Goal: Communication & Community: Answer question/provide support

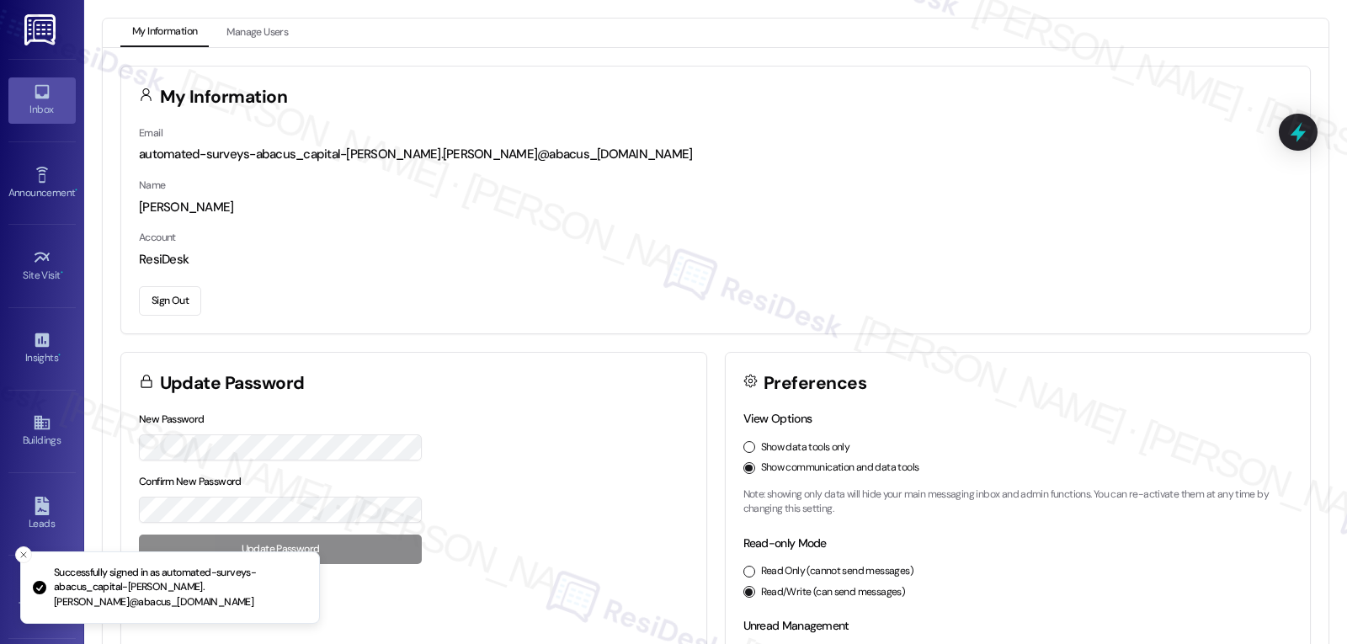
click at [39, 105] on div "Inbox" at bounding box center [42, 109] width 84 height 17
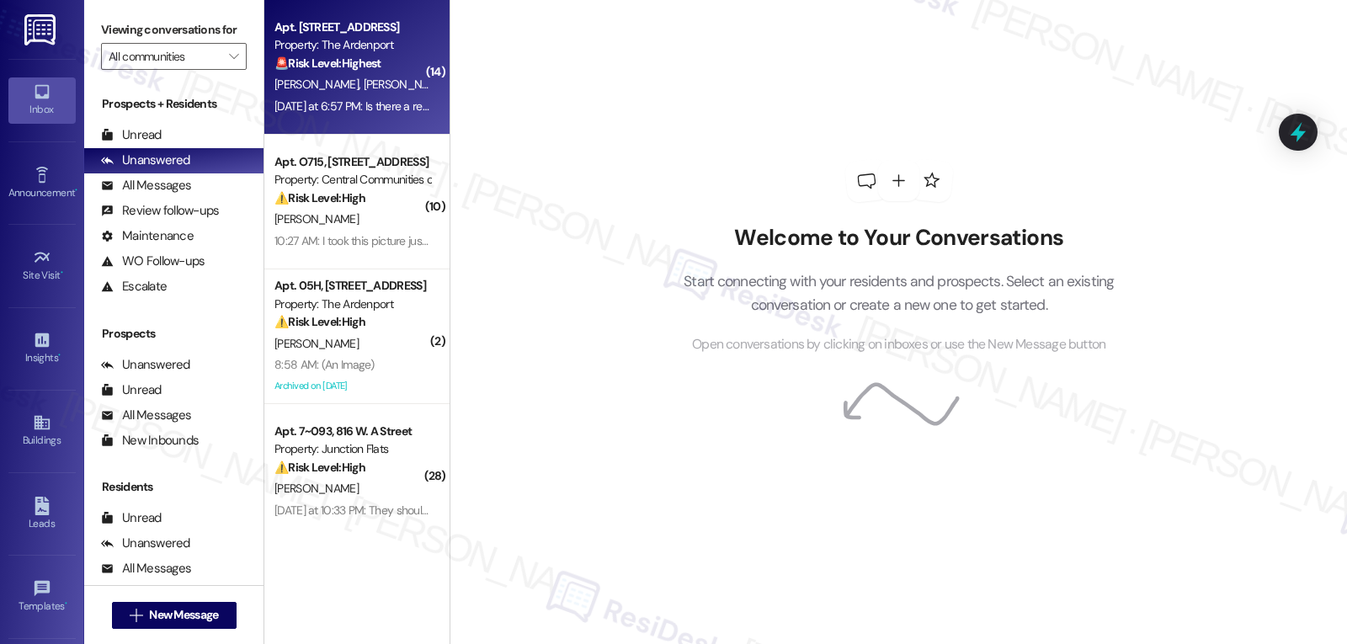
click at [305, 93] on div "L. Osborne S. Williams" at bounding box center [352, 84] width 159 height 21
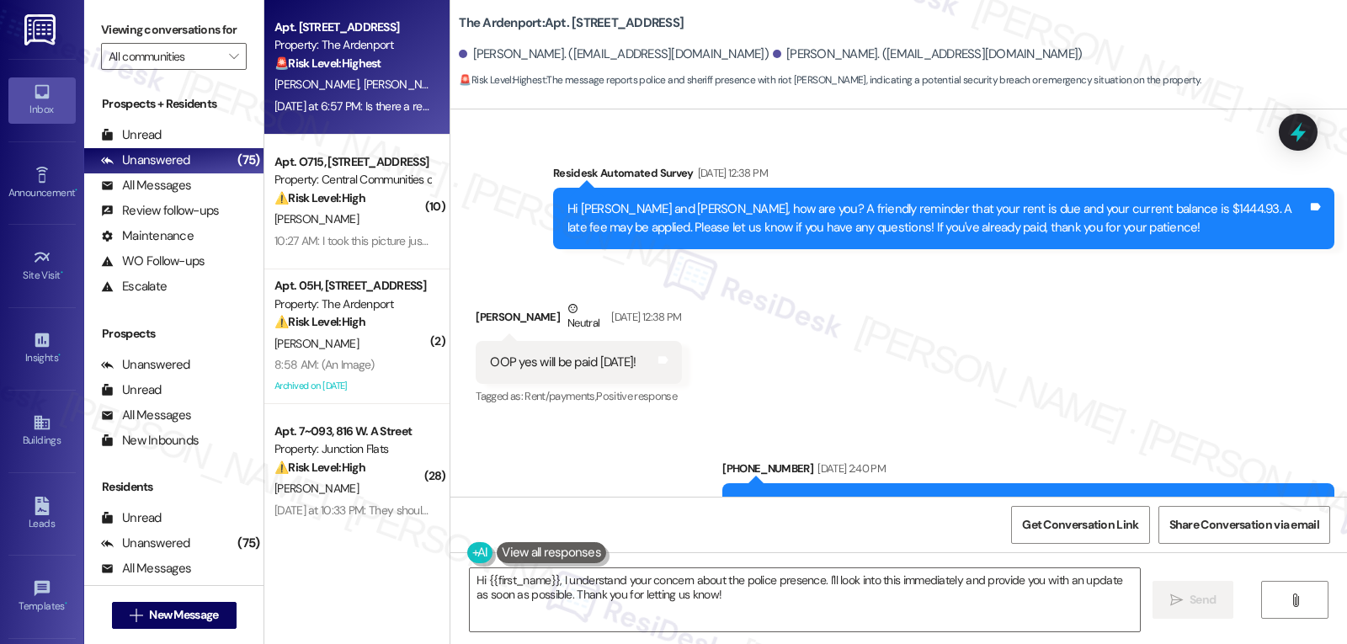
scroll to position [9378, 0]
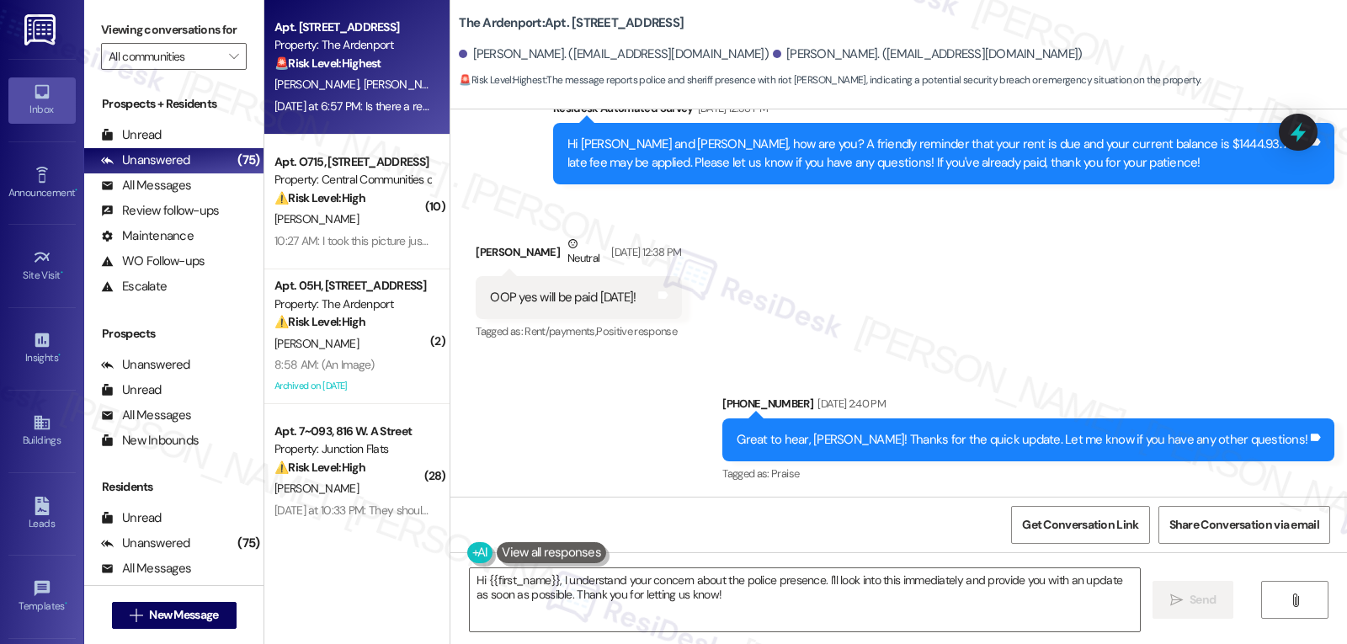
drag, startPoint x: 455, startPoint y: 385, endPoint x: 1084, endPoint y: 458, distance: 632.3
click at [1084, 499] on div "Received via SMS Salina Williams Question Neutral Yesterday at 6:57 PM Is there…" at bounding box center [898, 579] width 897 height 160
copy div "Salina Williams Question Neutral Yesterday at 6:57 PM Is there a reason why the…"
click at [991, 525] on div "Received via SMS Salina Williams Question Neutral Yesterday at 6:57 PM Is there…" at bounding box center [771, 592] width 617 height 135
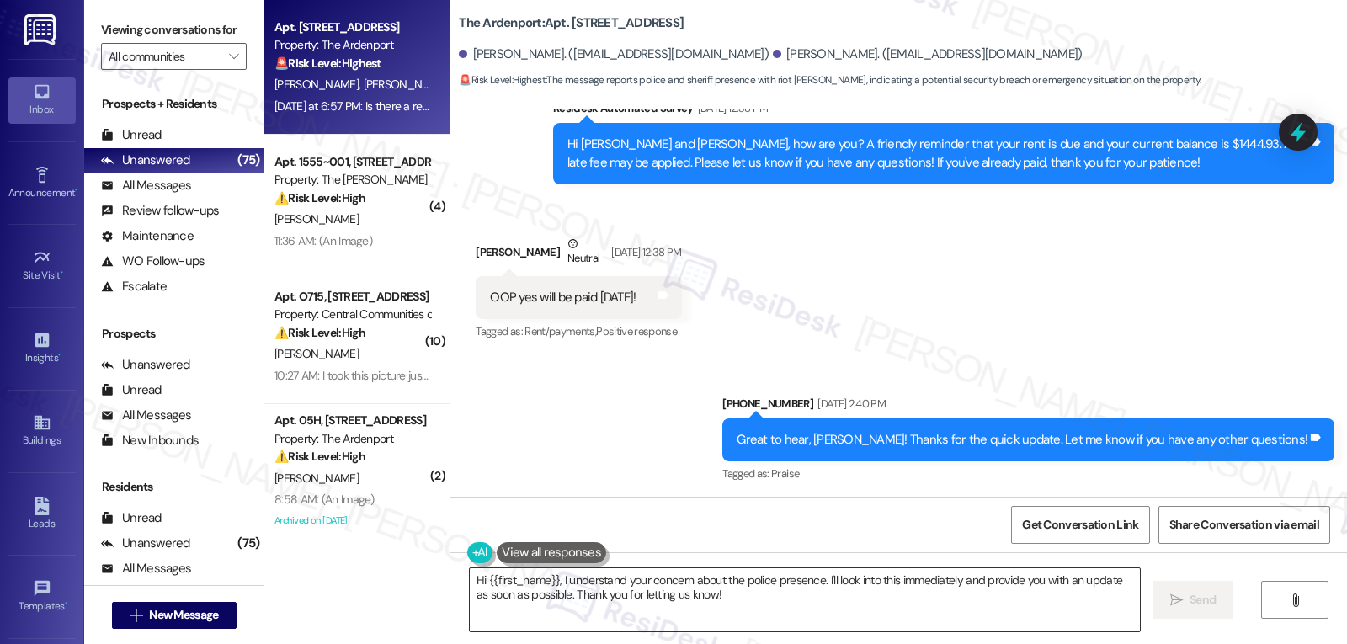
click at [745, 611] on textarea "Hi {{first_name}}, I understand your concern about the police presence. I'll lo…" at bounding box center [805, 599] width 670 height 63
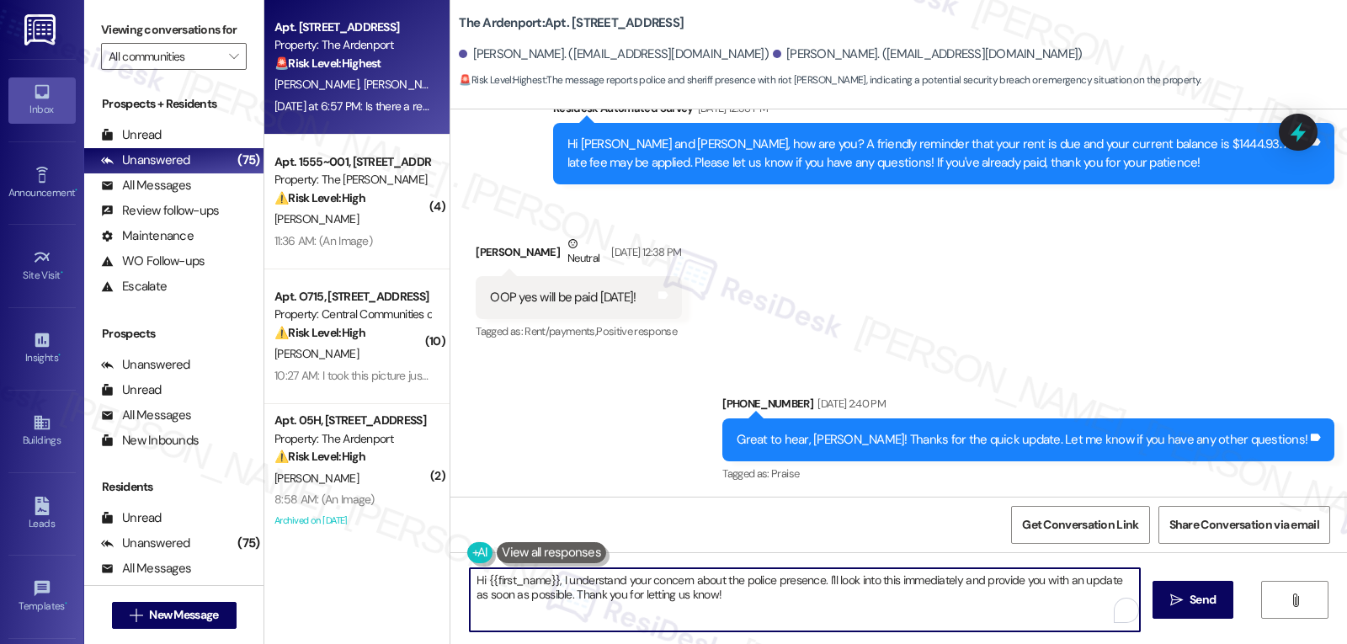
paste textarea "Thank you for reaching out, Salina. I understand your concern seeing police and…"
drag, startPoint x: 775, startPoint y: 603, endPoint x: 572, endPoint y: 596, distance: 203.9
click at [572, 596] on textarea "Thank you for reaching out, Salina. I understand your concern seeing police and…" at bounding box center [805, 599] width 670 height 63
click at [634, 584] on textarea "Thank you for reaching out, Salina. I understand your concern seeing police and…" at bounding box center [805, 599] width 670 height 63
paste textarea "apologize for the delayed response. I"
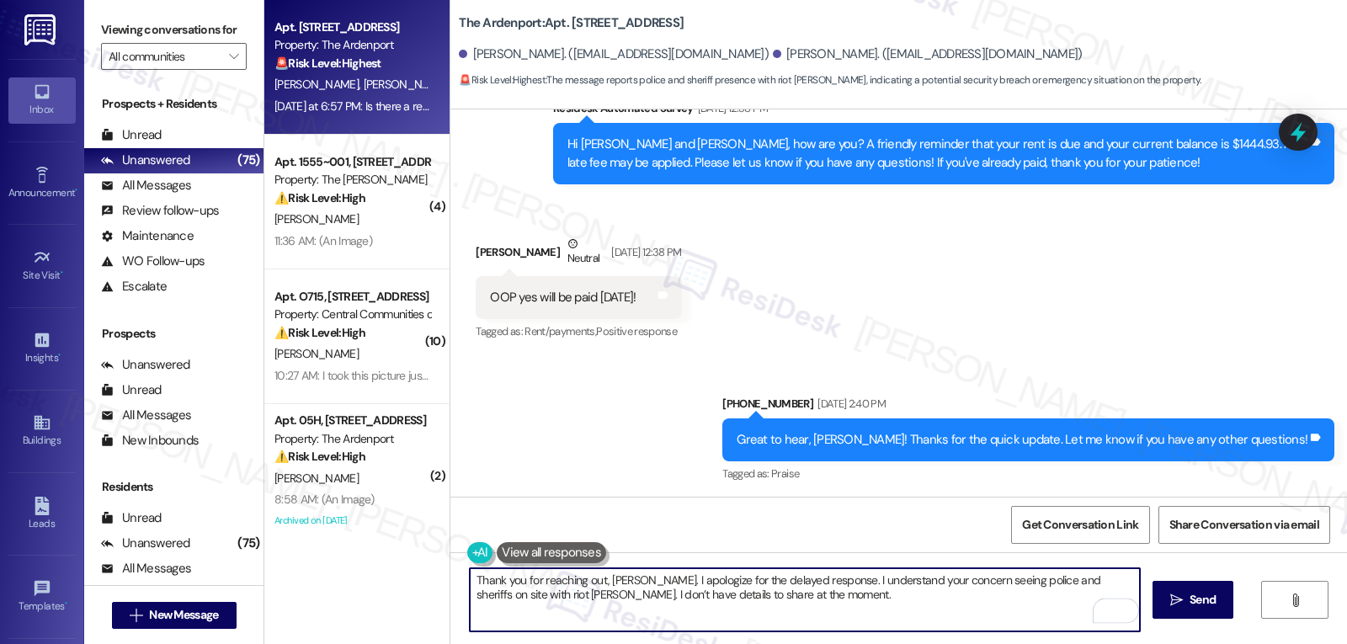
click at [788, 610] on textarea "Thank you for reaching out, Salina. I apologize for the delayed response. I und…" at bounding box center [805, 599] width 670 height 63
click at [764, 617] on textarea "Thank you for reaching out, Salina. I apologize for the delayed response. I und…" at bounding box center [805, 599] width 670 height 63
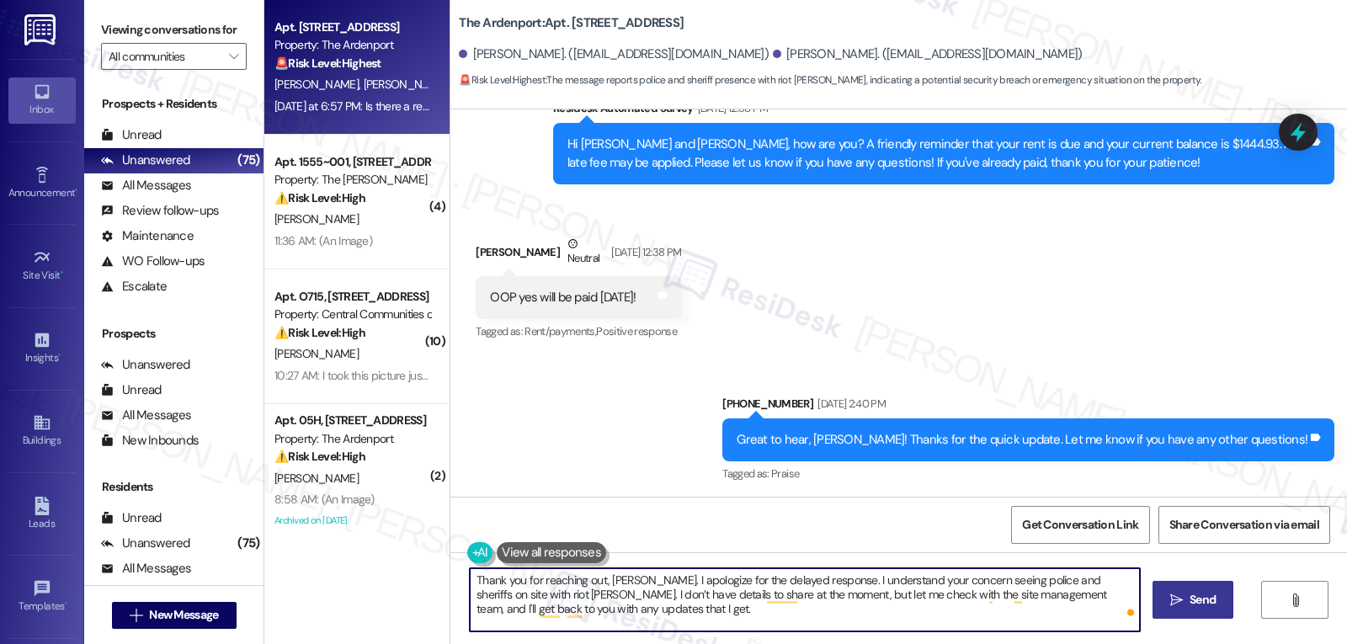
type textarea "Thank you for reaching out, Salina. I apologize for the delayed response. I und…"
click at [1204, 603] on span "Send" at bounding box center [1203, 600] width 26 height 18
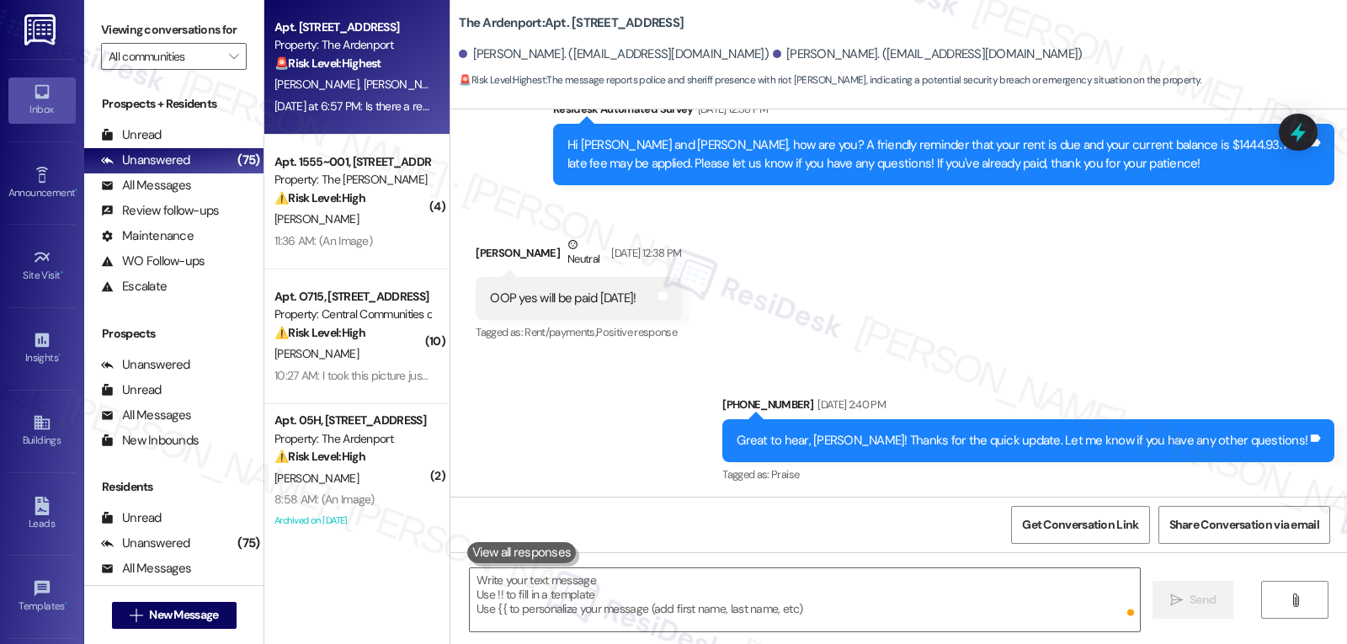
scroll to position [9532, 0]
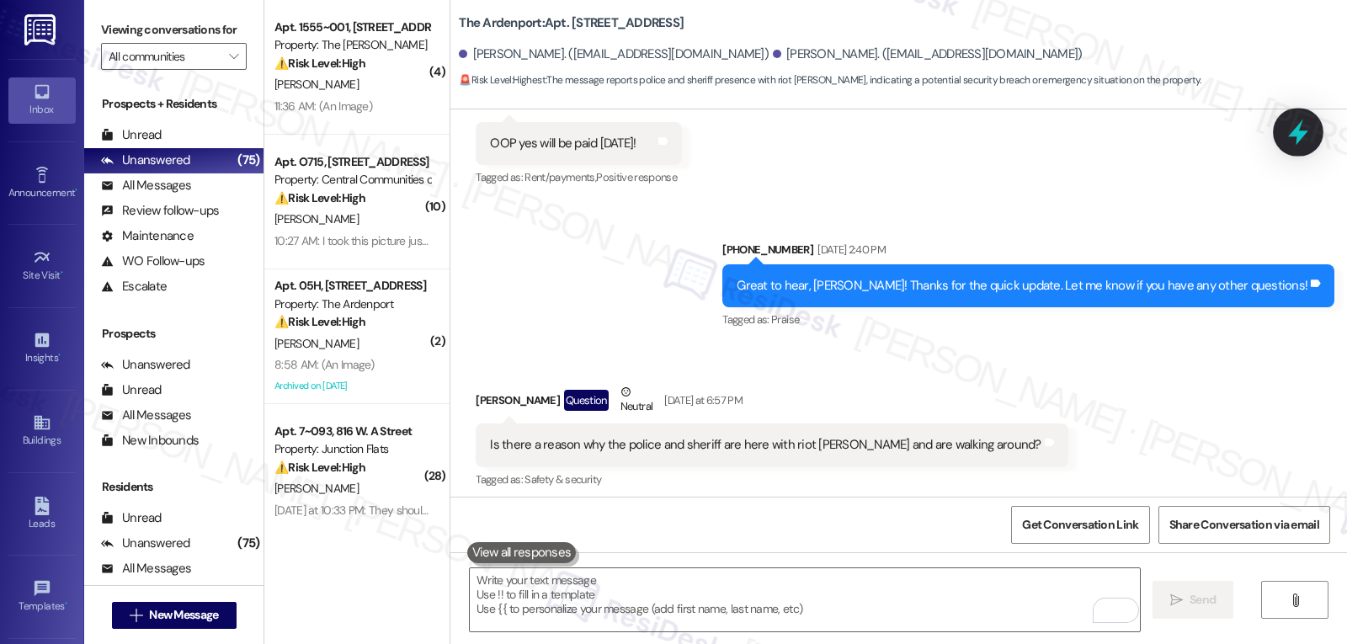
click at [1302, 134] on icon at bounding box center [1298, 133] width 20 height 26
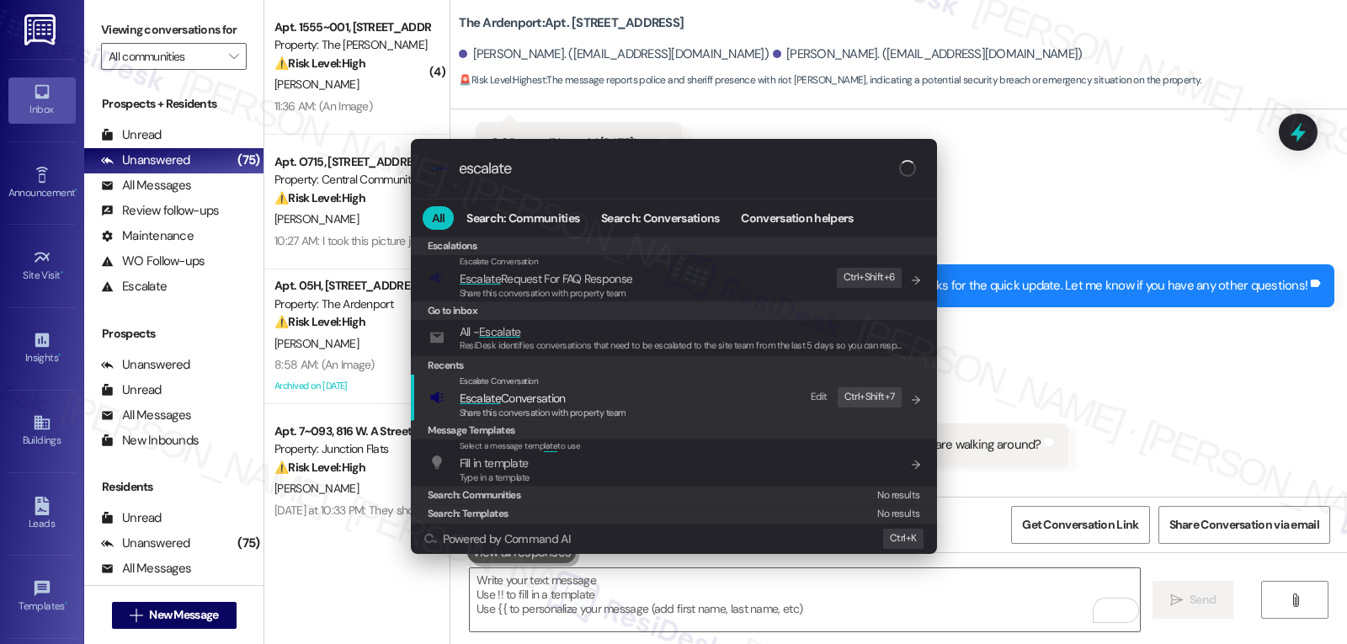
type input "escalate"
click at [541, 407] on span "Share this conversation with property team" at bounding box center [543, 413] width 167 height 12
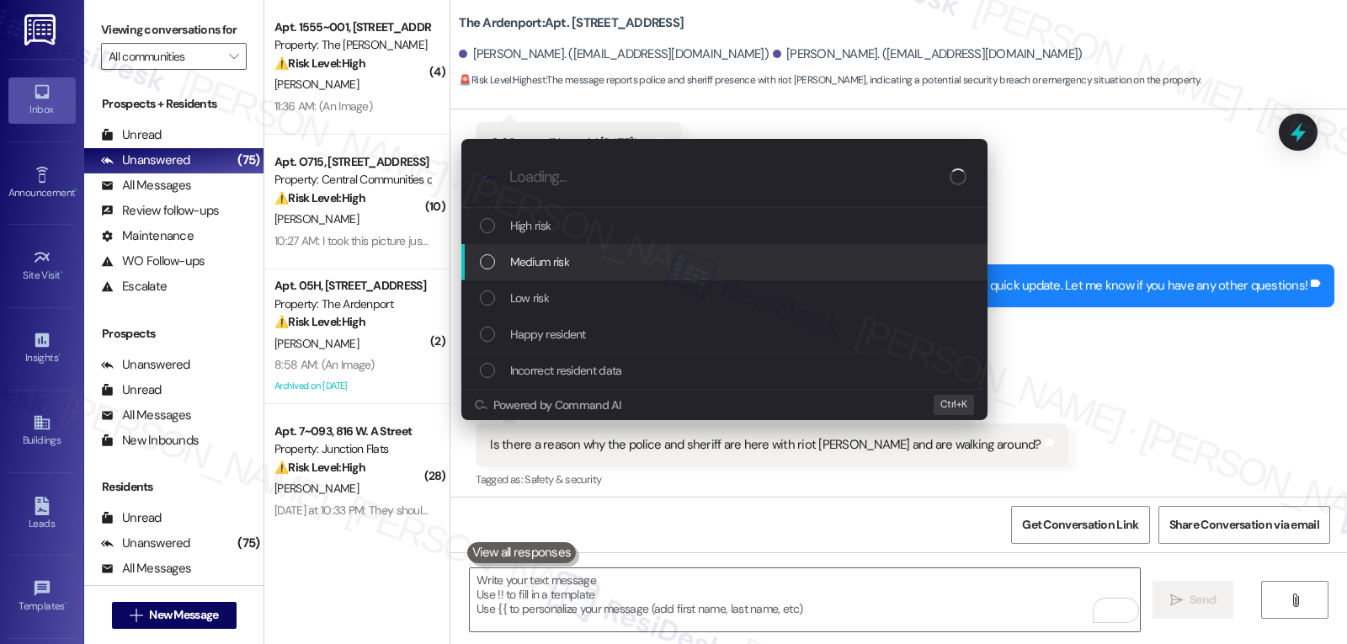
click at [541, 259] on span "Medium risk" at bounding box center [539, 262] width 59 height 19
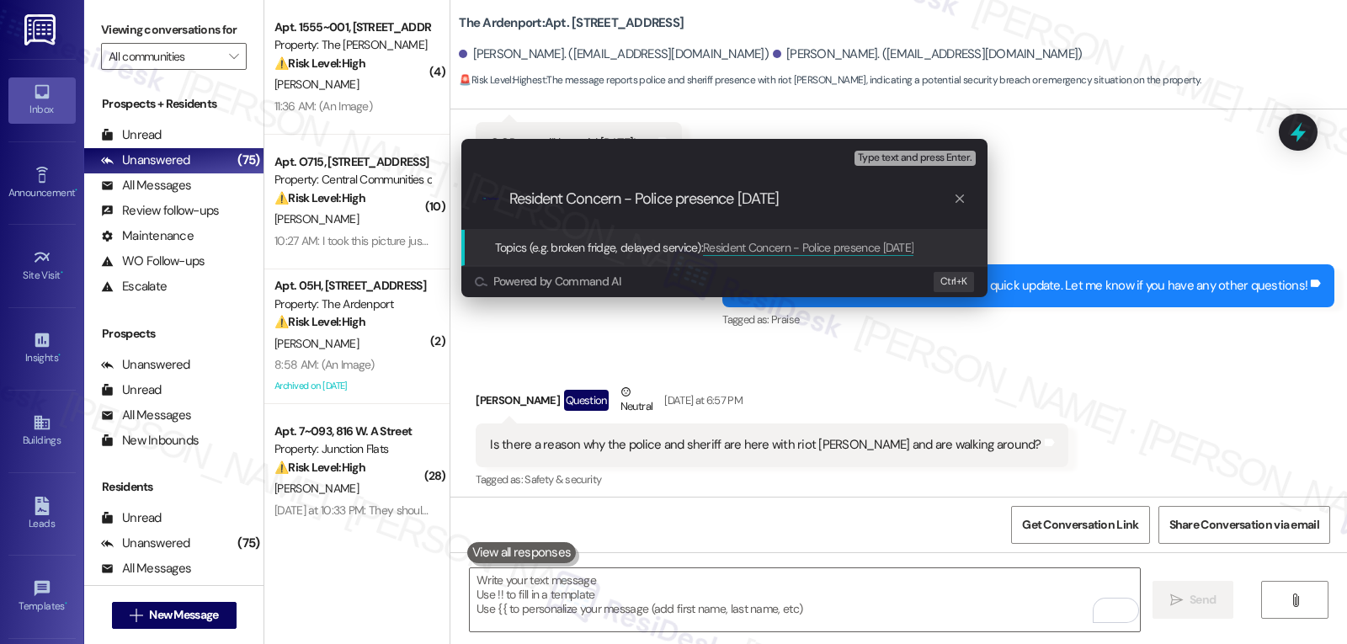
type input "Resident Concern - Police presence yesterday 9/17"
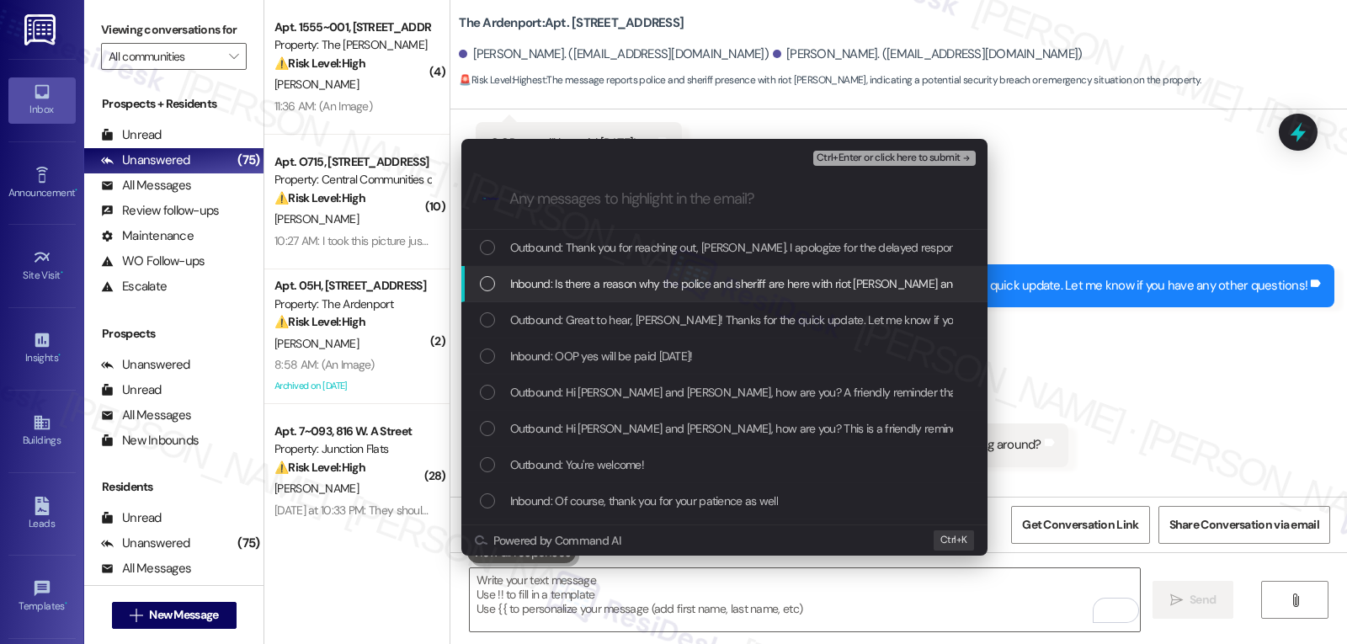
click at [599, 274] on div "Inbound: Is there a reason why the police and sheriff are here with riot shield…" at bounding box center [724, 284] width 526 height 36
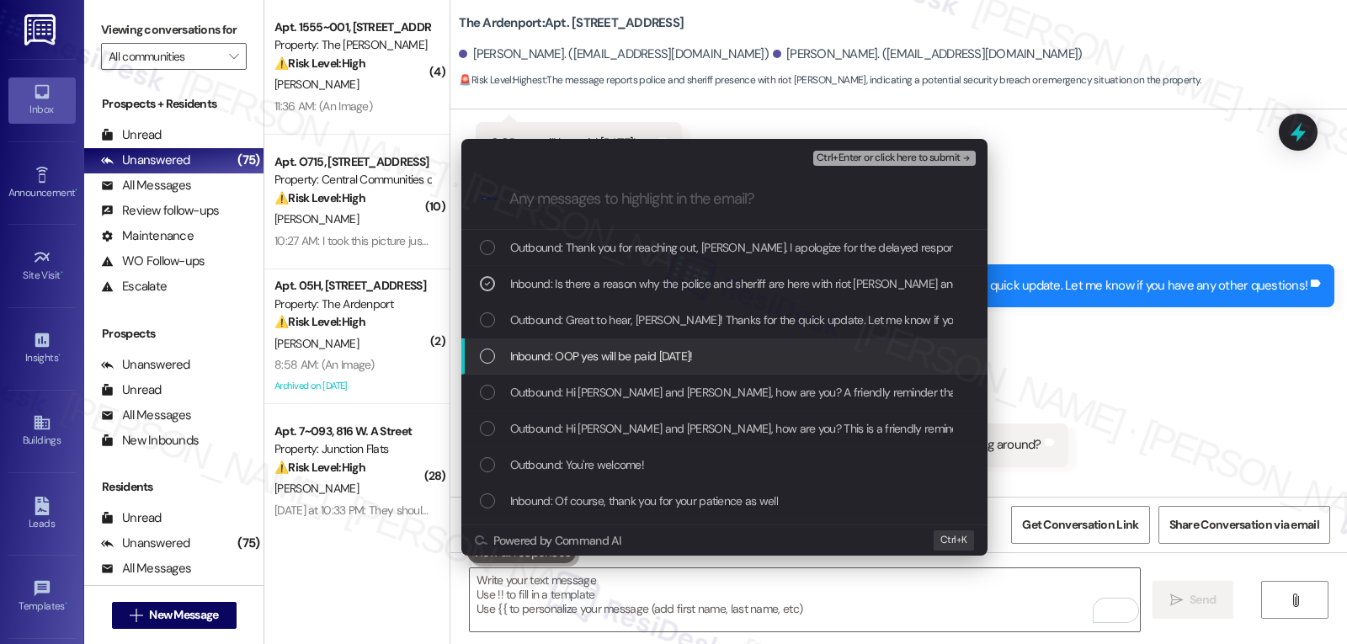
click at [656, 339] on div "Inbound: OOP yes will be paid today!" at bounding box center [724, 356] width 526 height 36
click at [492, 351] on icon "List of options" at bounding box center [488, 356] width 12 height 12
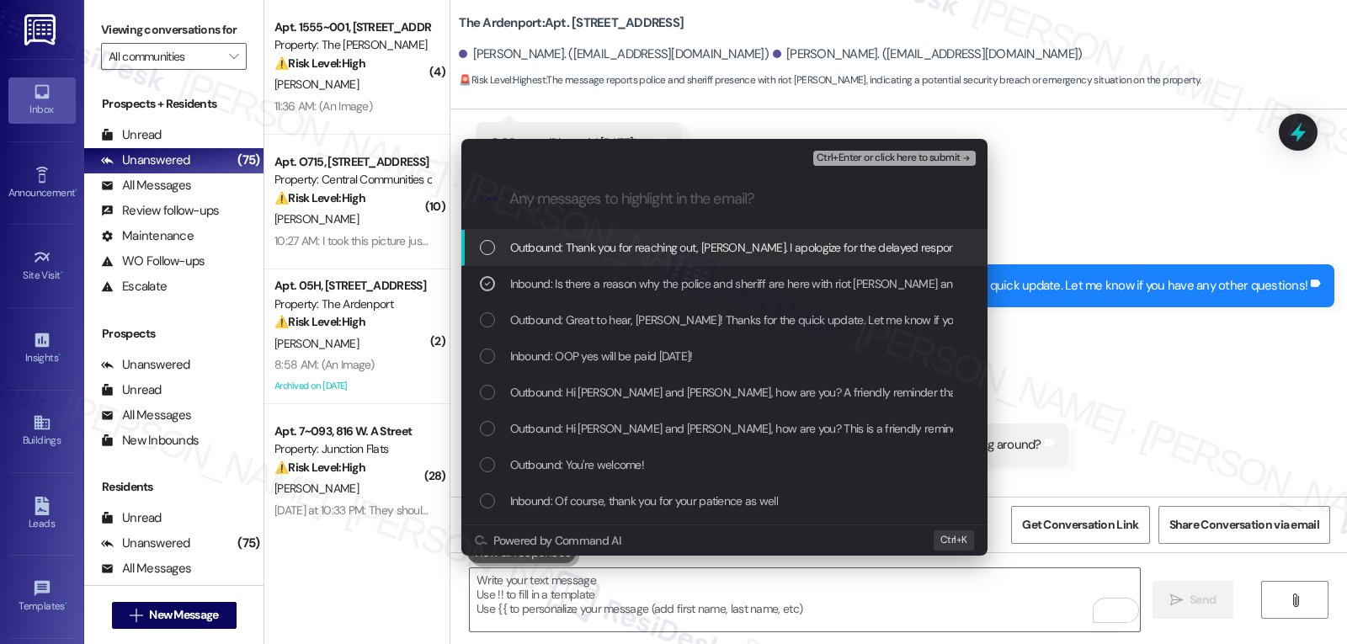
click at [932, 157] on span "Ctrl+Enter or click here to submit" at bounding box center [889, 158] width 144 height 12
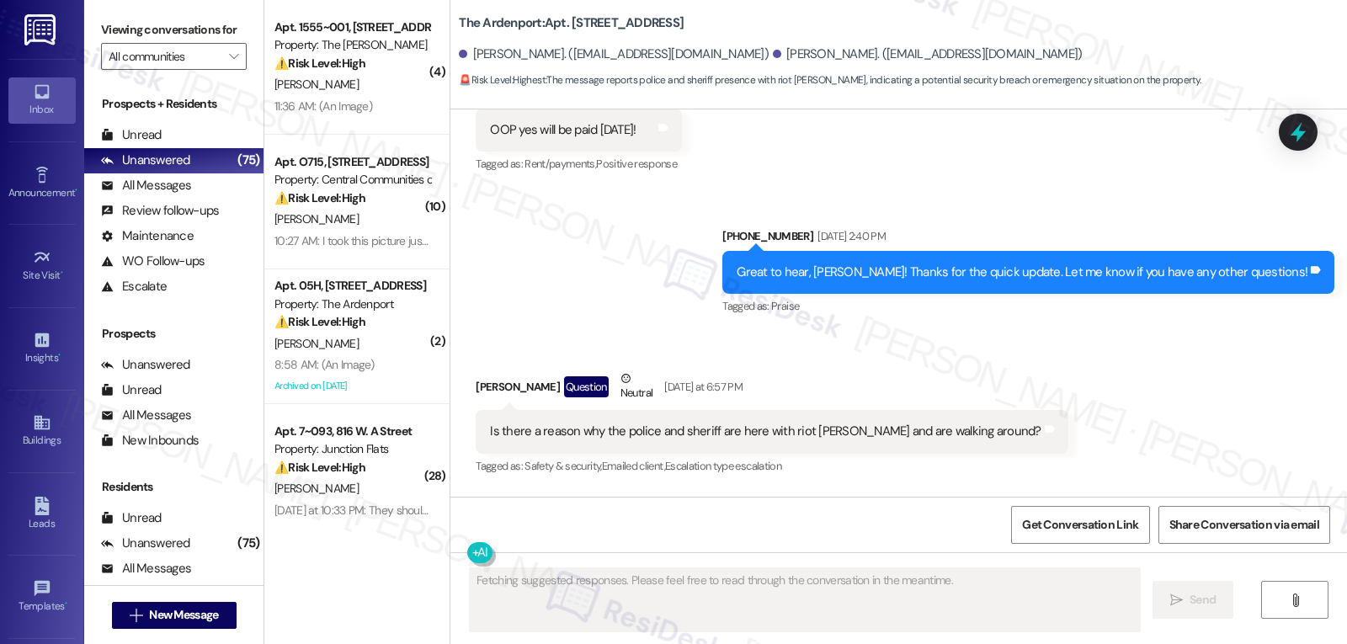
scroll to position [9557, 0]
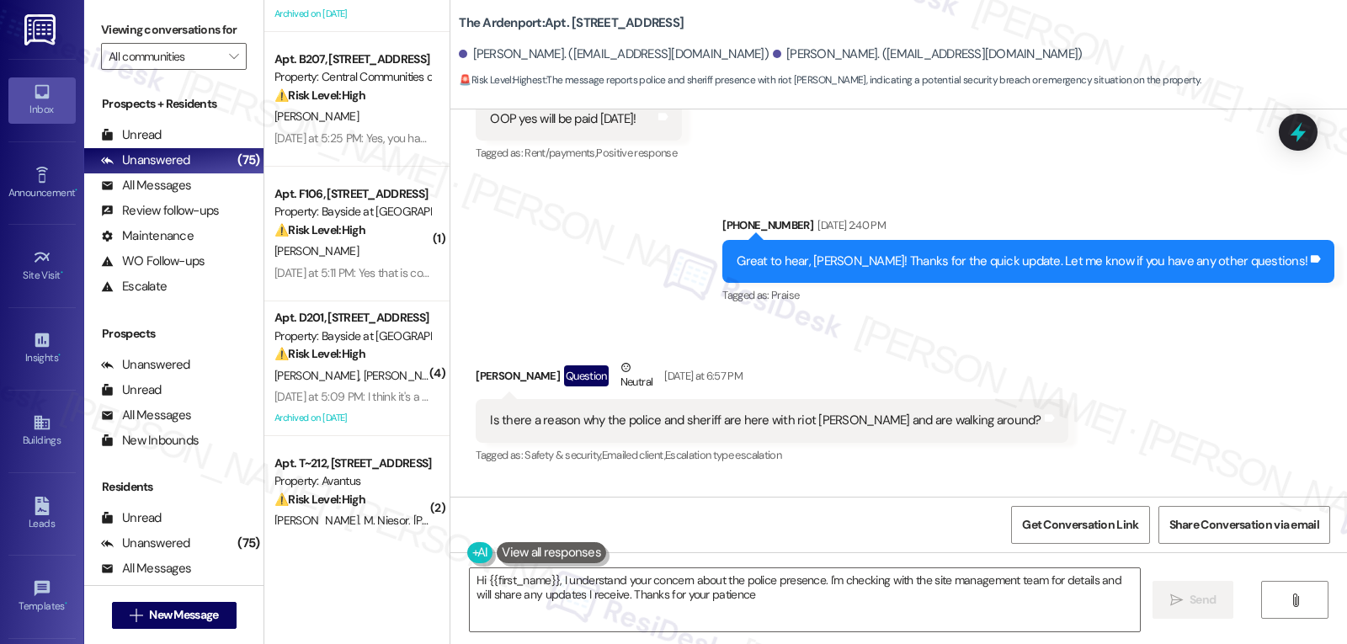
type textarea "Hi {{first_name}}, I understand your concern about the police presence. I'm che…"
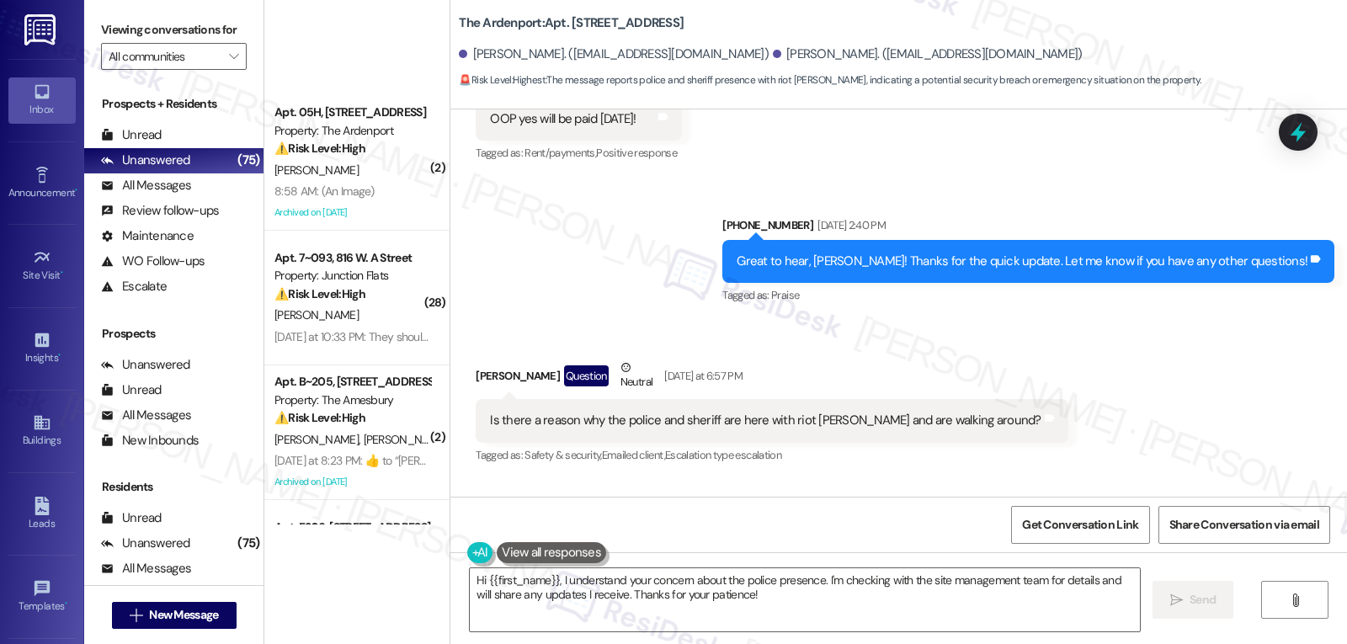
scroll to position [0, 0]
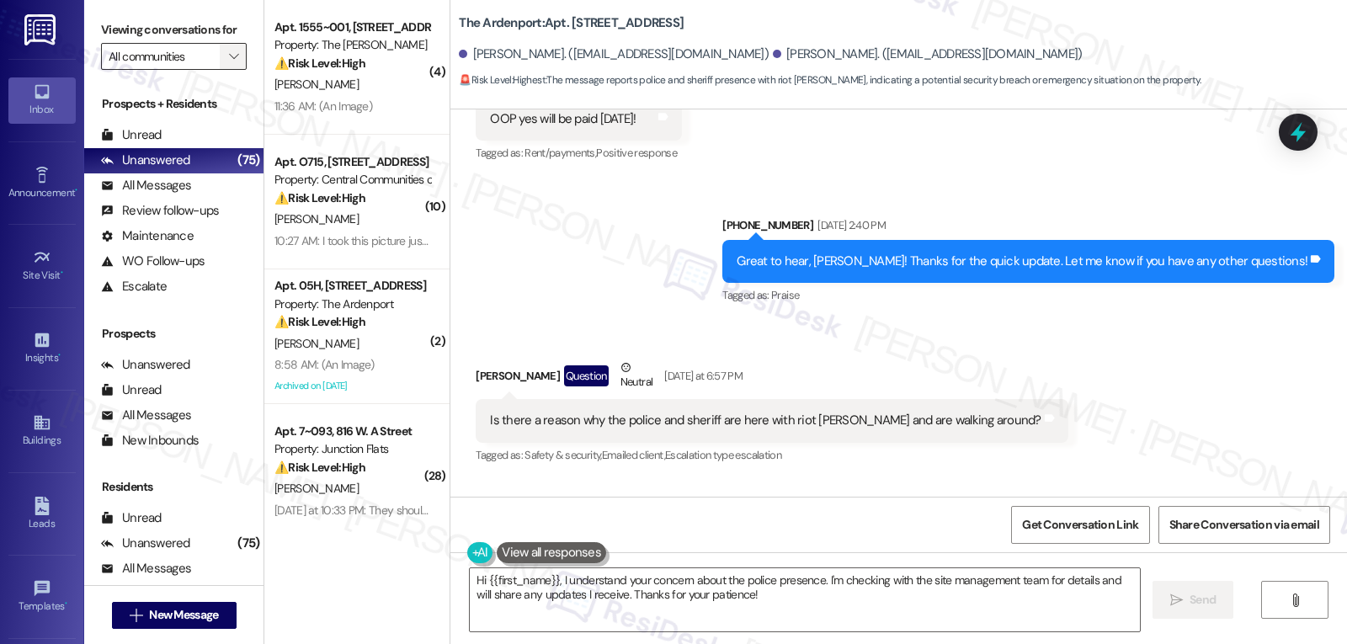
click at [229, 63] on icon "" at bounding box center [233, 56] width 9 height 13
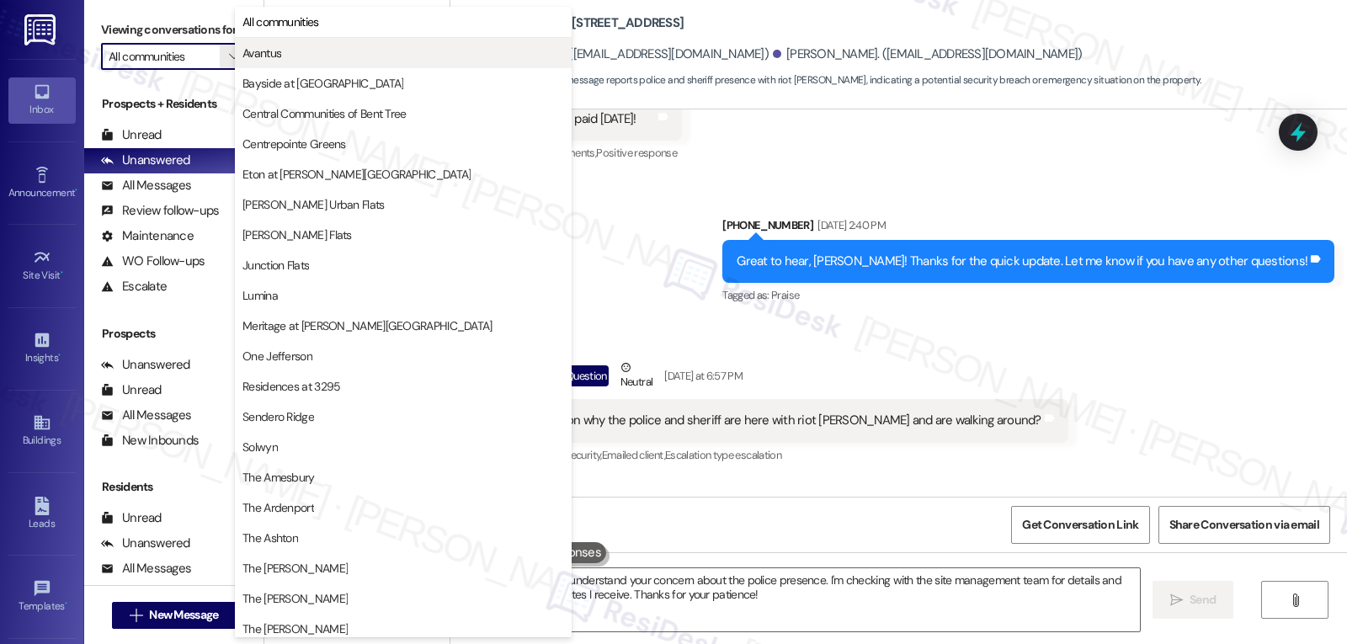
click at [292, 54] on span "Avantus" at bounding box center [403, 53] width 322 height 17
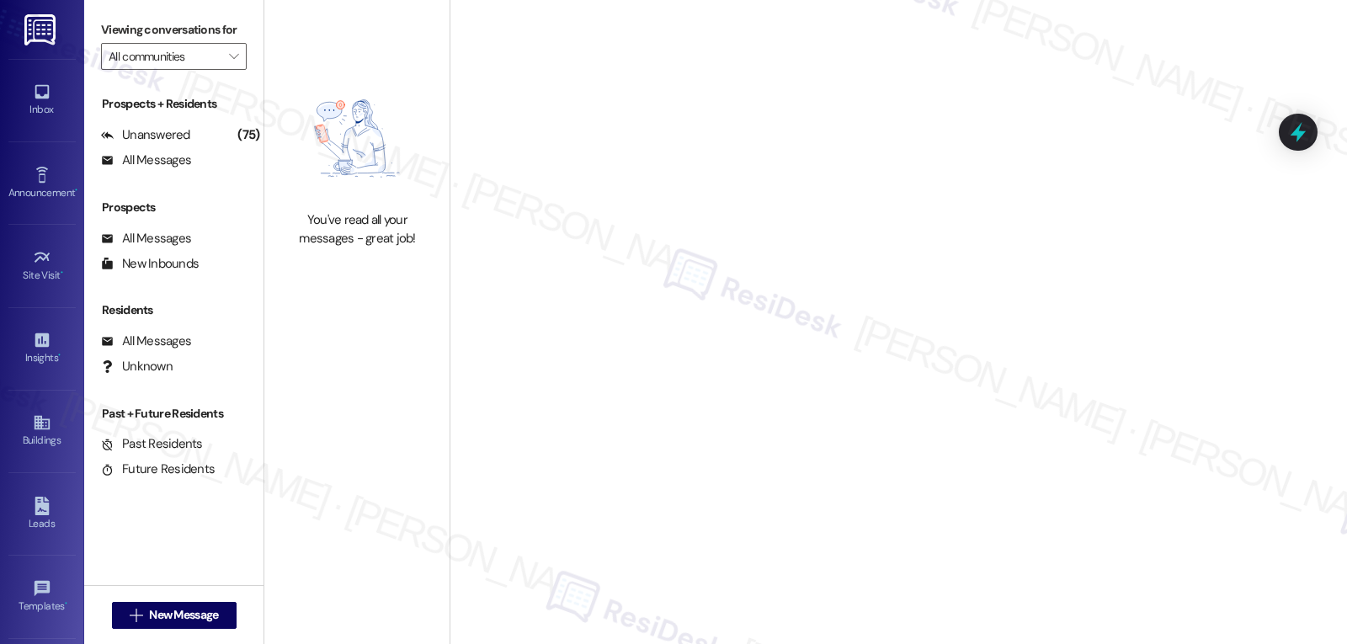
type input "Avantus"
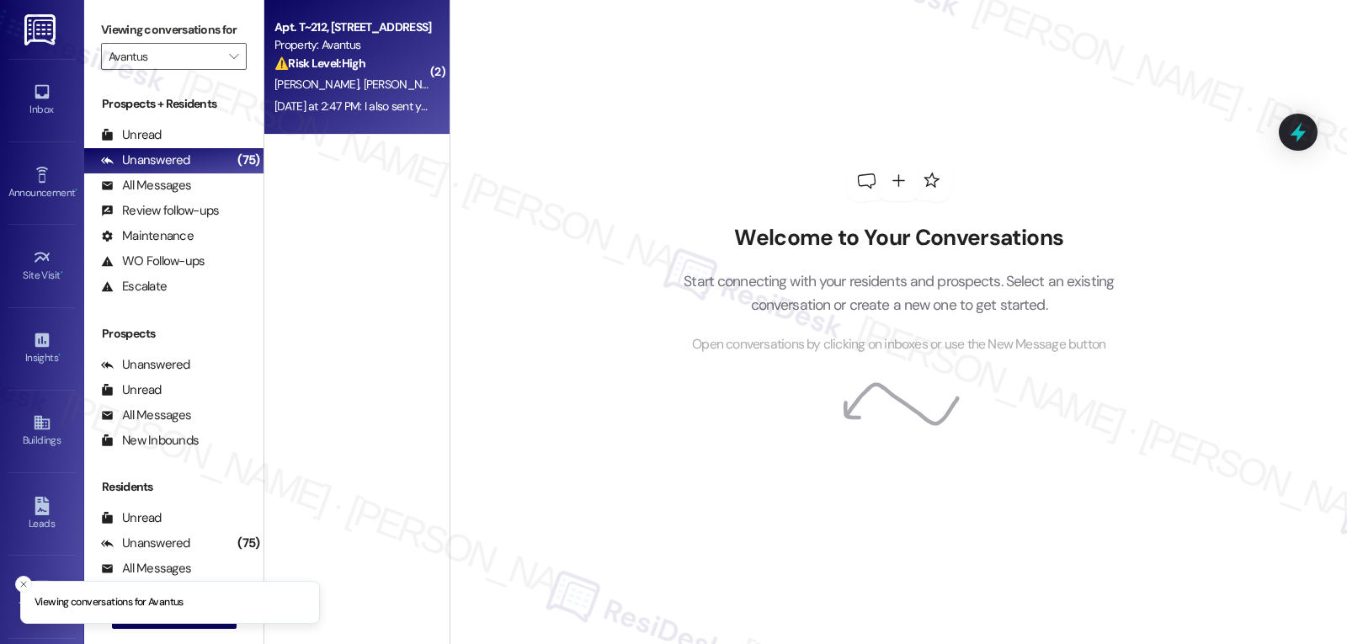
click at [338, 105] on div "Yesterday at 2:47 PM: I also sent you the photo of the hole. Didn't you see it …" at bounding box center [450, 106] width 352 height 15
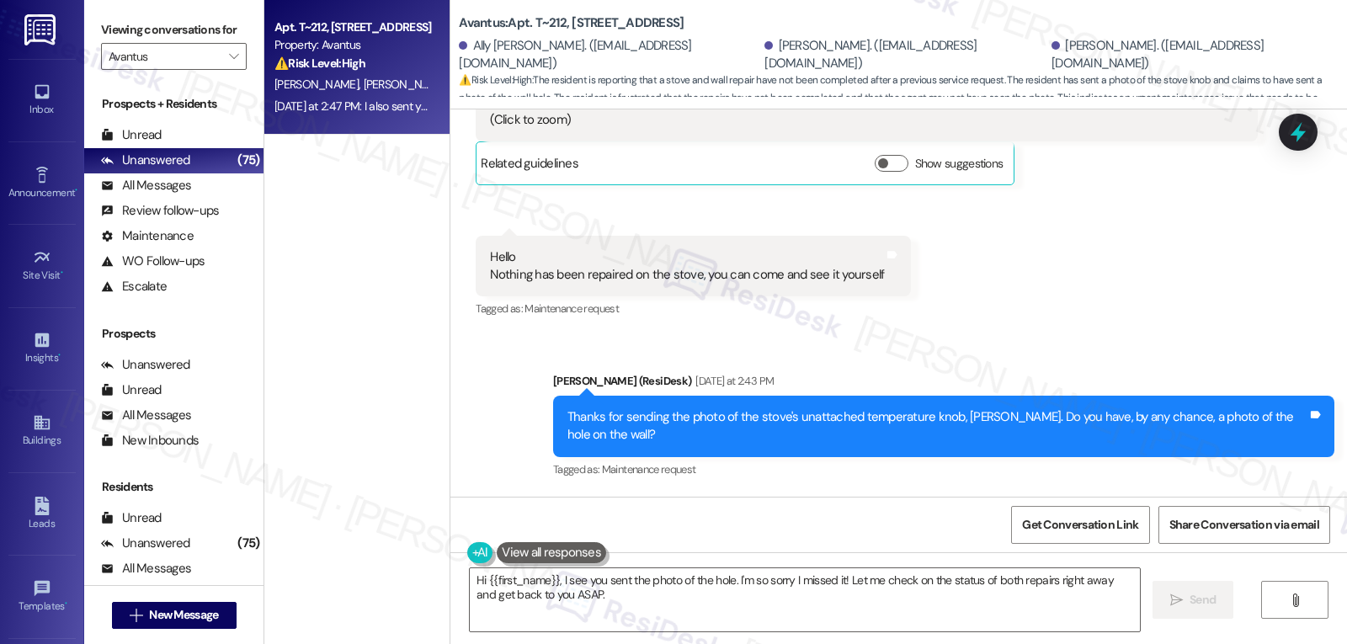
scroll to position [11560, 0]
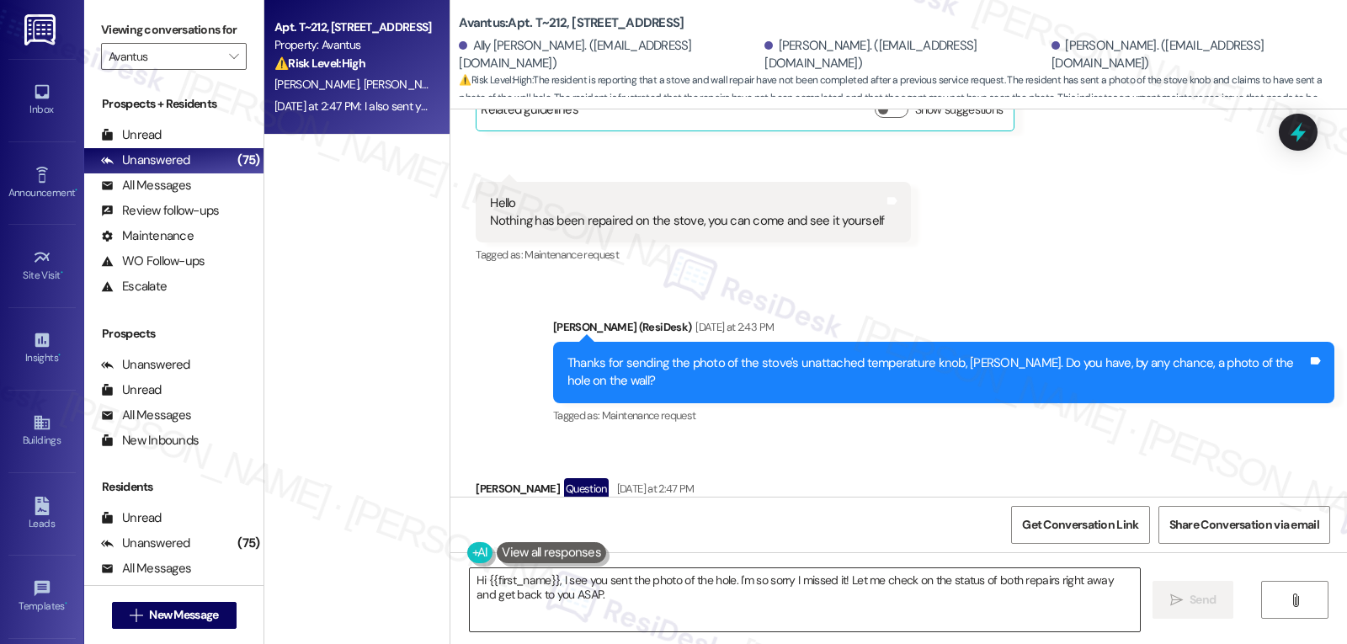
click at [597, 594] on textarea "Hi {{first_name}}, I see you sent the photo of the hole. I'm so sorry I missed …" at bounding box center [805, 599] width 670 height 63
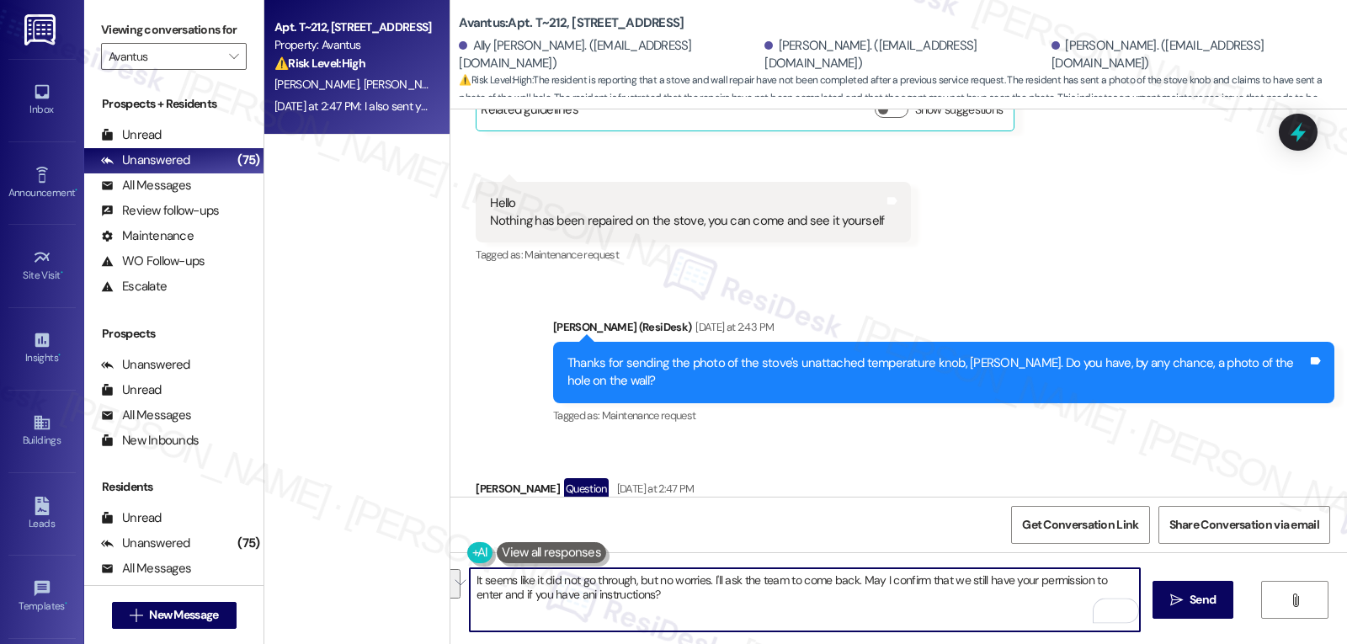
click at [745, 620] on textarea "It seems like it did not go through, but no worries. I'll ask the team to come …" at bounding box center [805, 599] width 670 height 63
click at [680, 612] on textarea "It seems like it did not go through, but no worries. I'll ask the team to come …" at bounding box center [805, 599] width 670 height 63
click at [807, 617] on textarea "It seems like it did not go through, but no worries. I'll ask the team to come …" at bounding box center [805, 599] width 670 height 63
click at [706, 615] on textarea "It seems like it did not go through, but no worries. I'll ask the team to come …" at bounding box center [805, 599] width 670 height 63
type textarea "It seems like it did not go through, but no worries. I'll ask the team to come …"
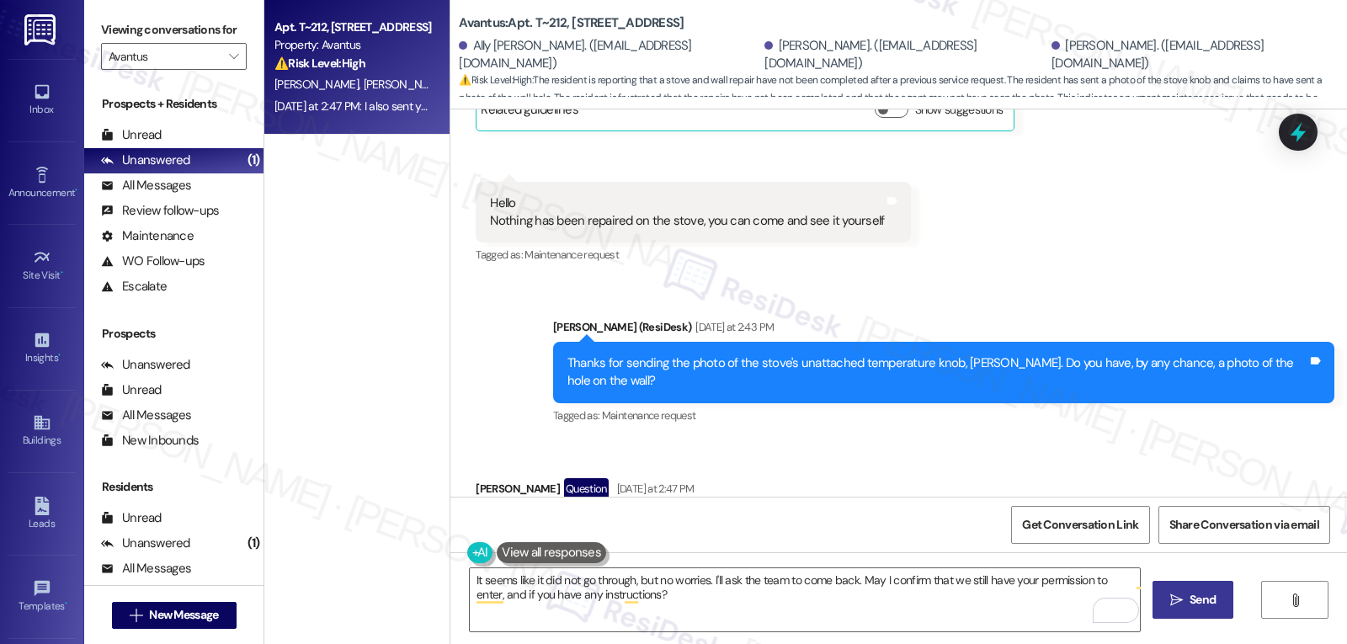
click at [1191, 611] on button " Send" at bounding box center [1194, 600] width 82 height 38
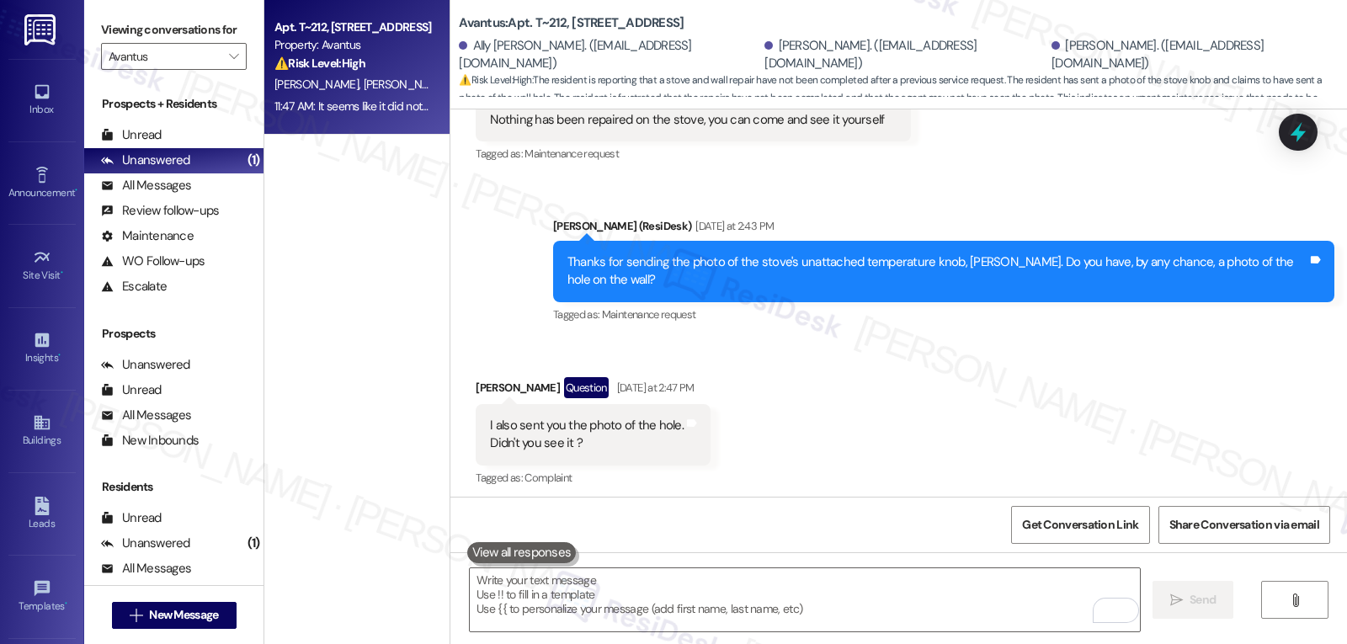
scroll to position [11695, 0]
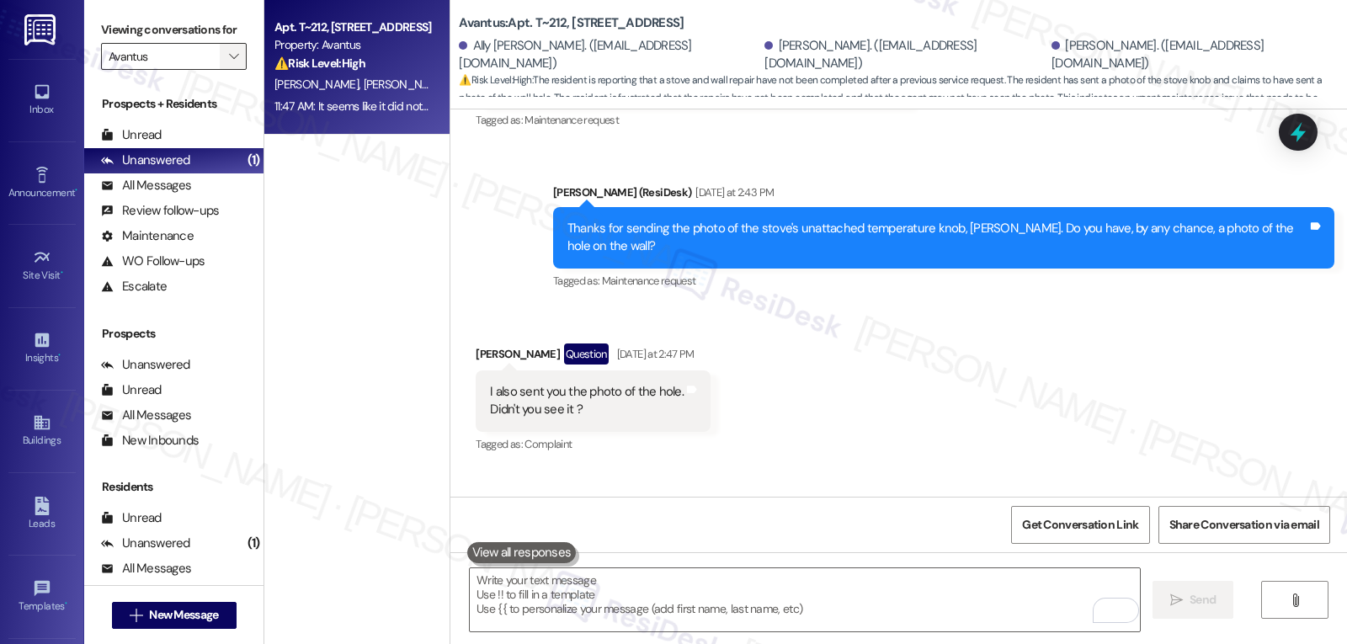
click at [227, 70] on span "" at bounding box center [234, 56] width 16 height 27
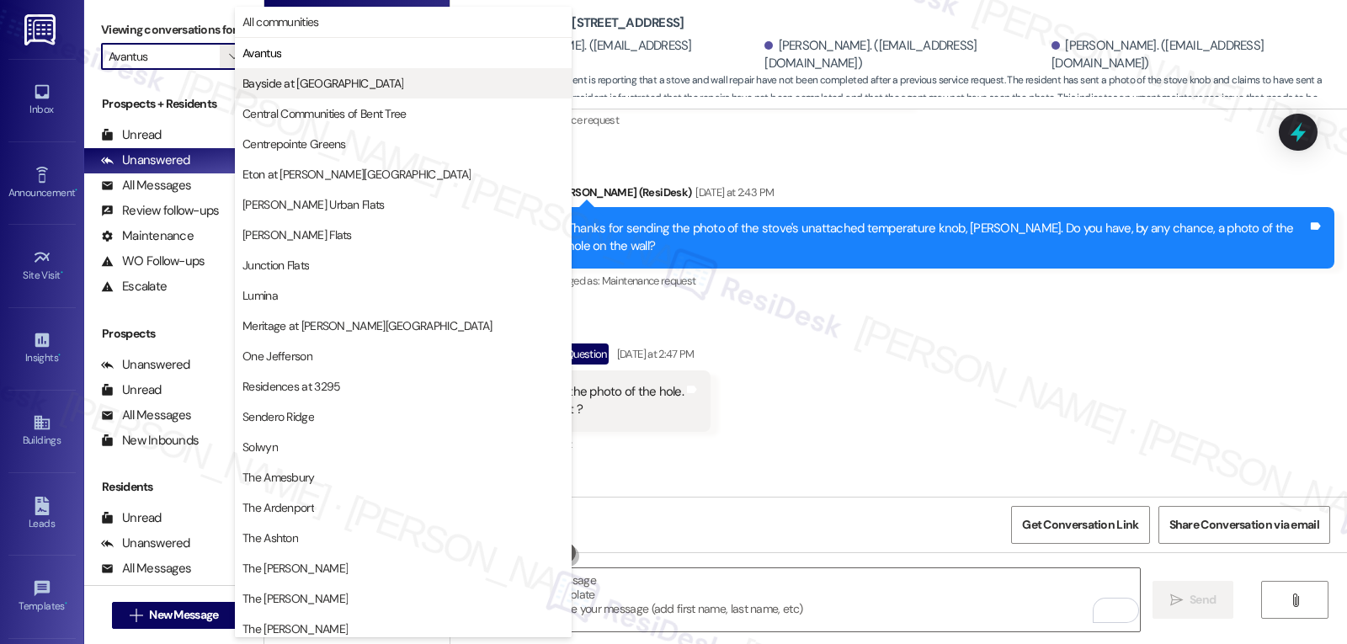
click at [256, 86] on span "Bayside at [GEOGRAPHIC_DATA]" at bounding box center [322, 83] width 161 height 17
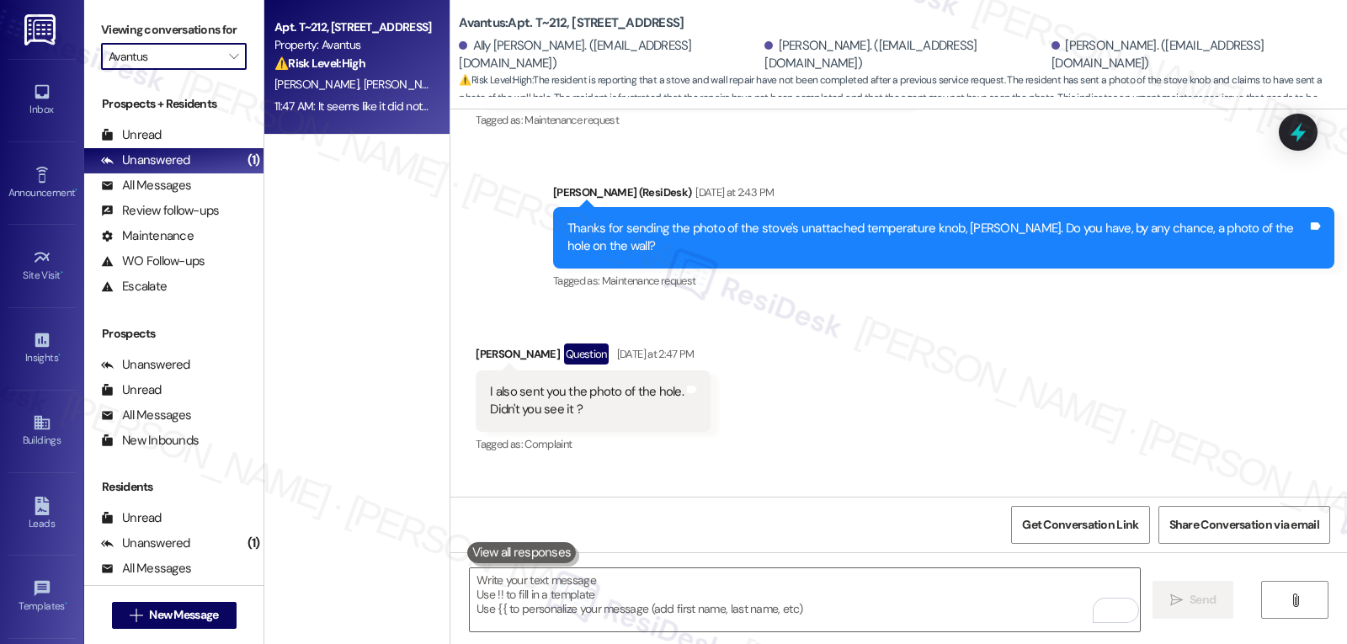
type input "Bayside at [GEOGRAPHIC_DATA]"
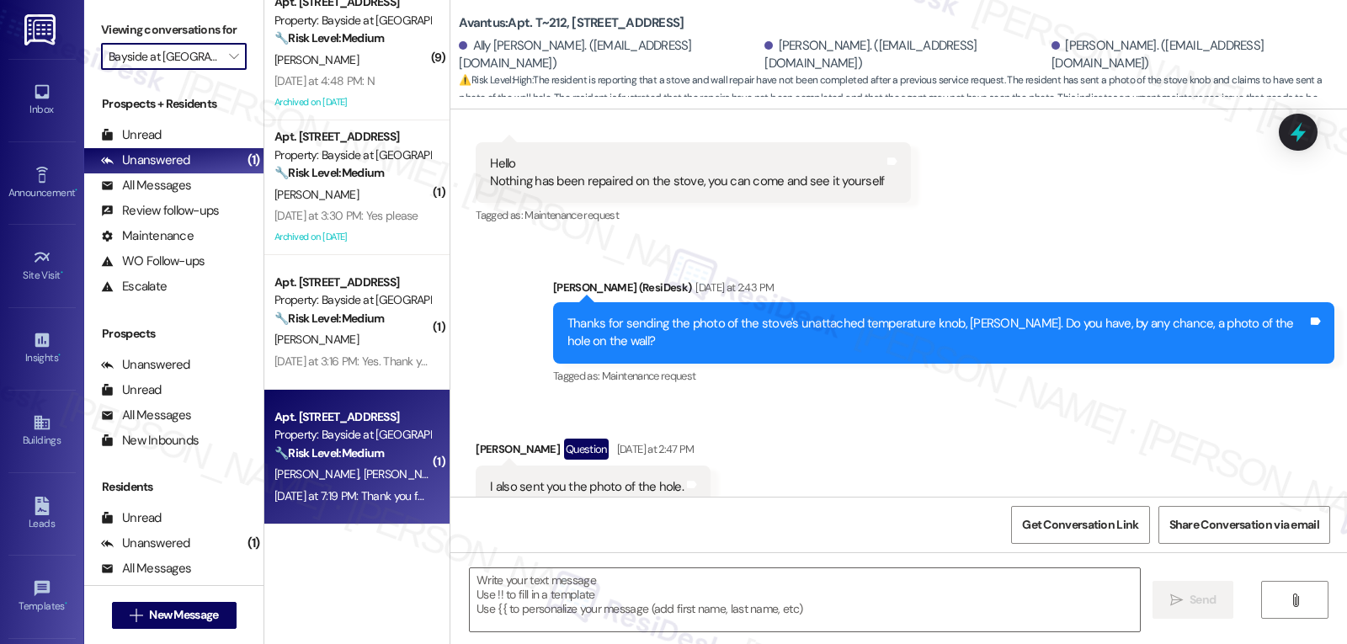
scroll to position [11560, 0]
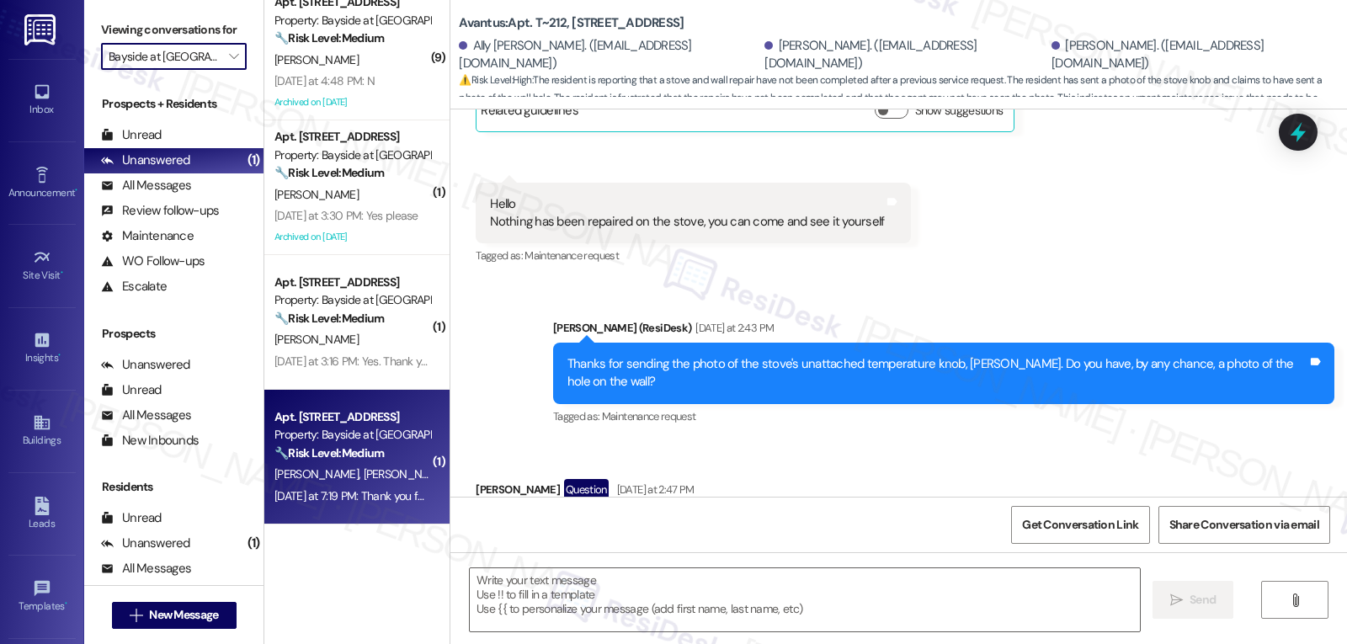
type textarea "Fetching suggested responses. Please feel free to read through the conversation…"
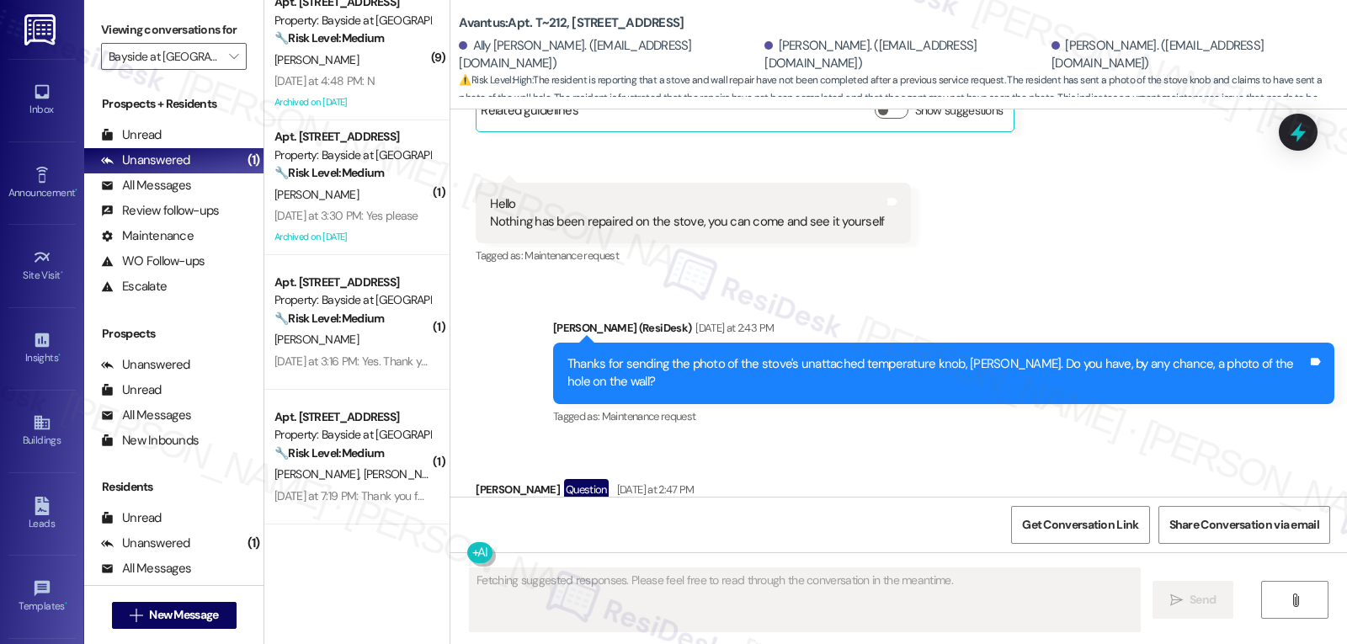
click at [373, 510] on div "Apt. C201, 1515 2nd St Property: Bayside at Coronado 🔧 Risk Level: Medium The r…" at bounding box center [356, 457] width 185 height 135
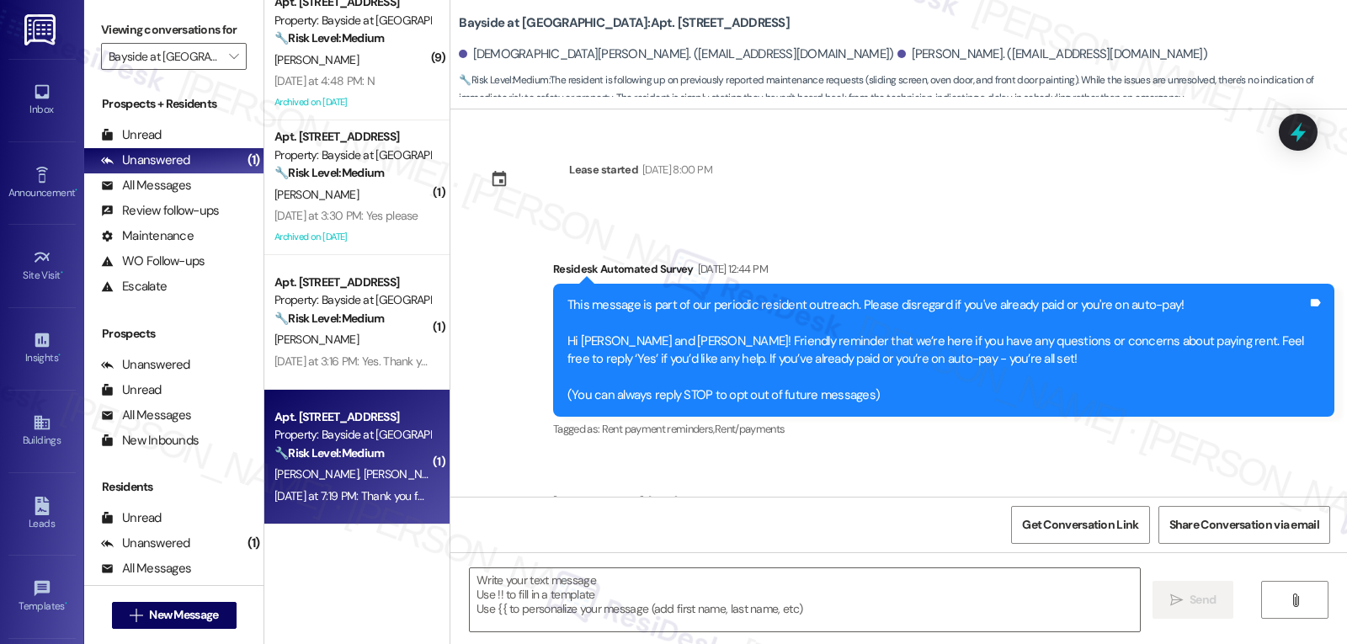
scroll to position [12247, 0]
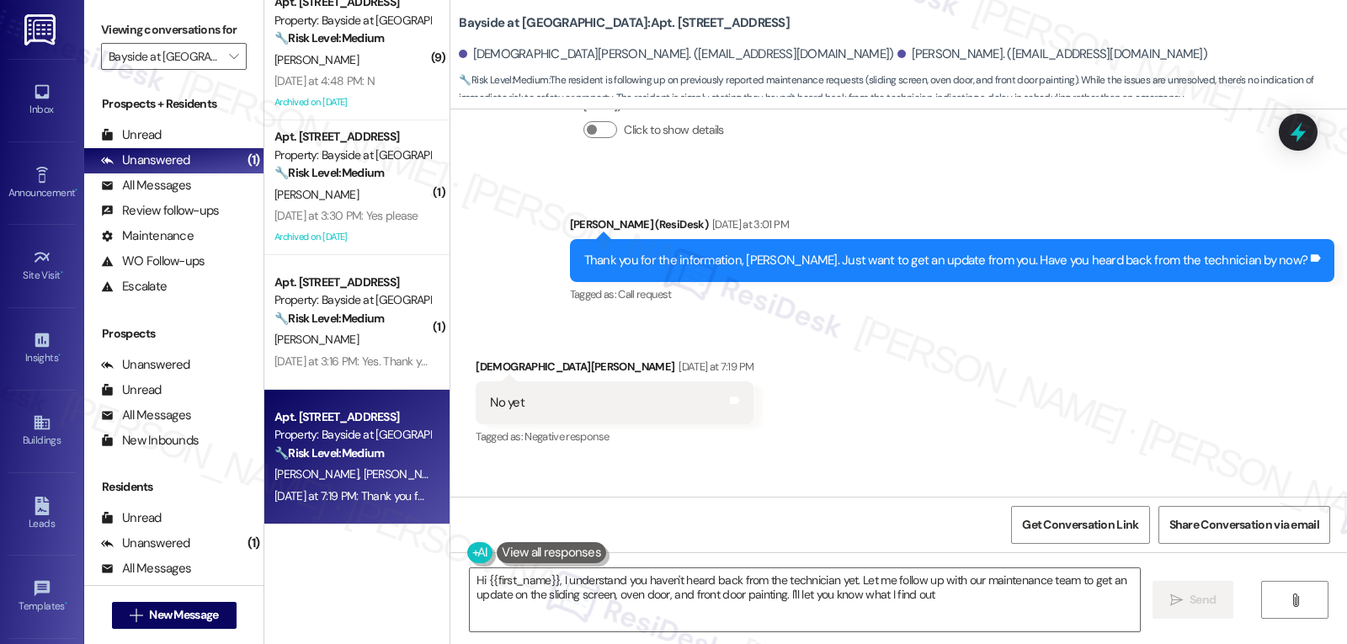
type textarea "Hi {{first_name}}, I understand you haven't heard back from the technician yet.…"
click at [229, 63] on icon "" at bounding box center [233, 56] width 9 height 13
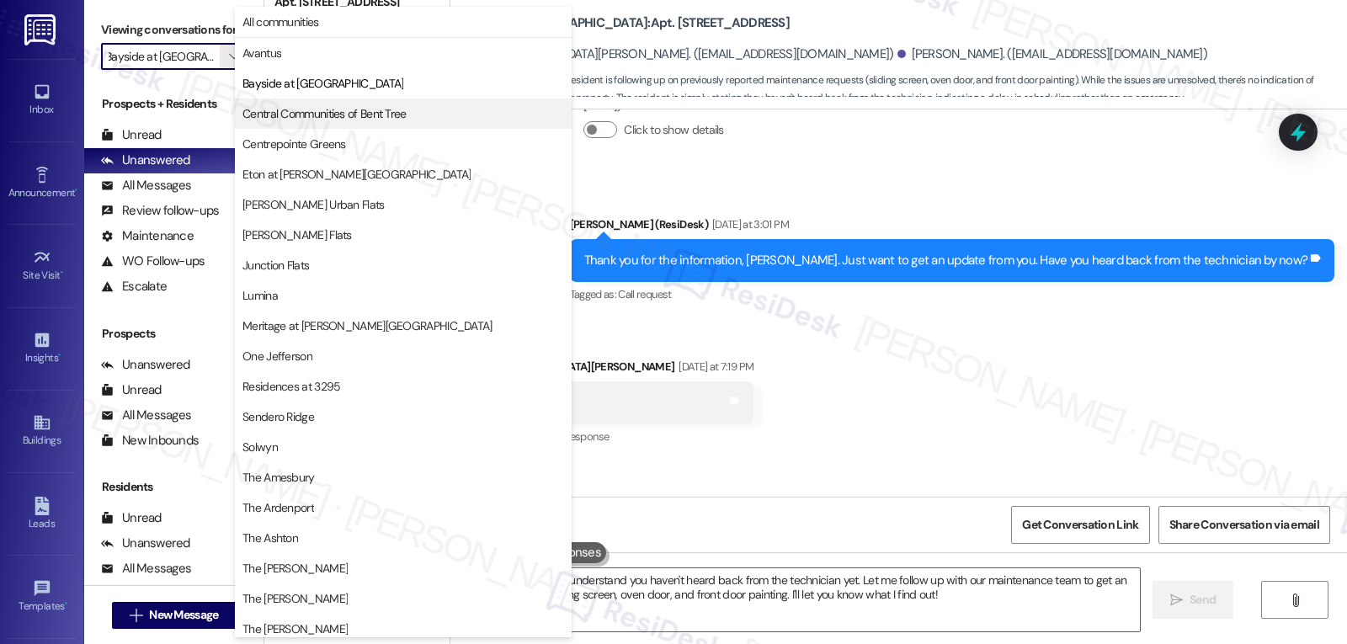
click at [340, 124] on button "Central Communities of Bent Tree" at bounding box center [403, 114] width 337 height 30
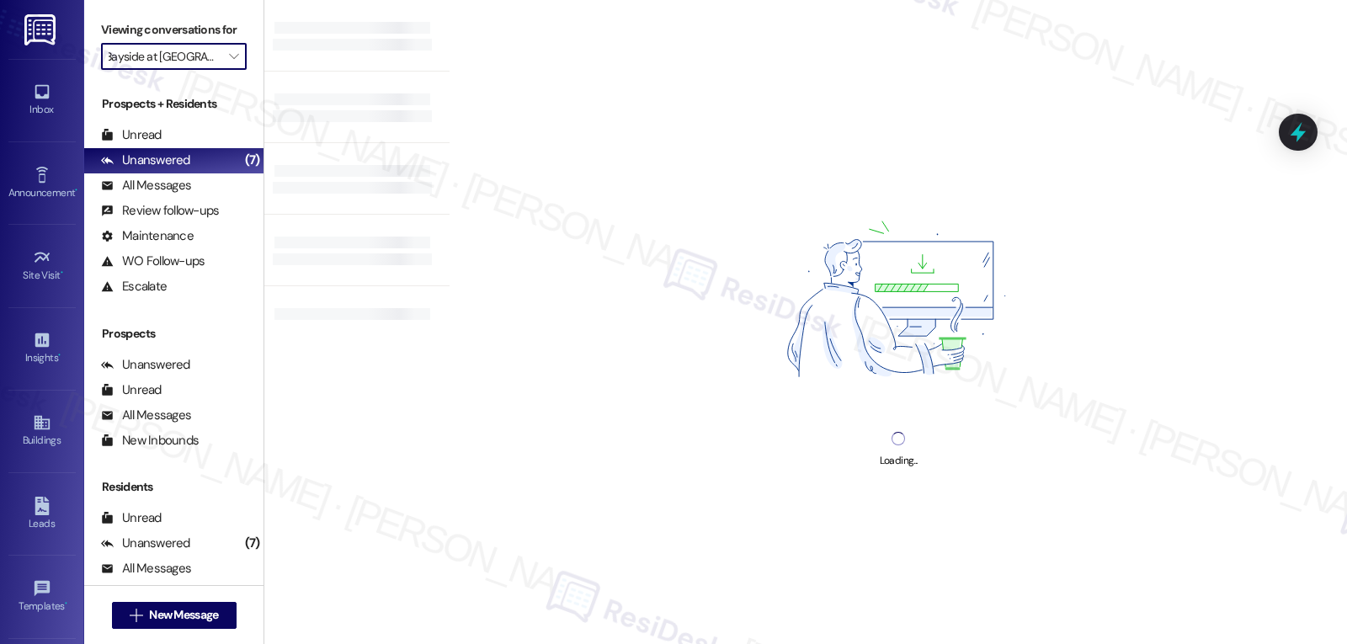
type input "Central Communities of Bent Tree"
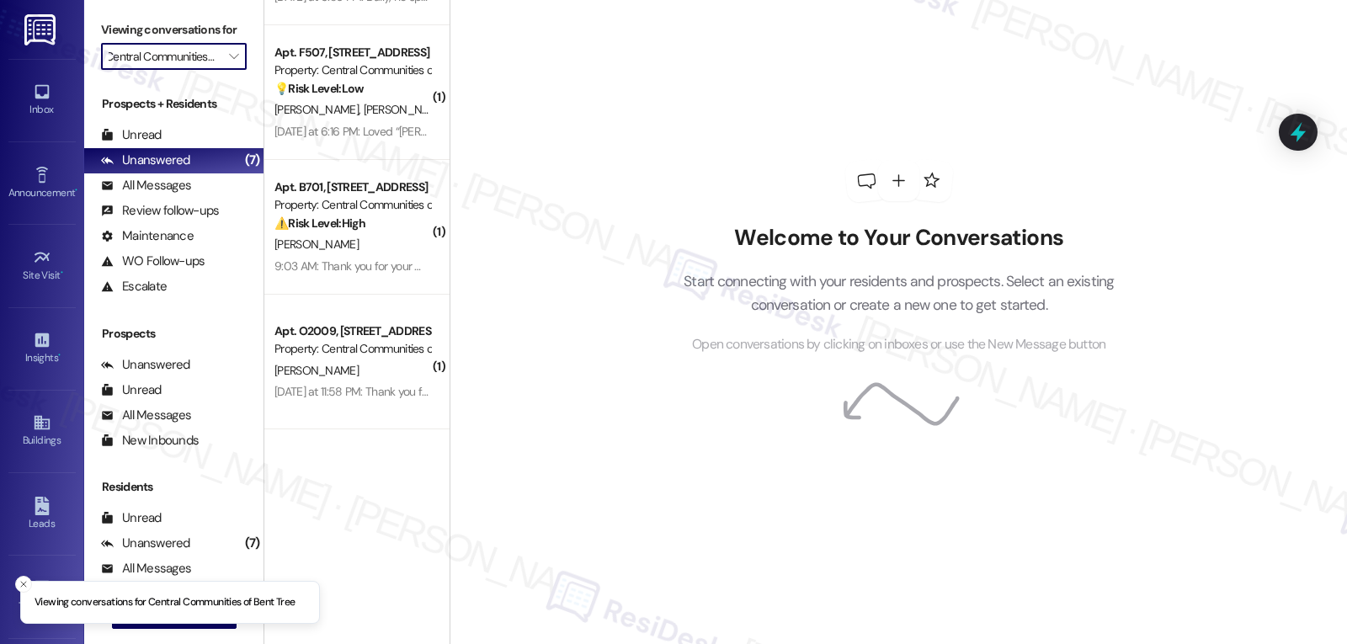
scroll to position [1227, 0]
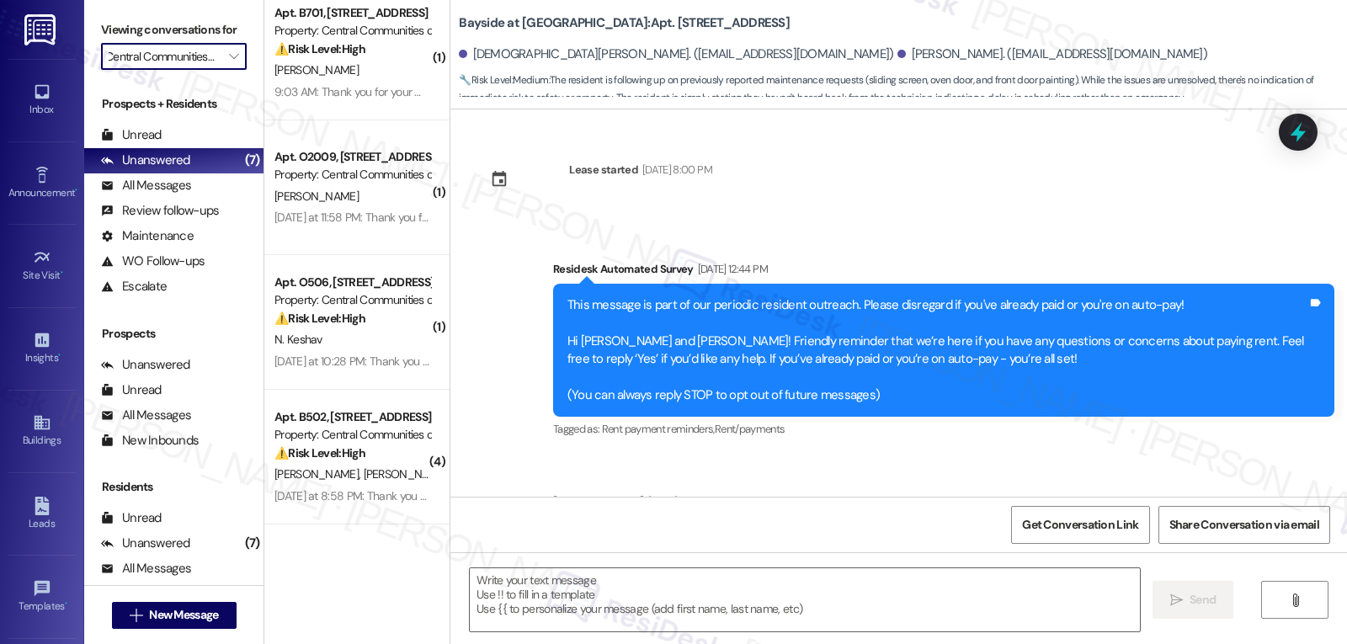
type textarea "Fetching suggested responses. Please feel free to read through the conversation…"
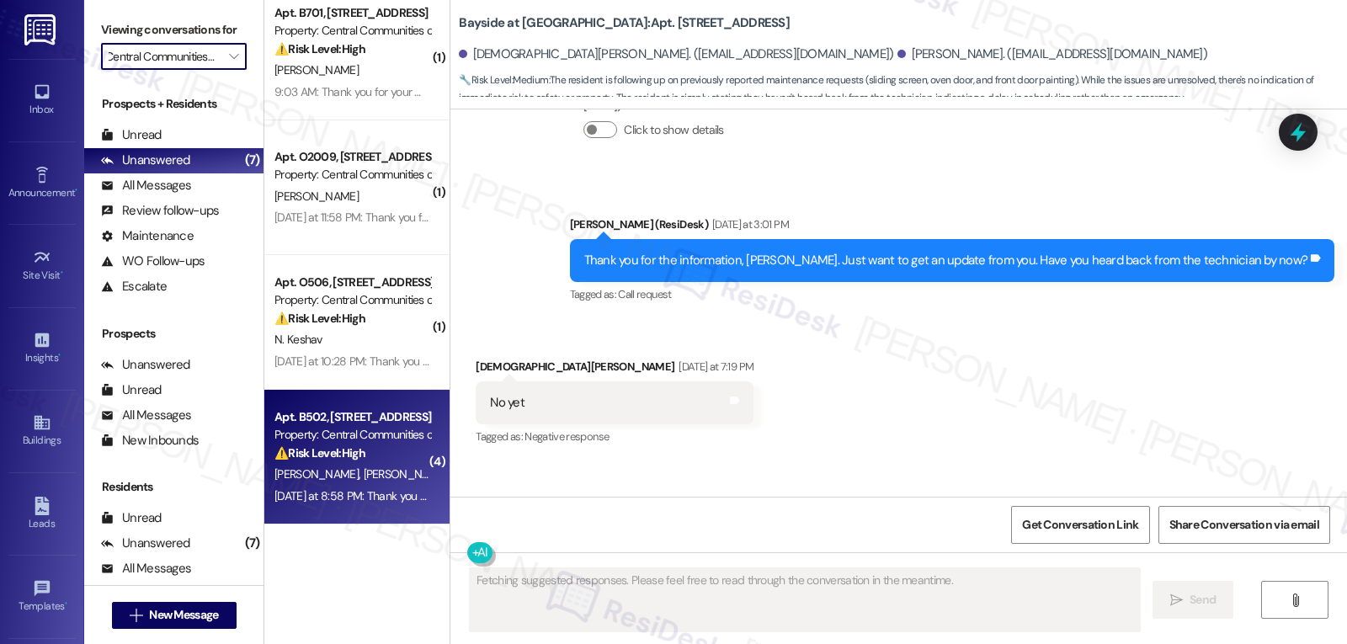
click at [334, 493] on div "Yesterday at 8:58 PM: Thank you for your message. Our offices are currently clo…" at bounding box center [791, 495] width 1034 height 15
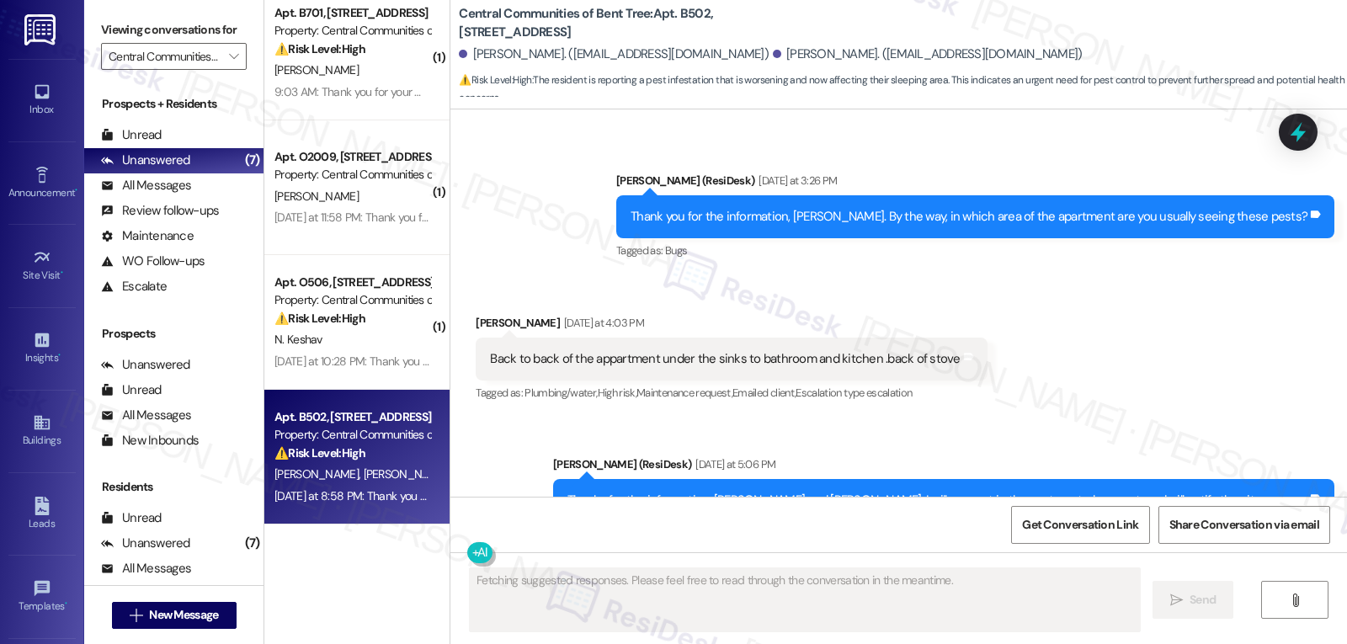
scroll to position [0, 0]
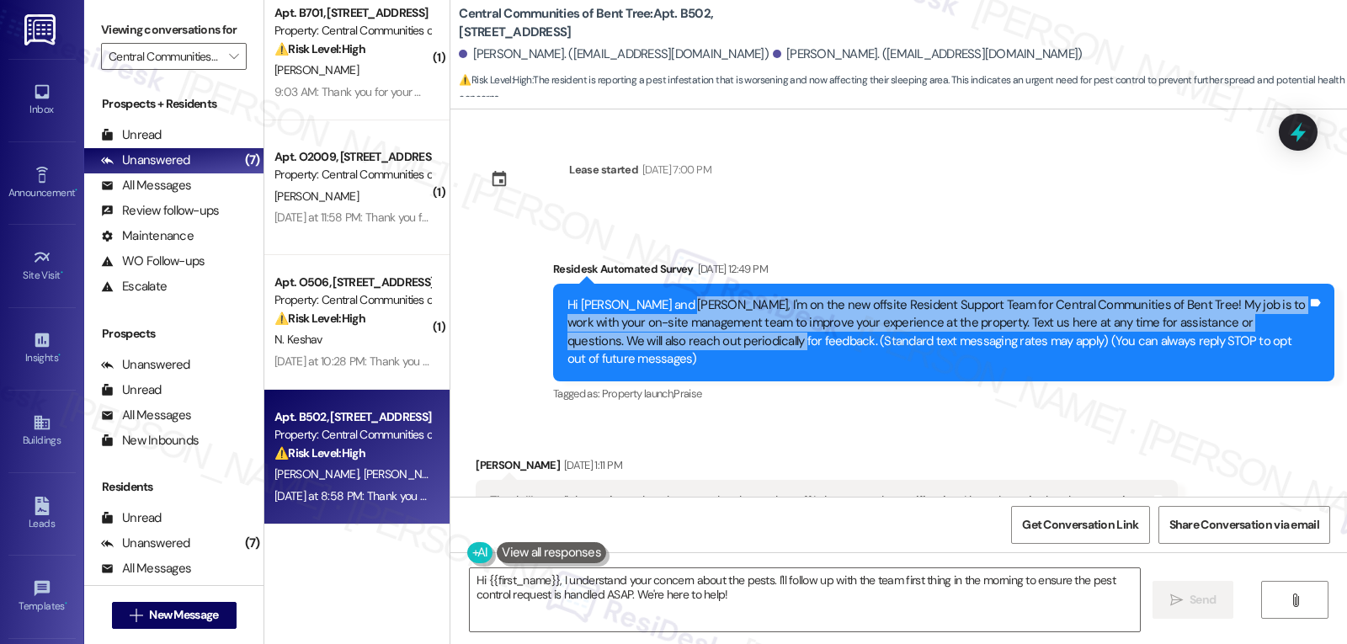
drag, startPoint x: 671, startPoint y: 301, endPoint x: 691, endPoint y: 340, distance: 44.4
click at [691, 340] on div "Hi Carmen and Daniel, I'm on the new offsite Resident Support Team for Central …" at bounding box center [937, 332] width 740 height 72
copy div "I'm on the new offsite Resident Support Team for Central Communities of Bent Tr…"
click at [865, 615] on textarea "Hi {{first_name}}, I understand your concern about the pests. I'll follow up wi…" at bounding box center [805, 599] width 670 height 63
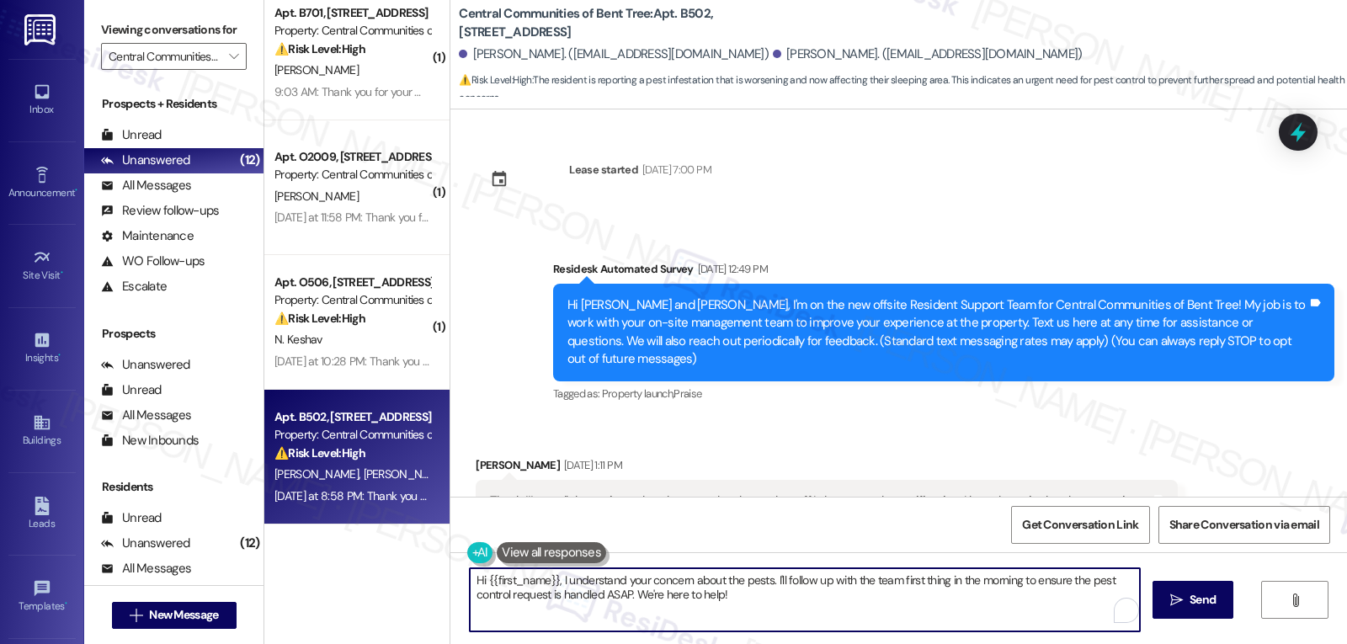
paste textarea "ello {{first_name}}, I'm on the new offsite Resident Support Team for Central C…"
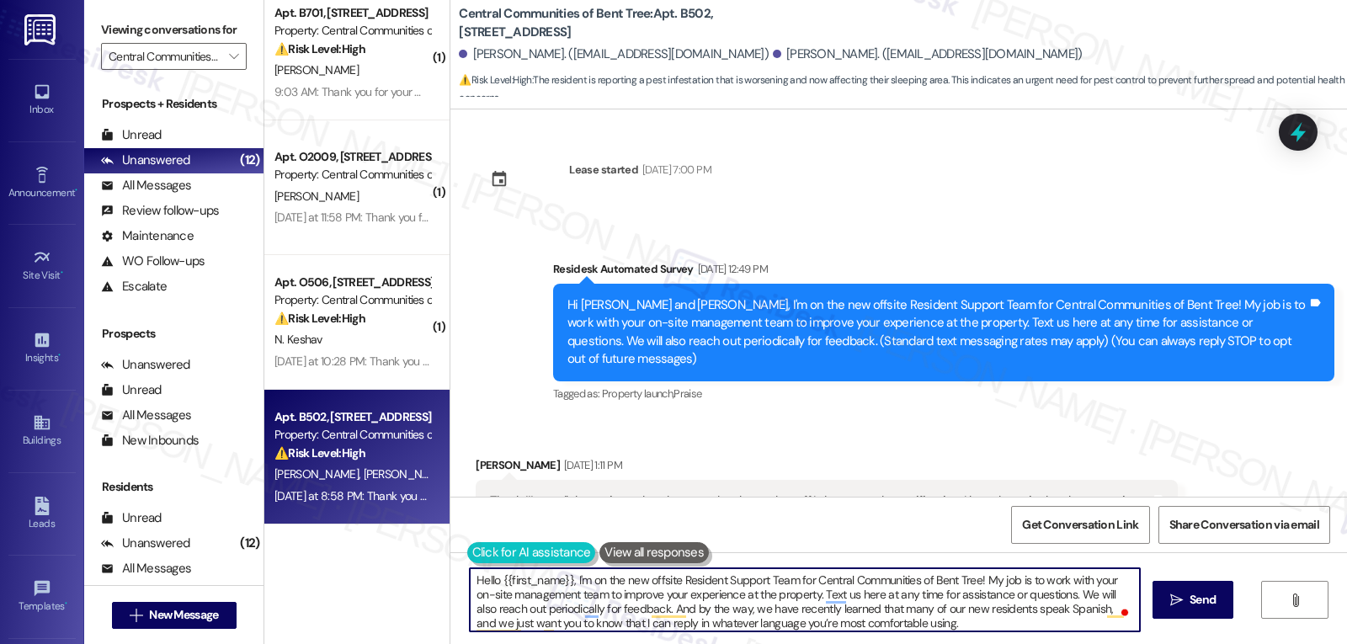
click at [470, 557] on button at bounding box center [531, 552] width 129 height 21
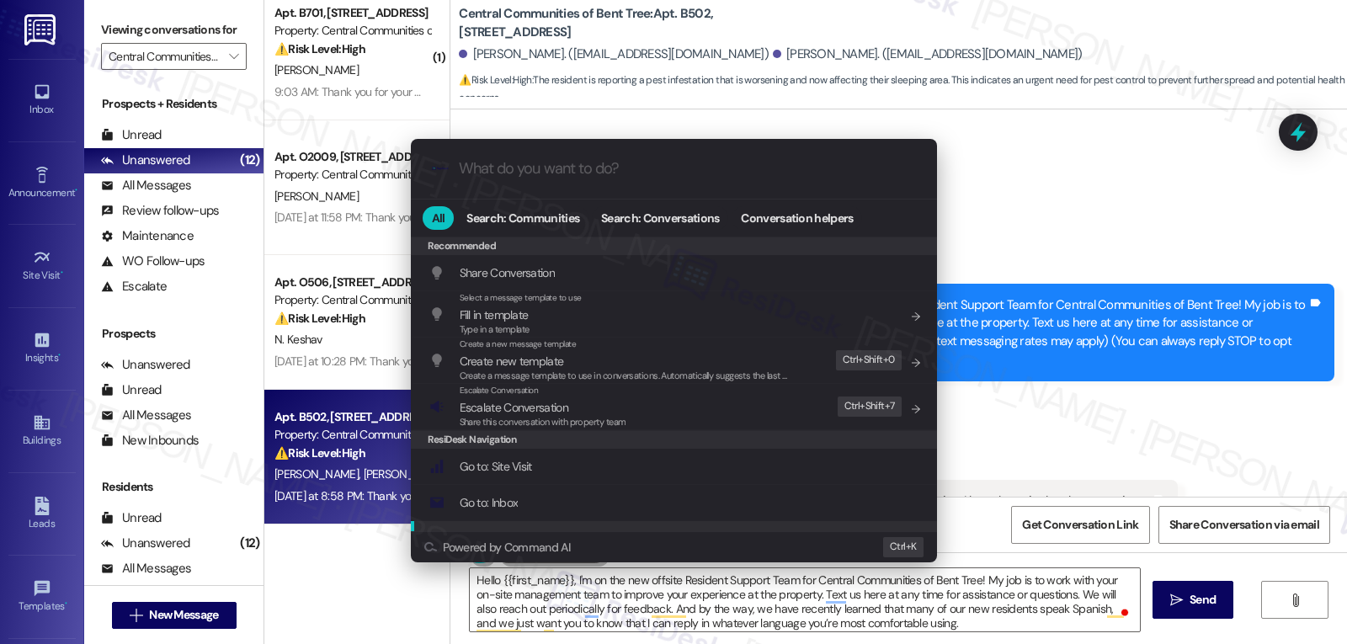
click at [947, 626] on div ".cls-1{fill:#0a055f;}.cls-2{fill:#0cc4c4;} resideskLogoBlueOrange All Search: C…" at bounding box center [673, 322] width 1347 height 644
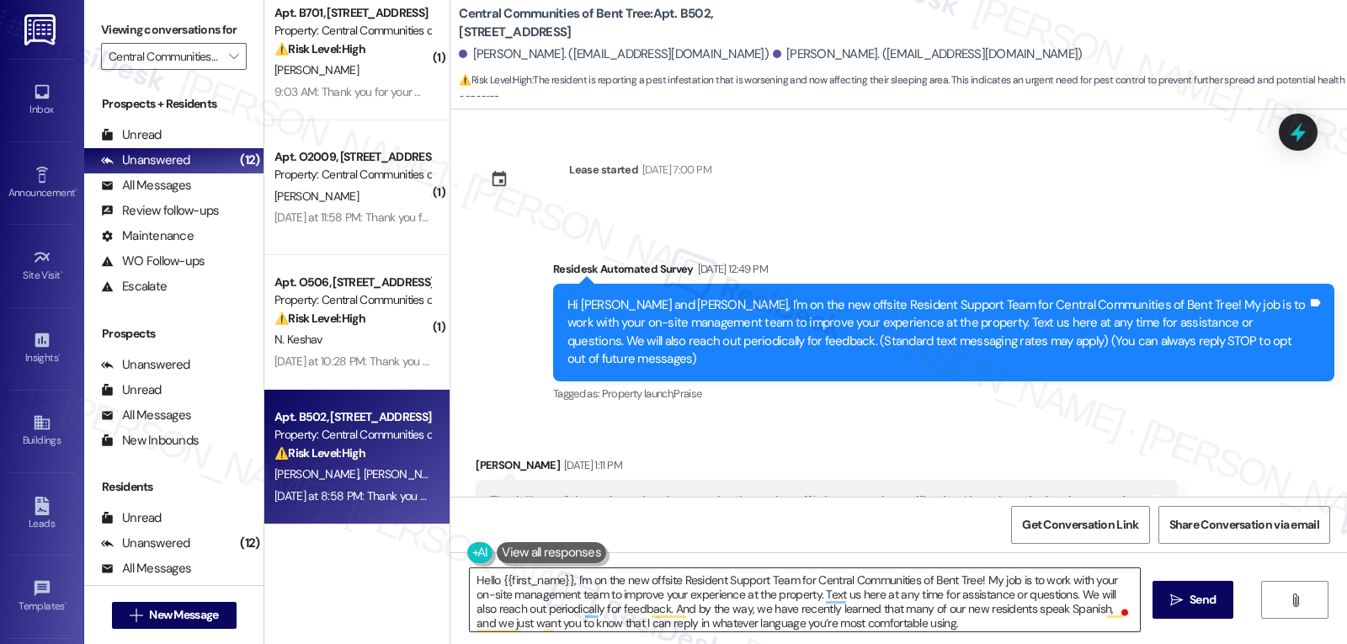
click at [947, 626] on textarea "Hello {{first_name}}, I'm on the new offsite Resident Support Team for Central …" at bounding box center [805, 599] width 670 height 63
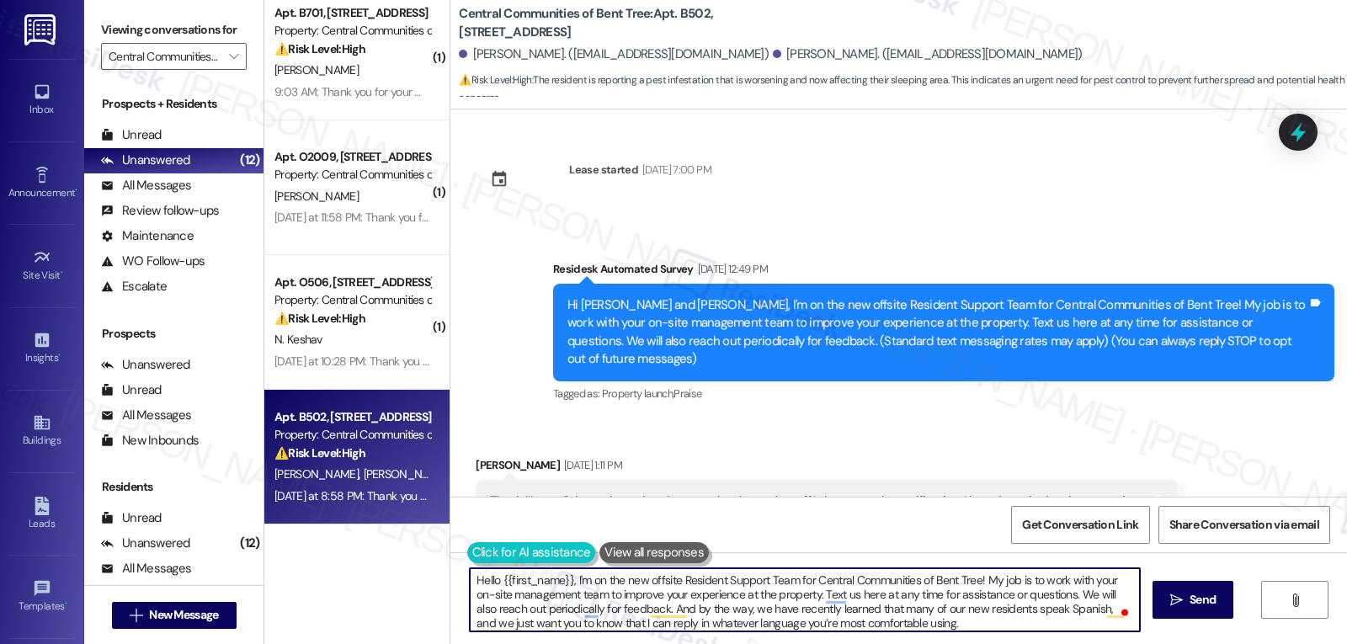
click at [467, 549] on button at bounding box center [531, 552] width 129 height 21
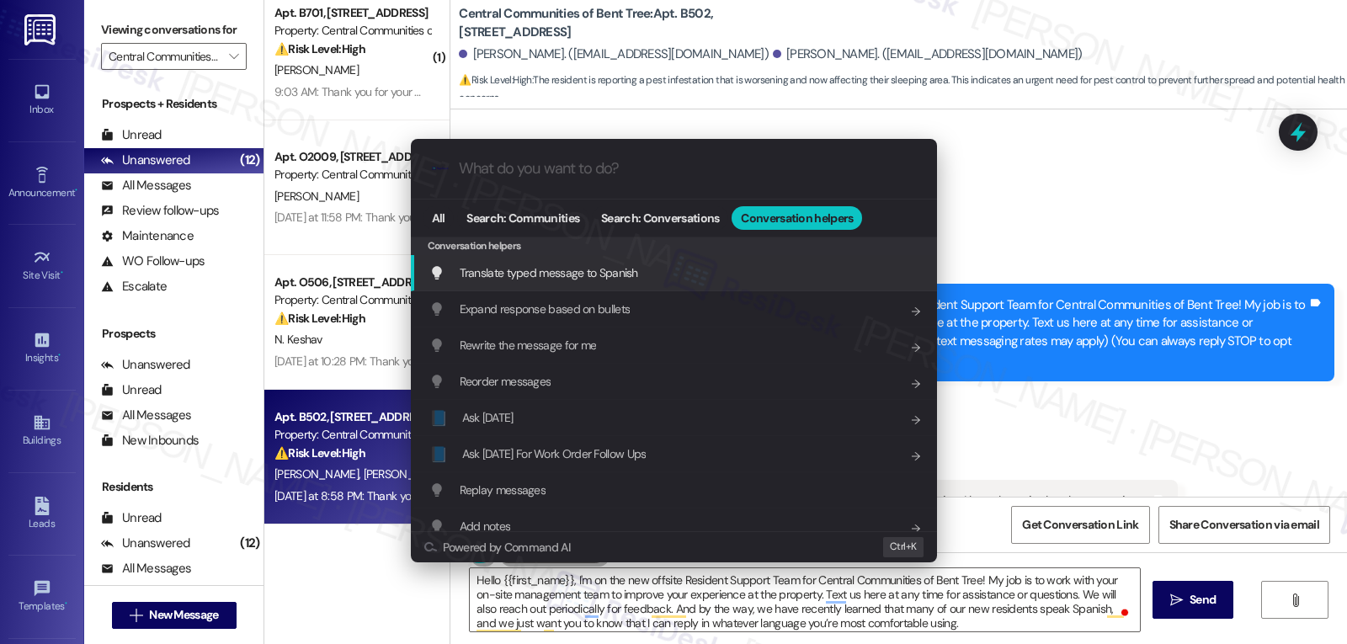
click at [630, 283] on div "Translate typed message to Spanish Add shortcut" at bounding box center [674, 273] width 526 height 36
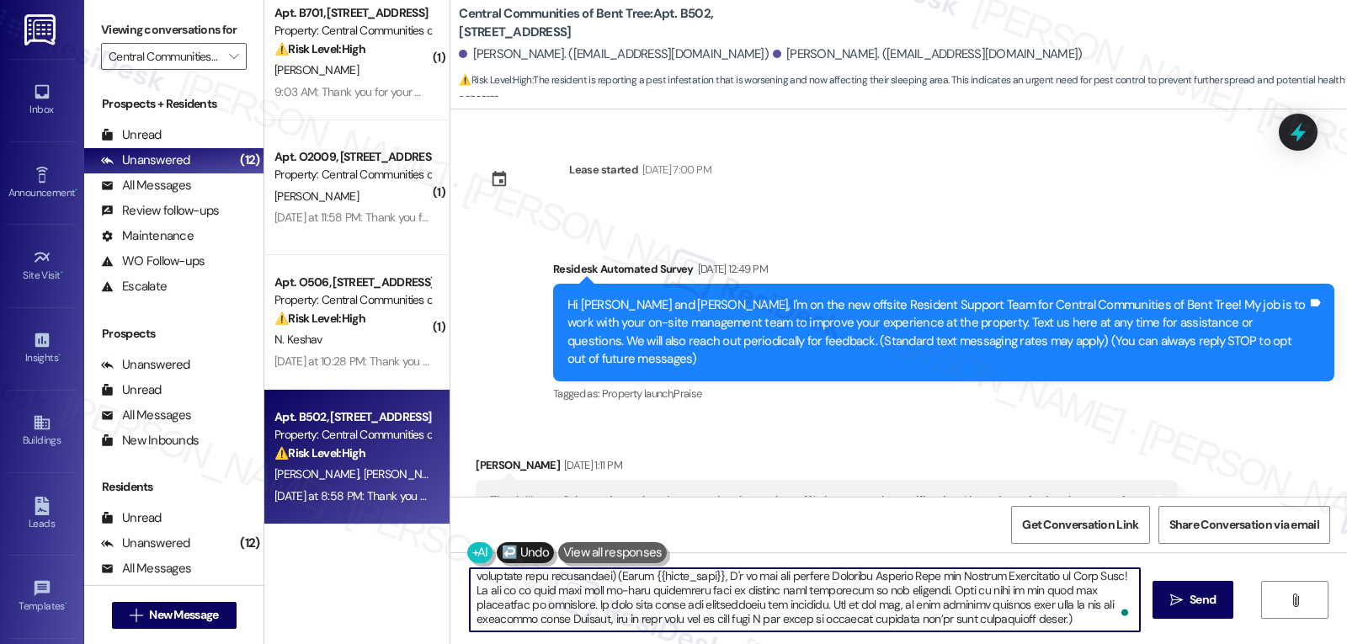
scroll to position [76, 0]
drag, startPoint x: 604, startPoint y: 576, endPoint x: 1309, endPoint y: 684, distance: 712.9
click at [1309, 643] on html "Inbox Go to Inbox Announcement • Send A Text Announcement Site Visit • Go to Si…" at bounding box center [673, 322] width 1347 height 644
drag, startPoint x: 905, startPoint y: 608, endPoint x: 956, endPoint y: 657, distance: 70.3
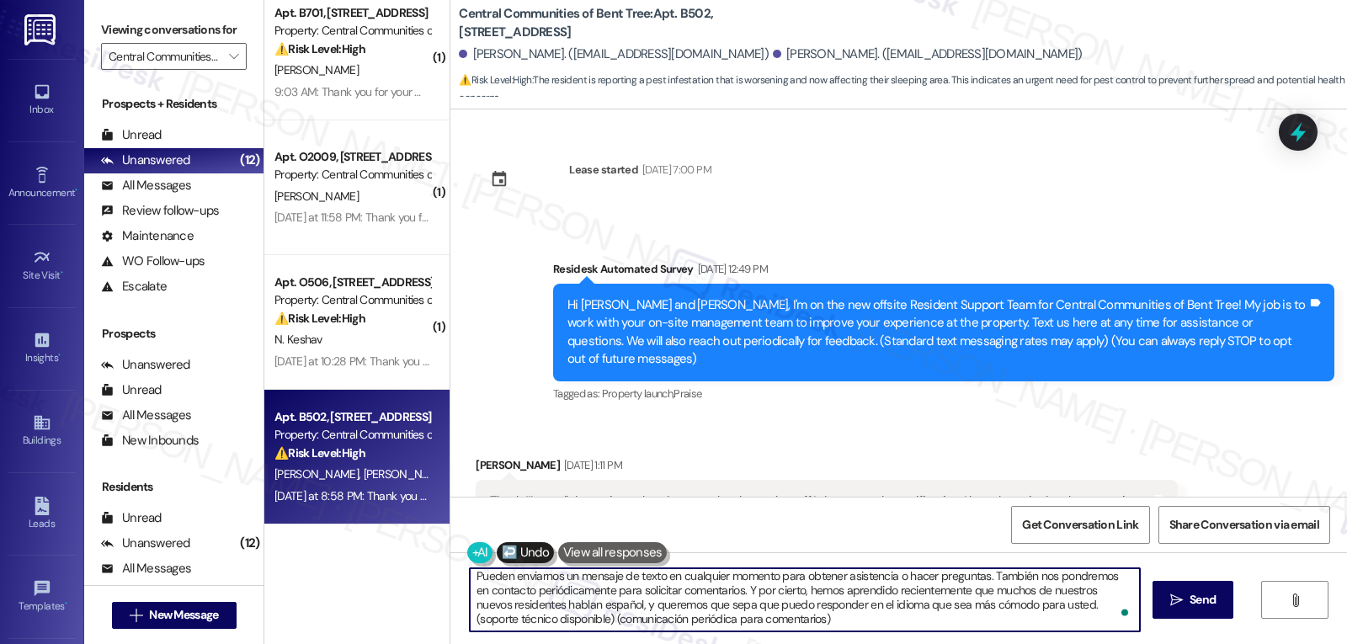
click at [956, 643] on html "Inbox Go to Inbox Announcement • Send A Text Announcement Site Visit • Go to Si…" at bounding box center [673, 322] width 1347 height 644
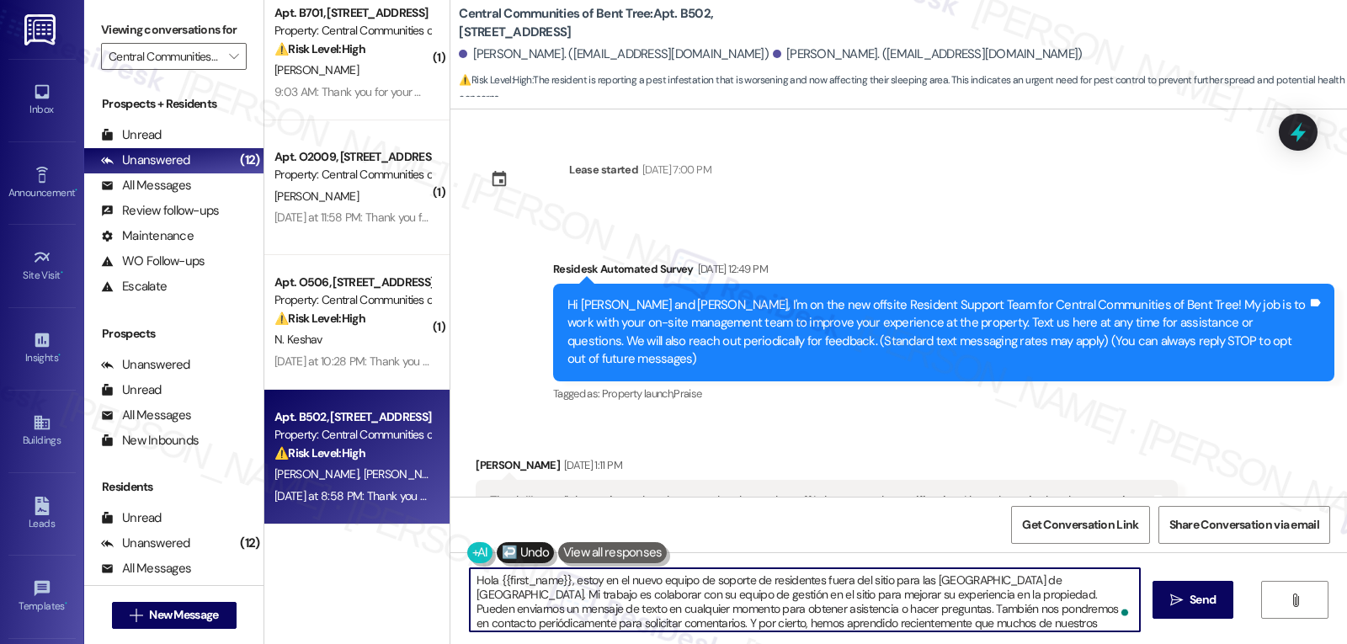
scroll to position [0, 0]
click at [853, 612] on textarea "Hola {{first_name}}, estoy en el nuevo equipo de soporte de residentes fuera de…" at bounding box center [805, 599] width 670 height 63
paste textarea "ello {{first_name}}, I’m part of the new offsite Resident Support Team for Cent…"
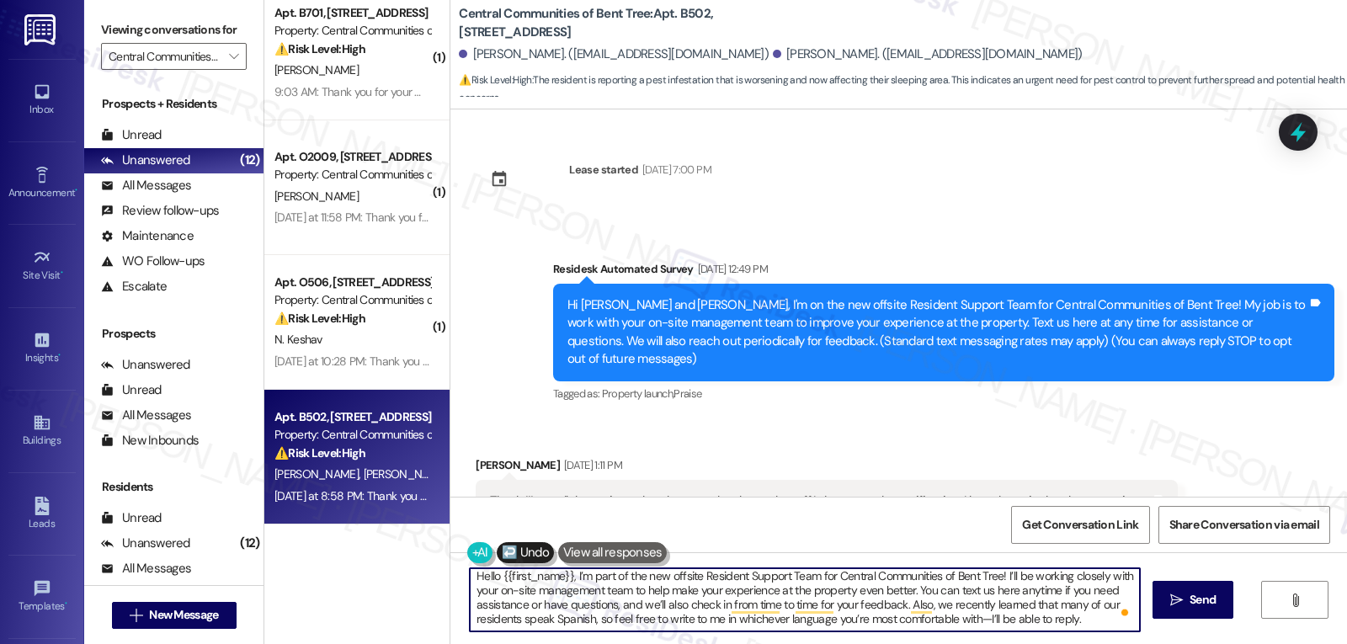
click at [976, 620] on textarea "Hello {{first_name}}, I’m part of the new offsite Resident Support Team for Cen…" at bounding box center [805, 599] width 670 height 63
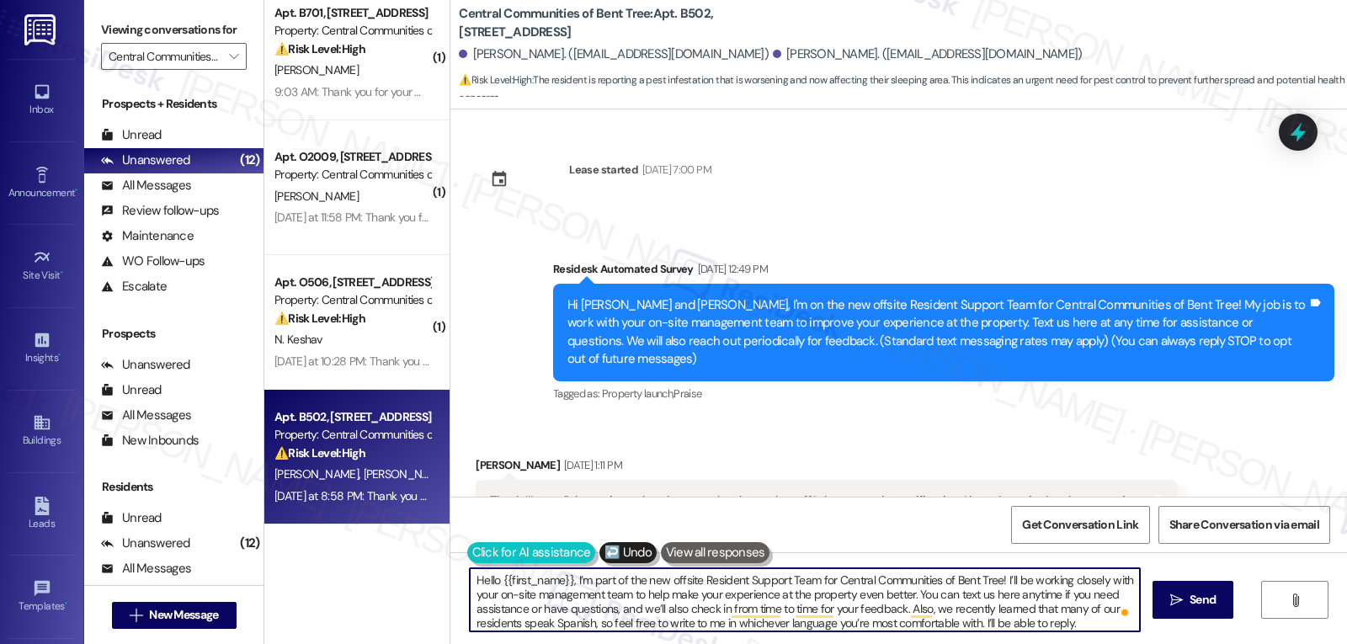
click at [467, 554] on button at bounding box center [531, 552] width 129 height 21
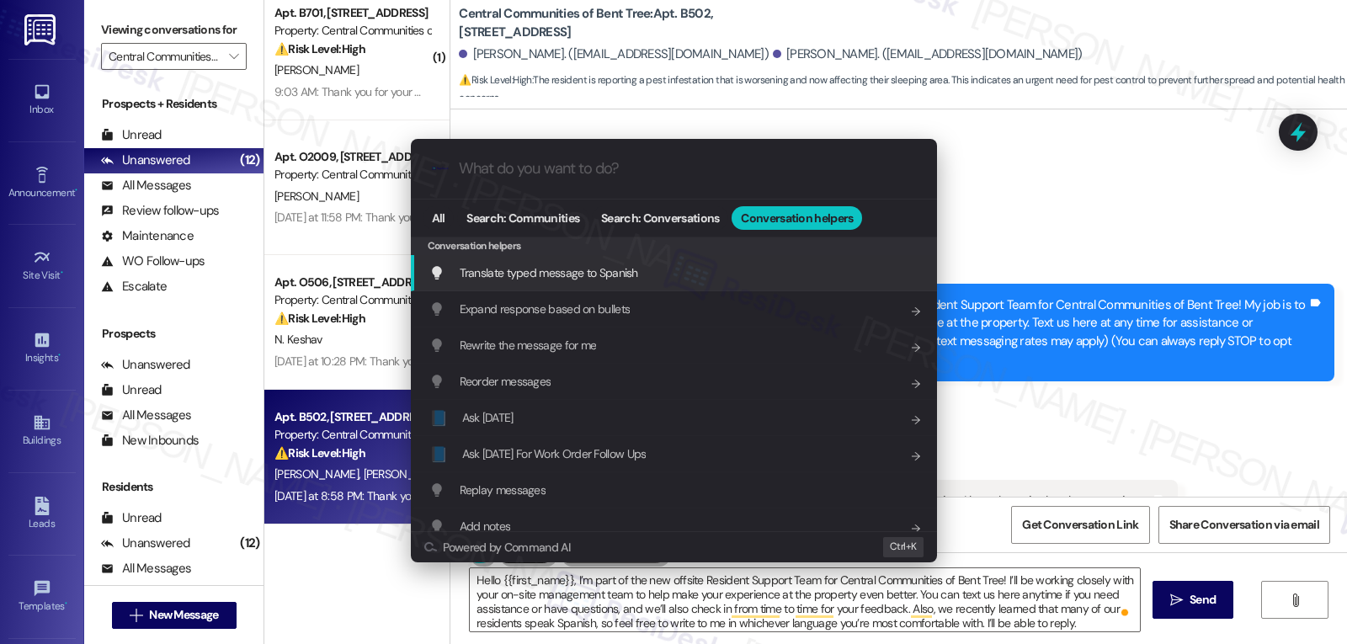
click at [623, 276] on span "Translate typed message to Spanish" at bounding box center [549, 272] width 178 height 15
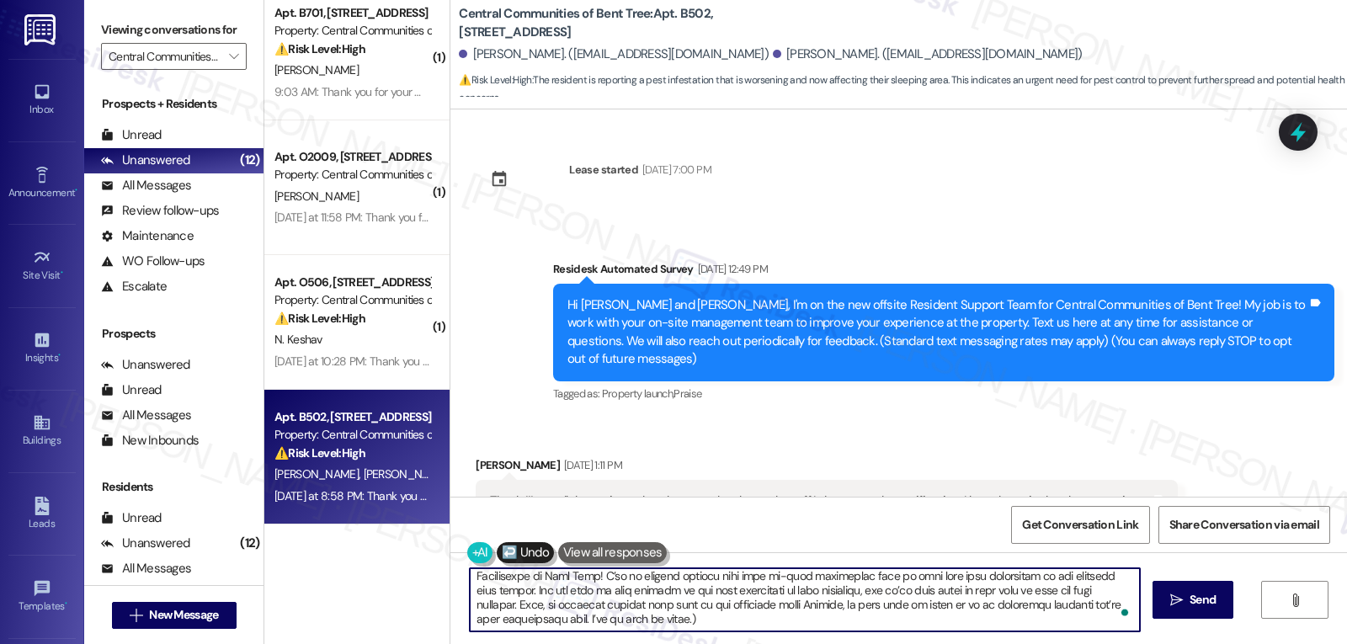
scroll to position [90, 0]
drag, startPoint x: 933, startPoint y: 578, endPoint x: 1100, endPoint y: 684, distance: 197.6
click at [1100, 643] on html "Inbox Go to Inbox Announcement • Send A Text Announcement Site Visit • Go to Si…" at bounding box center [673, 322] width 1347 height 644
drag, startPoint x: 755, startPoint y: 605, endPoint x: 1346, endPoint y: 684, distance: 596.2
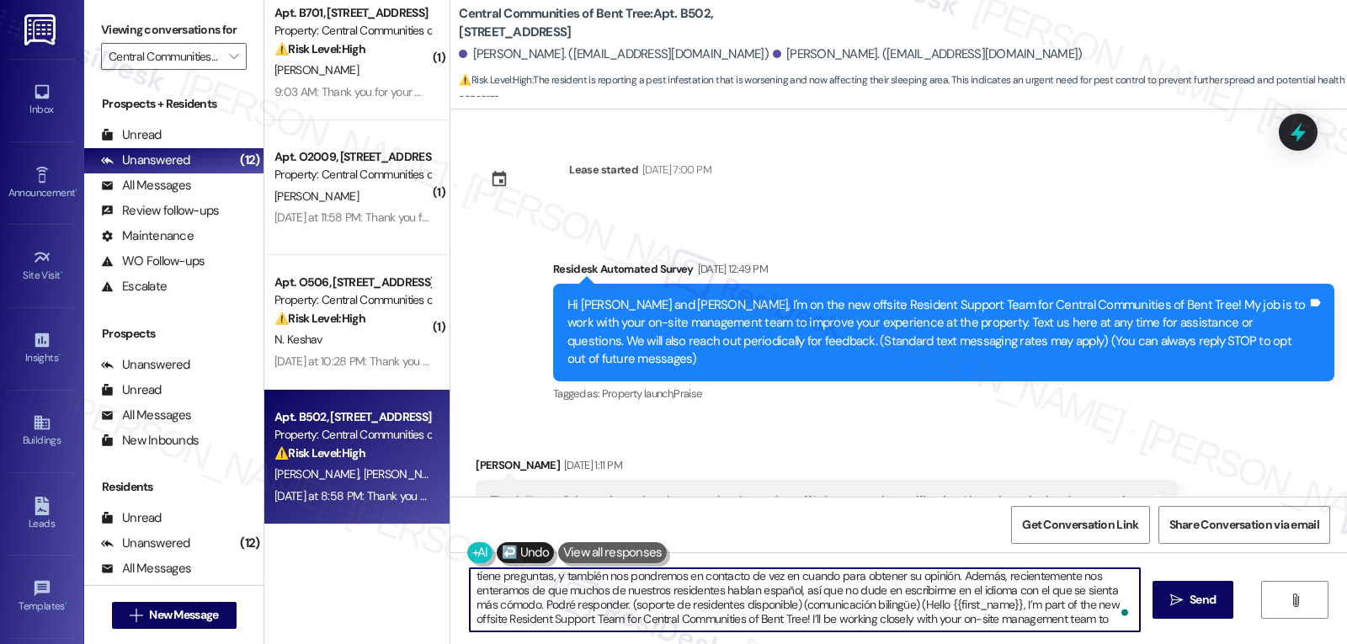
click at [1346, 643] on html "Inbox Go to Inbox Announcement • Send A Text Announcement Site Visit • Go to Si…" at bounding box center [673, 322] width 1347 height 644
type textarea "Hola {{first_name}}, formo parte del nuevo equipo de soporte de residentes fuer…"
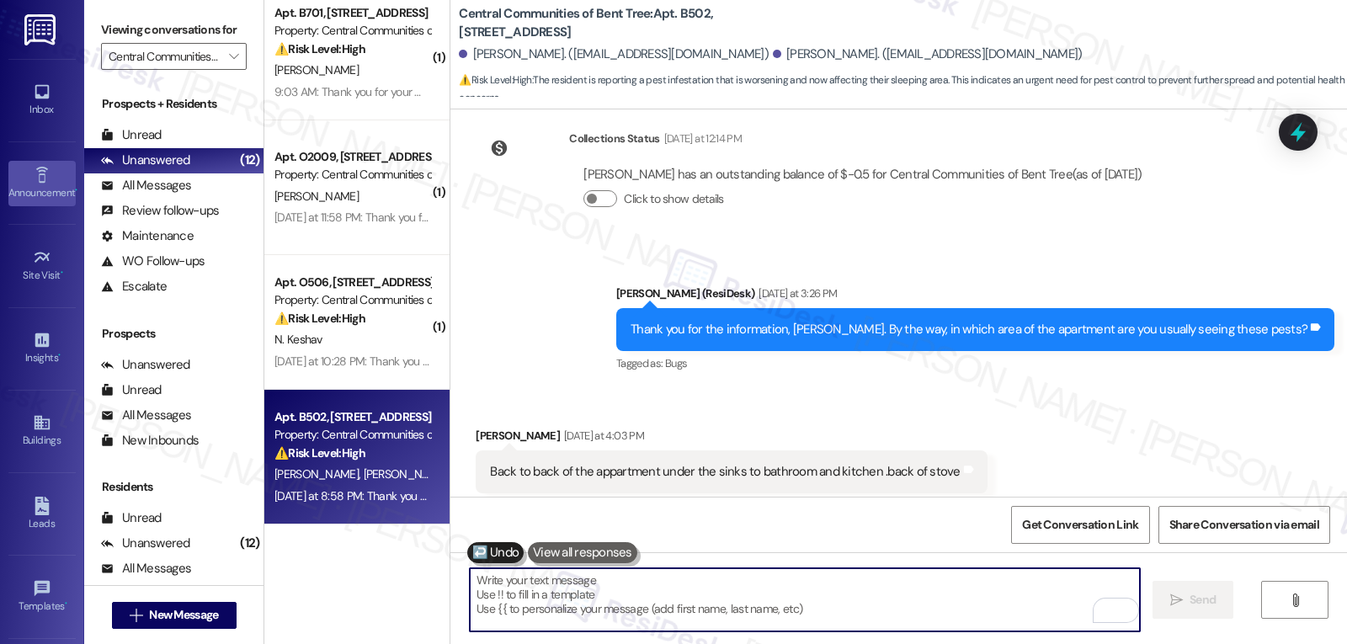
click at [44, 183] on icon at bounding box center [42, 175] width 19 height 19
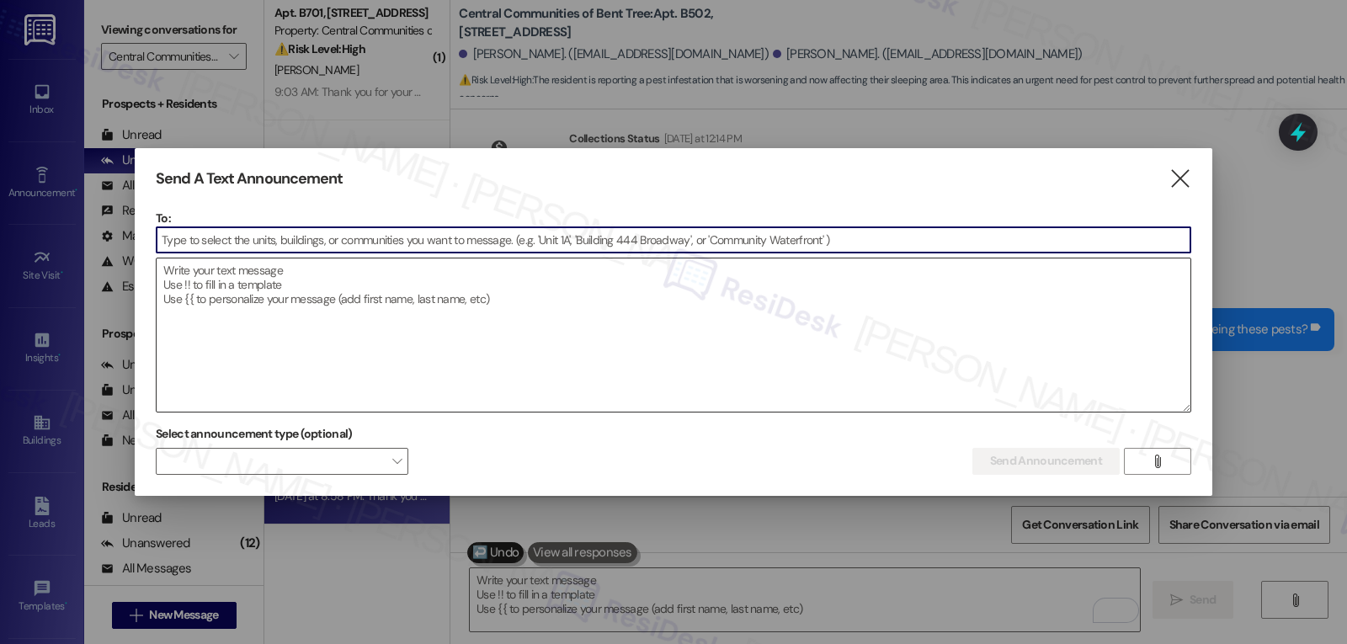
click at [281, 319] on textarea at bounding box center [674, 334] width 1034 height 153
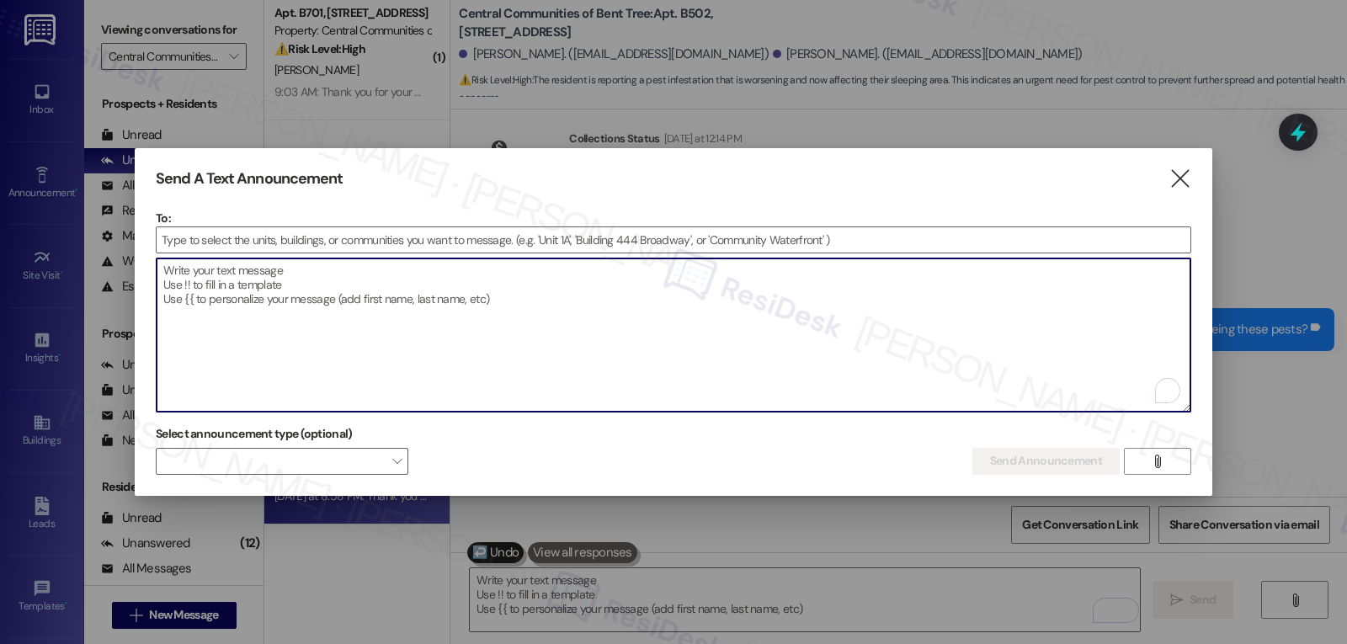
paste textarea "Hola {{first_name}}, formo parte del nuevo equipo de soporte de residentes fuer…"
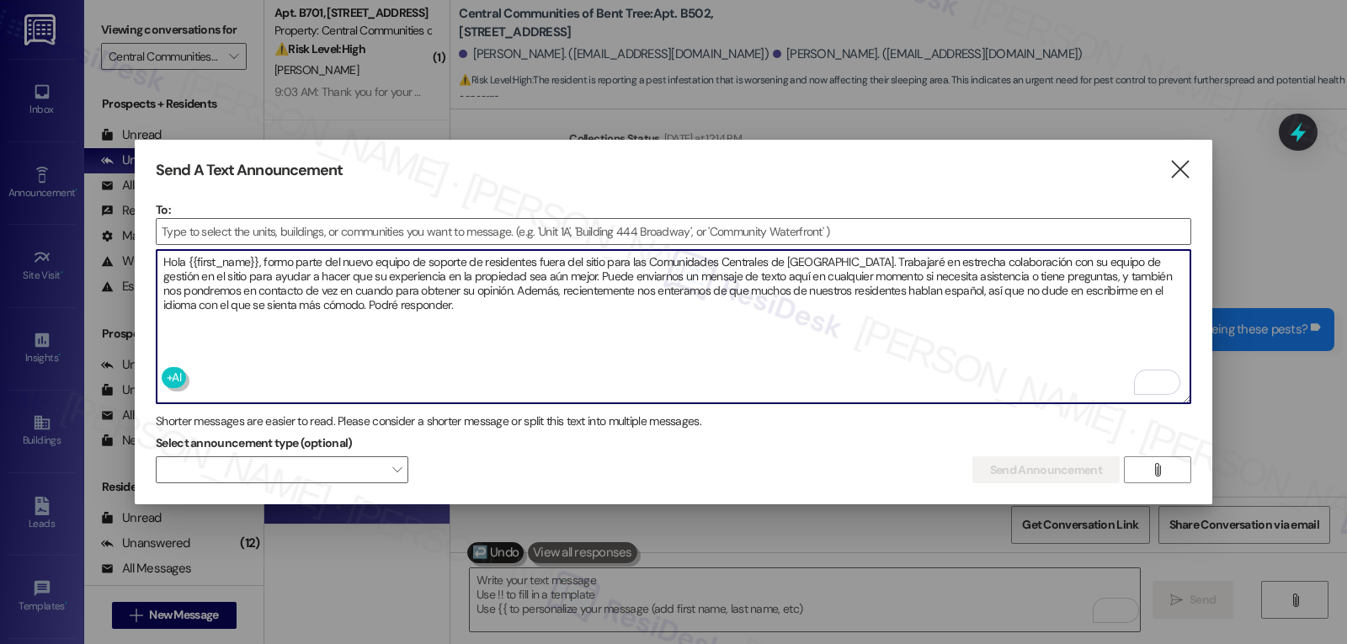
type textarea "Hola {{first_name}}, formo parte del nuevo equipo de soporte de residentes fuer…"
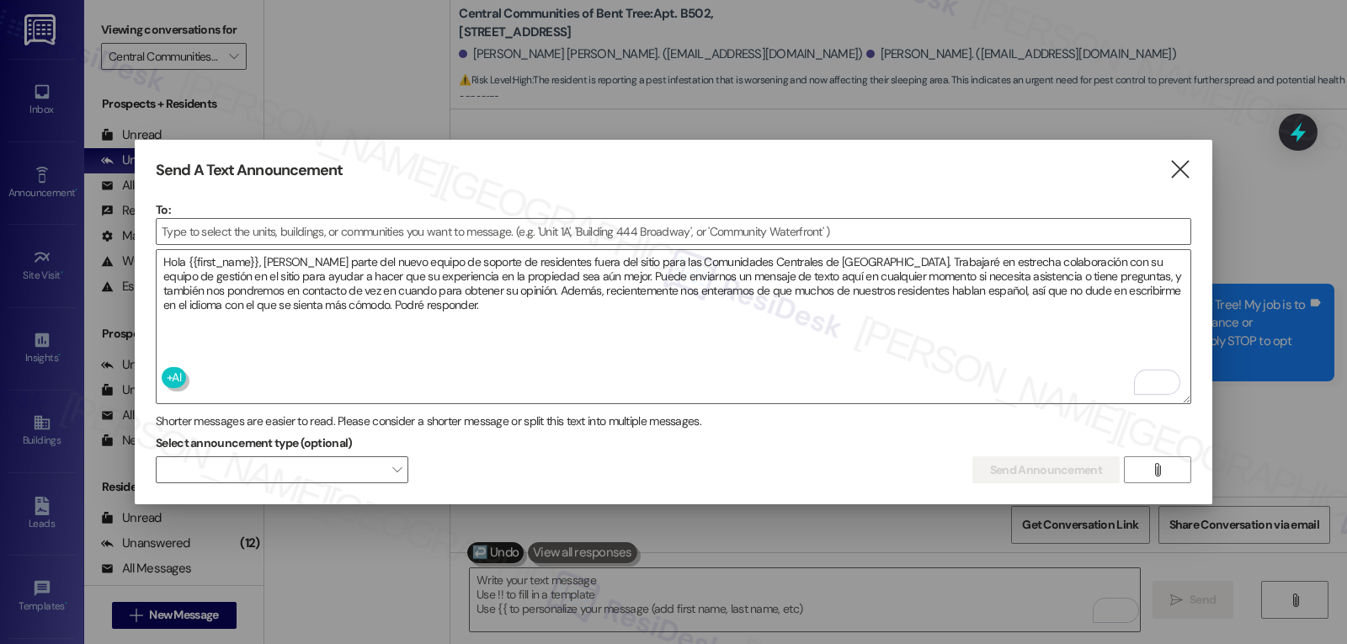
scroll to position [1010, 0]
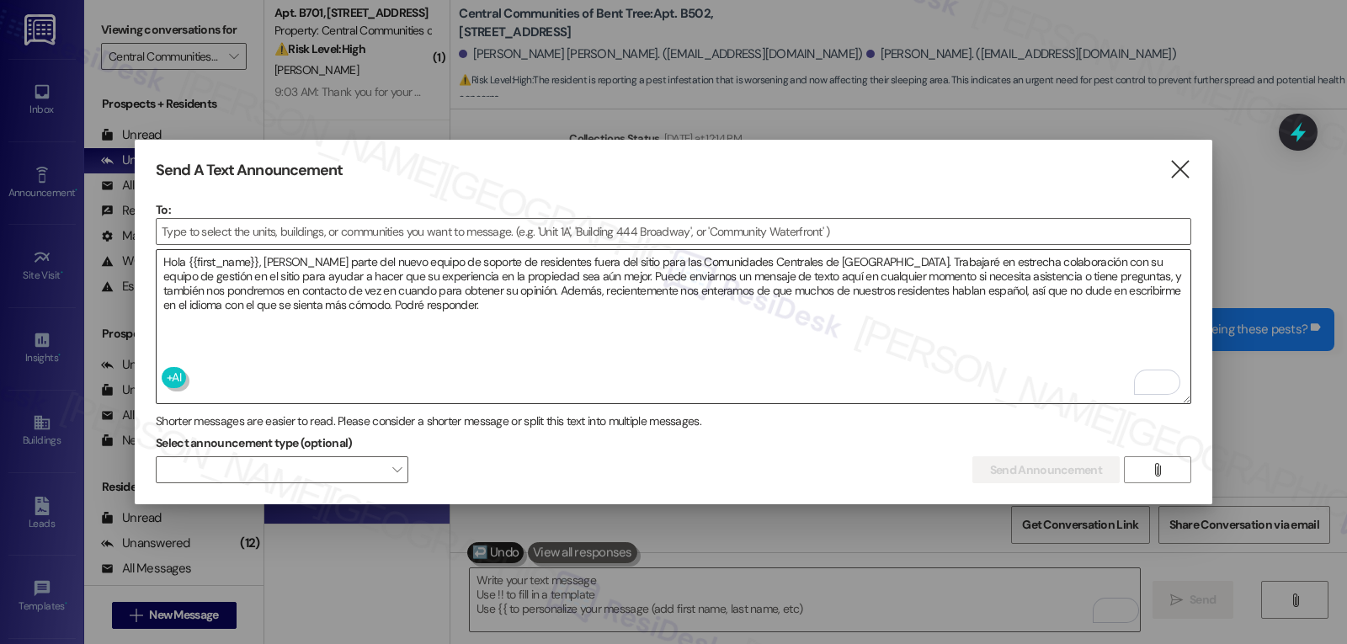
click at [596, 338] on textarea "Hola {{first_name}}, formo parte del nuevo equipo de soporte de residentes fuer…" at bounding box center [674, 326] width 1034 height 153
click at [571, 342] on textarea "Hola {{first_name}}, formo parte del nuevo equipo de soporte de residentes fuer…" at bounding box center [674, 326] width 1034 height 153
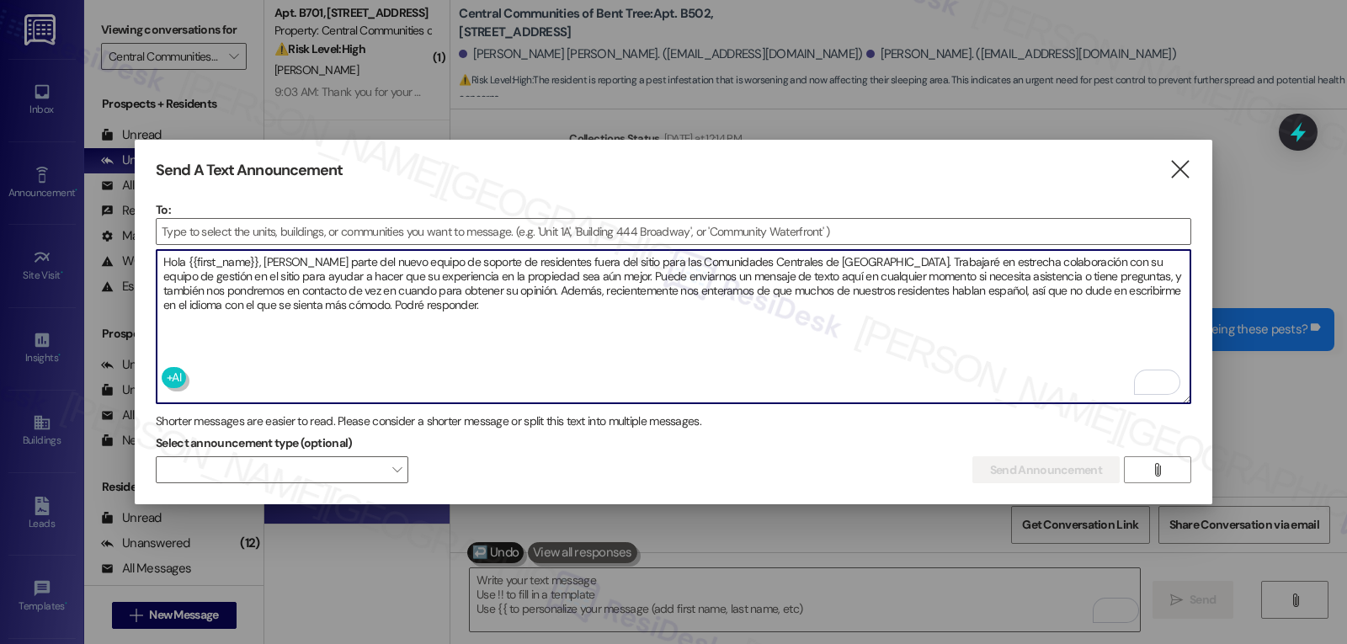
paste textarea "soy parte del nuevo Equipo de Soporte para Residentes fuera del sitio de Centra…"
type textarea "Hola {{first_name}}, soy parte del nuevo Equipo de Soporte para Residentes fuer…"
click at [404, 232] on input at bounding box center [674, 231] width 1034 height 25
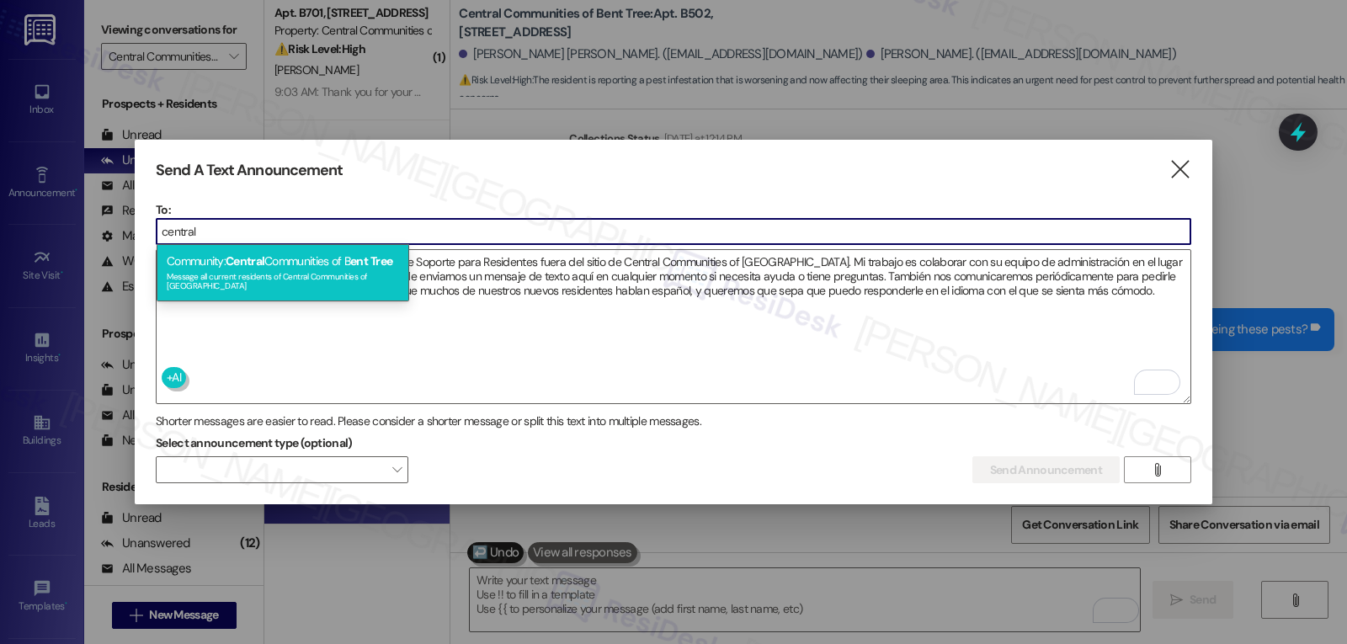
type input "central"
click at [322, 268] on div "Community: Central Communities of B ent Tree Message all current residents of C…" at bounding box center [283, 272] width 253 height 57
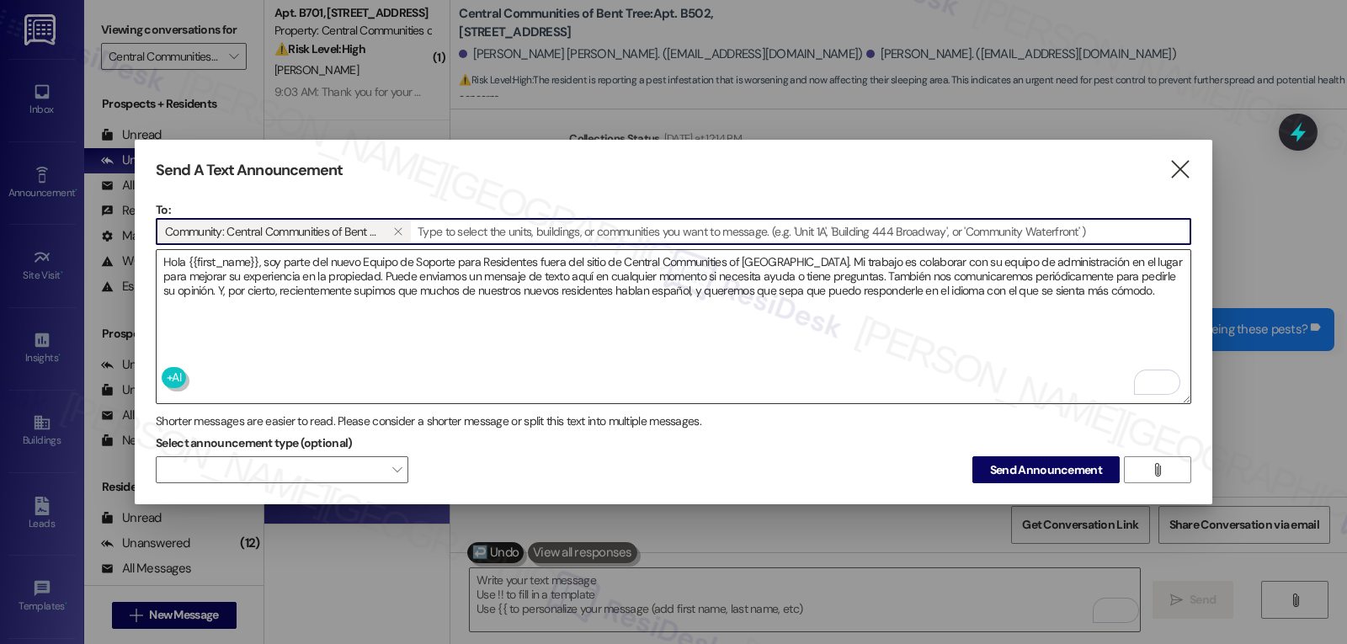
click at [498, 335] on textarea "Hola {{first_name}}, soy parte del nuevo Equipo de Soporte para Residentes fuer…" at bounding box center [674, 326] width 1034 height 153
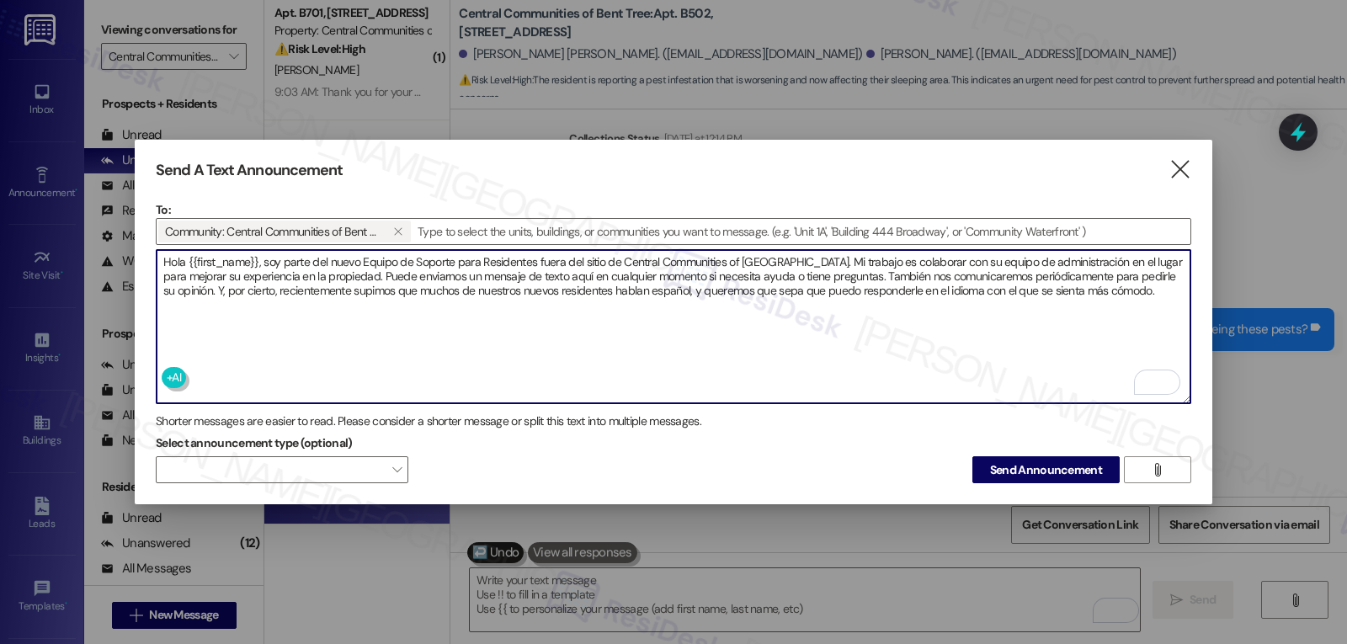
click at [1144, 295] on textarea "Hola {{first_name}}, soy parte del nuevo Equipo de Soporte para Residentes fuer…" at bounding box center [674, 326] width 1034 height 153
click at [1052, 476] on button "Send Announcement" at bounding box center [1045, 469] width 147 height 27
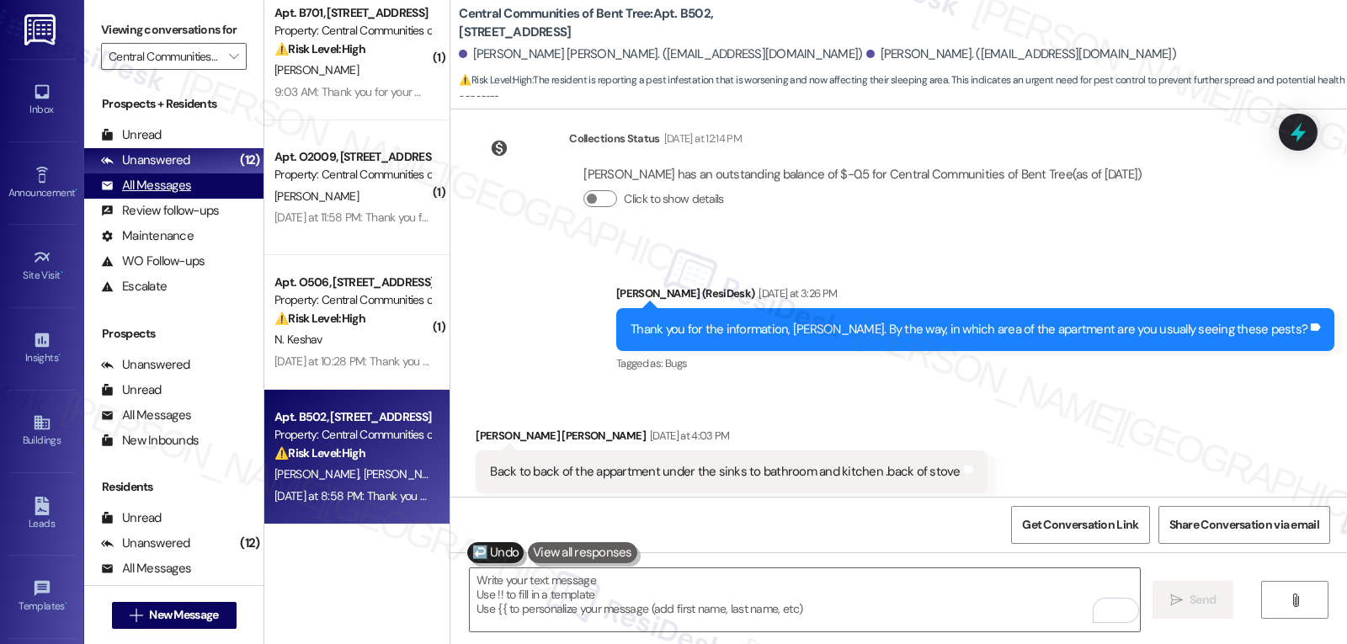
click at [189, 199] on div "All Messages (undefined)" at bounding box center [173, 185] width 179 height 25
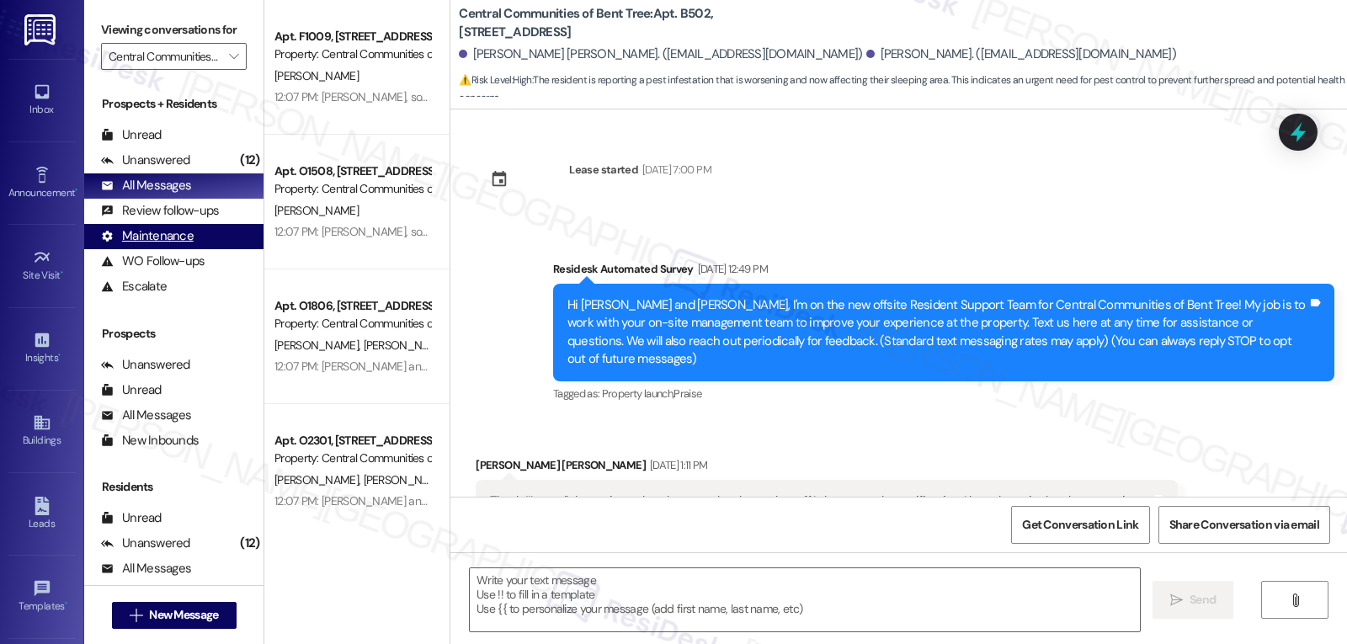
scroll to position [2845, 0]
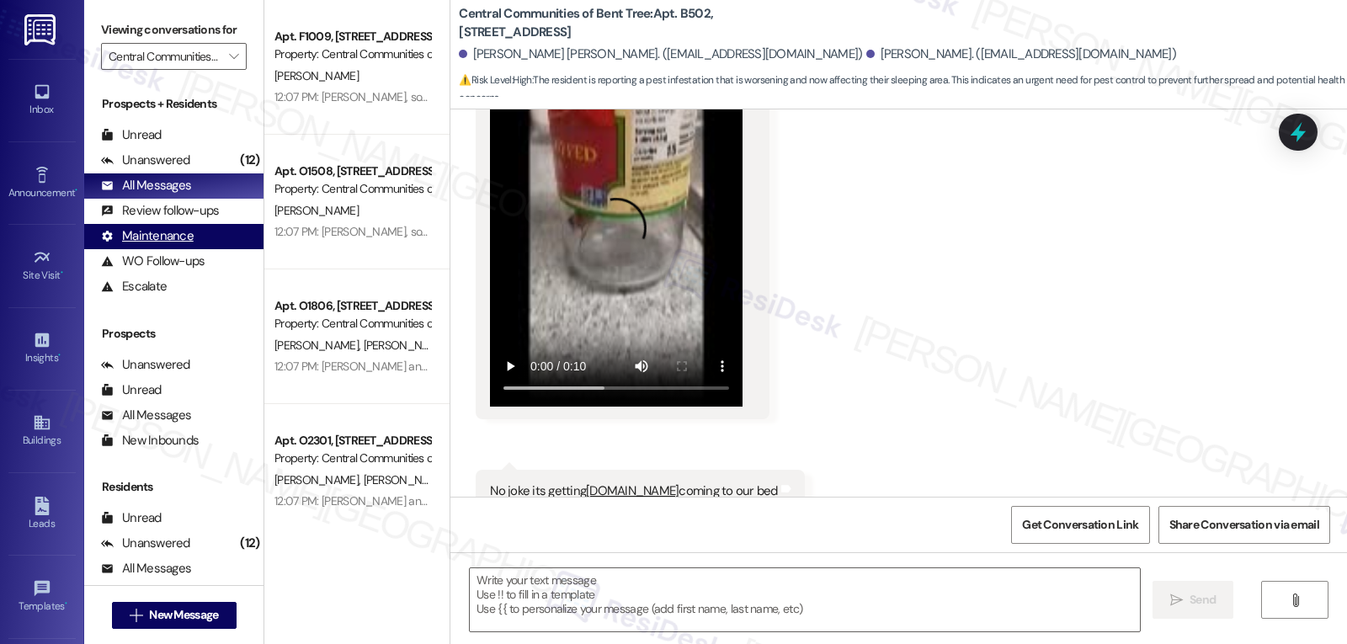
type textarea "Fetching suggested responses. Please feel free to read through the conversation…"
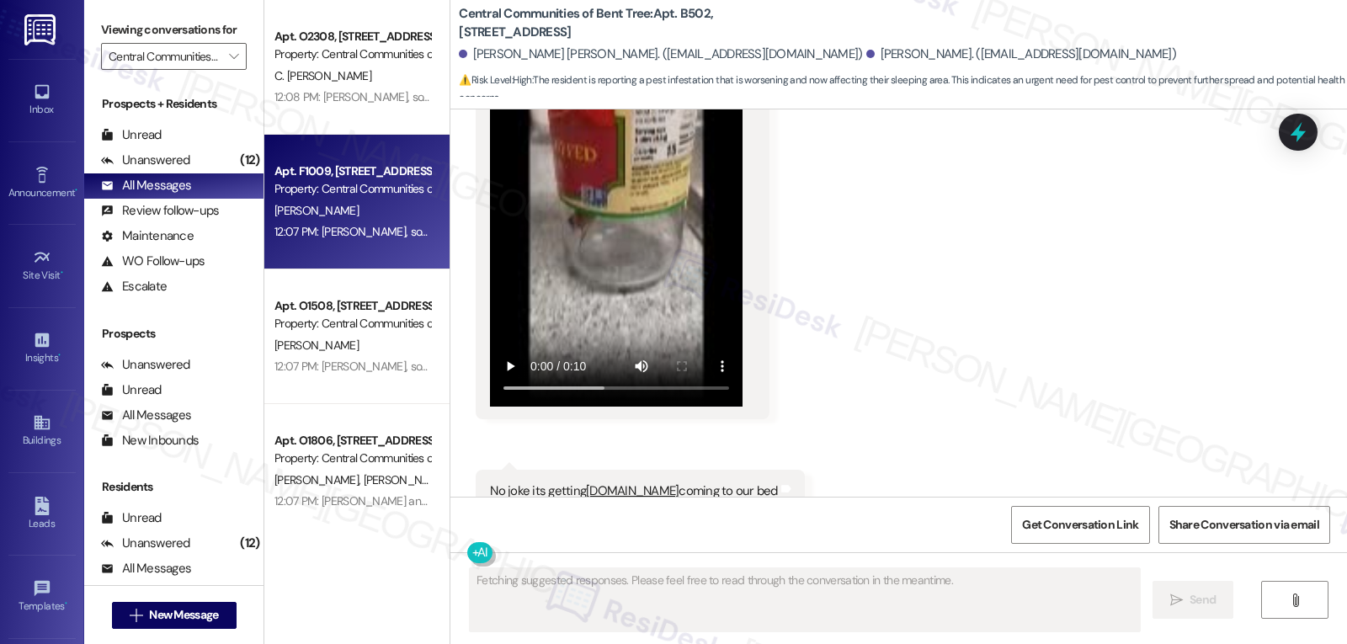
scroll to position [119, 0]
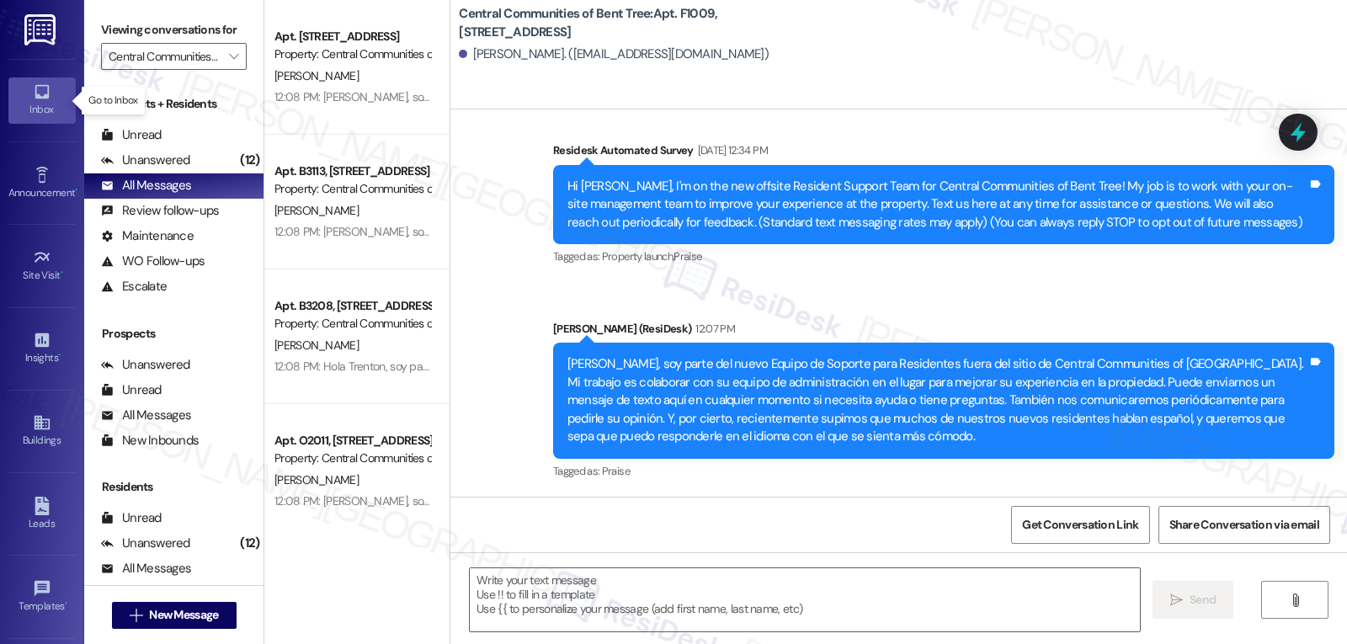
click at [34, 107] on div "Inbox" at bounding box center [42, 109] width 84 height 17
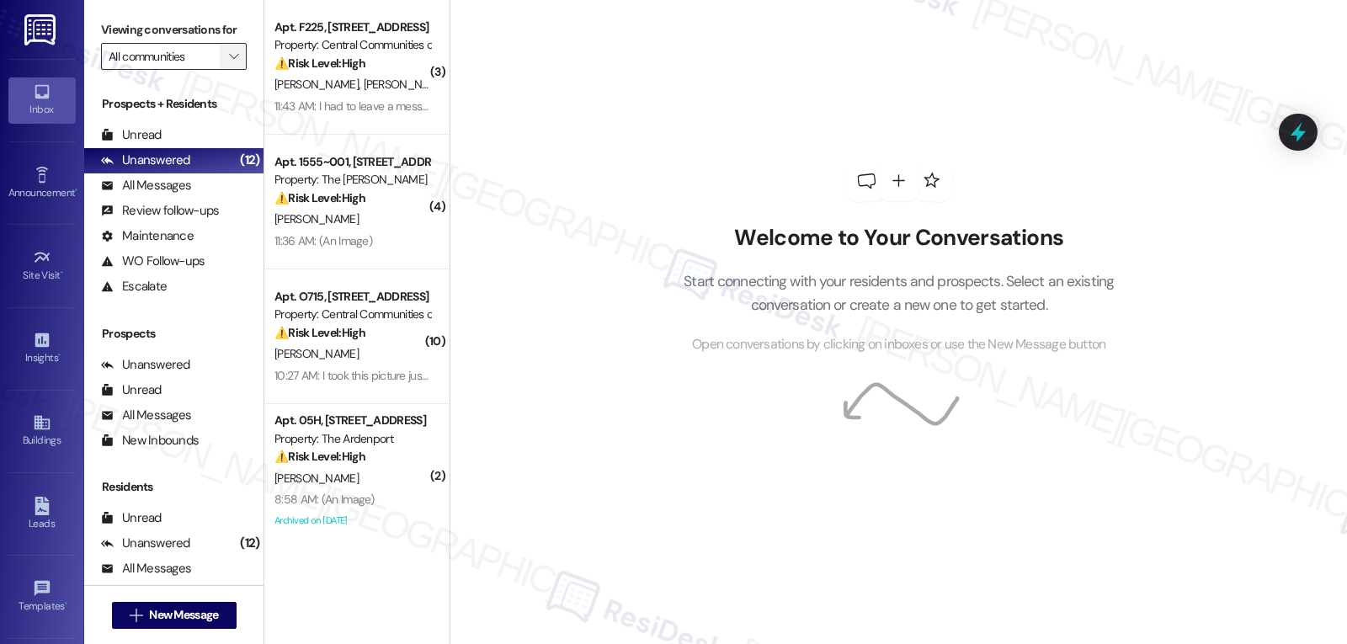
click at [228, 70] on span "" at bounding box center [234, 56] width 16 height 27
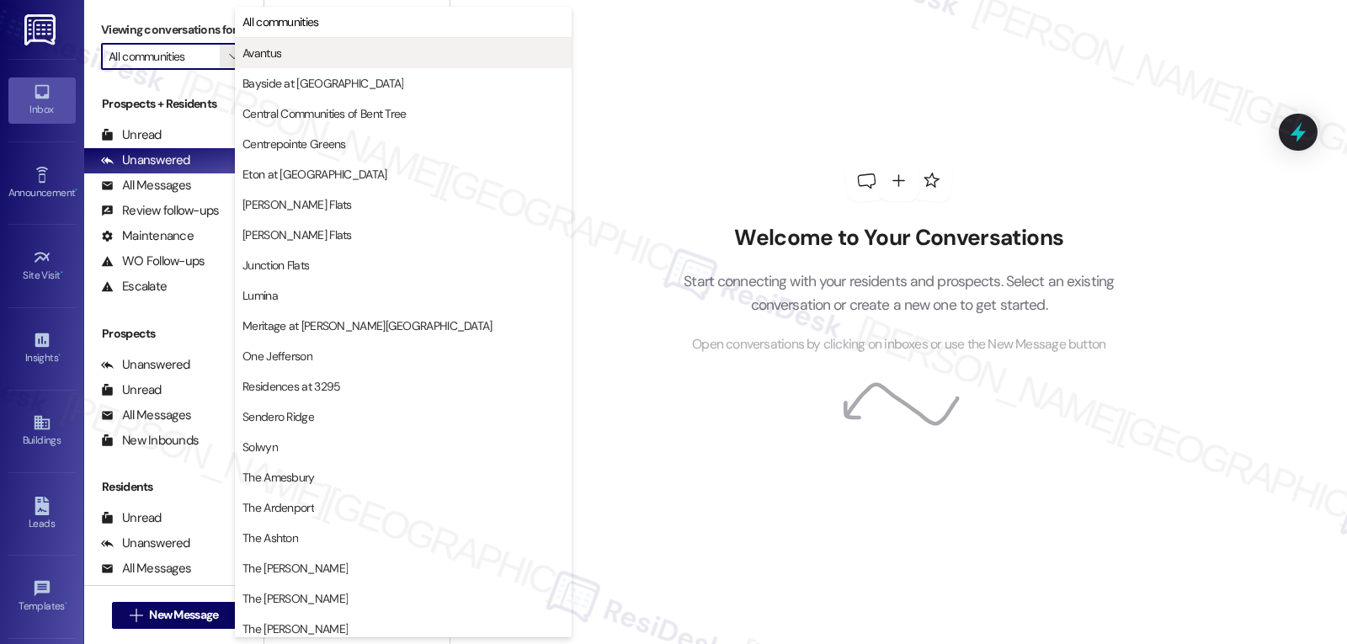
click at [307, 55] on span "Avantus" at bounding box center [403, 53] width 322 height 17
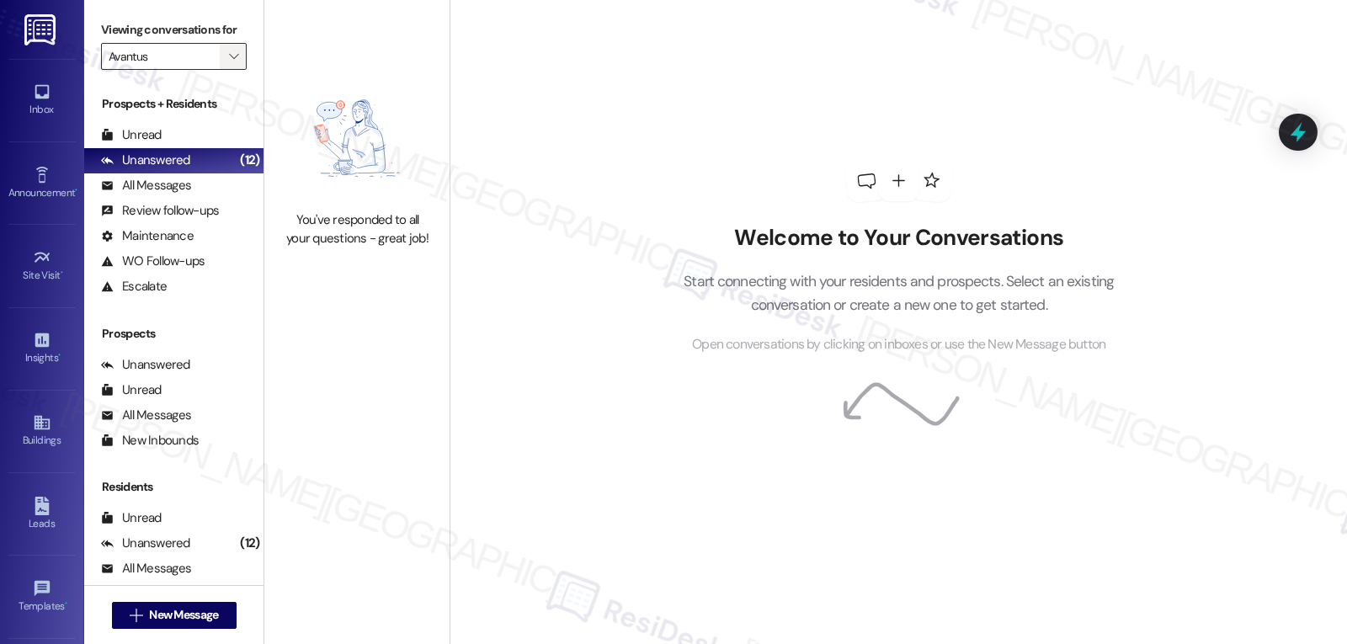
click at [226, 70] on span "" at bounding box center [234, 56] width 16 height 27
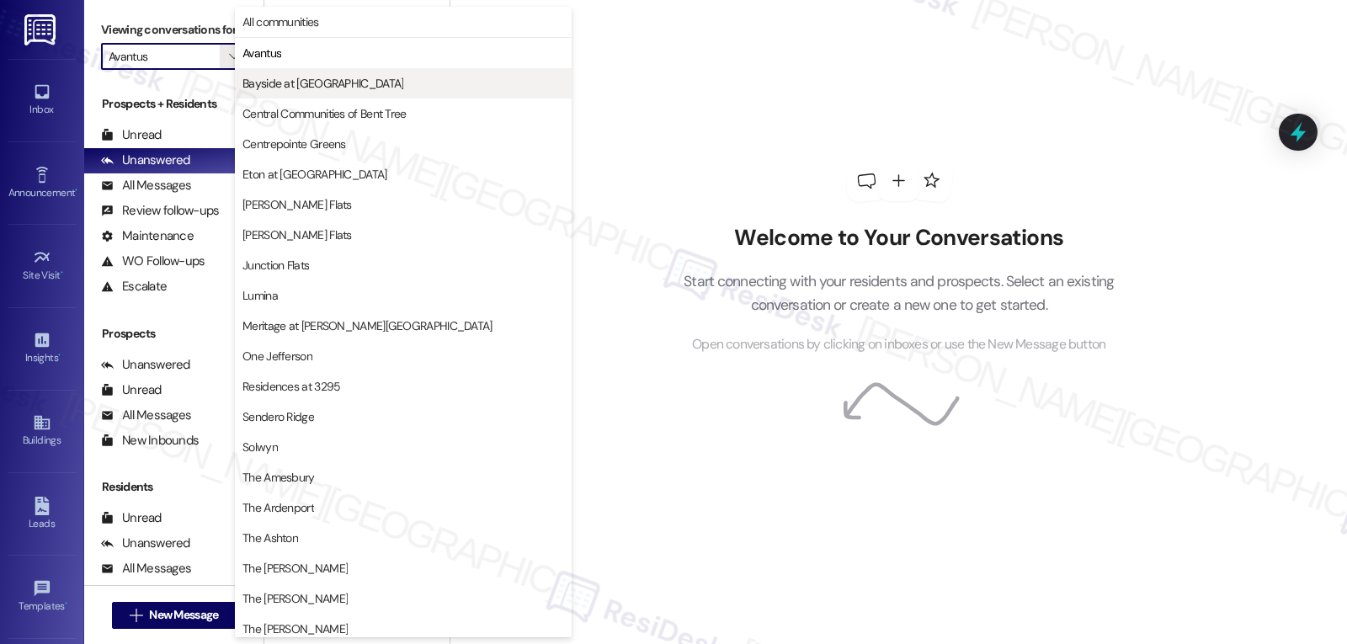
click at [258, 82] on span "Bayside at Coronado" at bounding box center [322, 83] width 161 height 17
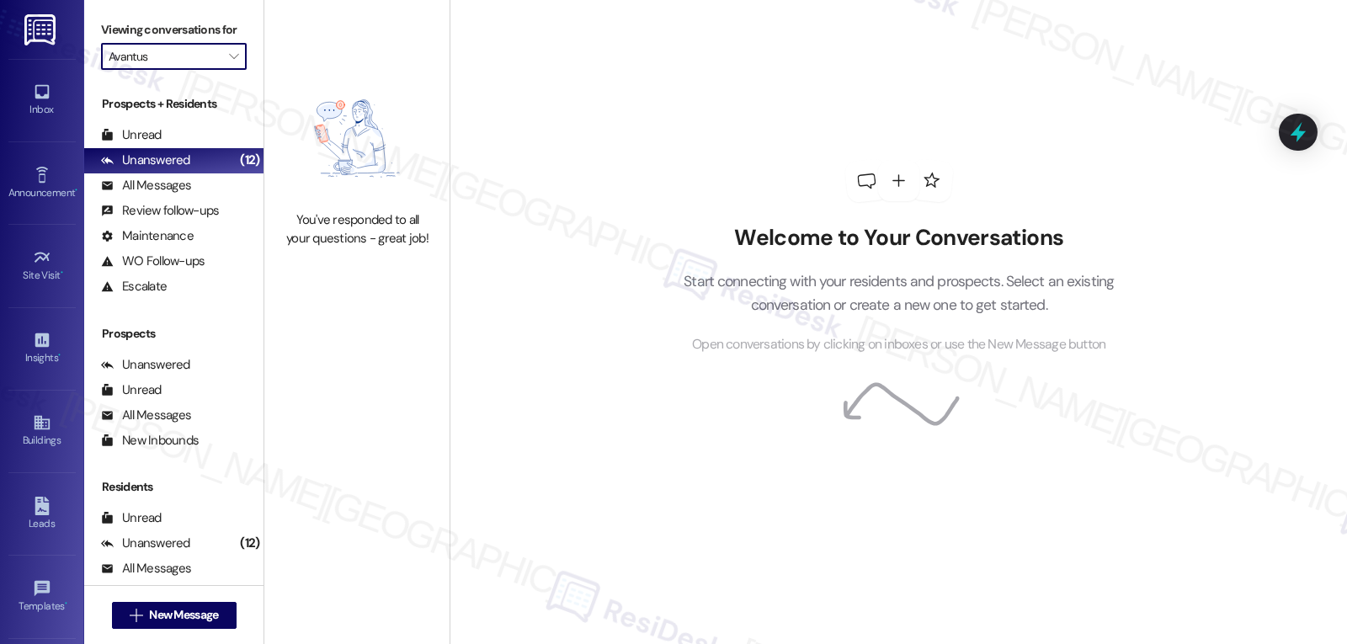
type input "Bayside at Coronado"
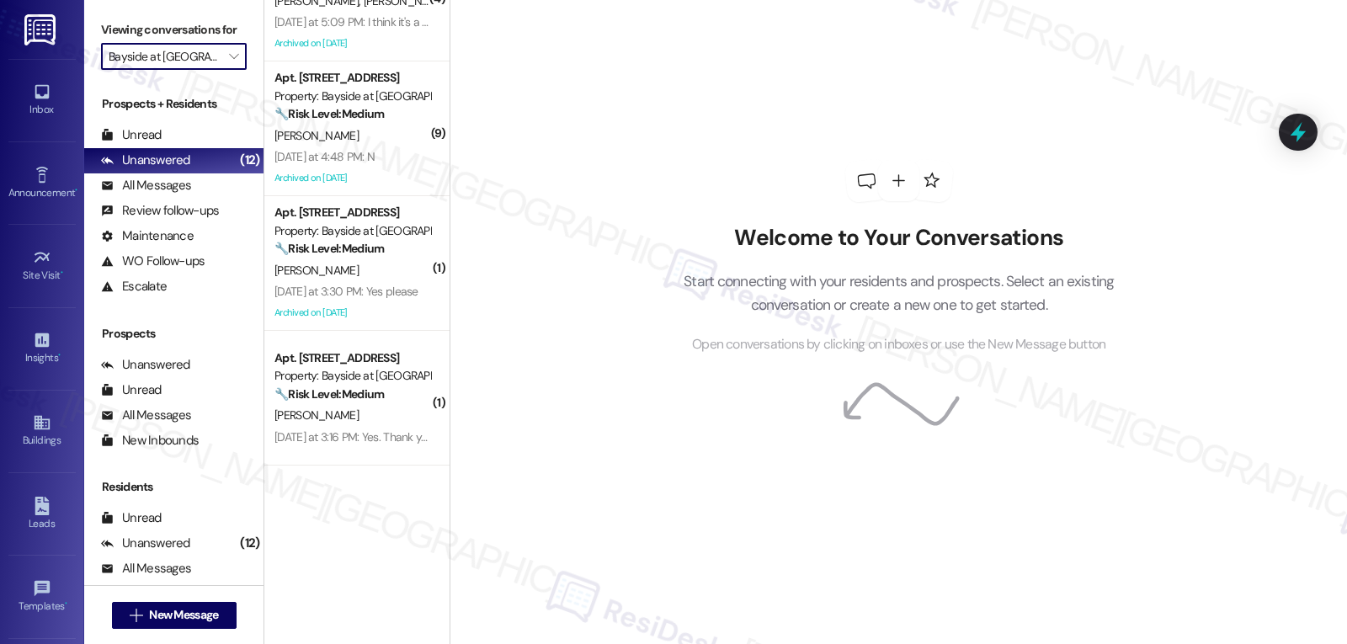
scroll to position [418, 0]
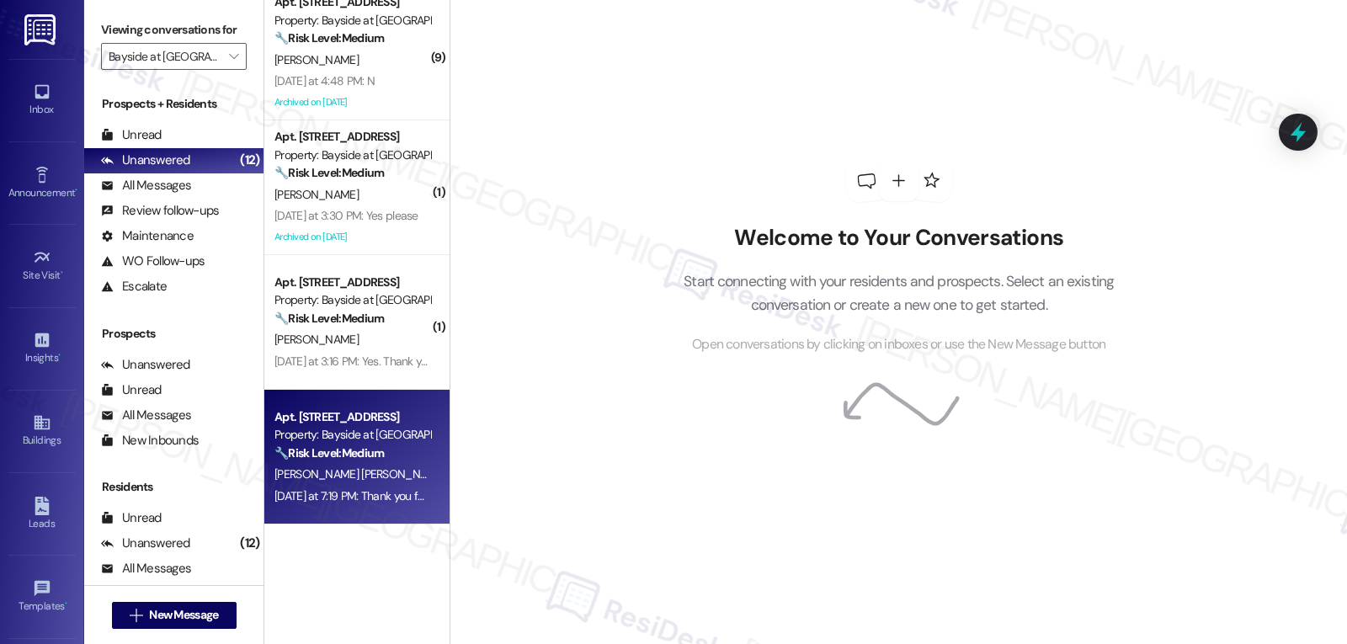
click at [359, 488] on div "Yesterday at 7:19 PM: Thank you for your message. Our offices are currently clo…" at bounding box center [788, 495] width 1028 height 15
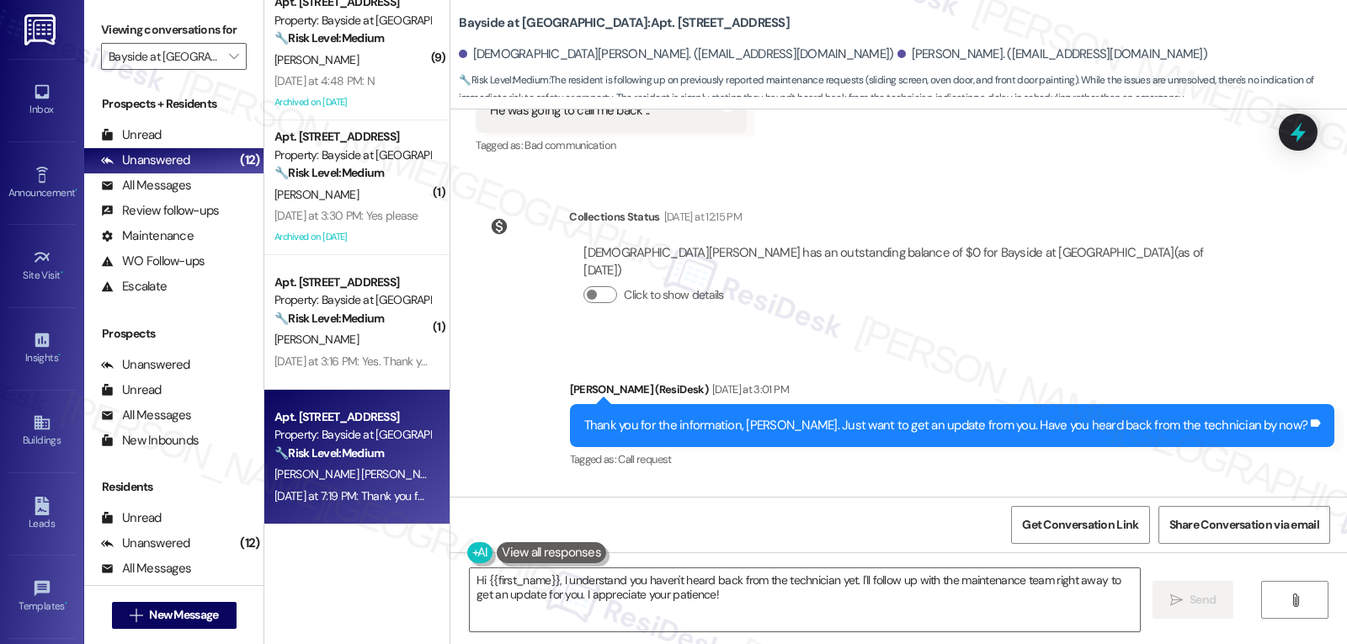
scroll to position [12247, 0]
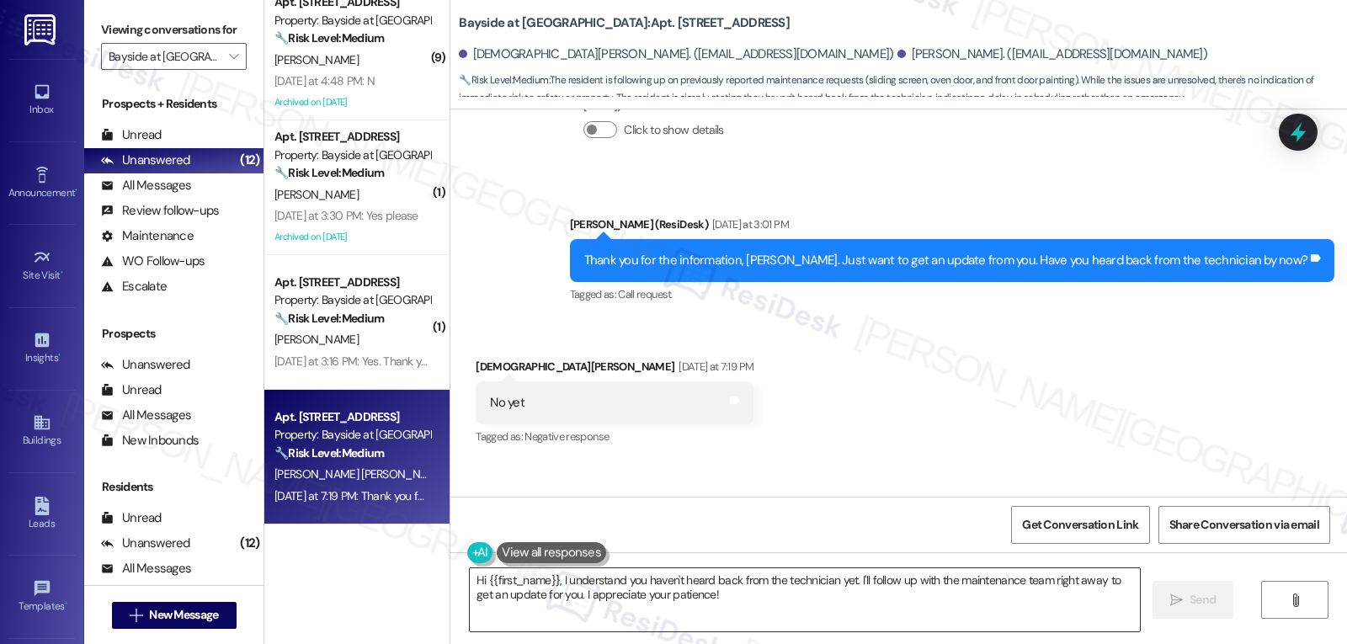
click at [624, 612] on textarea "Hi {{first_name}}, I understand you haven't heard back from the technician yet.…" at bounding box center [805, 599] width 670 height 63
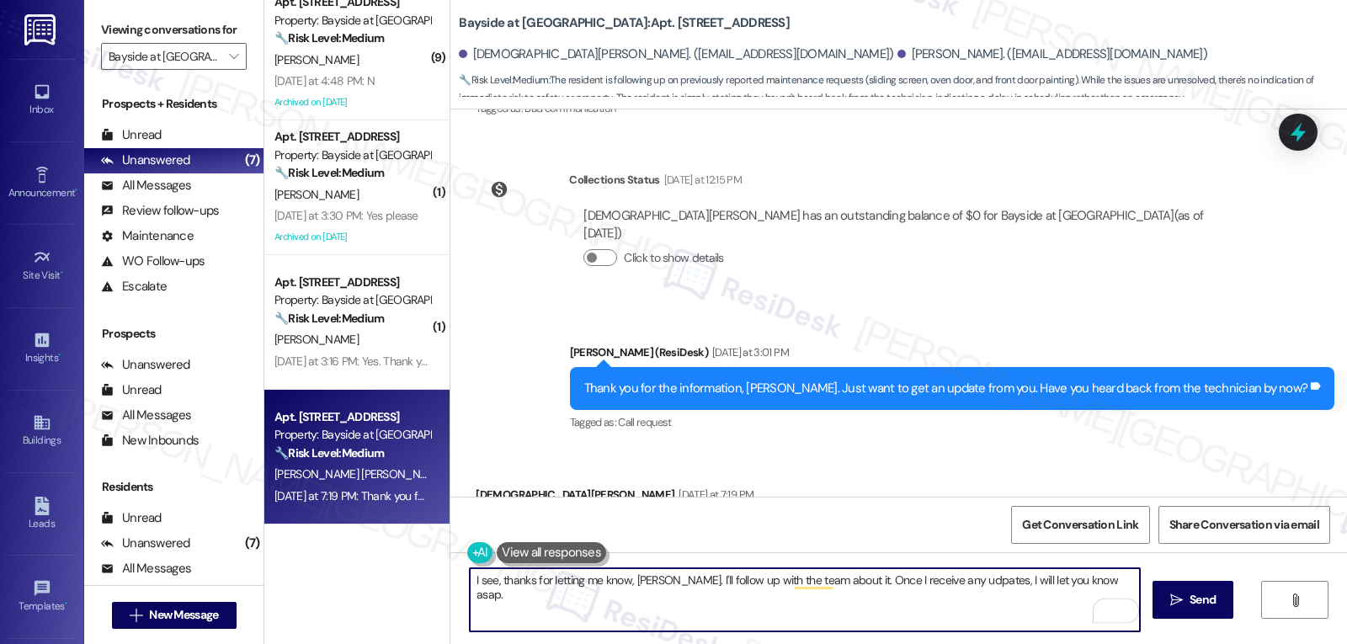
scroll to position [12078, 0]
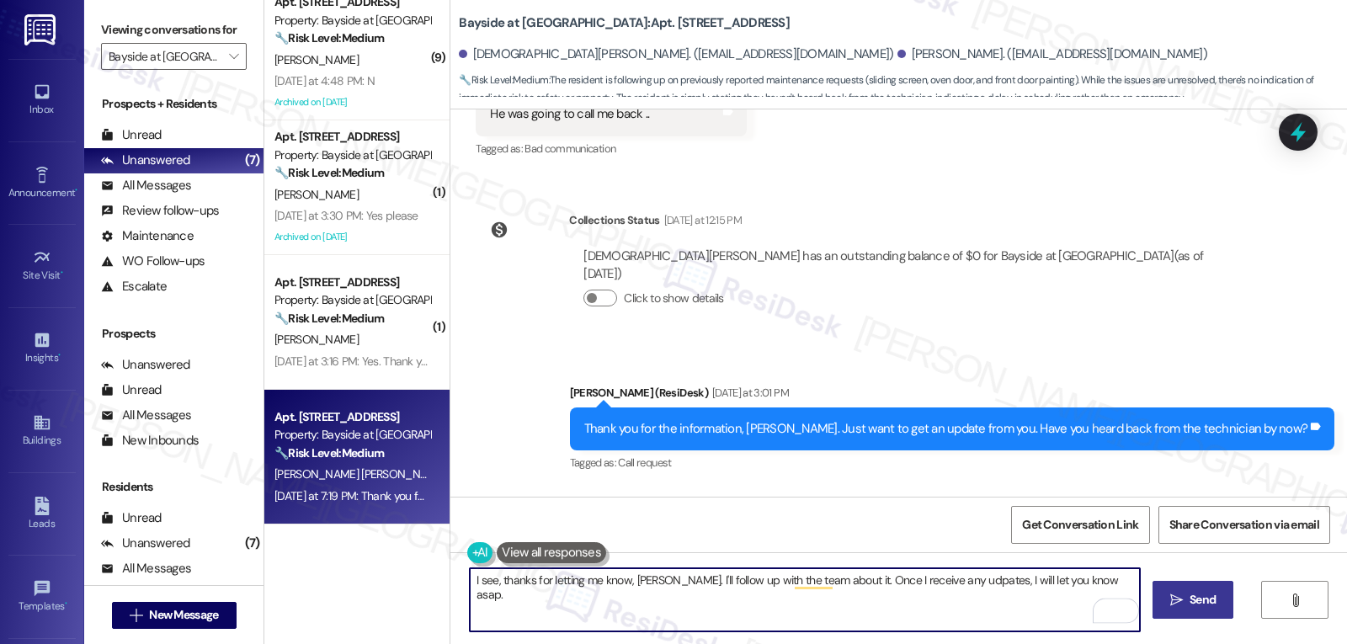
type textarea "I see, thanks for letting me know, Jesus. I'll follow up with the team about it…"
click at [1208, 604] on span "Send" at bounding box center [1203, 600] width 26 height 18
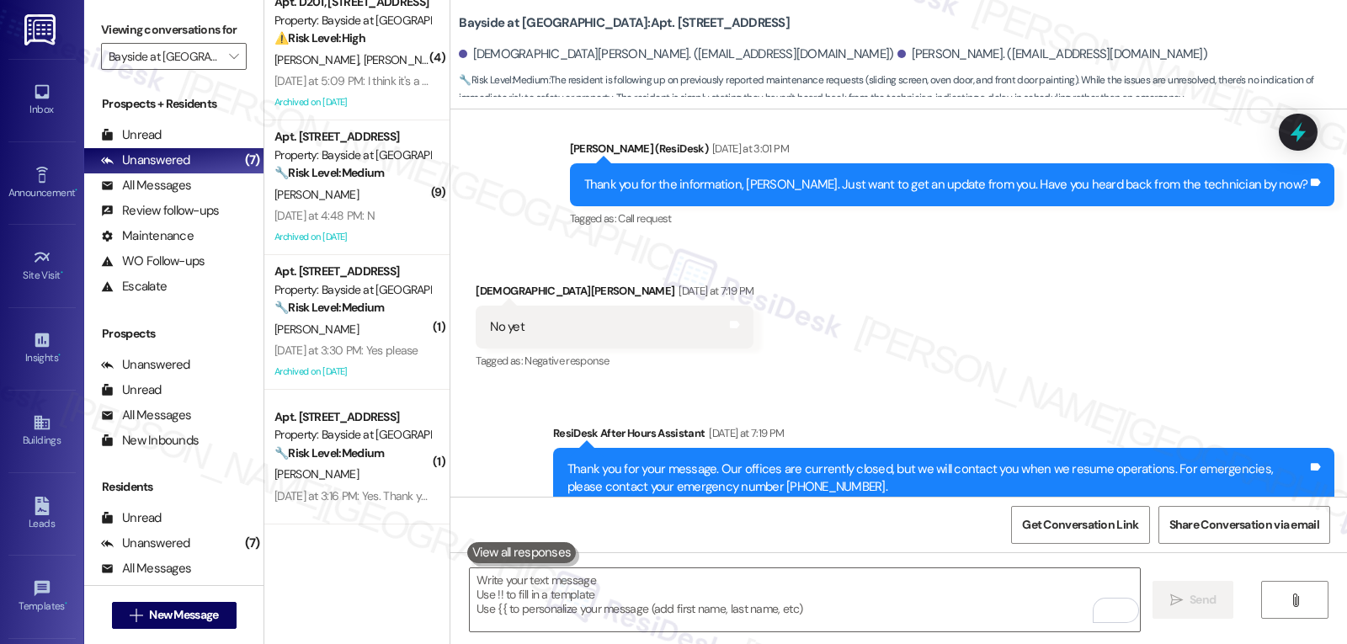
scroll to position [12364, 0]
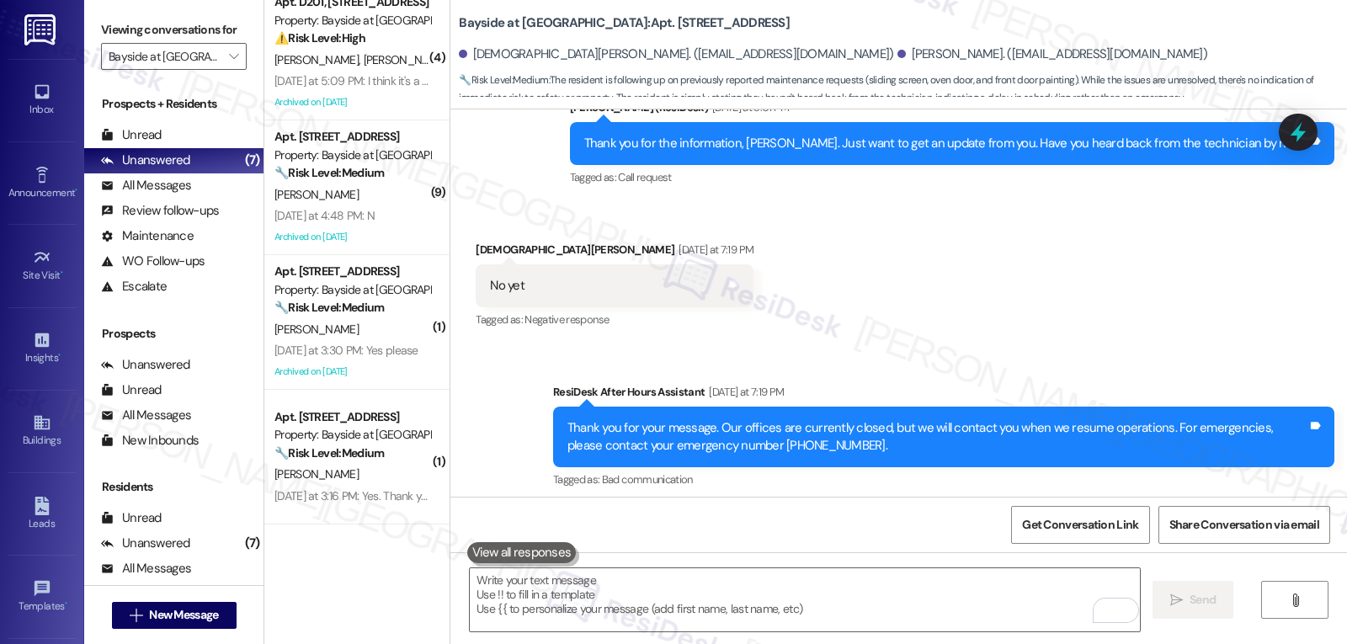
drag, startPoint x: 1300, startPoint y: 137, endPoint x: 1312, endPoint y: 158, distance: 24.1
click at [1301, 136] on icon at bounding box center [1298, 132] width 15 height 20
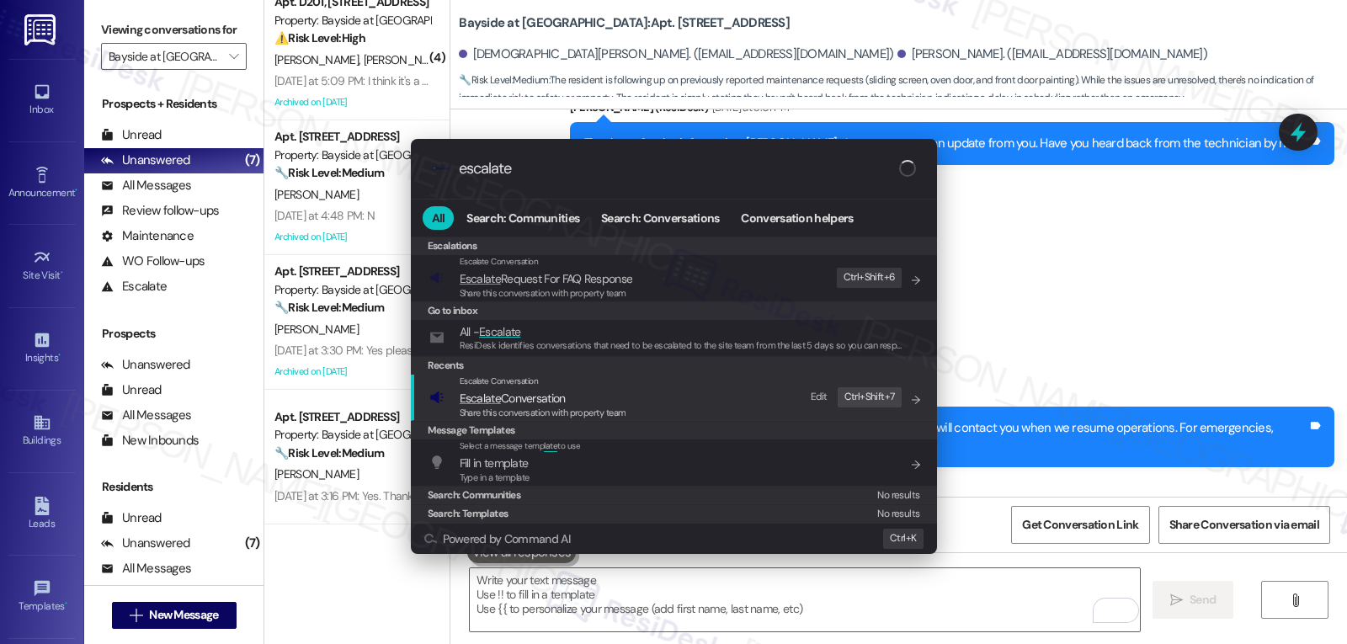
type input "escalate"
click at [573, 399] on span "Escalate Conversation" at bounding box center [543, 398] width 167 height 19
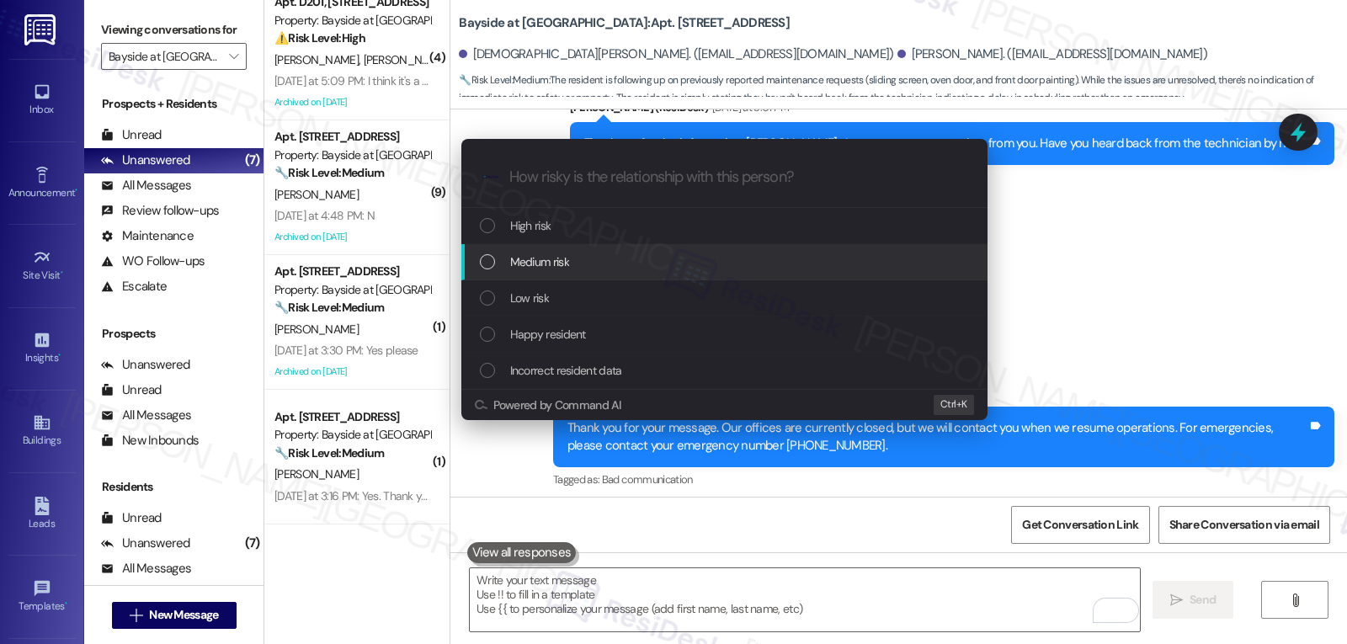
click at [546, 270] on span "Medium risk" at bounding box center [539, 262] width 59 height 19
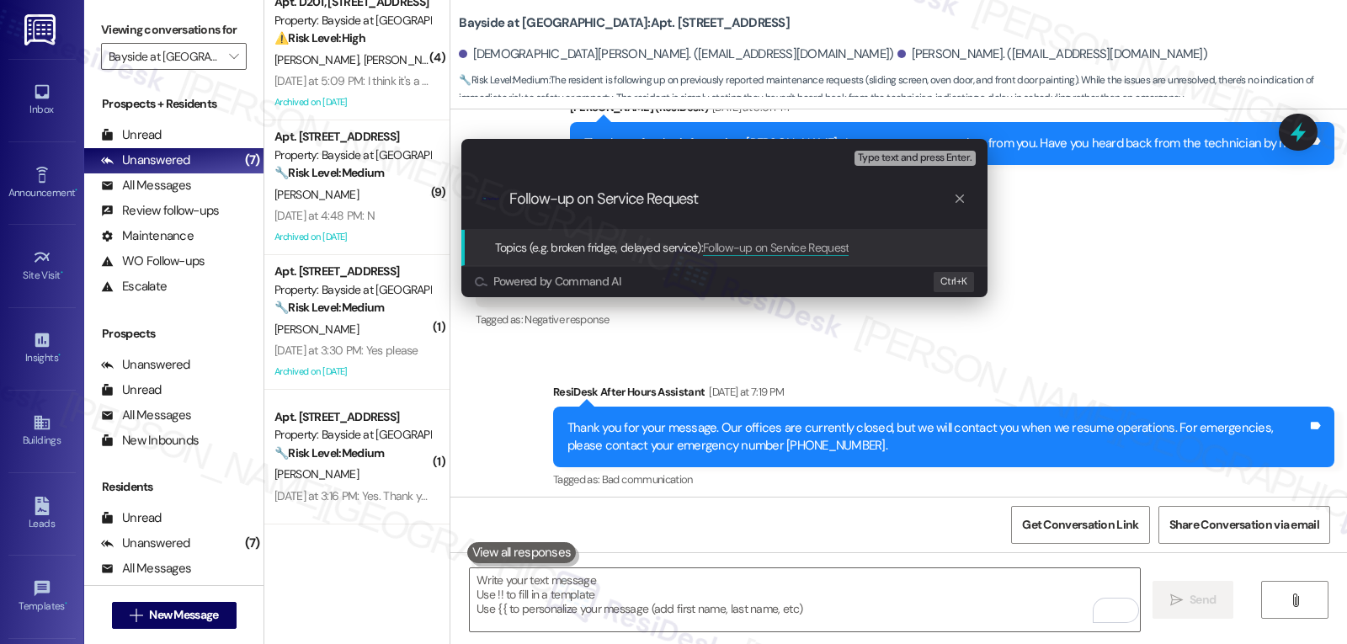
paste input "7492-1"
type input "Follow-up on Service Request 7492-1 - Screen door replacement"
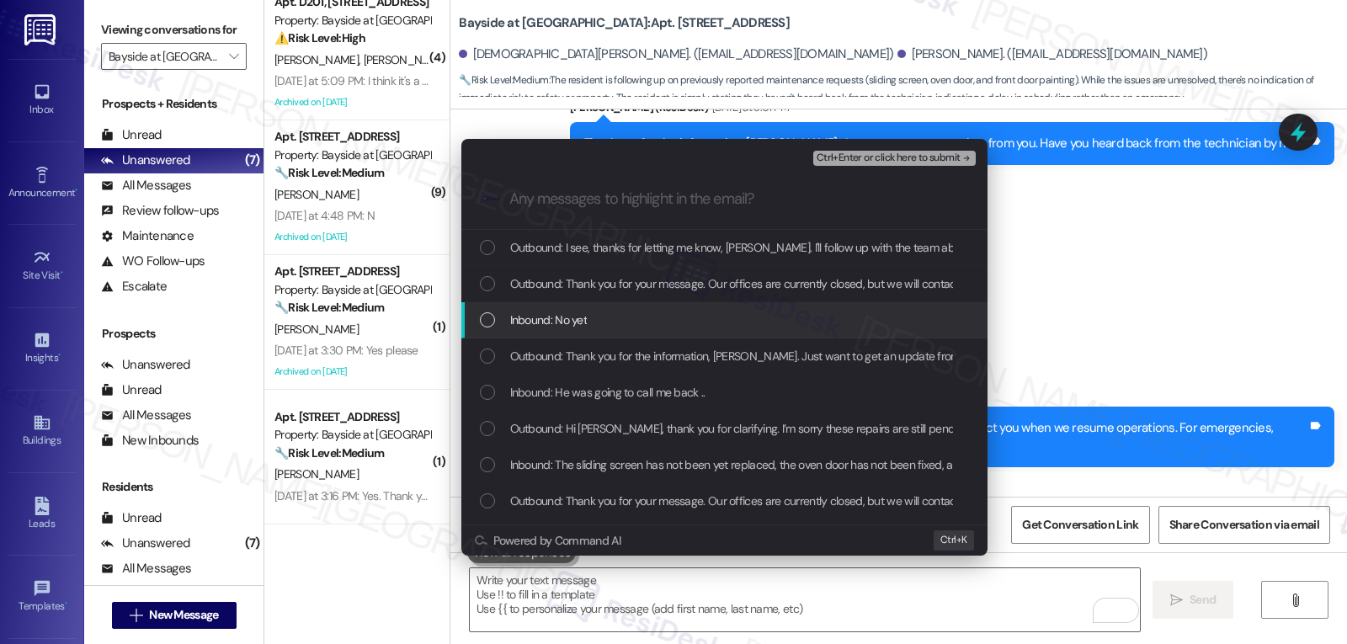
click at [589, 328] on div "Inbound: No yet" at bounding box center [726, 320] width 493 height 19
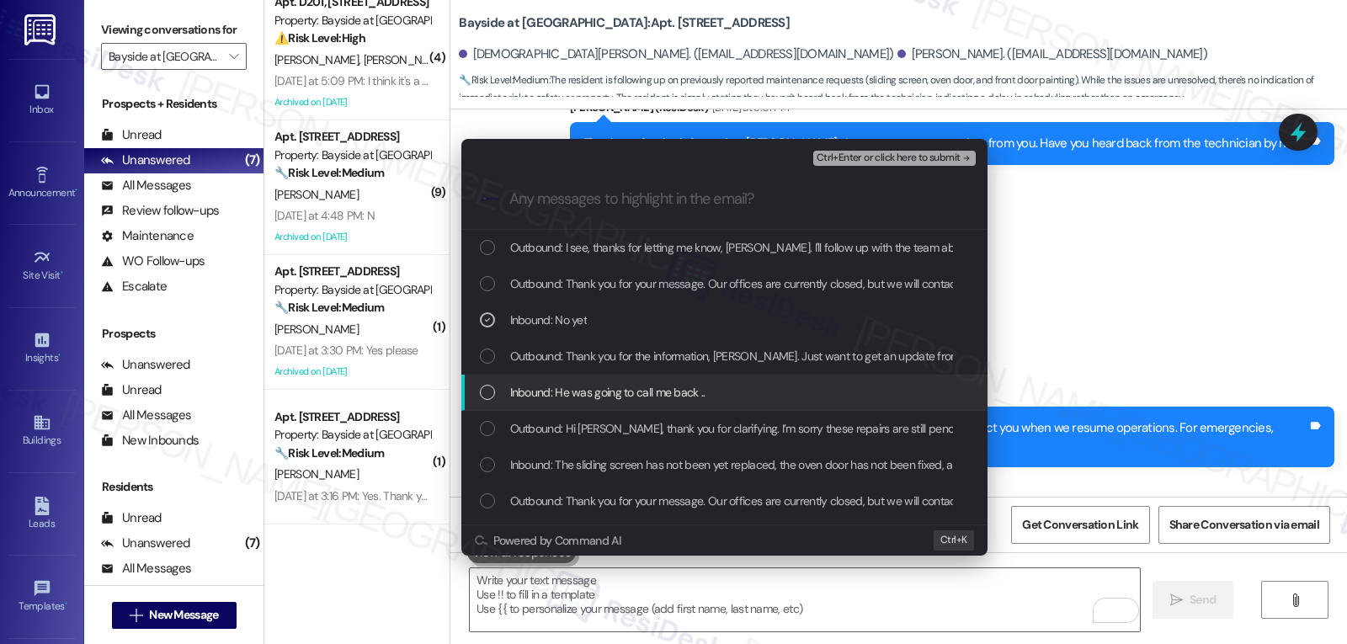
click at [589, 394] on span "Inbound: He was going to call me back .." at bounding box center [607, 392] width 195 height 19
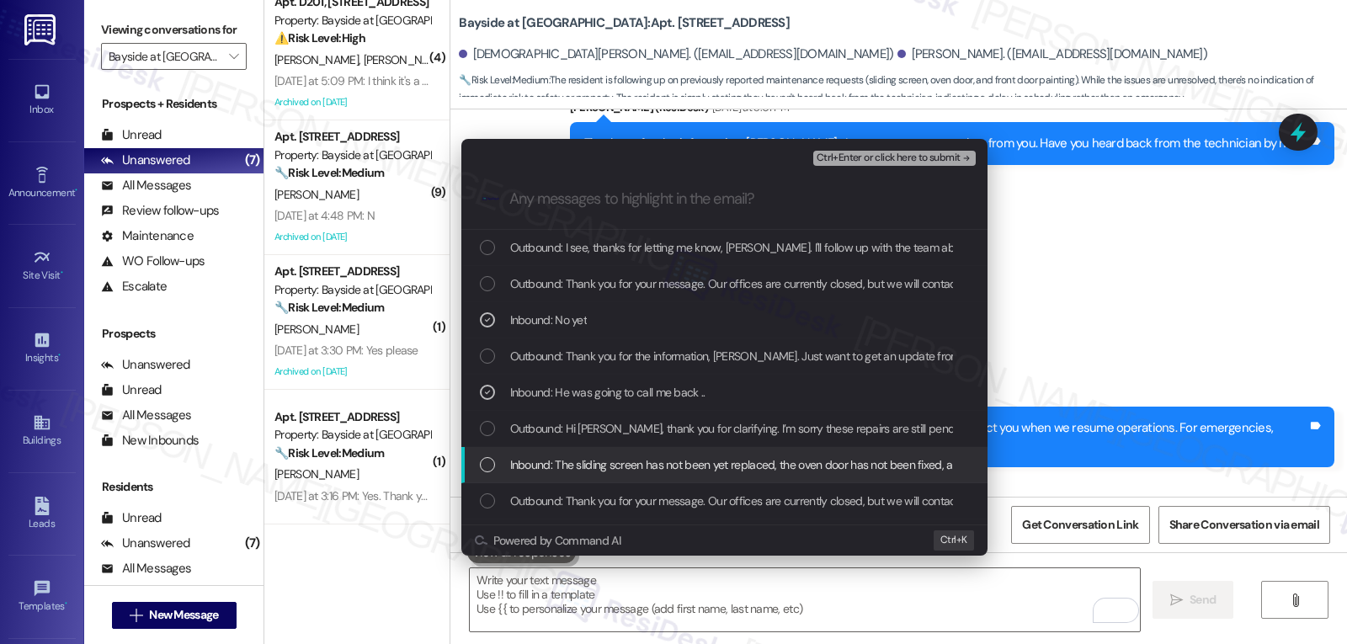
click at [586, 472] on span "Inbound: The sliding screen has not been yet replaced, the oven door has not be…" at bounding box center [889, 464] width 759 height 19
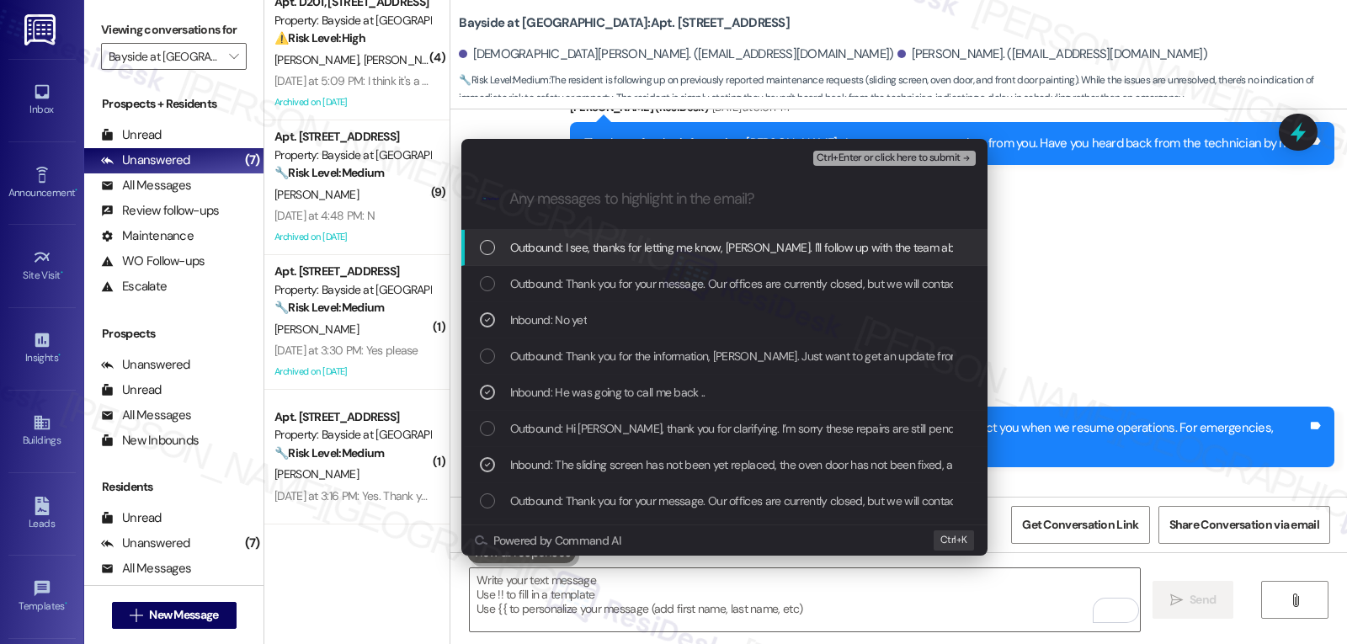
click at [901, 160] on span "Ctrl+Enter or click here to submit" at bounding box center [889, 158] width 144 height 12
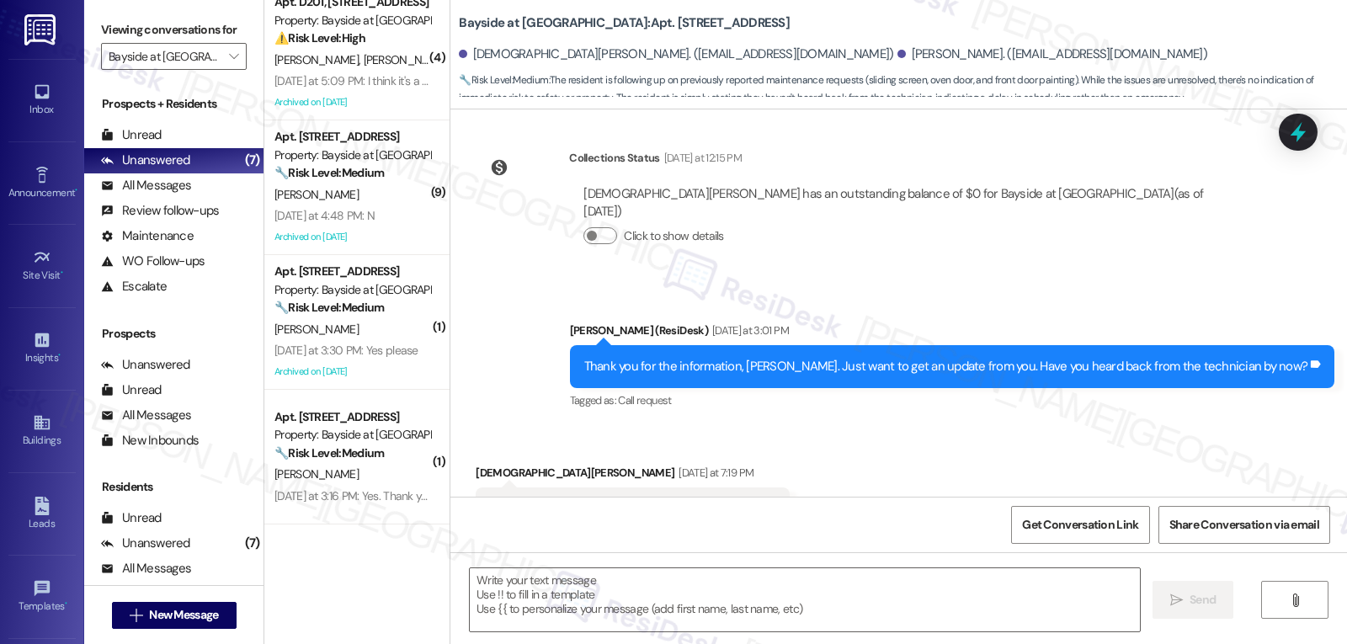
type textarea "Fetching suggested responses. Please feel free to read through the conversation…"
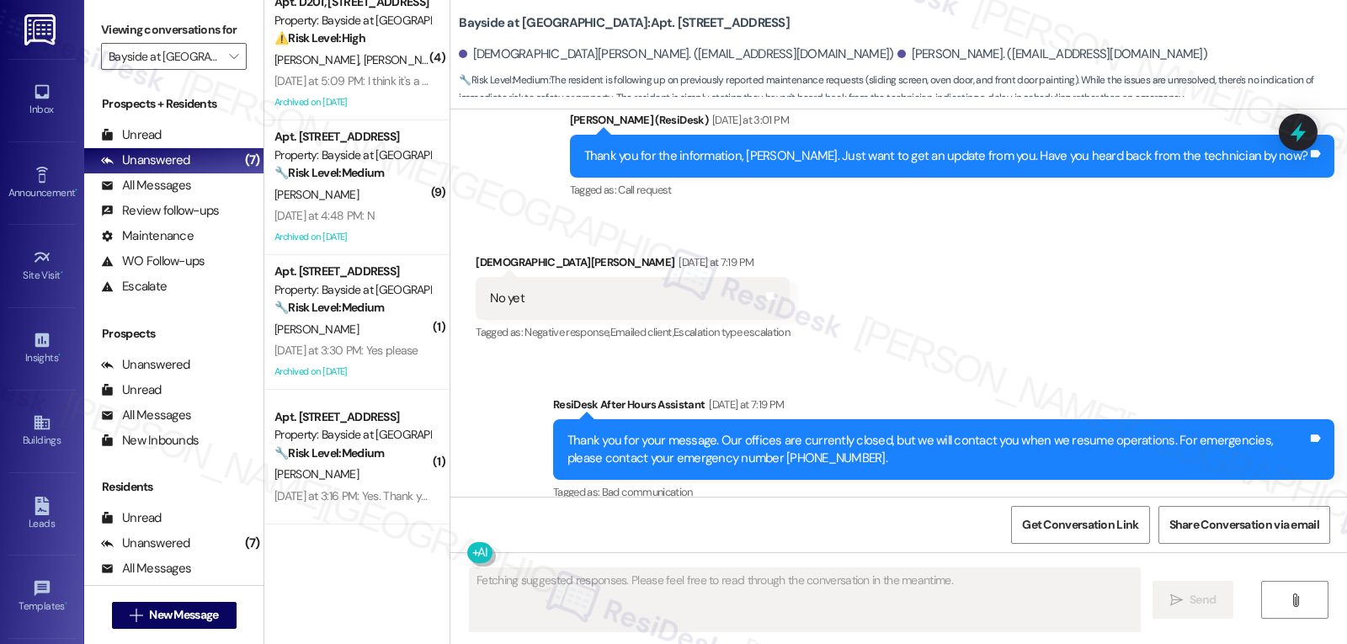
scroll to position [12389, 0]
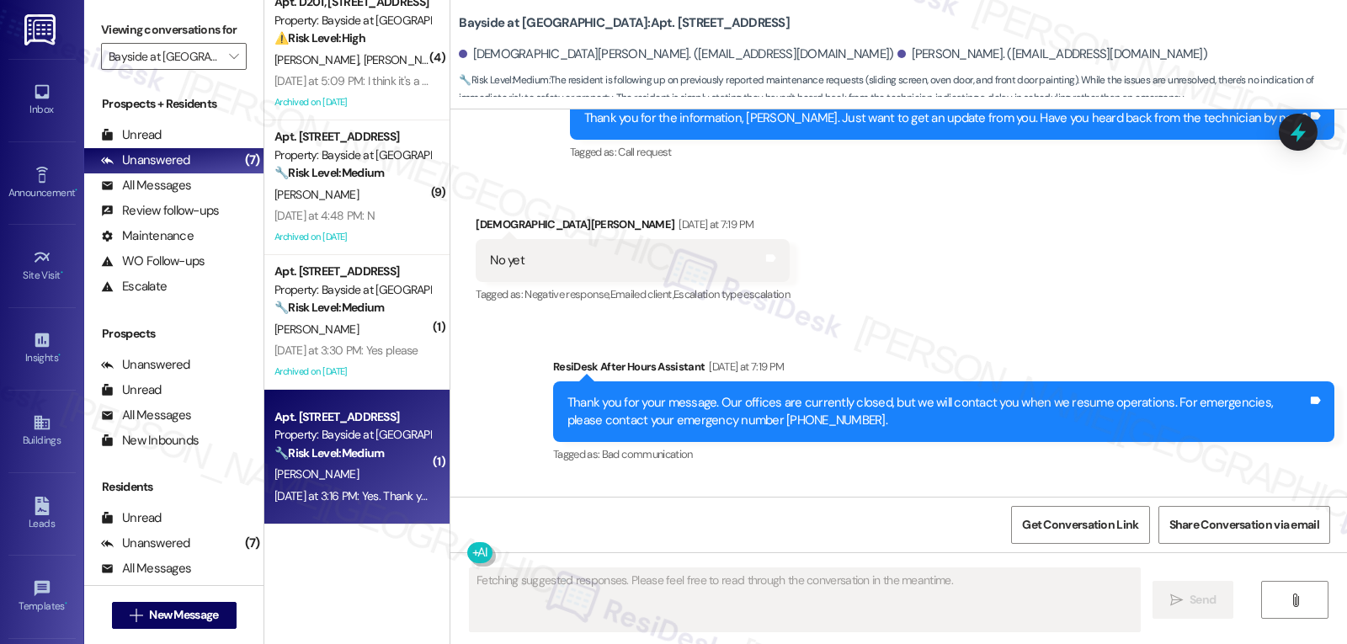
click at [290, 506] on div "Yesterday at 3:16 PM: Yes. Thank you so much 🙏 Yesterday at 3:16 PM: Yes. Thank…" at bounding box center [352, 496] width 159 height 21
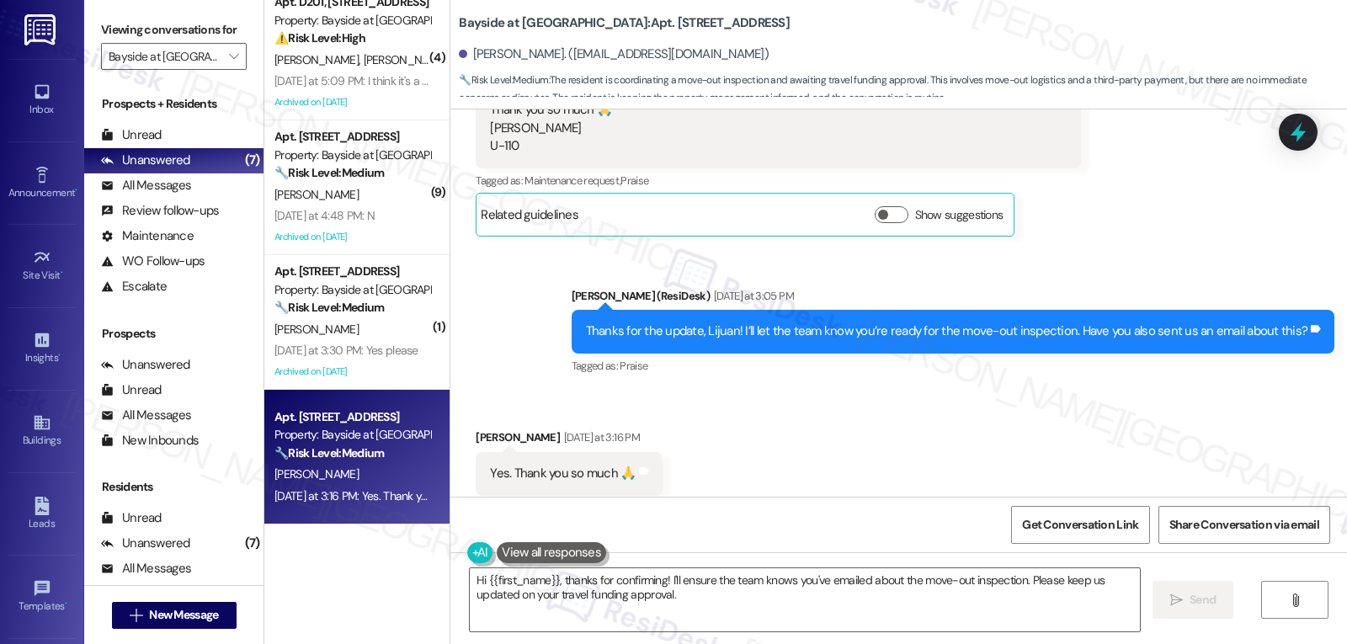
scroll to position [6184, 0]
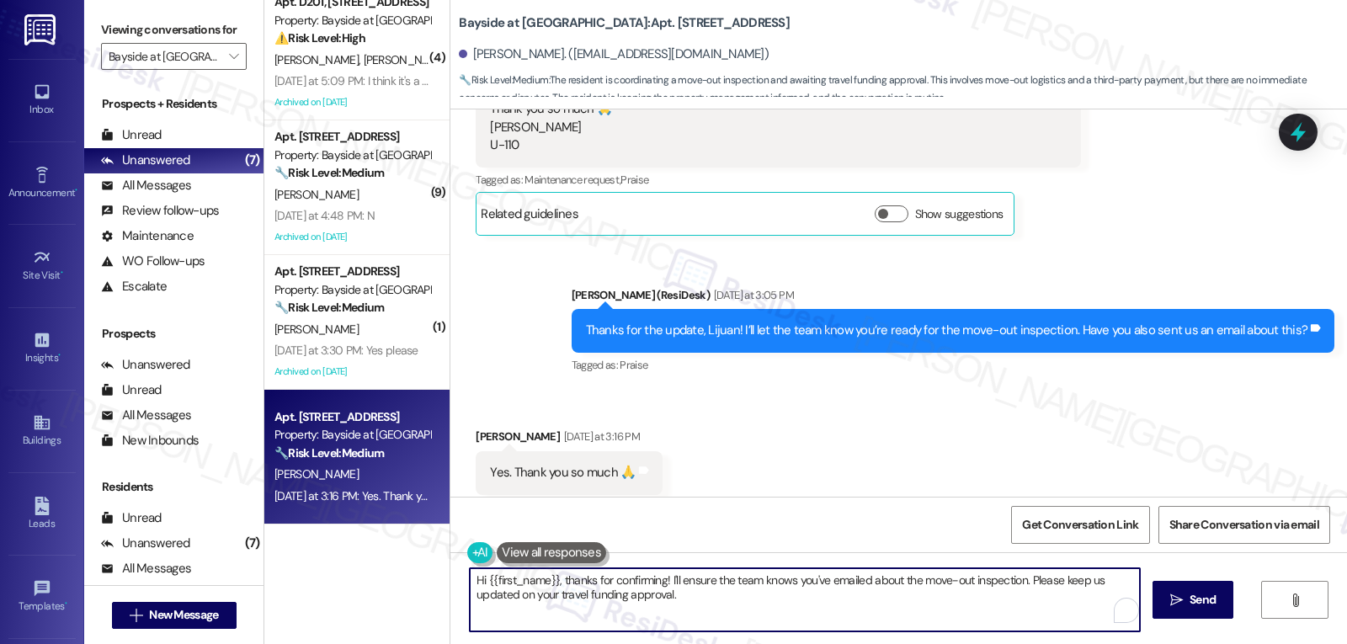
click at [698, 591] on textarea "Hi {{first_name}}, thanks for confirming! I'll ensure the team knows you've ema…" at bounding box center [805, 599] width 670 height 63
click at [978, 587] on textarea "You're welcome, Lijuan. I'll send this information to the site management team,…" at bounding box center [805, 599] width 670 height 63
type textarea "You're welcome, Lijuan. I'll send this information to the site management team,…"
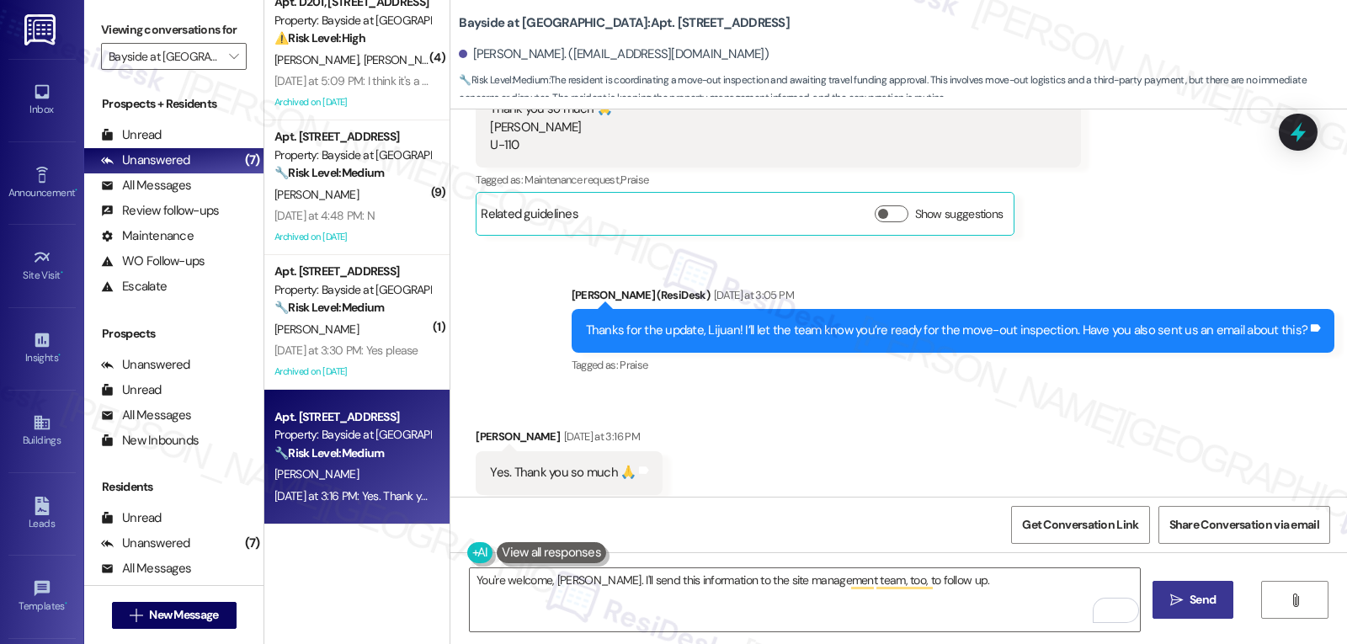
click at [1179, 604] on icon "" at bounding box center [1176, 600] width 13 height 13
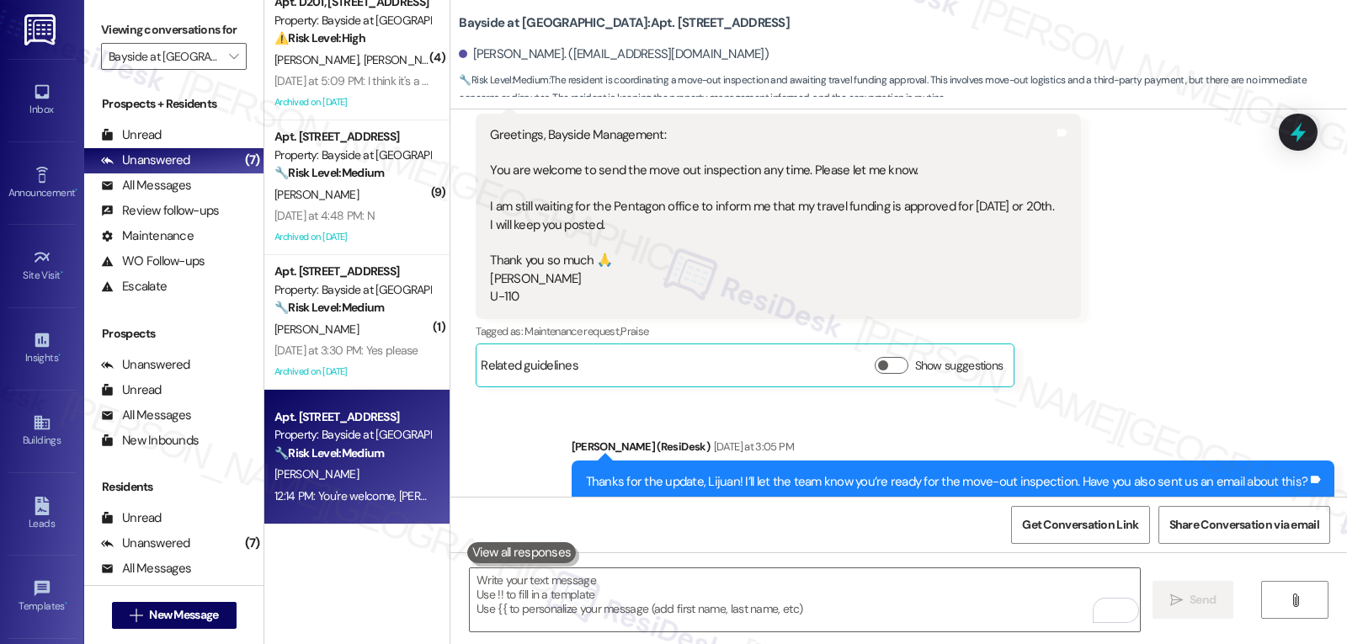
scroll to position [5846, 0]
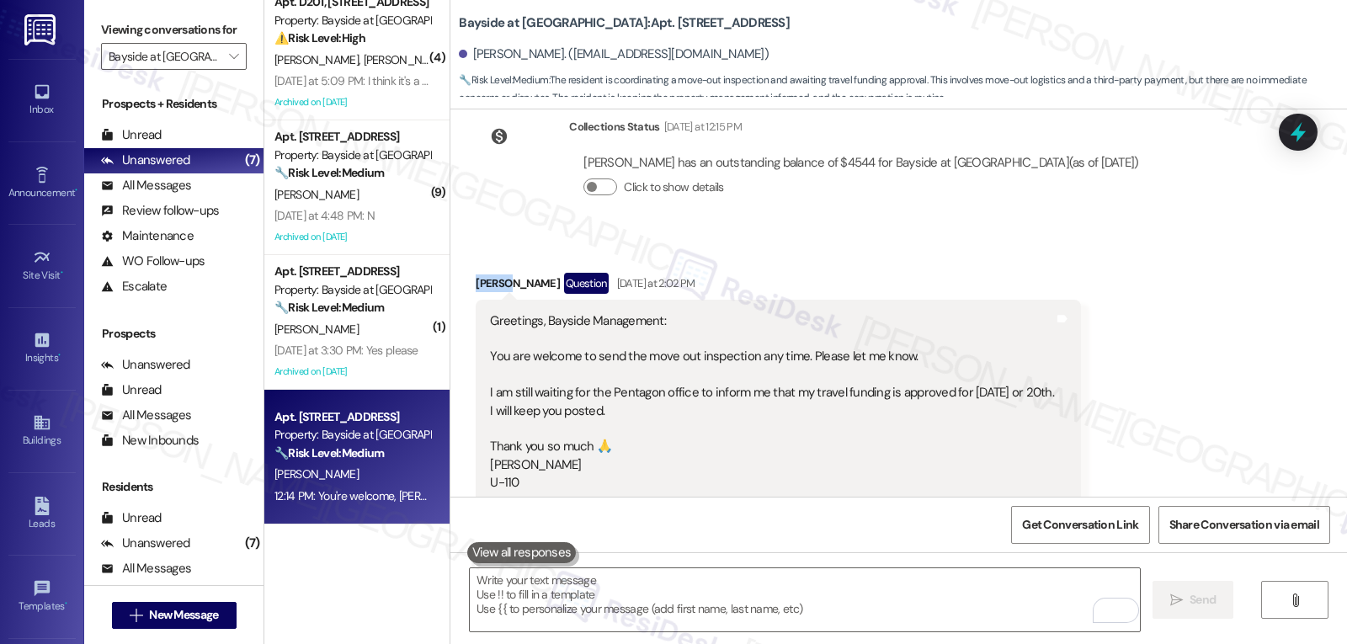
drag, startPoint x: 493, startPoint y: 248, endPoint x: 462, endPoint y: 248, distance: 30.3
click at [463, 260] on div "Received via SMS Lijuan Stahl Question Yesterday at 2:02 PM Greetings, Bayside …" at bounding box center [778, 423] width 631 height 326
copy div "Lijuan"
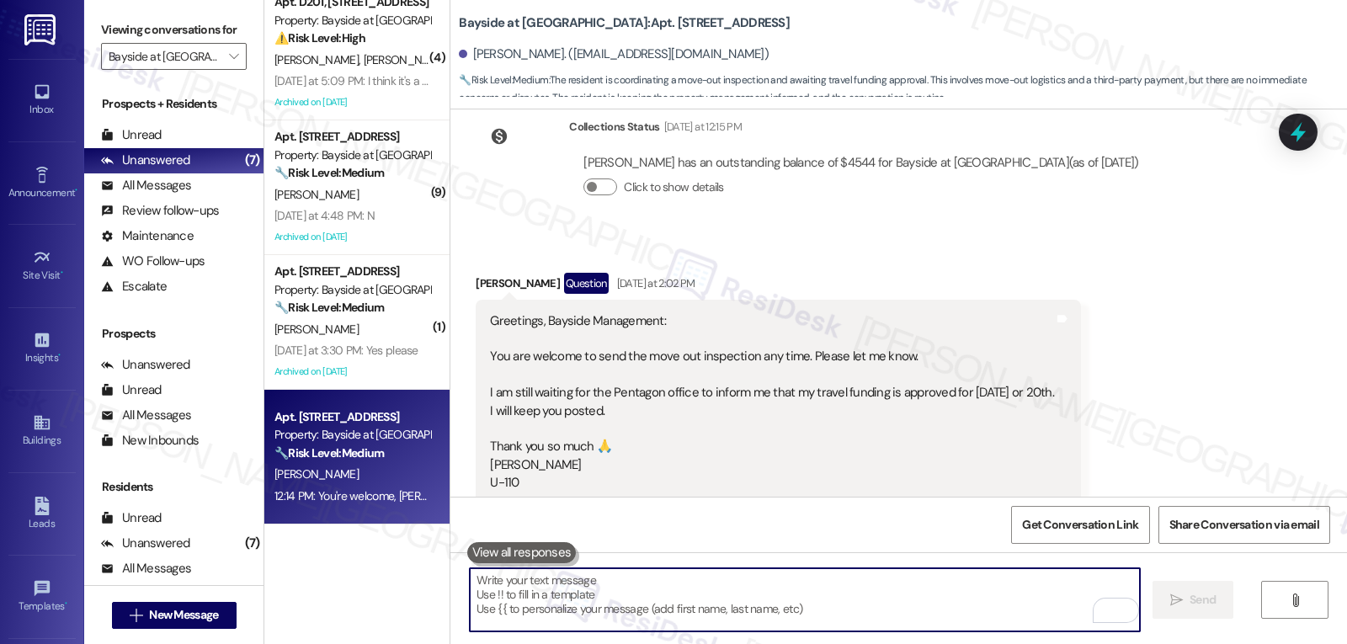
click at [573, 599] on textarea "To enrich screen reader interactions, please activate Accessibility in Grammarl…" at bounding box center [805, 599] width 670 height 63
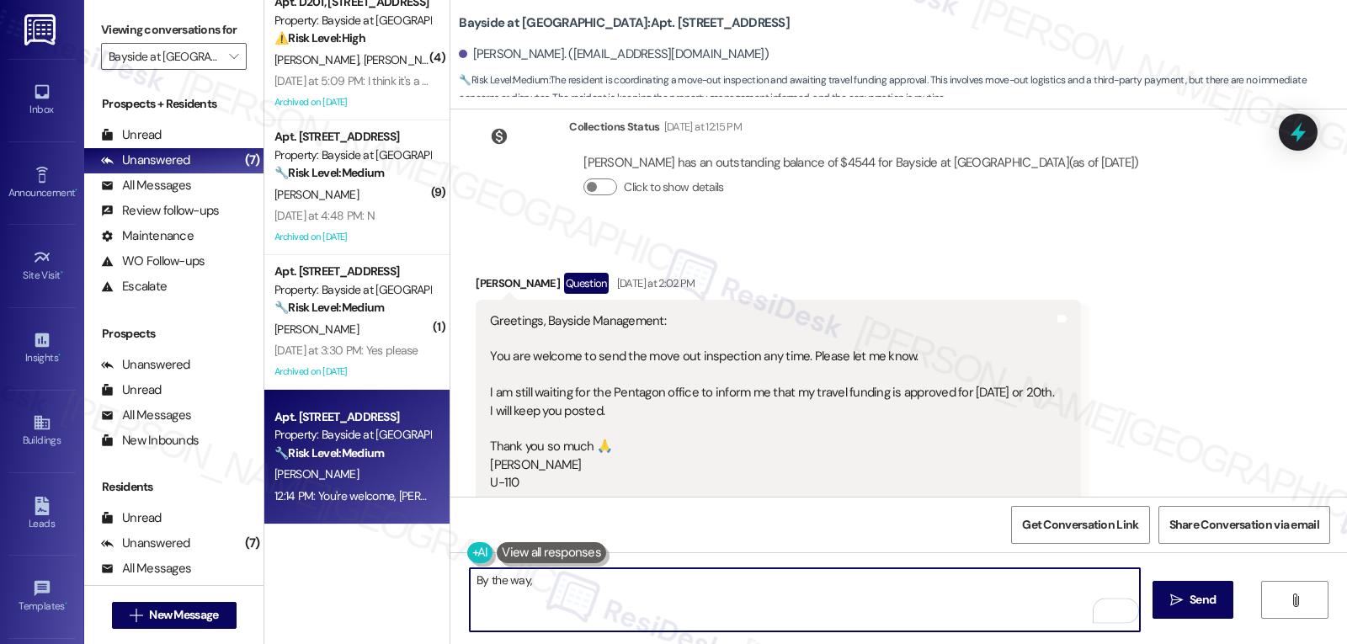
paste textarea "Lijuan"
type textarea "By the way, Lijuan, on a personal note, may I respectfully ask why you're movin…"
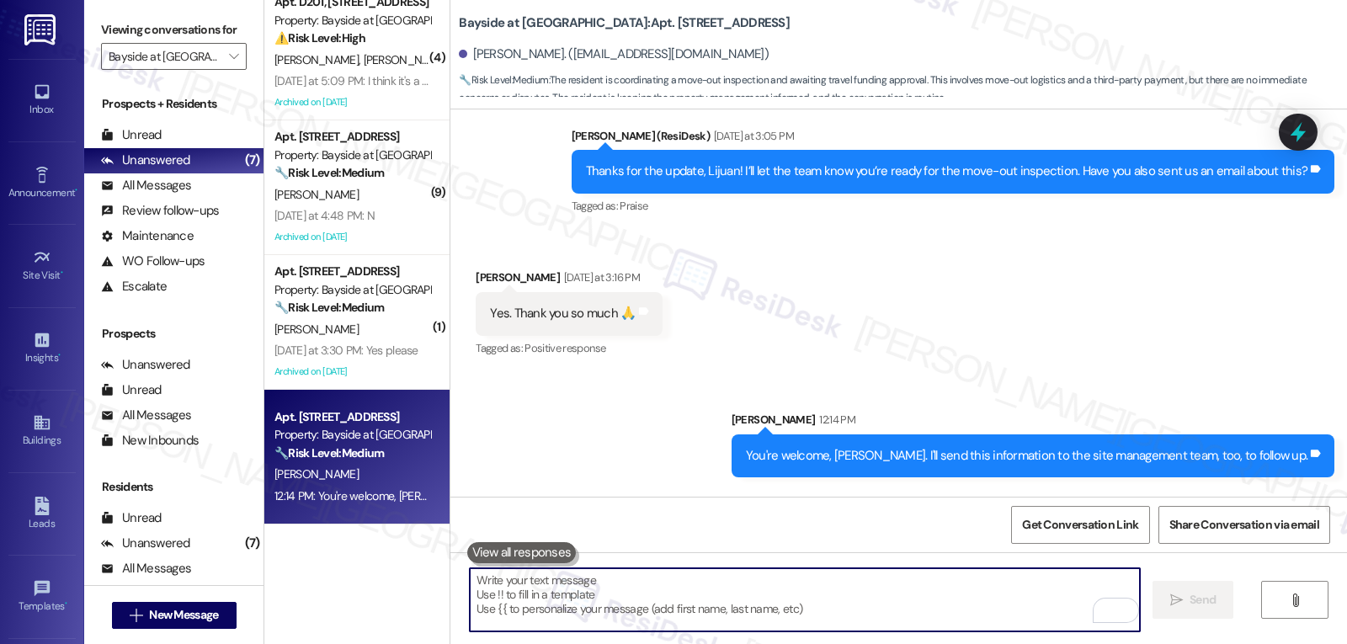
scroll to position [6419, 0]
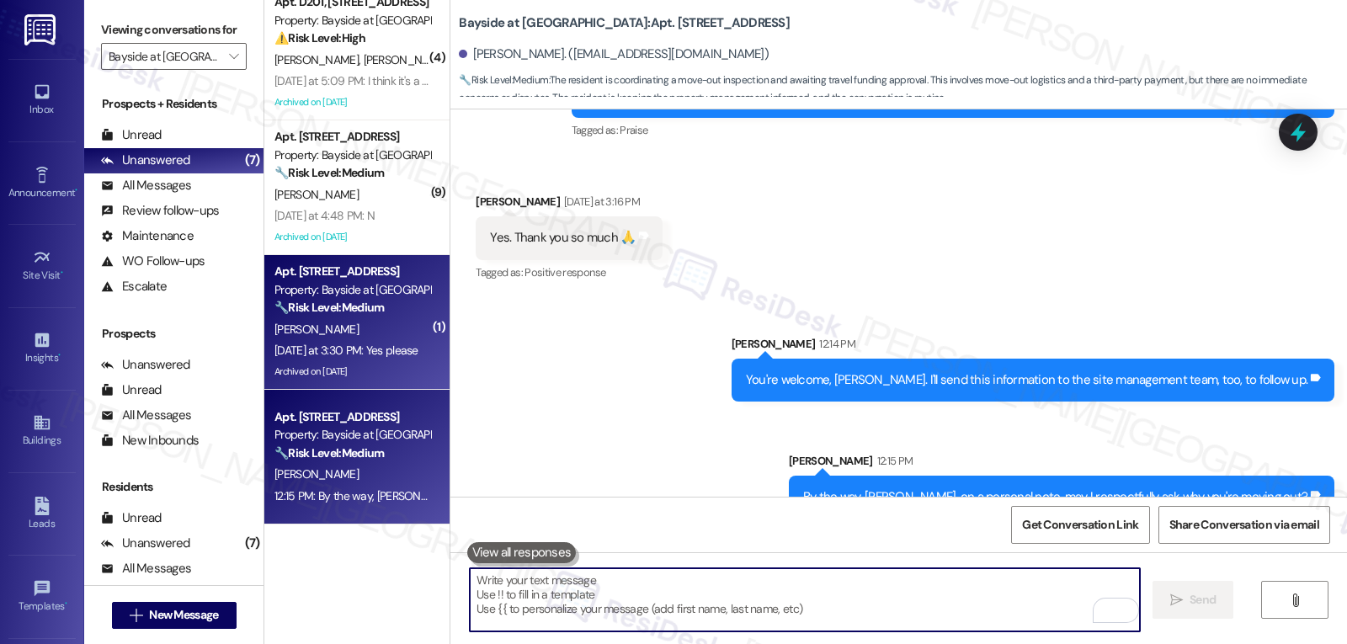
click at [307, 340] on div "Yesterday at 3:30 PM: Yes please Yesterday at 3:30 PM: Yes please" at bounding box center [352, 350] width 159 height 21
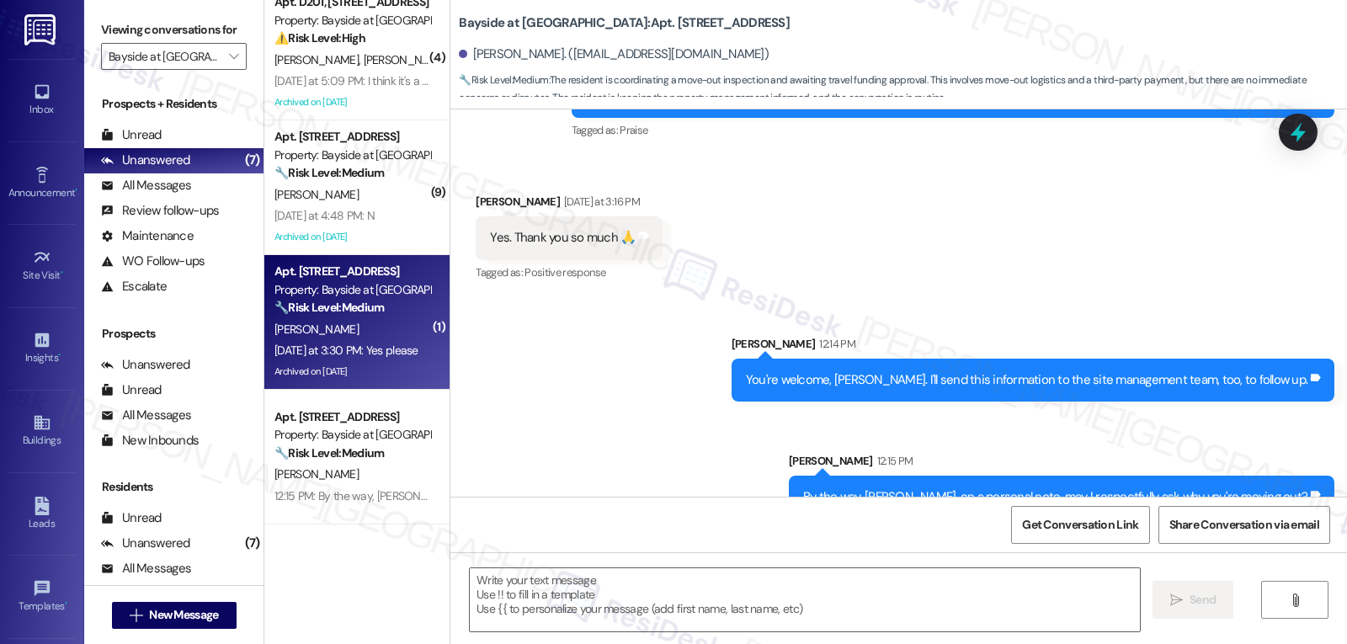
type textarea "Fetching suggested responses. Please feel free to read through the conversation…"
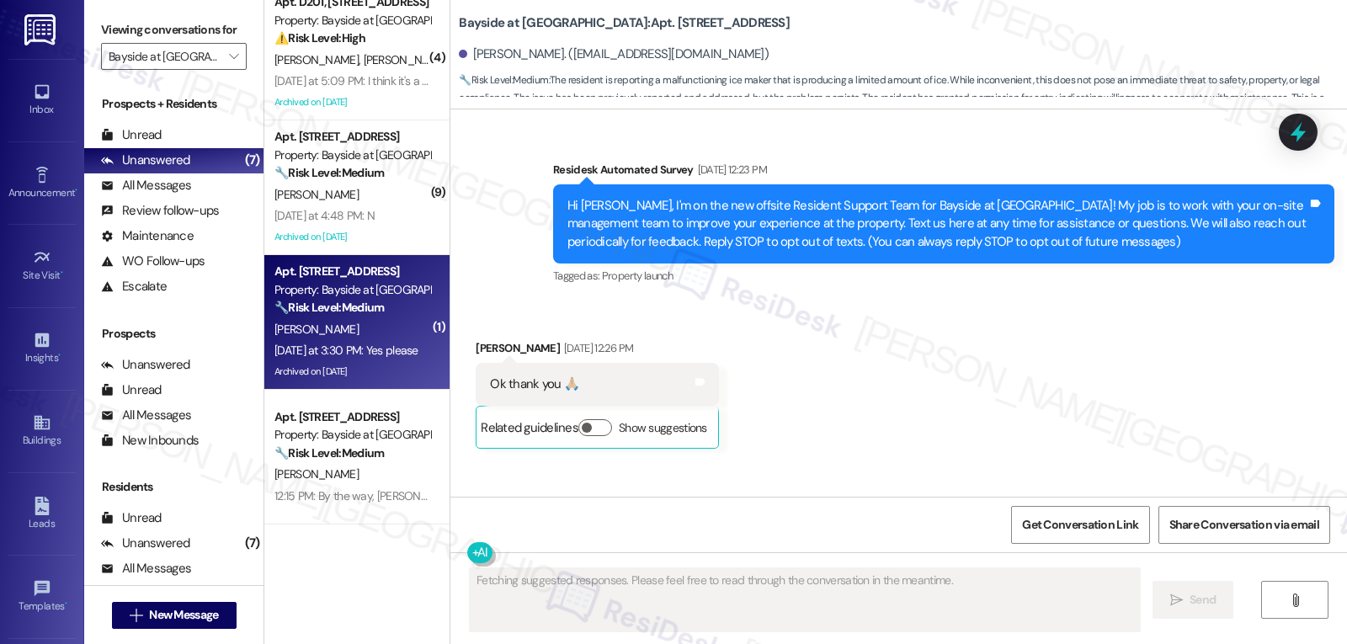
scroll to position [28819, 0]
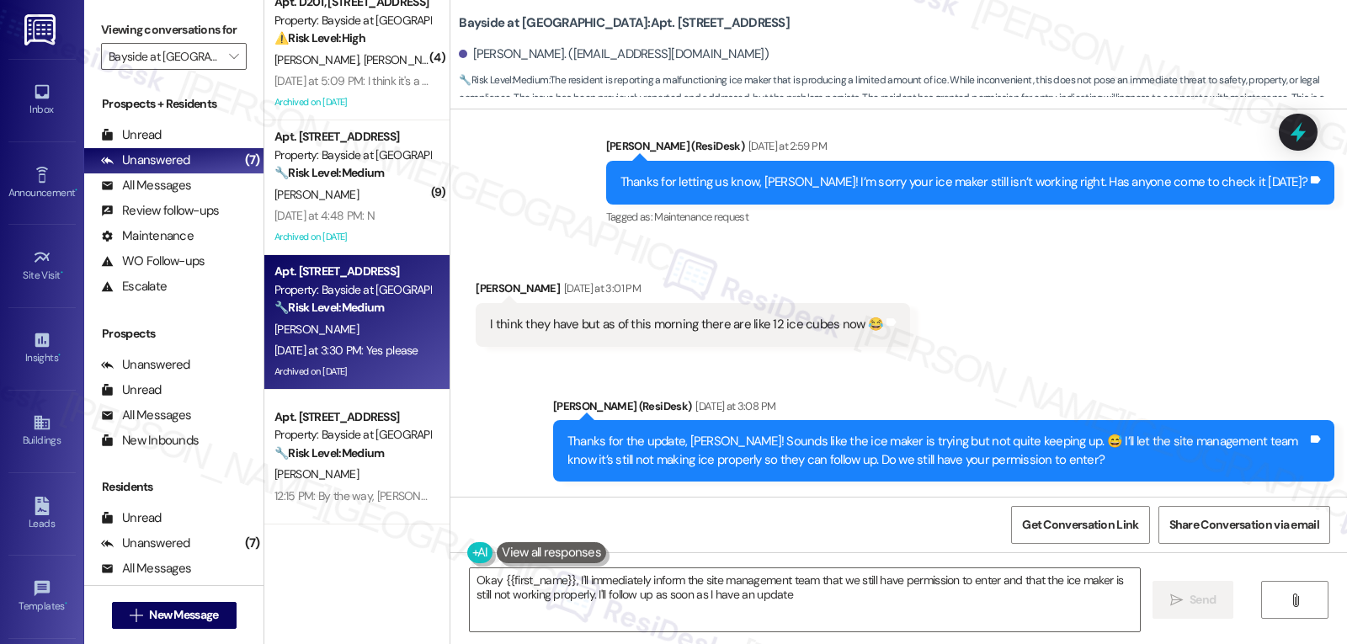
type textarea "Okay {{first_name}}, I'll immediately inform the site management team that we s…"
click at [1294, 120] on icon at bounding box center [1298, 132] width 29 height 29
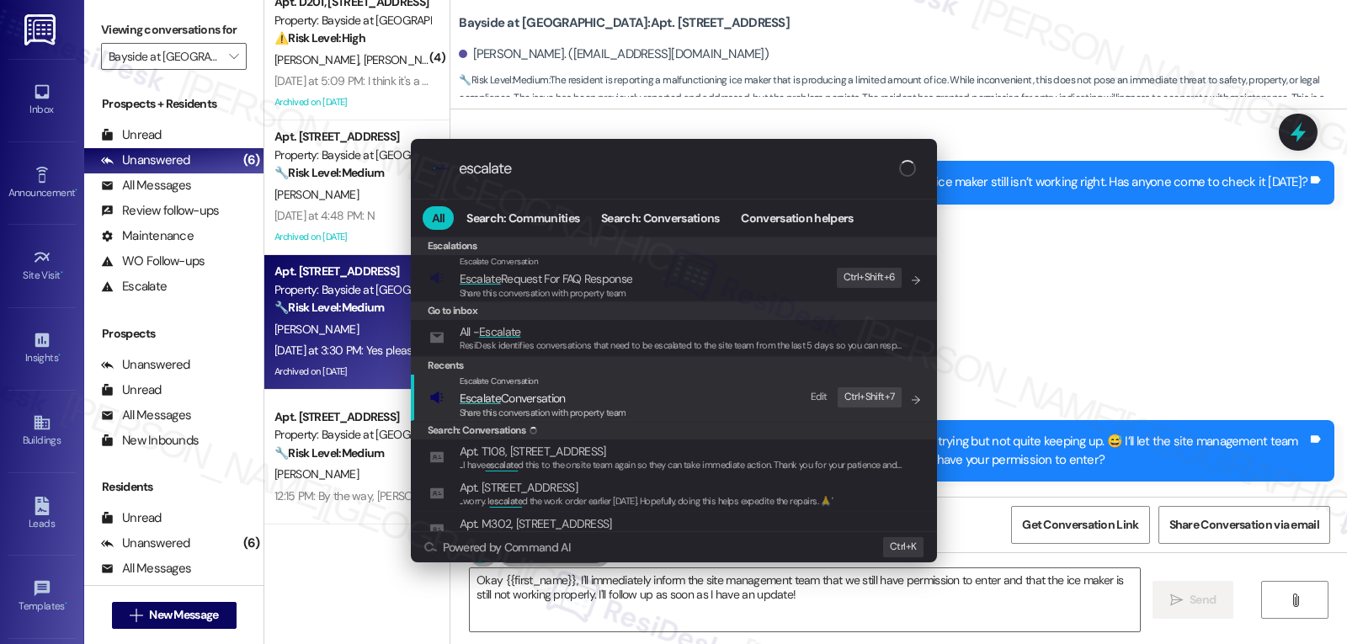
type input "escalate"
click at [484, 393] on span "Escalate" at bounding box center [480, 398] width 41 height 15
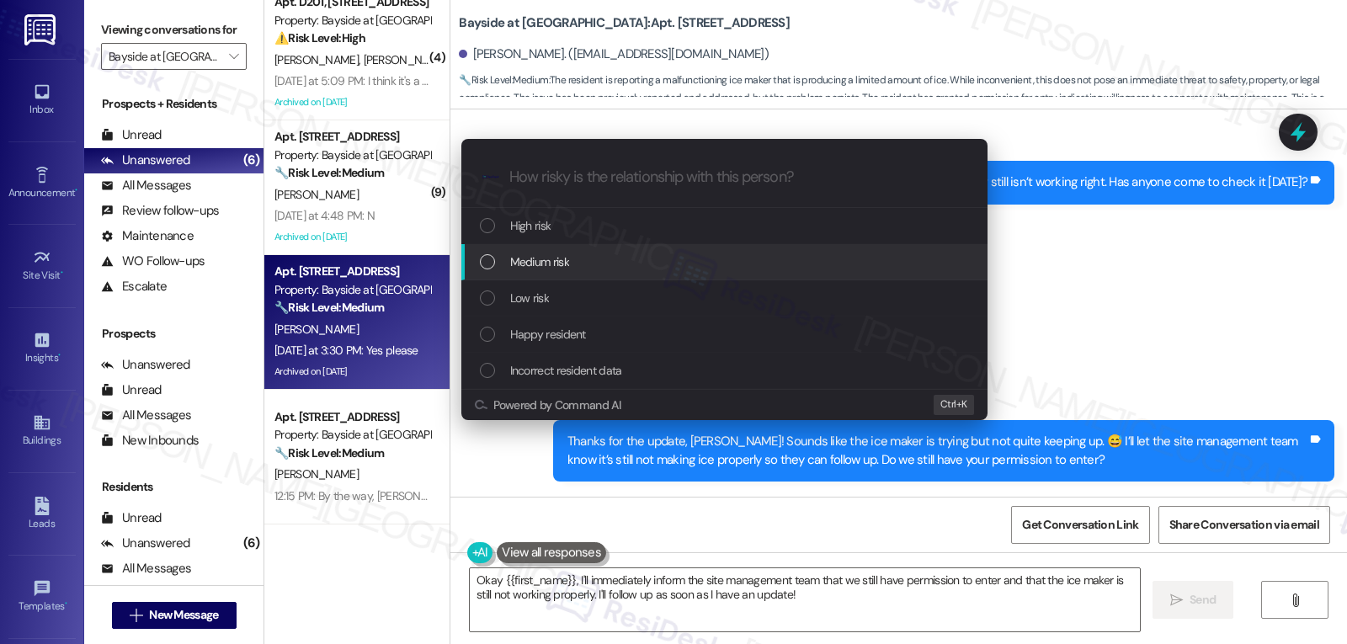
click at [551, 258] on span "Medium risk" at bounding box center [539, 262] width 59 height 19
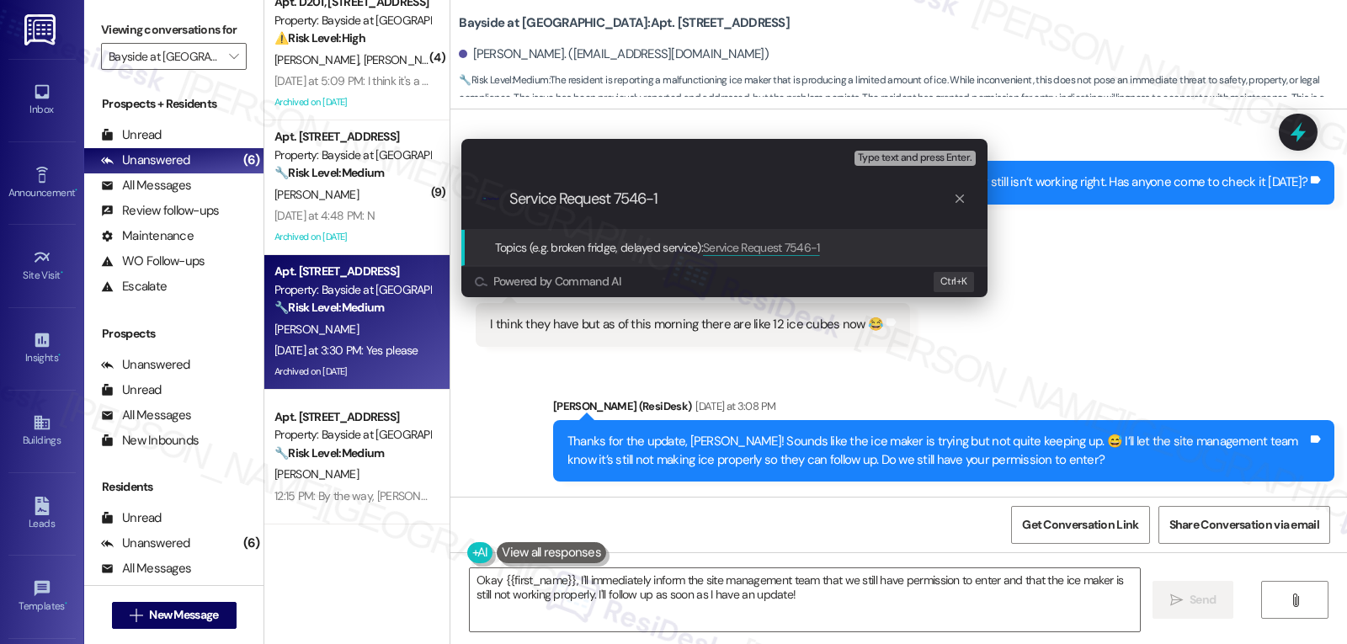
drag, startPoint x: 651, startPoint y: 199, endPoint x: 674, endPoint y: 199, distance: 22.7
click at [651, 199] on input "Service Request 7546-1" at bounding box center [731, 199] width 444 height 18
click at [817, 211] on div ".cls-1{fill:#0a055f;}.cls-2{fill:#0cc4c4;} resideskLogoBlueOrange Service Reque…" at bounding box center [724, 199] width 526 height 60
click at [767, 201] on input "Service Request 7547-1" at bounding box center [731, 199] width 444 height 18
type input "Service Request 7547-1 - Ice maker is still not producing ice well"
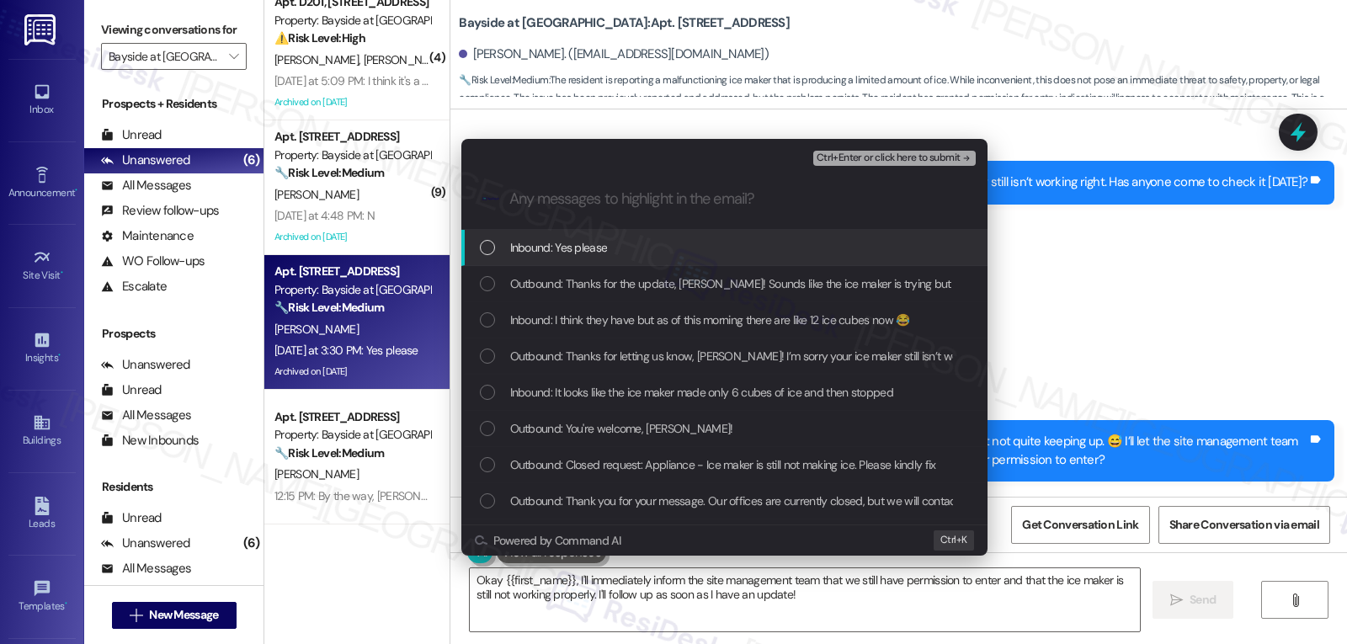
click at [558, 258] on div "Inbound: Yes please" at bounding box center [724, 248] width 526 height 36
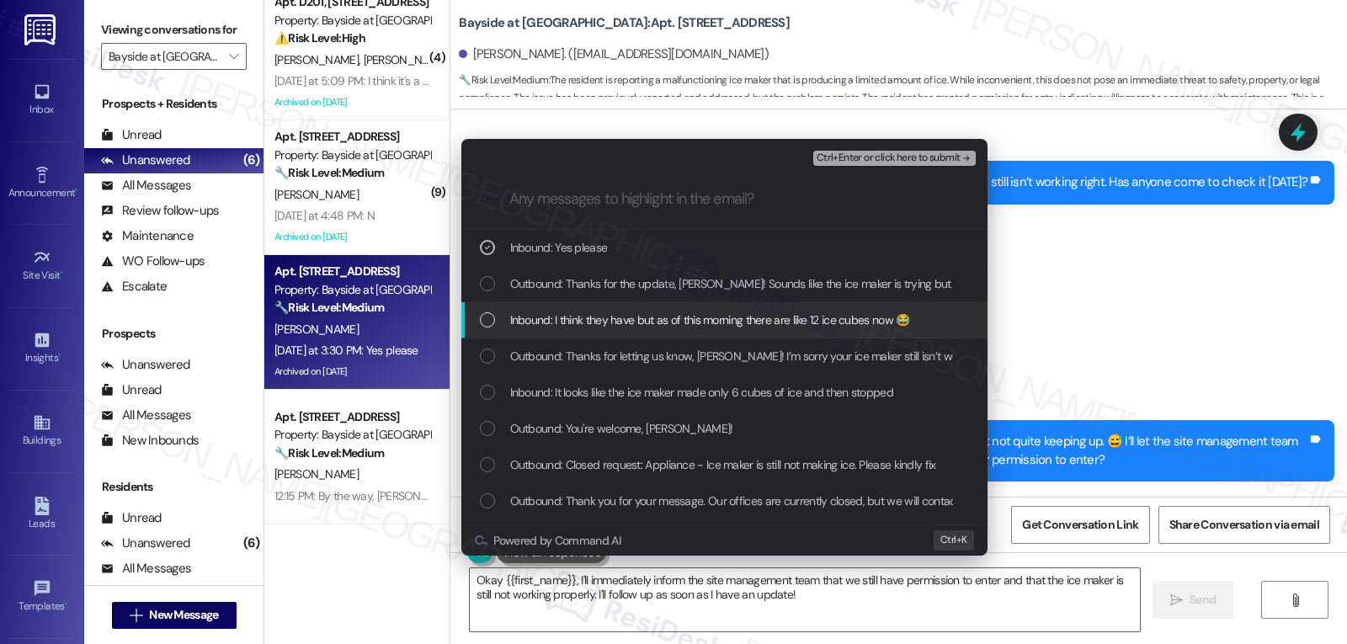
click at [491, 322] on div "List of options" at bounding box center [487, 319] width 15 height 15
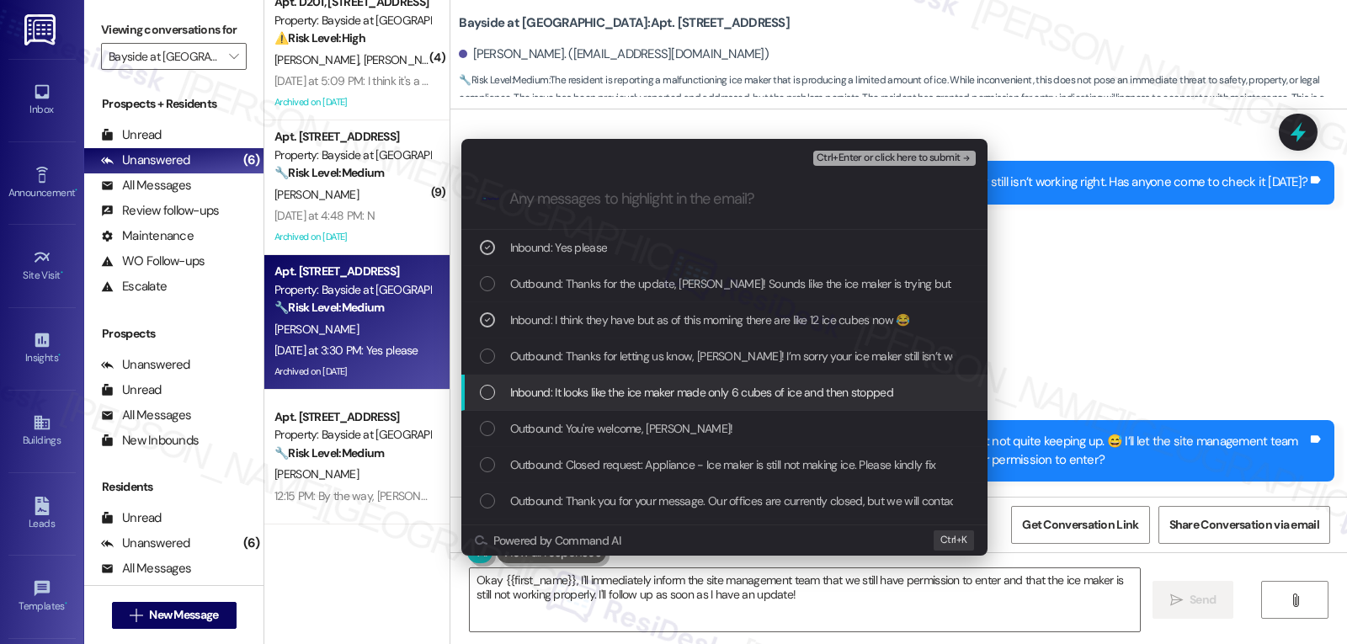
click at [513, 397] on span "Inbound: It looks like the ice maker made only 6 cubes of ice and then stopped" at bounding box center [701, 392] width 383 height 19
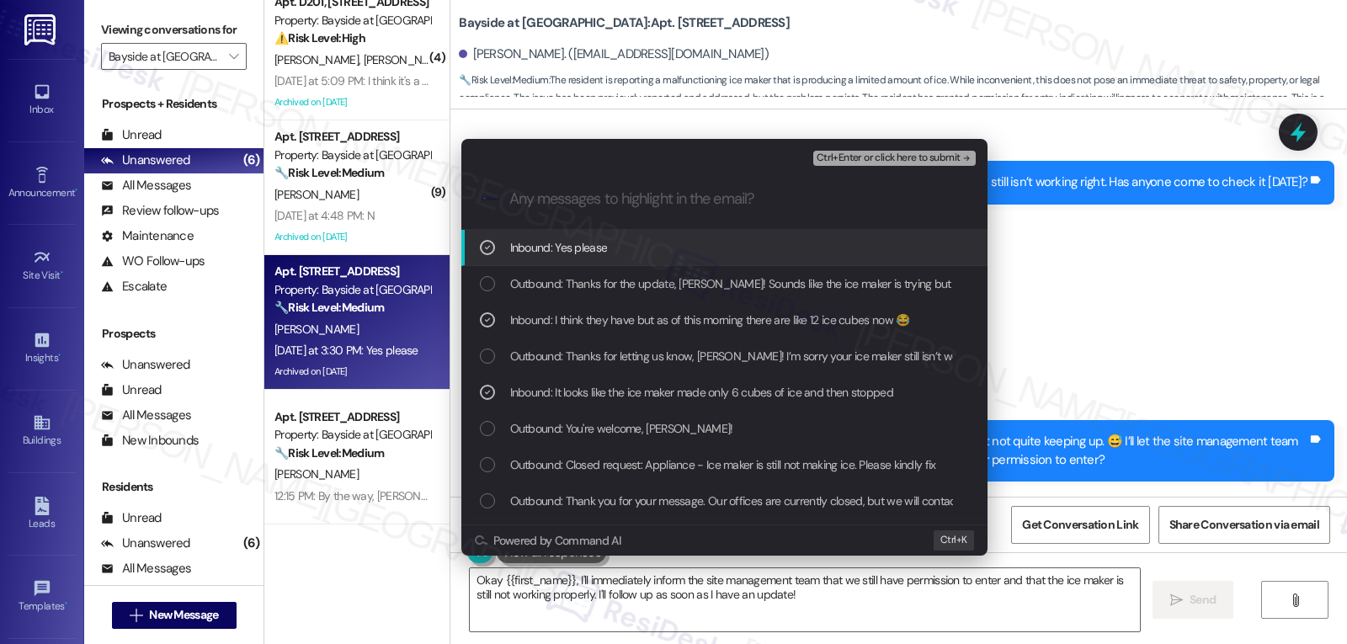
click at [876, 153] on span "Ctrl+Enter or click here to submit" at bounding box center [889, 158] width 144 height 12
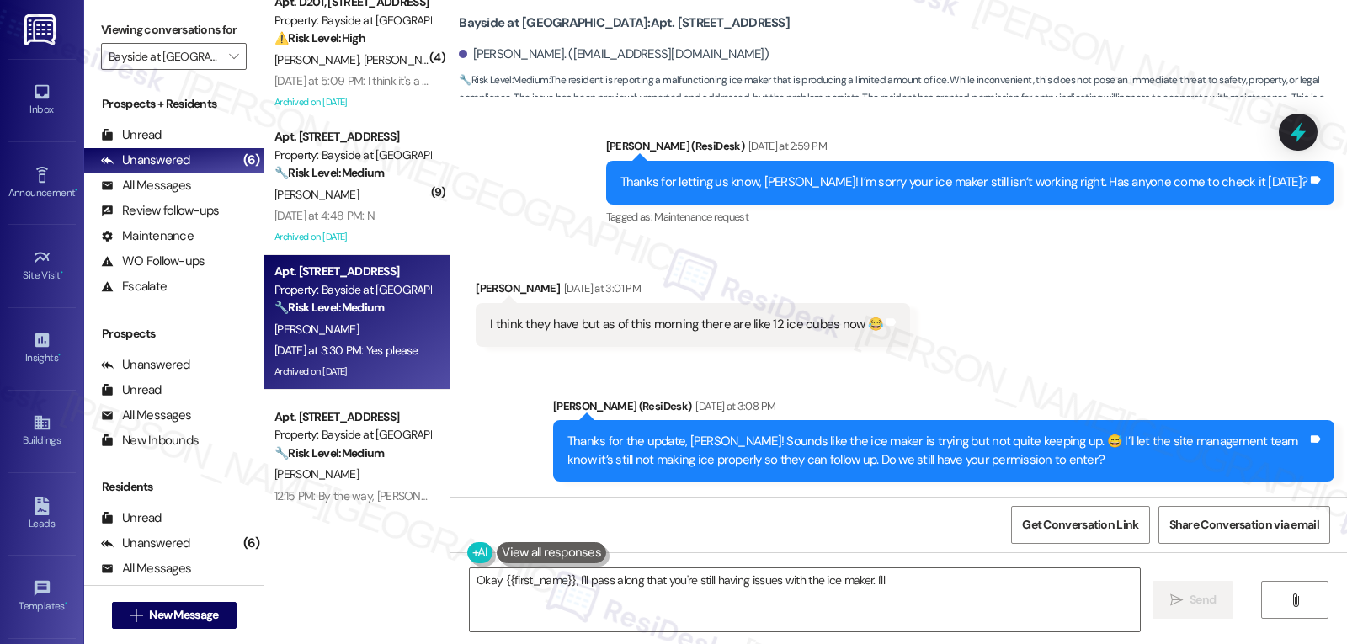
click at [488, 532] on div "Sherri Hines Question Yesterday at 3:30 PM" at bounding box center [631, 545] width 311 height 27
click at [476, 532] on div "Sherri Hines Question Yesterday at 3:30 PM" at bounding box center [631, 545] width 311 height 27
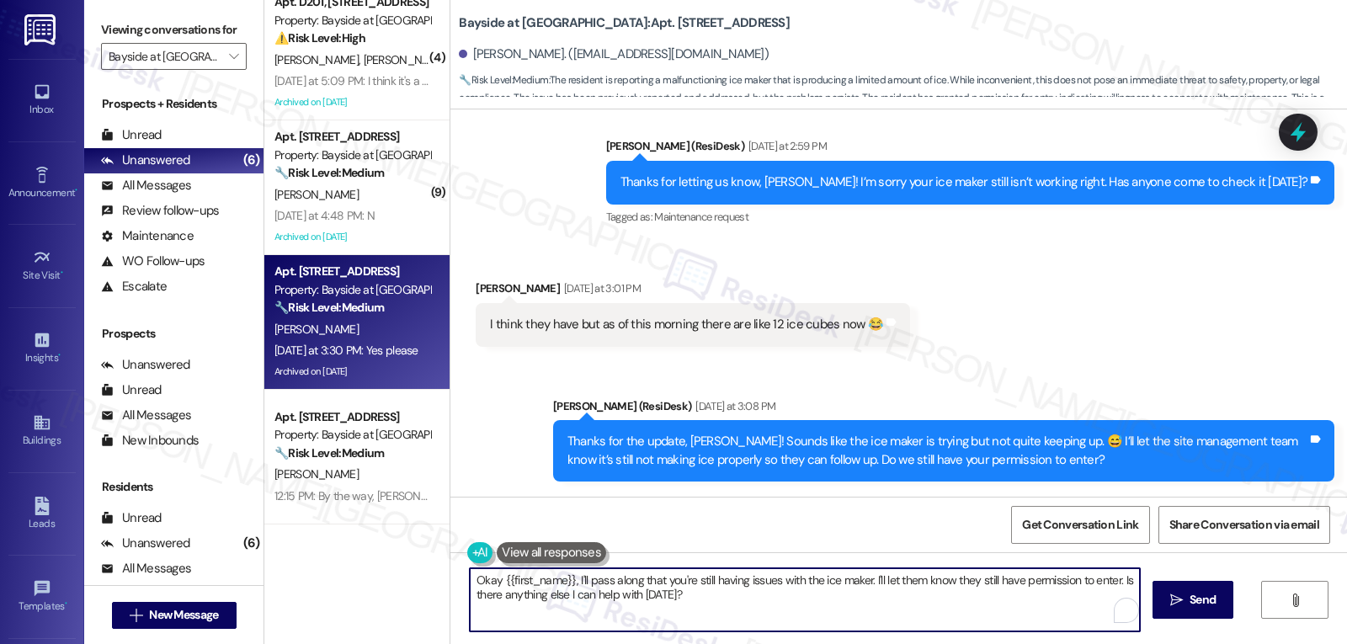
drag, startPoint x: 786, startPoint y: 603, endPoint x: 571, endPoint y: 583, distance: 215.6
click at [571, 583] on textarea "Okay {{first_name}}, I'll pass along that you're still having issues with the i…" at bounding box center [805, 599] width 670 height 63
type textarea "Okay {{first_name}}, thanks for the permission. I have submitted a new service …"
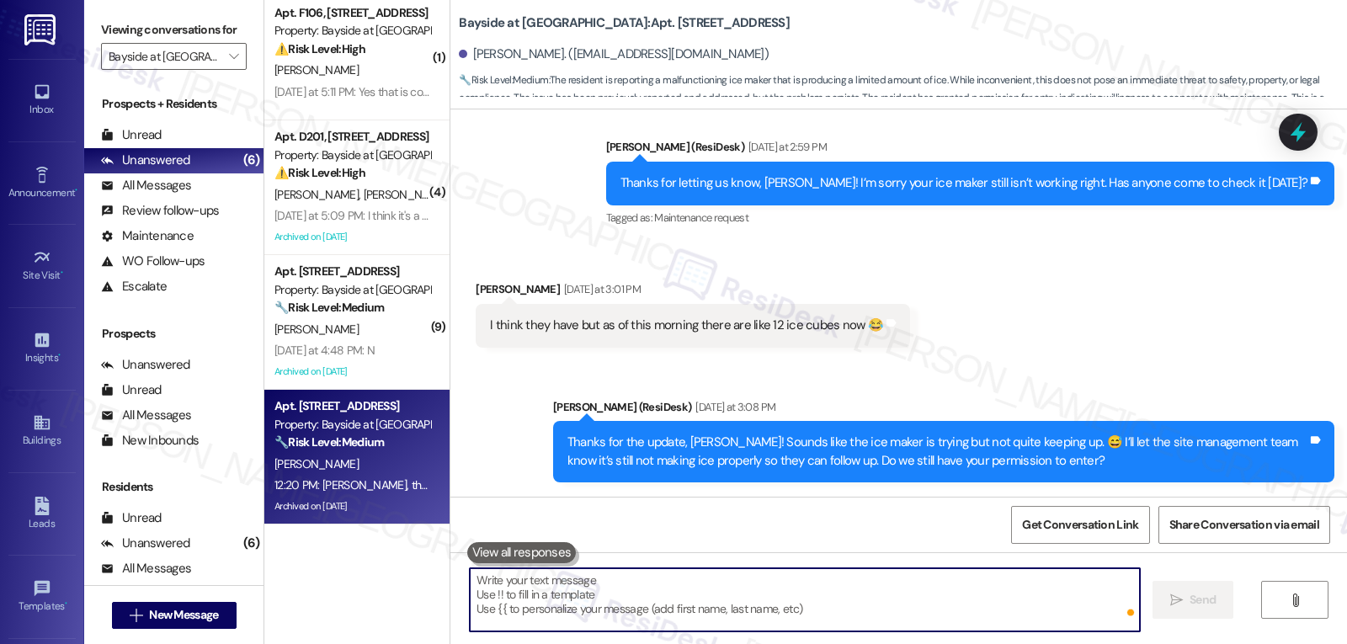
scroll to position [28954, 0]
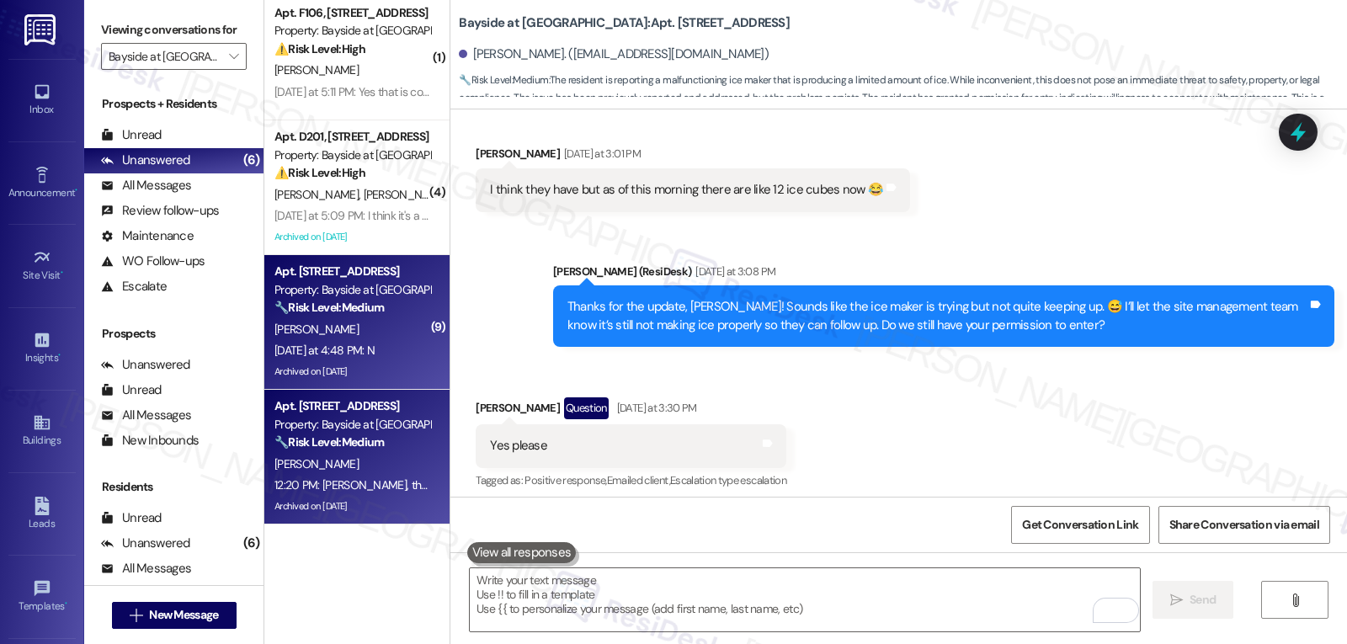
click at [391, 340] on div "Yesterday at 4:48 PM: N Yesterday at 4:48 PM: N" at bounding box center [352, 350] width 159 height 21
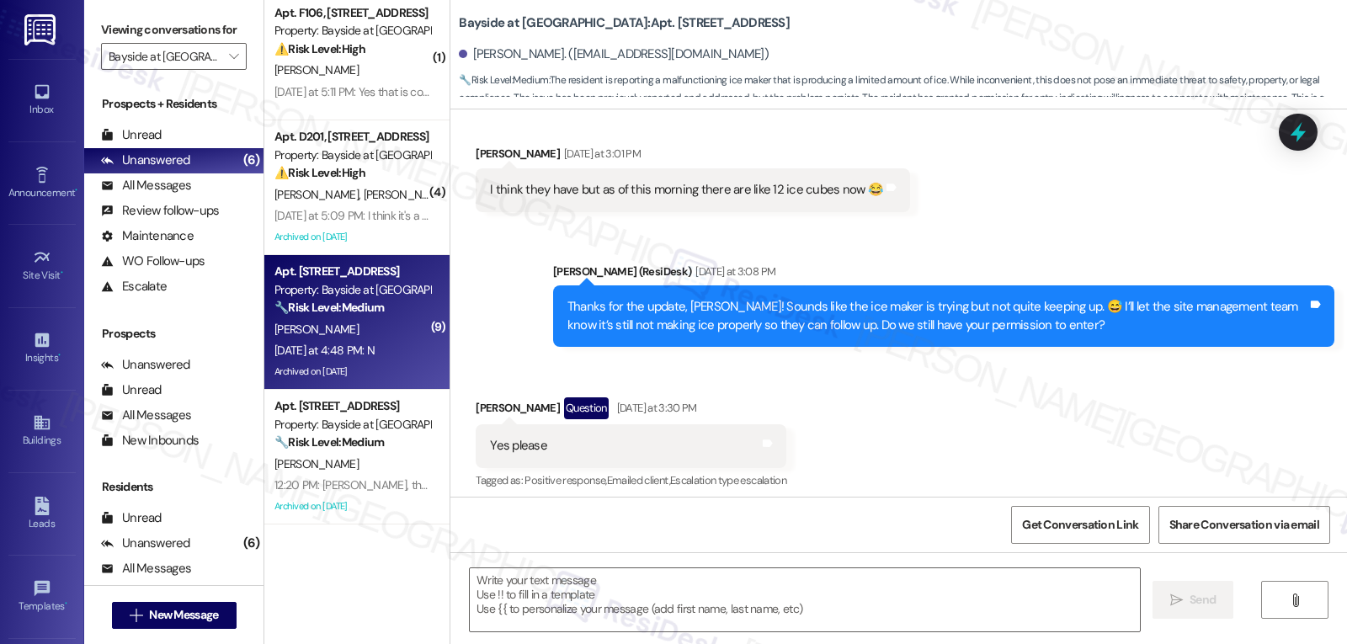
type textarea "Fetching suggested responses. Please feel free to read through the conversation…"
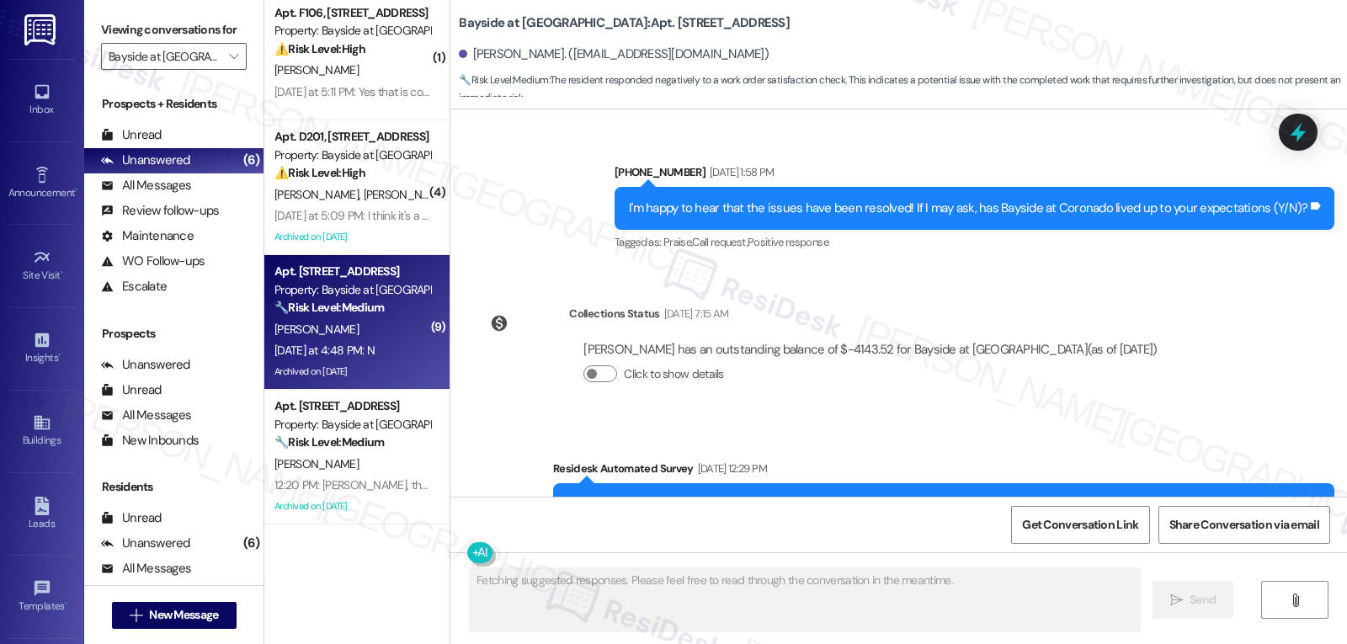
scroll to position [11763, 0]
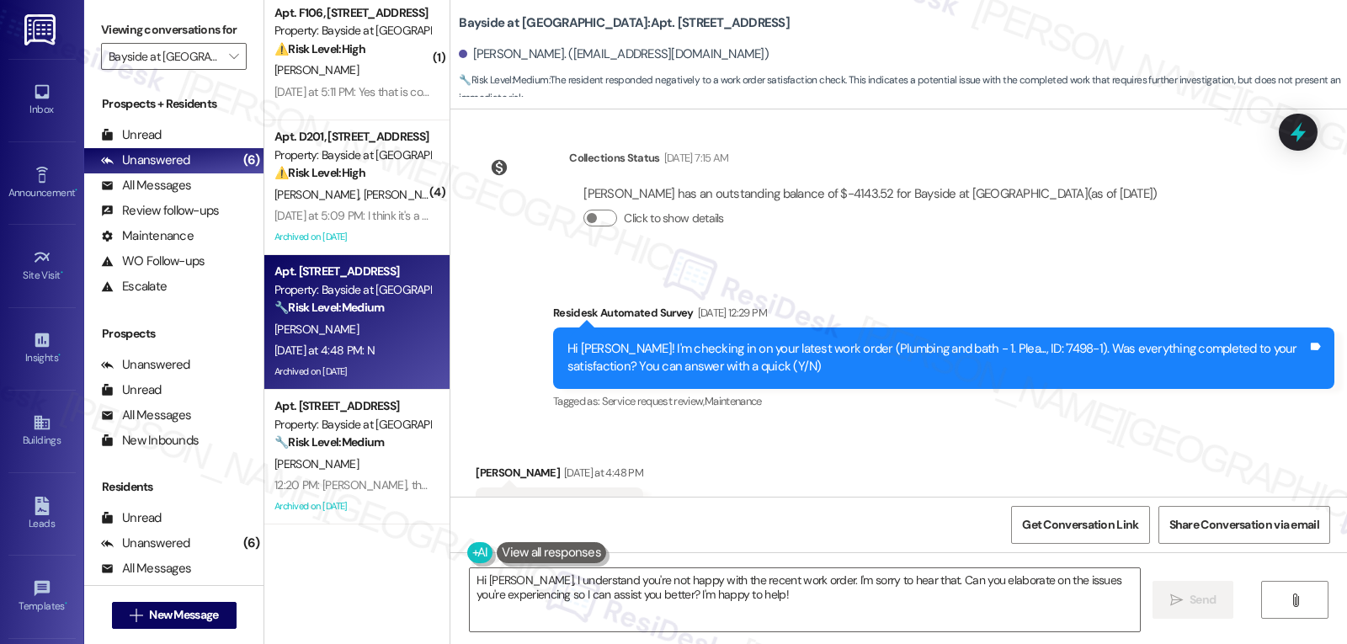
drag, startPoint x: 658, startPoint y: 599, endPoint x: 1249, endPoint y: 610, distance: 591.1
click at [951, 601] on textarea "Hi Steven, I understand you're not happy with the recent work order. I'm sorry …" at bounding box center [805, 599] width 670 height 63
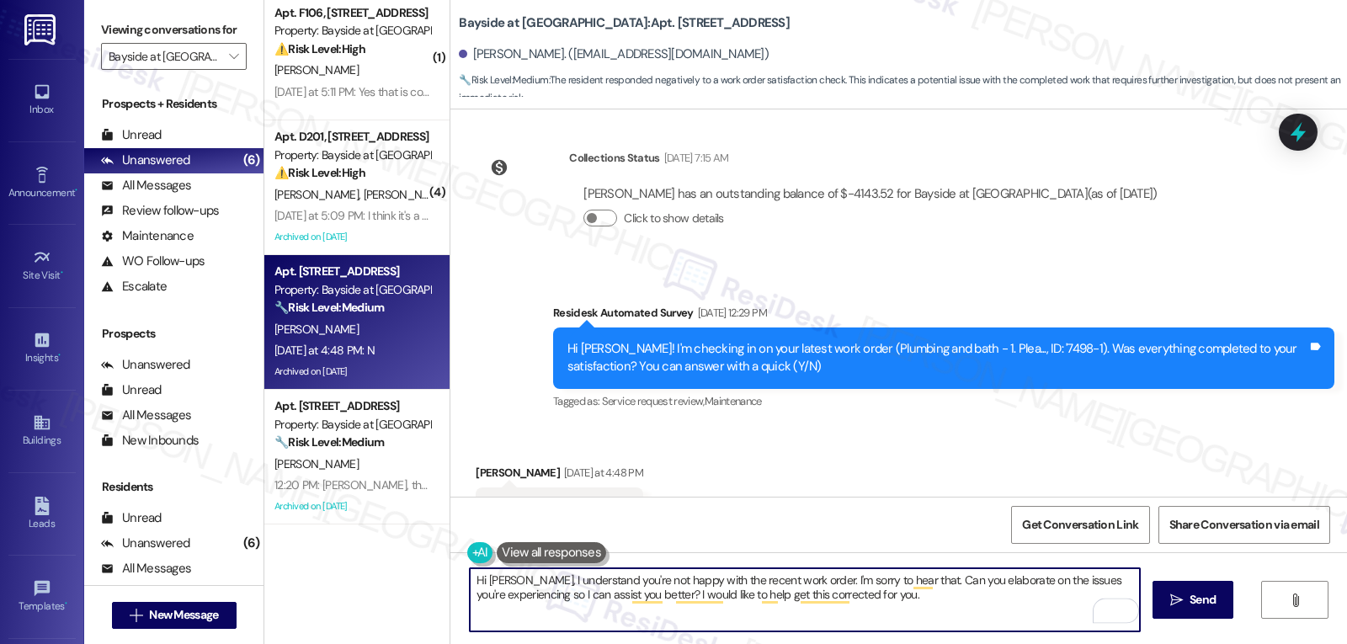
drag, startPoint x: 893, startPoint y: 606, endPoint x: 904, endPoint y: 597, distance: 14.3
click at [896, 607] on textarea "Hi Steven, I understand you're not happy with the recent work order. I'm sorry …" at bounding box center [805, 599] width 670 height 63
type textarea "Hi Steven, I understand you're not happy with the recent work order. I'm sorry …"
click at [1170, 596] on icon "" at bounding box center [1176, 600] width 13 height 13
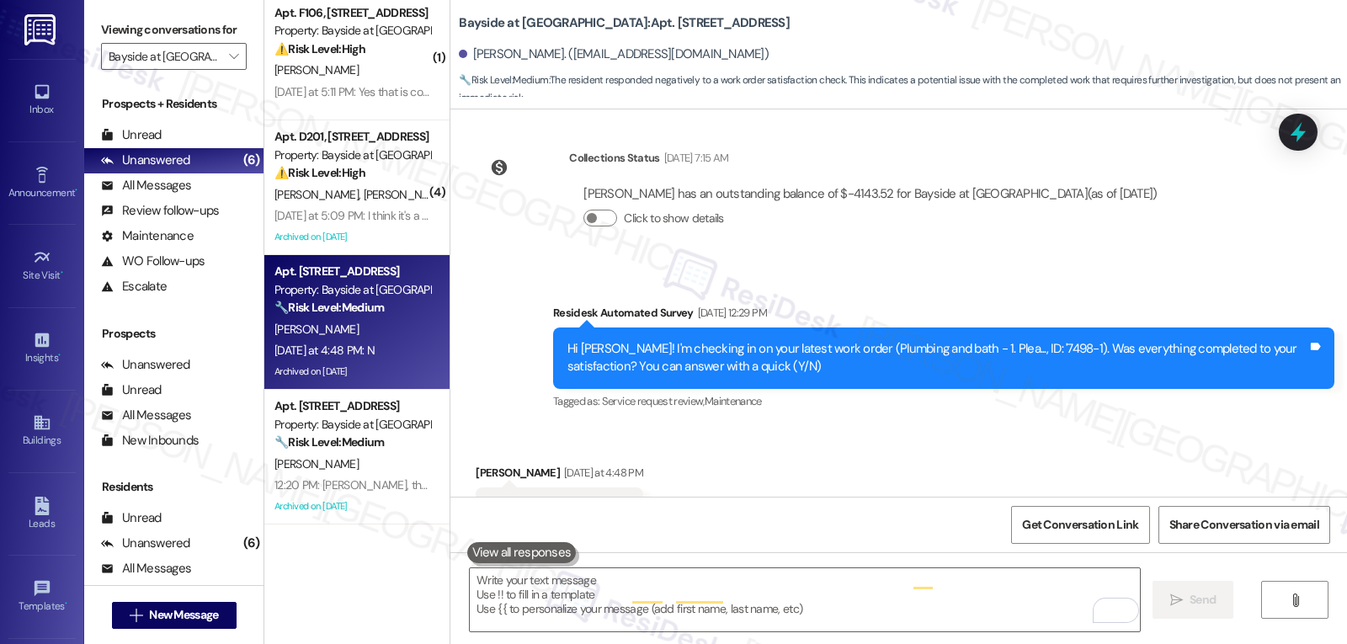
scroll to position [11762, 0]
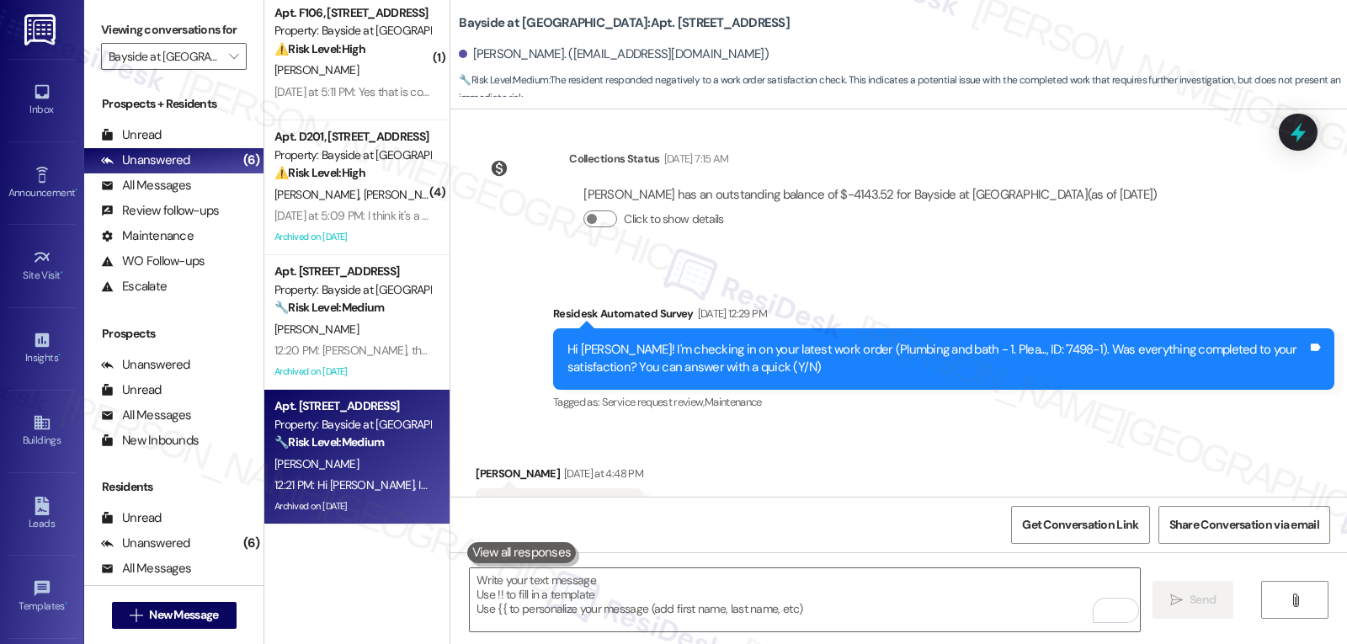
click at [778, 427] on div "Received via SMS Steven Prescia Yesterday at 4:48 PM N Tags and notes Tagged as…" at bounding box center [898, 498] width 897 height 142
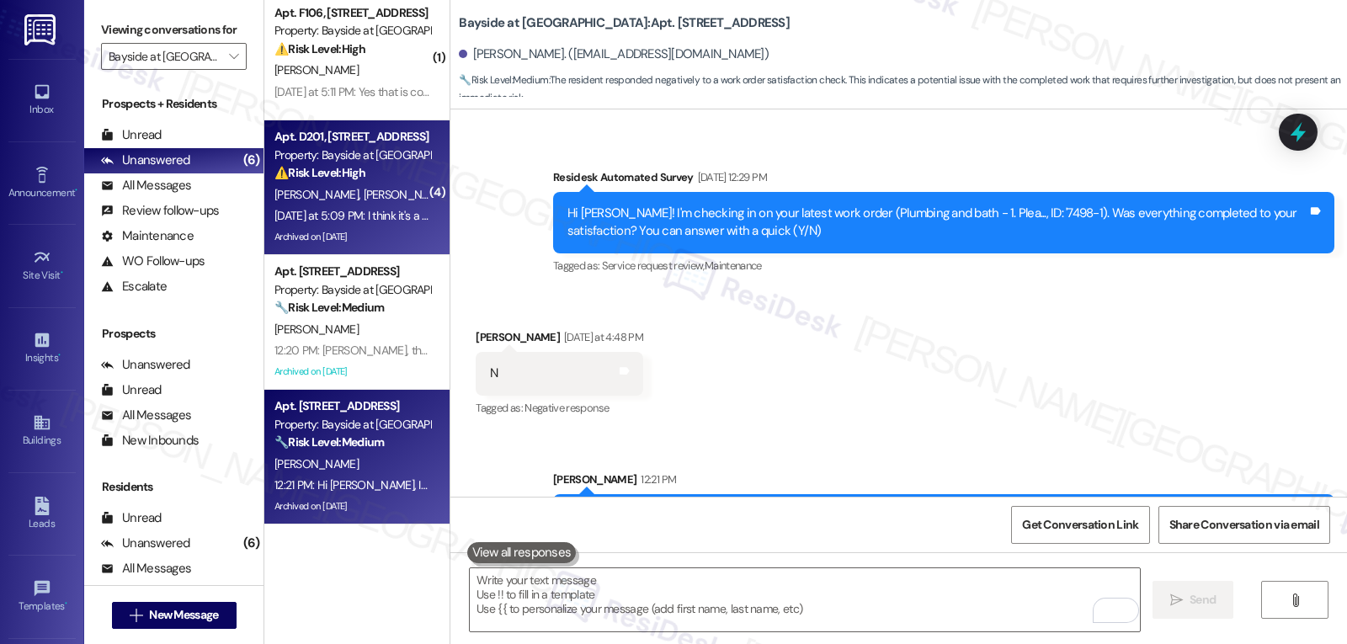
click at [349, 245] on div "Archived on 09/02/2025" at bounding box center [352, 236] width 159 height 21
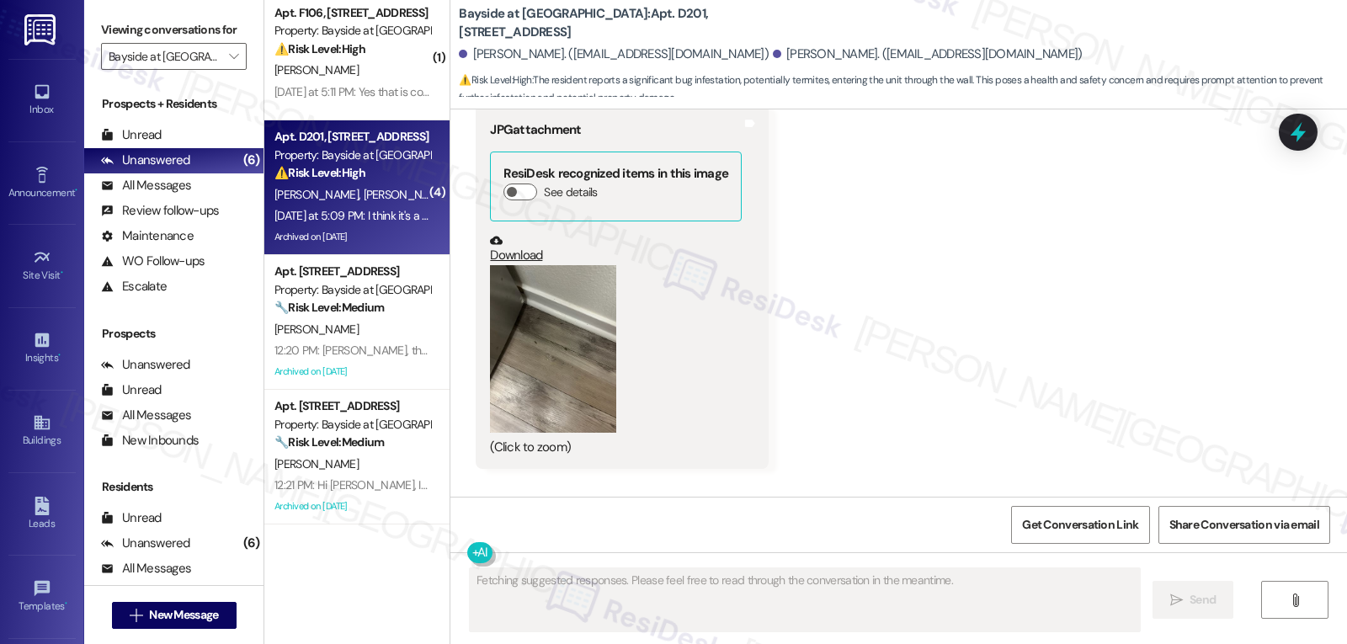
scroll to position [13411, 0]
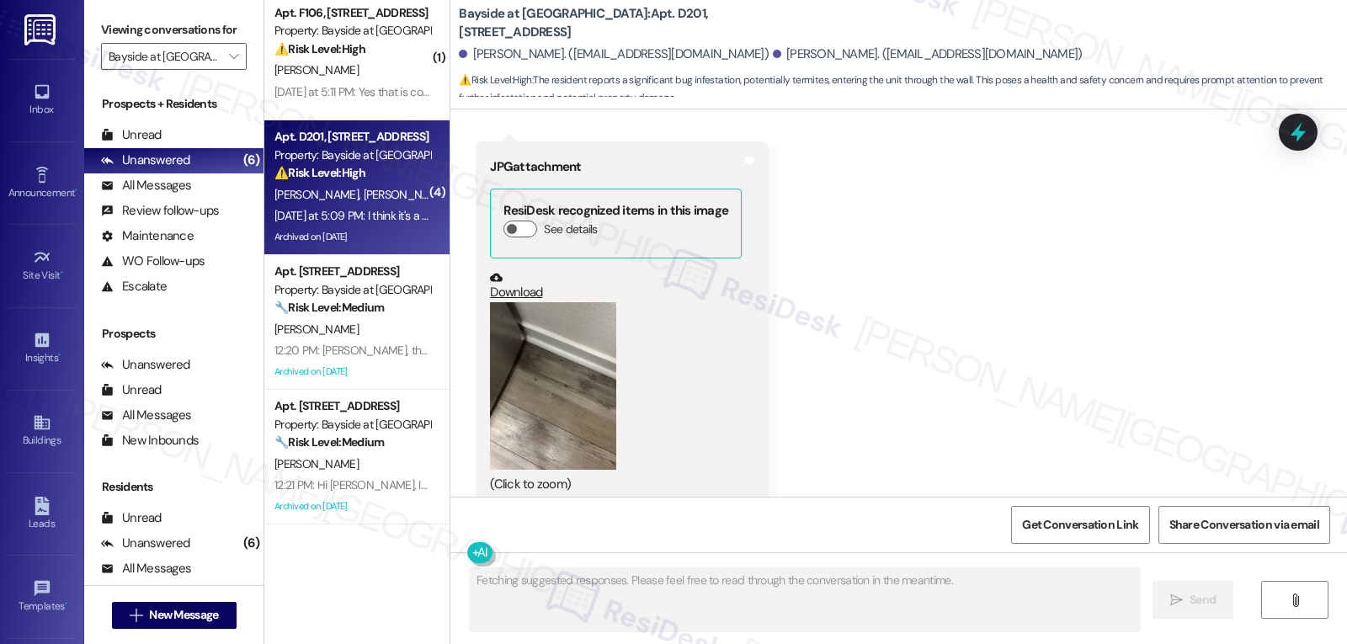
click at [579, 302] on button "Zoom image" at bounding box center [553, 386] width 126 height 168
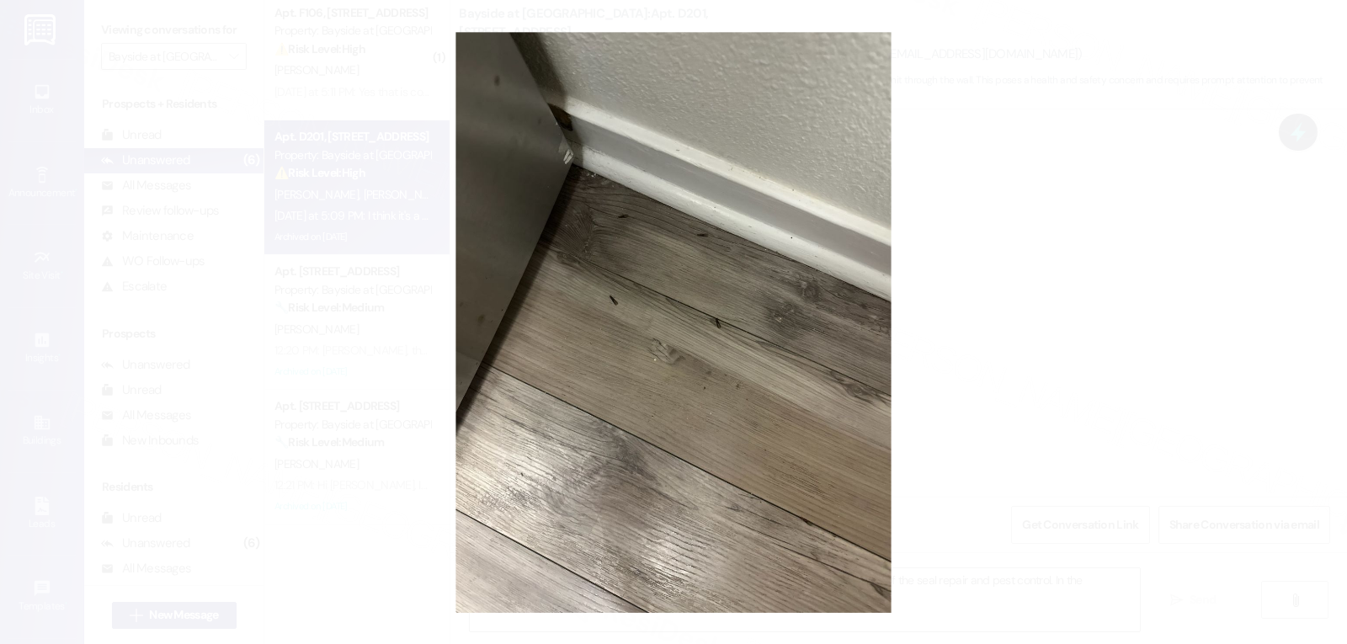
type textarea "Hi {{first_name}}, I understand your concern about the bugs. I'll check on the …"
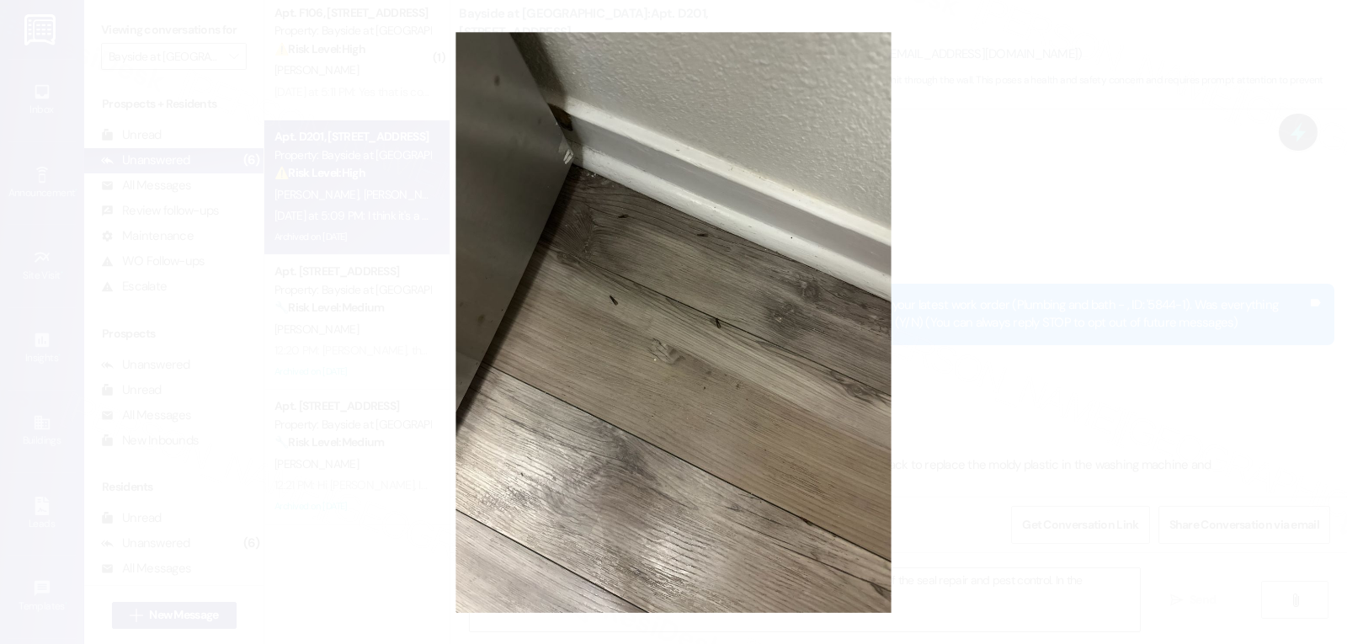
scroll to position [13411, 0]
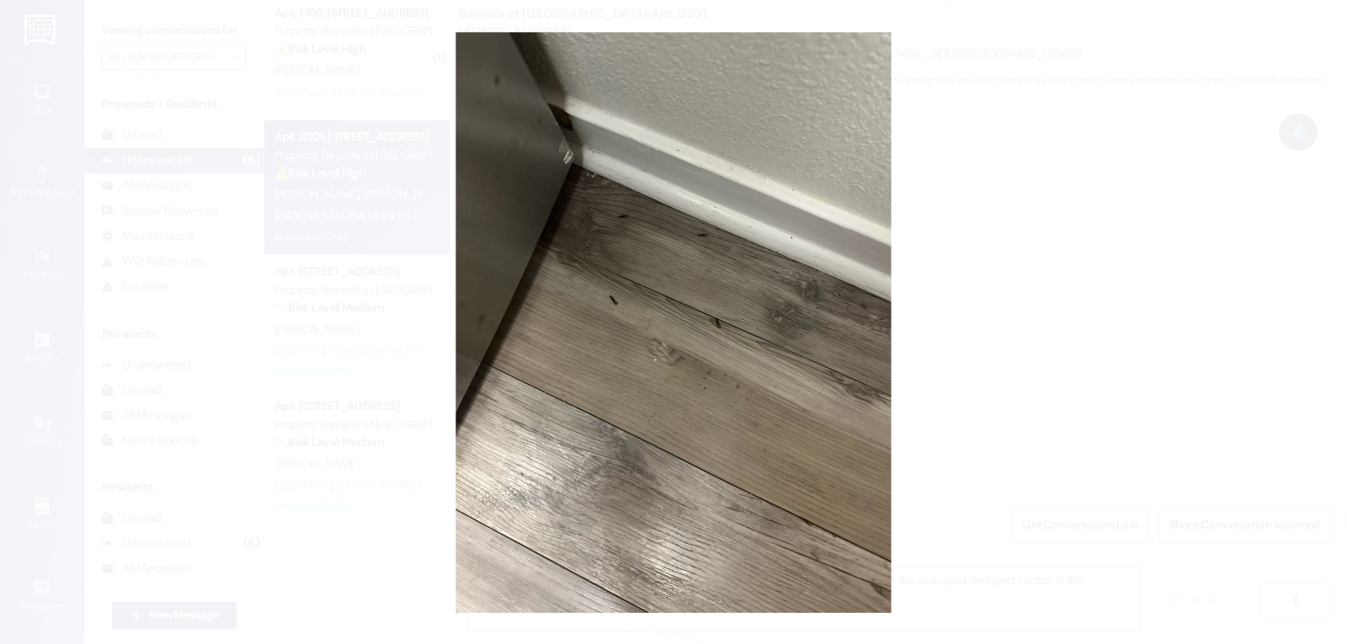
click at [1052, 328] on button "Unzoom image" at bounding box center [673, 322] width 1347 height 644
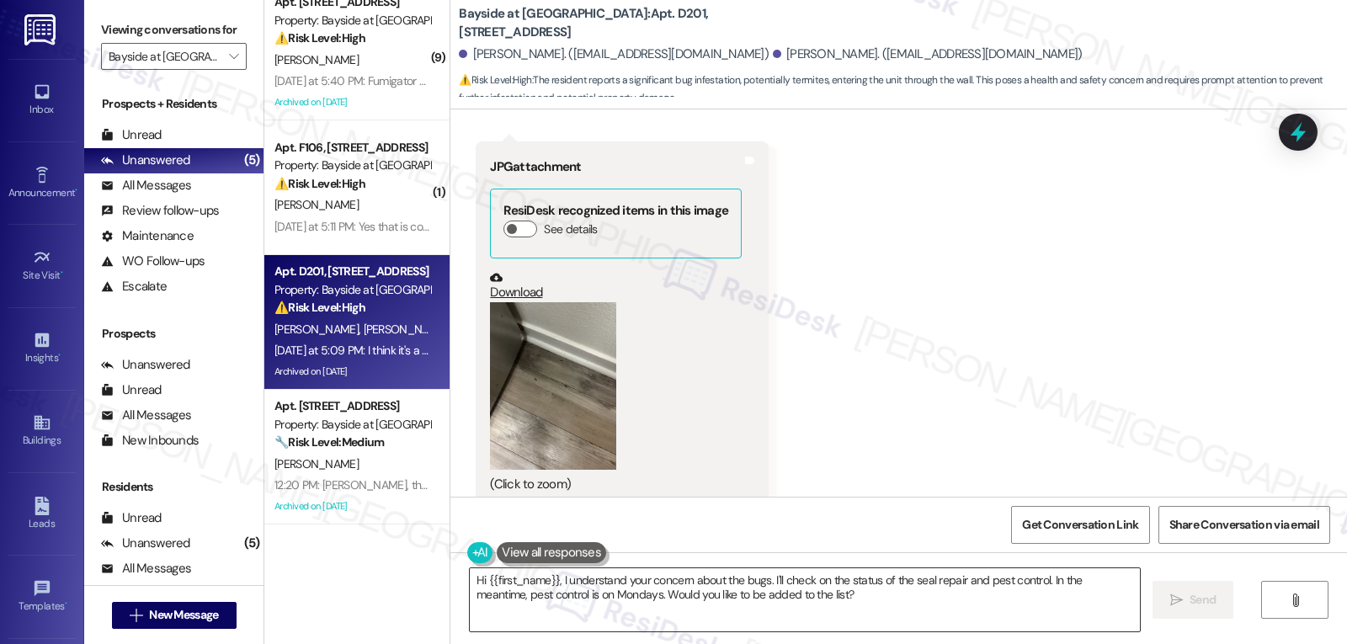
click at [743, 580] on textarea "Hi {{first_name}}, I understand your concern about the bugs. I'll check on the …" at bounding box center [805, 599] width 670 height 63
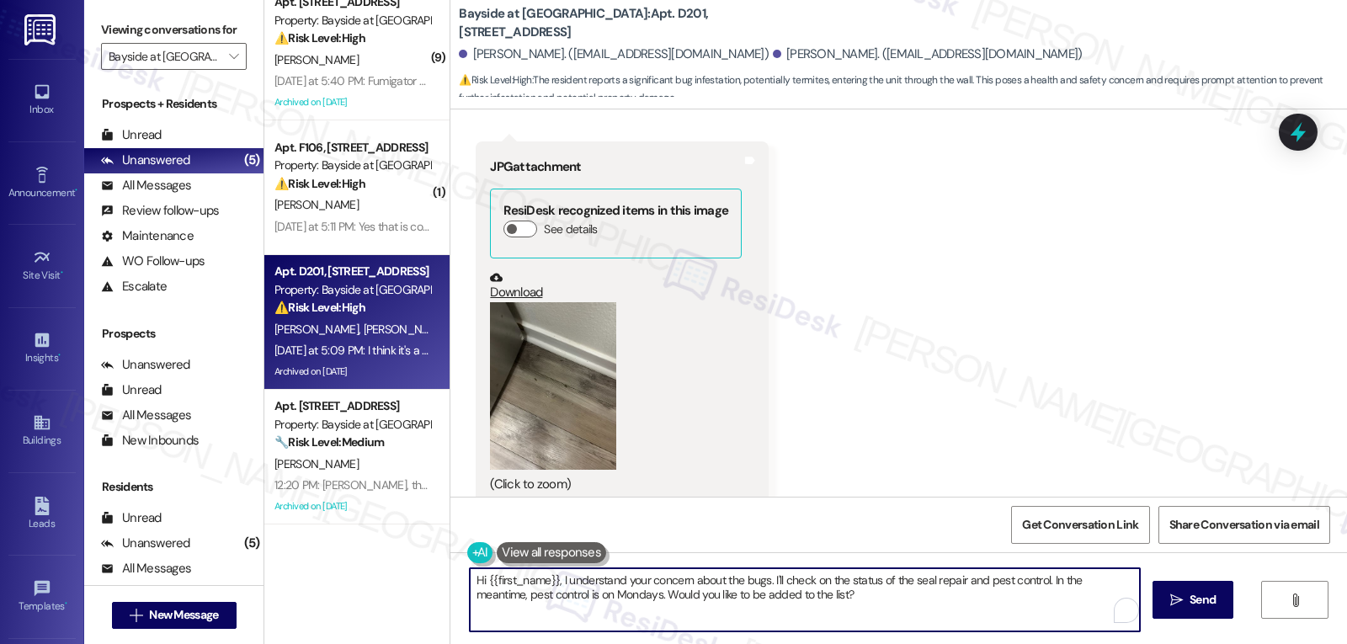
click at [743, 580] on textarea "Hi {{first_name}}, I understand your concern about the bugs. I'll check on the …" at bounding box center [805, 599] width 670 height 63
click at [907, 620] on textarea "Hi {{first_name}}, I understand your concern about the pest situation. I'll che…" at bounding box center [805, 599] width 670 height 63
click at [1020, 583] on textarea "Hi {{first_name}}, I understand your concern about the pest situation. I'll che…" at bounding box center [805, 599] width 670 height 63
drag, startPoint x: 946, startPoint y: 614, endPoint x: 967, endPoint y: 613, distance: 20.2
click at [947, 614] on textarea "Hi {{first_name}}, I understand your concern about the pest situation. I'll che…" at bounding box center [805, 599] width 670 height 63
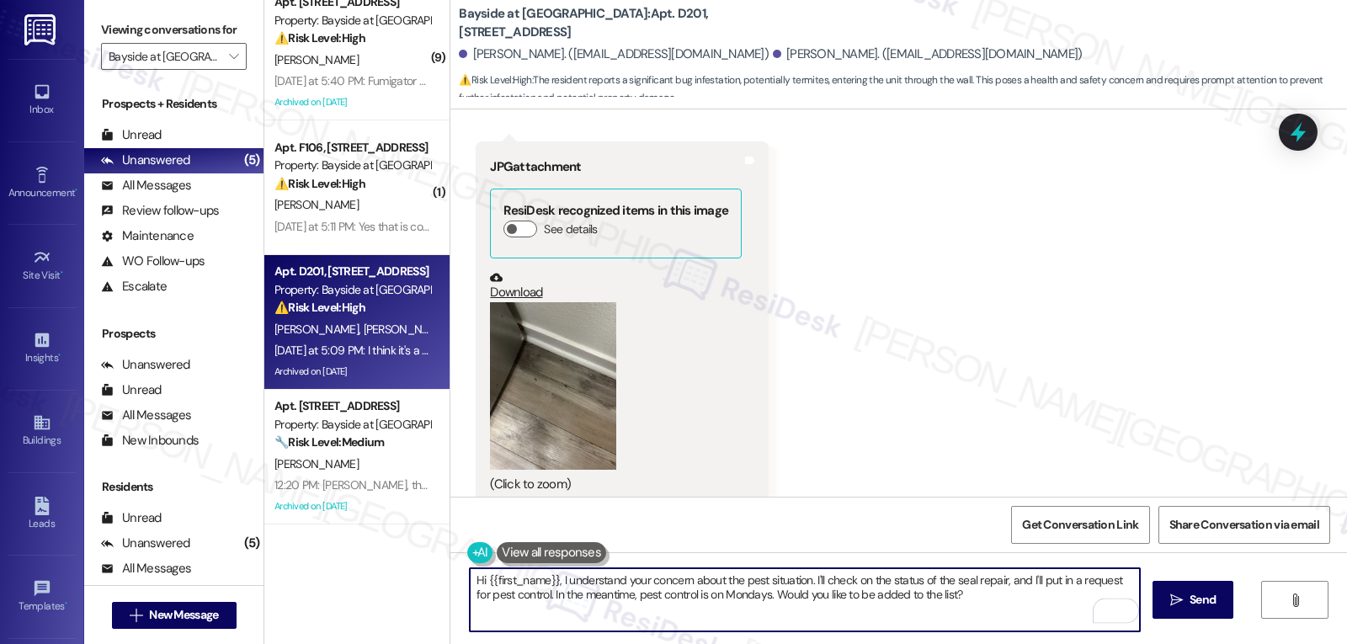
click at [961, 613] on textarea "Hi {{first_name}}, I understand your concern about the pest situation. I'll che…" at bounding box center [805, 599] width 670 height 63
drag, startPoint x: 749, startPoint y: 596, endPoint x: 1010, endPoint y: 609, distance: 261.3
click at [1010, 609] on textarea "Hi {{first_name}}, I understand your concern about the pest situation. I'll che…" at bounding box center [805, 599] width 670 height 63
click at [615, 599] on textarea "Hi {{first_name}}, I understand your concern about the pest situation. I'll che…" at bounding box center [805, 599] width 670 height 63
click at [900, 603] on textarea "Hi {{first_name}}, I understand your concern about the pest situation. I'll che…" at bounding box center [805, 599] width 670 height 63
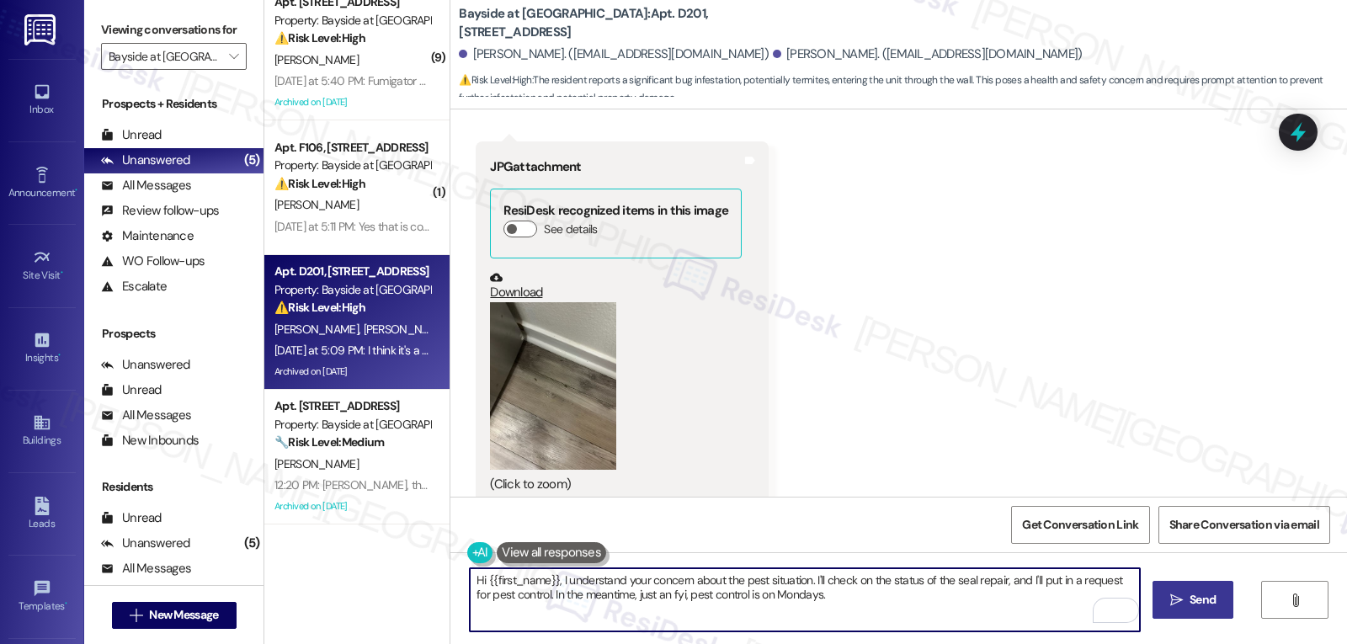
type textarea "Hi {{first_name}}, I understand your concern about the pest situation. I'll che…"
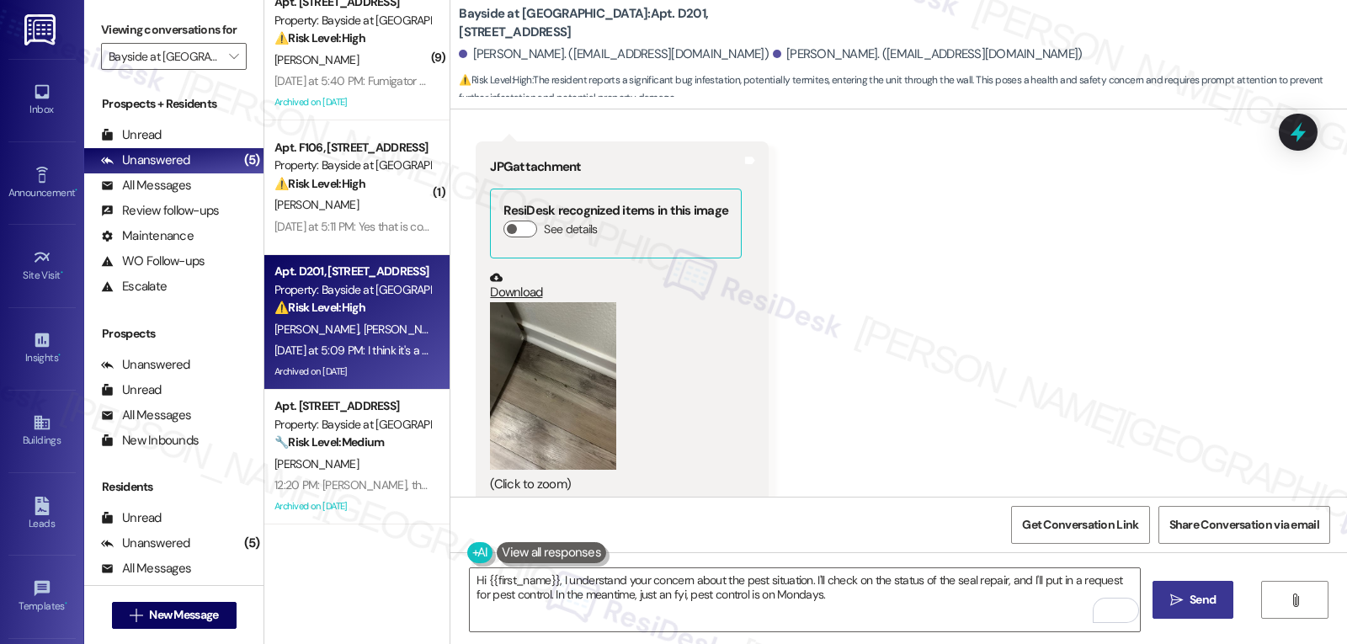
click at [1191, 602] on span "Send" at bounding box center [1203, 600] width 26 height 18
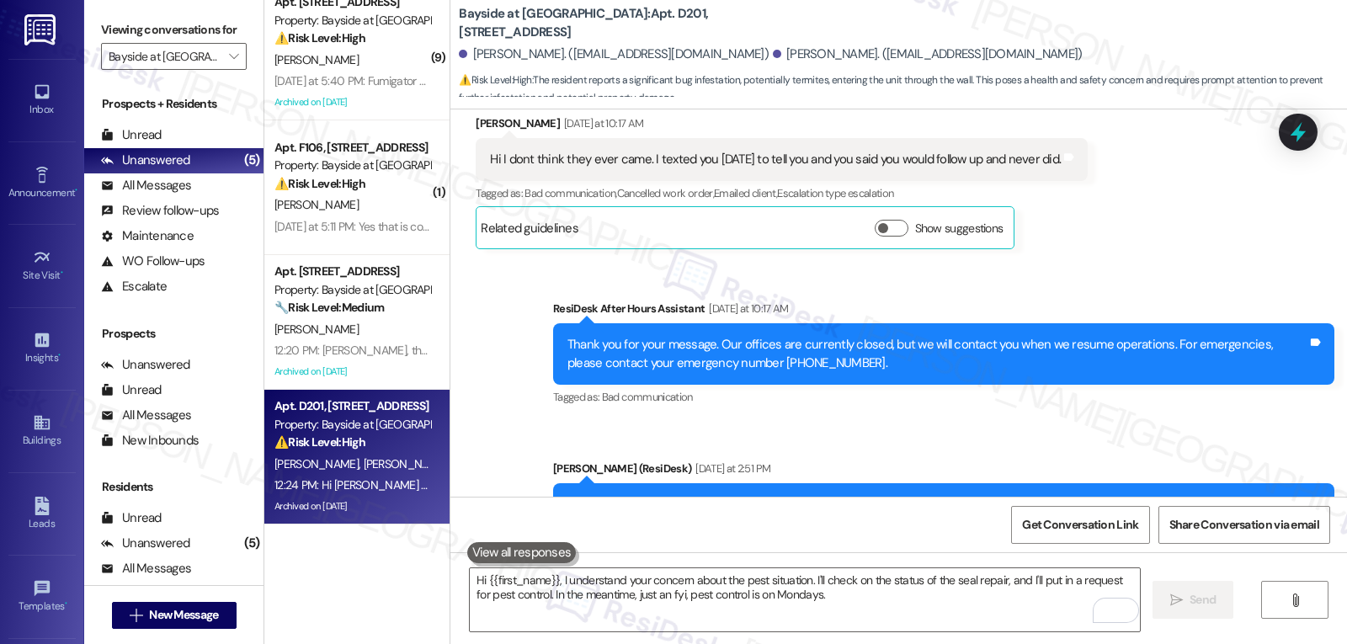
scroll to position [11741, 0]
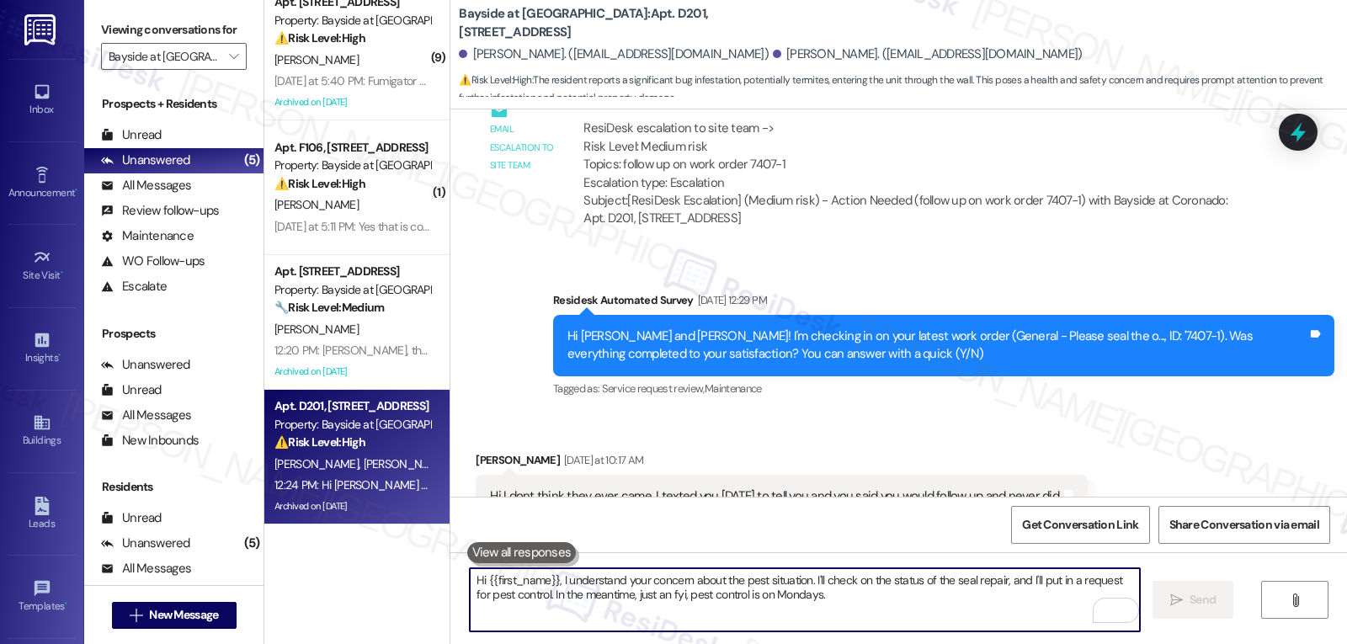
drag, startPoint x: 981, startPoint y: 608, endPoint x: 994, endPoint y: 624, distance: 20.9
click at [989, 622] on textarea "Hi {{first_name}}, I understand your concern about the pest situation. I'll che…" at bounding box center [805, 599] width 670 height 63
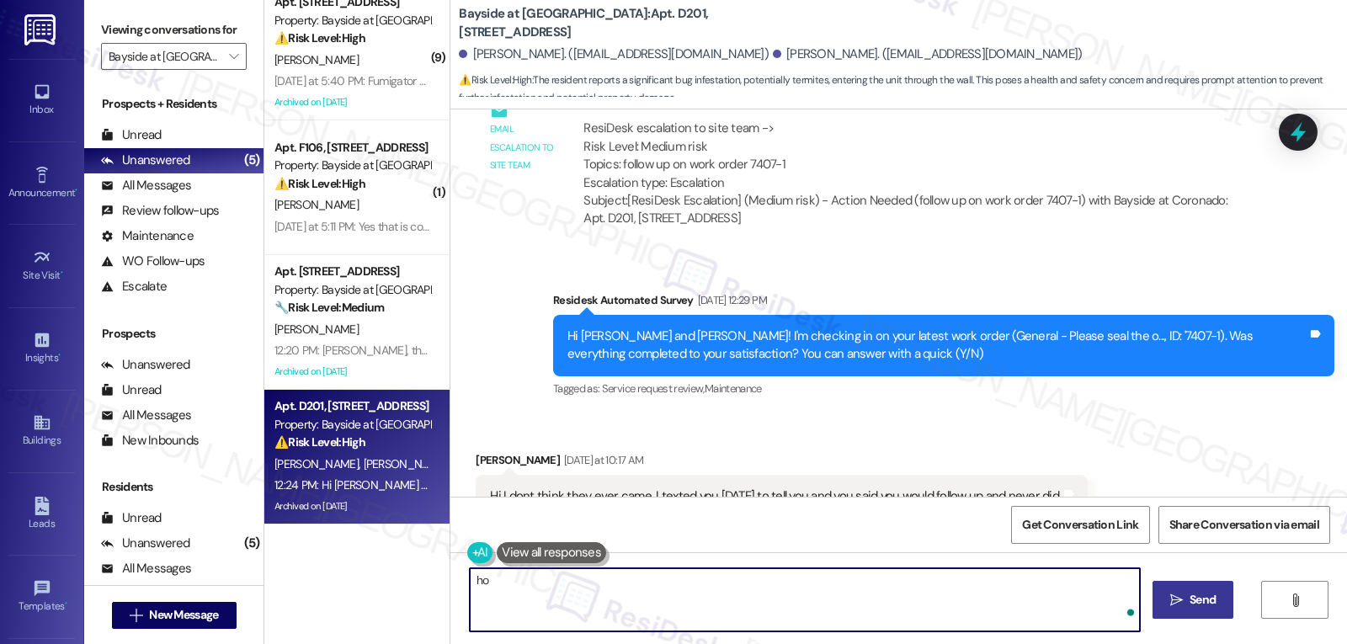
type textarea "h"
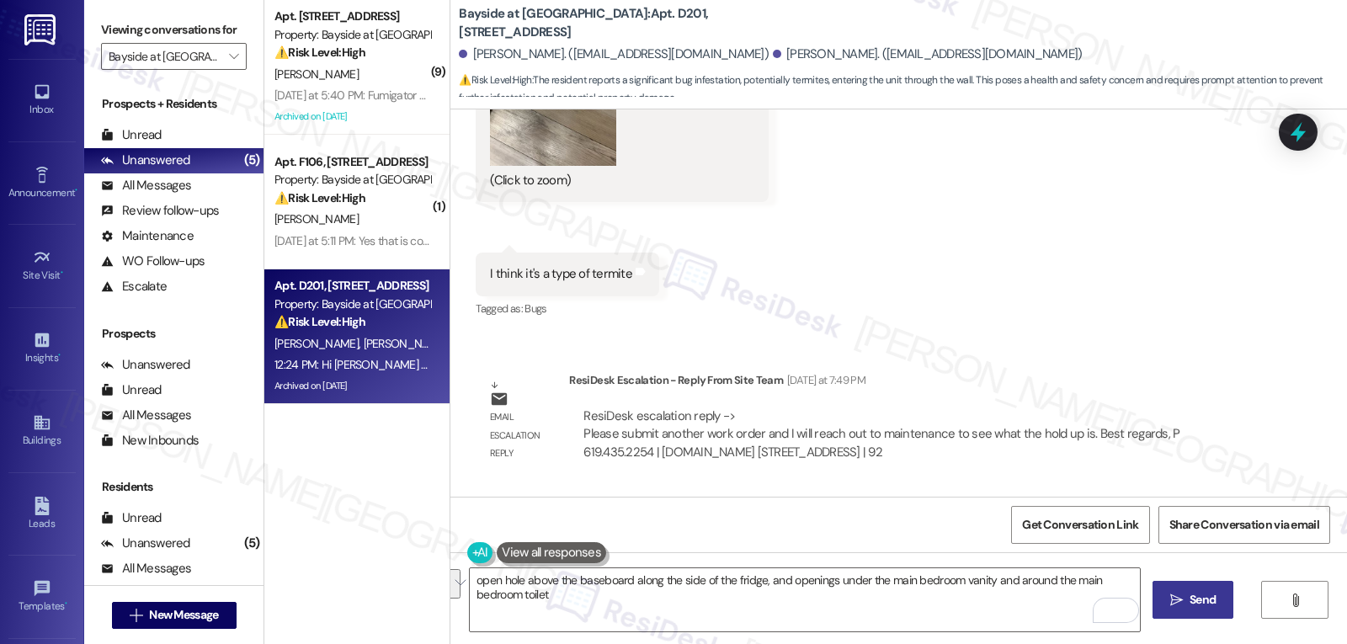
scroll to position [0, 0]
click at [740, 617] on textarea "open hole above the baseboard along the side of the fridge, and openings under …" at bounding box center [805, 599] width 670 height 63
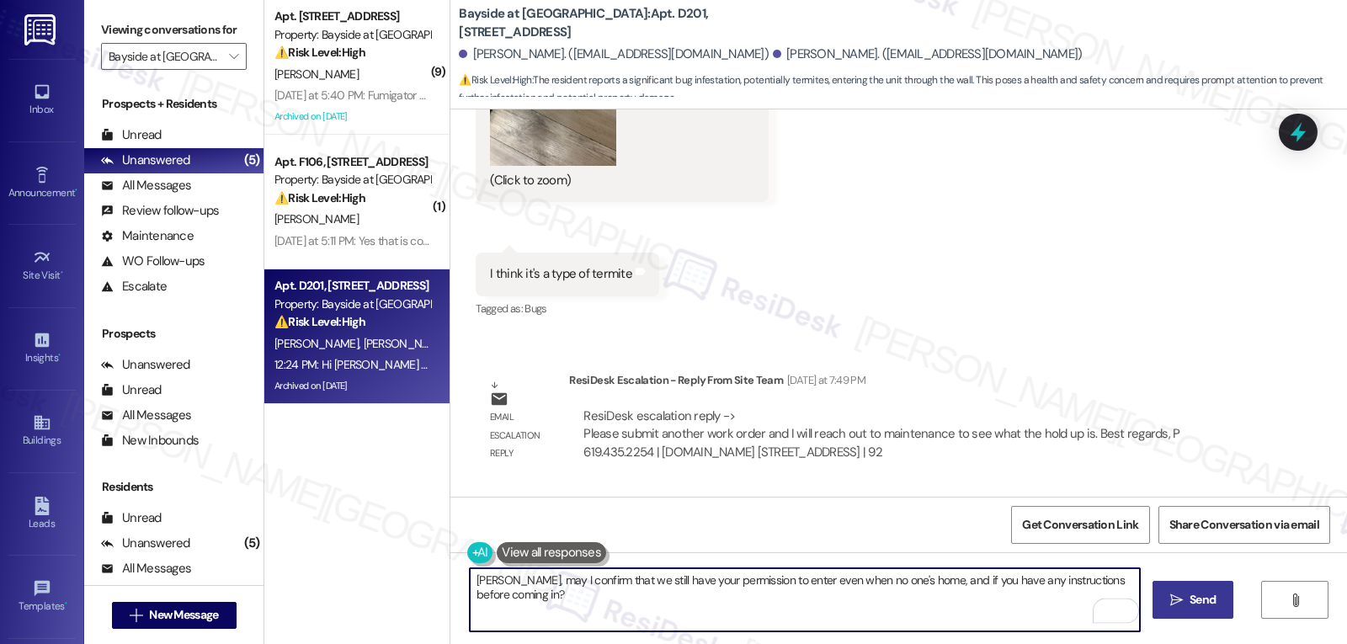
type textarea "Alexandra, may I confirm that we still have your permission to enter even when …"
click at [1186, 597] on span "Send" at bounding box center [1202, 600] width 33 height 18
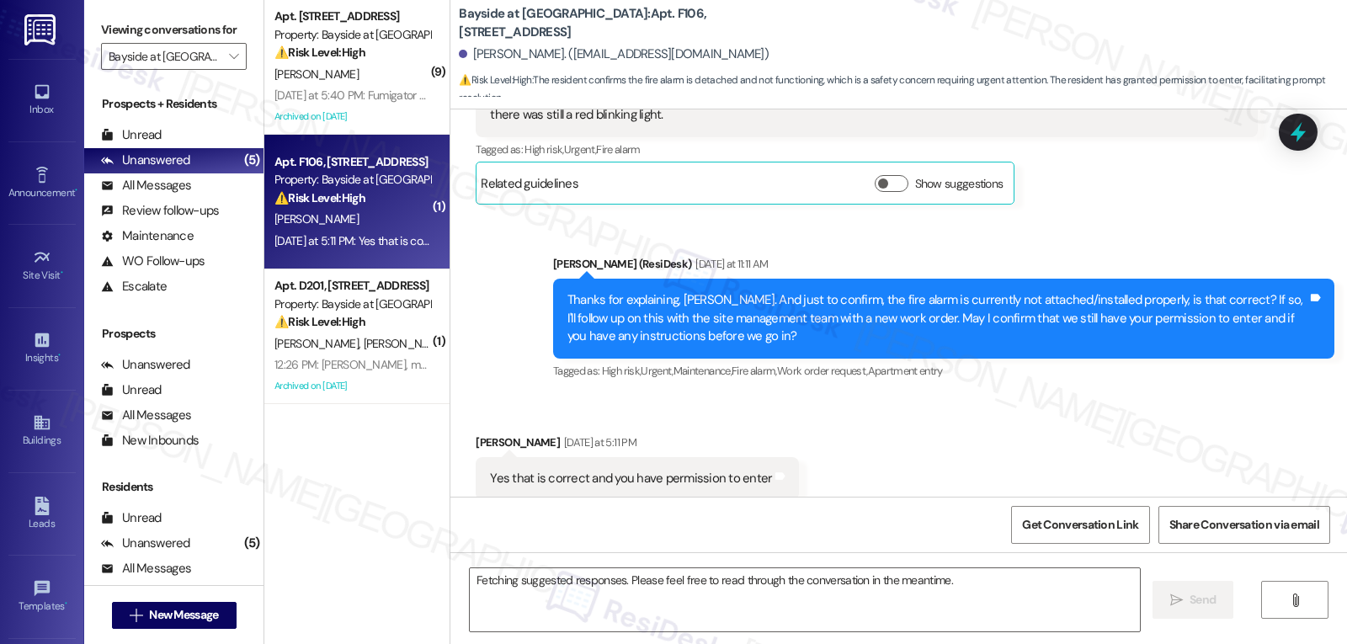
scroll to position [5206, 0]
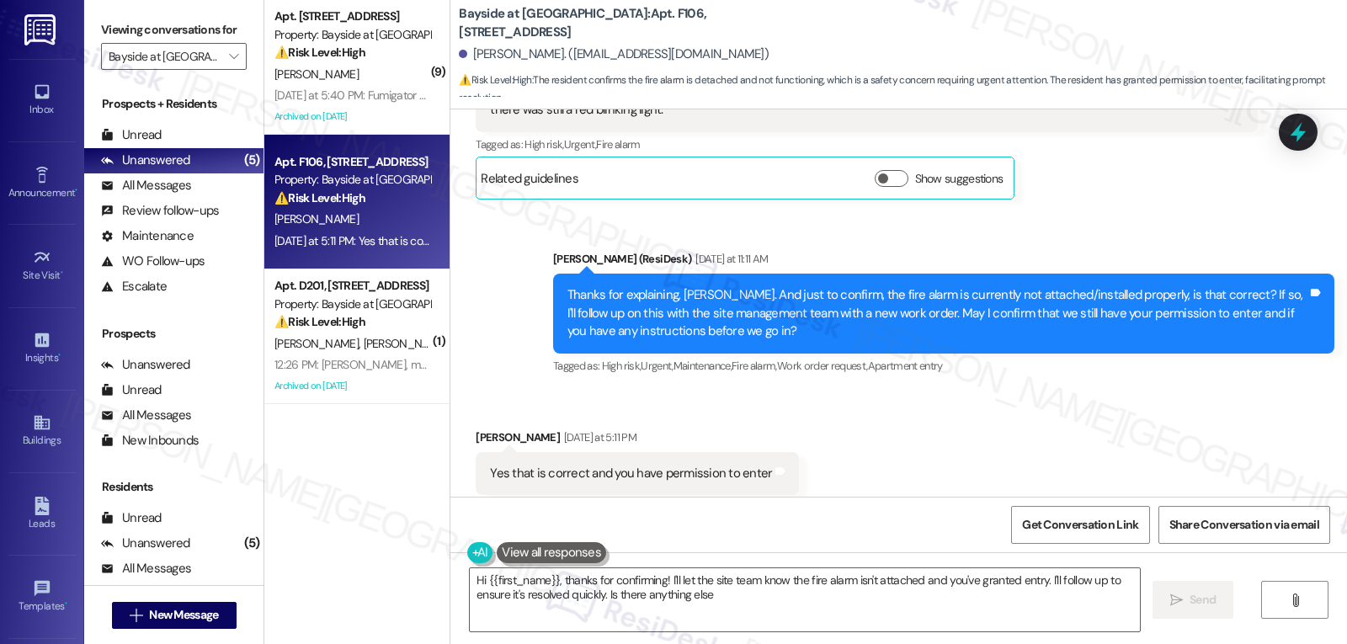
type textarea "Hi {{first_name}}, thanks for confirming! I'll let the site team know the fire …"
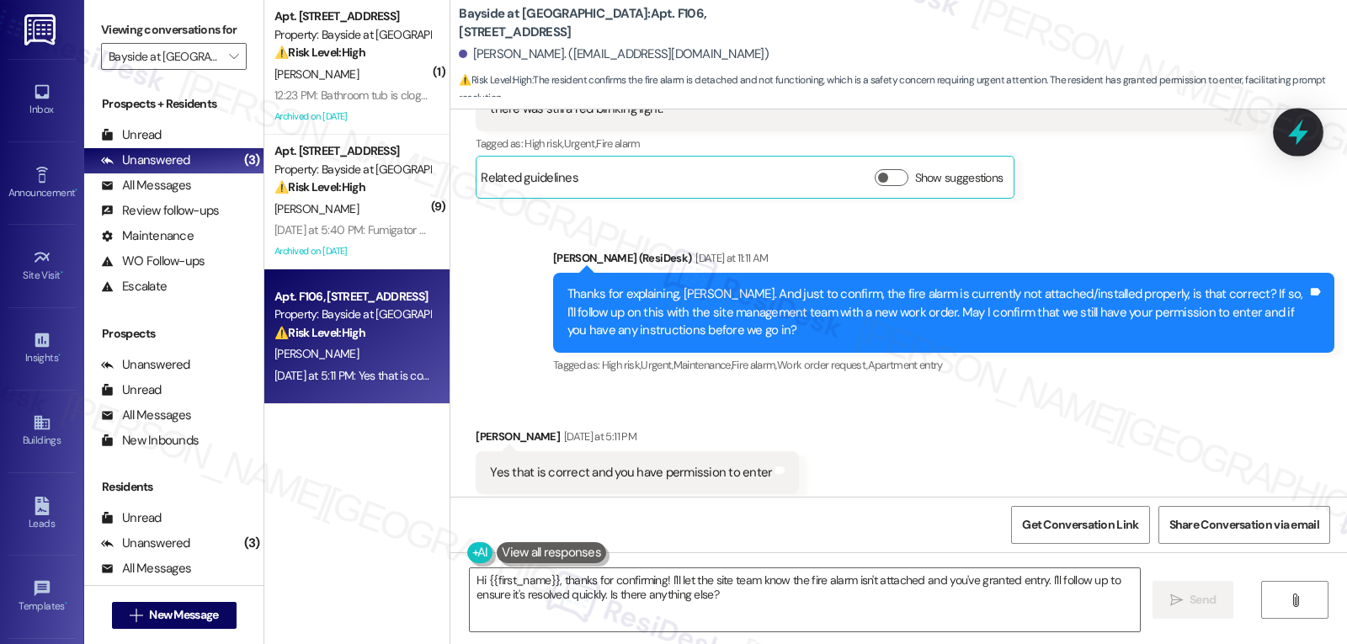
click at [1297, 136] on icon at bounding box center [1298, 133] width 20 height 26
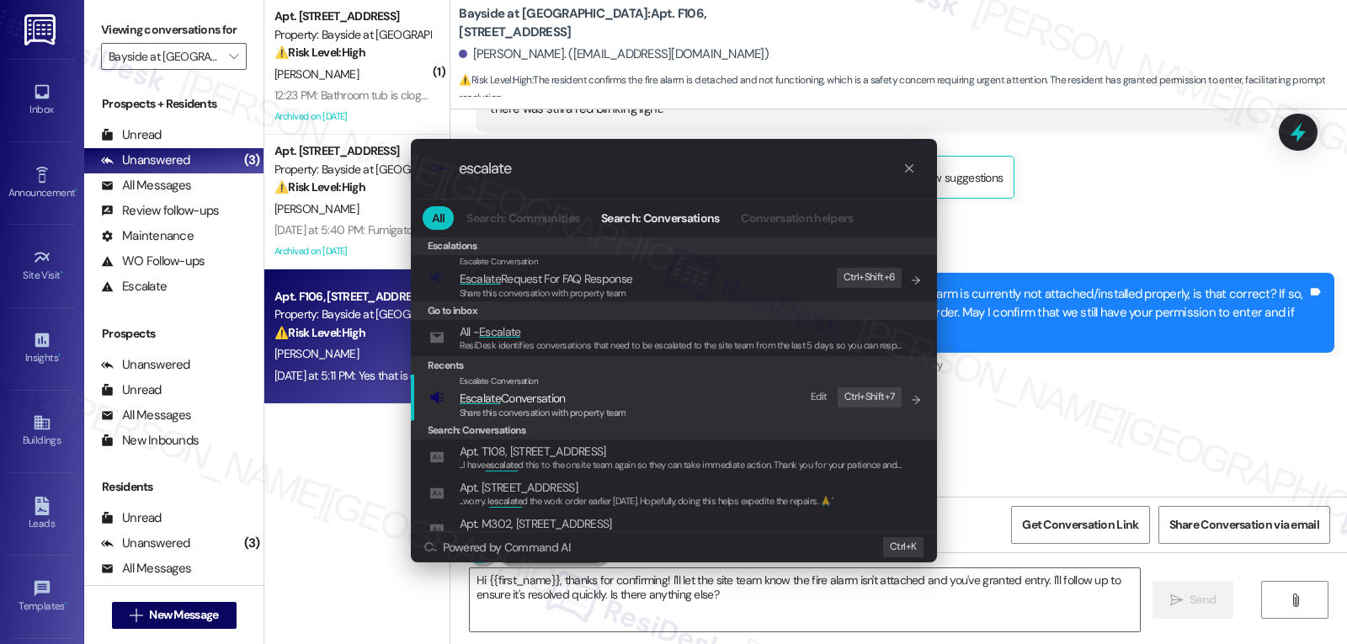
type input "escalate"
click at [538, 384] on div "Escalate Conversation" at bounding box center [543, 381] width 167 height 13
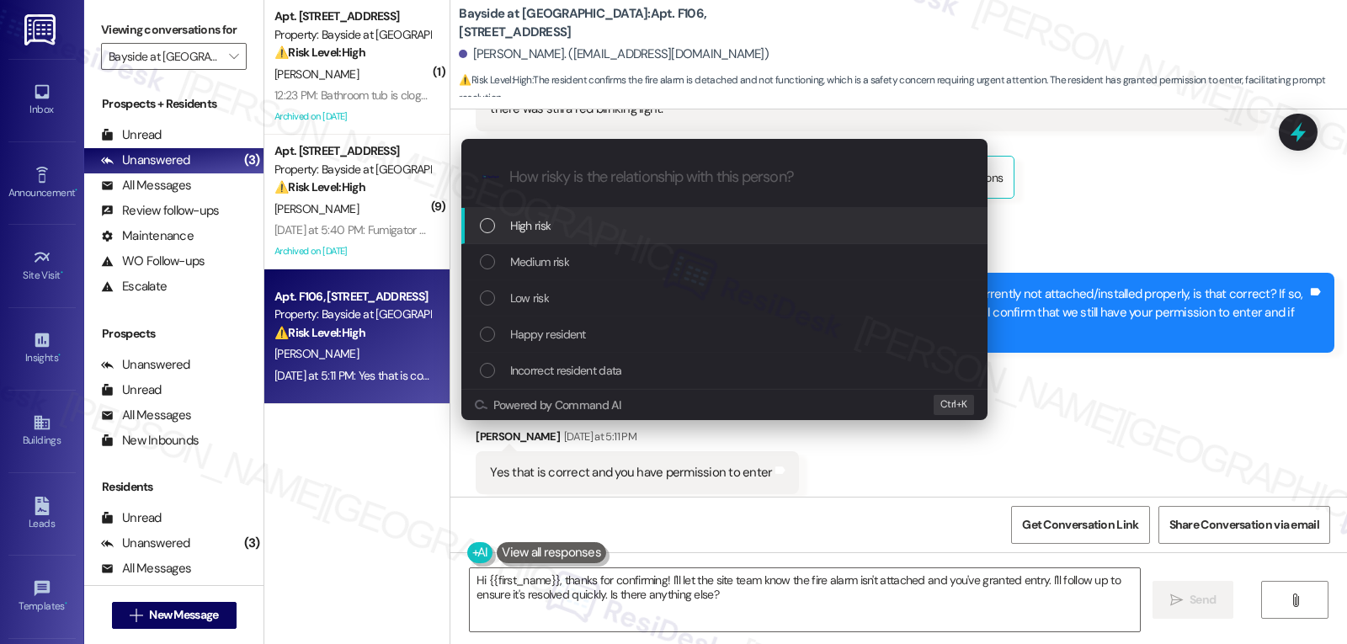
click at [609, 235] on div "High risk" at bounding box center [724, 226] width 526 height 36
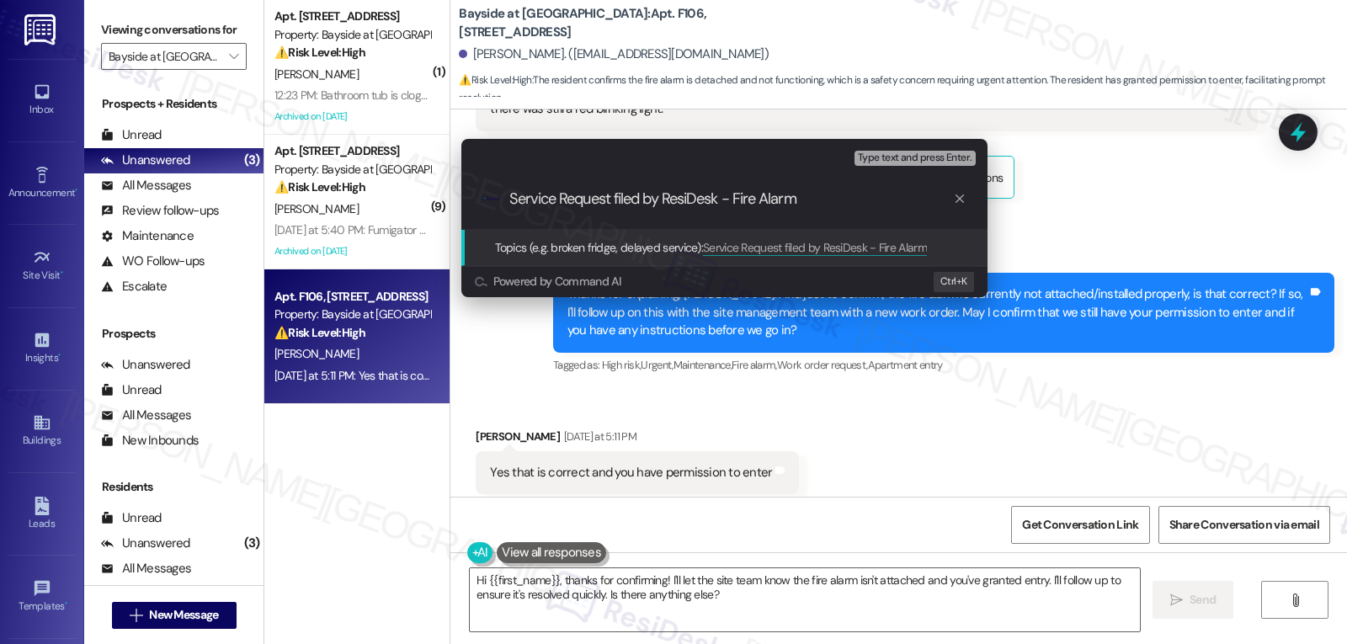
click at [617, 205] on input "Service Request filed by ResiDesk - Fire Alarm" at bounding box center [731, 199] width 444 height 18
type input "Service Request 7548-1 filed by ResiDesk - Fire Alarm"
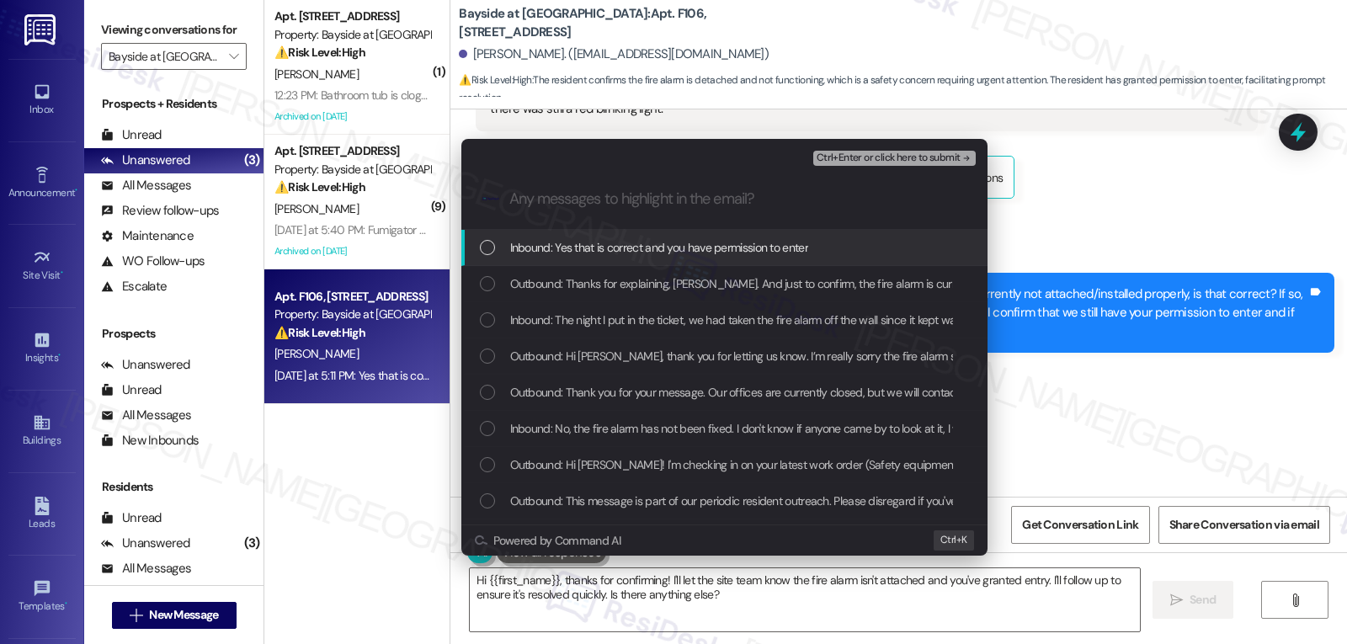
click at [567, 253] on span "Inbound: Yes that is correct and you have permission to enter" at bounding box center [659, 247] width 298 height 19
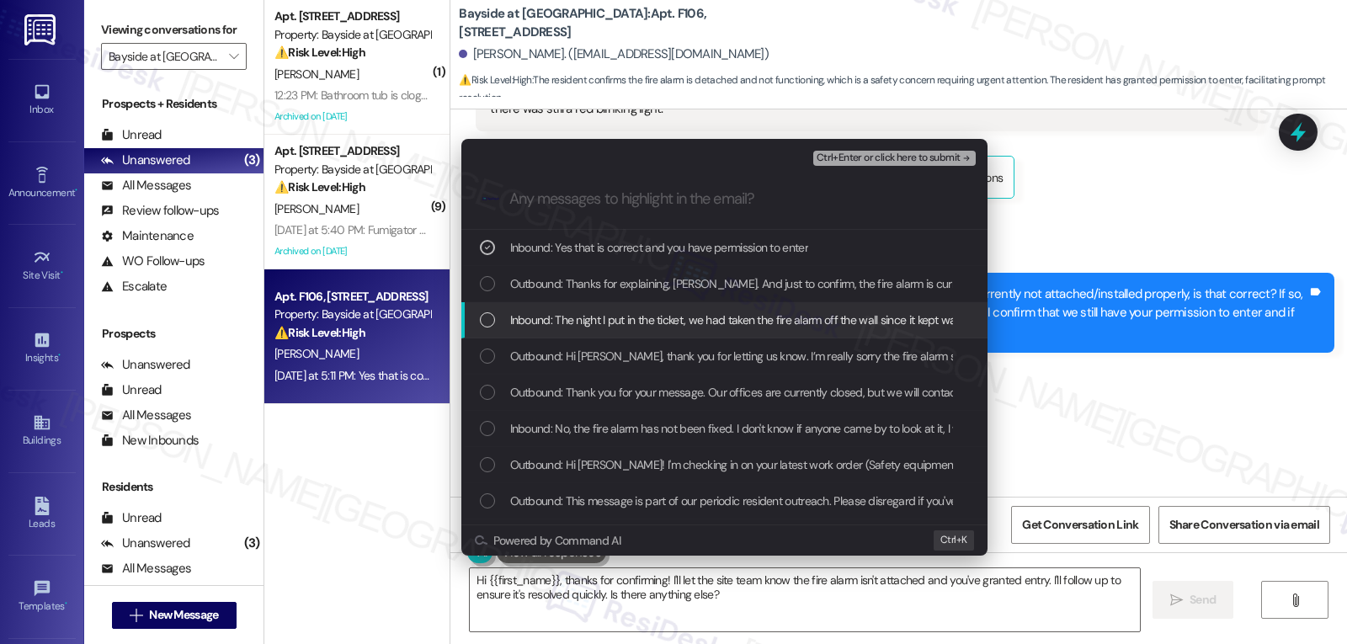
click at [525, 332] on div "Inbound: The night I put in the ticket, we had taken the fire alarm off the wal…" at bounding box center [724, 320] width 526 height 36
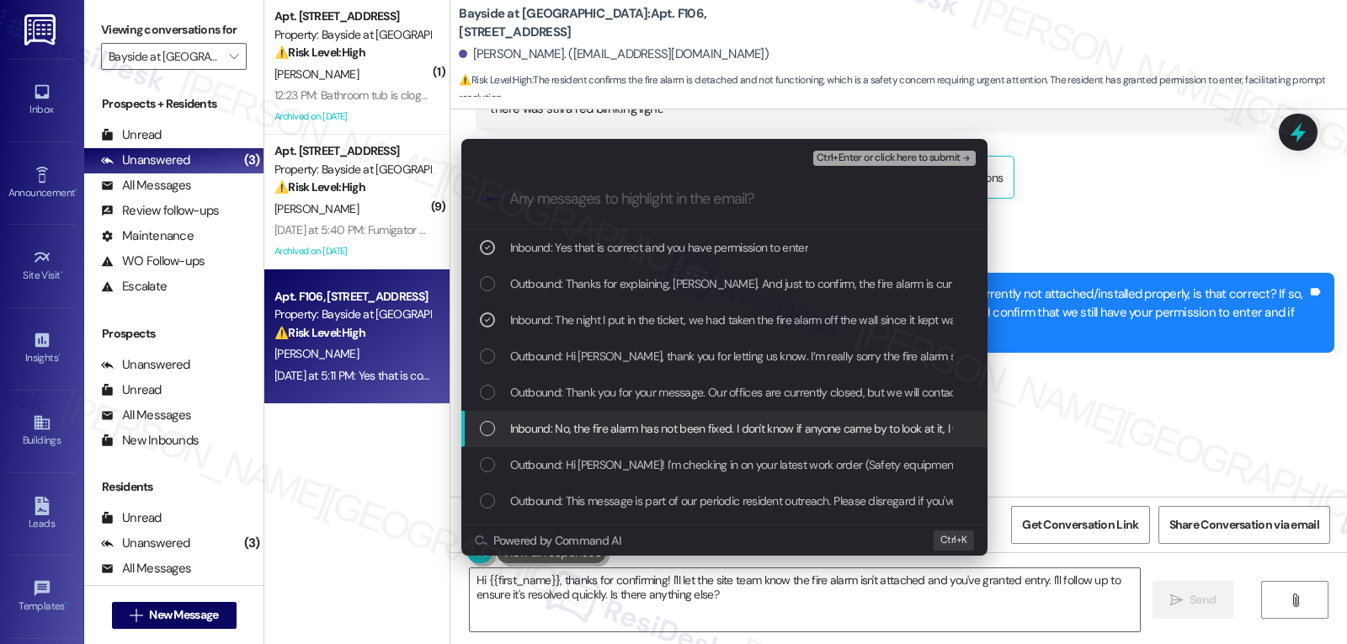
click at [496, 430] on div "Inbound: No, the fire alarm has not been fixed. I don't know if anyone came by …" at bounding box center [726, 428] width 493 height 19
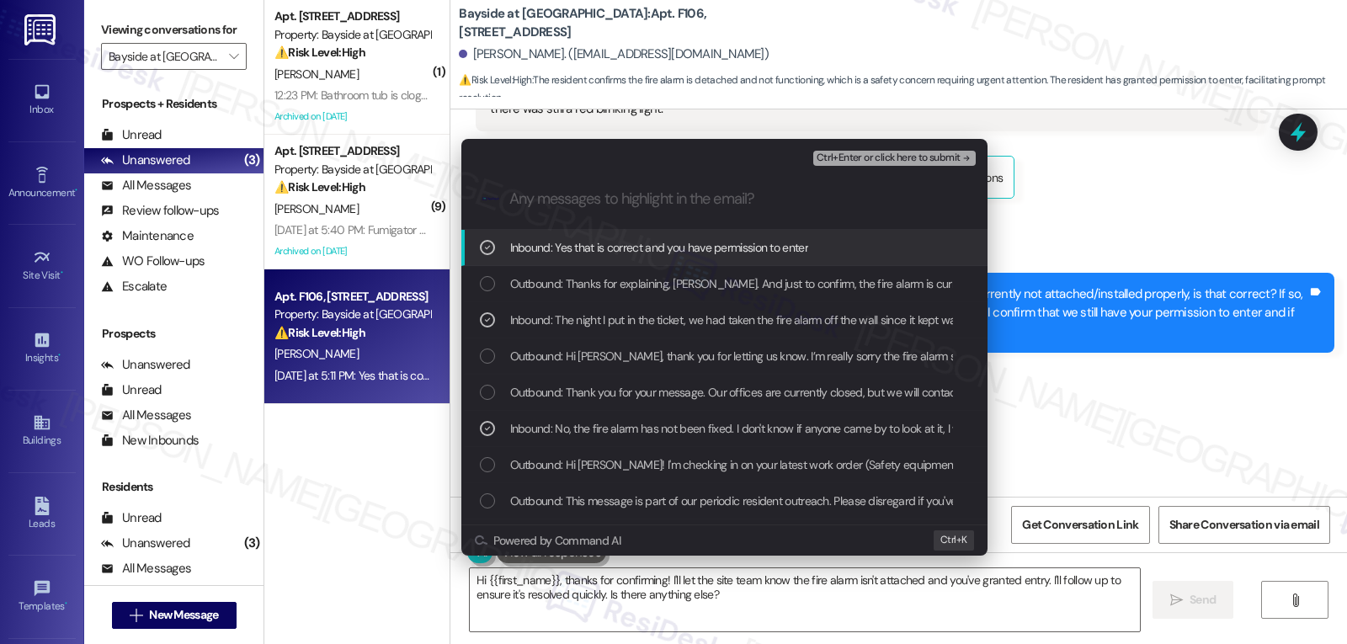
click at [917, 153] on span "Ctrl+Enter or click here to submit" at bounding box center [889, 158] width 144 height 12
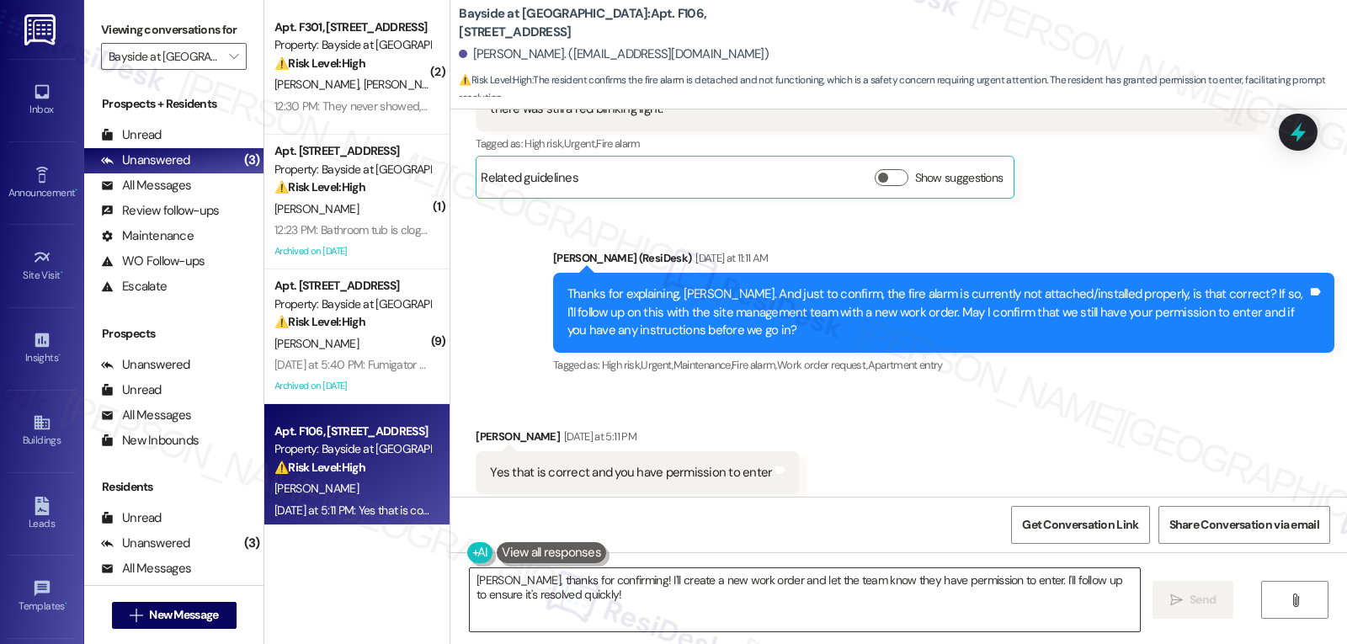
click at [577, 617] on textarea "Okay Anna, thanks for confirming! I'll create a new work order and let the team…" at bounding box center [805, 599] width 670 height 63
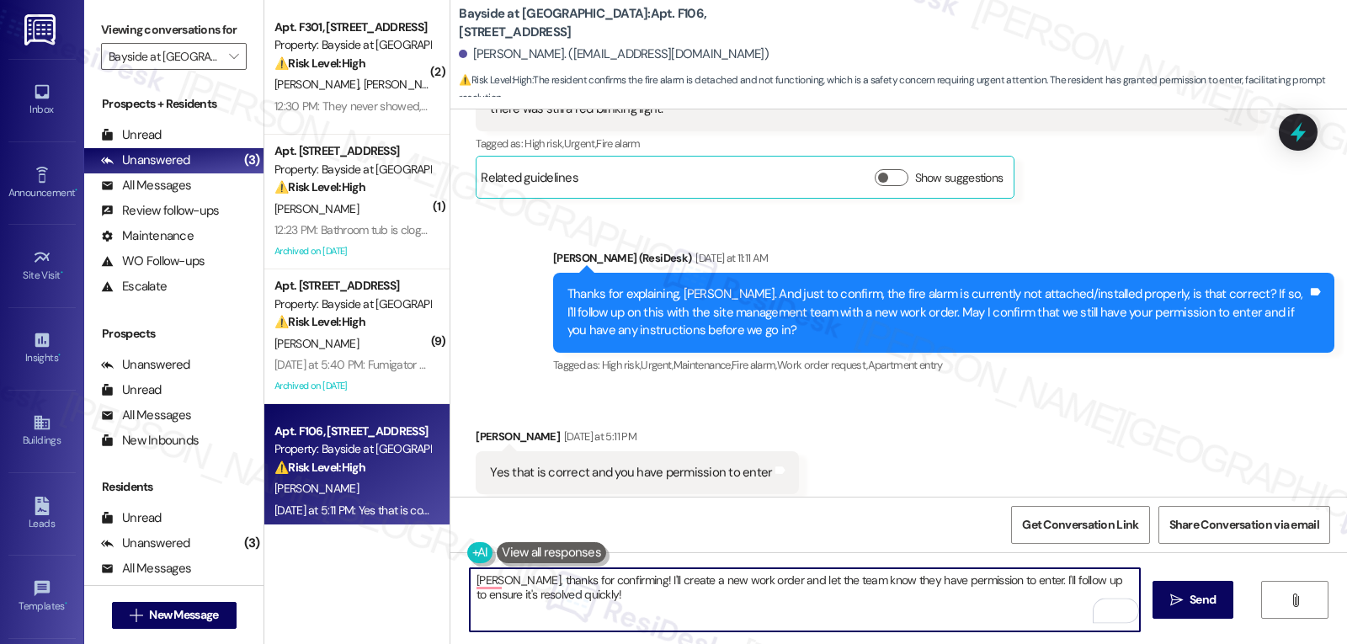
click at [476, 584] on textarea "Okay Anna, thanks for confirming! I'll create a new work order and let the team…" at bounding box center [805, 599] width 670 height 63
drag, startPoint x: 633, startPoint y: 582, endPoint x: 1186, endPoint y: 684, distance: 562.4
click at [1186, 643] on html "Inbox Go to Inbox Announcement • Send A Text Announcement Site Visit • Go to Si…" at bounding box center [673, 322] width 1347 height 644
type textarea "Okay Anna, thanks for confirming! I have placed a new service request for this …"
click at [1223, 604] on button " Send" at bounding box center [1194, 600] width 82 height 38
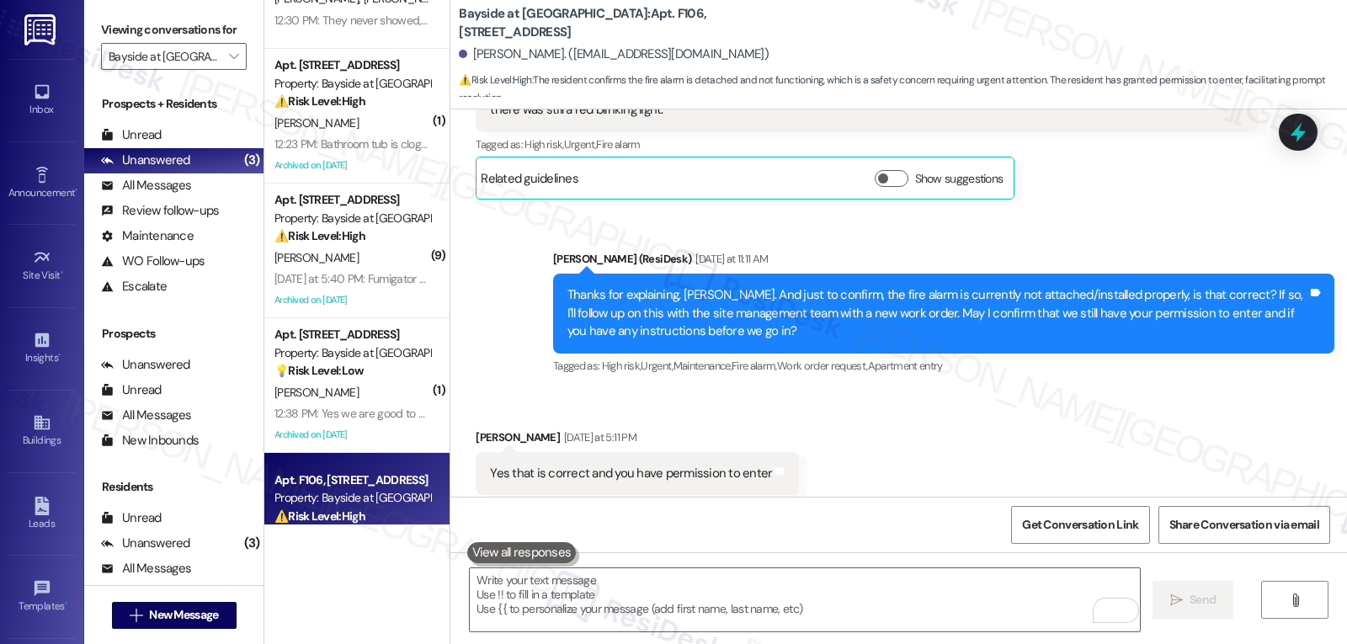
scroll to position [149, 0]
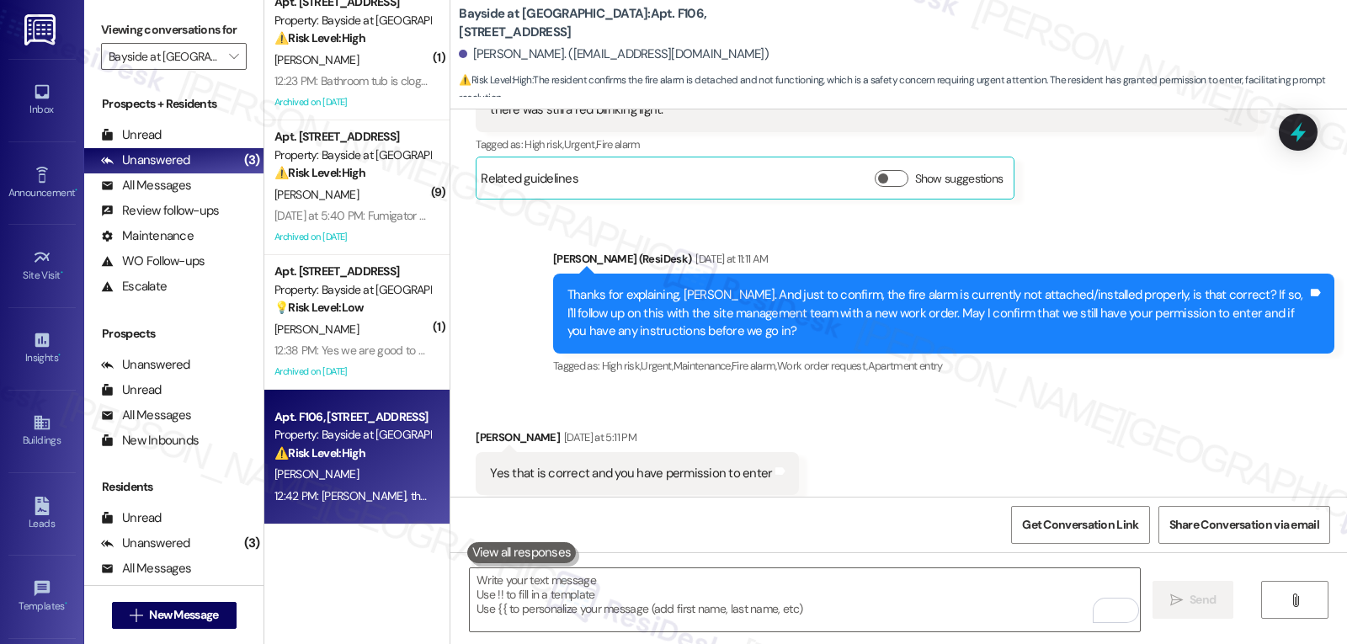
click at [363, 500] on div "12:42 PM: Okay Anna, thanks for confirming! I have placed a new service request…" at bounding box center [829, 495] width 1110 height 15
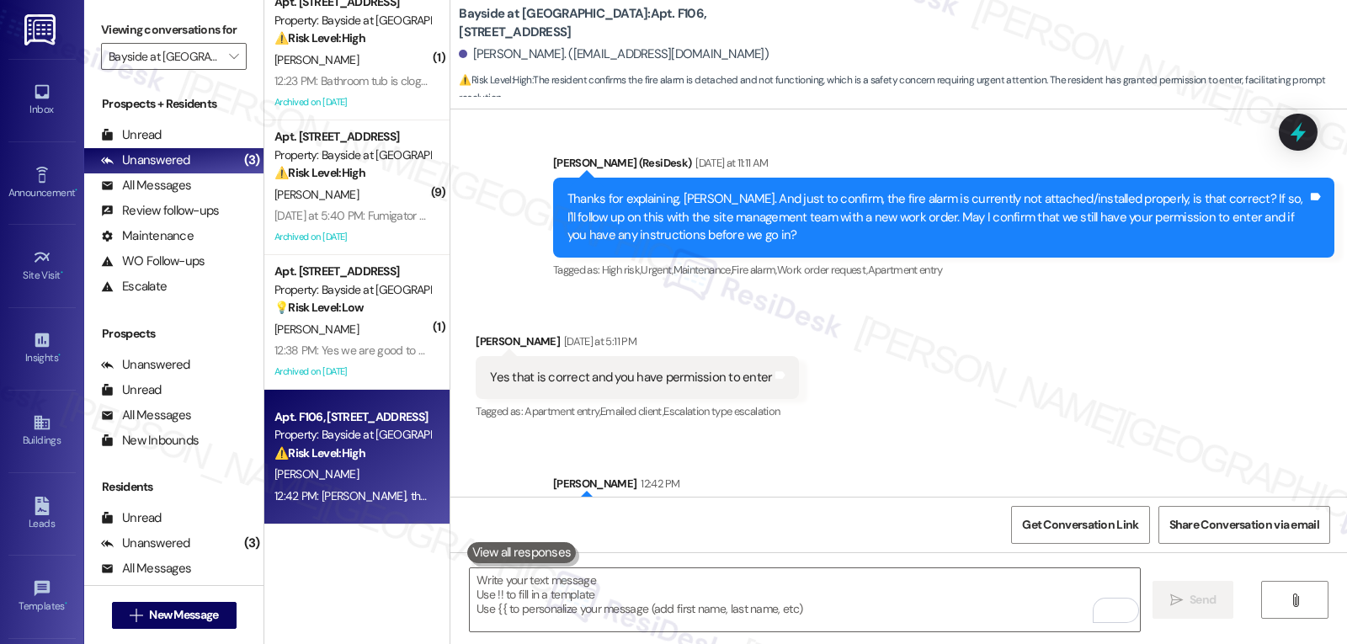
scroll to position [5343, 0]
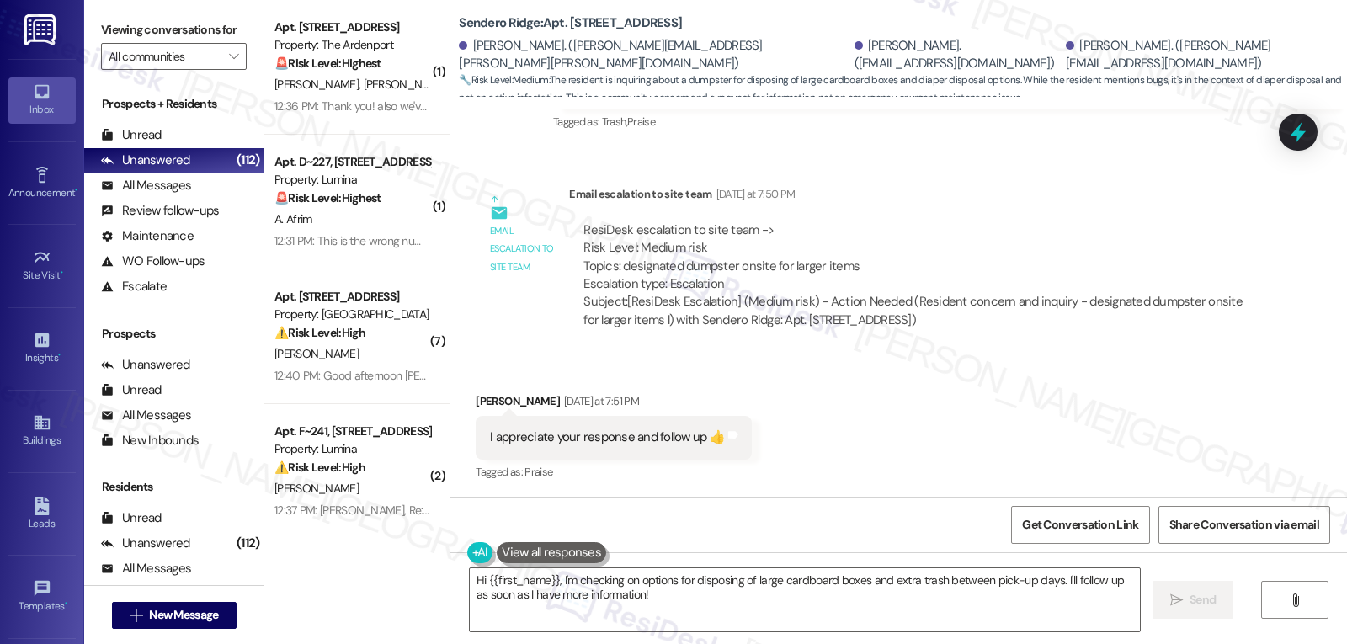
scroll to position [2185, 0]
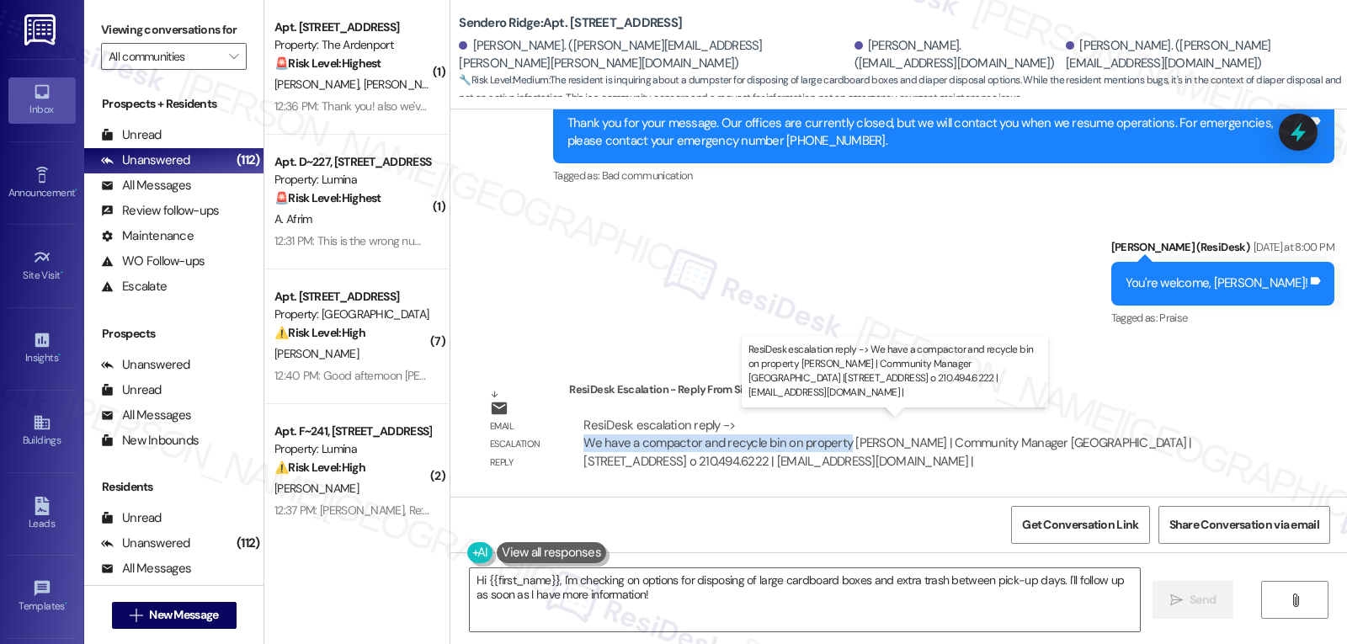
drag, startPoint x: 562, startPoint y: 441, endPoint x: 834, endPoint y: 443, distance: 272.8
click at [834, 443] on div "ResiDesk escalation reply -> We have a compactor and recycle bin on property [P…" at bounding box center [913, 443] width 688 height 79
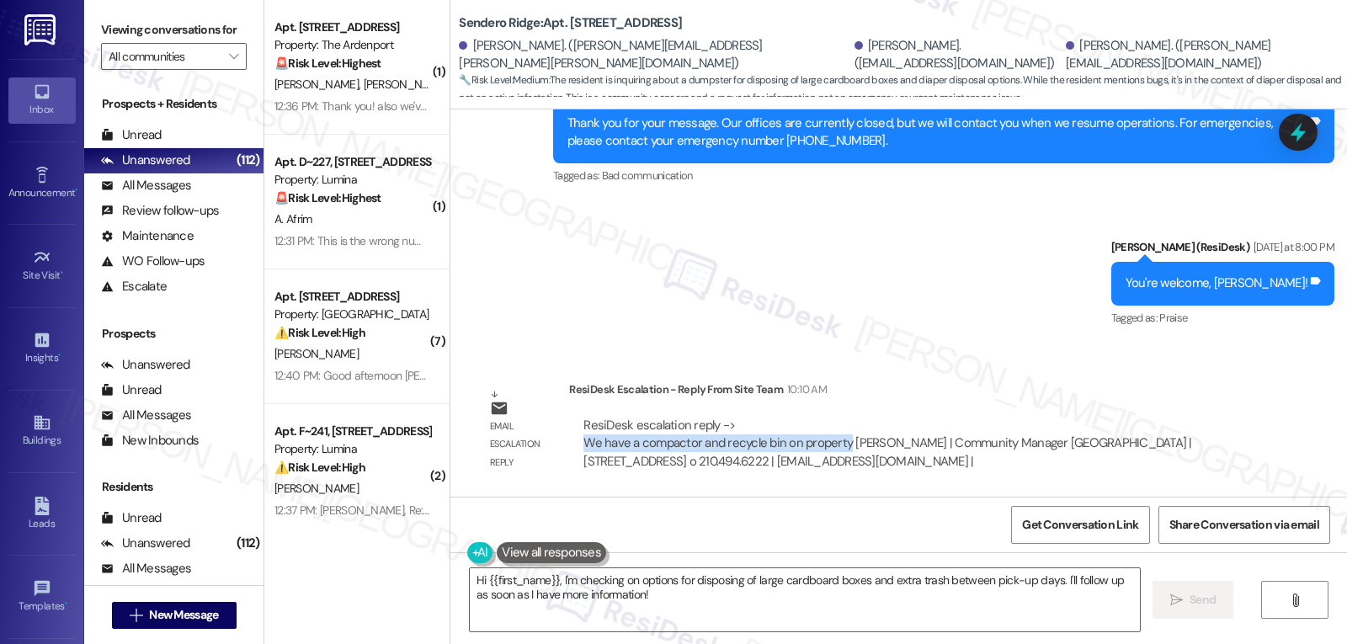
copy div "We have a compactor and recycle bin on property"
drag, startPoint x: 553, startPoint y: 579, endPoint x: 947, endPoint y: 667, distance: 403.6
click at [947, 643] on html "Inbox Go to Inbox Announcement • Send A Text Announcement Site Visit • Go to Si…" at bounding box center [673, 322] width 1347 height 644
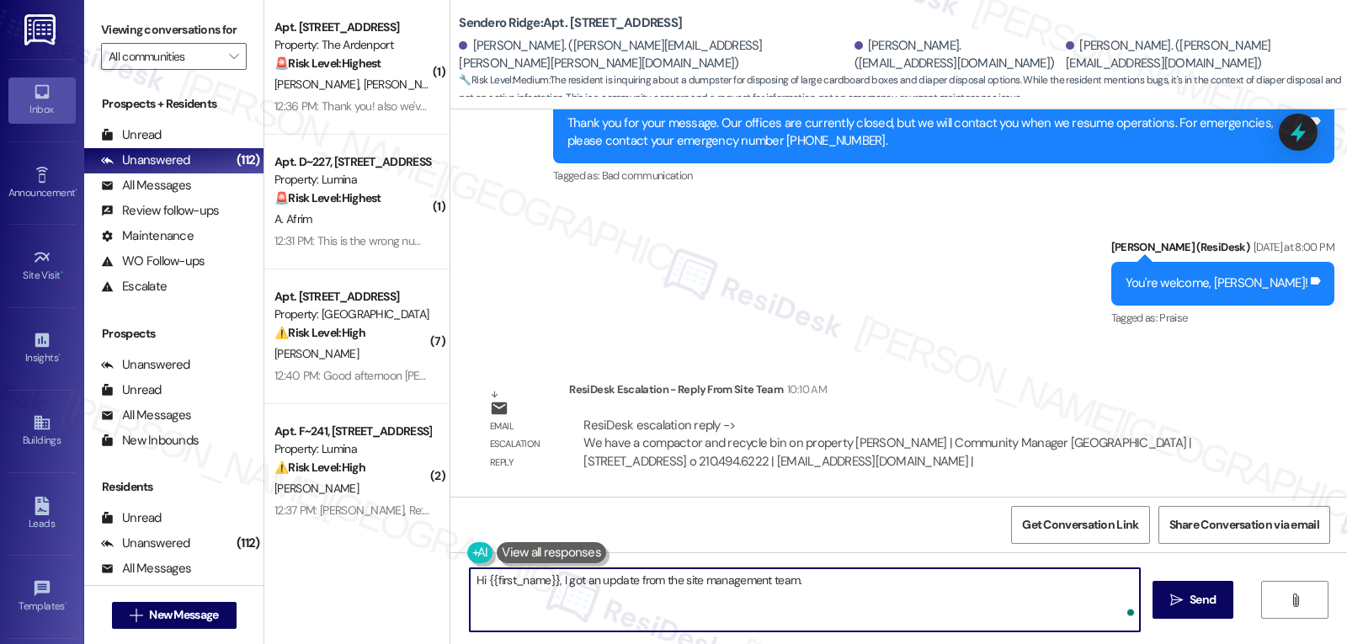
paste textarea "We have both a trash compactor and a recycling bin conveniently located on the …"
type textarea "Hi {{first_name}}, I got an update from the site management team. We have both …"
click at [1212, 599] on span "Send" at bounding box center [1203, 600] width 26 height 18
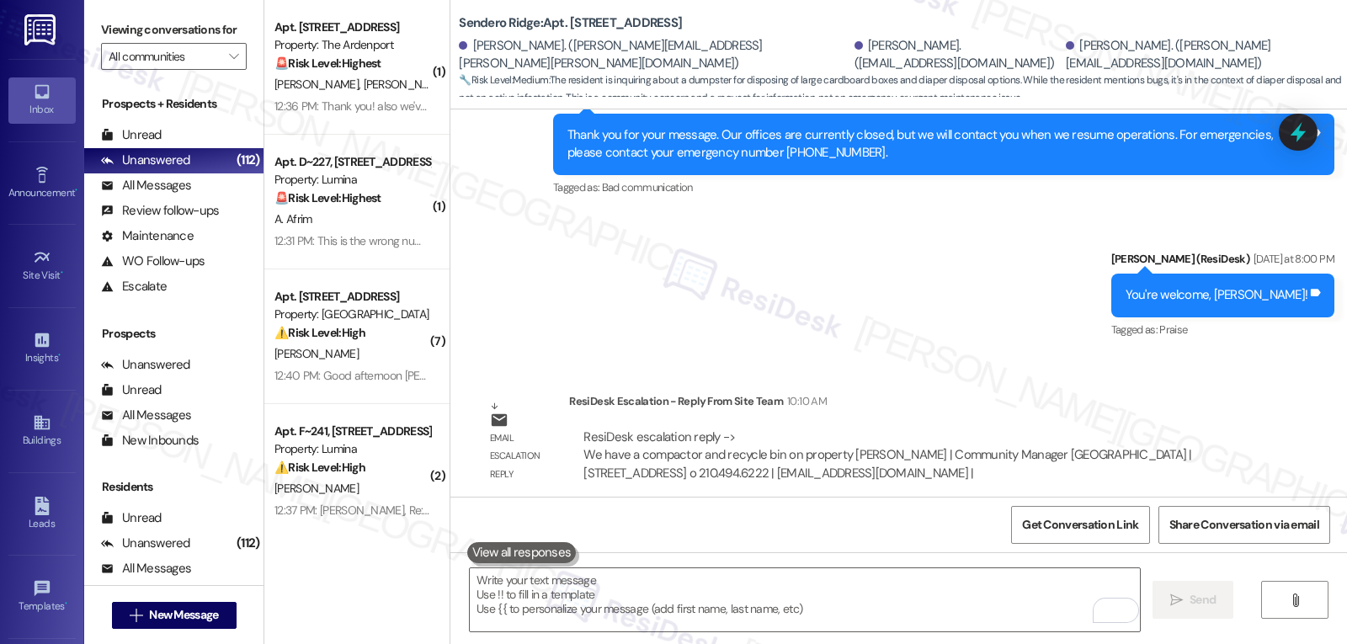
scroll to position [2320, 0]
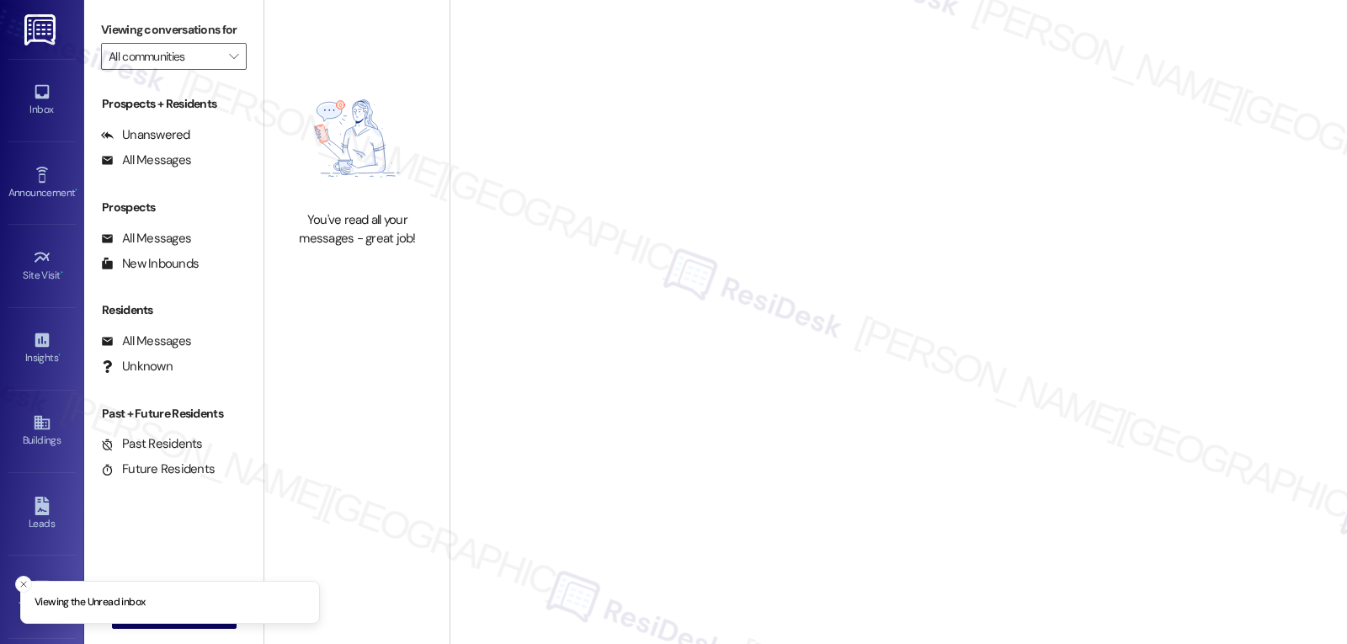
type input "Bayside at [GEOGRAPHIC_DATA]"
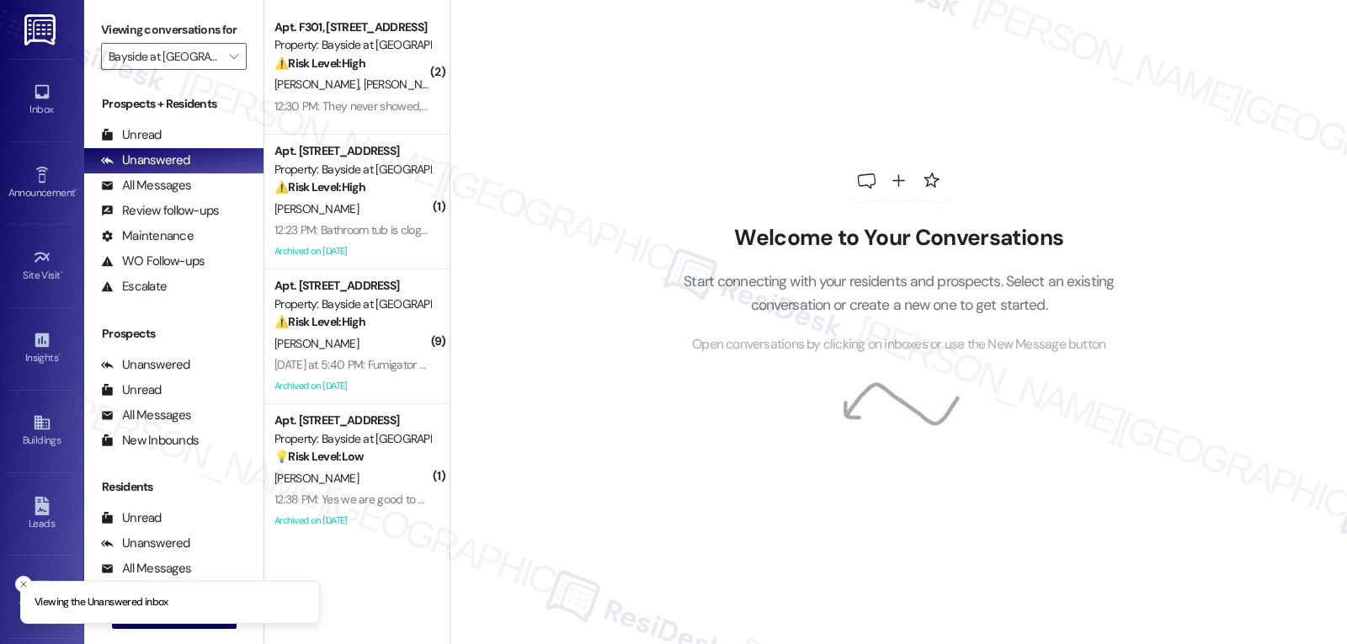
scroll to position [149, 0]
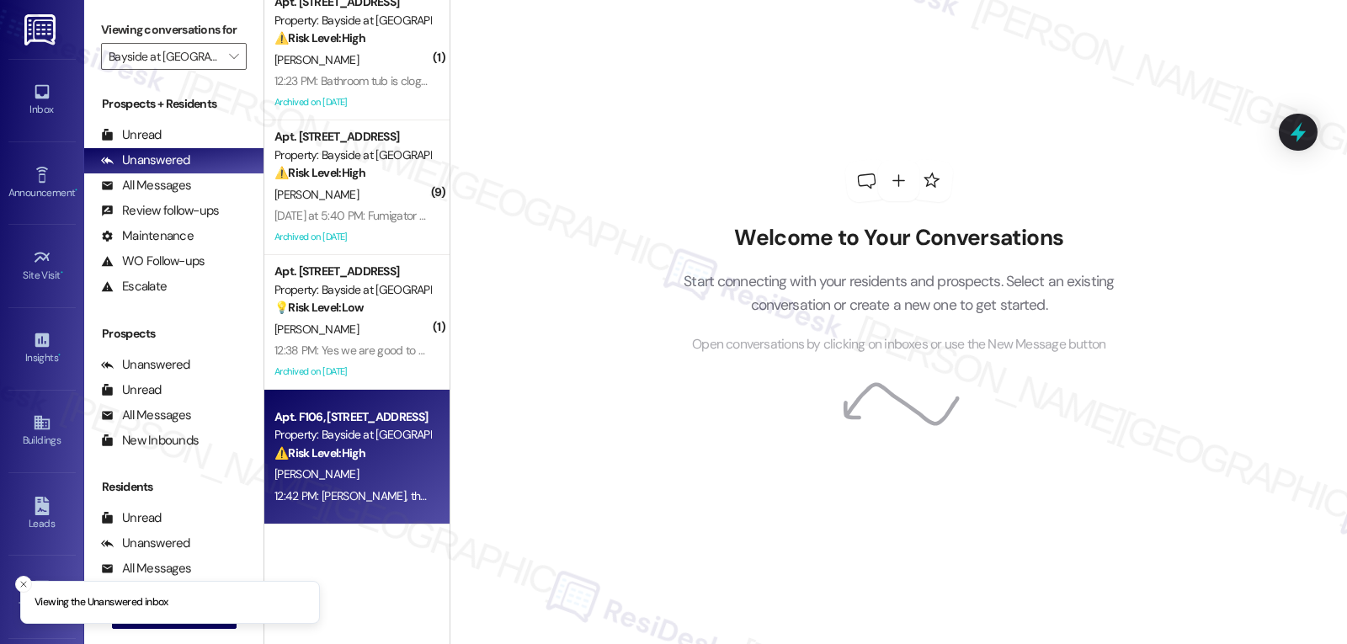
click at [350, 466] on div "[PERSON_NAME]" at bounding box center [352, 474] width 159 height 21
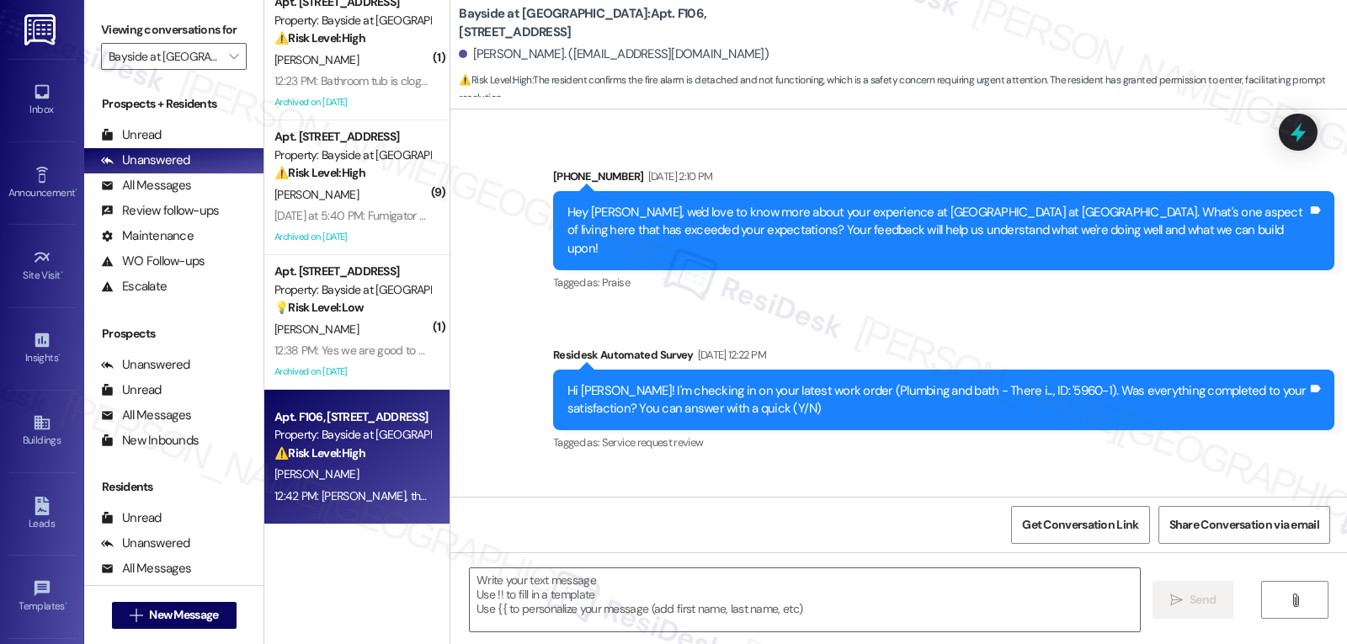
type textarea "Fetching suggested responses. Please feel free to read through the conversation…"
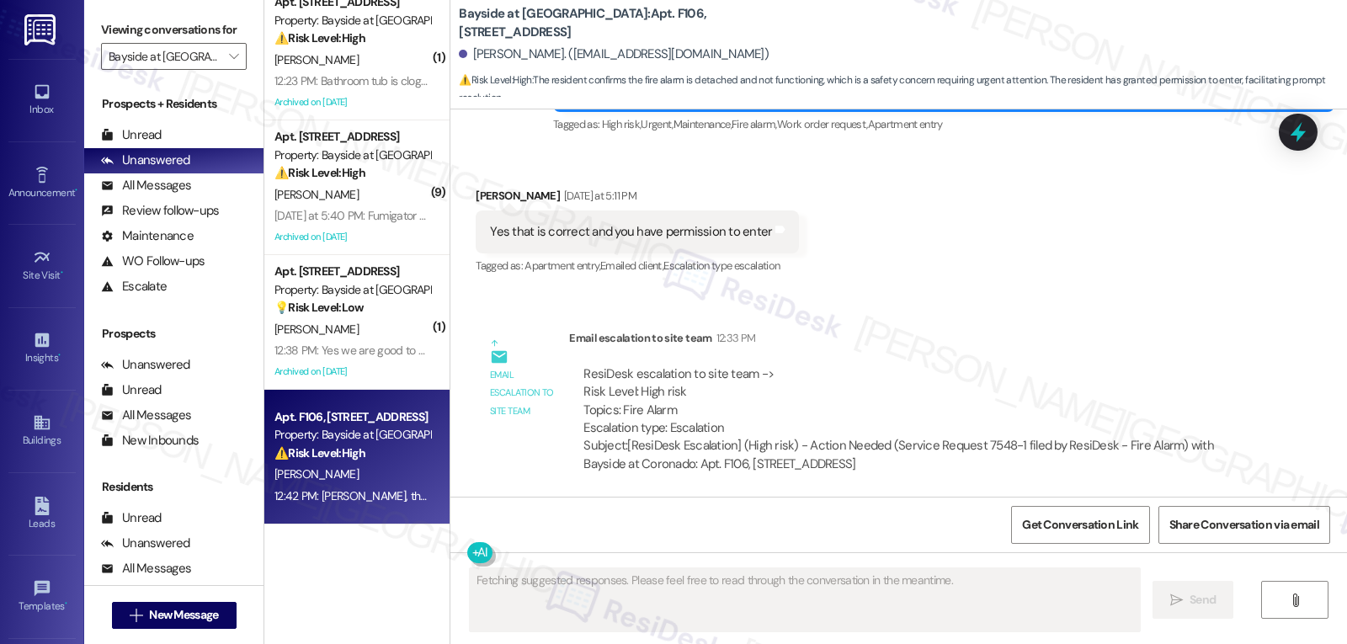
scroll to position [5575, 0]
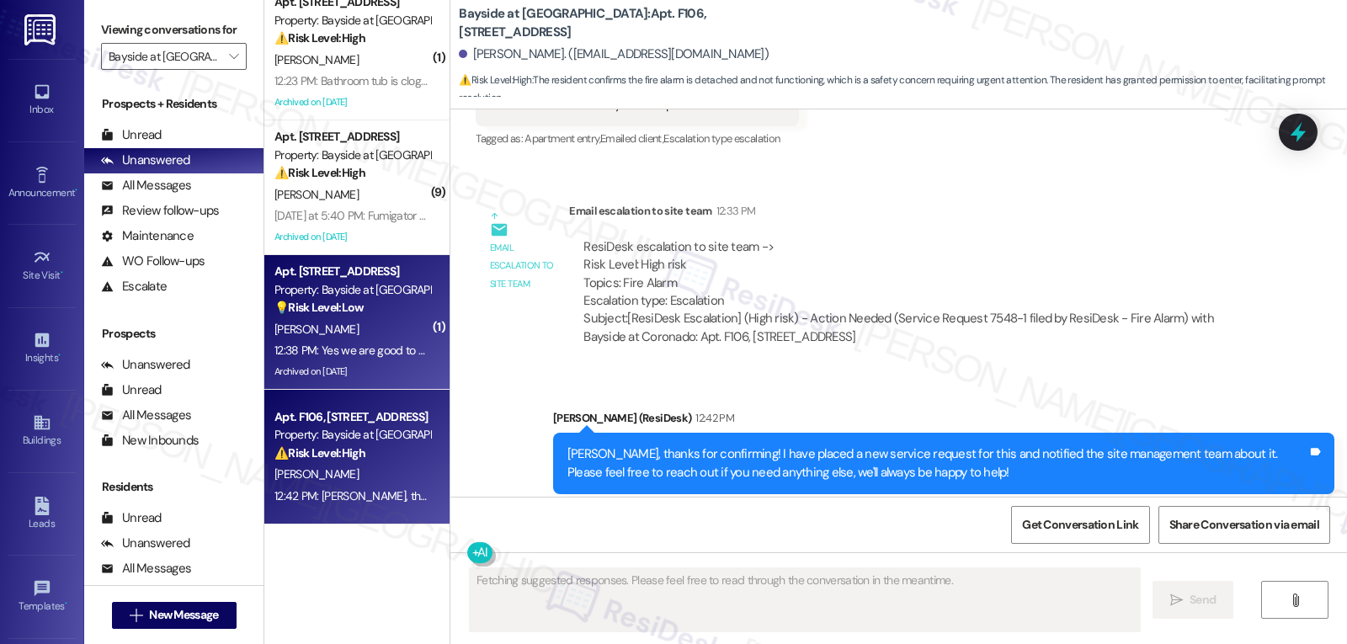
click at [351, 328] on div "[PERSON_NAME]" at bounding box center [352, 329] width 159 height 21
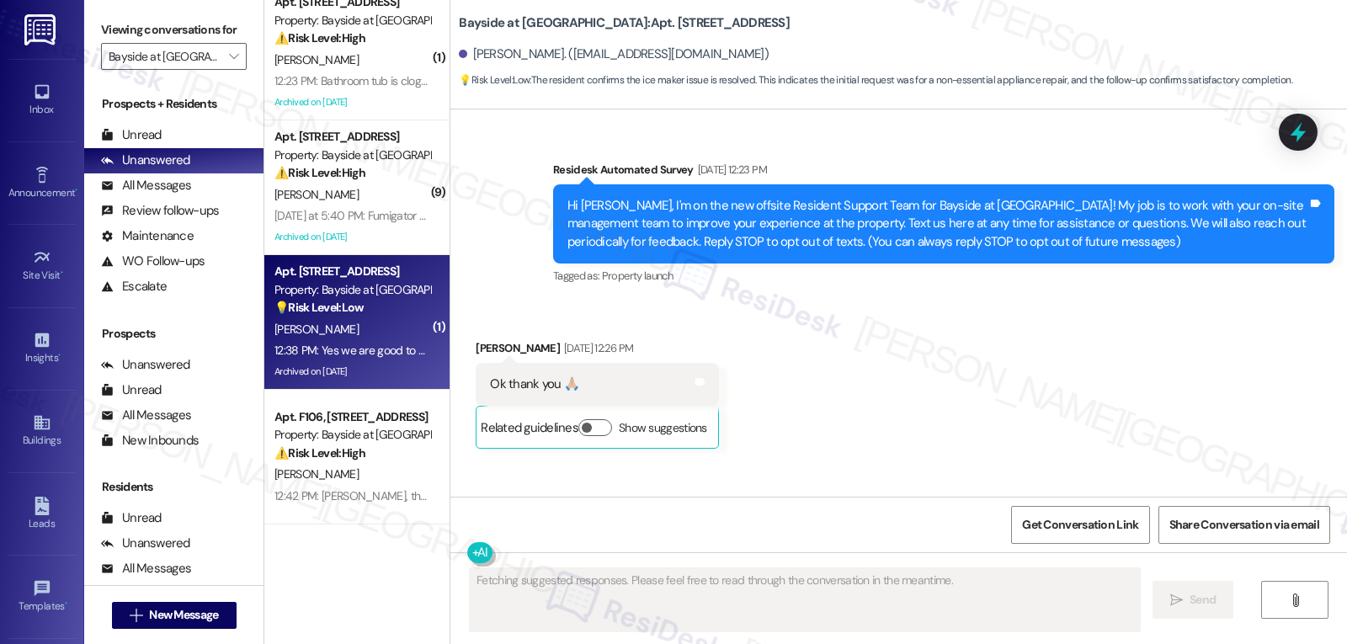
scroll to position [29488, 0]
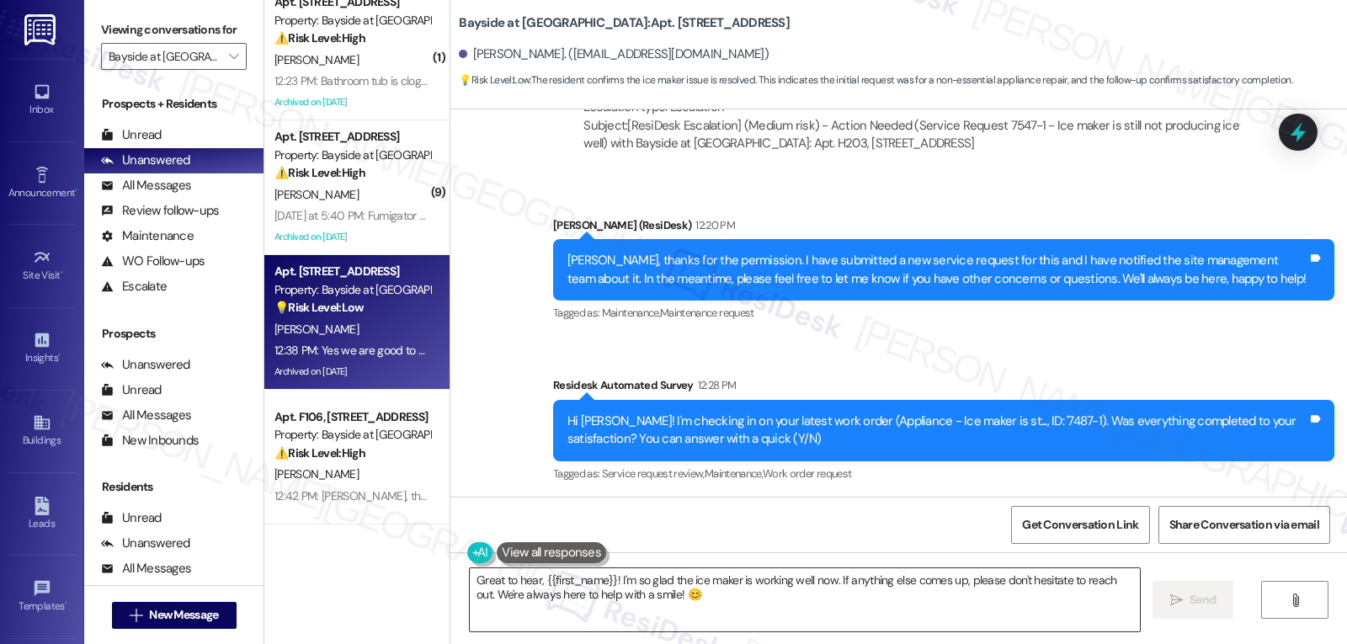
click at [660, 609] on textarea "Great to hear, {{first_name}}! I'm so glad the ice maker is working well now. I…" at bounding box center [805, 599] width 670 height 63
paste textarea "Awesome! Thanks for confirming, {{first_name}}! It’s great to know your request…"
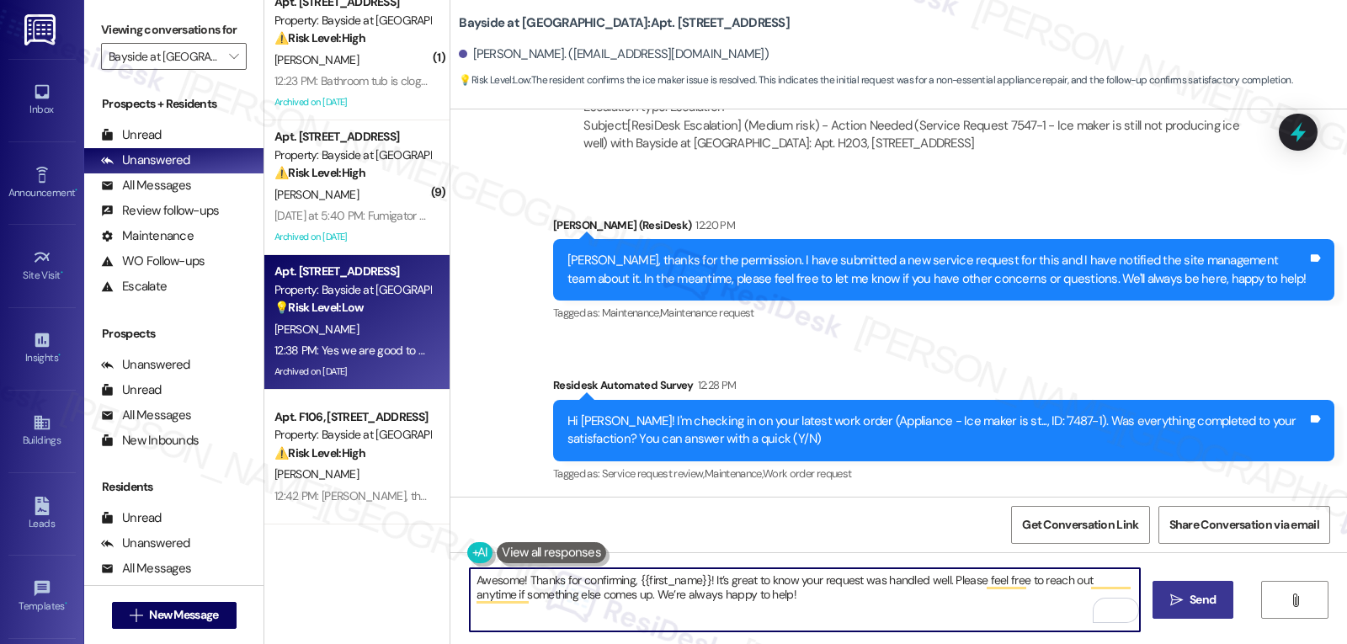
type textarea "Awesome! Thanks for confirming, {{first_name}}! It’s great to know your request…"
click at [1168, 602] on span " Send" at bounding box center [1193, 600] width 53 height 18
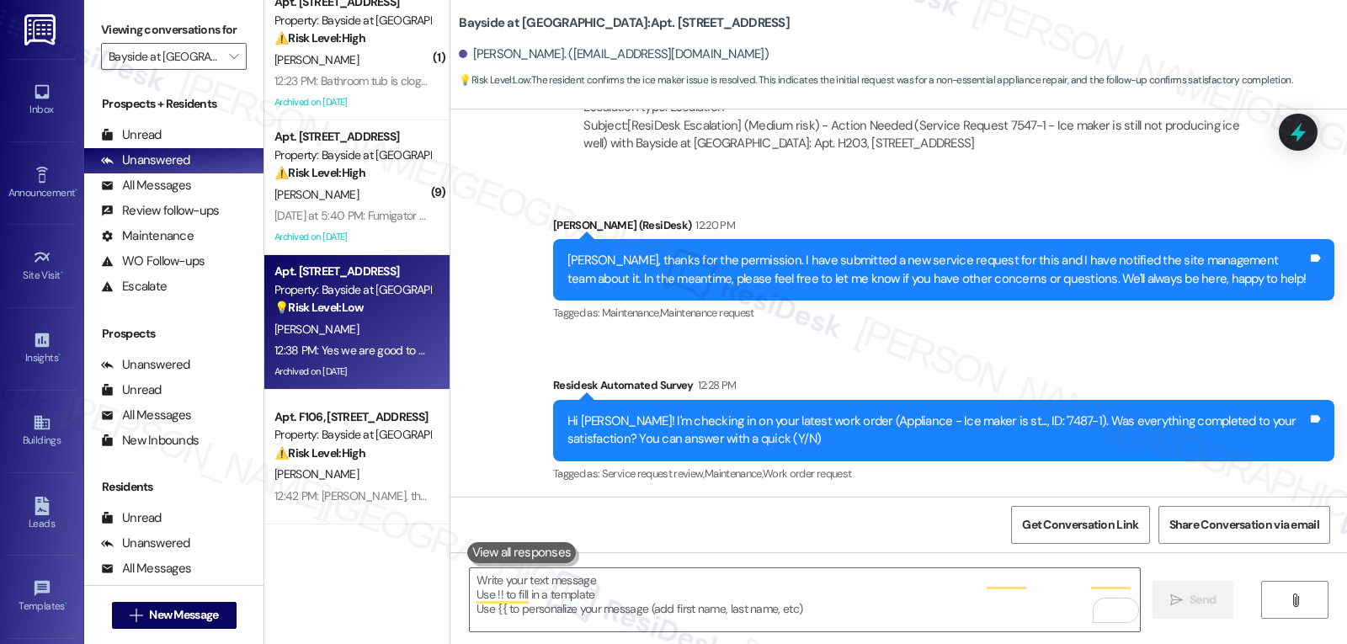
scroll to position [29487, 0]
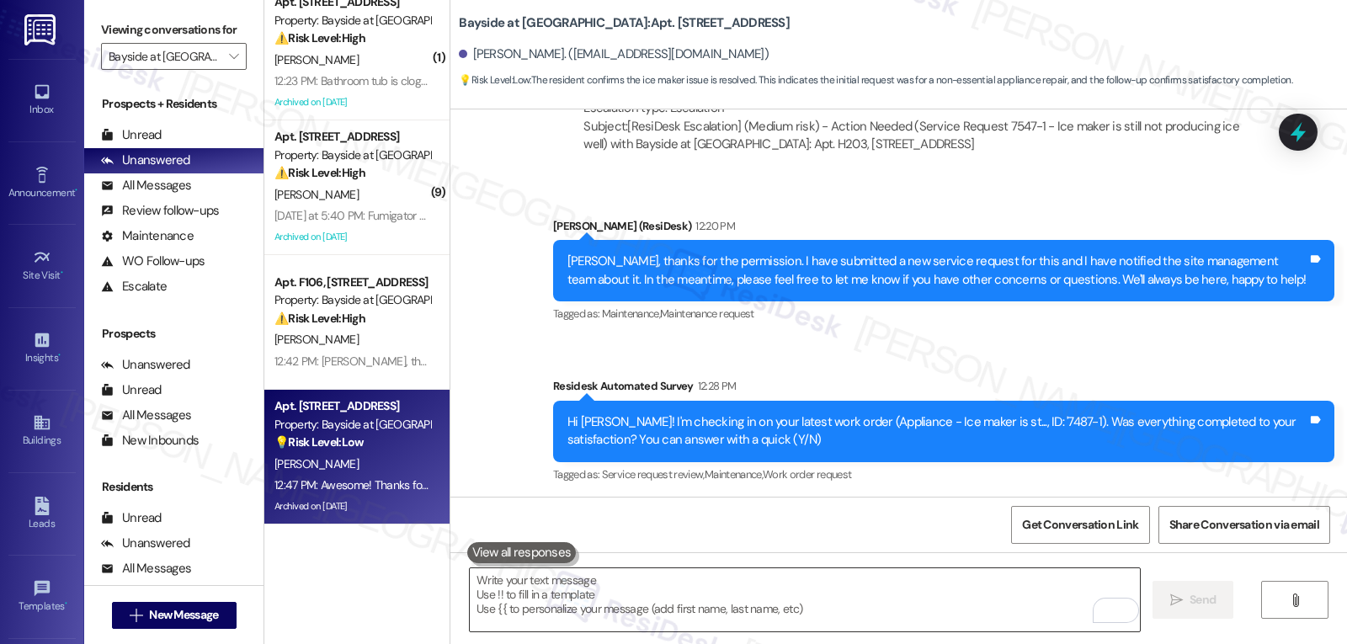
click at [807, 606] on textarea "To enrich screen reader interactions, please activate Accessibility in Grammarl…" at bounding box center [805, 599] width 670 height 63
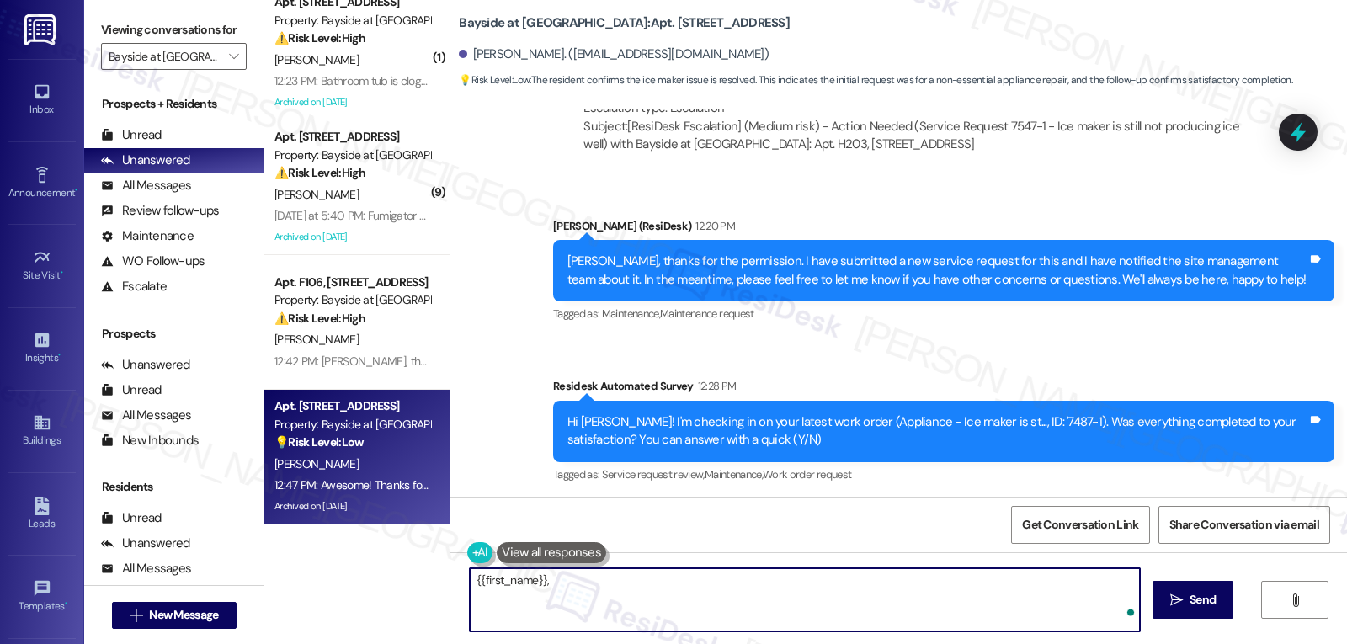
paste textarea "I’d love to know, has your experience at {{property}} been what you expected? Y…"
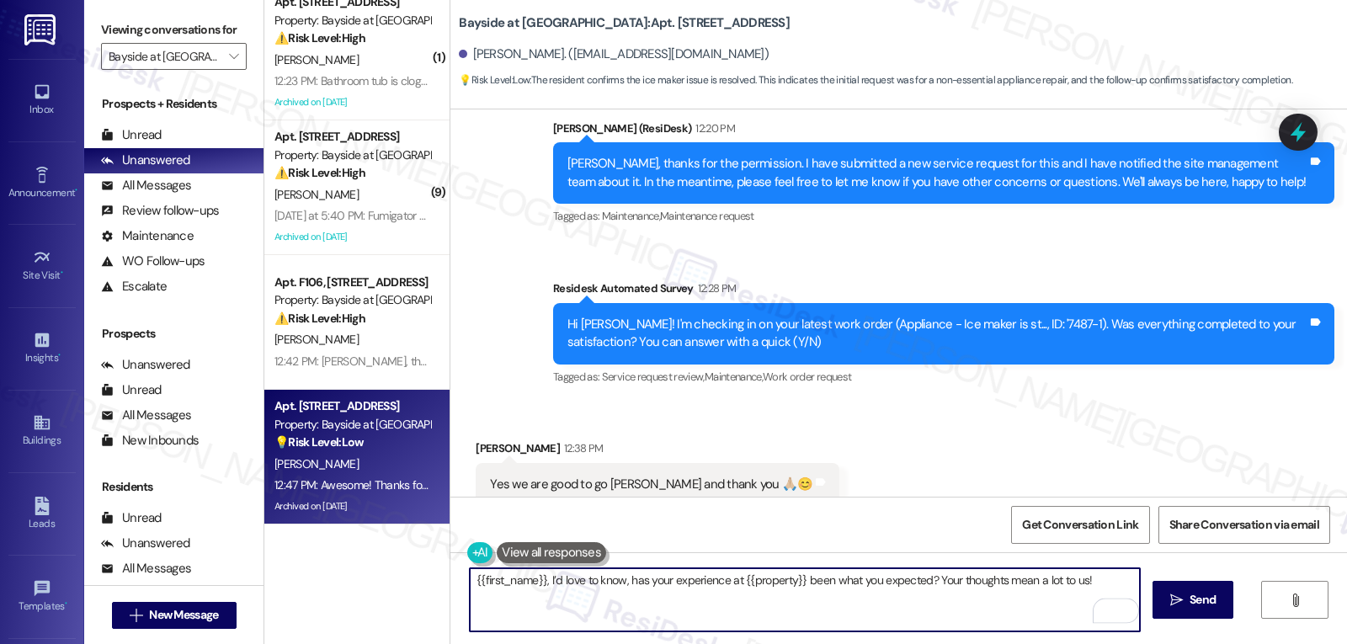
scroll to position [29624, 0]
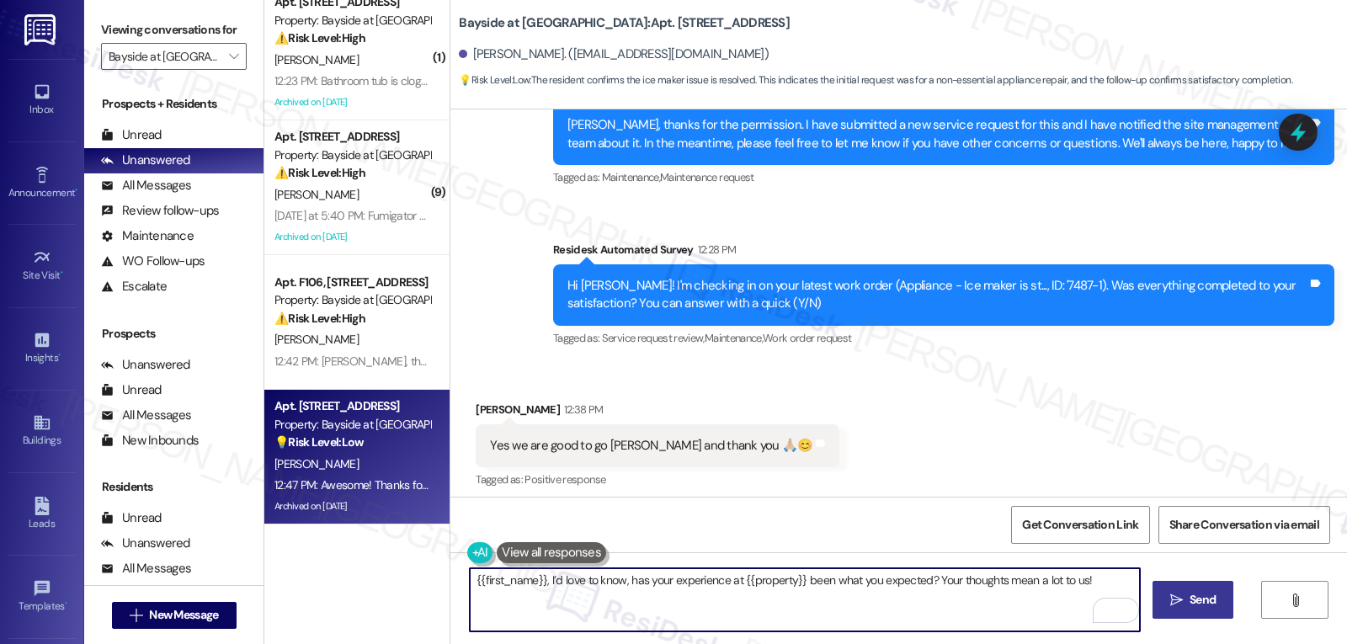
type textarea "{{first_name}}, I’d love to know, has your experience at {{property}} been what…"
click at [1194, 612] on button " Send" at bounding box center [1194, 600] width 82 height 38
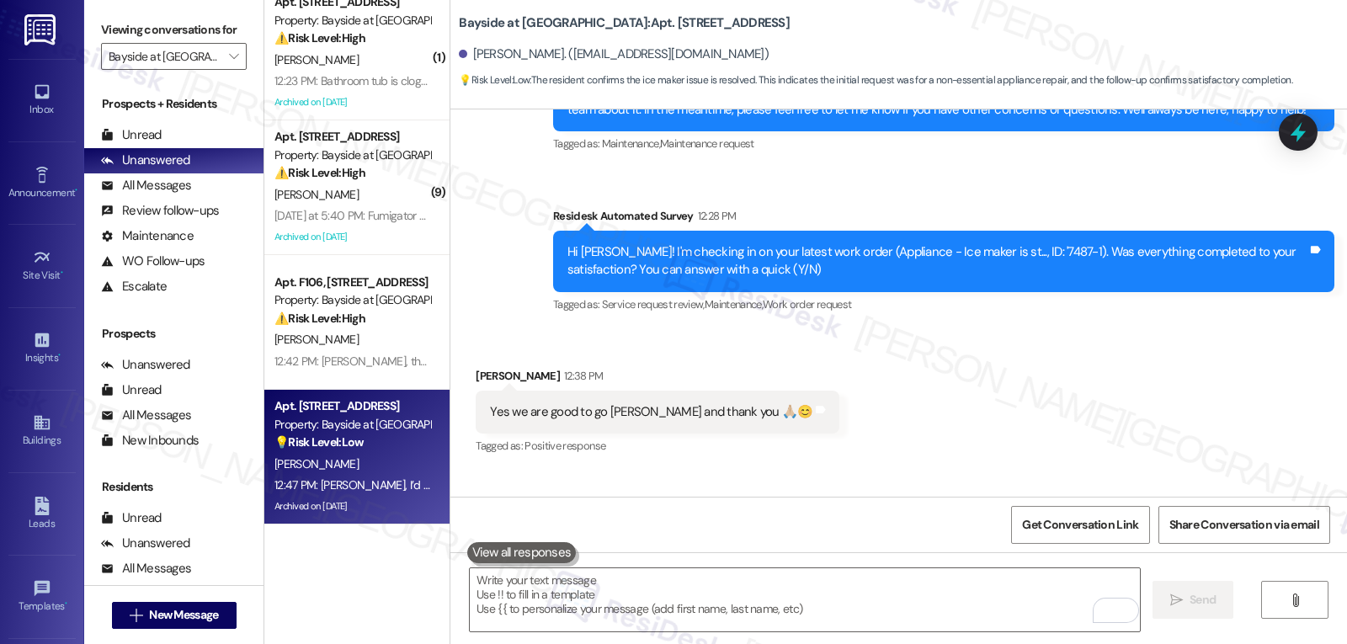
scroll to position [29741, 0]
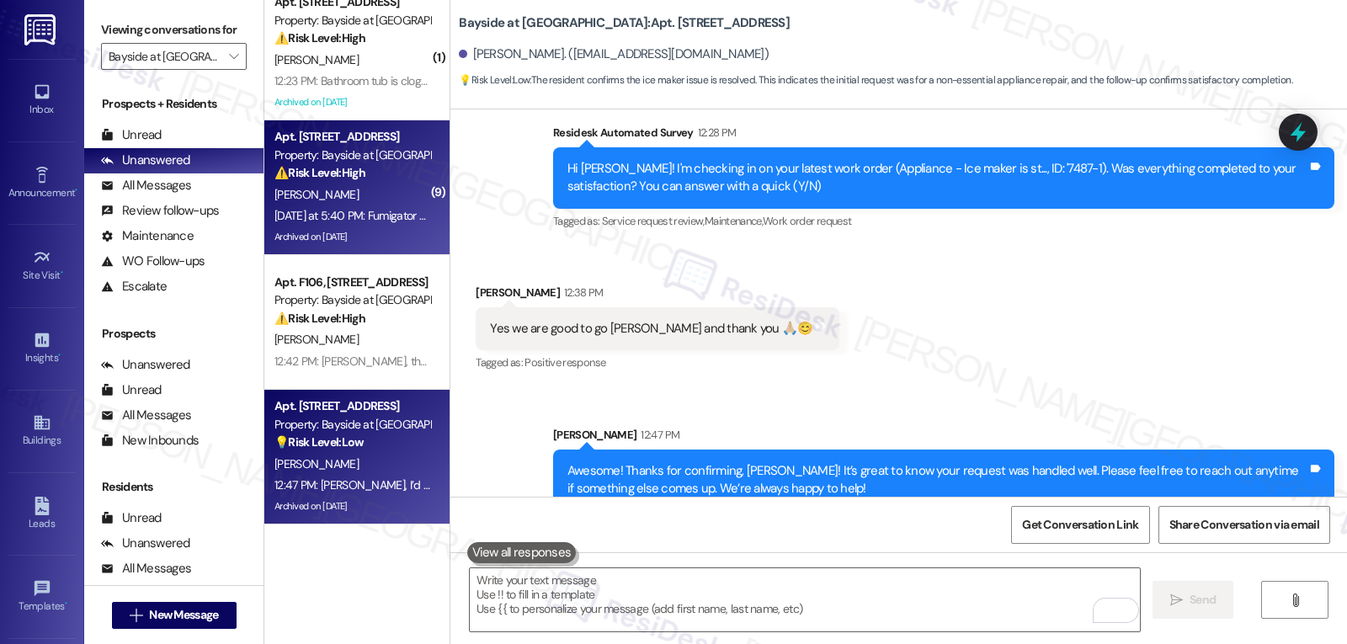
click at [338, 217] on div "Yesterday at 5:40 PM: Fumigator never came. Walls are still open. Yesterday at …" at bounding box center [424, 215] width 300 height 15
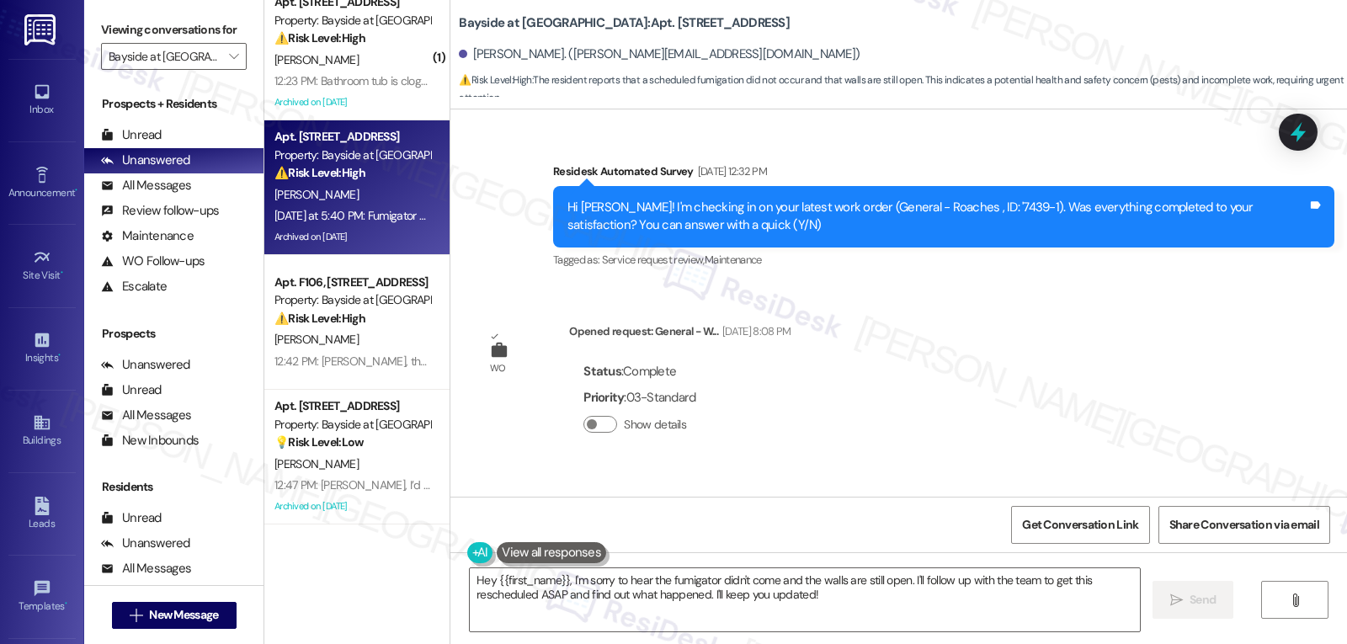
scroll to position [8508, 0]
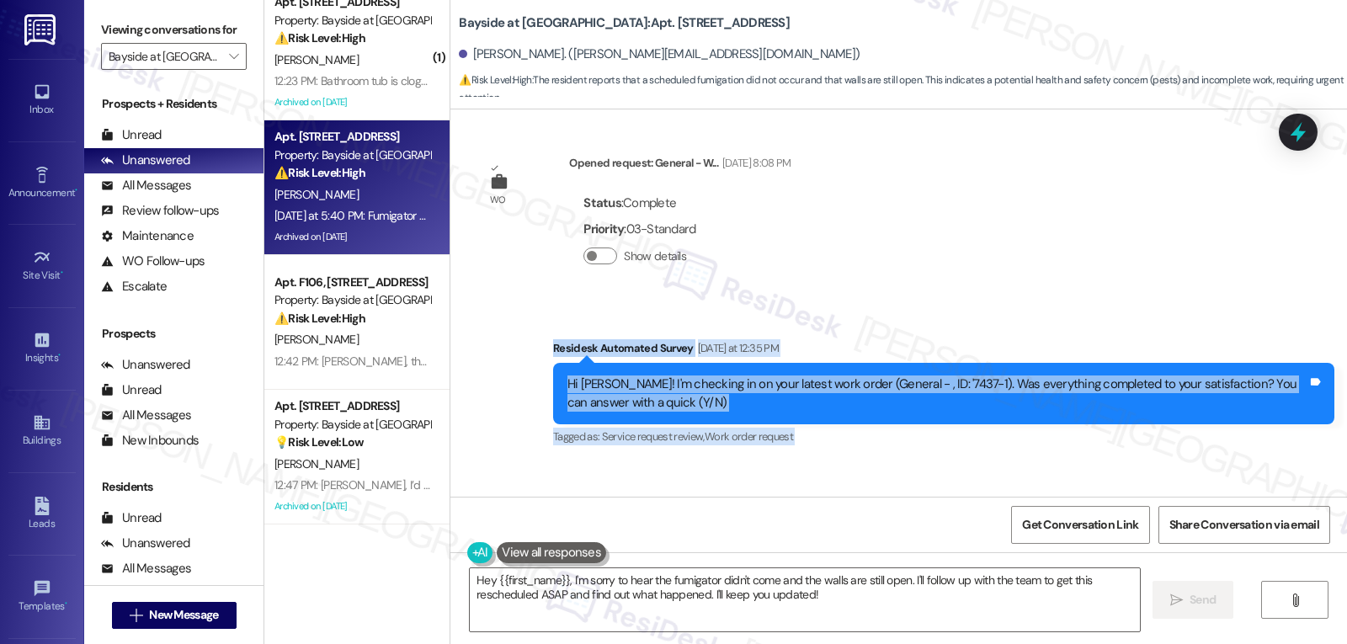
drag, startPoint x: 532, startPoint y: 241, endPoint x: 897, endPoint y: 434, distance: 412.8
click at [886, 434] on div "WO Opened request: Plumbing an... May 04, 2023 at 9:52 AM Status : Complete Pri…" at bounding box center [898, 302] width 897 height 387
copy div "Residesk Automated Survey Yesterday at 12:35 PM Hi Jason! I'm checking in on yo…"
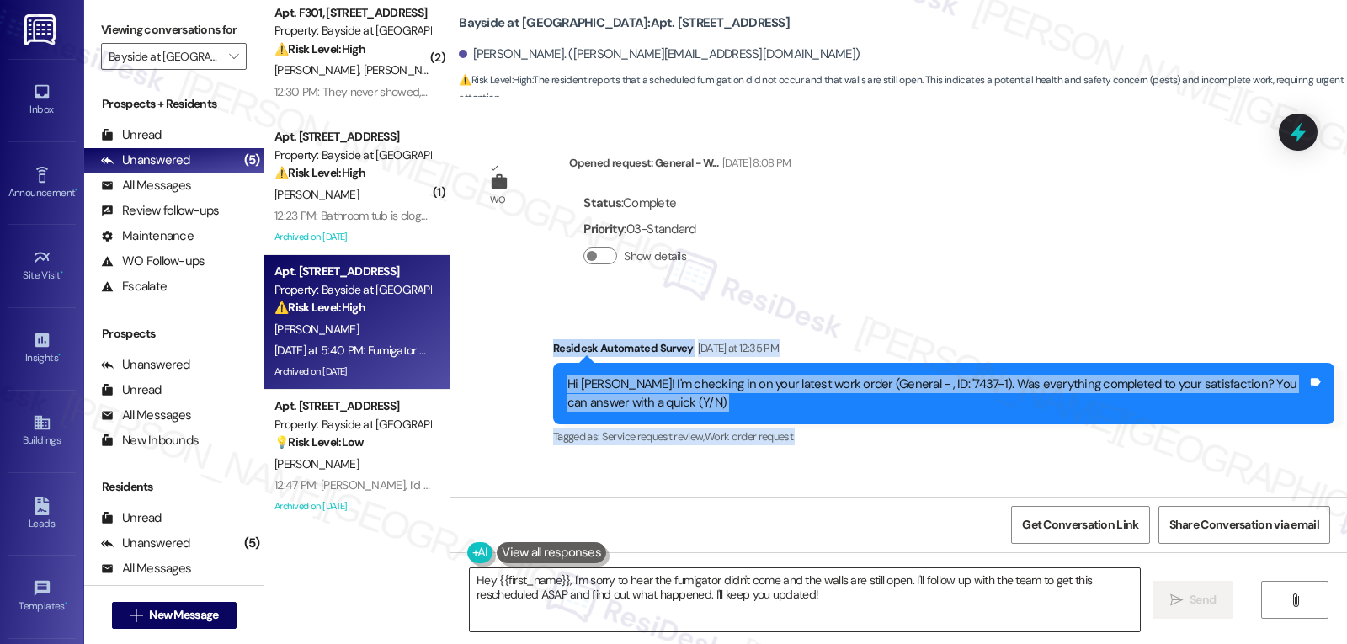
click at [618, 599] on textarea "Hey {{first_name}}, I'm sorry to hear the fumigator didn't come and the walls a…" at bounding box center [805, 599] width 670 height 63
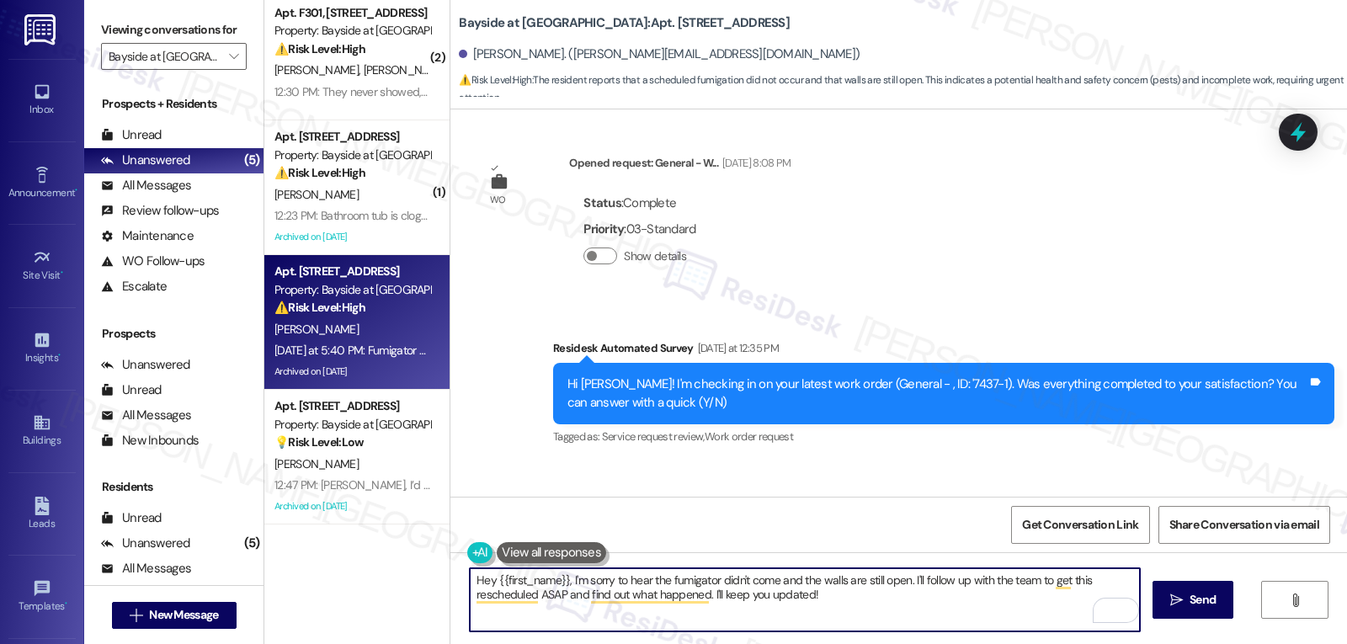
click at [471, 581] on textarea "Hey {{first_name}}, I'm sorry to hear the fumigator didn't come and the walls a…" at bounding box center [805, 599] width 670 height 63
click at [471, 582] on textarea "Hey {{first_name}}, I'm sorry to hear the fumigator didn't come and the walls a…" at bounding box center [805, 599] width 670 height 63
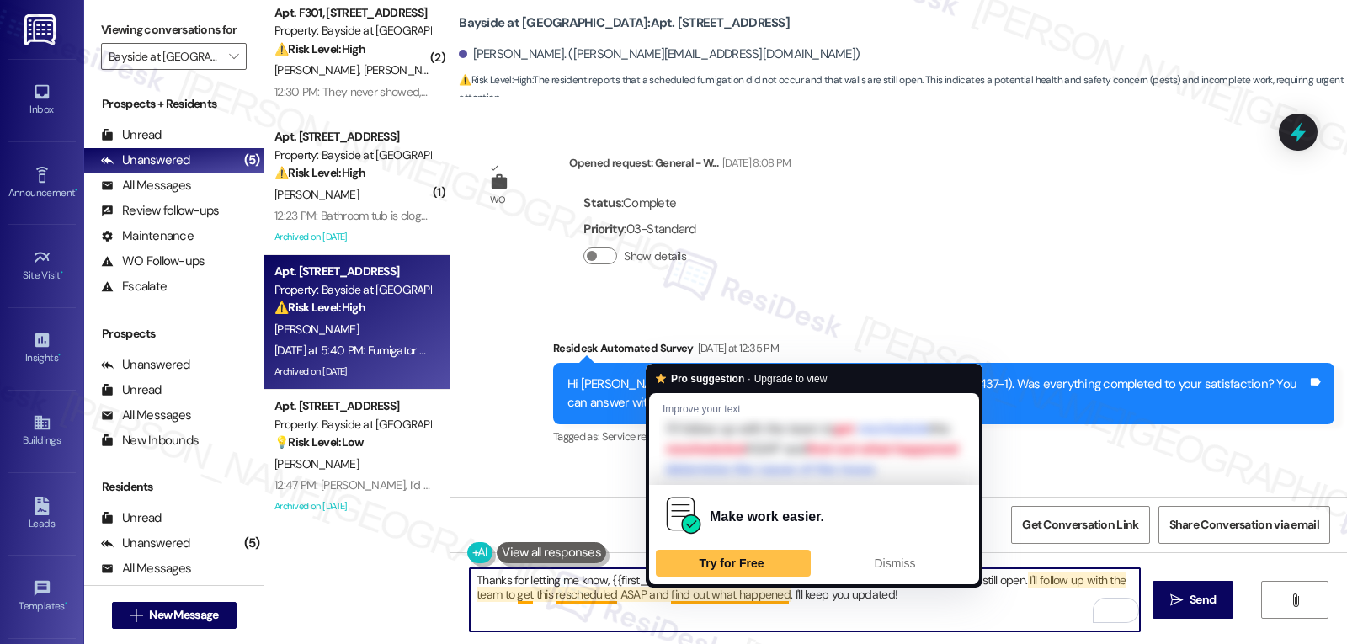
drag, startPoint x: 796, startPoint y: 623, endPoint x: 675, endPoint y: 612, distance: 121.7
click at [792, 622] on textarea "Thanks for letting me know, {{first_name}}, I'm sorry to hear the fumigator did…" at bounding box center [805, 599] width 670 height 63
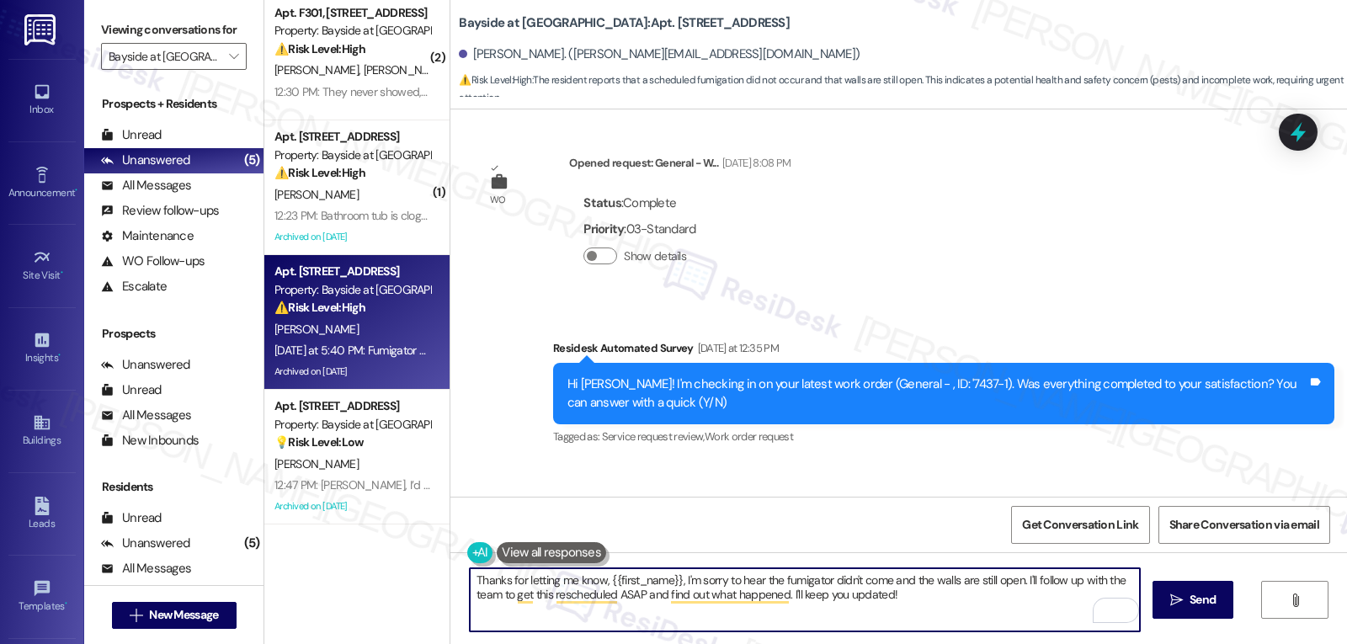
click at [674, 583] on textarea "Thanks for letting me know, {{first_name}}, I'm sorry to hear the fumigator did…" at bounding box center [805, 599] width 670 height 63
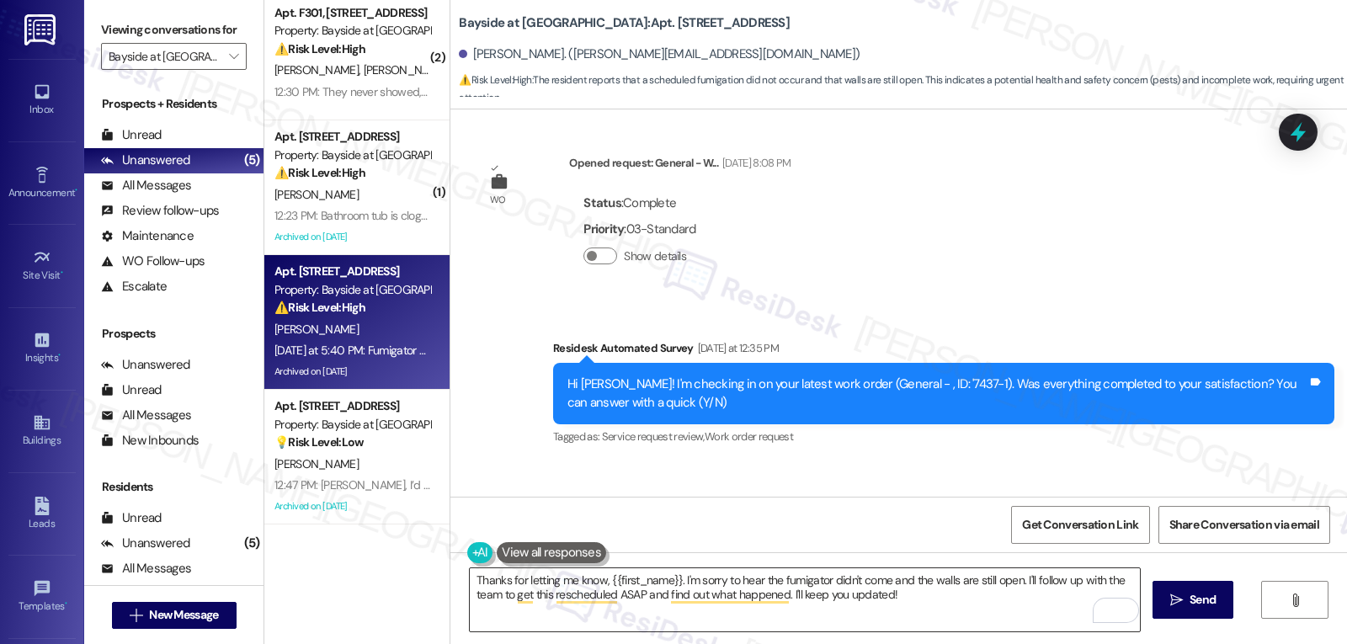
click at [619, 594] on textarea "Thanks for letting me know, {{first_name}}. I'm sorry to hear the fumigator did…" at bounding box center [805, 599] width 670 height 63
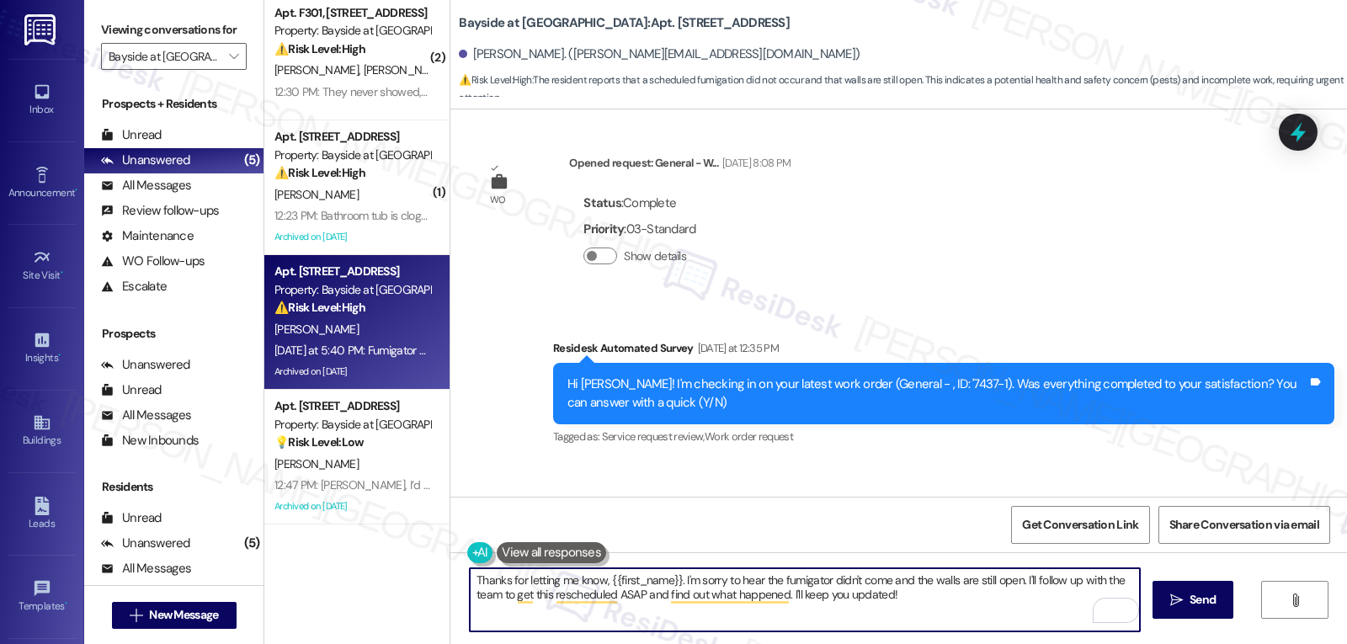
click at [619, 594] on textarea "Thanks for letting me know, {{first_name}}. I'm sorry to hear the fumigator did…" at bounding box center [805, 599] width 670 height 63
click at [1101, 595] on textarea "Thanks for letting me know, {{first_name}}. I'm sorry to hear the fumigator did…" at bounding box center [805, 599] width 670 height 63
click at [733, 614] on textarea "Thanks for letting me know, {{first_name}}. I'm sorry to hear the fumigator did…" at bounding box center [805, 599] width 670 height 63
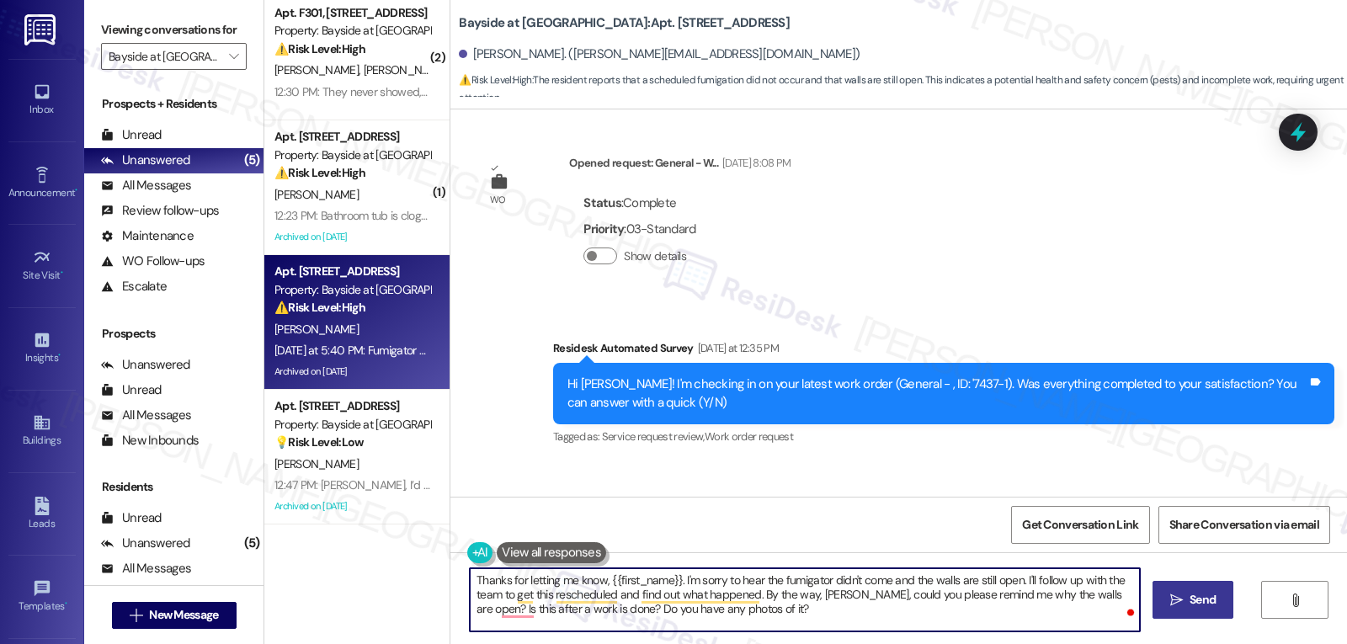
drag, startPoint x: 1134, startPoint y: 602, endPoint x: 1186, endPoint y: 613, distance: 53.3
click at [1175, 613] on div "Thanks for letting me know, {{first_name}}. I'm sorry to hear the fumigator did…" at bounding box center [898, 615] width 897 height 126
type textarea "Thanks for letting me know, {{first_name}}. I'm sorry to hear the fumigator did…"
click at [1187, 612] on button " Send" at bounding box center [1194, 600] width 82 height 38
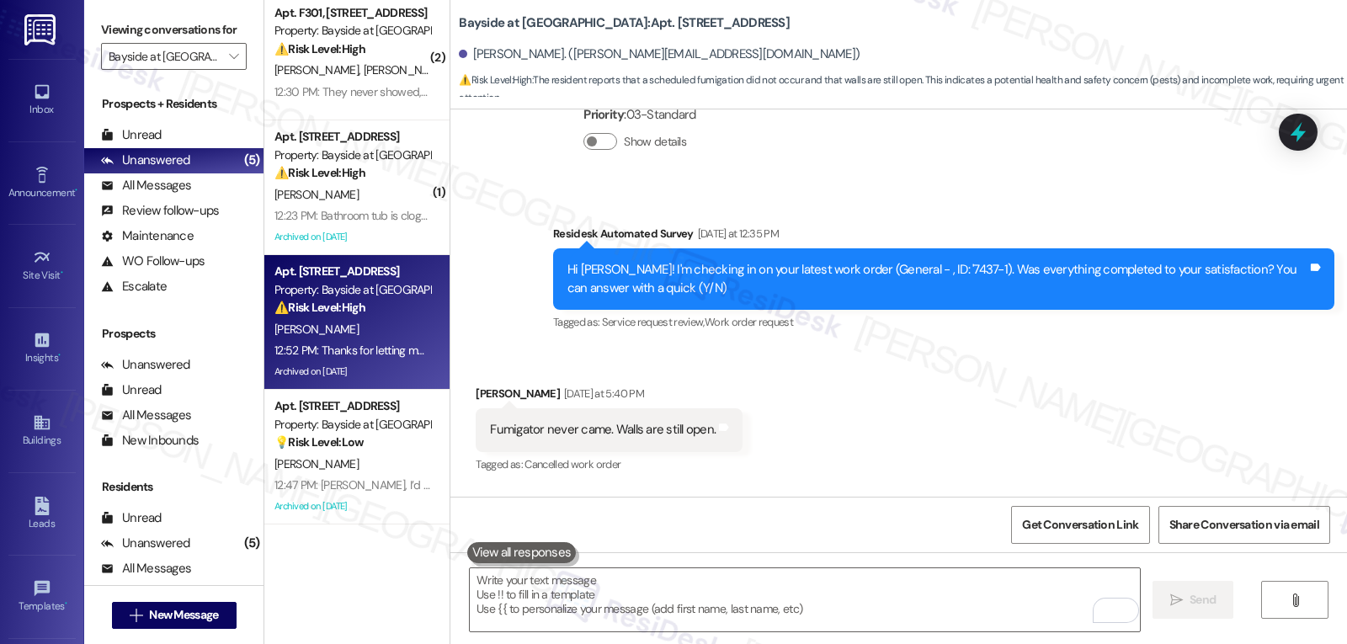
scroll to position [8662, 0]
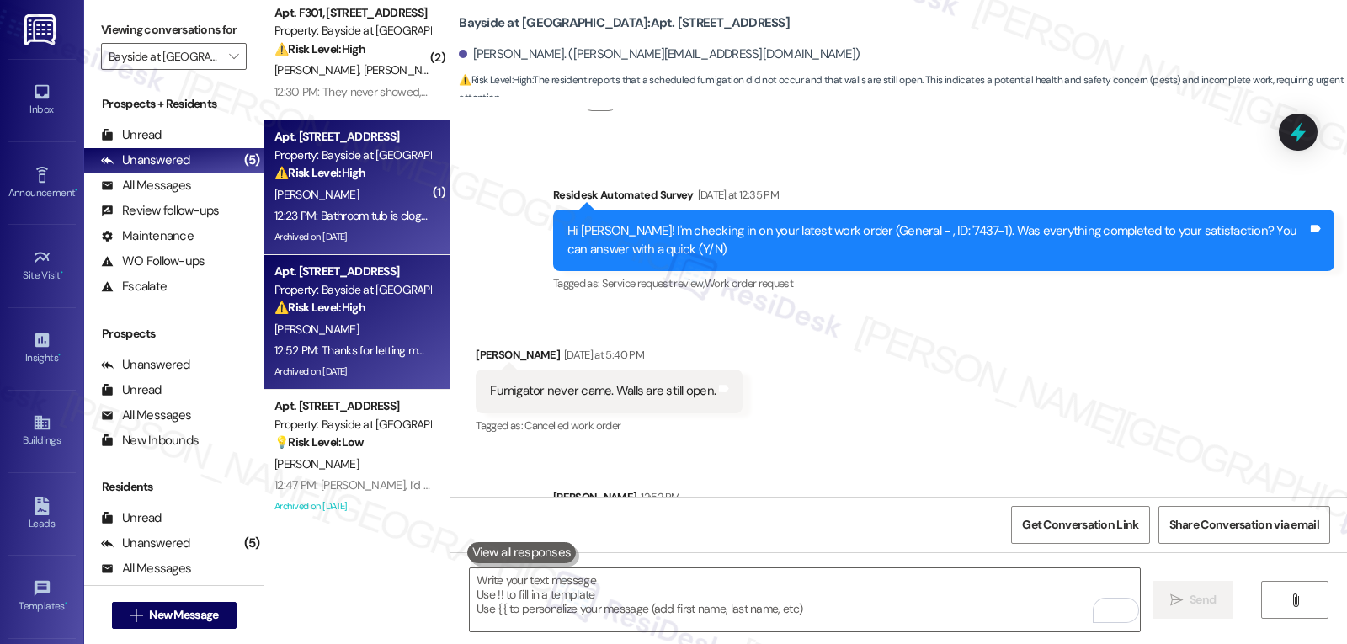
click at [320, 194] on div "S. Prescia" at bounding box center [352, 194] width 159 height 21
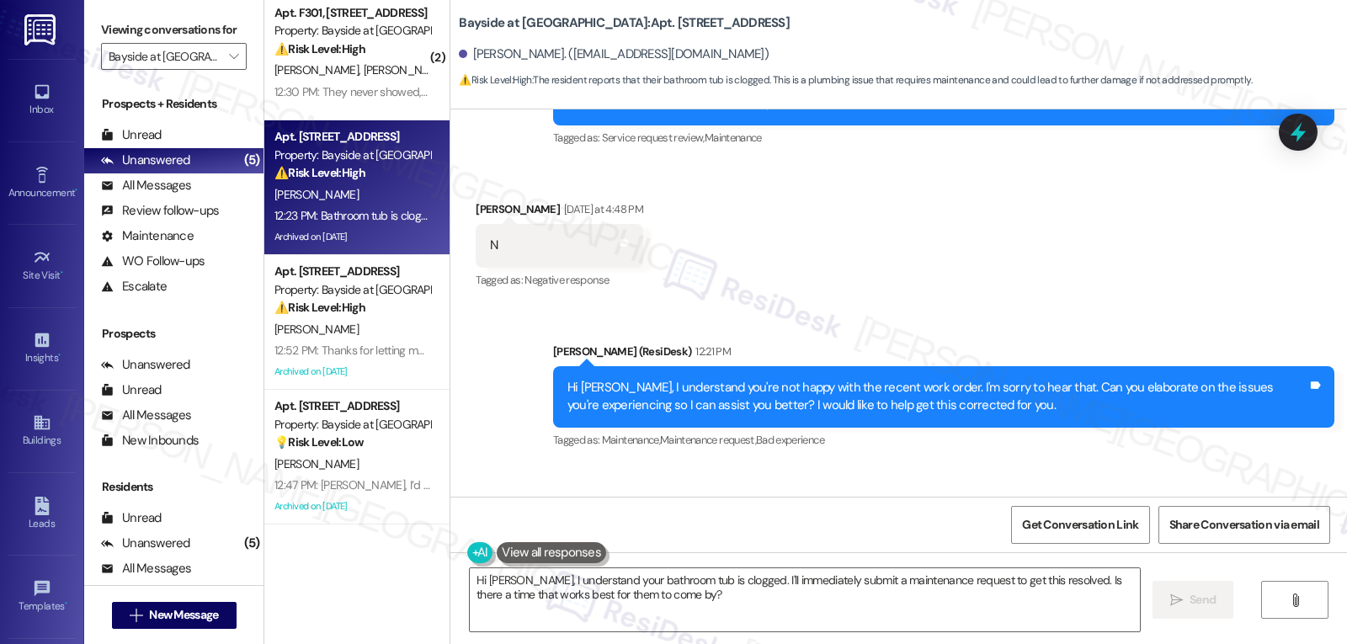
scroll to position [12066, 0]
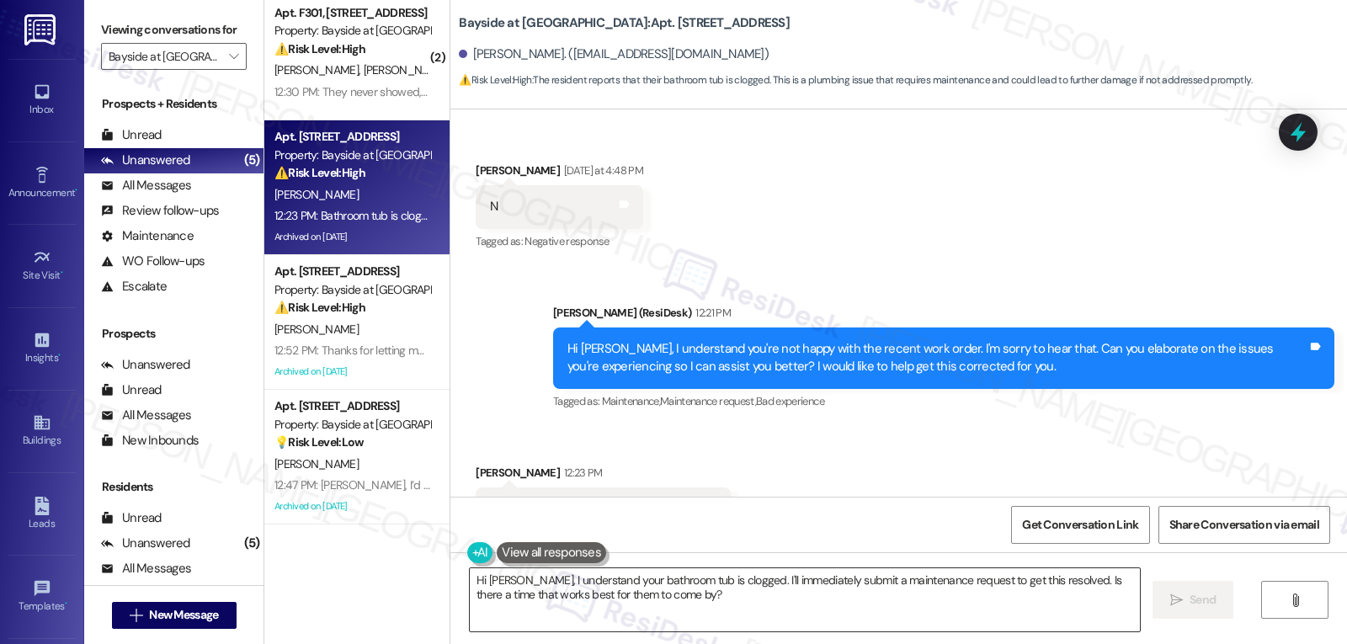
click at [747, 574] on textarea "Hi Steven, I understand your bathroom tub is clogged. I'll immediately submit a…" at bounding box center [805, 599] width 670 height 63
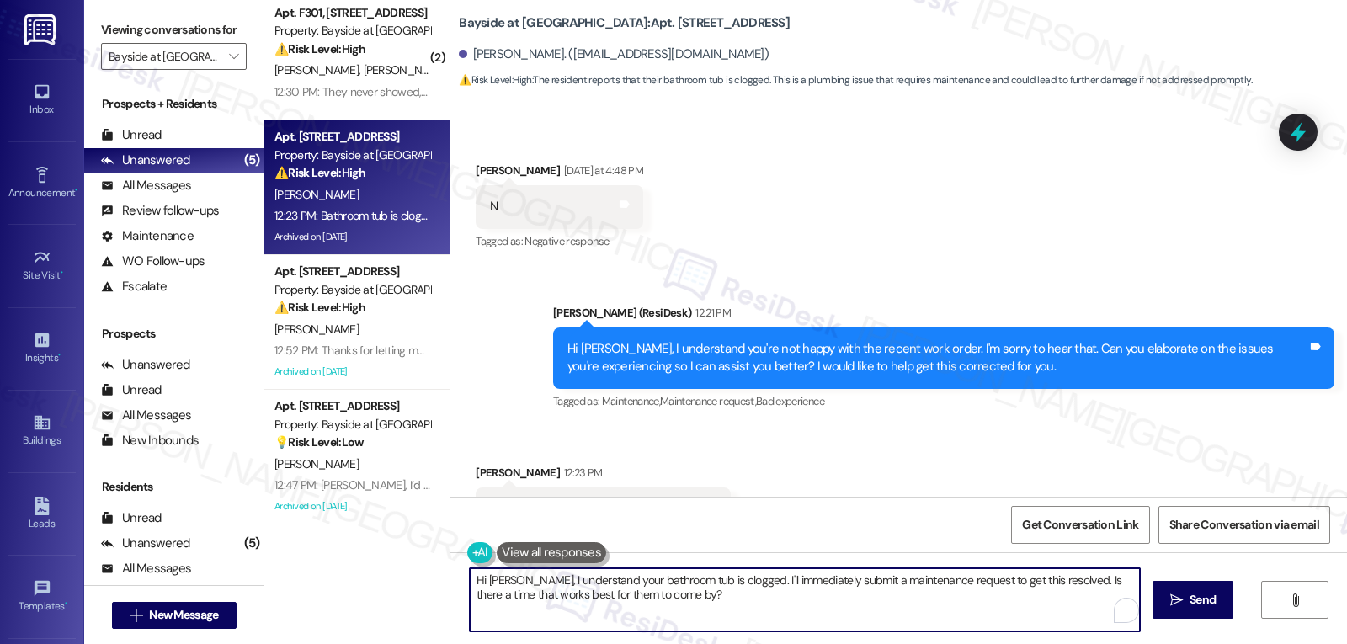
click at [747, 574] on textarea "Hi Steven, I understand your bathroom tub is clogged. I'll immediately submit a…" at bounding box center [805, 599] width 670 height 63
drag, startPoint x: 986, startPoint y: 581, endPoint x: 1059, endPoint y: 684, distance: 126.2
click at [1059, 643] on html "Inbox Go to Inbox Announcement • Send A Text Announcement Site Visit • Go to Si…" at bounding box center [673, 322] width 1347 height 644
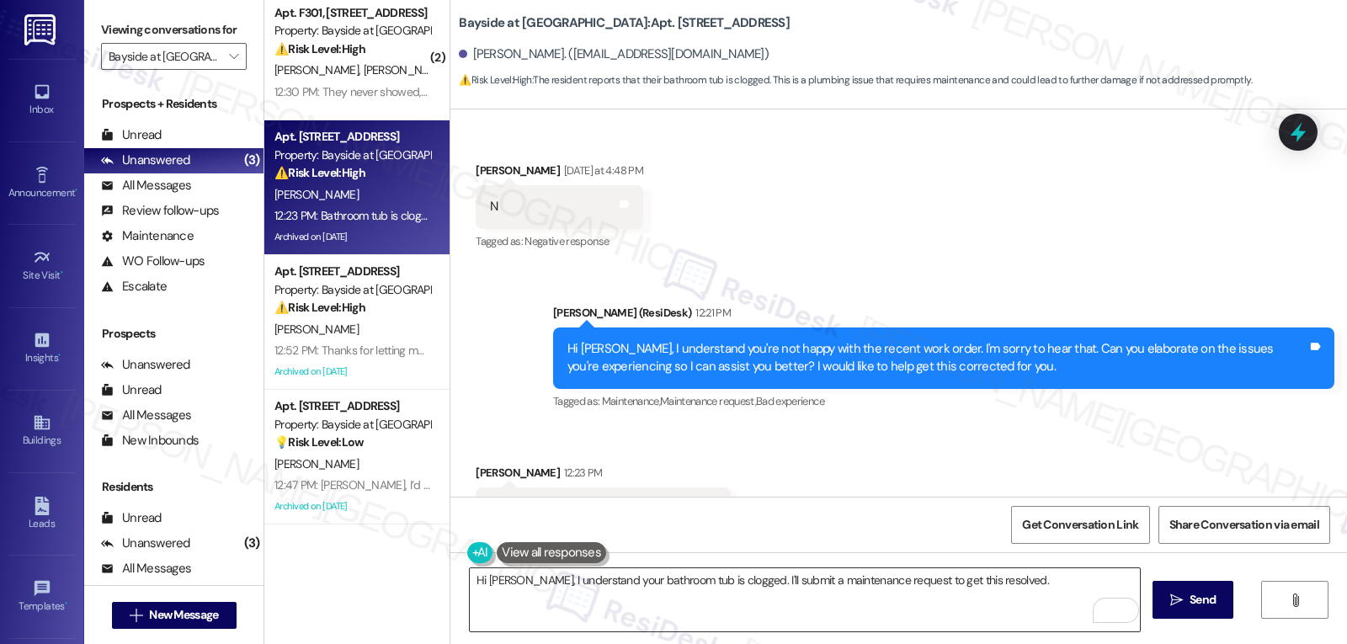
click at [1012, 583] on textarea "Hi Steven, I understand your bathroom tub is clogged. I'll submit a maintenance…" at bounding box center [805, 599] width 670 height 63
paste textarea "Is the water draining slowly or not at all? How long has the clog been an issue?"
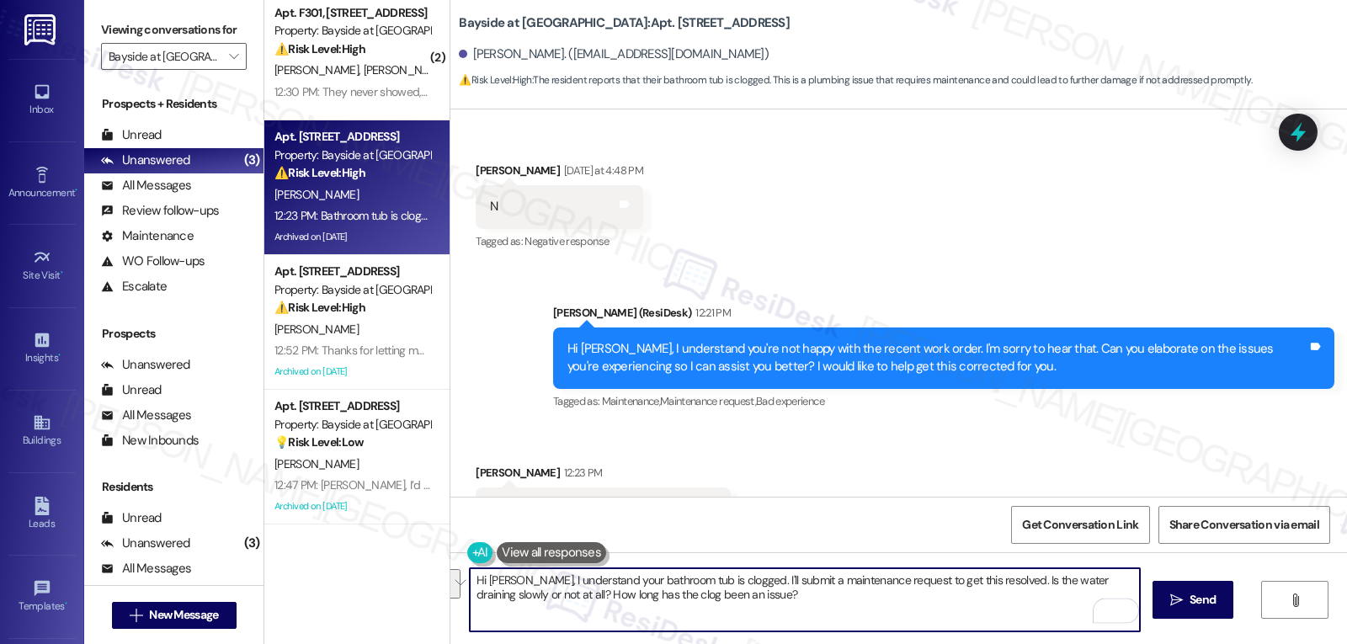
click at [844, 604] on textarea "Hi Steven, I understand your bathroom tub is clogged. I'll submit a maintenance…" at bounding box center [805, 599] width 670 height 63
type textarea "Hi Steven, I understand your bathroom tub is clogged. I'll submit a maintenance…"
click at [1216, 603] on span "Send" at bounding box center [1202, 600] width 33 height 18
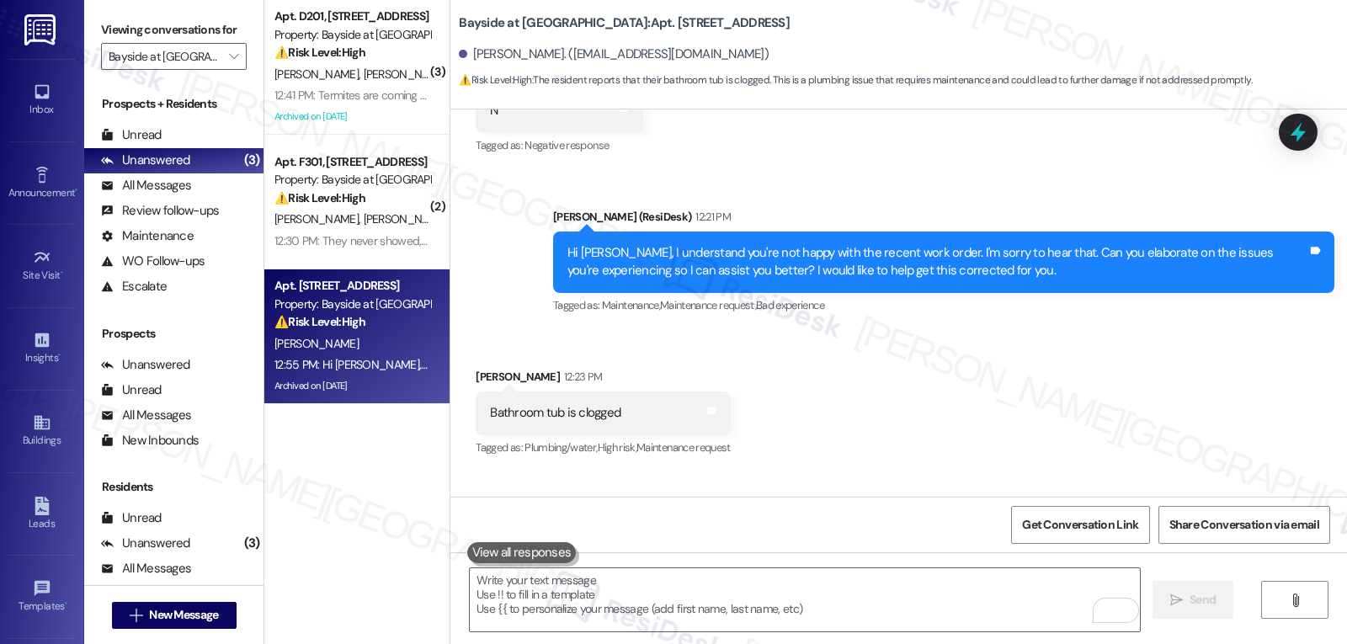
scroll to position [12201, 0]
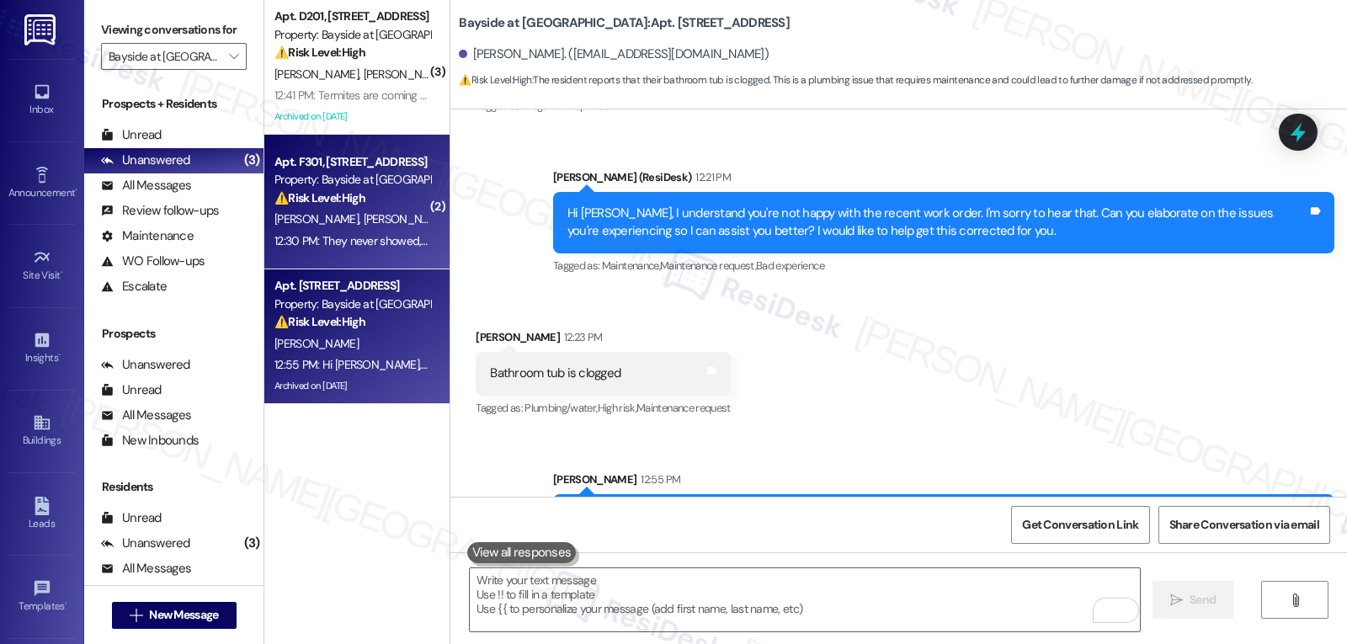
click at [322, 193] on strong "⚠️ Risk Level: High" at bounding box center [319, 197] width 91 height 15
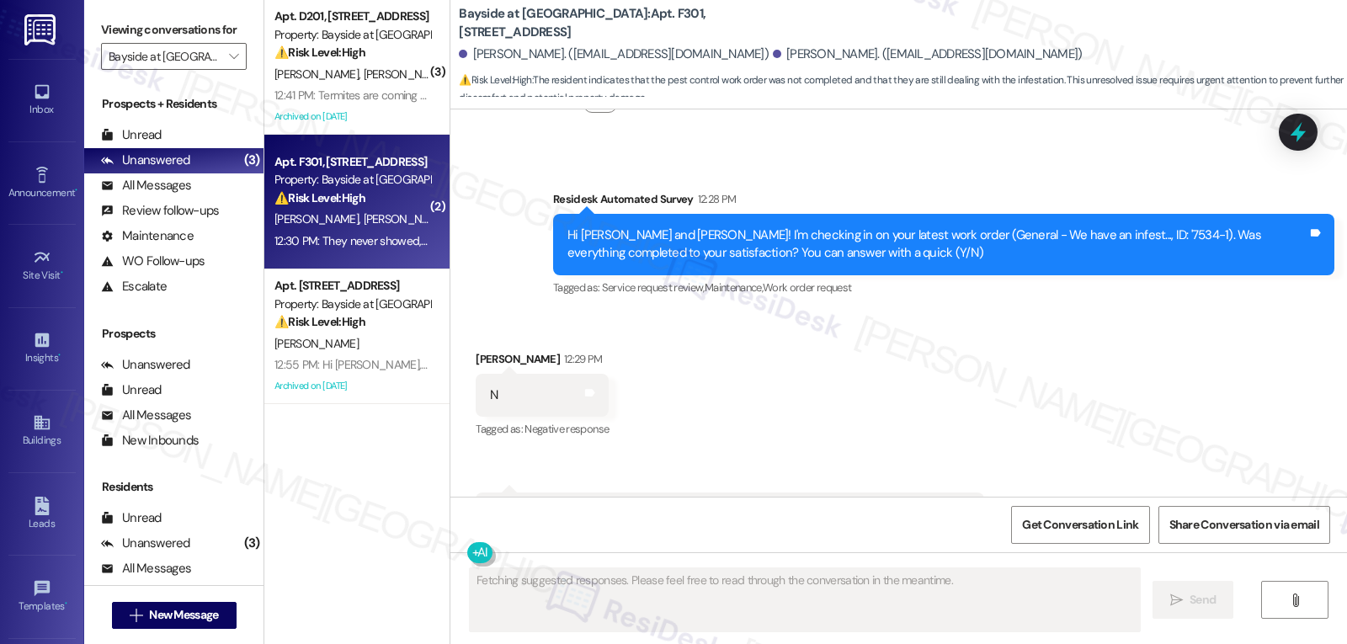
scroll to position [1643, 0]
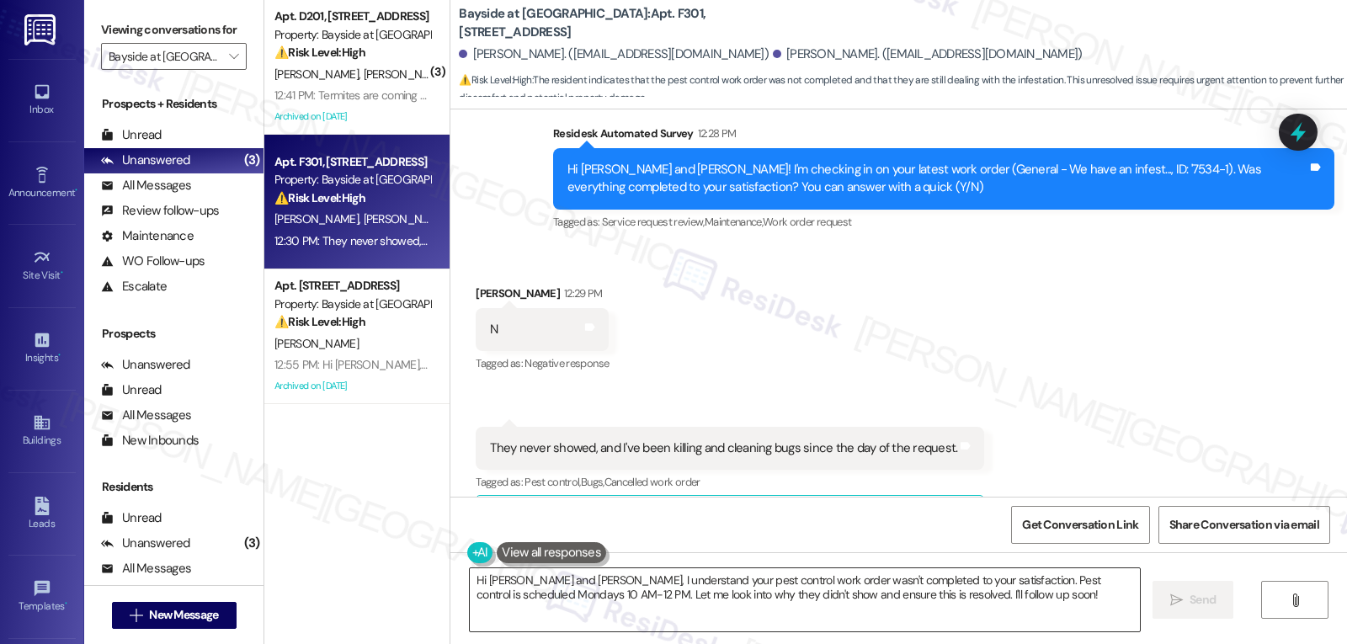
click at [698, 604] on textarea "Hi James and Grace, I understand your pest control work order wasn't completed …" at bounding box center [805, 599] width 670 height 63
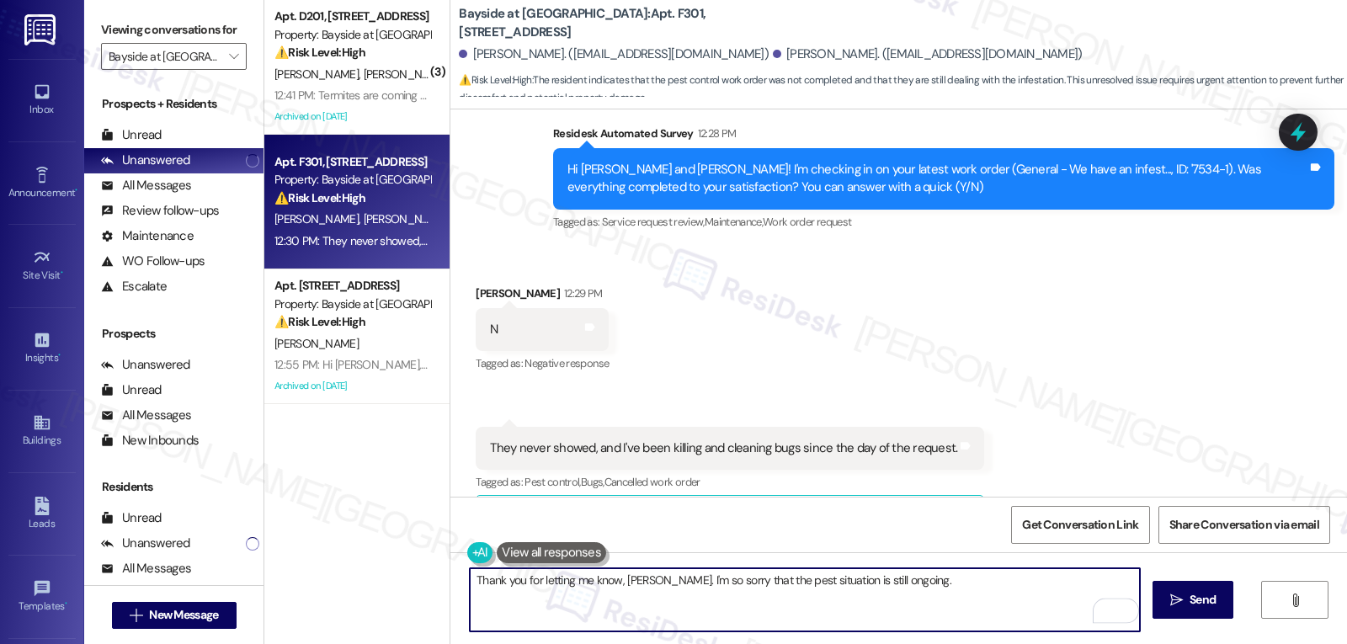
click at [917, 583] on textarea "Thank you for letting me know, Grace. I'm so sorry that the pest situation is s…" at bounding box center [805, 599] width 670 height 63
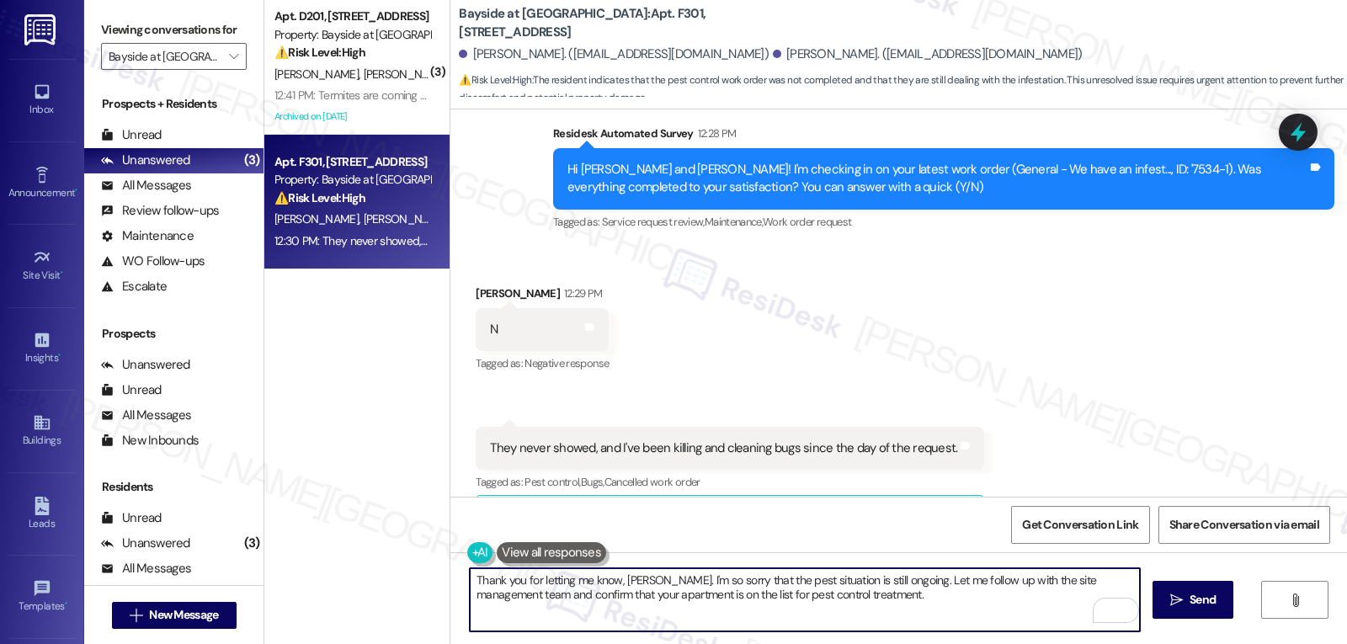
click at [947, 615] on textarea "Thank you for letting me know, Grace. I'm so sorry that the pest situation is s…" at bounding box center [805, 599] width 670 height 63
type textarea "Thank you for letting me know, Grace. I'm so sorry that the pest situation is s…"
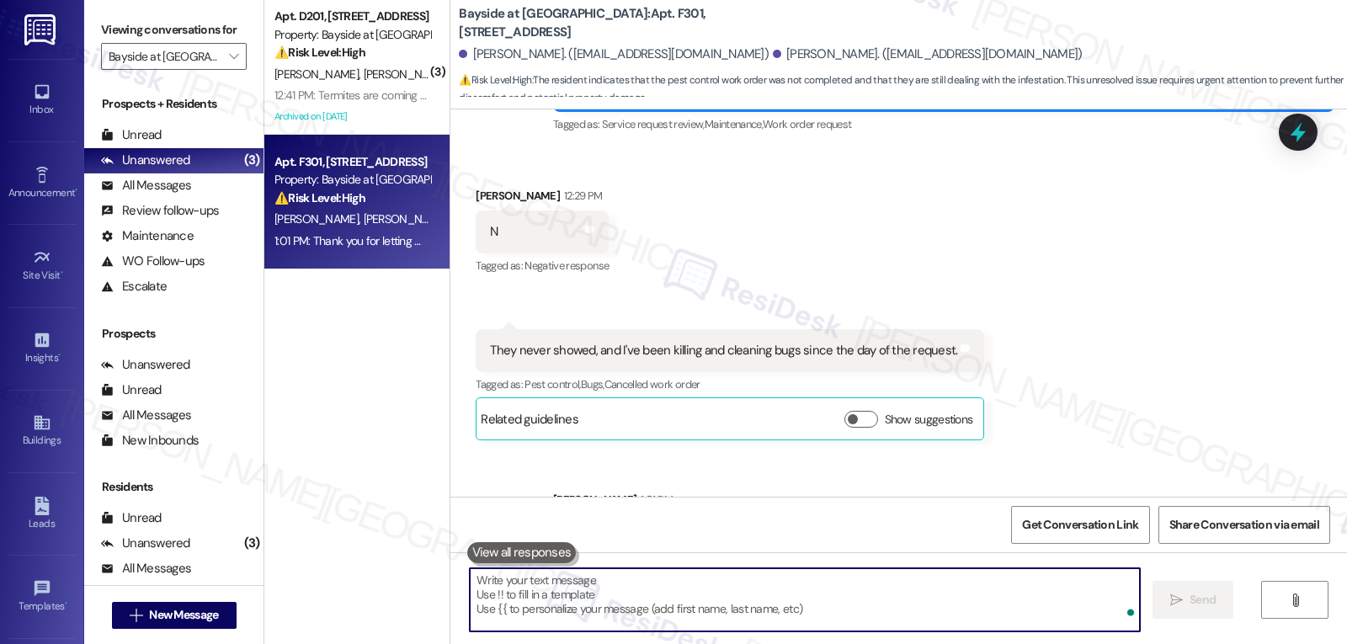
scroll to position [1780, 0]
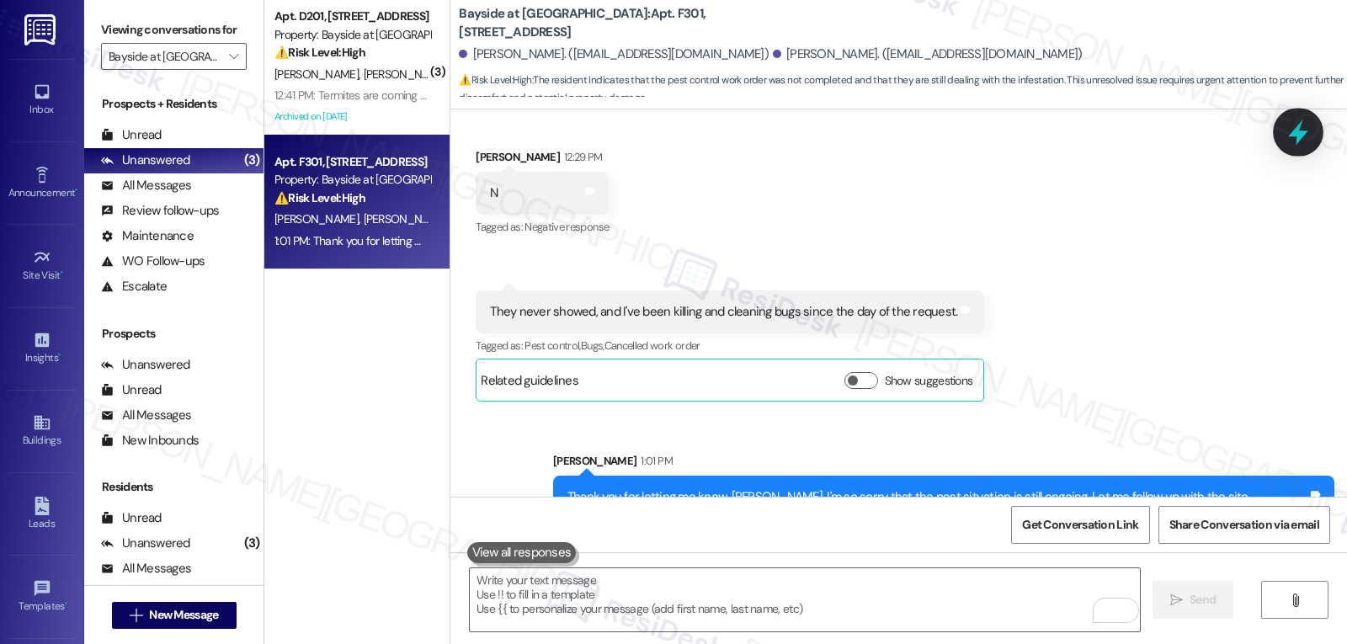
click at [1299, 136] on icon at bounding box center [1298, 133] width 20 height 26
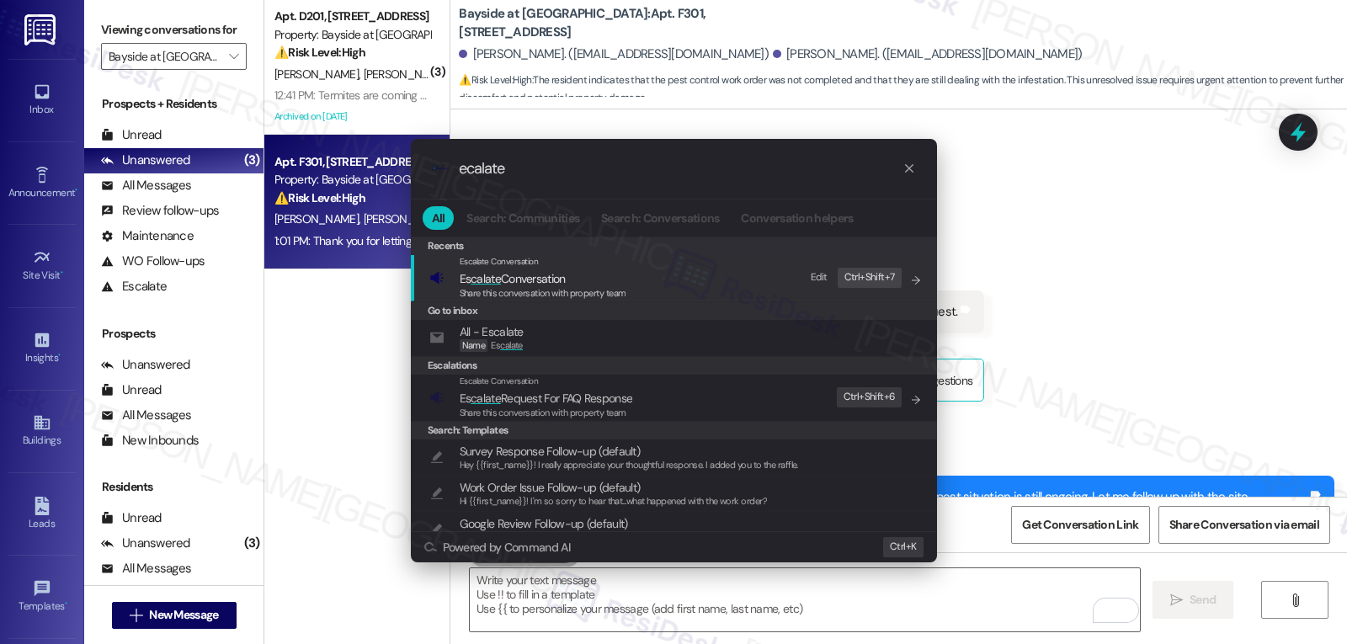
type input "ecalate"
click at [595, 287] on span "Share this conversation with property team" at bounding box center [543, 293] width 167 height 12
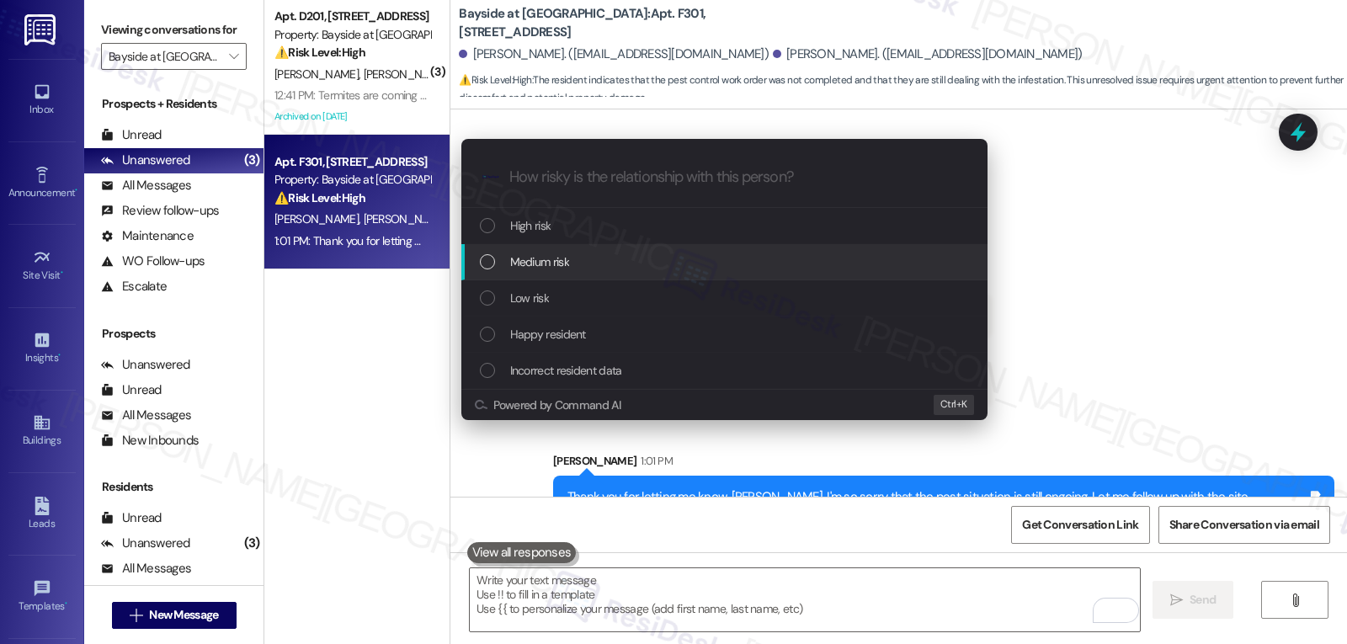
click at [618, 266] on div "Medium risk" at bounding box center [726, 262] width 493 height 19
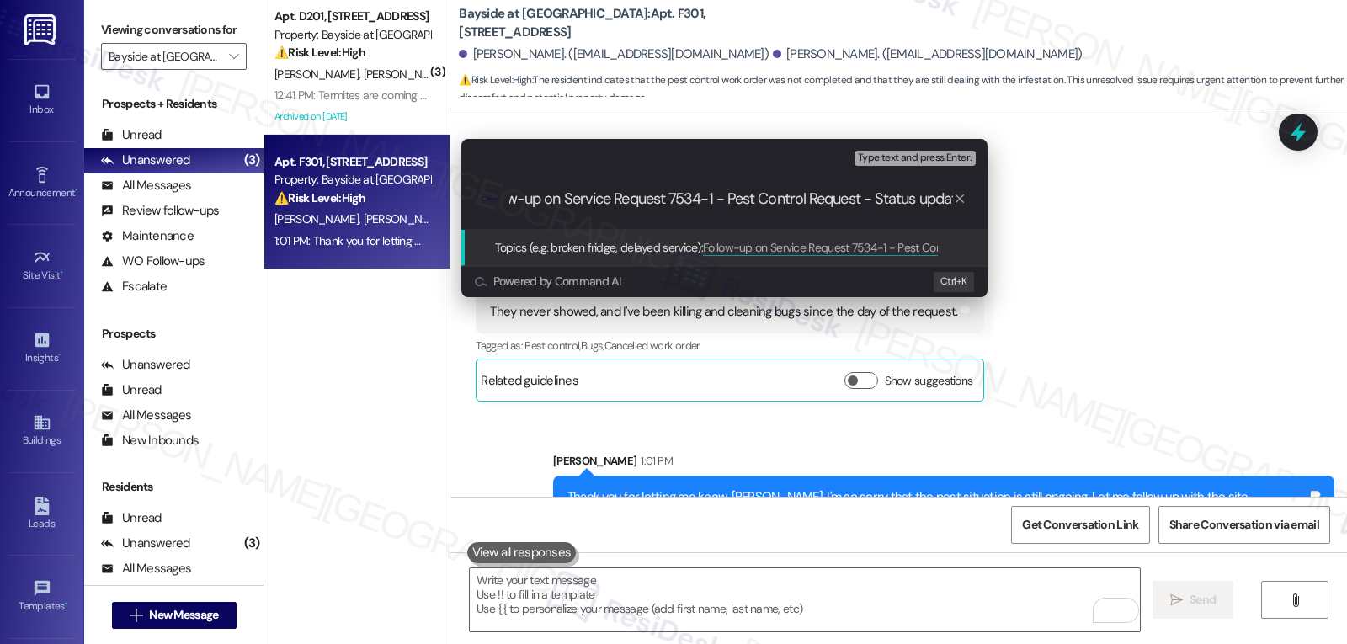
type input "Follow-up on Service Request 7534-1 - Pest Control Request - Status update"
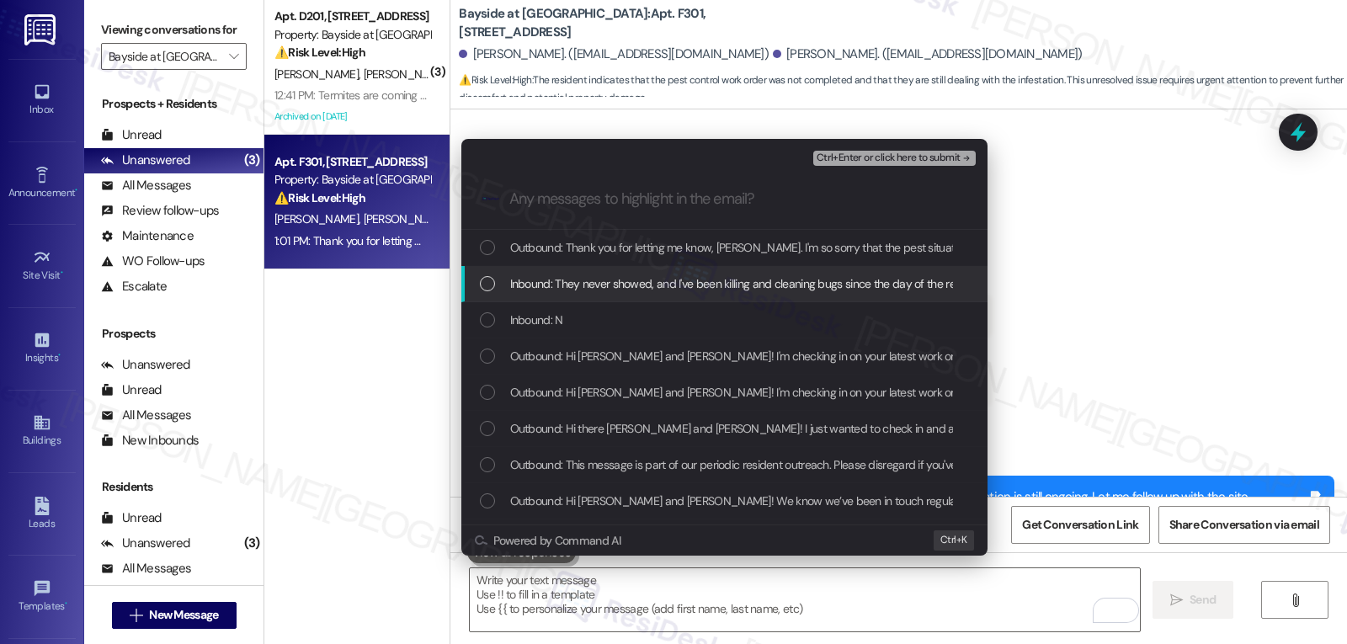
click at [635, 281] on span "Inbound: They never showed, and I've been killing and cleaning bugs since the d…" at bounding box center [748, 283] width 476 height 19
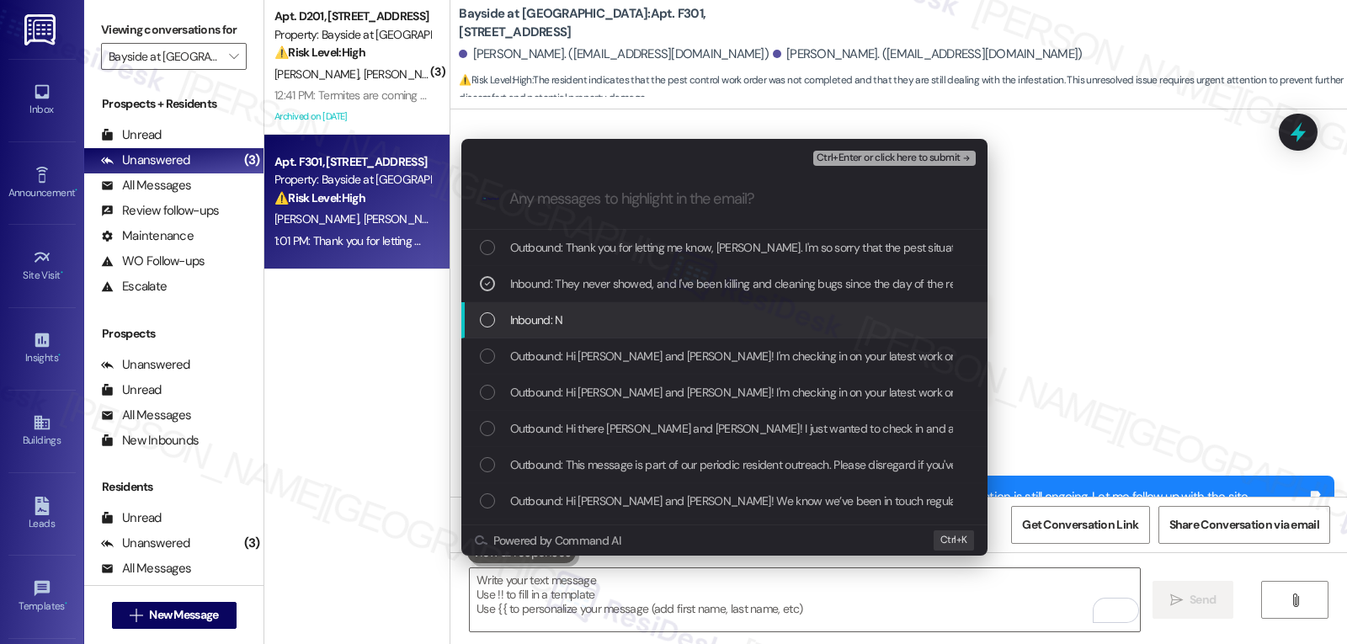
click at [632, 329] on div "Inbound: N" at bounding box center [726, 320] width 493 height 19
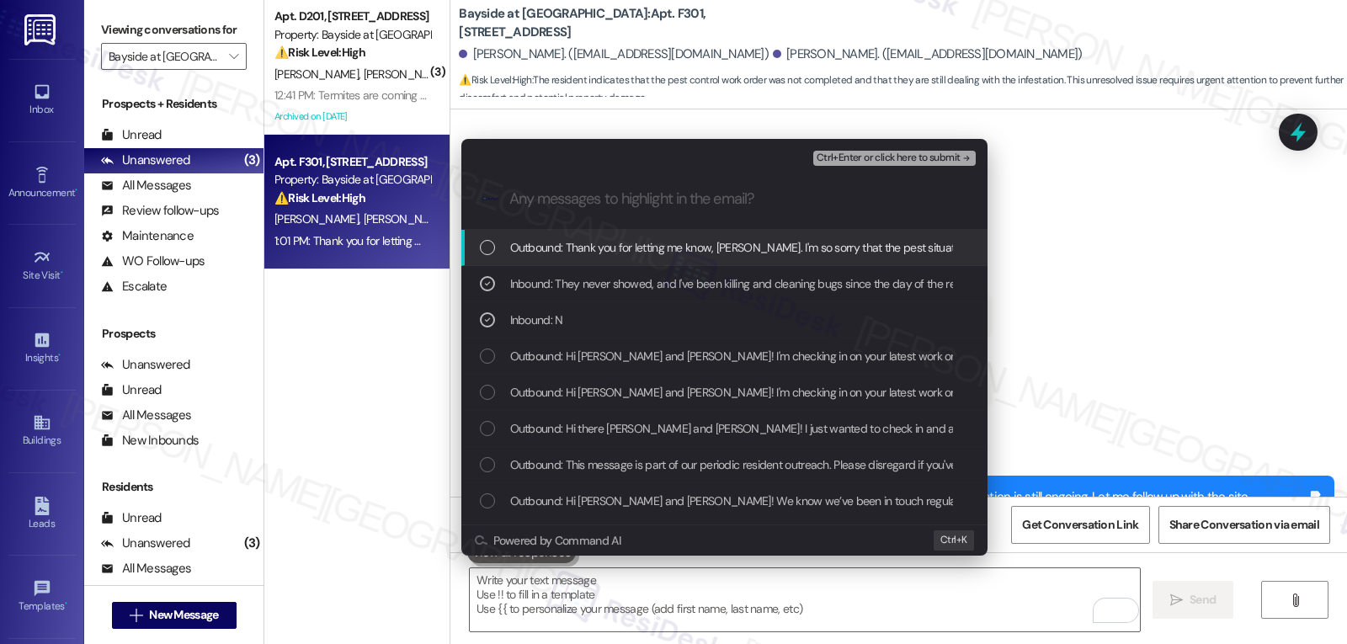
click at [871, 162] on span "Ctrl+Enter or click here to submit" at bounding box center [889, 158] width 144 height 12
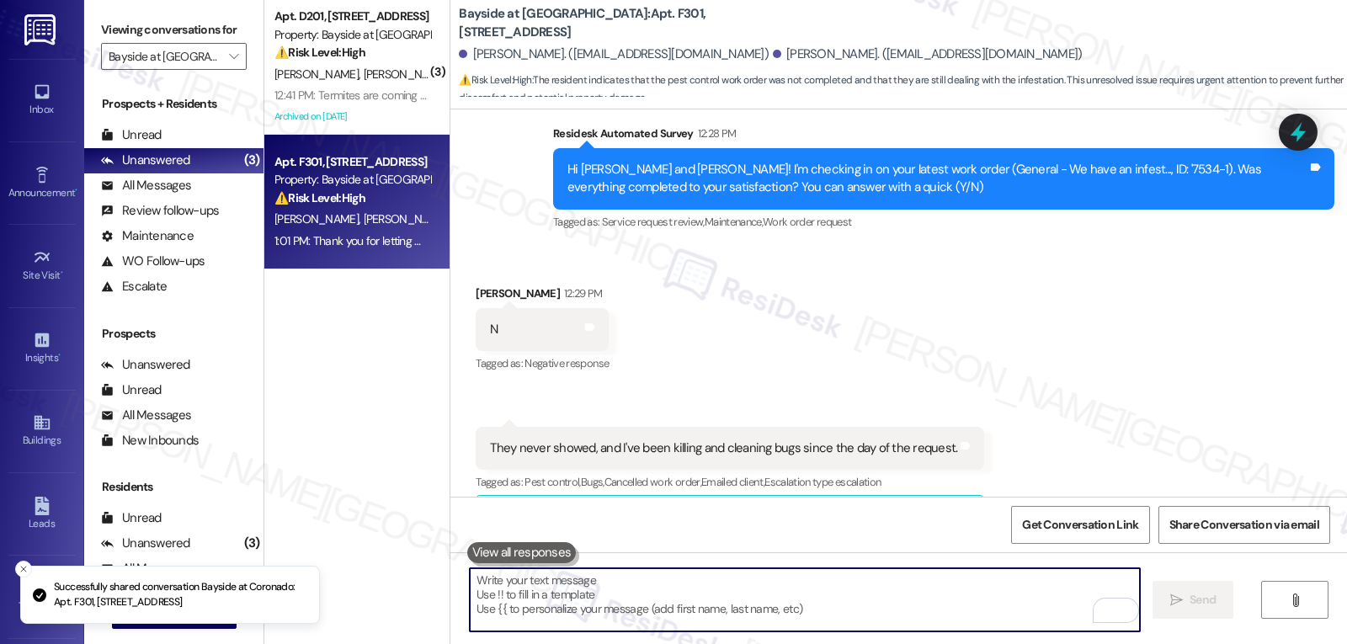
scroll to position [1804, 0]
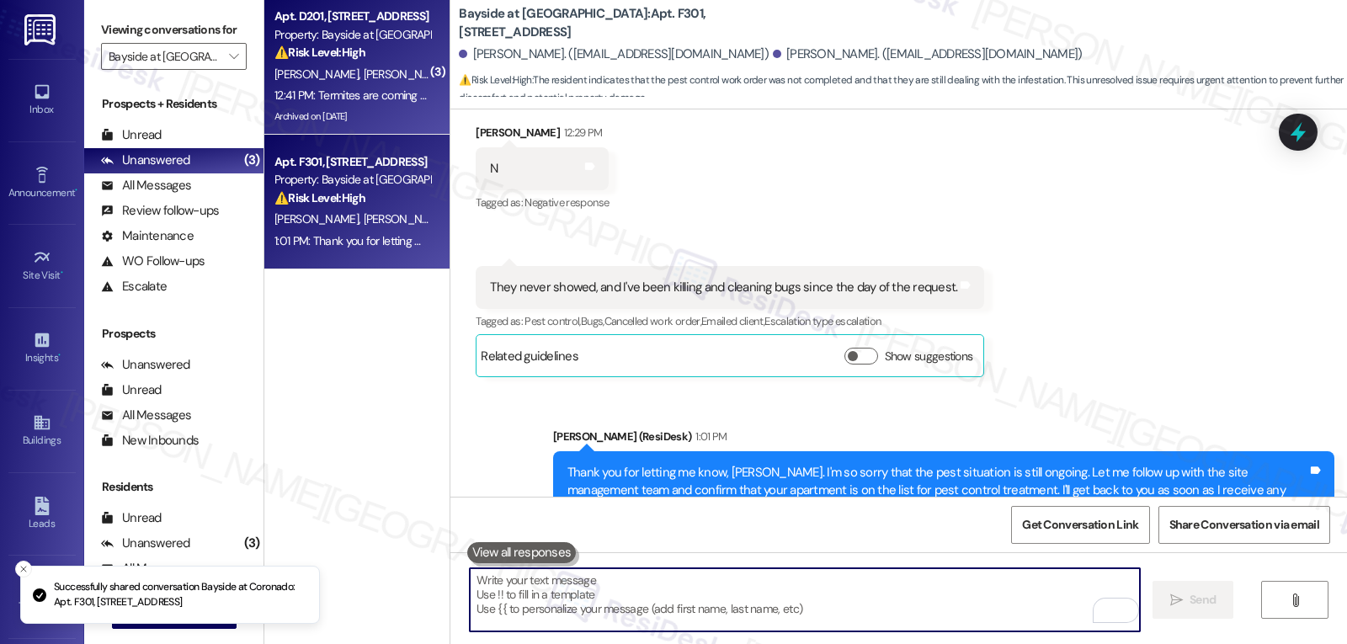
click at [354, 88] on div "12:41 PM: Termites are coming from the kitchen under or next to the fridge 12:4…" at bounding box center [452, 95] width 356 height 15
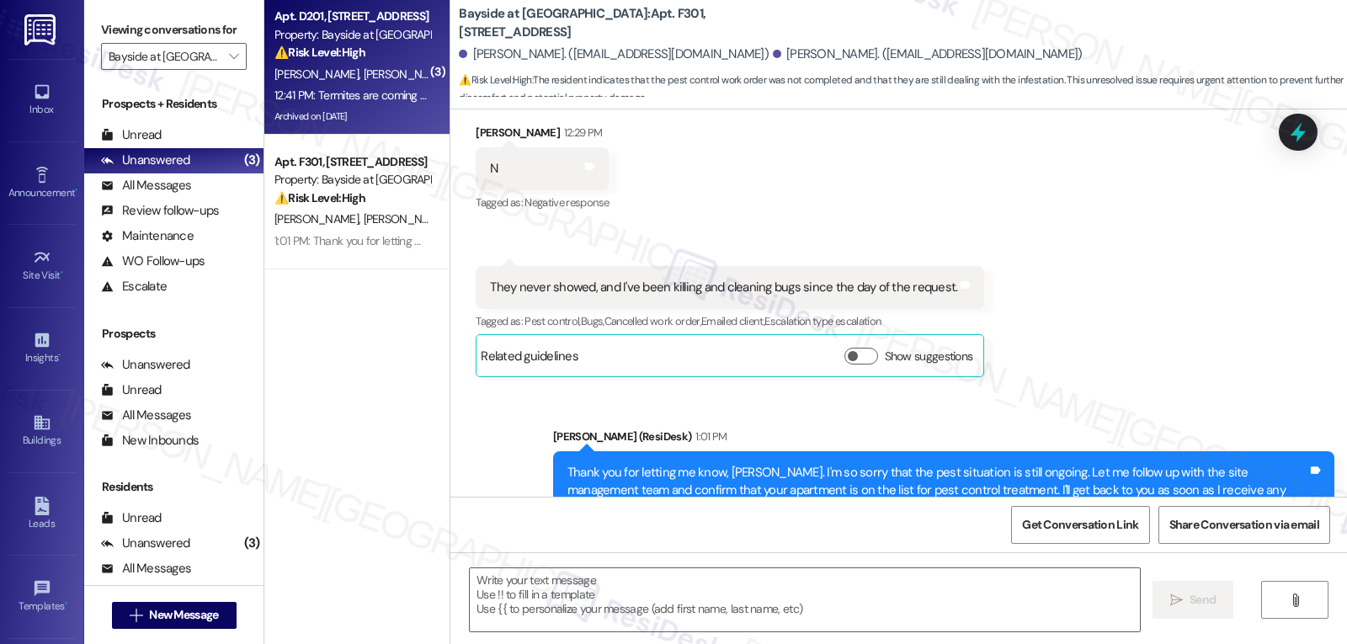
type textarea "Fetching suggested responses. Please feel free to read through the conversation…"
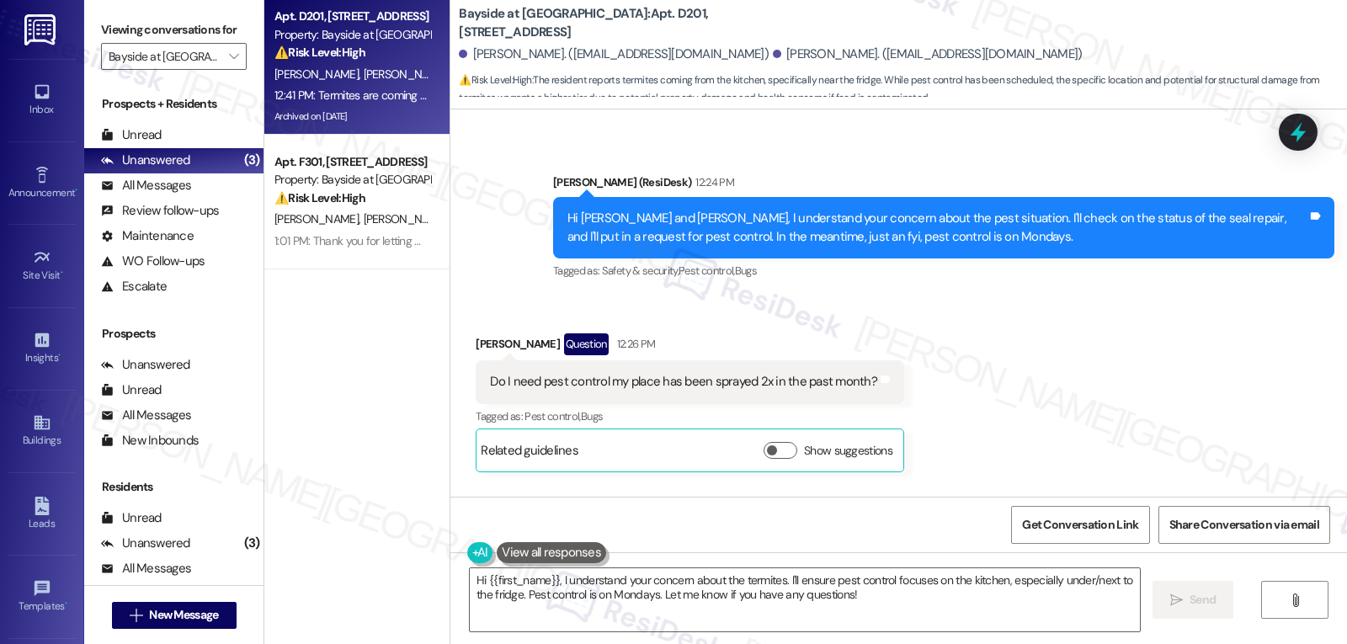
scroll to position [13798, 0]
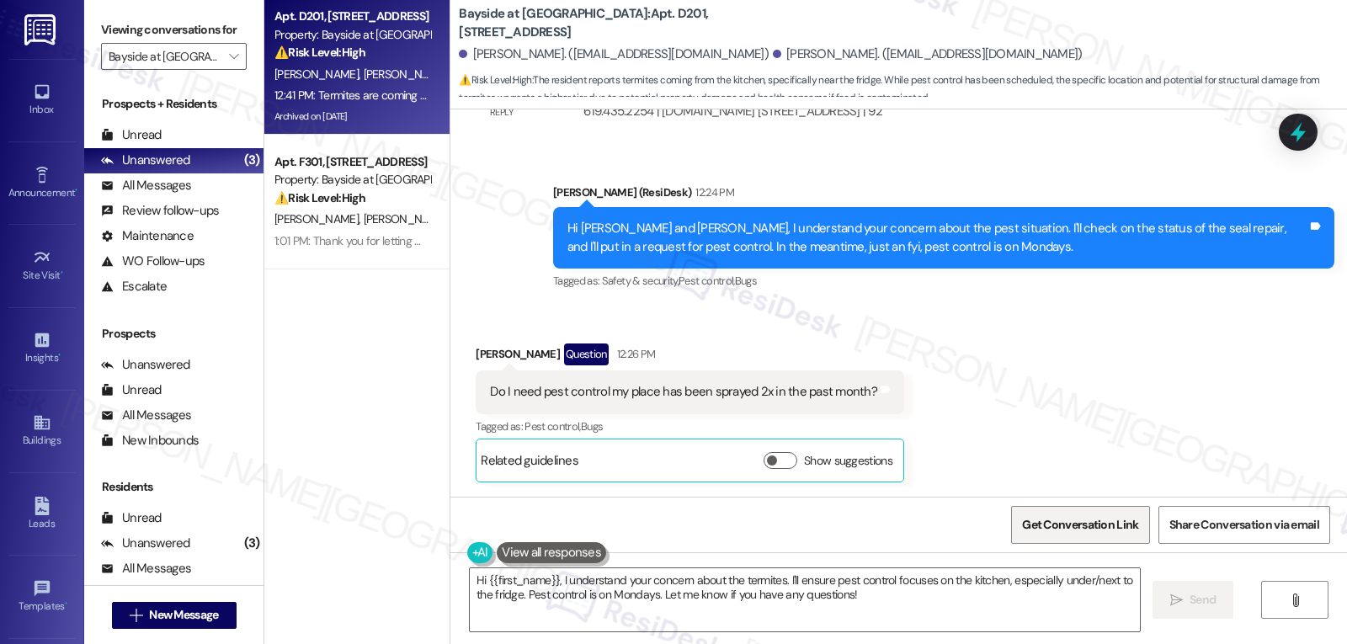
click at [1062, 532] on span "Get Conversation Link" at bounding box center [1080, 525] width 116 height 18
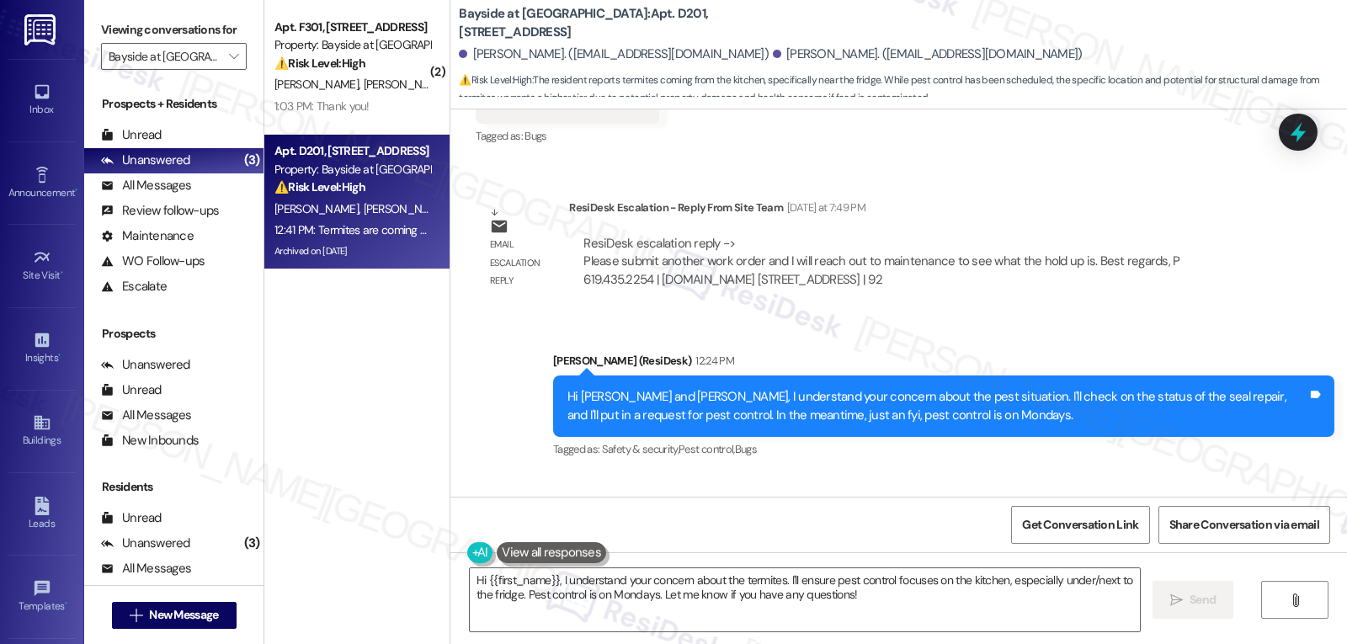
scroll to position [14135, 0]
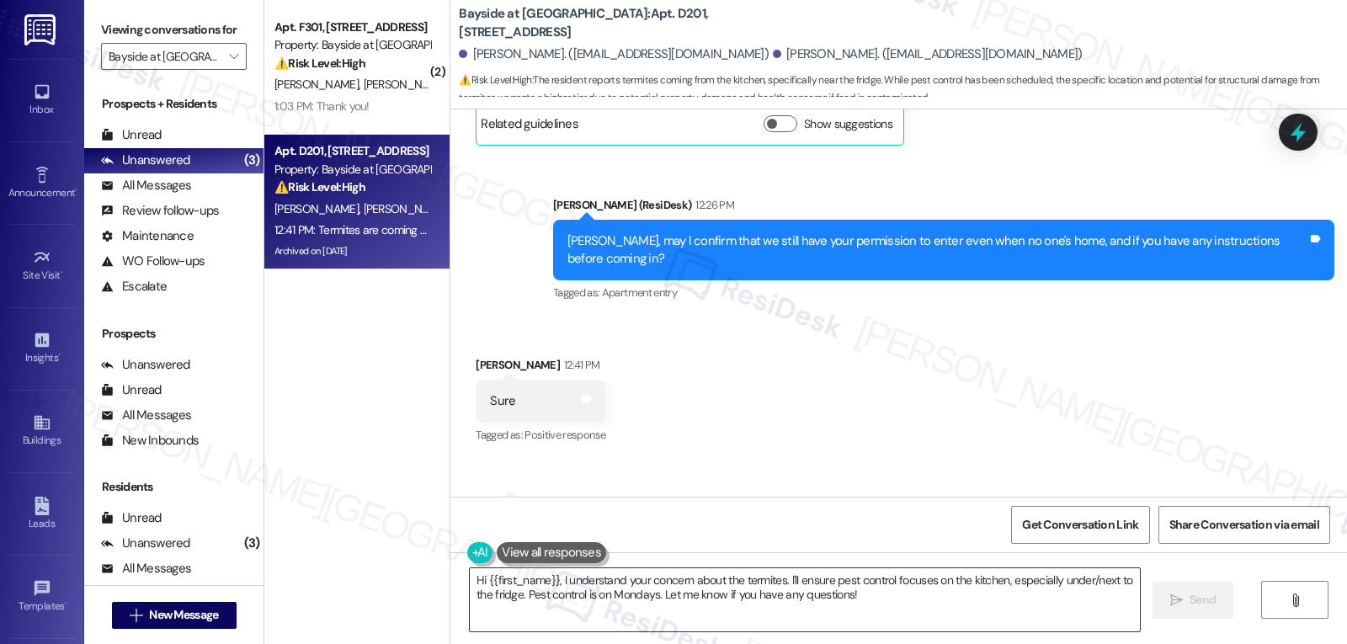
click at [872, 606] on textarea "Hi {{first_name}}, I understand your concern about the termites. I'll ensure pe…" at bounding box center [805, 599] width 670 height 63
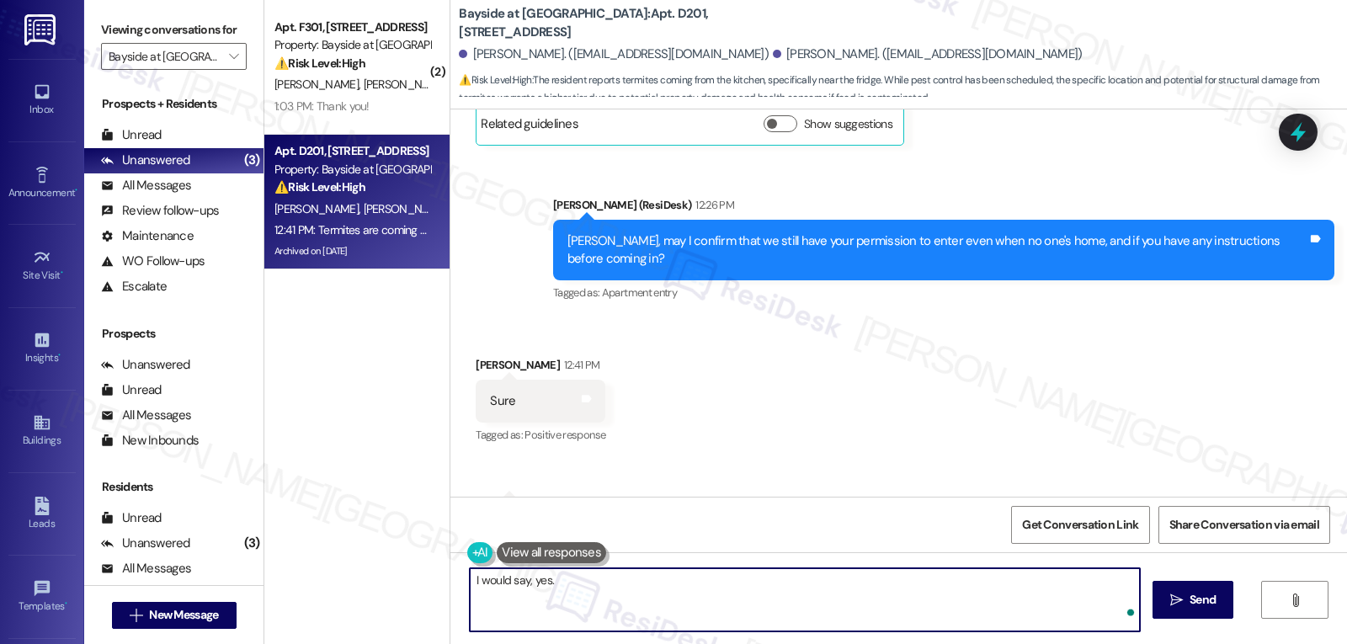
type textarea "I would say, yes."
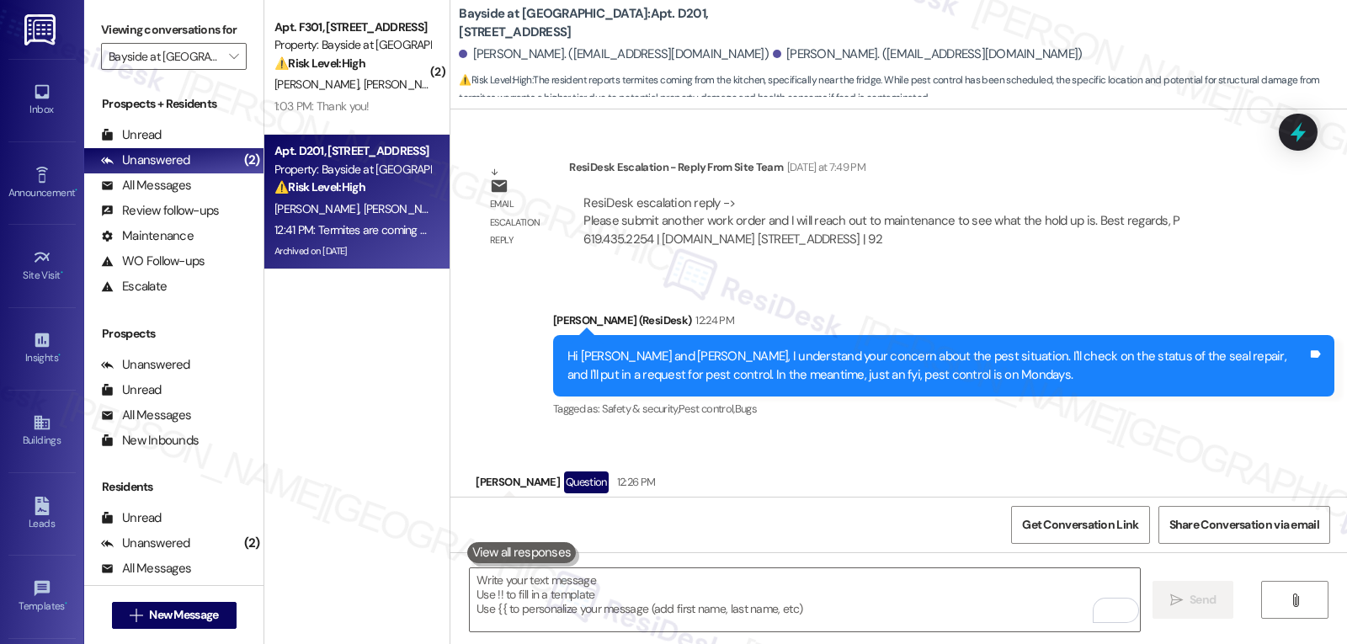
scroll to position [13630, 0]
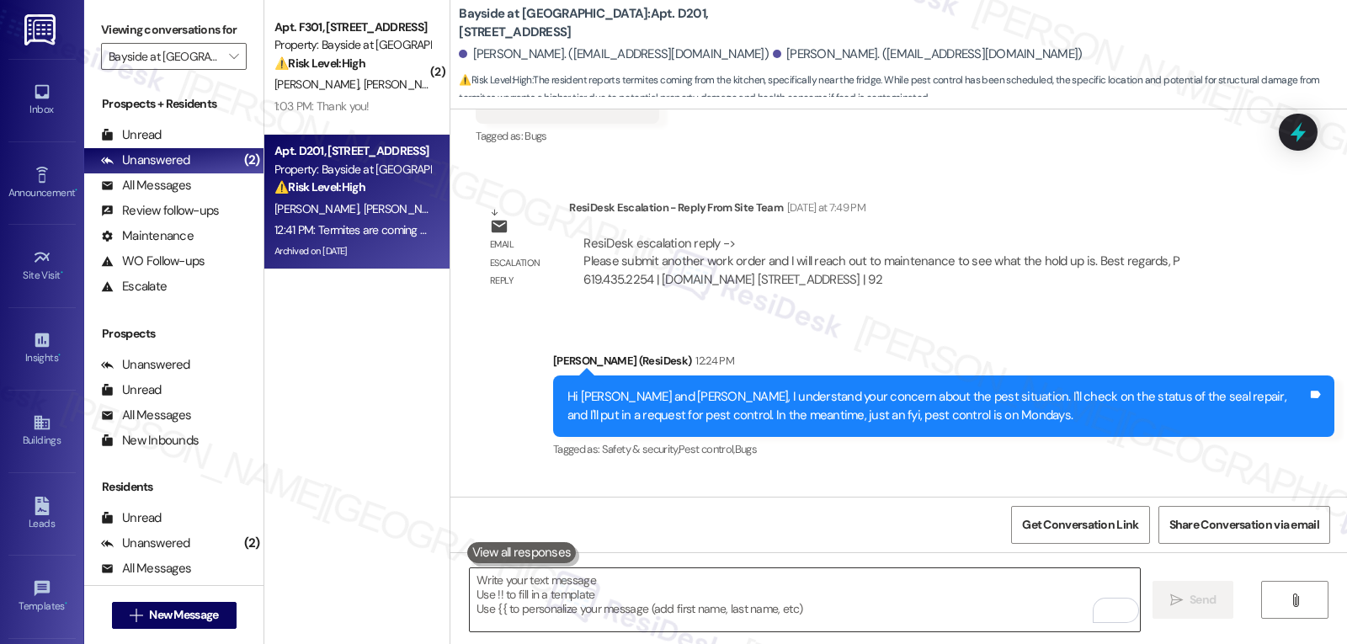
click at [951, 626] on textarea "To enrich screen reader interactions, please activate Accessibility in Grammarl…" at bounding box center [805, 599] width 670 height 63
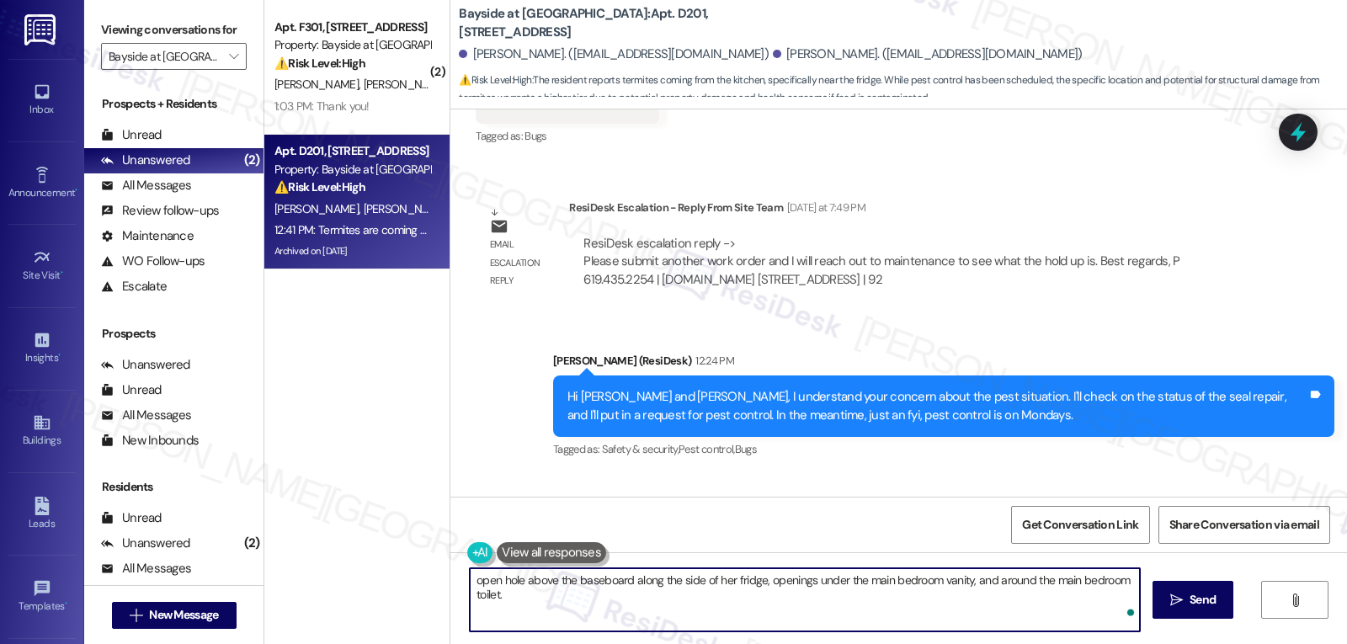
type textarea "open hole above the baseboard along the side of her fridge, openings under the …"
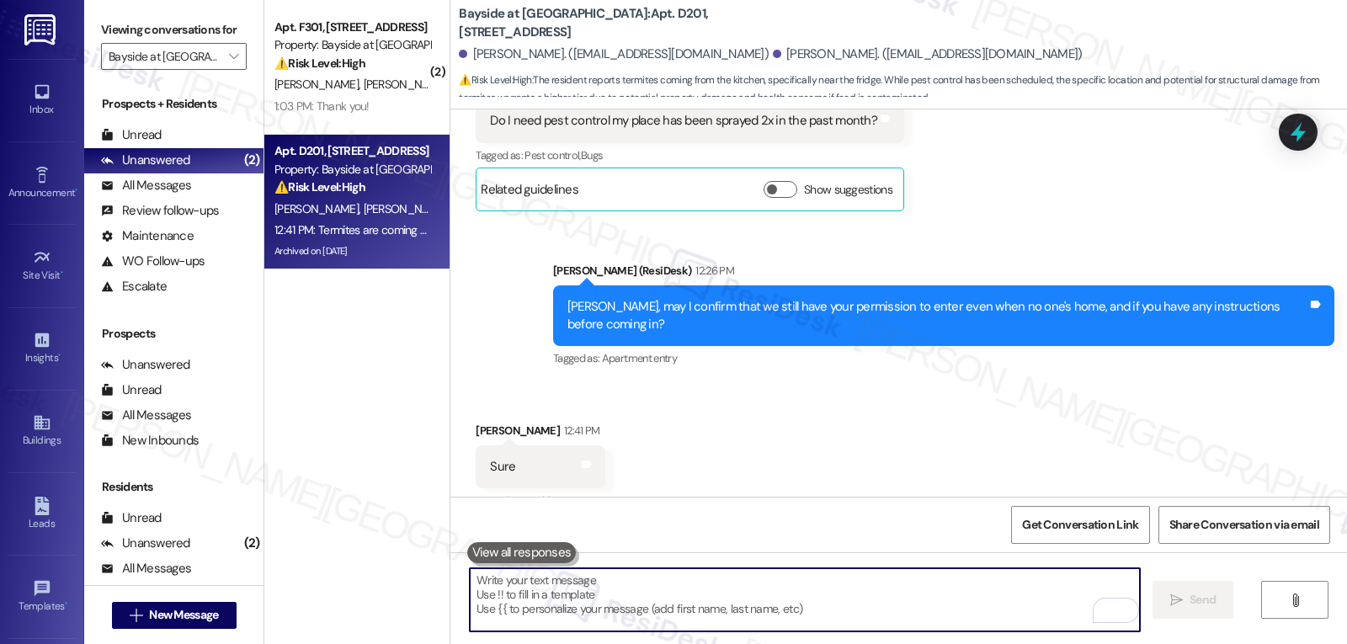
scroll to position [14135, 0]
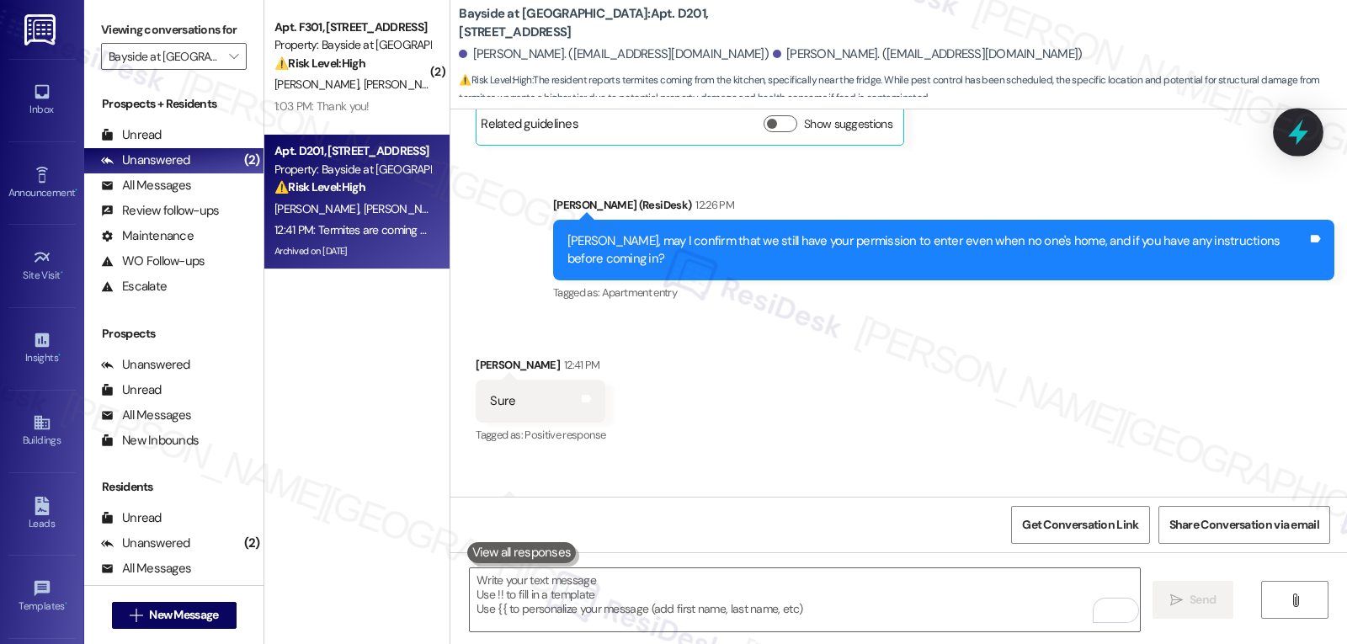
click at [1308, 132] on icon at bounding box center [1298, 132] width 29 height 29
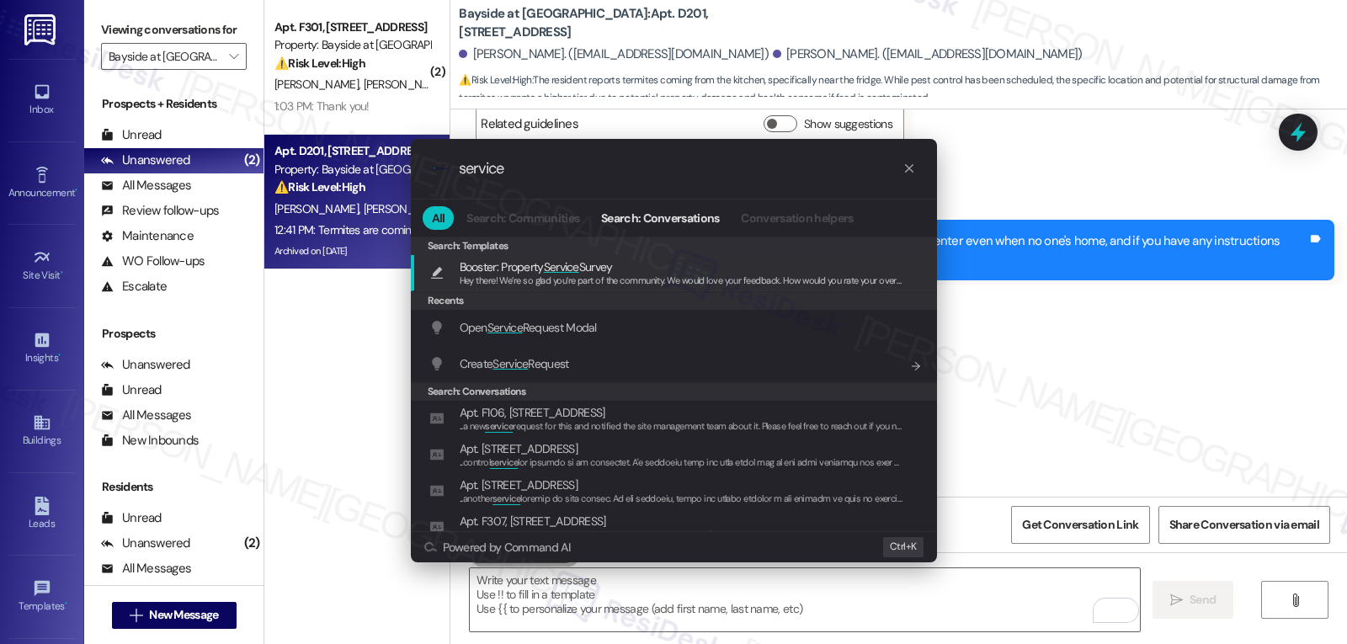
type input "service"
click at [767, 181] on div ".cls-1{fill:#0a055f;}.cls-2{fill:#0cc4c4;} resideskLogoBlueOrange service" at bounding box center [674, 169] width 526 height 60
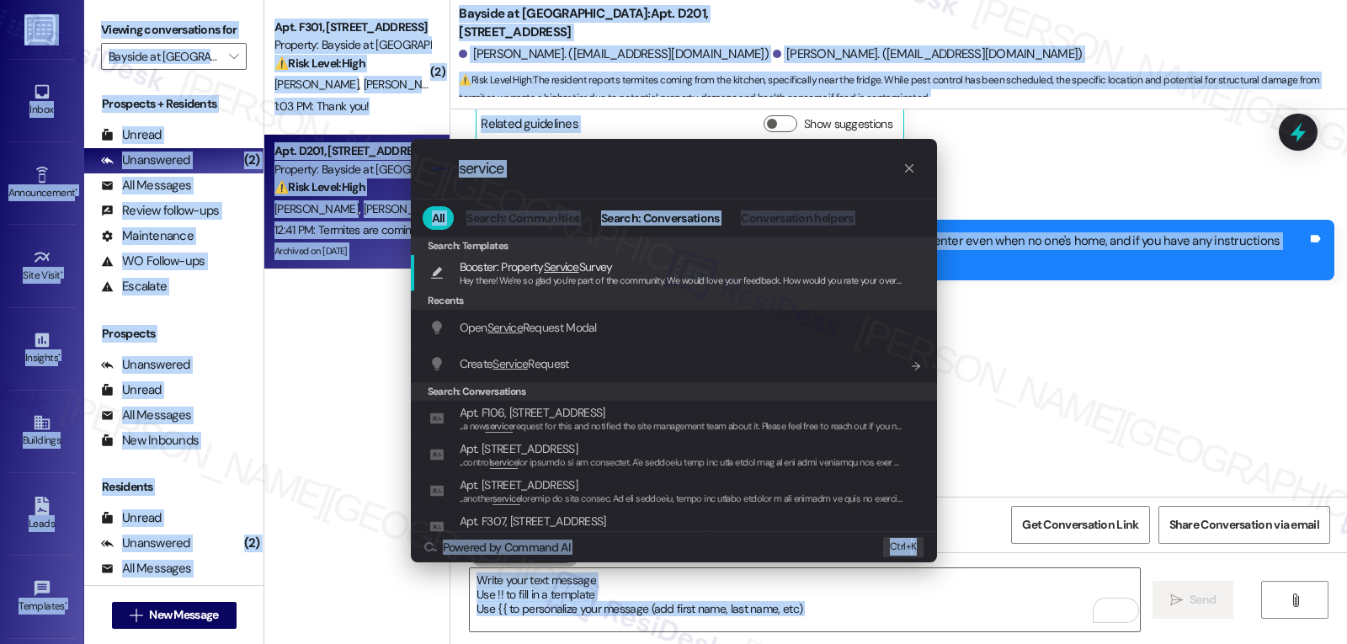
click at [758, 176] on input "service" at bounding box center [681, 169] width 444 height 18
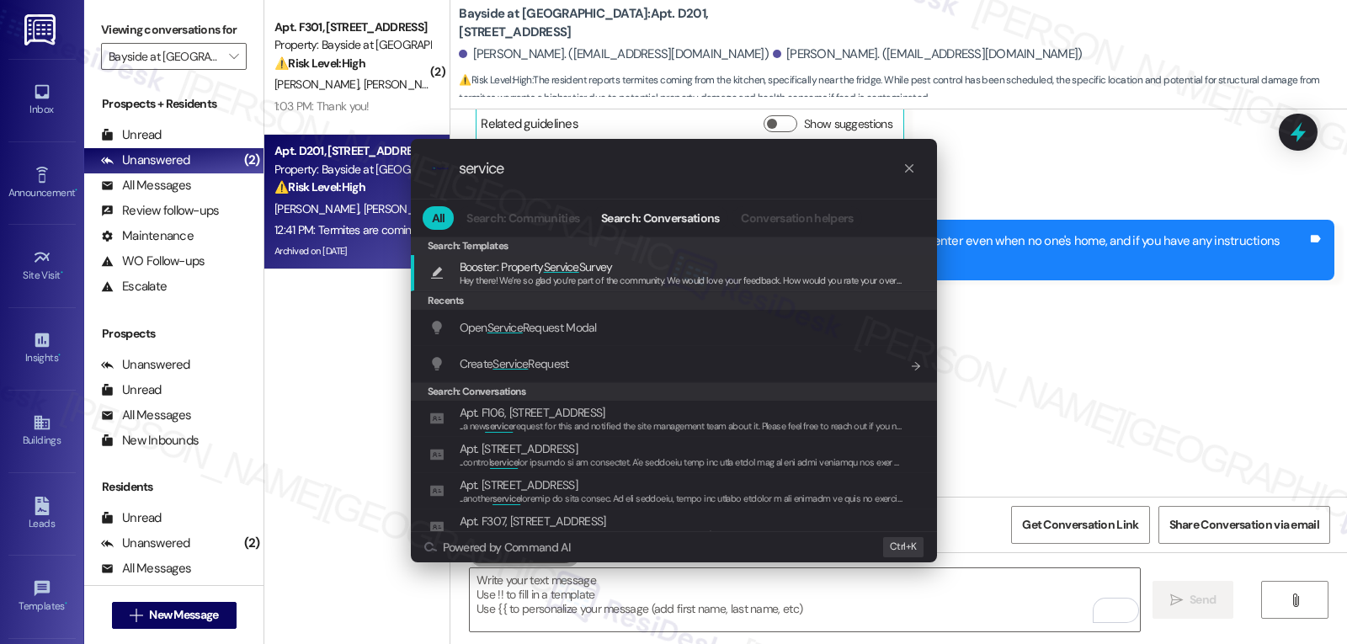
click at [906, 169] on icon "progress bar" at bounding box center [909, 168] width 13 height 13
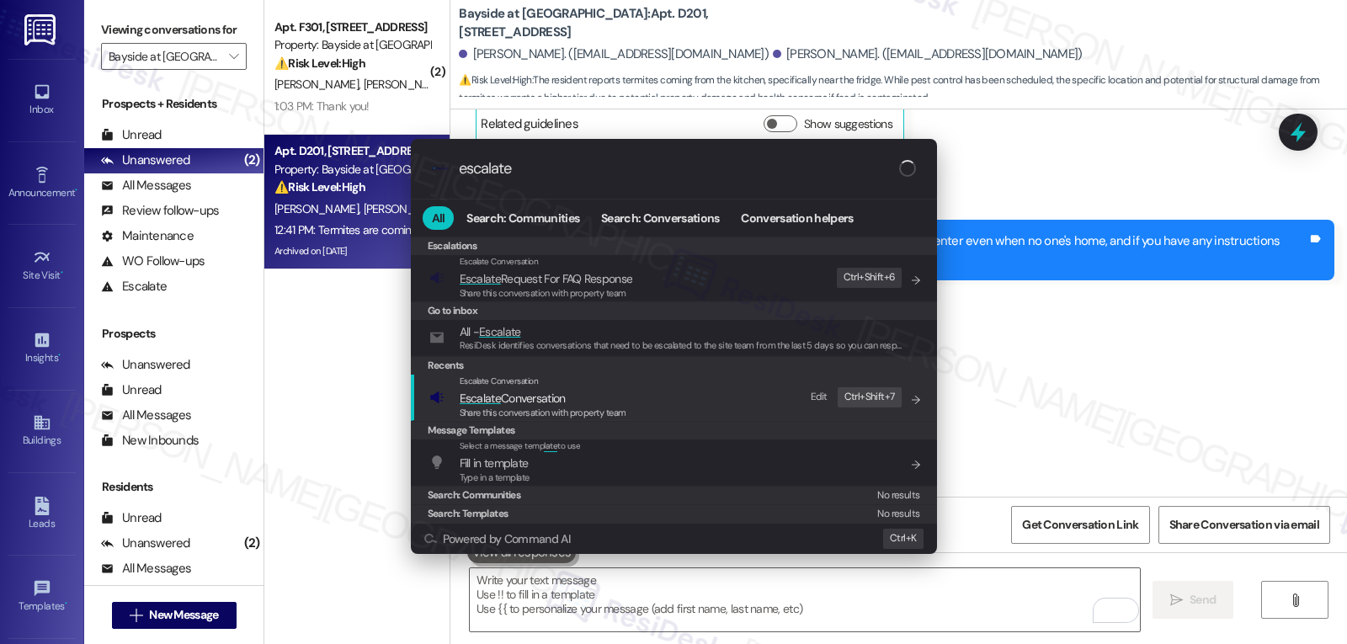
type input "escalate"
click at [587, 407] on span "Share this conversation with property team" at bounding box center [543, 413] width 167 height 12
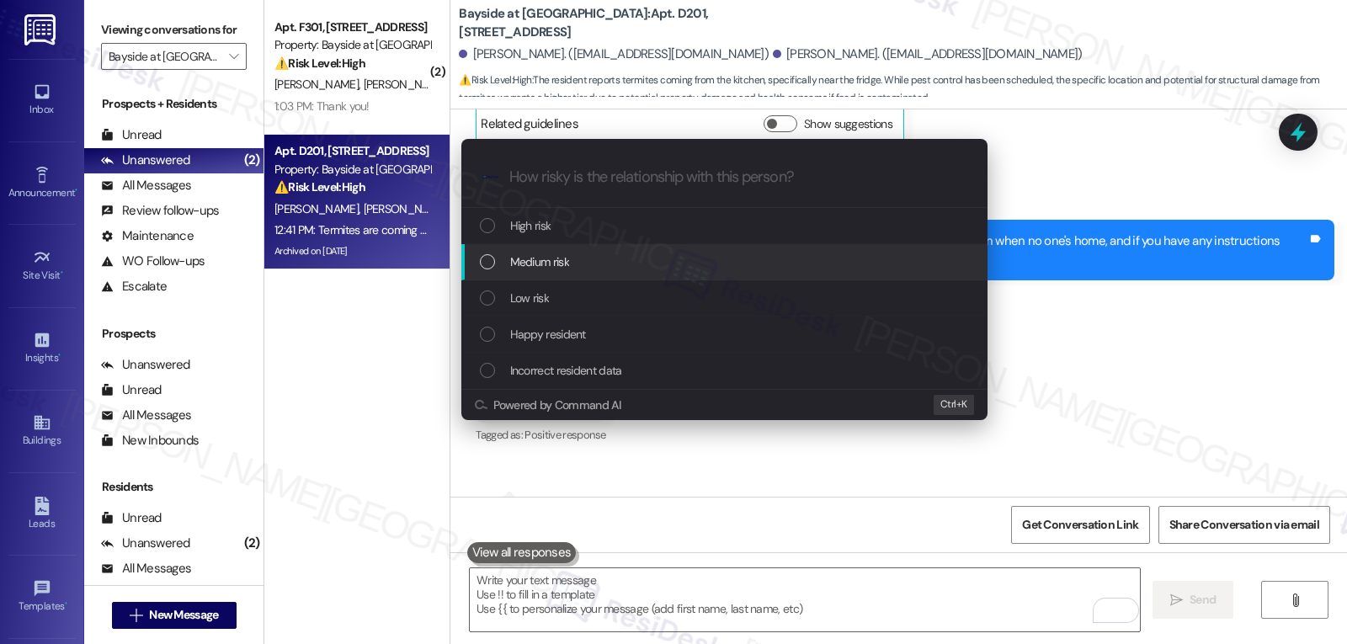
click at [626, 268] on div "Medium risk" at bounding box center [726, 262] width 493 height 19
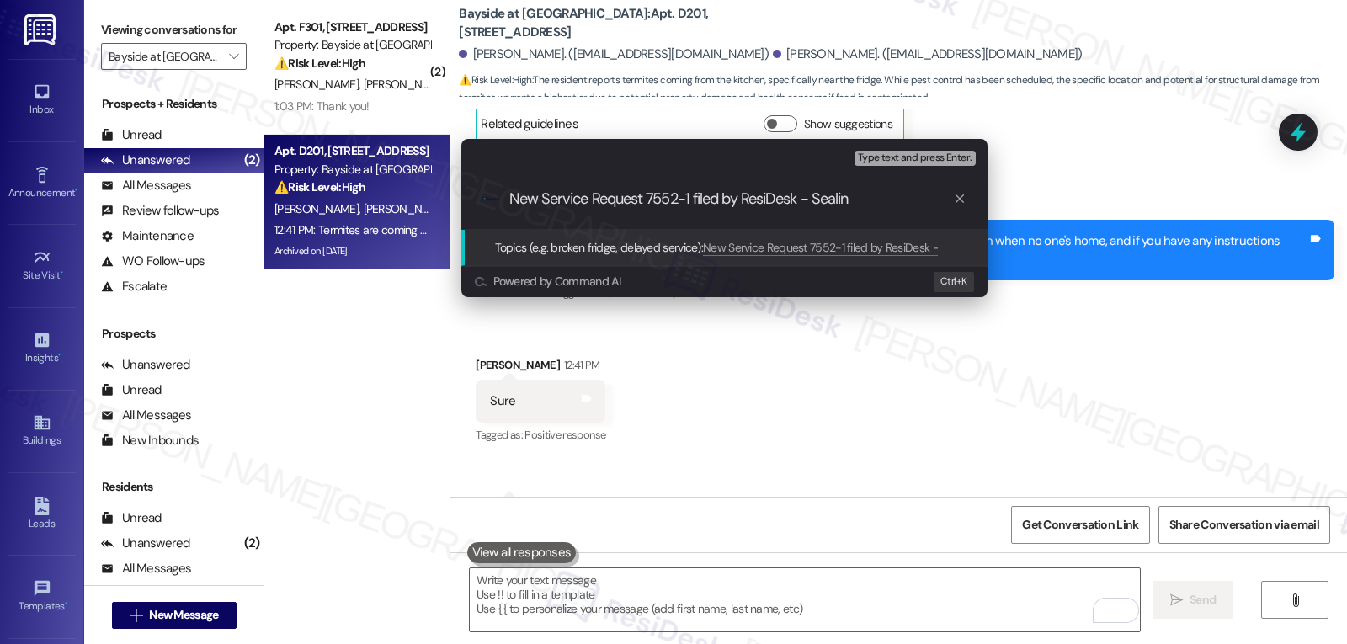
type input "New Service Request 7552-1 filed by ResiDesk - Sealing"
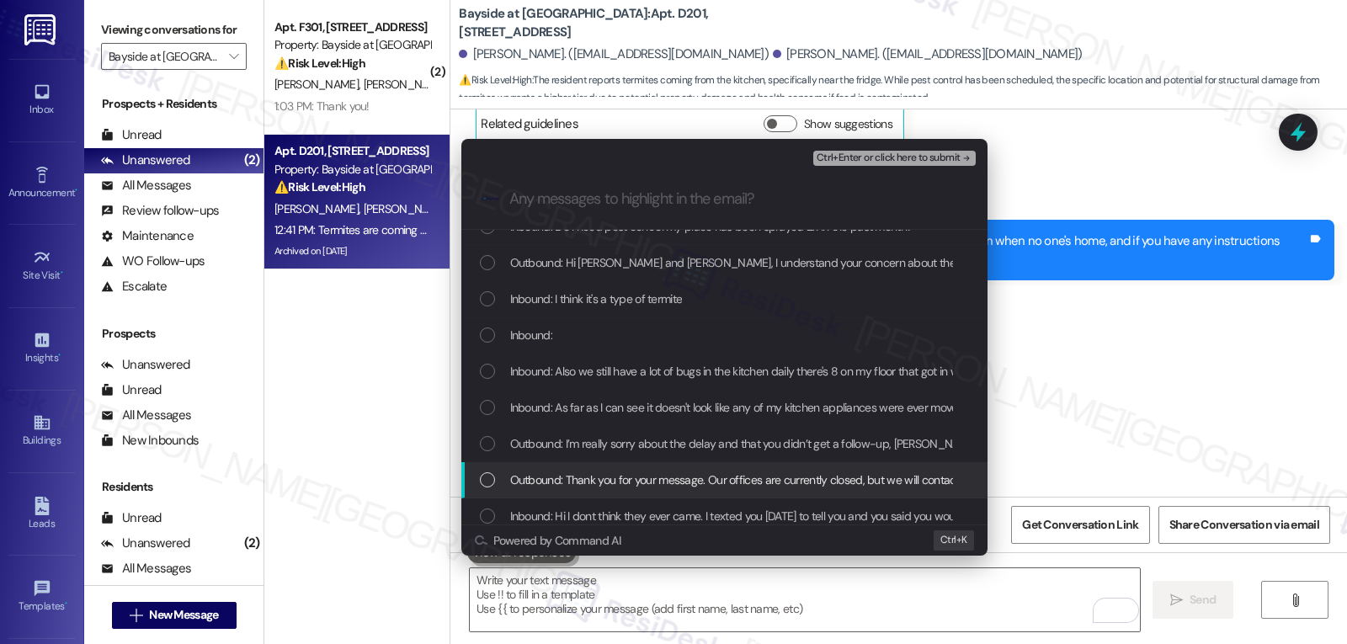
scroll to position [168, 0]
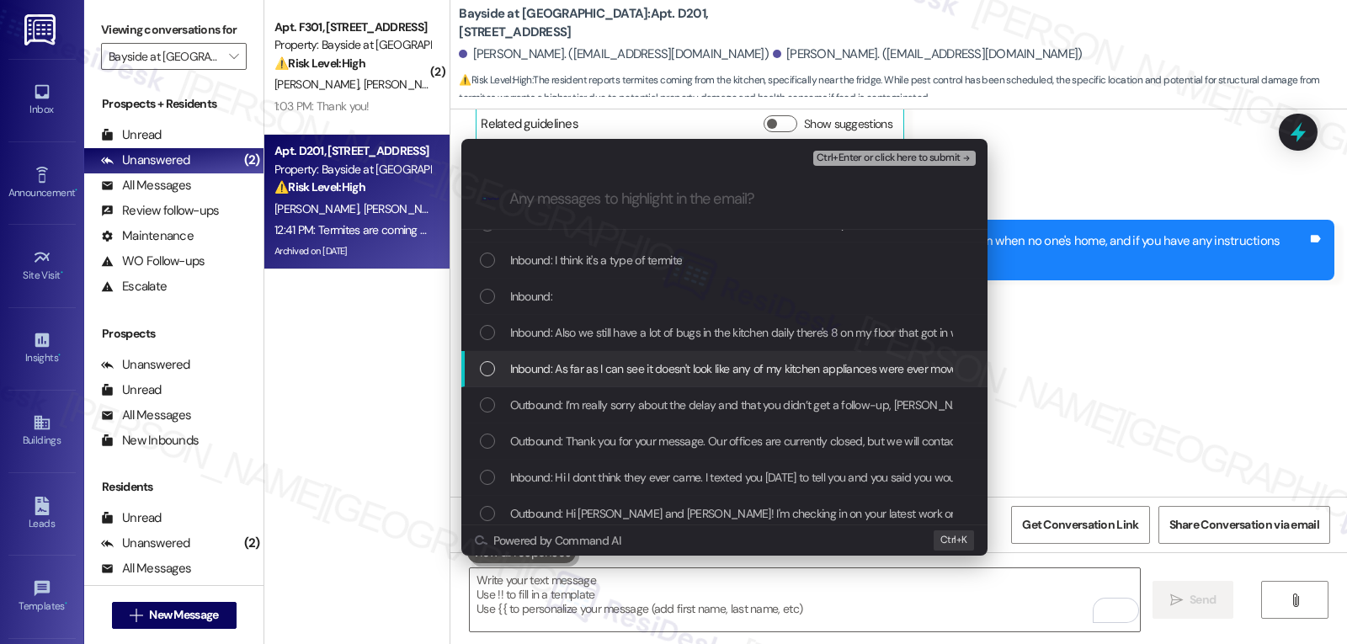
click at [557, 376] on span "Inbound: As far as I can see it doesn't look like any of my kitchen appliances …" at bounding box center [796, 368] width 572 height 19
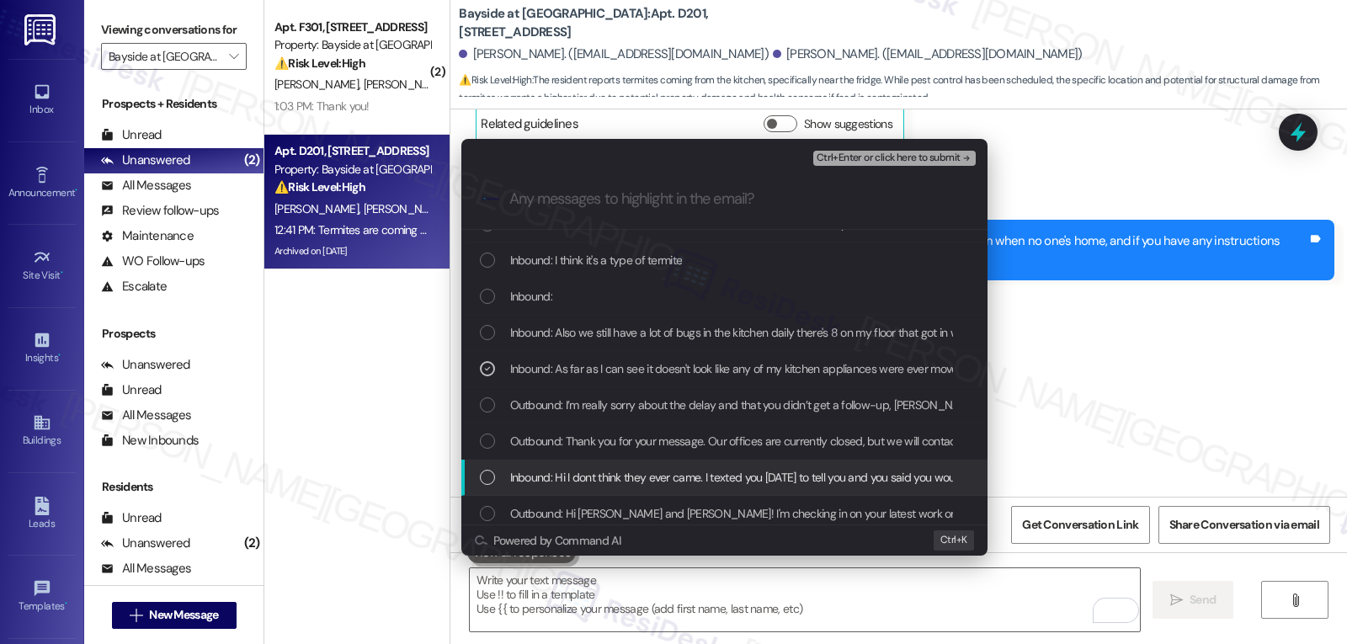
click at [562, 484] on span "Inbound: Hi I dont think they ever came. I texted you 2 weeks ago to tell you a…" at bounding box center [797, 477] width 574 height 19
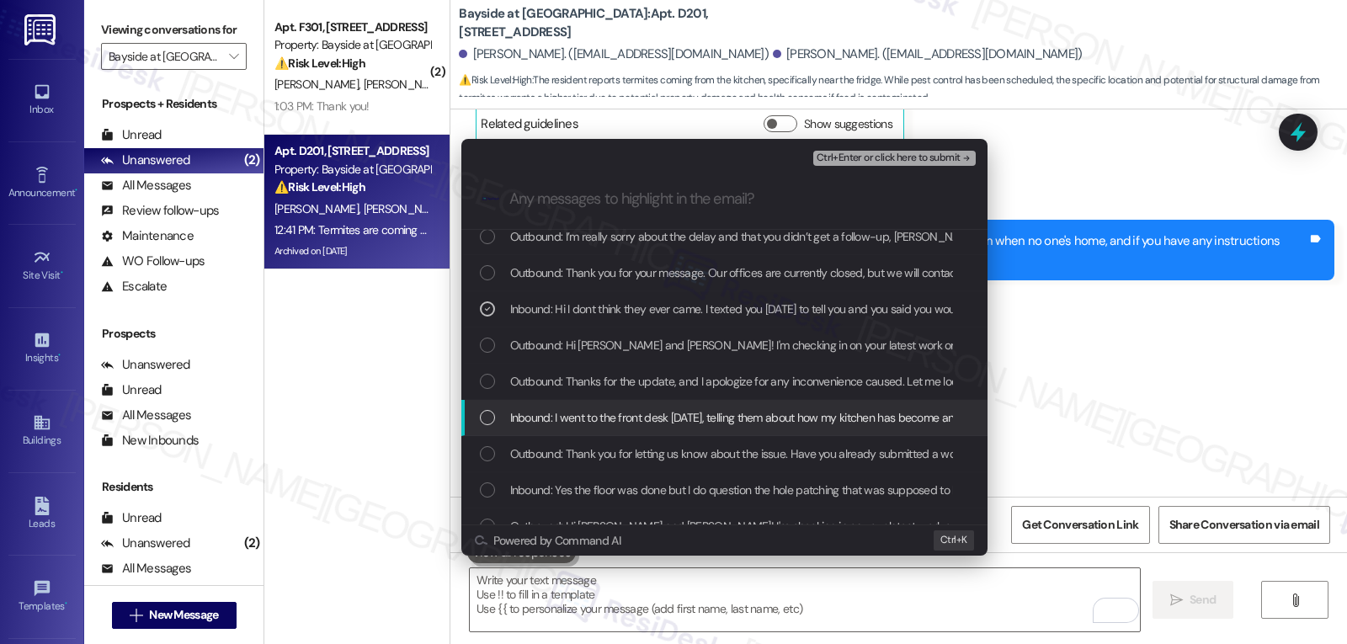
click at [562, 430] on div "Inbound: I went to the front desk on Saturday, telling them about how my kitche…" at bounding box center [724, 418] width 526 height 36
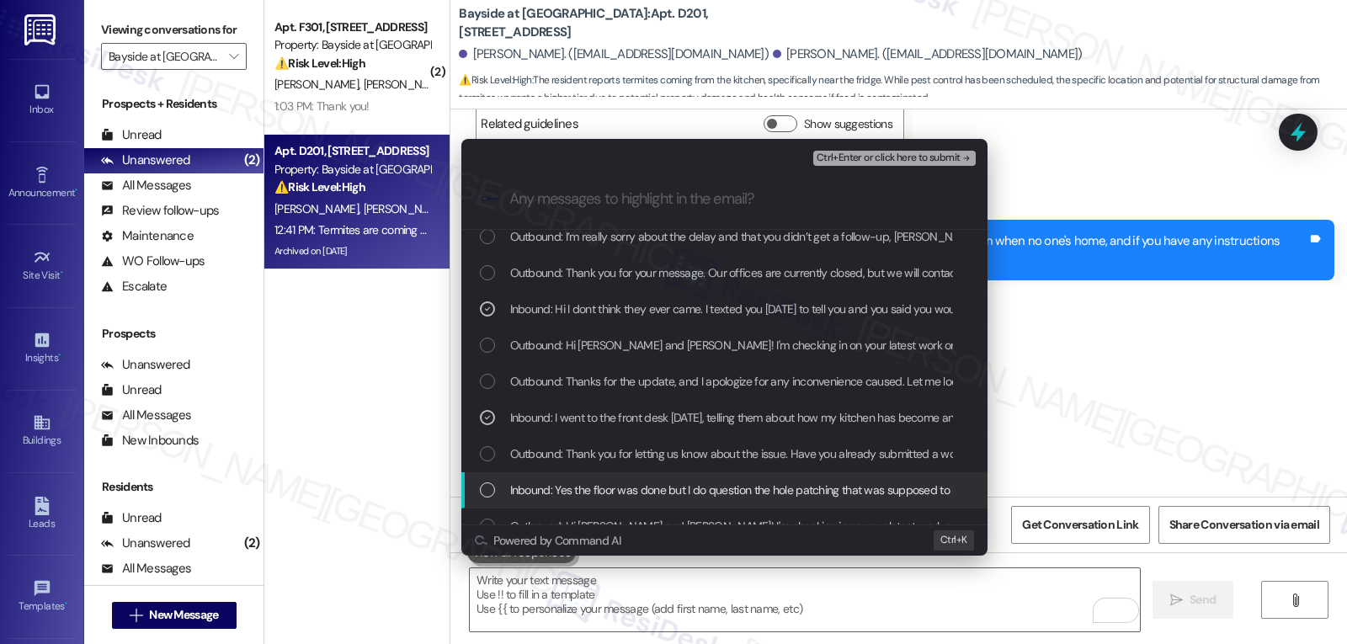
click at [492, 489] on div "List of options" at bounding box center [487, 489] width 15 height 15
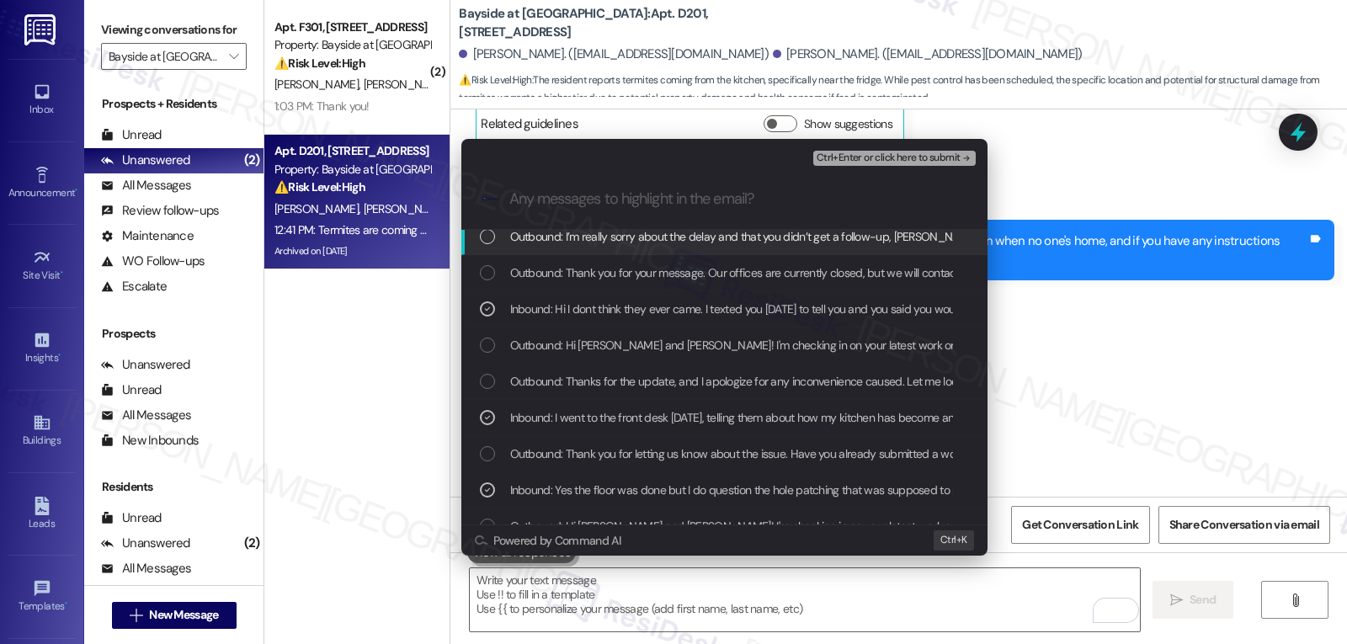
click at [896, 160] on span "Ctrl+Enter or click here to submit" at bounding box center [889, 158] width 144 height 12
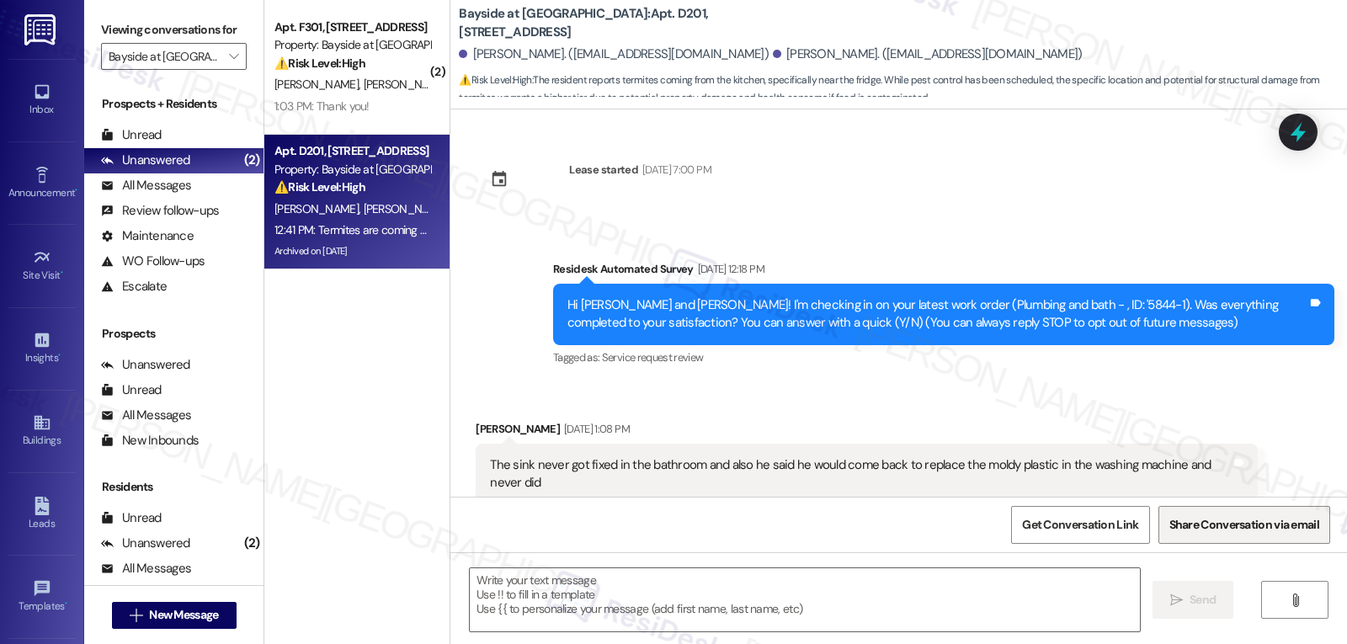
scroll to position [14134, 0]
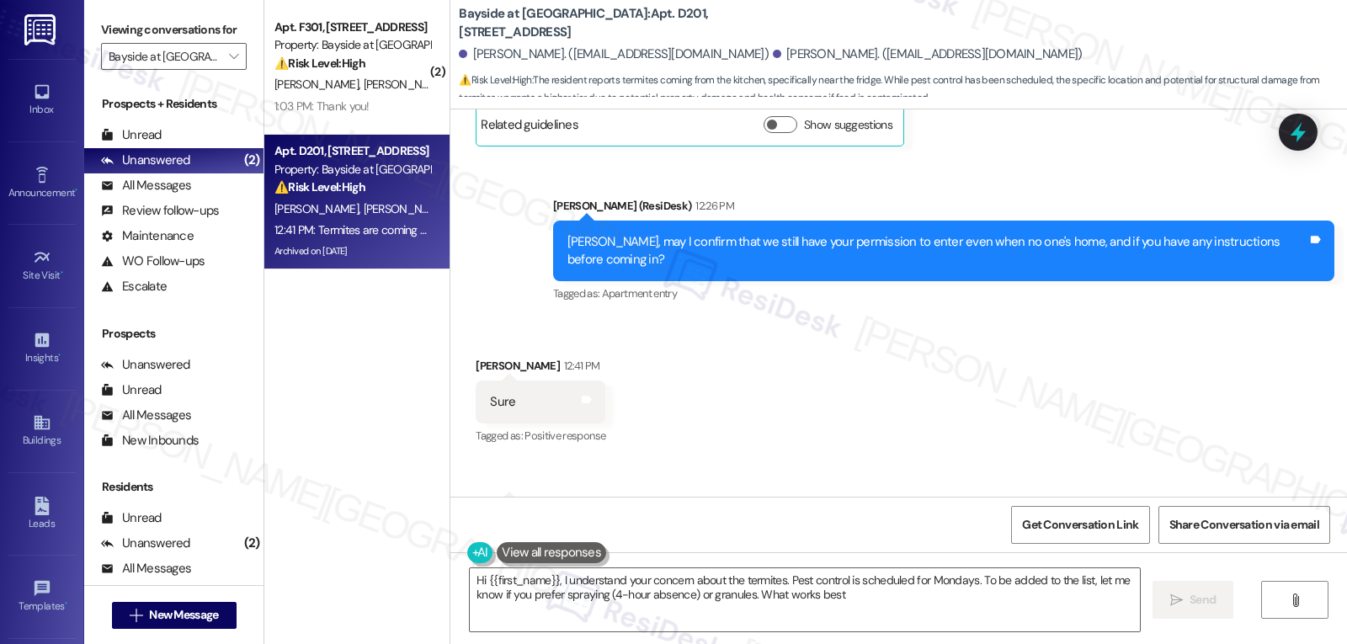
type textarea "Hi {{first_name}}, I understand your concern about the termites. Pest control i…"
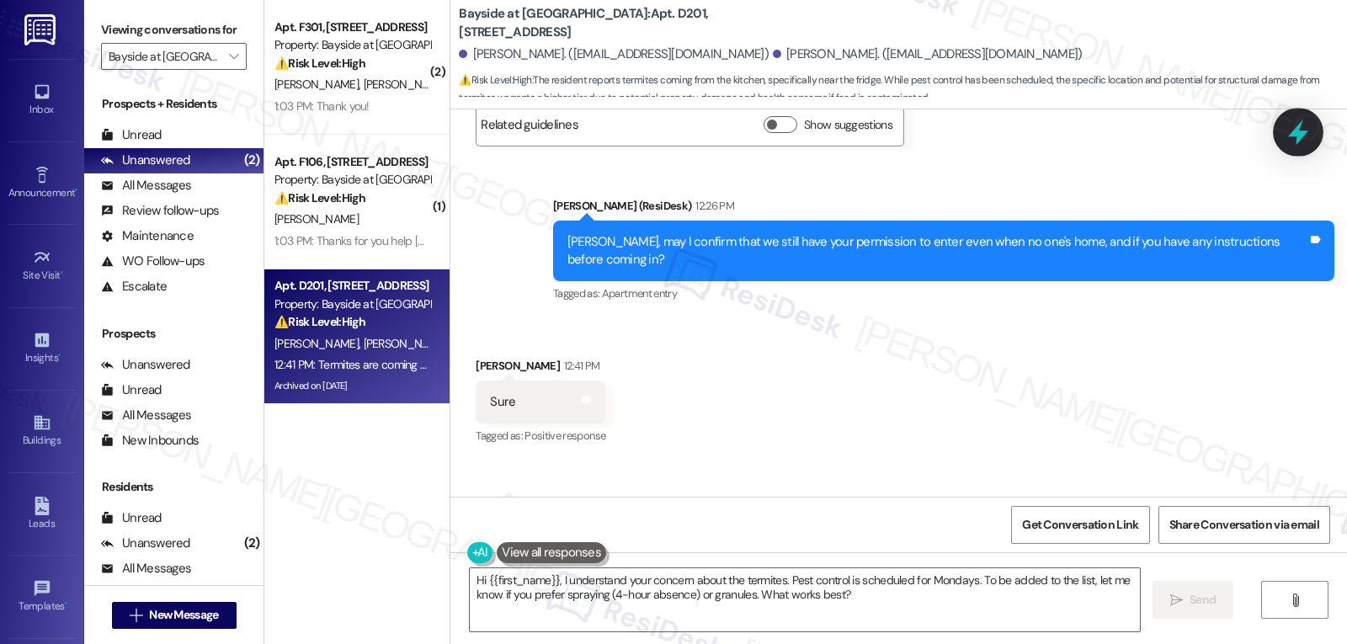
click at [1296, 135] on icon at bounding box center [1298, 133] width 20 height 26
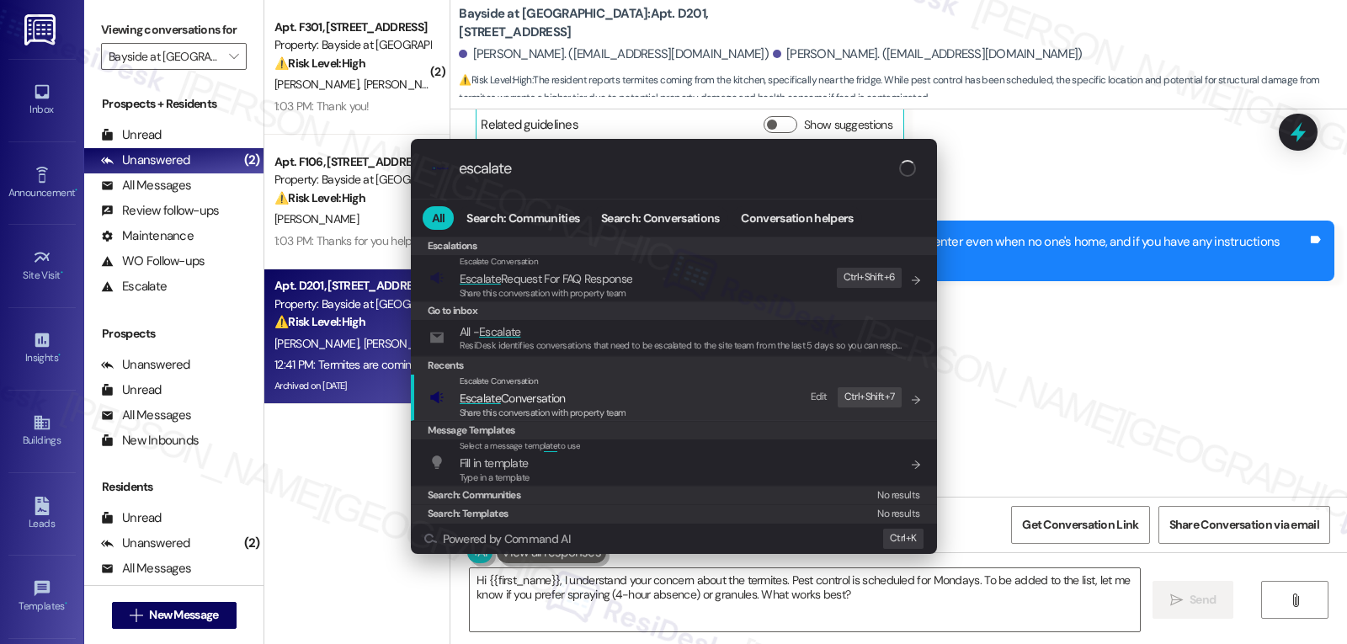
type input "escalate"
click at [550, 401] on span "Escalate Conversation" at bounding box center [513, 398] width 106 height 15
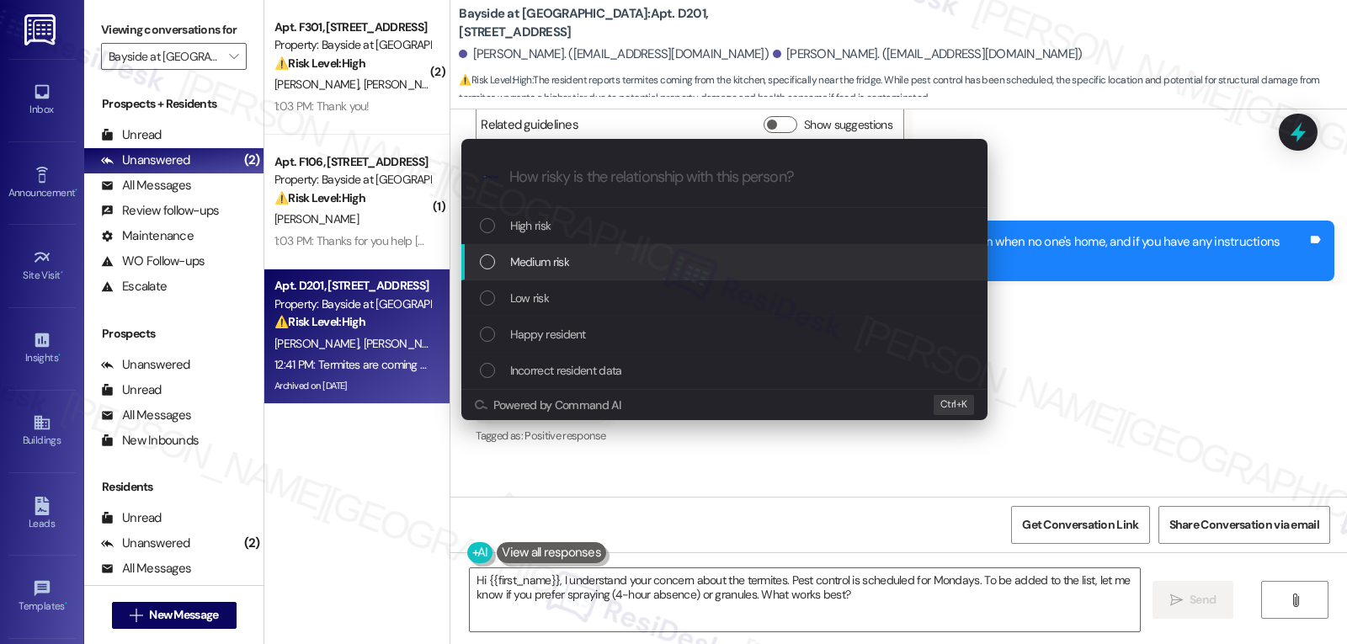
click at [590, 266] on div "Medium risk" at bounding box center [726, 262] width 493 height 19
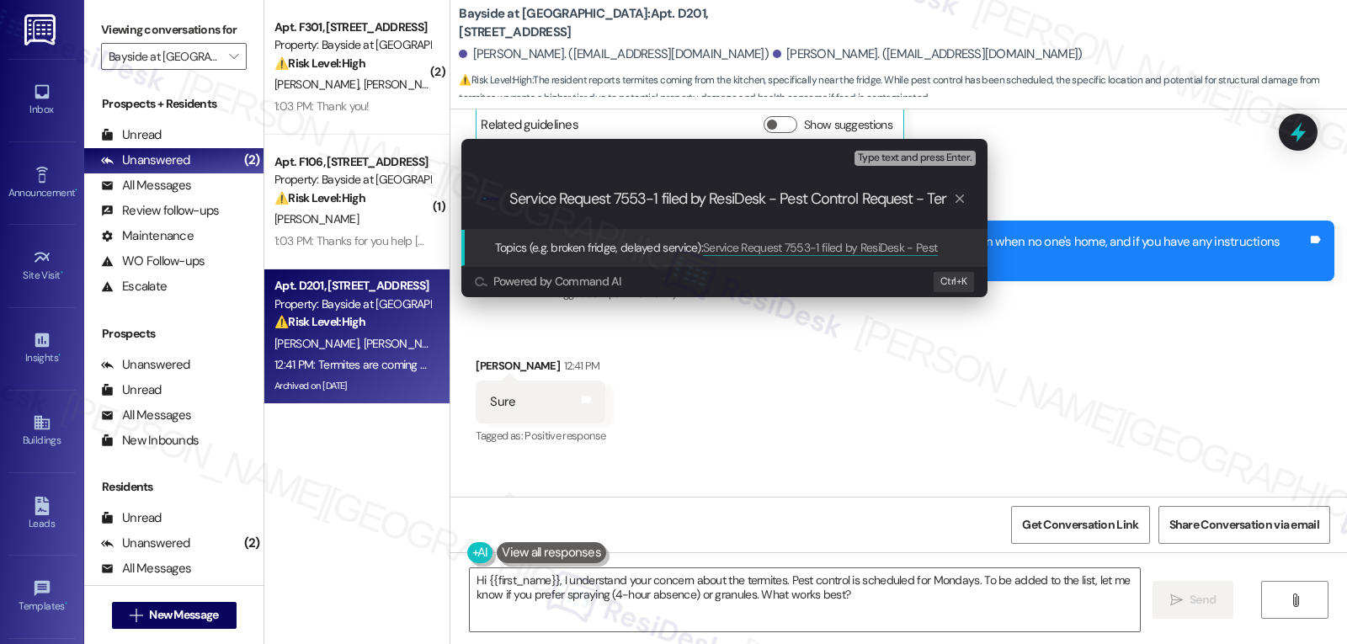
scroll to position [0, 0]
type input "Service Request 7553-1 filed by ResiDesk - Pest Control Request - Flying termit…"
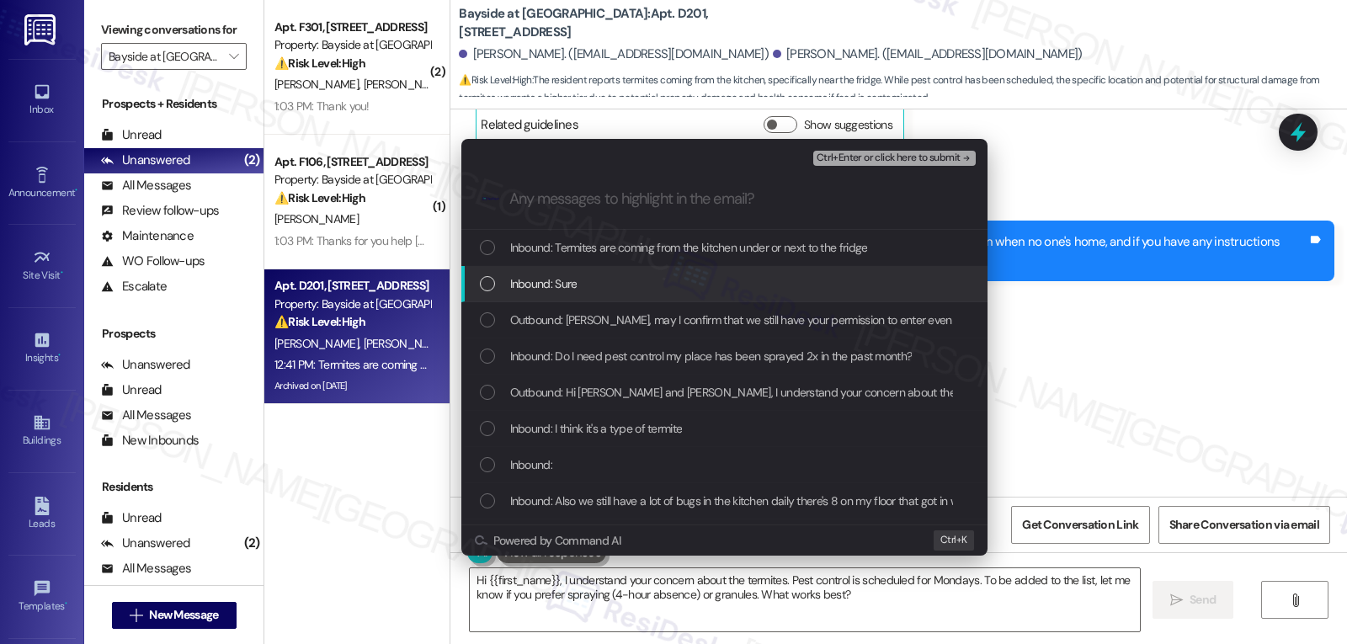
click at [594, 285] on div "Inbound: Sure" at bounding box center [726, 283] width 493 height 19
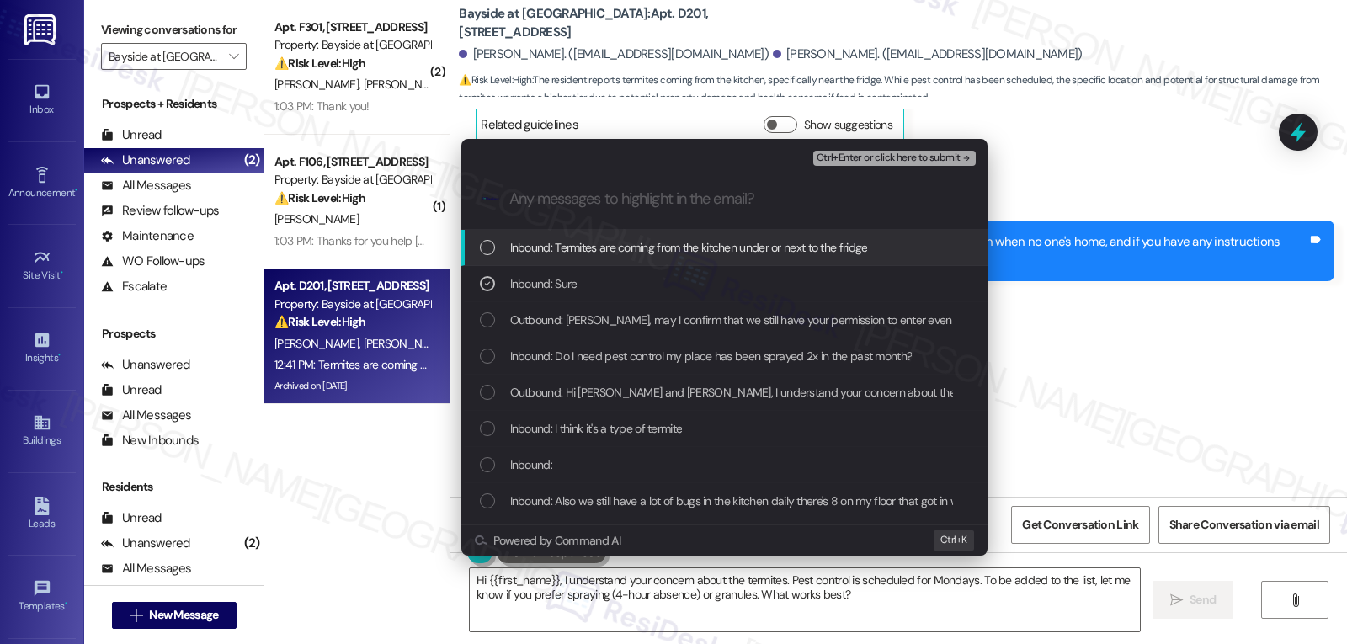
click at [595, 255] on span "Inbound: Termites are coming from the kitchen under or next to the fridge" at bounding box center [689, 247] width 358 height 19
click at [487, 365] on div "Inbound: Do I need pest control my place has been sprayed 2x in the past month?" at bounding box center [726, 356] width 493 height 19
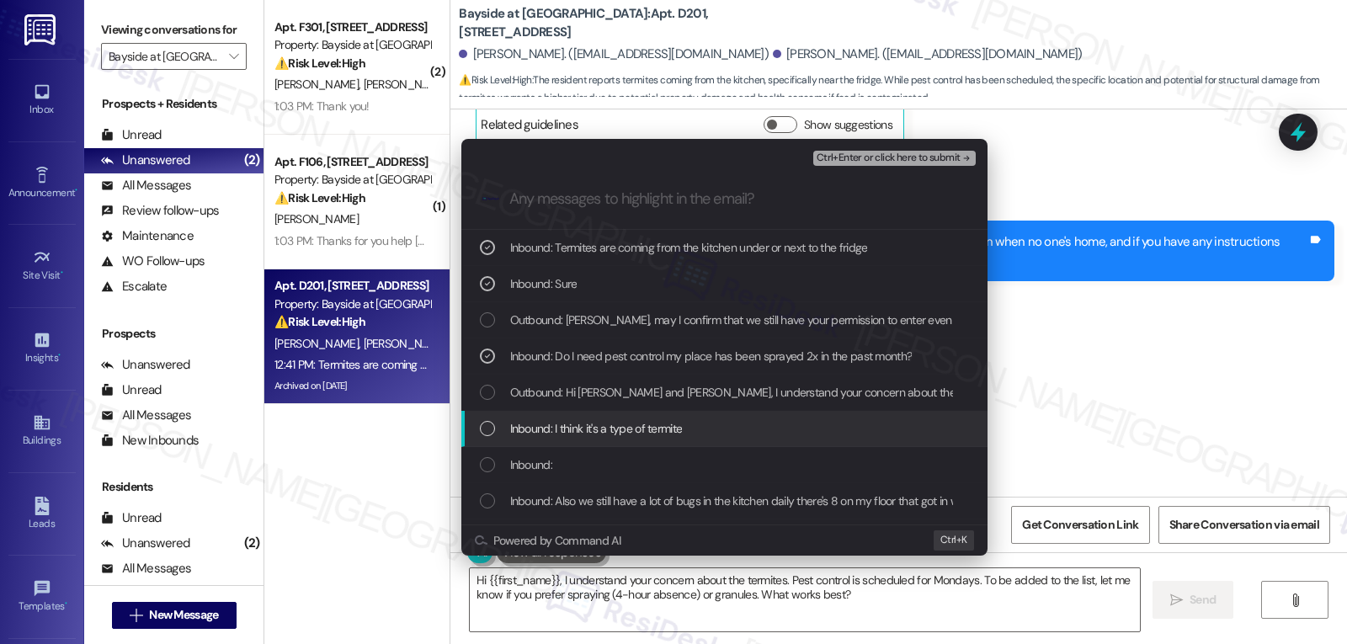
click at [522, 430] on span "Inbound: I think it's a type of termite" at bounding box center [596, 428] width 173 height 19
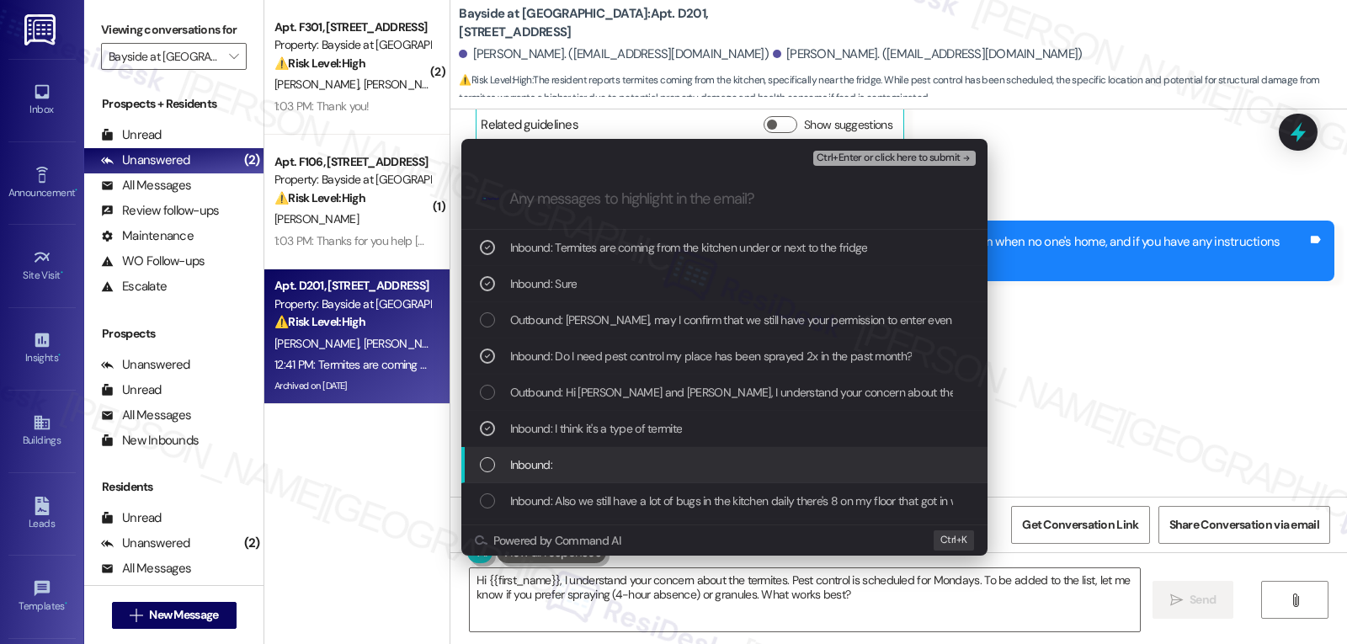
click at [574, 475] on div "Inbound:" at bounding box center [724, 465] width 526 height 36
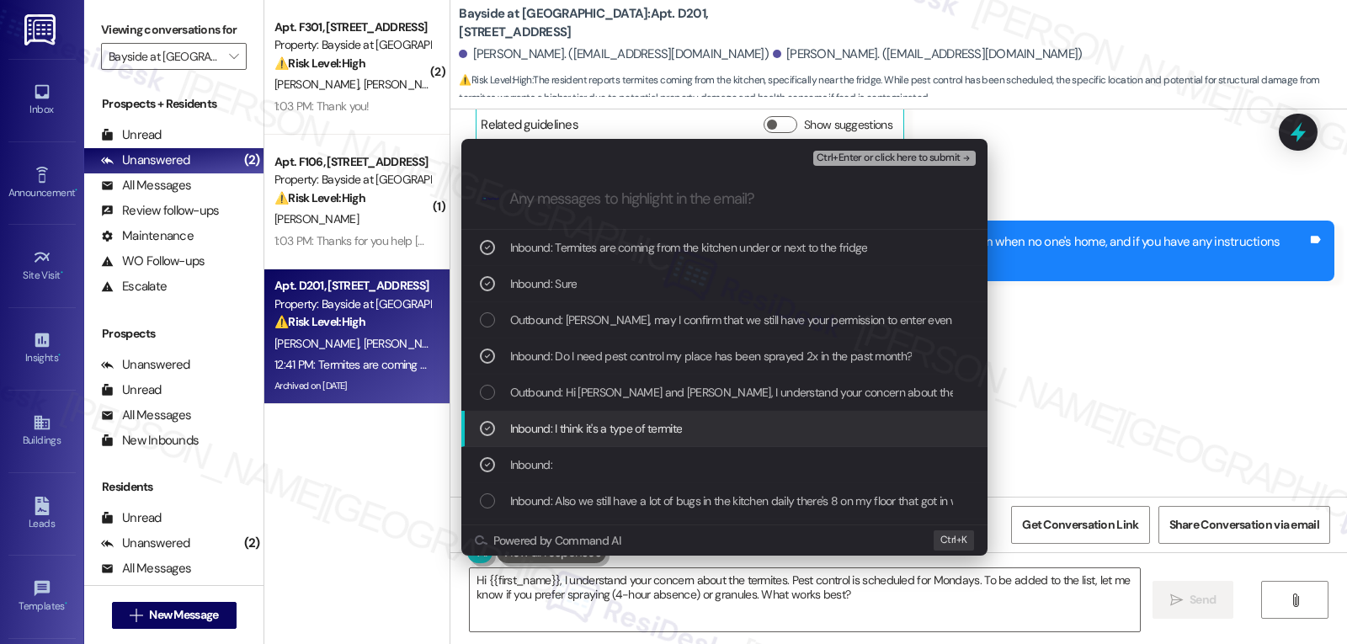
scroll to position [168, 0]
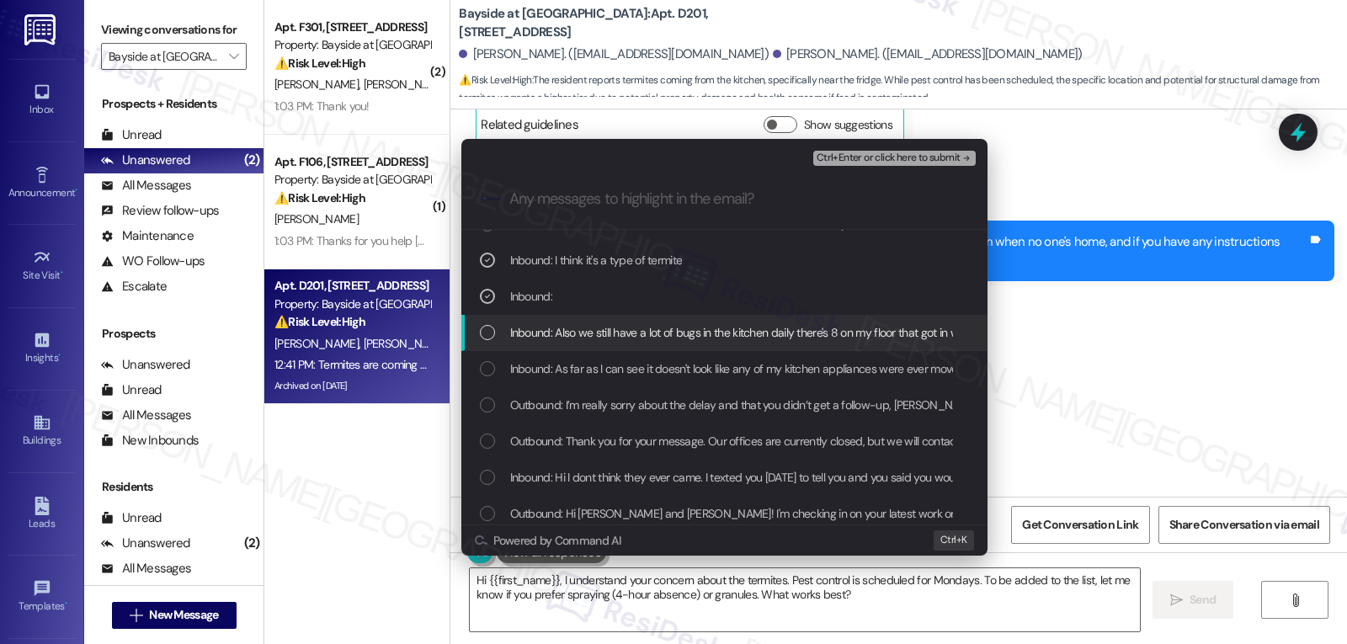
click at [494, 337] on div "List of options" at bounding box center [487, 332] width 15 height 15
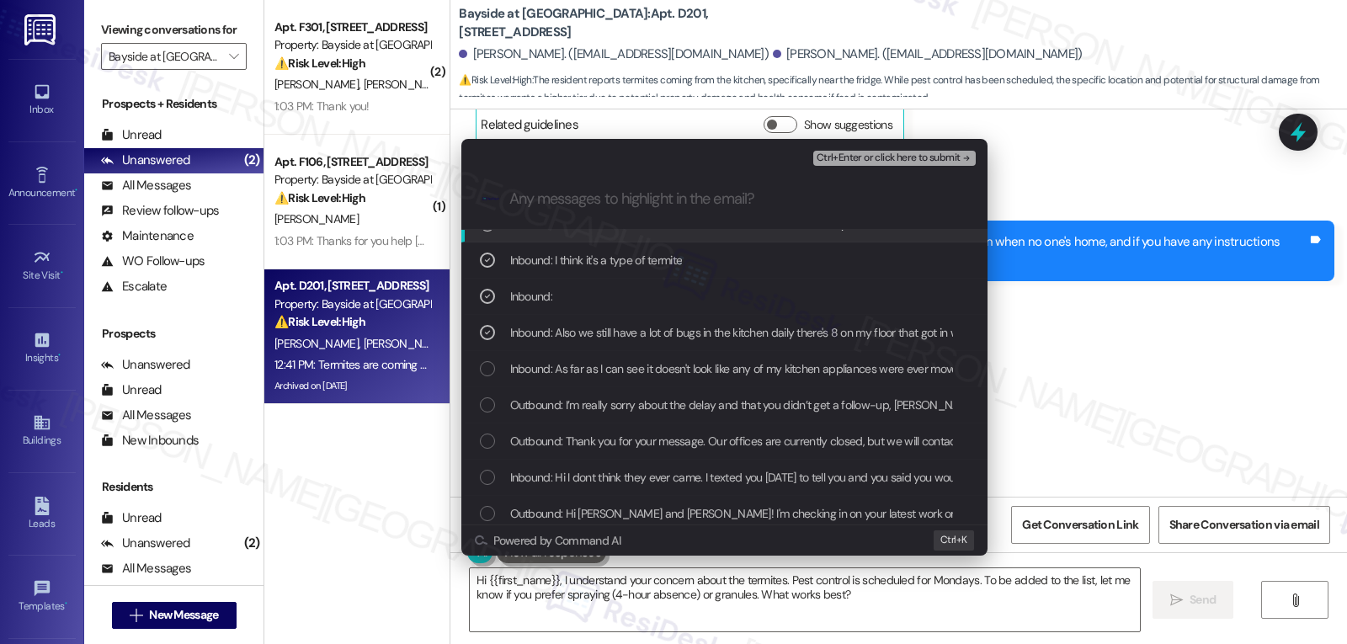
click at [923, 156] on span "Ctrl+Enter or click here to submit" at bounding box center [889, 158] width 144 height 12
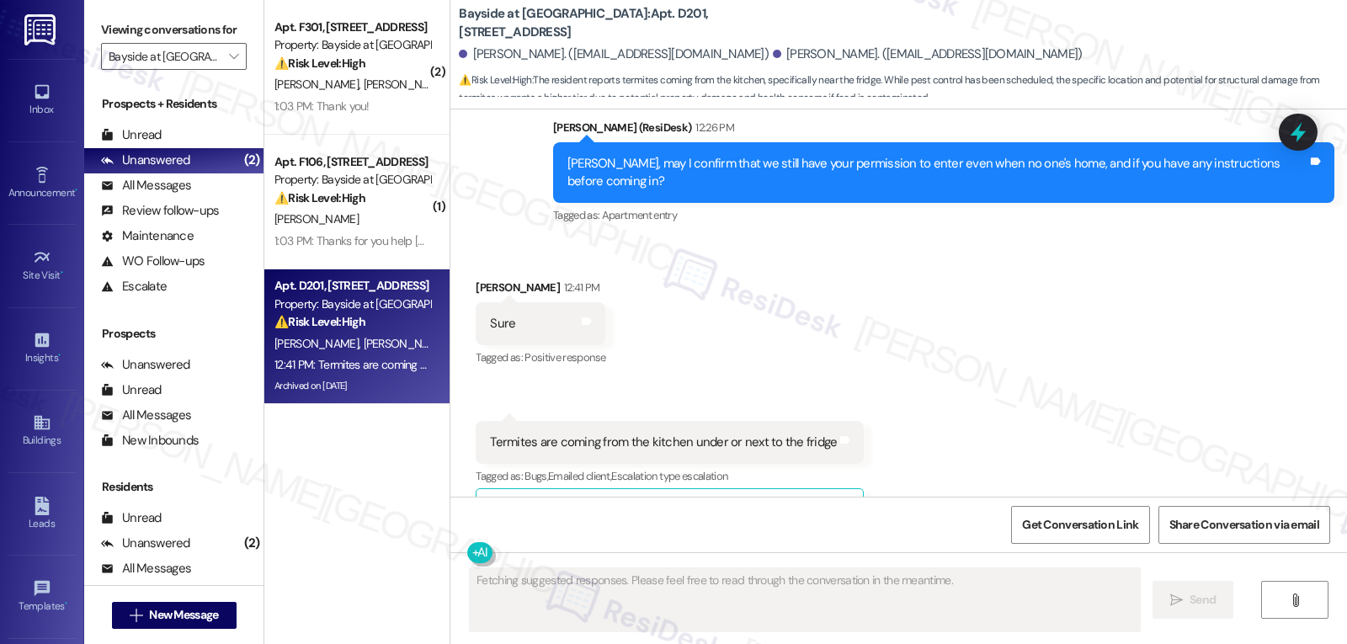
scroll to position [14174, 0]
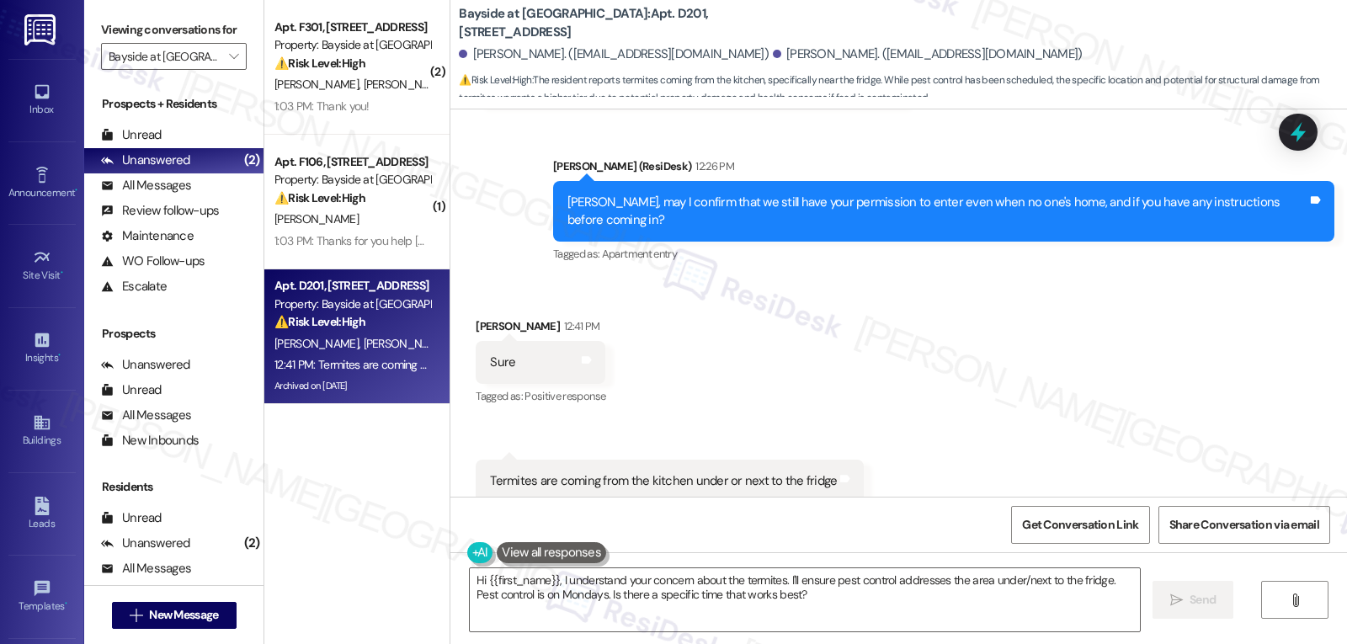
click at [486, 317] on div "Alexandra Raia 12:41 PM" at bounding box center [541, 329] width 130 height 24
copy div "Alexandra"
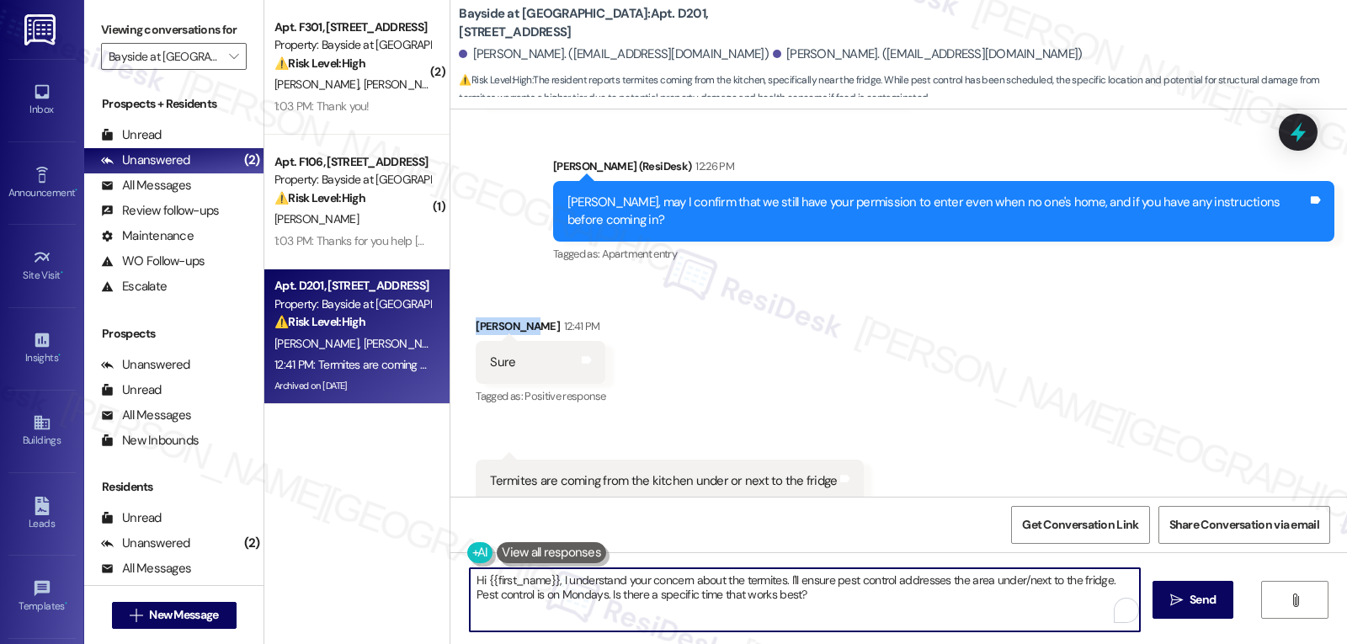
click at [611, 631] on textarea "Hi {{first_name}}, I understand your concern about the termites. I'll ensure pe…" at bounding box center [805, 599] width 670 height 63
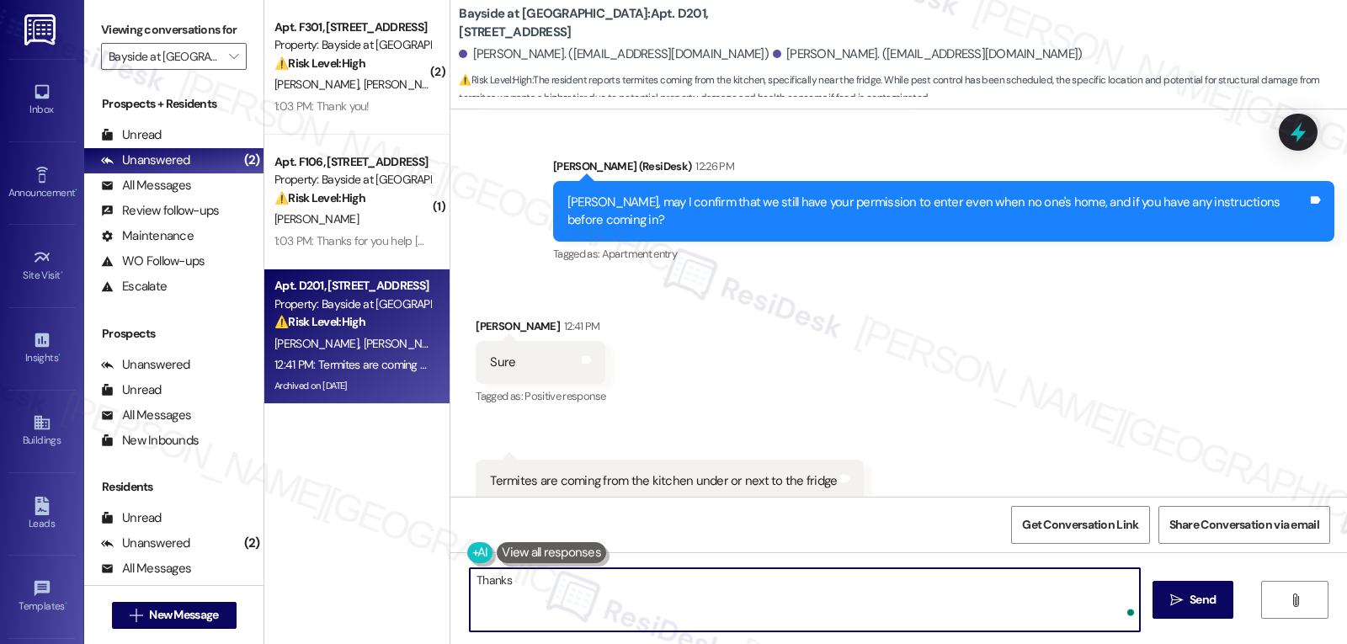
paste textarea "Alexandra"
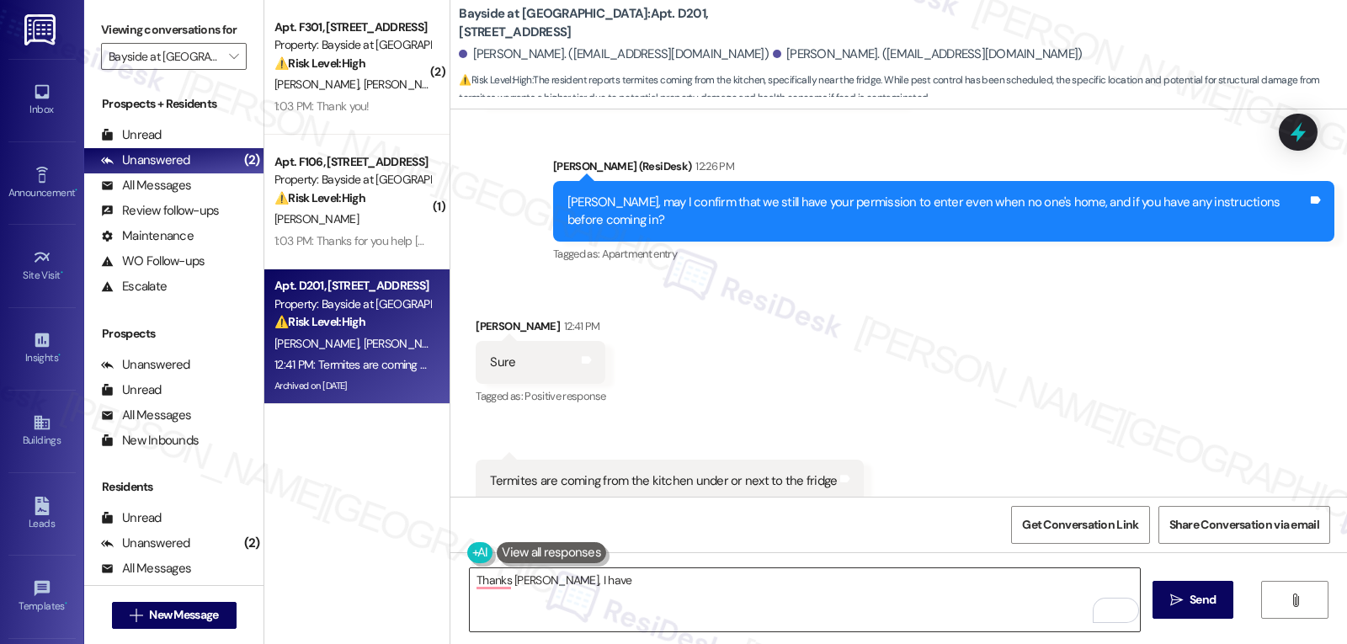
click at [640, 598] on textarea "Thanks Alexandra, I have" at bounding box center [805, 599] width 670 height 63
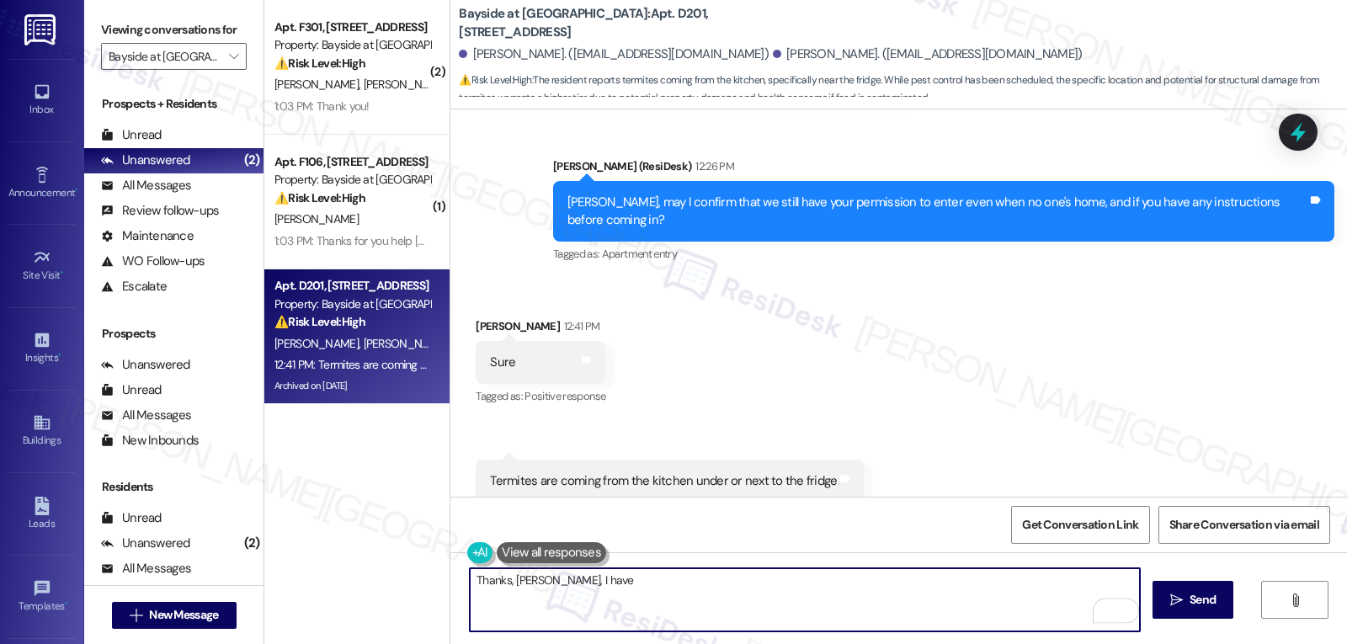
click at [660, 590] on textarea "Thanks, Alexandra, I have" at bounding box center [805, 599] width 670 height 63
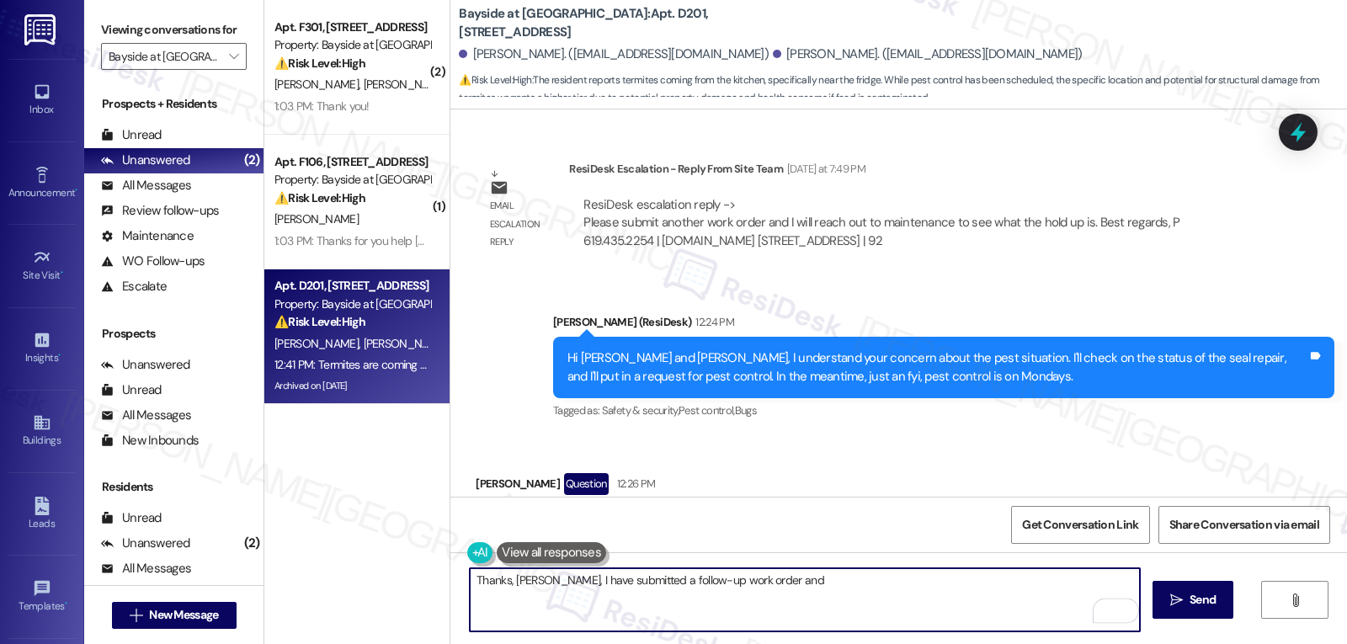
scroll to position [13500, 0]
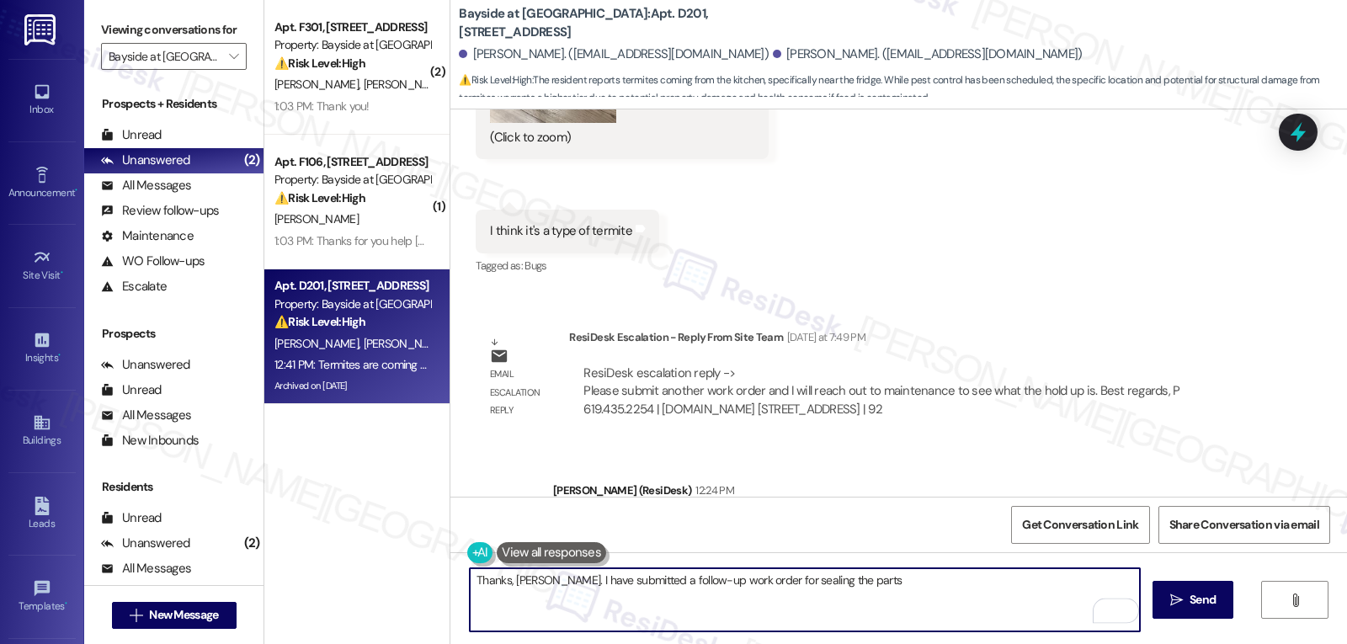
click at [877, 591] on textarea "Thanks, Alexandra. I have submitted a follow-up work order for sealing the parts" at bounding box center [805, 599] width 670 height 63
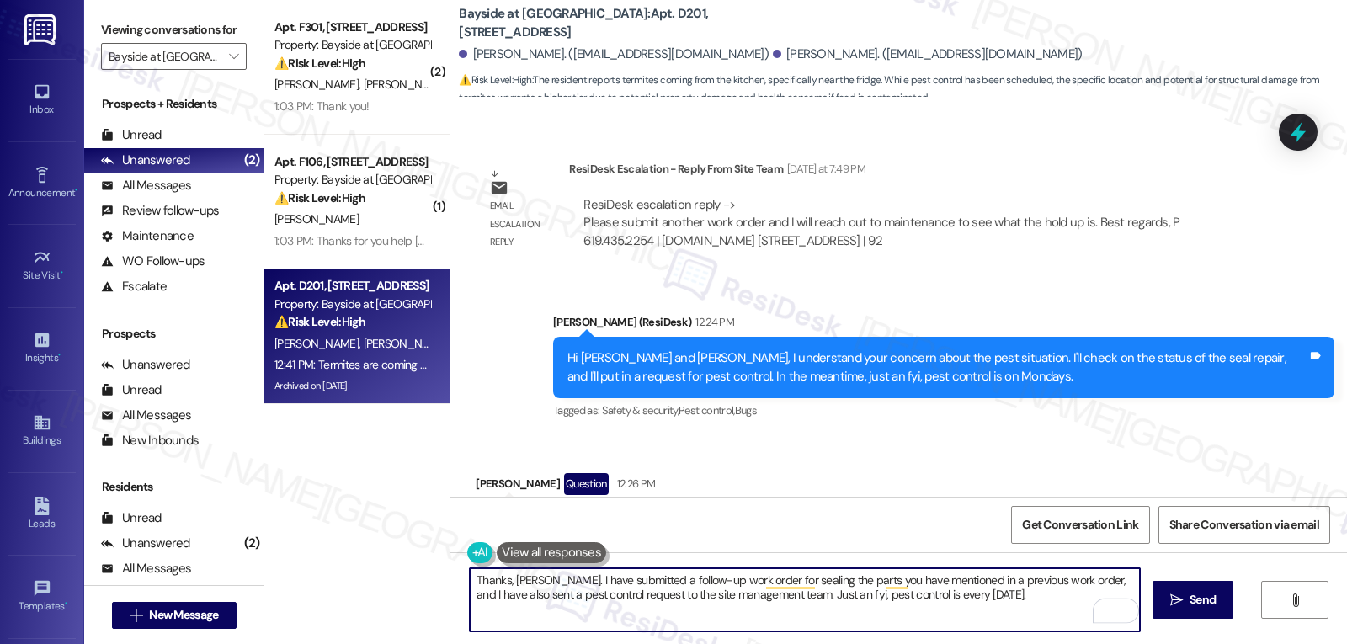
click at [1014, 599] on textarea "Thanks, Alexandra. I have submitted a follow-up work order for sealing the part…" at bounding box center [805, 599] width 670 height 63
click at [768, 598] on textarea "Thanks, Alexandra. I have submitted a follow-up work order for sealing the part…" at bounding box center [805, 599] width 670 height 63
click at [994, 605] on textarea "Thanks, Alexandra. I have submitted a follow-up work order for sealing the part…" at bounding box center [805, 599] width 670 height 63
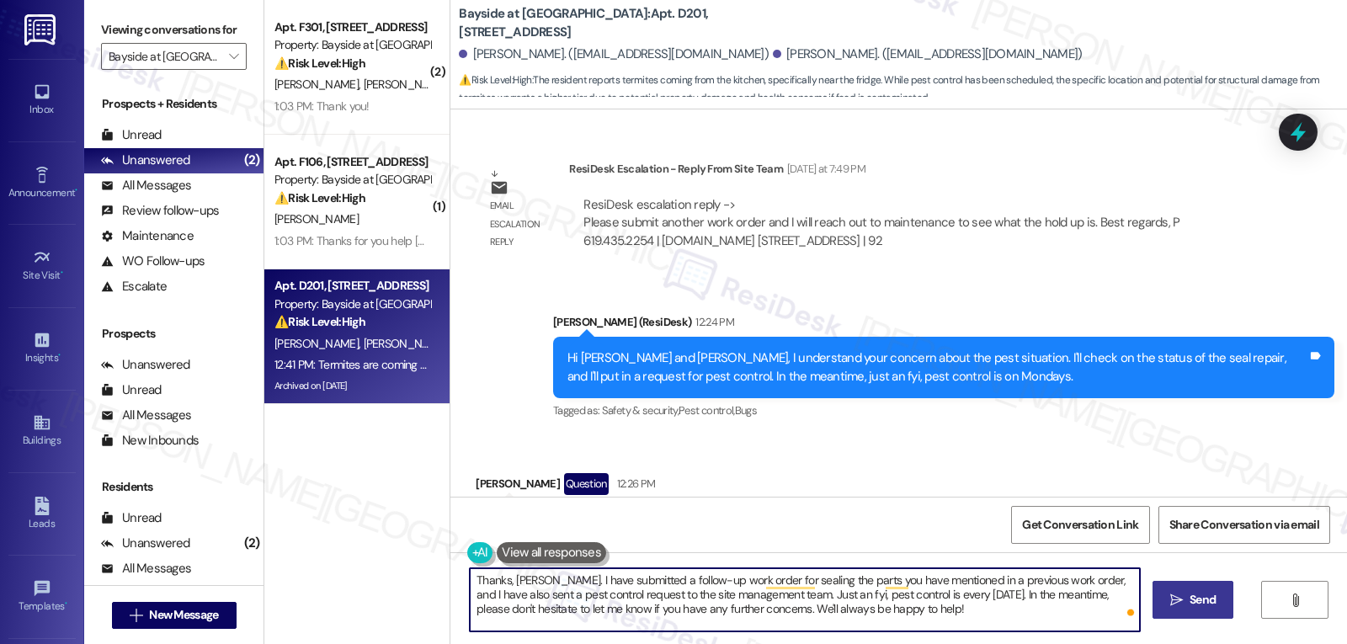
type textarea "Thanks, Alexandra. I have submitted a follow-up work order for sealing the part…"
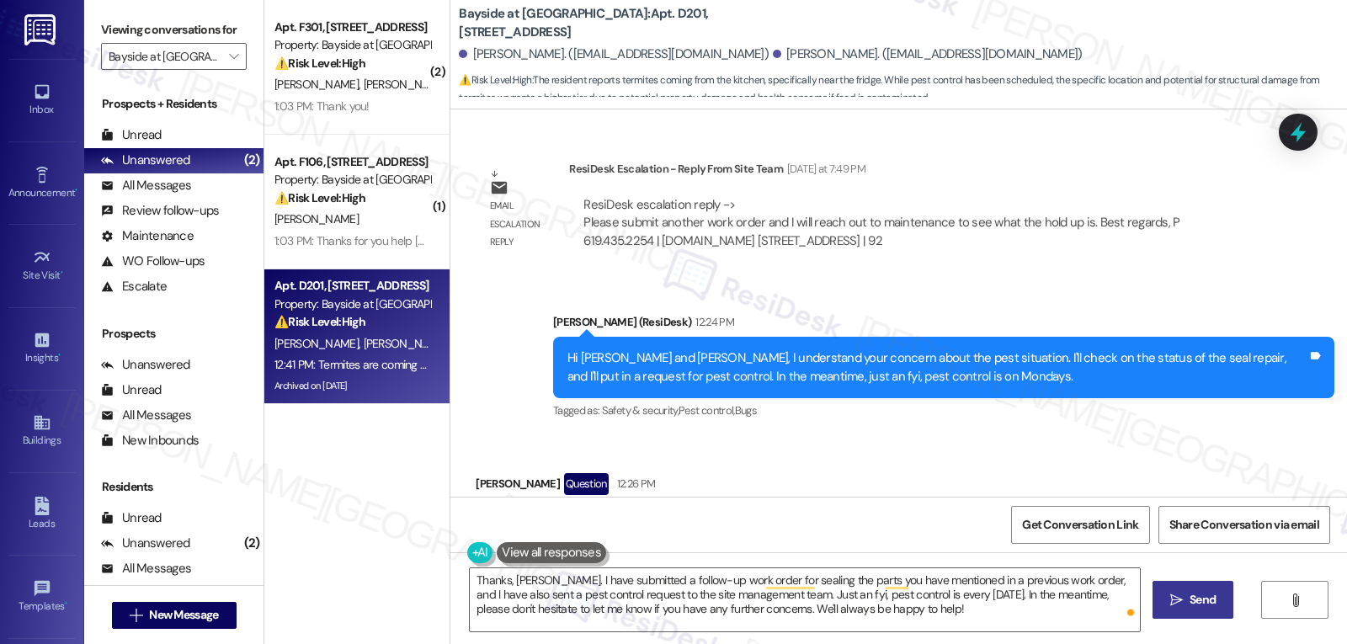
click at [1194, 608] on span "Send" at bounding box center [1203, 600] width 26 height 18
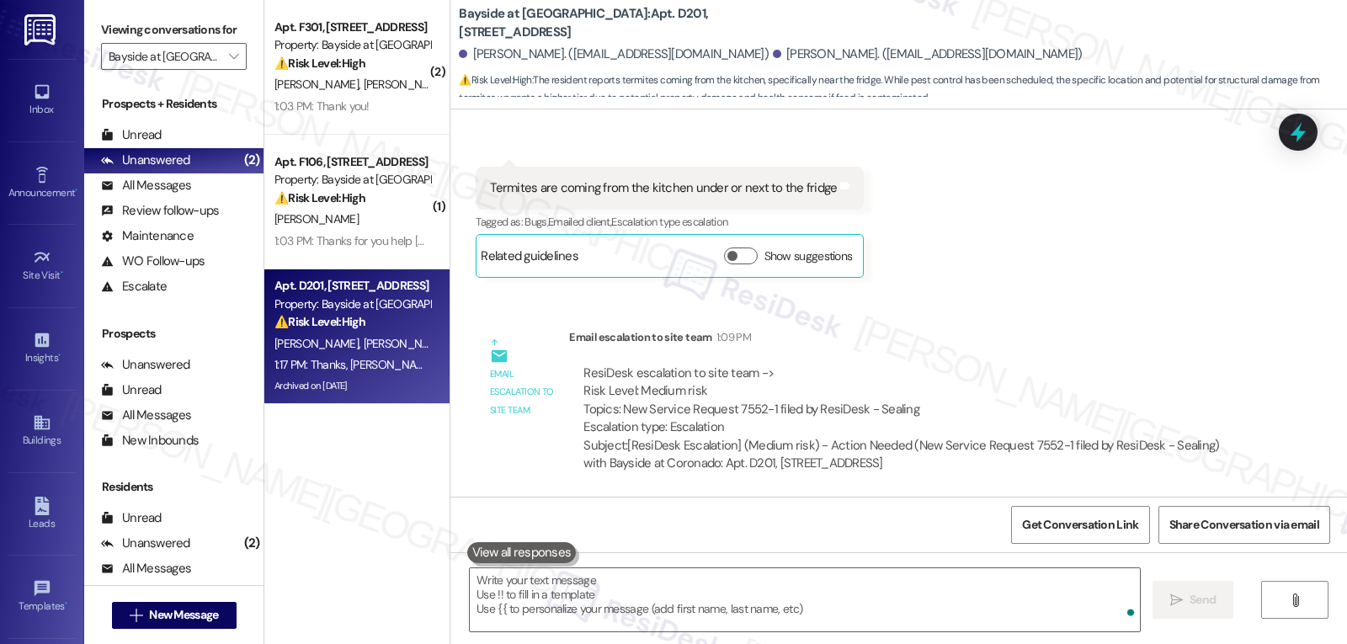
scroll to position [14496, 0]
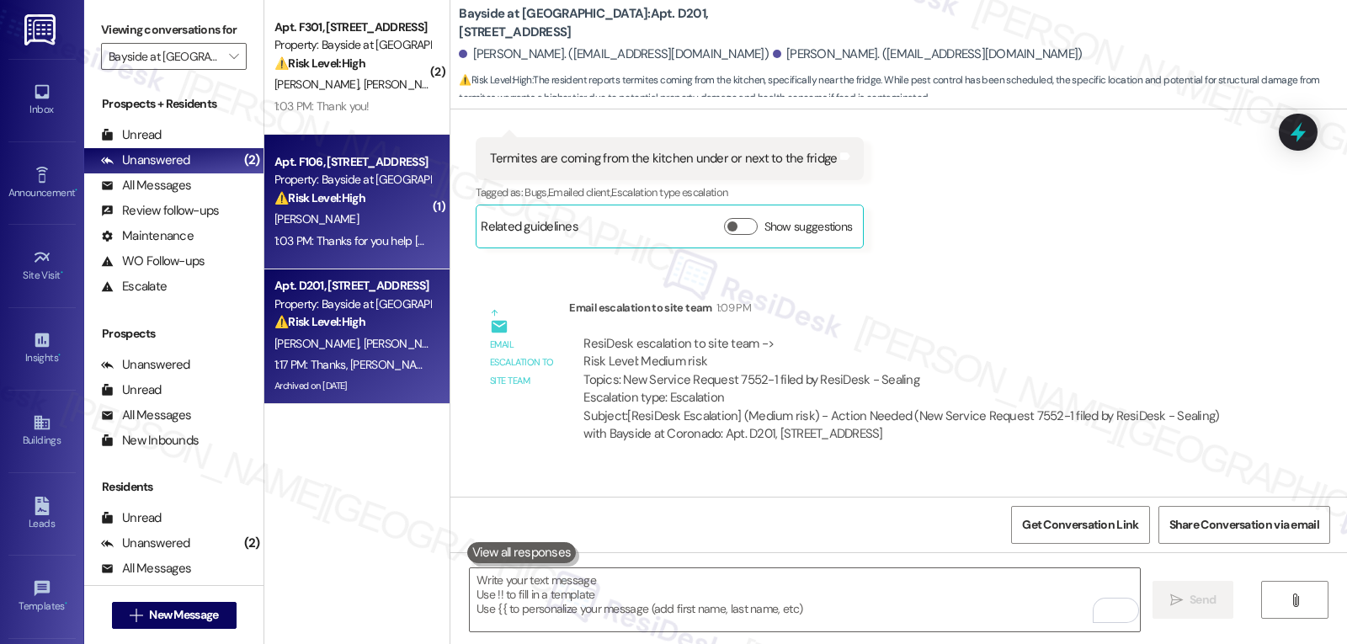
click at [362, 228] on div "A. Daly" at bounding box center [352, 219] width 159 height 21
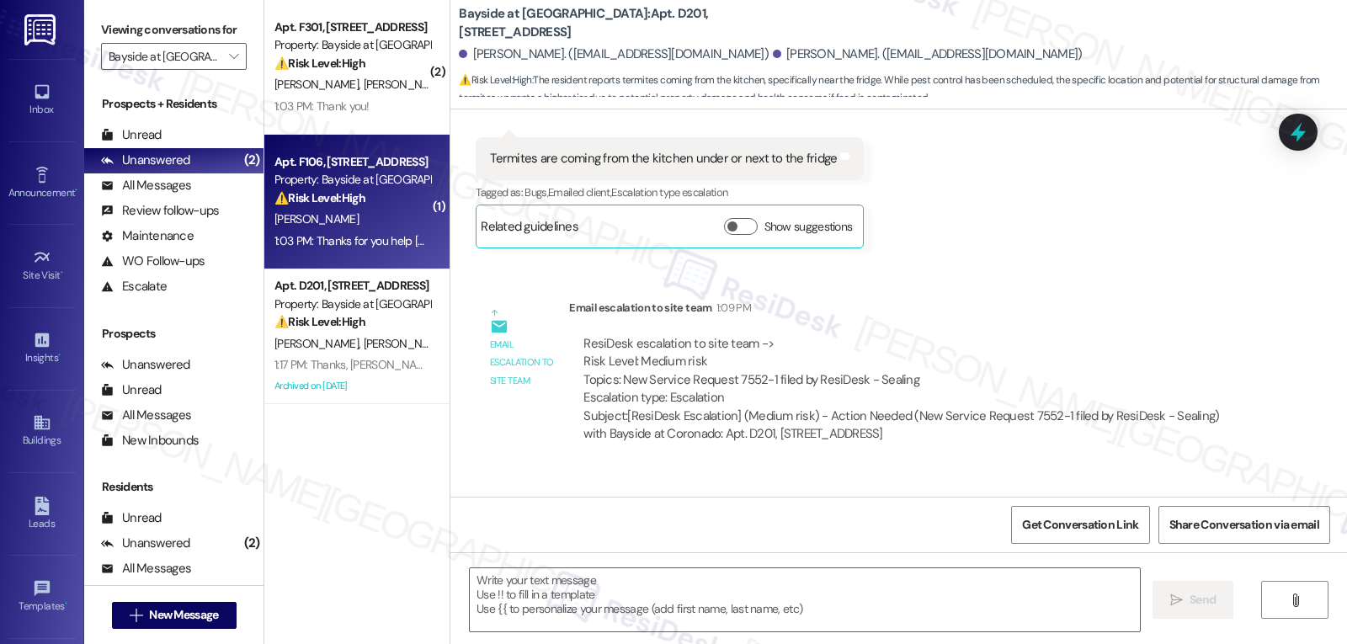
type textarea "Fetching suggested responses. Please feel free to read through the conversation…"
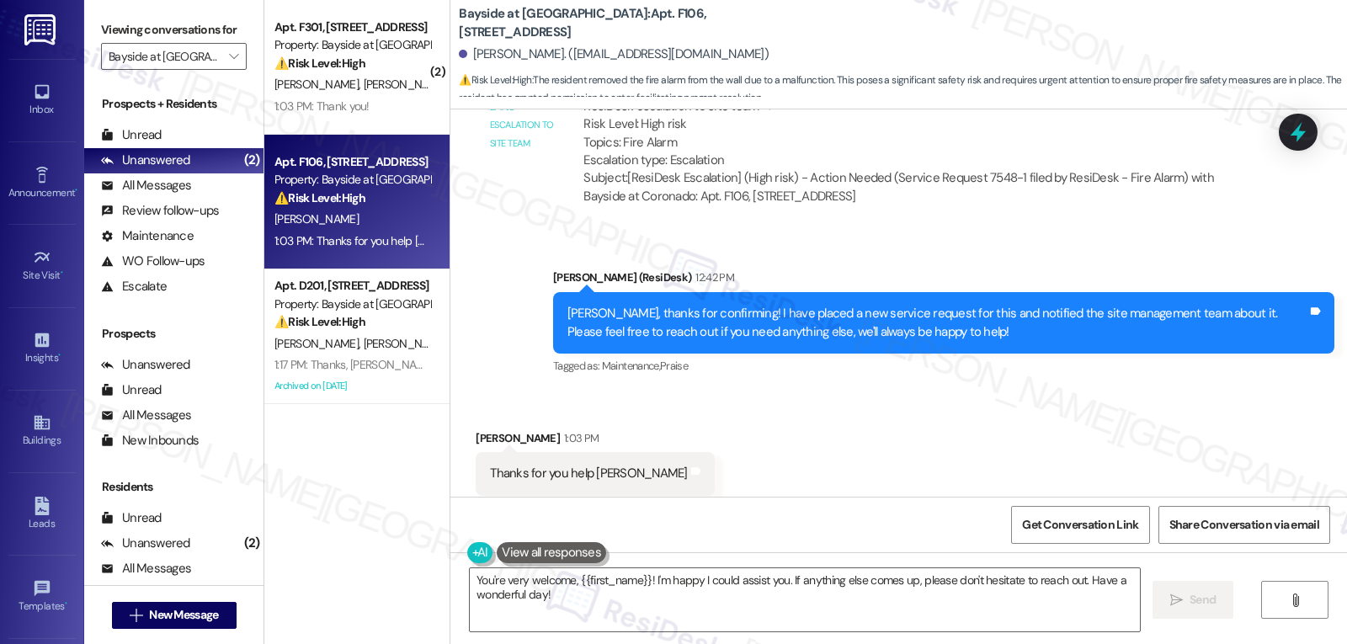
scroll to position [5717, 0]
drag, startPoint x: 782, startPoint y: 582, endPoint x: 873, endPoint y: 669, distance: 126.2
click at [873, 643] on html "Inbox Go to Inbox Announcement • Send A Text Announcement Site Visit • Go to Si…" at bounding box center [673, 322] width 1347 height 644
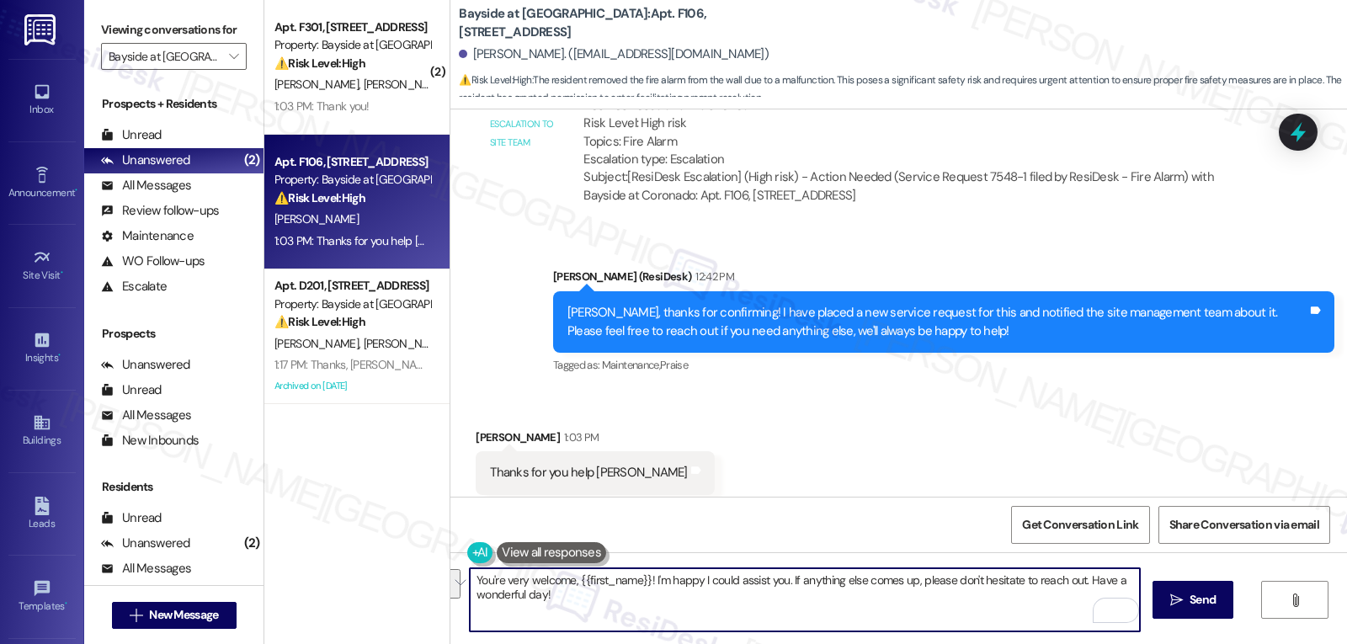
click at [674, 609] on textarea "You're very welcome, {{first_name}}! I'm happy I could assist you. If anything …" at bounding box center [805, 599] width 670 height 63
type textarea "You're very welcome, {{first_name}}! I'm happy I could assist you. If anything …"
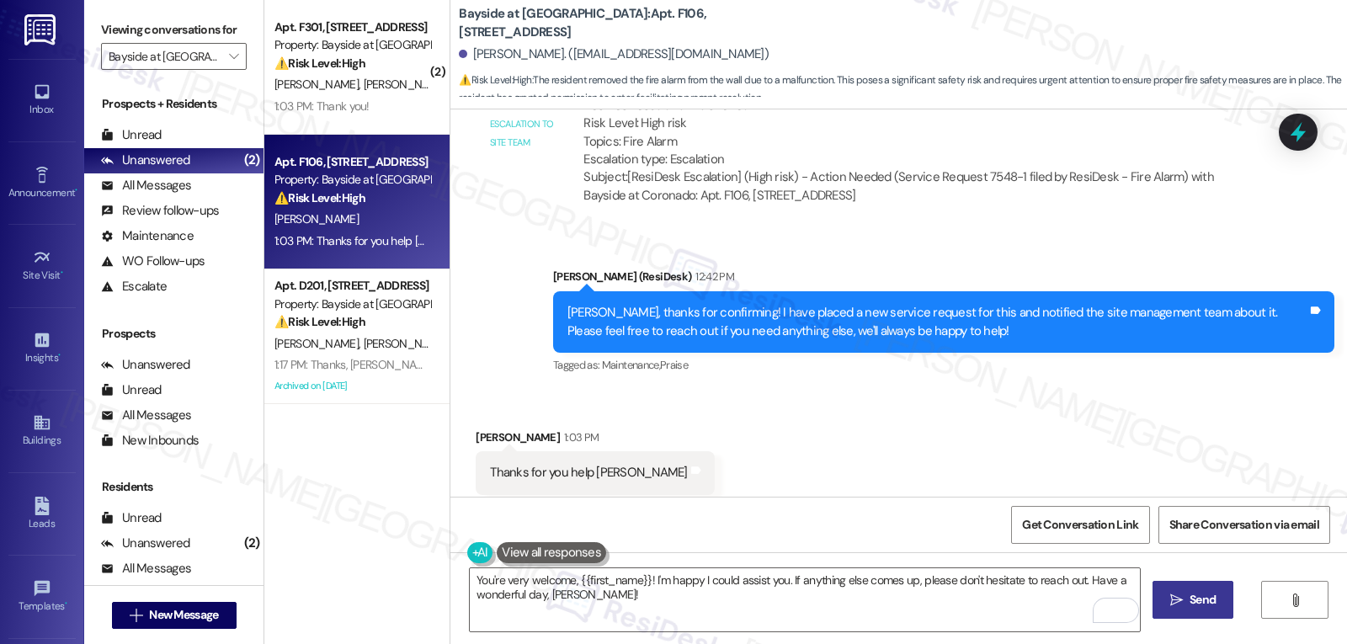
click at [1212, 599] on span "Send" at bounding box center [1203, 600] width 26 height 18
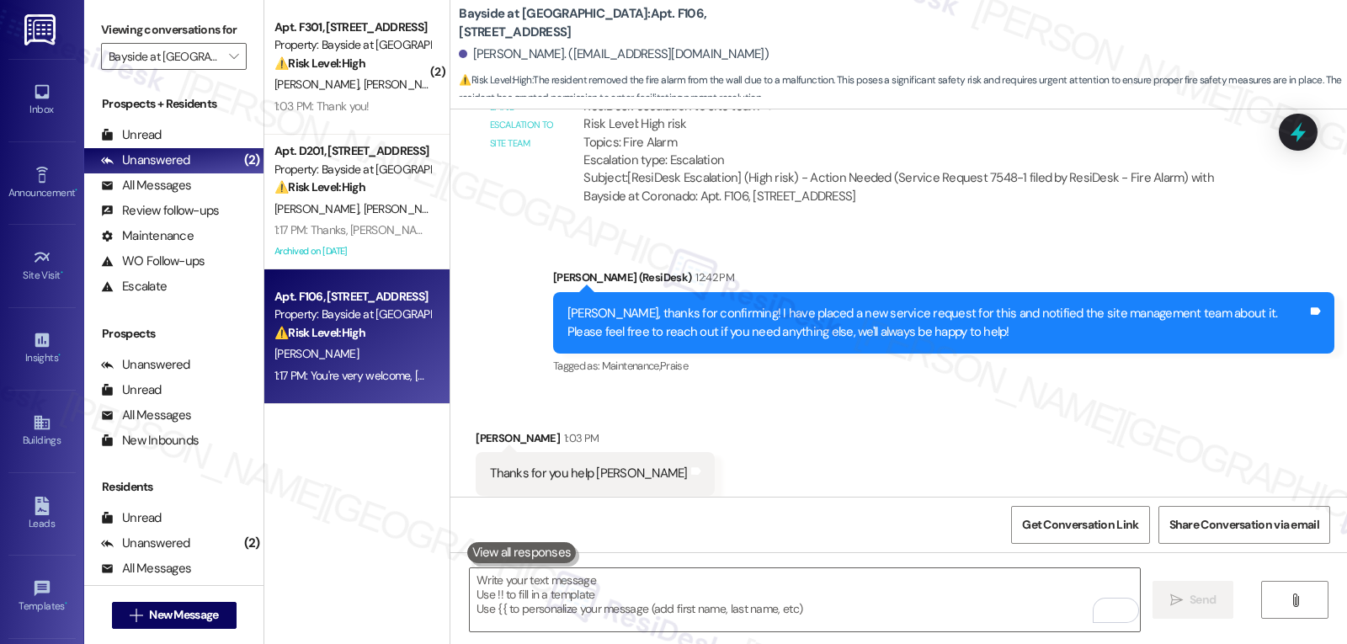
scroll to position [5852, 0]
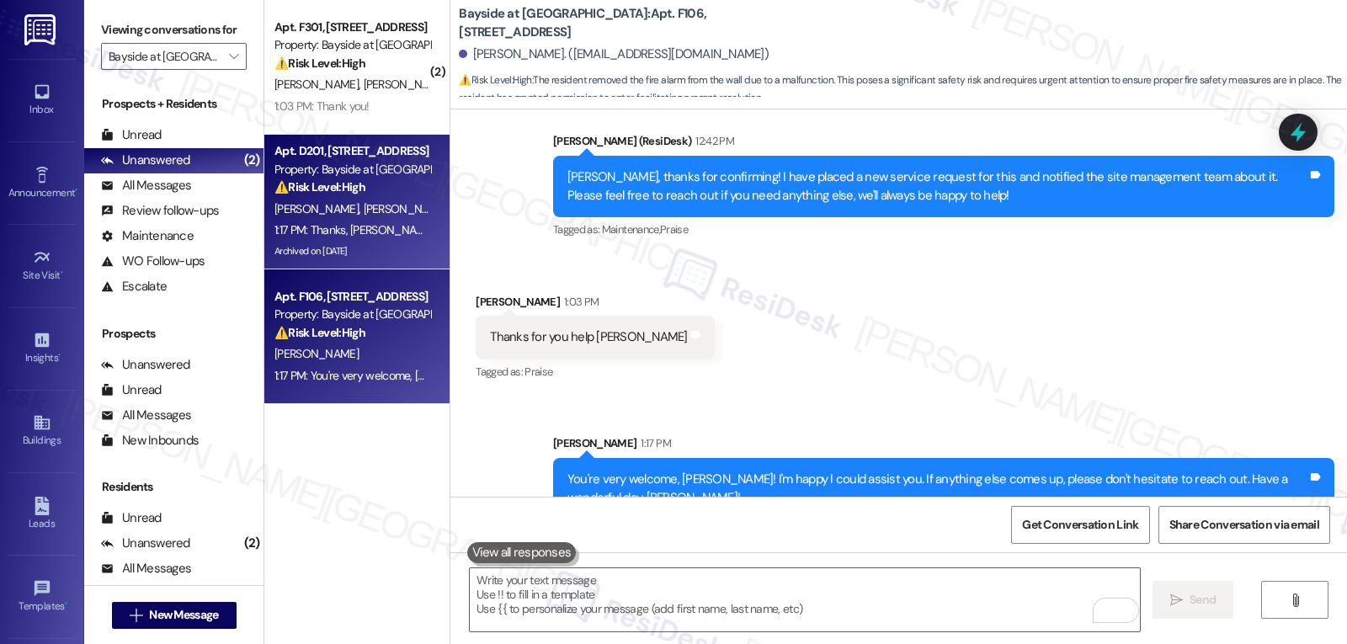
click at [357, 137] on div "Apt. D201, 1515 2nd St Property: Bayside at Coronado ⚠️ Risk Level: High The re…" at bounding box center [356, 202] width 185 height 135
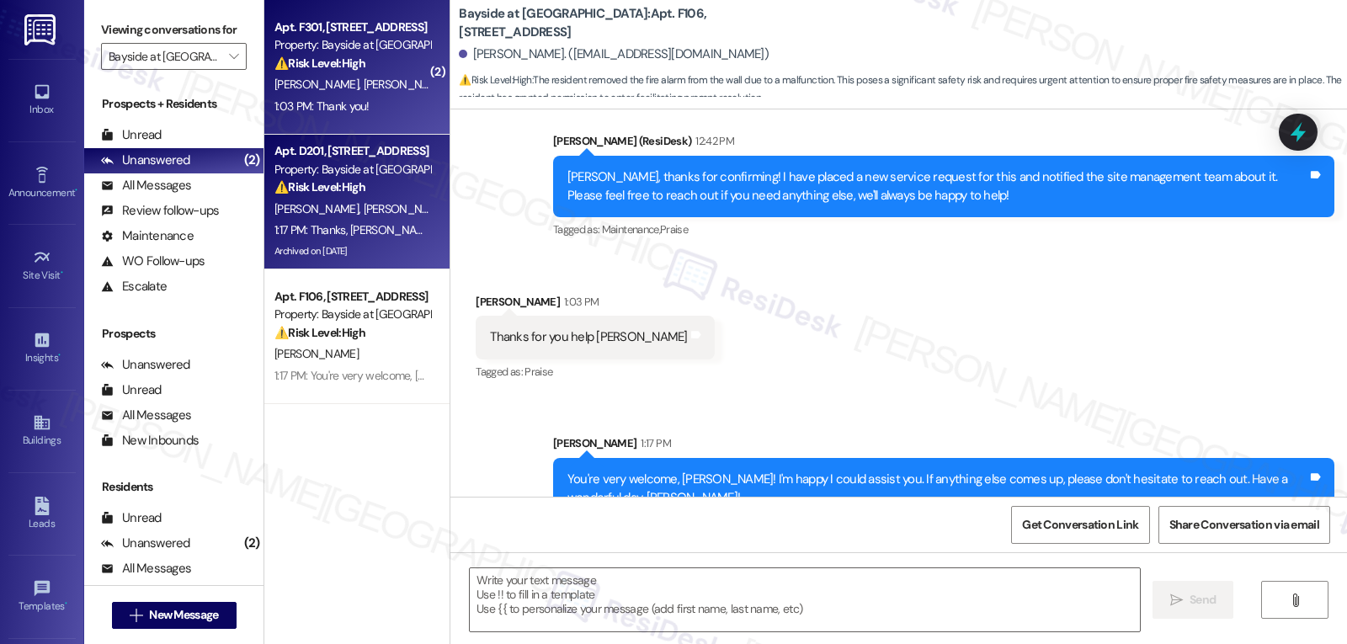
type textarea "Fetching suggested responses. Please feel free to read through the conversation…"
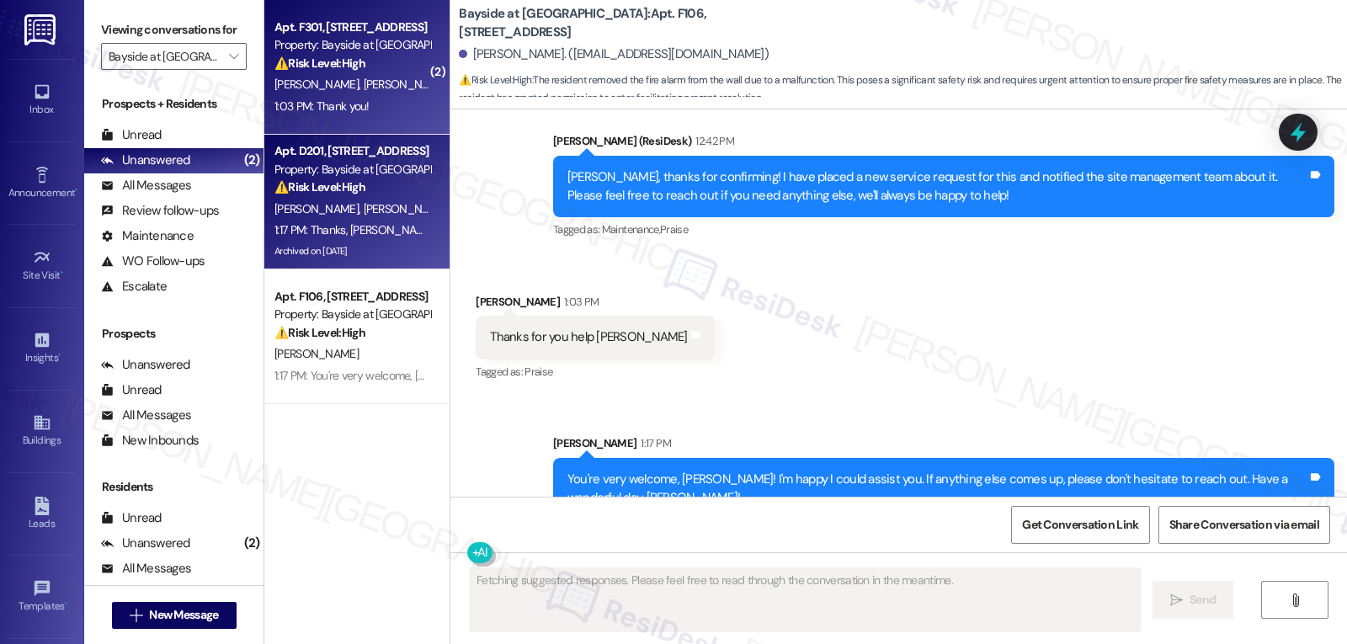
click at [364, 88] on span "J. Schumacher" at bounding box center [406, 84] width 84 height 15
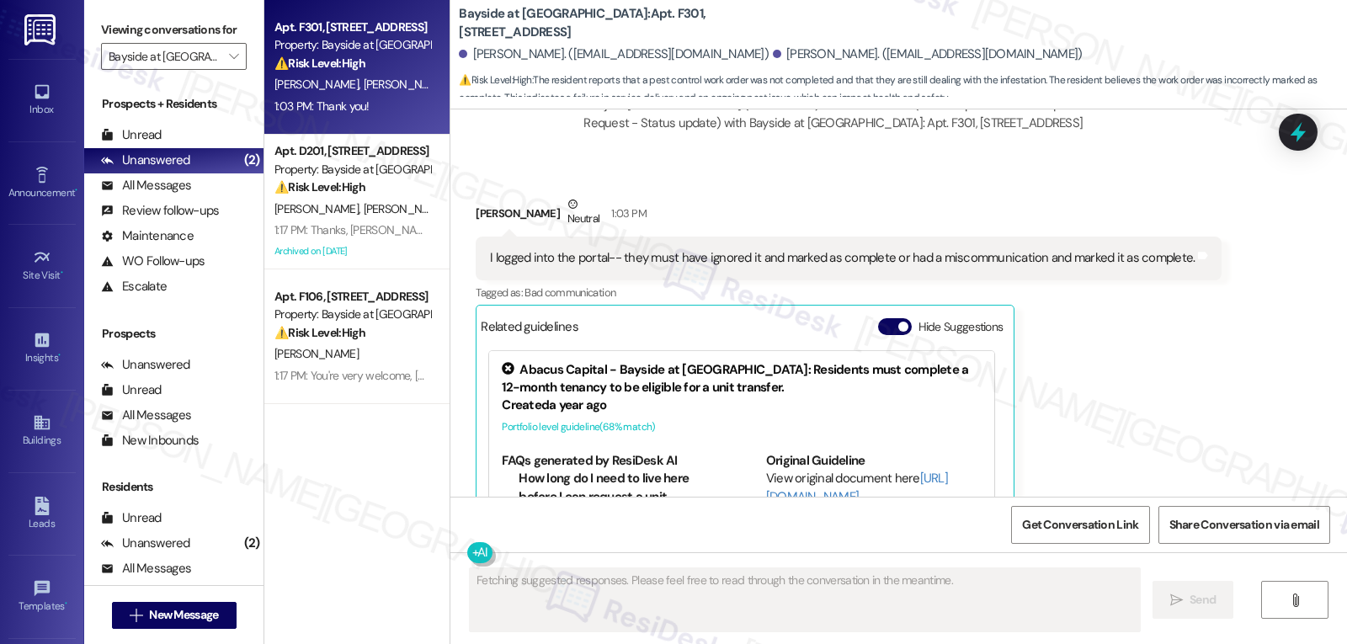
scroll to position [2254, 0]
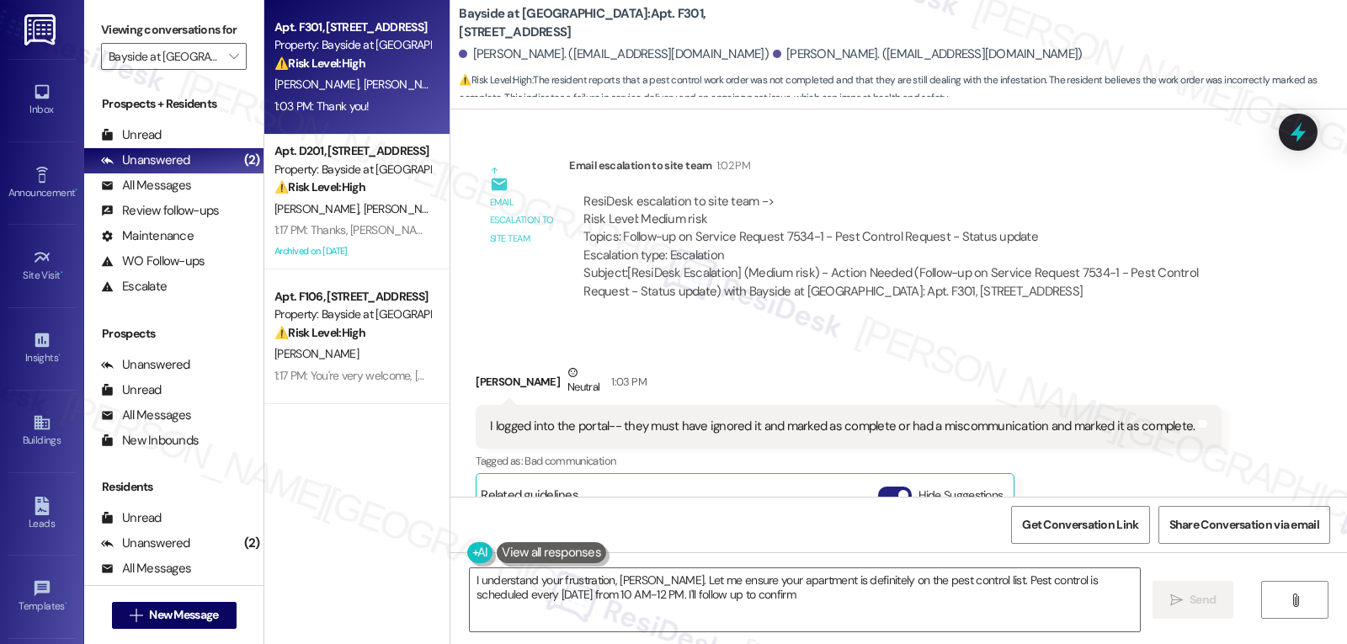
click at [878, 487] on button "Hide Suggestions" at bounding box center [895, 495] width 34 height 17
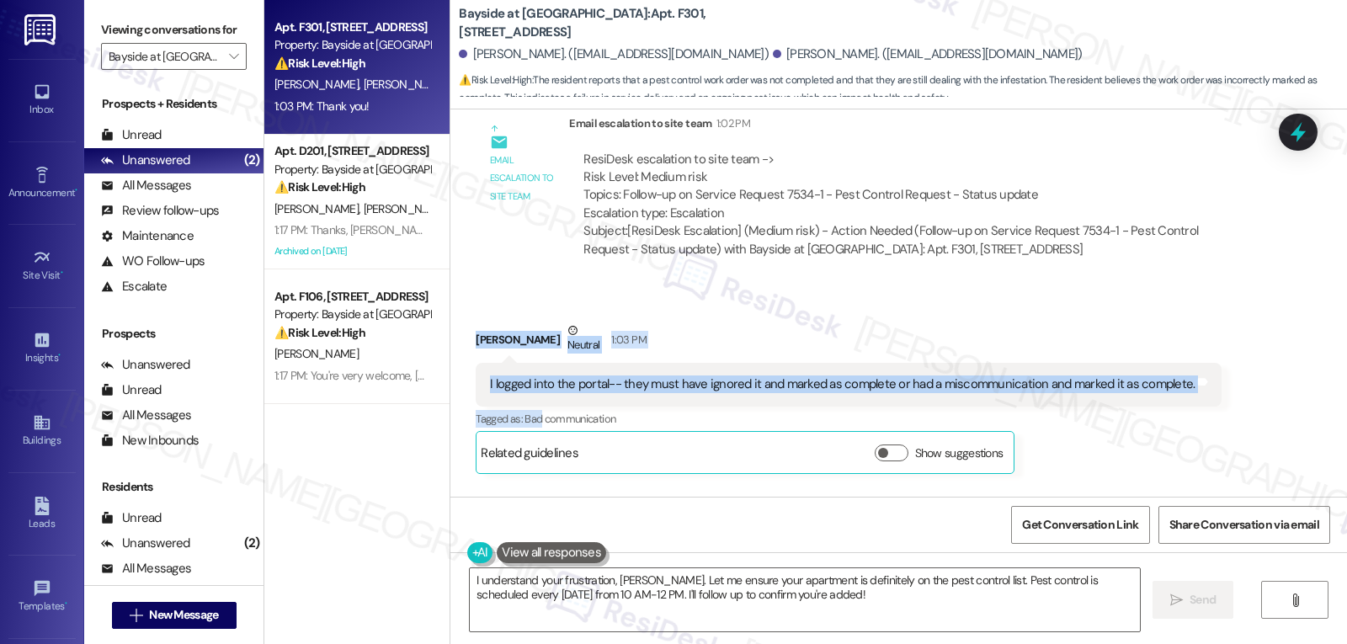
scroll to position [2334, 0]
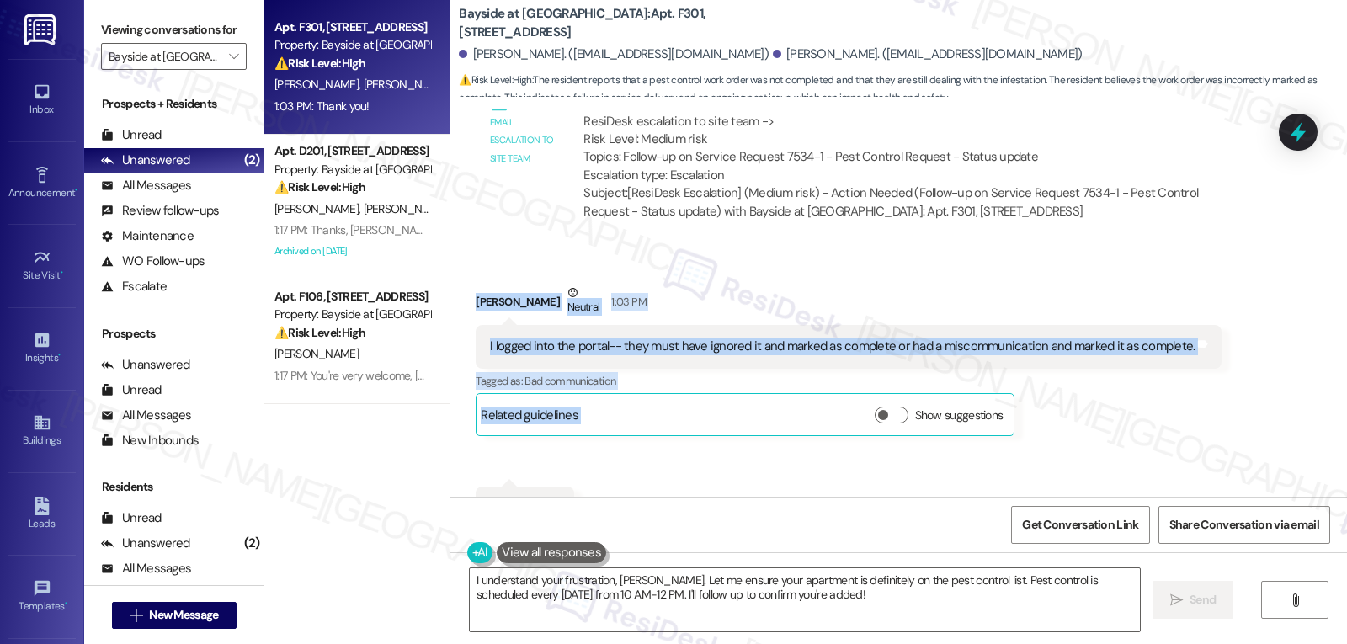
drag, startPoint x: 461, startPoint y: 309, endPoint x: 586, endPoint y: 435, distance: 178.0
click at [586, 435] on div "Received via SMS Grace Schumacher Neutral 1:03 PM I logged into the portal-- th…" at bounding box center [898, 407] width 897 height 322
copy div "Grace Schumacher Neutral 1:03 PM I logged into the portal-- they must have igno…"
click at [759, 604] on textarea "I understand your frustration, Grace. Let me ensure your apartment is definitel…" at bounding box center [805, 599] width 670 height 63
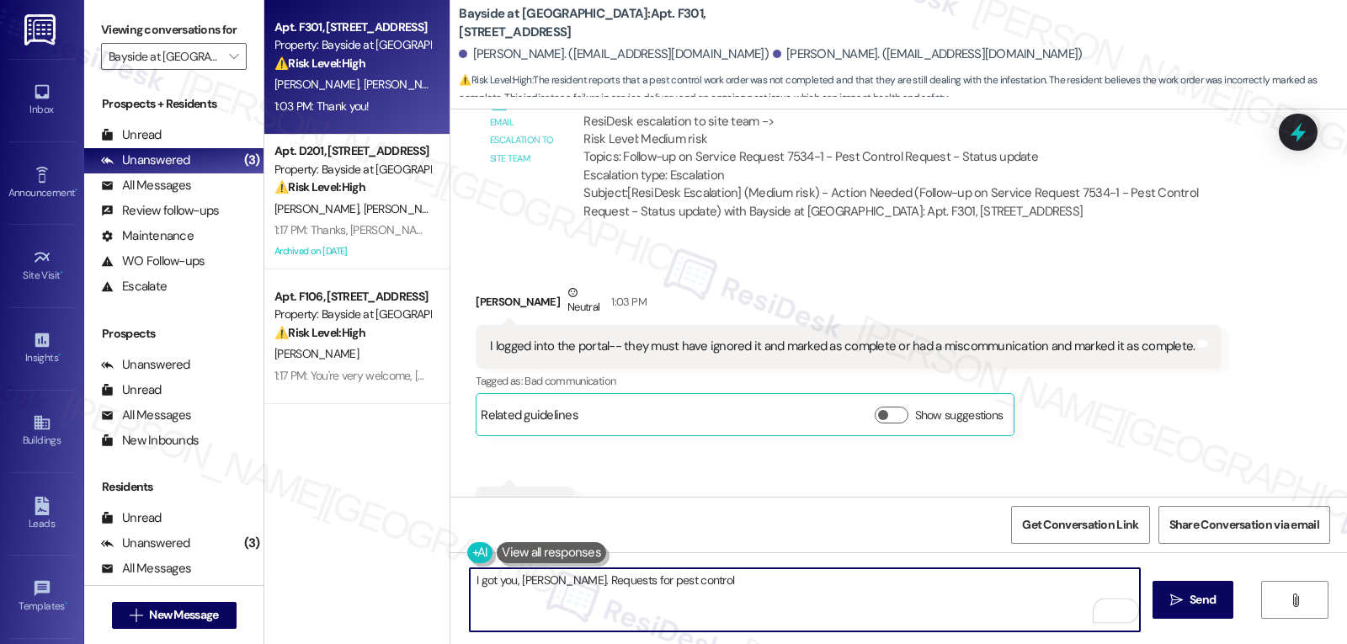
click at [723, 597] on textarea "I got you, Grace. Requests for pest control" at bounding box center [805, 599] width 670 height 63
click at [542, 581] on textarea "I got you, Grace. Requests for pest control are being closed as complete becaus…" at bounding box center [805, 599] width 670 height 63
click at [638, 605] on textarea "I got you, Grace. Typically, requests for pest control are being closed as comp…" at bounding box center [805, 599] width 670 height 63
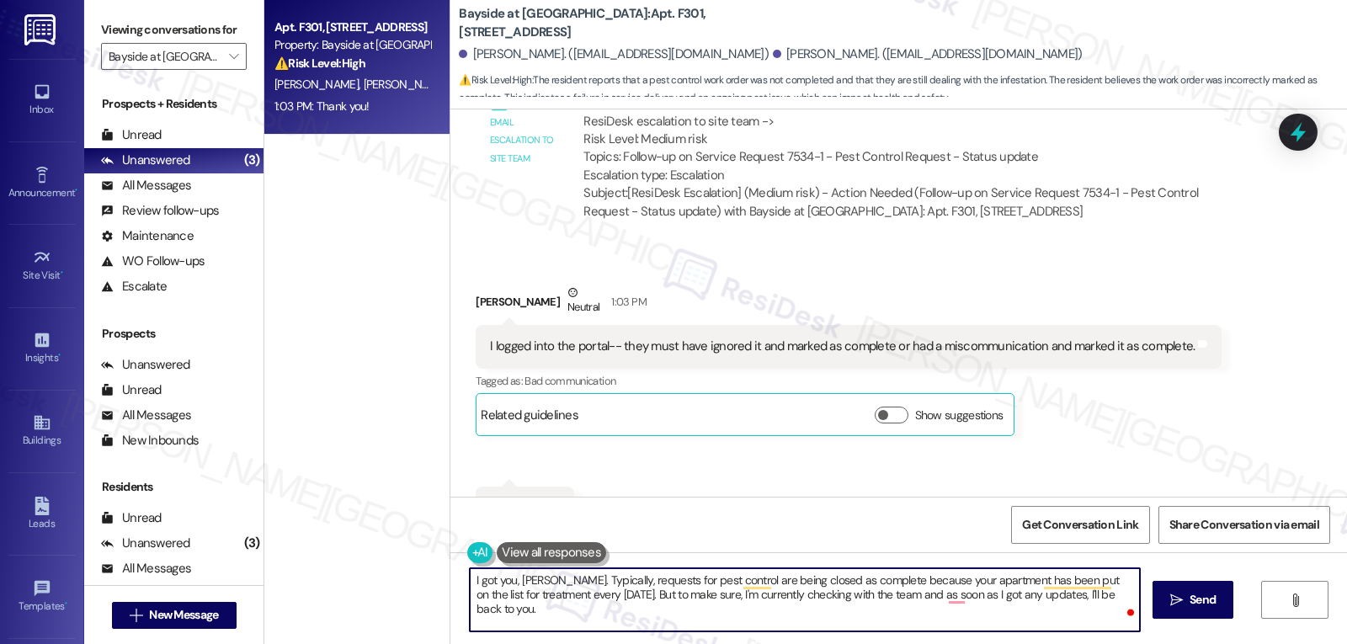
click at [1111, 593] on textarea "I got you, Grace. Typically, requests for pest control are being closed as comp…" at bounding box center [805, 599] width 670 height 63
type textarea "I got you, Grace. Typically, requests for pest control are being closed as comp…"
click at [1207, 610] on button " Send" at bounding box center [1194, 600] width 82 height 38
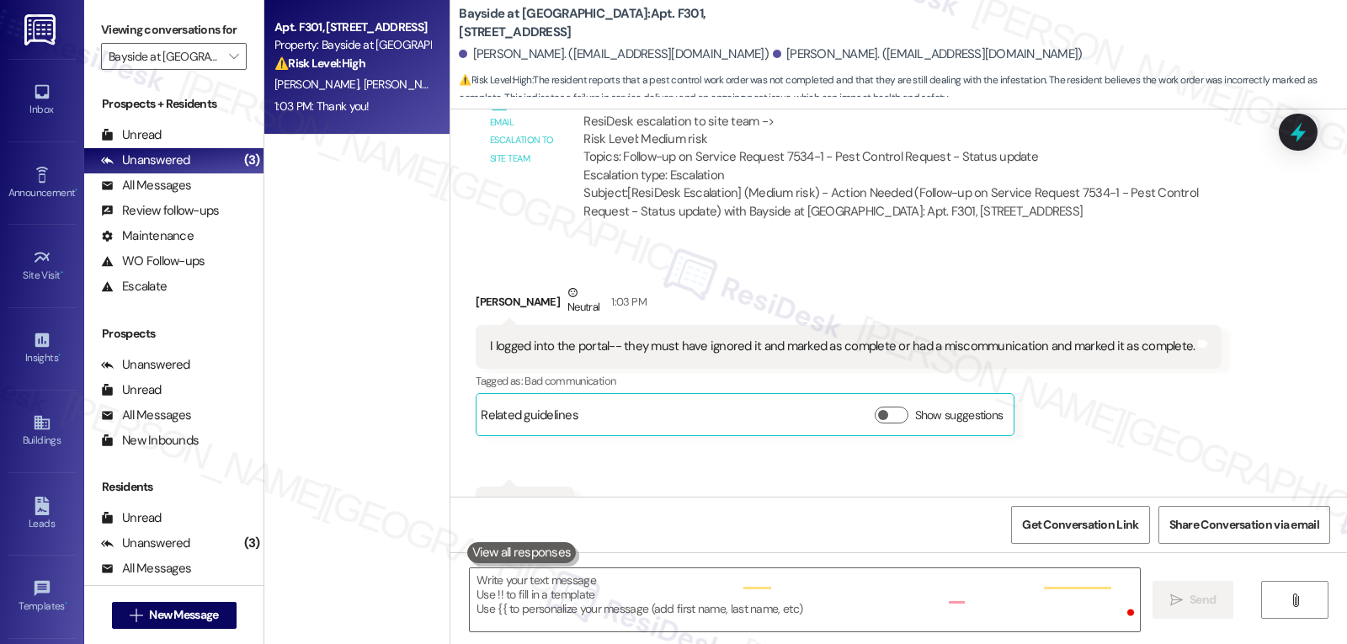
scroll to position [2333, 0]
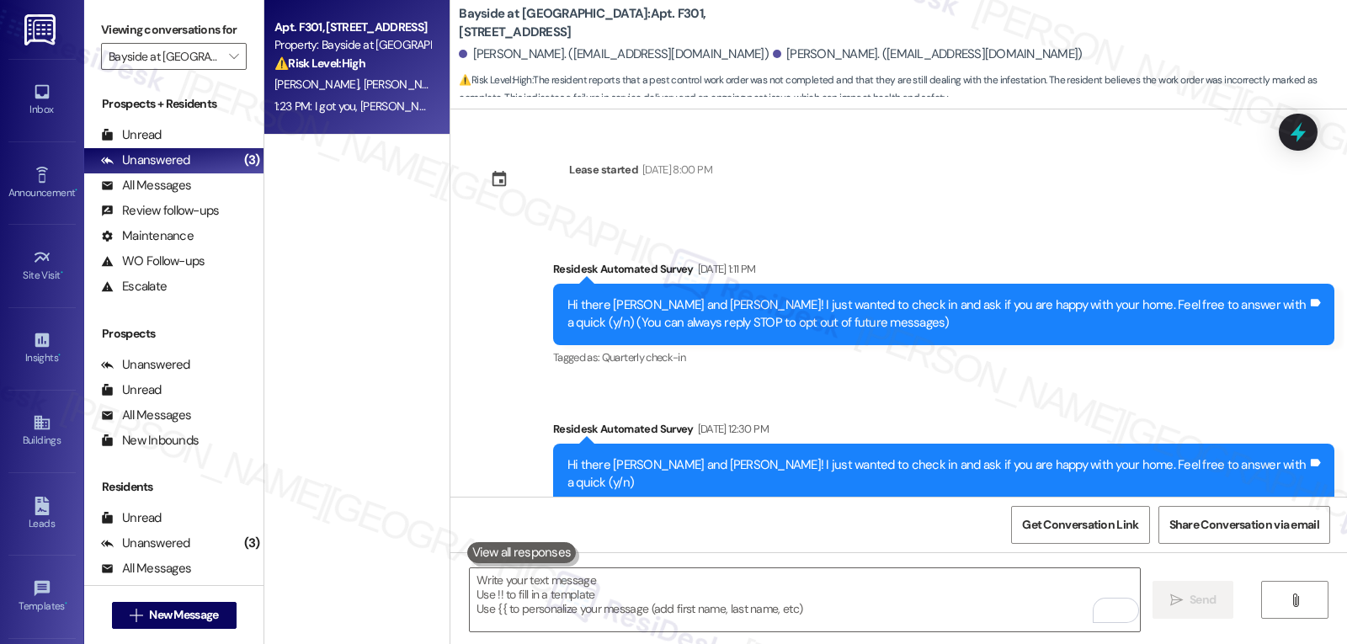
scroll to position [2469, 0]
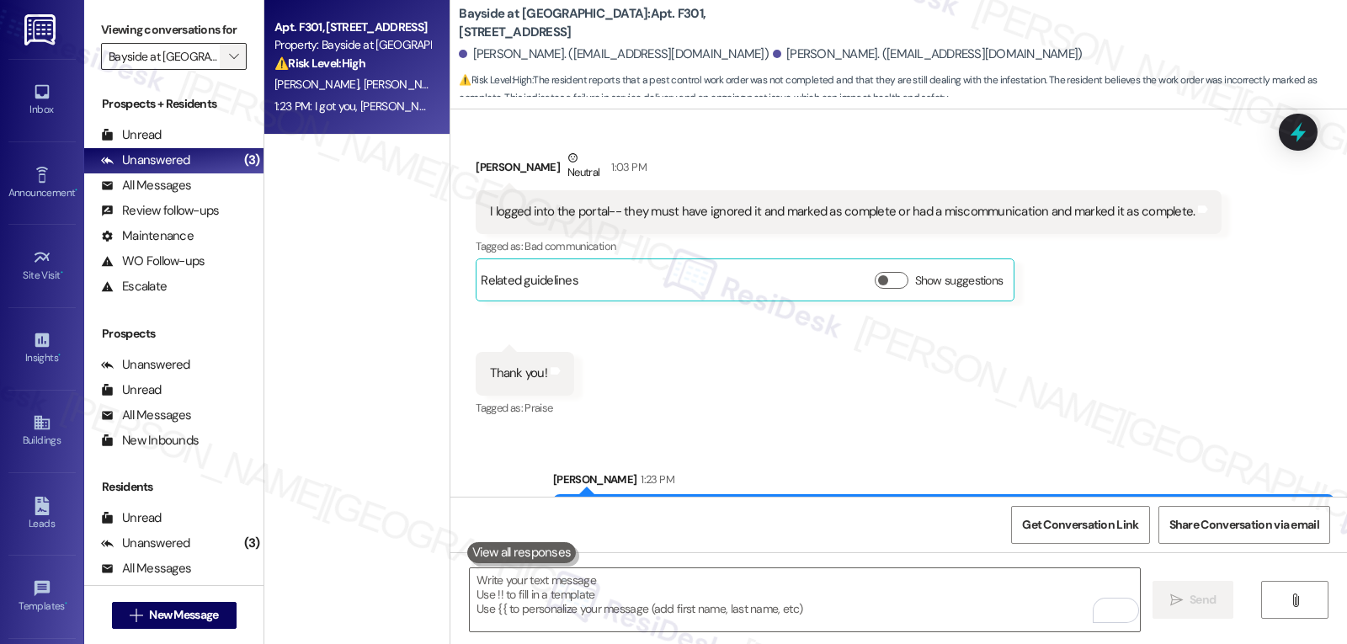
click at [229, 63] on icon "" at bounding box center [233, 56] width 9 height 13
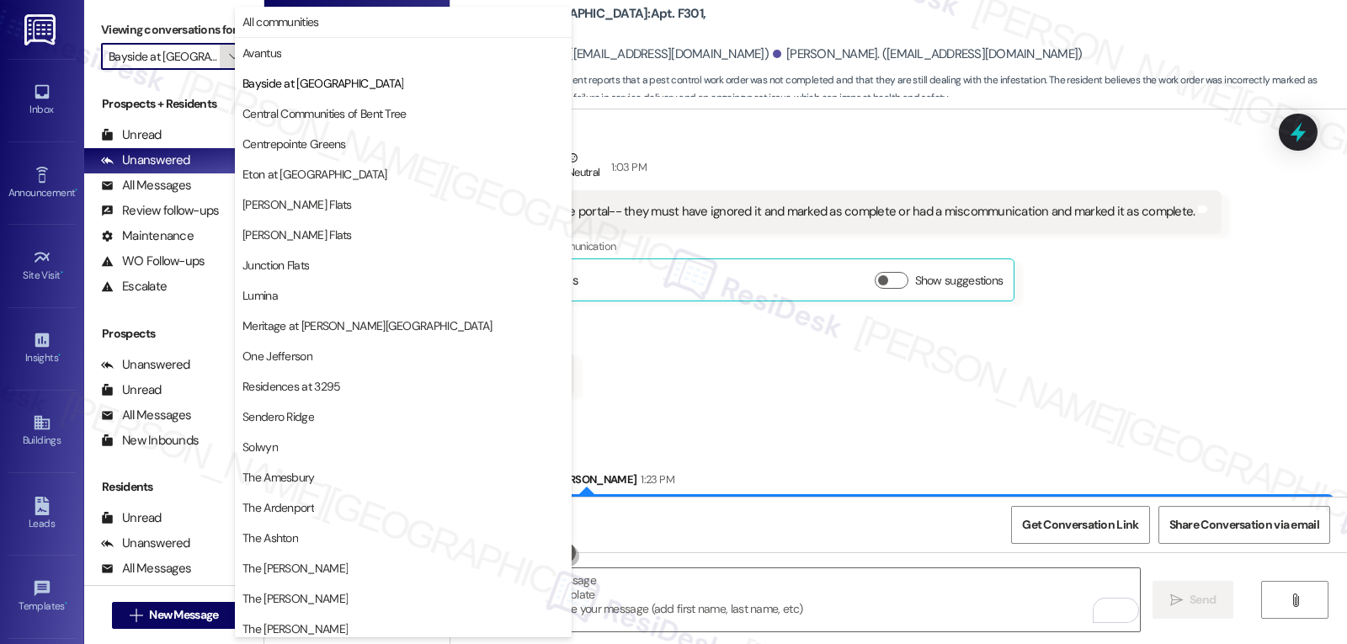
scroll to position [0, 3]
click at [362, 568] on span "The [PERSON_NAME]" at bounding box center [403, 568] width 322 height 17
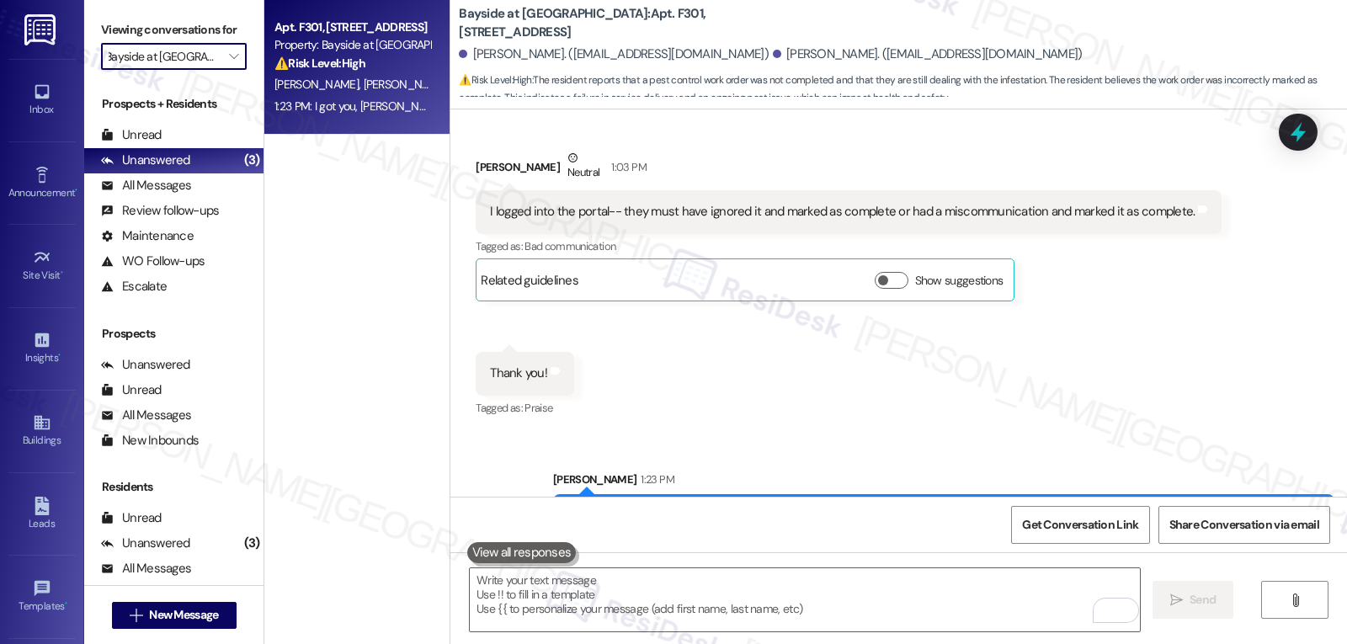
type input "The [PERSON_NAME]"
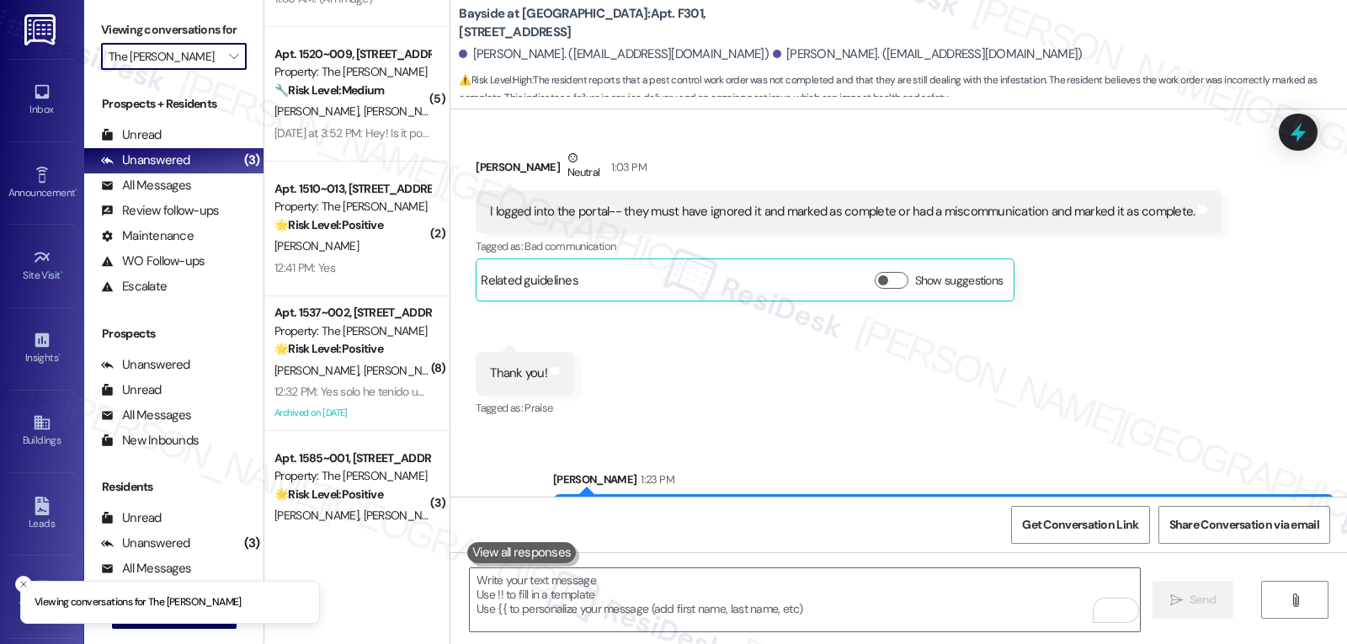
scroll to position [149, 0]
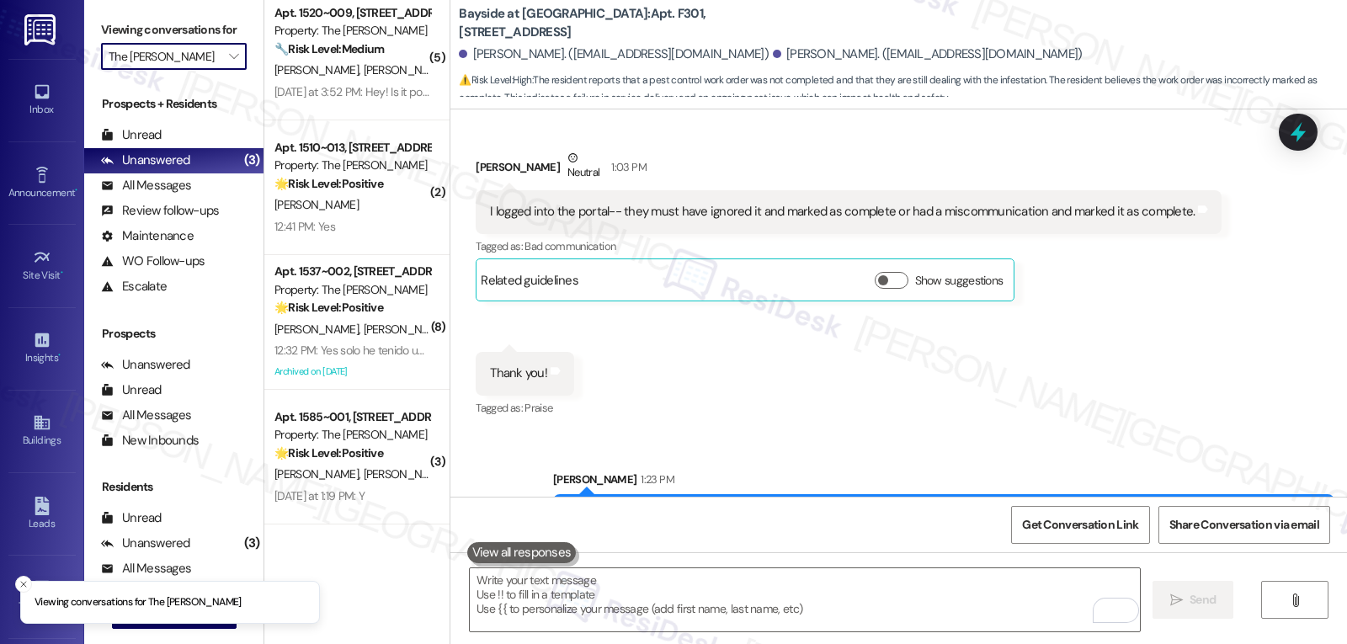
click at [347, 503] on div "[DATE] at 1:19 PM: Y [DATE] at 1:19 PM: Y" at bounding box center [319, 495] width 90 height 15
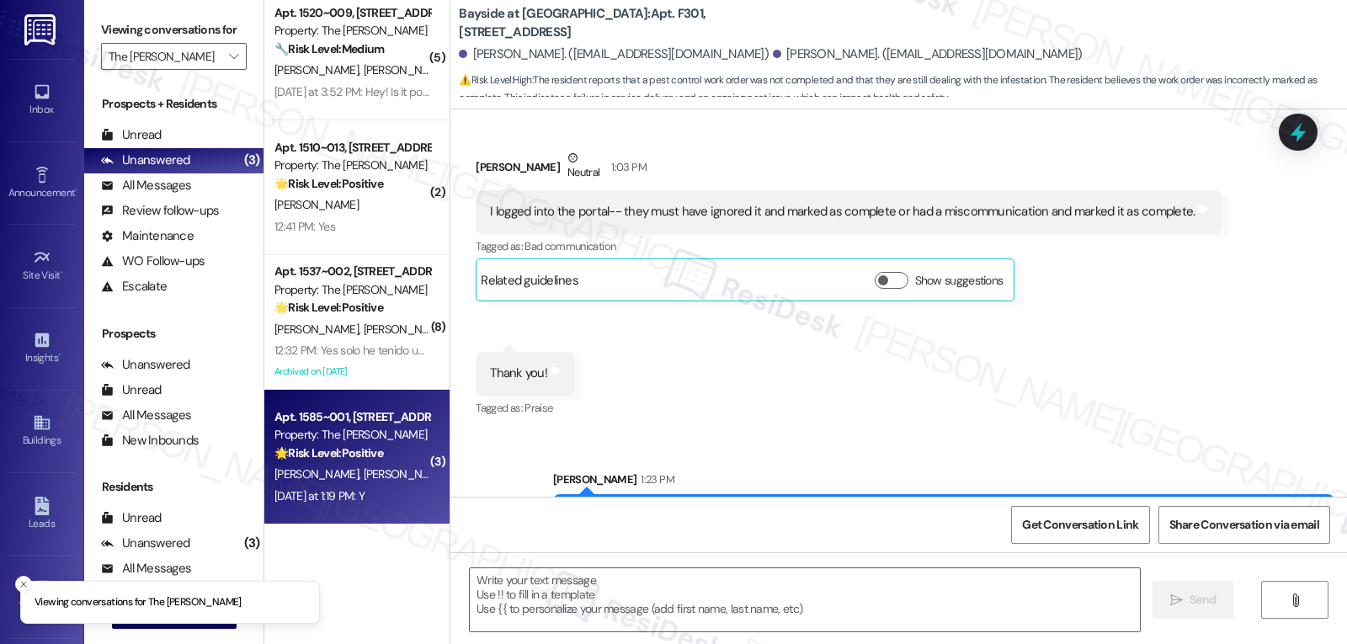
type textarea "Fetching suggested responses. Please feel free to read through the conversation…"
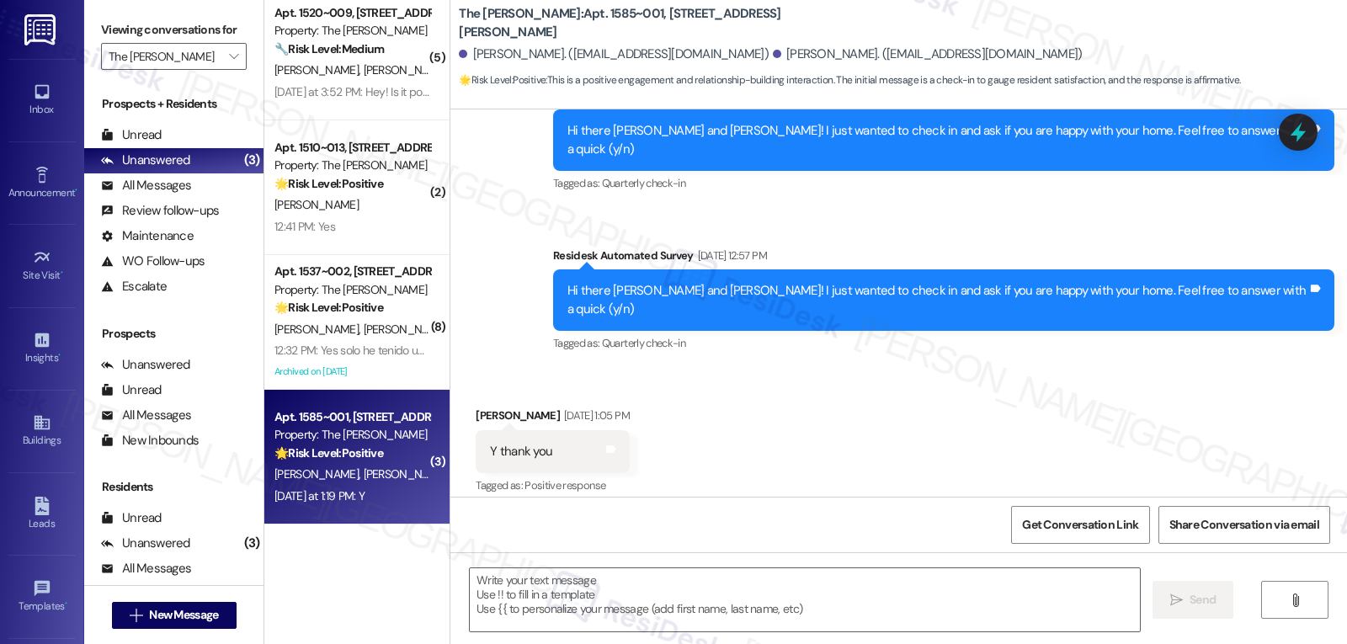
type textarea "Fetching suggested responses. Please feel free to read through the conversation…"
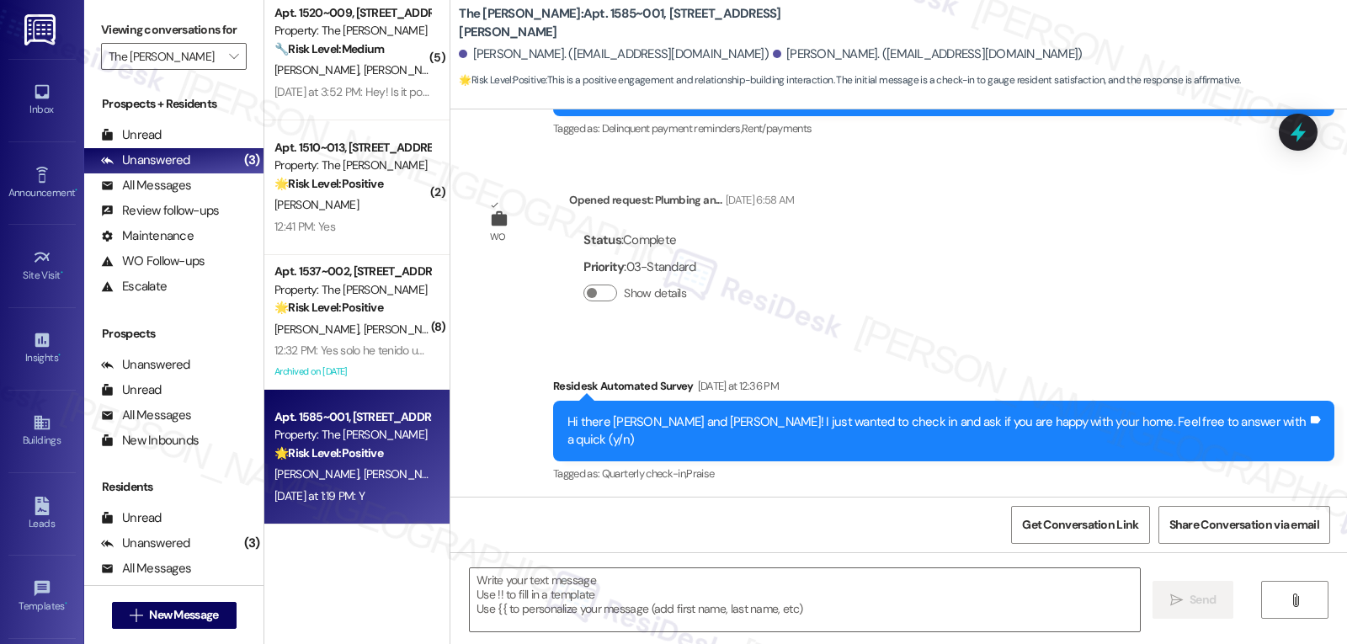
scroll to position [2780, 0]
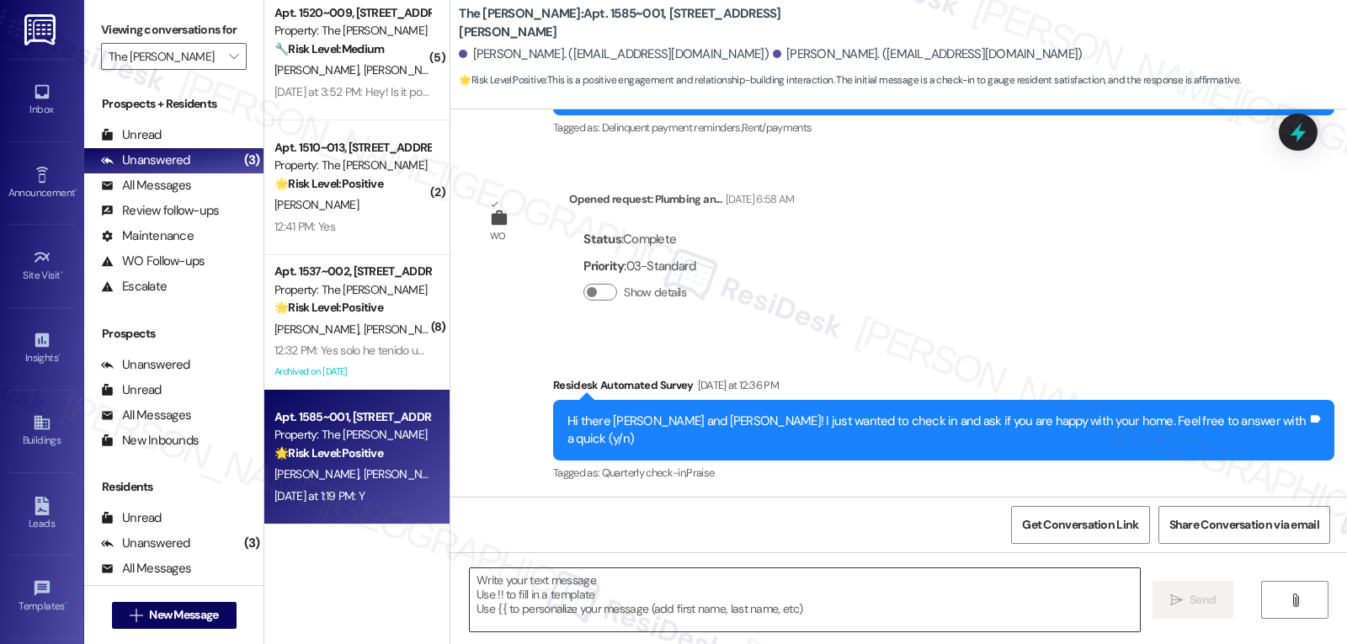
click at [1027, 613] on textarea at bounding box center [805, 599] width 670 height 63
click at [610, 591] on textarea "To enrich screen reader interactions, please activate Accessibility in Grammarl…" at bounding box center [805, 599] width 670 height 63
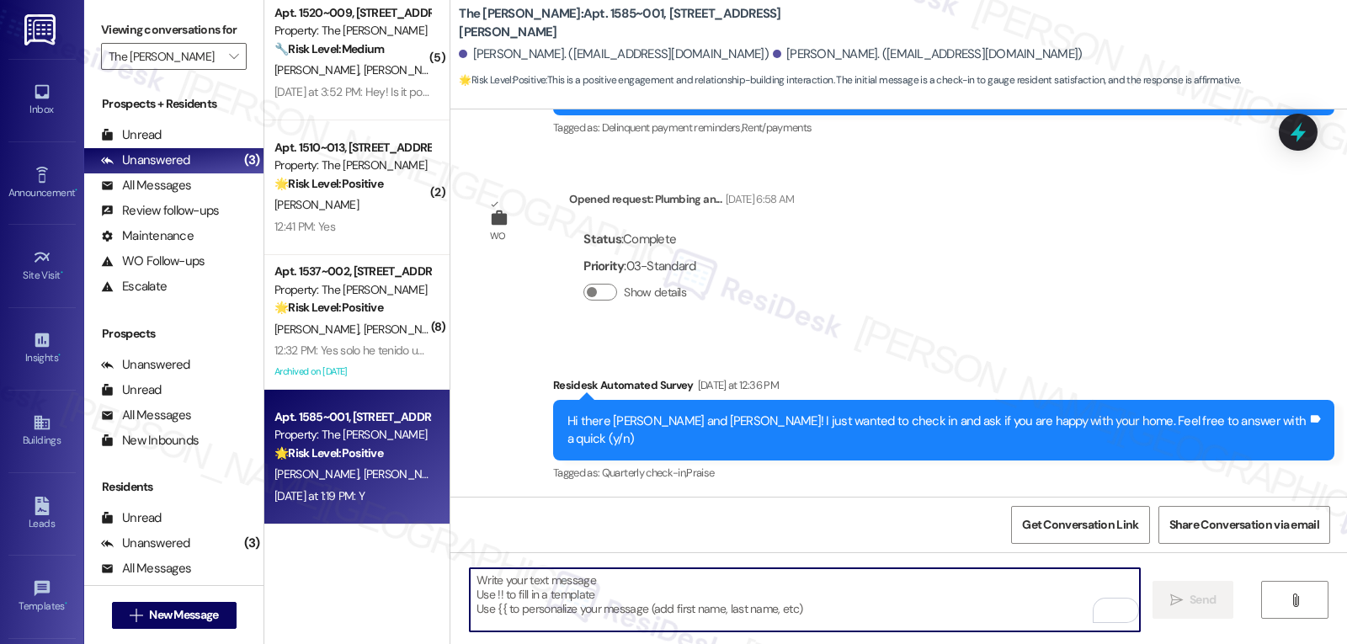
paste textarea "Thanks so much for letting us know, {{first_name}}! I’m happy to hear everythin…"
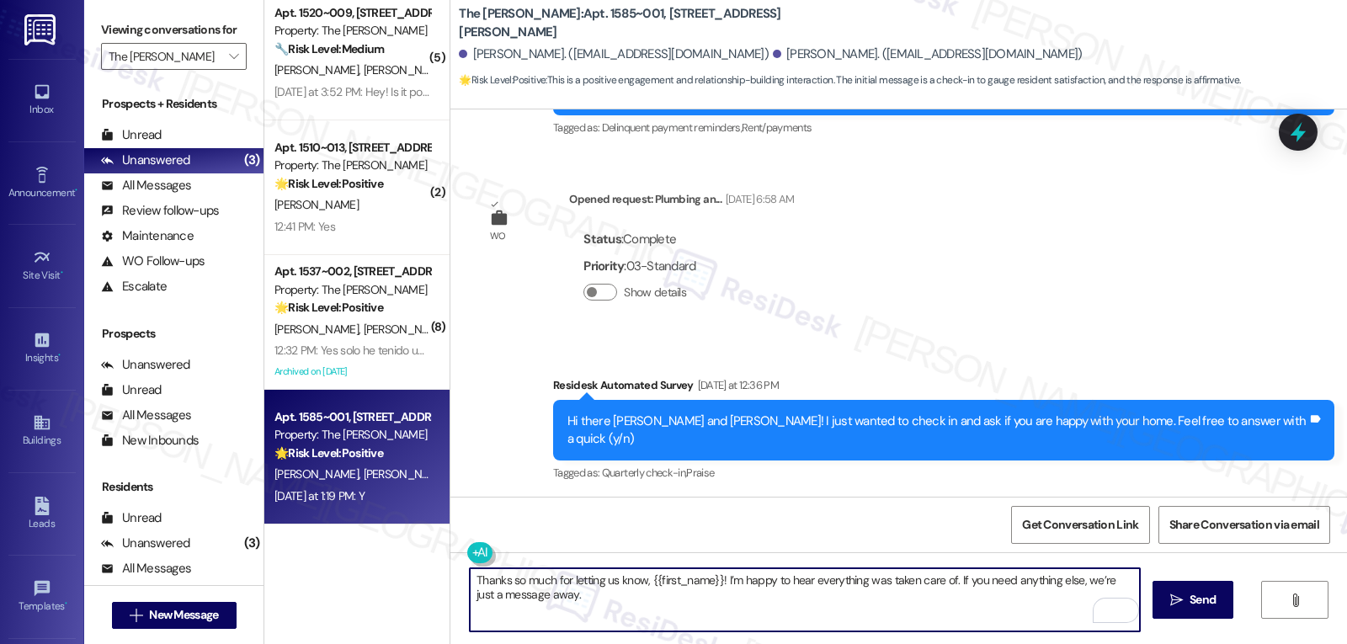
click at [643, 578] on textarea "Thanks so much for letting us know, {{first_name}}! I’m happy to hear everythin…" at bounding box center [805, 599] width 670 height 63
type textarea "Thanks so much for letting us know, [PERSON_NAME]! I’m happy to hear everything…"
click at [1206, 607] on span "Send" at bounding box center [1203, 600] width 26 height 18
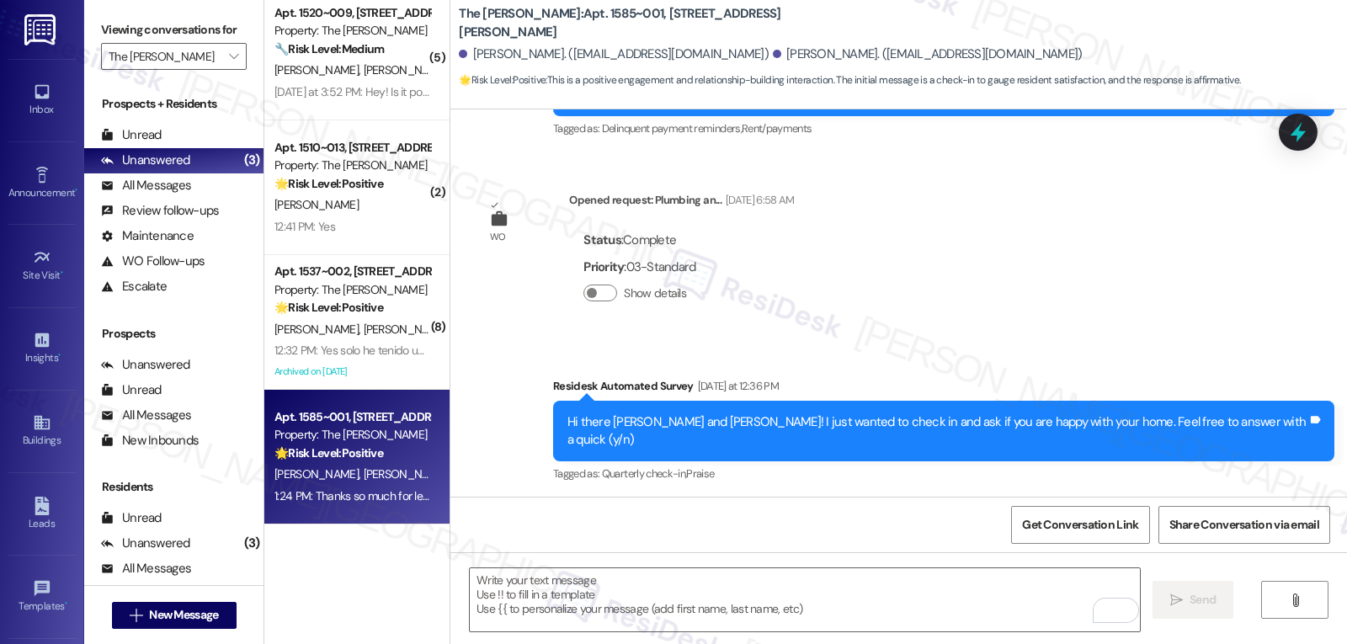
scroll to position [2916, 0]
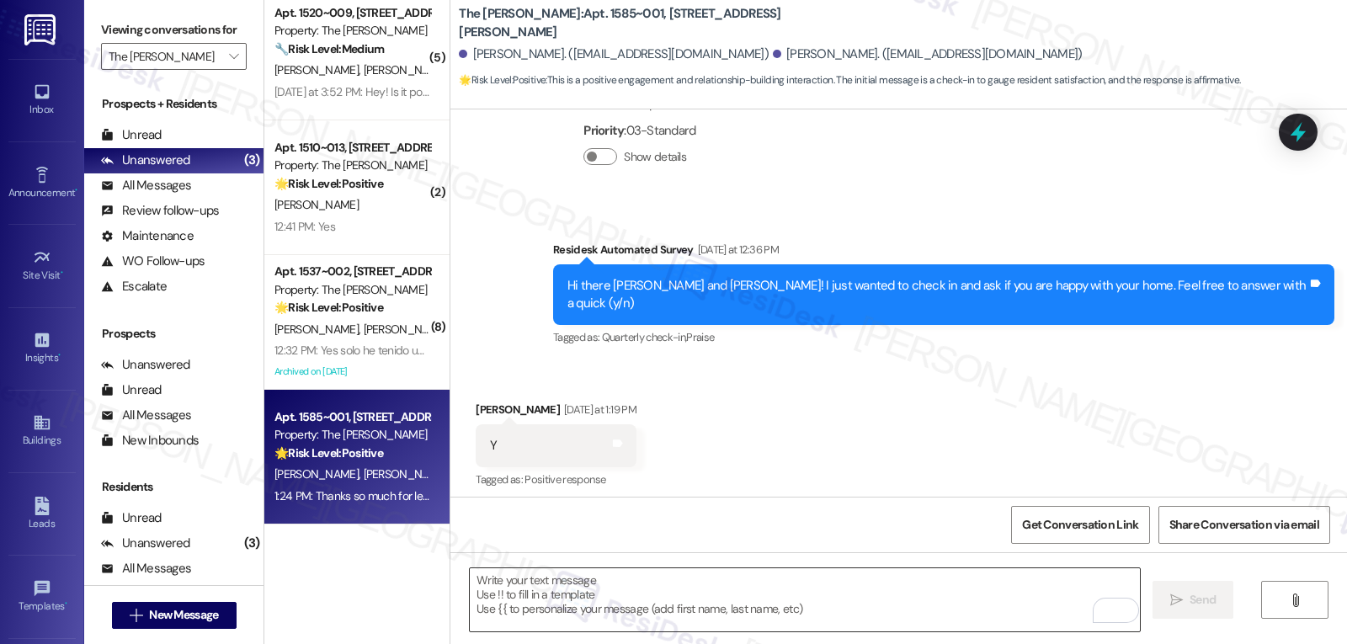
drag, startPoint x: 703, startPoint y: 599, endPoint x: 716, endPoint y: 588, distance: 17.9
click at [707, 599] on textarea "To enrich screen reader interactions, please activate Accessibility in Grammarl…" at bounding box center [805, 599] width 670 height 63
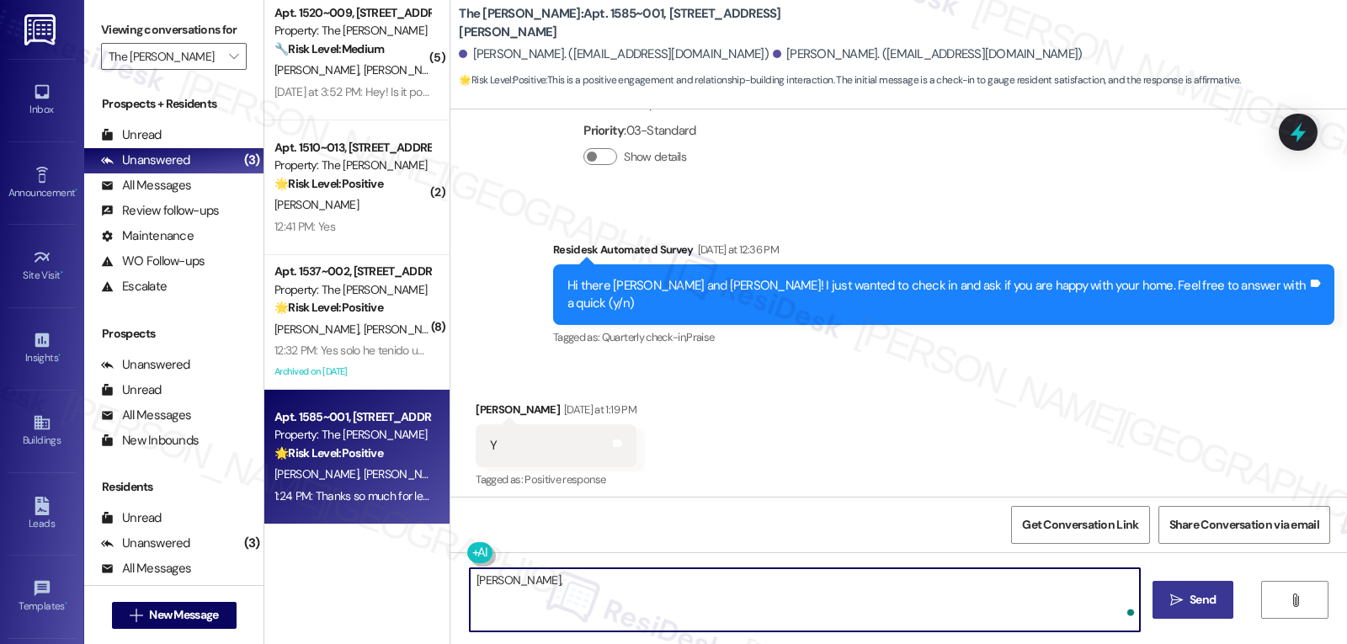
paste textarea "‘just want to ask, has {{property}} been everything you hoped for? I’d love to …"
type textarea "[PERSON_NAME], ‘just want to ask, has {{property}} been everything you hoped fo…"
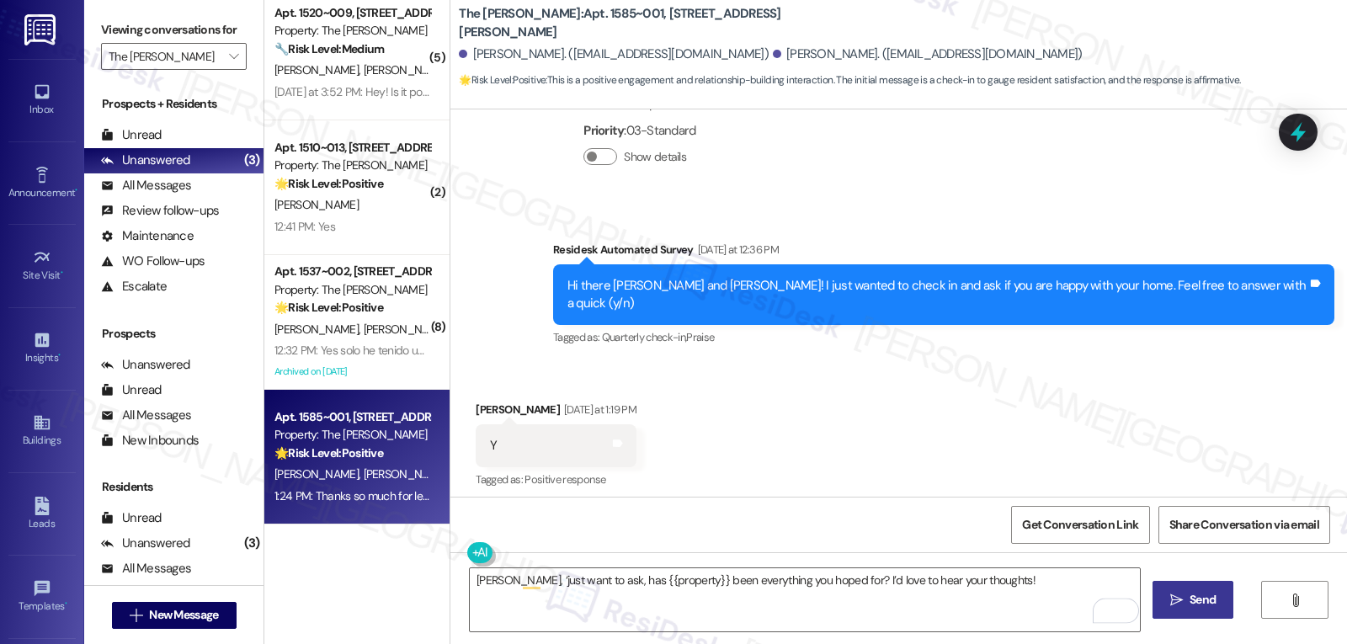
click at [1174, 610] on button " Send" at bounding box center [1194, 600] width 82 height 38
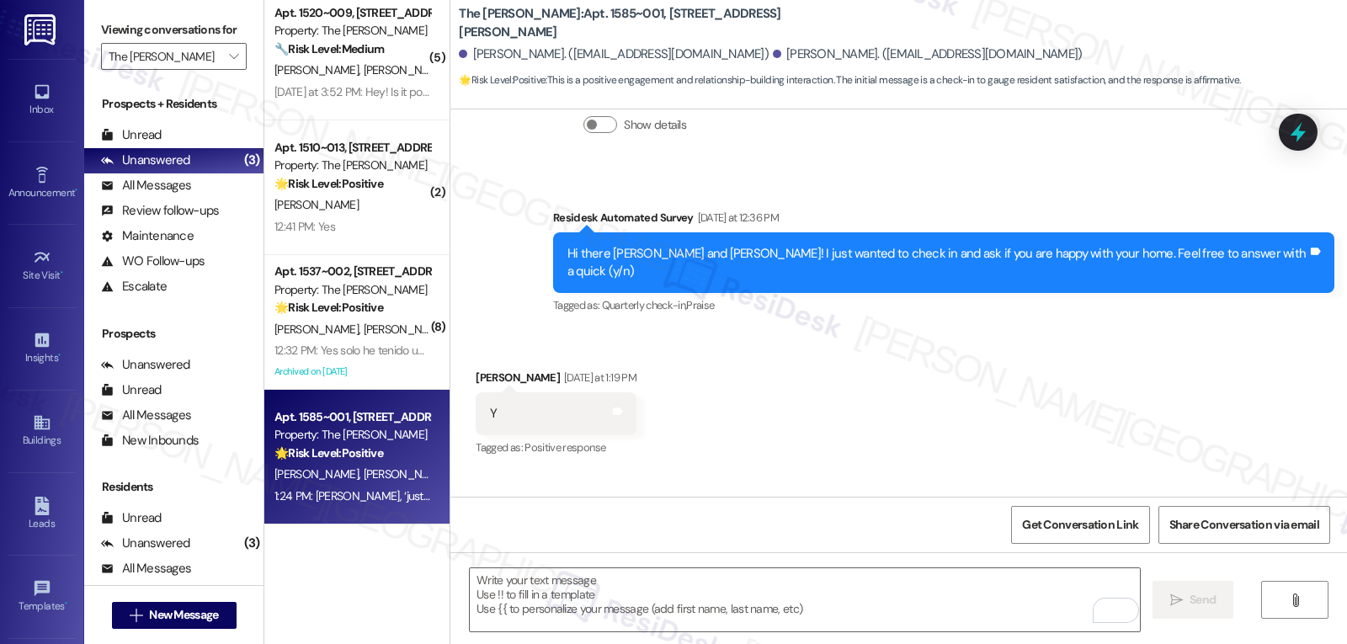
scroll to position [3033, 0]
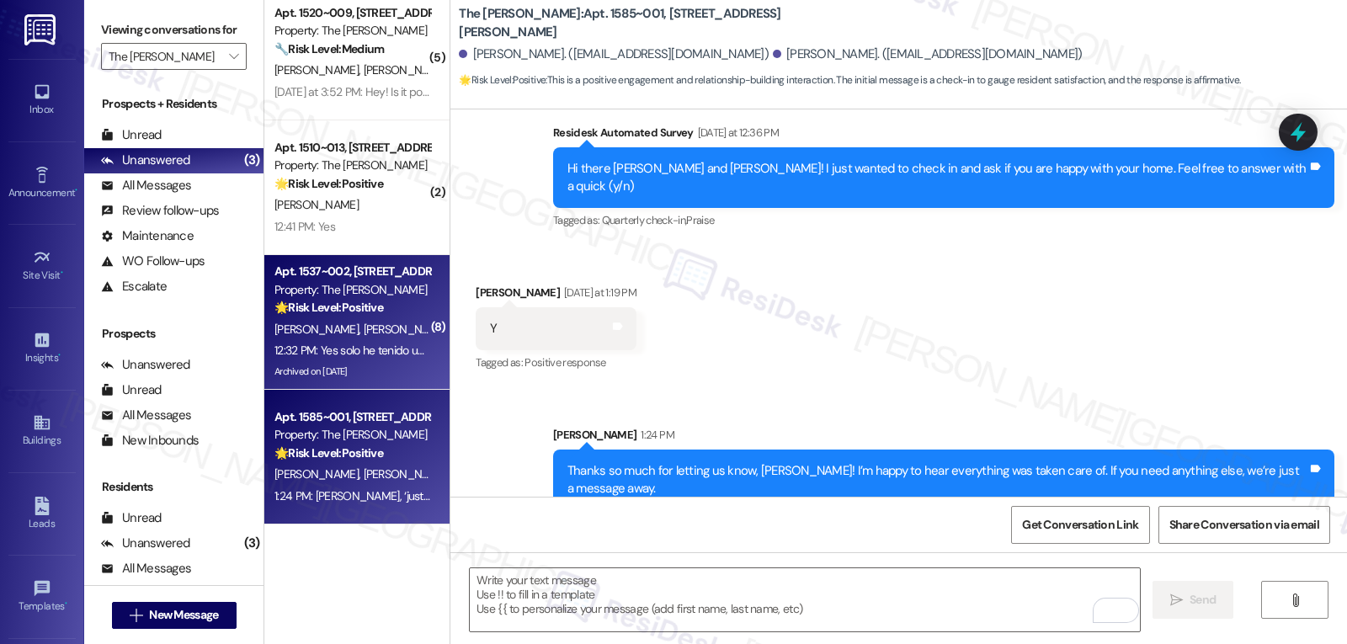
click at [365, 363] on div "Archived on [DATE]" at bounding box center [352, 371] width 159 height 21
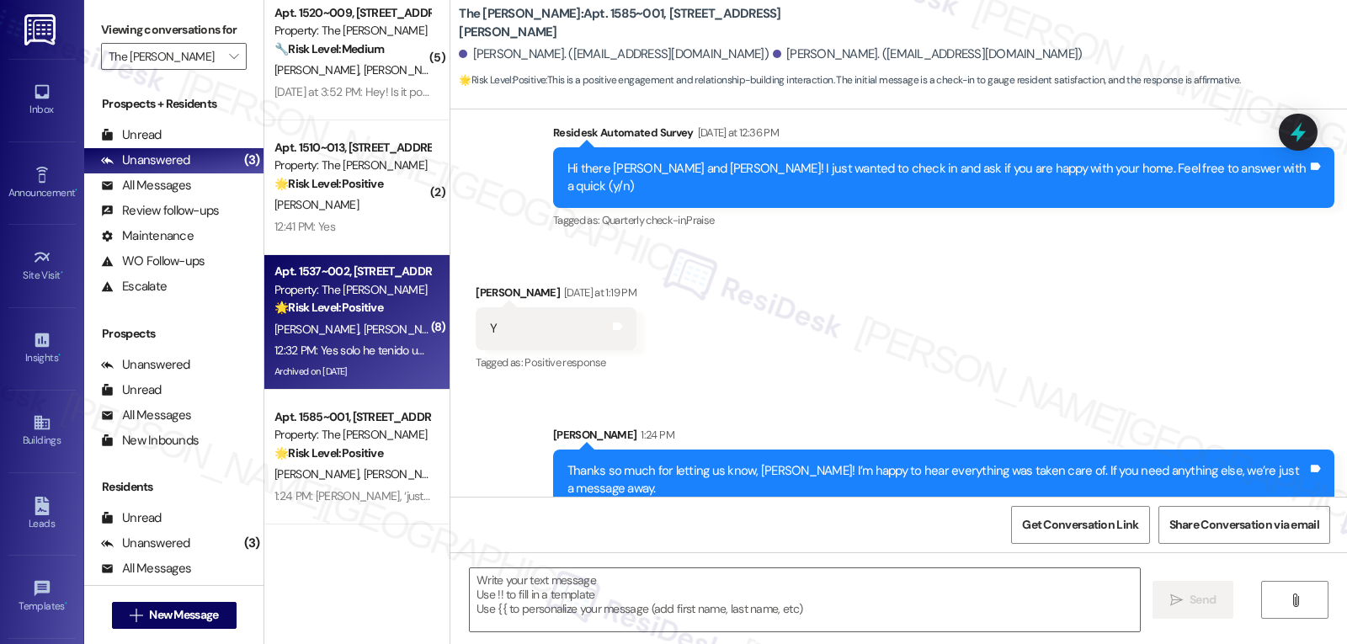
type textarea "Fetching suggested responses. Please feel free to read through the conversation…"
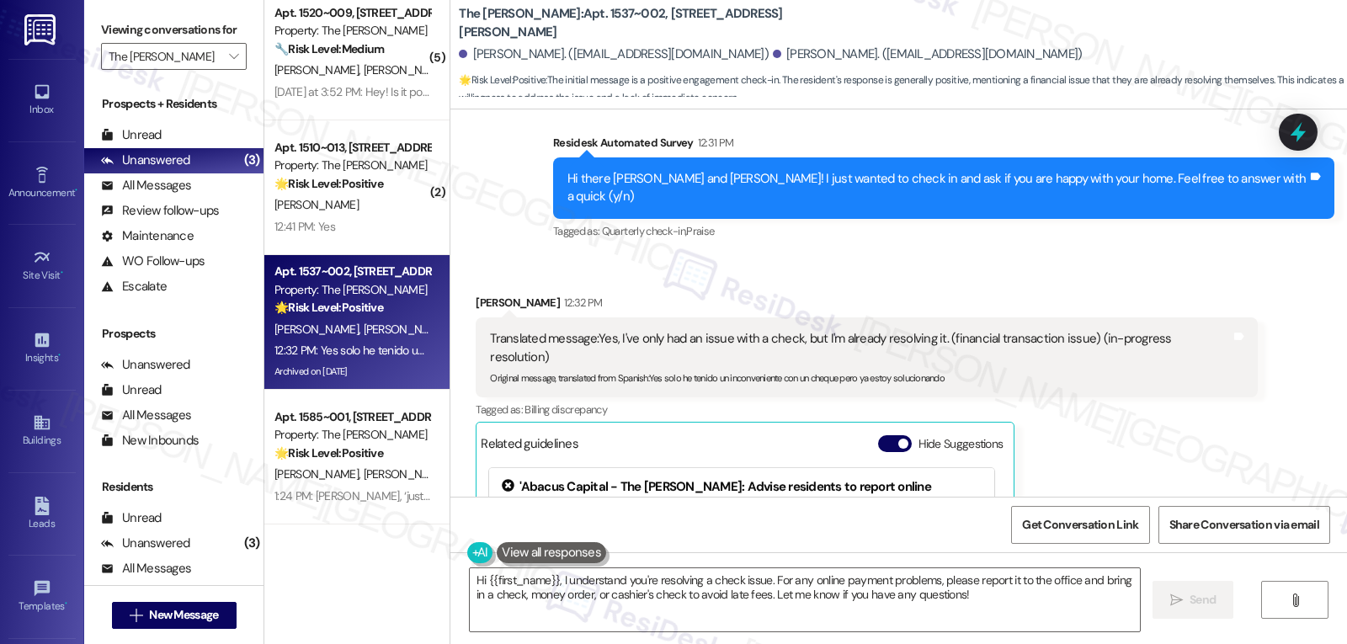
scroll to position [4073, 0]
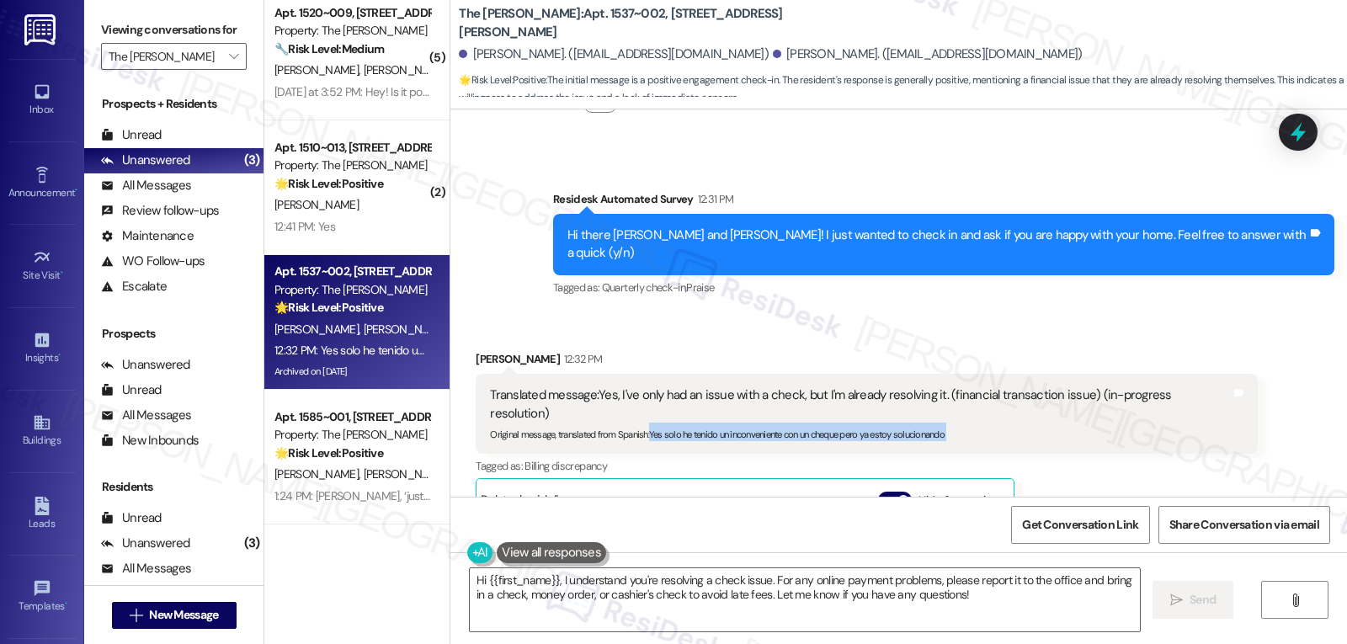
drag, startPoint x: 640, startPoint y: 306, endPoint x: 1215, endPoint y: 322, distance: 575.3
click at [1215, 374] on div "Translated message: Yes, I've only had an issue with a check, but I'm already r…" at bounding box center [866, 413] width 781 height 79
copy div "Yes solo he tenido un inconveniente con un cheque pero ya estoy solucionando Tr…"
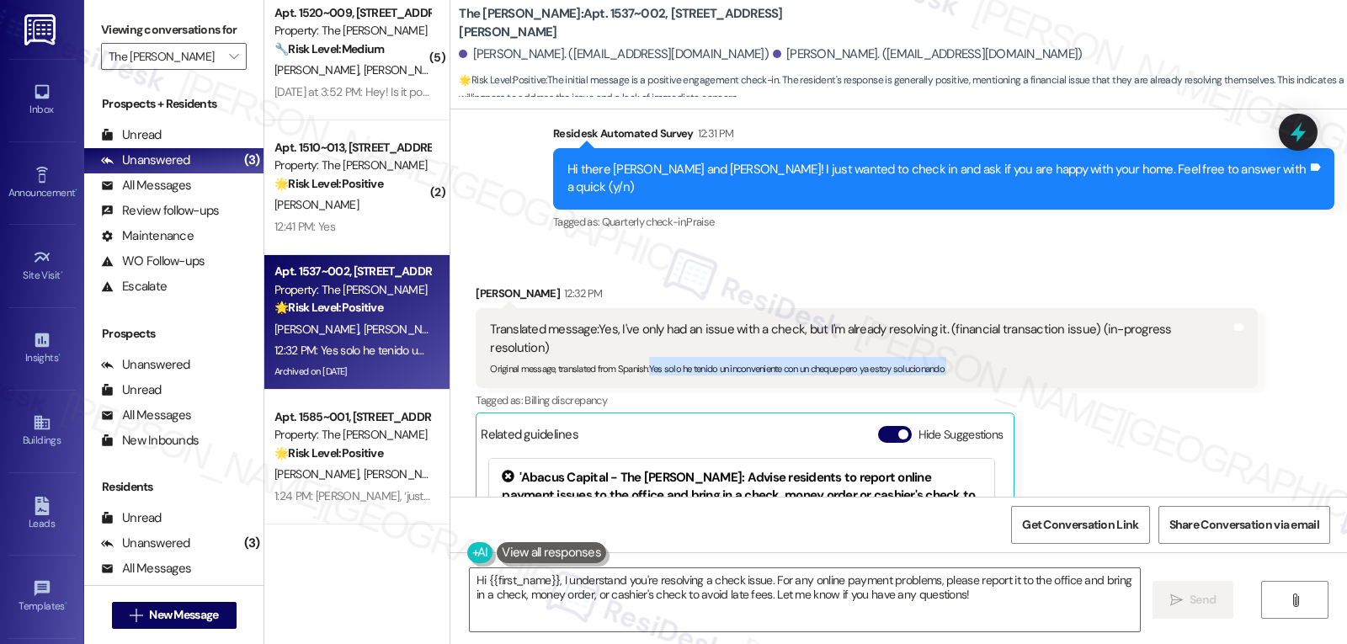
scroll to position [4074, 0]
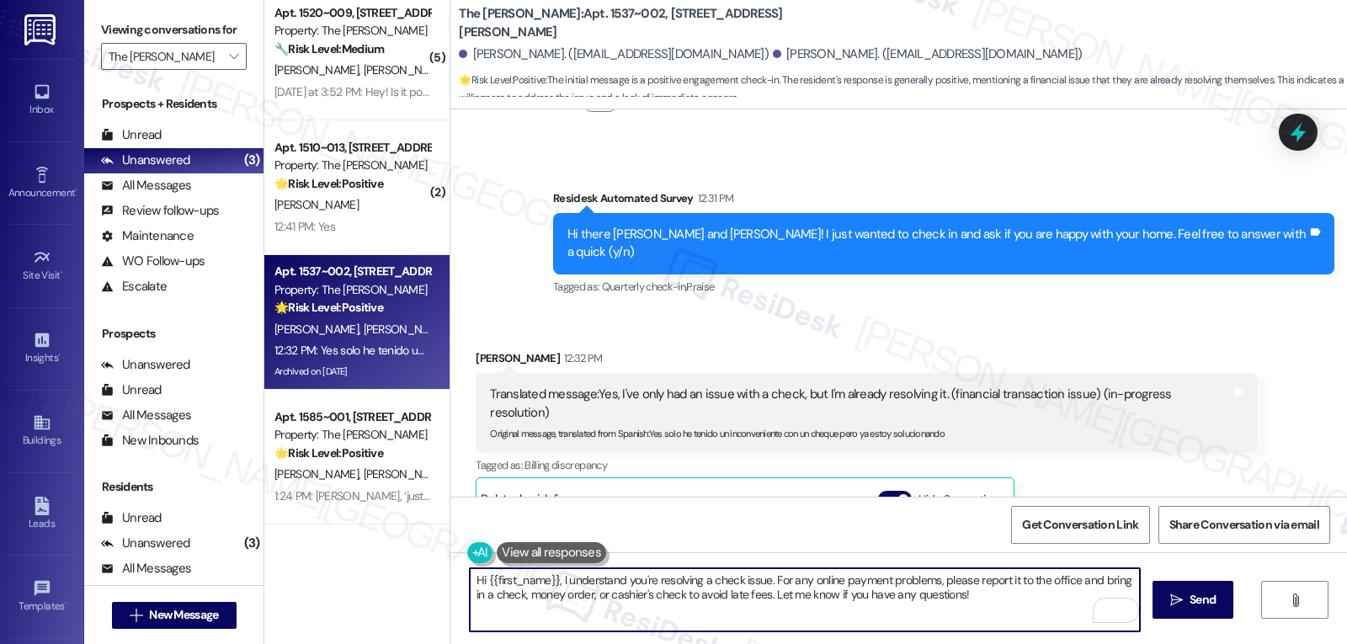
drag, startPoint x: 482, startPoint y: 581, endPoint x: 546, endPoint y: 576, distance: 64.2
click at [546, 576] on textarea "Hi {{first_name}}, I understand you're resolving a check issue. For any online …" at bounding box center [805, 599] width 670 height 63
click at [467, 559] on button at bounding box center [531, 552] width 129 height 21
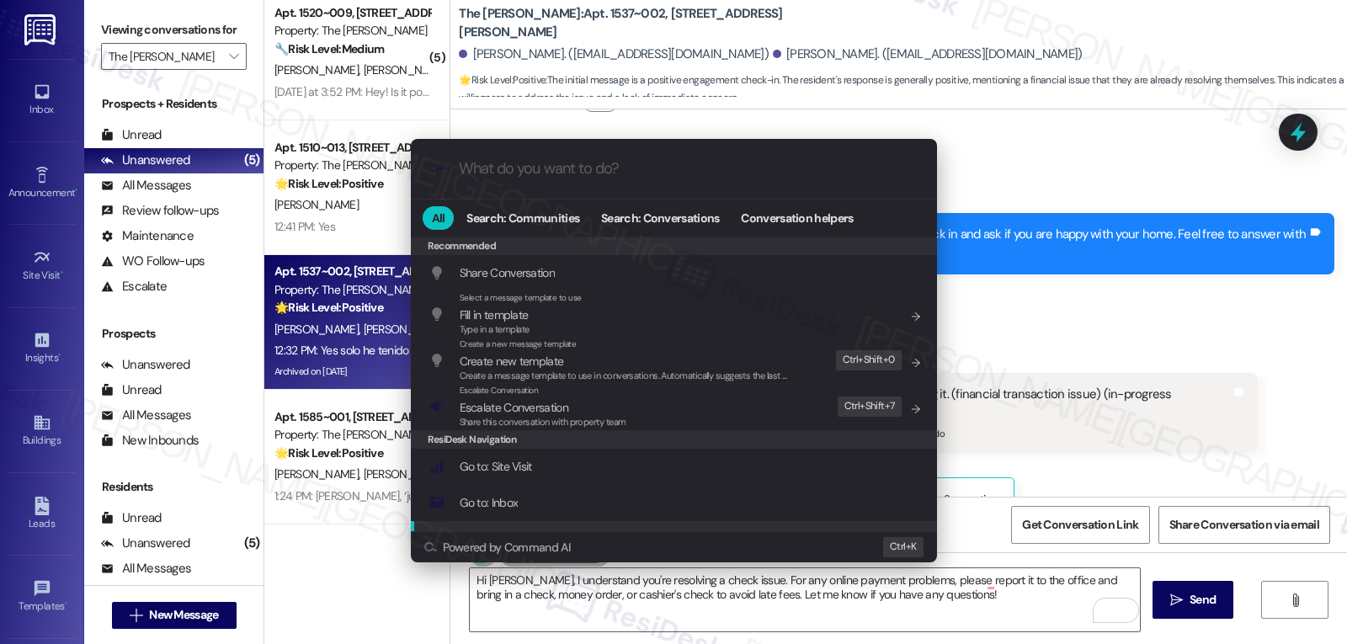
click at [997, 592] on div ".cls-1{fill:#0a055f;}.cls-2{fill:#0cc4c4;} resideskLogoBlueOrange All Search: C…" at bounding box center [673, 322] width 1347 height 644
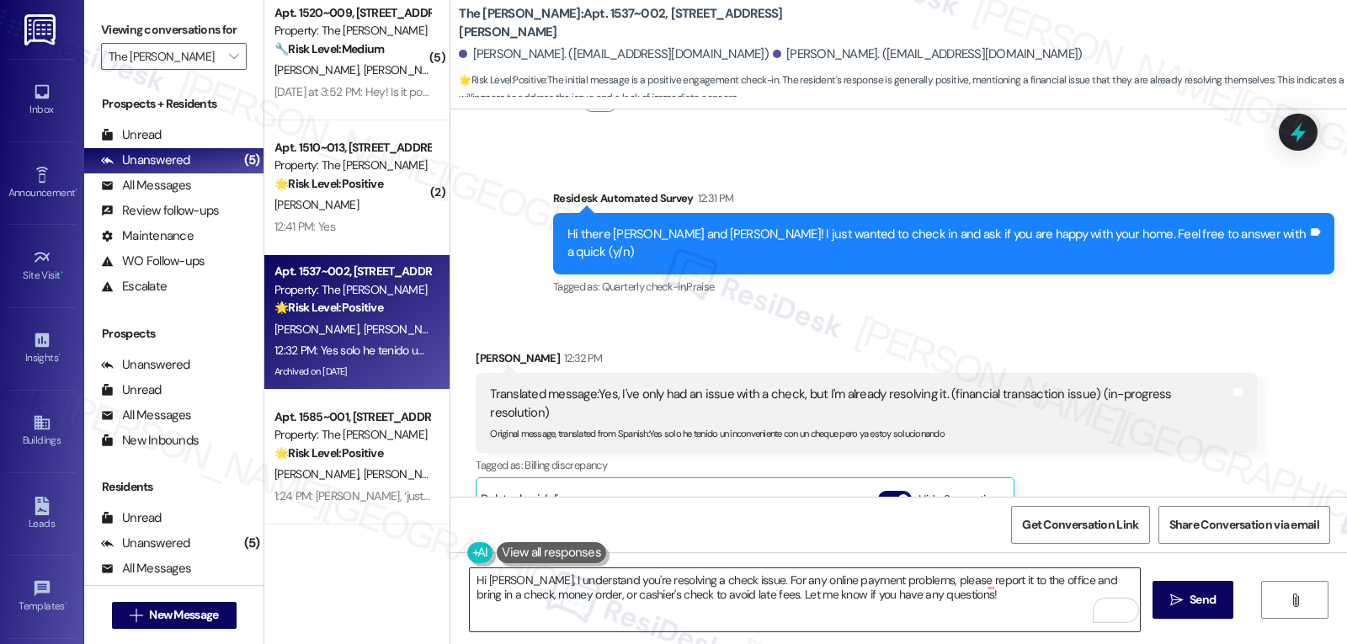
click at [982, 607] on textarea "Hi Leonardo, I understand you're resolving a check issue. For any online paymen…" at bounding box center [805, 599] width 670 height 63
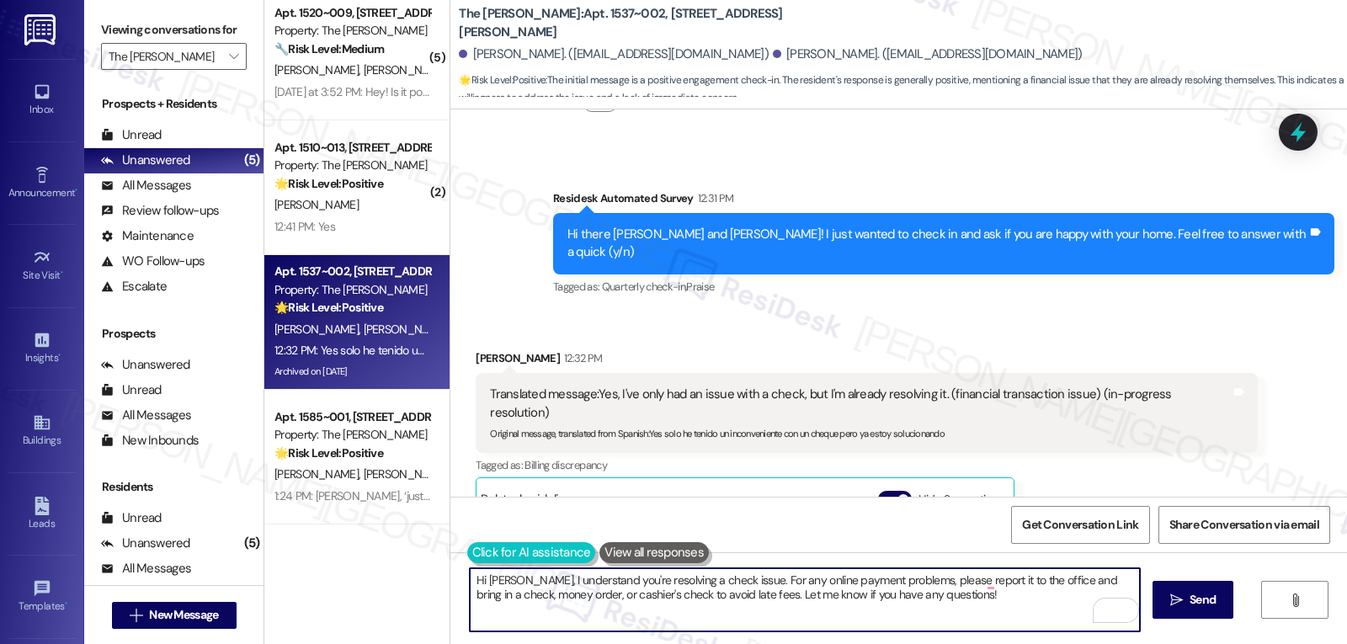
click at [471, 557] on button at bounding box center [531, 552] width 129 height 21
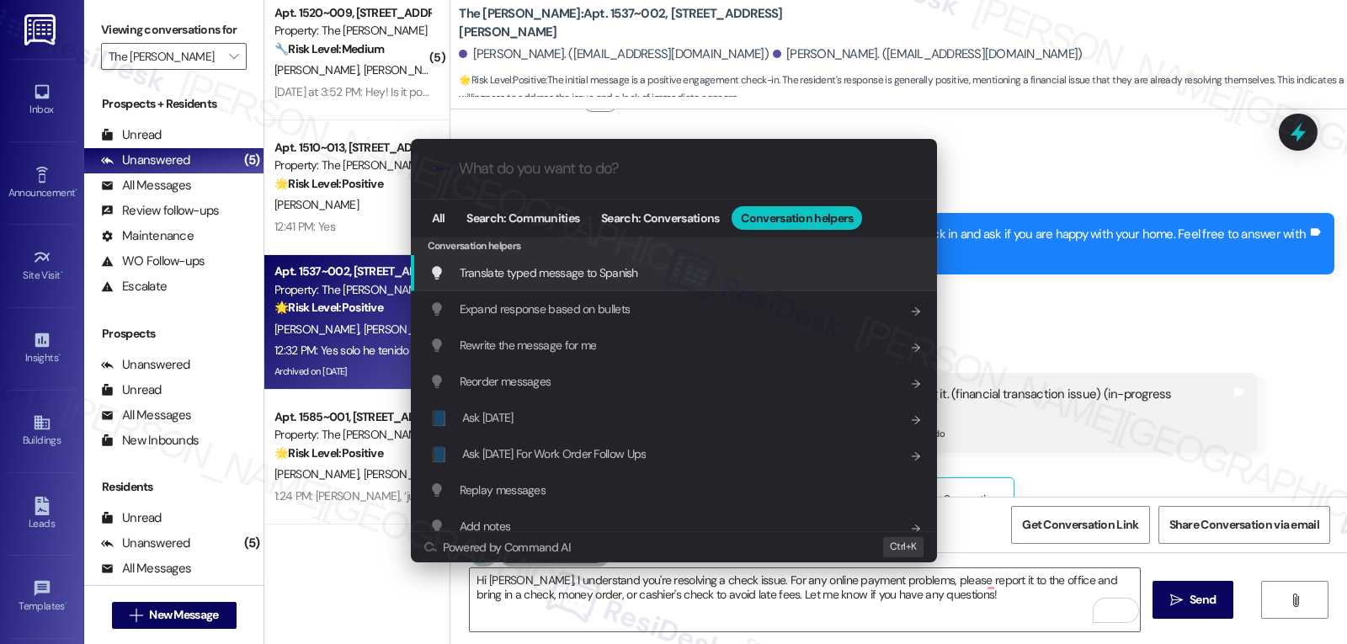
click at [615, 274] on span "Translate typed message to Spanish" at bounding box center [549, 272] width 178 height 15
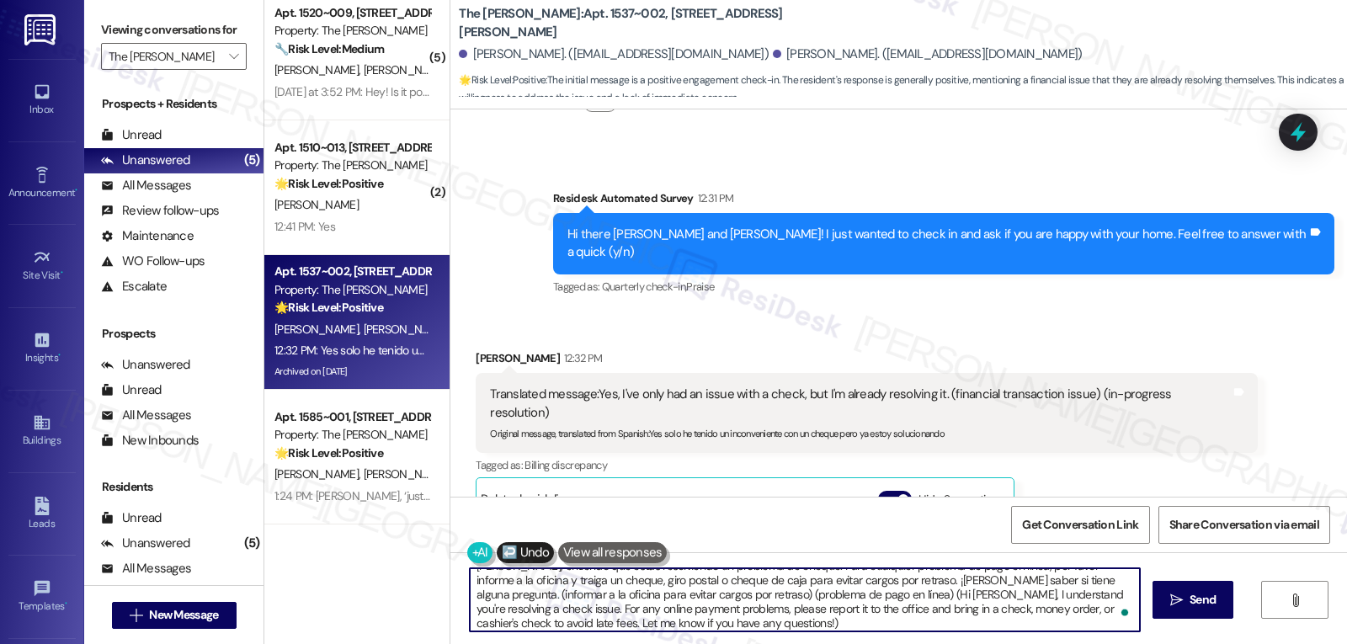
scroll to position [19, 0]
drag, startPoint x: 467, startPoint y: 601, endPoint x: 1205, endPoint y: 684, distance: 742.1
click at [1205, 643] on html "Inbox Go to Inbox Announcement • Send A Text Announcement Site Visit • Go to Si…" at bounding box center [673, 322] width 1347 height 644
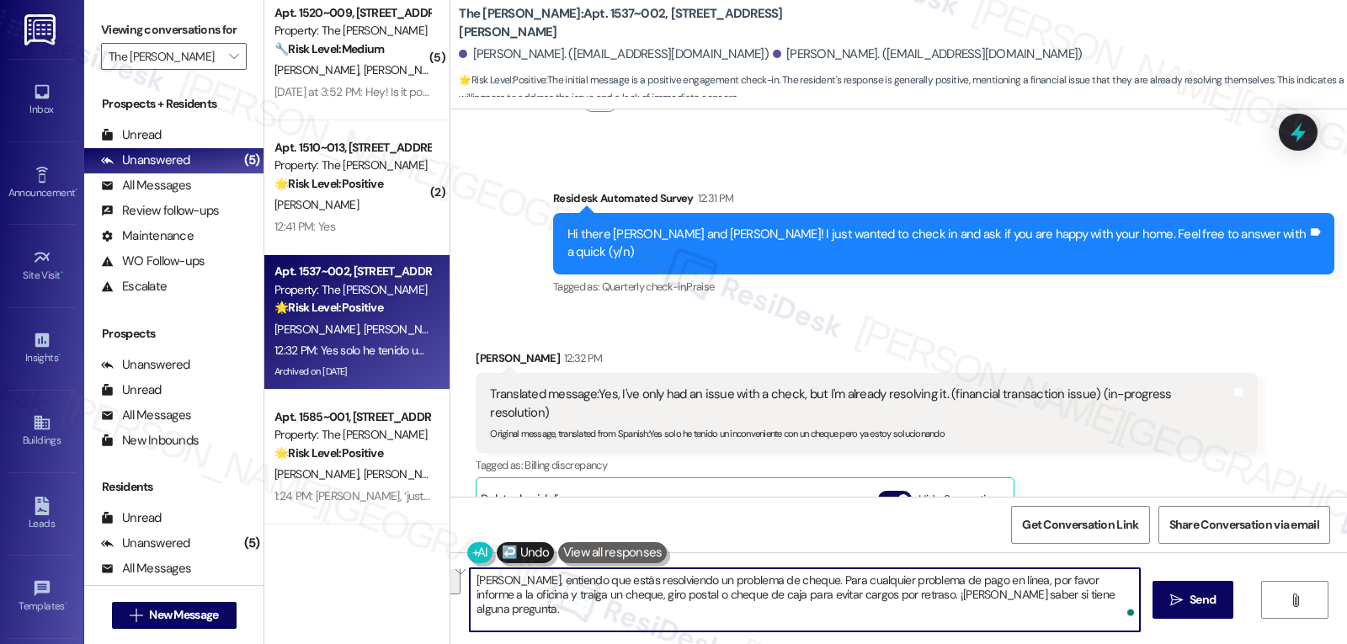
scroll to position [0, 0]
type textarea "Hola Leonardo, entiendo que estás resolviendo un problema de cheque. Para cualq…"
click at [1185, 613] on button " Send" at bounding box center [1194, 600] width 82 height 38
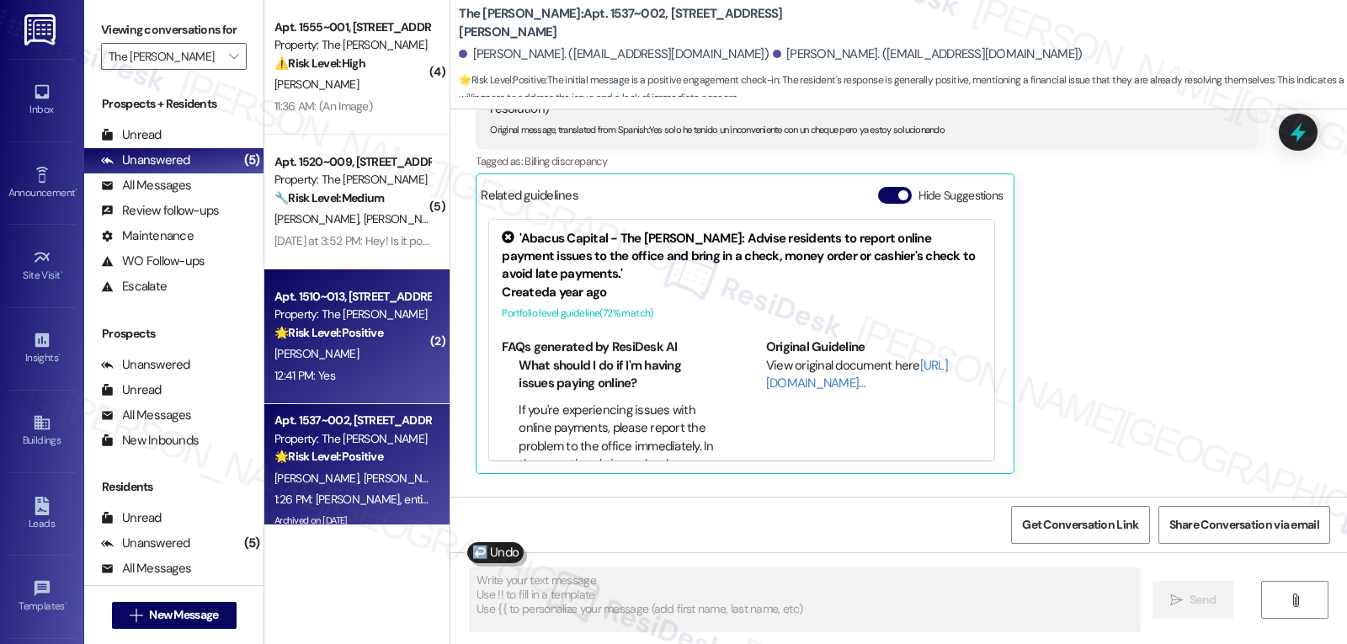
click at [349, 385] on div "12:41 PM: Yes 12:41 PM: Yes" at bounding box center [352, 375] width 159 height 21
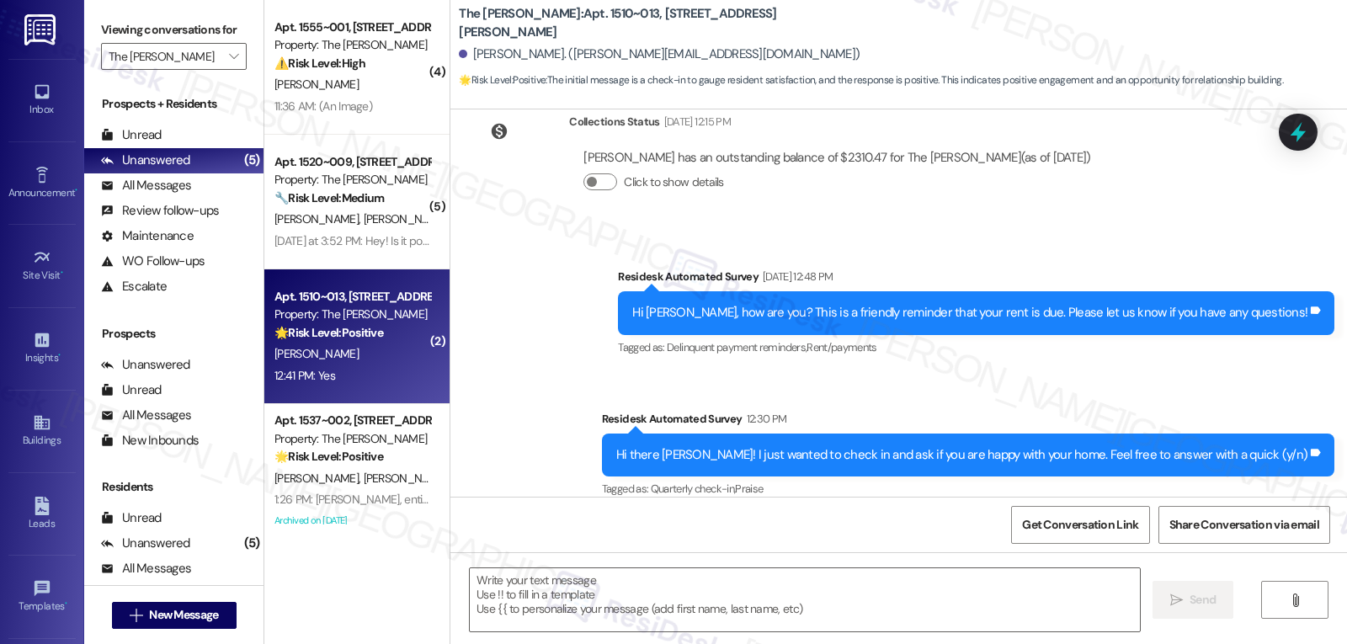
type textarea "Fetching suggested responses. Please feel free to read through the conversation…"
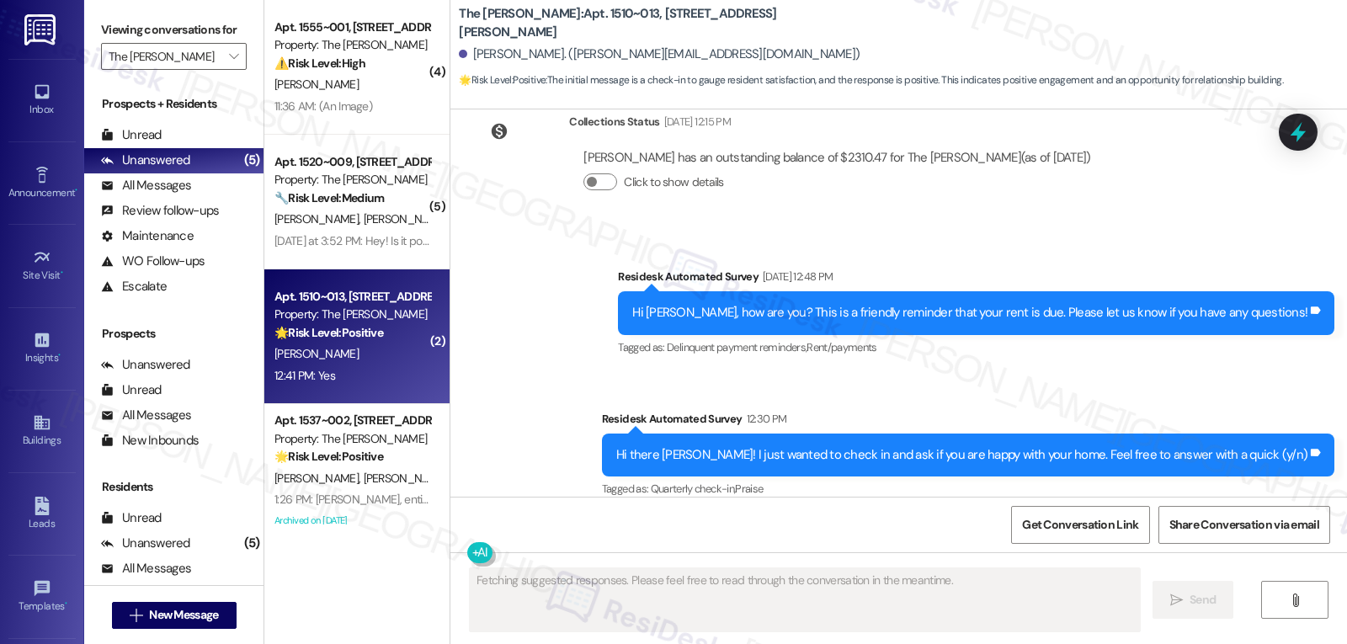
scroll to position [2591, 0]
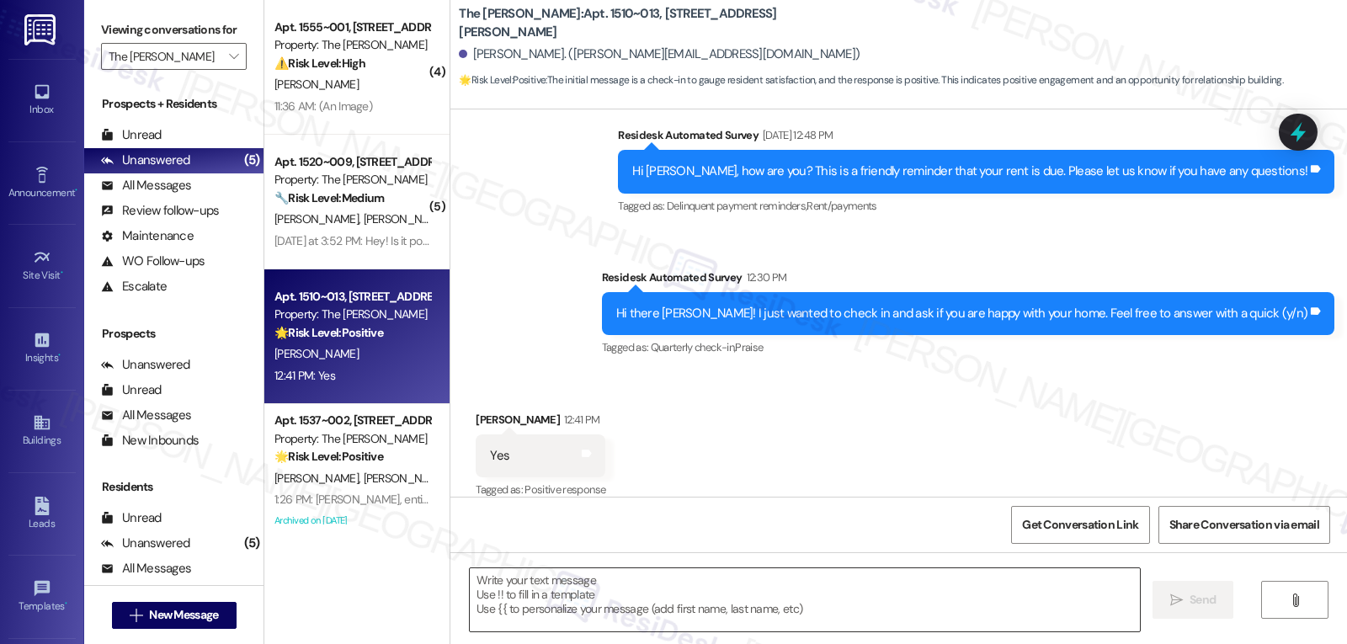
click at [647, 603] on textarea at bounding box center [805, 599] width 670 height 63
click at [606, 601] on textarea "To enrich screen reader interactions, please activate Accessibility in Grammarl…" at bounding box center [805, 599] width 670 height 63
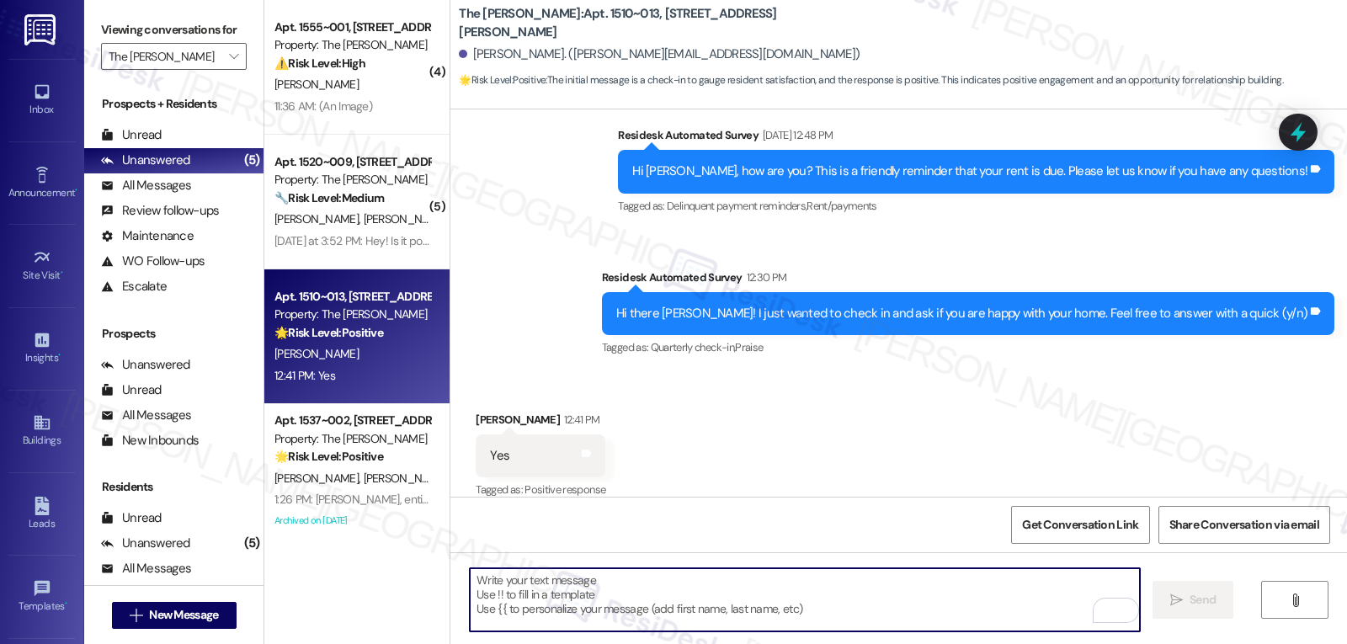
paste textarea "Thanks so much for your positive response, {{first_name}}! We’re thrilled to he…"
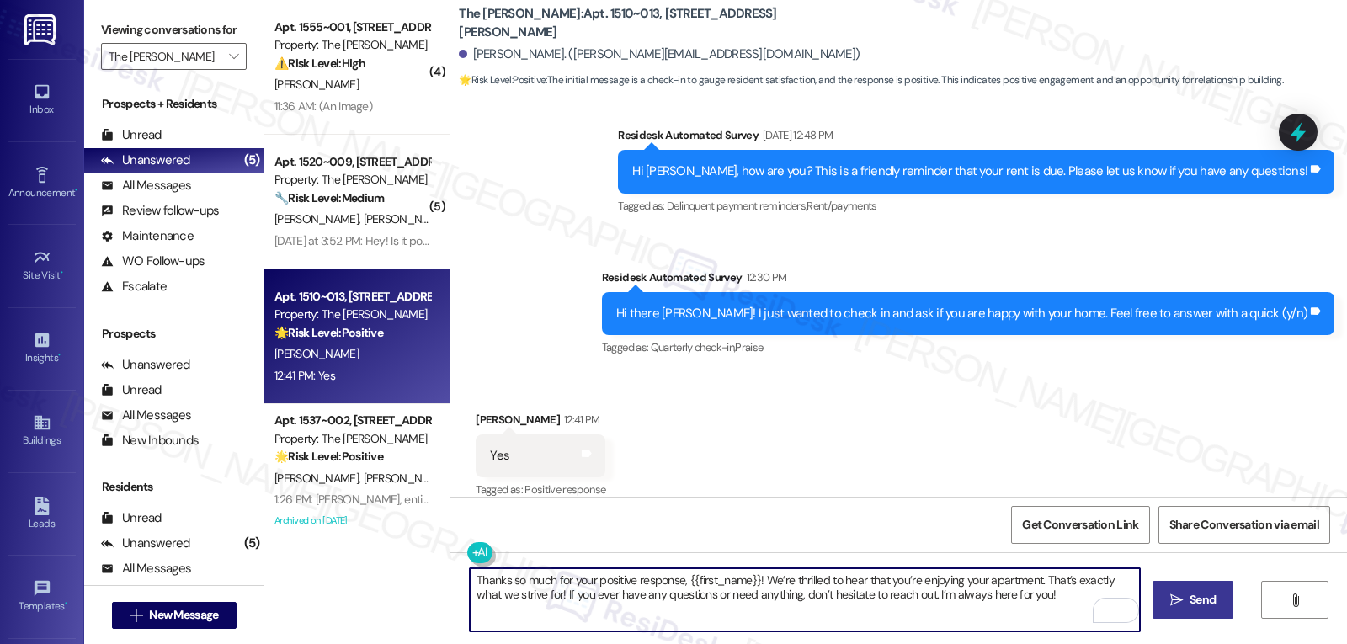
type textarea "Thanks so much for your positive response, {{first_name}}! We’re thrilled to he…"
click at [1200, 609] on span "Send" at bounding box center [1203, 600] width 26 height 18
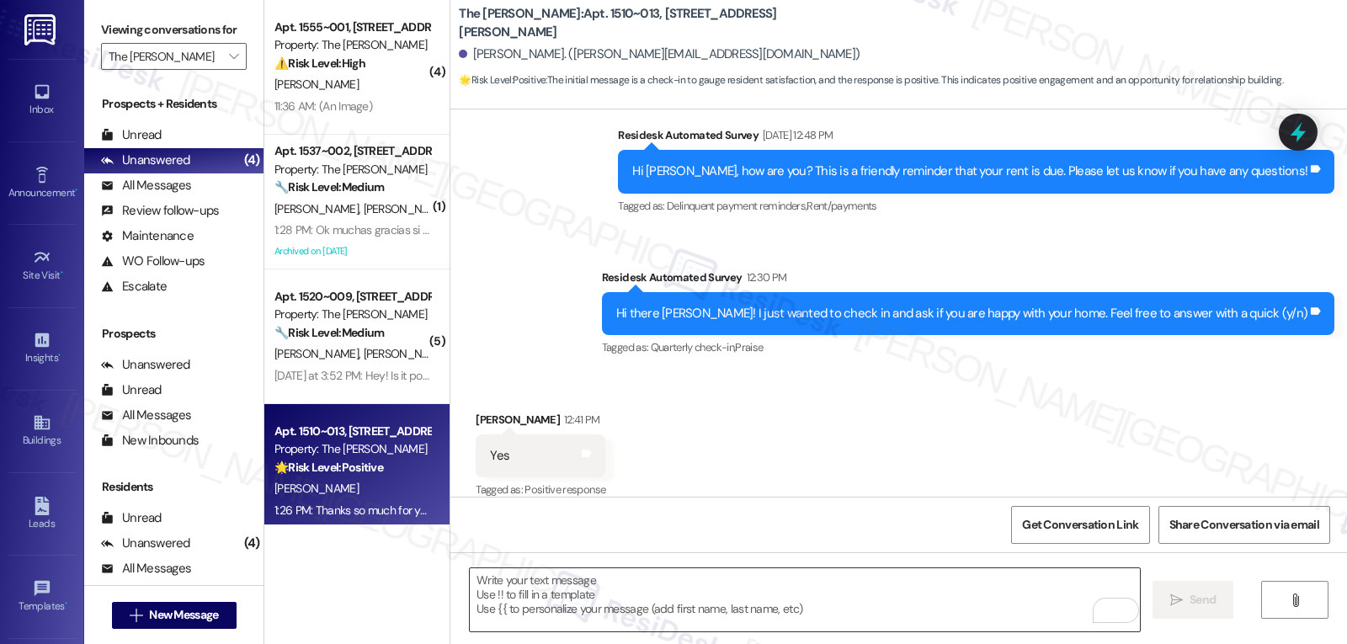
click at [800, 578] on textarea "To enrich screen reader interactions, please activate Accessibility in Grammarl…" at bounding box center [805, 599] width 670 height 63
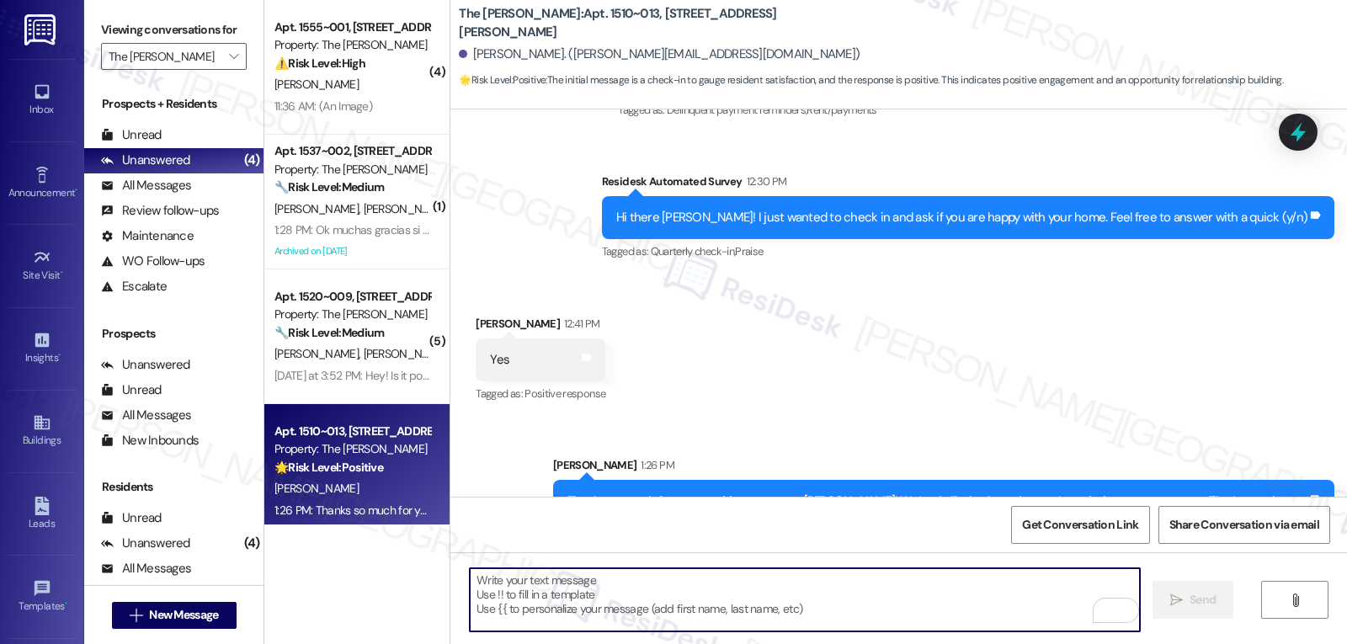
scroll to position [2728, 0]
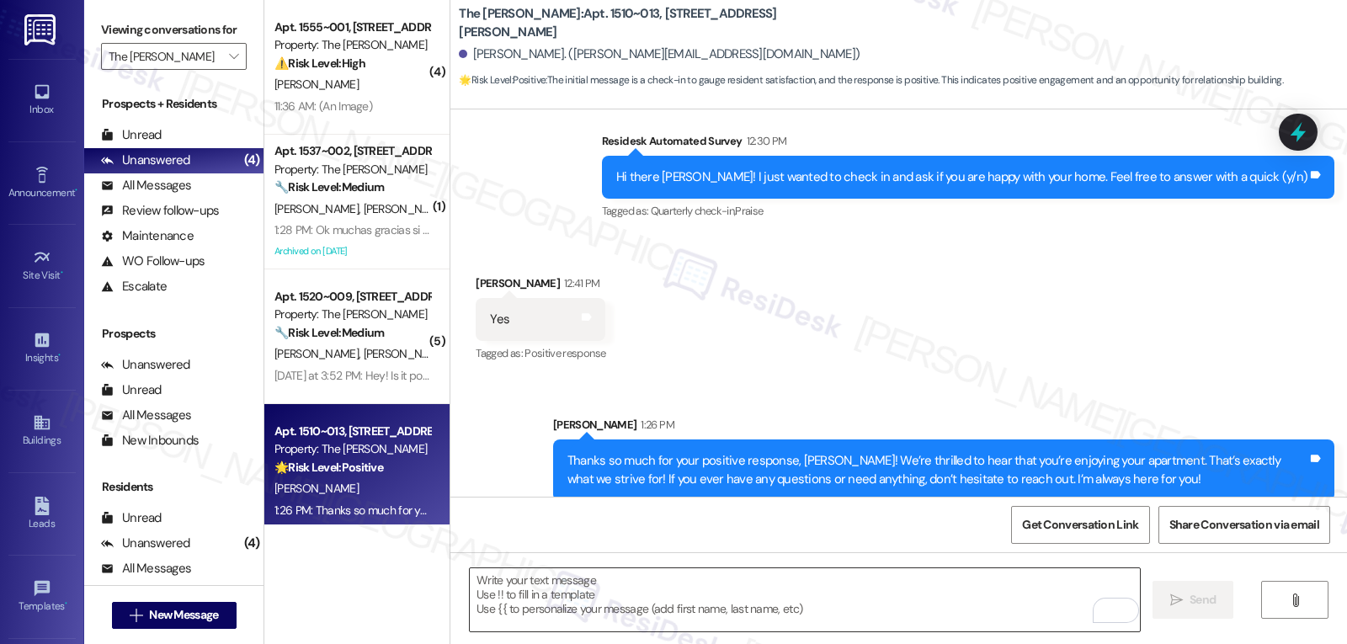
click at [755, 610] on textarea "To enrich screen reader interactions, please activate Accessibility in Grammarl…" at bounding box center [805, 599] width 670 height 63
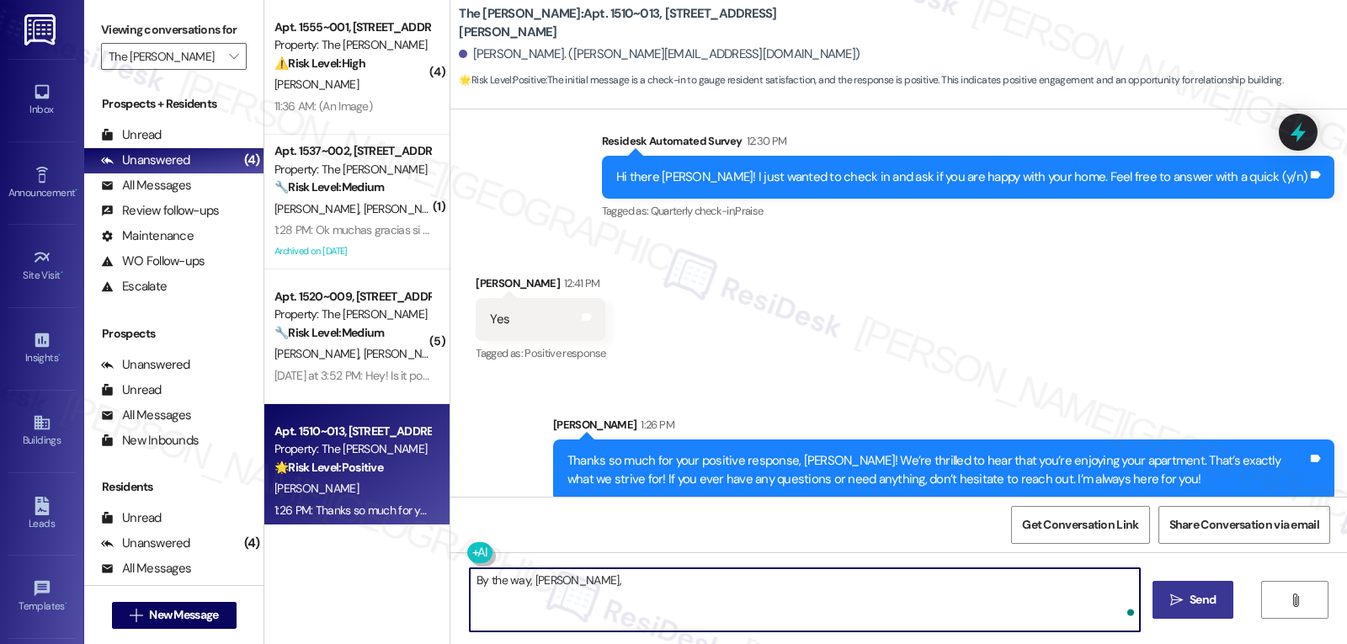
paste textarea "‘just want to ask, has {{property}} been everything you hoped for? I’d love to …"
type textarea "By the way, Ivan, ‘just want to ask, has {{property}} been everything you hoped…"
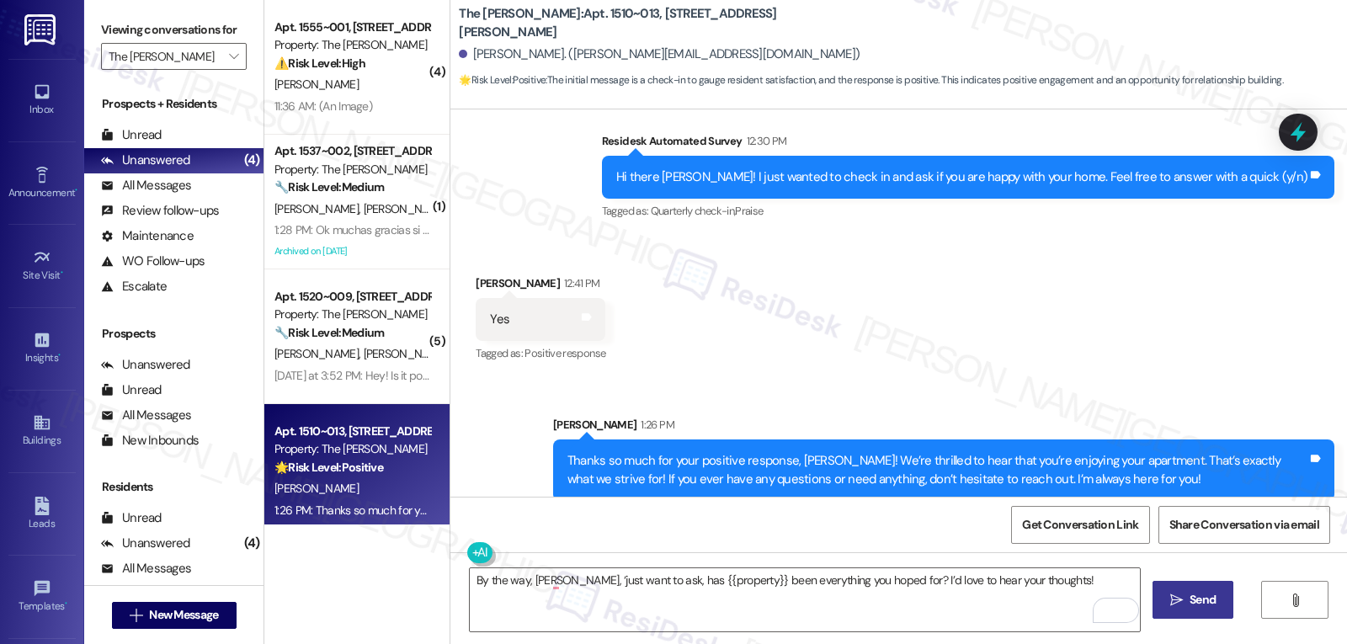
click at [1220, 590] on button " Send" at bounding box center [1194, 600] width 82 height 38
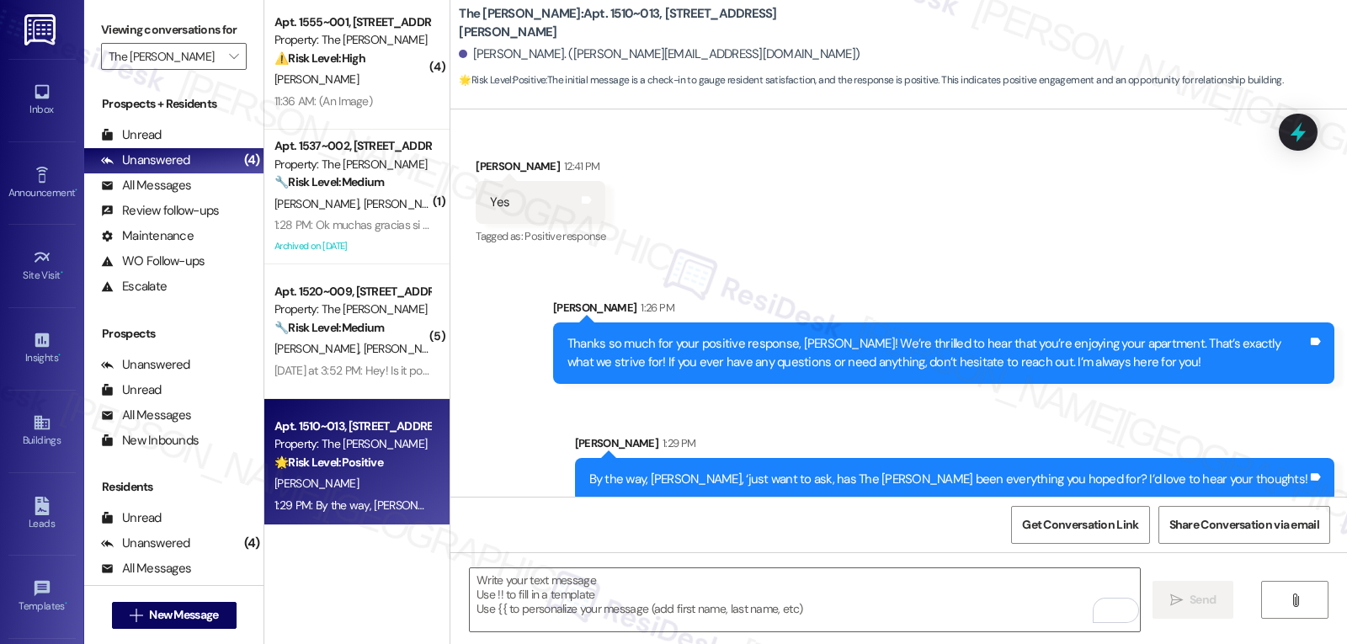
scroll to position [0, 0]
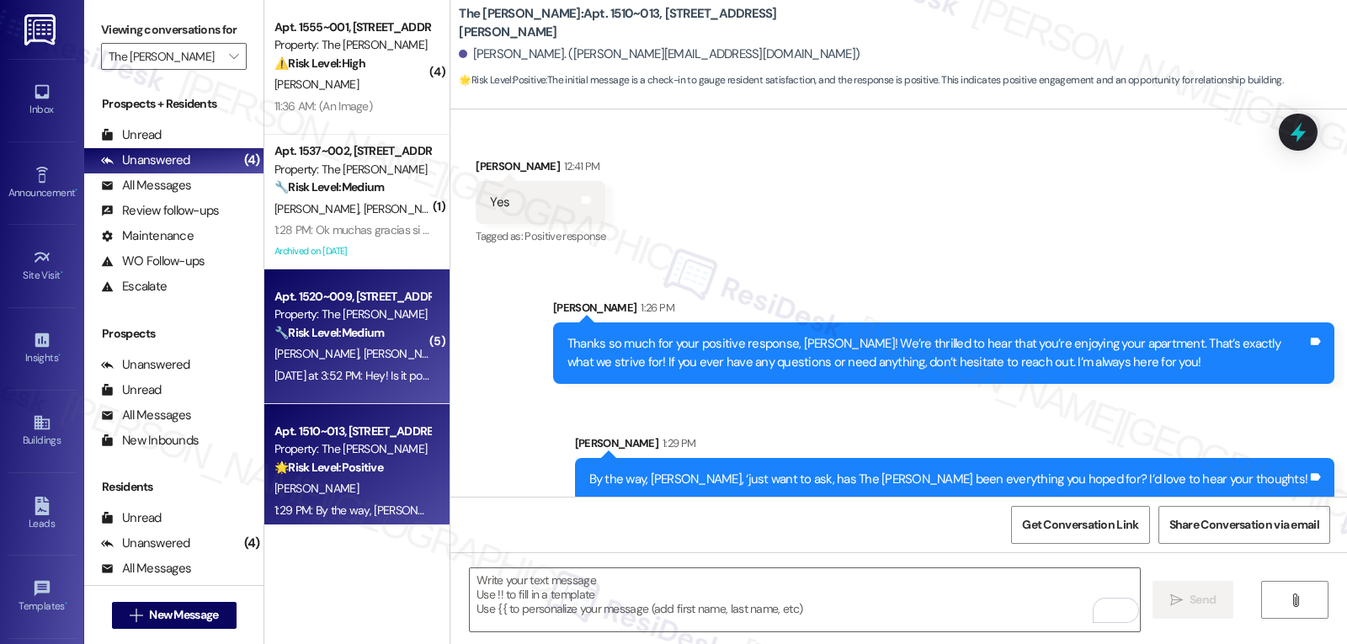
click at [299, 346] on span "[PERSON_NAME]" at bounding box center [318, 353] width 89 height 15
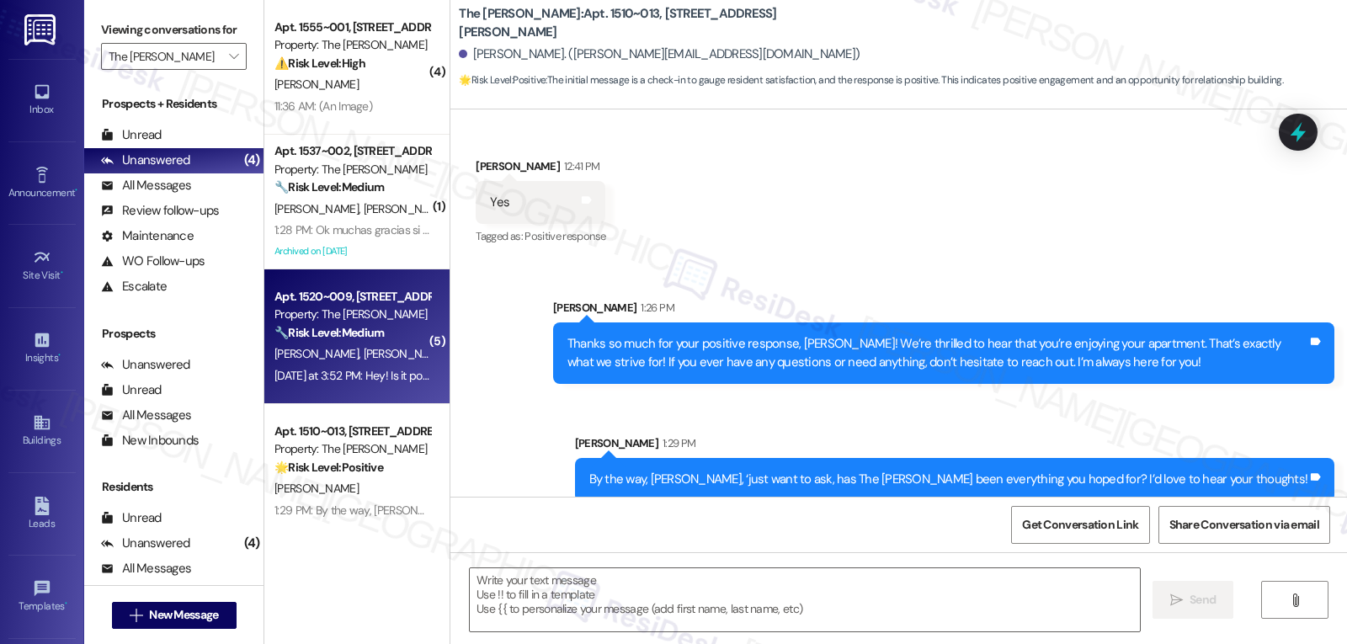
type textarea "Fetching suggested responses. Please feel free to read through the conversation…"
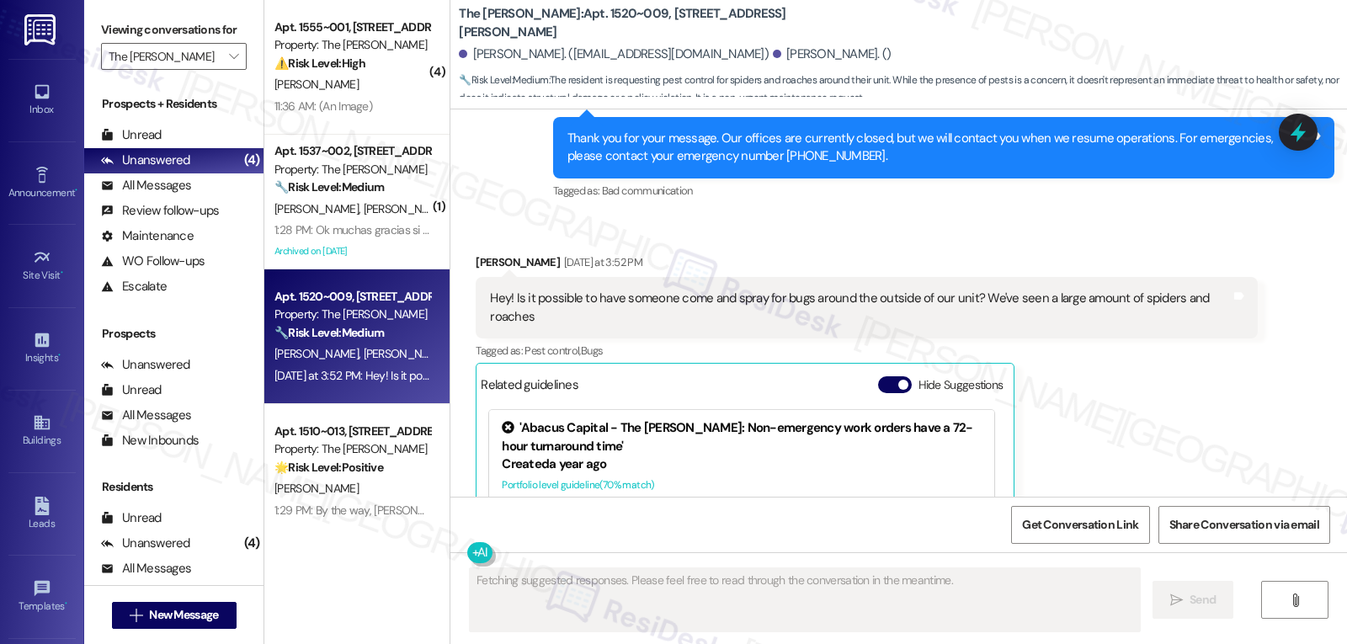
scroll to position [5099, 0]
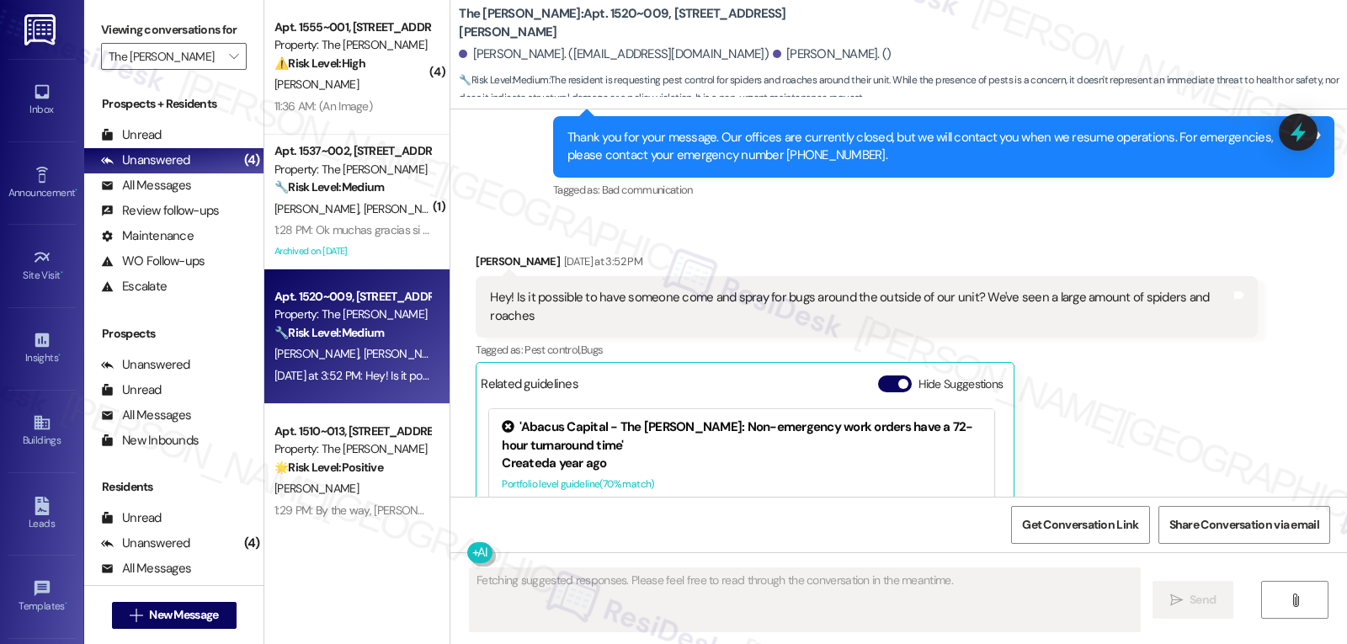
click at [885, 375] on div "Hide Suggestions" at bounding box center [944, 387] width 132 height 24
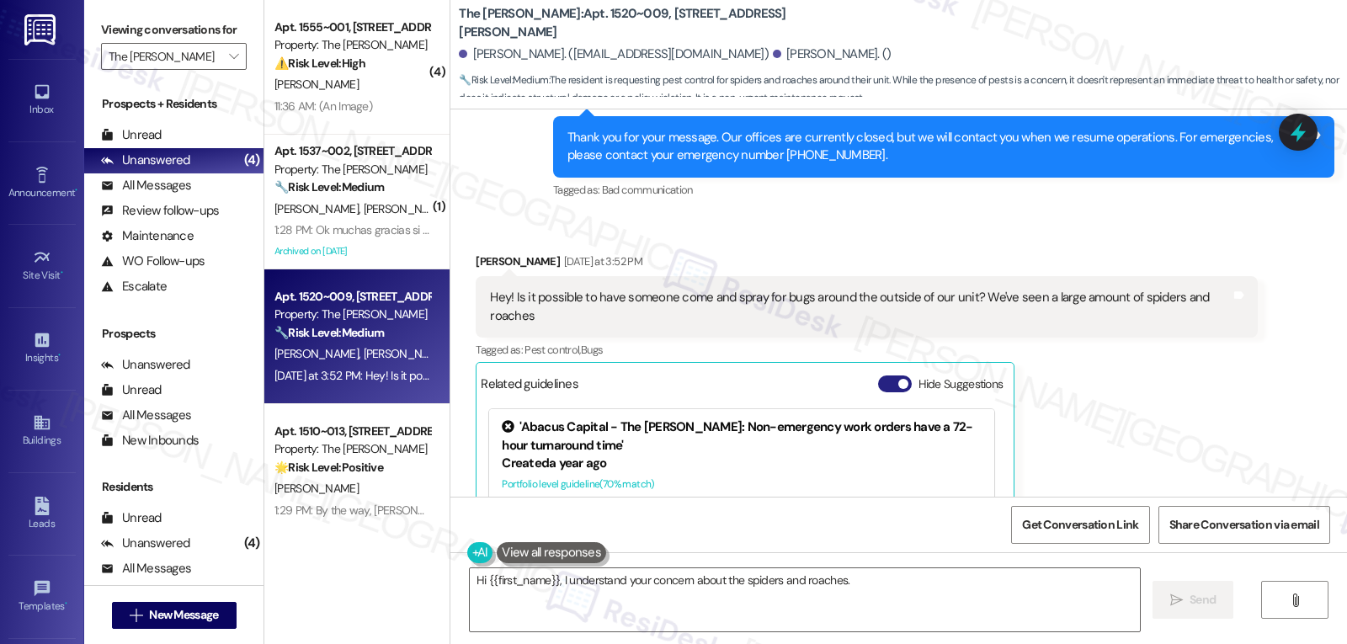
click at [881, 375] on button "Hide Suggestions" at bounding box center [895, 383] width 34 height 17
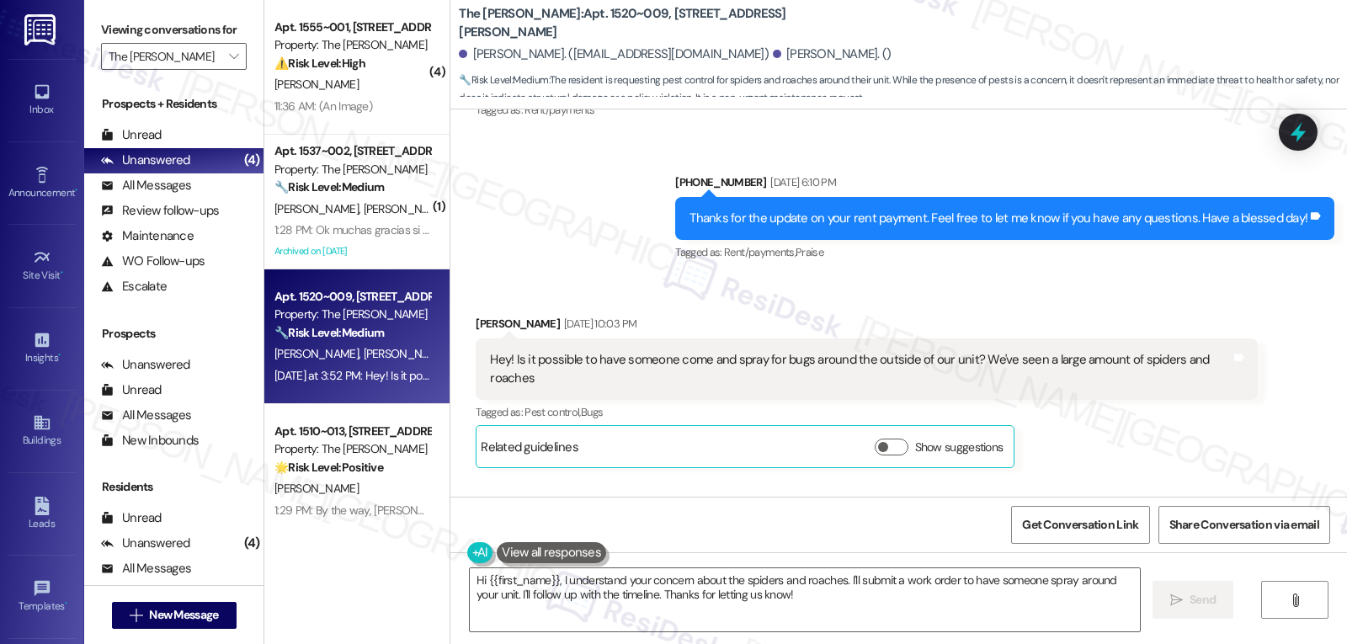
scroll to position [4504, 0]
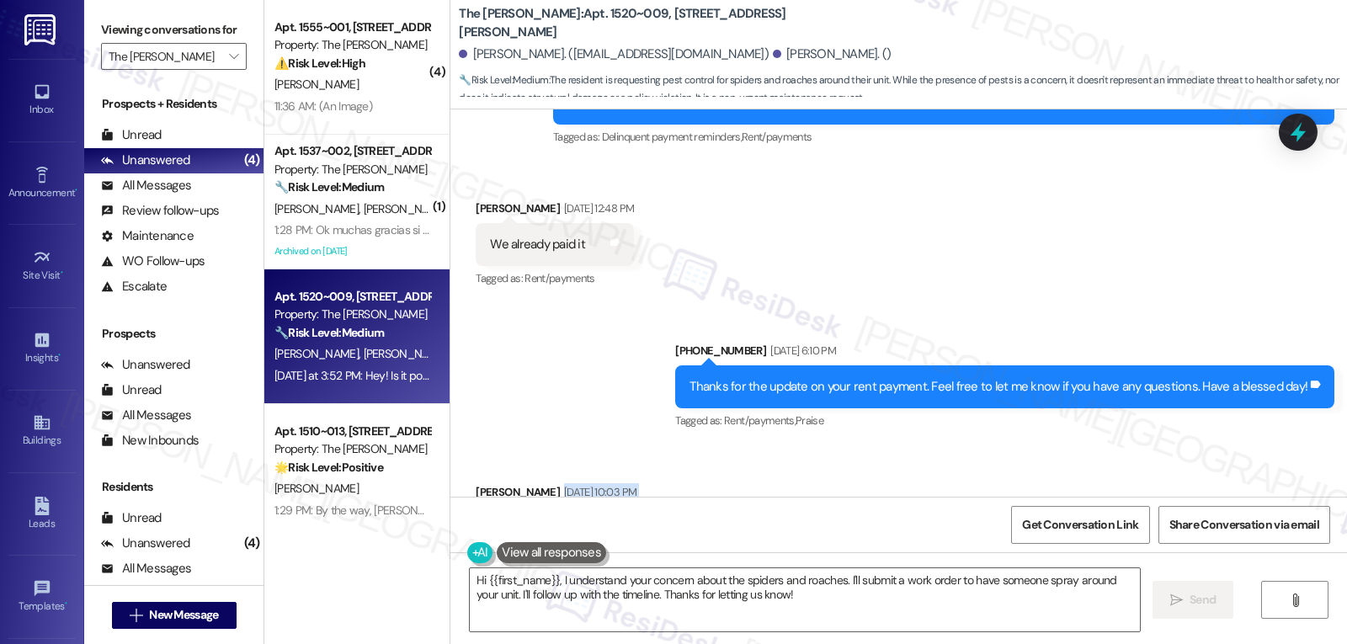
drag, startPoint x: 461, startPoint y: 322, endPoint x: 690, endPoint y: 360, distance: 232.1
click at [690, 471] on div "Received via SMS Katrina Mendoza Sep 16, 2025 at 10:03 PM Hey! Is it possible t…" at bounding box center [866, 560] width 807 height 178
click at [567, 304] on div "Sent via SMS (214) 518-7946 Sep 03, 2025 at 6:10 PM Thanks for the update on yo…" at bounding box center [898, 375] width 897 height 142
drag, startPoint x: 455, startPoint y: 306, endPoint x: 670, endPoint y: 358, distance: 220.7
click at [670, 471] on div "Received via SMS Katrina Mendoza Sep 16, 2025 at 10:03 PM Hey! Is it possible t…" at bounding box center [866, 560] width 807 height 178
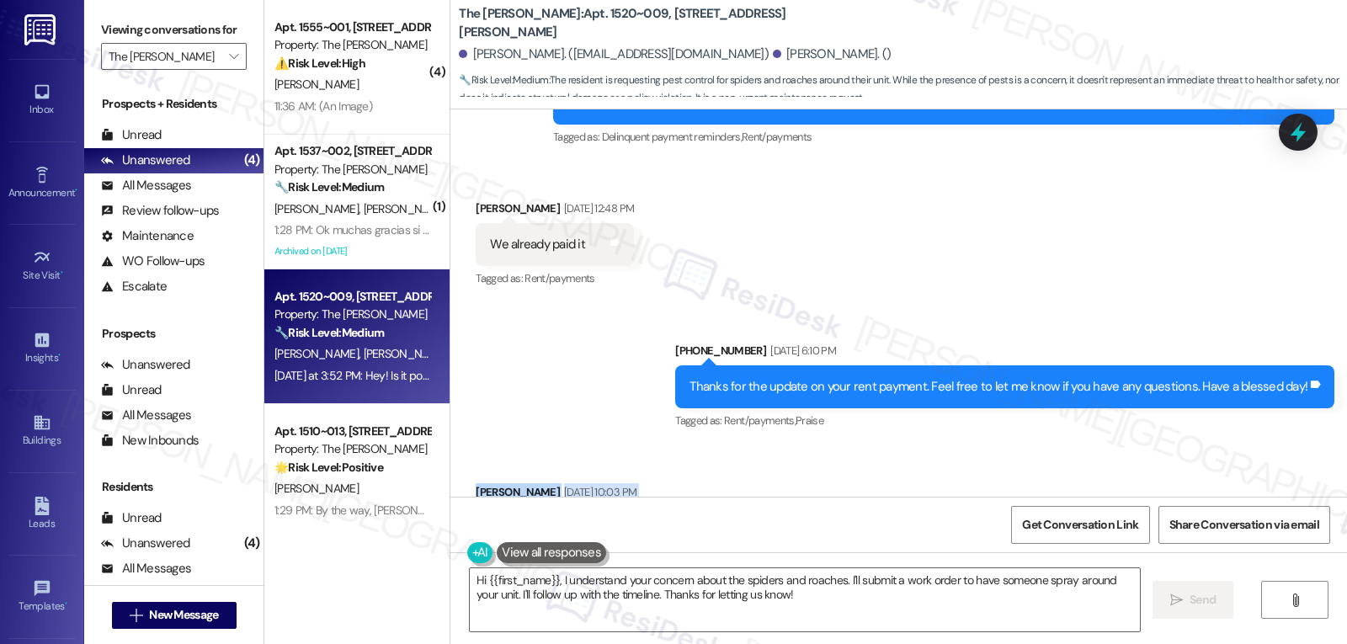
copy div "Katrina Mendoza Sep 16, 2025 at 10:03 PM Hey! Is it possible to have someone co…"
click at [624, 597] on textarea "Hi {{first_name}}, I understand your concern about the spiders and roaches. I'l…" at bounding box center [805, 599] width 670 height 63
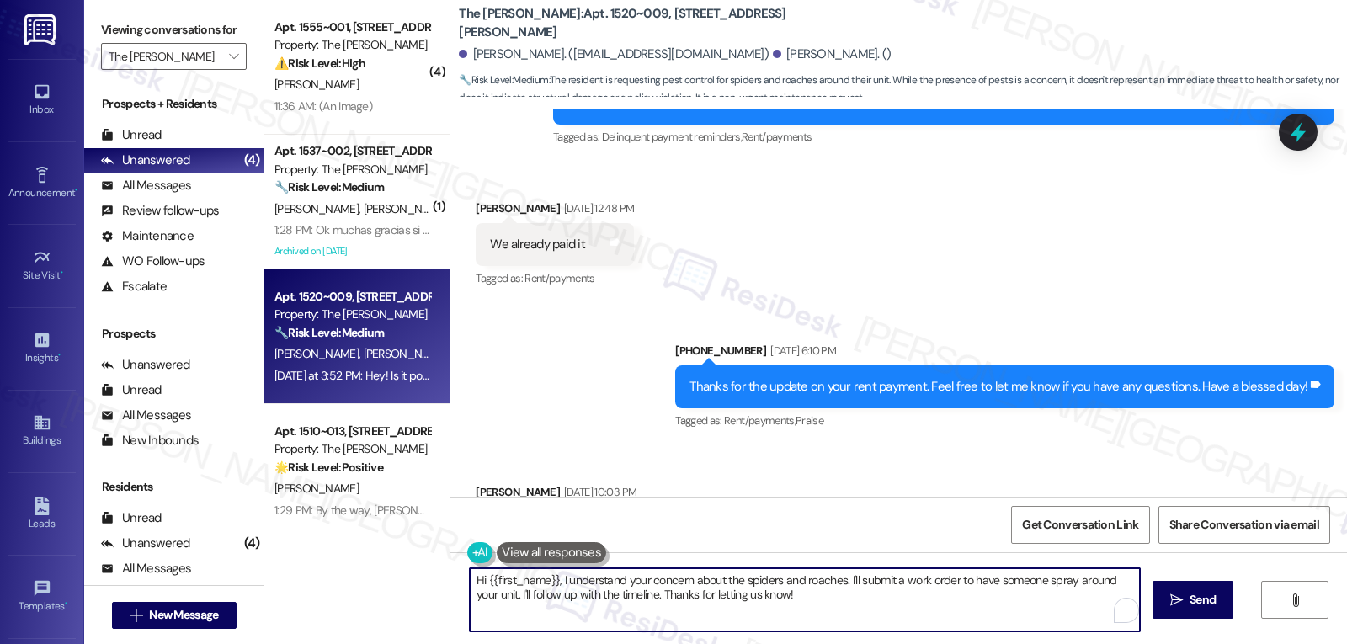
click at [809, 579] on textarea "Hi {{first_name}}, I understand your concern about the spiders and roaches. I'l…" at bounding box center [805, 599] width 670 height 63
click at [808, 594] on textarea "Hi {{first_name}}, I understand your concern about the spiders and roaches. I'l…" at bounding box center [805, 599] width 670 height 63
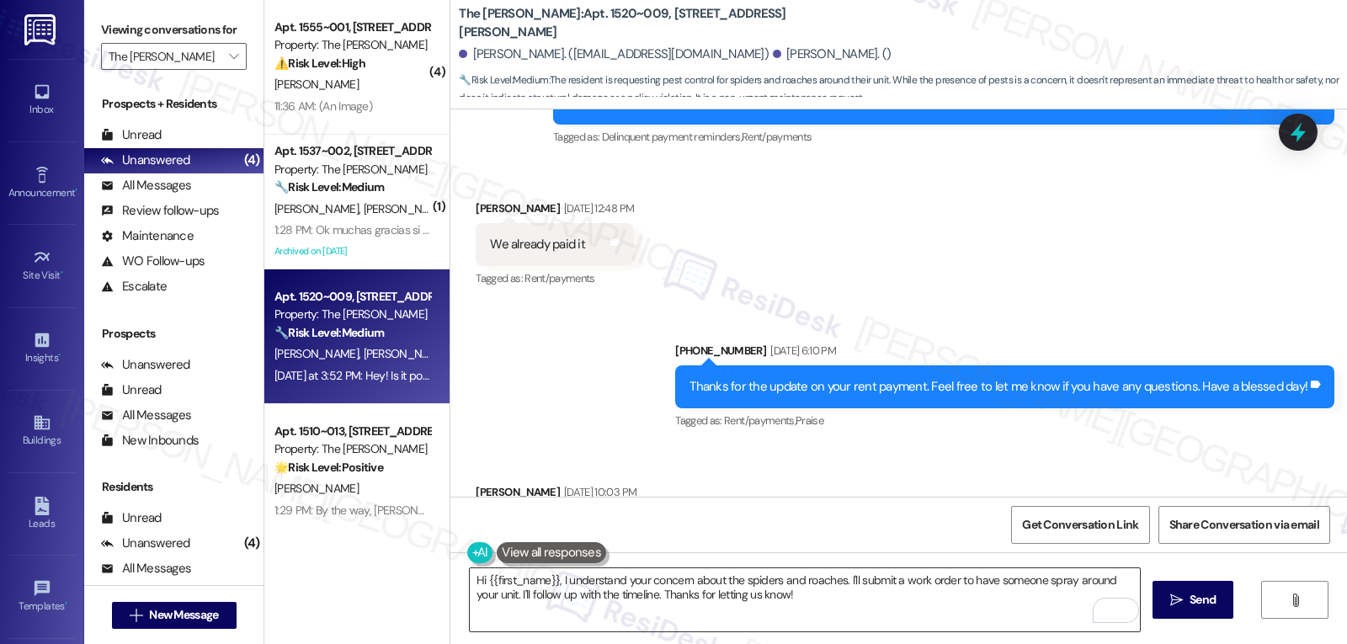
click at [809, 616] on textarea "Hi {{first_name}}, I understand your concern about the spiders and roaches. I'l…" at bounding box center [805, 599] width 670 height 63
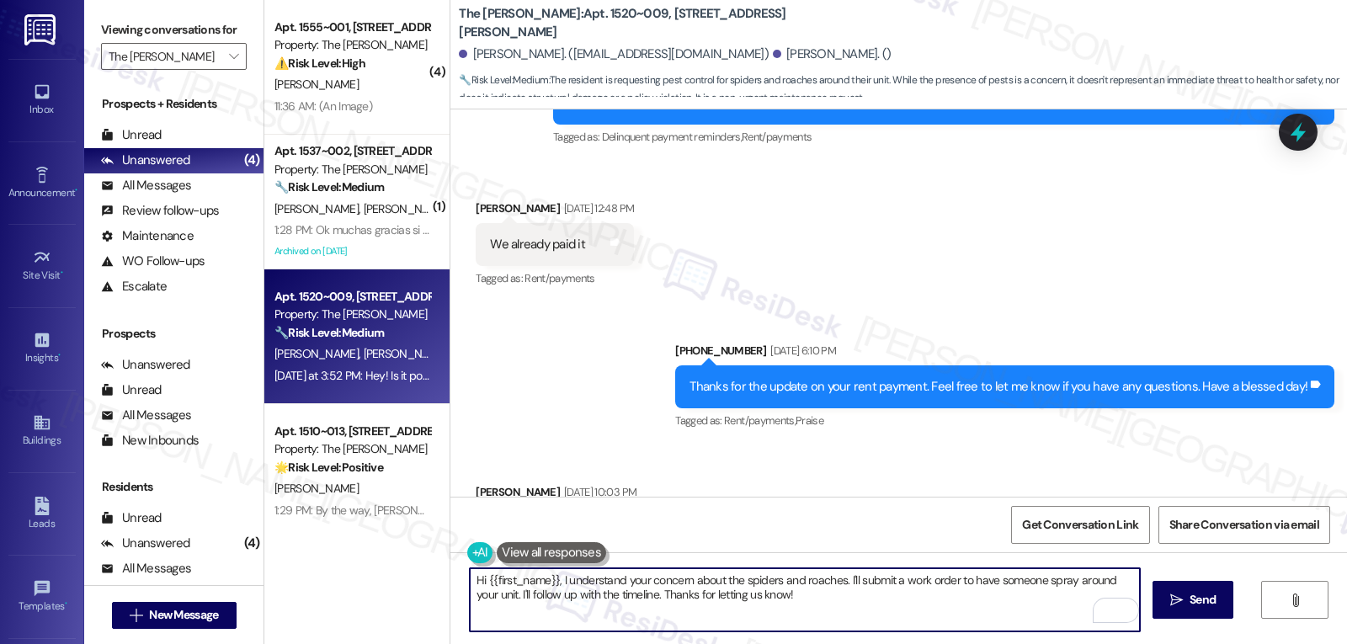
paste textarea "Katrina, thank you for letting me know. I understand how unpleasant it can be t…"
drag, startPoint x: 908, startPoint y: 582, endPoint x: 1031, endPoint y: 581, distance: 122.9
click at [1031, 581] on textarea "Hi Katrina, thank you for letting me know. I understand how unpleasant it can b…" at bounding box center [805, 599] width 670 height 63
click at [528, 596] on textarea "Hi Katrina, thank you for letting me know. I understand how unpleasant it can b…" at bounding box center [805, 599] width 670 height 63
click at [940, 599] on textarea "Hi Katrina, thank you for letting me know. I understand how unpleasant it can b…" at bounding box center [805, 599] width 670 height 63
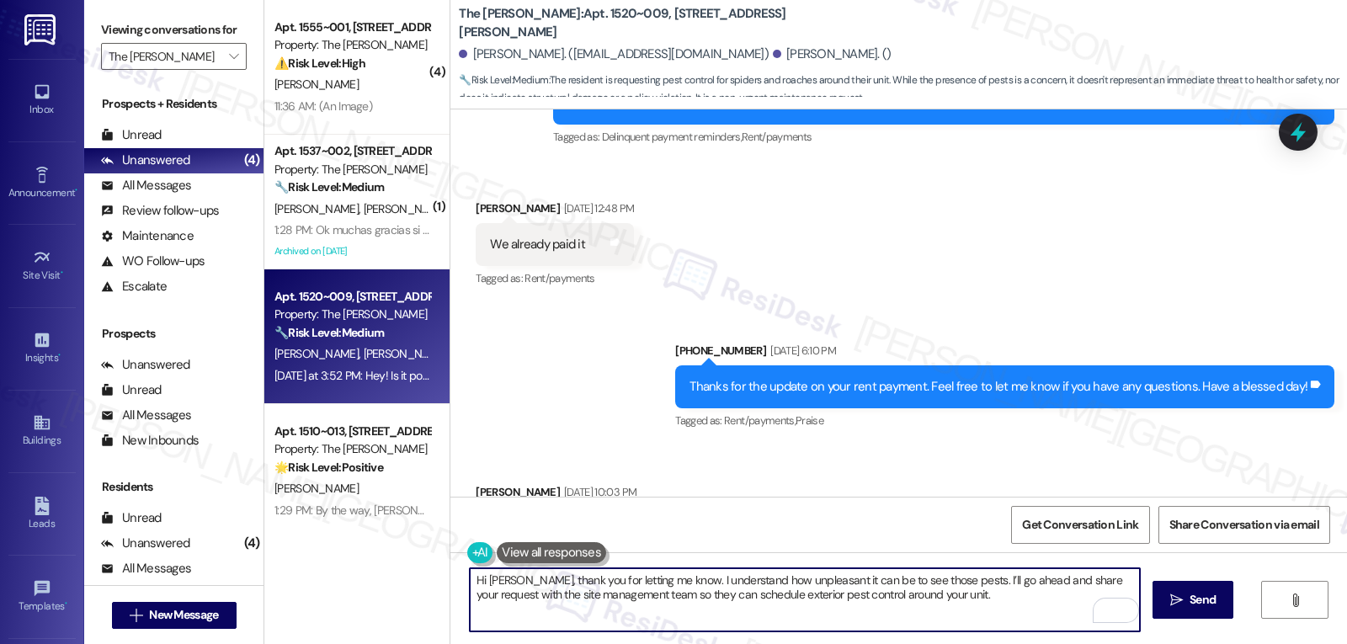
click at [696, 619] on textarea "Hi Katrina, thank you for letting me know. I understand how unpleasant it can b…" at bounding box center [805, 599] width 670 height 63
paste textarea "us know. I understand how frustrating it must be to see so many spiders and roa…"
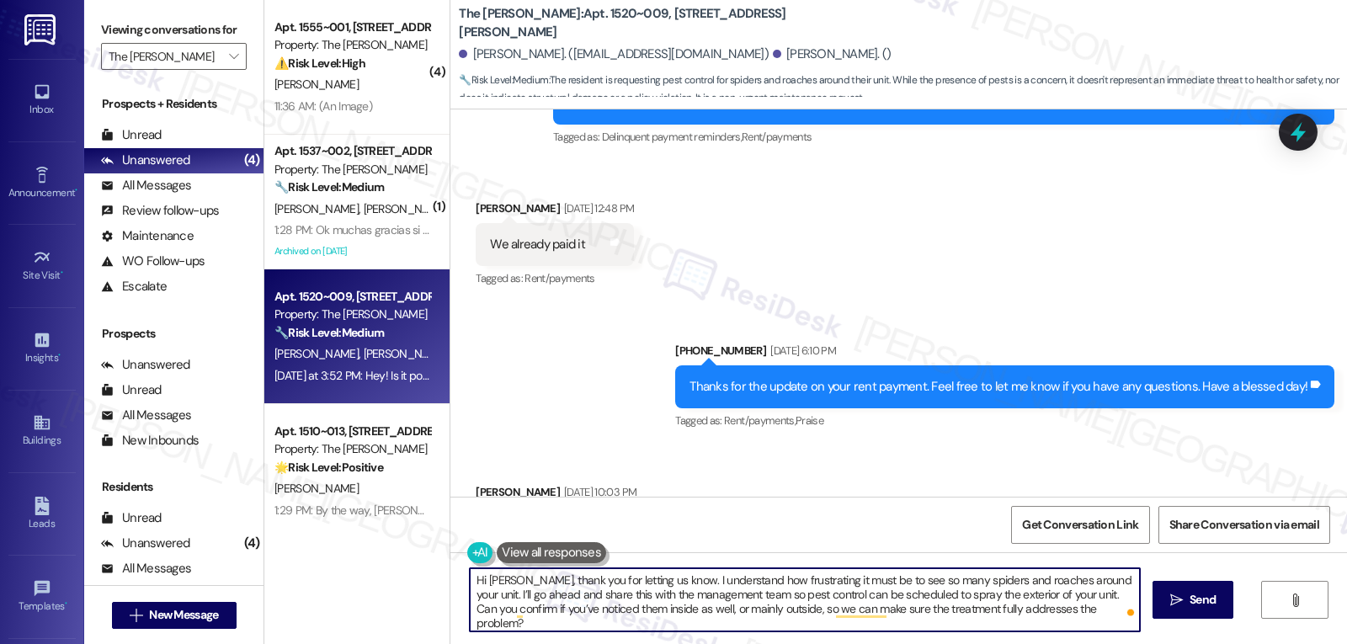
click at [628, 595] on textarea "Hi Katrina, thank you for letting us know. I understand how frustrating it must…" at bounding box center [805, 599] width 670 height 63
drag, startPoint x: 928, startPoint y: 581, endPoint x: 1030, endPoint y: 580, distance: 101.9
click at [1030, 580] on textarea "Hi Katrina, thank you for letting us know. I understand how frustrating it must…" at bounding box center [805, 599] width 670 height 63
click at [1036, 615] on textarea "Hi Katrina, thank you for letting us know. I understand how frustrating it must…" at bounding box center [805, 599] width 670 height 63
type textarea "Hi Katrina, thank you for letting us know. I understand how frustrating it must…"
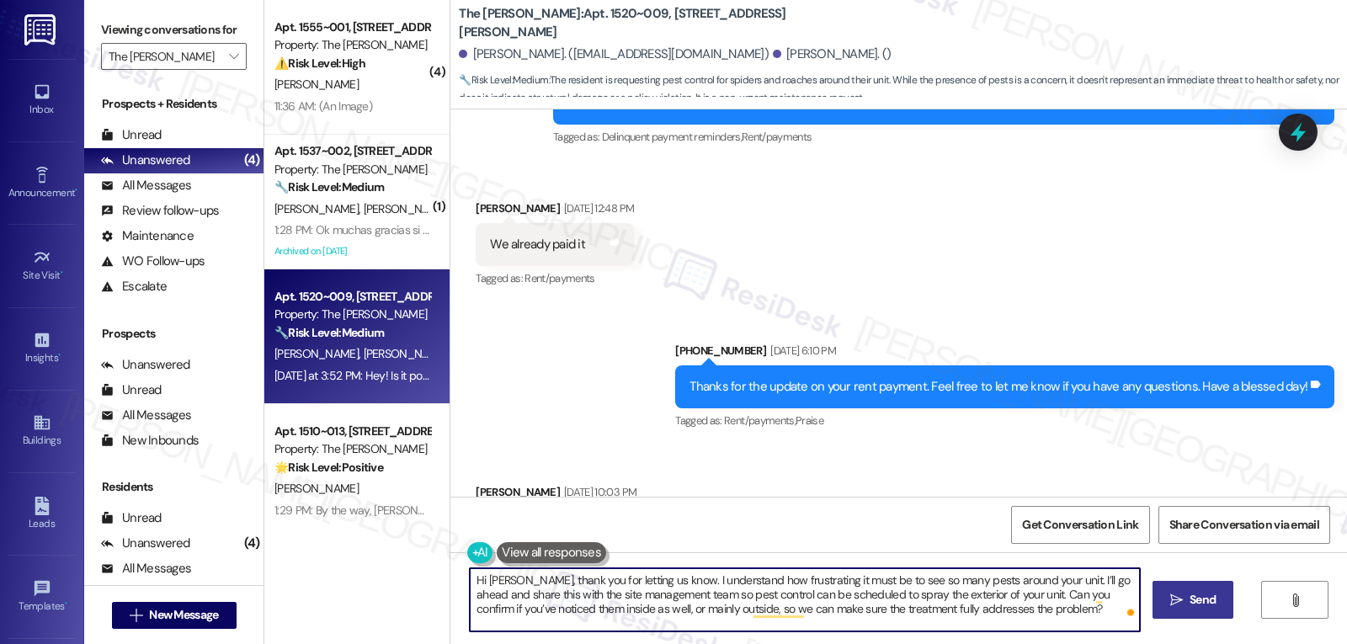
click at [1192, 608] on span "Send" at bounding box center [1203, 600] width 26 height 18
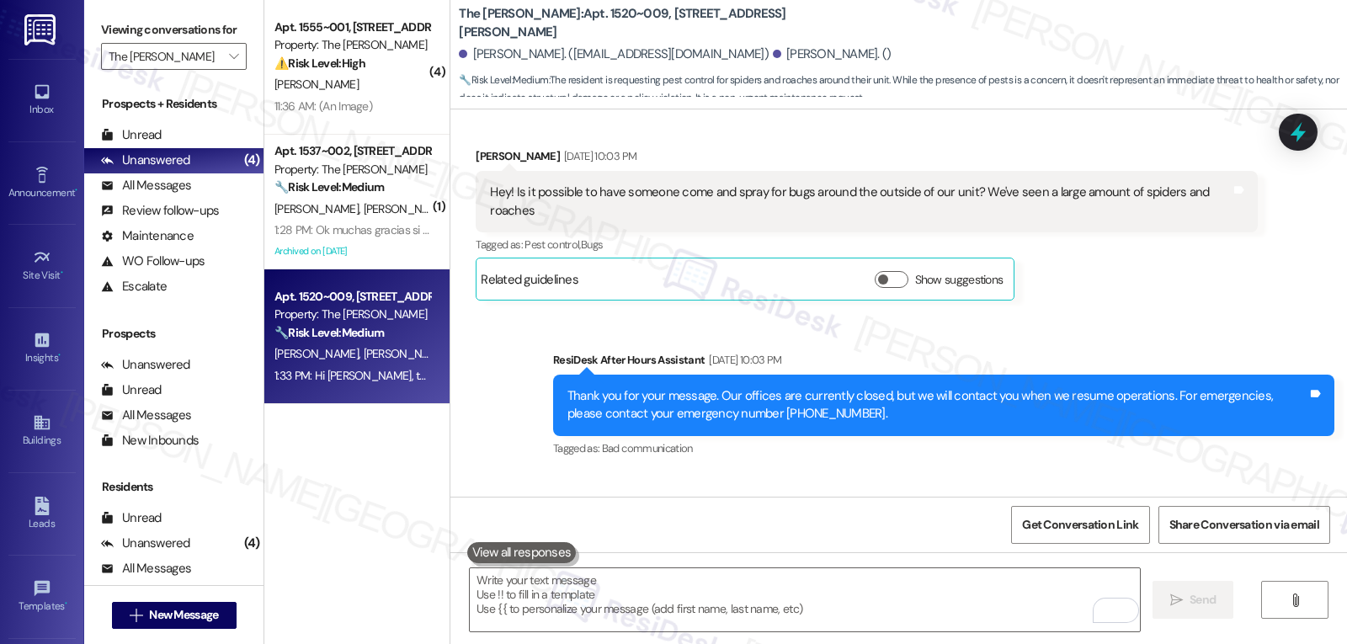
scroll to position [4994, 0]
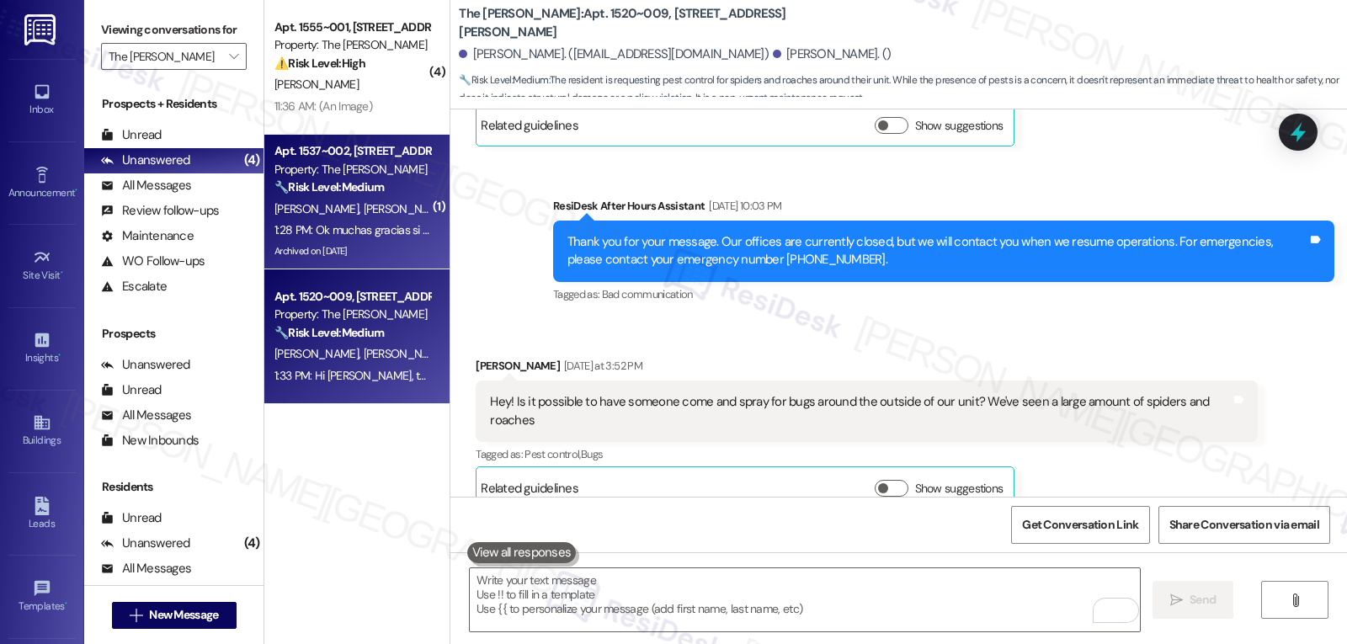
click at [398, 250] on div "Archived on 07/03/2025" at bounding box center [352, 251] width 159 height 21
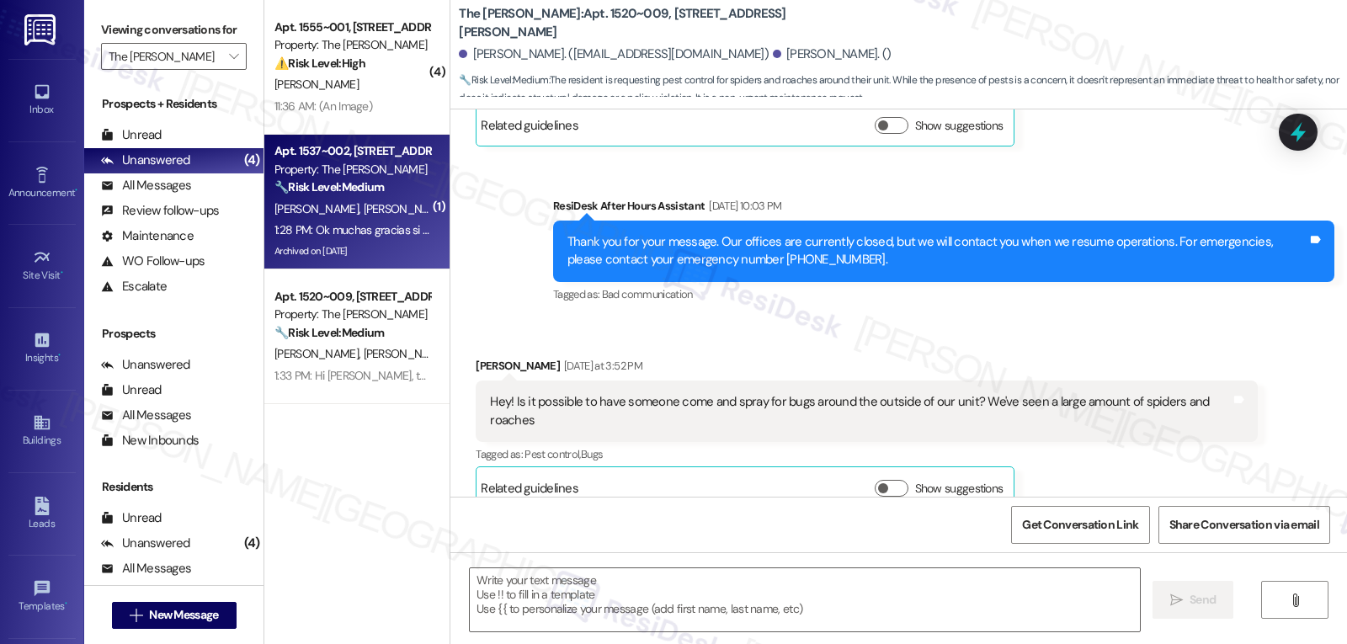
type textarea "Fetching suggested responses. Please feel free to read through the conversation…"
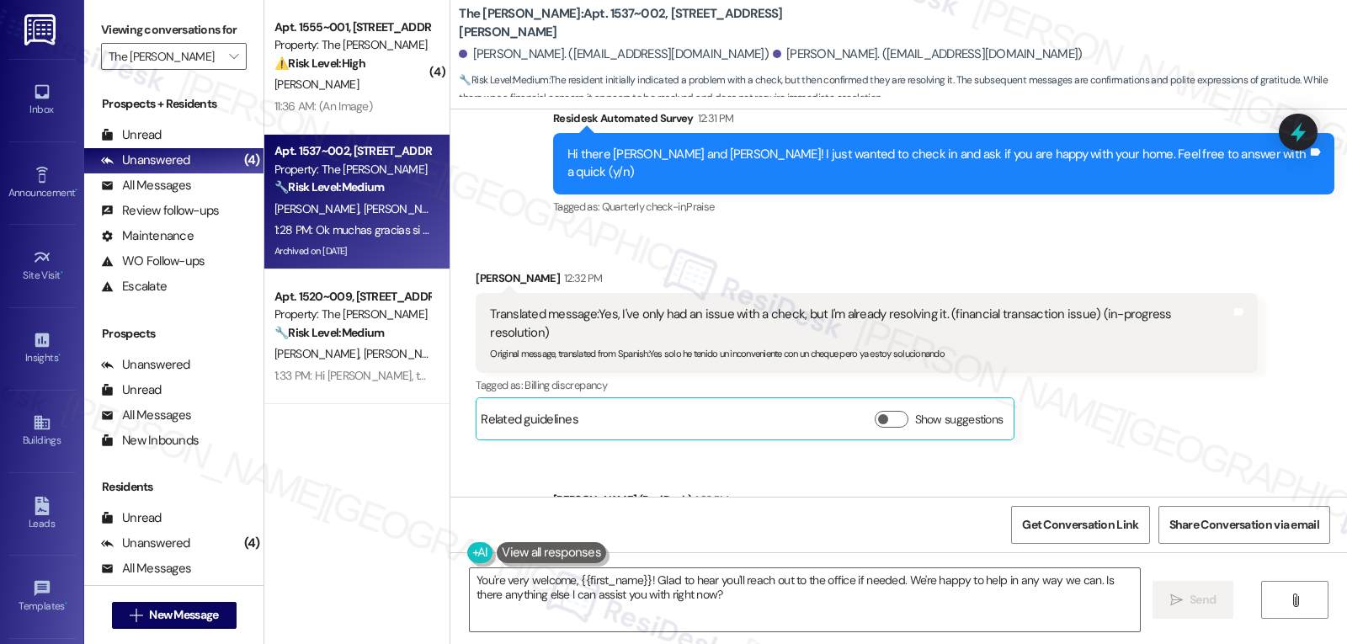
scroll to position [4322, 0]
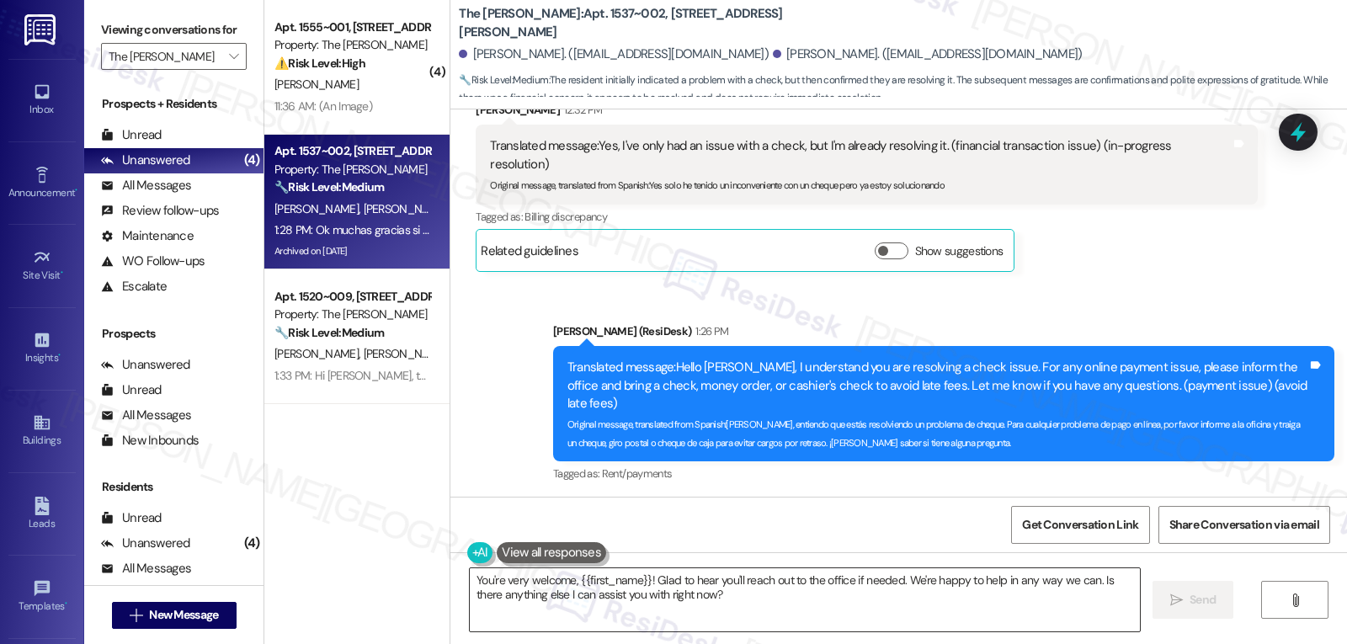
click at [732, 615] on textarea "You're very welcome, {{first_name}}! Glad to hear you'll reach out to the offic…" at bounding box center [805, 599] width 670 height 63
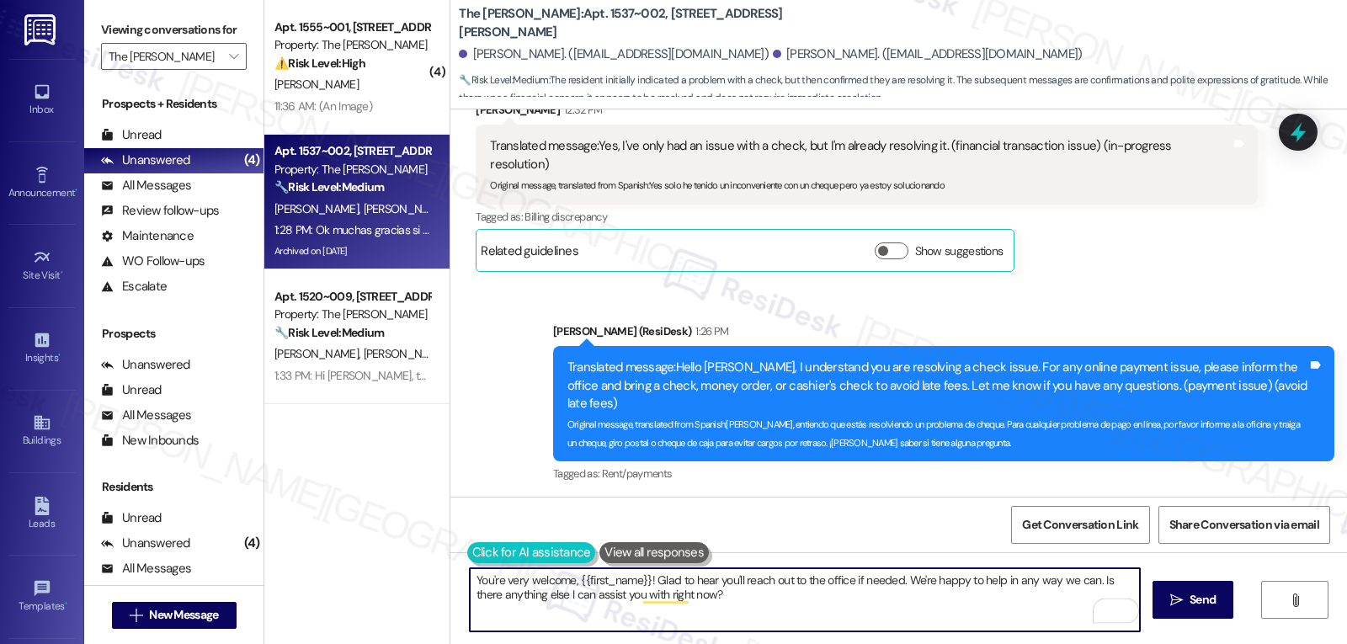
click at [467, 560] on button at bounding box center [531, 552] width 129 height 21
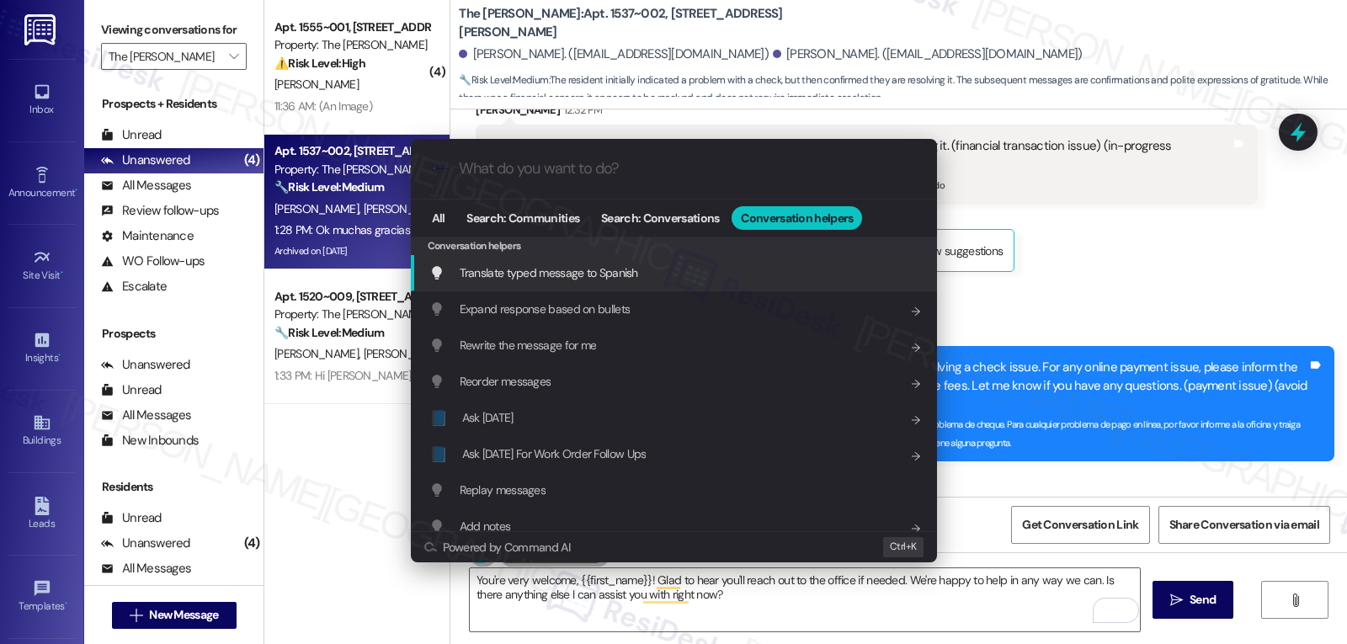
click at [622, 280] on span "Translate typed message to Spanish" at bounding box center [549, 272] width 178 height 15
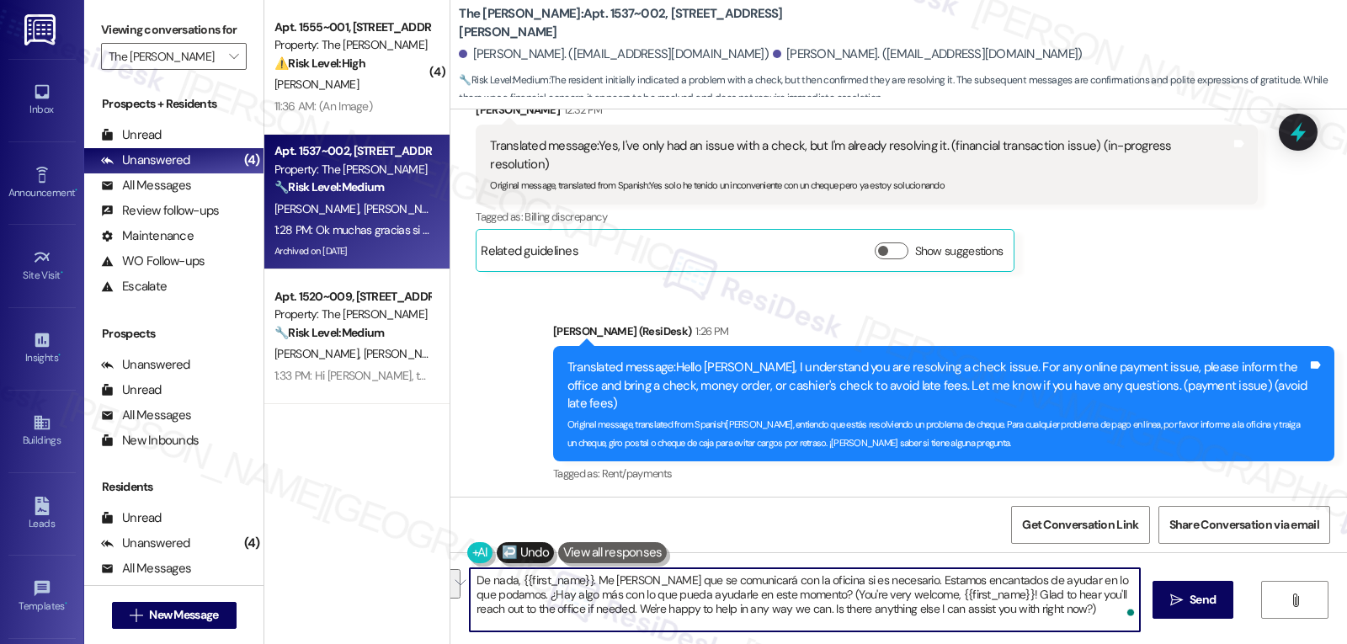
drag, startPoint x: 817, startPoint y: 598, endPoint x: 1755, endPoint y: 684, distance: 942.7
click at [1346, 643] on html "Inbox Go to Inbox Announcement • Send A Text Announcement Site Visit • Go to Si…" at bounding box center [673, 322] width 1347 height 644
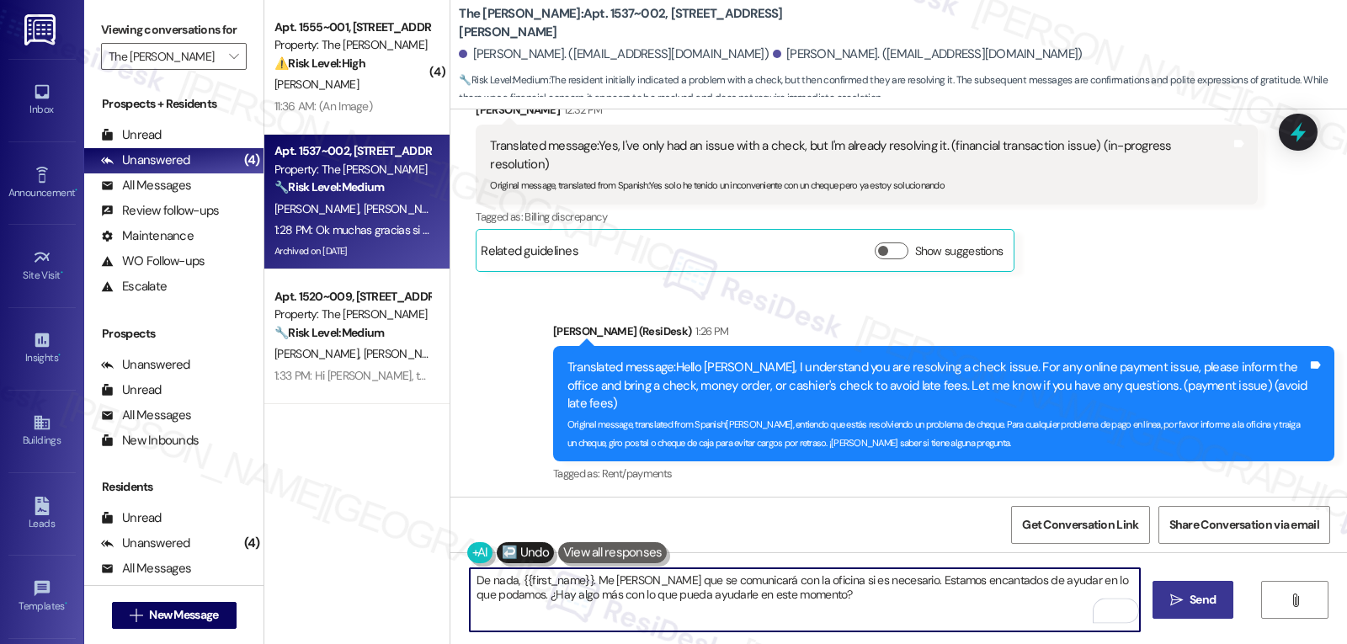
type textarea "De nada, {{first_name}}. Me alegra saber que se comunicará con la oficina si es…"
click at [1181, 590] on button " Send" at bounding box center [1194, 600] width 82 height 38
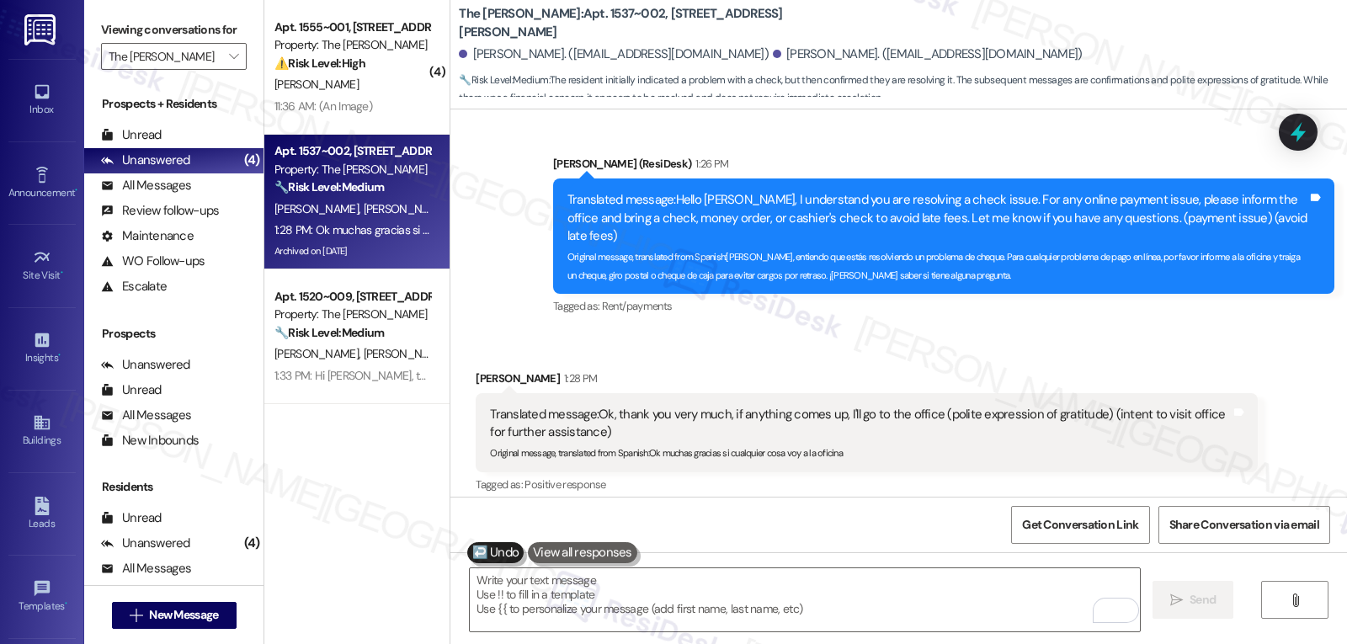
scroll to position [4660, 0]
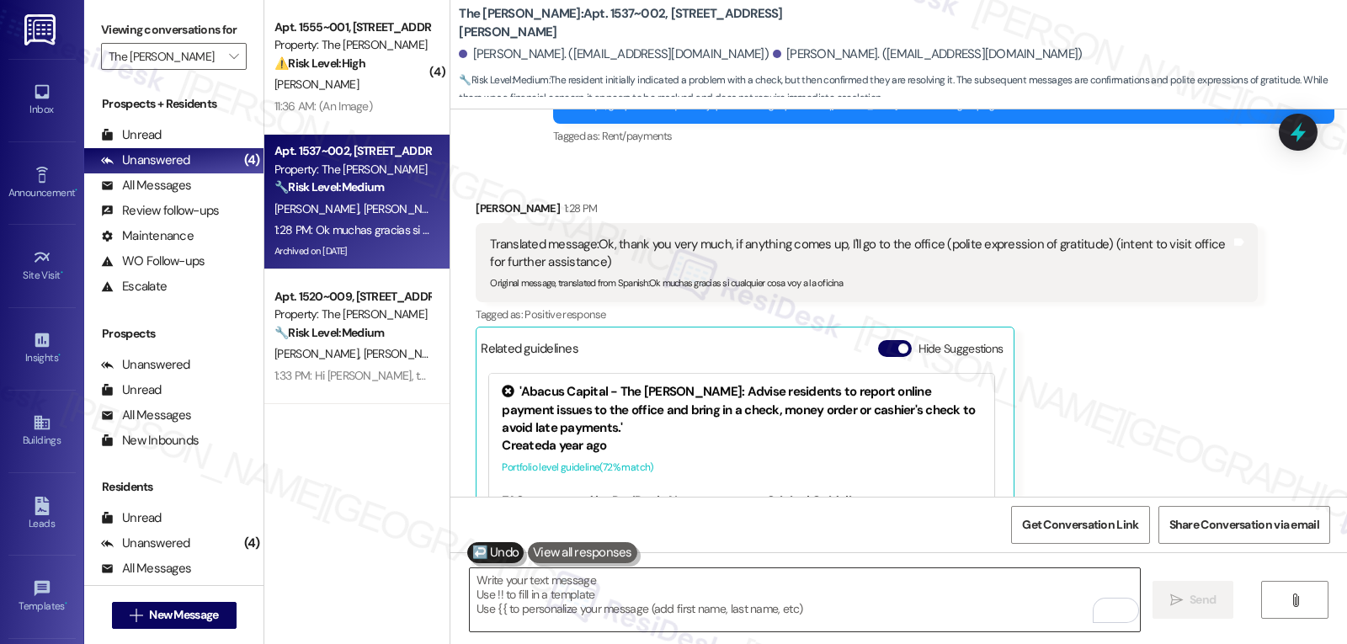
click at [812, 605] on textarea "To enrich screen reader interactions, please activate Accessibility in Grammarl…" at bounding box center [805, 599] width 670 height 63
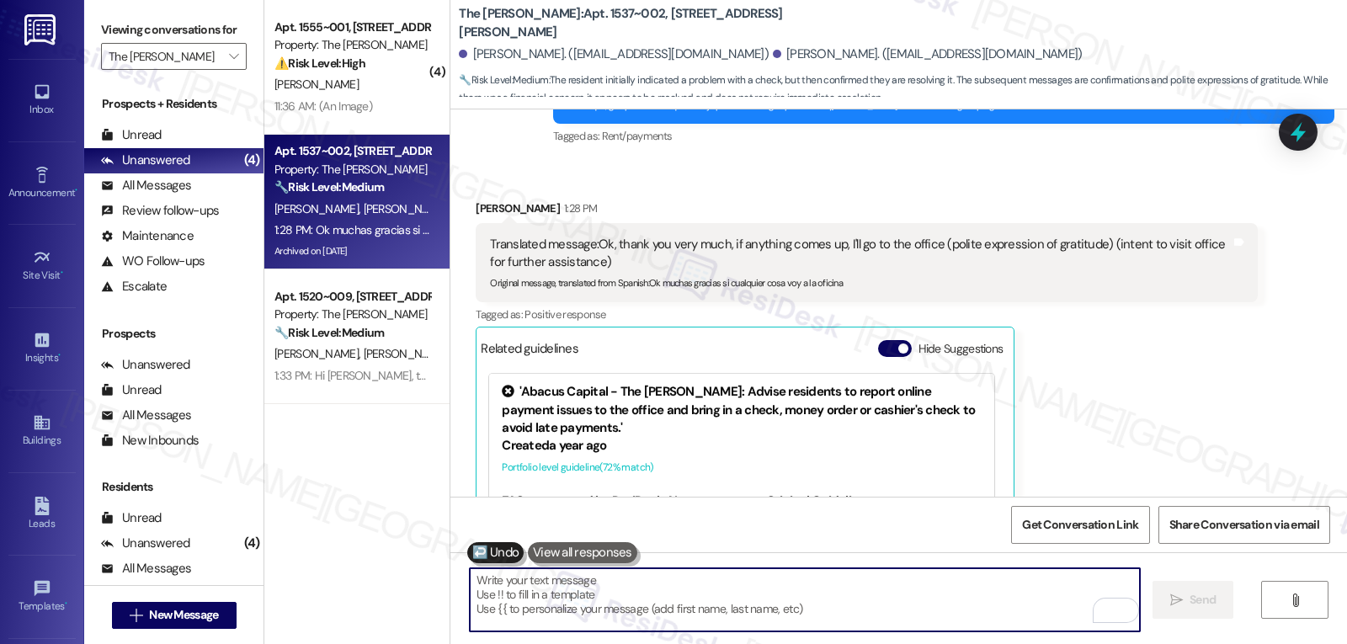
paste textarea "Hi Katrina, thank you for letting us know. I understand how frustrating it must…"
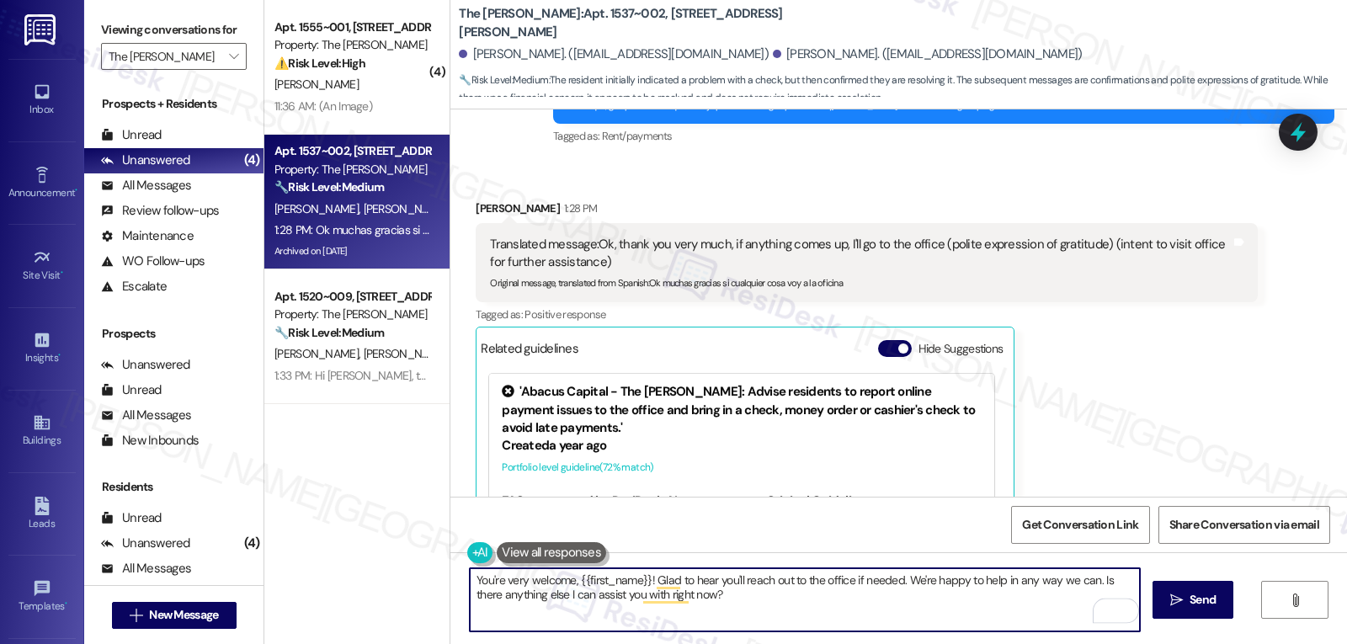
scroll to position [4492, 0]
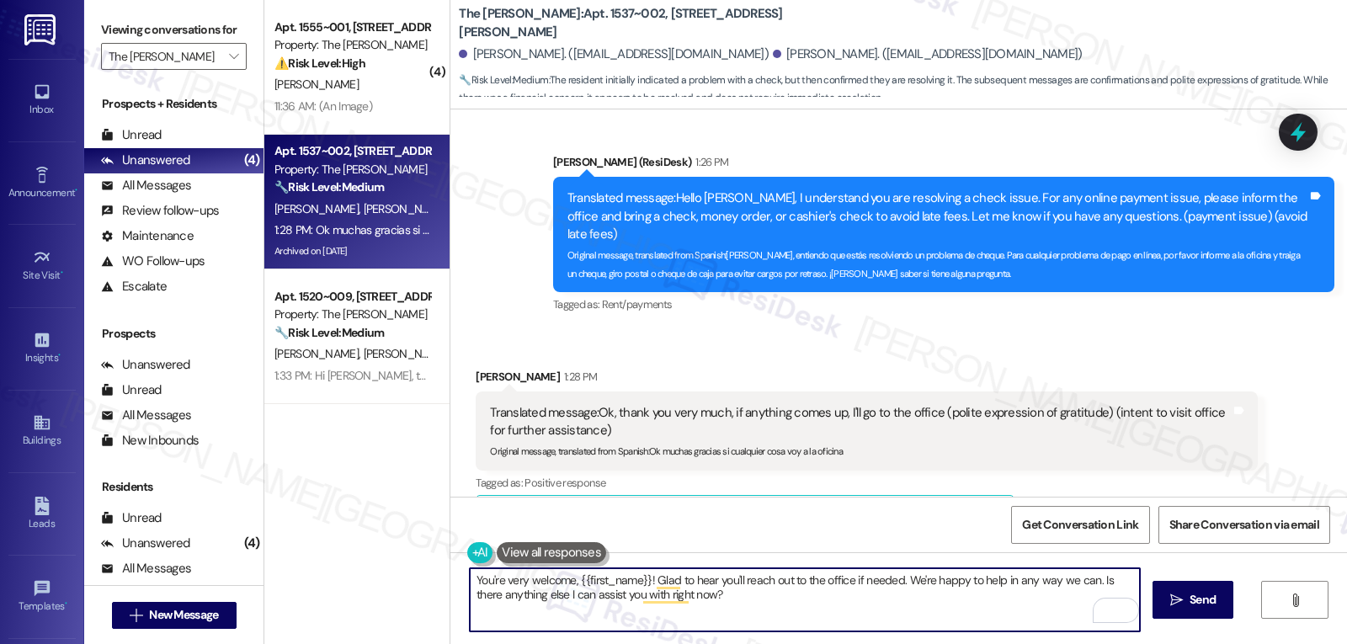
click at [783, 615] on textarea "You're very welcome, {{first_name}}! Glad to hear you'll reach out to the offic…" at bounding box center [805, 599] width 670 height 63
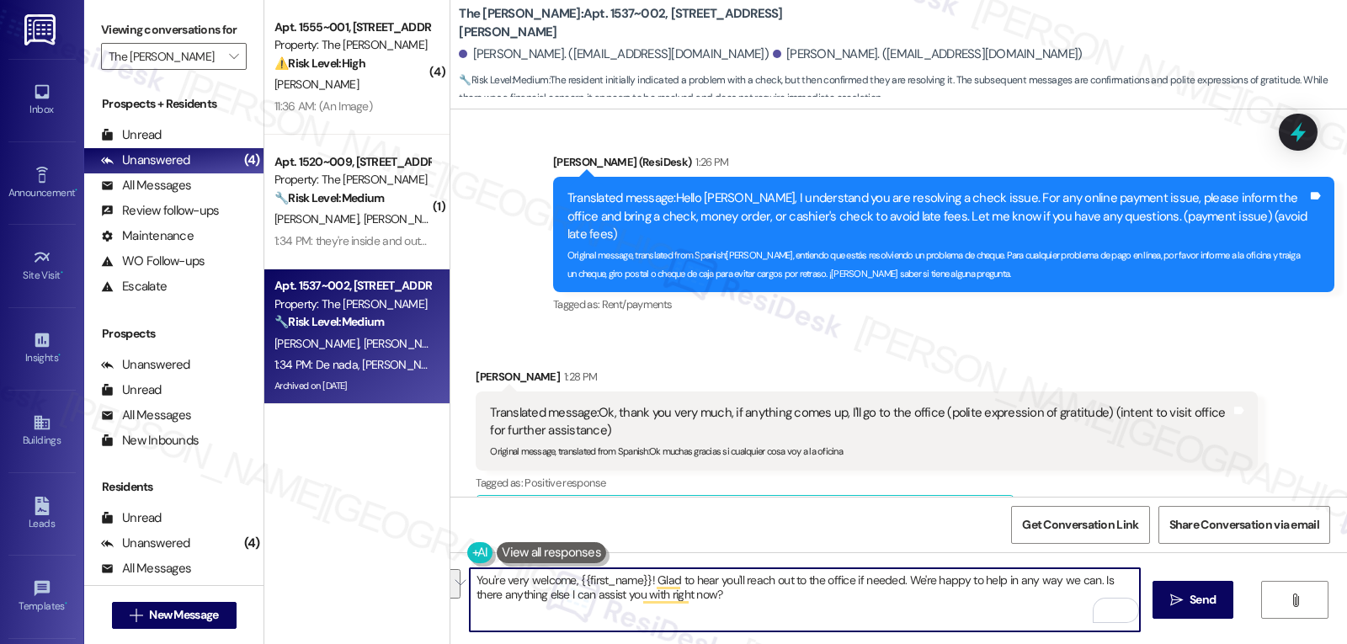
click at [784, 610] on textarea "You're very welcome, {{first_name}}! Glad to hear you'll reach out to the offic…" at bounding box center [805, 599] width 670 height 63
click at [751, 604] on textarea "You're very welcome, {{first_name}}! Glad to hear you'll reach out to the offic…" at bounding box center [805, 599] width 670 height 63
drag, startPoint x: 571, startPoint y: 583, endPoint x: 711, endPoint y: 598, distance: 140.6
click at [638, 577] on textarea "You're very welcome, {{first_name}}! Glad to hear you'll reach out to the offic…" at bounding box center [805, 599] width 670 height 63
click at [718, 605] on textarea "You're very welcome, Leonardo! Glad to hear you'll reach out to the office if n…" at bounding box center [805, 599] width 670 height 63
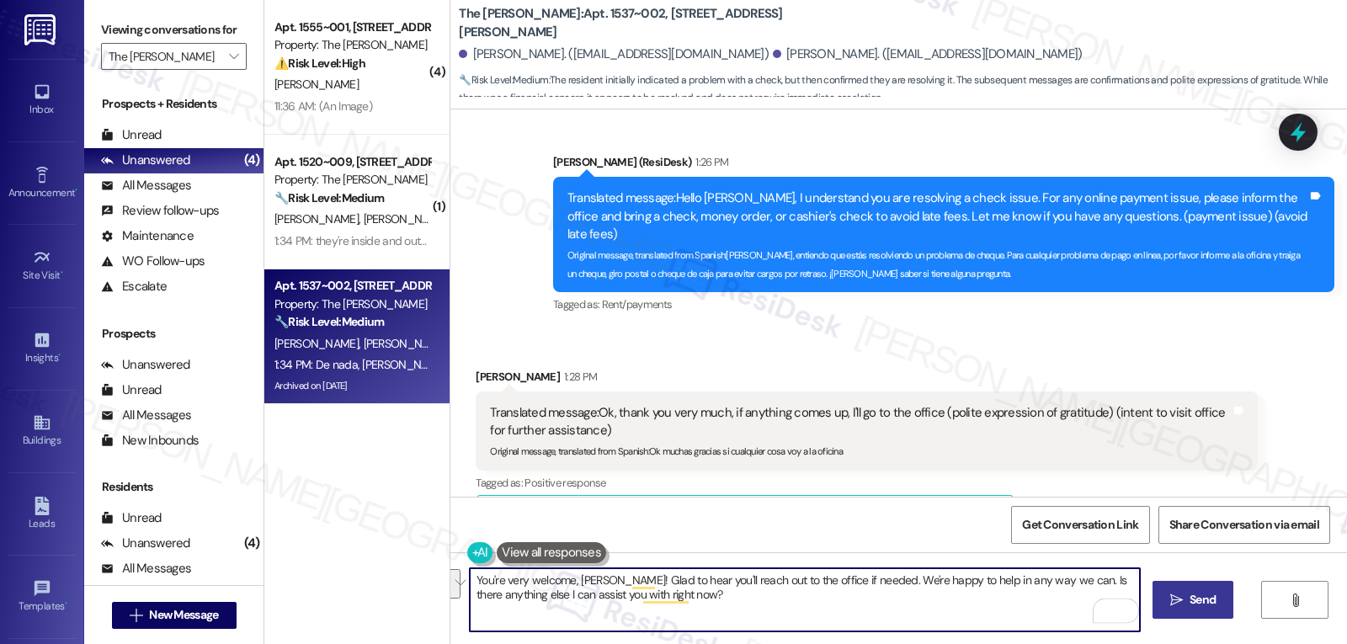
type textarea "You're very welcome, Leonardo! Glad to hear you'll reach out to the office if n…"
click at [1206, 604] on span "Send" at bounding box center [1203, 600] width 26 height 18
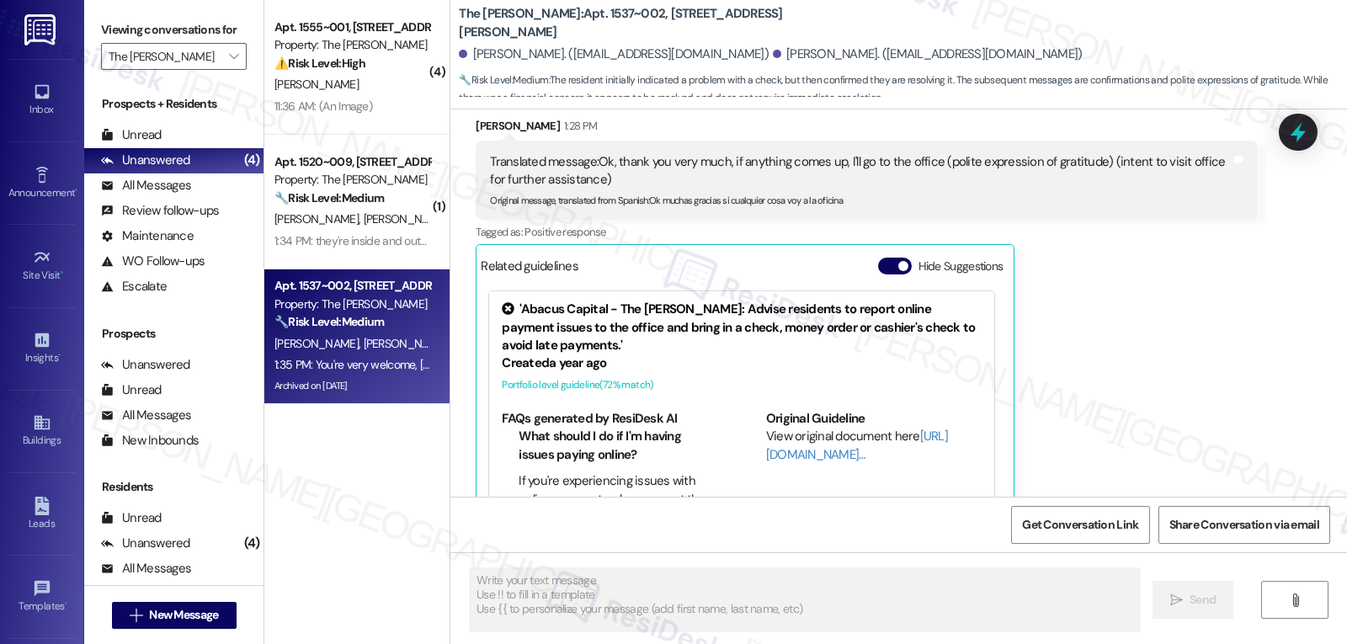
scroll to position [4796, 0]
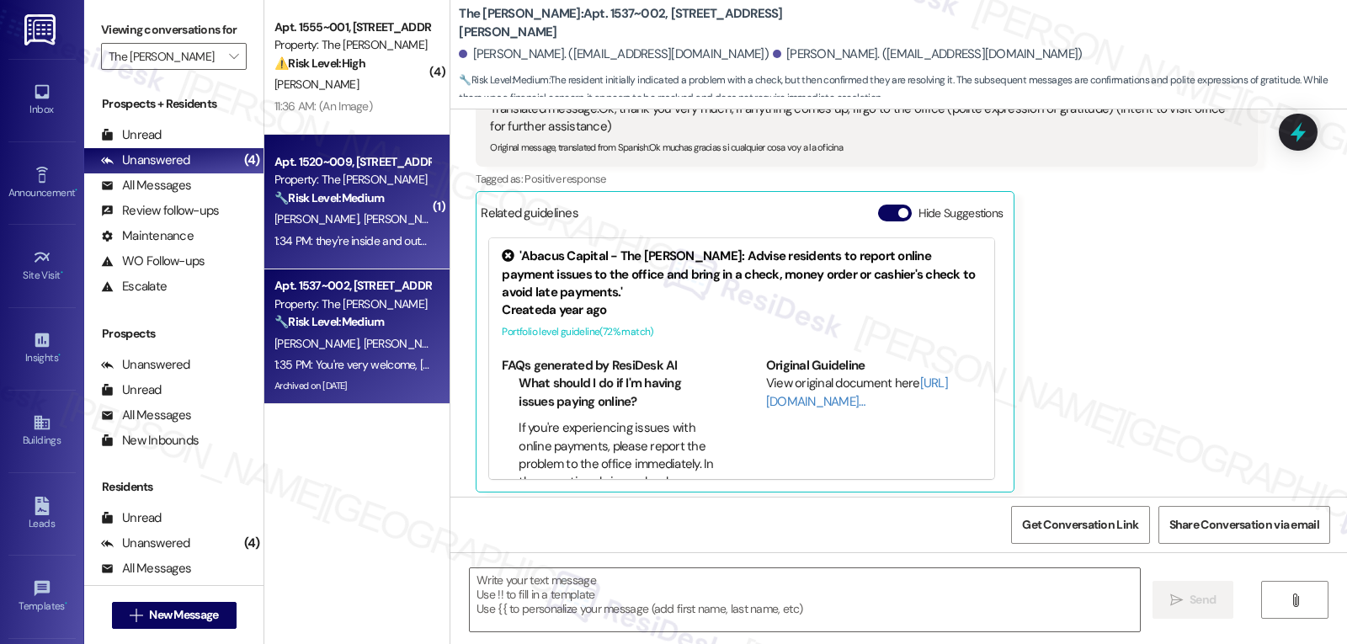
click at [368, 227] on div "A. Mendoza K. Mendoza" at bounding box center [352, 219] width 159 height 21
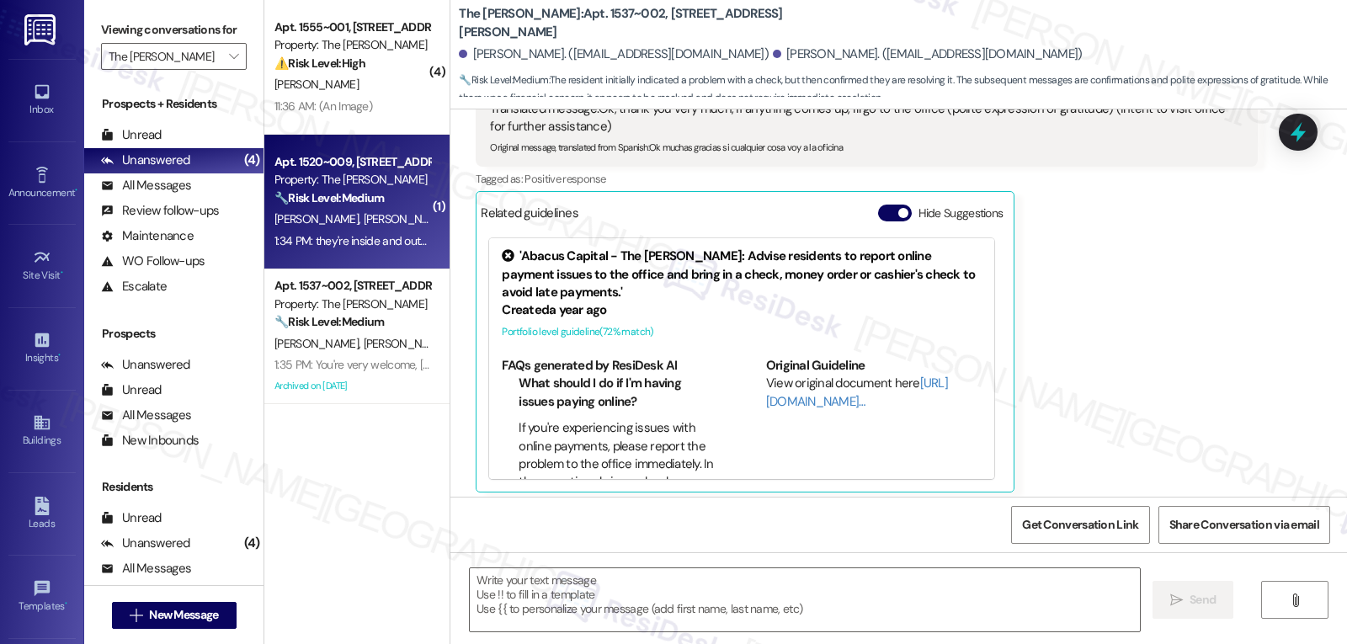
type textarea "Fetching suggested responses. Please feel free to read through the conversation…"
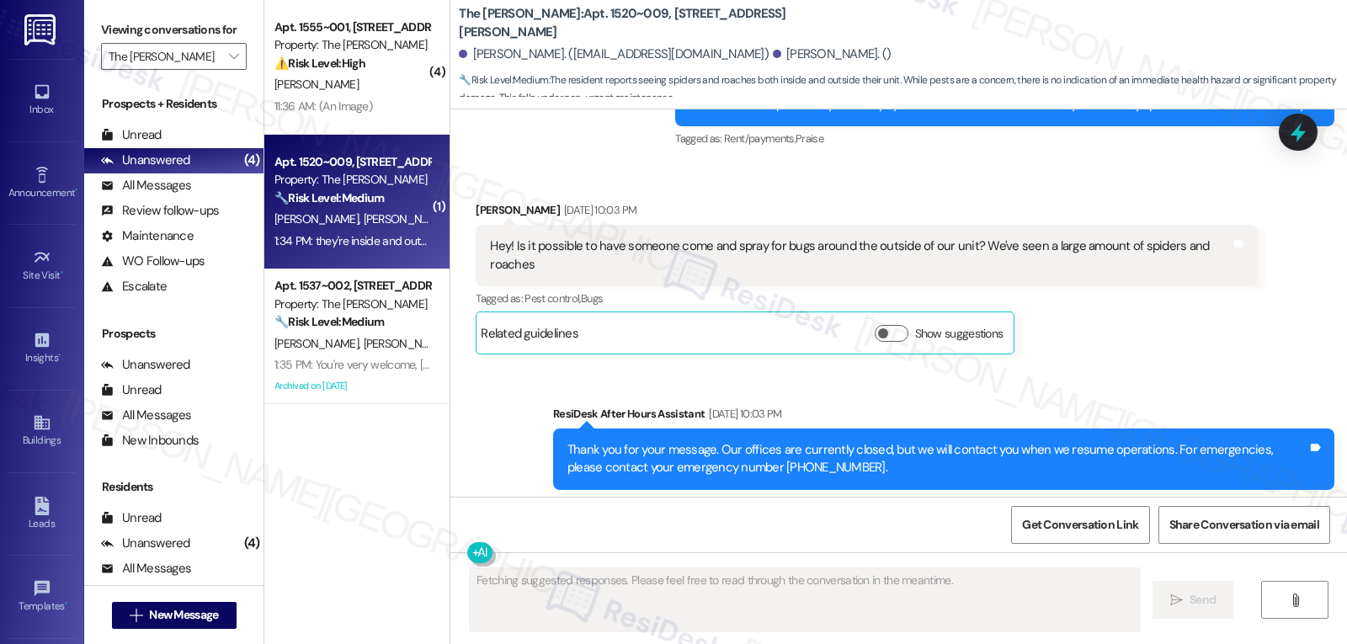
scroll to position [5160, 0]
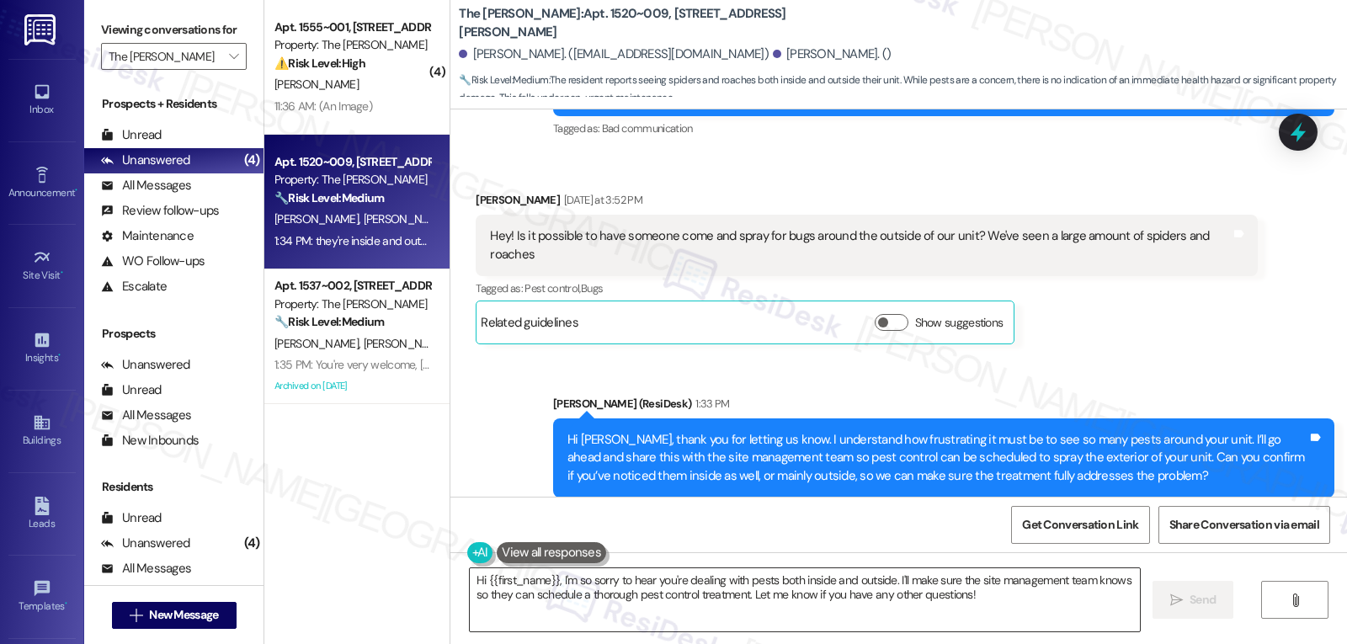
click at [628, 613] on textarea "Hi {{first_name}}, I'm so sorry to hear you're dealing with pests both inside a…" at bounding box center [805, 599] width 670 height 63
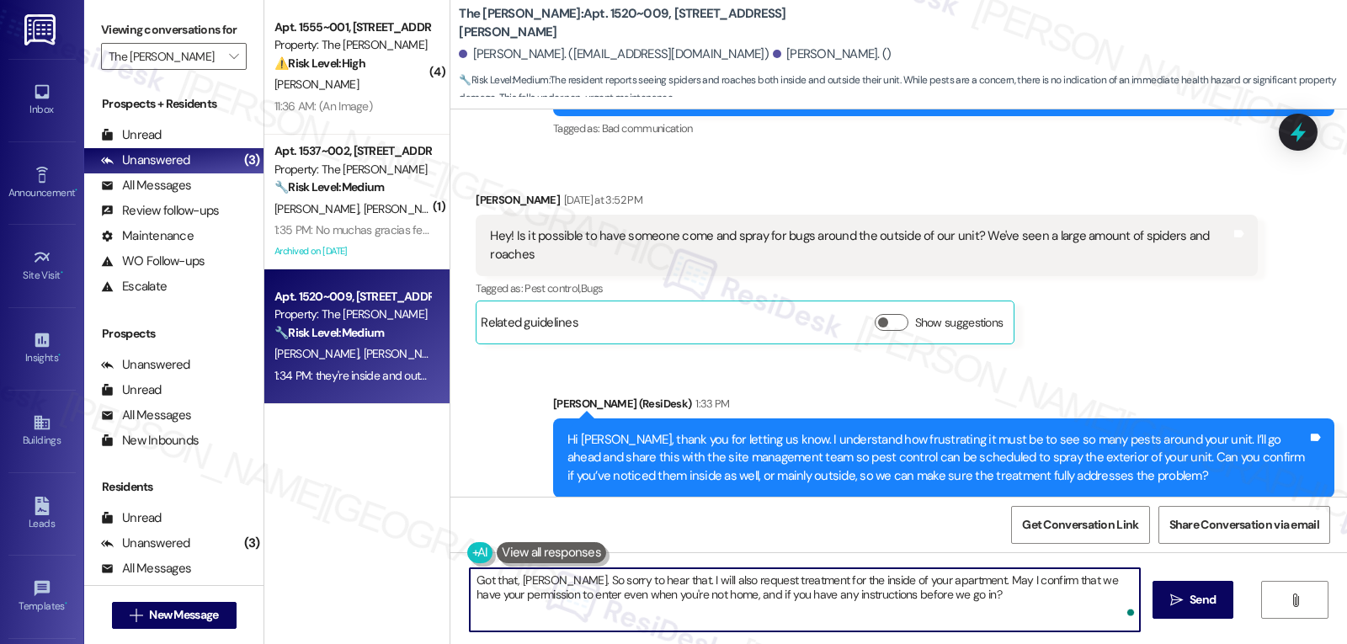
type textarea "Got that, Anthony. So sorry to hear that. I will also request treatment for the…"
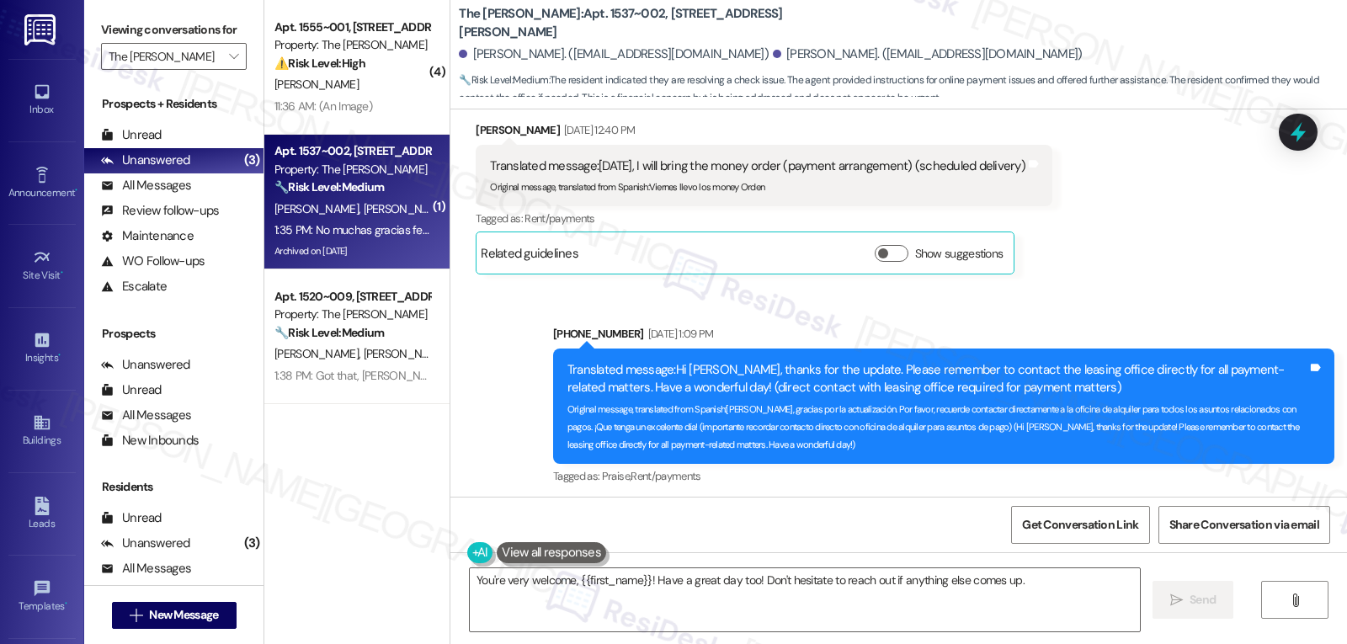
scroll to position [4852, 0]
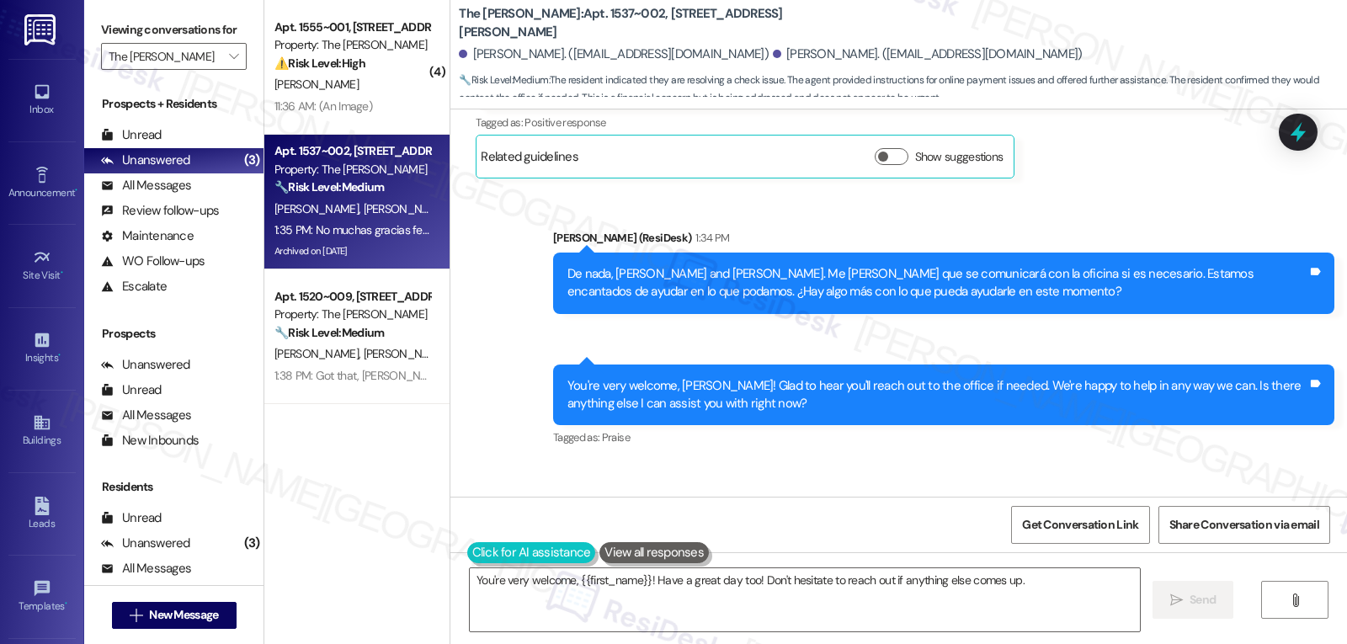
click at [467, 557] on button at bounding box center [531, 552] width 129 height 21
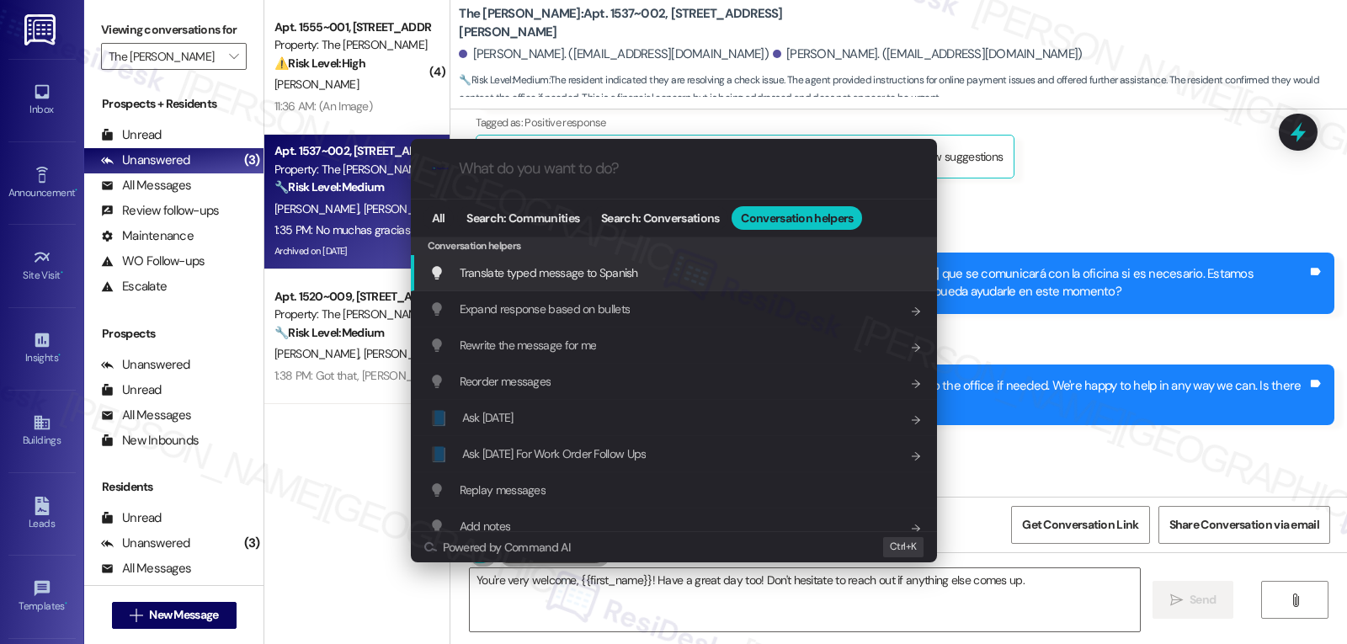
click at [625, 277] on span "Translate typed message to Spanish" at bounding box center [549, 272] width 178 height 15
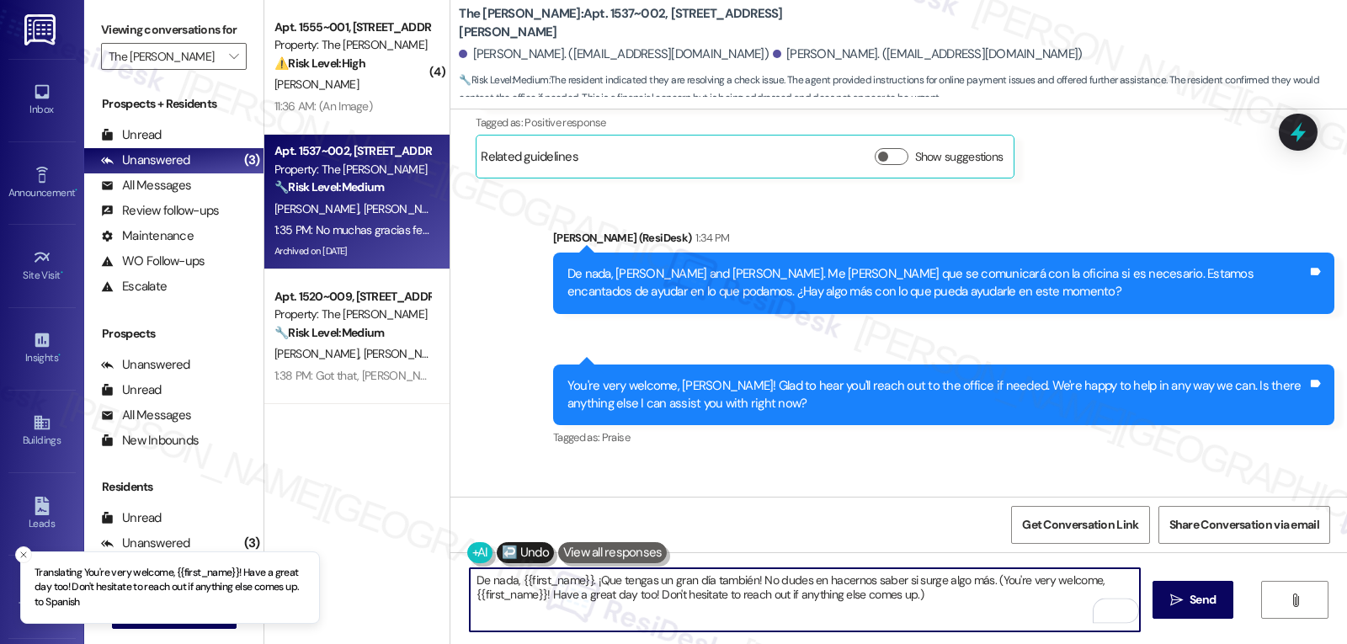
drag, startPoint x: 978, startPoint y: 581, endPoint x: 1110, endPoint y: 684, distance: 167.4
click at [1110, 643] on html "Translating You're very welcome, {{first_name}}! Have a great day too! Don't he…" at bounding box center [673, 322] width 1347 height 644
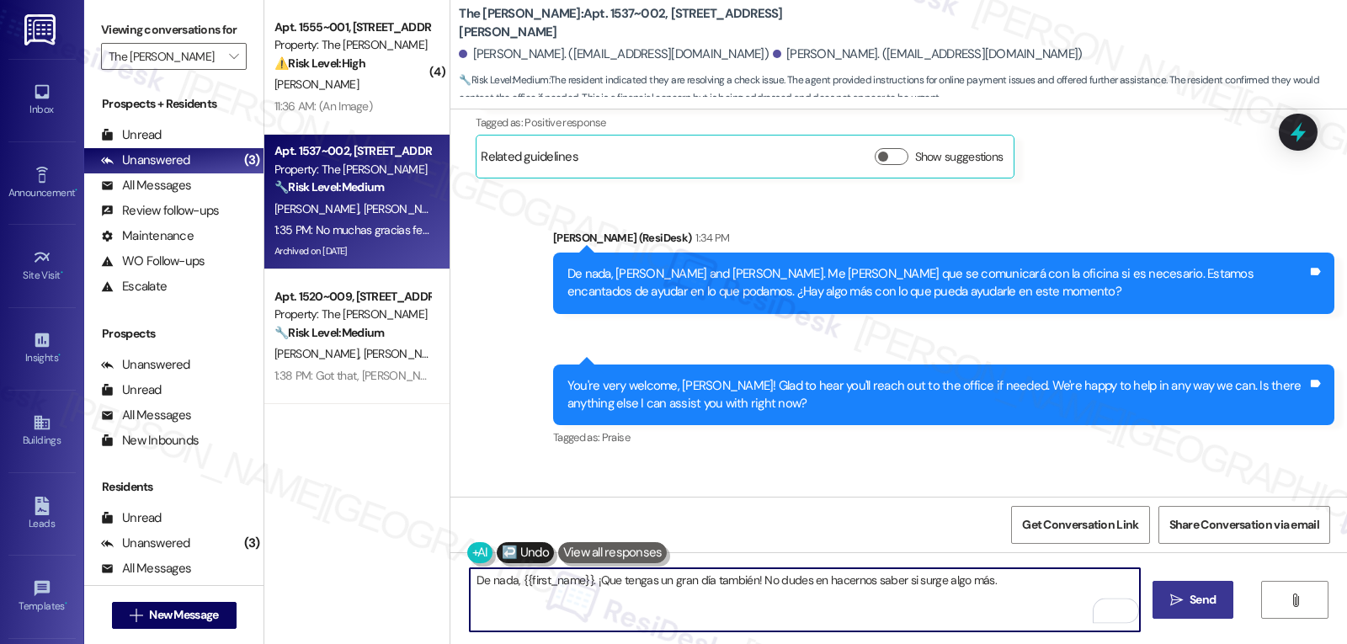
type textarea "De nada, {{first_name}}. ¡Que tengas un gran día también! No dudes en hacernos …"
click at [1204, 603] on span "Send" at bounding box center [1203, 600] width 26 height 18
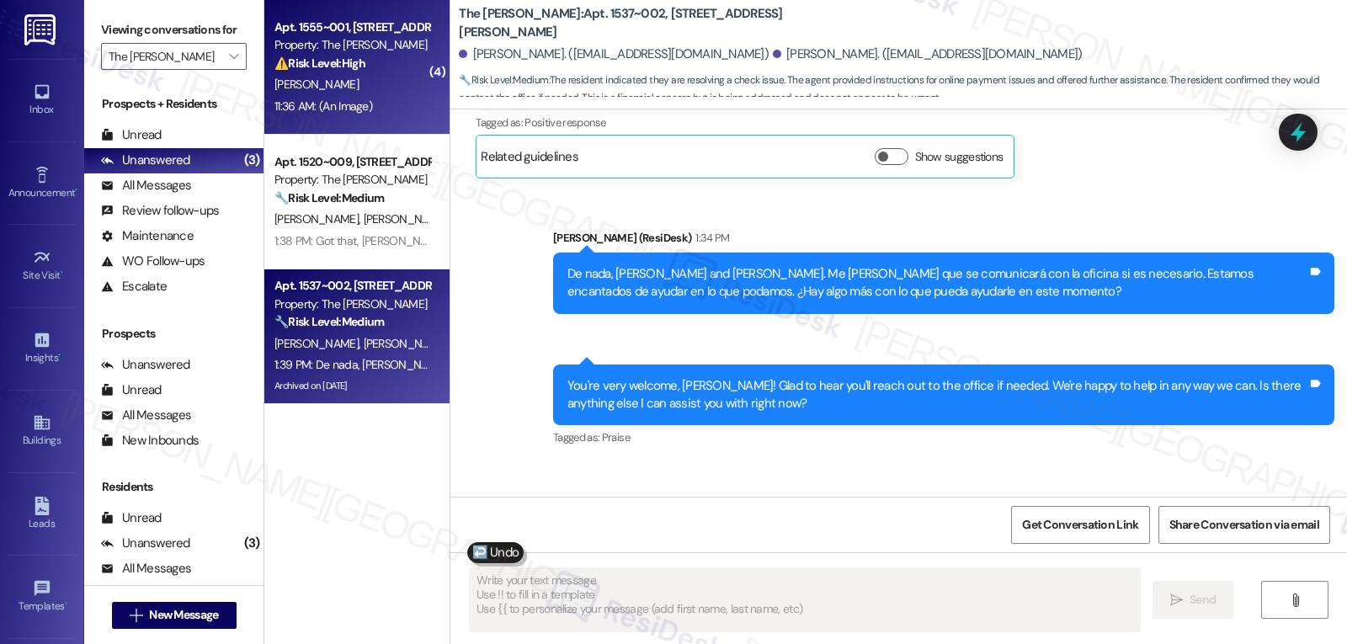
click at [329, 104] on div "11:36 AM: (An Image) 11:36 AM: (An Image)" at bounding box center [323, 106] width 98 height 15
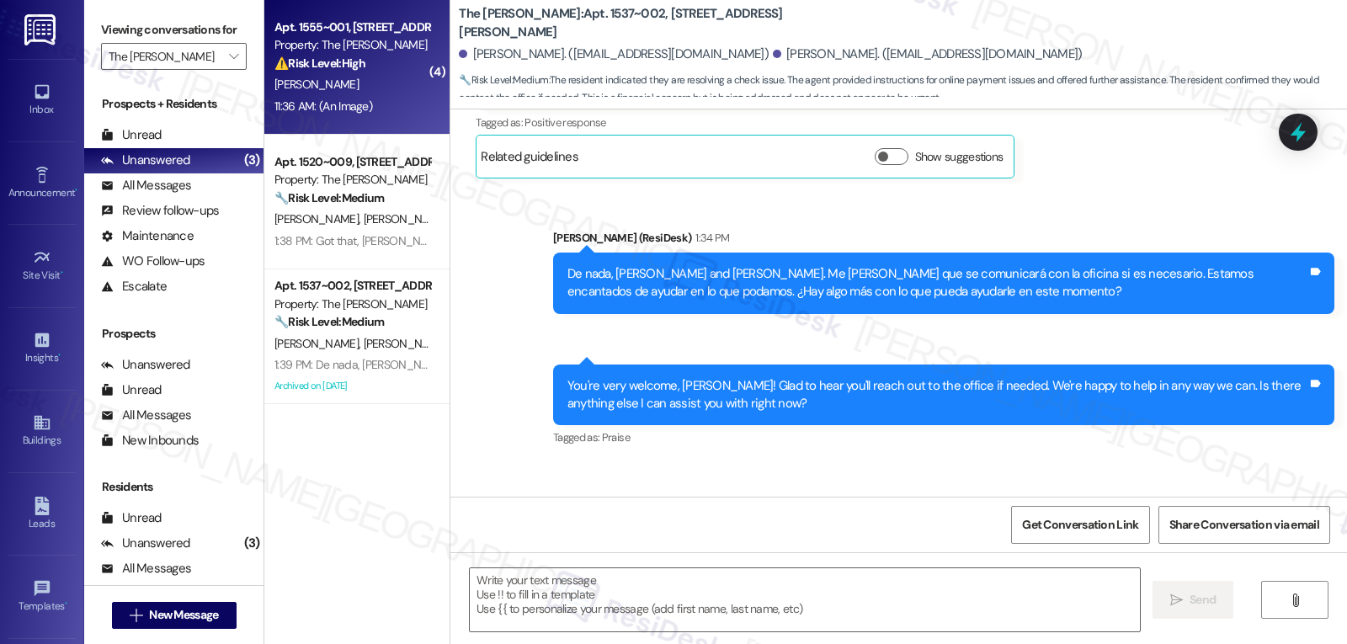
type textarea "Fetching suggested responses. Please feel free to read through the conversation…"
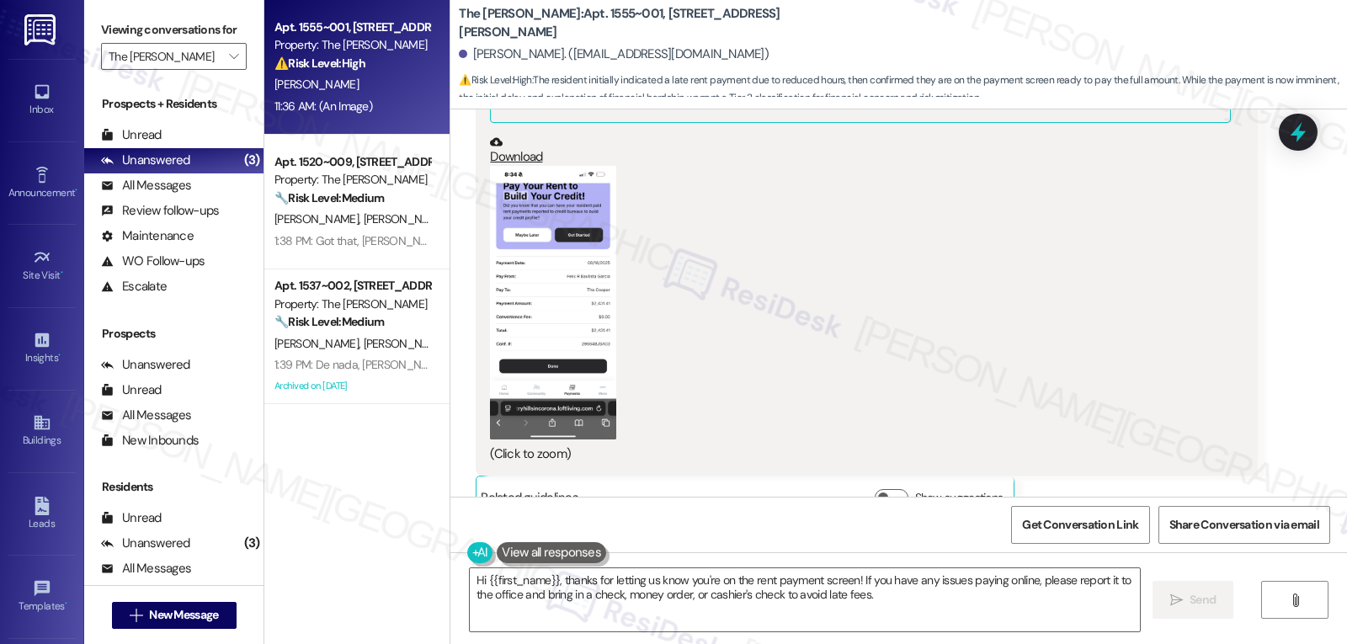
scroll to position [7368, 0]
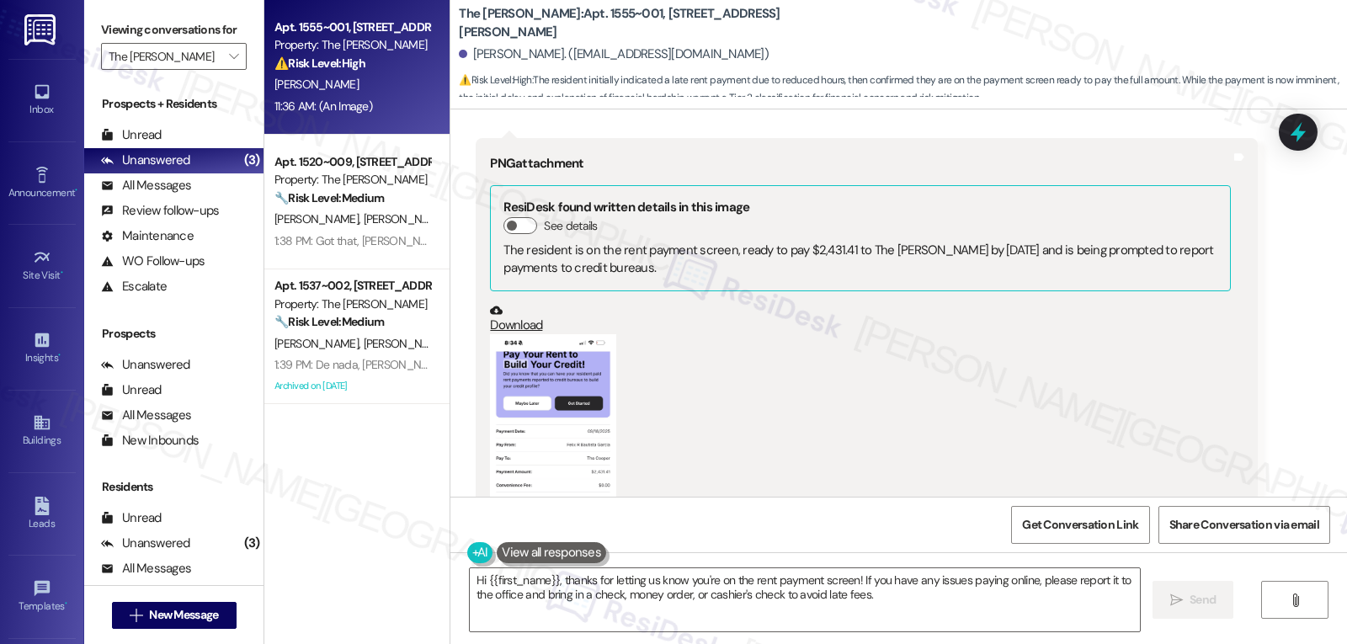
click at [557, 406] on button "Zoom image" at bounding box center [553, 471] width 126 height 274
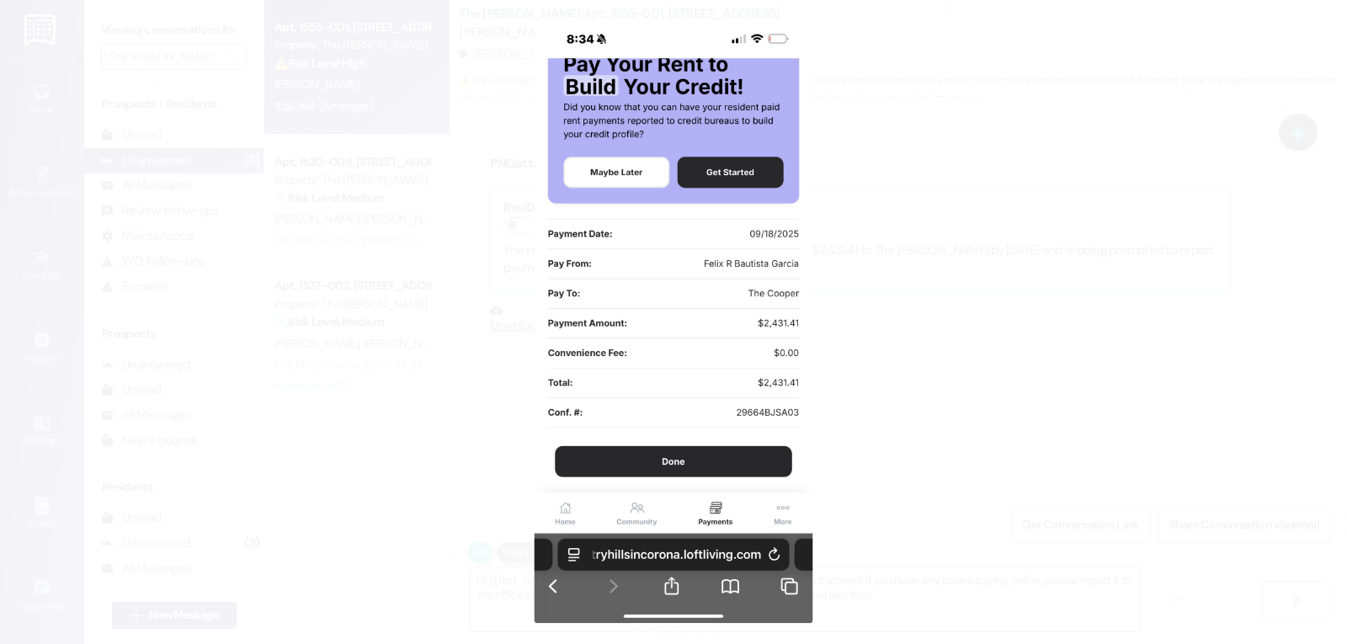
click at [1031, 407] on button "Unzoom image" at bounding box center [673, 322] width 1347 height 644
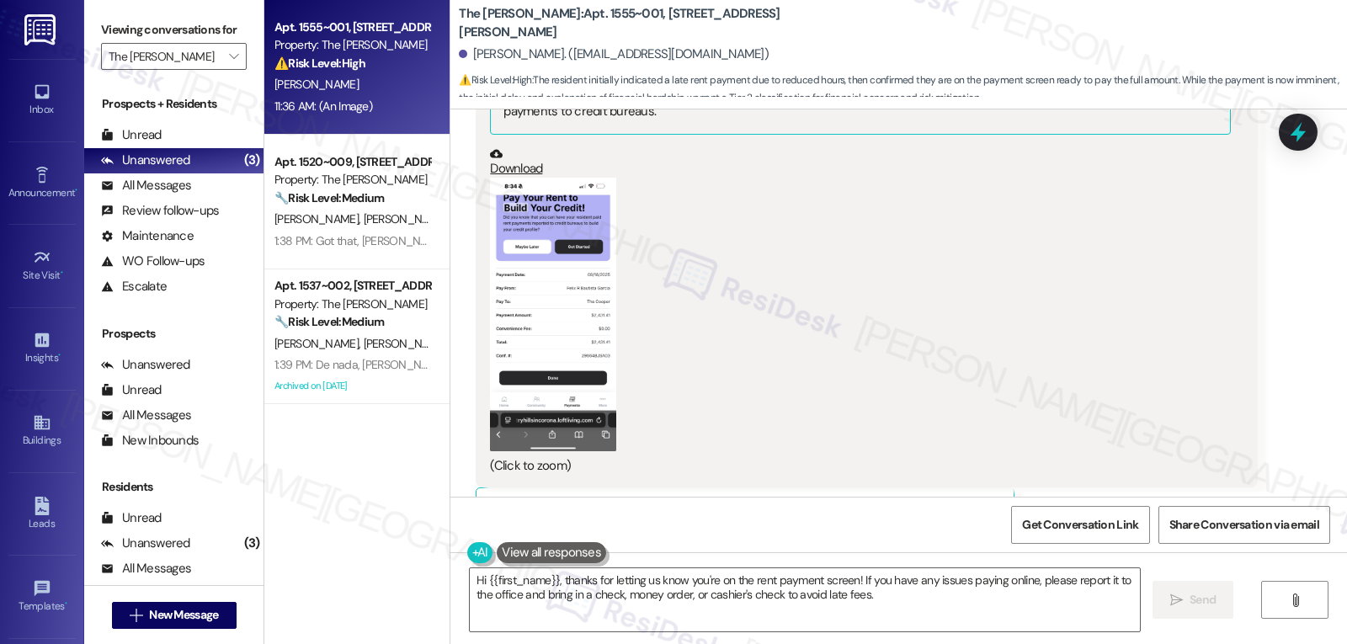
scroll to position [7537, 0]
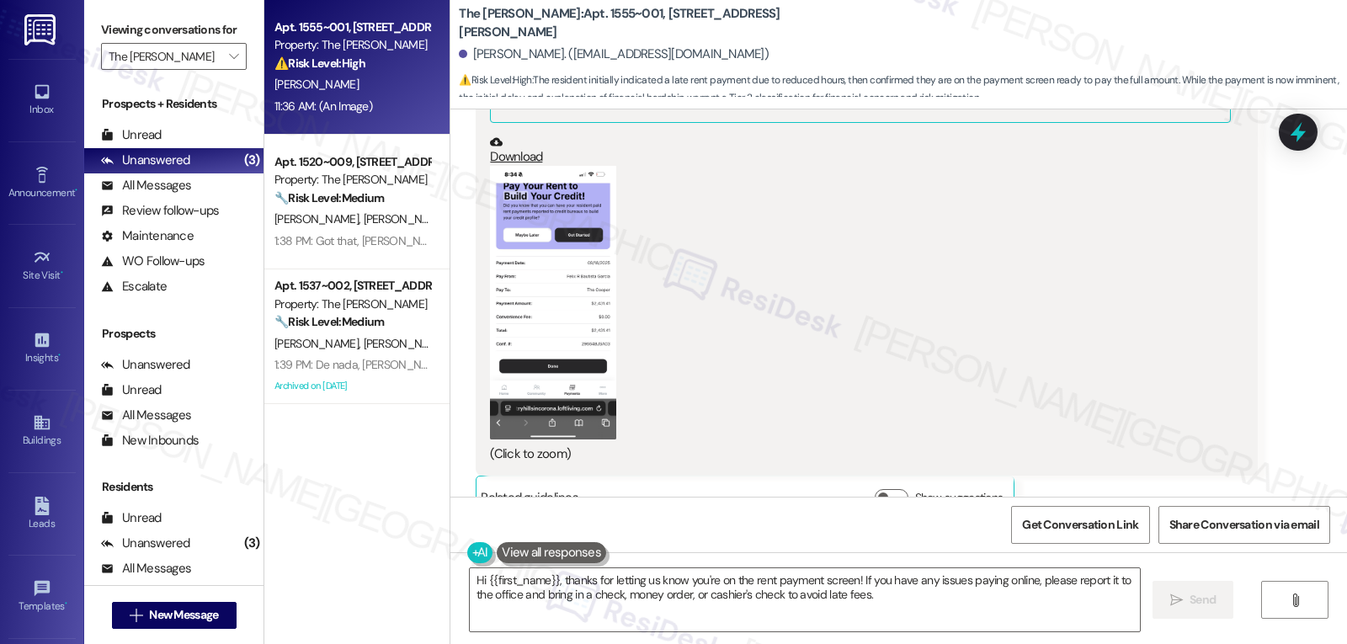
click at [536, 246] on button "Zoom image" at bounding box center [553, 303] width 126 height 274
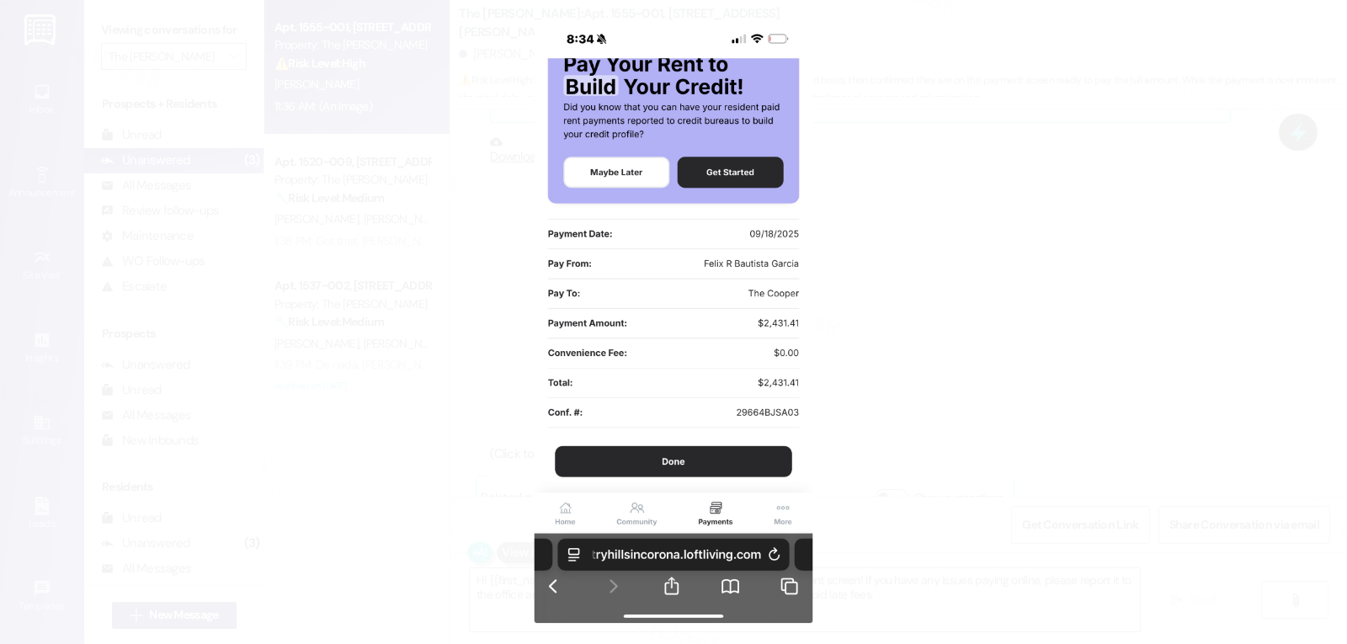
click at [1120, 337] on button "Unzoom image" at bounding box center [673, 322] width 1347 height 644
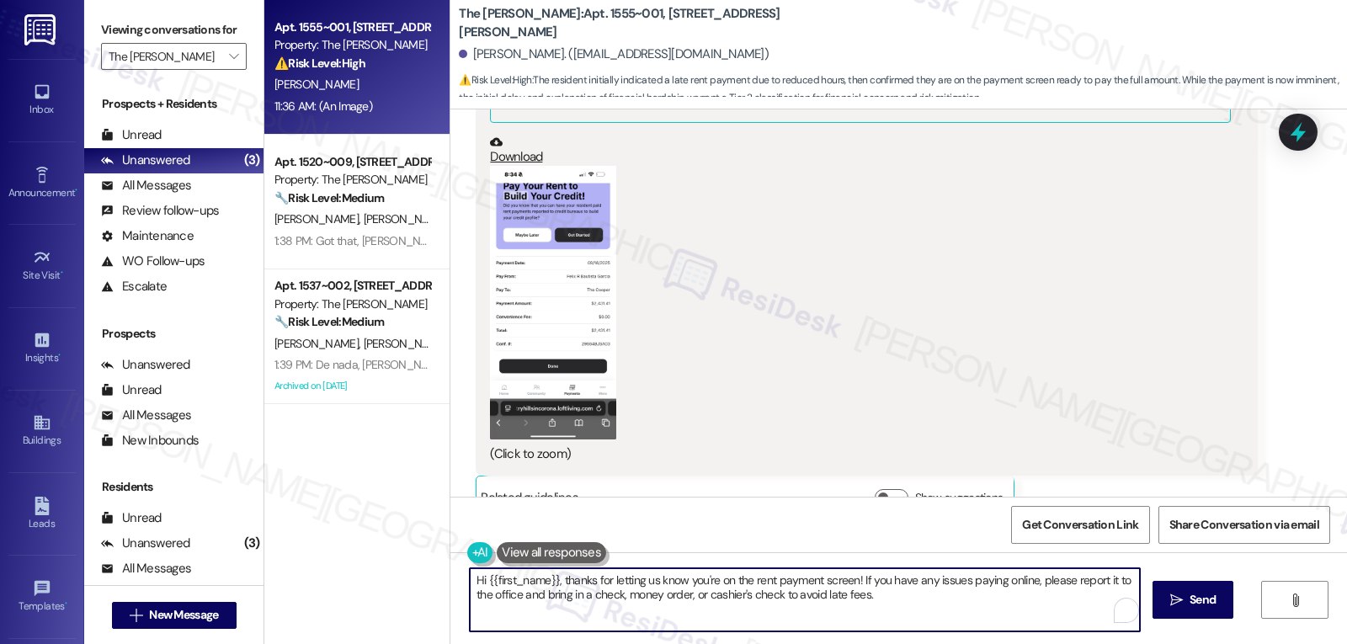
click at [832, 584] on textarea "Hi {{first_name}}, thanks for letting us know you're on the rent payment screen…" at bounding box center [805, 599] width 670 height 63
type textarea "Hi {{first_name}}, thanks for letting us know you're on the rent payment! If yo…"
click at [867, 601] on textarea "Hi {{first_name}}, thanks for letting us know you're on the rent payment! If yo…" at bounding box center [805, 599] width 670 height 63
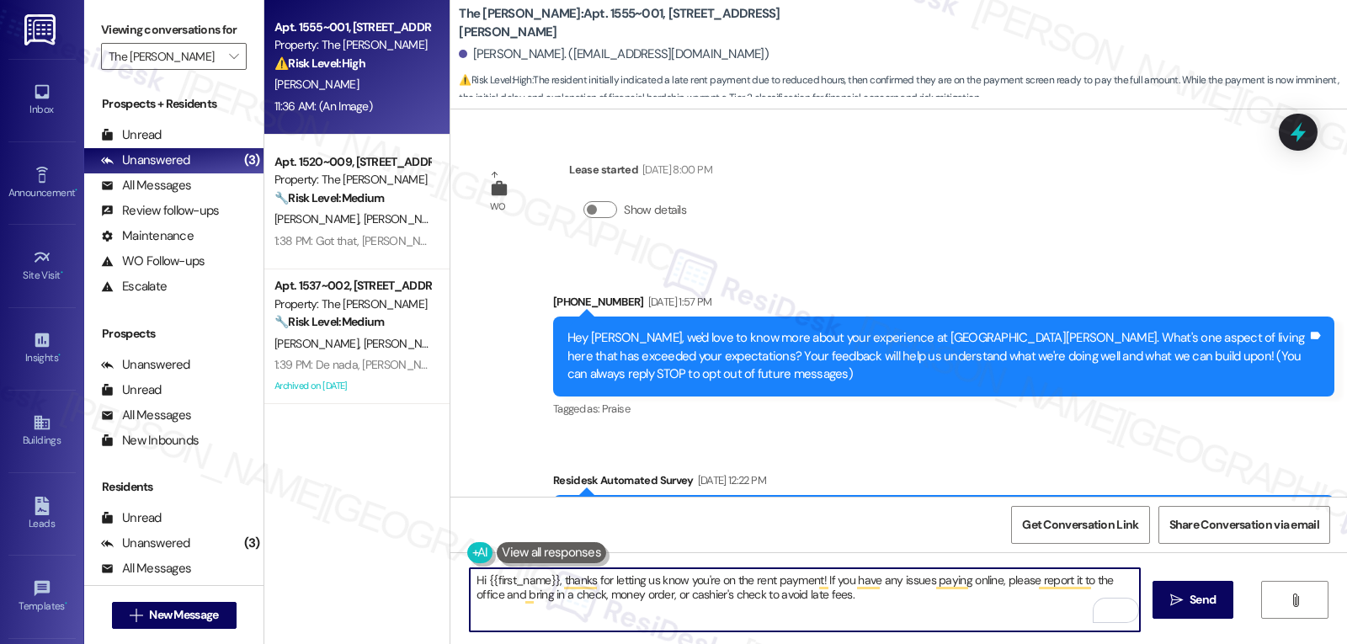
scroll to position [7537, 0]
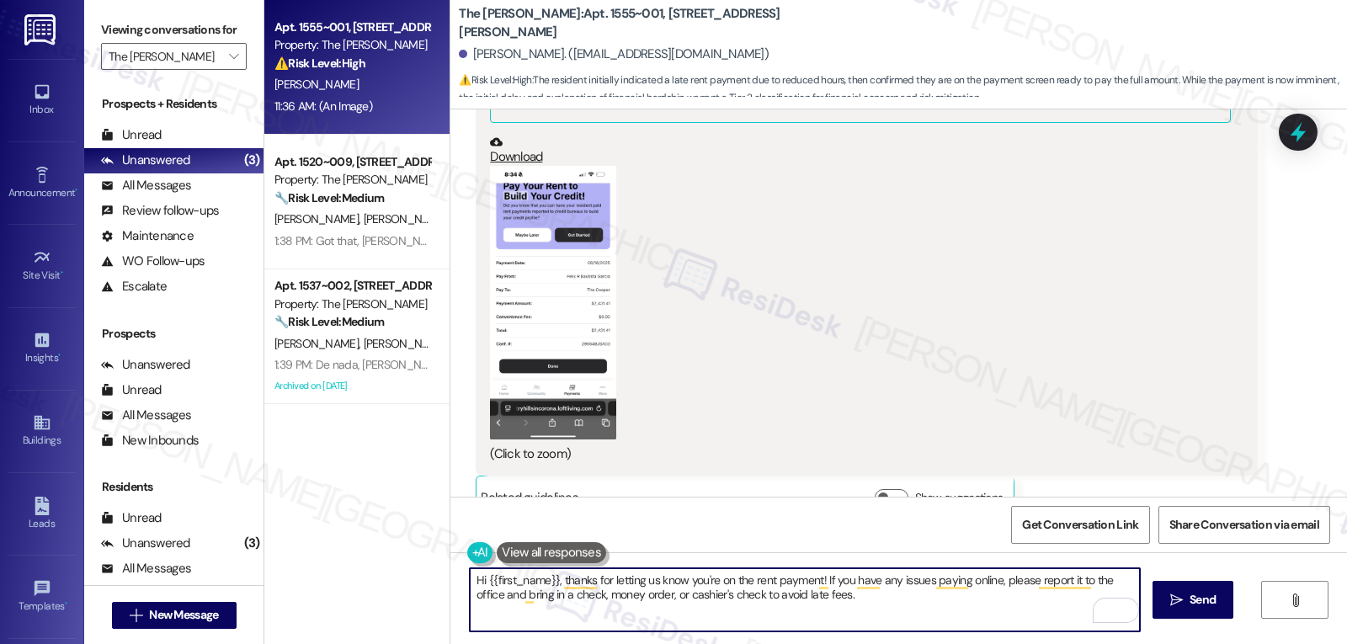
drag, startPoint x: 817, startPoint y: 586, endPoint x: 880, endPoint y: 642, distance: 84.7
click at [878, 638] on div "Hi {{first_name}}, thanks for letting us know you're on the rent payment! If yo…" at bounding box center [898, 615] width 897 height 126
paste textarea "ever have any questions or need anything, don’t hesitate to reach out. I’m alwa…"
type textarea "Hi {{first_name}}, thanks for letting us know you're on the rent payment! If yo…"
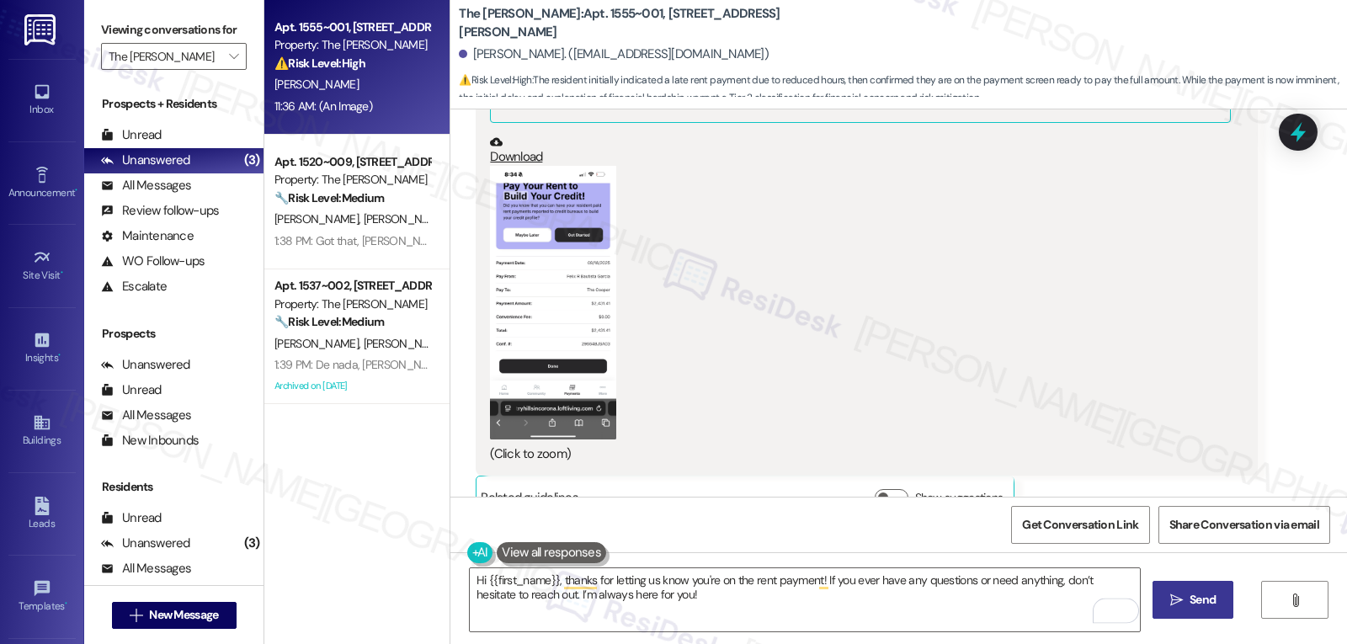
click at [1199, 599] on span "Send" at bounding box center [1203, 600] width 26 height 18
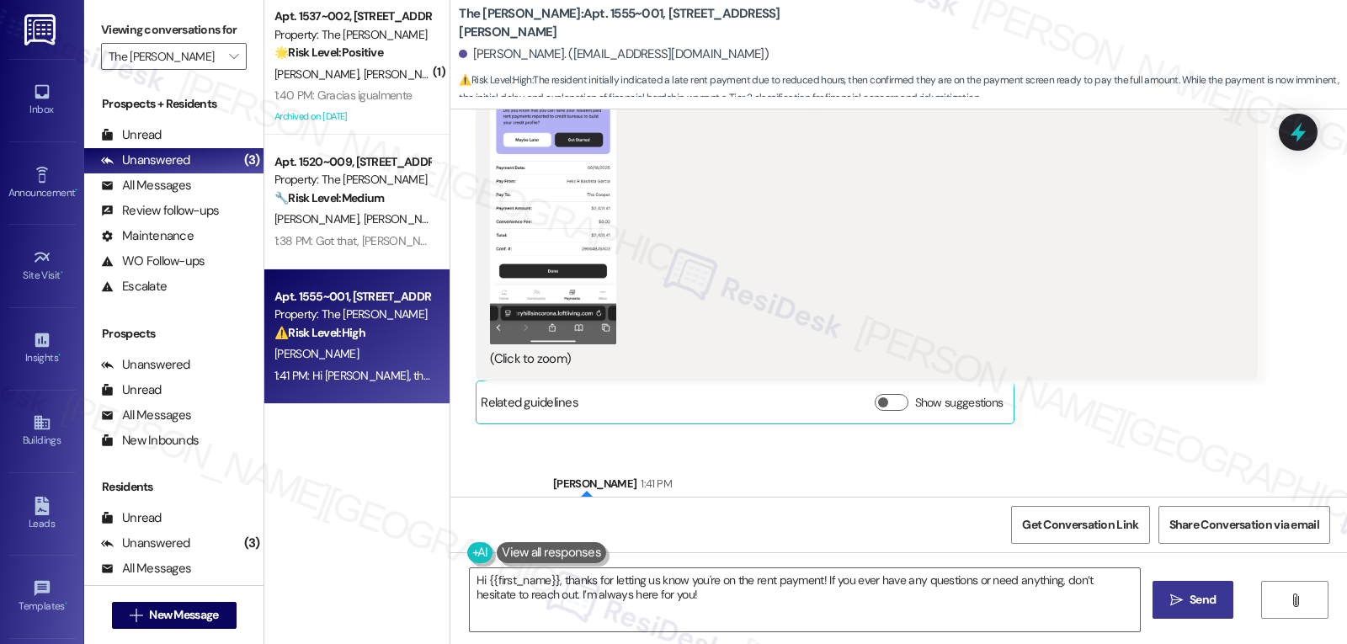
scroll to position [7672, 0]
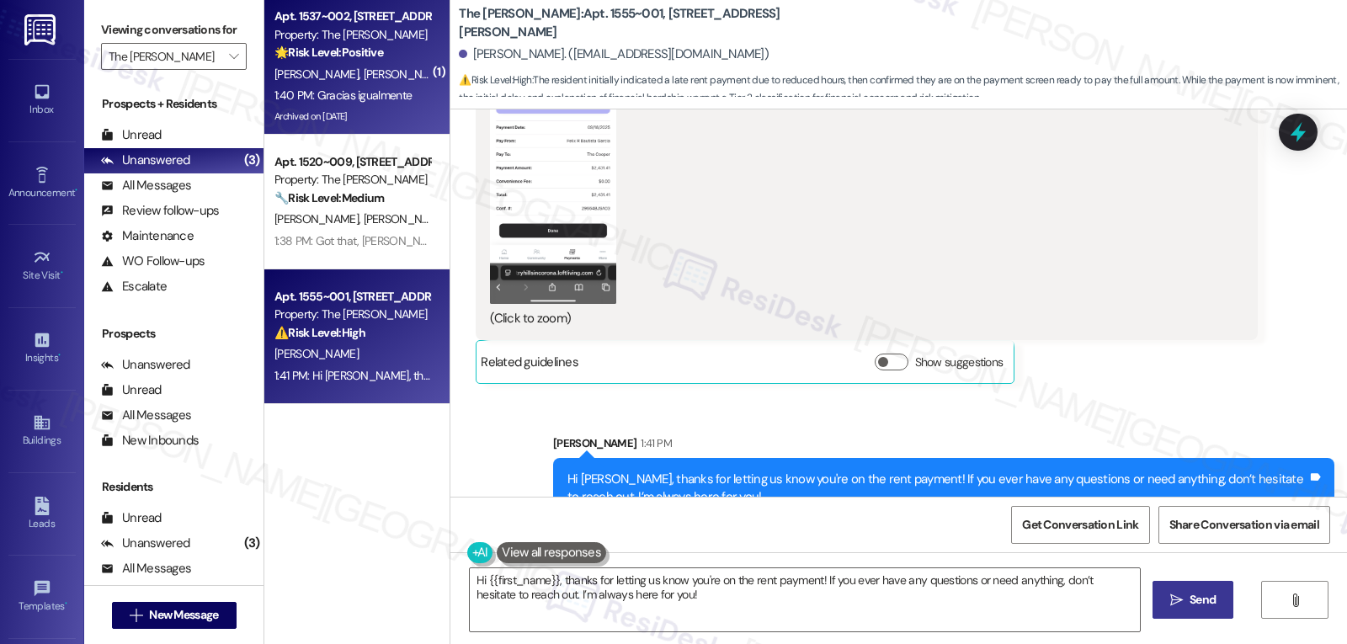
click at [306, 83] on div "[PERSON_NAME] [PERSON_NAME]" at bounding box center [352, 74] width 159 height 21
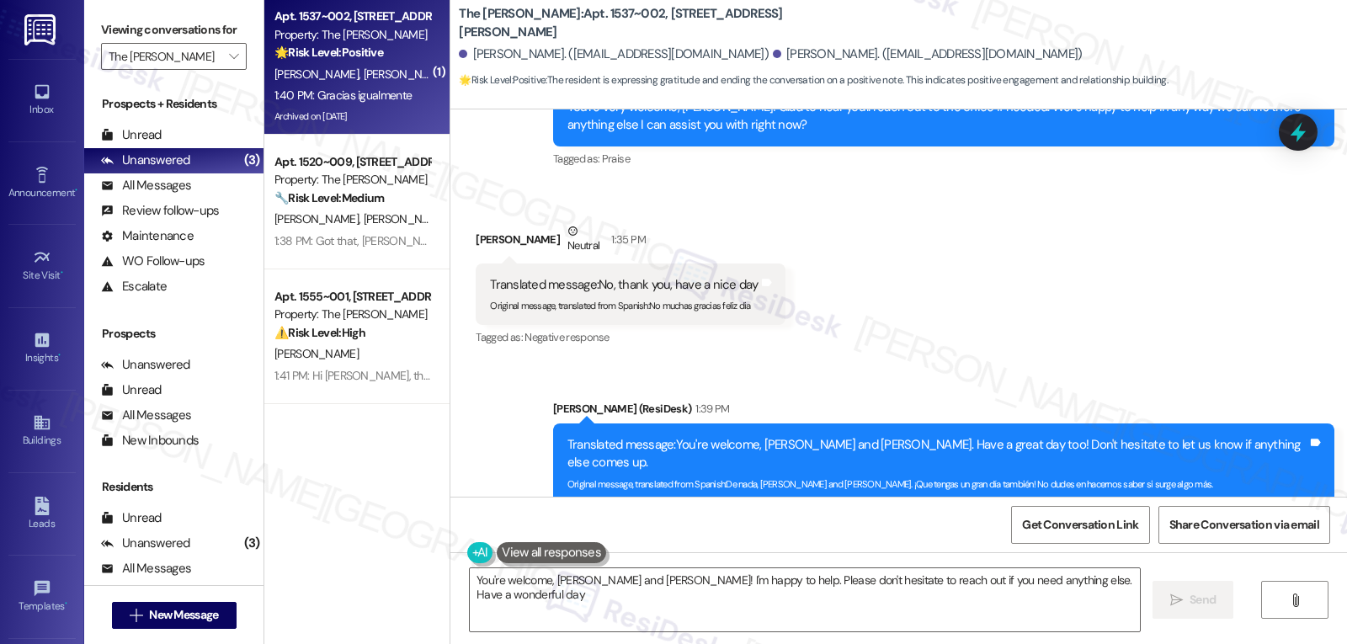
type textarea "You're welcome, [PERSON_NAME] and [PERSON_NAME]! I'm happy to help. Please don'…"
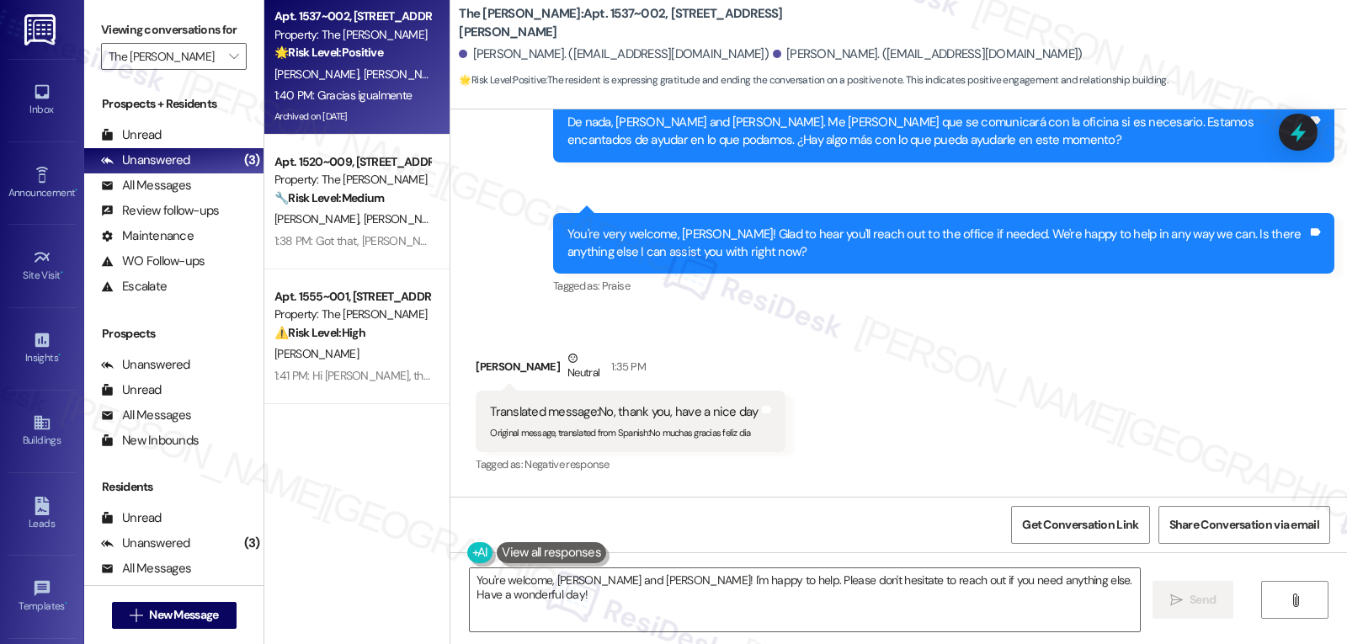
scroll to position [5173, 0]
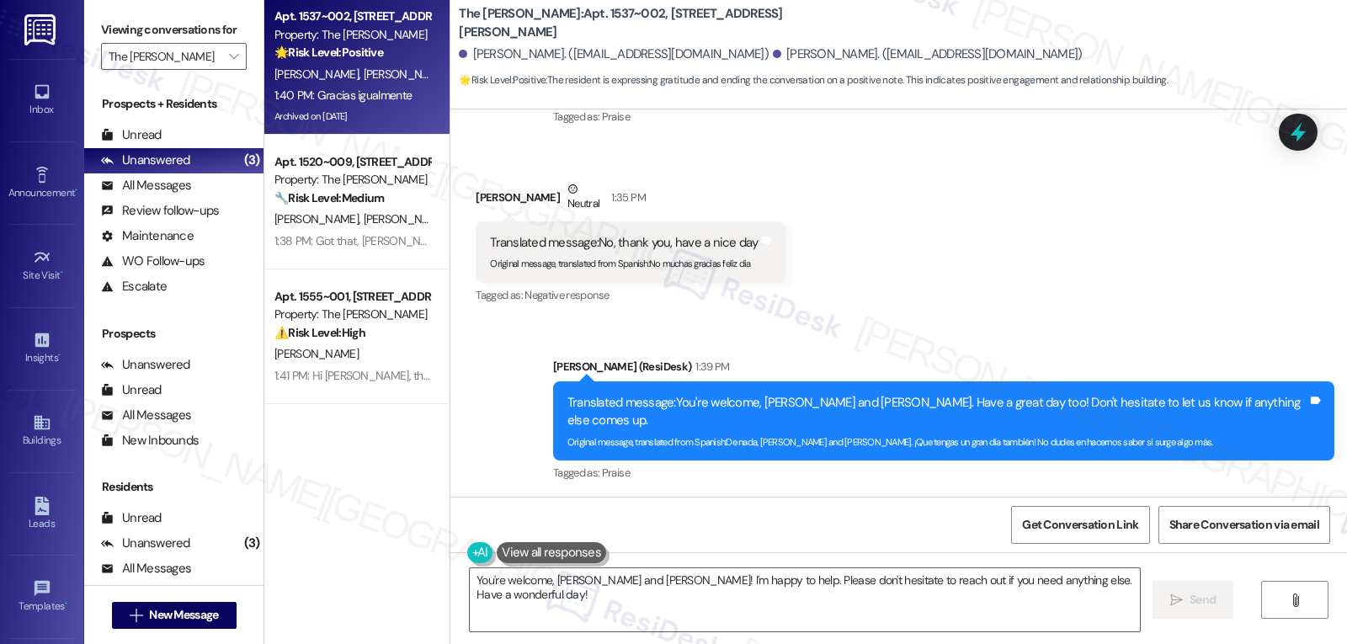
click at [1299, 121] on icon at bounding box center [1298, 132] width 22 height 22
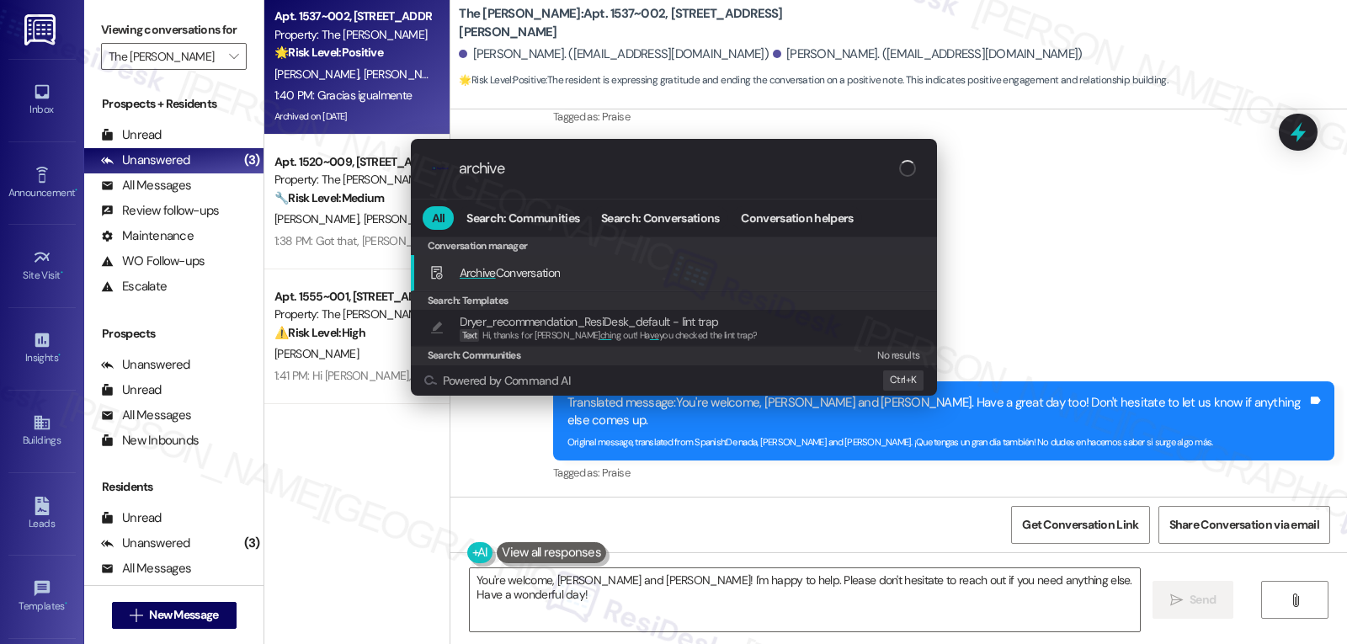
type input "archive"
click at [544, 277] on span "Archive Conversation" at bounding box center [510, 272] width 101 height 15
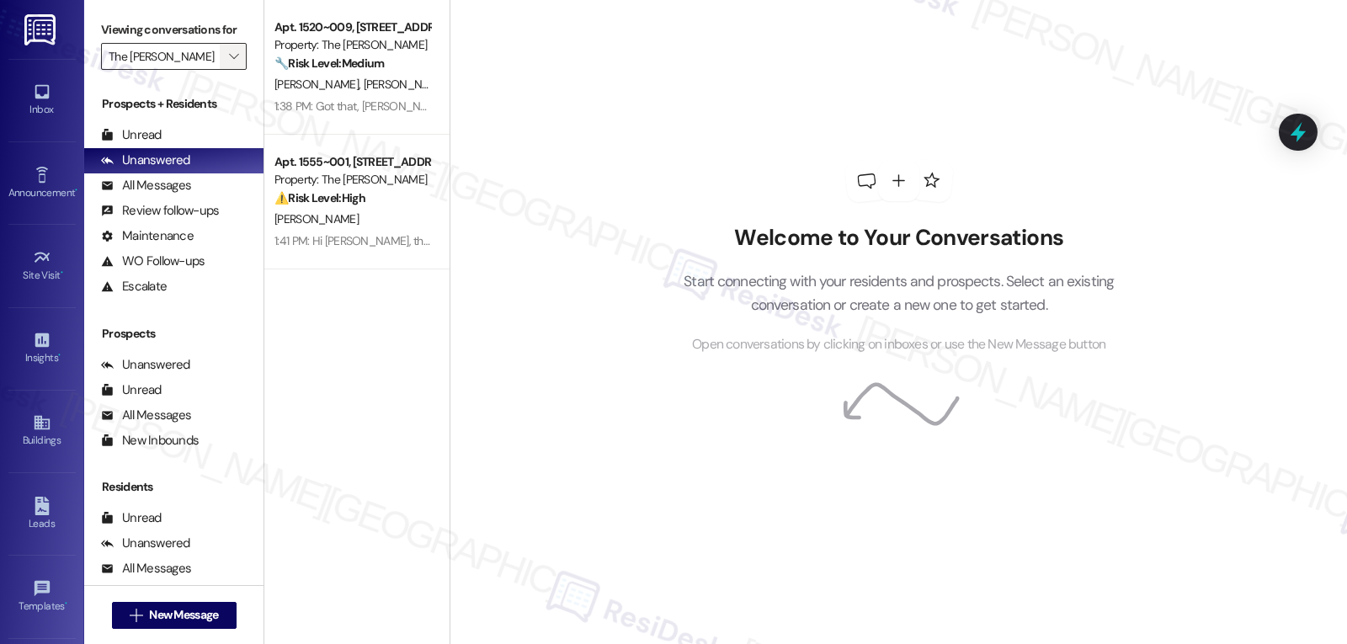
click at [229, 63] on icon "" at bounding box center [233, 56] width 9 height 13
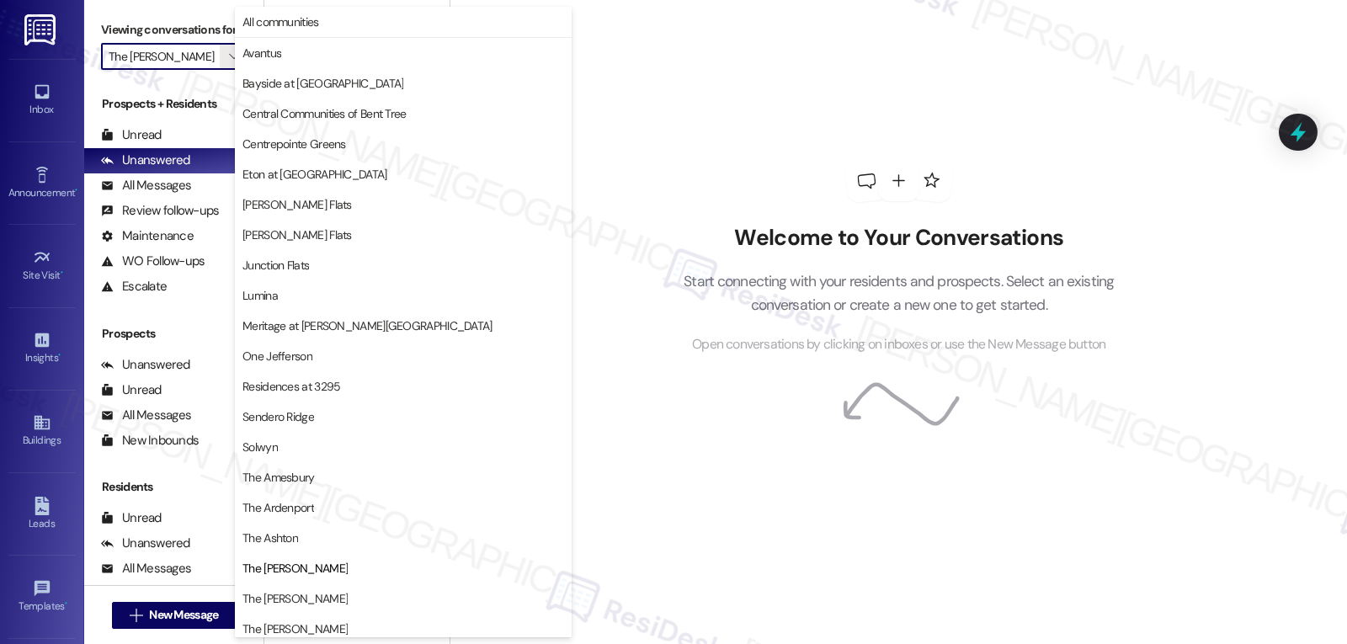
scroll to position [219, 0]
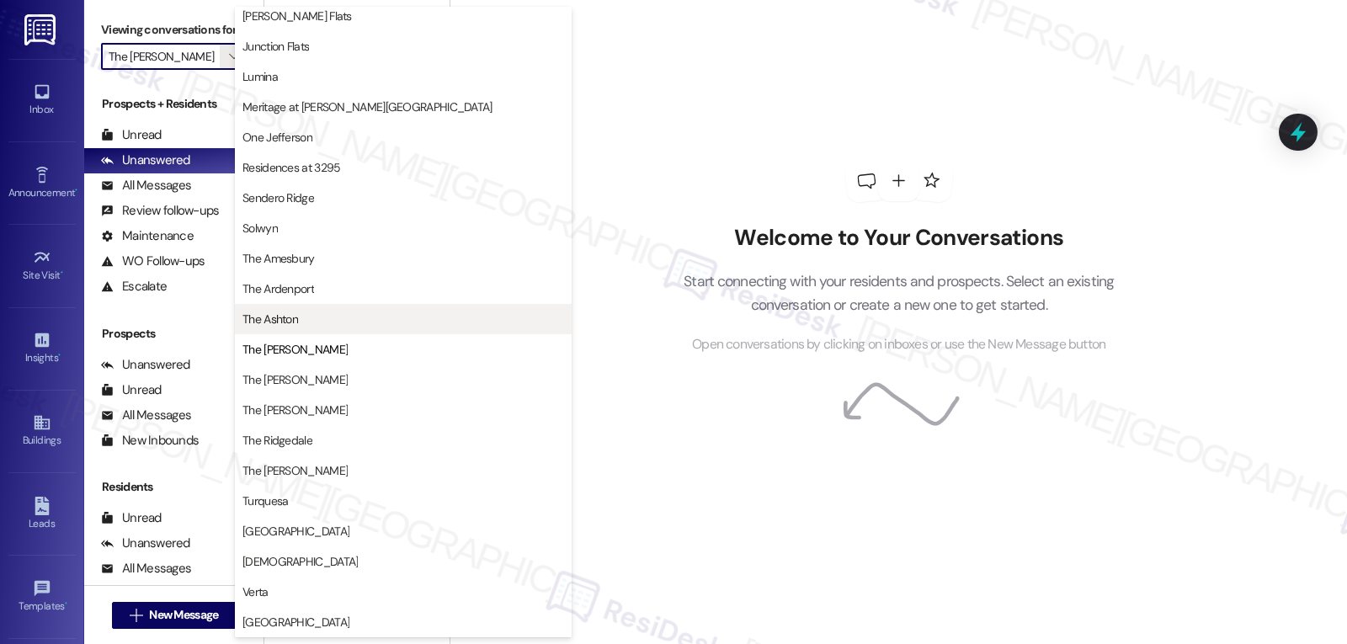
click at [318, 326] on span "The Ashton" at bounding box center [403, 319] width 322 height 17
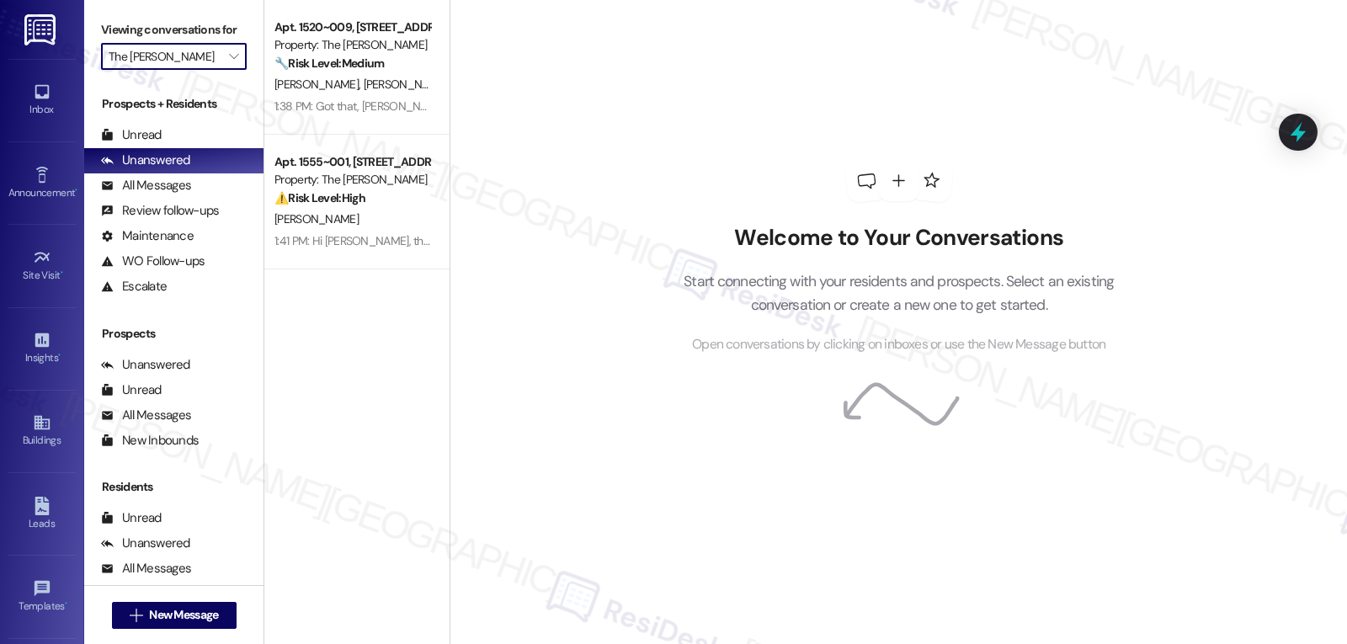
type input "The Ashton"
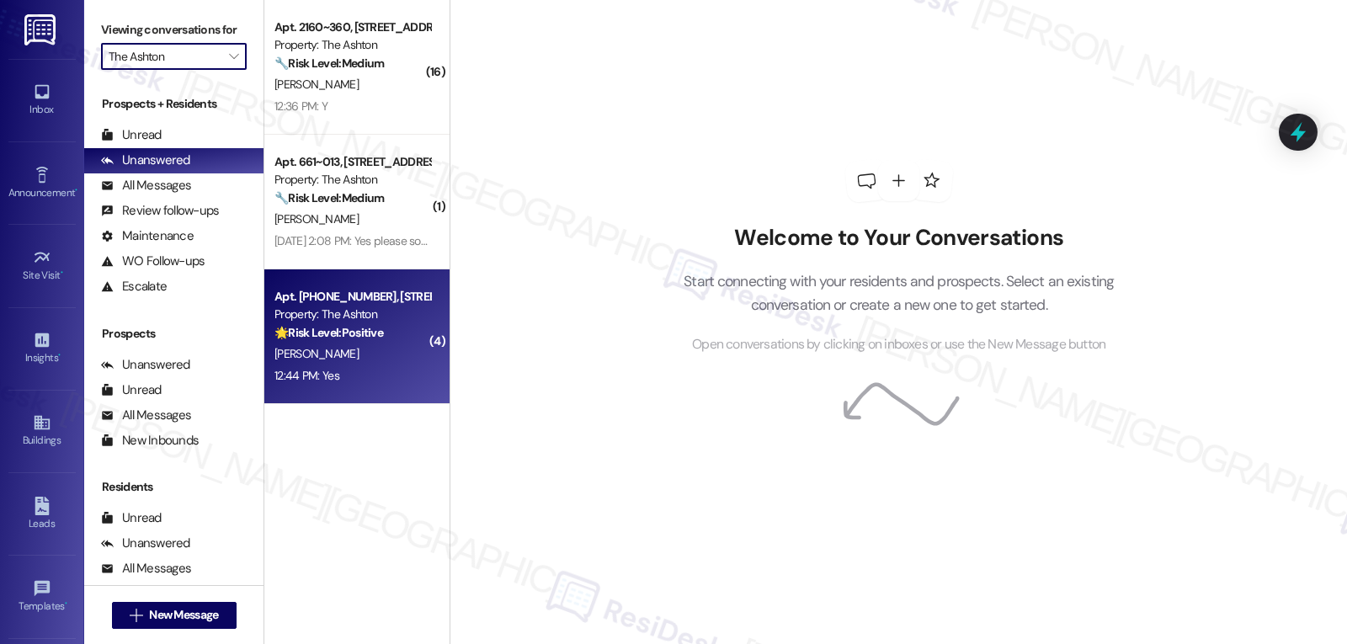
click at [356, 365] on div "12:44 PM: Yes 12:44 PM: Yes" at bounding box center [352, 375] width 159 height 21
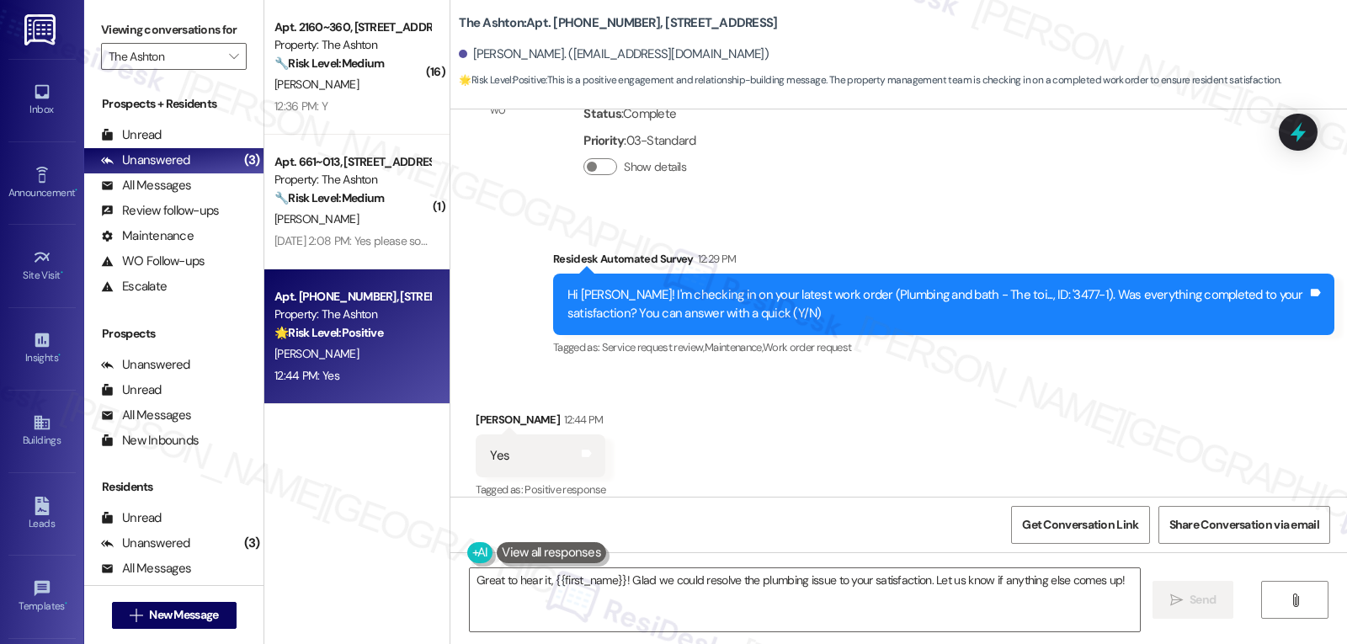
scroll to position [3711, 0]
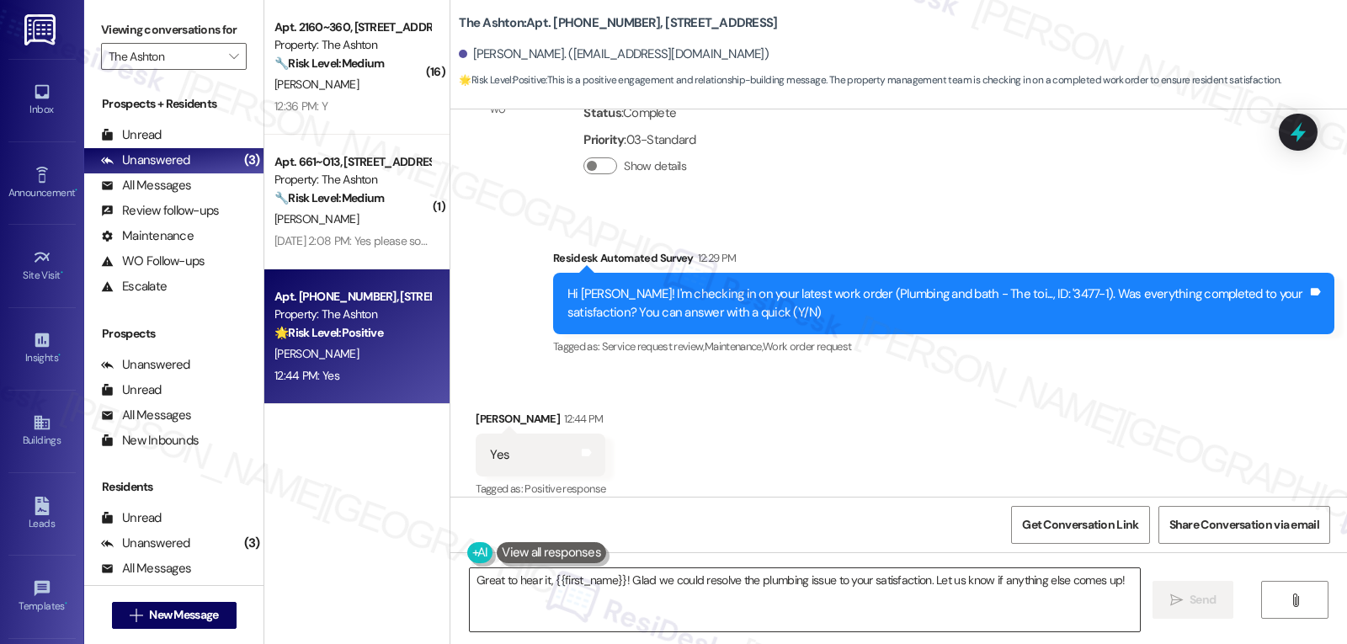
click at [1131, 578] on textarea "Great to hear it, {{first_name}}! Glad we could resolve the plumbing issue to y…" at bounding box center [805, 599] width 670 height 63
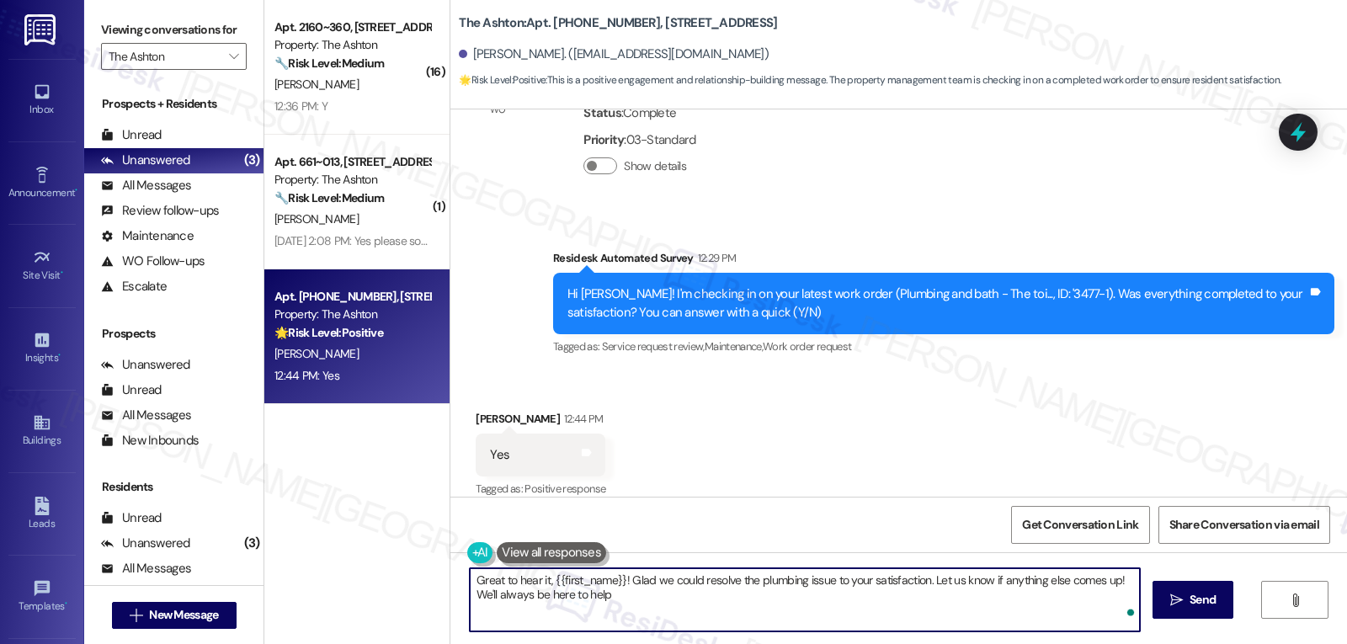
type textarea "Great to hear it, {{first_name}}! Glad we could resolve the plumbing issue to y…"
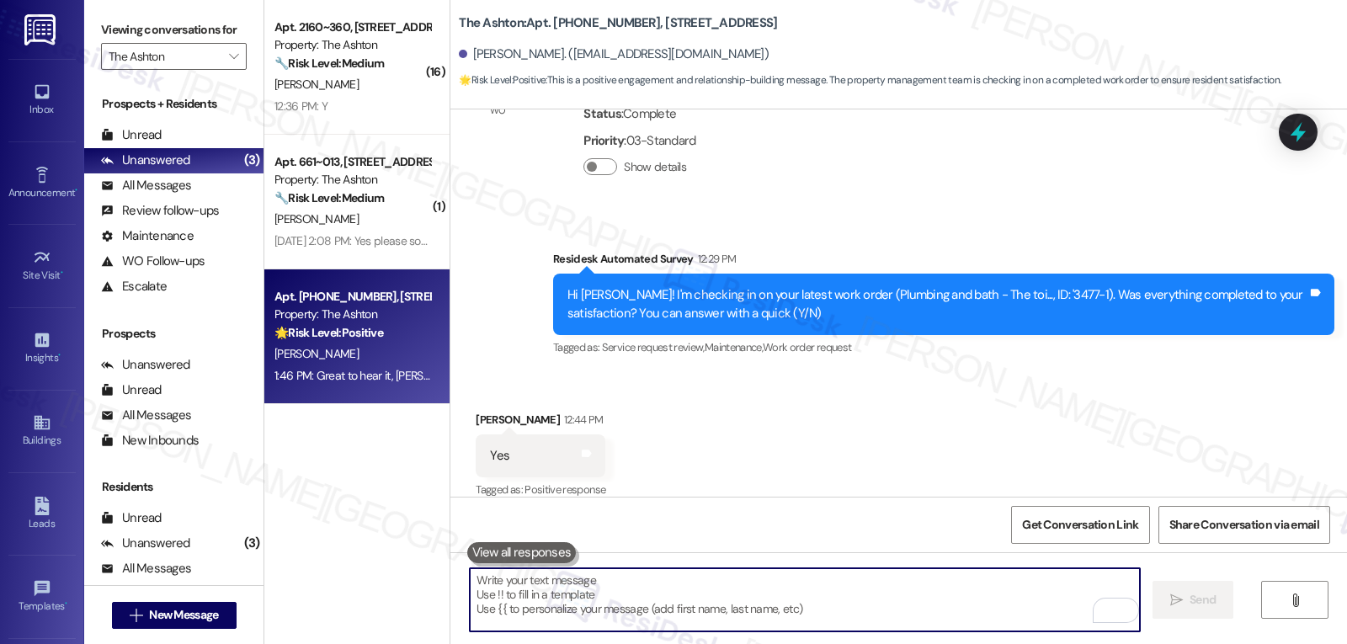
scroll to position [3847, 0]
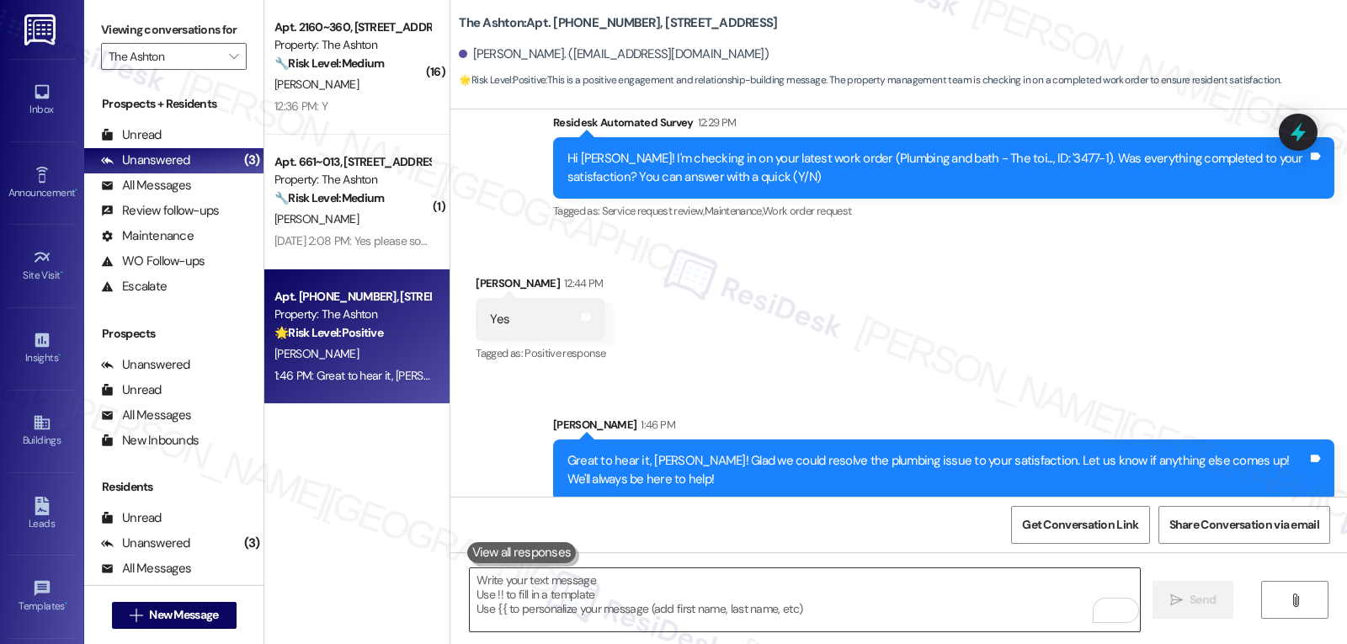
click at [608, 606] on textarea "To enrich screen reader interactions, please activate Accessibility in Grammarl…" at bounding box center [805, 599] width 670 height 63
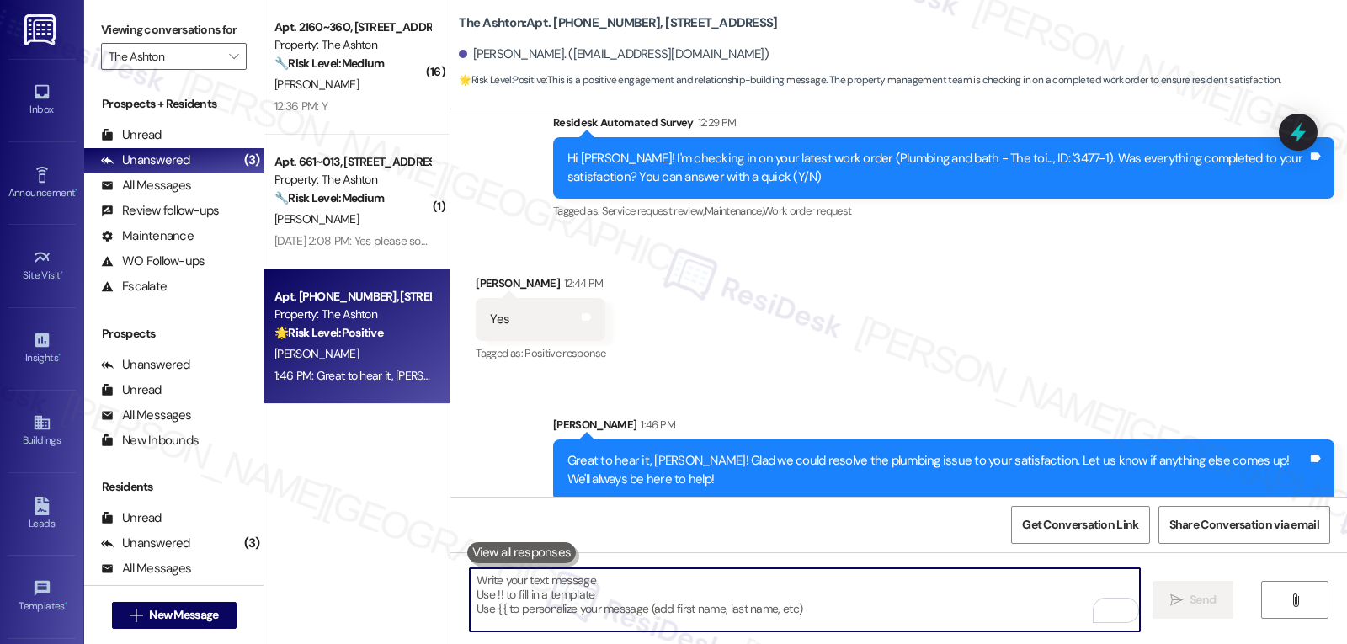
paste textarea "I hope you’re enjoying your time at {{property}}! Has it been meeting your expe…"
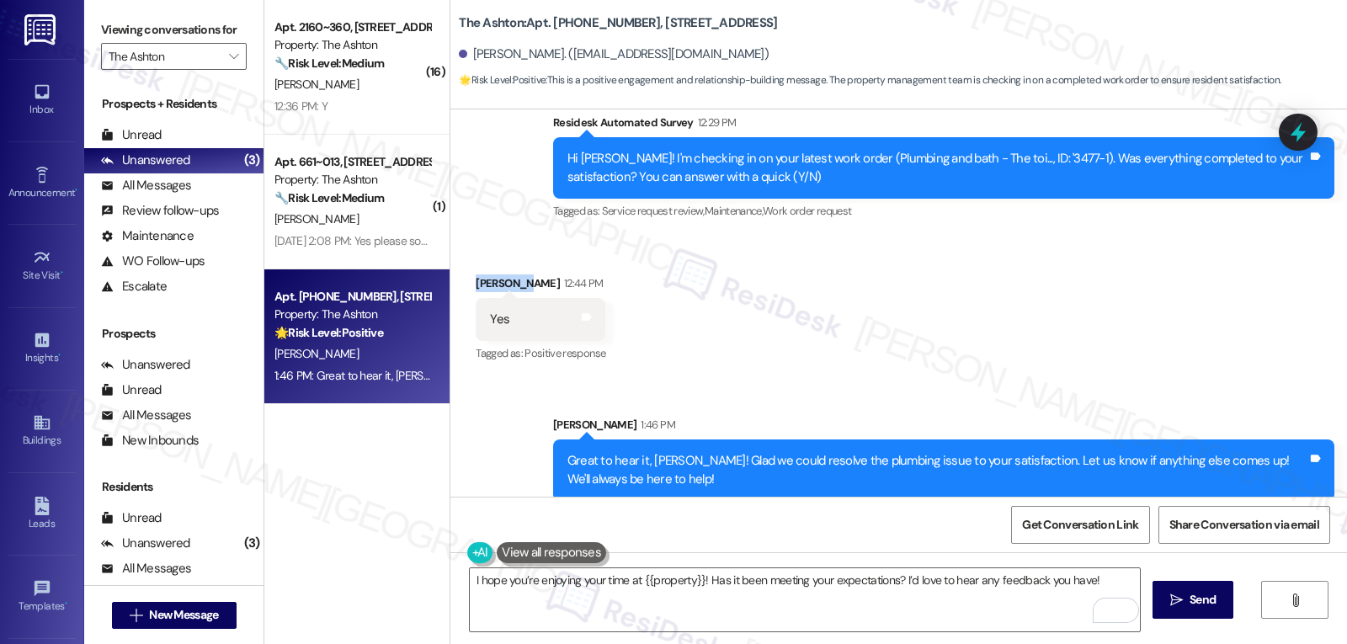
drag, startPoint x: 511, startPoint y: 265, endPoint x: 465, endPoint y: 264, distance: 46.3
click at [476, 274] on div "[PERSON_NAME] 12:44 PM" at bounding box center [541, 286] width 130 height 24
copy div "[PERSON_NAME]"
click at [470, 579] on textarea "I hope you’re enjoying your time at {{property}}! Has it been meeting your expe…" at bounding box center [805, 599] width 670 height 63
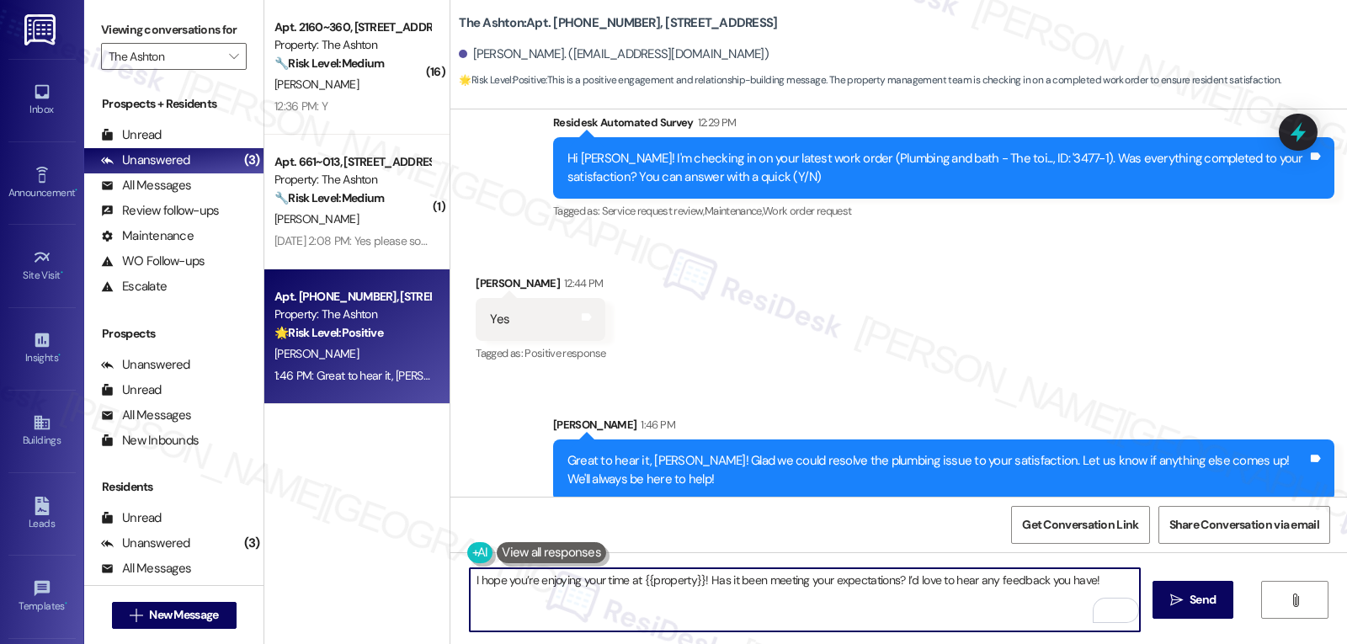
paste textarea "[PERSON_NAME]"
type textarea "[PERSON_NAME], I hope you’re enjoying your time at {{property}}! Has it been me…"
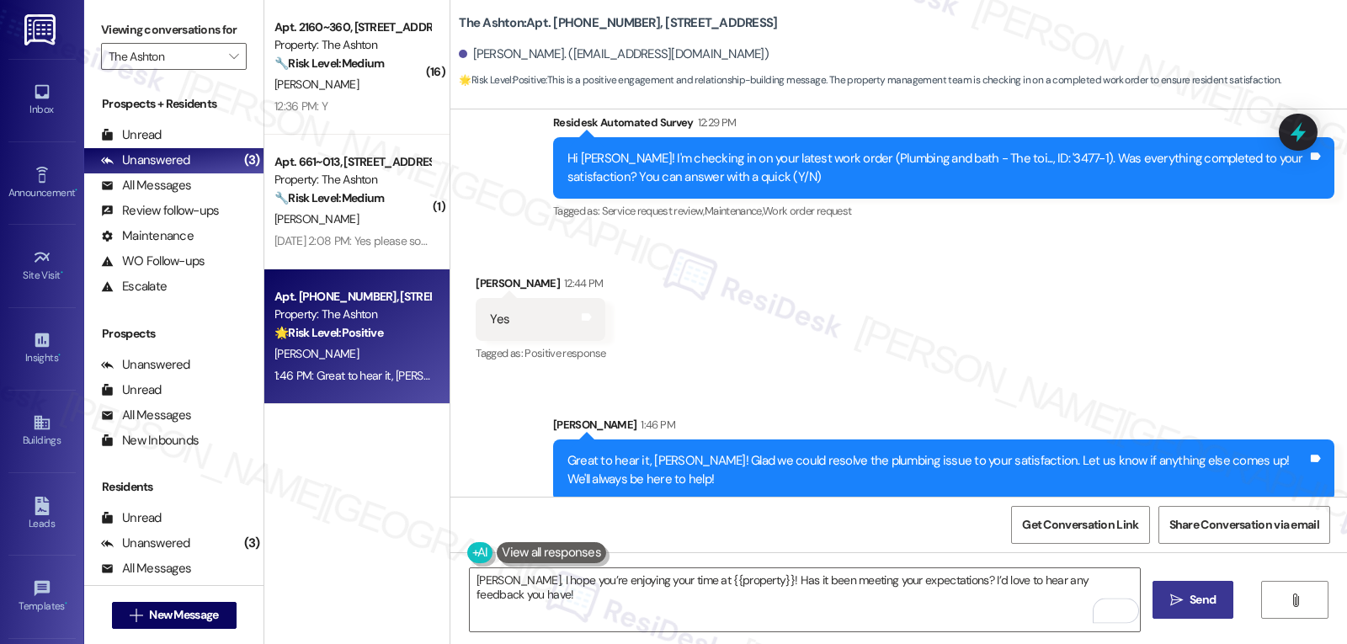
click at [1172, 609] on span " Send" at bounding box center [1193, 600] width 53 height 18
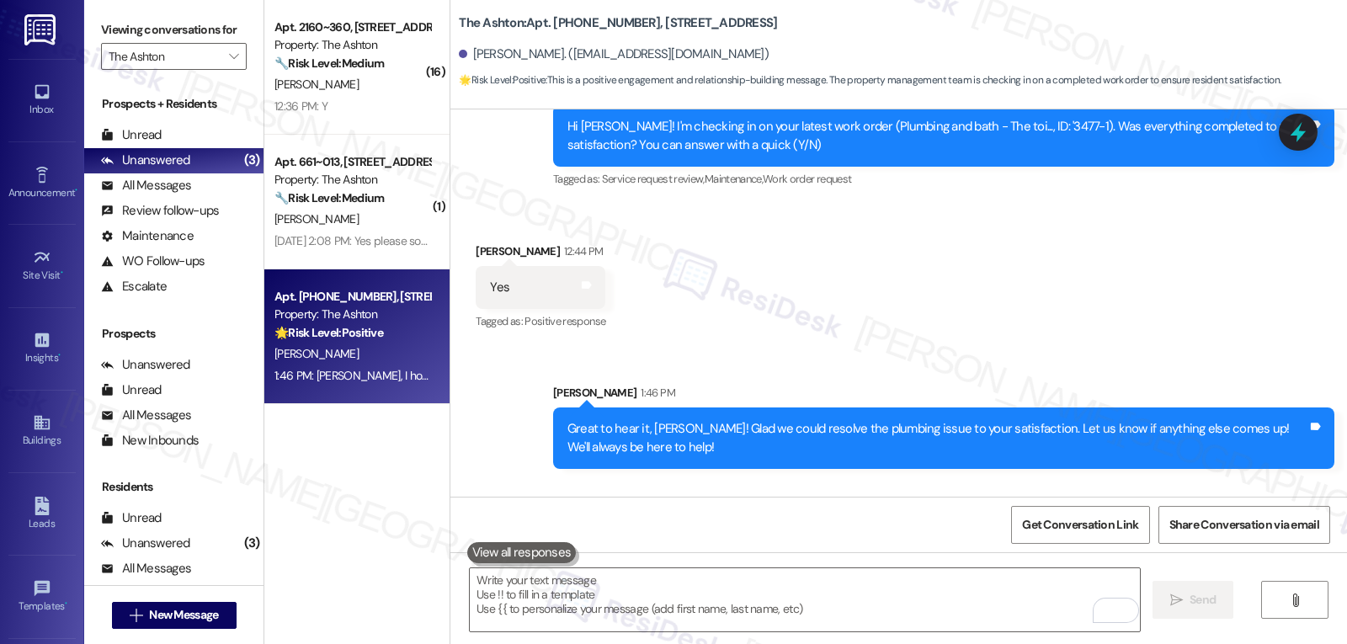
scroll to position [3964, 0]
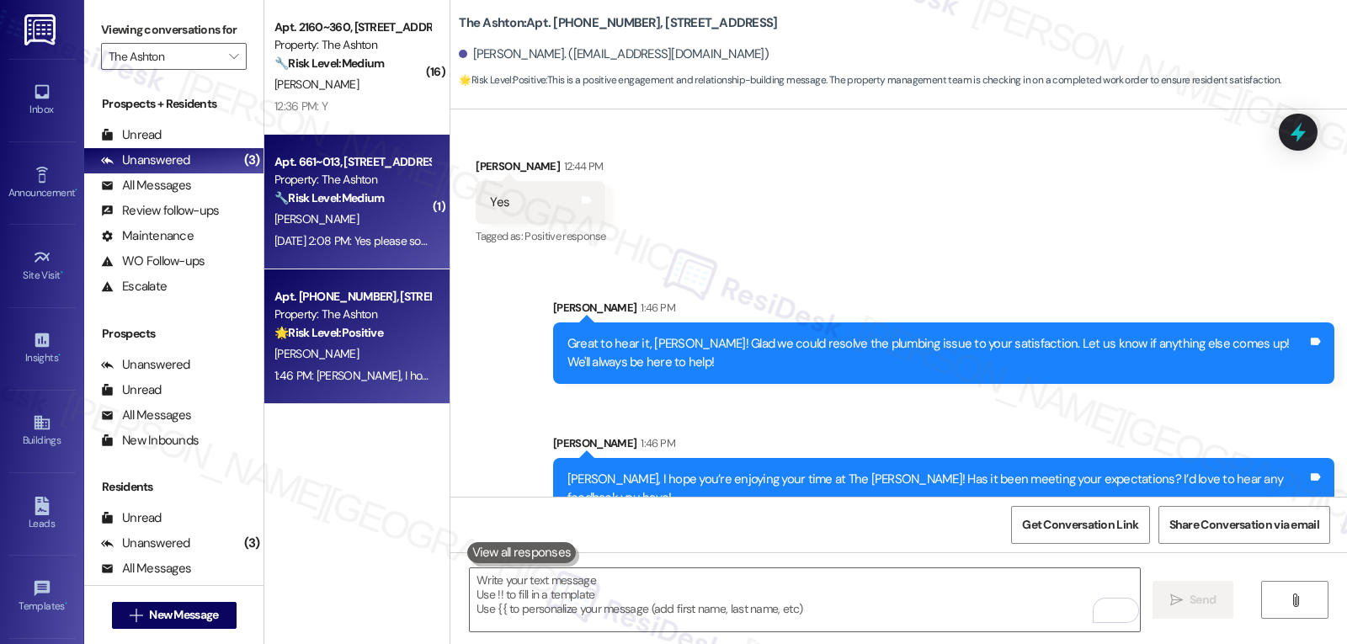
click at [403, 195] on div "🔧 Risk Level: Medium The resident is requesting maintenance for cabinets. While…" at bounding box center [352, 198] width 156 height 18
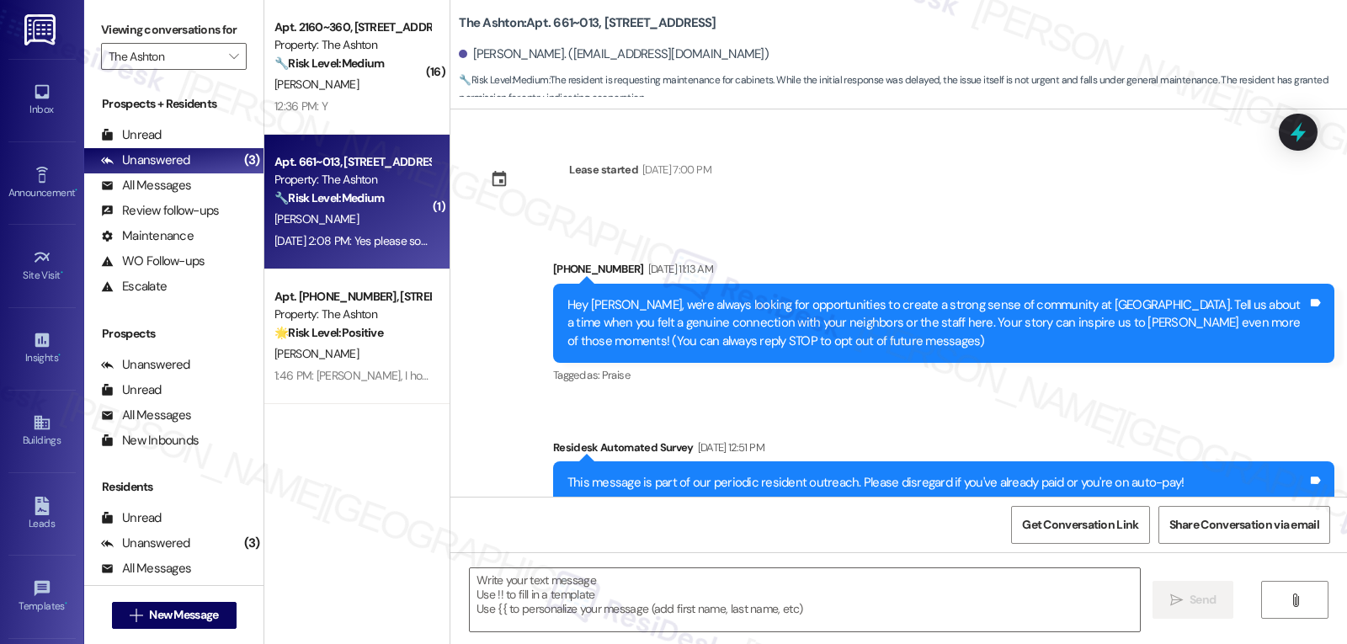
scroll to position [6876, 0]
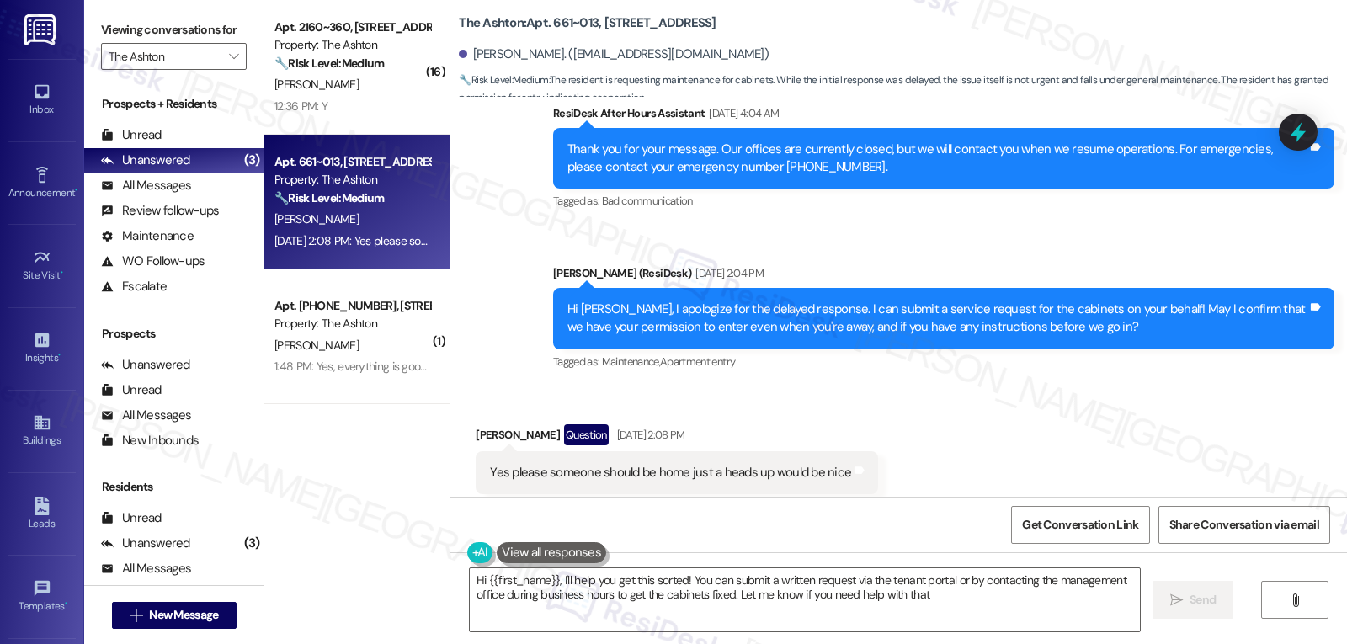
type textarea "Hi {{first_name}}, I'll help you get this sorted! You can submit a written requ…"
click at [1298, 127] on icon at bounding box center [1298, 133] width 20 height 26
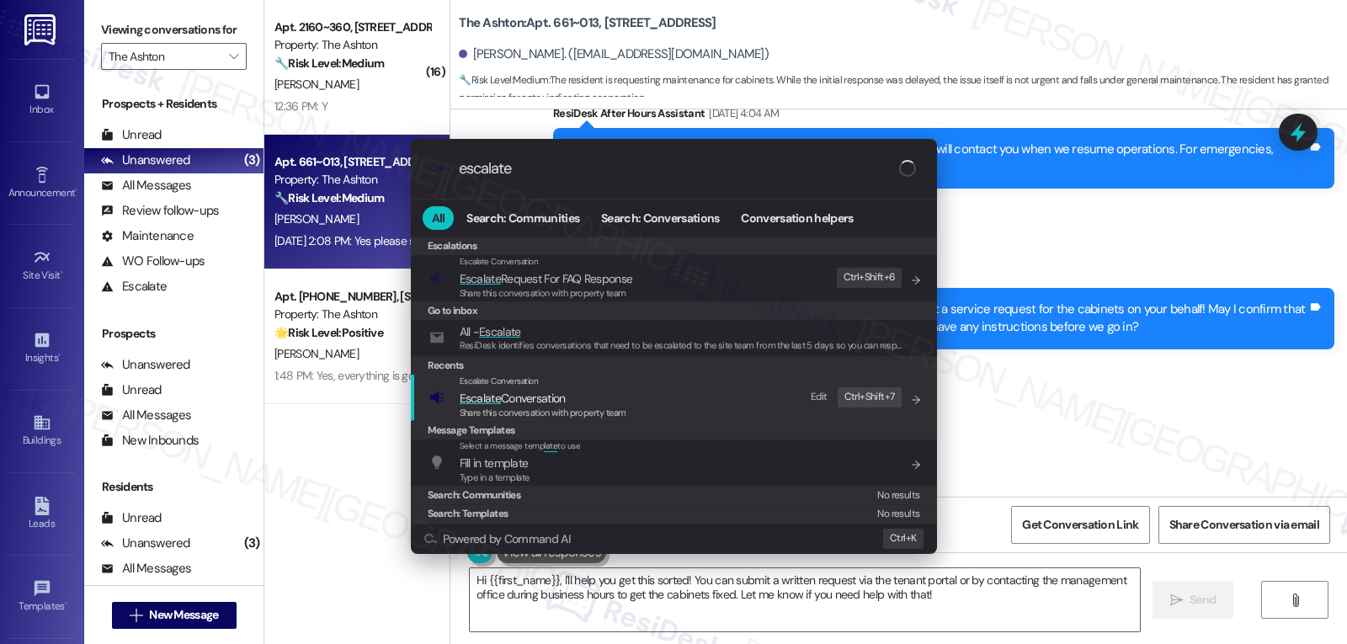
type input "escalate"
click at [497, 404] on span "Escalate" at bounding box center [480, 398] width 41 height 15
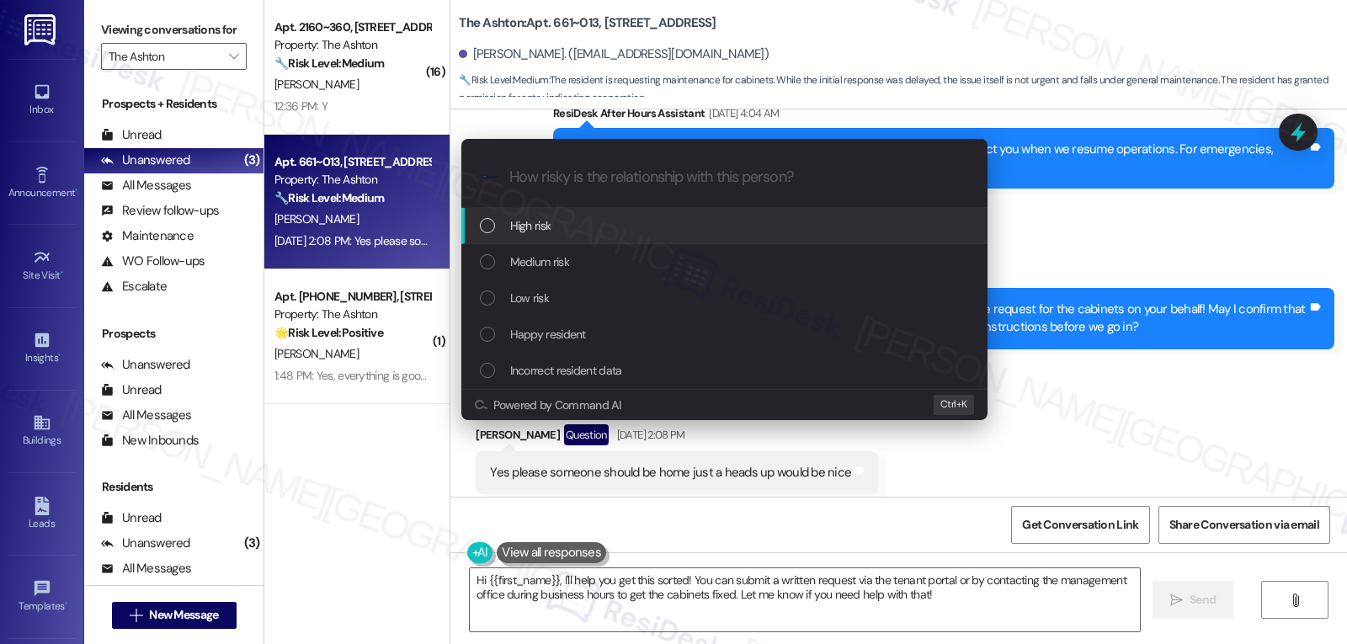
click at [572, 261] on div "Medium risk" at bounding box center [726, 262] width 493 height 19
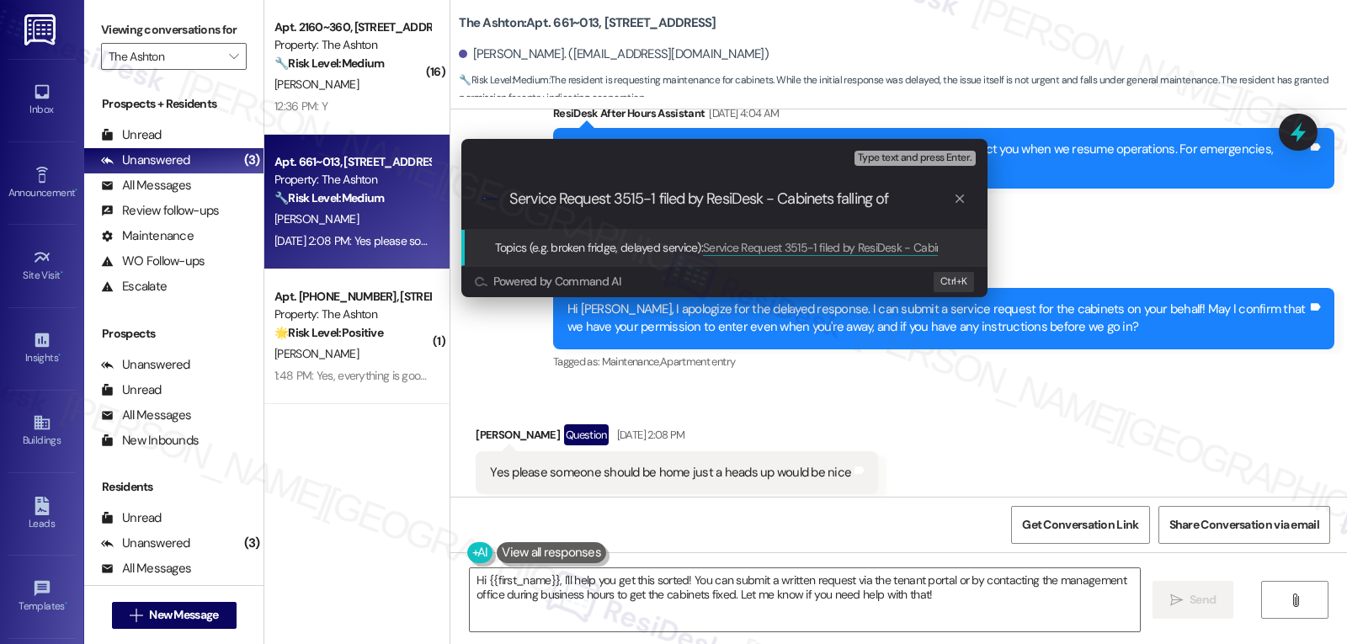
type input "Service Request 3515-1 filed by ResiDesk - Cabinets falling off"
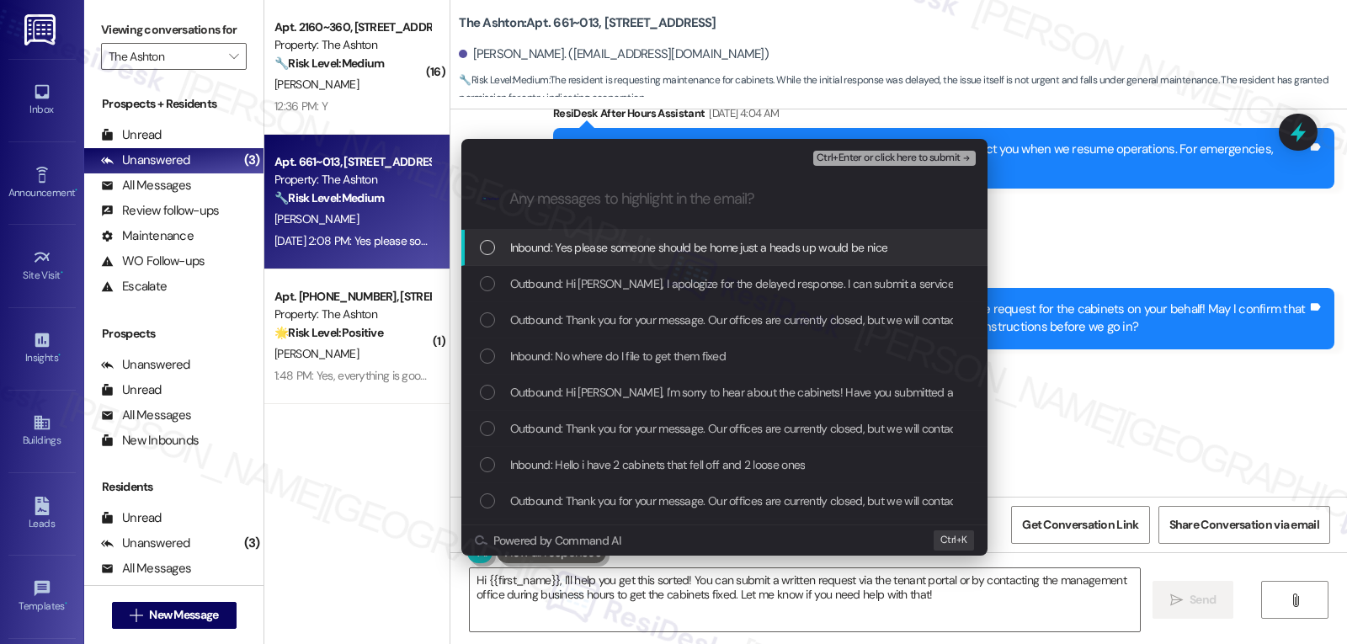
click at [700, 264] on div "Inbound: Yes please someone should be home just a heads up would be nice" at bounding box center [724, 248] width 526 height 36
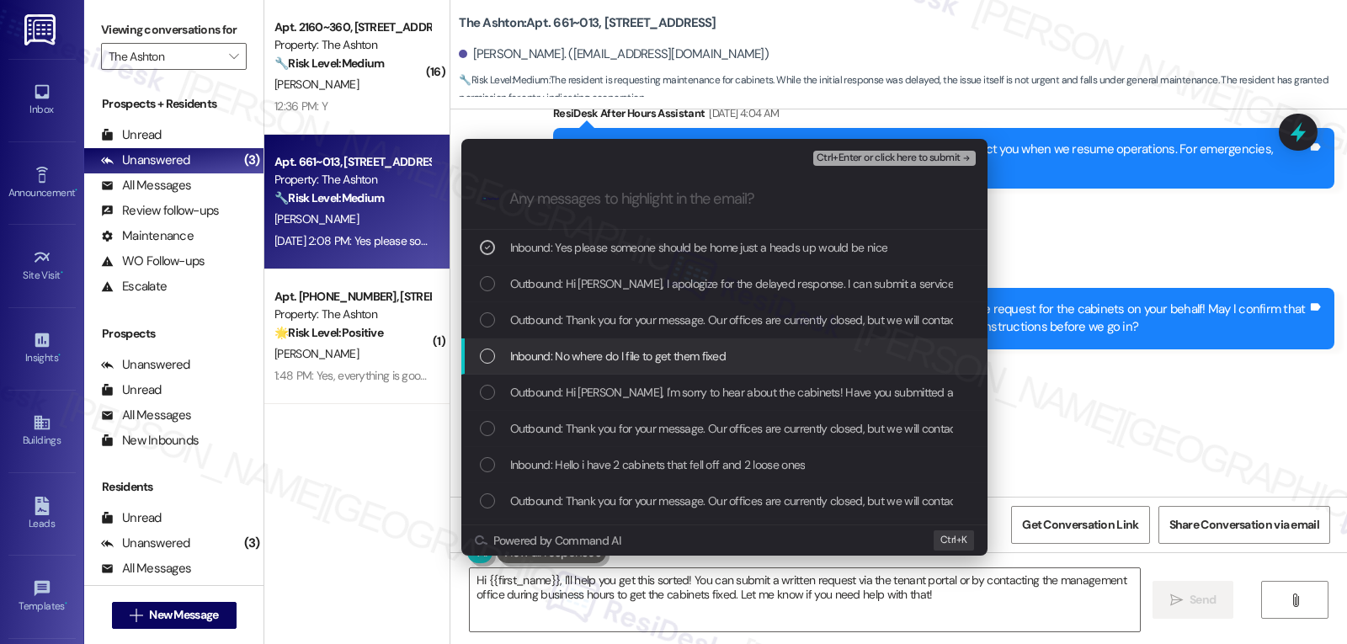
click at [477, 357] on div "Inbound: No where do I file to get them fixed" at bounding box center [724, 356] width 526 height 36
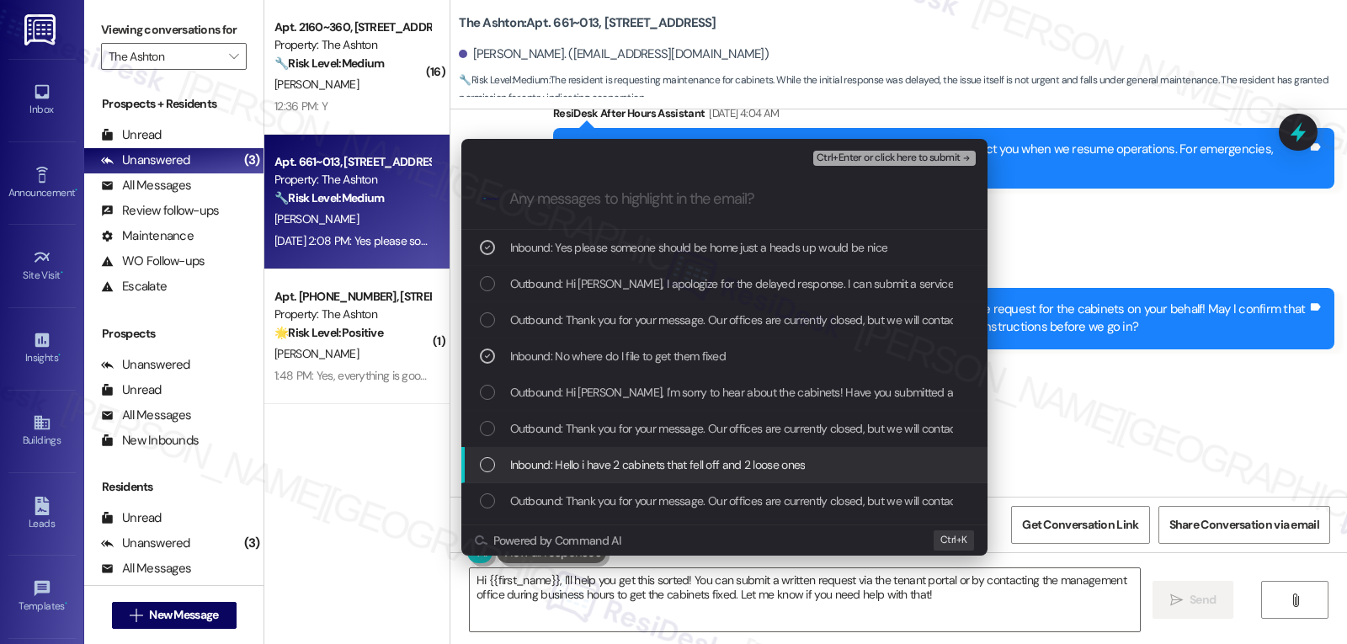
click at [487, 455] on div "Inbound: Hello i have 2 cabinets that fell off and 2 loose ones" at bounding box center [726, 464] width 493 height 19
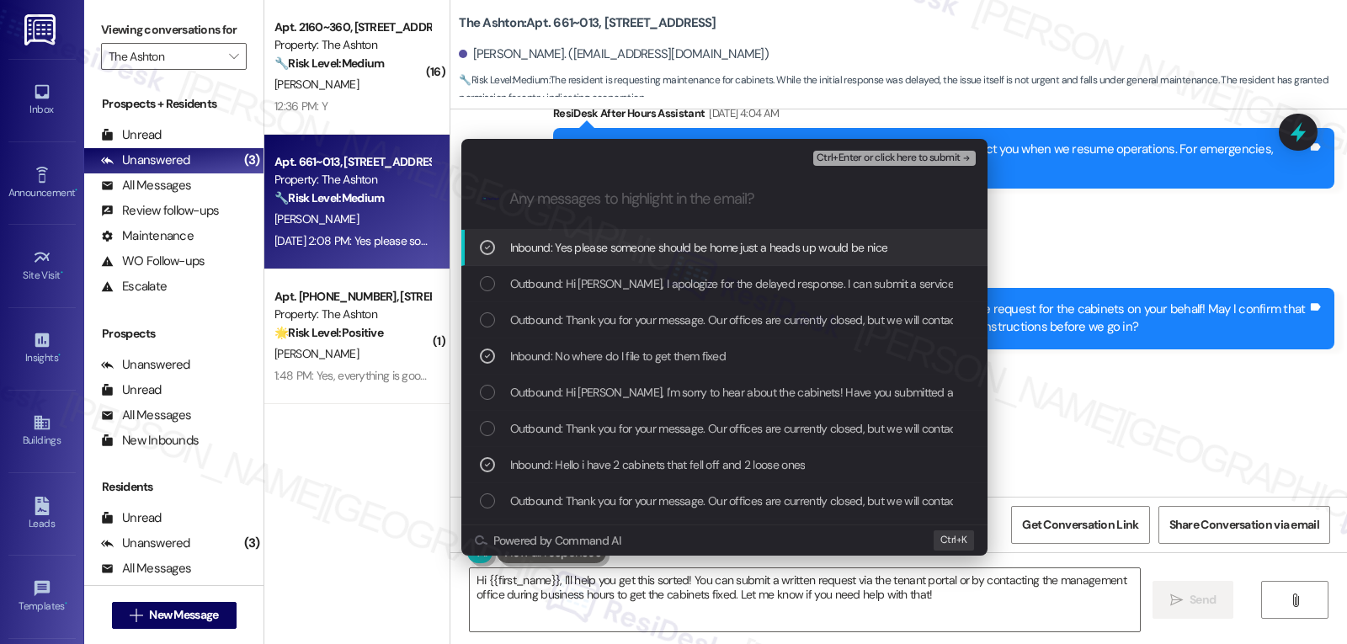
click at [914, 160] on span "Ctrl+Enter or click here to submit" at bounding box center [889, 158] width 144 height 12
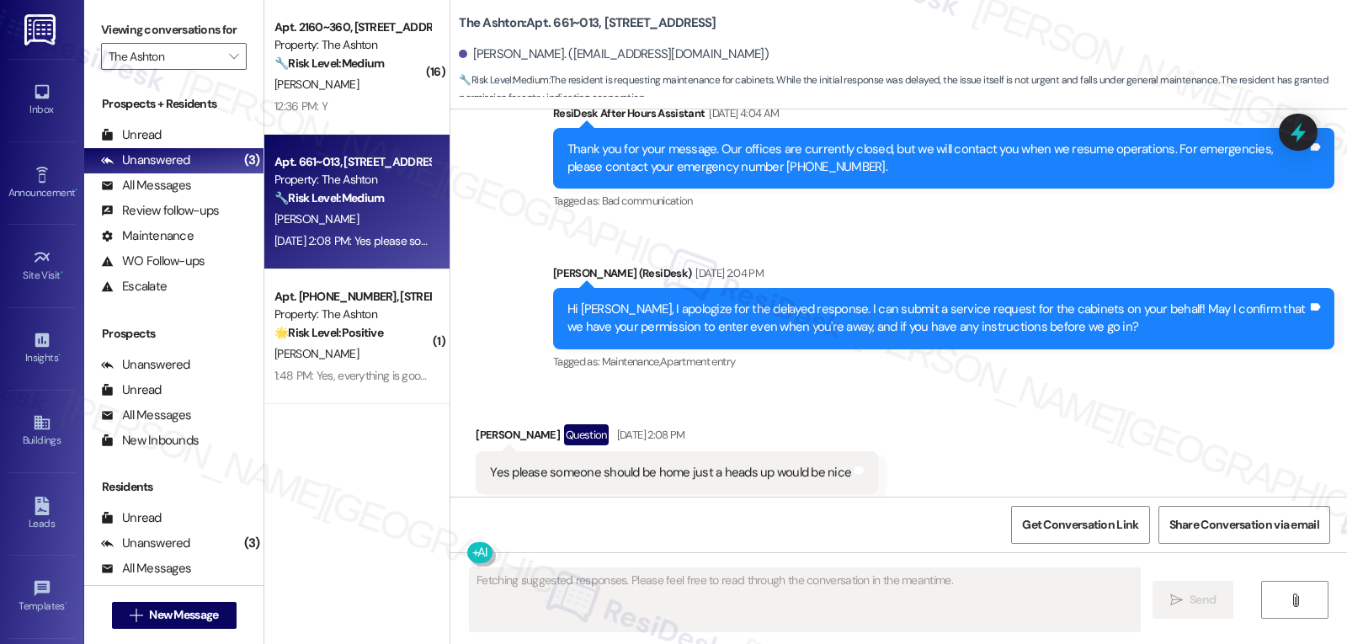
click at [476, 424] on div "[PERSON_NAME] Question [DATE] 2:08 PM" at bounding box center [677, 437] width 402 height 27
copy div "[PERSON_NAME]"
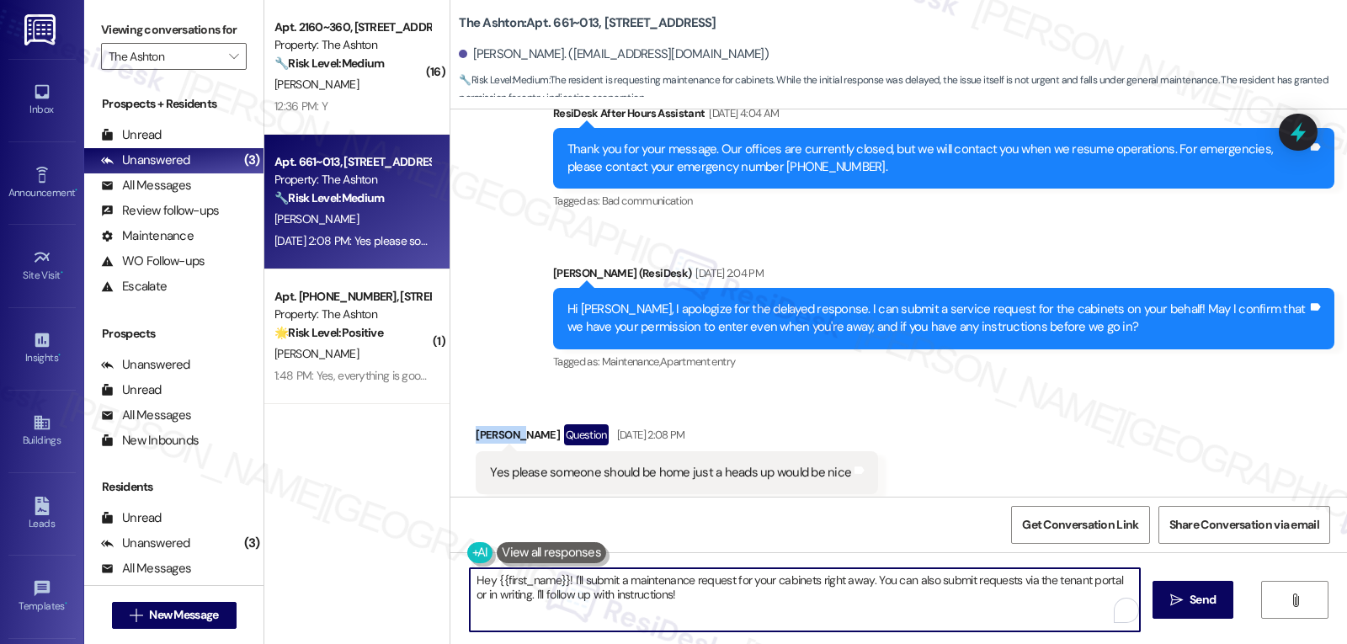
click at [547, 615] on textarea "Hey {{first_name}}! I'll submit a maintenance request for your cabinets right a…" at bounding box center [805, 599] width 670 height 63
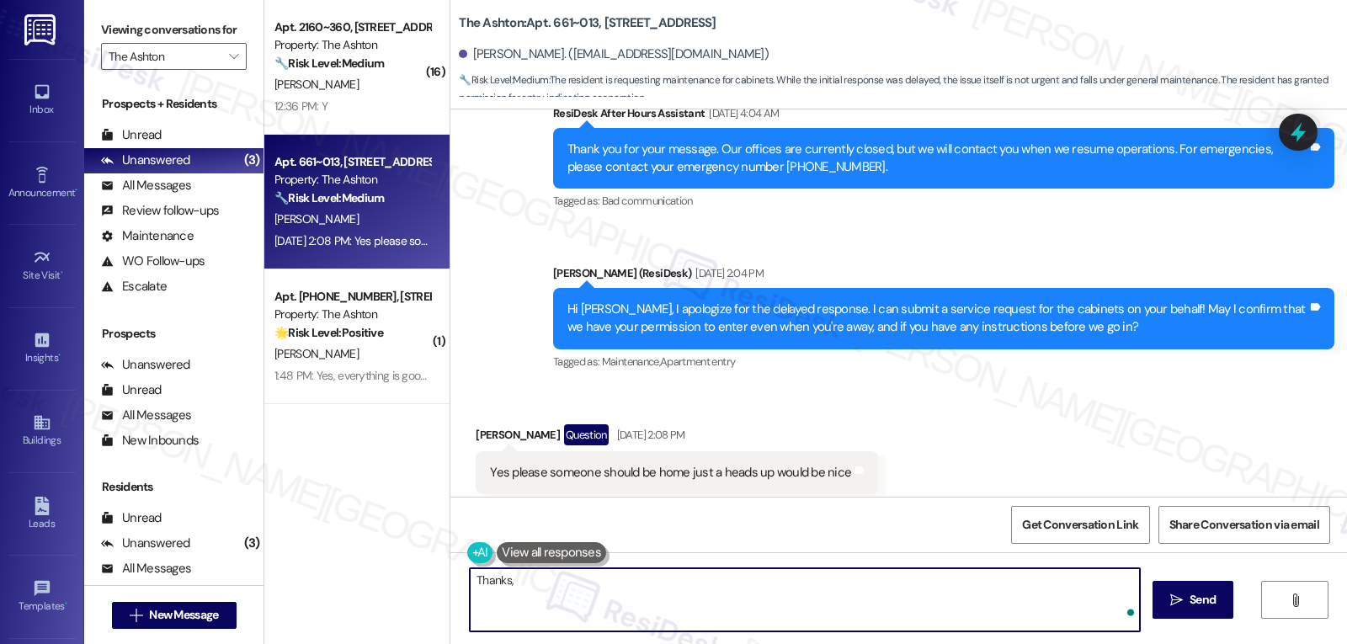
paste textarea "[PERSON_NAME]"
click at [952, 585] on textarea "Thanks, [PERSON_NAME]. I apologize for the delay. I have submitted the work ord…" at bounding box center [805, 599] width 670 height 63
click at [1094, 583] on textarea "Thanks, [PERSON_NAME]. I apologize for the delay. I have submitted the work ord…" at bounding box center [805, 599] width 670 height 63
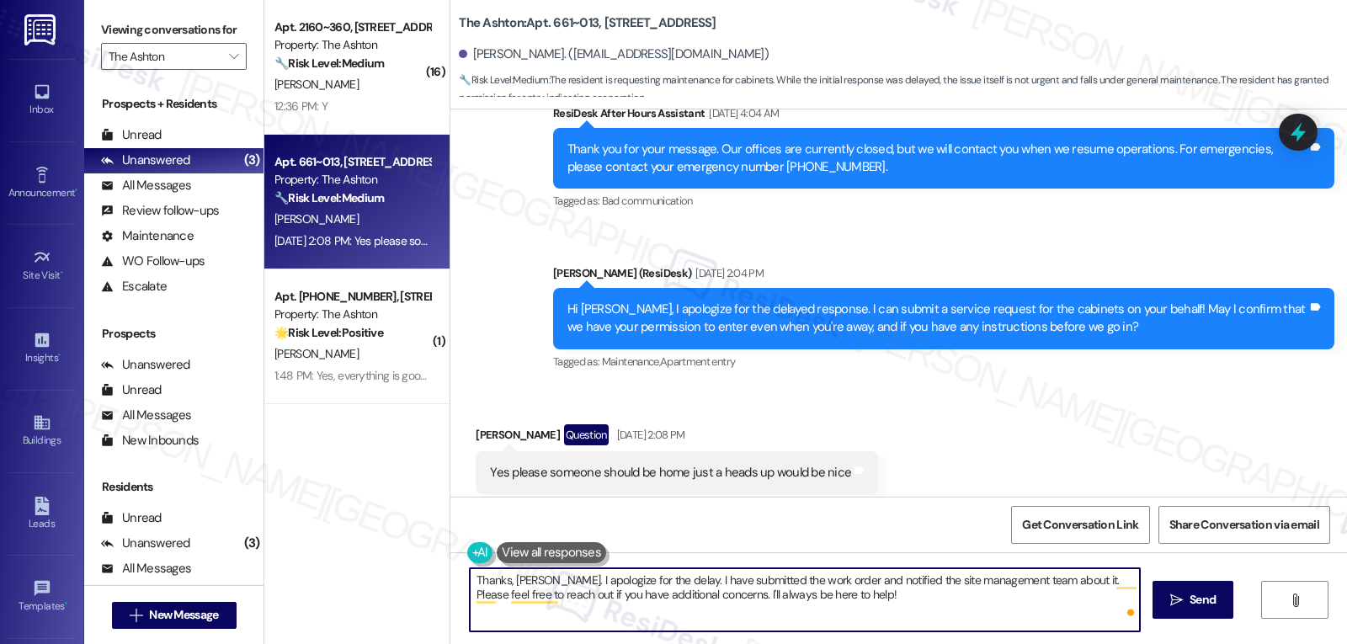
type textarea "Thanks, [PERSON_NAME]. I apologize for the delay. I have submitted the work ord…"
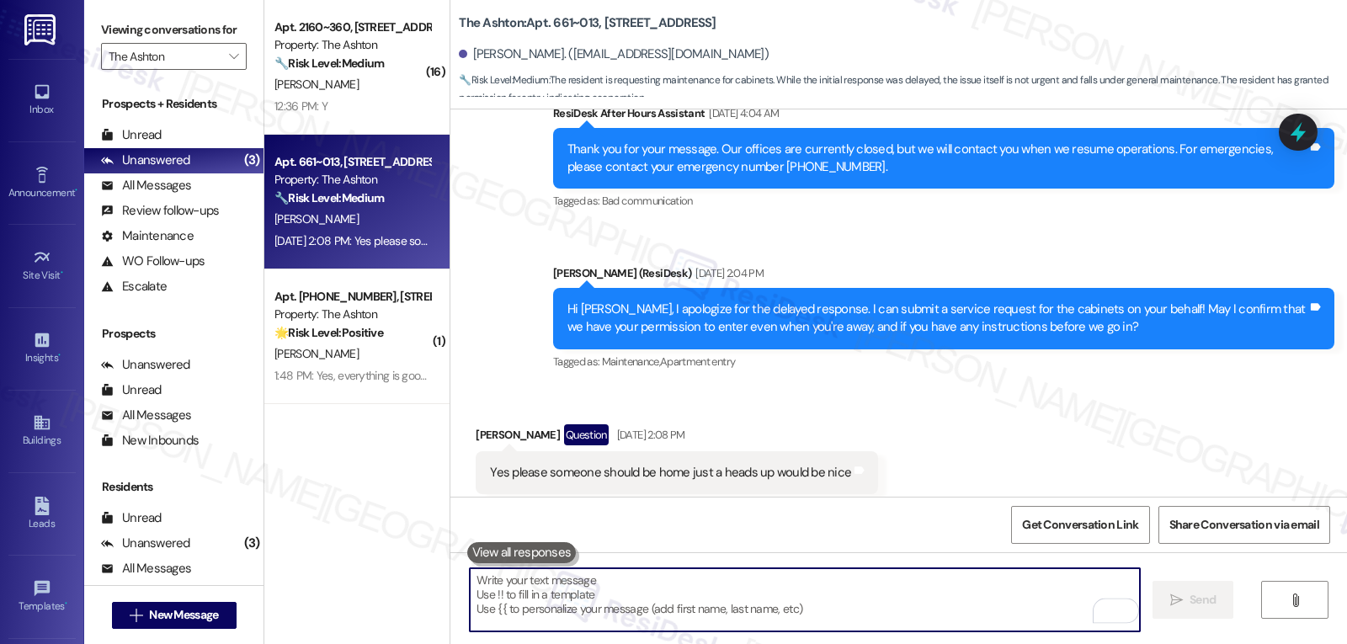
scroll to position [6875, 0]
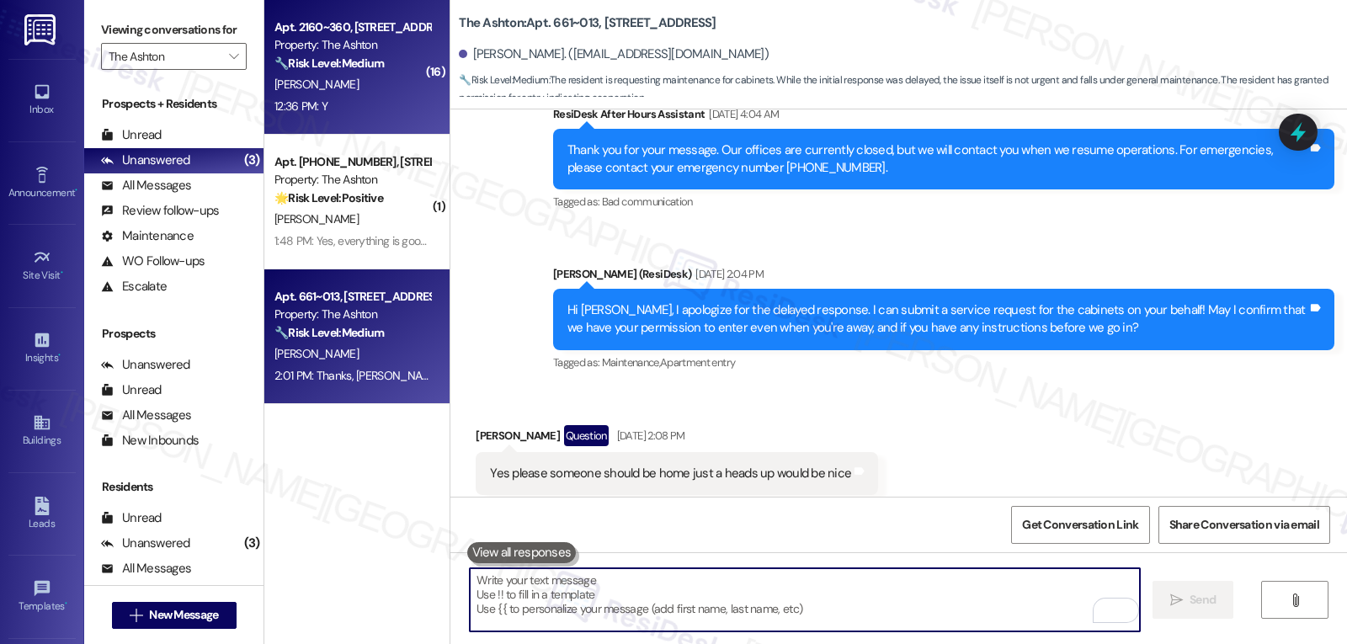
click at [328, 90] on div "[PERSON_NAME]" at bounding box center [352, 84] width 159 height 21
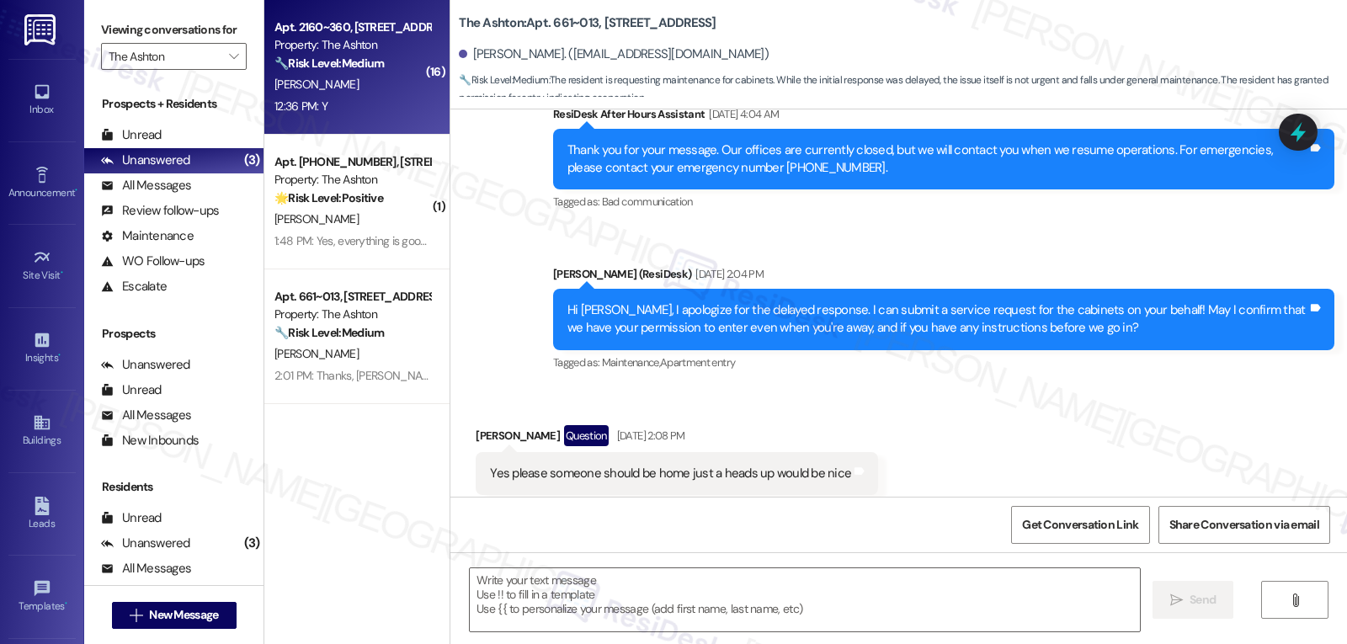
type textarea "Fetching suggested responses. Please feel free to read through the conversation…"
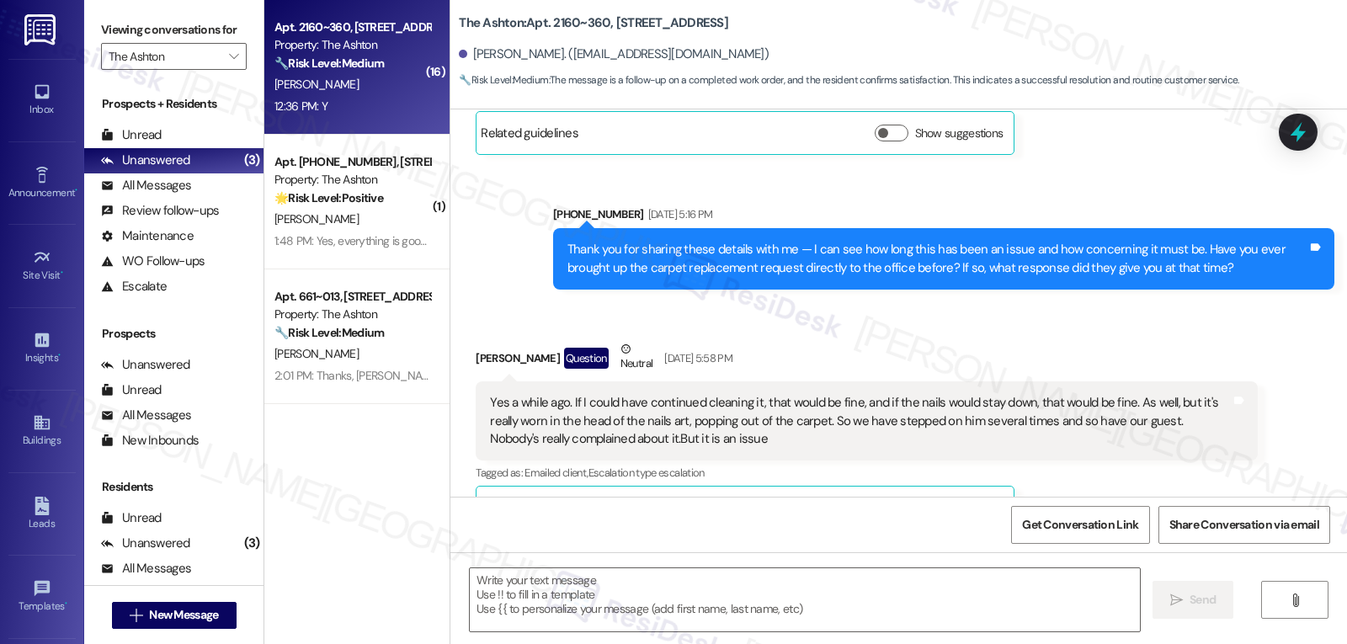
type textarea "Fetching suggested responses. Please feel free to read through the conversation…"
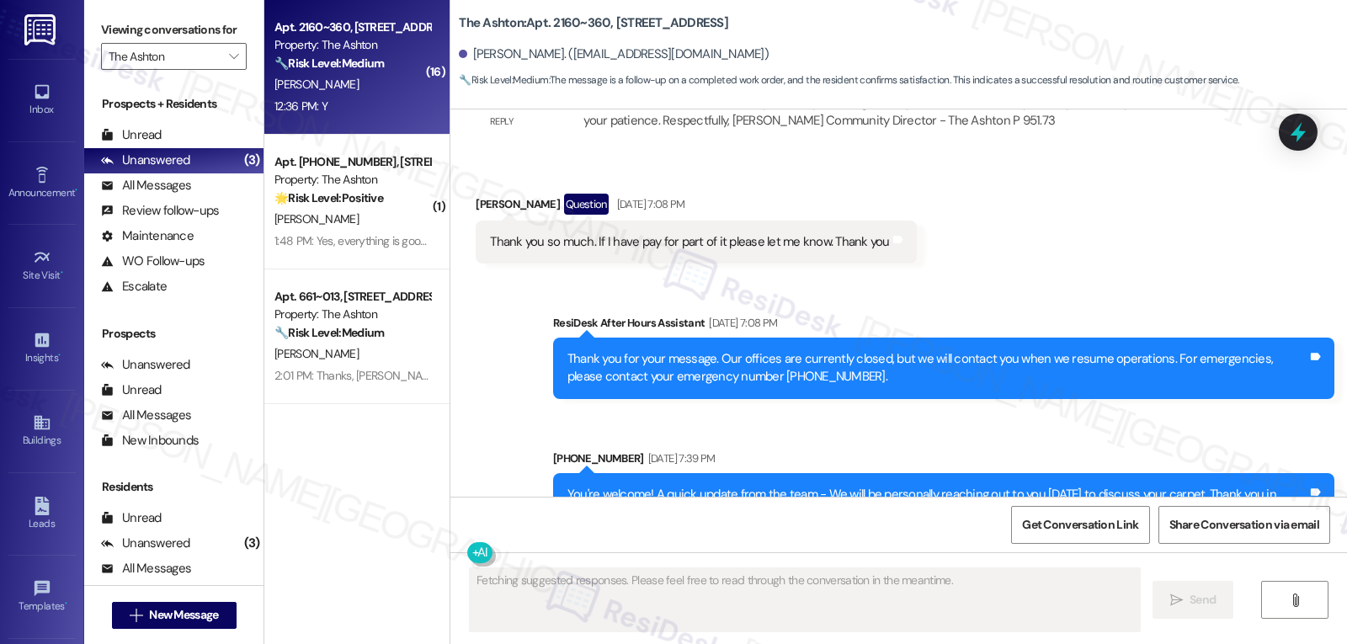
scroll to position [11480, 0]
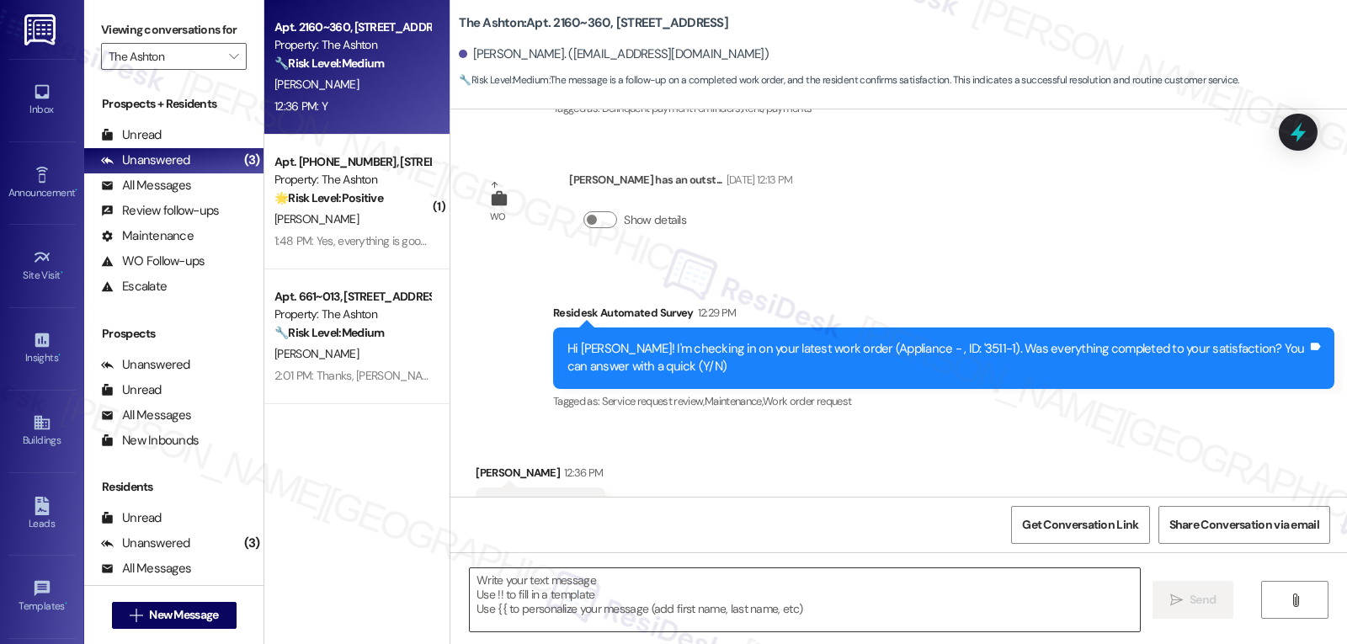
click at [606, 604] on textarea at bounding box center [805, 599] width 670 height 63
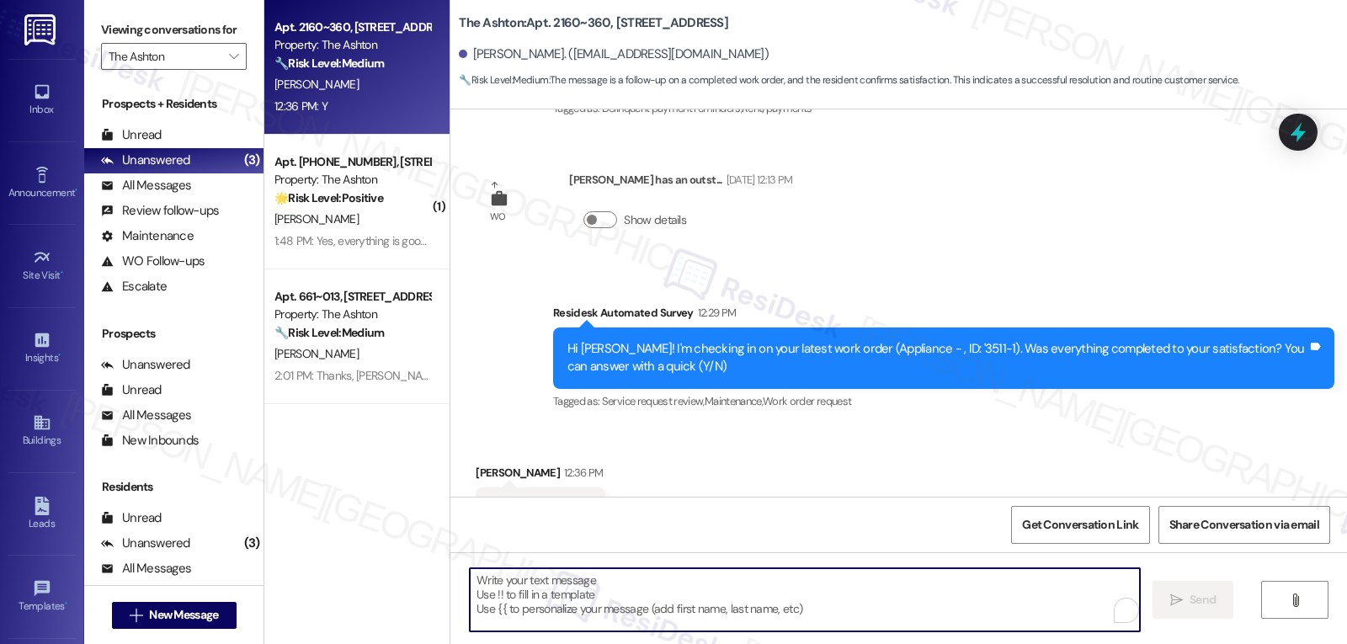
paste textarea "Great to hear, {{first_name}}! Thank you for confirming! We’re always here if s…"
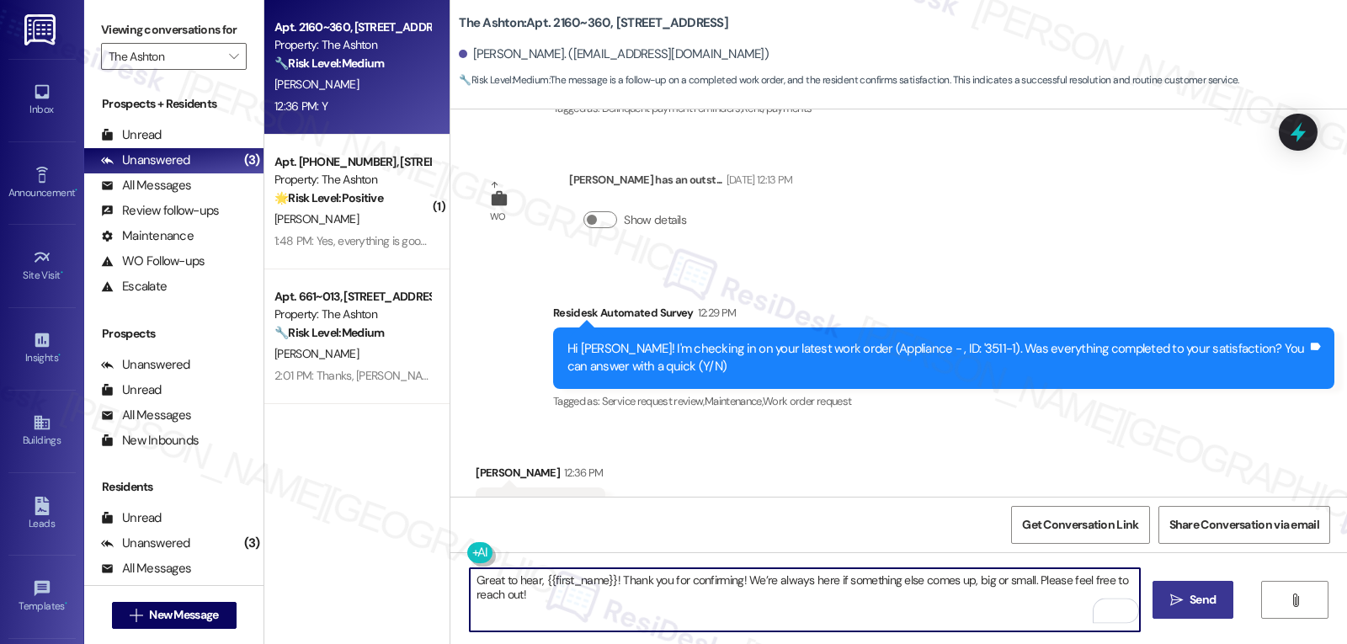
type textarea "Great to hear, {{first_name}}! Thank you for confirming! We’re always here if s…"
click at [1198, 602] on span "Send" at bounding box center [1203, 600] width 26 height 18
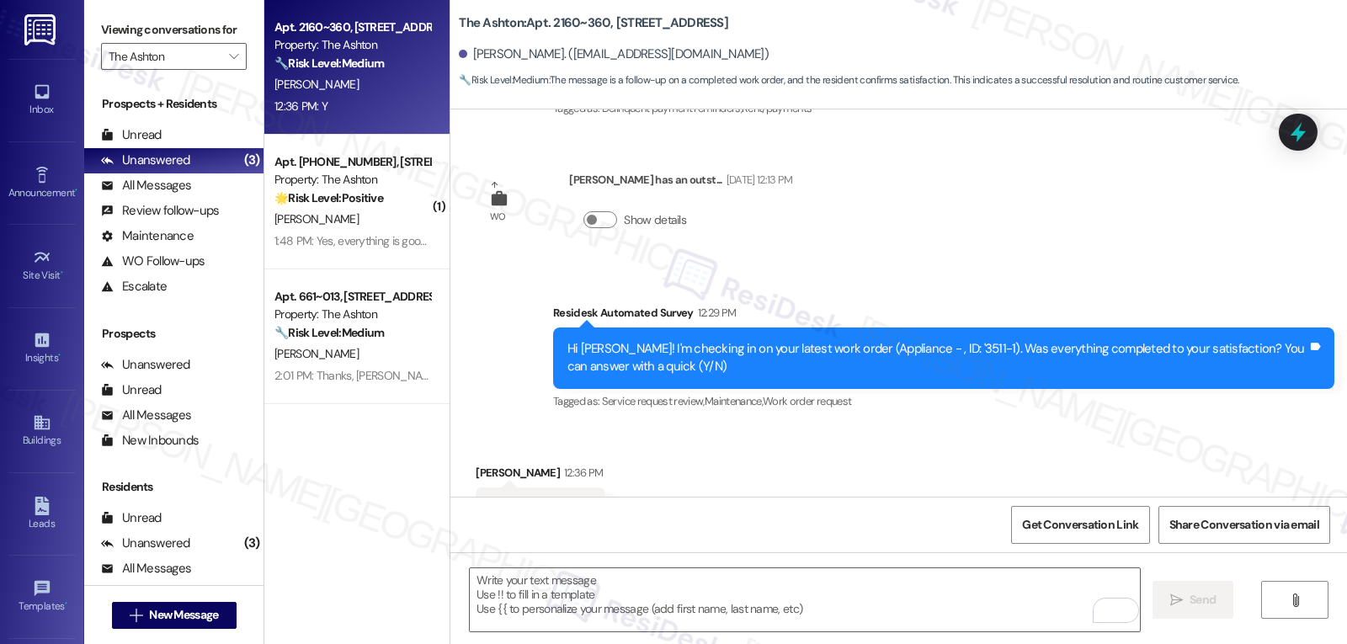
scroll to position [11479, 0]
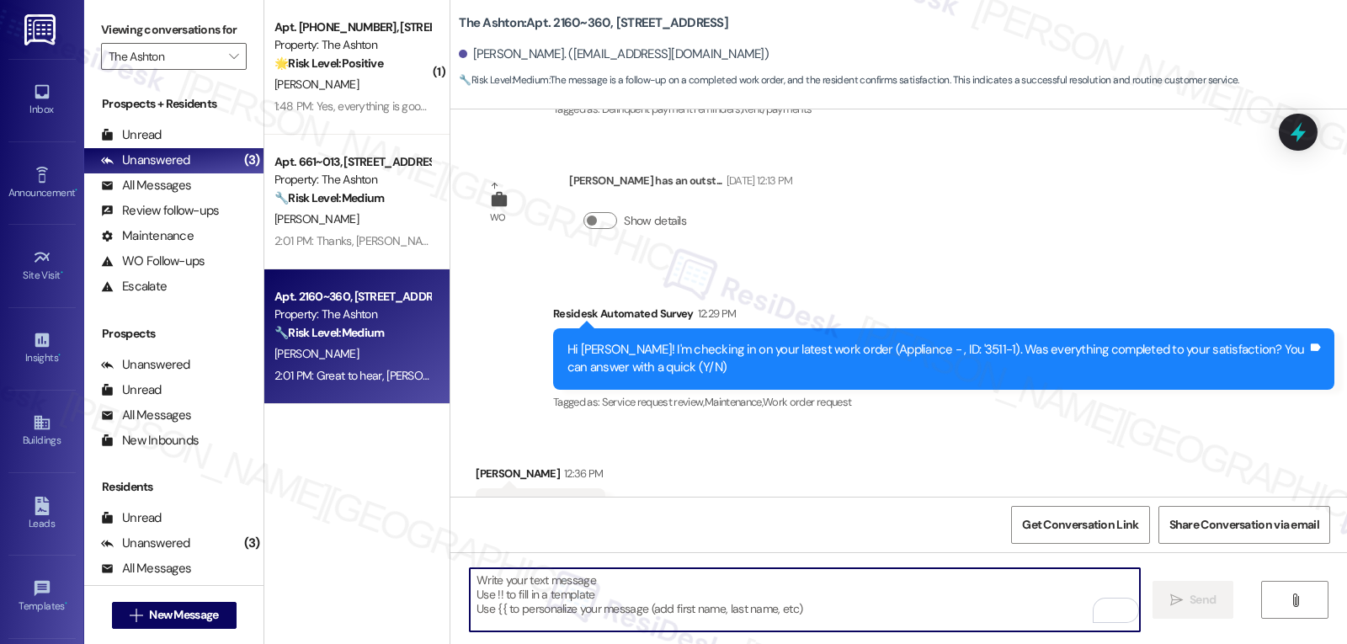
click at [770, 615] on textarea "To enrich screen reader interactions, please activate Accessibility in Grammarl…" at bounding box center [805, 599] width 670 height 63
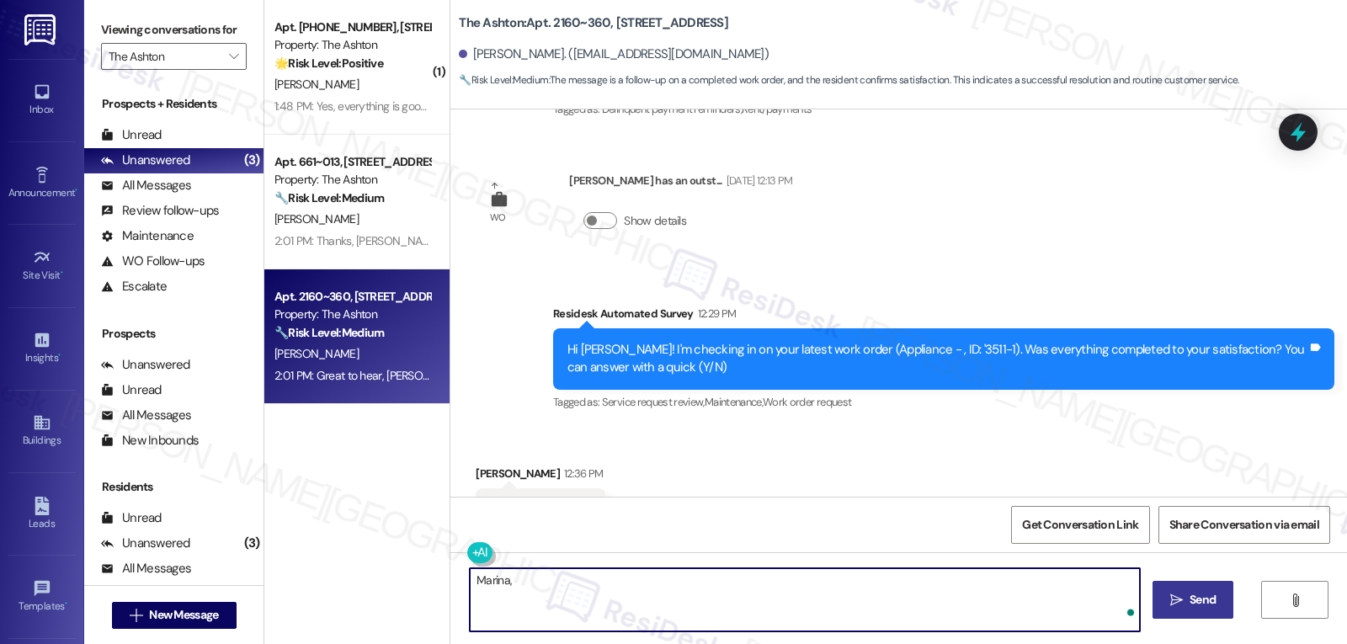
paste textarea "I hope you’re enjoying your time at {{property}}! Has it been meeting your expe…"
type textarea "[PERSON_NAME], I hope you’re enjoying your time at {{property}}! Has it been me…"
click at [1196, 607] on span "Send" at bounding box center [1203, 600] width 26 height 18
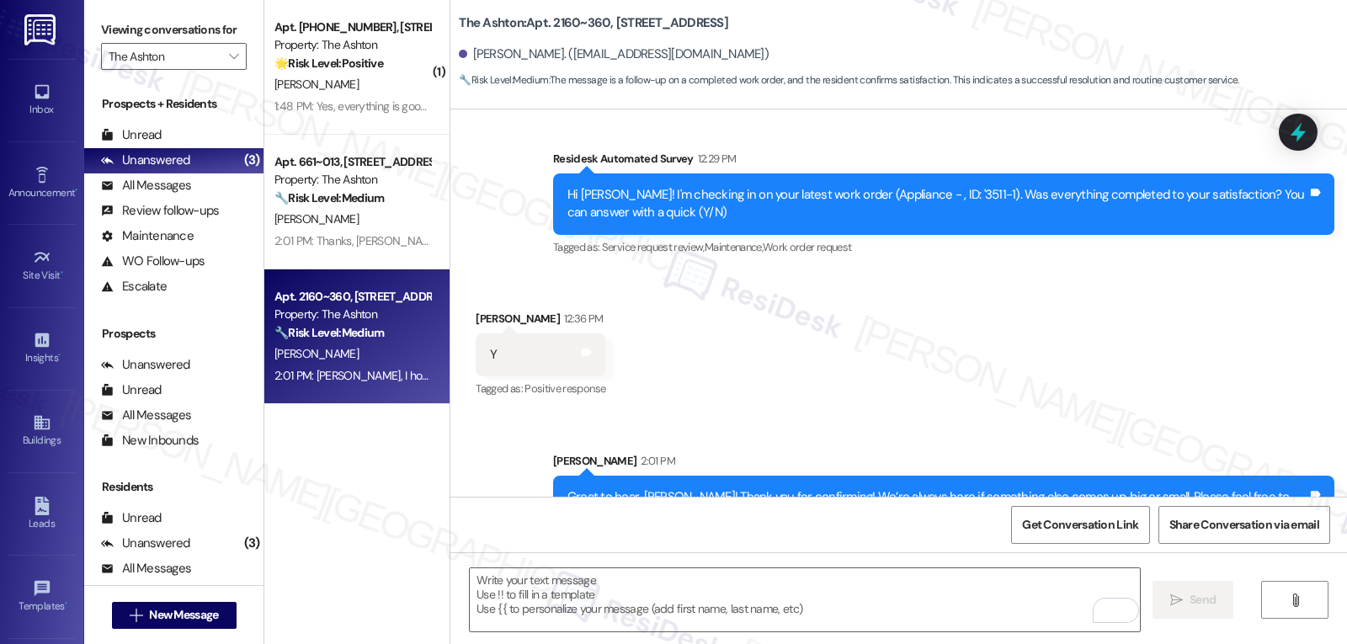
scroll to position [11714, 0]
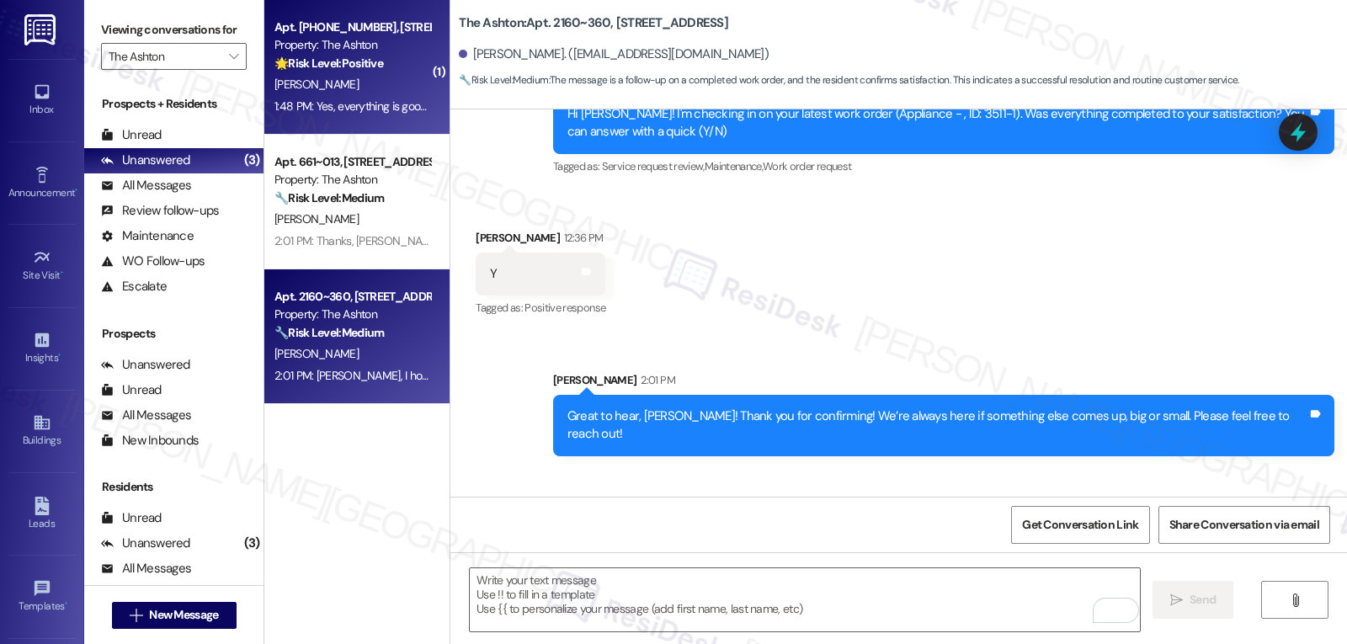
click at [379, 118] on div "Apt. [PHONE_NUMBER], [STREET_ADDRESS] Property: The Ashton 🌟 Risk Level: Positi…" at bounding box center [356, 67] width 185 height 135
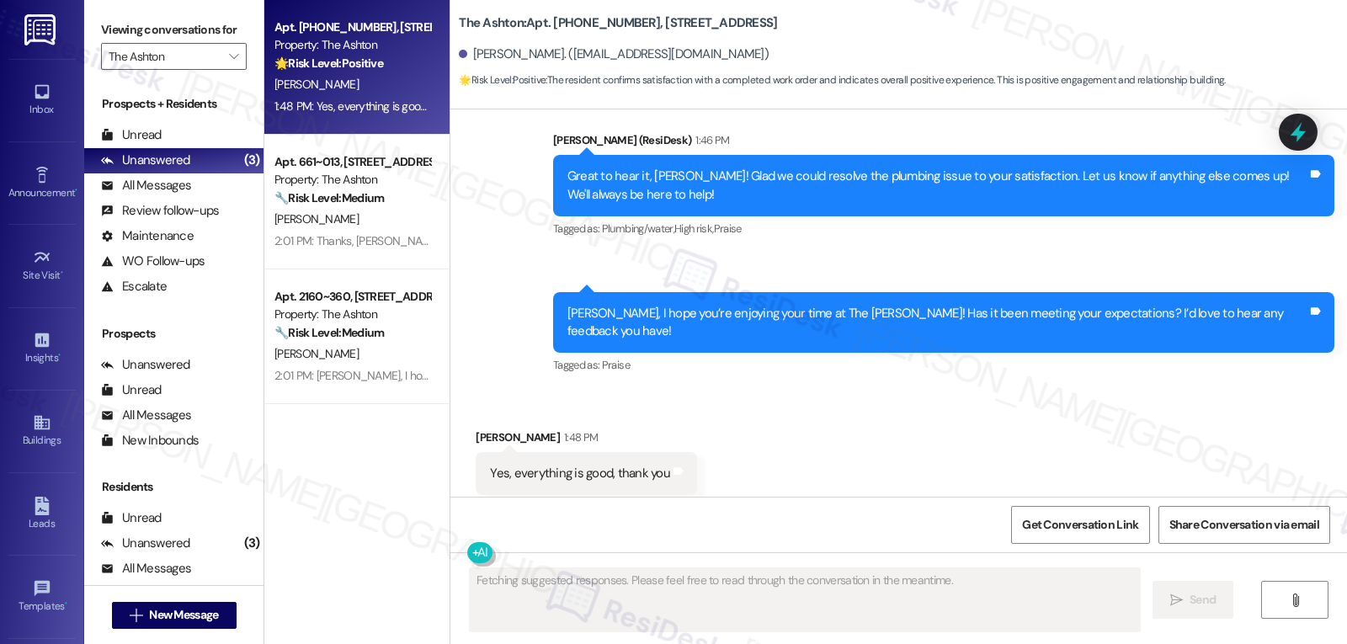
scroll to position [4132, 0]
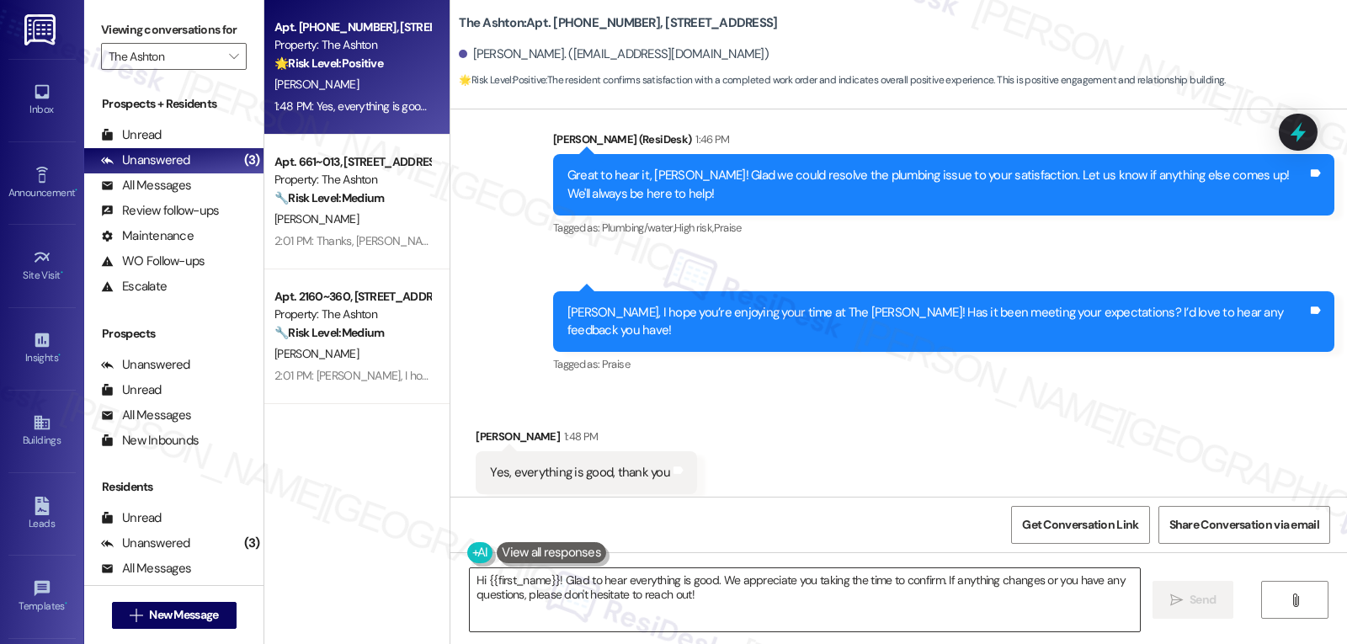
click at [755, 605] on textarea "Hi {{first_name}}! Glad to hear everything is good. We appreciate you taking th…" at bounding box center [805, 599] width 670 height 63
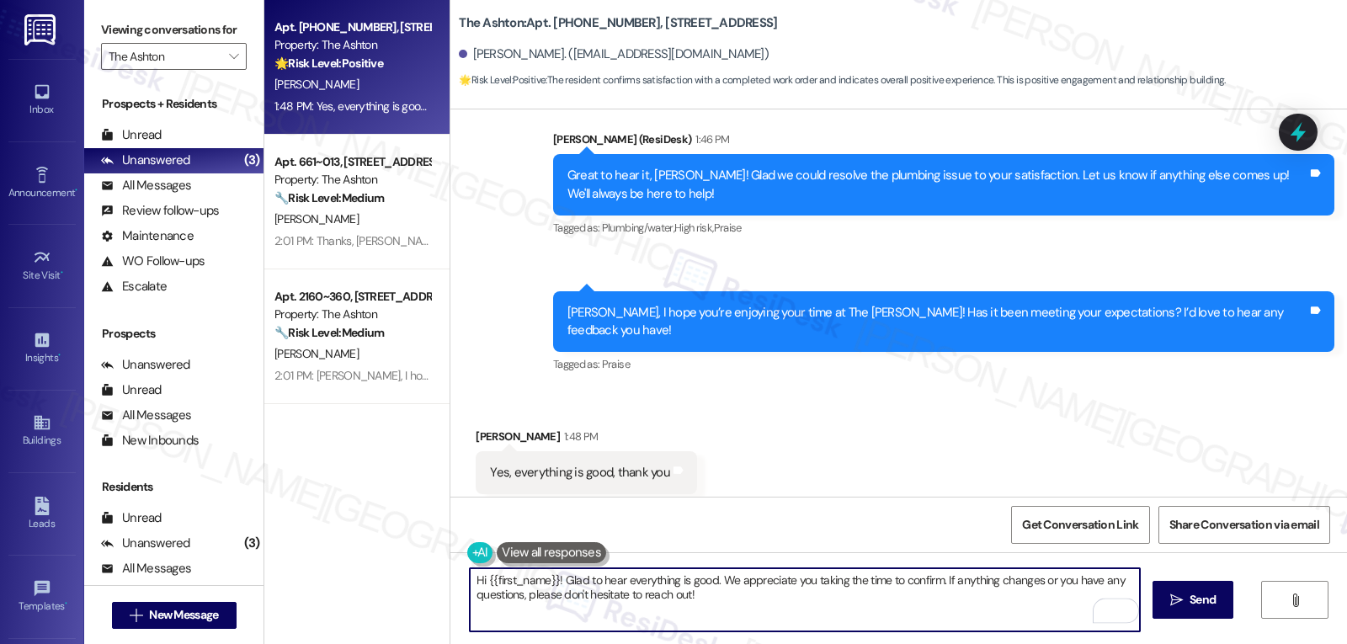
drag, startPoint x: 932, startPoint y: 584, endPoint x: 1096, endPoint y: 649, distance: 176.5
click at [1096, 643] on html "Inbox Go to Inbox Announcement • Send A Text Announcement Site Visit • Go to Si…" at bounding box center [673, 322] width 1347 height 644
click at [553, 581] on textarea "Hi {{first_name}}! Glad to hear everything is good. We appreciate you taking th…" at bounding box center [805, 599] width 670 height 63
click at [899, 583] on textarea "Glad to hear everything is good, [PERSON_NAME]. We appreciate you taking the ti…" at bounding box center [805, 599] width 670 height 63
click at [1015, 580] on textarea "Glad to hear everything is good, [PERSON_NAME]. We appreciate you taking the ti…" at bounding box center [805, 599] width 670 height 63
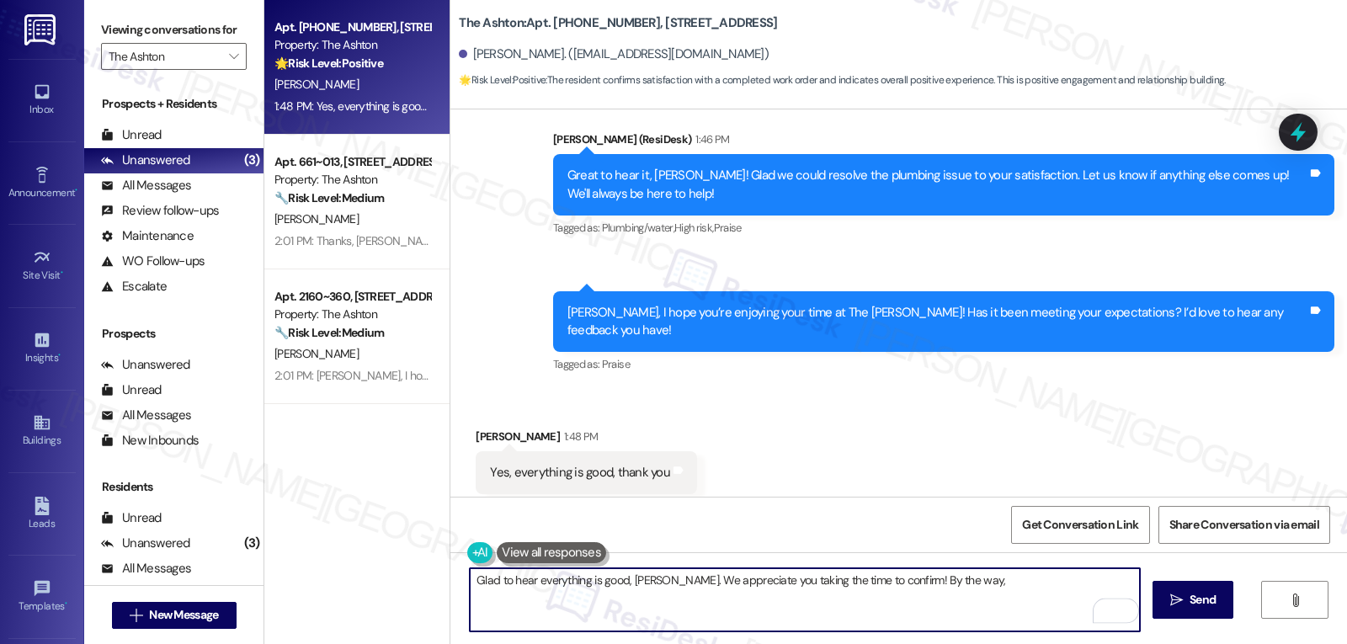
paste textarea "we’d be so grateful if you could share your great experience in a Google Review…"
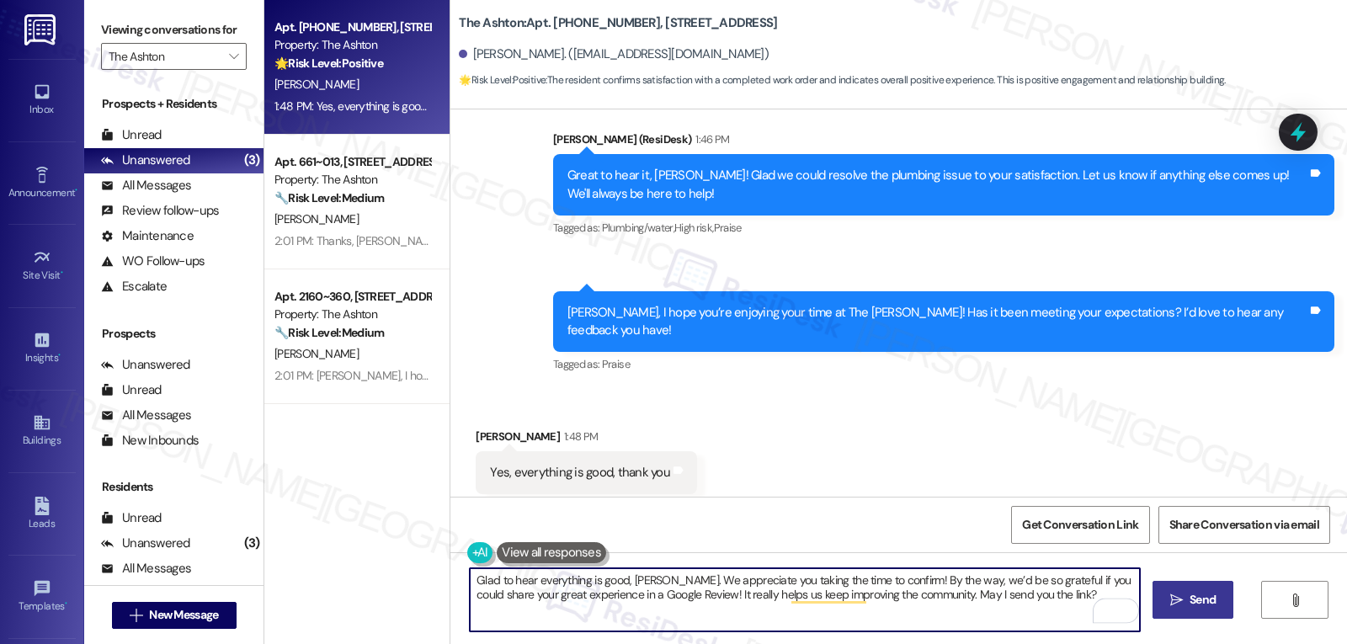
type textarea "Glad to hear everything is good, [PERSON_NAME]. We appreciate you taking the ti…"
click at [1203, 603] on span "Send" at bounding box center [1203, 600] width 26 height 18
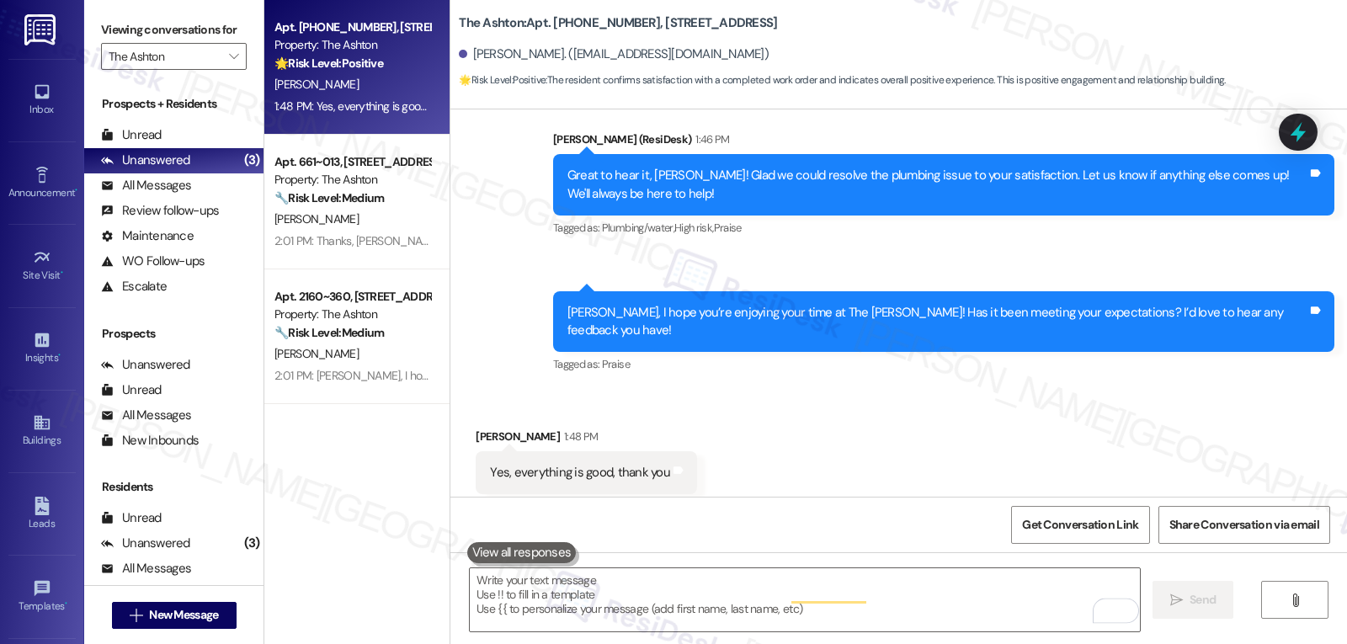
scroll to position [4131, 0]
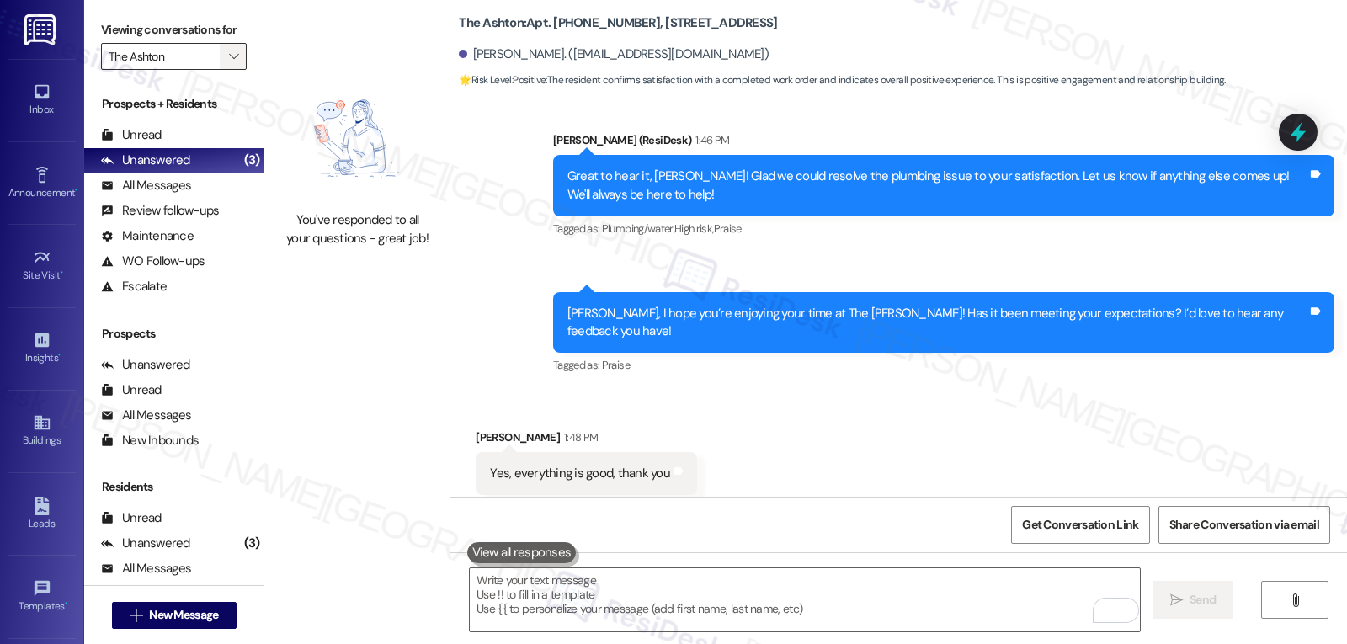
click at [229, 63] on icon "" at bounding box center [233, 56] width 9 height 13
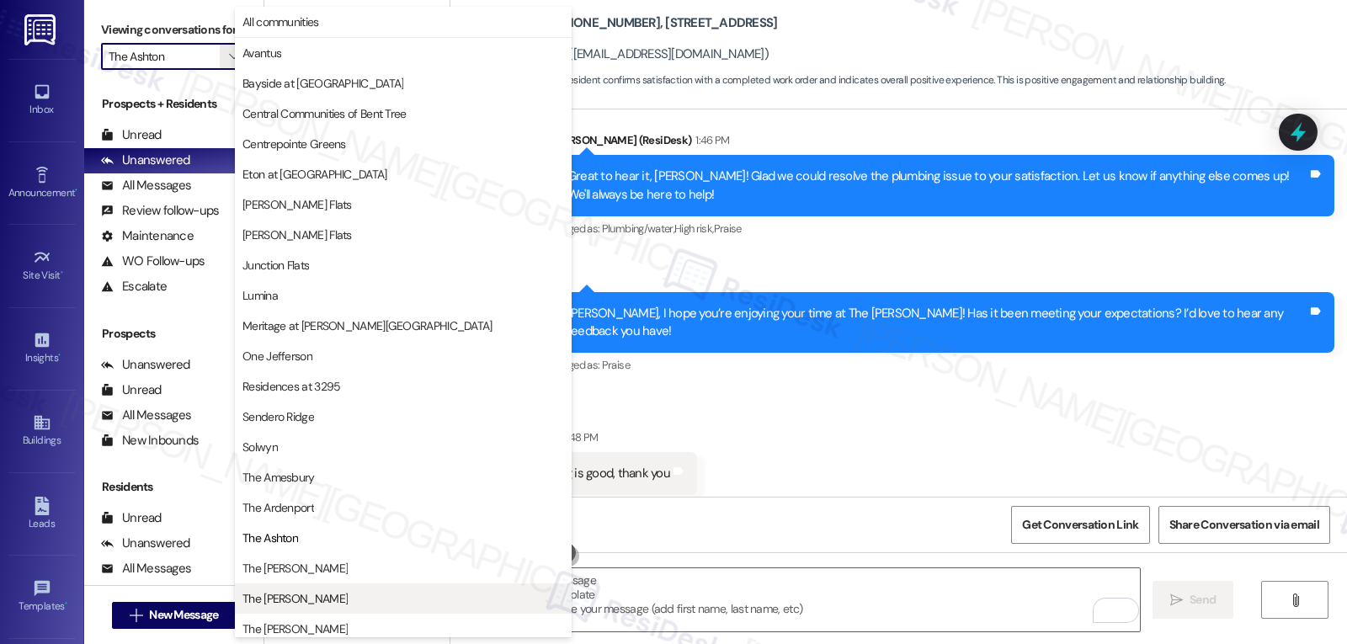
scroll to position [219, 0]
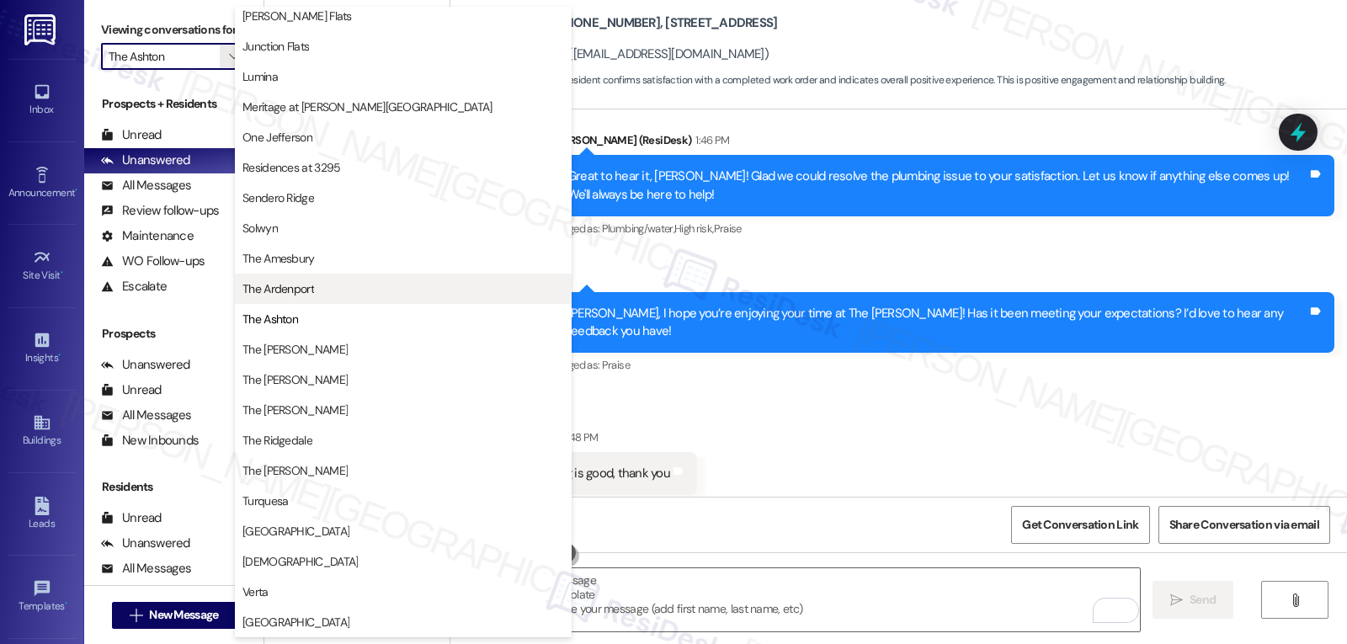
click at [313, 294] on span "The Ardenport" at bounding box center [278, 288] width 72 height 17
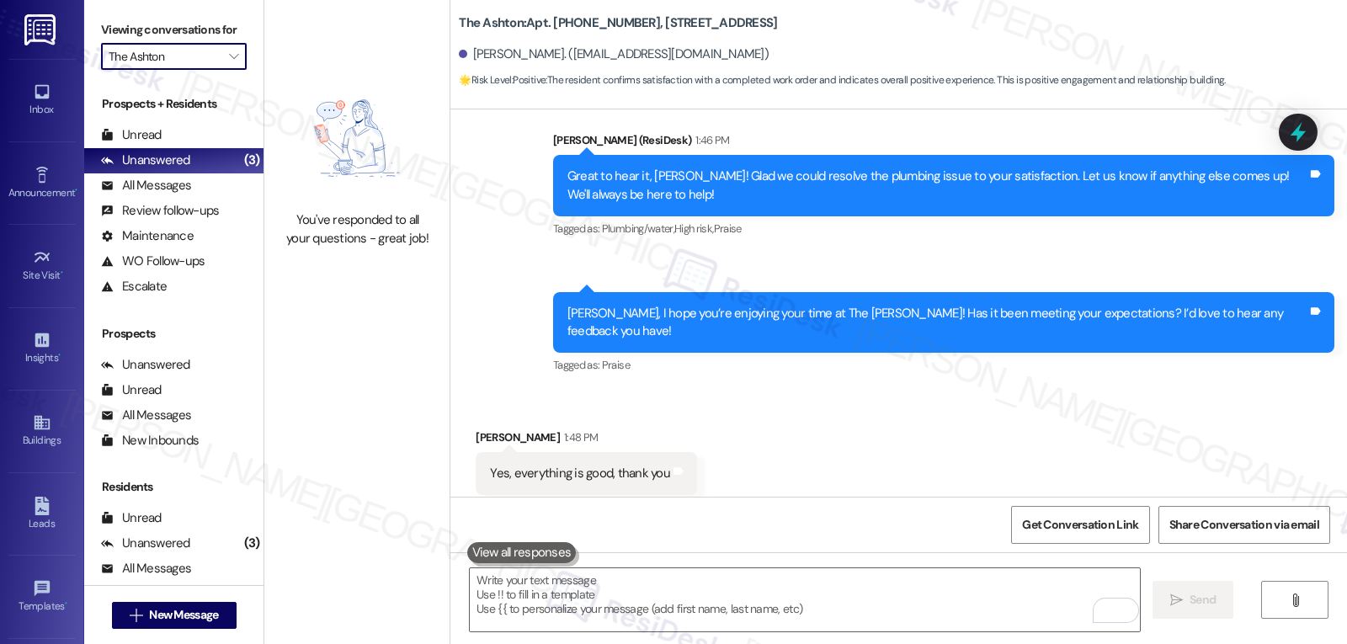
type input "The Ardenport"
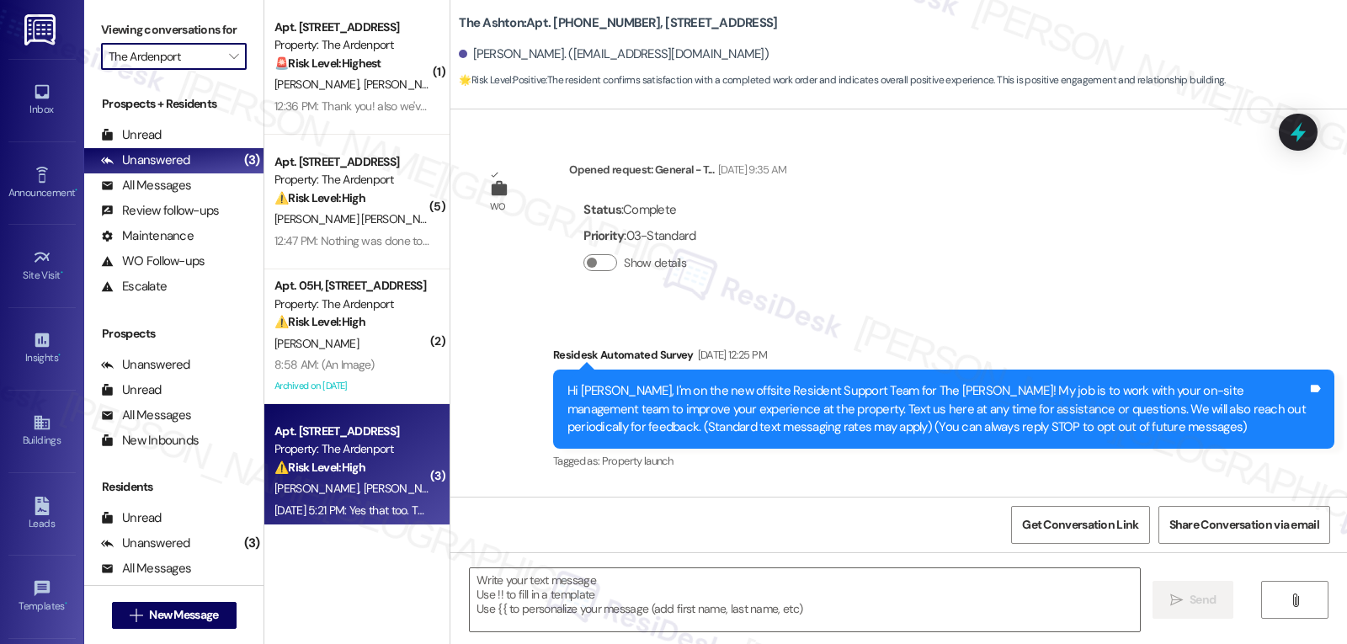
scroll to position [688, 0]
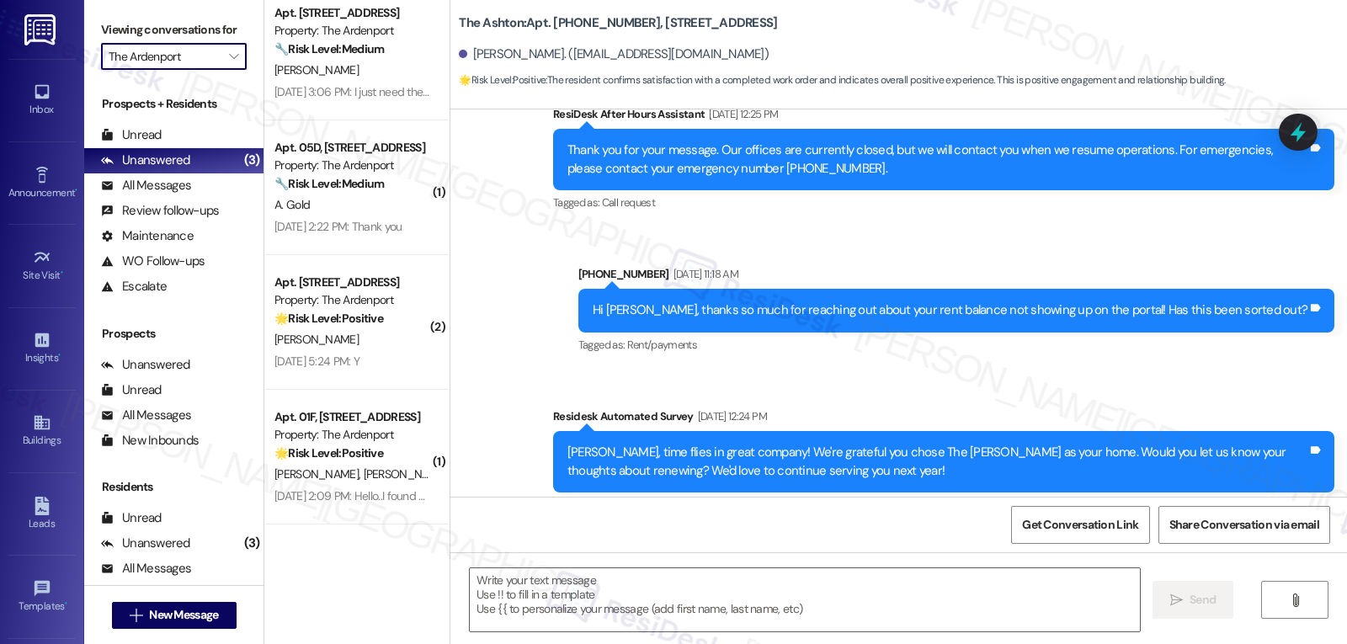
type textarea "Fetching suggested responses. Please feel free to read through the conversation…"
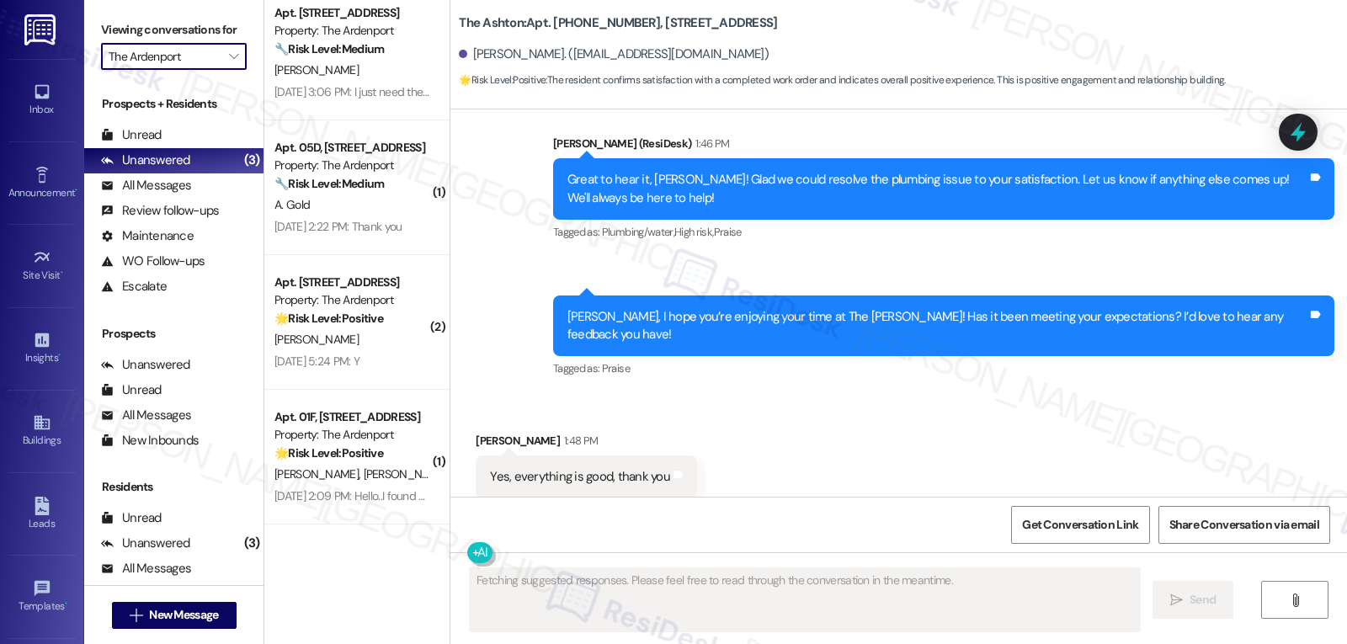
scroll to position [4131, 0]
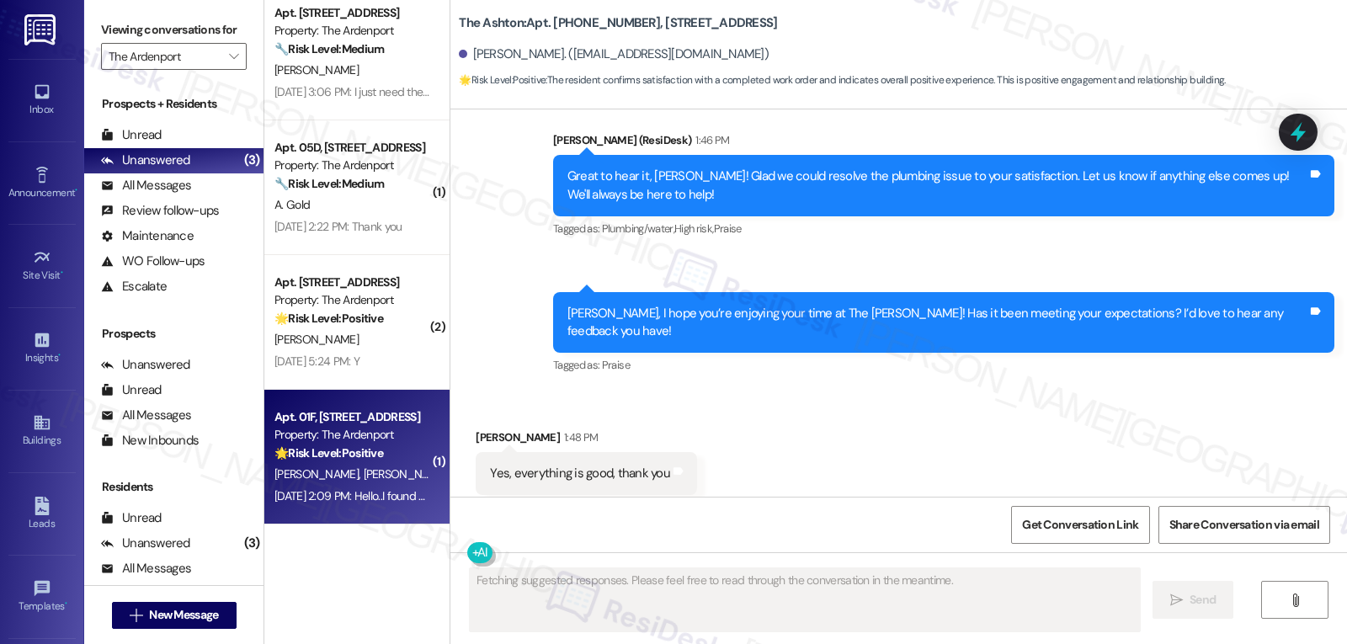
click at [362, 462] on div "🌟 Risk Level: Positive The resident found their package and is no longer report…" at bounding box center [352, 454] width 156 height 18
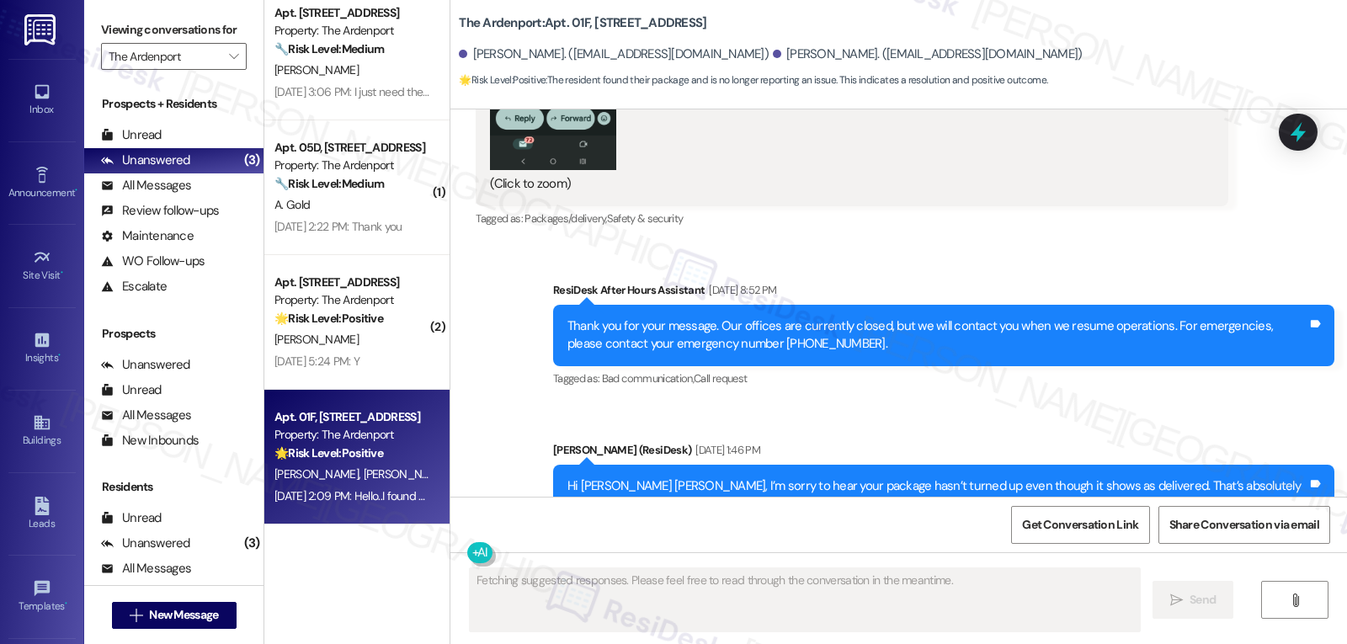
scroll to position [22943, 0]
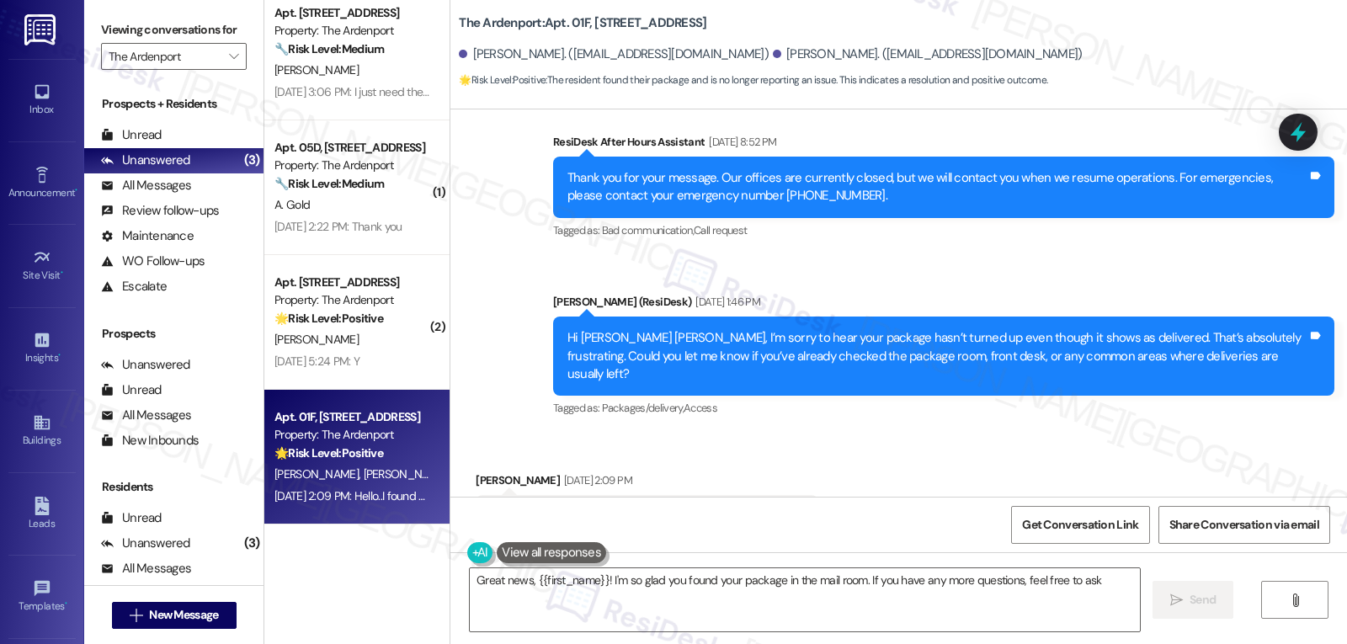
type textarea "Great news, {{first_name}}! I'm so glad you found your package in the mail room…"
click at [1123, 591] on textarea "Great news, {{first_name}}! I'm so glad you found your package in the mail room…" at bounding box center [805, 599] width 670 height 63
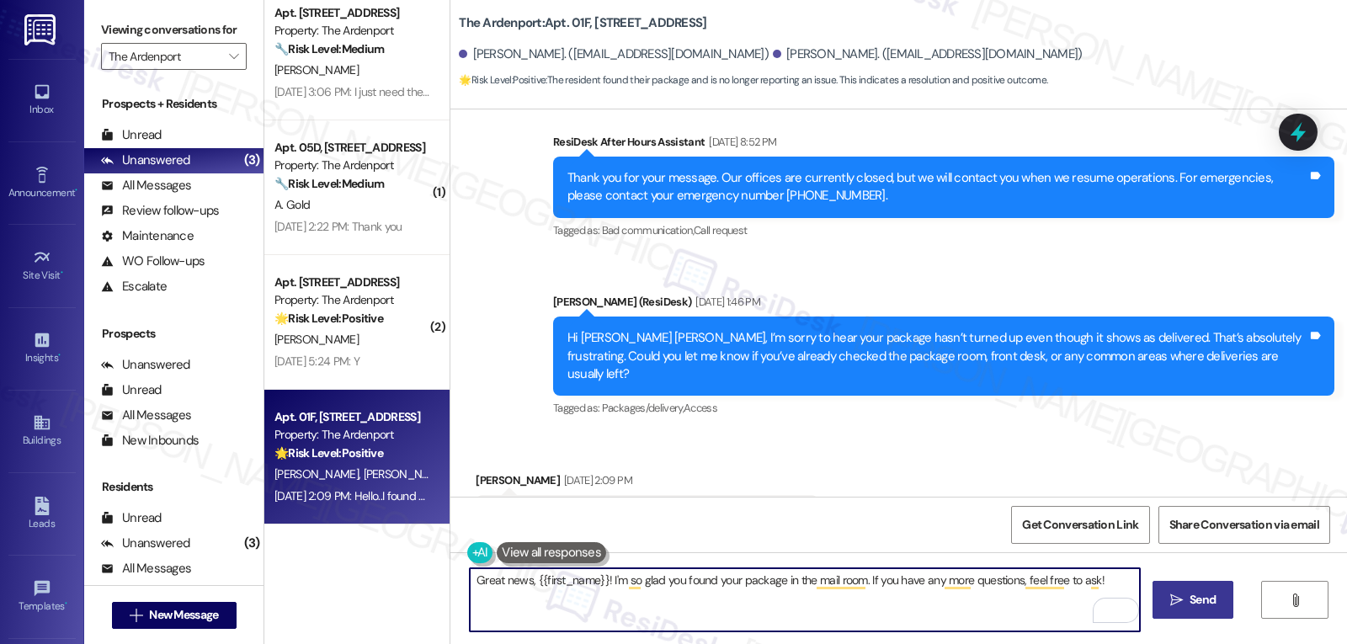
click at [1195, 599] on span "Send" at bounding box center [1203, 600] width 26 height 18
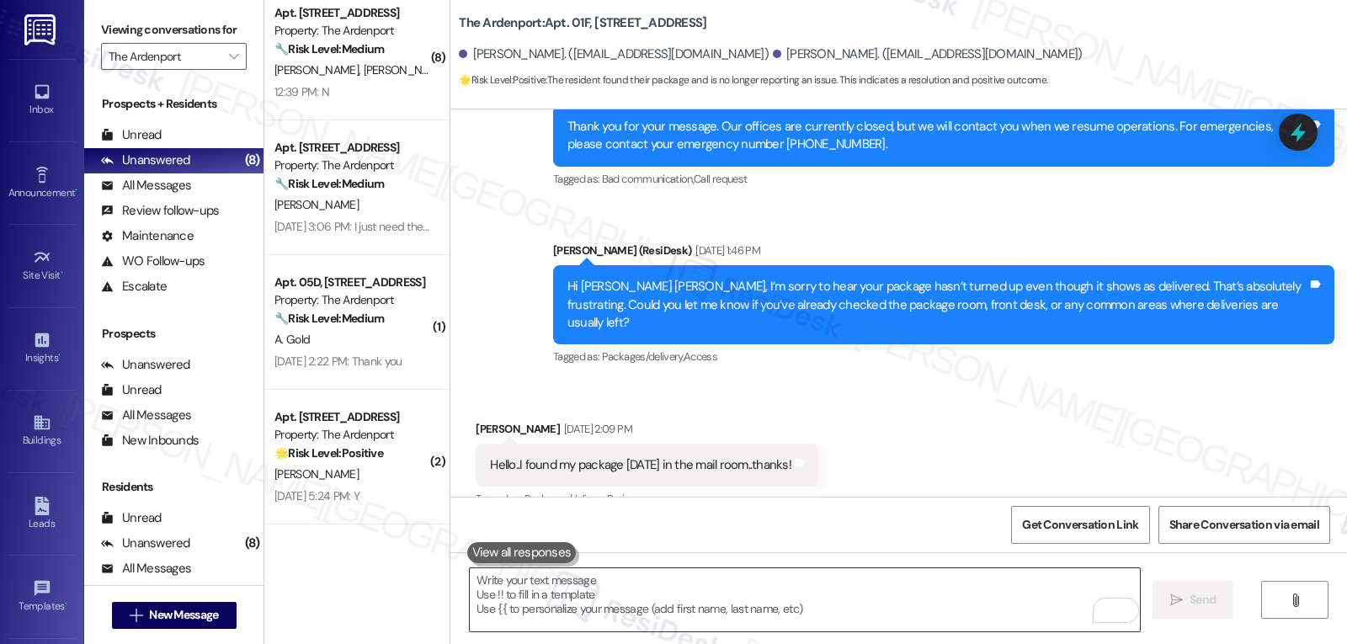
scroll to position [23060, 0]
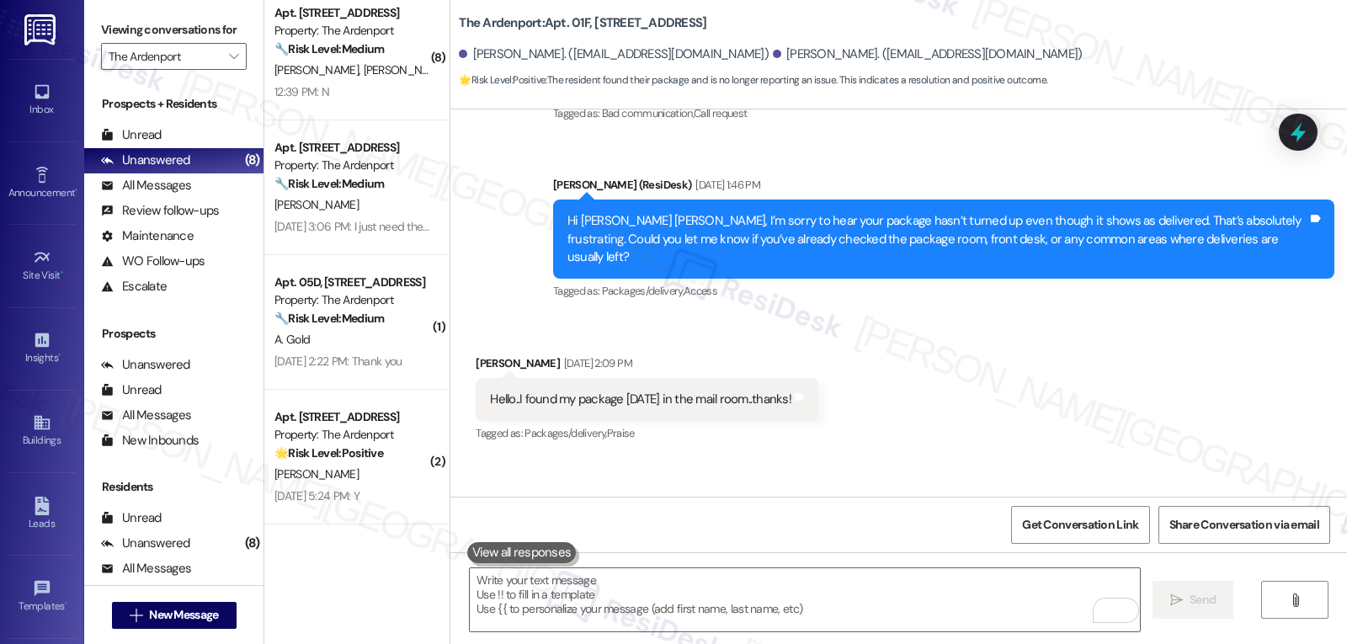
click at [345, 429] on div "Property: The Ardenport" at bounding box center [352, 435] width 156 height 18
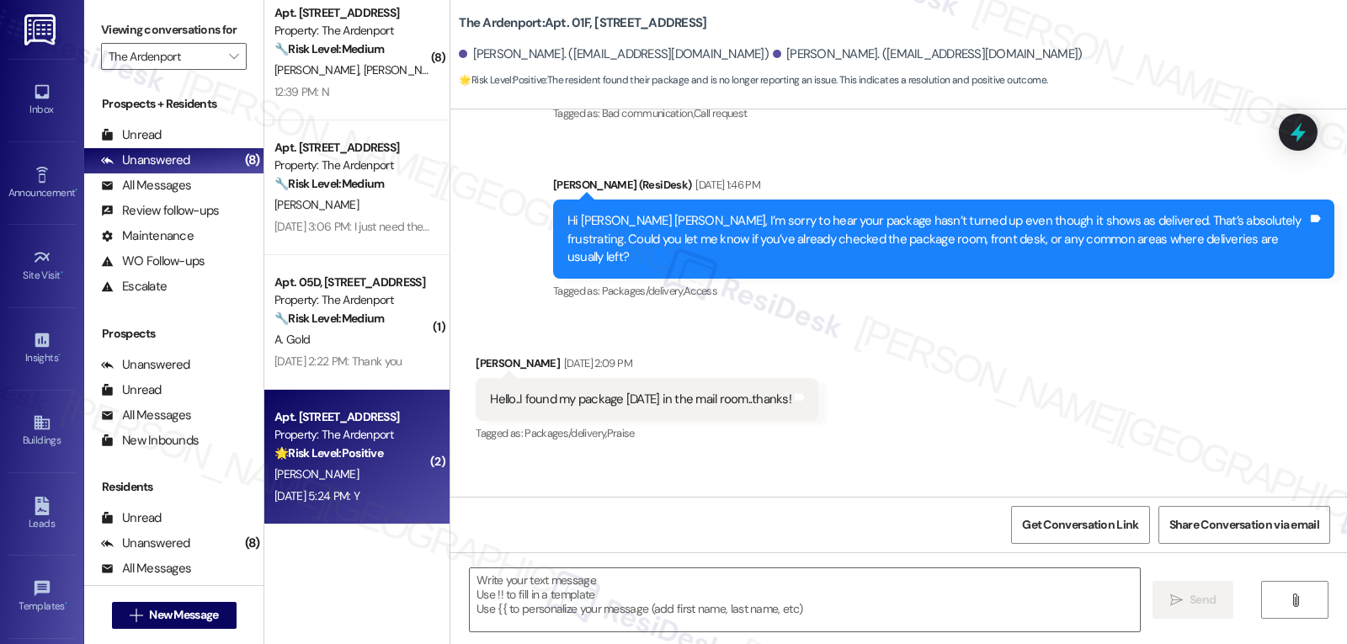
type textarea "Fetching suggested responses. Please feel free to read through the conversation…"
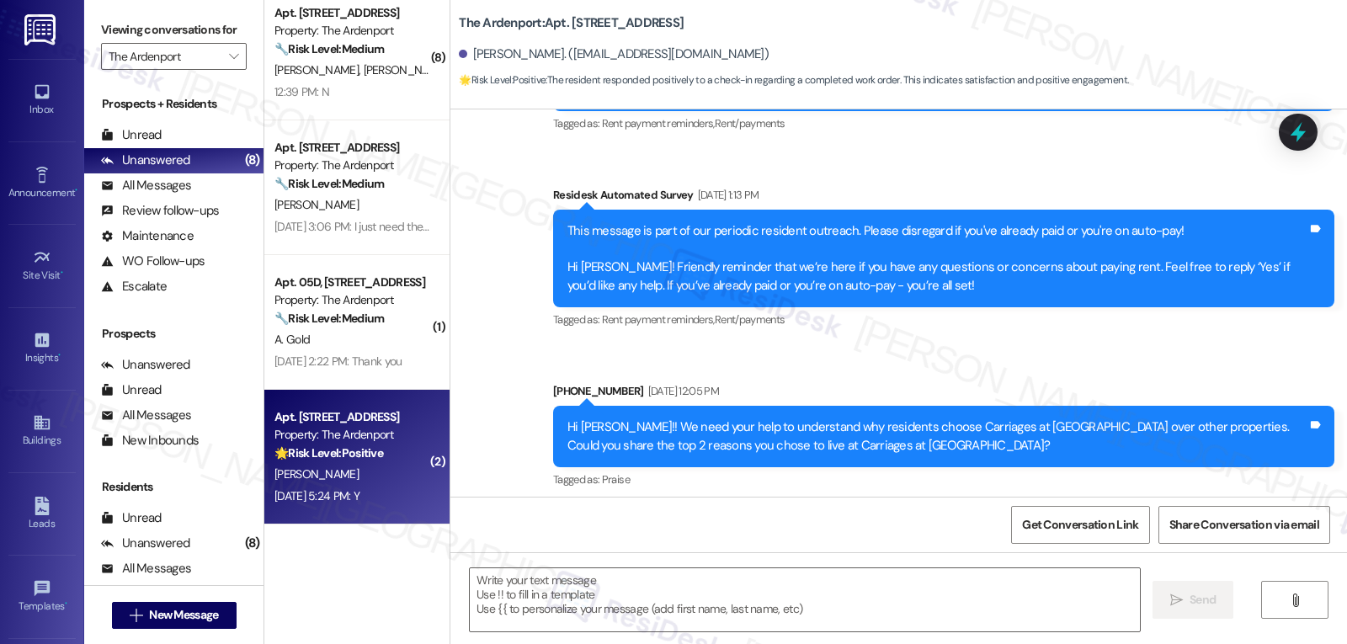
type textarea "Fetching suggested responses. Please feel free to read through the conversation…"
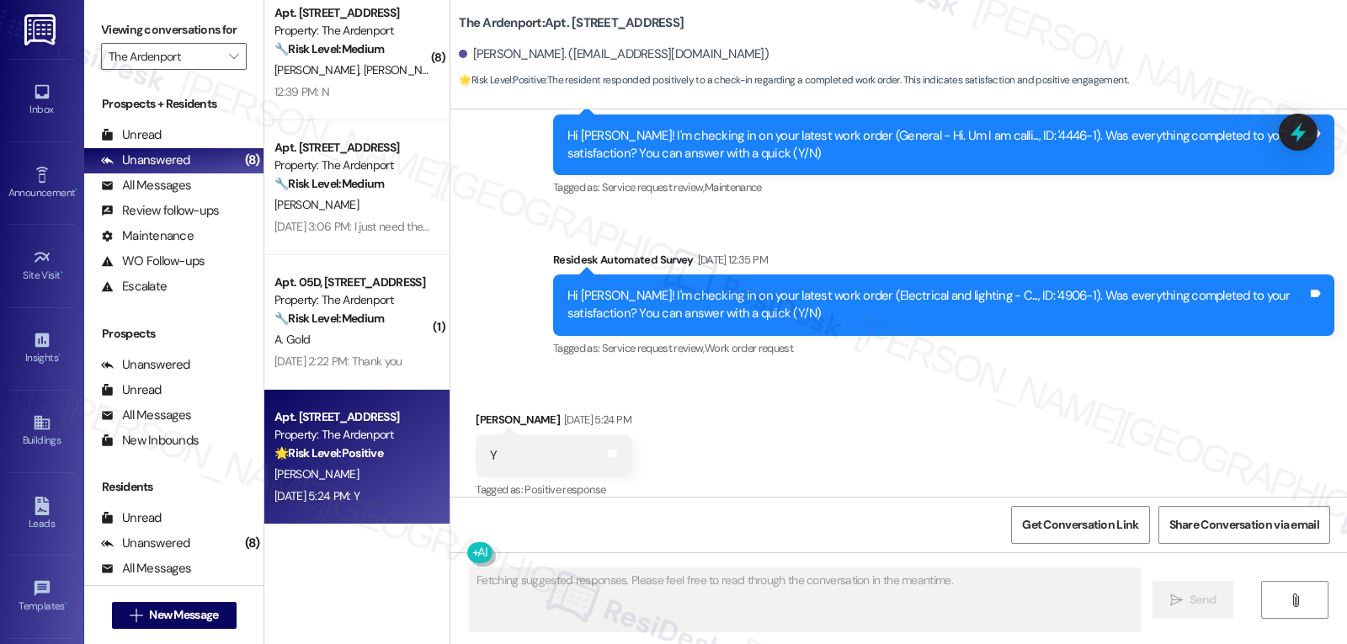
scroll to position [1963, 0]
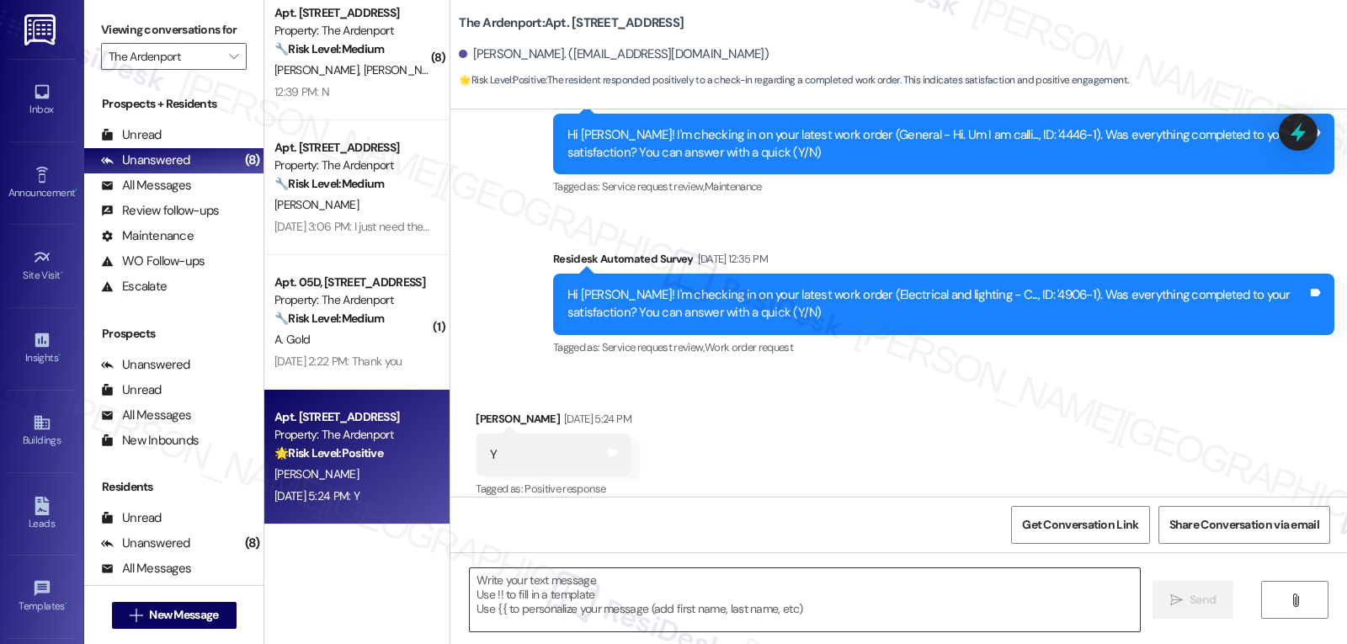
click at [799, 613] on textarea at bounding box center [805, 599] width 670 height 63
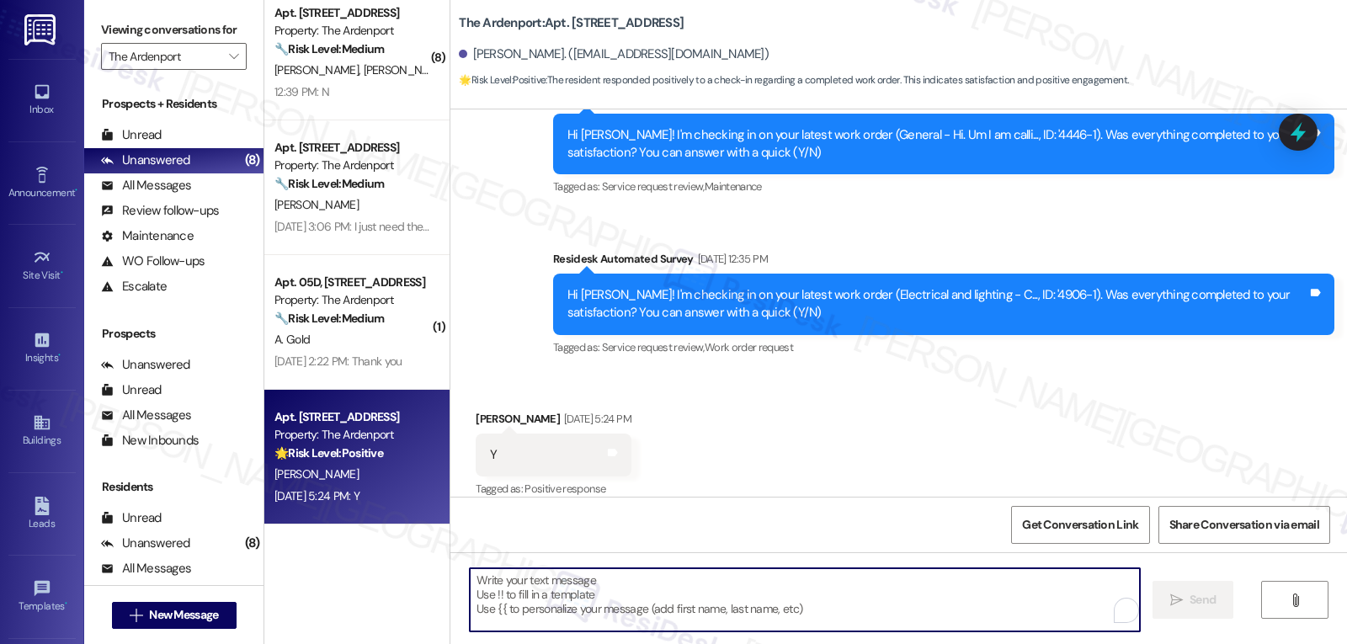
paste textarea "Perfect, thanks for sharing, {{first_name}}! Happy to know your work order is c…"
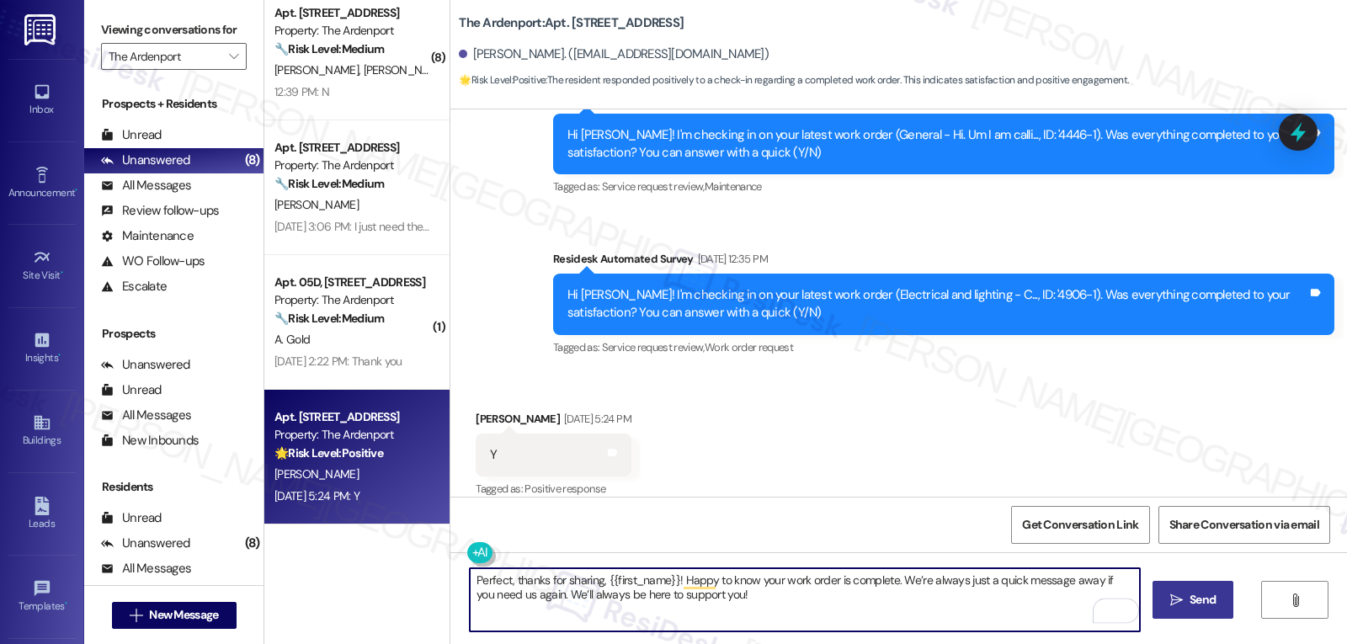
type textarea "Perfect, thanks for sharing, {{first_name}}! Happy to know your work order is c…"
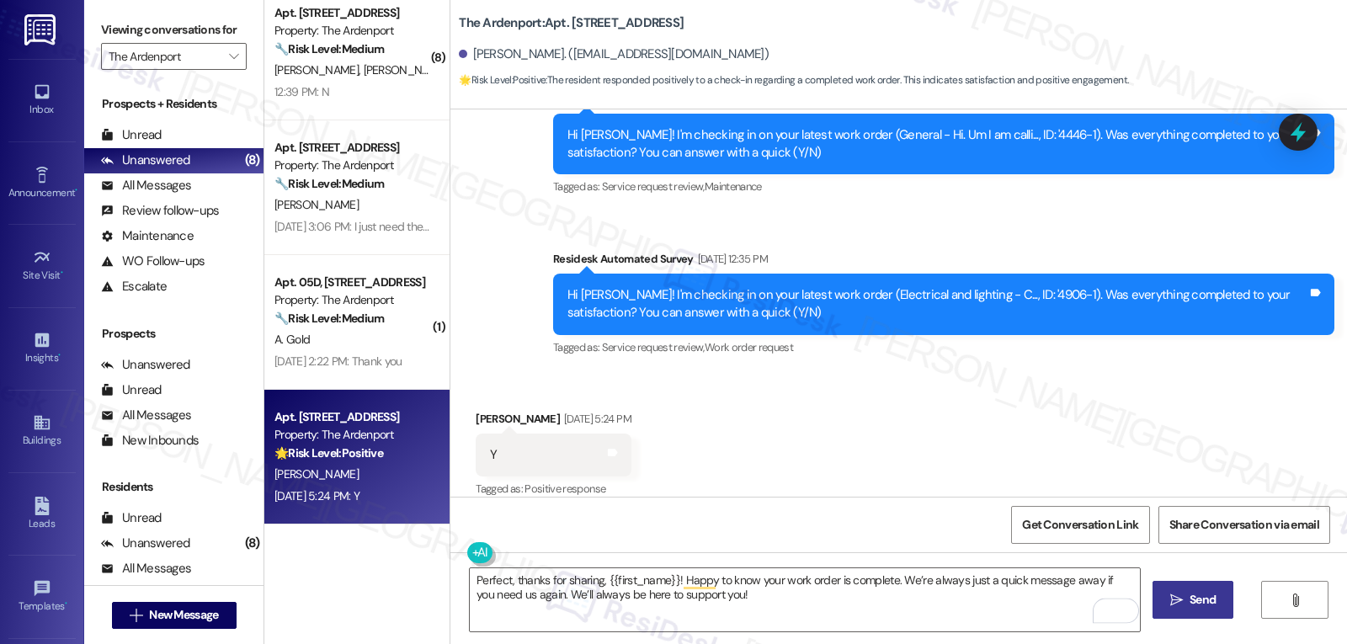
click at [1164, 596] on button " Send" at bounding box center [1194, 600] width 82 height 38
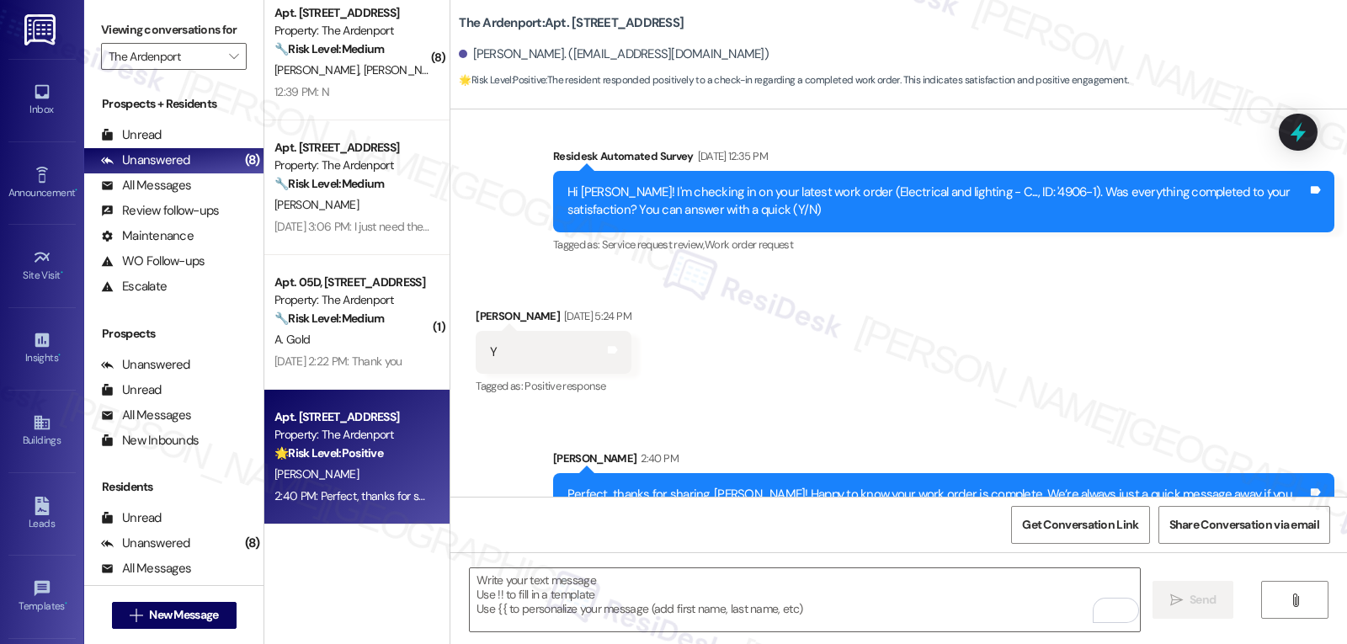
scroll to position [2098, 0]
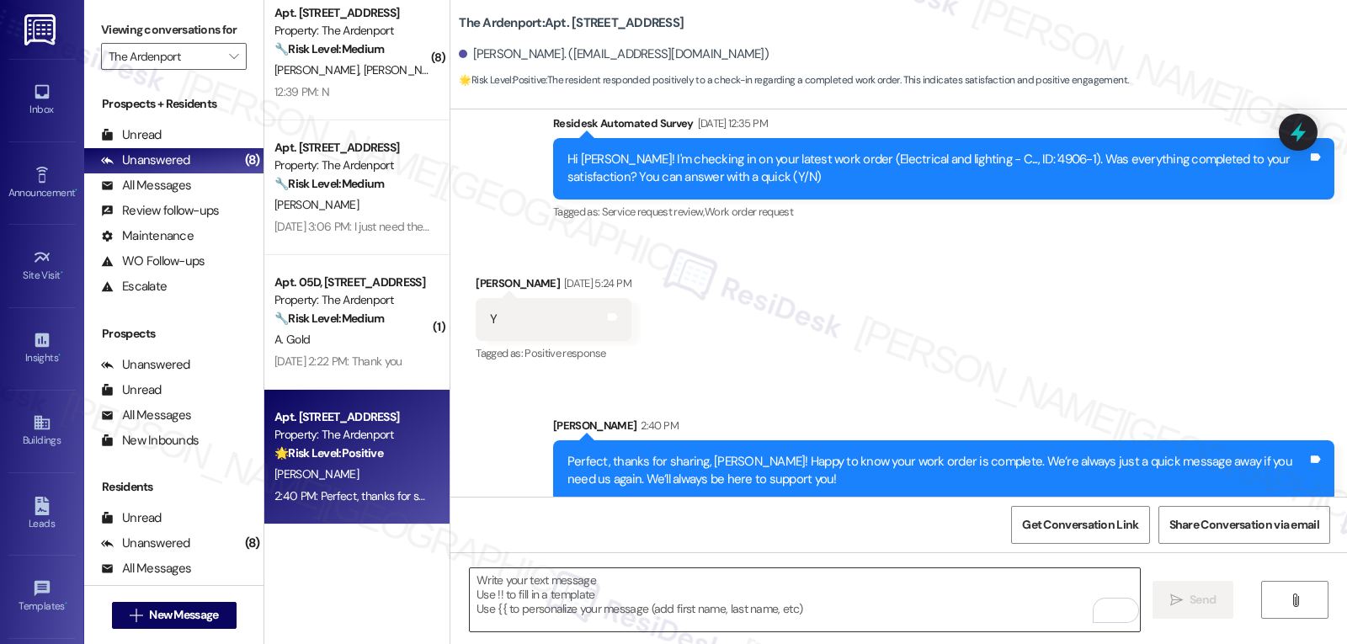
click at [599, 591] on textarea "To enrich screen reader interactions, please activate Accessibility in Grammarl…" at bounding box center [805, 599] width 670 height 63
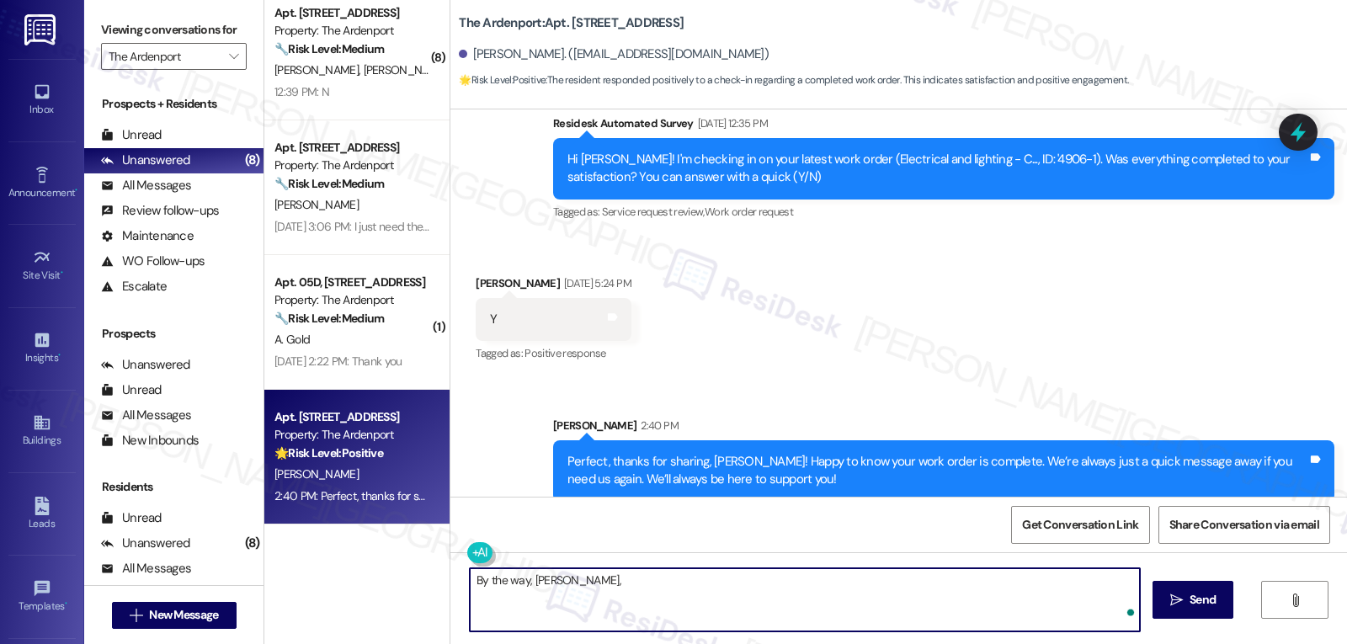
paste textarea "how are things going at {{property}}? Has it been everything you were looking f…"
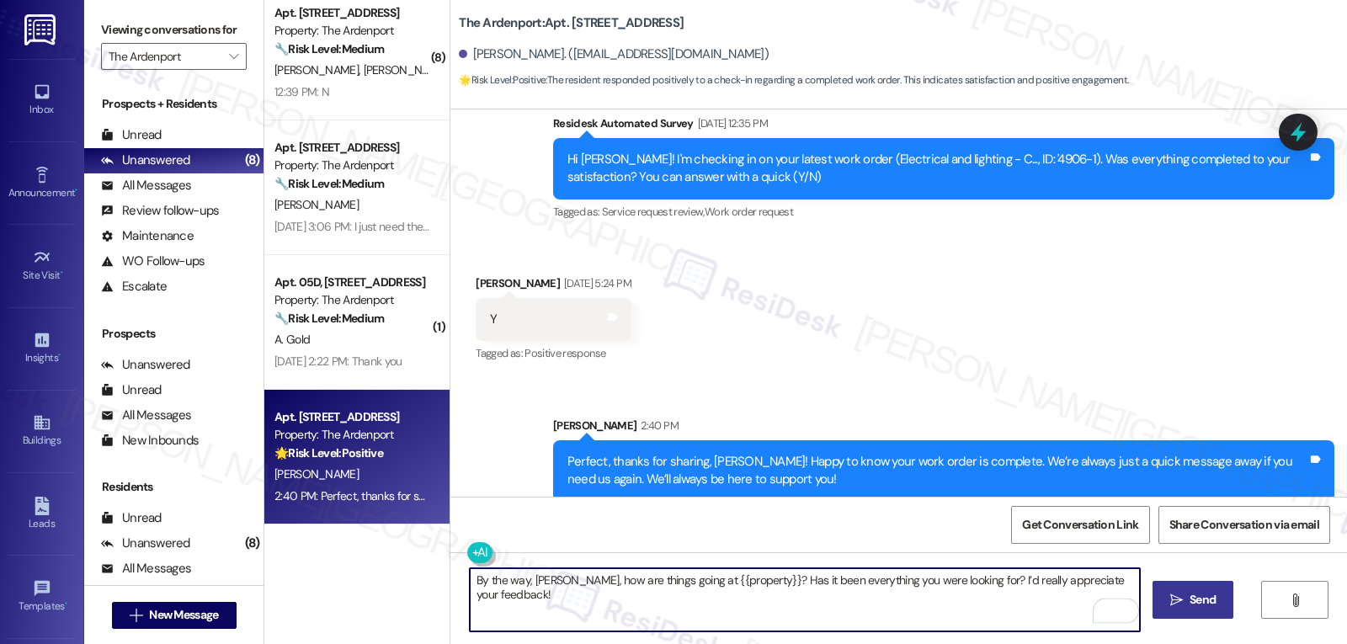
type textarea "By the way, [PERSON_NAME], how are things going at {{property}}? Has it been ev…"
click at [1190, 600] on span "Send" at bounding box center [1203, 600] width 26 height 18
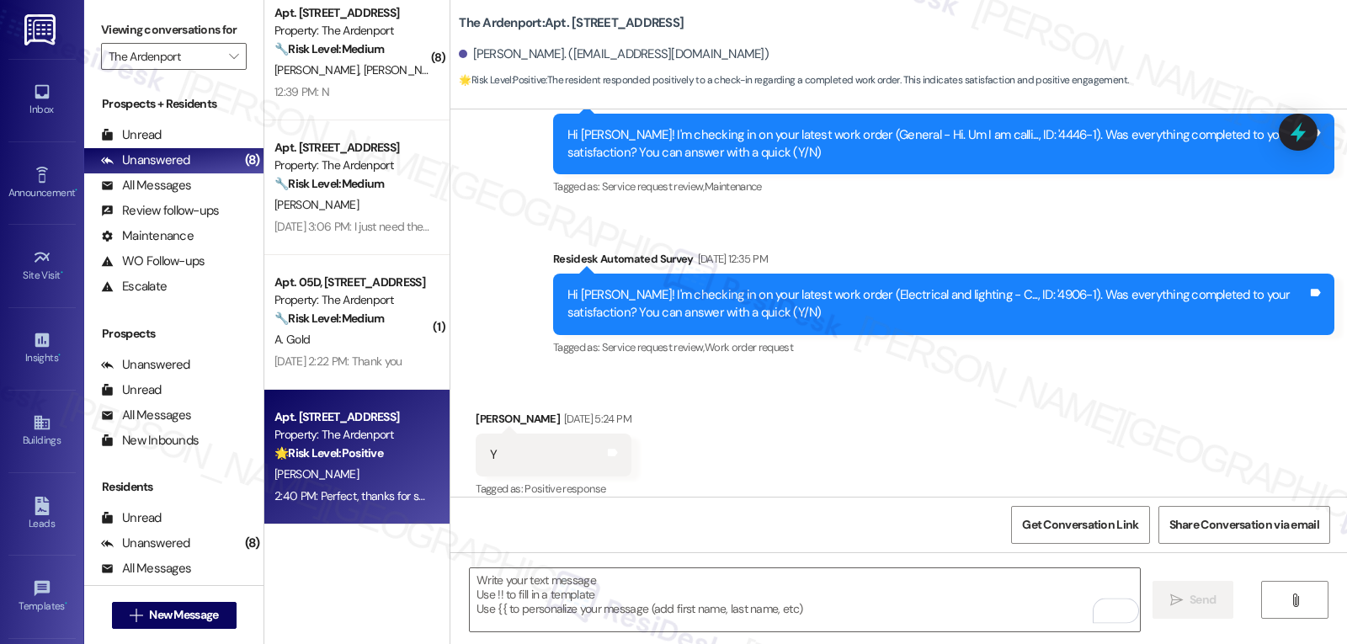
scroll to position [1962, 0]
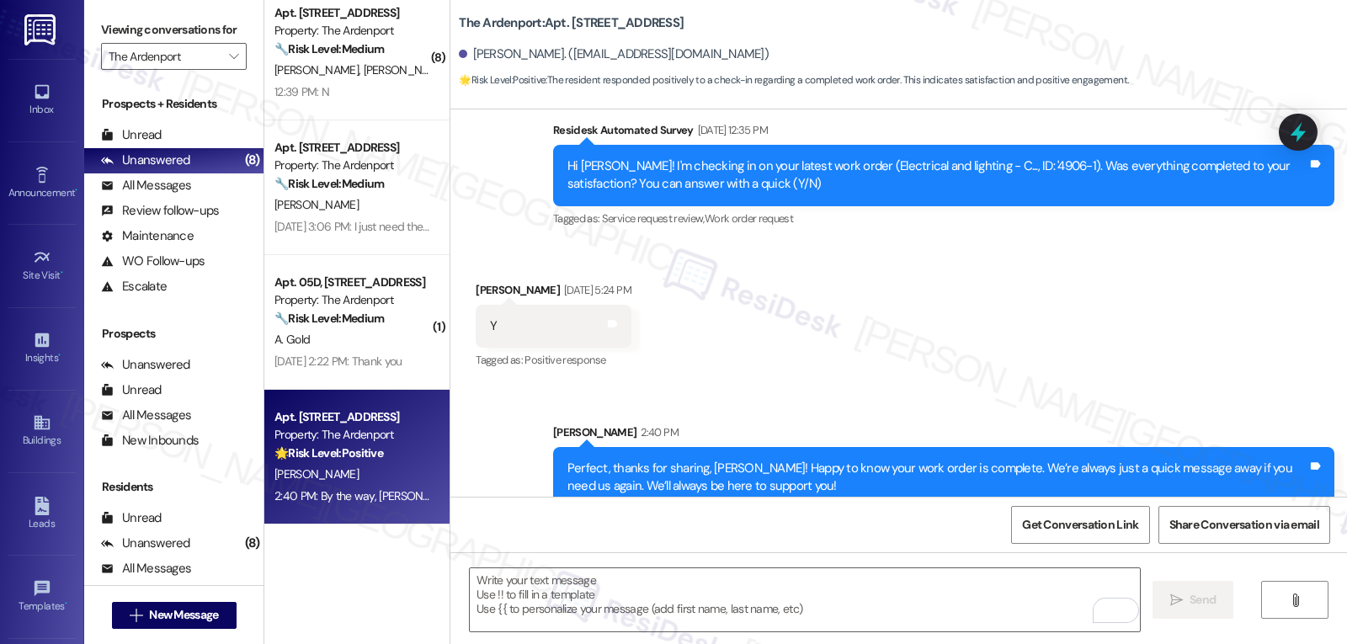
scroll to position [2215, 0]
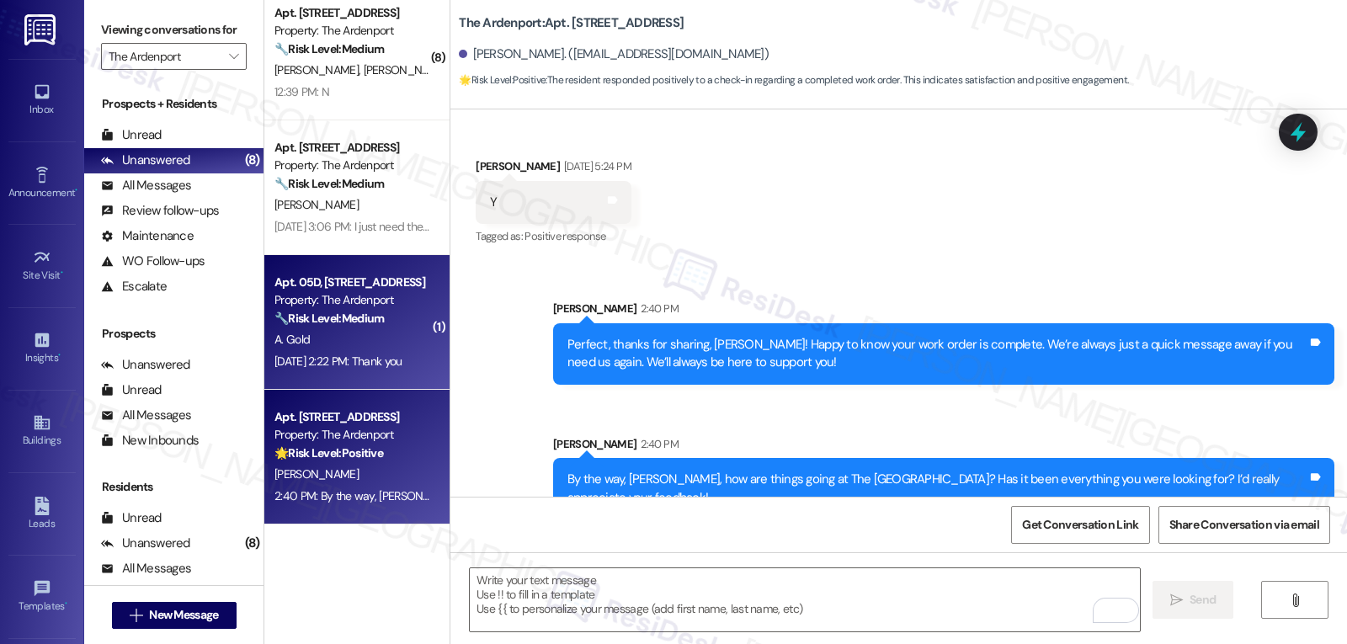
click at [358, 344] on div "A. Gold" at bounding box center [352, 339] width 159 height 21
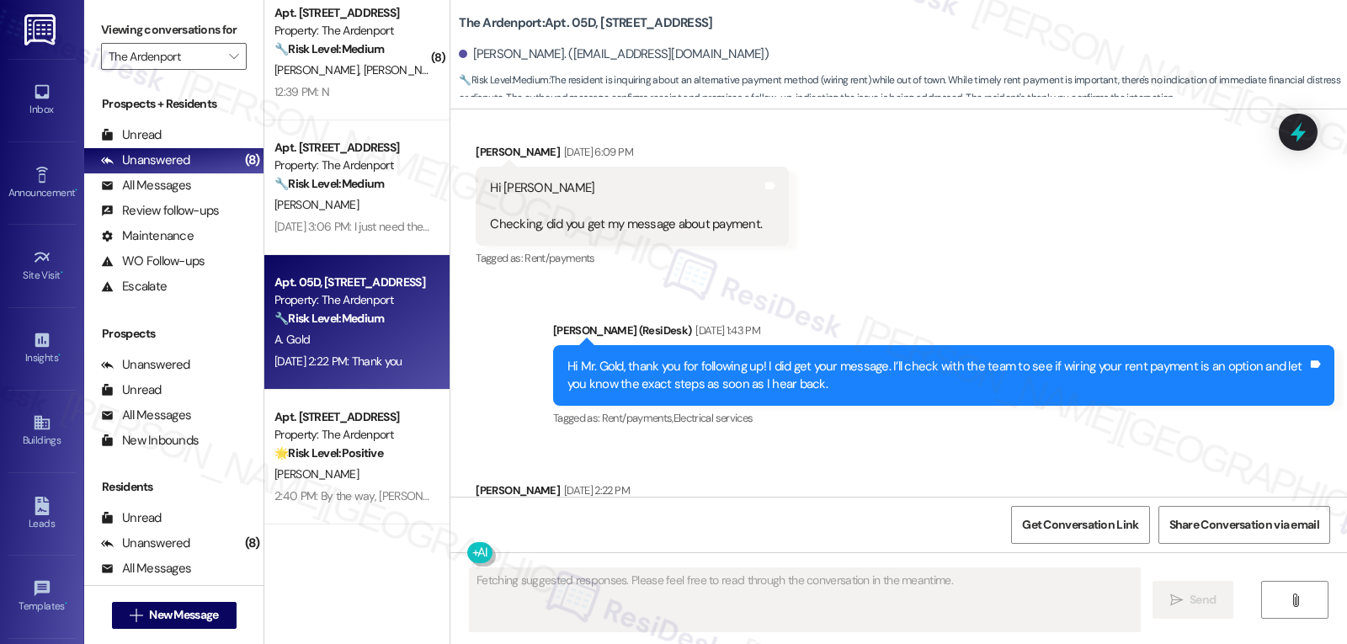
scroll to position [13296, 0]
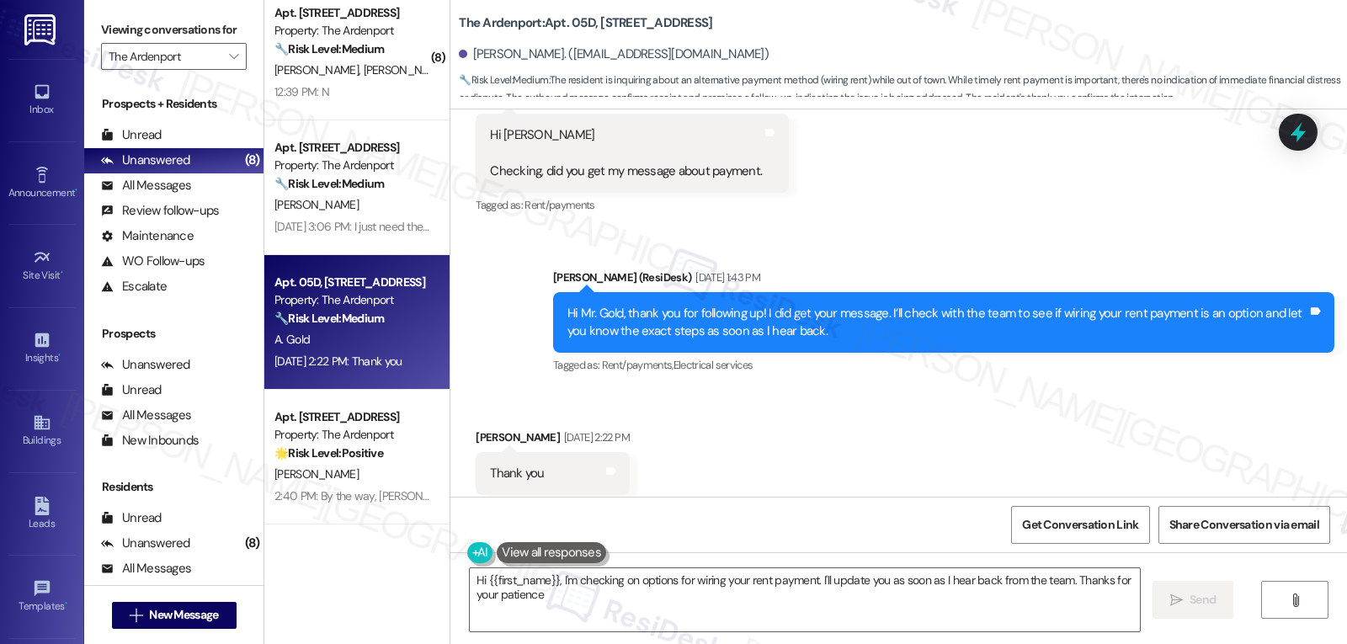
type textarea "Hi {{first_name}}, I'm checking on options for wiring your rent payment. I'll u…"
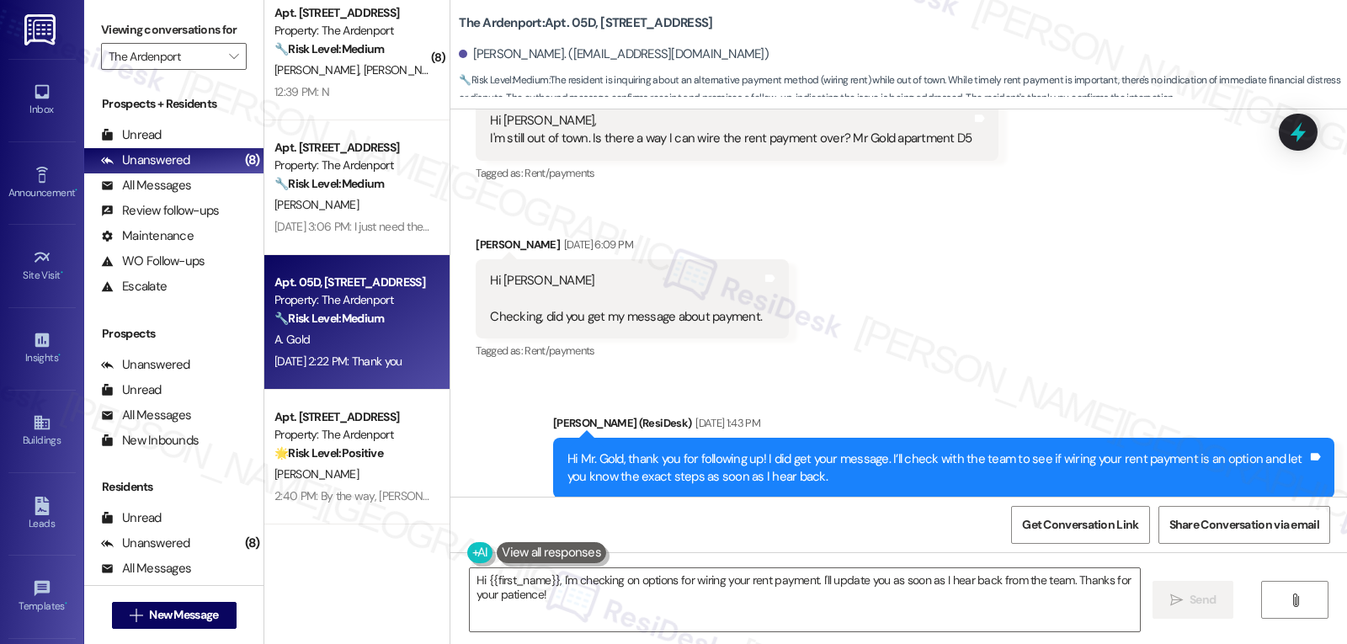
scroll to position [13452, 0]
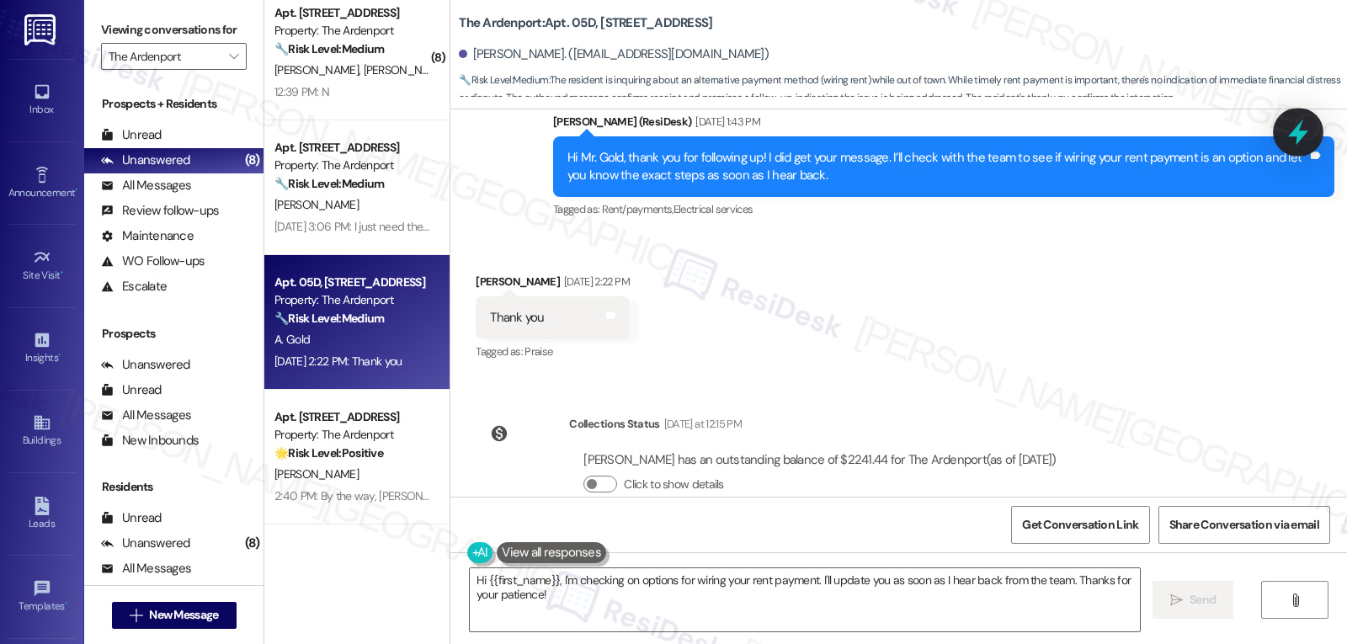
click at [1300, 136] on icon at bounding box center [1298, 133] width 20 height 26
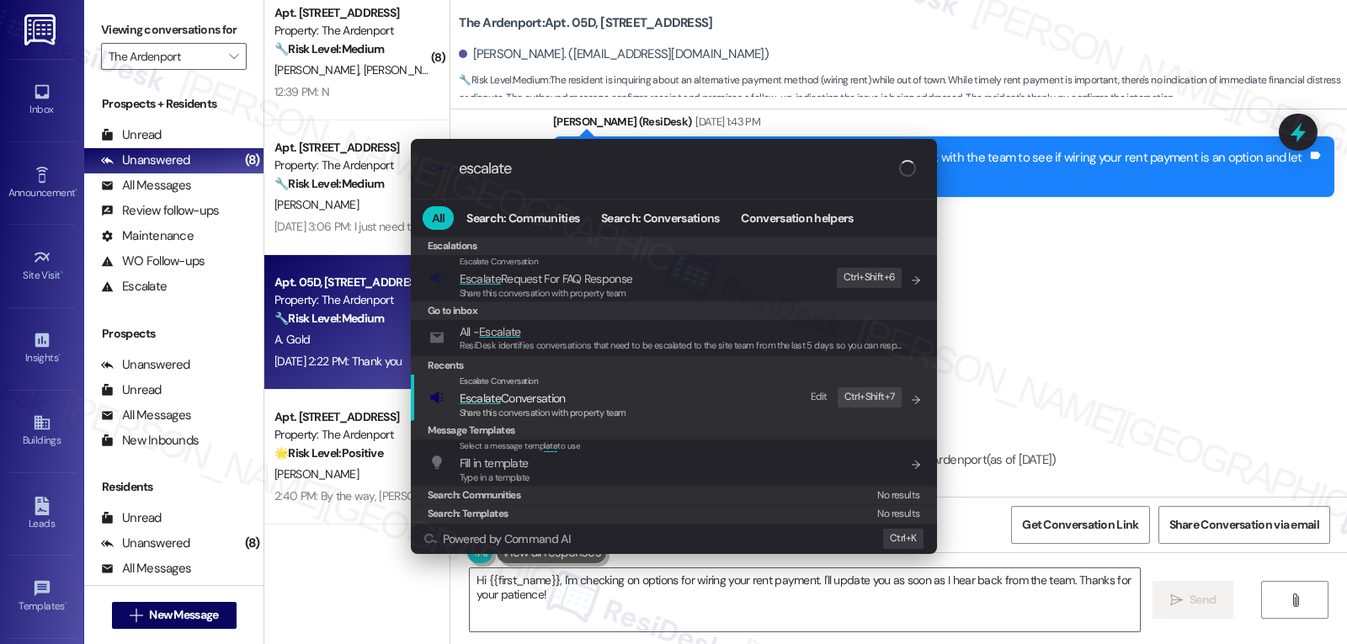
type input "escalate"
click at [502, 412] on span "Share this conversation with property team" at bounding box center [543, 413] width 167 height 12
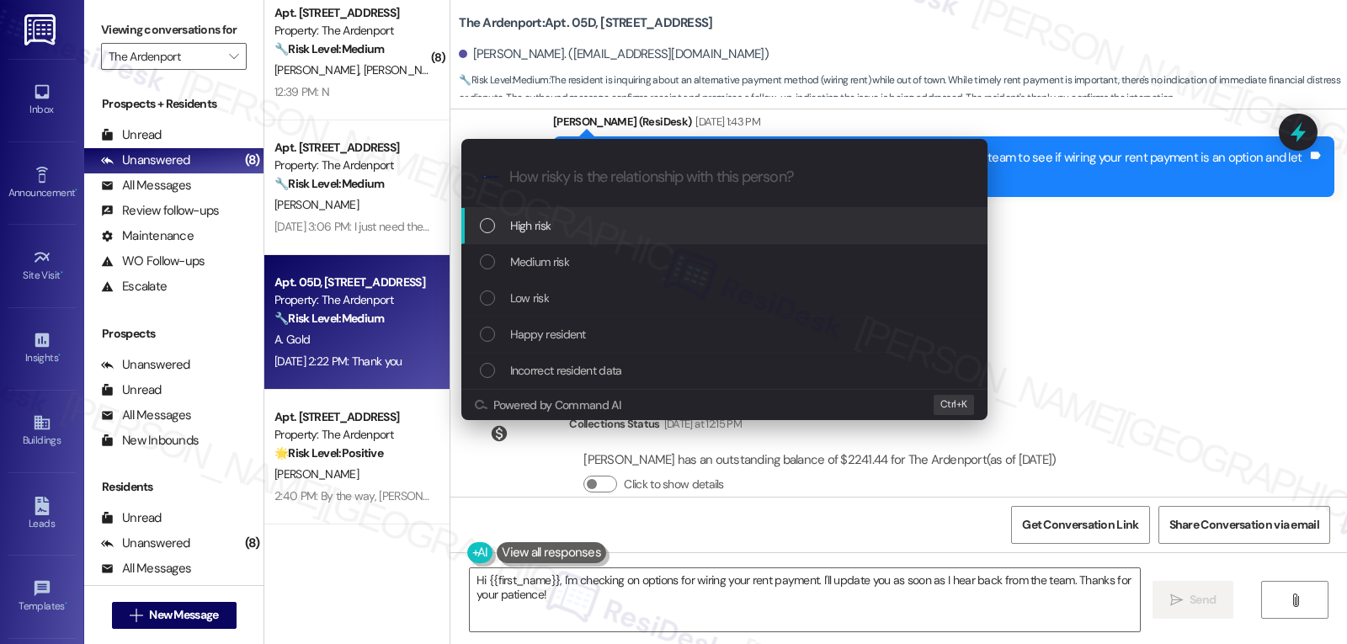
click at [534, 227] on span "High risk" at bounding box center [530, 225] width 41 height 19
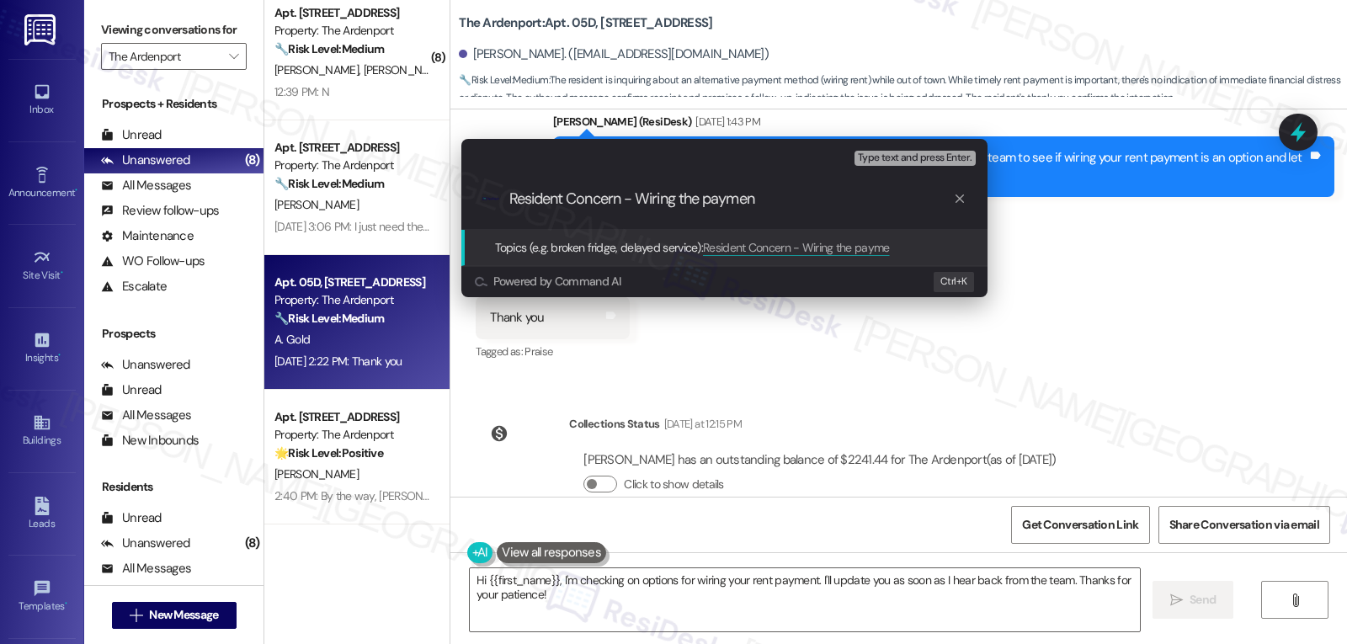
type input "Resident Concern - Wiring the payment"
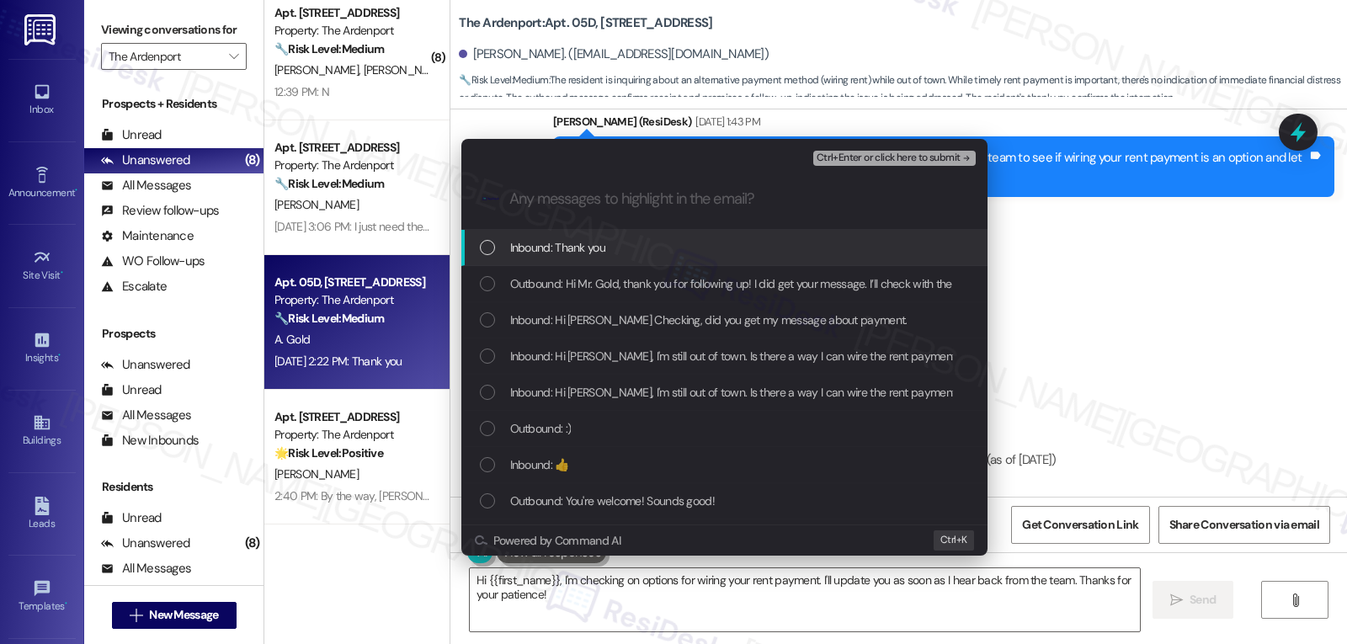
click at [615, 237] on div "Inbound: Thank you" at bounding box center [724, 248] width 526 height 36
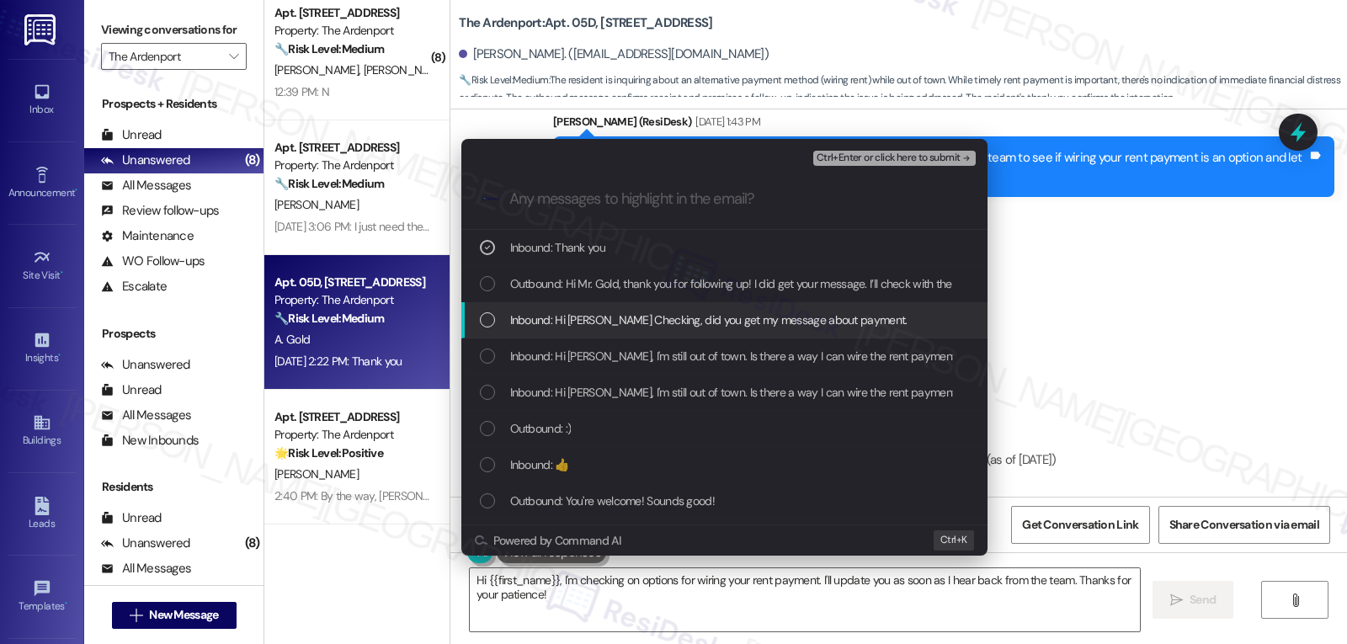
click at [490, 324] on div "List of options" at bounding box center [487, 319] width 15 height 15
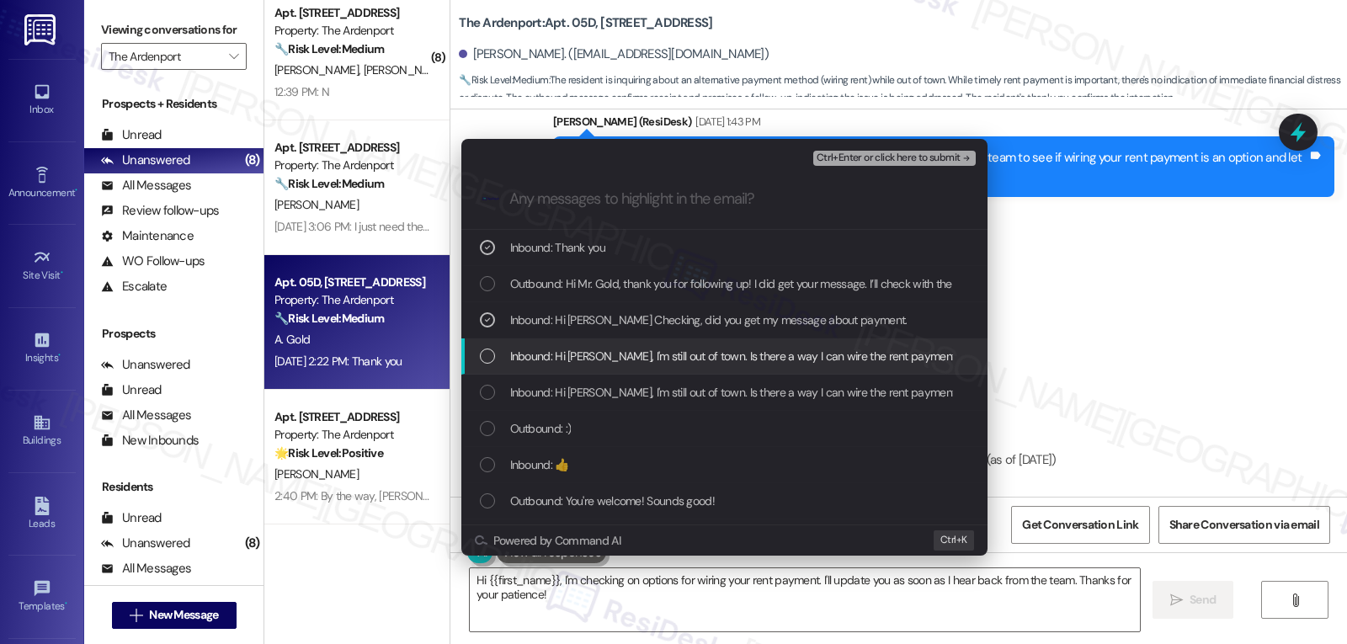
click at [484, 363] on div "List of options" at bounding box center [487, 356] width 15 height 15
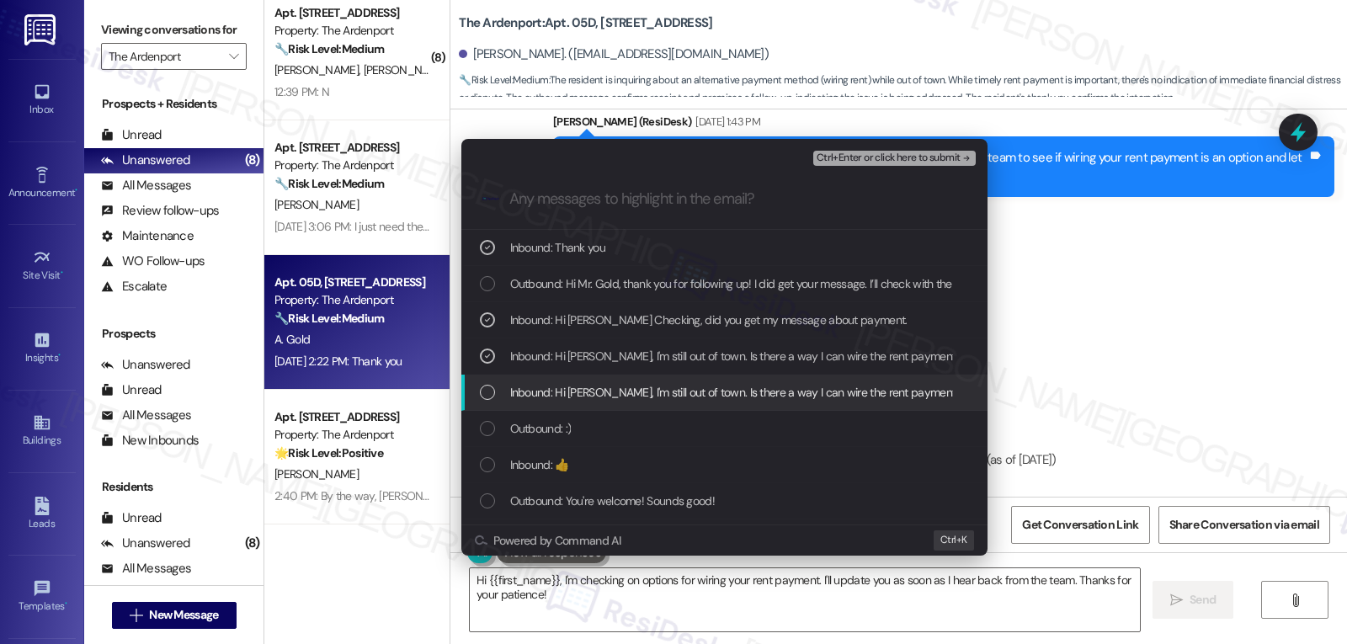
click at [491, 395] on div "List of options" at bounding box center [487, 392] width 15 height 15
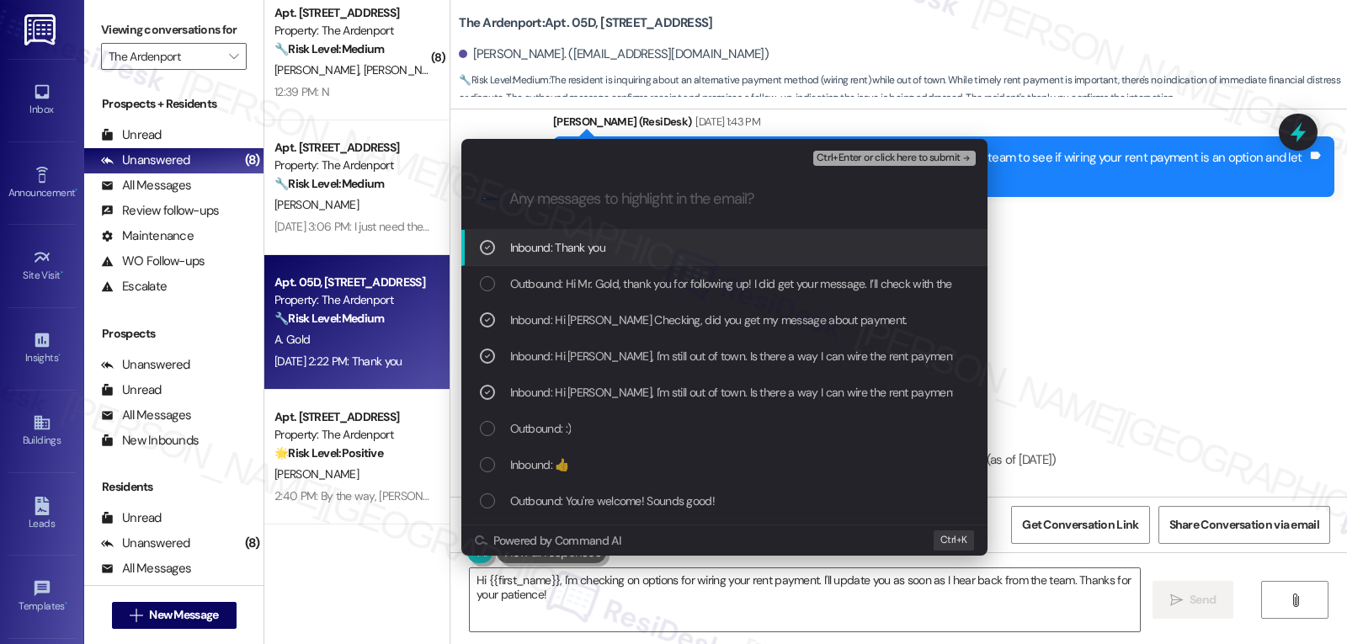
click at [486, 249] on icon "List of options" at bounding box center [488, 248] width 12 height 12
click at [895, 157] on span "Ctrl+Enter or click here to submit" at bounding box center [889, 158] width 144 height 12
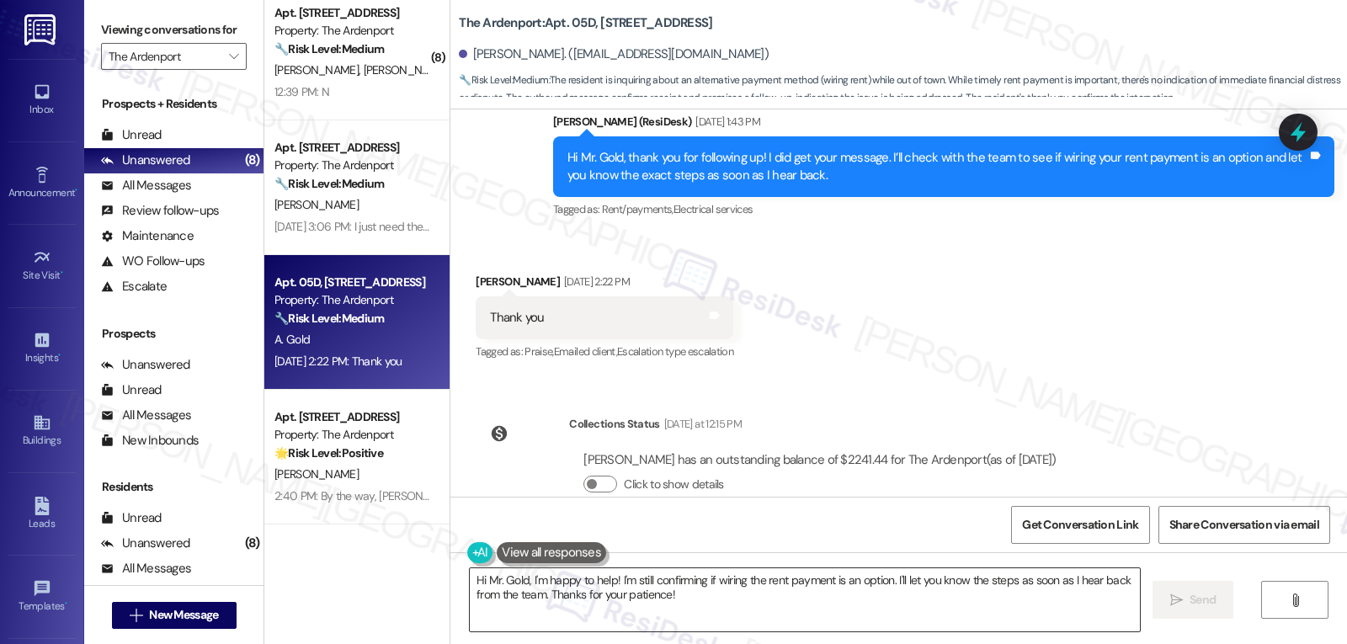
click at [708, 605] on textarea "Hi Mr. Gold, I'm happy to help! I'm still confirming if wiring the rent payment…" at bounding box center [805, 599] width 670 height 63
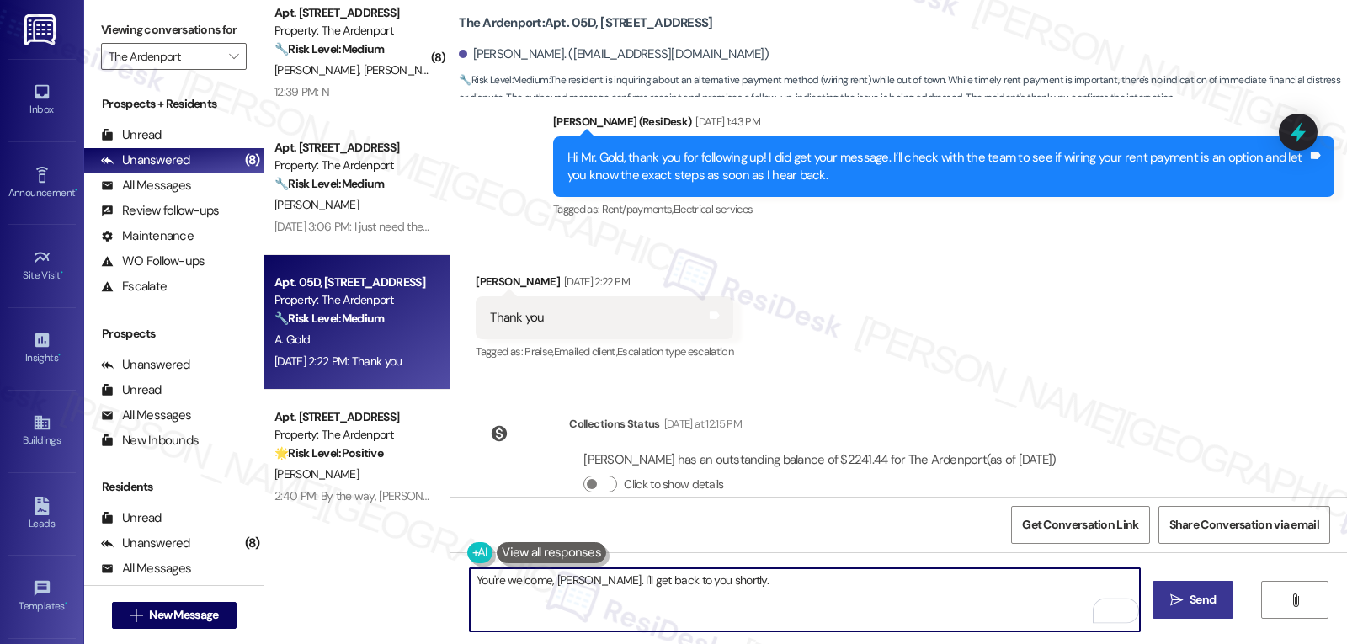
type textarea "You're welcome, Alejandro. I'll get back to you shortly."
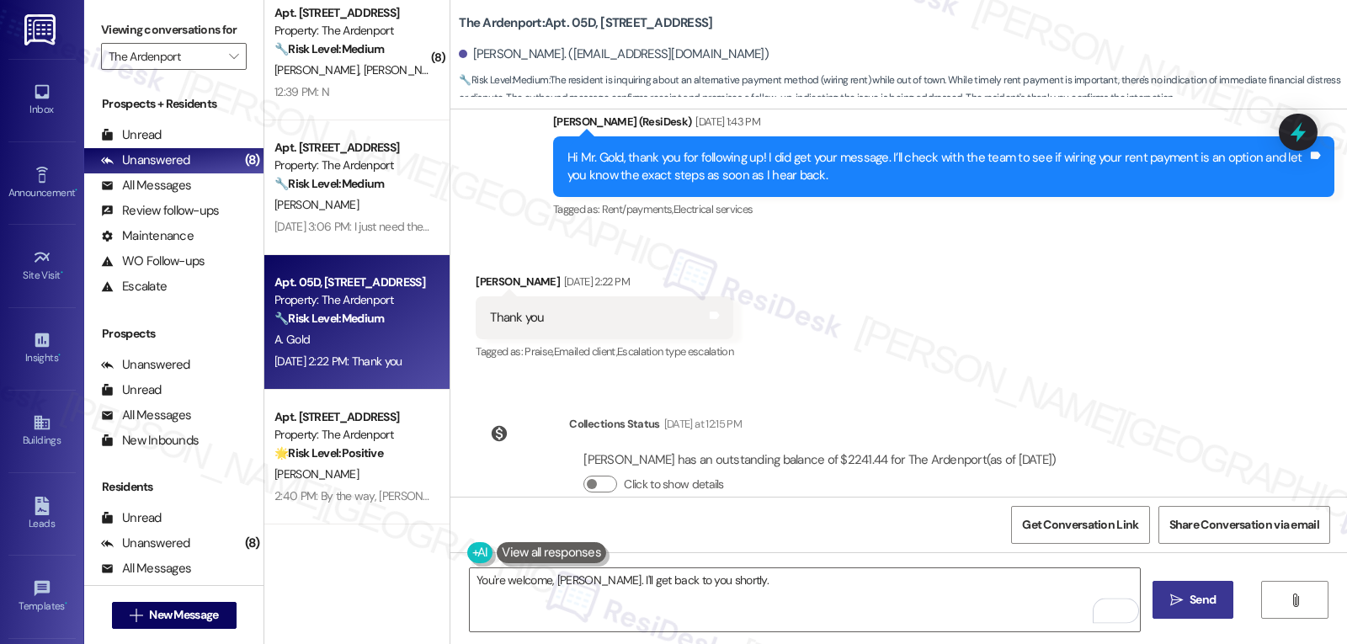
click at [1206, 601] on span "Send" at bounding box center [1203, 600] width 26 height 18
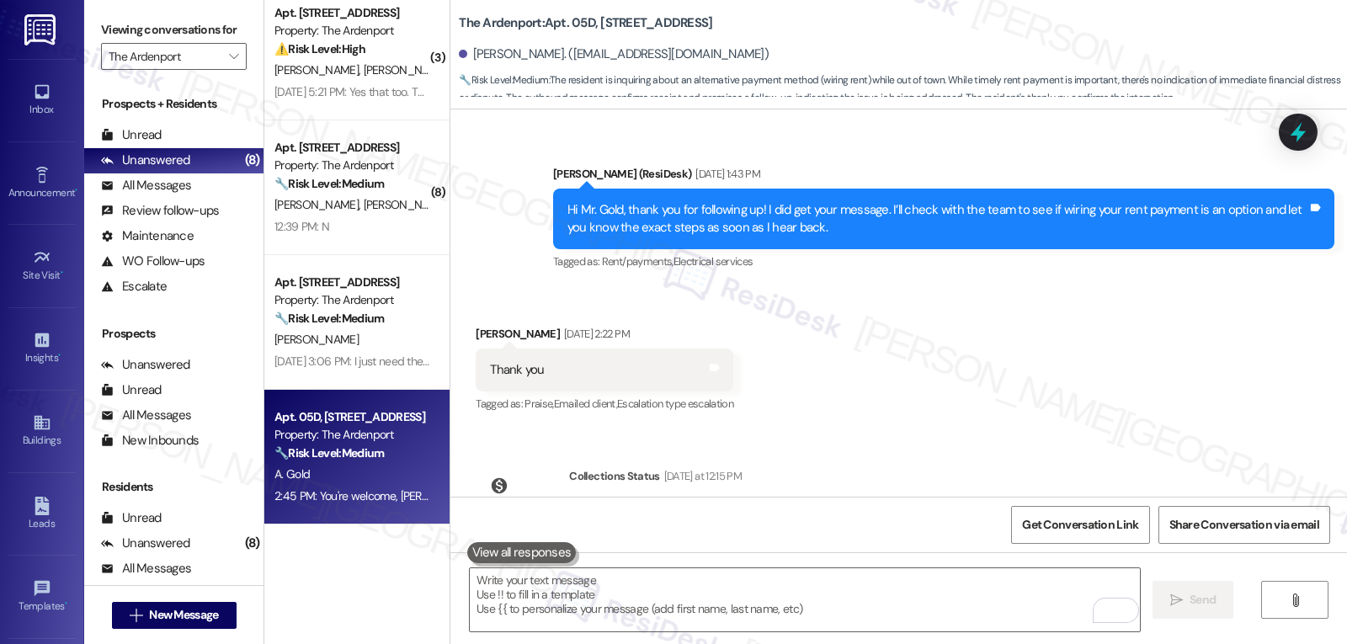
scroll to position [13569, 0]
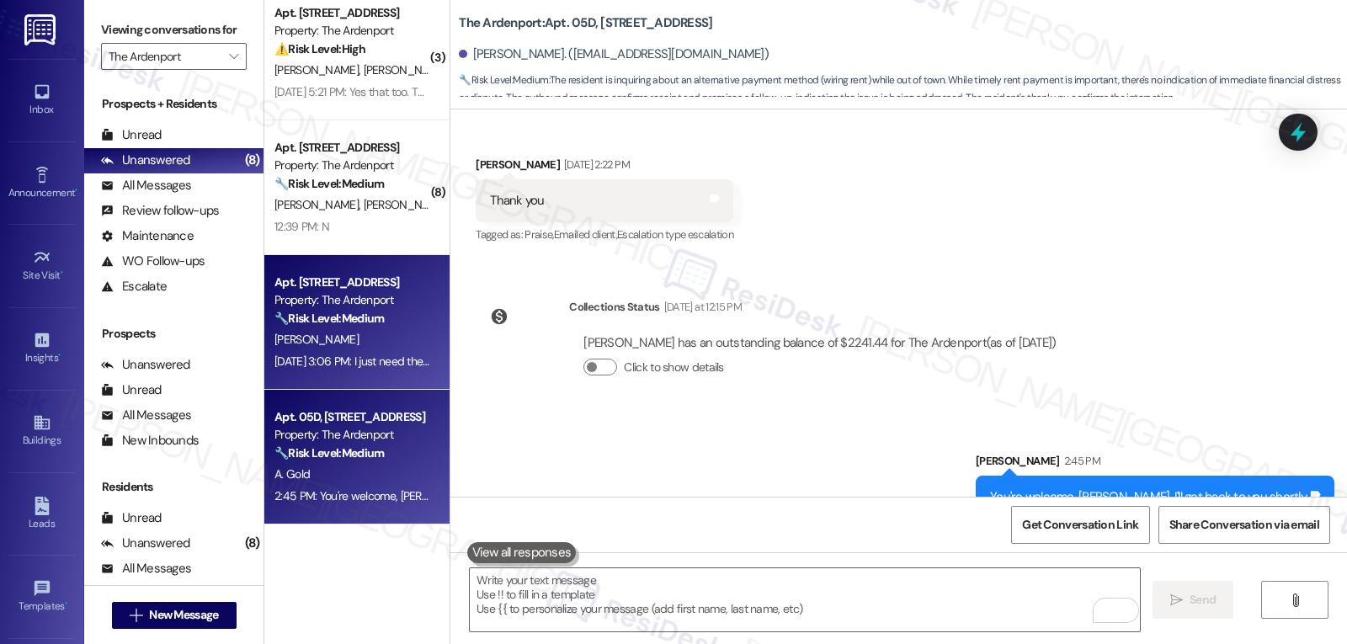
click at [299, 349] on div "T. Wimbish" at bounding box center [352, 339] width 159 height 21
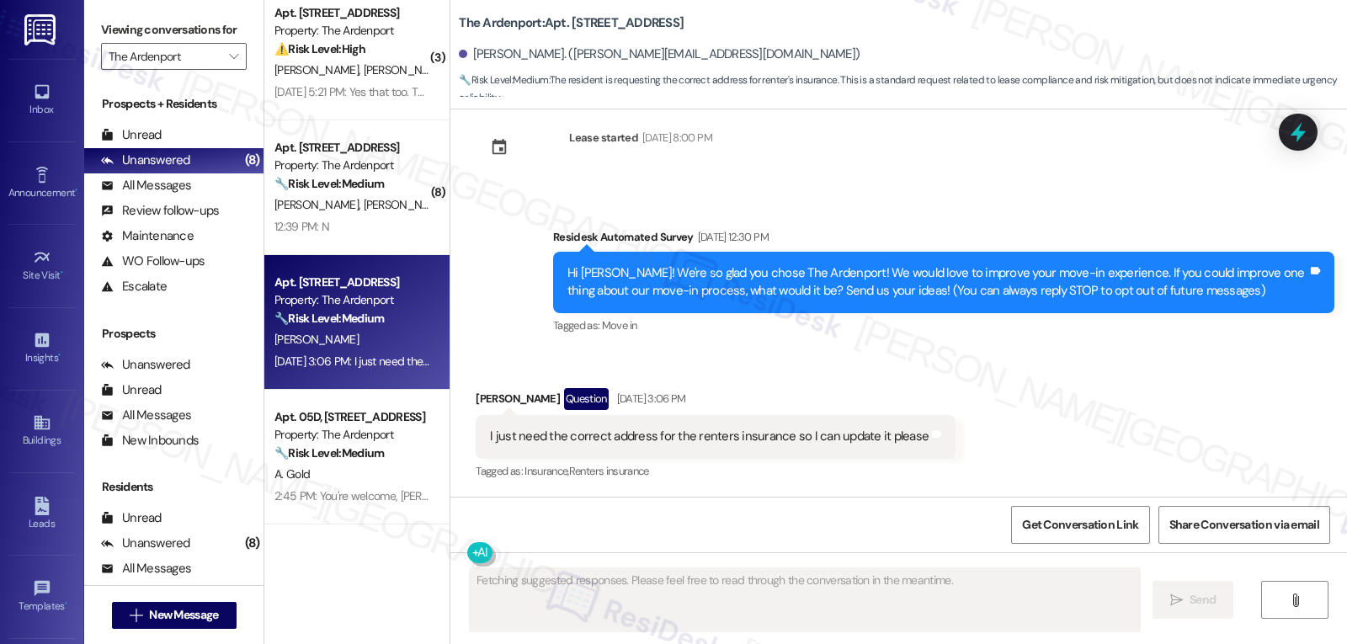
scroll to position [217, 0]
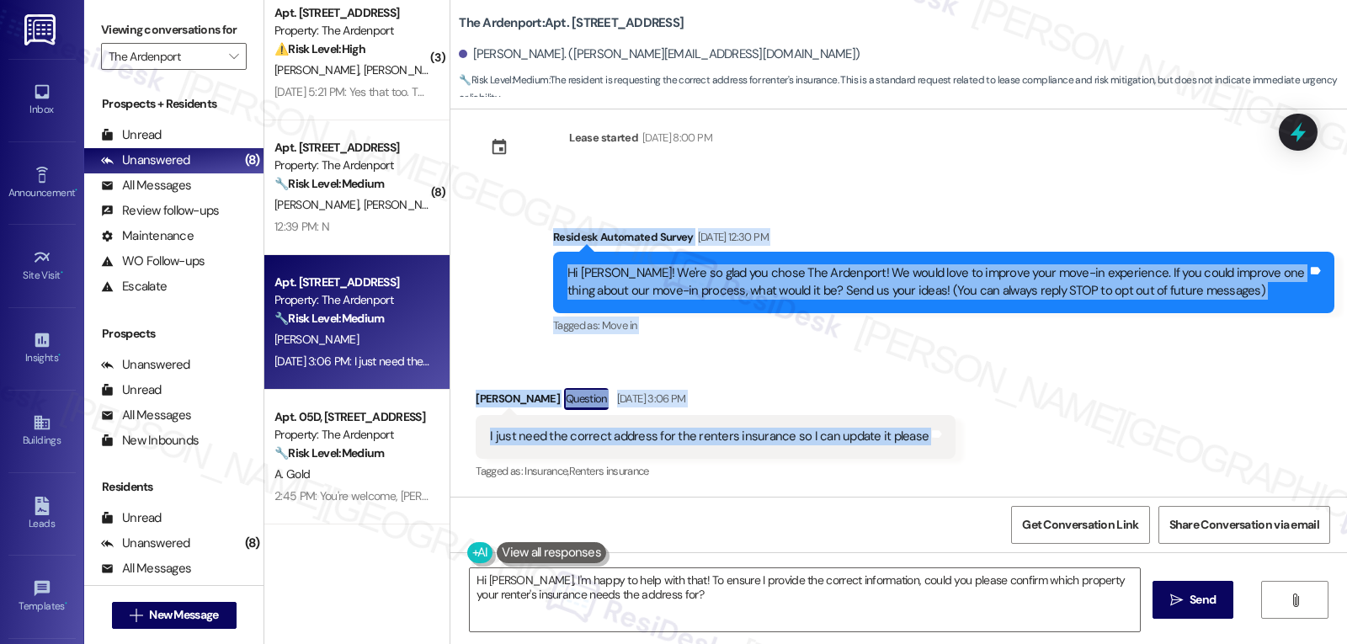
drag, startPoint x: 539, startPoint y: 242, endPoint x: 964, endPoint y: 439, distance: 468.2
click at [964, 439] on div "WO Opened request: General - H... Jun 06, 2024 at 3:52 PM Status : Complete Pri…" at bounding box center [898, 302] width 897 height 387
copy div "Residesk Automated Survey Sep 15, 2025 at 12:30 PM Hi Toni! We're so glad you c…"
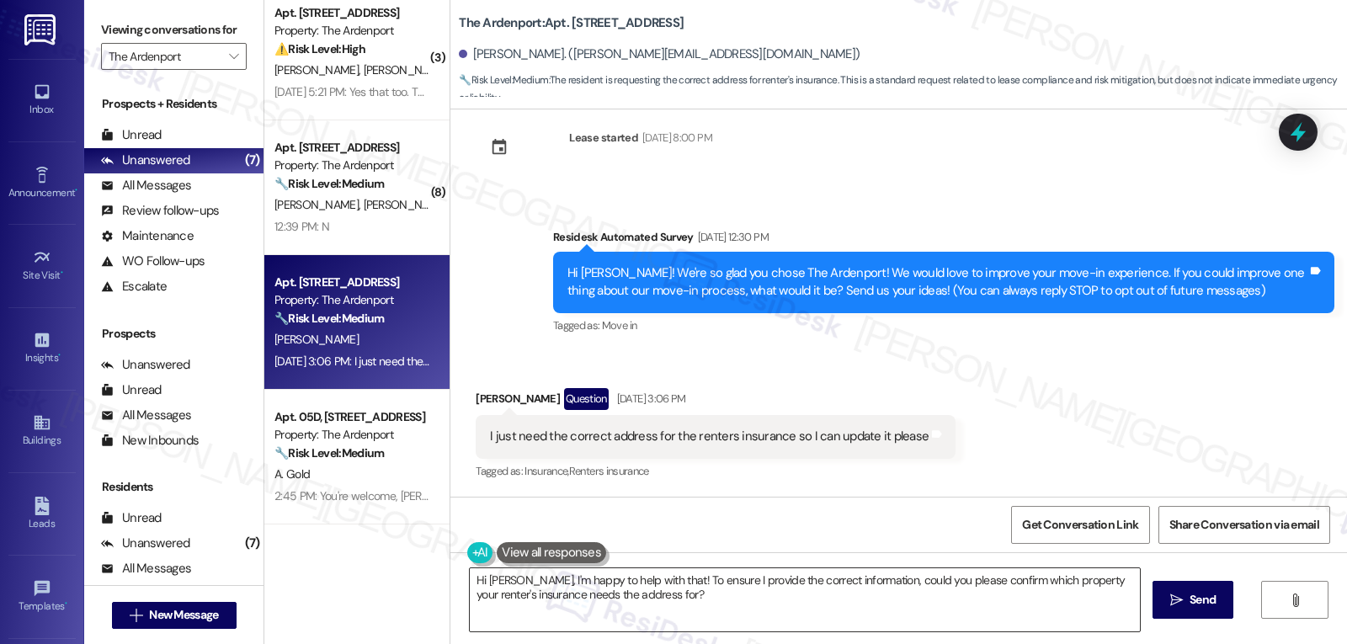
click at [662, 604] on textarea "Hi Toni, I'm happy to help with that! To ensure I provide the correct informati…" at bounding box center [805, 599] width 670 height 63
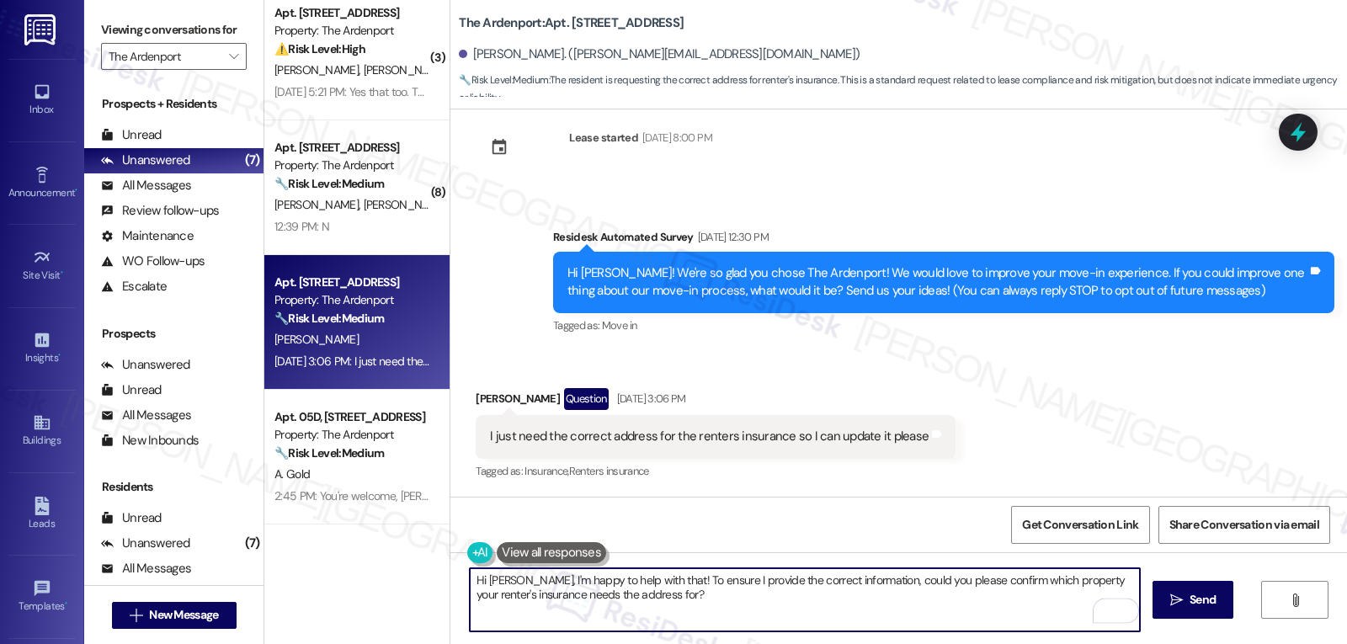
drag, startPoint x: 634, startPoint y: 582, endPoint x: 868, endPoint y: 684, distance: 255.3
click at [868, 643] on html "Inbox Go to Inbox Announcement • Send A Text Announcement Site Visit • Go to Si…" at bounding box center [673, 322] width 1347 height 644
paste textarea "15030 SE 179th St, Renton, WA 98058, United States"
click at [637, 576] on textarea "Hi Toni, I'm happy to help with that! 15030 SE 179th St, Renton, WA 98058, Unit…" at bounding box center [805, 599] width 670 height 63
click at [995, 589] on textarea "Hi Toni, I'm happy to help with that! The address is 15030 SE 179th St, Renton,…" at bounding box center [805, 599] width 670 height 63
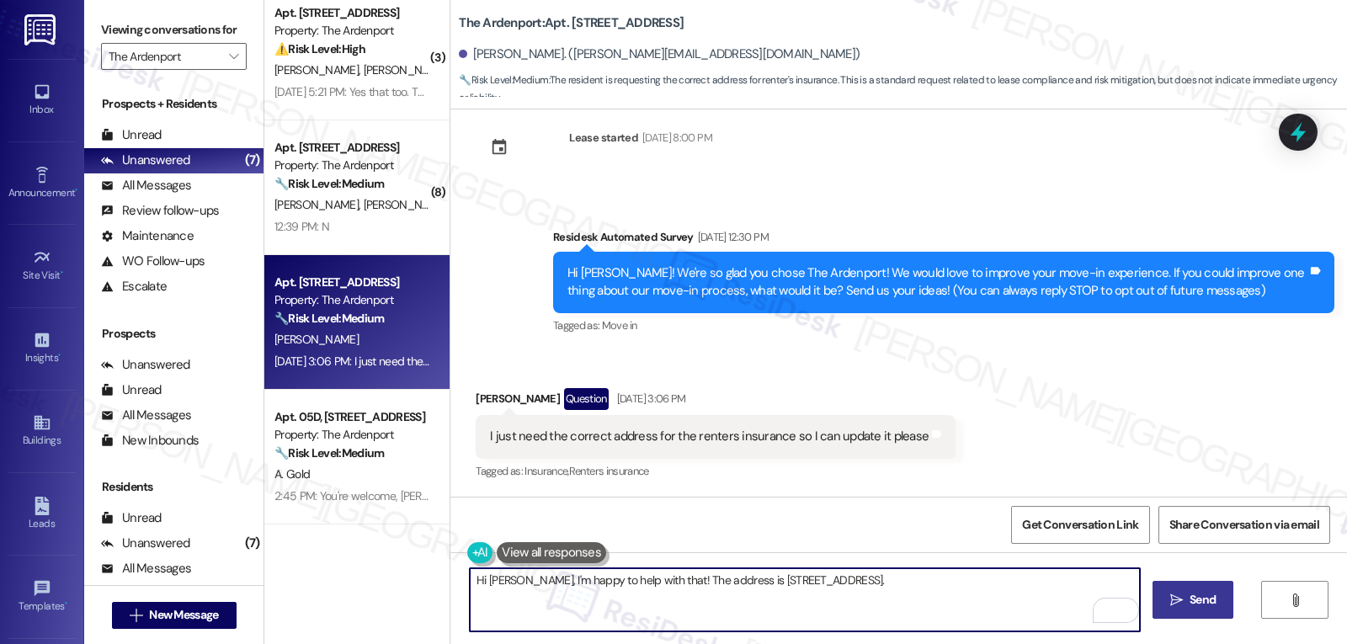
type textarea "Hi Toni, I'm happy to help with that! The address is 15030 SE 179th St, Renton,…"
click at [1185, 595] on span " Send" at bounding box center [1193, 600] width 53 height 18
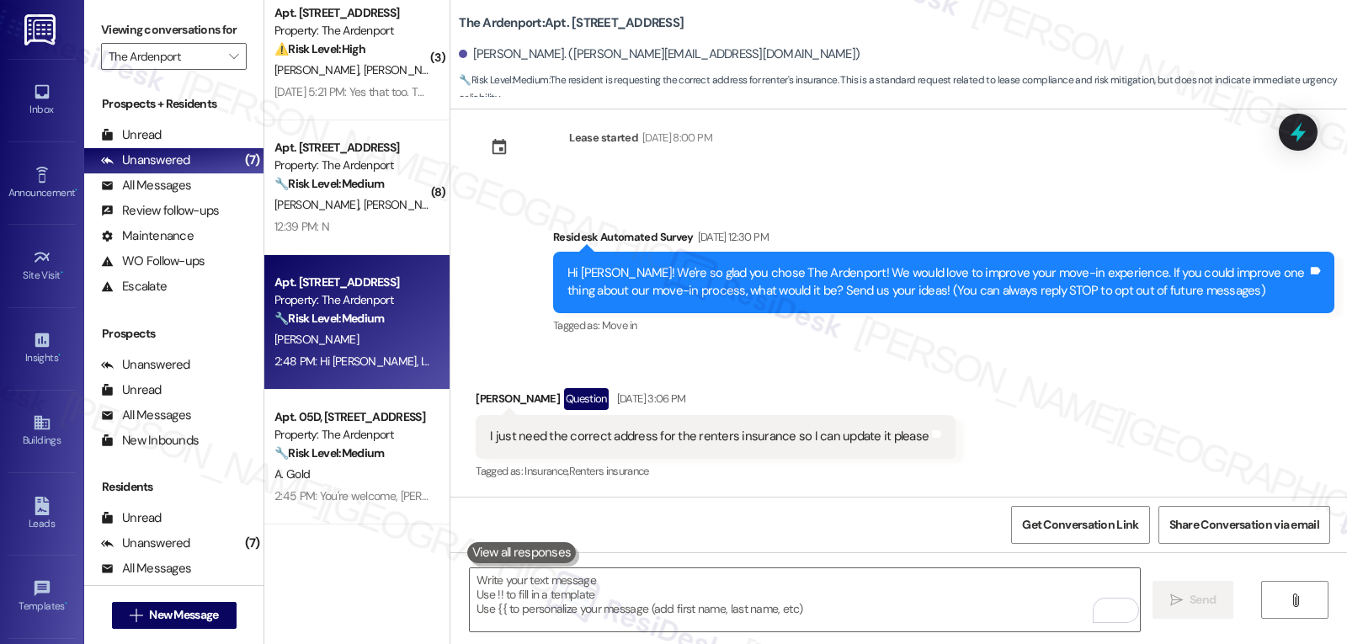
scroll to position [334, 0]
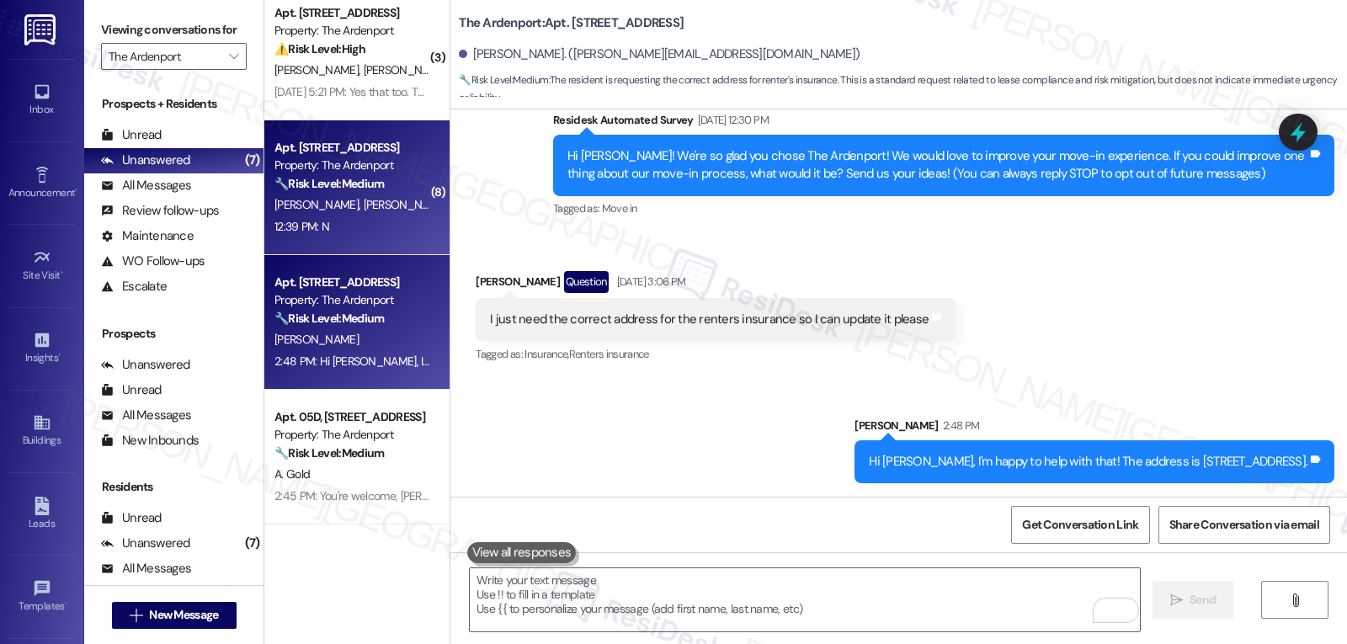
click at [362, 226] on div "12:39 PM: N 12:39 PM: N" at bounding box center [352, 226] width 159 height 21
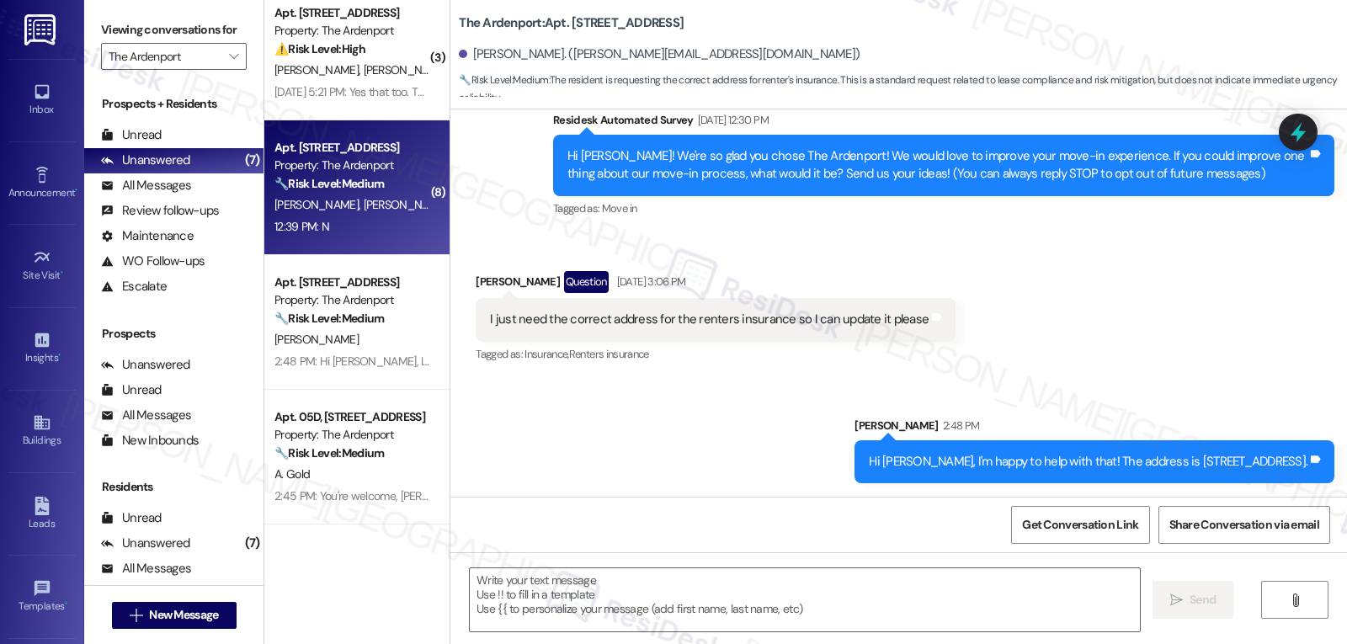
type textarea "Fetching suggested responses. Please feel free to read through the conversation…"
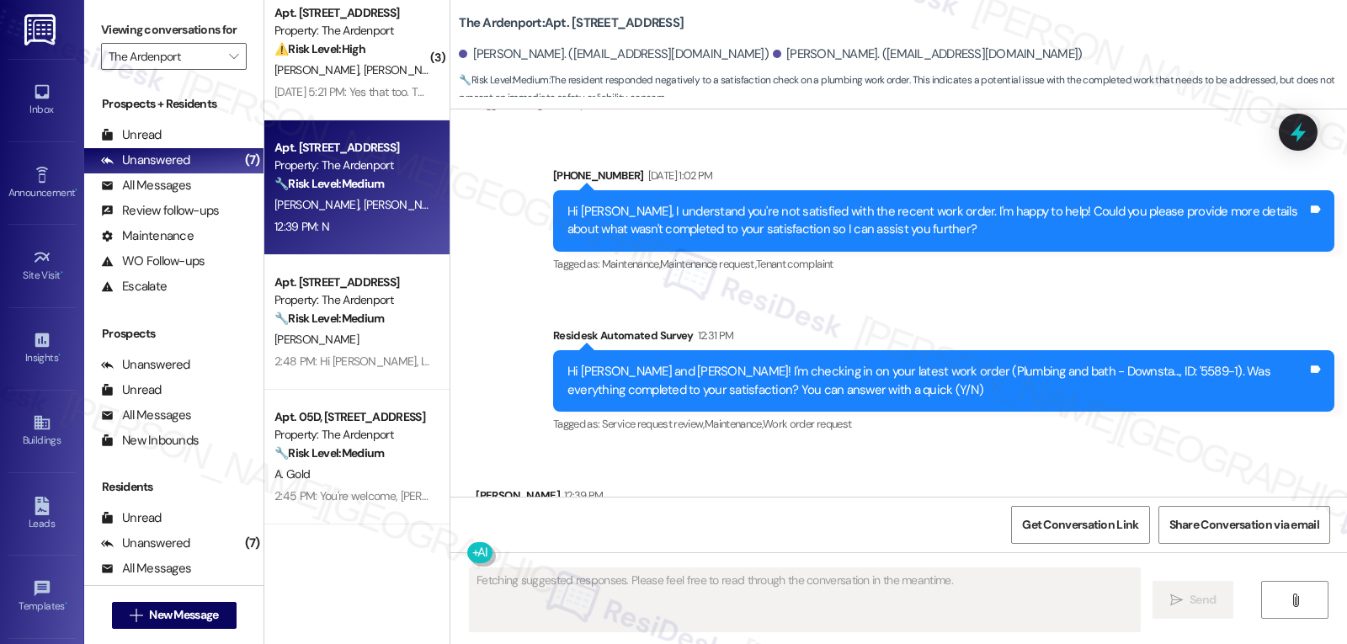
scroll to position [5642, 0]
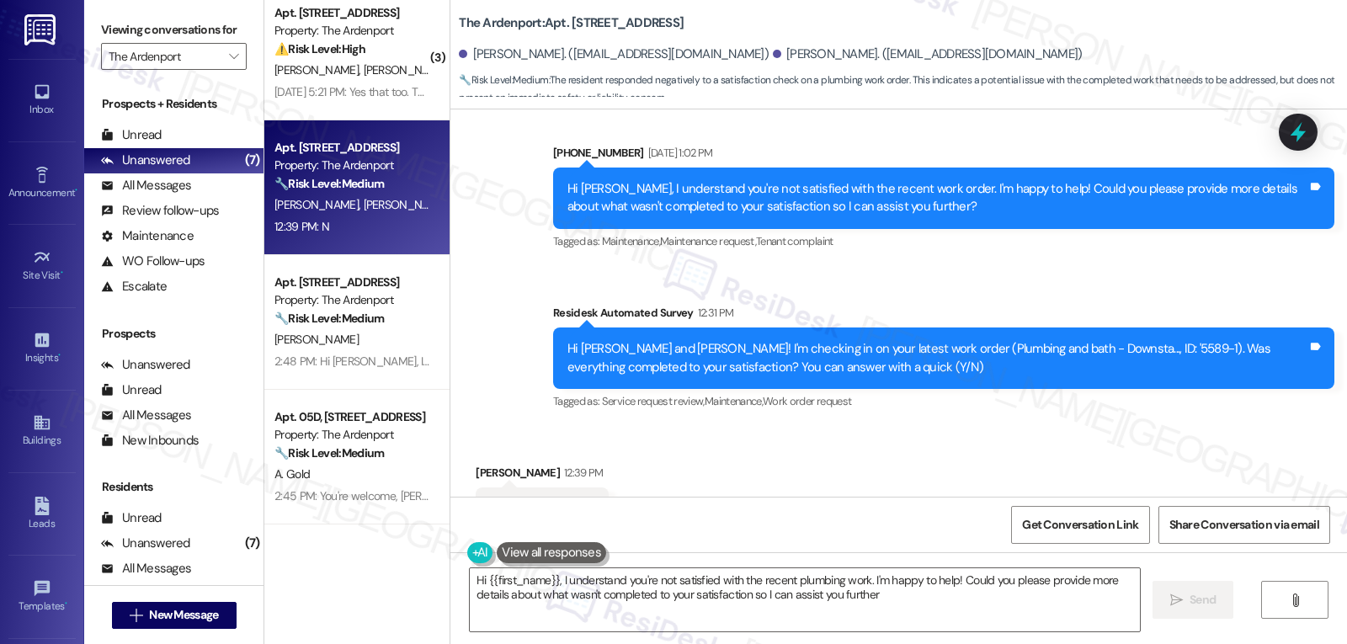
type textarea "Hi {{first_name}}, I understand you're not satisfied with the recent plumbing w…"
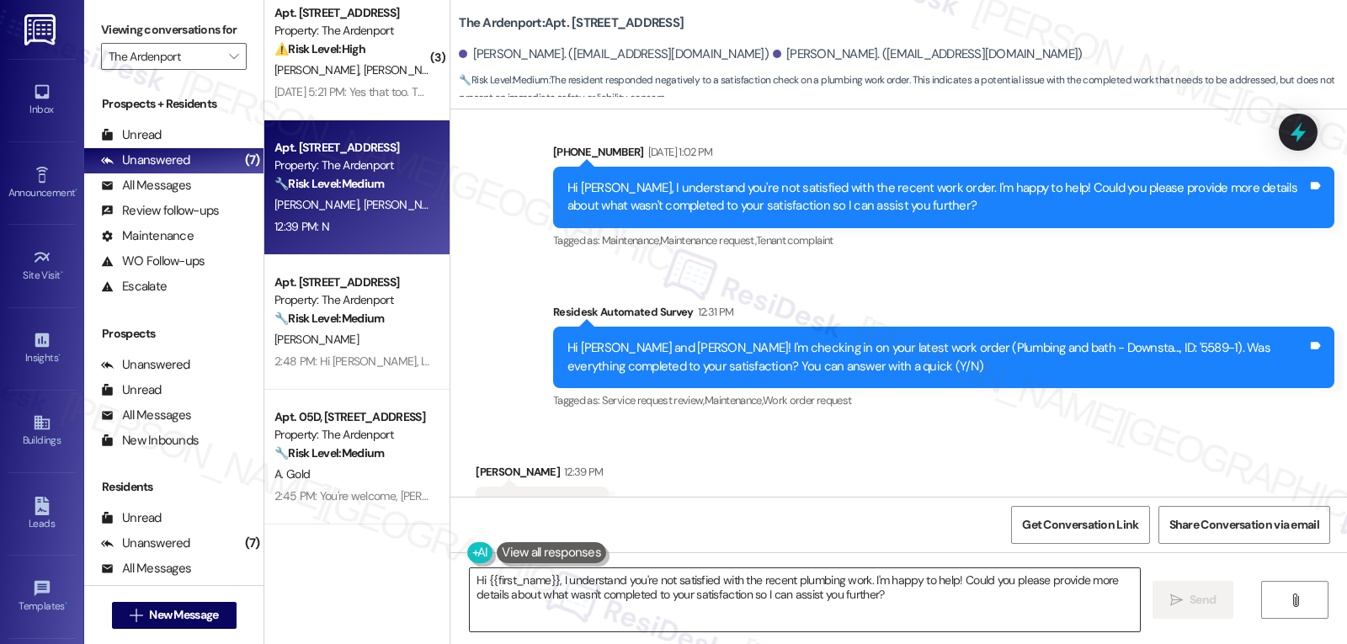
click at [940, 610] on textarea "Hi {{first_name}}, I understand you're not satisfied with the recent plumbing w…" at bounding box center [805, 599] width 670 height 63
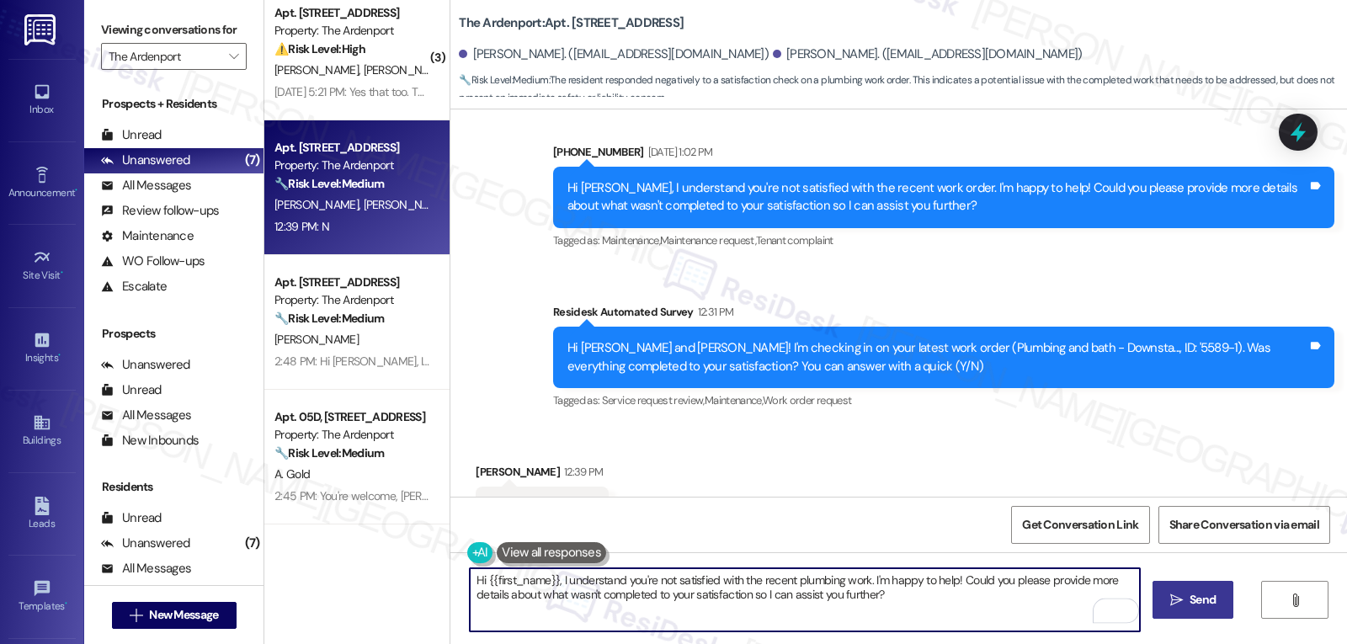
click at [1193, 595] on span "Send" at bounding box center [1203, 600] width 26 height 18
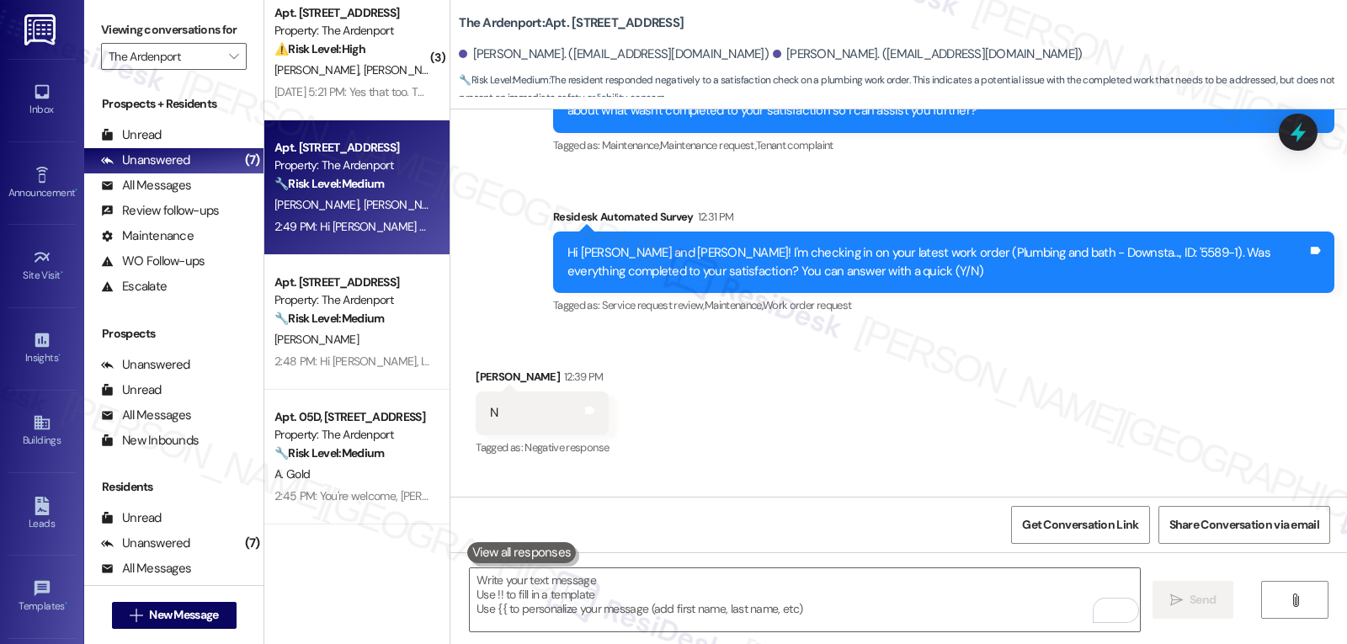
scroll to position [5777, 0]
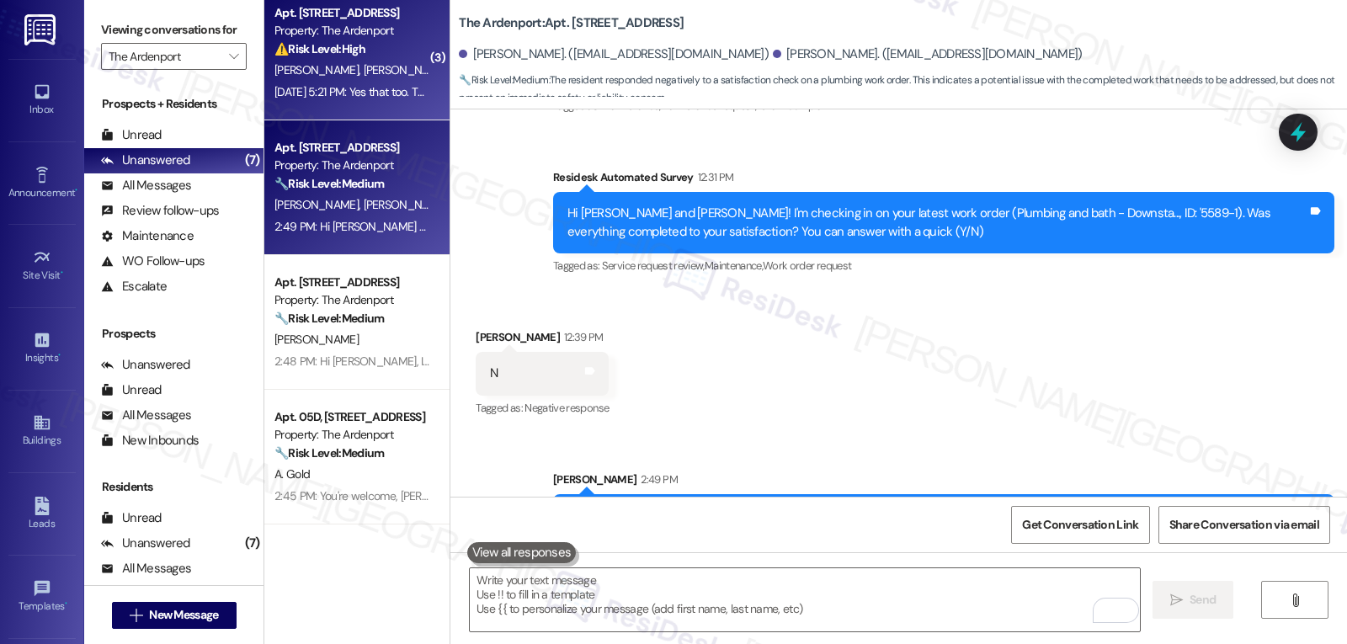
click at [317, 88] on div "Sep 16, 2025 at 5:21 PM: Yes that too. They closed that request. Sep 16, 2025 a…" at bounding box center [405, 91] width 263 height 15
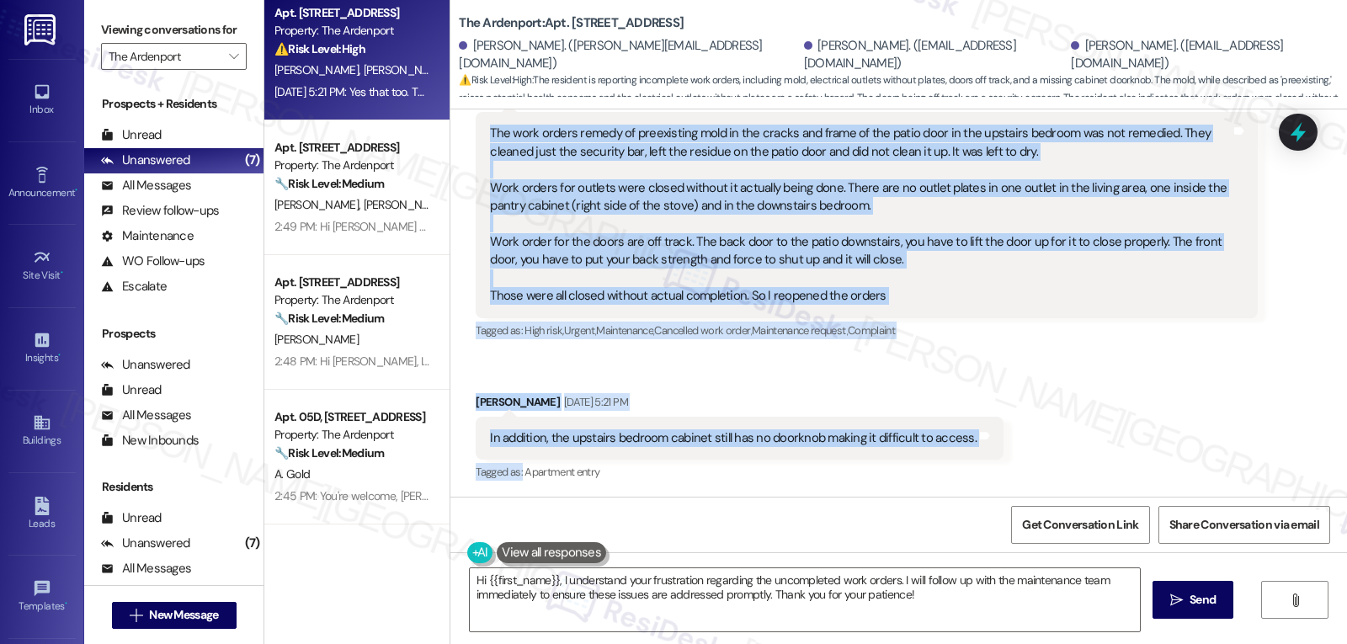
scroll to position [2234, 0]
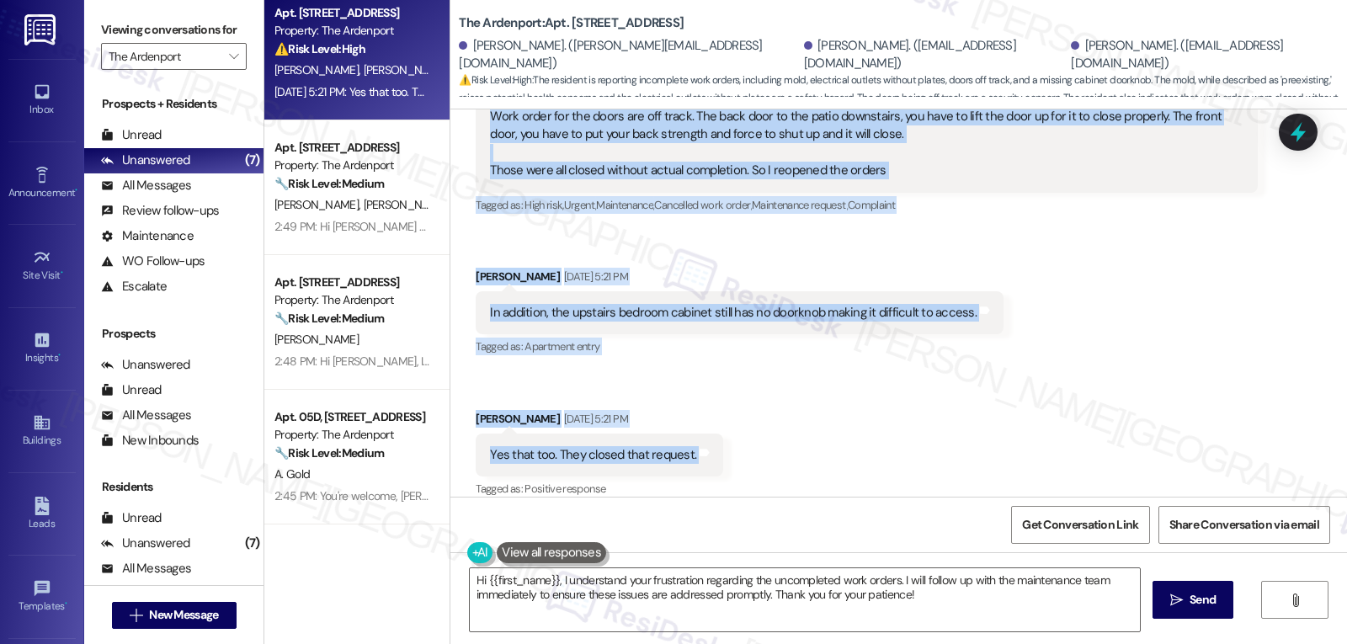
drag, startPoint x: 461, startPoint y: 285, endPoint x: 765, endPoint y: 458, distance: 349.5
click at [765, 458] on div "Received via SMS Roxanne Hohl Question Neutral Sep 16, 2025 at 3:46 PM The work…" at bounding box center [898, 210] width 897 height 606
copy div "Roxanne Hohl Question Neutral Sep 16, 2025 at 3:46 PM The work orders remedy of…"
click at [843, 610] on textarea "Hi {{first_name}}, I understand your frustration regarding the uncompleted work…" at bounding box center [805, 599] width 670 height 63
paste textarea "Roxanne, thank you for explaining all of this in detail. I’m so sorry to hear t…"
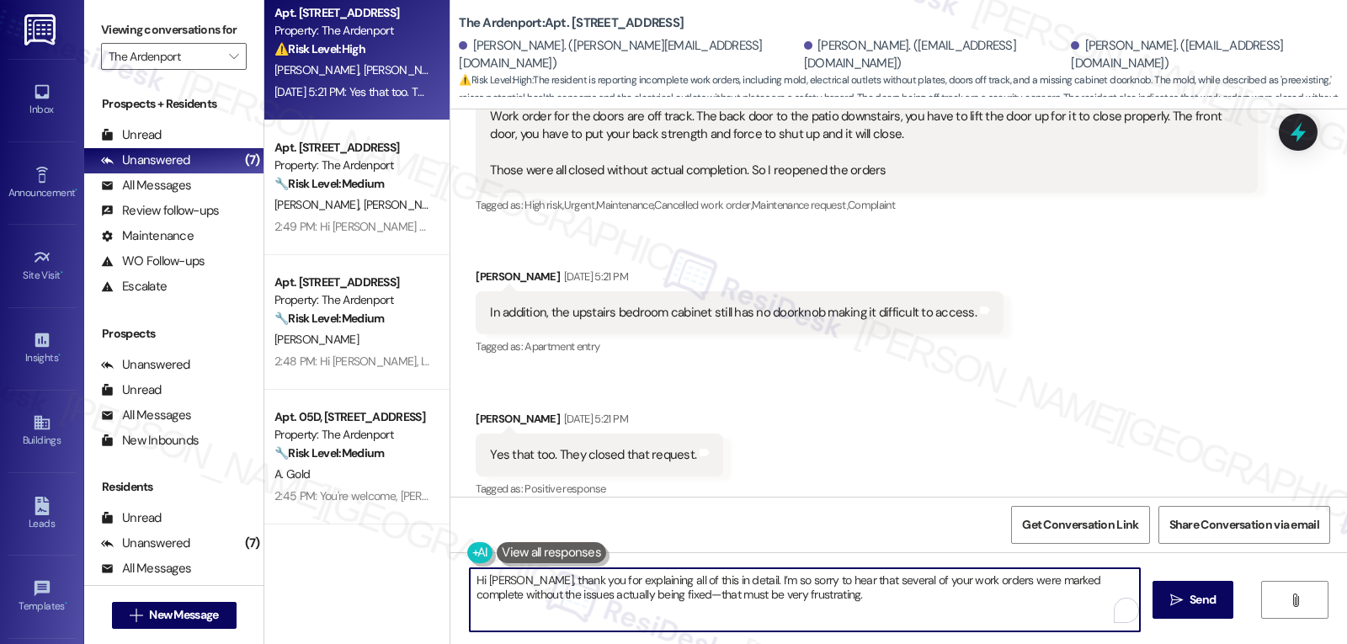
click at [653, 593] on textarea "Hi Roxanne, thank you for explaining all of this in detail. I’m so sorry to hea…" at bounding box center [805, 599] width 670 height 63
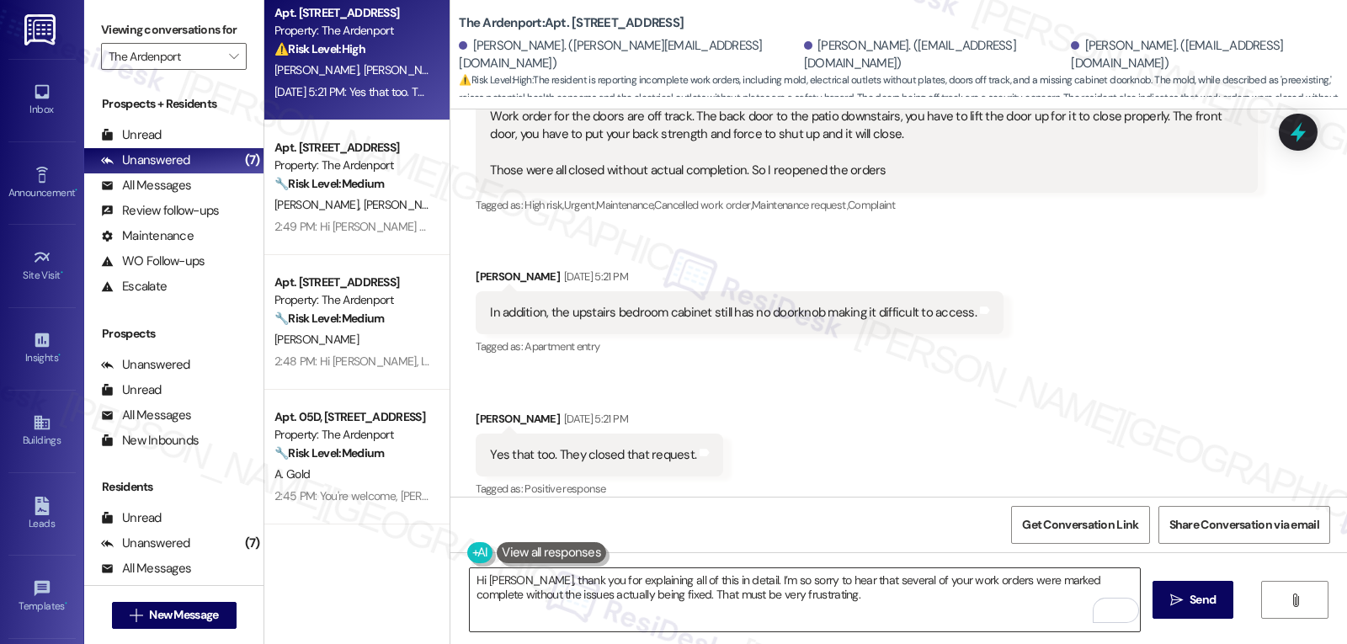
click at [850, 605] on textarea "Hi Roxanne, thank you for explaining all of this in detail. I’m so sorry to hea…" at bounding box center [805, 599] width 670 height 63
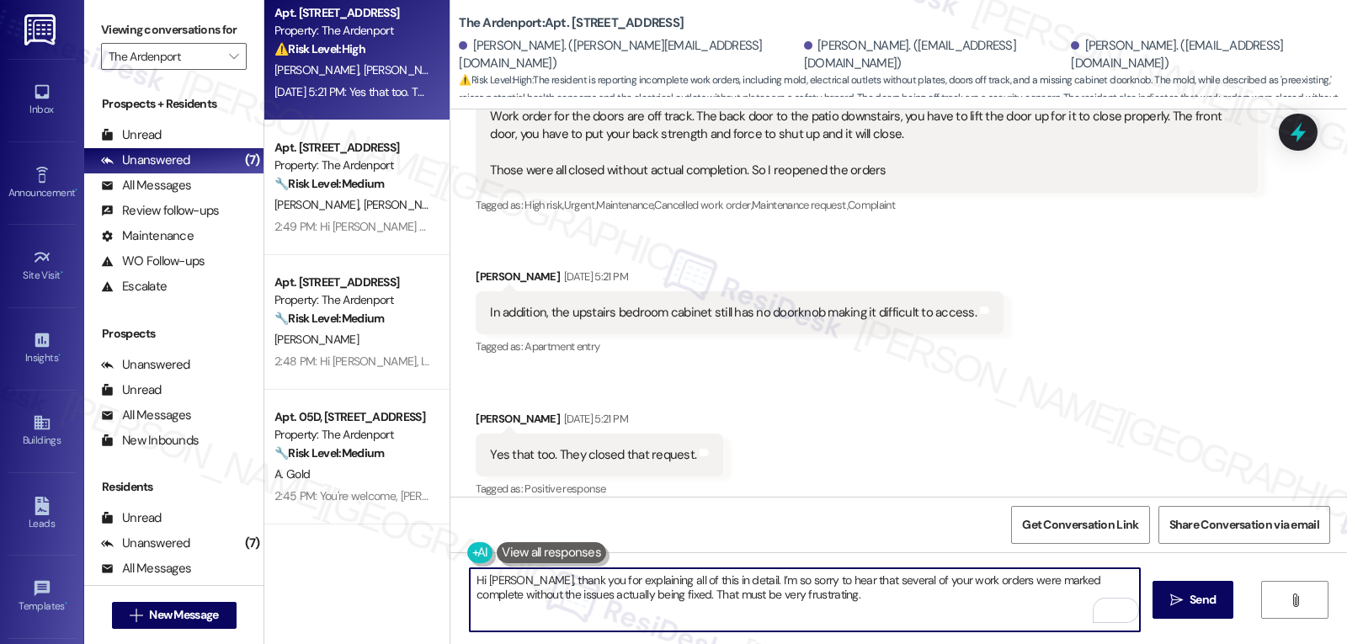
paste textarea "I’ll make sure to escalate this to the site team so they’re aware that these it…"
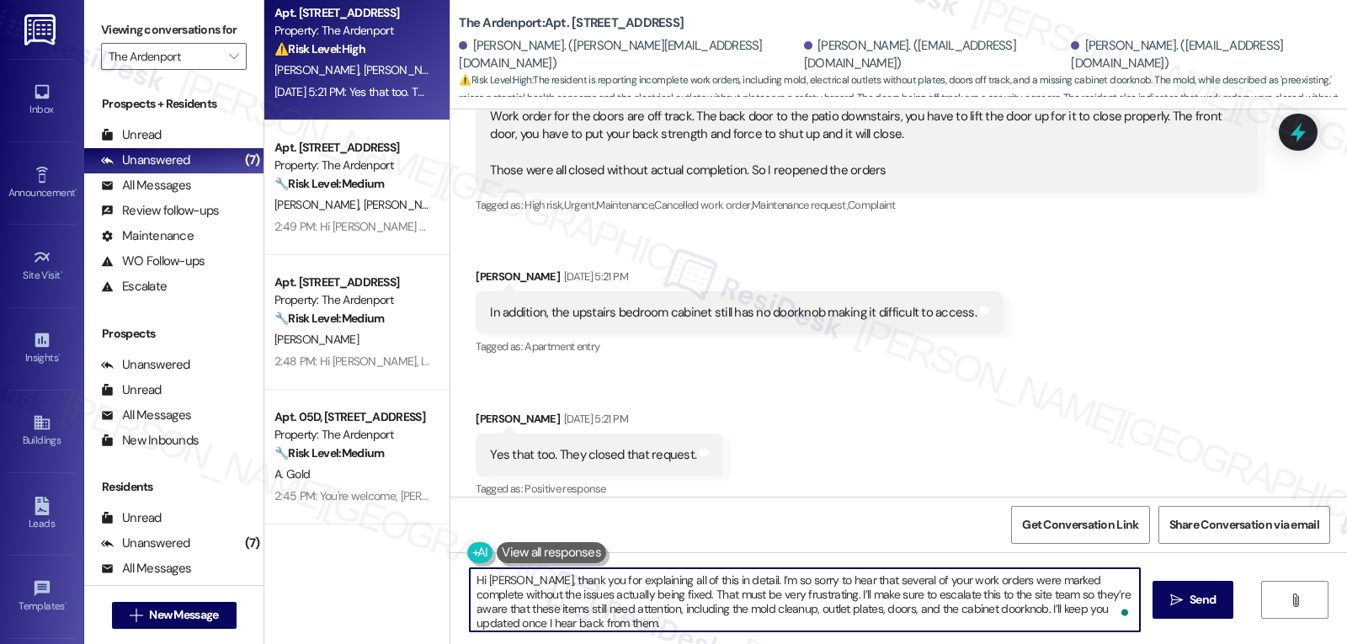
click at [993, 597] on textarea "Hi Roxanne, thank you for explaining all of this in detail. I’m so sorry to hea…" at bounding box center [805, 599] width 670 height 63
click at [784, 610] on textarea "Hi Roxanne, thank you for explaining all of this in detail. I’m so sorry to hea…" at bounding box center [805, 599] width 670 height 63
click at [788, 630] on textarea "Hi Roxanne, thank you for explaining all of this in detail. I’m so sorry to hea…" at bounding box center [805, 599] width 670 height 63
click at [764, 625] on textarea "Hi Roxanne, thank you for explaining all of this in detail. I’m so sorry to hea…" at bounding box center [805, 599] width 670 height 63
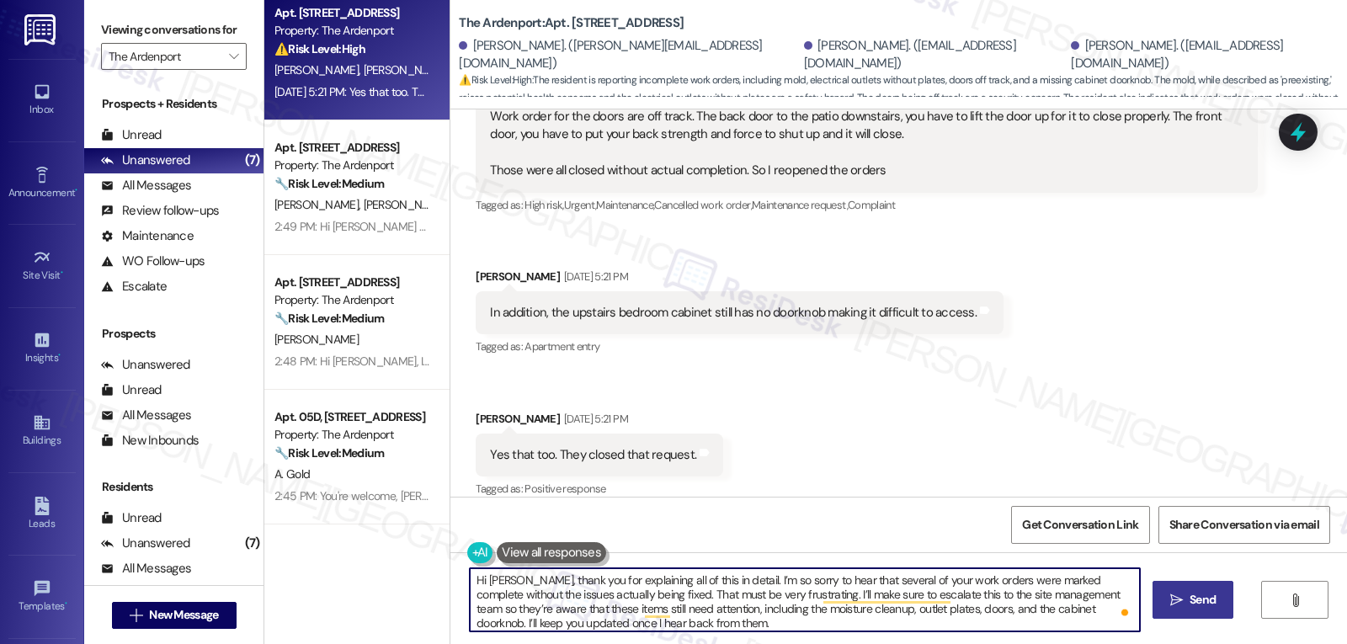
type textarea "Hi Roxanne, thank you for explaining all of this in detail. I’m so sorry to hea…"
click at [1196, 604] on span "Send" at bounding box center [1203, 600] width 26 height 18
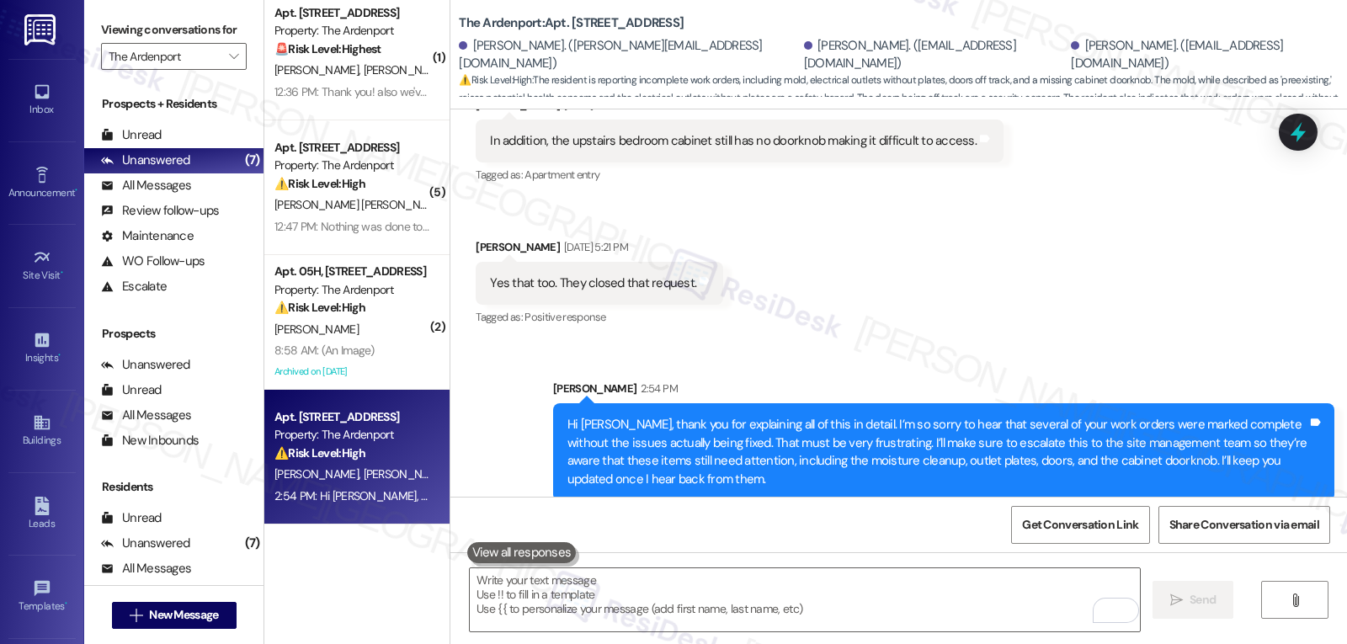
scroll to position [2238, 0]
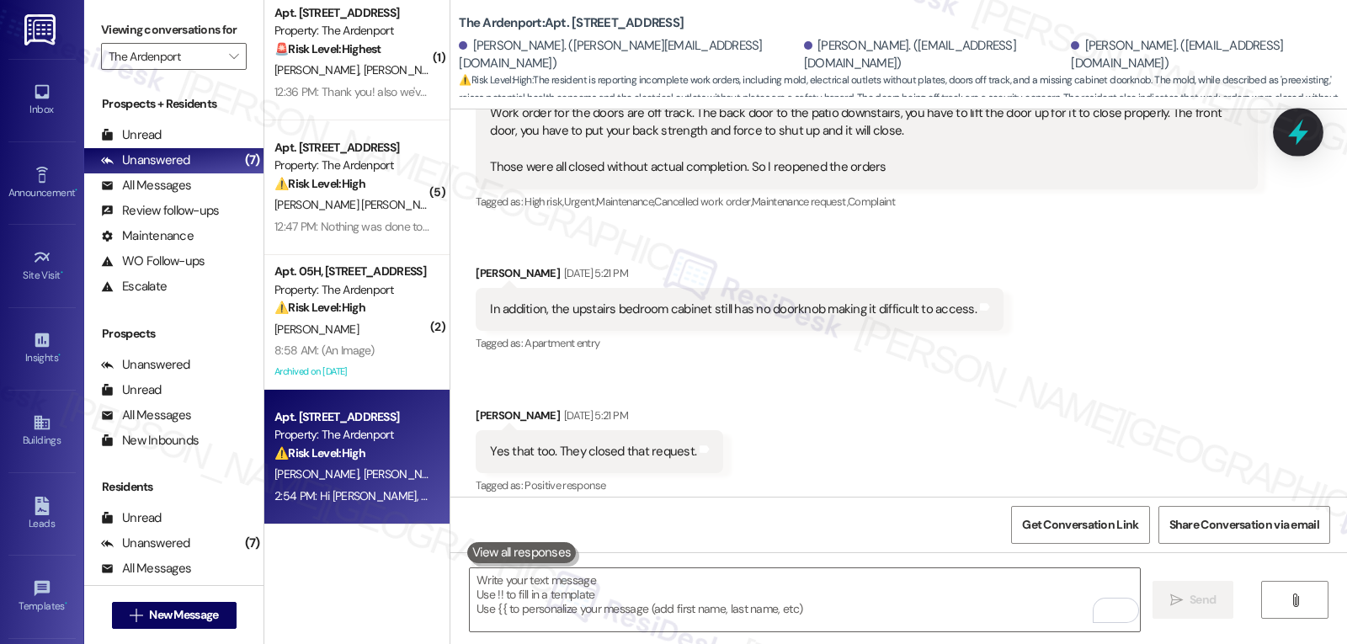
click at [1296, 141] on icon at bounding box center [1298, 132] width 29 height 29
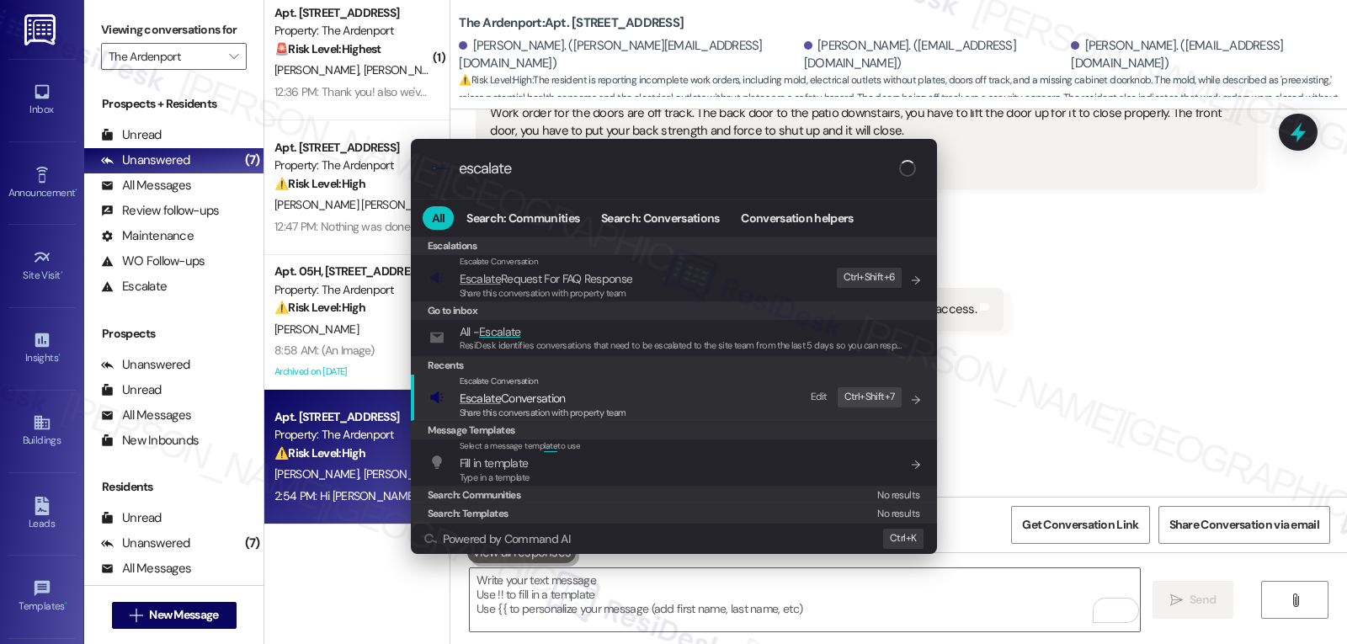
type input "escalate"
click at [543, 407] on span "Share this conversation with property team" at bounding box center [543, 413] width 167 height 12
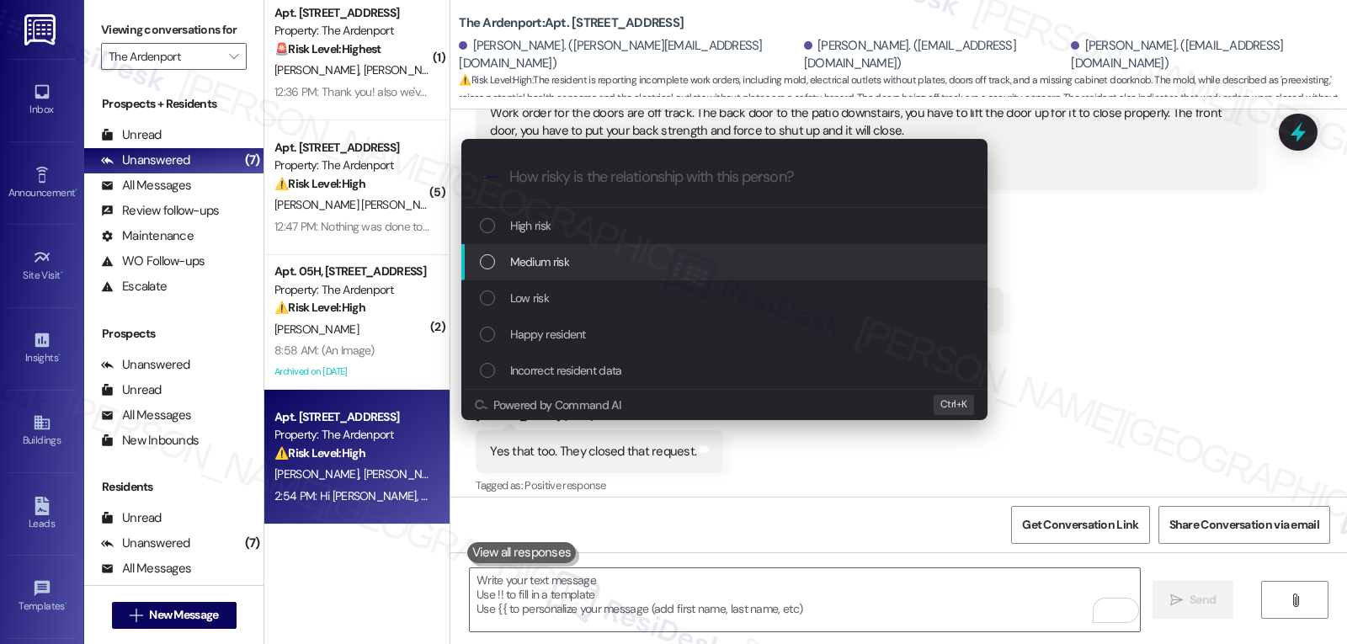
click at [563, 273] on div "Medium risk" at bounding box center [724, 262] width 526 height 36
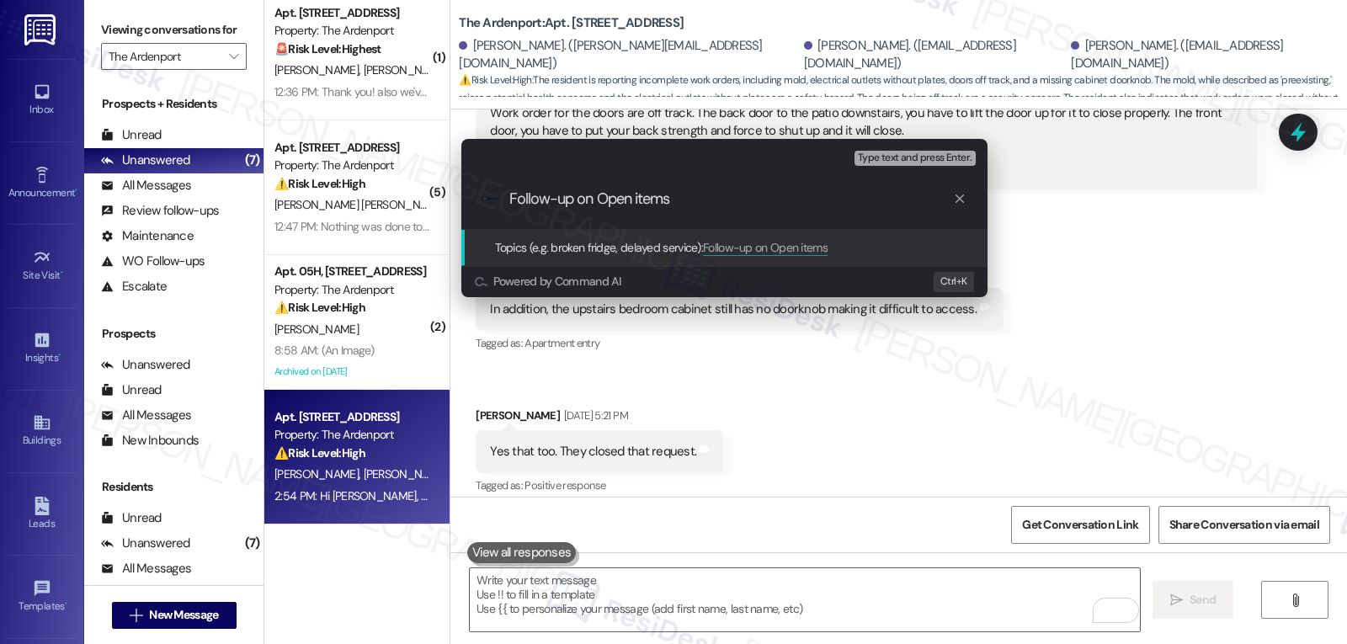
type input "Follow-up on Open items"
click at [1109, 313] on div "Escalate Conversation Medium risk Topics (e.g. broken fridge, delayed service) …" at bounding box center [673, 322] width 1347 height 644
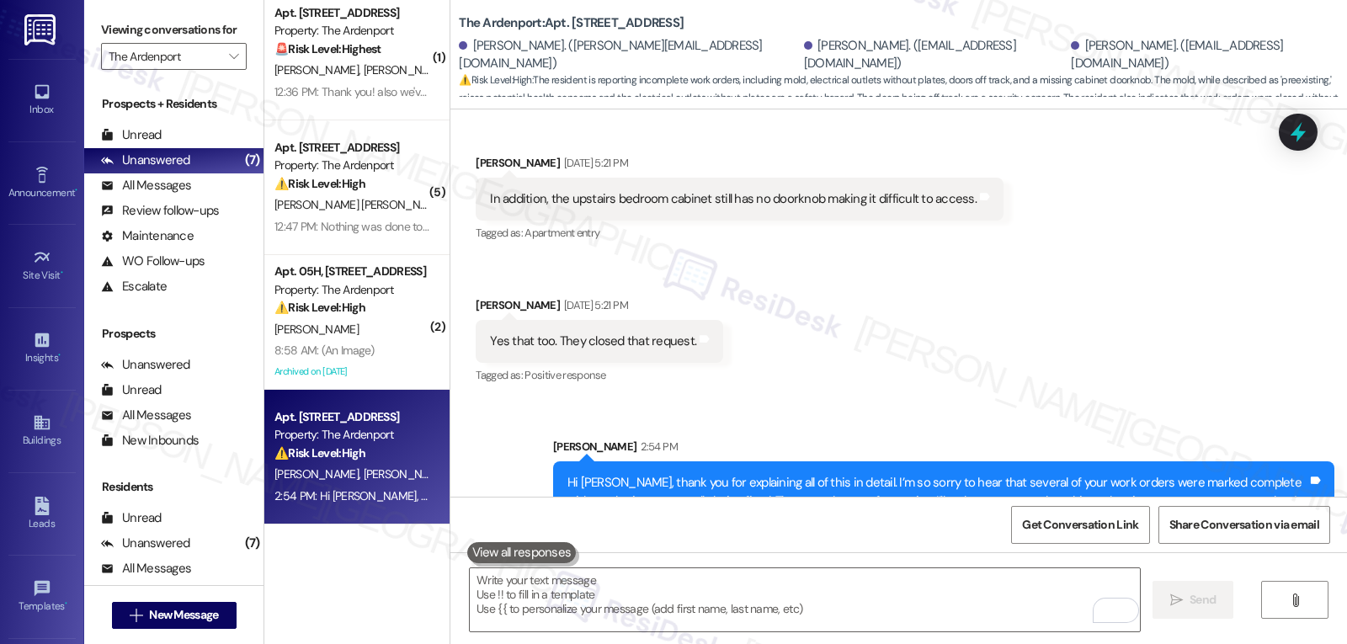
scroll to position [2406, 0]
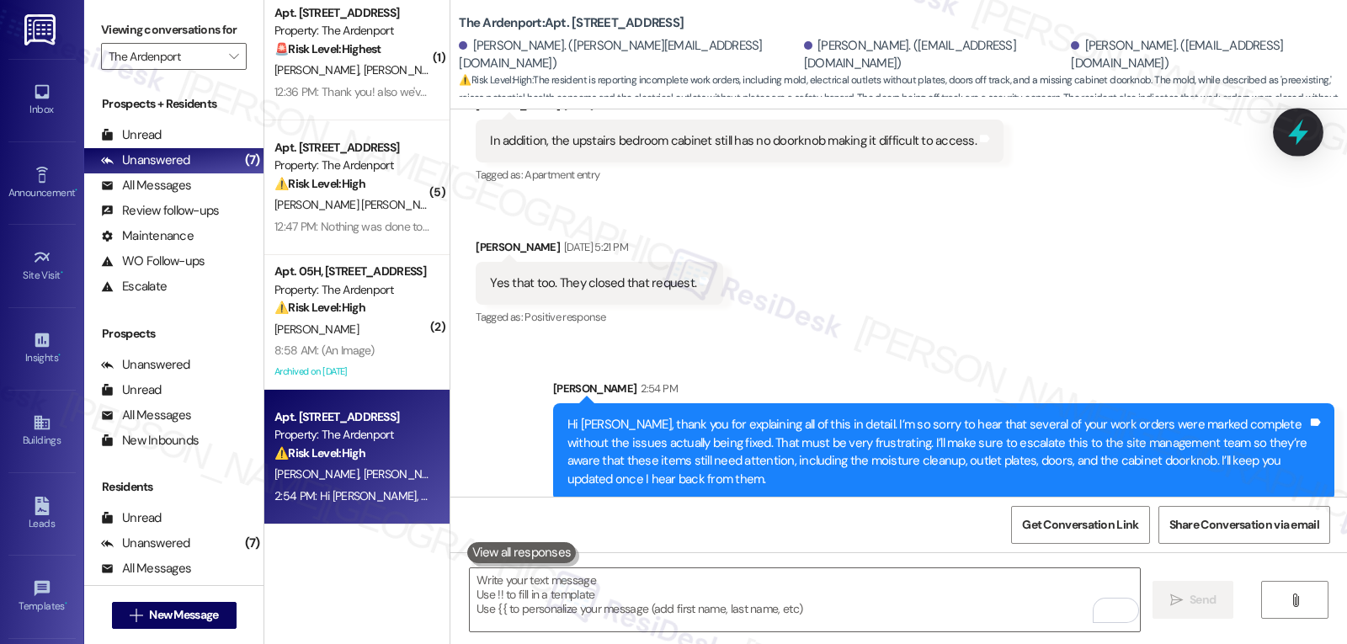
click at [1297, 133] on icon at bounding box center [1298, 133] width 20 height 26
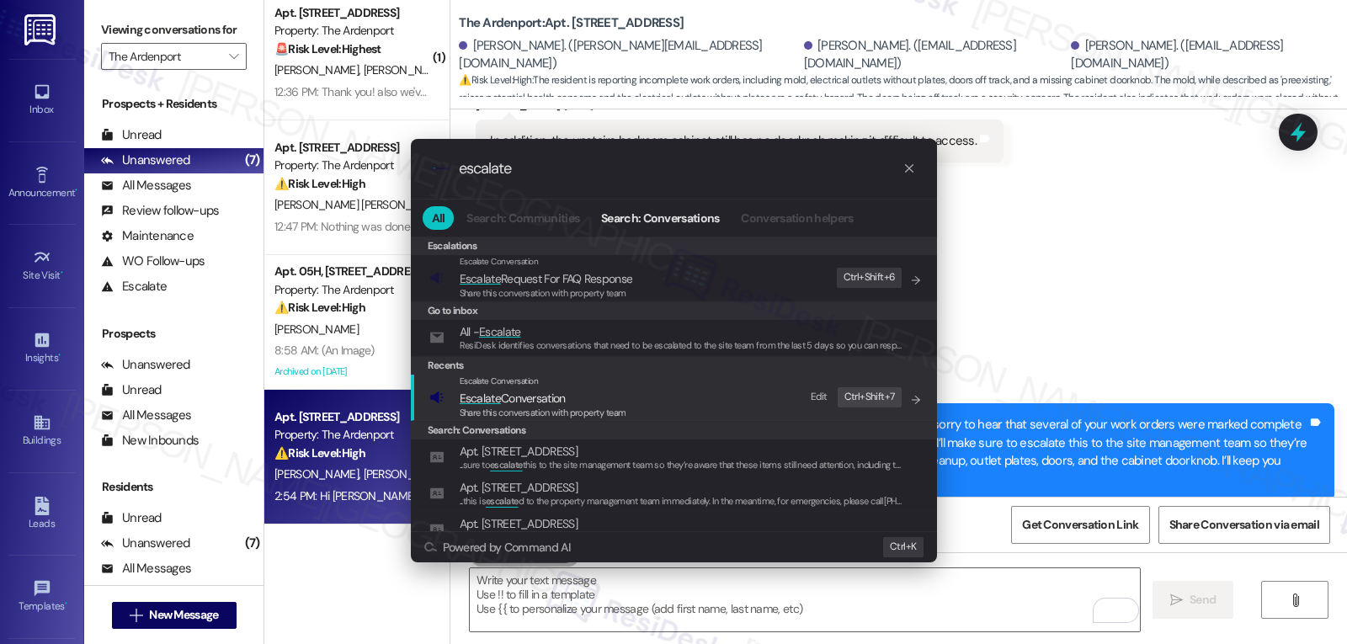
type input "escalate"
click at [572, 402] on span "Escalate Conversation" at bounding box center [543, 398] width 167 height 19
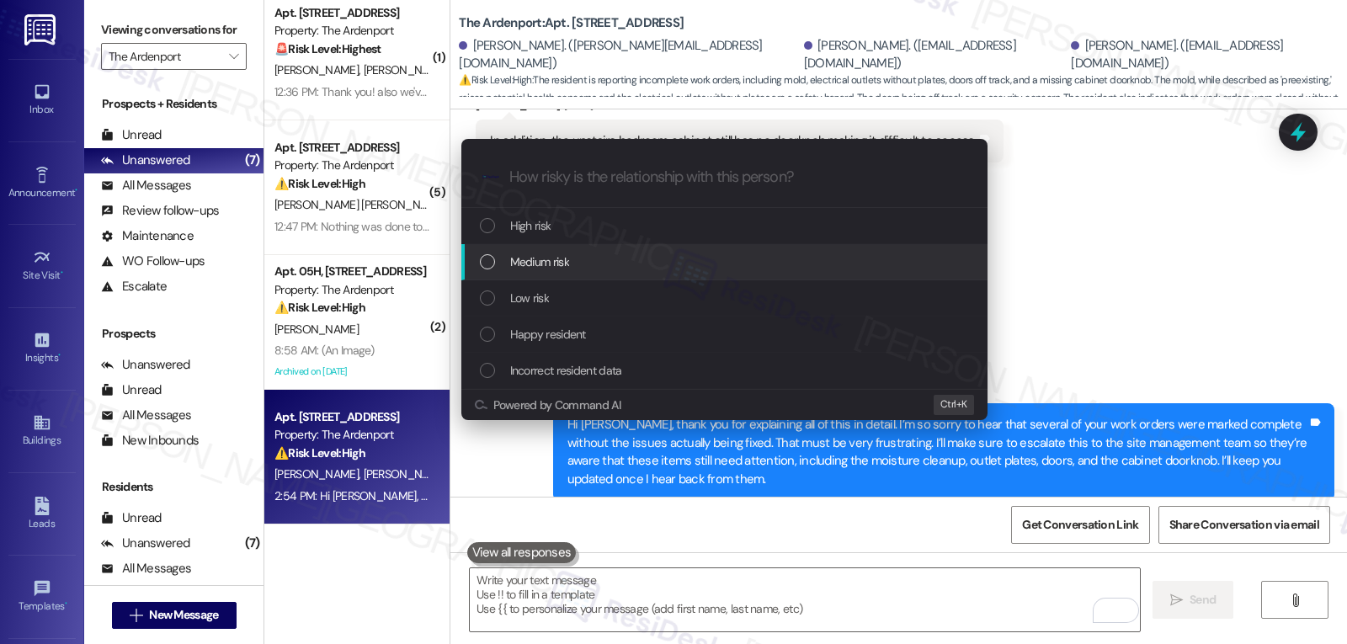
click at [542, 262] on span "Medium risk" at bounding box center [539, 262] width 59 height 19
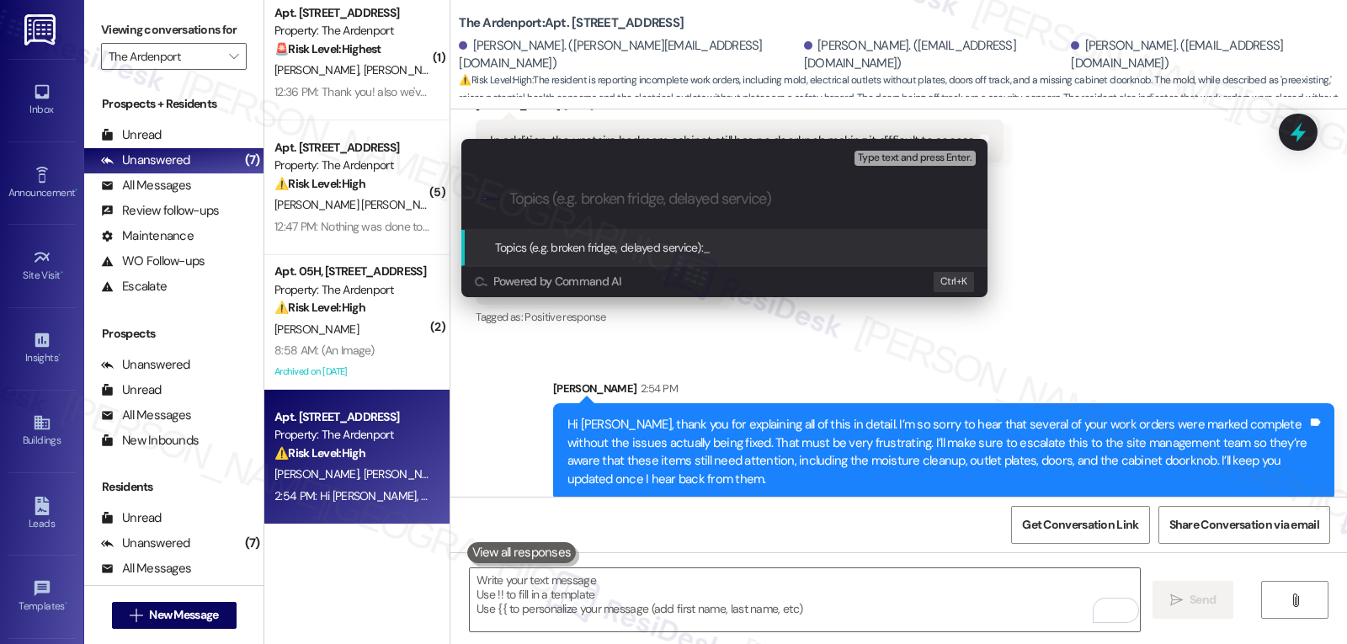
paste input "Follow-up on Open items"
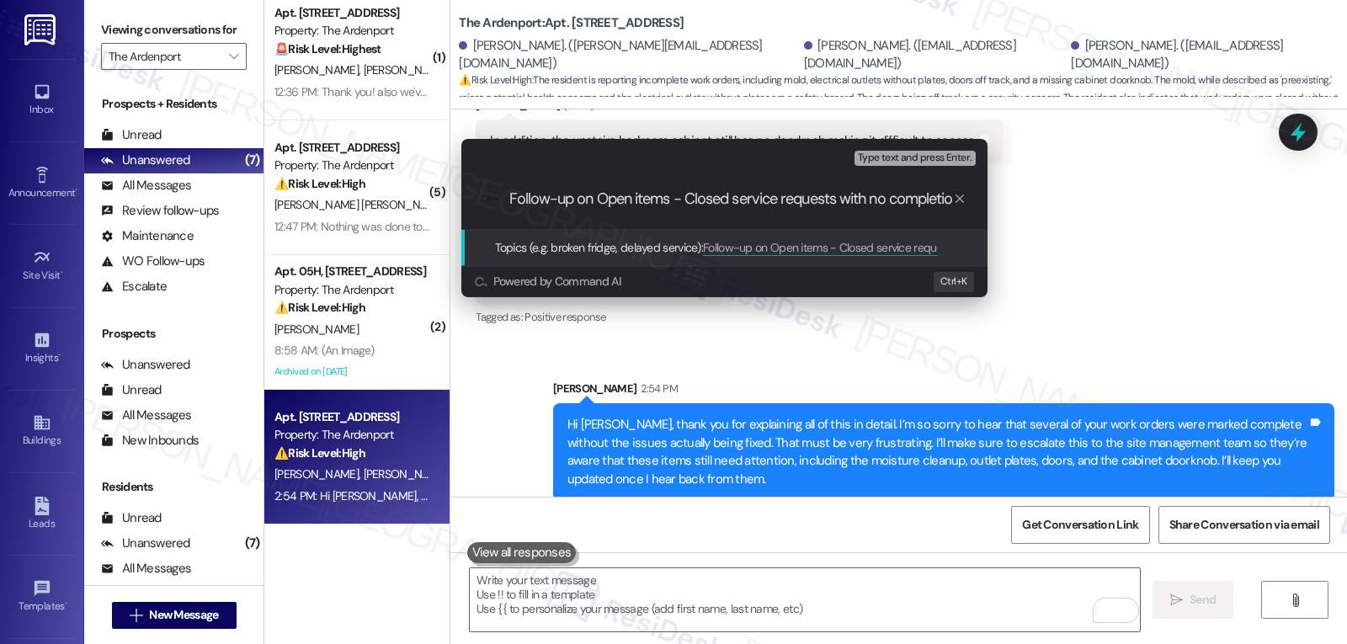
scroll to position [0, 12]
click at [677, 195] on input "Follow-up on Open items - Closed service requests with no completion" at bounding box center [731, 199] width 444 height 18
type input "Follow-up on Open items; closed service requests with no completion"
click at [944, 156] on span "Type text and press Enter." at bounding box center [915, 158] width 114 height 12
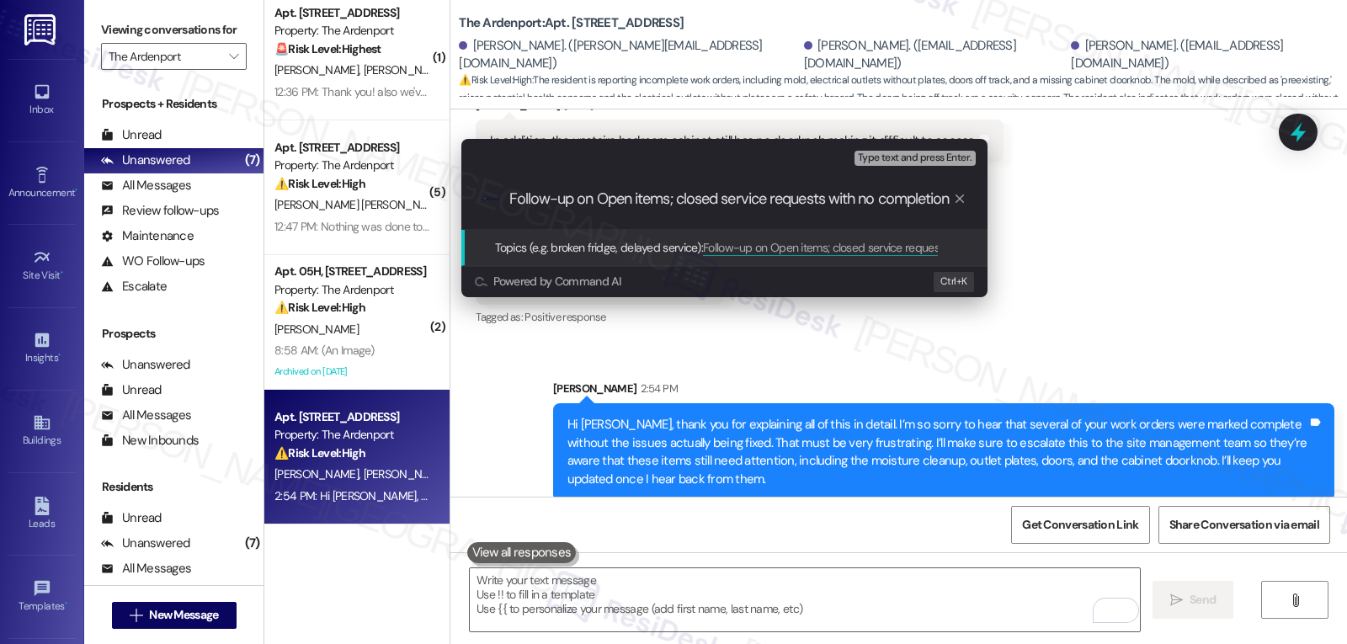
click at [906, 205] on input "Follow-up on Open items; closed service requests with no completion" at bounding box center [731, 199] width 444 height 18
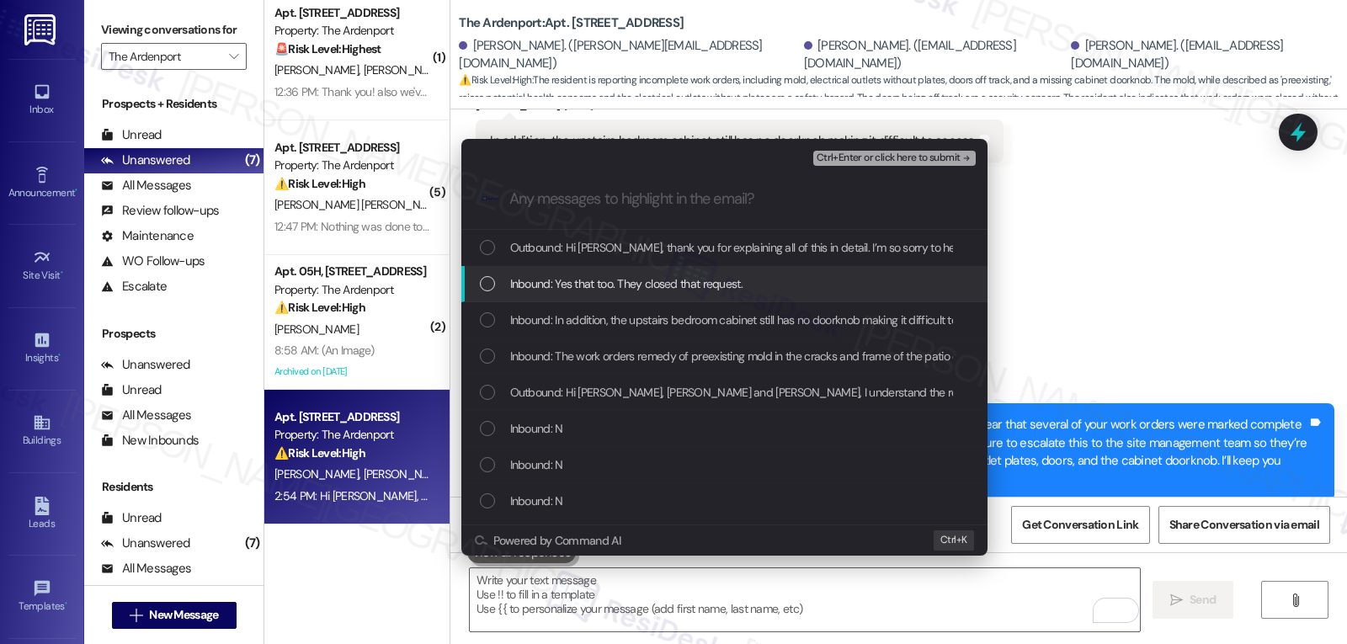
drag, startPoint x: 492, startPoint y: 288, endPoint x: 489, endPoint y: 314, distance: 26.2
click at [491, 288] on div "List of options" at bounding box center [487, 283] width 15 height 15
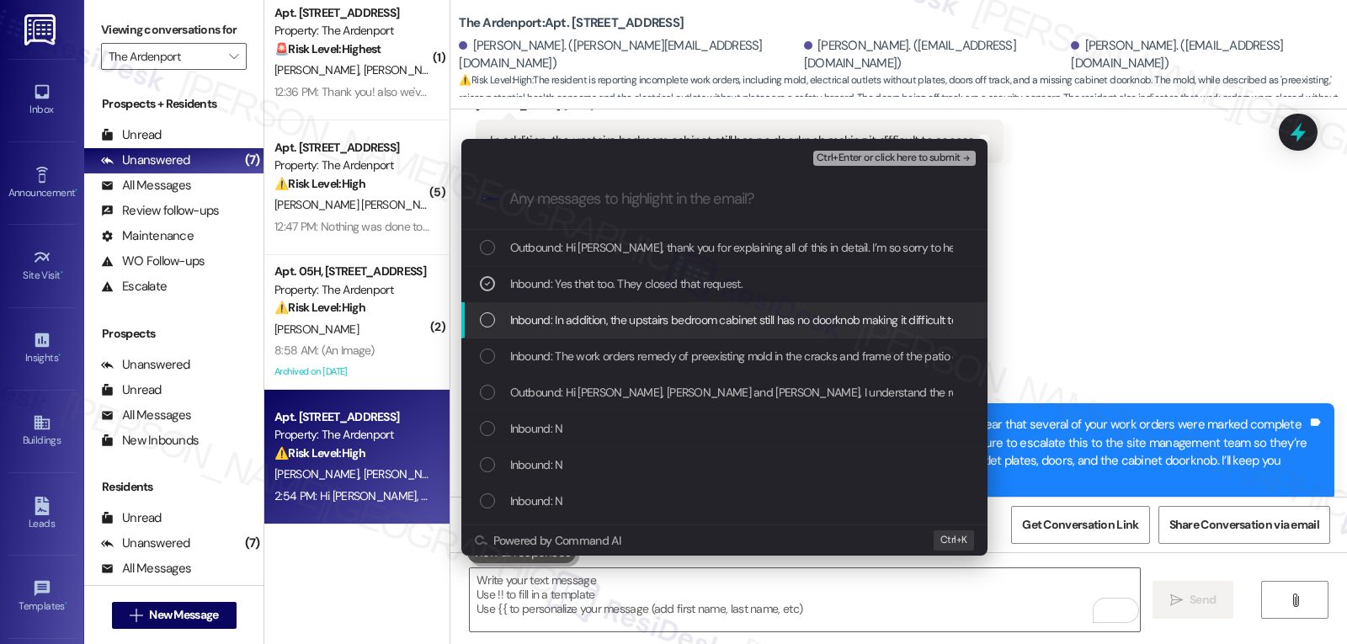
click at [487, 328] on div "Inbound: In addition, the upstairs bedroom cabinet still has no doorknob making…" at bounding box center [726, 320] width 493 height 19
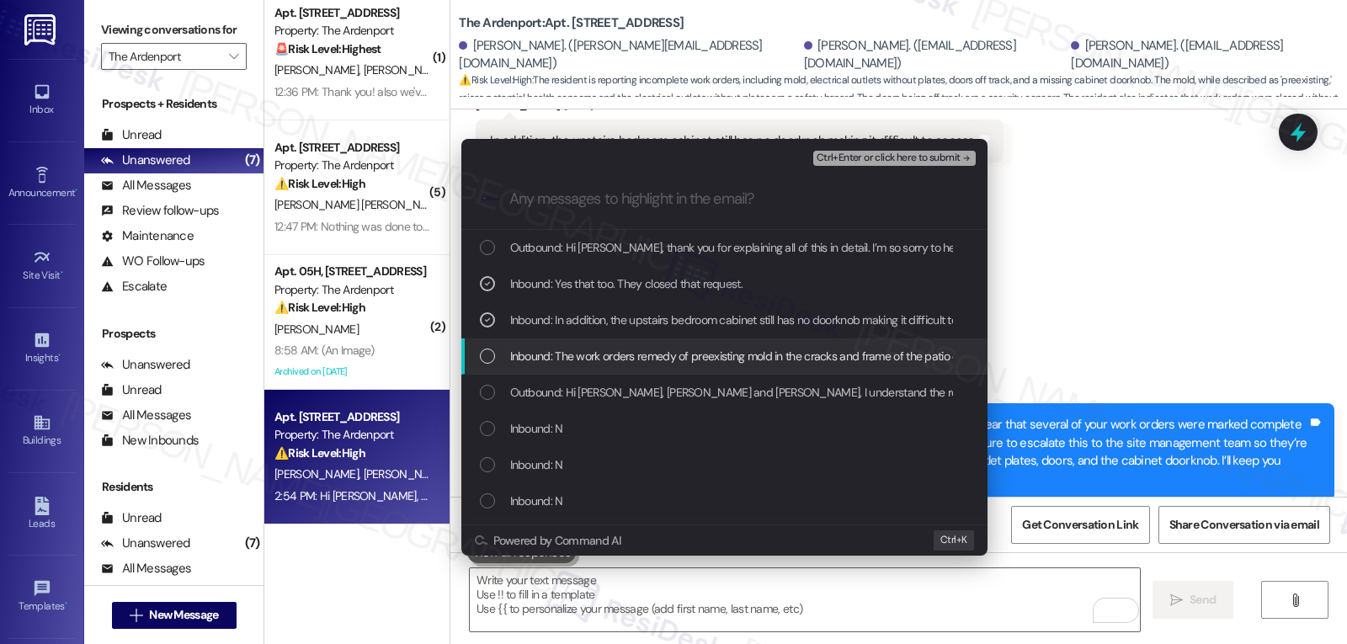
click at [485, 360] on div "List of options" at bounding box center [487, 356] width 15 height 15
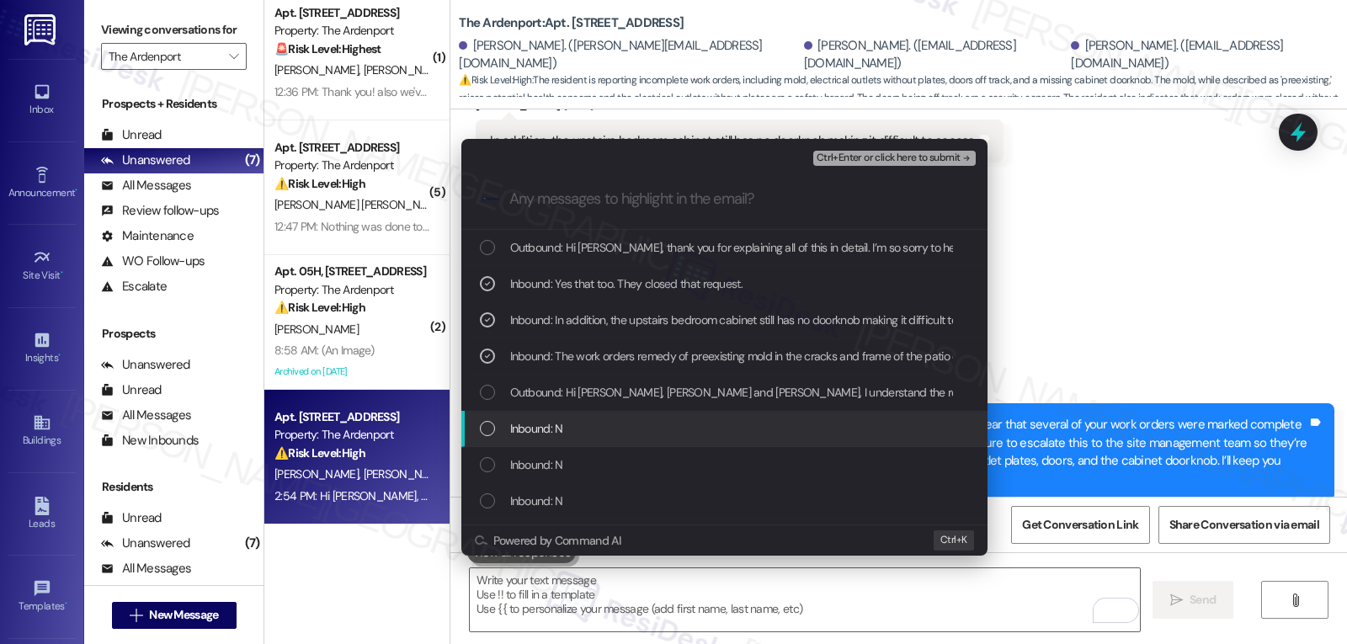
click at [487, 425] on div "List of options" at bounding box center [487, 428] width 15 height 15
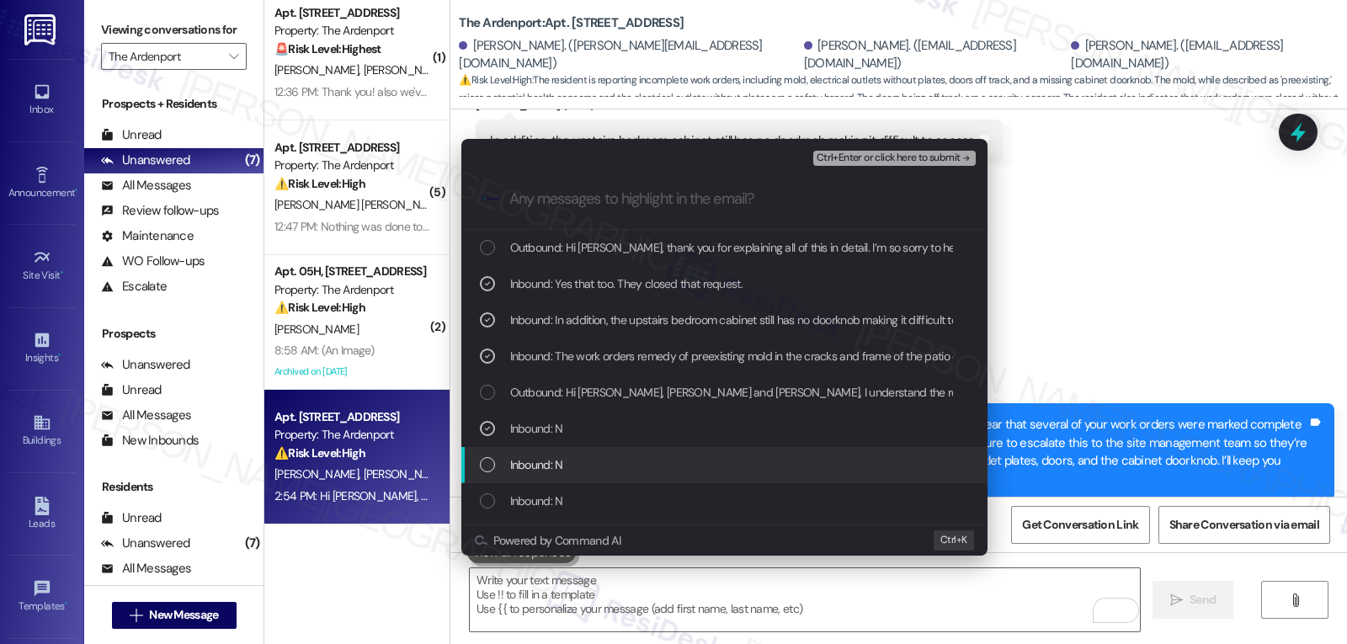
click at [492, 456] on div "Inbound: N" at bounding box center [726, 464] width 493 height 19
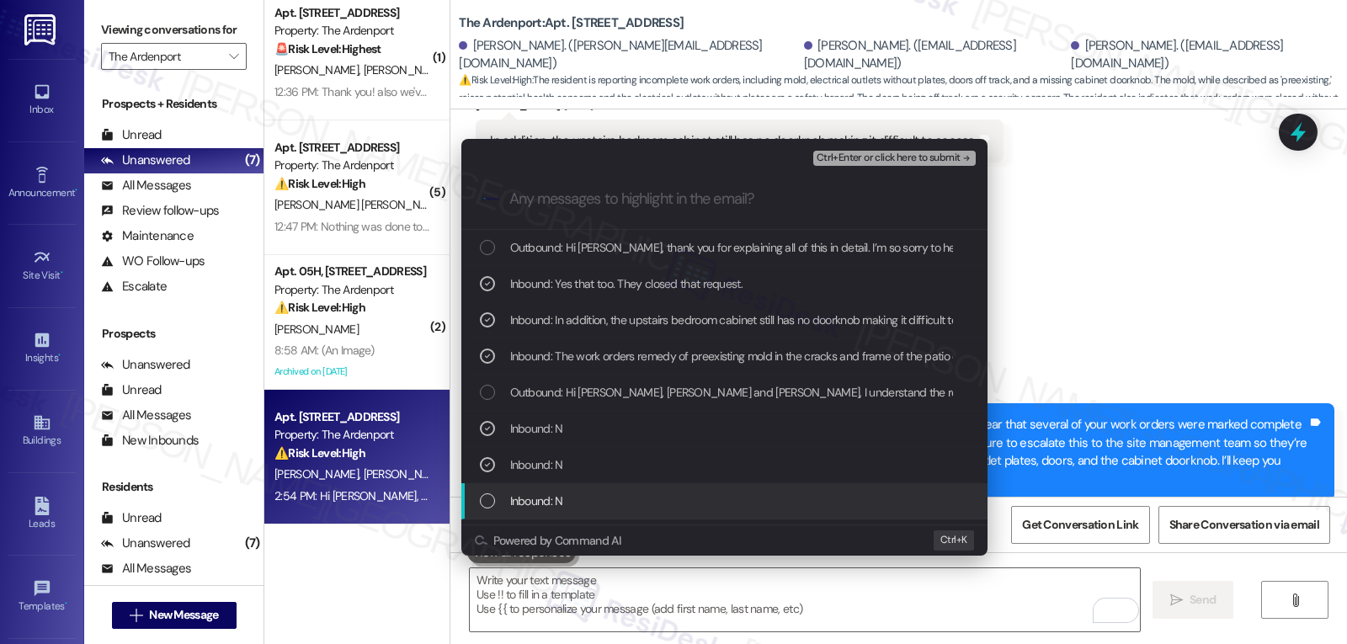
click at [487, 492] on div "Inbound: N" at bounding box center [726, 501] width 493 height 19
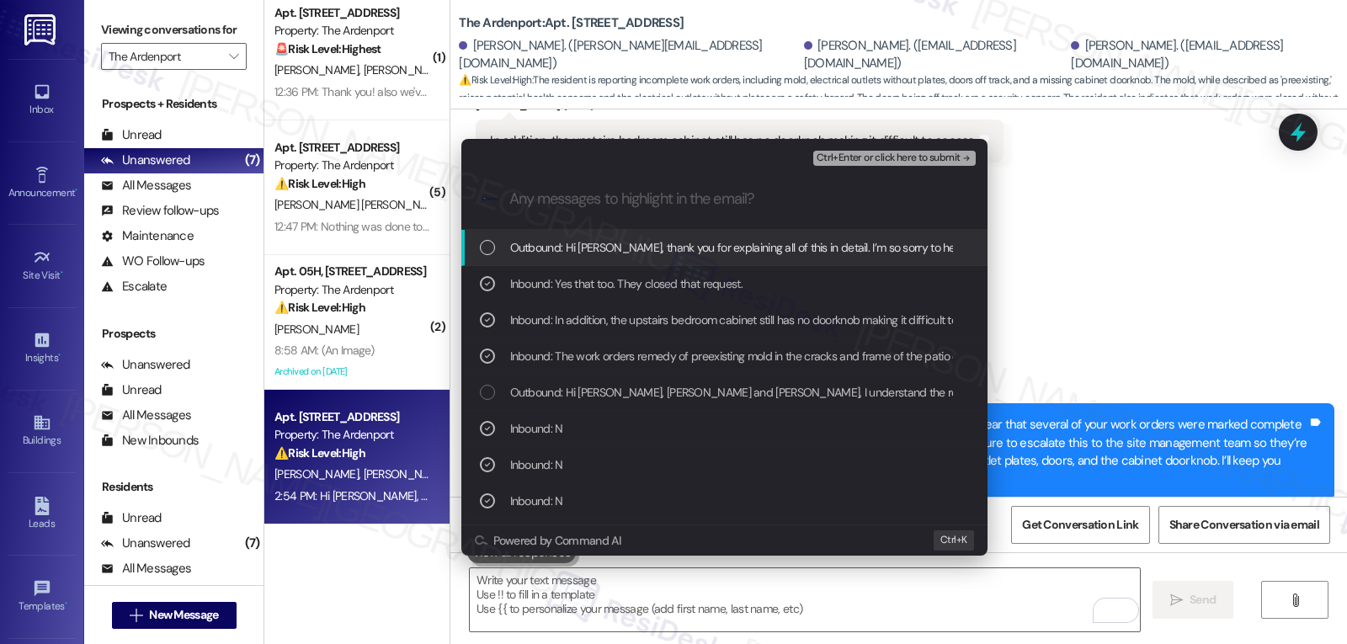
click at [921, 159] on span "Ctrl+Enter or click here to submit" at bounding box center [889, 158] width 144 height 12
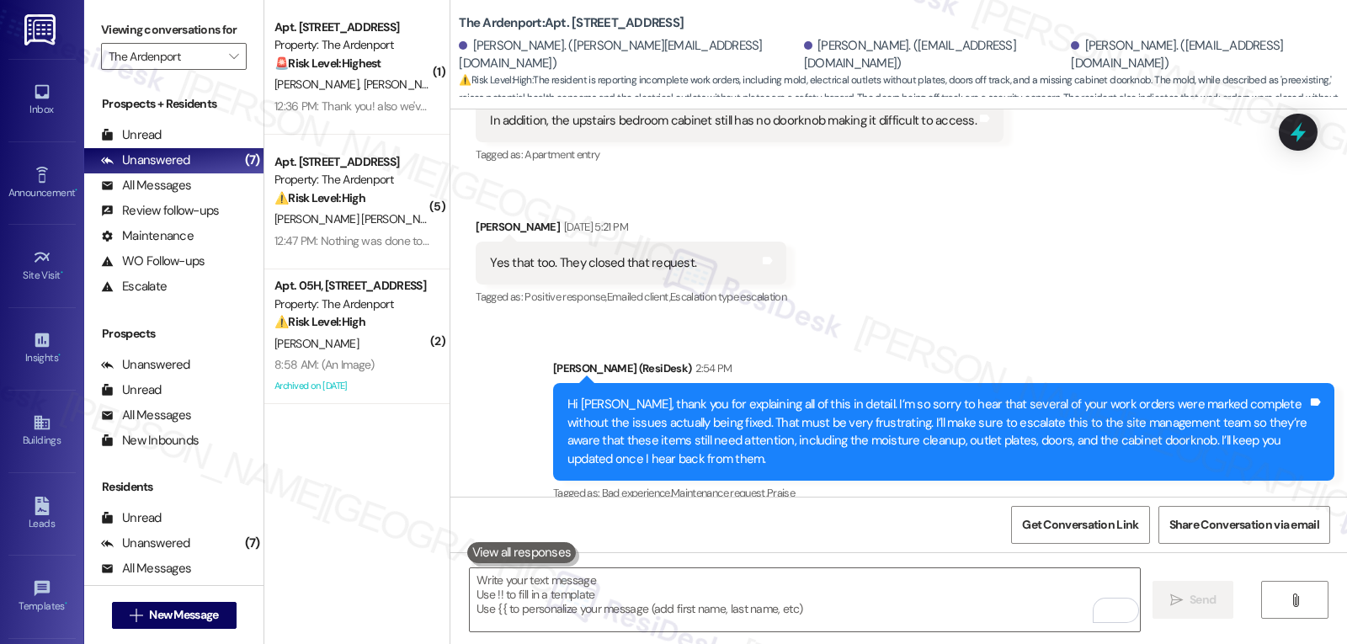
scroll to position [2431, 0]
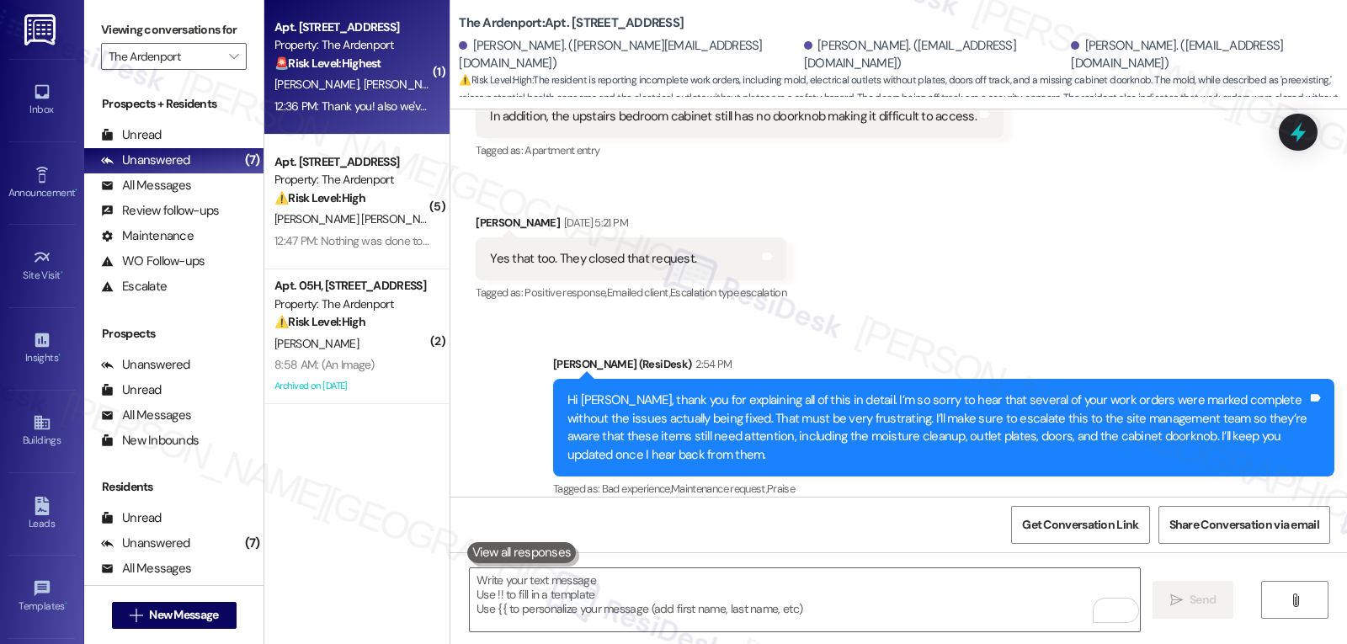
click at [365, 83] on span "S. Williams" at bounding box center [406, 84] width 84 height 15
type textarea "Fetching suggested responses. Please feel free to read through the conversation…"
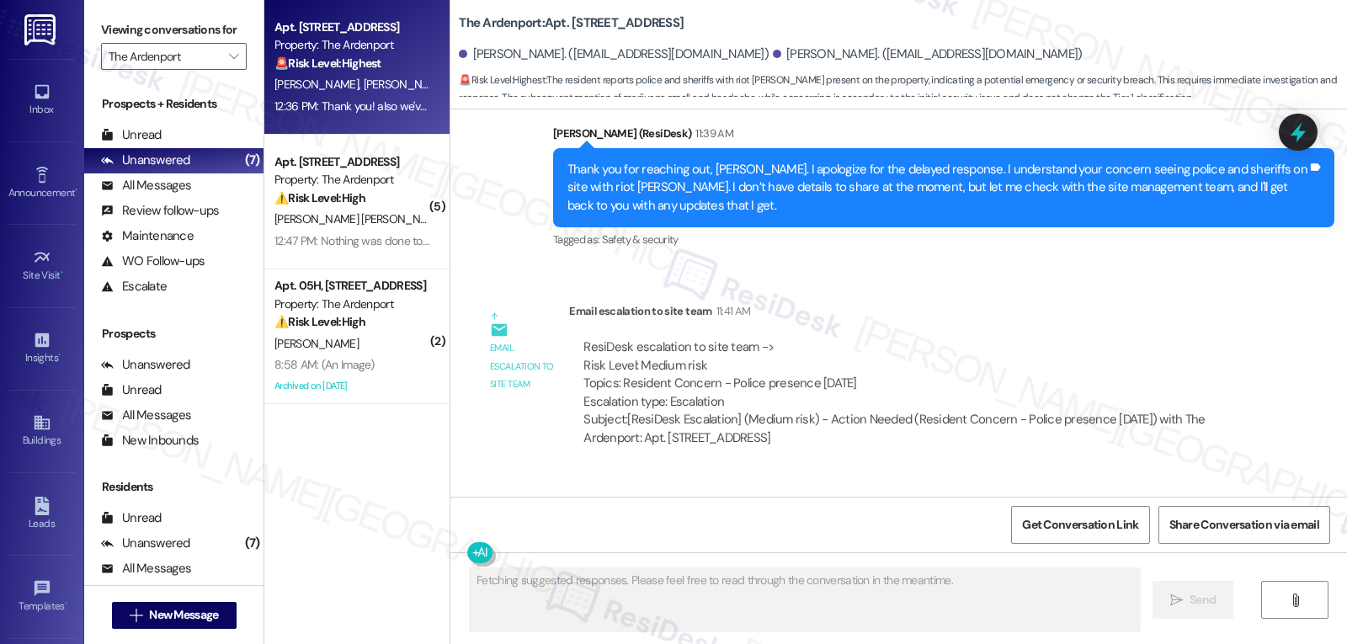
scroll to position [9941, 0]
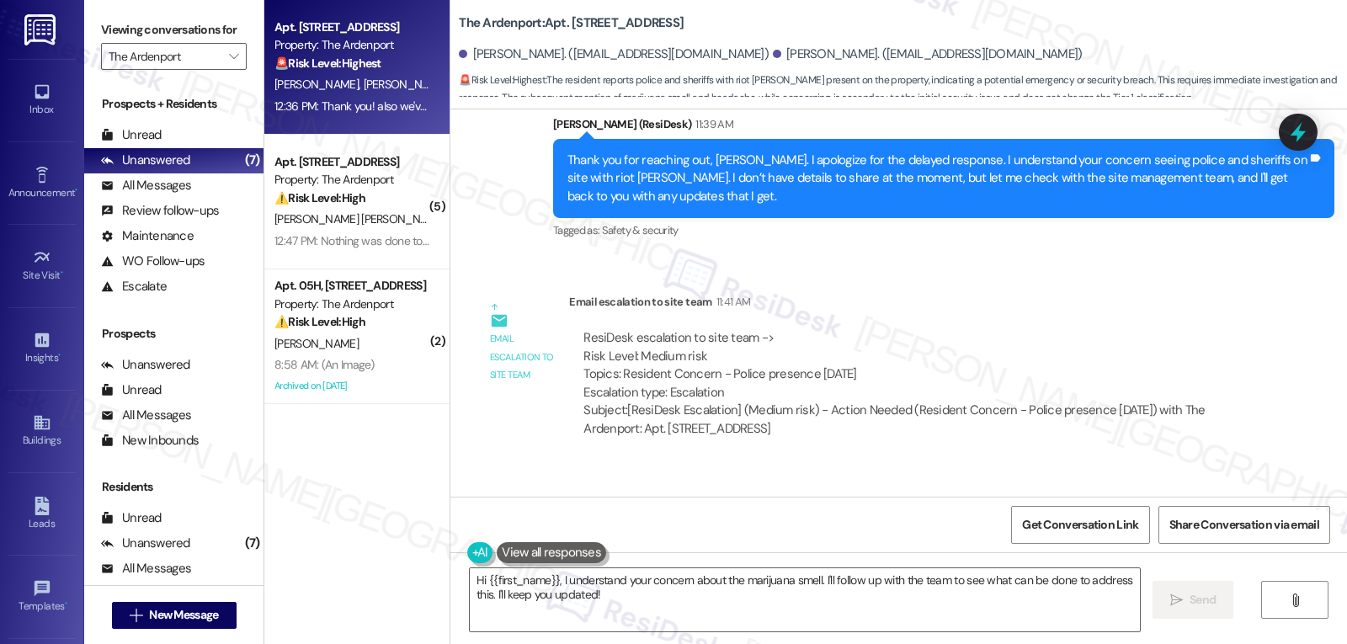
drag, startPoint x: 462, startPoint y: 381, endPoint x: 1059, endPoint y: 437, distance: 599.6
click at [1059, 488] on div "Received via SMS Salina Williams Question Neutral 12:36 PM Thank you! also we'v…" at bounding box center [866, 564] width 807 height 152
copy div "Salina Williams Question Neutral 12:36 PM Thank you! also we've been having rea…"
click at [727, 600] on textarea "Hi {{first_name}}, I understand your concern about the marijuana smell. I'll fo…" at bounding box center [805, 599] width 670 height 63
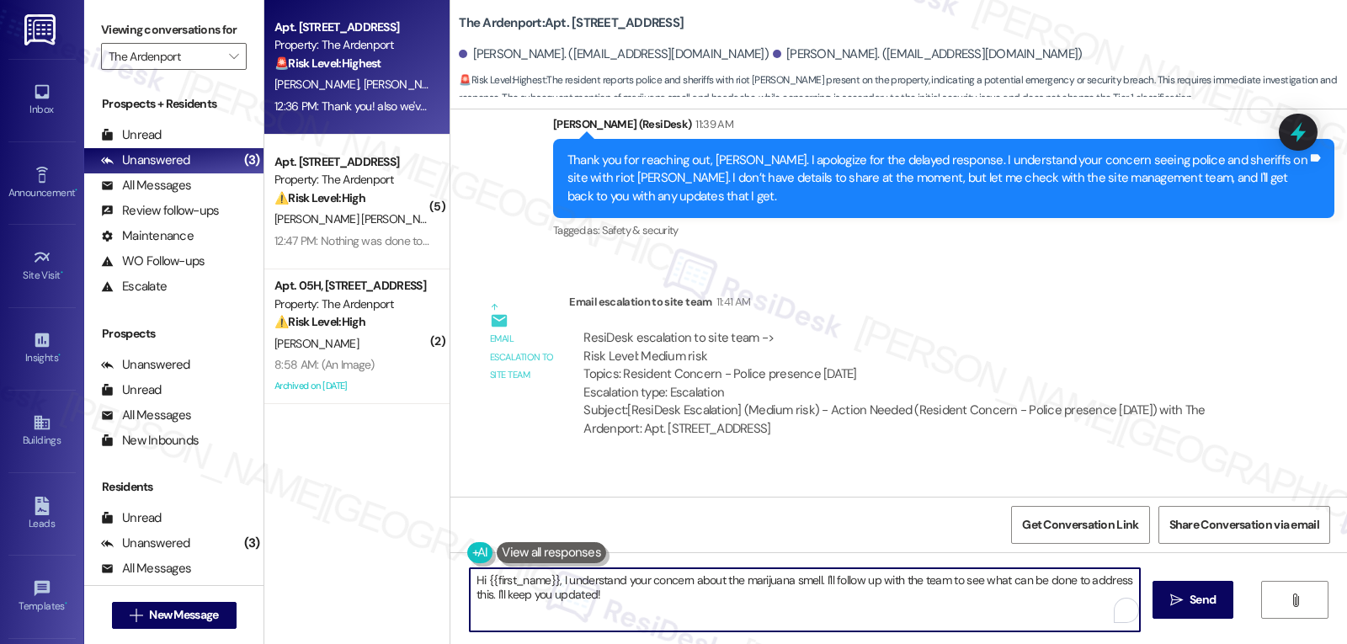
paste textarea "Salina, I’m so sorry you’re having to deal with that strong smell in your apart…"
click at [887, 594] on textarea "Hi Salina, I’m so sorry you’re having to deal with that strong smell in your ap…" at bounding box center [805, 599] width 670 height 63
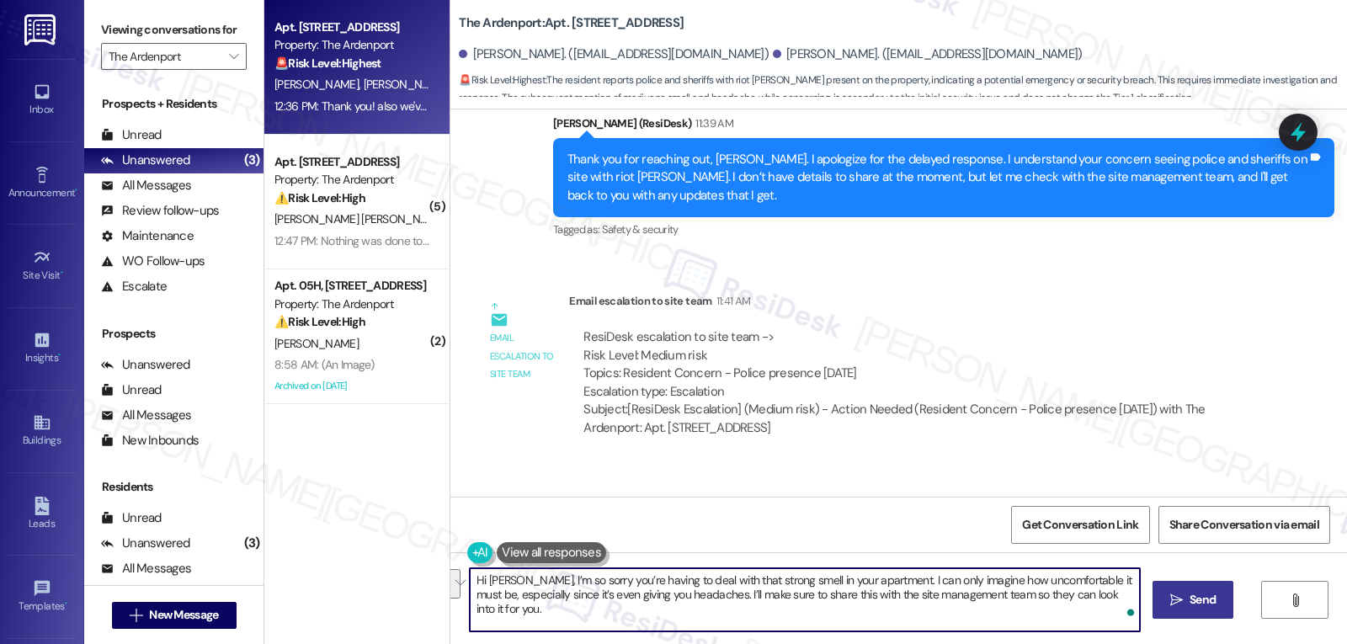
type textarea "Hi Salina, I’m so sorry you’re having to deal with that strong smell in your ap…"
click at [1154, 595] on button " Send" at bounding box center [1194, 600] width 82 height 38
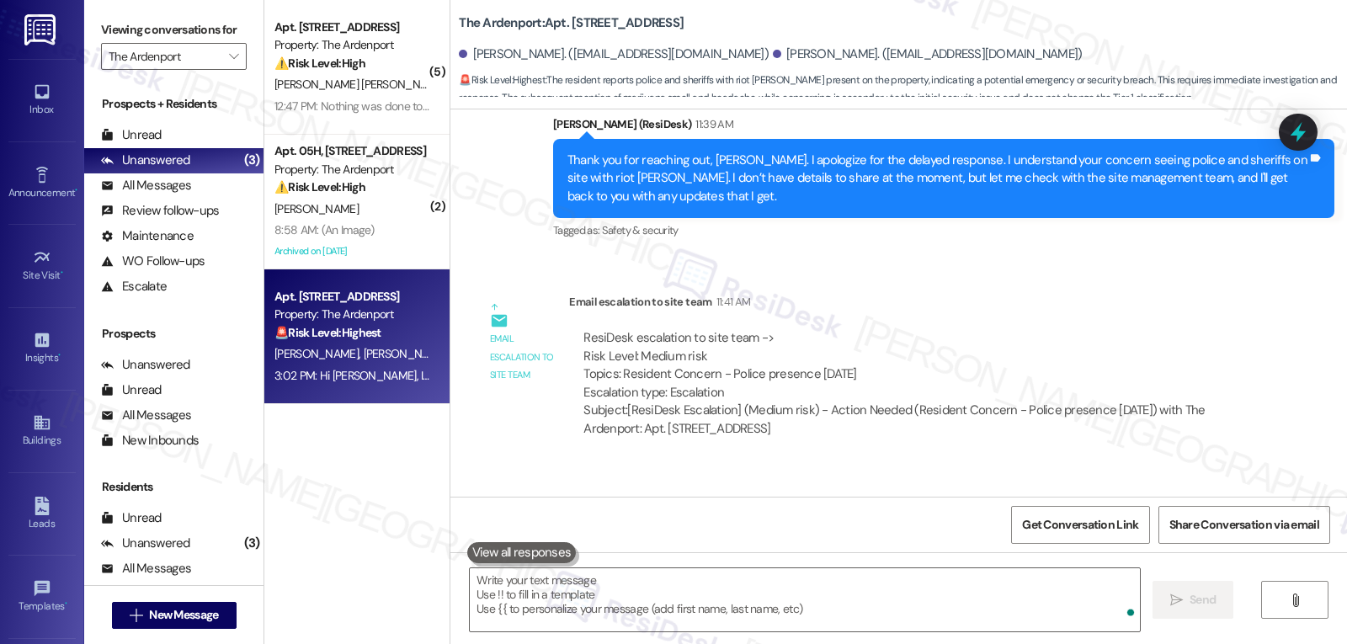
scroll to position [10078, 0]
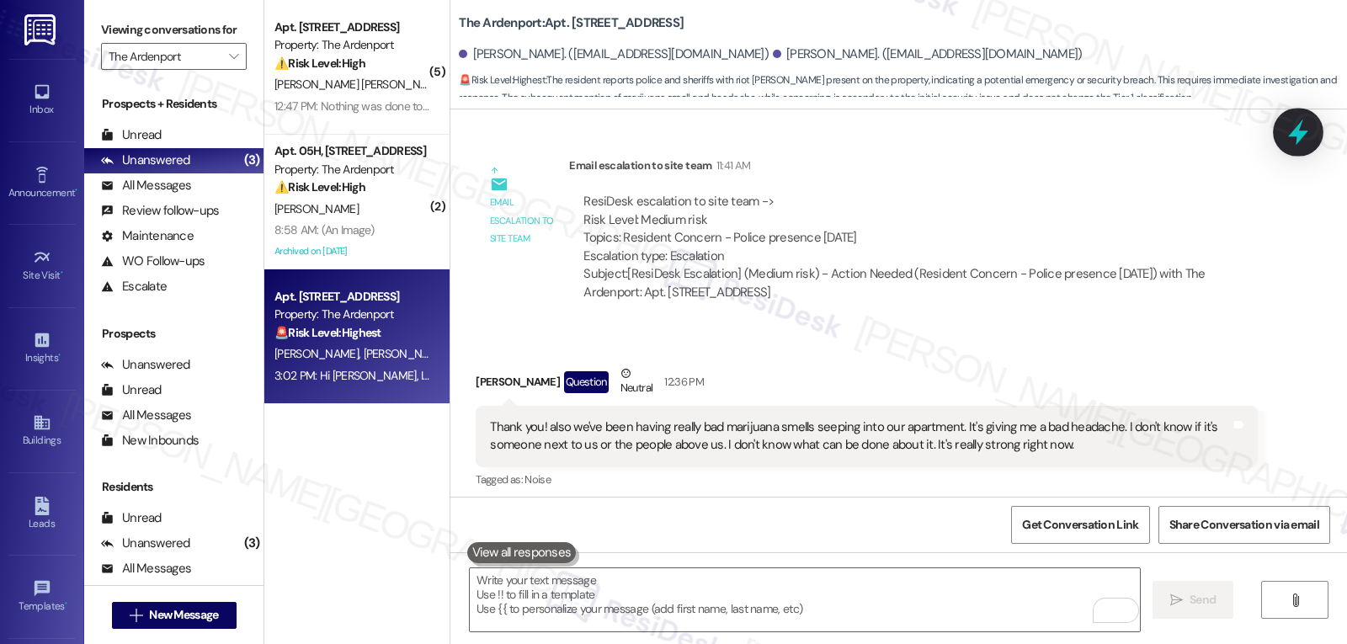
click at [1283, 139] on div at bounding box center [1298, 132] width 51 height 48
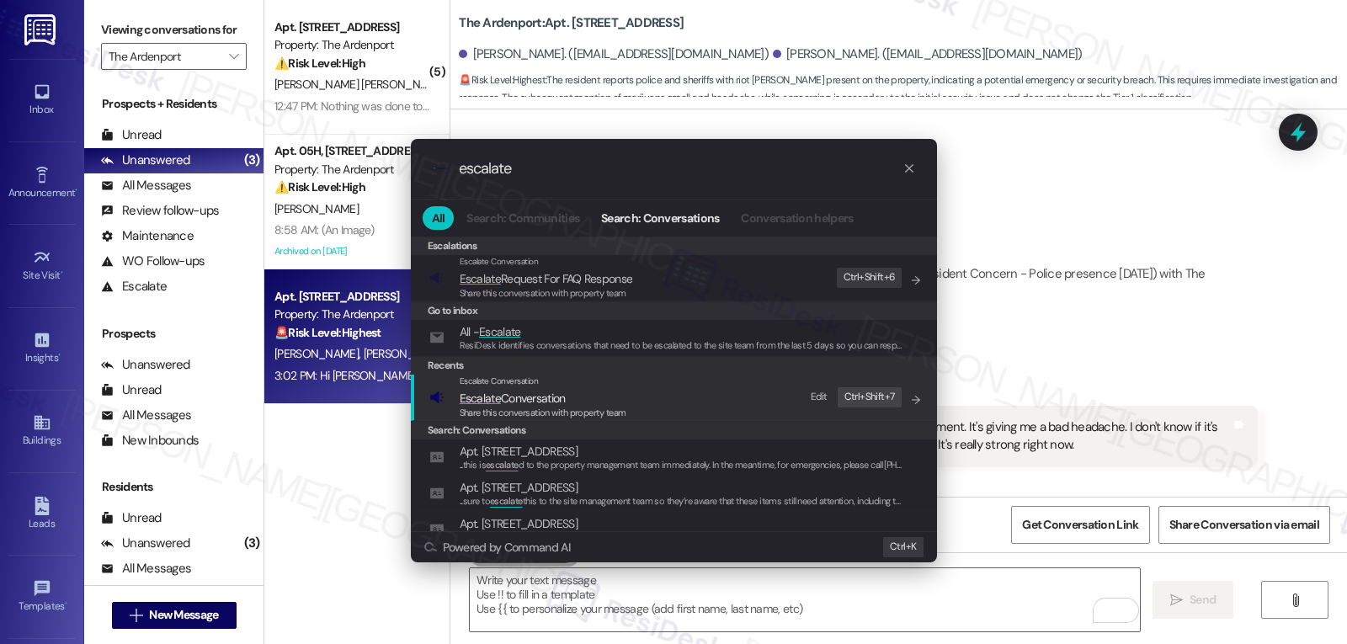
type input "escalate"
click at [546, 408] on span "Share this conversation with property team" at bounding box center [543, 413] width 167 height 12
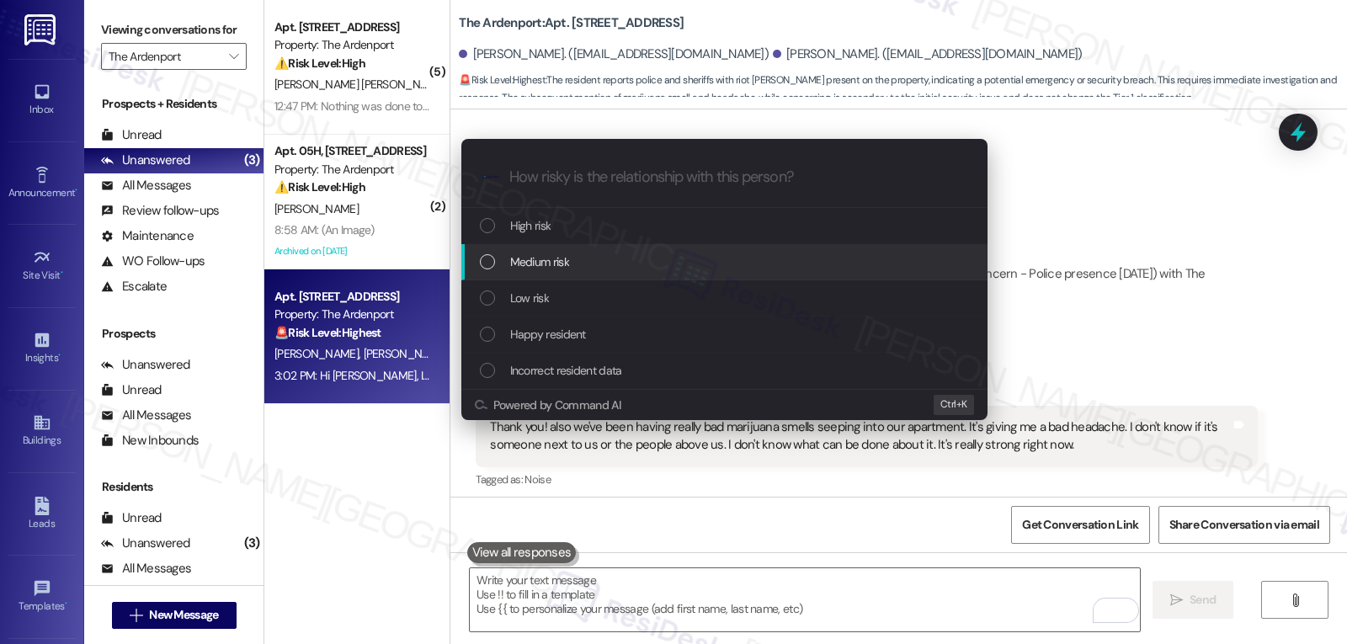
click at [580, 268] on div "Medium risk" at bounding box center [726, 262] width 493 height 19
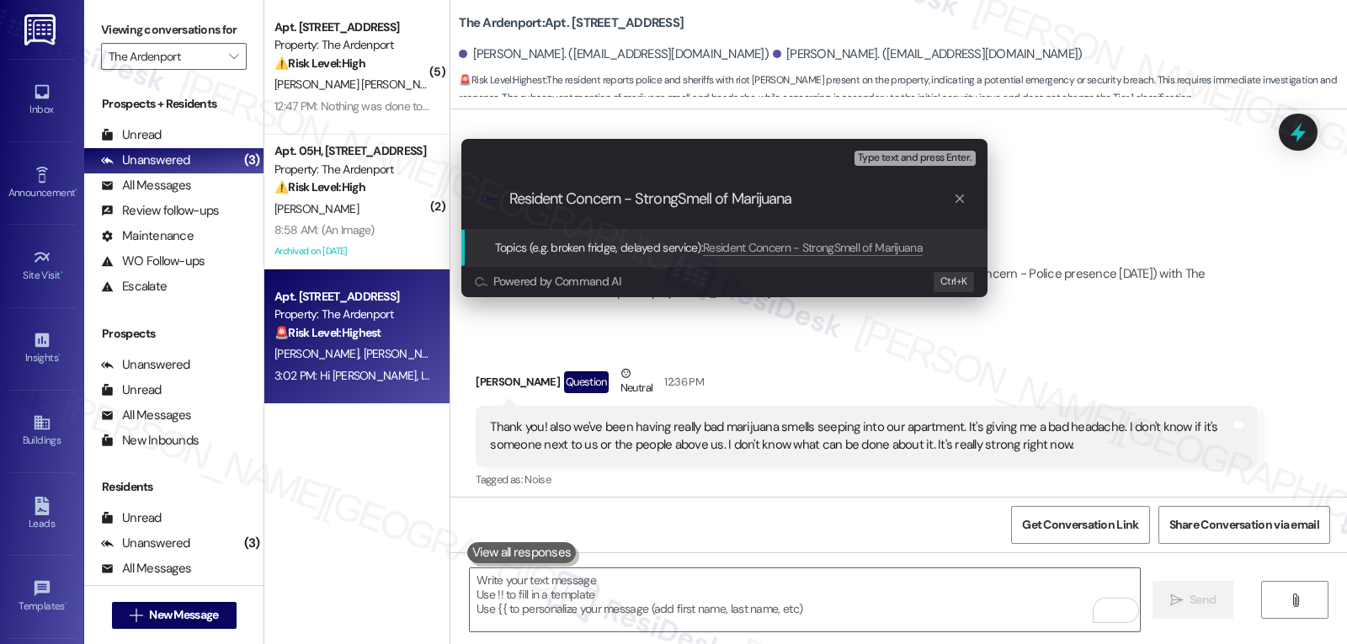
type input "Resident Concern - Strong Smell of Marijuana"
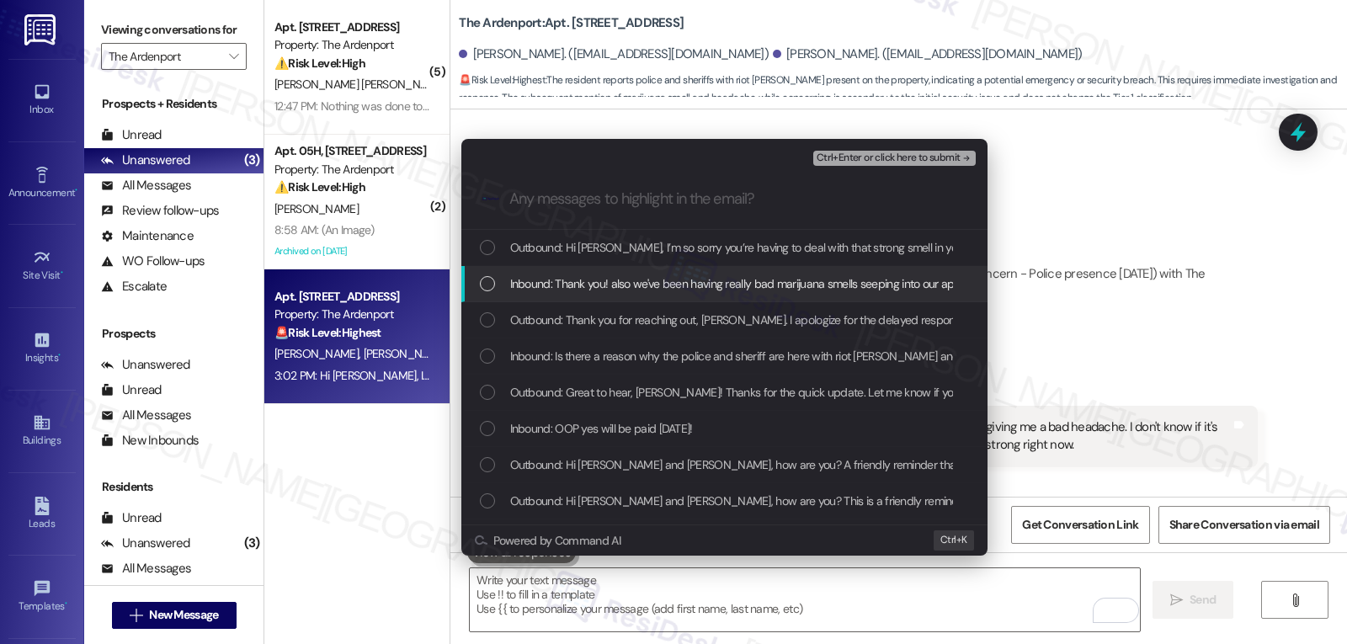
click at [579, 279] on span "Inbound: Thank you! also we've been having really bad marijuana smells seeping …" at bounding box center [1138, 283] width 1257 height 19
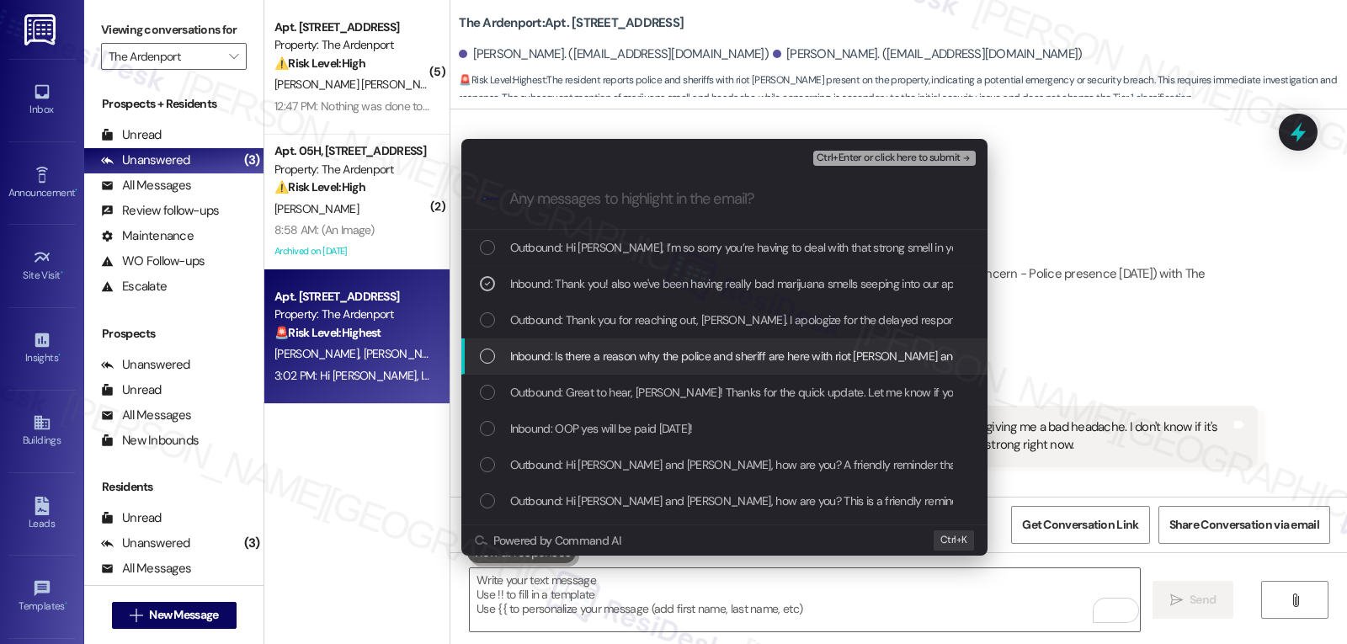
click at [727, 359] on span "Inbound: Is there a reason why the police and sheriff are here with riot shield…" at bounding box center [785, 356] width 551 height 19
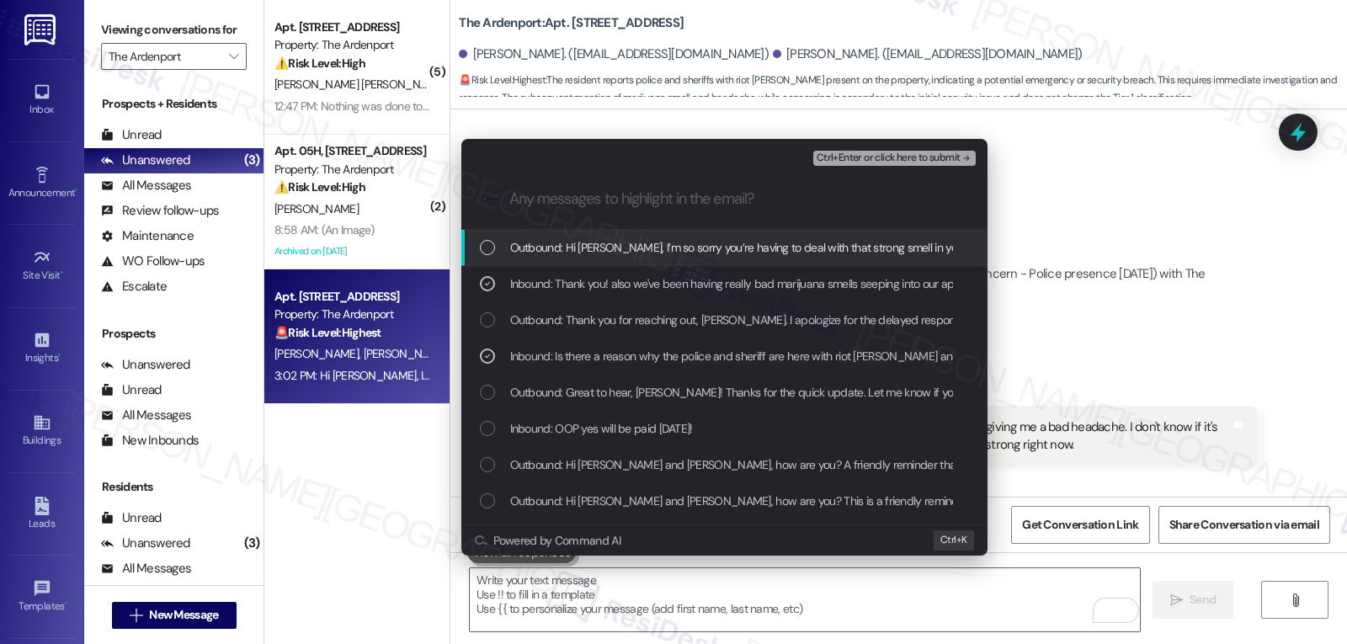
click at [913, 158] on span "Ctrl+Enter or click here to submit" at bounding box center [889, 158] width 144 height 12
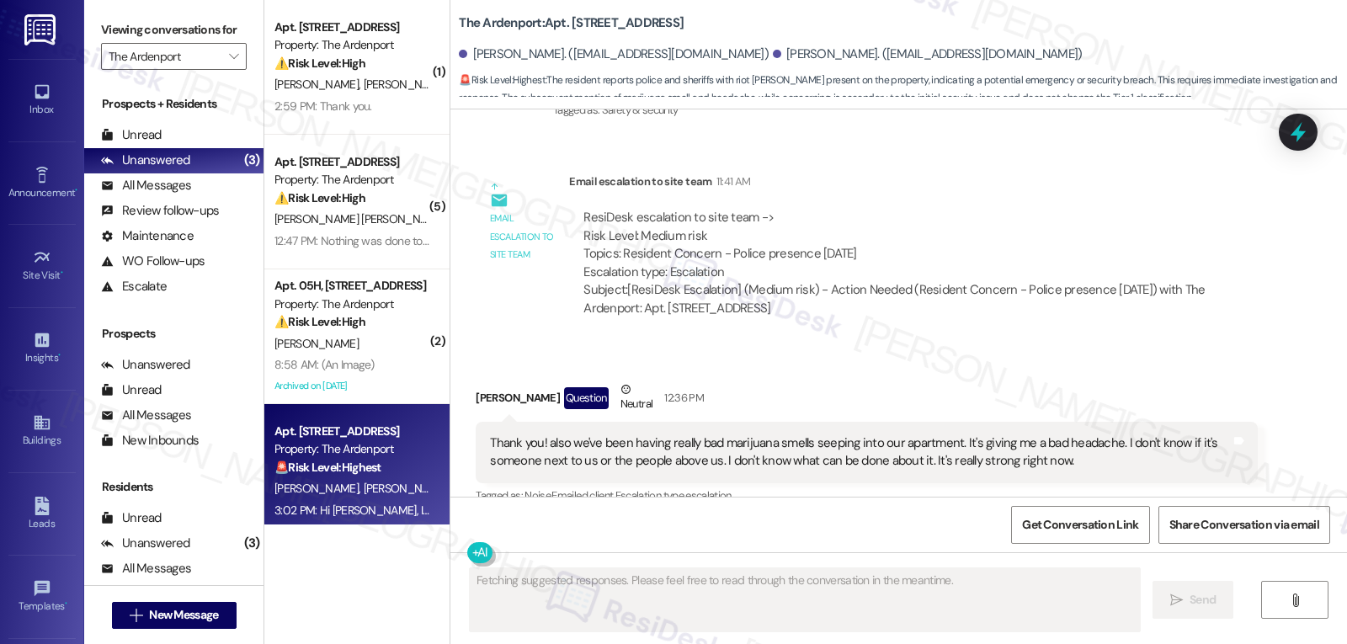
scroll to position [10102, 0]
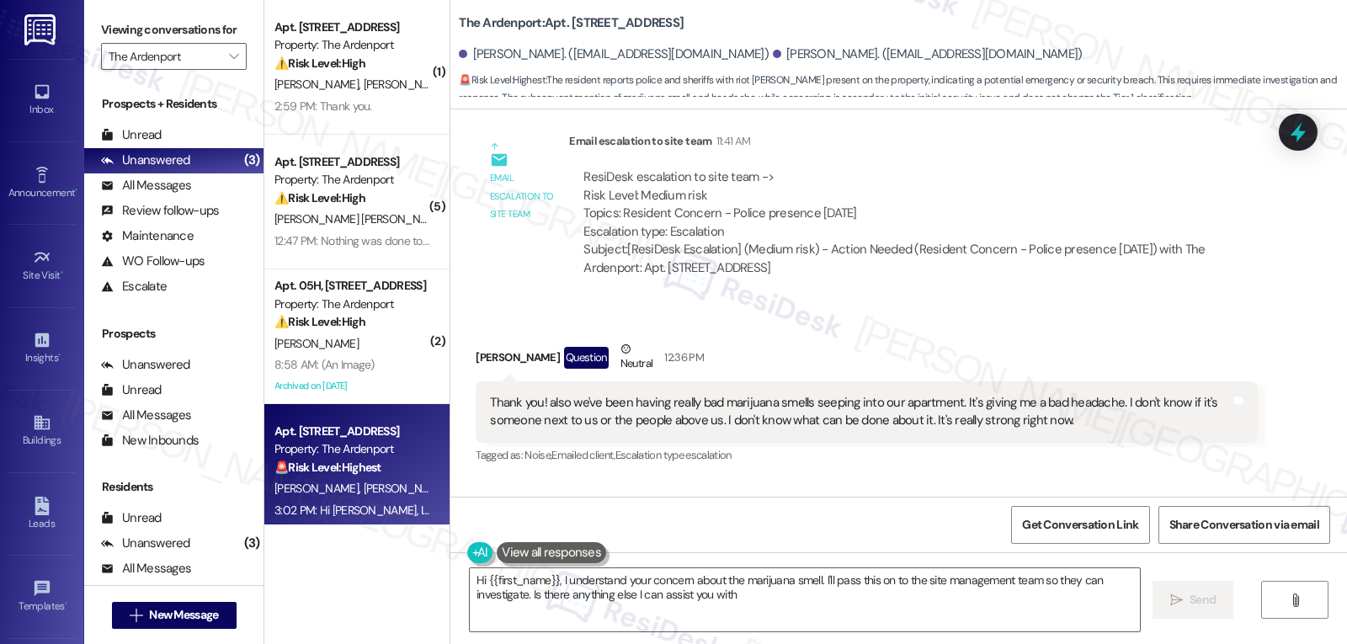
type textarea "Hi {{first_name}}, I understand your concern about the marijuana smell. I'll pa…"
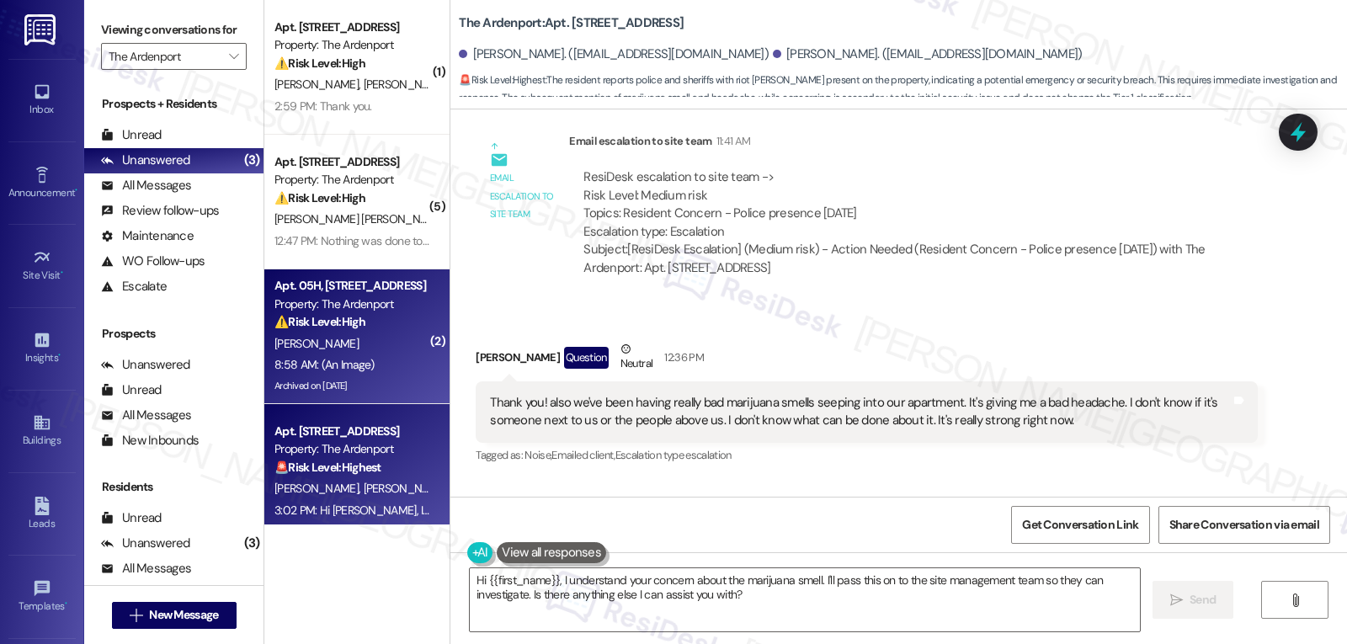
click at [353, 370] on div "8:58 AM: (An Image) 8:58 AM: (An Image)" at bounding box center [324, 364] width 100 height 15
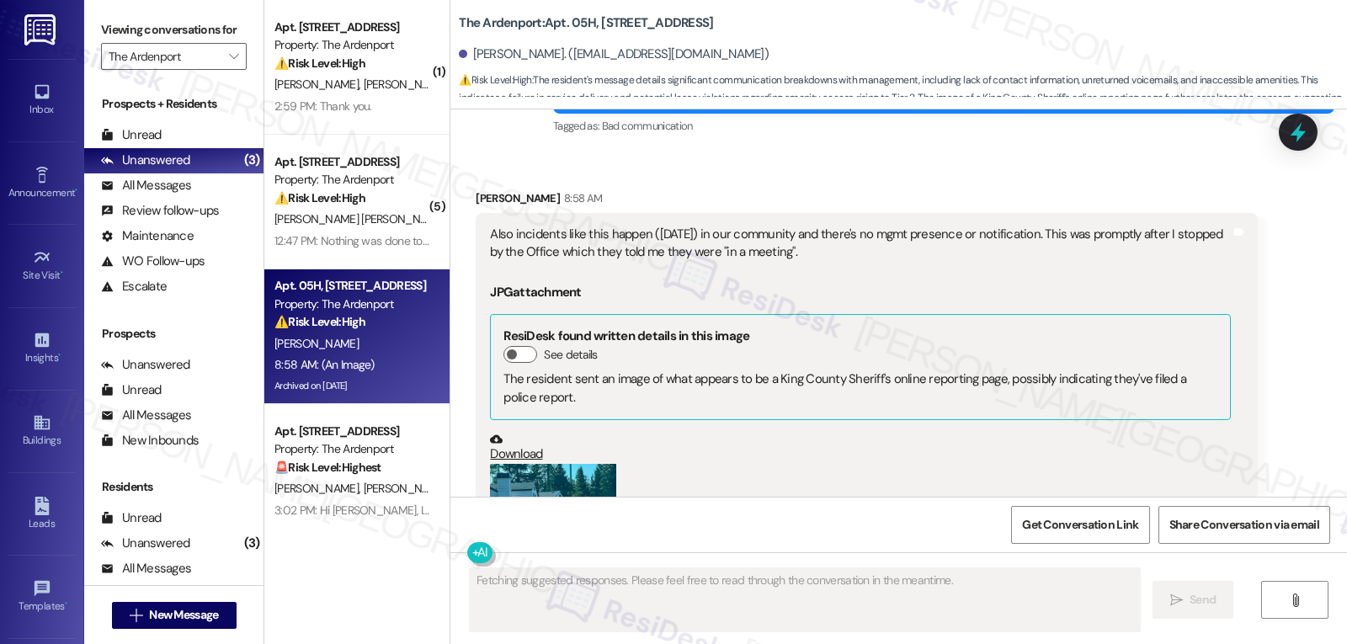
scroll to position [5557, 0]
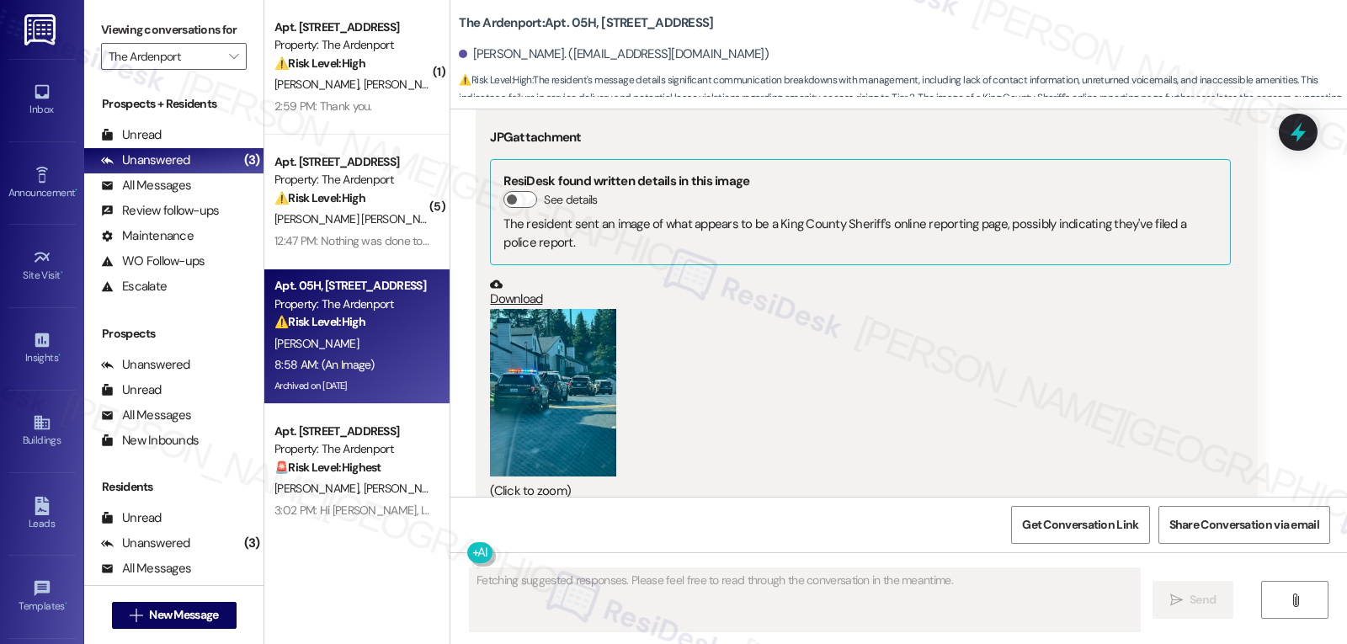
click at [530, 353] on button "Zoom image" at bounding box center [553, 393] width 126 height 168
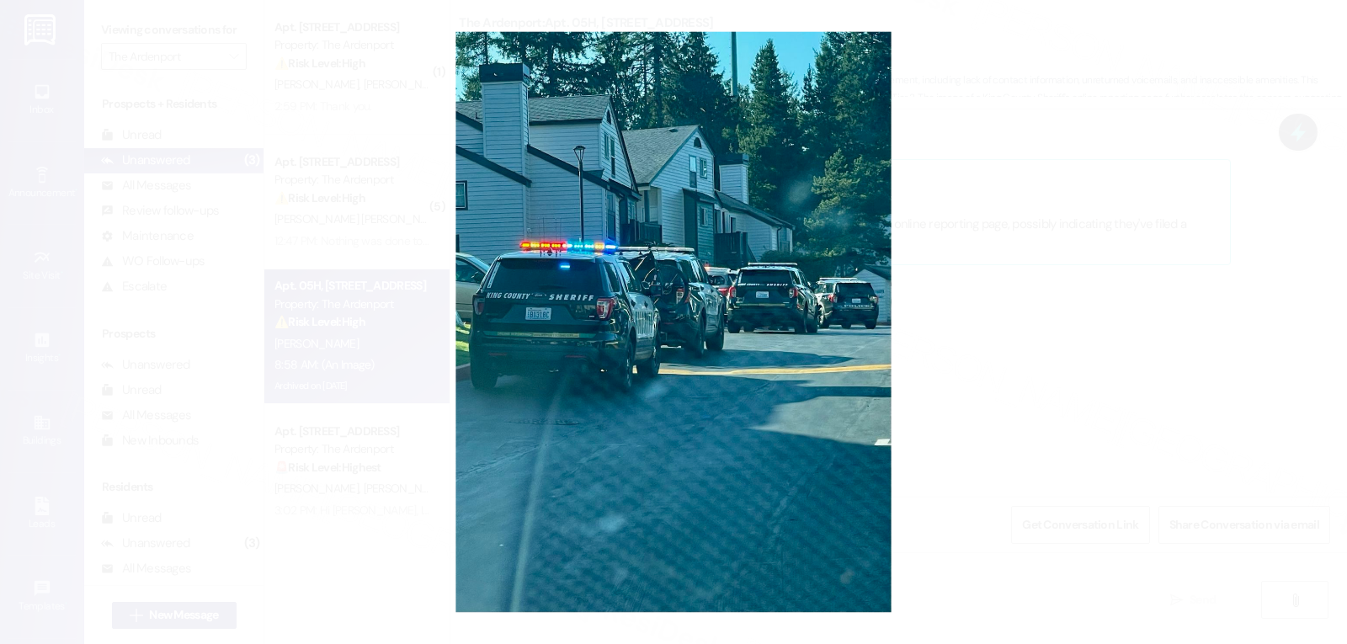
click at [1061, 423] on button "Unzoom image" at bounding box center [673, 322] width 1347 height 644
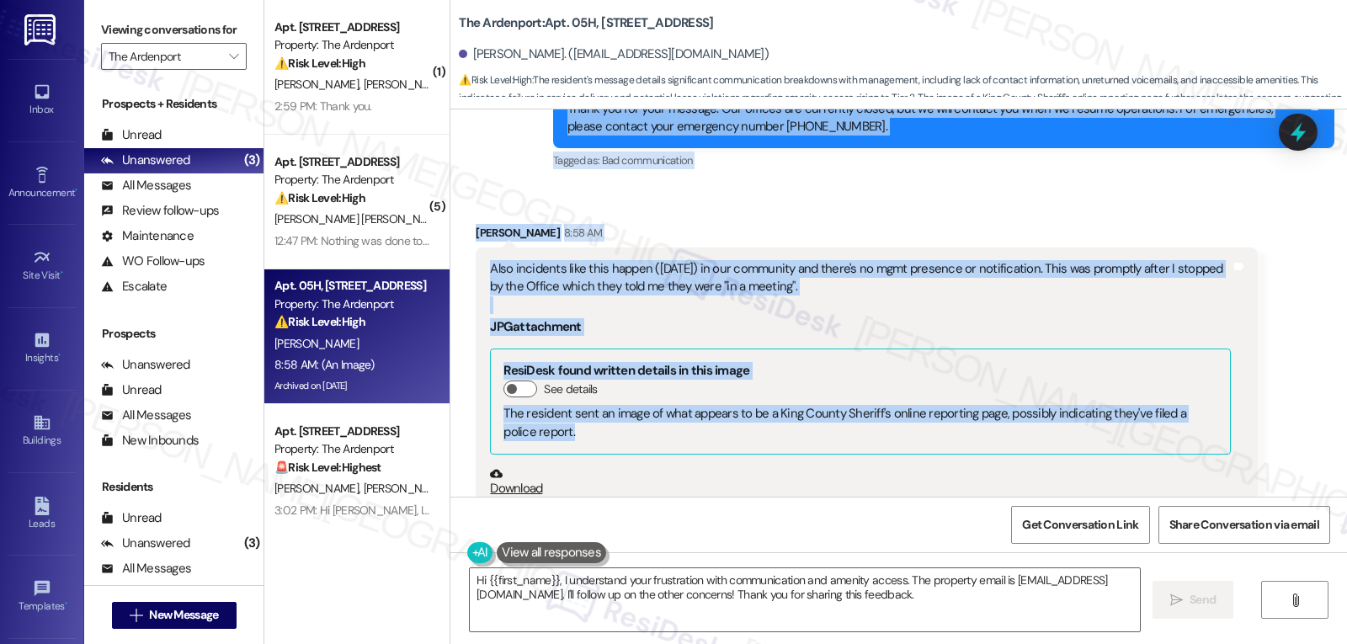
scroll to position [5389, 0]
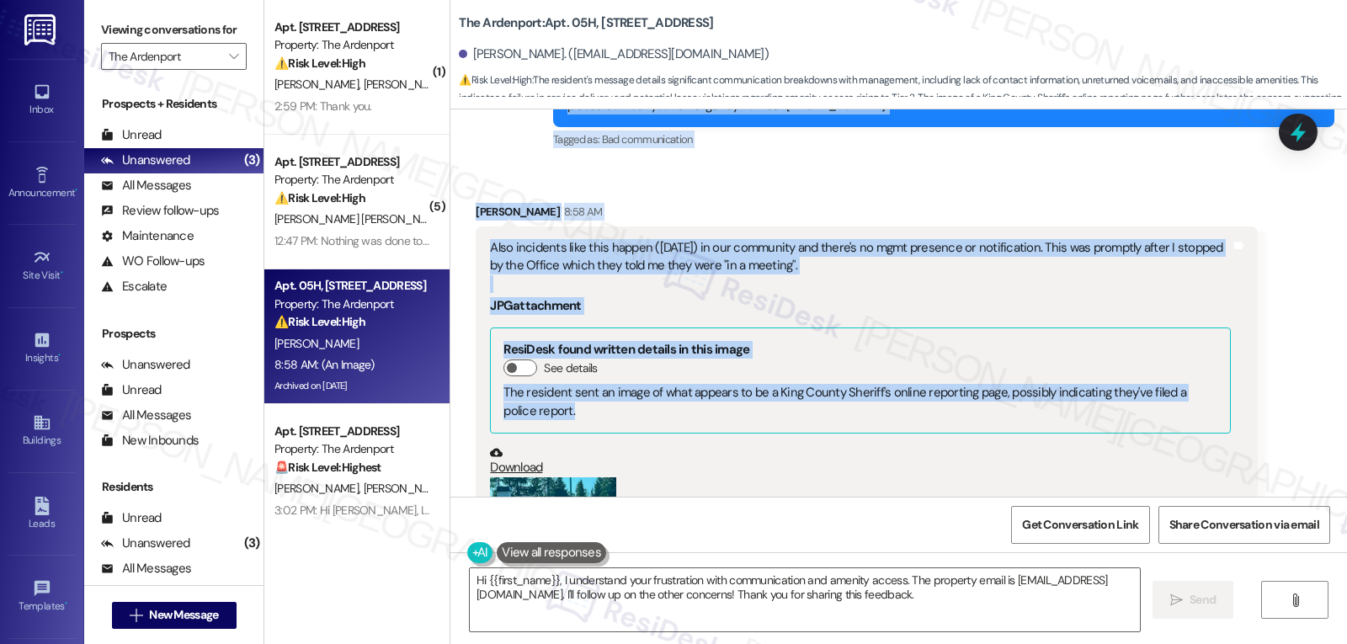
drag, startPoint x: 454, startPoint y: 130, endPoint x: 814, endPoint y: 220, distance: 371.2
click at [814, 220] on div "Lease started Jan 03, 2025 at 7:00 PM Announcement, sent via SMS (214) 518-7946…" at bounding box center [898, 302] width 897 height 387
copy div "Heidi Coleman Neutral 8:56 AM Communication has been extremely difficult since …"
click at [798, 604] on textarea "Hi {{first_name}}, I understand your frustration with communication and amenity…" at bounding box center [805, 599] width 670 height 63
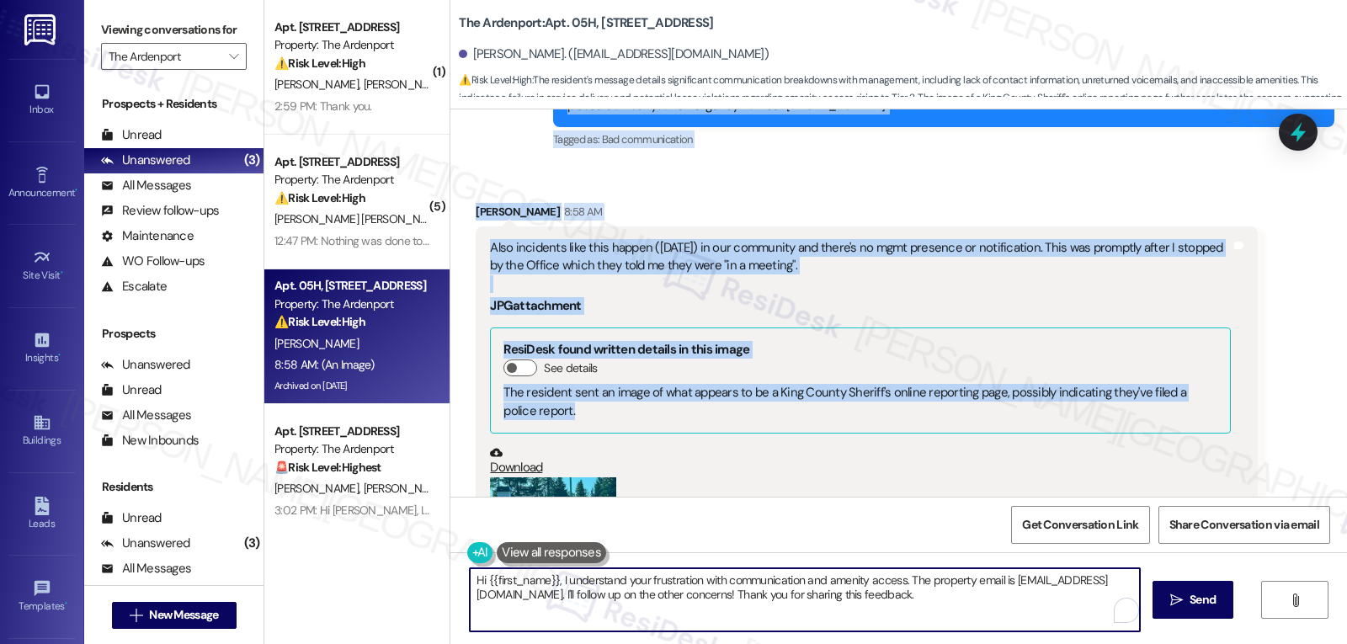
paste textarea "Heidi, thank you for taking the time to share all of this. I hear your frustrat…"
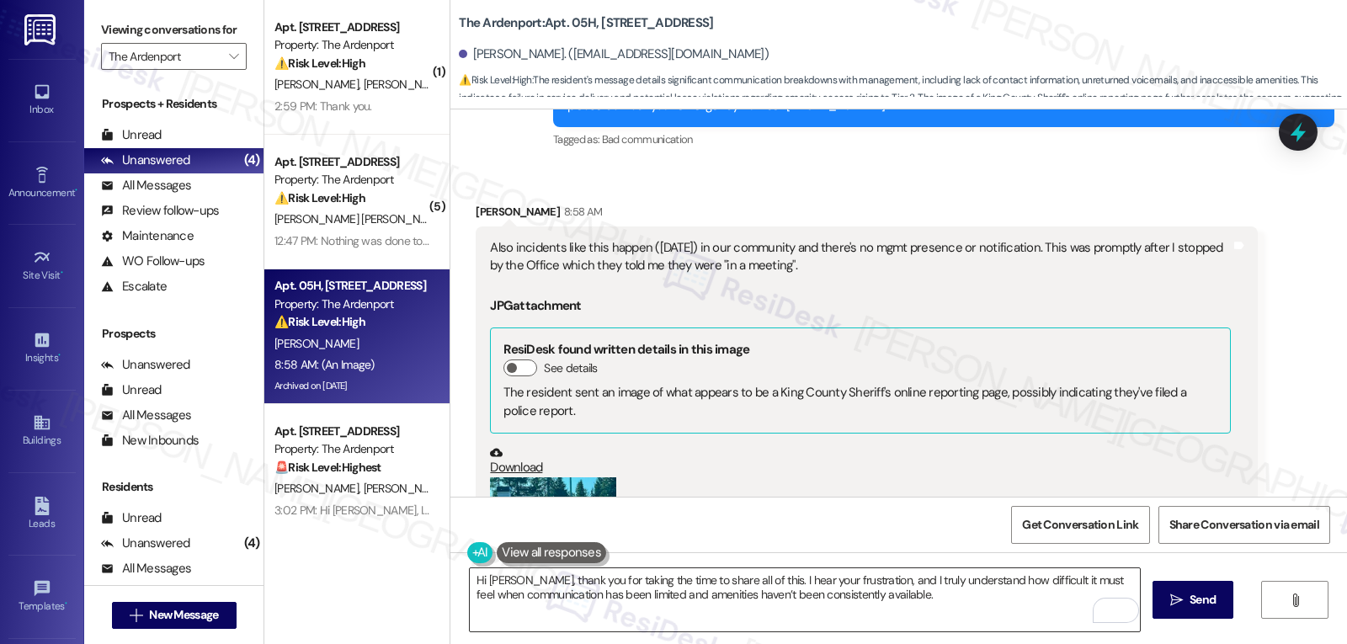
click at [620, 592] on textarea "Hi Heidi, thank you for taking the time to share all of this. I hear your frust…" at bounding box center [805, 599] width 670 height 63
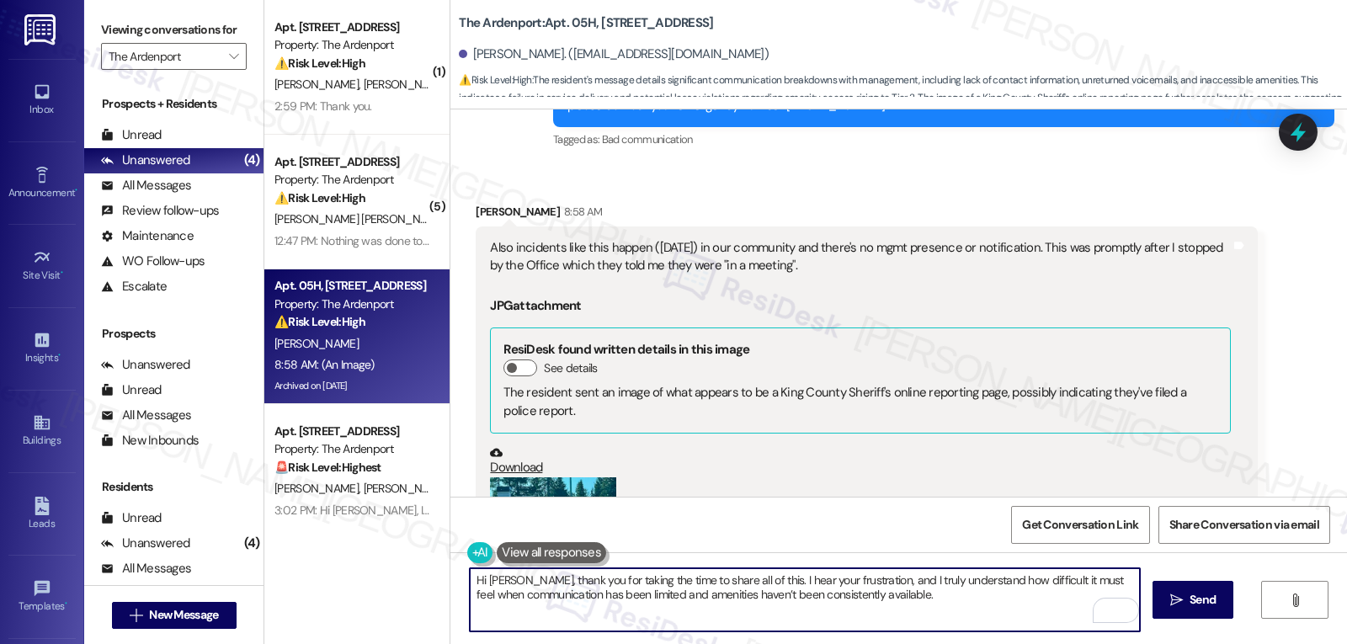
paste textarea "I’ll make sure to pass your detailed feedback along to the site management team…"
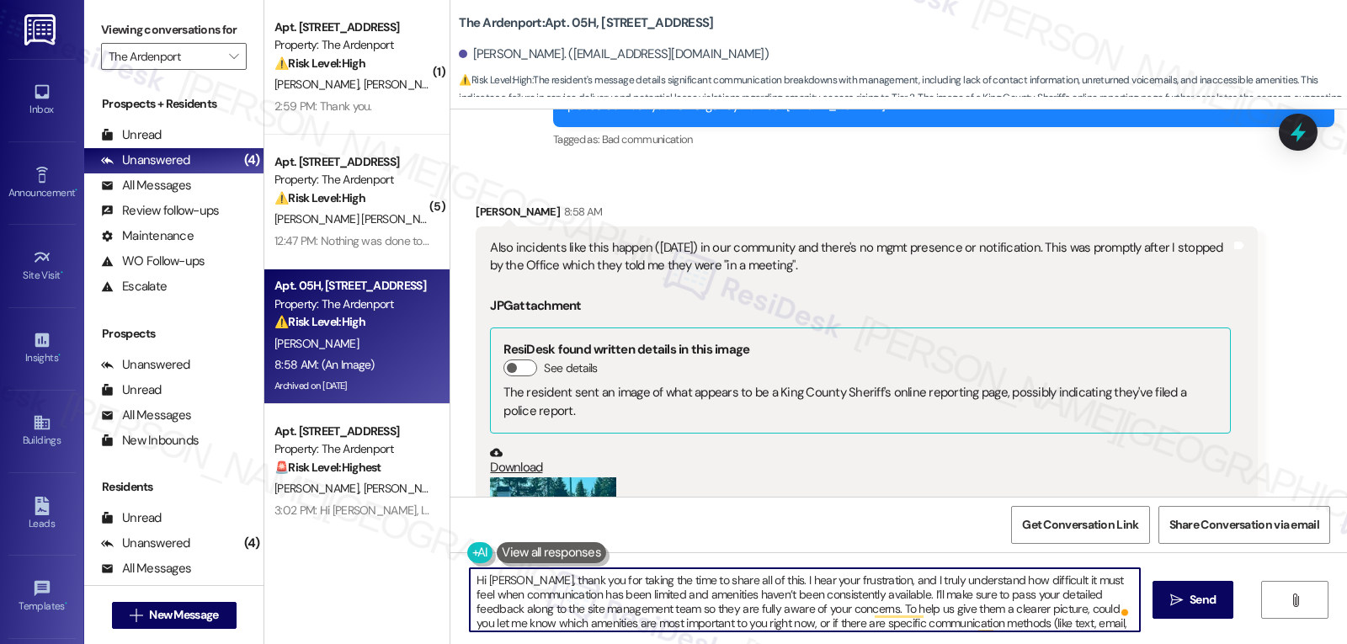
scroll to position [19, 0]
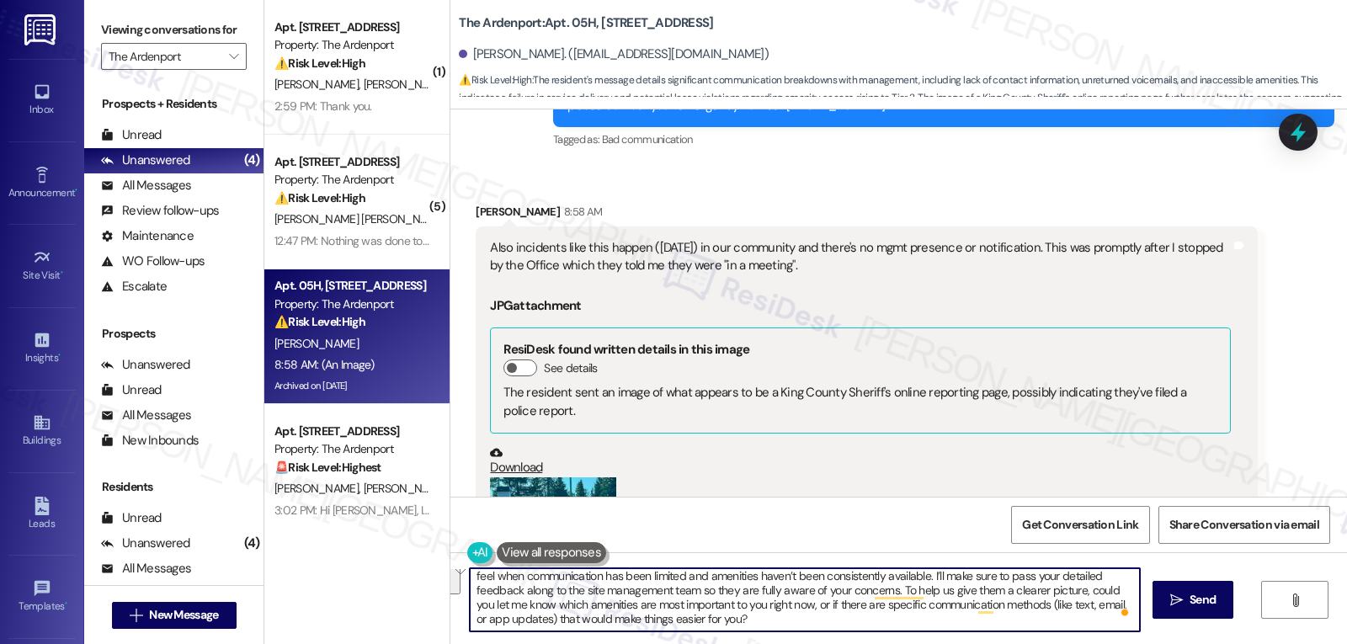
drag, startPoint x: 815, startPoint y: 610, endPoint x: 836, endPoint y: 659, distance: 53.9
click at [836, 643] on html "Inbox Go to Inbox Announcement • Send A Text Announcement Site Visit • Go to Si…" at bounding box center [673, 322] width 1347 height 644
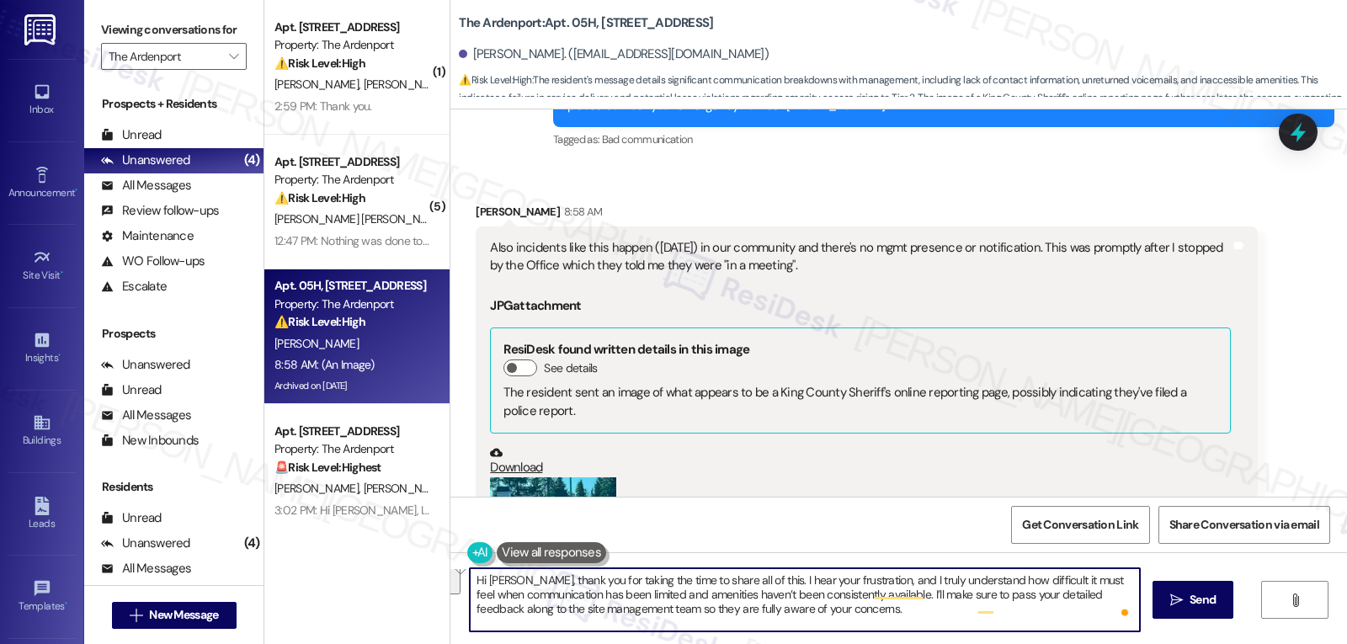
scroll to position [0, 0]
type textarea "Hi Heidi, thank you for taking the time to share all of this. I hear your frust…"
click at [1202, 609] on span "Send" at bounding box center [1203, 600] width 26 height 18
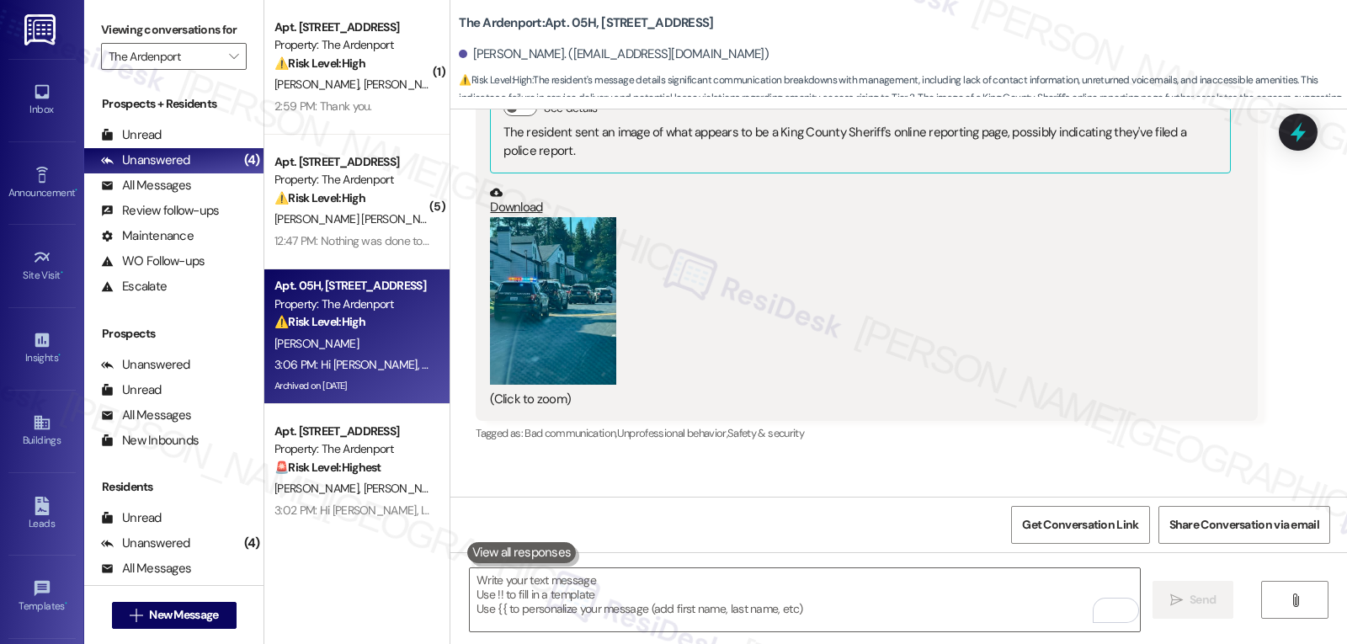
scroll to position [5712, 0]
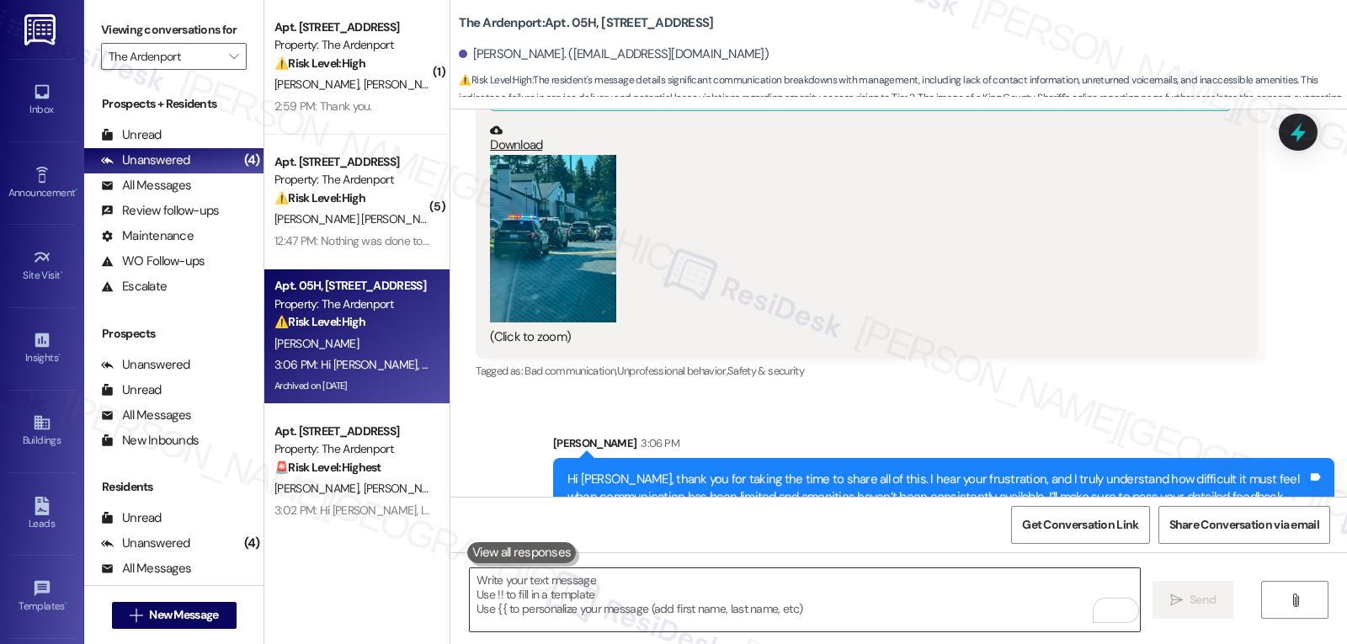
click at [615, 593] on textarea "To enrich screen reader interactions, please activate Accessibility in Grammarl…" at bounding box center [805, 599] width 670 height 63
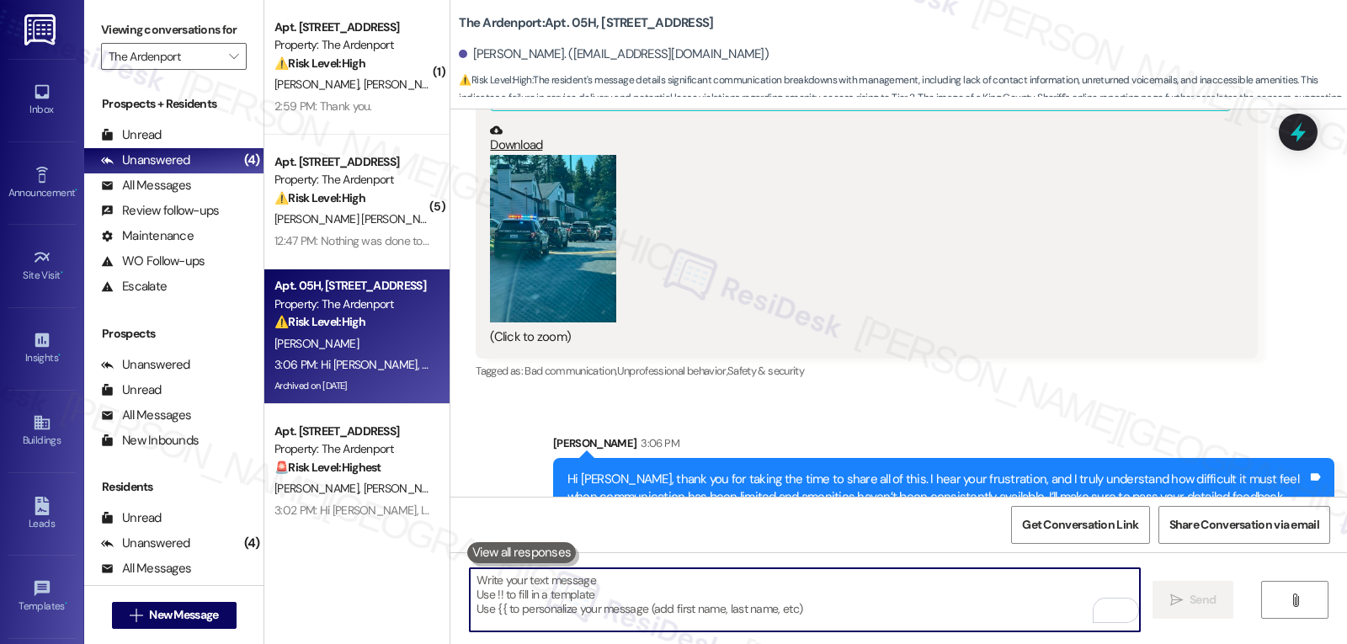
paste textarea "To help us give them a clearer picture, could you let me know which amenities a…"
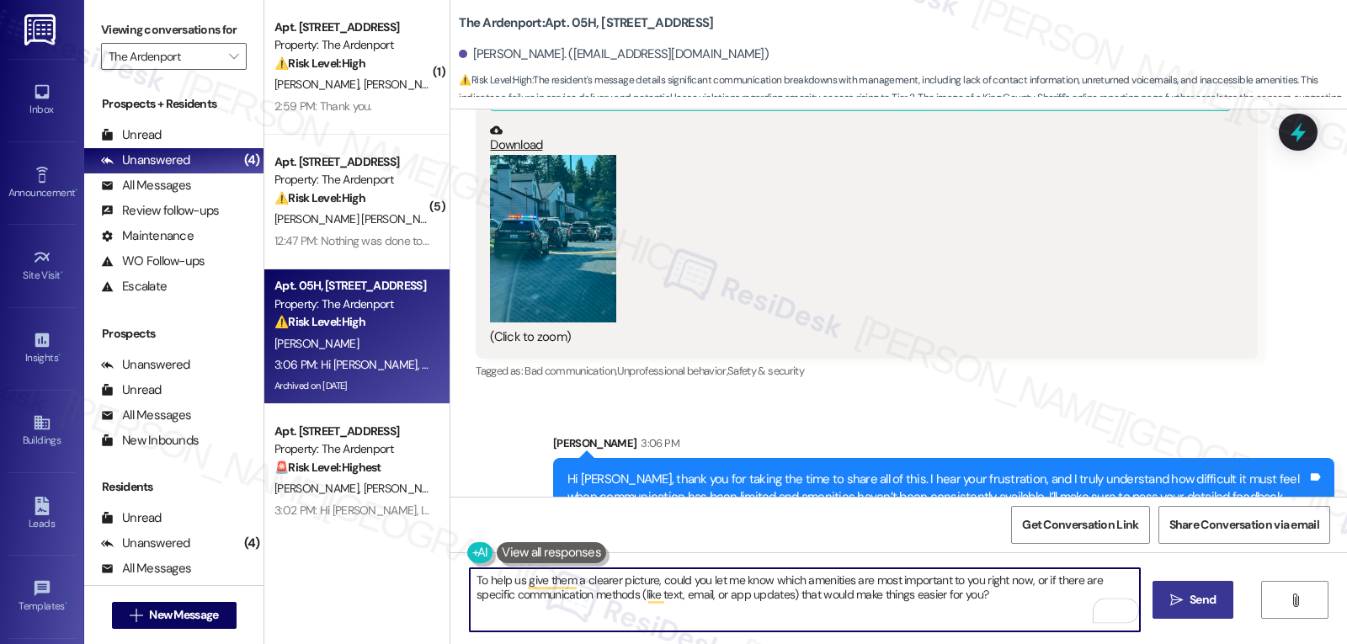
type textarea "To help us give them a clearer picture, could you let me know which amenities a…"
click at [1198, 604] on span "Send" at bounding box center [1203, 600] width 26 height 18
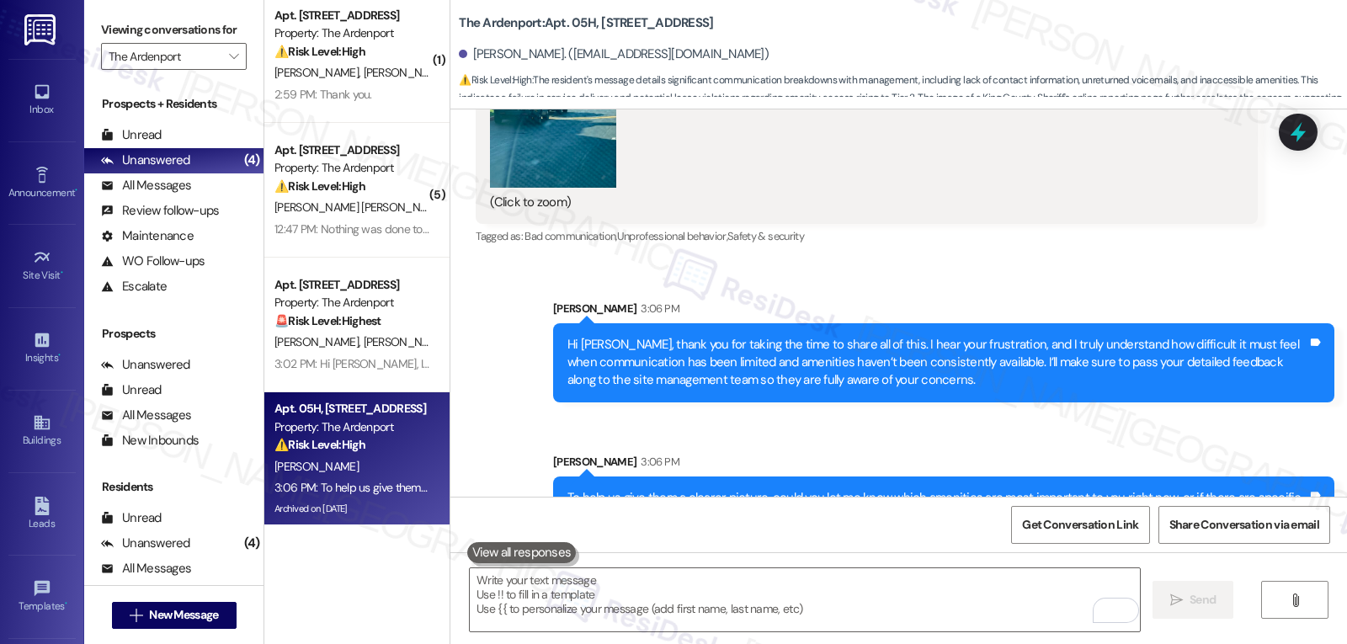
scroll to position [14, 0]
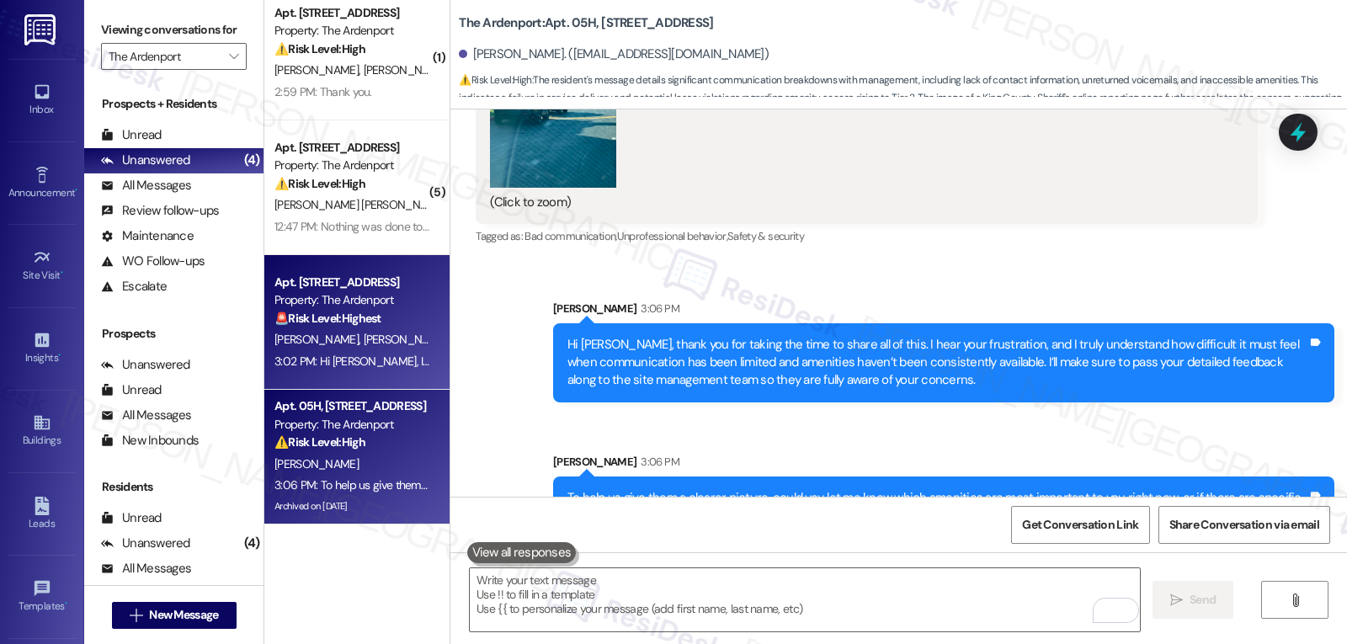
click at [308, 349] on div "L. Osborne S. Williams" at bounding box center [352, 339] width 159 height 21
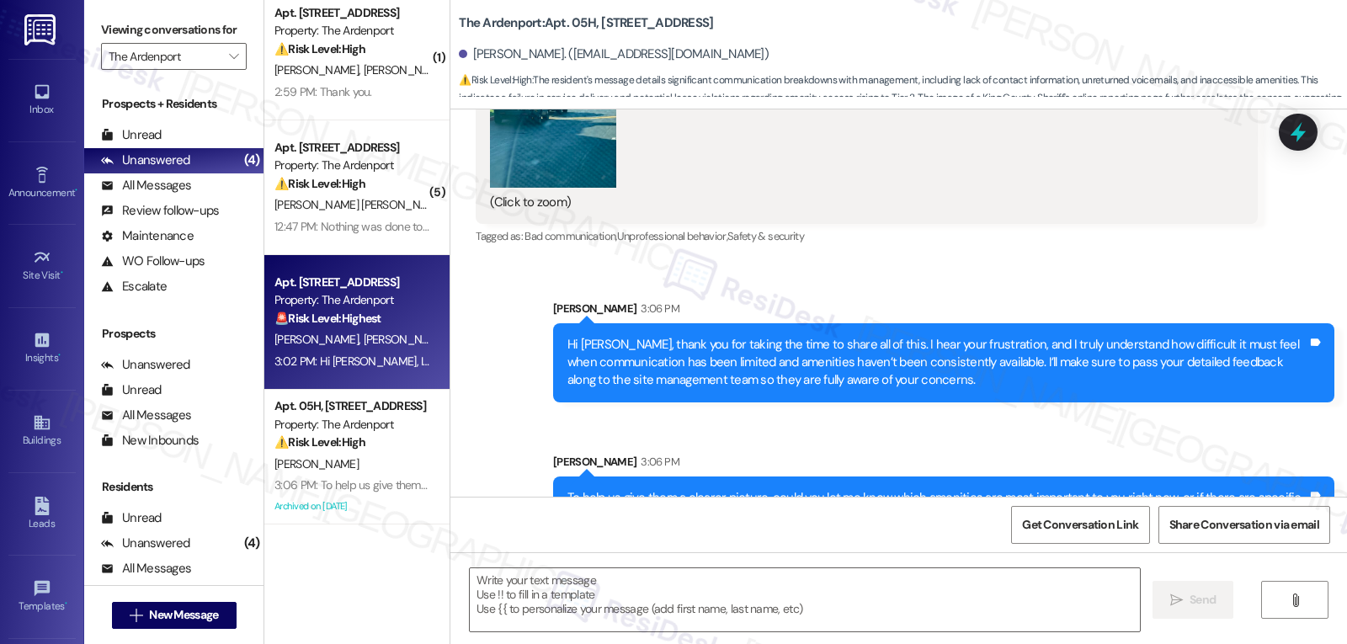
type textarea "Fetching suggested responses. Please feel free to read through the conversation…"
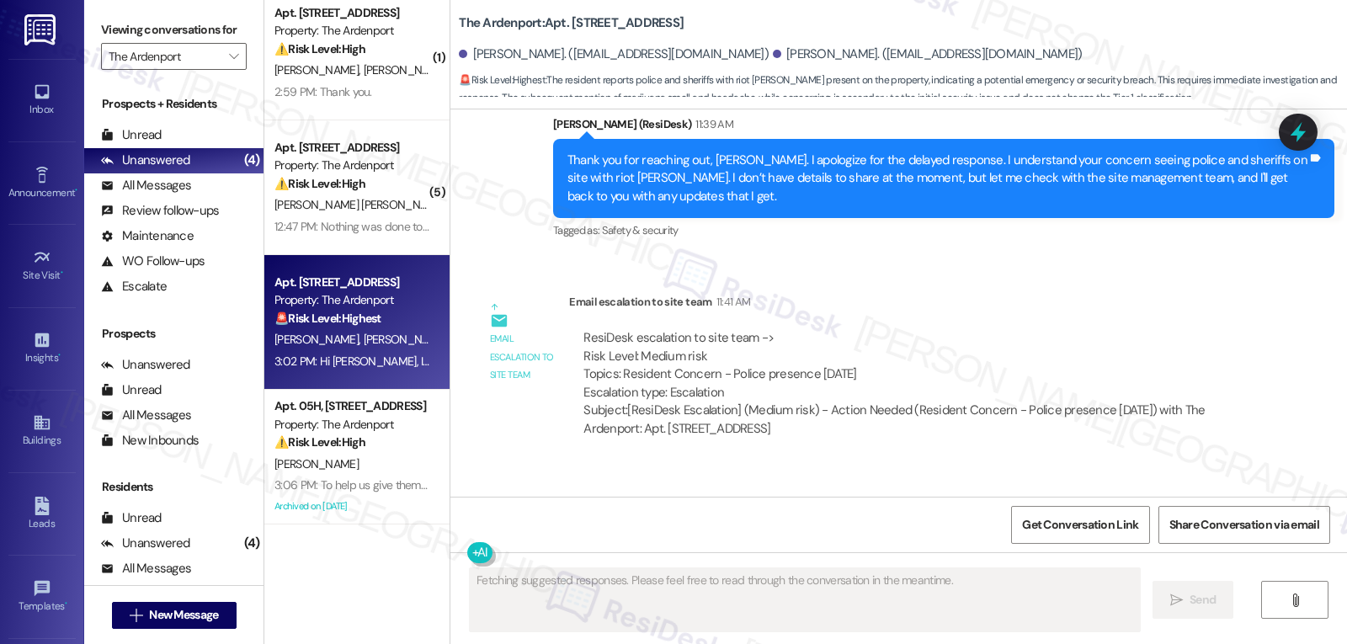
scroll to position [10309, 0]
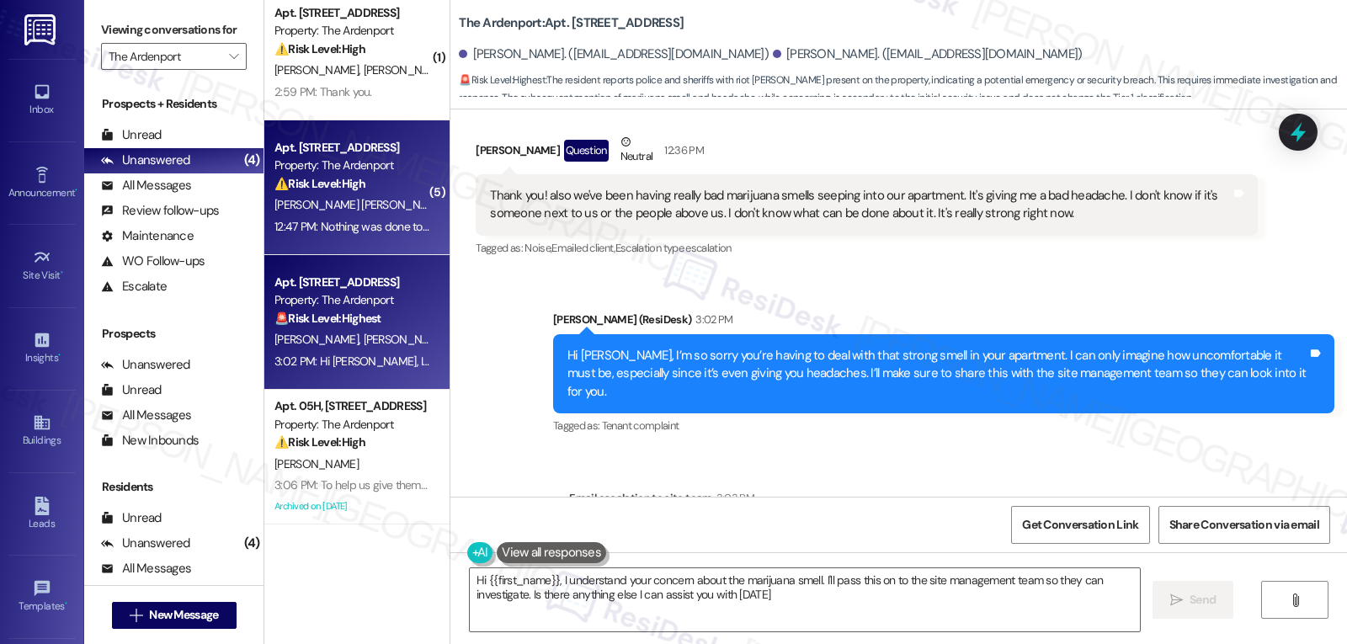
type textarea "Hi {{first_name}}, I understand your concern about the marijuana smell. I'll pa…"
click at [391, 184] on div "⚠️ Risk Level: High The resident indicates that a previously submitted work ord…" at bounding box center [352, 184] width 156 height 18
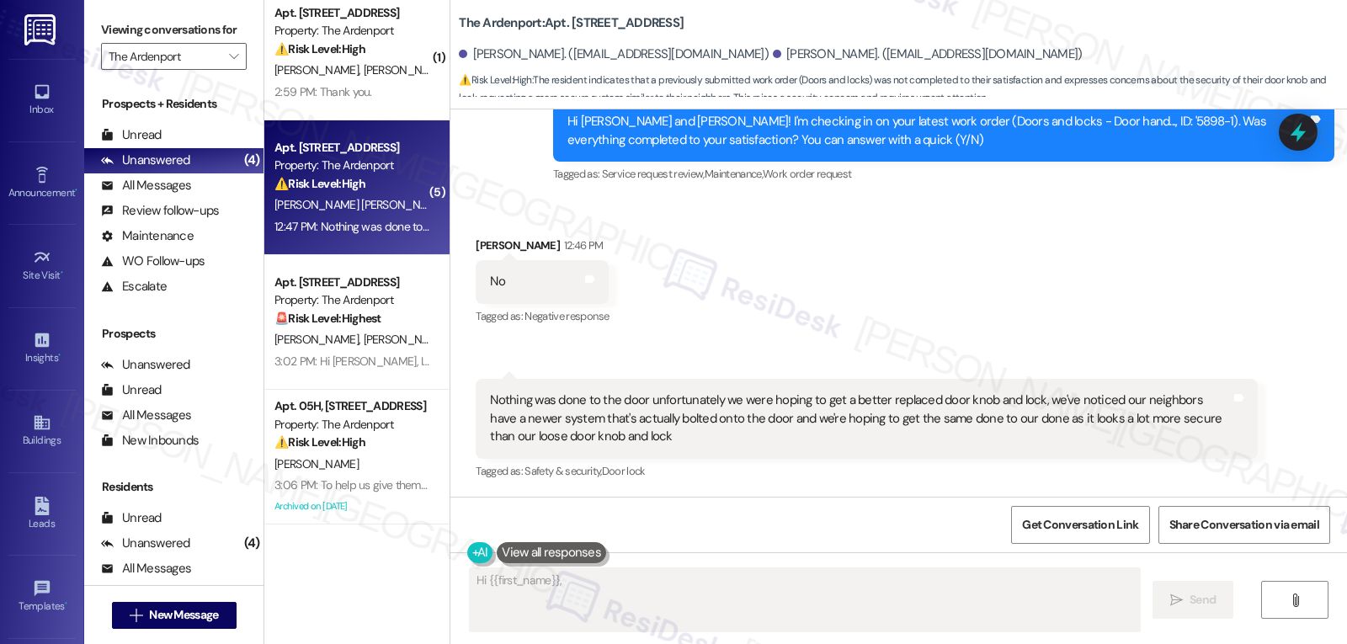
scroll to position [1867, 0]
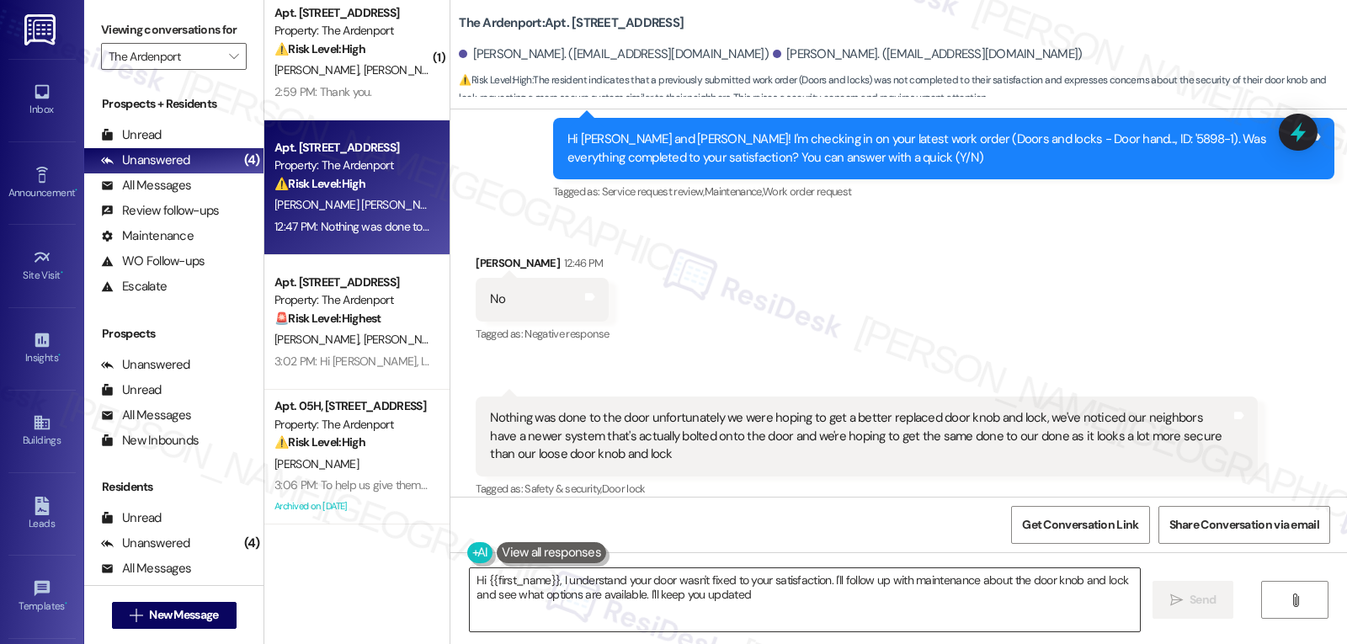
type textarea "Hi {{first_name}}, I understand your door wasn't fixed to your satisfaction. I'…"
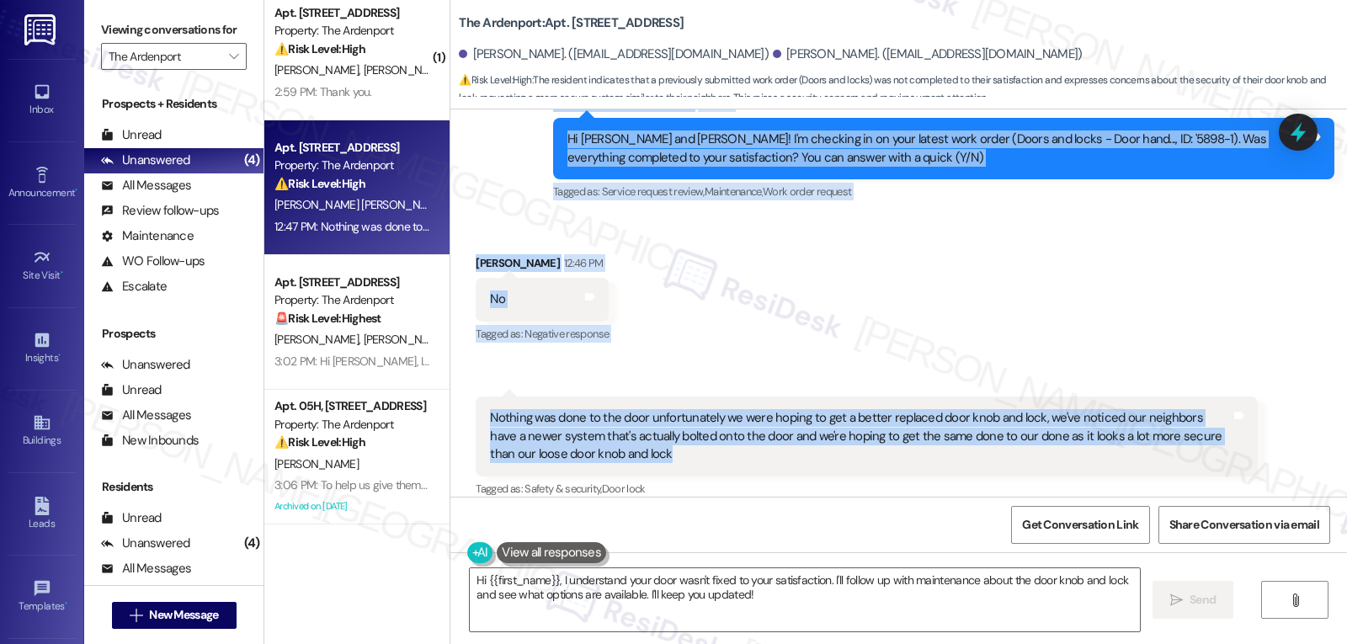
drag, startPoint x: 541, startPoint y: 256, endPoint x: 977, endPoint y: 445, distance: 474.4
click at [977, 445] on div "Lease started Jul 16, 2025 at 8:00 PM Survey, sent via SMS Residesk Automated S…" at bounding box center [898, 302] width 897 height 387
copy div "Residesk Automated Survey 12:31 PM Hi Carlos and Dora! I'm checking in on your …"
click at [846, 614] on textarea "Hi {{first_name}}, I understand your door wasn't fixed to your satisfaction. I'…" at bounding box center [805, 599] width 670 height 63
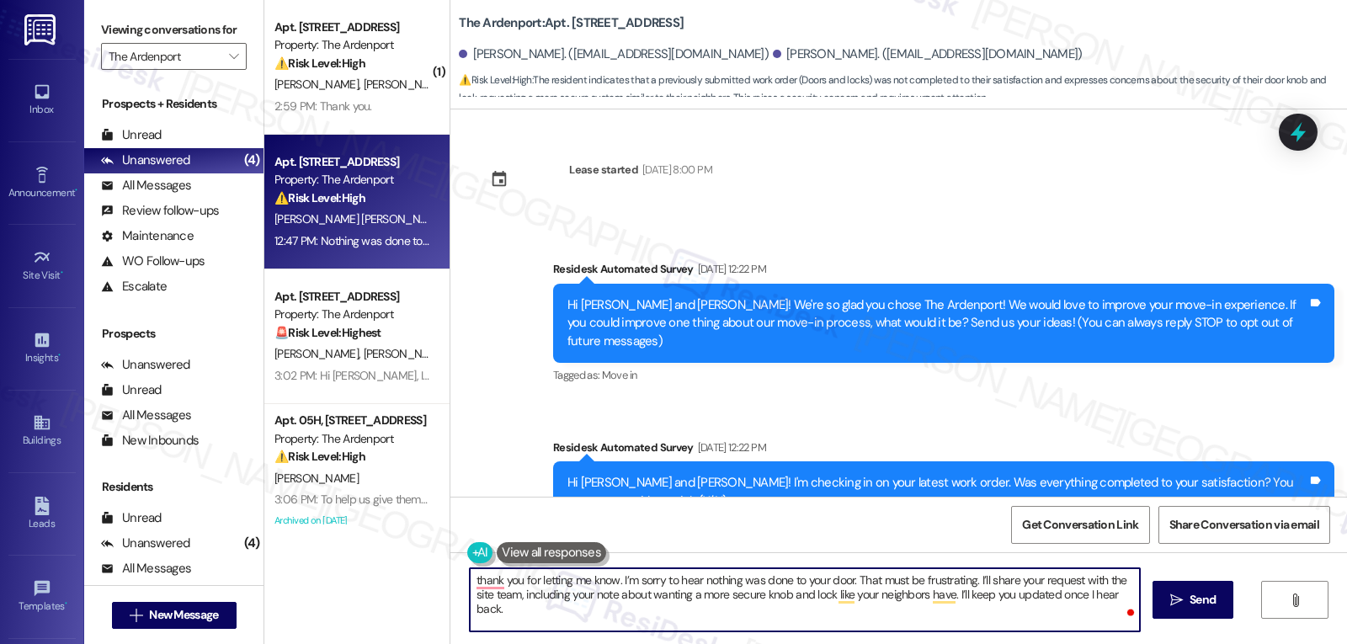
scroll to position [1867, 0]
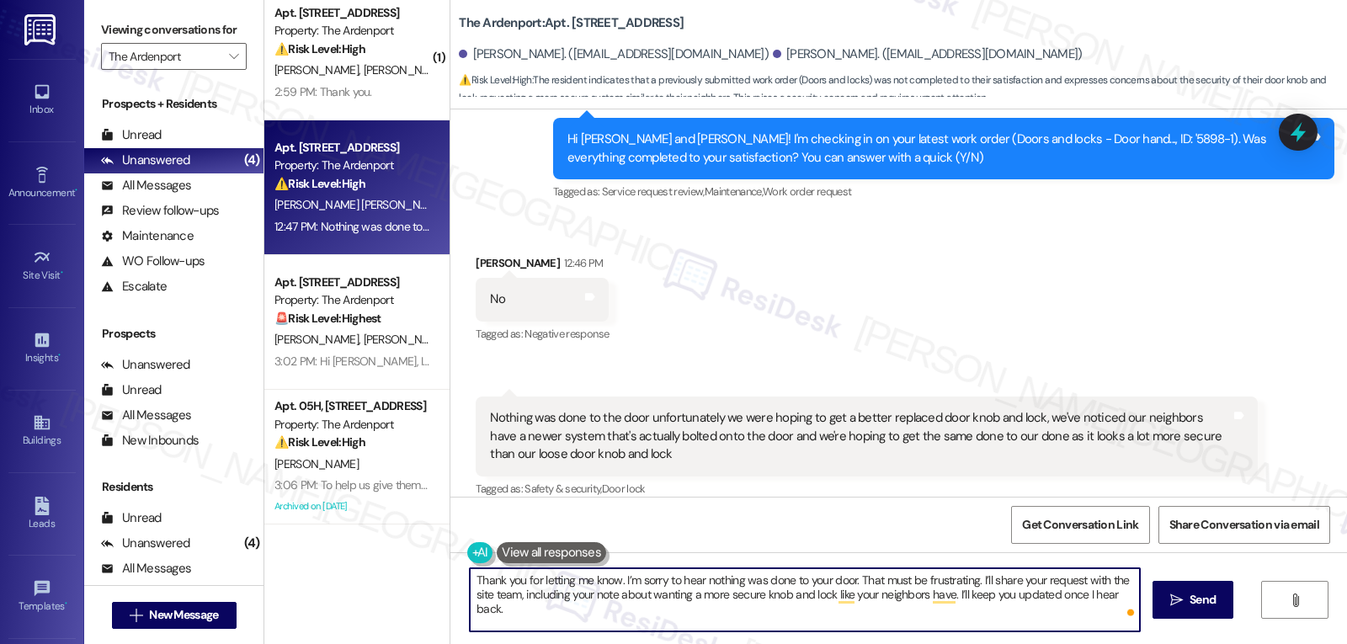
click at [610, 579] on textarea "Thank you for letting me know. I’m sorry to hear nothing was done to your door.…" at bounding box center [805, 599] width 670 height 63
click at [727, 610] on textarea "Thank you for letting me know, Carlos. I’m sorry to hear nothing was done to yo…" at bounding box center [805, 599] width 670 height 63
type textarea "Thank you for letting me know, Carlos. I’m sorry to hear nothing was done to yo…"
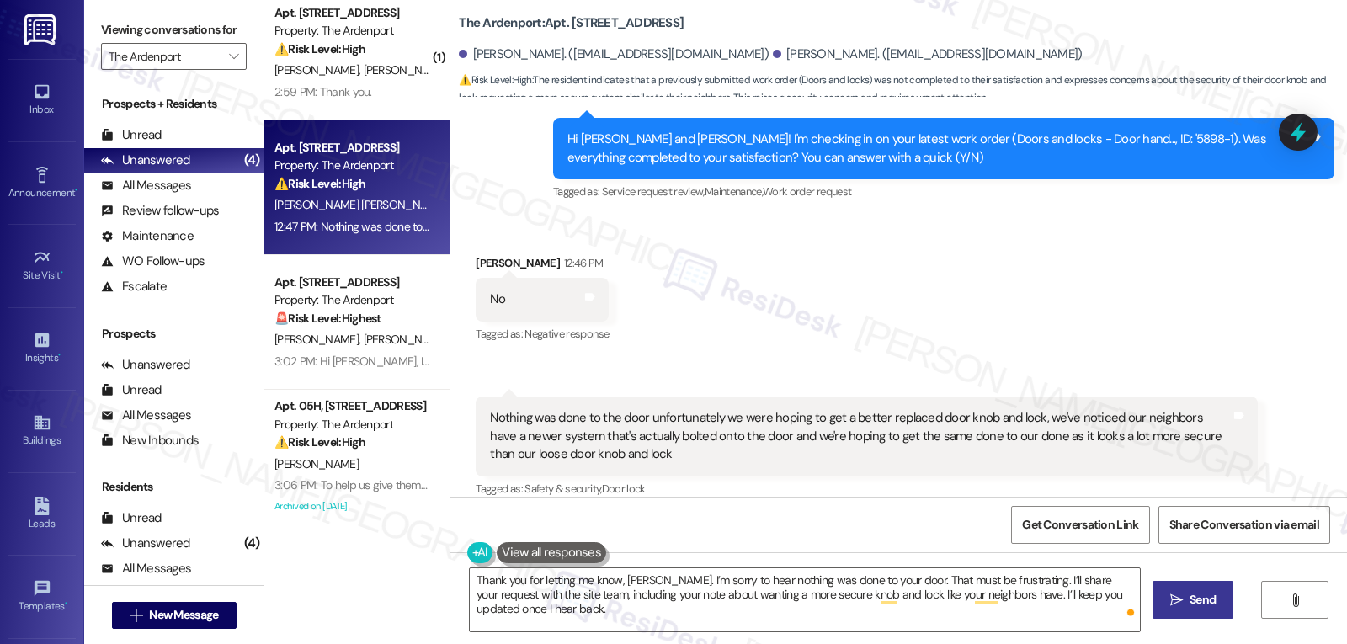
click at [1162, 608] on button " Send" at bounding box center [1194, 600] width 82 height 38
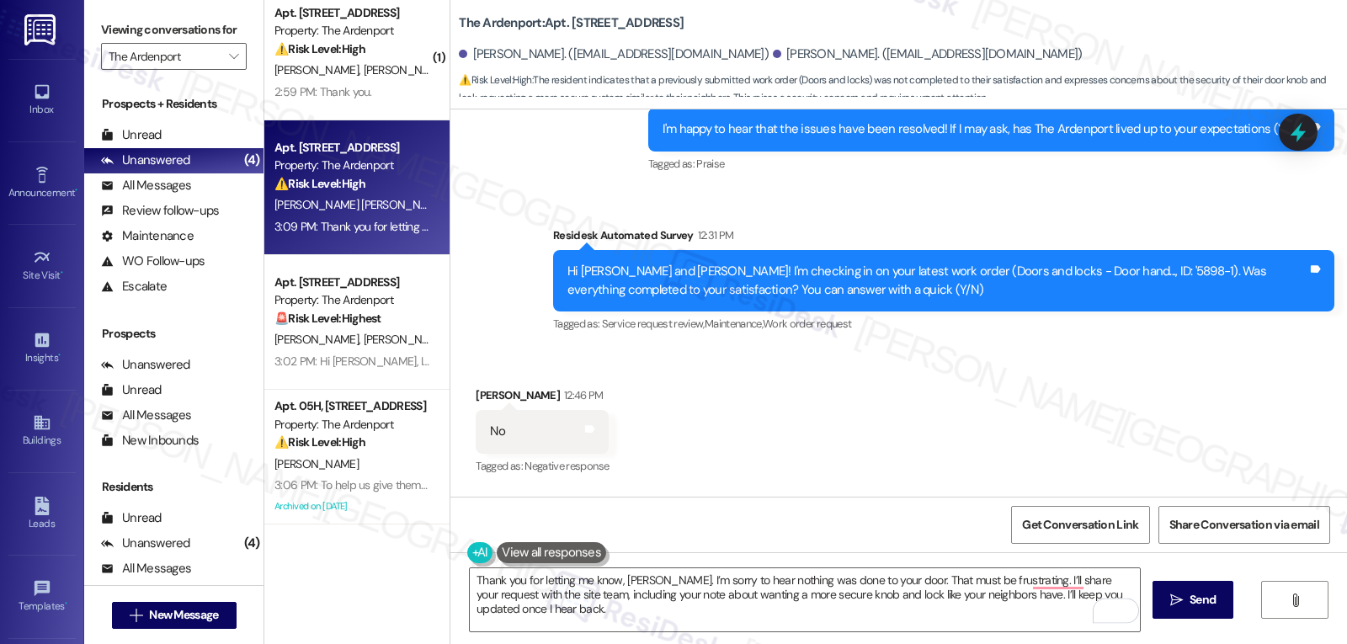
scroll to position [1665, 0]
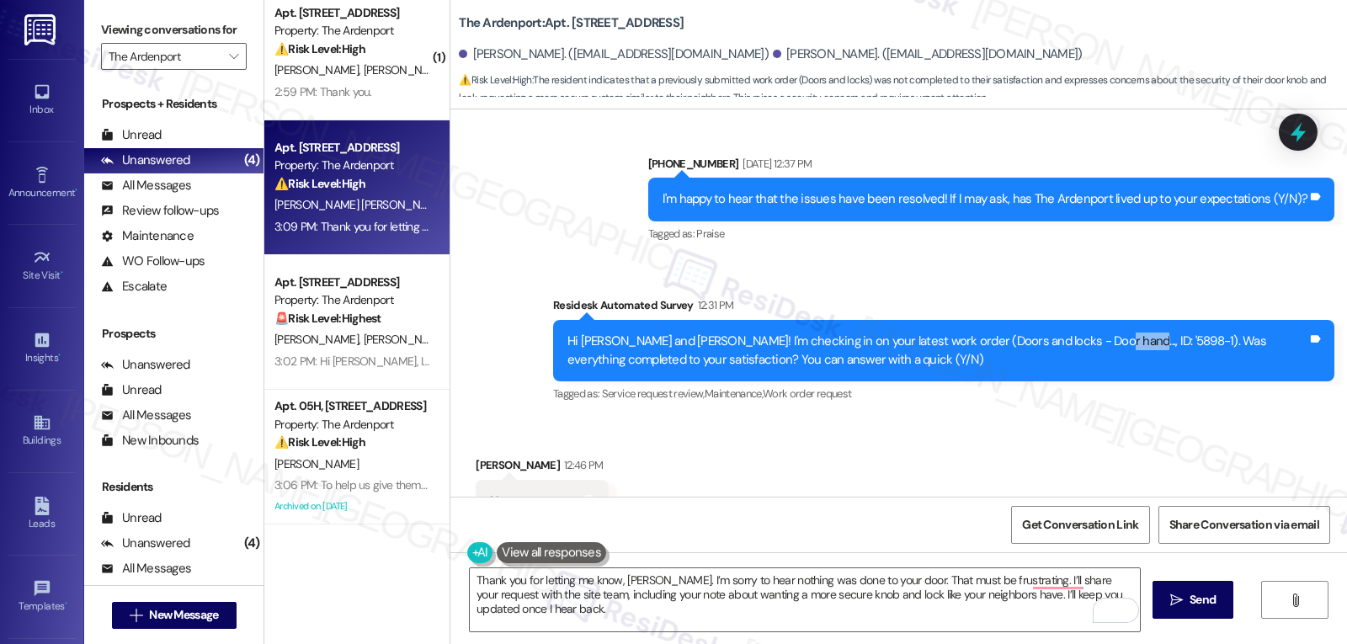
drag, startPoint x: 1053, startPoint y: 326, endPoint x: 1089, endPoint y: 321, distance: 35.7
click at [1089, 333] on div "Hi [PERSON_NAME] and [PERSON_NAME]! I'm checking in on your latest work order (…" at bounding box center [937, 351] width 740 height 36
copy div "5898-1"
click at [1300, 126] on icon at bounding box center [1298, 133] width 20 height 26
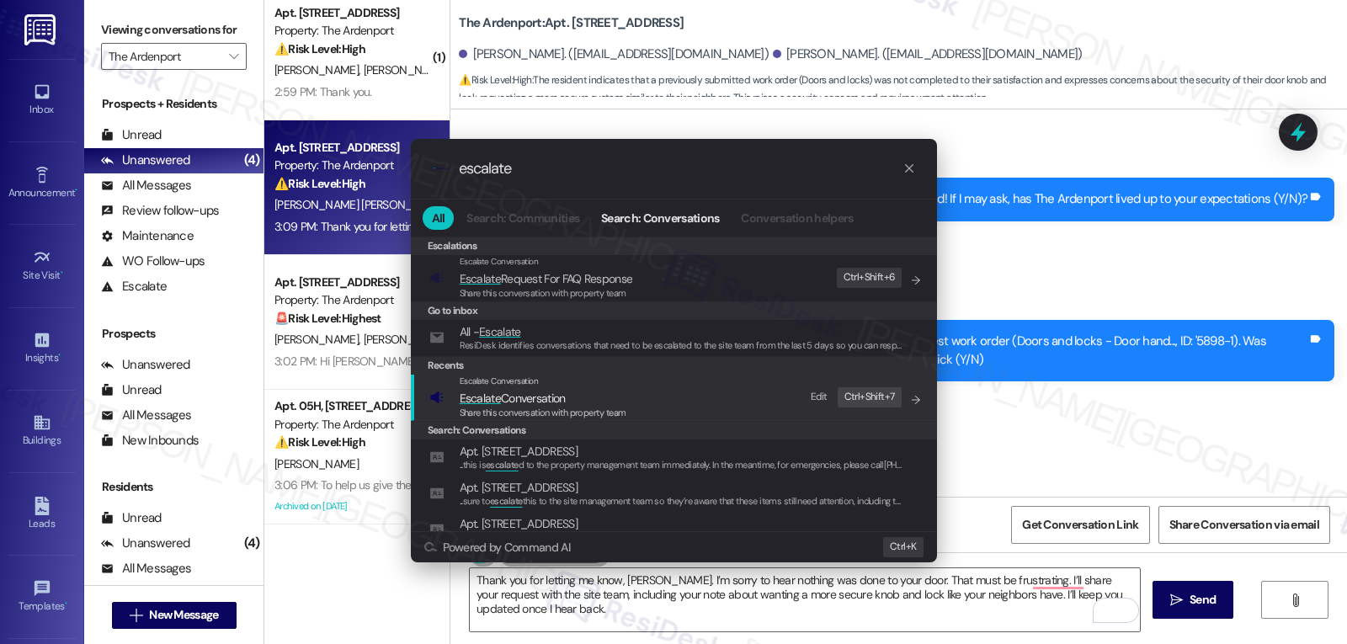
type input "escalate"
click at [530, 407] on span "Share this conversation with property team" at bounding box center [543, 413] width 167 height 12
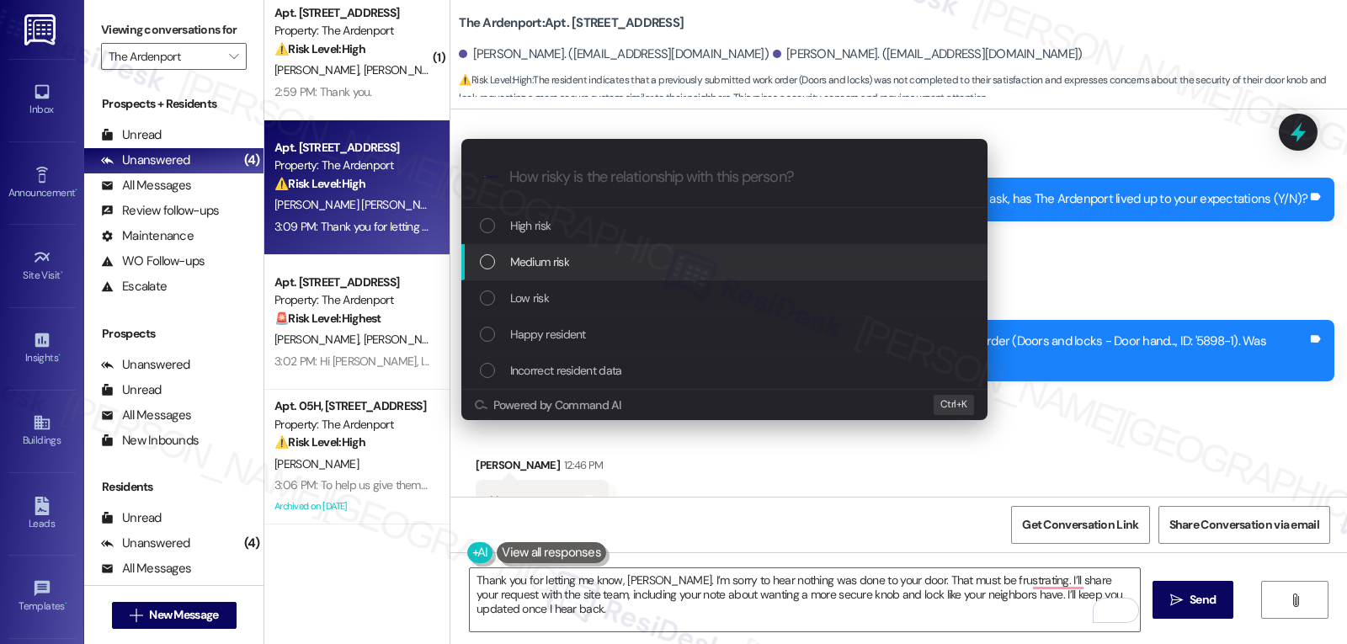
click at [573, 266] on div "Medium risk" at bounding box center [726, 262] width 493 height 19
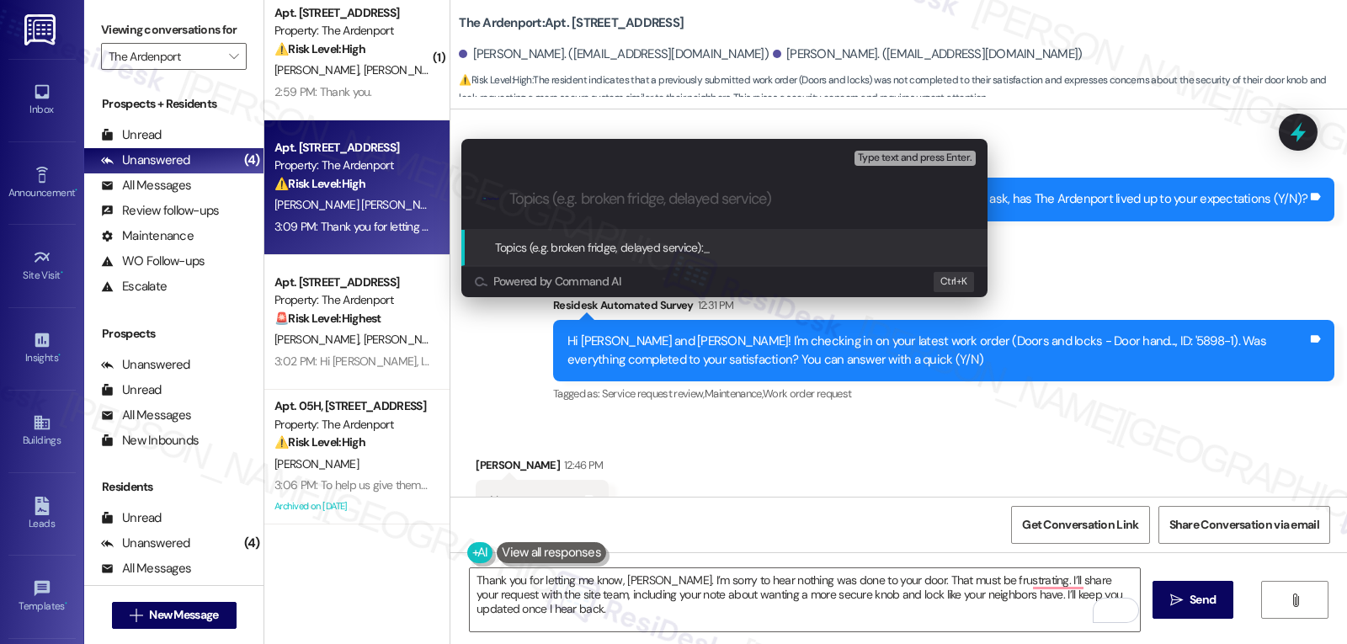
type input "f"
paste input "5898-1"
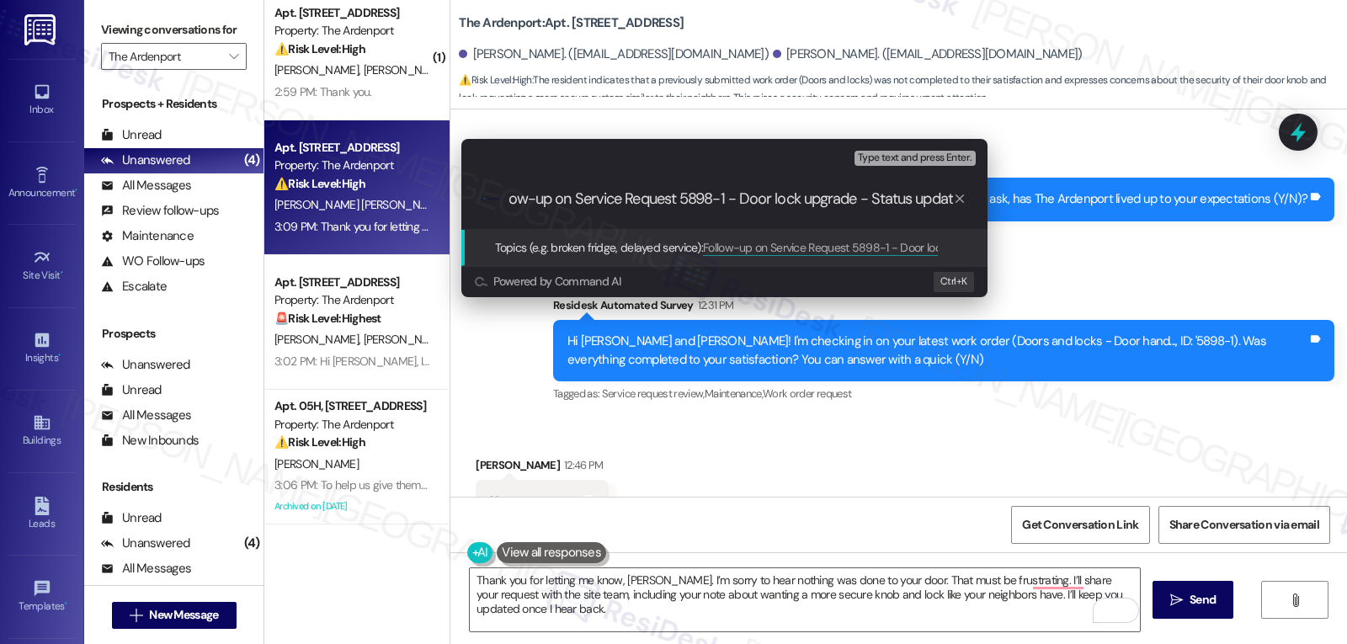
type input "Follow-up on Service Request 5898-1 - Door lock upgrade - Status update"
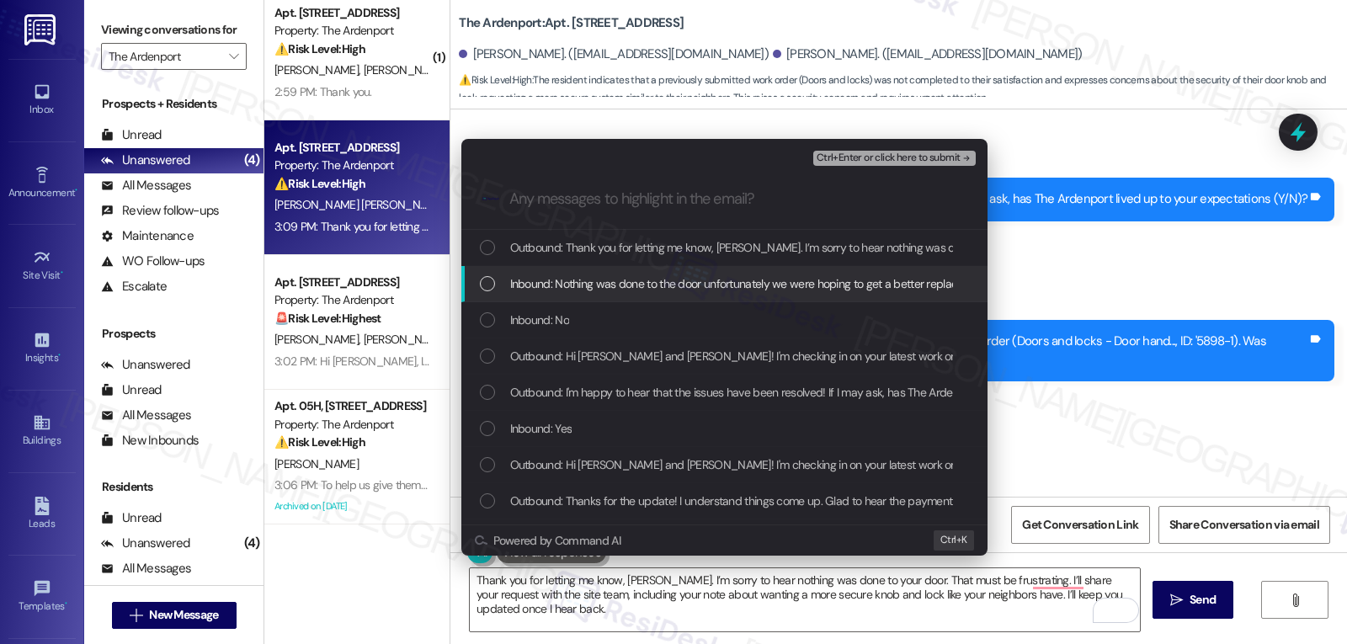
click at [711, 282] on span "Inbound: Nothing was done to the door unfortunately we were hoping to get a bet…" at bounding box center [1281, 283] width 1542 height 19
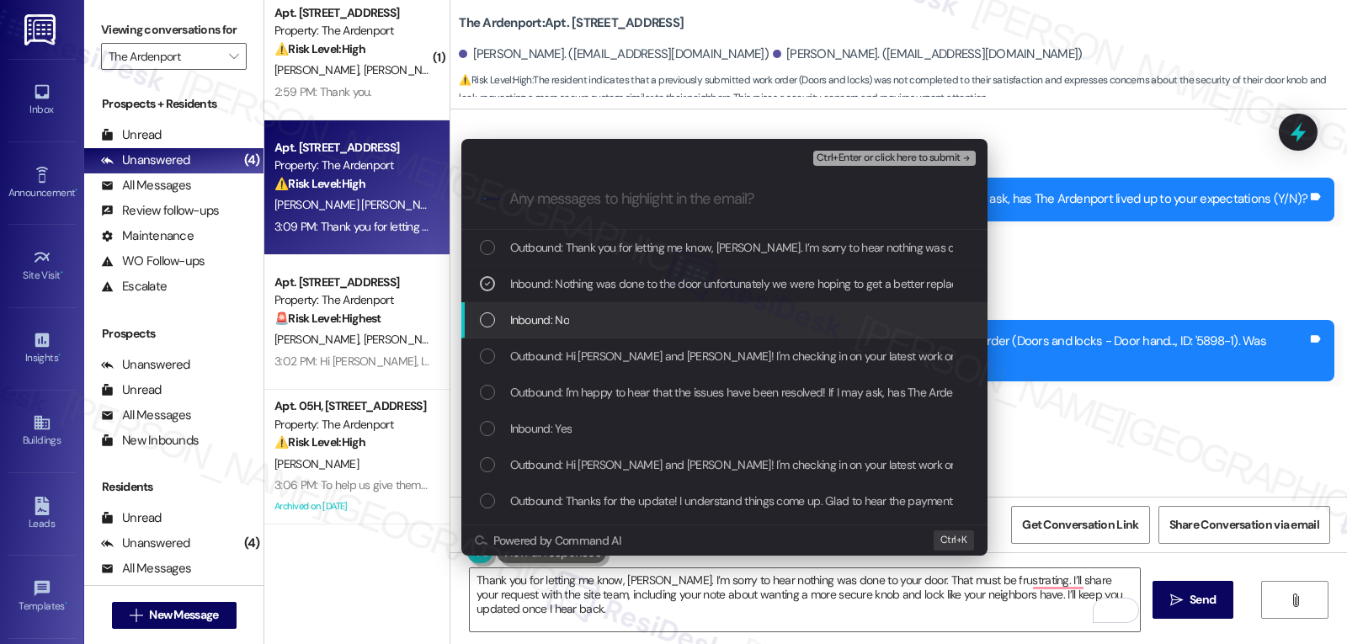
click at [615, 317] on div "Inbound: No" at bounding box center [726, 320] width 493 height 19
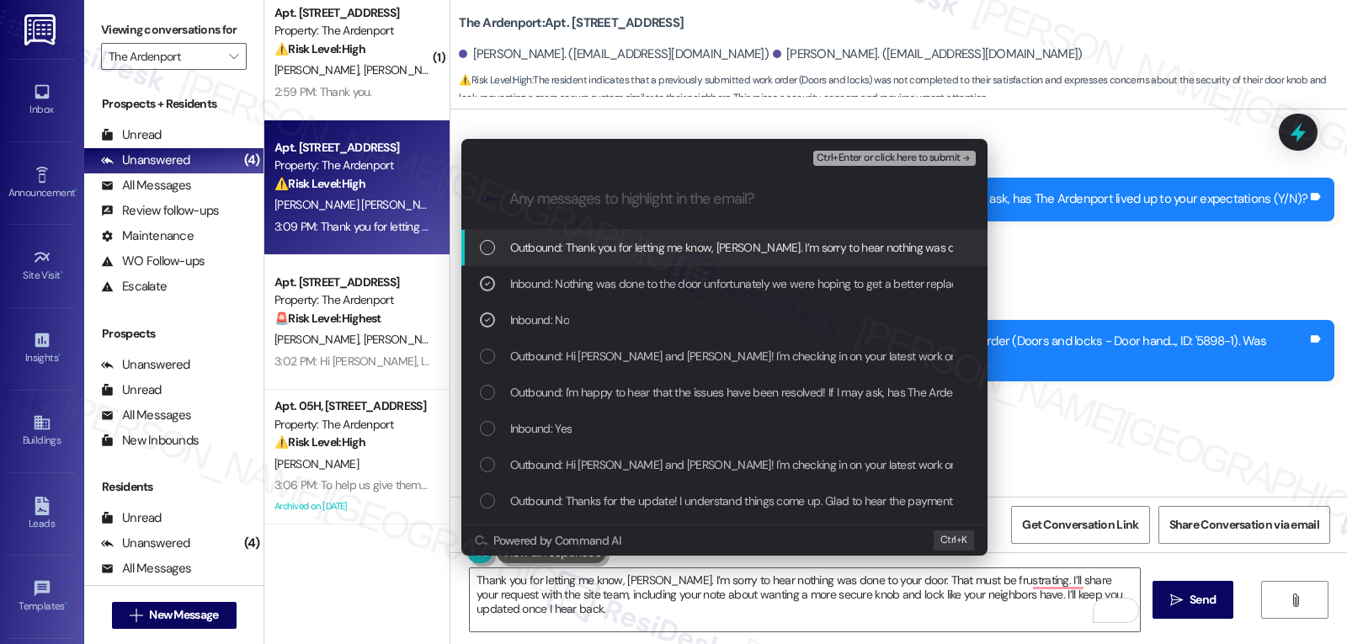
click at [890, 157] on span "Ctrl+Enter or click here to submit" at bounding box center [889, 158] width 144 height 12
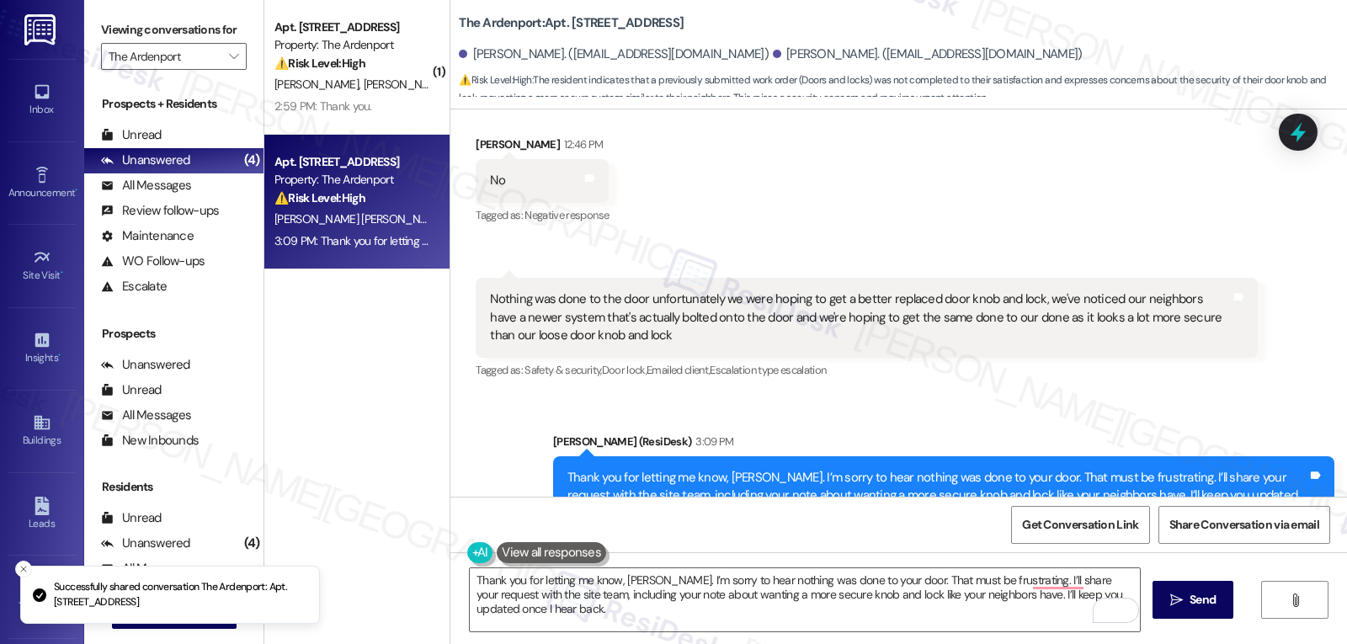
scroll to position [2027, 0]
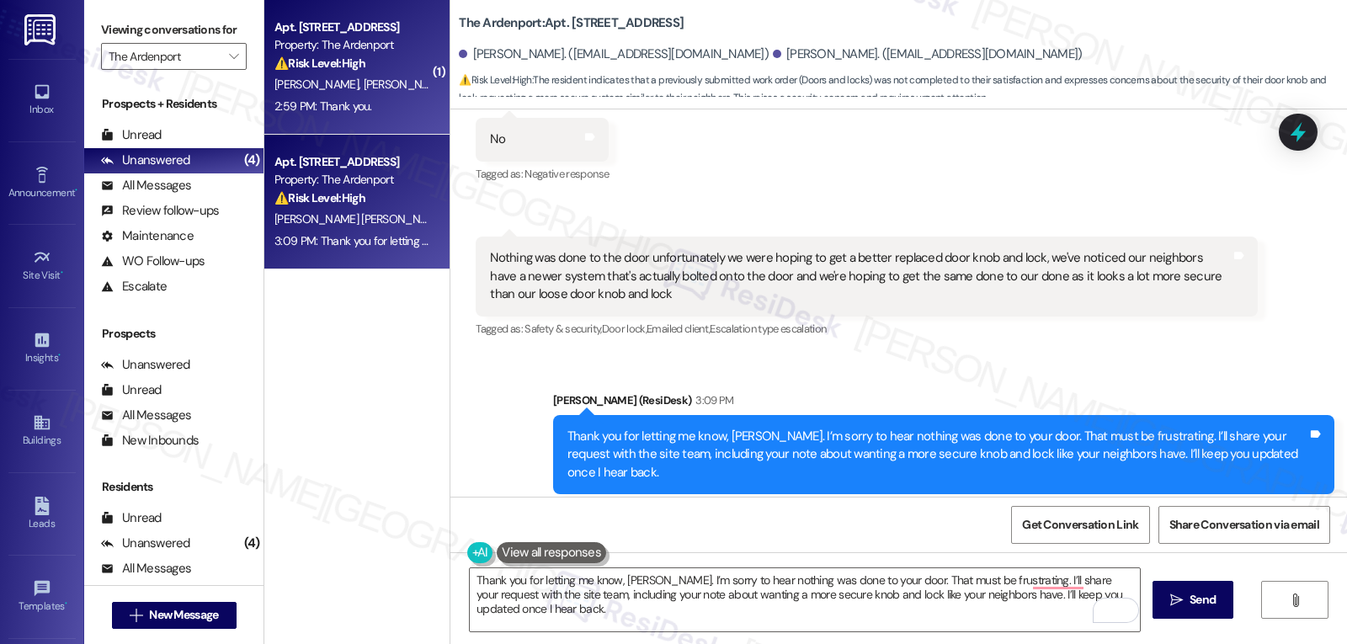
click at [376, 104] on div "2:59 PM: Thank you. 2:59 PM: Thank you." at bounding box center [352, 106] width 159 height 21
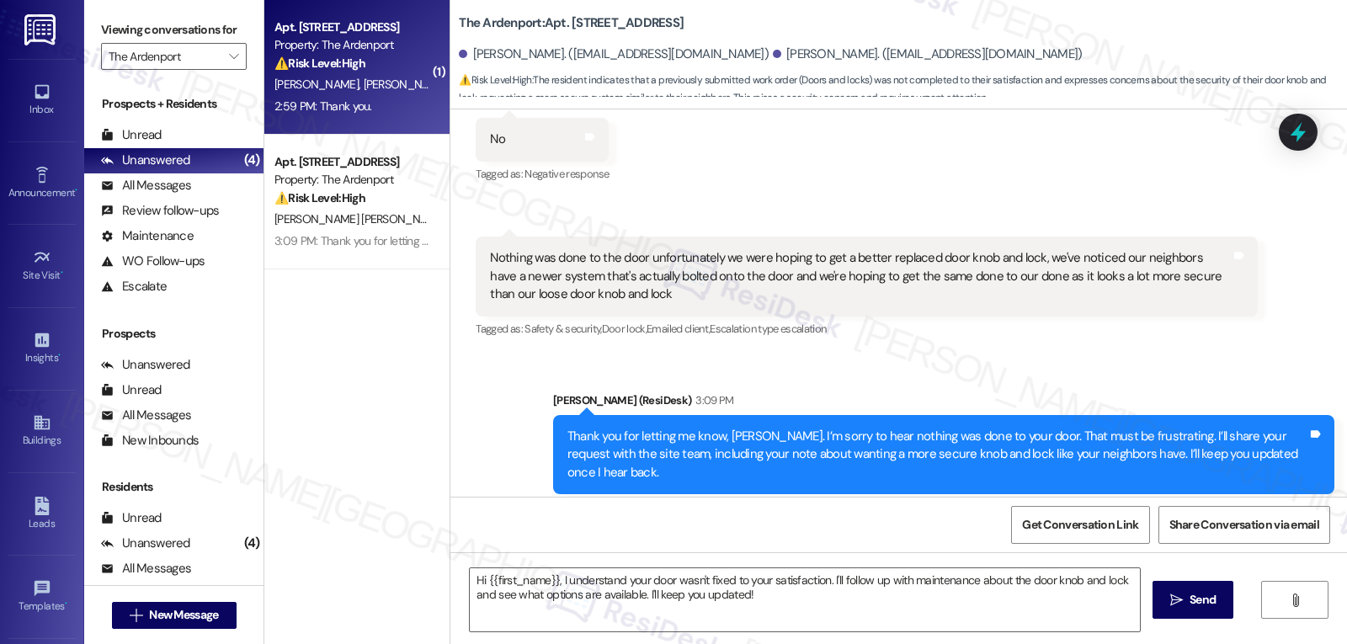
type textarea "Fetching suggested responses. Please feel free to read through the conversation…"
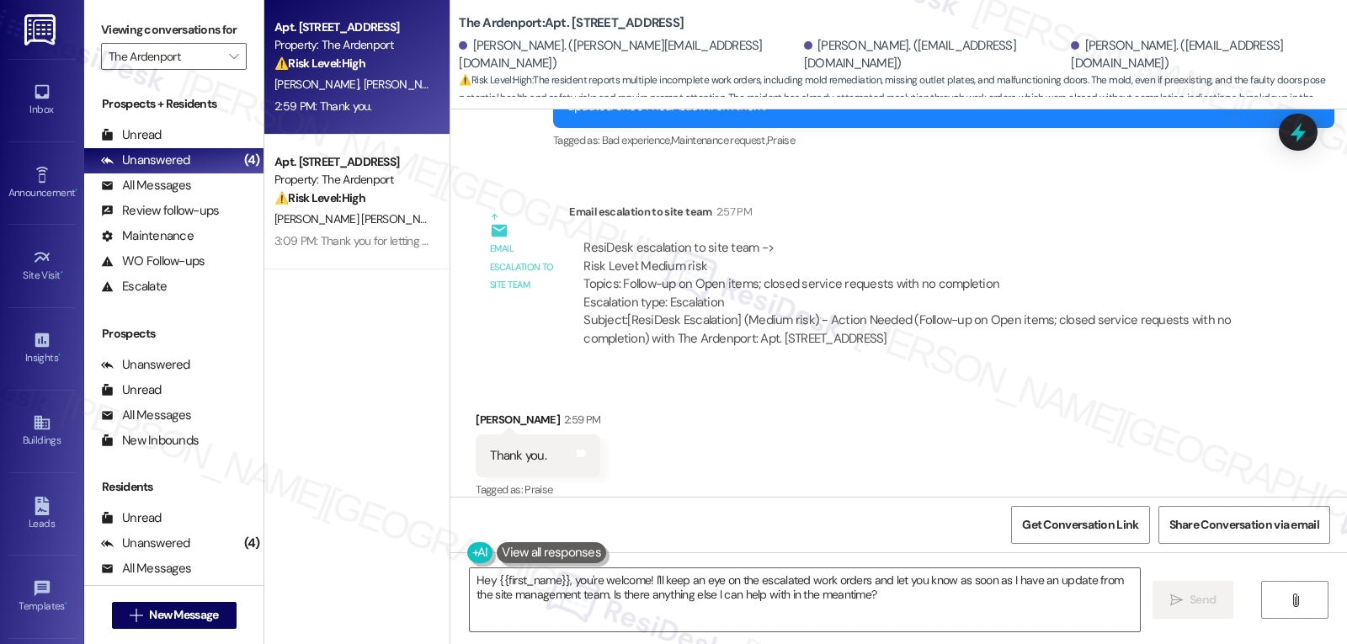
scroll to position [2780, 0]
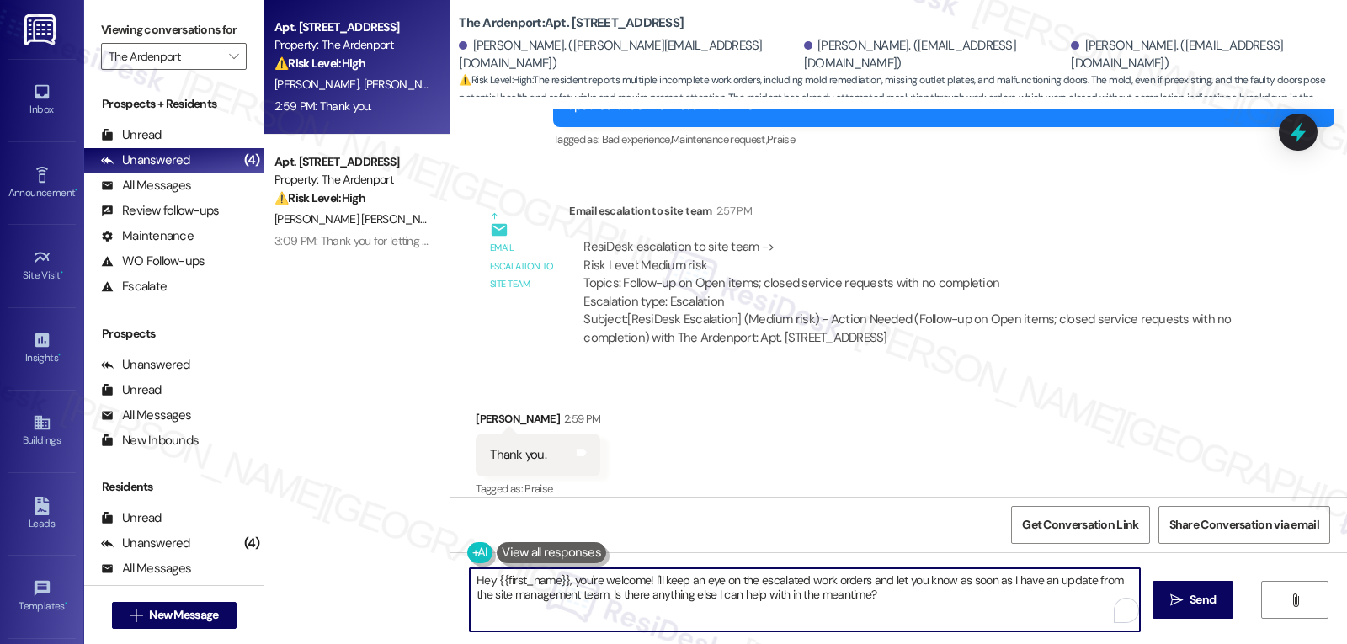
click at [603, 608] on textarea "Hey {{first_name}}, you're welcome! I'll keep an eye on the escalated work orde…" at bounding box center [805, 599] width 670 height 63
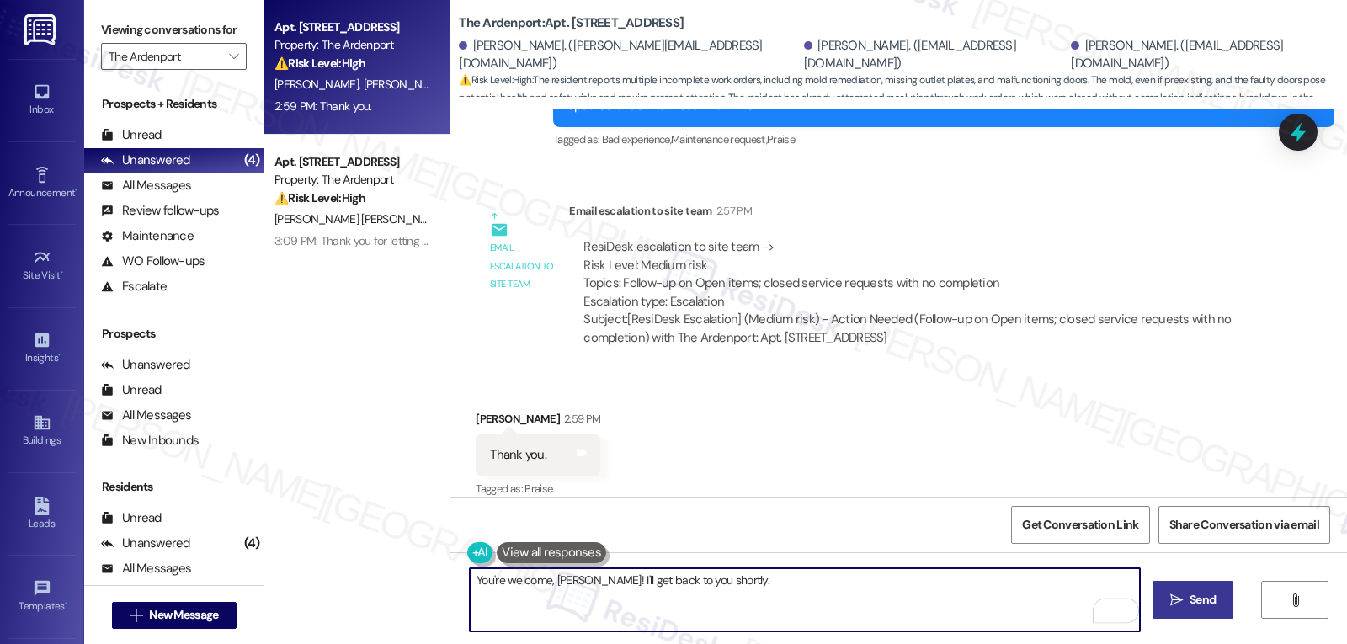
type textarea "You're welcome, Roxanne! I'll get back to you shortly."
click at [1180, 603] on icon "" at bounding box center [1176, 600] width 13 height 13
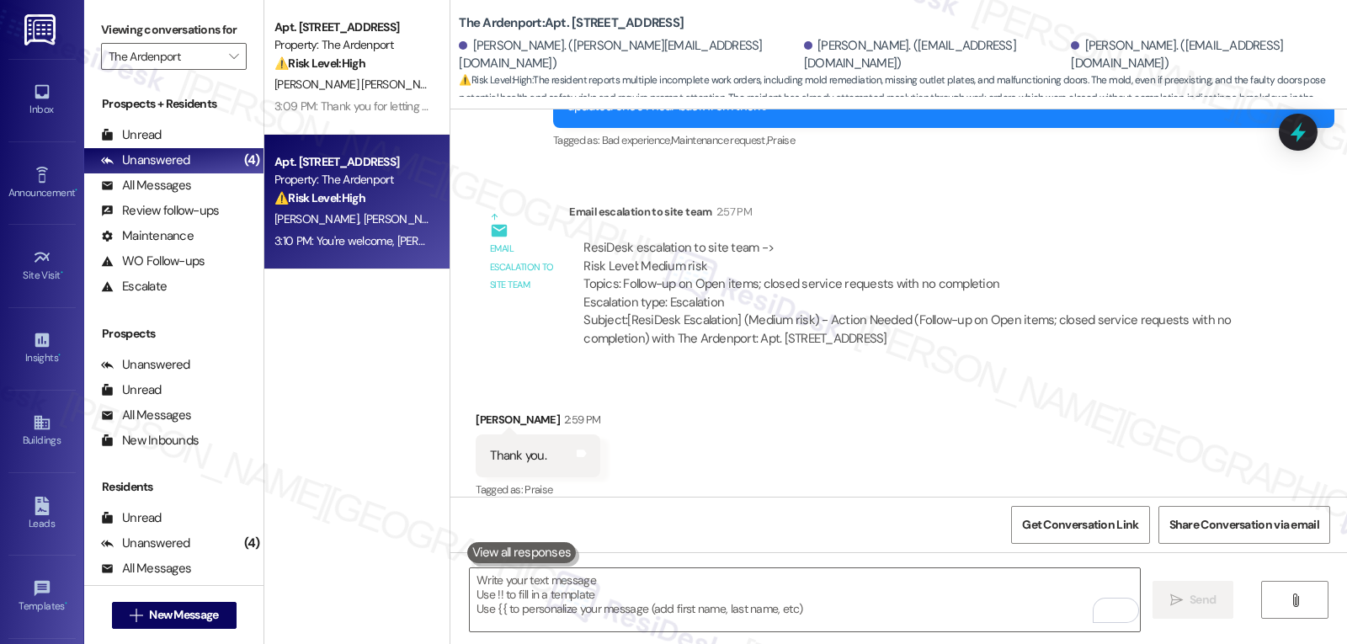
scroll to position [2898, 0]
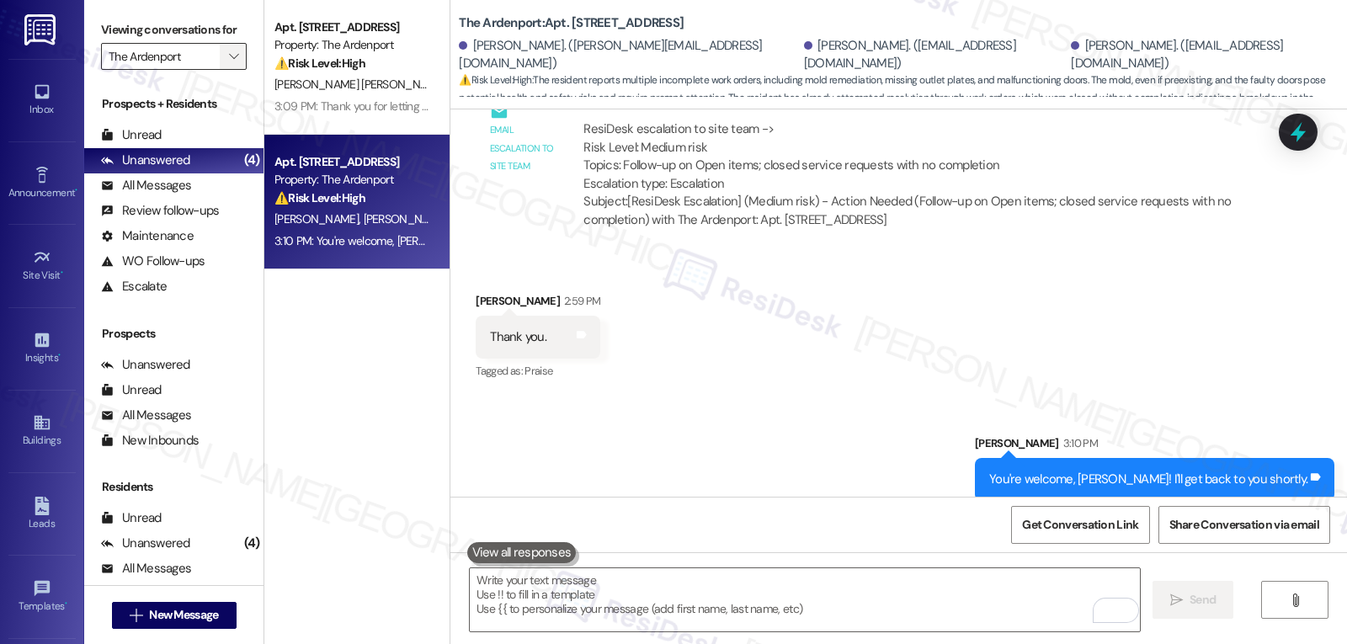
click at [220, 70] on button "" at bounding box center [233, 56] width 27 height 27
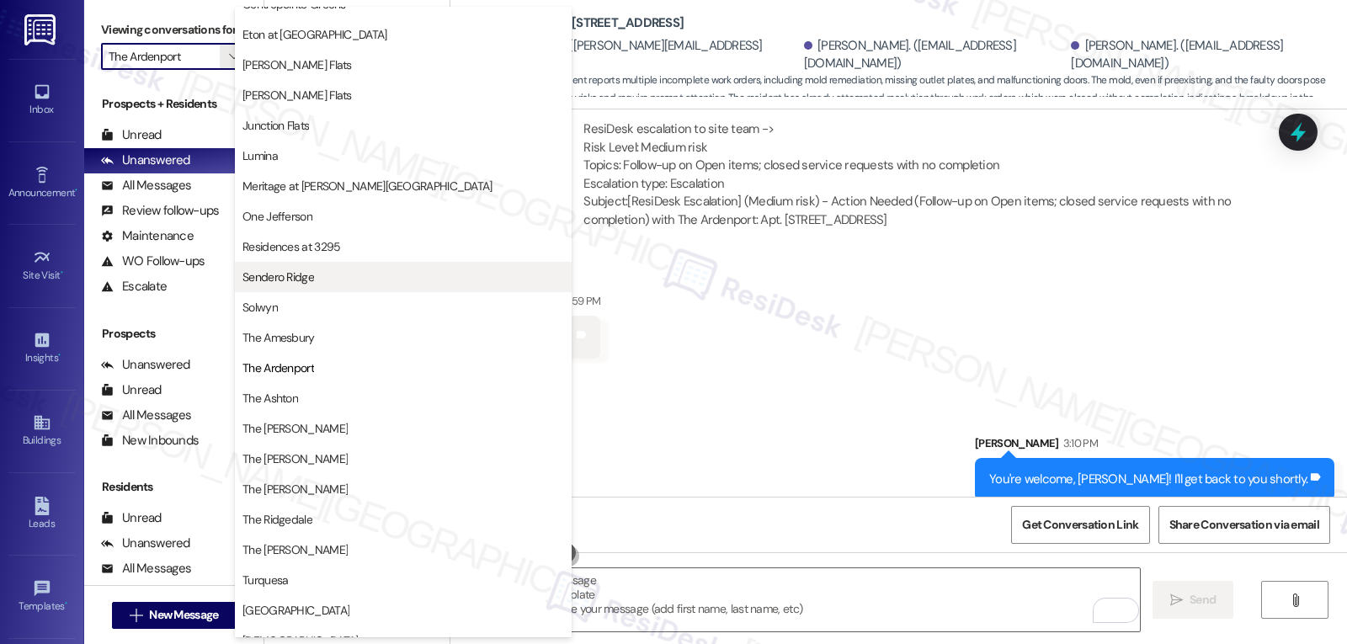
scroll to position [0, 0]
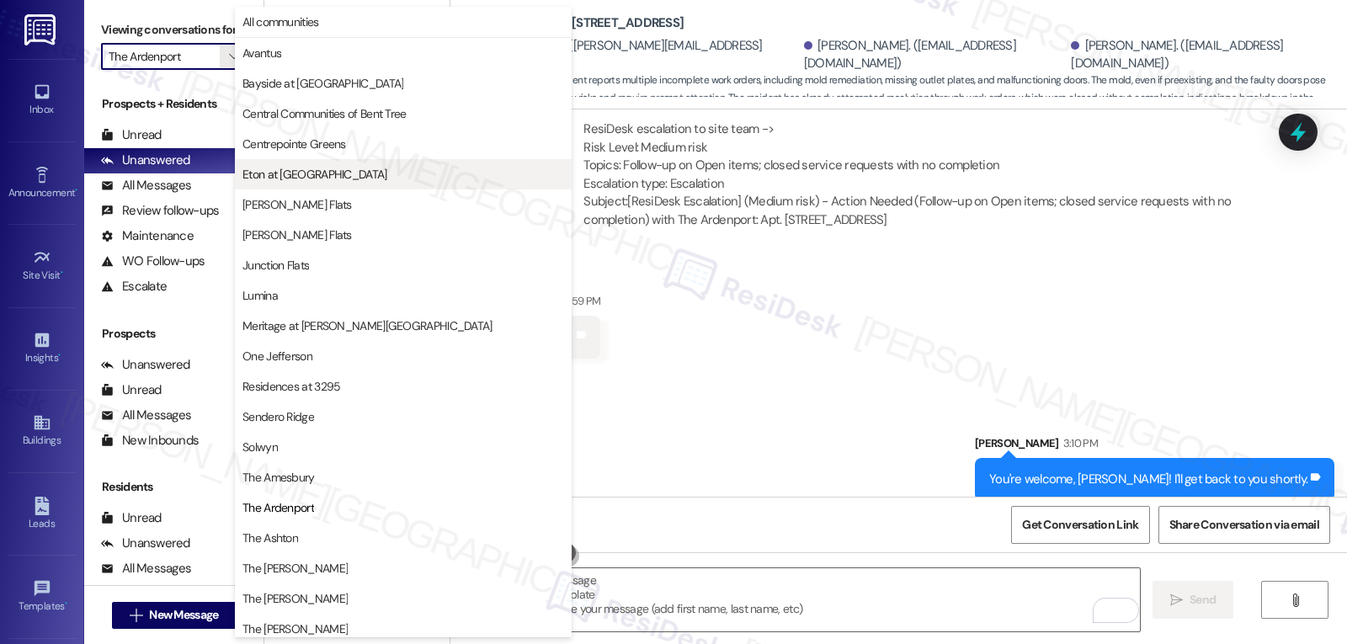
click at [318, 184] on button "Eton at [GEOGRAPHIC_DATA]" at bounding box center [403, 174] width 337 height 30
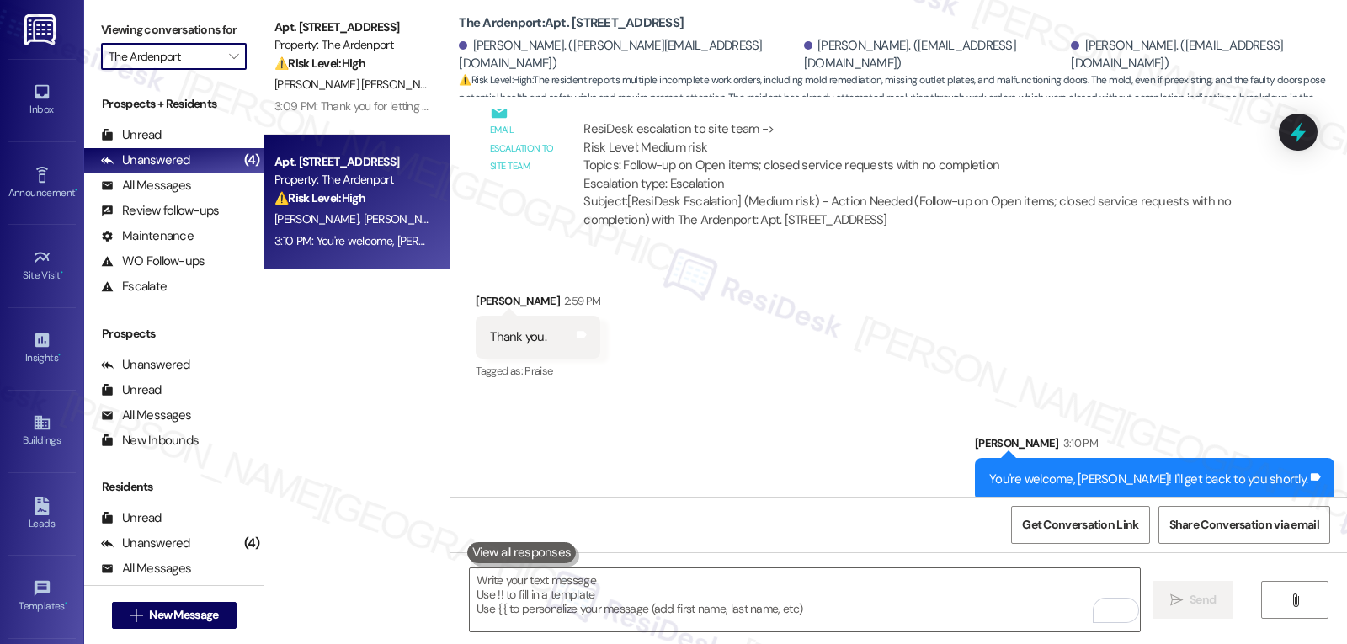
type input "Eton at [GEOGRAPHIC_DATA]"
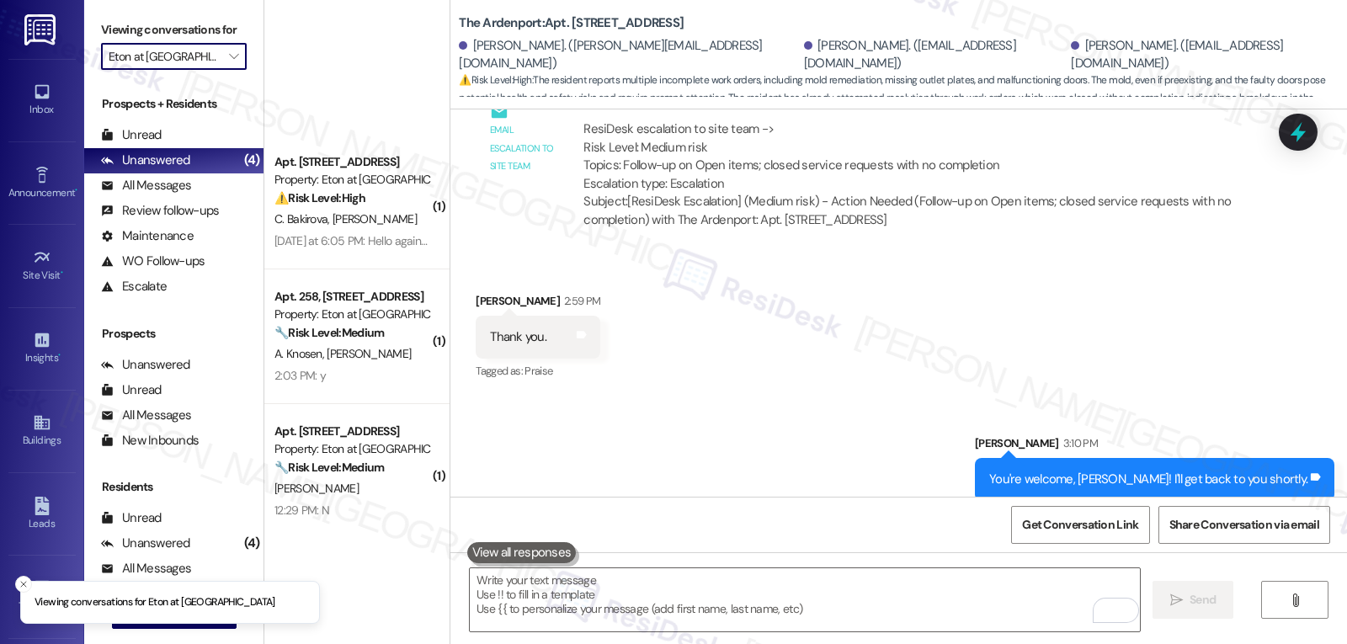
scroll to position [418, 0]
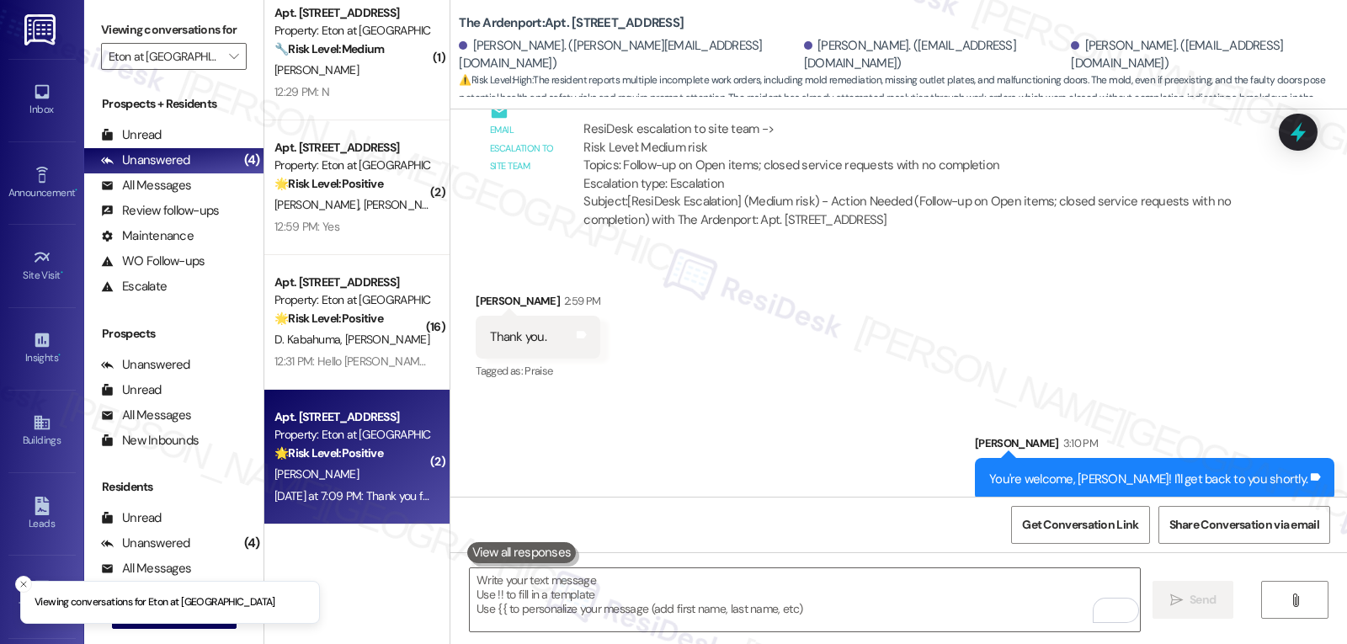
click at [383, 477] on div "J. Ritchwood" at bounding box center [352, 474] width 159 height 21
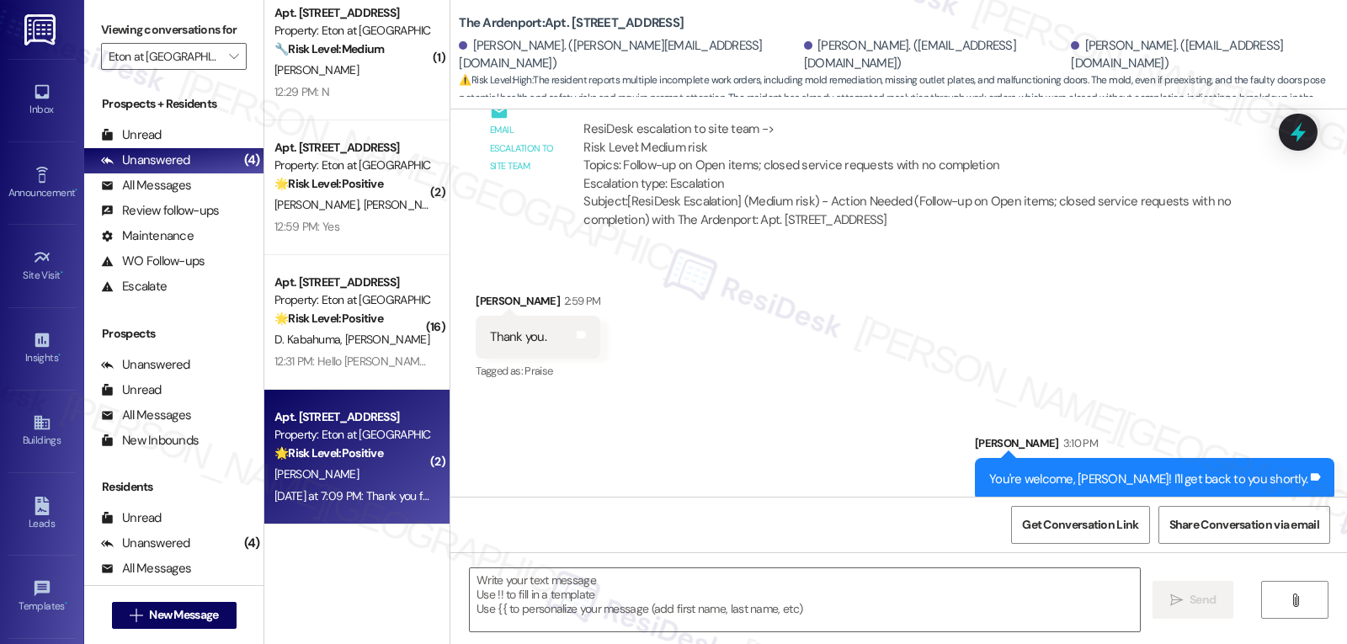
type textarea "Fetching suggested responses. Please feel free to read through the conversation…"
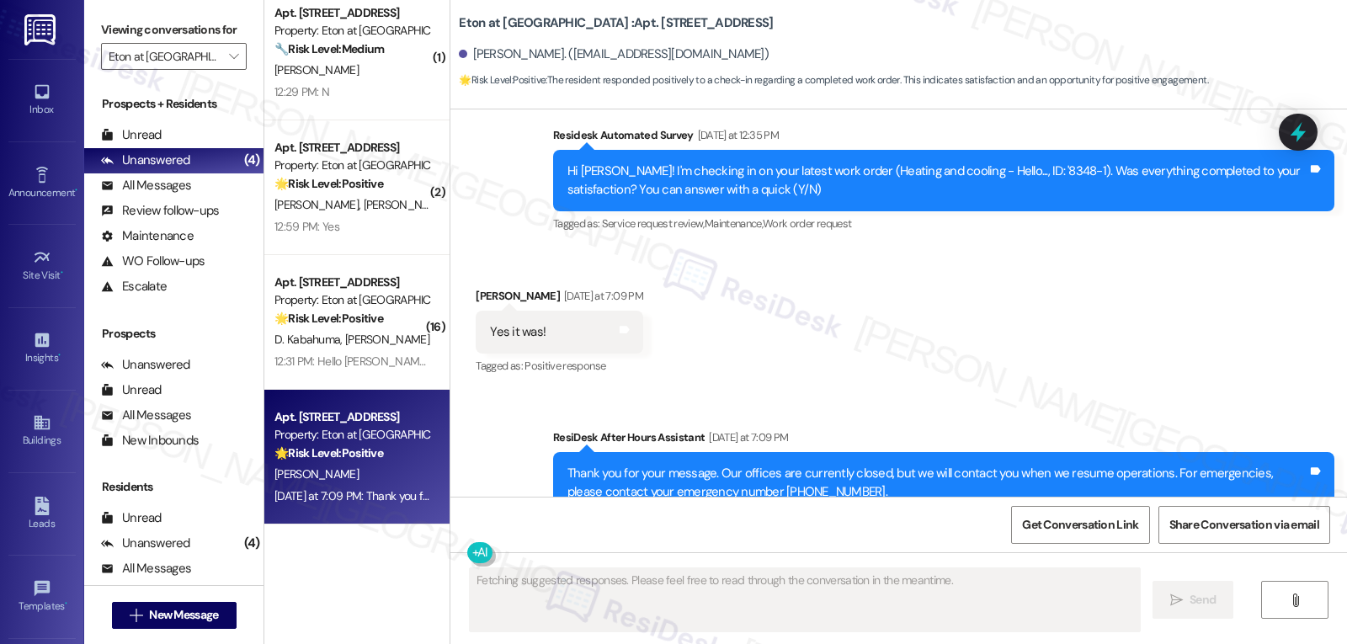
scroll to position [8001, 0]
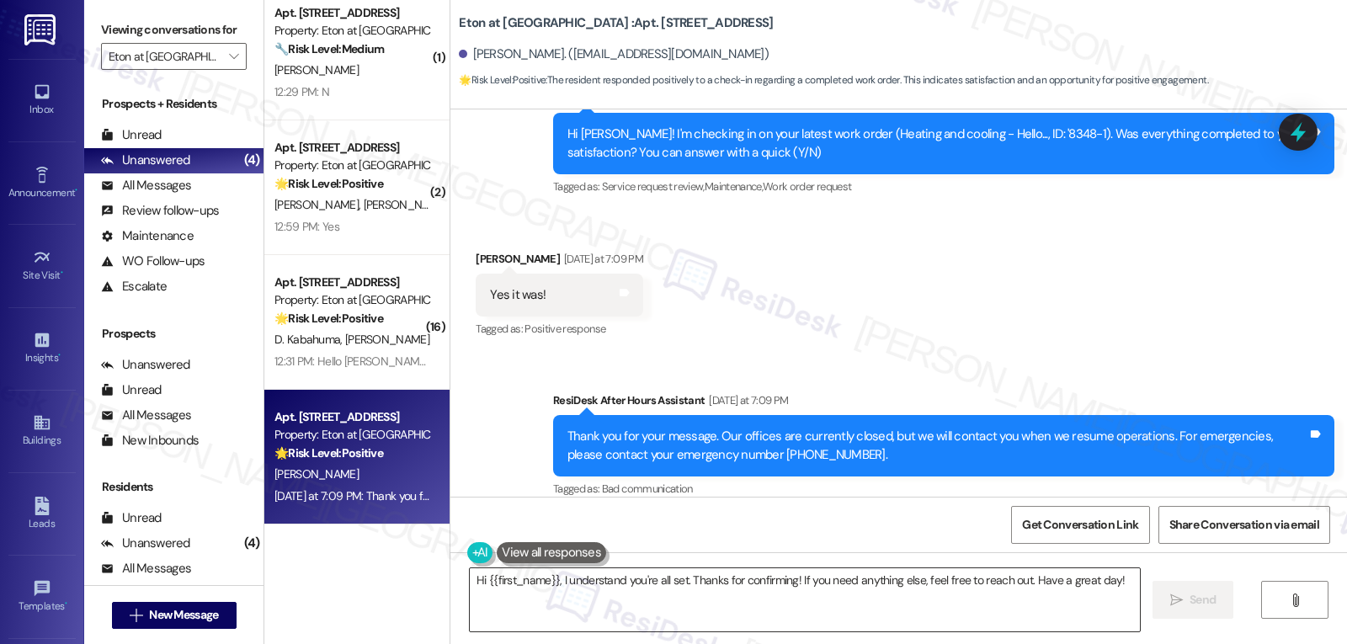
click at [664, 584] on textarea "Hi {{first_name}}, I understand you're all set. Thanks for confirming! If you n…" at bounding box center [805, 599] width 670 height 63
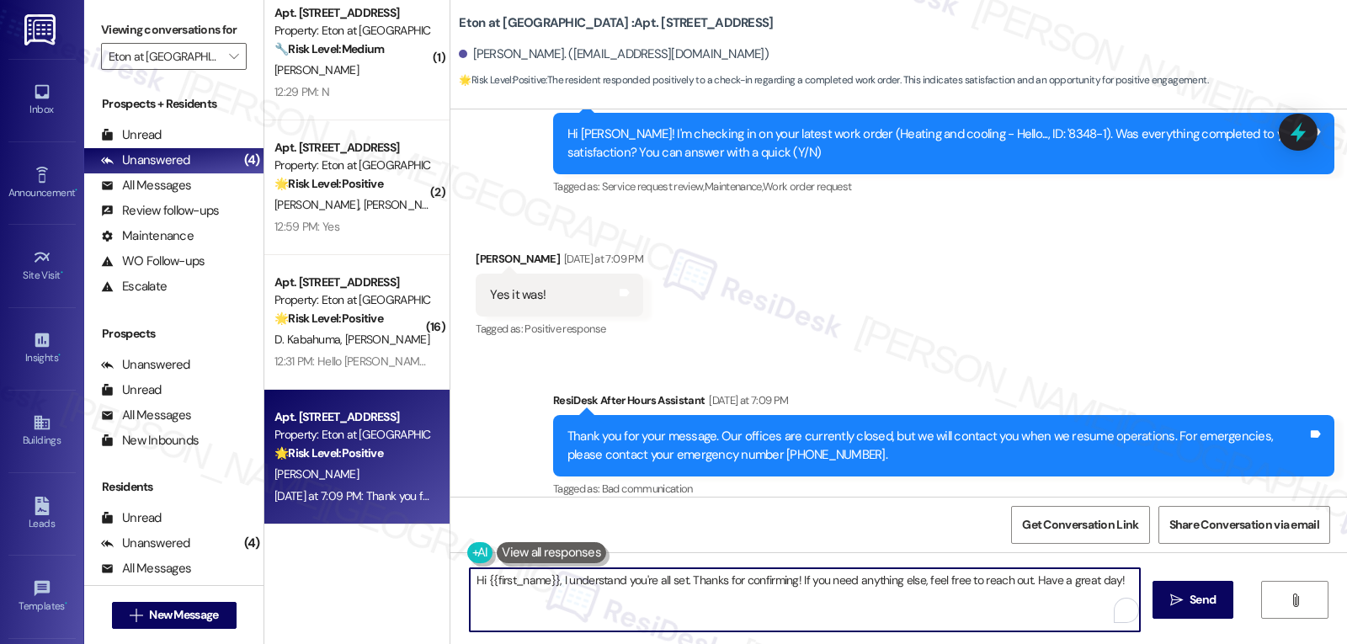
paste textarea "Thanks so much for letting us know, {{first_name}}! I’m happy to hear everythin…"
type textarea "Thanks so much for letting us know, {{first_name}}! I’m happy to hear everythin…"
click at [1196, 609] on span "Send" at bounding box center [1203, 600] width 26 height 18
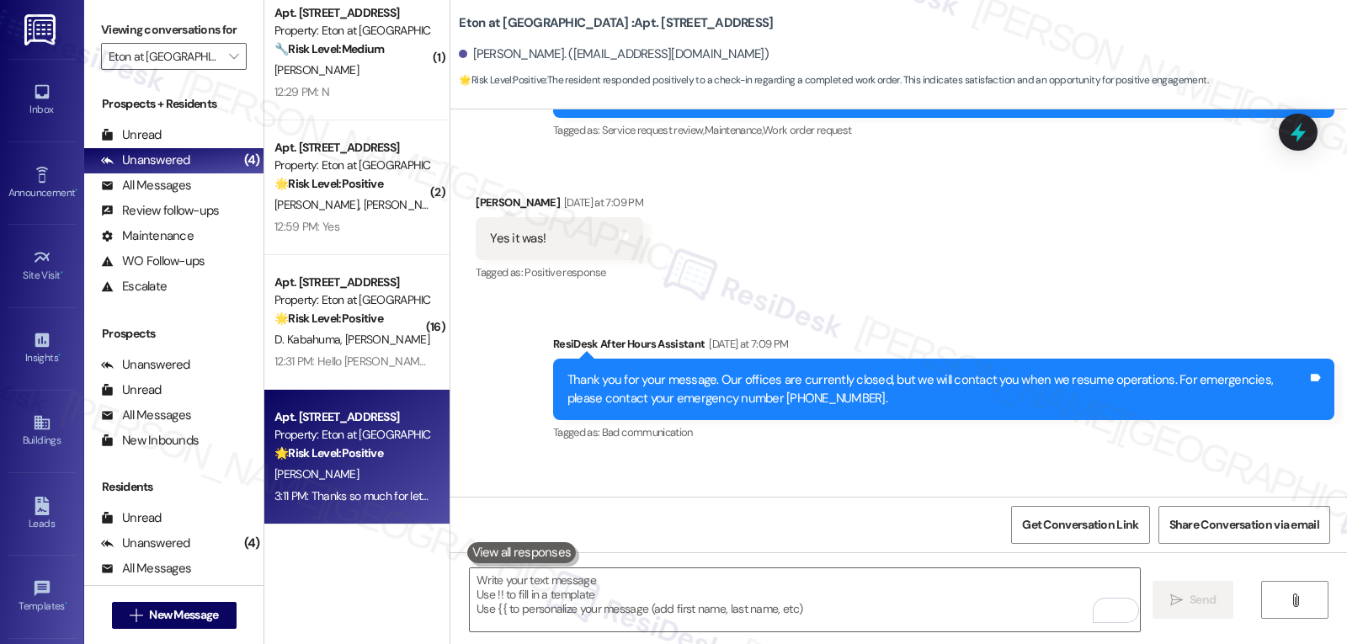
scroll to position [8136, 0]
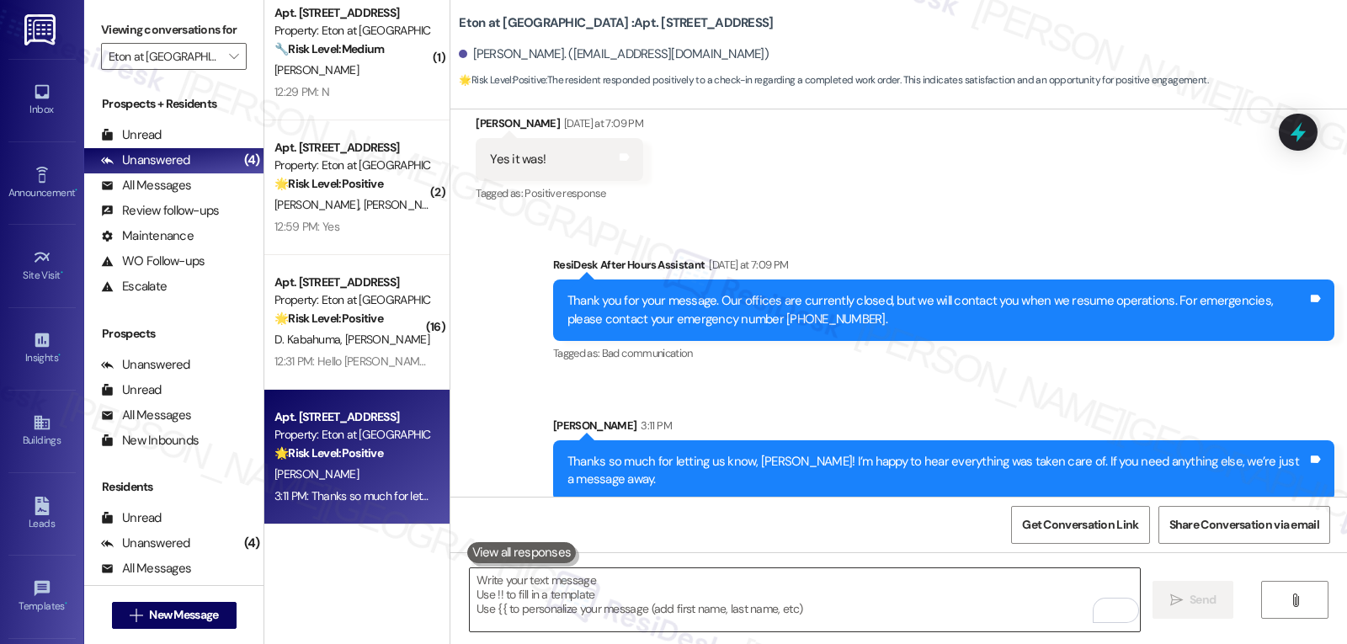
click at [544, 604] on textarea "To enrich screen reader interactions, please activate Accessibility in Grammarl…" at bounding box center [805, 599] width 670 height 63
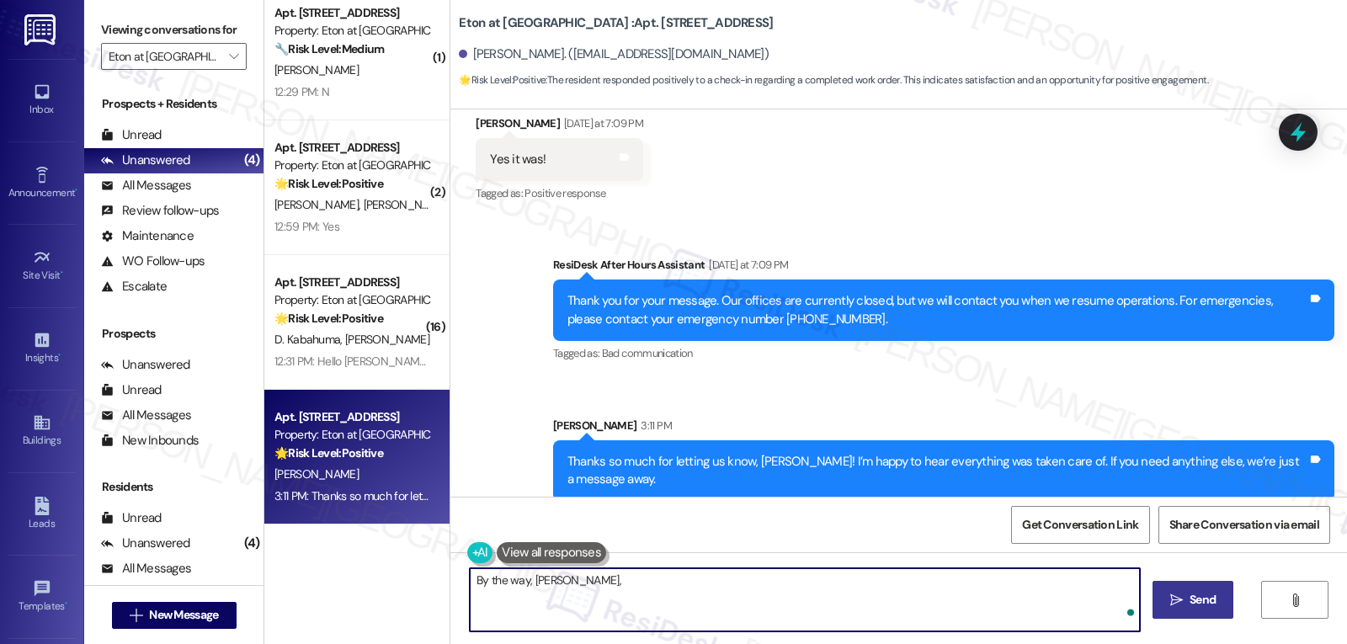
paste textarea "‘just want to ask, has {{property}} been everything you hoped for? I’d love to …"
type textarea "By the way, Joseph, ‘just want to ask, has {{property}} been everything you hop…"
click at [1173, 608] on span " Send" at bounding box center [1193, 600] width 53 height 18
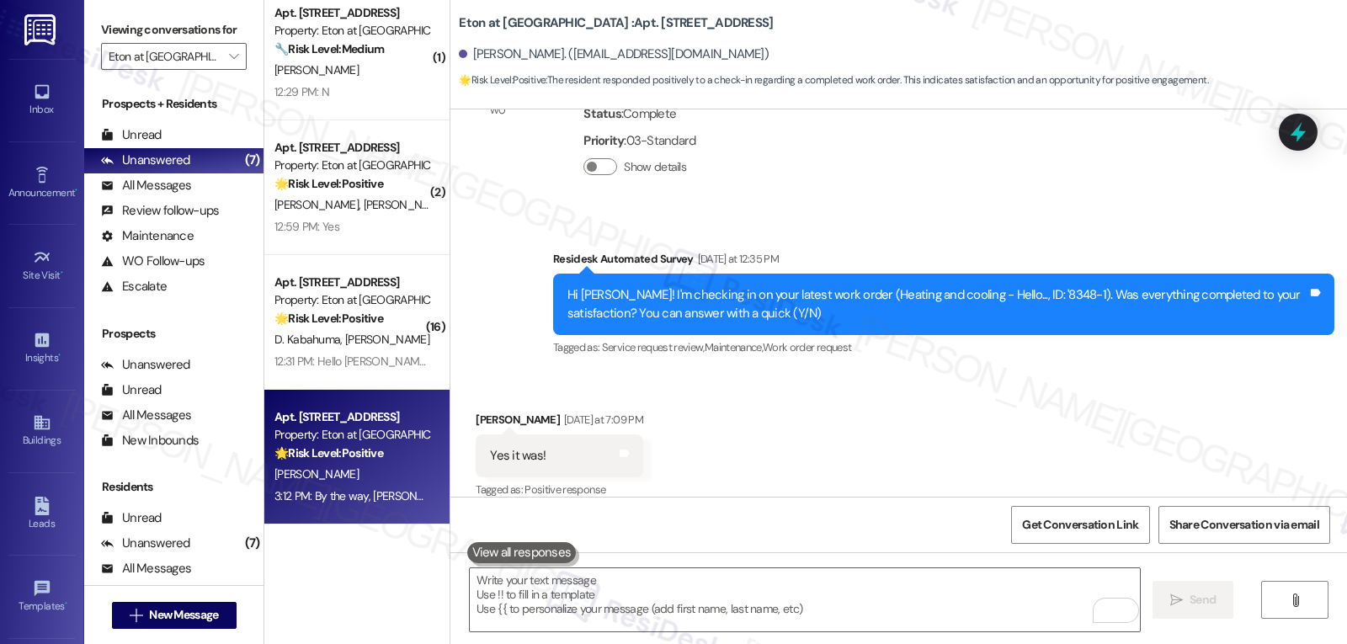
scroll to position [8253, 0]
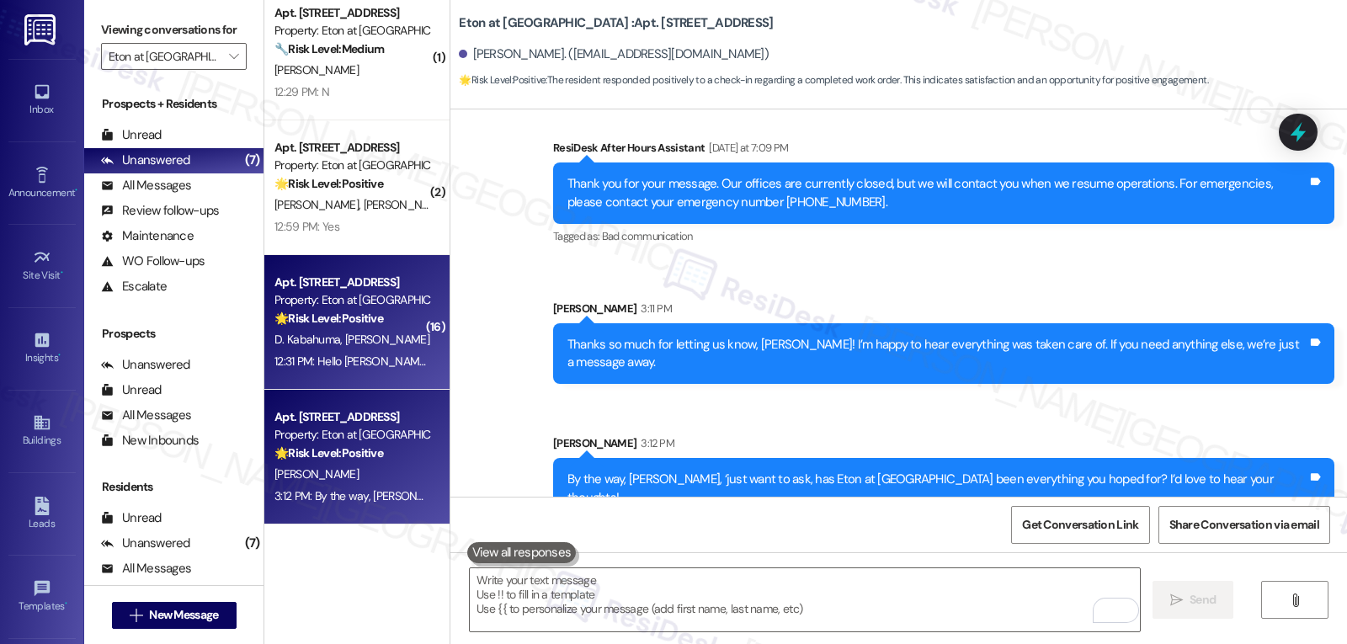
click at [345, 337] on span "M. Wakabi" at bounding box center [387, 339] width 84 height 15
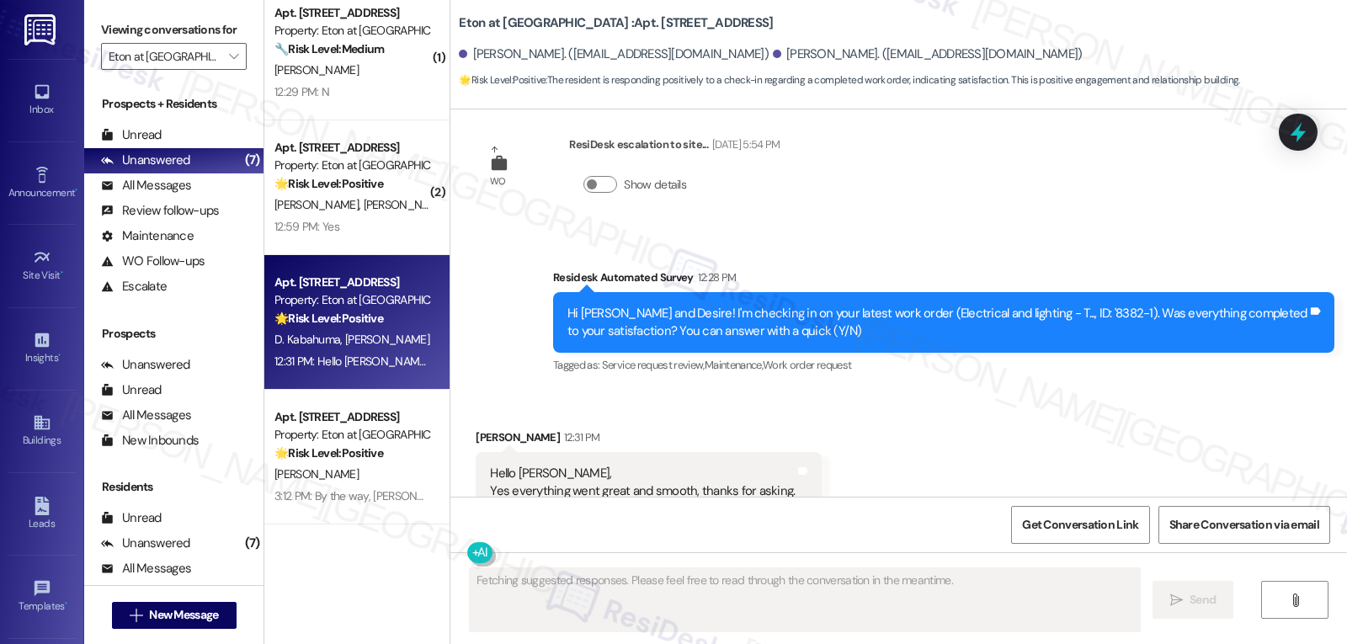
scroll to position [7325, 0]
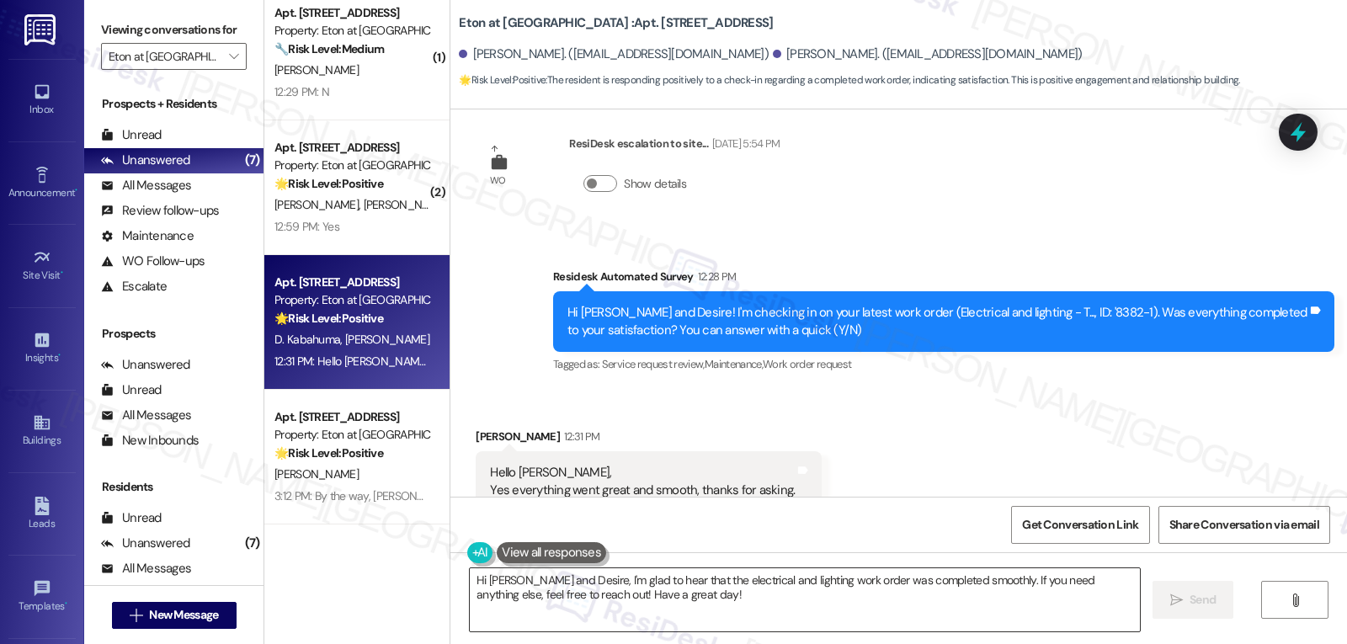
click at [576, 602] on textarea "Hi Moses and Desire, I'm glad to hear that the electrical and lighting work ord…" at bounding box center [805, 599] width 670 height 63
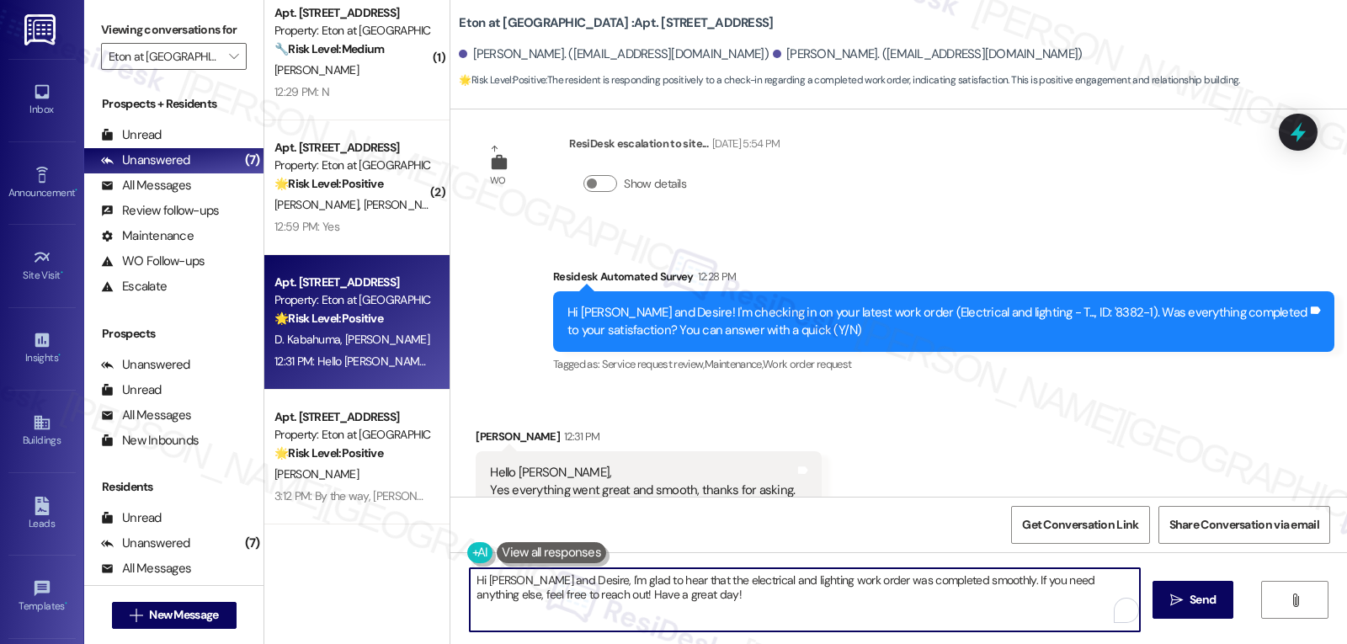
paste textarea "Great to hear, {{first_name}}! Thank you for confirming! We’re always here if s…"
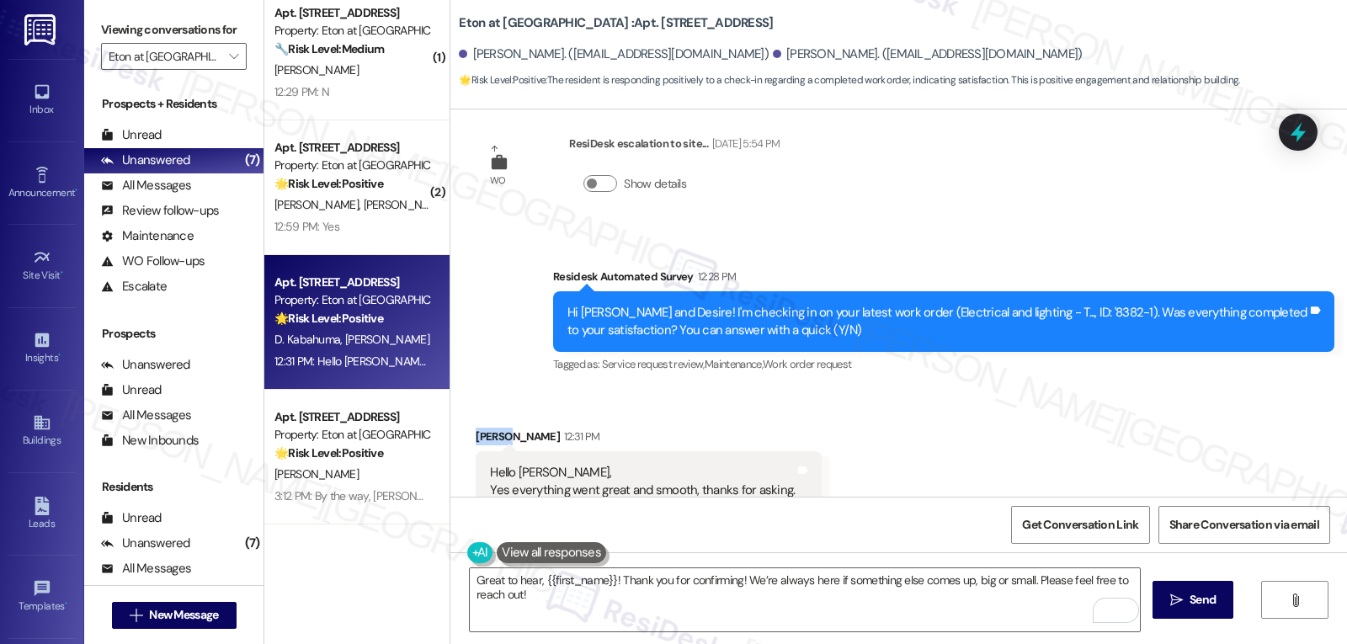
drag, startPoint x: 495, startPoint y: 381, endPoint x: 455, endPoint y: 380, distance: 40.4
click at [463, 415] on div "Received via SMS Desire Kabahuma 12:31 PM Hello Sarah, Yes everything went grea…" at bounding box center [648, 482] width 371 height 135
copy div "Desire"
click at [536, 585] on textarea "Great to hear, {{first_name}}! Thank you for confirming! We’re always here if s…" at bounding box center [805, 599] width 670 height 63
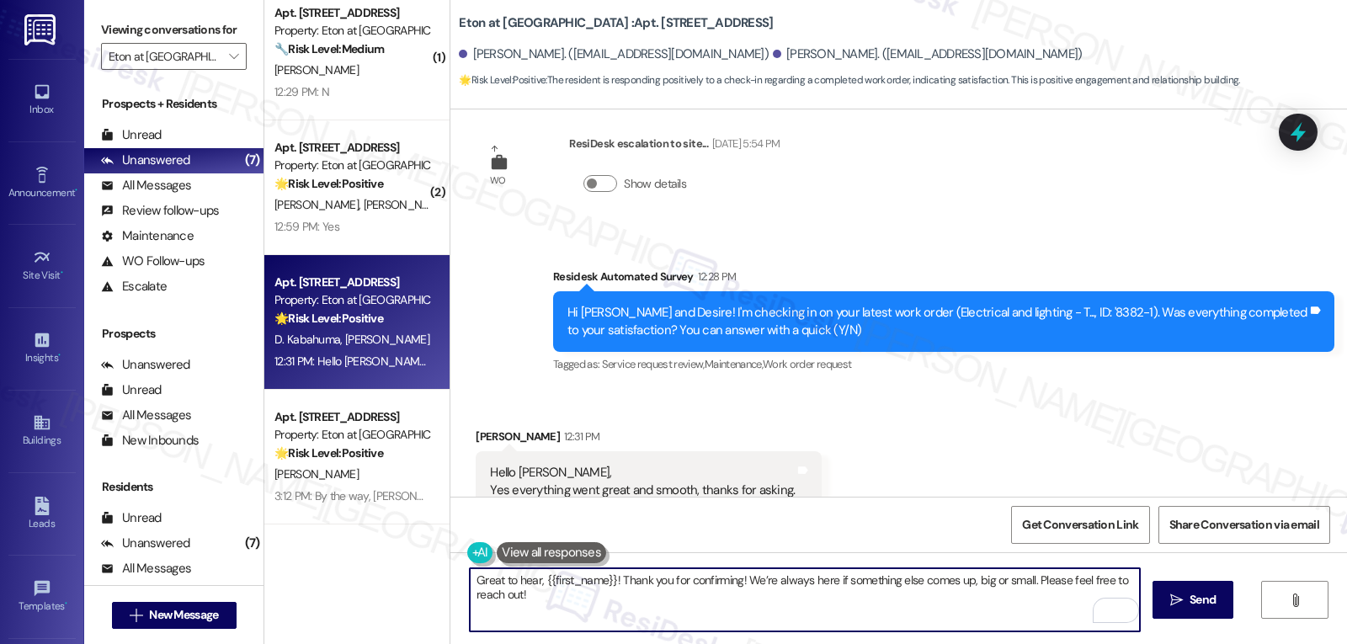
paste textarea "Desire"
type textarea "Great to hear, Desire! Thank you for confirming! We’re always here if something…"
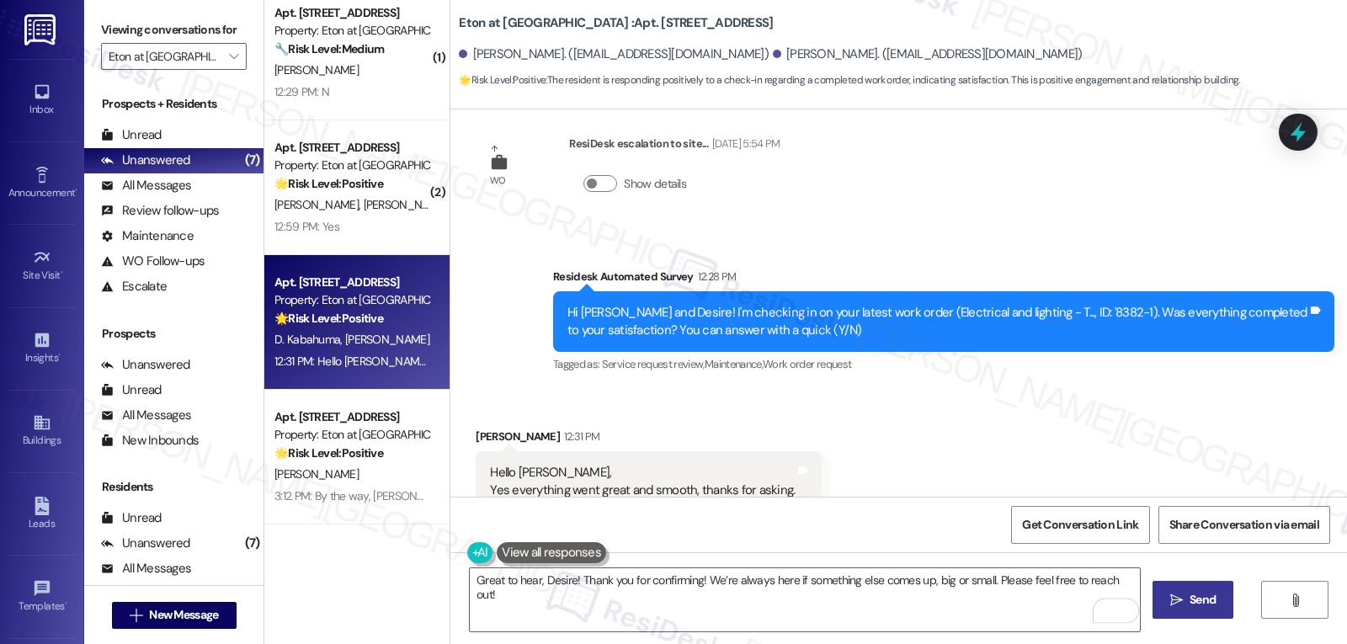
click at [1201, 592] on span "Send" at bounding box center [1203, 600] width 26 height 18
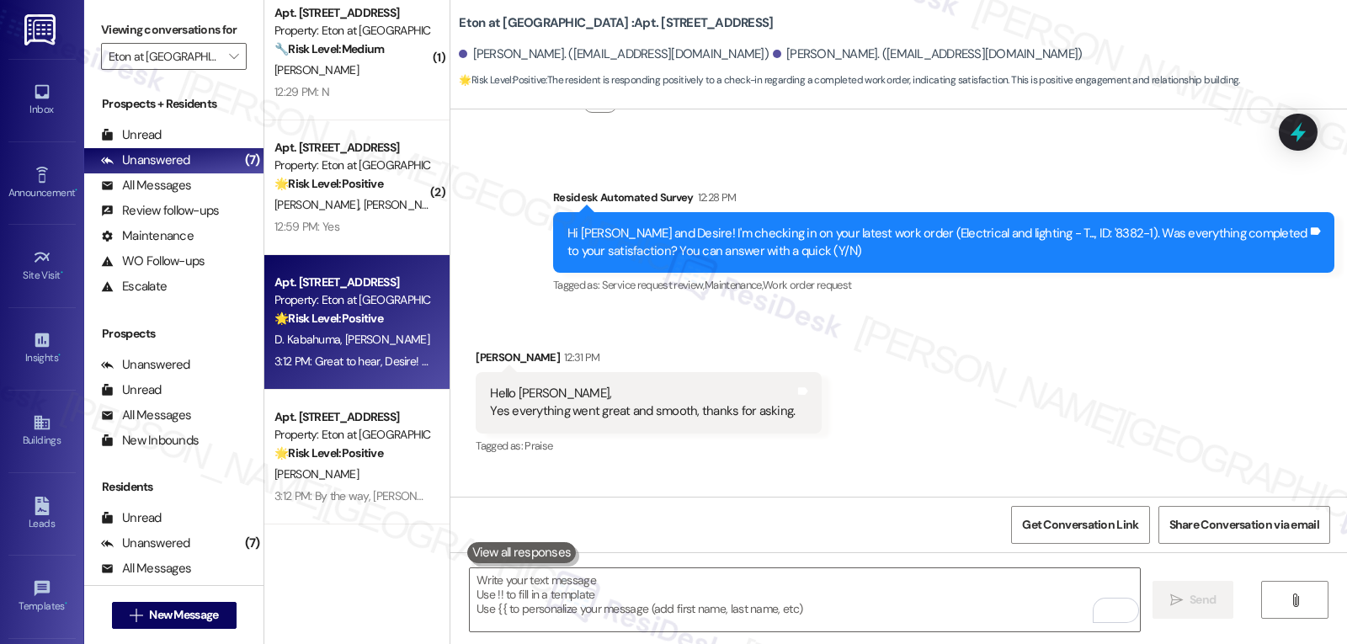
scroll to position [7442, 0]
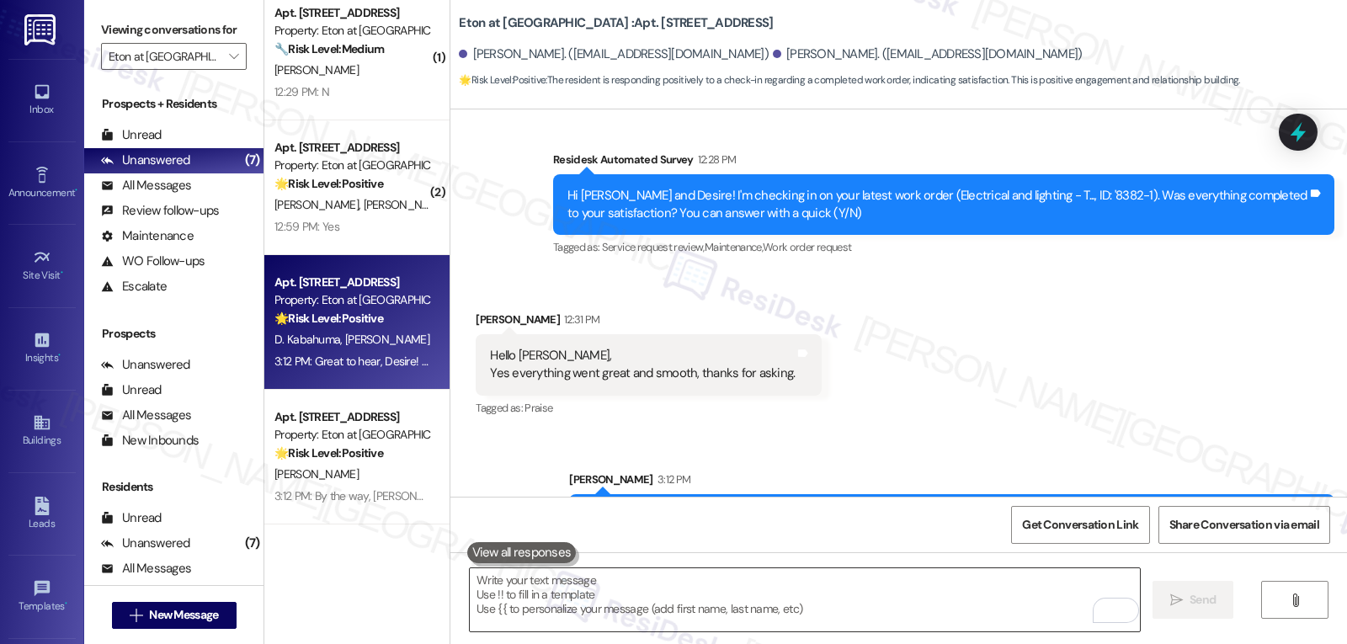
click at [578, 598] on textarea "To enrich screen reader interactions, please activate Accessibility in Grammarl…" at bounding box center [805, 599] width 670 height 63
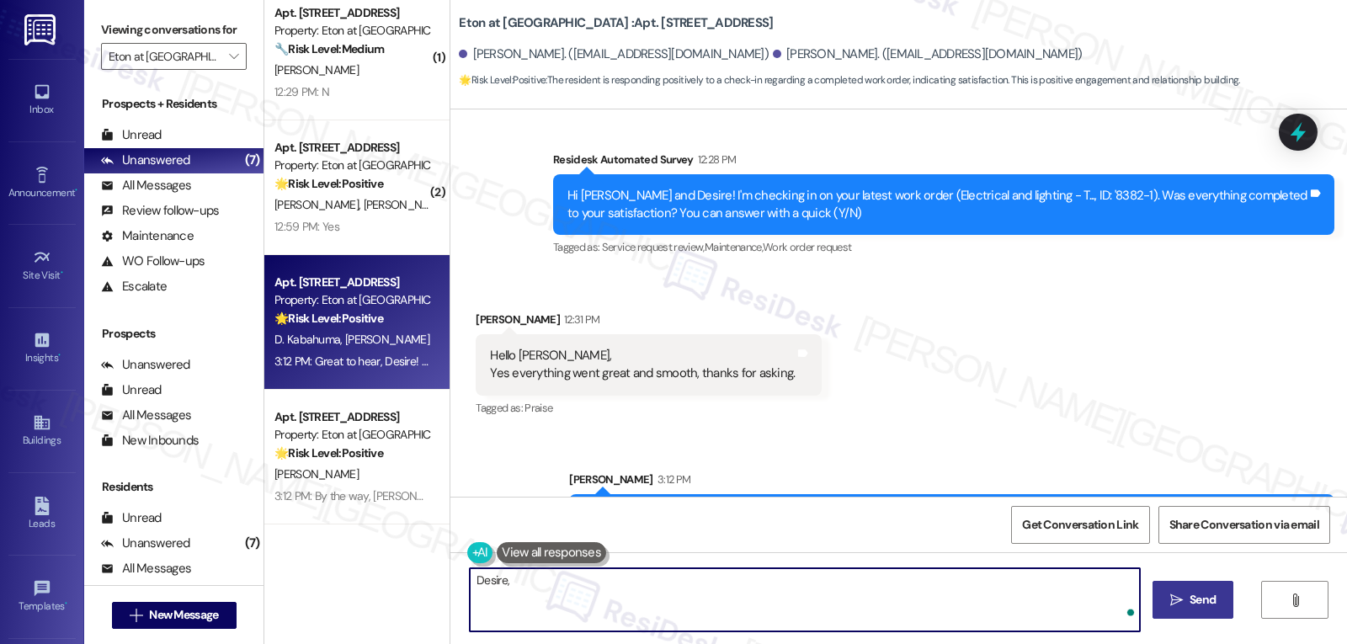
paste textarea "I hope you’re enjoying your time at {{property}}! Has it been meeting your expe…"
type textarea "Desire, I hope you’re enjoying your time at {{property}}! Has it been meeting y…"
click at [1193, 612] on button " Send" at bounding box center [1194, 600] width 82 height 38
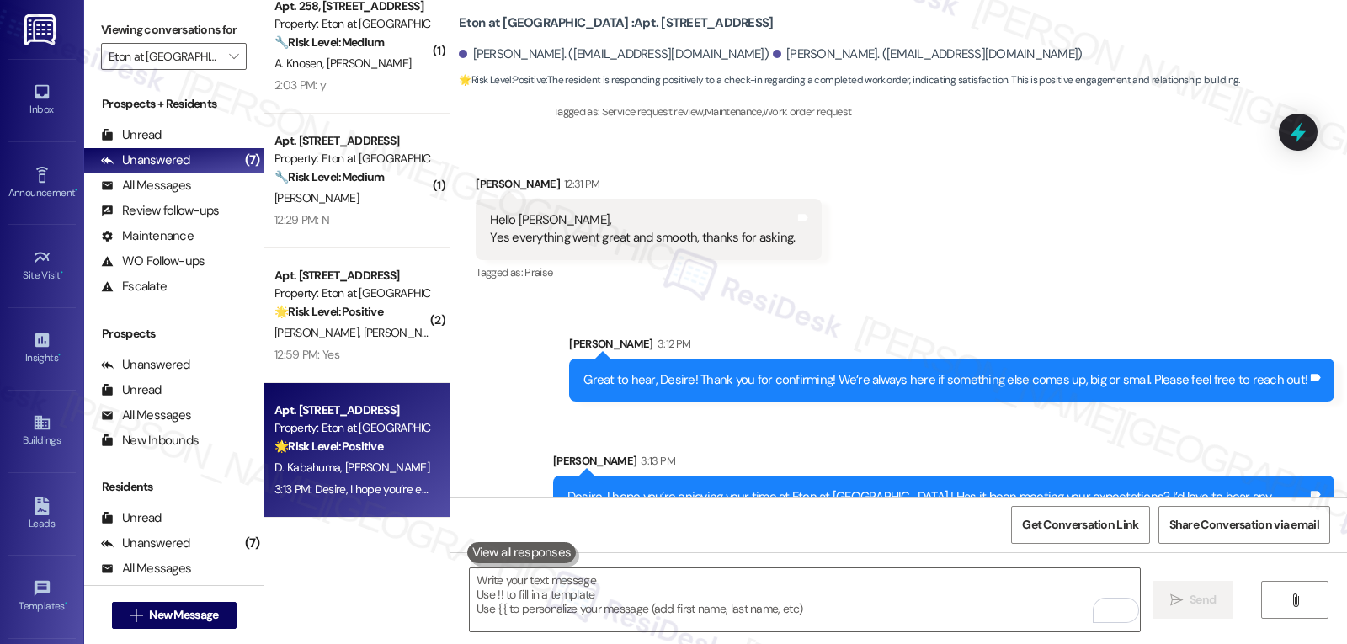
scroll to position [250, 0]
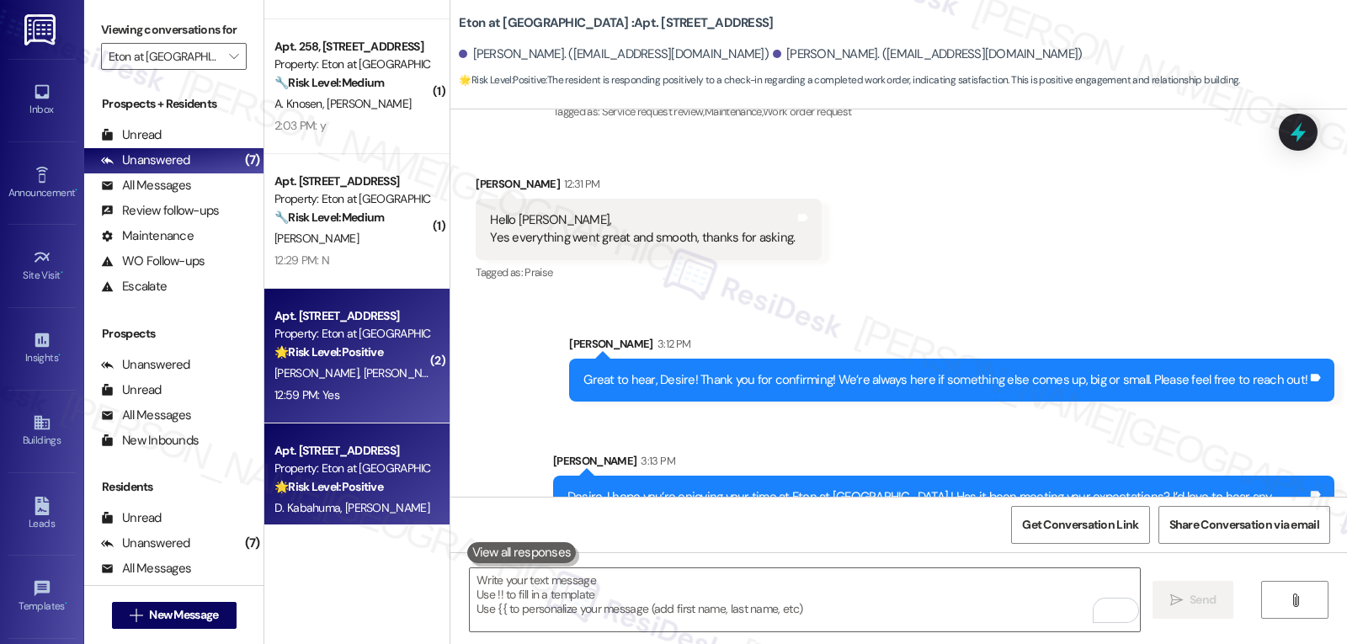
click at [354, 390] on div "12:59 PM: Yes 12:59 PM: Yes" at bounding box center [352, 395] width 159 height 21
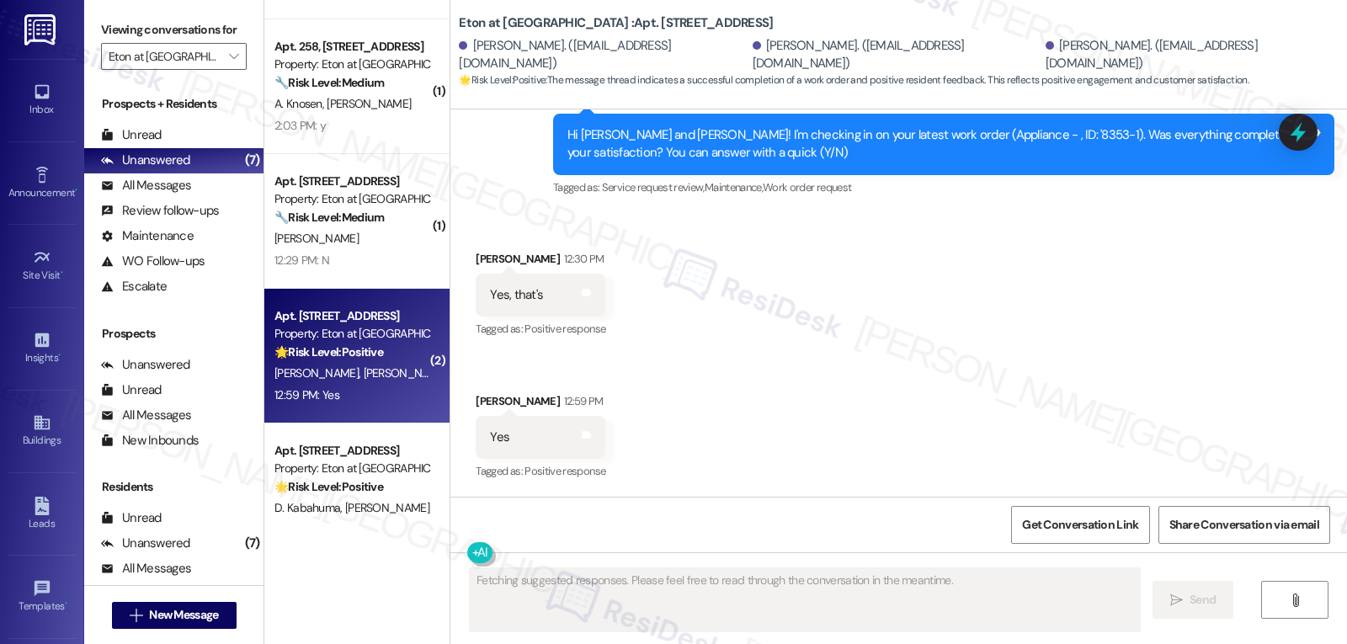
scroll to position [2533, 0]
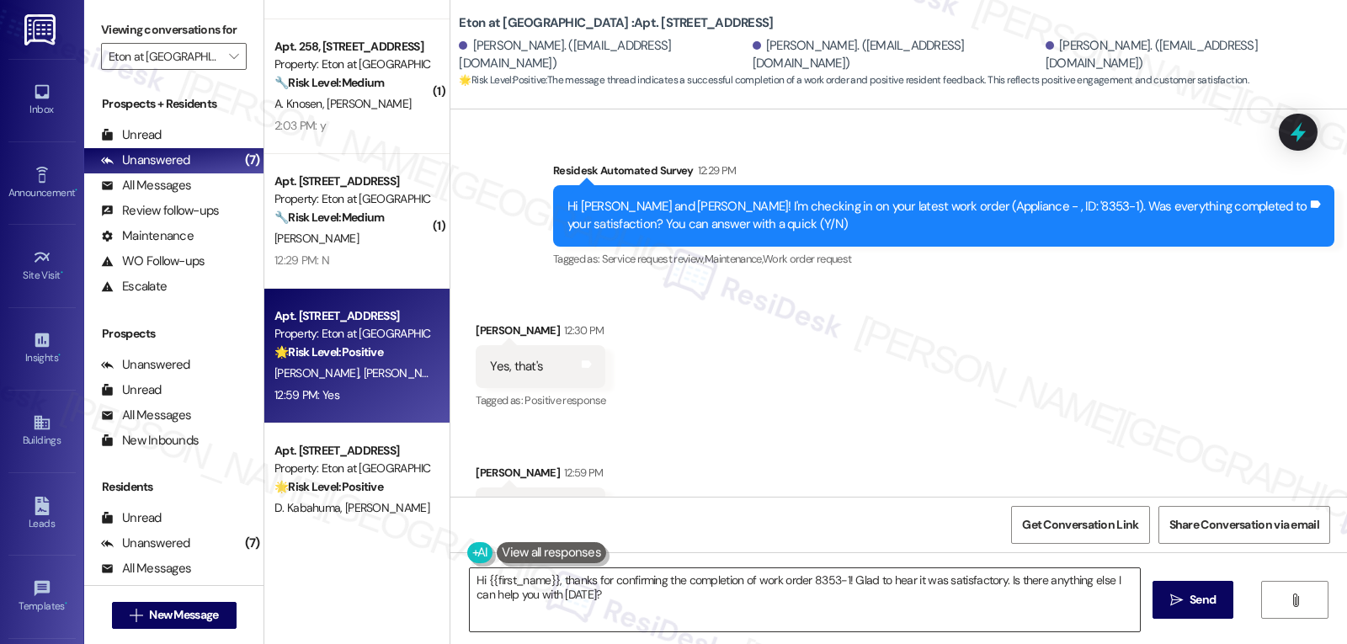
click at [594, 620] on textarea "Hi {{first_name}}, thanks for confirming the completion of work order 8353-1! G…" at bounding box center [805, 599] width 670 height 63
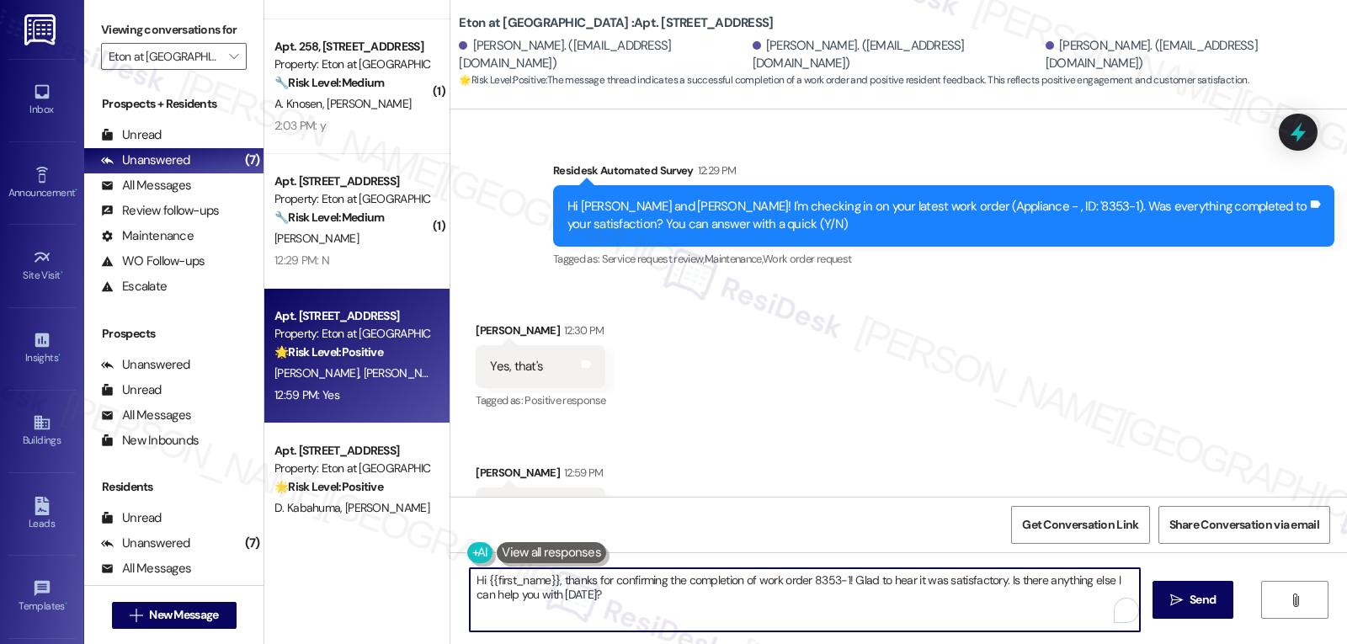
paste textarea "I appreciate your response, {{first_name}}! I’m glad your work order is all set…"
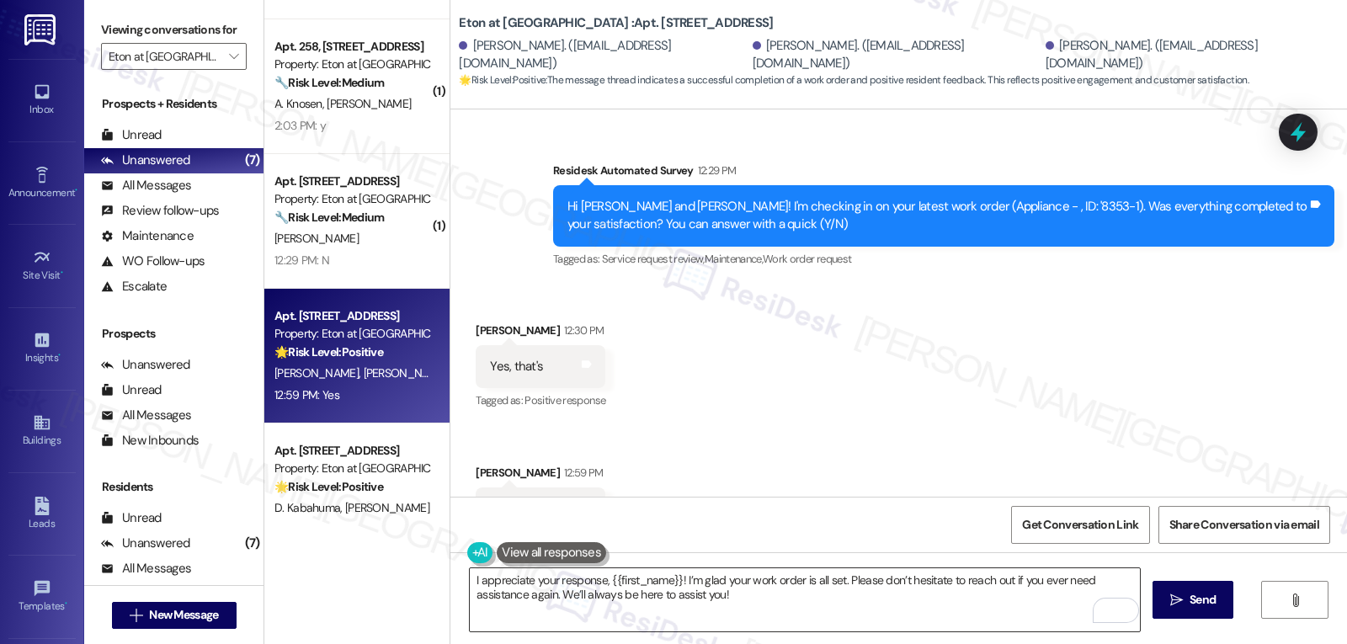
click at [891, 592] on textarea "I appreciate your response, {{first_name}}! I’m glad your work order is all set…" at bounding box center [805, 599] width 670 height 63
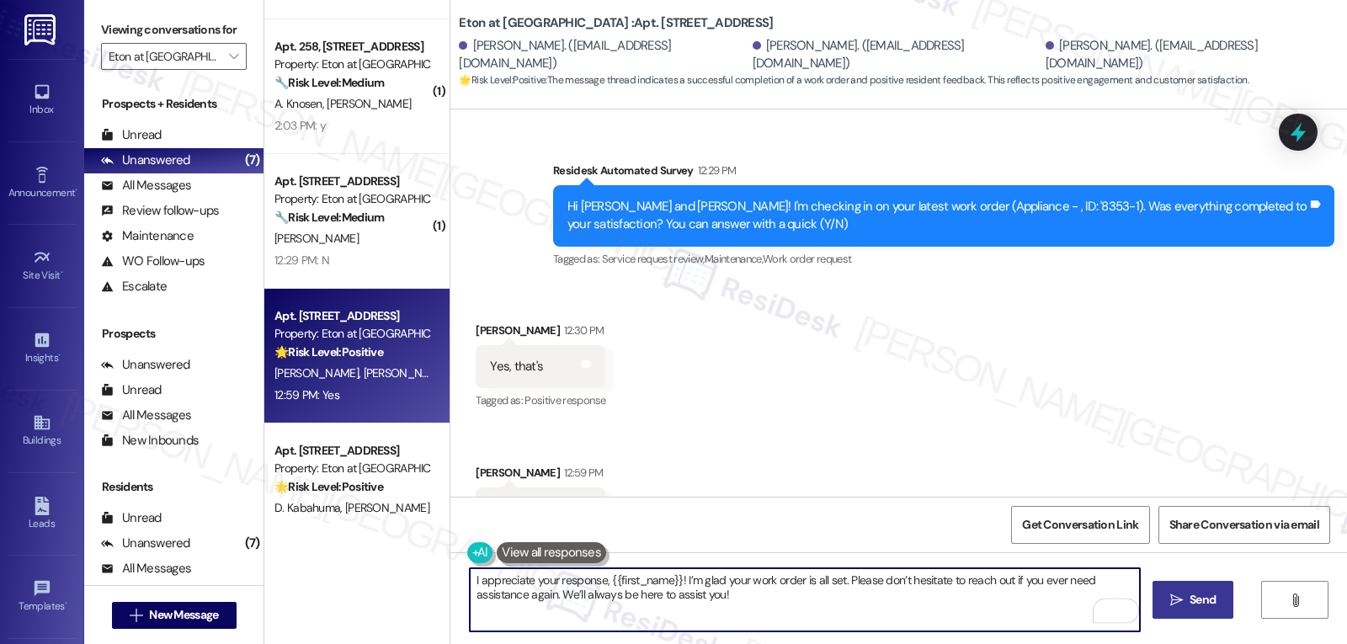
type textarea "I appreciate your response, {{first_name}}! I’m glad your work order is all set…"
click at [1190, 587] on button " Send" at bounding box center [1194, 600] width 82 height 38
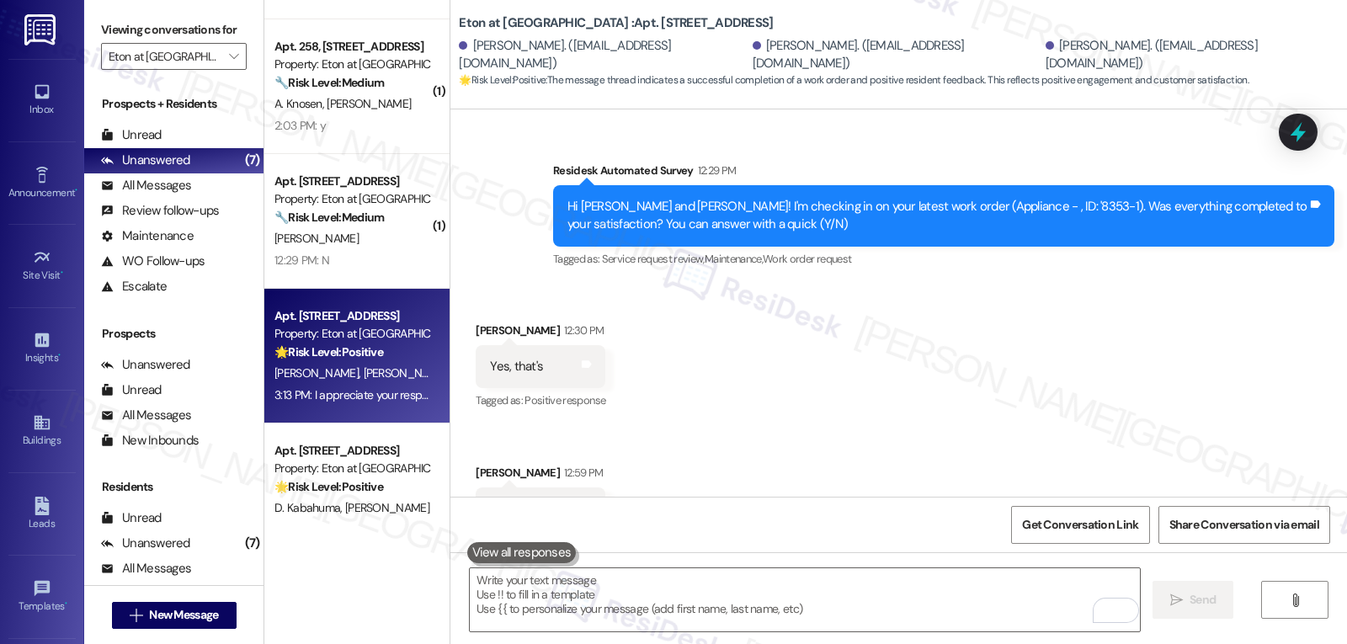
scroll to position [2669, 0]
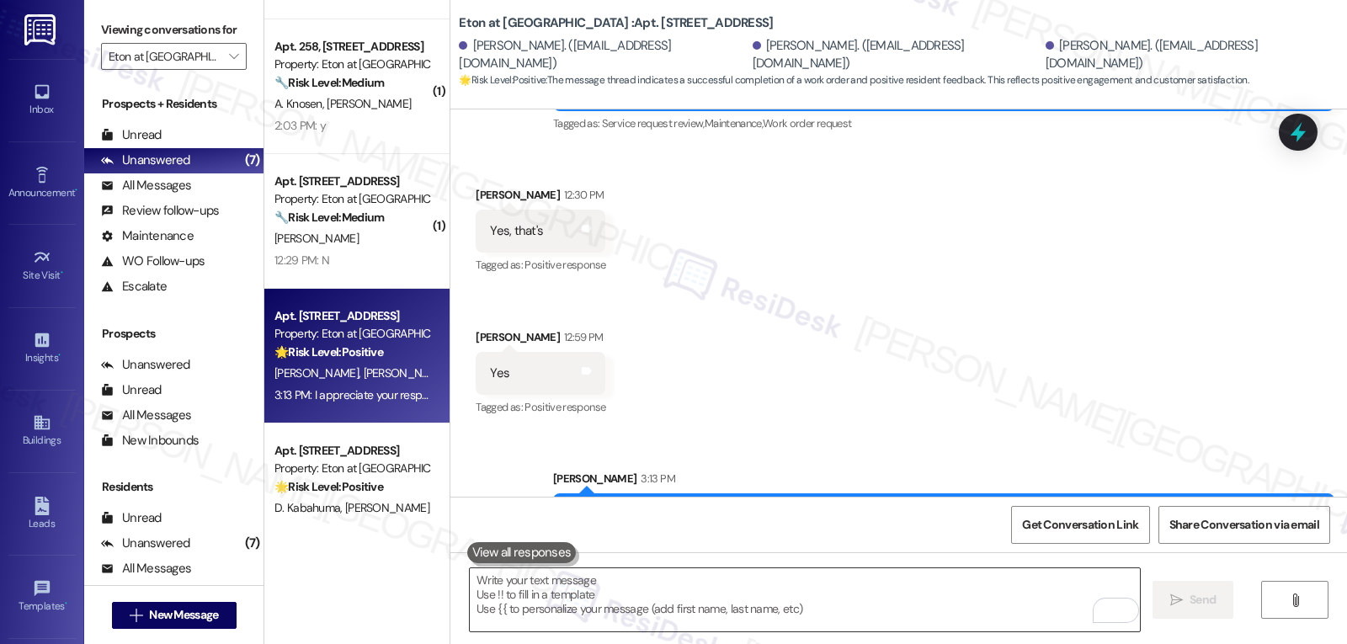
drag, startPoint x: 651, startPoint y: 600, endPoint x: 666, endPoint y: 594, distance: 16.6
click at [651, 600] on textarea "To enrich screen reader interactions, please activate Accessibility in Grammarl…" at bounding box center [805, 599] width 670 height 63
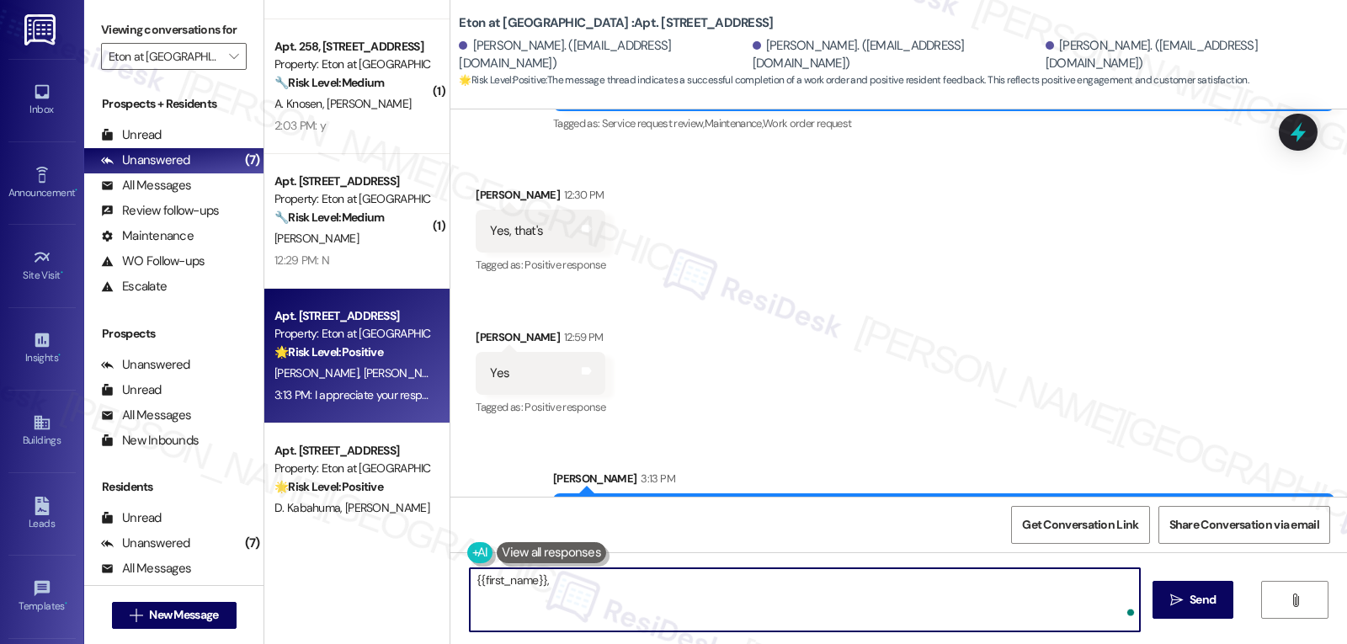
paste textarea "how are things going at {{property}}? Has it been everything you were looking f…"
type textarea "{{first_name}}, how are things going at {{property}}? Has it been everything yo…"
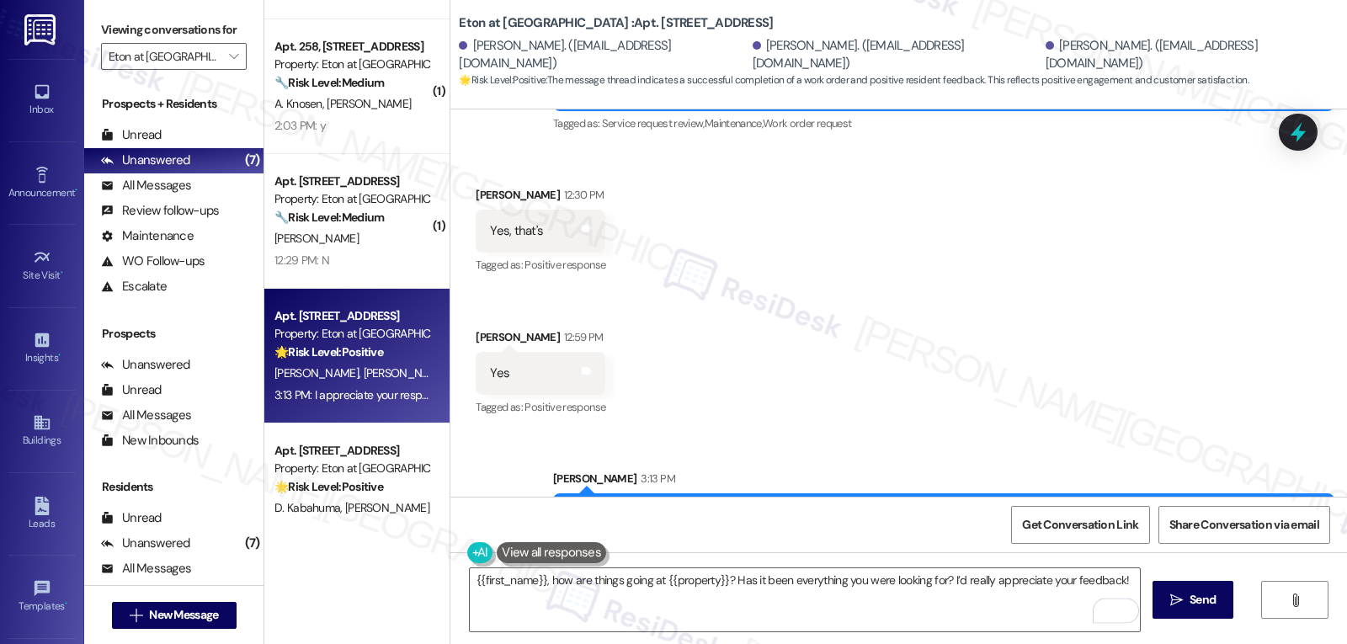
click at [1186, 602] on span "Send" at bounding box center [1202, 600] width 33 height 18
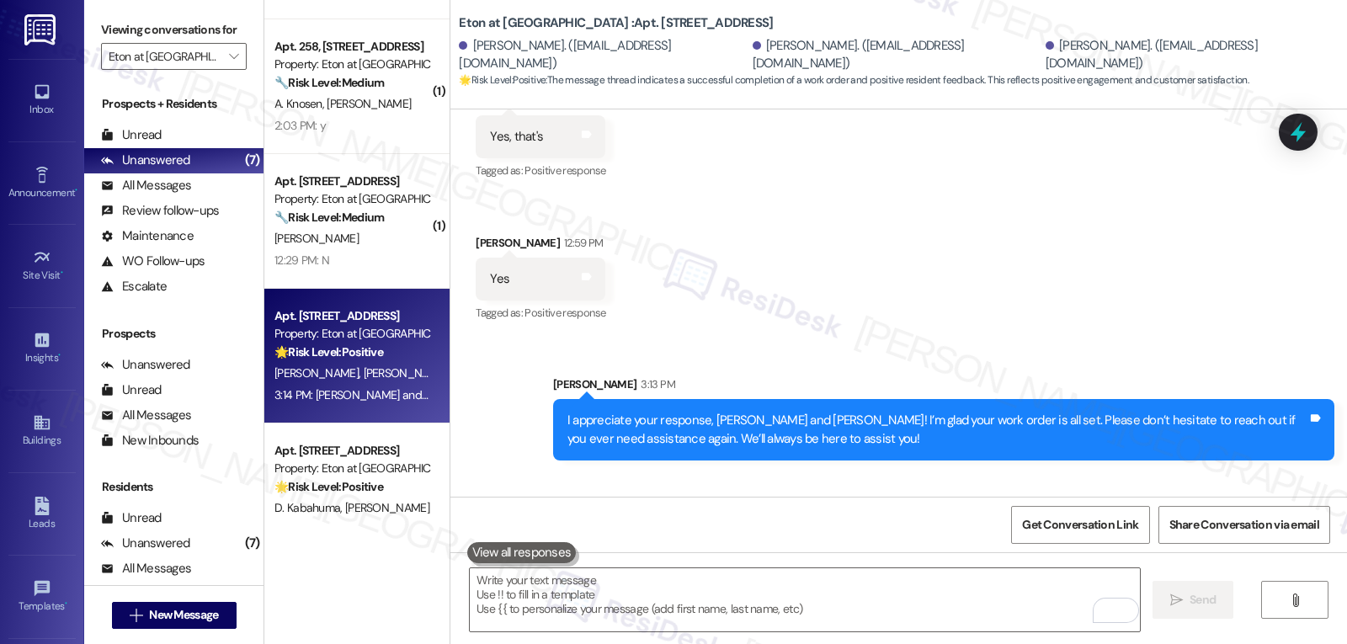
scroll to position [2804, 0]
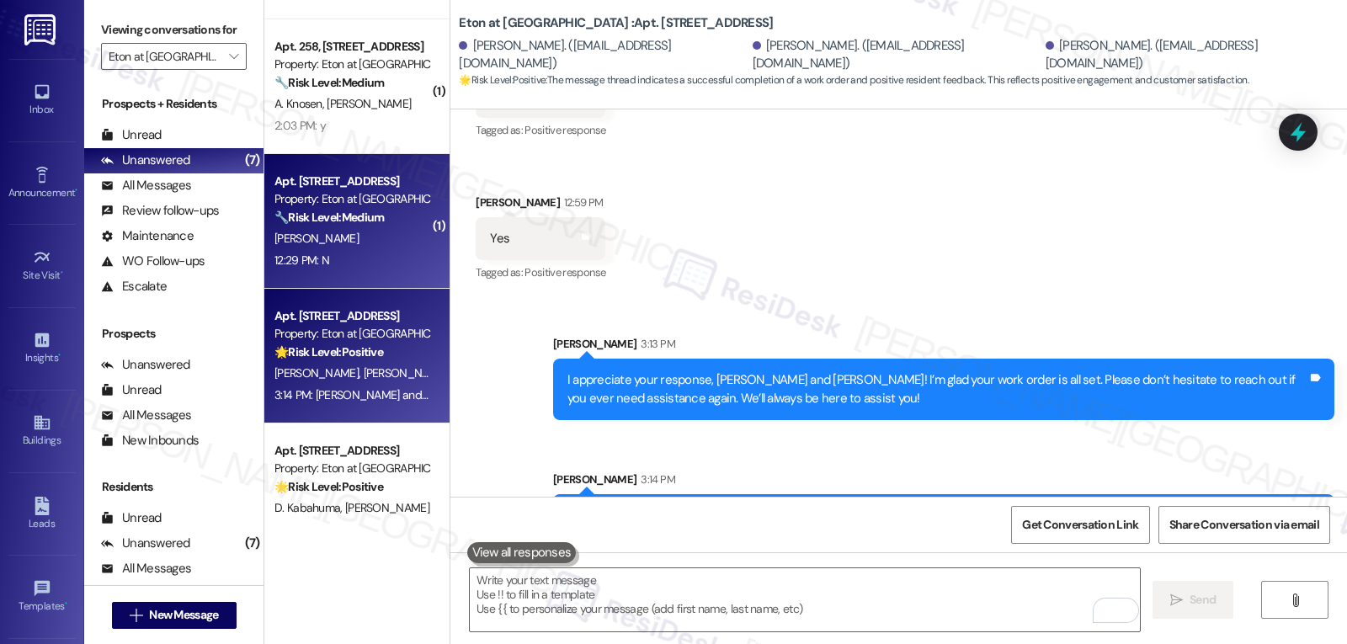
click at [366, 260] on div "12:29 PM: N 12:29 PM: N" at bounding box center [352, 260] width 159 height 21
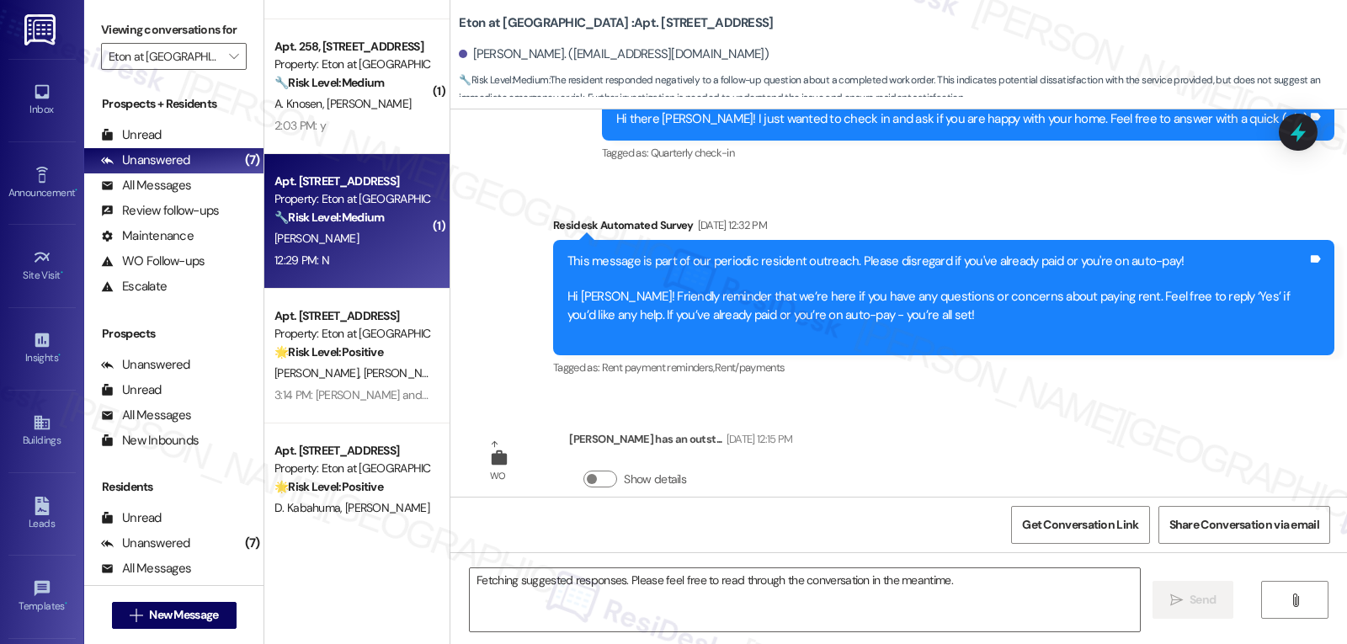
scroll to position [1971, 0]
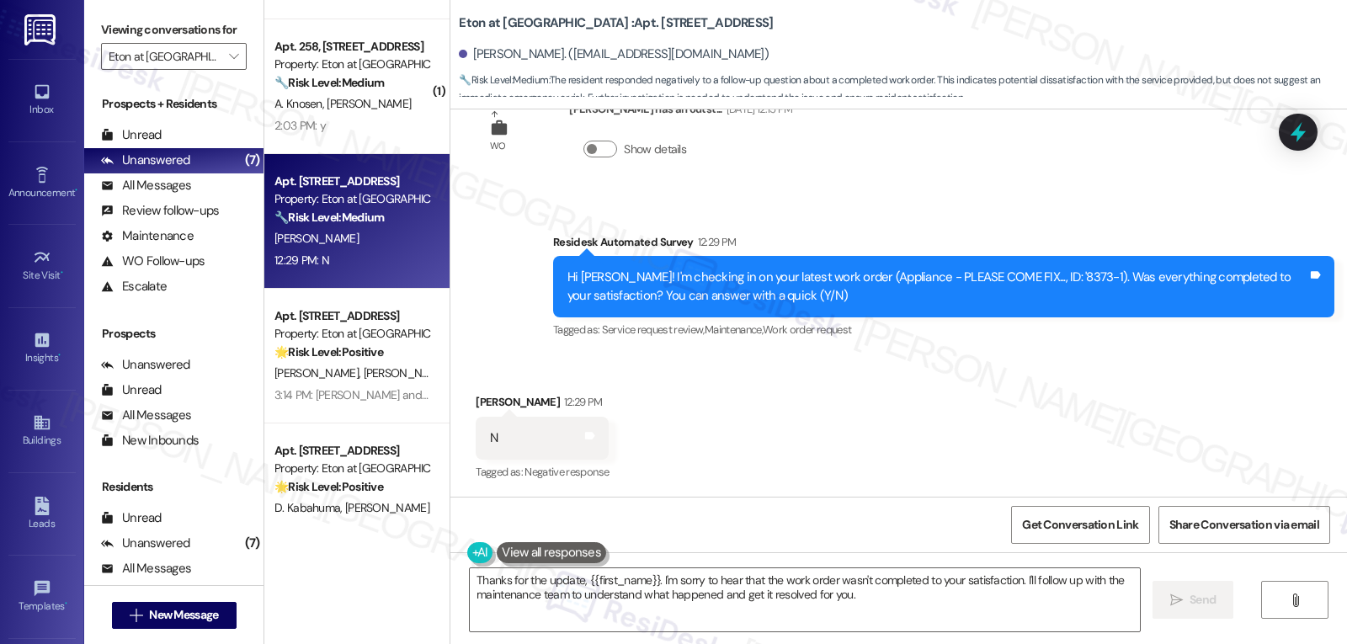
drag, startPoint x: 1016, startPoint y: 583, endPoint x: 1114, endPoint y: 684, distance: 139.9
click at [1114, 643] on html "Inbox Go to Inbox Announcement • Send A Text Announcement Site Visit • Go to Si…" at bounding box center [673, 322] width 1347 height 644
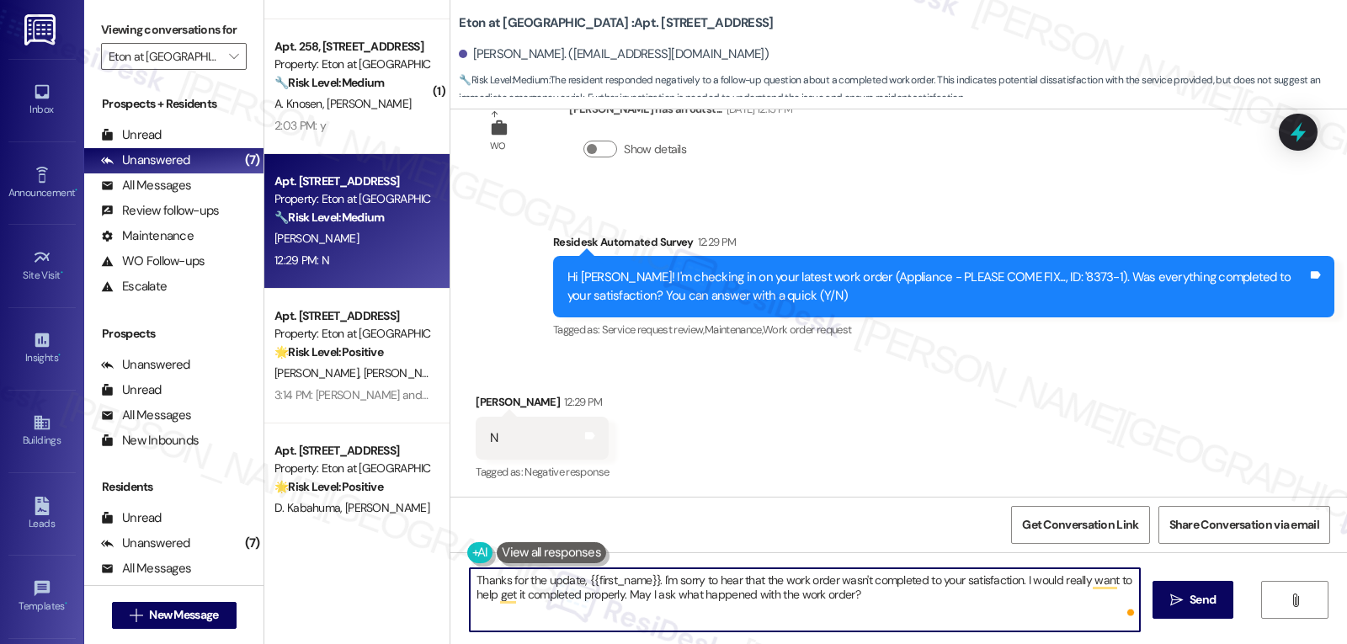
type textarea "Thanks for the update, {{first_name}}. I'm sorry to hear that the work order wa…"
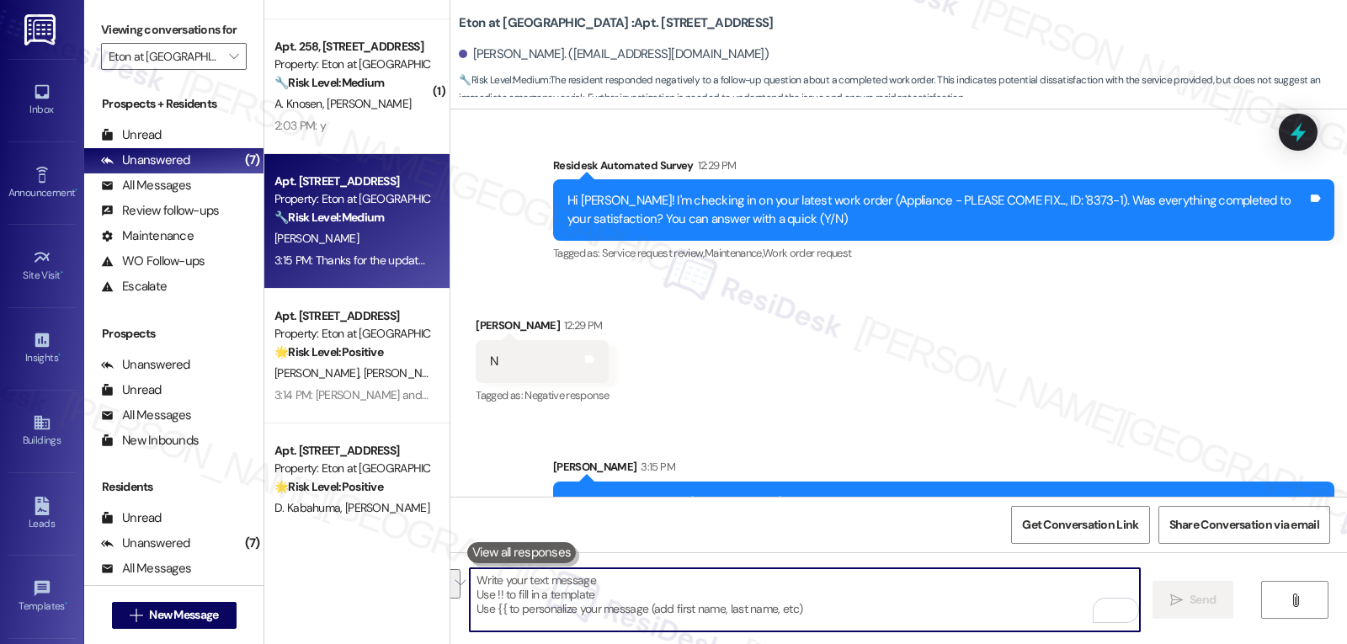
scroll to position [2107, 0]
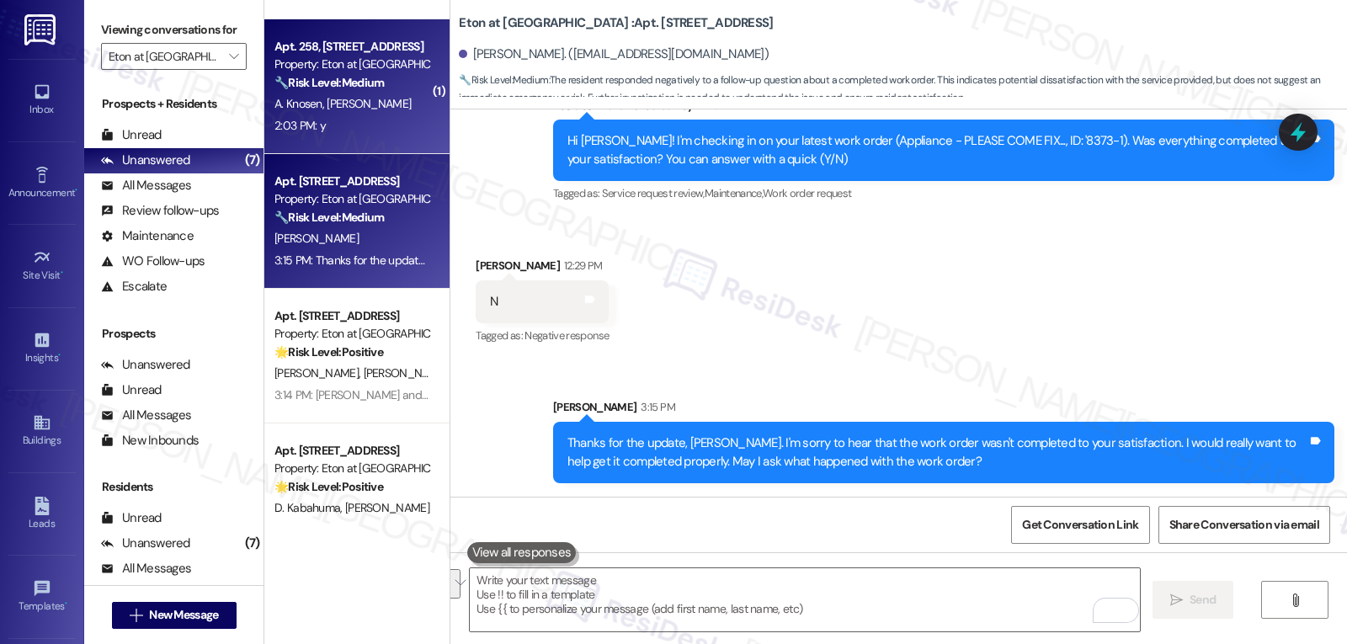
click at [331, 146] on div "Apt. 258, 6701 Eton Avenue Property: Eton at Warner Center 🔧 Risk Level: Medium…" at bounding box center [356, 86] width 185 height 135
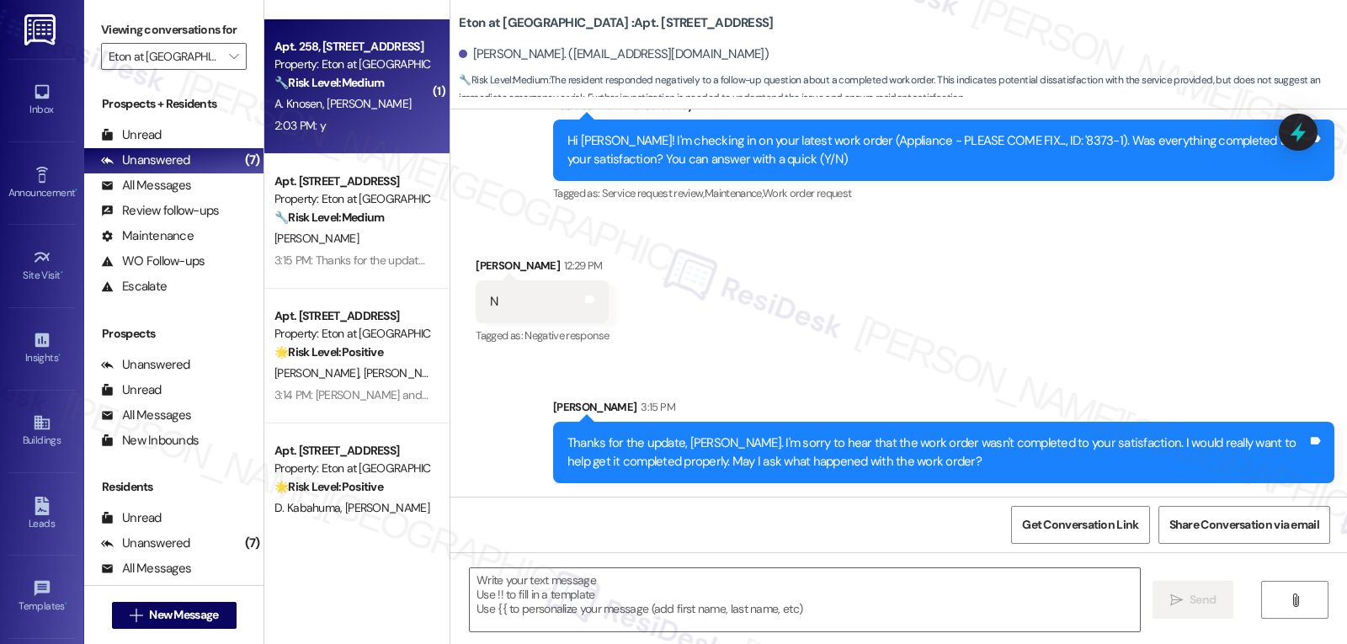
type textarea "Fetching suggested responses. Please feel free to read through the conversation…"
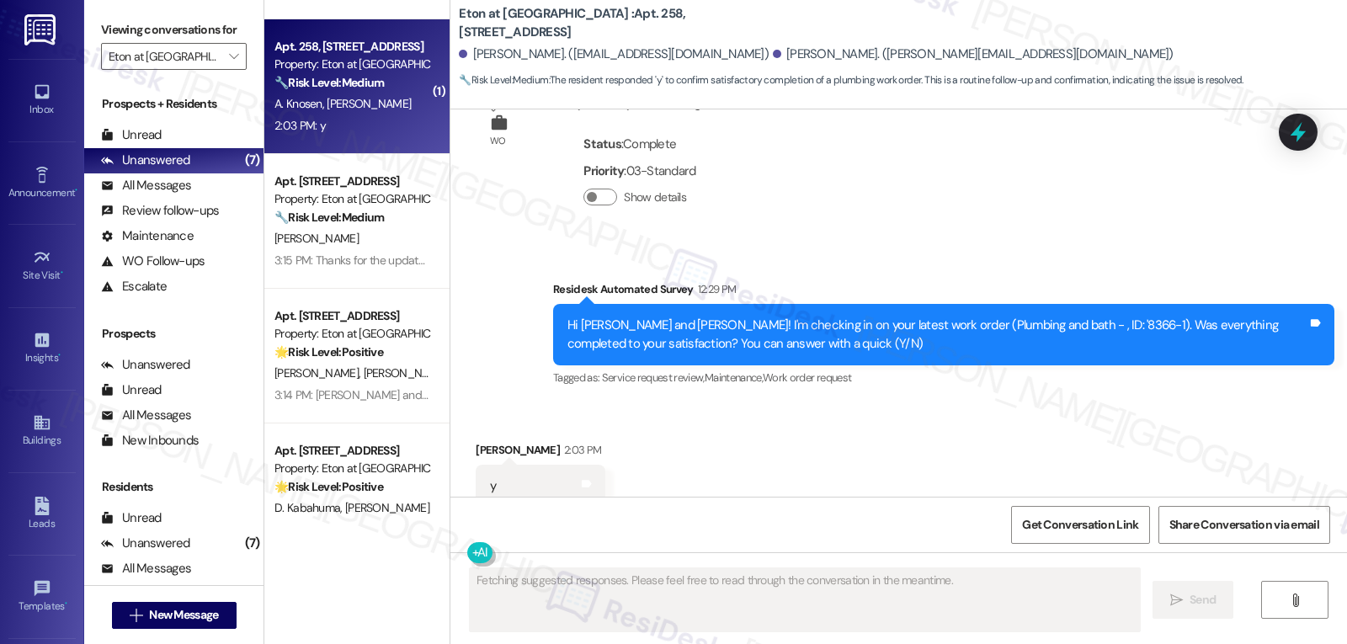
scroll to position [3212, 0]
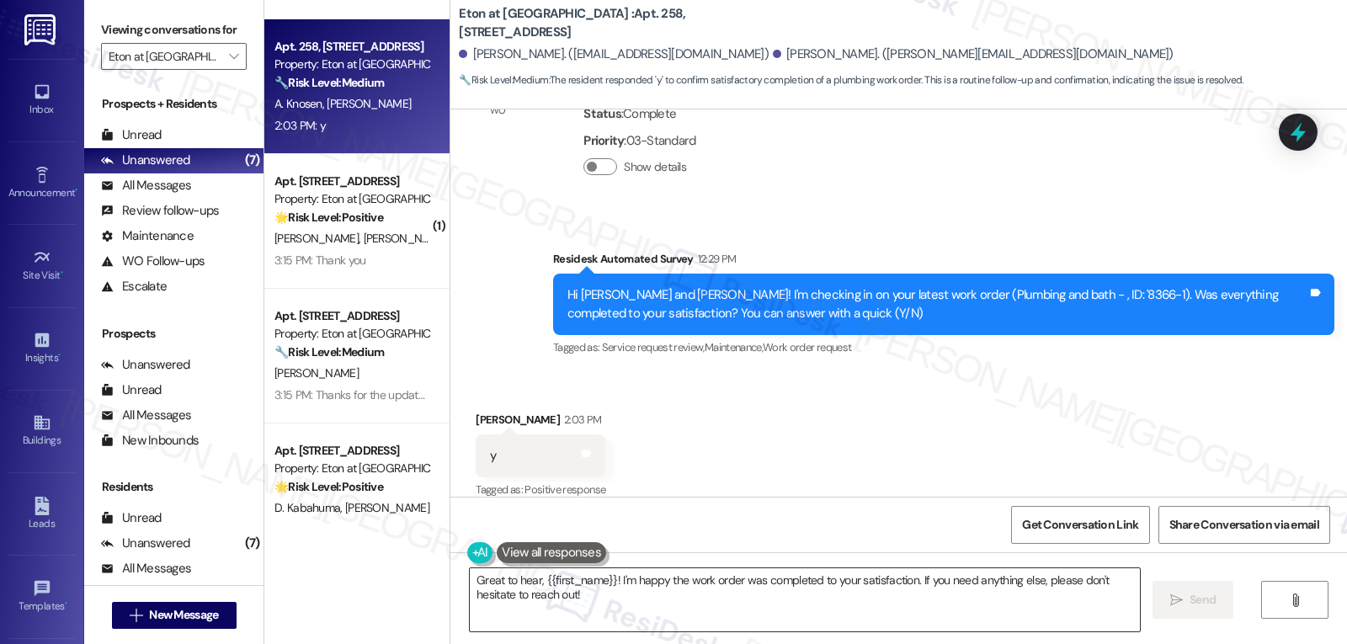
click at [628, 601] on textarea "Great to hear, {{first_name}}! I'm happy the work order was completed to your s…" at bounding box center [805, 599] width 670 height 63
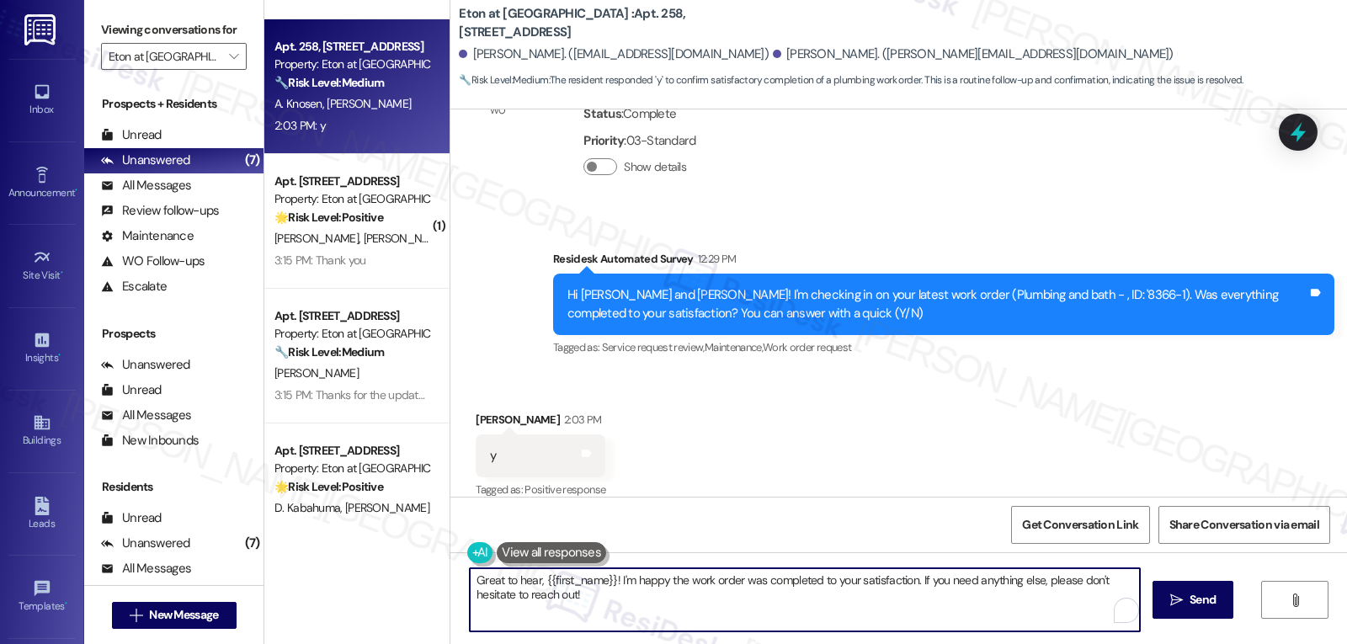
click at [628, 601] on textarea "Great to hear, {{first_name}}! I'm happy the work order was completed to your s…" at bounding box center [805, 599] width 670 height 63
click at [535, 575] on textarea "Great to hear, {{first_name}}! I'm happy the work order was completed to your s…" at bounding box center [805, 599] width 670 height 63
click at [864, 605] on textarea "Great to hear, Samantha! I'm happy the work order was completed to your satisfa…" at bounding box center [805, 599] width 670 height 63
type textarea "Great to hear, Samantha! I'm happy the work order was completed to your satisfa…"
click at [1175, 598] on icon "" at bounding box center [1176, 600] width 13 height 13
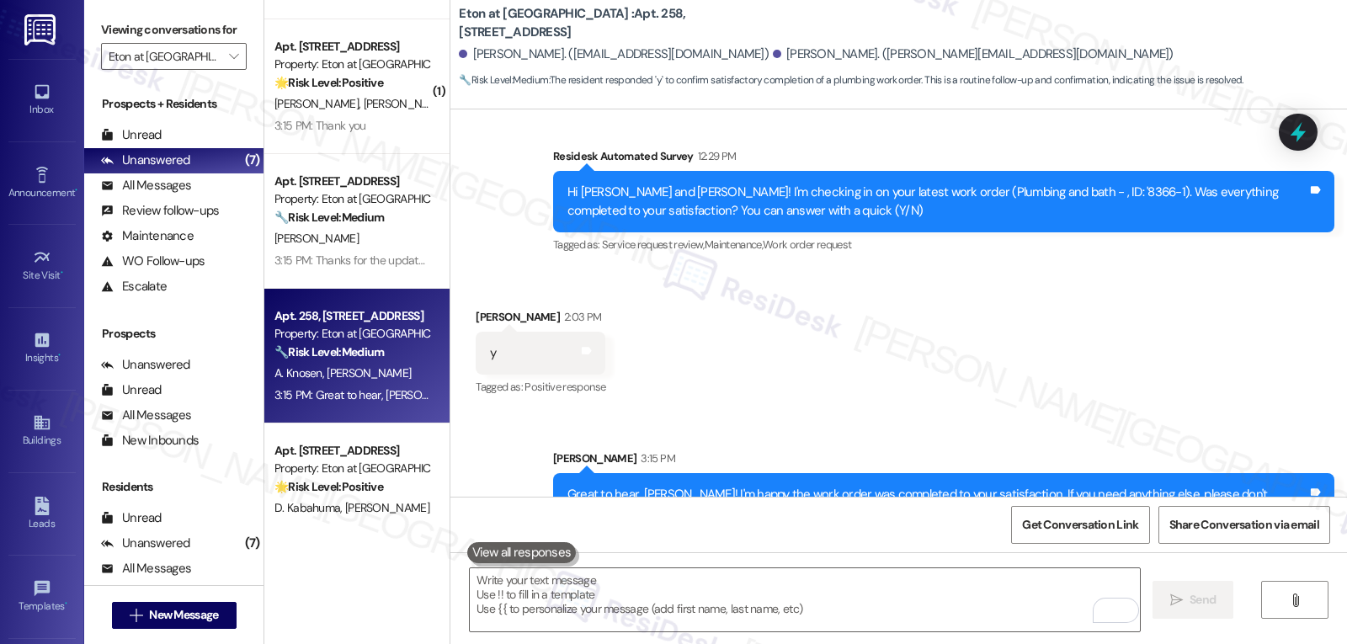
scroll to position [3348, 0]
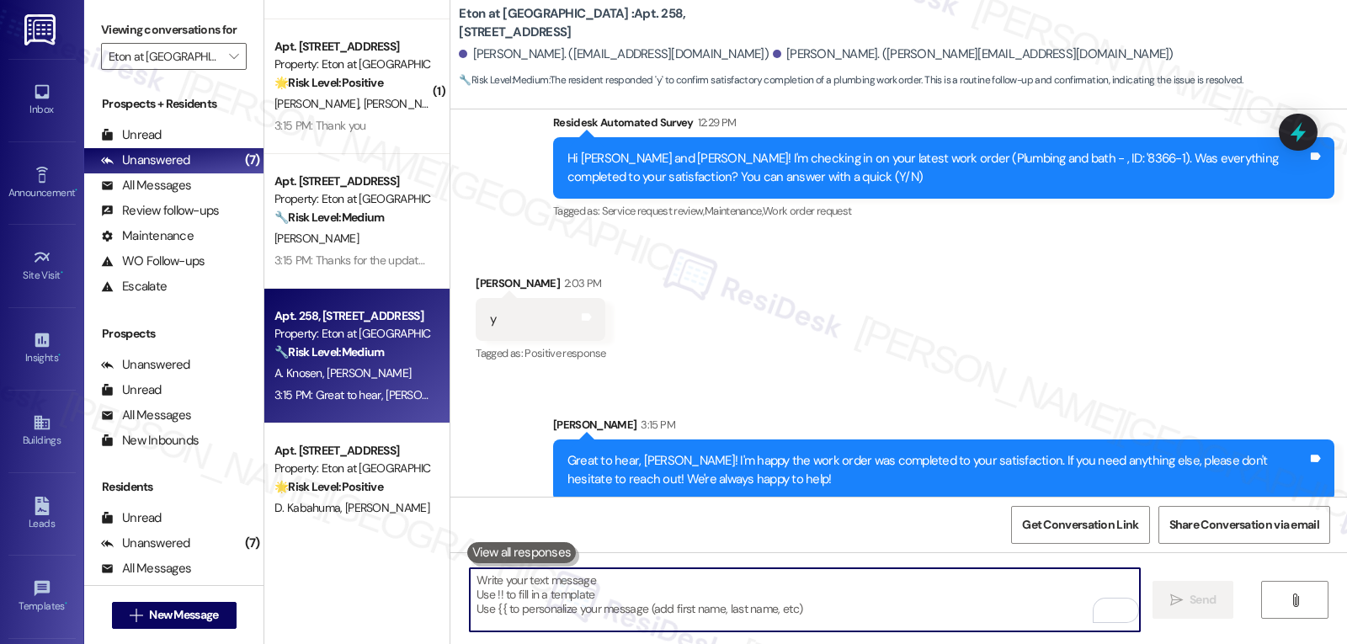
click at [576, 610] on textarea "To enrich screen reader interactions, please activate Accessibility in Grammarl…" at bounding box center [805, 599] width 670 height 63
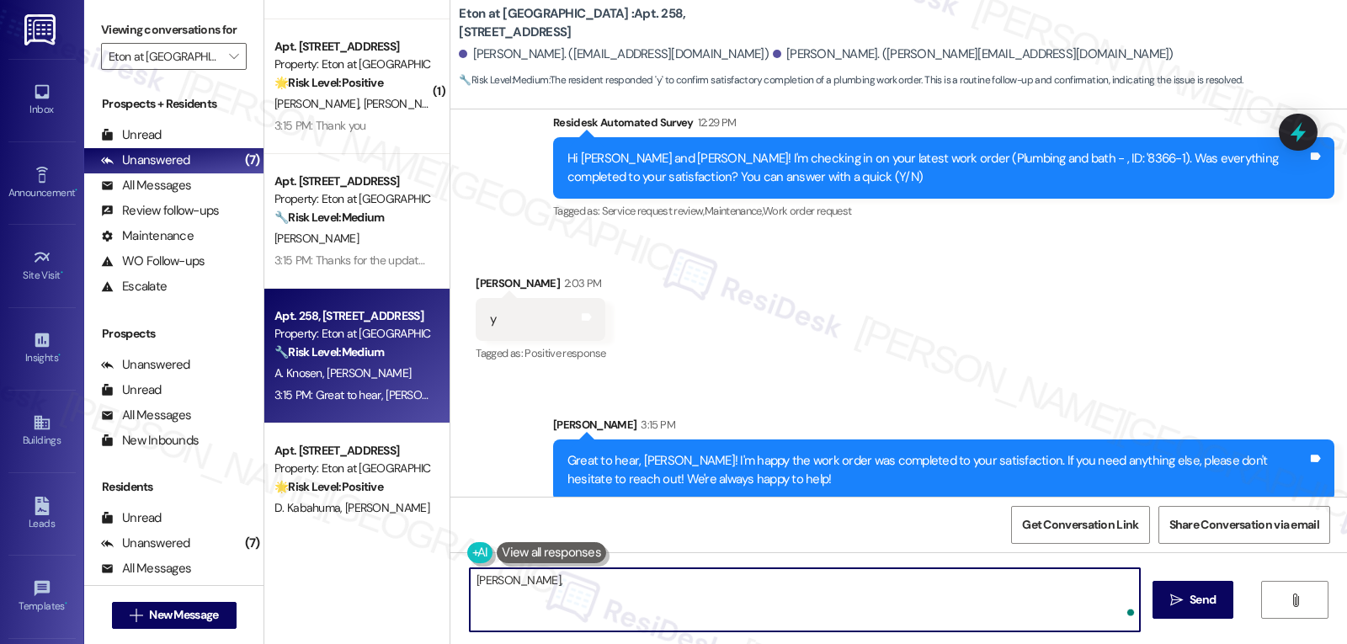
paste textarea "I hope you’ve been loving your time at {{property}}! Has it lived up to what yo…"
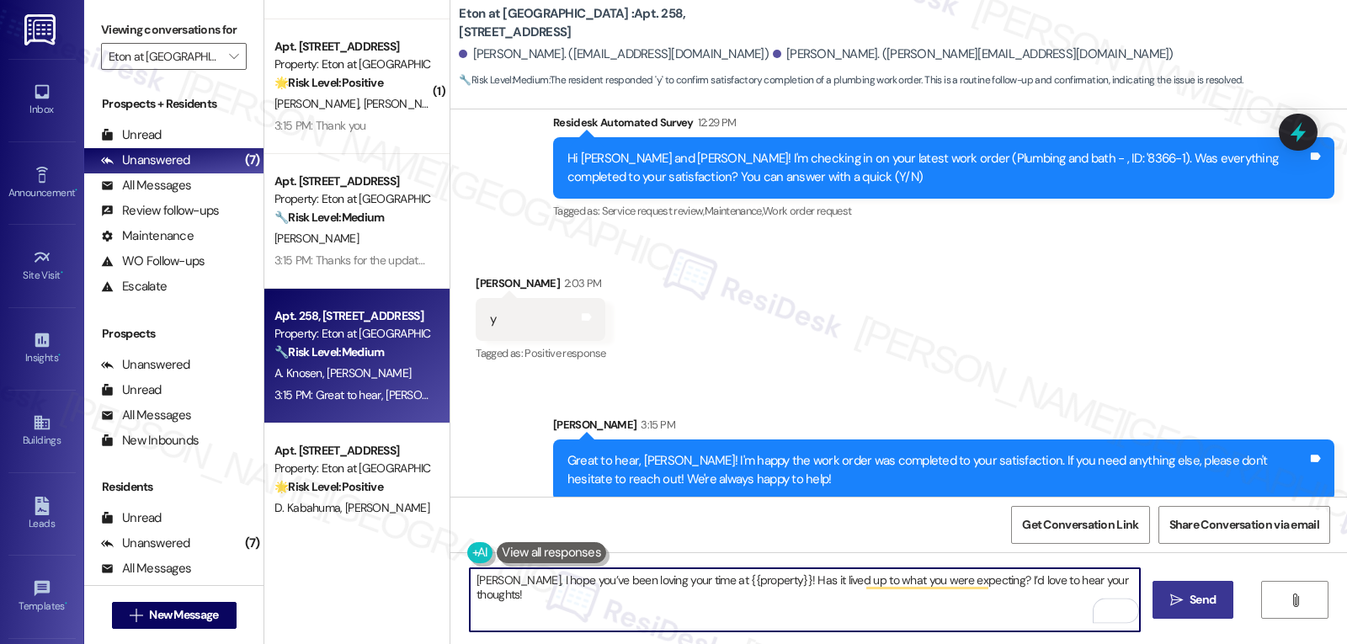
type textarea "Samantha, I hope you’ve been loving your time at {{property}}! Has it lived up …"
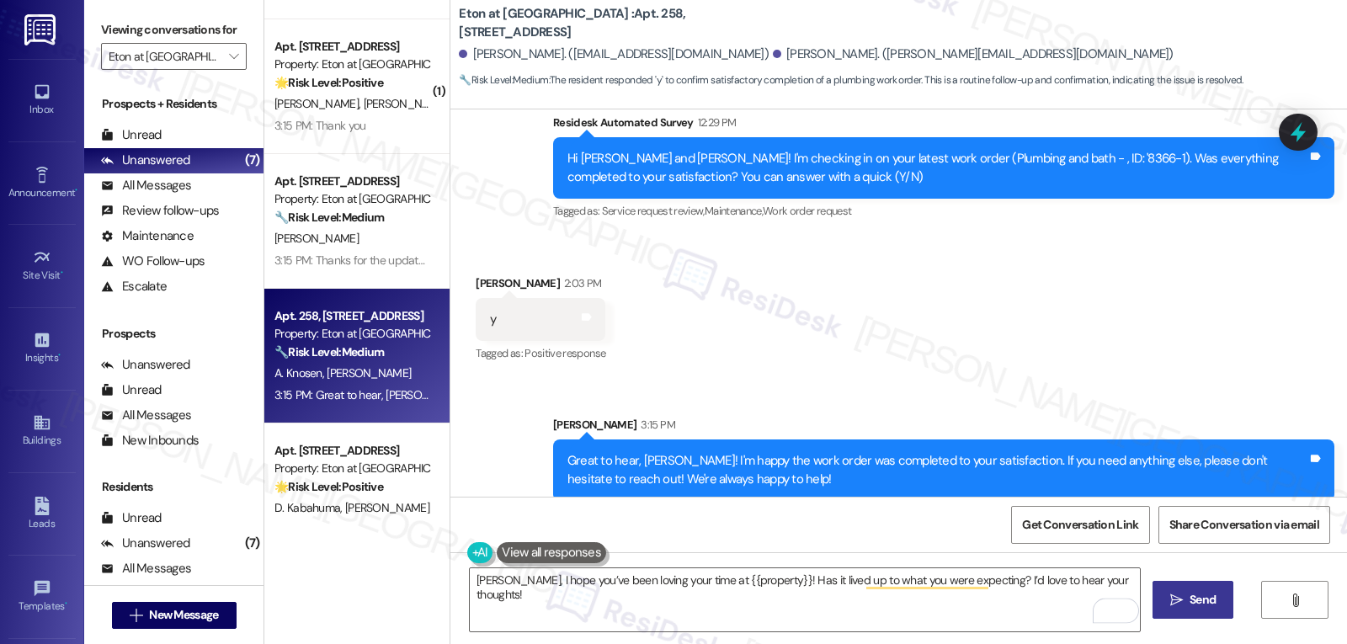
click at [1209, 595] on span "Send" at bounding box center [1203, 600] width 26 height 18
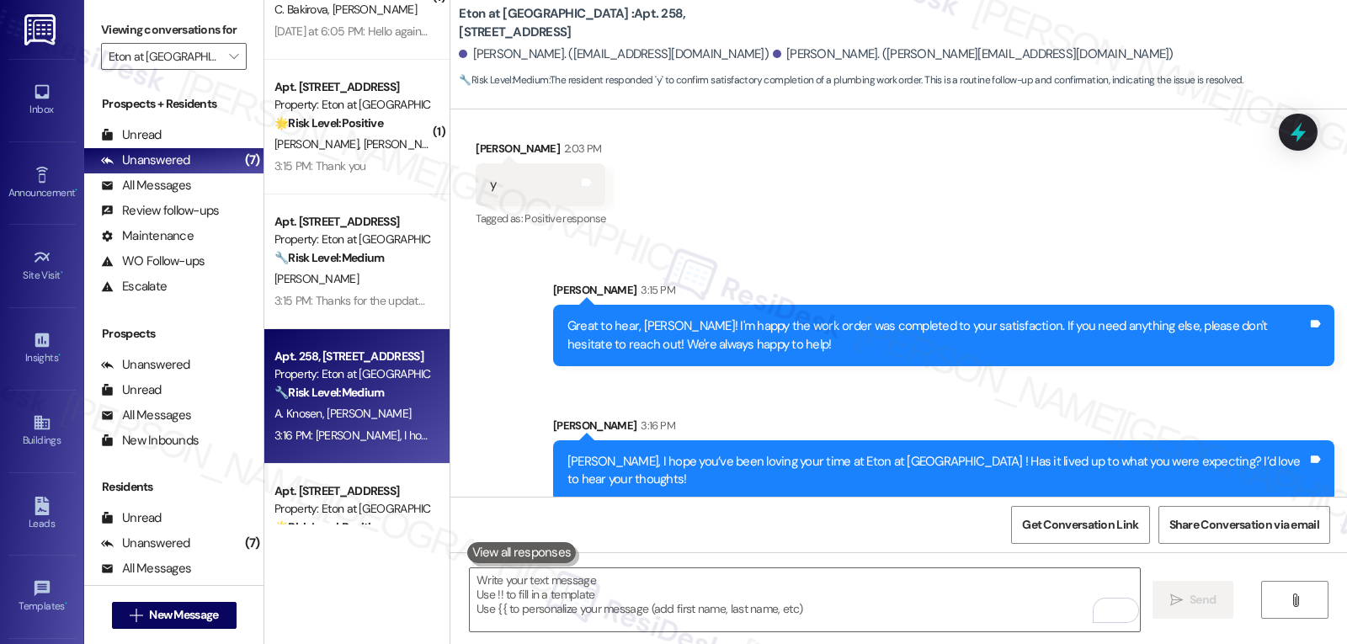
scroll to position [82, 0]
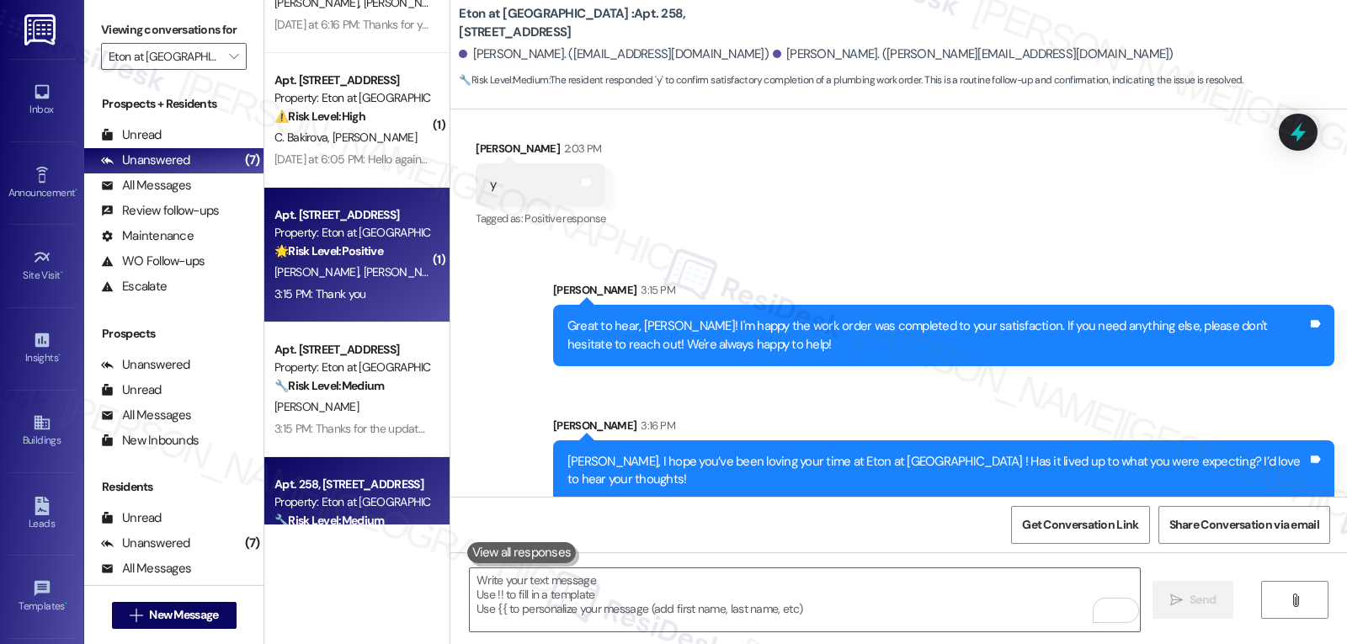
click at [343, 284] on div "3:15 PM: Thank you 3:15 PM: Thank you" at bounding box center [352, 294] width 159 height 21
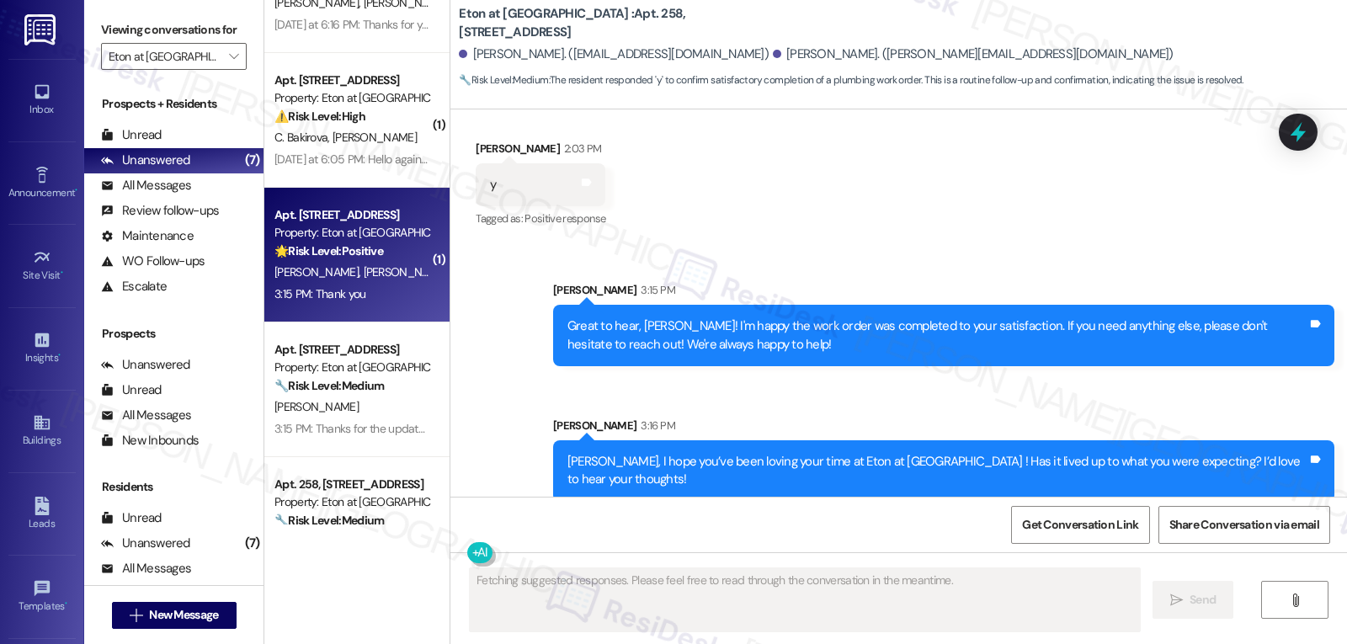
scroll to position [2972, 0]
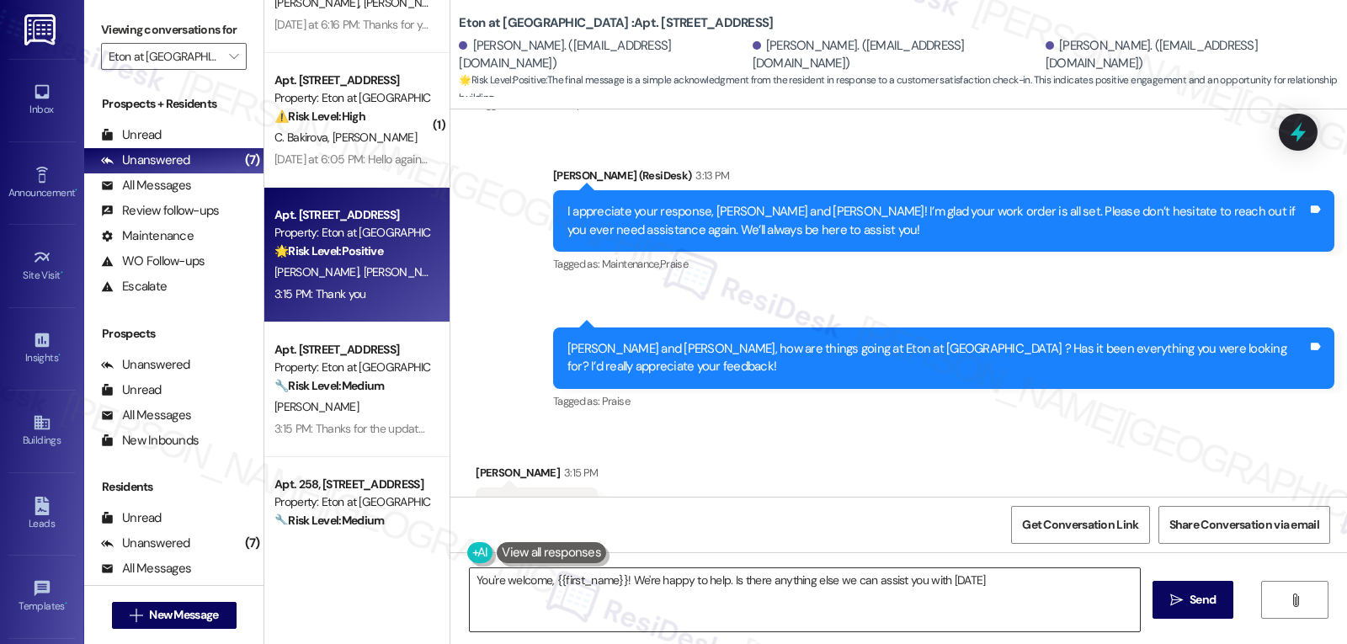
type textarea "You're welcome, {{first_name}}! We're happy to help. Is there anything else we …"
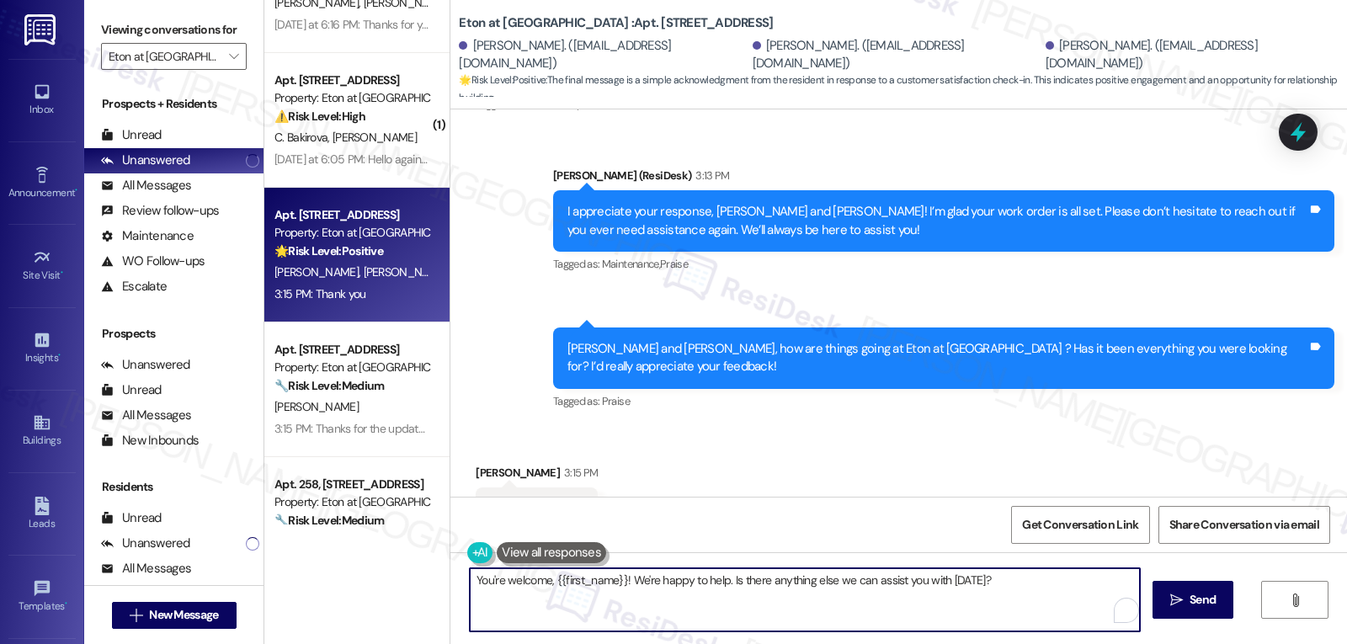
click at [981, 580] on textarea "You're welcome, {{first_name}}! We're happy to help. Is there anything else we …" at bounding box center [805, 599] width 670 height 63
click at [1217, 610] on button " Send" at bounding box center [1194, 600] width 82 height 38
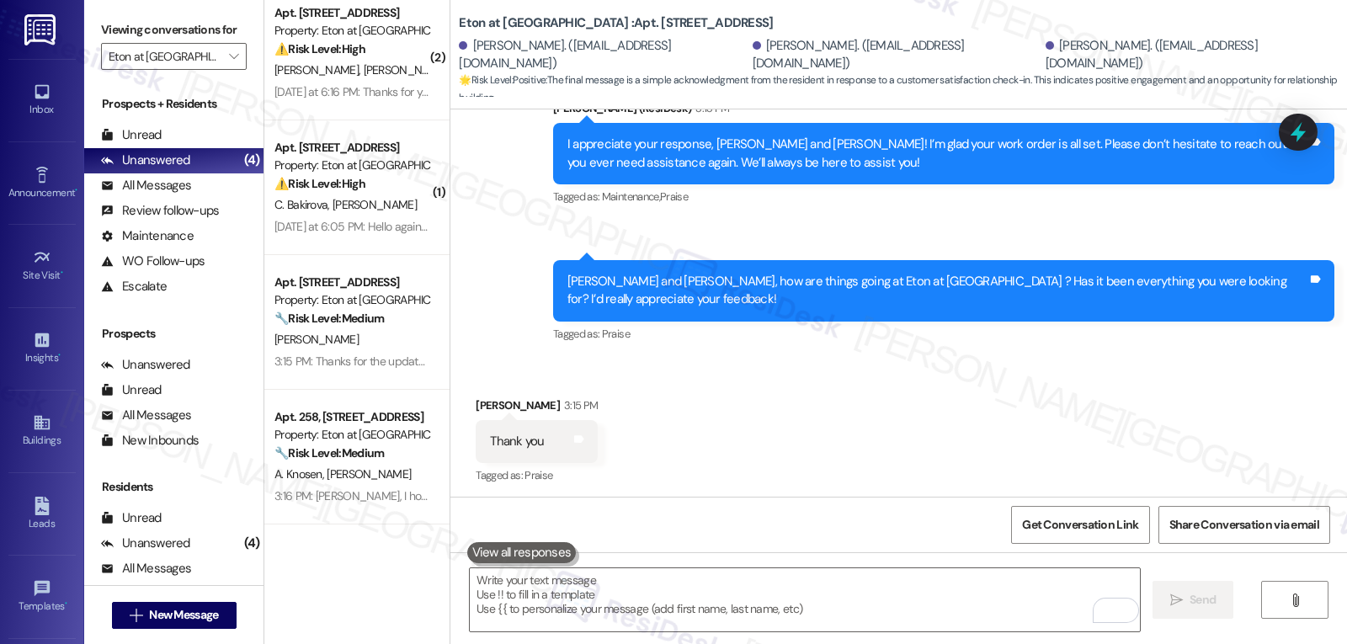
scroll to position [3089, 0]
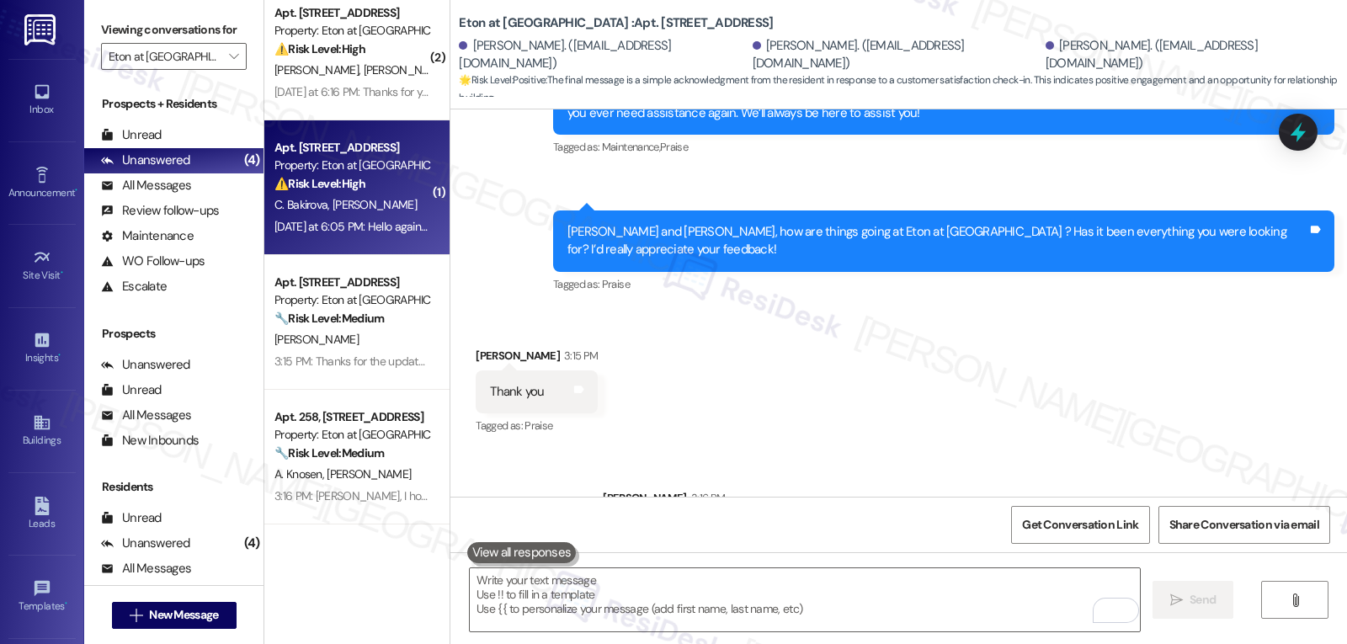
click at [360, 229] on div "Yesterday at 6:05 PM: Hello again Sarah. I really appreciate you taking action …" at bounding box center [598, 226] width 649 height 15
type textarea "Fetching suggested responses. Please feel free to read through the conversation…"
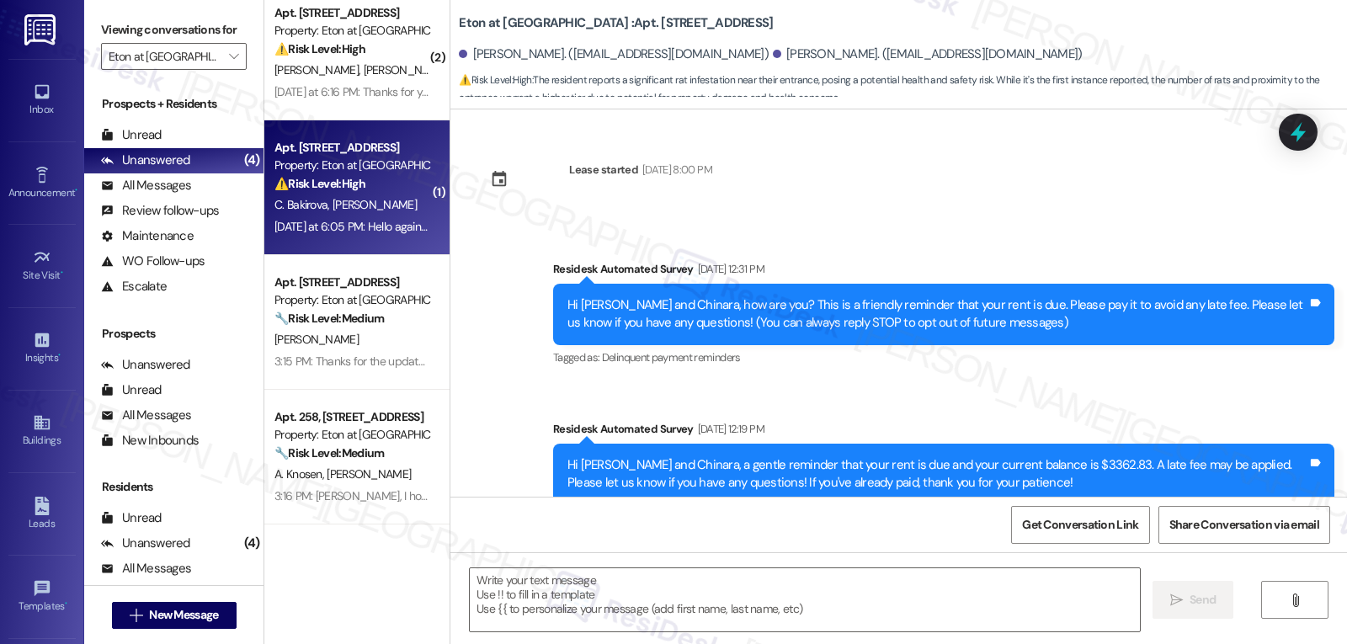
scroll to position [9107, 0]
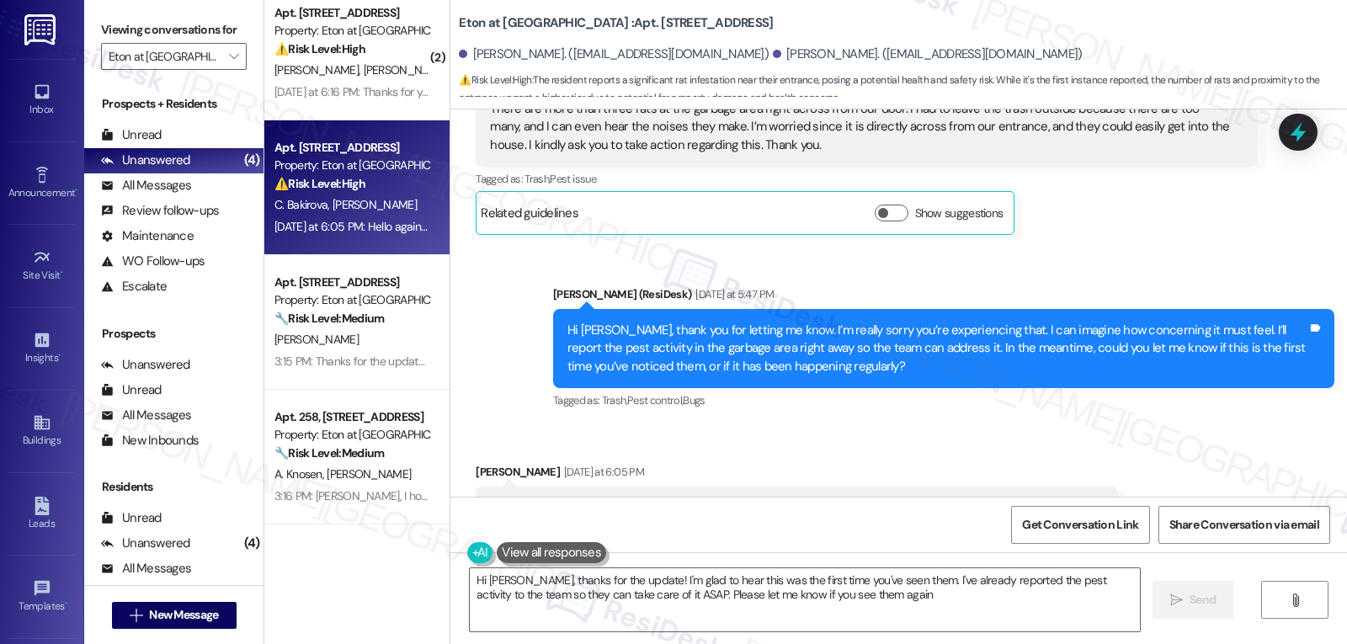
type textarea "Hi Chinara, thanks for the update! I'm glad to hear this was the first time you…"
click at [1284, 136] on icon at bounding box center [1298, 132] width 29 height 29
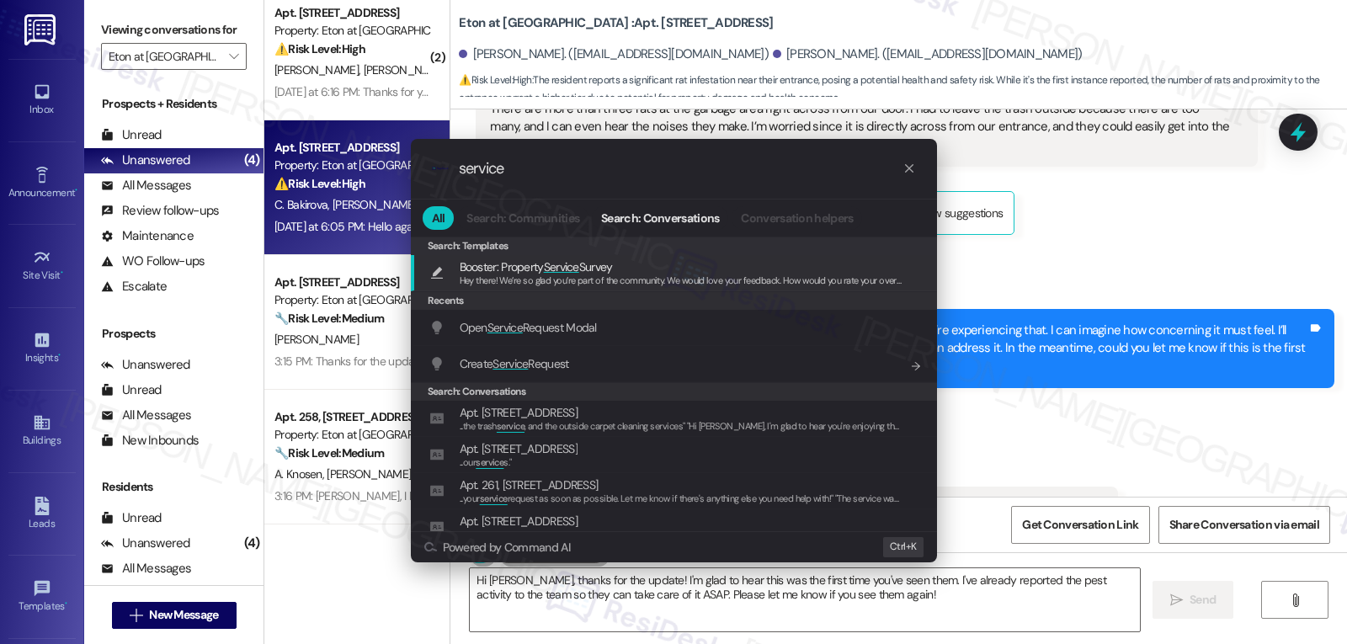
click at [1047, 350] on div ".cls-1{fill:#0a055f;}.cls-2{fill:#0cc4c4;} resideskLogoBlueOrange service All S…" at bounding box center [673, 322] width 1347 height 644
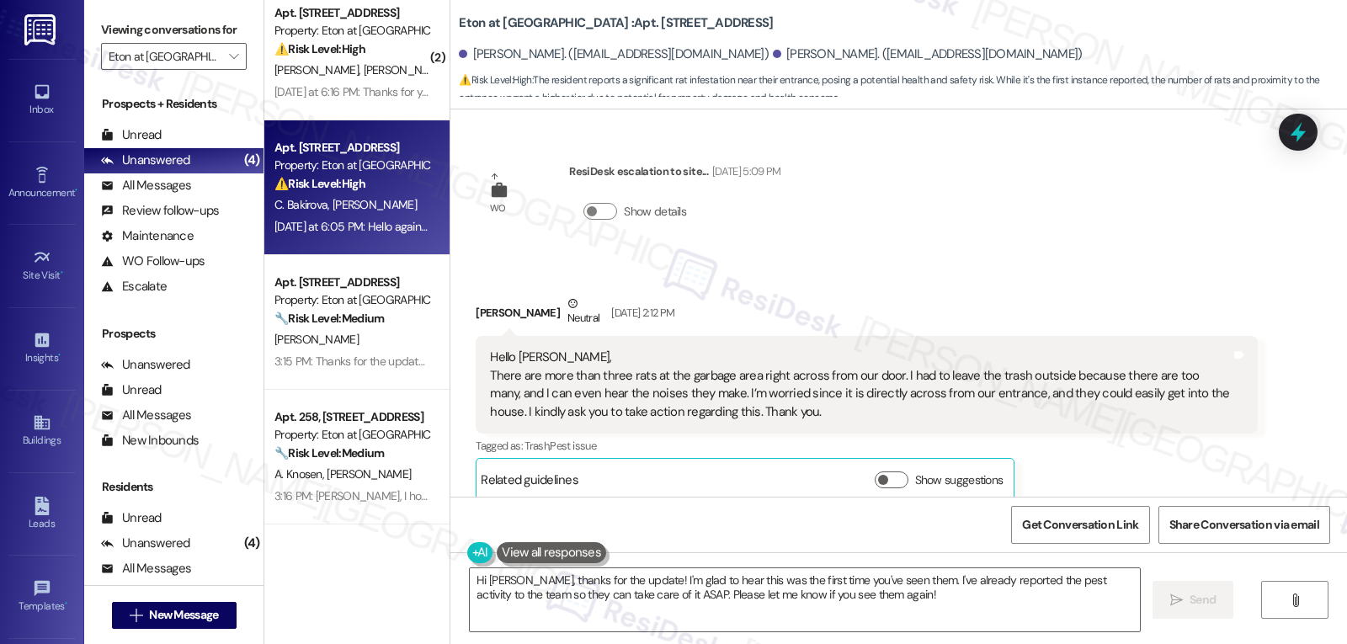
scroll to position [8770, 0]
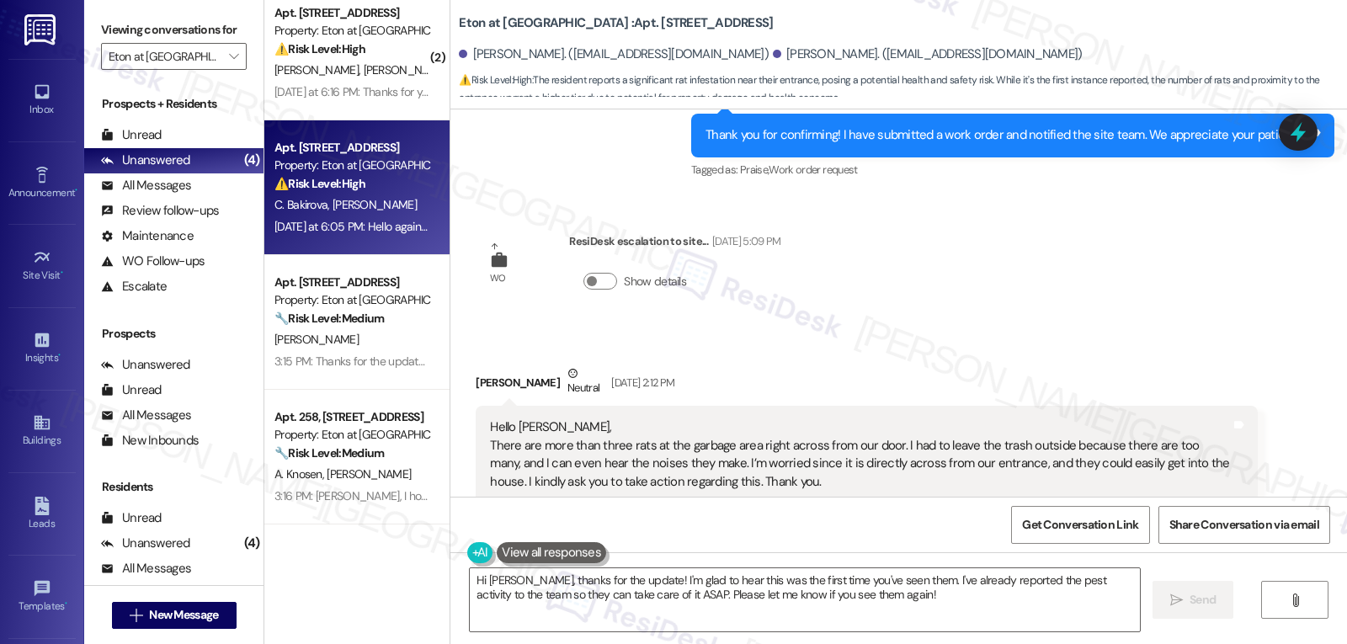
drag, startPoint x: 1300, startPoint y: 135, endPoint x: 1292, endPoint y: 136, distance: 8.6
click at [1297, 135] on icon at bounding box center [1298, 132] width 15 height 20
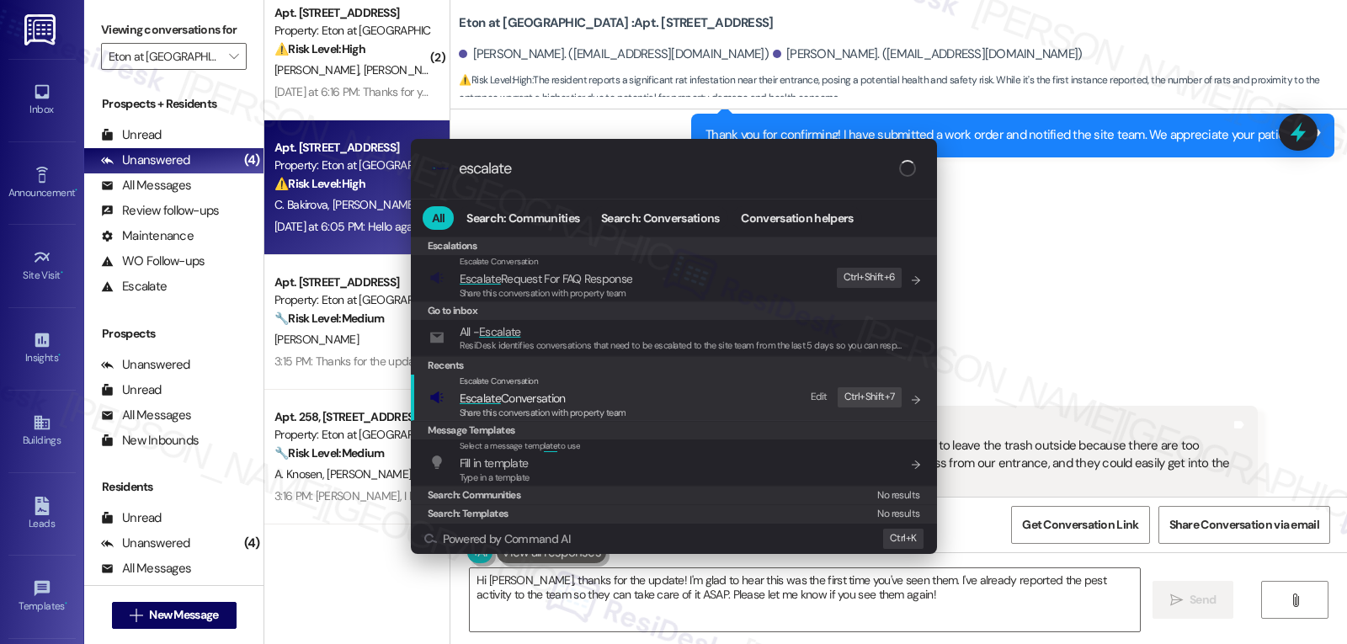
type input "escalate"
click at [533, 410] on span "Share this conversation with property team" at bounding box center [543, 413] width 167 height 12
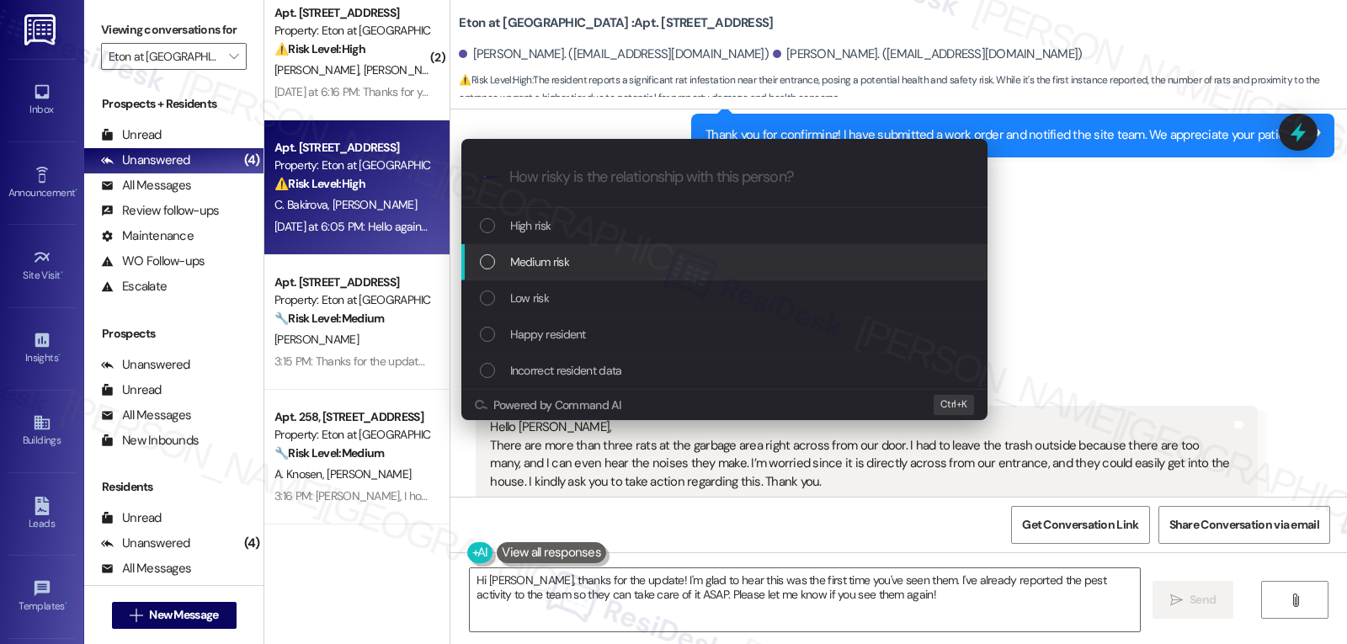
click at [514, 257] on span "Medium risk" at bounding box center [539, 262] width 59 height 19
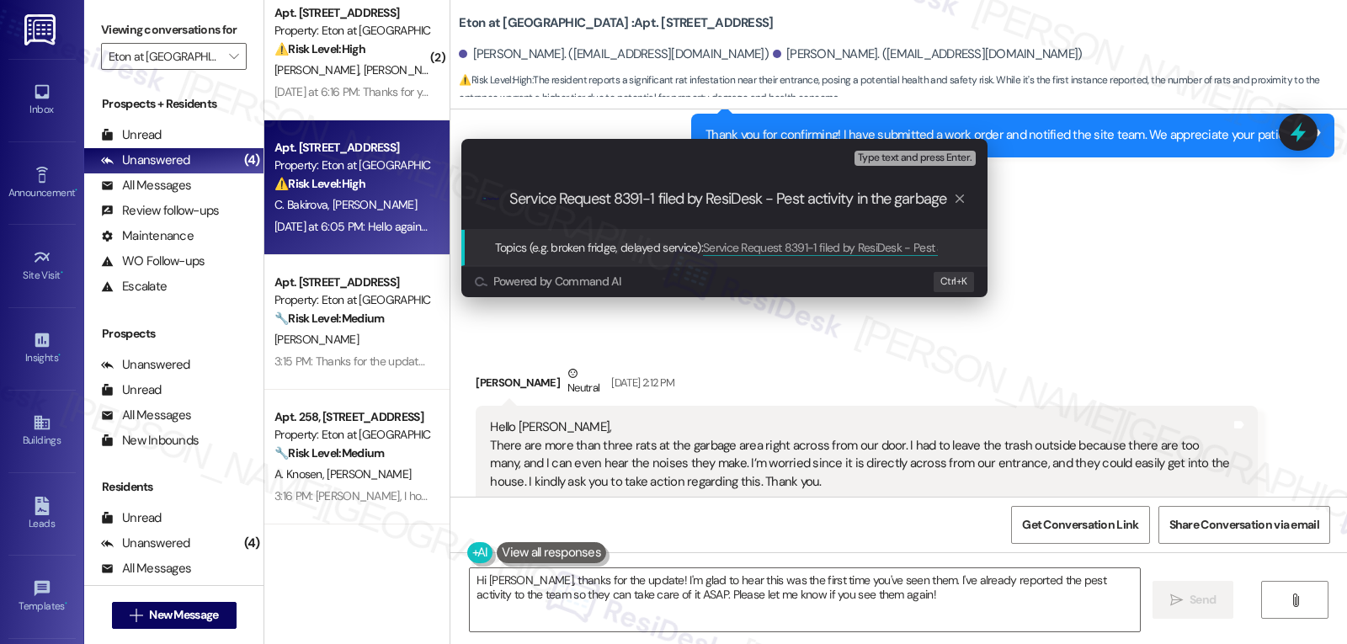
scroll to position [0, 2]
type input "Service Request 8391-1 filed by ResiDesk - Pest activity in the garbage area"
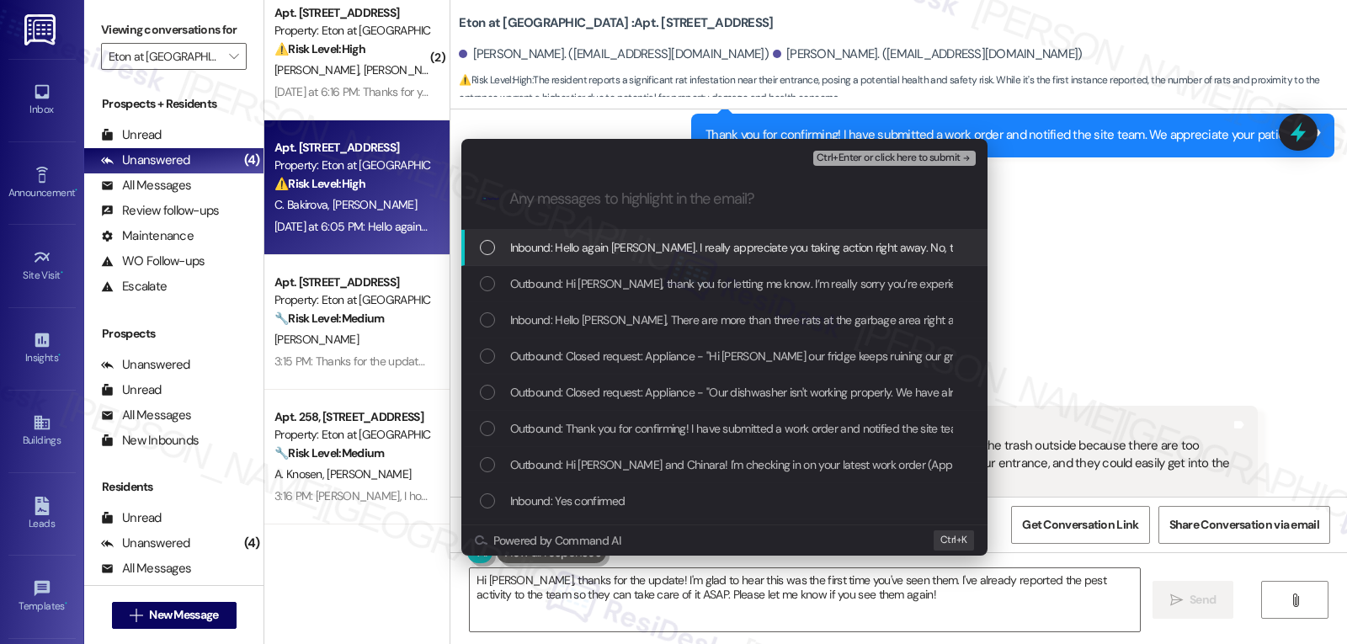
click at [514, 248] on span "Inbound: Hello again Sarah. I really appreciate you taking action right away. N…" at bounding box center [810, 247] width 601 height 19
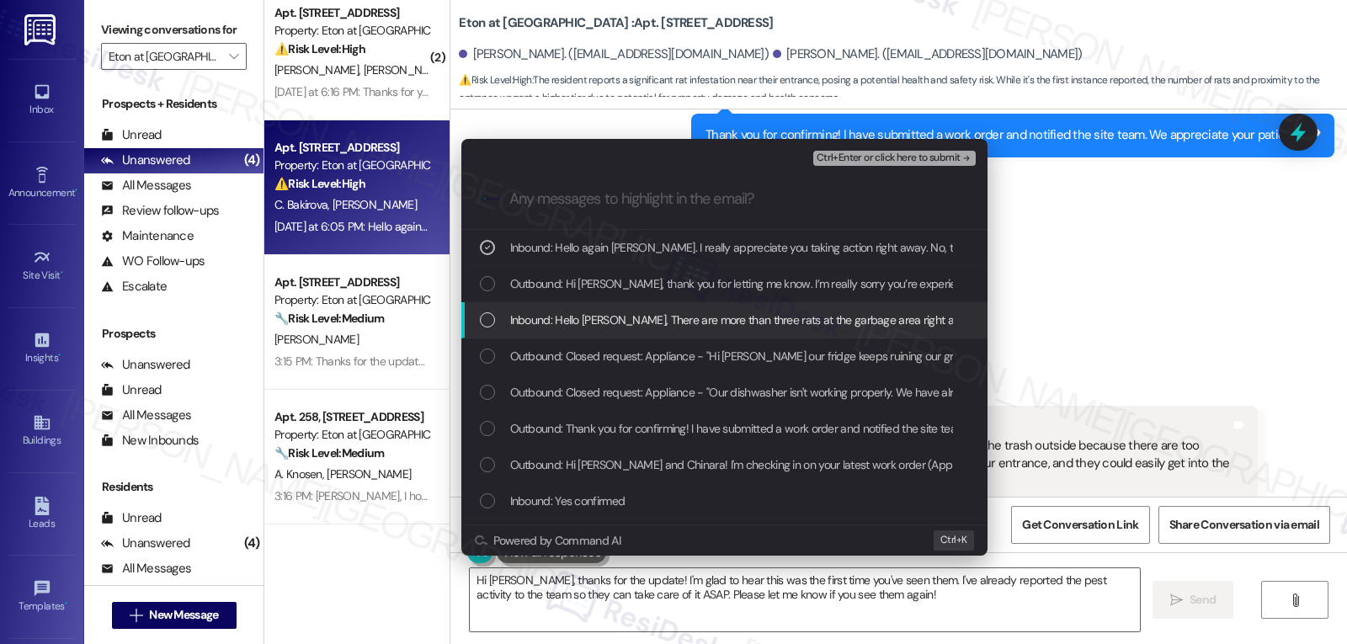
click at [487, 324] on div "List of options" at bounding box center [487, 319] width 15 height 15
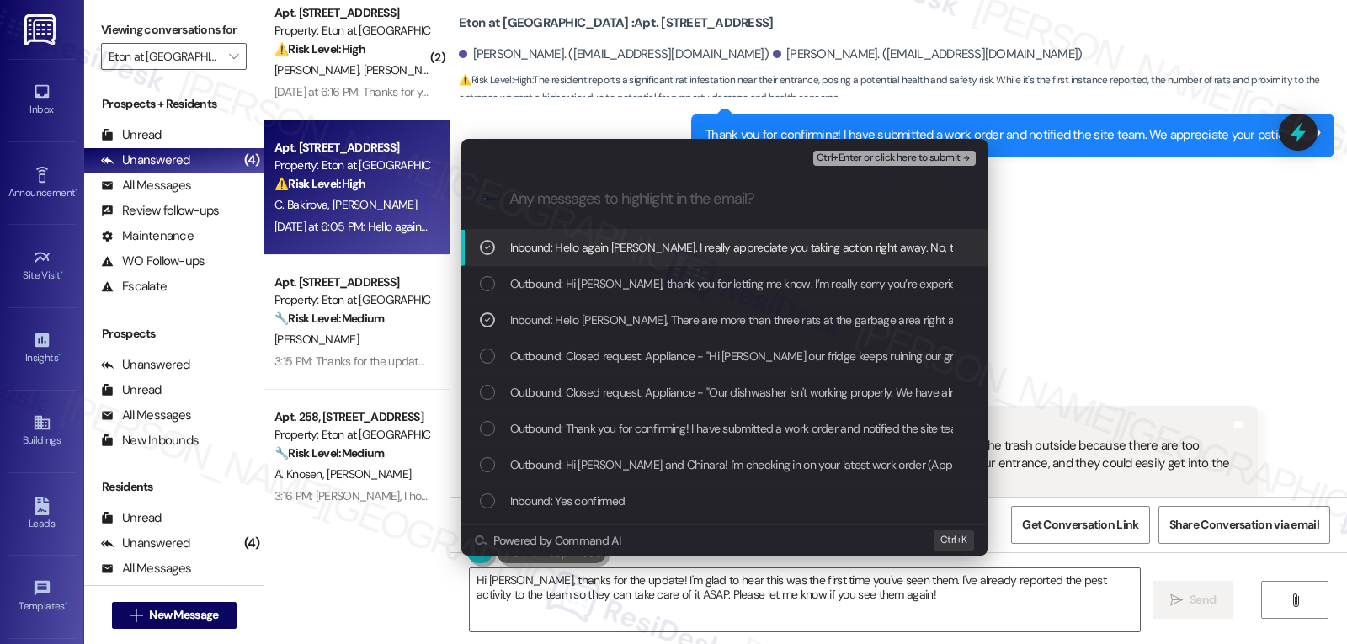
click at [897, 163] on span "Ctrl+Enter or click here to submit" at bounding box center [889, 158] width 144 height 12
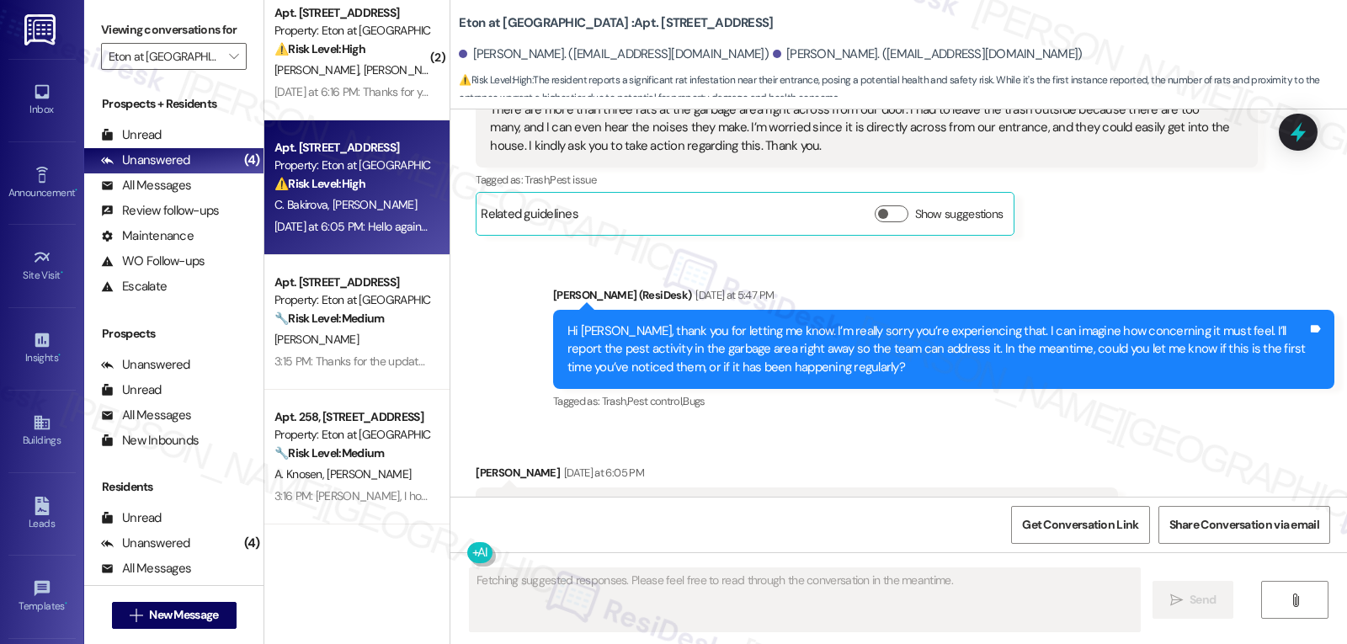
scroll to position [9107, 0]
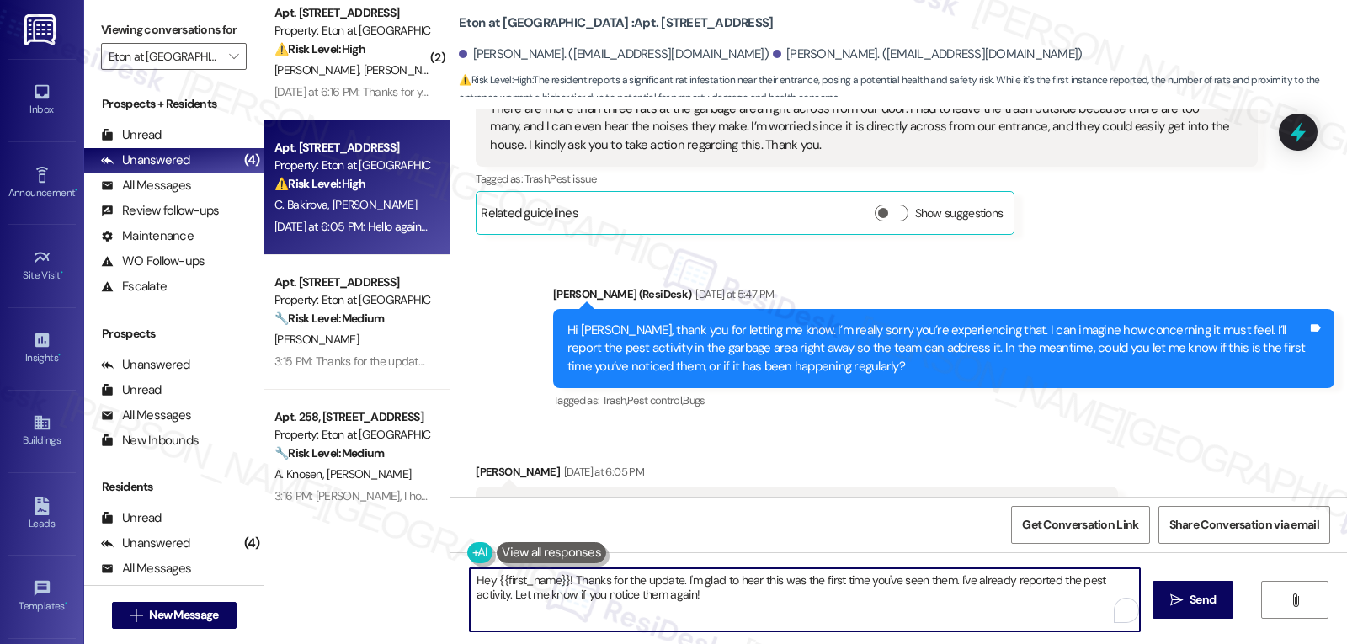
click at [848, 607] on textarea "Hey {{first_name}}! Thanks for the update. I'm glad to hear this was the first …" at bounding box center [805, 599] width 670 height 63
type textarea "Hey {{first_name}}! Thanks for the update. I'm glad to hear this was the first …"
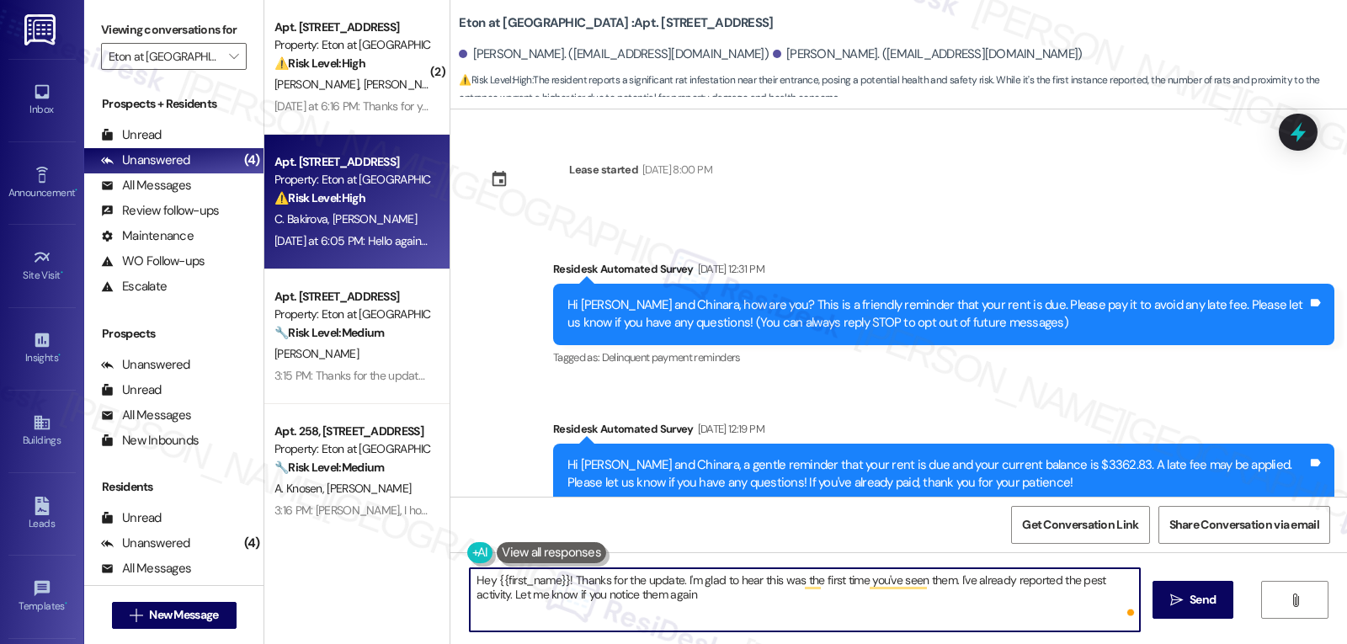
scroll to position [9107, 0]
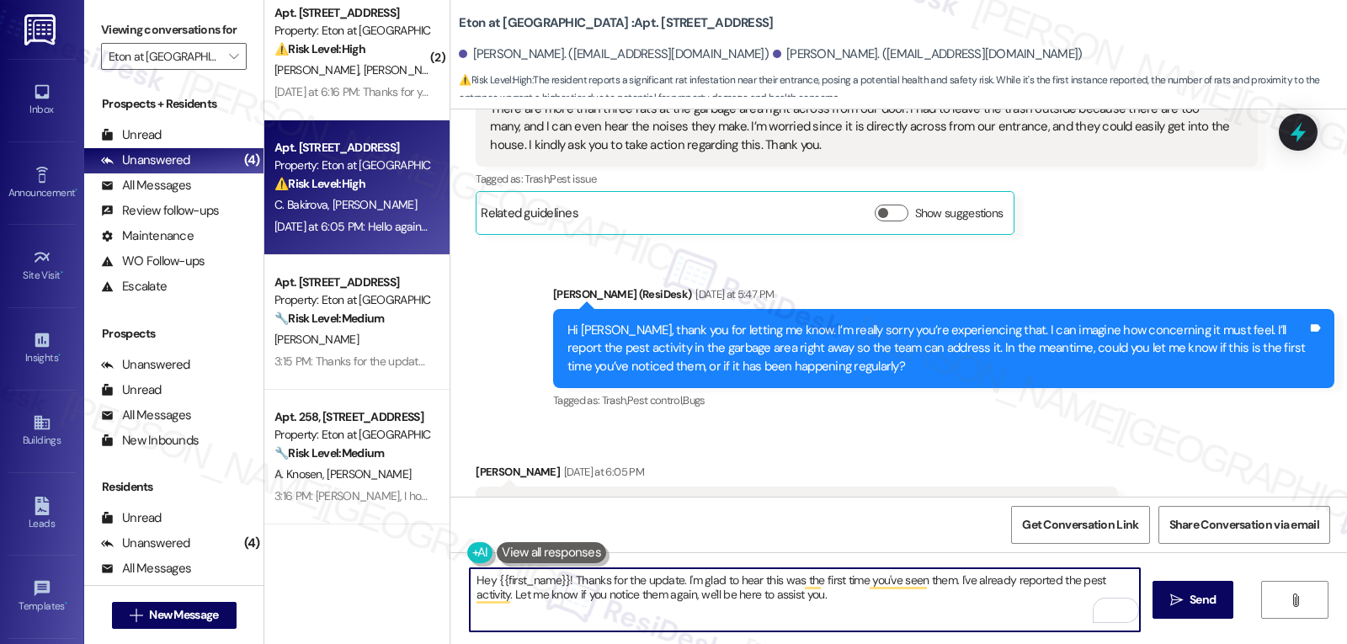
click at [470, 575] on textarea "Hey {{first_name}}! Thanks for the update. I'm glad to hear this was the first …" at bounding box center [805, 599] width 670 height 63
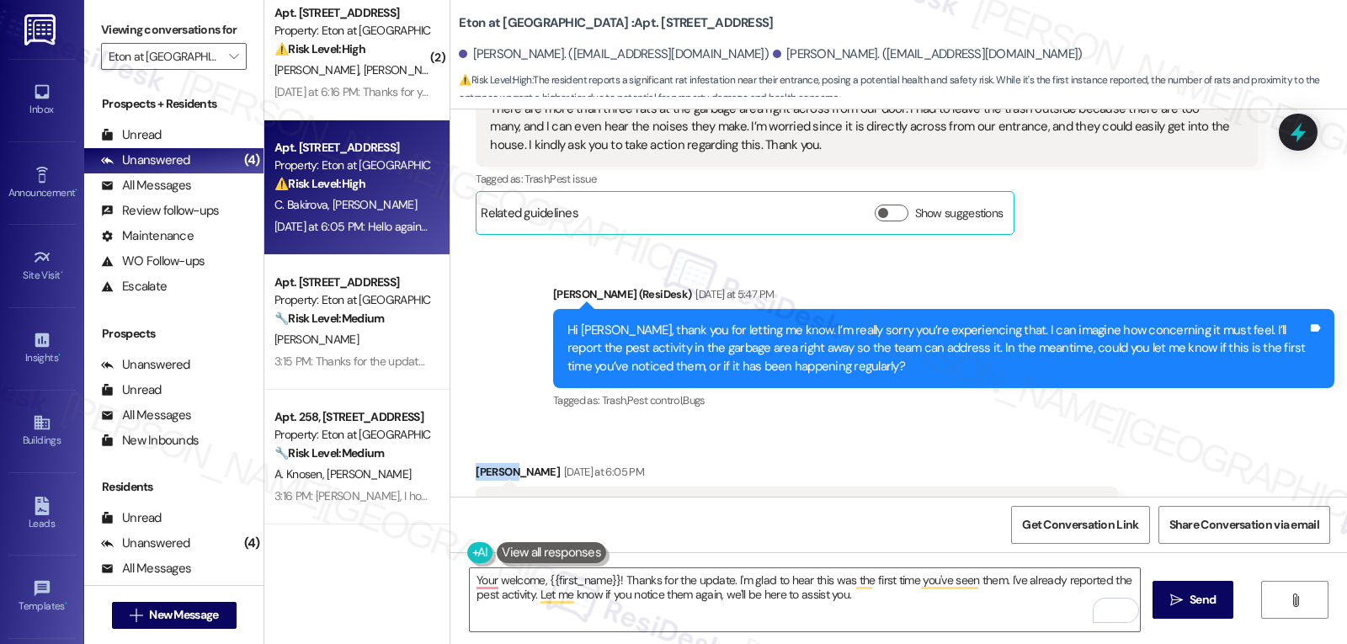
drag, startPoint x: 503, startPoint y: 400, endPoint x: 463, endPoint y: 403, distance: 39.7
click at [463, 450] on div "Received via SMS [PERSON_NAME] [DATE] at 6:05 PM Hello again [PERSON_NAME]. I r…" at bounding box center [797, 508] width 668 height 117
copy div "Chinara"
click at [540, 579] on textarea "Your welcome, {{first_name}}! Thanks for the update. I'm glad to hear this was …" at bounding box center [805, 599] width 670 height 63
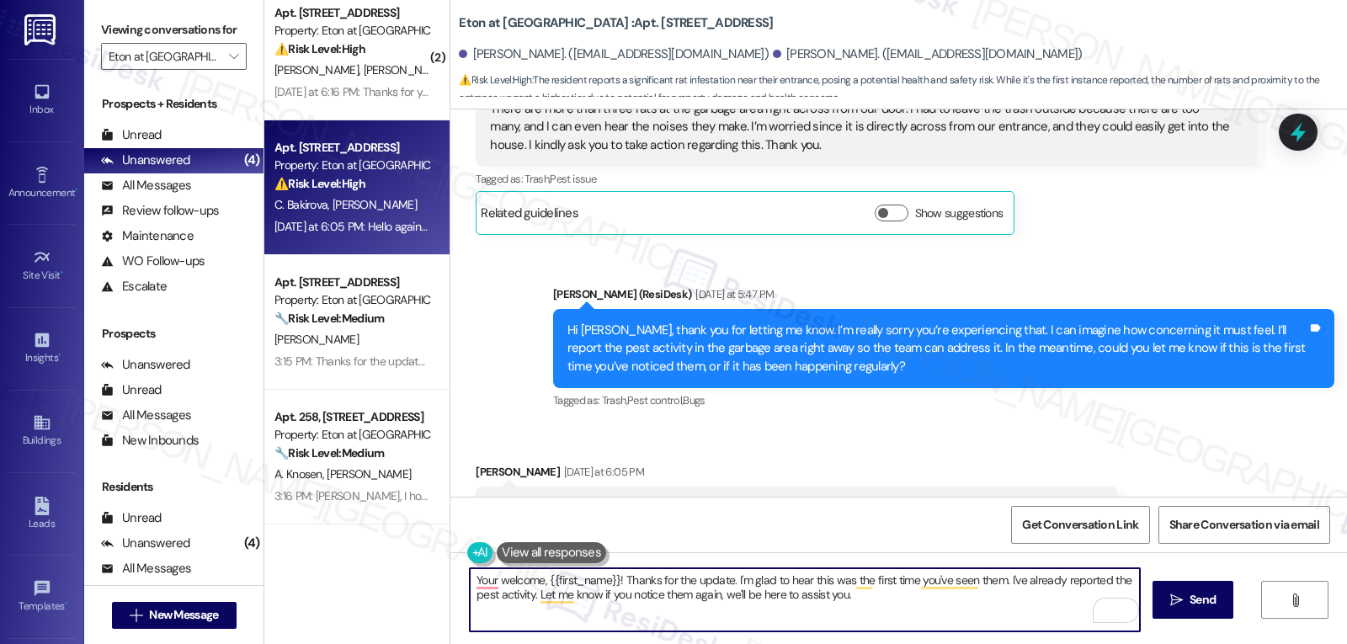
paste textarea "Chinara"
click at [903, 604] on textarea "You're welcome, [GEOGRAPHIC_DATA]! Thanks for the update. I'm glad to hear this…" at bounding box center [805, 599] width 670 height 63
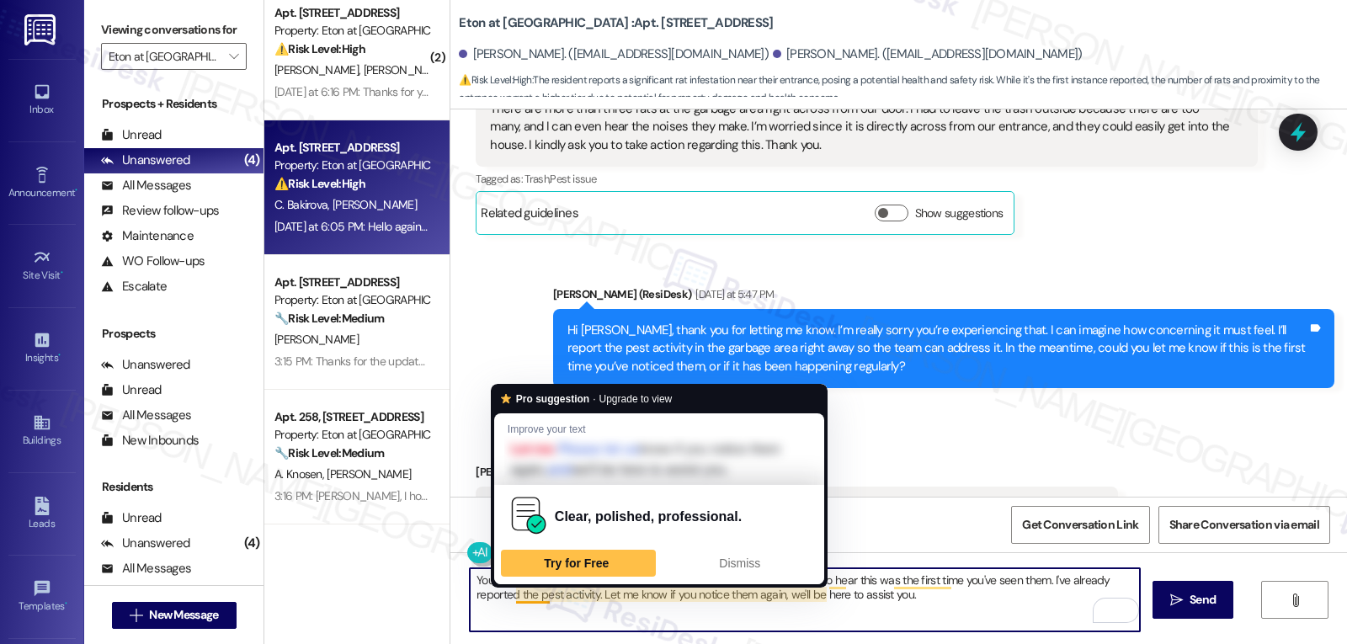
click at [504, 592] on textarea "You're welcome, [GEOGRAPHIC_DATA]! Thanks for the update. I'm glad to hear this…" at bounding box center [805, 599] width 670 height 63
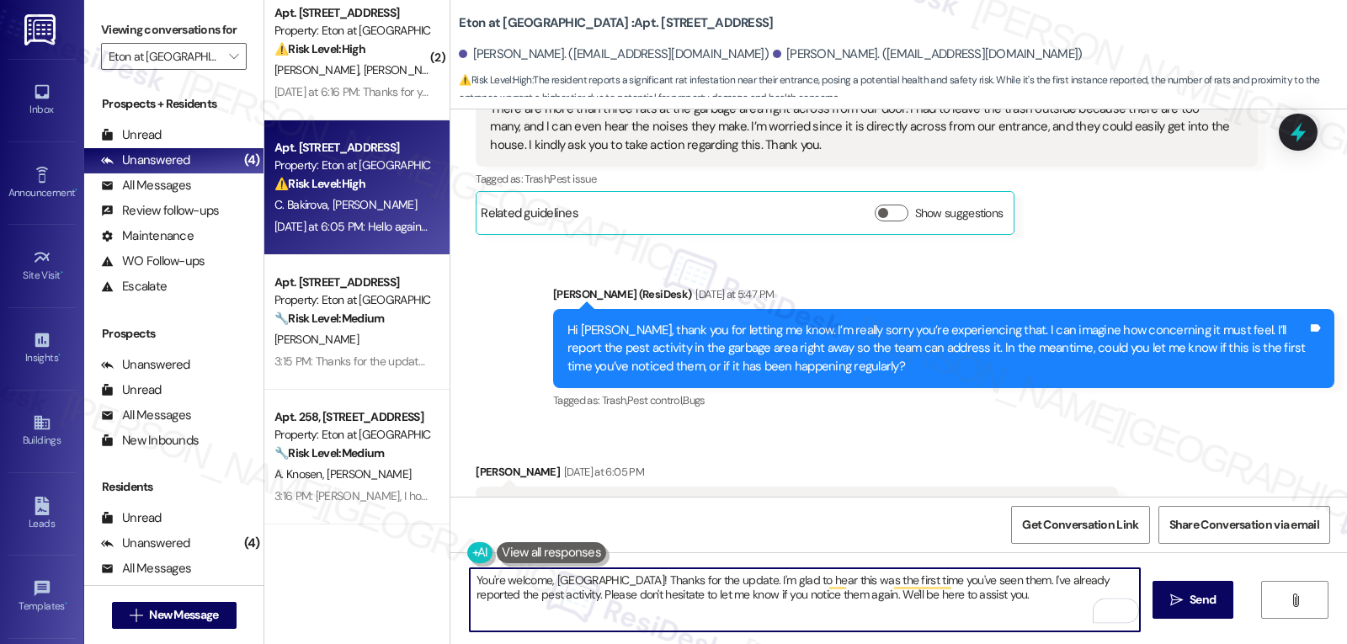
click at [952, 604] on textarea "You're welcome, [GEOGRAPHIC_DATA]! Thanks for the update. I'm glad to hear this…" at bounding box center [805, 599] width 670 height 63
type textarea "You're welcome, [GEOGRAPHIC_DATA]! Thanks for the update. I'm glad to hear this…"
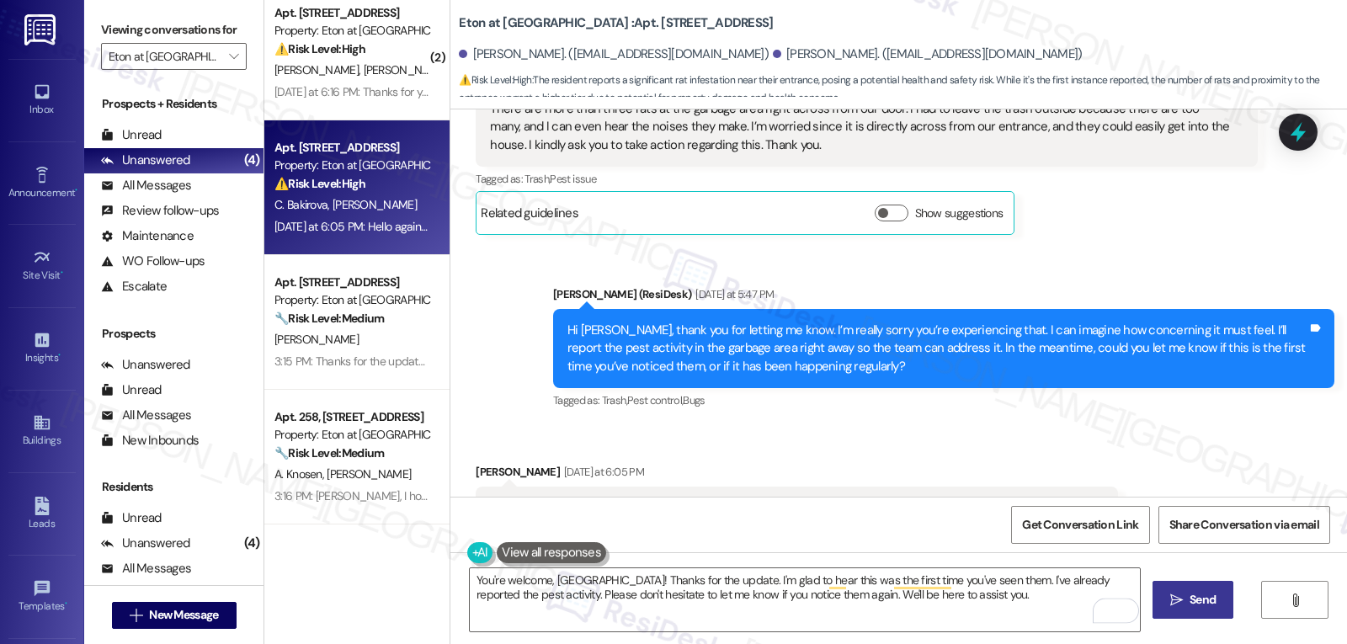
click at [1183, 599] on span " Send" at bounding box center [1193, 600] width 53 height 18
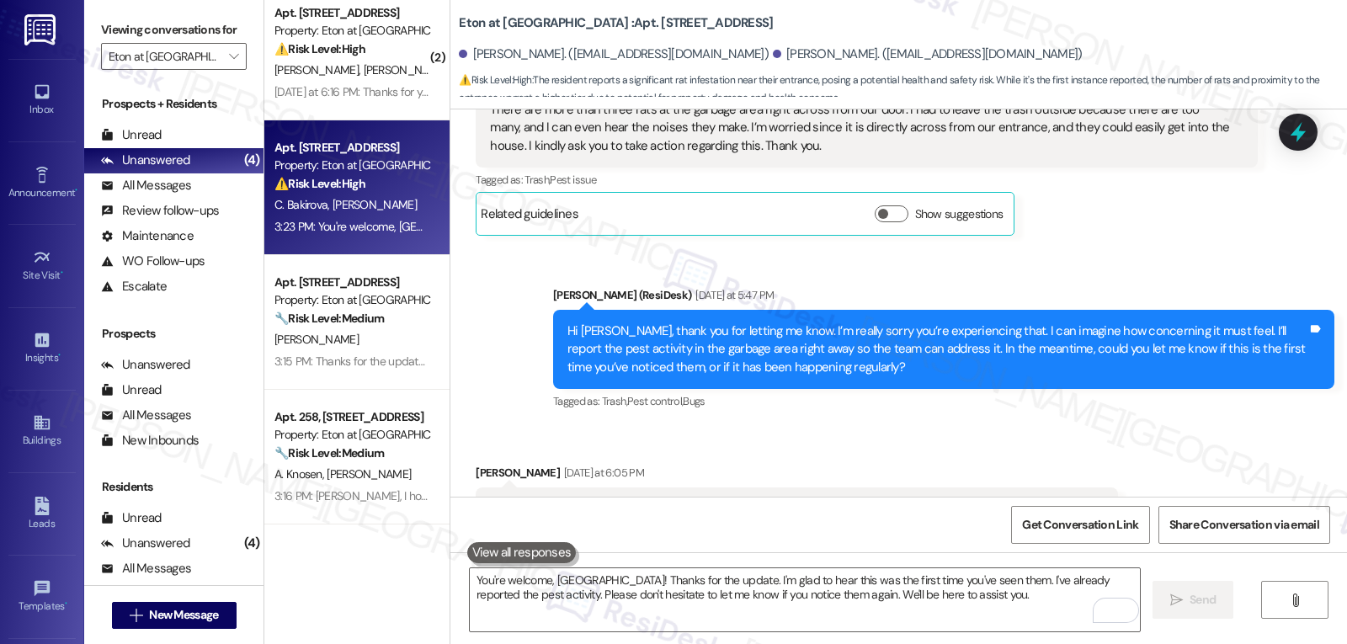
scroll to position [9242, 0]
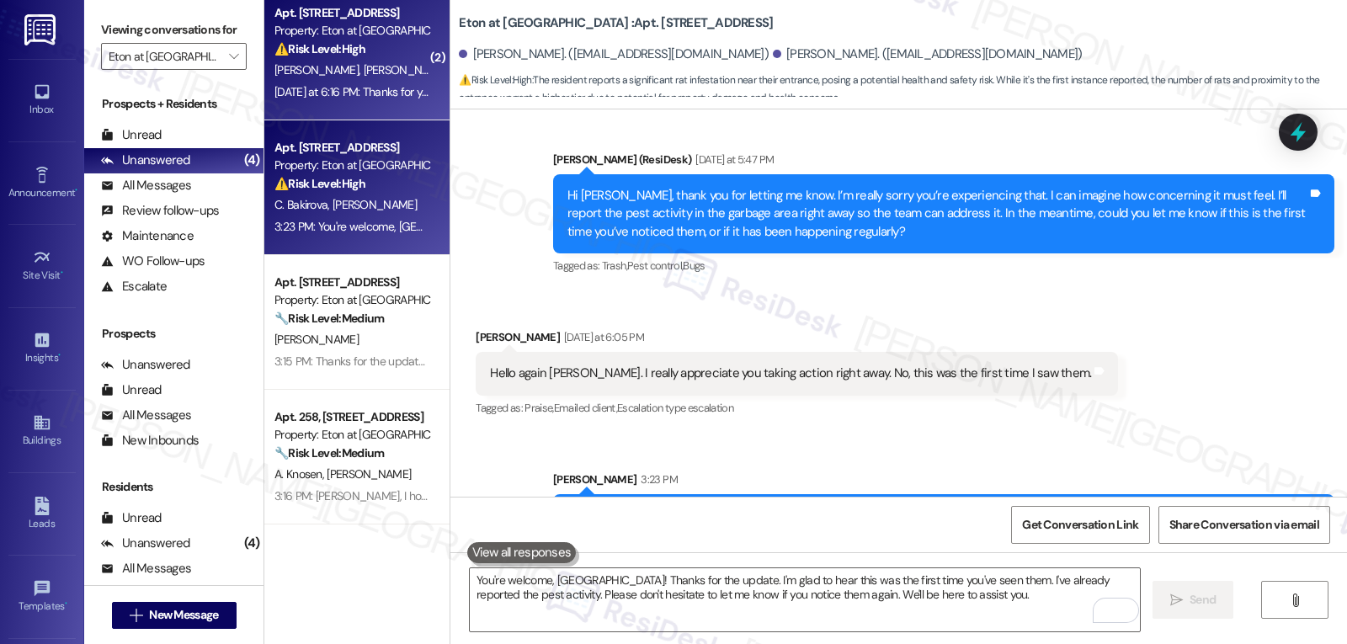
click at [333, 57] on div "⚠️ Risk Level: High The resident reports low hot water pressure and a boiler is…" at bounding box center [352, 49] width 156 height 18
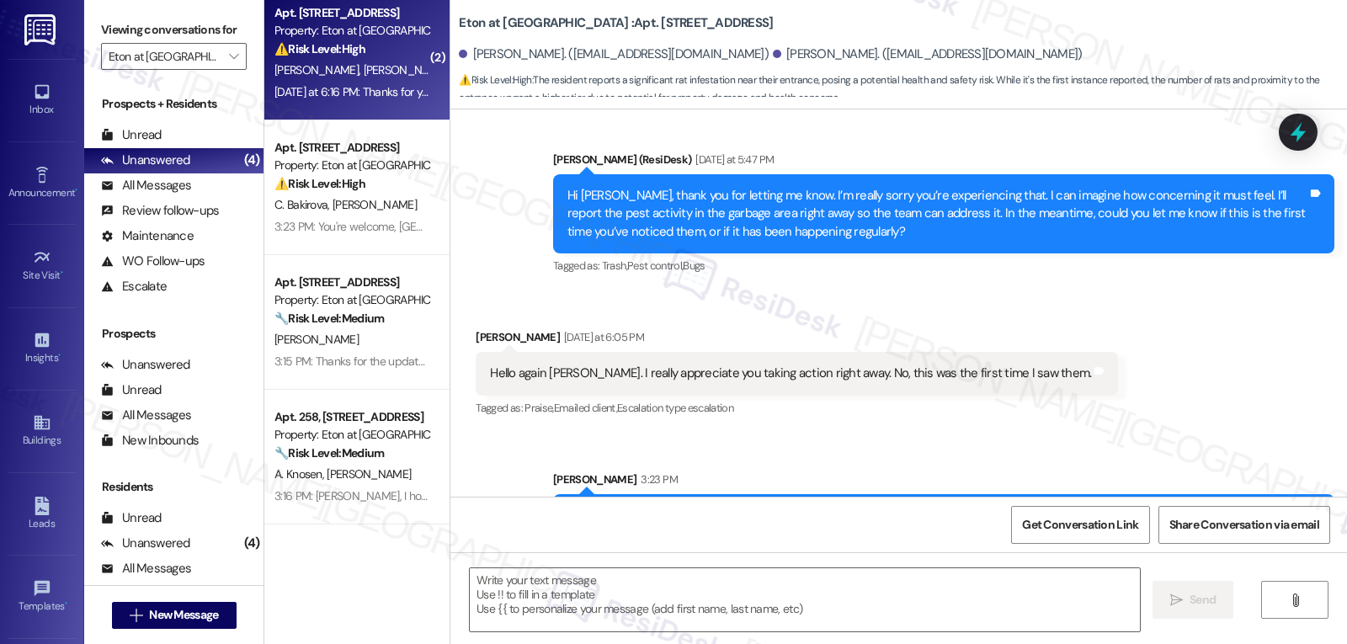
type textarea "Fetching suggested responses. Please feel free to read through the conversation…"
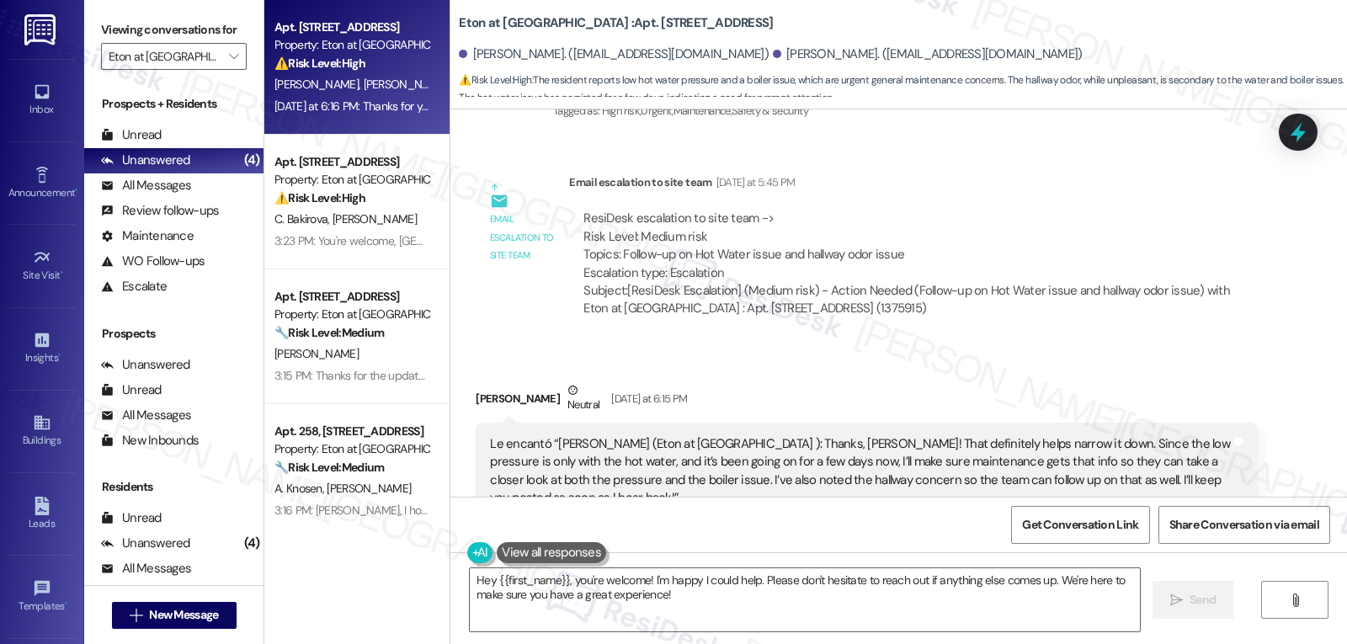
scroll to position [6979, 0]
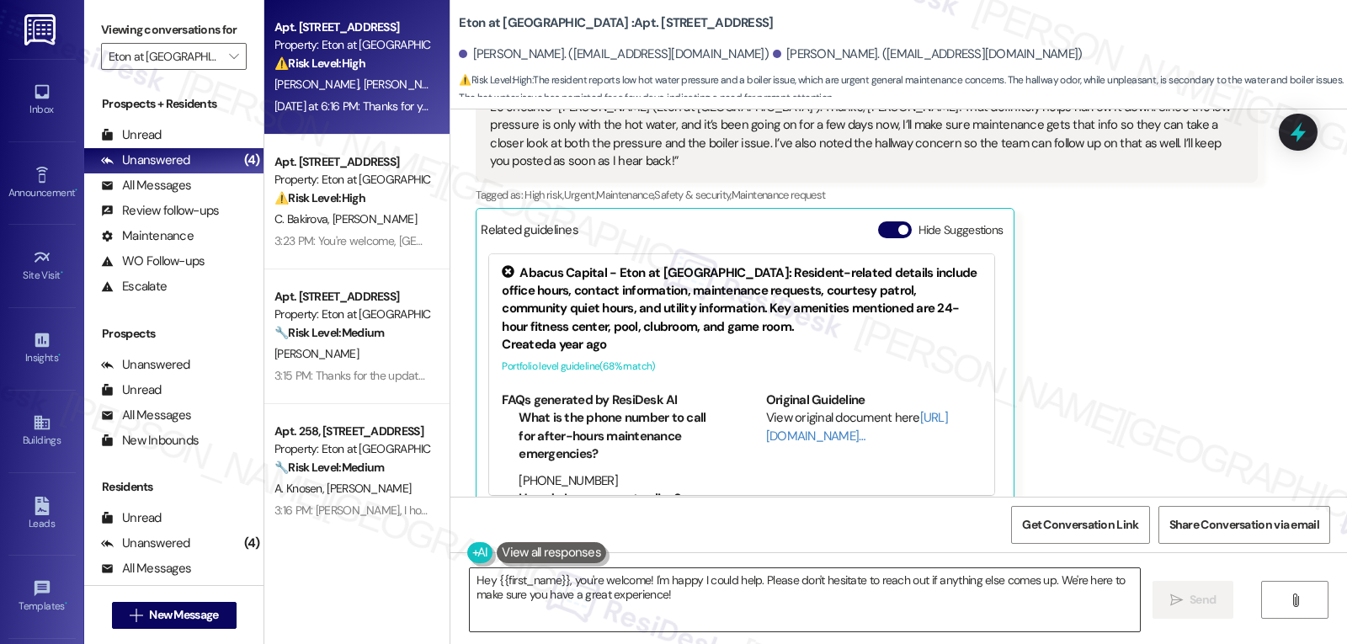
drag, startPoint x: 567, startPoint y: 581, endPoint x: 578, endPoint y: 583, distance: 10.2
click at [567, 581] on textarea "Hey {{first_name}}, you're welcome! I'm happy I could help. Please don't hesita…" at bounding box center [805, 599] width 670 height 63
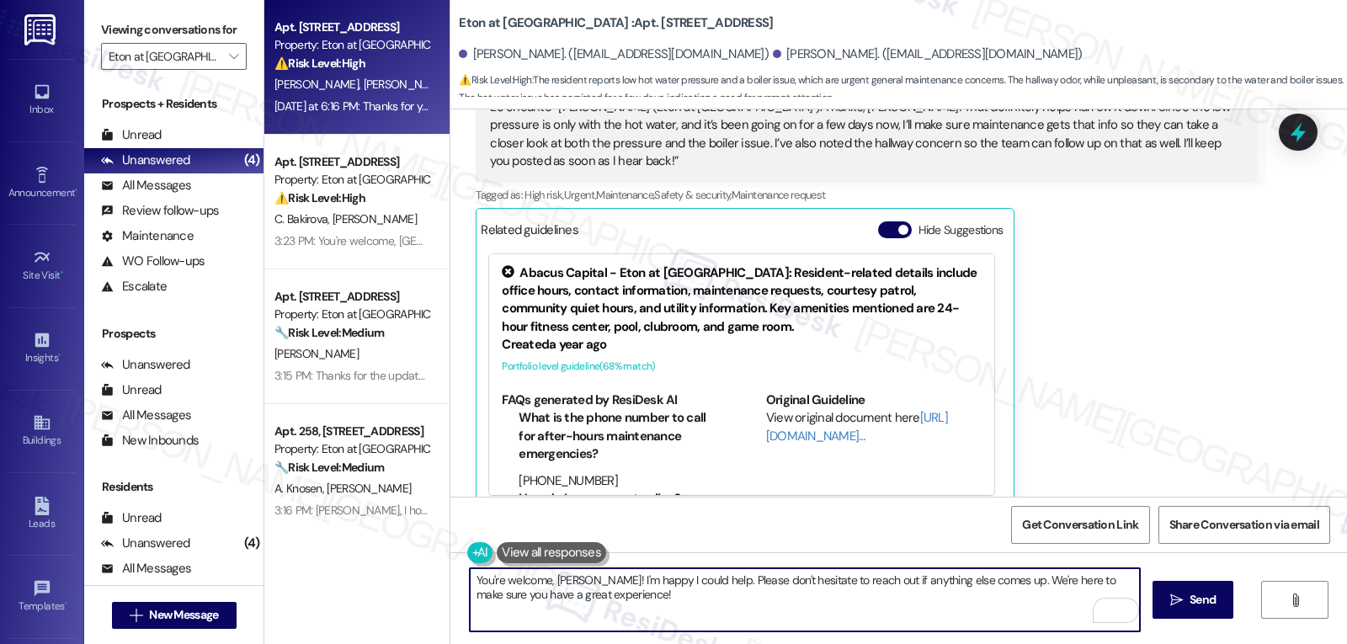
click at [635, 602] on textarea "You're welcome, [PERSON_NAME]! I'm happy I could help. Please don't hesitate to…" at bounding box center [805, 599] width 670 height 63
drag, startPoint x: 1054, startPoint y: 582, endPoint x: 1065, endPoint y: 639, distance: 58.3
click at [1065, 623] on textarea "You're welcome, [PERSON_NAME]! I'm happy I could help. Please don't hesitate to…" at bounding box center [805, 599] width 670 height 63
drag, startPoint x: 991, startPoint y: 578, endPoint x: 1318, endPoint y: 578, distance: 326.7
click at [1318, 578] on div "You're welcome, Silvano! I'm happy I could help. Please don't hesitate to reach…" at bounding box center [898, 615] width 897 height 126
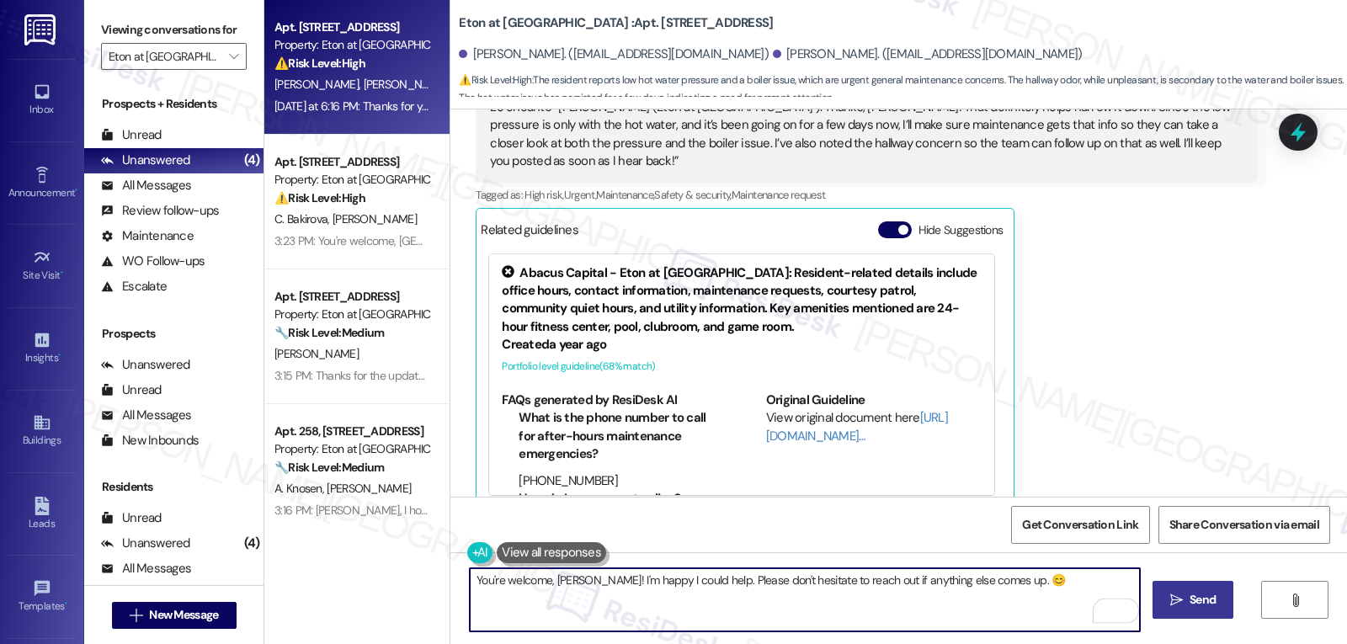
type textarea "You're welcome, Silvano! I'm happy I could help. Please don't hesitate to reach…"
click at [1203, 603] on span "Send" at bounding box center [1203, 600] width 26 height 18
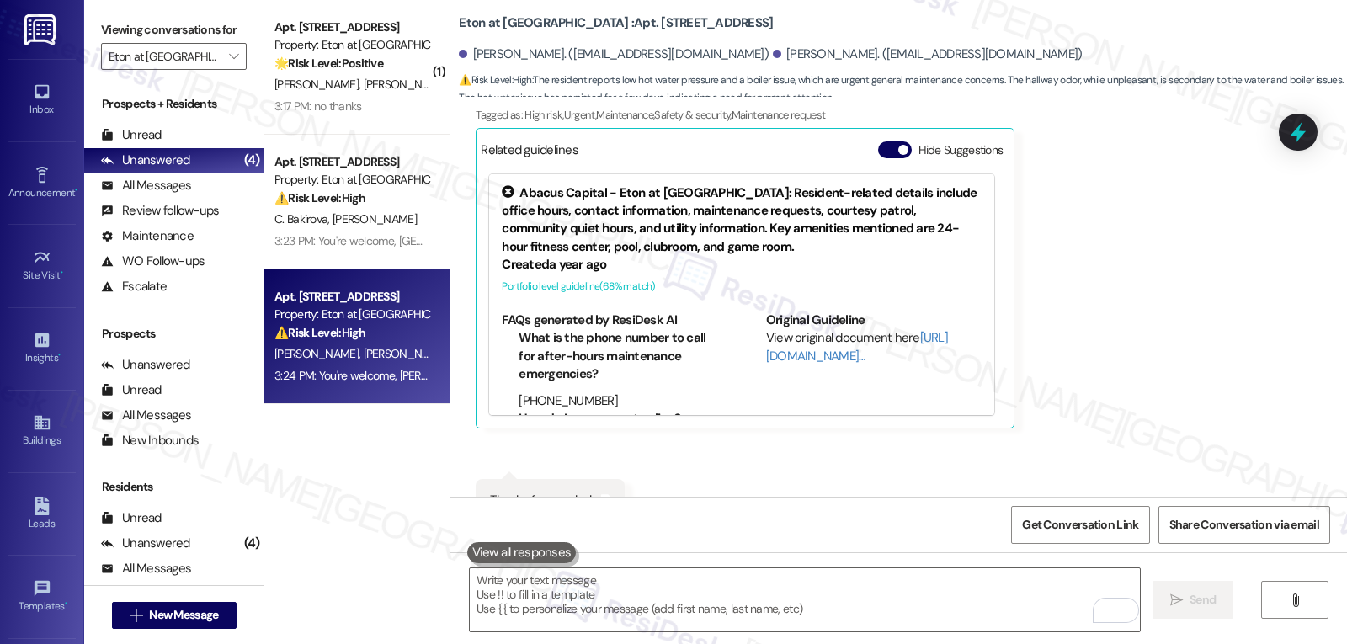
scroll to position [7096, 0]
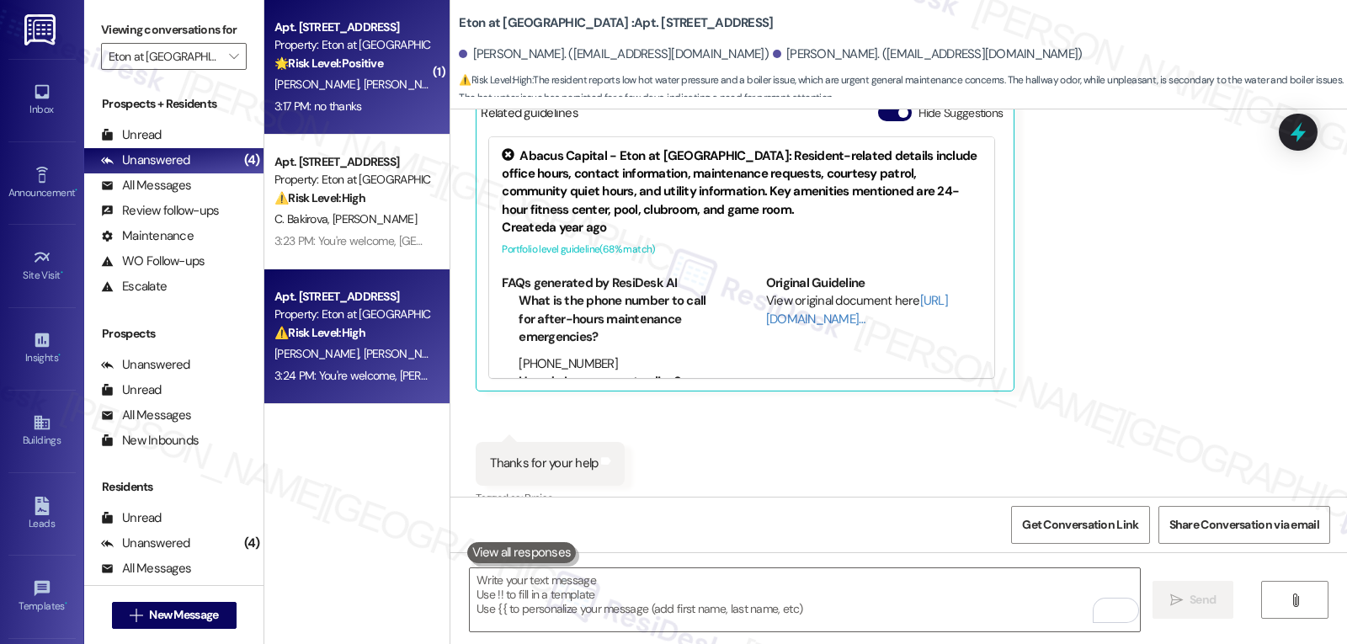
click at [385, 96] on div "3:17 PM: no thanks 3:17 PM: no thanks" at bounding box center [352, 106] width 159 height 21
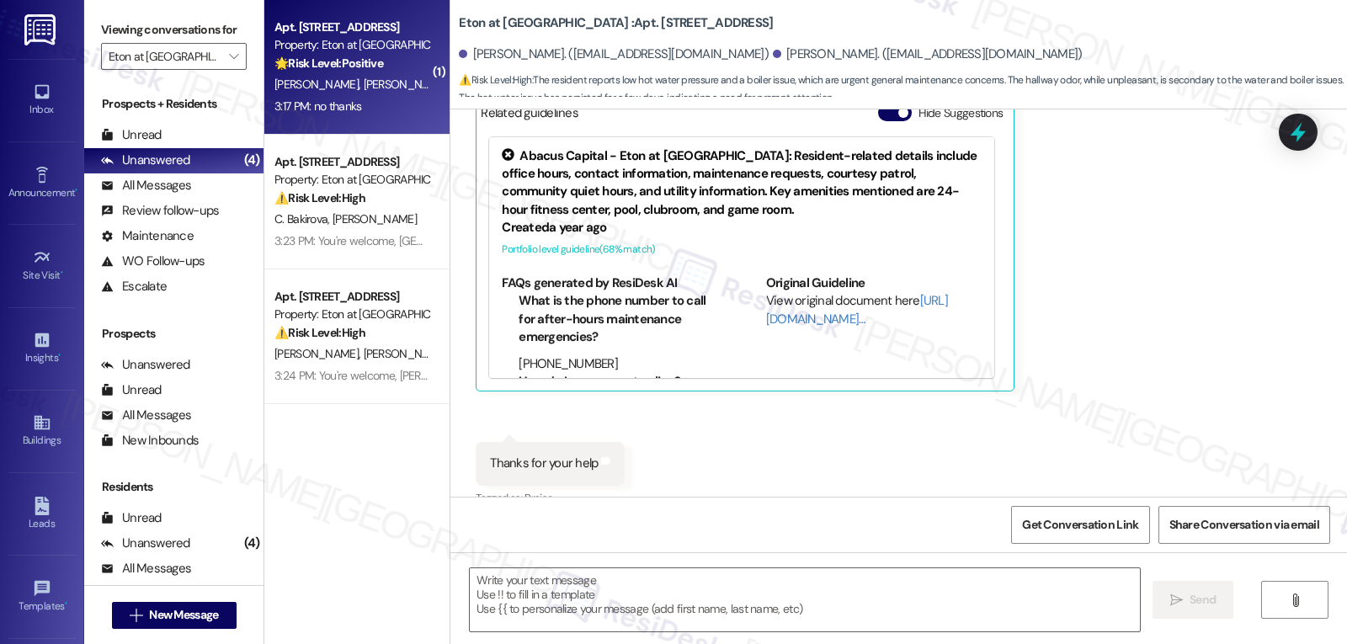
type textarea "Fetching suggested responses. Please feel free to read through the conversation…"
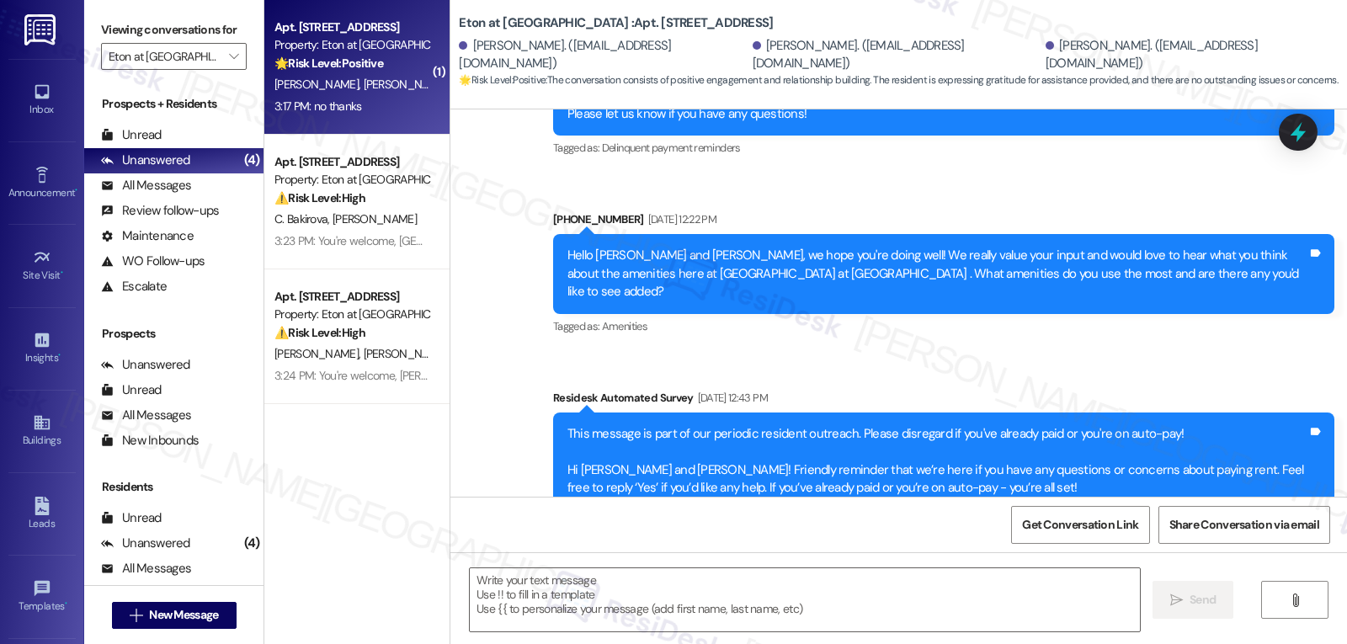
type textarea "Fetching suggested responses. Please feel free to read through the conversation…"
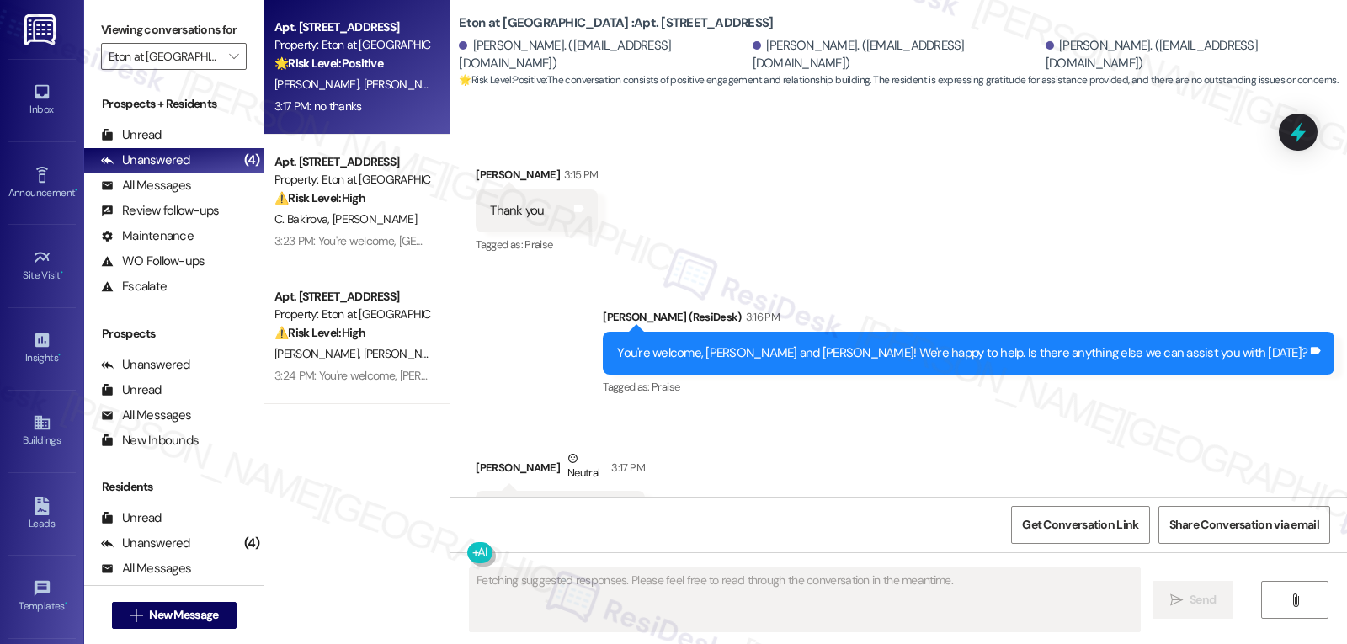
scroll to position [3273, 0]
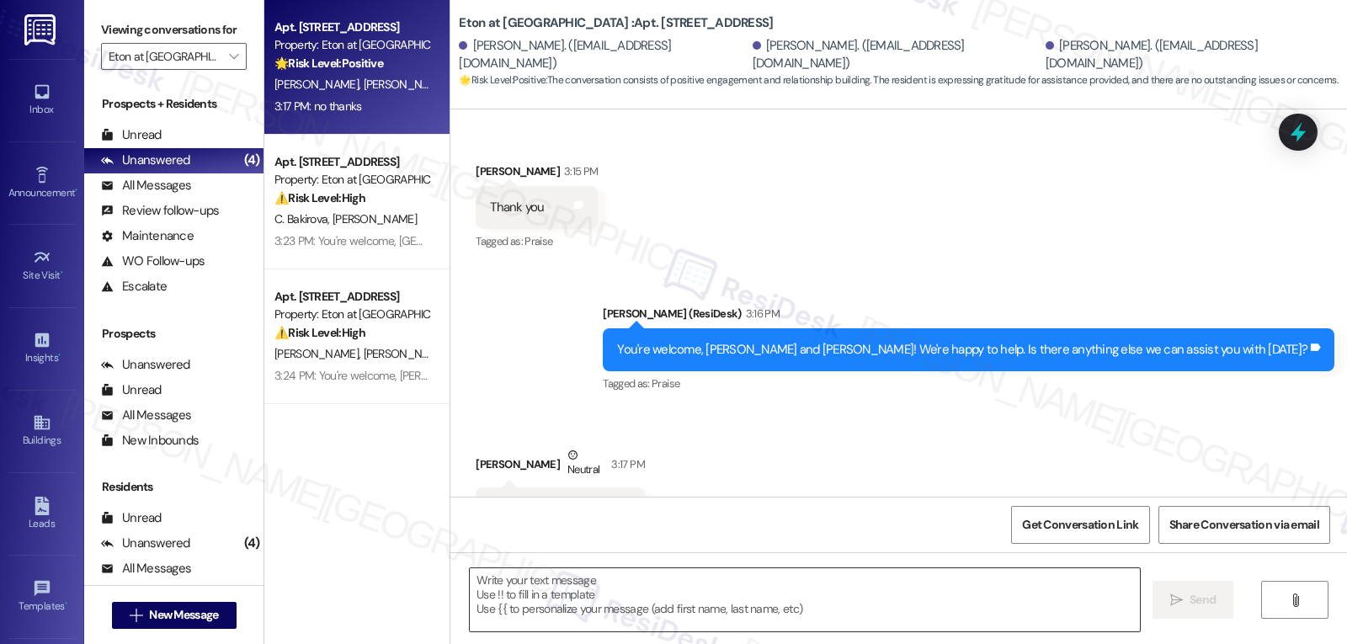
click at [704, 604] on textarea at bounding box center [805, 599] width 670 height 63
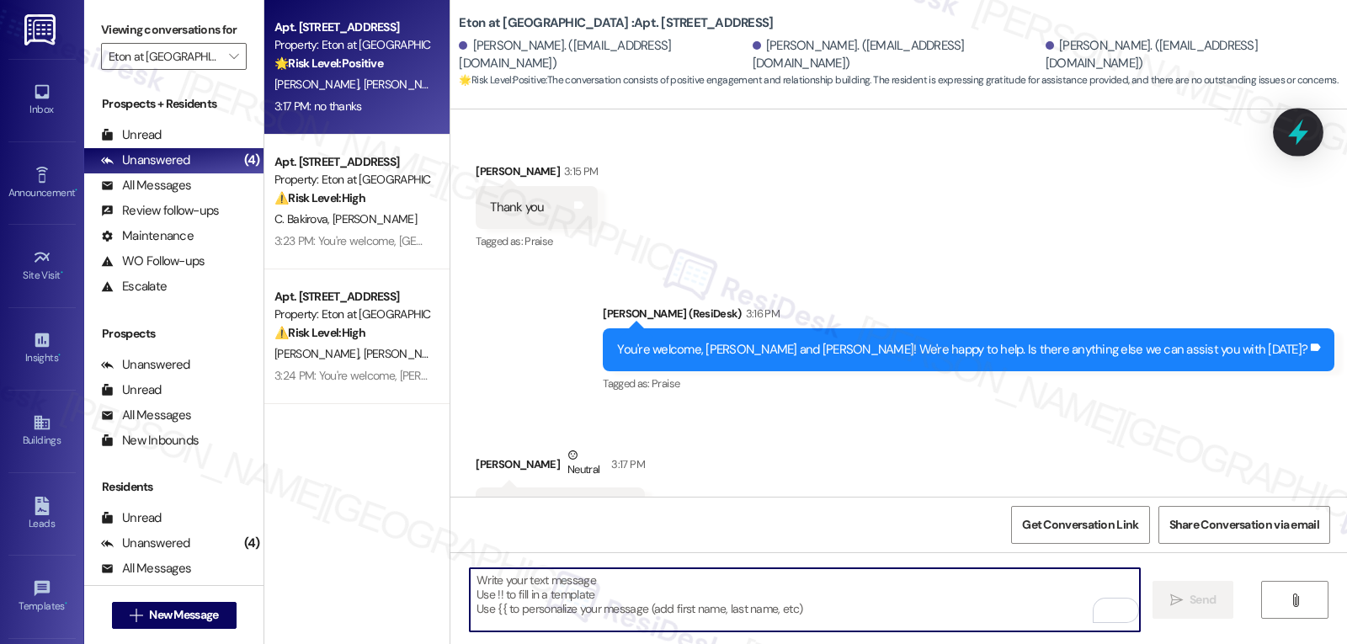
click at [1293, 129] on icon at bounding box center [1298, 132] width 29 height 29
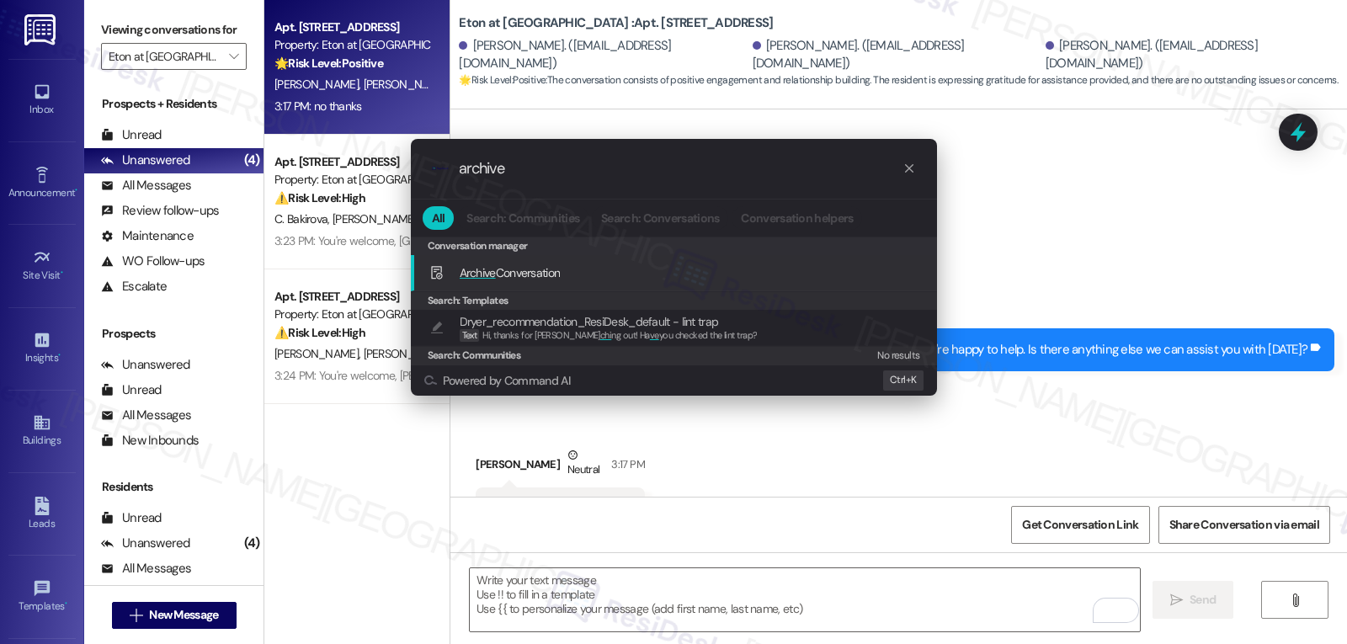
type input "archive"
click at [572, 280] on div "Archive Conversation Add shortcut" at bounding box center [675, 273] width 493 height 19
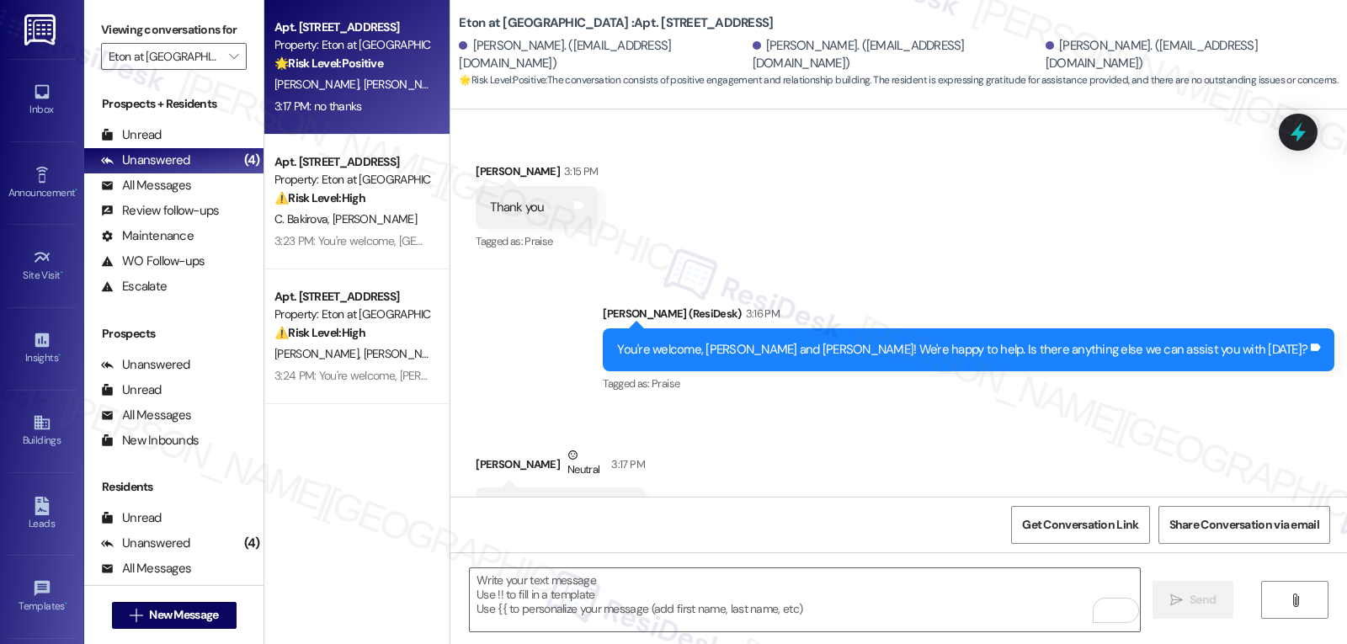
scroll to position [3274, 0]
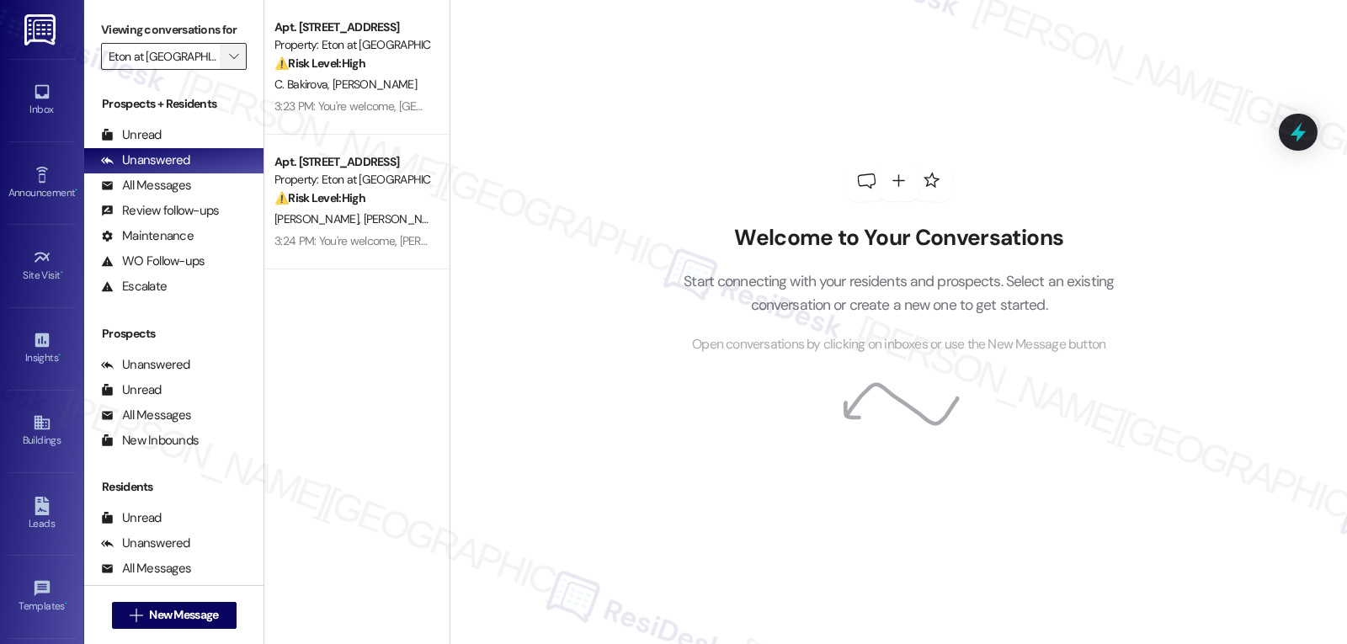
click at [226, 70] on span "" at bounding box center [234, 56] width 16 height 27
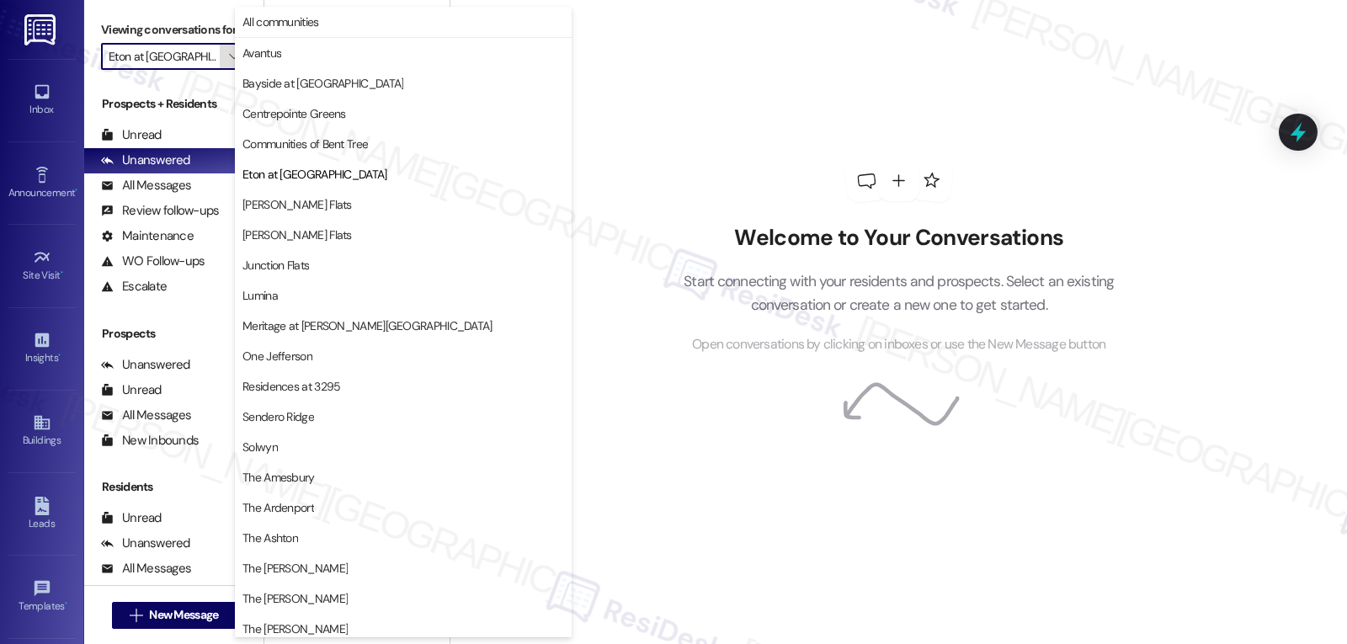
scroll to position [0, 13]
click at [315, 440] on span "Solwyn" at bounding box center [403, 447] width 322 height 17
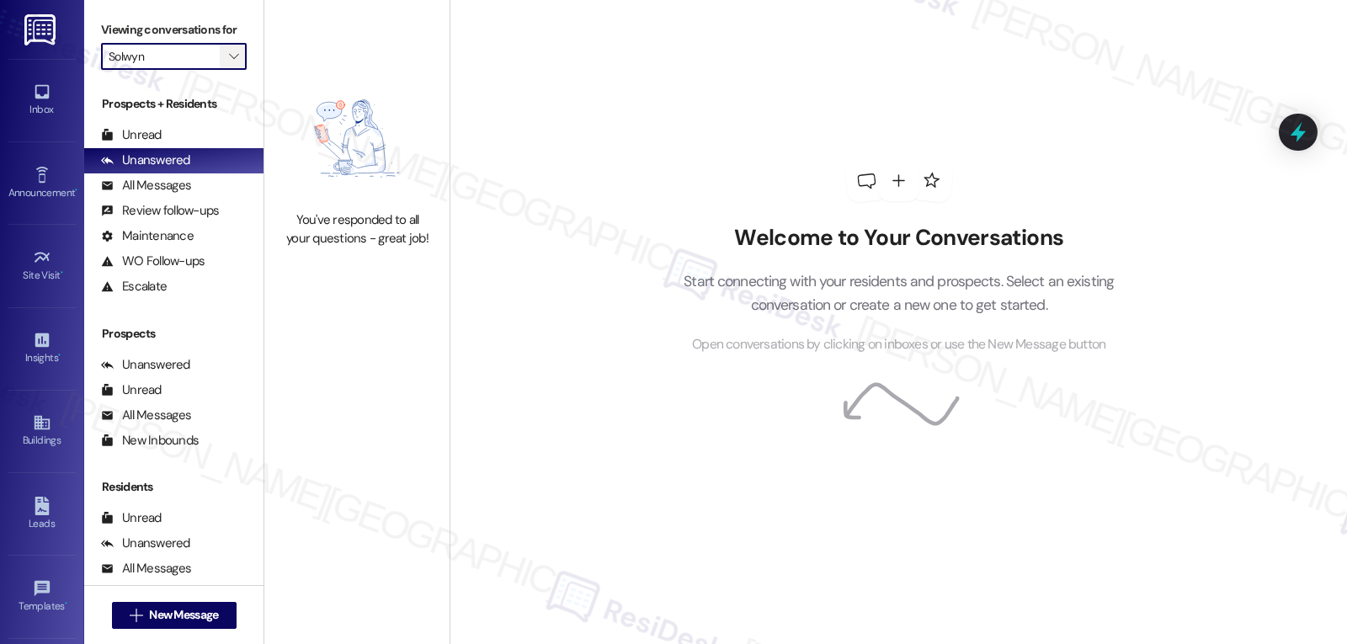
click at [229, 63] on icon "" at bounding box center [233, 56] width 9 height 13
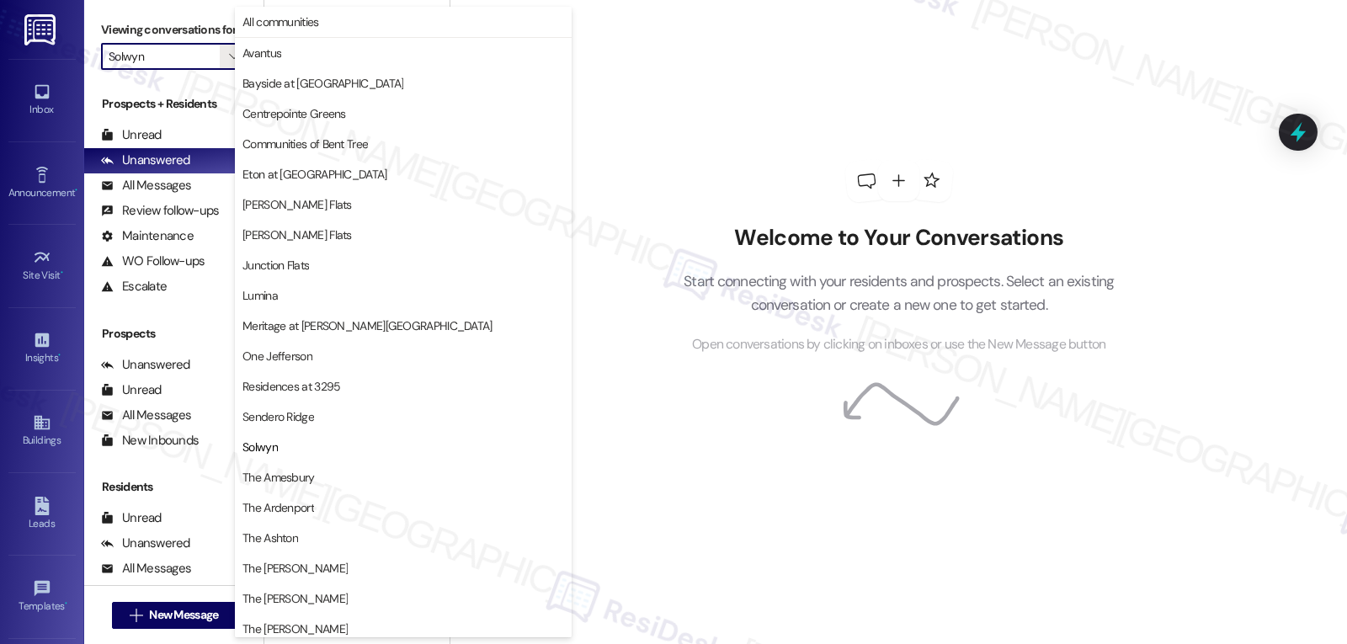
scroll to position [219, 0]
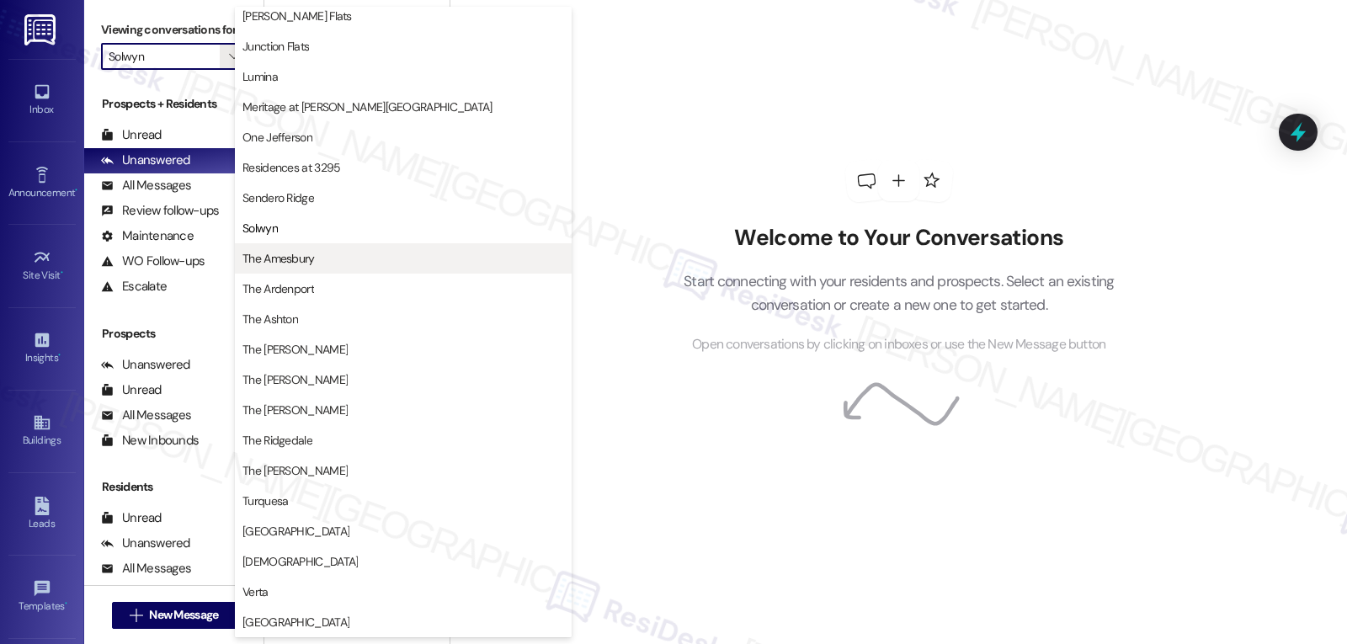
click at [317, 261] on span "The Amesbury" at bounding box center [403, 258] width 322 height 17
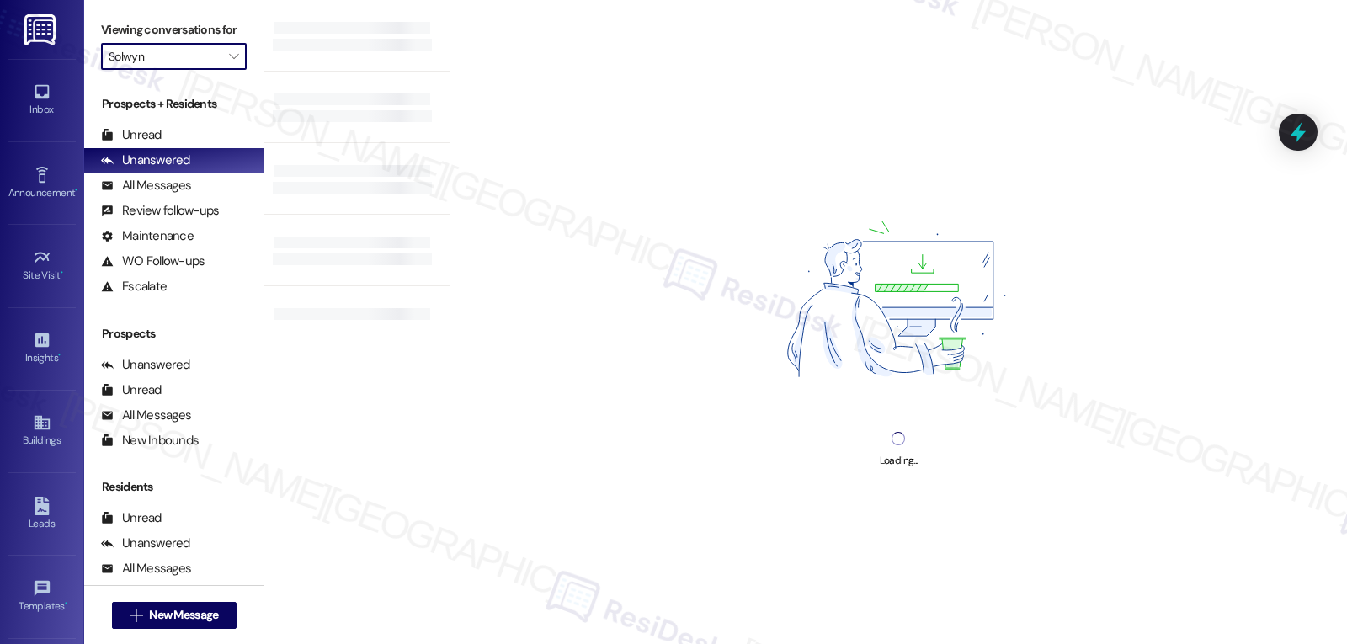
type input "The Amesbury"
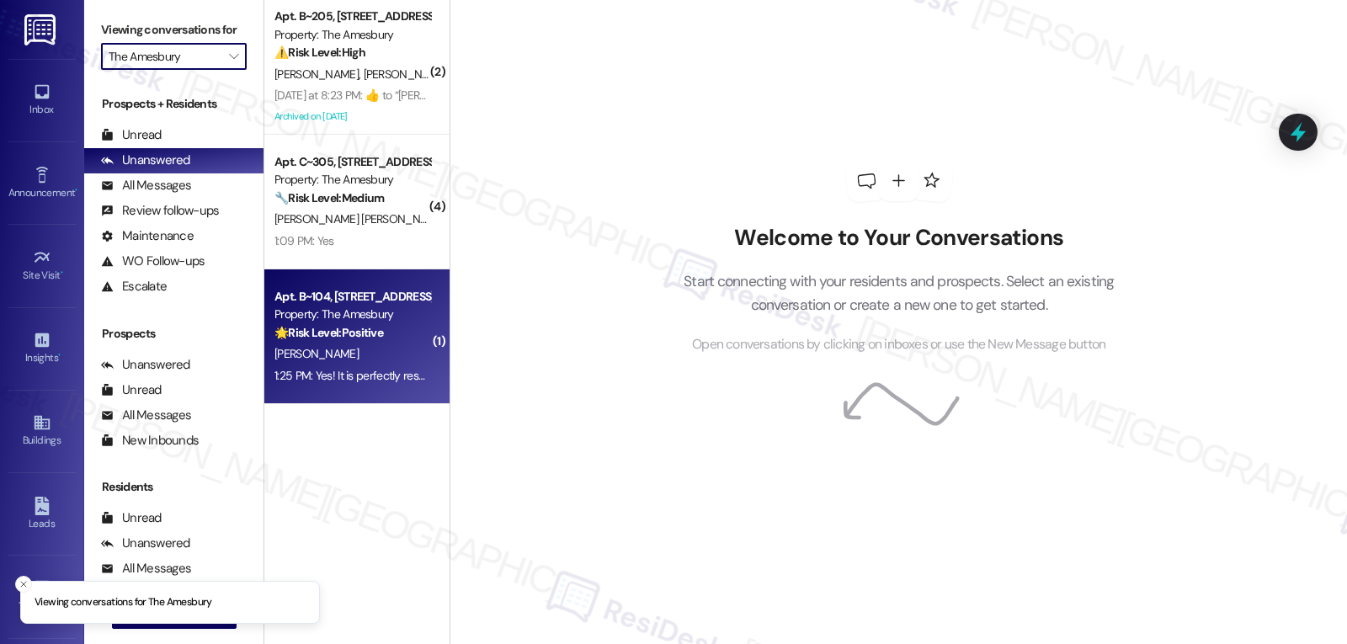
click at [372, 379] on div "1:25 PM: Yes! It is perfectly resolved, thank you very much. 1:25 PM: Yes! It i…" at bounding box center [414, 375] width 280 height 15
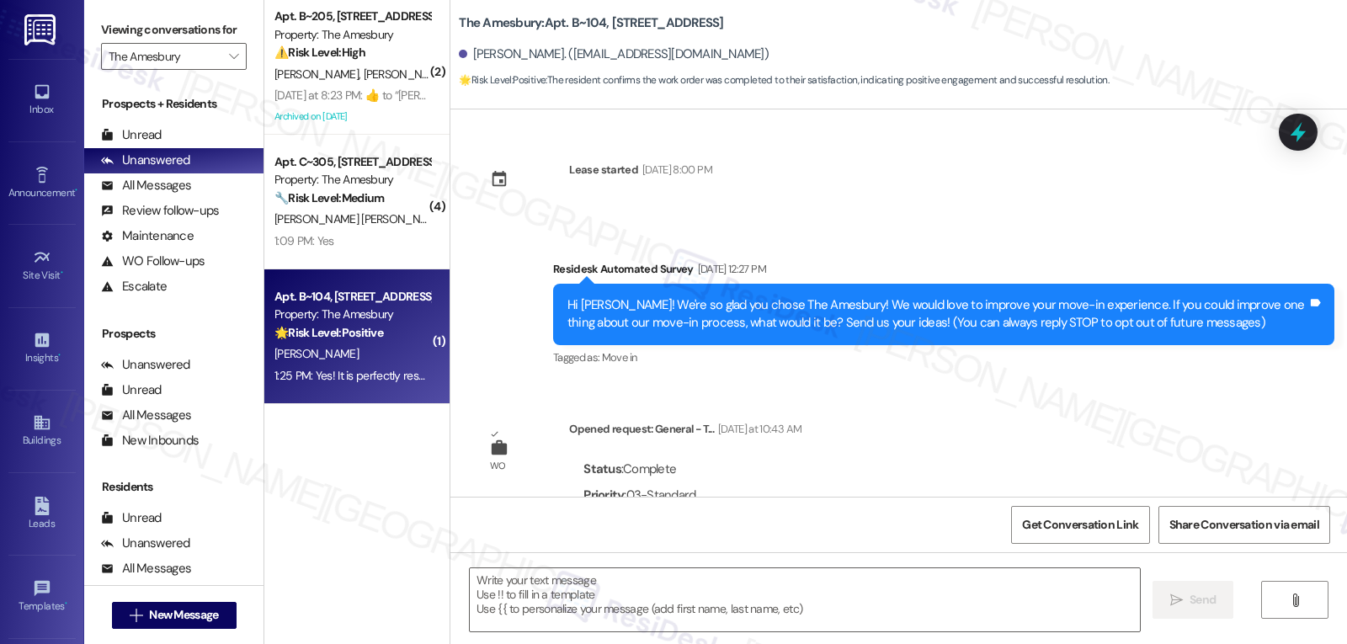
scroll to position [373, 0]
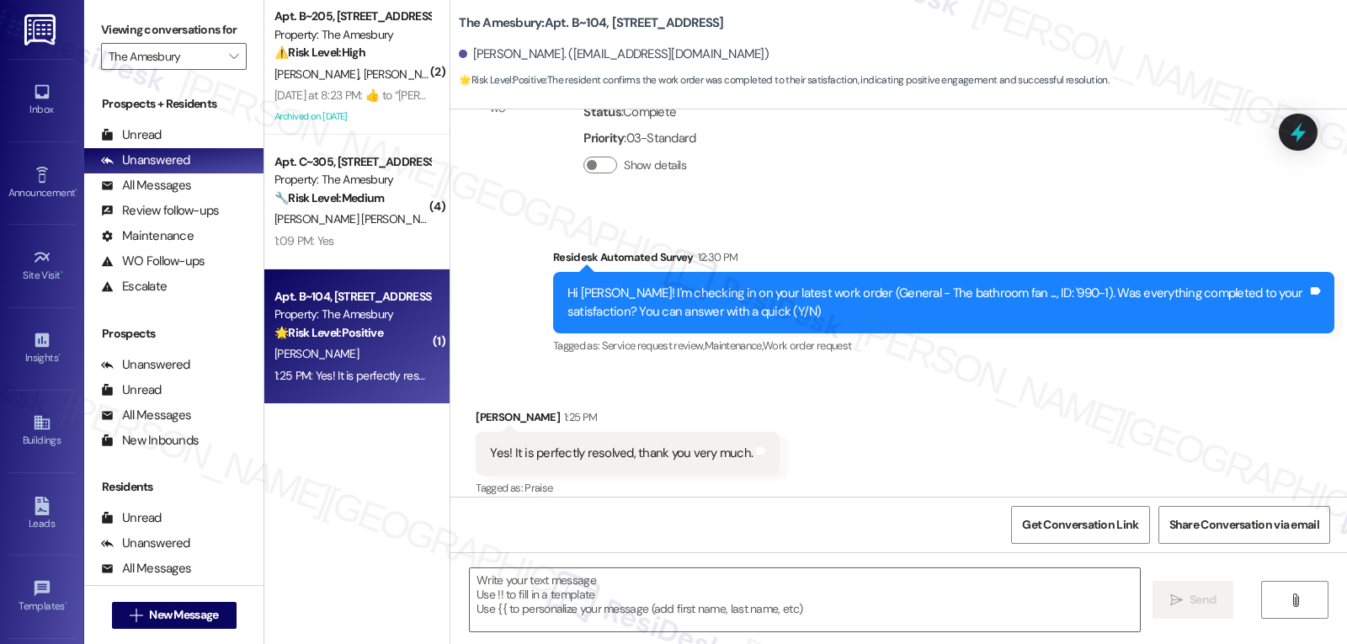
type textarea "Fetching suggested responses. Please feel free to read through the conversation…"
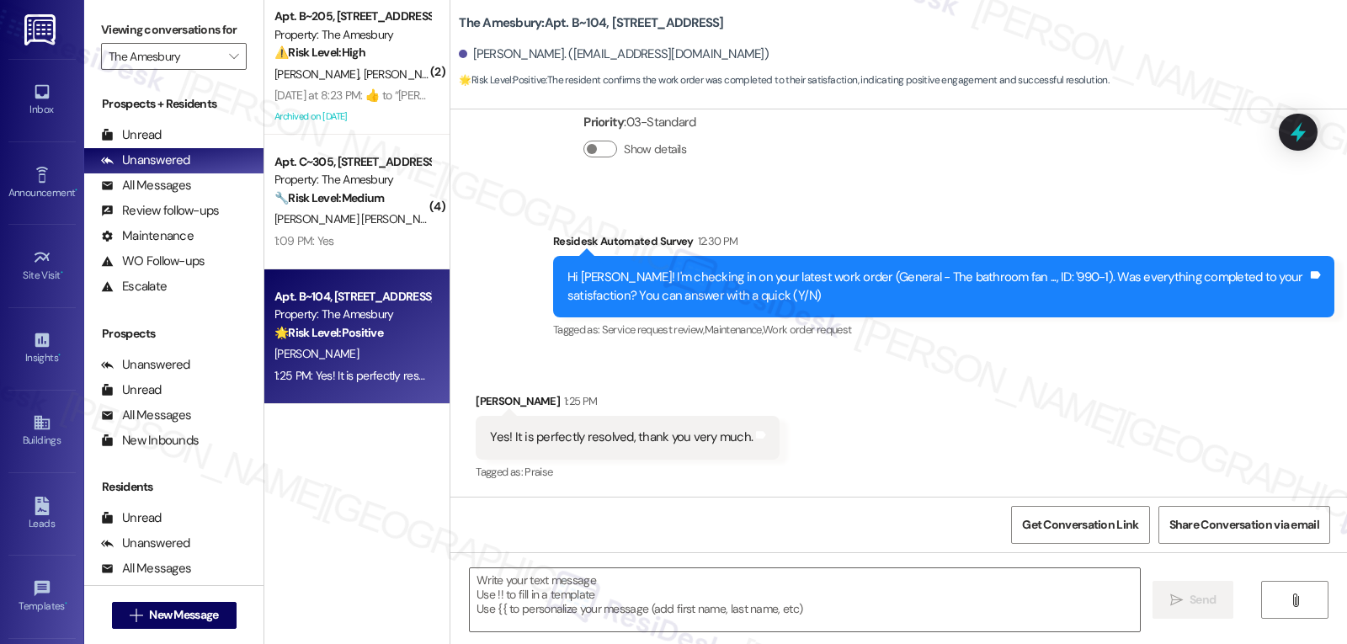
scroll to position [374, 0]
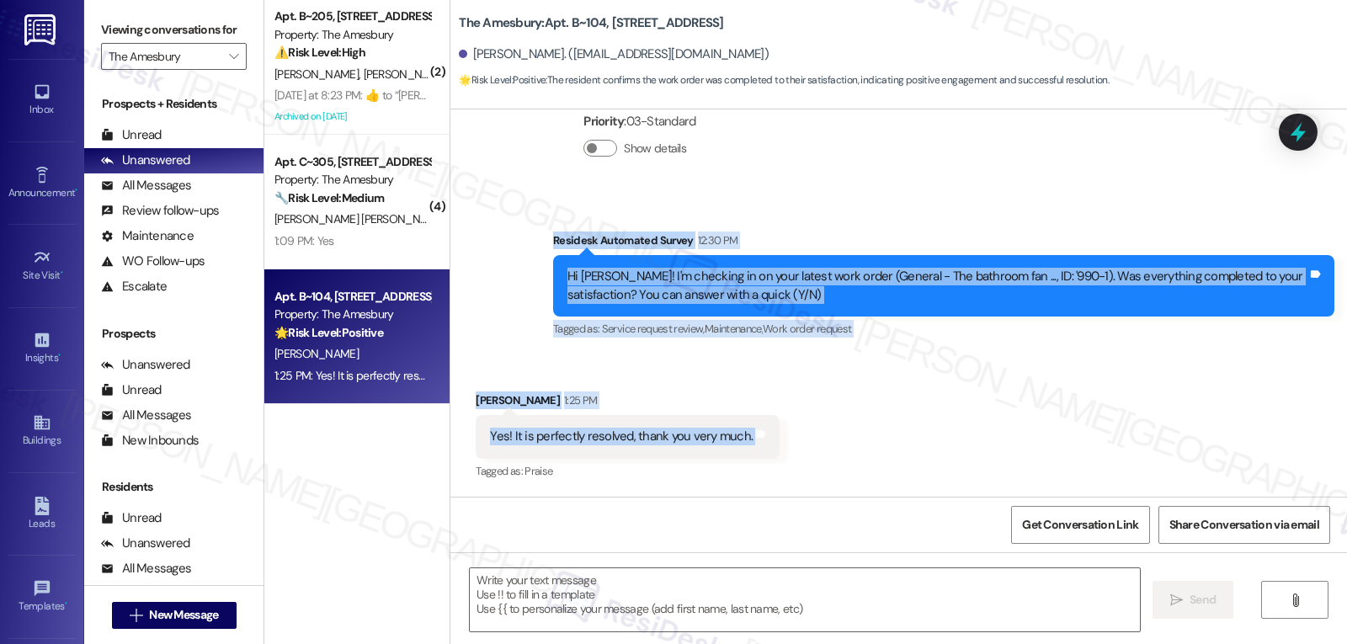
drag, startPoint x: 541, startPoint y: 240, endPoint x: 807, endPoint y: 445, distance: 336.3
click at [807, 445] on div "Lease started [DATE] 8:00 PM Survey, sent via SMS Residesk Automated Survey [DA…" at bounding box center [898, 302] width 897 height 387
copy div "Residesk Automated Survey 12:30 PM Hi [PERSON_NAME]! I'm checking in on your la…"
click at [599, 605] on textarea at bounding box center [805, 599] width 670 height 63
paste textarea "That’s wonderful to hear, [PERSON_NAME]! I’m glad the bathroom fan issue was re…"
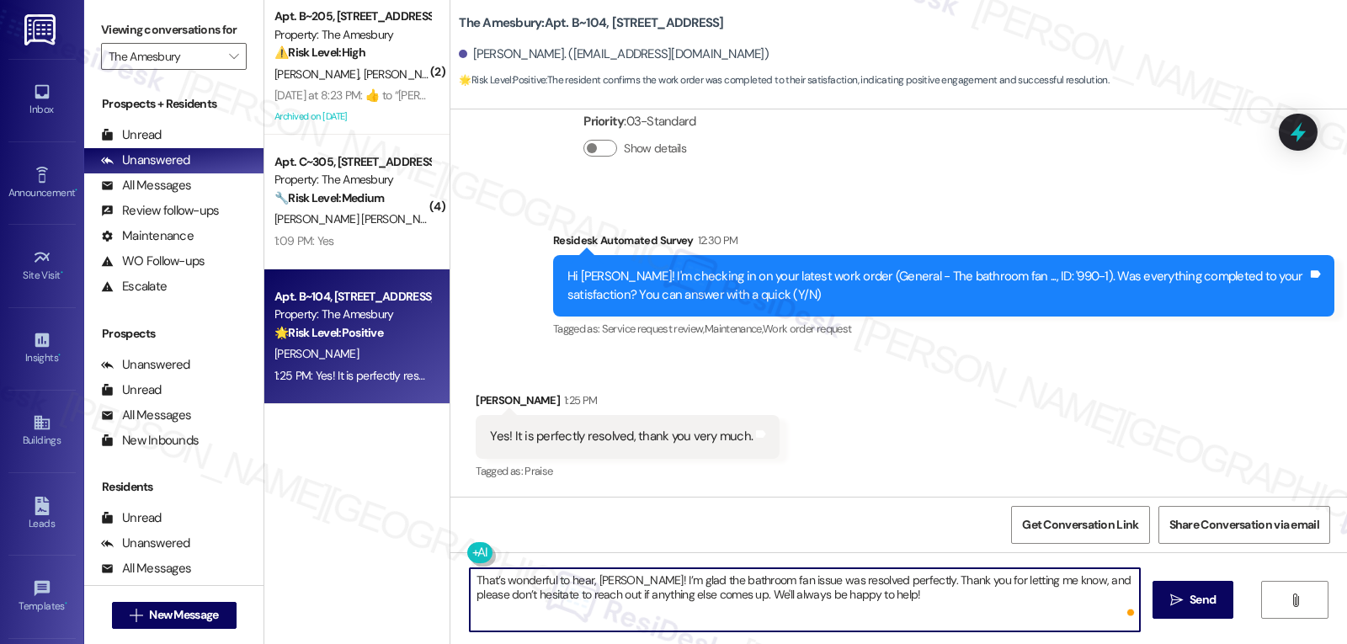
type textarea "That’s wonderful to hear, [PERSON_NAME]! I’m glad the bathroom fan issue was re…"
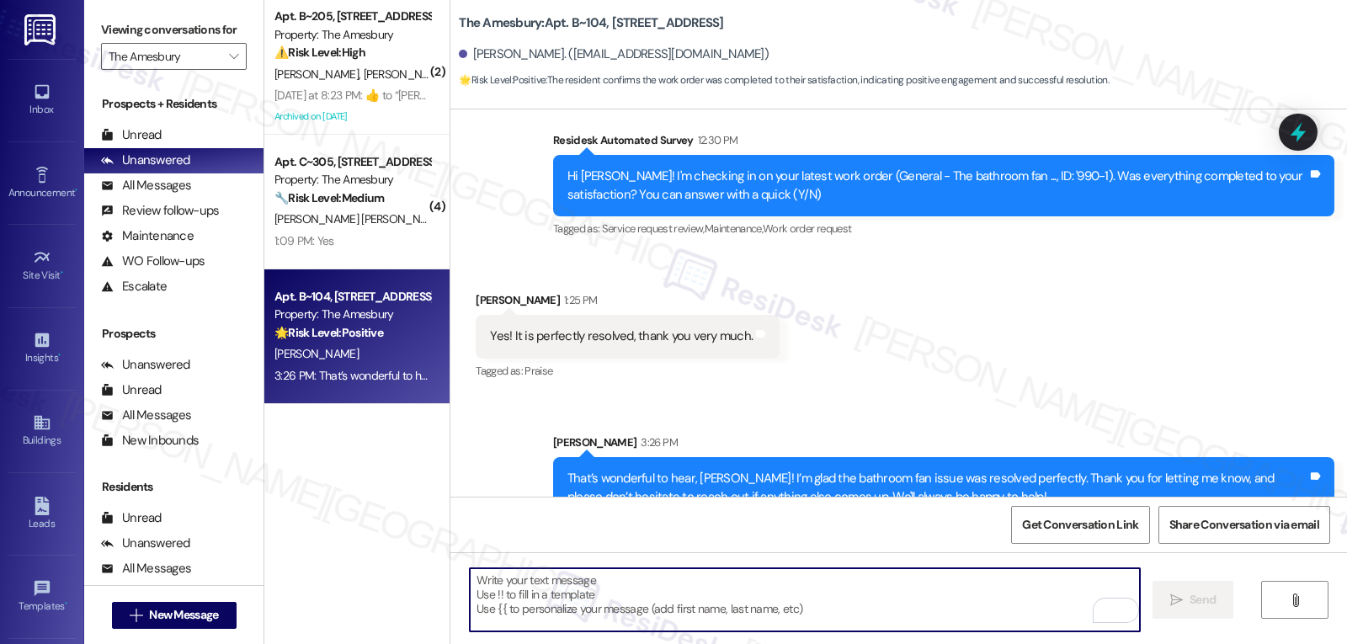
scroll to position [509, 0]
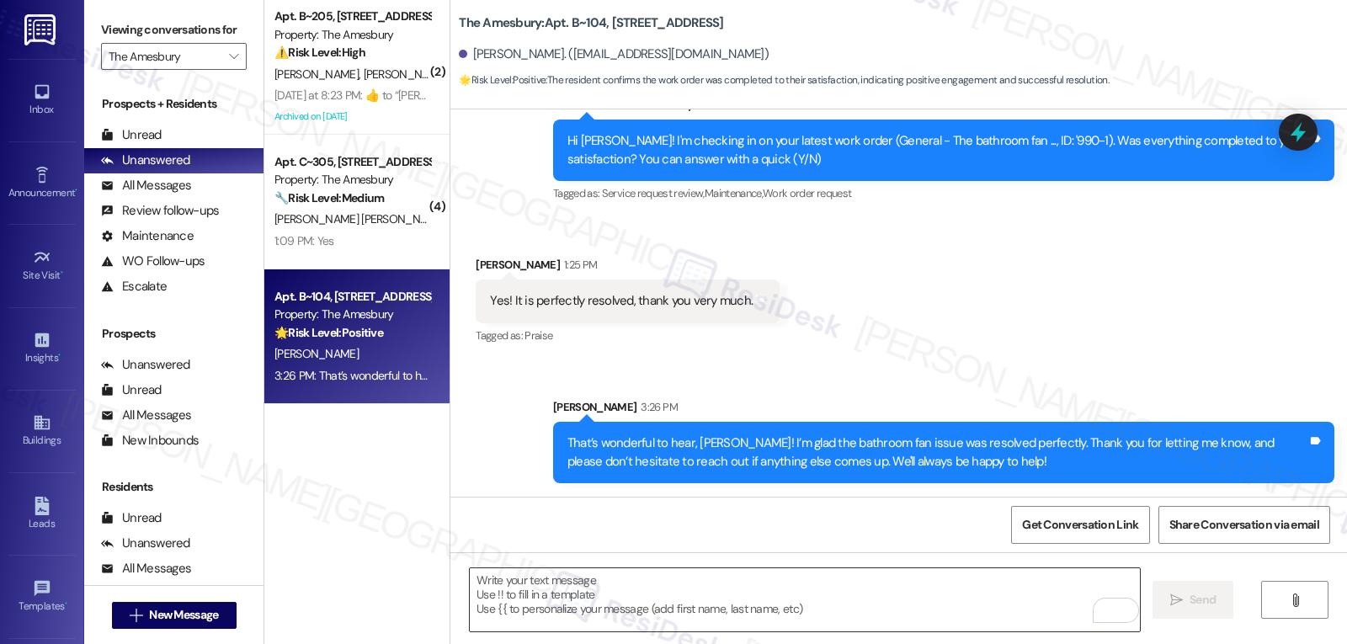
click at [687, 603] on textarea "To enrich screen reader interactions, please activate Accessibility in Grammarl…" at bounding box center [805, 599] width 670 height 63
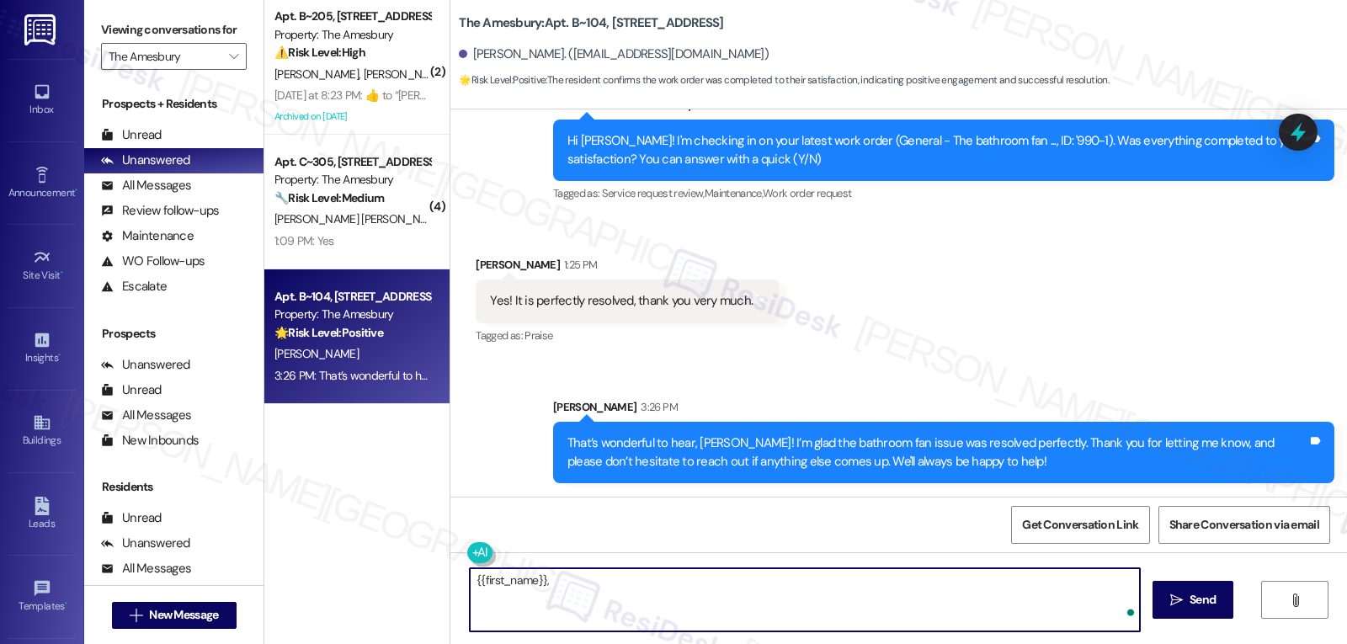
paste textarea "how’s everything going for you at {{property}}? Has it met your expectations so…"
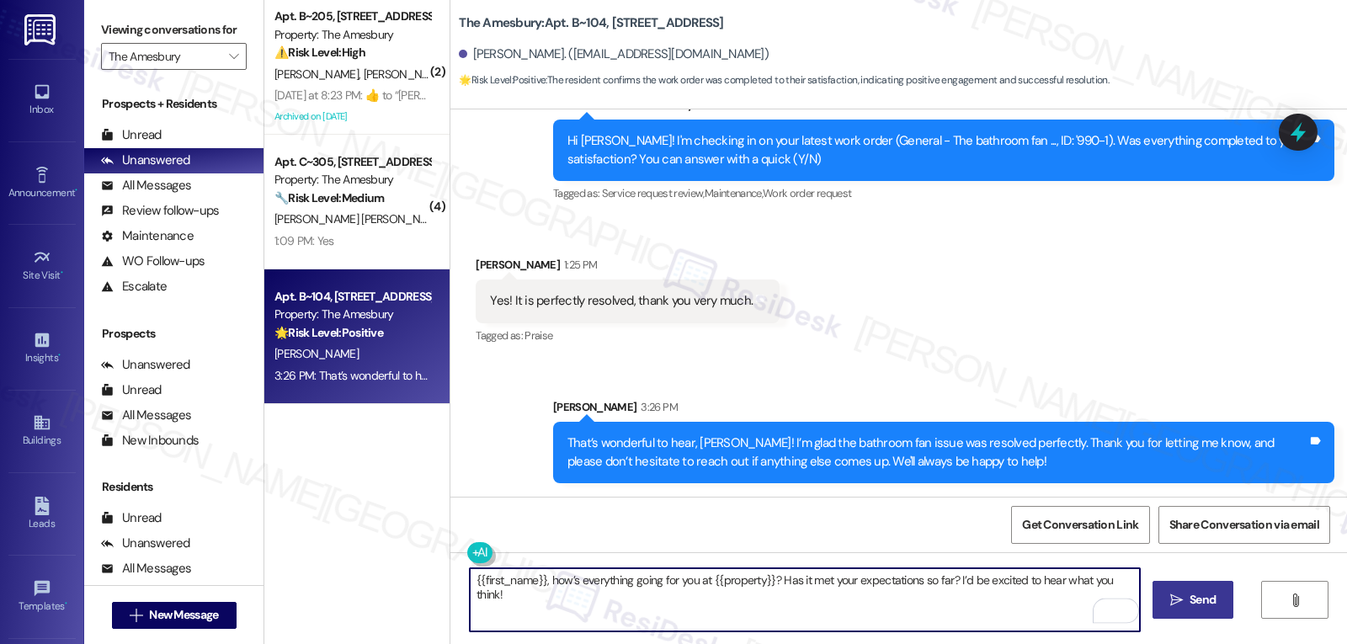
type textarea "{{first_name}}, how’s everything going for you at {{property}}? Has it met your…"
drag, startPoint x: 1180, startPoint y: 593, endPoint x: 1185, endPoint y: 603, distance: 11.3
click at [1183, 604] on span " Send" at bounding box center [1193, 600] width 53 height 18
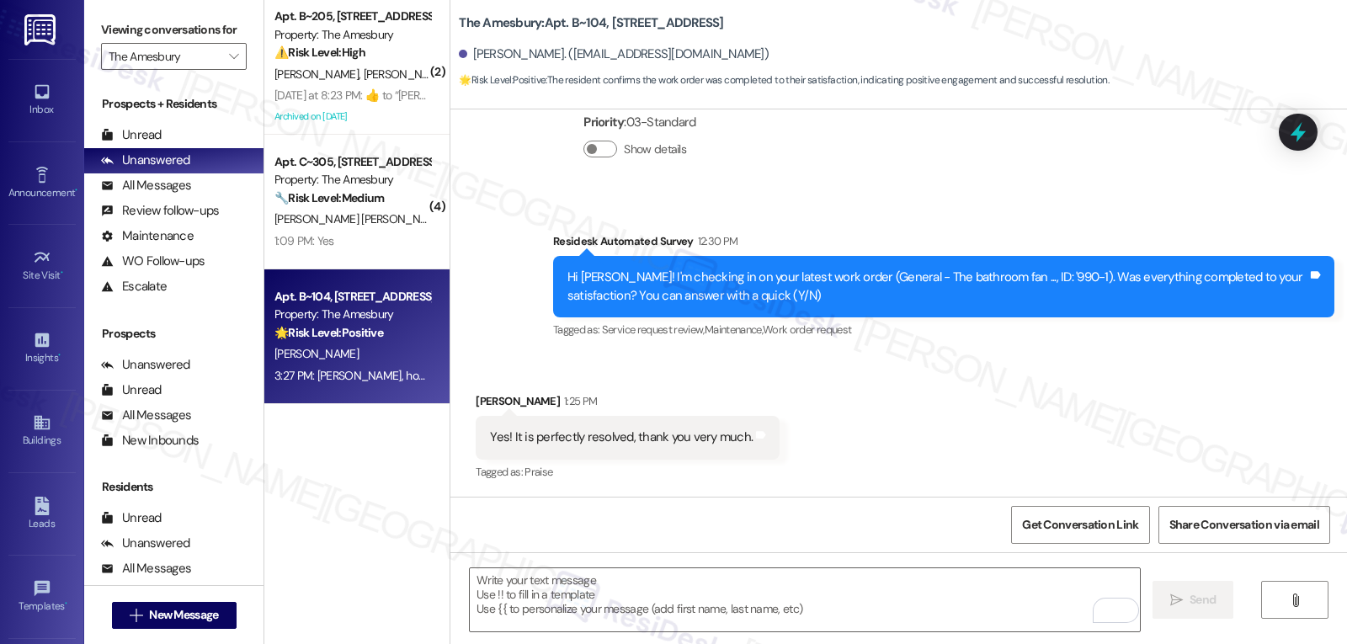
scroll to position [626, 0]
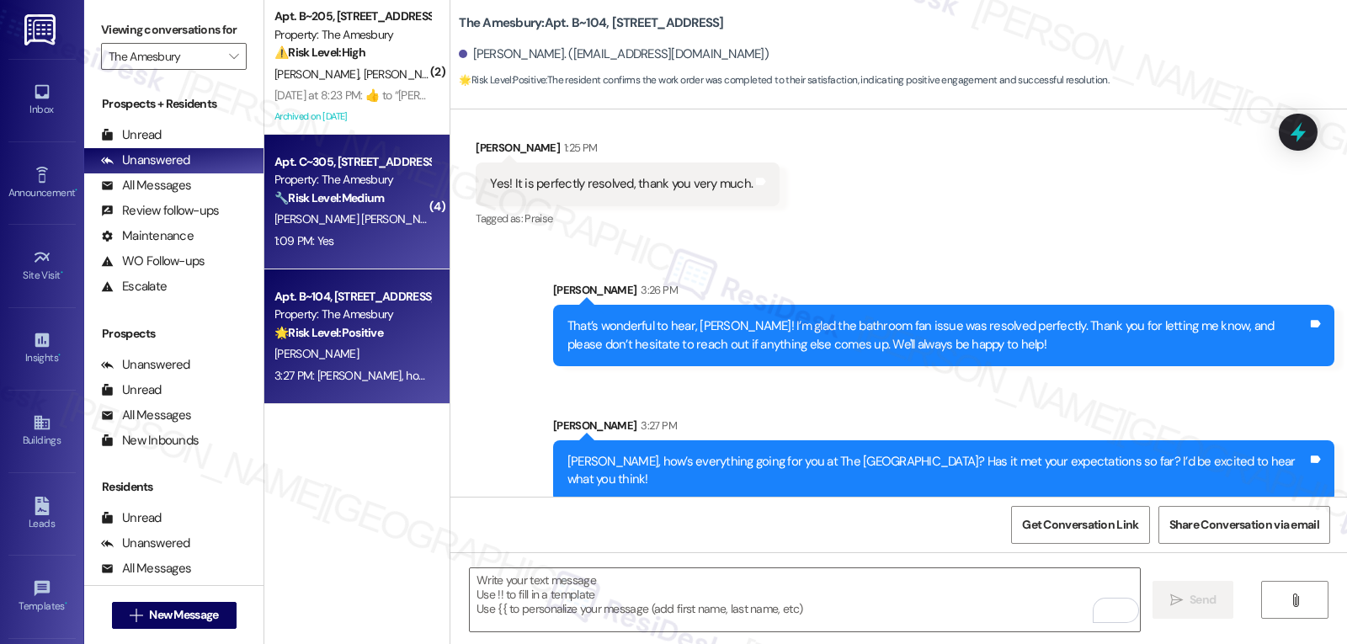
click at [368, 234] on div "1:09 PM: Yes 1:09 PM: Yes" at bounding box center [352, 241] width 159 height 21
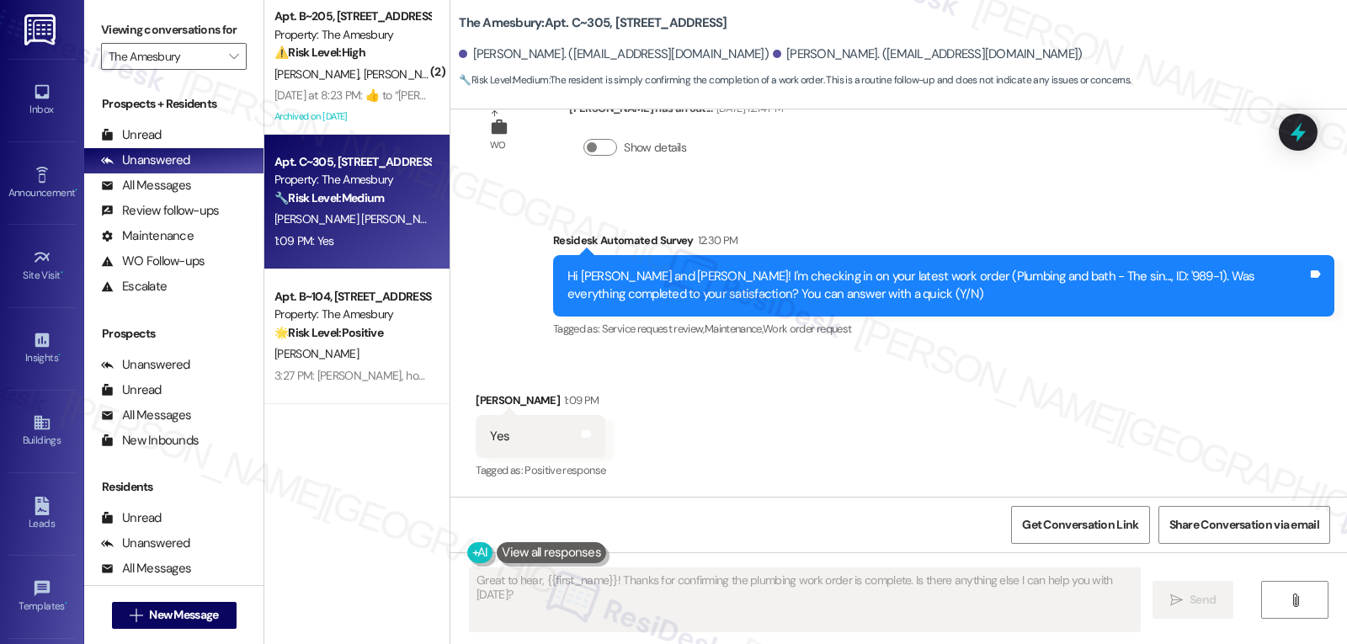
scroll to position [2290, 0]
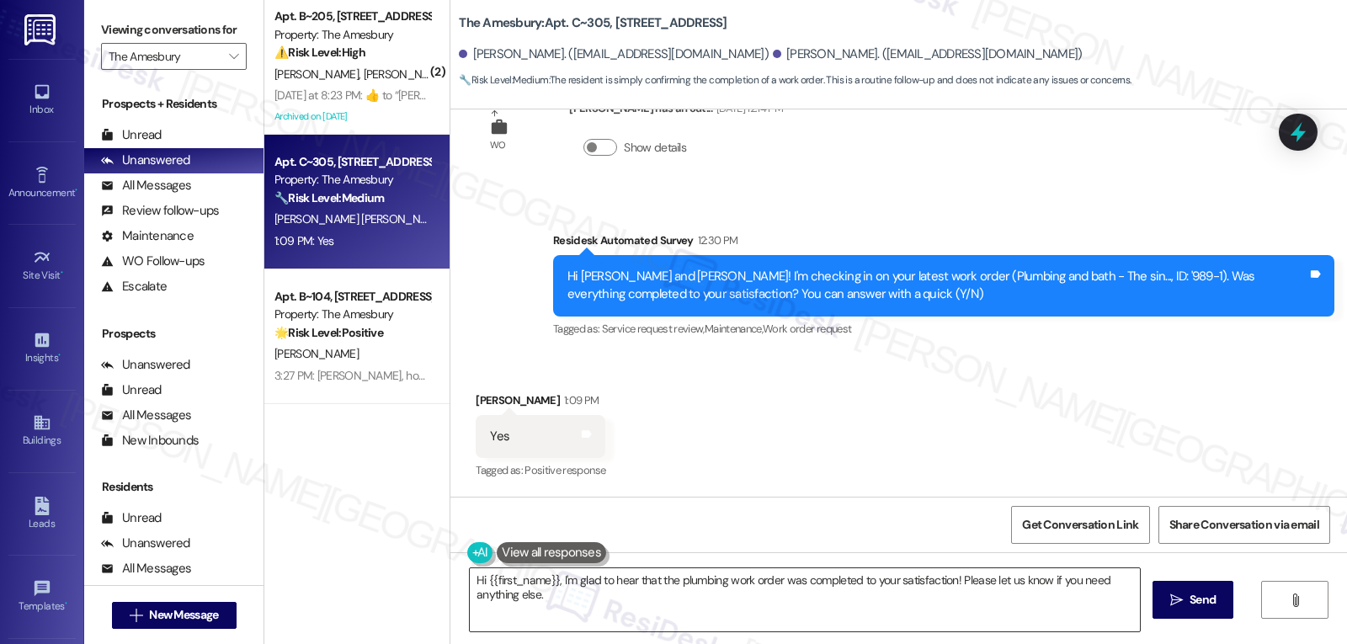
click at [581, 604] on textarea "Hi {{first_name}}, I'm glad to hear that the plumbing work order was completed …" at bounding box center [805, 599] width 670 height 63
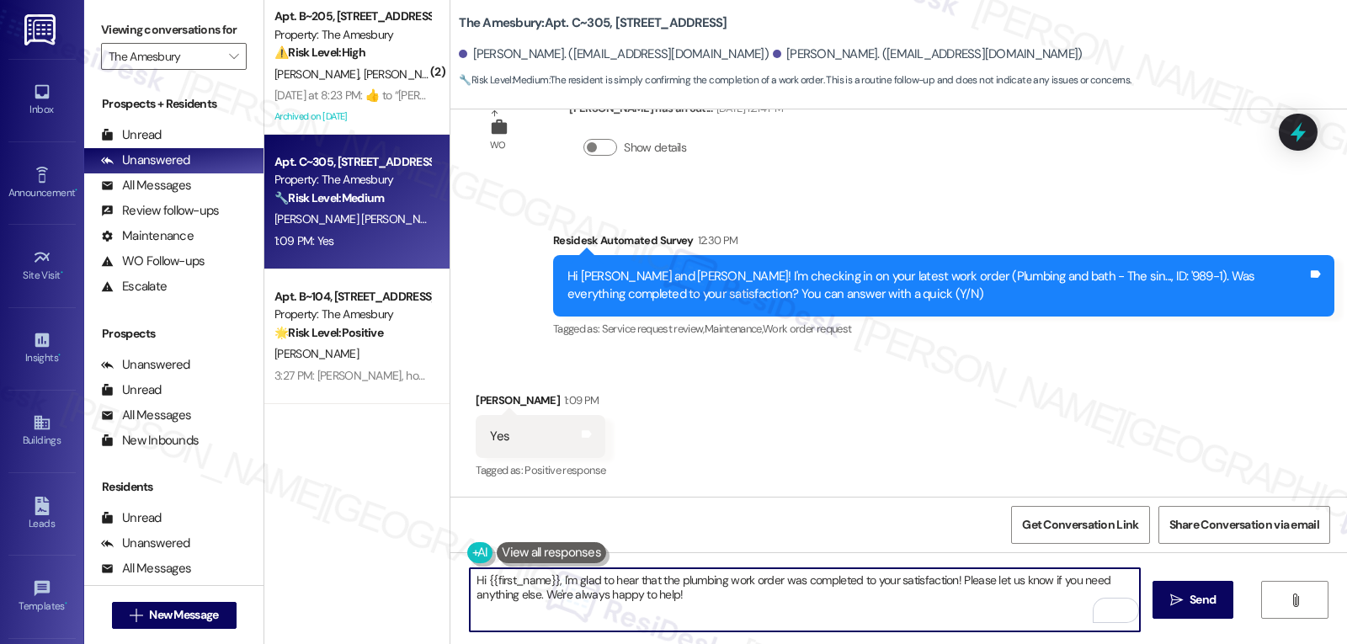
drag, startPoint x: 477, startPoint y: 581, endPoint x: 548, endPoint y: 578, distance: 71.6
click at [548, 578] on textarea "Hi {{first_name}}, I'm glad to hear that the plumbing work order was completed …" at bounding box center [805, 599] width 670 height 63
click at [650, 598] on textarea "Hi [PERSON_NAME], I'm glad to hear that the plumbing work order was completed t…" at bounding box center [805, 599] width 670 height 63
type textarea "Hi [PERSON_NAME], I'm glad to hear that the plumbing work order was completed t…"
click at [1198, 601] on span "Send" at bounding box center [1203, 600] width 26 height 18
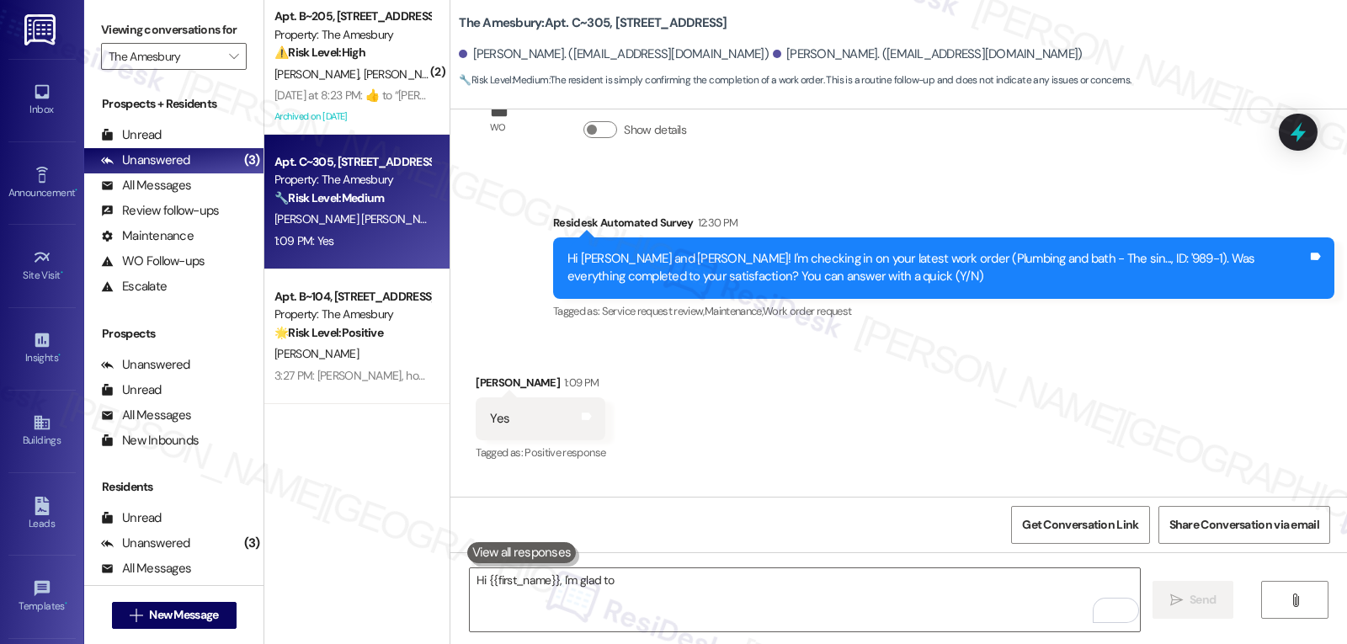
scroll to position [2289, 0]
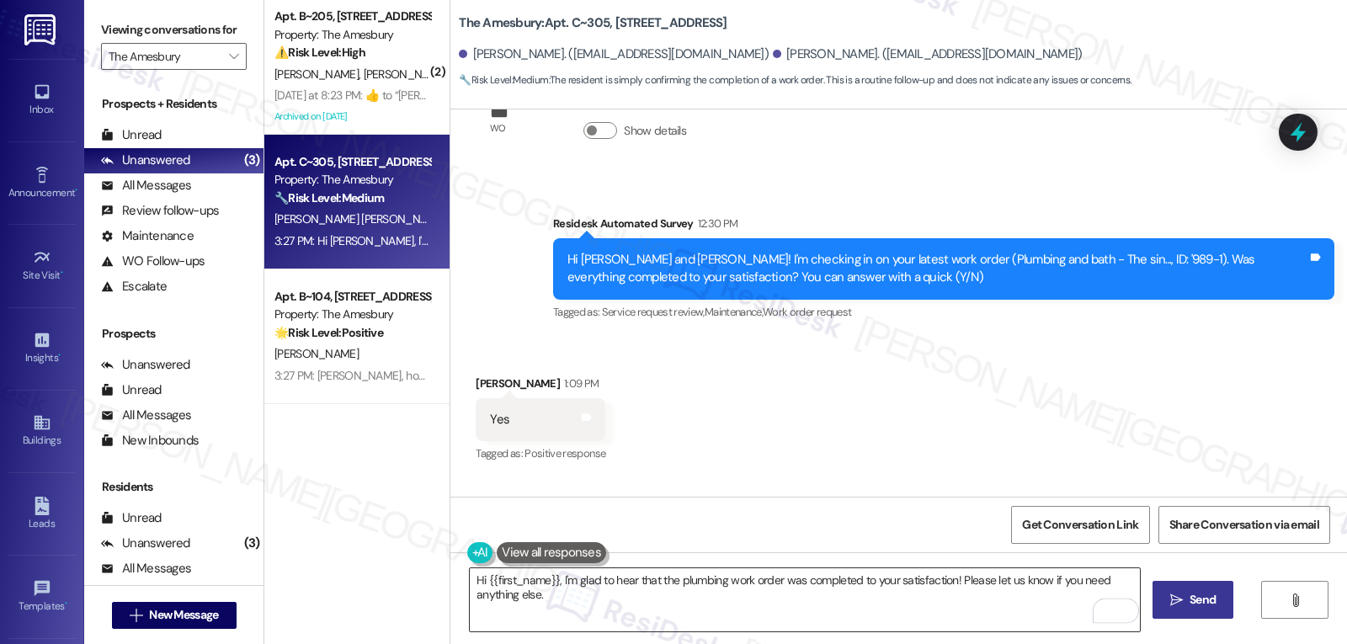
click at [594, 595] on textarea "Hi {{first_name}}, I'm glad to hear that the plumbing work order was completed …" at bounding box center [805, 599] width 670 height 63
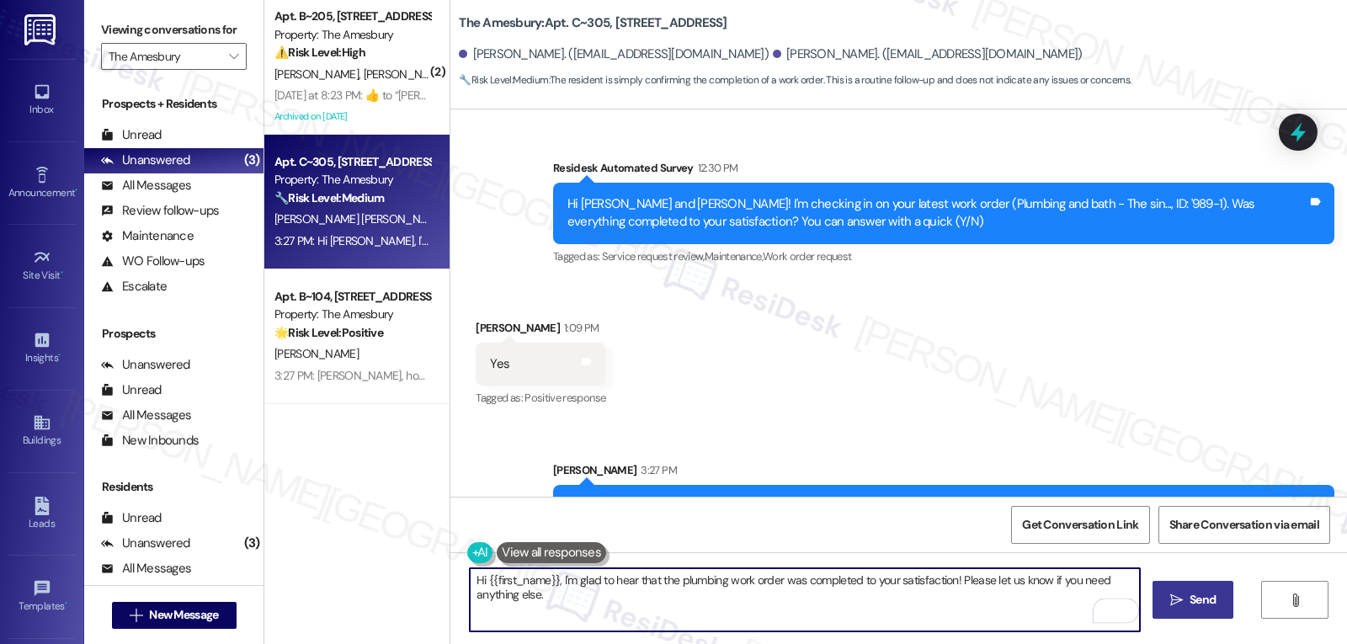
scroll to position [2426, 0]
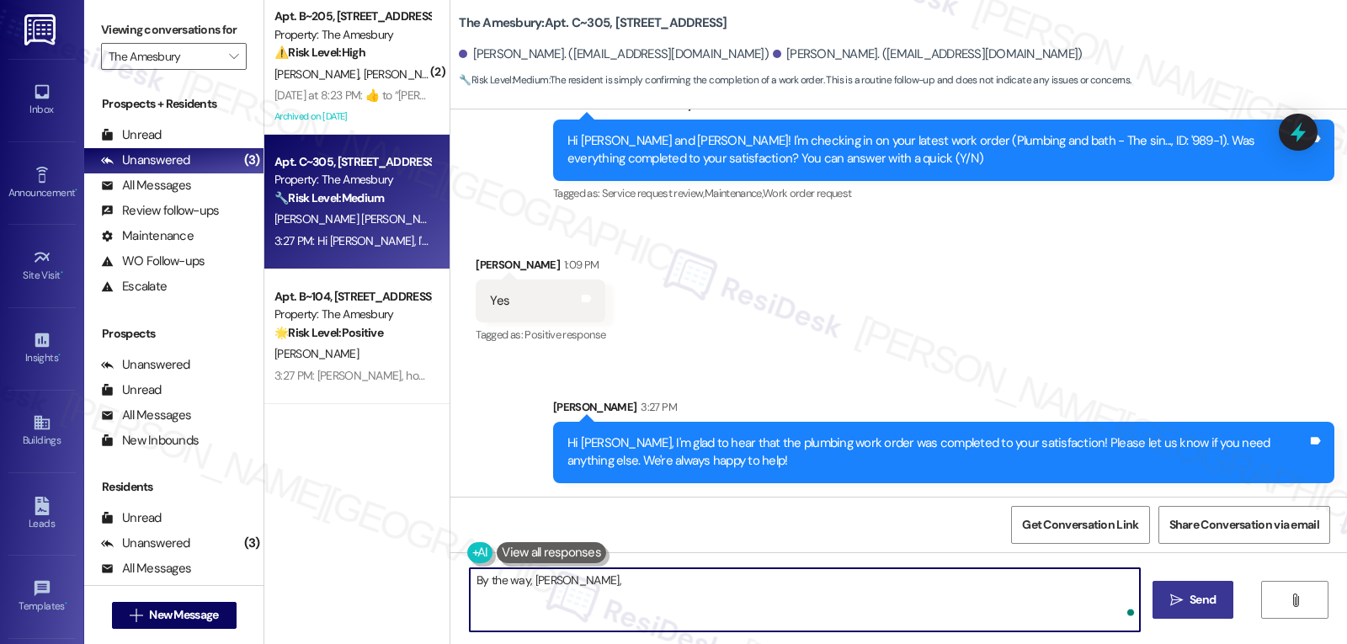
paste textarea "I’ve been meaning to check in. How has your experience at {{property}} been so …"
type textarea "By the way, [PERSON_NAME], I’ve been meaning to check in. How has your experien…"
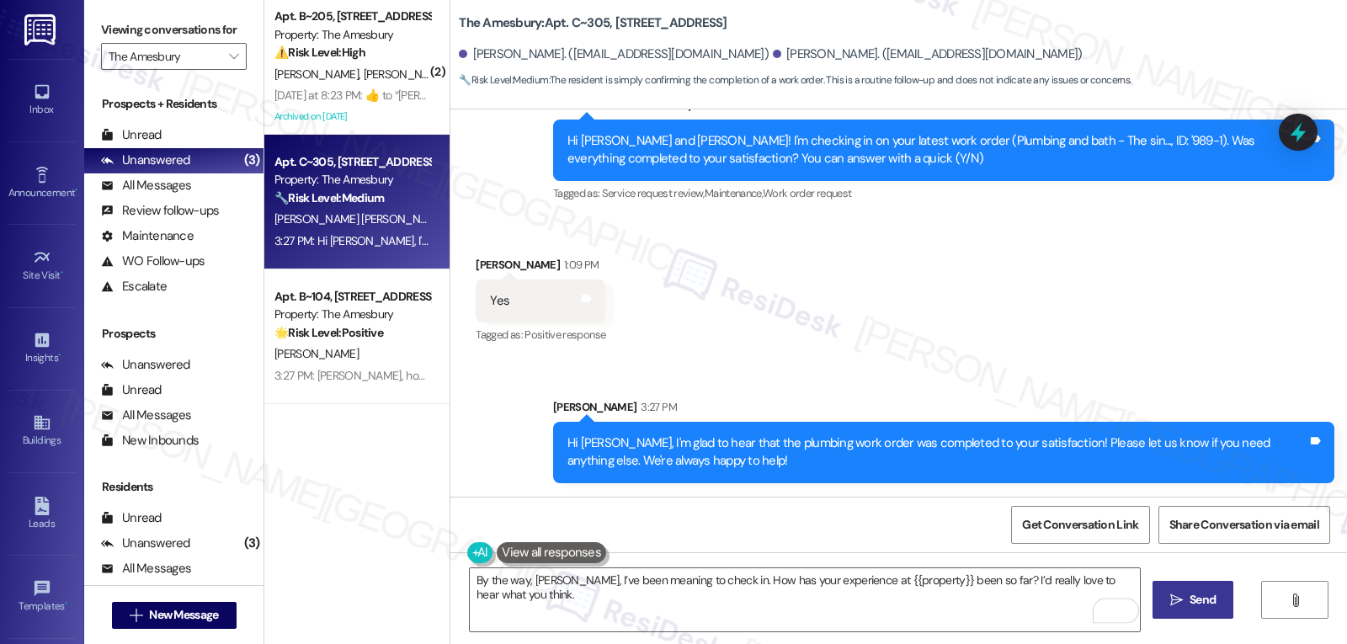
click at [1173, 601] on icon "" at bounding box center [1176, 600] width 13 height 13
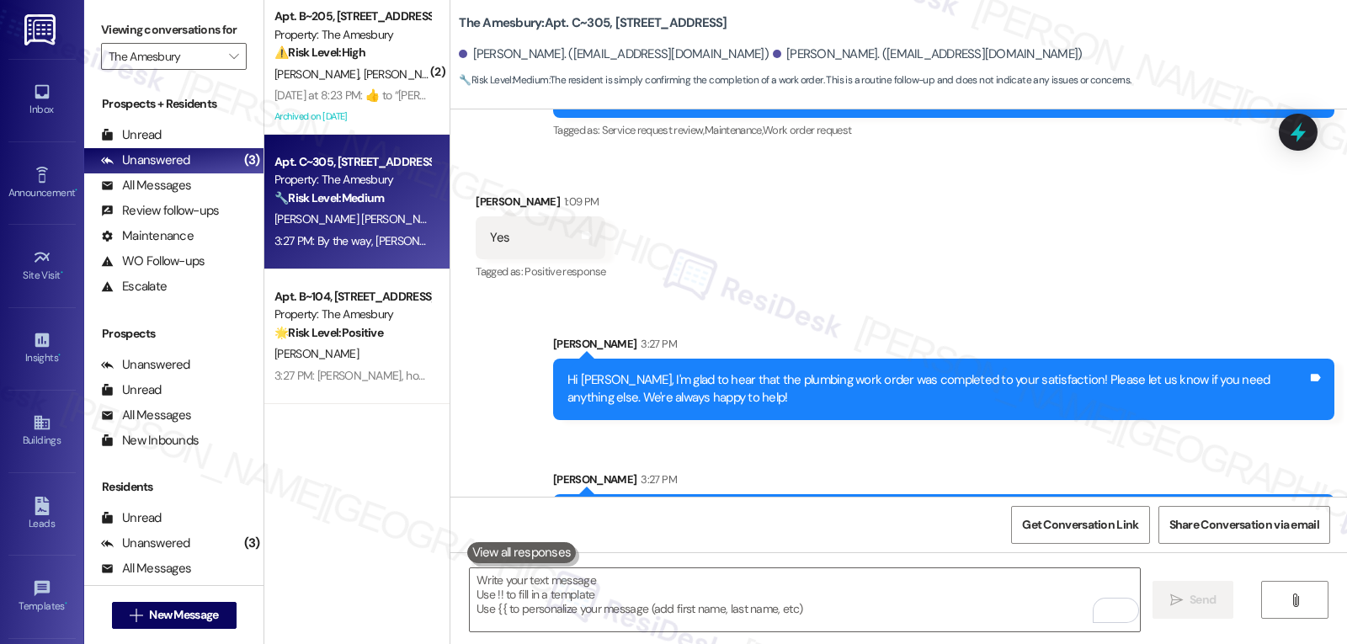
scroll to position [2543, 0]
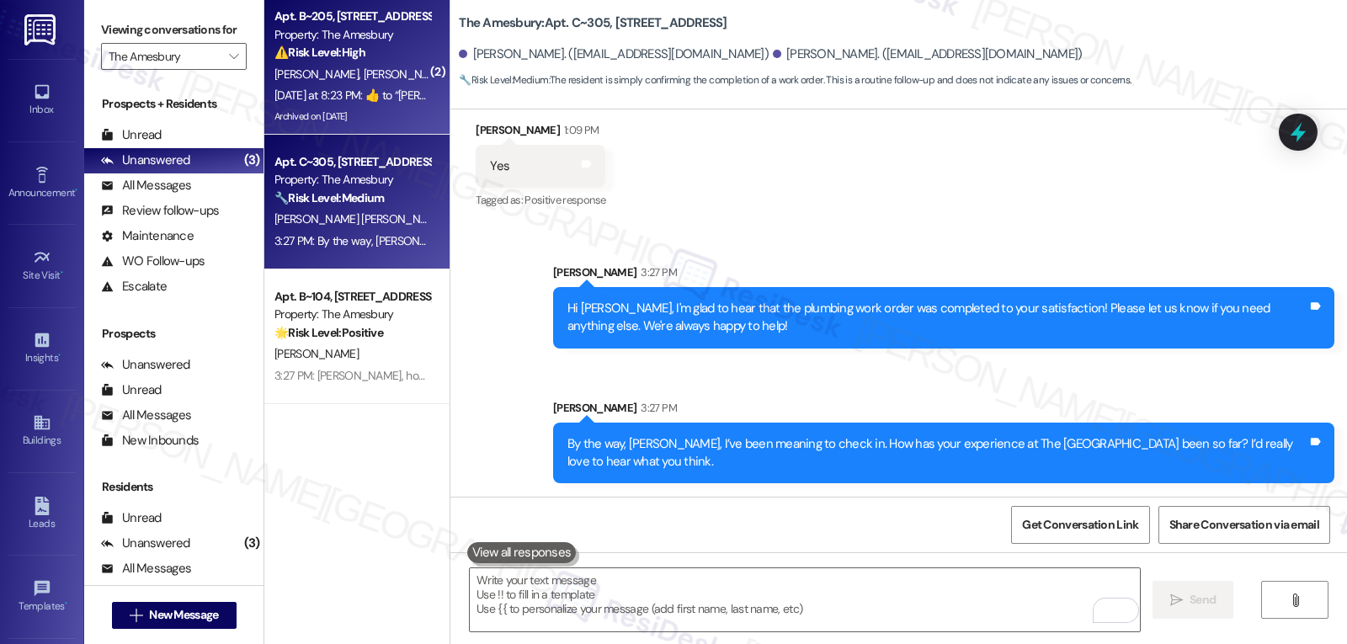
click at [306, 85] on div "[DATE] at 8:23 PM:  ​👍​ to “ [PERSON_NAME] (The Amesbury): Hi [PERSON_NAME], th…" at bounding box center [352, 95] width 159 height 21
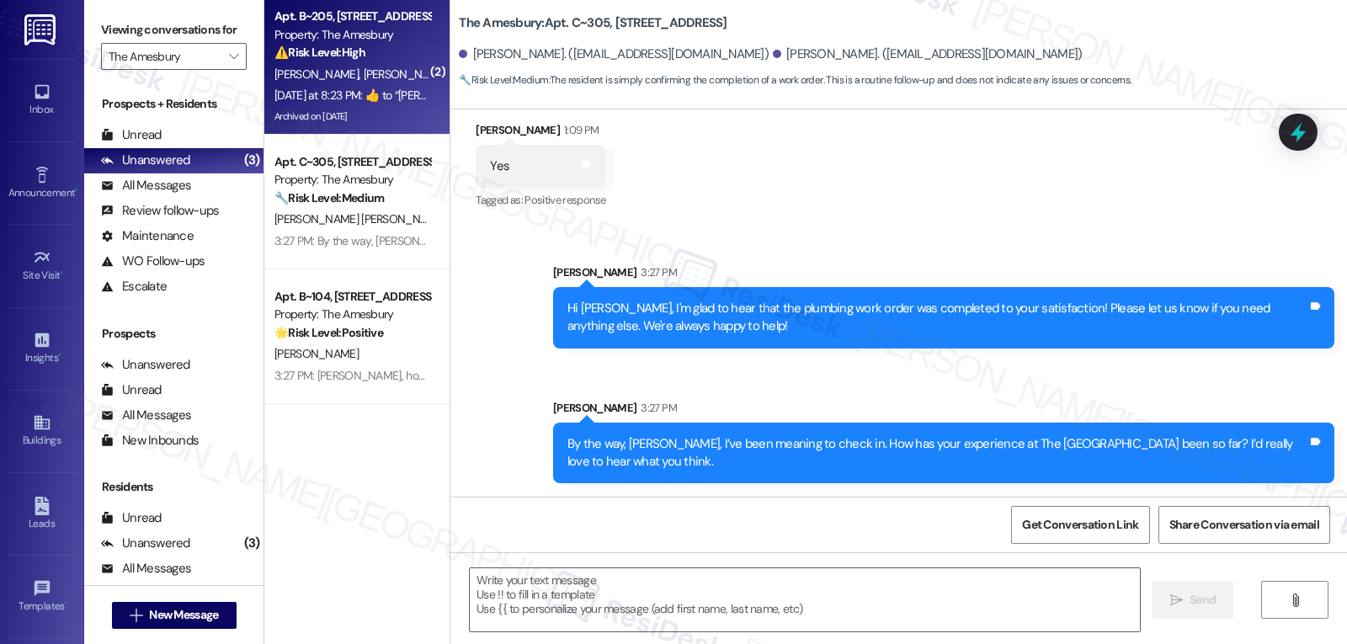
type textarea "Fetching suggested responses. Please feel free to read through the conversation…"
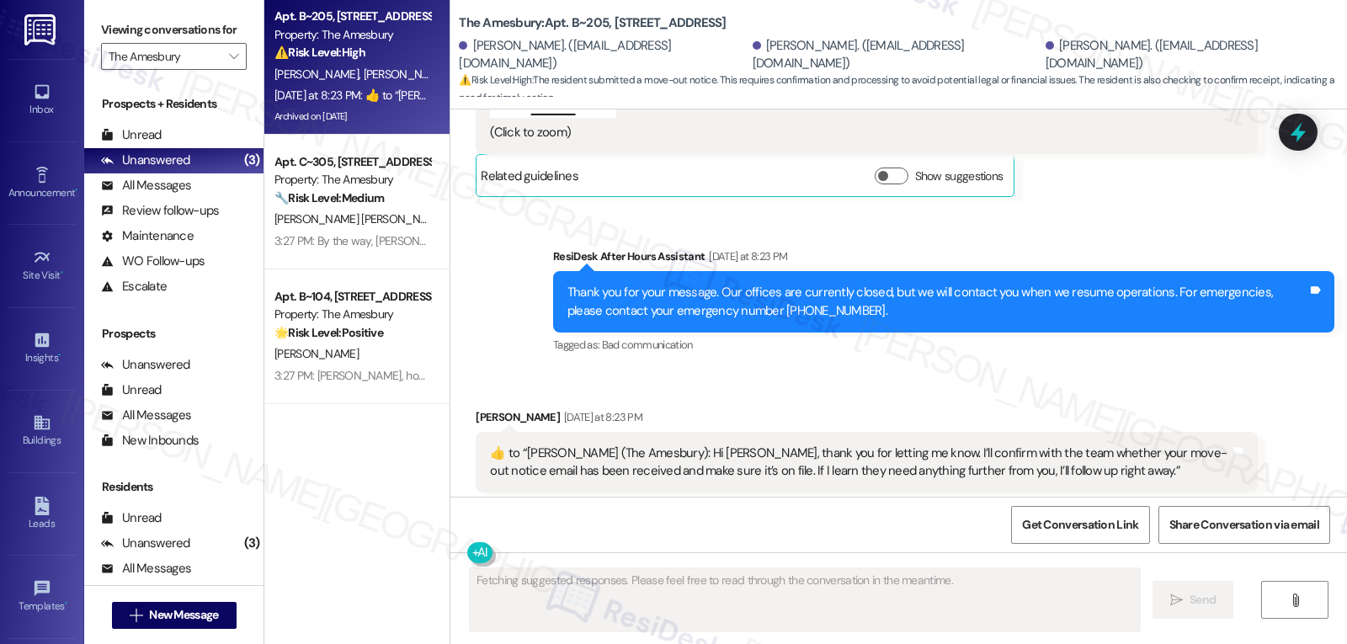
scroll to position [11858, 0]
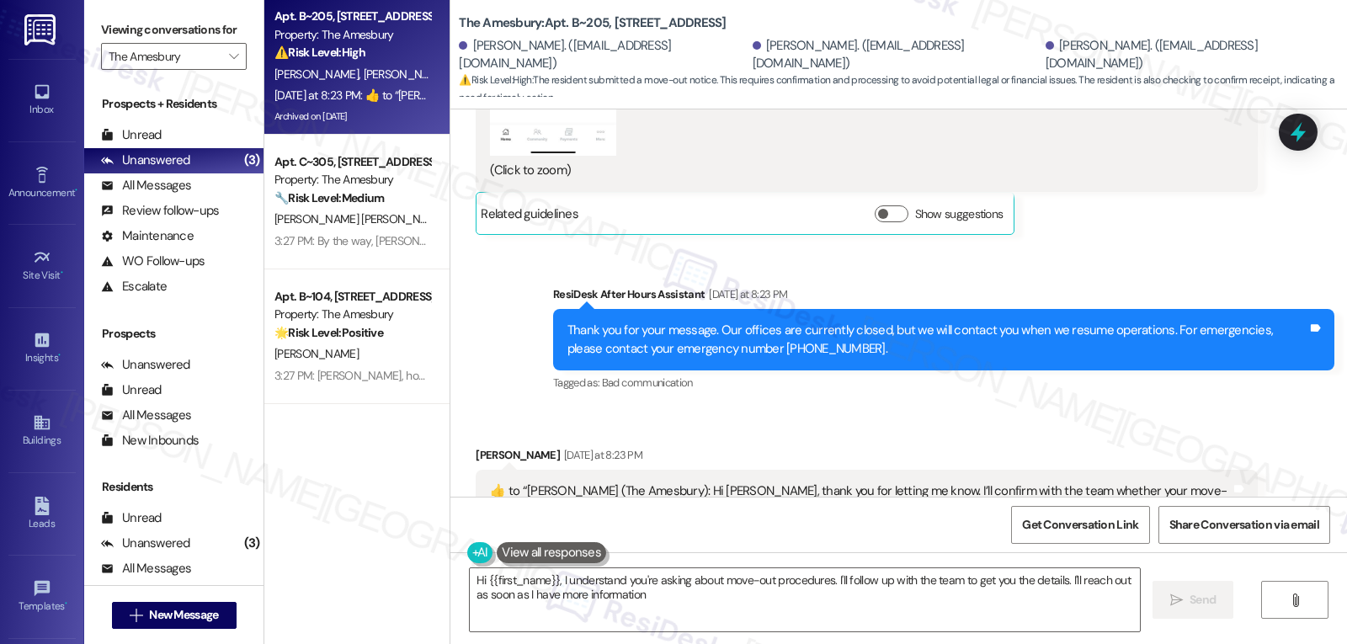
type textarea "Hi {{first_name}}, I understand you're asking about move-out procedures. I'll f…"
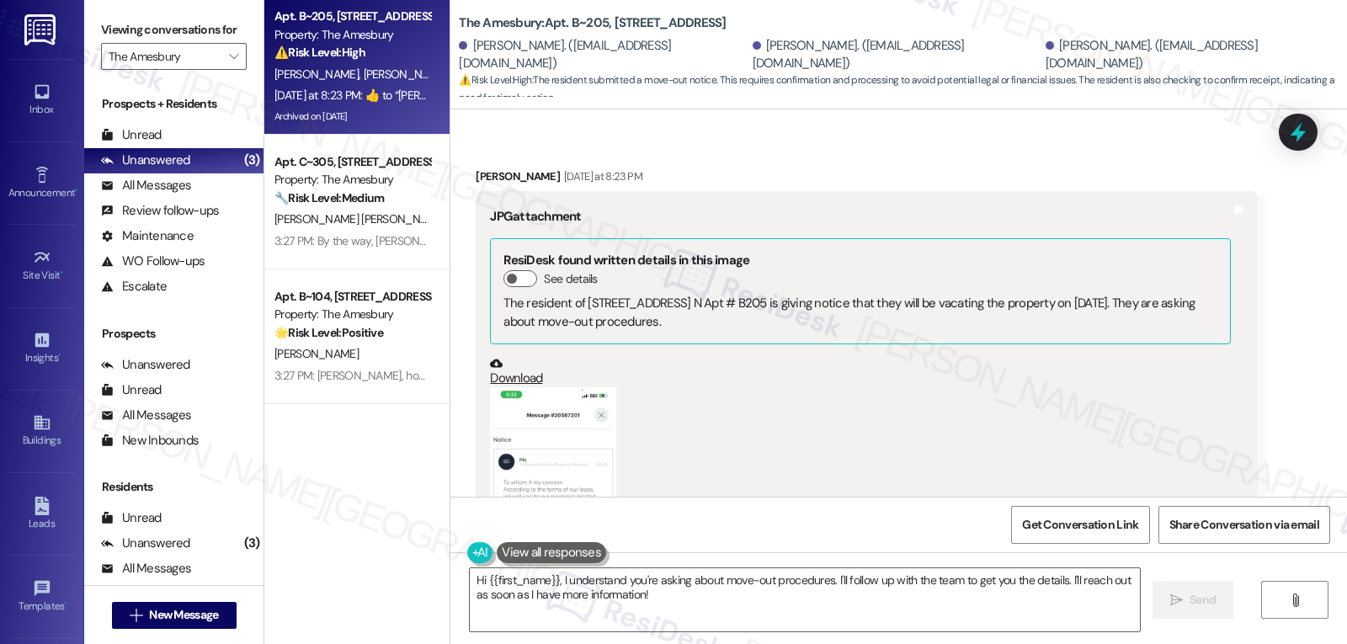
scroll to position [11522, 0]
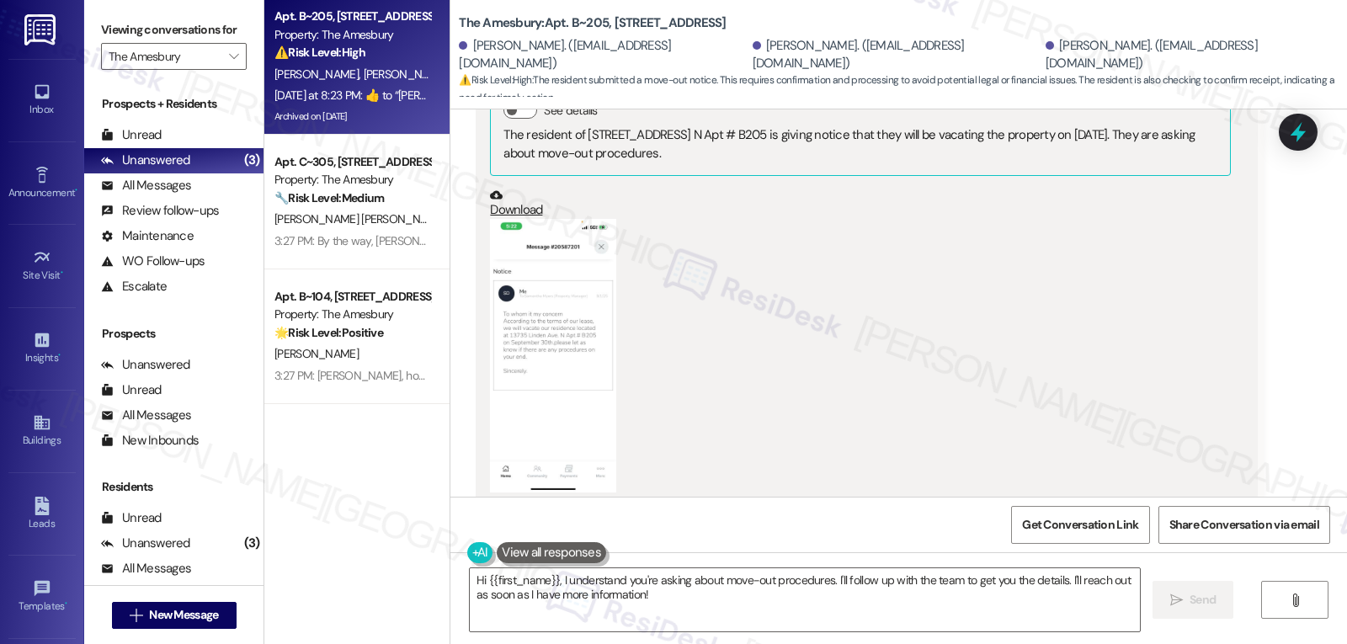
click at [571, 285] on button "Zoom image" at bounding box center [553, 356] width 126 height 274
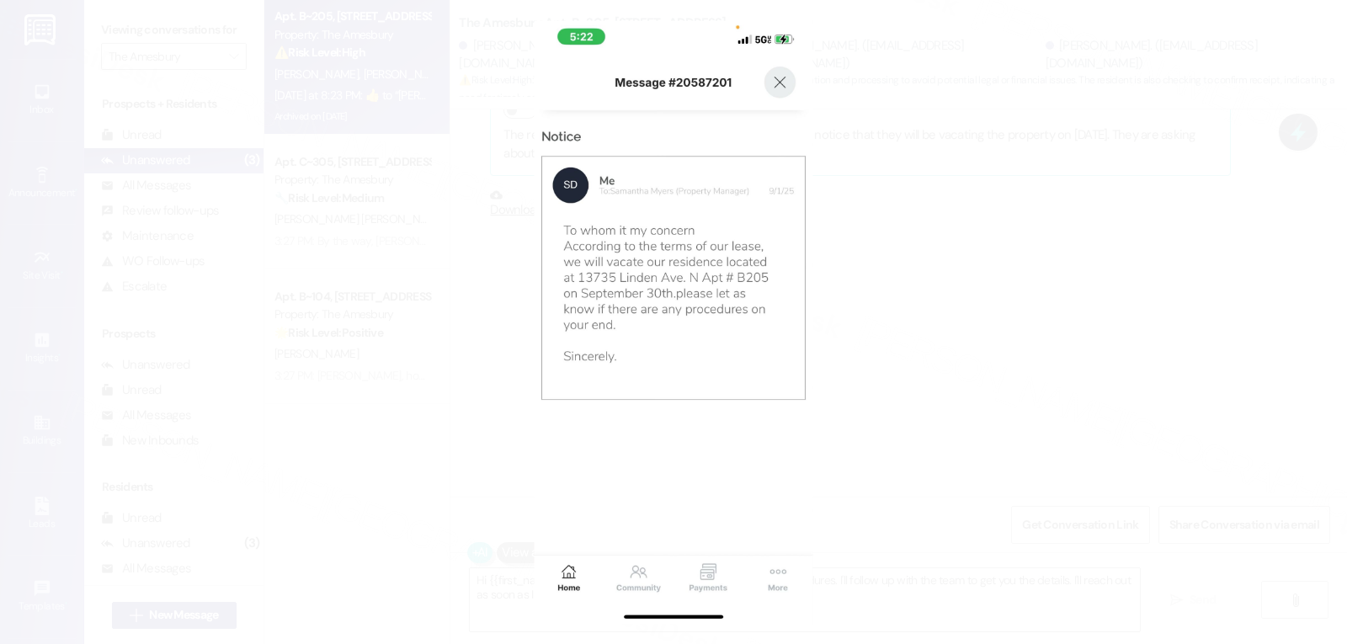
click at [1050, 347] on button "Unzoom image" at bounding box center [673, 322] width 1347 height 644
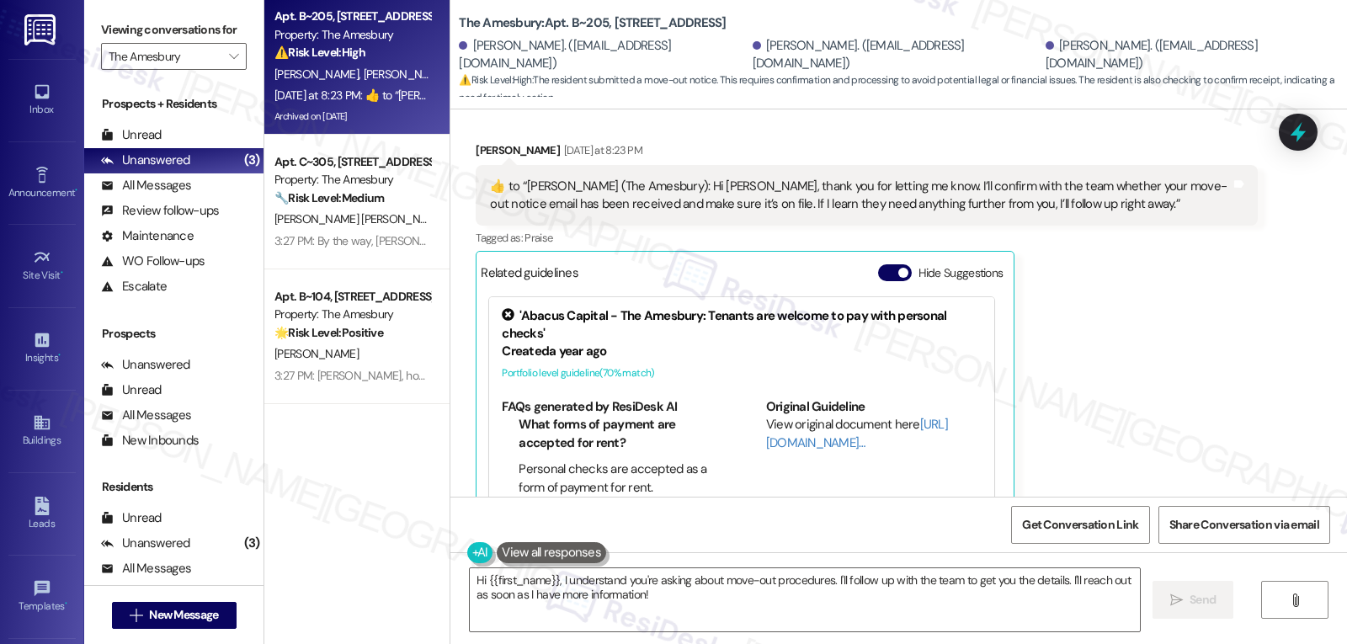
scroll to position [12195, 0]
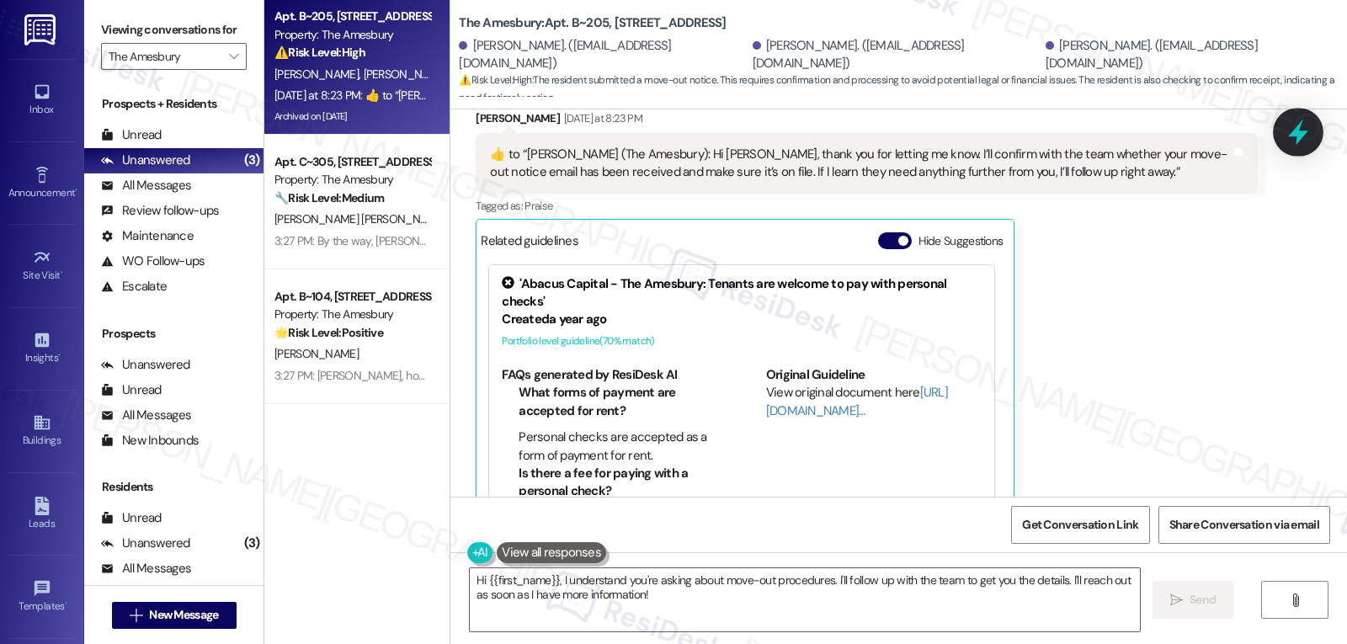
click at [1306, 141] on icon at bounding box center [1298, 132] width 29 height 29
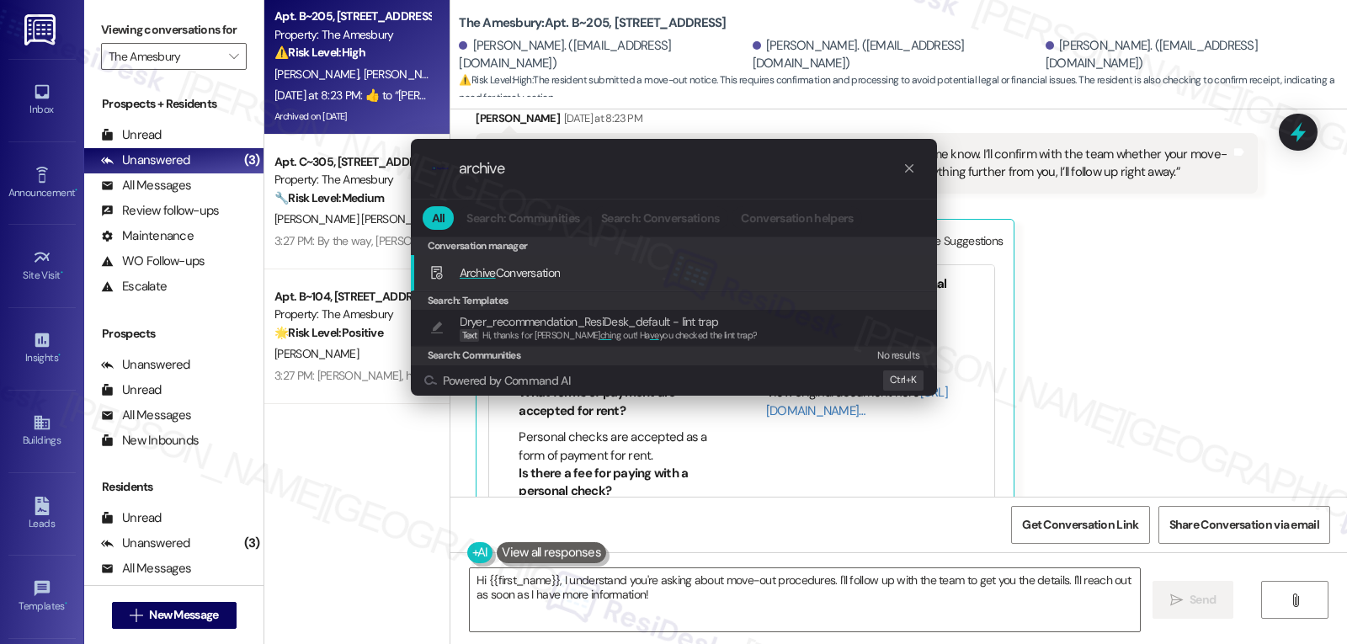
type input "archive"
click at [536, 283] on div "Archive Conversation Add shortcut" at bounding box center [674, 273] width 526 height 36
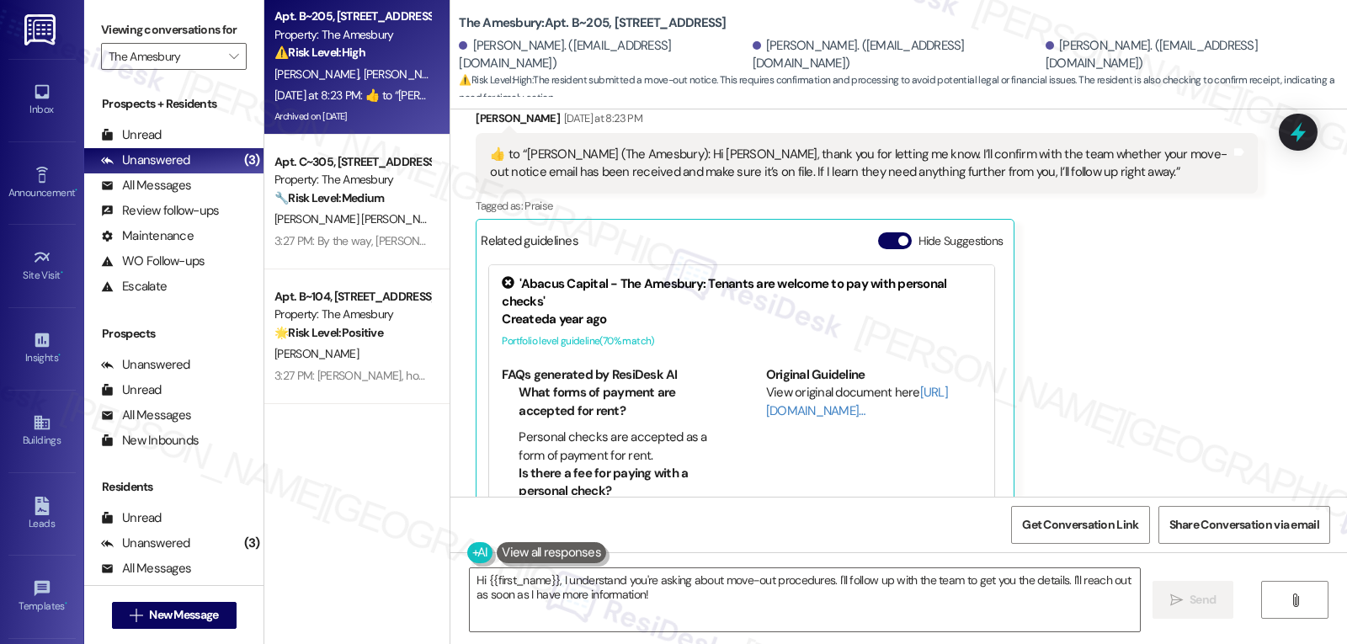
click at [1169, 379] on div "[PERSON_NAME] [DATE] at 8:23 PM  ​👍​ to “ [PERSON_NAME] (The Amesbury): Hi [PER…" at bounding box center [866, 314] width 781 height 411
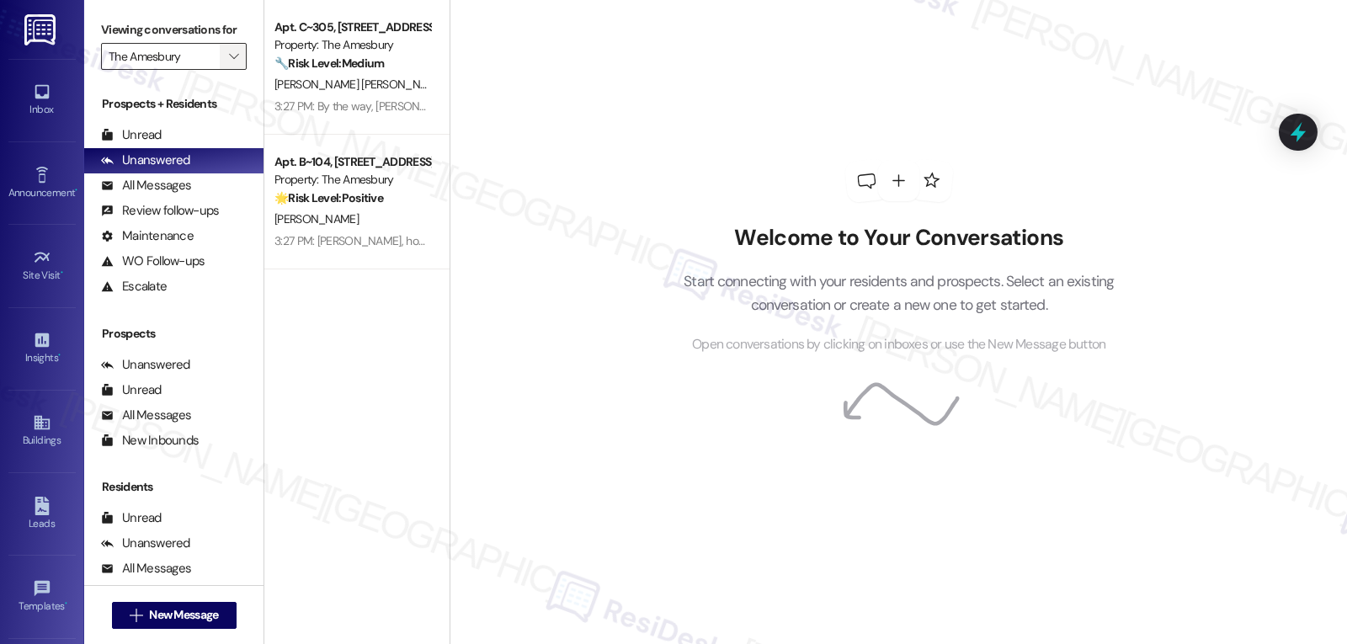
click at [220, 70] on button "" at bounding box center [233, 56] width 27 height 27
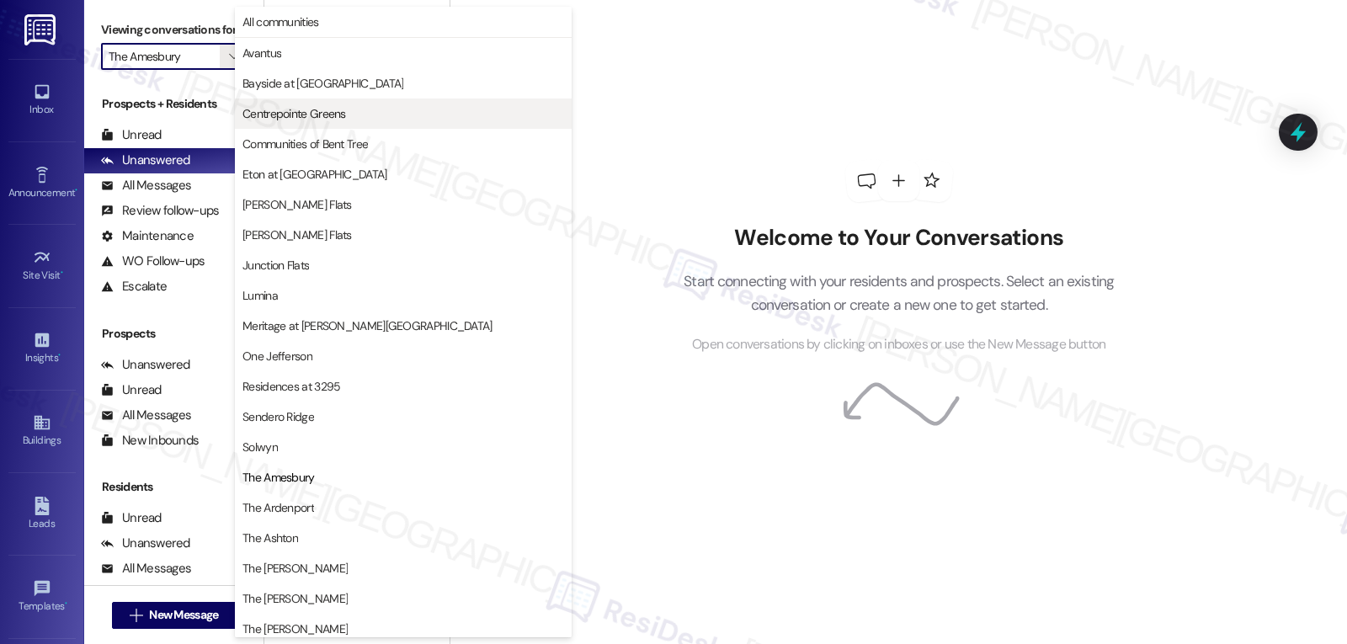
click at [363, 112] on span "Centrepointe Greens" at bounding box center [403, 113] width 322 height 17
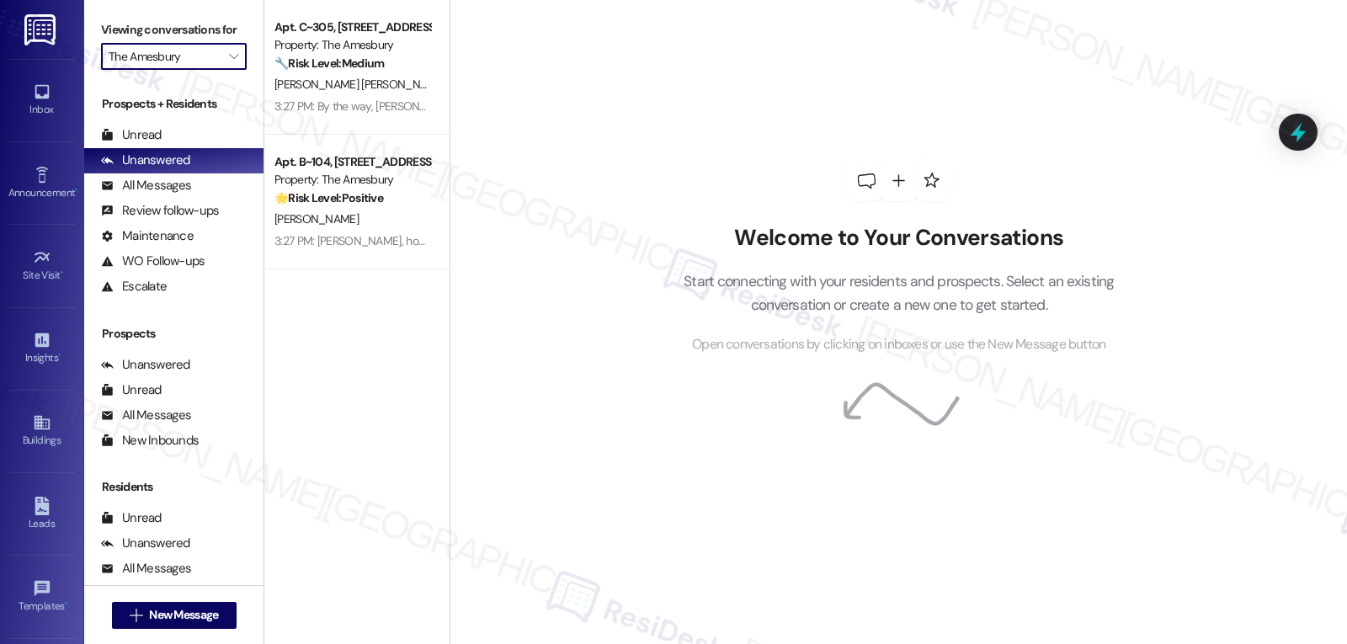
type input "Centrepointe Greens"
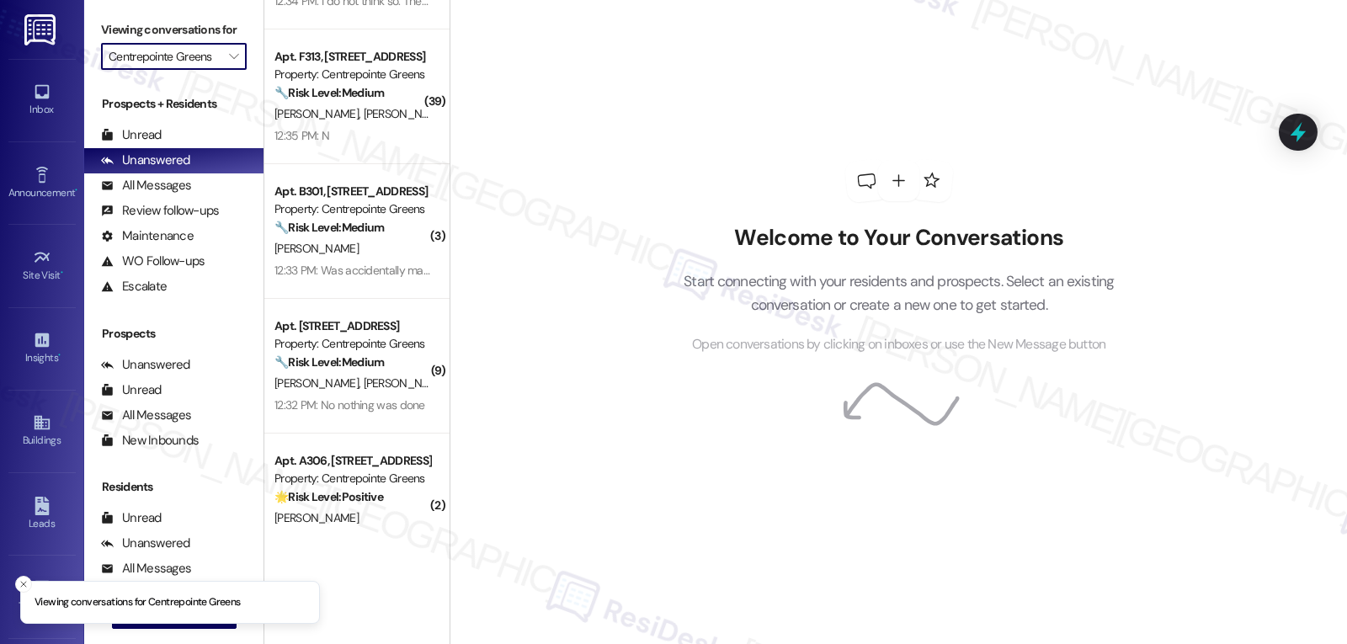
scroll to position [284, 0]
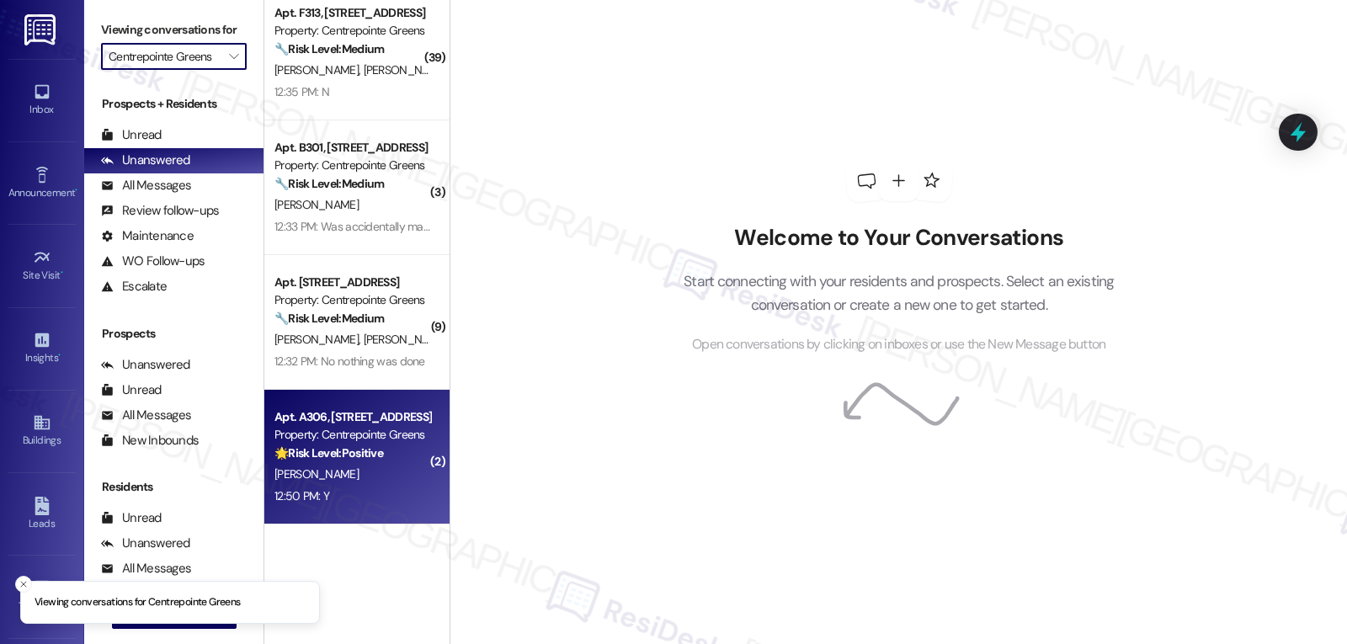
click at [375, 503] on div "12:50 PM: Y 12:50 PM: Y" at bounding box center [352, 496] width 159 height 21
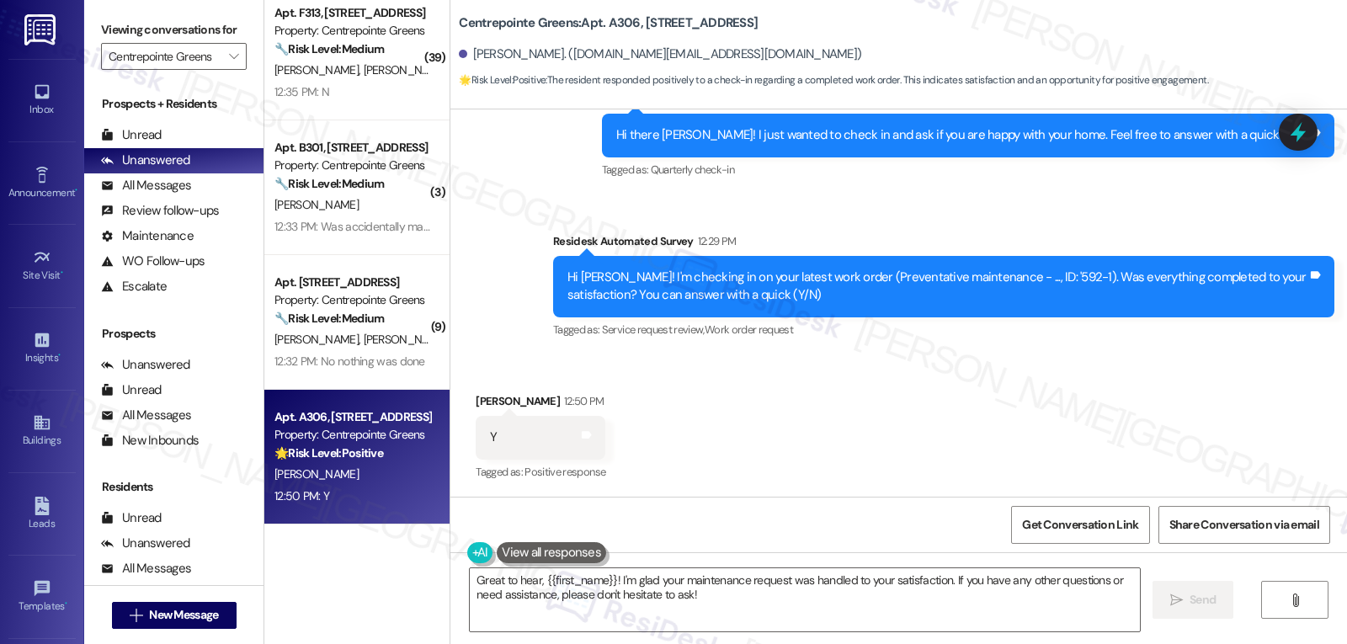
scroll to position [2483, 0]
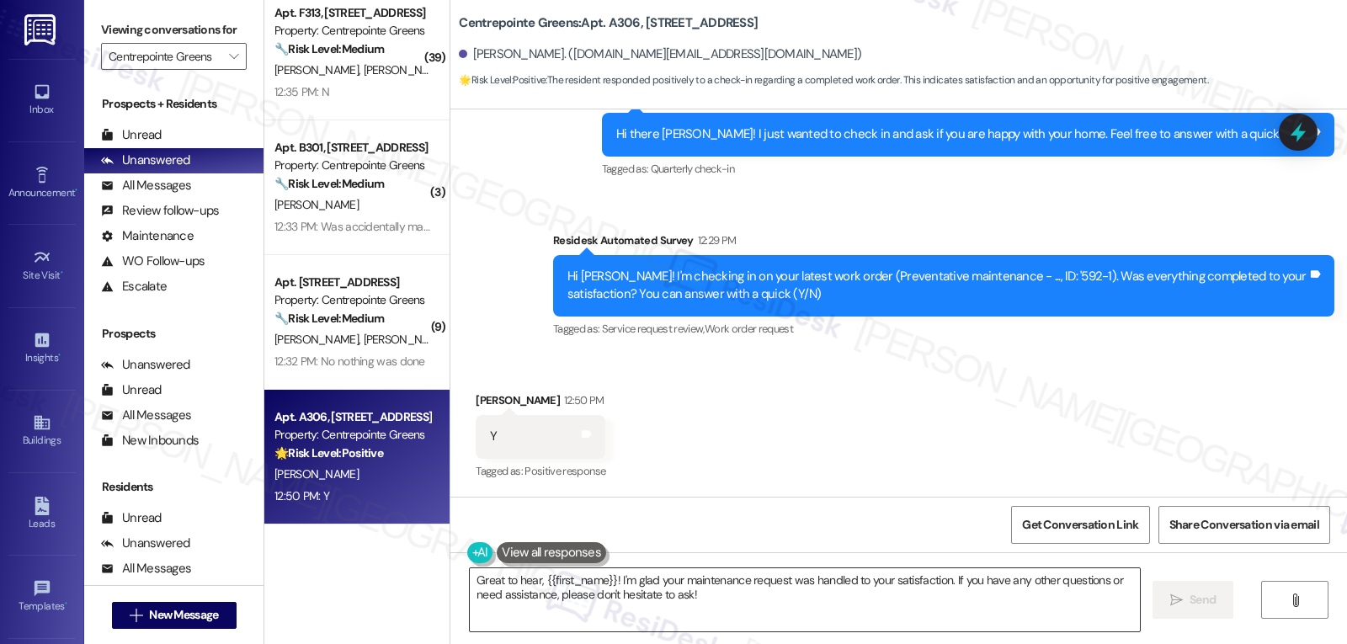
click at [719, 604] on textarea "Great to hear, {{first_name}}! I'm glad your maintenance request was handled to…" at bounding box center [805, 599] width 670 height 63
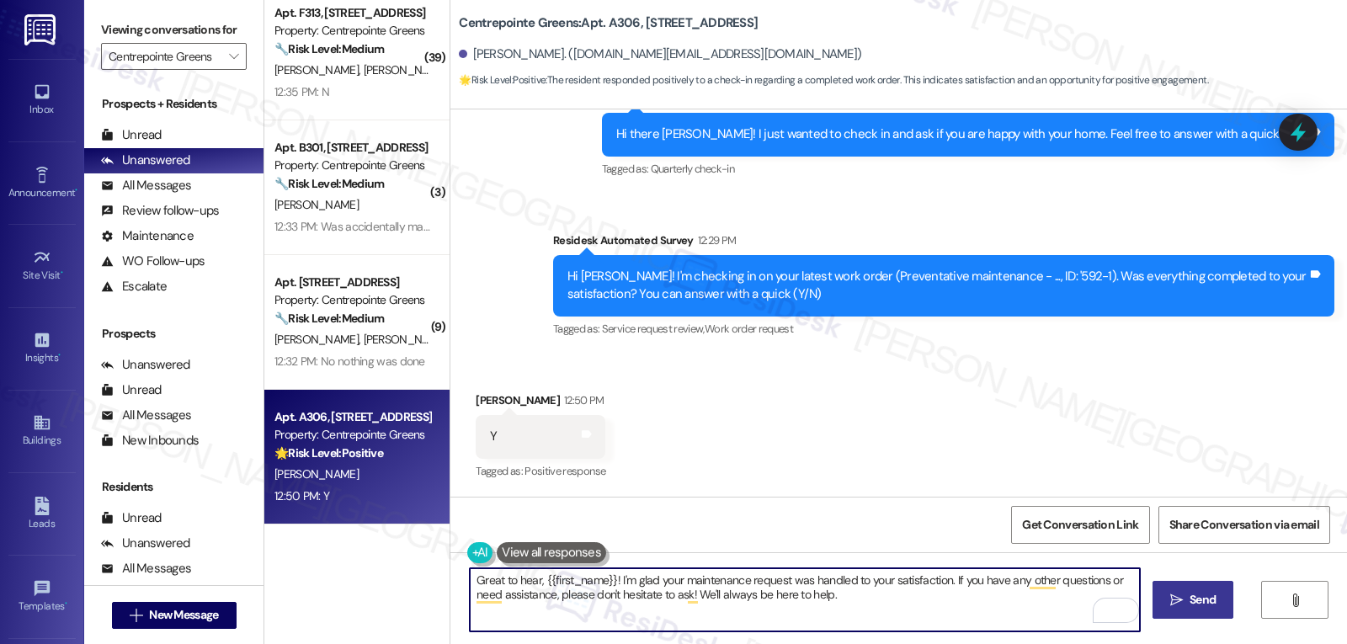
type textarea "Great to hear, {{first_name}}! I'm glad your maintenance request was handled to…"
click at [1180, 608] on span " Send" at bounding box center [1193, 600] width 53 height 18
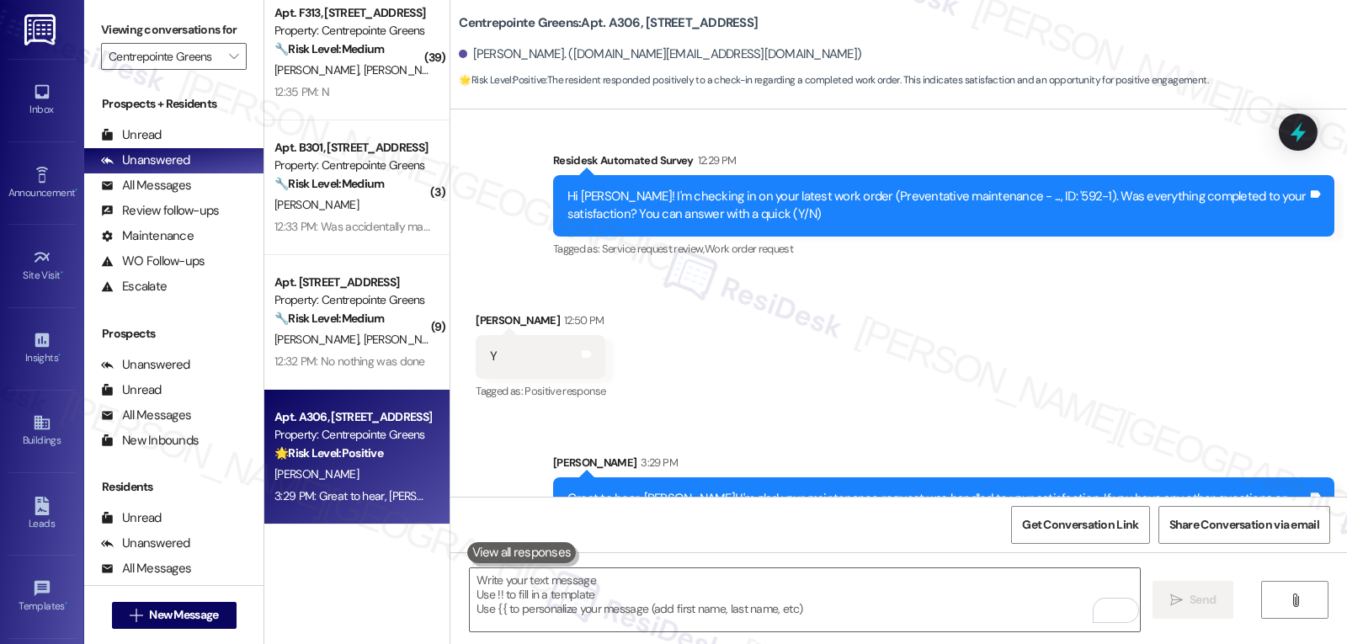
scroll to position [2618, 0]
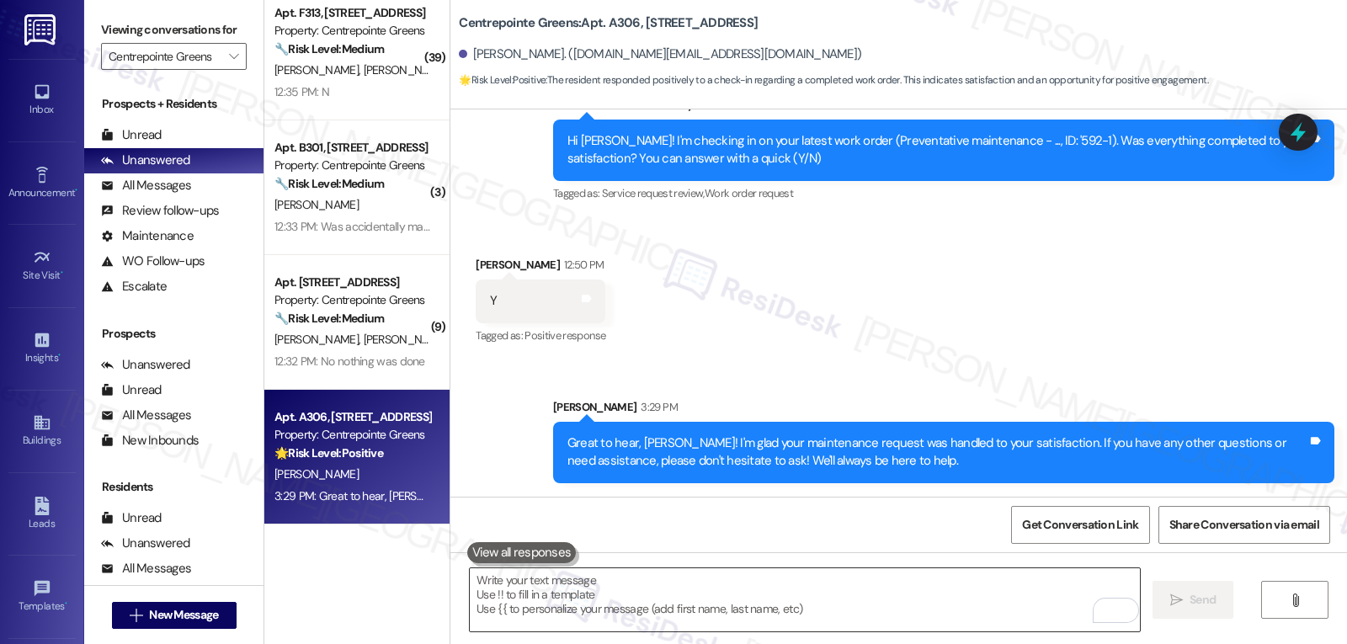
click at [868, 610] on textarea "To enrich screen reader interactions, please activate Accessibility in Grammarl…" at bounding box center [805, 599] width 670 height 63
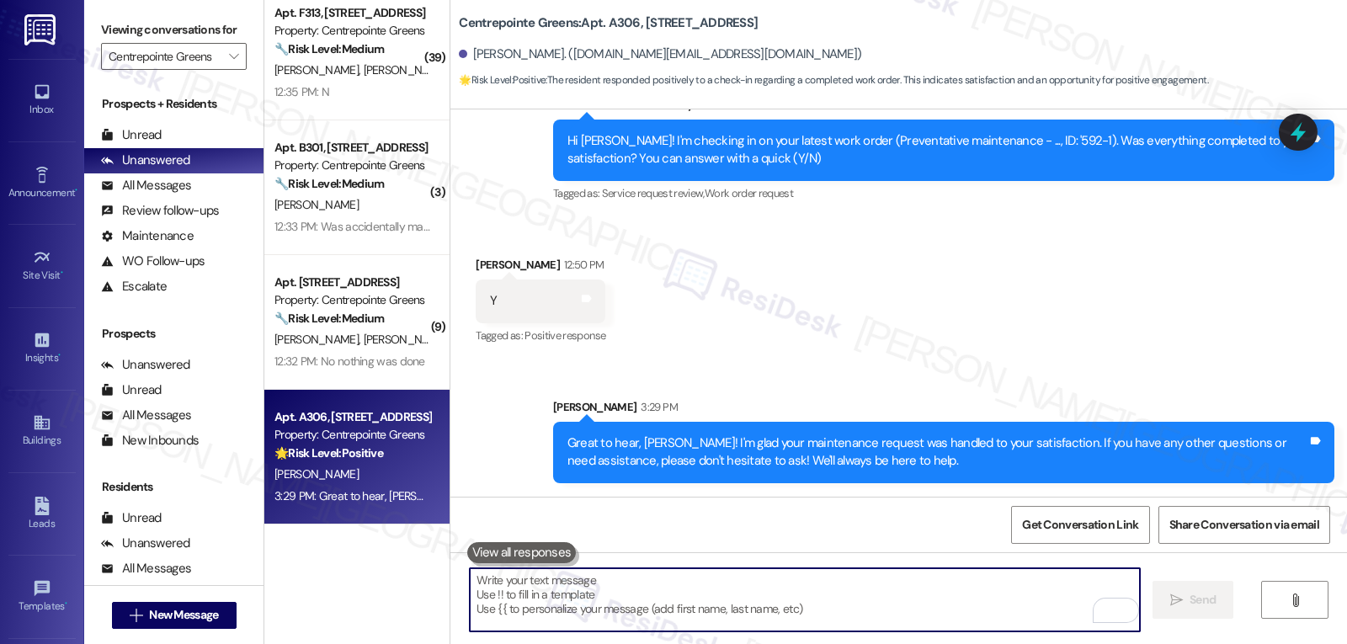
click at [621, 607] on textarea "To enrich screen reader interactions, please activate Accessibility in Grammarl…" at bounding box center [805, 599] width 670 height 63
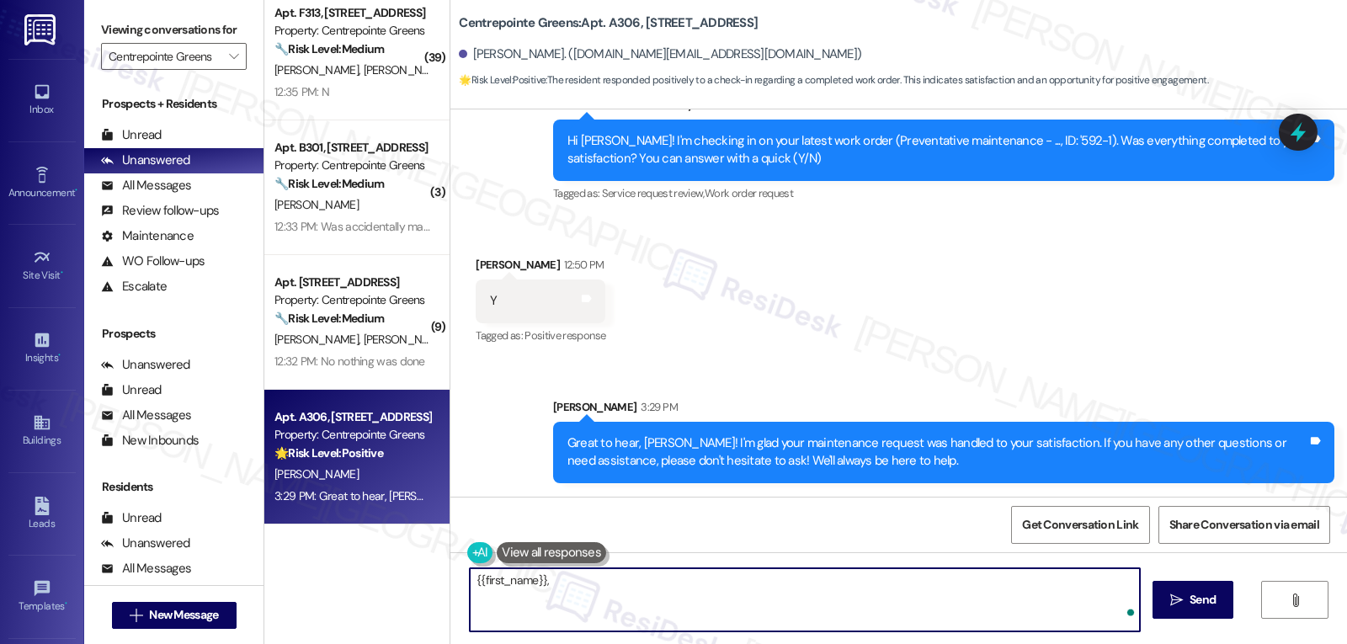
paste textarea "how’s everything going at {{property}} so far? Is it what you expected when you…"
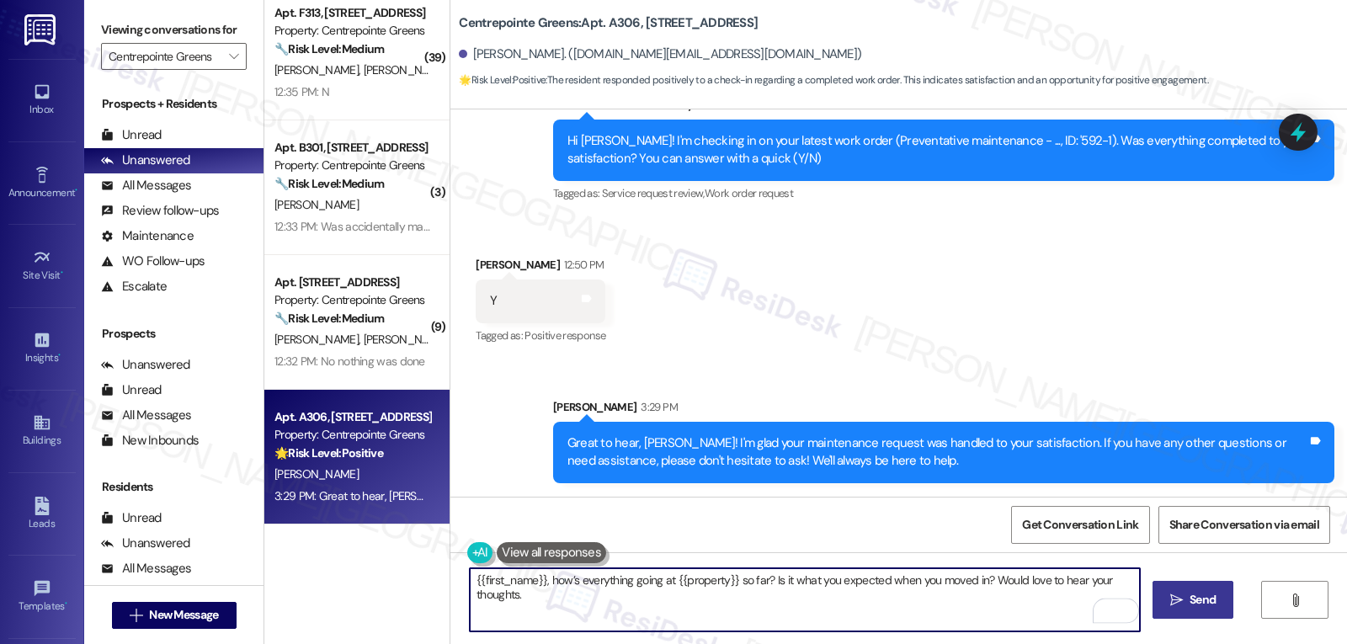
type textarea "{{first_name}}, how’s everything going at {{property}} so far? Is it what you e…"
click at [1167, 604] on span " Send" at bounding box center [1193, 600] width 53 height 18
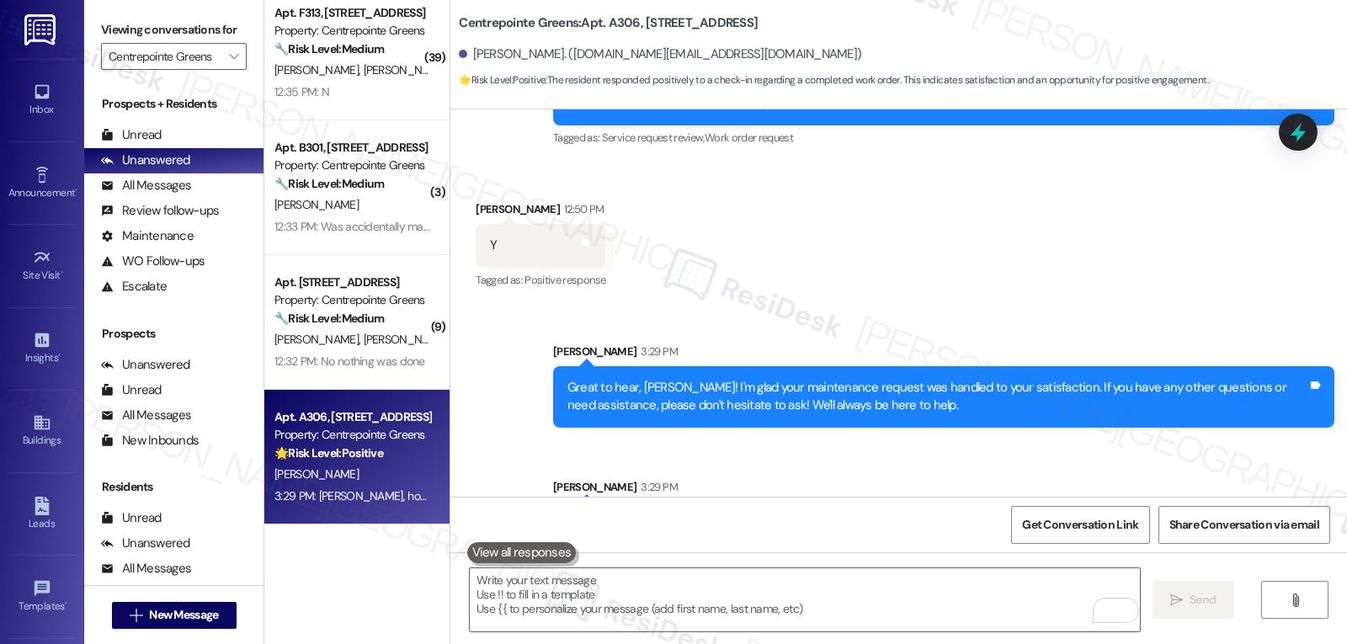
scroll to position [2753, 0]
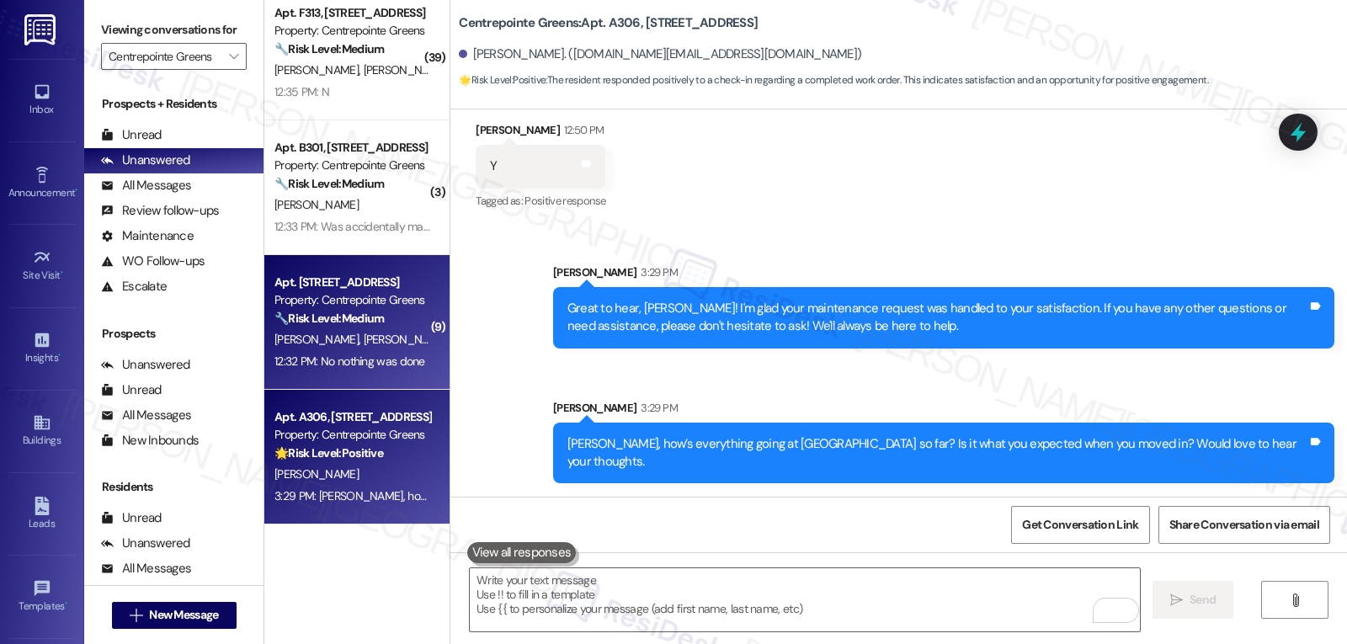
click at [330, 359] on div "12:32 PM: No nothing was done 12:32 PM: No nothing was done" at bounding box center [349, 361] width 151 height 15
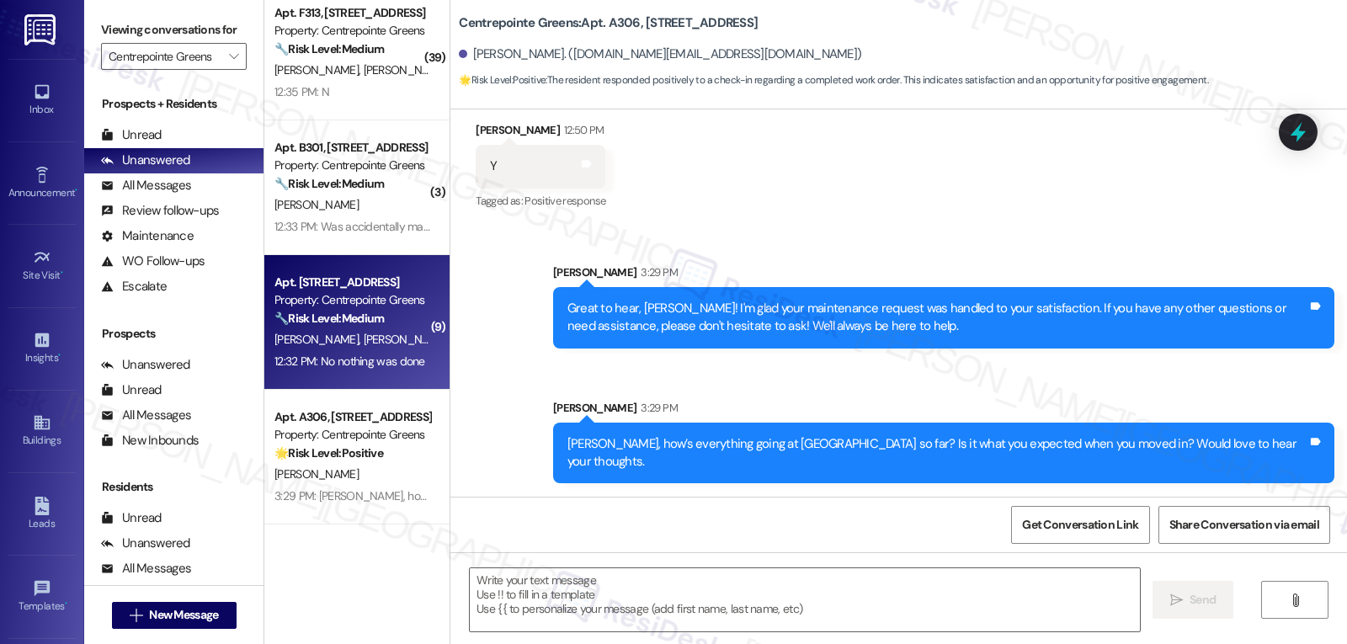
type textarea "Fetching suggested responses. Please feel free to read through the conversation…"
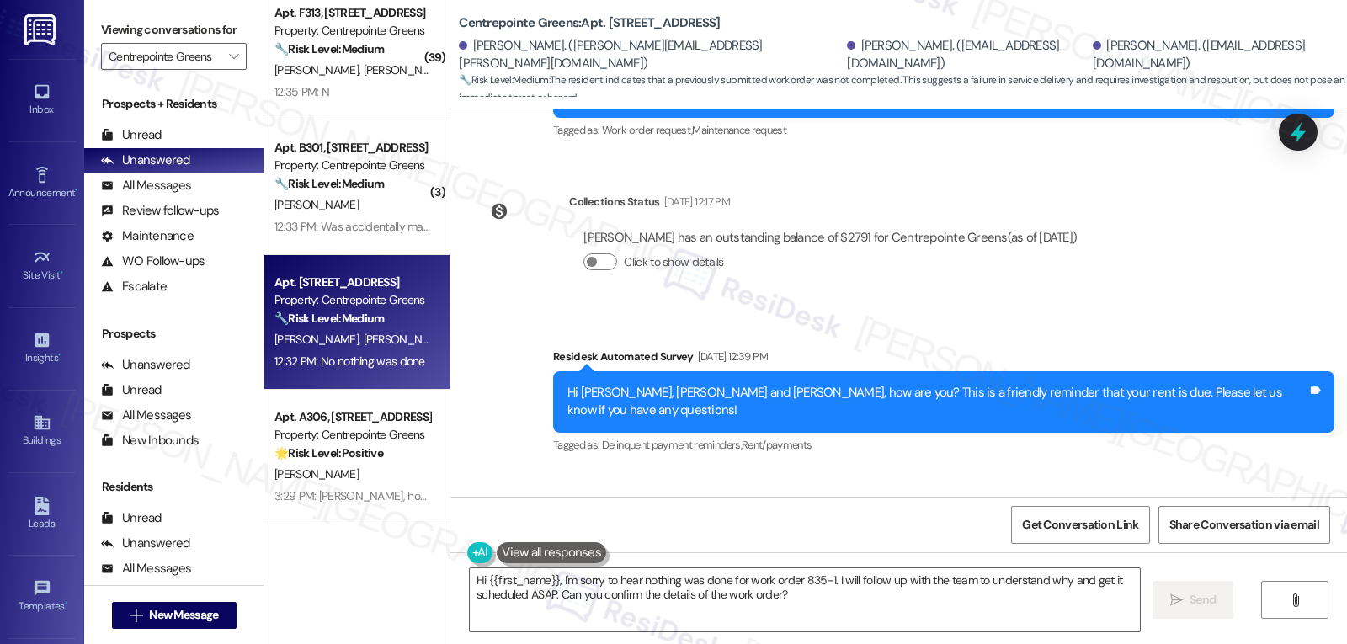
scroll to position [5547, 0]
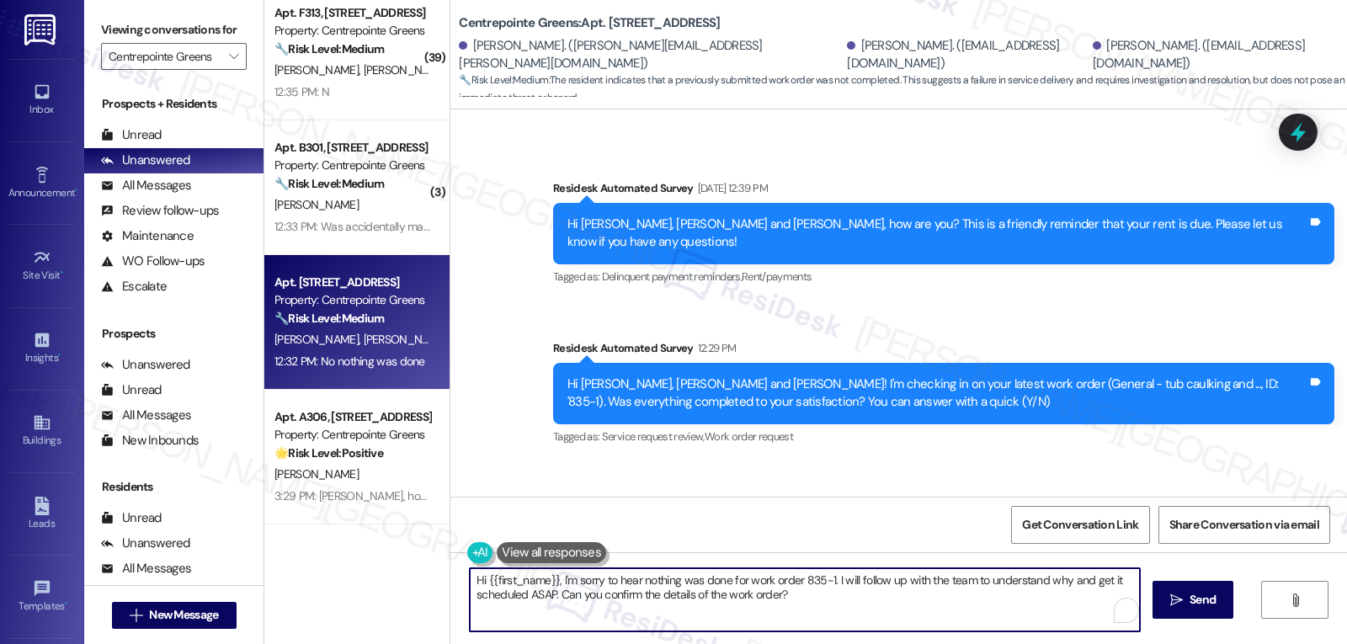
drag, startPoint x: 824, startPoint y: 582, endPoint x: 989, endPoint y: 684, distance: 193.9
click at [989, 643] on html "Inbox Go to Inbox Announcement • Send A Text Announcement Site Visit • Go to Si…" at bounding box center [673, 322] width 1347 height 644
click at [761, 620] on textarea "Hi {{first_name}}, I'm sorry to hear nothing was done for work order 835-1. Did…" at bounding box center [805, 599] width 670 height 63
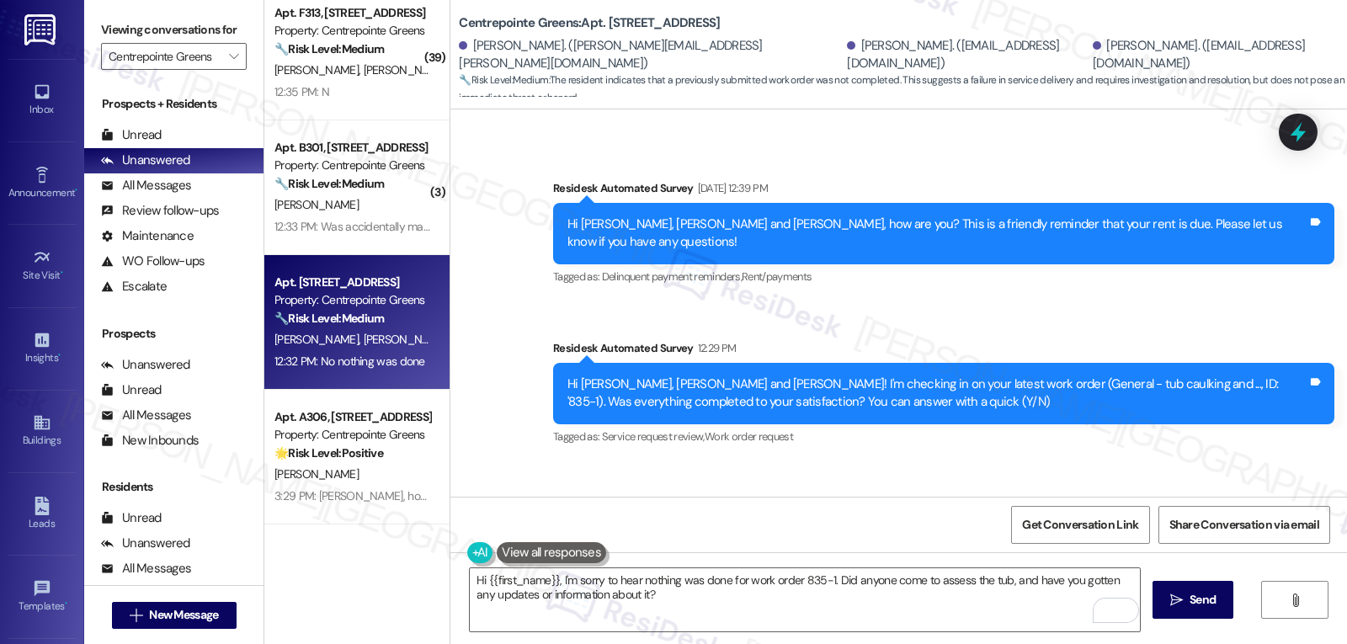
drag, startPoint x: 501, startPoint y: 402, endPoint x: 460, endPoint y: 400, distance: 41.3
click at [463, 487] on div "Received via SMS Theresa Bryant 12:32 PM No nothing was done Tags and notes Tag…" at bounding box center [552, 545] width 179 height 117
copy div "Theresa"
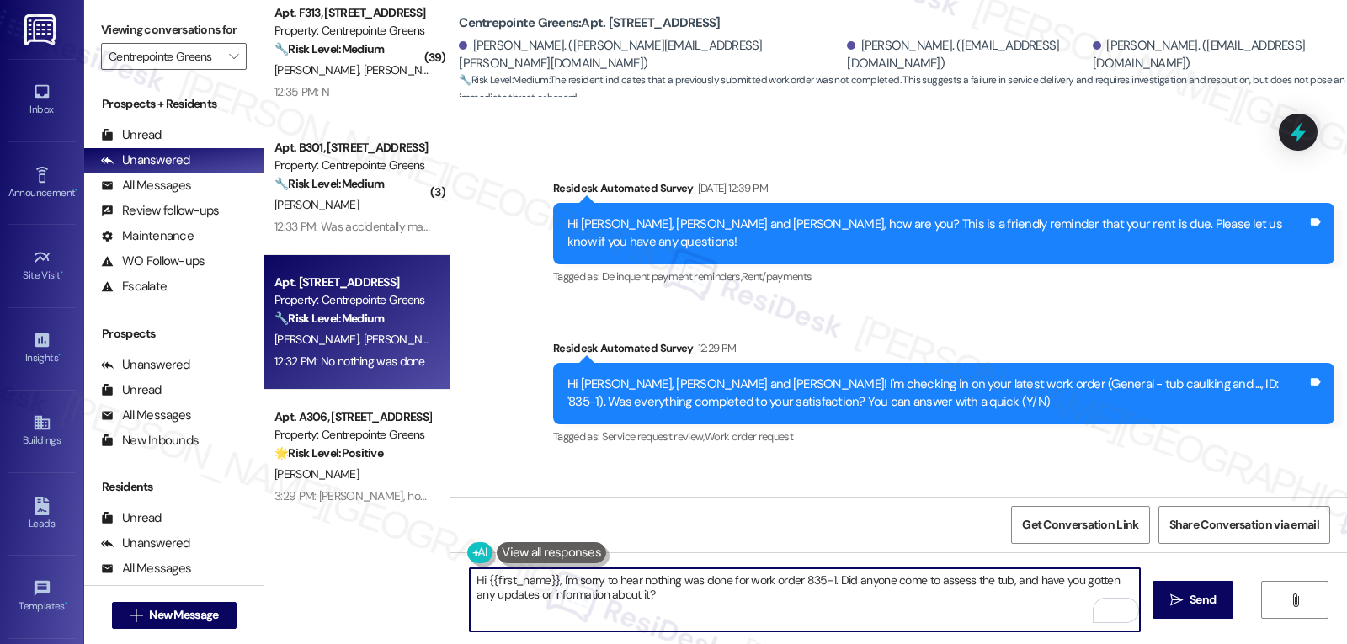
drag, startPoint x: 479, startPoint y: 575, endPoint x: 545, endPoint y: 578, distance: 65.7
click at [545, 578] on textarea "Hi {{first_name}}, I'm sorry to hear nothing was done for work order 835-1. Did…" at bounding box center [805, 599] width 670 height 63
paste textarea "Theresa"
click at [675, 607] on textarea "Hi Theresa, I'm sorry to hear nothing was done for work order 835-1. Did anyone…" at bounding box center [805, 599] width 670 height 63
click at [775, 611] on textarea "Hi Theresa, I'm sorry to hear nothing was done for work order 835-1. Did anyone…" at bounding box center [805, 599] width 670 height 63
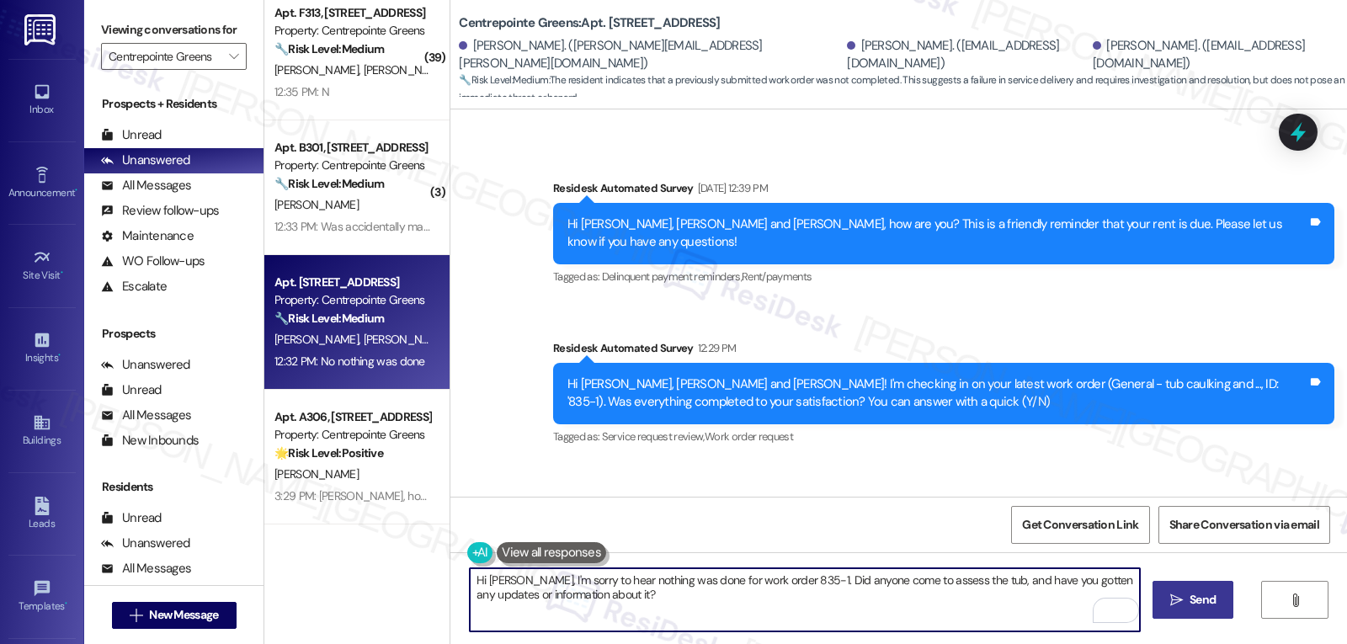
type textarea "Hi Theresa, I'm sorry to hear nothing was done for work order 835-1. Did anyone…"
click at [1167, 605] on span " Send" at bounding box center [1193, 600] width 53 height 18
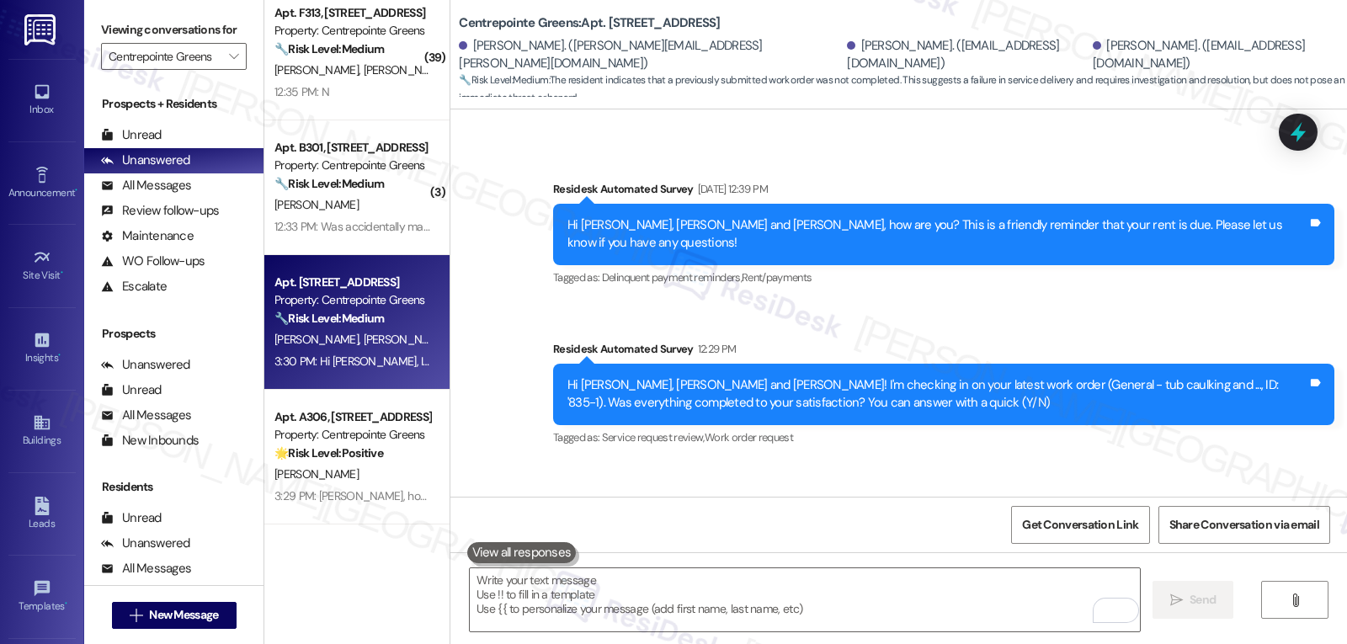
scroll to position [5681, 0]
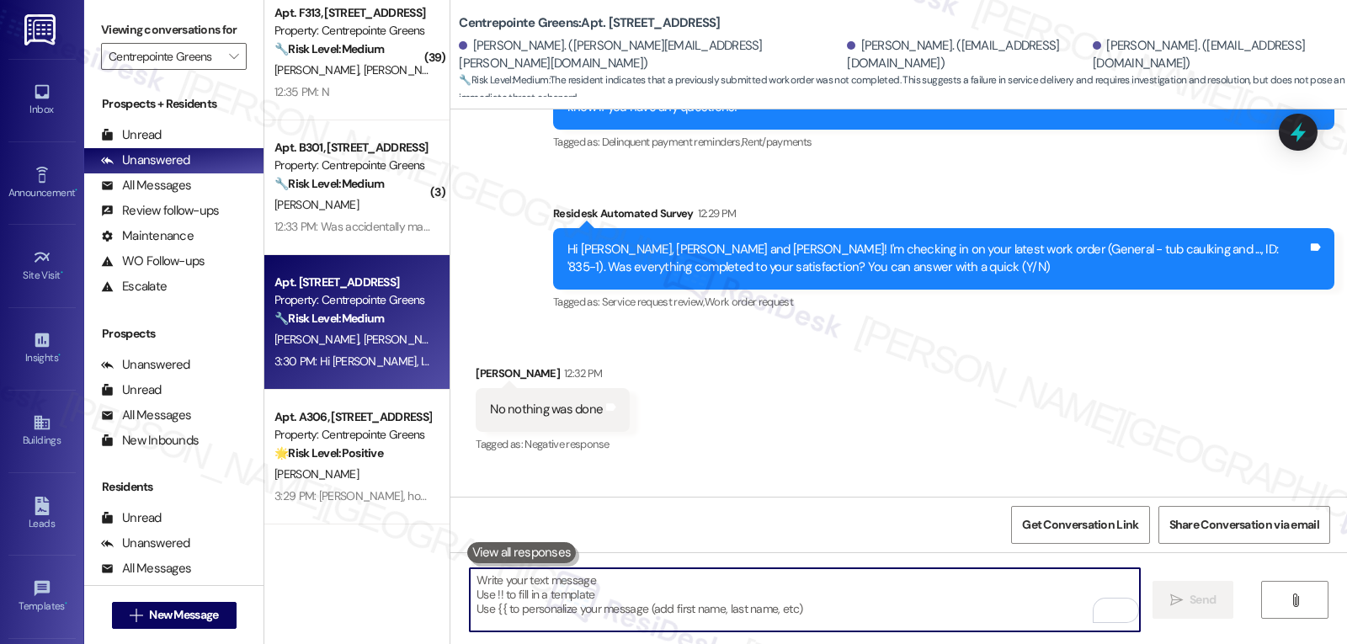
click at [796, 597] on textarea "To enrich screen reader interactions, please activate Accessibility in Grammarl…" at bounding box center [805, 599] width 670 height 63
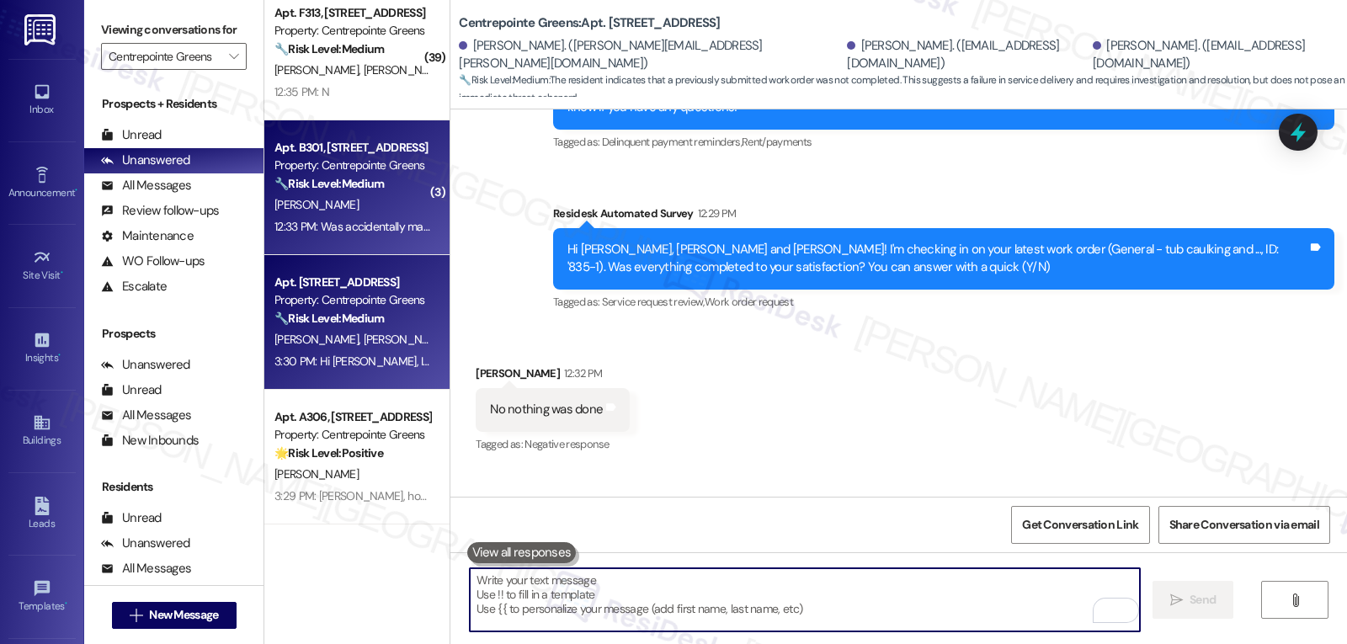
click at [380, 239] on div "Apt. B301, 8600 18th Ave W Property: Centrepointe Greens 🔧 Risk Level: Medium T…" at bounding box center [356, 187] width 185 height 135
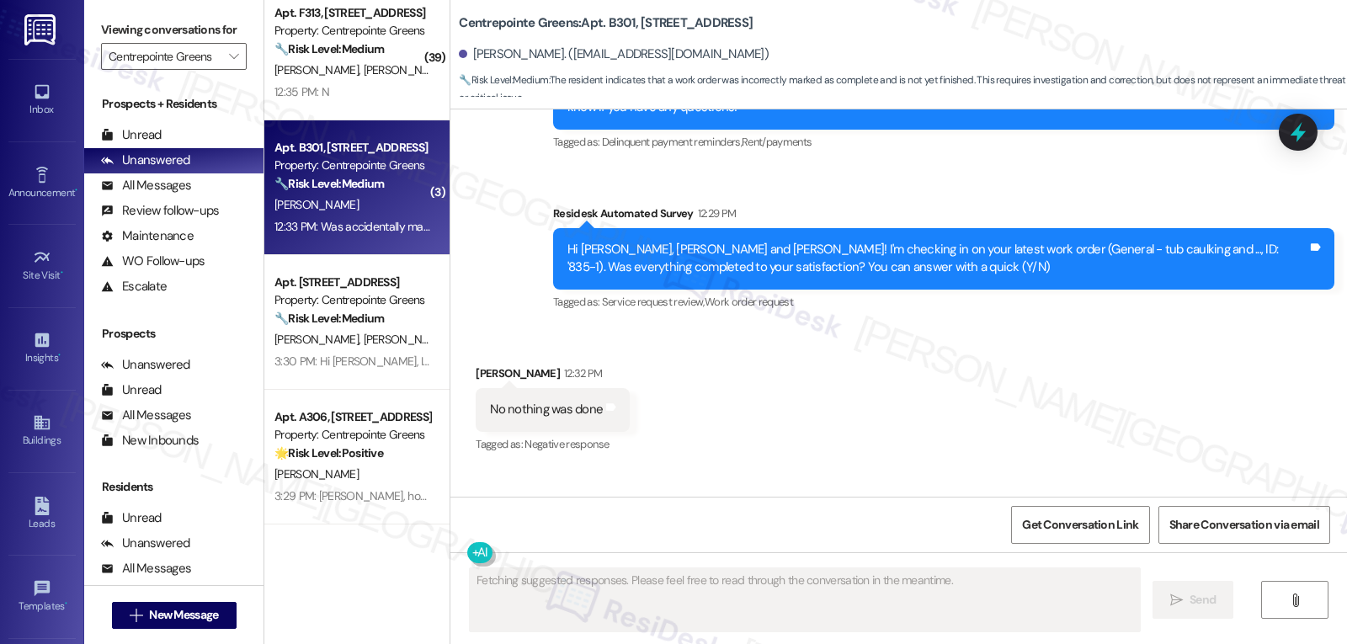
scroll to position [1875, 0]
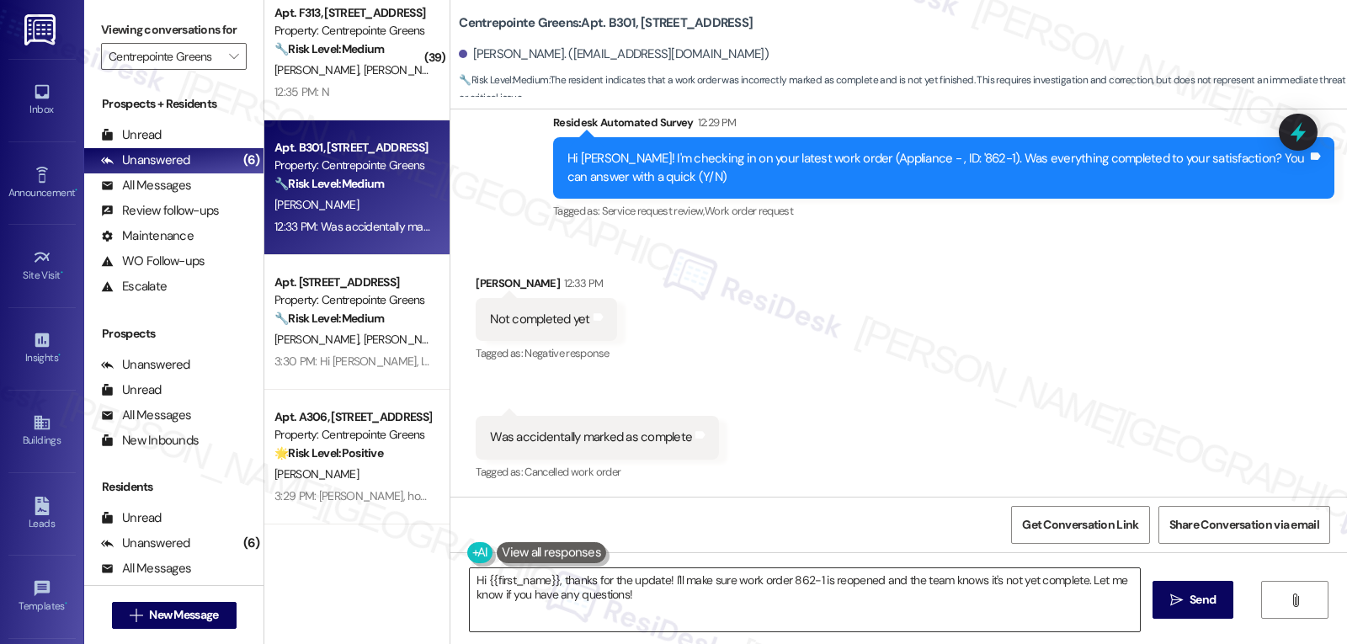
click at [675, 602] on textarea "Hi {{first_name}}, thanks for the update! I'll make sure work order 862-1 is re…" at bounding box center [805, 599] width 670 height 63
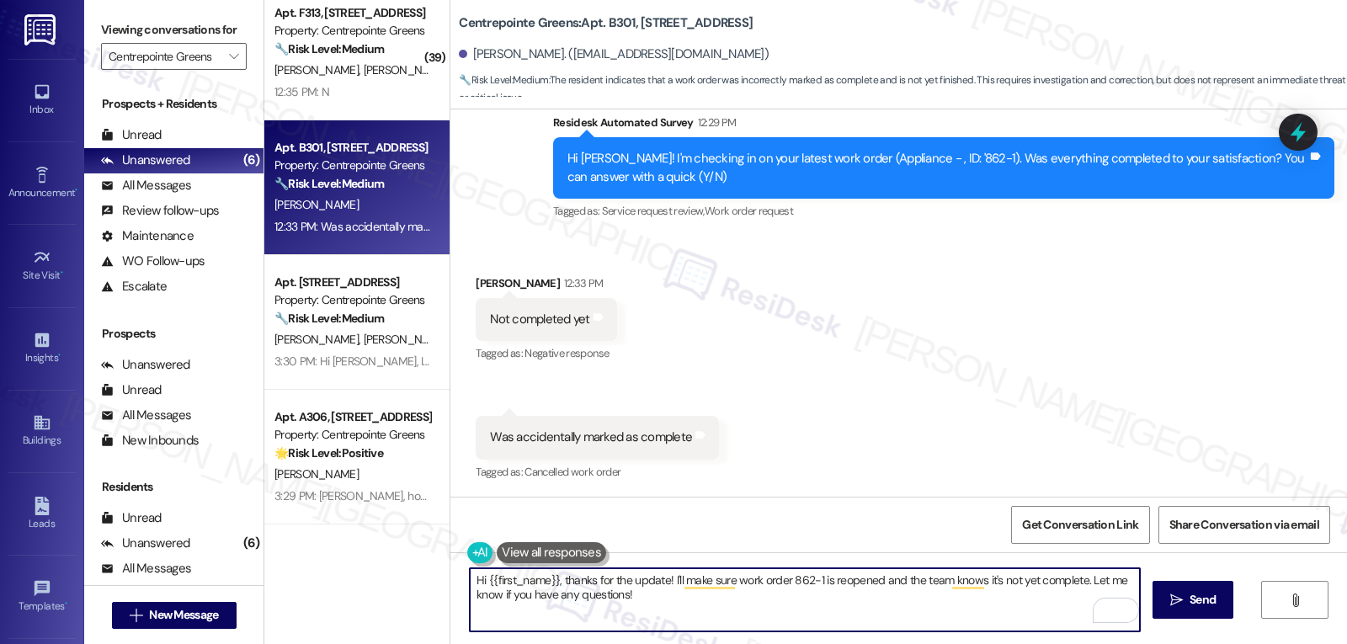
click at [563, 595] on textarea "Hi {{first_name}}, thanks for the update! I'll make sure work order 862-1 is re…" at bounding box center [805, 599] width 670 height 63
drag, startPoint x: 727, startPoint y: 620, endPoint x: 746, endPoint y: 617, distance: 19.5
click at [733, 620] on textarea "Hi {{first_name}}, thanks for the update! I'll make sure work order 862-1 is re…" at bounding box center [805, 599] width 670 height 63
type textarea "Hi {{first_name}}, thanks for the update! I'll make sure work order 862-1 is re…"
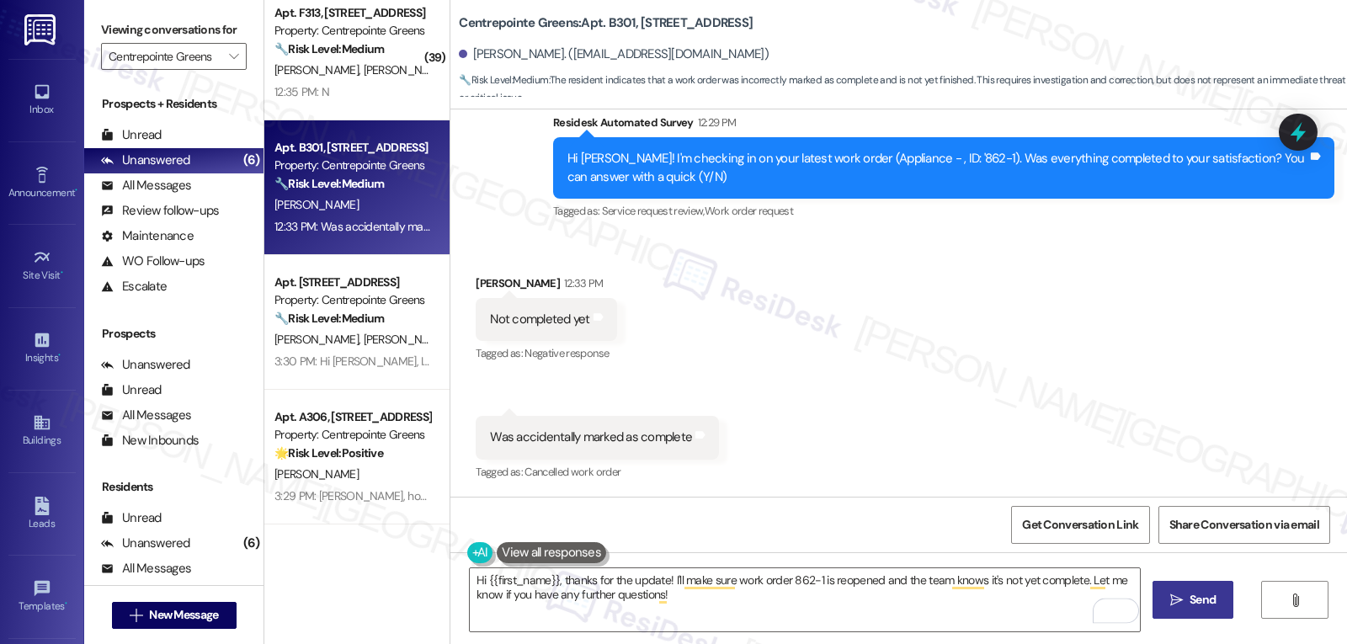
click at [1197, 610] on button " Send" at bounding box center [1194, 600] width 82 height 38
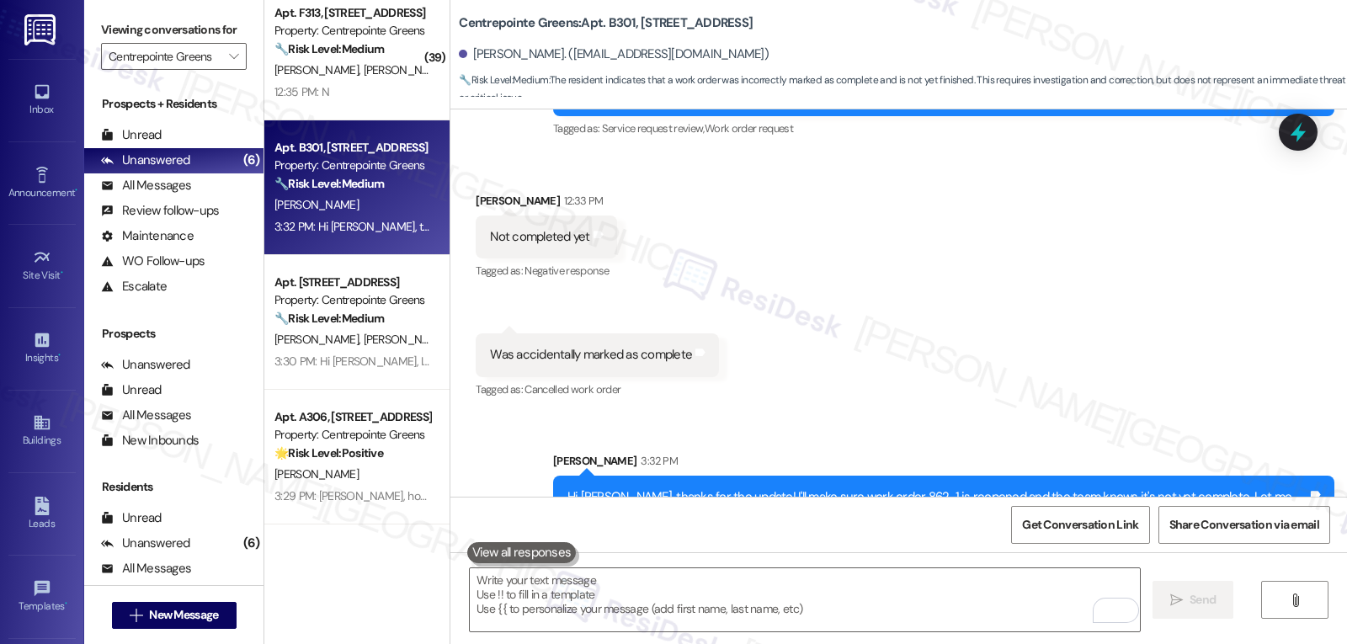
scroll to position [2011, 0]
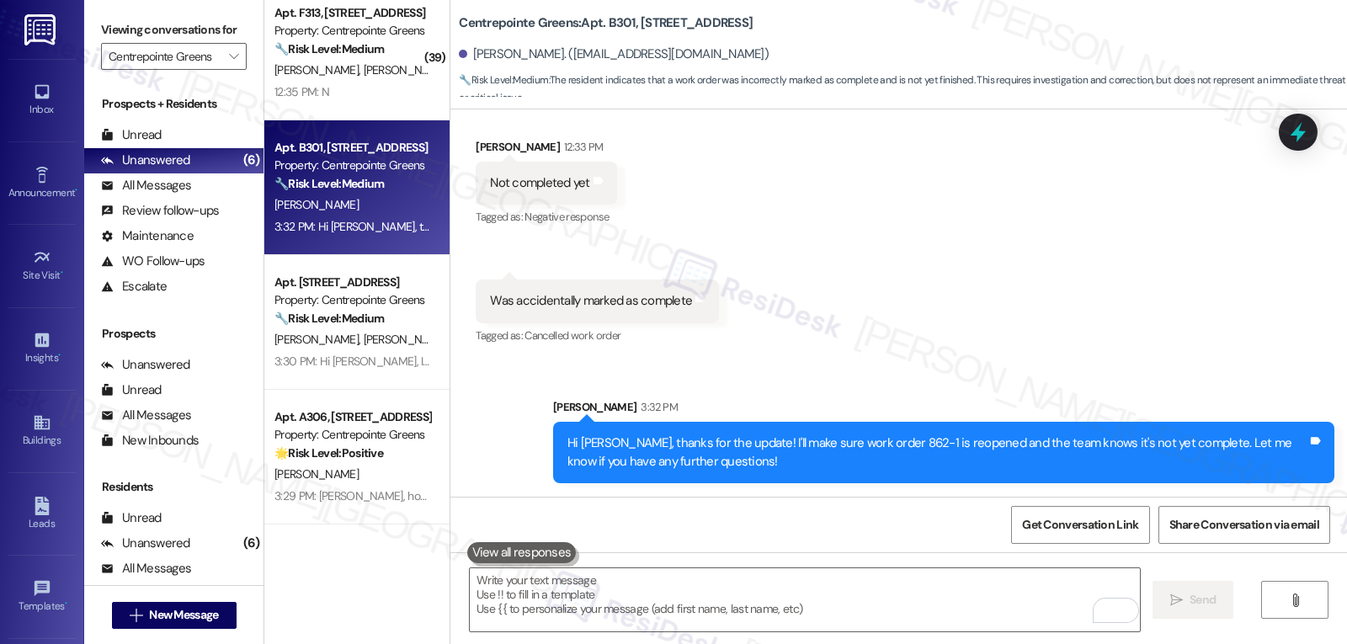
click at [1297, 138] on icon at bounding box center [1298, 132] width 15 height 20
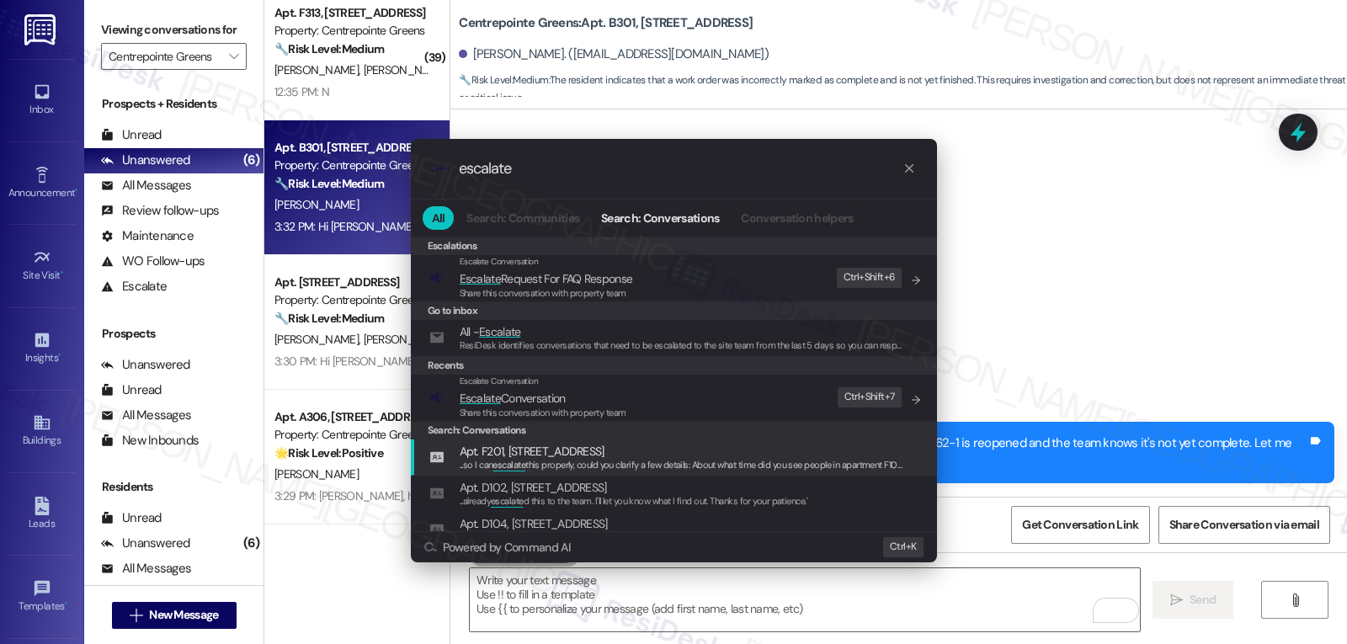
type input "escalate"
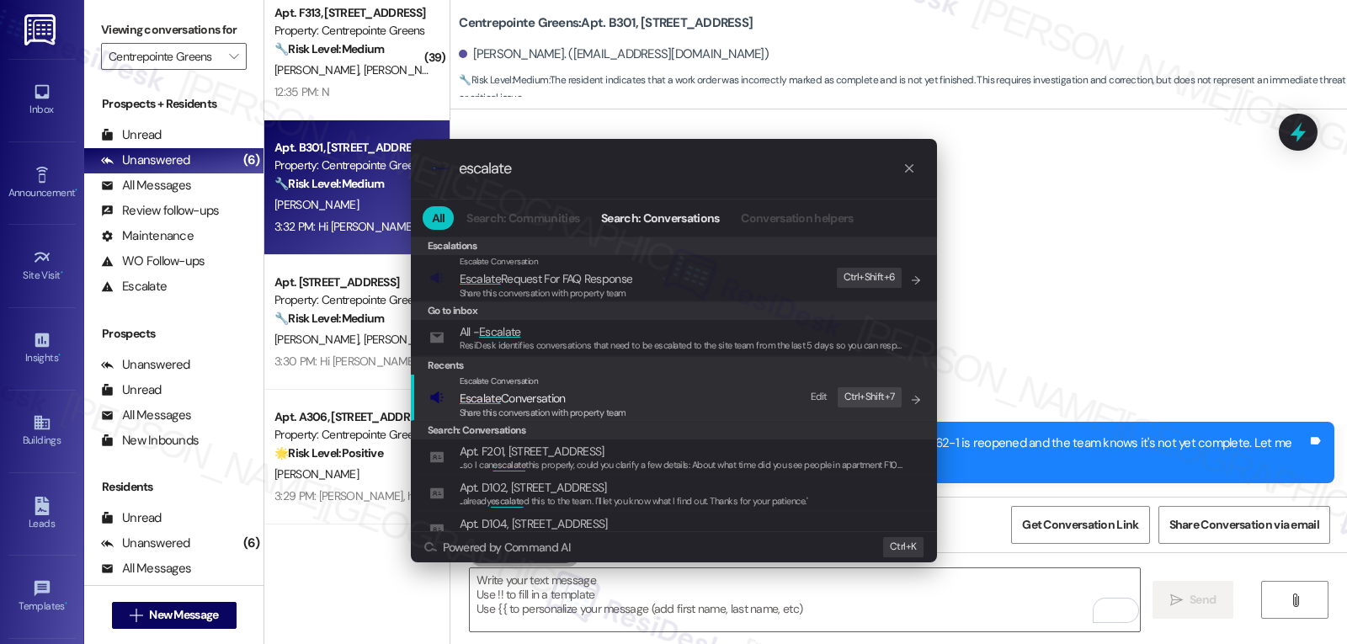
click at [633, 407] on div "Escalate Conversation Escalate Conversation Share this conversation with proper…" at bounding box center [675, 397] width 493 height 45
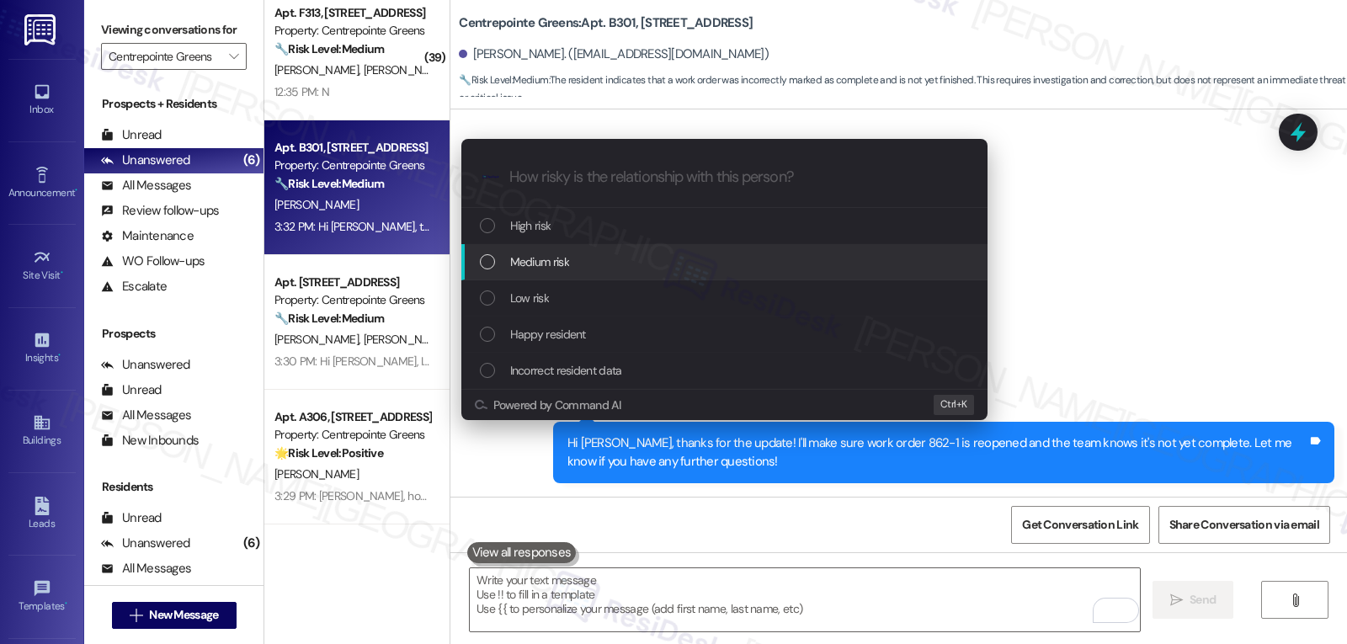
click at [544, 269] on span "Medium risk" at bounding box center [539, 262] width 59 height 19
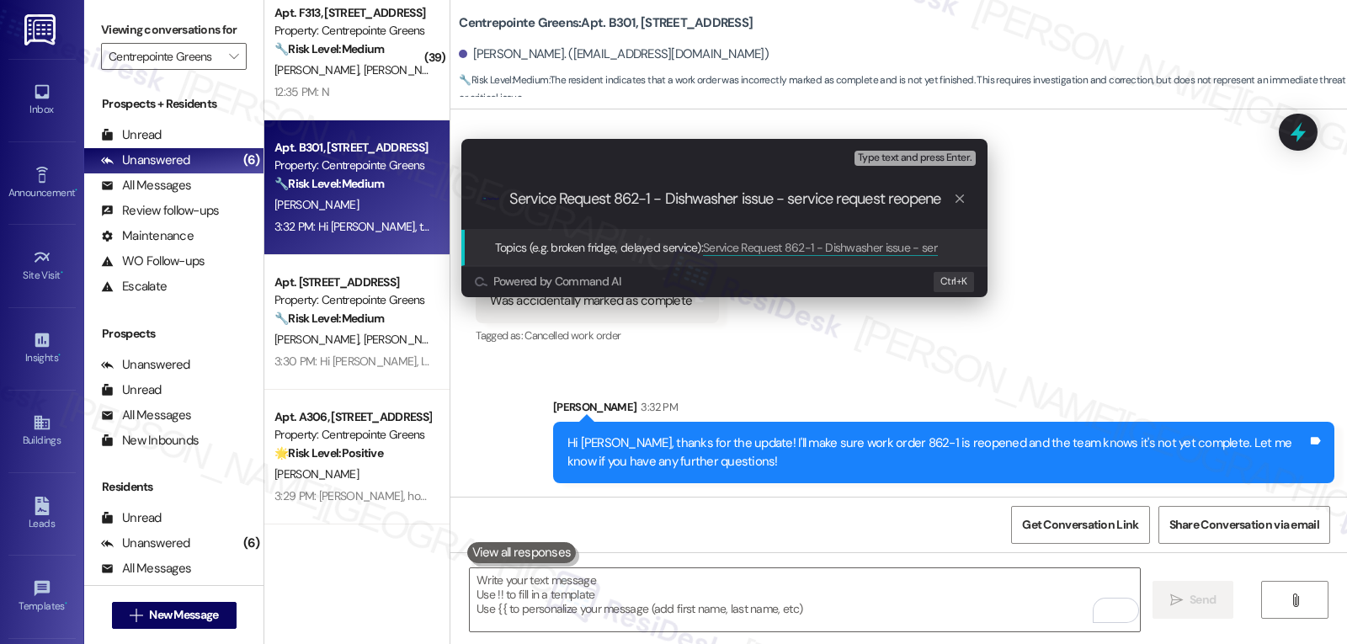
type input "Service Request 862-1 - Dishwasher issue - service request reopened"
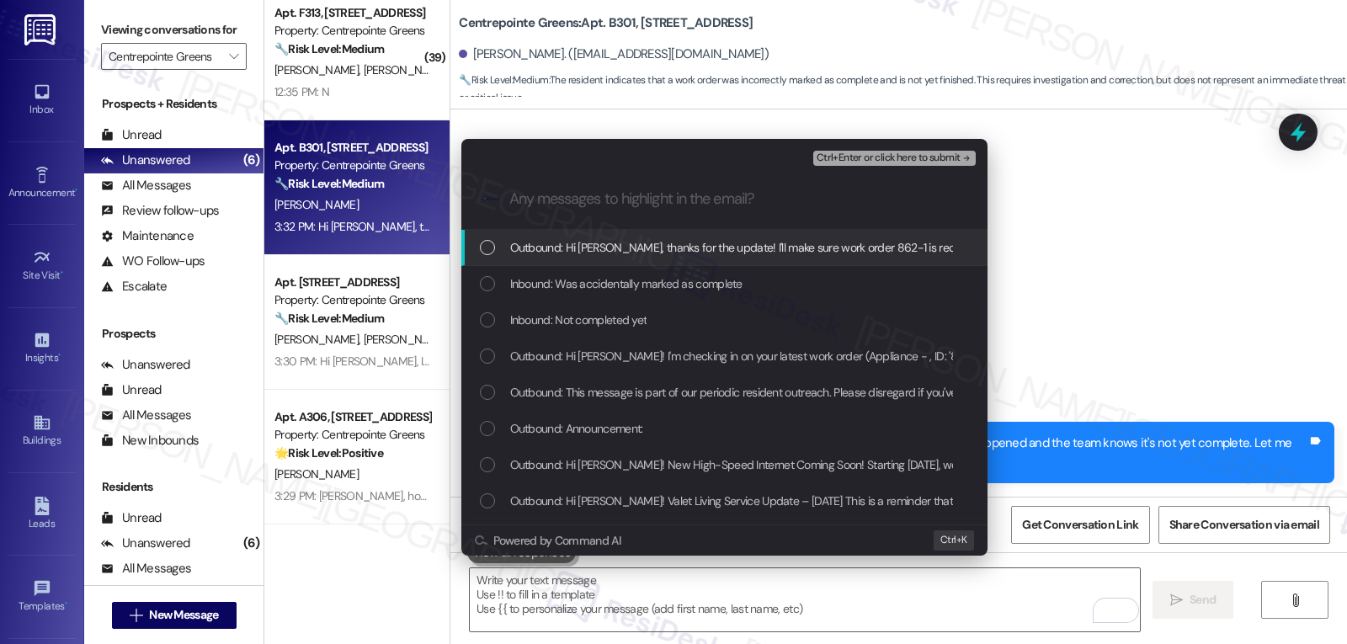
scroll to position [0, 0]
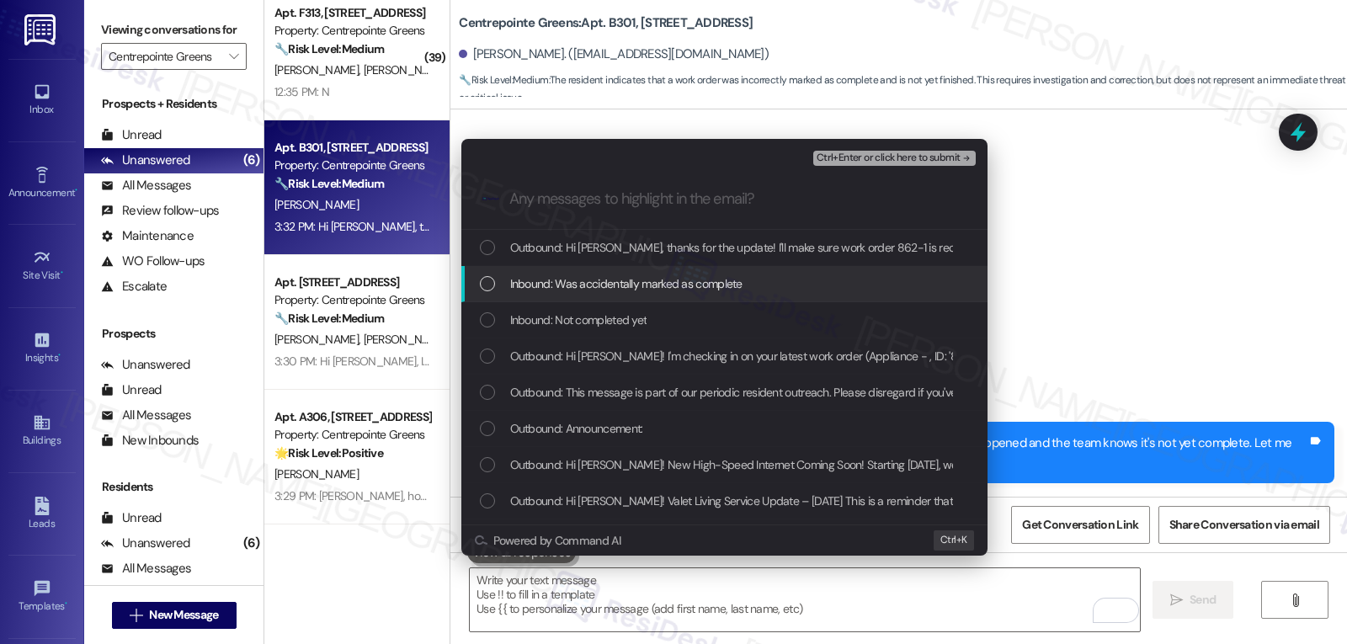
click at [544, 282] on span "Inbound: Was accidentally marked as complete" at bounding box center [626, 283] width 232 height 19
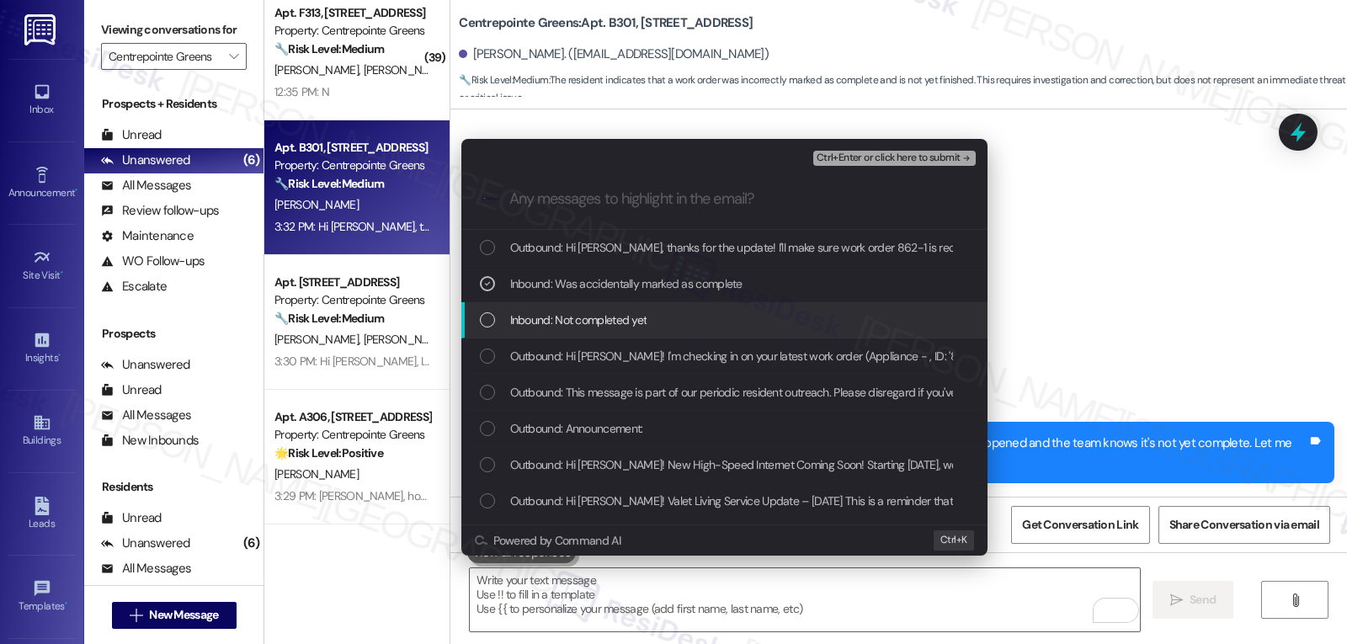
click at [541, 319] on span "Inbound: Not completed yet" at bounding box center [578, 320] width 137 height 19
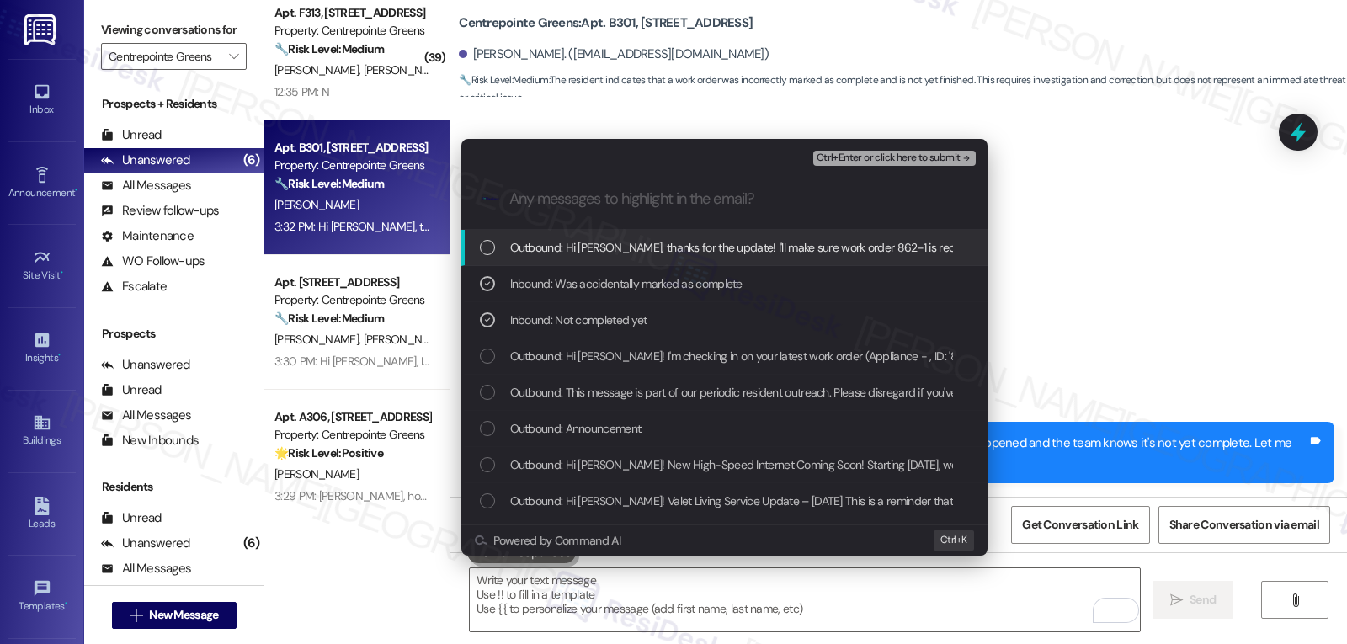
click at [897, 159] on span "Ctrl+Enter or click here to submit" at bounding box center [889, 158] width 144 height 12
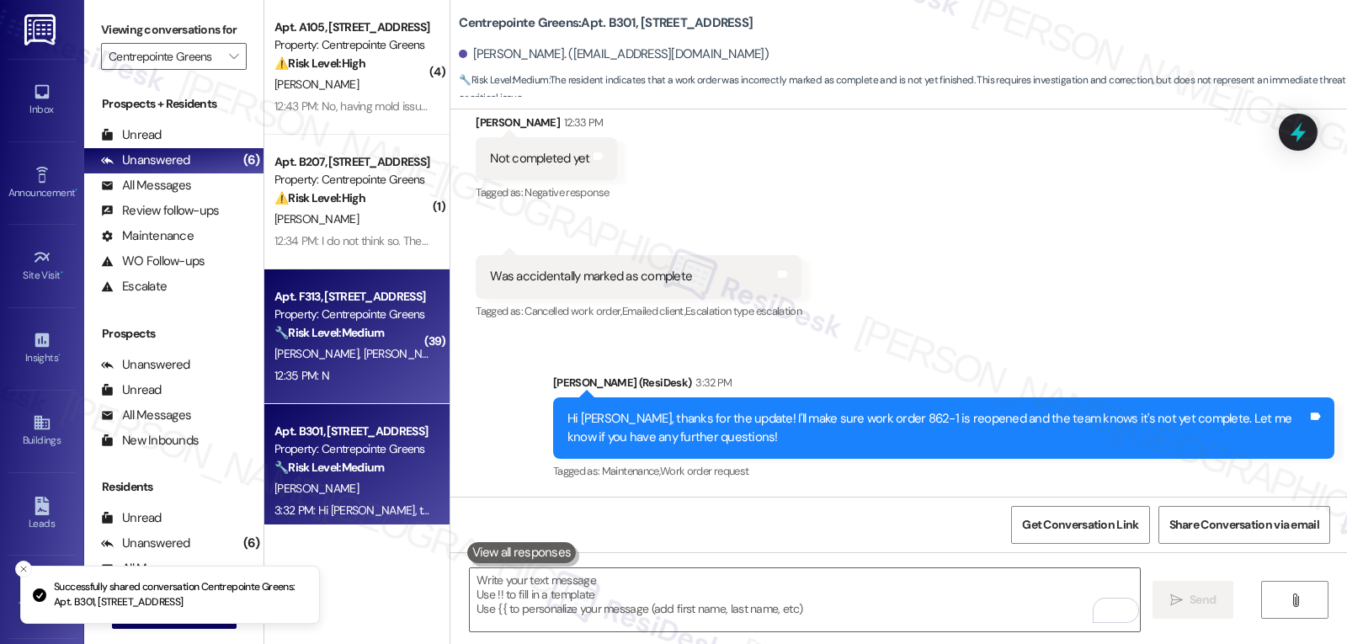
click at [364, 349] on span "[PERSON_NAME] Amja" at bounding box center [422, 353] width 116 height 15
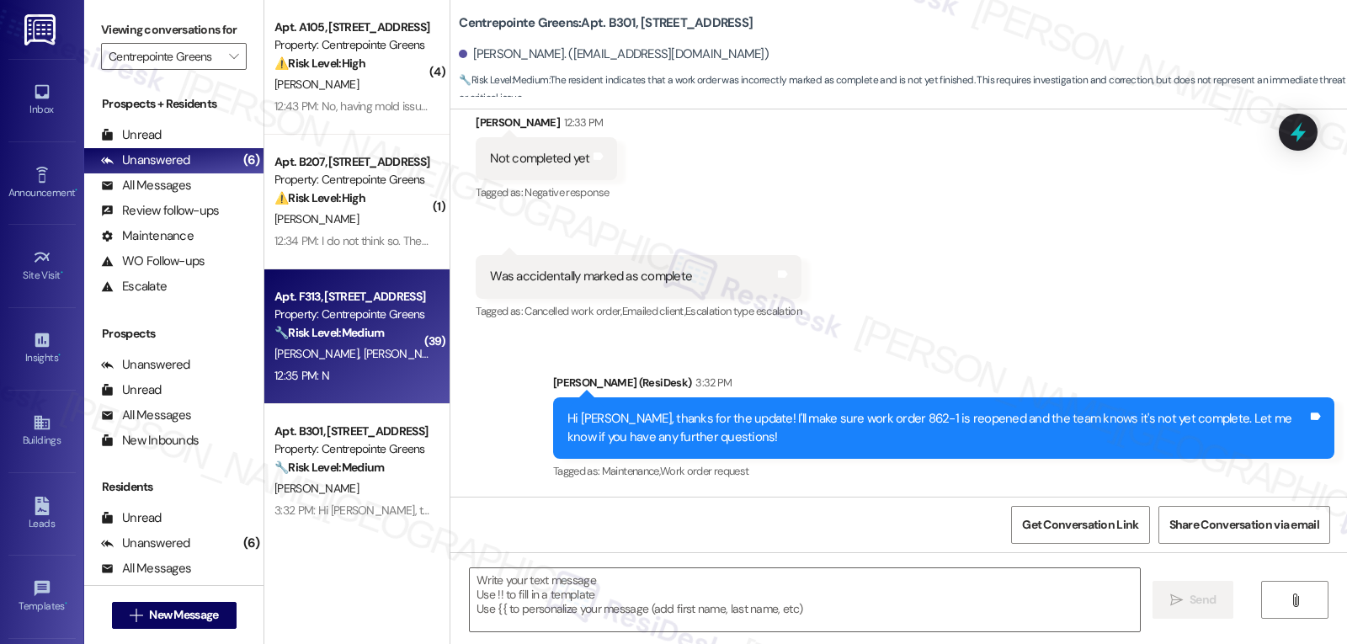
type textarea "Fetching suggested responses. Please feel free to read through the conversation…"
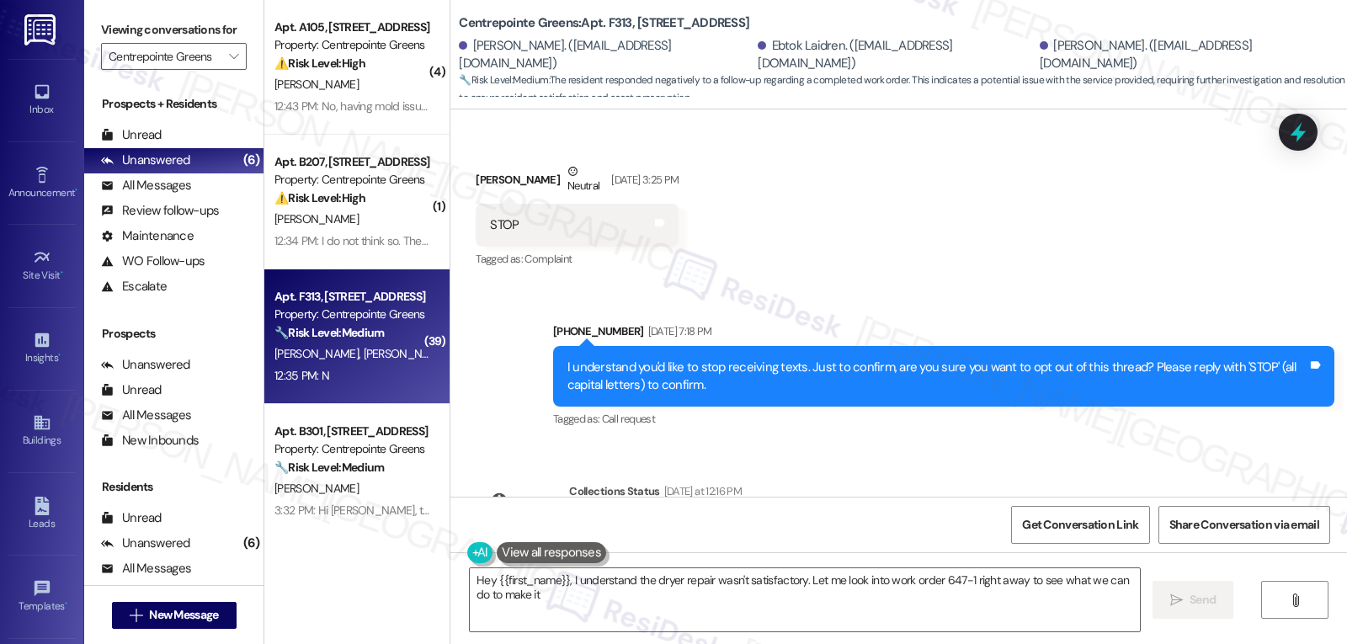
scroll to position [14707, 0]
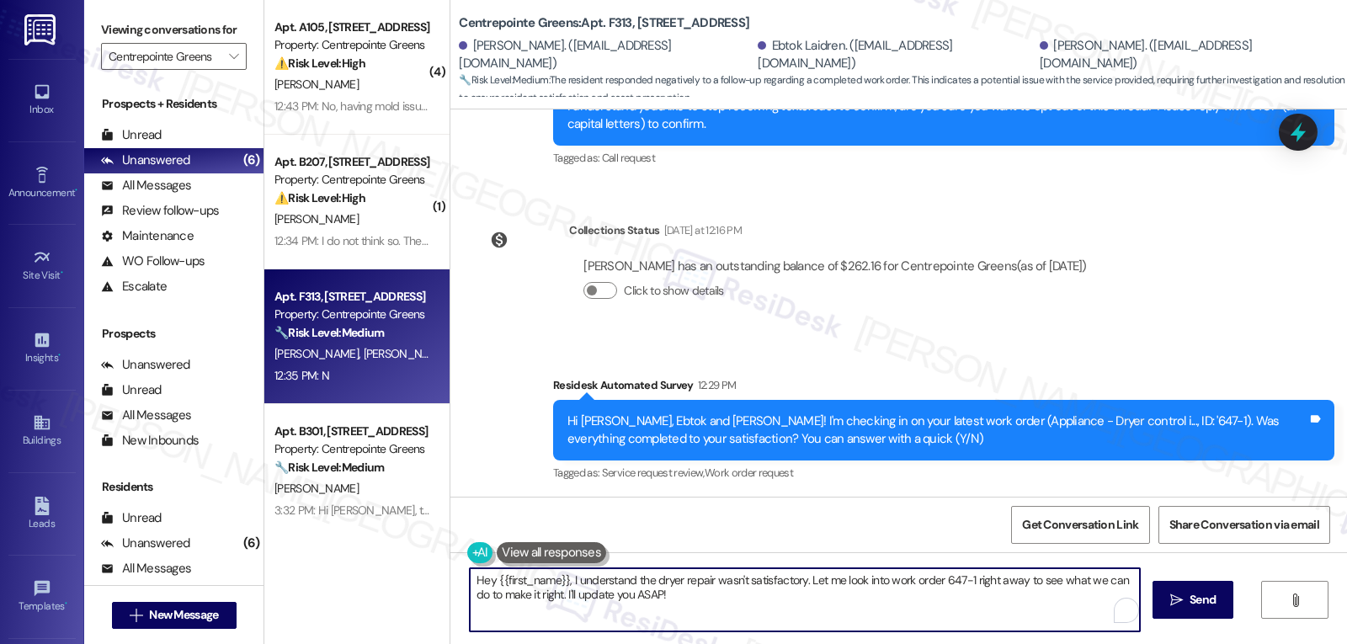
drag, startPoint x: 964, startPoint y: 583, endPoint x: 1049, endPoint y: 684, distance: 132.1
click at [1049, 643] on html "Inbox Go to Inbox Announcement • Send A Text Announcement Site Visit • Go to Si…" at bounding box center [673, 322] width 1347 height 644
click at [489, 580] on textarea "Hey {{first_name}}, I understand the dryer repair wasn't satisfactory. Let me l…" at bounding box center [805, 599] width 670 height 63
click at [725, 612] on textarea "Hey [PERSON_NAME], I understand the dryer repair wasn't satisfactory. Let me lo…" at bounding box center [805, 599] width 670 height 63
type textarea "Hey [PERSON_NAME], I understand the dryer repair wasn't satisfactory. Let me lo…"
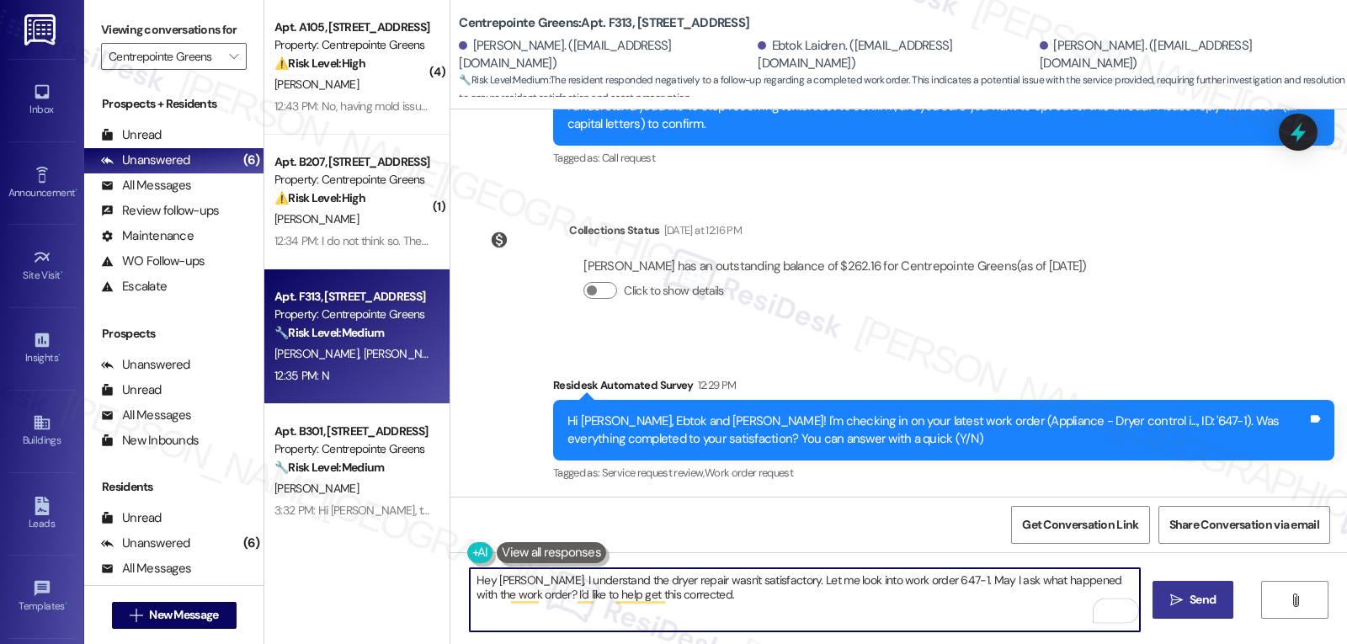
click at [1180, 598] on icon "" at bounding box center [1176, 600] width 13 height 13
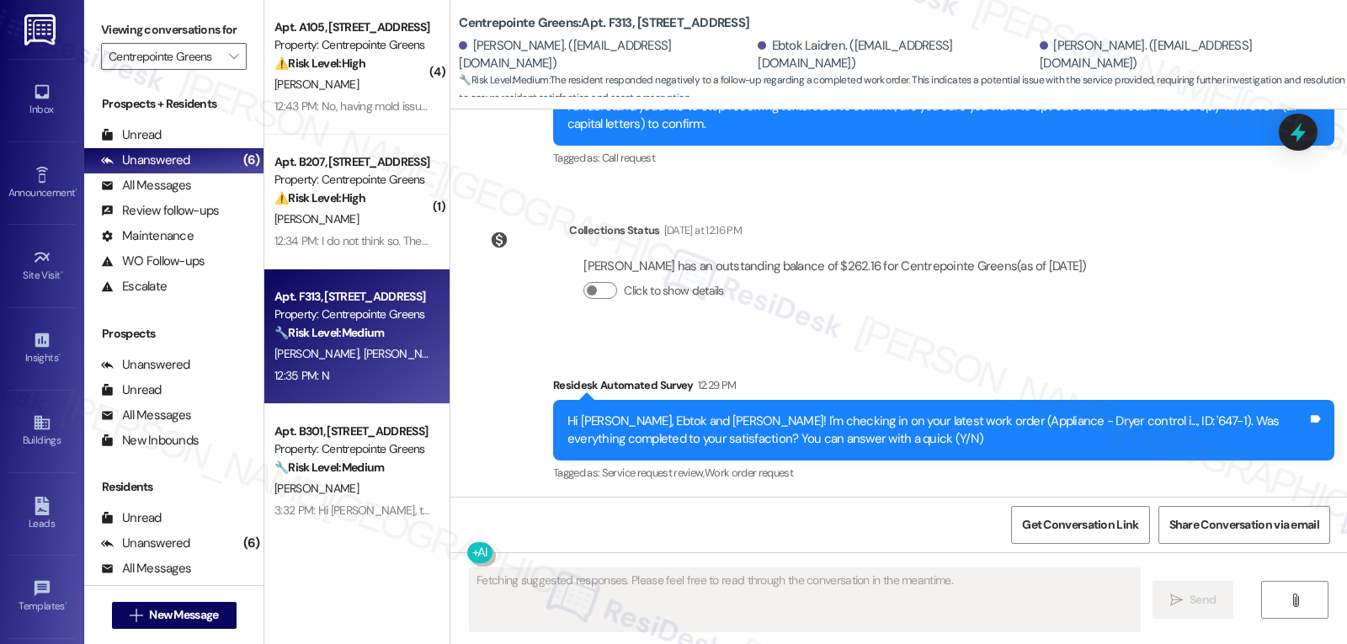
scroll to position [14707, 0]
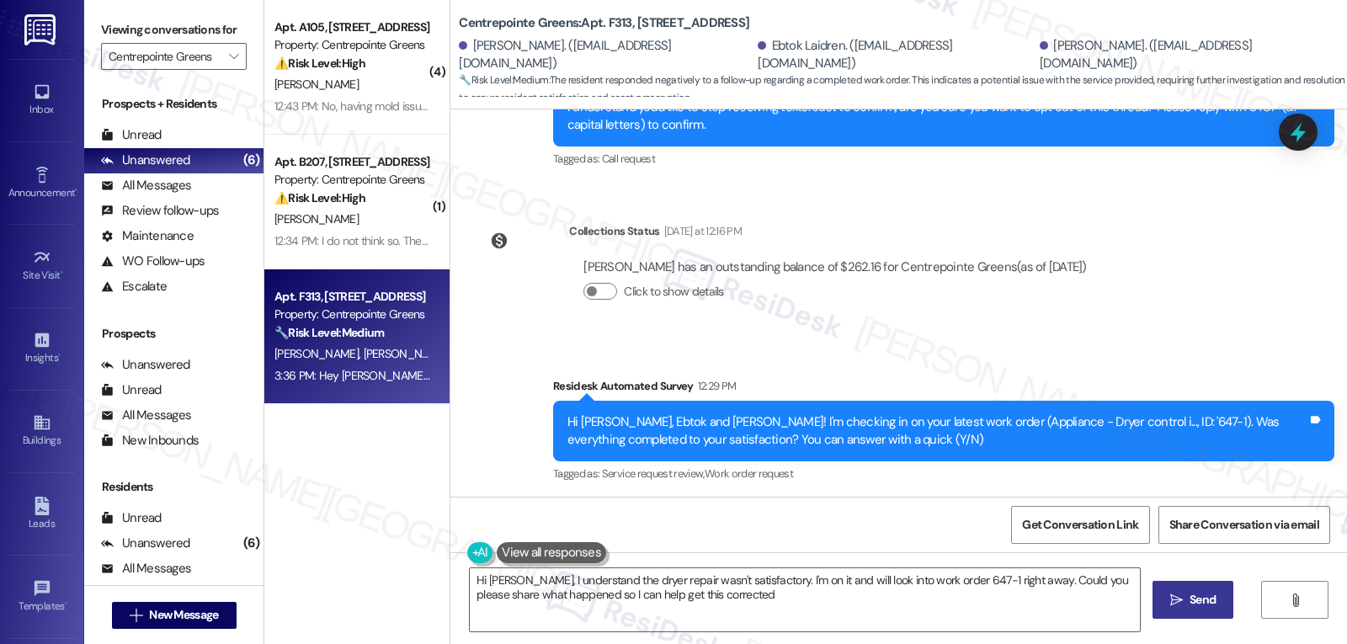
type textarea "Hi Jason, I understand the dryer repair wasn't satisfactory. I'm on it and will…"
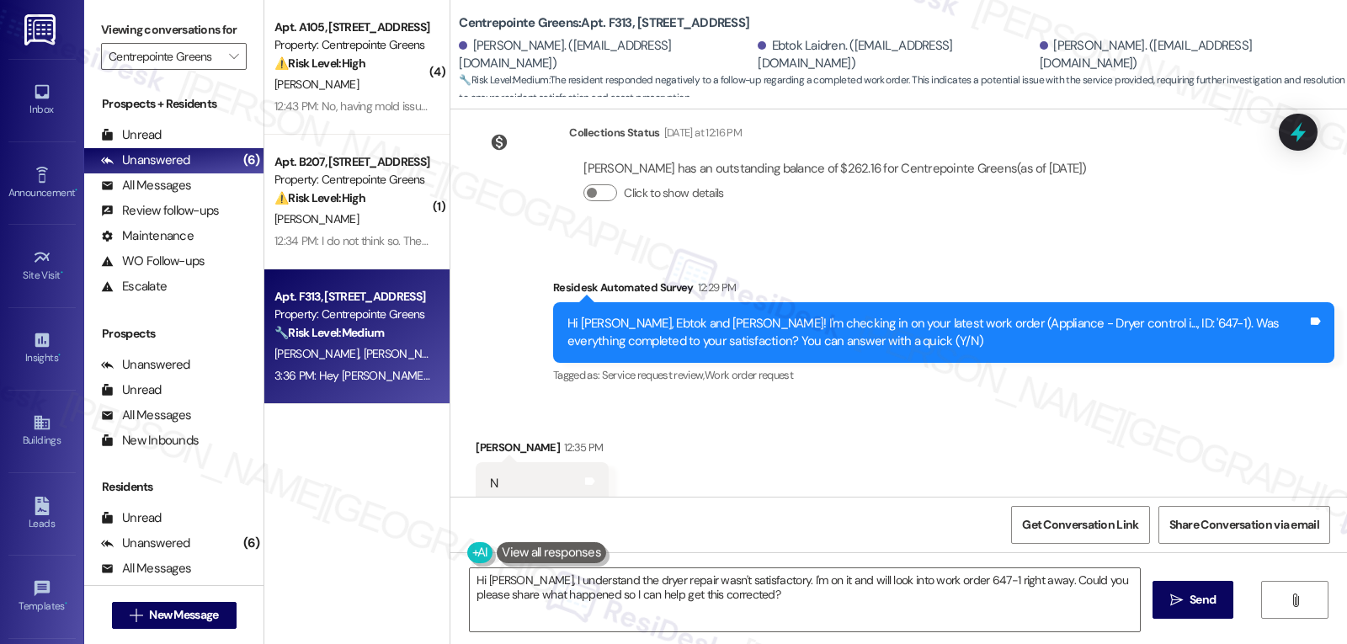
scroll to position [14843, 0]
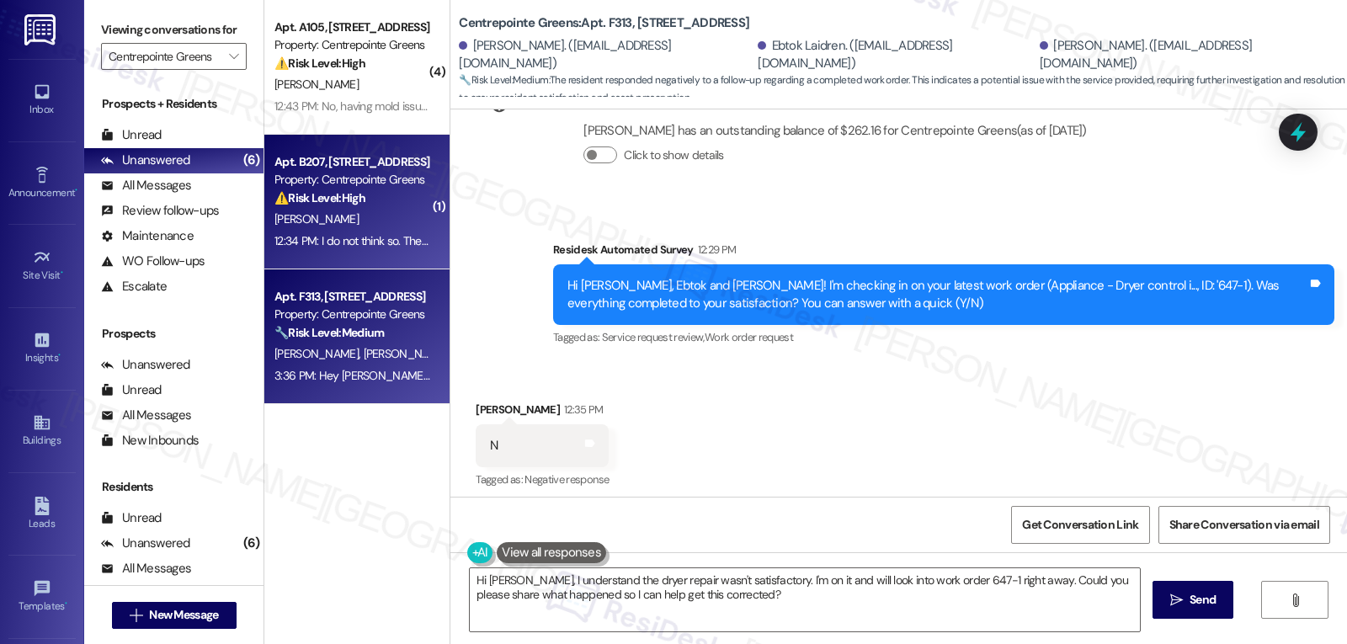
click at [349, 222] on div "[PERSON_NAME]" at bounding box center [352, 219] width 159 height 21
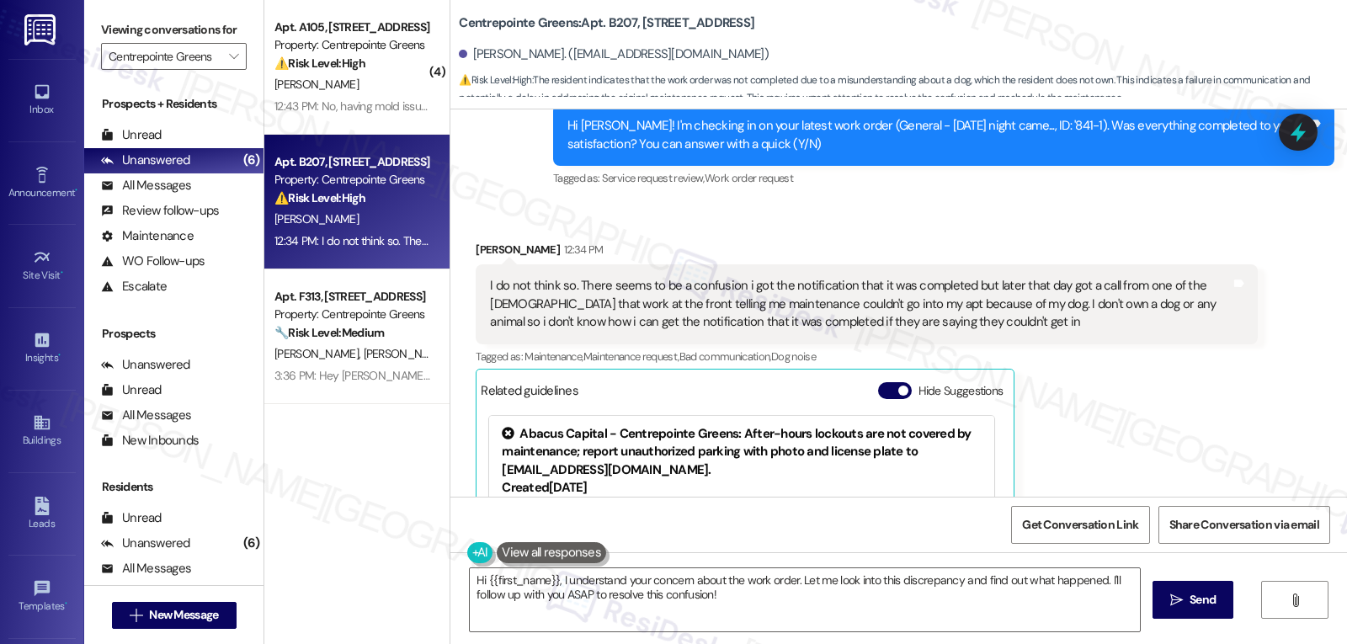
scroll to position [344, 0]
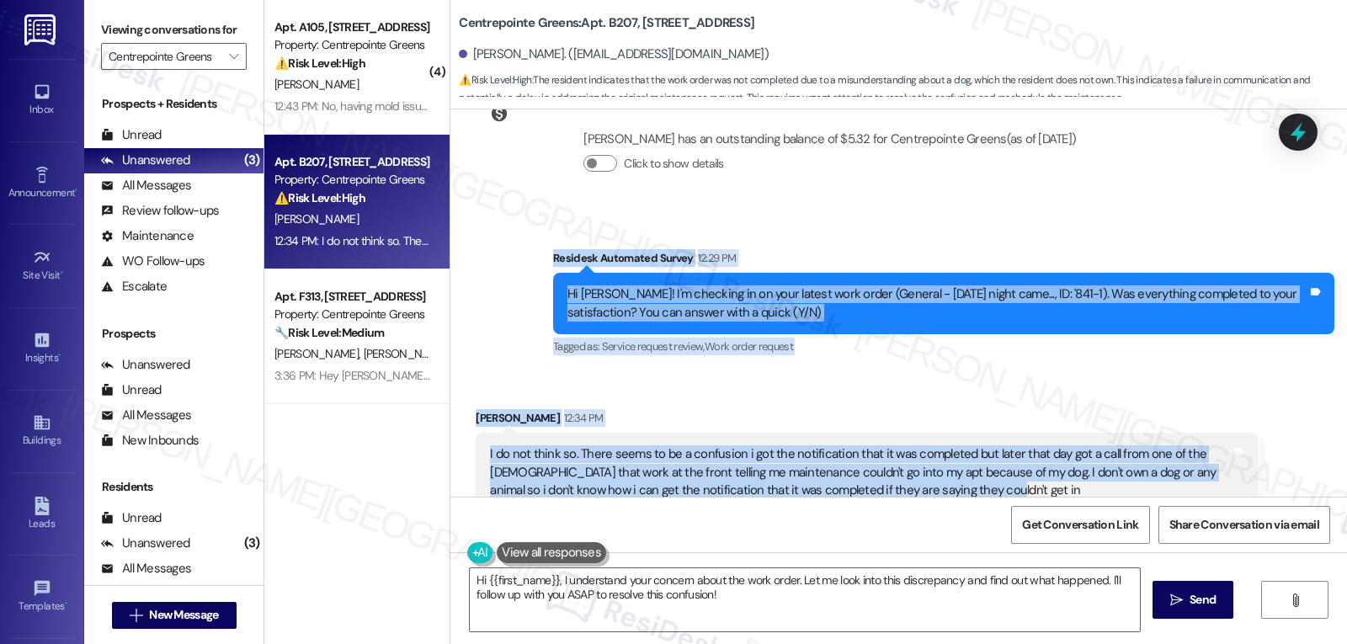
drag, startPoint x: 516, startPoint y: 242, endPoint x: 961, endPoint y: 479, distance: 504.3
click at [961, 479] on div "Lease started Aug 28, 2025 at 8:00 PM Survey, sent via SMS Residesk Automated S…" at bounding box center [898, 302] width 897 height 387
copy div "Residesk Automated Survey 12:29 PM Hi Robert! I'm checking in on your latest wo…"
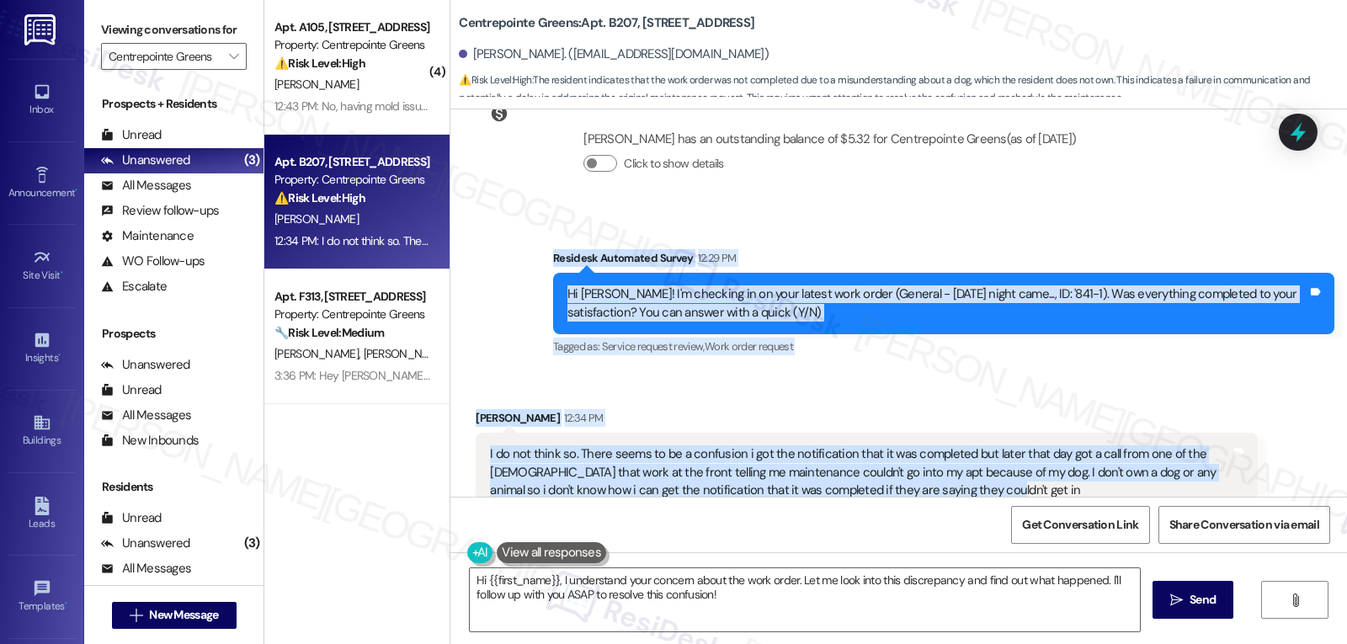
scroll to position [512, 0]
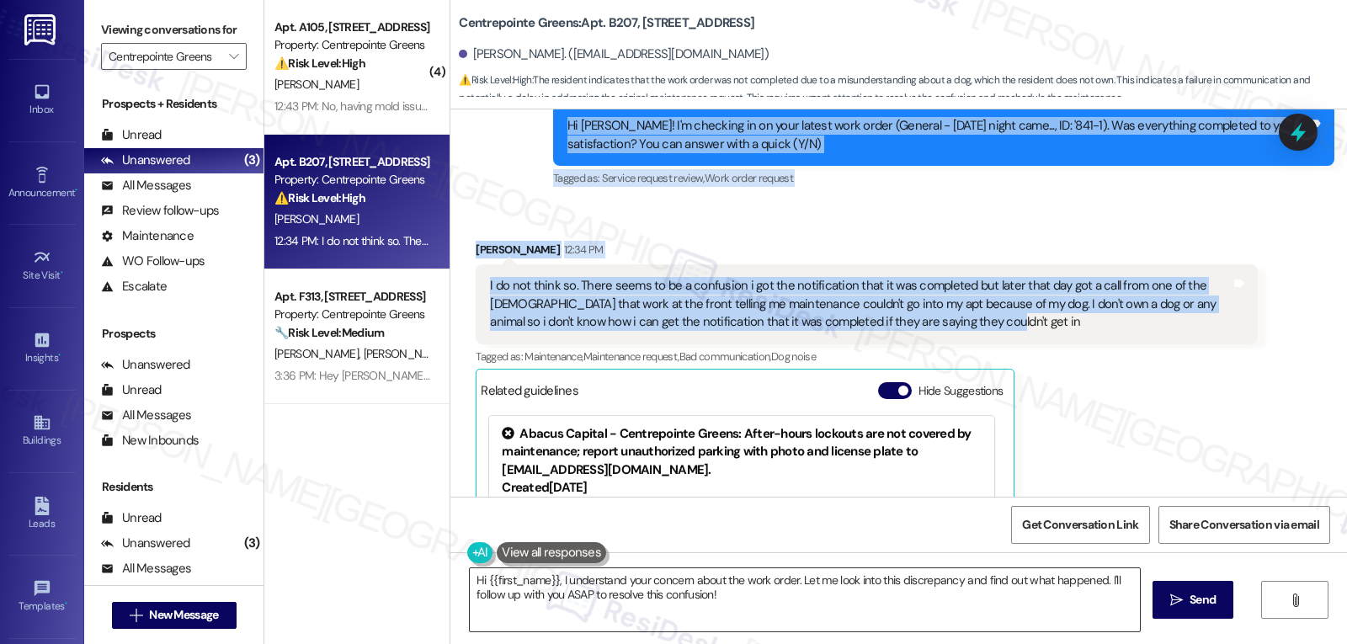
click at [708, 614] on textarea "Hi {{first_name}}, I understand your concern about the work order. Let me look …" at bounding box center [805, 599] width 670 height 63
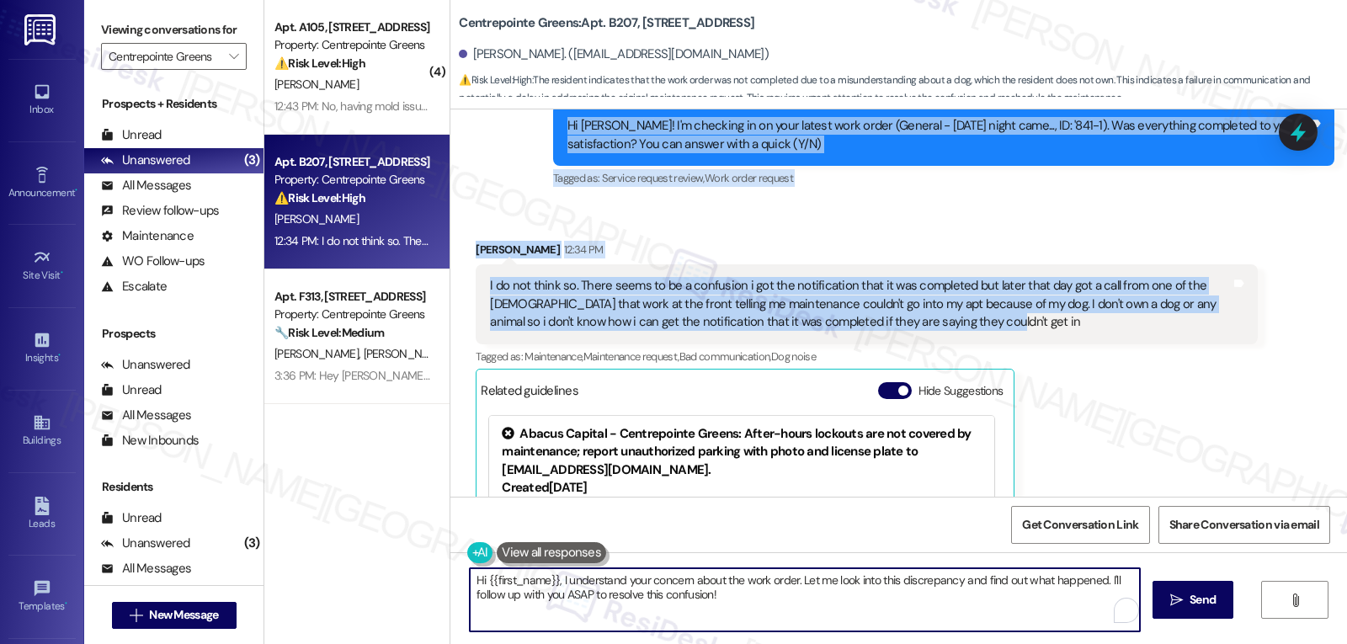
paste textarea "Robert, thank you for explaining—this does sound confusing. I’m sorry for the m…"
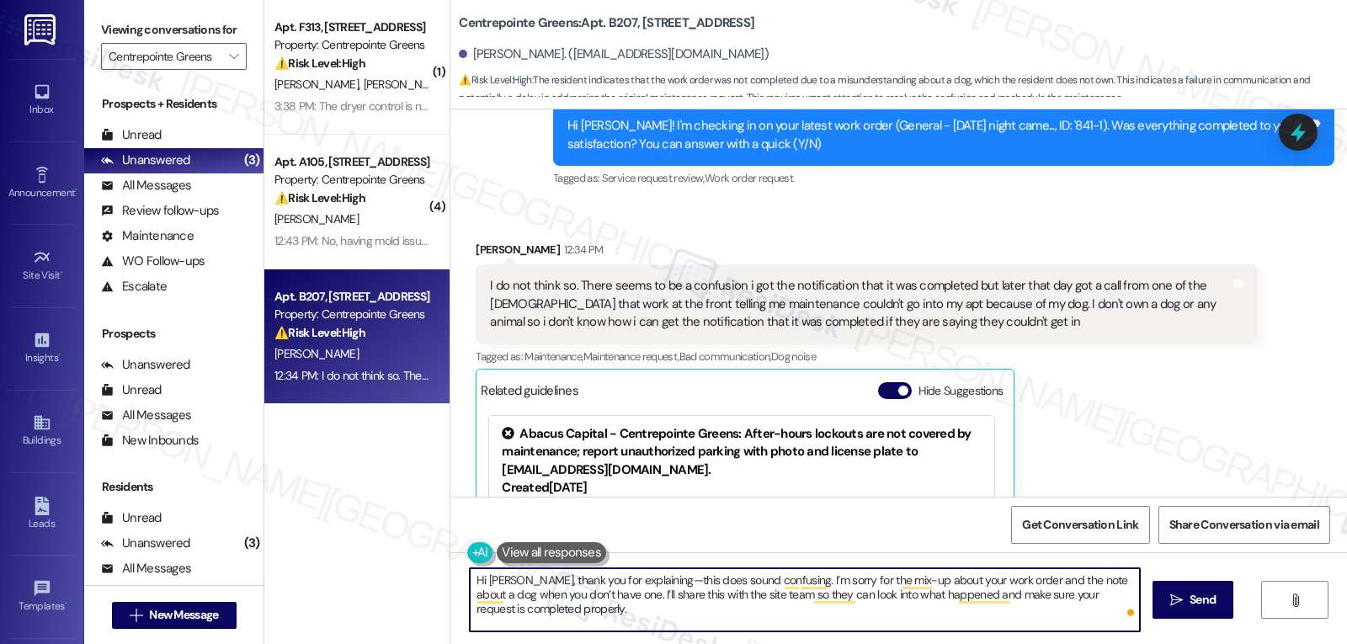
click at [636, 578] on textarea "Hi Robert, thank you for explaining—this does sound confusing. I’m sorry for th…" at bounding box center [805, 599] width 670 height 63
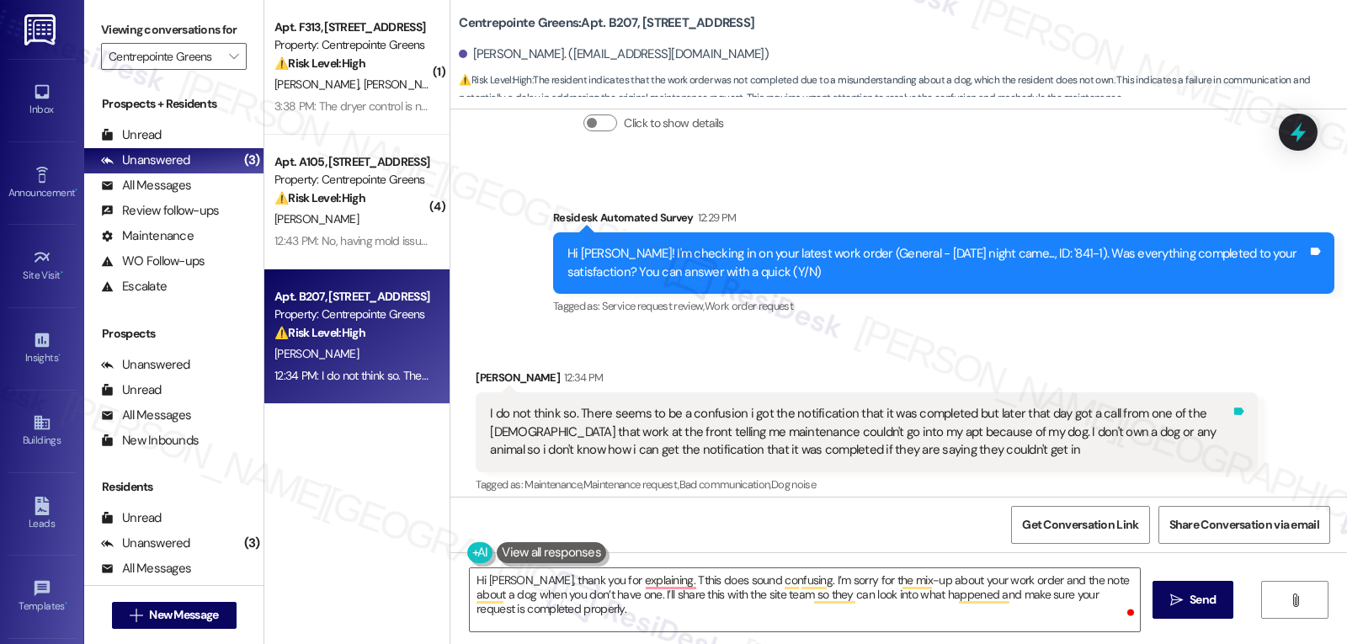
scroll to position [344, 0]
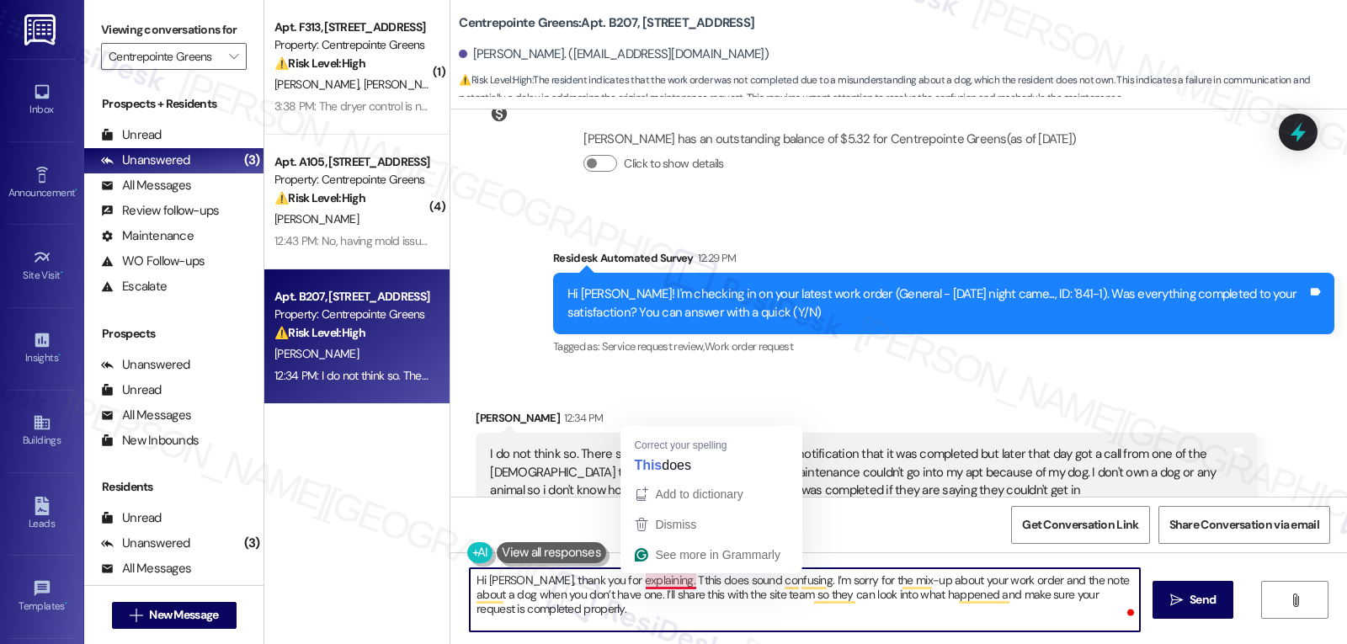
click at [642, 582] on textarea "Hi Robert, thank you for explaining. Tthis does sound confusing. I’m sorry for …" at bounding box center [805, 599] width 670 height 63
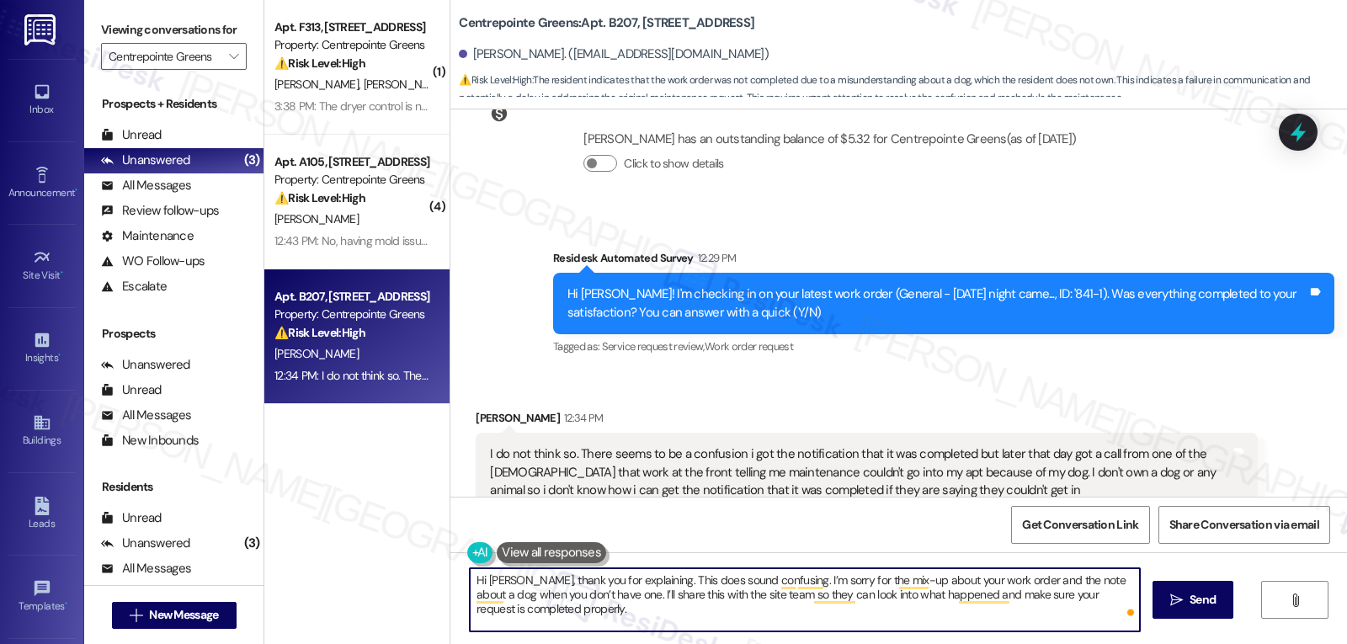
click at [716, 599] on textarea "Hi Robert, thank you for explaining. This does sound confusing. I’m sorry for t…" at bounding box center [805, 599] width 670 height 63
type textarea "Hi Robert, thank you for explaining. This does sound confusing. I’m sorry for t…"
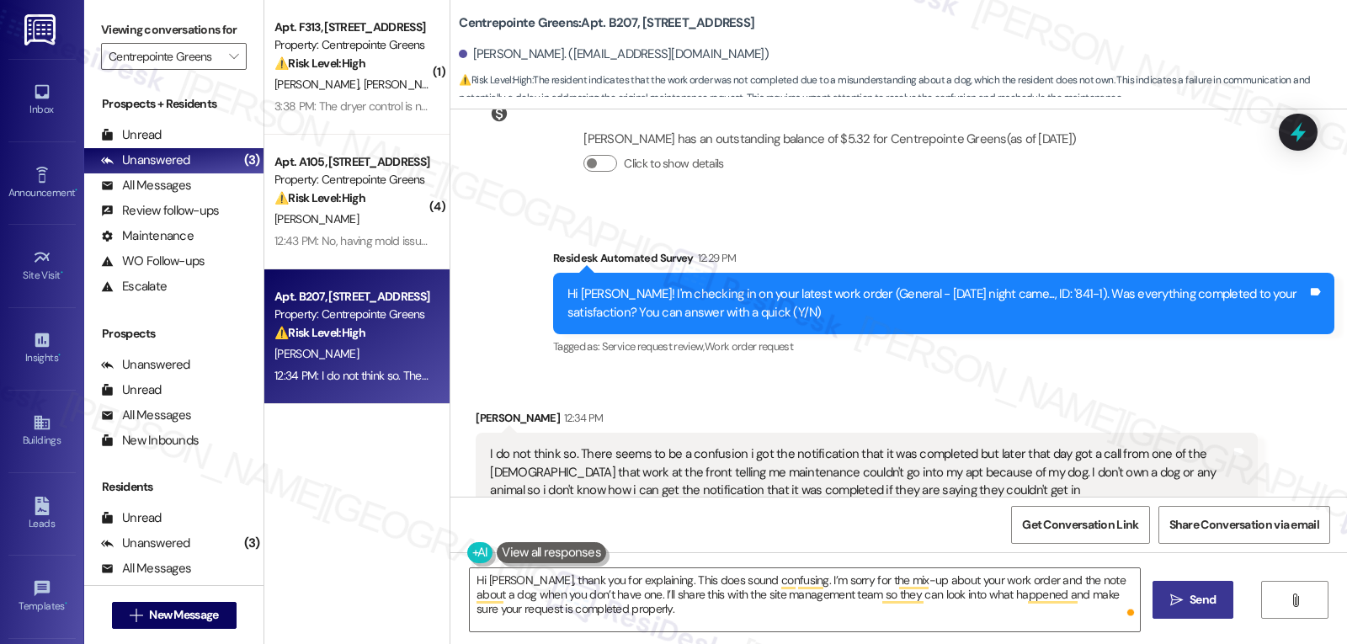
click at [1208, 610] on button " Send" at bounding box center [1194, 600] width 82 height 38
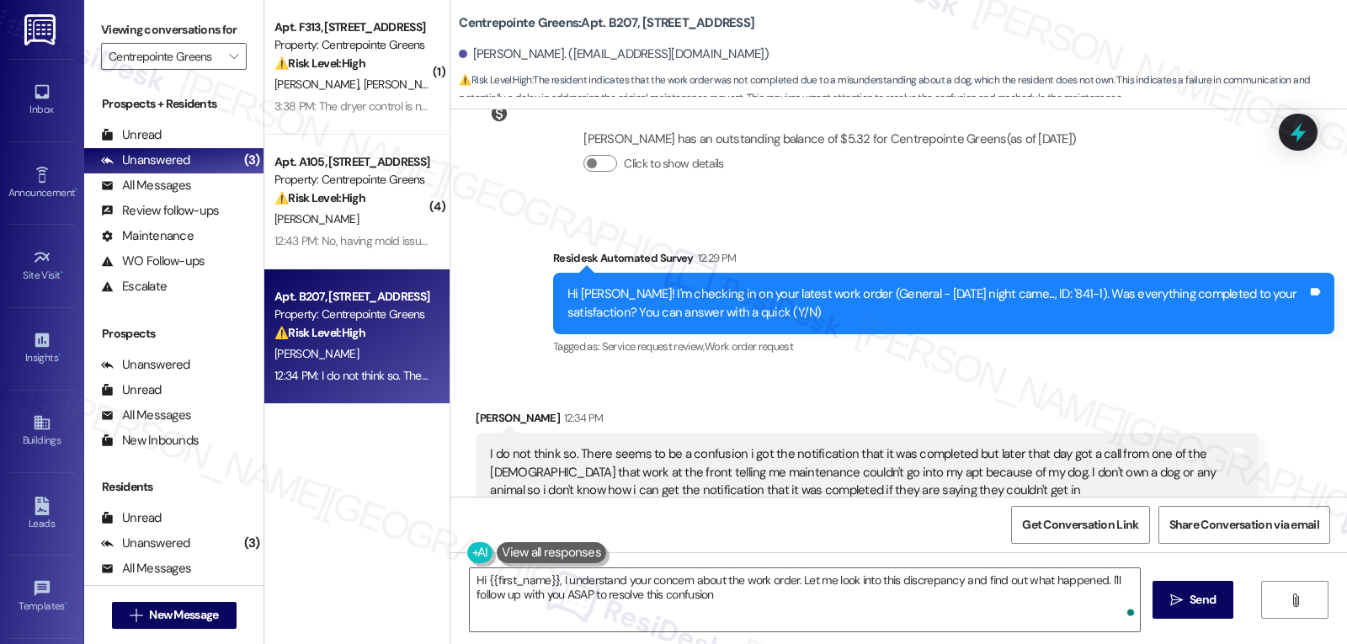
type textarea "Hi {{first_name}}, I understand your concern about the work order. Let me look …"
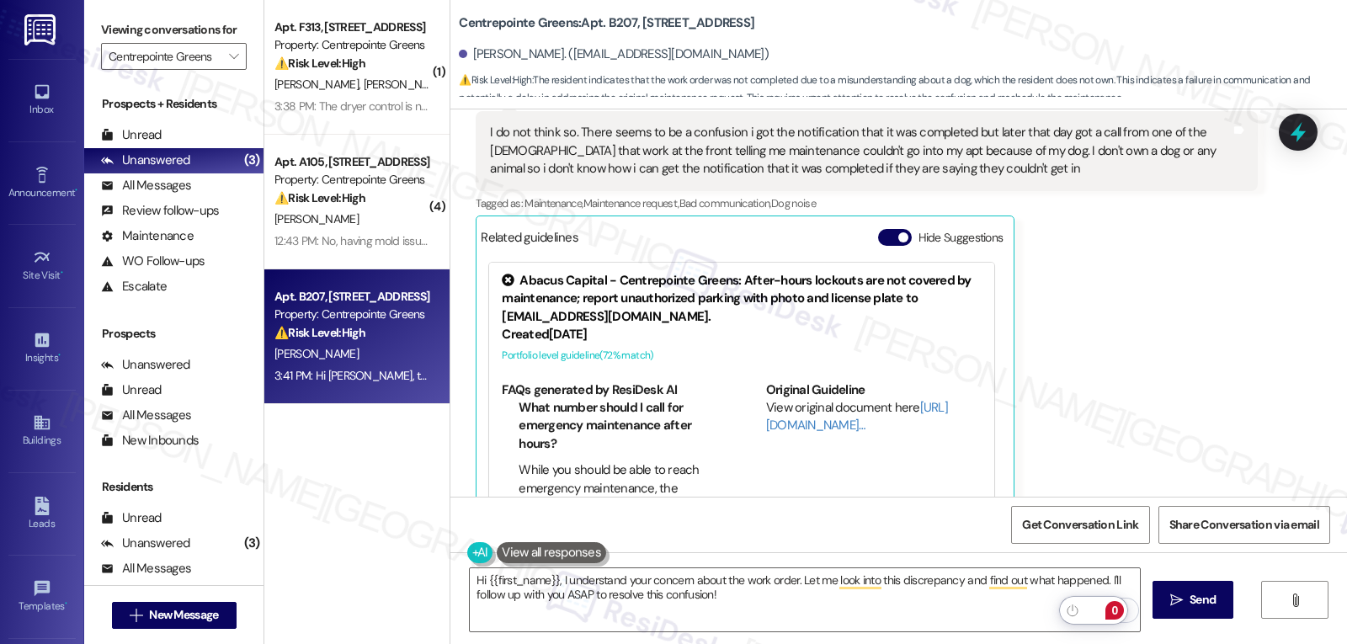
scroll to position [328, 0]
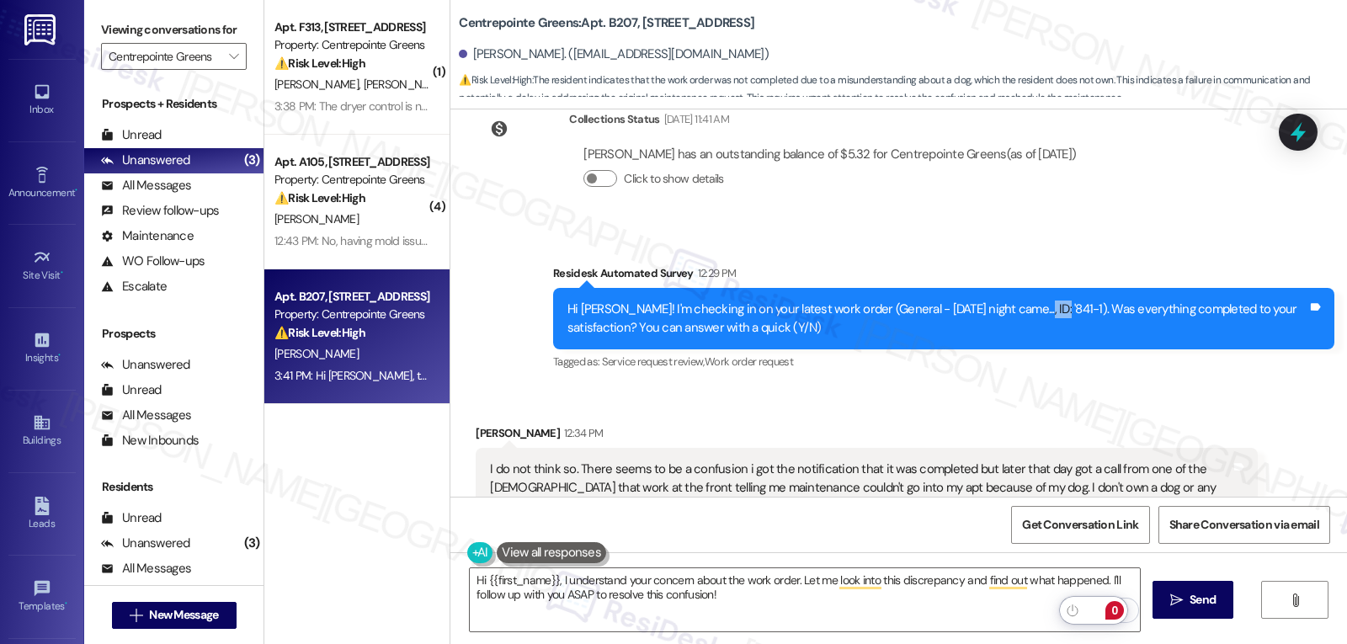
drag, startPoint x: 1006, startPoint y: 292, endPoint x: 1033, endPoint y: 290, distance: 27.0
click at [1033, 301] on div "Hi Robert! I'm checking in on your latest work order (General - Sunday night ca…" at bounding box center [937, 319] width 740 height 36
copy div "841-1"
click at [1295, 133] on icon at bounding box center [1298, 133] width 20 height 26
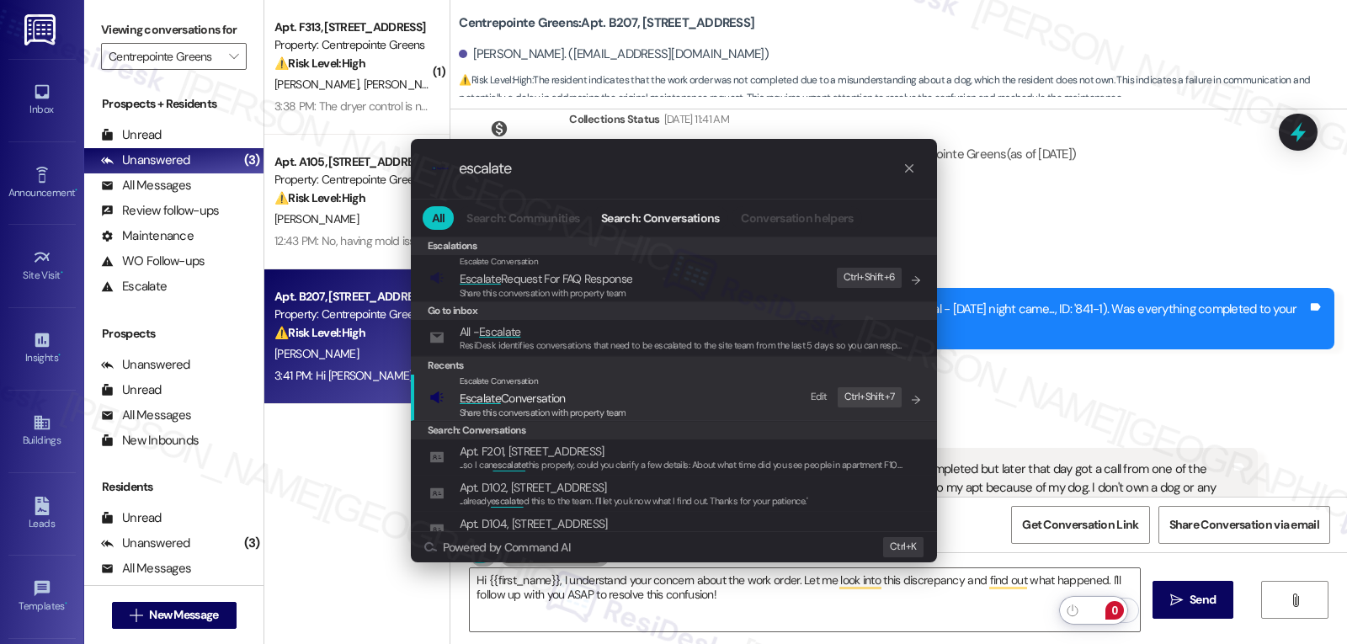
type input "escalate"
click at [548, 402] on span "Escalate Conversation" at bounding box center [513, 398] width 106 height 15
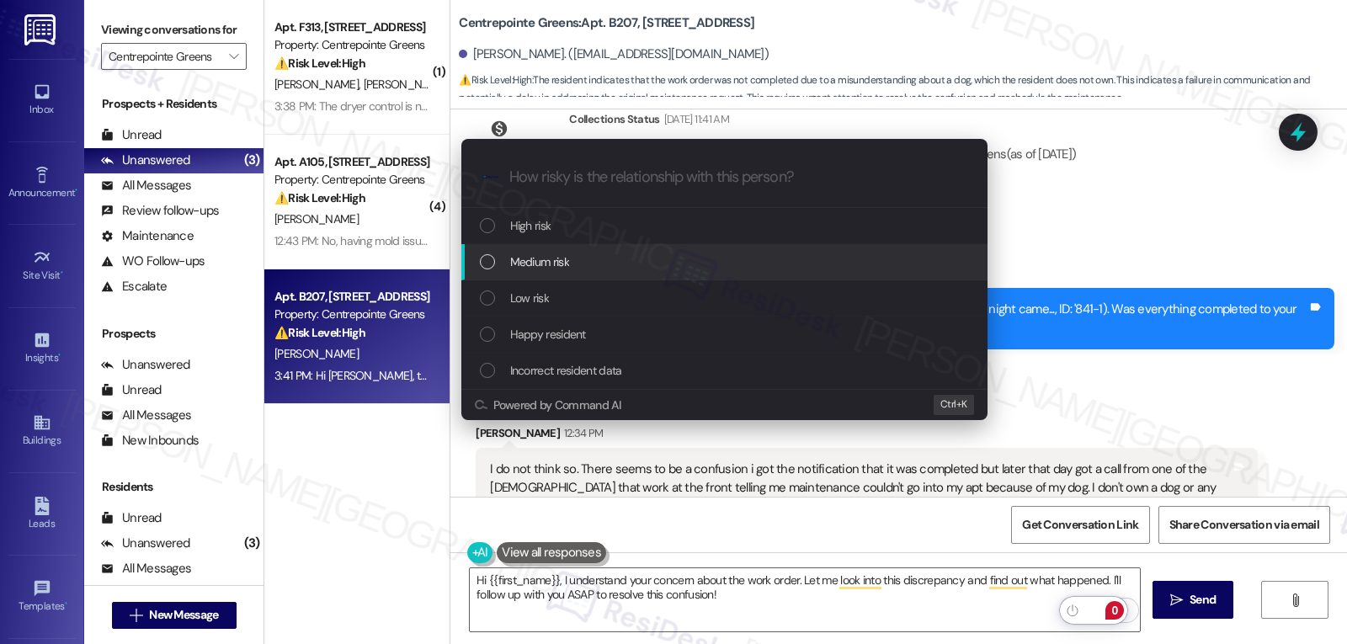
click at [578, 266] on div "Medium risk" at bounding box center [726, 262] width 493 height 19
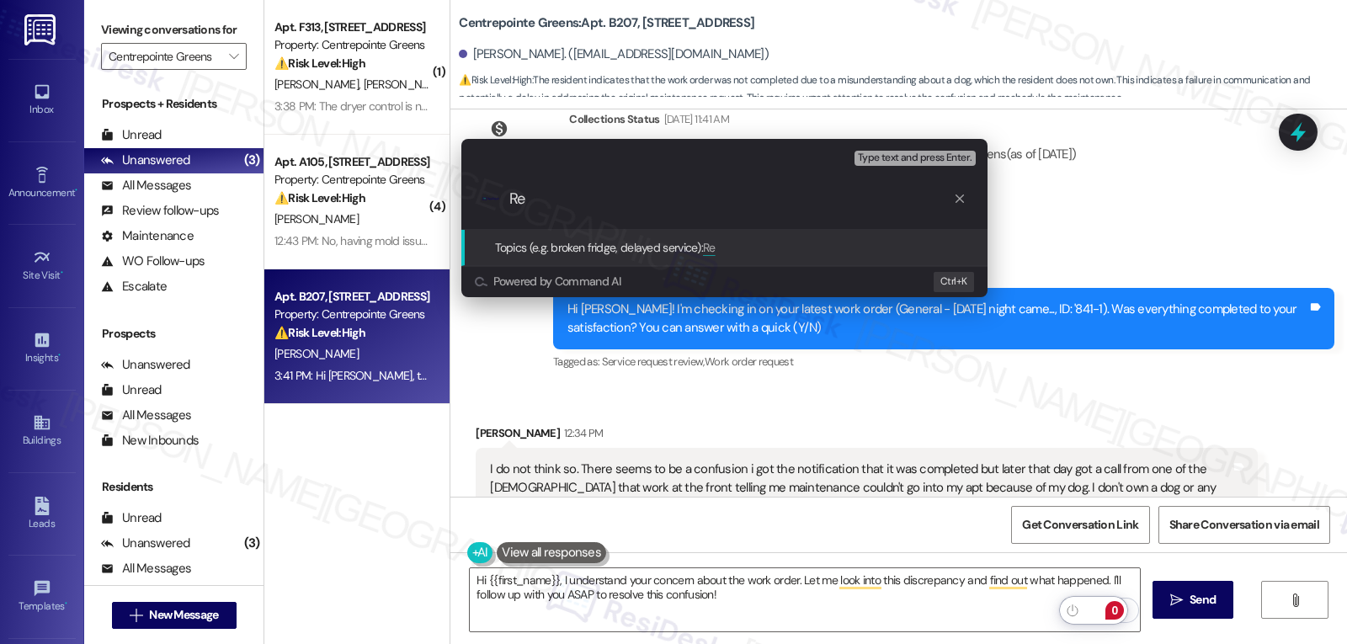
type input "R"
paste input "841-1"
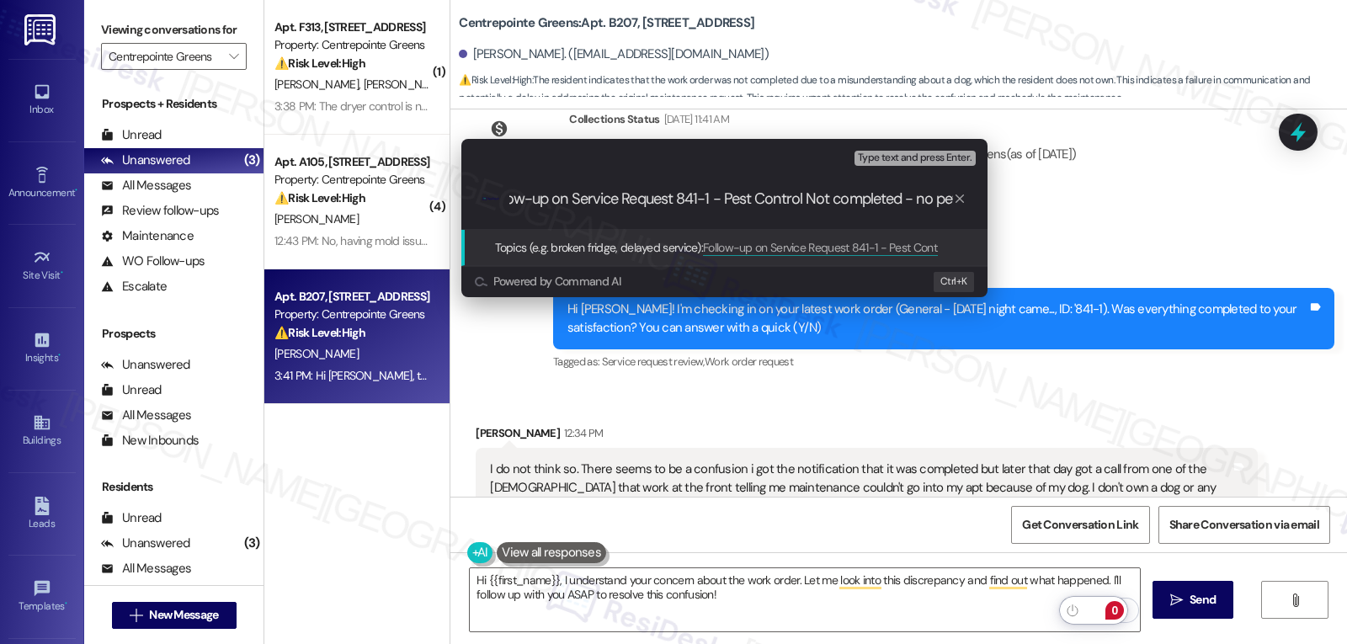
scroll to position [0, 37]
type input "Follow-up on Service Request 841-1 - Pest Control Not completed - no pets"
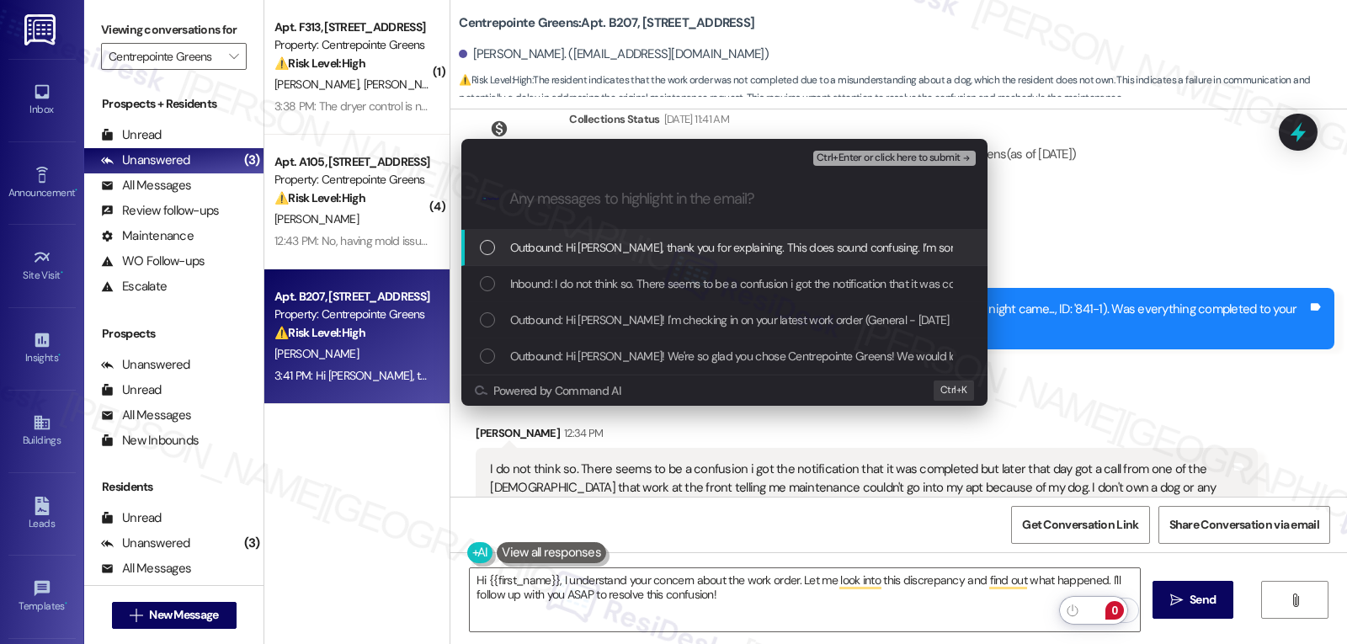
scroll to position [0, 0]
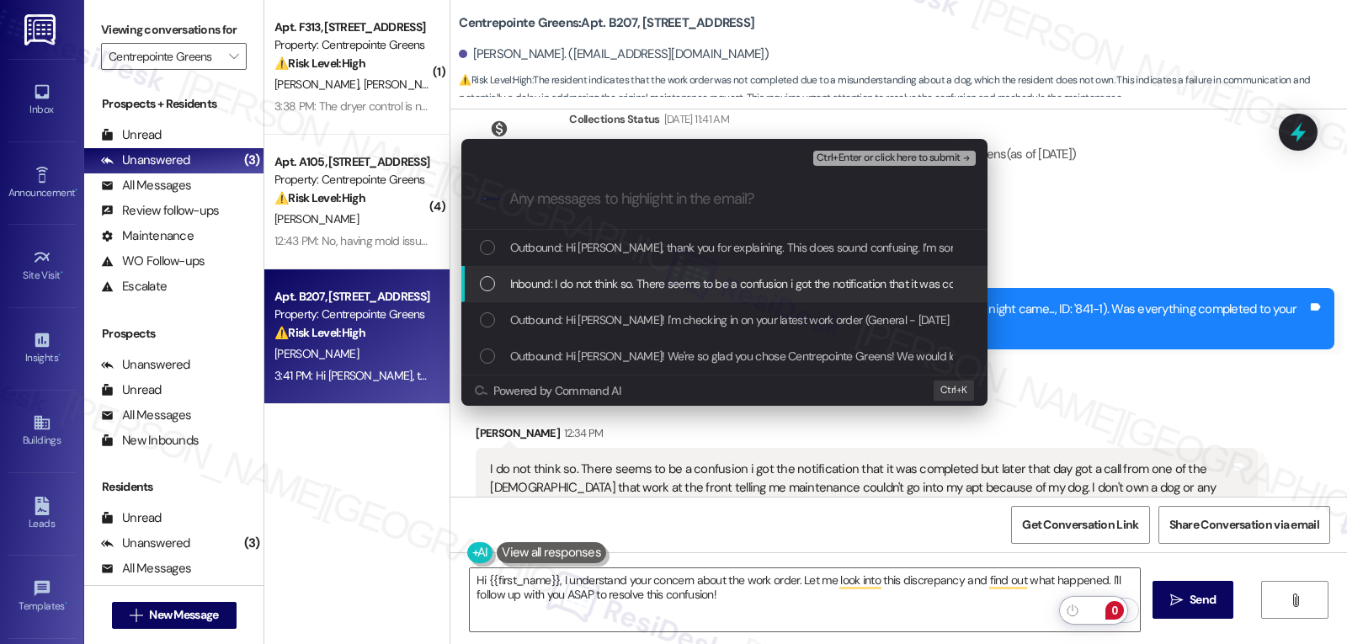
click at [489, 282] on div "List of options" at bounding box center [487, 283] width 15 height 15
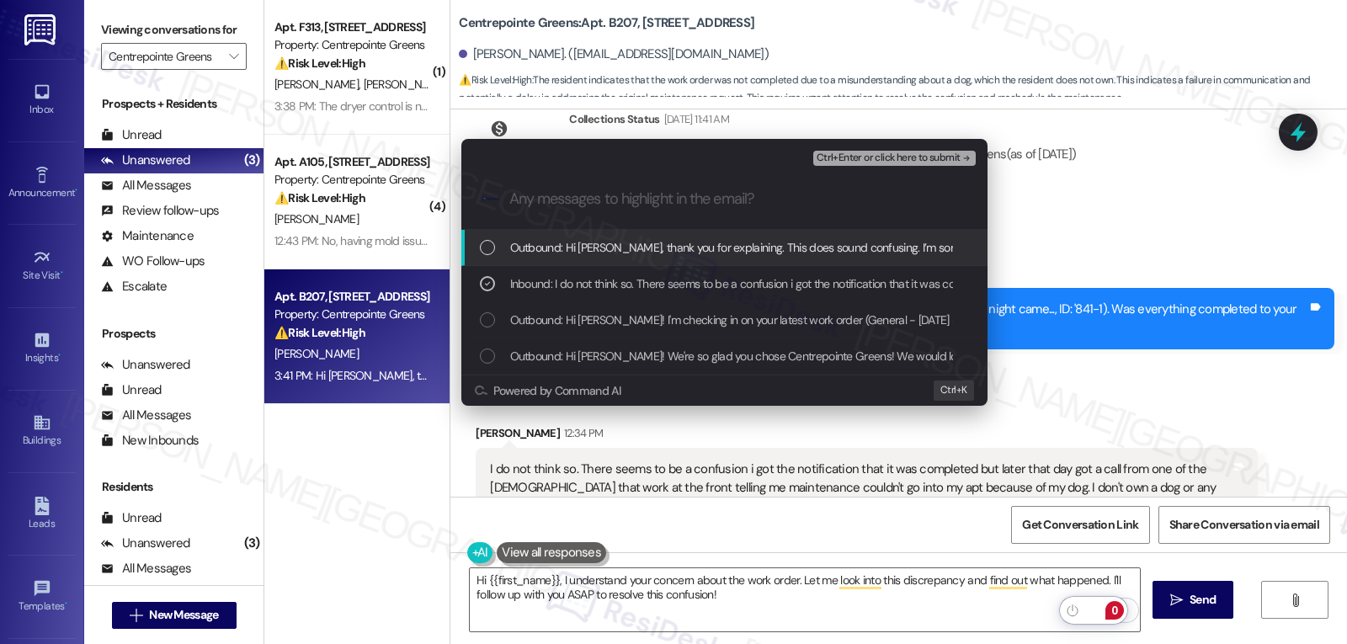
click at [894, 159] on span "Ctrl+Enter or click here to submit" at bounding box center [889, 158] width 144 height 12
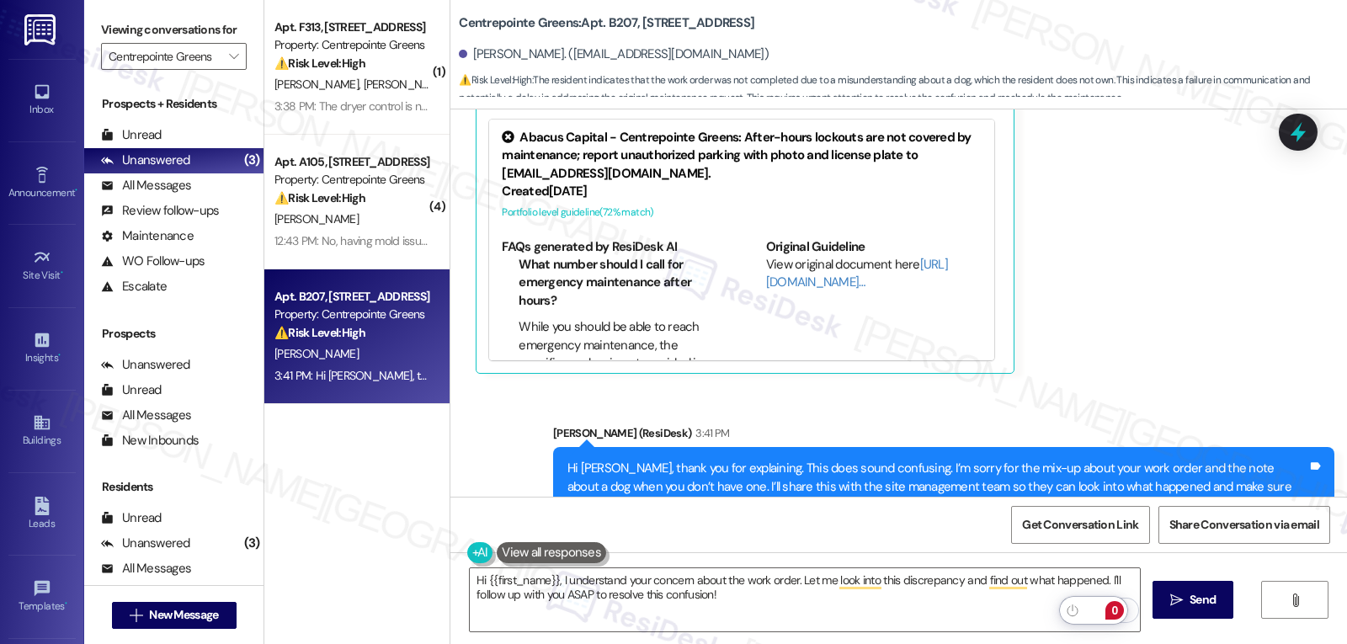
scroll to position [859, 0]
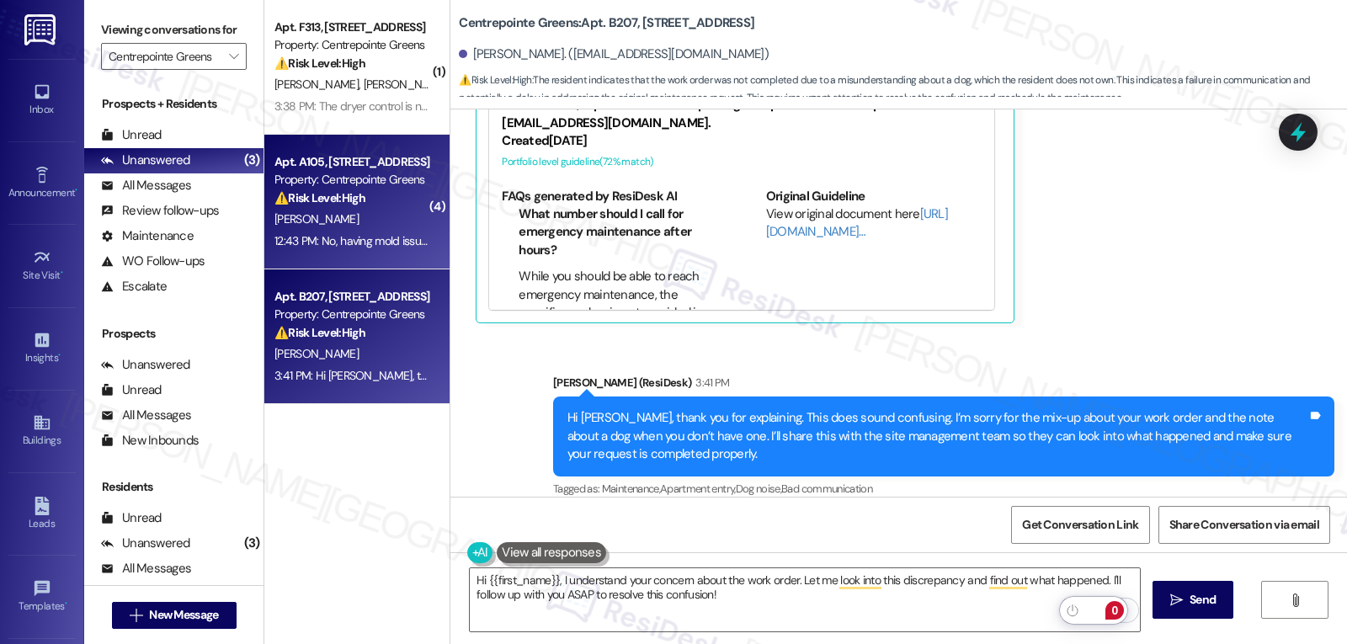
click at [339, 234] on div "12:43 PM: No, having mold issues and waiting for Victoria to help with a soluti…" at bounding box center [489, 240] width 431 height 15
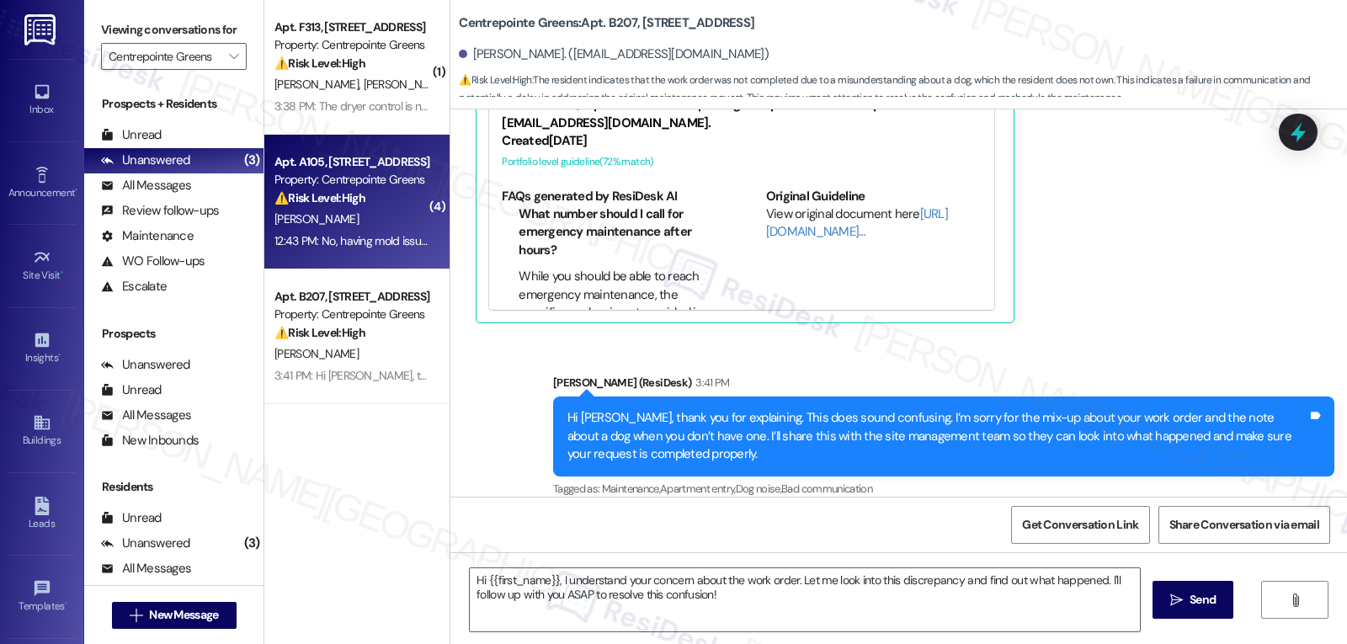
type textarea "Fetching suggested responses. Please feel free to read through the conversation…"
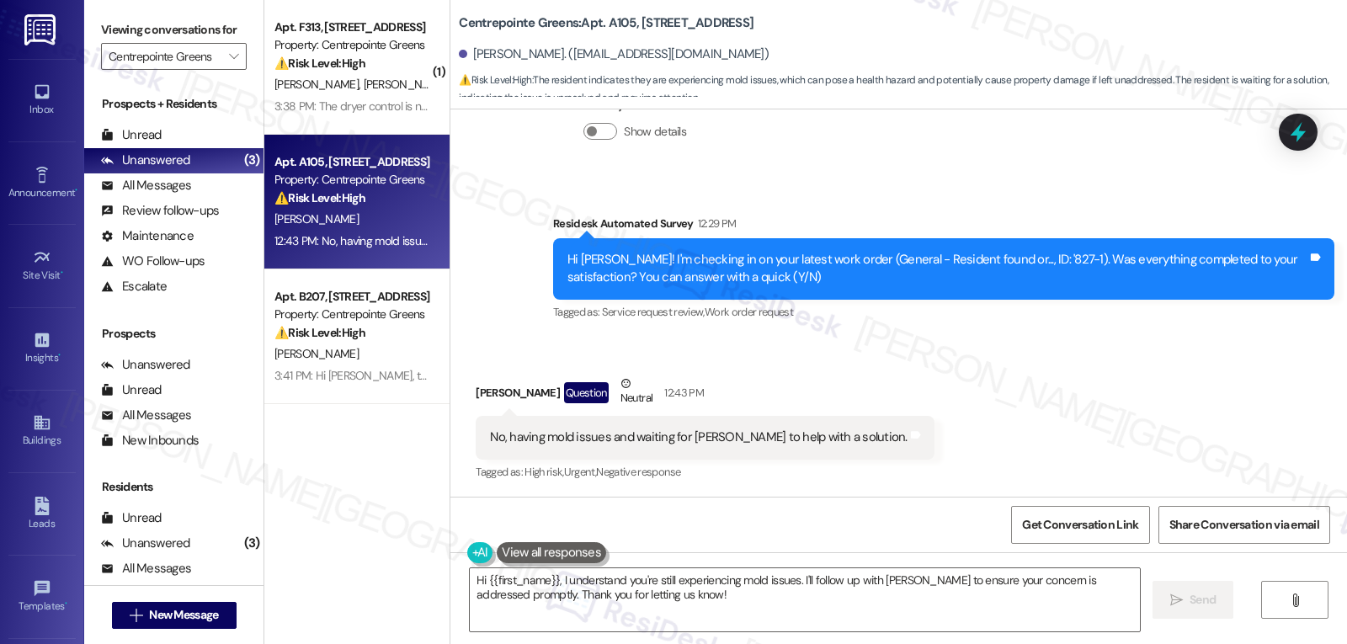
scroll to position [6063, 0]
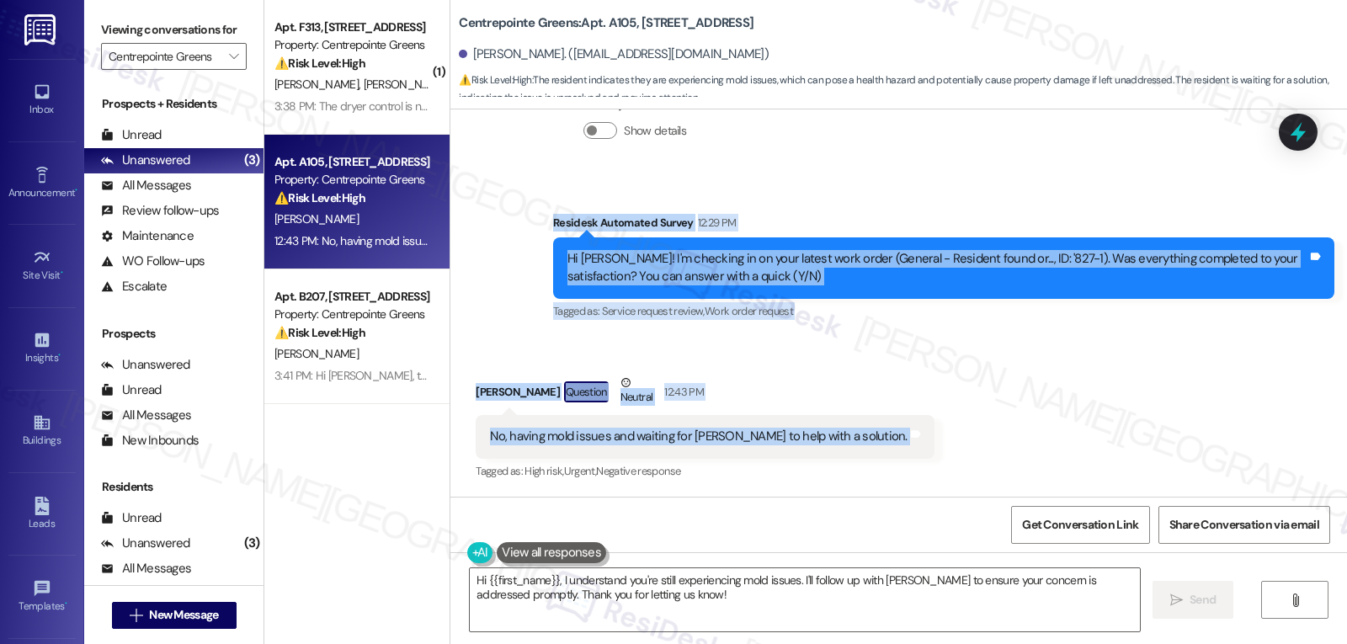
drag, startPoint x: 534, startPoint y: 220, endPoint x: 857, endPoint y: 425, distance: 383.0
click at [857, 425] on div "Lease started Aug 14, 2024 at 8:00 PM Survey, sent via SMS Residesk Automated S…" at bounding box center [898, 302] width 897 height 387
copy div "Residesk Automated Survey 12:29 PM Hi Tammy! I'm checking in on your latest wor…"
click at [735, 610] on textarea "Hi {{first_name}}, I understand you're still experiencing mold issues. I'll fol…" at bounding box center [805, 599] width 670 height 63
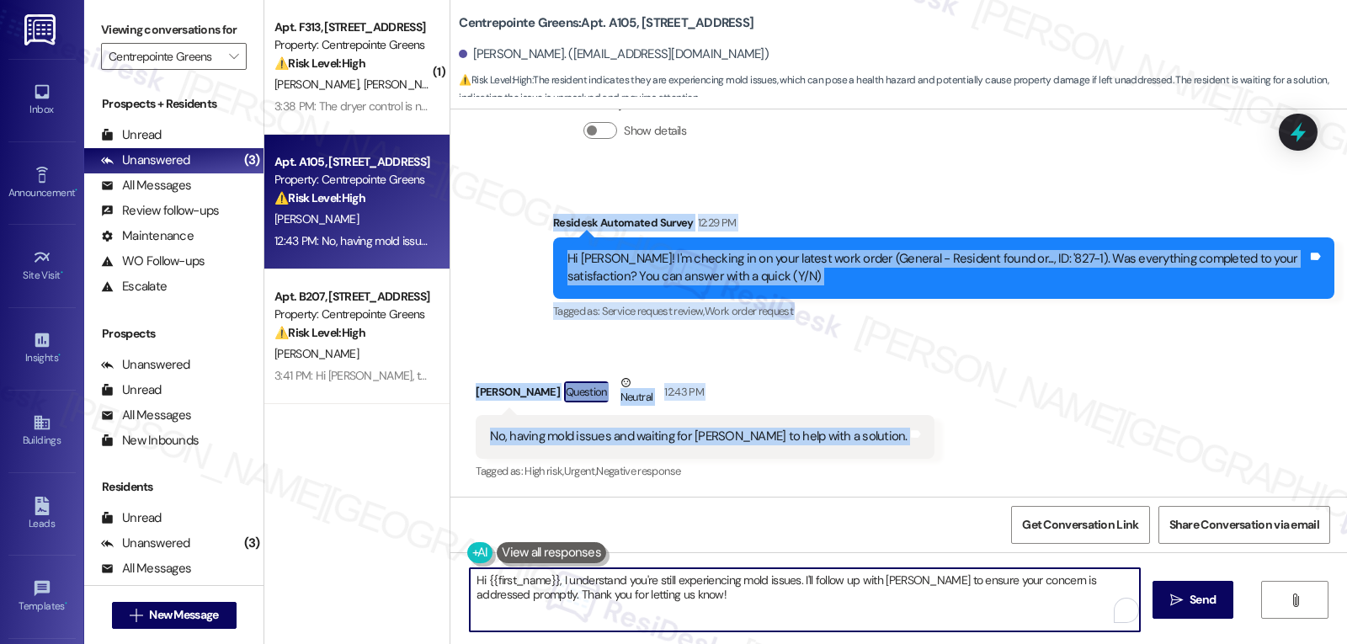
paste textarea "Tammy, thank you for the update. I’m sorry you’re still dealing with mold issue…"
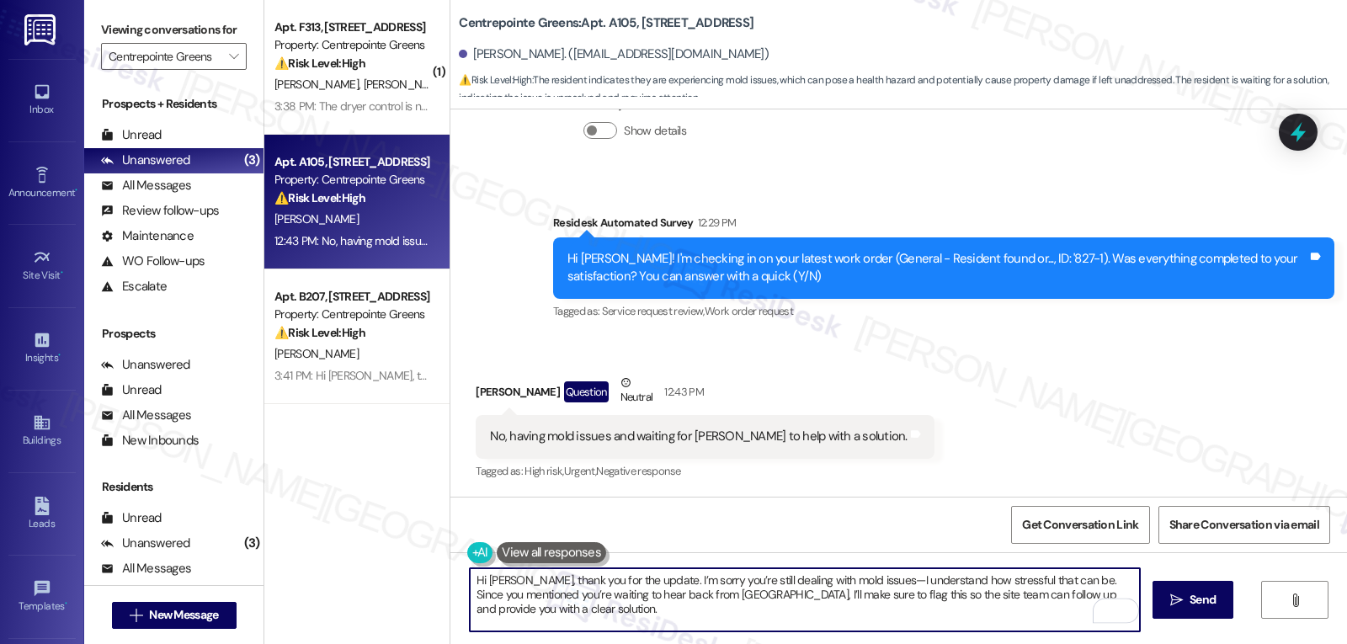
click at [805, 582] on textarea "Hi Tammy, thank you for the update. I’m sorry you’re still dealing with mold is…" at bounding box center [805, 599] width 670 height 63
click at [876, 582] on textarea "Hi Tammy, thank you for the update. I’m sorry you’re still dealing with moistur…" at bounding box center [805, 599] width 670 height 63
click at [977, 578] on textarea "Hi Tammy, thank you for the update. I’m sorry you’re still dealing with moistur…" at bounding box center [805, 599] width 670 height 63
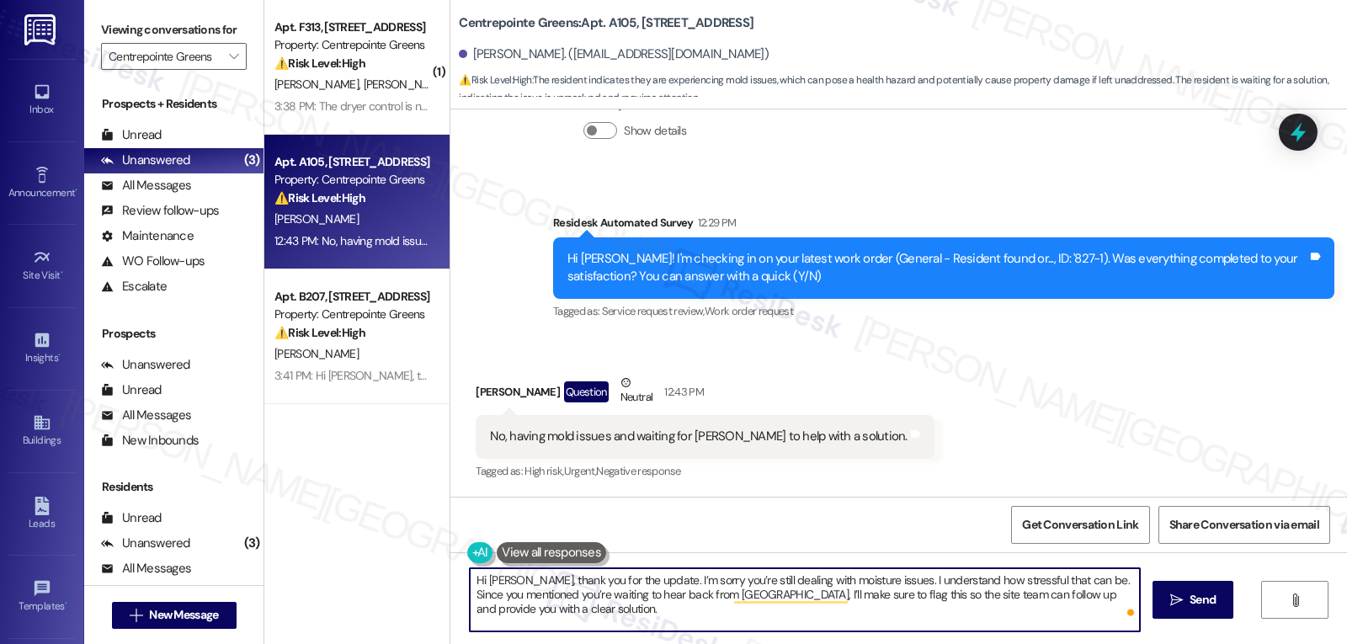
click at [694, 615] on textarea "Hi Tammy, thank you for the update. I’m sorry you’re still dealing with moistur…" at bounding box center [805, 599] width 670 height 63
click at [896, 593] on textarea "Hi Tammy, thank you for the update. I’m sorry you’re still dealing with moistur…" at bounding box center [805, 599] width 670 height 63
click at [695, 620] on textarea "Hi Tammy, thank you for the update. I’m sorry you’re still dealing with moistur…" at bounding box center [805, 599] width 670 height 63
click at [846, 617] on textarea "Hi [PERSON_NAME], thank you for the update. I’m sorry you’re still dealing with…" at bounding box center [805, 599] width 670 height 63
click at [823, 616] on textarea "Hi [PERSON_NAME], thank you for the update. I’m sorry you’re still dealing with…" at bounding box center [805, 599] width 670 height 63
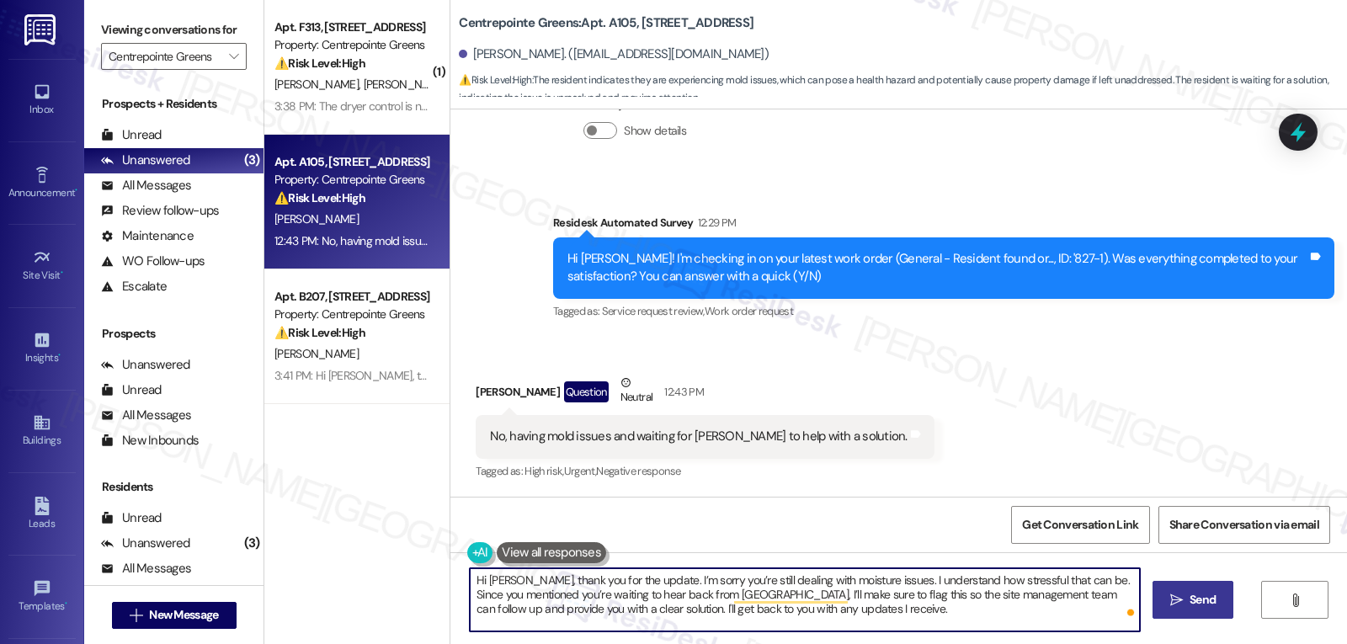
type textarea "Hi [PERSON_NAME], thank you for the update. I’m sorry you’re still dealing with…"
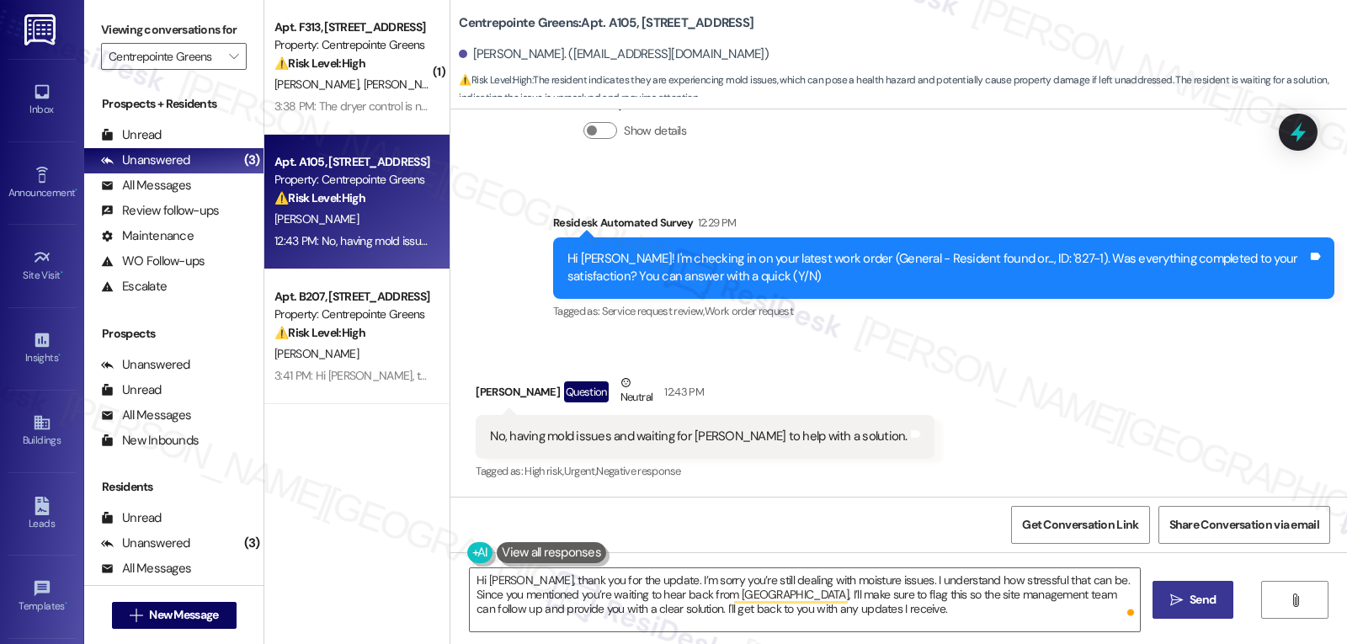
click at [1197, 606] on span "Send" at bounding box center [1203, 600] width 26 height 18
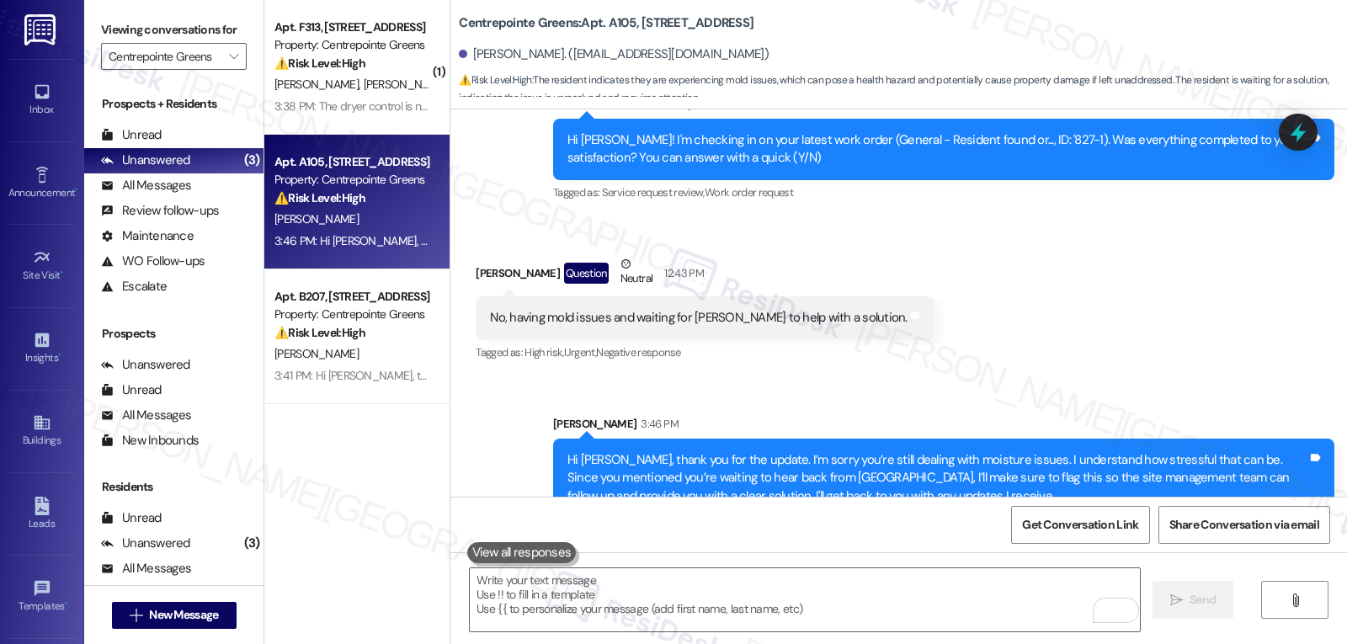
scroll to position [6217, 0]
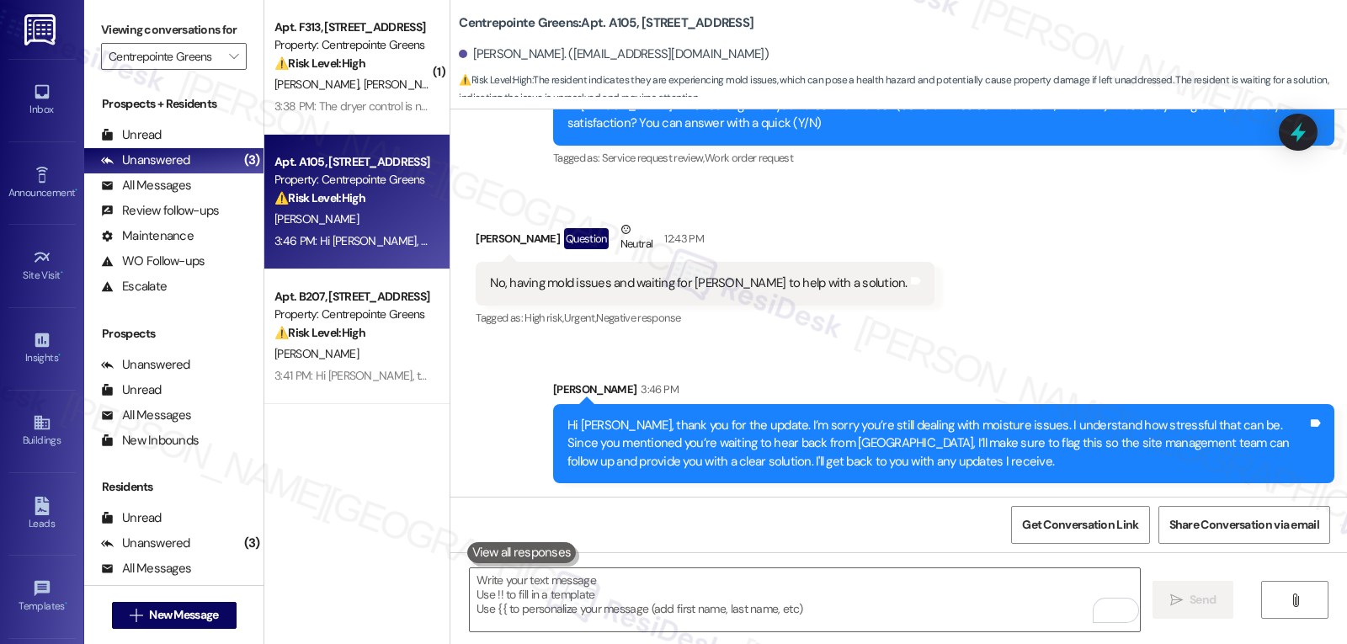
click at [1295, 130] on icon at bounding box center [1298, 132] width 15 height 20
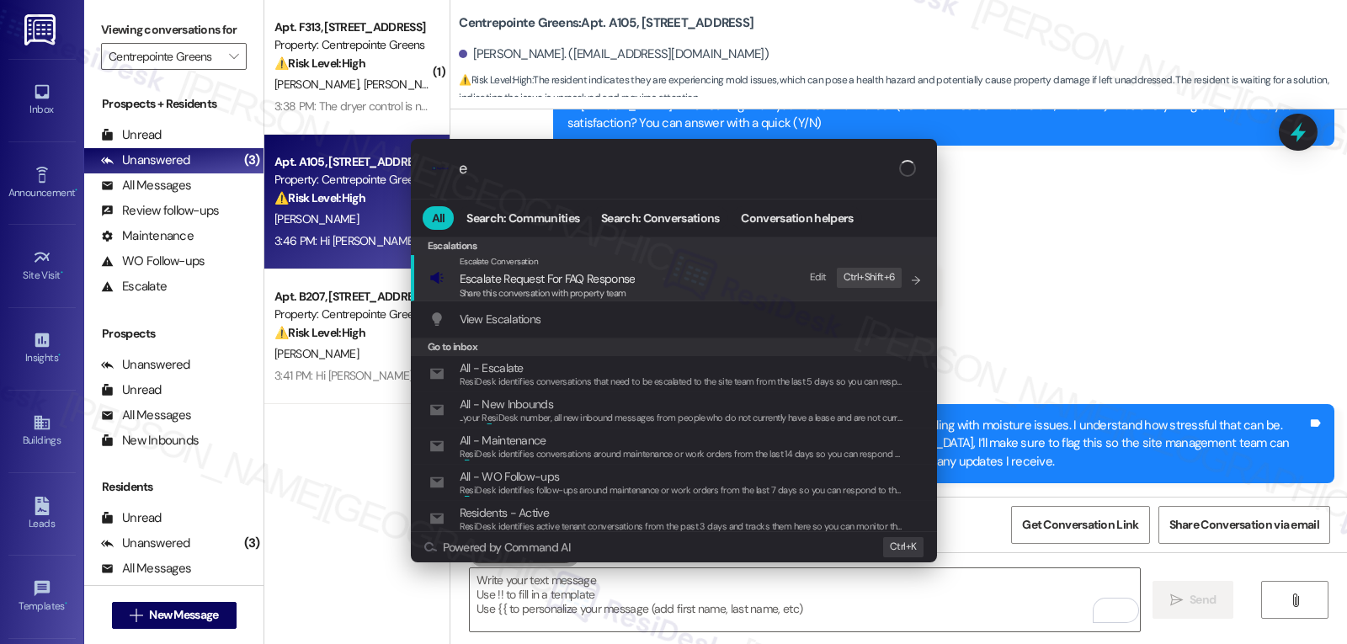
type input "es"
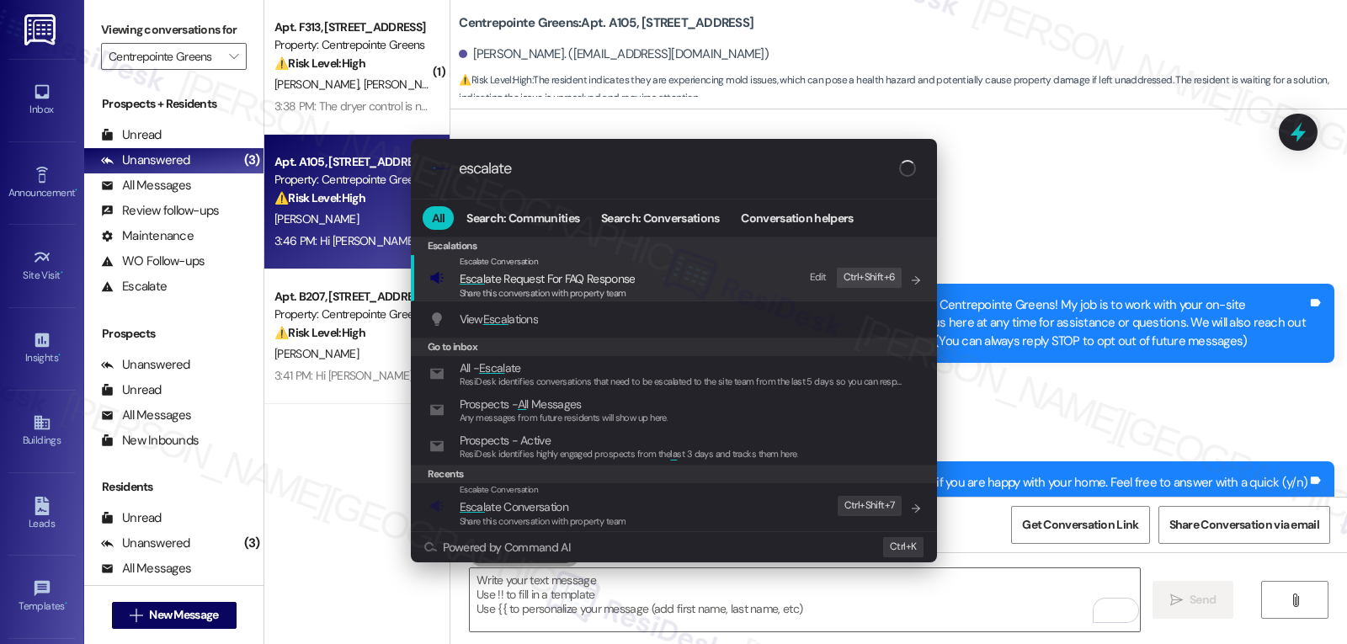
scroll to position [6217, 0]
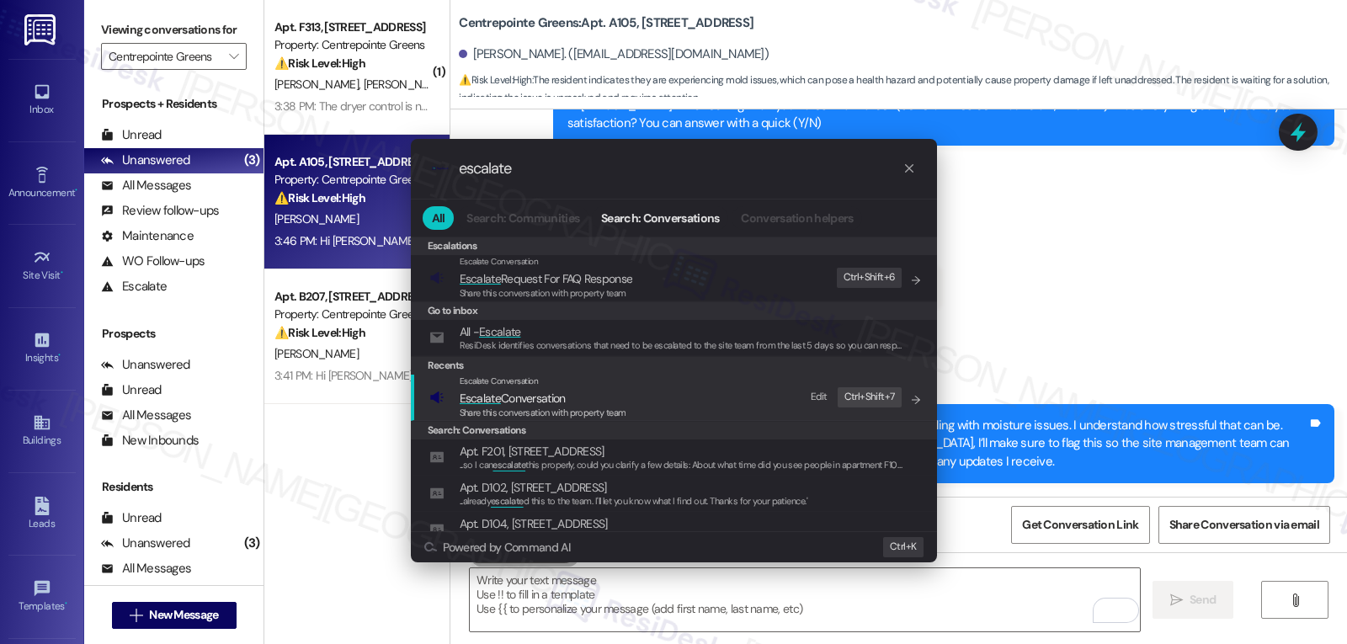
type input "escalate"
click at [600, 395] on span "Escalate Conversation" at bounding box center [543, 398] width 167 height 19
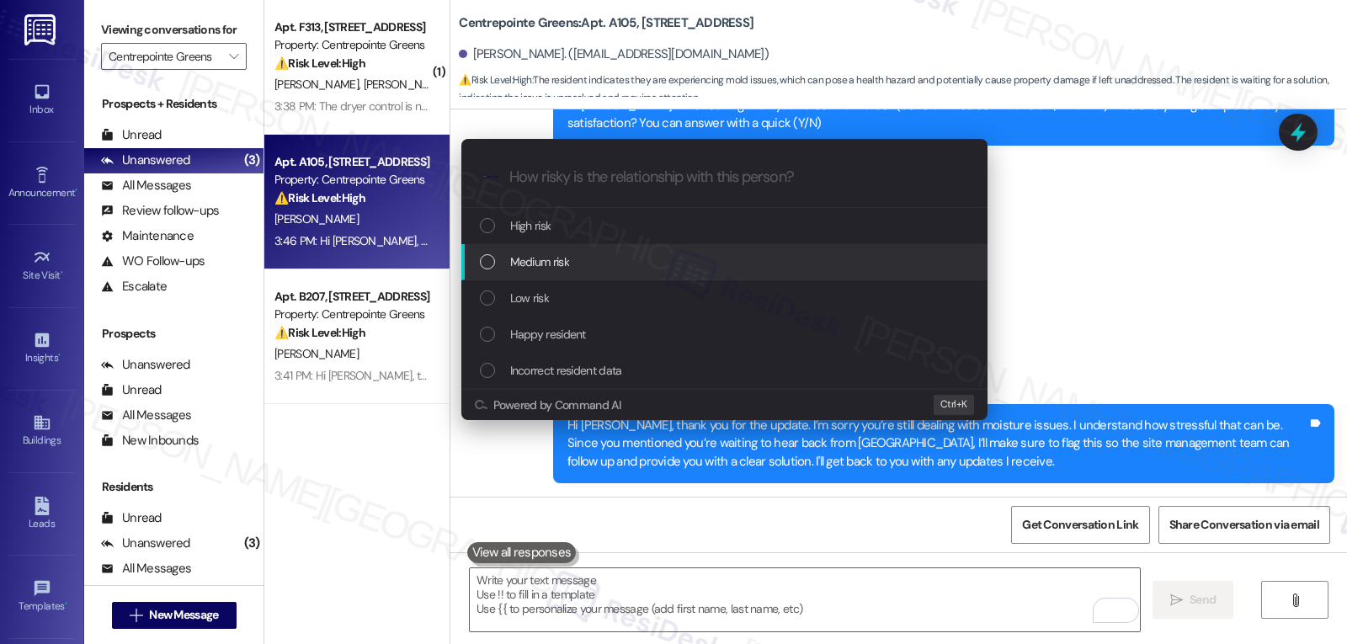
click at [562, 265] on span "Medium risk" at bounding box center [539, 262] width 59 height 19
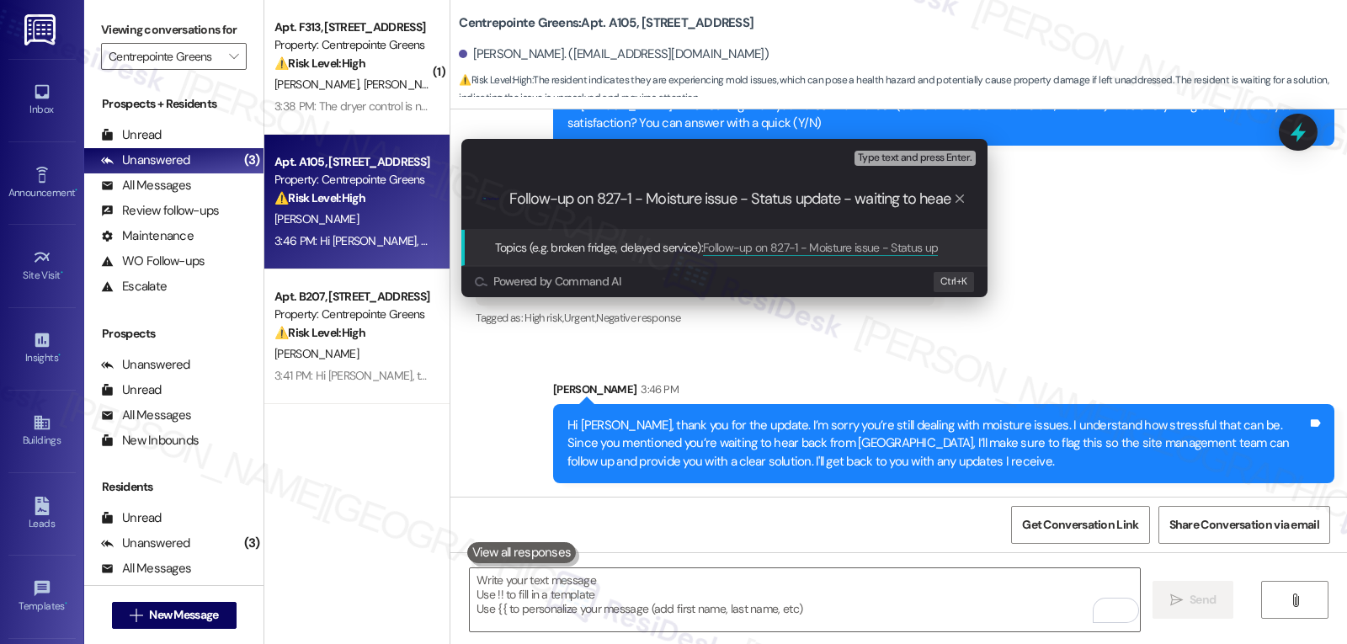
scroll to position [0, 0]
type input "Follow-up on 827-1 - Moisture issue - Status update - waiting to hear from [PER…"
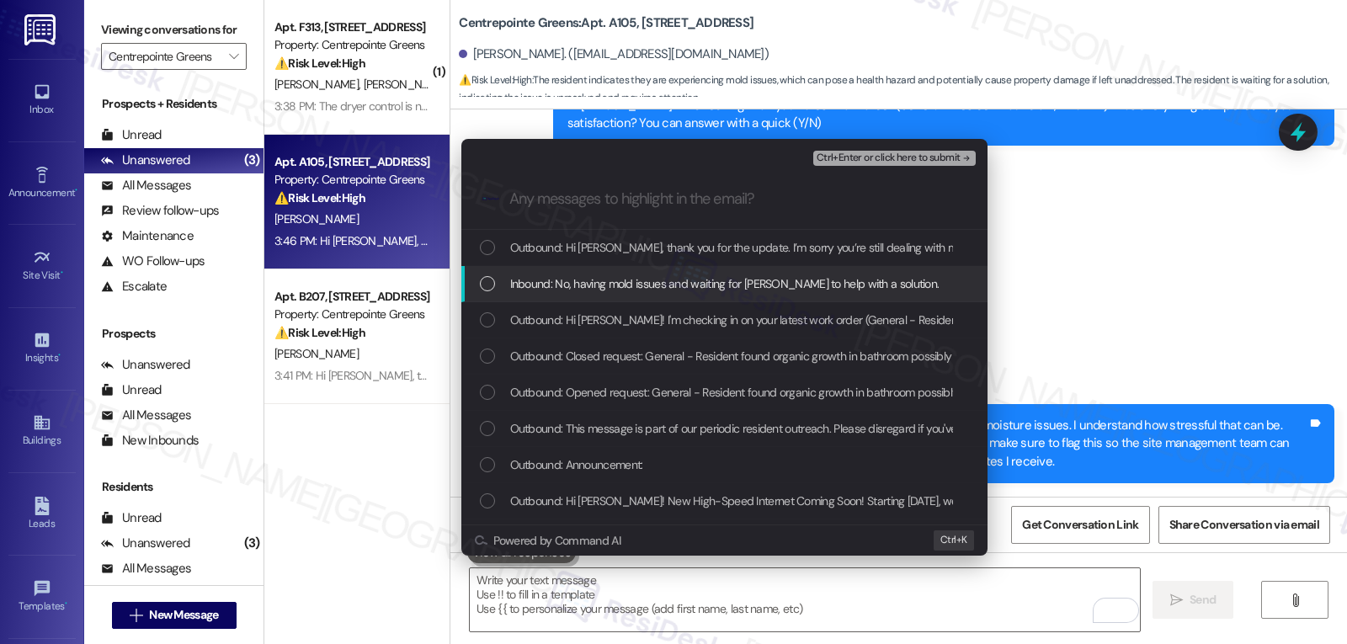
click at [563, 277] on span "Inbound: No, having mold issues and waiting for [PERSON_NAME] to help with a so…" at bounding box center [724, 283] width 429 height 19
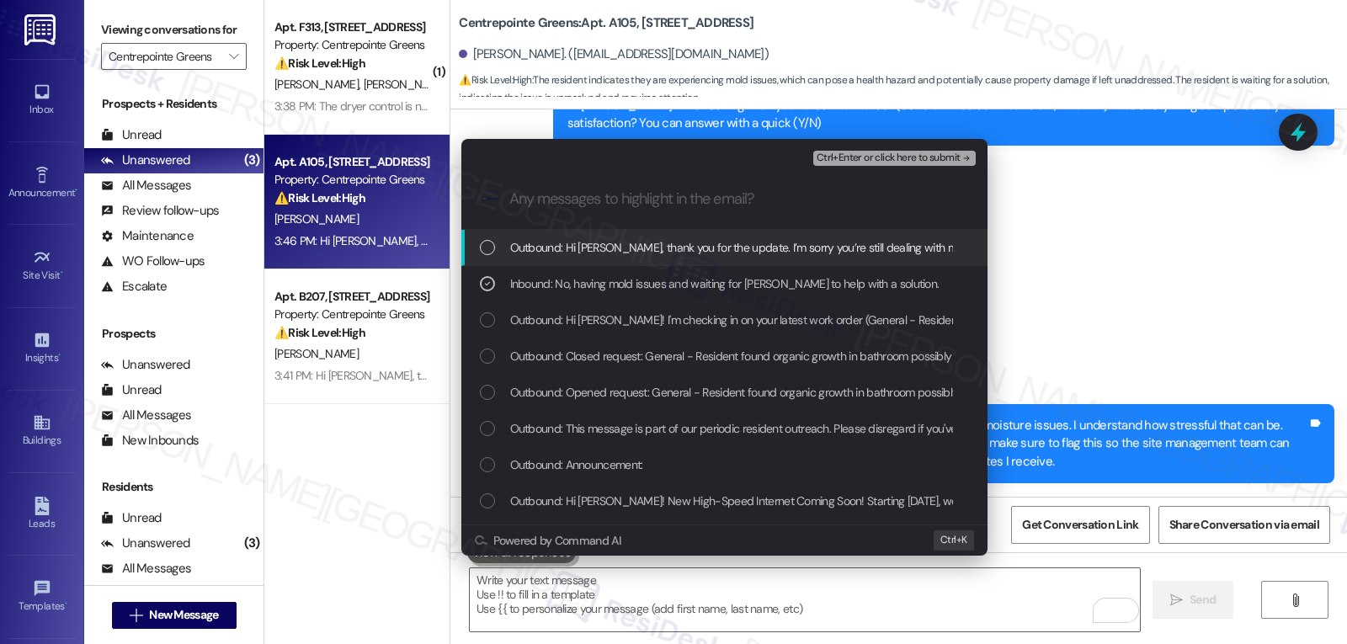
click at [902, 156] on span "Ctrl+Enter or click here to submit" at bounding box center [889, 158] width 144 height 12
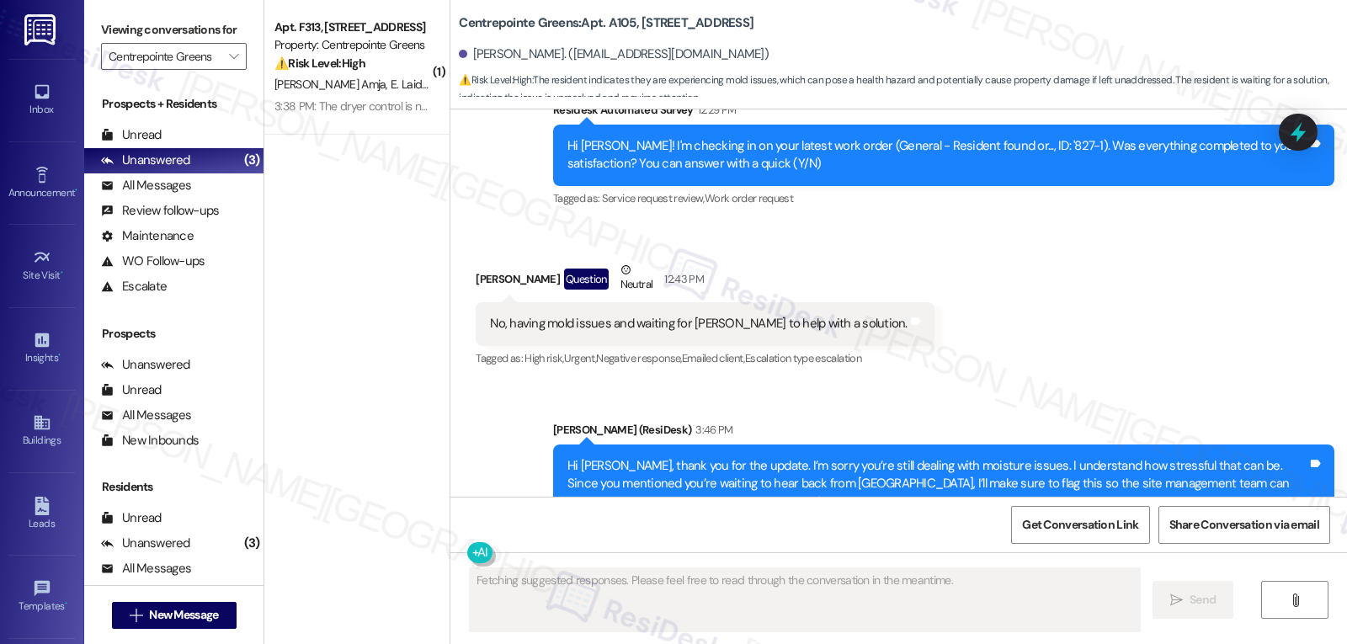
scroll to position [6242, 0]
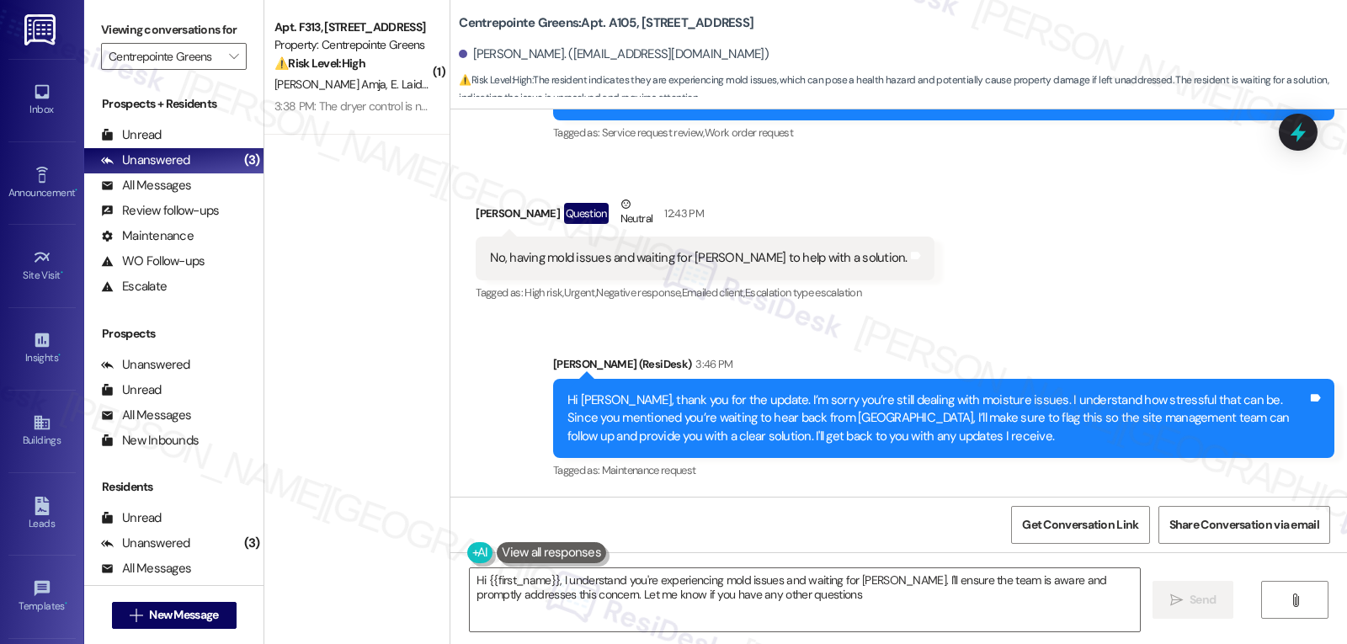
type textarea "Hi {{first_name}}, I understand you're experiencing mold issues and waiting for…"
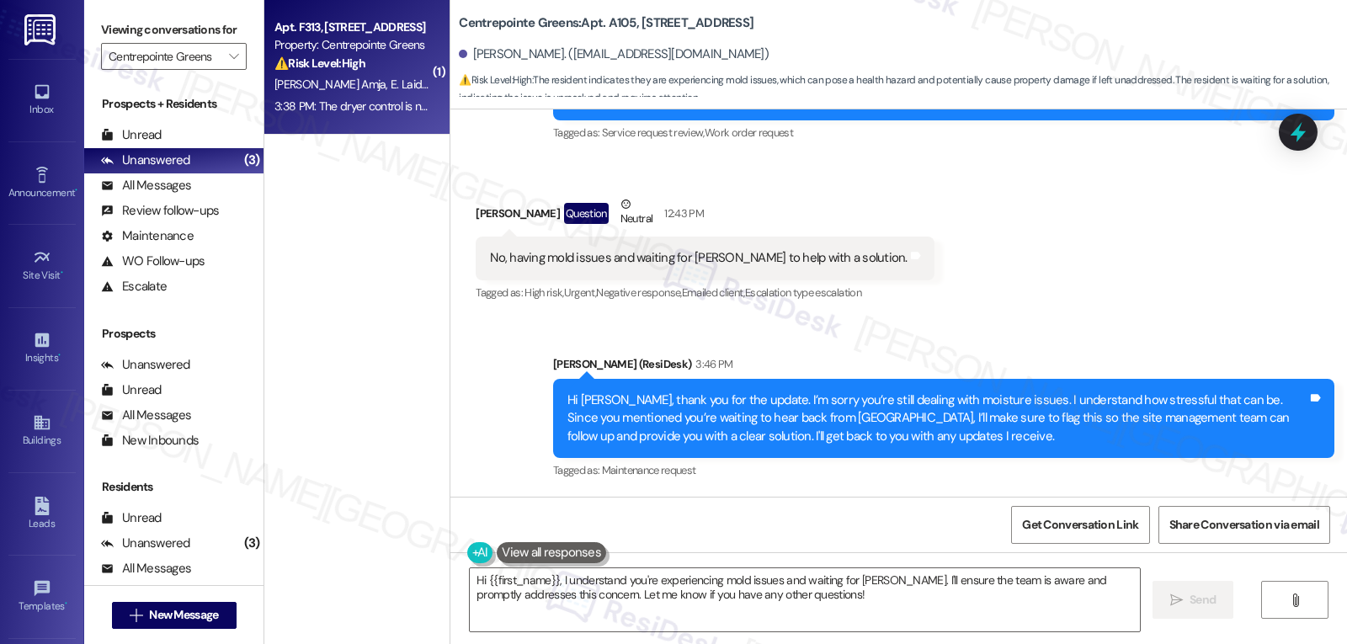
click at [290, 60] on strong "⚠️ Risk Level: High" at bounding box center [319, 63] width 91 height 15
type textarea "Fetching suggested responses. Please feel free to read through the conversation…"
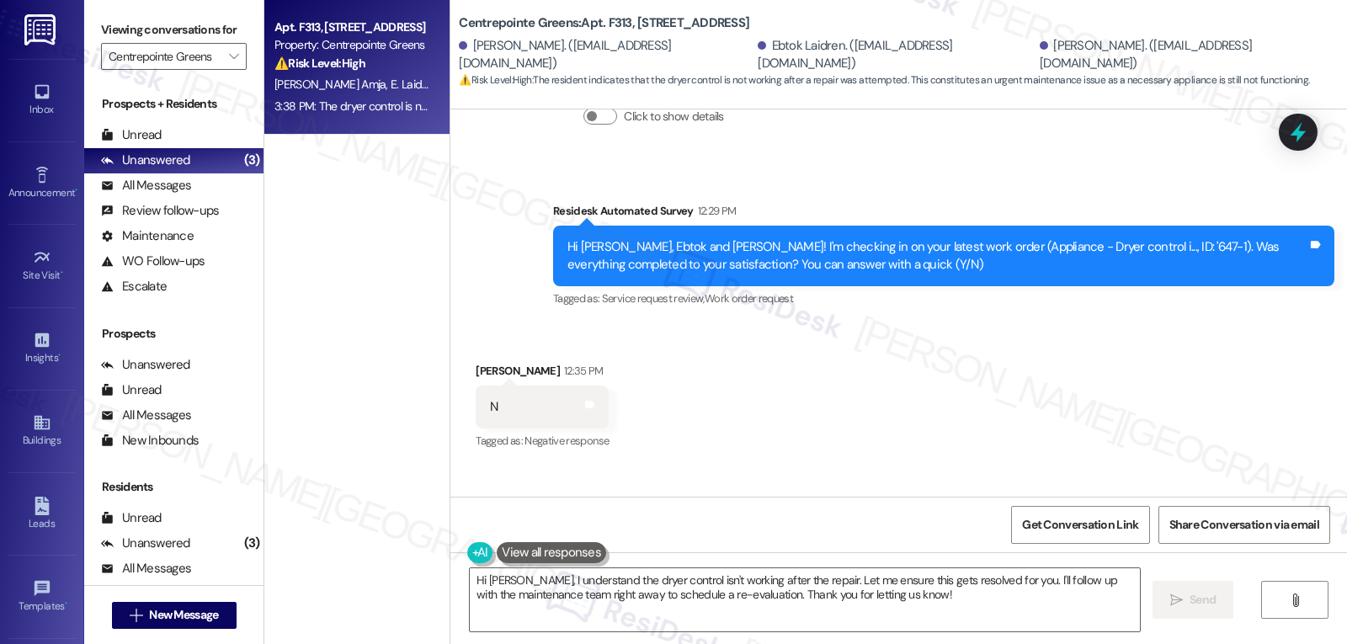
scroll to position [14841, 0]
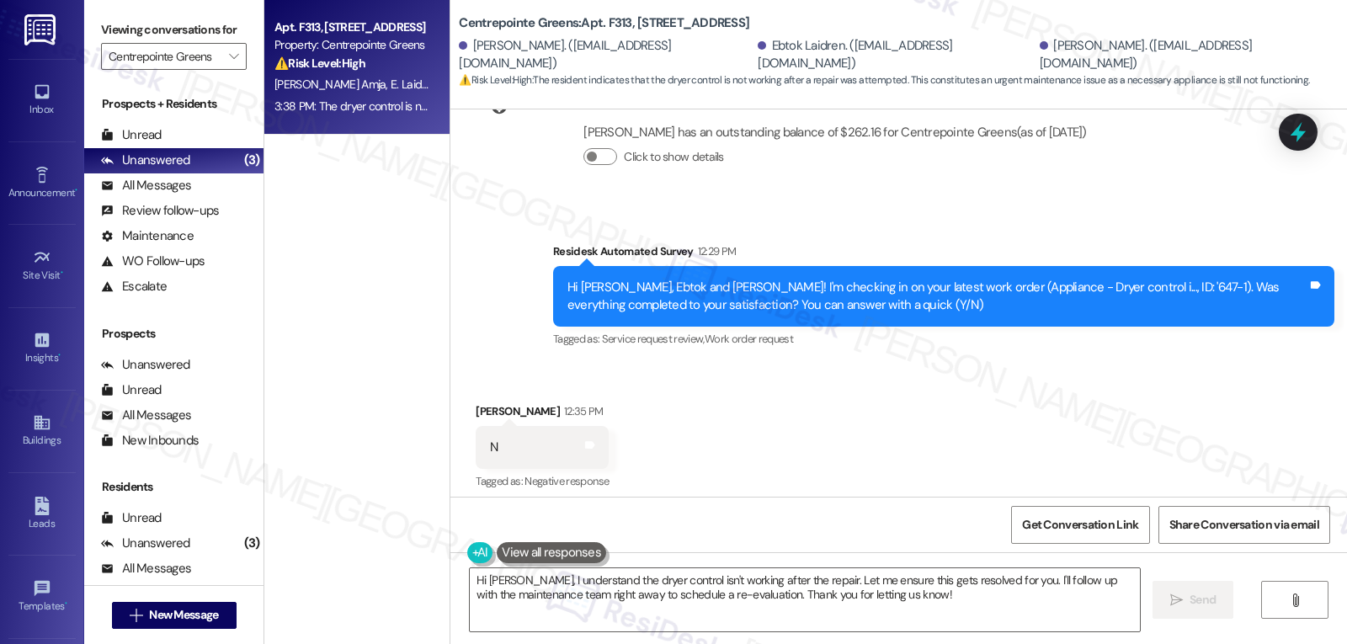
click at [829, 365] on div "Received via SMS Jason Amja 12:35 PM N Tags and notes Tagged as: Negative respo…" at bounding box center [898, 436] width 897 height 142
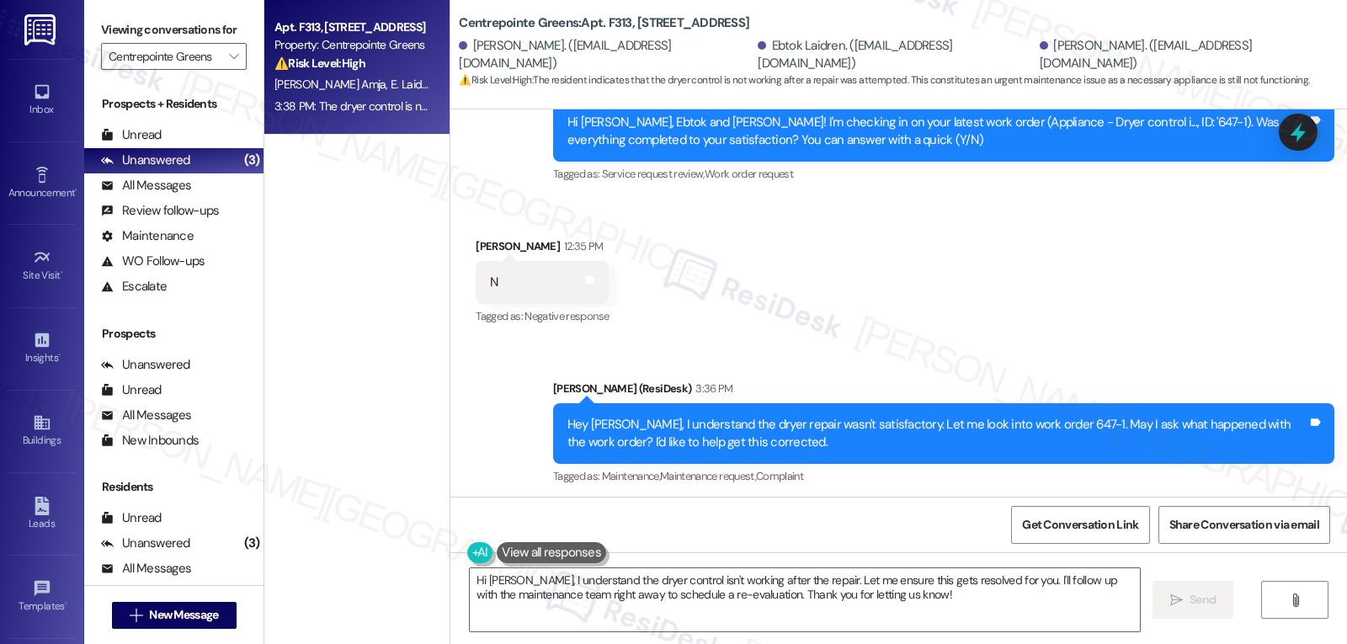
scroll to position [15010, 0]
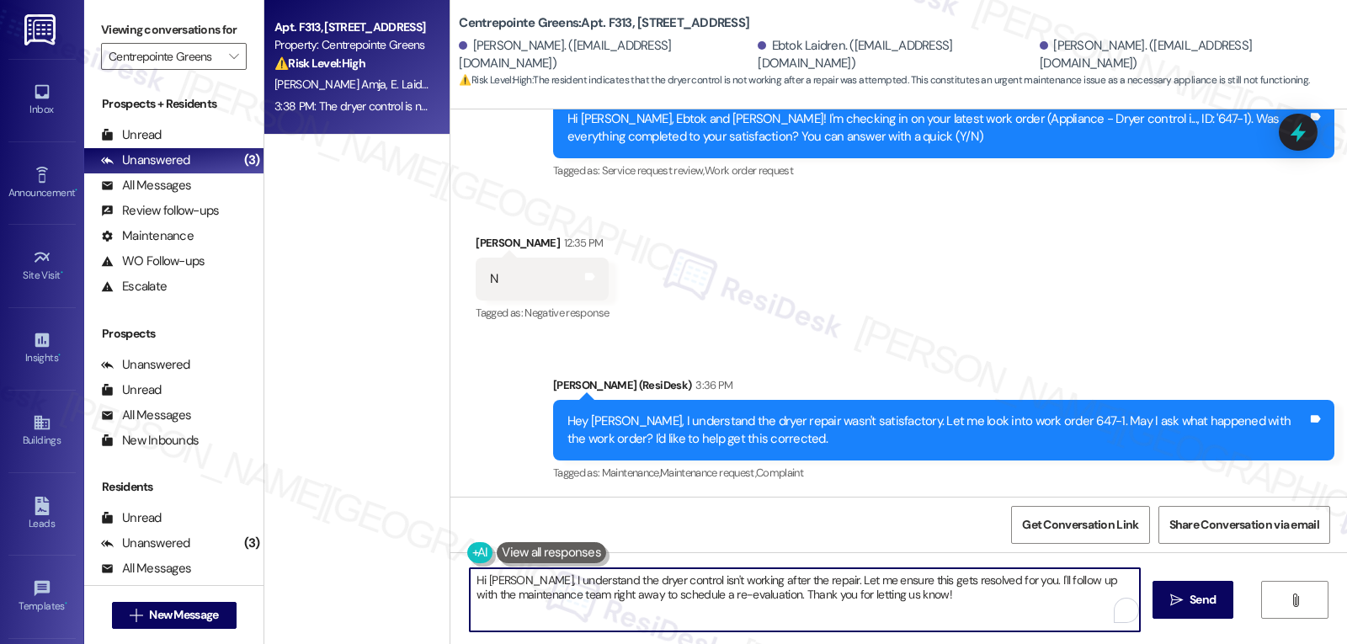
click at [658, 583] on textarea "Hi Jason, I understand the dryer control isn't working after the repair. Let me…" at bounding box center [805, 599] width 670 height 63
click at [667, 580] on textarea "Hi Jason, I understand the dryer control isn't working after the repair. Let me…" at bounding box center [805, 599] width 670 height 63
click at [913, 610] on textarea "Hi Jason, I understand the dryer control is still not working after the repair.…" at bounding box center [805, 599] width 670 height 63
click at [859, 579] on textarea "Hi Jason, I understand the dryer control is still not working after the repair.…" at bounding box center [805, 599] width 670 height 63
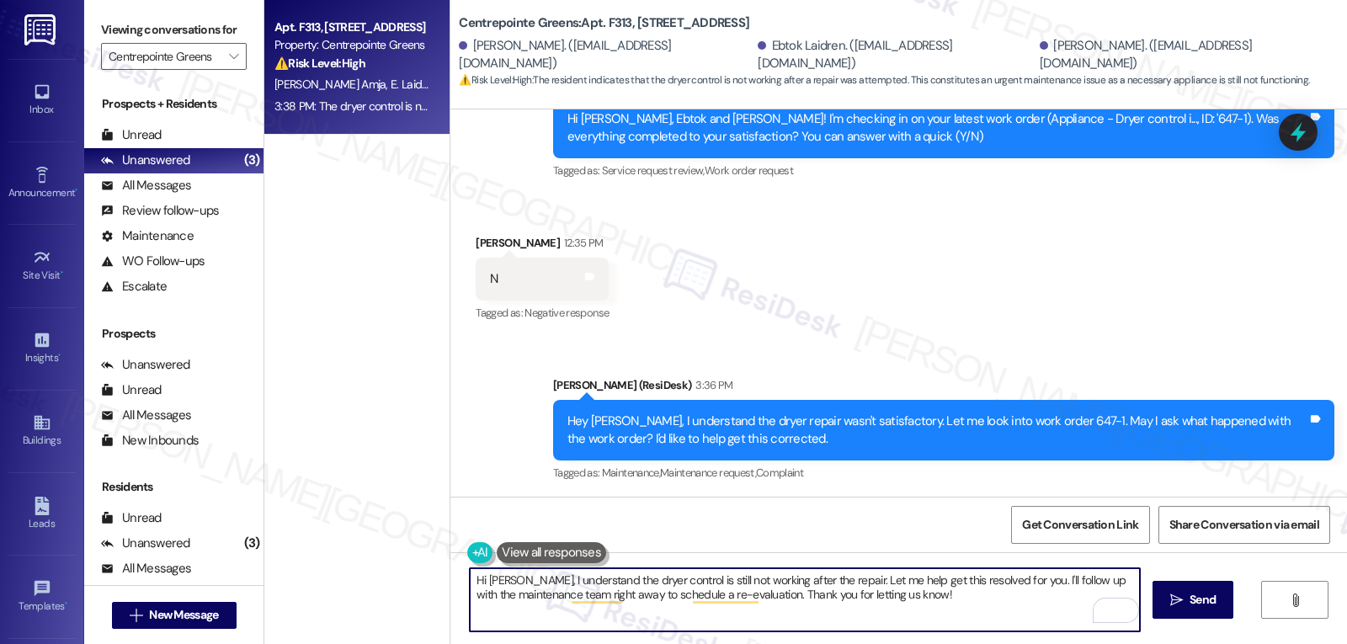
click at [494, 594] on textarea "Hi Jason, I understand the dryer control is still not working after the repair.…" at bounding box center [805, 599] width 670 height 63
drag, startPoint x: 563, startPoint y: 600, endPoint x: 989, endPoint y: 594, distance: 426.1
click at [985, 594] on textarea "Hi Jason, I understand the dryer control is still not working after the repair.…" at bounding box center [805, 599] width 670 height 63
type textarea "Hi Jason, I understand the dryer control is still not working after the repair.…"
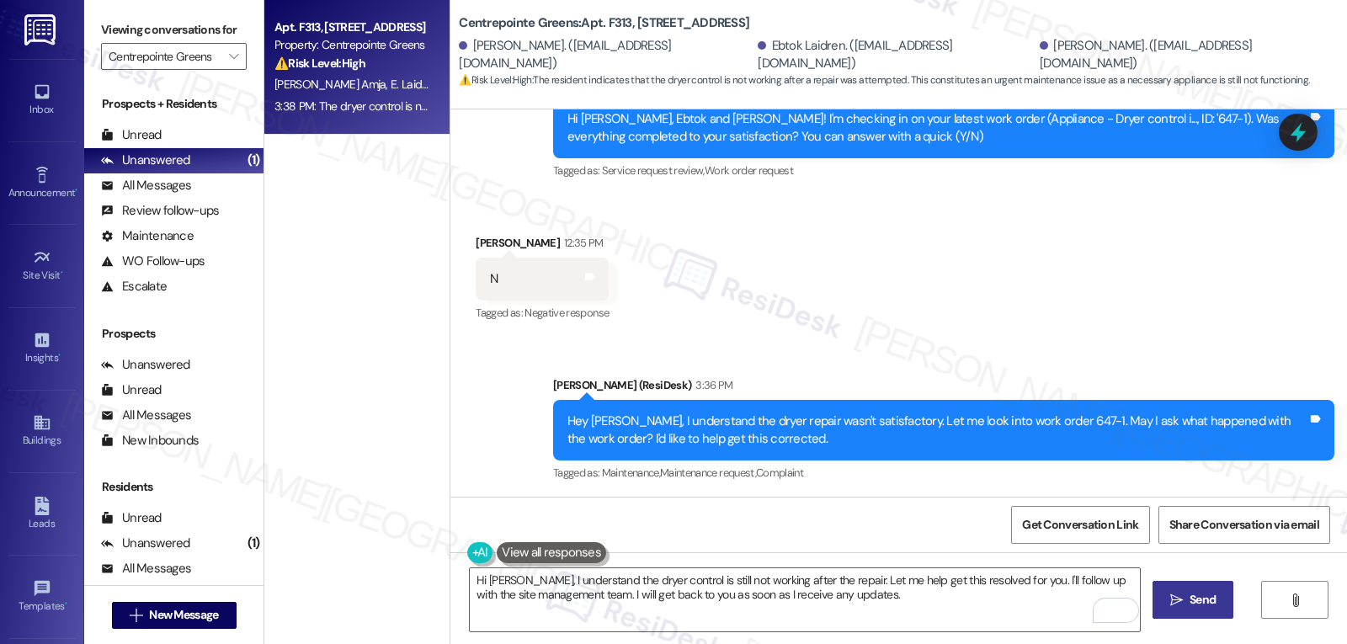
click at [1217, 609] on span "Send" at bounding box center [1202, 600] width 33 height 18
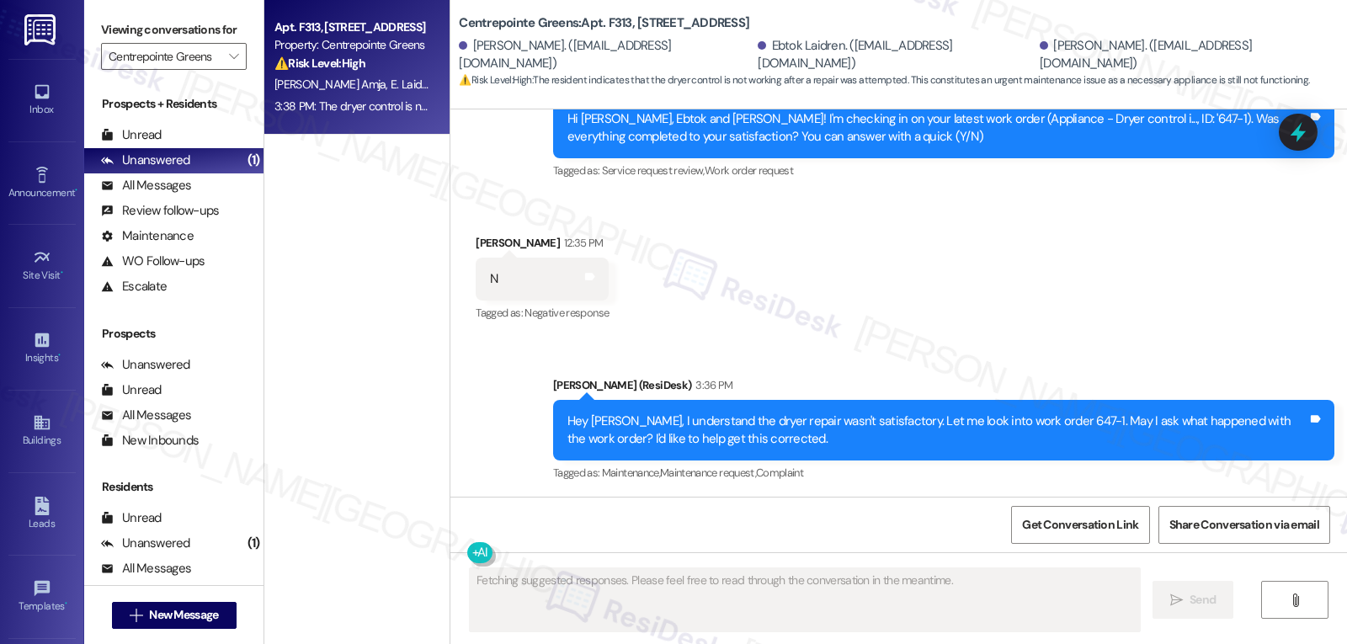
scroll to position [15009, 0]
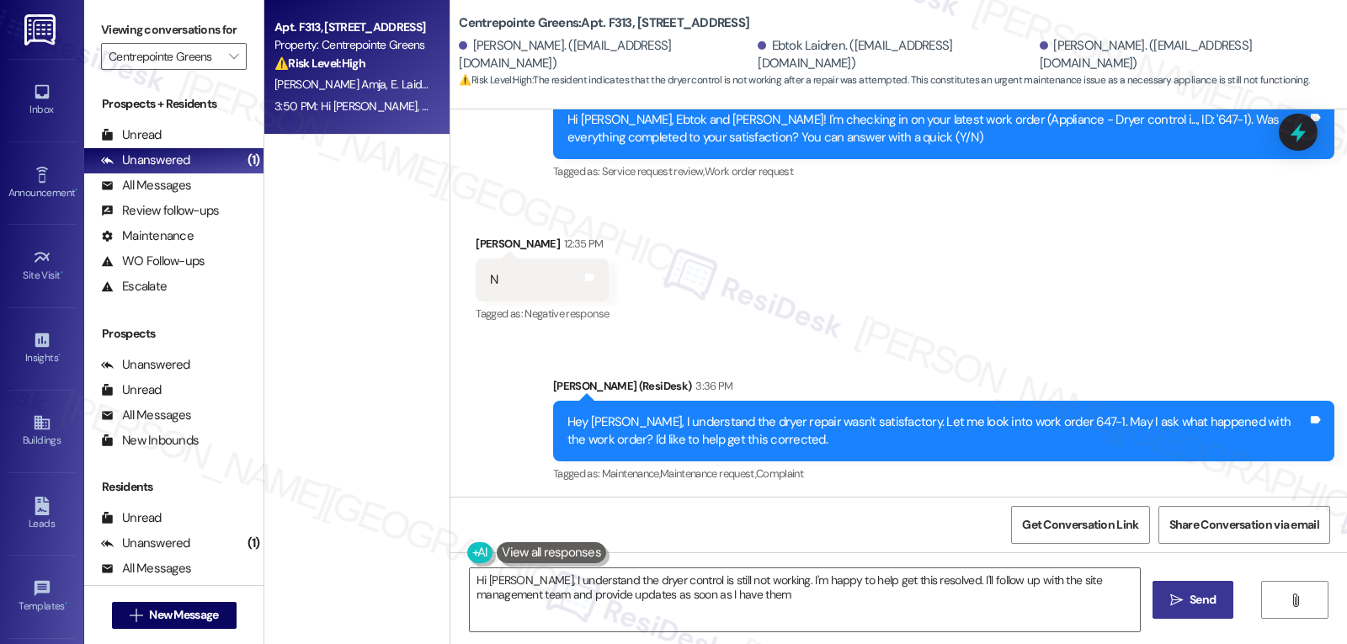
type textarea "Hi Jason, I understand the dryer control is still not working. I'm happy to hel…"
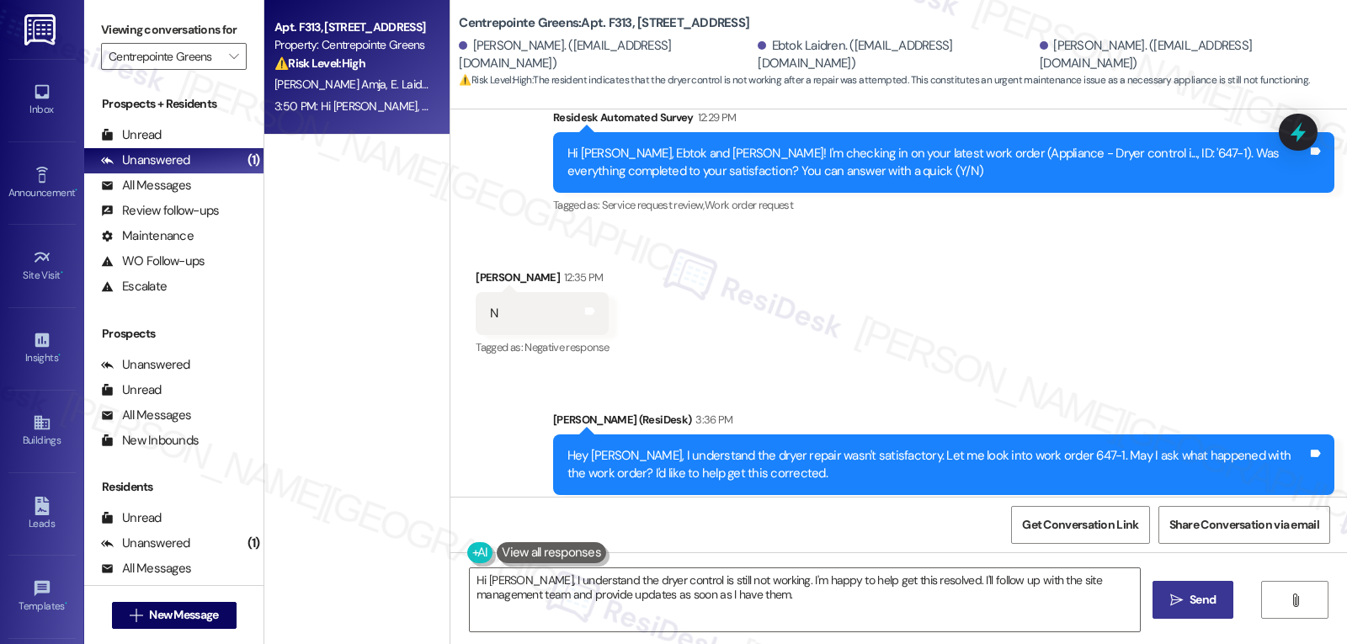
scroll to position [14977, 0]
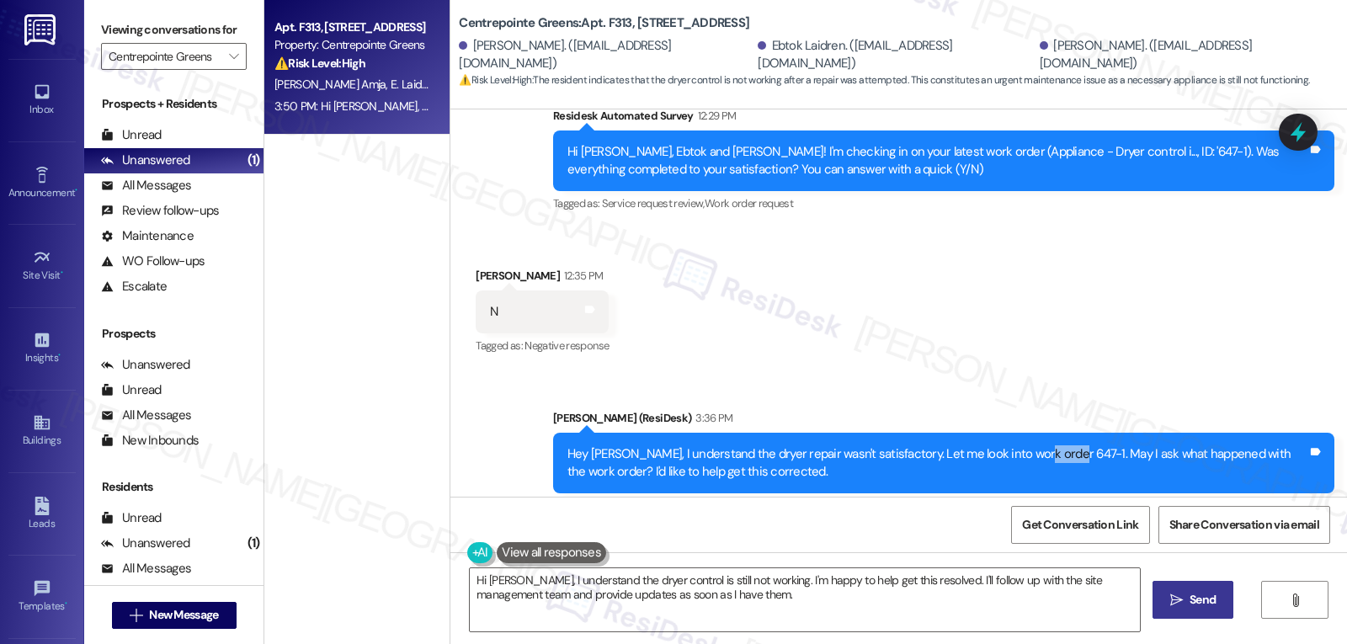
drag, startPoint x: 1015, startPoint y: 309, endPoint x: 1045, endPoint y: 309, distance: 29.5
click at [1045, 445] on div "Hey Jason, I understand the dryer repair wasn't satisfactory. Let me look into …" at bounding box center [937, 463] width 740 height 36
copy div "647-1."
click at [1298, 136] on icon at bounding box center [1298, 133] width 20 height 26
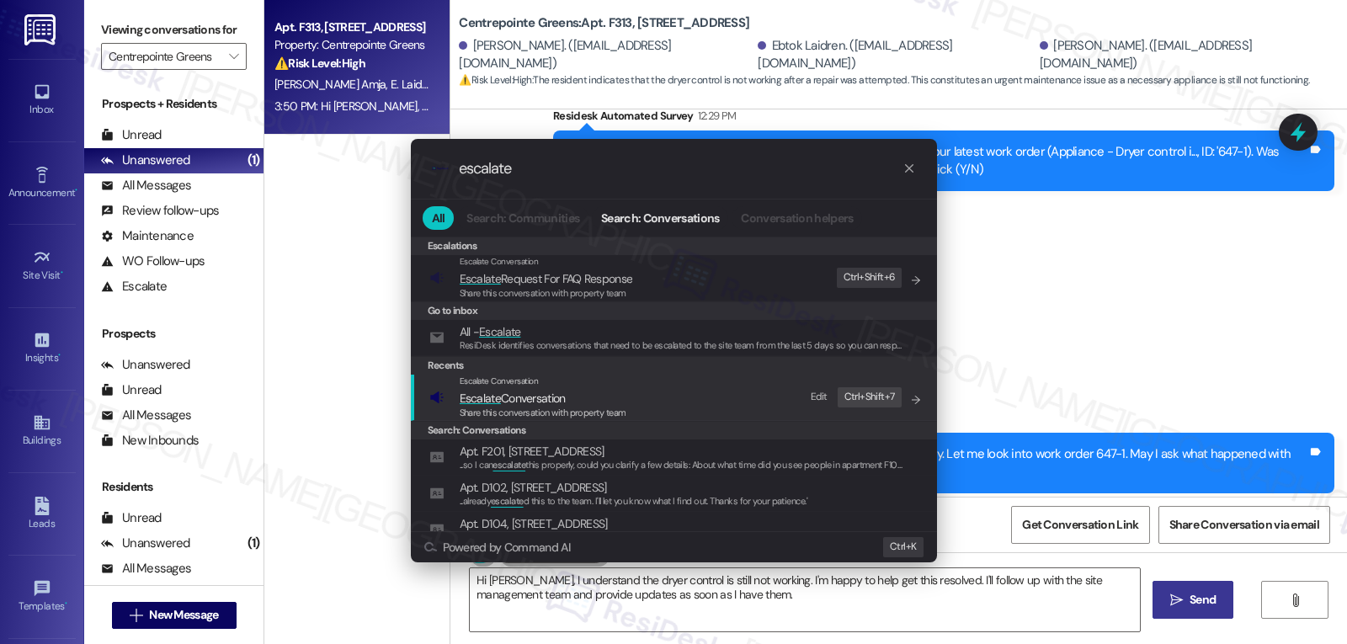
type input "escalate"
click at [518, 411] on span "Share this conversation with property team" at bounding box center [543, 413] width 167 height 12
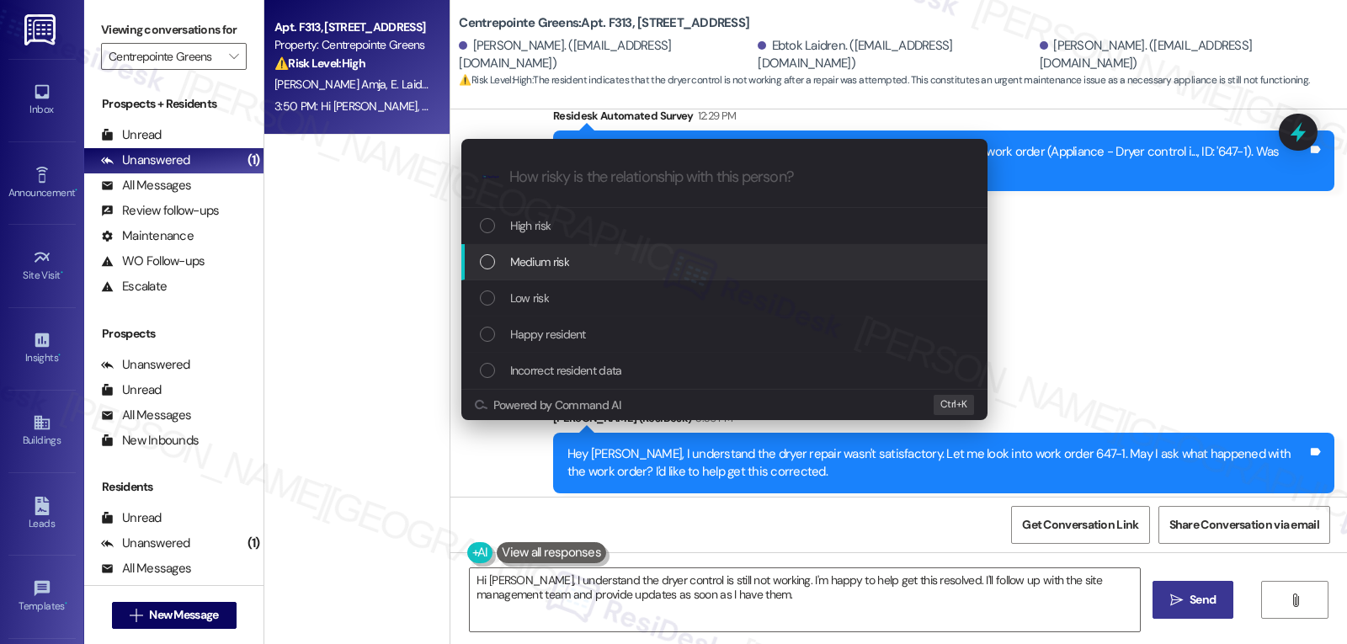
click at [573, 268] on div "Medium risk" at bounding box center [726, 262] width 493 height 19
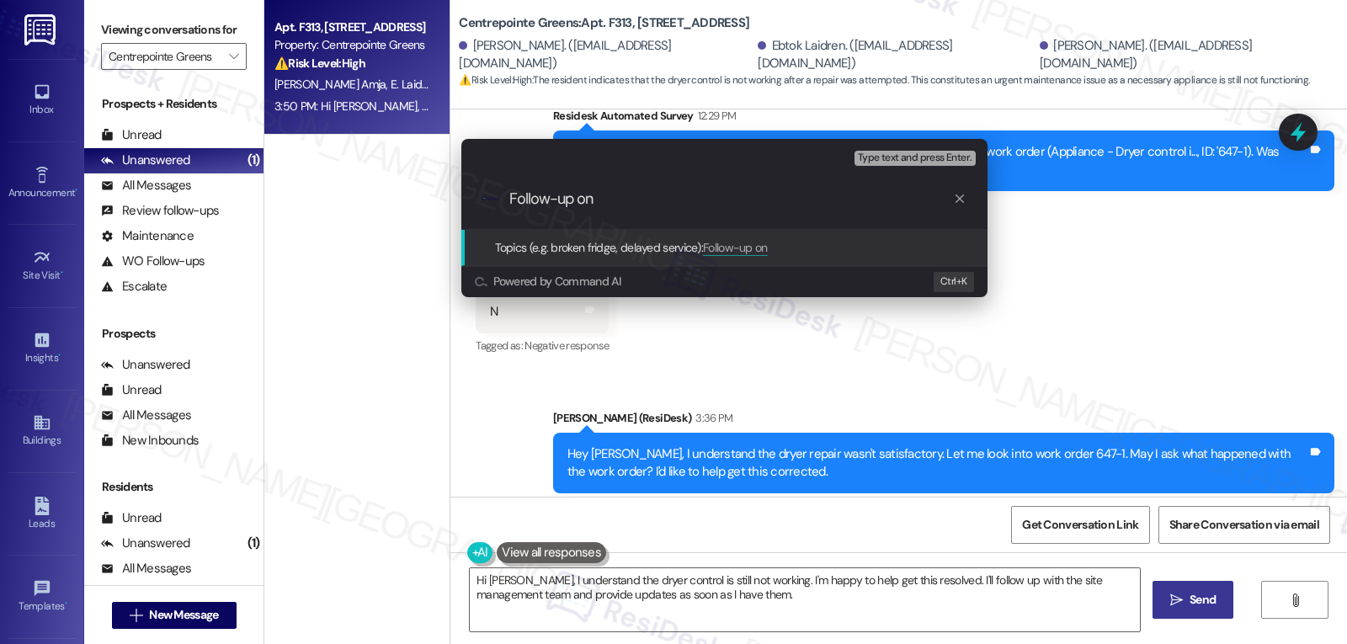
paste input "647-1."
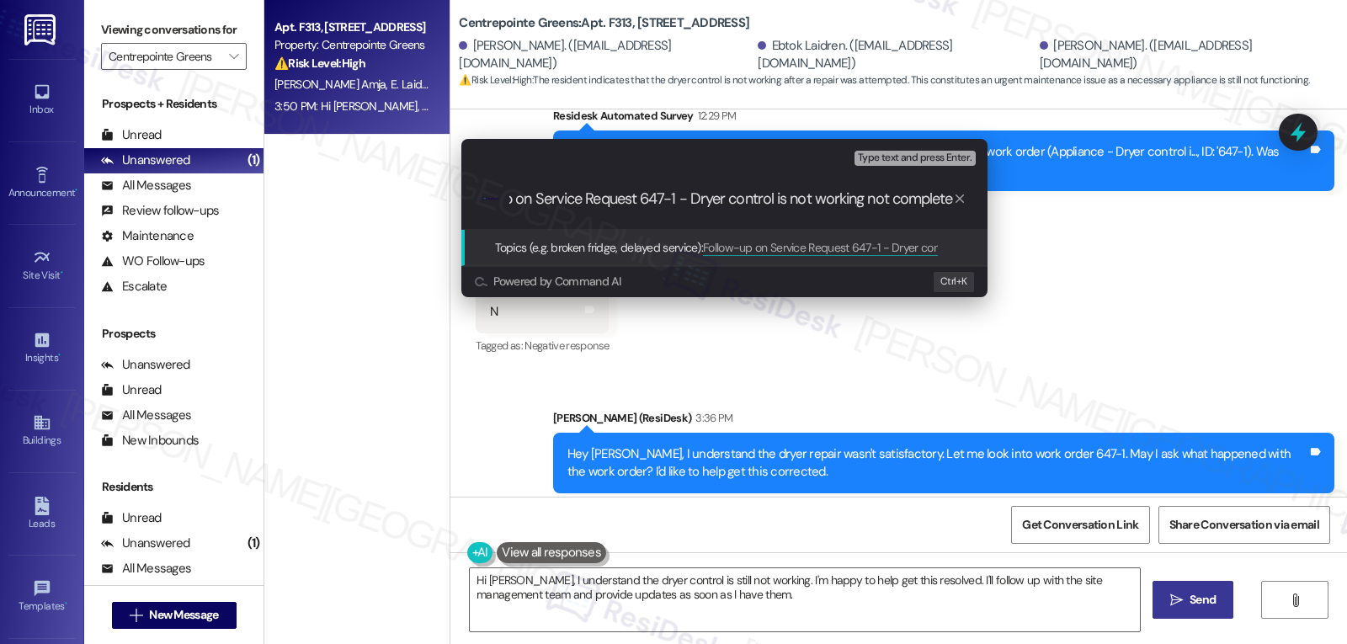
type input "Follow-up on Service Request 647-1 - Dryer control is not working not completed"
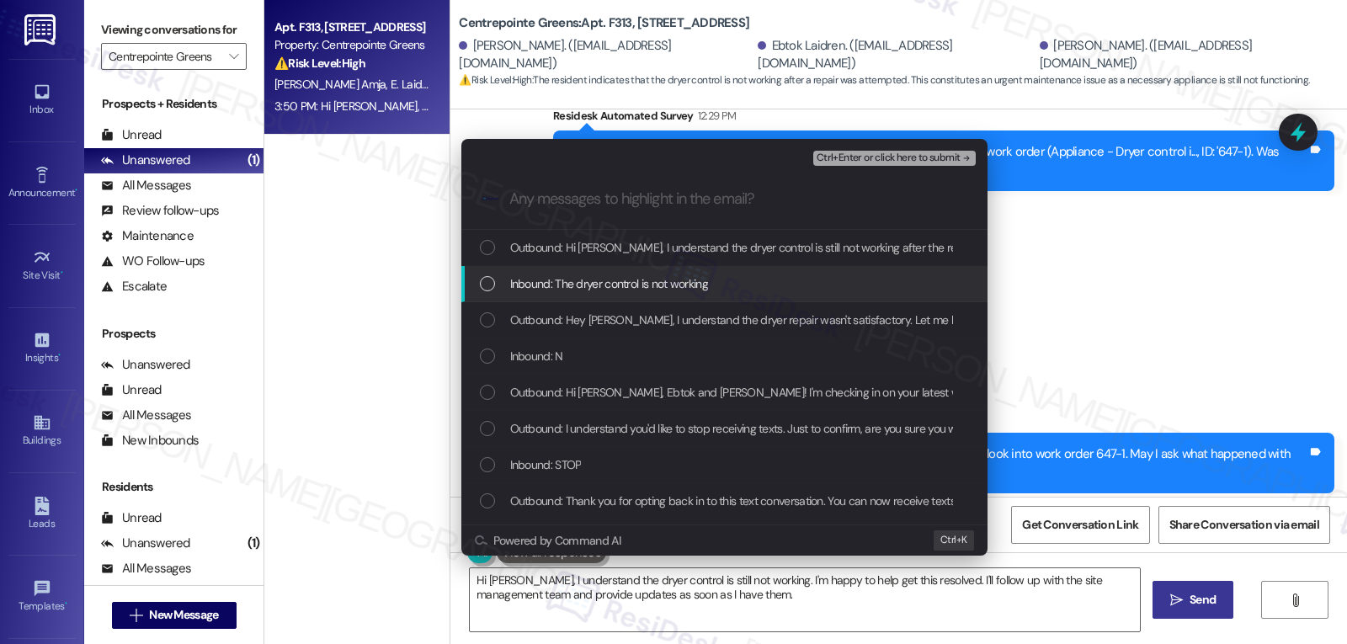
click at [567, 291] on span "Inbound: The dryer control is not working" at bounding box center [609, 283] width 198 height 19
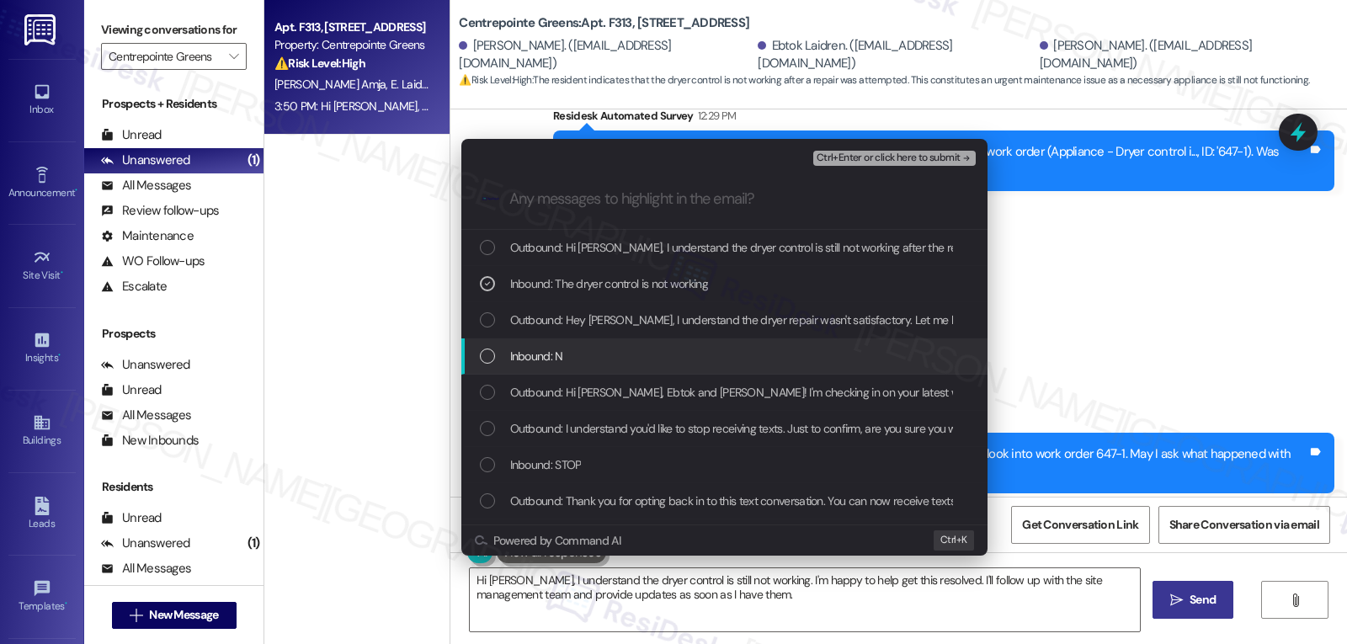
click at [554, 357] on span "Inbound: N" at bounding box center [536, 356] width 53 height 19
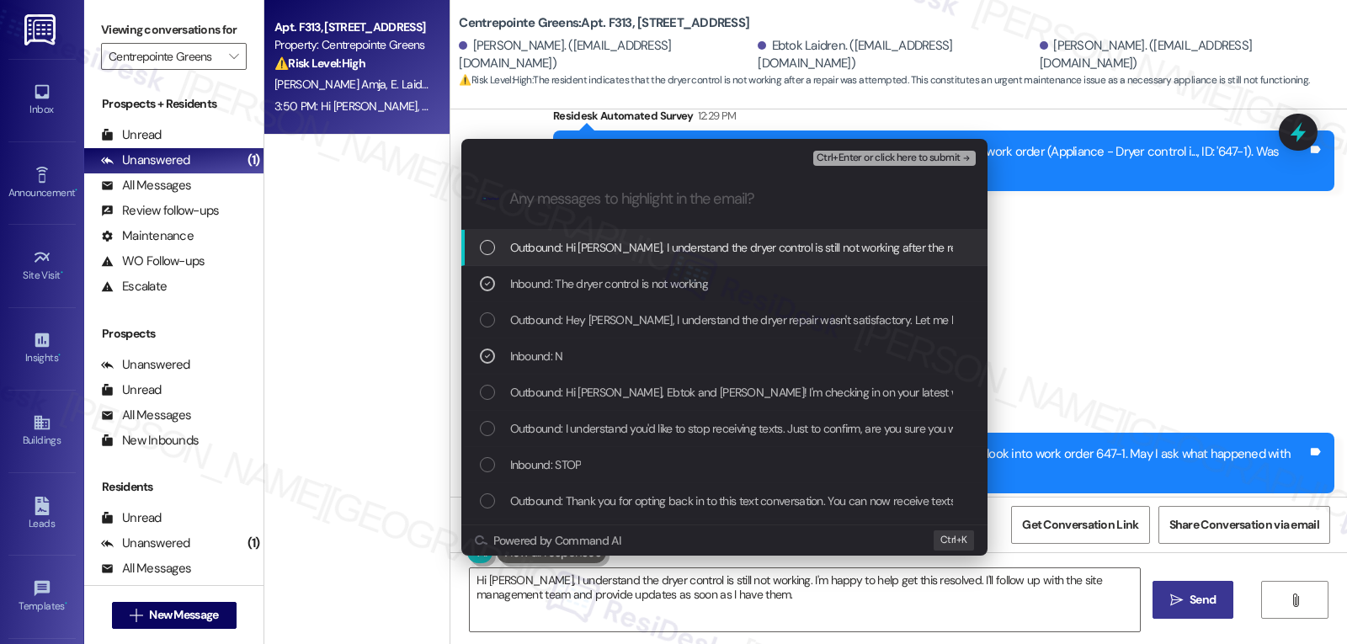
click at [892, 154] on span "Ctrl+Enter or click here to submit" at bounding box center [889, 158] width 144 height 12
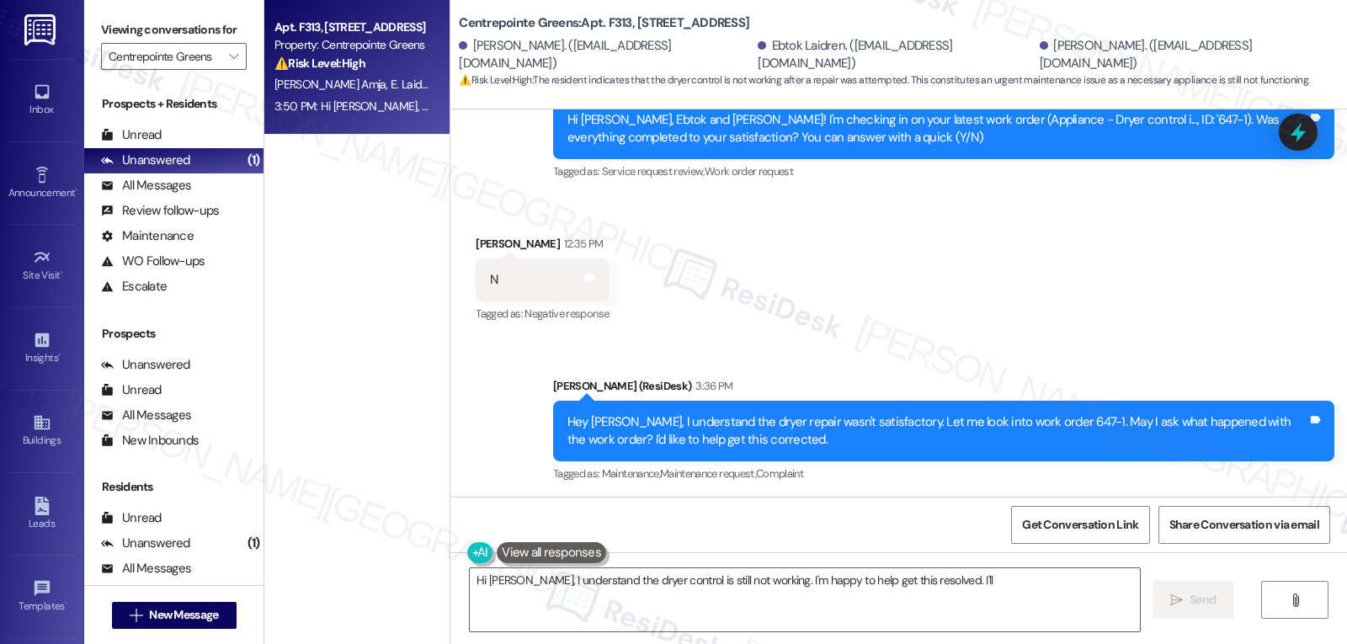
scroll to position [15170, 0]
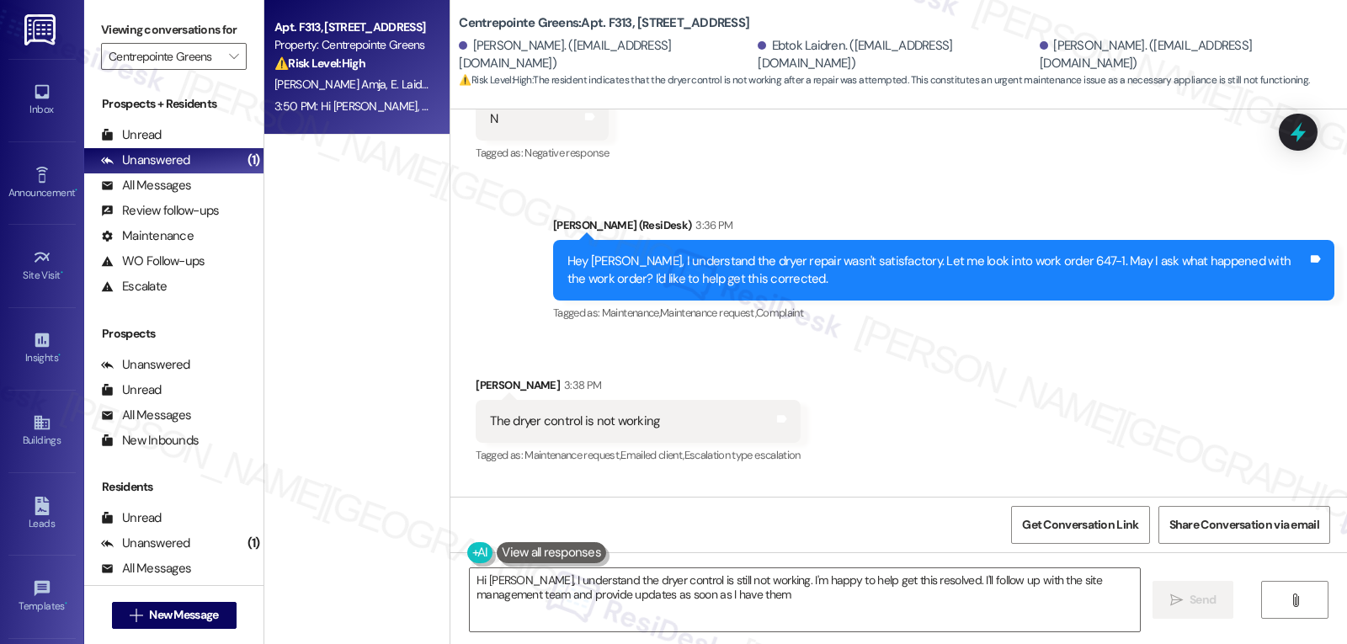
type textarea "Hi Jason, I understand the dryer control is still not working. I'm happy to hel…"
click at [227, 70] on span "" at bounding box center [234, 56] width 16 height 27
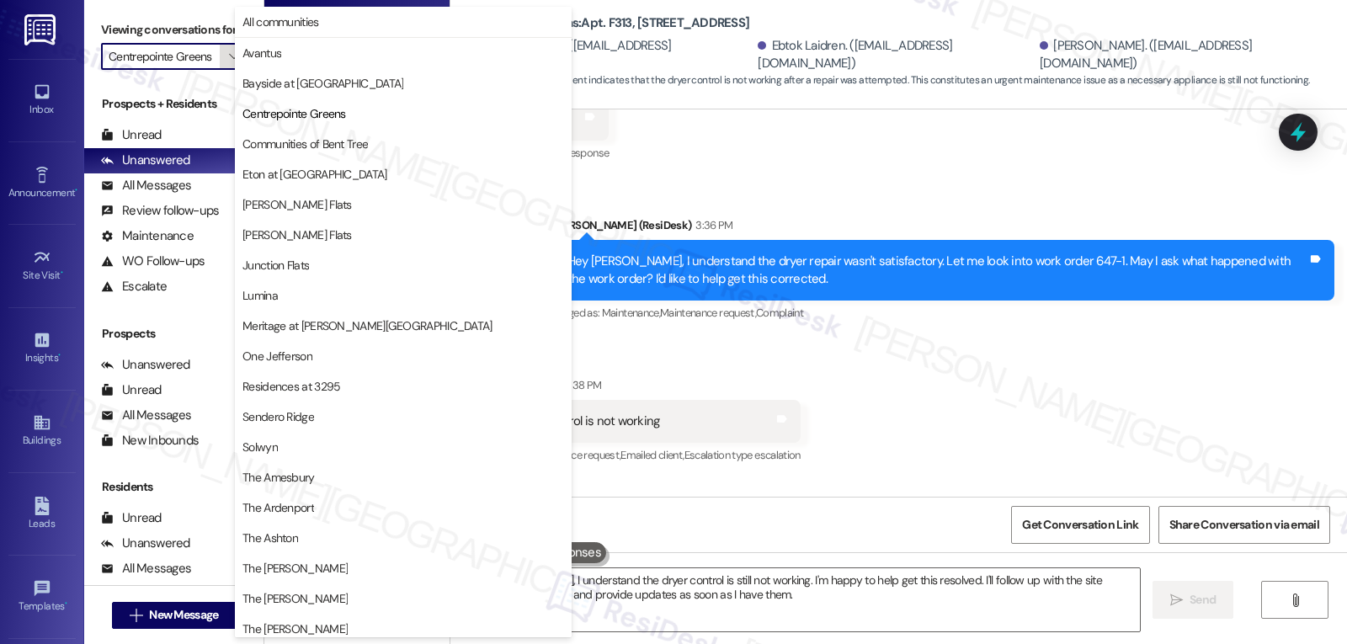
scroll to position [0, 4]
click at [322, 412] on span "Sendero Ridge" at bounding box center [403, 416] width 322 height 17
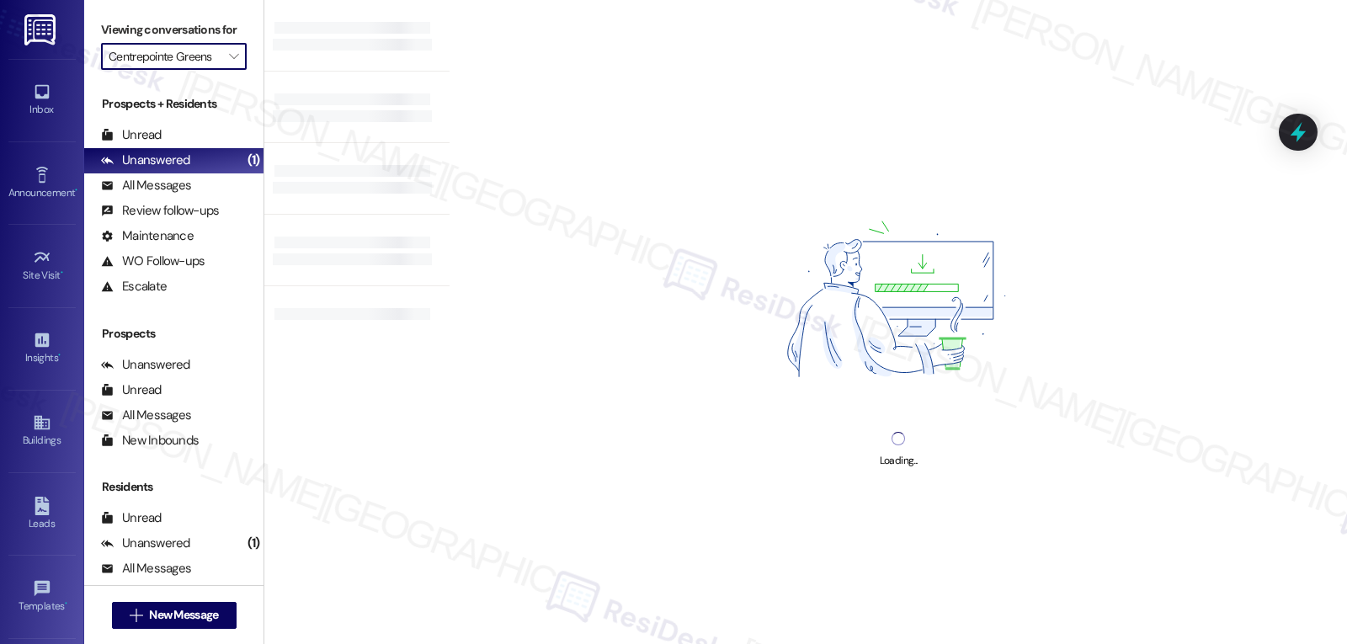
type input "Sendero Ridge"
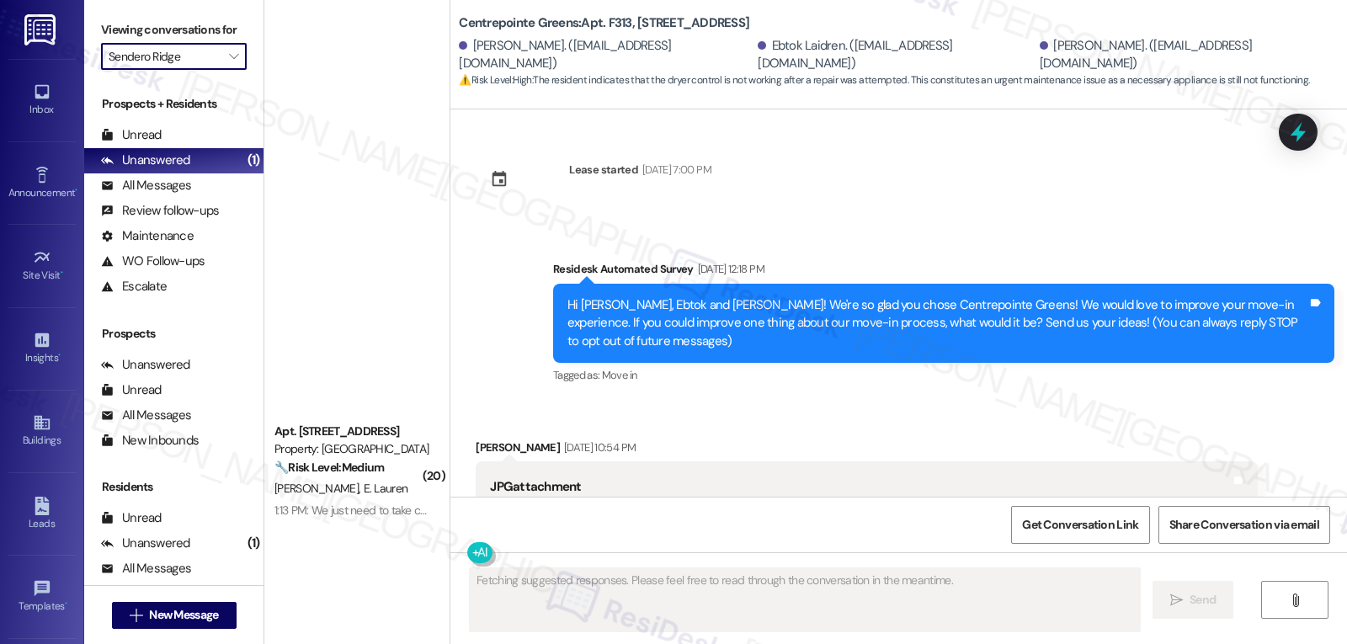
type textarea "Fetching suggested responses. Please feel free to read through the conversation…"
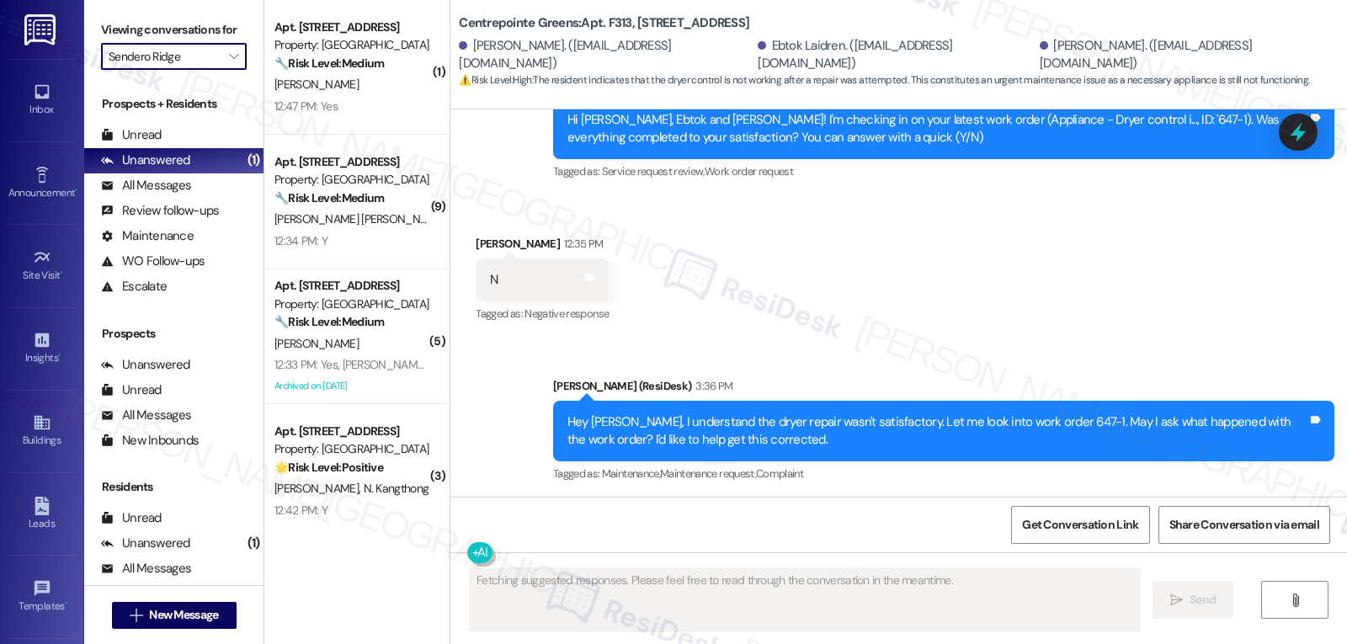
scroll to position [957, 0]
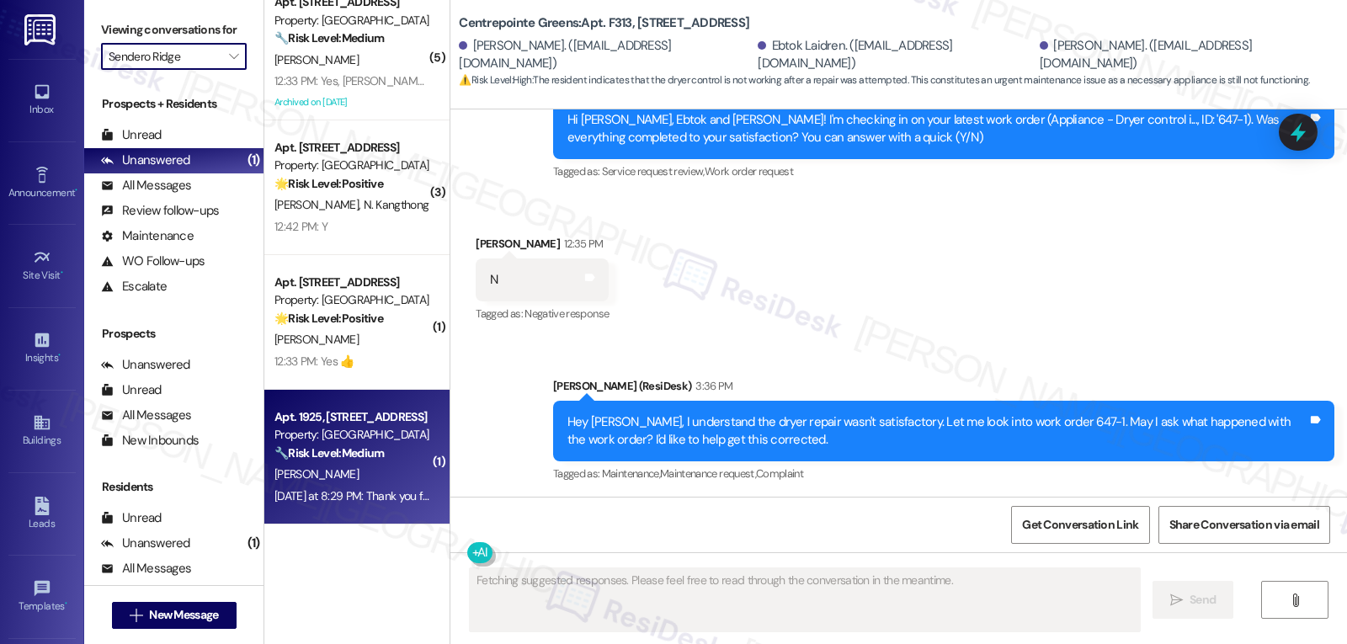
click at [339, 488] on div "Yesterday at 8:29 PM: Thank you for your message. Our offices are currently clo…" at bounding box center [790, 495] width 1033 height 15
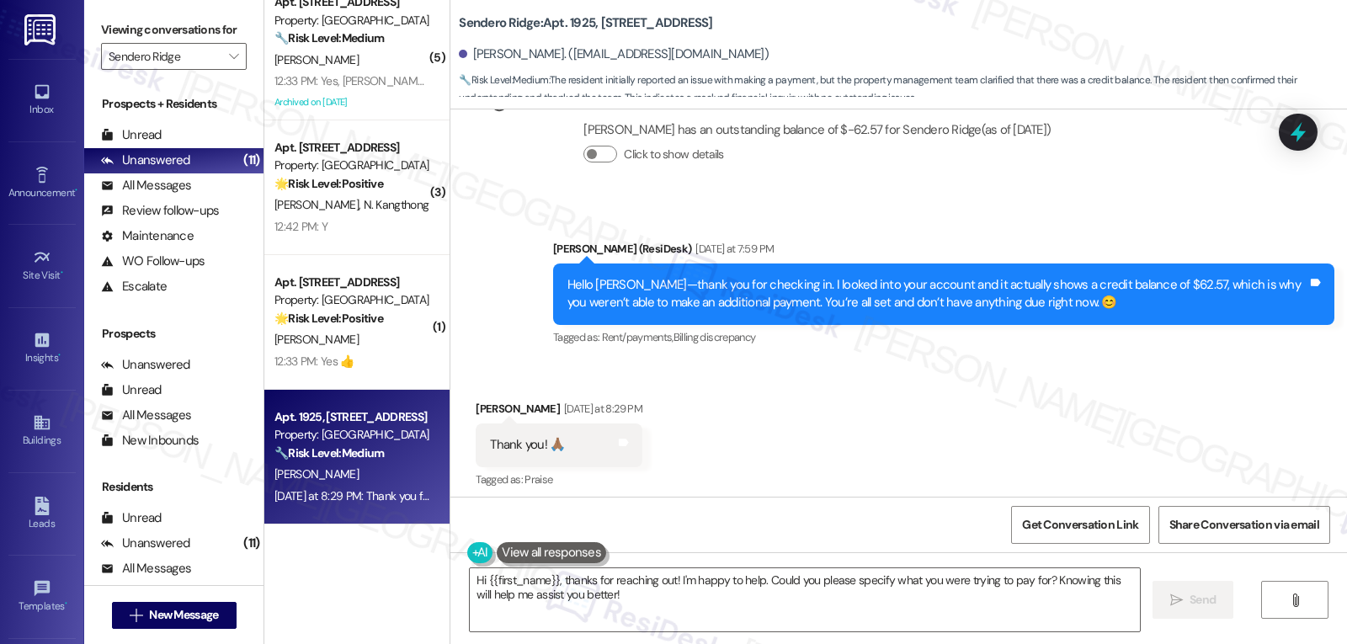
scroll to position [2803, 0]
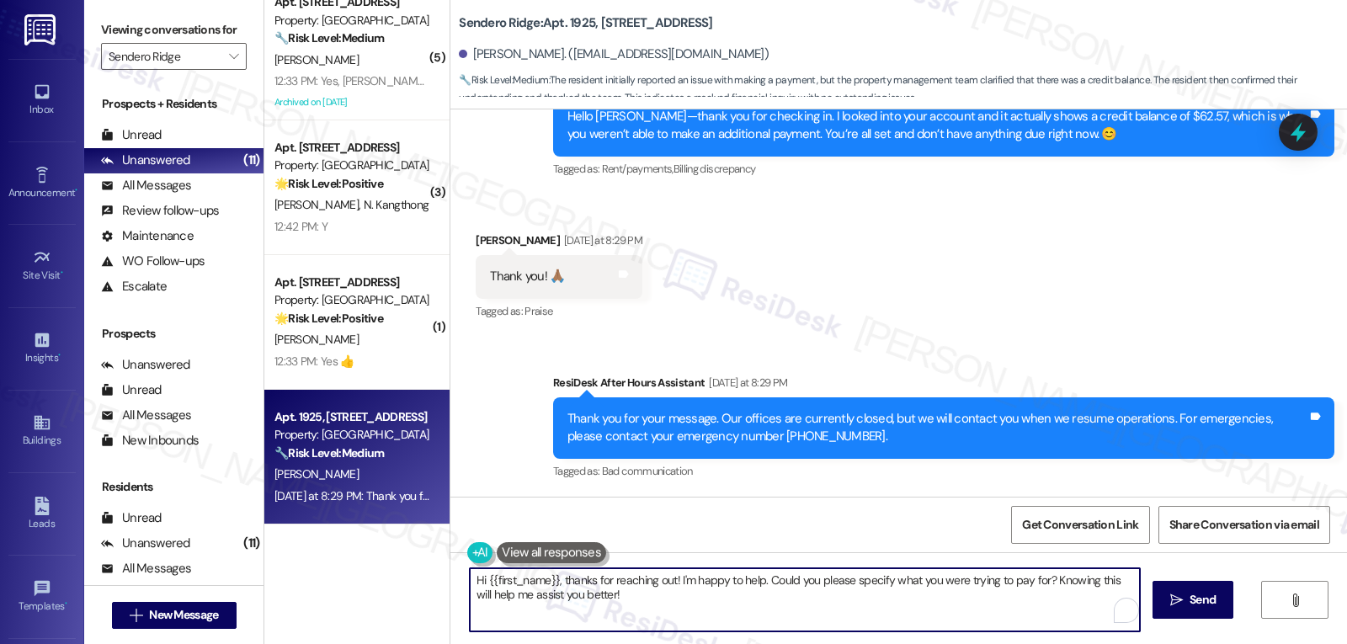
drag, startPoint x: 667, startPoint y: 578, endPoint x: 465, endPoint y: 579, distance: 202.1
click at [470, 579] on textarea "Hi {{first_name}}, thanks for reaching out! I'm happy to help. Could you please…" at bounding box center [805, 599] width 670 height 63
drag, startPoint x: 711, startPoint y: 583, endPoint x: 904, endPoint y: 684, distance: 218.4
click at [904, 643] on html "Inbox Go to Inbox Announcement • Send A Text Announcement Site Visit • Go to Si…" at bounding box center [673, 322] width 1347 height 644
type textarea "You're welcome, {{first_name}}, I'm happy to help."
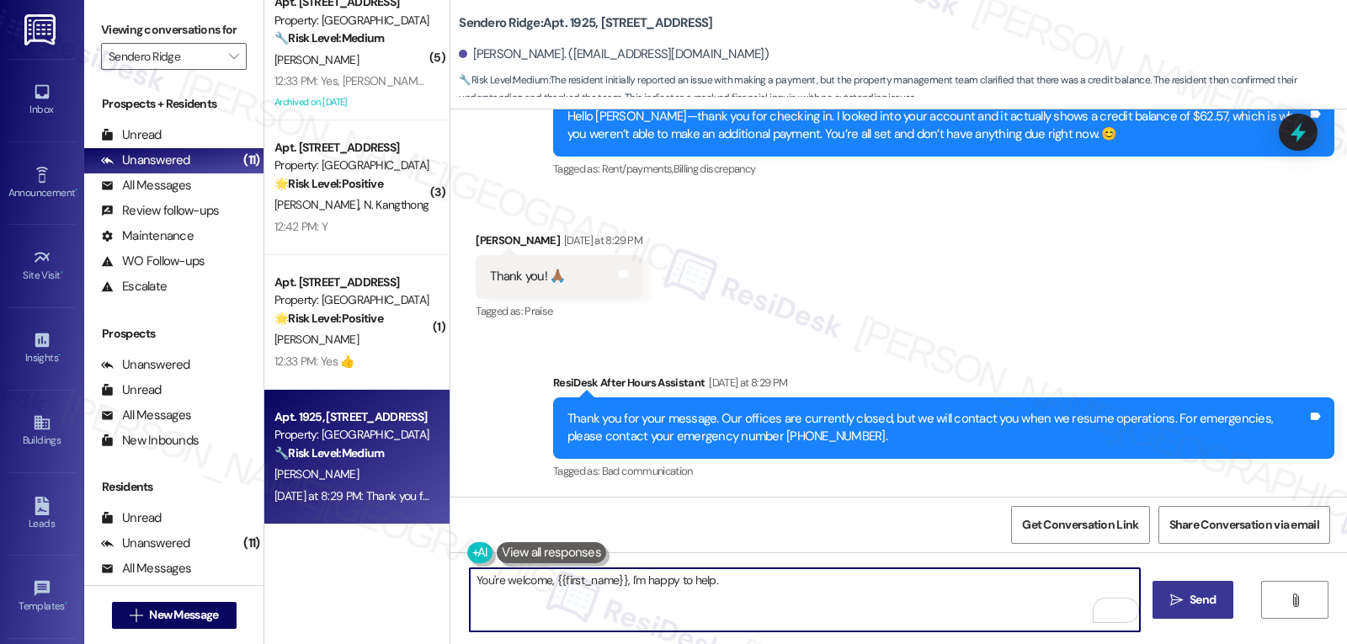
click at [1183, 606] on span " Send" at bounding box center [1193, 600] width 53 height 18
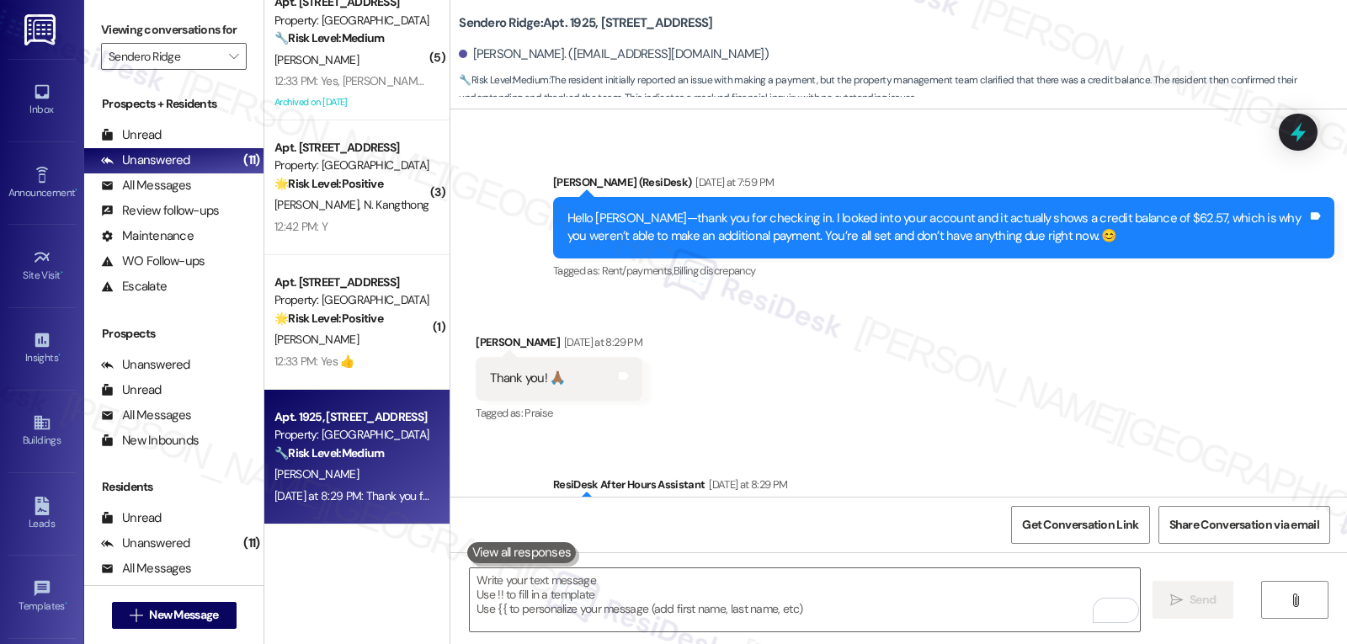
scroll to position [2642, 0]
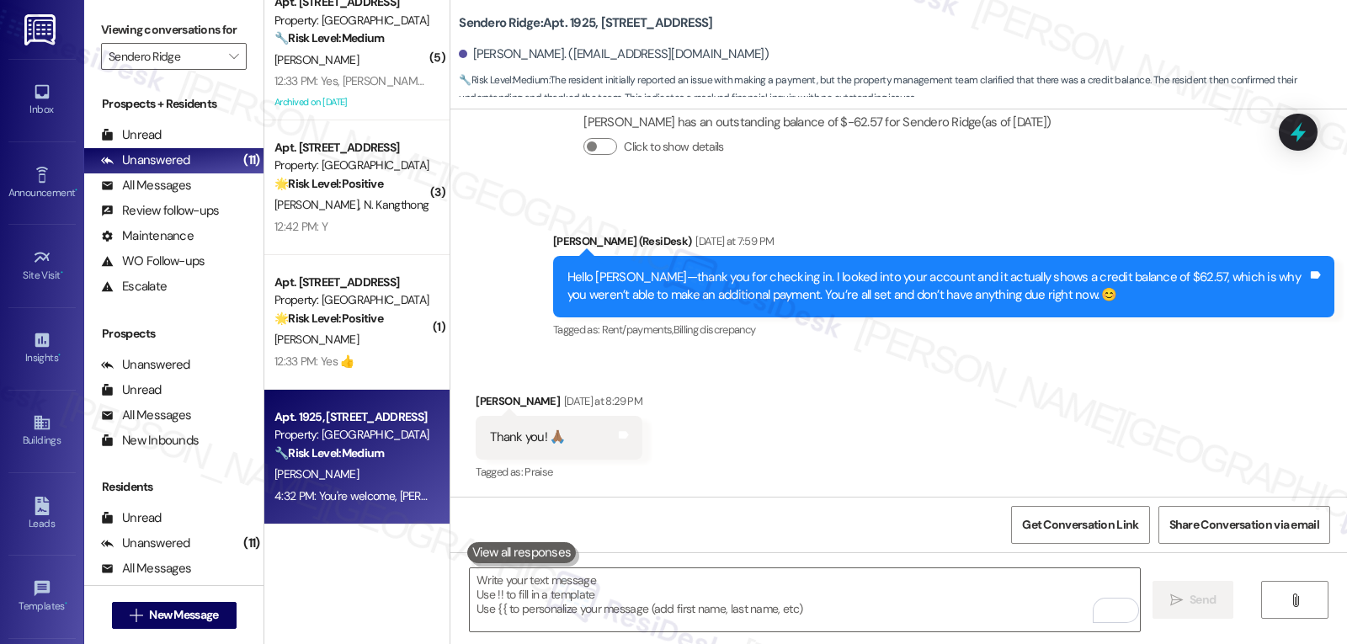
click at [792, 423] on div "Received via SMS Jaelyn Cleveland Yesterday at 8:29 PM Thank you! 🙏🏾 Tags and n…" at bounding box center [898, 425] width 897 height 142
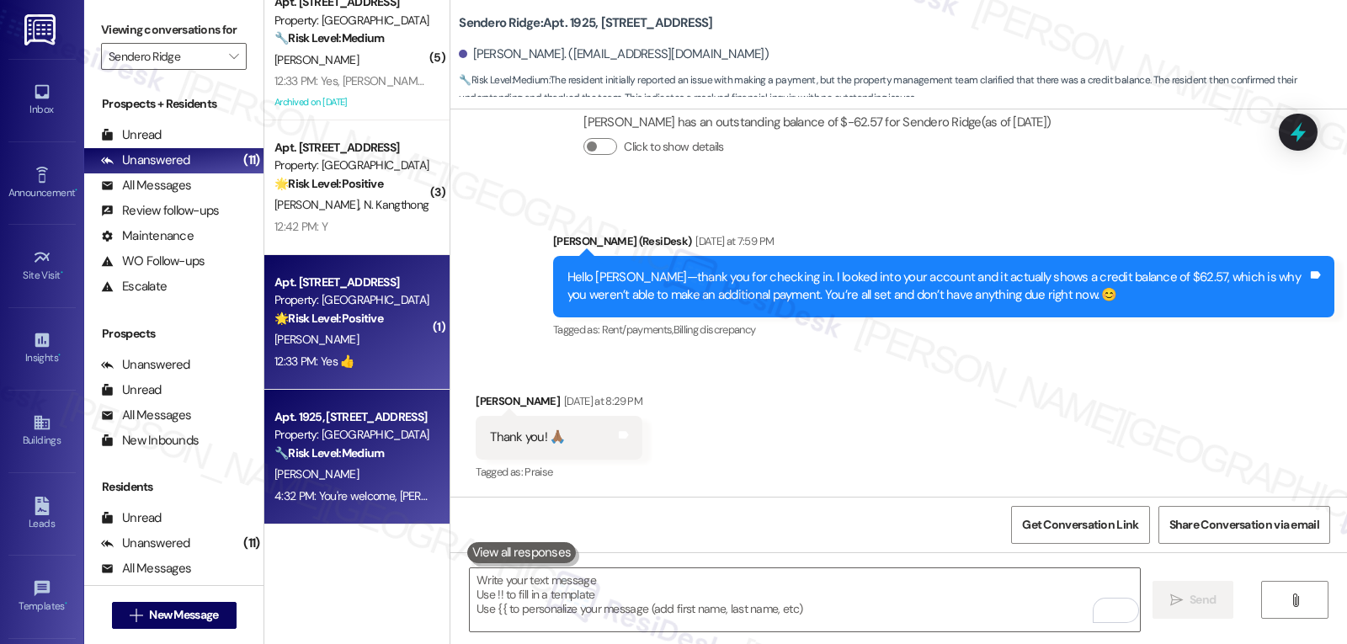
click at [360, 334] on div "K. Odell" at bounding box center [352, 339] width 159 height 21
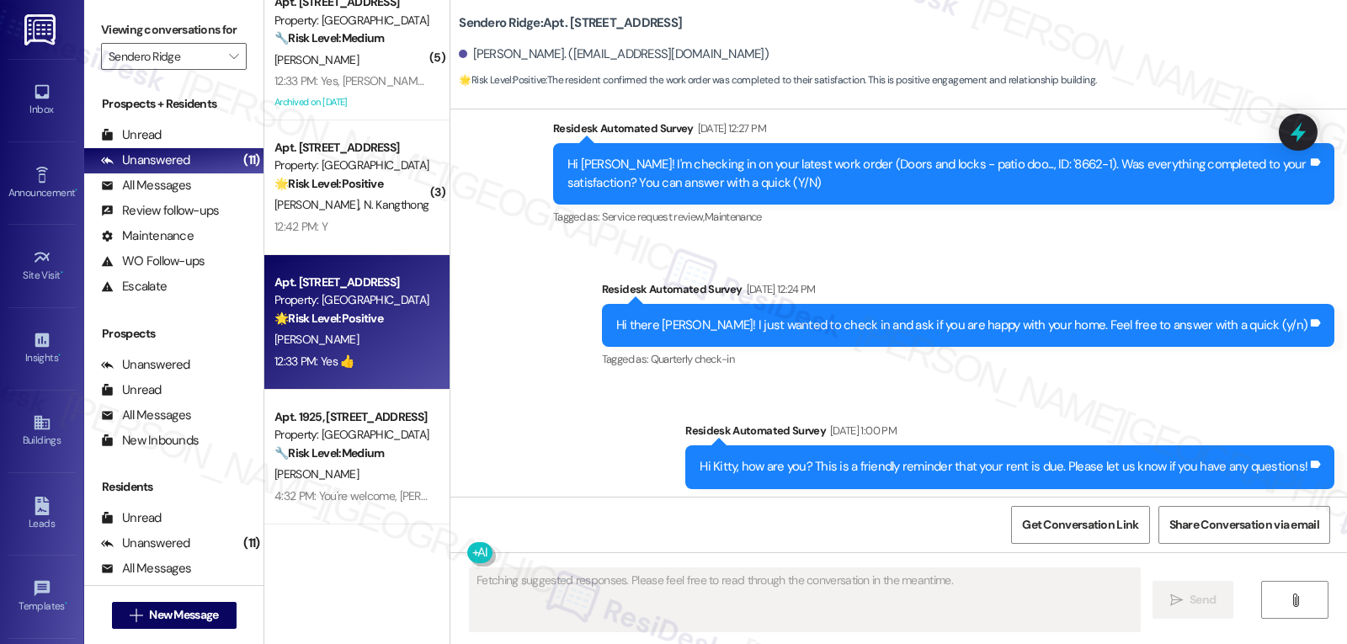
scroll to position [3147, 0]
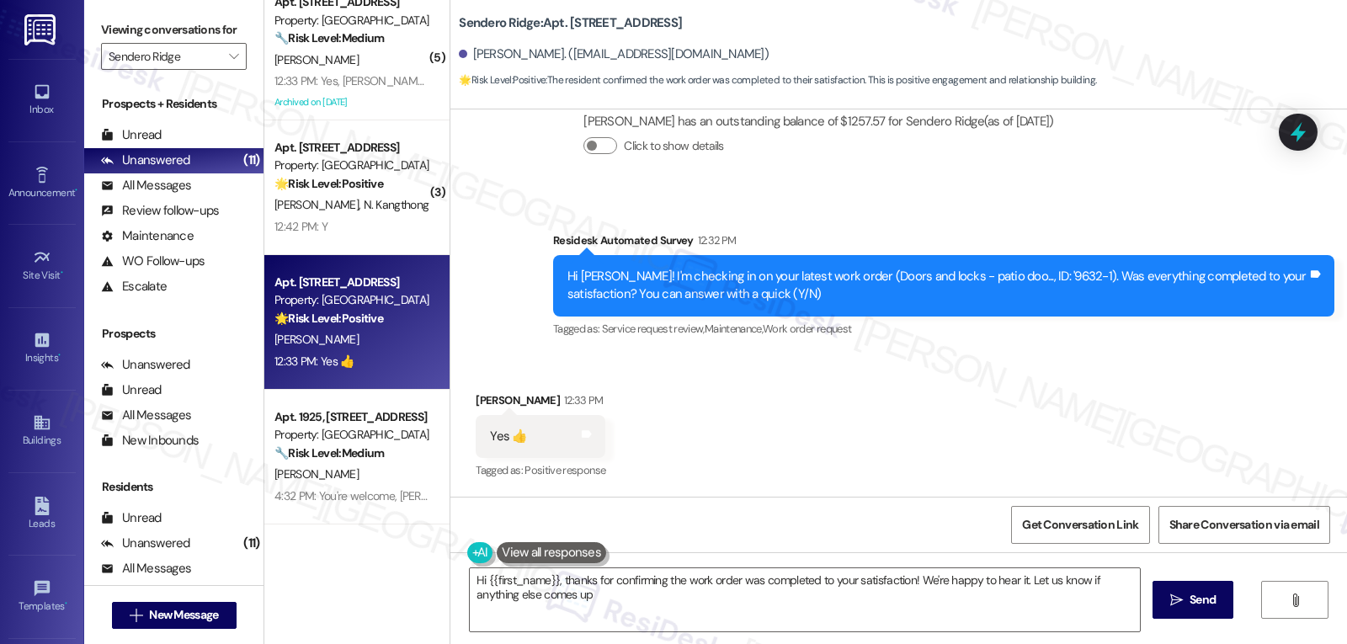
type textarea "Hi {{first_name}}, thanks for confirming the work order was completed to your s…"
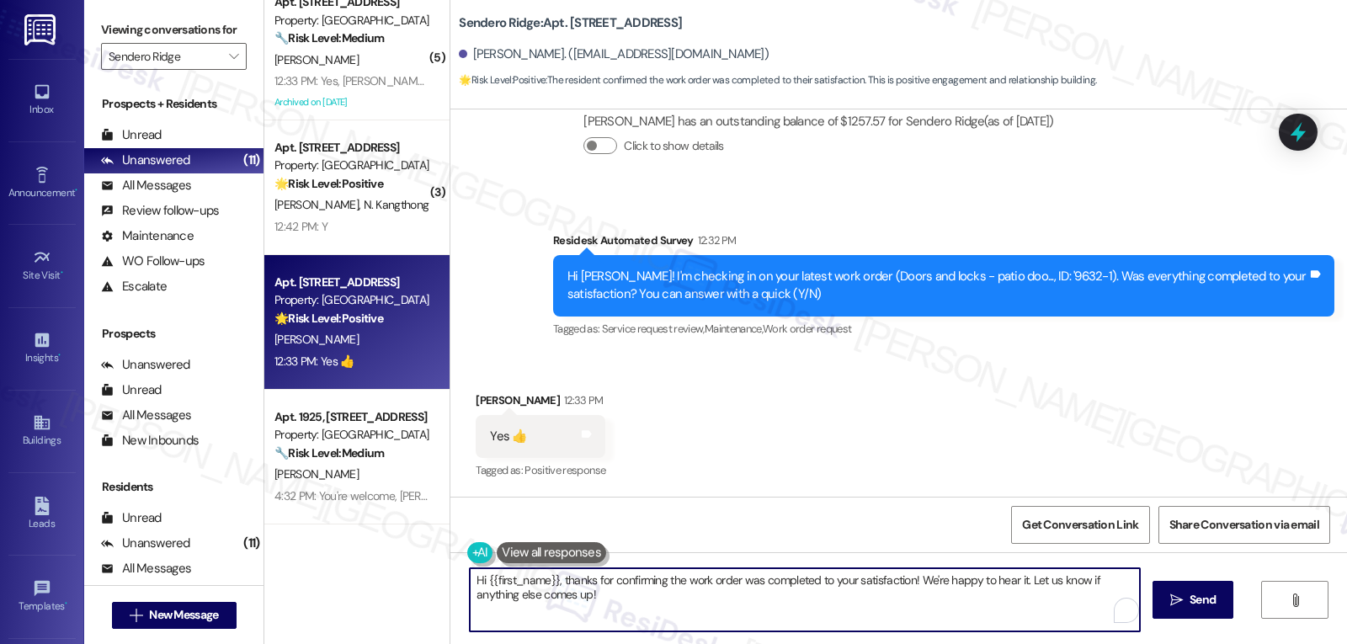
click at [765, 610] on textarea "Hi {{first_name}}, thanks for confirming the work order was completed to your s…" at bounding box center [805, 599] width 670 height 63
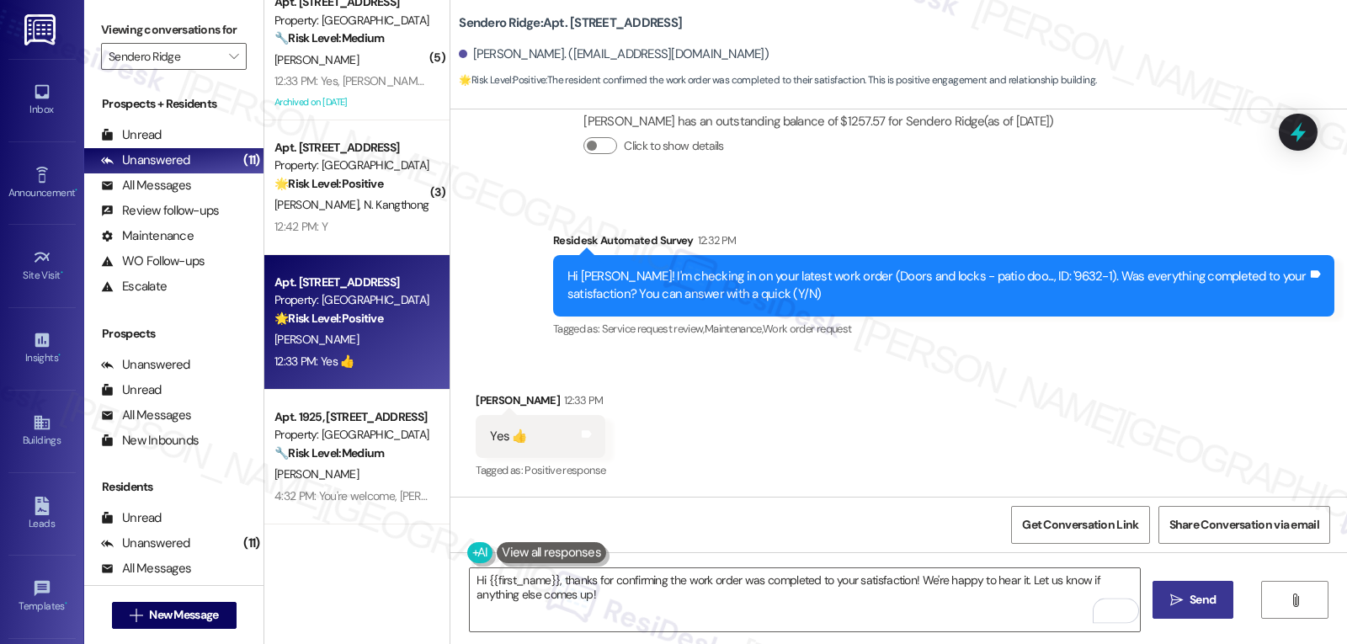
click at [1190, 599] on span "Send" at bounding box center [1203, 600] width 26 height 18
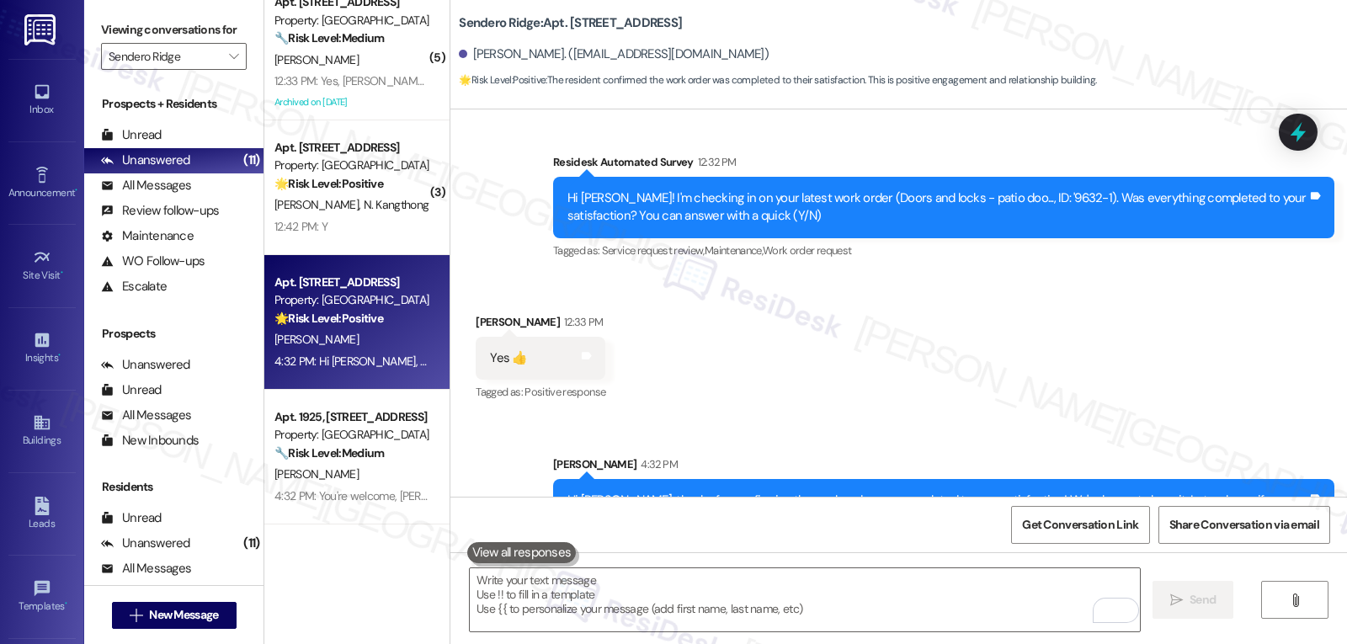
scroll to position [3264, 0]
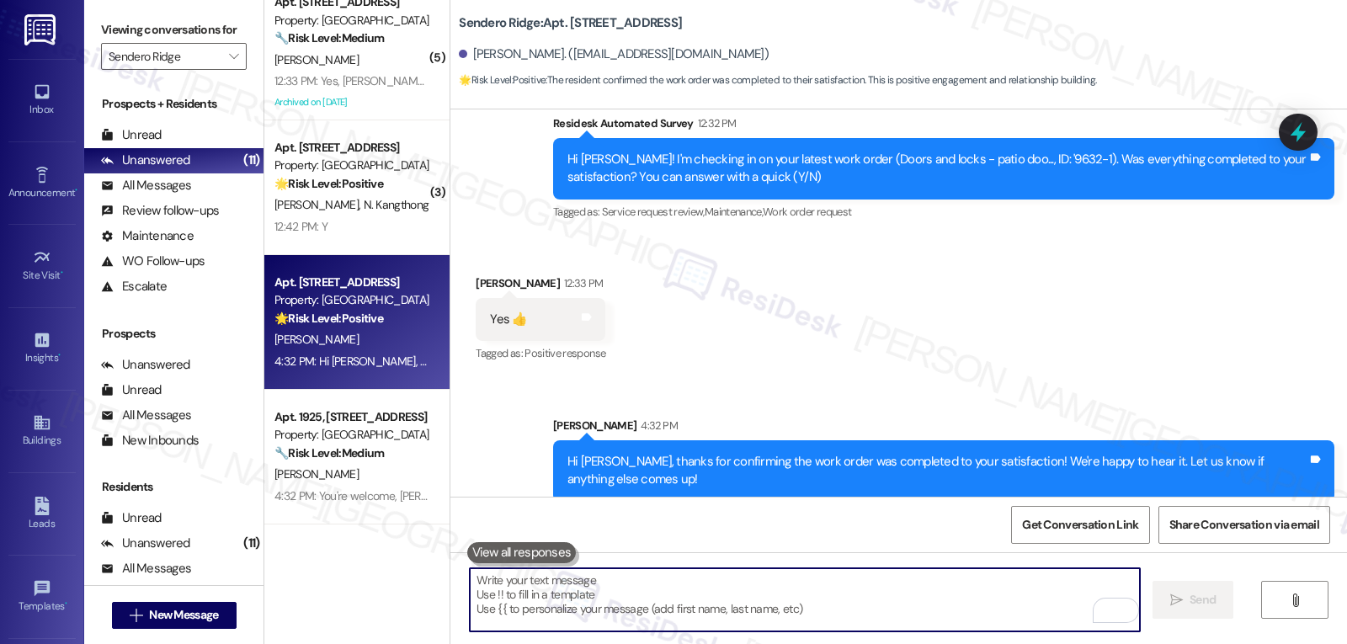
click at [715, 591] on textarea "To enrich screen reader interactions, please activate Accessibility in Grammarl…" at bounding box center [805, 599] width 670 height 63
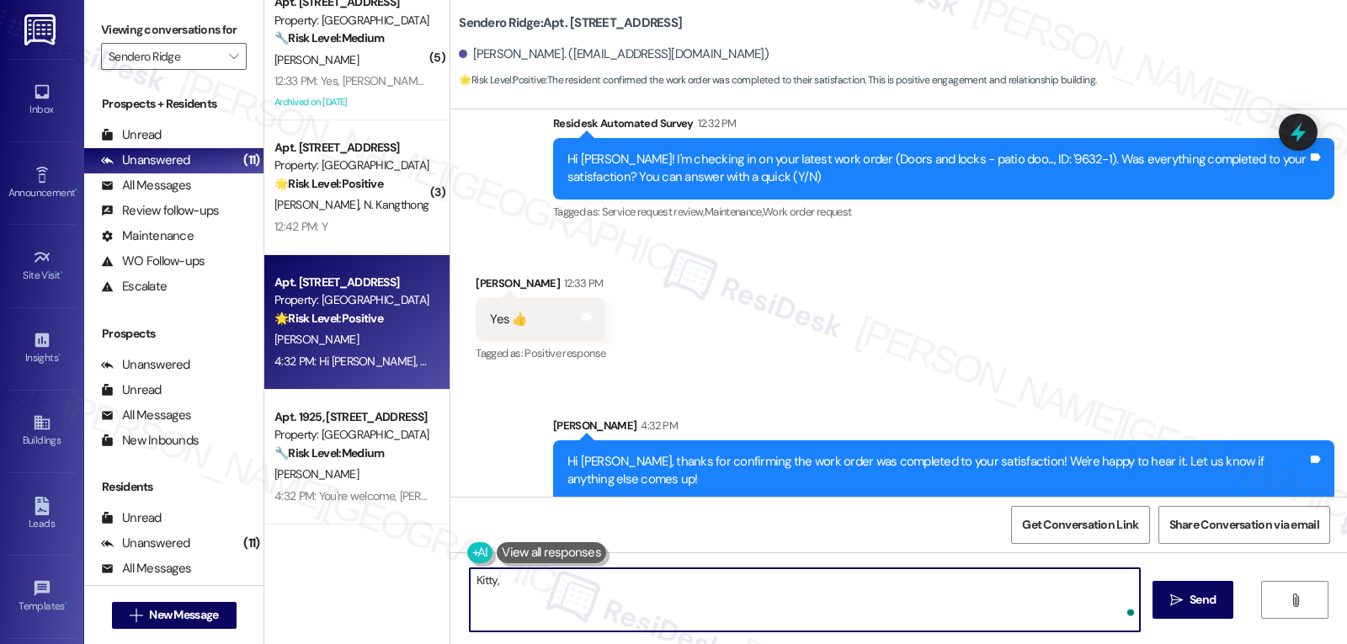
paste textarea "‘just want to ask, has {{property}} been everything you hoped for? I’d love to …"
type textarea "Kitty, ‘just want to ask, has {{property}} been everything you hoped for? I’d l…"
click at [1205, 591] on span "Send" at bounding box center [1203, 600] width 26 height 18
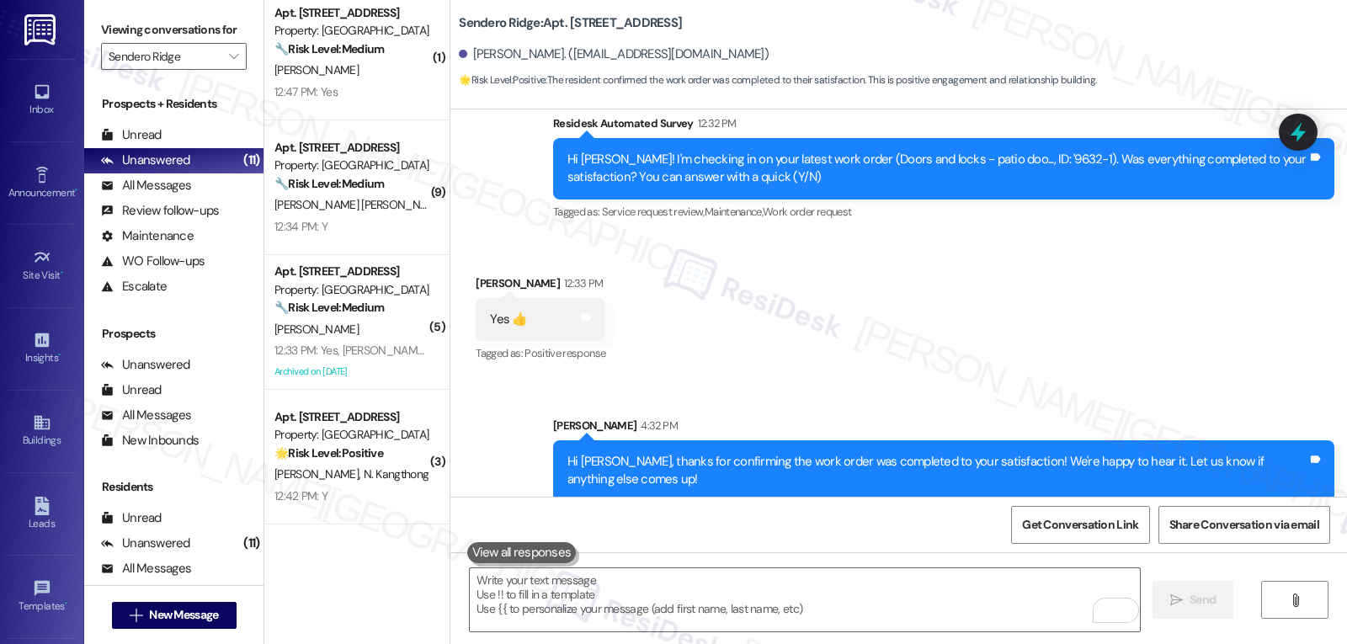
scroll to position [3382, 0]
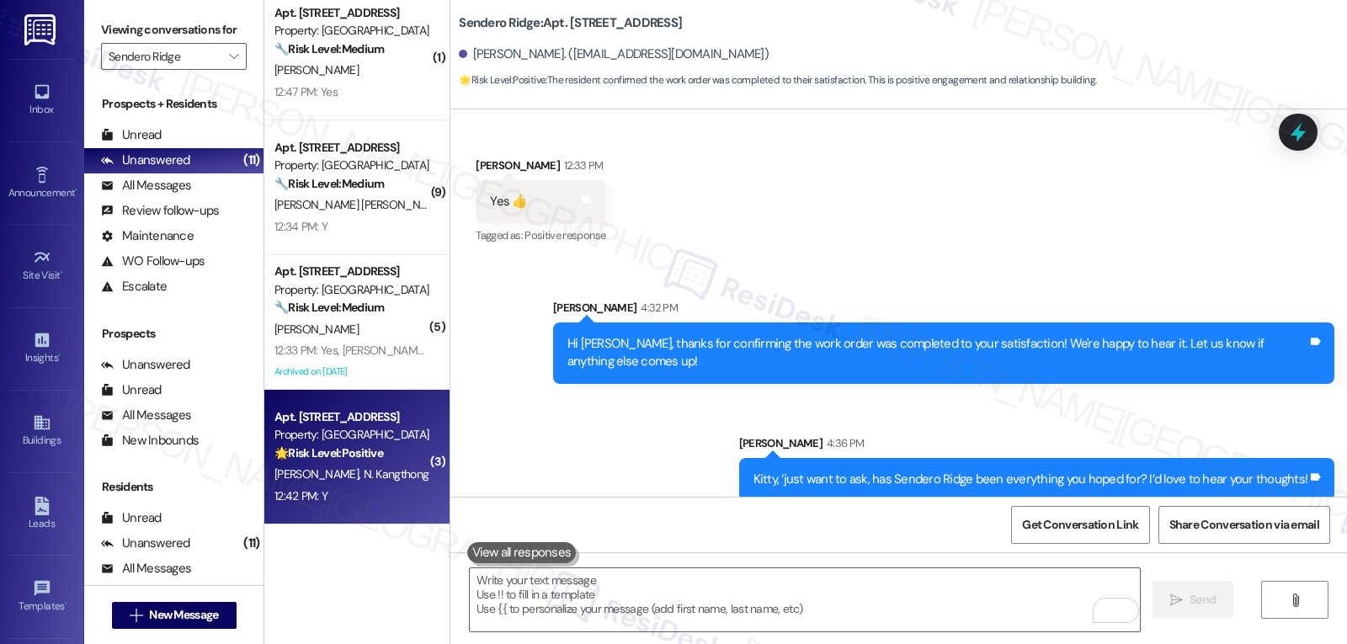
click at [364, 475] on span "N. Kangthong" at bounding box center [397, 473] width 66 height 15
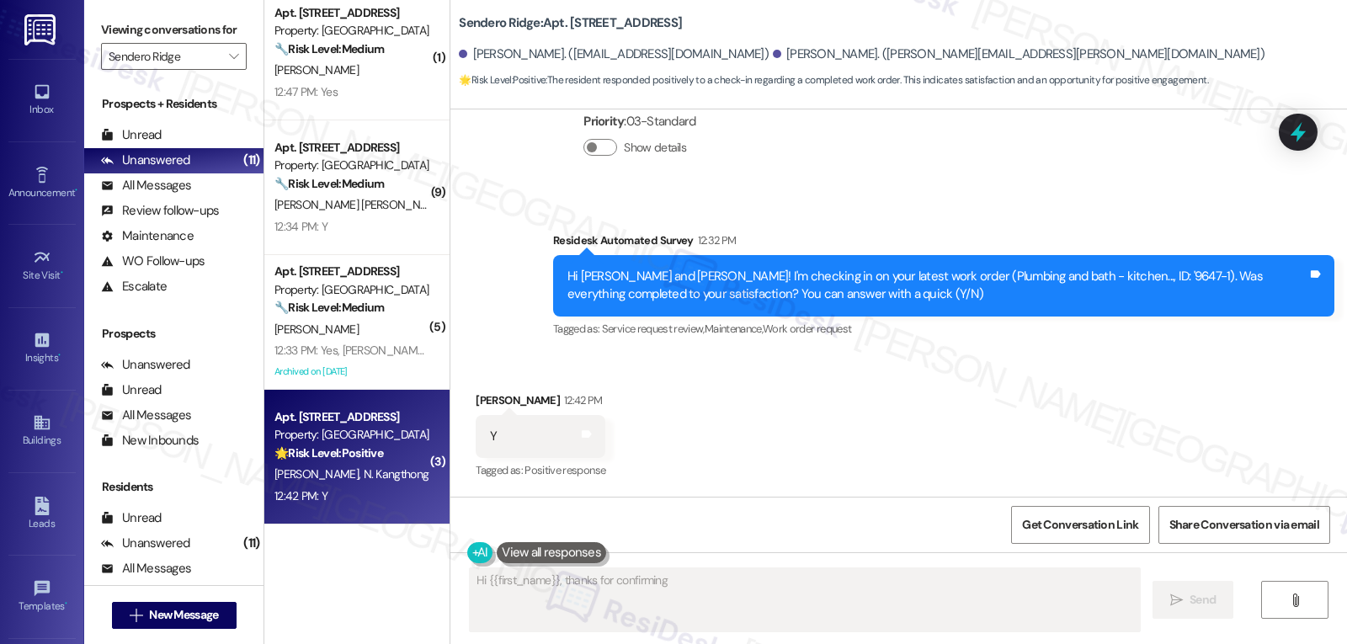
scroll to position [1661, 0]
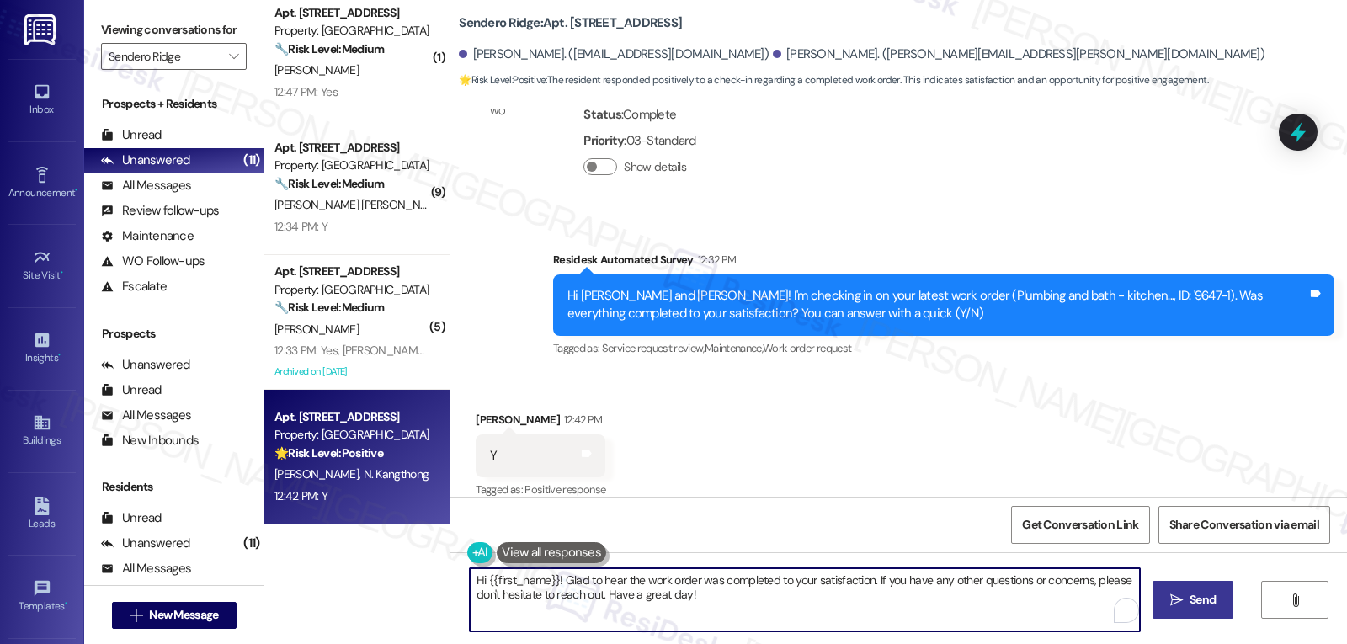
drag, startPoint x: 595, startPoint y: 596, endPoint x: 828, endPoint y: 611, distance: 233.7
click at [828, 611] on textarea "Hi {{first_name}}! Glad to hear the work order was completed to your satisfacti…" at bounding box center [805, 599] width 670 height 63
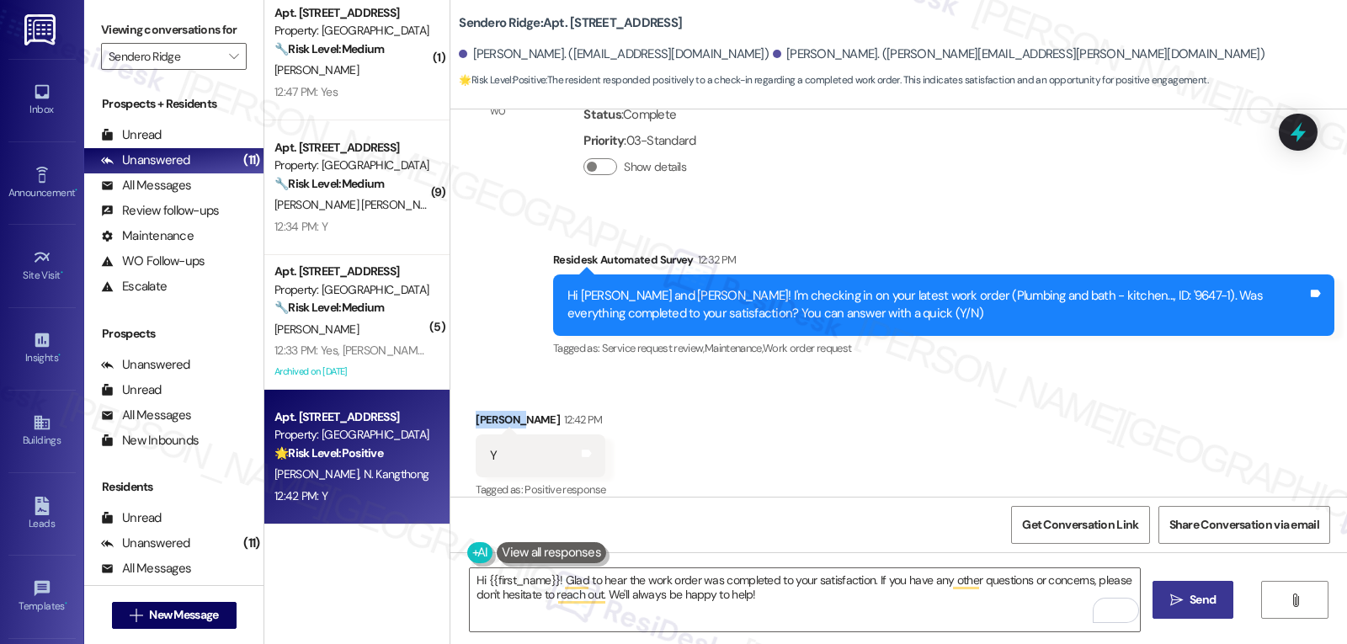
drag, startPoint x: 506, startPoint y: 402, endPoint x: 459, endPoint y: 402, distance: 47.1
click at [463, 402] on div "Received via SMS Nathinee Kangthong 12:42 PM Y Tags and notes Tagged as: Positi…" at bounding box center [540, 456] width 155 height 117
copy div "Nathinee"
click at [478, 578] on textarea "Hi {{first_name}}! Glad to hear the work order was completed to your satisfacti…" at bounding box center [805, 599] width 670 height 63
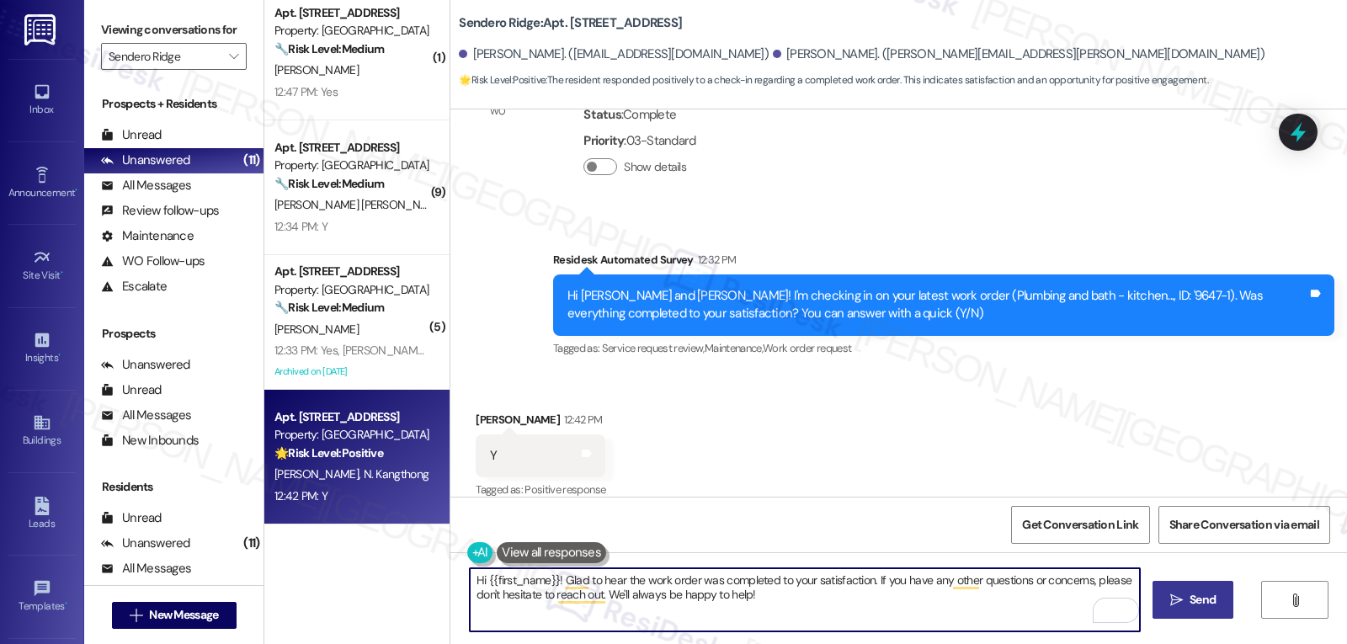
paste textarea "Nathinee"
click at [801, 610] on textarea "Hi Nathinee! Glad to hear the work order was completed to your satisfaction. If…" at bounding box center [805, 599] width 670 height 63
type textarea "Hi Nathinee! Glad to hear the work order was completed to your satisfaction. If…"
click at [1192, 605] on span "Send" at bounding box center [1203, 600] width 26 height 18
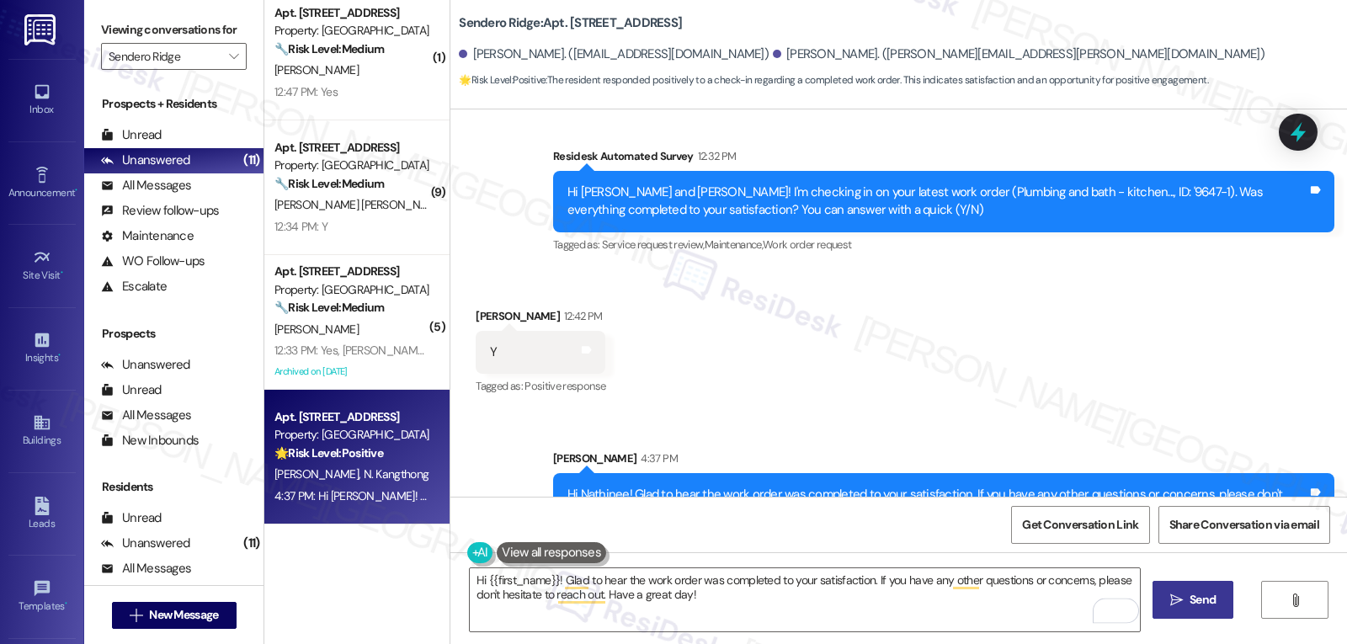
scroll to position [1797, 0]
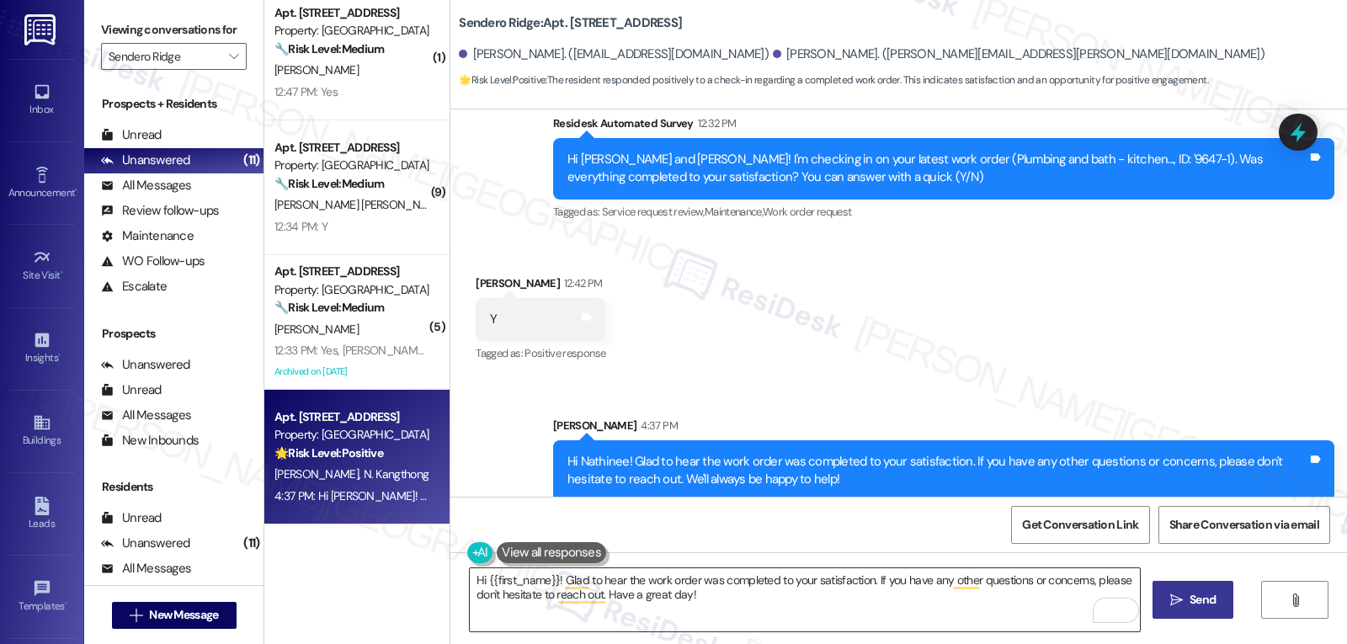
click at [546, 610] on textarea "Hi {{first_name}}! Glad to hear the work order was completed to your satisfacti…" at bounding box center [805, 599] width 670 height 63
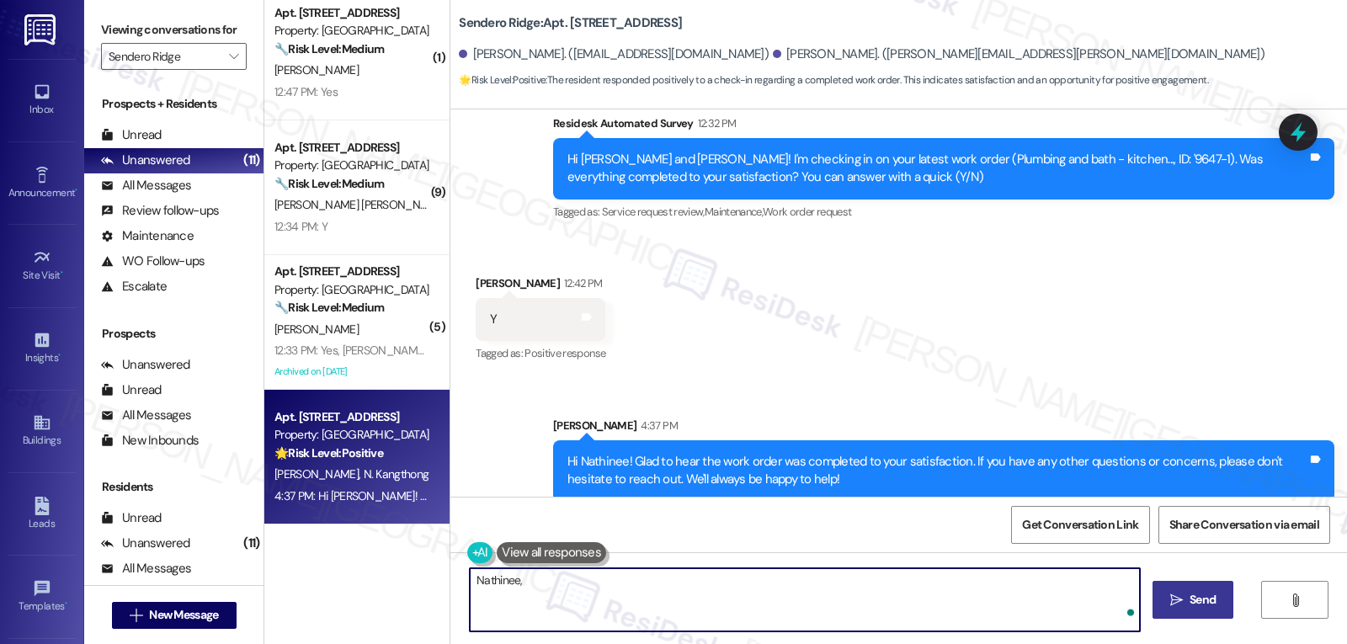
paste textarea "I hope you’re enjoying your time at {{property}}! Has it been meeting your expe…"
type textarea "Nathinee, I hope you’re enjoying your time at {{property}}! Has it been meeting…"
click at [1210, 601] on span "Send" at bounding box center [1203, 600] width 26 height 18
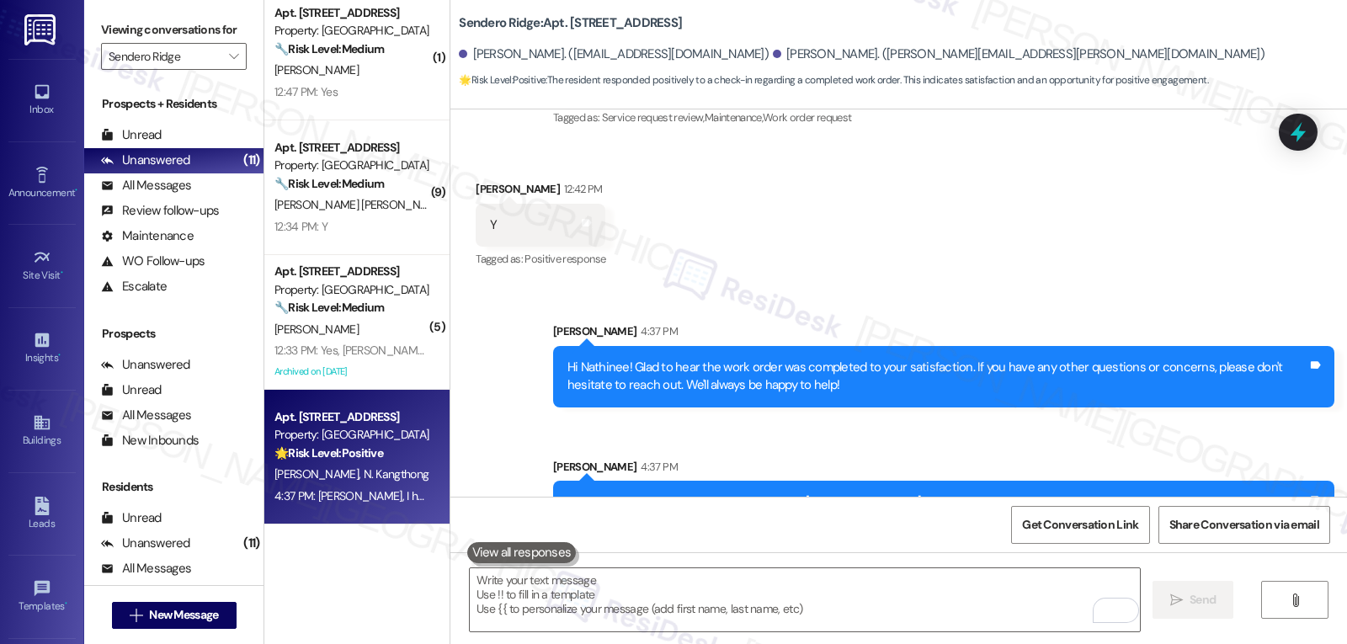
scroll to position [1915, 0]
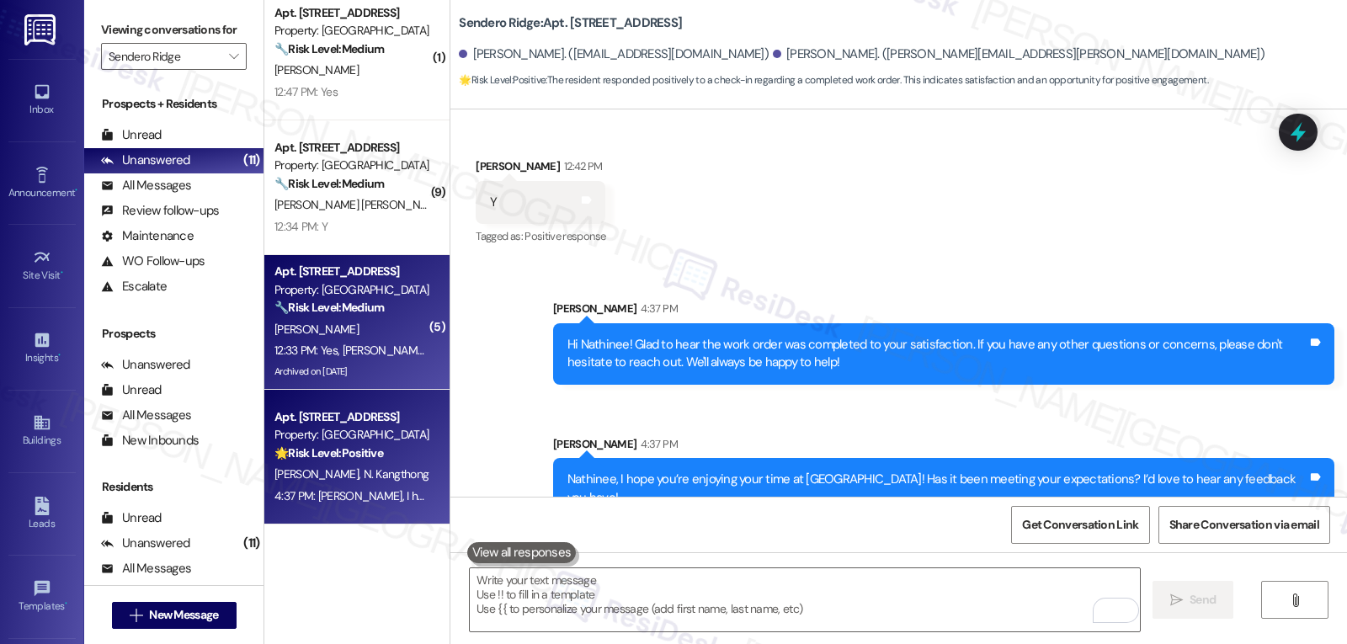
click at [353, 336] on div "N. Smith" at bounding box center [352, 329] width 159 height 21
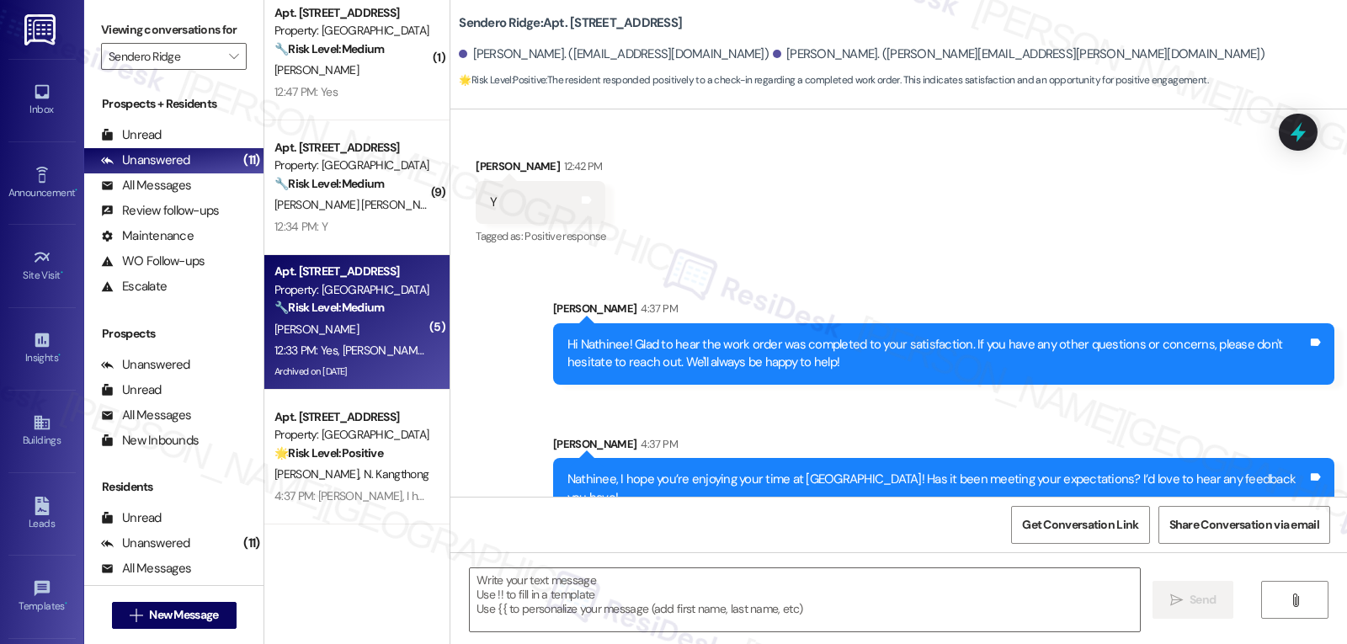
type textarea "Fetching suggested responses. Please feel free to read through the conversation…"
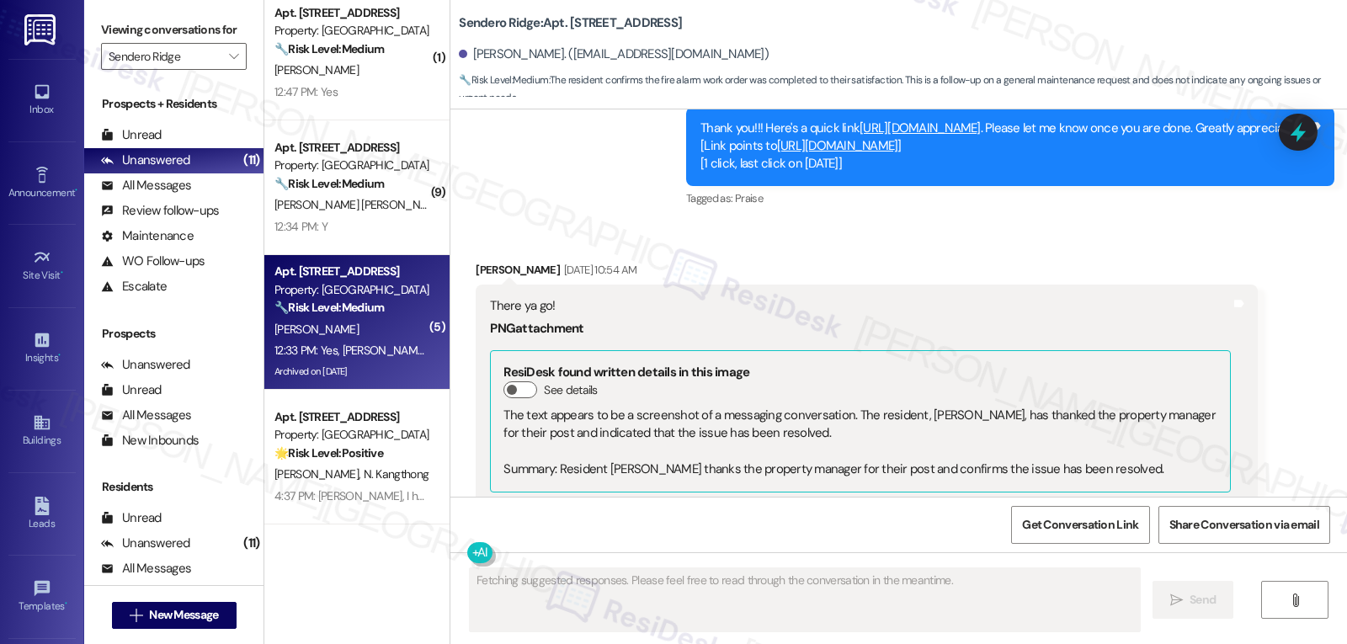
scroll to position [2953, 0]
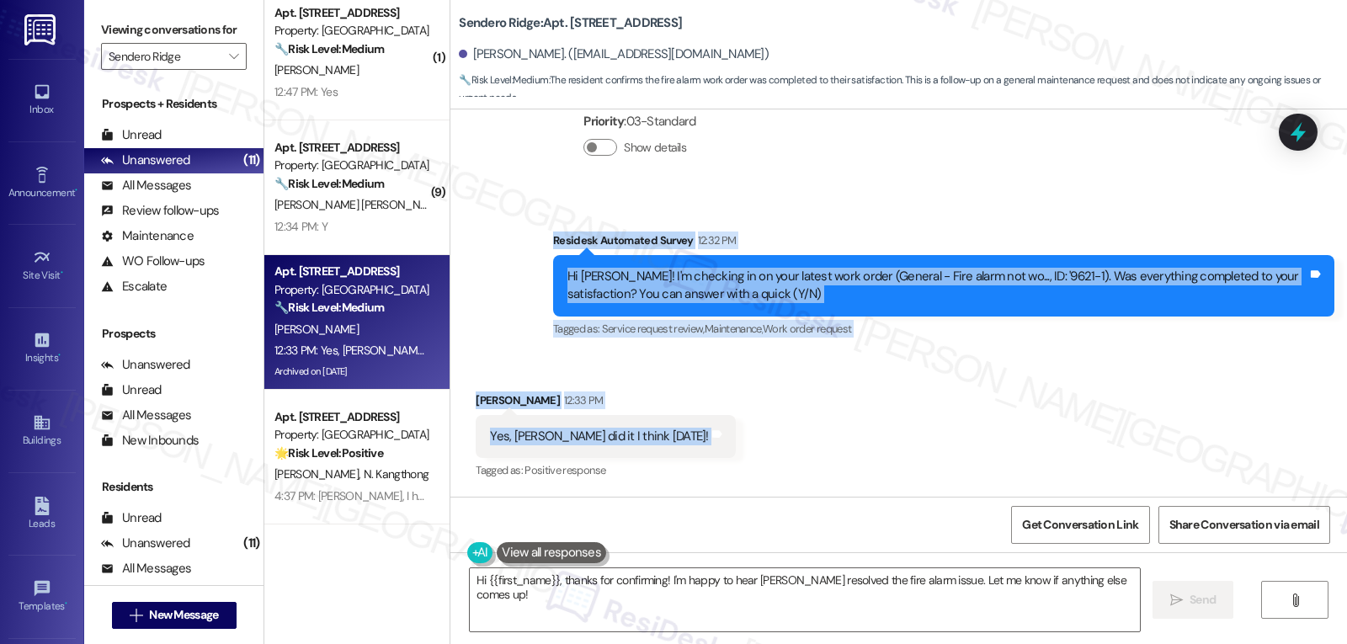
drag, startPoint x: 531, startPoint y: 232, endPoint x: 732, endPoint y: 457, distance: 302.3
click at [732, 457] on div "WO Lease started Jul 30, 2024 at 8:00 PM Show details Survey, sent via SMS Resi…" at bounding box center [898, 302] width 897 height 387
copy div "Residesk Automated Survey 12:32 PM Hi Nicole! I'm checking in on your latest wo…"
click at [711, 596] on textarea "Hi {{first_name}}, thanks for confirming! I'm happy to hear Jon resolved the fi…" at bounding box center [805, 599] width 670 height 63
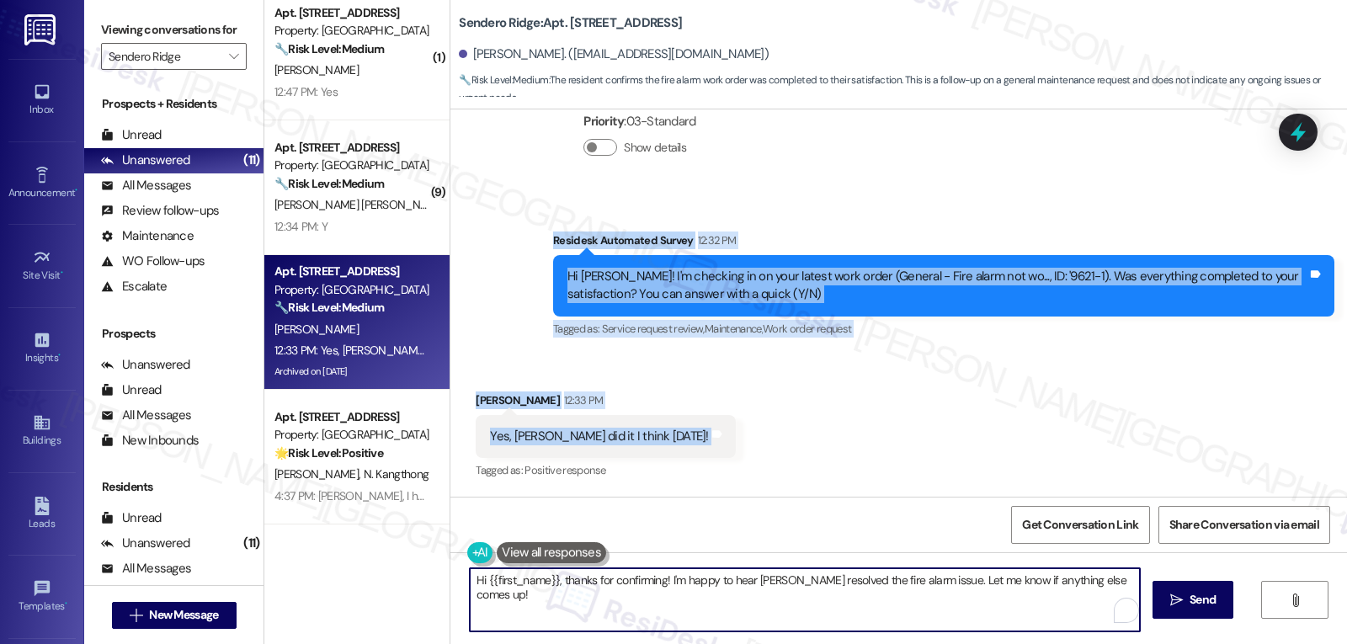
paste textarea "That’s great to hear, Nicole! I’m glad Jon was able to take care of the fire al…"
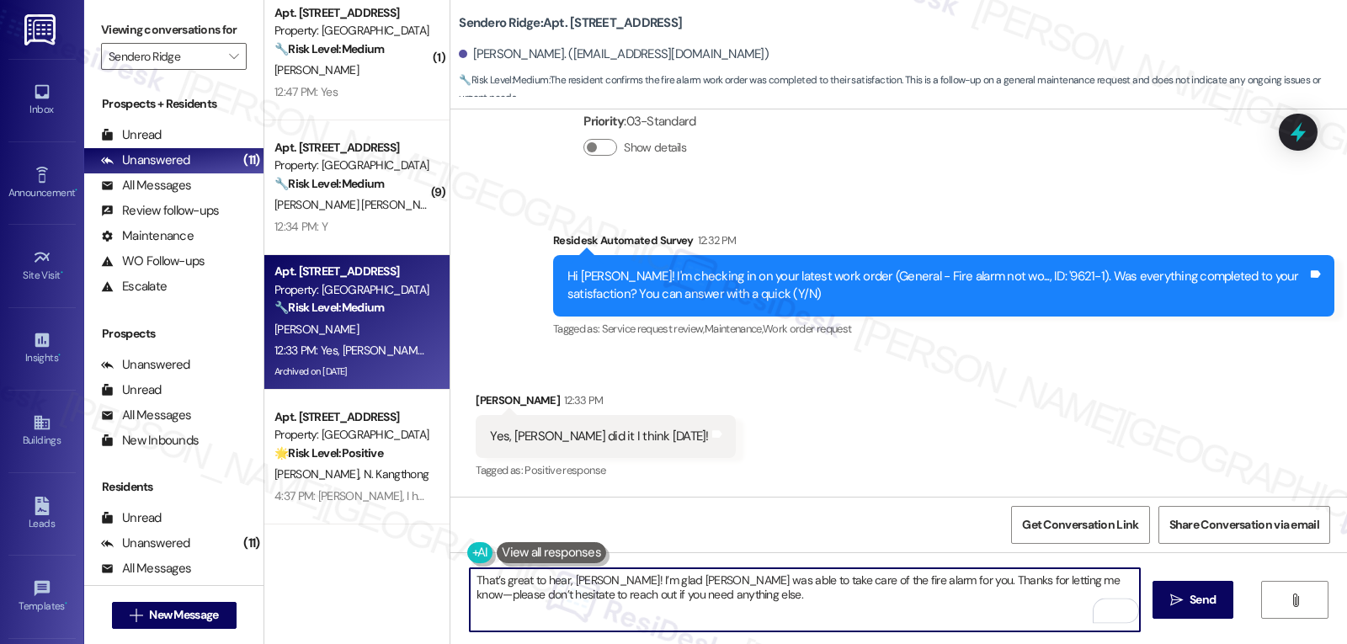
click at [1020, 578] on textarea "That’s great to hear, Nicole! I’m glad Jon was able to take care of the fire al…" at bounding box center [805, 599] width 670 height 63
type textarea "That’s great to hear, Nicole! I’m glad Jon was able to take care of the fire al…"
click at [1183, 602] on span " Send" at bounding box center [1193, 600] width 53 height 18
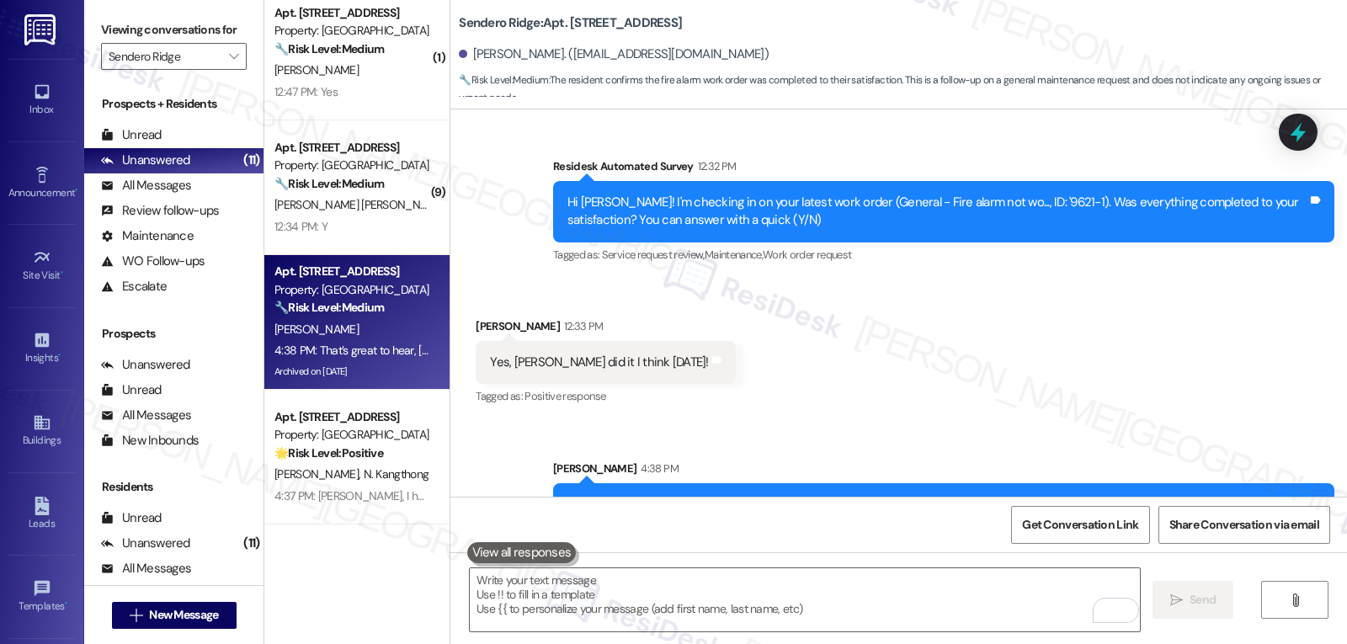
scroll to position [3088, 0]
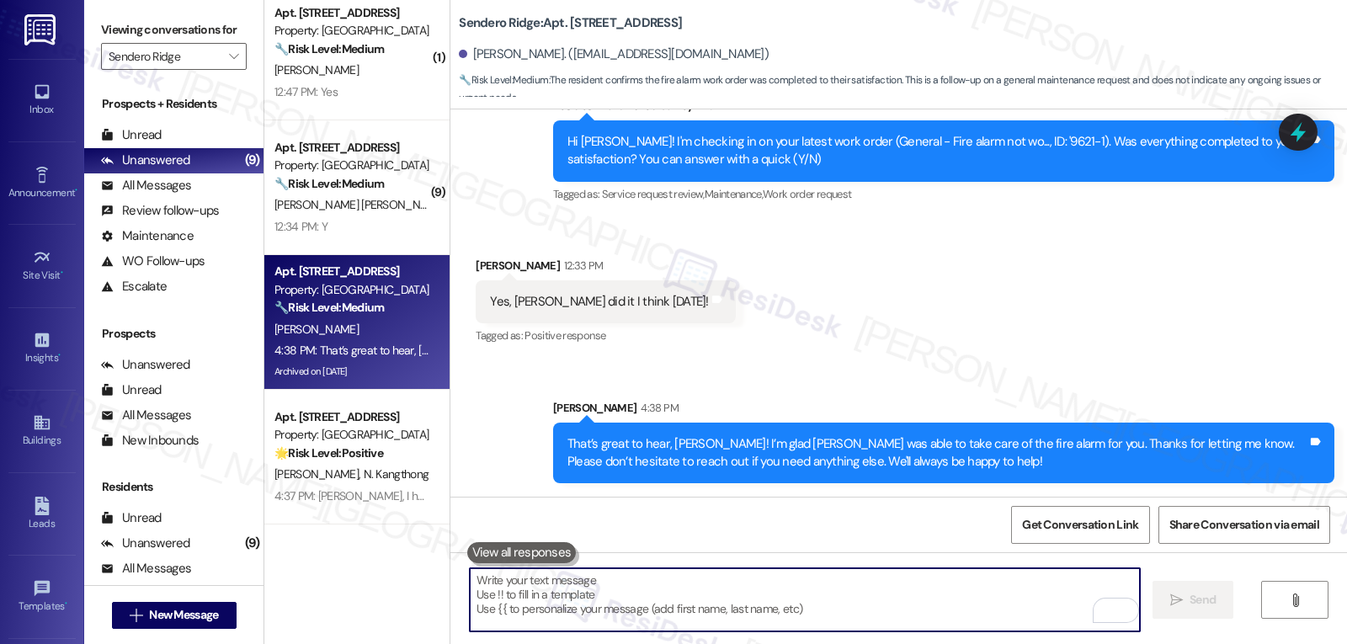
click at [649, 603] on textarea "To enrich screen reader interactions, please activate Accessibility in Grammarl…" at bounding box center [805, 599] width 670 height 63
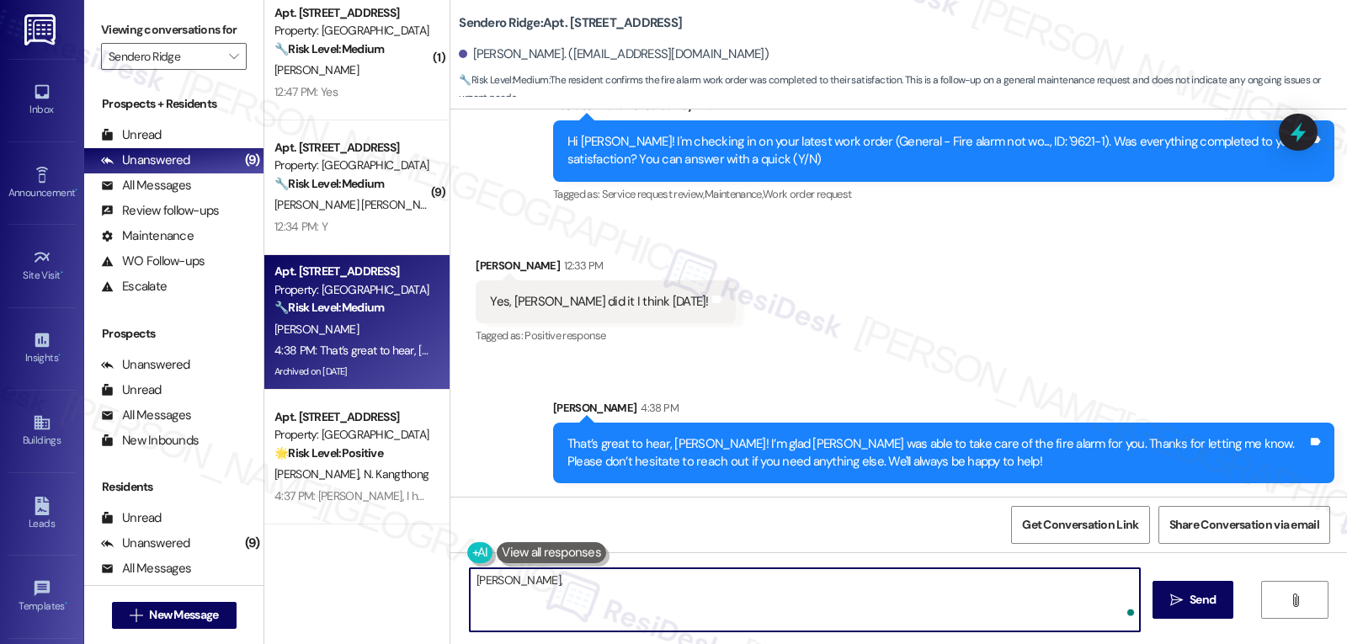
paste textarea "I’d love to know, has your experience at {{property}} been what you expected? Y…"
type textarea "Nicole, I’d love to know, has your experience at {{property}} been what you exp…"
click at [1181, 604] on span " Send" at bounding box center [1193, 600] width 53 height 18
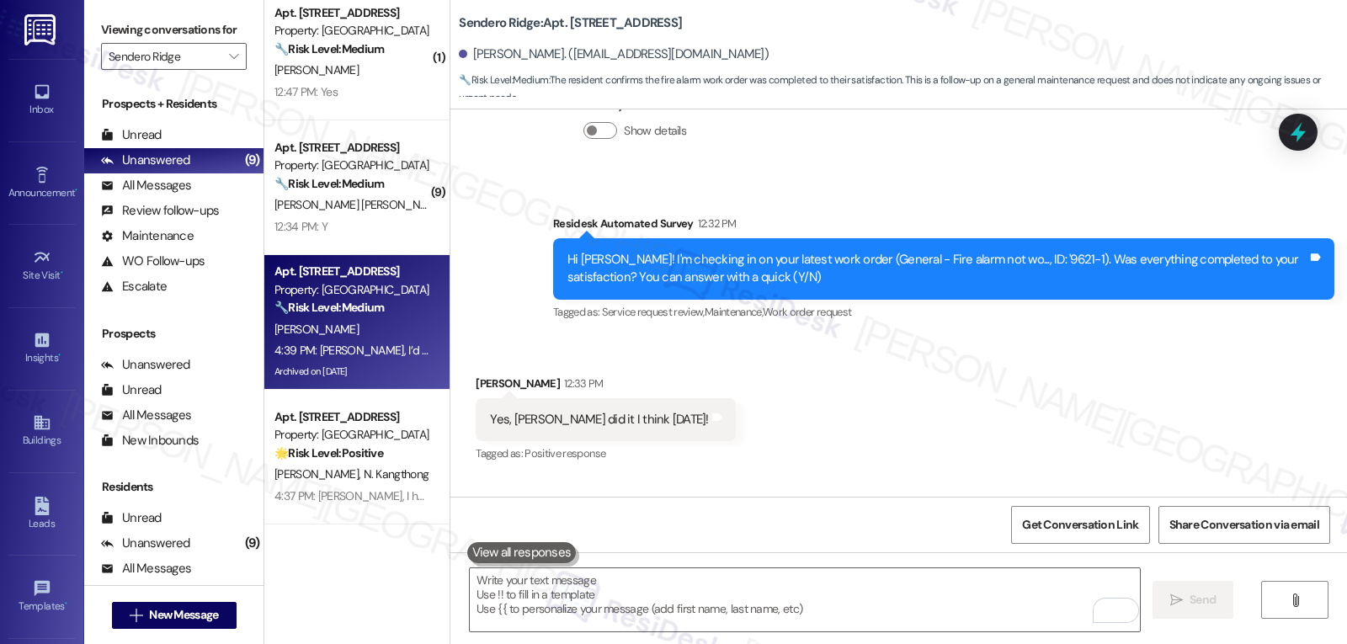
scroll to position [3205, 0]
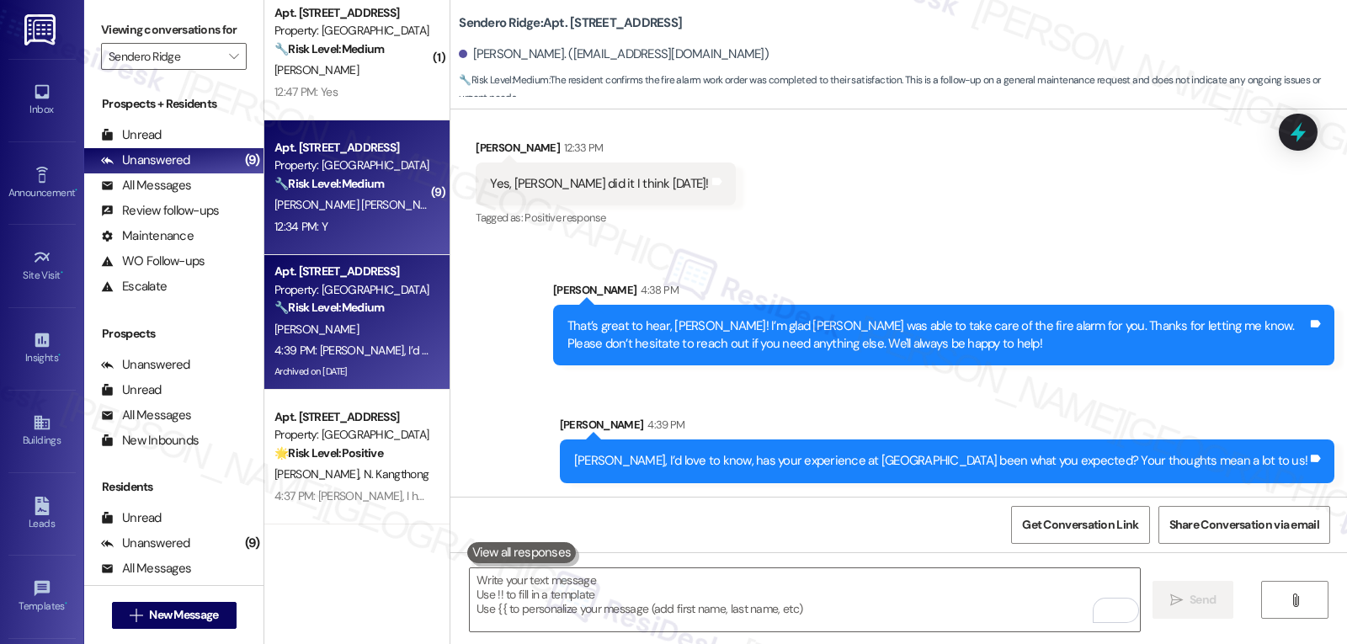
click at [333, 221] on div "12:34 PM: Y 12:34 PM: Y" at bounding box center [352, 226] width 159 height 21
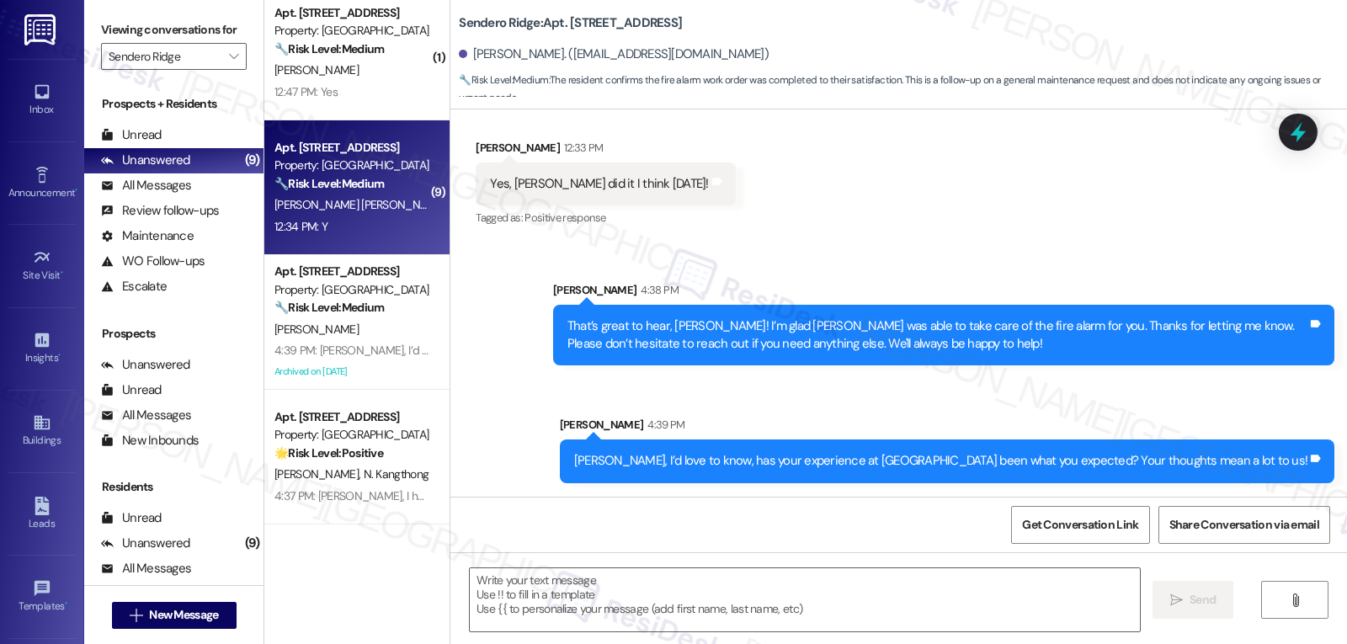
type textarea "Fetching suggested responses. Please feel free to read through the conversation…"
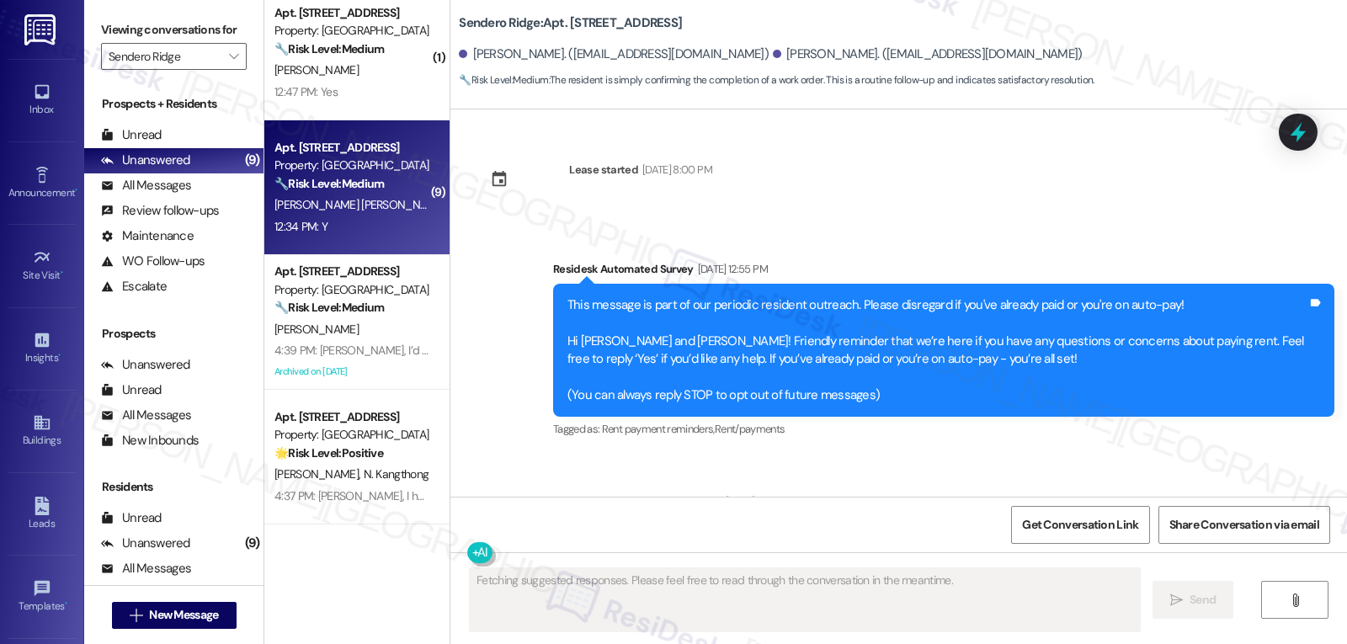
type textarea "Fetching suggested responses. Please feel free to read through the conversation…"
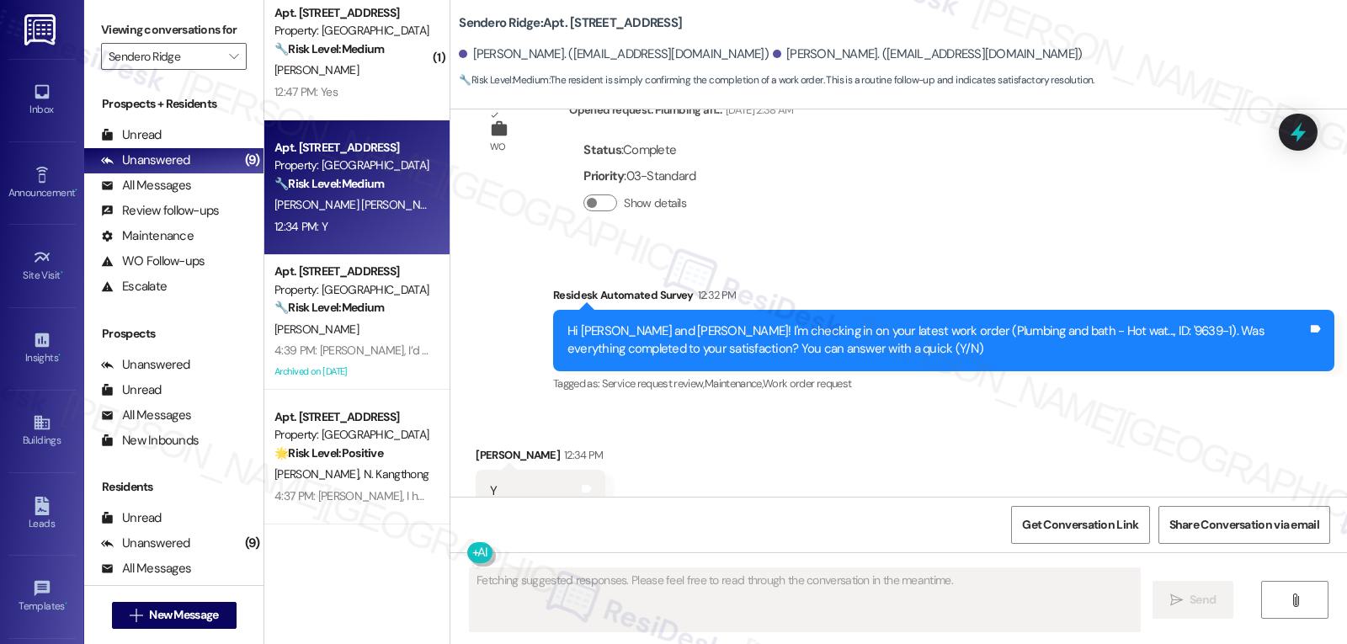
scroll to position [16028, 0]
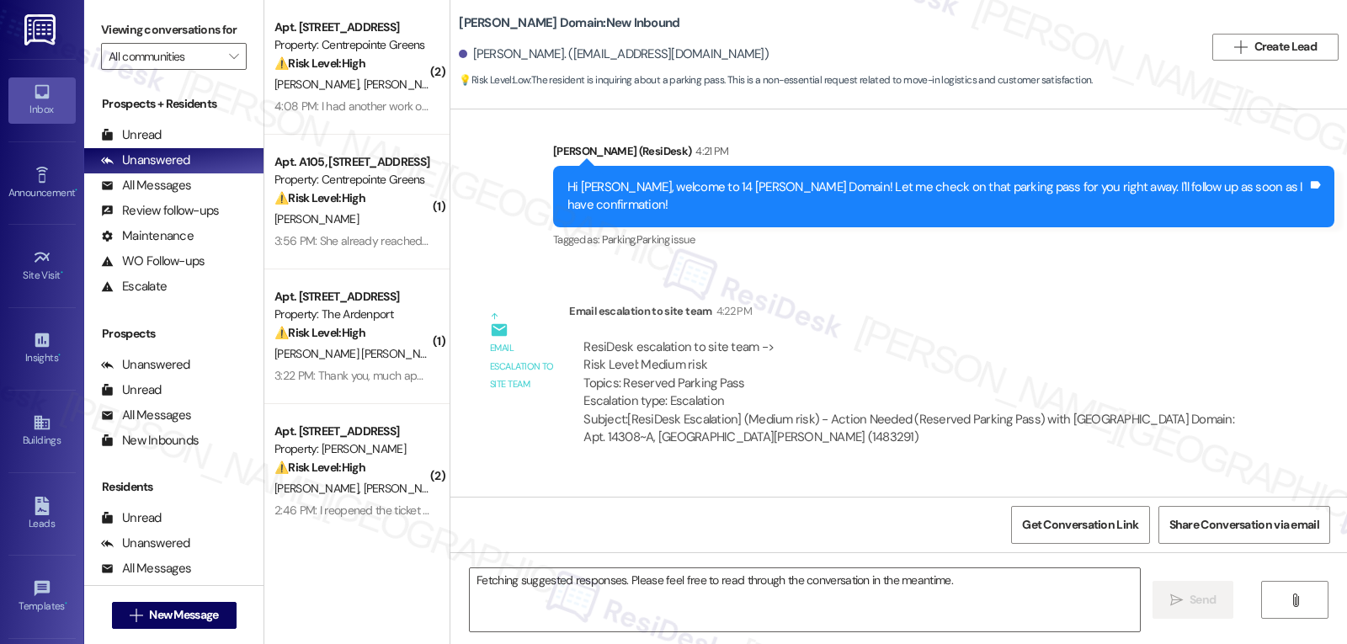
scroll to position [577, 0]
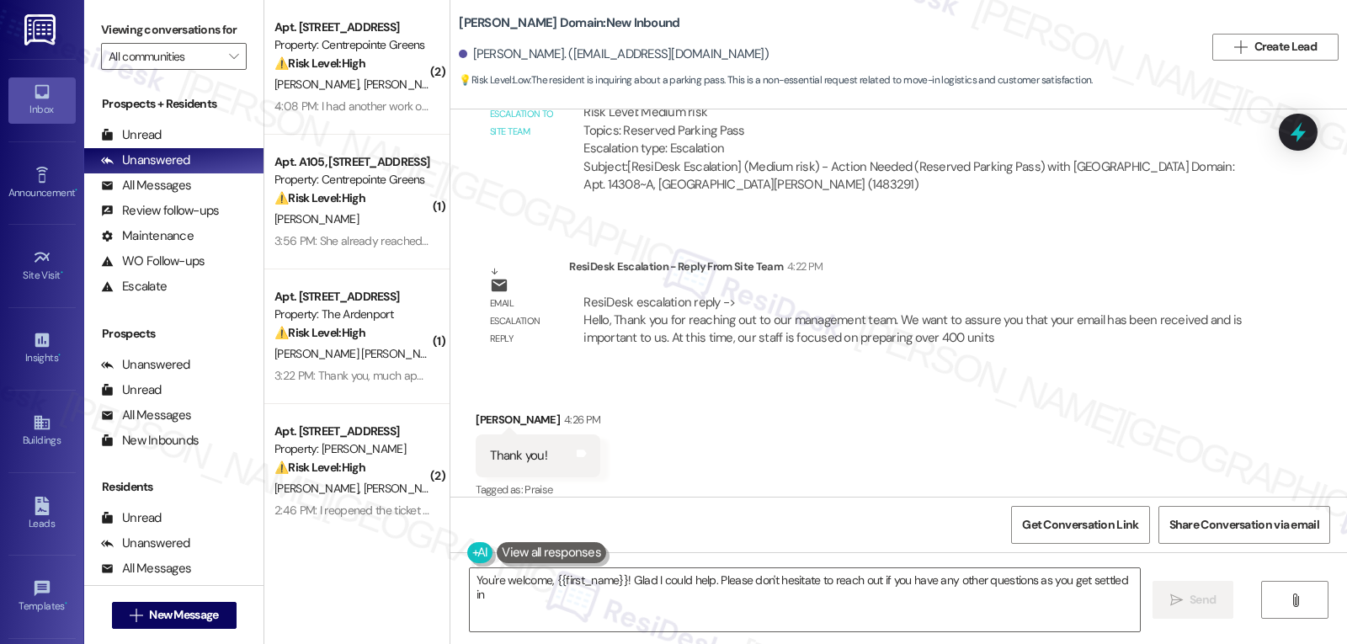
type textarea "You're welcome, {{first_name}}! Glad I could help. Please don't hesitate to rea…"
click at [769, 451] on div "Received via SMS [PERSON_NAME] 4:26 PM Thank you! Tags and notes Tagged as: Pra…" at bounding box center [898, 444] width 897 height 142
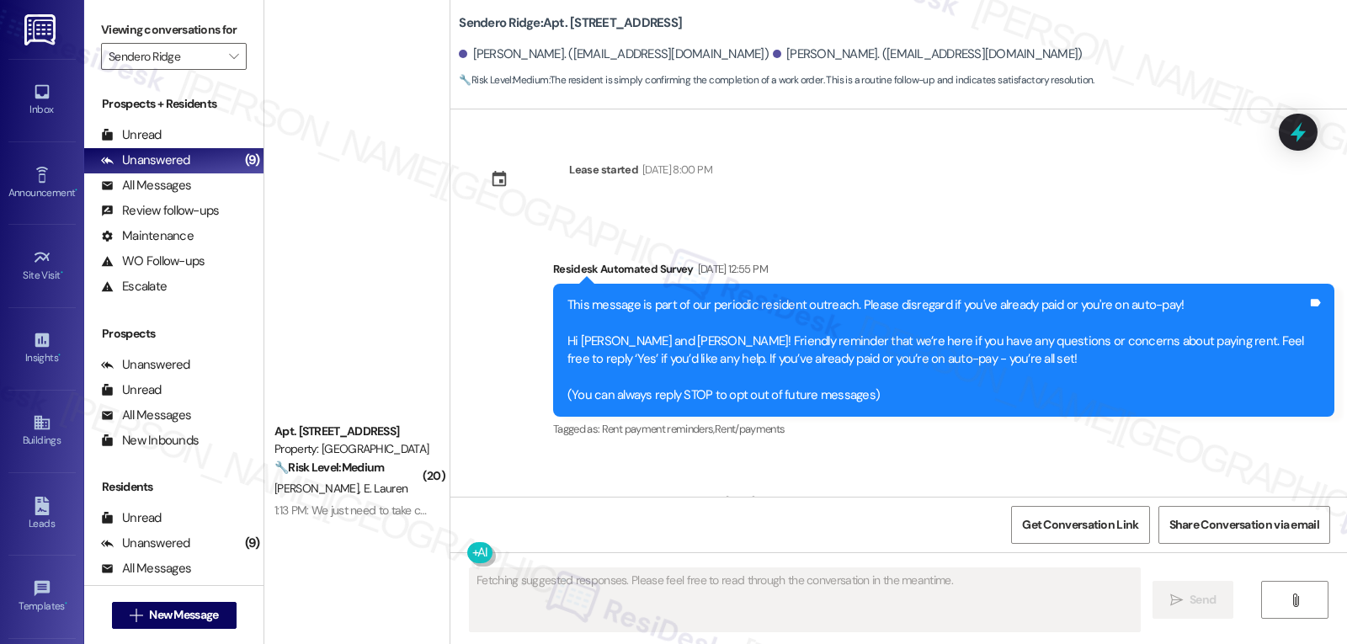
scroll to position [16028, 0]
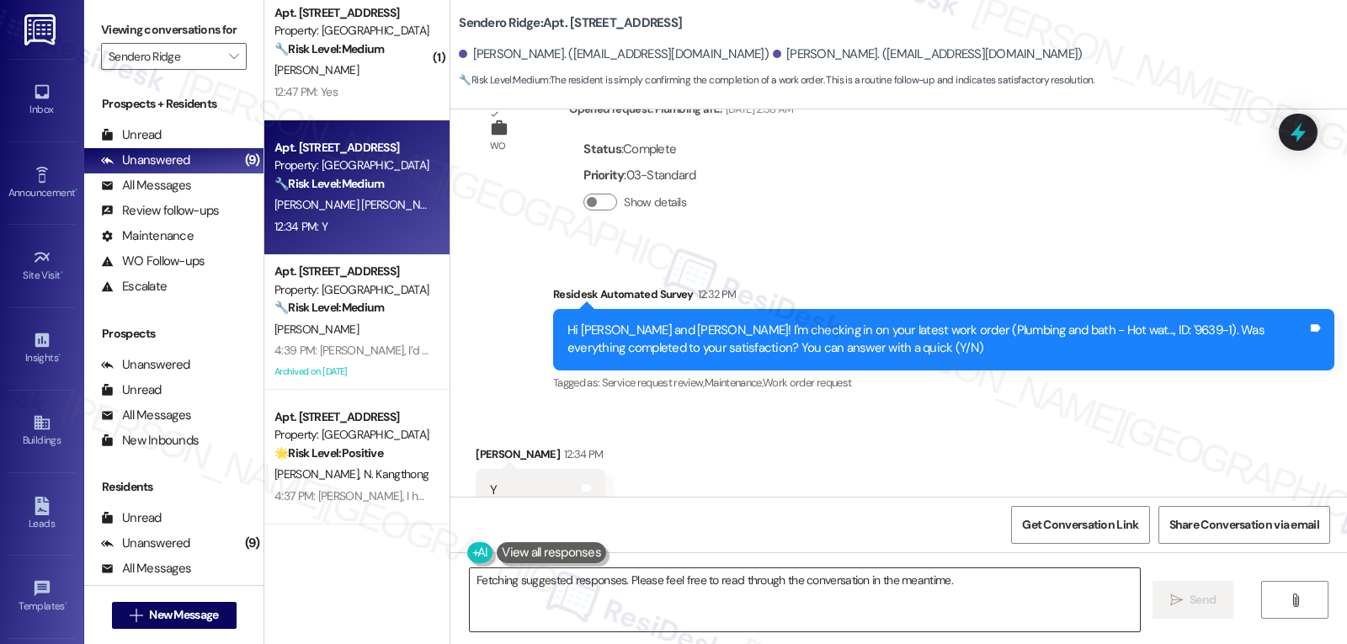
click at [729, 612] on textarea "Hi {{first_name}}, thanks for confirming! I'm glad to hear that your hot water …" at bounding box center [805, 599] width 670 height 63
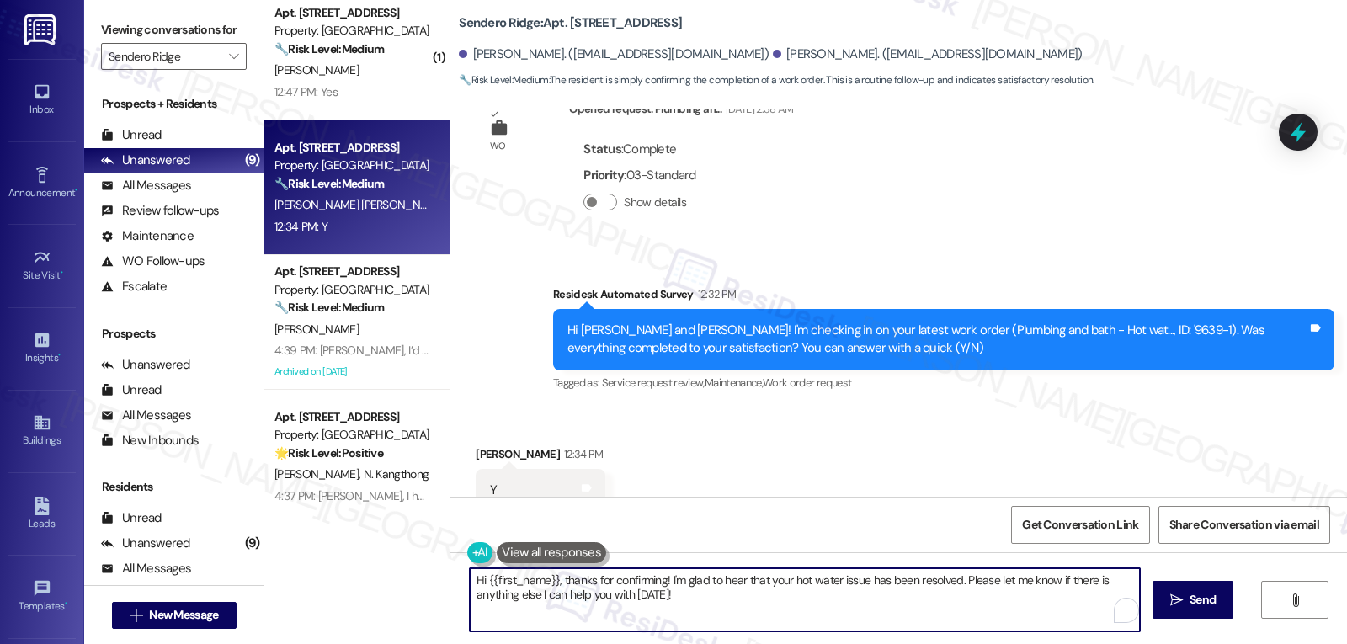
paste textarea "I appreciate your response, {{first_name}}! I’m glad your work order is all set…"
type textarea "I appreciate your response, {{first_name}}! I’m glad your work order is all set…"
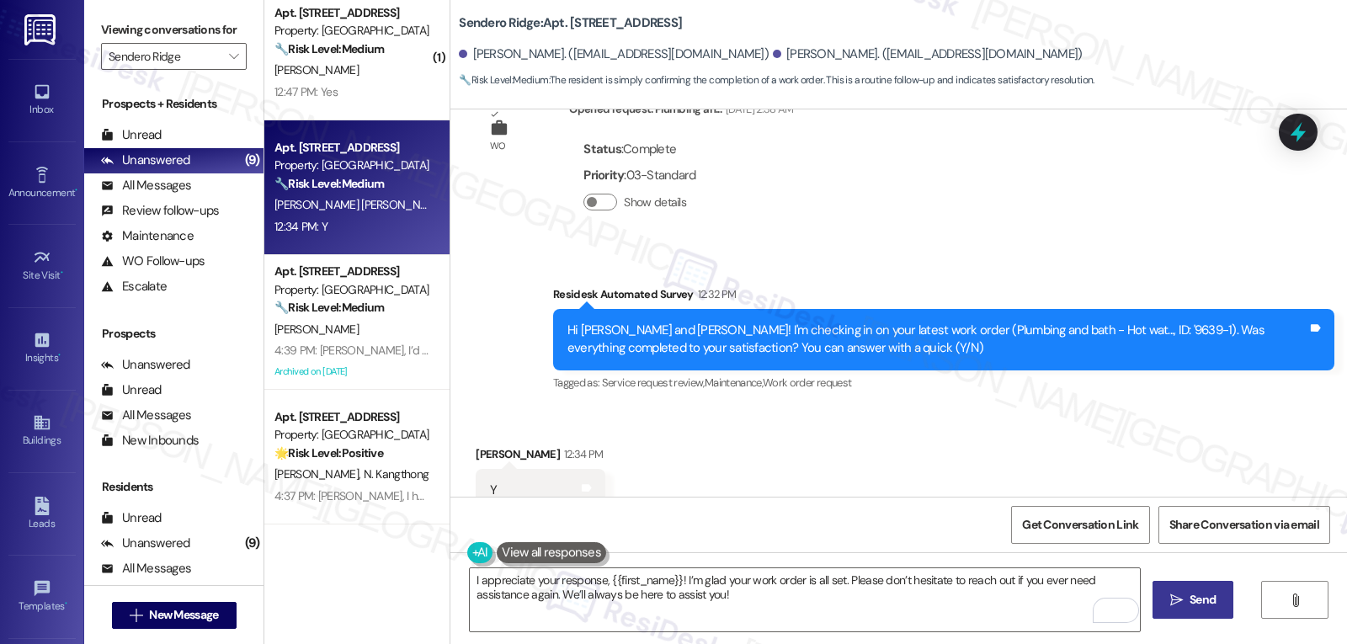
click at [1190, 604] on span "Send" at bounding box center [1203, 600] width 26 height 18
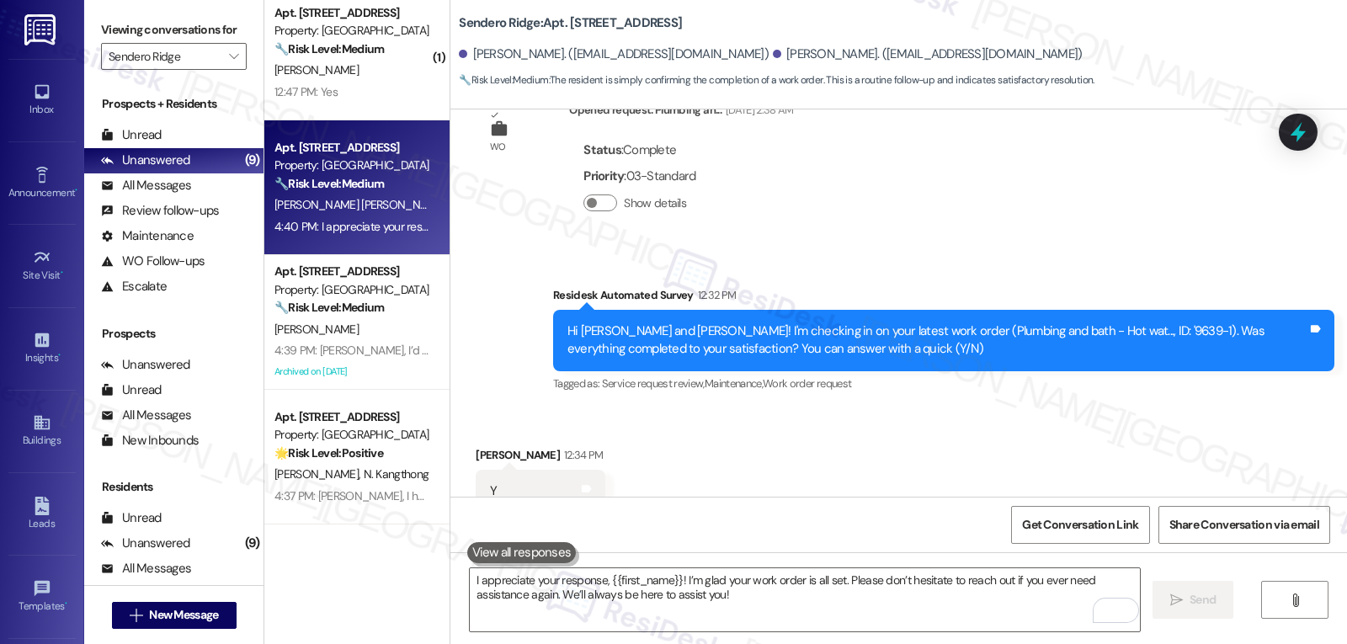
scroll to position [16163, 0]
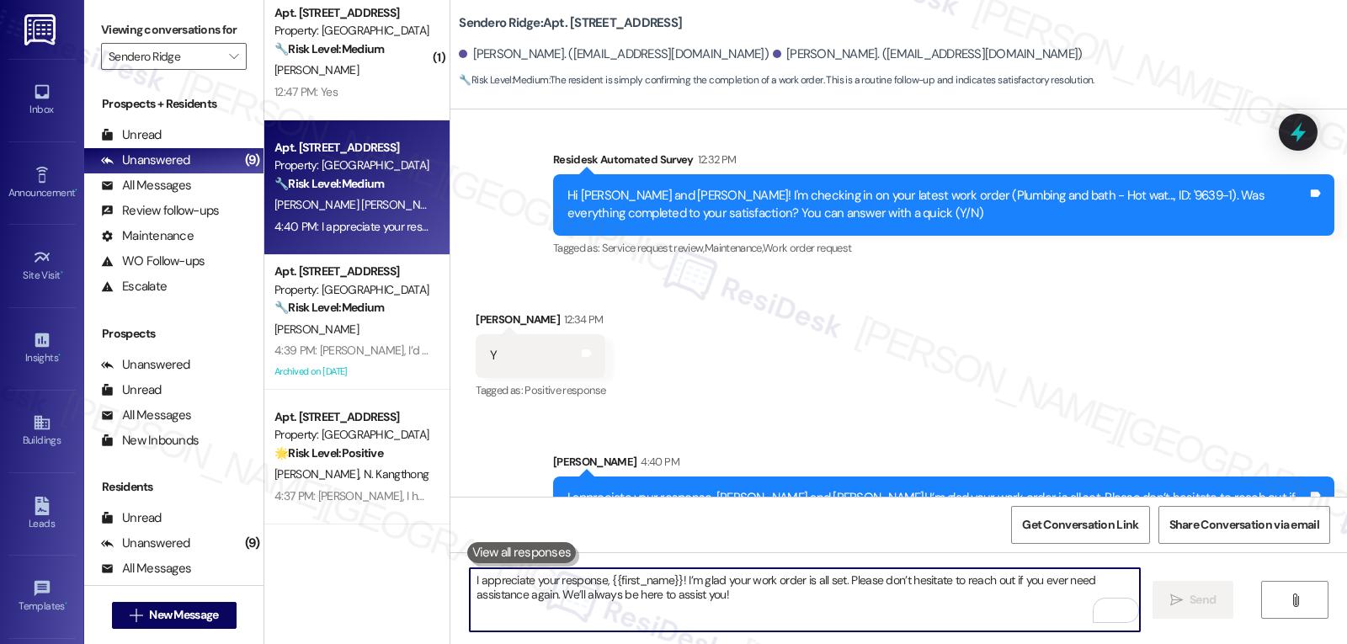
click at [545, 610] on textarea "I appreciate your response, {{first_name}}! I’m glad your work order is all set…" at bounding box center [805, 599] width 670 height 63
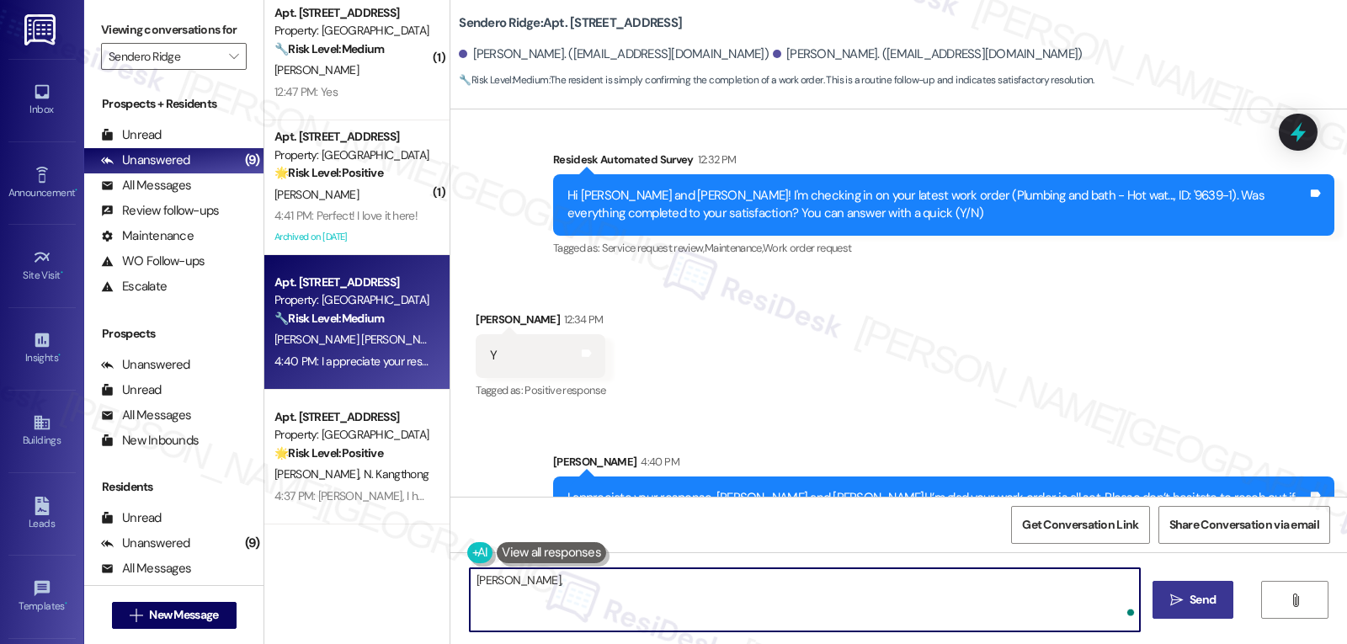
paste textarea "how are things going at {{property}}? Has it been everything you were looking f…"
type textarea "[PERSON_NAME], how are things going at {{property}}? Has it been everything you…"
click at [1202, 594] on span "Send" at bounding box center [1203, 600] width 26 height 18
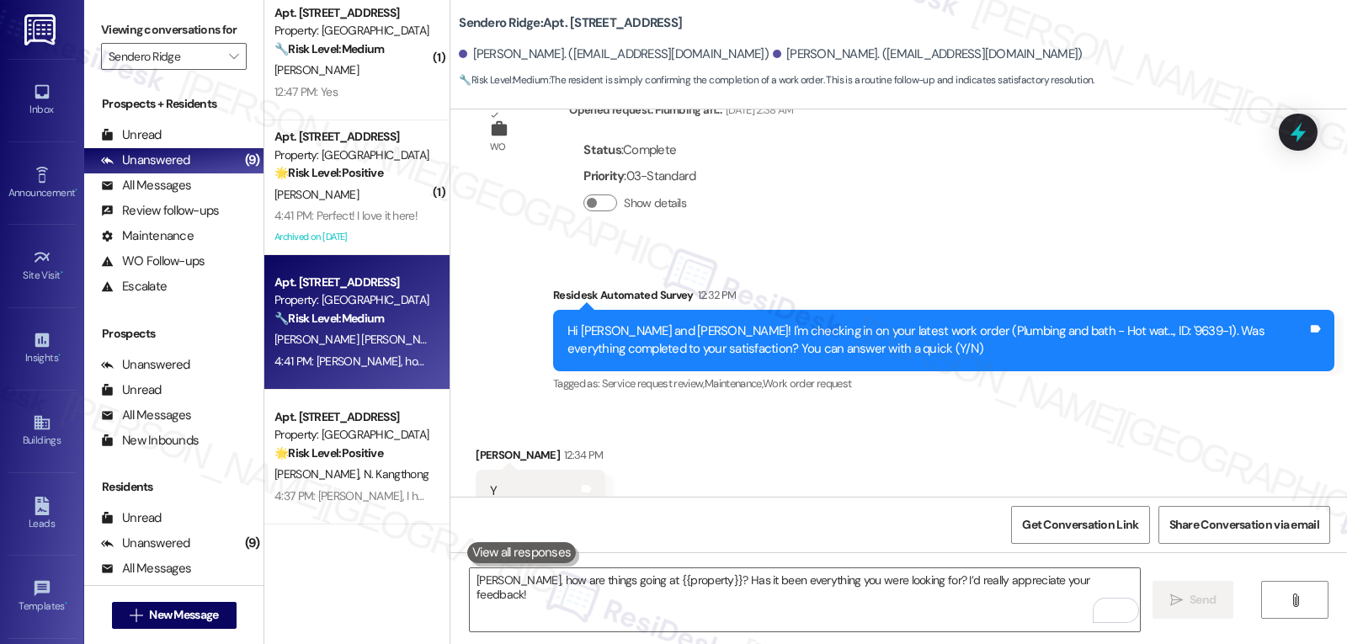
scroll to position [16281, 0]
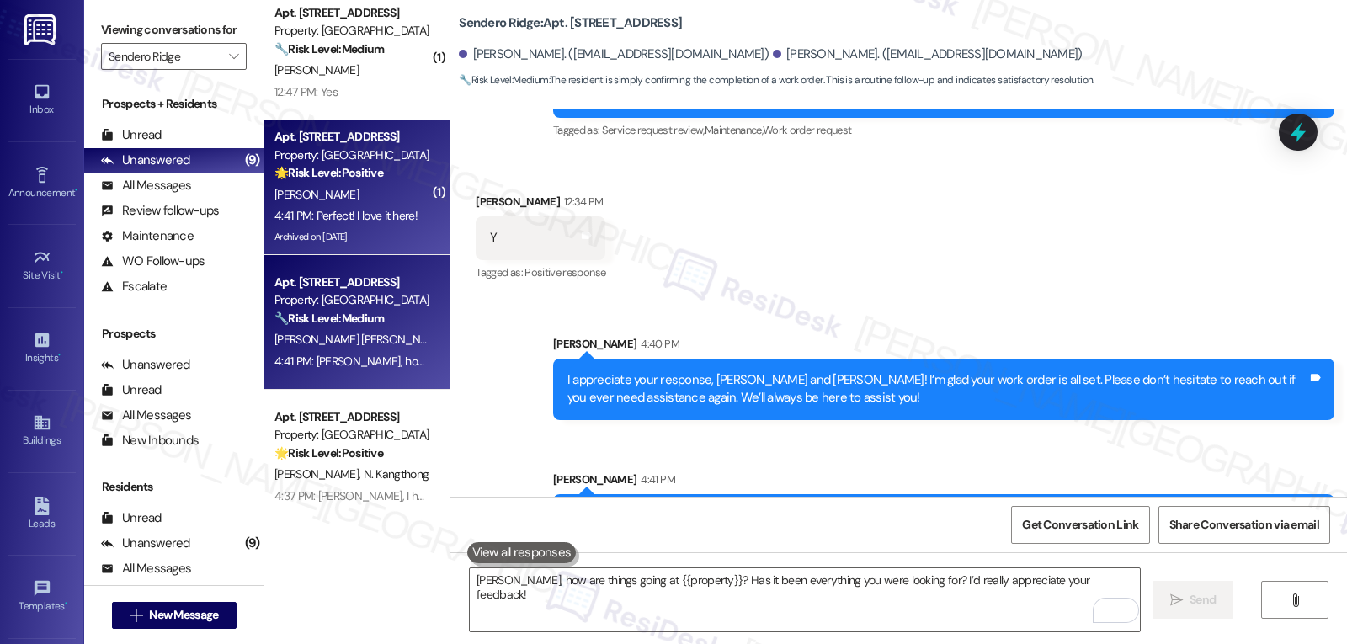
click at [314, 201] on div "[PERSON_NAME]" at bounding box center [352, 194] width 159 height 21
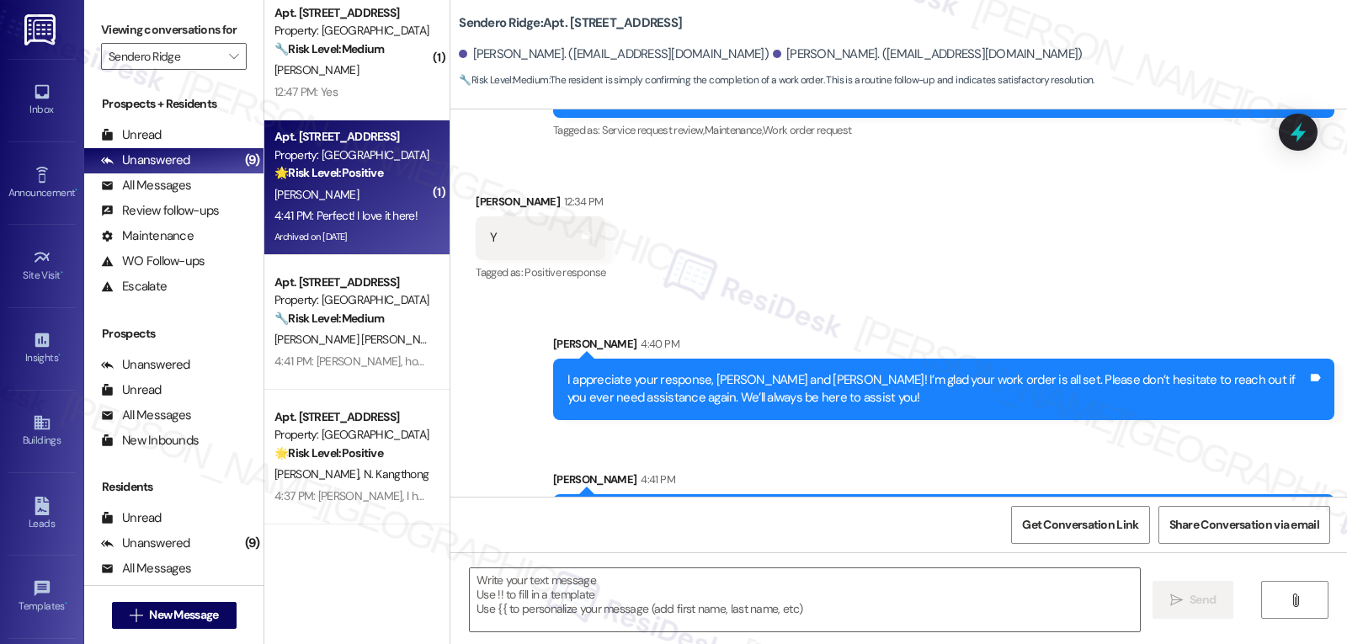
type textarea "Fetching suggested responses. Please feel free to read through the conversation…"
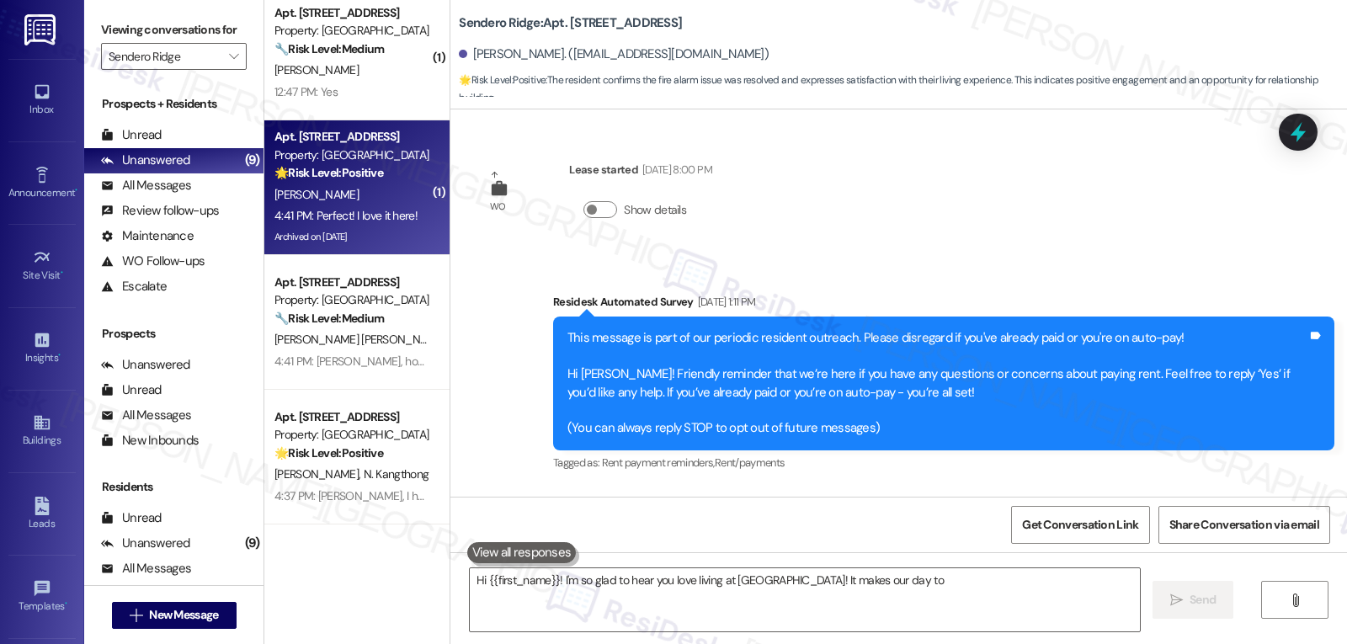
scroll to position [3373, 0]
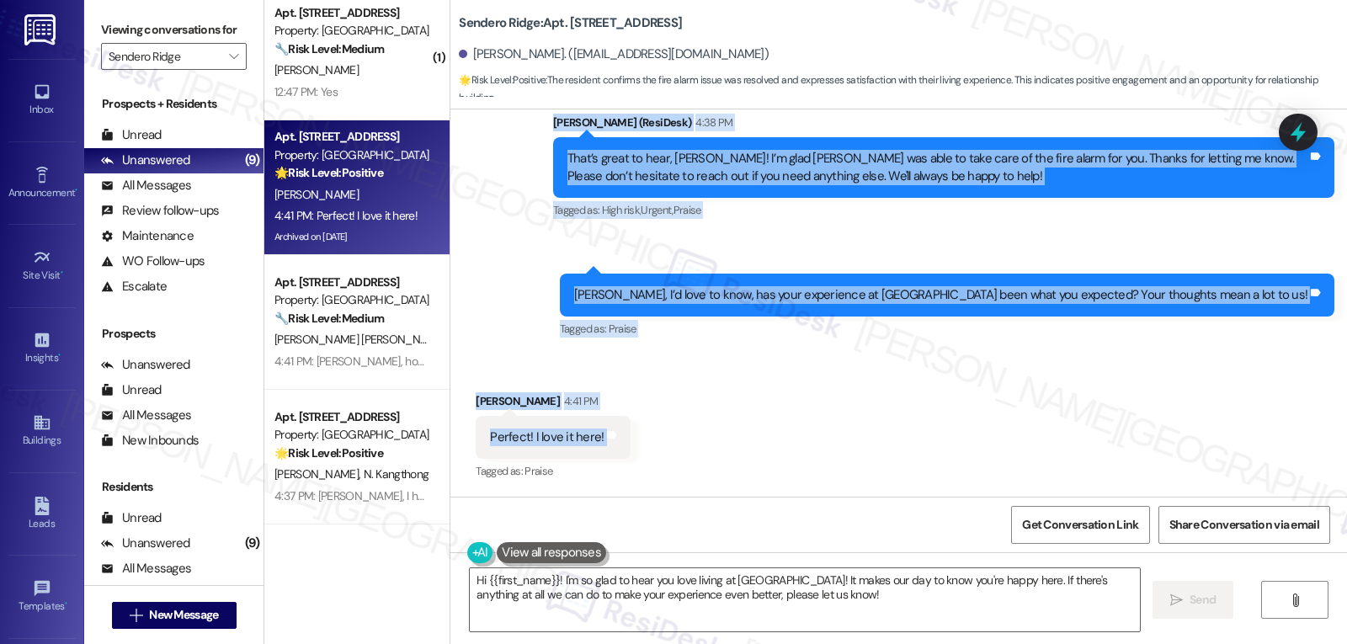
drag, startPoint x: 540, startPoint y: 126, endPoint x: 633, endPoint y: 455, distance: 341.4
click at [633, 455] on div "WO Lease started [DATE] 8:00 PM Show details Survey, sent via SMS Residesk Auto…" at bounding box center [898, 302] width 897 height 387
copy div "[PERSON_NAME] (ResiDesk) 4:38 PM That’s great to hear, [PERSON_NAME]! I’m glad …"
click at [822, 434] on div "Received via SMS [PERSON_NAME] 4:41 PM Perfect! I love it here! Tags and notes …" at bounding box center [898, 425] width 897 height 142
drag, startPoint x: 530, startPoint y: 123, endPoint x: 647, endPoint y: 426, distance: 324.9
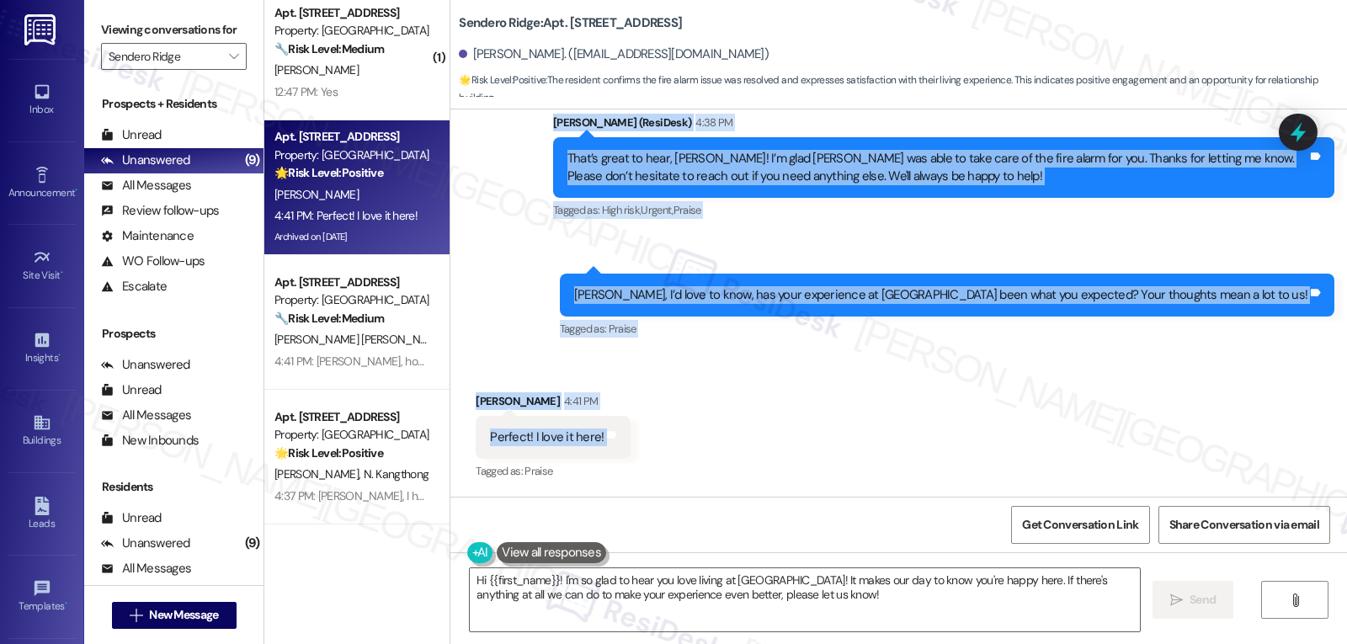
click at [647, 426] on div "WO Lease started [DATE] 8:00 PM Show details Survey, sent via SMS Residesk Auto…" at bounding box center [898, 302] width 897 height 387
copy div "[PERSON_NAME] (ResiDesk) 4:38 PM That’s great to hear, [PERSON_NAME]! I’m glad …"
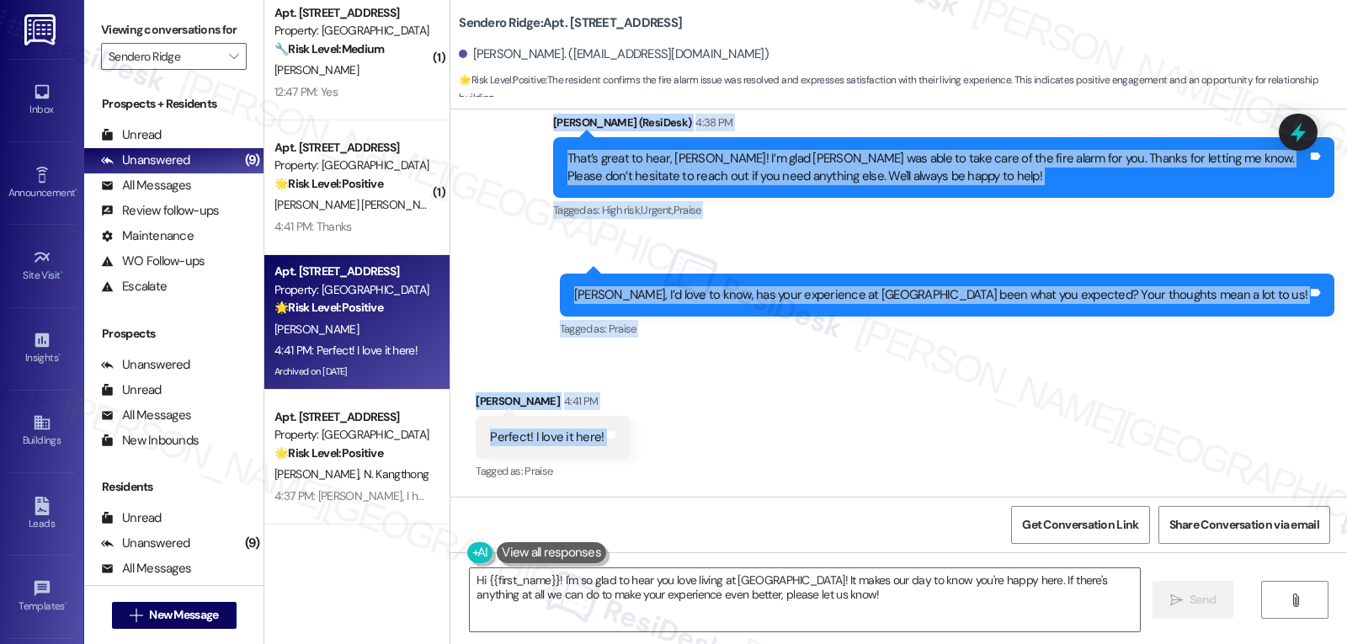
click at [850, 450] on div "Received via SMS [PERSON_NAME] 4:41 PM Perfect! I love it here! Tags and notes …" at bounding box center [898, 425] width 897 height 142
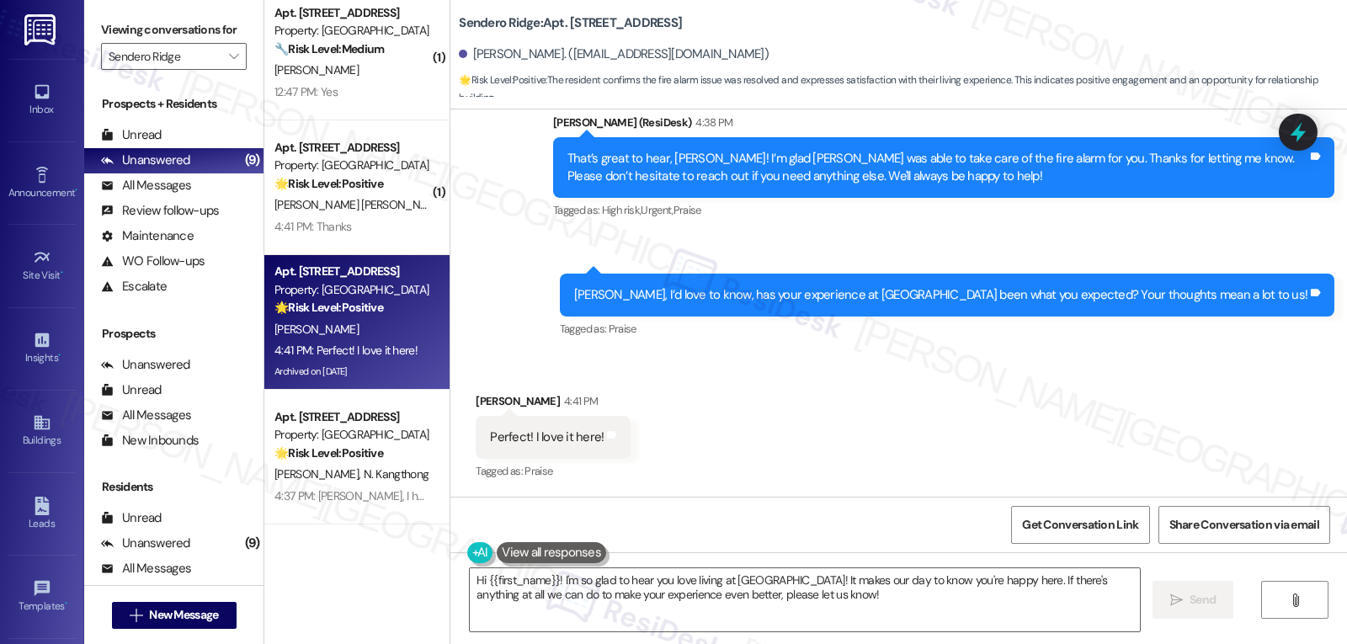
click at [799, 486] on div "Received via SMS [PERSON_NAME] 4:41 PM Perfect! I love it here! Tags and notes …" at bounding box center [898, 425] width 897 height 142
click at [841, 603] on textarea "Hi {{first_name}}! I'm so glad to hear you love living at [GEOGRAPHIC_DATA]! It…" at bounding box center [805, 599] width 670 height 63
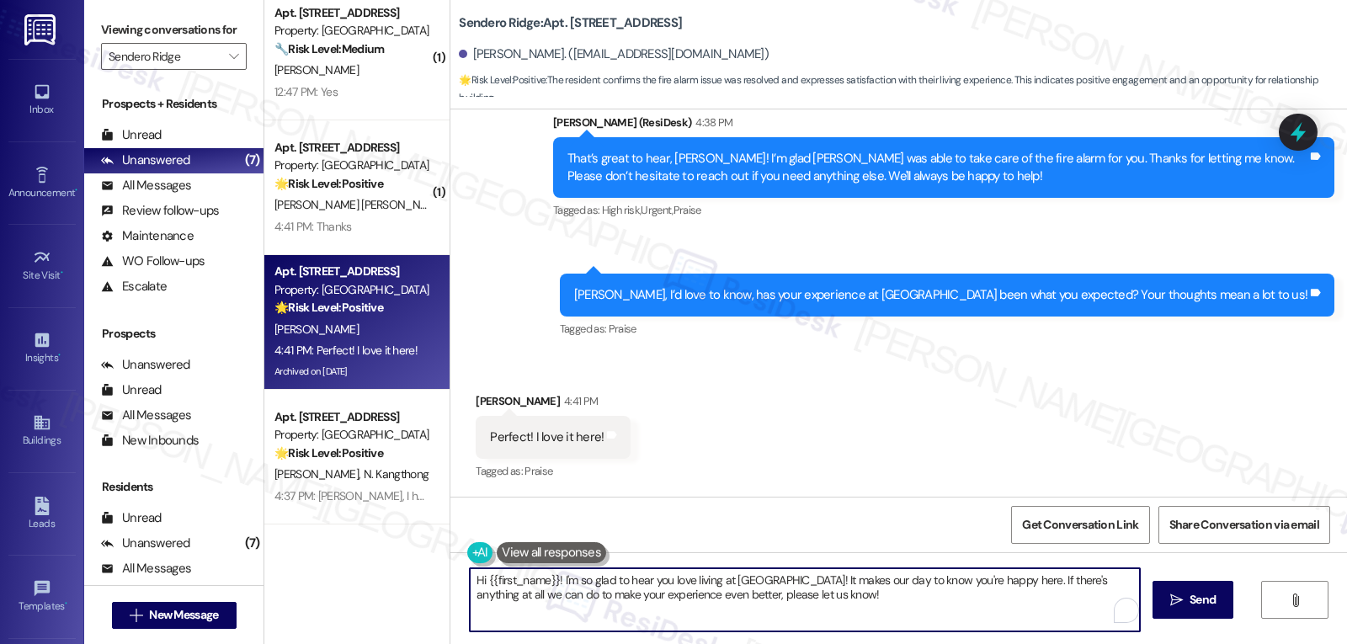
paste textarea "That makes me so happy to hear, [PERSON_NAME]! We’re thrilled you love it at [G…"
click at [976, 604] on textarea "Hi {{first_name}}! I'm so glad to hear you love living at [GEOGRAPHIC_DATA]! It…" at bounding box center [805, 599] width 670 height 63
drag, startPoint x: 1015, startPoint y: 582, endPoint x: 1125, endPoint y: 673, distance: 142.9
click at [1125, 643] on html "Inbox Go to Inbox Announcement • Send A Text Announcement Site Visit • Go to Si…" at bounding box center [673, 322] width 1347 height 644
click at [1050, 583] on textarea "Hi {{first_name}}! I'm so glad to hear you love living at [GEOGRAPHIC_DATA]! It…" at bounding box center [805, 599] width 670 height 63
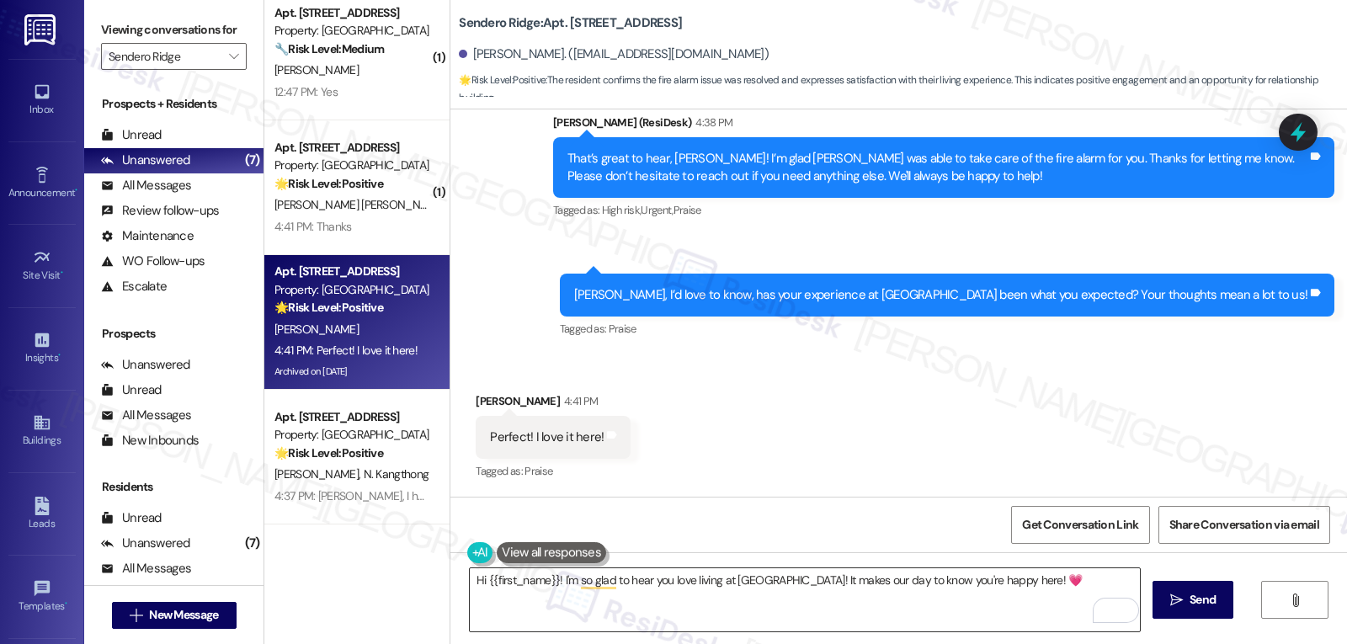
click at [1044, 585] on textarea "Hi {{first_name}}! I'm so glad to hear you love living at [GEOGRAPHIC_DATA]! It…" at bounding box center [805, 599] width 670 height 63
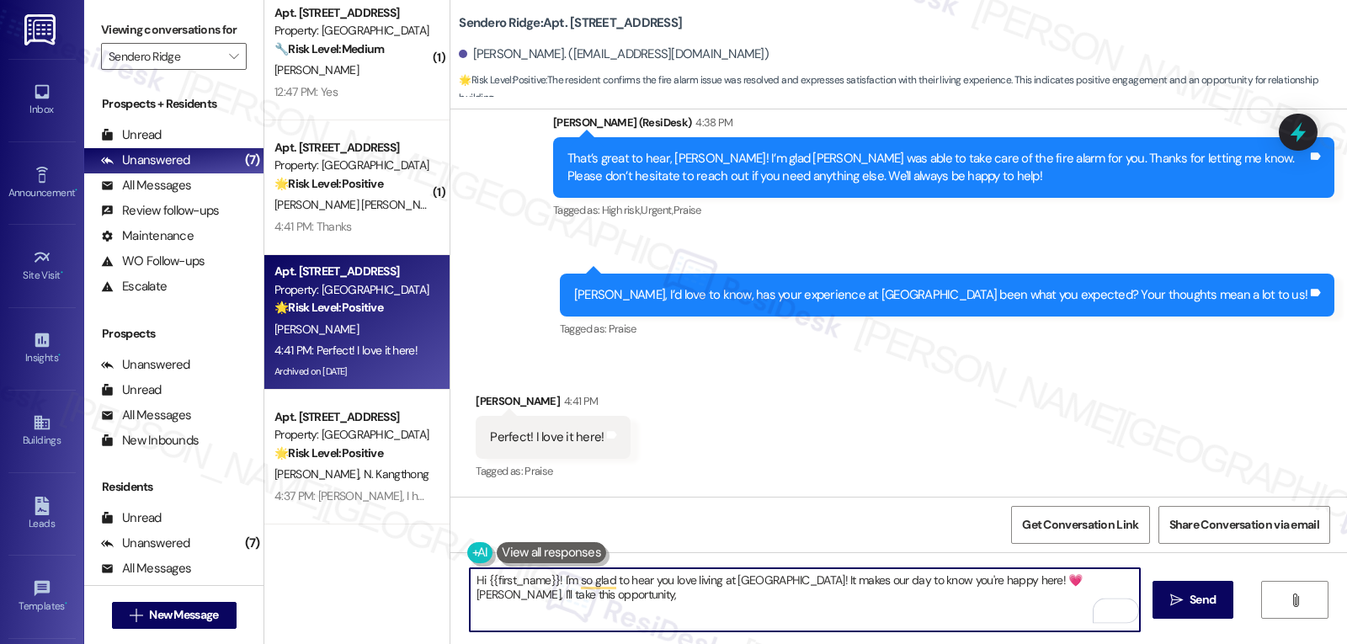
paste textarea "if you have a moment, we’d really appreciate it if you could take a moment to l…"
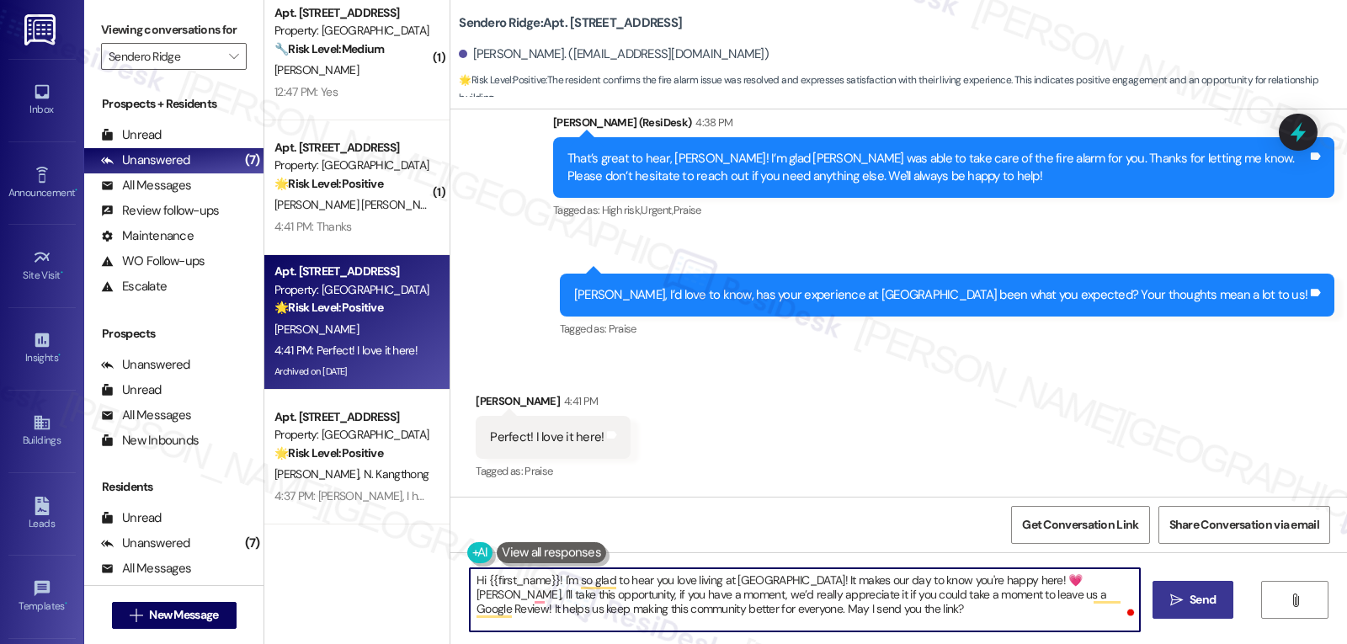
type textarea "Hi {{first_name}}! I'm so glad to hear you love living at [GEOGRAPHIC_DATA]! It…"
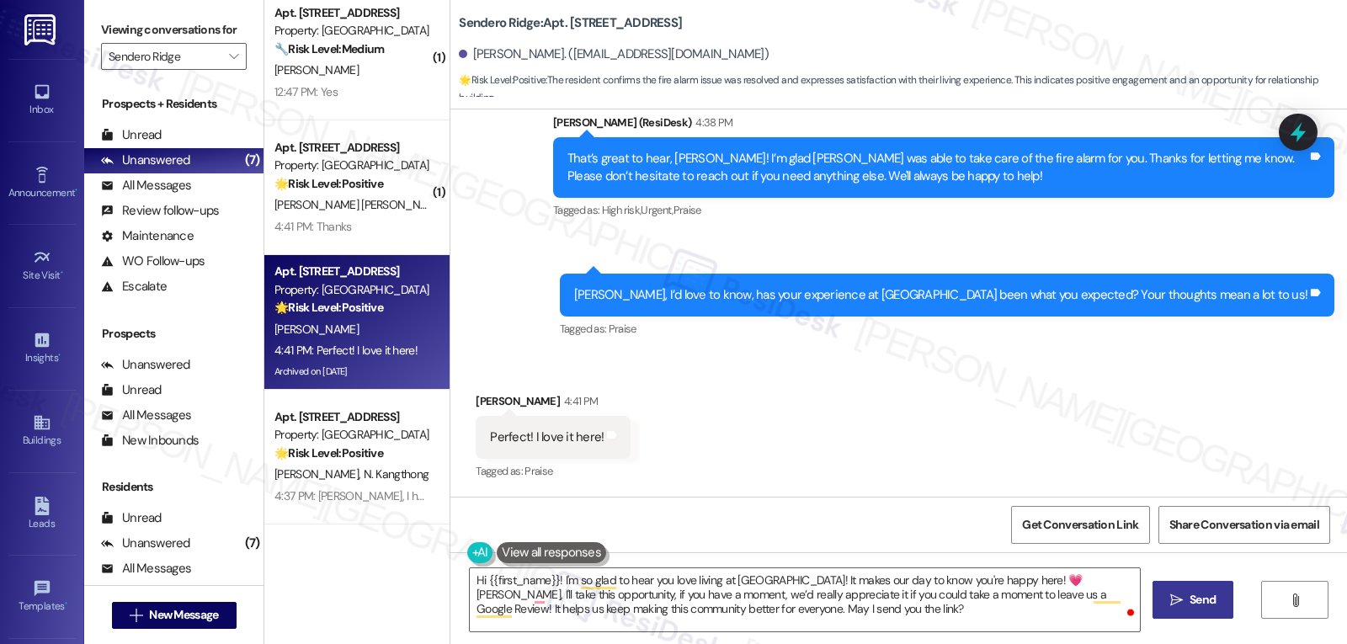
click at [1173, 594] on icon "" at bounding box center [1176, 600] width 13 height 13
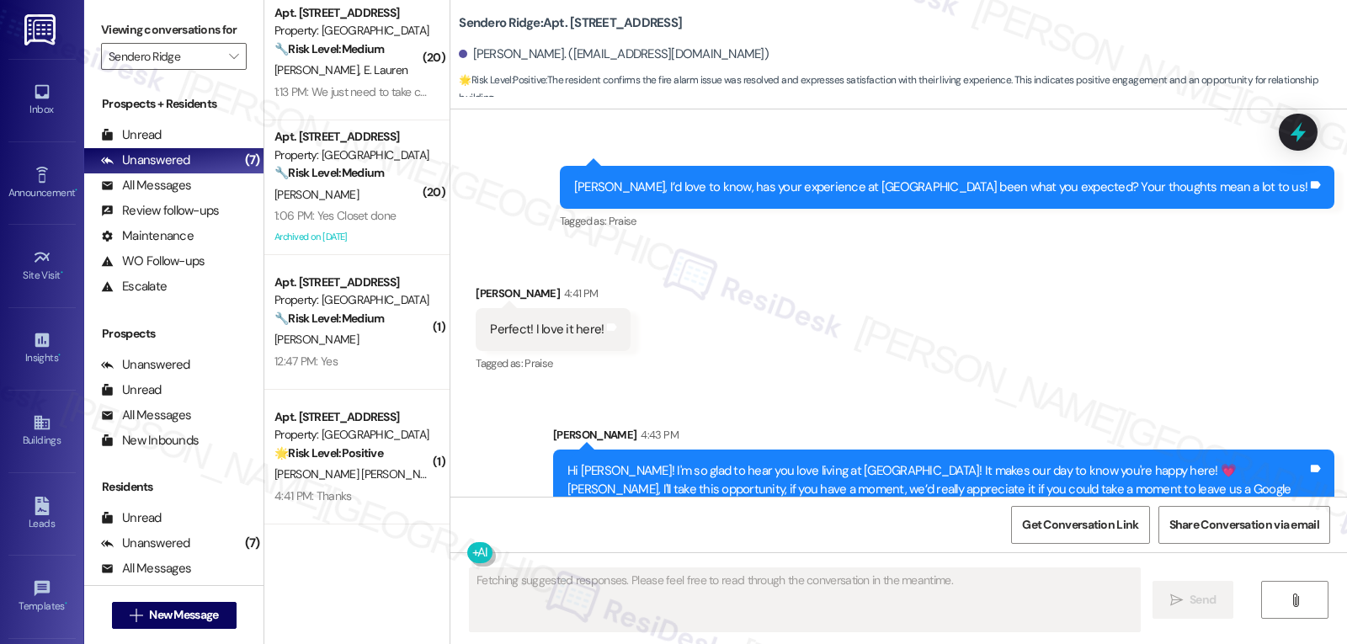
scroll to position [3527, 0]
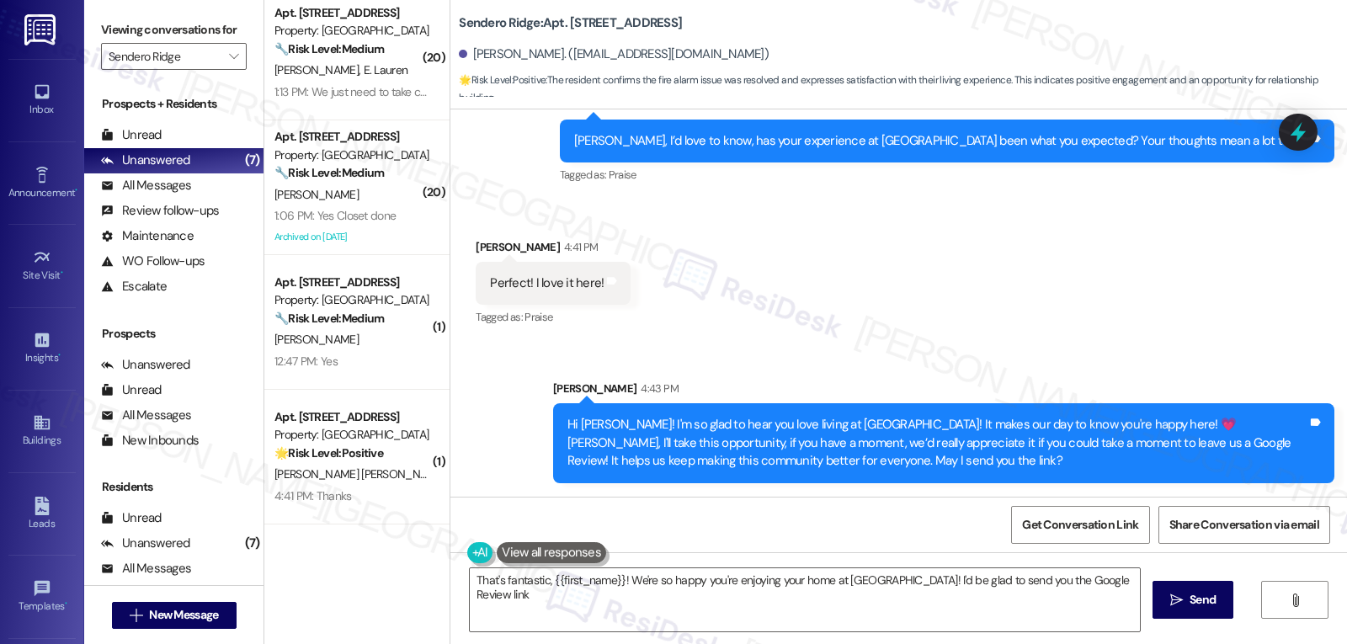
type textarea "That's fantastic, {{first_name}}! We're so happy you're enjoying your home at […"
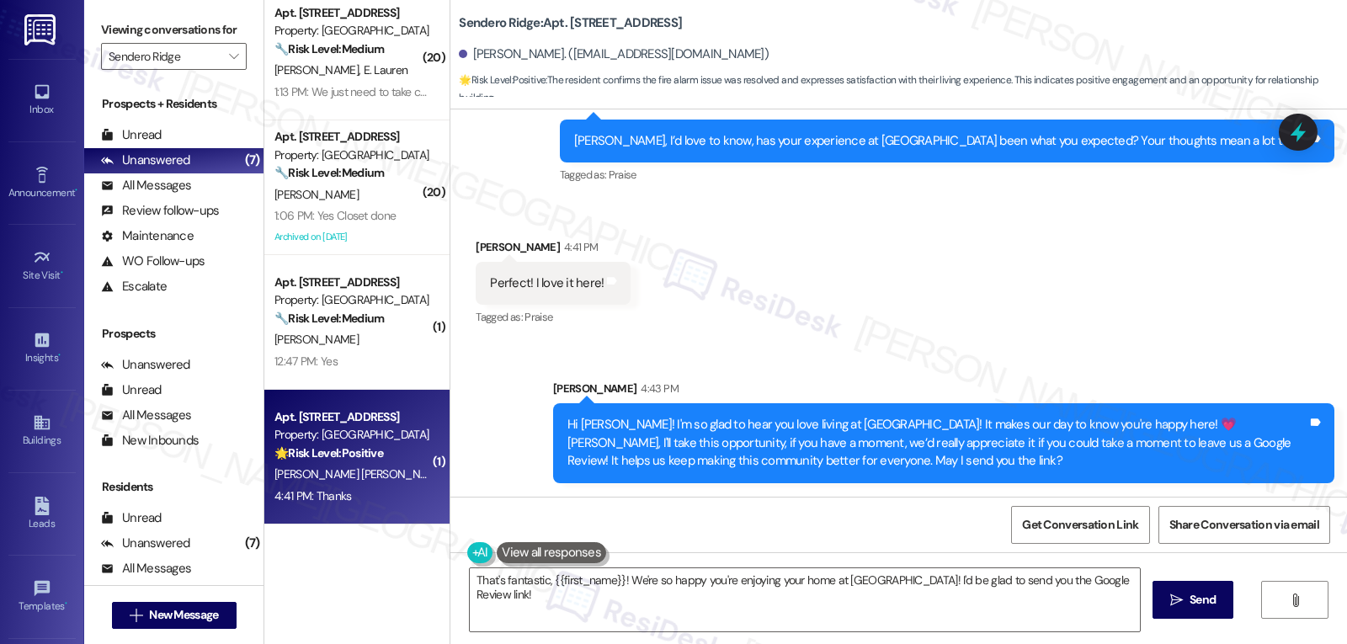
click at [320, 471] on span "[PERSON_NAME] [PERSON_NAME]" at bounding box center [362, 473] width 176 height 15
type textarea "Fetching suggested responses. Please feel free to read through the conversation…"
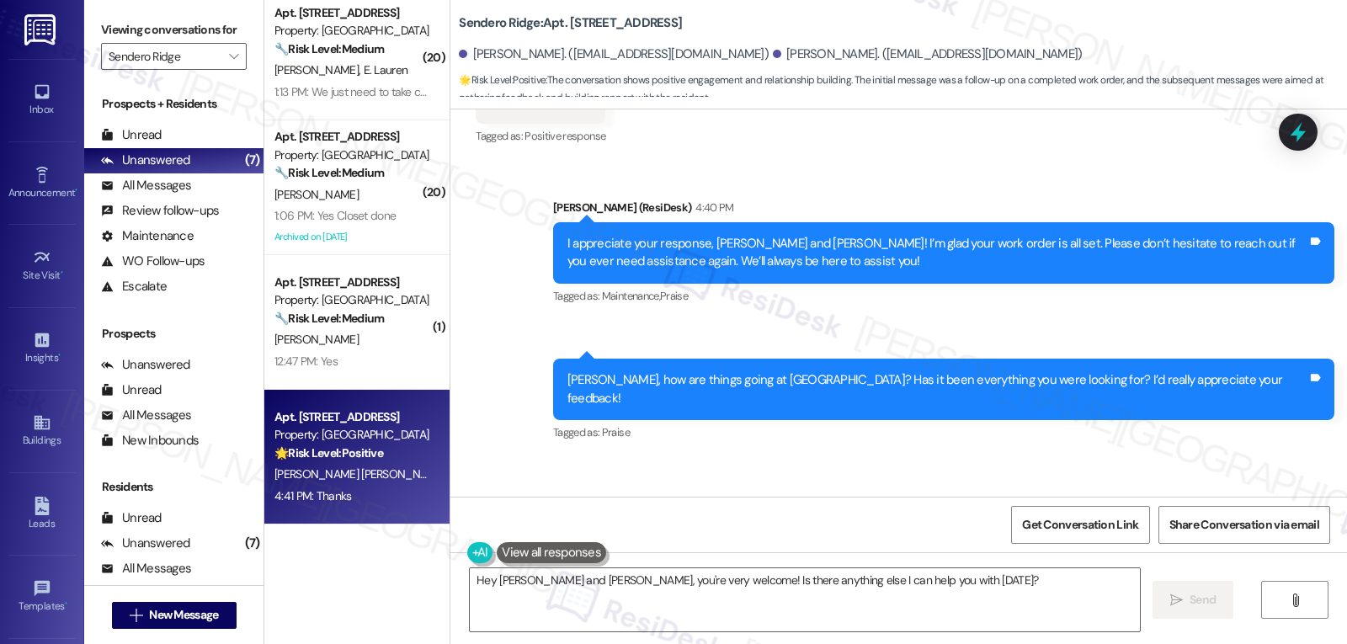
scroll to position [16449, 0]
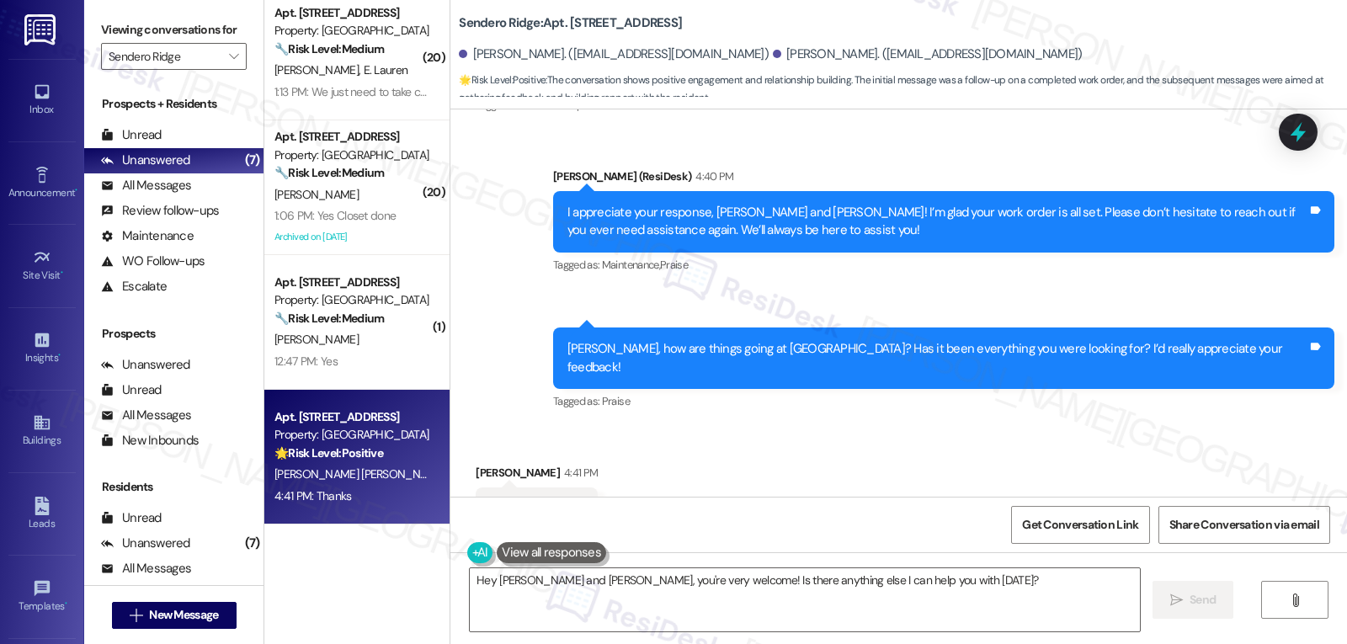
click at [476, 464] on div "[PERSON_NAME] 4:41 PM" at bounding box center [537, 476] width 122 height 24
copy div "[PERSON_NAME]"
click at [647, 595] on textarea "Hey [PERSON_NAME] and [PERSON_NAME], you're very welcome! Is there anything els…" at bounding box center [805, 599] width 670 height 63
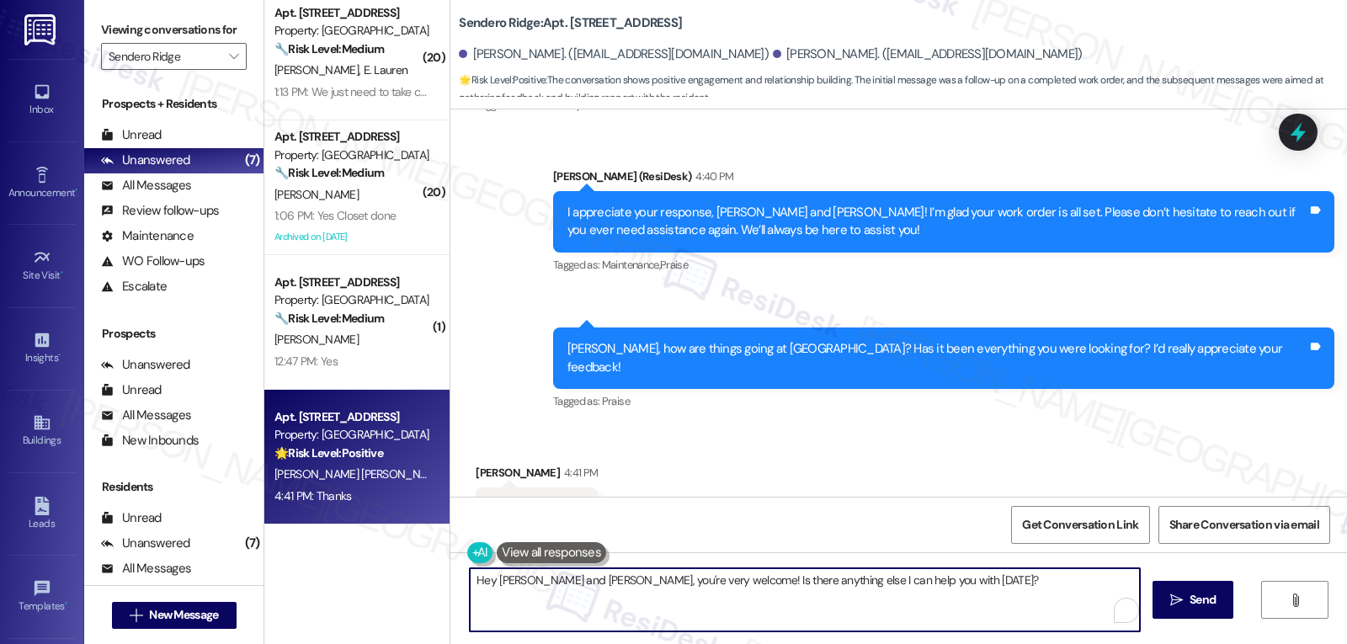
paste textarea "[PERSON_NAME]"
click at [1190, 602] on span "Send" at bounding box center [1203, 600] width 26 height 18
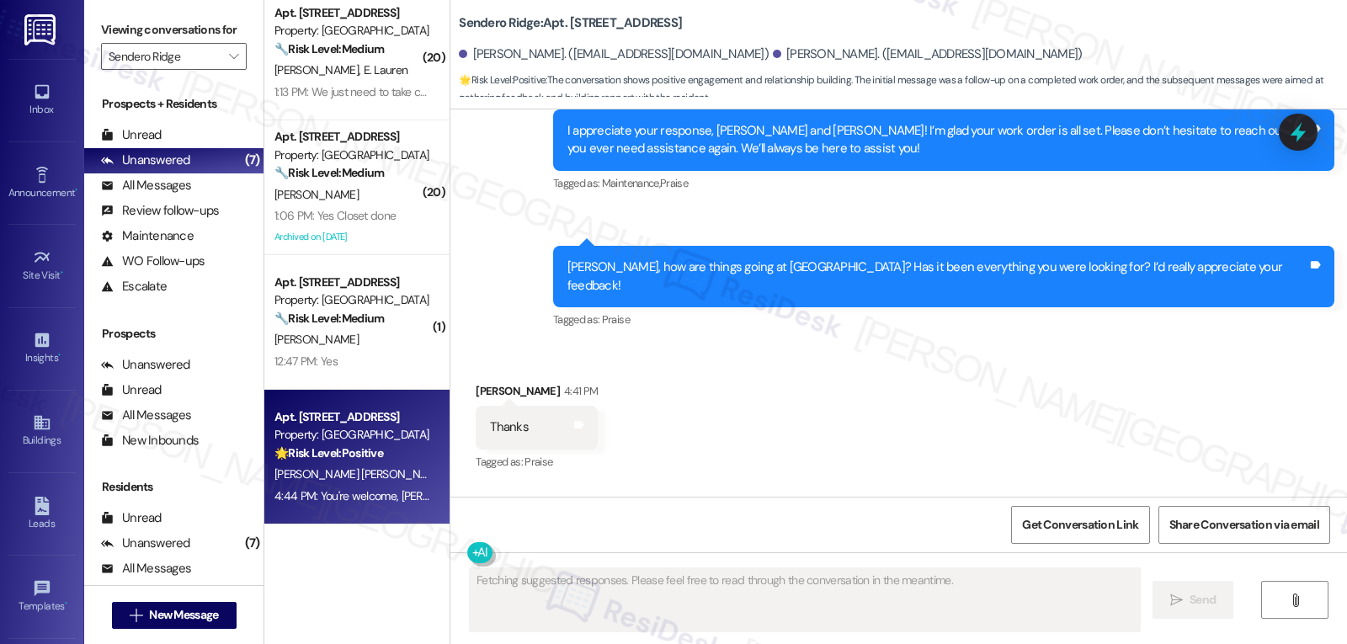
scroll to position [16566, 0]
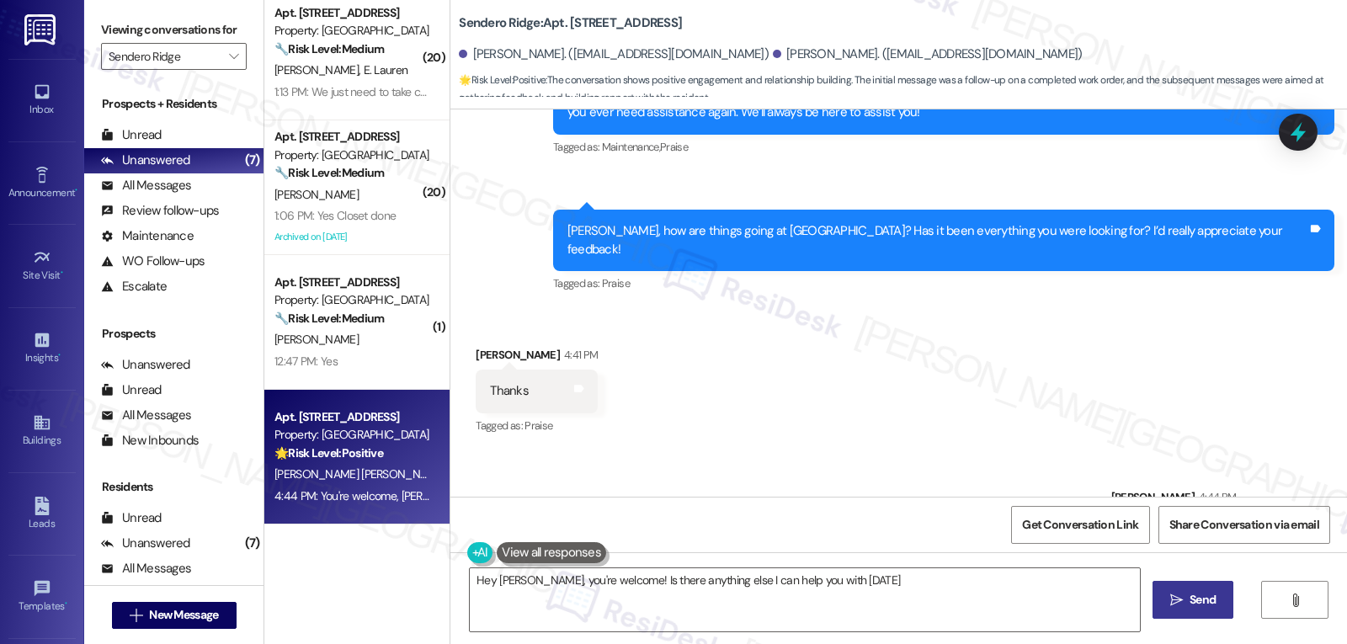
type textarea "Hey [PERSON_NAME], you're welcome! Is there anything else I can help you with […"
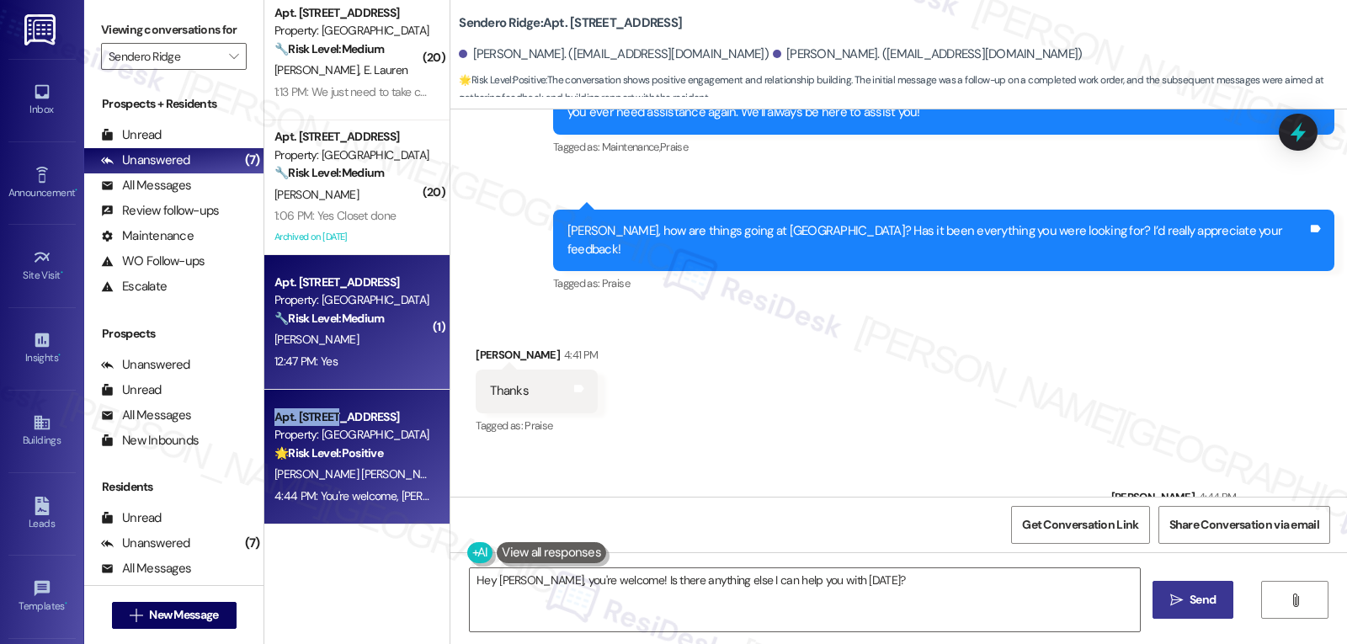
drag, startPoint x: 329, startPoint y: 370, endPoint x: 344, endPoint y: 379, distance: 17.3
click at [323, 404] on div "( 2 ) Apt. 224, [STREET_ADDRESS] Property: Sendero Ridge ⚠️ Risk Level: High Th…" at bounding box center [356, 53] width 185 height 943
click at [336, 351] on div "12:47 PM: Yes 12:47 PM: Yes" at bounding box center [352, 361] width 159 height 21
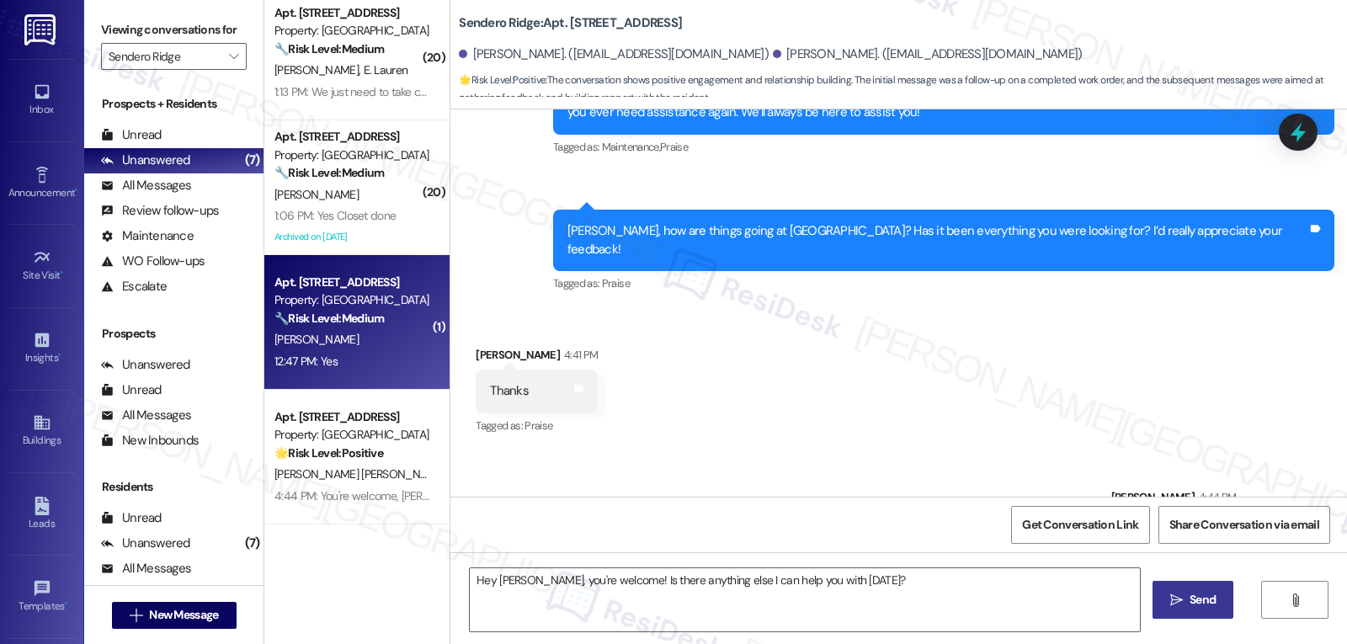
type textarea "Fetching suggested responses. Please feel free to read through the conversation…"
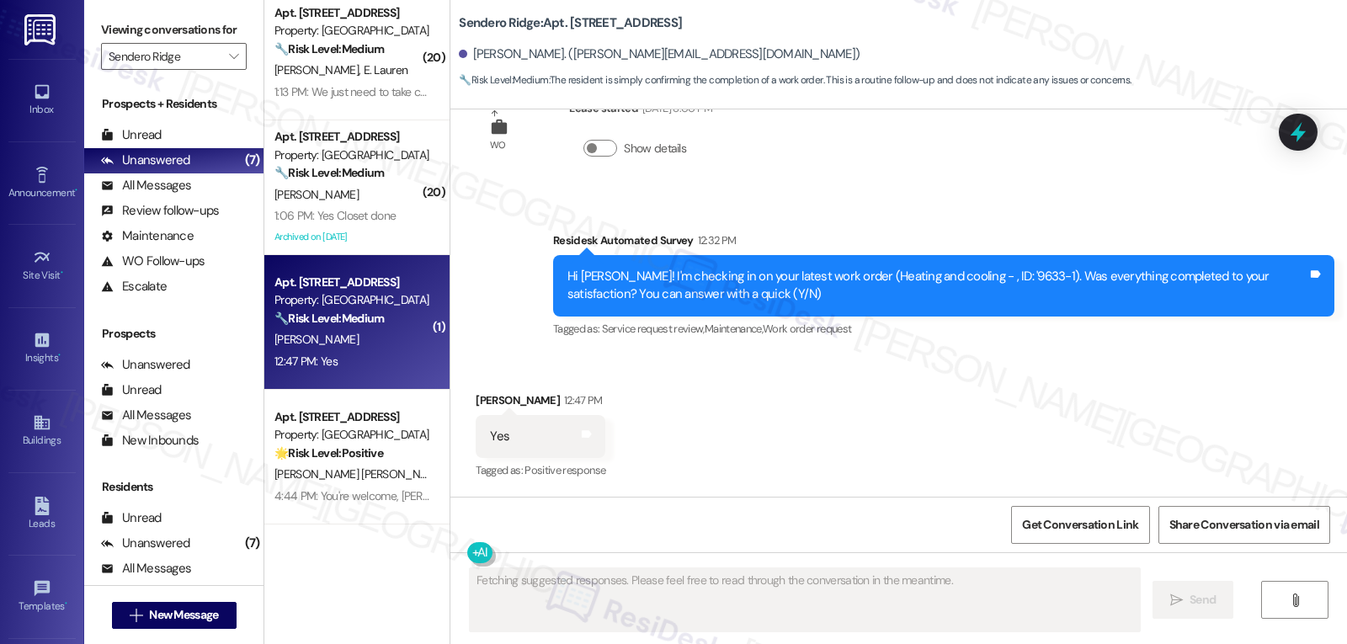
scroll to position [3024, 0]
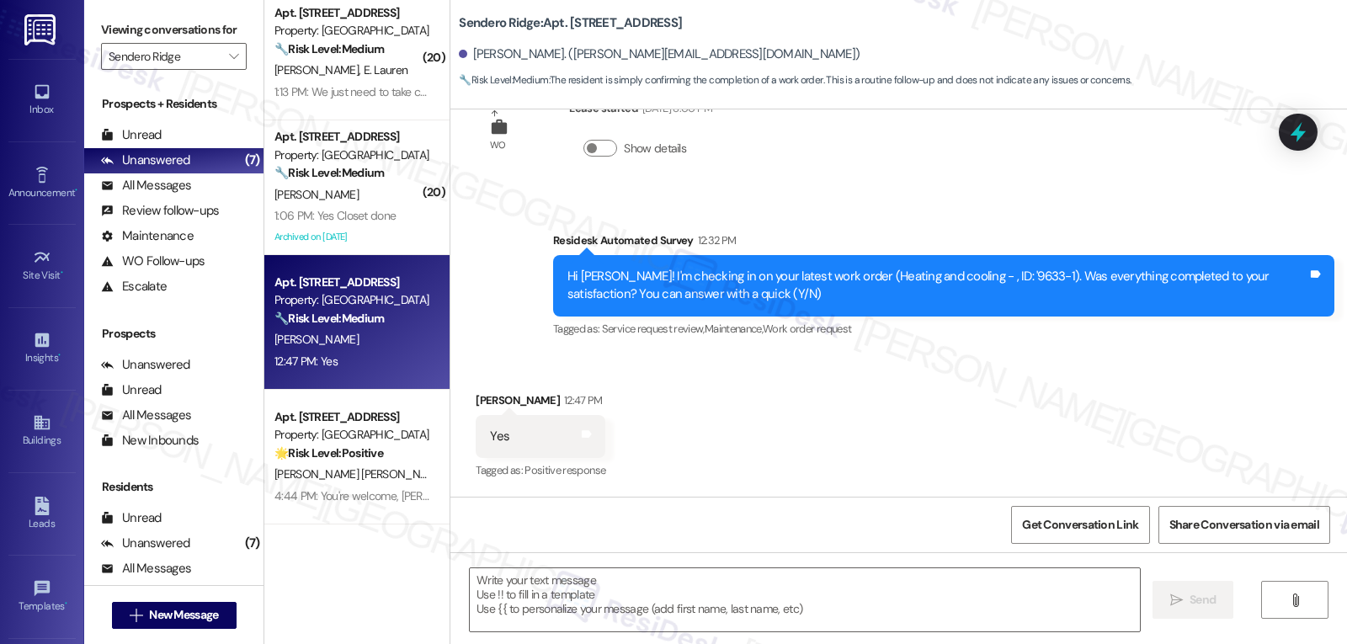
click at [849, 394] on div "Received via SMS [PERSON_NAME] 12:47 PM Yes Tags and notes Tagged as: Positive …" at bounding box center [898, 425] width 897 height 142
drag, startPoint x: 544, startPoint y: 244, endPoint x: 788, endPoint y: 410, distance: 295.2
click at [780, 408] on div "WO Opened request: Heating and... [DATE] 1:41 PM Status : Complete Priority : 0…" at bounding box center [898, 302] width 897 height 387
click at [957, 471] on div "Received via SMS [PERSON_NAME] 12:47 PM Yes Tags and notes Tagged as: Positive …" at bounding box center [898, 425] width 897 height 142
click at [578, 621] on textarea at bounding box center [805, 599] width 670 height 63
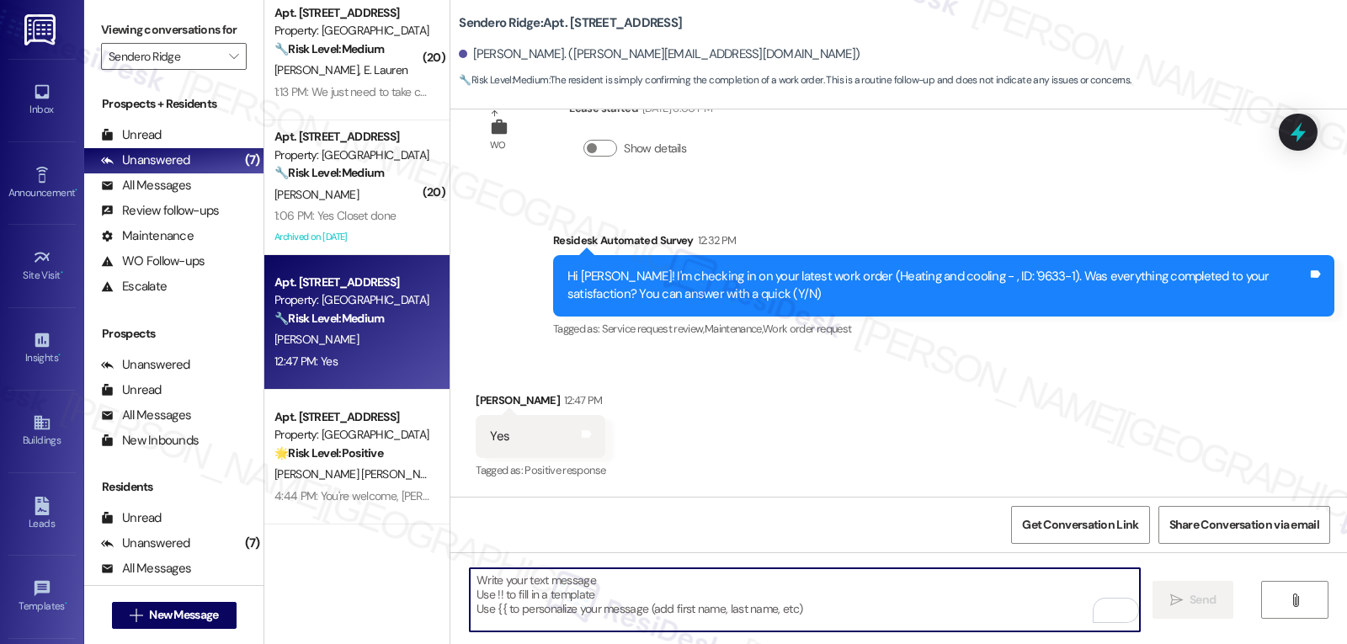
paste textarea "Great to hear, {{first_name}}! Thank you for confirming! We’re always here if s…"
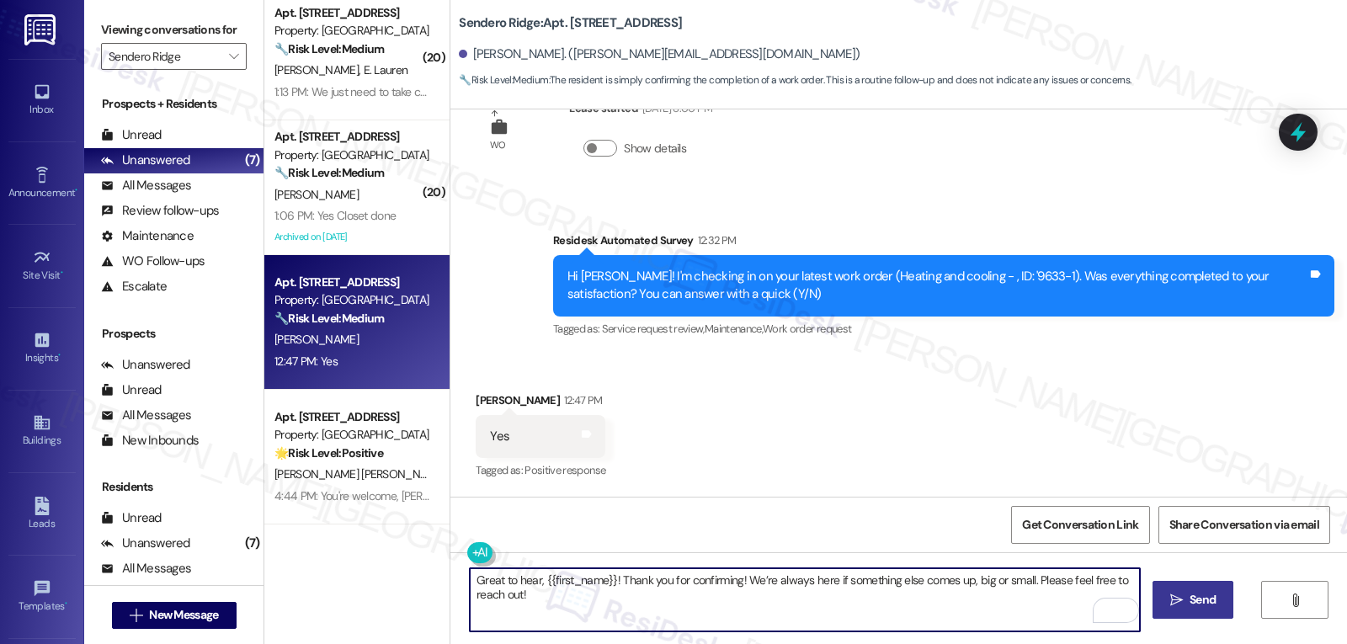
type textarea "Great to hear, {{first_name}}! Thank you for confirming! We’re always here if s…"
click at [1207, 604] on span "Send" at bounding box center [1203, 600] width 26 height 18
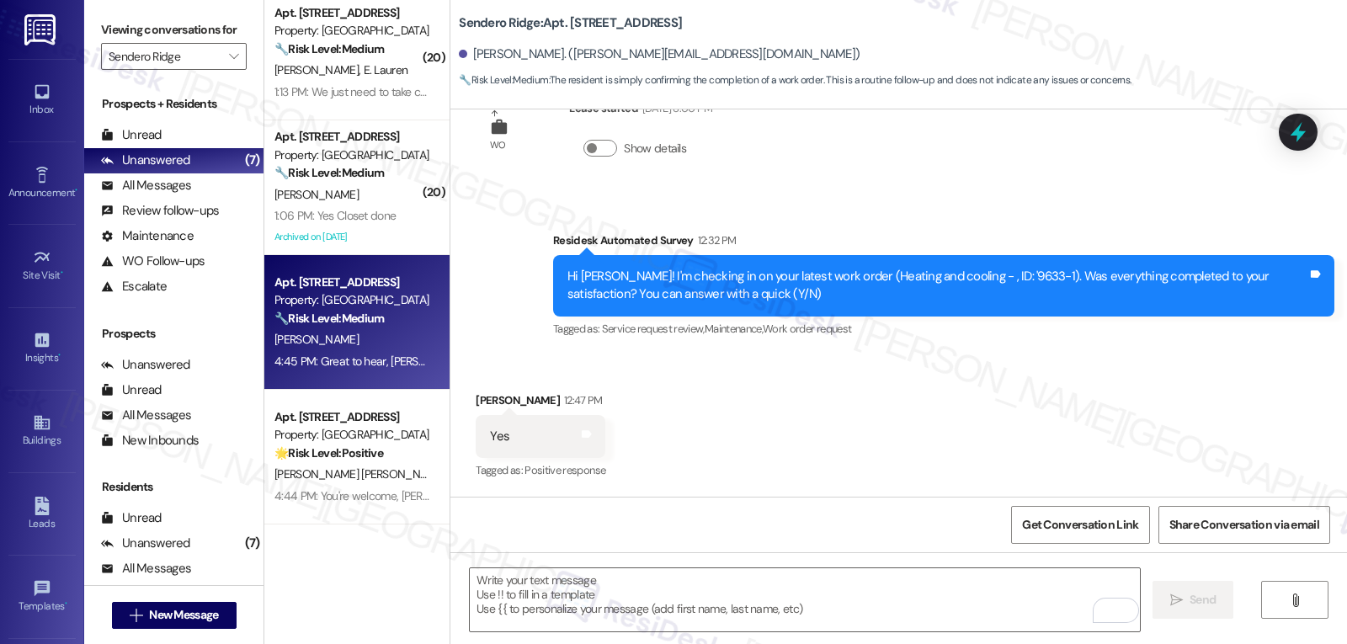
scroll to position [3141, 0]
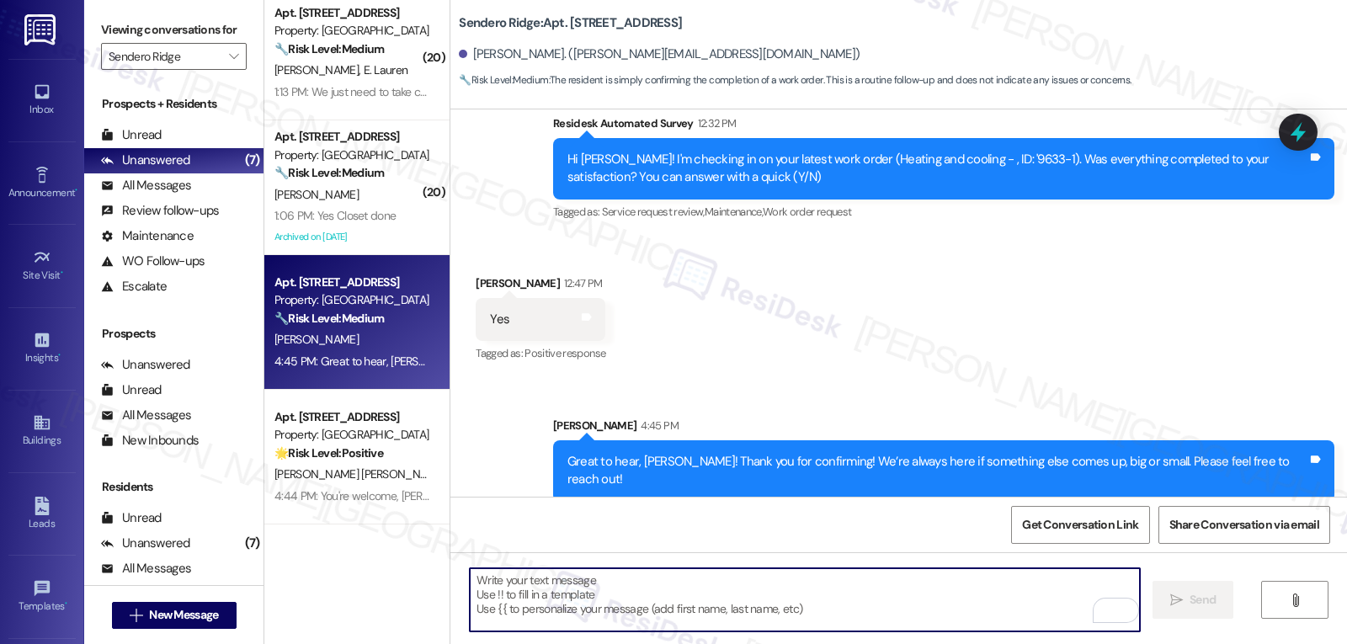
click at [702, 573] on textarea "To enrich screen reader interactions, please activate Accessibility in Grammarl…" at bounding box center [805, 599] width 670 height 63
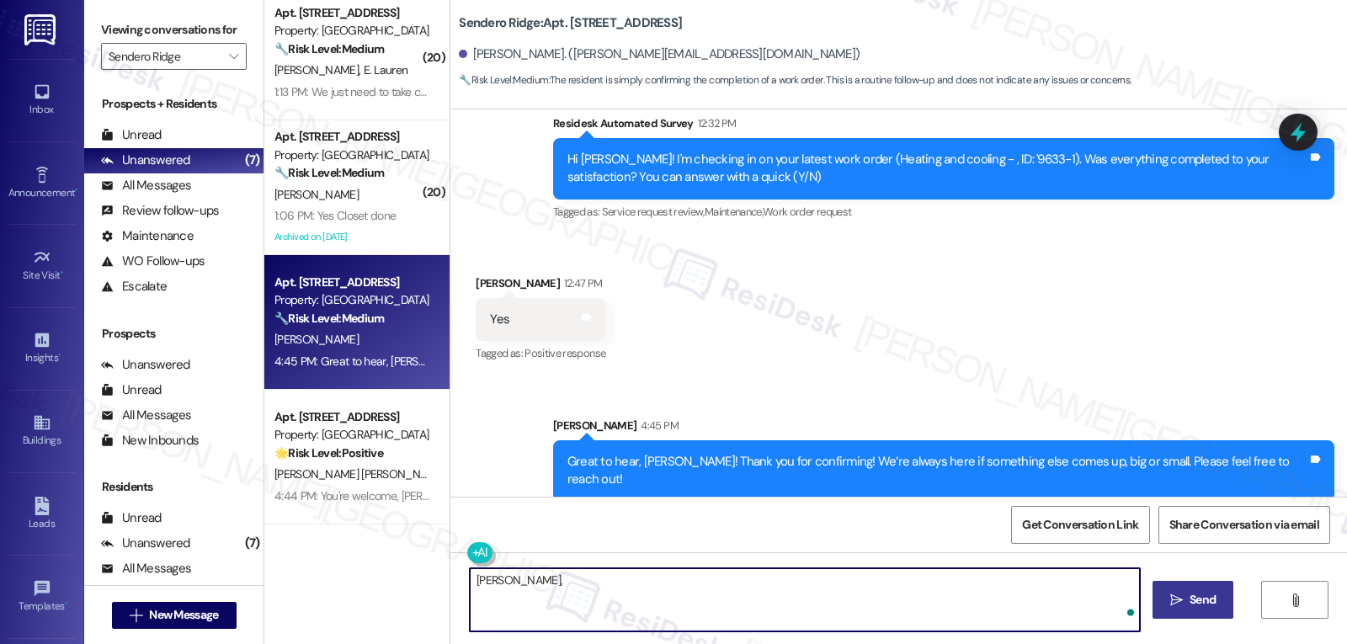
paste textarea "I hope you’re enjoying your time at {{property}}! Has it been meeting your expe…"
type textarea "[PERSON_NAME], I hope you’re enjoying your time at {{property}}! Has it been me…"
click at [1162, 595] on button " Send" at bounding box center [1194, 600] width 82 height 38
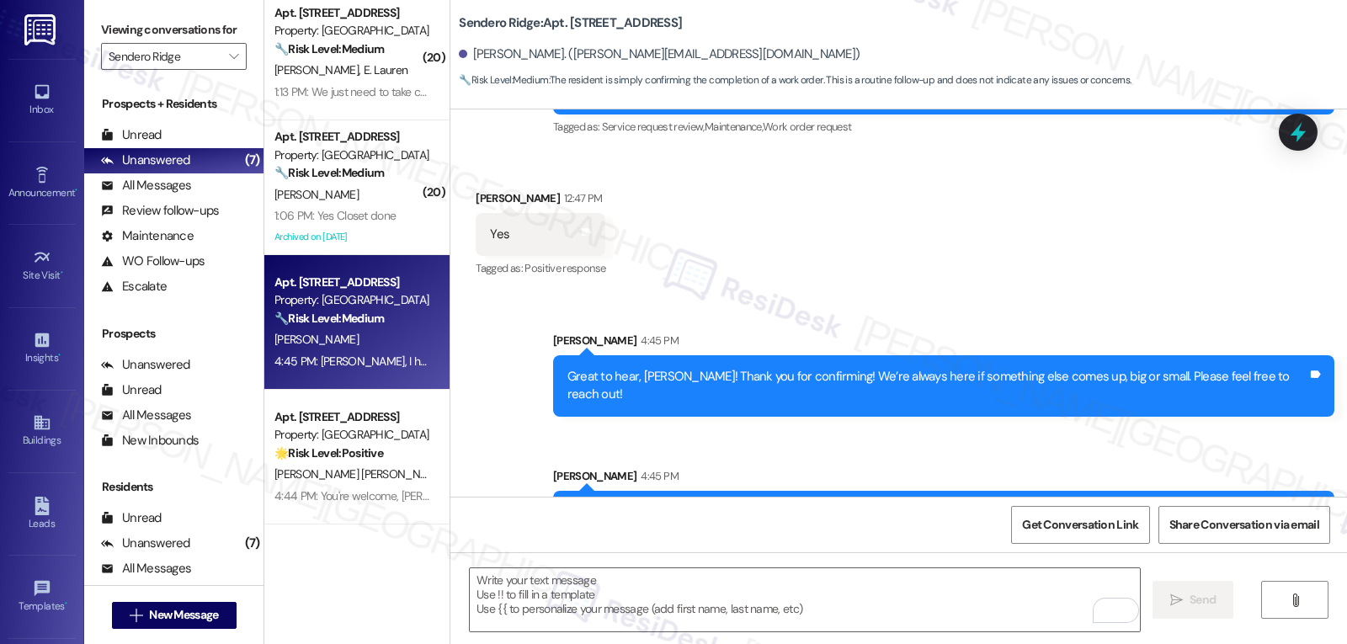
scroll to position [3259, 0]
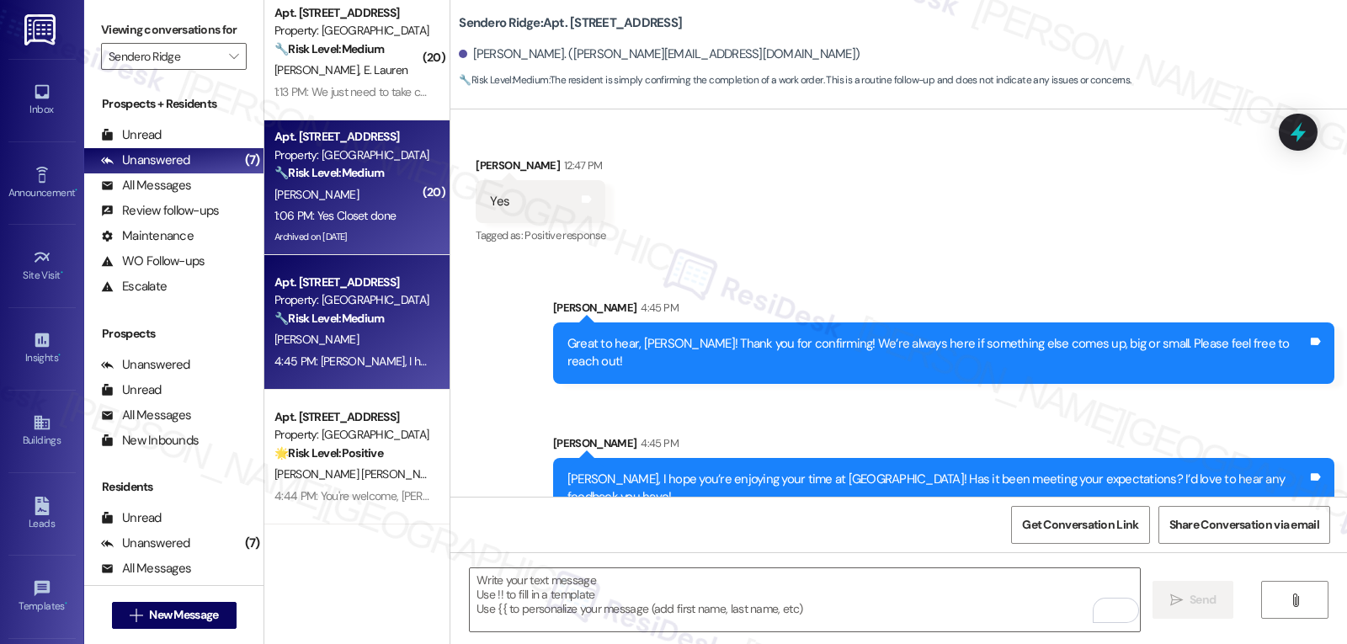
click at [402, 219] on div "1:06 PM: Yes Closet done 1:06 PM: Yes Closet done" at bounding box center [352, 215] width 159 height 21
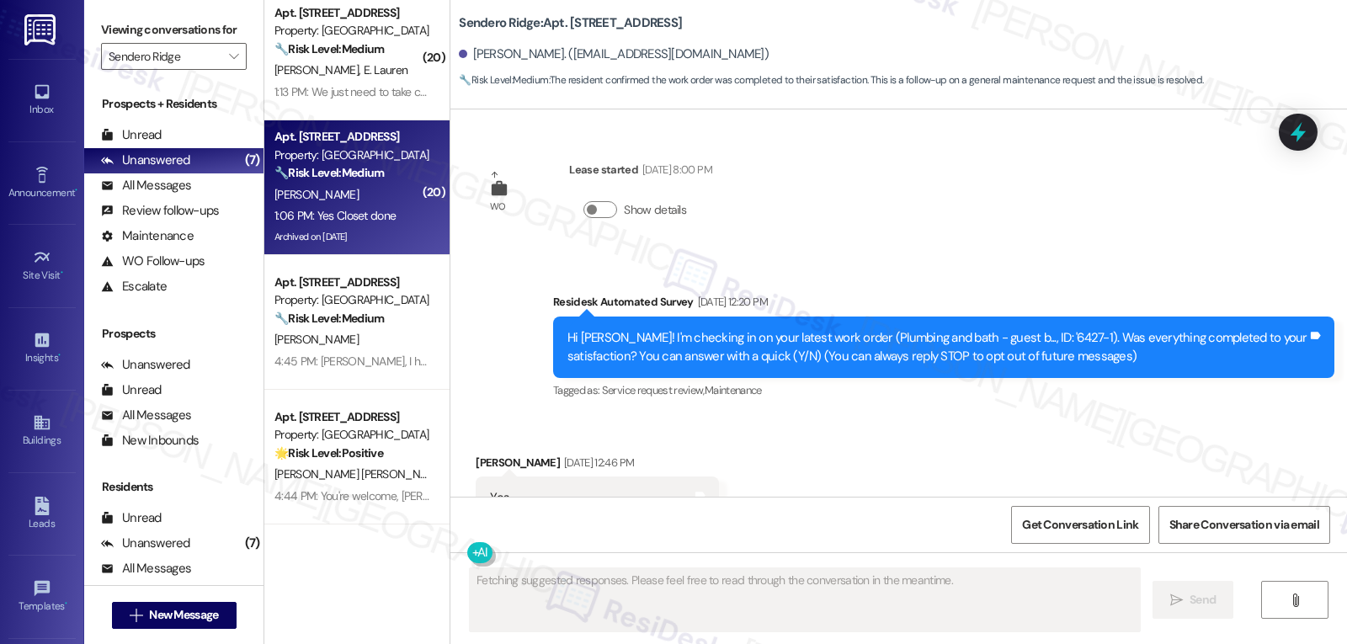
scroll to position [10916, 0]
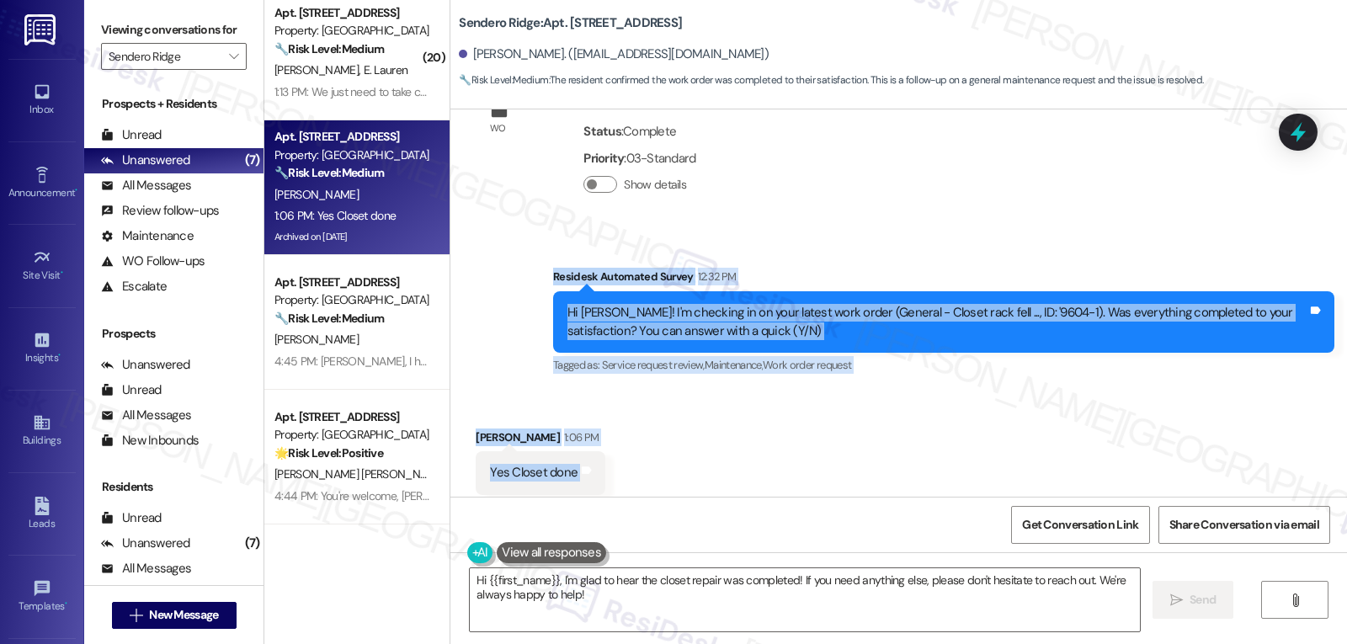
drag, startPoint x: 538, startPoint y: 241, endPoint x: 696, endPoint y: 444, distance: 257.3
click at [696, 444] on div "WO Lease started [DATE] 8:00 PM Show details Survey, sent via SMS Residesk Auto…" at bounding box center [898, 302] width 897 height 387
copy div "Residesk Automated Survey 12:32 PM Hi [PERSON_NAME]! I'm checking in on your la…"
click at [634, 589] on textarea "Hi {{first_name}}, I'm glad to hear the closet repair was completed! If you nee…" at bounding box center [805, 599] width 670 height 63
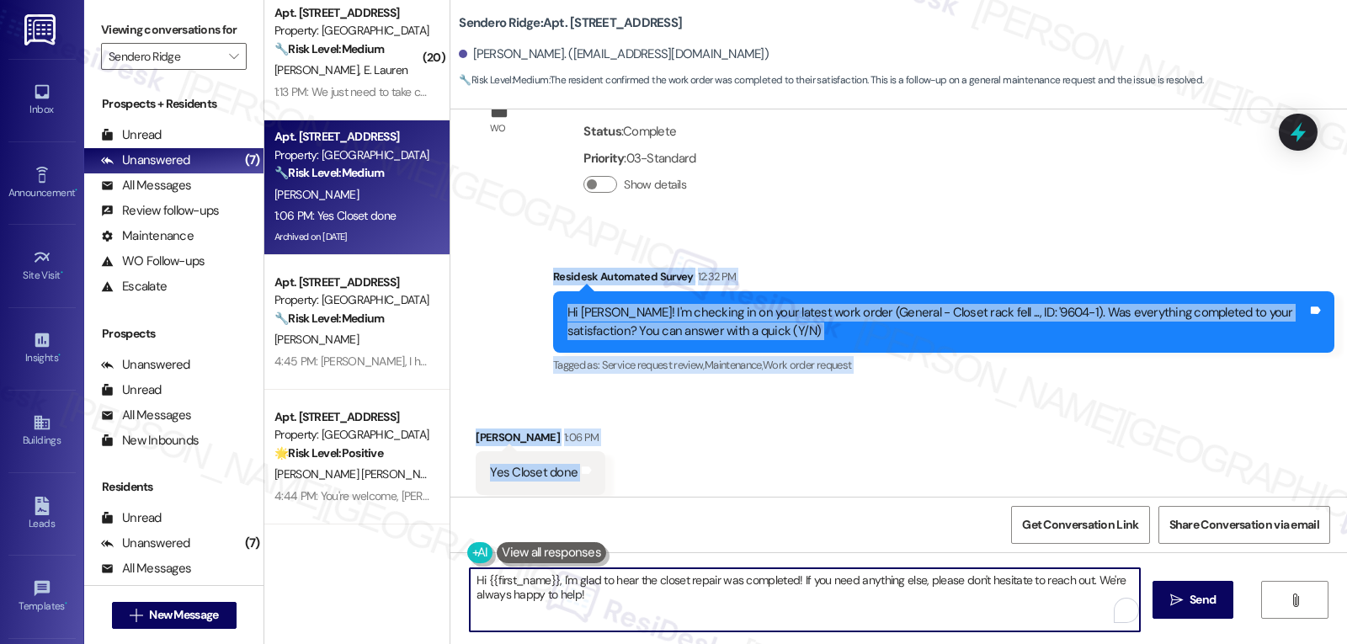
paste textarea "Great to hear, [PERSON_NAME]! I’m glad the closet repair was taken care of. Ple…"
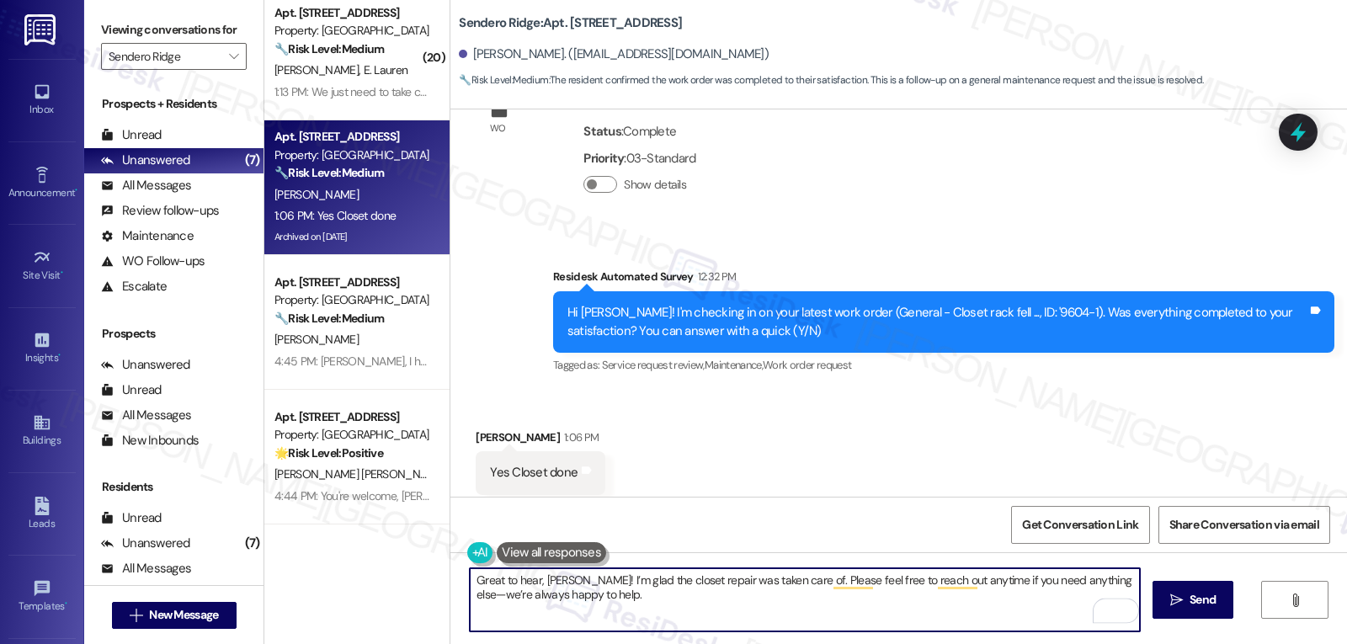
click at [1092, 577] on textarea "Great to hear, [PERSON_NAME]! I’m glad the closet repair was taken care of. Ple…" at bounding box center [805, 599] width 670 height 63
click at [599, 600] on textarea "Great to hear, [PERSON_NAME]! I’m glad the closet repair was taken care of. Ple…" at bounding box center [805, 599] width 670 height 63
type textarea "Great to hear, [PERSON_NAME]! I’m glad the closet repair was taken care of. Ple…"
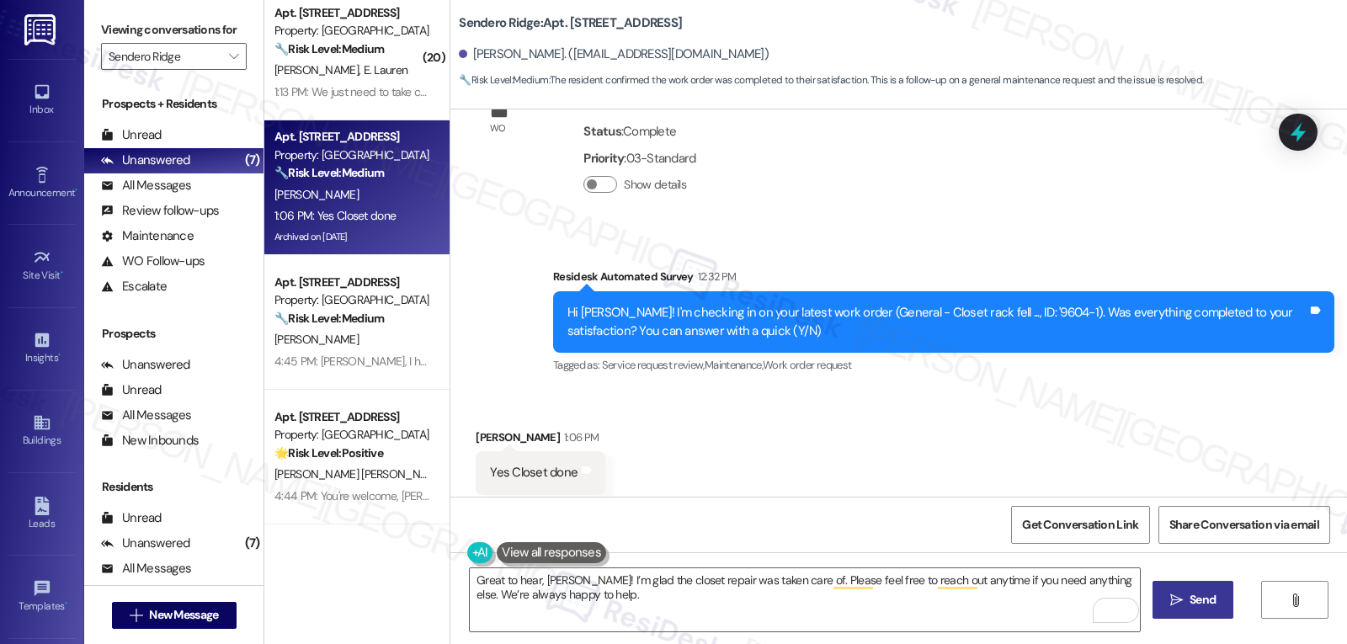
click at [1190, 607] on span "Send" at bounding box center [1203, 600] width 26 height 18
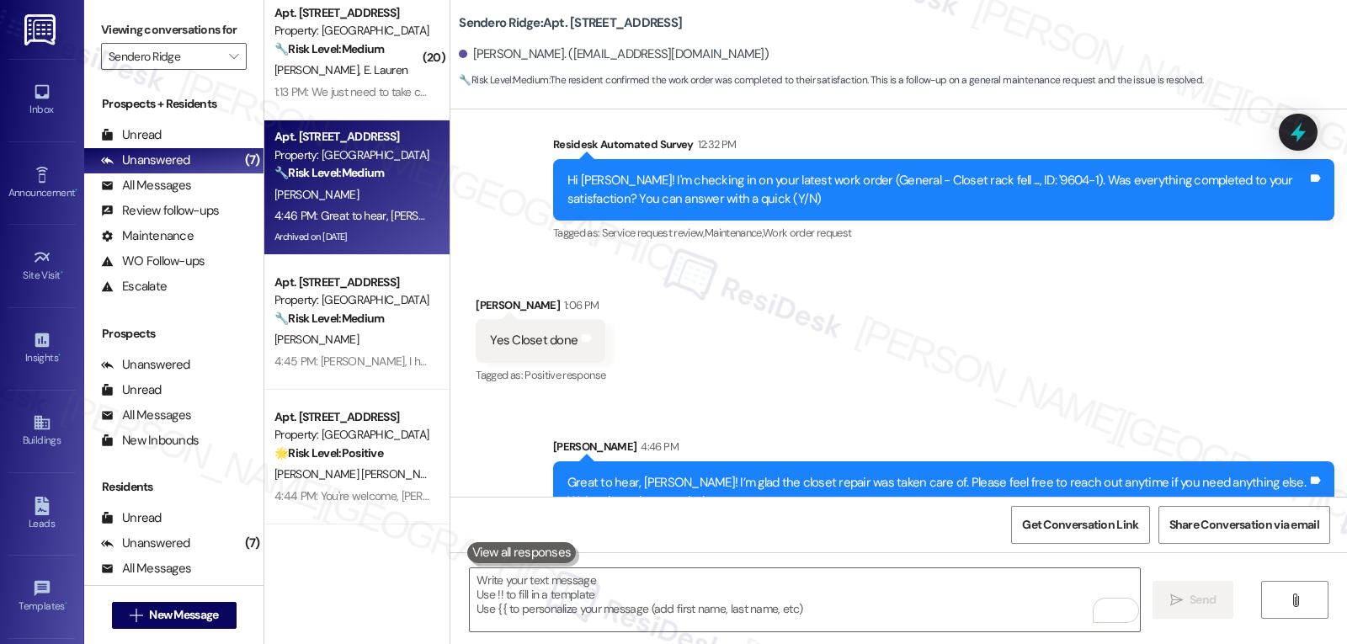
scroll to position [11052, 0]
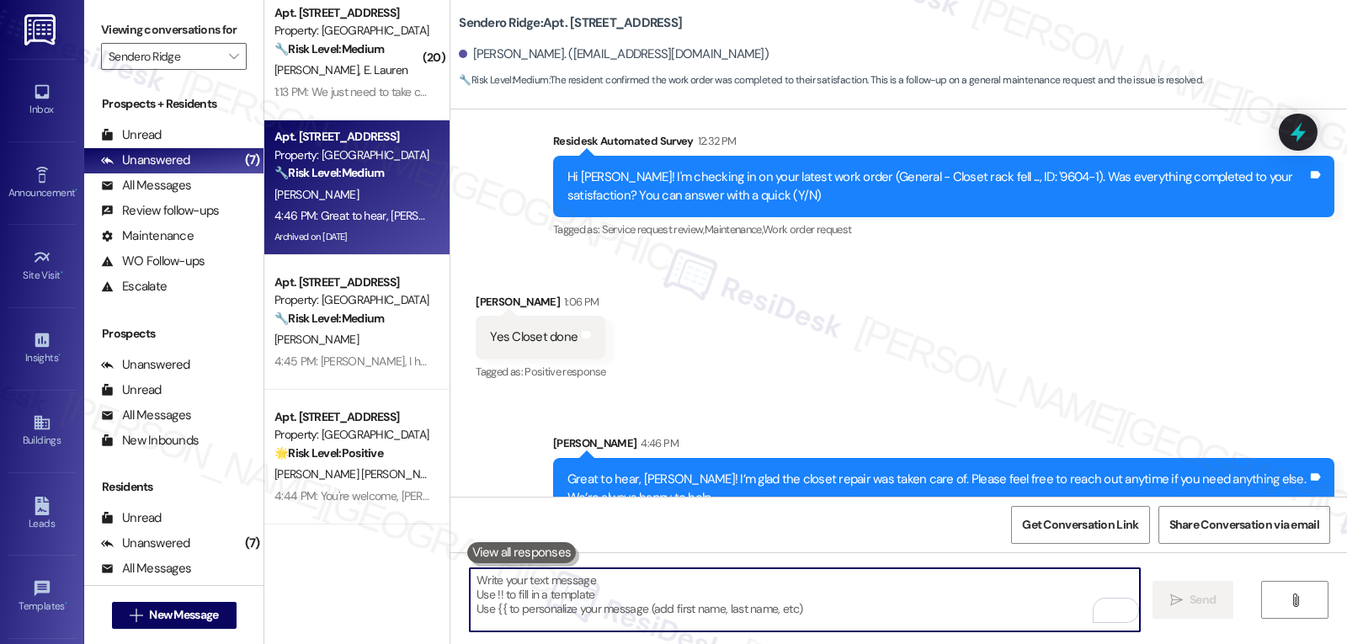
click at [512, 604] on textarea "To enrich screen reader interactions, please activate Accessibility in Grammarl…" at bounding box center [805, 599] width 670 height 63
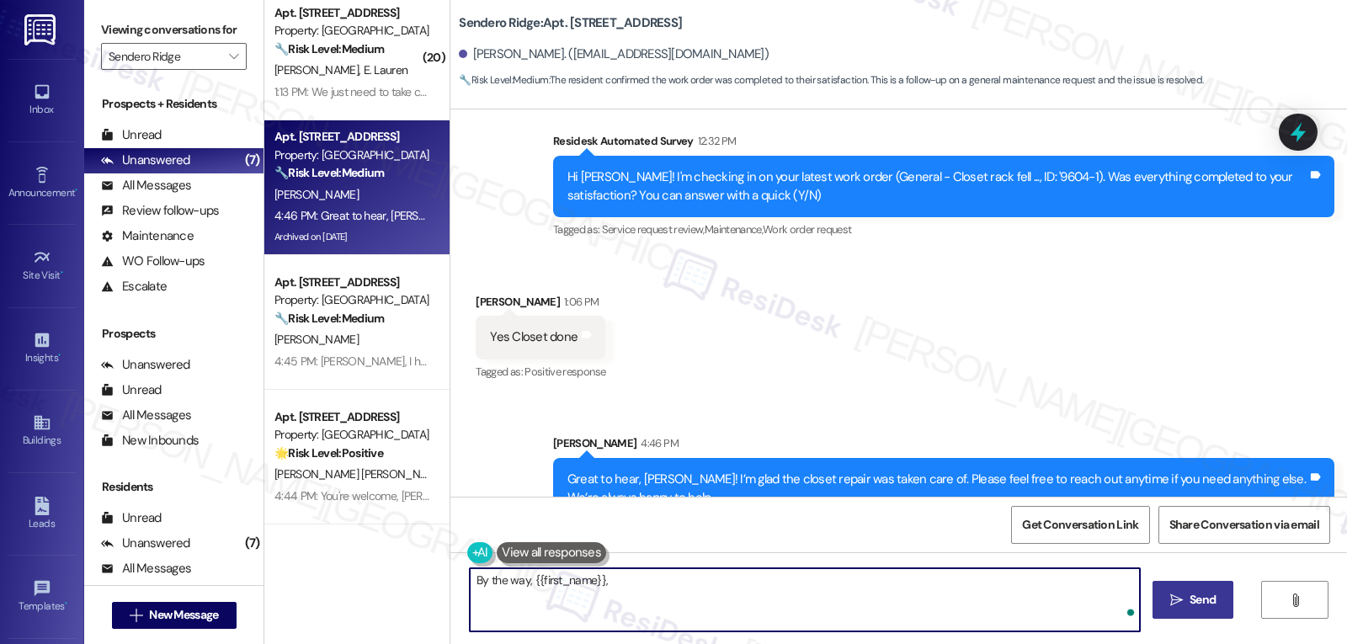
paste textarea "I’d love to know, has your experience at {{property}} been what you expected? Y…"
type textarea "By the way, {{first_name}}, I’d love to know, has your experience at {{property…"
click at [1190, 599] on span "Send" at bounding box center [1203, 600] width 26 height 18
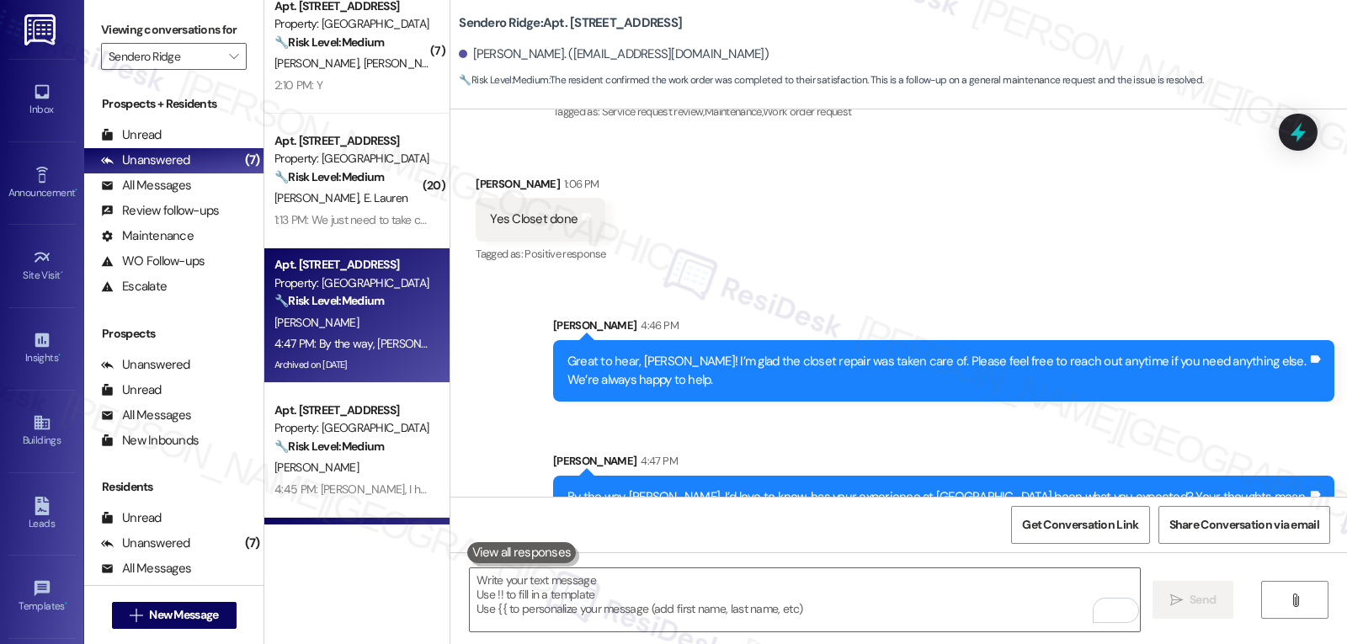
scroll to position [250, 0]
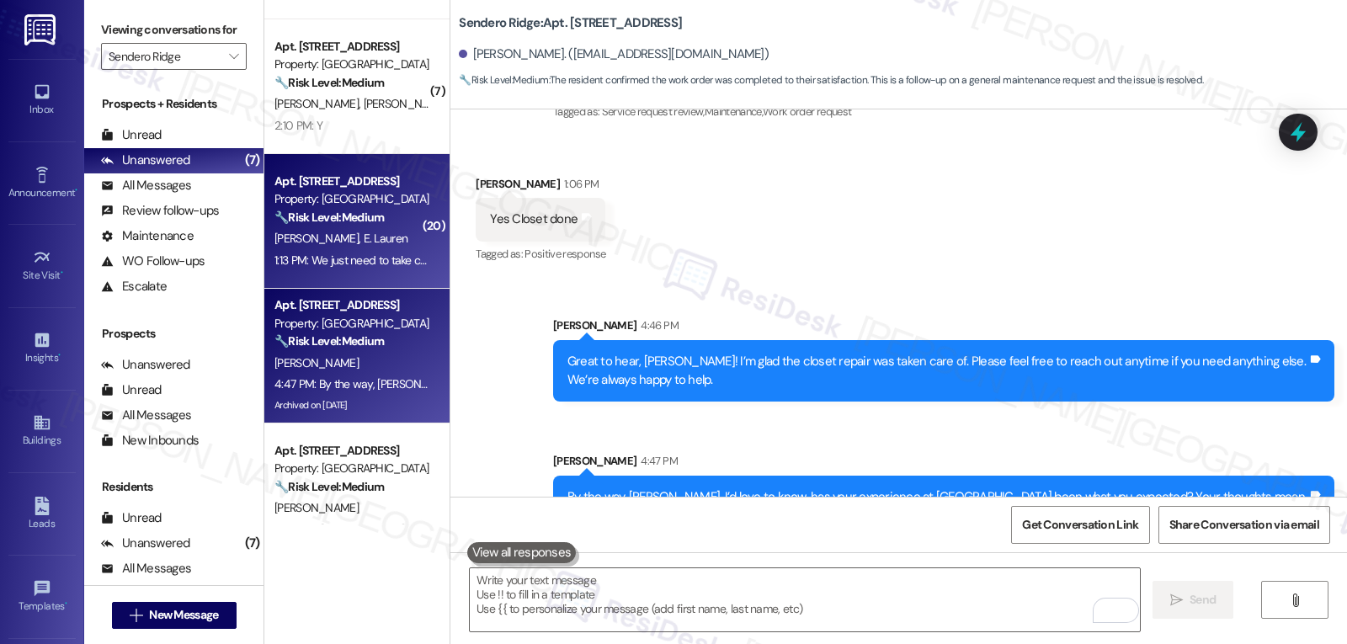
click at [349, 274] on div "Apt. 1734, 2424 Gold Canyon Dr Property: Sendero Ridge 🔧 Risk Level: Medium The…" at bounding box center [356, 221] width 185 height 135
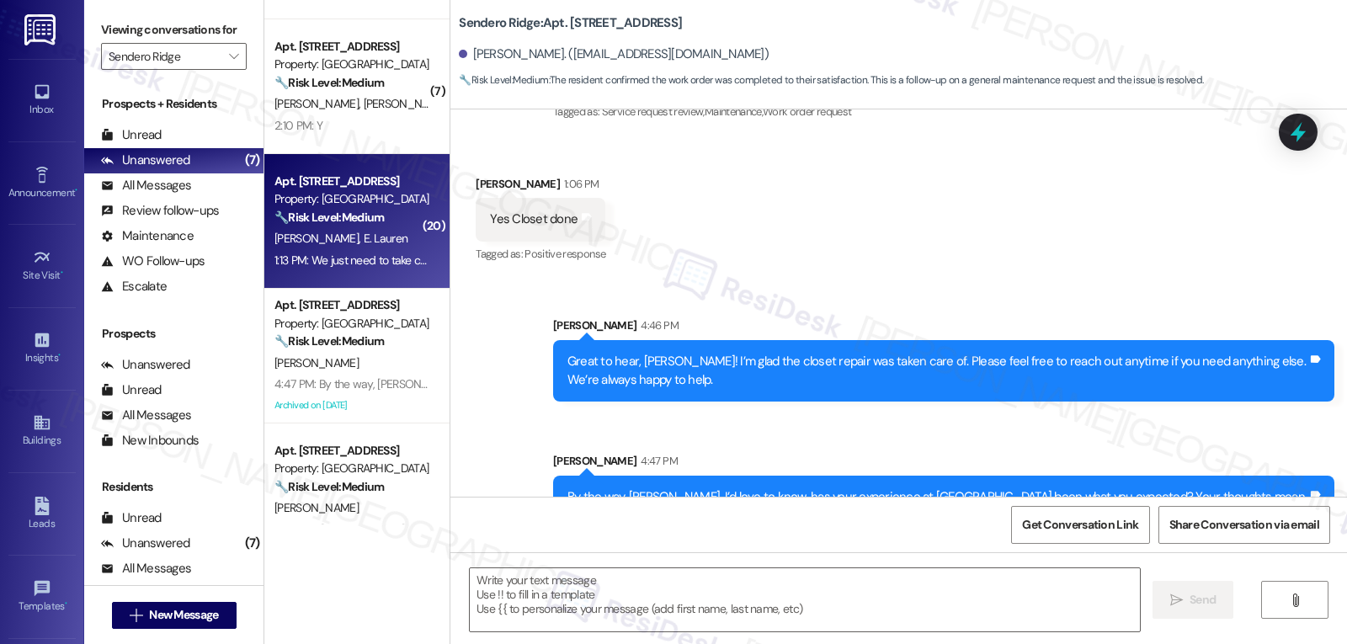
type textarea "Fetching suggested responses. Please feel free to read through the conversation…"
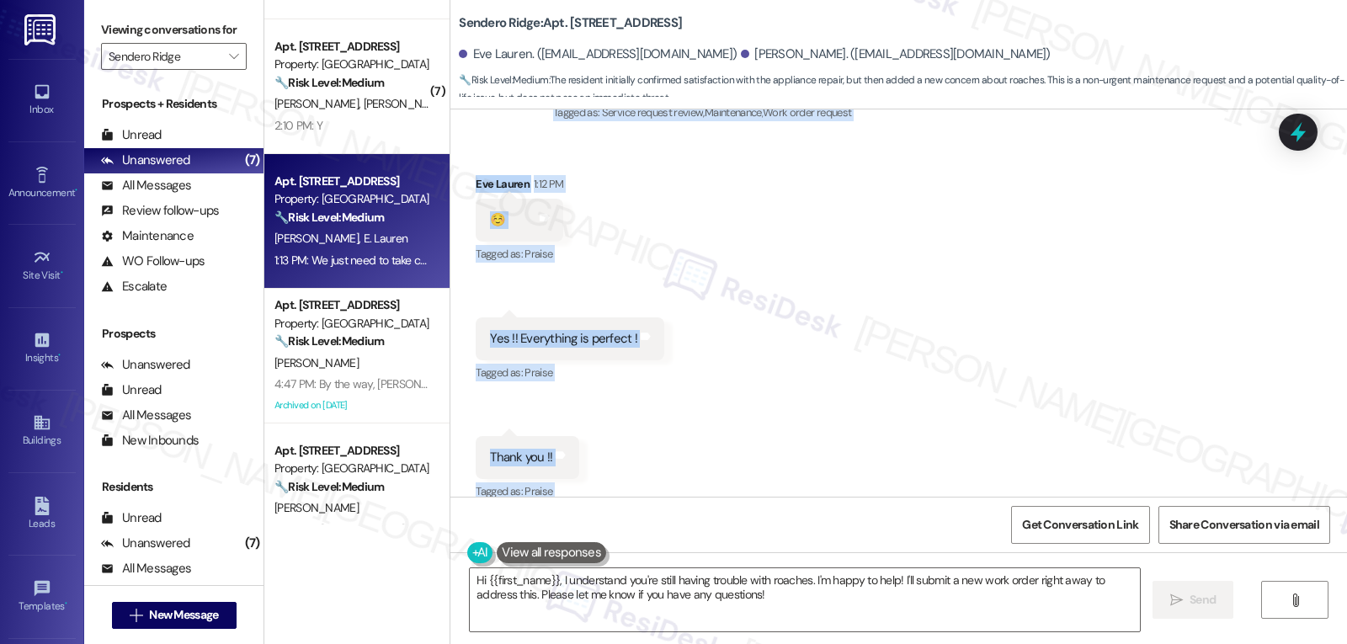
scroll to position [10186, 0]
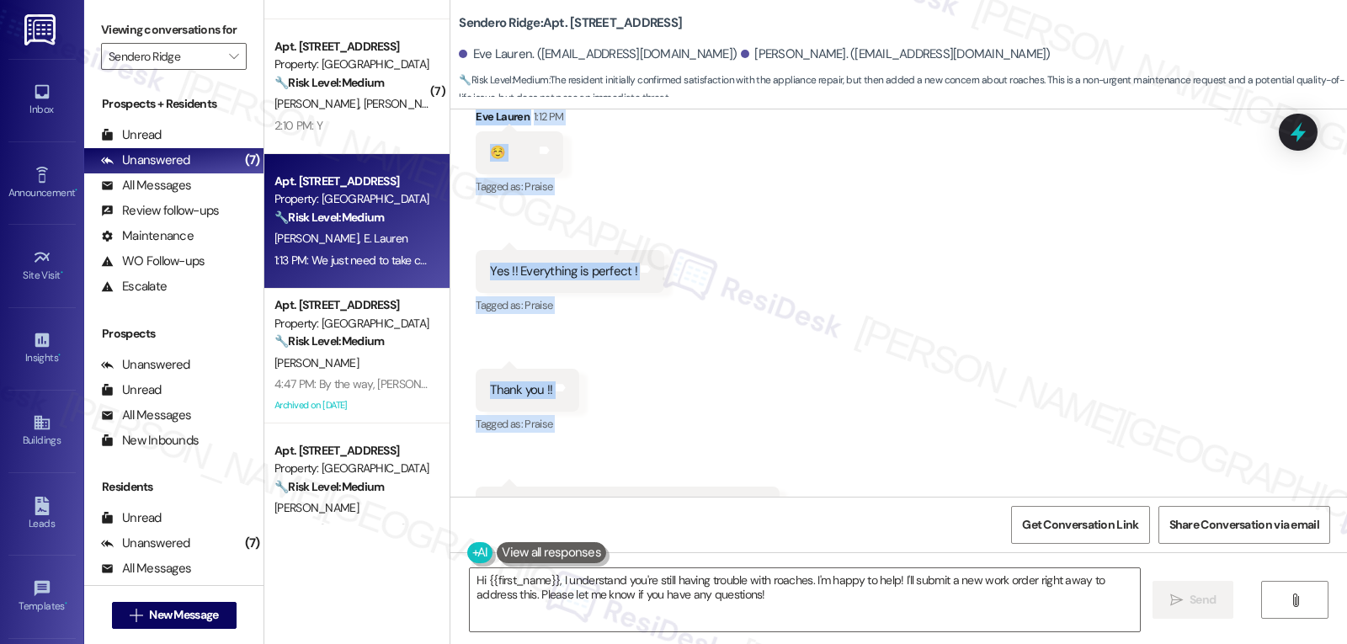
drag, startPoint x: 537, startPoint y: 221, endPoint x: 840, endPoint y: 437, distance: 371.9
click at [840, 437] on div "Lease started Oct 21, 2024 at 8:00 PM Survey, sent via SMS Residesk Automated S…" at bounding box center [898, 302] width 897 height 387
copy div "Residesk Automated Survey 12:32 PM Hi Eve and James! I'm checking in on your la…"
click at [792, 608] on textarea "Hi {{first_name}}, I understand you're still having trouble with roaches. I'm h…" at bounding box center [805, 599] width 670 height 63
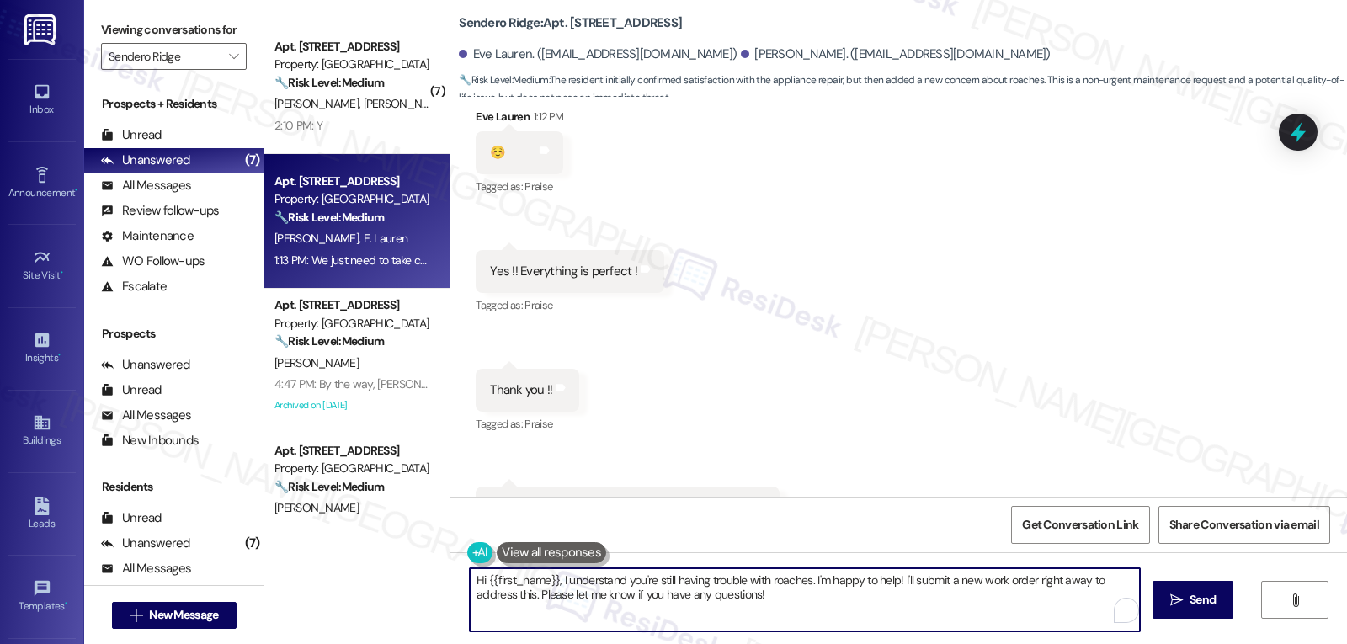
paste textarea "I’m so glad to hear everything with the circuit was fixed perfectly—thank you f…"
click at [782, 579] on textarea "I’m so glad to hear everything with the circuit was fixed perfectly—thank you f…" at bounding box center [805, 599] width 670 height 63
click at [936, 606] on textarea "I’m so glad to hear everything with the circuit was fixed perfectly. Thank you …" at bounding box center [805, 599] width 670 height 63
click at [936, 604] on textarea "I’m so glad to hear everything with the circuit was fixed perfectly. Thank you …" at bounding box center [805, 599] width 670 height 63
click at [661, 594] on textarea "I’m so glad to hear everything with the circuit was fixed perfectly. Thank you …" at bounding box center [805, 599] width 670 height 63
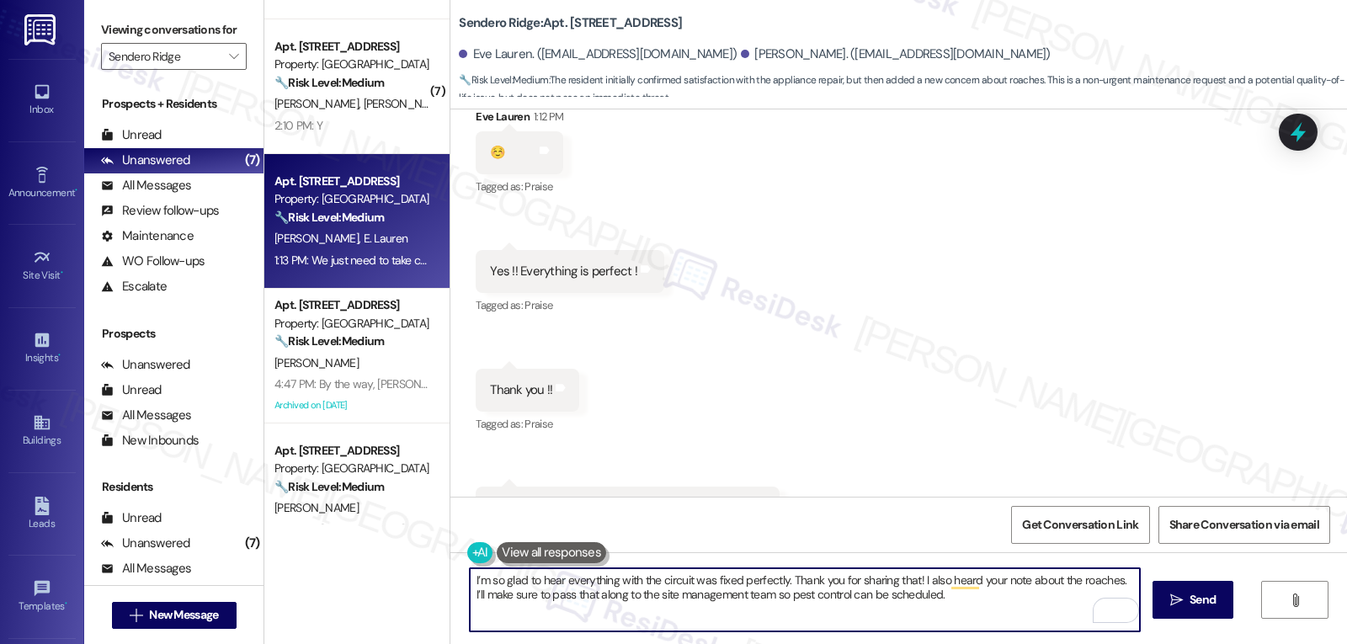
click at [948, 602] on textarea "I’m so glad to hear everything with the circuit was fixed perfectly. Thank you …" at bounding box center [805, 599] width 670 height 63
click at [1089, 581] on textarea "I’m so glad to hear everything with the circuit was fixed perfectly. Thank you …" at bounding box center [805, 599] width 670 height 63
click at [1012, 601] on textarea "I’m so glad to hear everything with the circuit was fixed perfectly. Thank you …" at bounding box center [805, 599] width 670 height 63
click at [858, 616] on textarea "I’m so glad to hear everything with the circuit was fixed perfectly. Thank you …" at bounding box center [805, 599] width 670 height 63
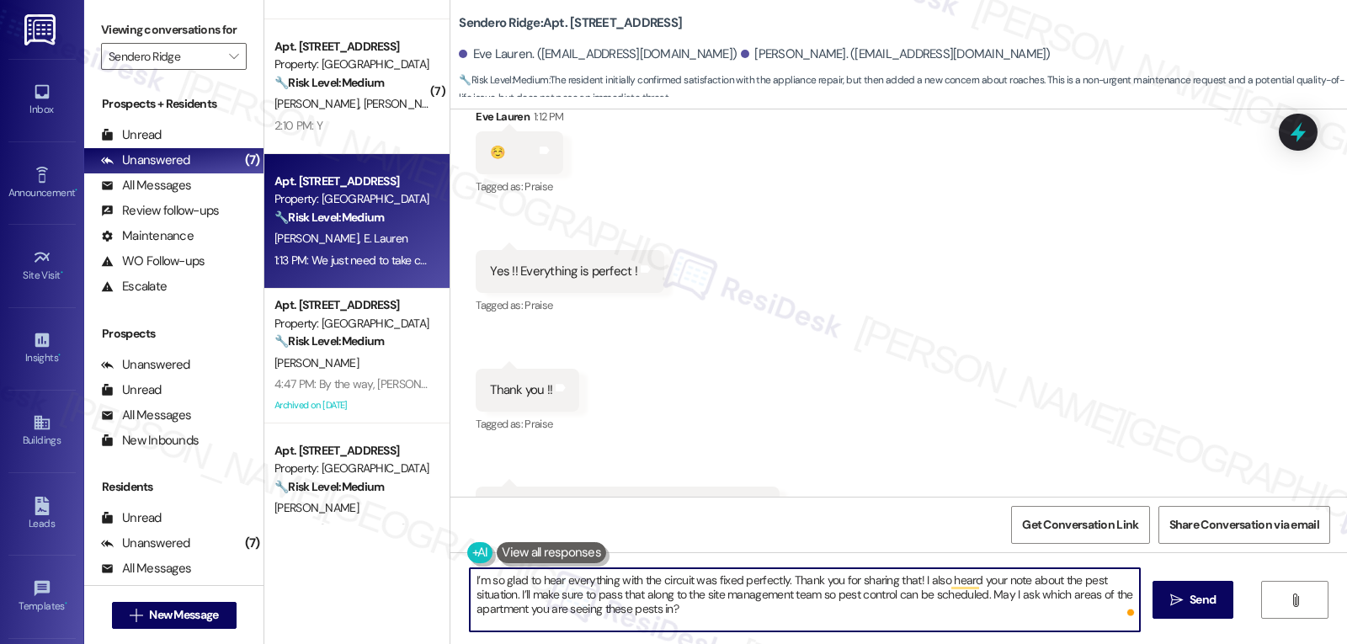
click at [732, 614] on textarea "I’m so glad to hear everything with the circuit was fixed perfectly. Thank you …" at bounding box center [805, 599] width 670 height 63
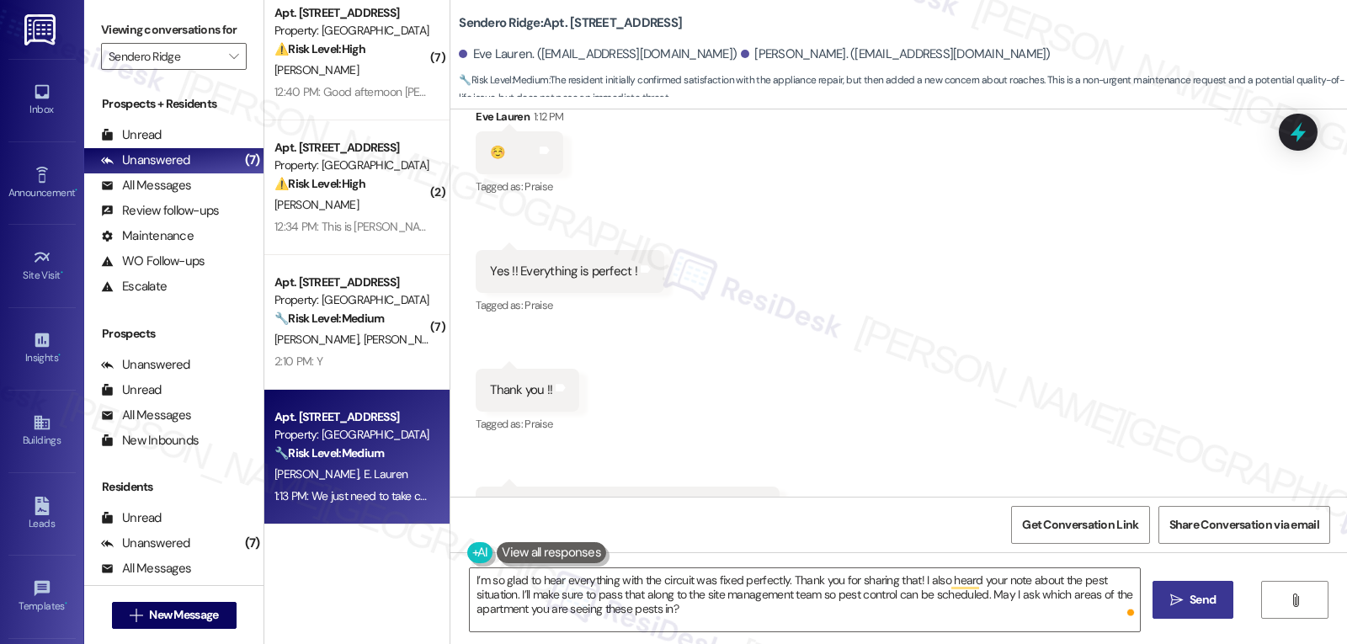
click at [1172, 599] on icon "" at bounding box center [1176, 600] width 13 height 13
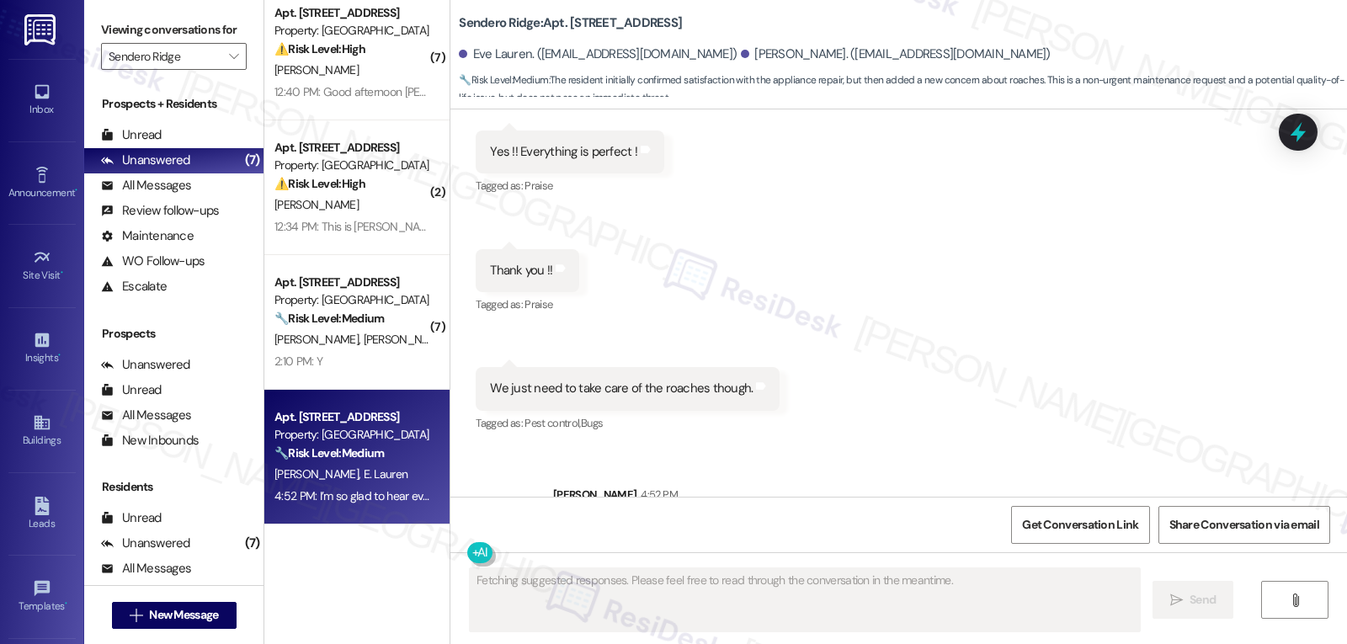
scroll to position [10340, 0]
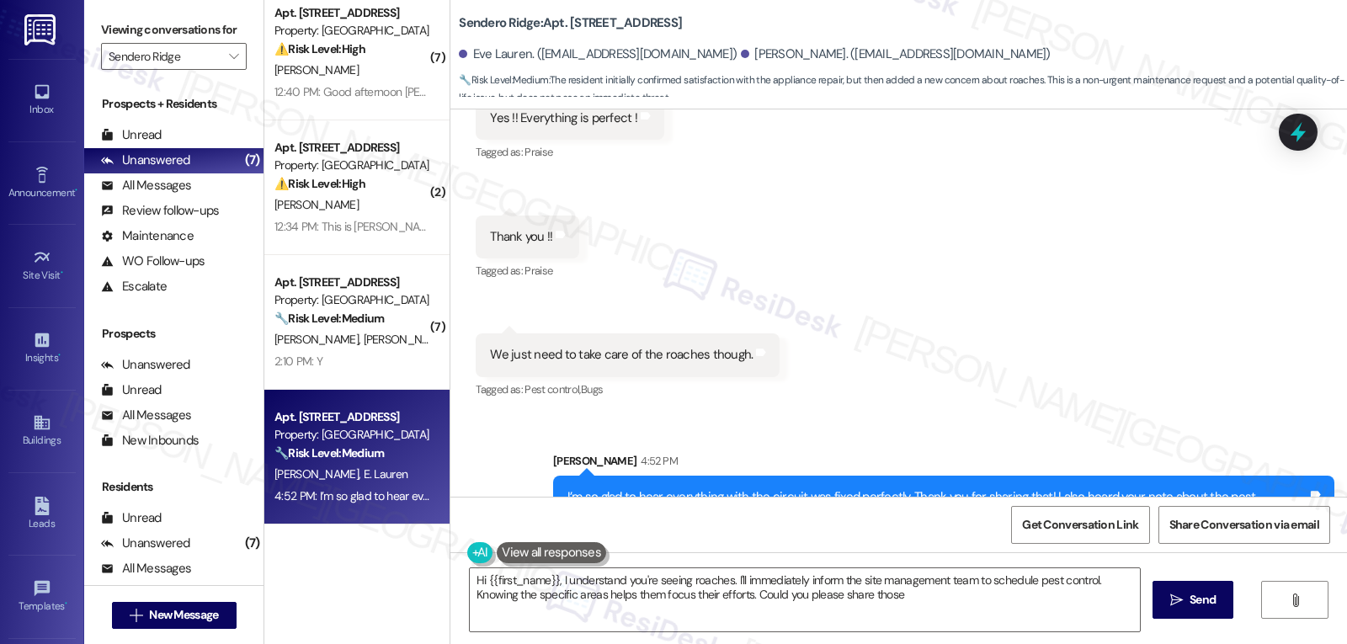
type textarea "Hi {{first_name}}, I understand you're seeing roaches. I'll immediately inform …"
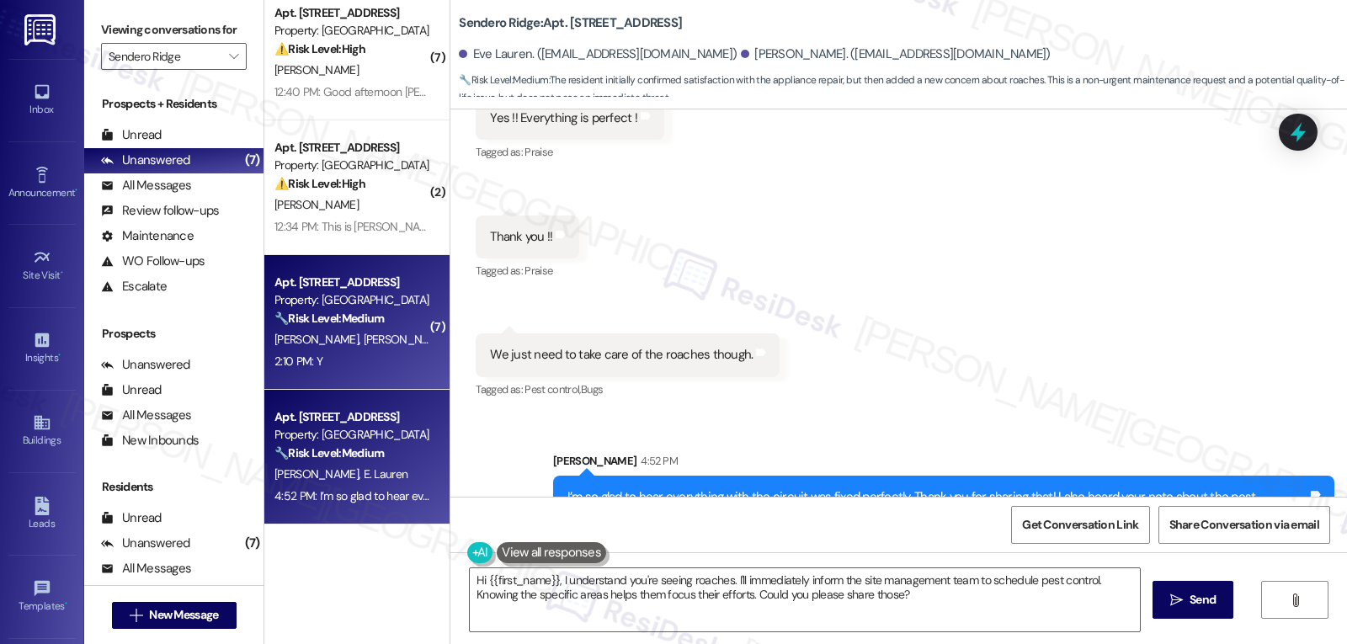
click at [344, 353] on div "2:10 PM: Y 2:10 PM: Y" at bounding box center [352, 361] width 159 height 21
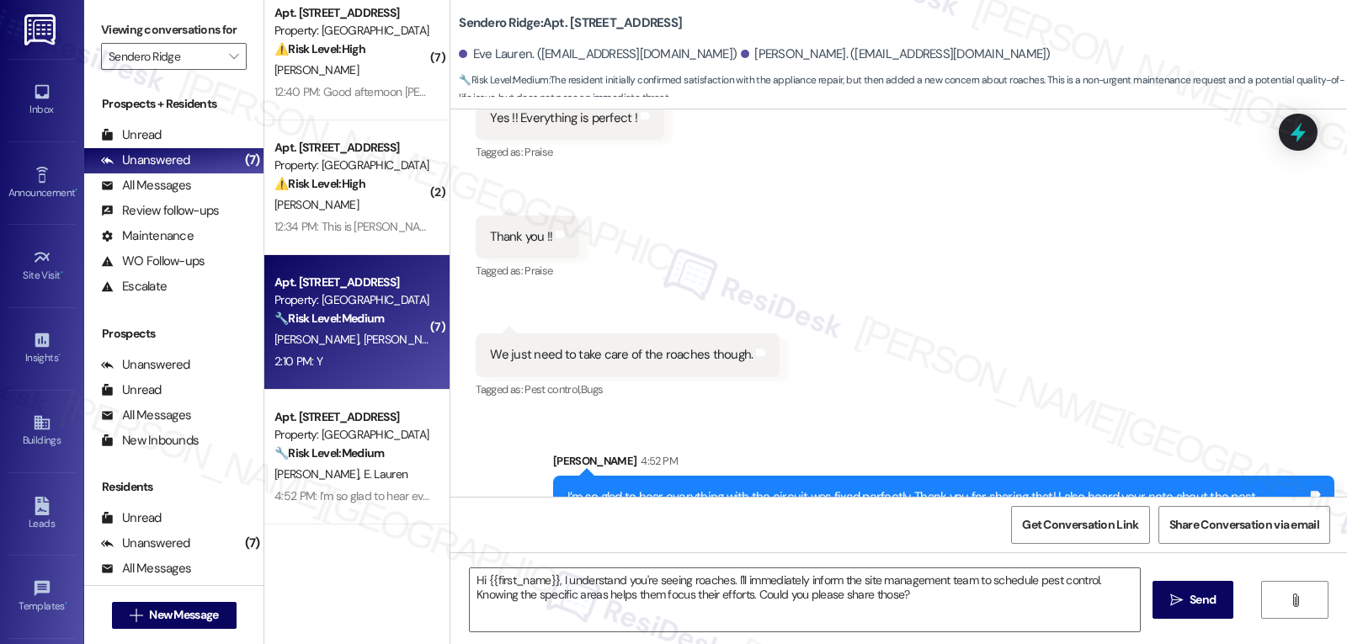
type textarea "Fetching suggested responses. Please feel free to read through the conversation…"
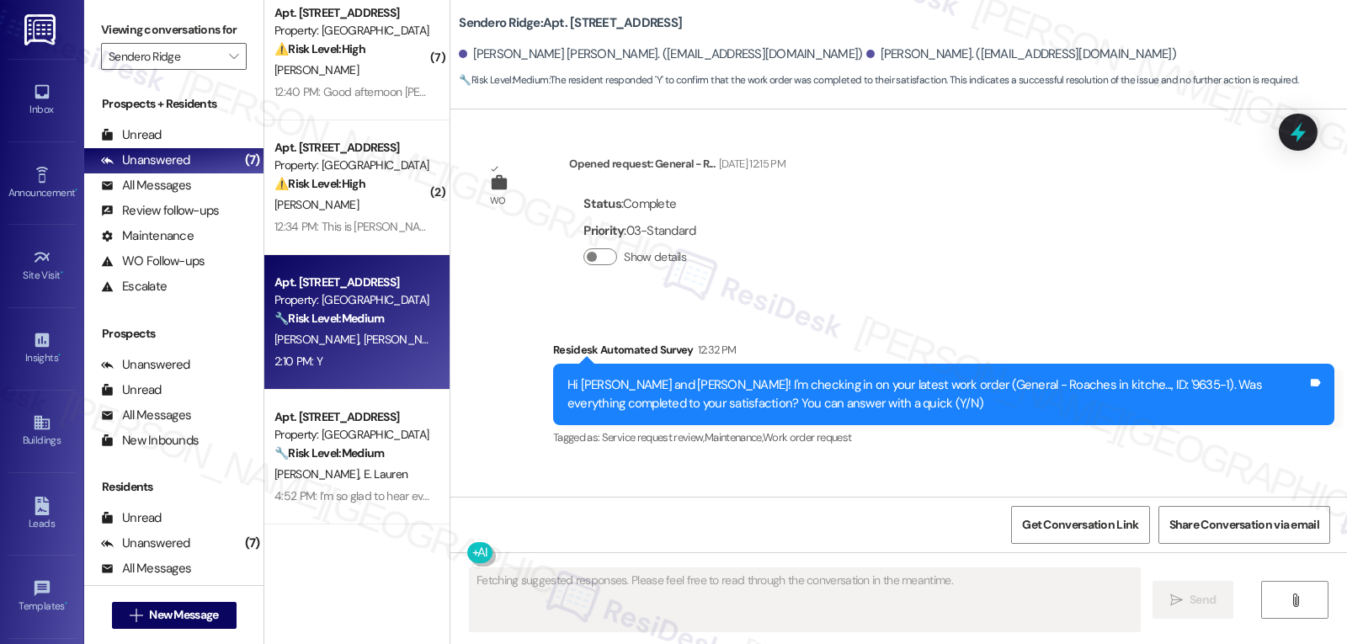
scroll to position [8551, 0]
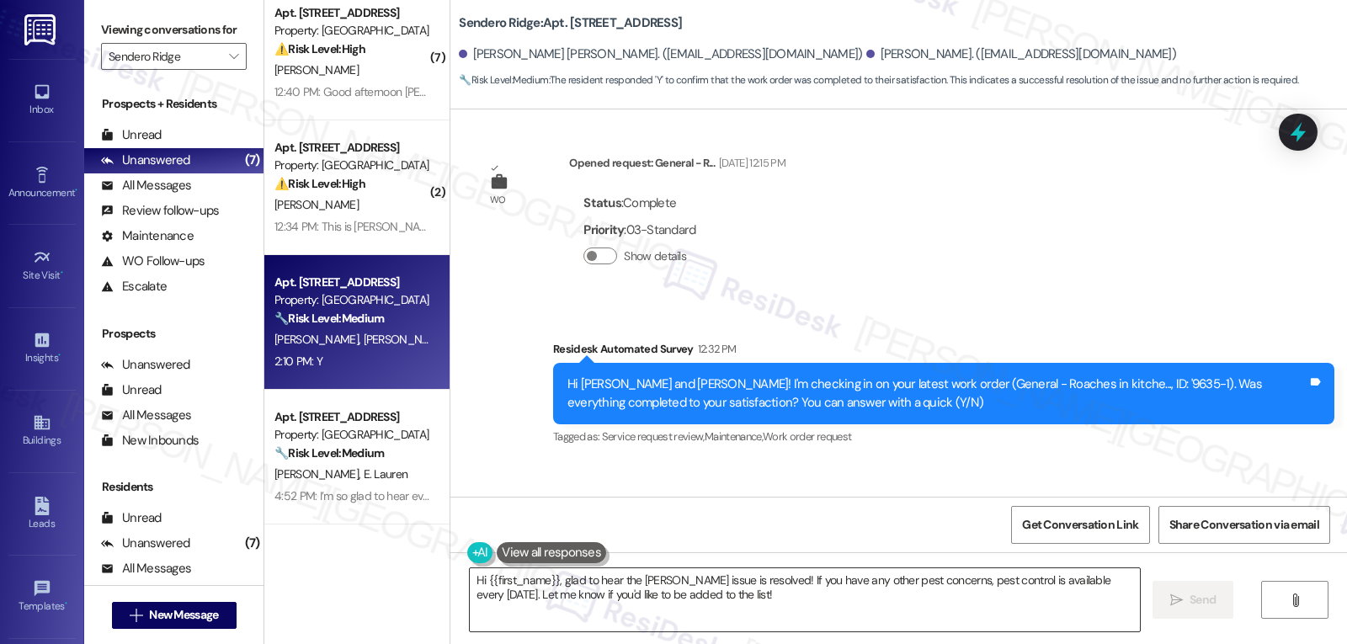
click at [759, 604] on textarea "Hi {{first_name}}, glad to hear the roach issue is resolved! If you have any ot…" at bounding box center [805, 599] width 670 height 63
click at [806, 616] on textarea "Hi {{first_name}}, glad to hear the roach issue is resolved! If you have any ot…" at bounding box center [805, 599] width 670 height 63
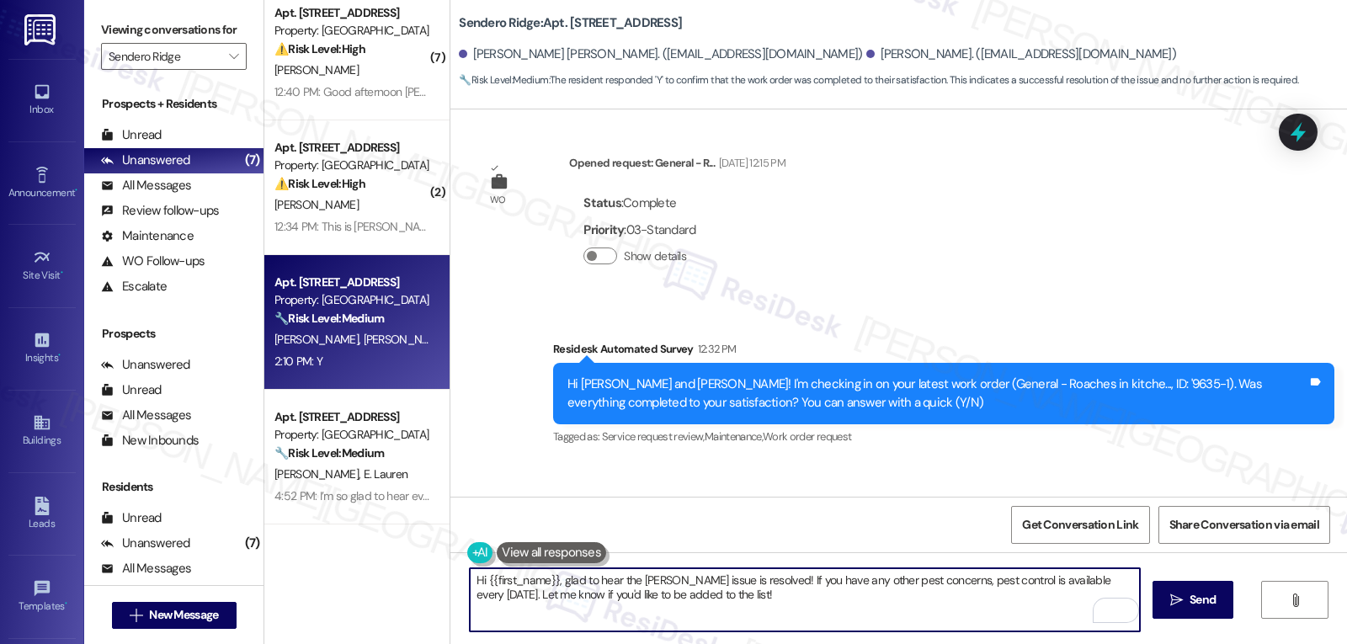
paste textarea "I appreciate your response, {{first_name}}! I’m glad your work order is all set…"
type textarea "I appreciate your response, {{first_name}}! I’m glad your work order is all set…"
click at [1190, 601] on span "Send" at bounding box center [1203, 600] width 26 height 18
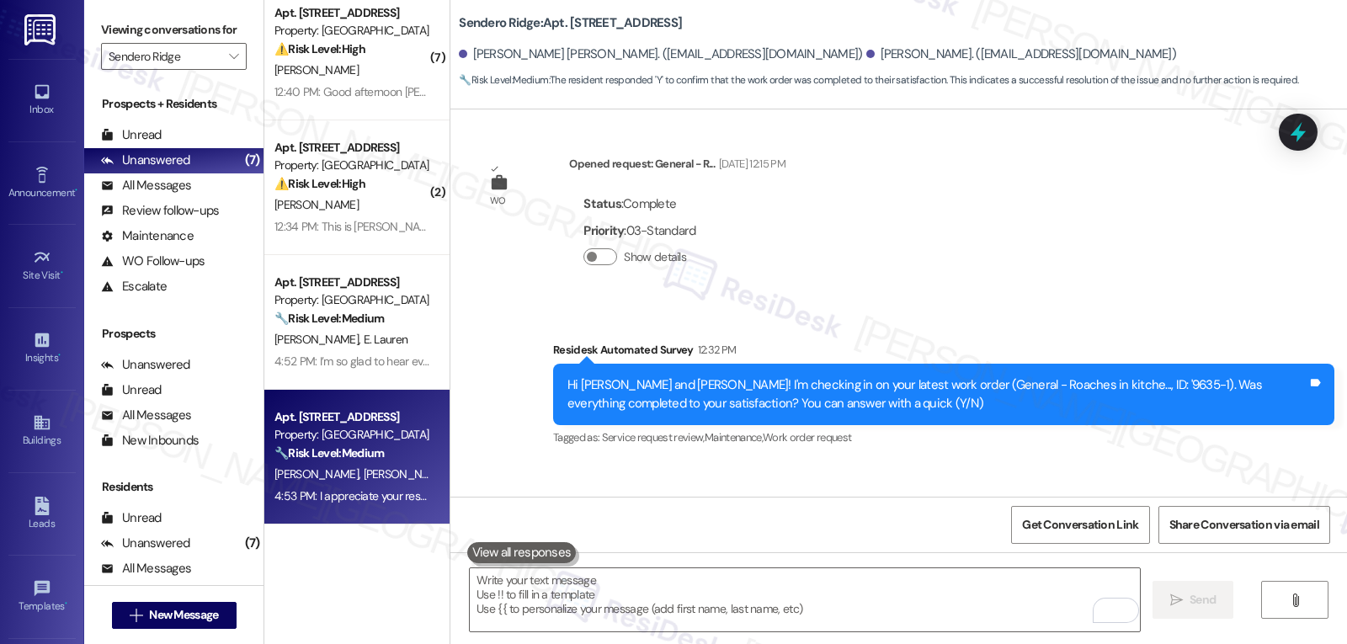
scroll to position [8686, 0]
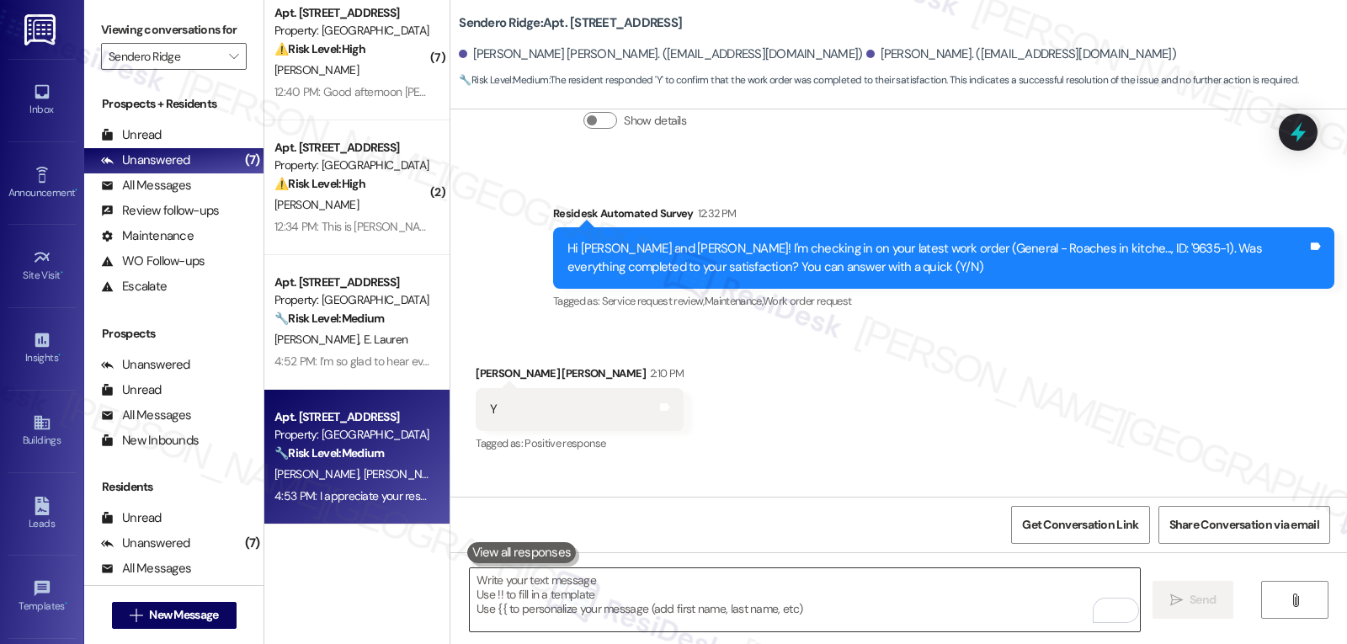
click at [727, 603] on textarea "To enrich screen reader interactions, please activate Accessibility in Grammarl…" at bounding box center [805, 599] width 670 height 63
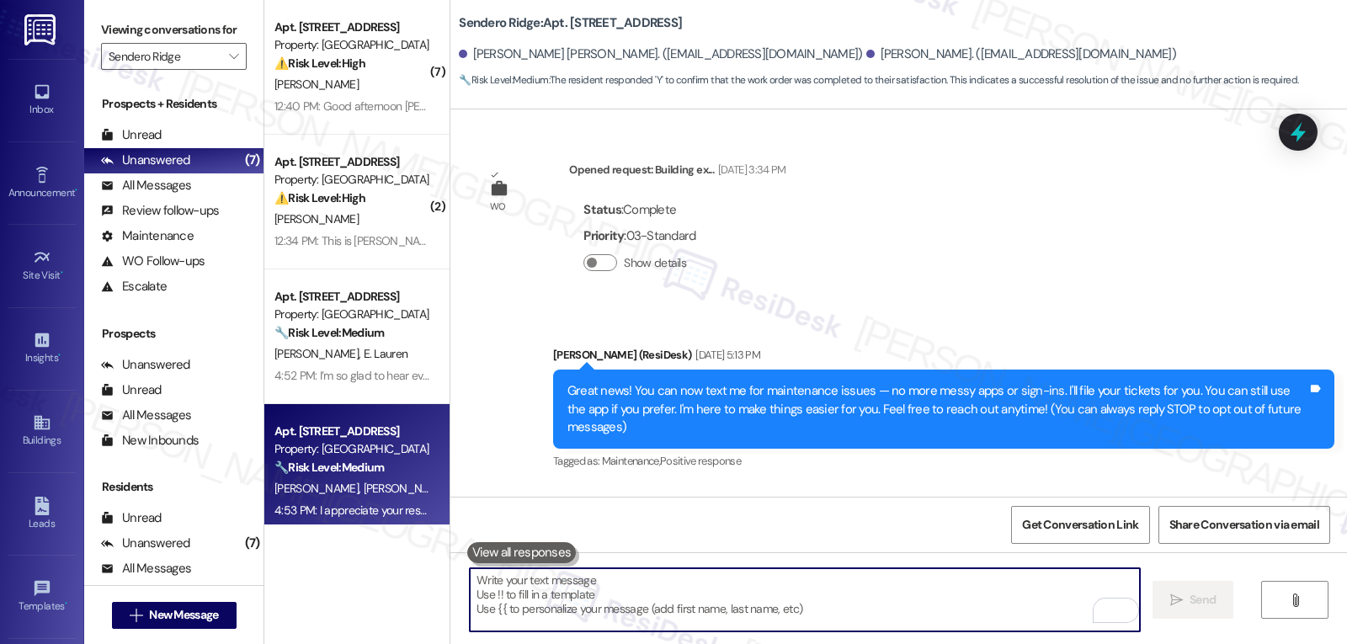
scroll to position [8686, 0]
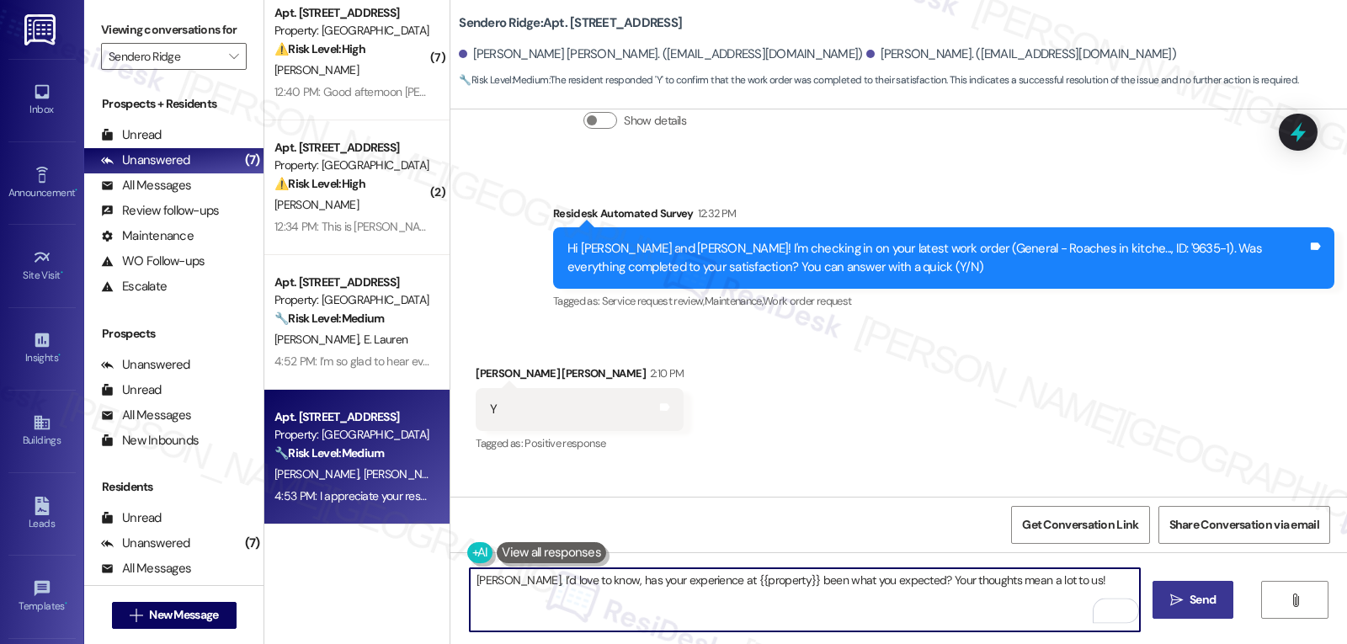
type textarea "[PERSON_NAME], I’d love to know, has your experience at {{property}} been what …"
click at [1174, 592] on span " Send" at bounding box center [1193, 600] width 53 height 18
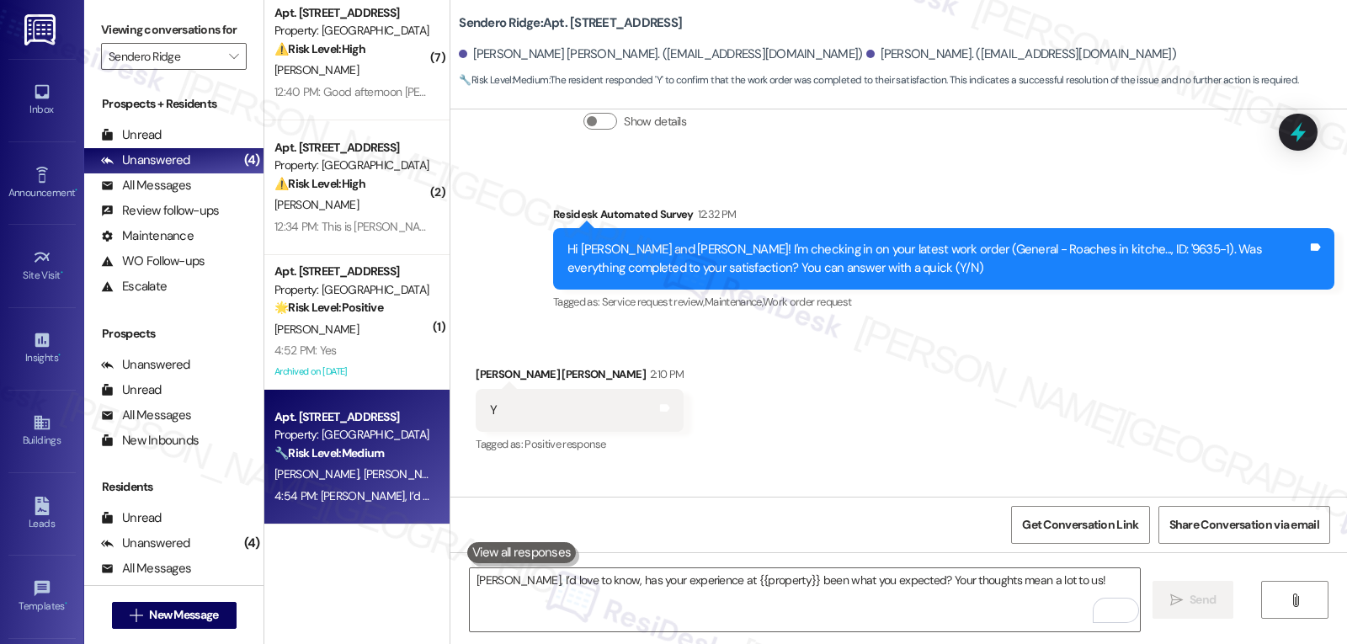
scroll to position [8803, 0]
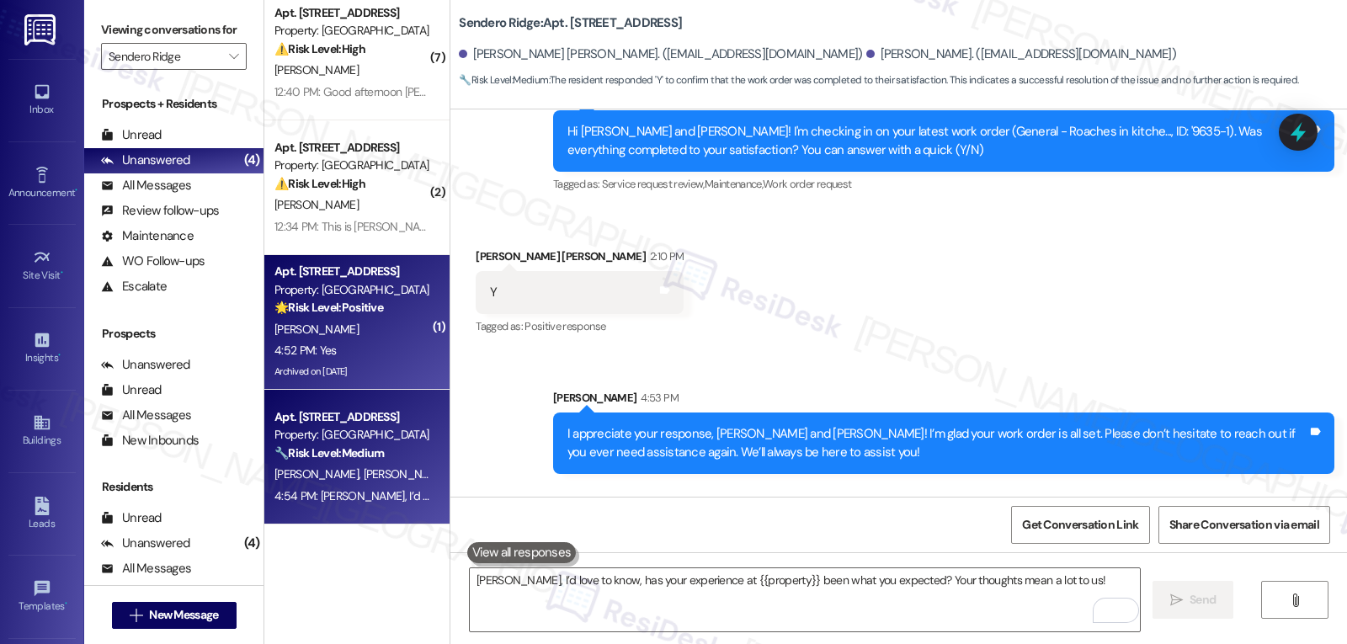
click at [380, 340] on div "4:52 PM: Yes 4:52 PM: Yes" at bounding box center [352, 350] width 159 height 21
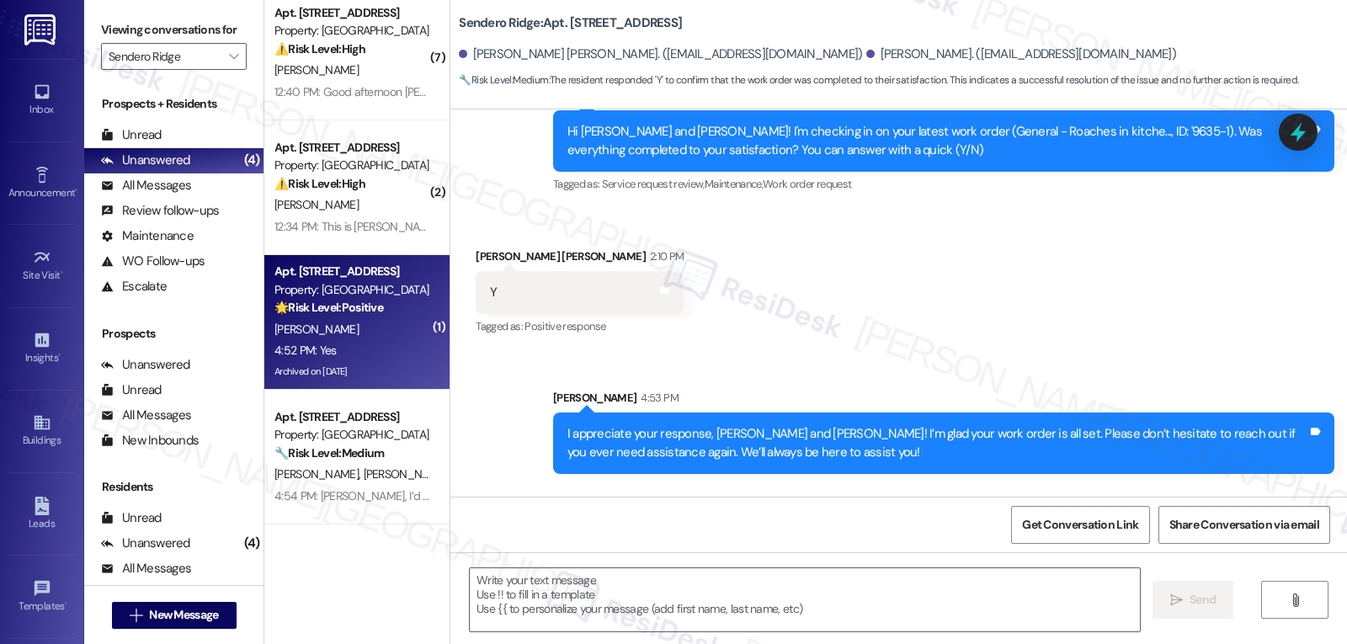
type textarea "Fetching suggested responses. Please feel free to read through the conversation…"
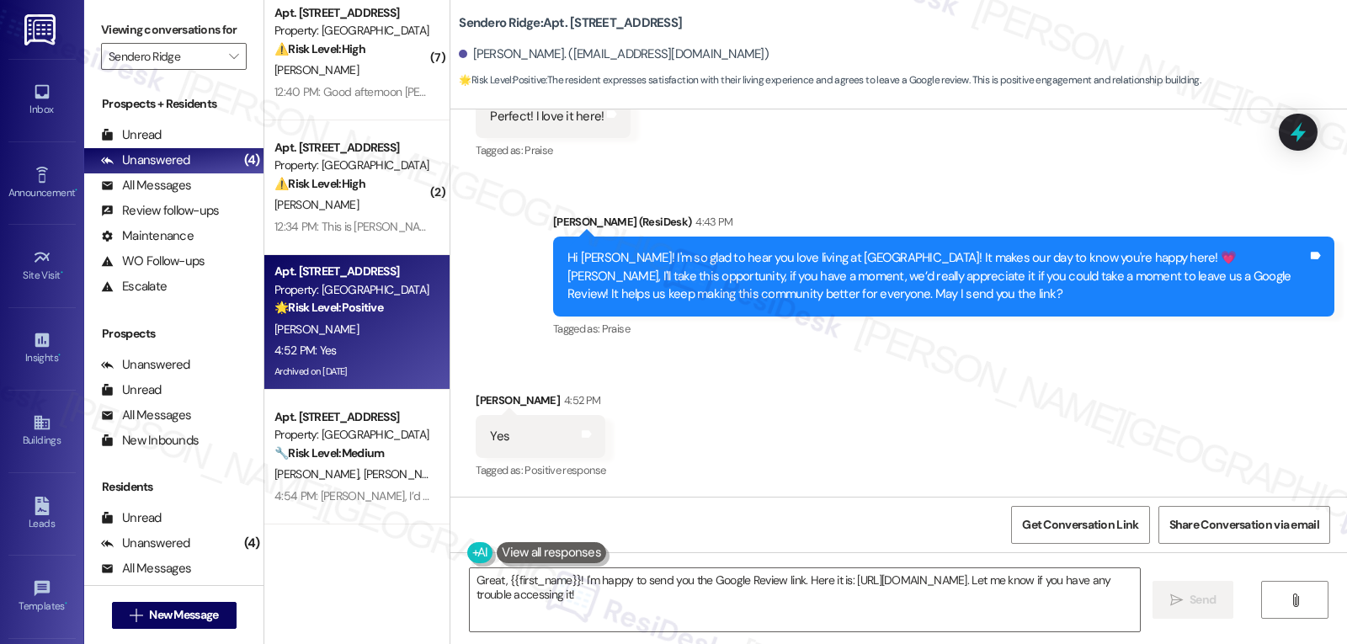
scroll to position [3693, 0]
click at [710, 585] on textarea "Great, {{first_name}}! I'm happy to send you the Google Review link. Here it is…" at bounding box center [805, 599] width 670 height 63
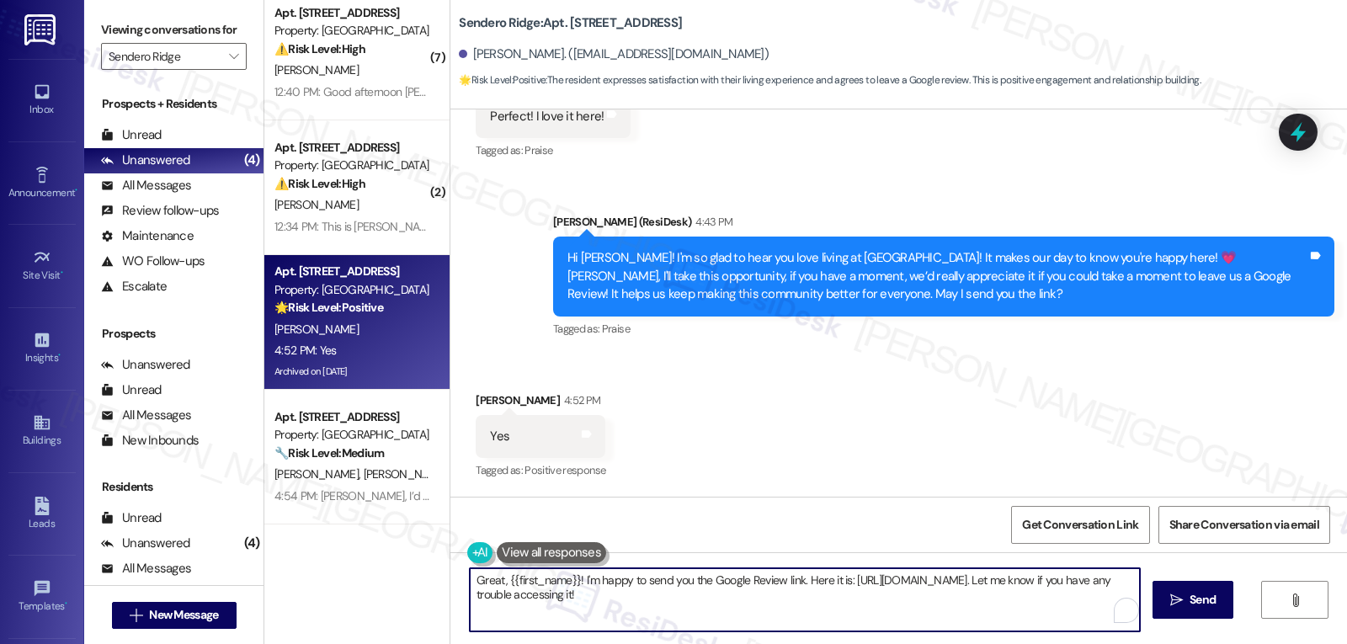
paste textarea "Awesome! Here’s a quick link to leave your Google Review: {{google_review_link}…"
click at [1108, 581] on textarea "Awesome! Here’s a quick link to leave your Google Review: {{google_review_link}…" at bounding box center [805, 599] width 670 height 63
click at [897, 601] on textarea "Awesome! Here’s a quick link to leave your Google Review: {{google_review_link}…" at bounding box center [805, 599] width 670 height 63
type textarea "Awesome! Here’s a quick link to leave your Google Review: {{google_review_link}…"
click at [1190, 605] on span "Send" at bounding box center [1203, 600] width 26 height 18
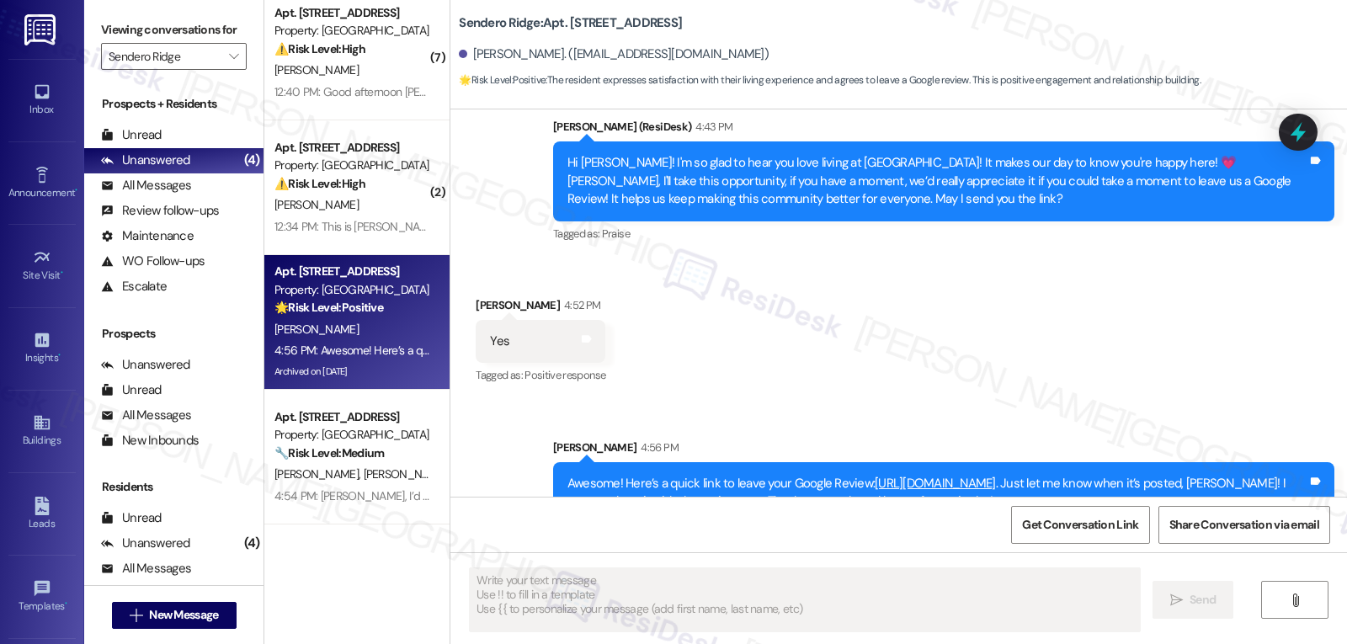
scroll to position [3829, 0]
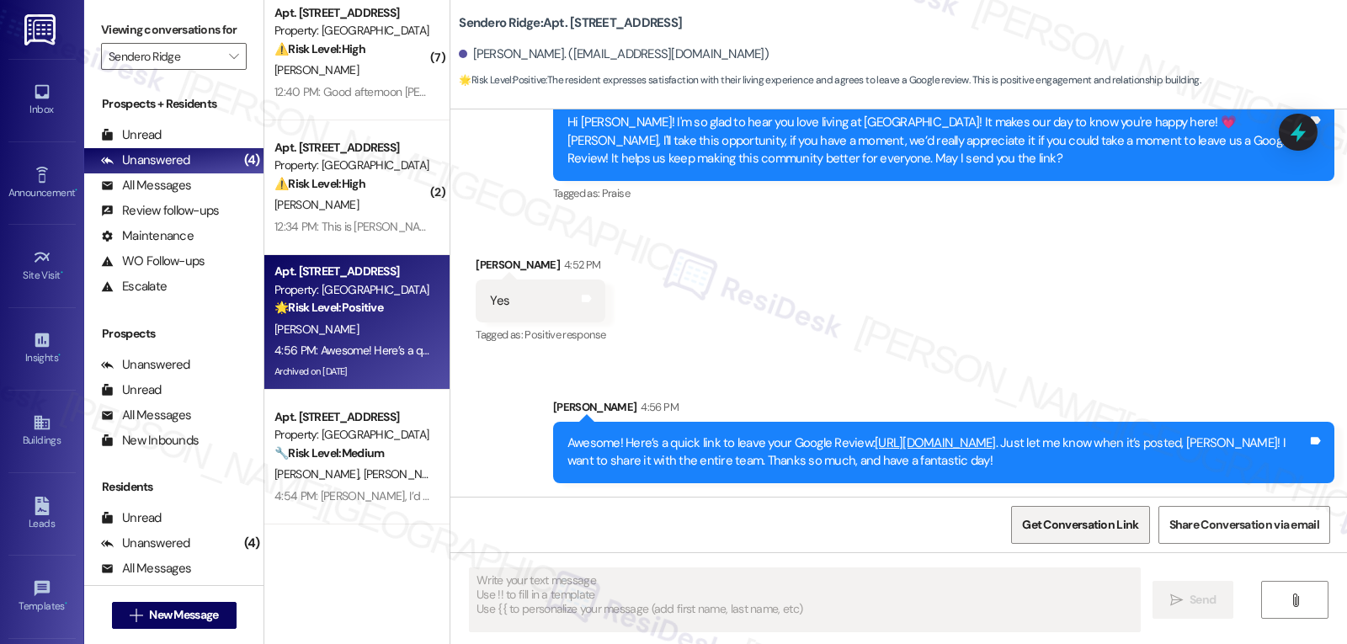
click at [1081, 527] on span "Get Conversation Link" at bounding box center [1080, 525] width 116 height 18
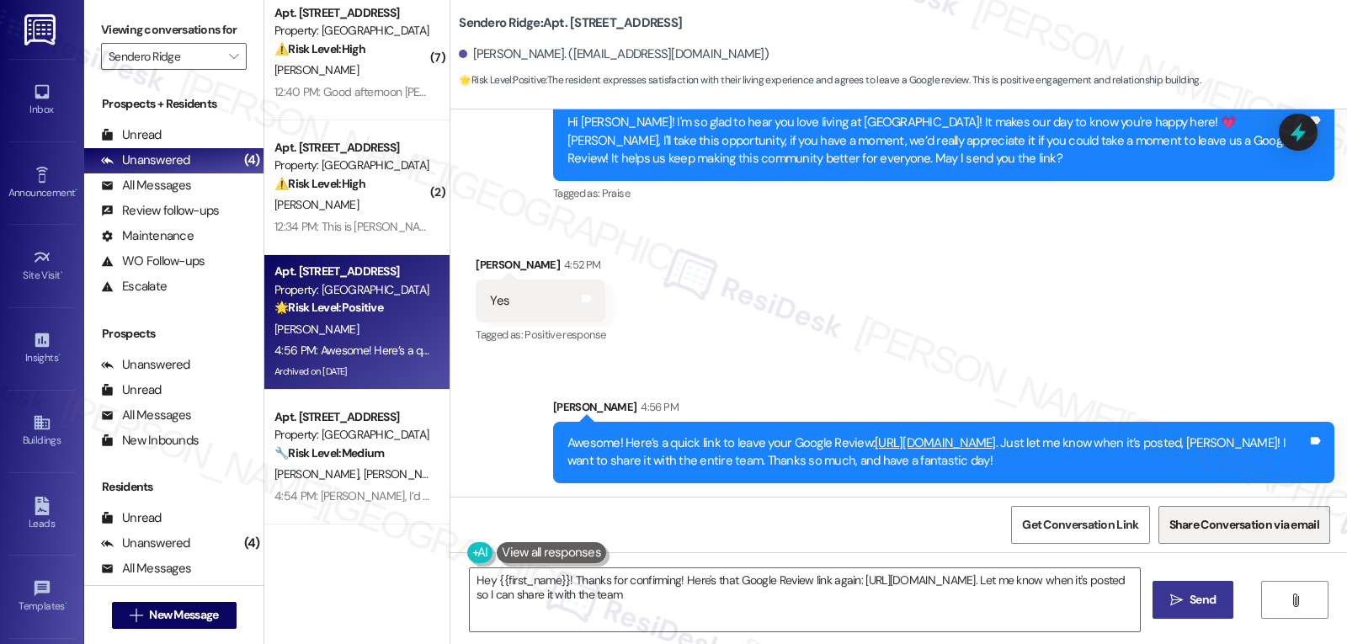
type textarea "Hey {{first_name}}! Thanks for confirming! Here's that Google Review link again…"
click at [961, 334] on div "Received via SMS [PERSON_NAME] 4:52 PM Yes Tags and notes Tagged as: Positive r…" at bounding box center [898, 289] width 897 height 142
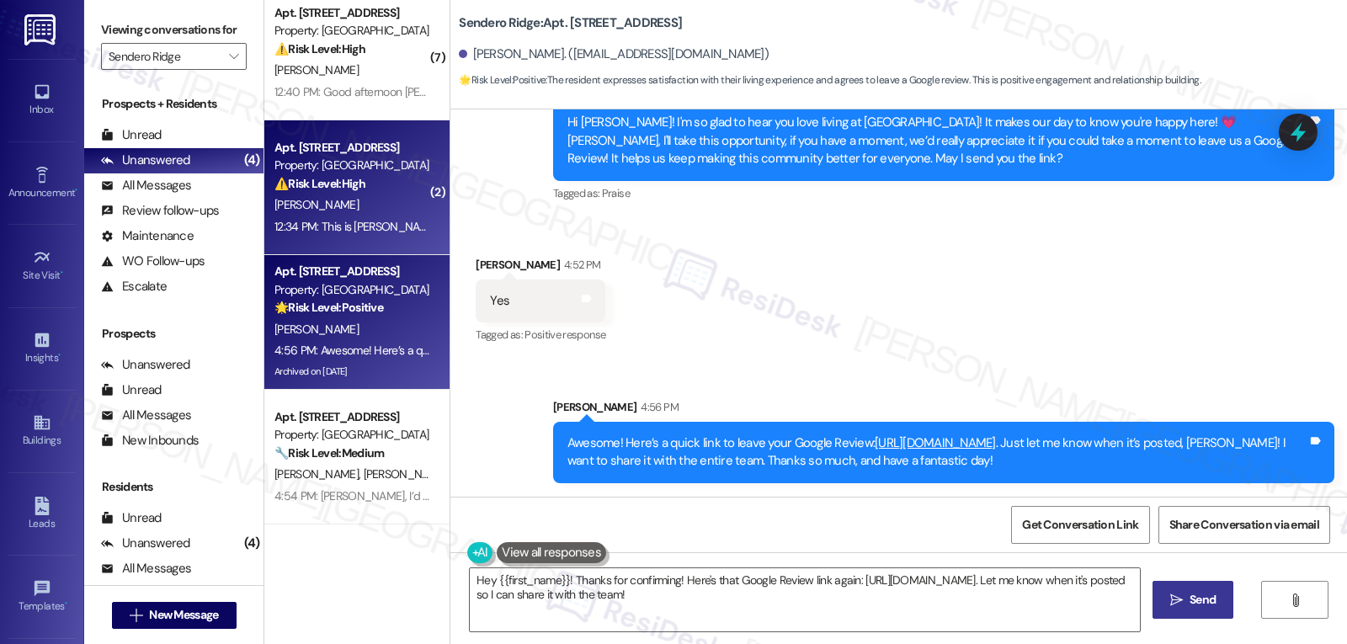
click at [313, 226] on div "12:34 PM: This is [PERSON_NAME] Please take me off your text list [PERSON_NAME]…" at bounding box center [792, 226] width 1036 height 15
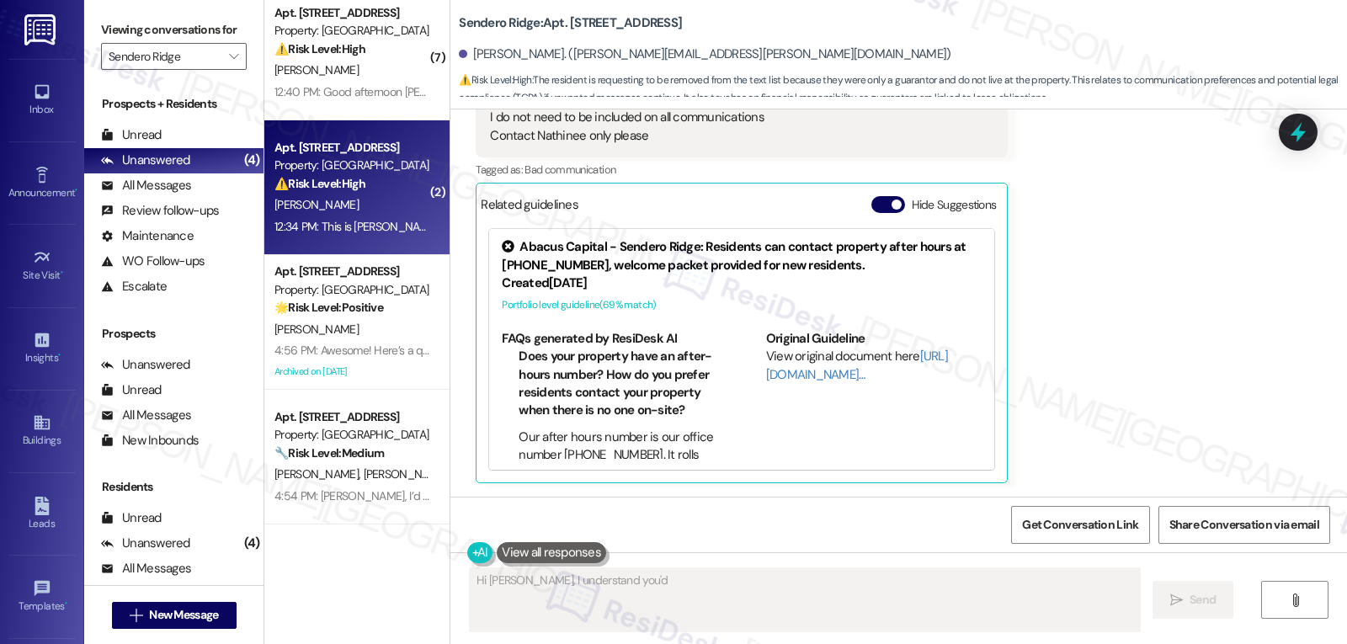
scroll to position [942, 0]
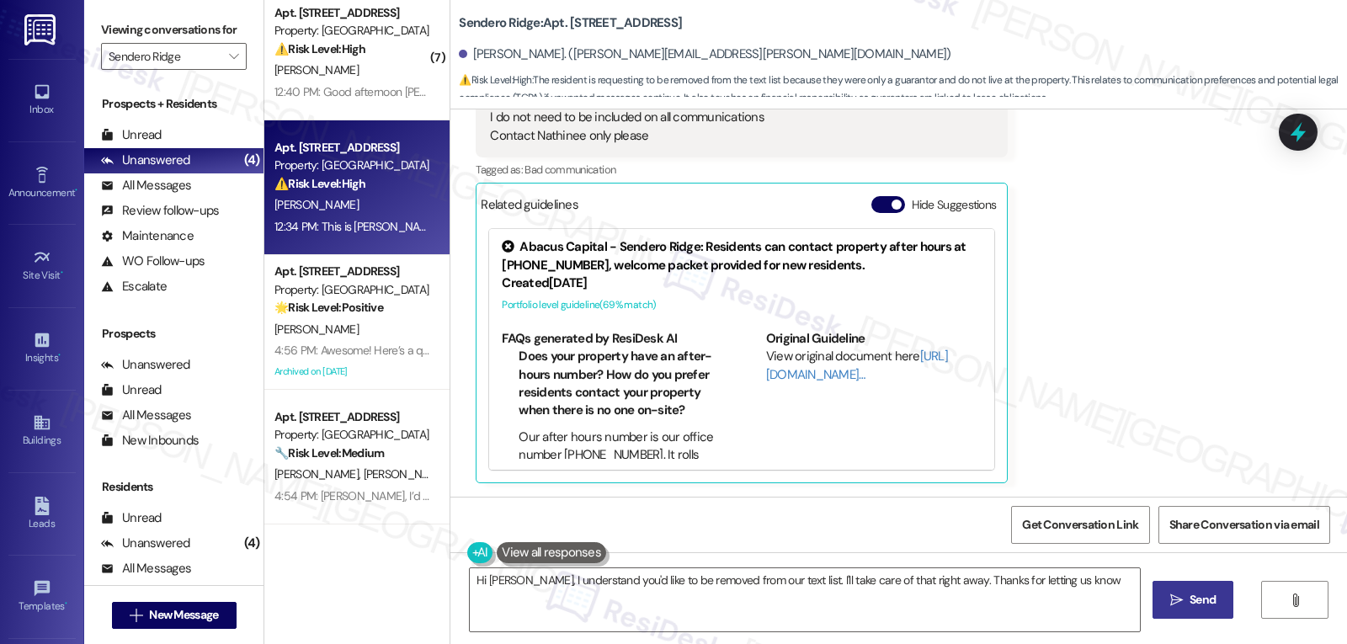
type textarea "Hi [PERSON_NAME], I understand you'd like to be removed from our text list. I'l…"
click at [1057, 312] on div "Received via SMS [PERSON_NAME] Question 12:34 PM This is [PERSON_NAME] Please t…" at bounding box center [898, 218] width 897 height 555
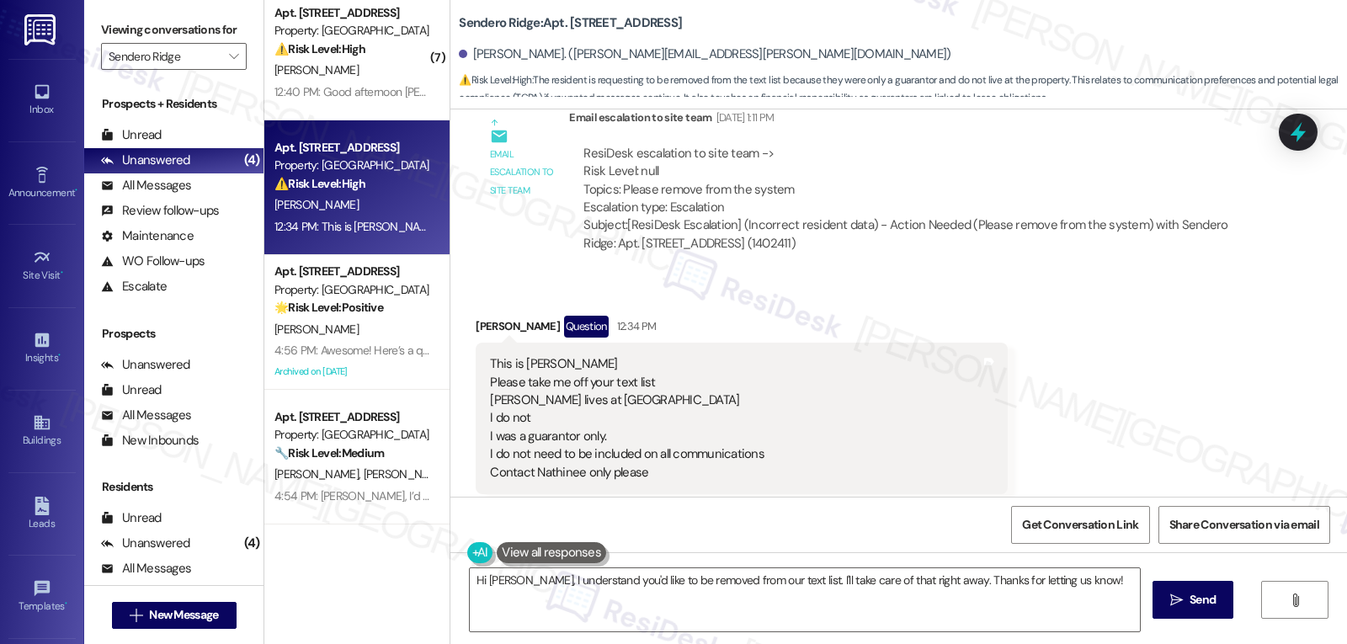
click at [480, 331] on div "[PERSON_NAME] Question 12:34 PM" at bounding box center [742, 329] width 532 height 27
copy div "[PERSON_NAME]"
click at [1296, 130] on icon at bounding box center [1298, 133] width 20 height 26
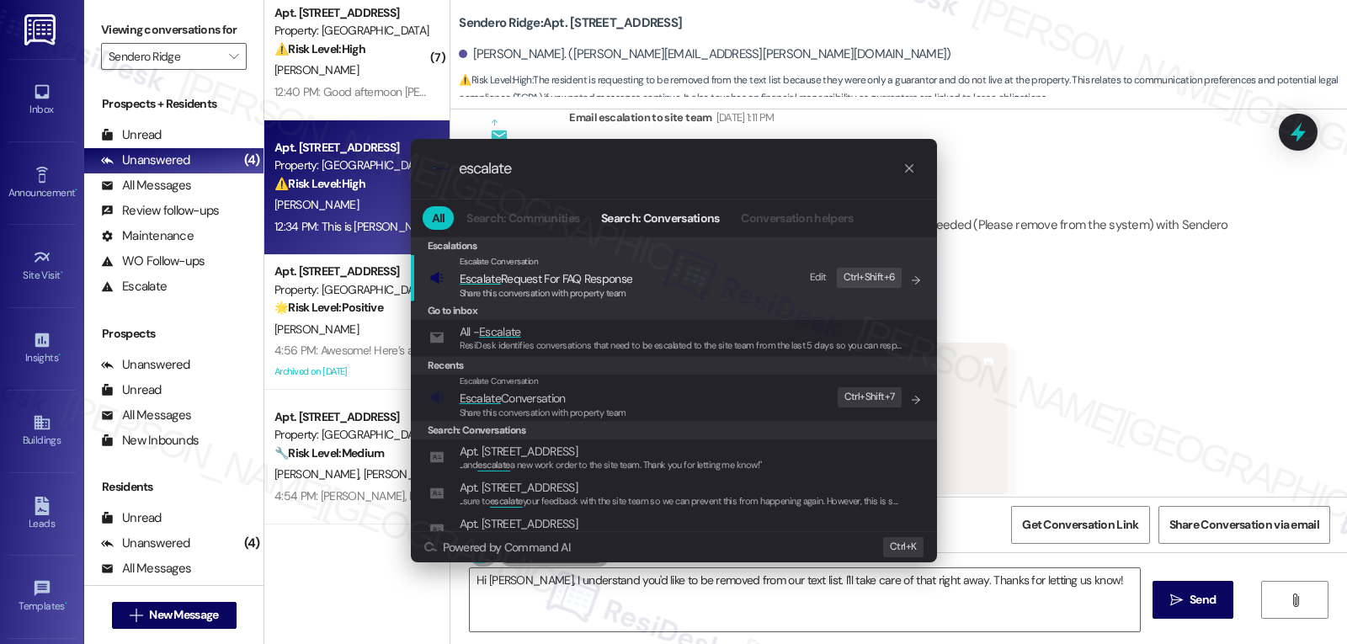
type input "escalate"
click at [541, 410] on span "Share this conversation with property team" at bounding box center [543, 413] width 167 height 12
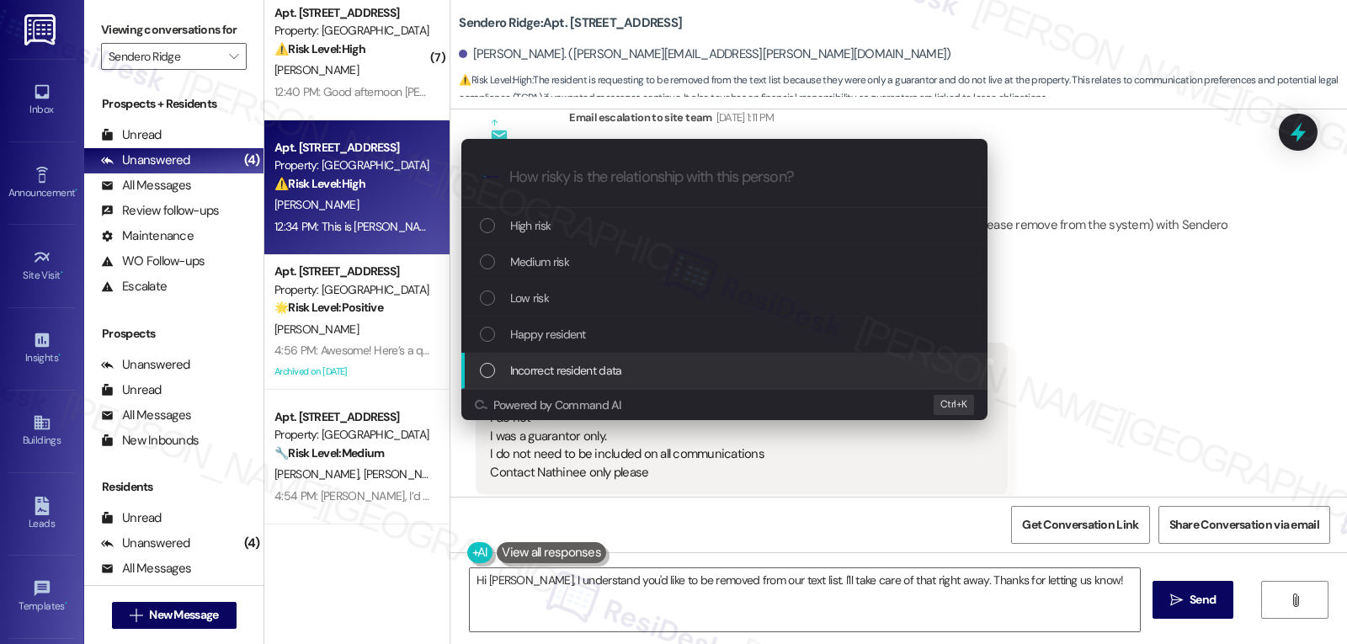
click at [566, 375] on span "Incorrect resident data" at bounding box center [566, 370] width 112 height 19
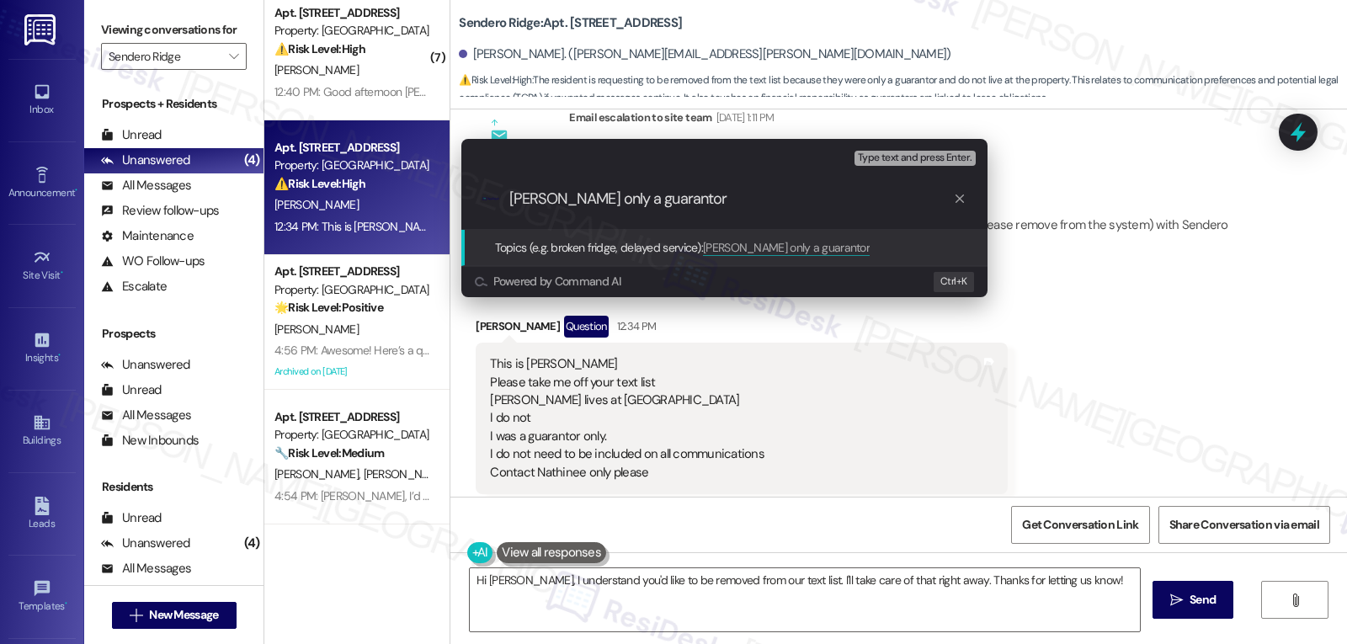
type input "[PERSON_NAME] only a guarantor"
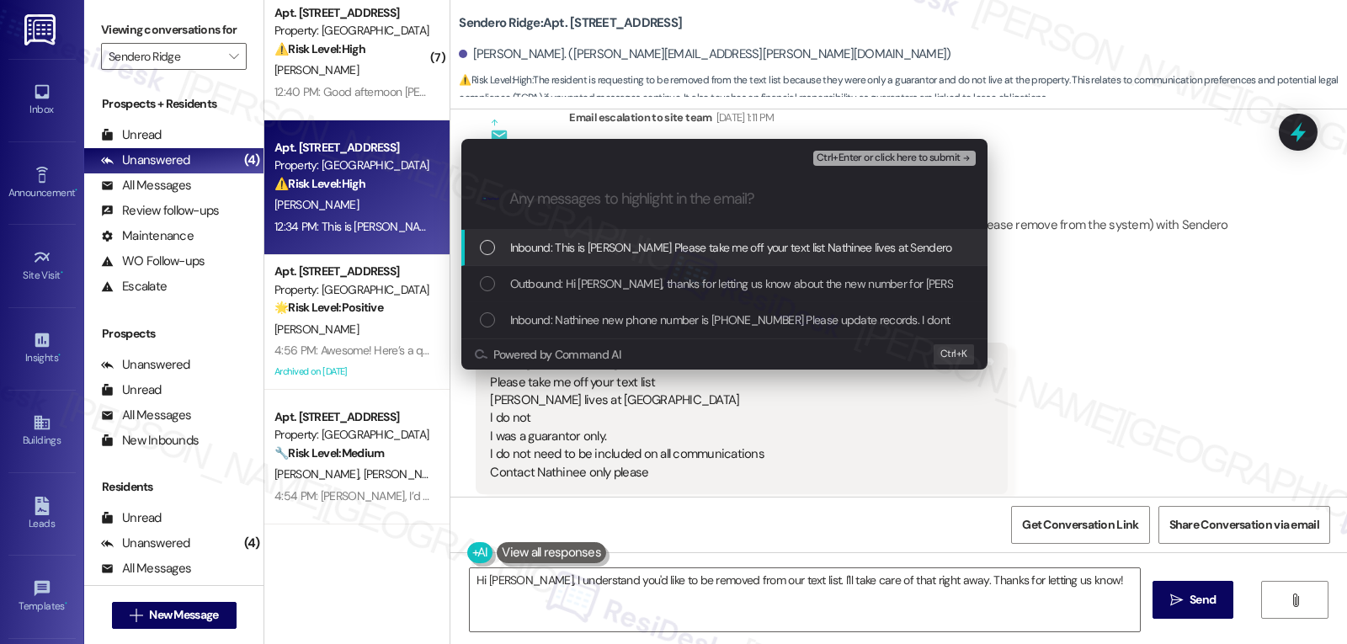
click at [589, 256] on span "Inbound: This is [PERSON_NAME] Please take me off your text list Nathinee lives…" at bounding box center [1006, 247] width 993 height 19
click at [1172, 351] on div "Escalate Conversation Incorrect resident data [PERSON_NAME] only a guarantor In…" at bounding box center [673, 322] width 1347 height 644
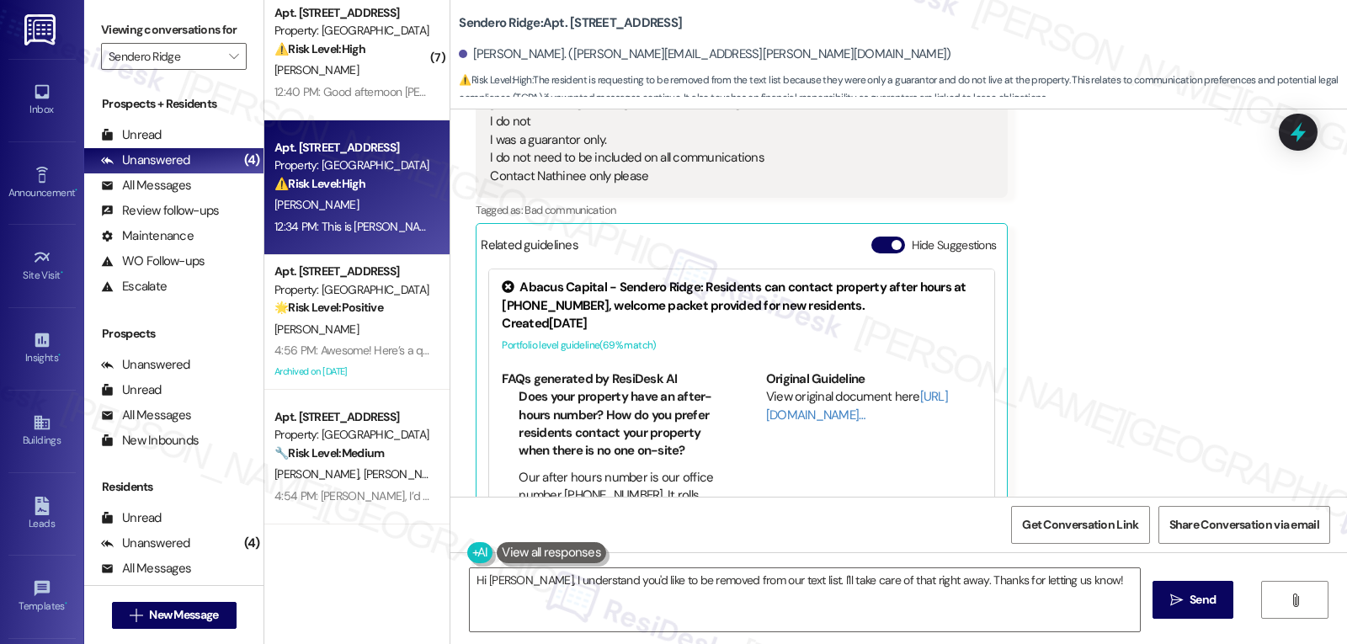
scroll to position [942, 0]
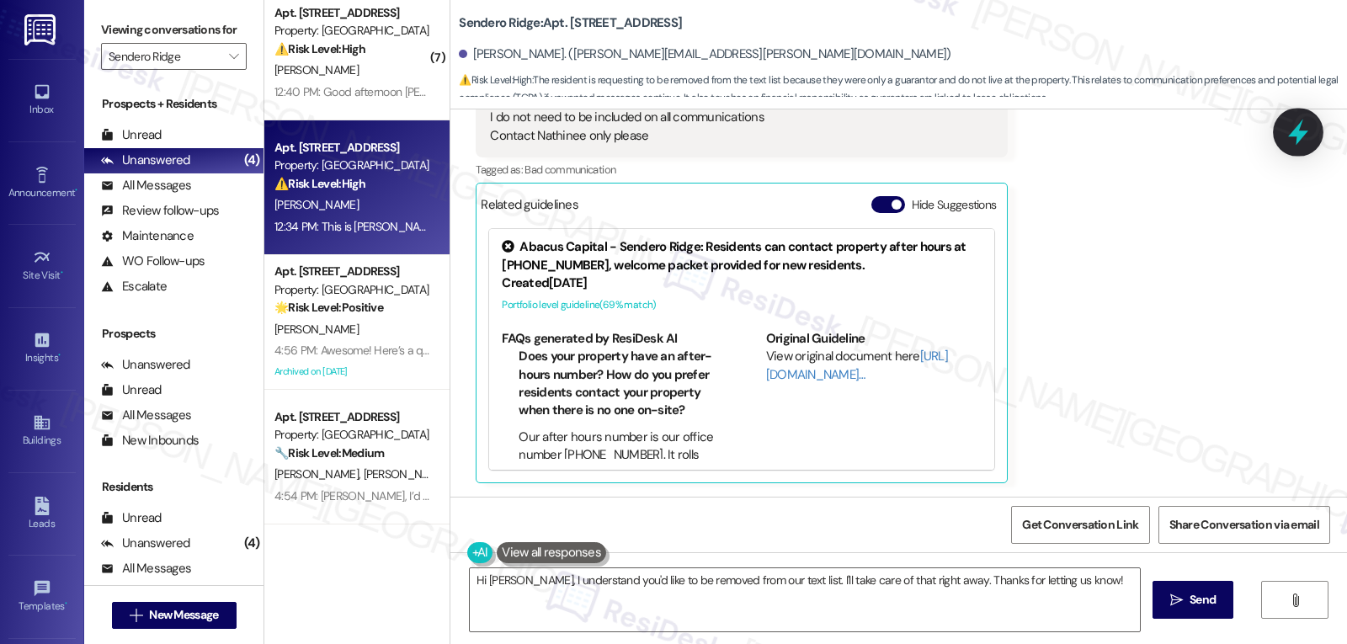
click at [1290, 132] on icon at bounding box center [1298, 132] width 29 height 29
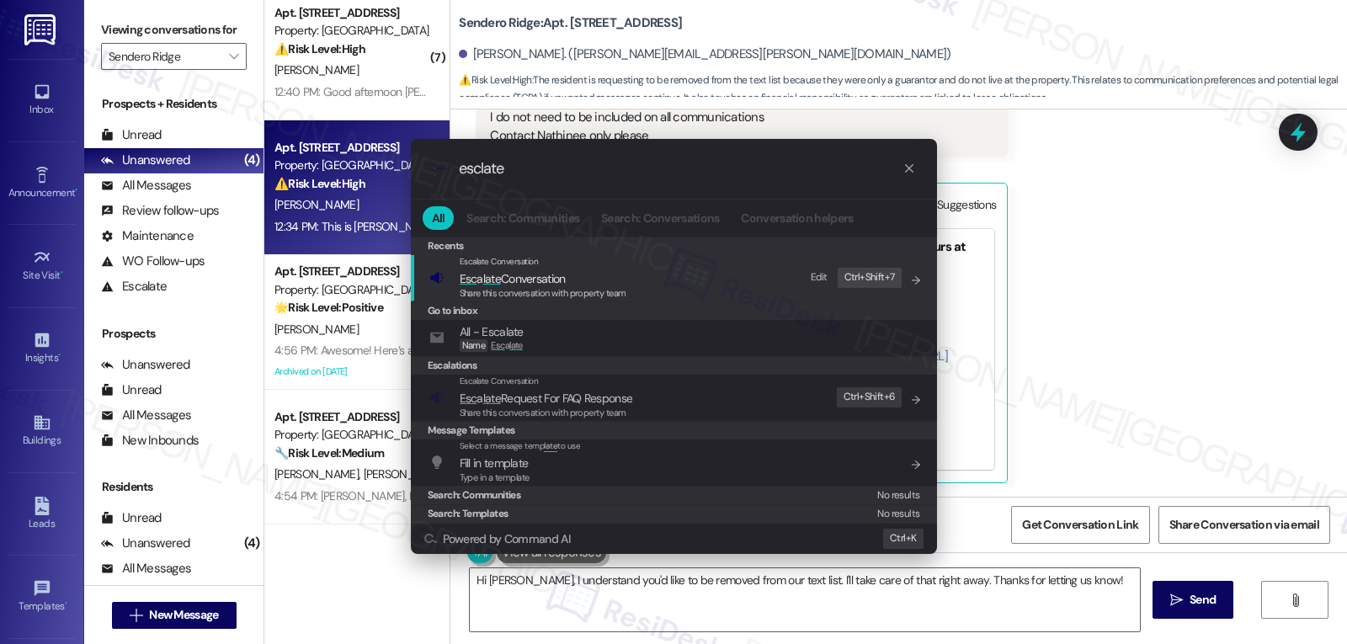
type input "esclate"
click at [557, 286] on div "Share this conversation with property team" at bounding box center [543, 293] width 167 height 15
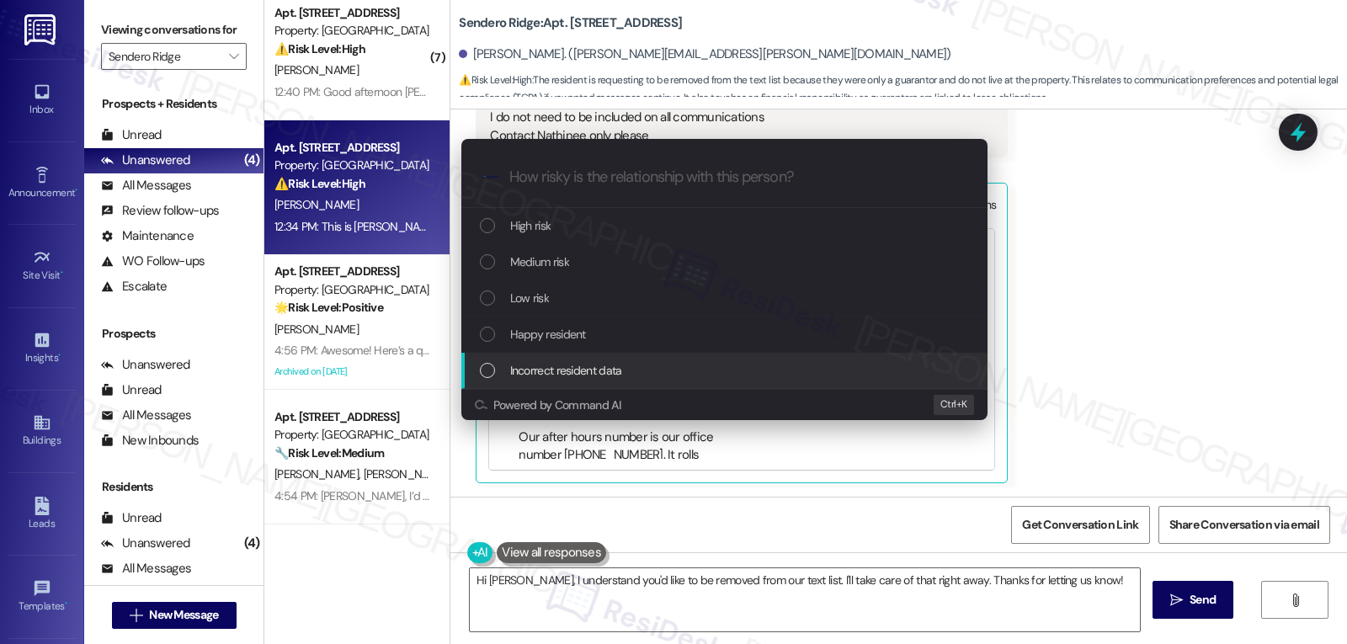
click at [590, 378] on span "Incorrect resident data" at bounding box center [566, 370] width 112 height 19
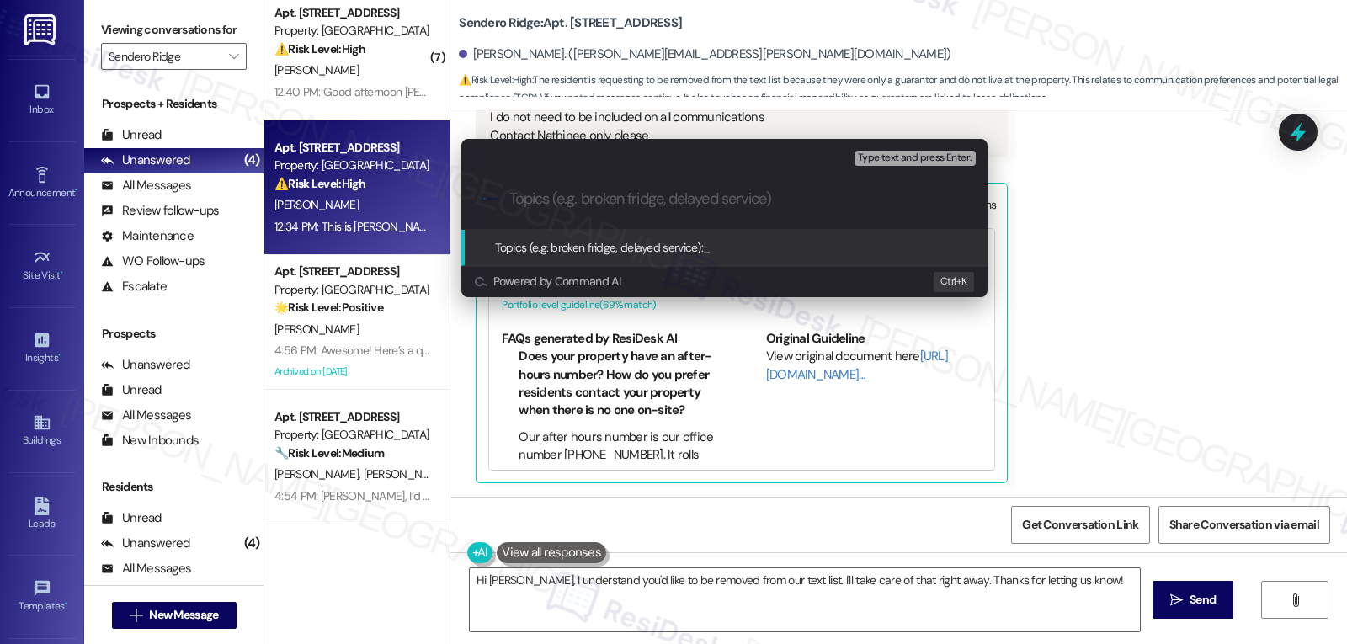
paste input "[PERSON_NAME] only a guarantor"
type input "[PERSON_NAME] only a guarantor"
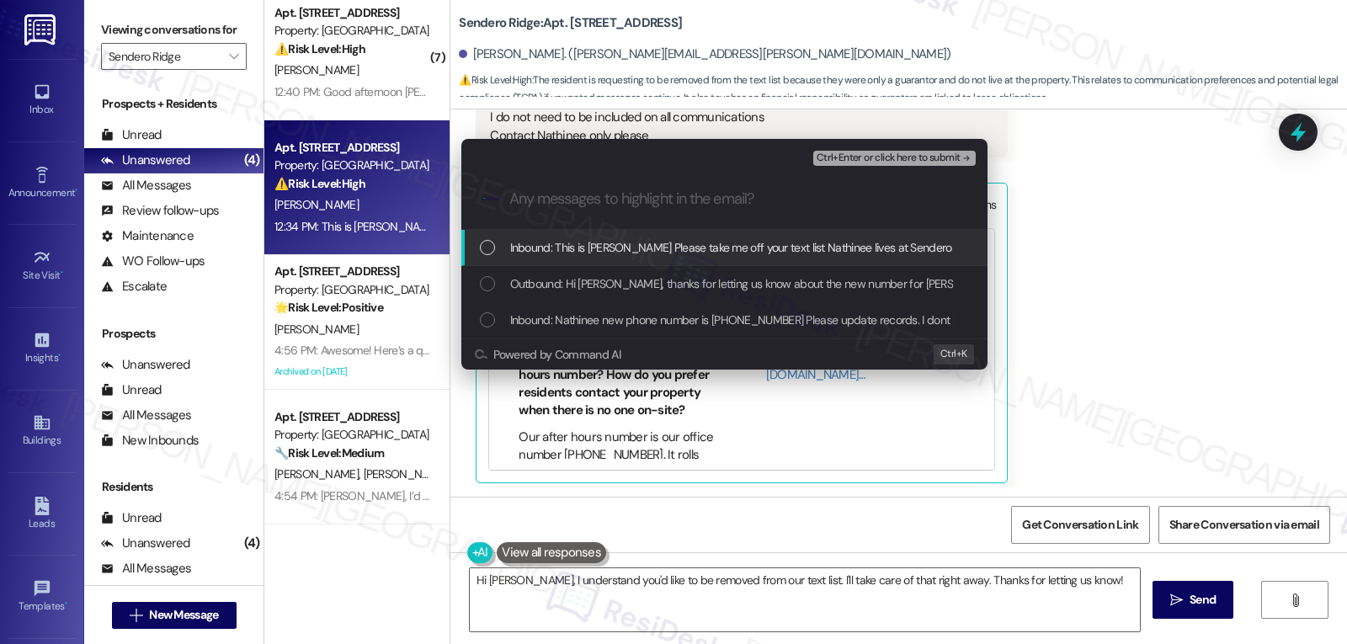
click at [621, 249] on span "Inbound: This is [PERSON_NAME] Please take me off your text list Nathinee lives…" at bounding box center [1006, 247] width 993 height 19
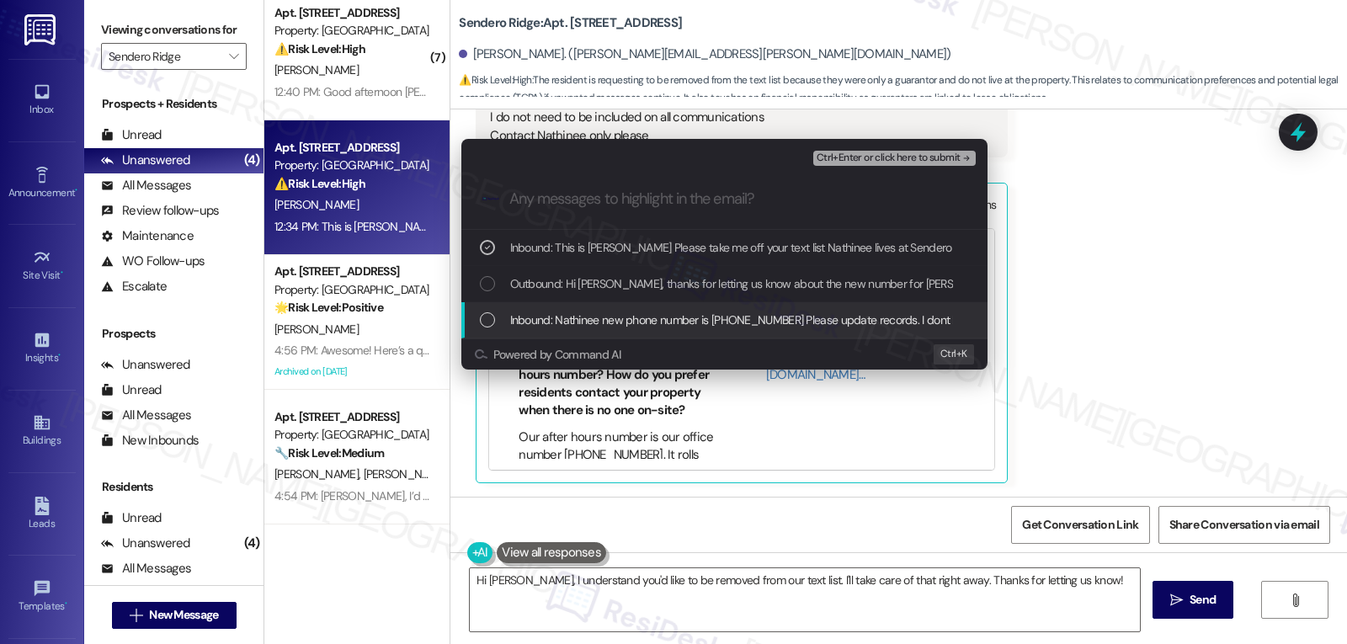
click at [653, 325] on span "Inbound: Nathinee new phone number is [PHONE_NUMBER] Please update records. I d…" at bounding box center [951, 320] width 883 height 19
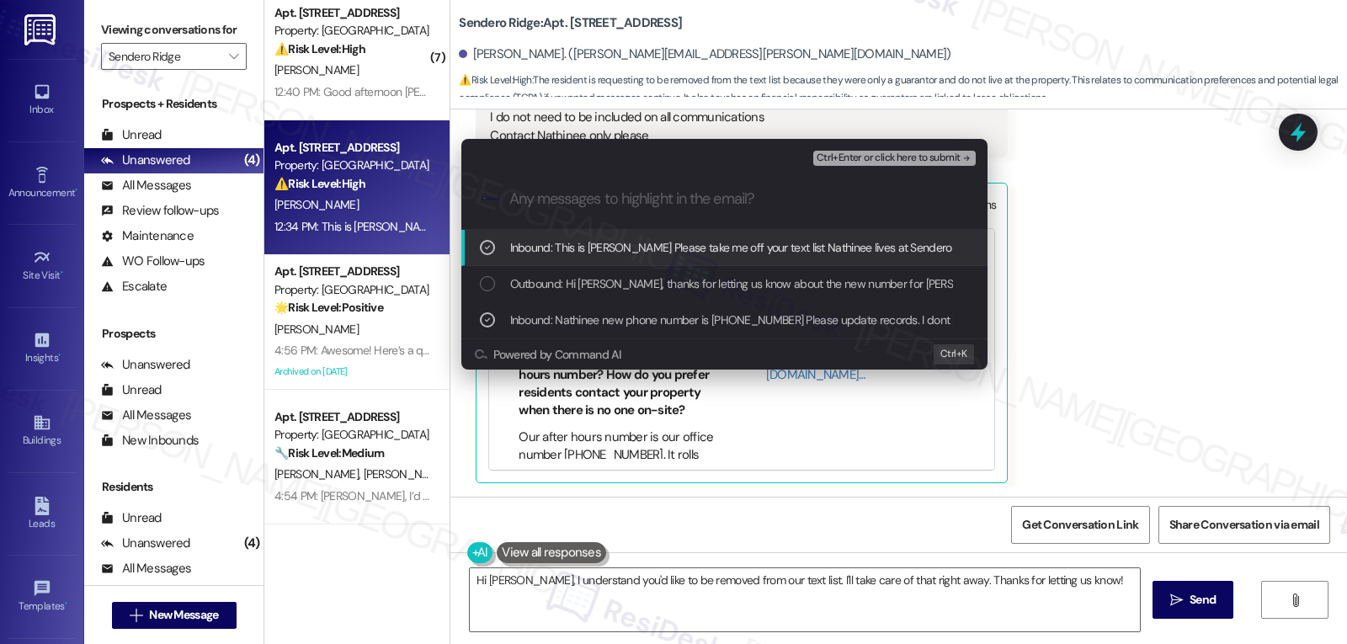
click at [883, 152] on span "Ctrl+Enter or click here to submit" at bounding box center [889, 158] width 144 height 12
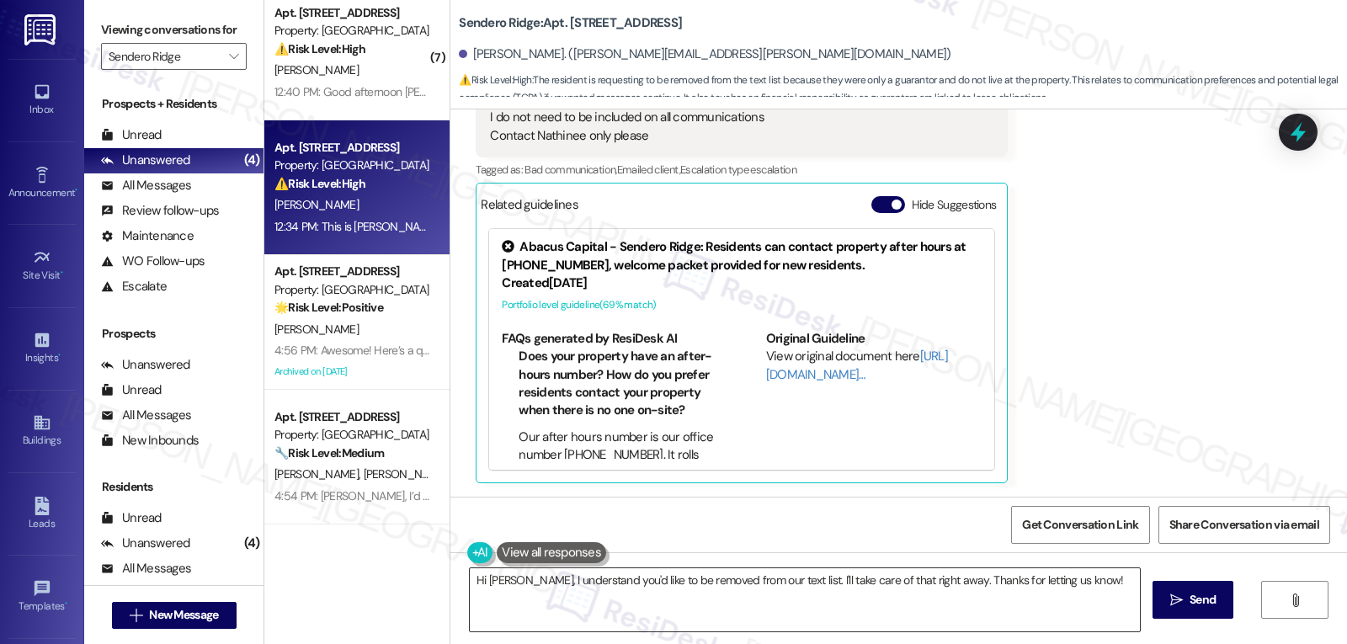
click at [924, 587] on textarea "Hi [PERSON_NAME], I understand you'd like to be removed from our text list. I'l…" at bounding box center [805, 599] width 670 height 63
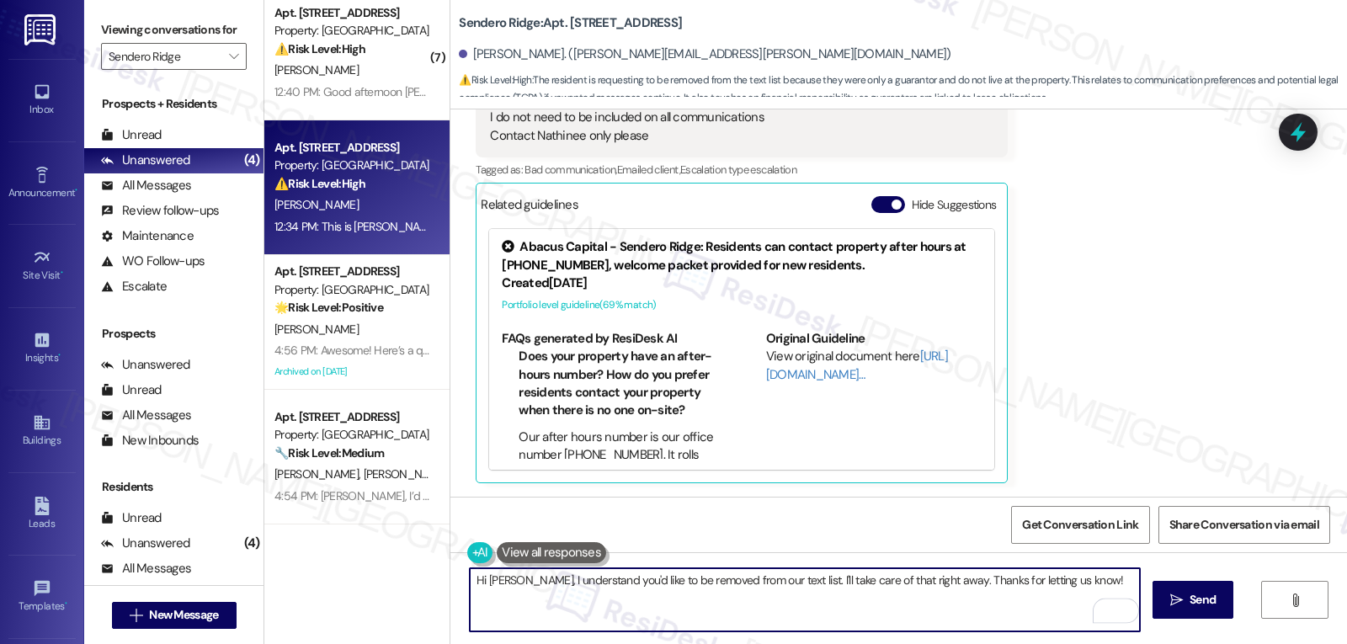
drag, startPoint x: 925, startPoint y: 583, endPoint x: 514, endPoint y: 573, distance: 411.8
click at [514, 573] on textarea "Hi [PERSON_NAME], I understand you'd like to be removed from our text list. I'l…" at bounding box center [805, 599] width 670 height 63
click at [647, 582] on textarea "Hi [PERSON_NAME], thanks for letting us know!" at bounding box center [805, 599] width 670 height 63
type textarea "Hi [PERSON_NAME], thanks for letting us know!"
click at [1214, 607] on span "Send" at bounding box center [1202, 600] width 33 height 18
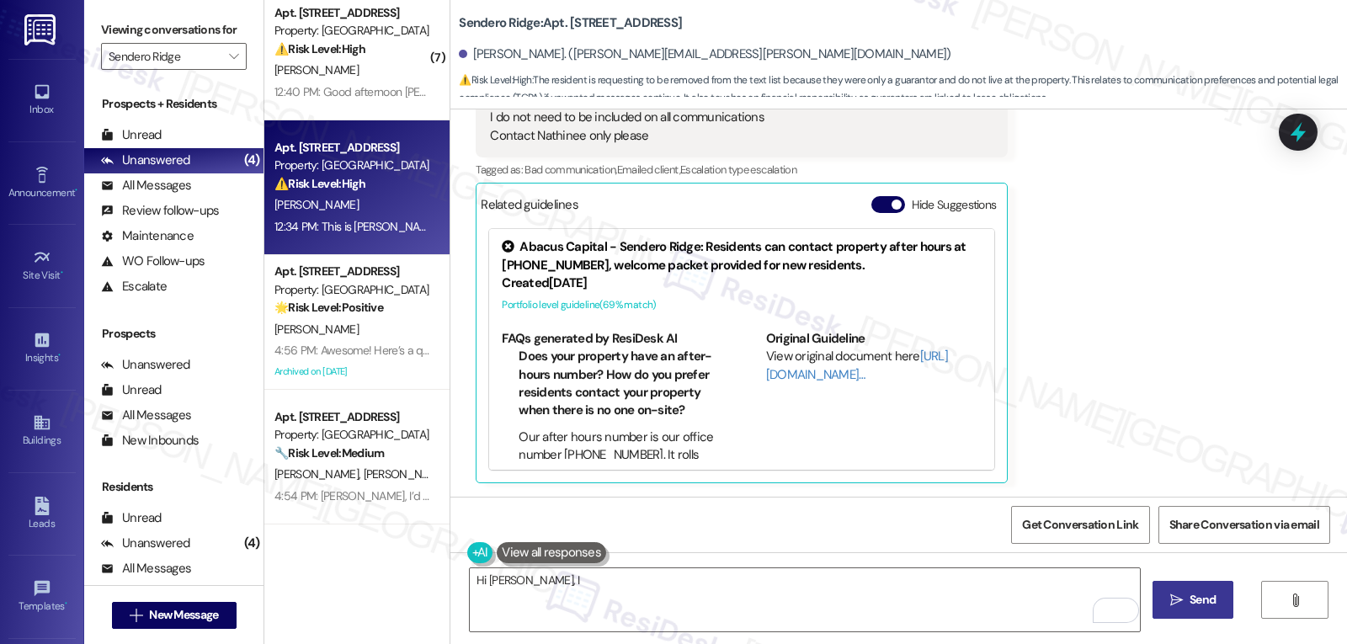
scroll to position [941, 0]
type textarea "Hi [PERSON_NAME], I understand you'd like to be removed from our text list. I'l…"
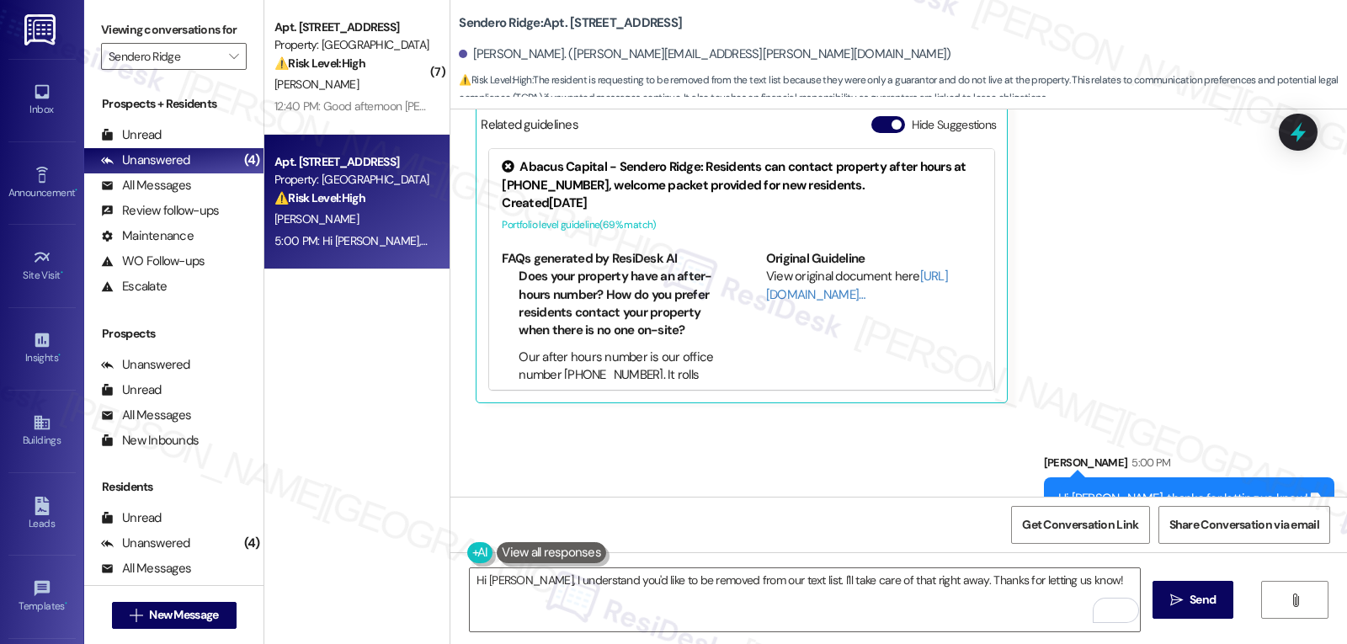
scroll to position [1059, 0]
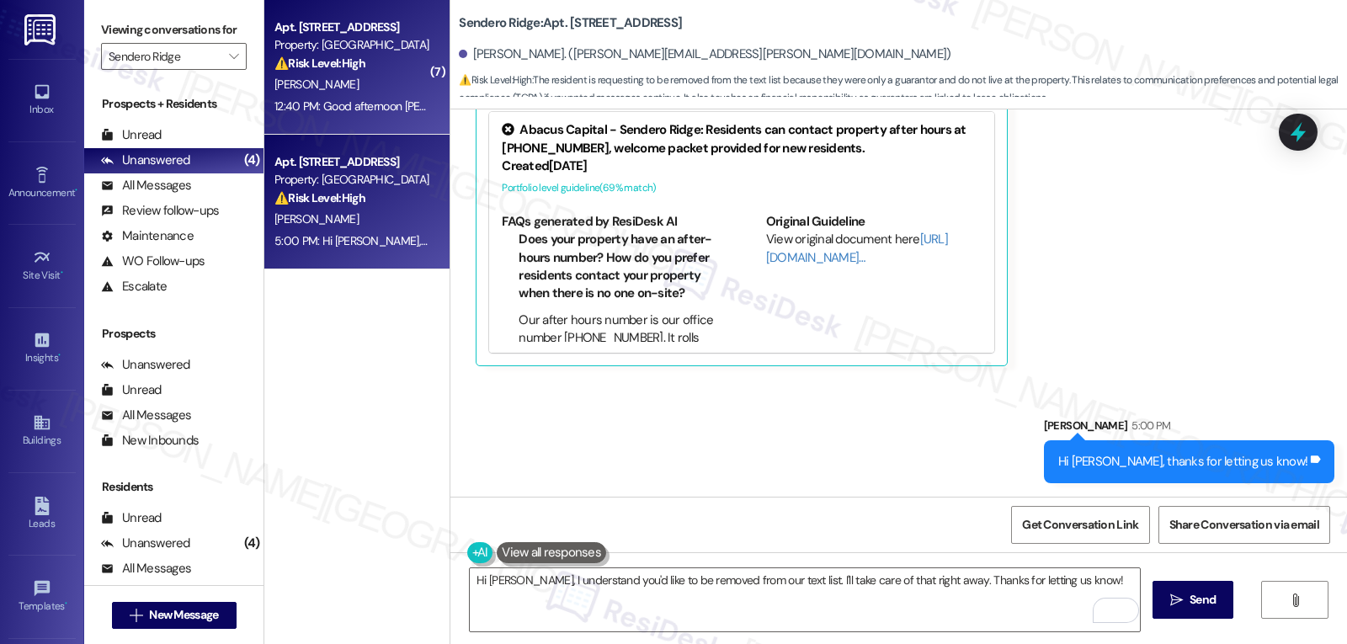
click at [338, 93] on div "[PERSON_NAME]" at bounding box center [352, 84] width 159 height 21
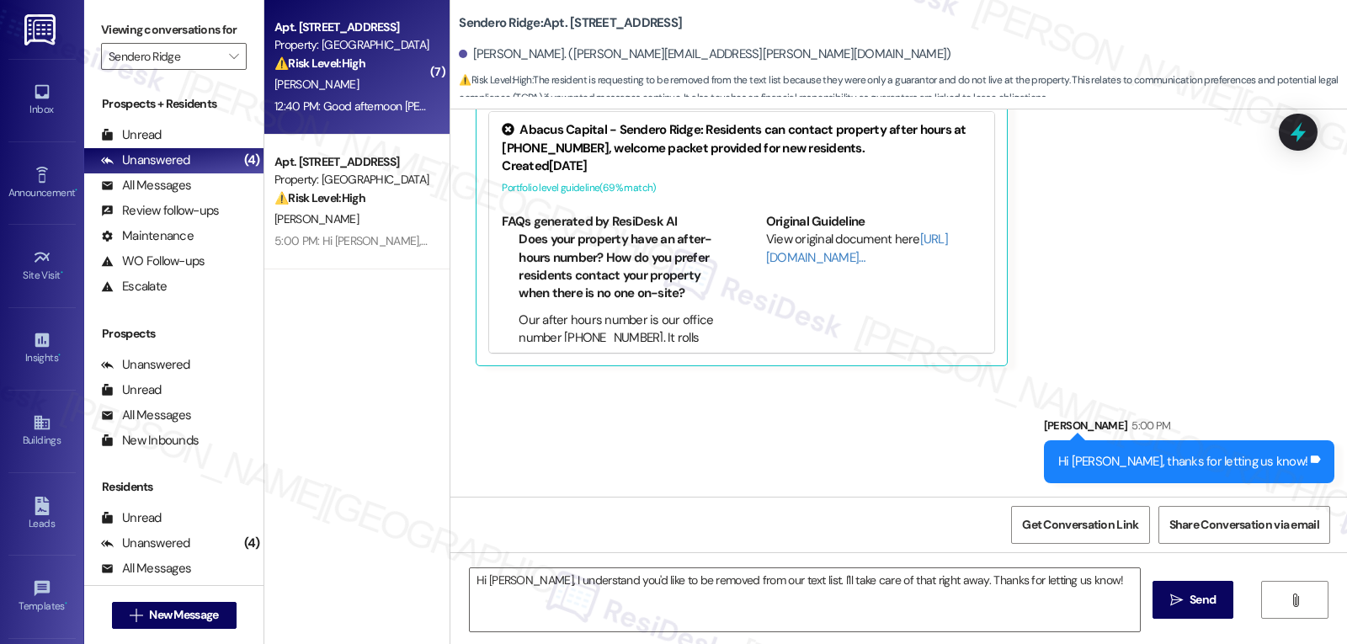
type textarea "Fetching suggested responses. Please feel free to read through the conversation…"
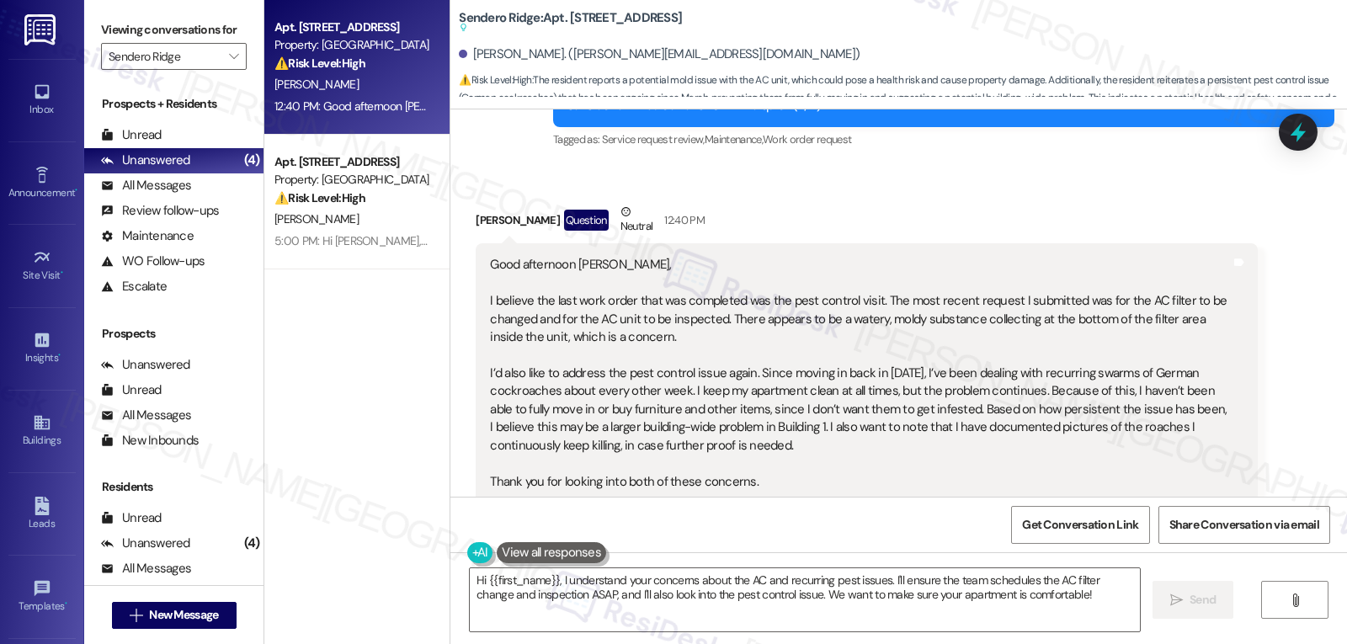
scroll to position [4250, 0]
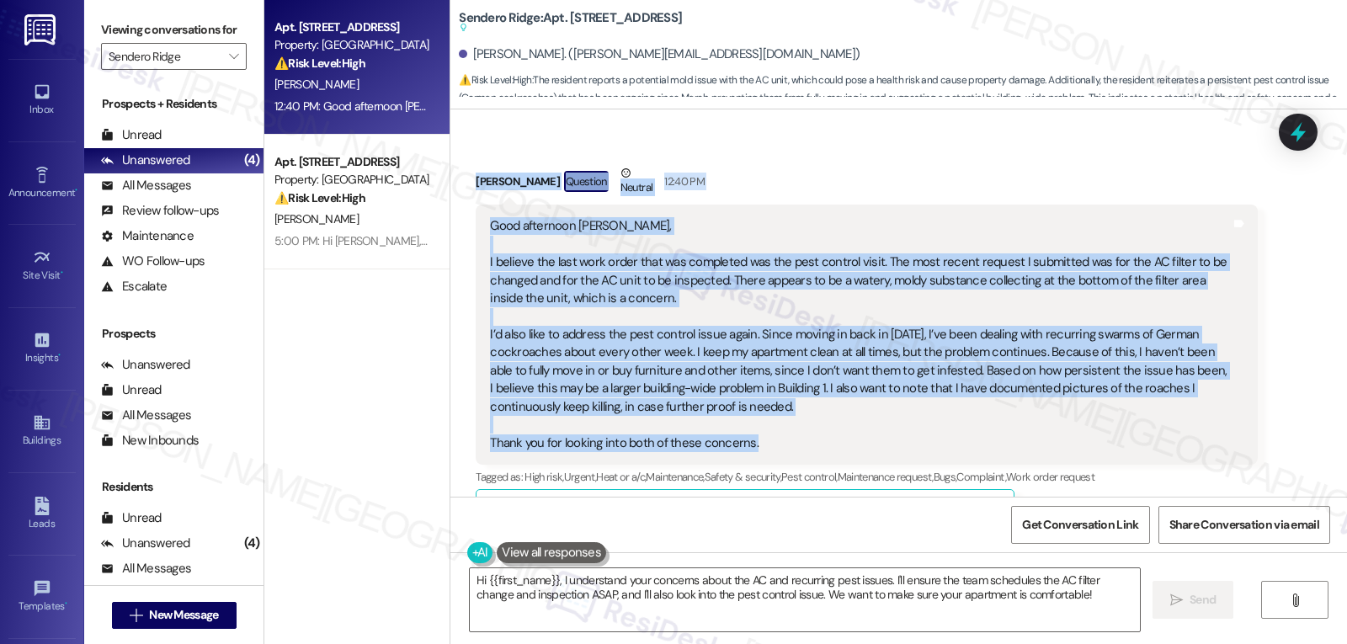
drag, startPoint x: 466, startPoint y: 163, endPoint x: 780, endPoint y: 430, distance: 412.1
click at [780, 430] on div "[PERSON_NAME] Question Neutral 12:40 PM Good afternoon [PERSON_NAME], I believe…" at bounding box center [866, 594] width 781 height 860
copy div "Loremi Dolorsit Ametcons Adipisc 58:72 EL Sedd eiusmodte Incid, U laboree dol m…"
click at [863, 184] on div "[PERSON_NAME] Question Neutral 12:40 PM" at bounding box center [866, 184] width 781 height 41
drag, startPoint x: 452, startPoint y: 163, endPoint x: 796, endPoint y: 424, distance: 431.4
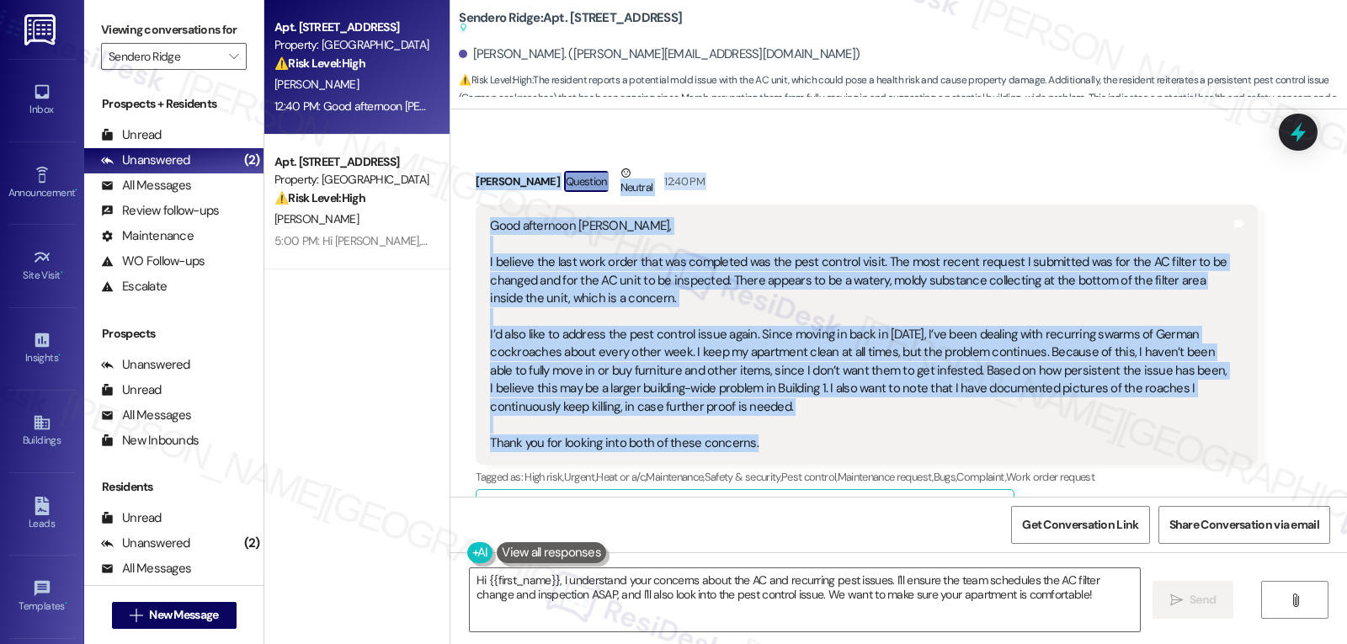
click at [796, 424] on div "Received via SMS [PERSON_NAME] Question Neutral 12:40 PM Good afternoon [PERSON…" at bounding box center [866, 595] width 807 height 886
copy div "Loremi Dolorsit Ametcons Adipisc 58:72 EL Sedd eiusmodte Incid, U laboree dol m…"
click at [795, 589] on textarea "Hi {{first_name}}, I understand your concerns about the AC and recurring pest i…" at bounding box center [805, 599] width 670 height 63
paste textarea "Good afternoon [PERSON_NAME], thank you for sharing these details with me. I co…"
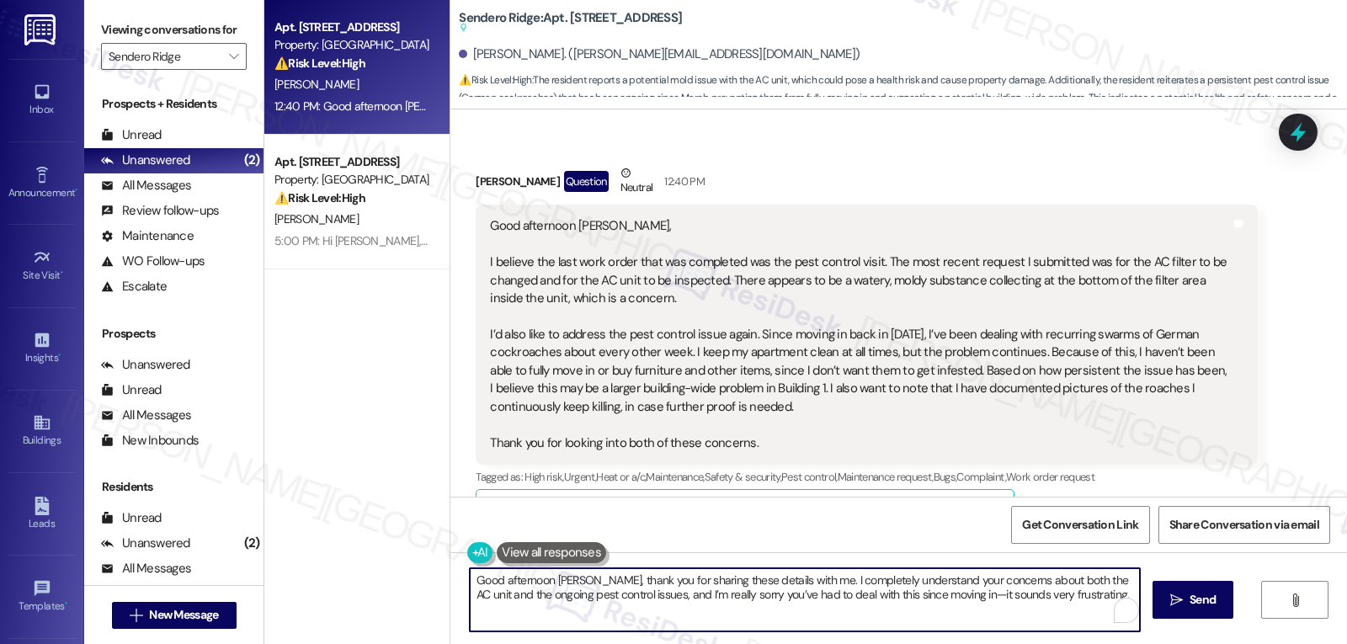
click at [935, 599] on textarea "Good afternoon [PERSON_NAME], thank you for sharing these details with me. I co…" at bounding box center [805, 599] width 670 height 63
click at [1062, 597] on textarea "Good afternoon [PERSON_NAME], thank you for sharing these details with me. I co…" at bounding box center [805, 599] width 670 height 63
click at [1059, 597] on textarea "Good afternoon [PERSON_NAME], thank you for sharing these details with me. I co…" at bounding box center [805, 599] width 670 height 63
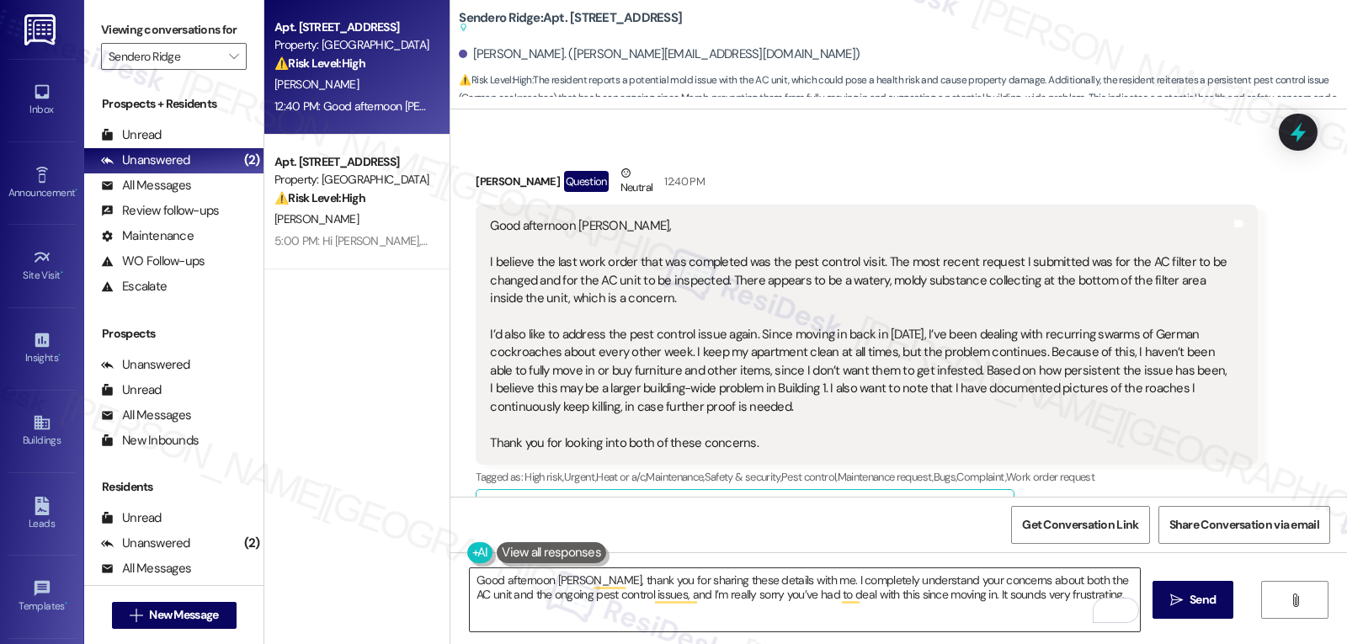
click at [1069, 601] on textarea "Good afternoon [PERSON_NAME], thank you for sharing these details with me. I co…" at bounding box center [805, 599] width 670 height 63
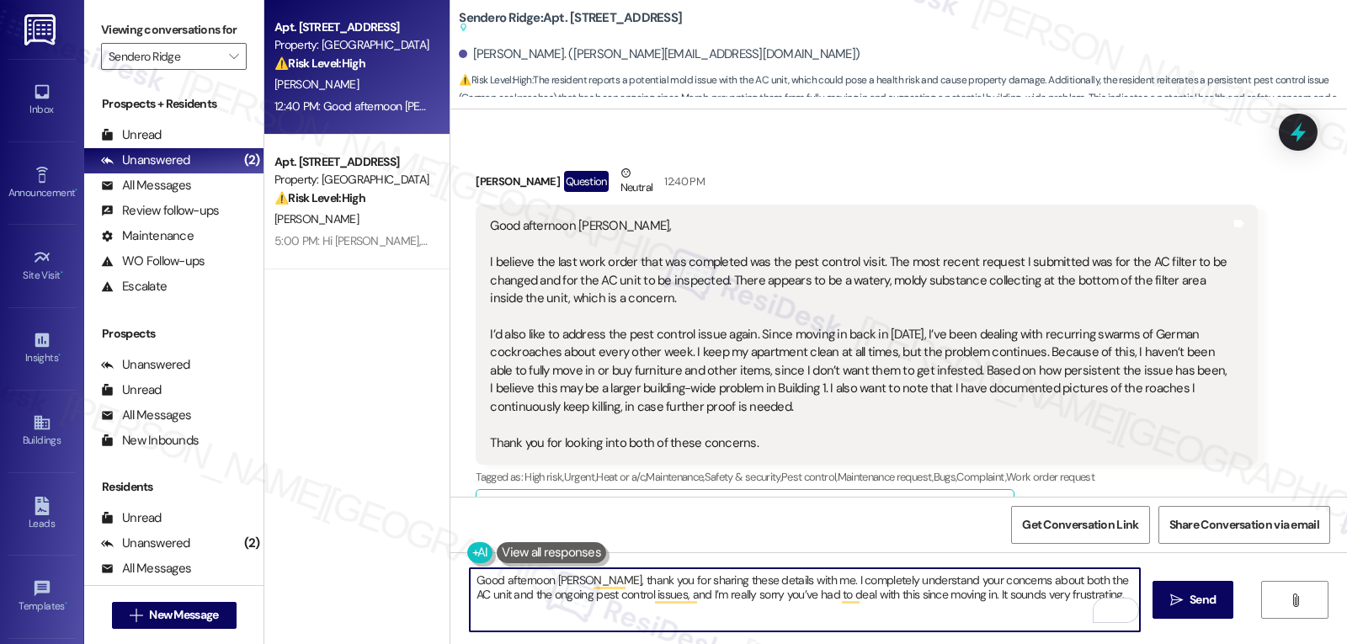
paste textarea "I’ll make sure to pass along your request for an AC filter change and inspectio…"
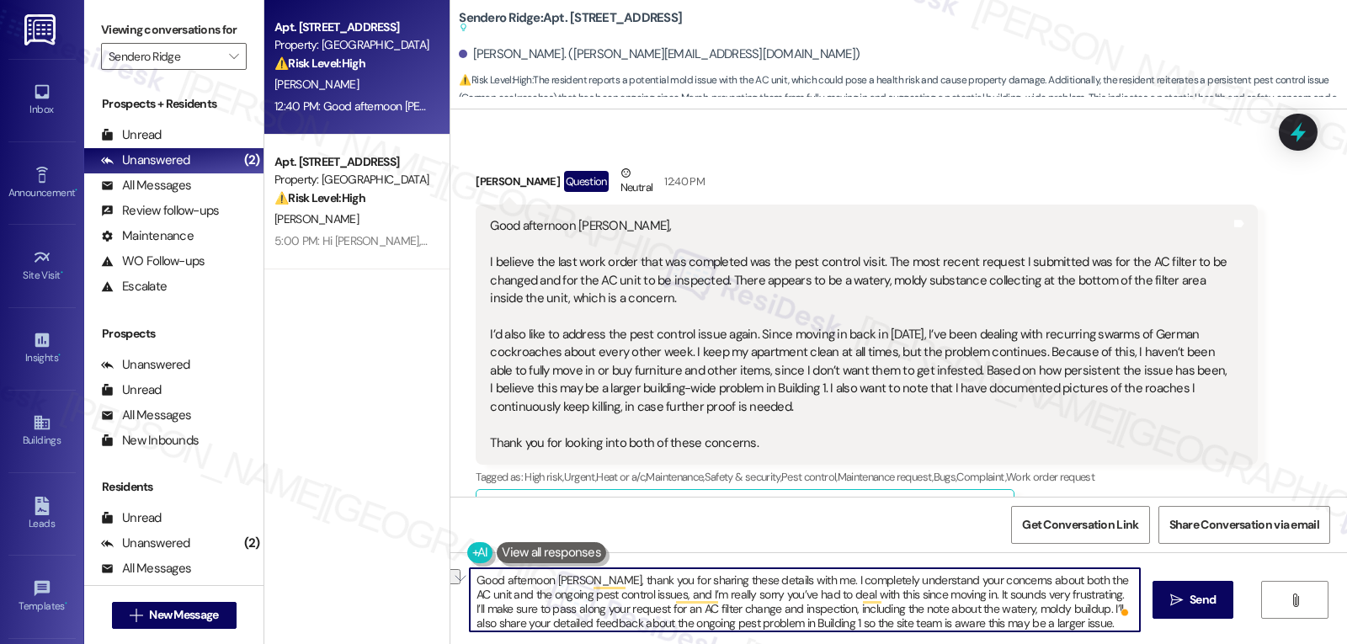
drag, startPoint x: 501, startPoint y: 613, endPoint x: 557, endPoint y: 613, distance: 55.6
click at [557, 613] on textarea "Good afternoon [PERSON_NAME], thank you for sharing these details with me. I co…" at bounding box center [805, 599] width 670 height 63
click at [953, 612] on textarea "Good afternoon [PERSON_NAME], thank you for sharing these details with me. I co…" at bounding box center [805, 599] width 670 height 63
drag, startPoint x: 956, startPoint y: 611, endPoint x: 1021, endPoint y: 607, distance: 65.0
click at [1021, 607] on textarea "Good afternoon [PERSON_NAME], thank you for sharing these details with me. I co…" at bounding box center [805, 599] width 670 height 63
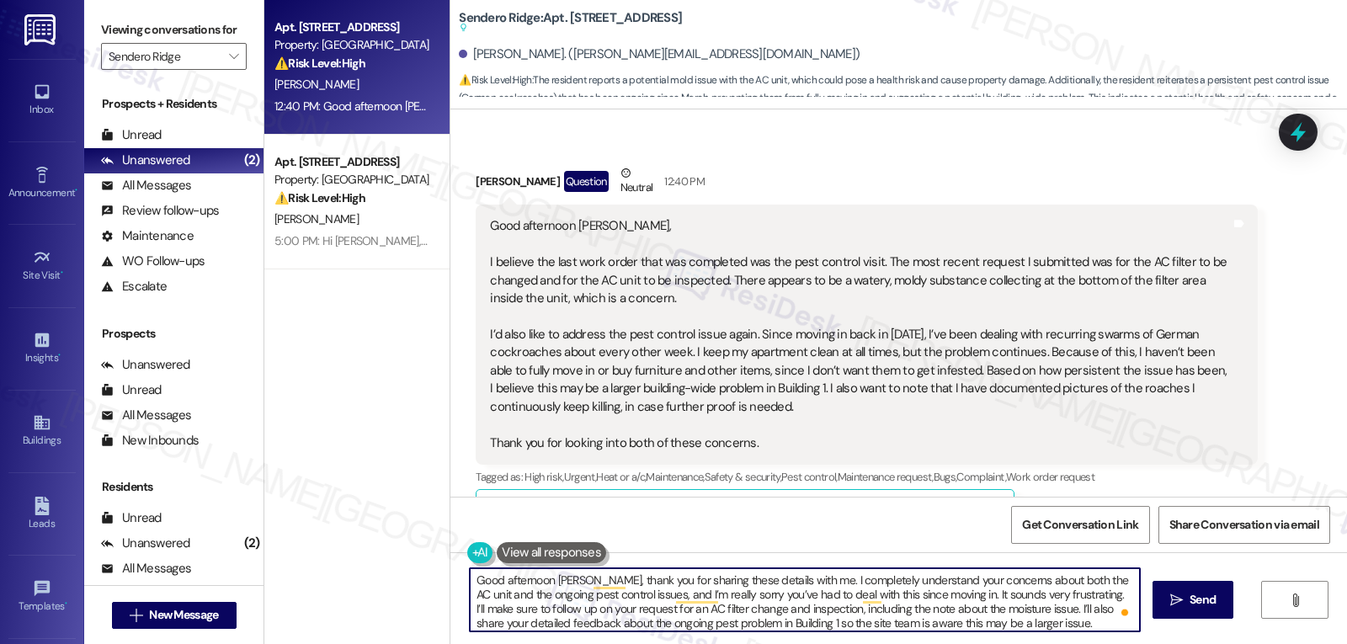
click at [1065, 626] on textarea "Good afternoon [PERSON_NAME], thank you for sharing these details with me. I co…" at bounding box center [805, 599] width 670 height 63
click at [827, 622] on textarea "Good afternoon [PERSON_NAME], thank you for sharing these details with me. I co…" at bounding box center [805, 599] width 670 height 63
click at [1118, 624] on textarea "Good afternoon Joseph, thank you for sharing these details with me. I completel…" at bounding box center [805, 599] width 670 height 63
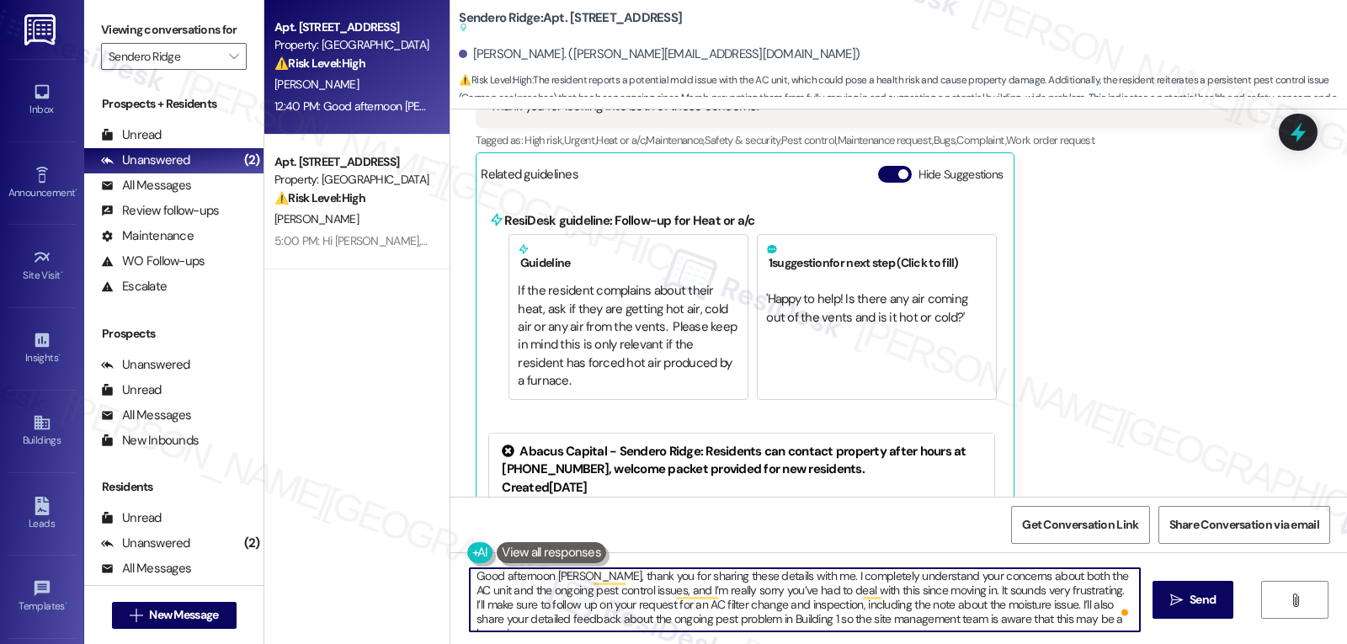
scroll to position [4082, 0]
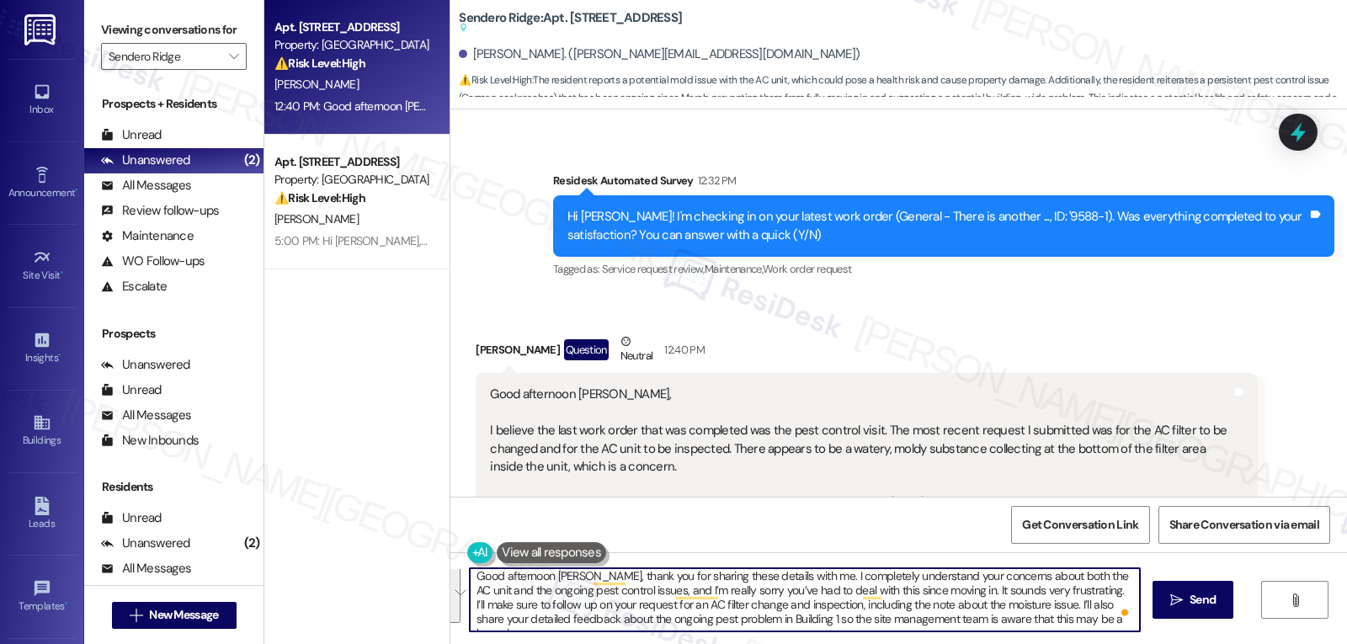
type textarea "Good afternoon Joseph, thank you for sharing these details with me. I completel…"
click at [760, 533] on div "Get Conversation Link Share Conversation via email" at bounding box center [898, 525] width 897 height 56
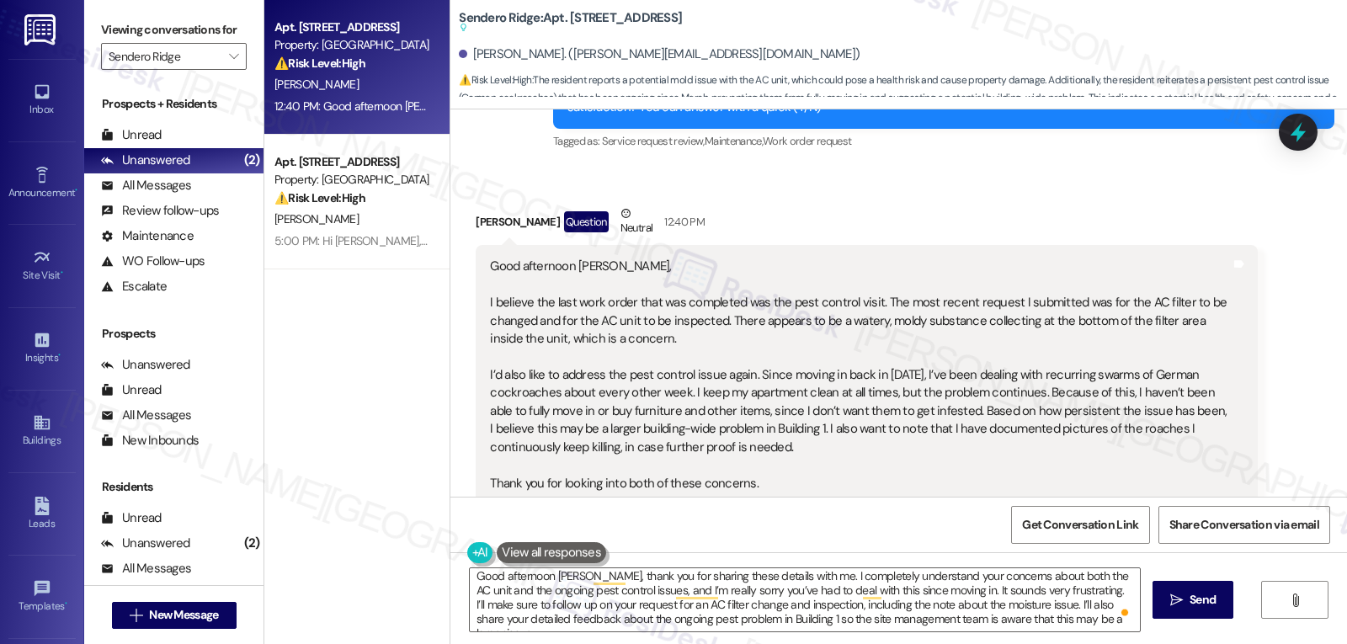
scroll to position [4250, 0]
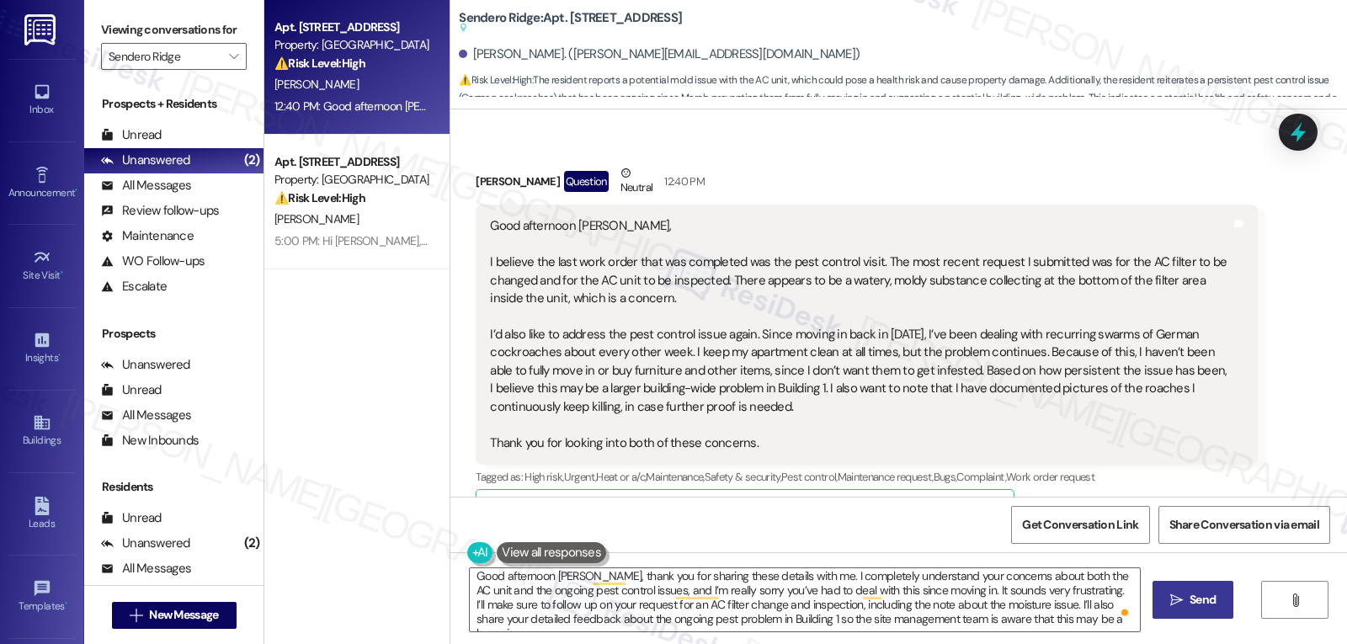
click at [1196, 602] on span "Send" at bounding box center [1203, 600] width 26 height 18
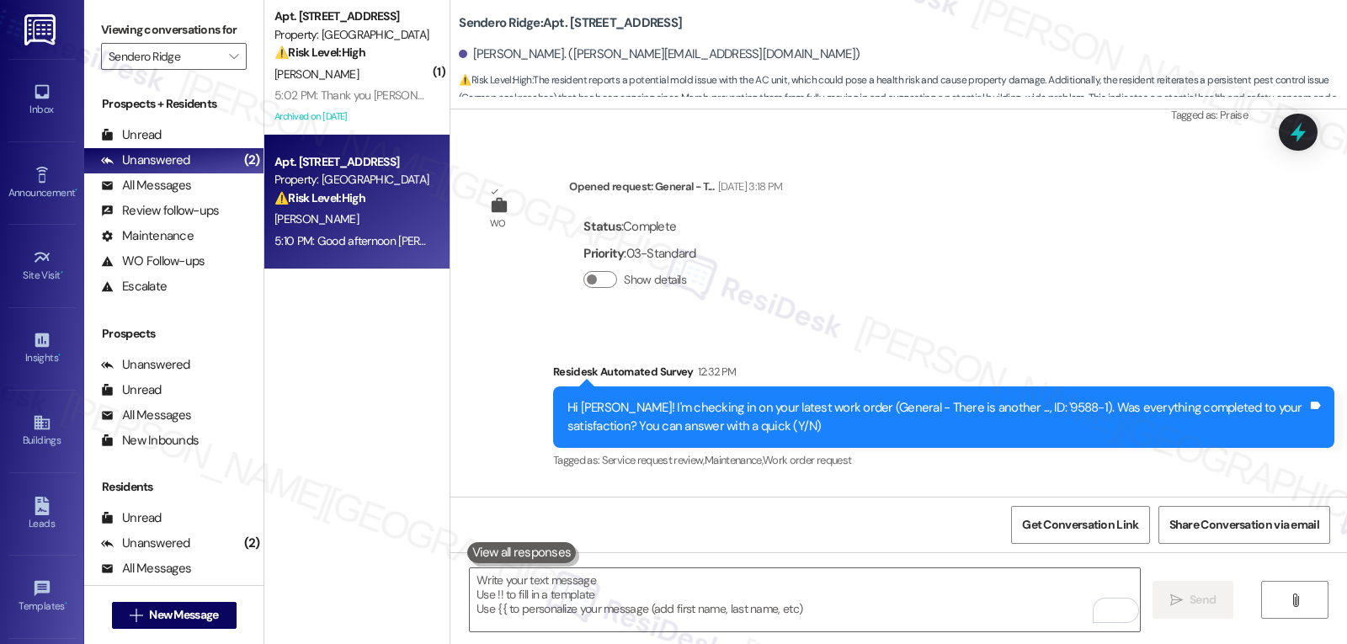
scroll to position [3869, 0]
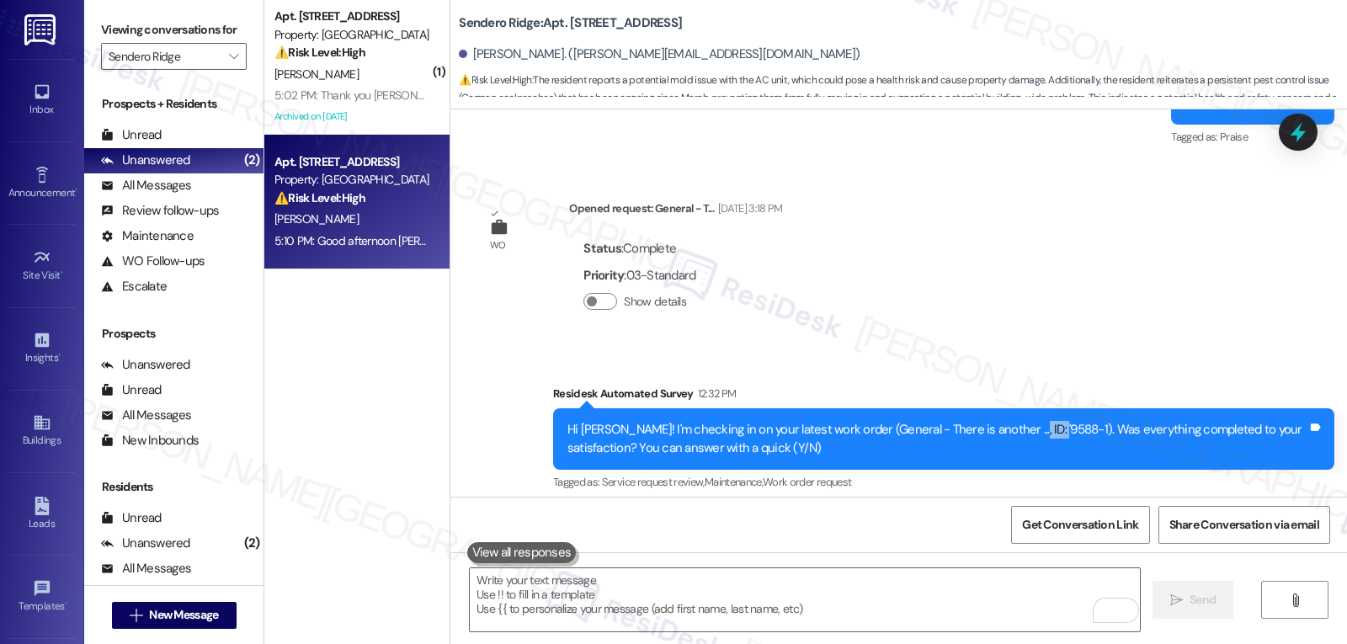
drag, startPoint x: 997, startPoint y: 413, endPoint x: 1032, endPoint y: 407, distance: 35.8
click at [1032, 421] on div "Hi Joseph! I'm checking in on your latest work order (General - There is anothe…" at bounding box center [937, 439] width 740 height 36
copy div "9588-1"
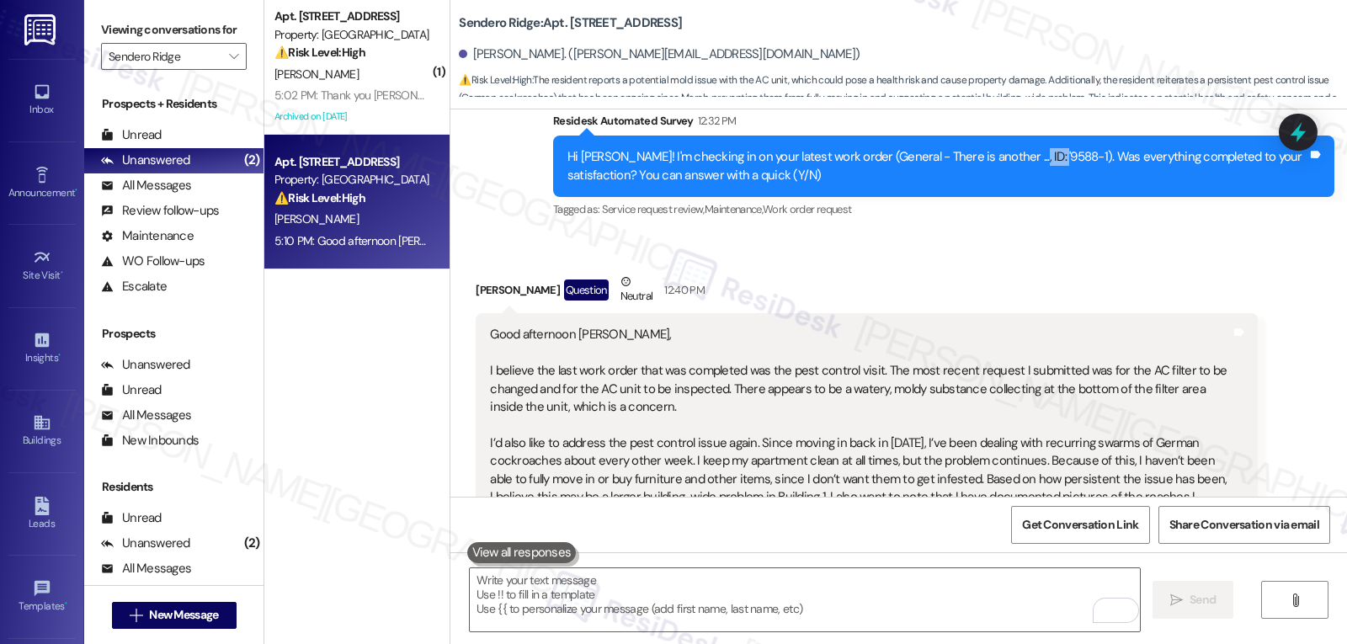
scroll to position [4711, 0]
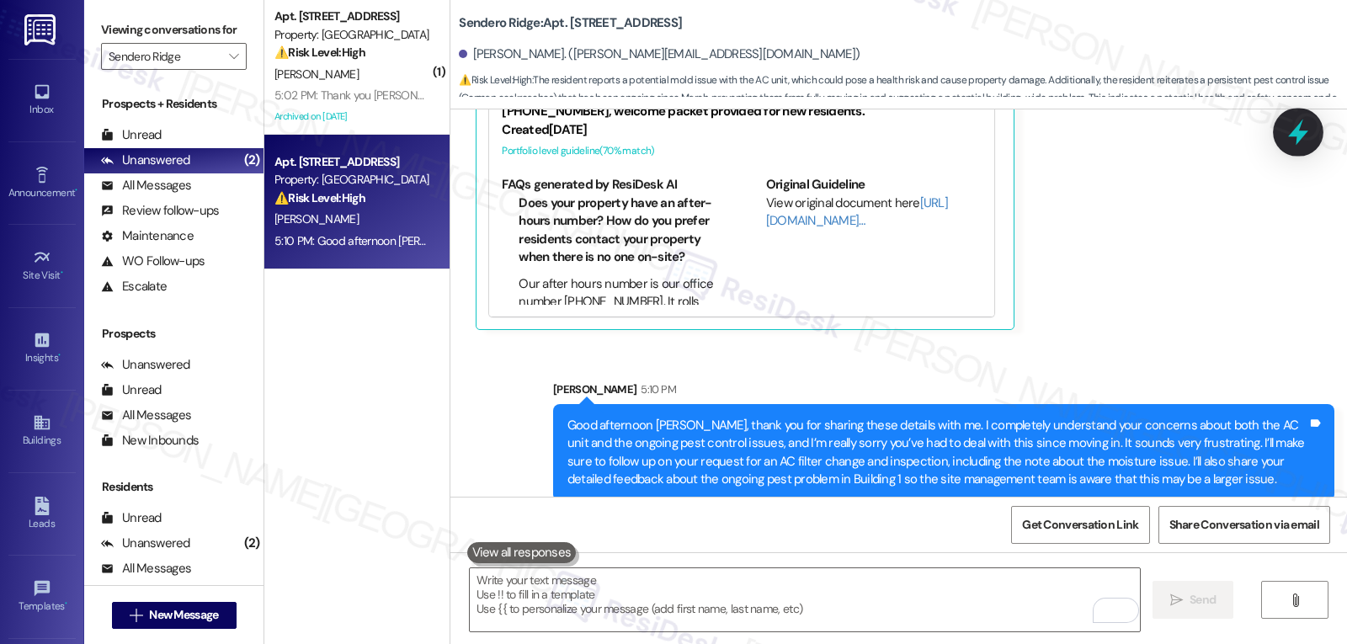
click at [1307, 123] on icon at bounding box center [1298, 132] width 29 height 29
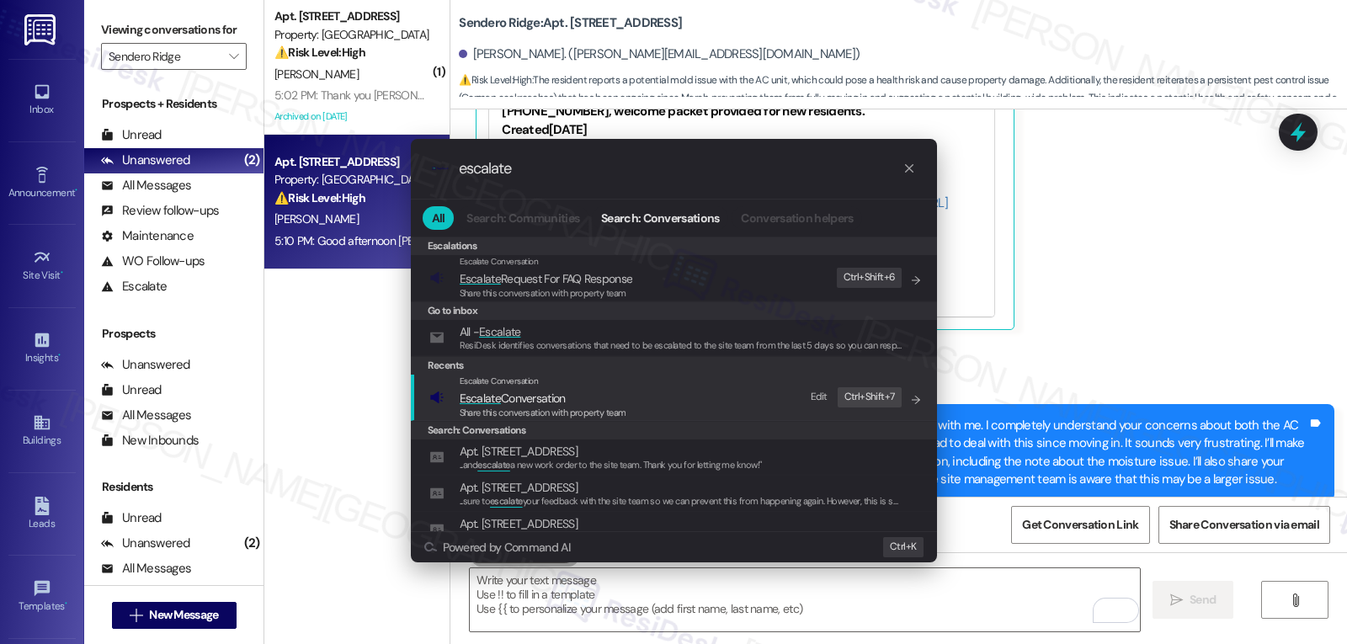
type input "escalate"
click at [605, 400] on span "Escalate Conversation" at bounding box center [543, 398] width 167 height 19
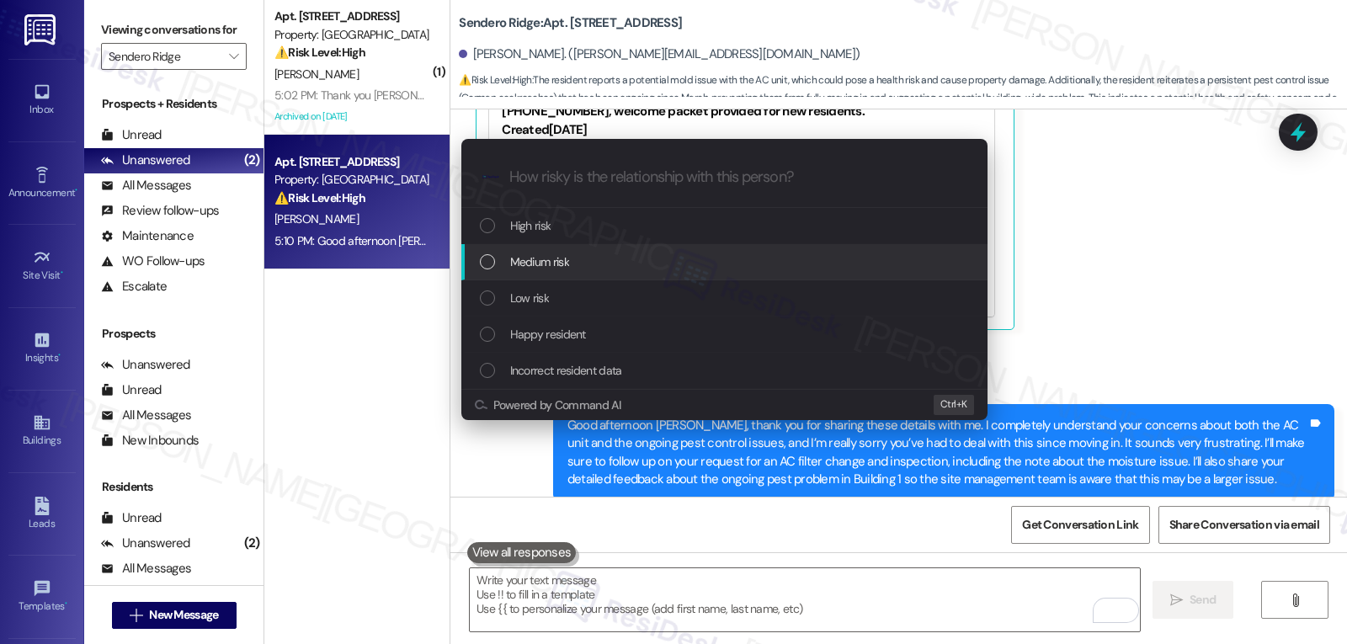
click at [582, 270] on div "Medium risk" at bounding box center [726, 262] width 493 height 19
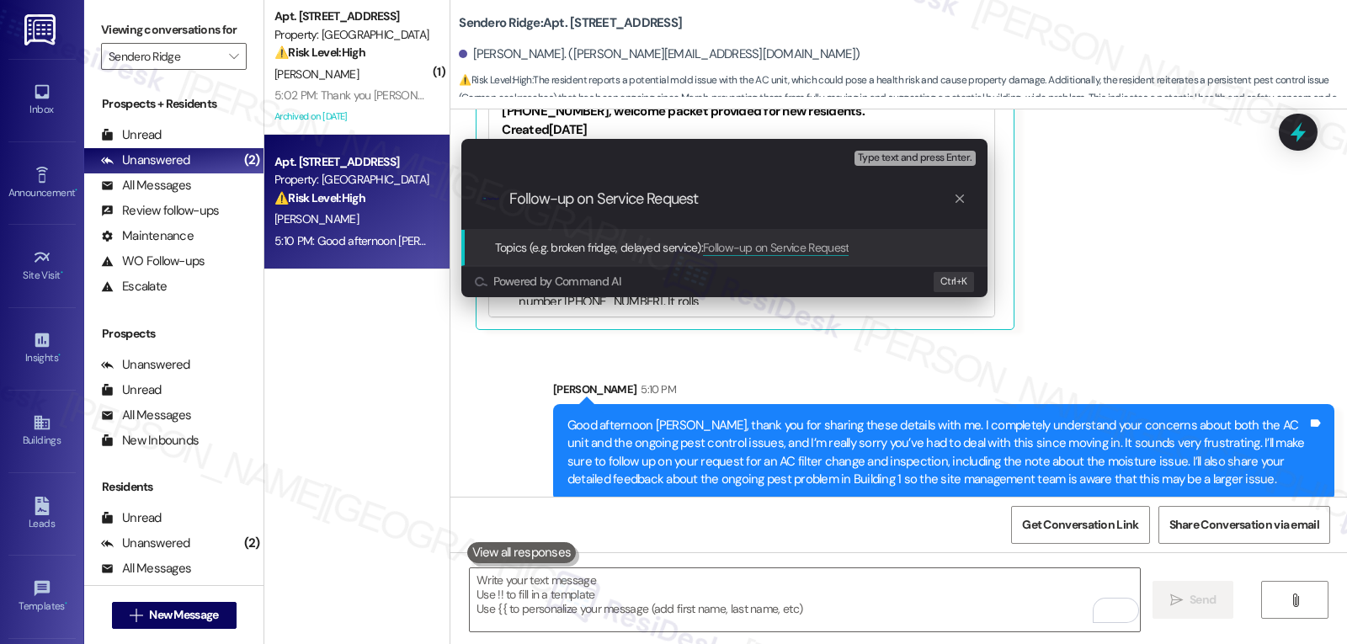
paste input "9588-1"
click at [810, 205] on input "Follow-up on Service Request 9588-1 - AC filter and pest issues" at bounding box center [731, 199] width 444 height 18
click at [812, 200] on input "Follow-up on Service Request 9588-1 - AC filter and pest issues" at bounding box center [731, 199] width 444 height 18
type input "Follow-up on Service Request 9588-1 - AC filter, moisture issue and pest issues"
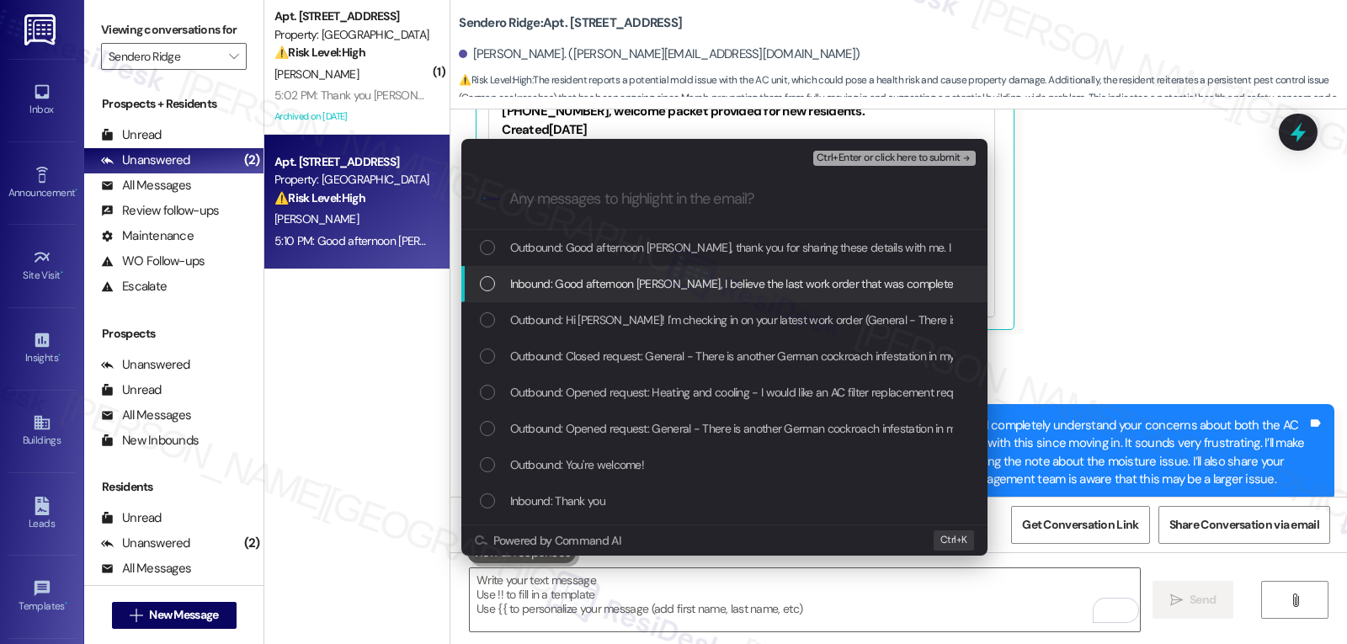
click at [486, 282] on div "List of options" at bounding box center [487, 283] width 15 height 15
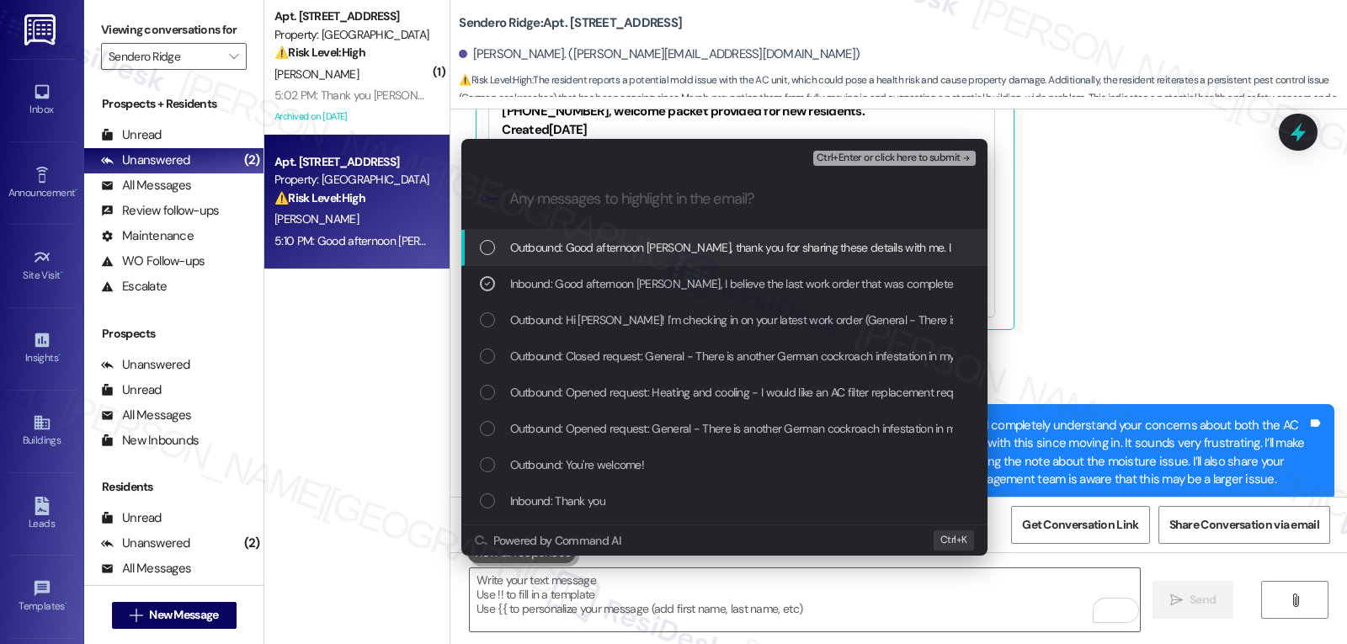
click at [898, 156] on span "Ctrl+Enter or click here to submit" at bounding box center [889, 158] width 144 height 12
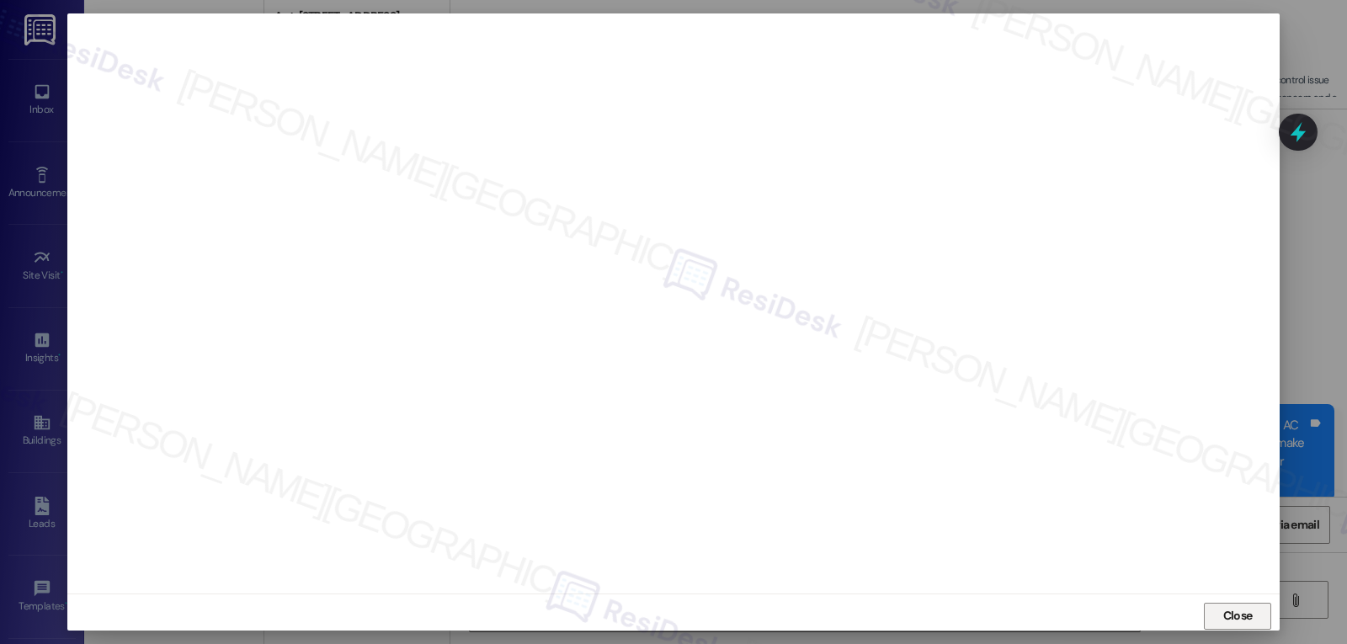
click at [1214, 610] on button "Close" at bounding box center [1237, 616] width 67 height 27
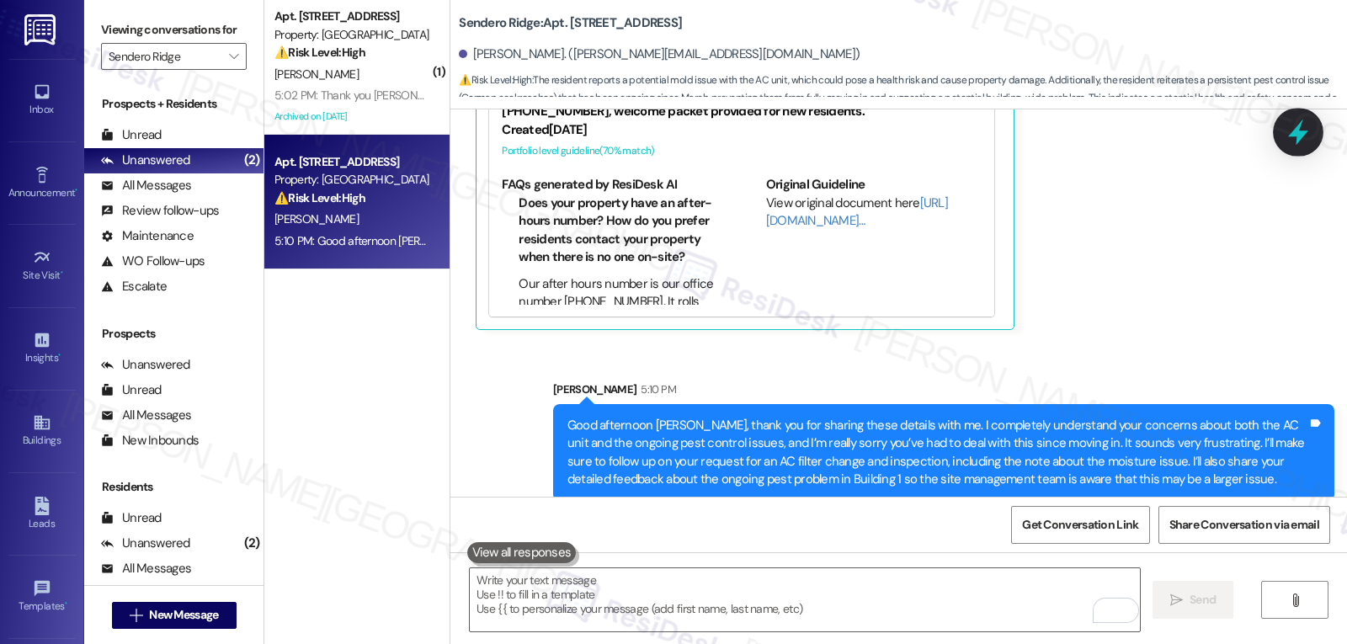
click at [1312, 129] on icon at bounding box center [1298, 132] width 29 height 29
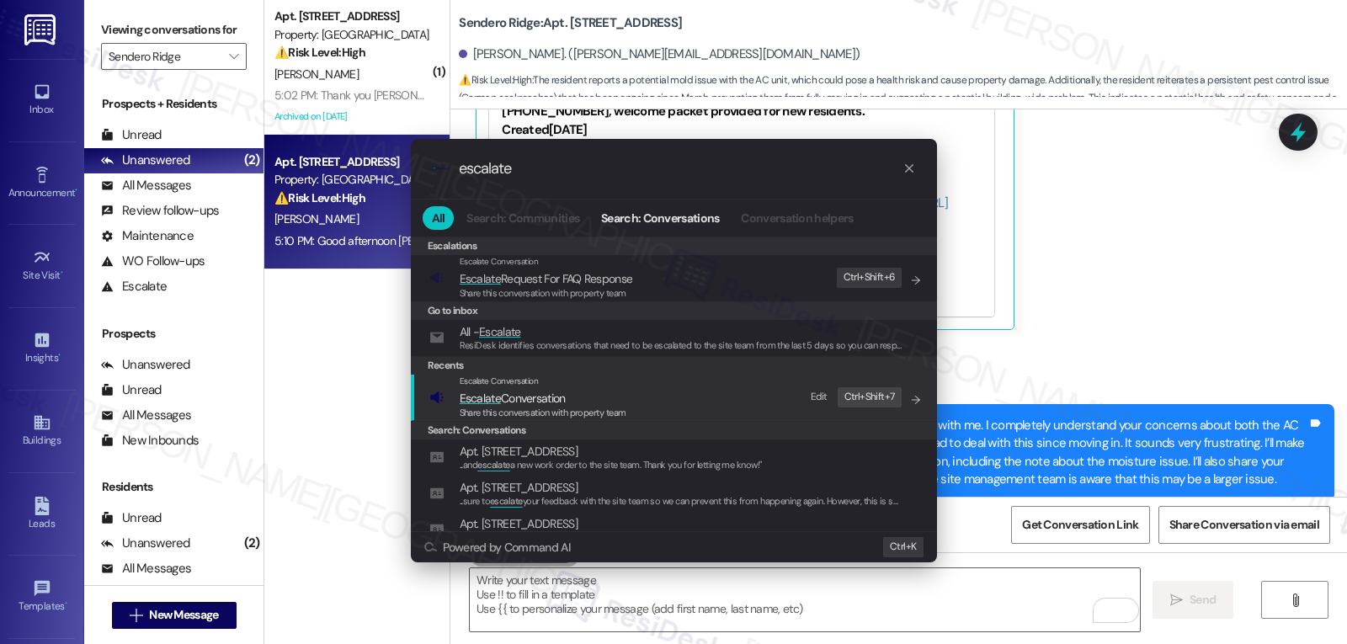
type input "escalate"
click at [557, 394] on span "Escalate Conversation" at bounding box center [513, 398] width 106 height 15
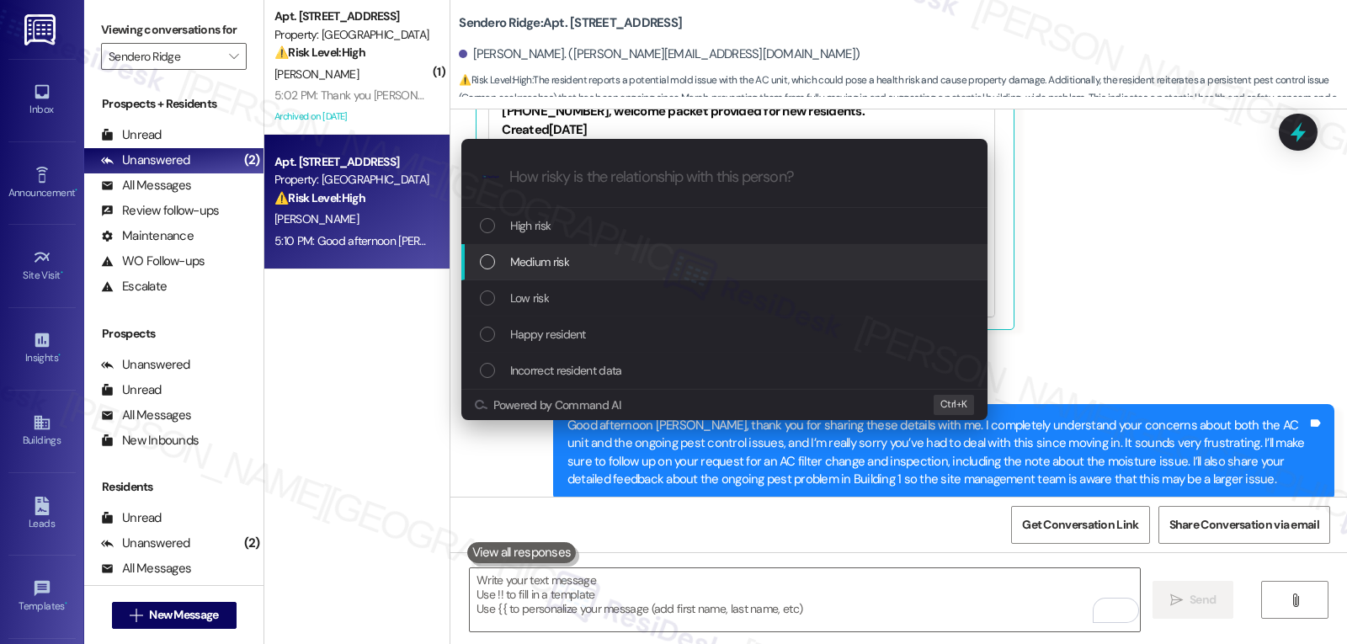
click at [541, 269] on span "Medium risk" at bounding box center [539, 262] width 59 height 19
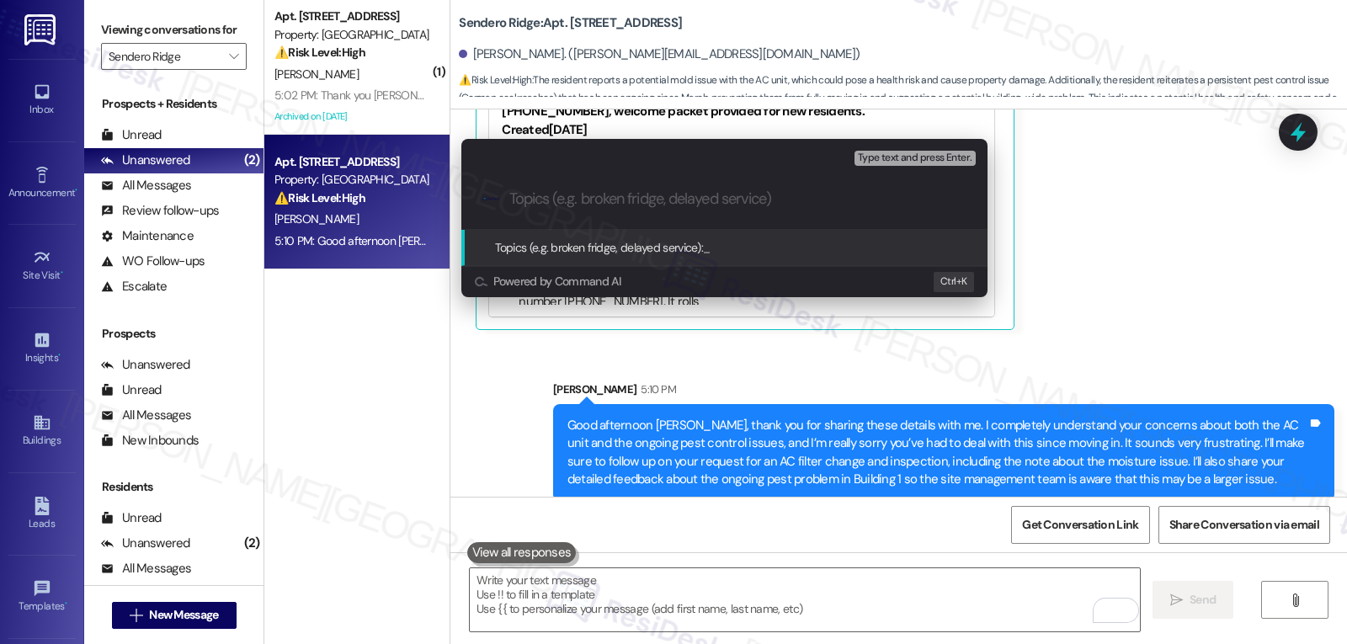
paste input "Follow-up on Service Request 9588-1 - AC filter, moisture issue and pest issues"
type input "Follow-up on Service Request 9588-1 - AC filter, moisture issue and pest issues"
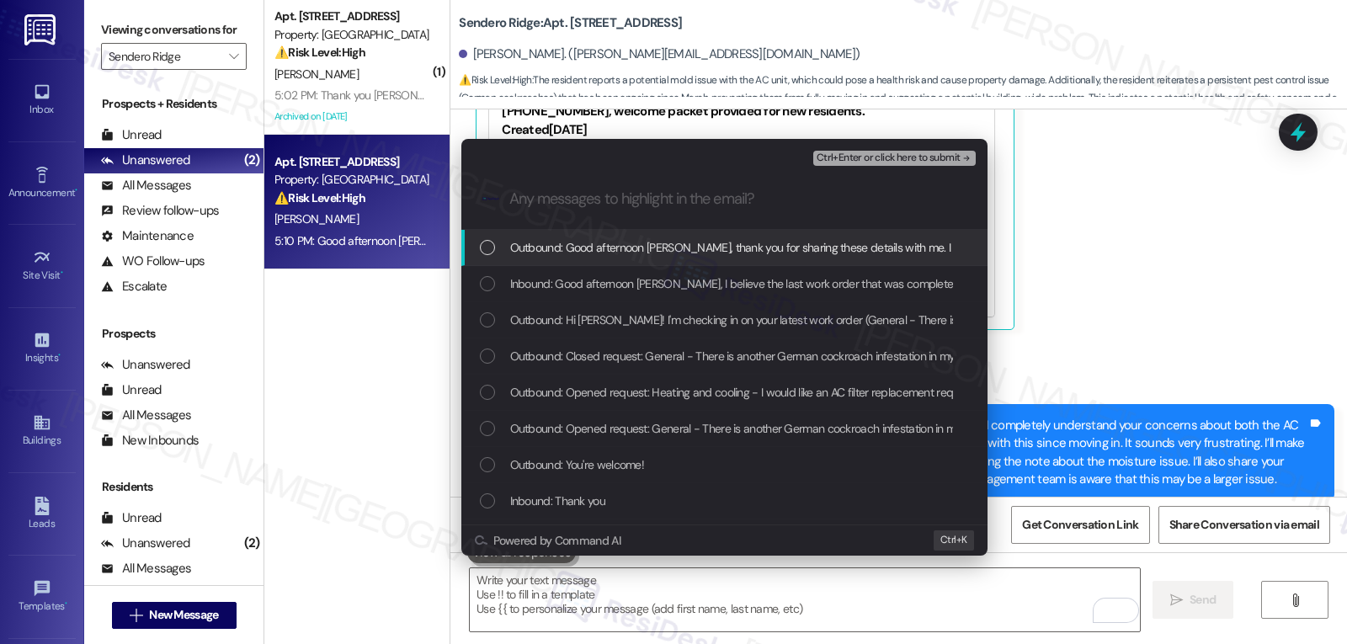
scroll to position [0, 0]
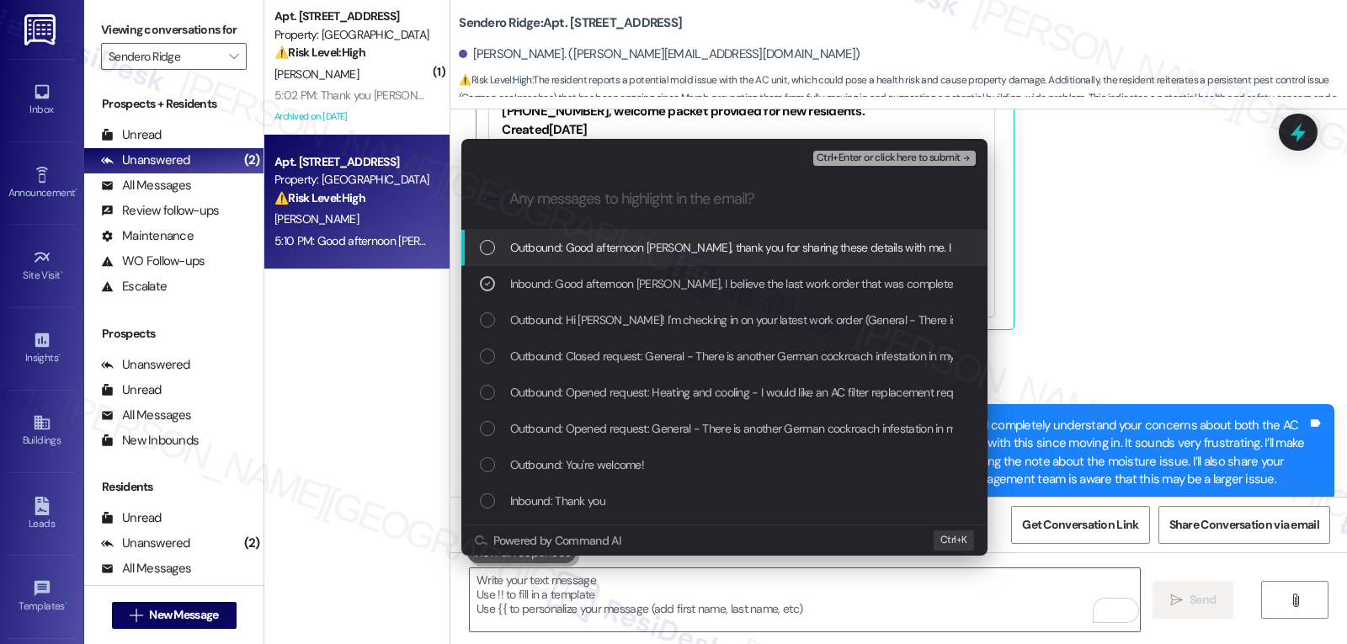
click at [930, 160] on span "Ctrl+Enter or click here to submit" at bounding box center [889, 158] width 144 height 12
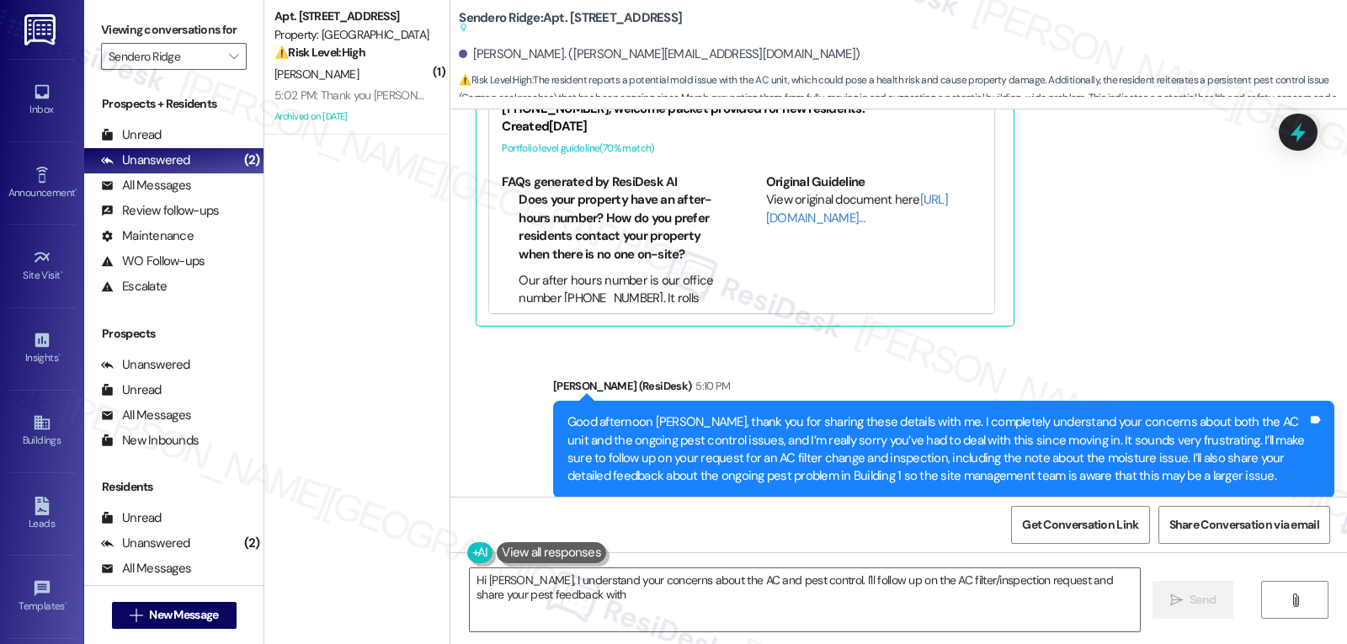
scroll to position [4969, 0]
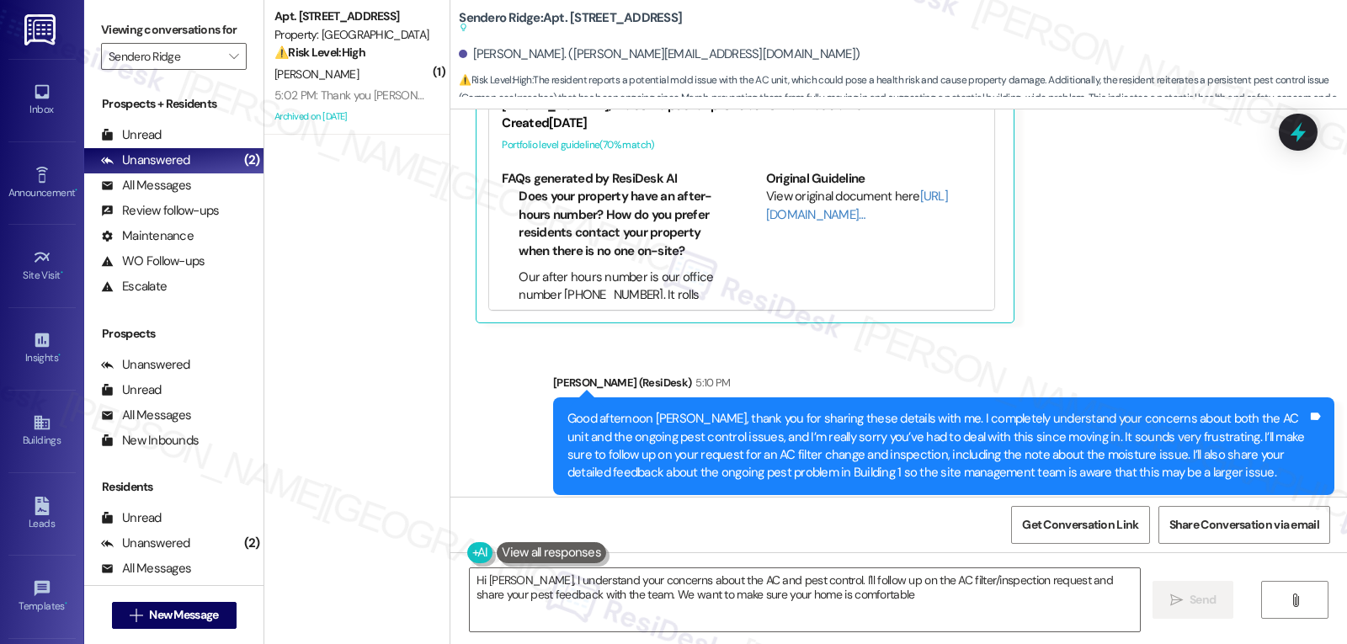
type textarea "Hi Joseph, I understand your concerns about the AC and pest control. I'll follo…"
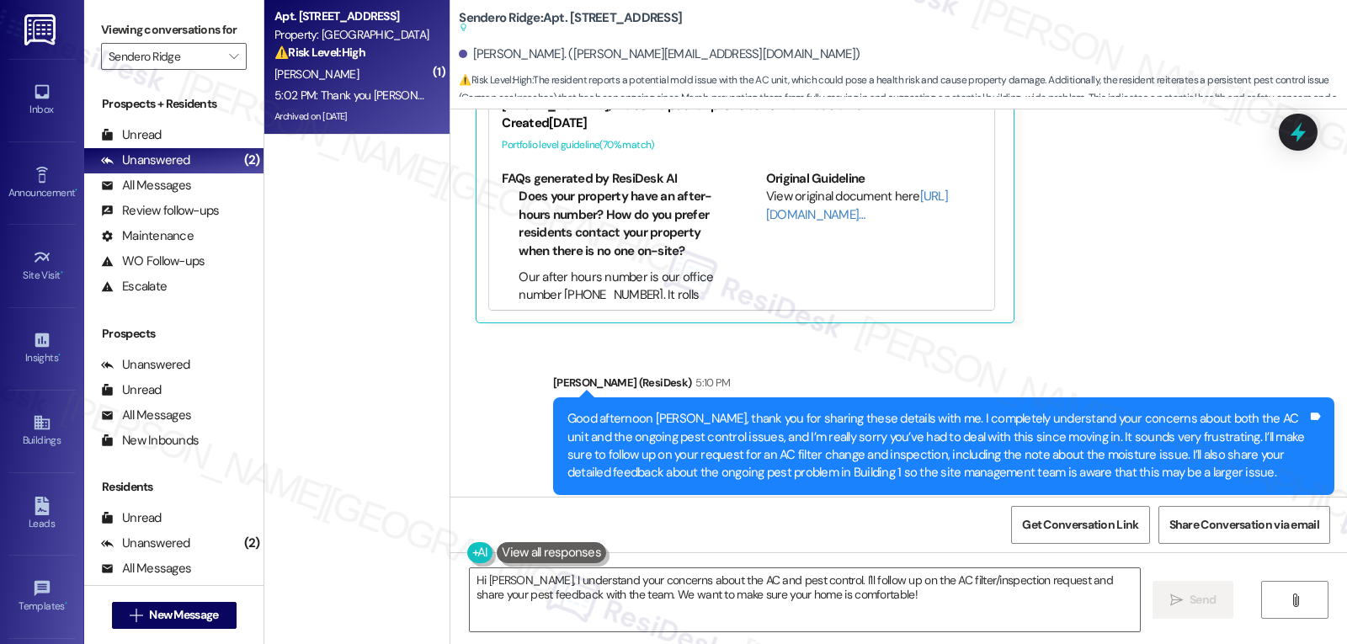
click at [383, 91] on div "5:02 PM: Thank you Sarah. All been well, unfortunately not well for 2 of my nei…" at bounding box center [810, 95] width 1073 height 15
type textarea "Fetching suggested responses. Please feel free to read through the conversation…"
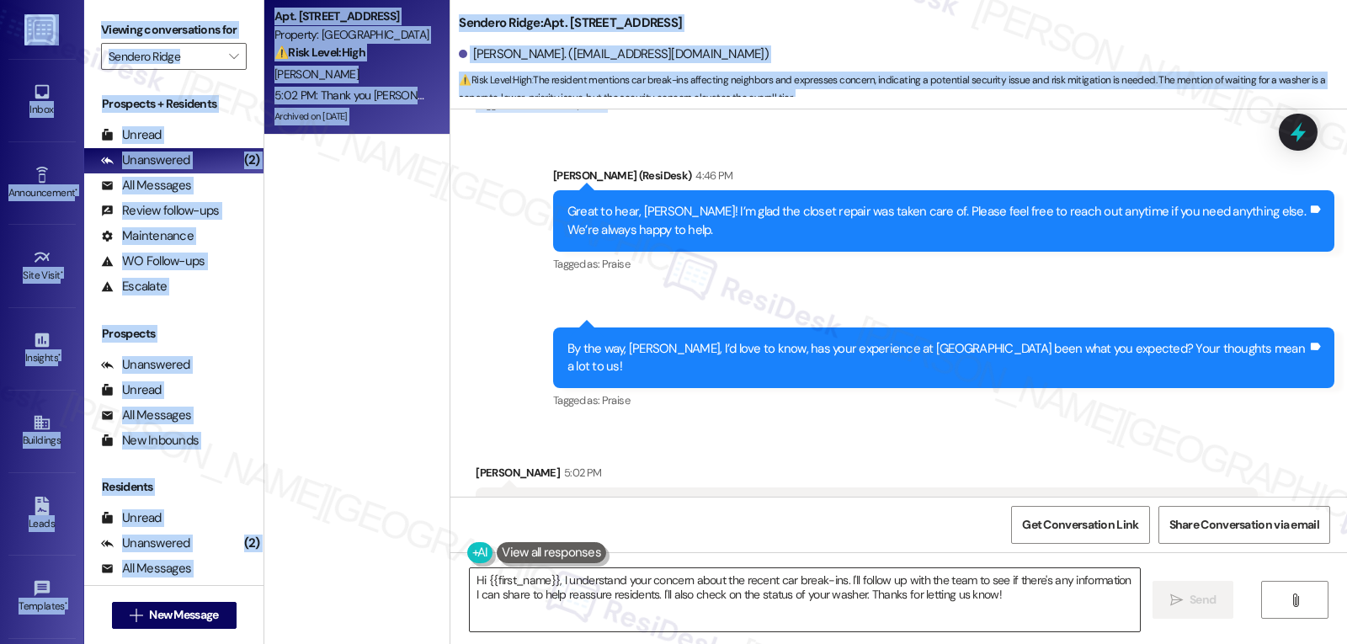
scroll to position [11656, 0]
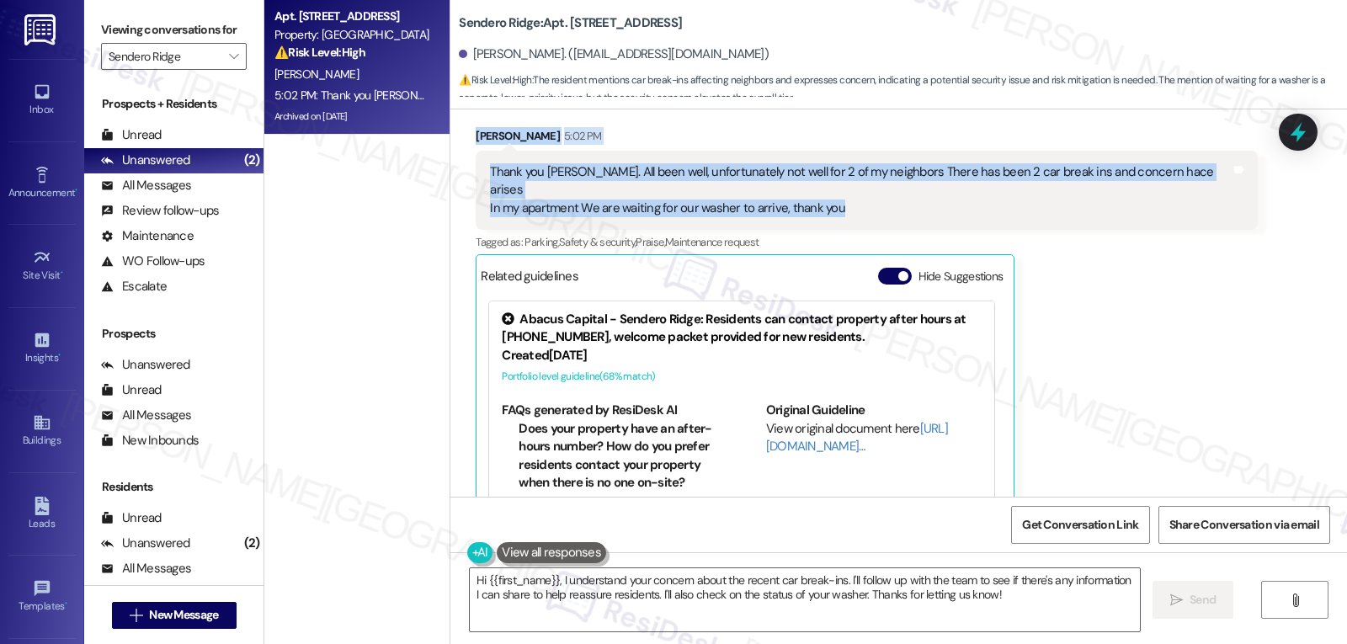
drag, startPoint x: 543, startPoint y: 140, endPoint x: 897, endPoint y: 131, distance: 354.5
click at [897, 131] on div "WO Lease started Sep 15, 2024 at 8:00 PM Show details Survey, sent via SMS Resi…" at bounding box center [898, 302] width 897 height 387
copy div "Sarah (ResiDesk) 4:46 PM Great to hear, Clarissa! I’m glad the closet repair wa…"
click at [744, 618] on textarea "Hi {{first_name}}, I understand your concern about the recent car break-ins. I'…" at bounding box center [805, 599] width 670 height 63
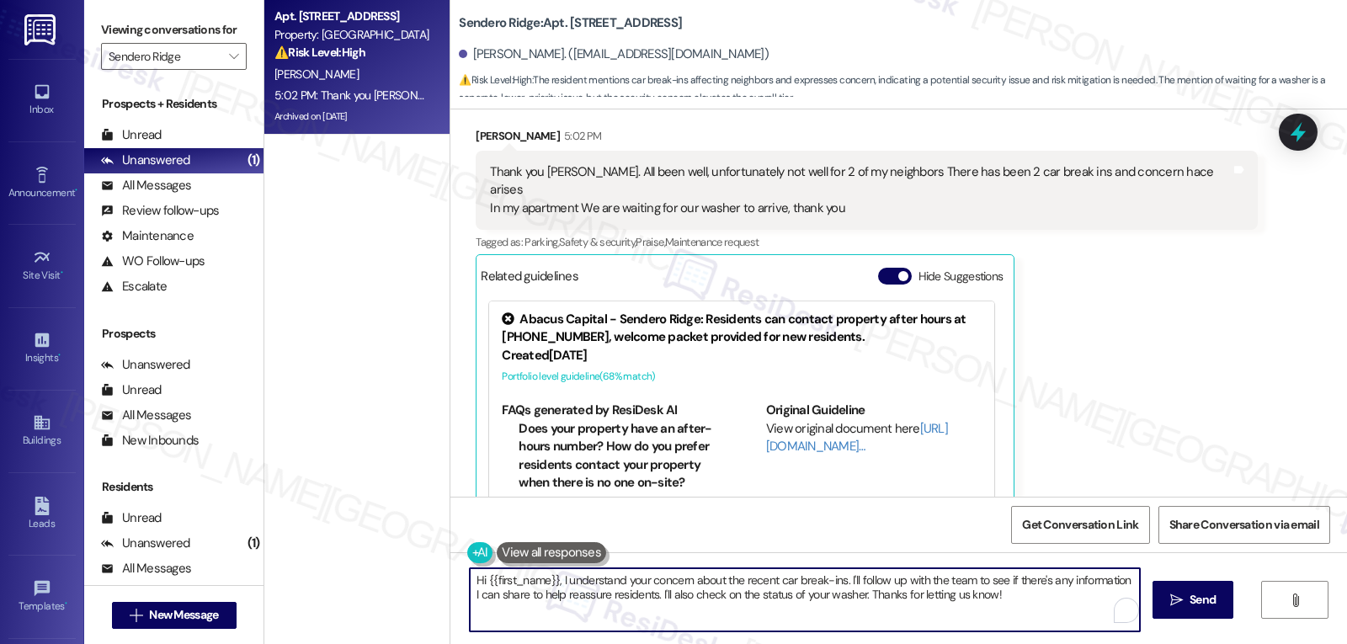
paste textarea "Thank you for sharing that, Clarissa. I’m glad things have been going well for …"
click at [738, 607] on textarea "Thank you for sharing that, Clarissa. I’m glad things have been going well for …" at bounding box center [805, 599] width 670 height 63
click at [638, 600] on textarea "Thank you for sharing that, Clarissa. I’m glad things have been going well for …" at bounding box center [805, 599] width 670 height 63
click at [999, 626] on textarea "Thank you for sharing that, Clarissa. I’m glad things have been going well for …" at bounding box center [805, 599] width 670 height 63
click at [704, 600] on textarea "Thank you for sharing that, Clarissa. I’m glad things have been going well for …" at bounding box center [805, 599] width 670 height 63
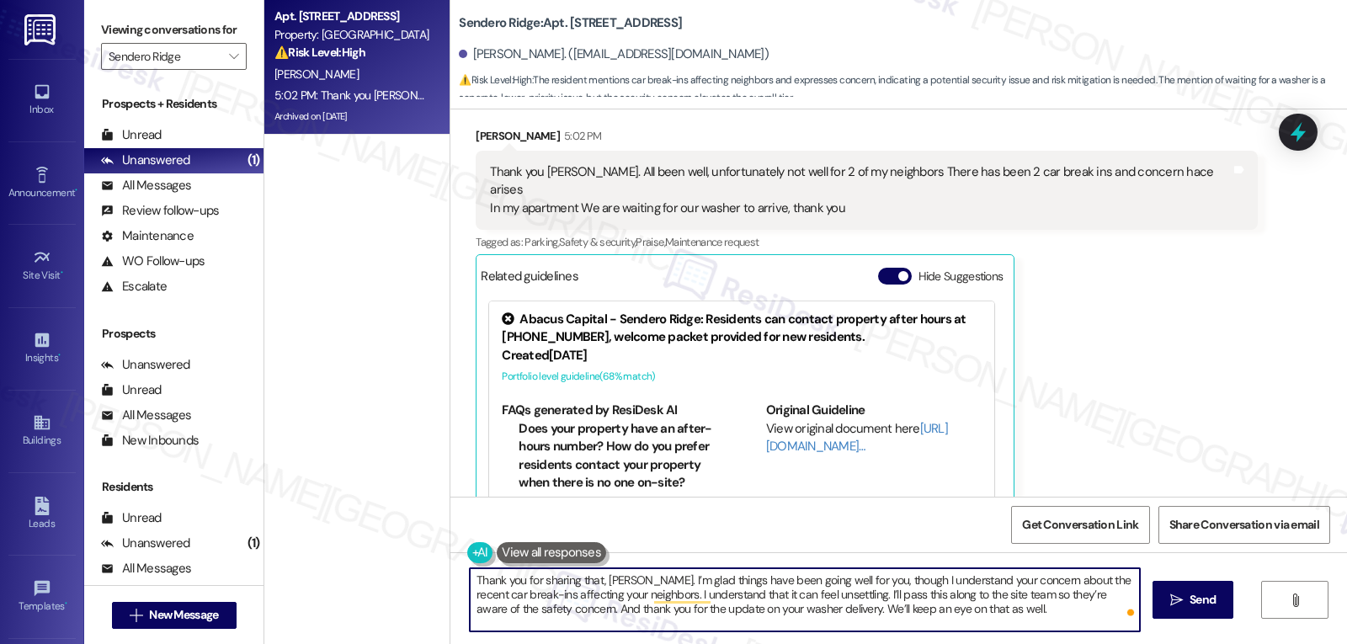
click at [704, 600] on textarea "Thank you for sharing that, Clarissa. I’m glad things have been going well for …" at bounding box center [805, 599] width 670 height 63
click at [988, 625] on textarea "Thank you for sharing that, Clarissa. I’m glad things have been going well for …" at bounding box center [805, 599] width 670 height 63
click at [908, 581] on textarea "Thank you for sharing that, Clarissa. I’m glad things have been going well for …" at bounding box center [805, 599] width 670 height 63
click at [974, 586] on textarea "Thank you for sharing that, Clarissa. I’m glad things have been going well for …" at bounding box center [805, 599] width 670 height 63
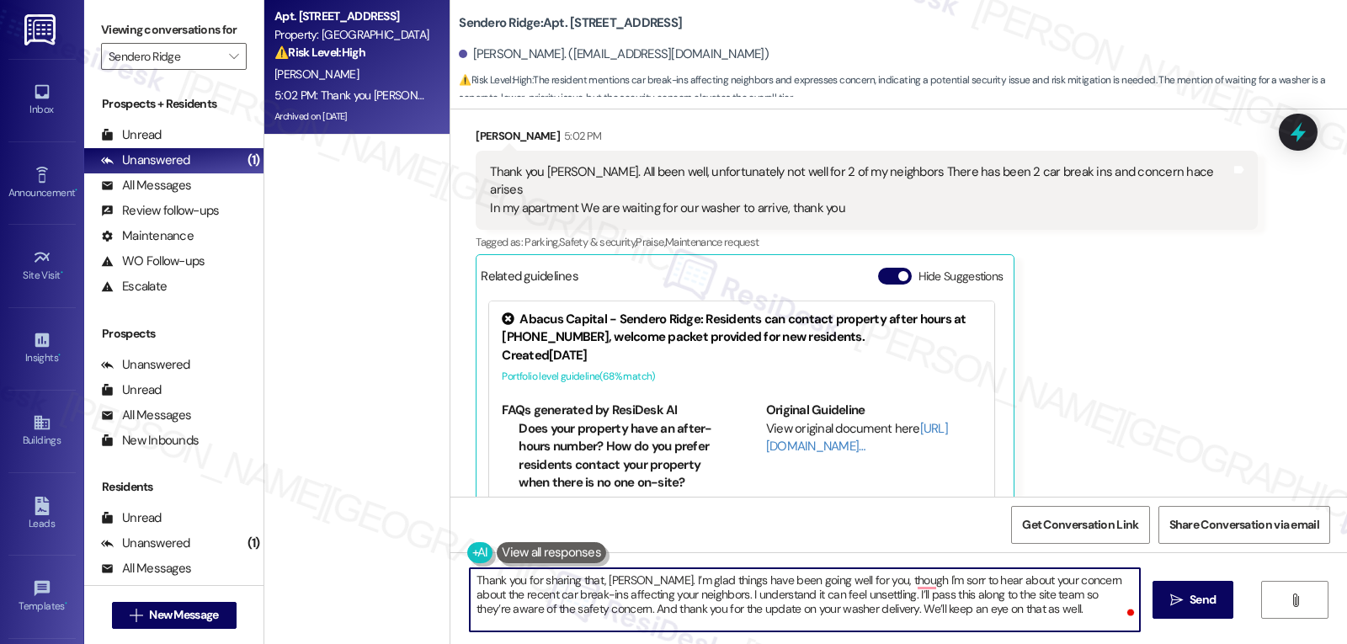
click at [974, 586] on textarea "Thank you for sharing that, Clarissa. I’m glad things have been going well for …" at bounding box center [805, 599] width 670 height 63
click at [1013, 622] on textarea "Thank you for sharing that, Clarissa. I’m glad things have been going well for …" at bounding box center [805, 599] width 670 height 63
click at [959, 595] on textarea "Thank you for sharing that, Clarissa. I’m glad things have been going well for …" at bounding box center [805, 599] width 670 height 63
drag, startPoint x: 494, startPoint y: 609, endPoint x: 600, endPoint y: 604, distance: 106.2
click at [600, 604] on textarea "Thank you for sharing that, Clarissa. I’m glad things have been going well for …" at bounding box center [805, 599] width 670 height 63
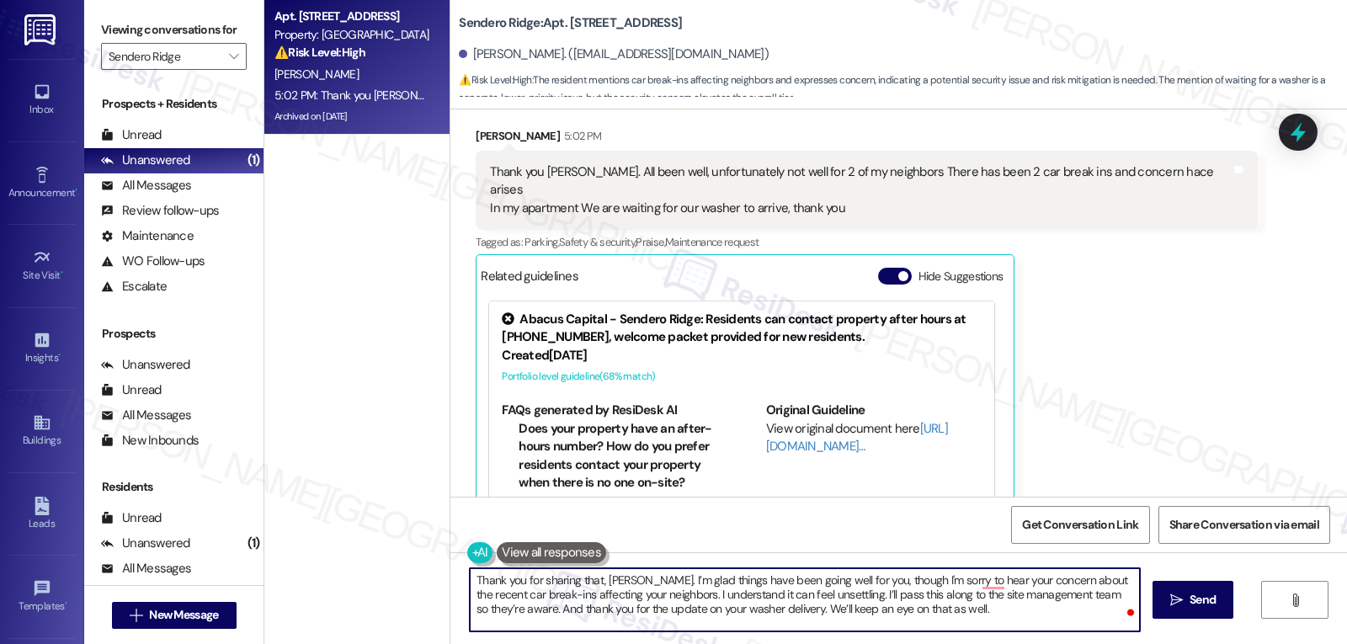
click at [962, 622] on textarea "Thank you for sharing that, Clarissa. I’m glad things have been going well for …" at bounding box center [805, 599] width 670 height 63
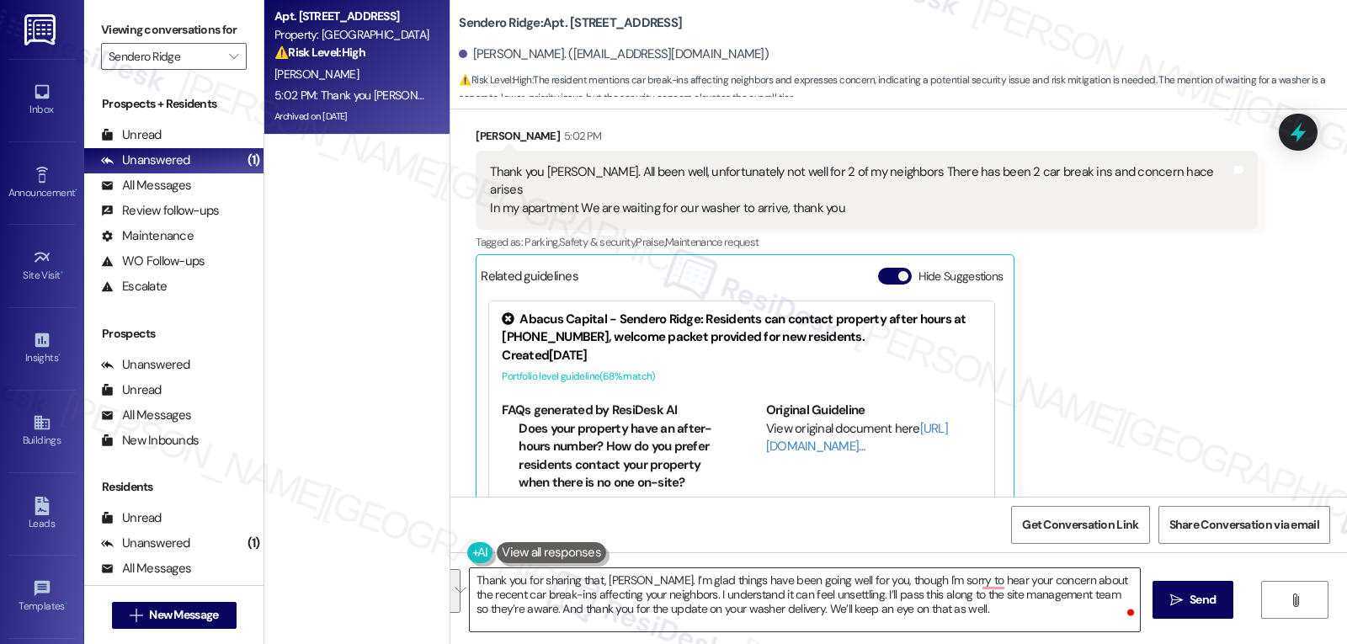
click at [962, 613] on textarea "Thank you for sharing that, Clarissa. I’m glad things have been going well for …" at bounding box center [805, 599] width 670 height 63
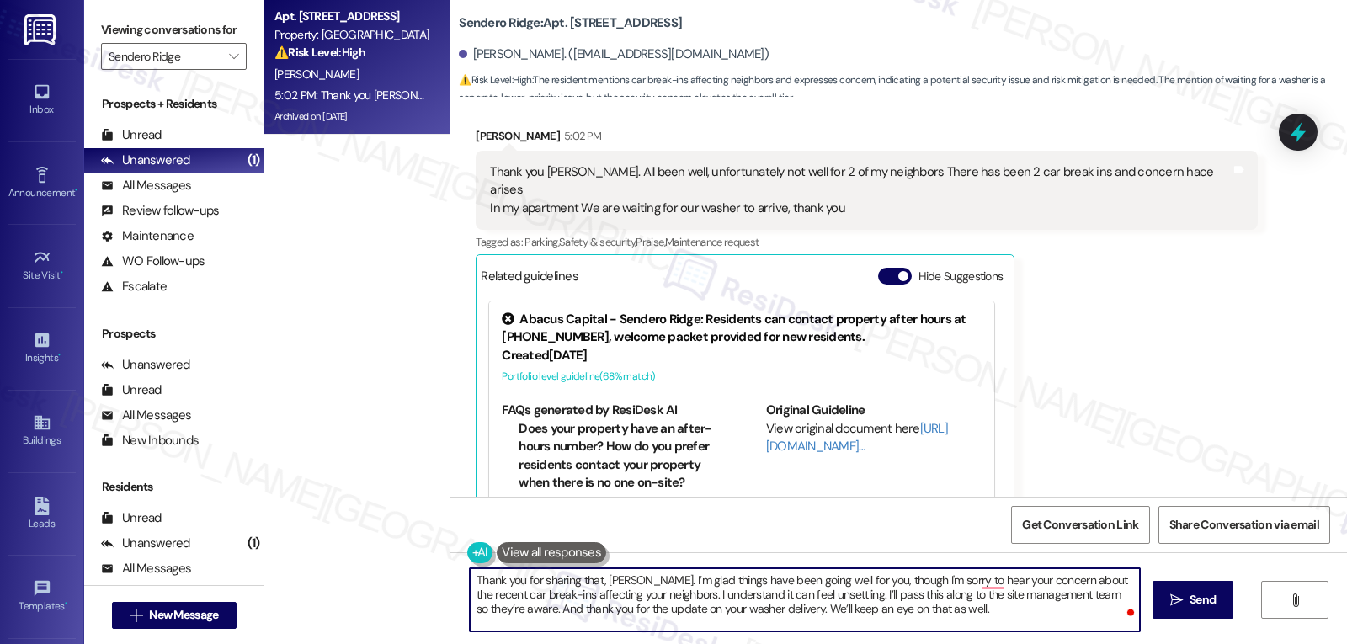
paste textarea "with me, Clarissa. I’m really glad to hear things have been going well for you,…"
click at [651, 597] on textarea "Thank you for sharing that with me, Clarissa. I’m really glad to hear things ha…" at bounding box center [805, 599] width 670 height 63
click at [764, 609] on textarea "Thank you for sharing that with me, Clarissa. I’m really glad to hear things ha…" at bounding box center [805, 599] width 670 height 63
click at [958, 618] on textarea "Thank you for sharing that with me, Clarissa. I’m really glad to hear things ha…" at bounding box center [805, 599] width 670 height 63
type textarea "Thank you for sharing that with me, Clarissa. I’m really glad to hear things ha…"
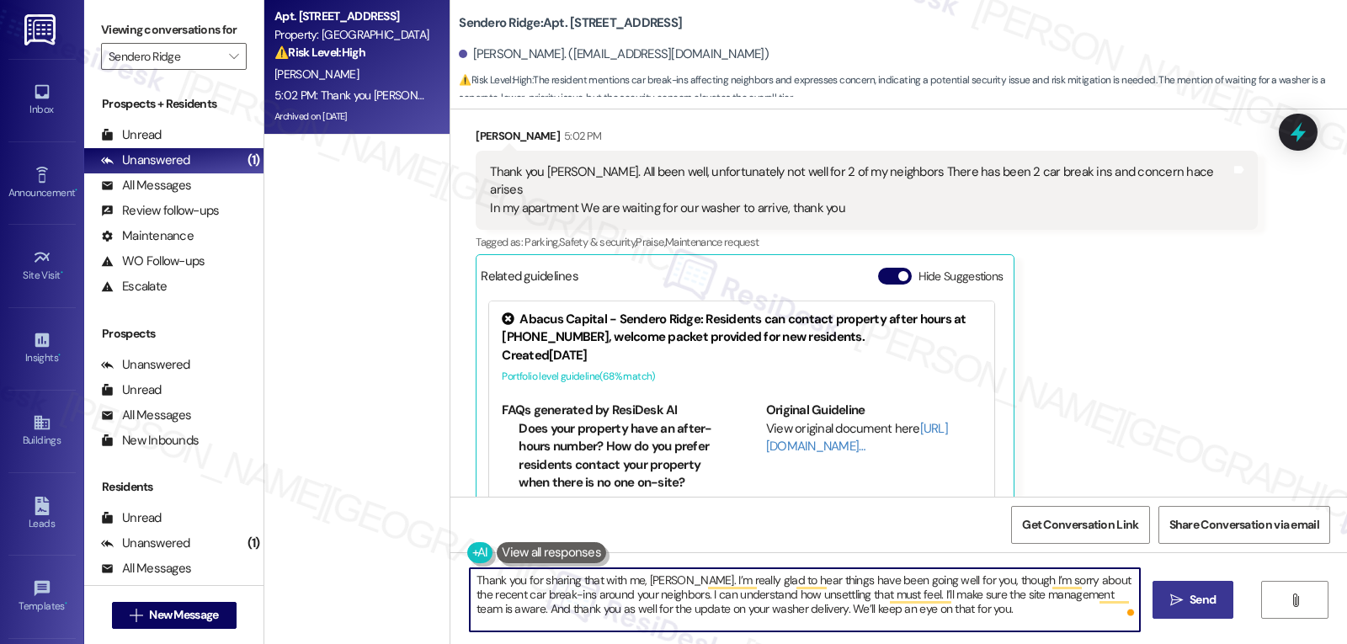
click at [1175, 610] on button " Send" at bounding box center [1194, 600] width 82 height 38
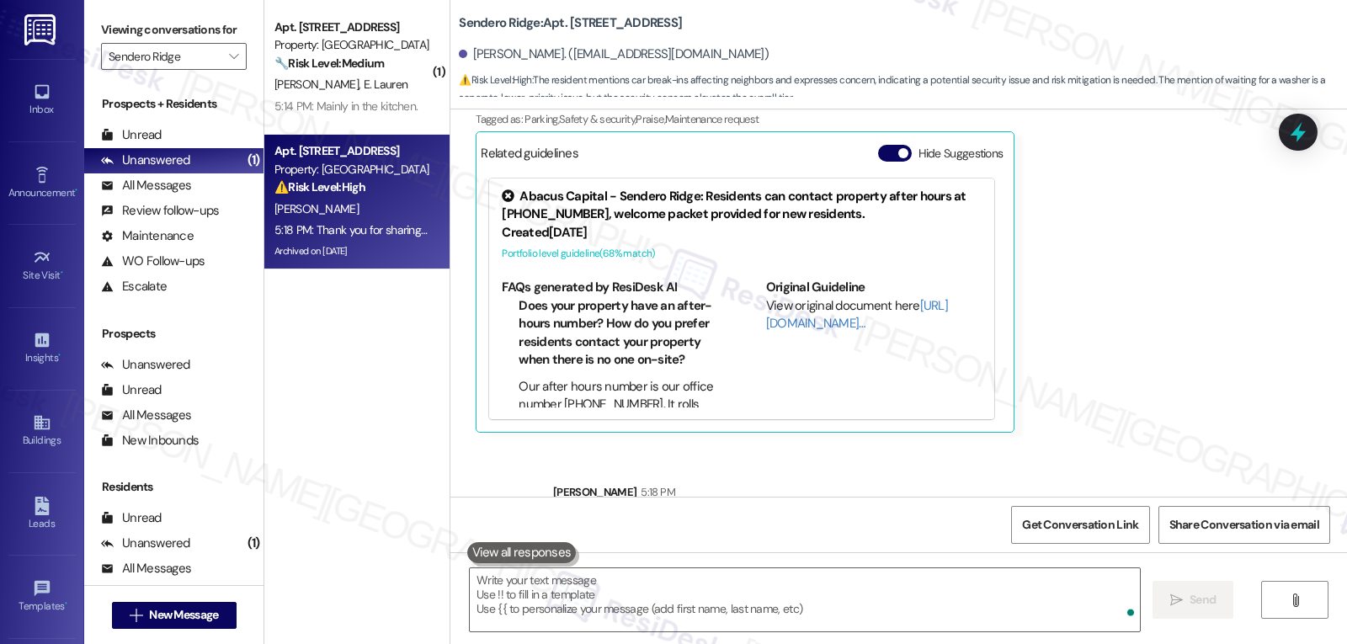
scroll to position [11810, 0]
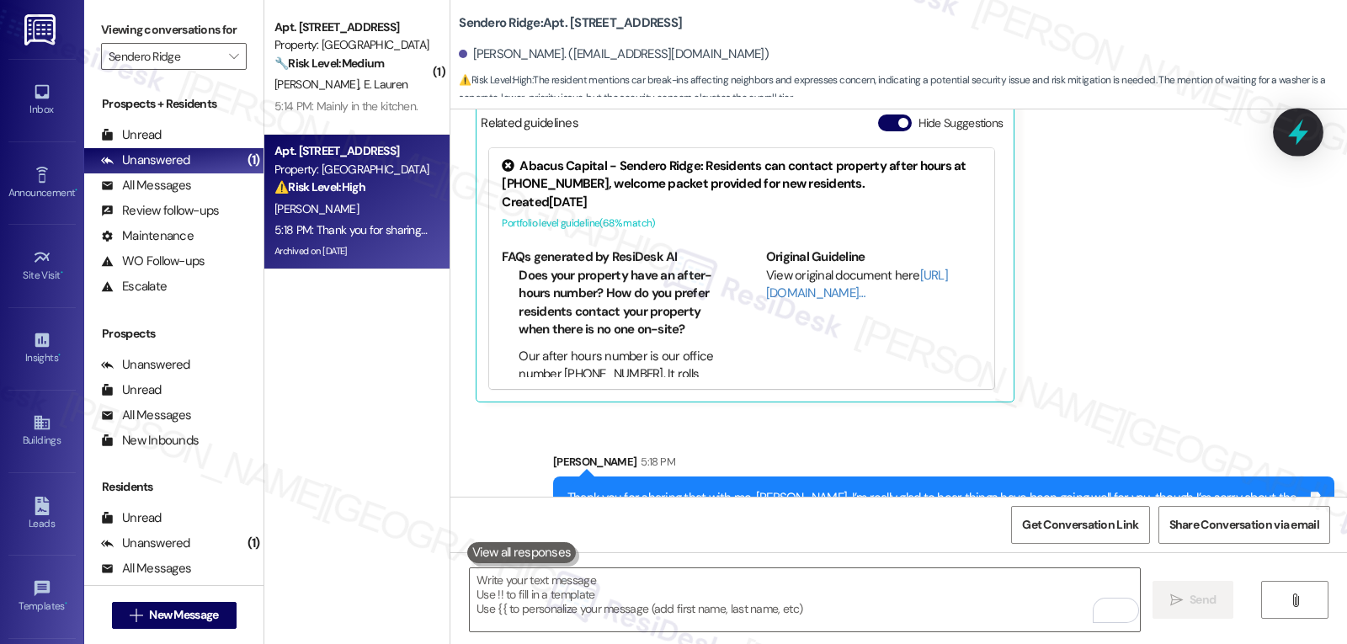
click at [1303, 132] on icon at bounding box center [1298, 133] width 20 height 26
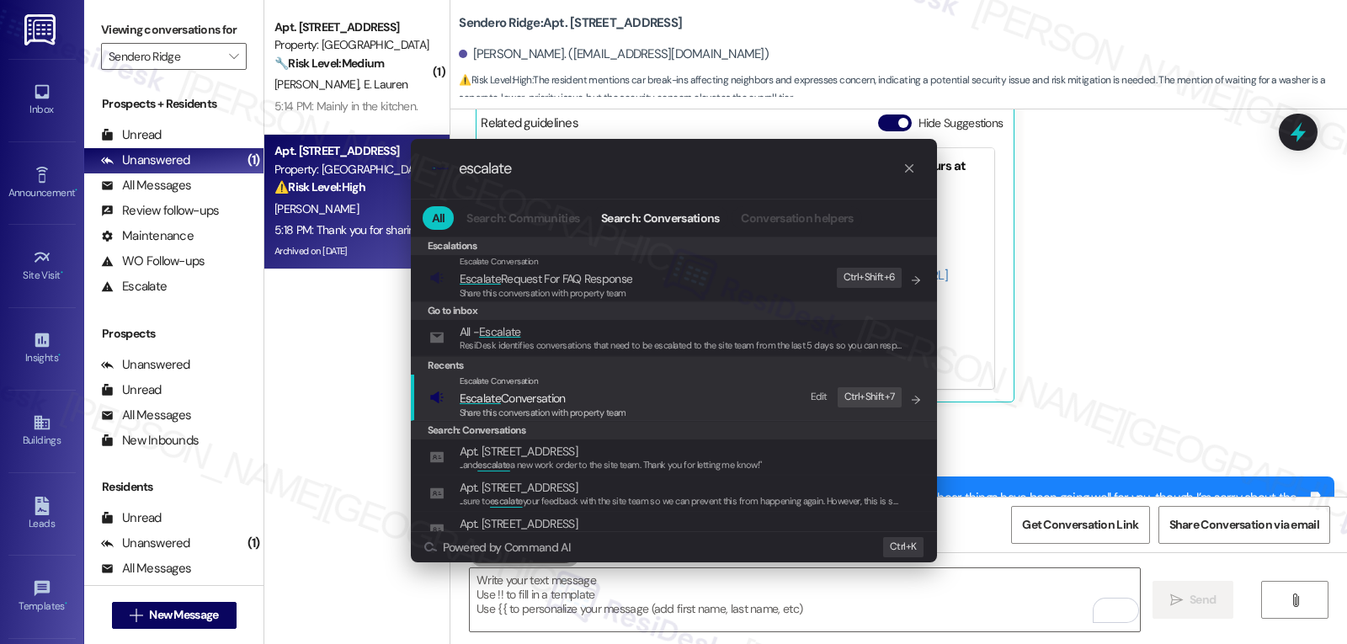
type input "escalate"
click at [637, 402] on div "Escalate Conversation Escalate Conversation Share this conversation with proper…" at bounding box center [675, 397] width 493 height 45
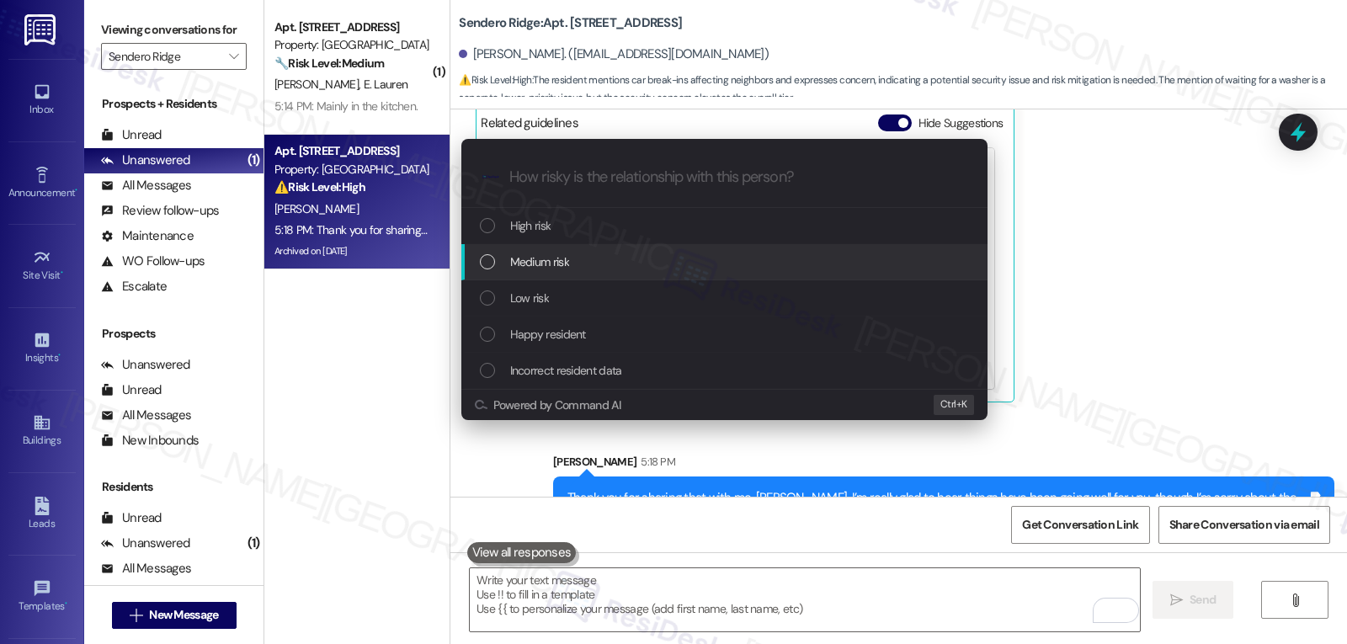
click at [568, 267] on span "Medium risk" at bounding box center [539, 262] width 59 height 19
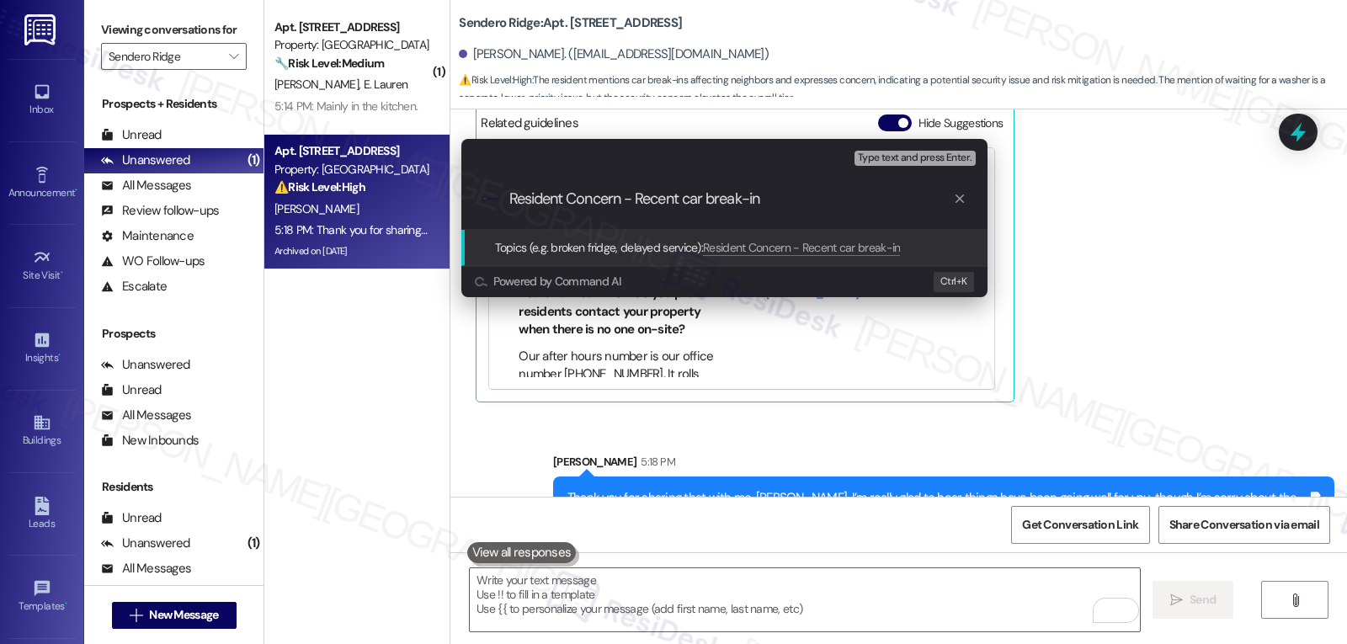
type input "Resident Concern - Recent car break-ins"
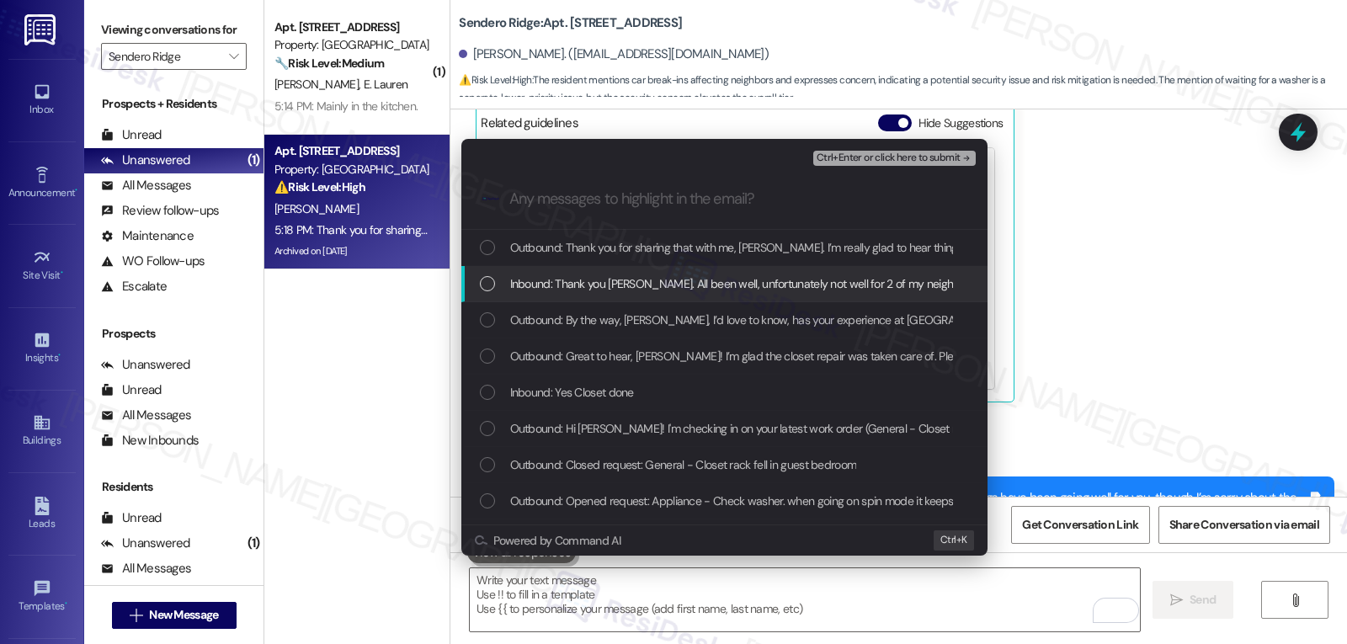
click at [635, 297] on div "Inbound: Thank you Sarah. All been well, unfortunately not well for 2 of my nei…" at bounding box center [724, 284] width 526 height 36
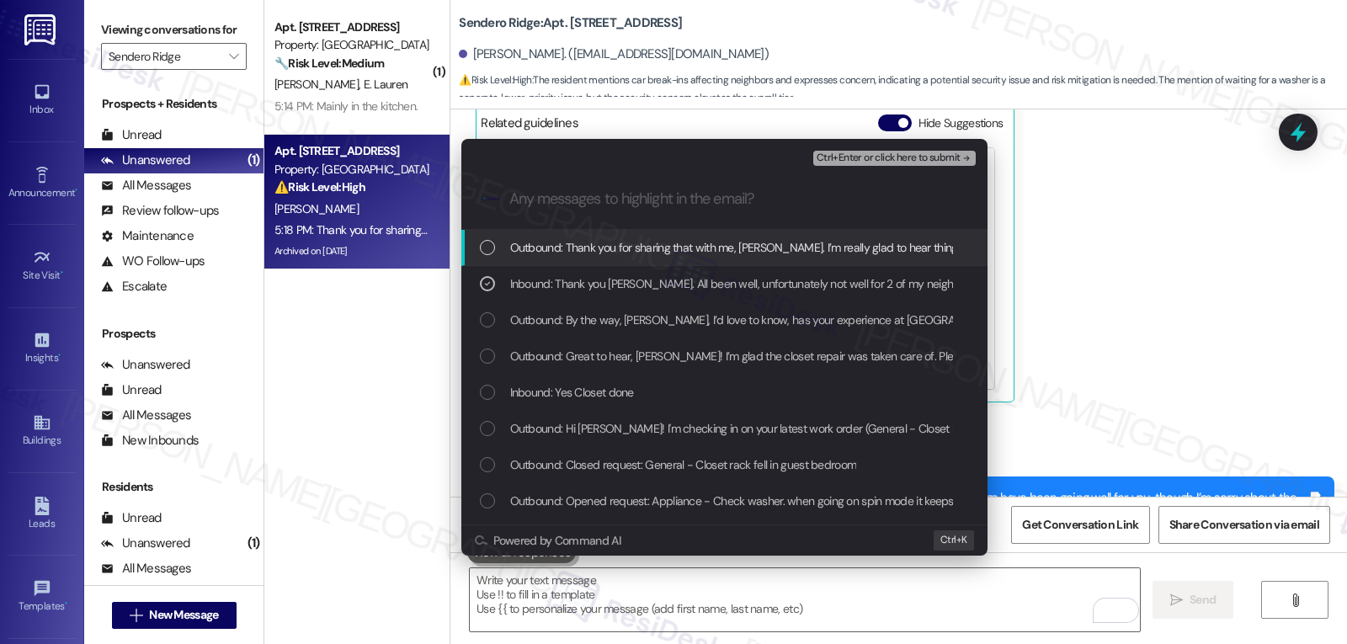
click at [890, 152] on span "Ctrl+Enter or click here to submit" at bounding box center [889, 158] width 144 height 12
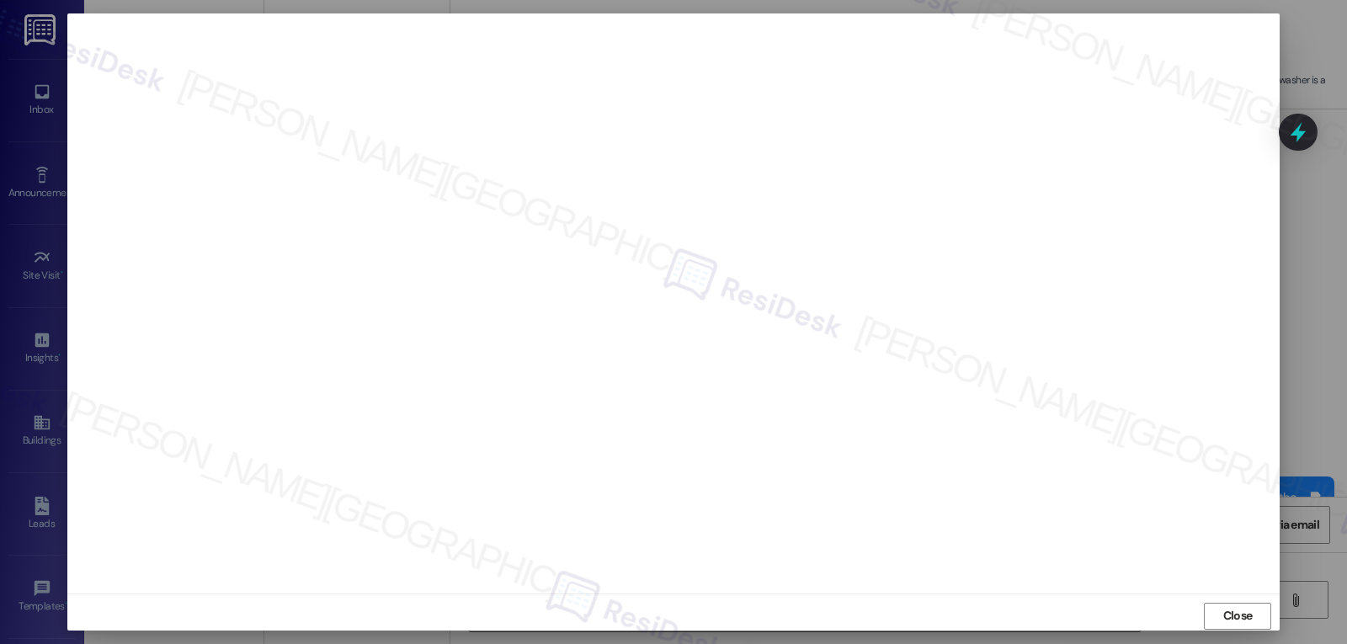
scroll to position [8, 0]
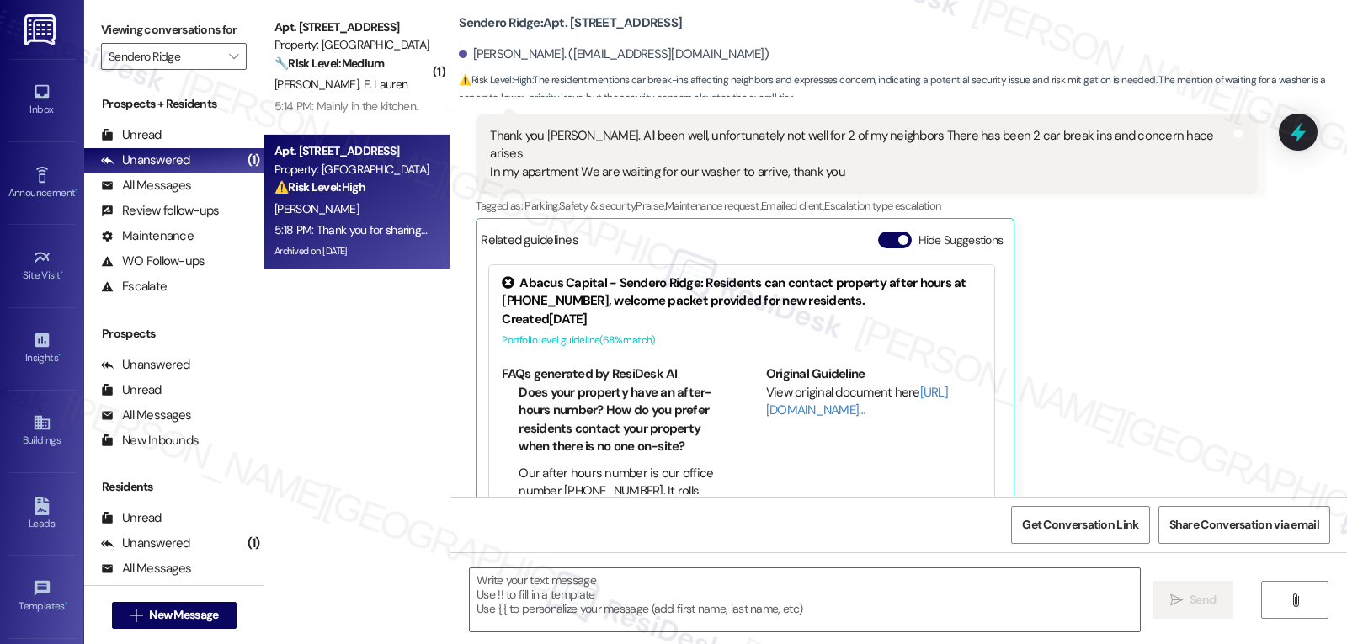
type textarea "Fetching suggested responses. Please feel free to read through the conversation…"
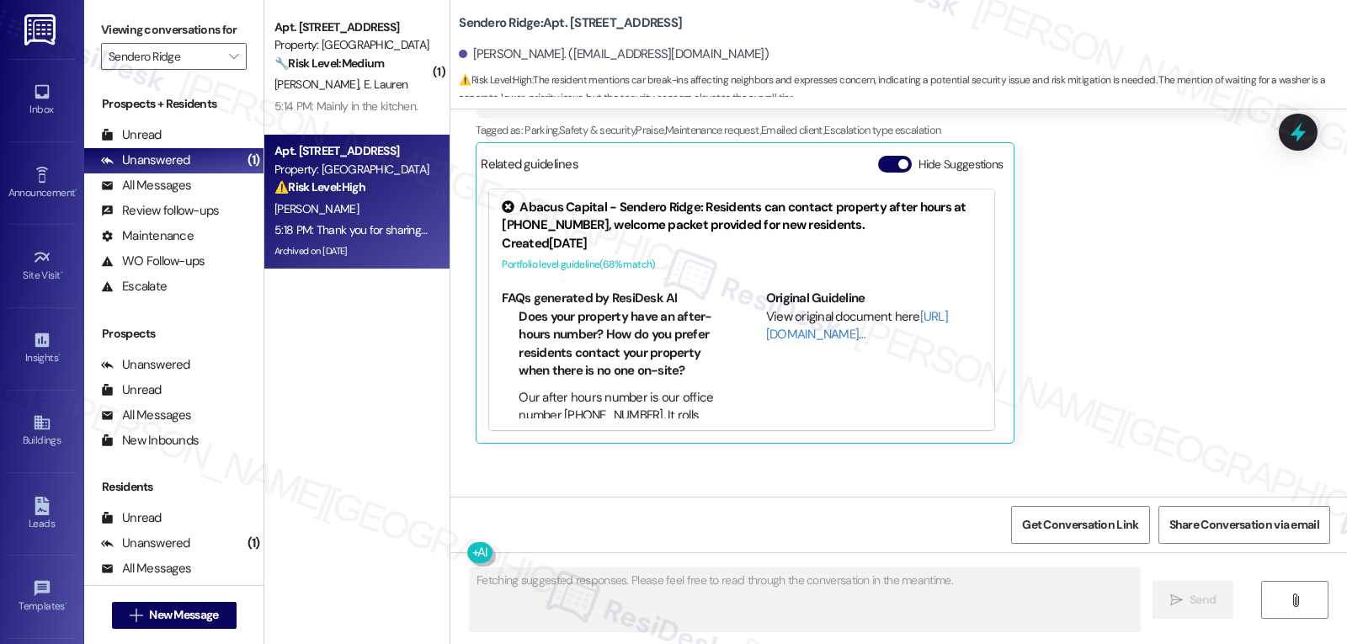
scroll to position [11835, 0]
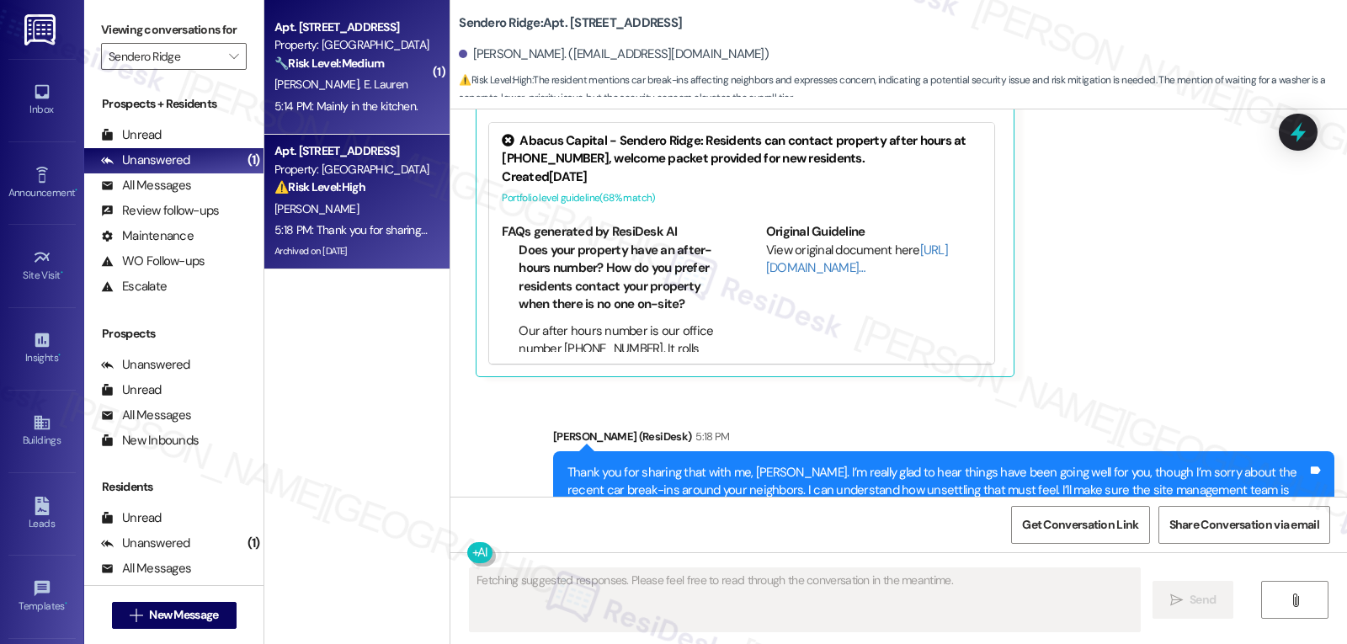
click at [361, 108] on div "5:14 PM: Mainly in the kitchen. 5:14 PM: Mainly in the kitchen." at bounding box center [345, 106] width 143 height 15
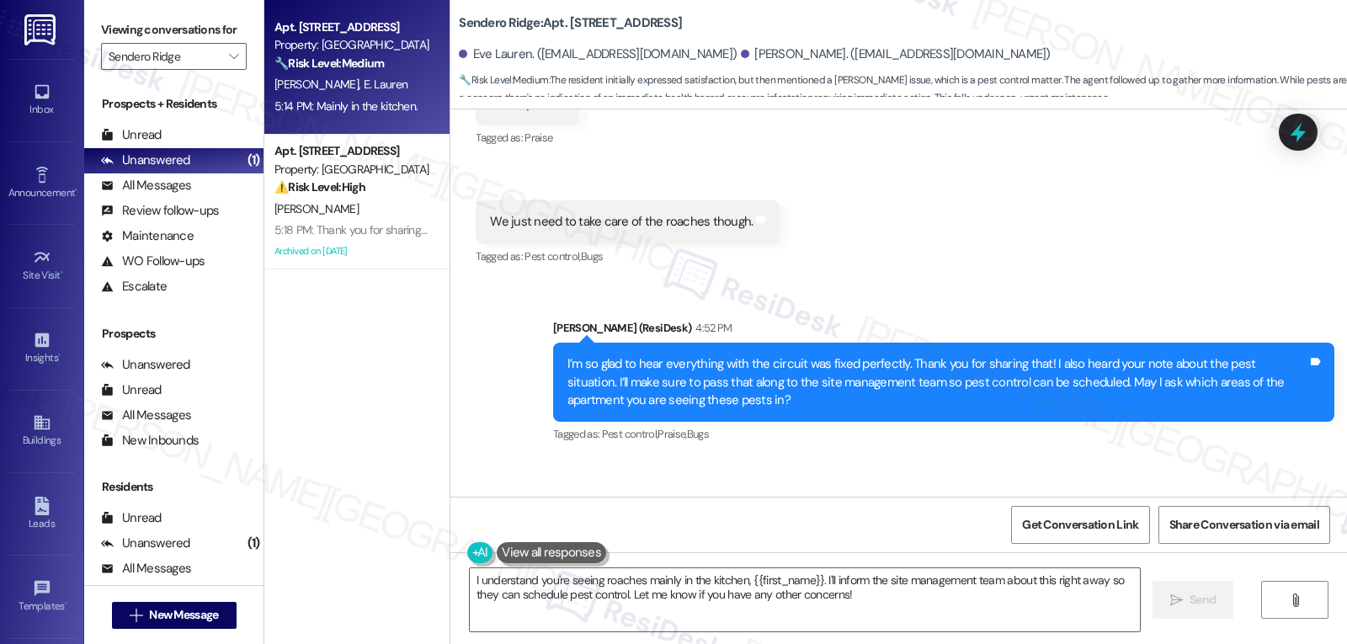
scroll to position [10506, 0]
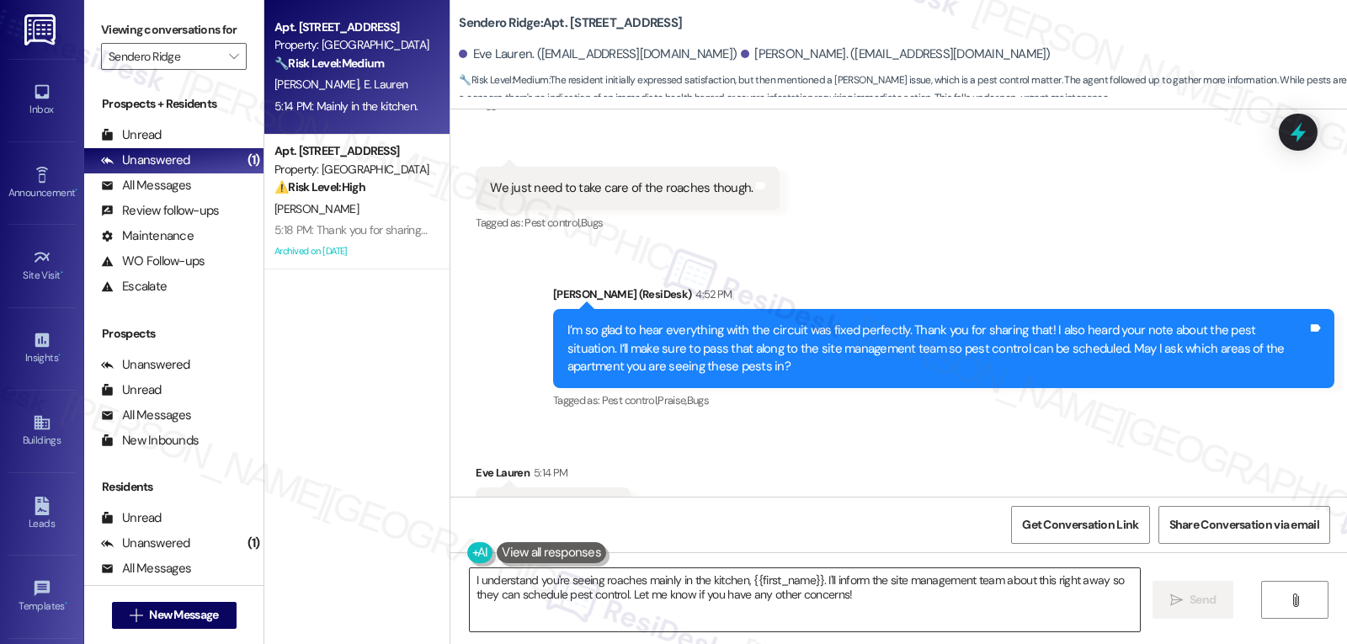
click at [928, 618] on textarea "I understand you're seeing roaches mainly in the kitchen, {{first_name}}. I'll …" at bounding box center [805, 599] width 670 height 63
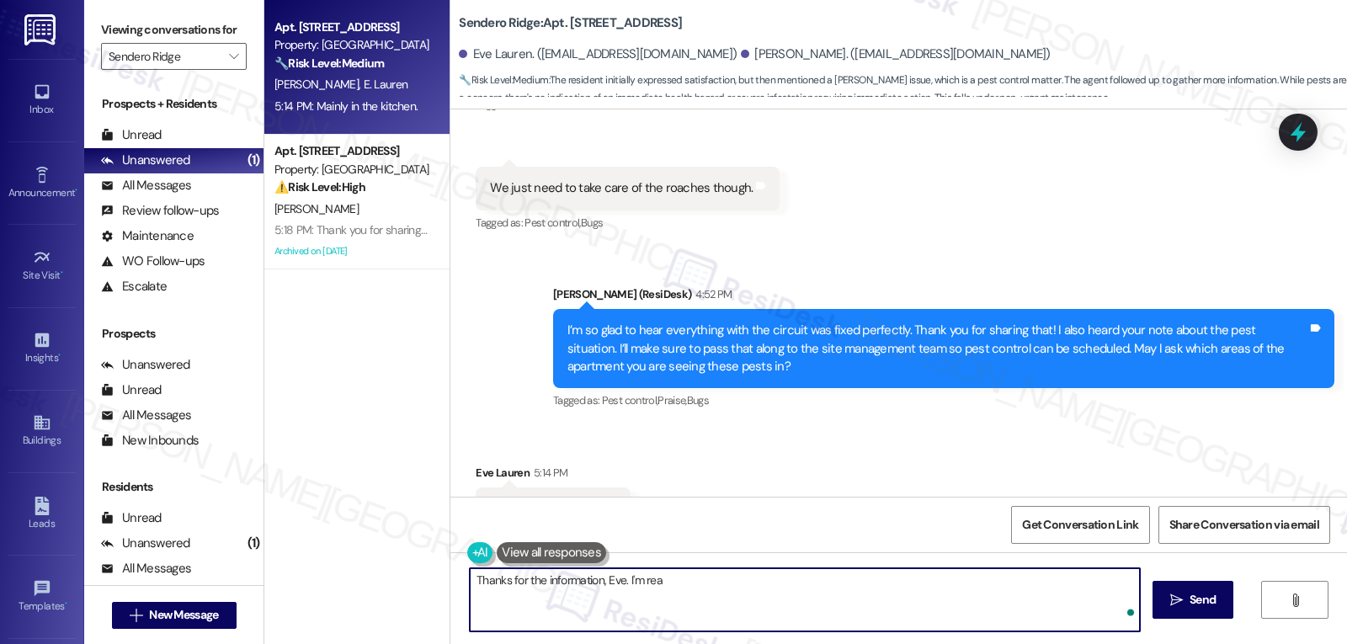
type textarea "Thanks for the information, Eve. I'm real"
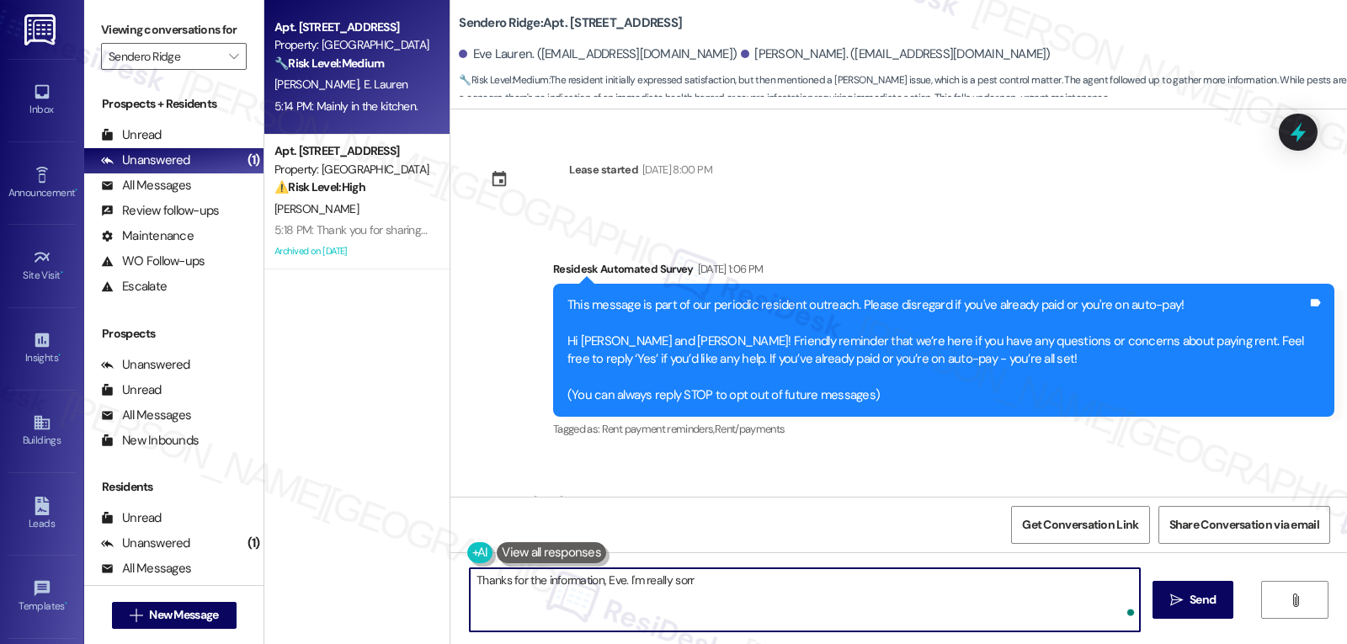
scroll to position [10506, 0]
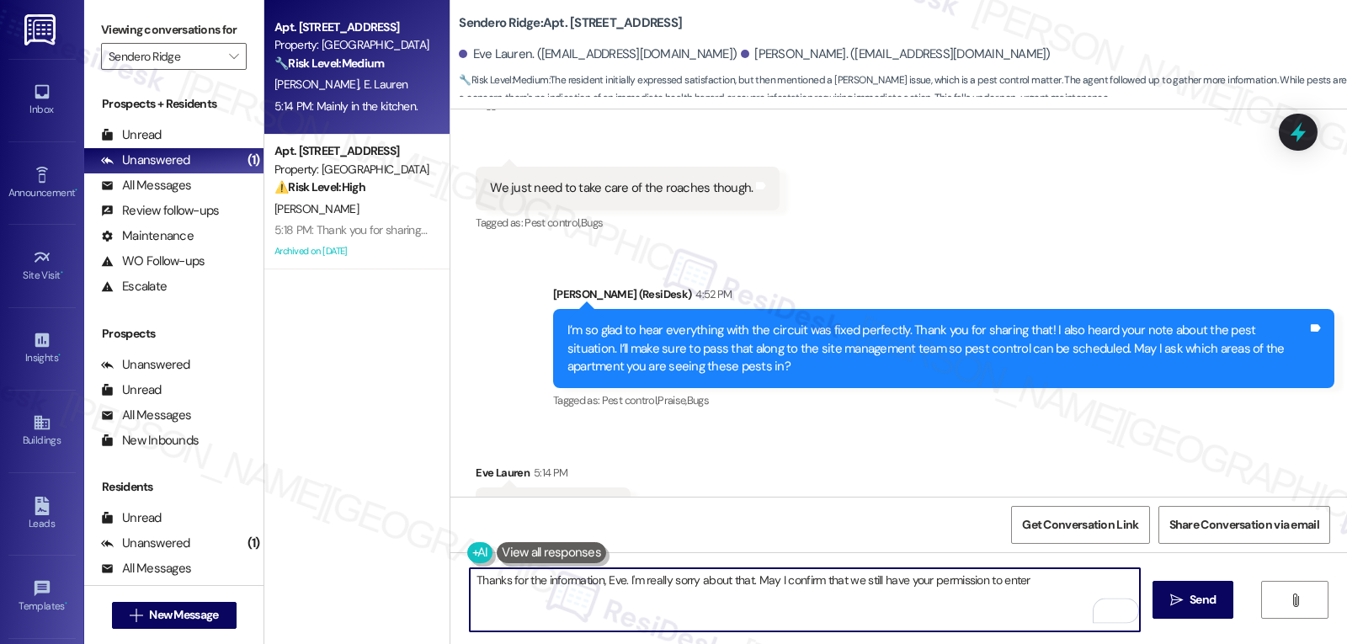
click at [1042, 586] on textarea "Thanks for the information, Eve. I'm really sorry about that. May I confirm tha…" at bounding box center [805, 599] width 670 height 63
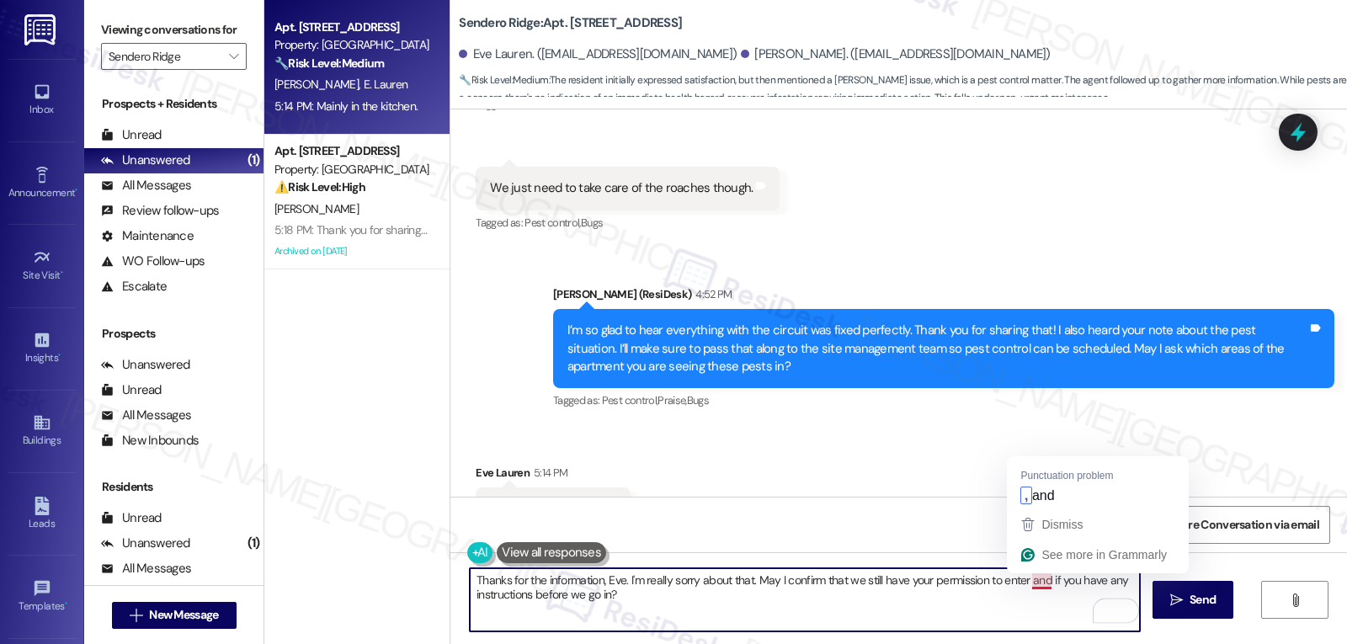
click at [1018, 579] on textarea "Thanks for the information, Eve. I'm really sorry about that. May I confirm tha…" at bounding box center [805, 599] width 670 height 63
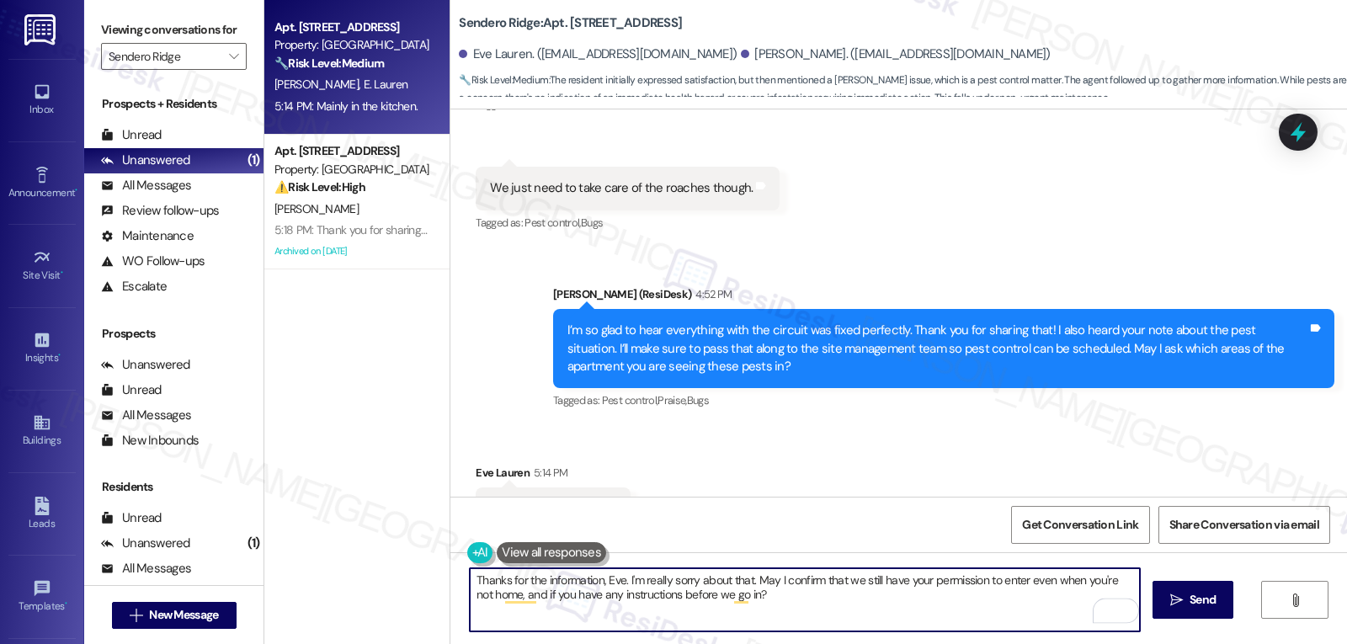
click at [856, 620] on textarea "Thanks for the information, Eve. I'm really sorry about that. May I confirm tha…" at bounding box center [805, 599] width 670 height 63
type textarea "Thanks for the information, Eve. I'm really sorry about that. May I confirm tha…"
click at [1200, 609] on span "Send" at bounding box center [1203, 600] width 26 height 18
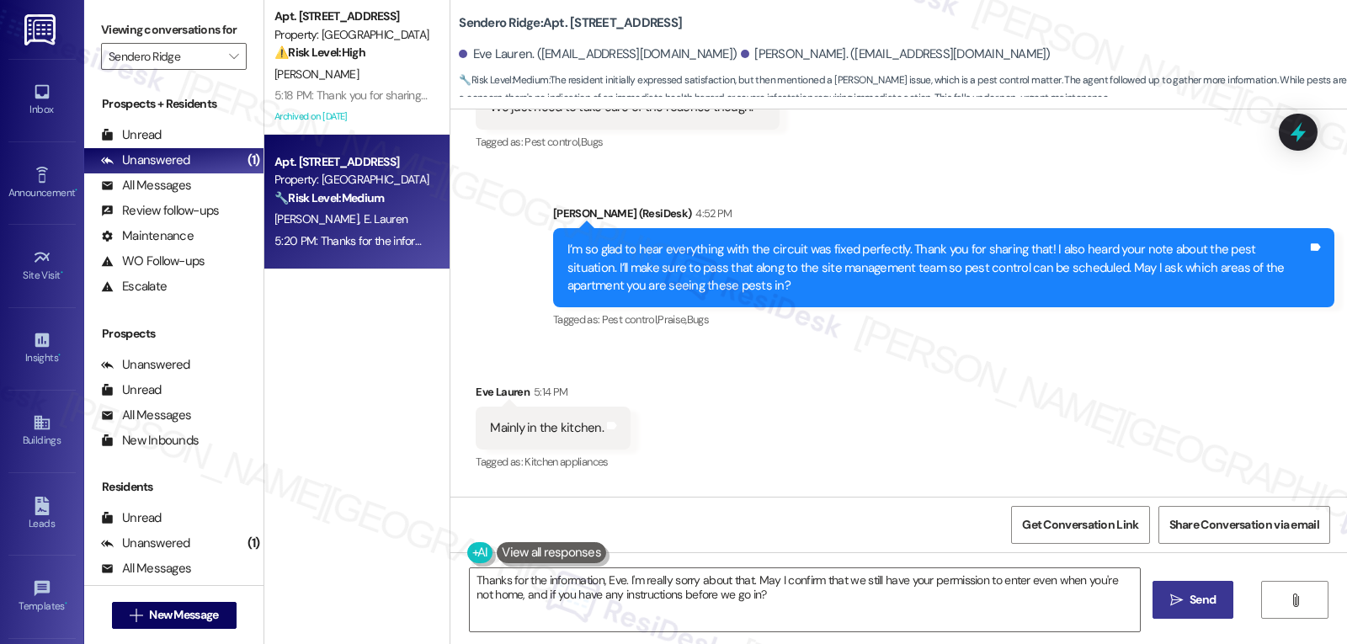
scroll to position [10642, 0]
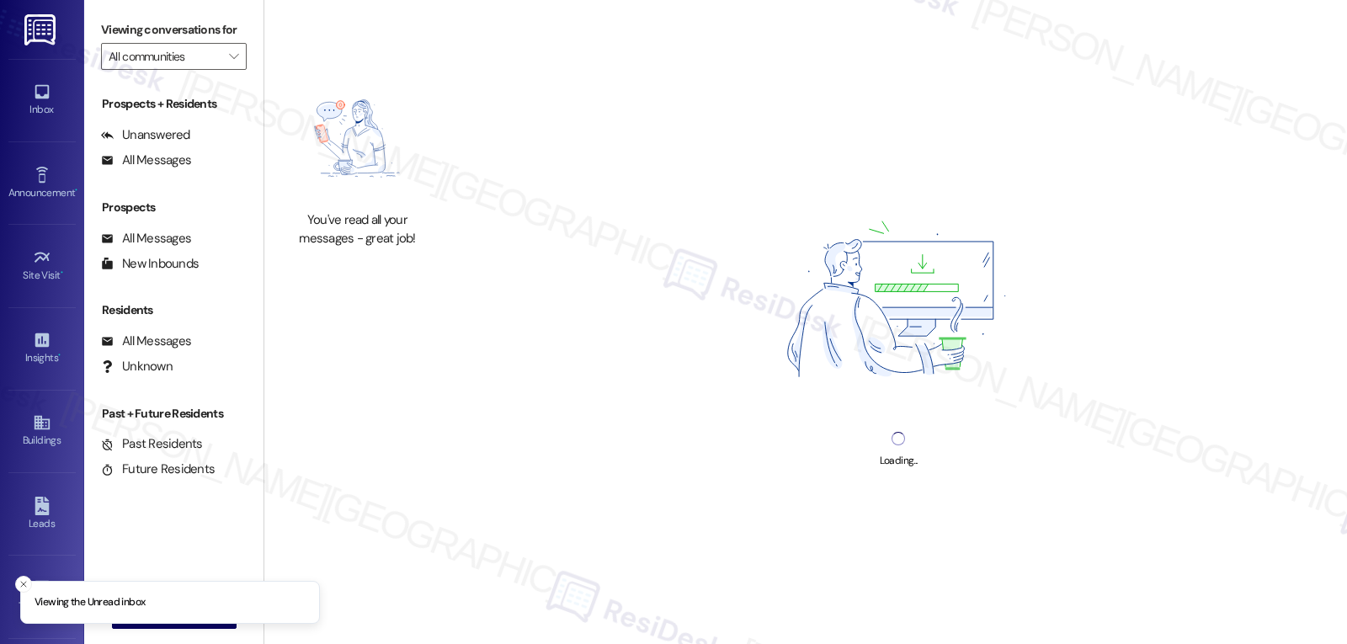
type input "Sendero Ridge"
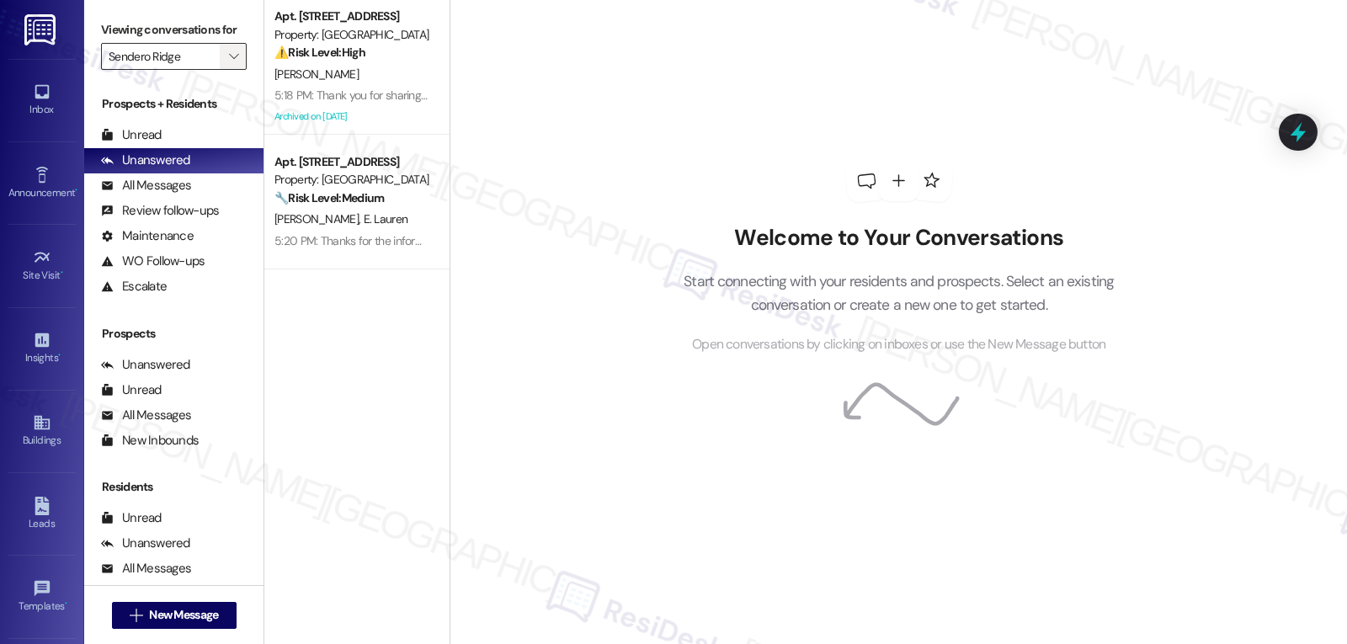
click at [229, 63] on icon "" at bounding box center [233, 56] width 9 height 13
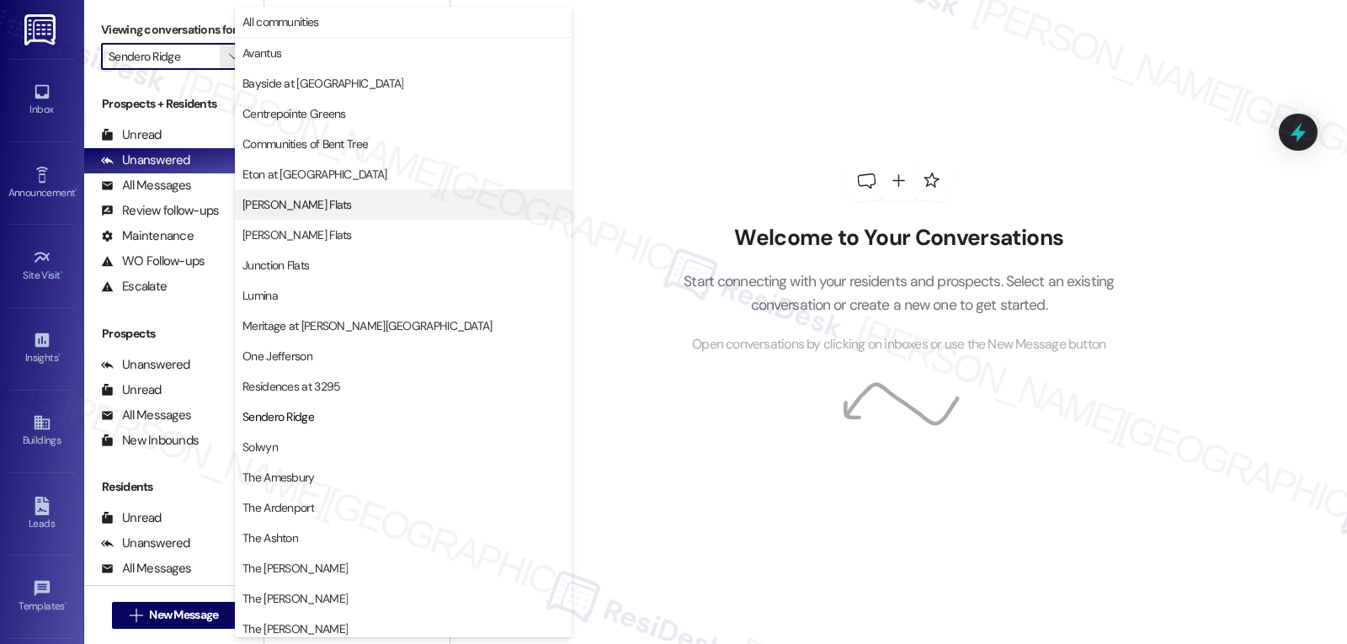
click at [331, 217] on button "[PERSON_NAME] Flats" at bounding box center [403, 204] width 337 height 30
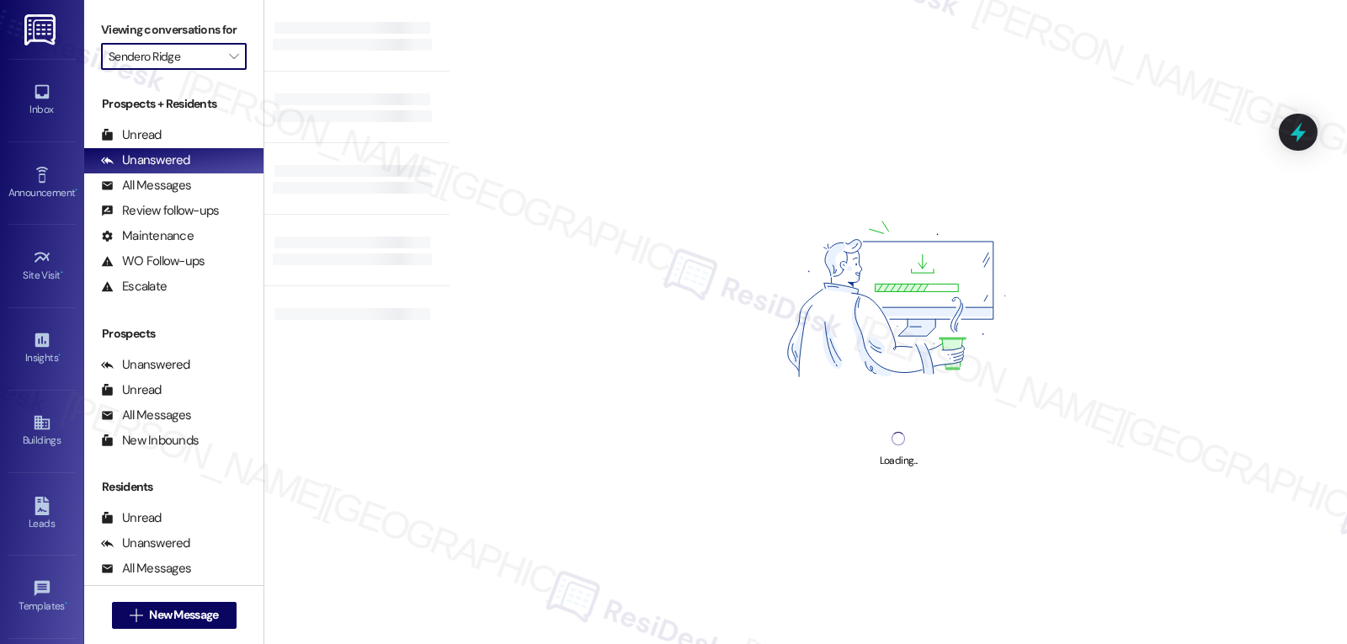
type input "[PERSON_NAME] Flats"
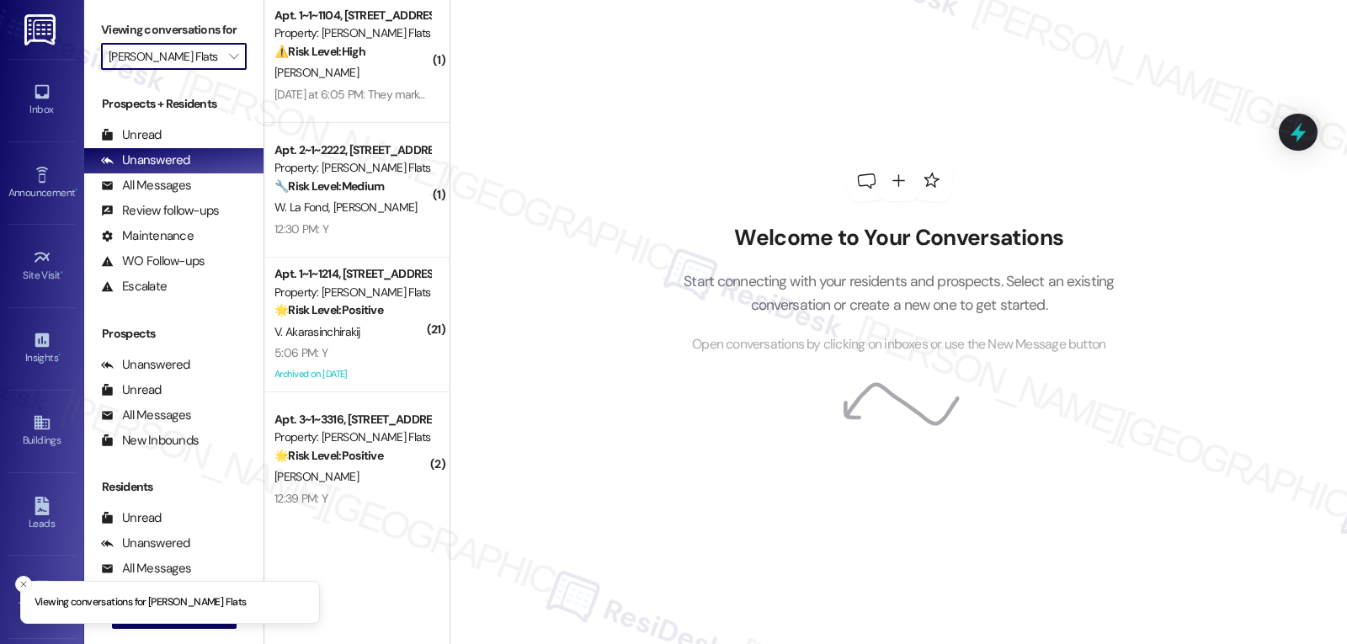
scroll to position [14, 0]
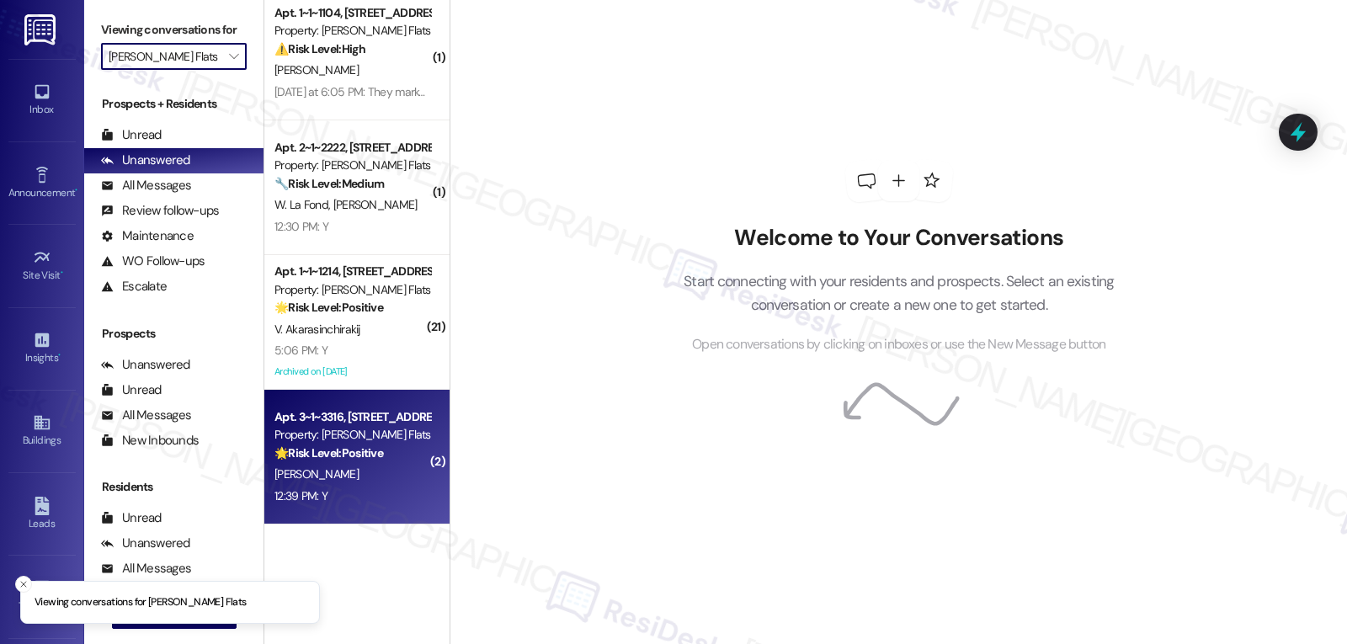
click at [333, 508] on div "Apt. 3~1~3316, [STREET_ADDRESS][PERSON_NAME] Property: [PERSON_NAME] Flats 🌟 Ri…" at bounding box center [356, 457] width 185 height 135
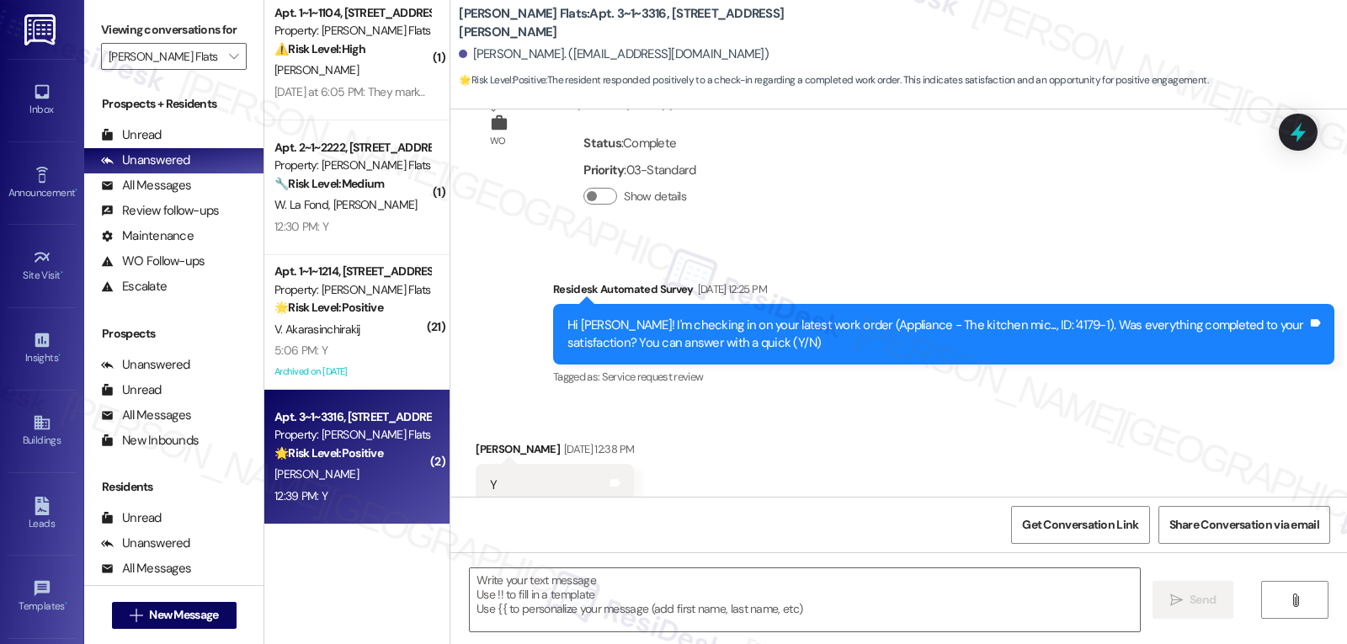
type textarea "Fetching suggested responses. Please feel free to read through the conversation…"
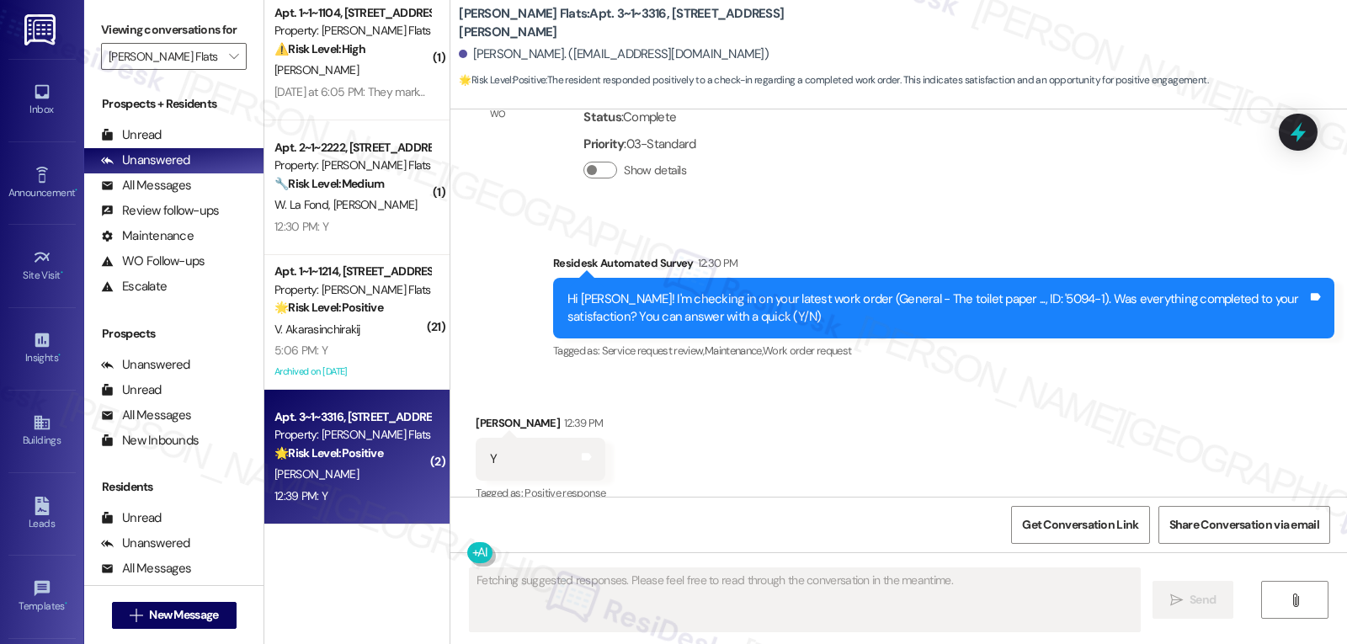
scroll to position [1003, 0]
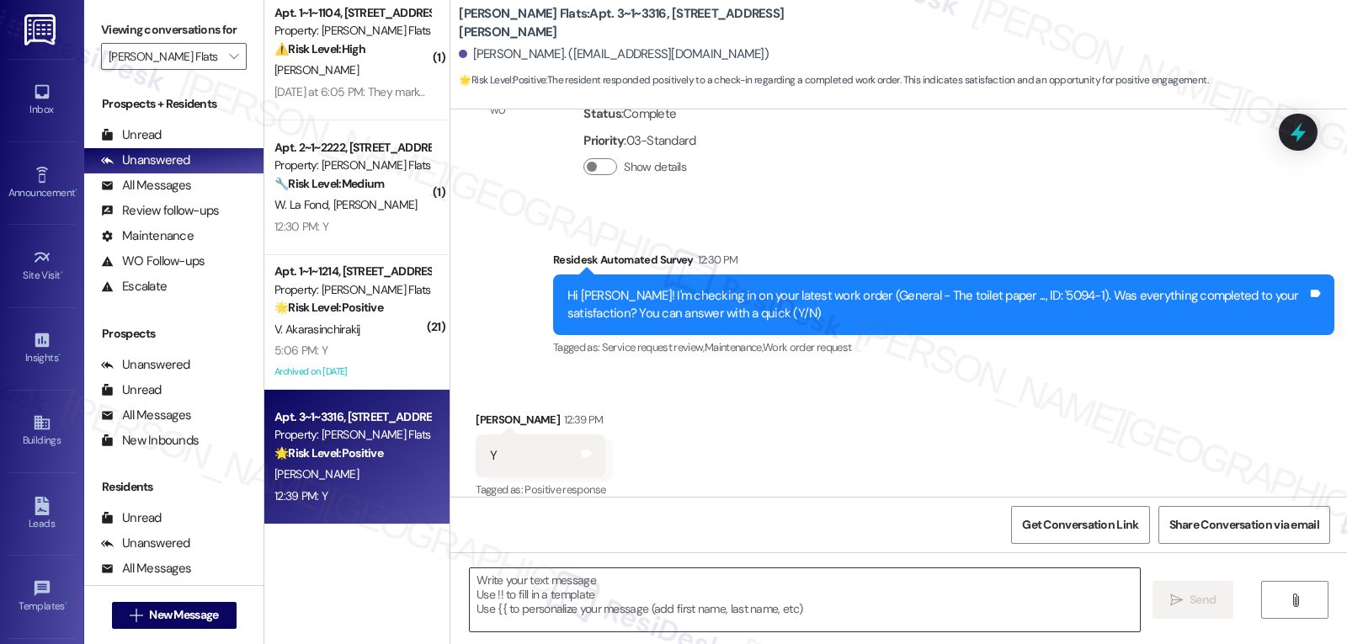
click at [610, 600] on textarea at bounding box center [805, 599] width 670 height 63
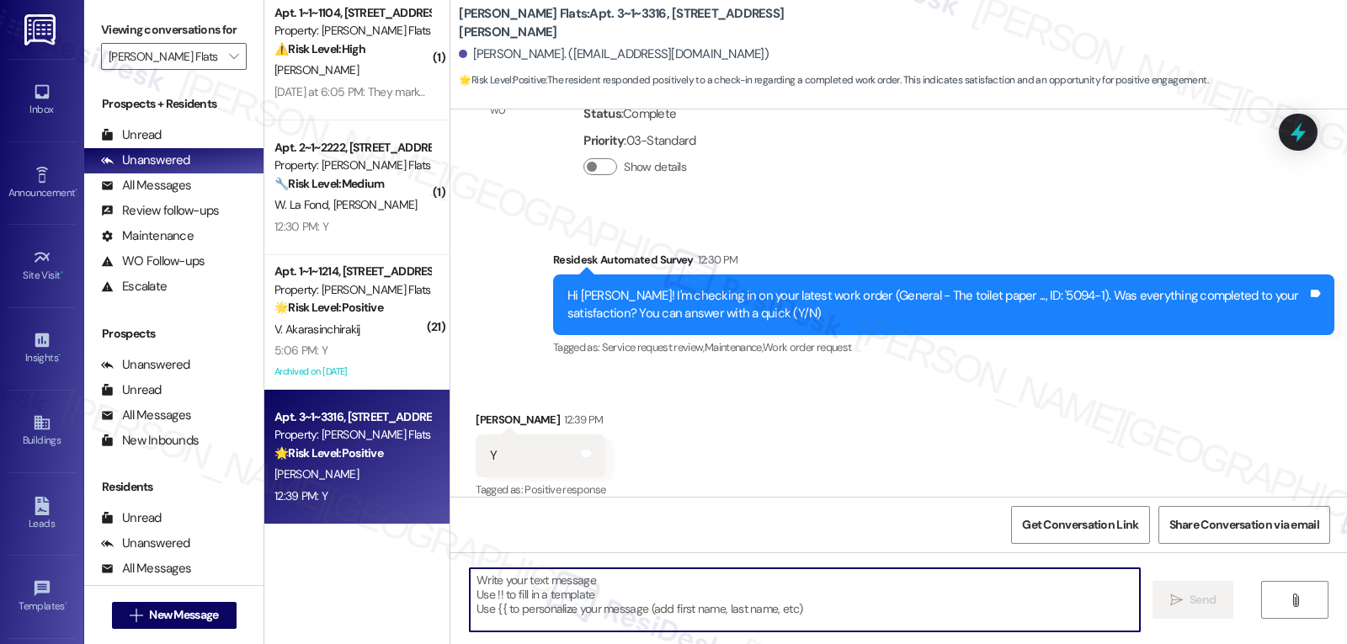
paste textarea "Thanks so much for letting us know, {{first_name}}! I’m happy to hear everythin…"
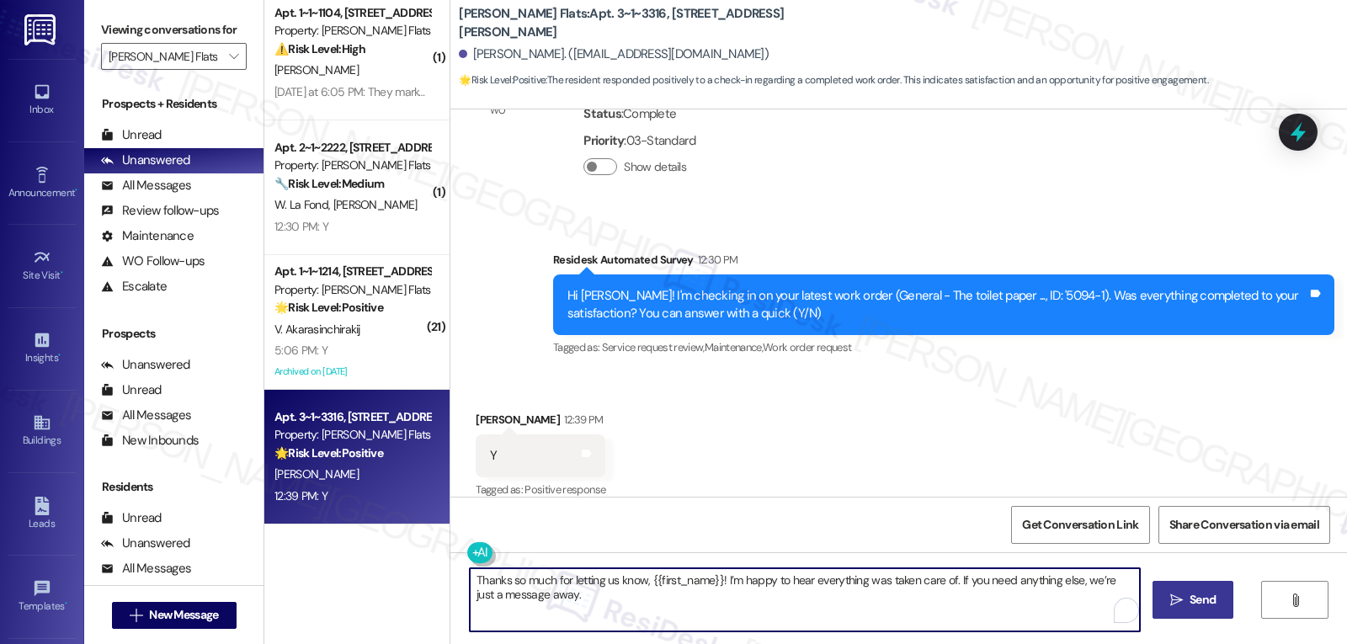
type textarea "Thanks so much for letting us know, {{first_name}}! I’m happy to hear everythin…"
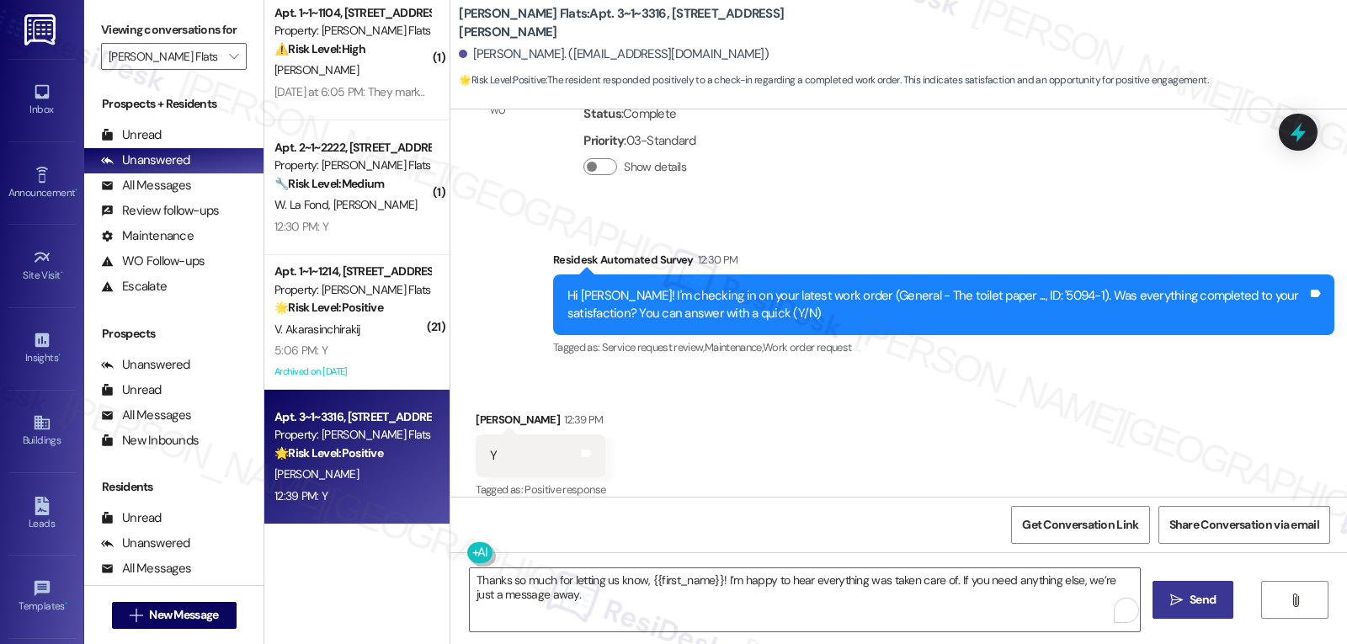
click at [1198, 605] on span "Send" at bounding box center [1203, 600] width 26 height 18
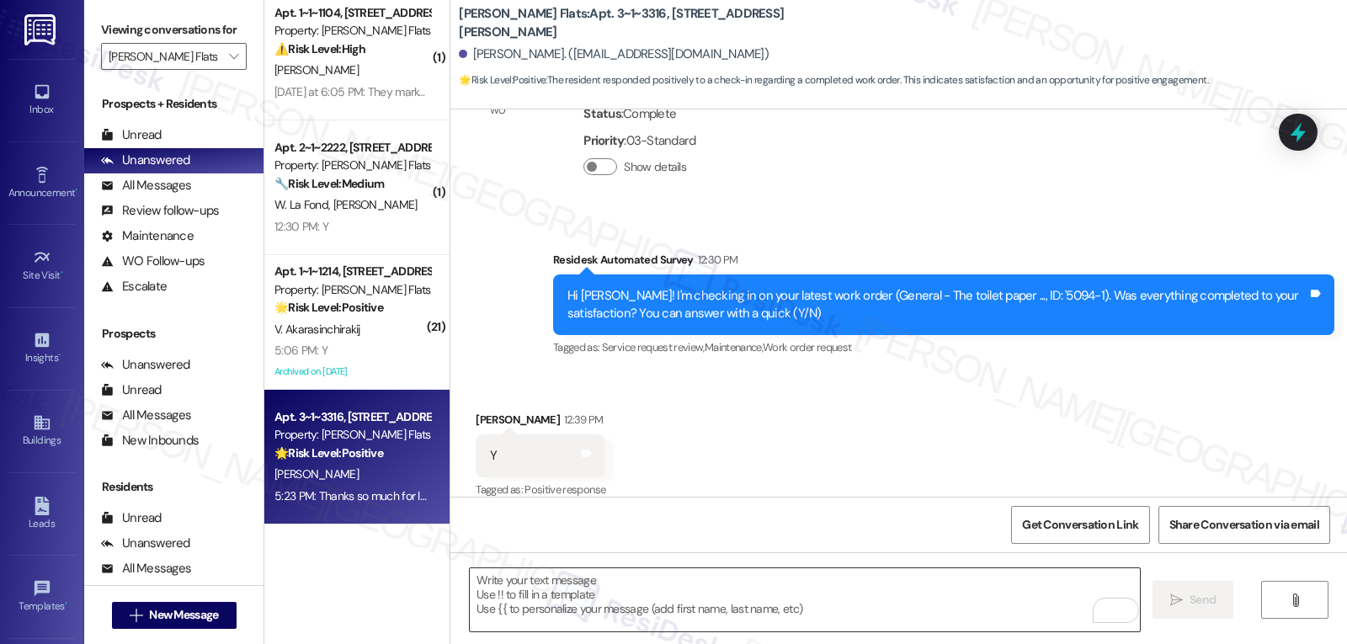
click at [663, 612] on textarea "To enrich screen reader interactions, please activate Accessibility in Grammarl…" at bounding box center [805, 599] width 670 height 63
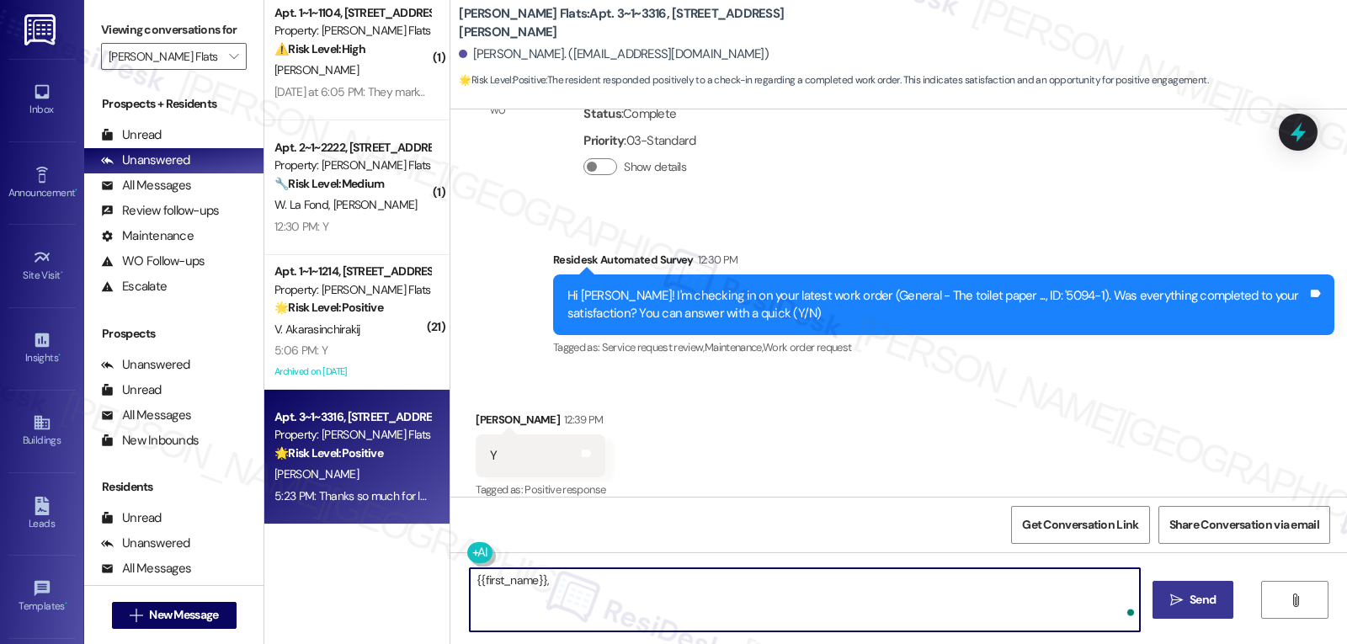
paste textarea "‘just want to ask, has {{property}} been everything you hoped for? I’d love to …"
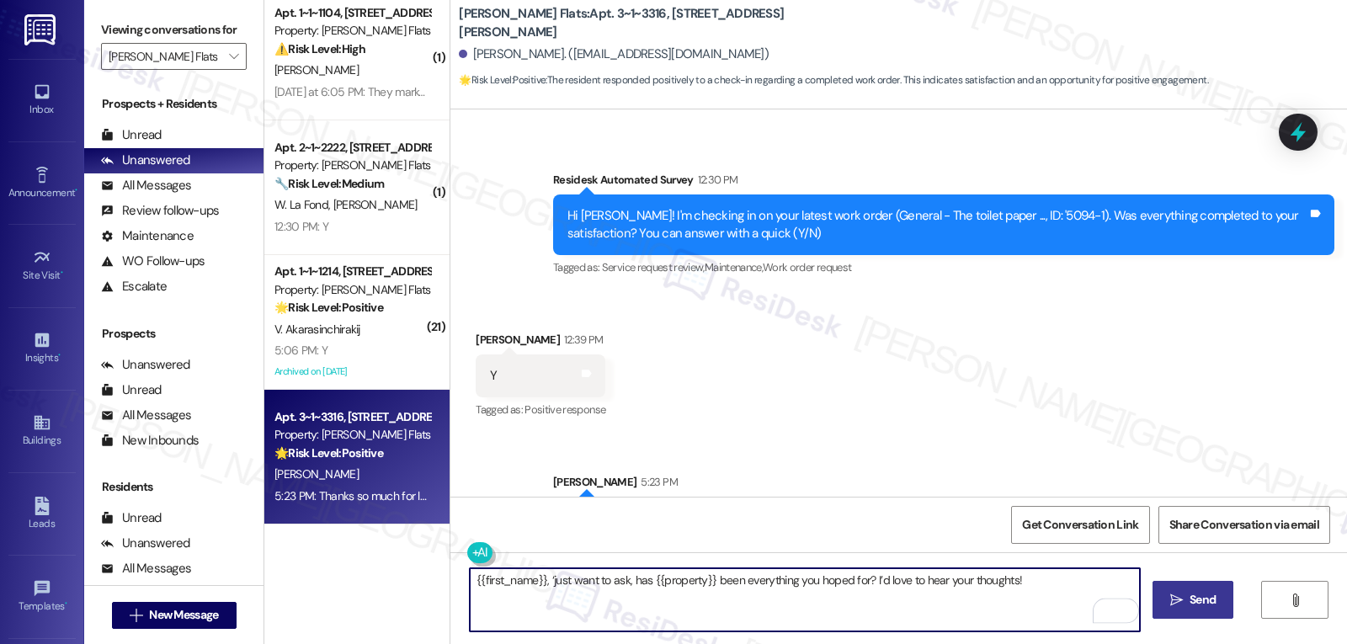
scroll to position [1121, 0]
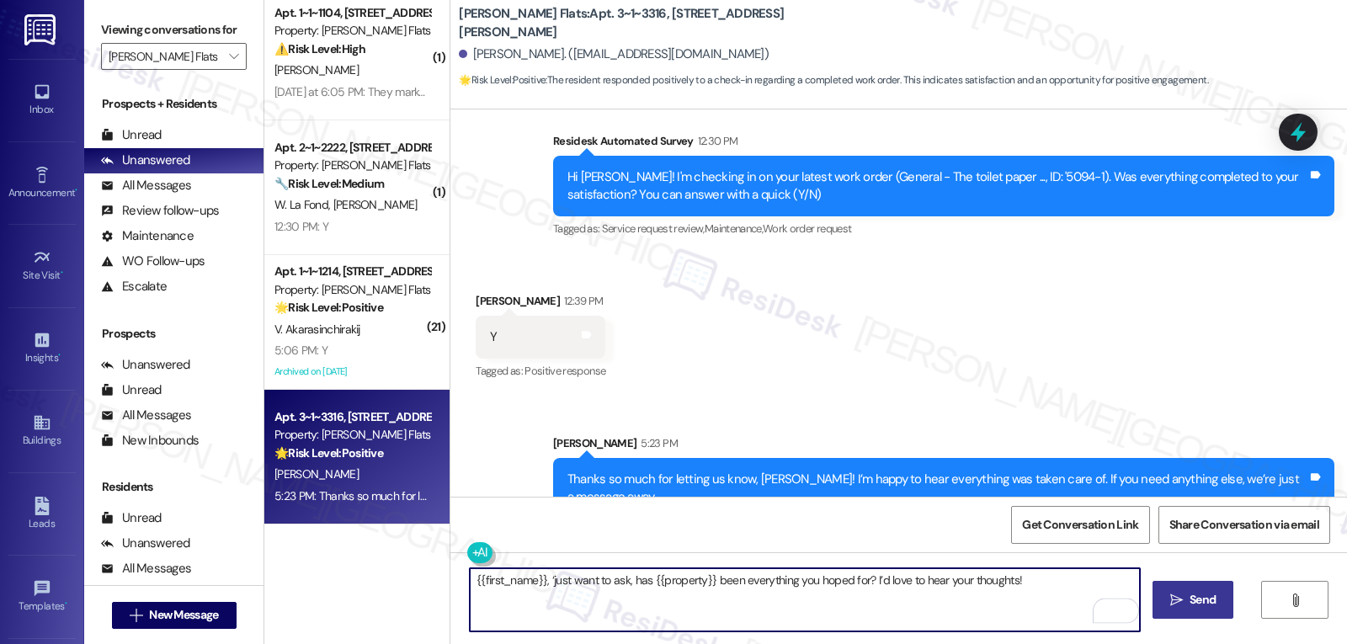
type textarea "{{first_name}}, ‘just want to ask, has {{property}} been everything you hoped f…"
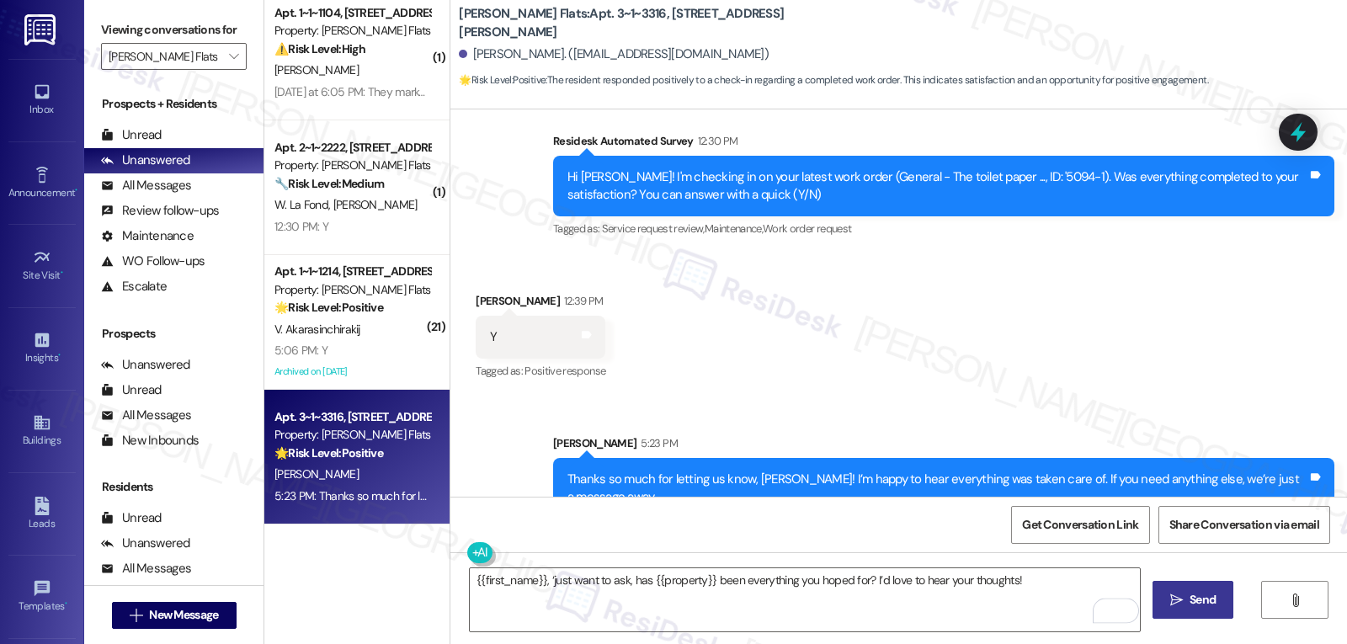
click at [1183, 601] on span " Send" at bounding box center [1193, 600] width 53 height 18
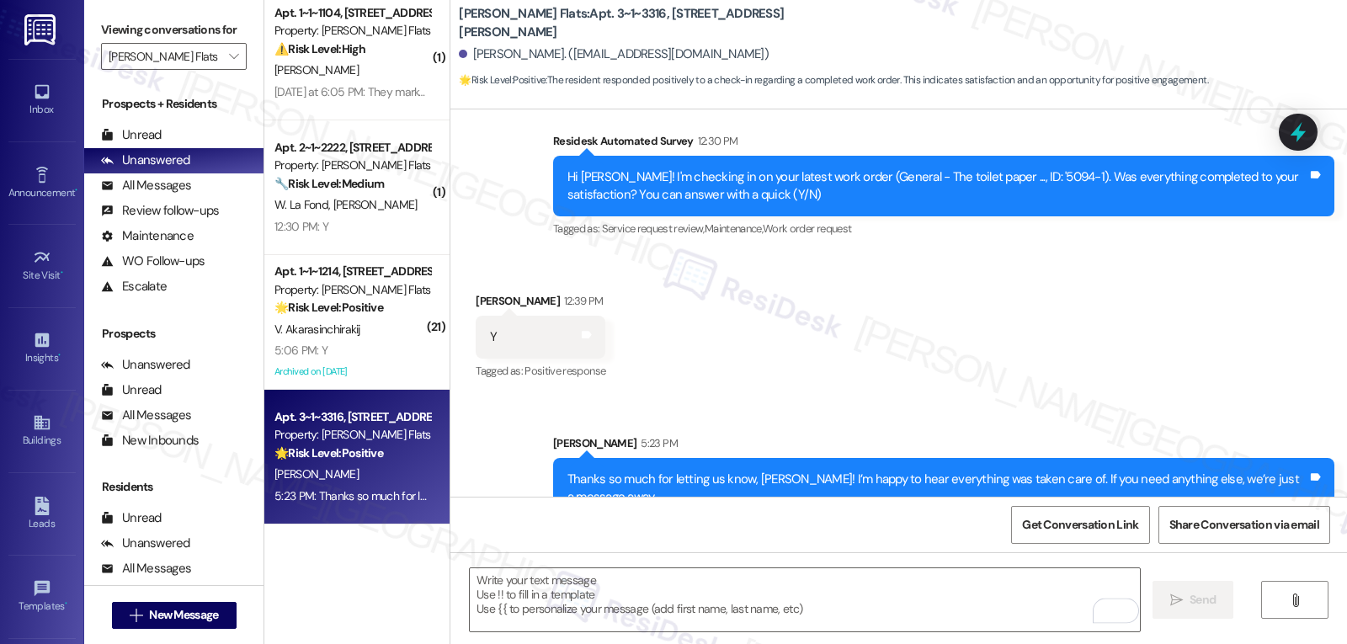
scroll to position [1003, 0]
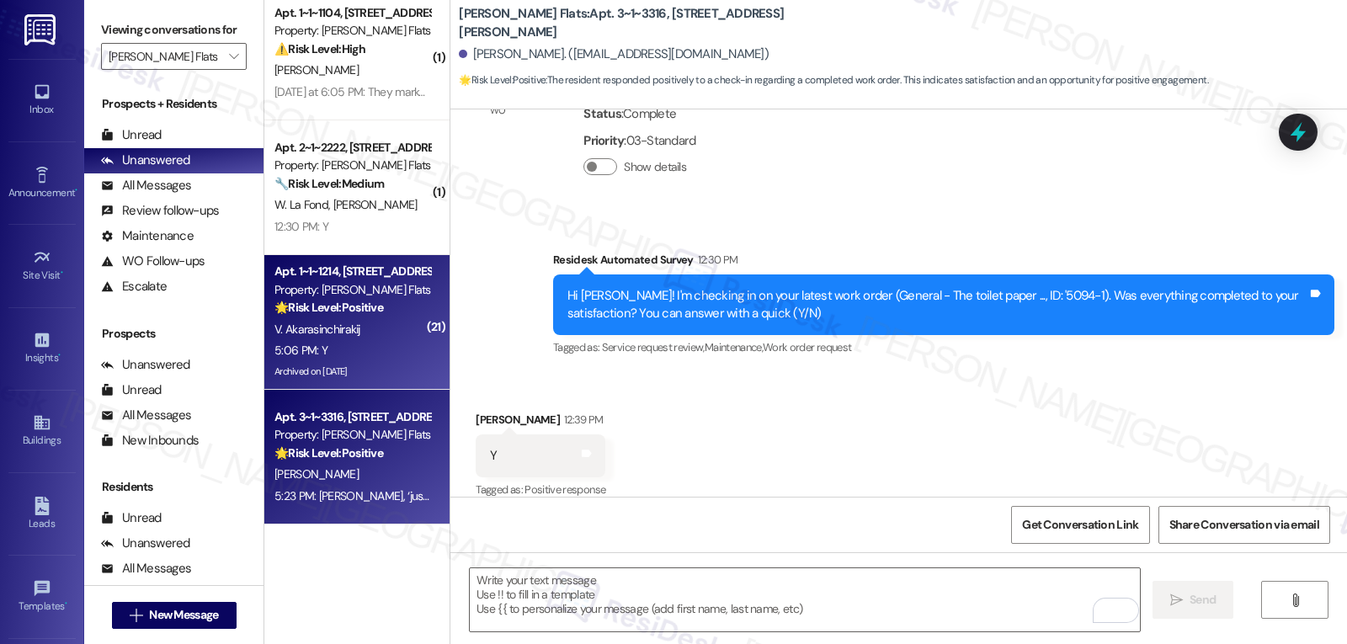
click at [370, 319] on div "V. Akarasinchirakij" at bounding box center [352, 329] width 159 height 21
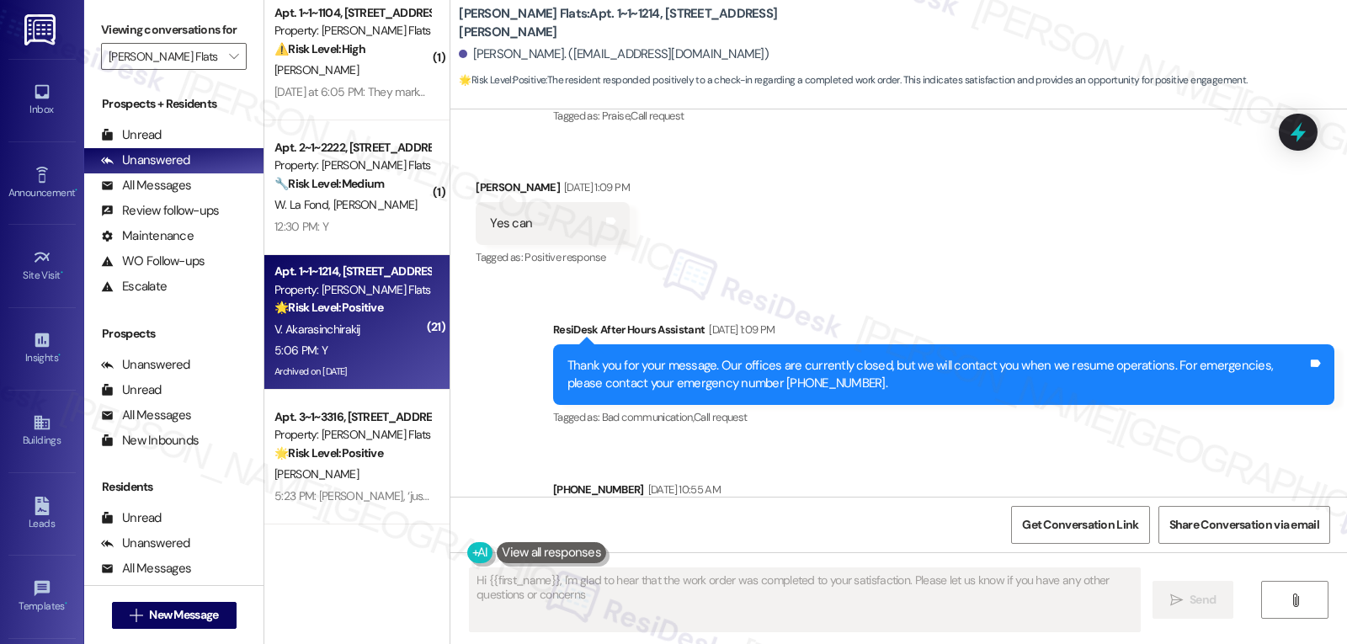
scroll to position [9473, 0]
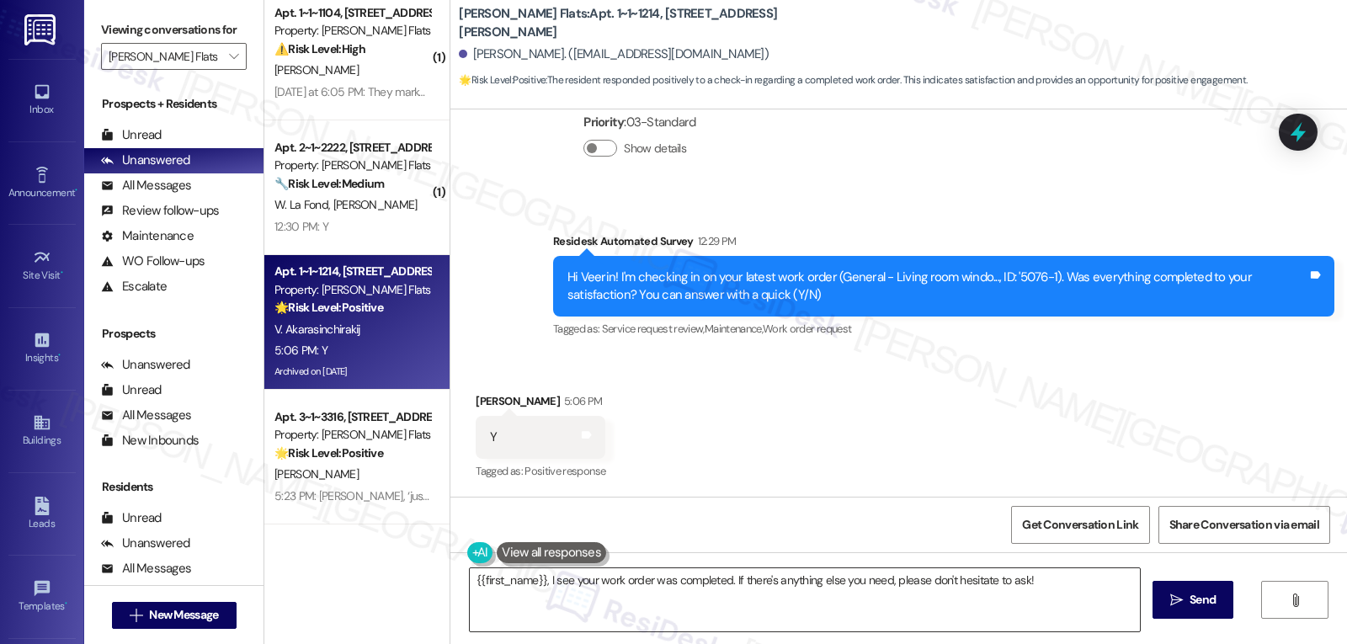
click at [540, 611] on textarea "{{first_name}}, I see your work order was completed. If there's anything else y…" at bounding box center [805, 599] width 670 height 63
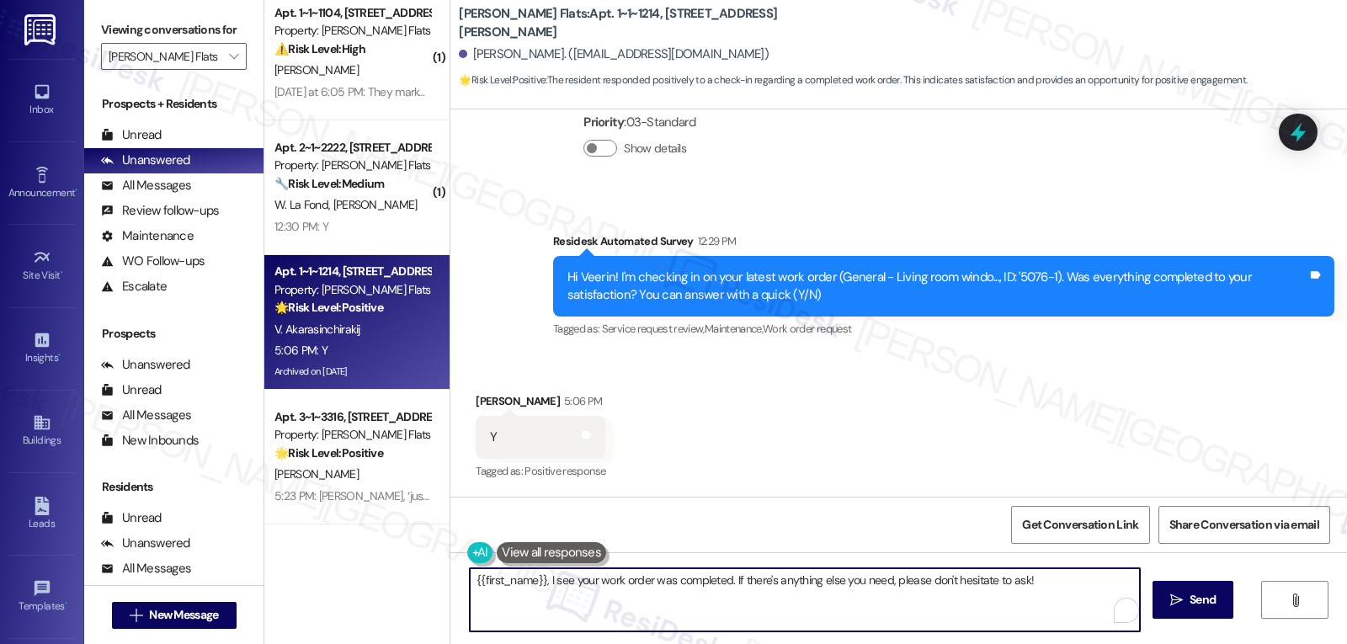
paste textarea "Great to hear, {{first_name}}! Thank you for confirming! We’re always here if s…"
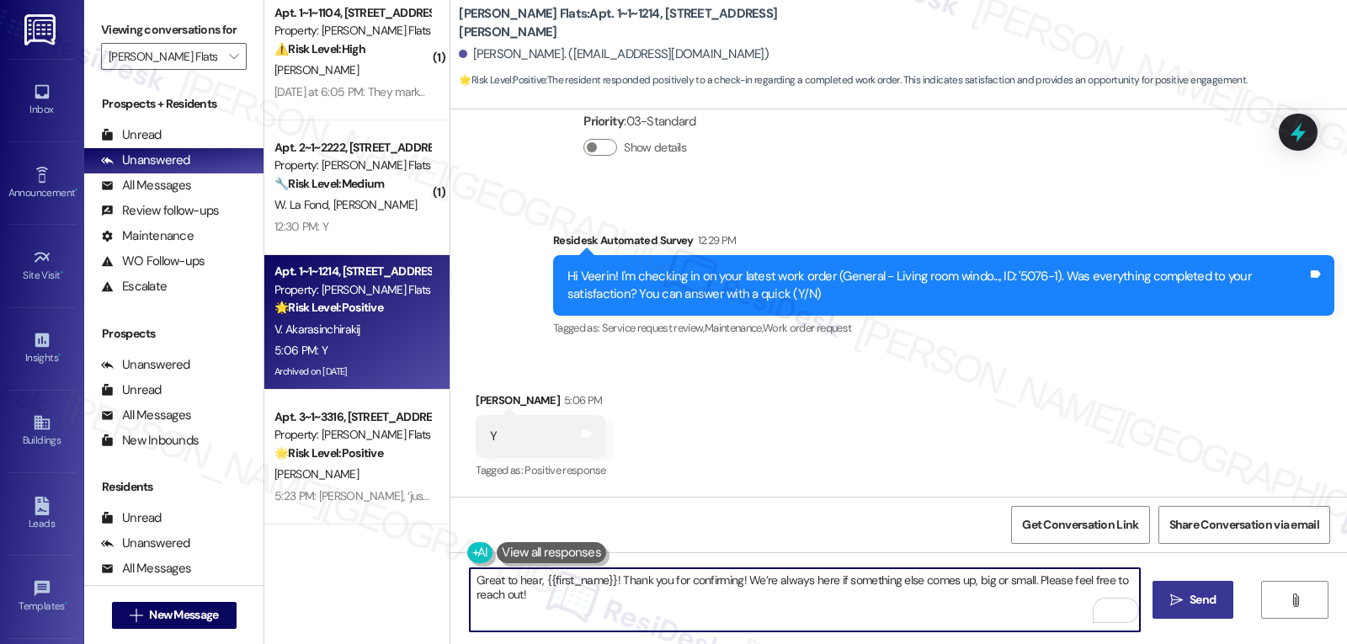
click at [1213, 594] on span "Send" at bounding box center [1203, 600] width 26 height 18
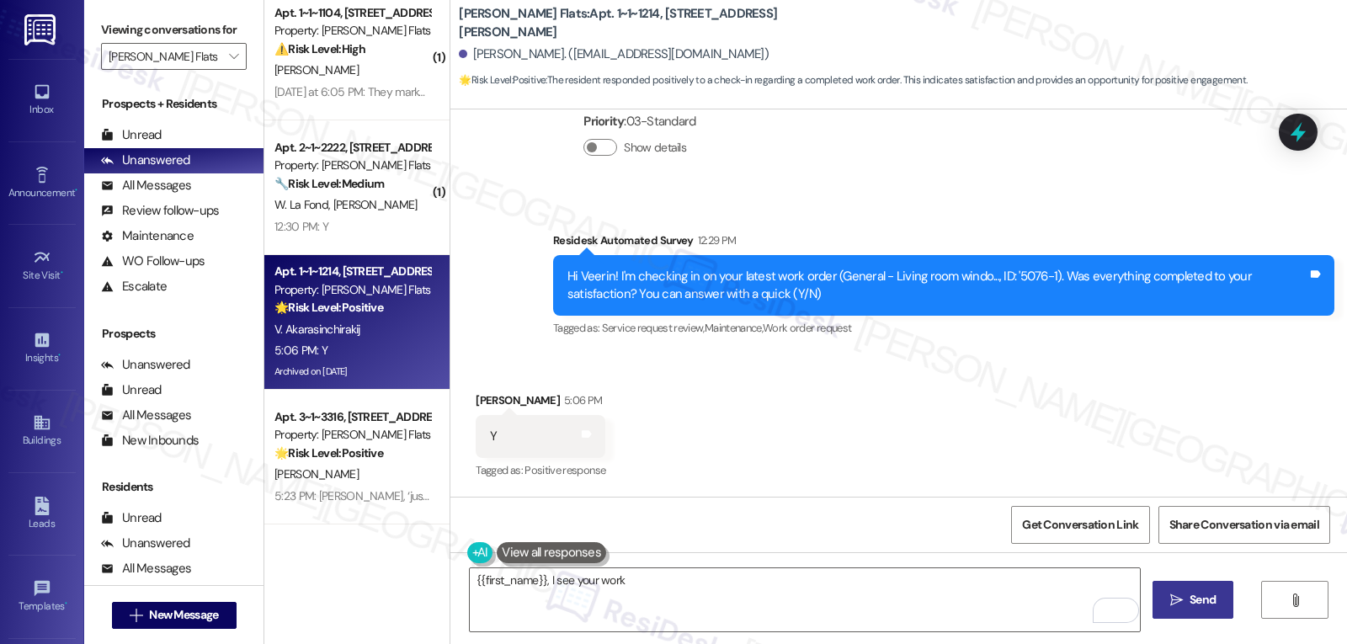
scroll to position [9473, 0]
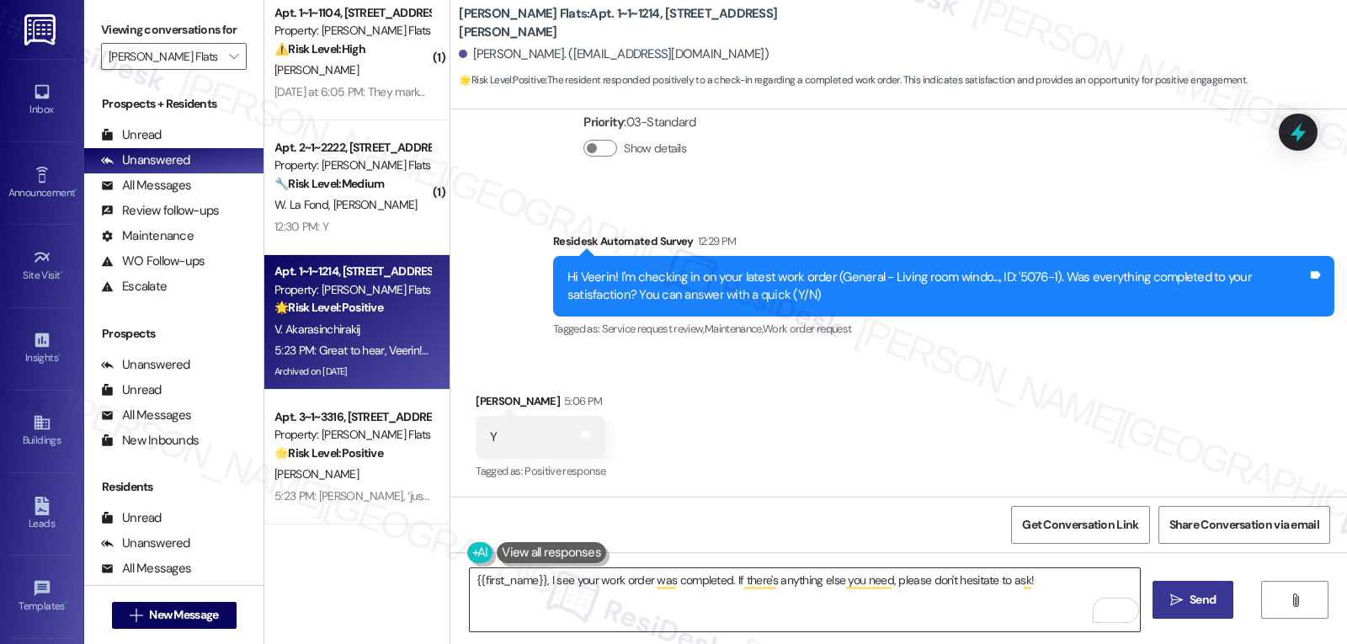
drag, startPoint x: 585, startPoint y: 625, endPoint x: 583, endPoint y: 614, distance: 11.2
click at [586, 624] on textarea "{{first_name}}, I see your work order was completed. If there's anything else y…" at bounding box center [805, 599] width 670 height 63
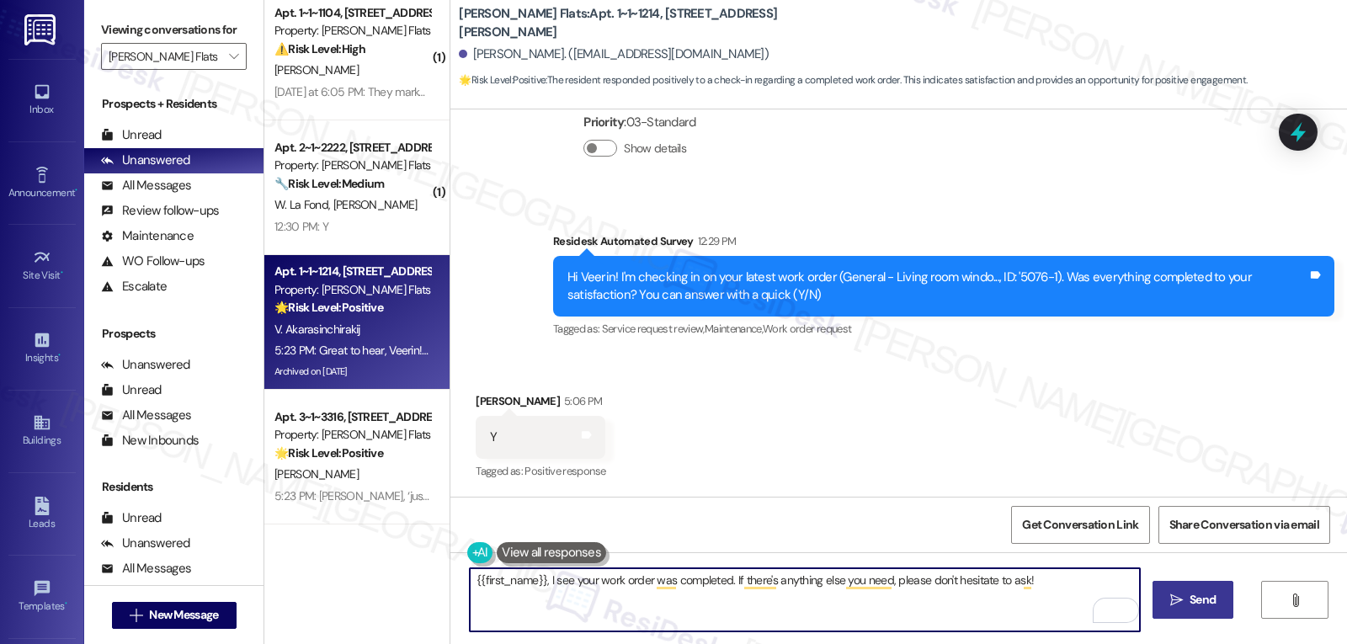
click at [539, 580] on textarea "{{first_name}}, I see your work order was completed. If there's anything else y…" at bounding box center [805, 599] width 670 height 63
paste textarea "hope you’re enjoying your time at {{property}}! Has it been meeting your expect…"
type textarea "{{first_name}}, I hope you’re enjoying your time at {{property}}! Has it been m…"
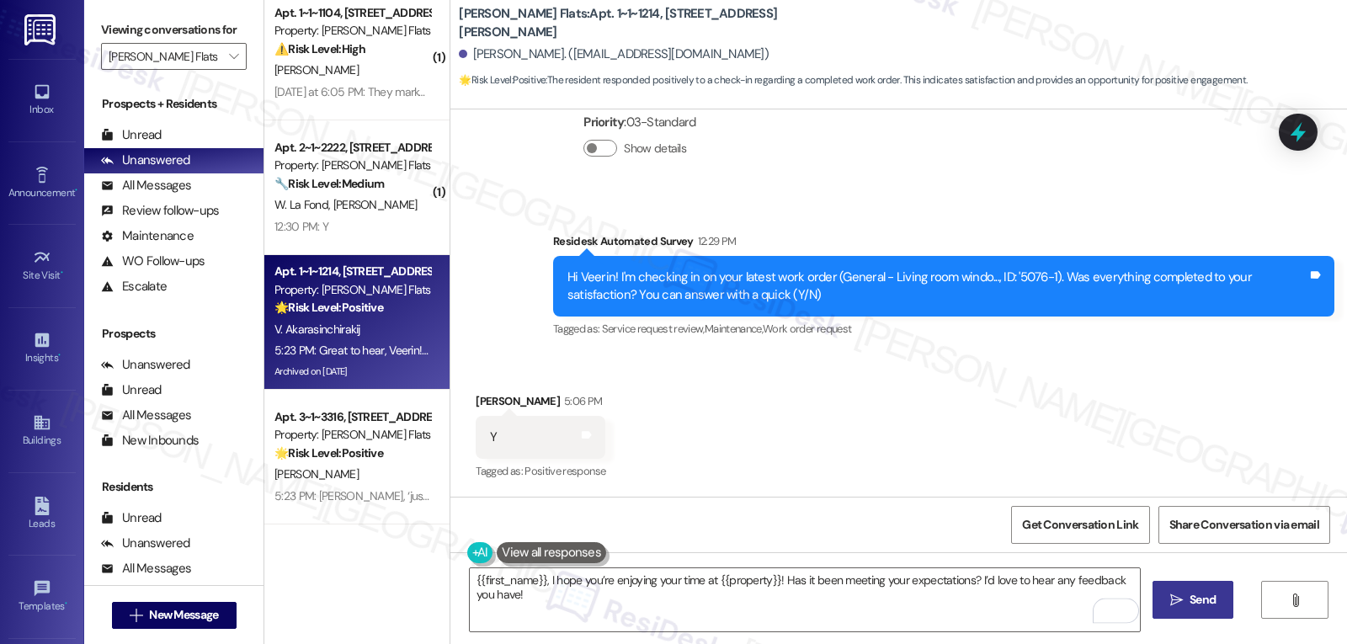
click at [1162, 589] on button " Send" at bounding box center [1194, 600] width 82 height 38
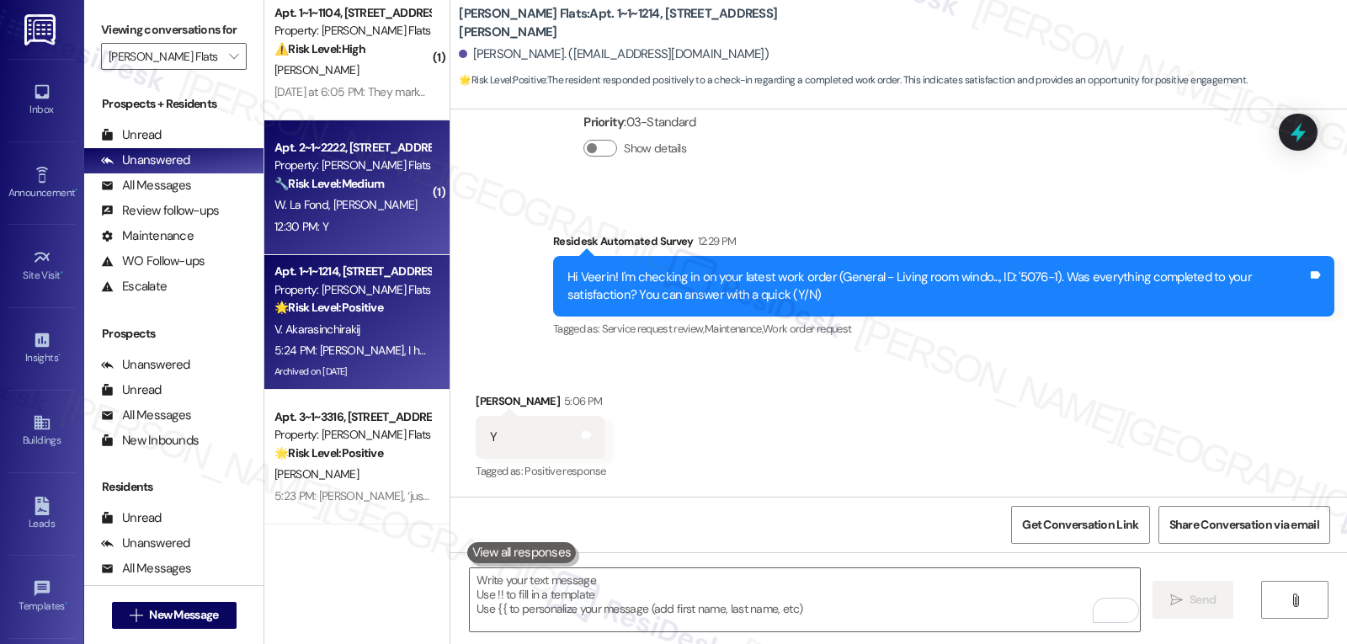
click at [343, 218] on div "12:30 PM: Y 12:30 PM: Y" at bounding box center [352, 226] width 159 height 21
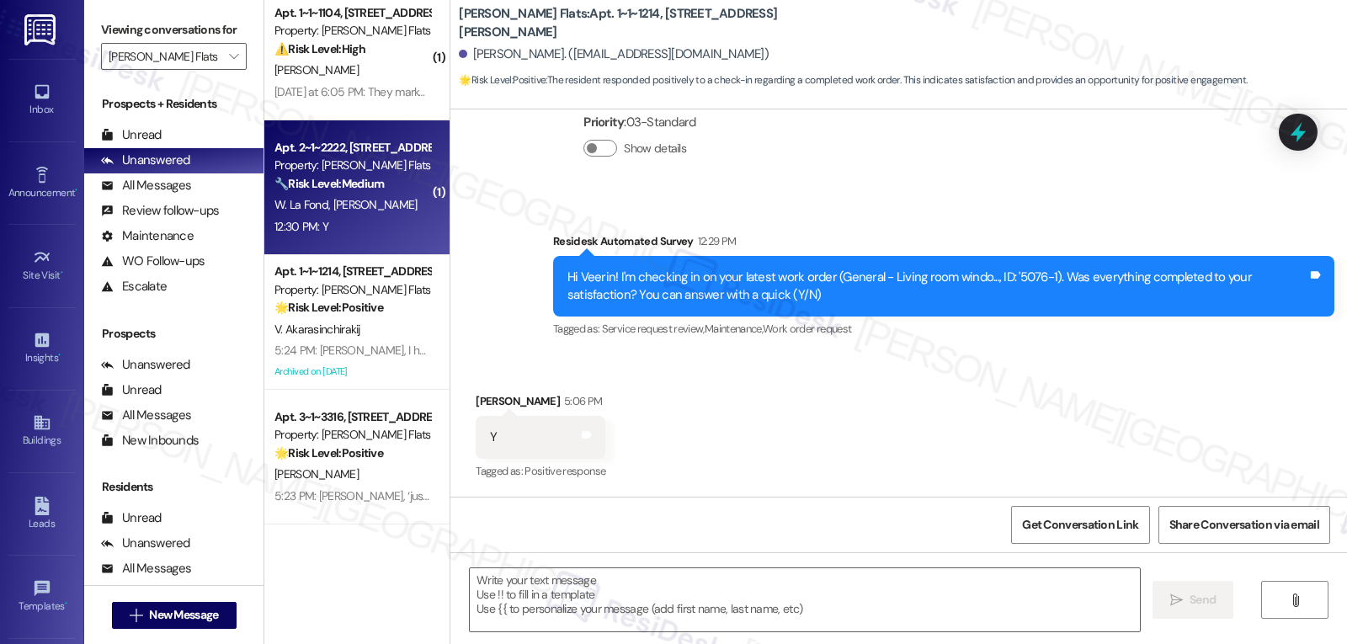
type textarea "Fetching suggested responses. Please feel free to read through the conversation…"
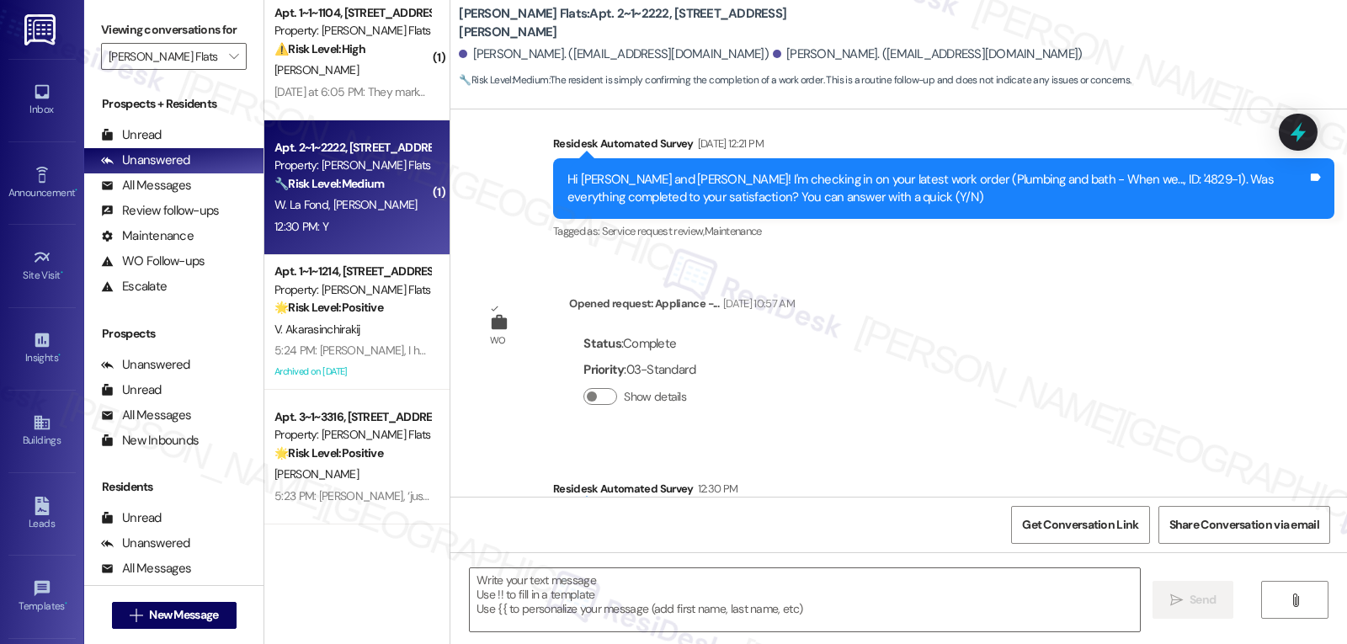
type textarea "Fetching suggested responses. Please feel free to read through the conversation…"
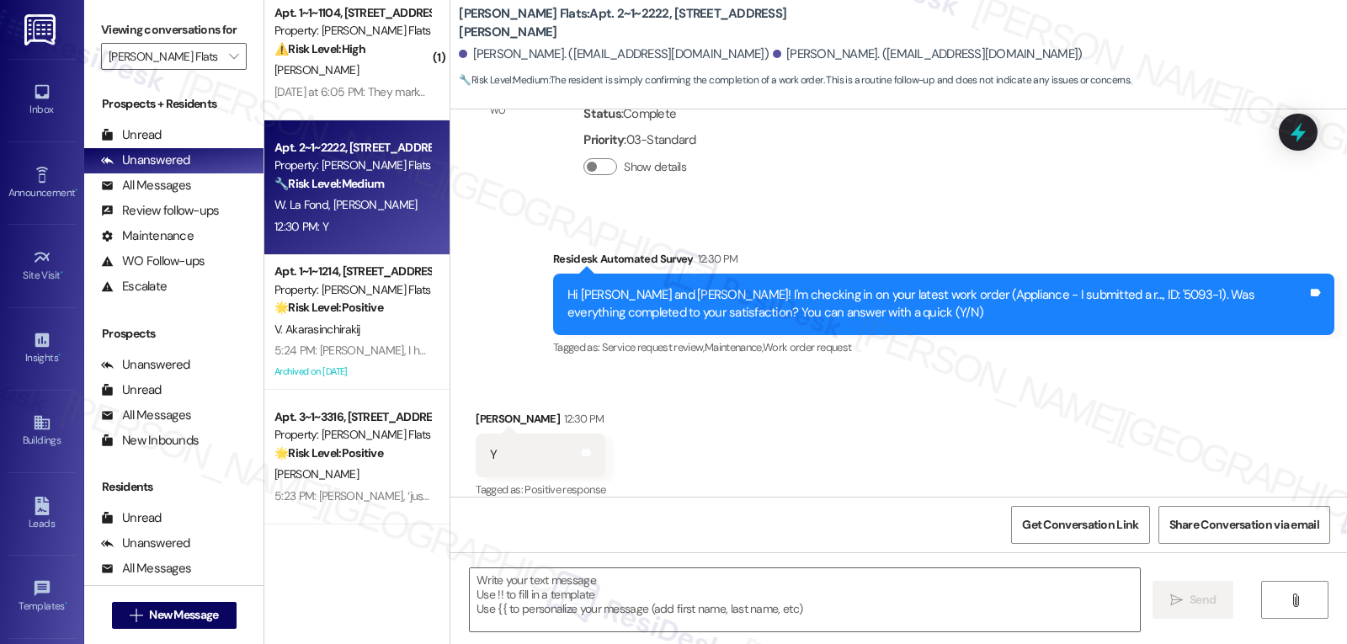
scroll to position [720, 0]
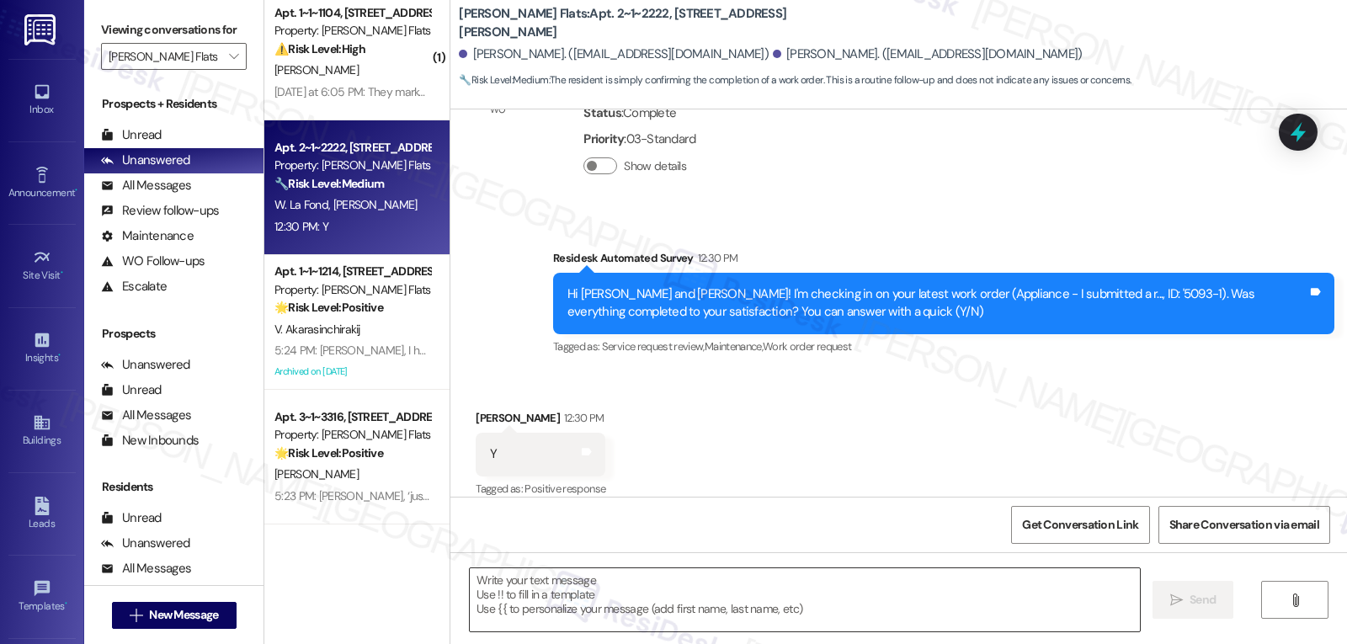
click at [659, 578] on textarea at bounding box center [805, 599] width 670 height 63
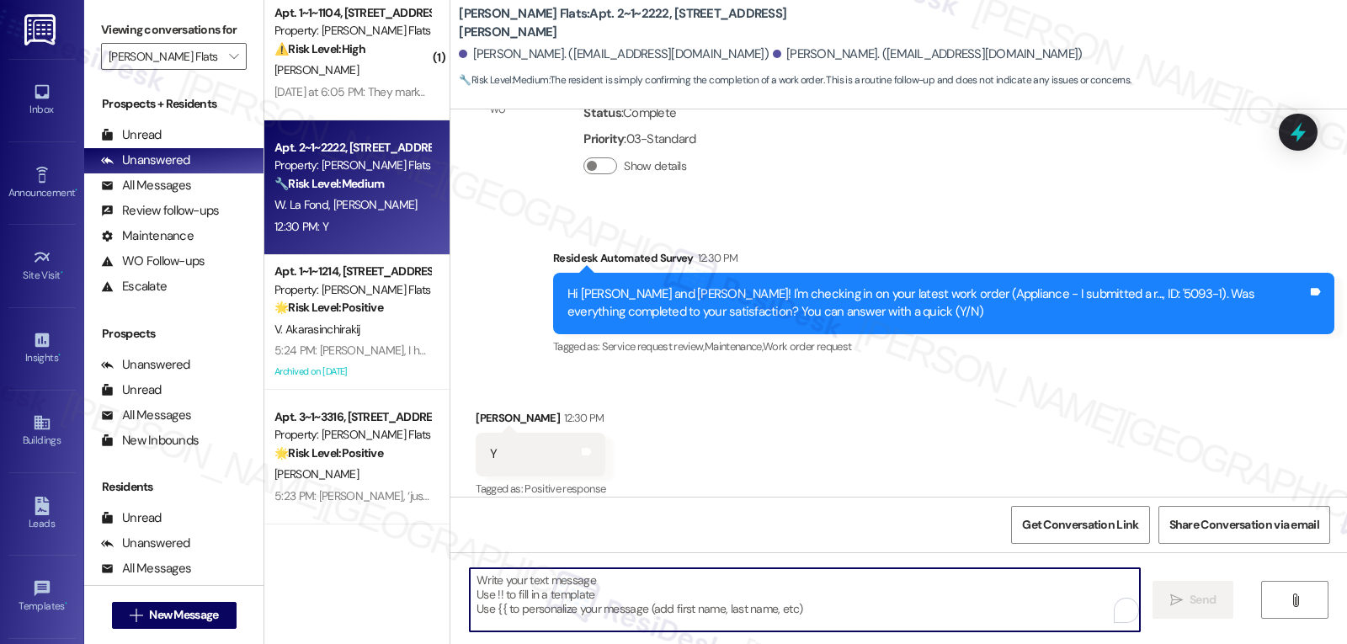
paste textarea "I appreciate your response, {{first_name}}! I’m glad your work order is all set…"
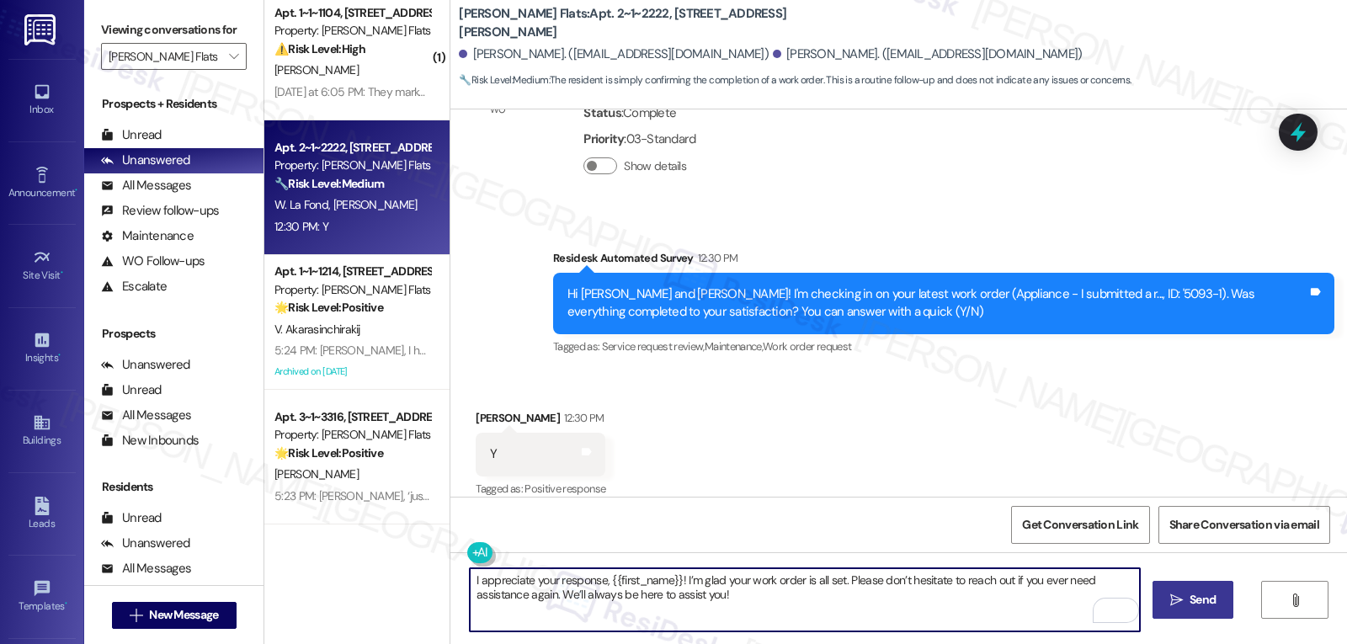
type textarea "I appreciate your response, {{first_name}}! I’m glad your work order is all set…"
click at [1178, 596] on icon "" at bounding box center [1176, 600] width 13 height 13
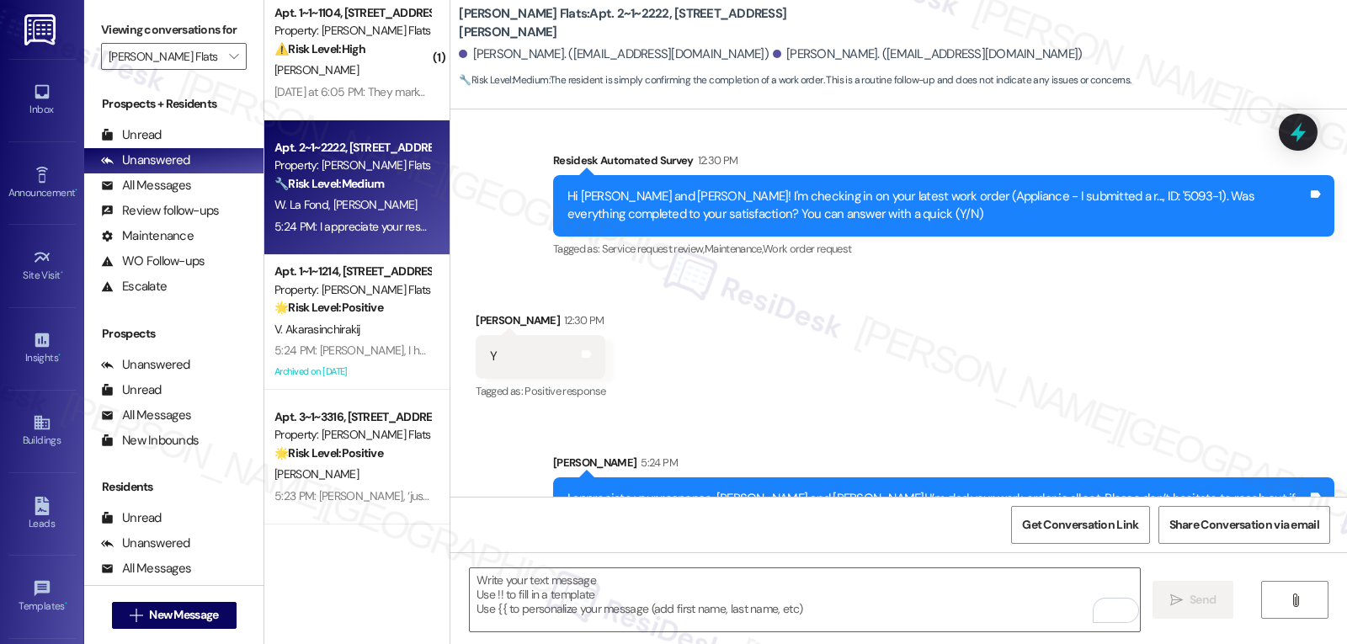
scroll to position [855, 0]
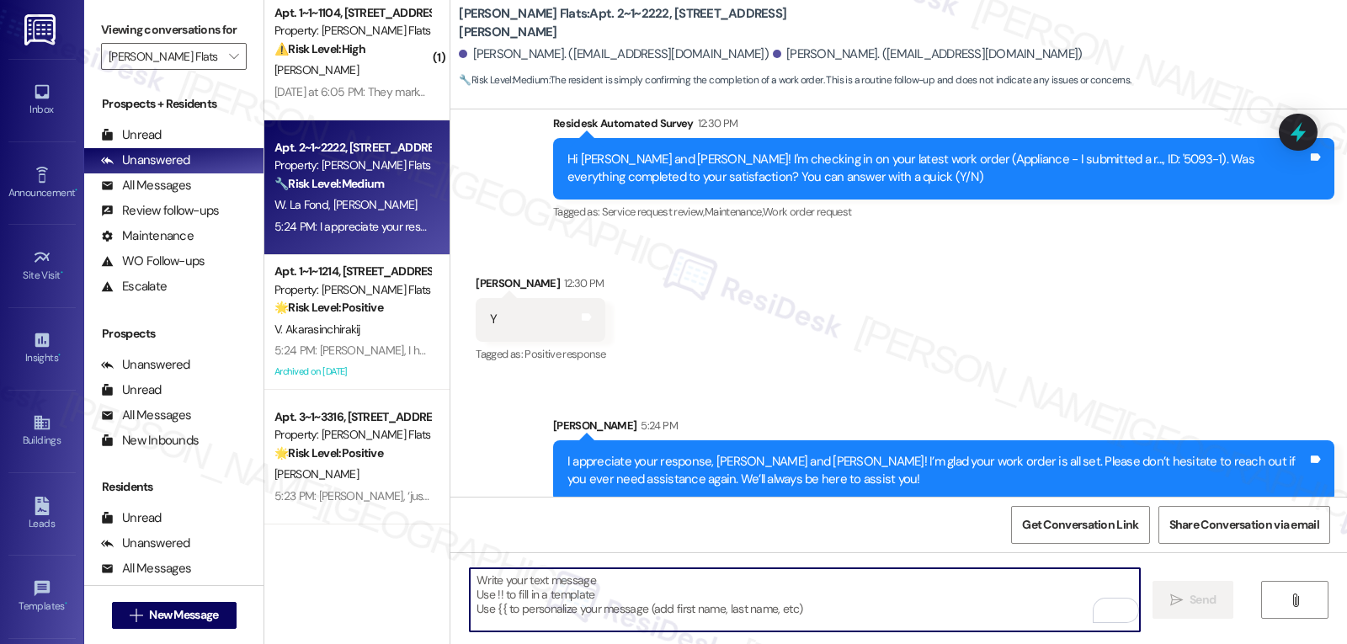
click at [531, 601] on textarea "To enrich screen reader interactions, please activate Accessibility in Grammarl…" at bounding box center [805, 599] width 670 height 63
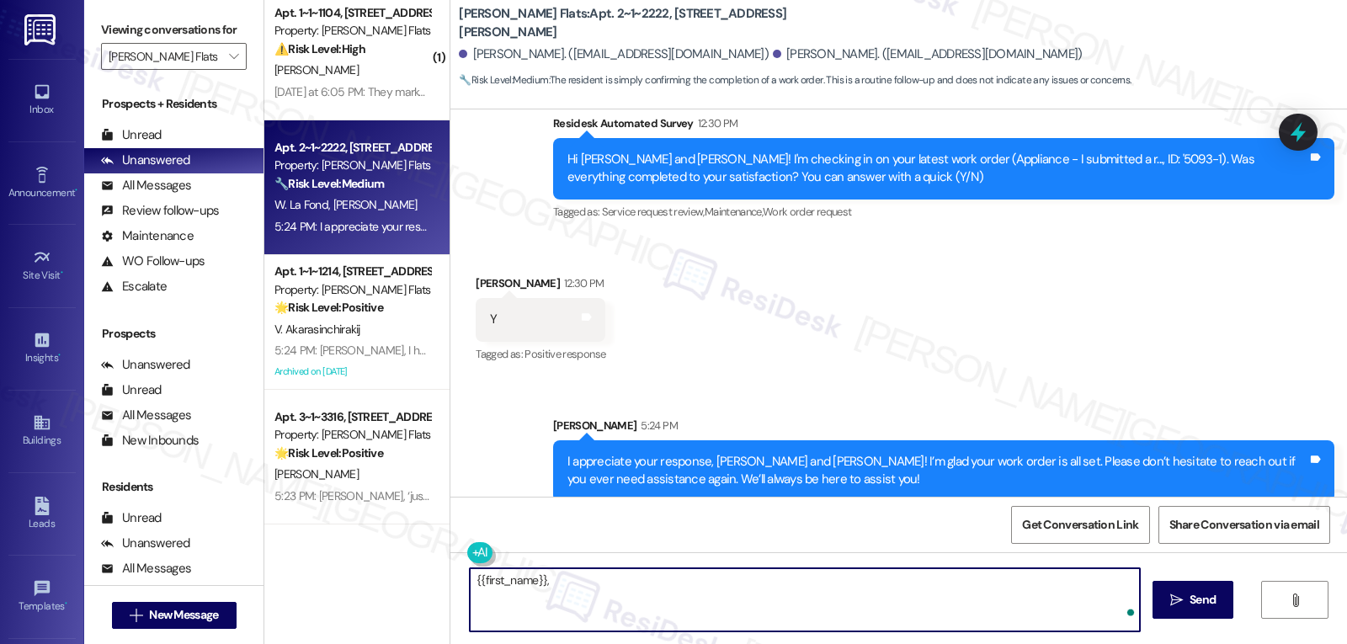
paste textarea "I’d love to know, has your experience at {{property}} been what you expected? Y…"
type textarea "{{first_name}}, I’d love to know, has your experience at {{property}} been what…"
click at [1183, 595] on span " Send" at bounding box center [1193, 600] width 53 height 18
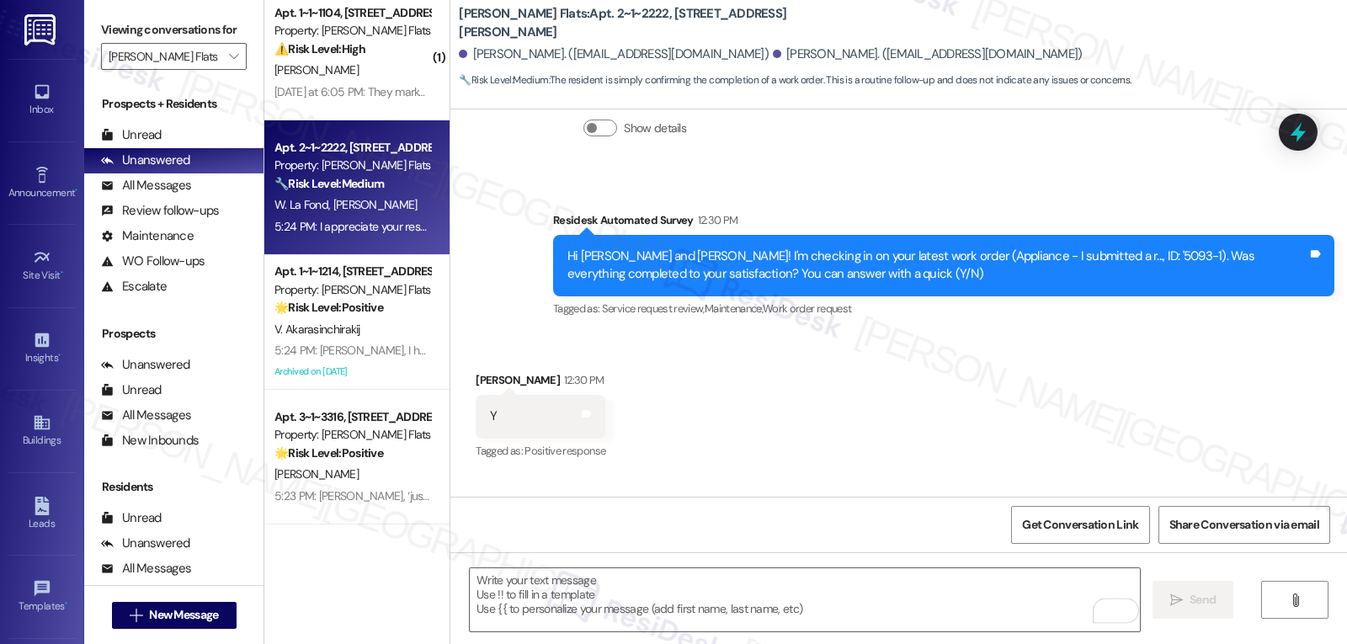
scroll to position [719, 0]
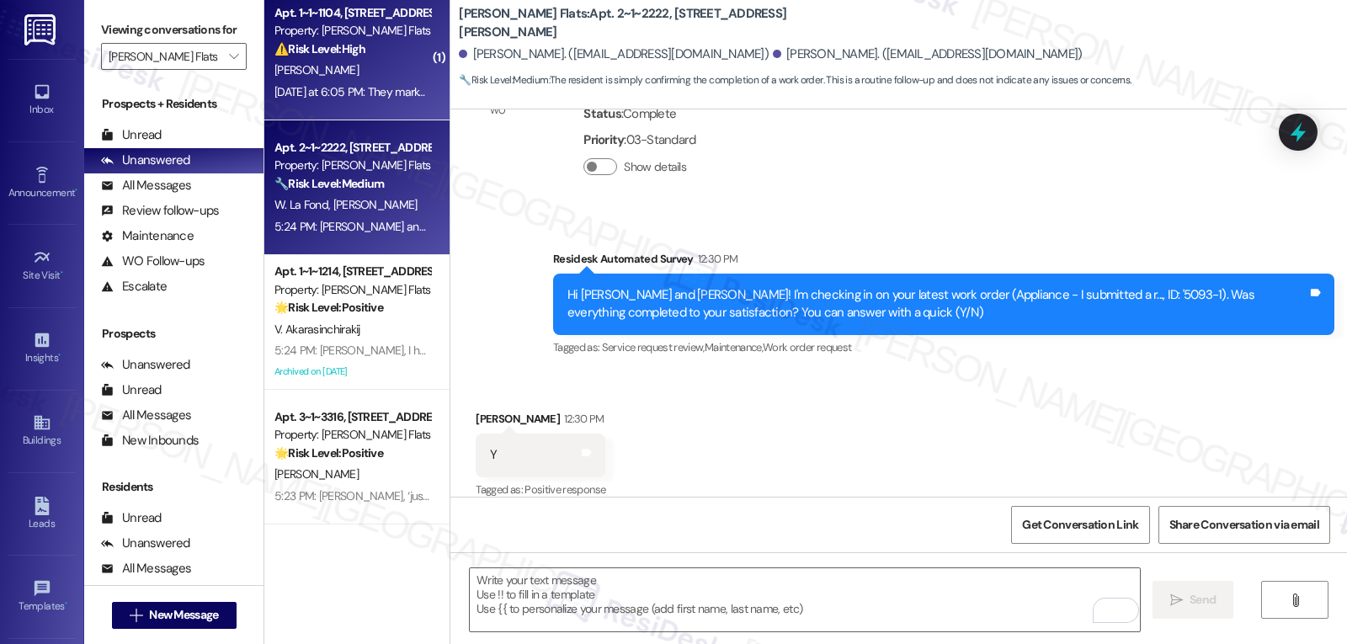
click at [380, 88] on div "Yesterday at 6:05 PM: They marked it as complete. I'm not sure bc I was in the …" at bounding box center [493, 91] width 439 height 15
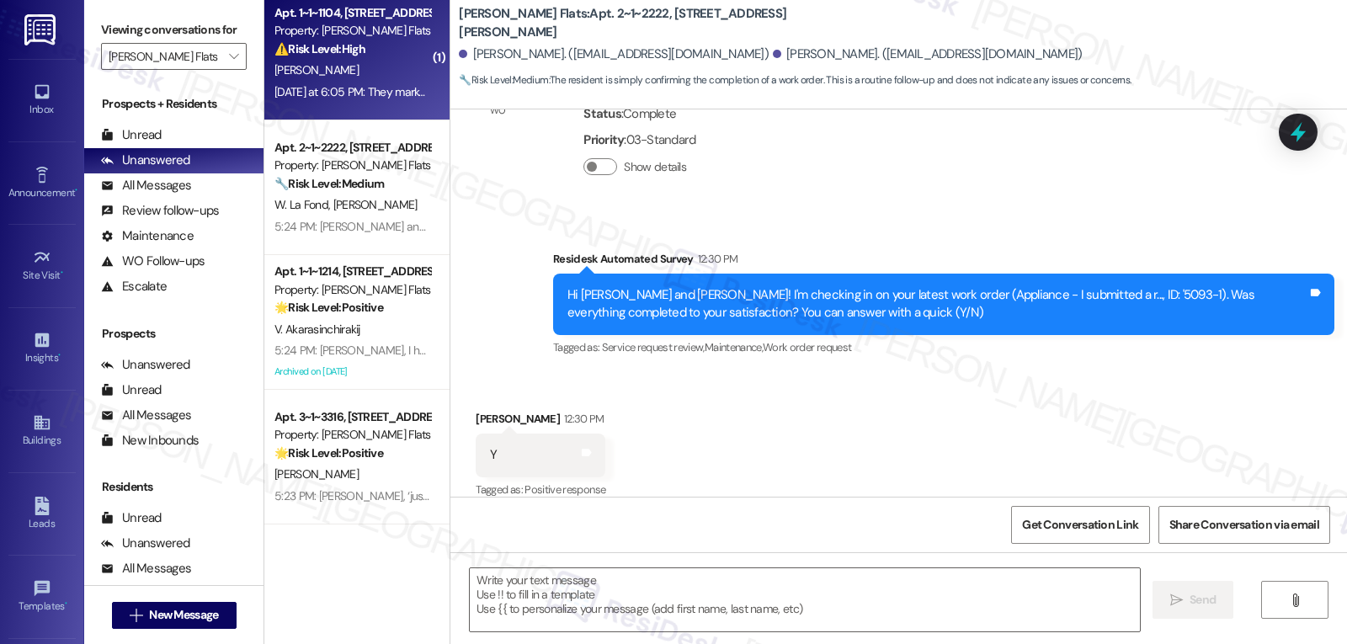
type textarea "Fetching suggested responses. Please feel free to read through the conversation…"
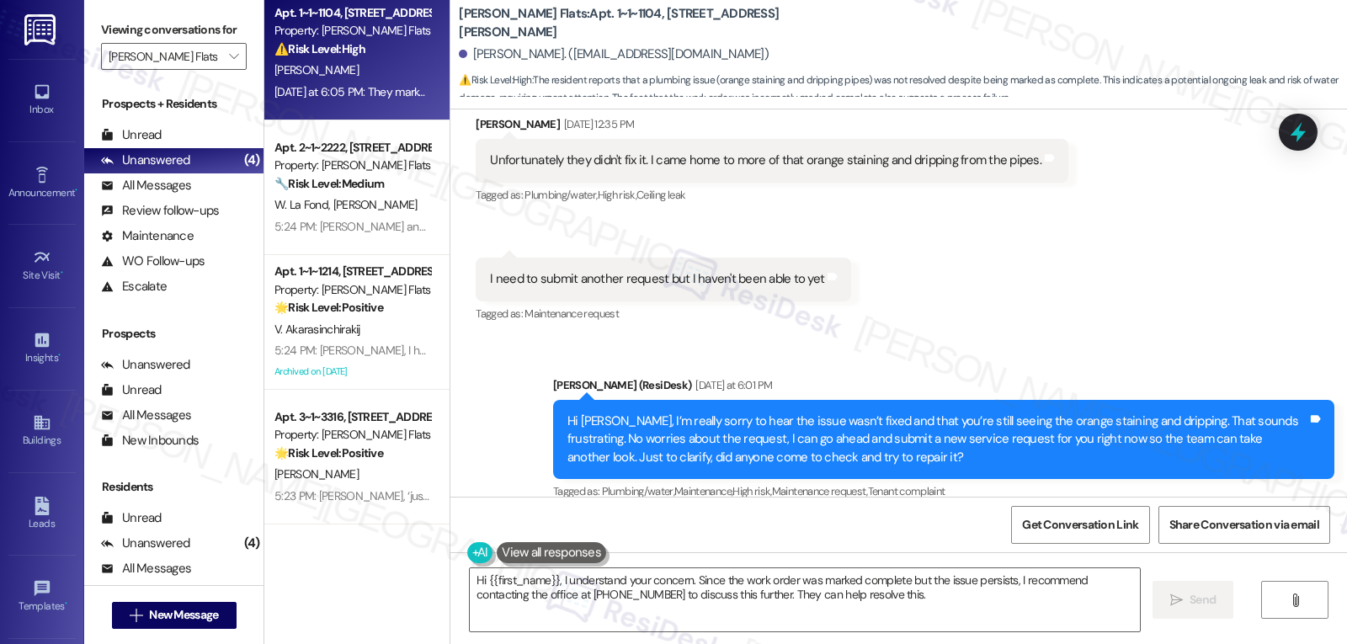
scroll to position [9006, 0]
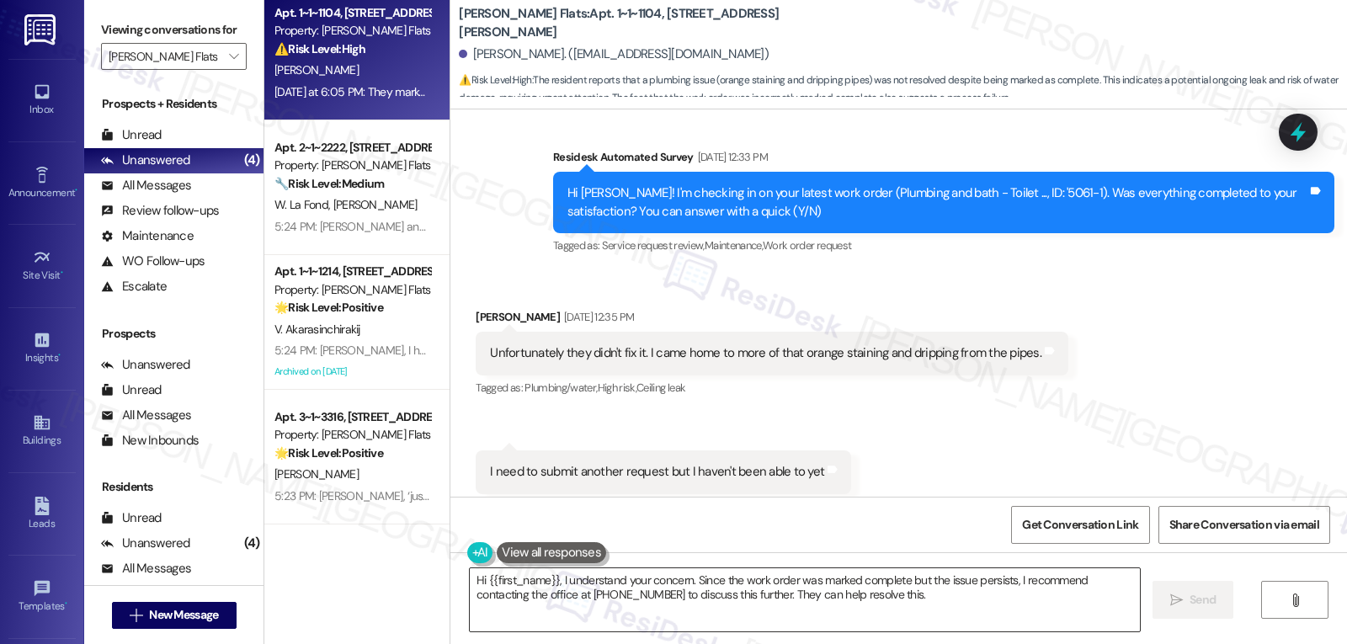
click at [926, 613] on textarea "Hi {{first_name}}, I understand your concern. Since the work order was marked c…" at bounding box center [805, 599] width 670 height 63
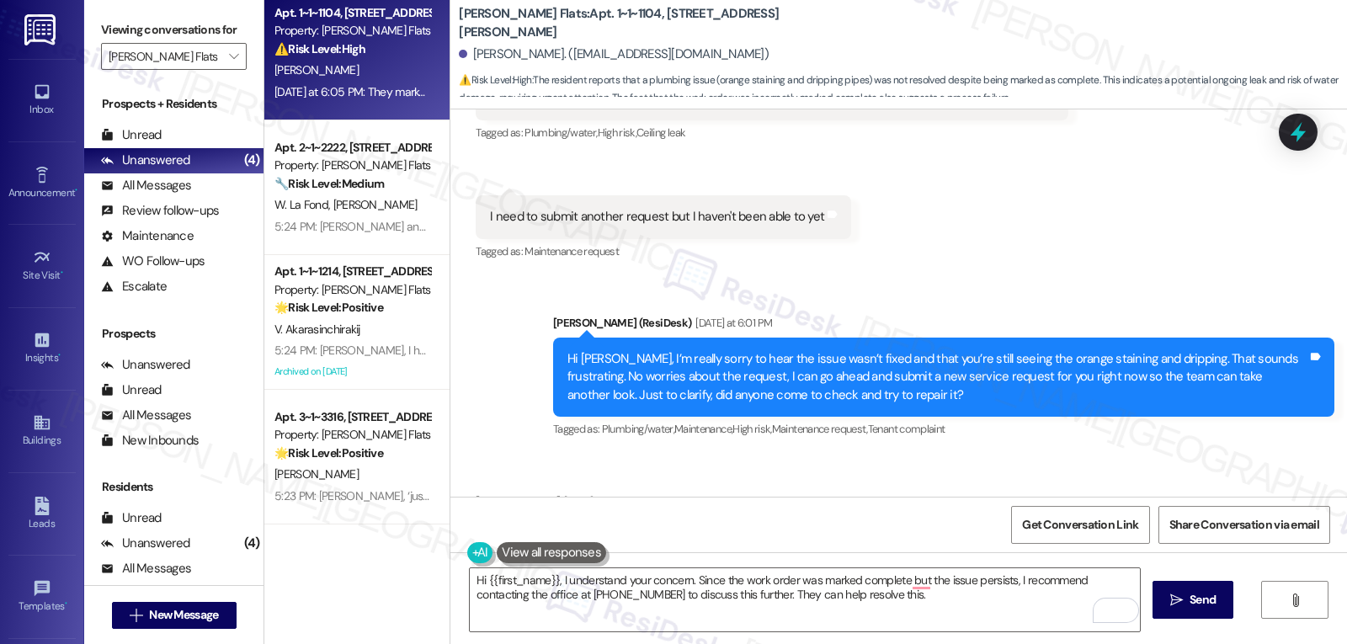
scroll to position [9344, 0]
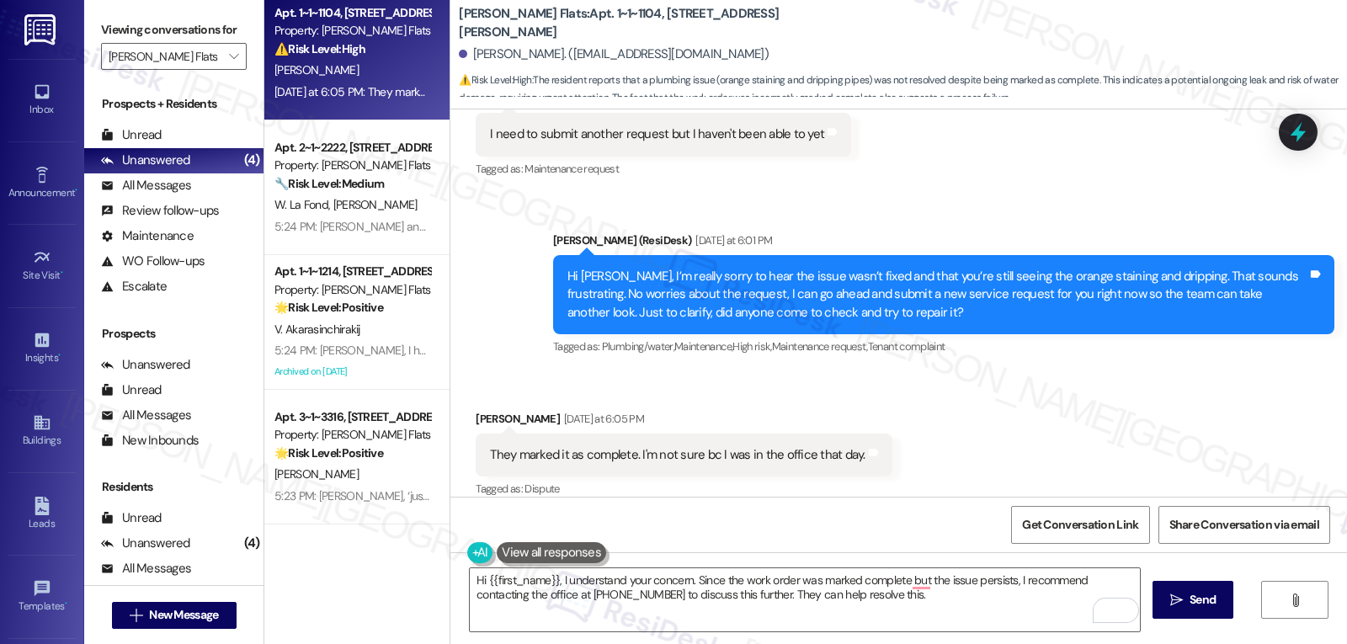
click at [983, 384] on div "Received via SMS Jocelyn Suarez Yesterday at 6:05 PM They marked it as complete…" at bounding box center [898, 443] width 897 height 142
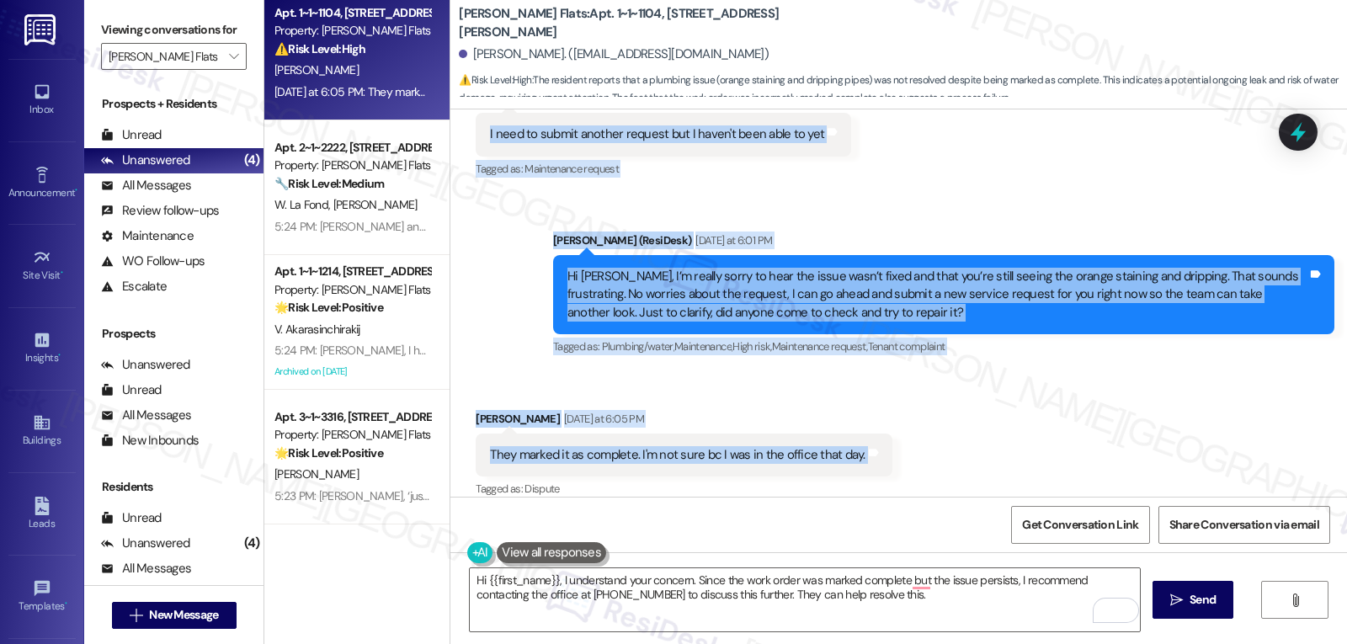
drag, startPoint x: 456, startPoint y: 301, endPoint x: 875, endPoint y: 448, distance: 443.6
click at [875, 448] on div "WO Oct 24, 2022 at 7:15 PM Show details Survey, sent via SMS Residesk Automated…" at bounding box center [898, 302] width 897 height 387
copy div "Jocelyn Suarez Sep 16, 2025 at 12:35 PM Unfortunately they didn't fix it. I cam…"
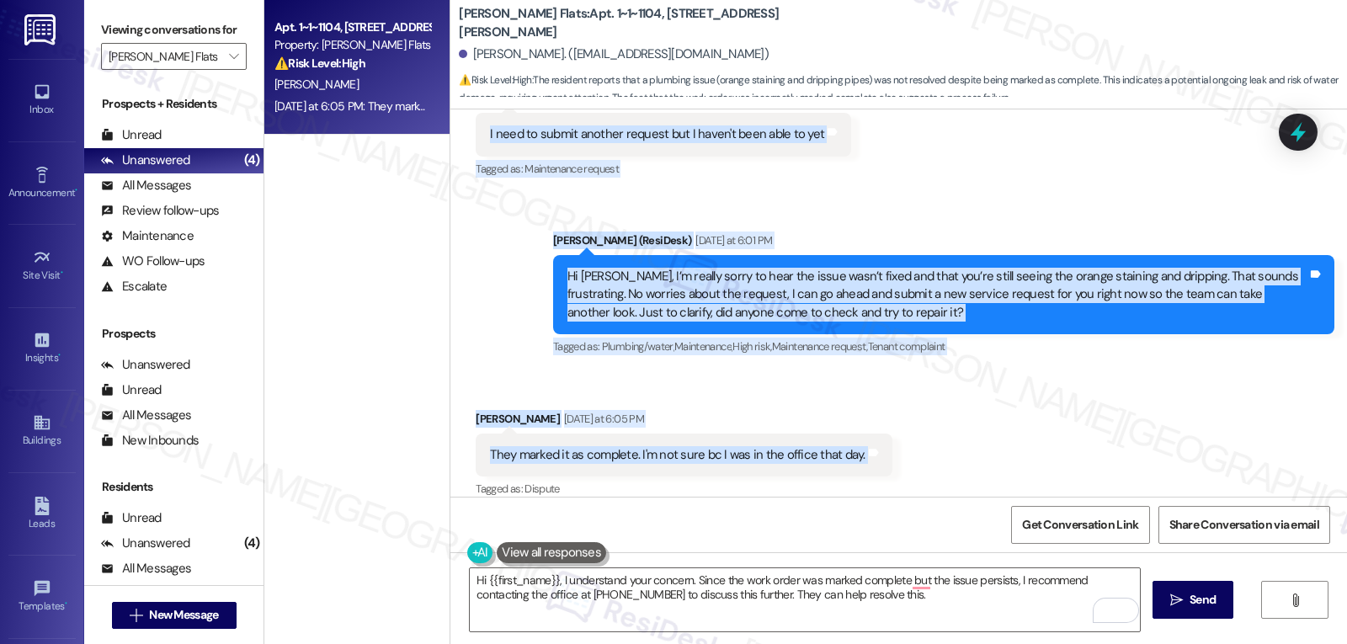
scroll to position [0, 0]
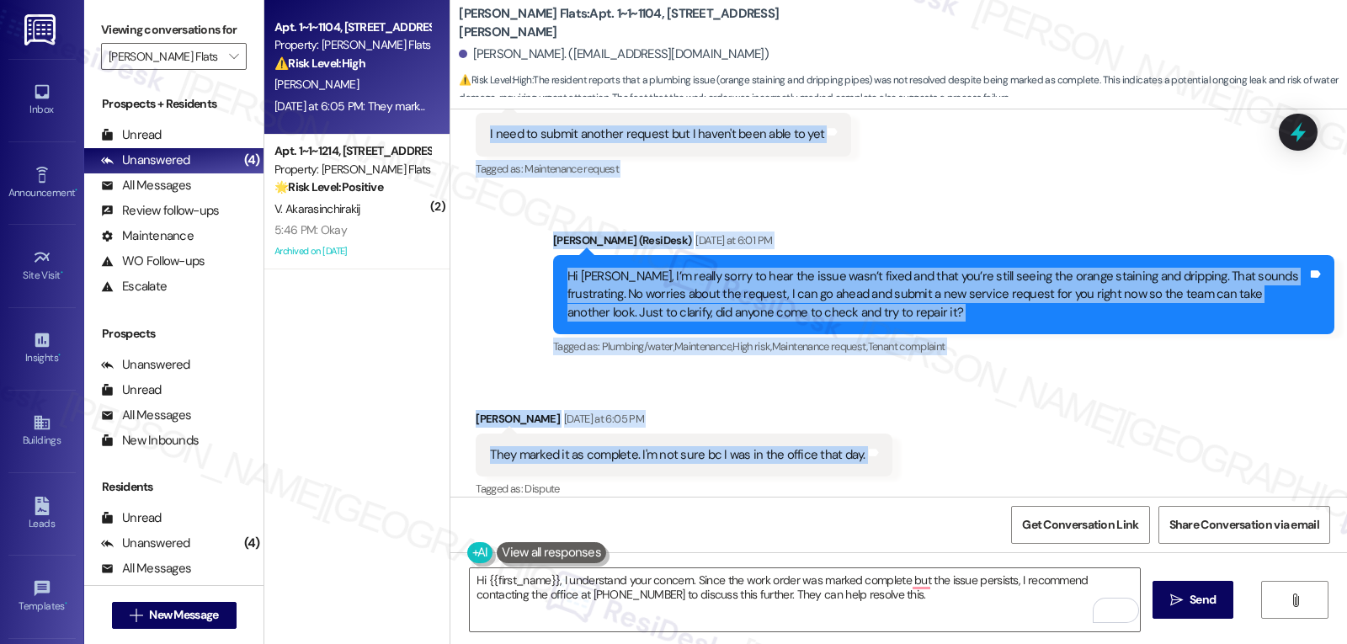
click at [984, 445] on div "Received via SMS Jocelyn Suarez Yesterday at 6:05 PM They marked it as complete…" at bounding box center [898, 443] width 897 height 142
click at [1039, 404] on div "Received via SMS Jocelyn Suarez Yesterday at 6:05 PM They marked it as complete…" at bounding box center [898, 443] width 897 height 142
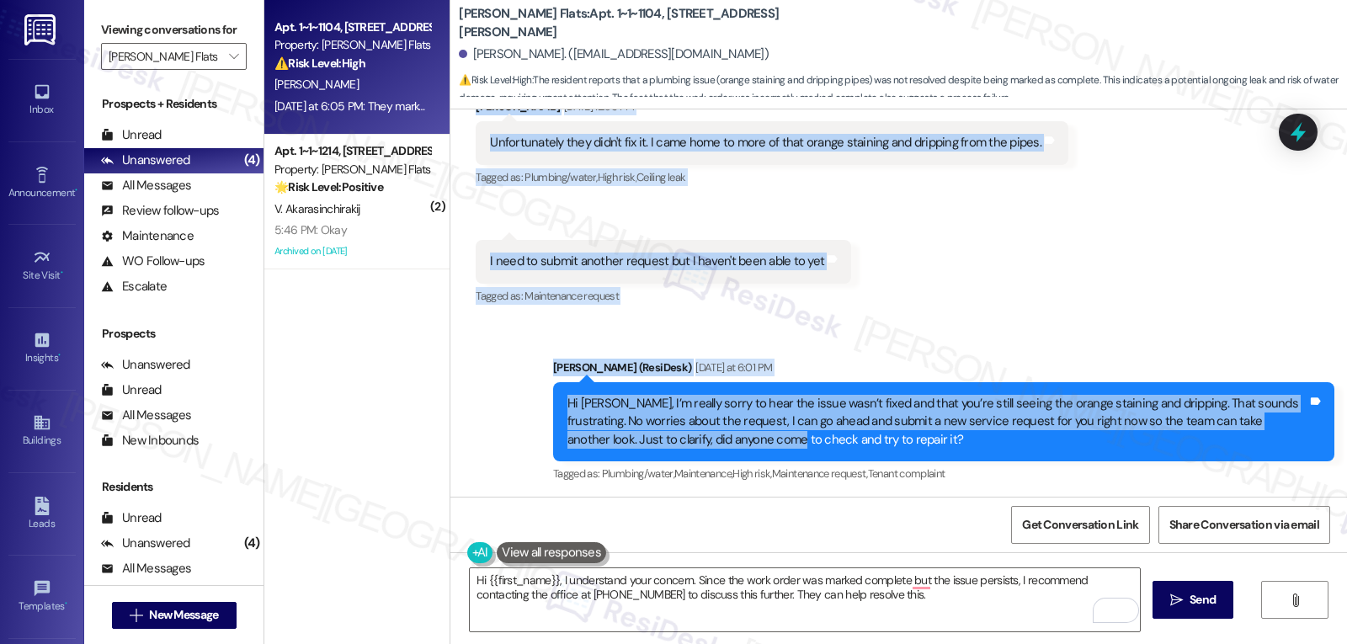
scroll to position [9344, 0]
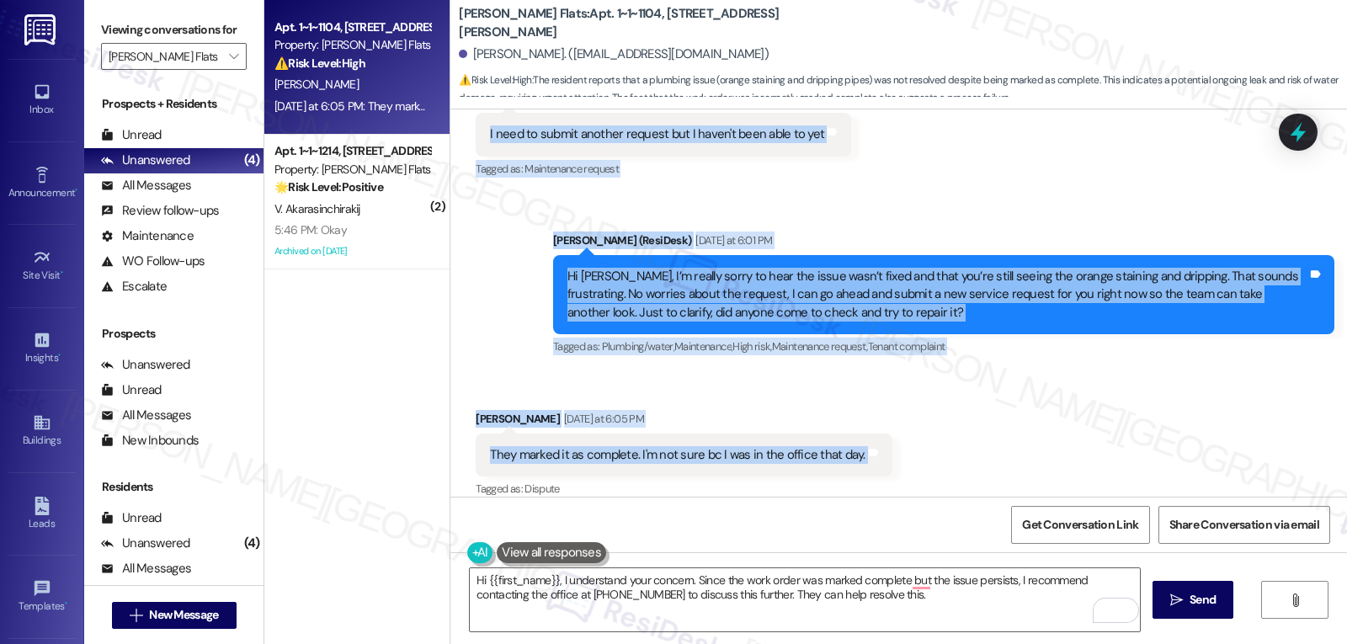
drag, startPoint x: 538, startPoint y: 136, endPoint x: 945, endPoint y: 443, distance: 509.2
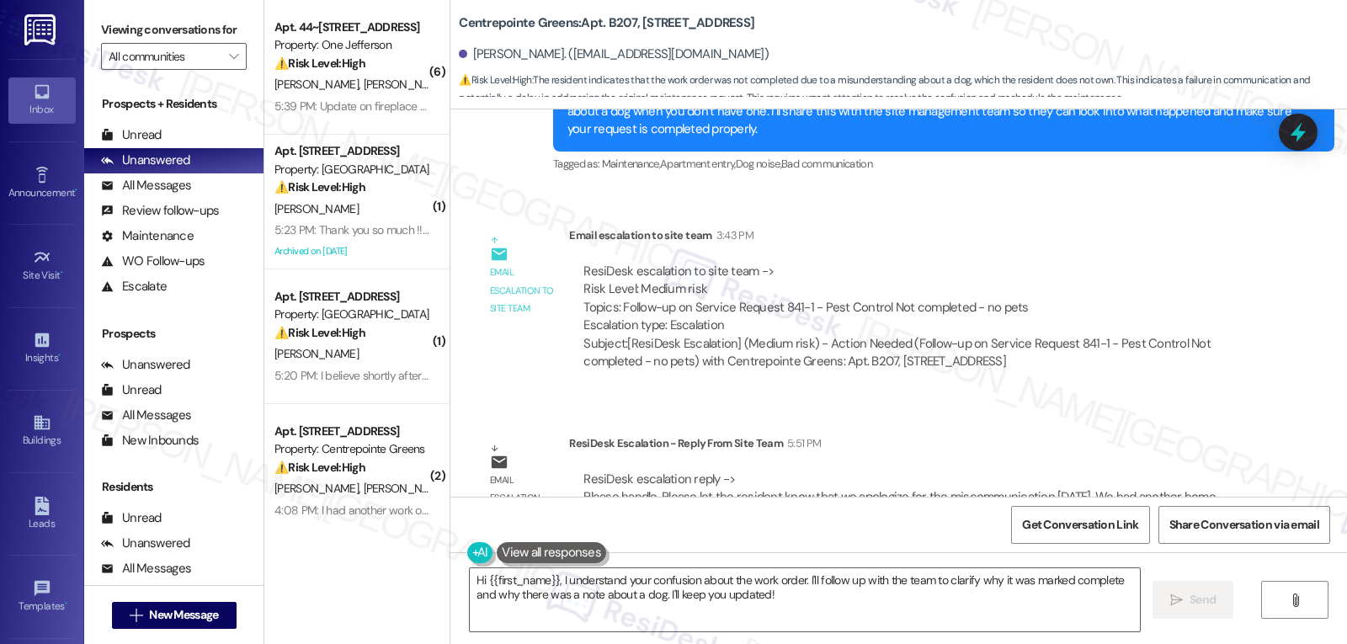
scroll to position [1219, 0]
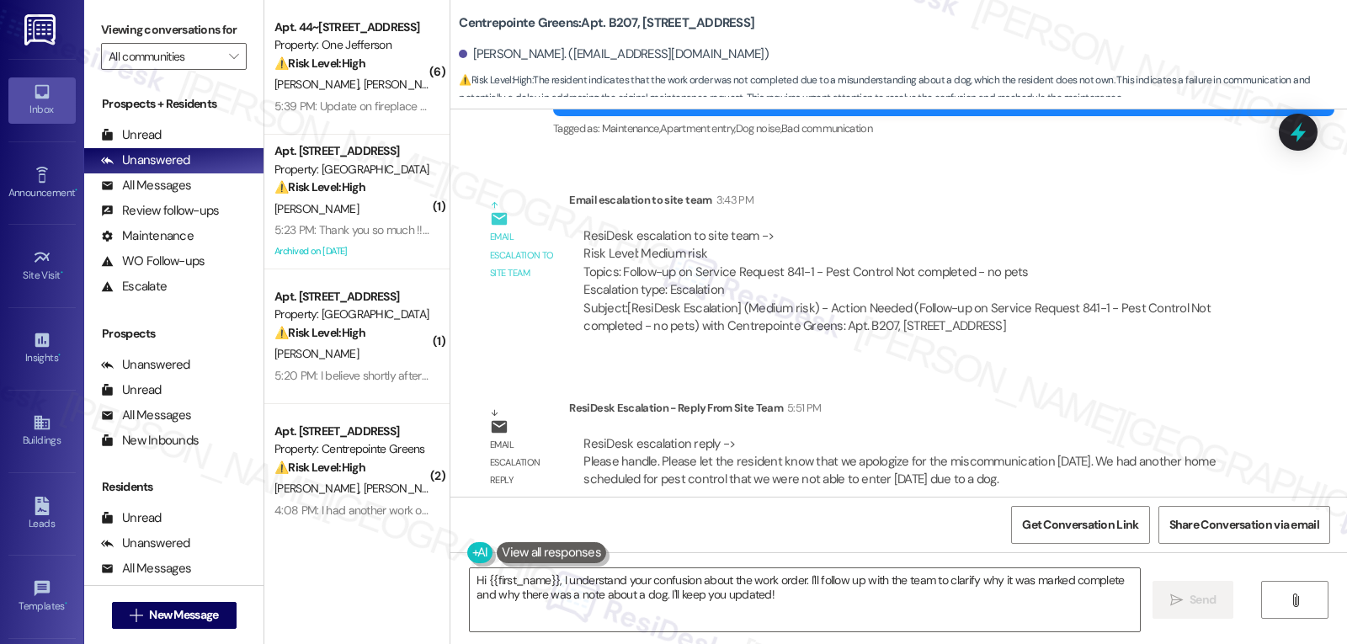
drag, startPoint x: 557, startPoint y: 578, endPoint x: 1279, endPoint y: 684, distance: 730.0
click at [1212, 643] on html "Inbox Go to Inbox Announcement • Send A Text Announcement Site Visit • Go to Si…" at bounding box center [673, 322] width 1347 height 644
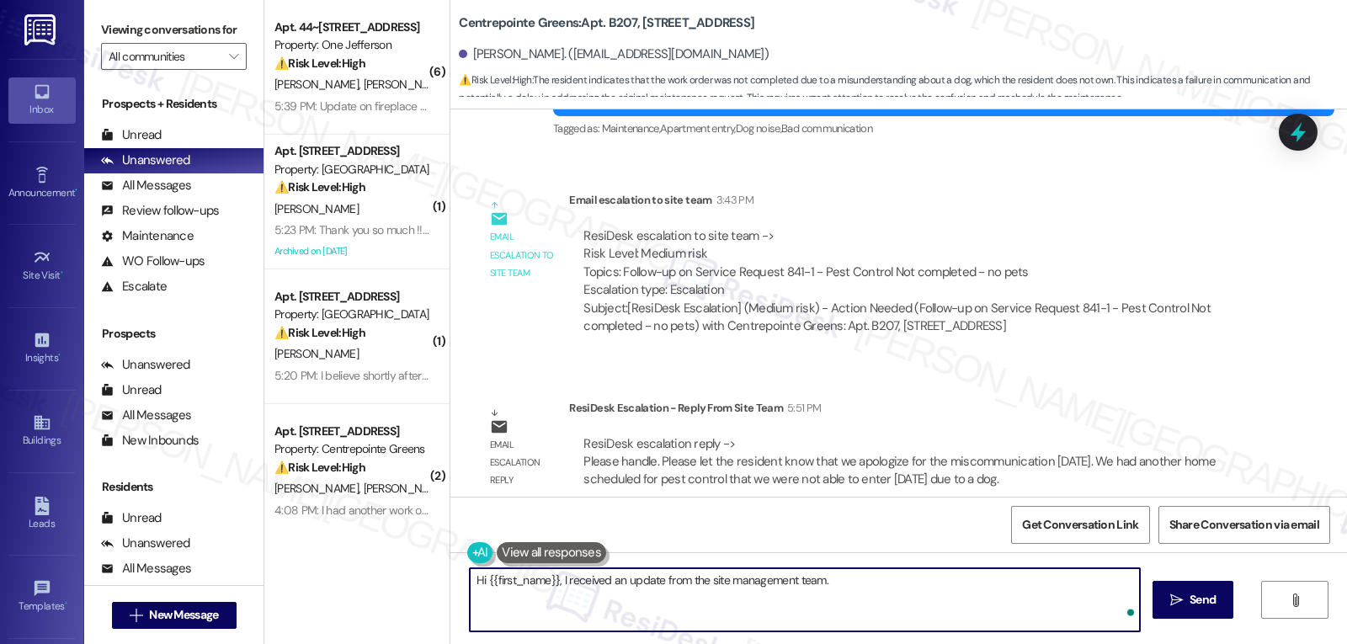
paste textarea "I’m sorry for the mix-up [DATE]. Another home on the schedule couldn’t be treat…"
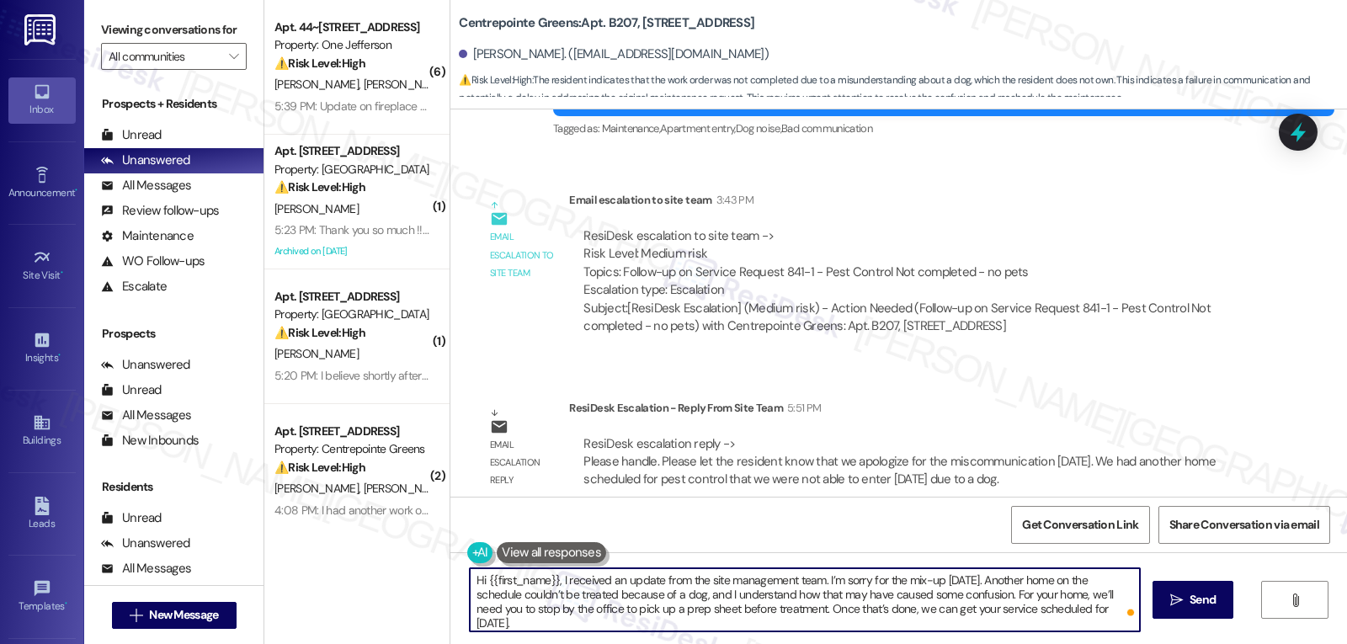
drag, startPoint x: 832, startPoint y: 582, endPoint x: 817, endPoint y: 580, distance: 15.2
click at [817, 580] on textarea "Hi {{first_name}}, I received an update from the site management team. I’m sorr…" at bounding box center [805, 599] width 670 height 63
click at [986, 623] on textarea "Hi {{first_name}}, I received an update from the site management team. We're so…" at bounding box center [805, 599] width 670 height 63
type textarea "Hi {{first_name}}, I received an update from the site management team. We're so…"
click at [1195, 592] on span "Send" at bounding box center [1203, 600] width 26 height 18
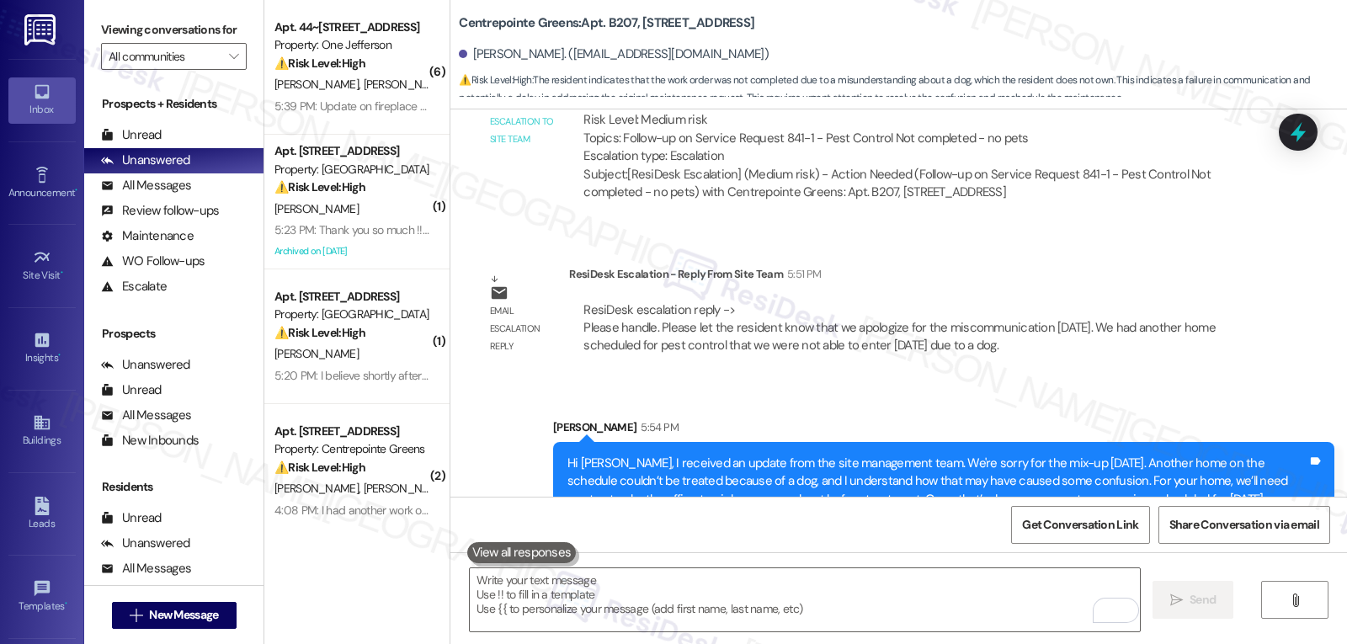
scroll to position [1373, 0]
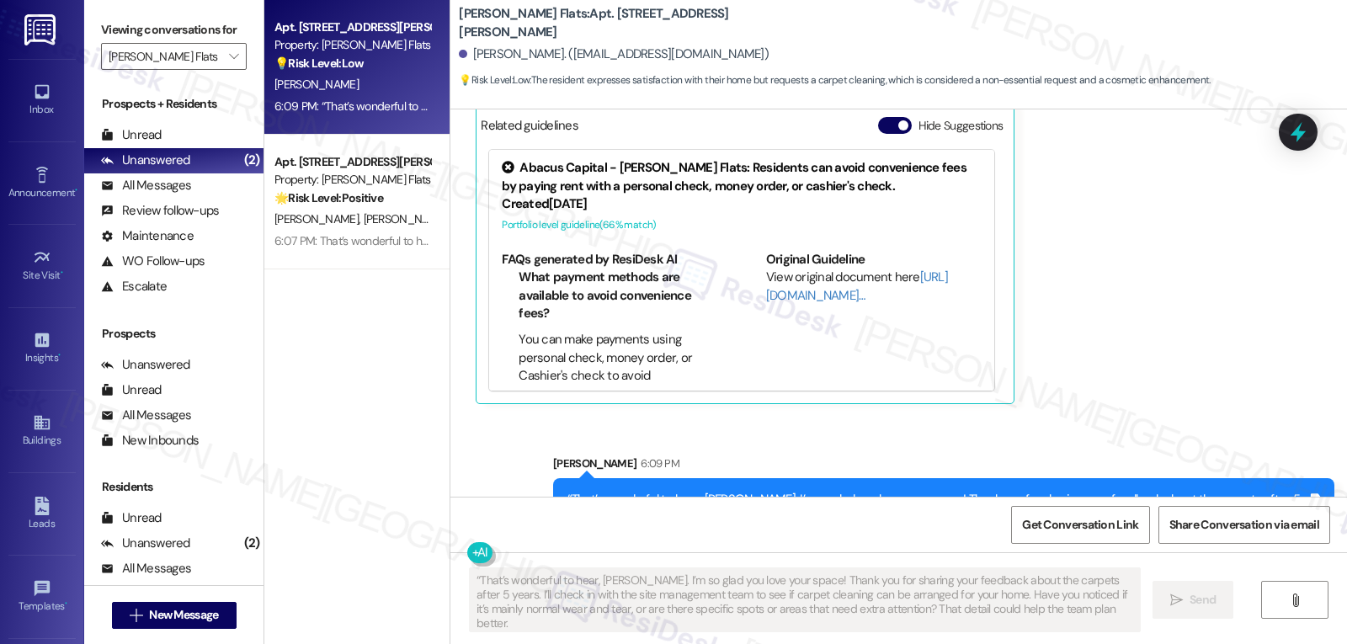
scroll to position [9126, 0]
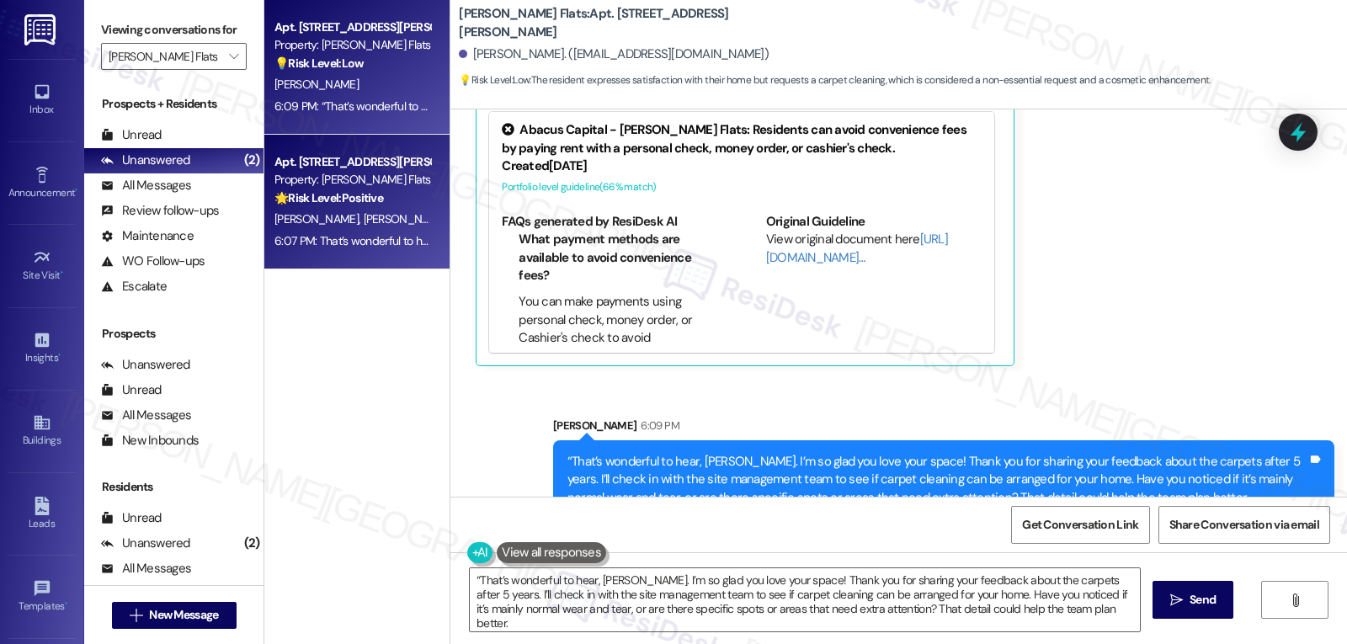
click at [276, 206] on div "🌟 Risk Level: Positive The resident is expressing positive feedback and satisfa…" at bounding box center [352, 198] width 156 height 18
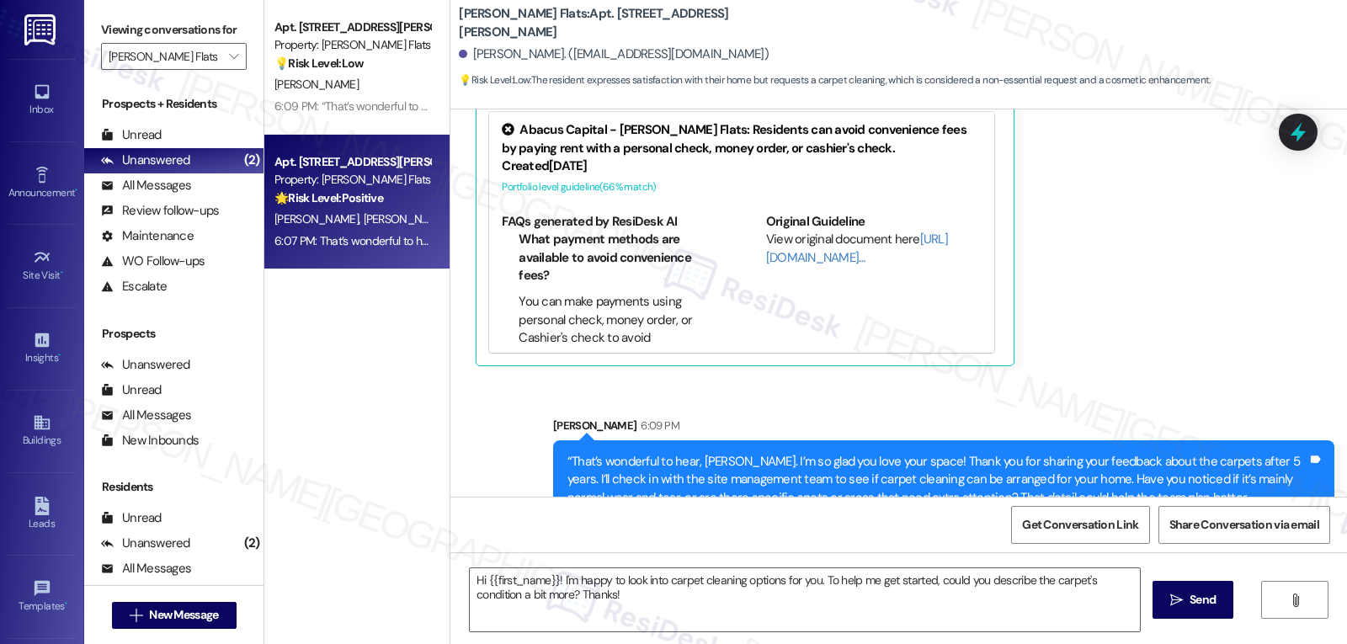
type textarea "Fetching suggested responses. Please feel free to read through the conversation…"
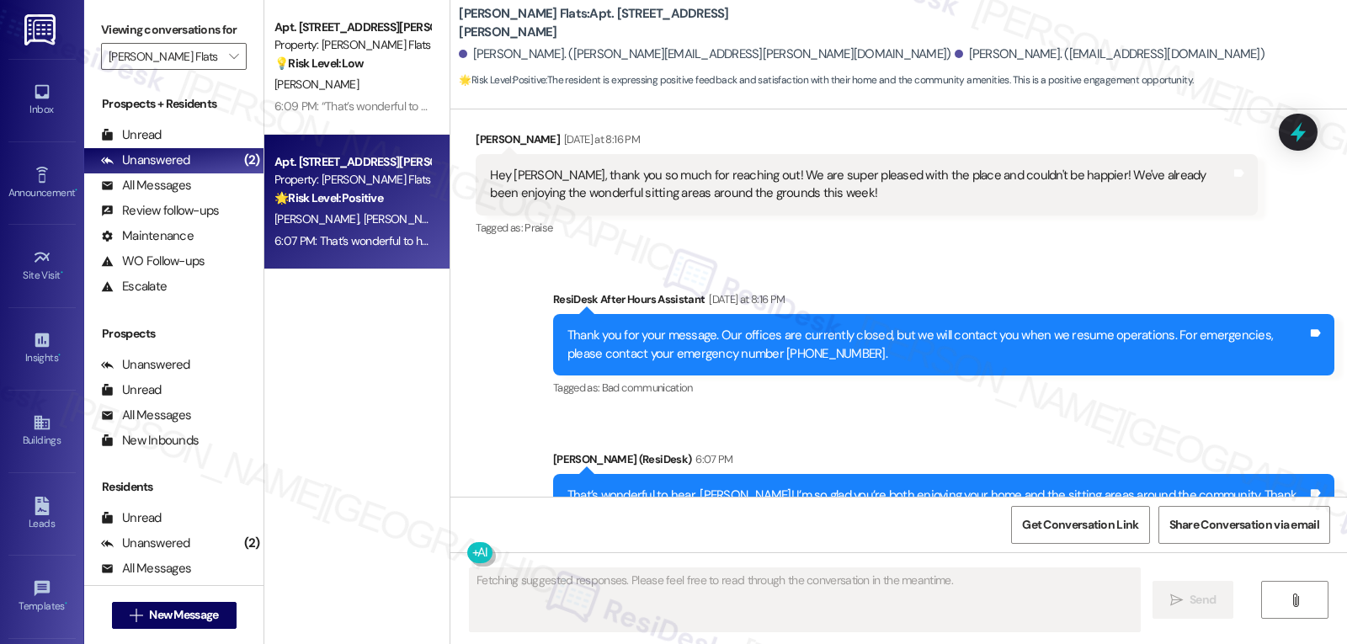
scroll to position [385, 0]
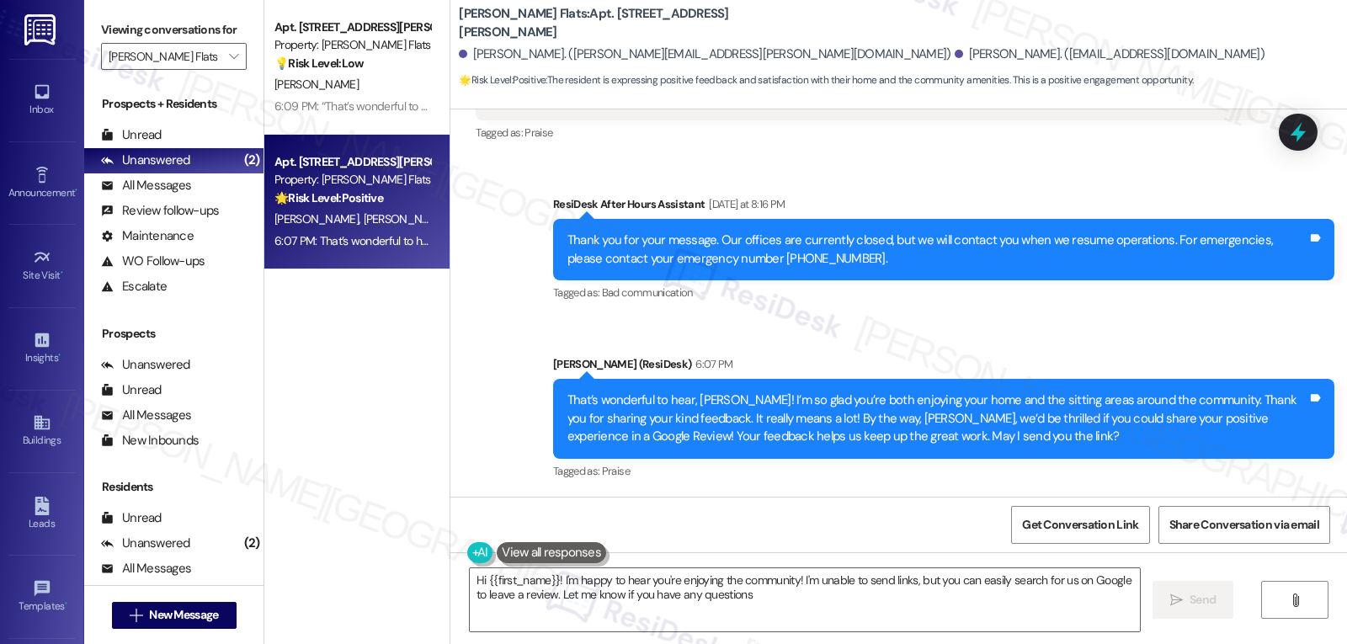
type textarea "Hi {{first_name}}! I'm happy to hear you're enjoying the community! I'm unable …"
click at [226, 70] on span "" at bounding box center [234, 56] width 16 height 27
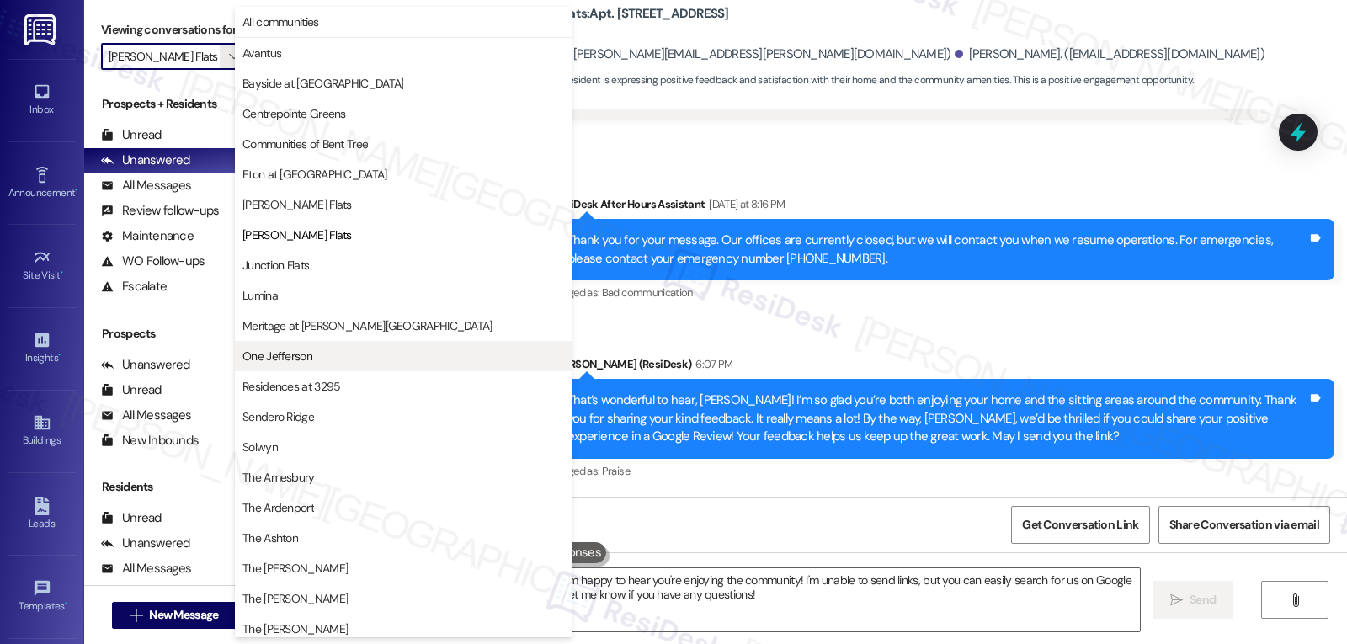
click at [307, 359] on span "One Jefferson" at bounding box center [277, 356] width 70 height 17
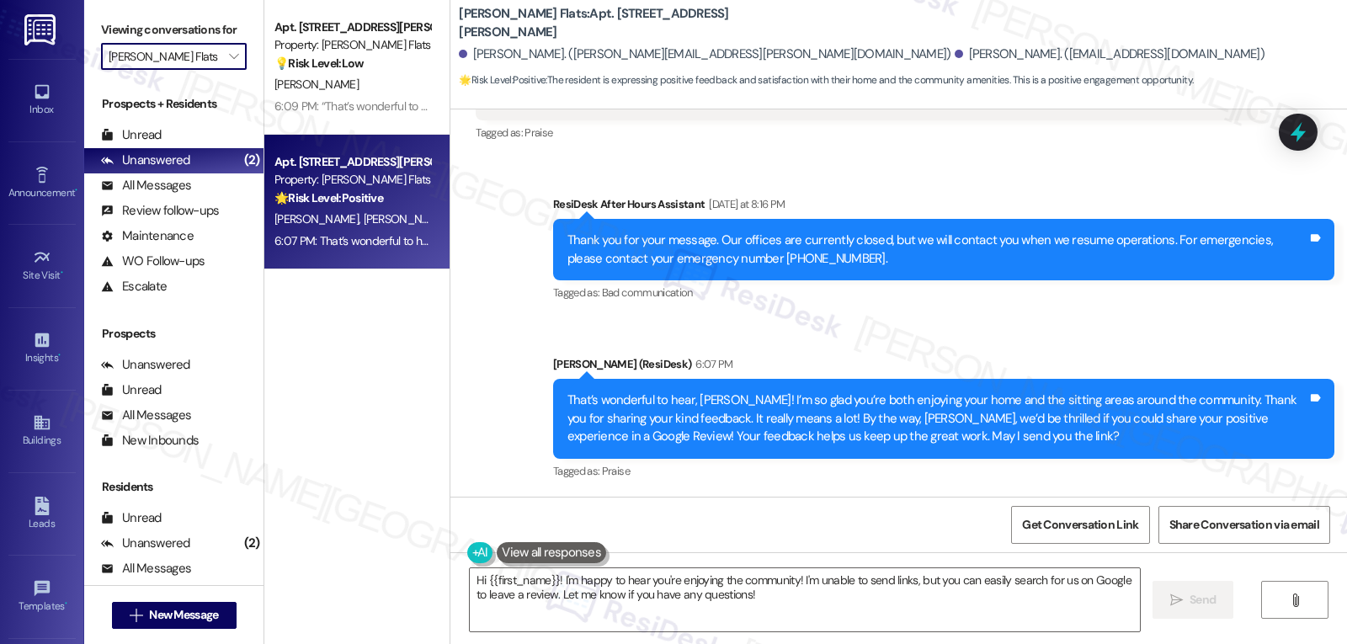
type input "One Jefferson"
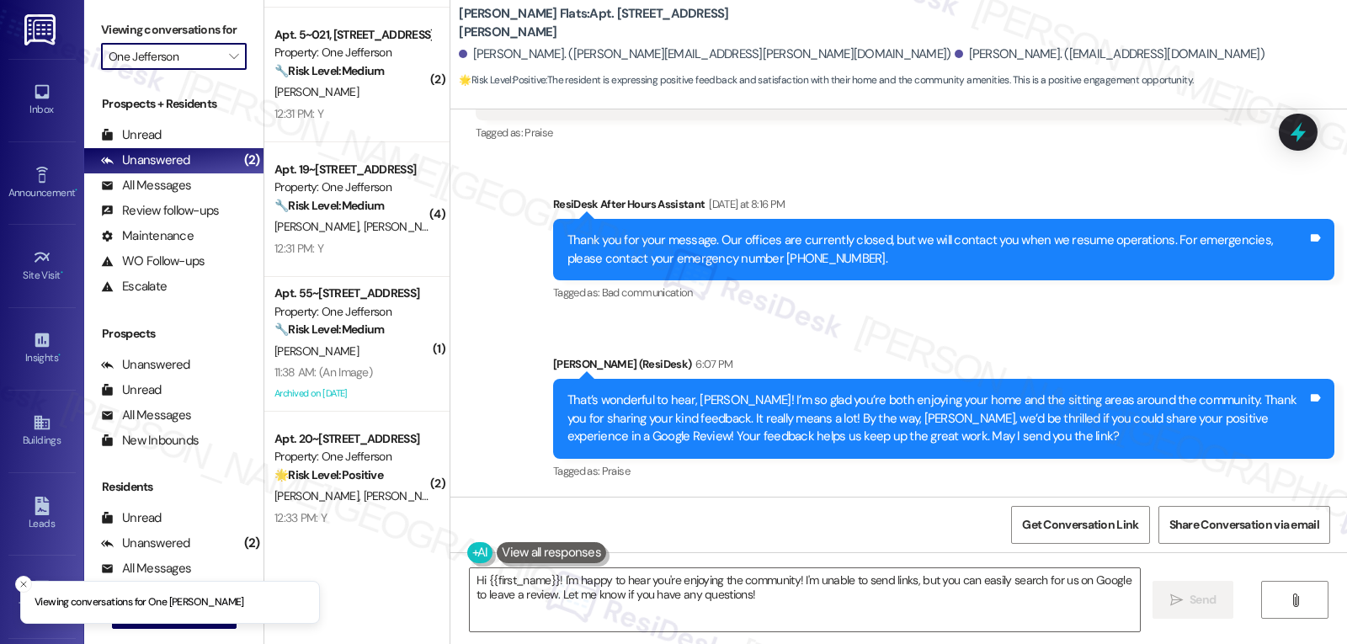
scroll to position [957, 0]
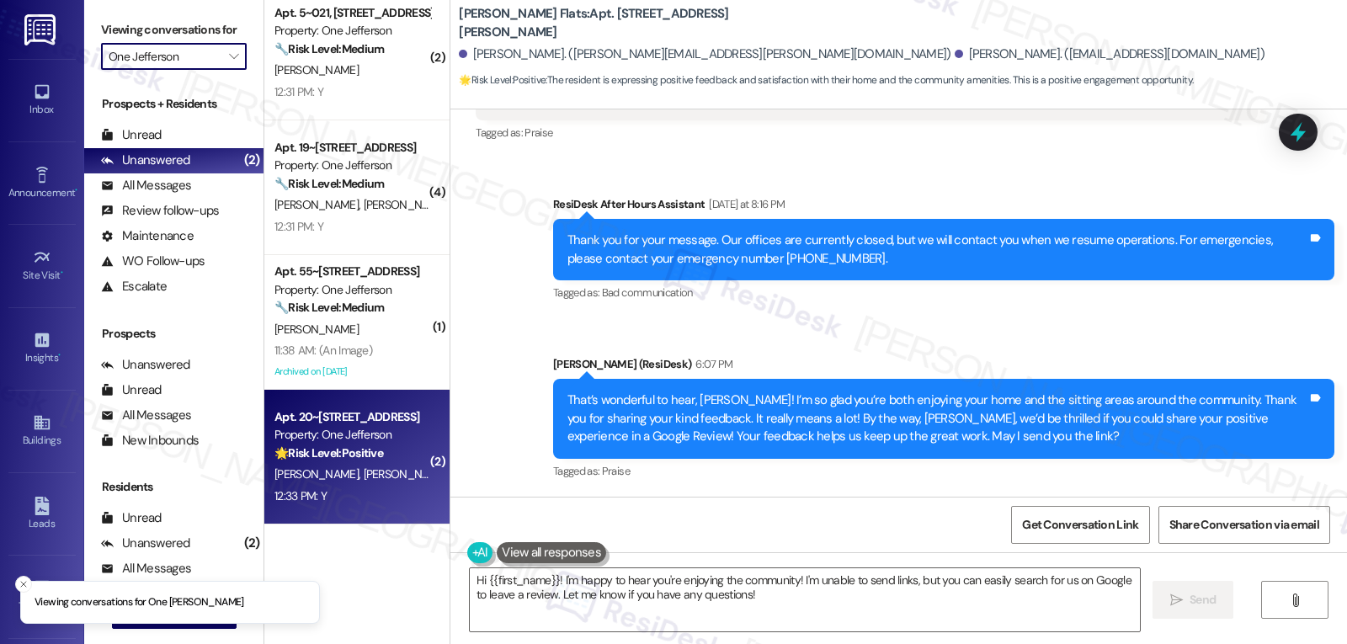
click at [370, 491] on div "12:33 PM: Y 12:33 PM: Y" at bounding box center [352, 496] width 159 height 21
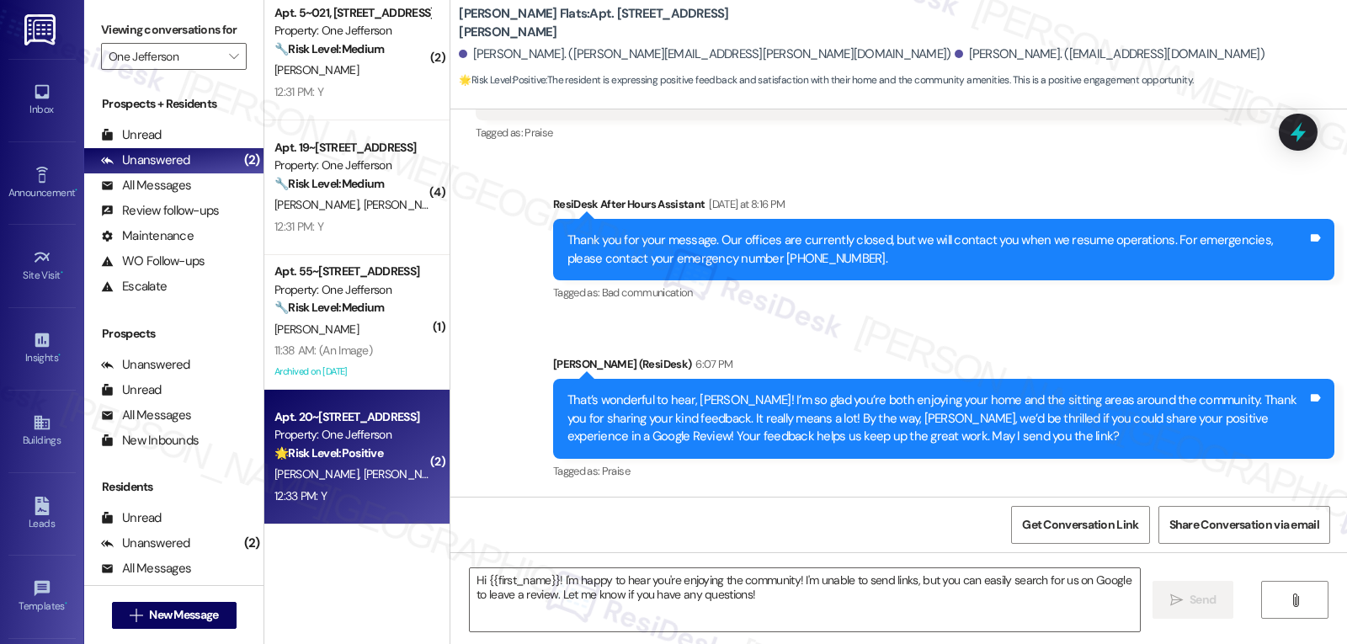
type textarea "Fetching suggested responses. Please feel free to read through the conversation…"
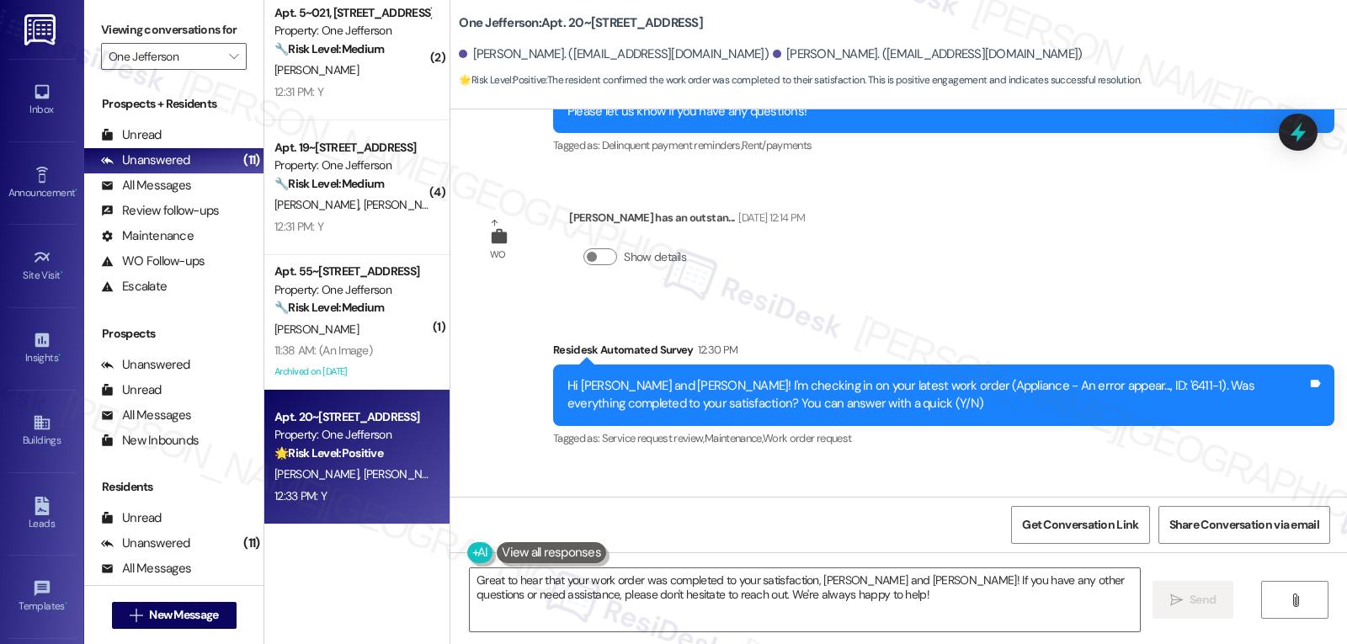
scroll to position [4132, 0]
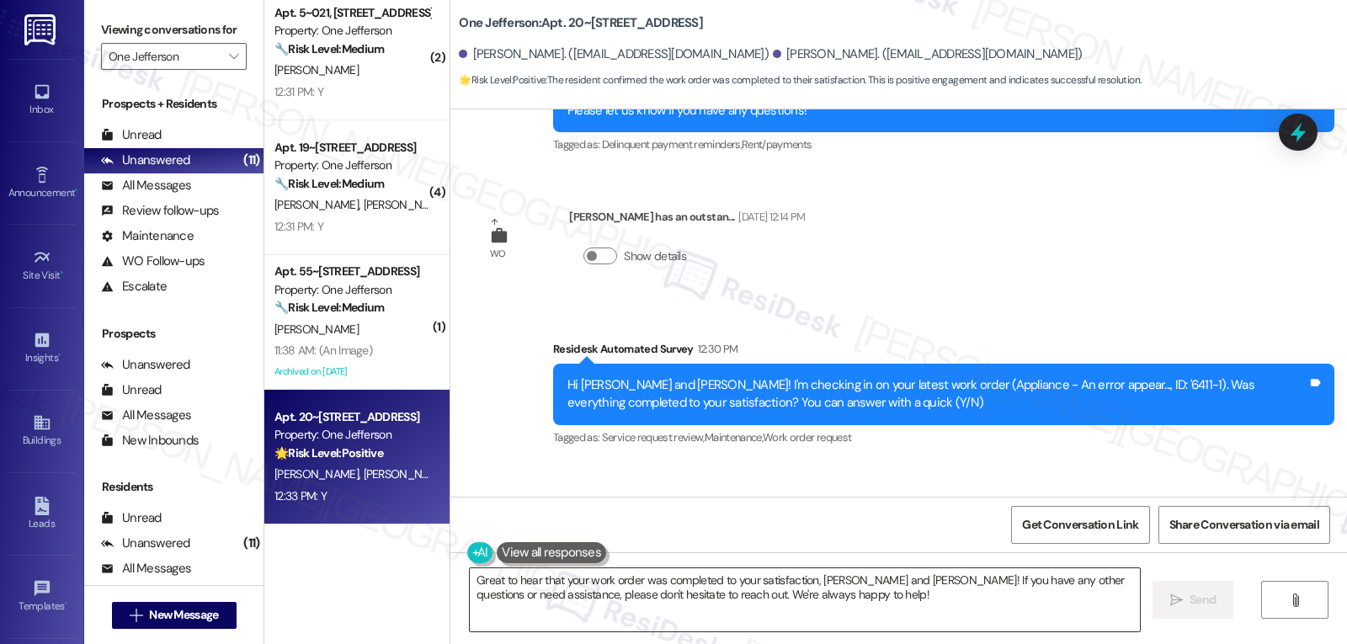
click at [877, 591] on textarea "Great to hear that your work order was completed to your satisfaction, [PERSON_…" at bounding box center [805, 599] width 670 height 63
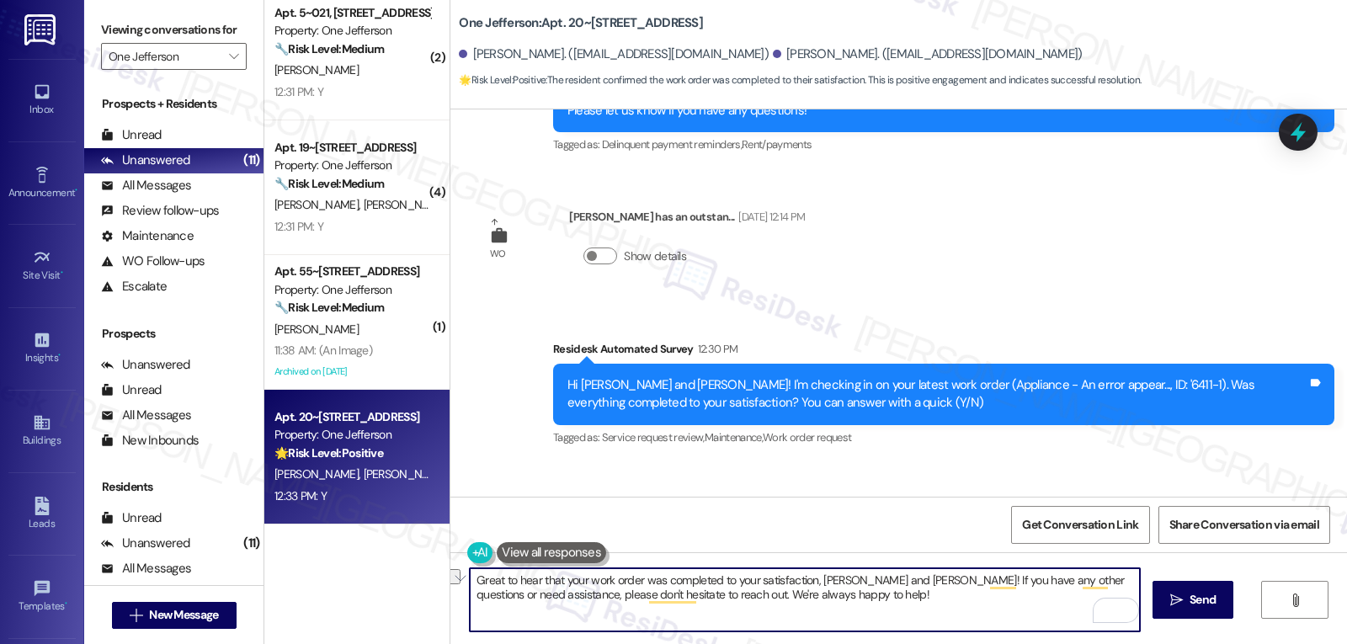
drag, startPoint x: 849, startPoint y: 579, endPoint x: 897, endPoint y: 583, distance: 47.3
click at [897, 583] on textarea "Great to hear that your work order was completed to your satisfaction, [PERSON_…" at bounding box center [805, 599] width 670 height 63
click at [864, 597] on textarea "Great to hear that your work order was completed to your satisfaction, [PERSON_…" at bounding box center [805, 599] width 670 height 63
drag, startPoint x: 850, startPoint y: 578, endPoint x: 899, endPoint y: 584, distance: 49.3
click at [899, 584] on textarea "Great to hear that your work order was completed to your satisfaction, [PERSON_…" at bounding box center [805, 599] width 670 height 63
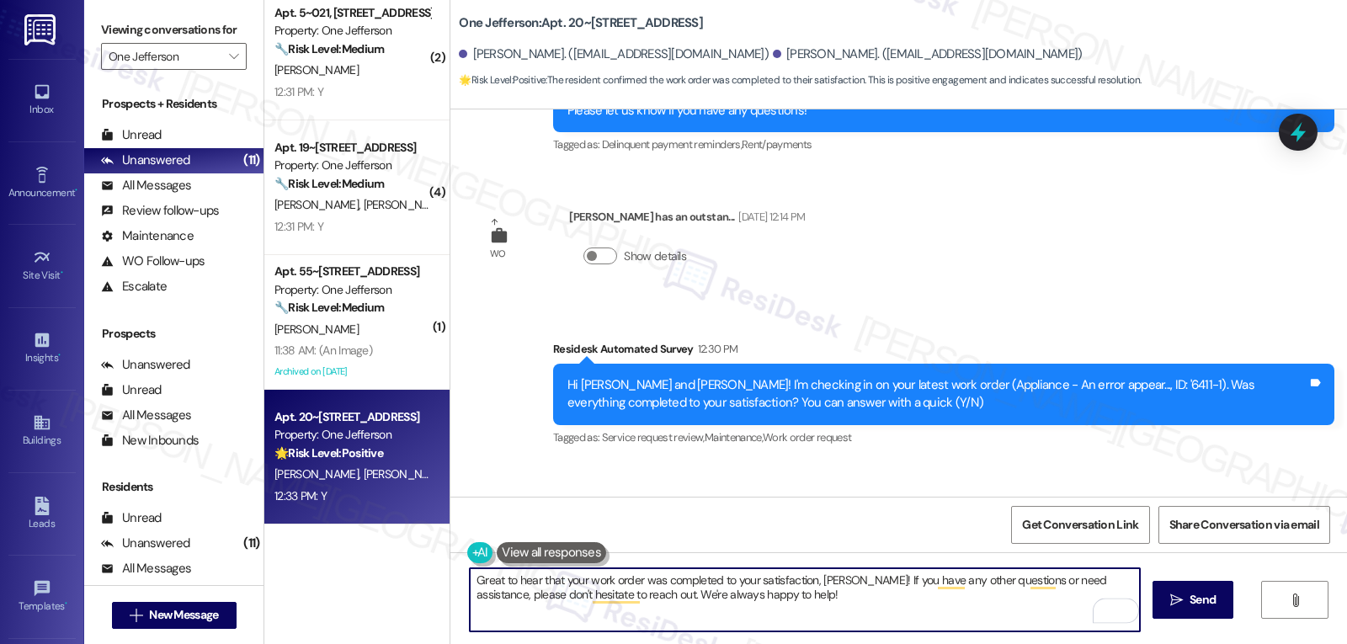
click at [943, 604] on textarea "Great to hear that your work order was completed to your satisfaction, [PERSON_…" at bounding box center [805, 599] width 670 height 63
click at [860, 610] on textarea "Great to hear that your work order was completed to your satisfaction, [PERSON_…" at bounding box center [805, 599] width 670 height 63
type textarea "Great to hear that your work order was completed to your satisfaction, [PERSON_…"
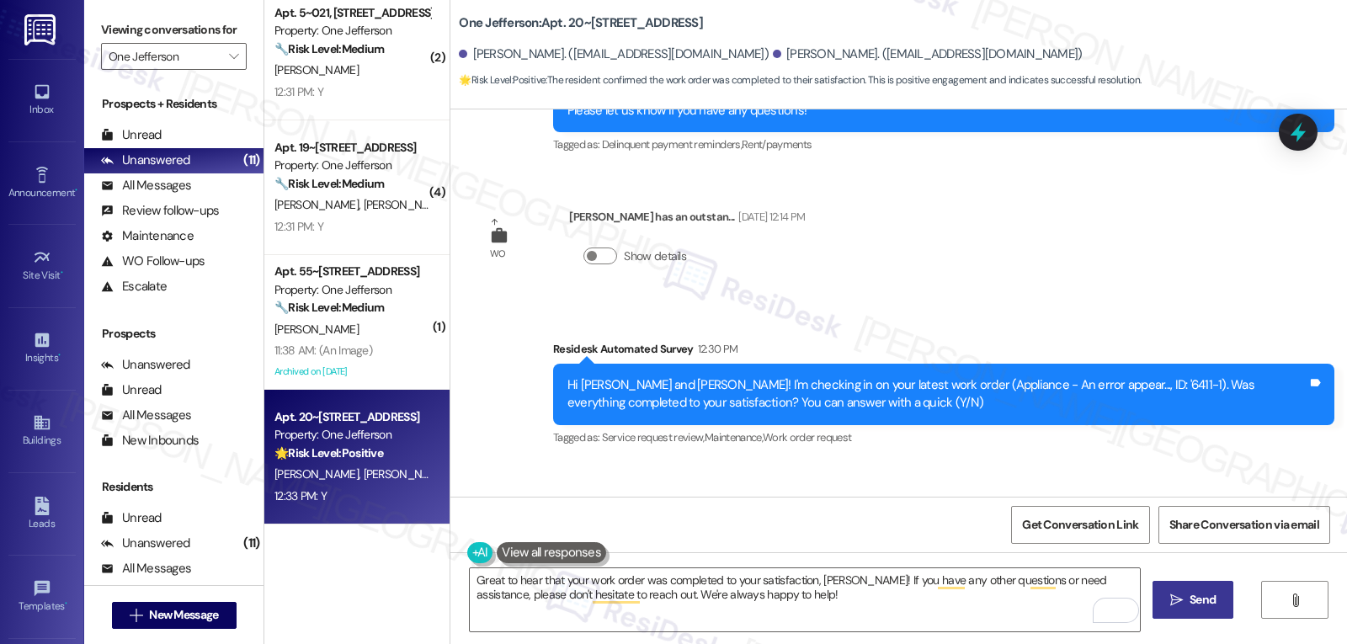
click at [1205, 600] on span "Send" at bounding box center [1203, 600] width 26 height 18
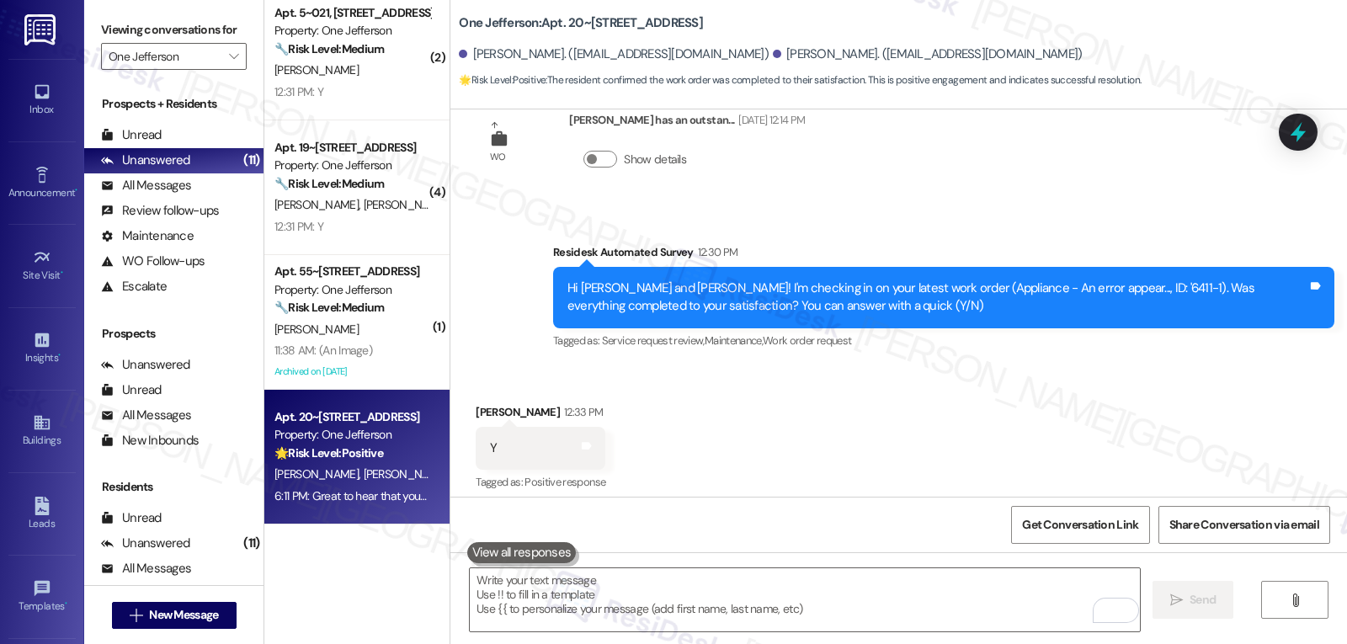
scroll to position [4268, 0]
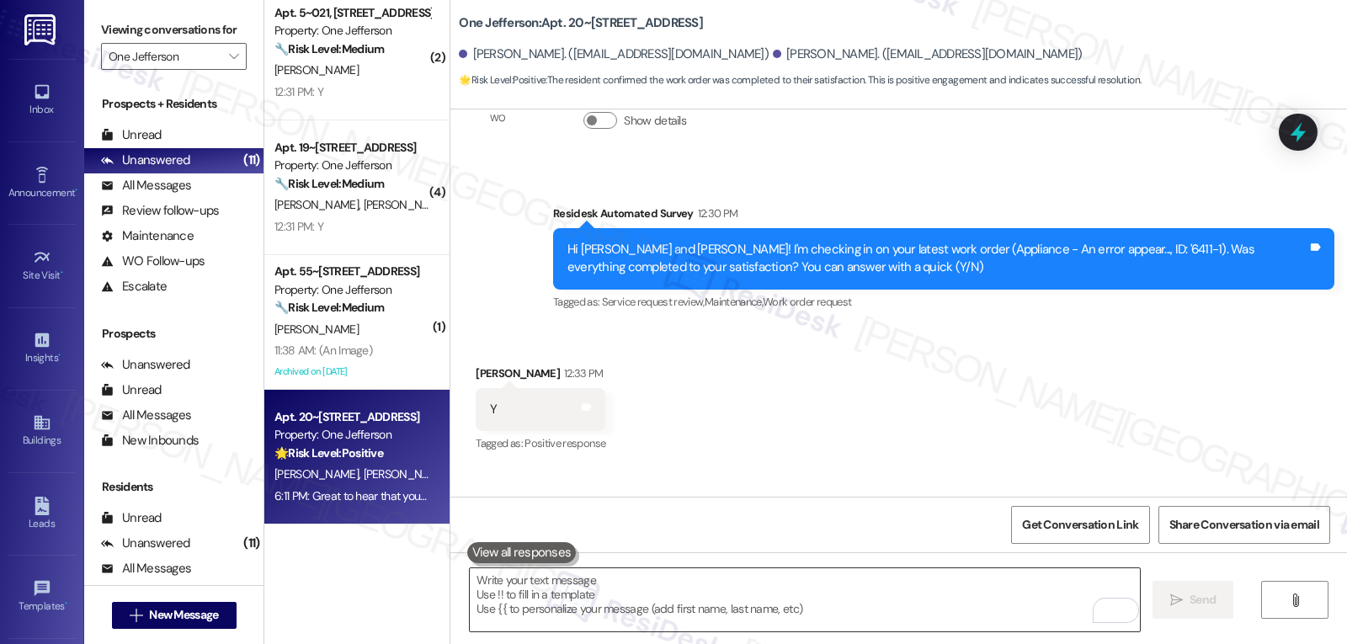
click at [665, 602] on textarea "To enrich screen reader interactions, please activate Accessibility in Grammarl…" at bounding box center [805, 599] width 670 height 63
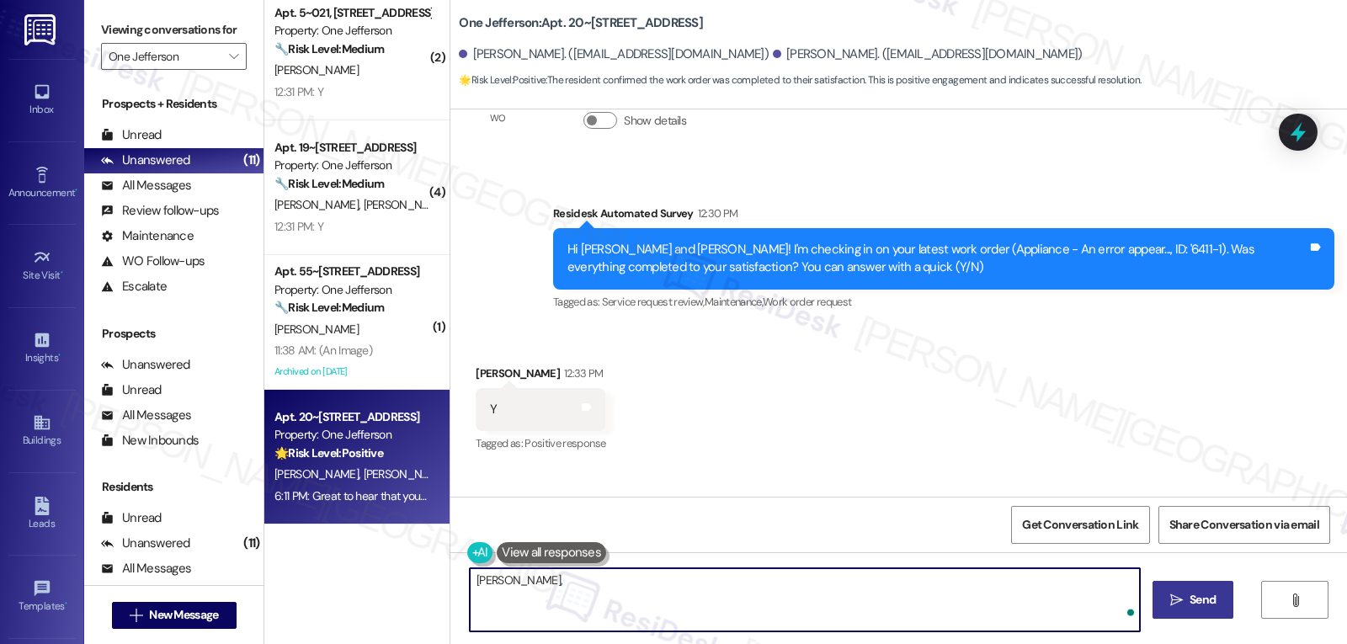
paste textarea "hope you’re enjoying your place at {{property}}! Has it been living up to what …"
type textarea "Samuel, hope you’re enjoying your place at {{property}}! Has it been living up …"
click at [1201, 600] on span "Send" at bounding box center [1203, 600] width 26 height 18
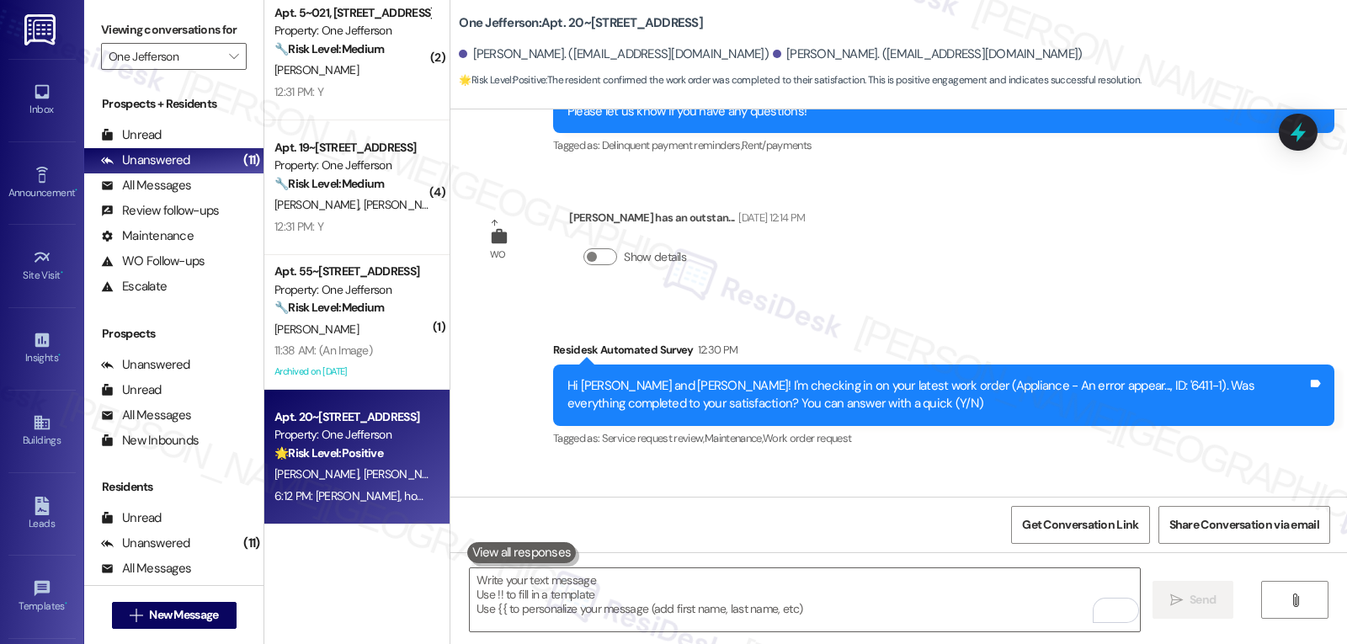
scroll to position [4385, 0]
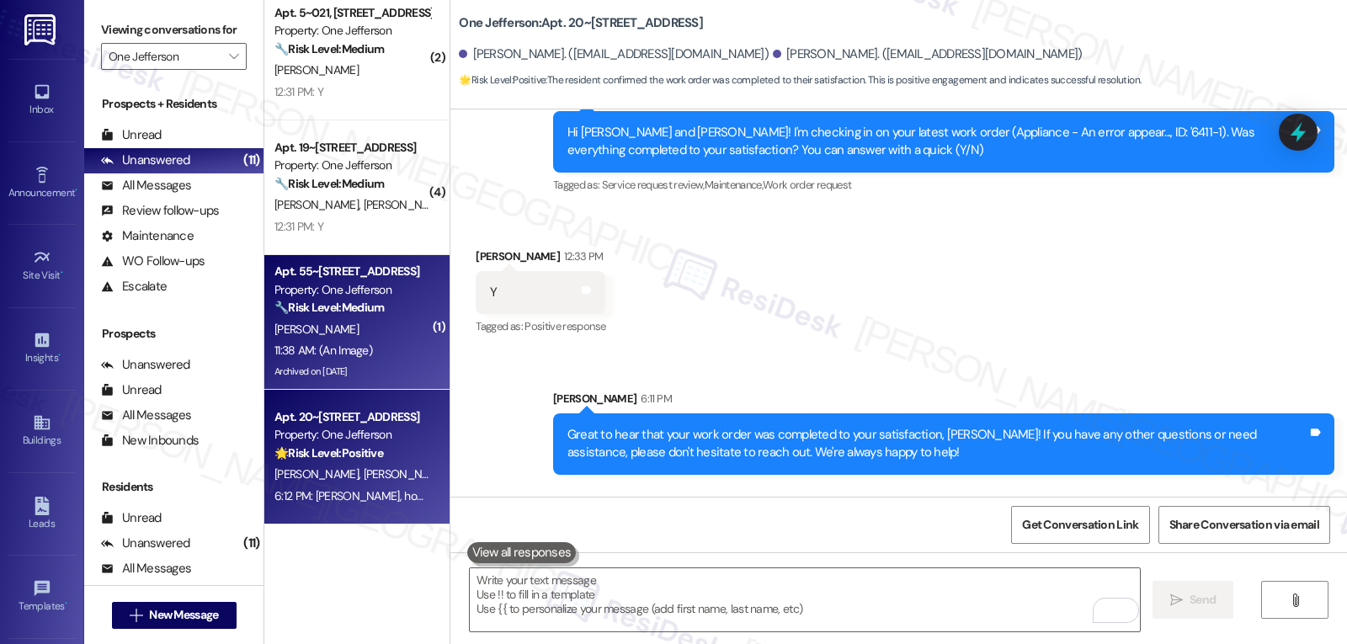
click at [282, 323] on span "[PERSON_NAME]" at bounding box center [316, 329] width 84 height 15
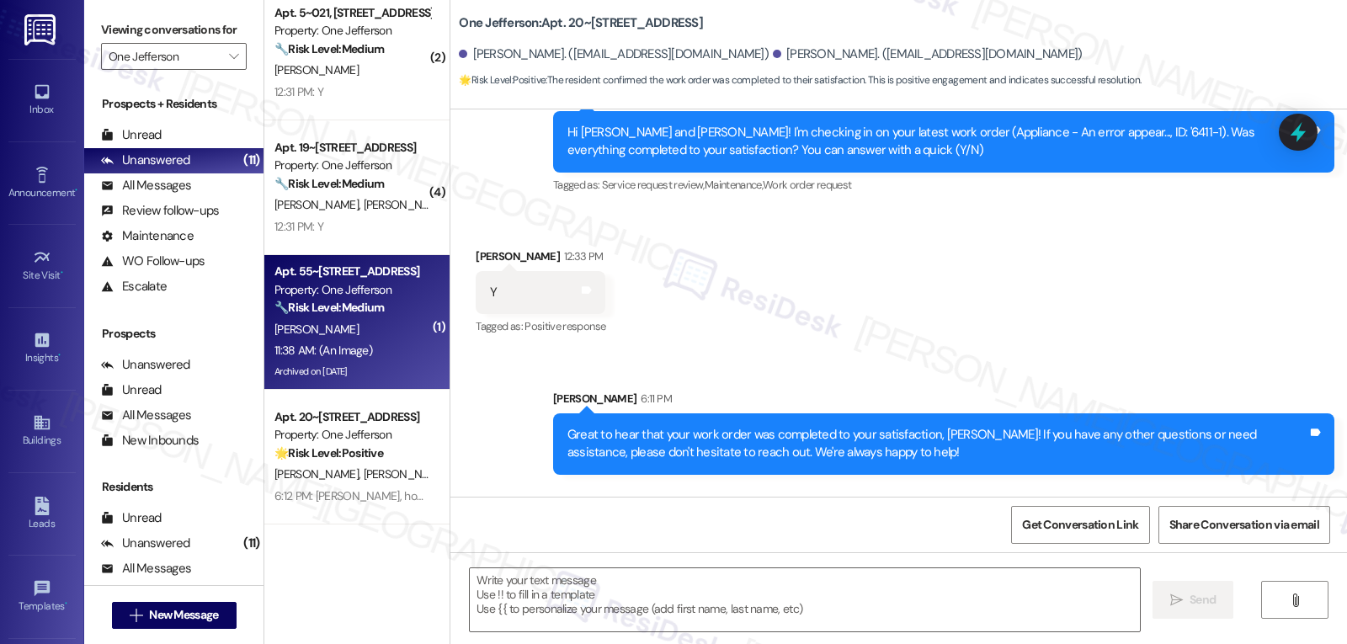
type textarea "Fetching suggested responses. Please feel free to read through the conversation…"
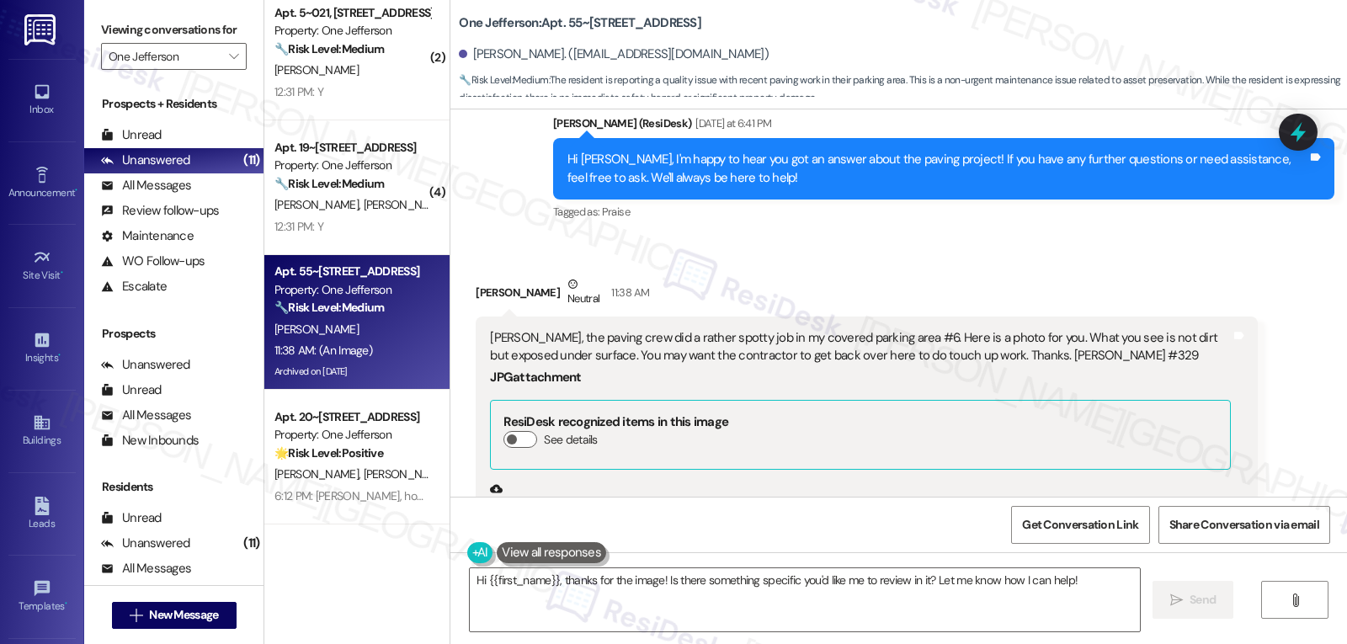
scroll to position [19168, 0]
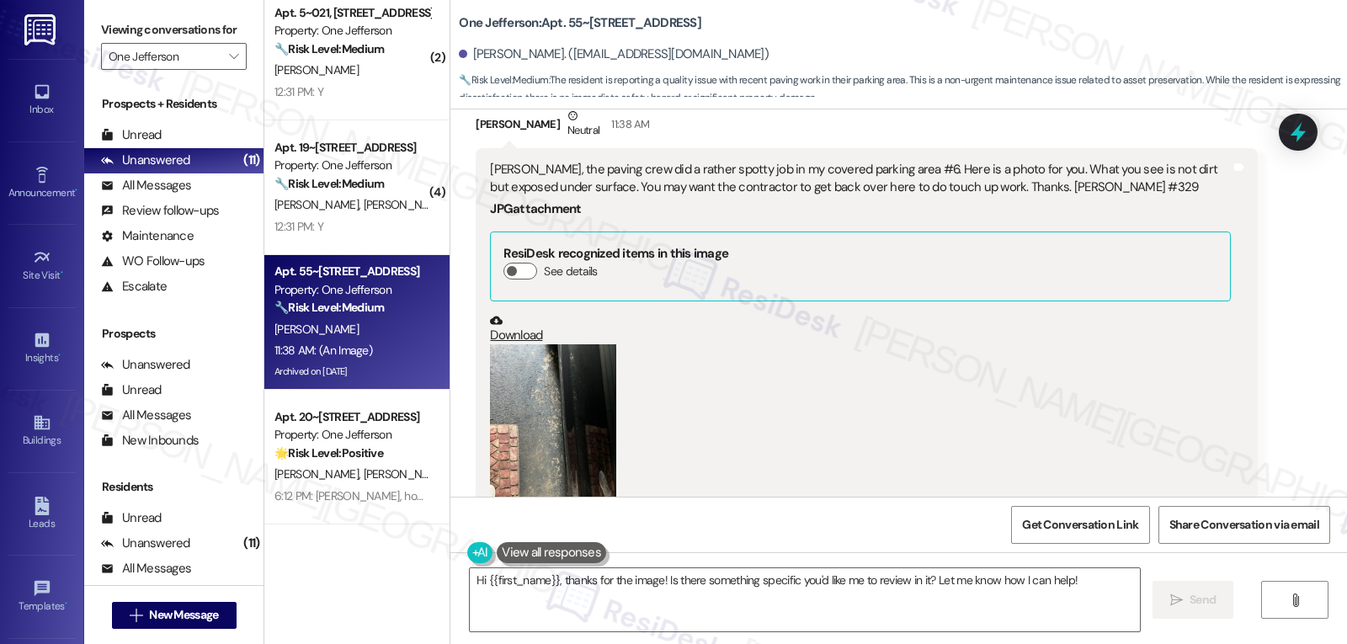
click at [535, 346] on button "Zoom image" at bounding box center [553, 428] width 126 height 168
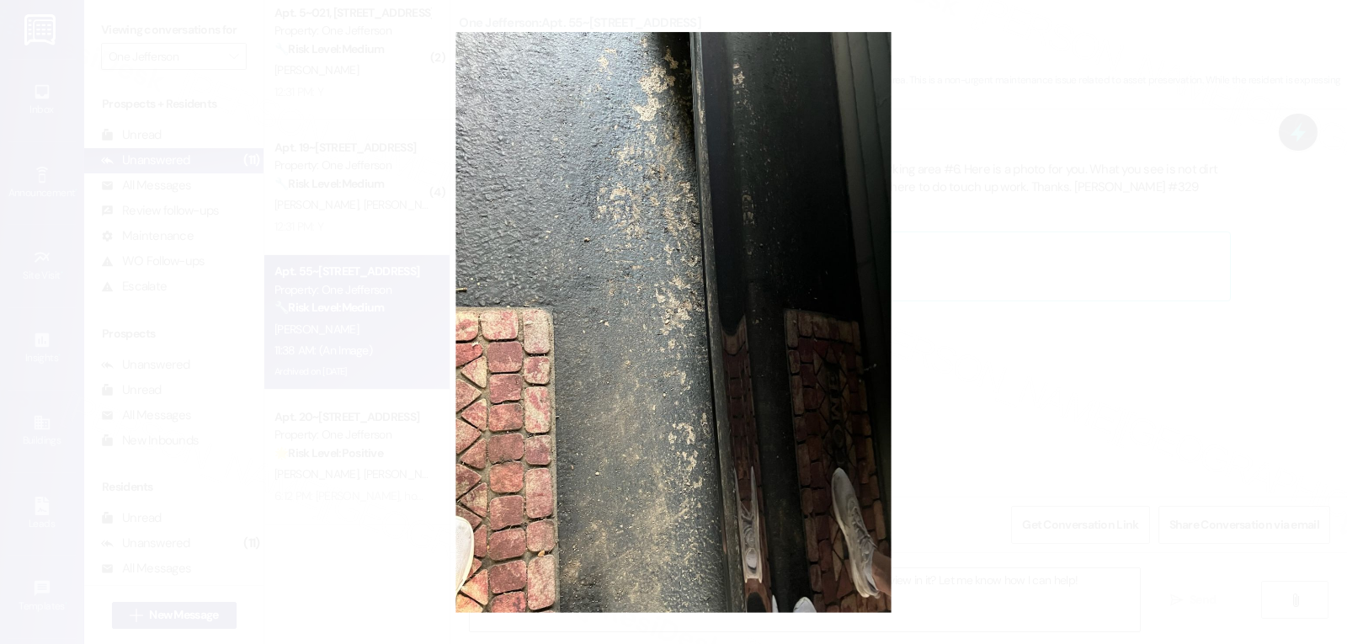
click at [1046, 439] on button "Unzoom image" at bounding box center [673, 322] width 1347 height 644
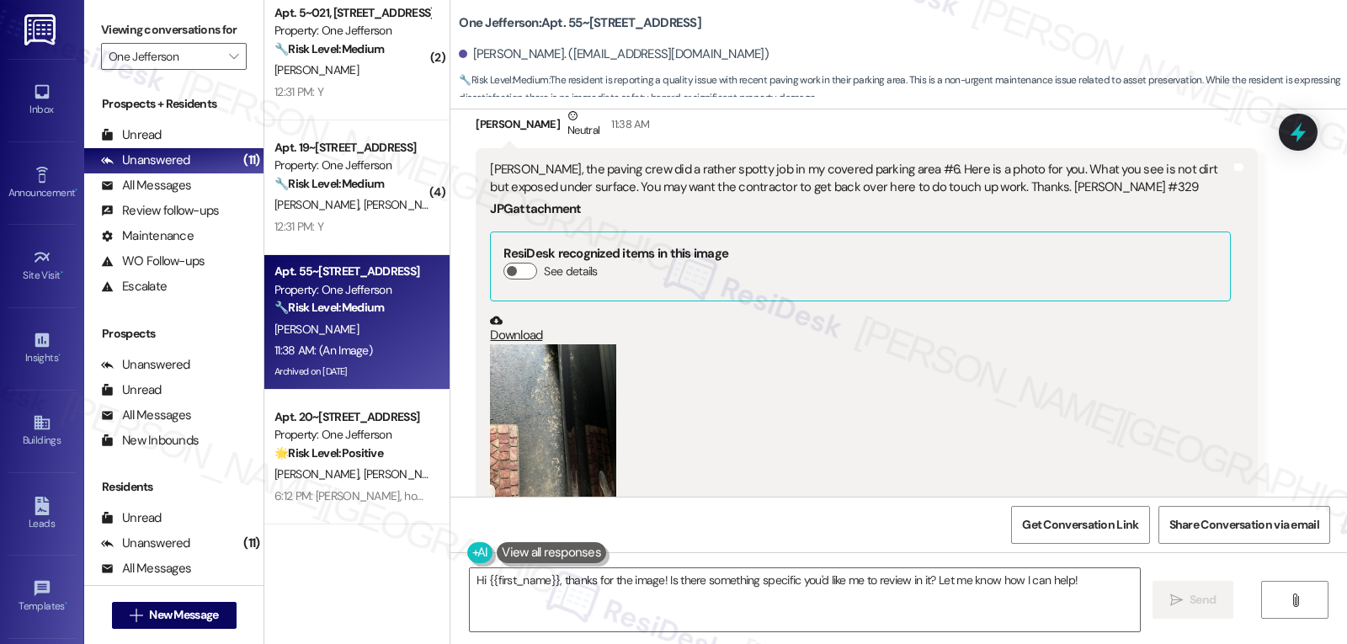
scroll to position [19000, 0]
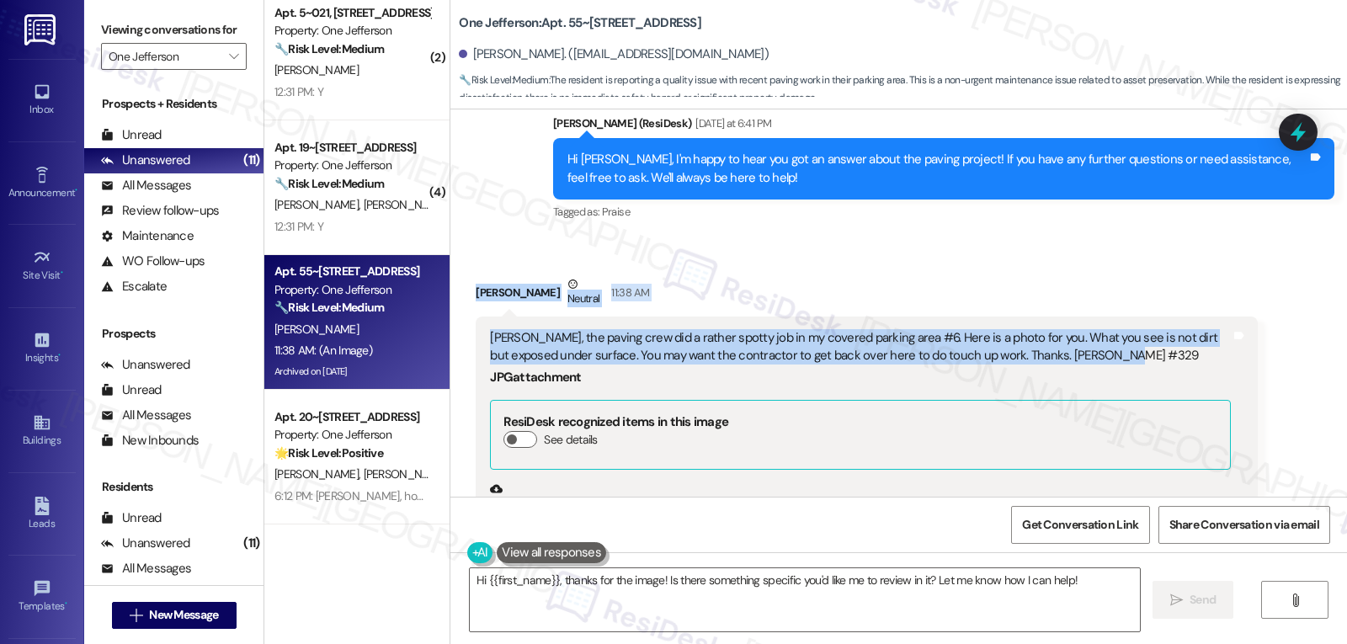
drag, startPoint x: 447, startPoint y: 242, endPoint x: 1158, endPoint y: 307, distance: 713.5
click at [1158, 307] on div "Received via SMS Jeffrey Matthews Neutral 11:38 AM Sarah, the paving crew did a…" at bounding box center [898, 646] width 897 height 818
copy div "Jeffrey Matthews Neutral 11:38 AM Sarah, the paving crew did a rather spotty jo…"
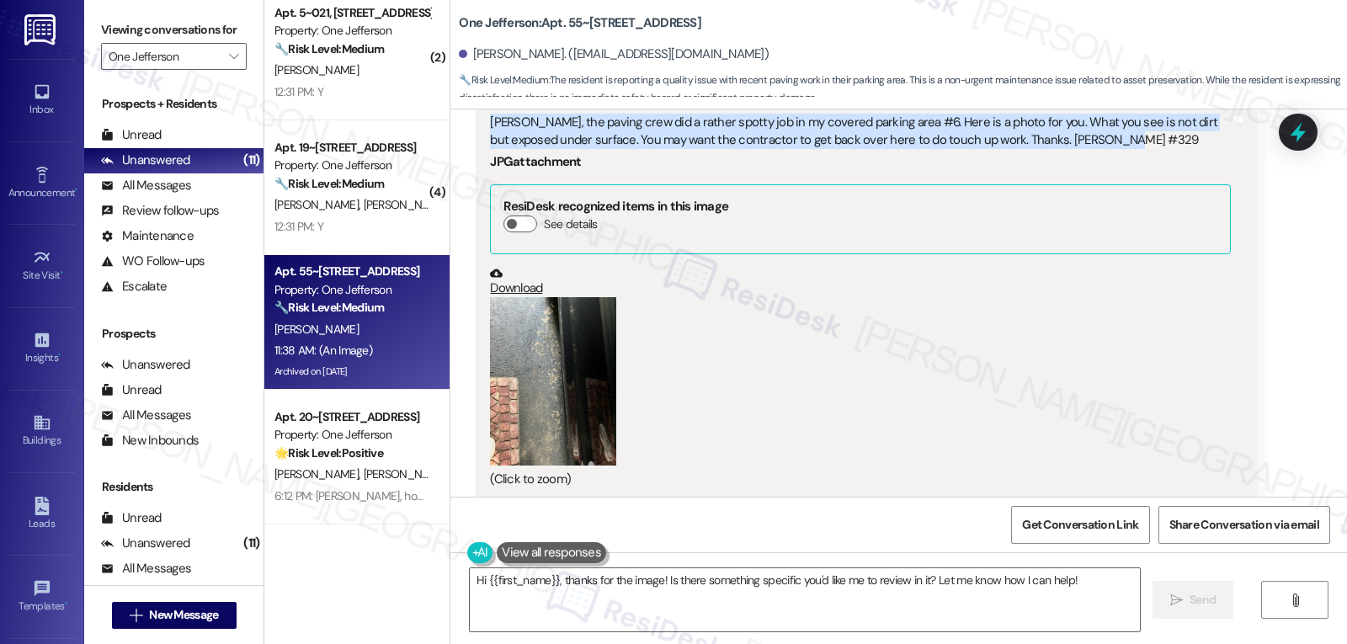
scroll to position [19505, 0]
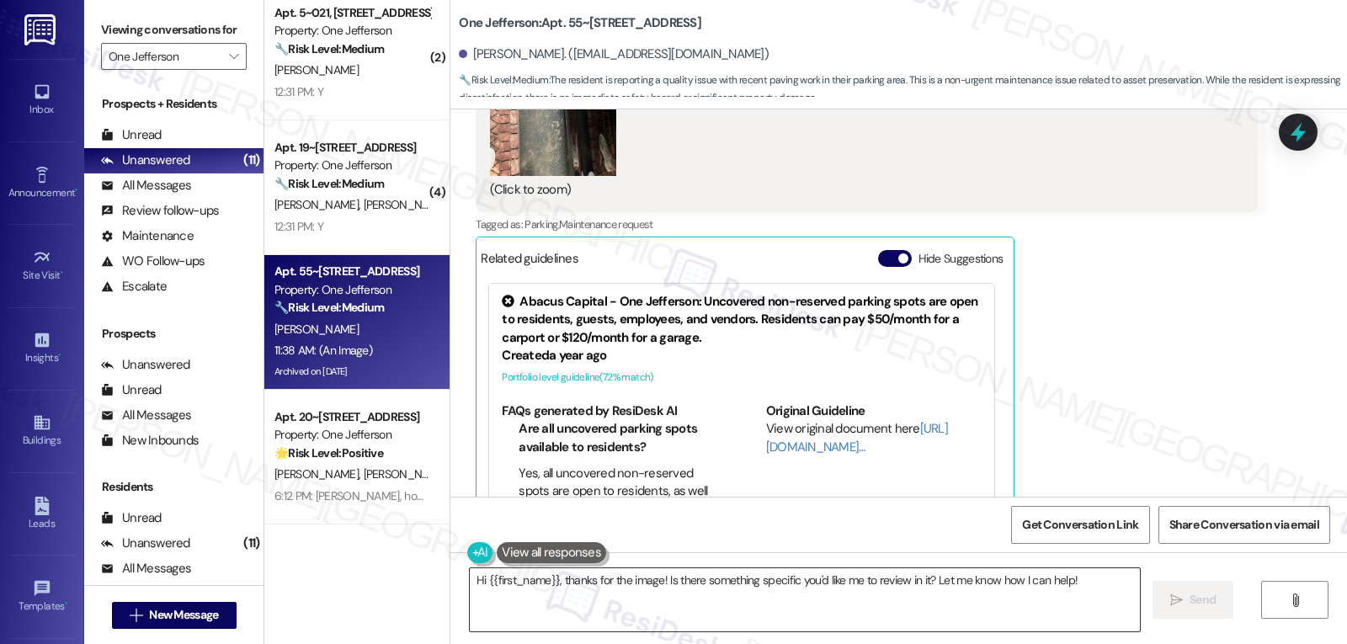
click at [680, 585] on textarea "Hi {{first_name}}, thanks for the image! Is there something specific you'd like…" at bounding box center [805, 599] width 670 height 63
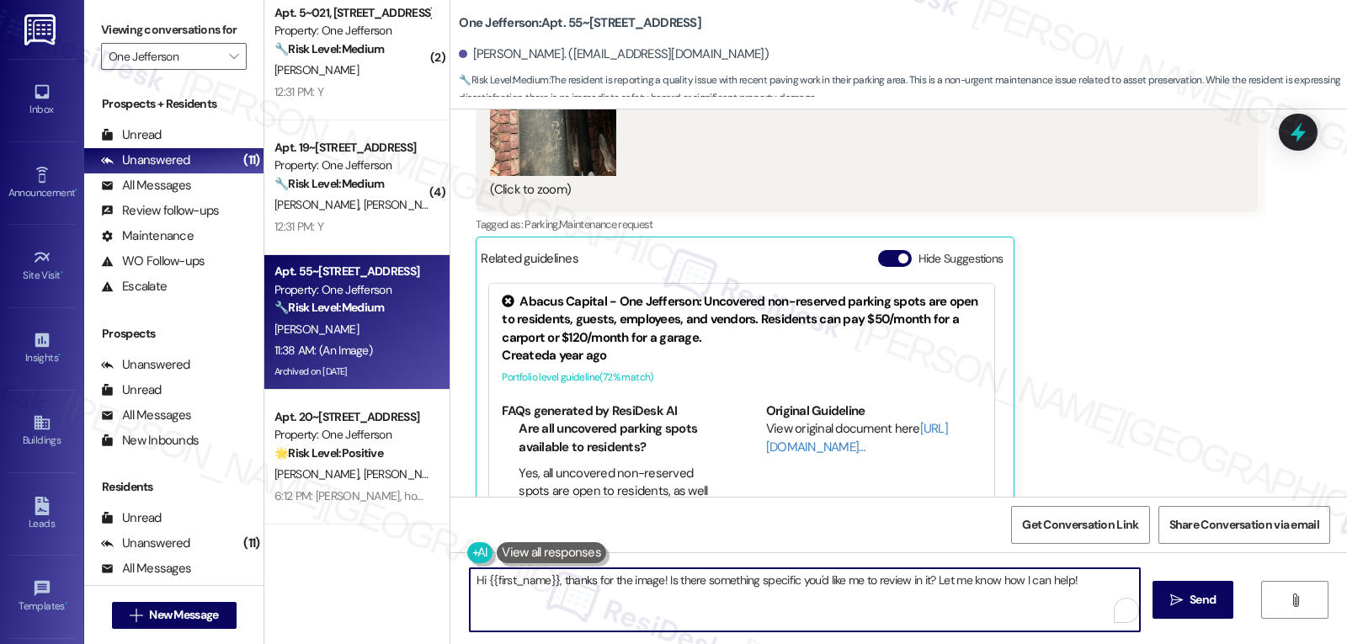
paste textarea "Thank you for sending this over, [PERSON_NAME]. I see what you mean about the p…"
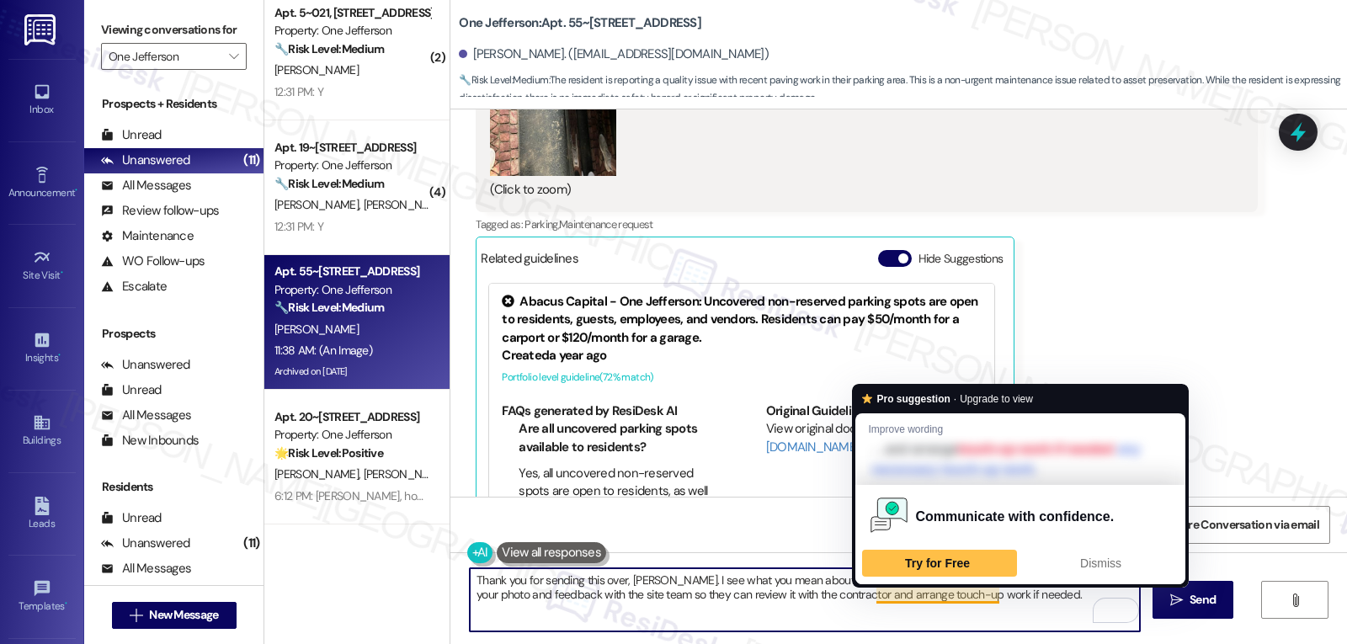
click at [1046, 615] on textarea "Thank you for sending this over, [PERSON_NAME]. I see what you mean about the p…" at bounding box center [805, 599] width 670 height 63
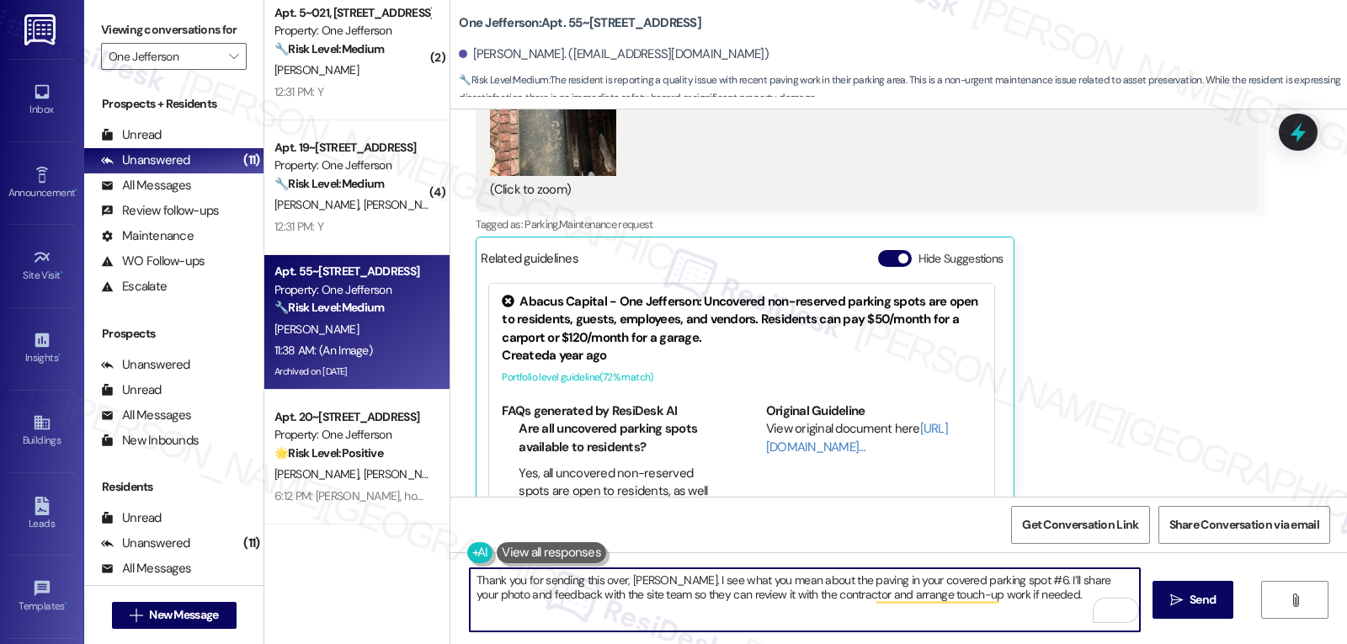
type textarea "Thank you for sending this over, [PERSON_NAME]. I see what you mean about the p…"
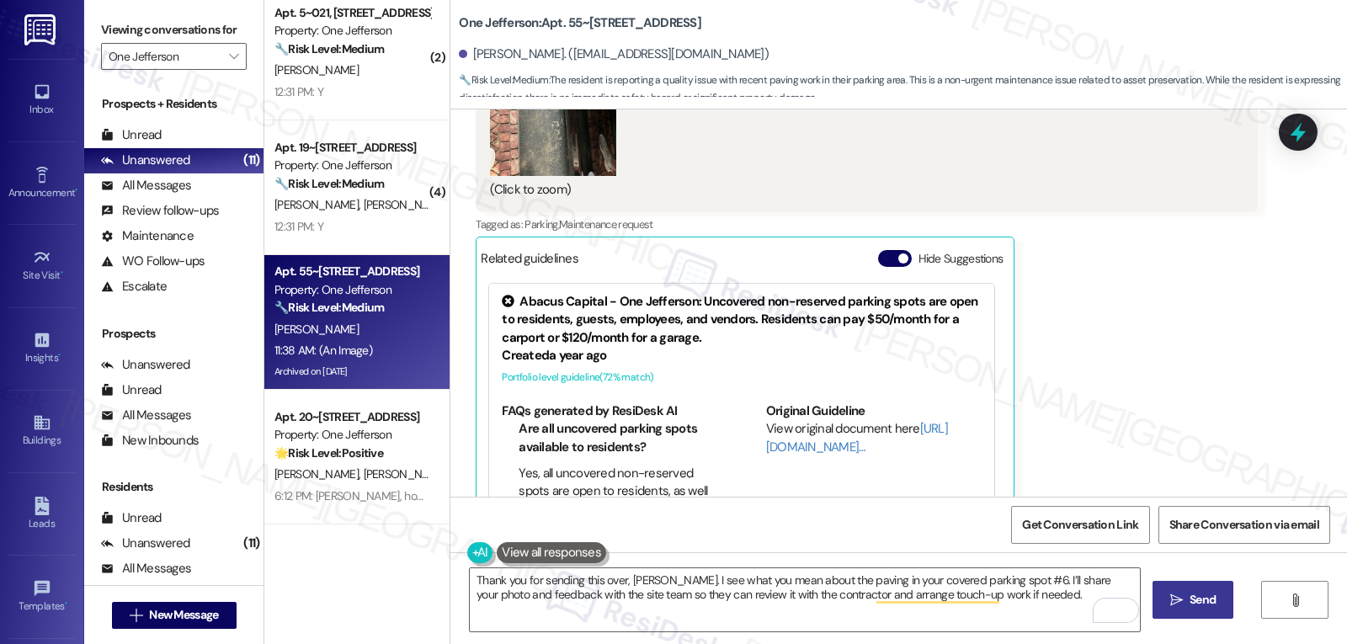
click at [1193, 599] on span "Send" at bounding box center [1203, 600] width 26 height 18
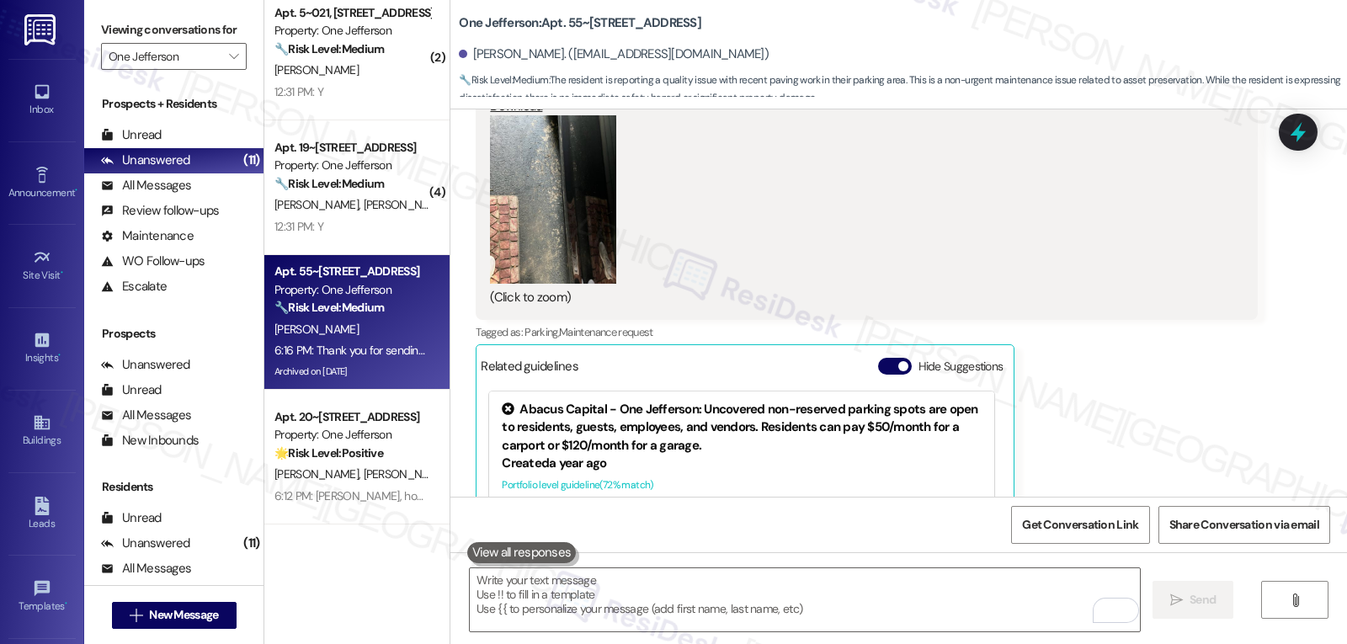
scroll to position [19640, 0]
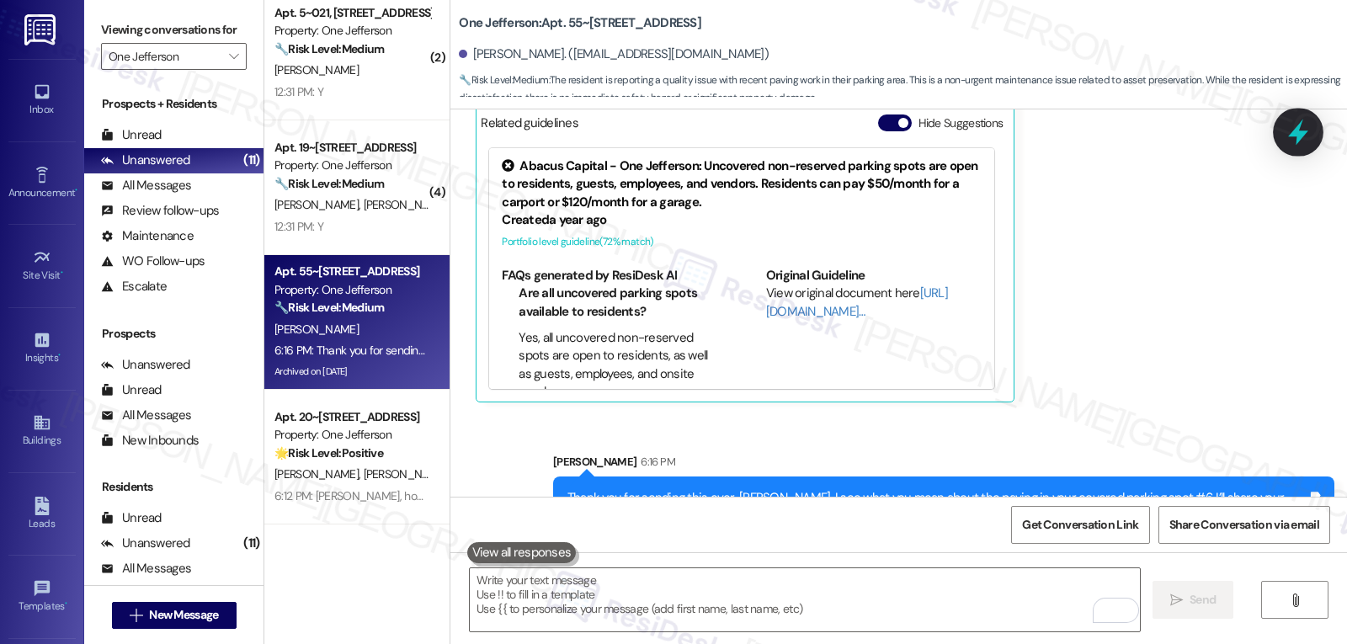
click at [1292, 133] on icon at bounding box center [1298, 133] width 20 height 26
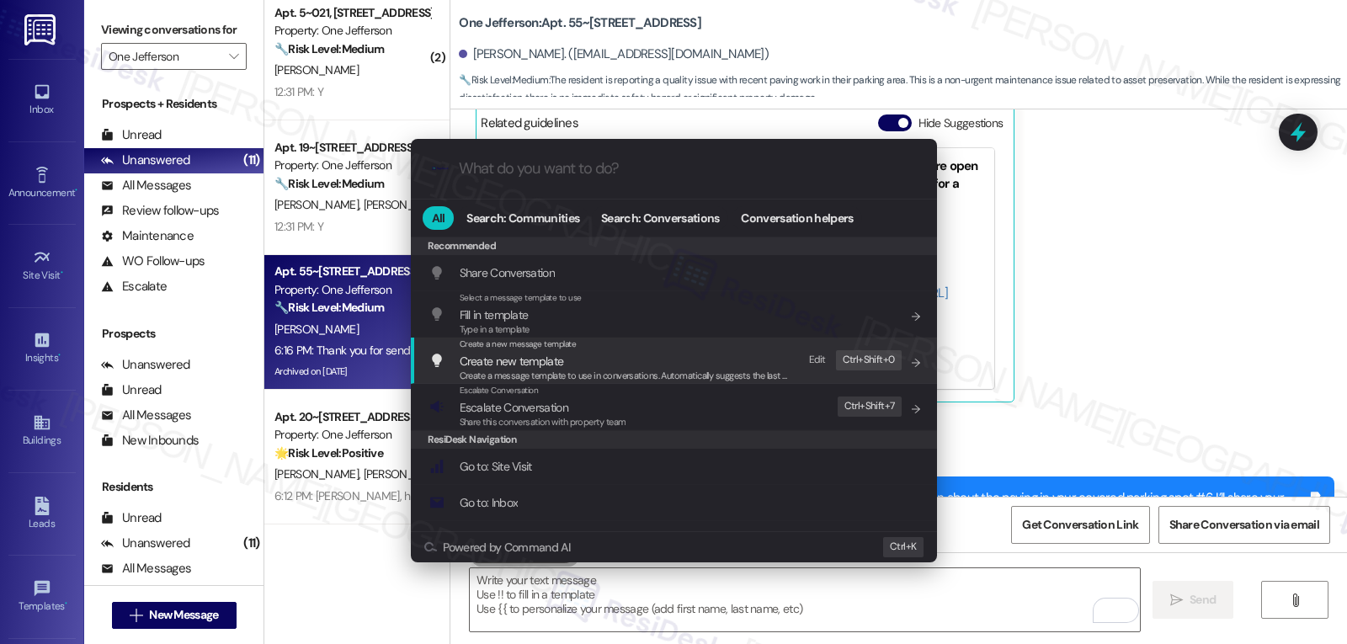
click at [1157, 337] on div ".cls-1{fill:#0a055f;}.cls-2{fill:#0cc4c4;} resideskLogoBlueOrange All Search: C…" at bounding box center [673, 322] width 1347 height 644
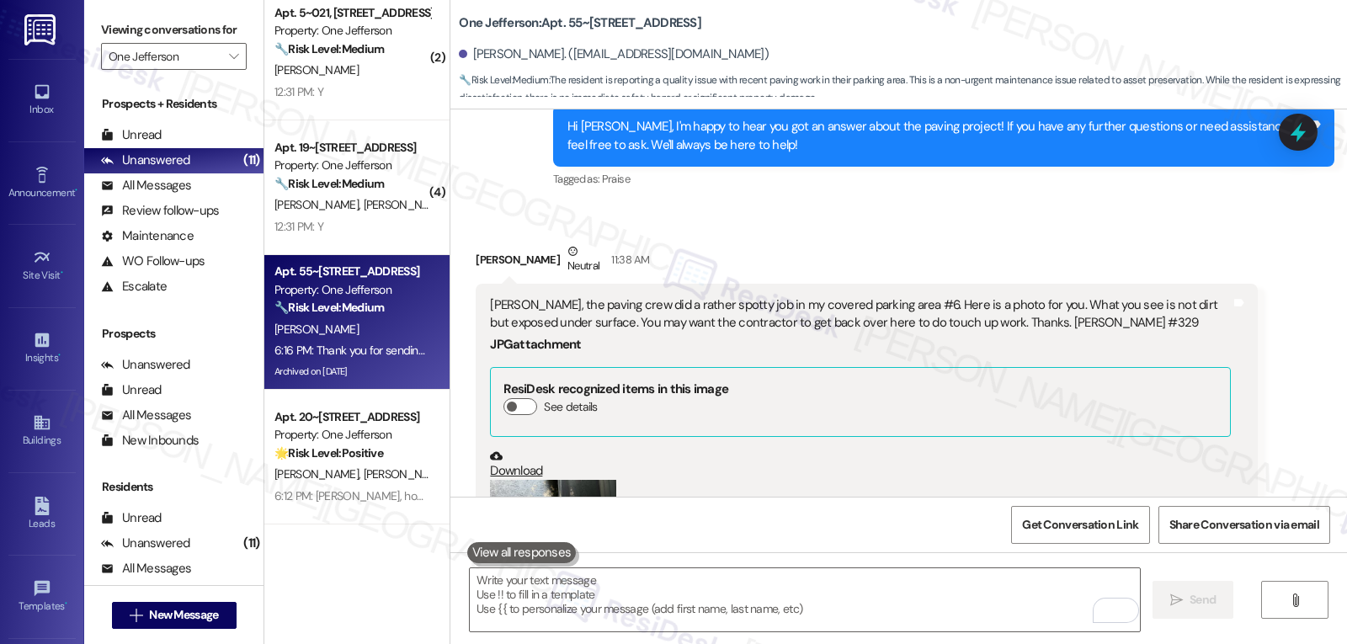
scroll to position [18967, 0]
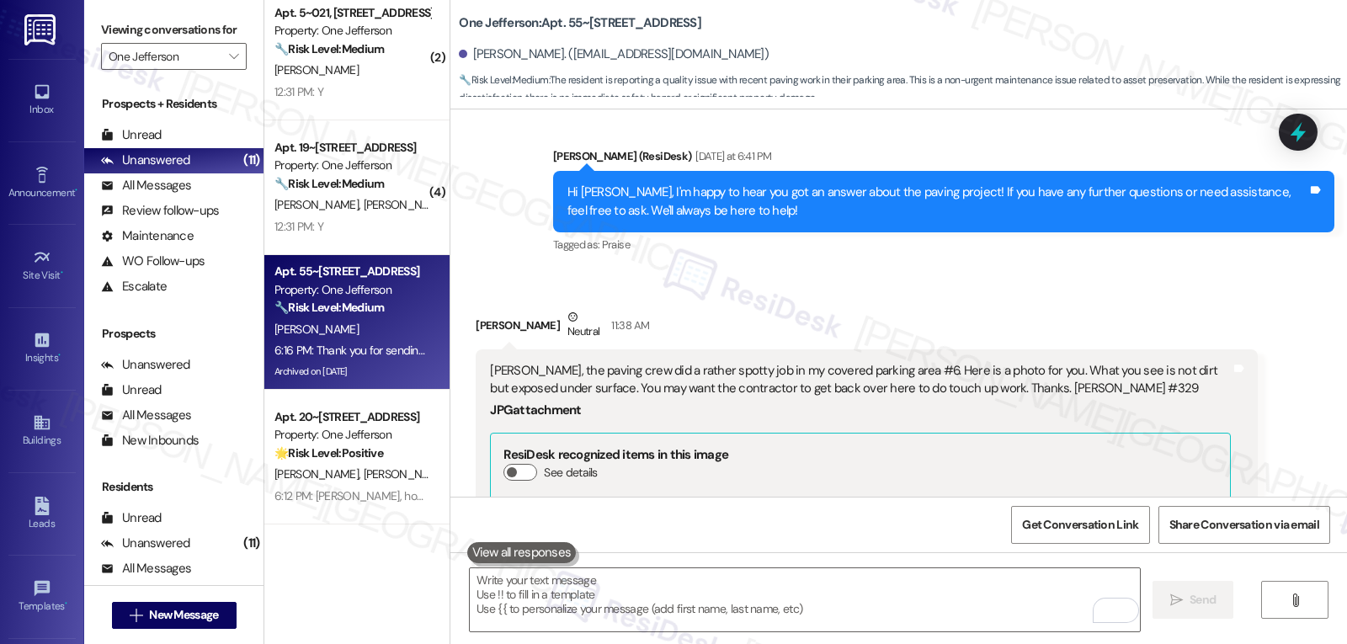
click at [1296, 127] on icon at bounding box center [1298, 132] width 22 height 22
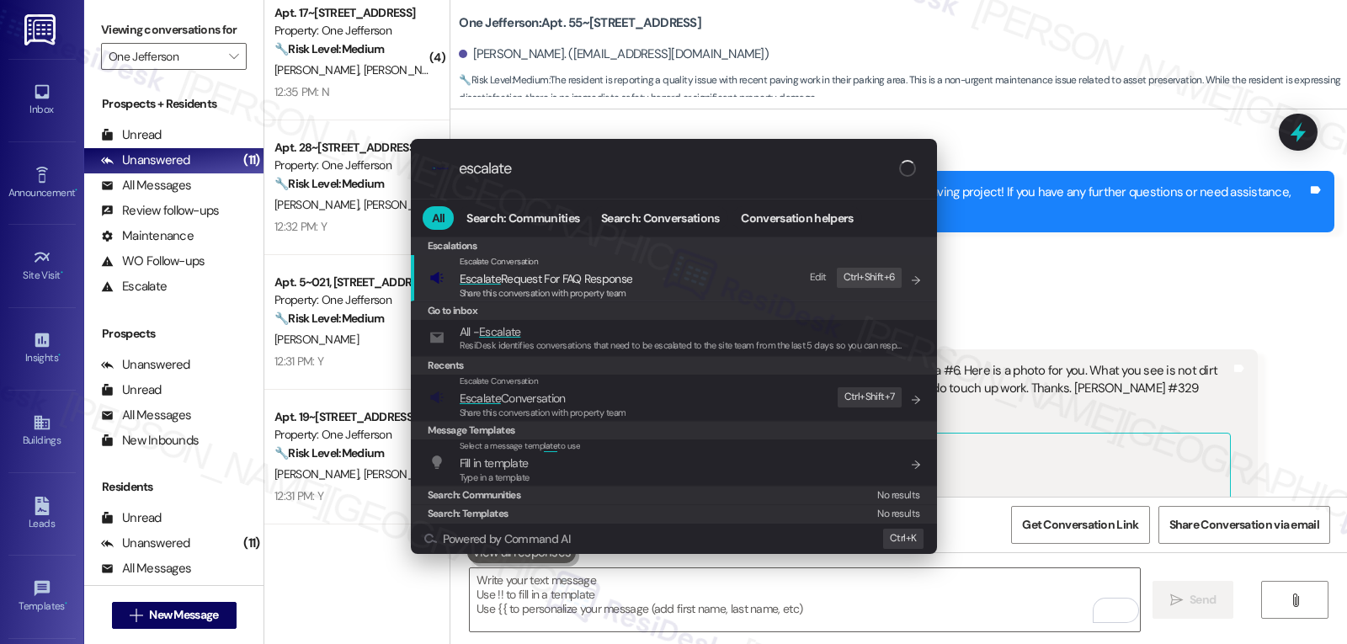
scroll to position [688, 0]
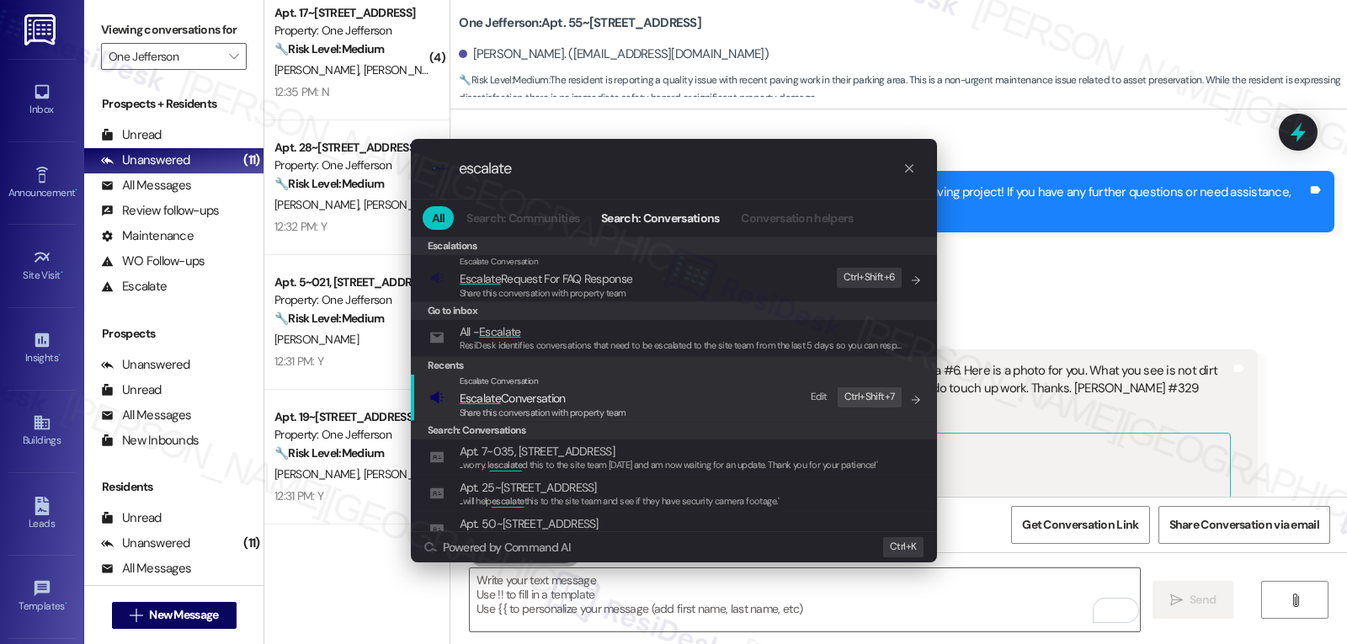
type input "escalate"
click at [530, 410] on span "Share this conversation with property team" at bounding box center [543, 413] width 167 height 12
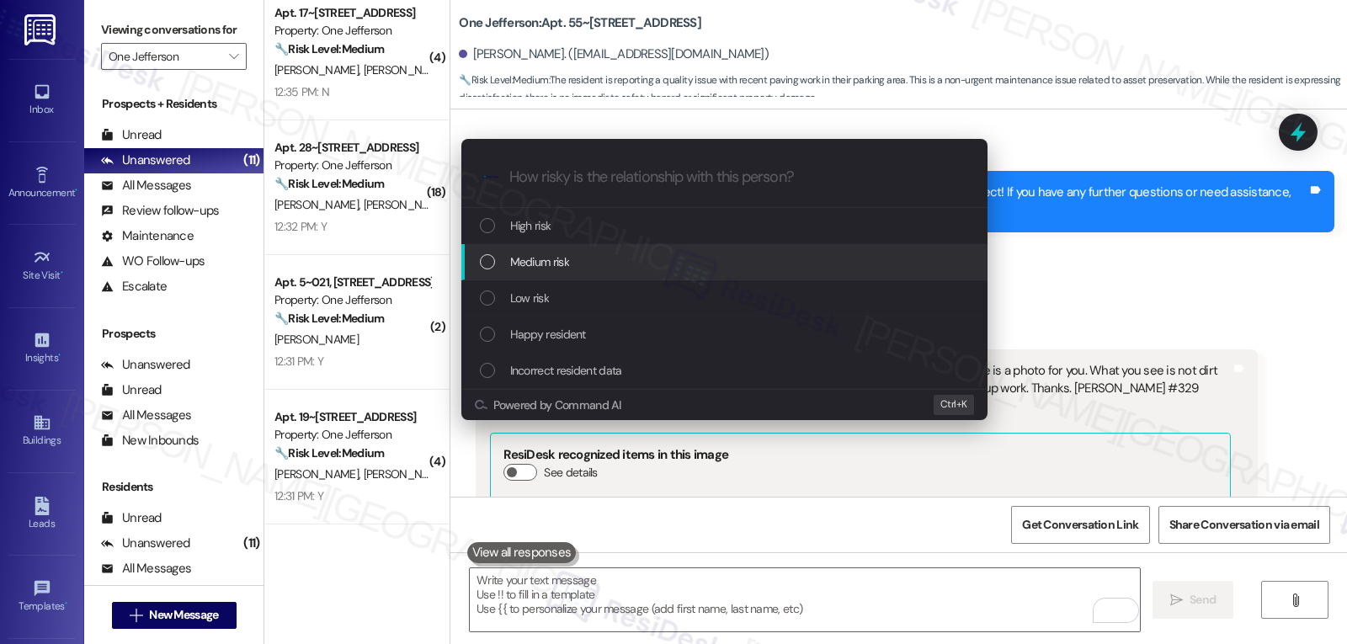
click at [567, 274] on div "Medium risk" at bounding box center [724, 262] width 526 height 36
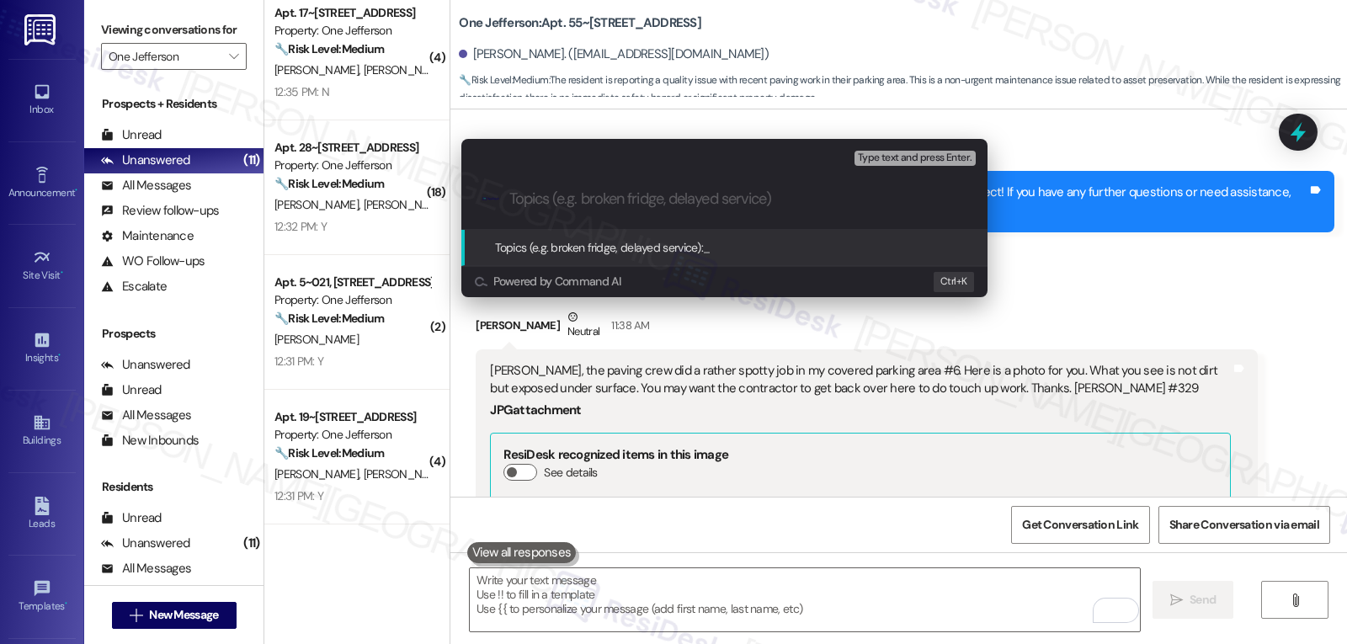
click at [631, 198] on input "Topics (e.g. broken fridge, delayed service)" at bounding box center [737, 199] width 457 height 18
type input "R"
type input "Resident Concern - Paving in the parking; parking #6"
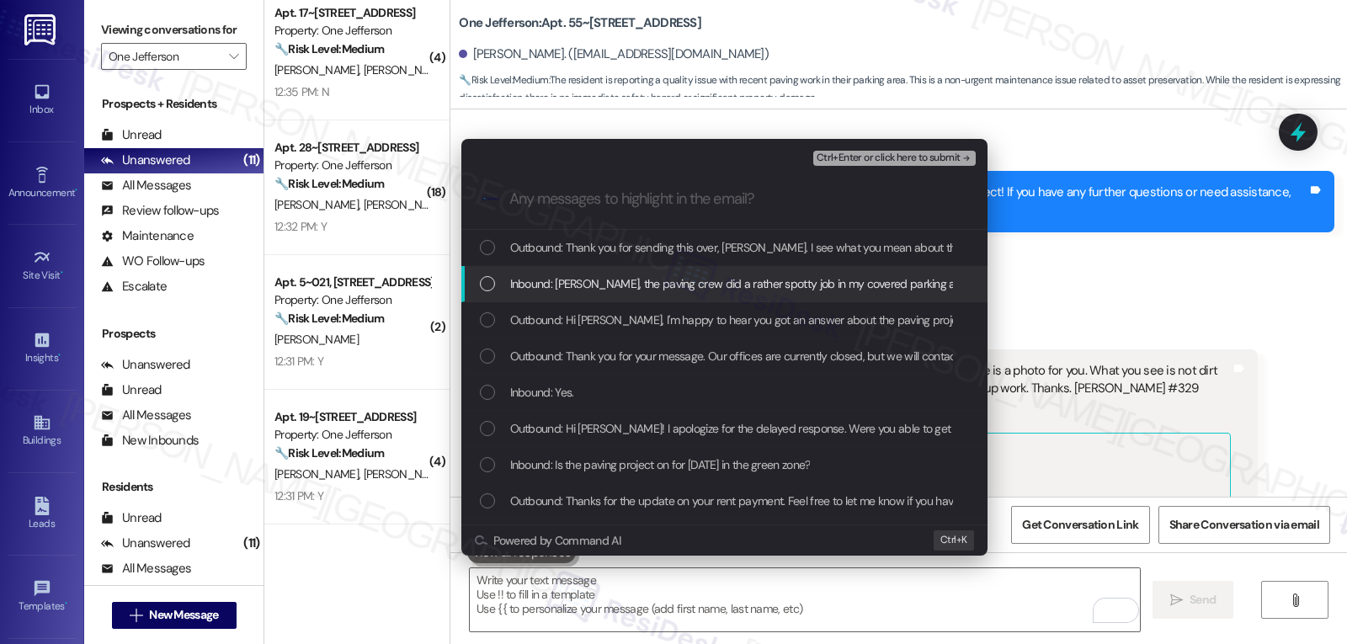
click at [564, 290] on span "Inbound: Sarah, the paving crew did a rather spotty job in my covered parking a…" at bounding box center [1194, 283] width 1368 height 19
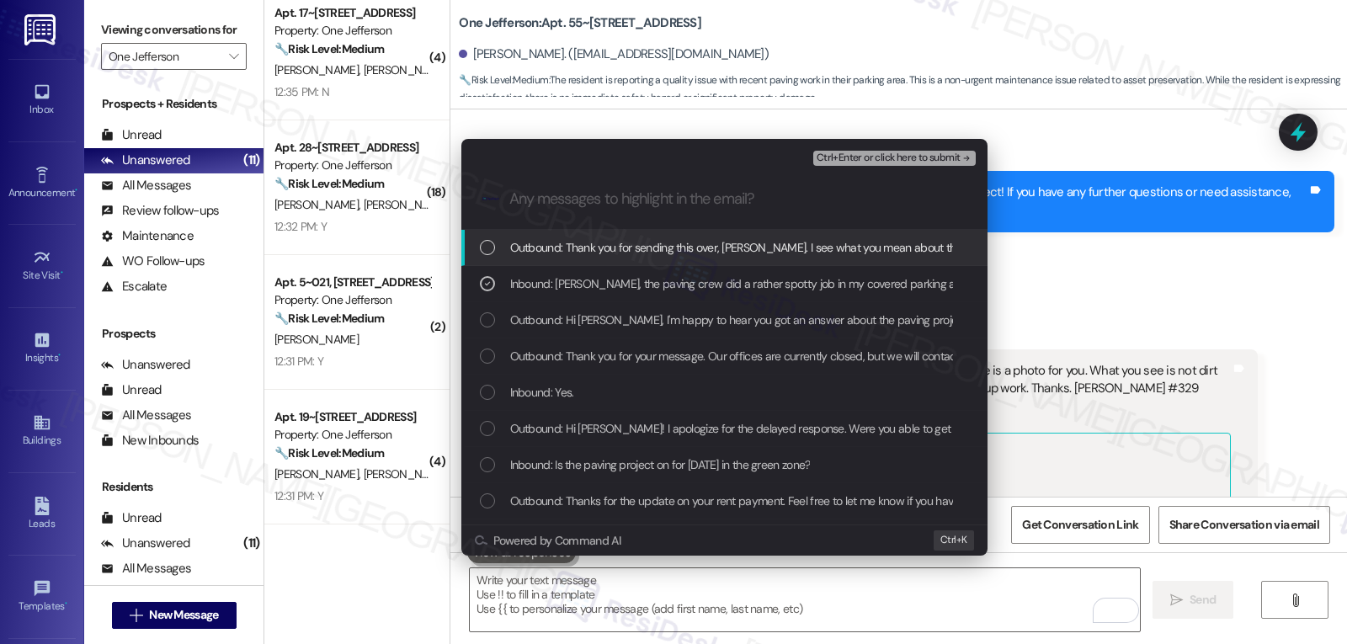
click at [912, 161] on span "Ctrl+Enter or click here to submit" at bounding box center [889, 158] width 144 height 12
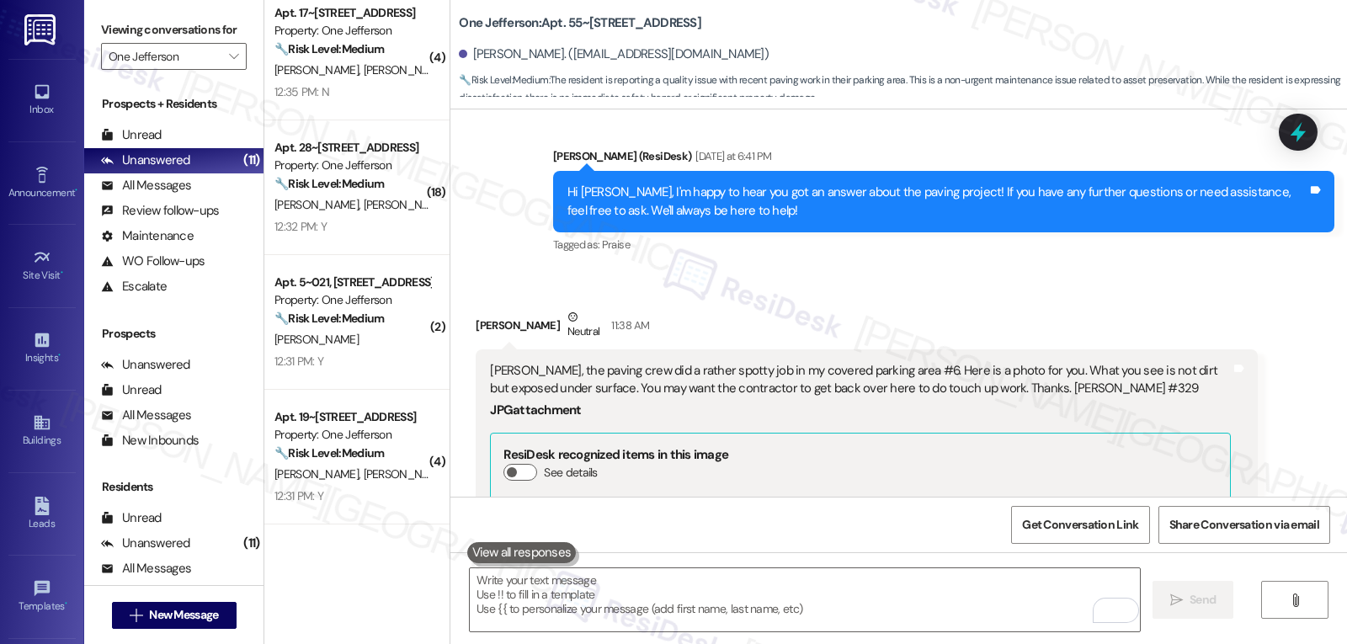
scroll to position [19640, 0]
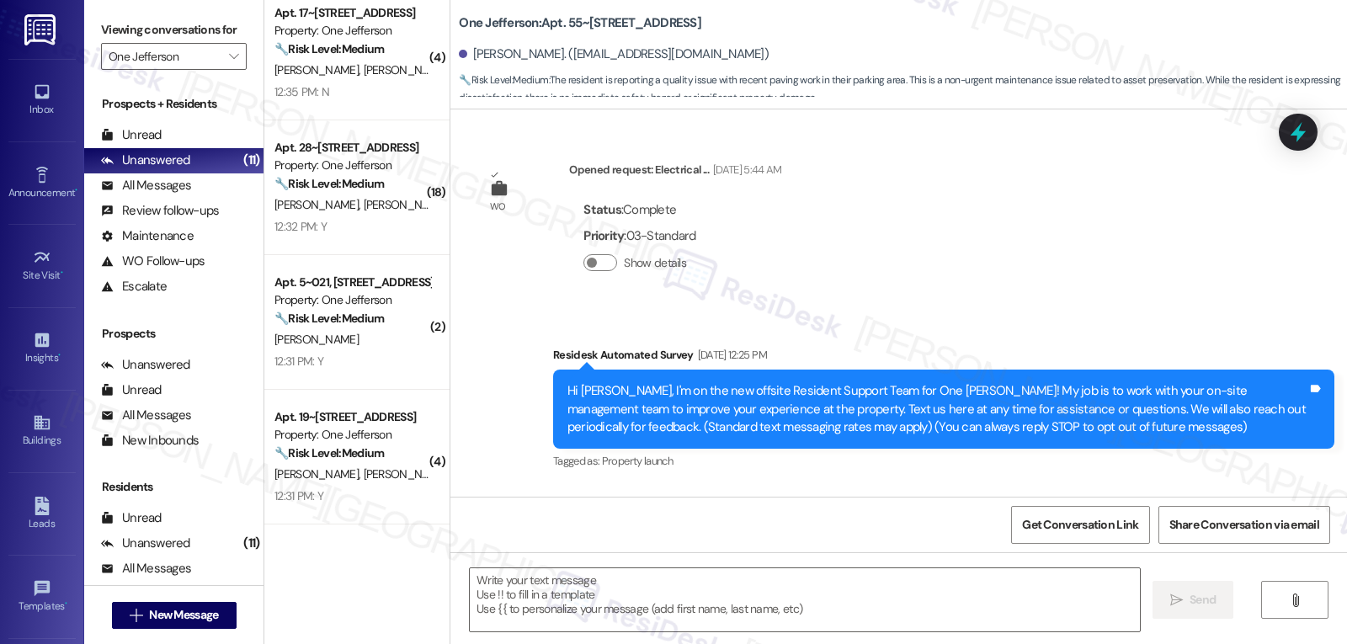
type textarea "Fetching suggested responses. Please feel free to read through the conversation…"
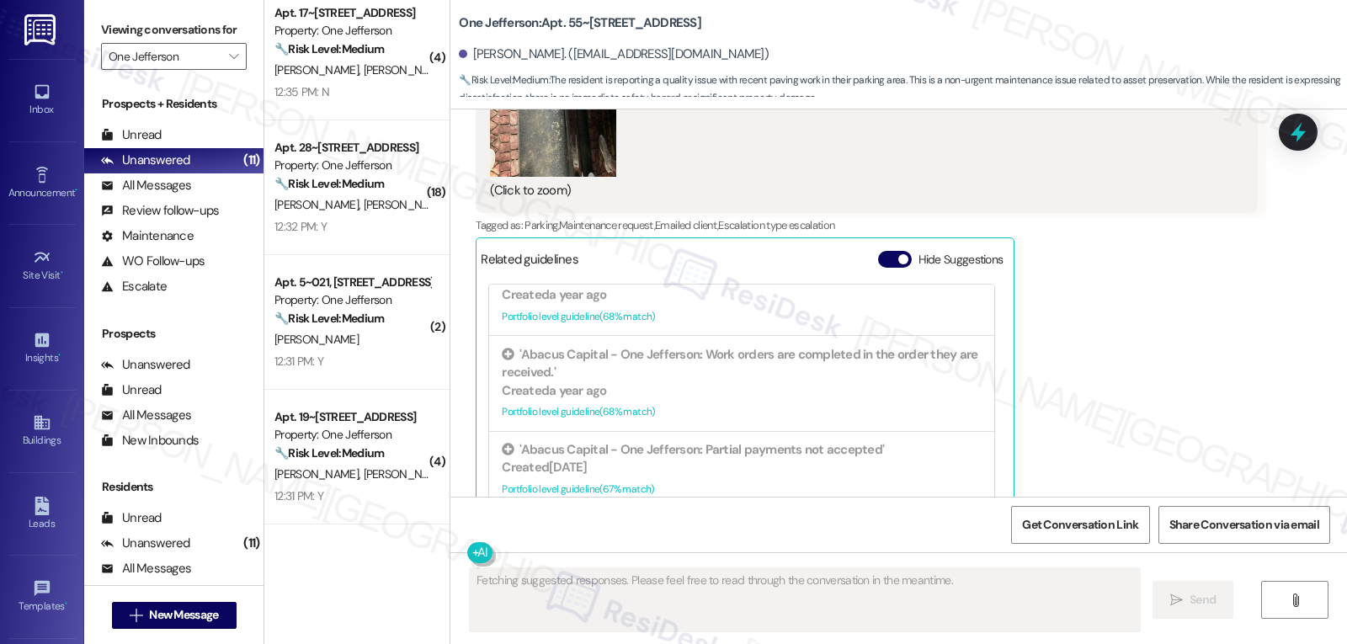
scroll to position [752, 0]
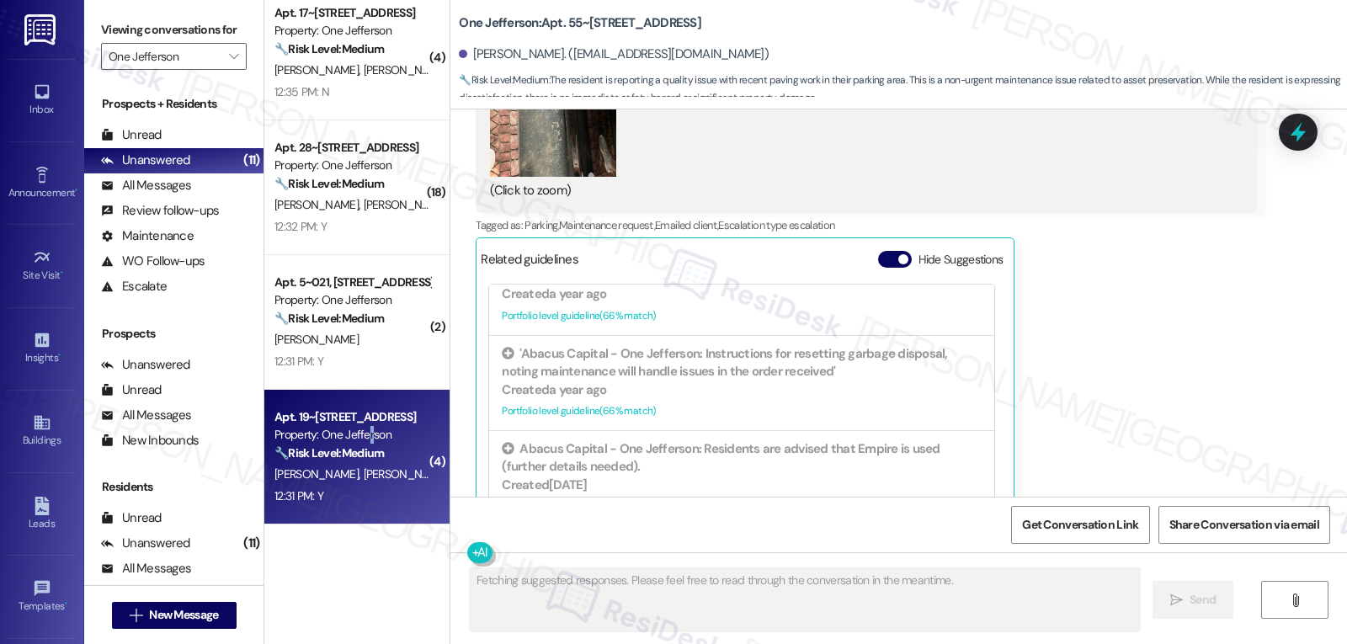
drag, startPoint x: 358, startPoint y: 442, endPoint x: 370, endPoint y: 442, distance: 11.8
click at [370, 442] on div "Property: One Jefferson" at bounding box center [352, 435] width 156 height 18
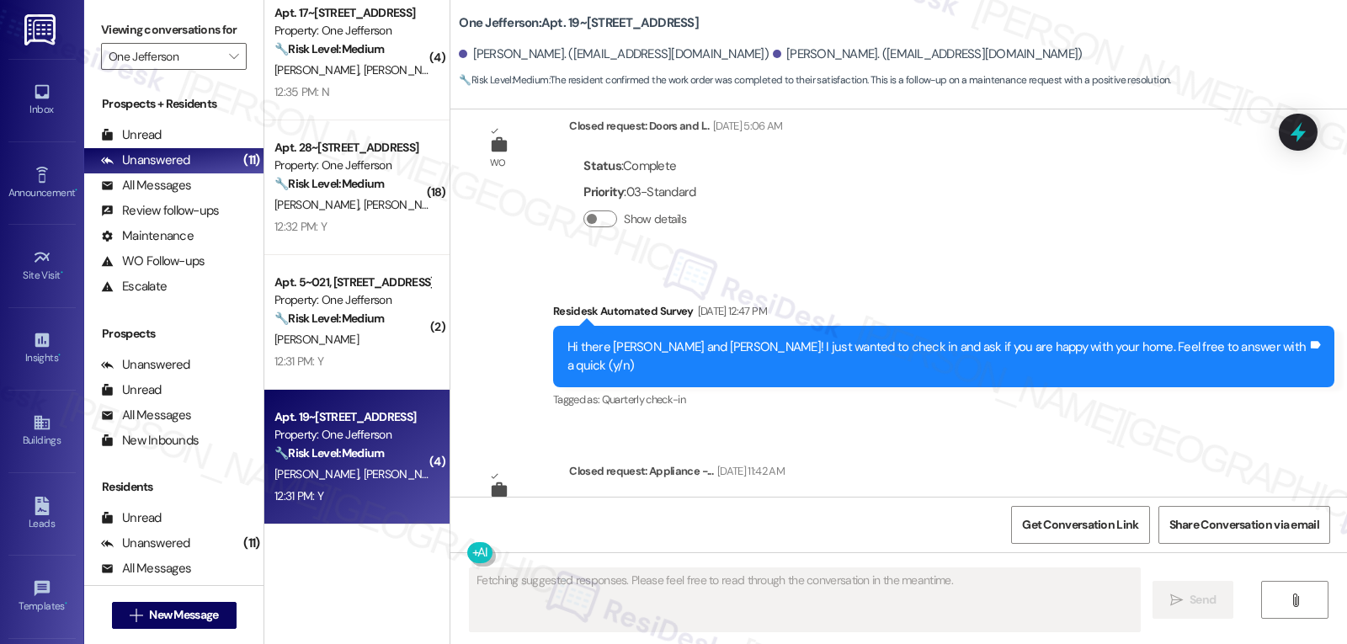
scroll to position [5208, 0]
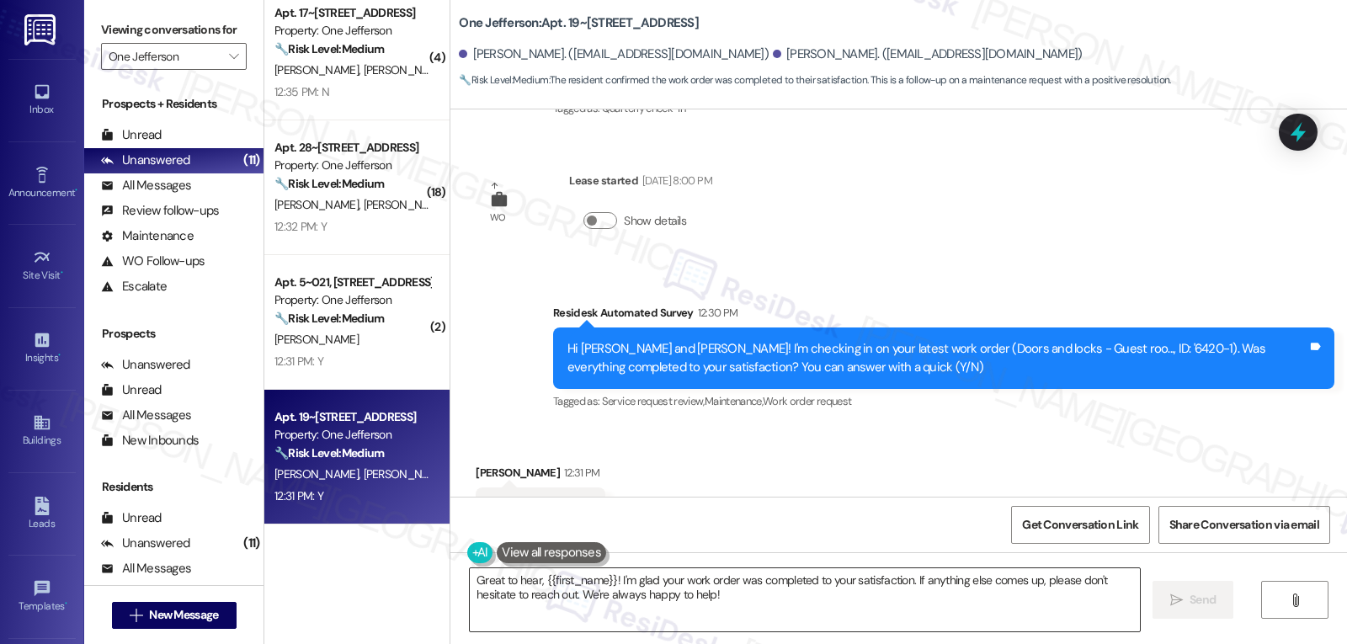
click at [595, 596] on textarea "Great to hear, {{first_name}}! I'm glad your work order was completed to your s…" at bounding box center [805, 599] width 670 height 63
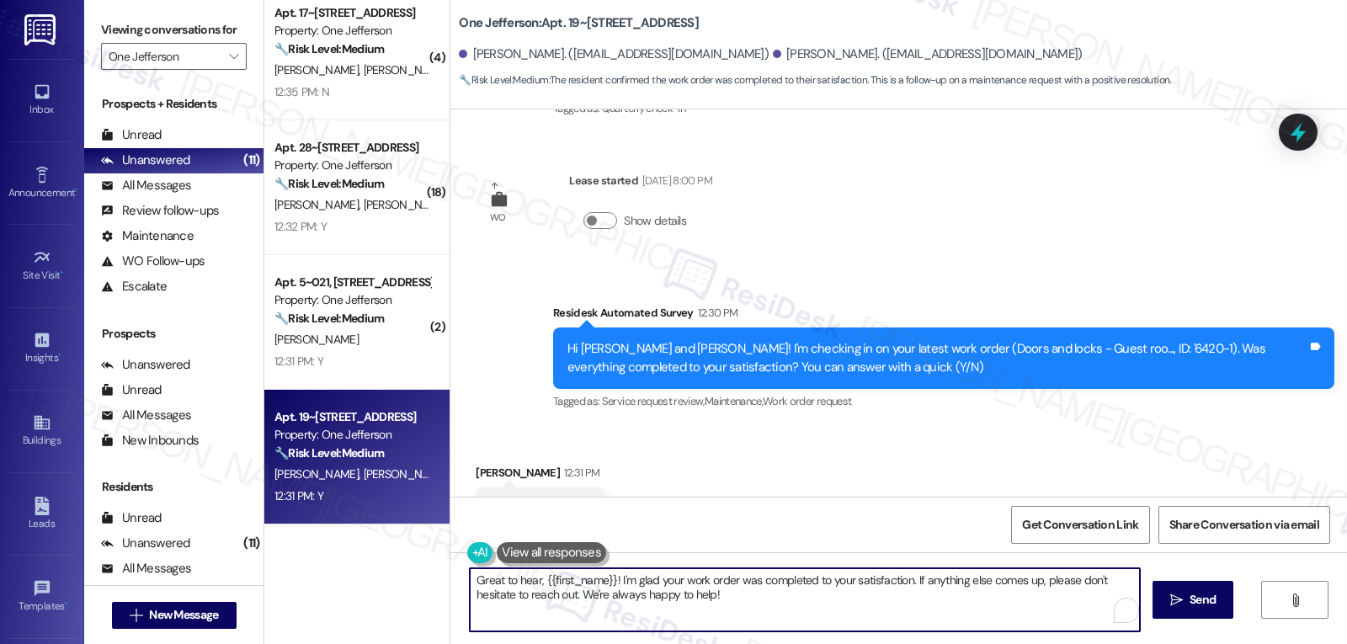
paste textarea "Thanks so much for letting us know, {{first_name}}! I’m happy to hear everythin…"
type textarea "Great to hear, {{first_name}}! I'm glad your work order was completed to your s…"
click at [747, 610] on textarea "Great to hear, {{first_name}}! I'm glad your work order was completed to your s…" at bounding box center [805, 599] width 670 height 63
click at [745, 594] on textarea "Great to hear, {{first_name}}! I'm glad your work order was completed to your s…" at bounding box center [805, 599] width 670 height 63
click at [1176, 592] on span " Send" at bounding box center [1193, 600] width 53 height 18
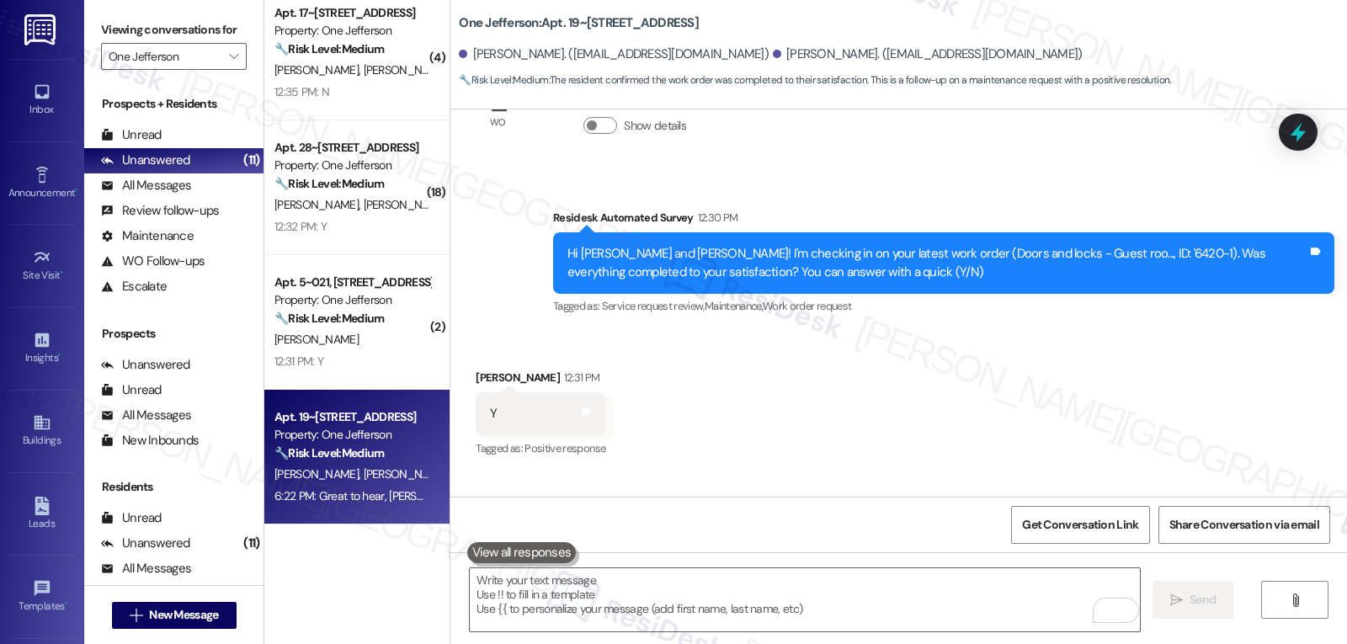
scroll to position [5344, 0]
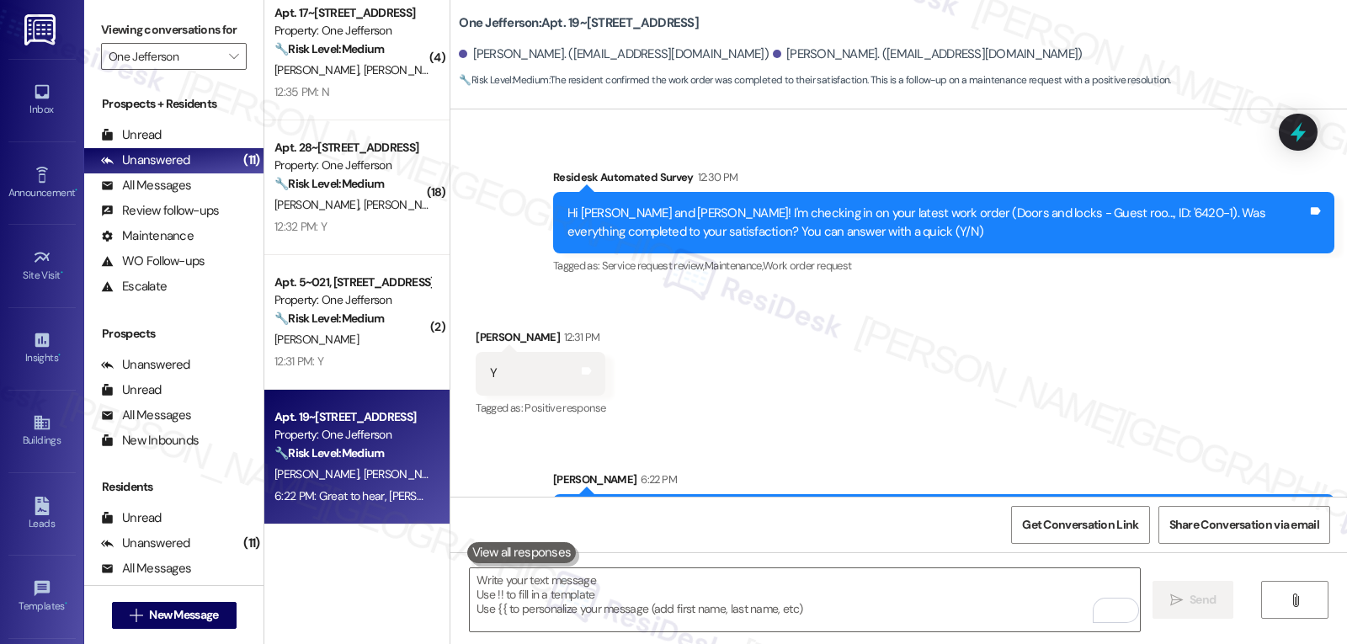
click at [711, 634] on div " Send " at bounding box center [898, 615] width 897 height 126
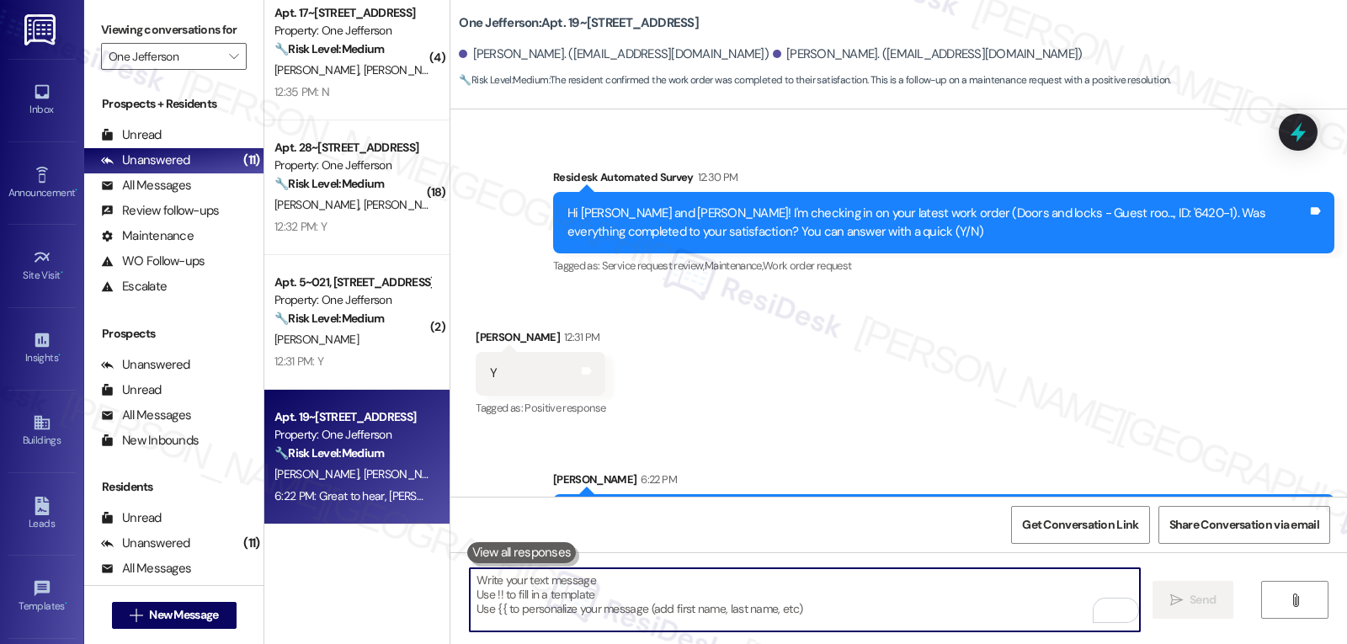
click at [711, 606] on textarea "To enrich screen reader interactions, please activate Accessibility in Grammarl…" at bounding box center [805, 599] width 670 height 63
paste textarea "I hope you’re enjoying your time at {{property}}! Has it been meeting your expe…"
type textarea "I hope you’re enjoying your time at {{property}}! Has it been meeting your expe…"
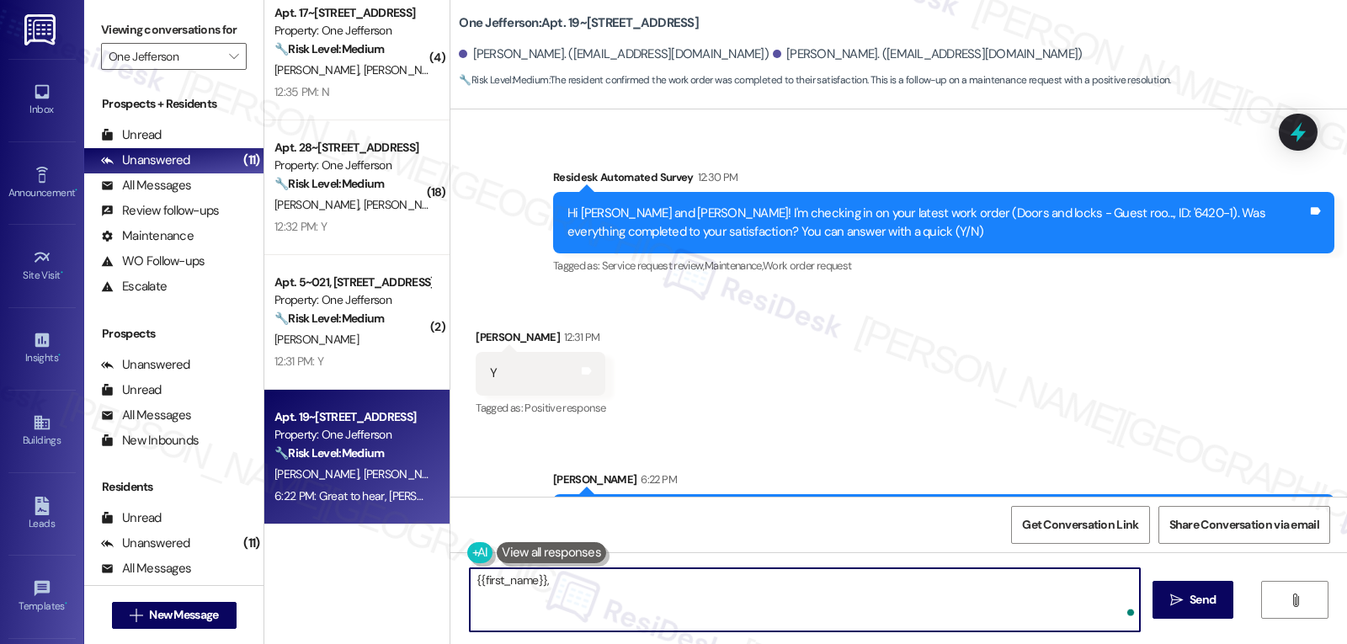
paste textarea "I hope you’re enjoying your time at {{property}}! Has it been meeting your expe…"
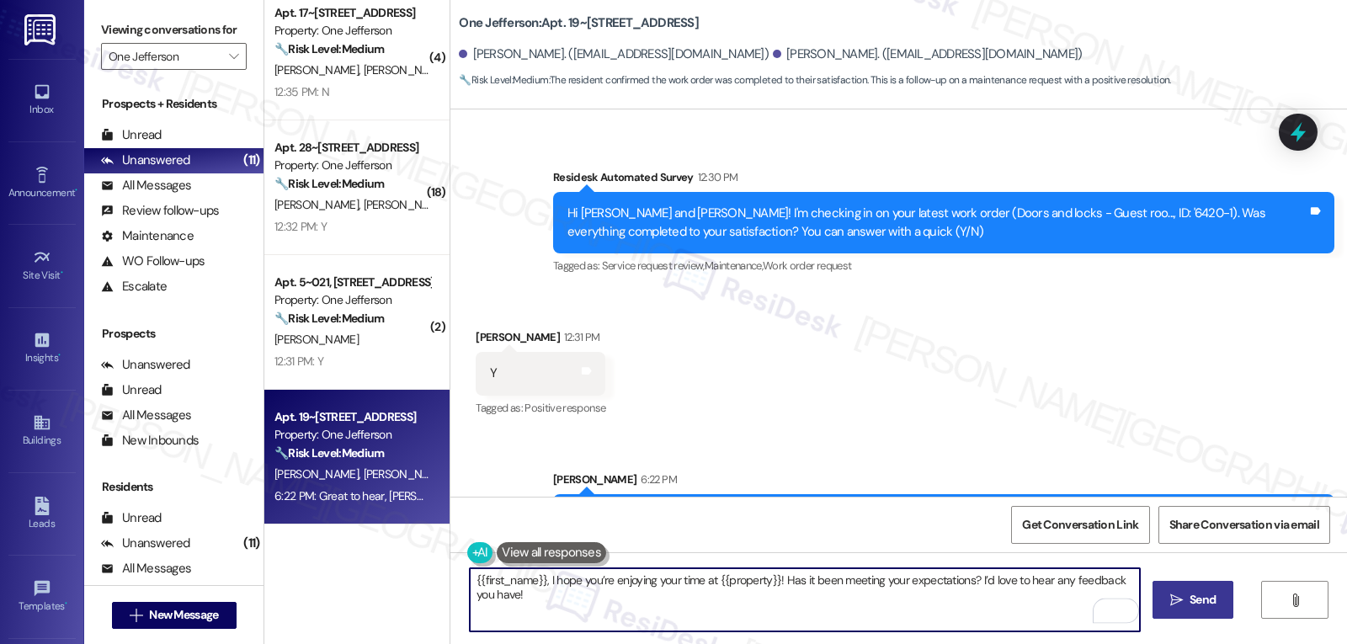
type textarea "{{first_name}}, I hope you’re enjoying your time at {{property}}! Has it been m…"
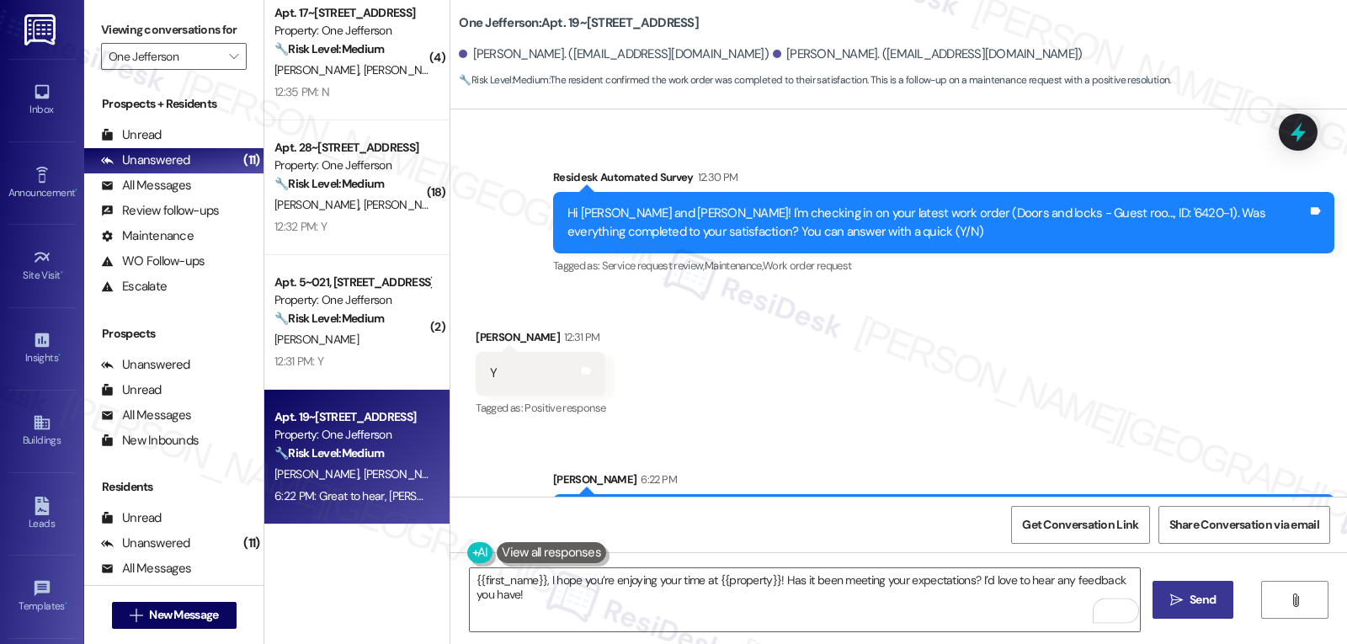
click at [1179, 586] on button " Send" at bounding box center [1194, 600] width 82 height 38
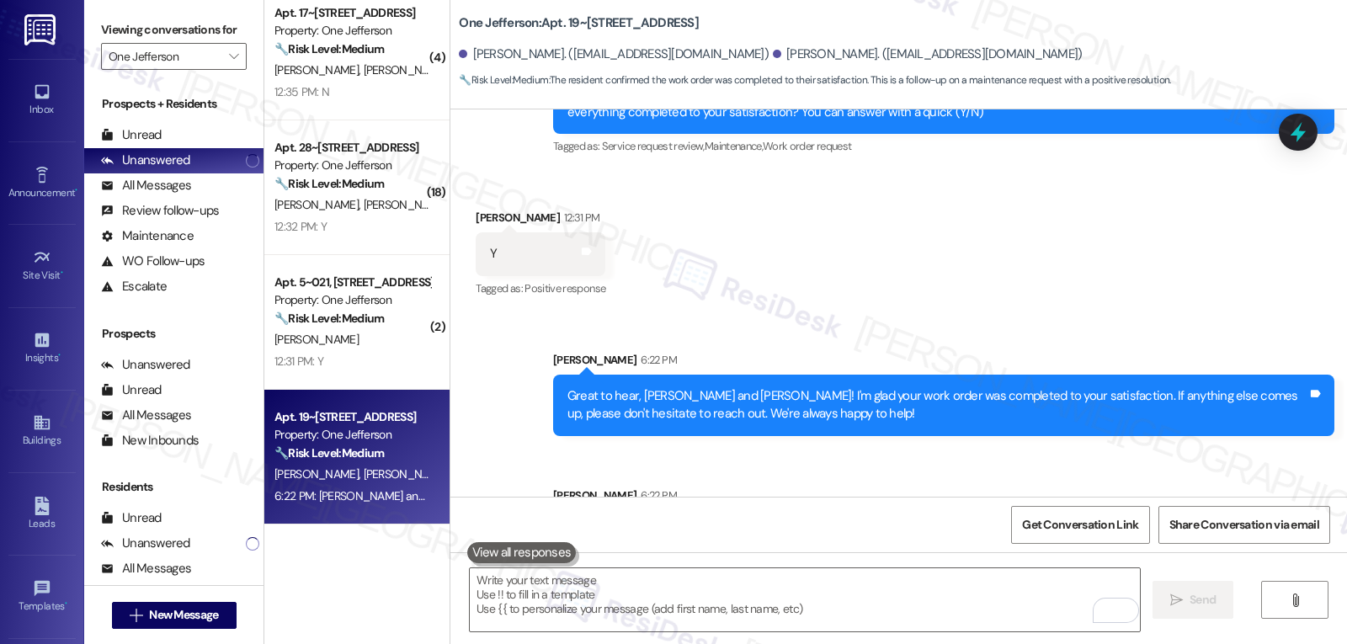
scroll to position [5479, 0]
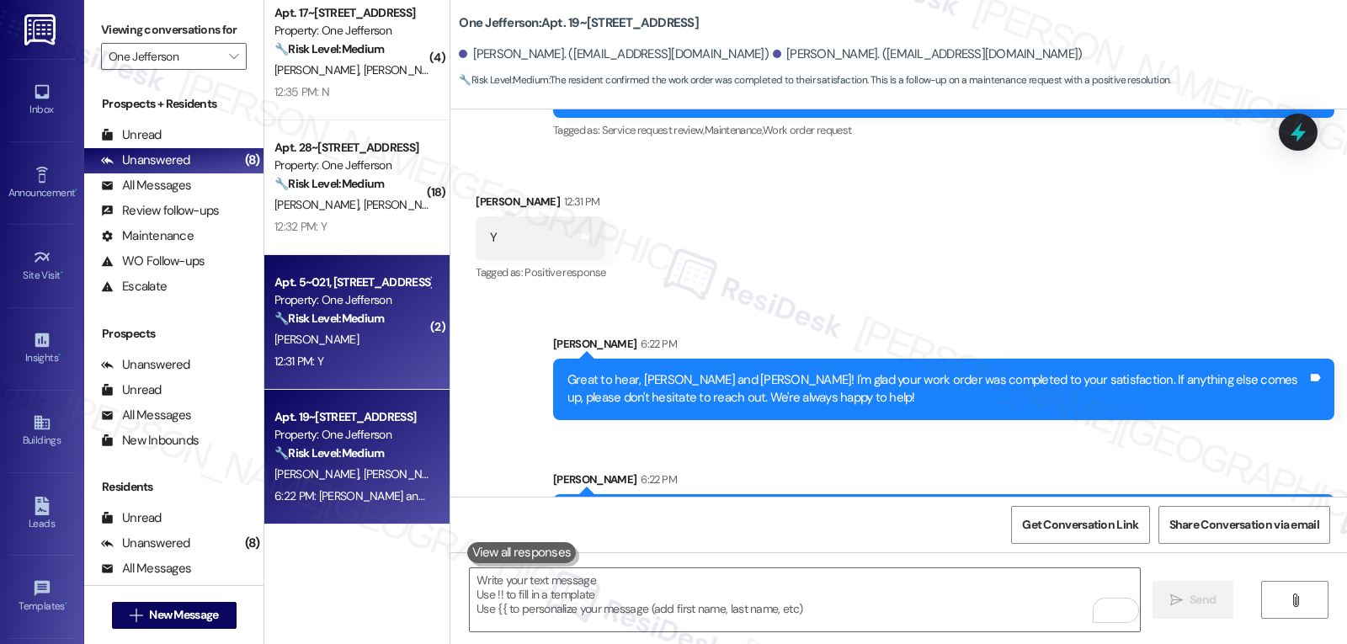
click at [328, 376] on div "Apt. 5~021, 1 Jefferson Parkway Property: One Jefferson 🔧 Risk Level: Medium Th…" at bounding box center [356, 322] width 185 height 135
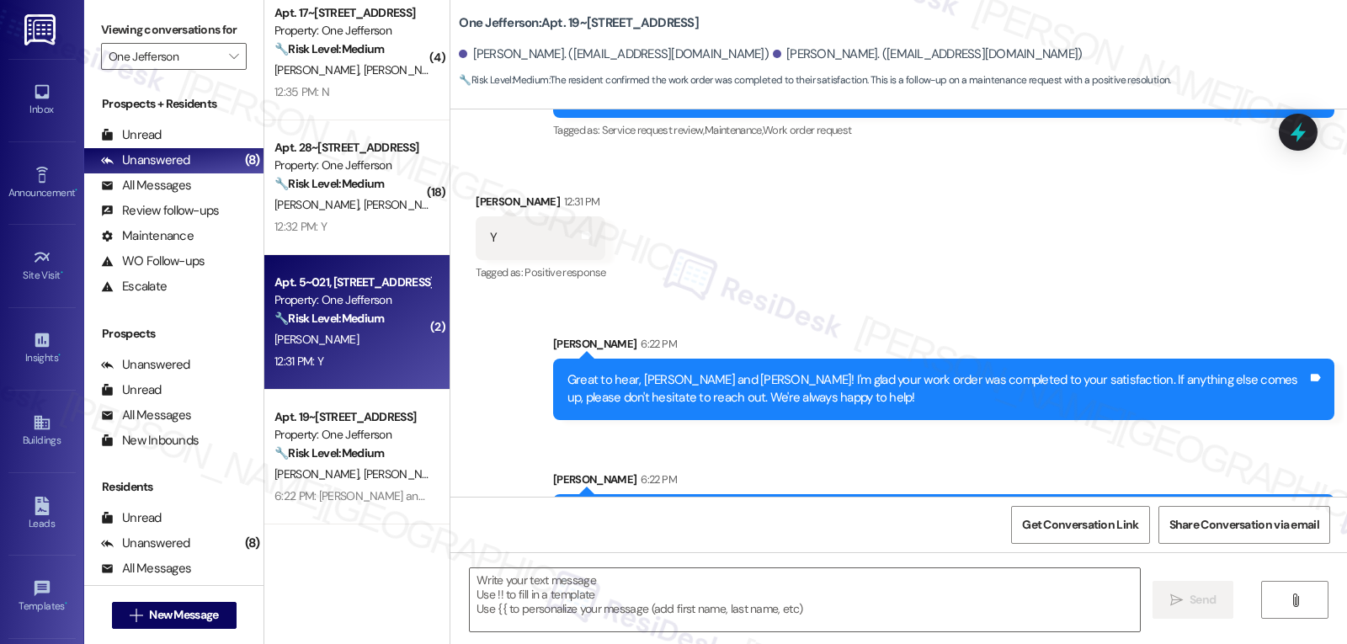
type textarea "Fetching suggested responses. Please feel free to read through the conversation…"
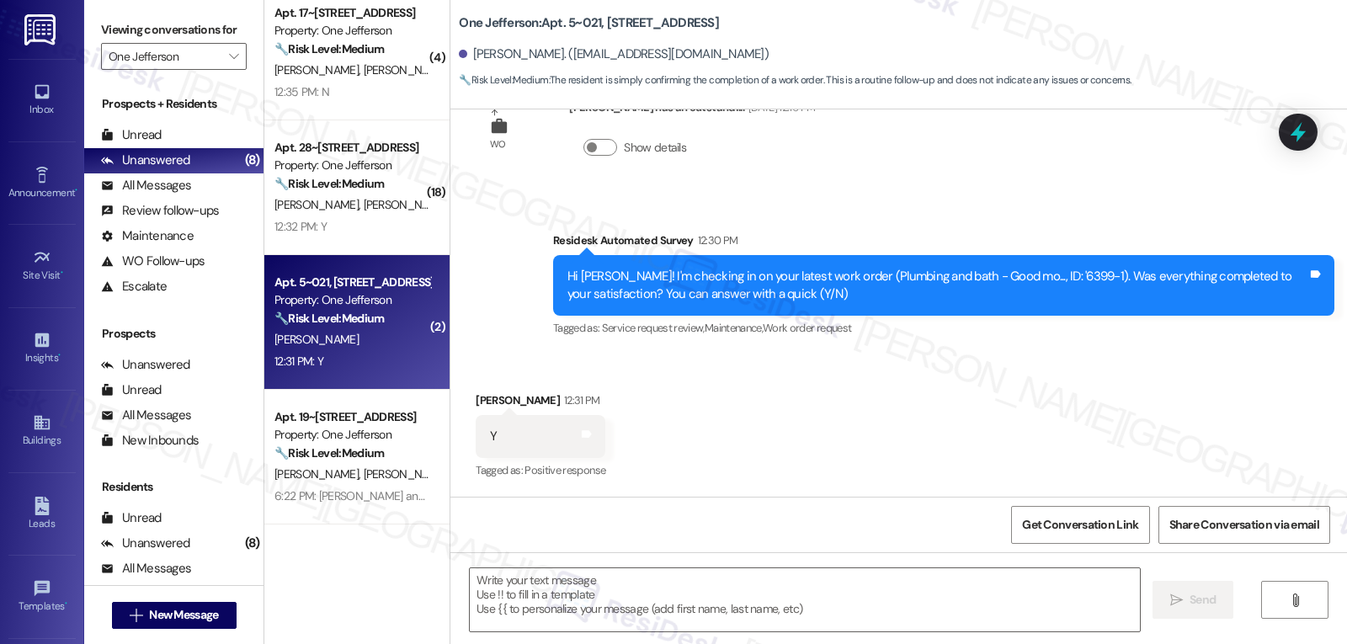
scroll to position [553, 0]
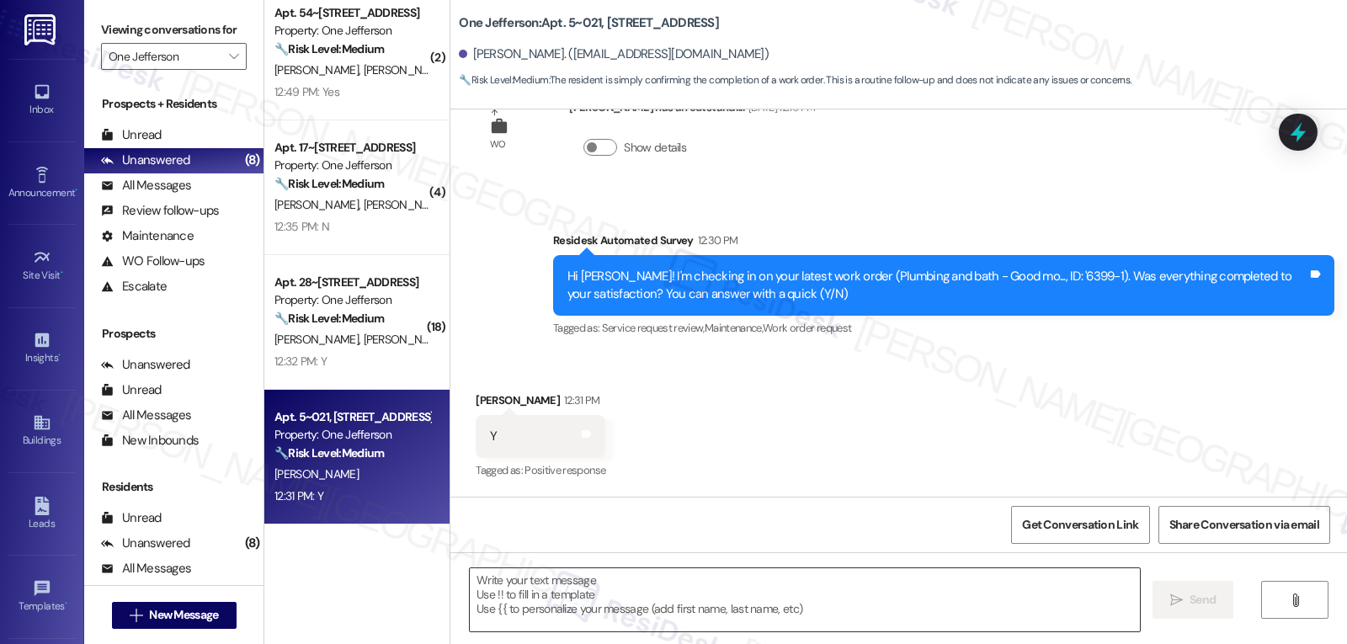
click at [832, 602] on textarea at bounding box center [805, 599] width 670 height 63
click at [562, 583] on textarea "To enrich screen reader interactions, please activate Accessibility in Grammarl…" at bounding box center [805, 599] width 670 height 63
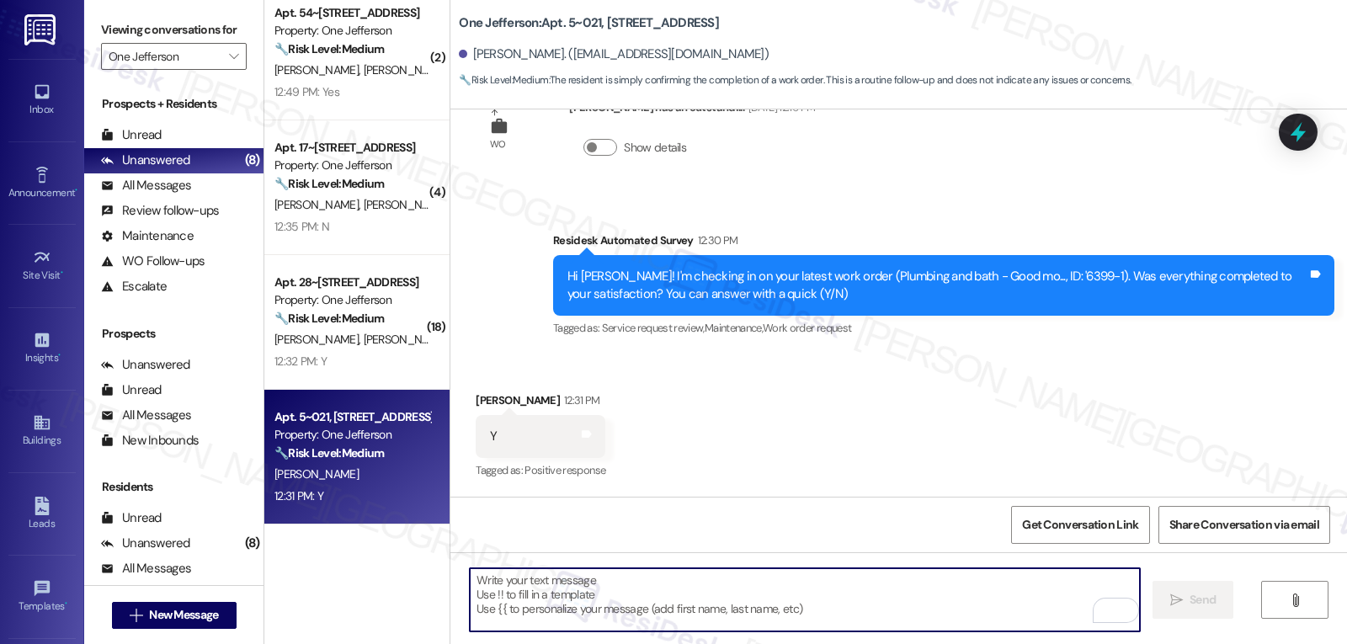
paste textarea "Great to hear, {{first_name}}! Thank you for confirming! We’re always here if s…"
type textarea "Great to hear, {{first_name}}! Thank you for confirming! We’re always here if s…"
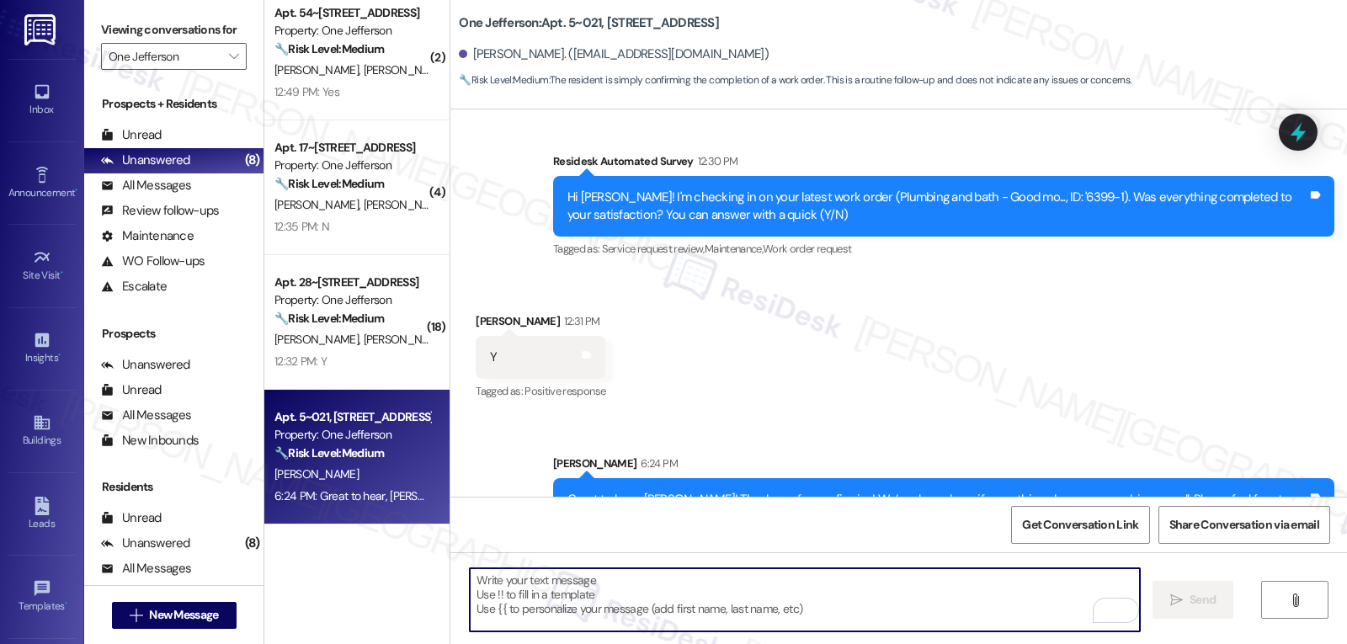
scroll to position [3086, 0]
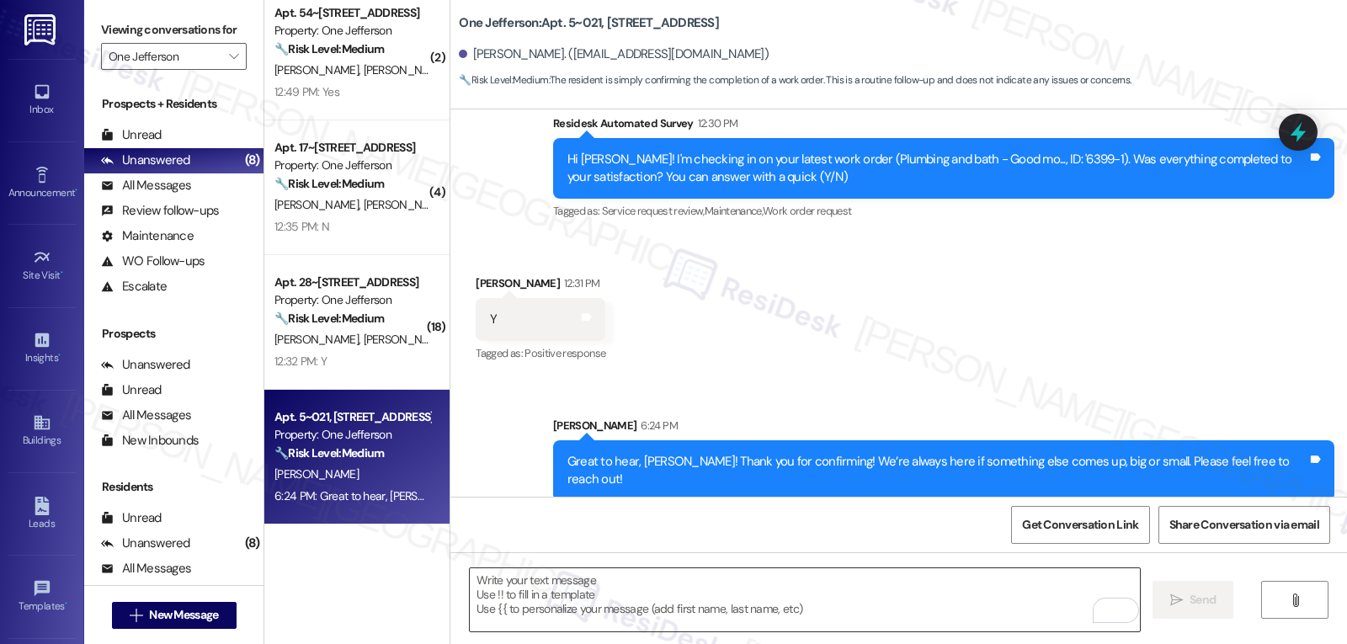
click at [694, 599] on textarea "To enrich screen reader interactions, please activate Accessibility in Grammarl…" at bounding box center [805, 599] width 670 height 63
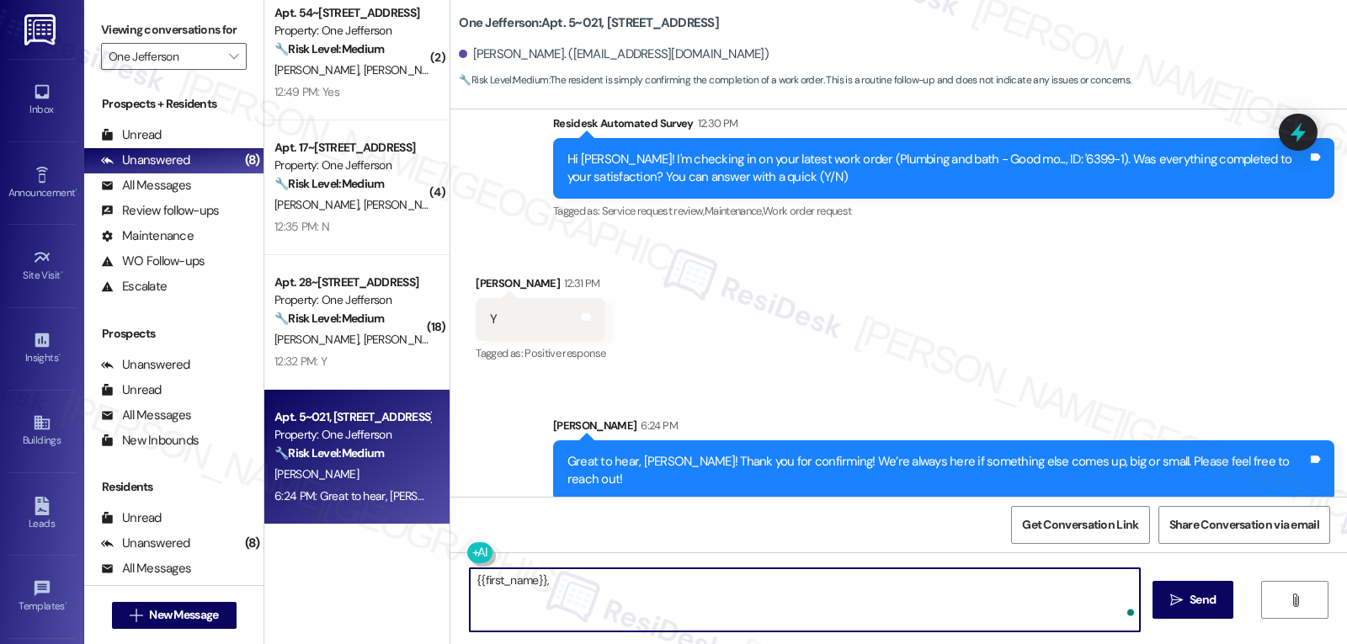
paste textarea "I hope you’re enjoying your time at {{property}}! Has it been meeting your expe…"
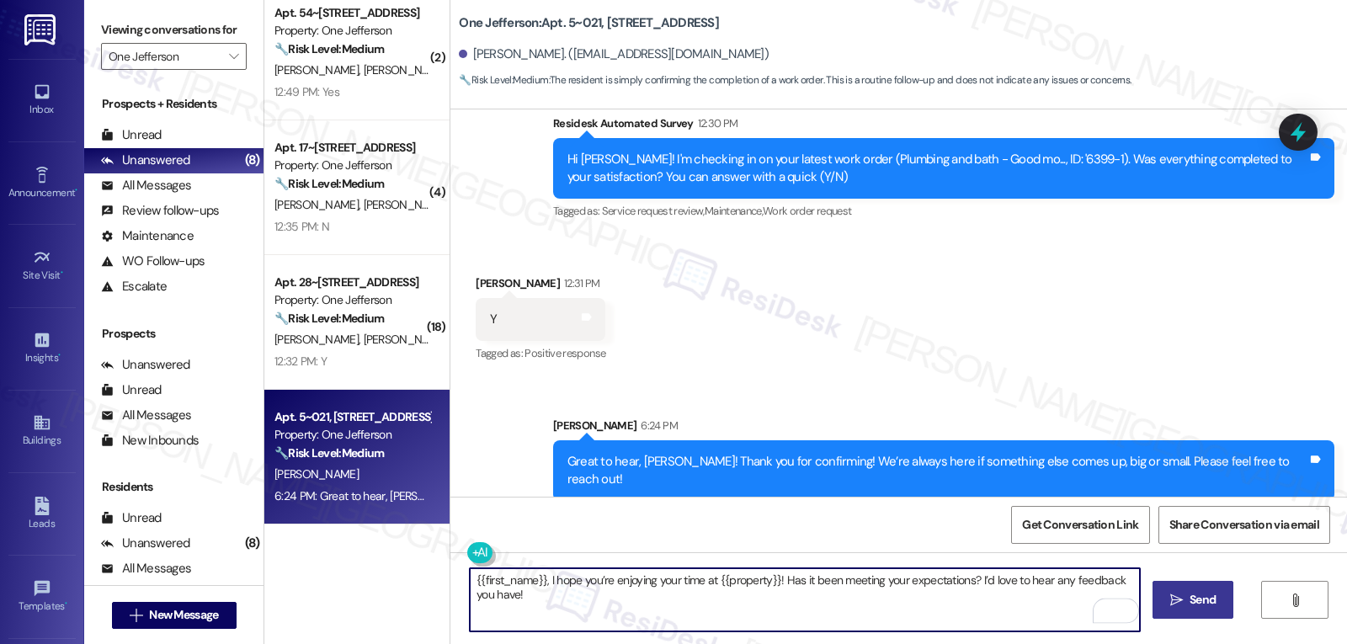
type textarea "{{first_name}}, I hope you’re enjoying your time at {{property}}! Has it been m…"
click at [1220, 595] on button " Send" at bounding box center [1194, 600] width 82 height 38
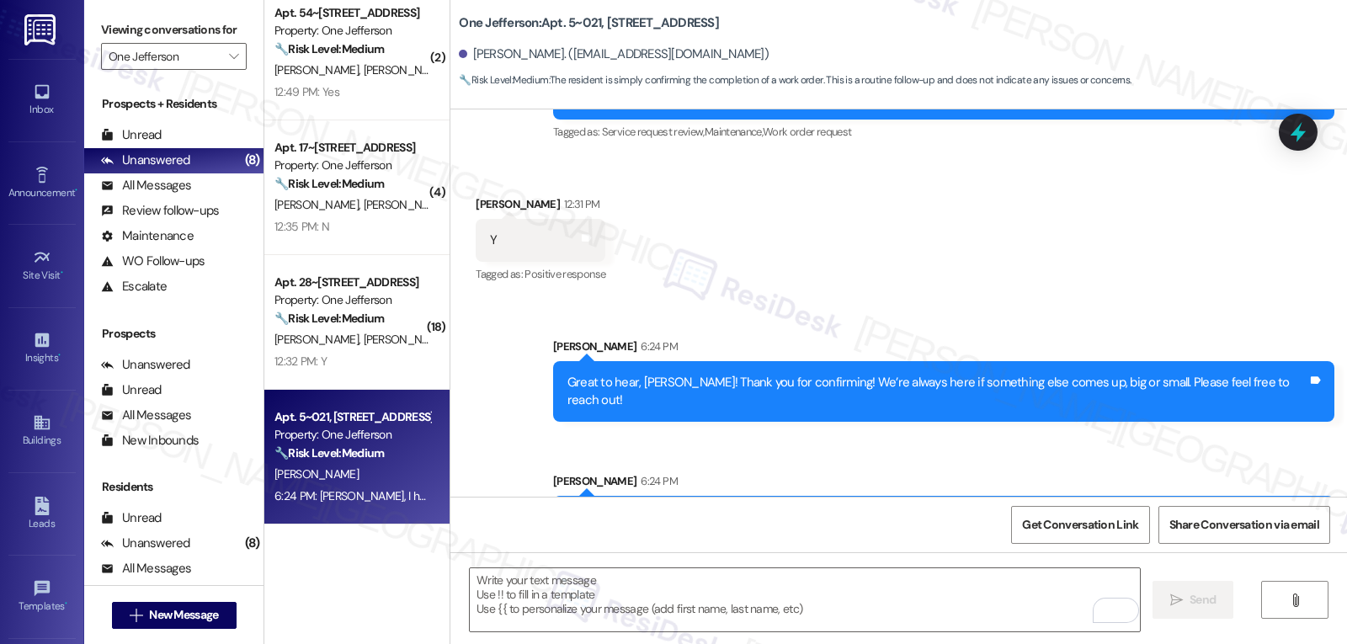
scroll to position [3203, 0]
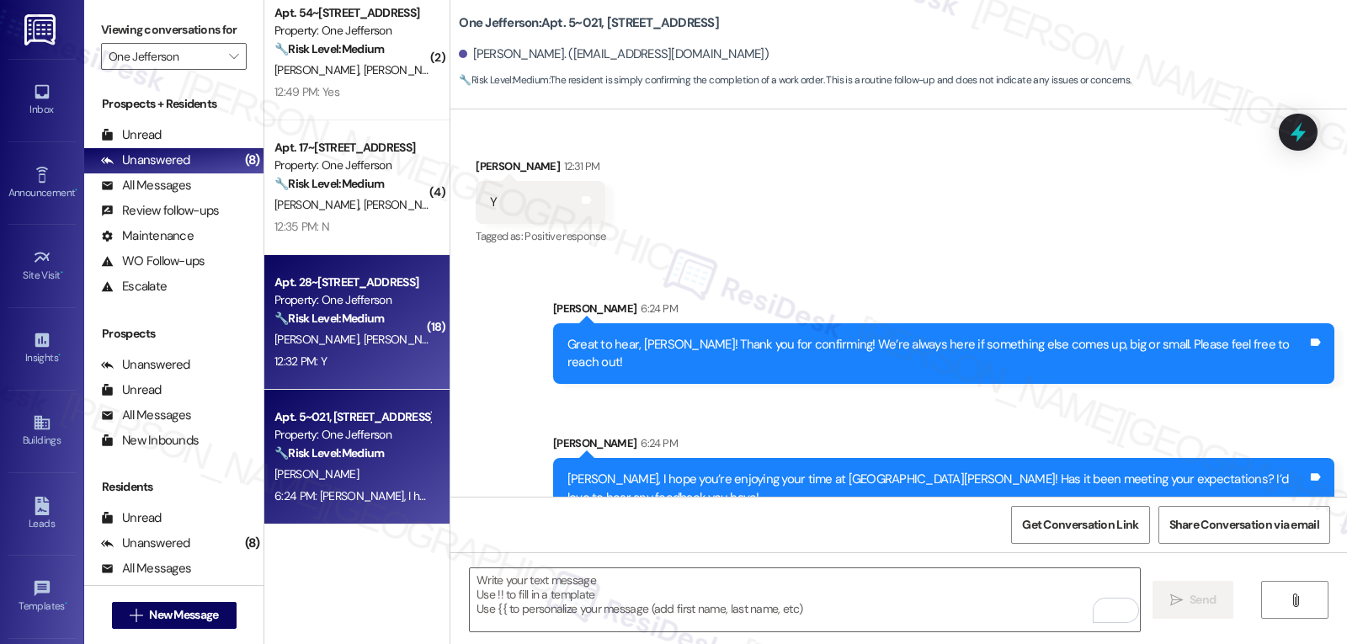
click at [391, 325] on div "🔧 Risk Level: Medium The resident is simply confirming the satisfactory complet…" at bounding box center [352, 319] width 156 height 18
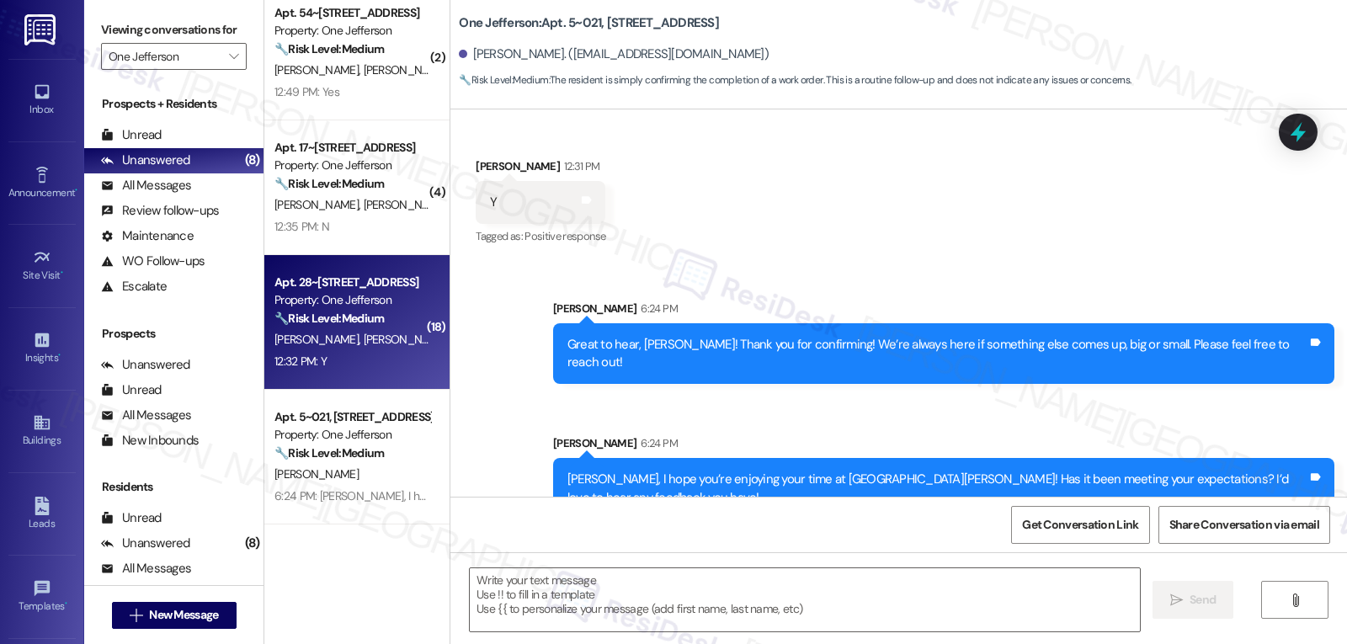
type textarea "Fetching suggested responses. Please feel free to read through the conversation…"
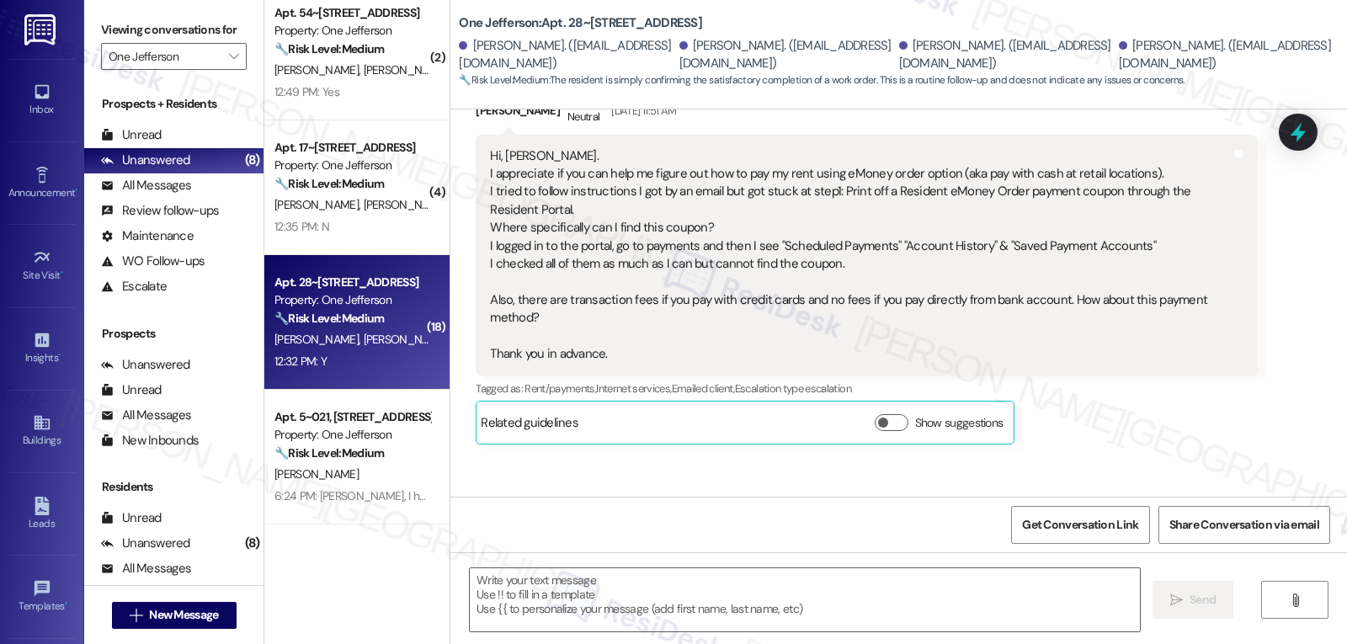
type textarea "Fetching suggested responses. Please feel free to read through the conversation…"
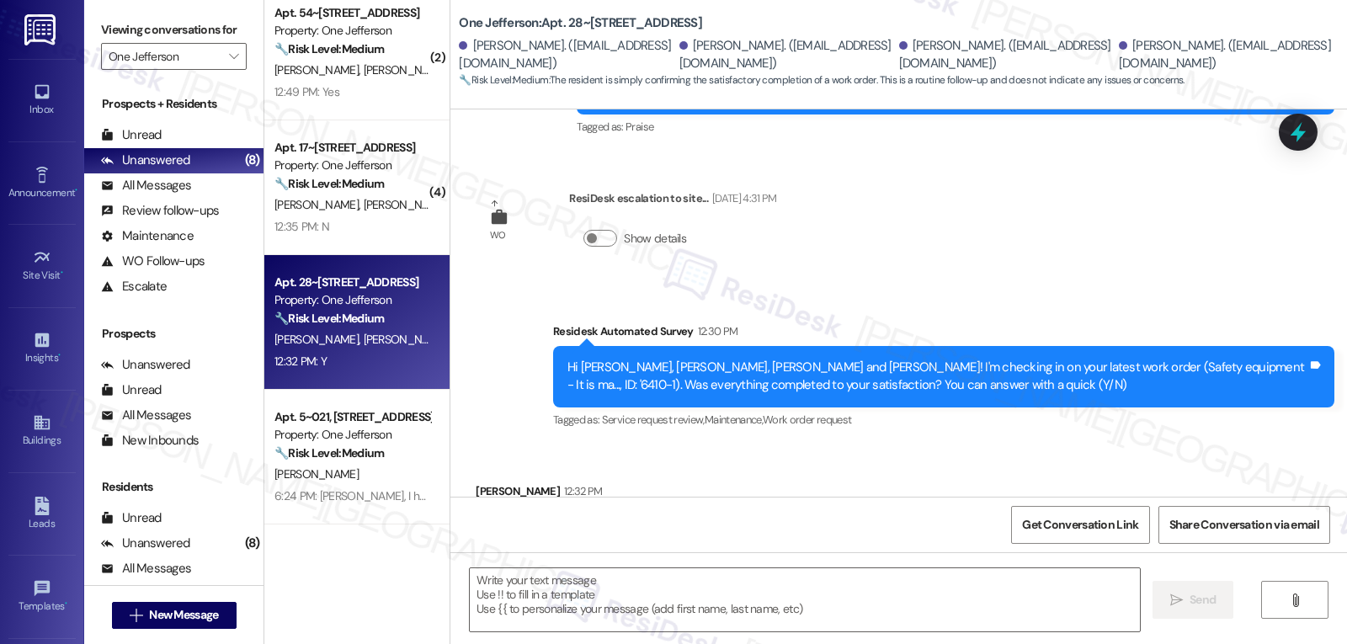
scroll to position [11567, 0]
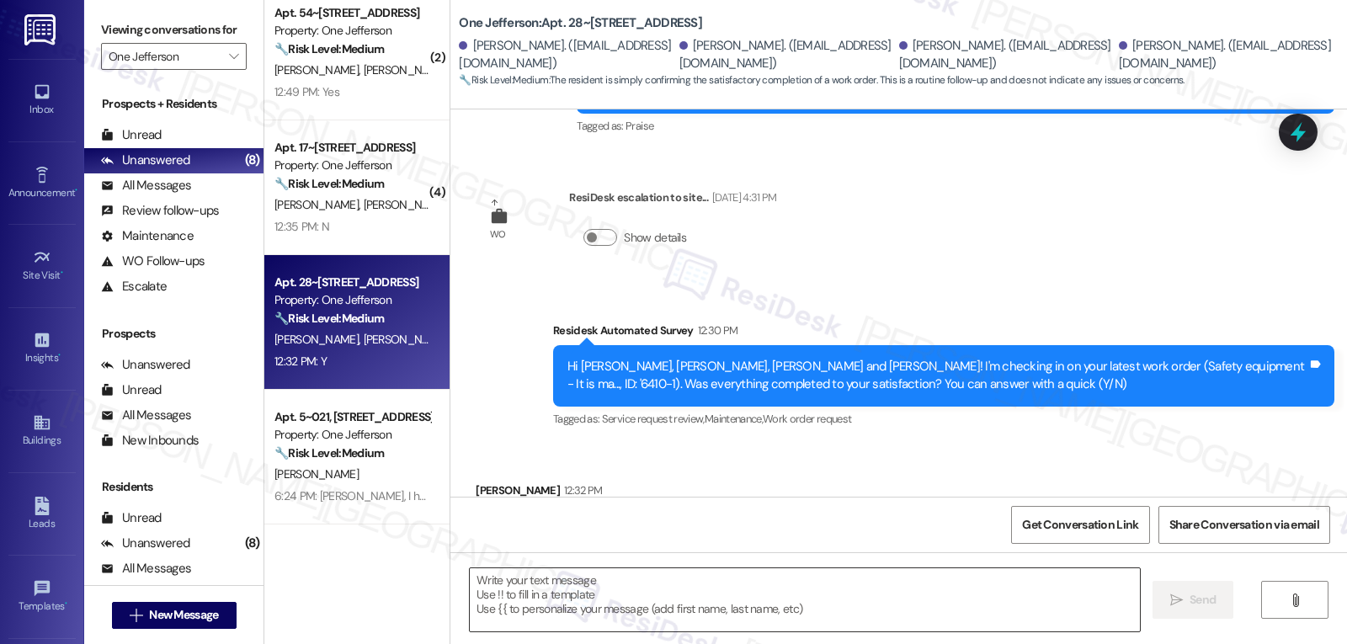
click at [589, 592] on textarea at bounding box center [805, 599] width 670 height 63
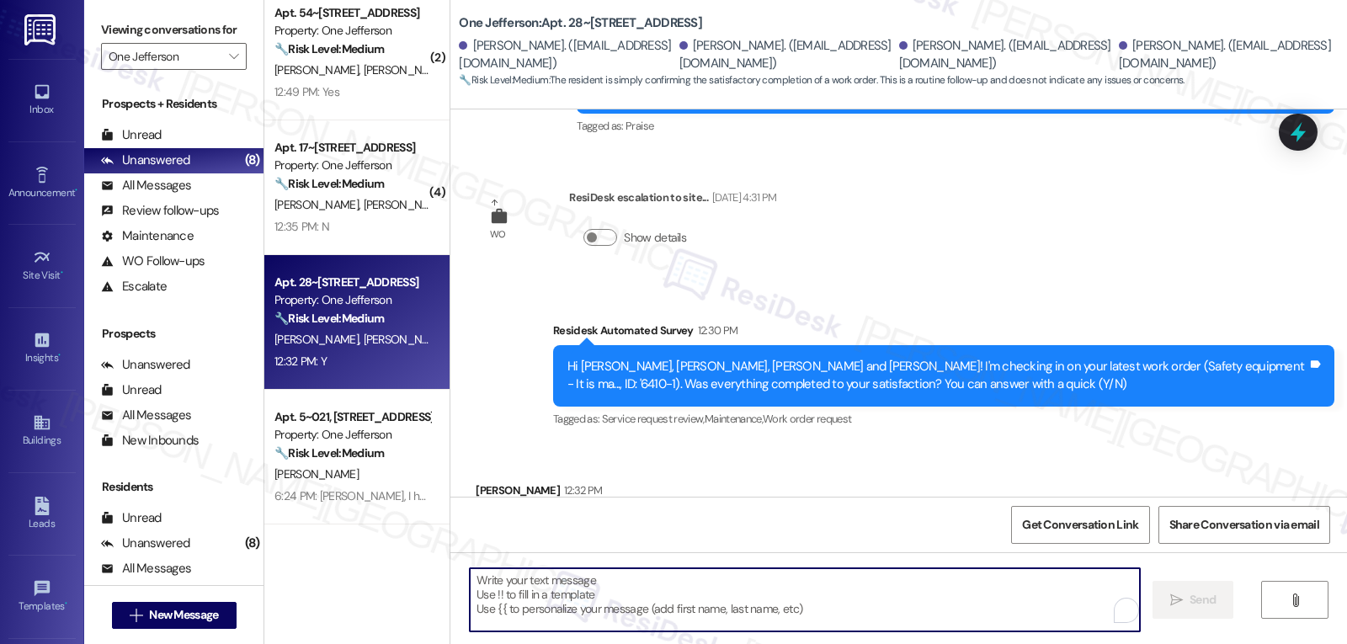
paste textarea "I appreciate your response, {{first_name}}! I’m glad your work order is all set…"
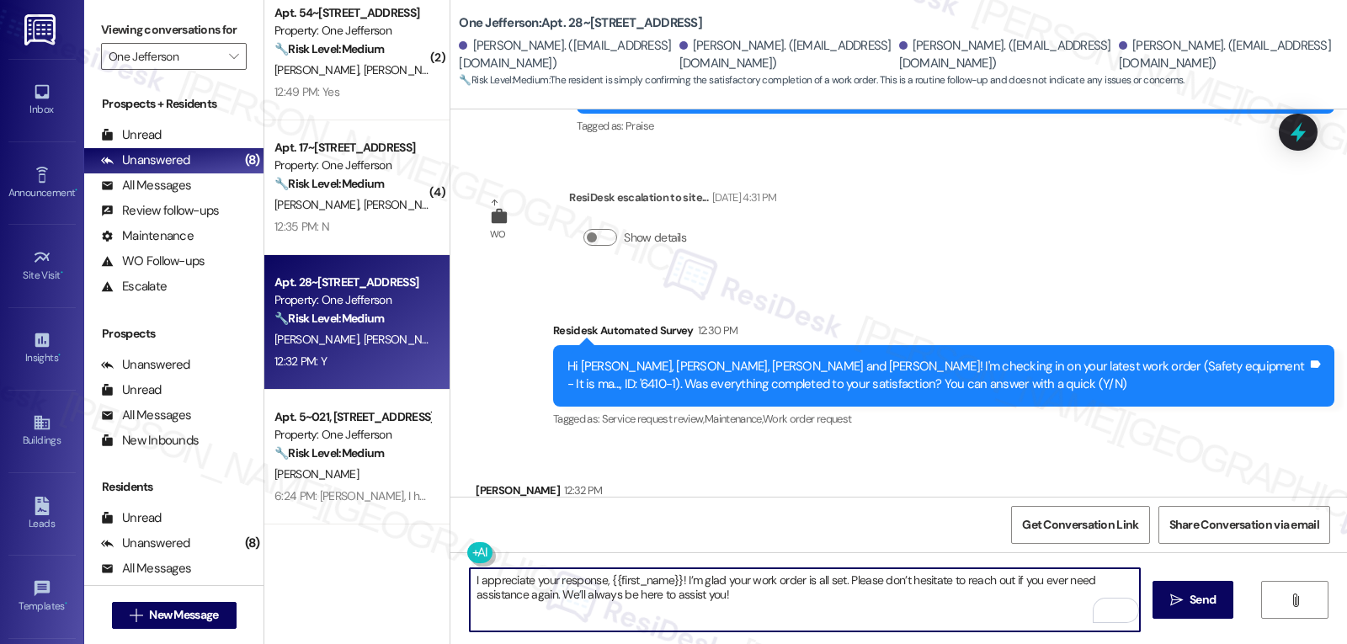
drag, startPoint x: 599, startPoint y: 578, endPoint x: 668, endPoint y: 578, distance: 69.0
click at [668, 578] on textarea "I appreciate your response, {{first_name}}! I’m glad your work order is all set…" at bounding box center [805, 599] width 670 height 63
click at [726, 613] on textarea "I appreciate your response, Maya! I’m glad your work order is all set. Please d…" at bounding box center [805, 599] width 670 height 63
type textarea "I appreciate your response, Maya! I’m glad your work order is all set. Please d…"
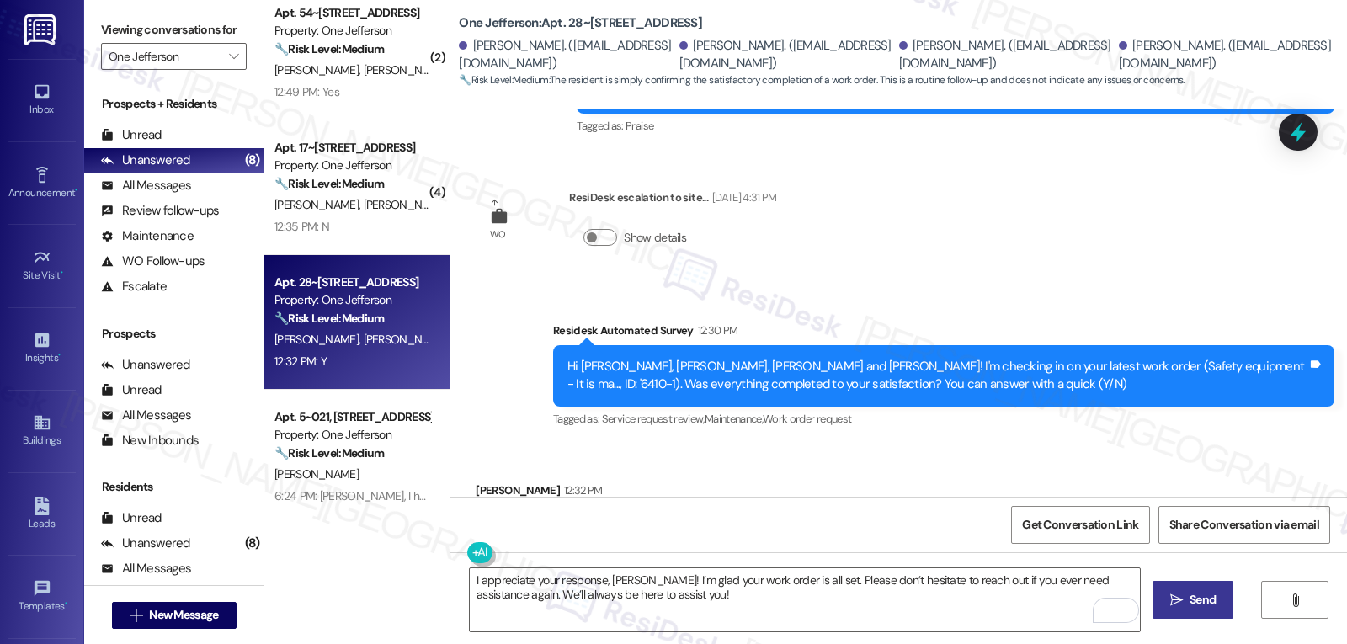
click at [1212, 606] on span "Send" at bounding box center [1203, 600] width 26 height 18
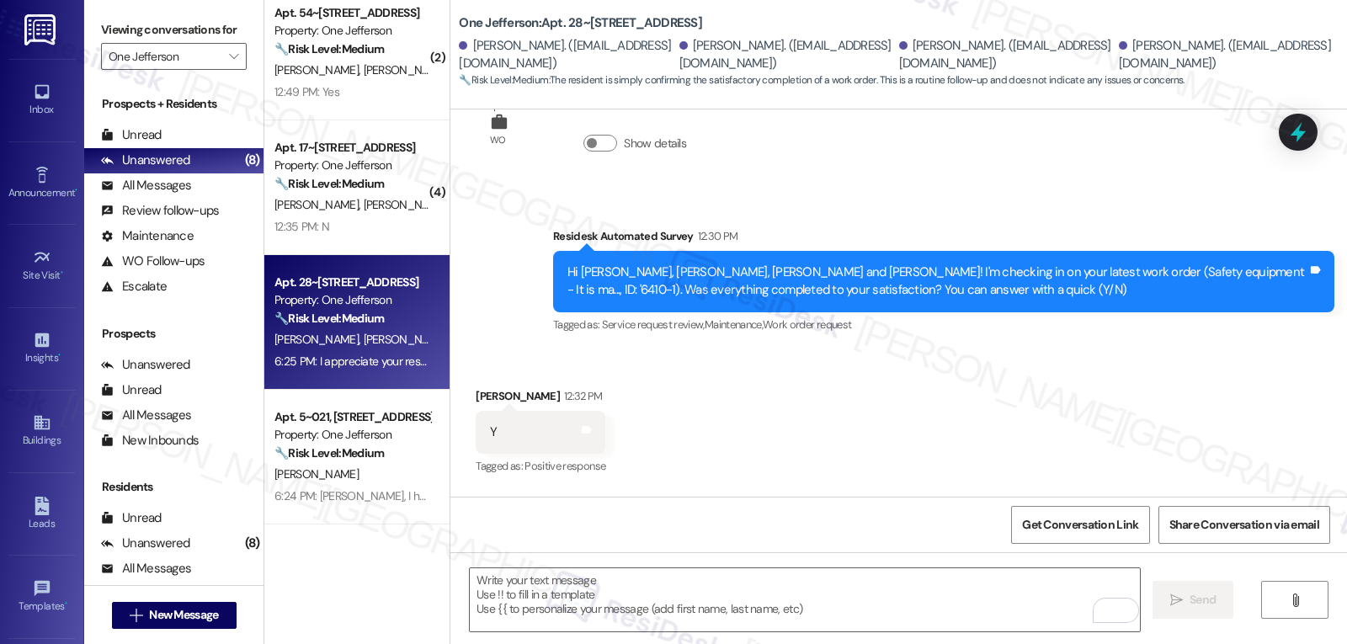
scroll to position [11702, 0]
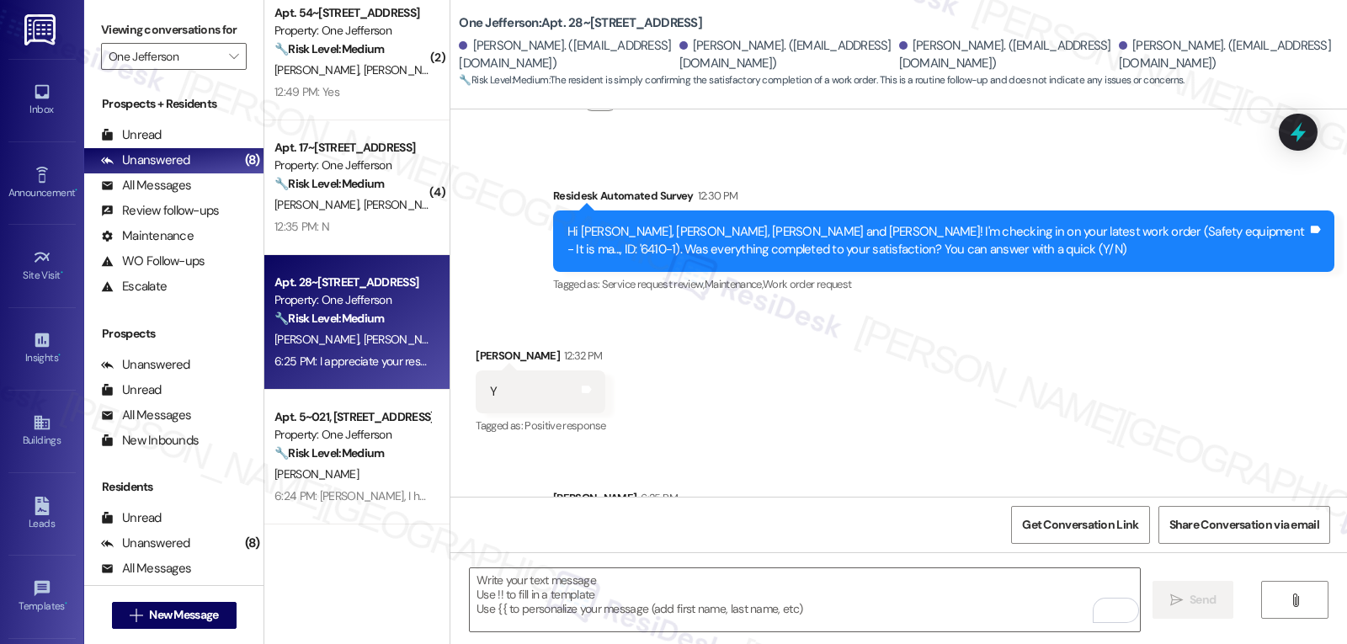
click at [710, 525] on div "I appreciate your response, Maya! I’m glad your work order is all set. Please d…" at bounding box center [937, 543] width 740 height 36
copy div "Maya"
click at [624, 593] on textarea "To enrich screen reader interactions, please activate Accessibility in Grammarl…" at bounding box center [805, 599] width 670 height 63
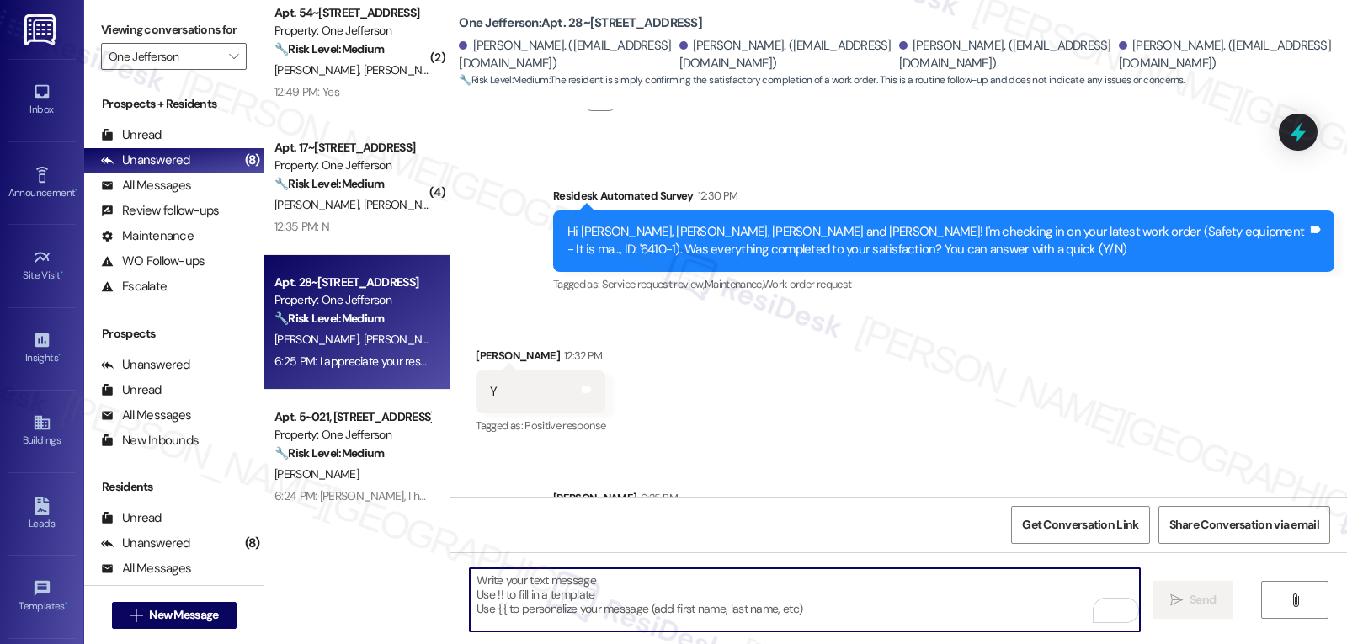
paste textarea "Maya"
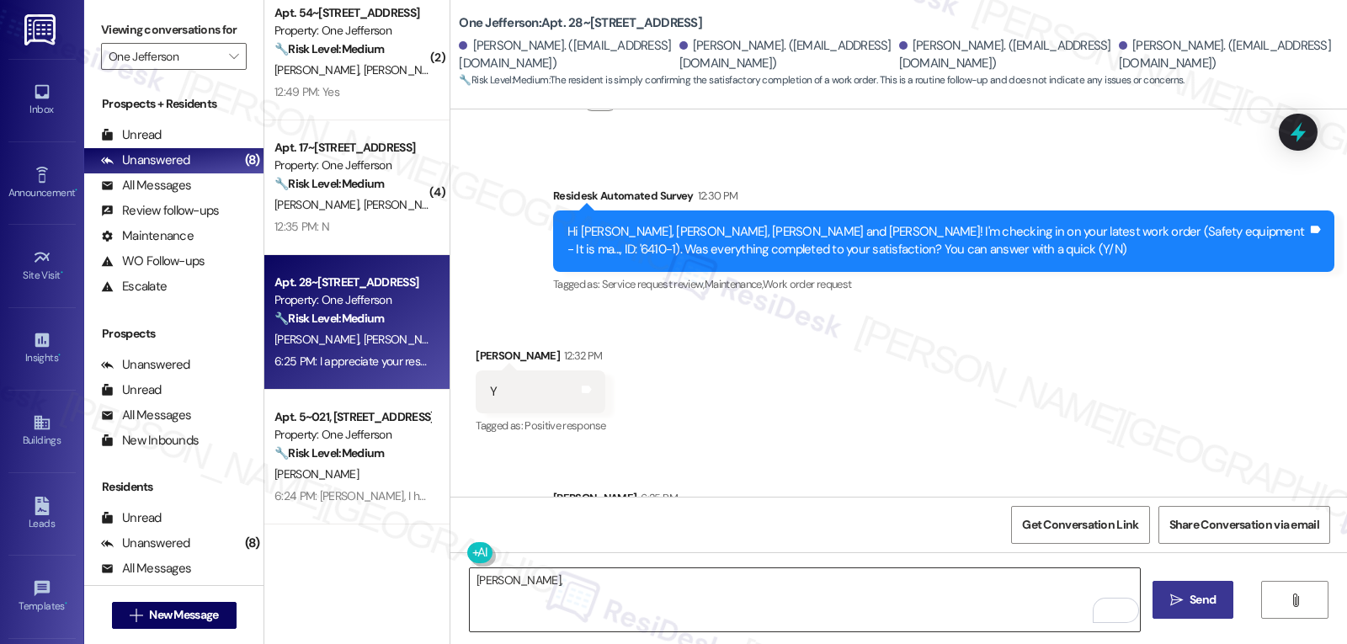
click at [563, 613] on textarea "Maya," at bounding box center [805, 599] width 670 height 63
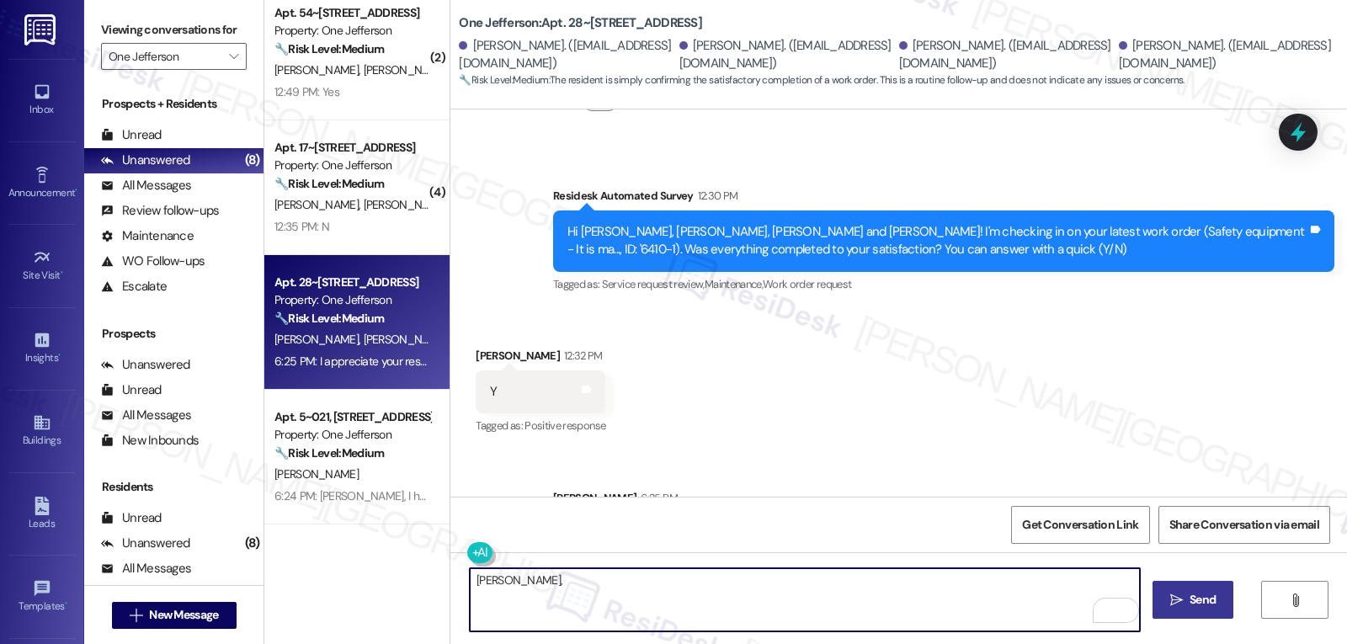
paste textarea "I’d love to know, has your experience at {{property}} been what you expected? Y…"
type textarea "Maya, I’d love to know, has your experience at {{property}} been what you expec…"
click at [1199, 604] on span "Send" at bounding box center [1203, 600] width 26 height 18
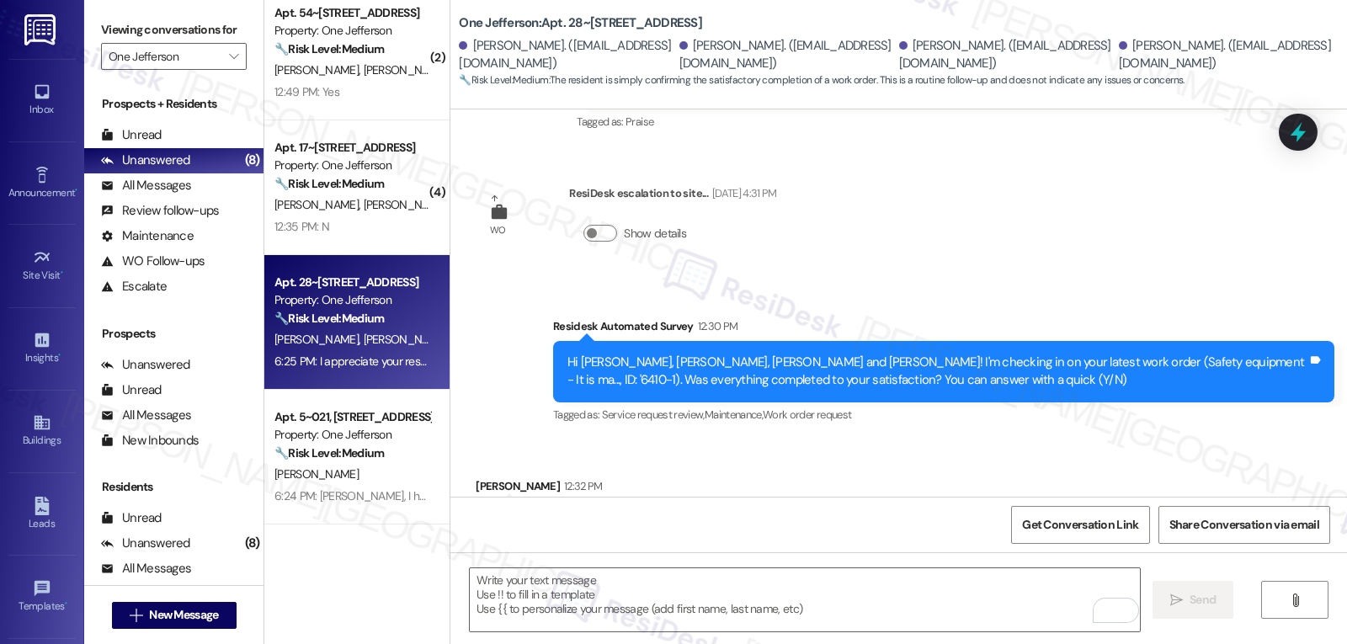
scroll to position [11566, 0]
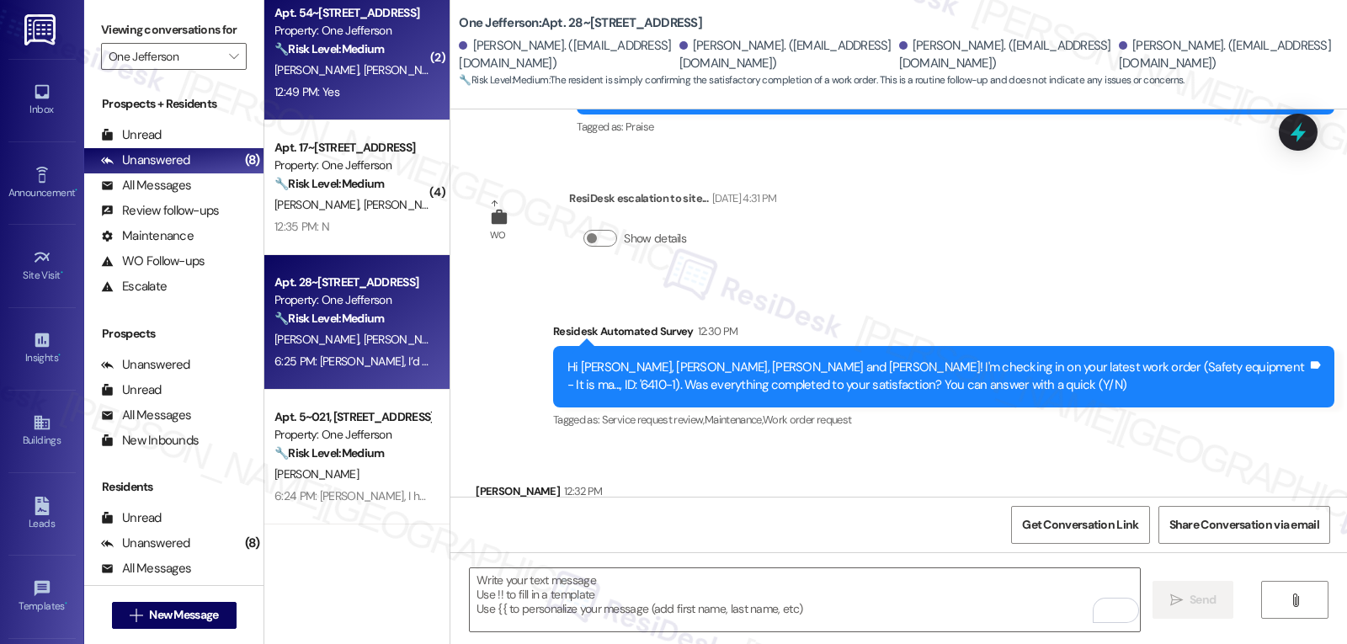
click at [350, 91] on div "12:49 PM: Yes 12:49 PM: Yes" at bounding box center [352, 92] width 159 height 21
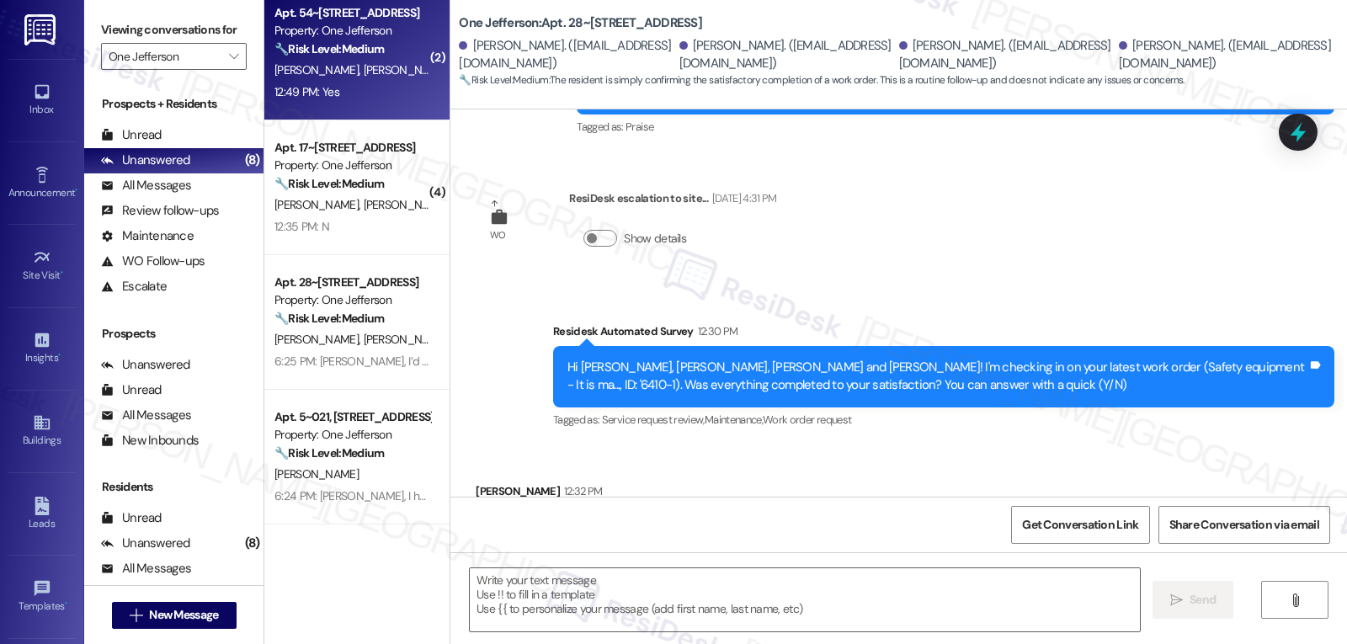
type textarea "Fetching suggested responses. Please feel free to read through the conversation…"
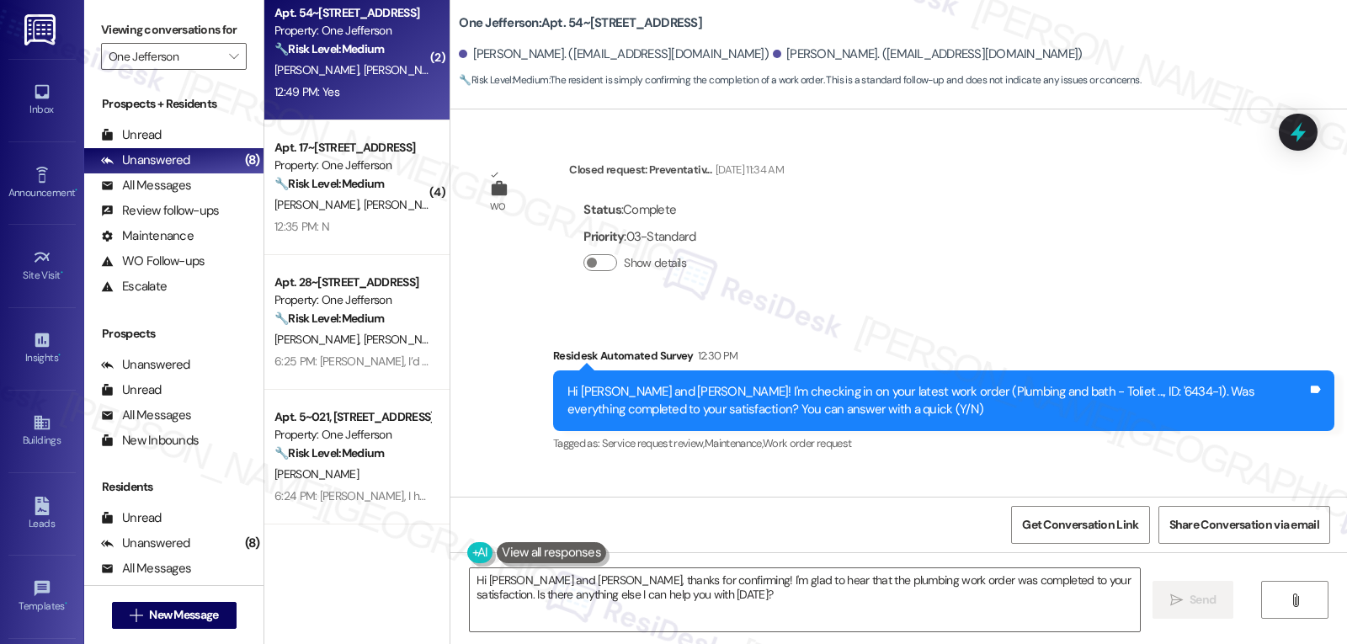
scroll to position [1003, 0]
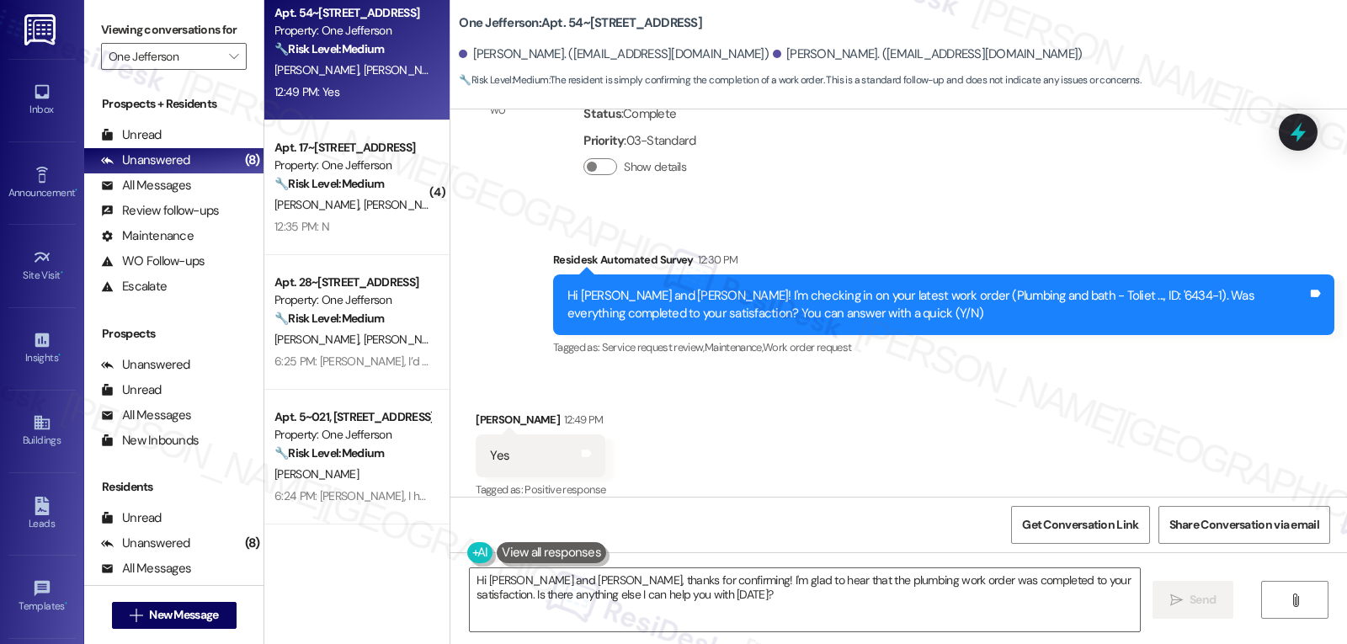
click at [905, 423] on div "Received via SMS Ashley Powell 12:49 PM Yes Tags and notes Tagged as: Positive …" at bounding box center [898, 444] width 897 height 142
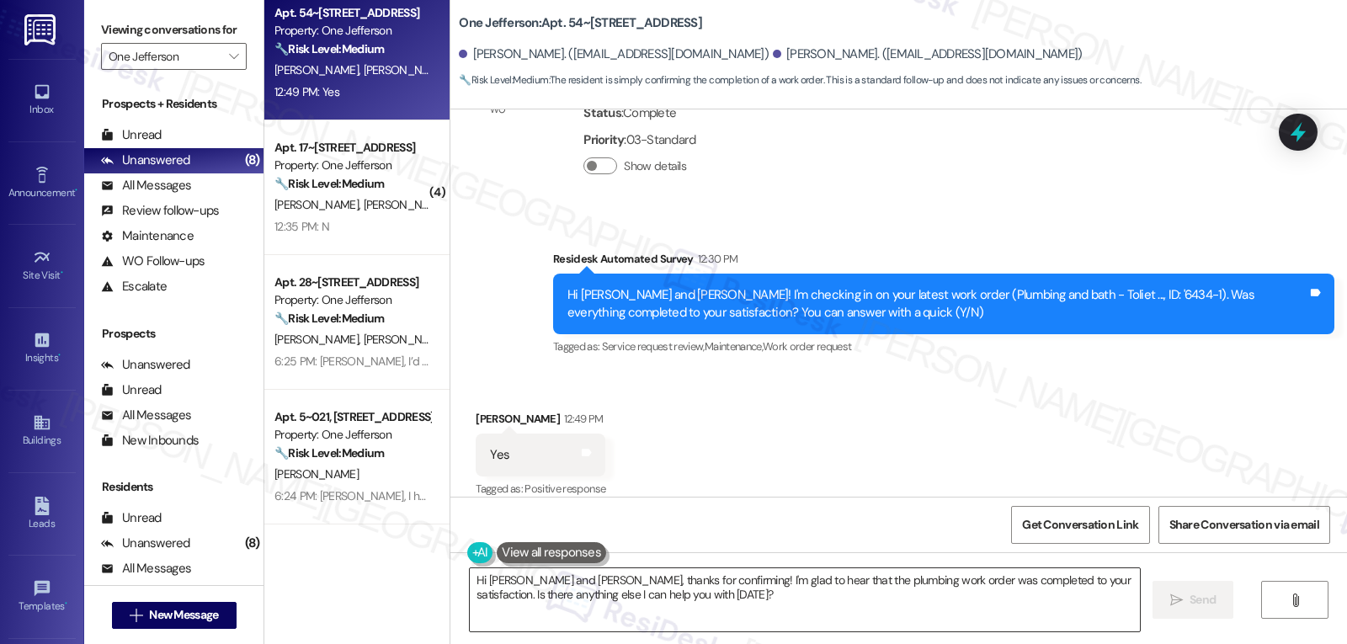
click at [592, 607] on textarea "Hi Ashley and Jake, thanks for confirming! I'm glad to hear that the plumbing w…" at bounding box center [805, 599] width 670 height 63
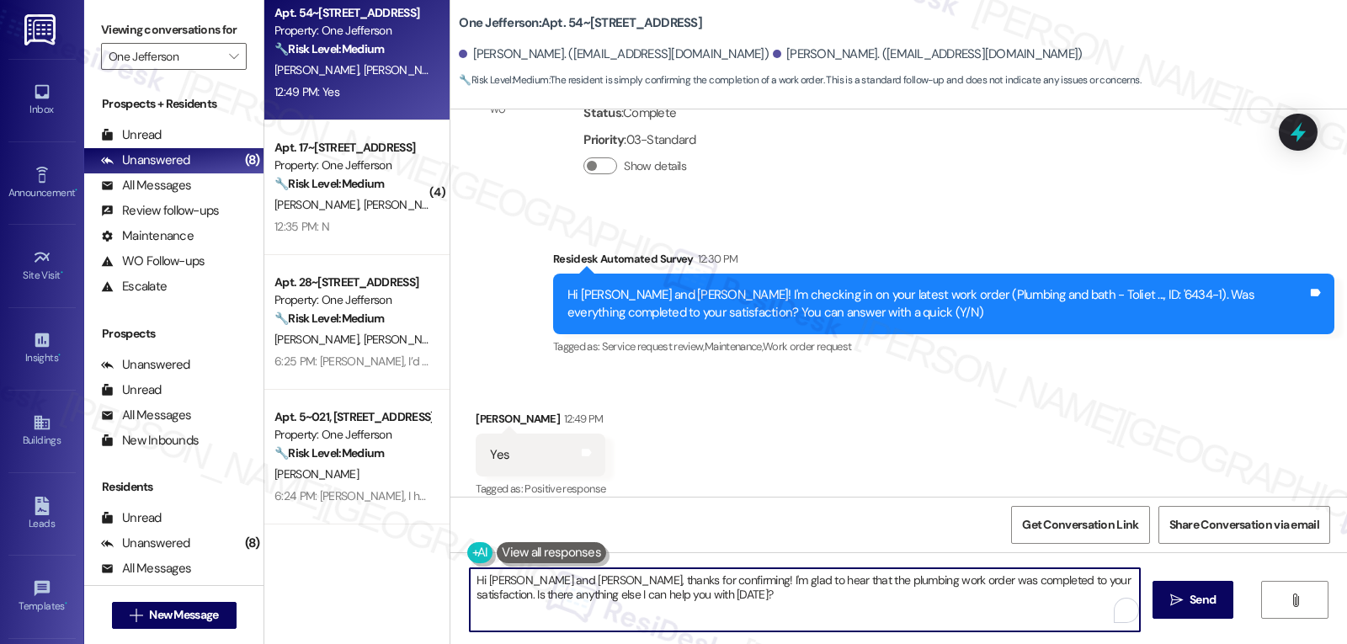
paste textarea "That’s wonderful news, {{first_name}}! Thank you for confirming. Remember, we’r…"
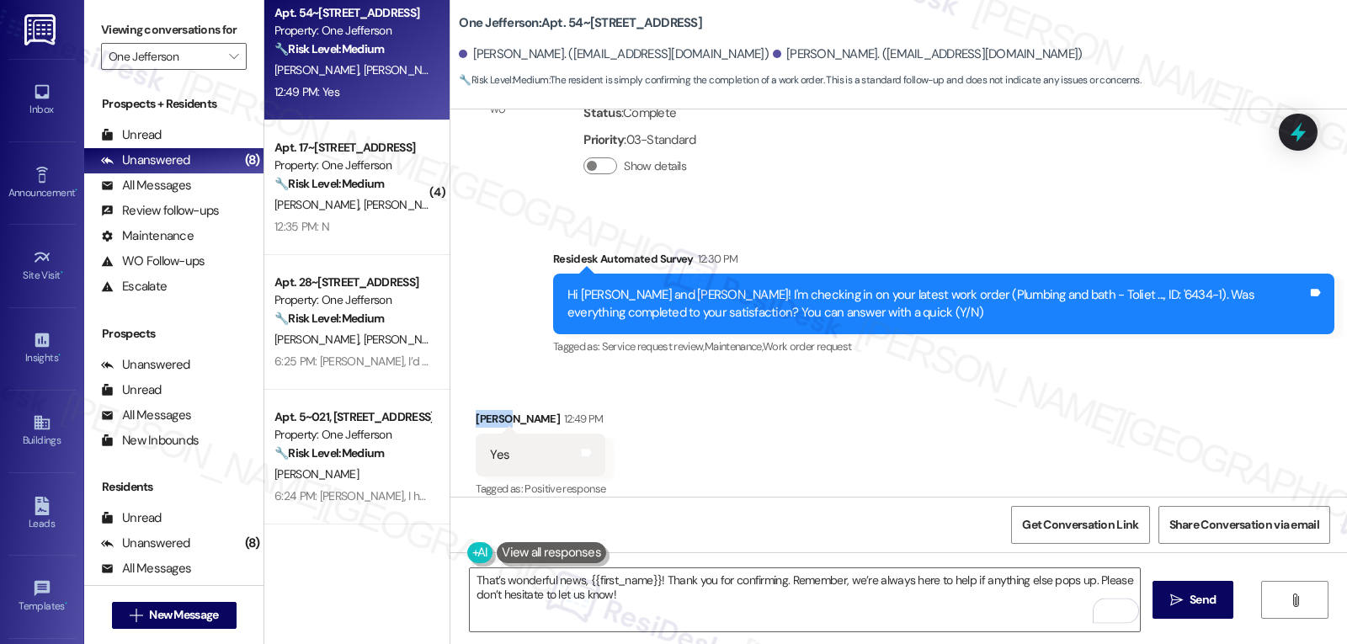
drag, startPoint x: 497, startPoint y: 401, endPoint x: 459, endPoint y: 401, distance: 37.9
click at [463, 401] on div "Received via SMS Ashley Powell 12:49 PM Yes Tags and notes Tagged as: Positive …" at bounding box center [540, 455] width 155 height 117
copy div "Ashley"
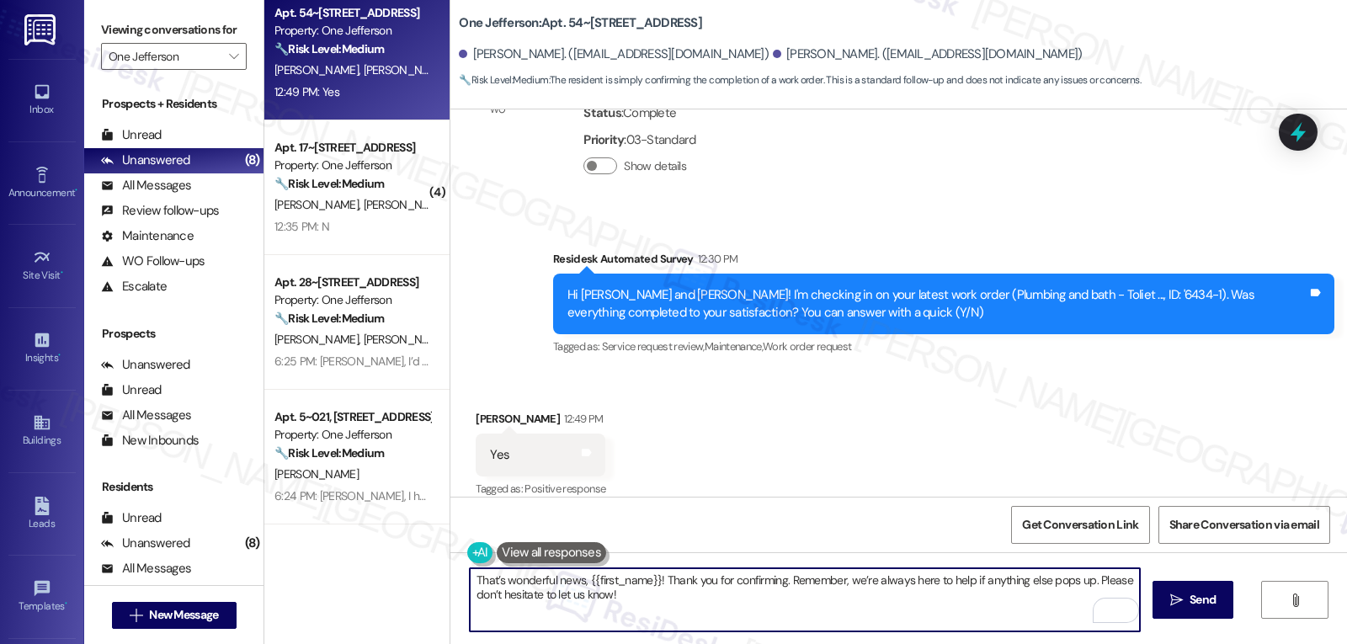
drag, startPoint x: 578, startPoint y: 576, endPoint x: 650, endPoint y: 583, distance: 72.7
click at [650, 583] on textarea "That’s wonderful news, {{first_name}}! Thank you for confirming. Remember, we’r…" at bounding box center [805, 599] width 670 height 63
paste textarea "Ashley"
click at [679, 610] on textarea "That’s wonderful news, Ashley! Thank you for confirming. Remember, we’re always…" at bounding box center [805, 599] width 670 height 63
click at [1170, 601] on icon "" at bounding box center [1176, 600] width 13 height 13
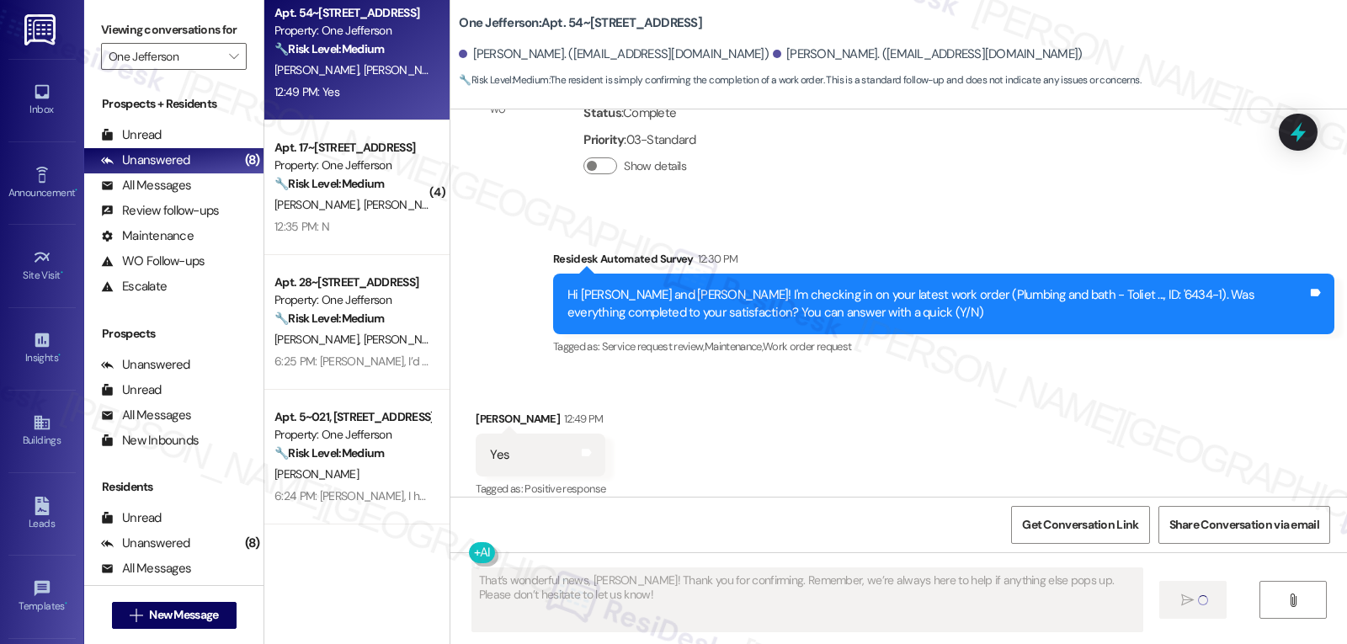
type textarea "Fetching suggested responses. Please feel free to read through the conversation…"
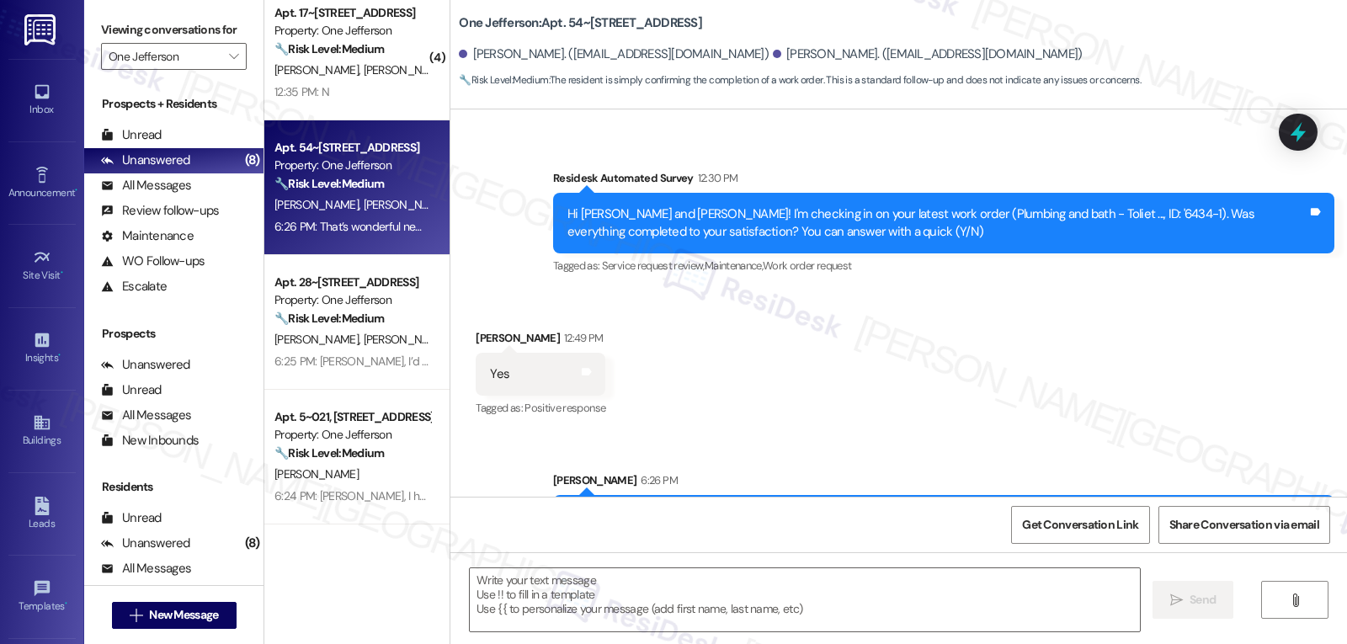
scroll to position [1139, 0]
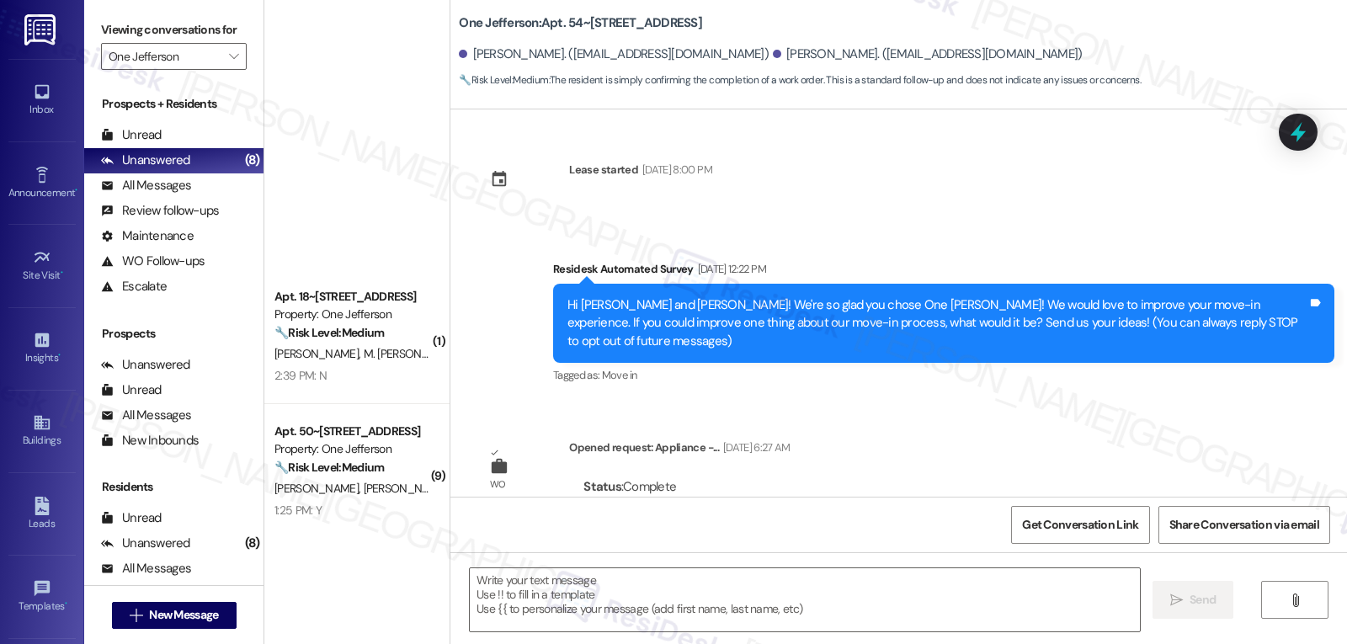
scroll to position [1139, 0]
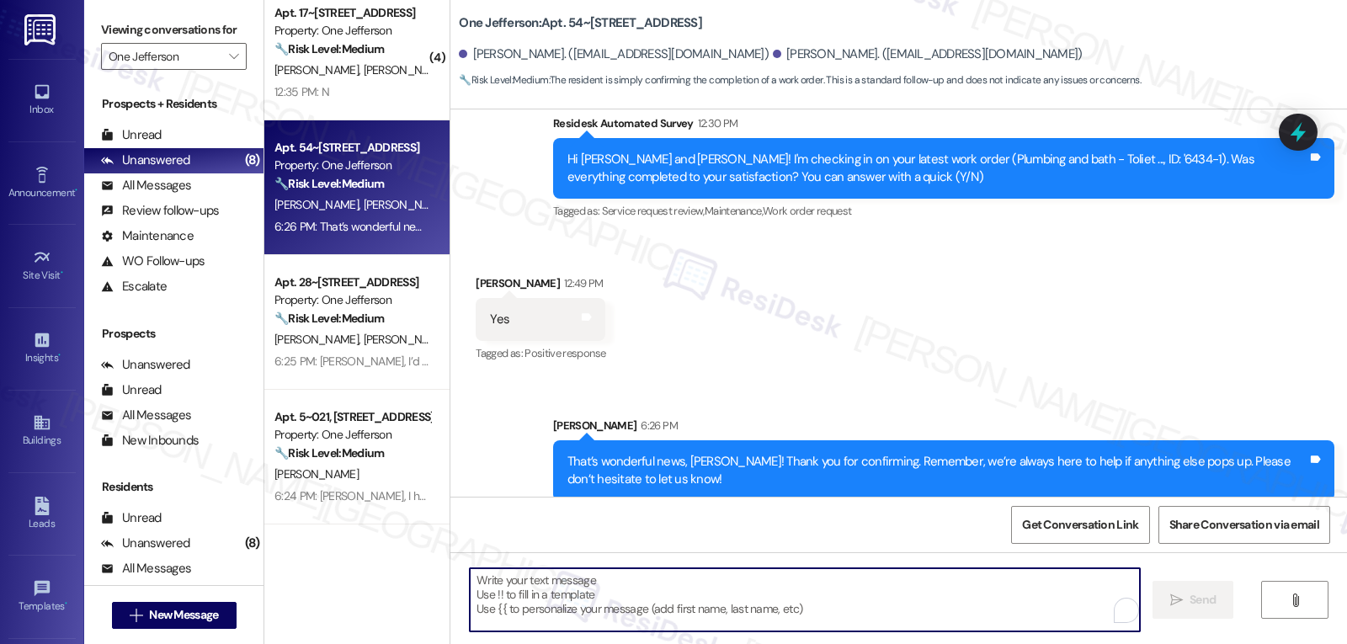
click at [598, 584] on textarea "To enrich screen reader interactions, please activate Accessibility in Grammarl…" at bounding box center [805, 599] width 670 height 63
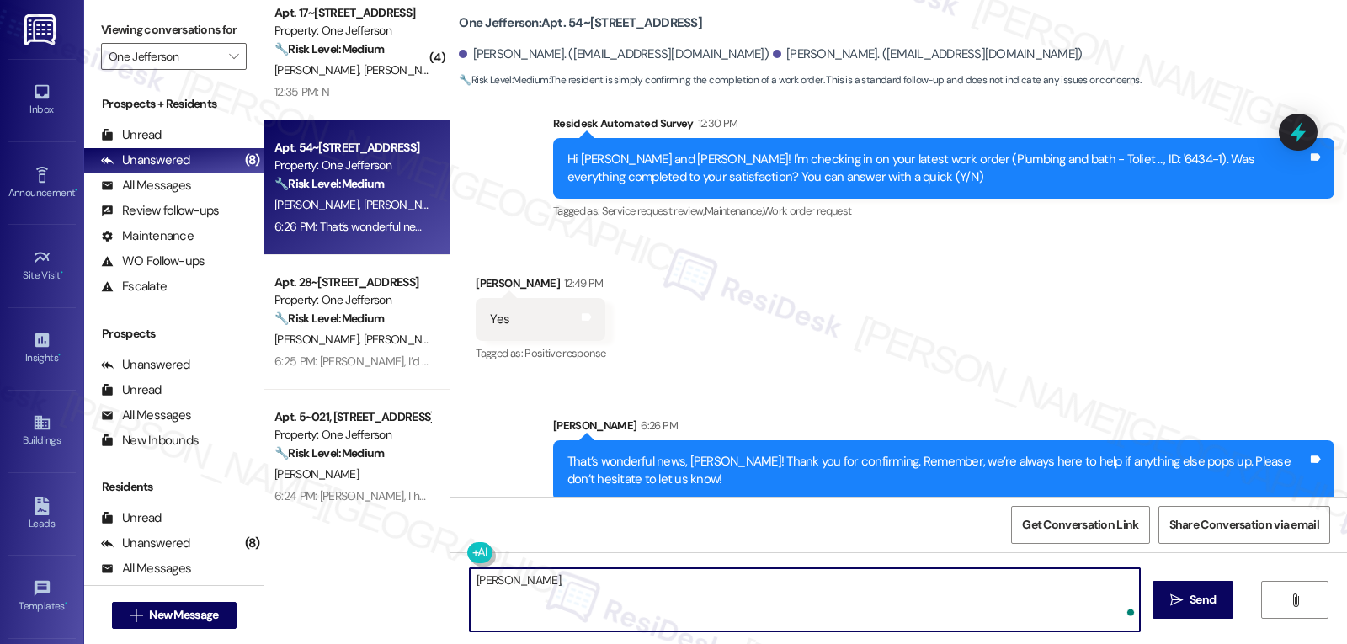
paste textarea "how are things going at {{property}}? Has it been everything you were looking f…"
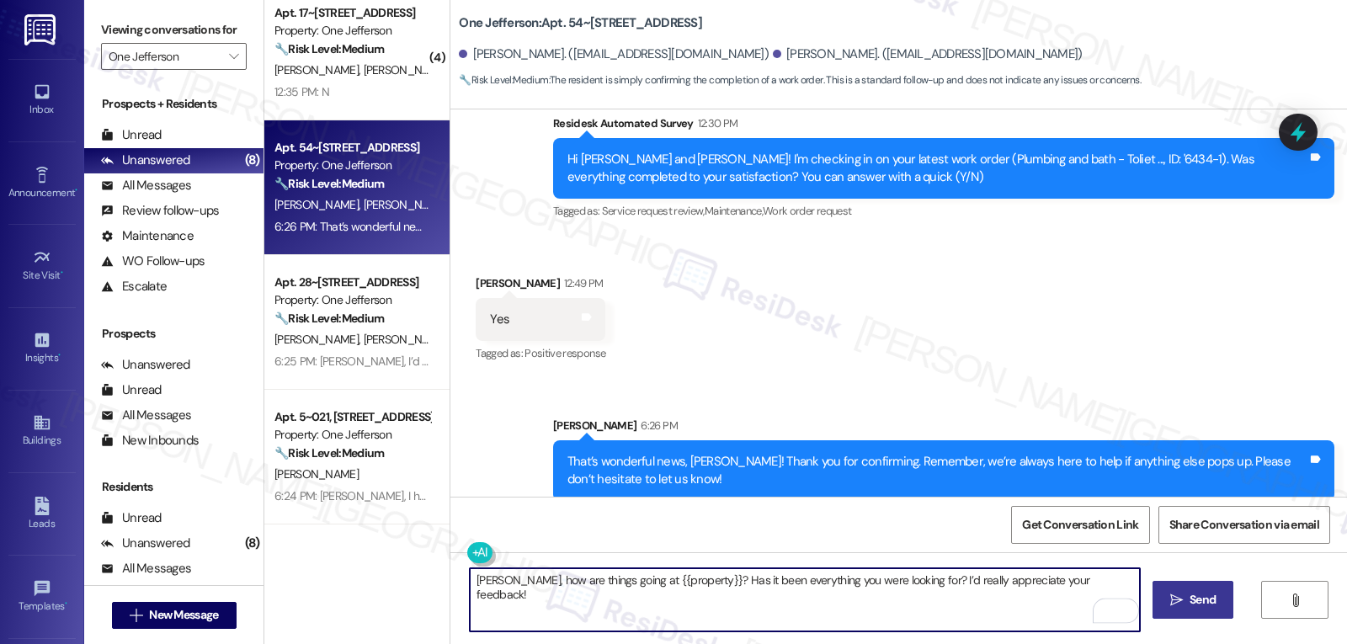
type textarea "[PERSON_NAME], how are things going at {{property}}? Has it been everything you…"
click at [1179, 597] on icon "" at bounding box center [1176, 600] width 13 height 13
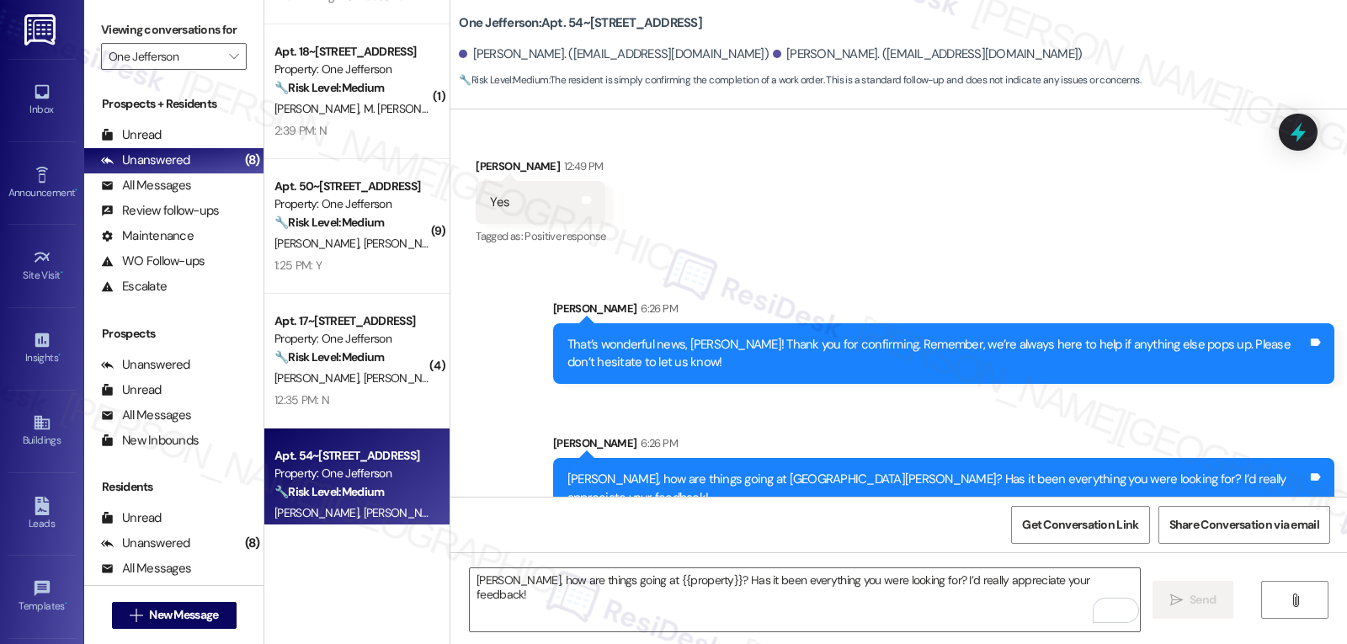
scroll to position [216, 0]
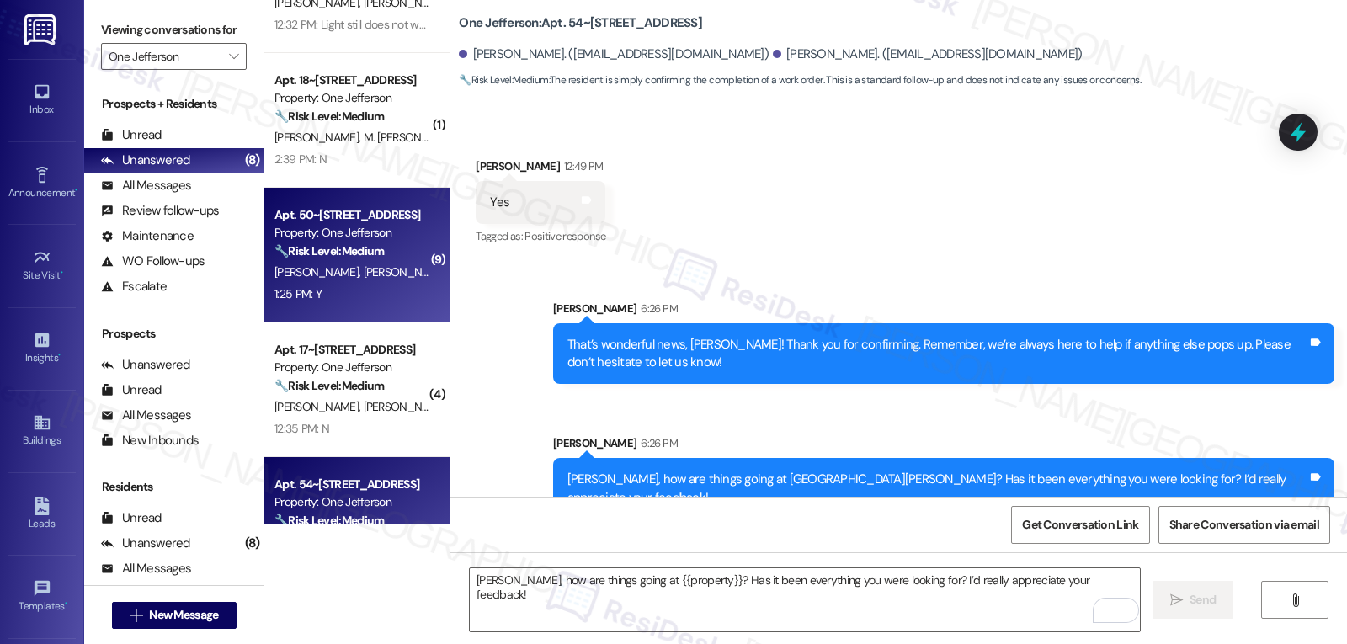
click at [368, 271] on div "[PERSON_NAME] [PERSON_NAME]" at bounding box center [352, 272] width 159 height 21
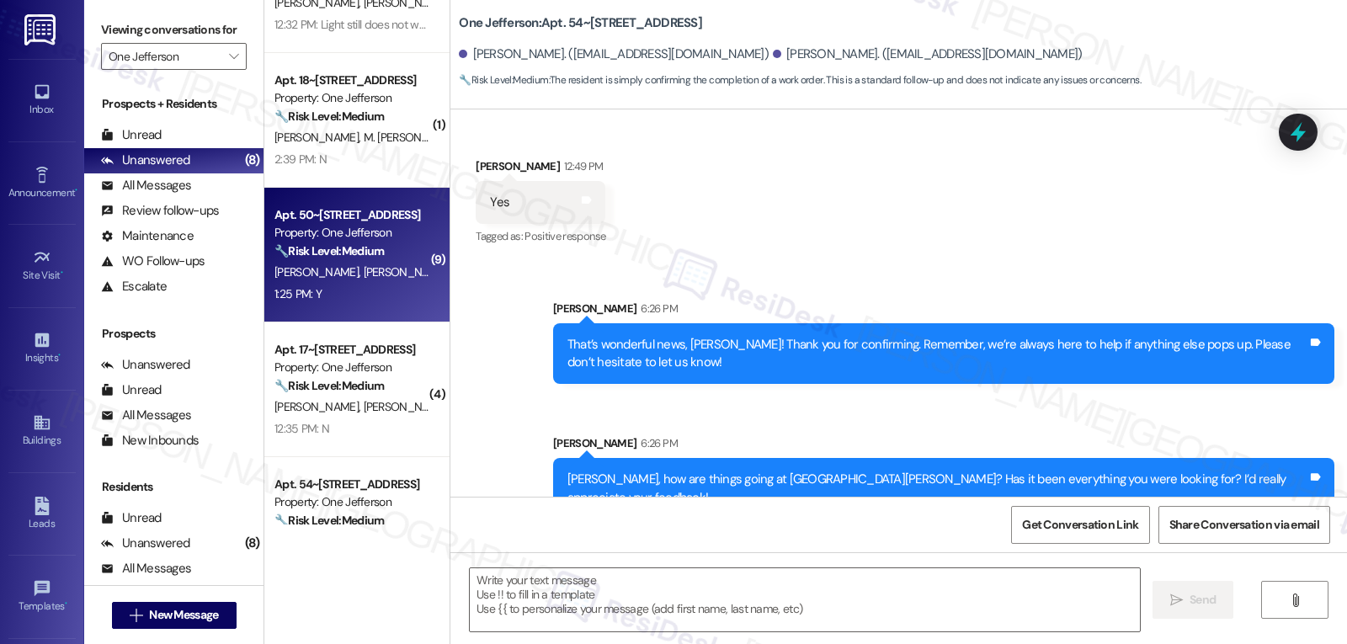
type textarea "Fetching suggested responses. Please feel free to read through the conversation…"
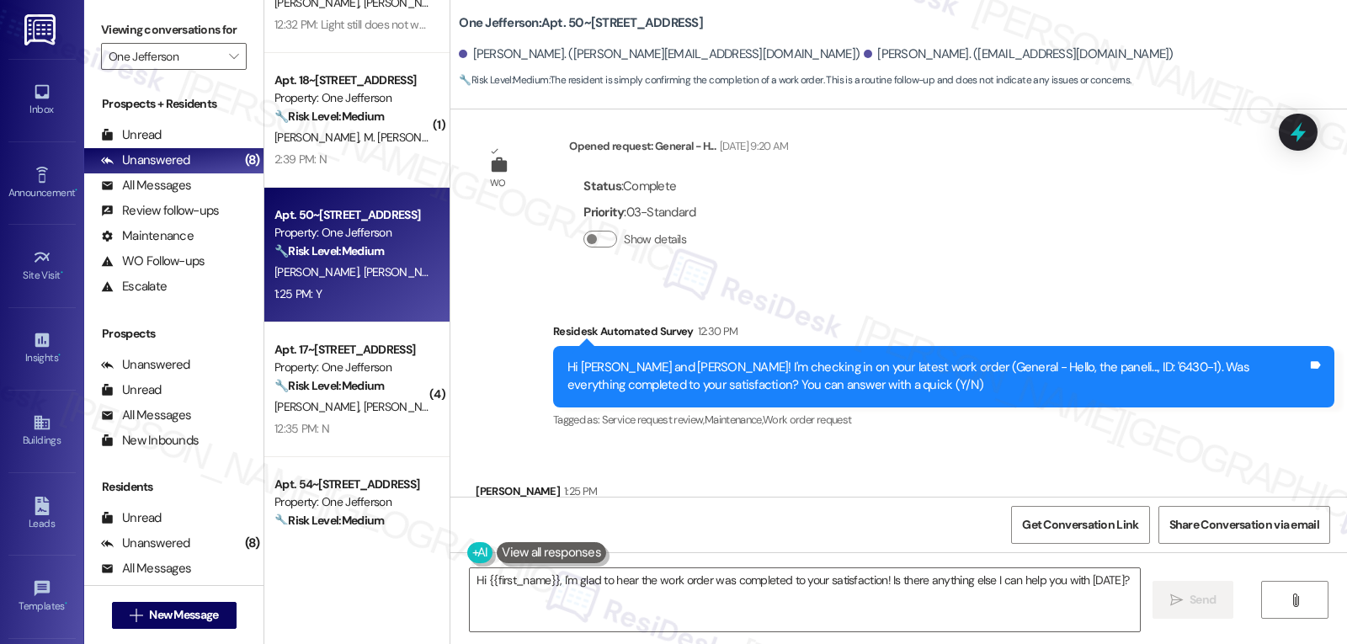
scroll to position [8055, 0]
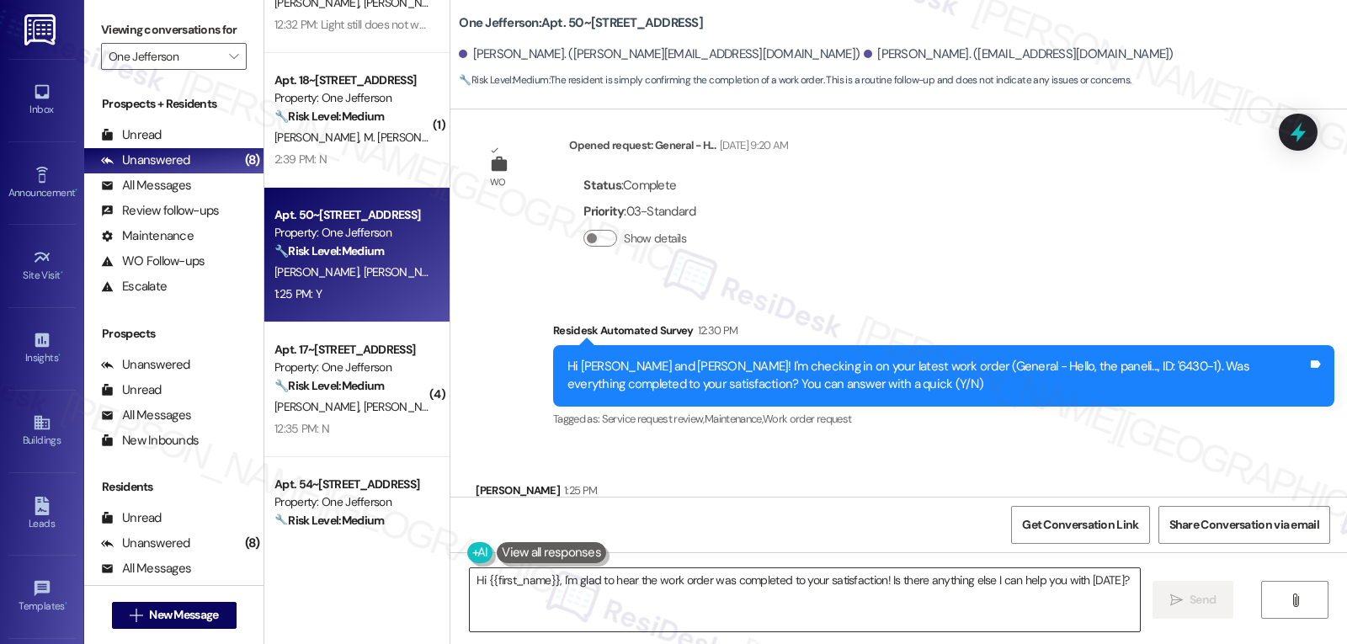
click at [571, 590] on textarea "Hi {{first_name}}, I'm glad to hear the work order was completed to your satisf…" at bounding box center [805, 599] width 670 height 63
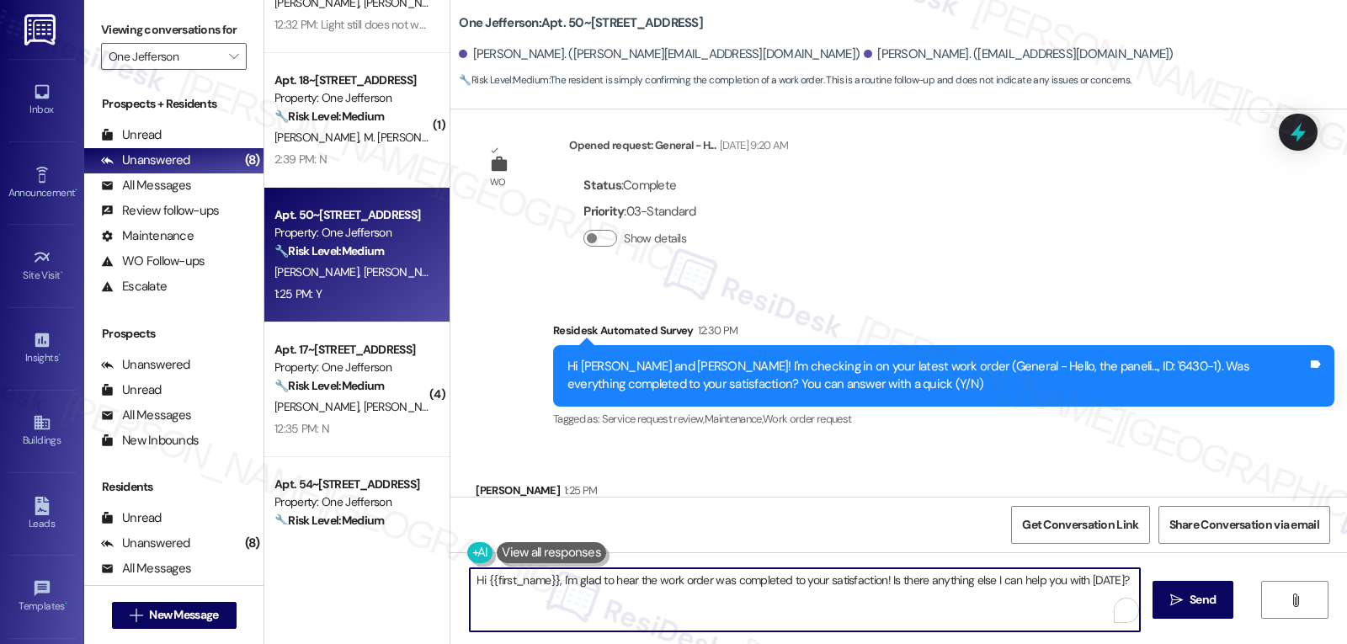
paste textarea "That’s wonderful news, {{first_name}}! Thank you for confirming. Remember, we’r…"
drag, startPoint x: 579, startPoint y: 578, endPoint x: 648, endPoint y: 583, distance: 69.2
click at [648, 583] on textarea "That’s wonderful news, {{first_name}}! Thank you for confirming. Remember, we’r…" at bounding box center [805, 599] width 670 height 63
click at [808, 610] on textarea "That’s wonderful news, [PERSON_NAME]! Thank you for confirming. Remember, we’re…" at bounding box center [805, 599] width 670 height 63
type textarea "That’s wonderful news, [PERSON_NAME]! Thank you for confirming. Remember, we’re…"
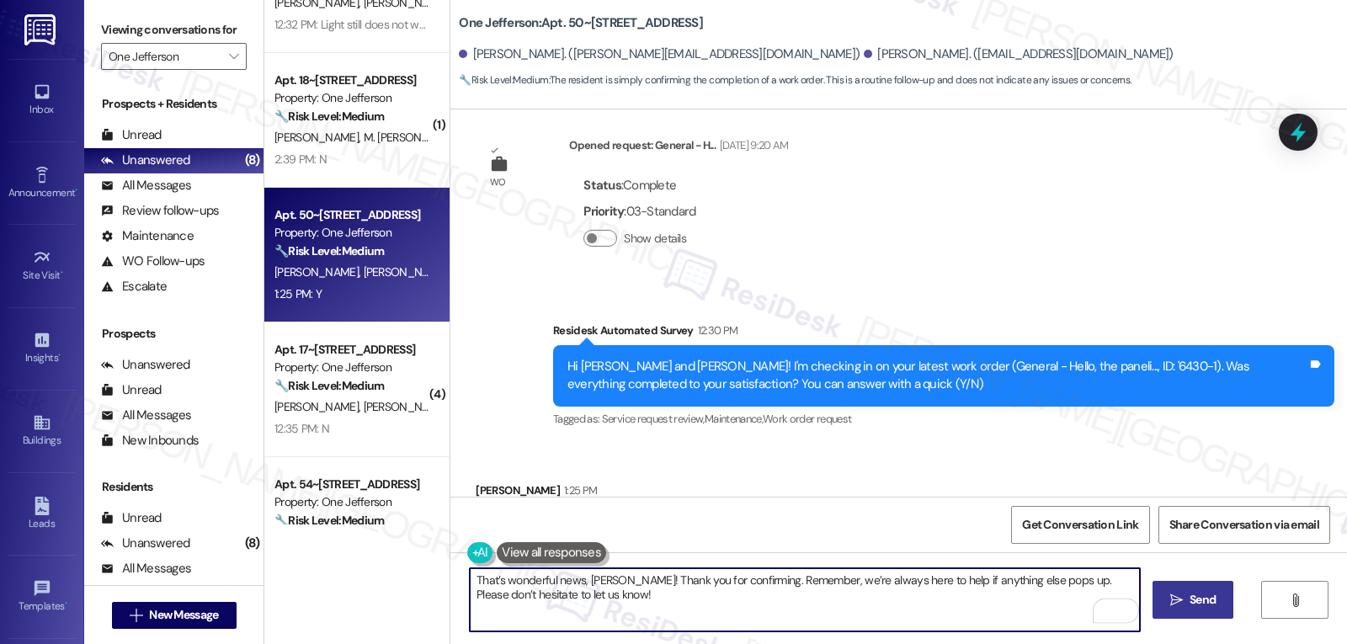
click at [1186, 600] on span "Send" at bounding box center [1202, 600] width 33 height 18
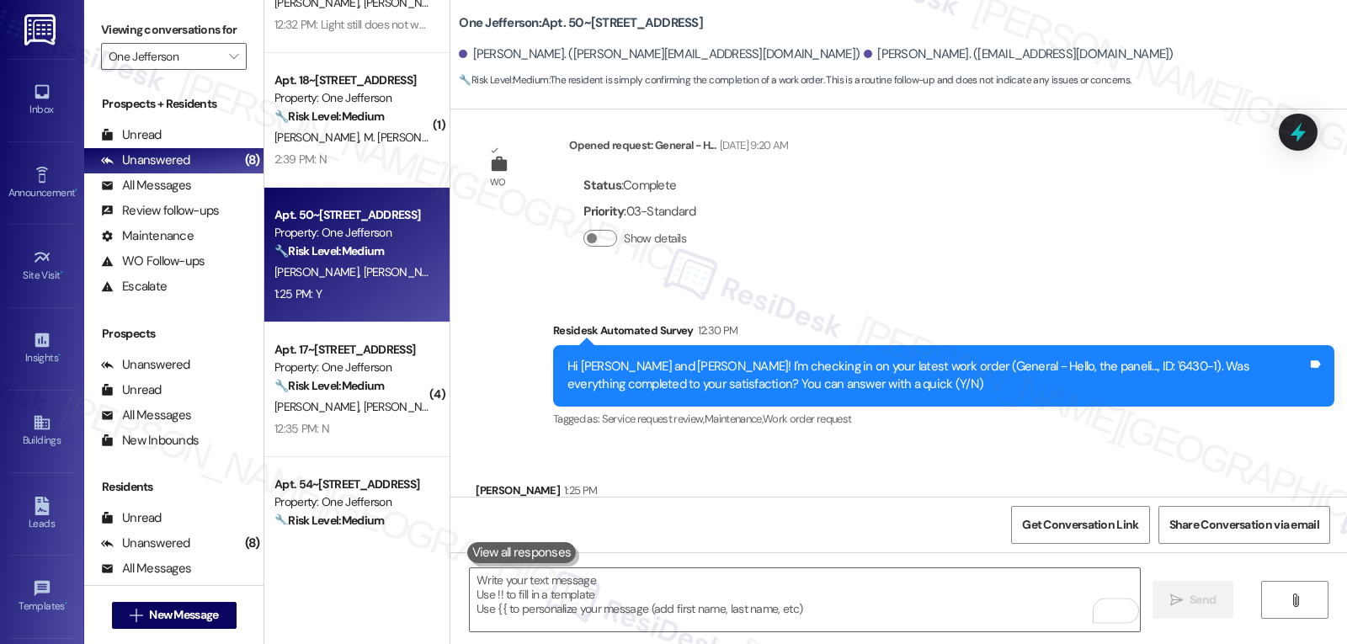
scroll to position [8055, 0]
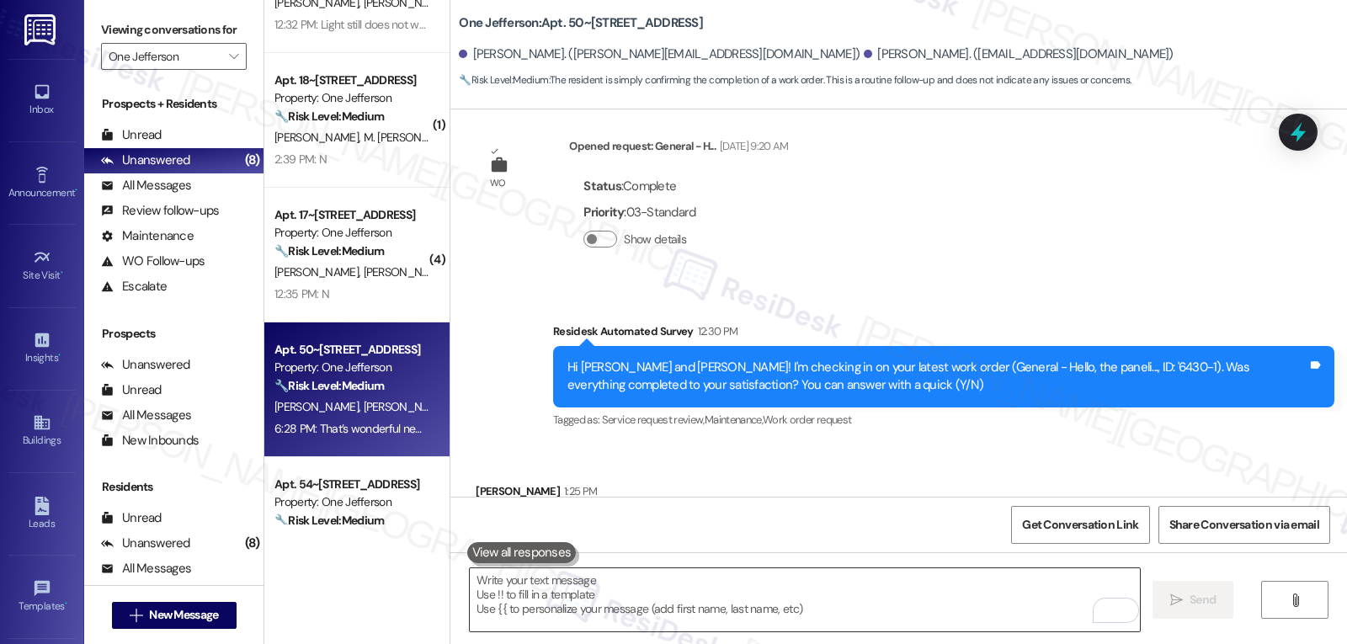
drag, startPoint x: 548, startPoint y: 594, endPoint x: 554, endPoint y: 587, distance: 9.6
click at [548, 594] on textarea "To enrich screen reader interactions, please activate Accessibility in Grammarl…" at bounding box center [805, 599] width 670 height 63
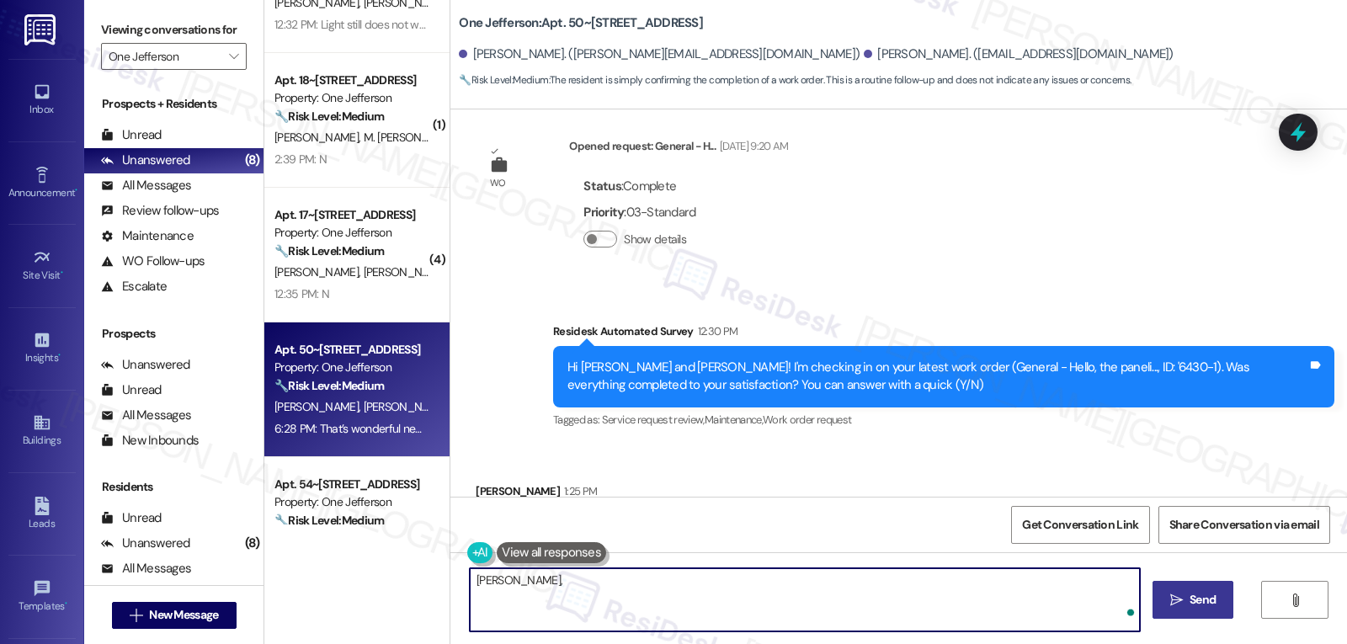
paste textarea "I hope you’ve been loving your time at {{property}}! Has it lived up to what yo…"
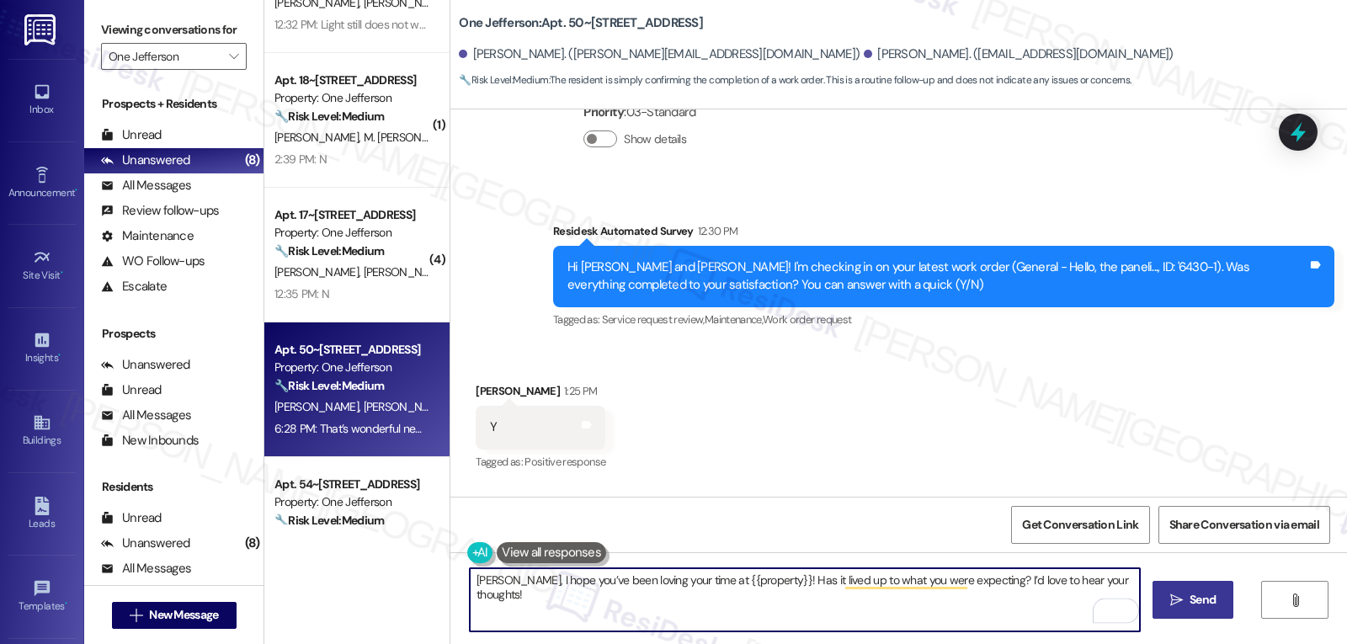
scroll to position [8191, 0]
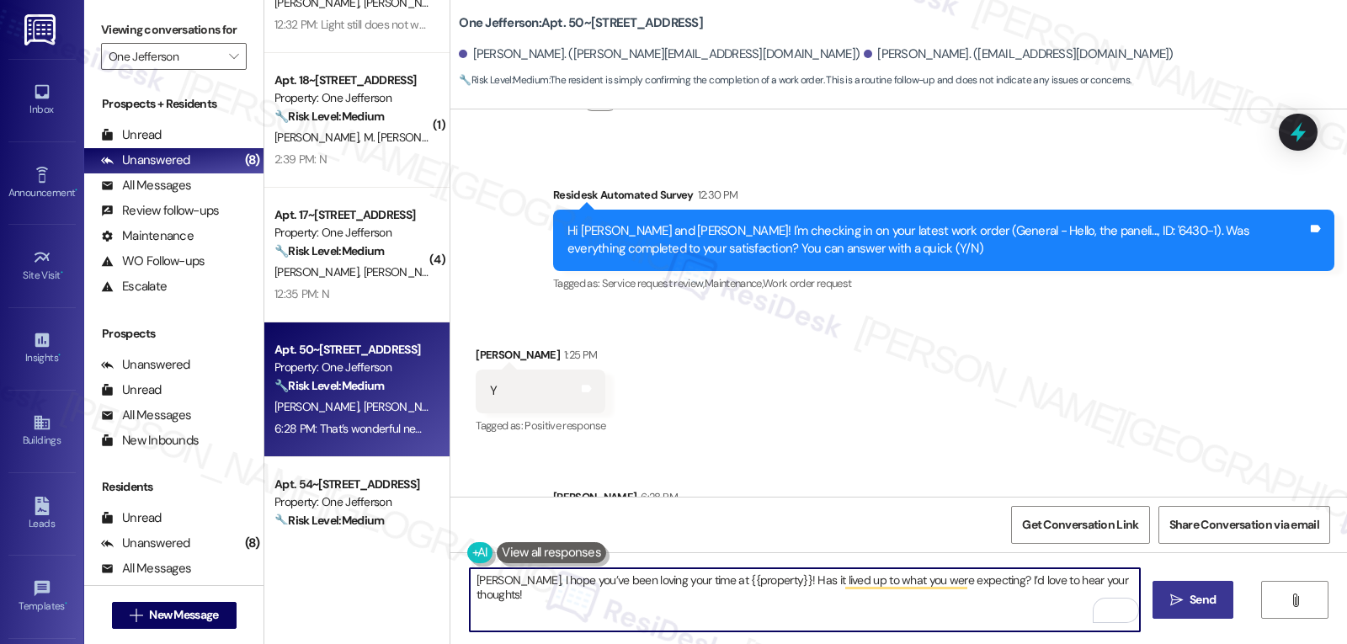
type textarea "[PERSON_NAME], I hope you’ve been loving your time at {{property}}! Has it live…"
click at [1174, 604] on icon "" at bounding box center [1176, 600] width 13 height 13
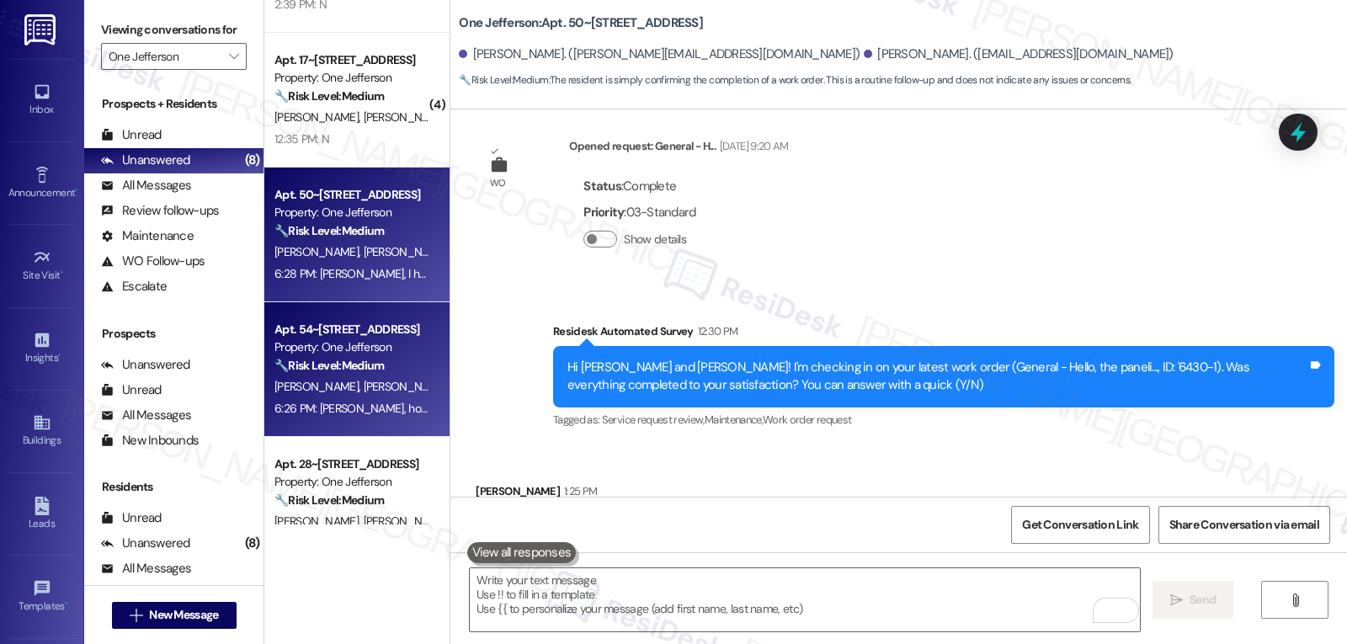
scroll to position [216, 0]
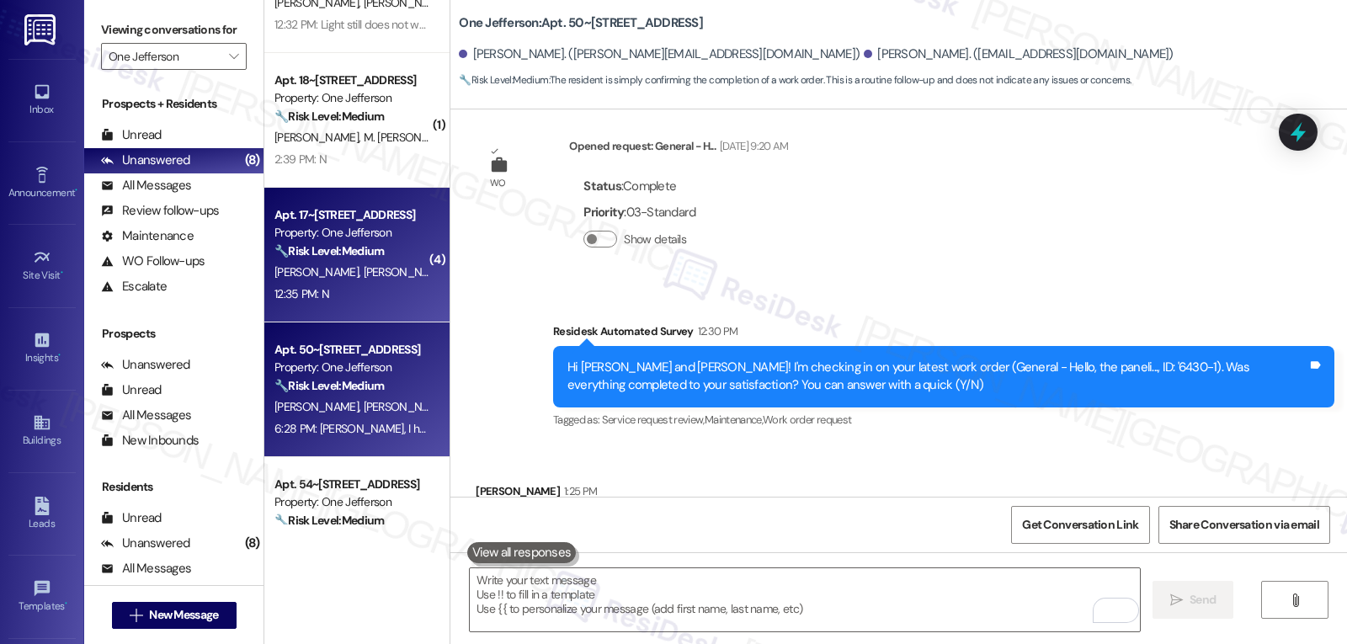
click at [364, 269] on span "[PERSON_NAME]" at bounding box center [406, 271] width 84 height 15
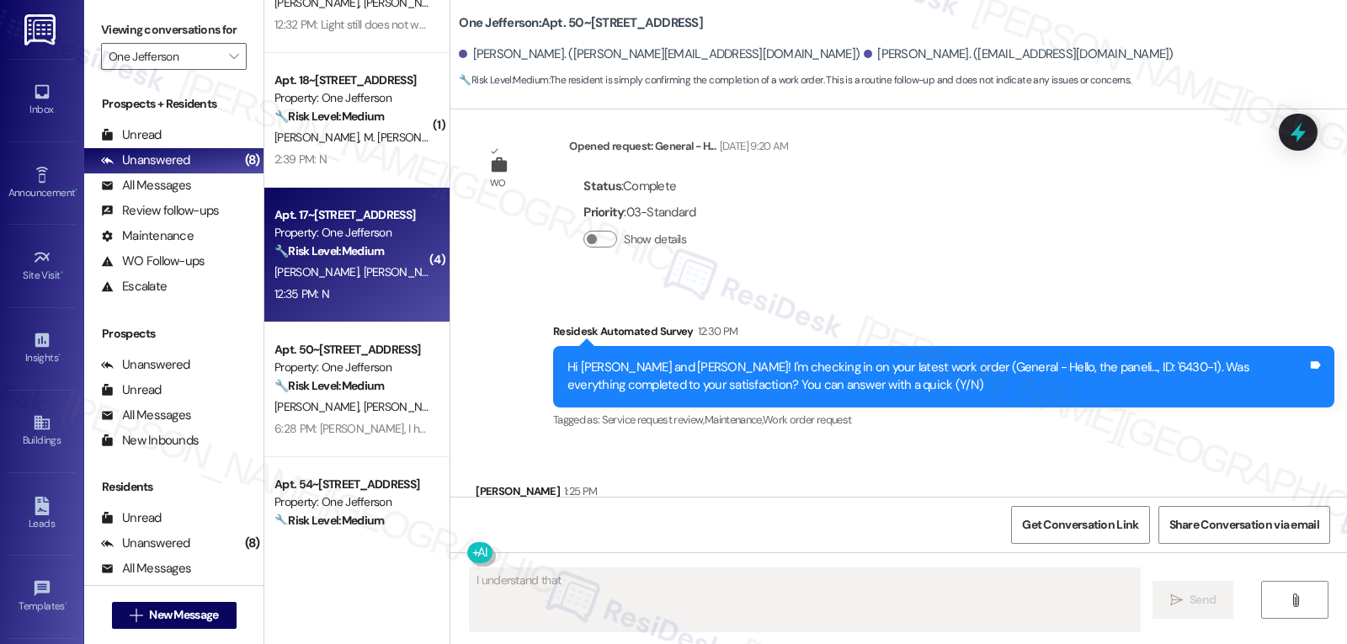
scroll to position [3144, 0]
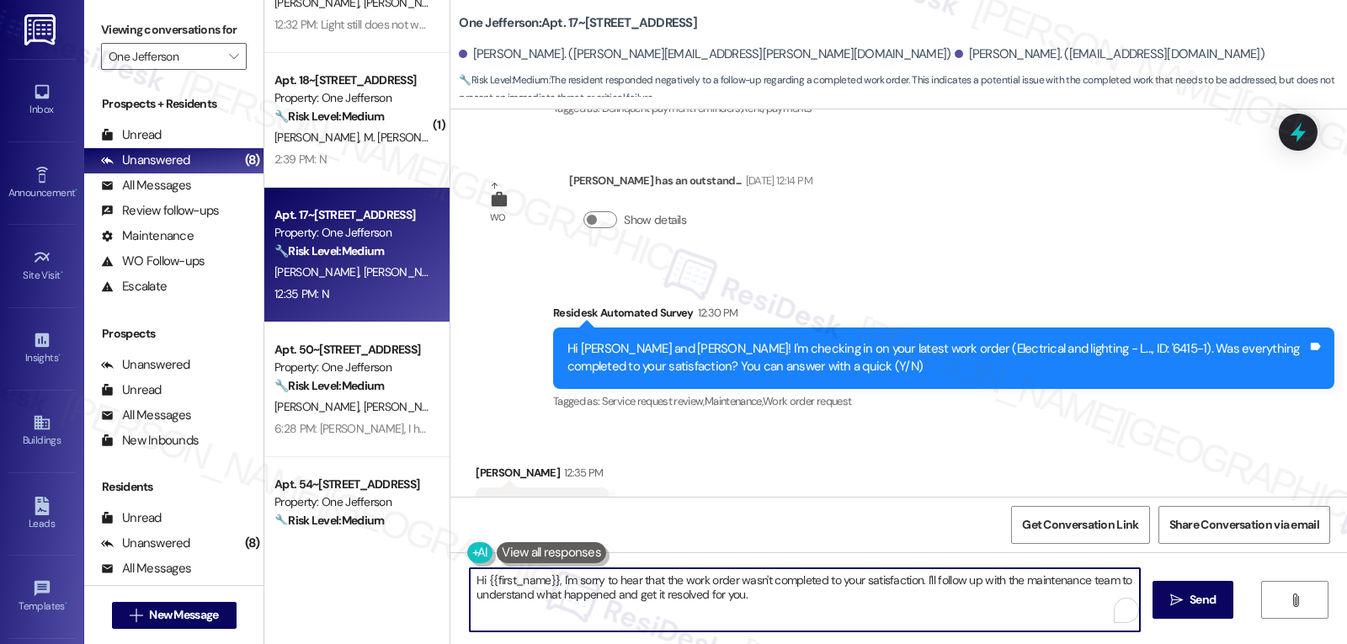
drag, startPoint x: 918, startPoint y: 583, endPoint x: 941, endPoint y: 637, distance: 59.6
click at [938, 634] on div "Hi {{first_name}}, I'm sorry to hear that the work order wasn't completed to yo…" at bounding box center [898, 615] width 897 height 126
type textarea "Hi {{first_name}}, I'm sorry to hear that the work order wasn't completed to yo…"
click at [1203, 605] on span "Send" at bounding box center [1203, 600] width 26 height 18
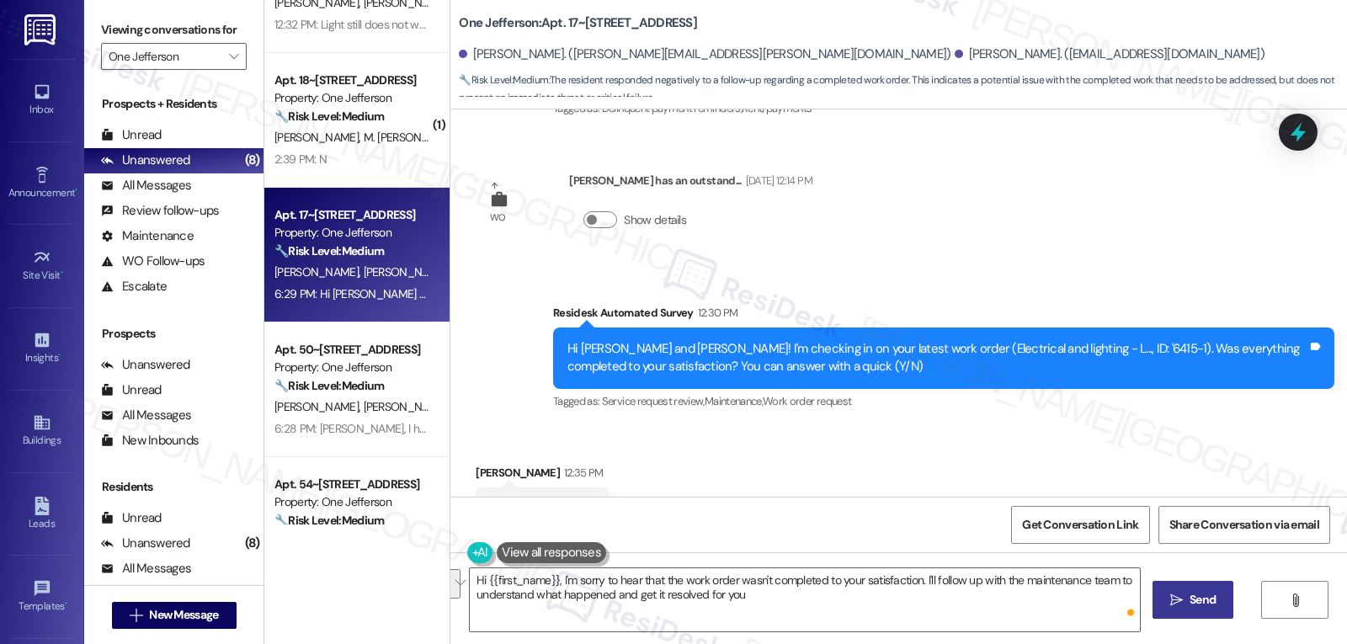
type textarea "Hi {{first_name}}, I'm sorry to hear that the work order wasn't completed to yo…"
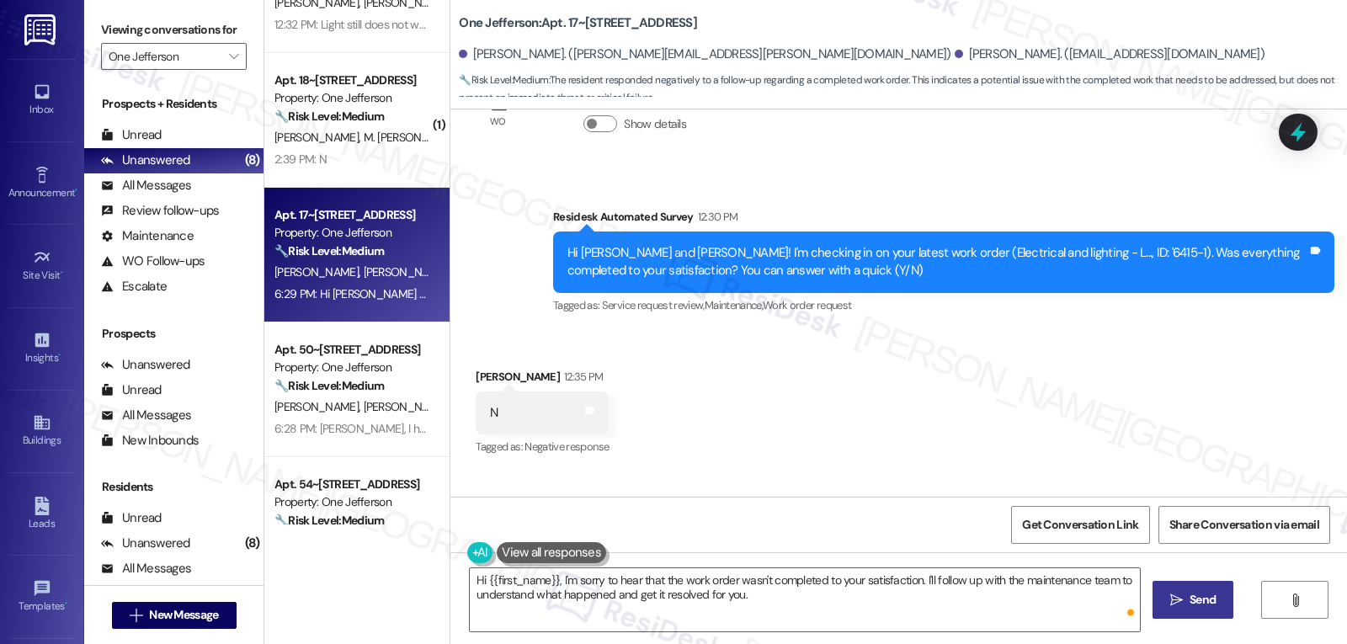
scroll to position [3279, 0]
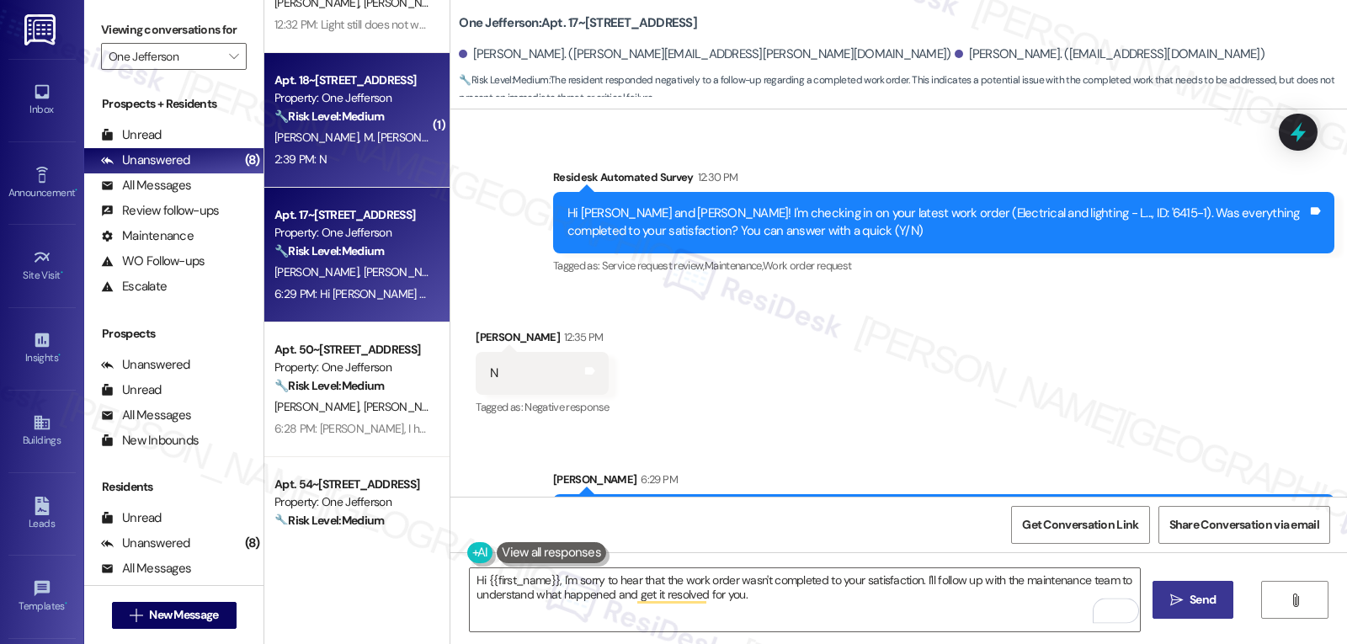
click at [303, 157] on div "2:39 PM: N 2:39 PM: N" at bounding box center [300, 159] width 52 height 15
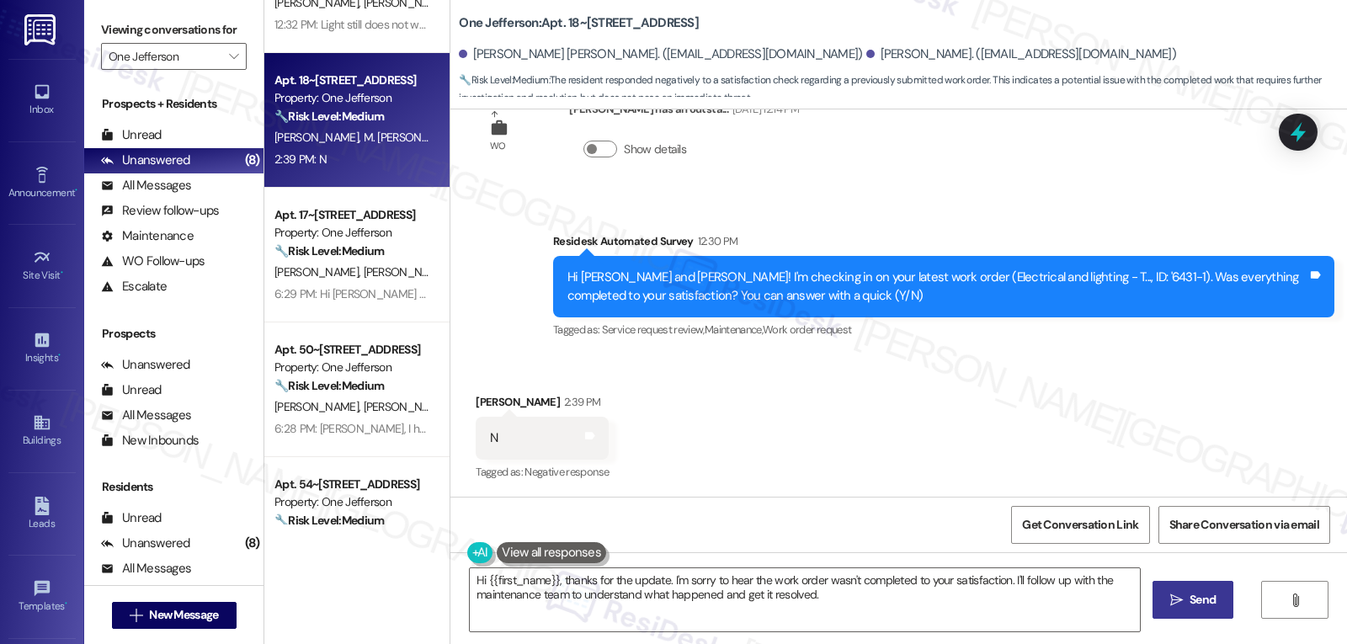
scroll to position [321, 0]
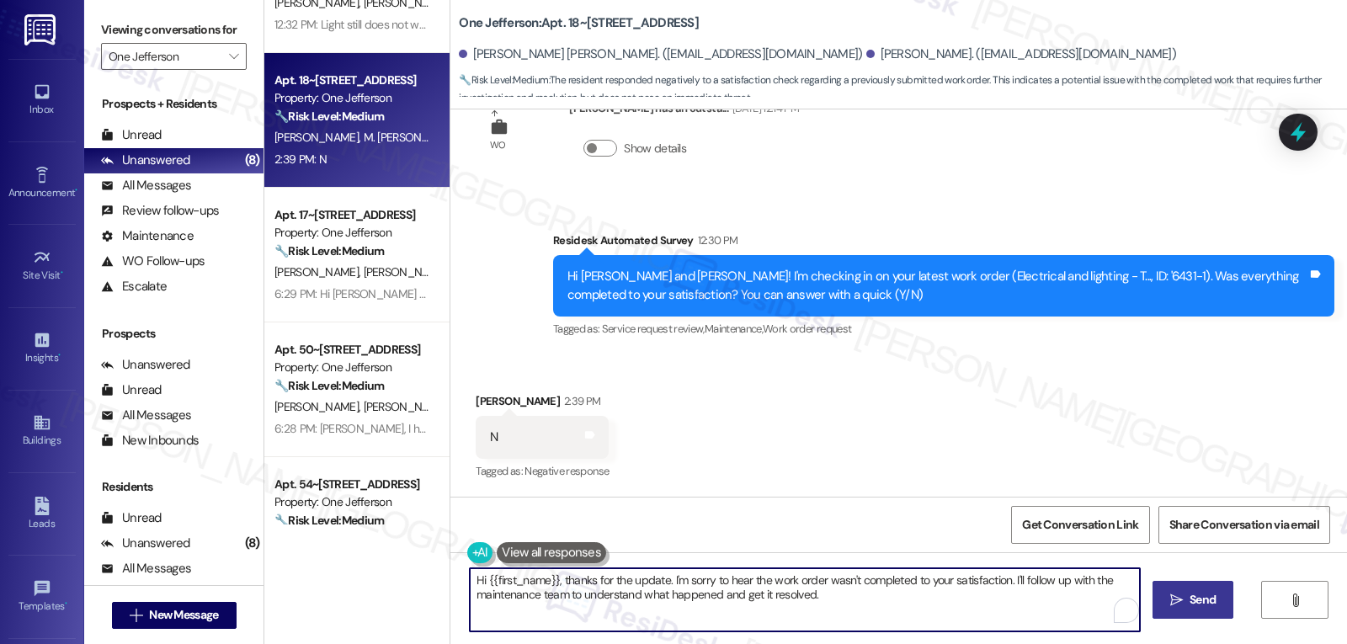
drag, startPoint x: 1009, startPoint y: 588, endPoint x: 1047, endPoint y: 632, distance: 58.5
click at [1051, 631] on textarea "Hi {{first_name}}, thanks for the update. I'm sorry to hear the work order wasn…" at bounding box center [805, 599] width 670 height 63
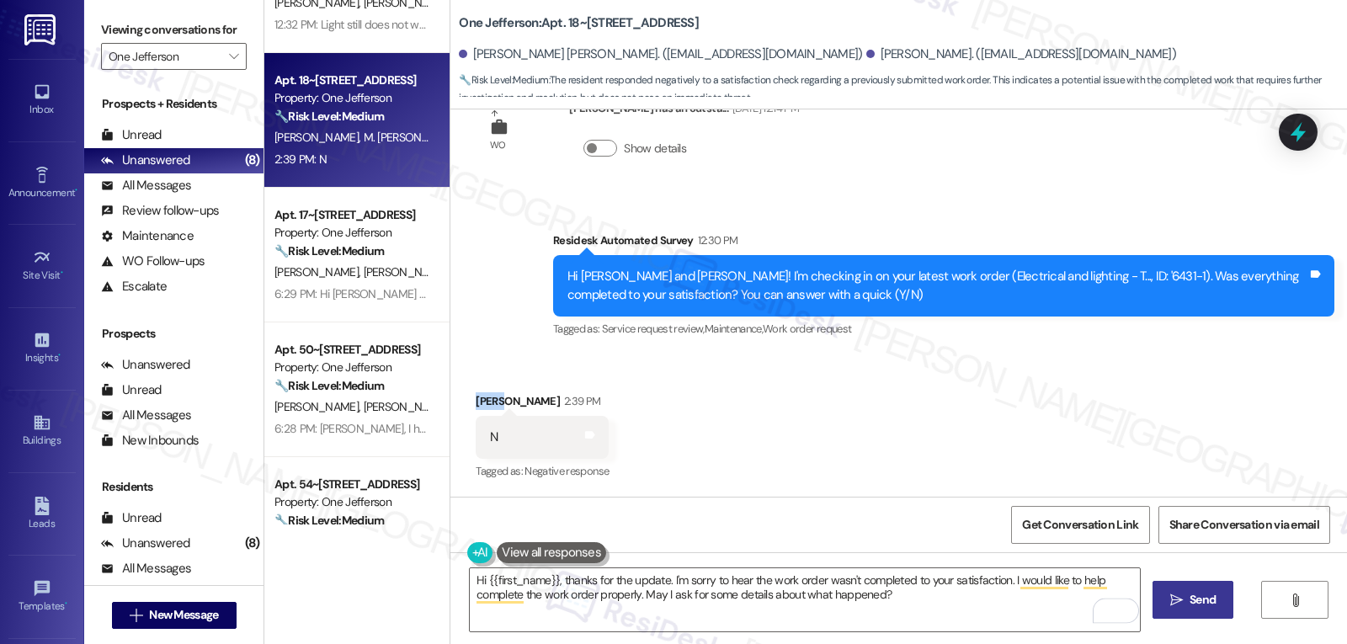
drag, startPoint x: 490, startPoint y: 402, endPoint x: 466, endPoint y: 402, distance: 24.4
click at [476, 402] on div "[PERSON_NAME] 2:39 PM" at bounding box center [542, 404] width 133 height 24
copy div "Javen"
click at [476, 578] on textarea "Hi {{first_name}}, thanks for the update. I'm sorry to hear the work order wasn…" at bounding box center [805, 599] width 670 height 63
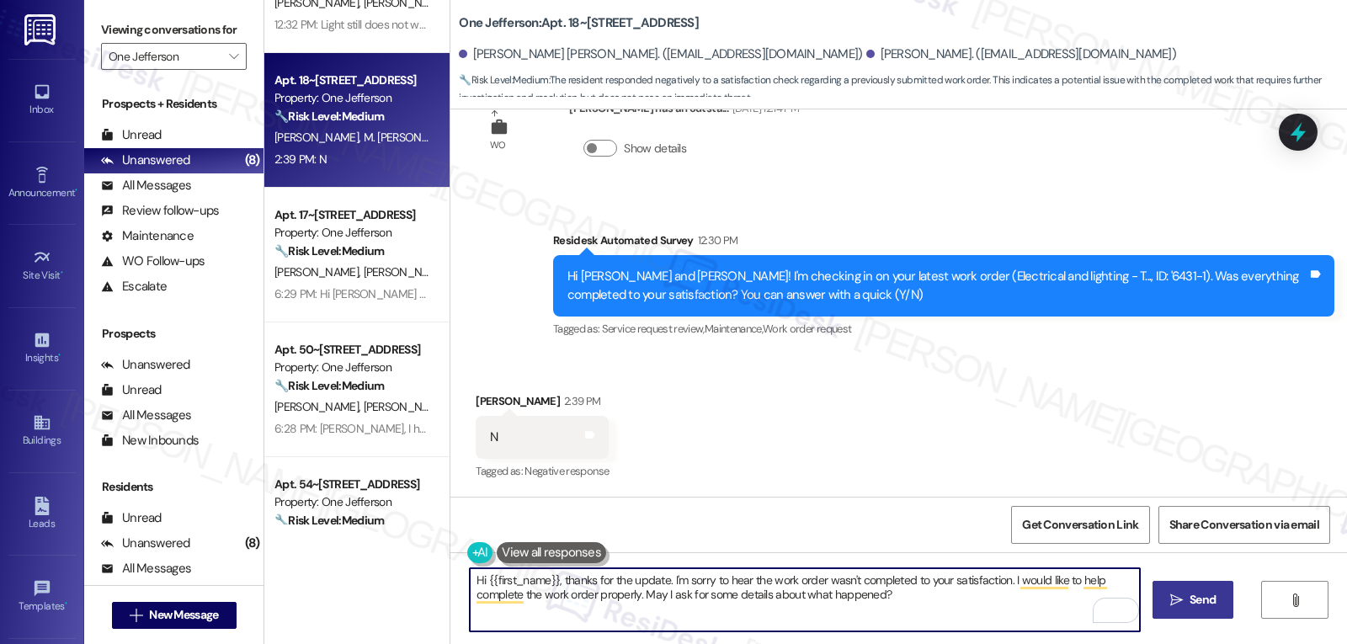
paste textarea "Javen"
click at [968, 616] on textarea "Hi [PERSON_NAME], thanks for the update. I'm sorry to hear the work order wasn'…" at bounding box center [805, 599] width 670 height 63
type textarea "Hi [PERSON_NAME], thanks for the update. I'm sorry to hear the work order wasn'…"
click at [1201, 602] on span "Send" at bounding box center [1203, 600] width 26 height 18
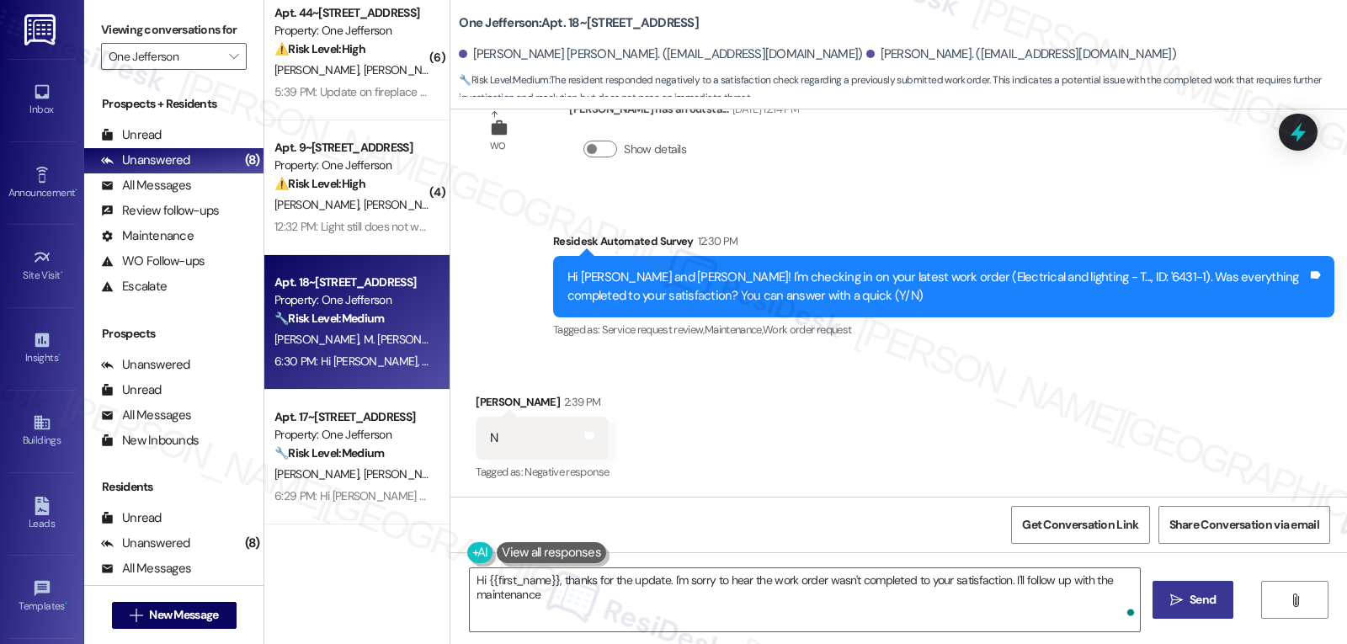
scroll to position [14, 0]
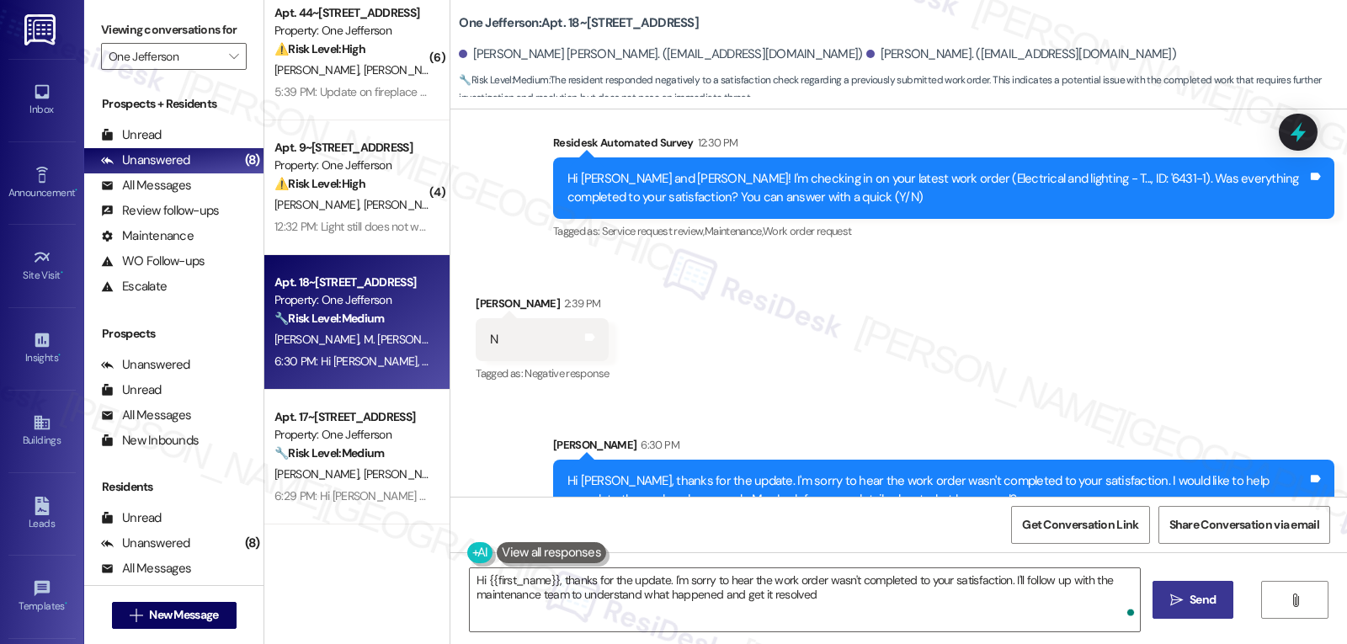
type textarea "Hi {{first_name}}, thanks for the update. I'm sorry to hear the work order wasn…"
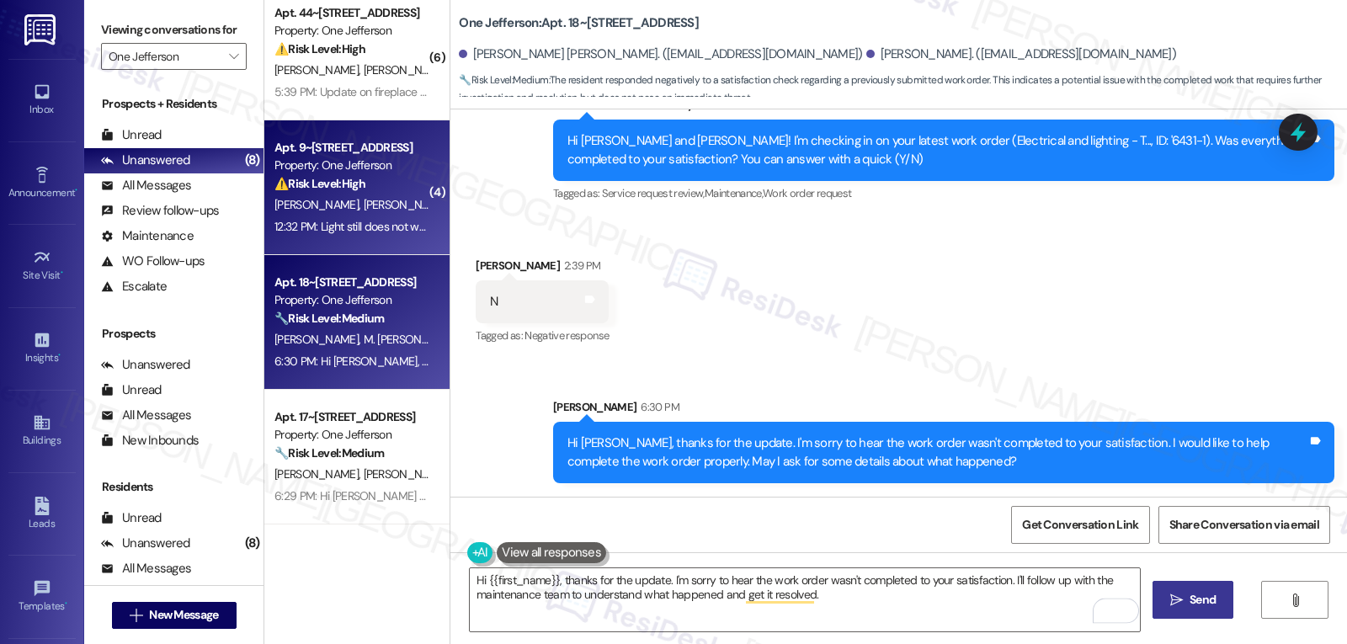
click at [331, 209] on span "[PERSON_NAME]" at bounding box center [318, 204] width 89 height 15
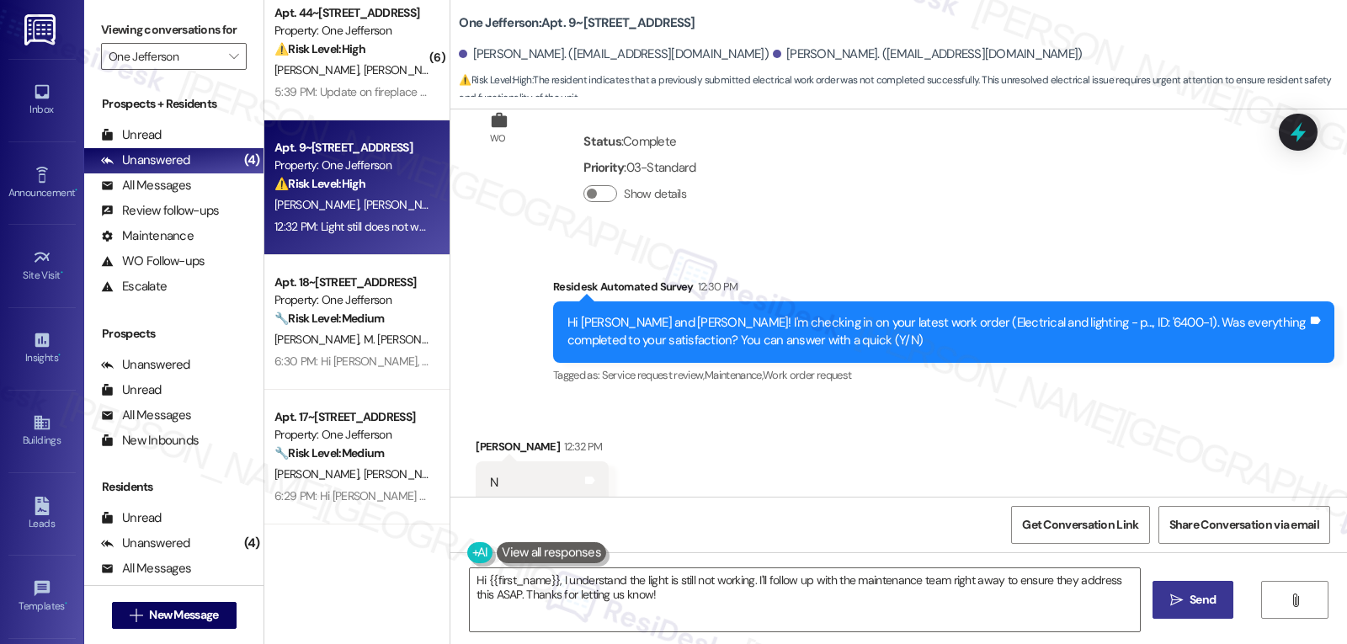
scroll to position [5602, 0]
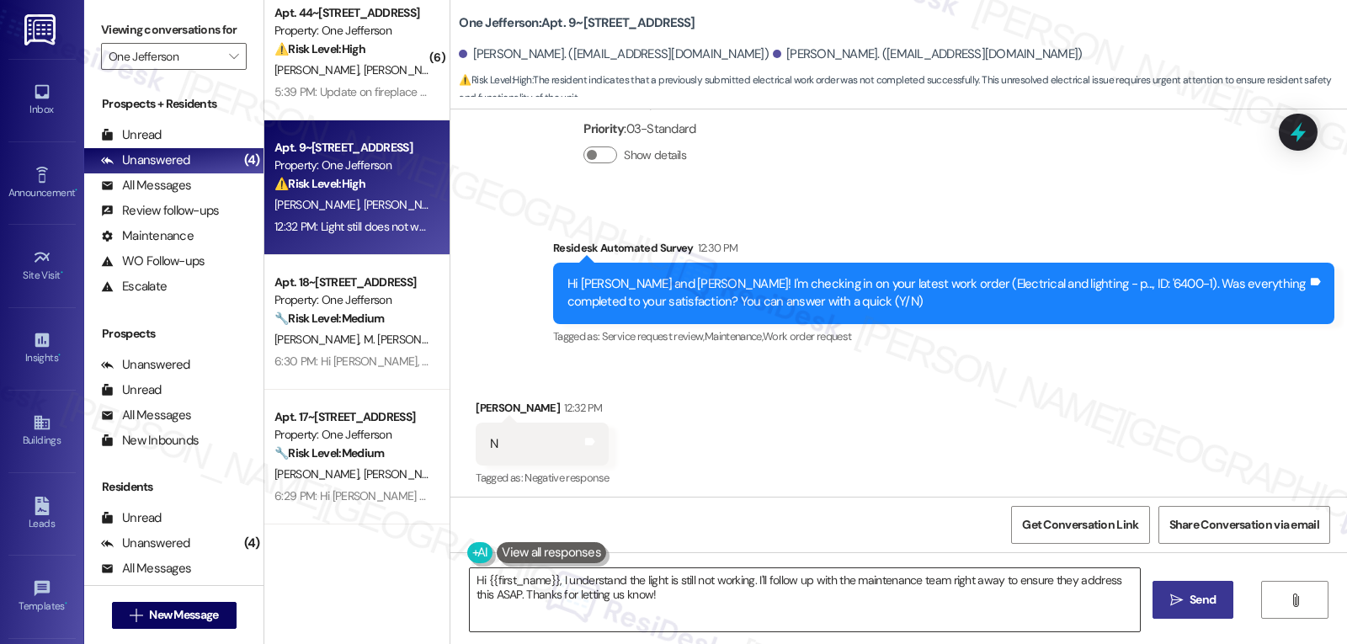
click at [651, 601] on textarea "Hi {{first_name}}, I understand the light is still not working. I'll follow up …" at bounding box center [805, 599] width 670 height 63
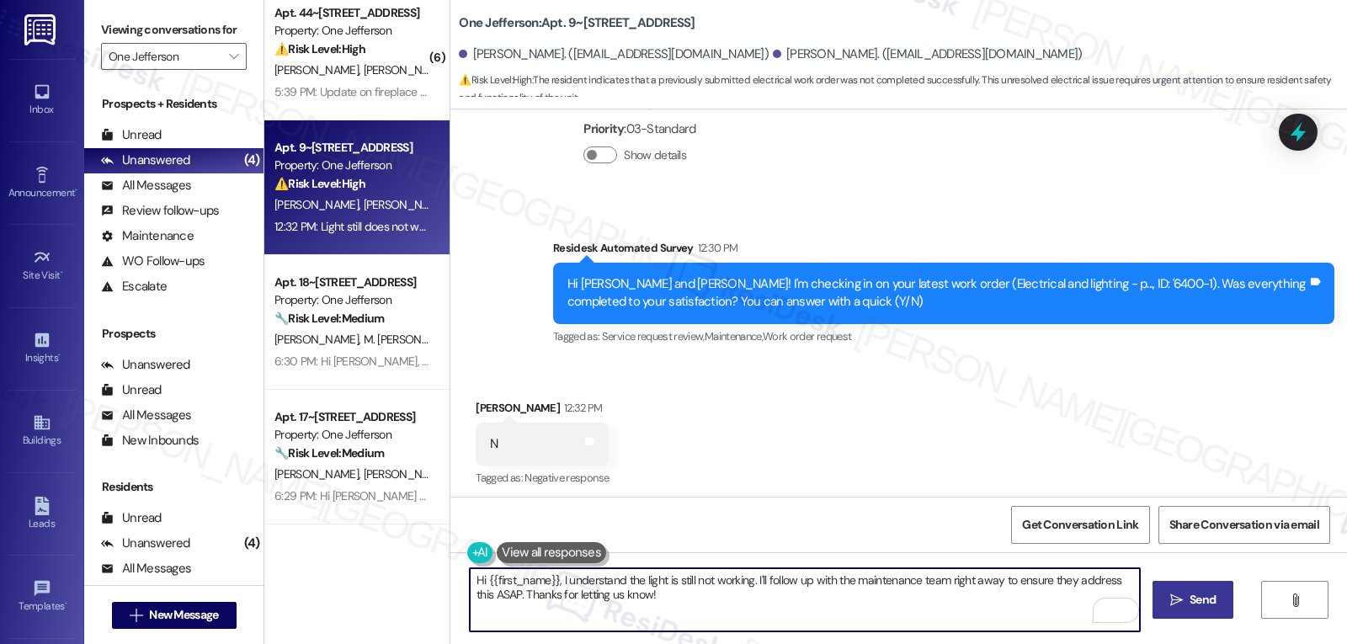
click at [857, 579] on textarea "Hi {{first_name}}, I understand the light is still not working. I'll follow up …" at bounding box center [805, 599] width 670 height 63
drag, startPoint x: 965, startPoint y: 580, endPoint x: 1034, endPoint y: 631, distance: 85.5
click at [1034, 631] on textarea "Hi {{first_name}}, I understand the light is still not working. I'll follow up …" at bounding box center [805, 599] width 670 height 63
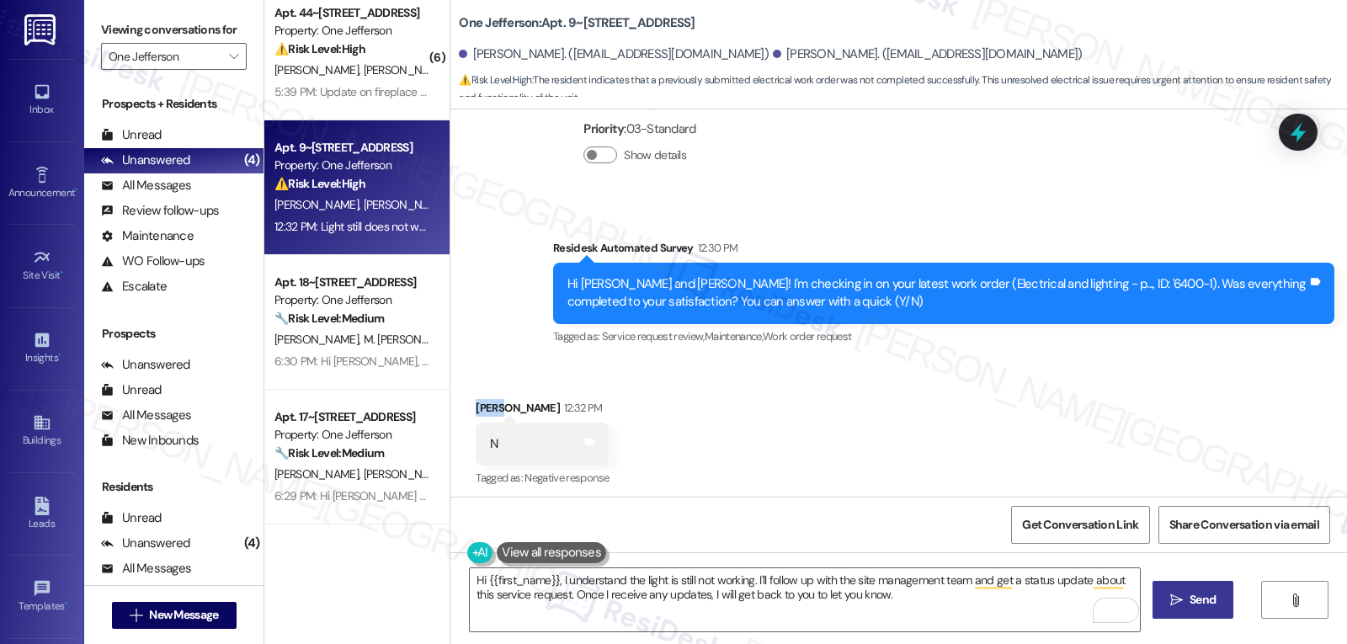
drag, startPoint x: 488, startPoint y: 282, endPoint x: 464, endPoint y: 284, distance: 24.5
click at [476, 399] on div "[PERSON_NAME] 12:32 PM" at bounding box center [542, 411] width 133 height 24
copy div "[PERSON_NAME]"
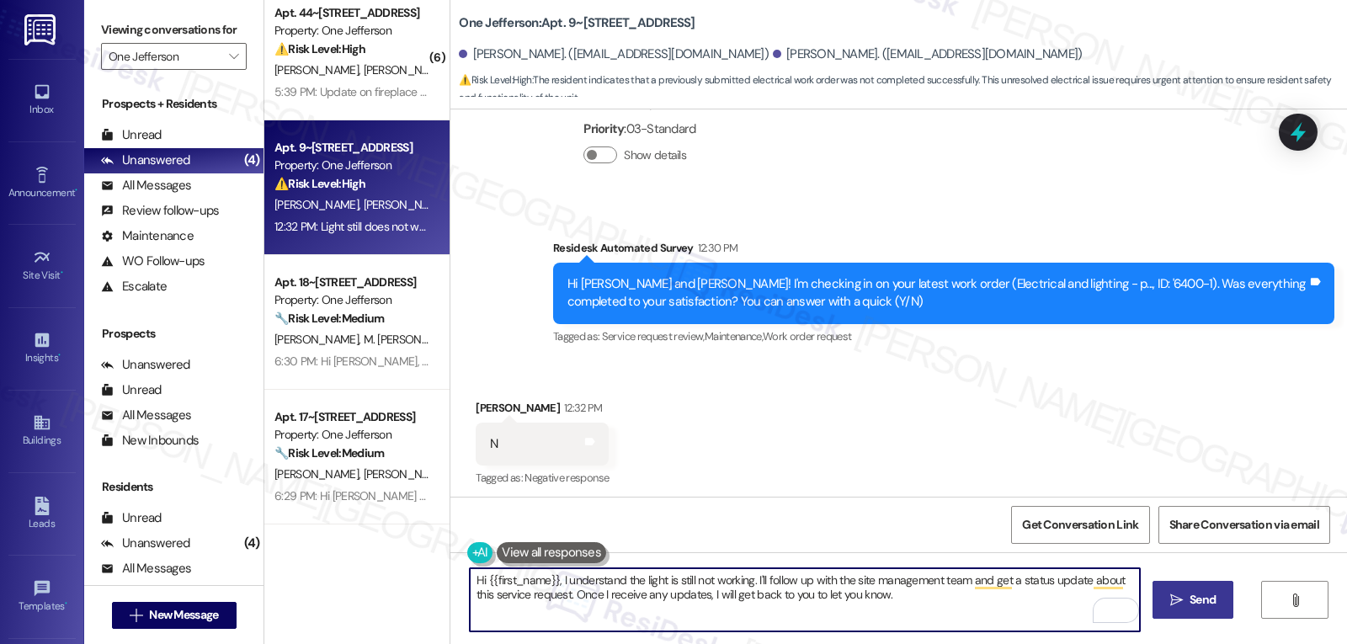
drag, startPoint x: 477, startPoint y: 579, endPoint x: 549, endPoint y: 573, distance: 71.9
click at [549, 573] on textarea "Hi {{first_name}}, I understand the light is still not working. I'll follow up …" at bounding box center [805, 599] width 670 height 63
paste textarea "[PERSON_NAME]"
click at [864, 598] on textarea "Hi [PERSON_NAME], I understand the light is still not working. I'll follow up w…" at bounding box center [805, 599] width 670 height 63
type textarea "Hi [PERSON_NAME], I understand the light is still not working. I'll follow up w…"
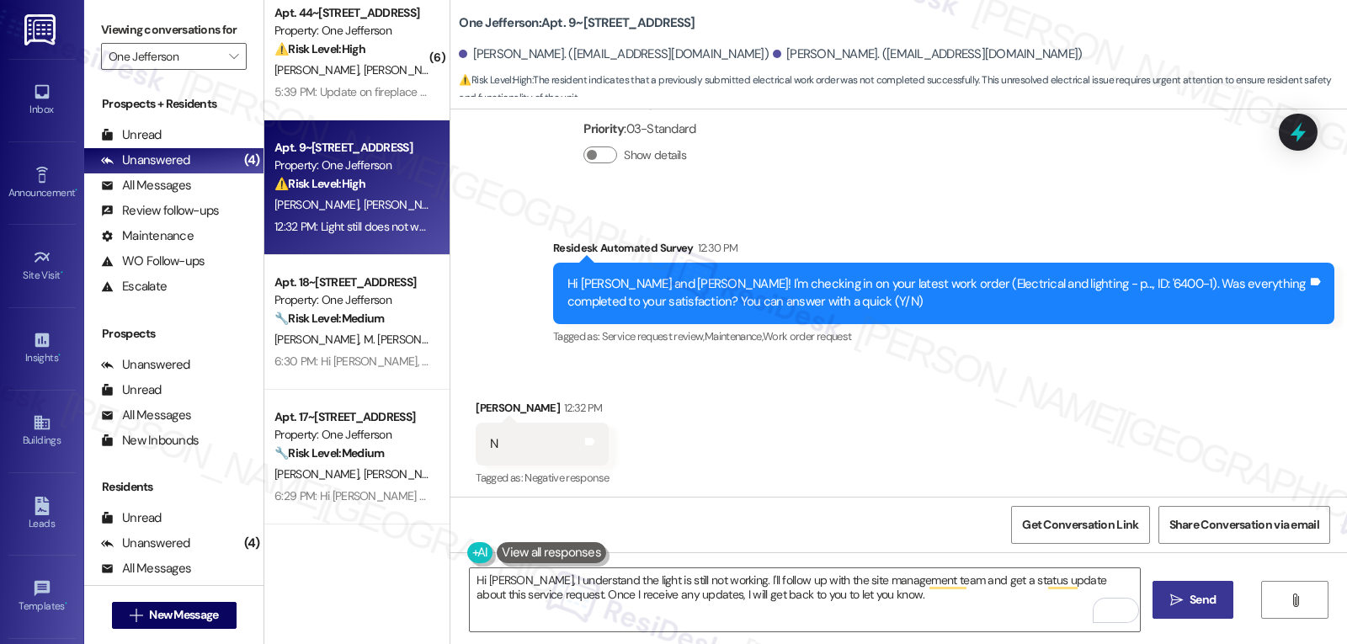
click at [1206, 611] on button " Send" at bounding box center [1194, 600] width 82 height 38
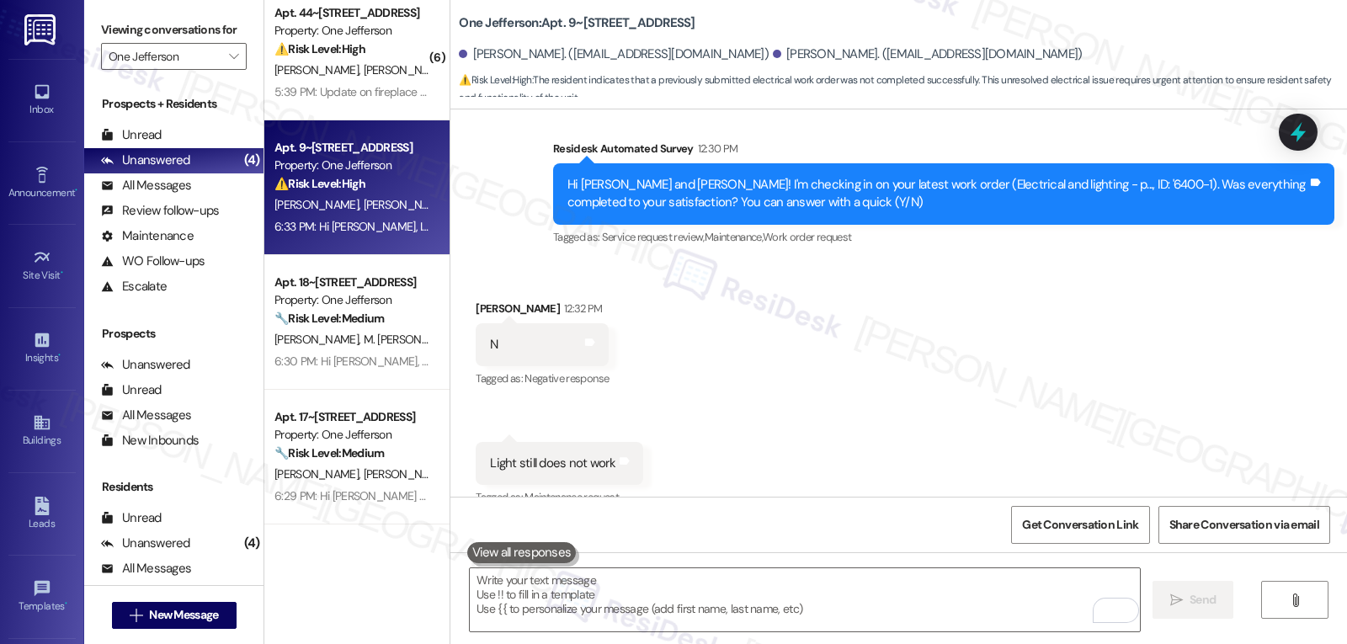
scroll to position [5737, 0]
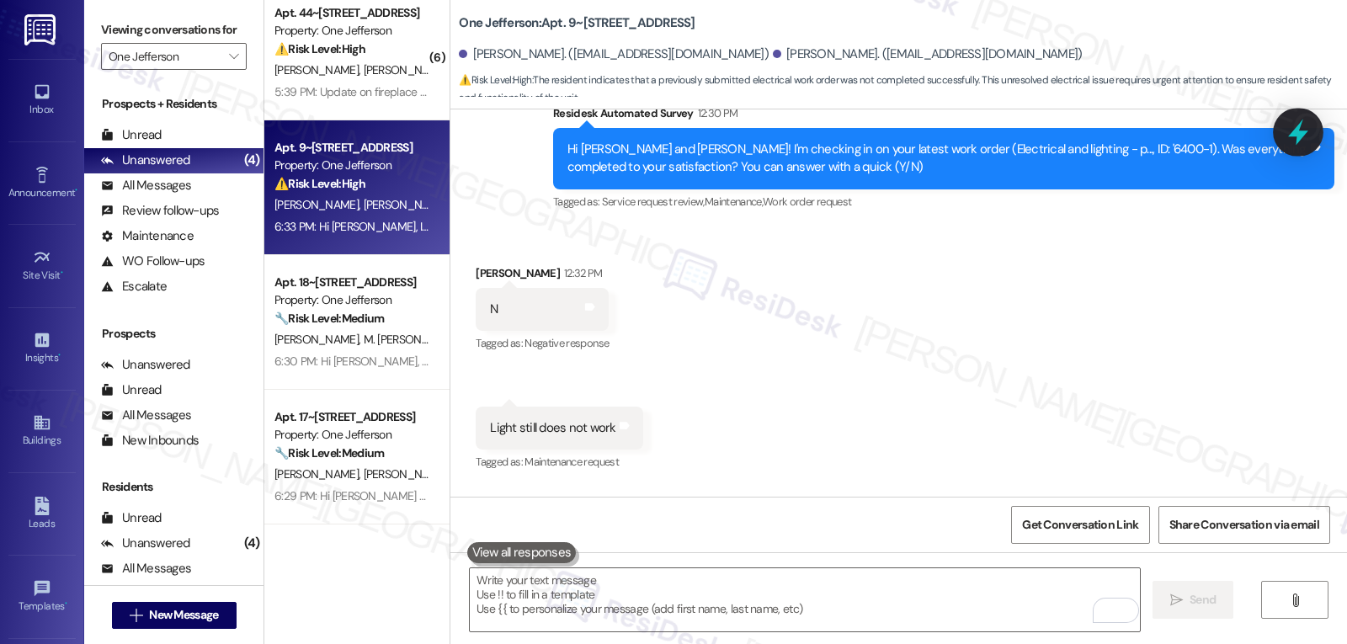
click at [1292, 134] on icon at bounding box center [1298, 133] width 20 height 26
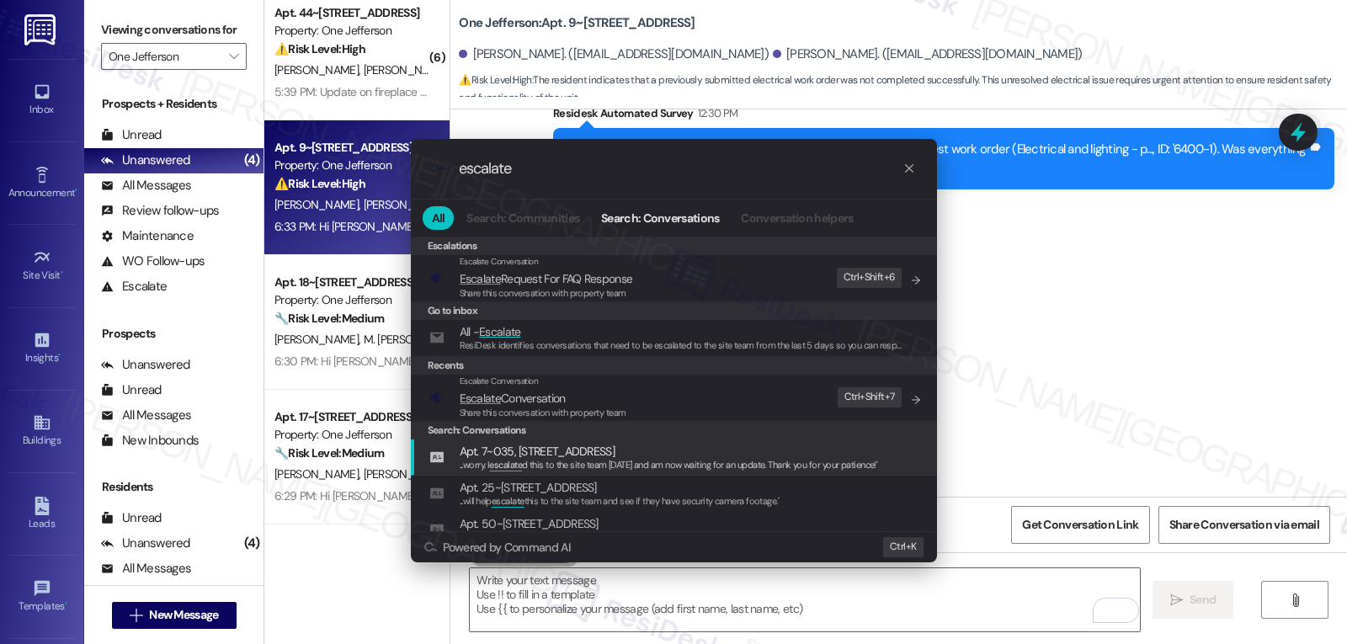
type input "escalate"
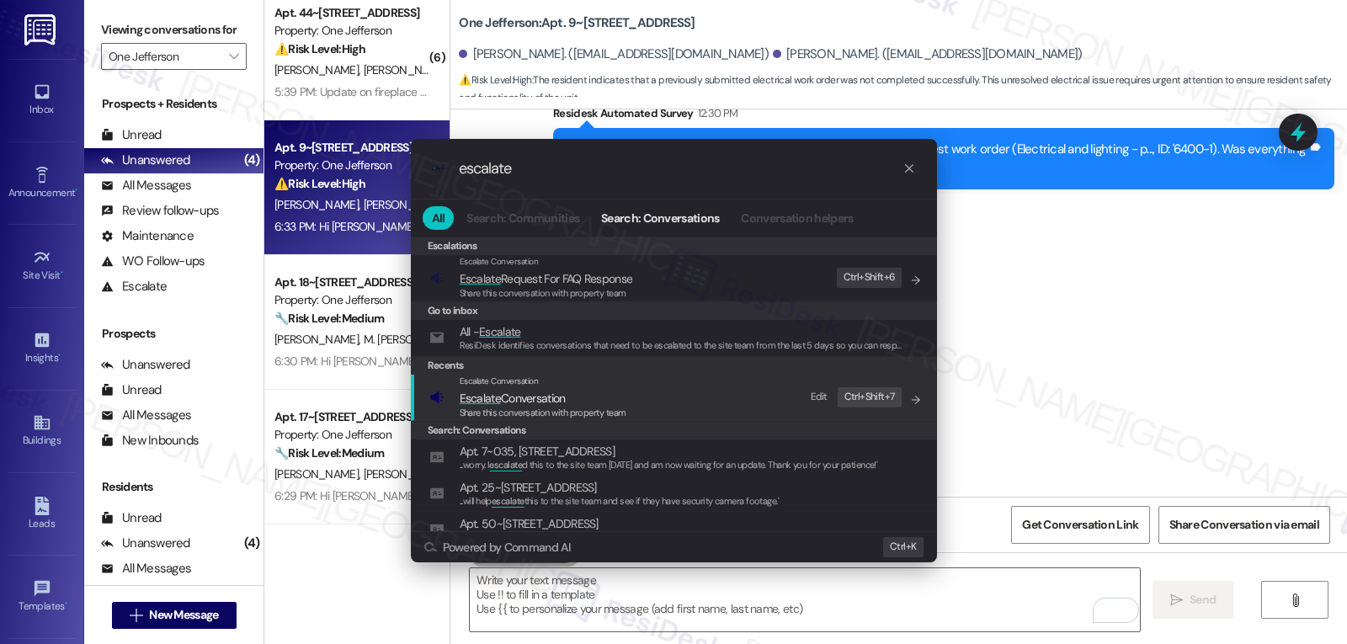
click at [546, 402] on span "Escalate Conversation" at bounding box center [513, 398] width 106 height 15
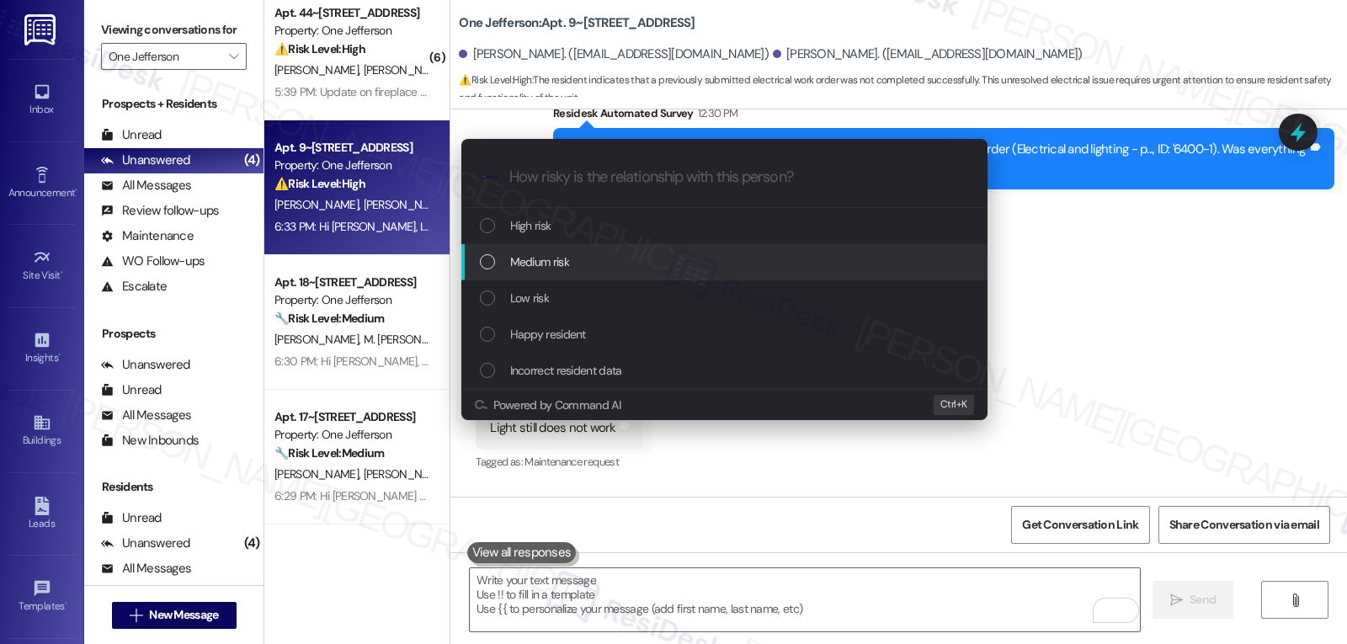
click at [599, 255] on div "Medium risk" at bounding box center [726, 262] width 493 height 19
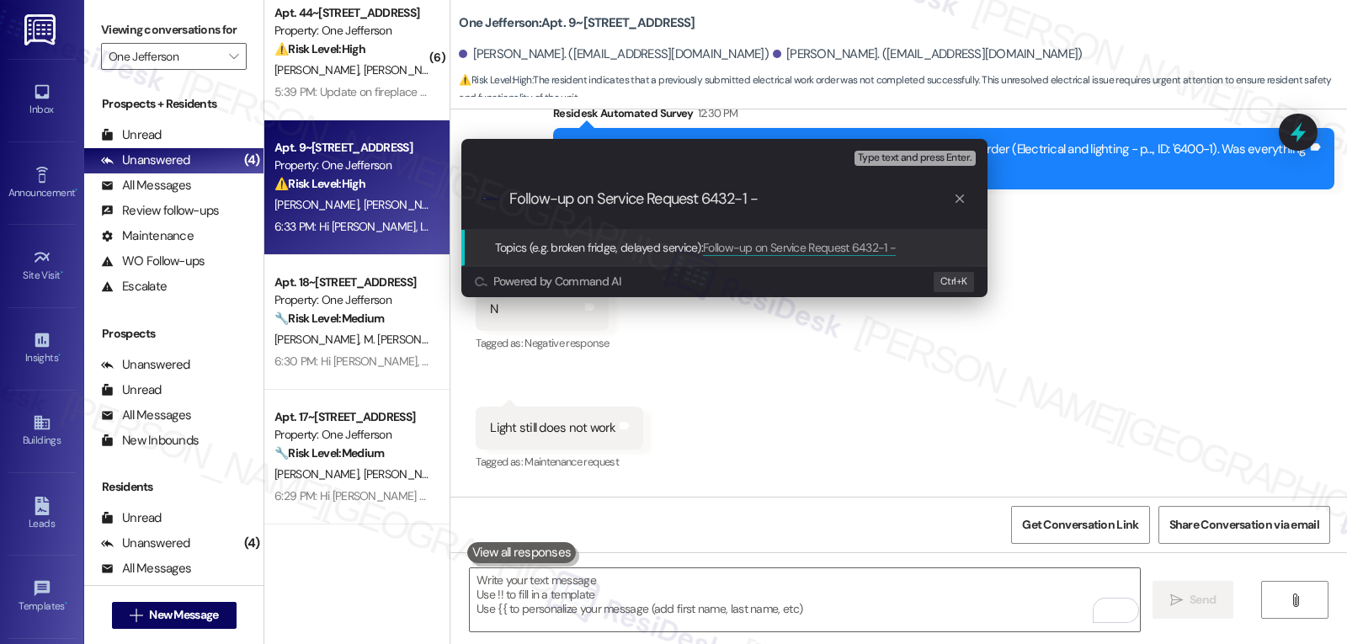
click at [787, 202] on input "Follow-up on Service Request 6432-1 -" at bounding box center [731, 199] width 444 height 18
click at [759, 200] on input "Follow-up on Service Request 6432-1 - Light bulb" at bounding box center [731, 199] width 444 height 18
type input "Follow-up on Service Request 6432-1 - Front porch light bulb - Status update"
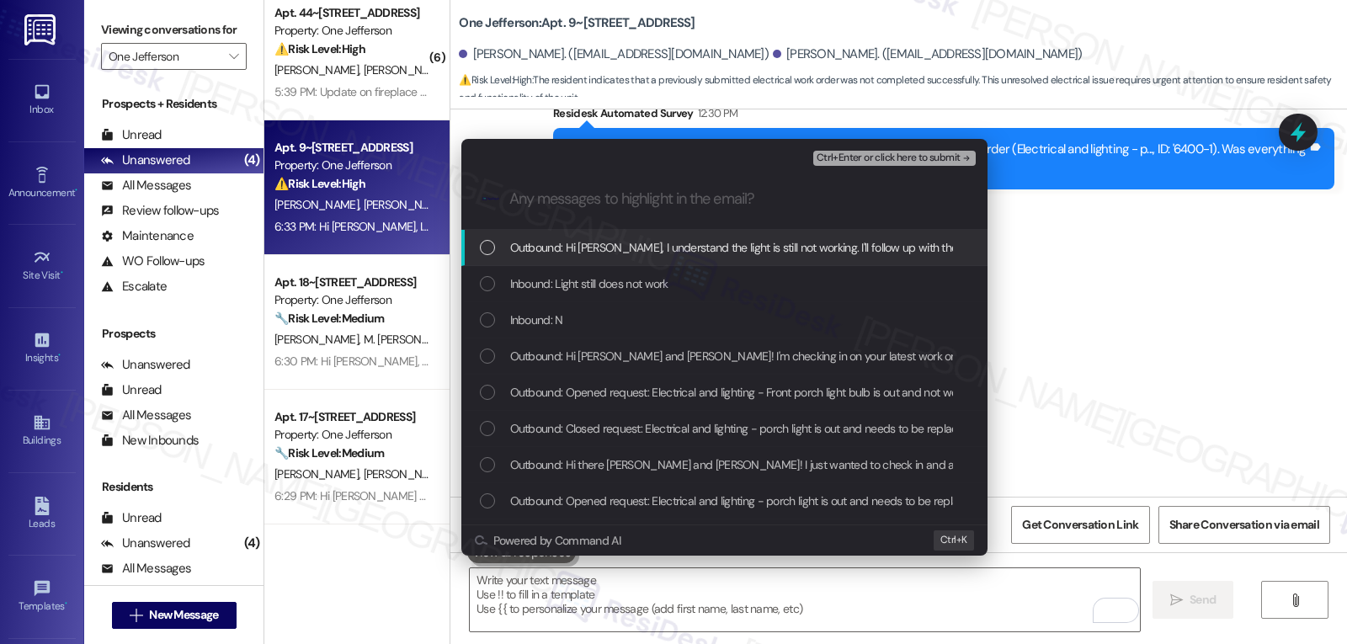
scroll to position [0, 0]
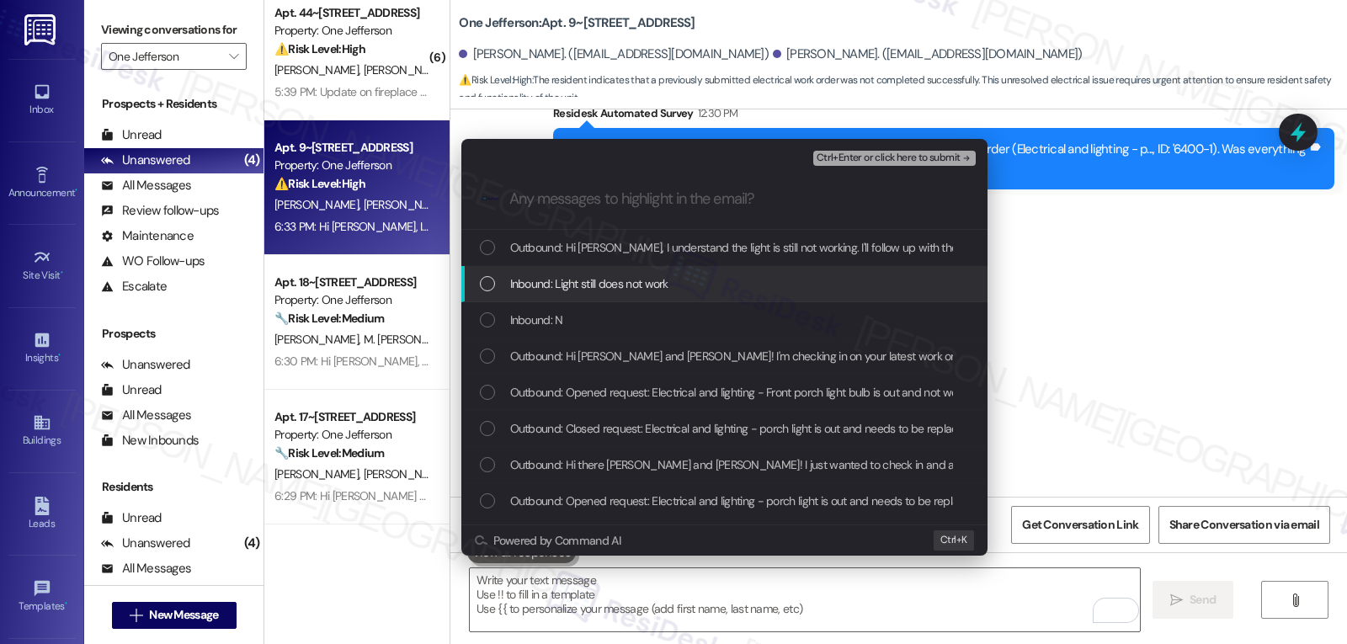
click at [551, 292] on span "Inbound: Light still does not work" at bounding box center [589, 283] width 158 height 19
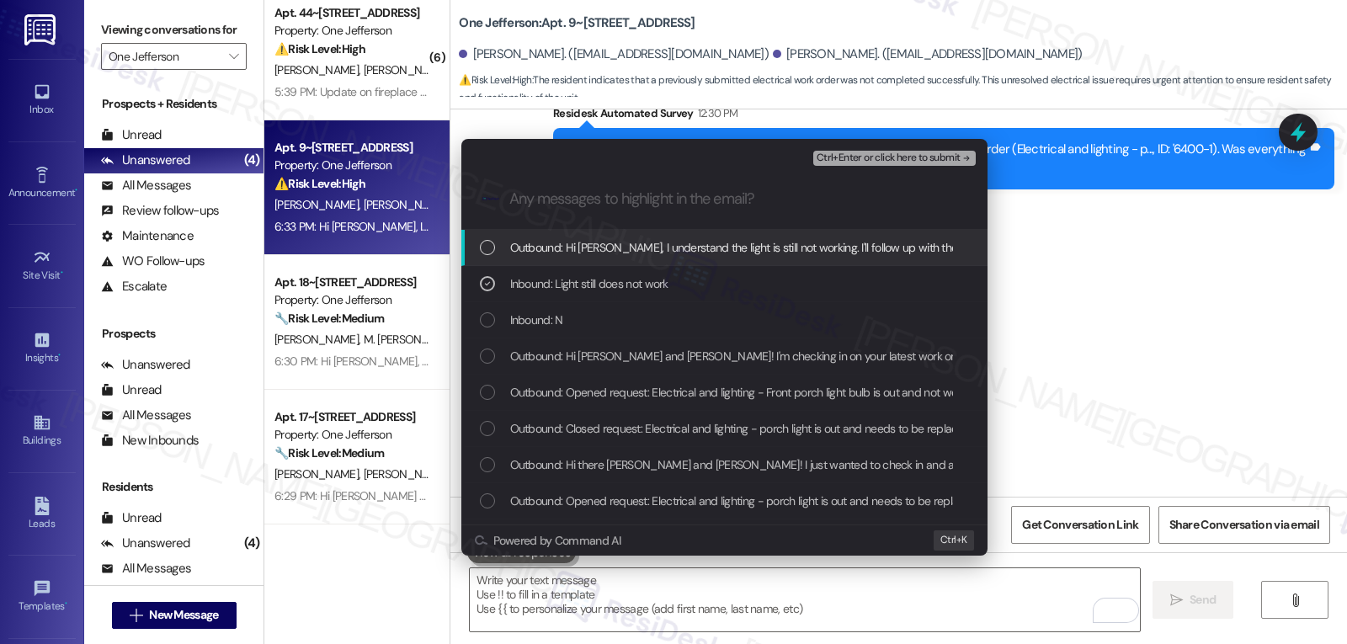
click at [913, 158] on span "Ctrl+Enter or click here to submit" at bounding box center [889, 158] width 144 height 12
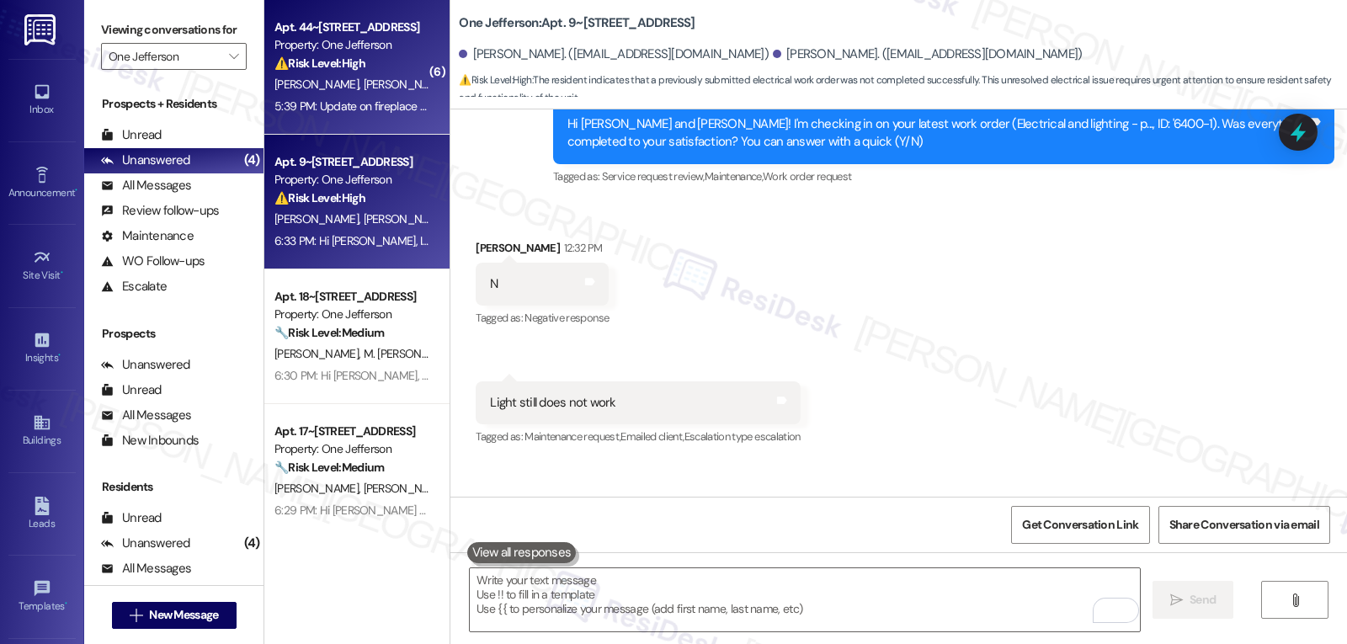
click at [337, 104] on div "5:39 PM: Update on fireplace requested ASAP. 5:39 PM: Update on fireplace reque…" at bounding box center [387, 106] width 226 height 15
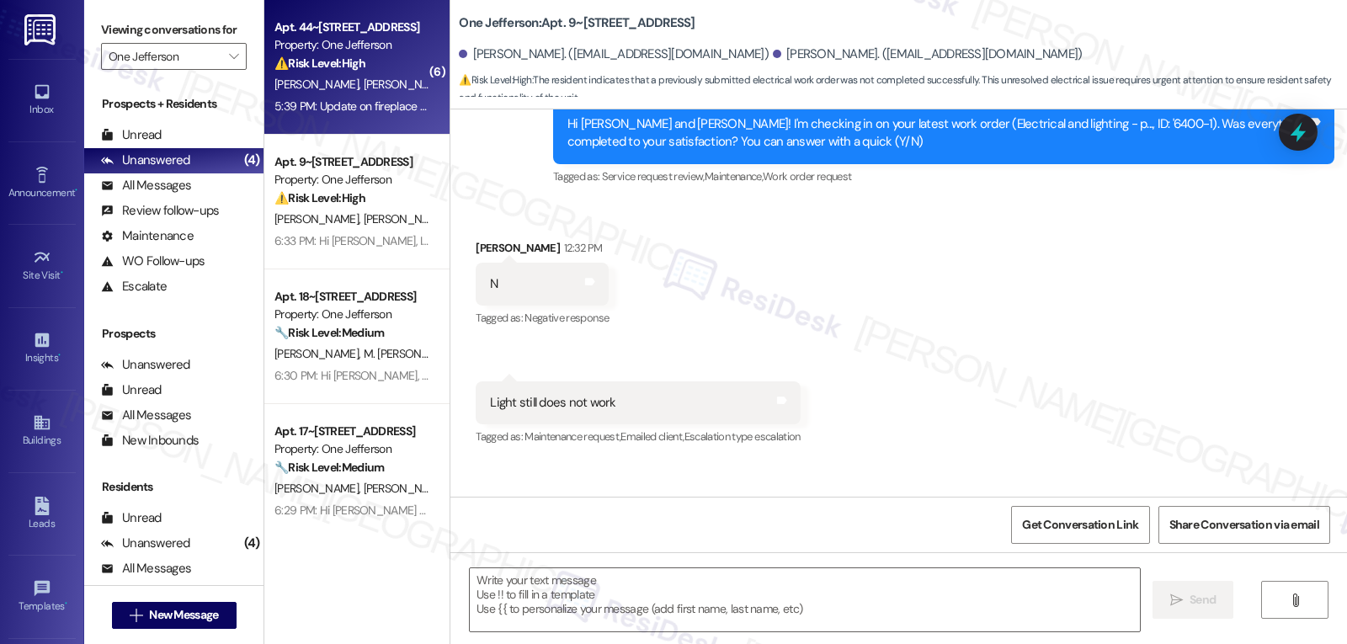
type textarea "Fetching suggested responses. Please feel free to read through the conversation…"
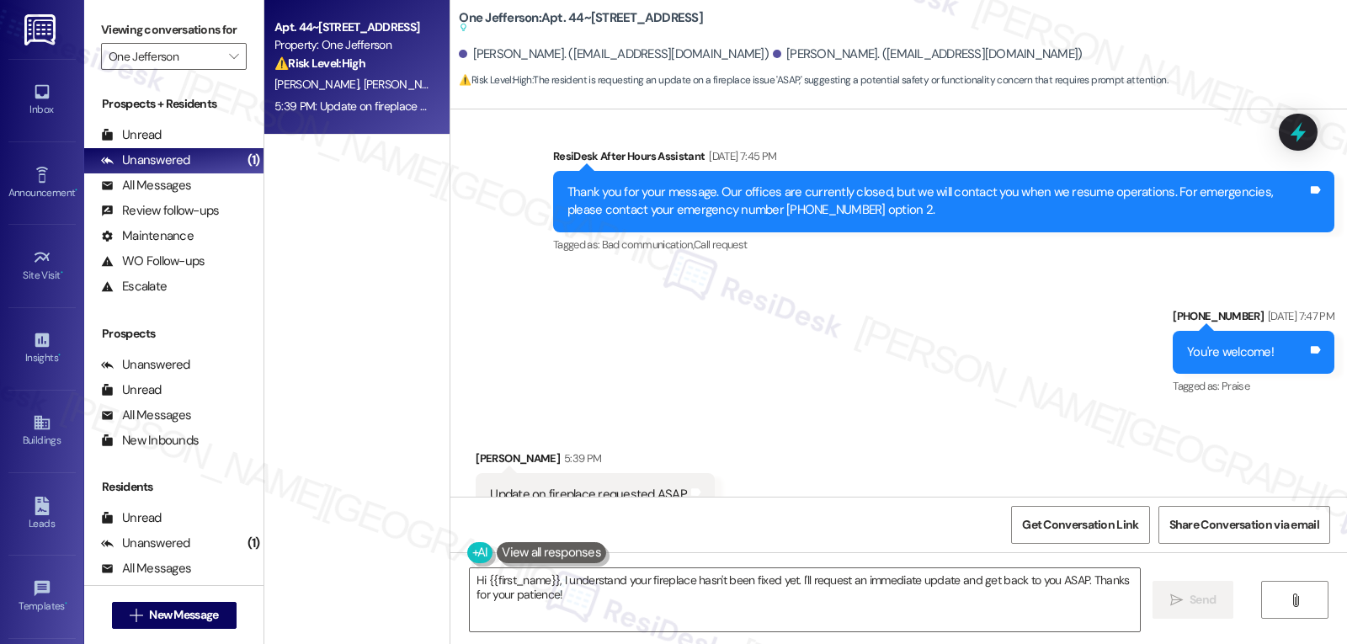
scroll to position [3736, 0]
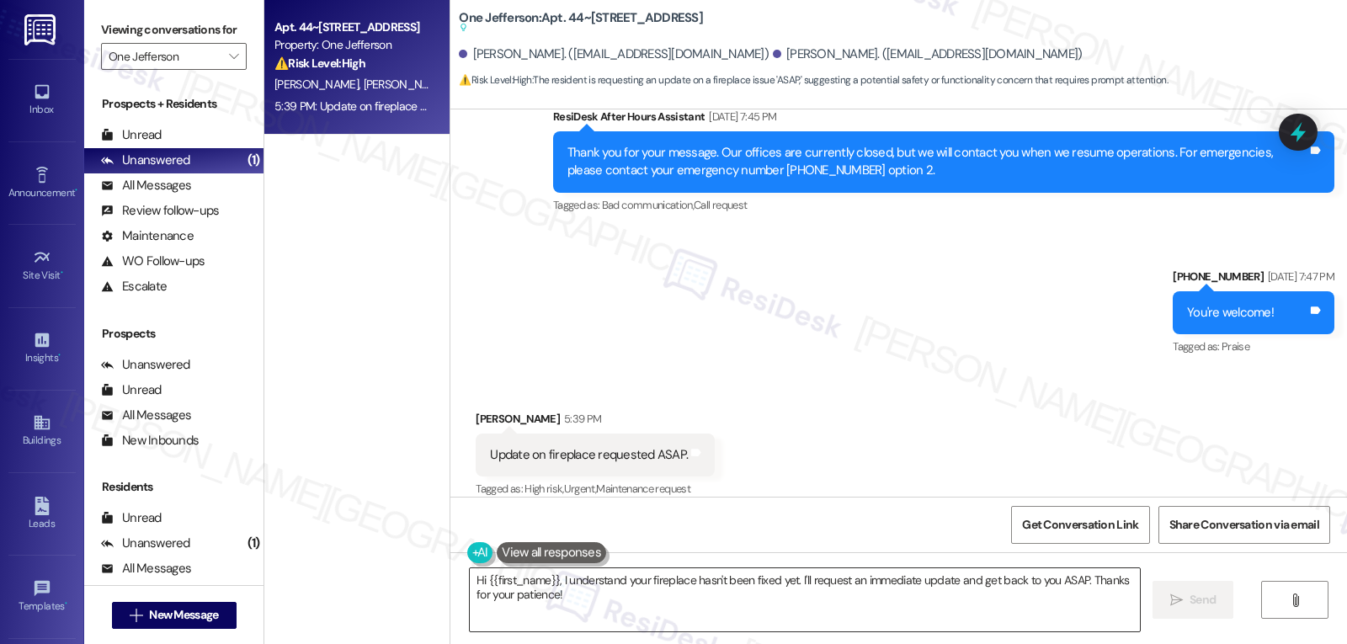
click at [585, 600] on textarea "Hi {{first_name}}, I understand your fireplace hasn't been fixed yet. I'll requ…" at bounding box center [805, 599] width 670 height 63
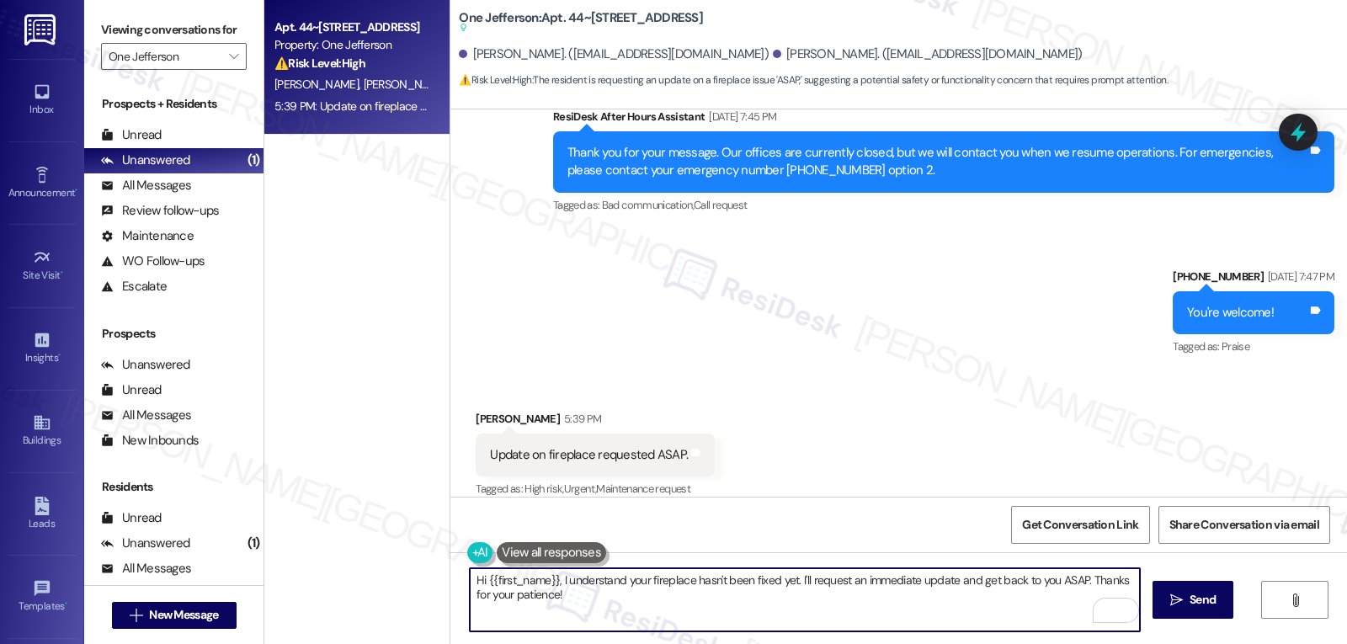
click at [476, 410] on div "[PERSON_NAME] 5:39 PM" at bounding box center [595, 422] width 239 height 24
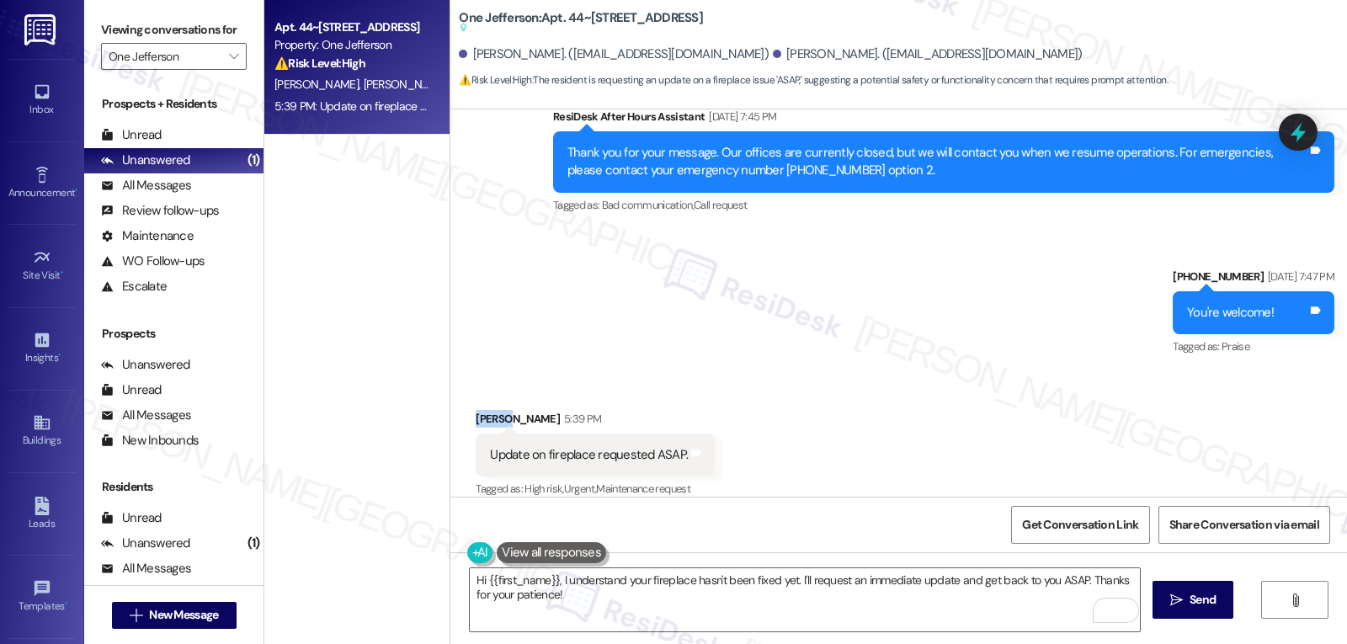
click at [476, 410] on div "[PERSON_NAME] 5:39 PM" at bounding box center [595, 422] width 239 height 24
copy div "[PERSON_NAME]"
drag, startPoint x: 554, startPoint y: 583, endPoint x: 645, endPoint y: 631, distance: 103.2
click at [626, 608] on textarea "Hi {{first_name}}, I understand your fireplace hasn't been fixed yet. I'll requ…" at bounding box center [805, 599] width 670 height 63
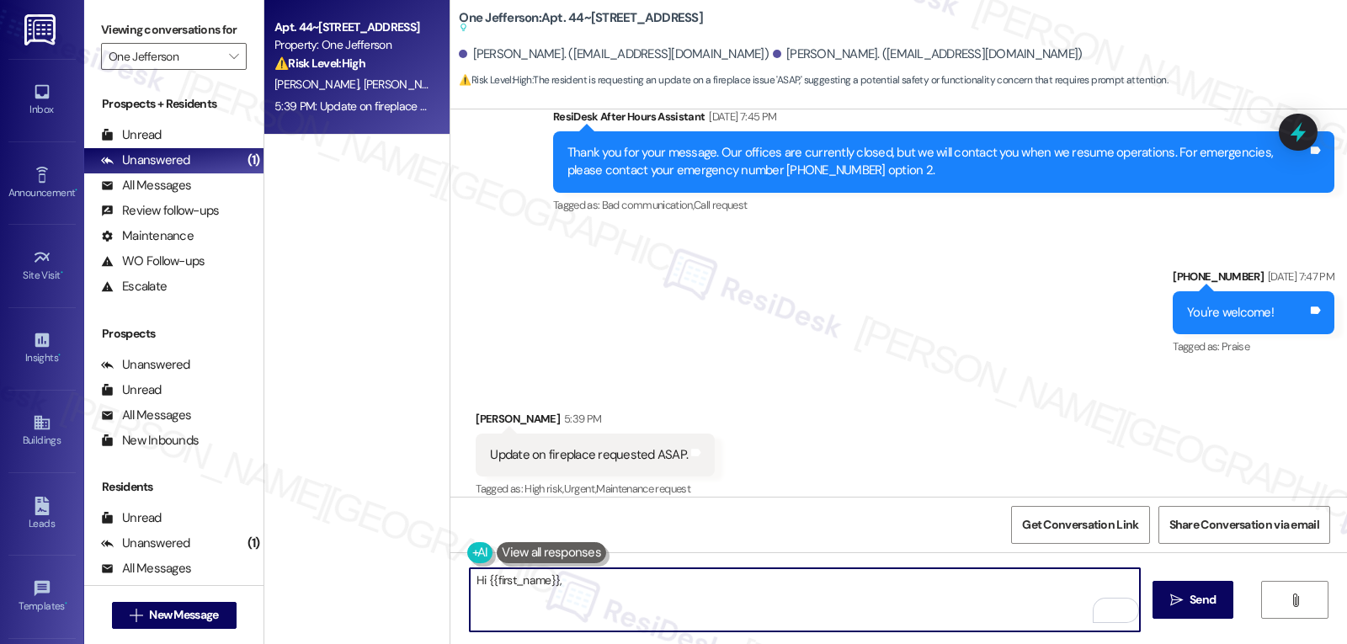
click at [660, 604] on textarea "Hi {{first_name}}," at bounding box center [805, 599] width 670 height 63
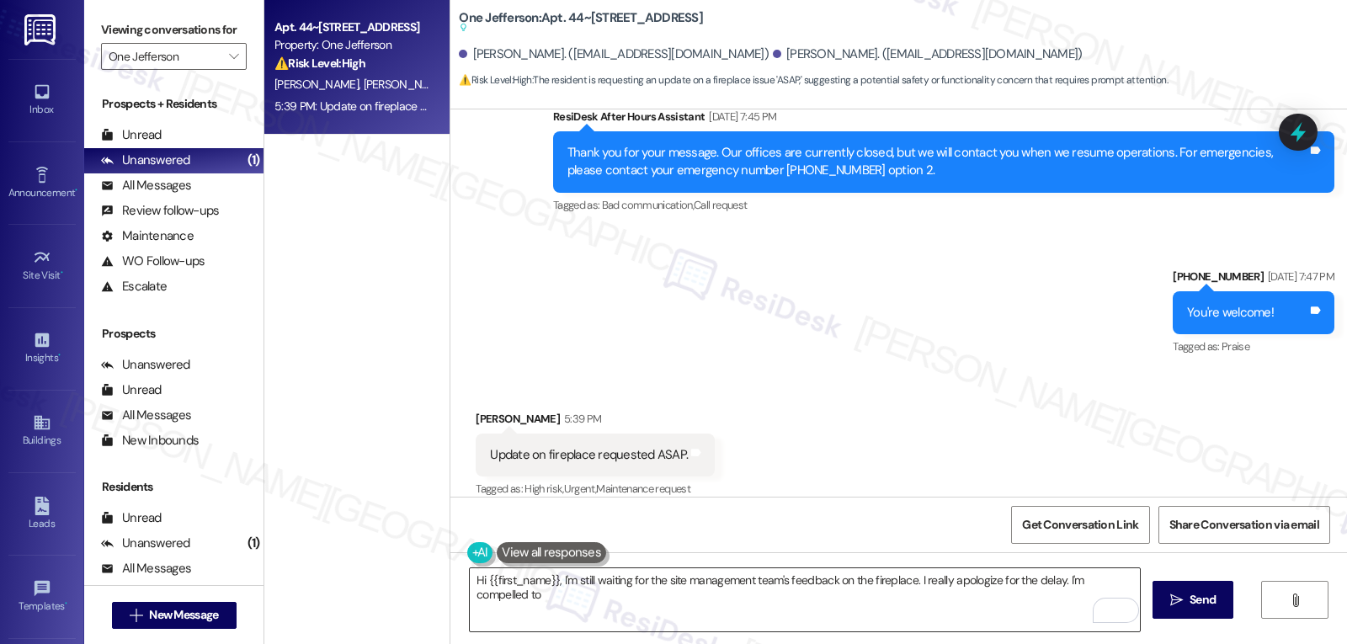
click at [511, 602] on textarea "Hi {{first_name}}, I'm still waiting for the site management team's feedback on…" at bounding box center [805, 599] width 670 height 63
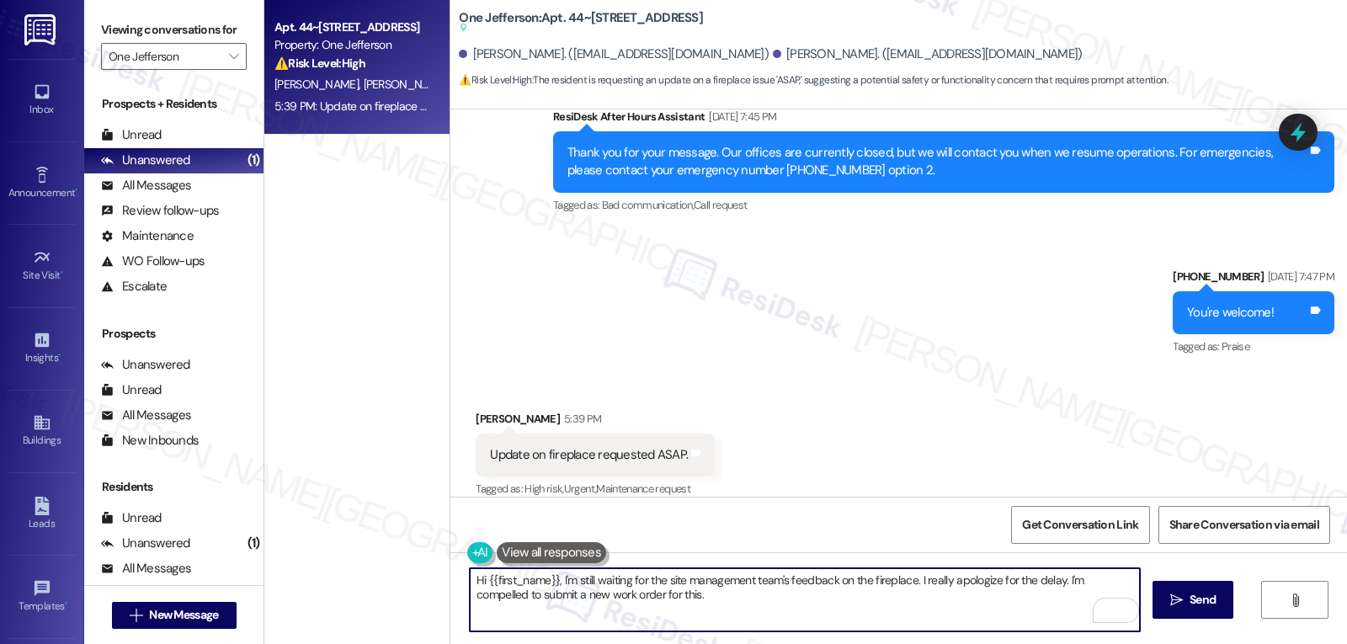
click at [1057, 582] on textarea "Hi {{first_name}}, I'm still waiting for the site management team's feedback on…" at bounding box center [805, 599] width 670 height 63
drag, startPoint x: 580, startPoint y: 592, endPoint x: 591, endPoint y: 596, distance: 11.7
click at [580, 593] on textarea "Hi {{first_name}}, I'm still waiting for the site management team's feedback on…" at bounding box center [805, 599] width 670 height 63
click at [925, 604] on textarea "Hi {{first_name}}, I'm still waiting for the site management team's feedback on…" at bounding box center [805, 599] width 670 height 63
type textarea "Hi {{first_name}}, I'm still waiting for the site management team's feedback on…"
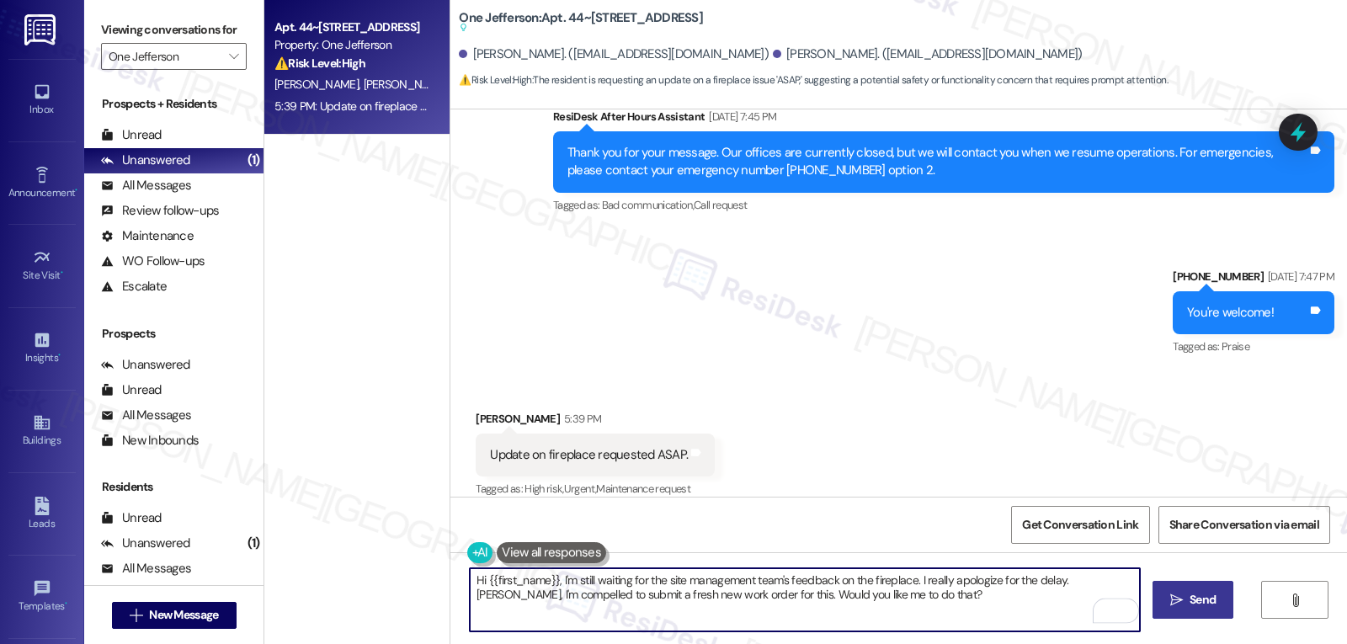
click at [1182, 607] on span " Send" at bounding box center [1193, 600] width 53 height 18
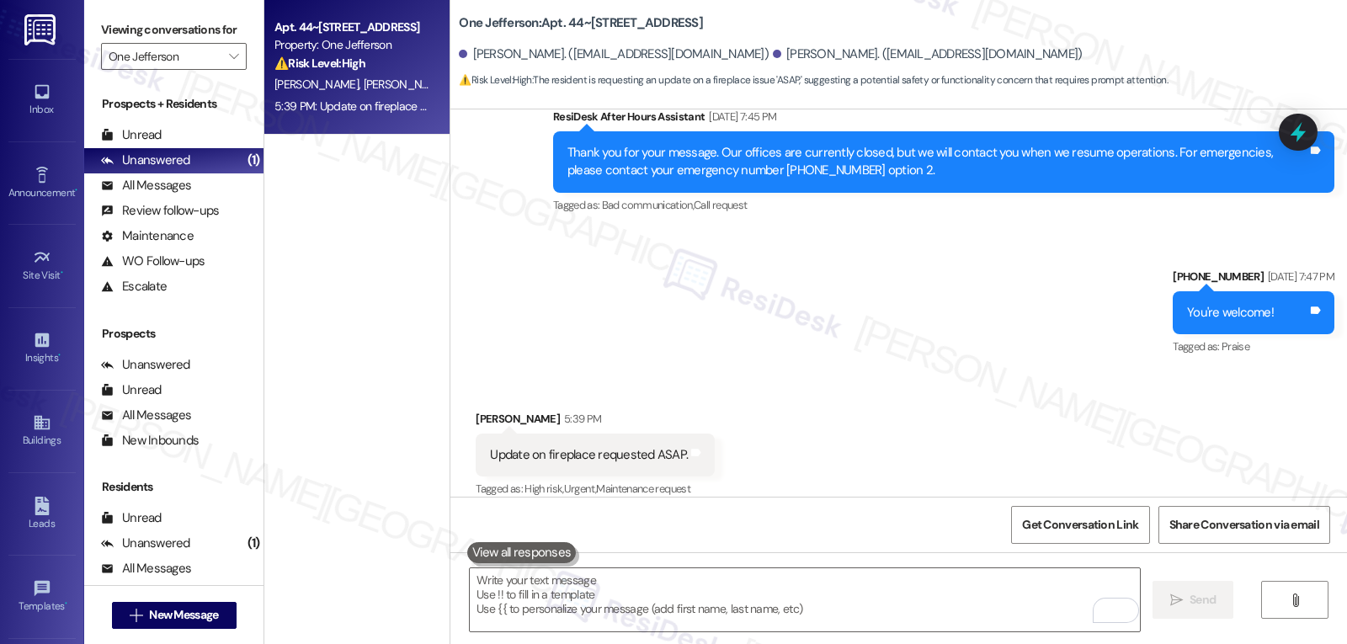
scroll to position [3735, 0]
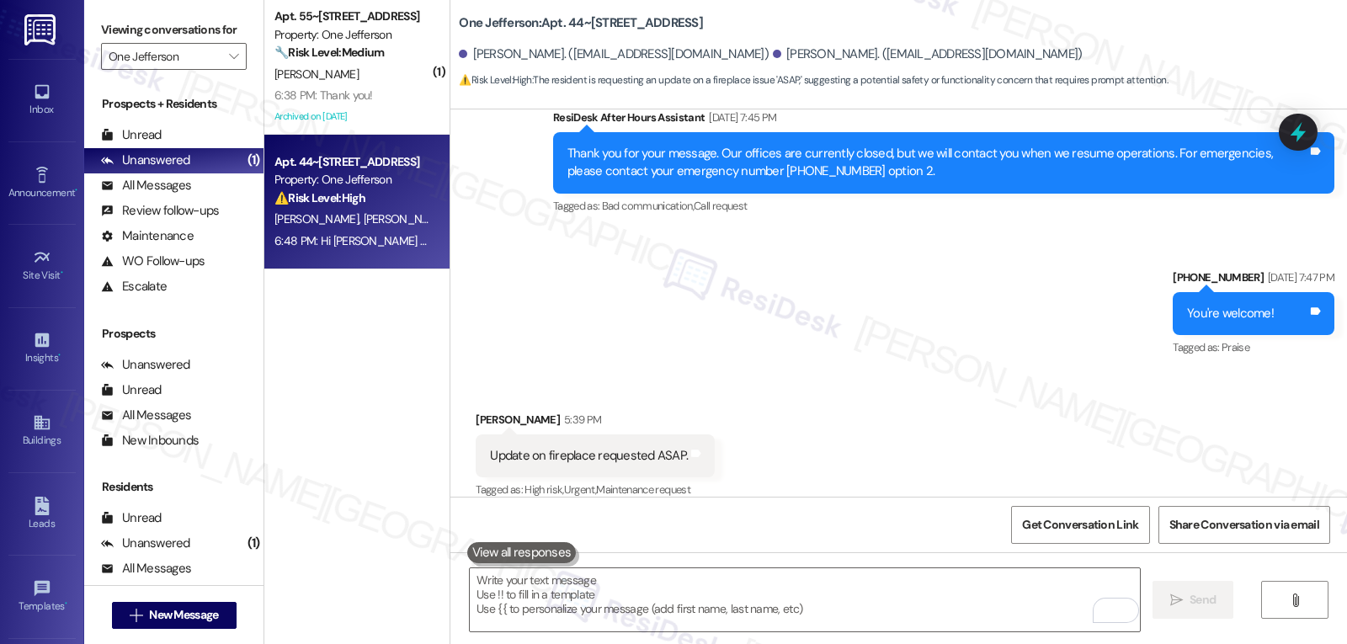
click at [839, 423] on div "Received via SMS [PERSON_NAME] 5:39 PM Update on fireplace requested ASAP. Tags…" at bounding box center [898, 444] width 897 height 142
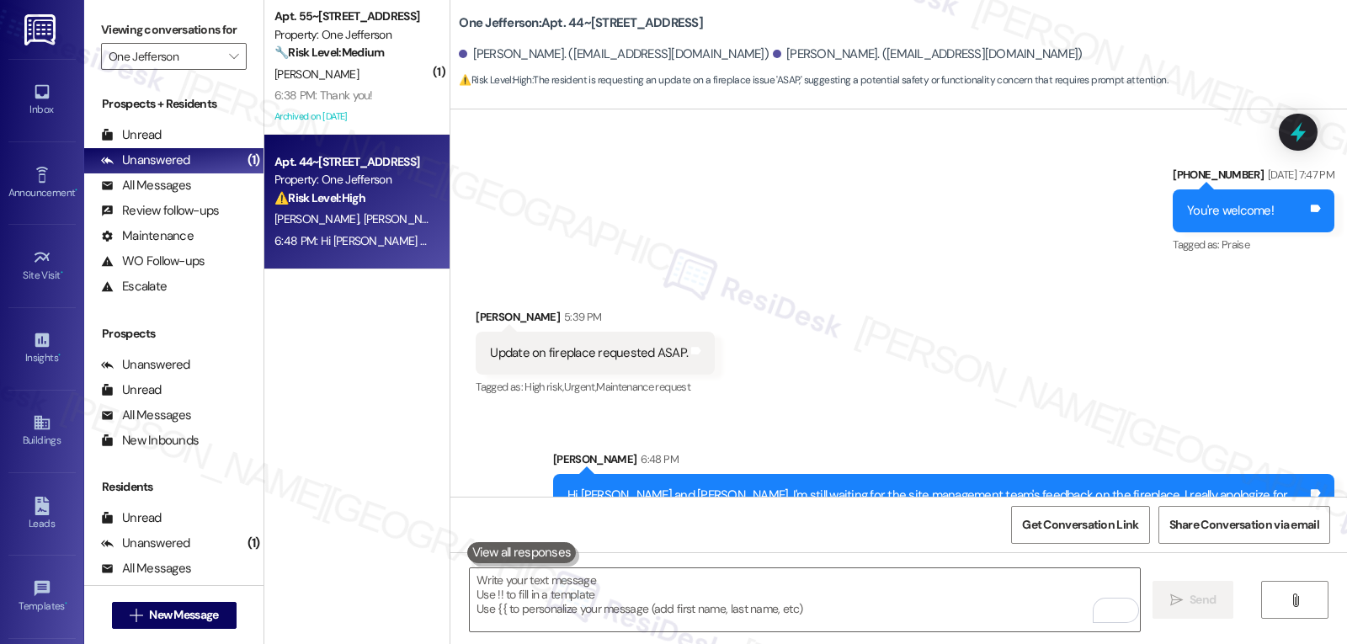
scroll to position [3871, 0]
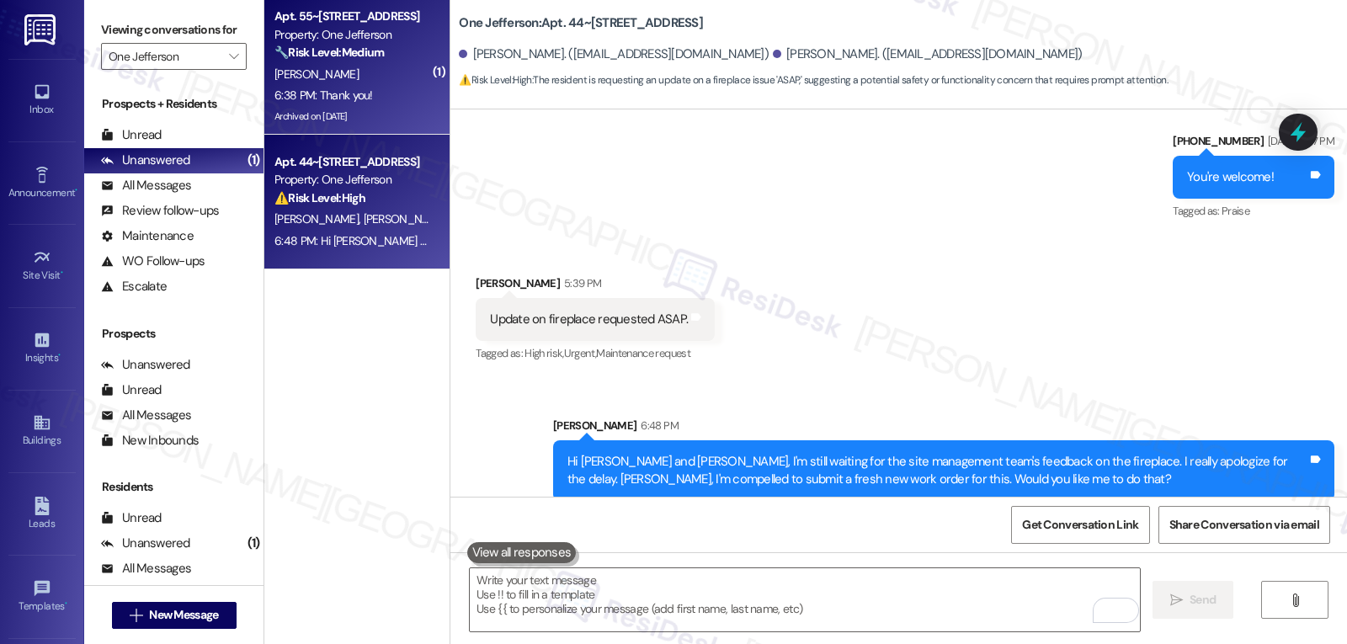
click at [357, 75] on div "[PERSON_NAME]" at bounding box center [352, 74] width 159 height 21
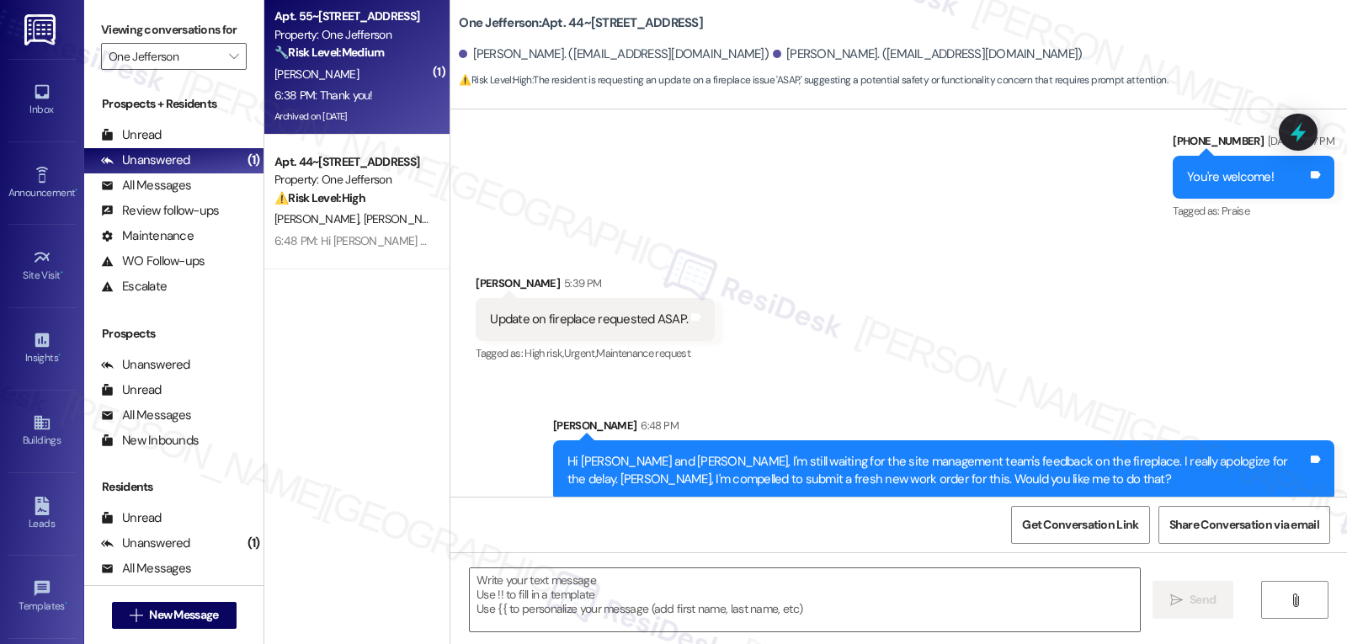
type textarea "Fetching suggested responses. Please feel free to read through the conversation…"
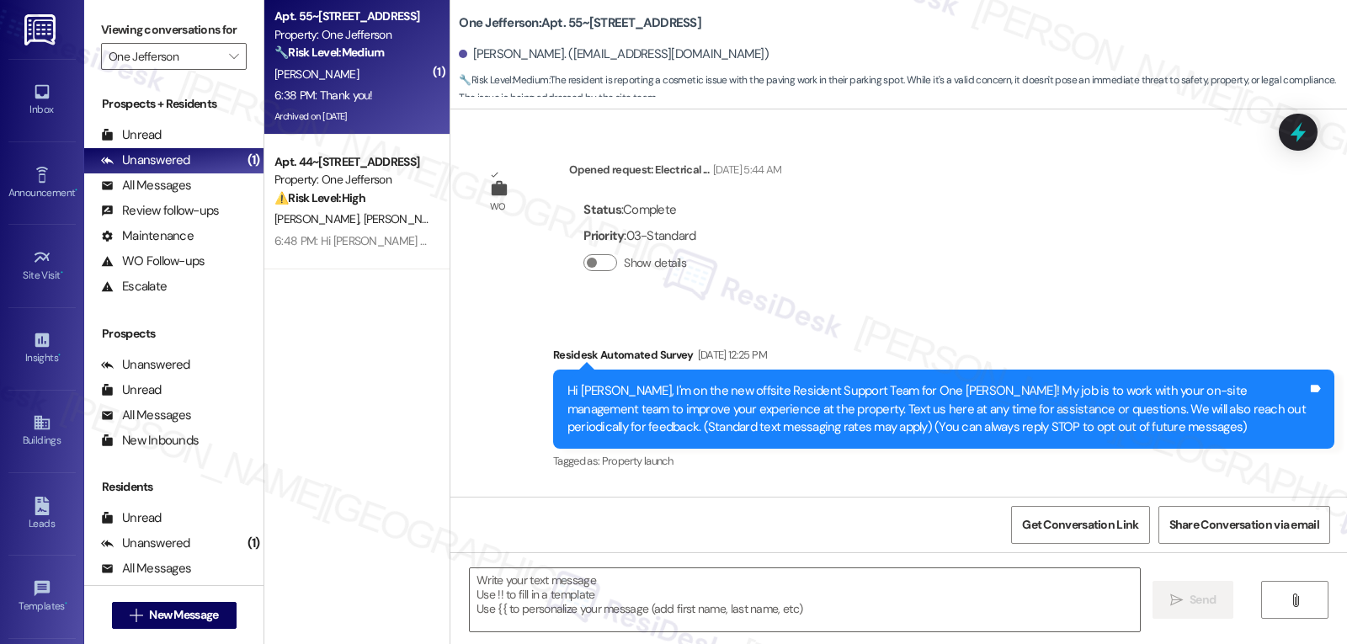
scroll to position [19756, 0]
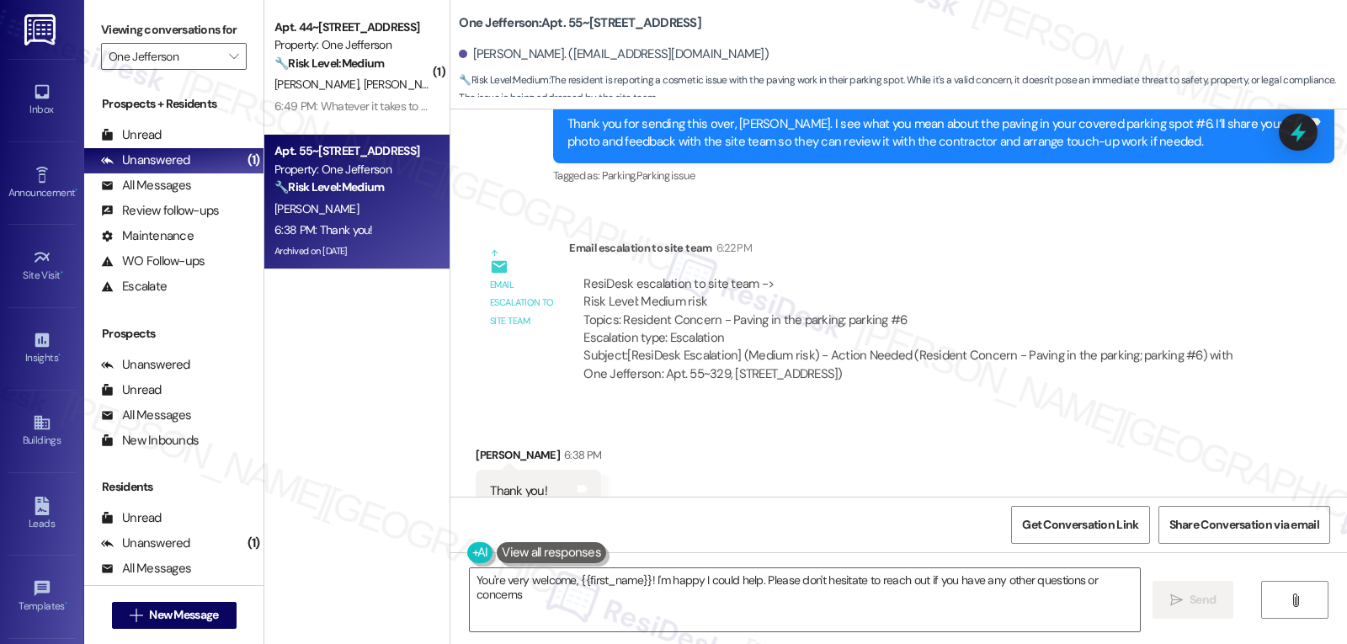
type textarea "You're very welcome, {{first_name}}! I'm happy I could help. Please don't hesit…"
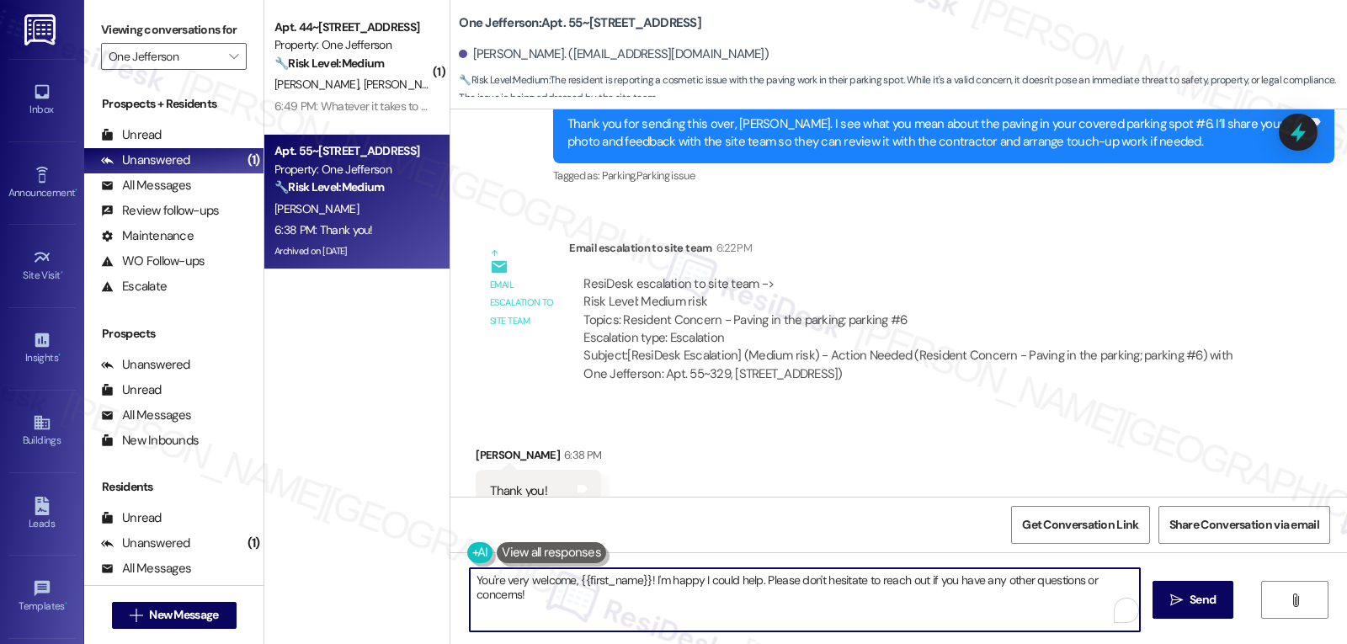
drag, startPoint x: 759, startPoint y: 586, endPoint x: 862, endPoint y: 653, distance: 123.5
click at [862, 643] on html "Inbox Go to Inbox Announcement • Send A Text Announcement Site Visit • Go to Si…" at bounding box center [673, 322] width 1347 height 644
click at [697, 614] on textarea "You're very welcome, {{first_name}}! I'm happy I could help. Please don't hesit…" at bounding box center [805, 599] width 670 height 63
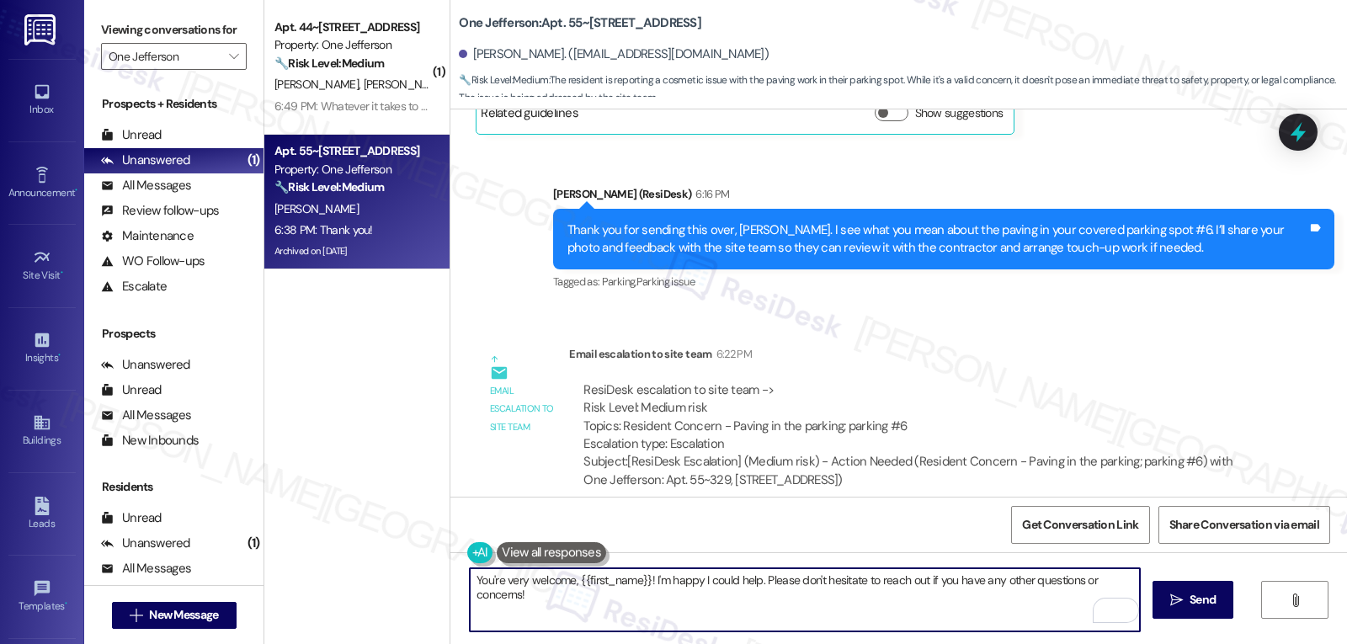
scroll to position [19757, 0]
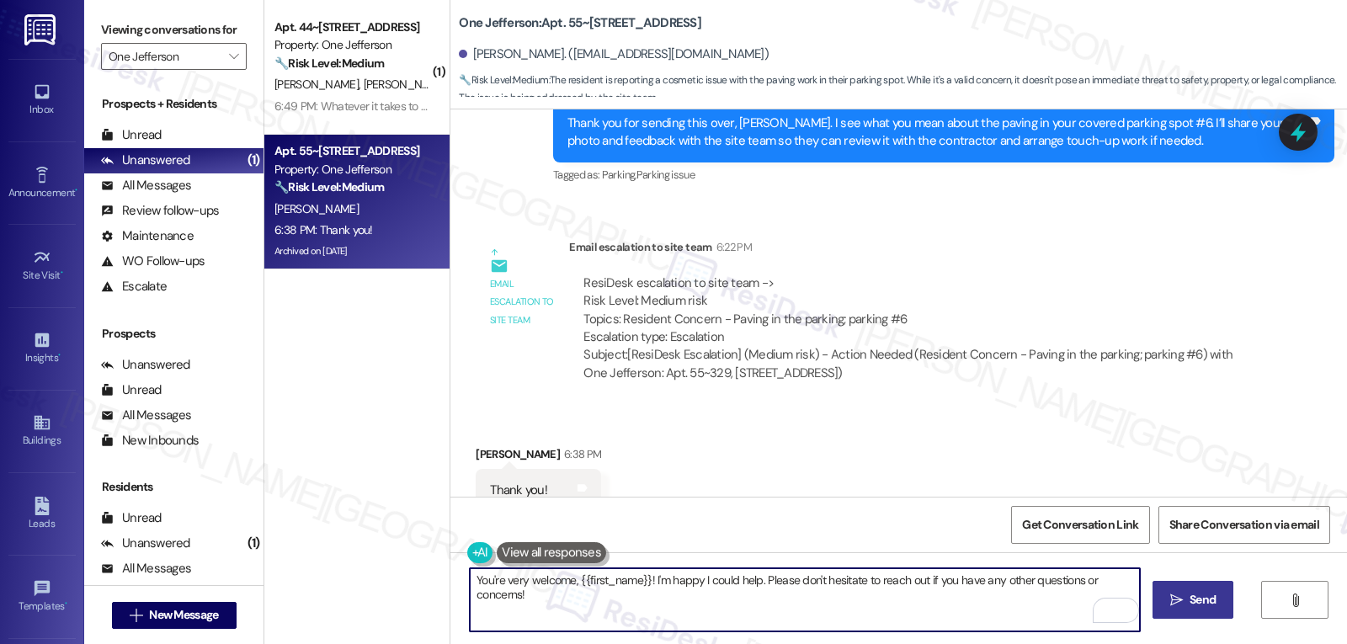
click at [1224, 610] on button " Send" at bounding box center [1194, 600] width 82 height 38
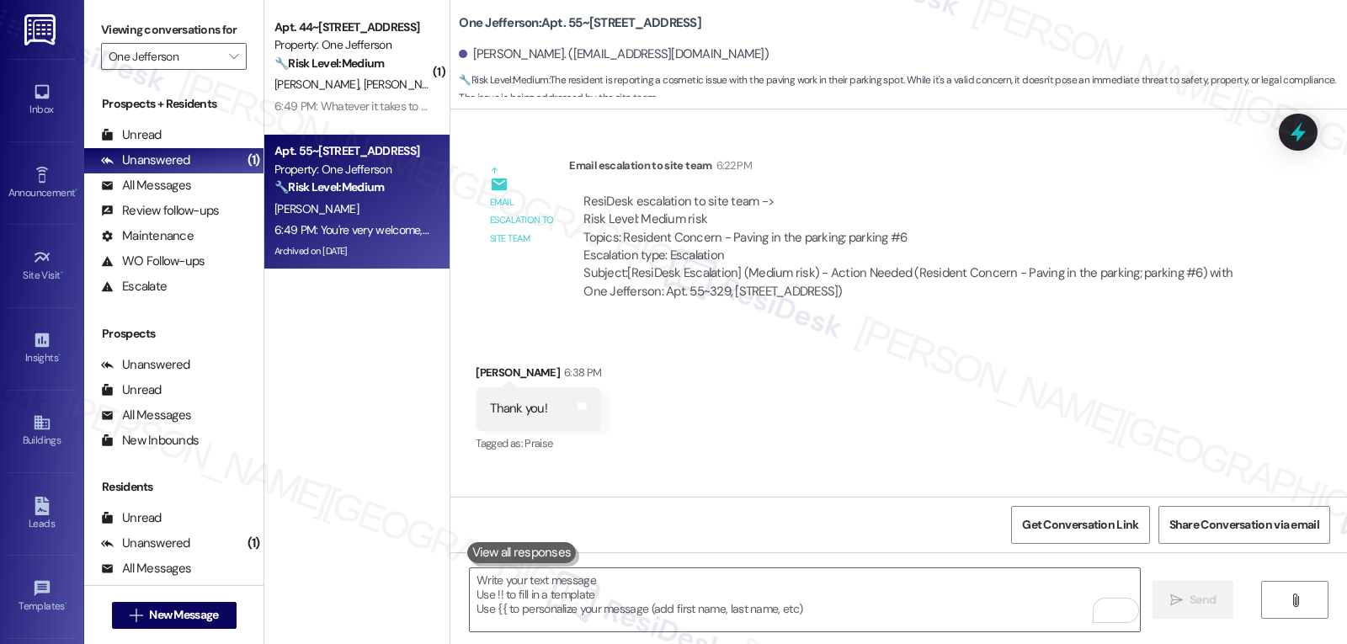
scroll to position [19874, 0]
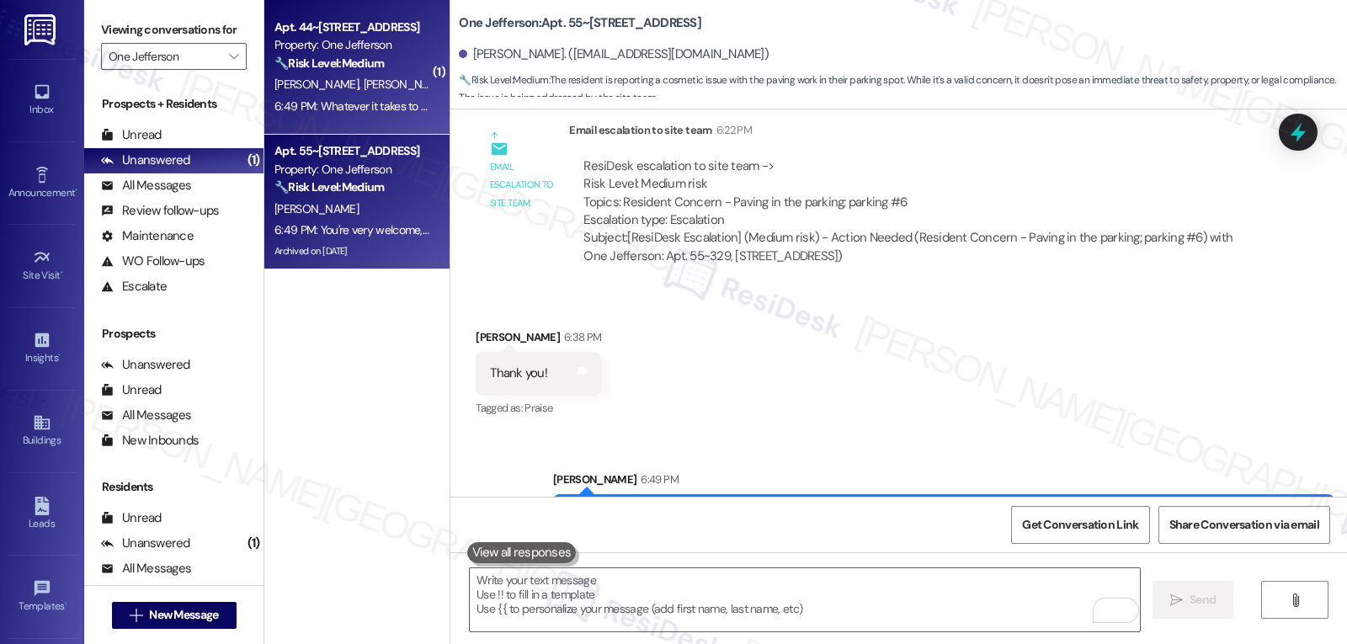
click at [338, 96] on div "6:49 PM: Whatever it takes to get this done in a timely manner I would apprecia…" at bounding box center [352, 106] width 159 height 21
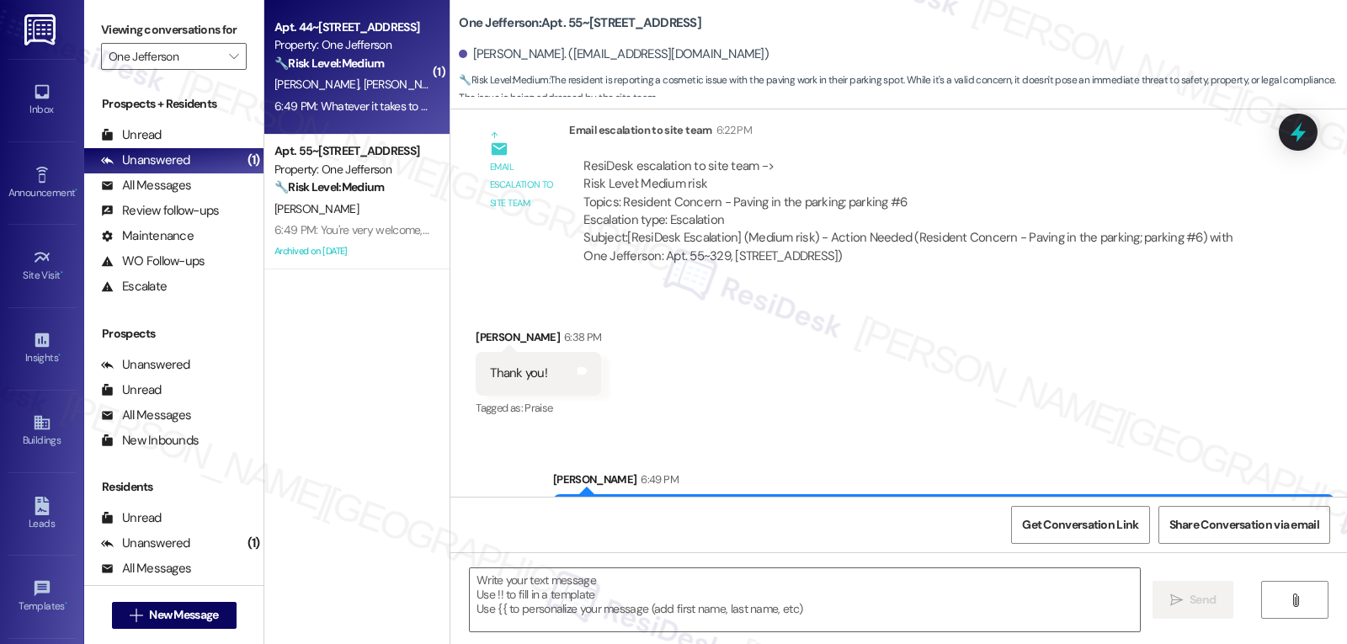
type textarea "Fetching suggested responses. Please feel free to read through the conversation…"
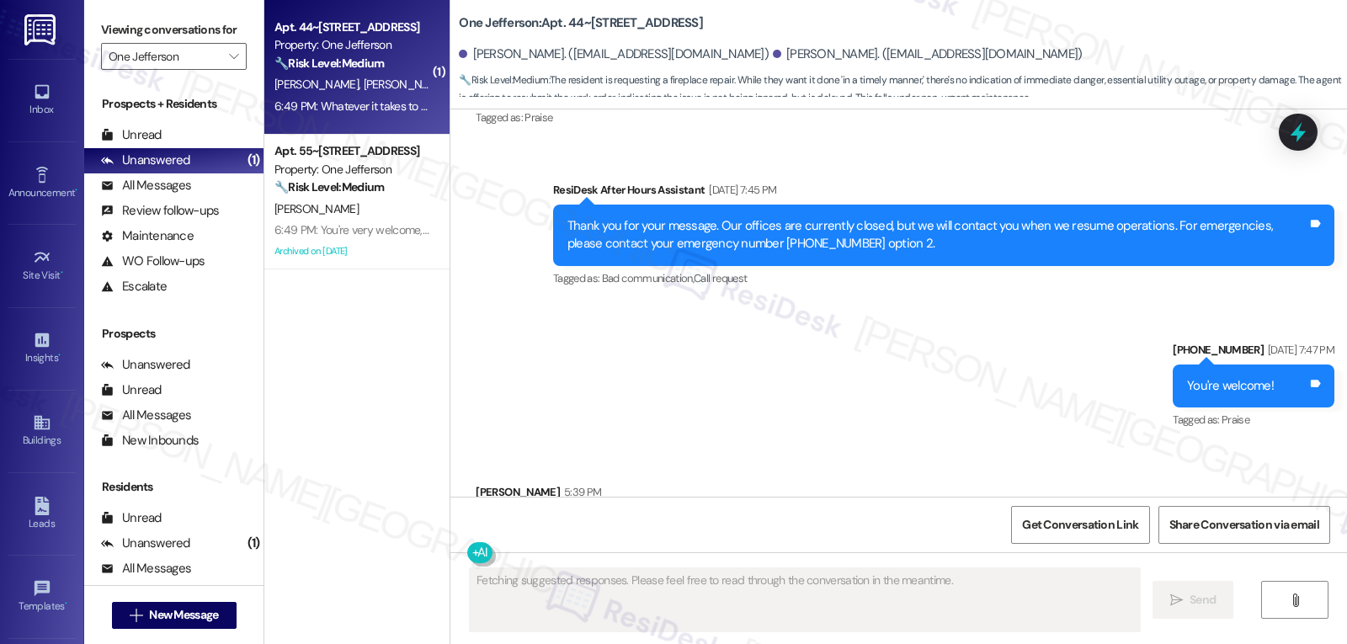
scroll to position [4037, 0]
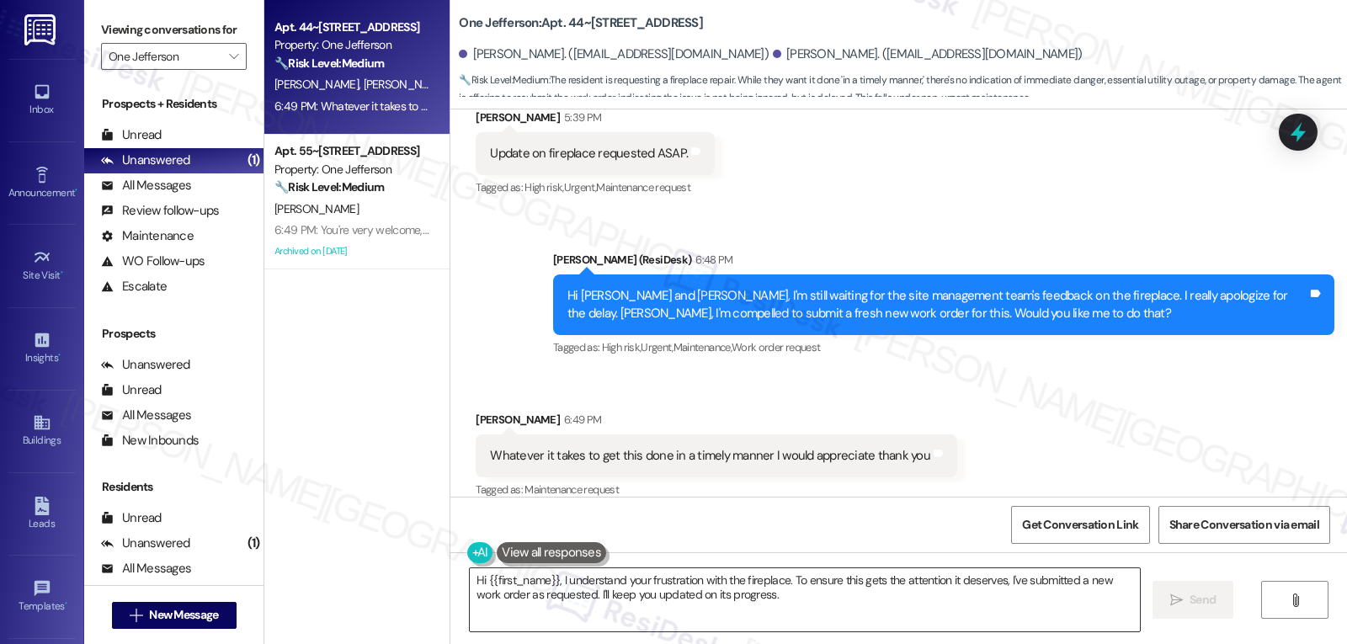
click at [759, 598] on textarea "Hi {{first_name}}, I understand your frustration with the fireplace. To ensure …" at bounding box center [805, 599] width 670 height 63
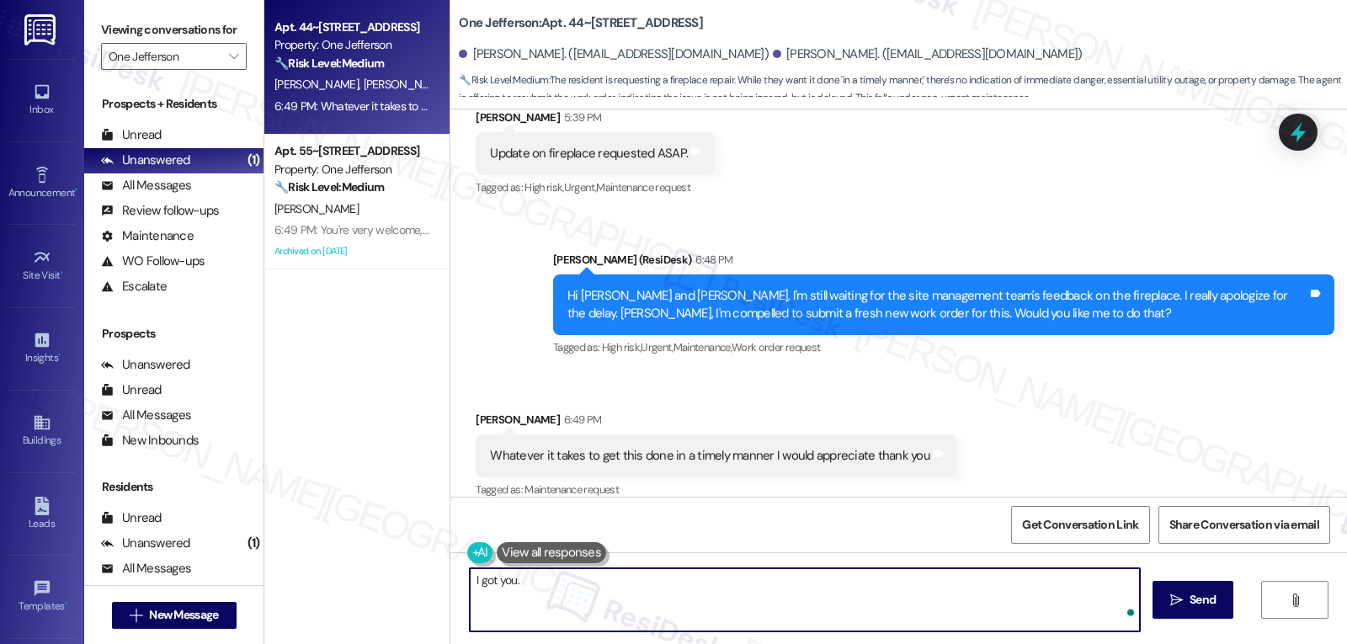
type textarea "I got you."
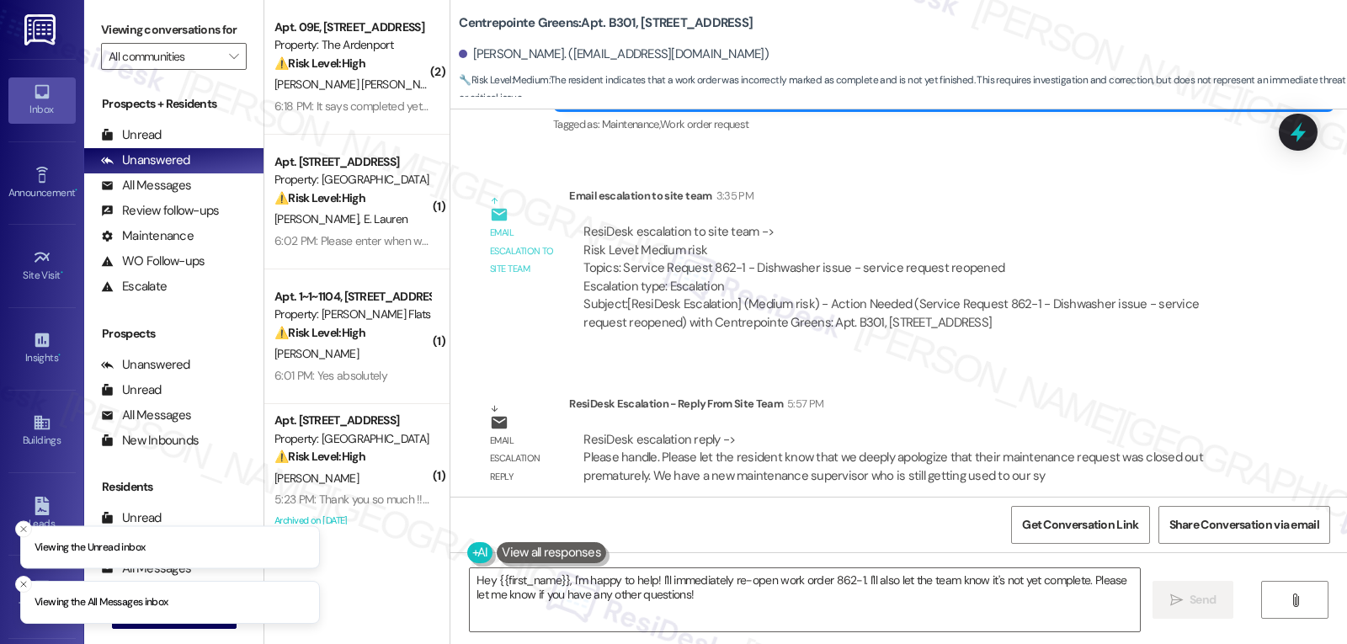
scroll to position [2397, 0]
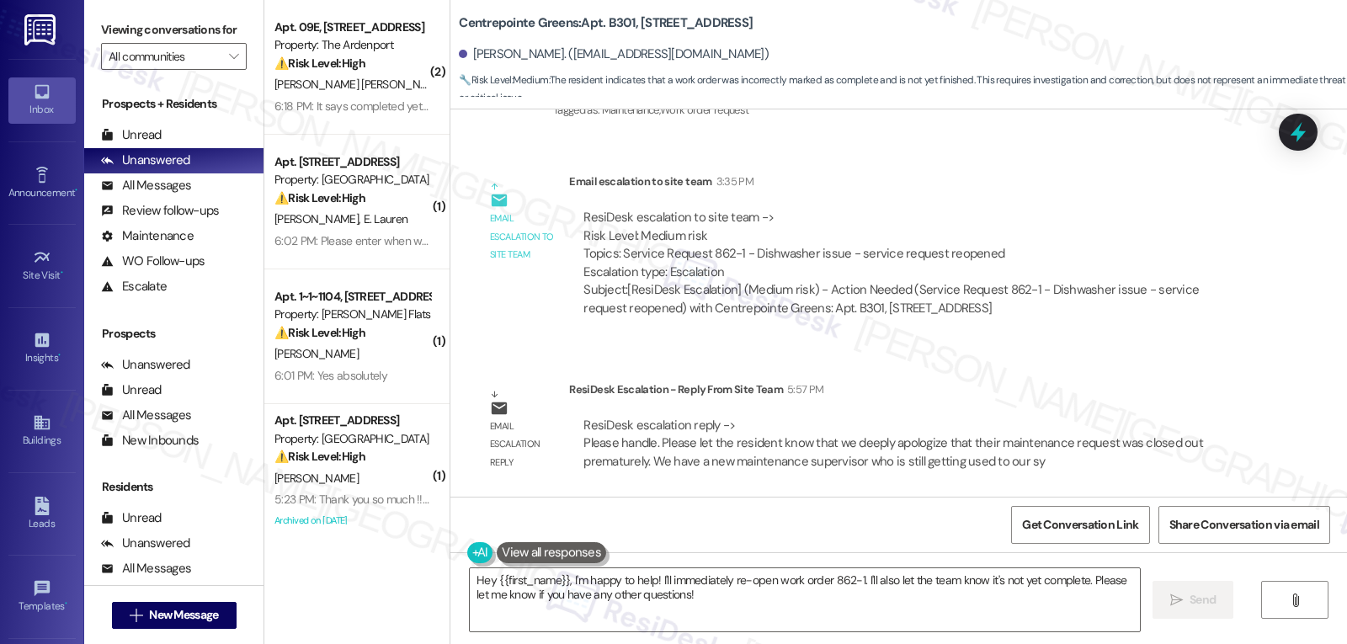
drag, startPoint x: 565, startPoint y: 580, endPoint x: 1070, endPoint y: 684, distance: 515.7
click at [1070, 643] on html "Inbox Go to Inbox Announcement • Send A Text Announcement Site Visit • Go to Si…" at bounding box center [673, 322] width 1347 height 644
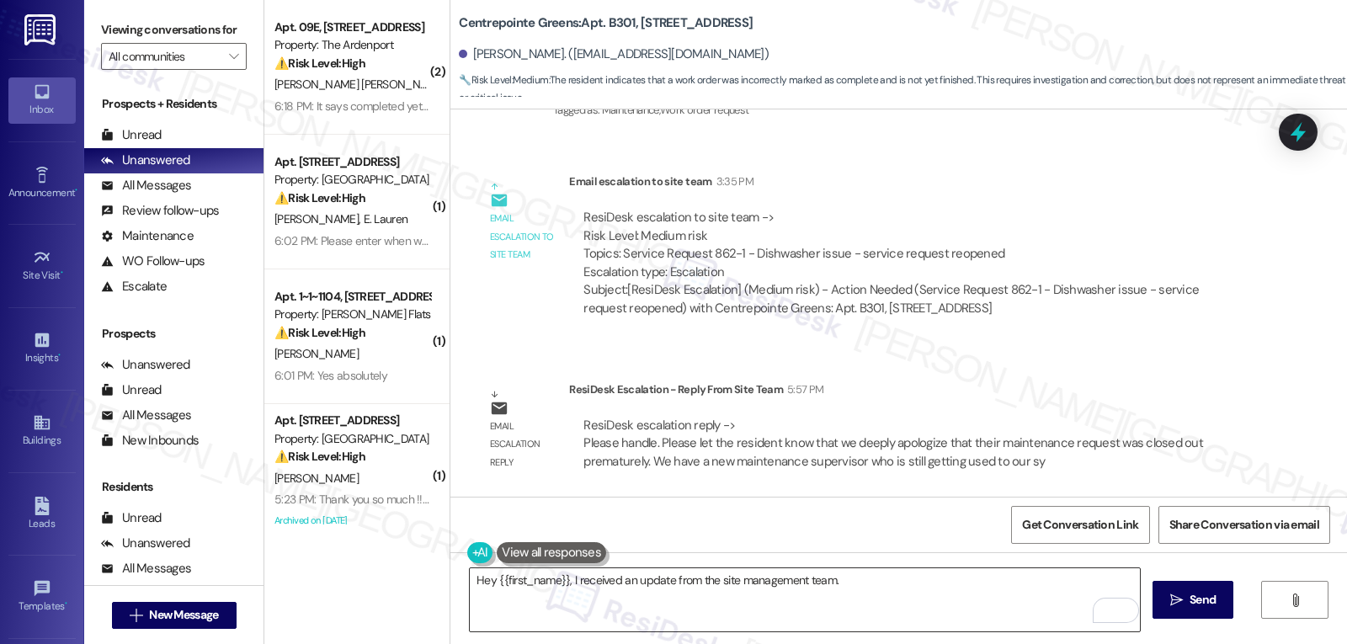
click at [860, 585] on textarea "Hey {{first_name}}, I received an update from the site management team." at bounding box center [805, 599] width 670 height 63
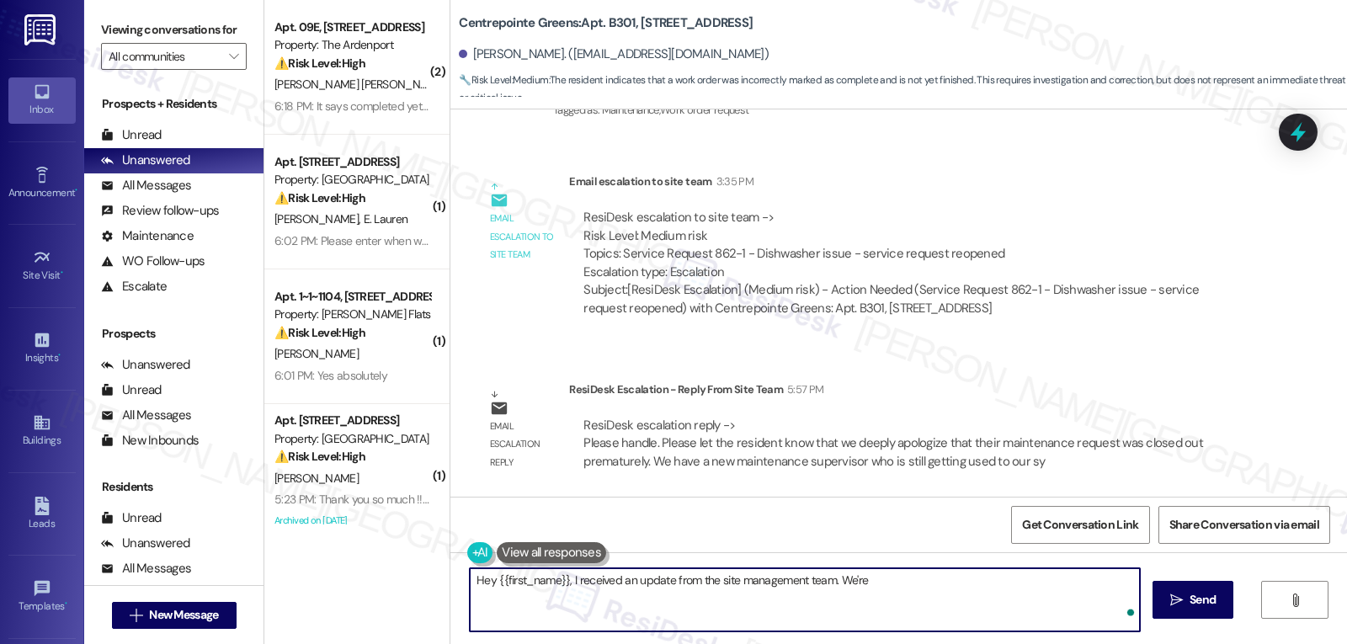
paste textarea "very sorry your maintenance request was closed out too soon. We recently brough…"
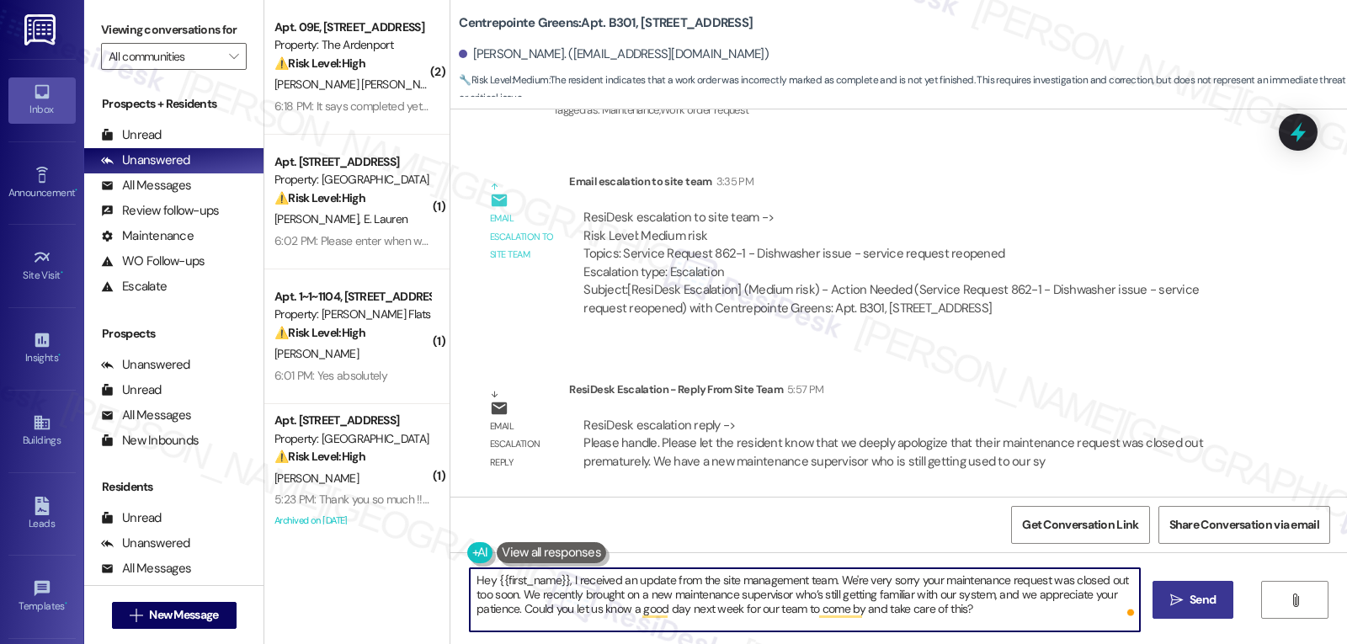
type textarea "Hey {{first_name}}, I received an update from the site management team. We're v…"
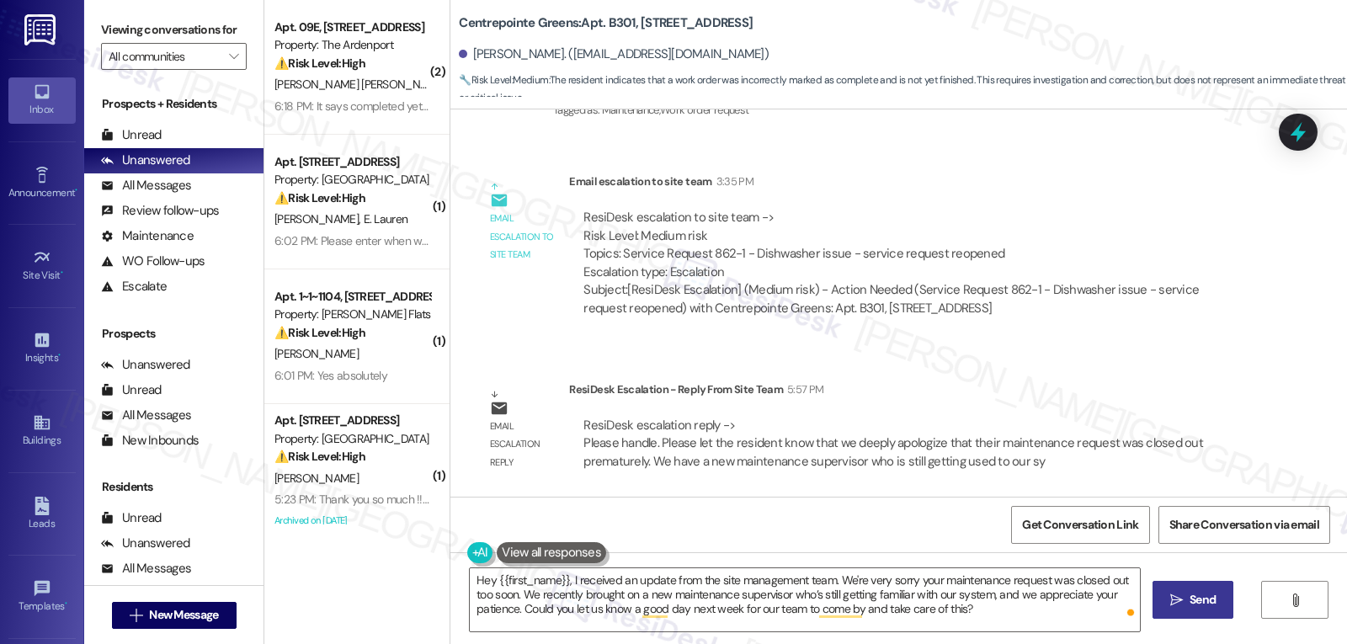
click at [1196, 595] on span "Send" at bounding box center [1203, 600] width 26 height 18
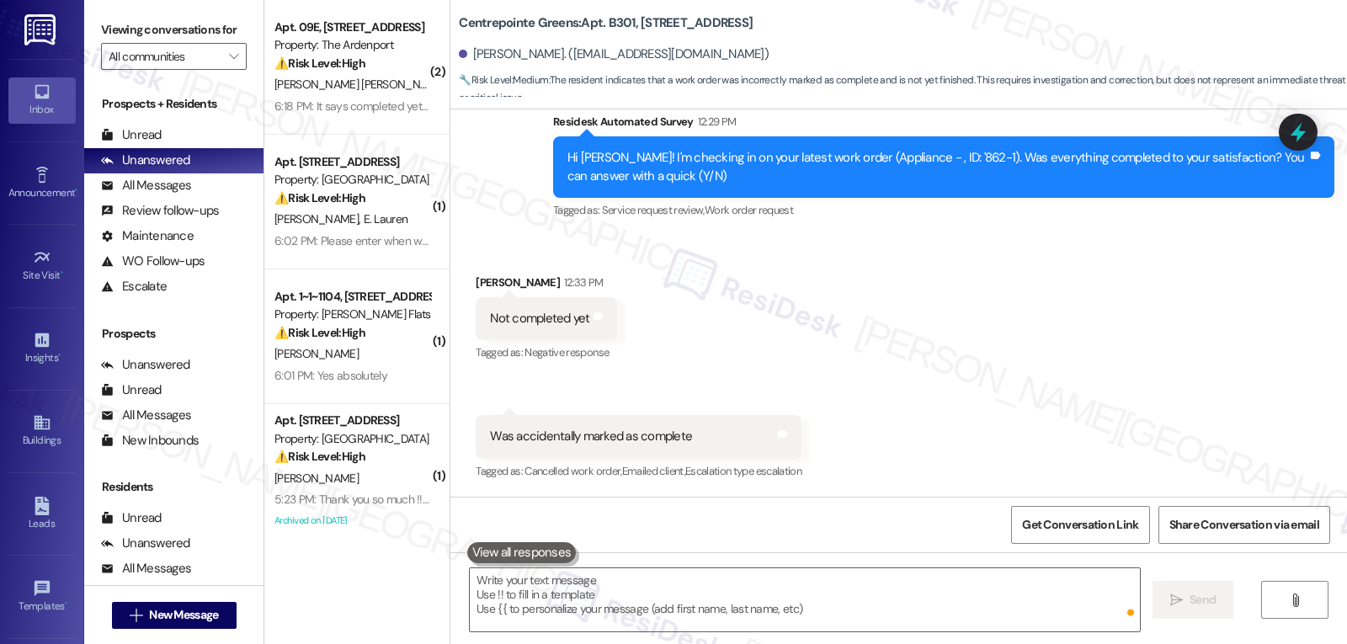
scroll to position [1875, 0]
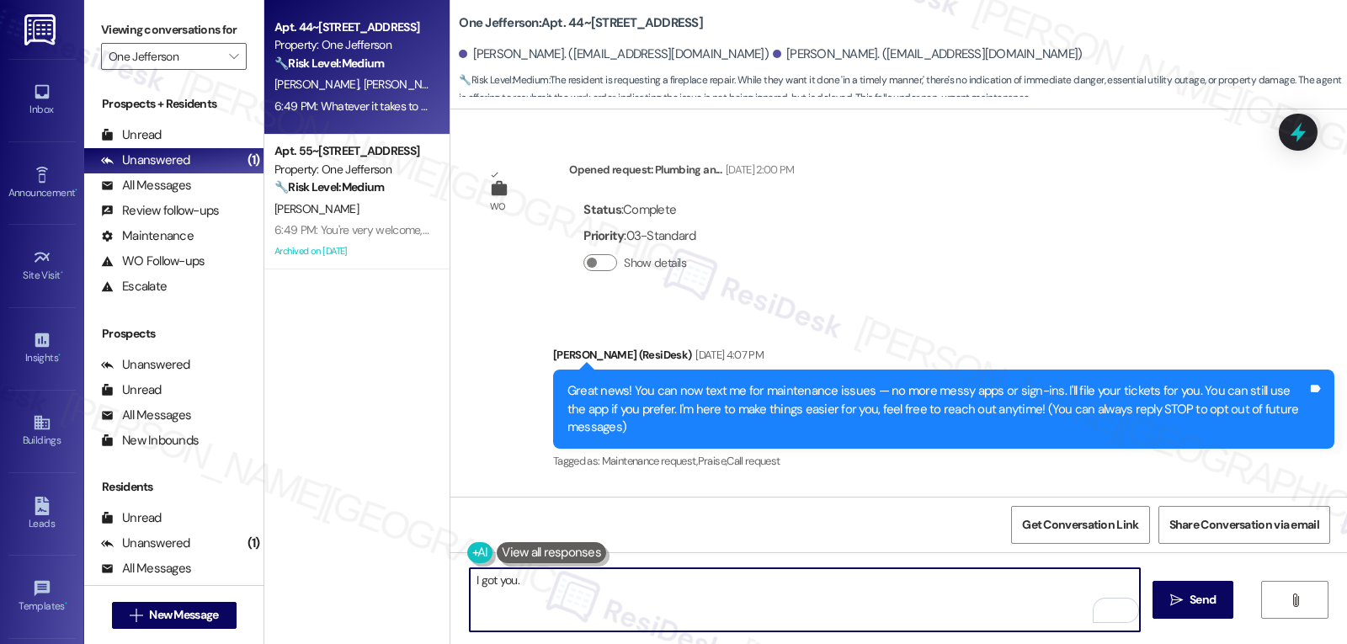
scroll to position [4037, 0]
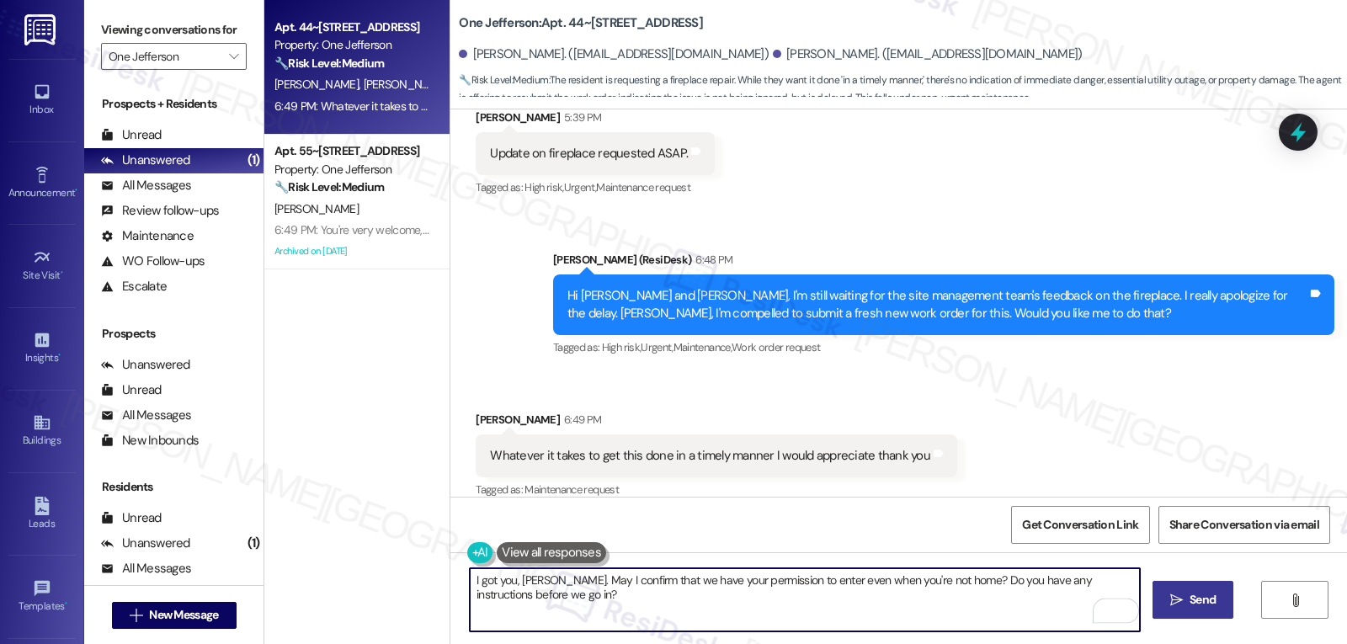
type textarea "I got you, [PERSON_NAME]. May I confirm that we have your permission to enter e…"
click at [1173, 599] on icon "" at bounding box center [1176, 600] width 13 height 13
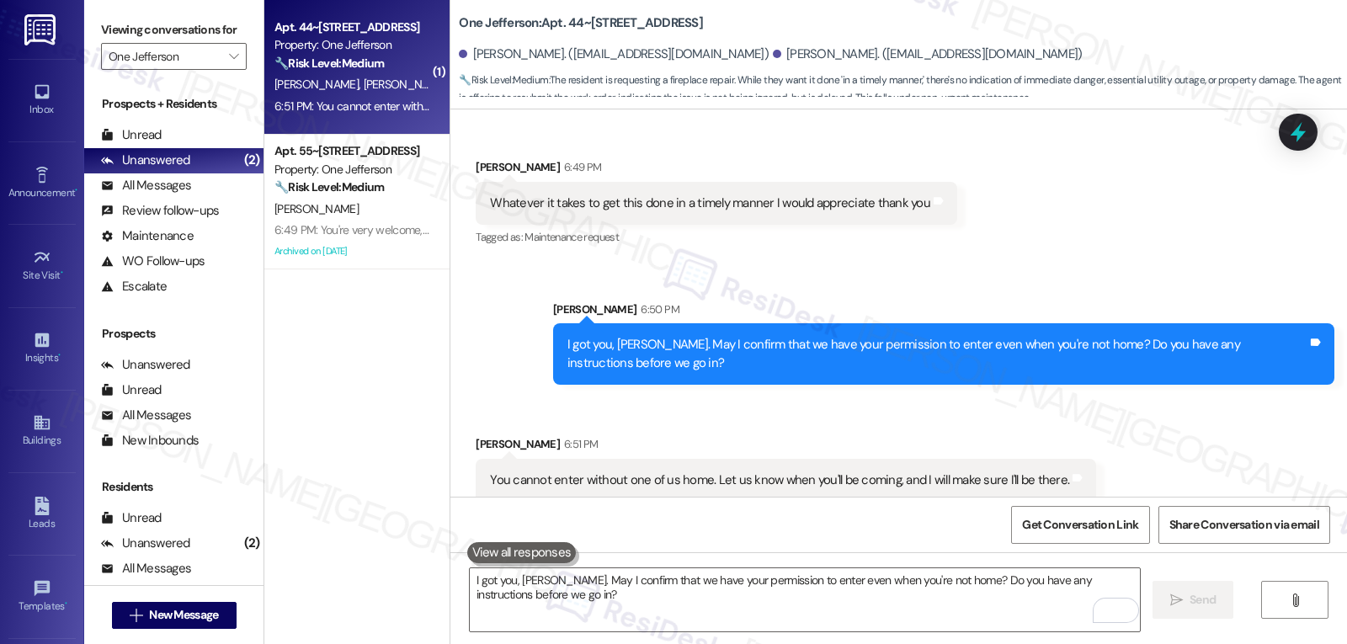
scroll to position [4290, 0]
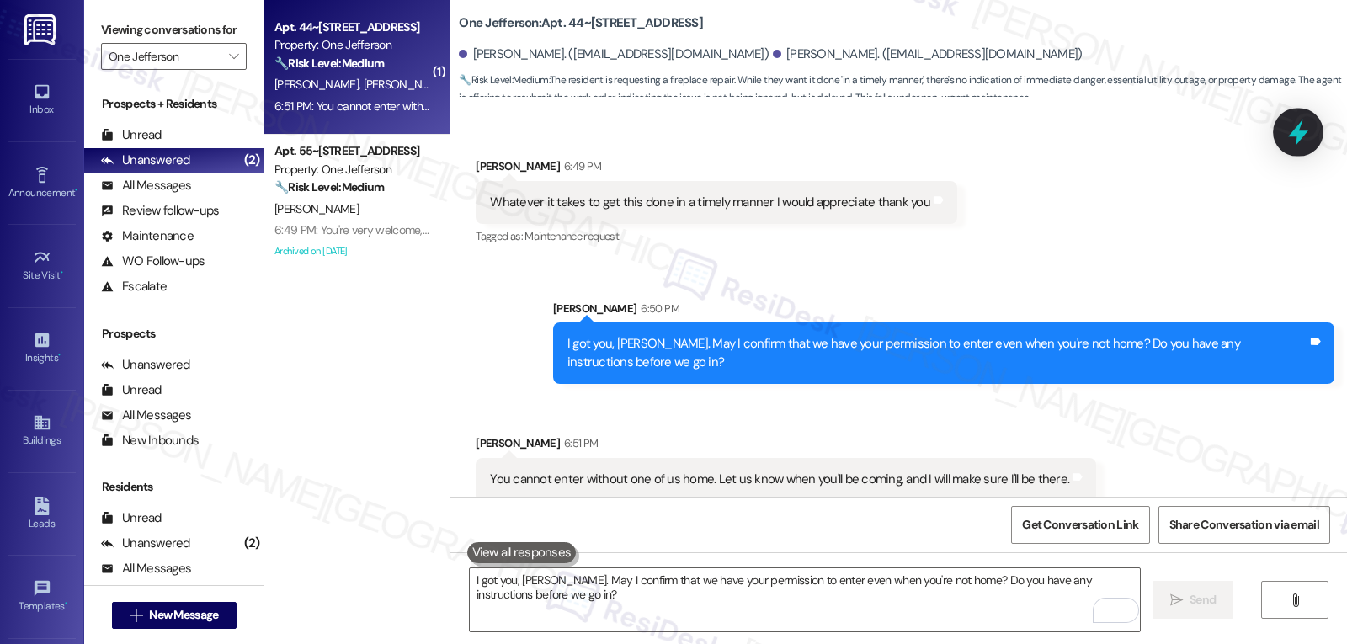
click at [1296, 130] on icon at bounding box center [1298, 133] width 20 height 26
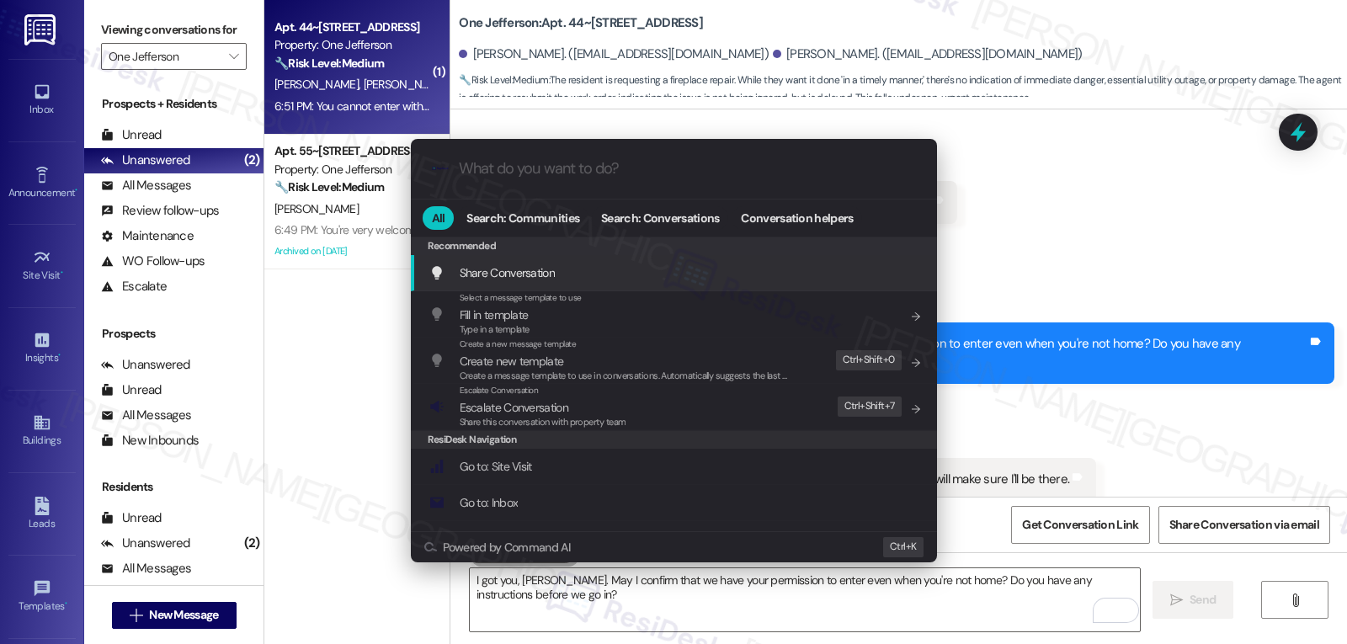
click at [711, 608] on div ".cls-1{fill:#0a055f;}.cls-2{fill:#0cc4c4;} resideskLogoBlueOrange All Search: C…" at bounding box center [673, 322] width 1347 height 644
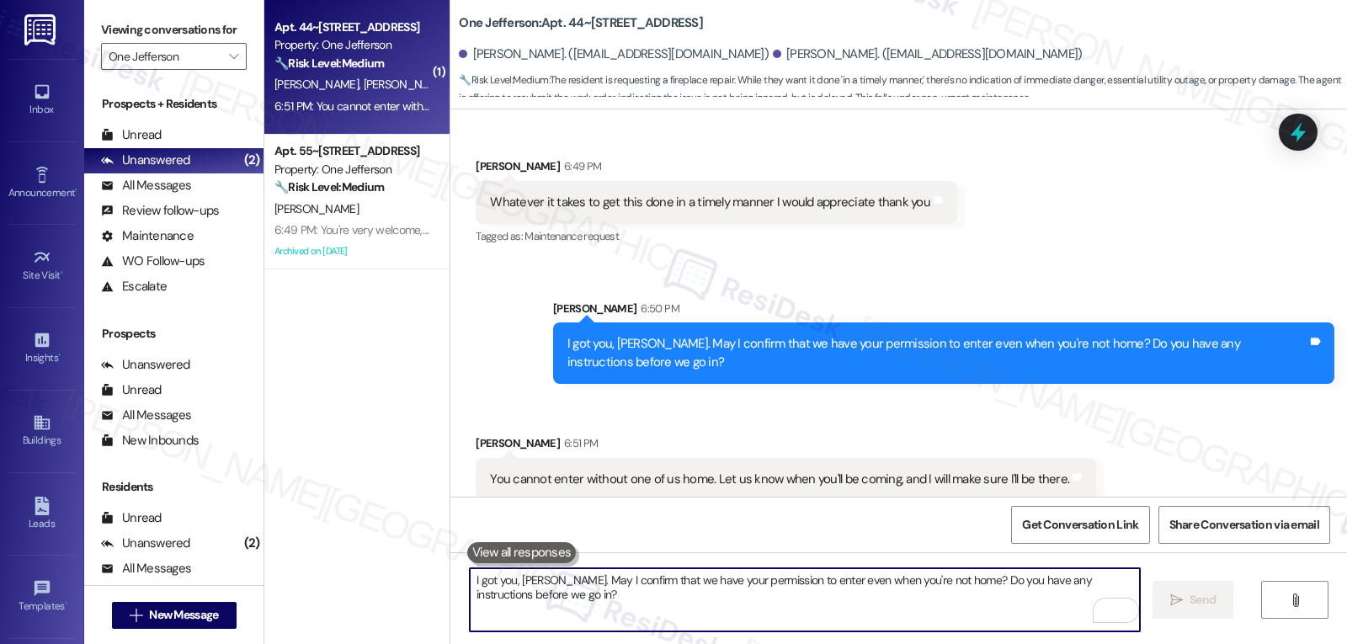
click at [711, 608] on textarea "I got you, [PERSON_NAME]. May I confirm that we have your permission to enter e…" at bounding box center [805, 599] width 670 height 63
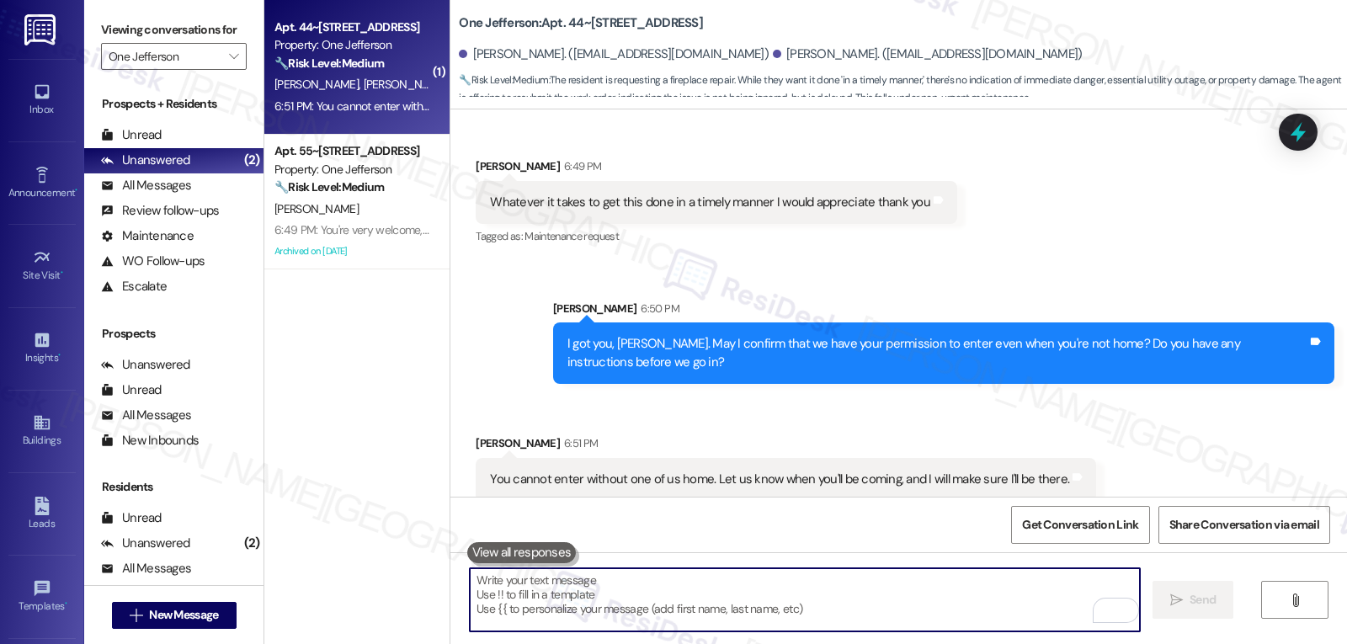
paste textarea "very sorry your maintenance request was closed out too soon. We recently brough…"
type textarea "very sorry your maintenance request was closed out too soon. We recently brough…"
click at [919, 592] on textarea "To enrich screen reader interactions, please activate Accessibility in Grammarl…" at bounding box center [805, 599] width 670 height 63
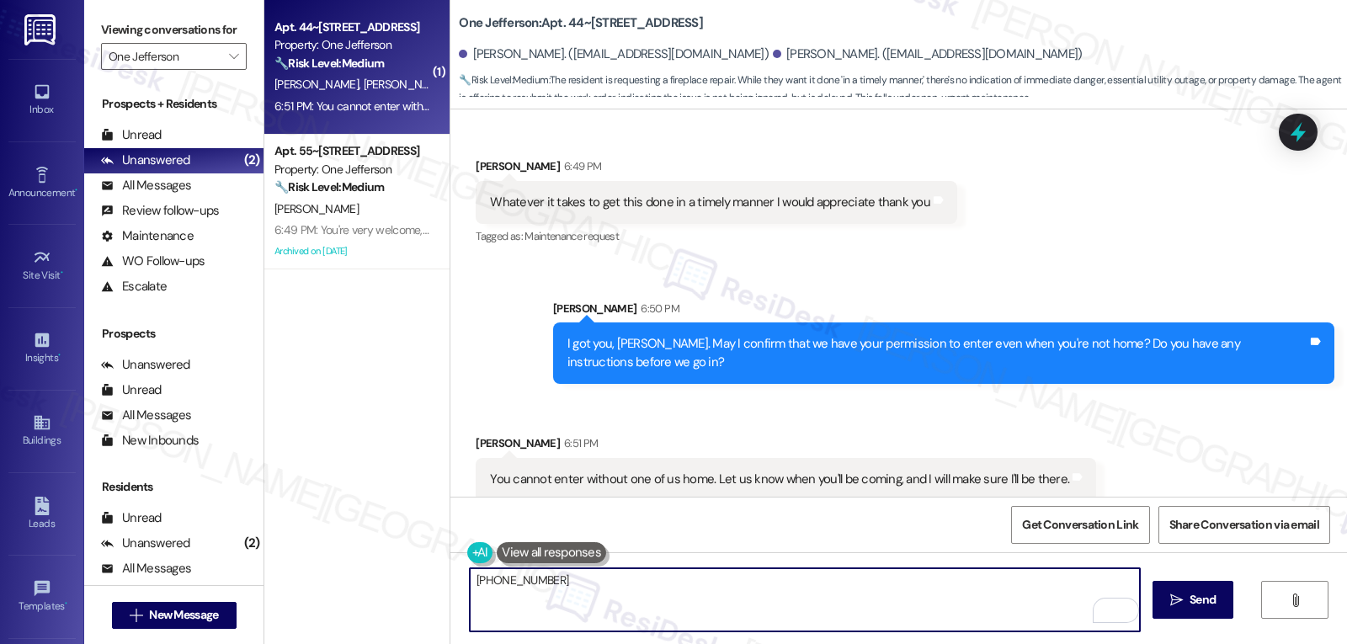
click at [517, 582] on textarea "[PHONE_NUMBER]" at bounding box center [805, 599] width 670 height 63
paste textarea "[PHONE_NUMBER]"
type textarea "Copy that, [PERSON_NAME]. Is this still the number to call you: [PHONE_NUMBER]?"
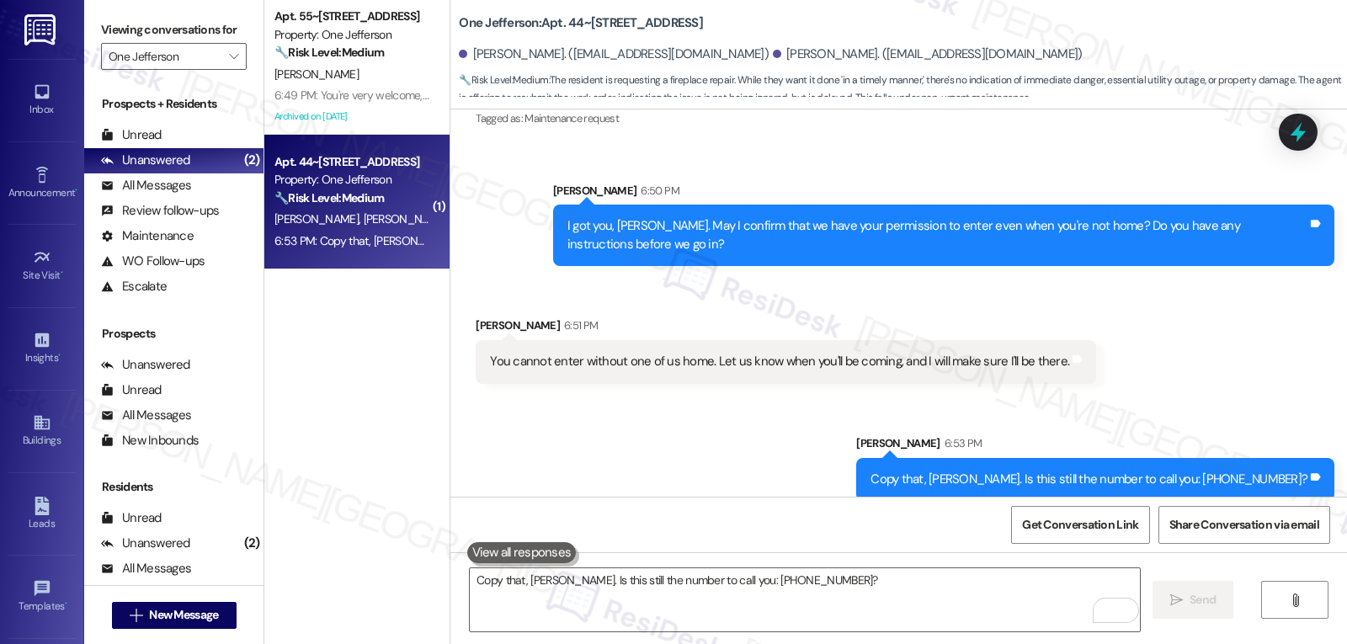
scroll to position [4524, 0]
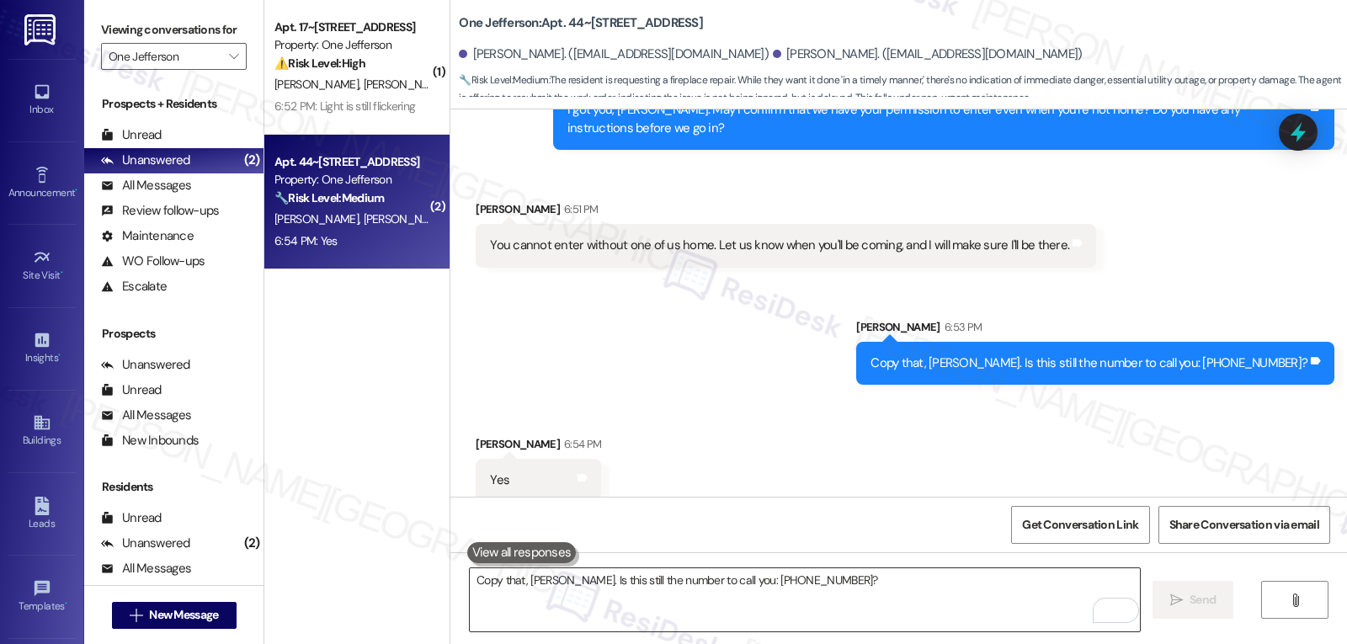
click at [611, 610] on textarea "Copy that, [PERSON_NAME]. Is this still the number to call you: [PHONE_NUMBER]?" at bounding box center [805, 599] width 670 height 63
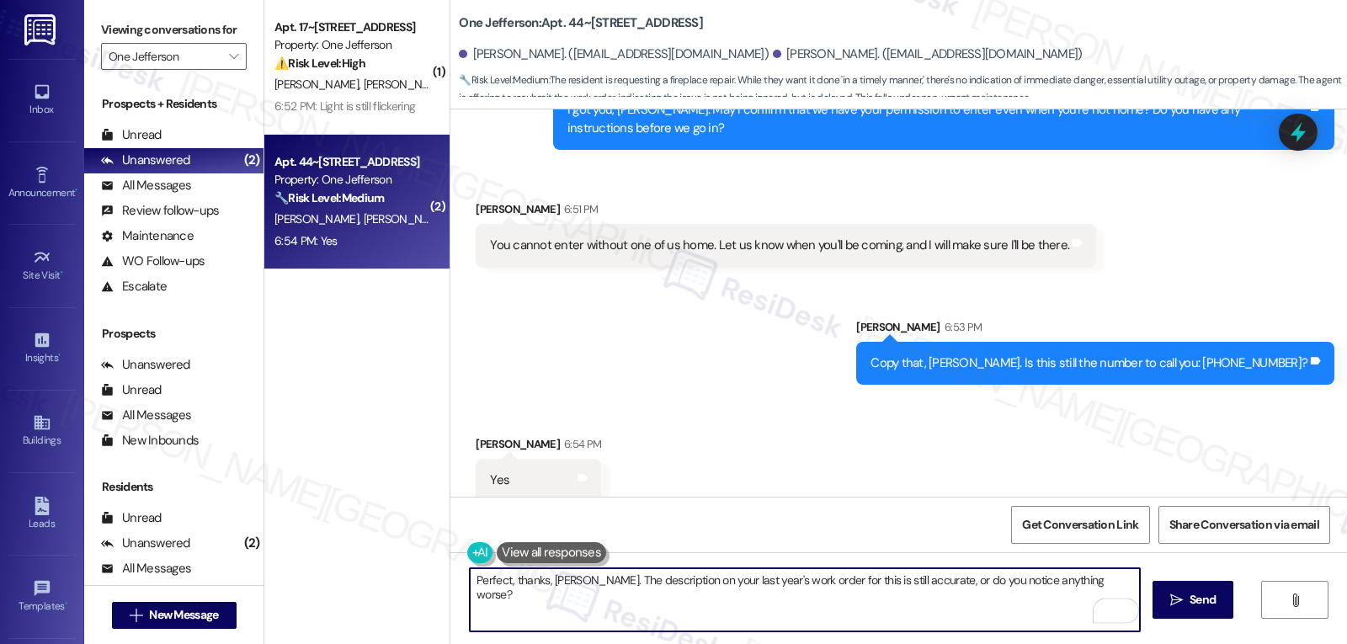
click at [1069, 584] on textarea "Perfect, thanks, [PERSON_NAME]. The description on your last year's work order …" at bounding box center [805, 599] width 670 height 63
click at [703, 593] on textarea "Perfect, thanks, [PERSON_NAME]. The description on your last year's work order …" at bounding box center [805, 599] width 670 height 63
click at [761, 604] on textarea "Perfect, thanks, [PERSON_NAME]. The description on your last year's work order …" at bounding box center [805, 599] width 670 height 63
type textarea "Perfect, thanks, [PERSON_NAME]. The description on your last year's work order …"
click at [1178, 601] on icon "" at bounding box center [1176, 600] width 13 height 13
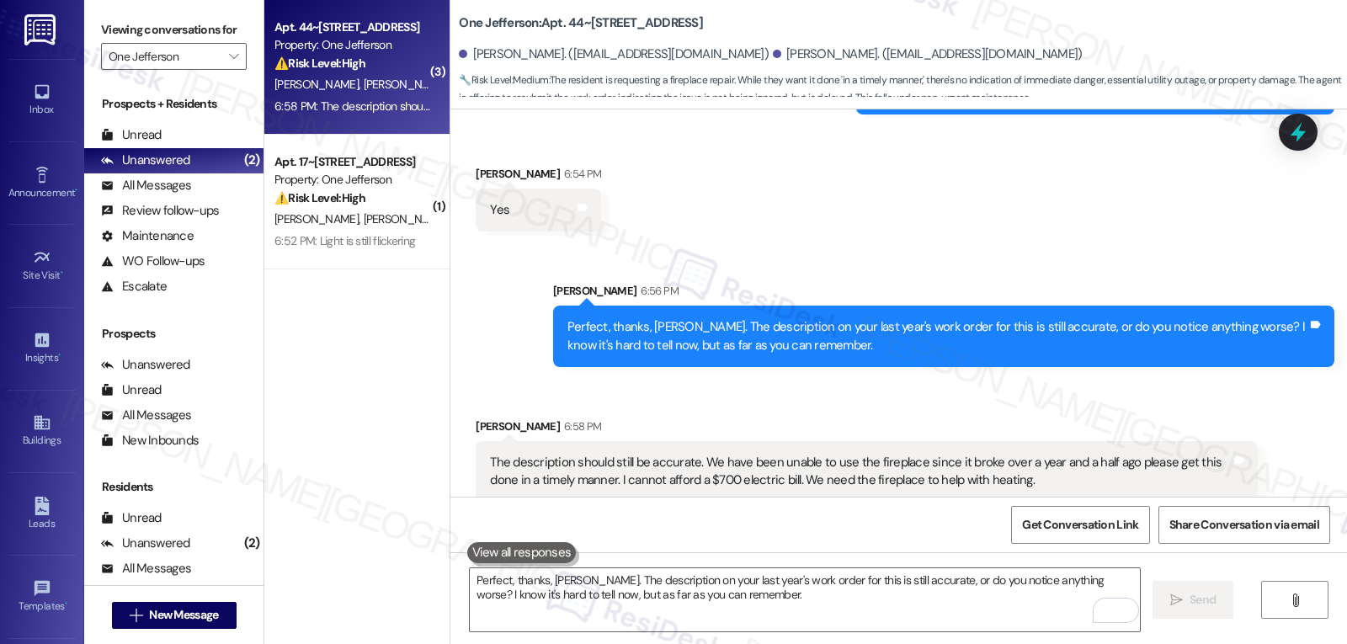
scroll to position [4796, 0]
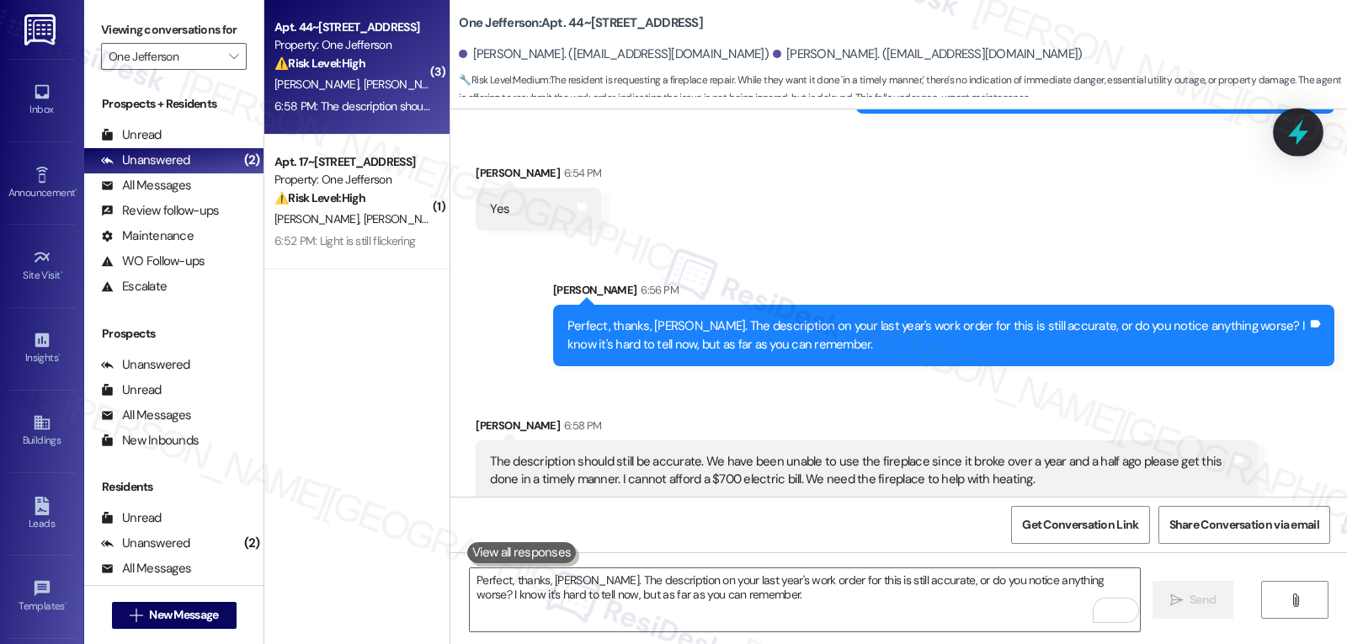
click at [1297, 132] on icon at bounding box center [1298, 133] width 20 height 26
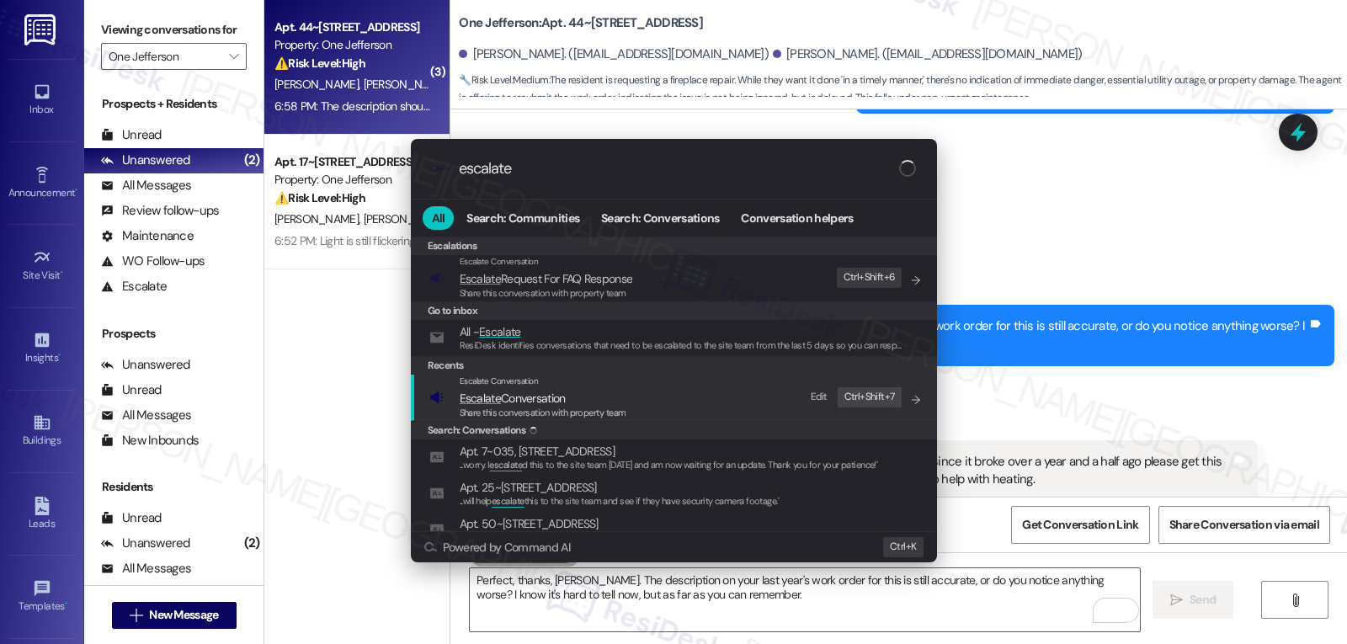
type input "escalate"
click at [592, 398] on span "Escalate Conversation" at bounding box center [543, 398] width 167 height 19
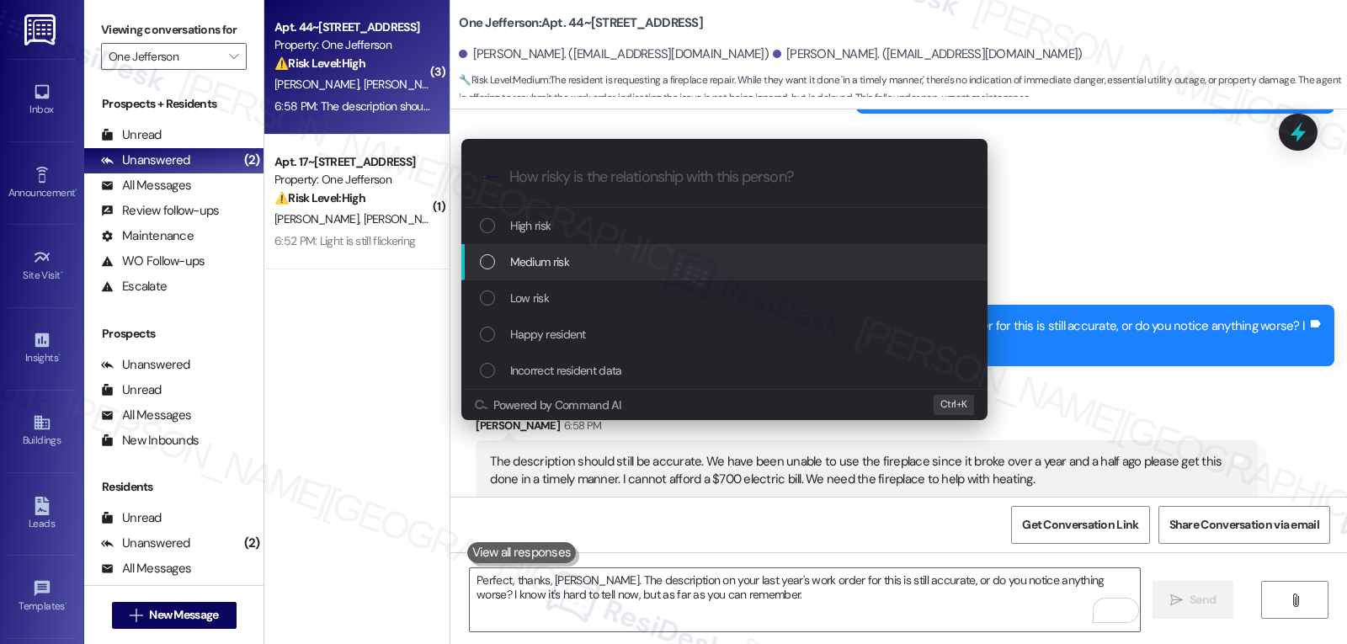
click at [566, 276] on div "Medium risk" at bounding box center [724, 262] width 526 height 36
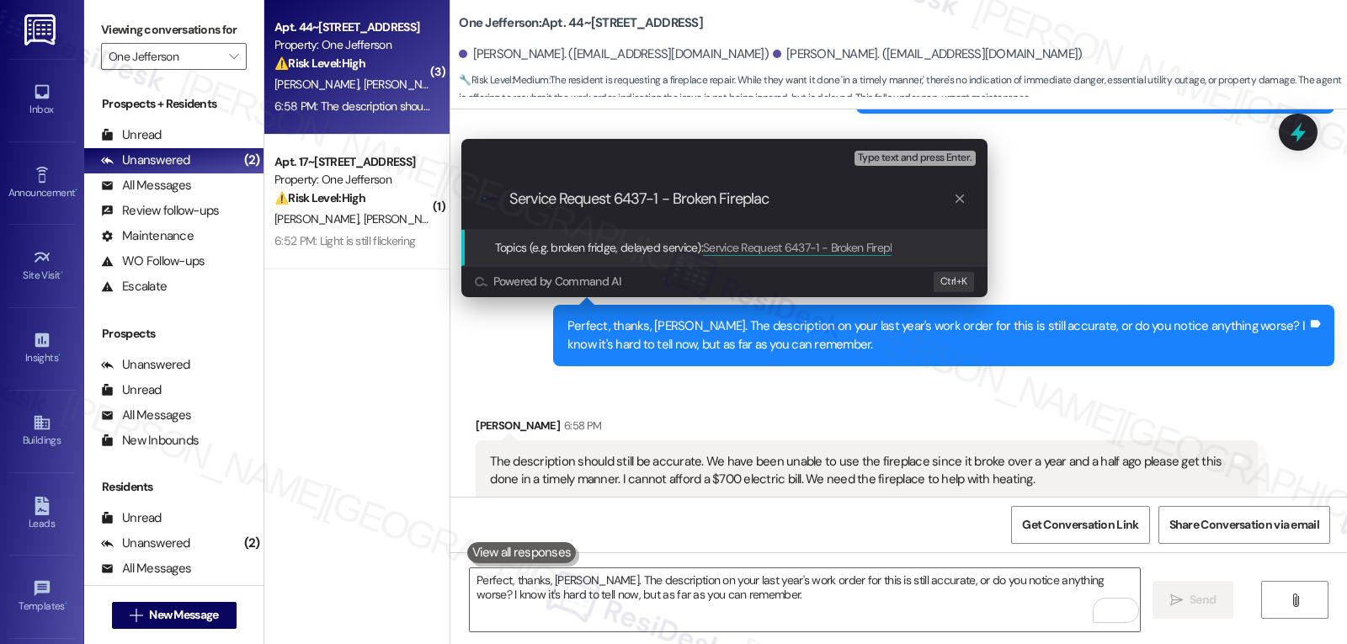
type input "Service Request 6437-1 - Broken Fireplace"
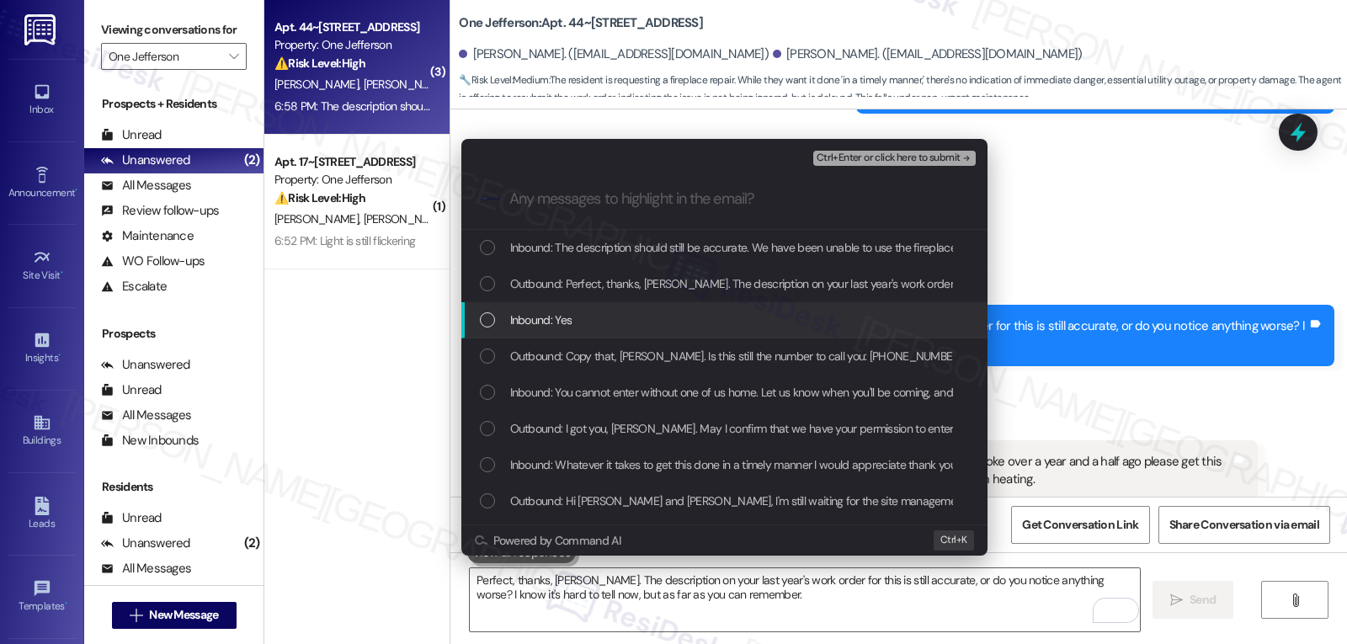
click at [491, 322] on div "List of options" at bounding box center [487, 319] width 15 height 15
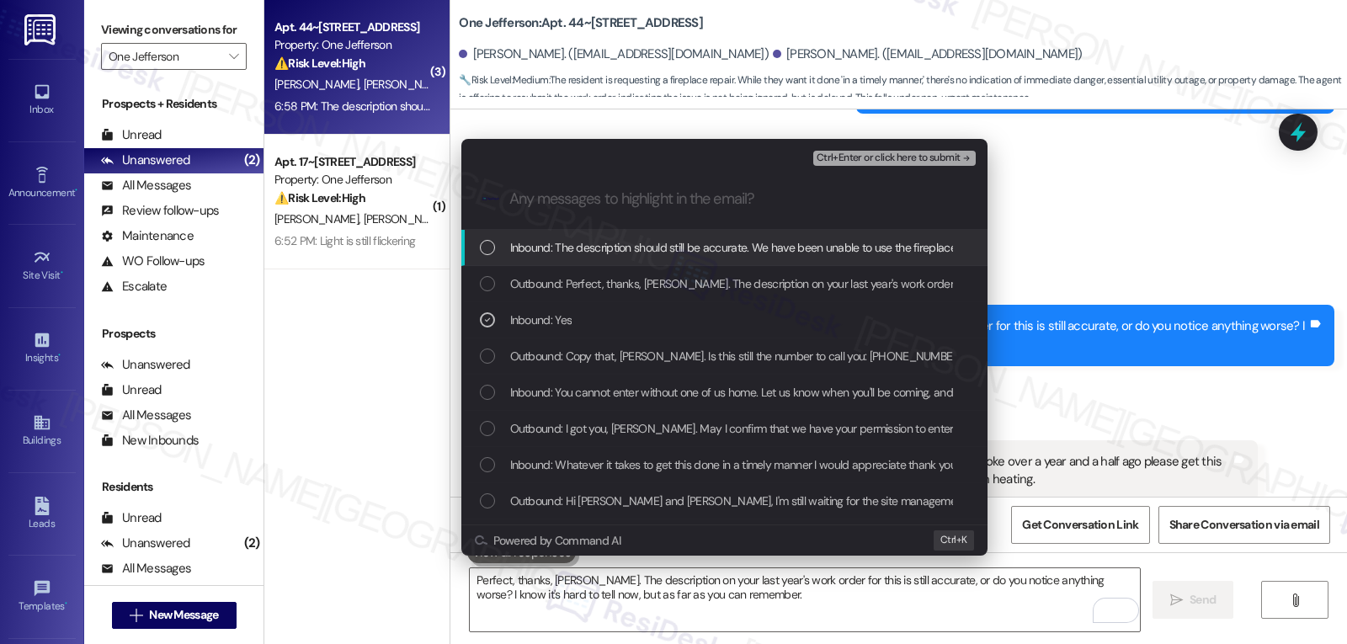
click at [484, 249] on div "List of options" at bounding box center [487, 247] width 15 height 15
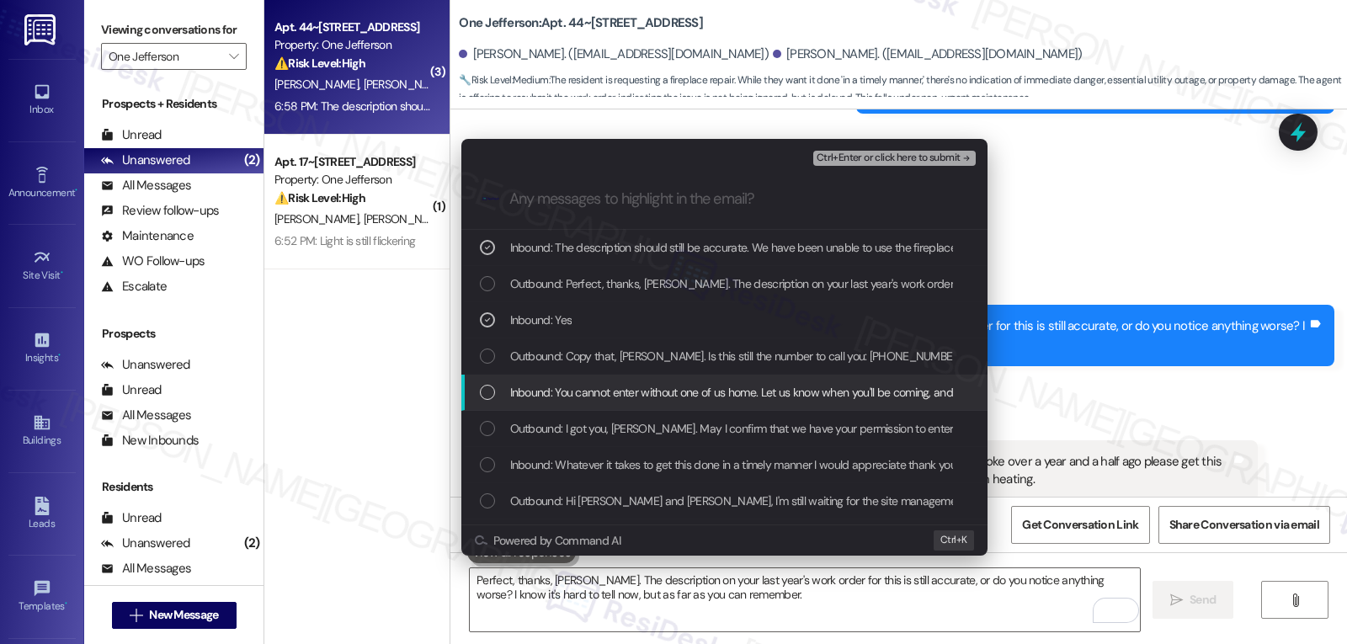
click at [490, 399] on div "List of options" at bounding box center [487, 392] width 15 height 15
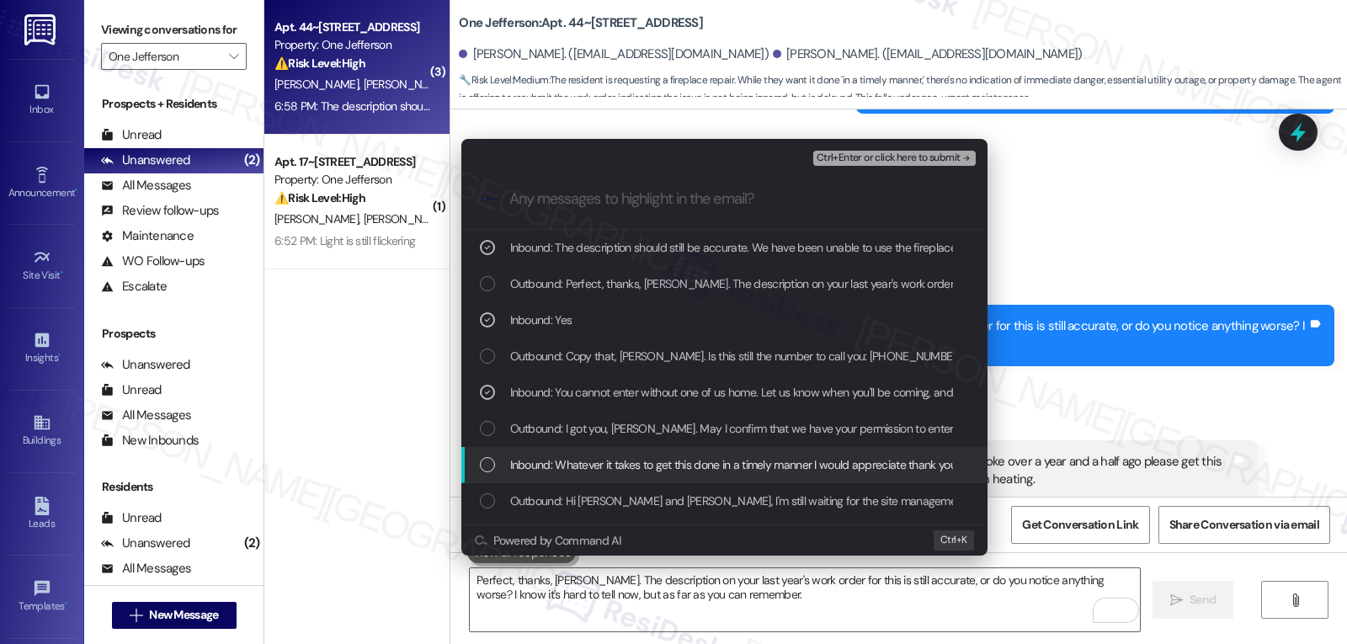
click at [493, 466] on div "List of options" at bounding box center [487, 464] width 15 height 15
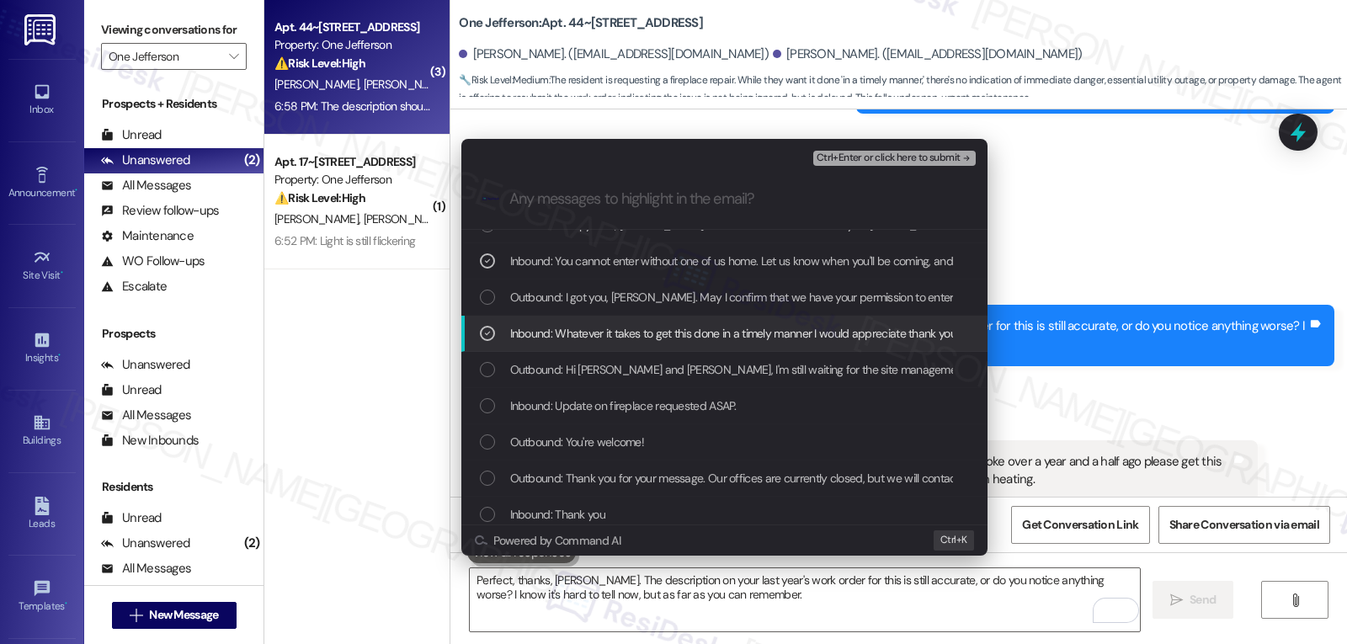
scroll to position [168, 0]
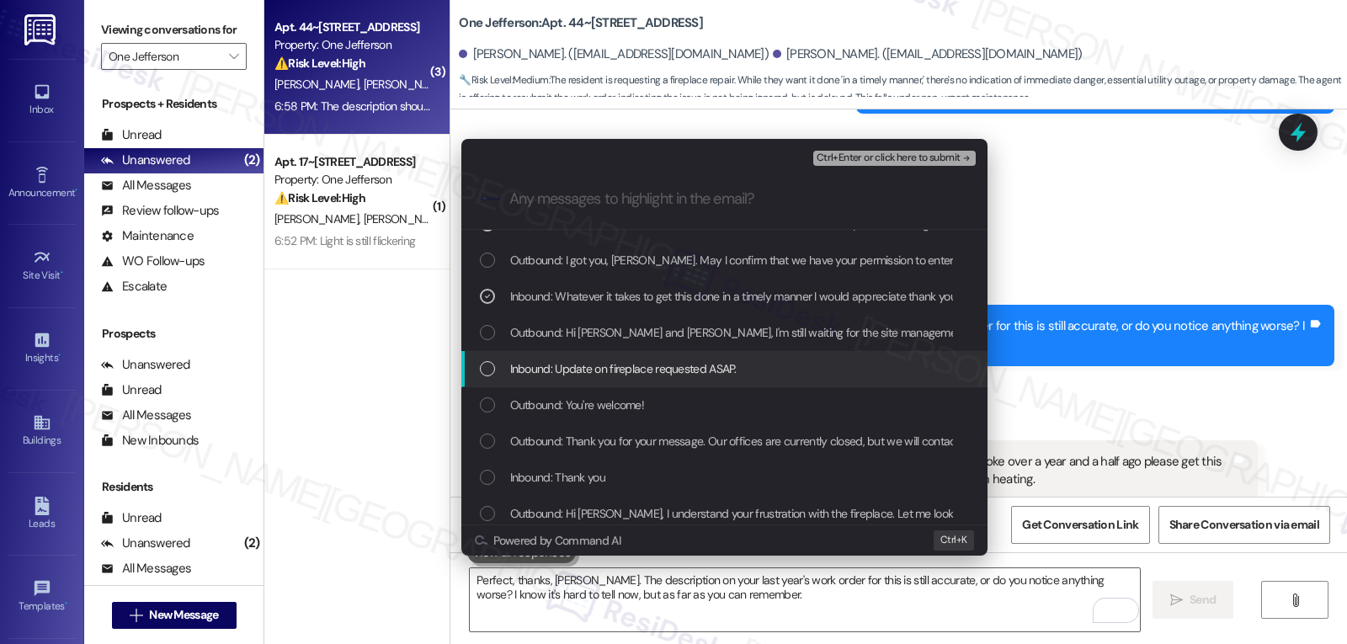
click at [482, 365] on div "List of options" at bounding box center [487, 368] width 15 height 15
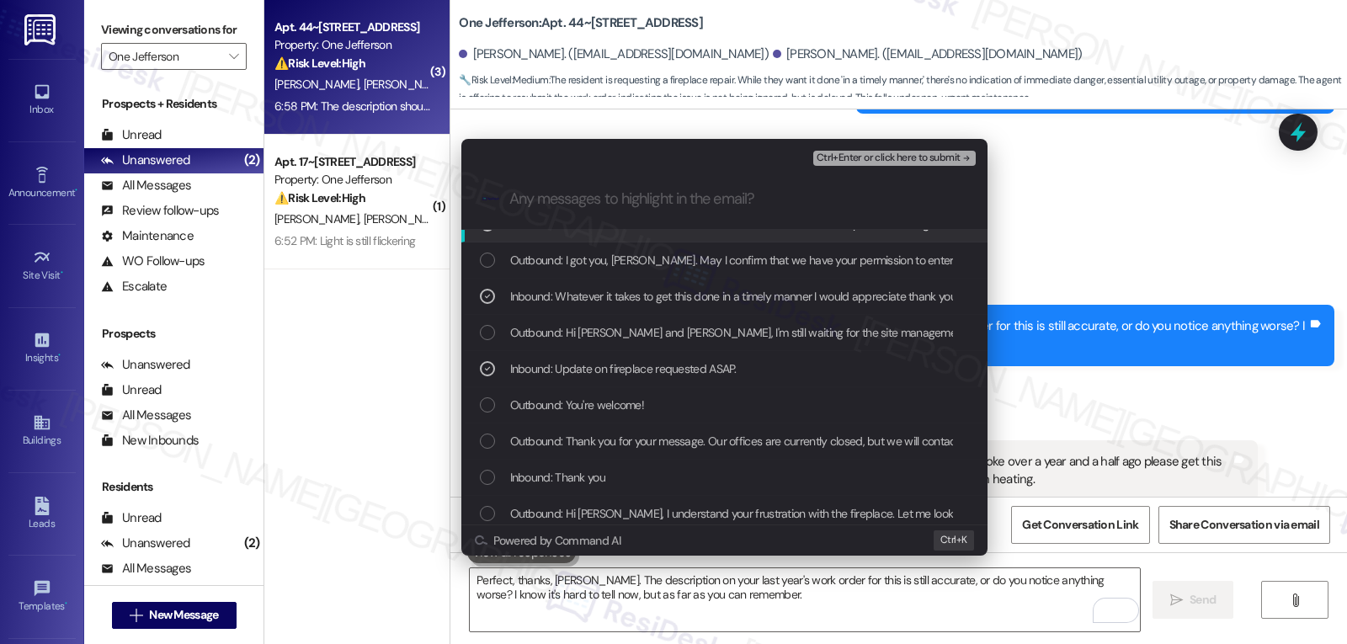
click at [892, 159] on span "Ctrl+Enter or click here to submit" at bounding box center [889, 158] width 144 height 12
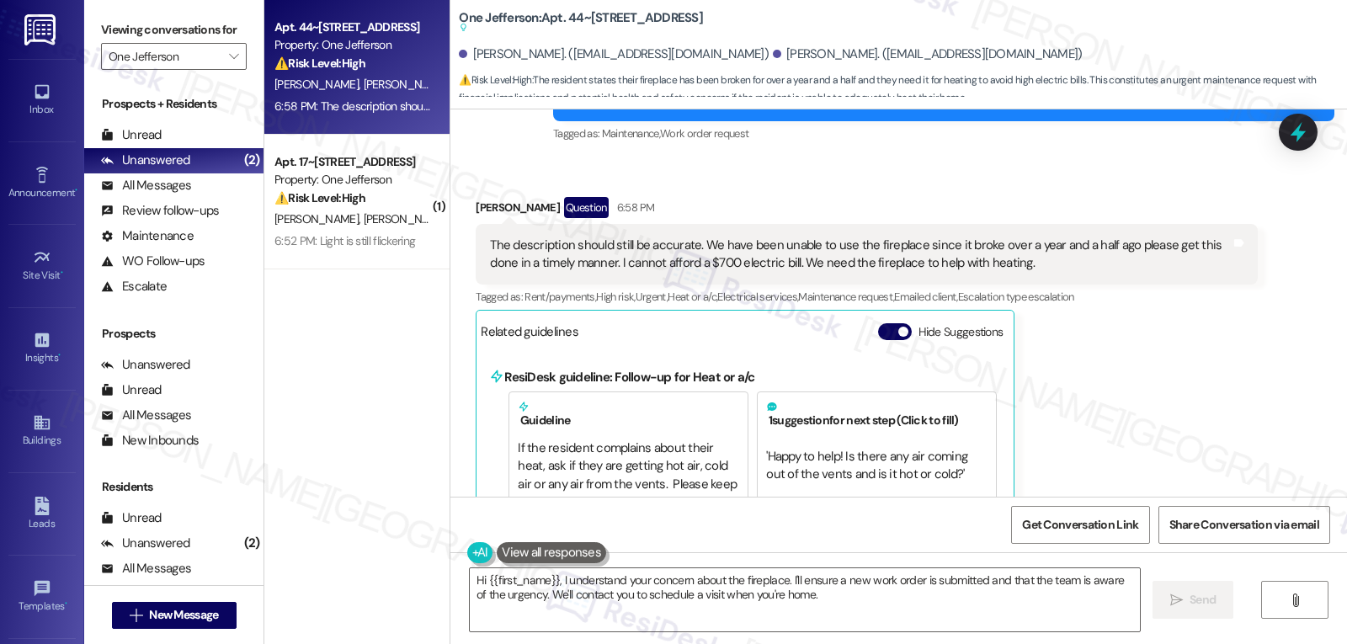
scroll to position [5171, 0]
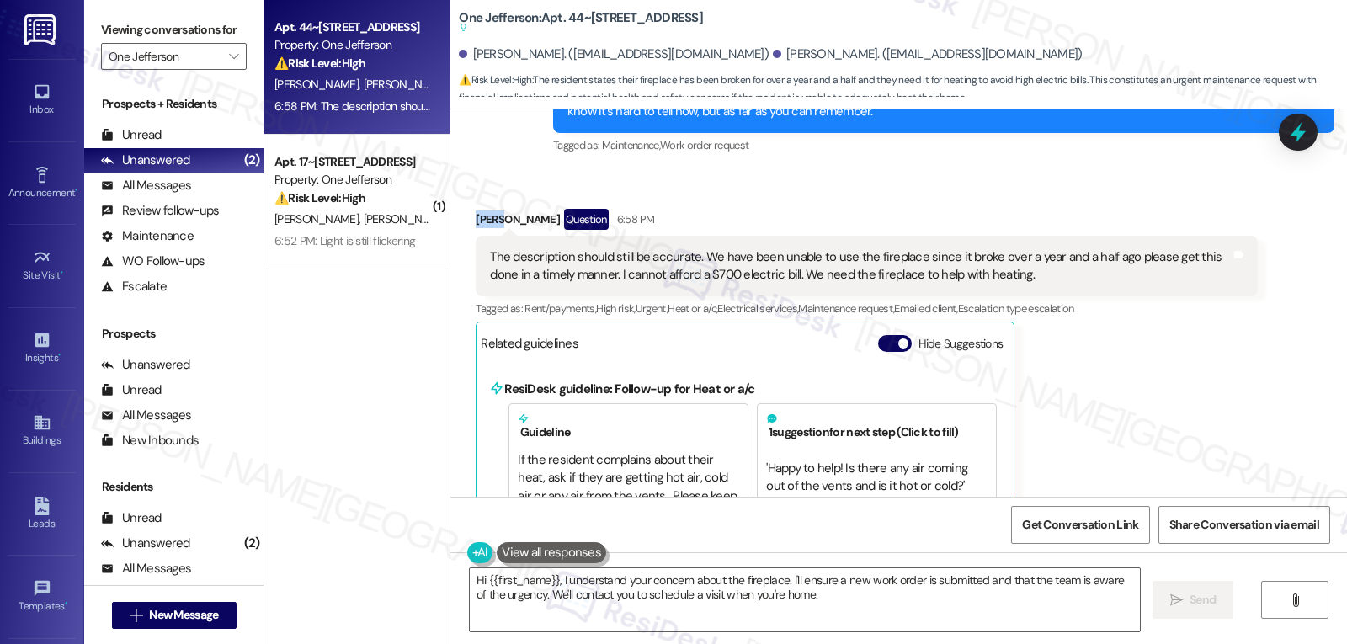
drag, startPoint x: 487, startPoint y: 201, endPoint x: 448, endPoint y: 198, distance: 39.7
click at [450, 198] on div "Received via SMS [PERSON_NAME] Question 6:58 PM The description should still be…" at bounding box center [898, 520] width 897 height 699
copy div "[PERSON_NAME]"
click at [566, 591] on textarea "Hi {{first_name}}, I understand your concern about the fireplace. I'll ensure a…" at bounding box center [805, 599] width 670 height 63
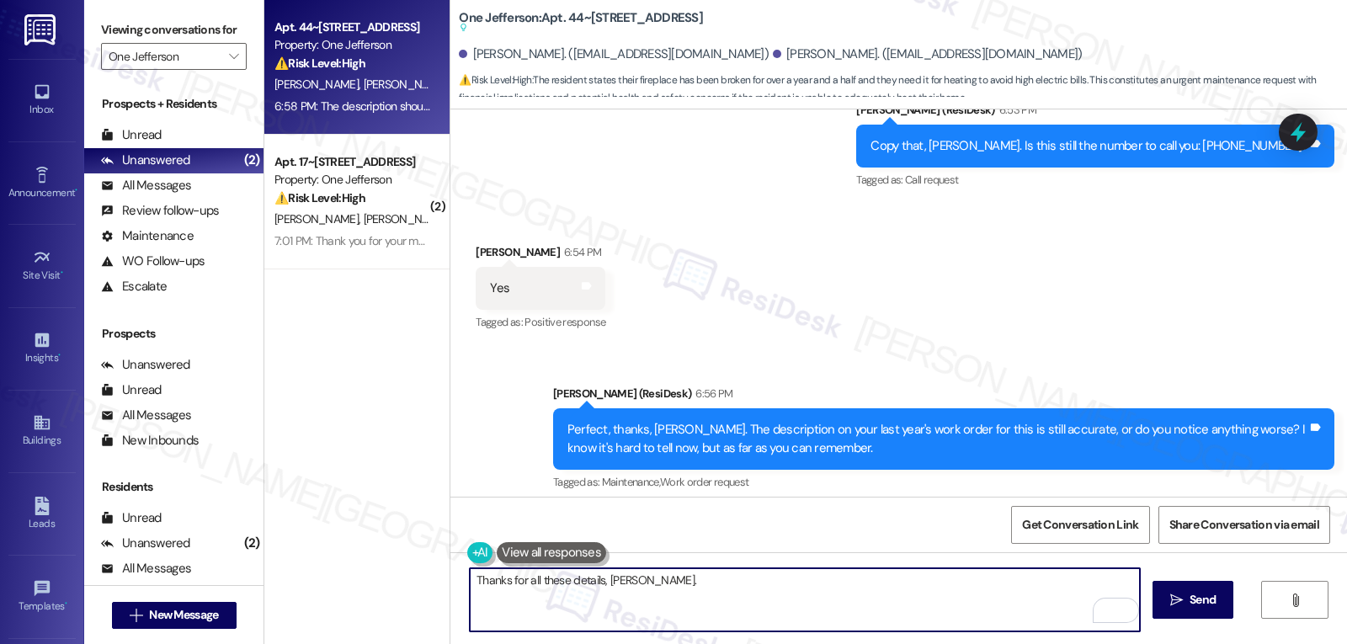
scroll to position [5003, 0]
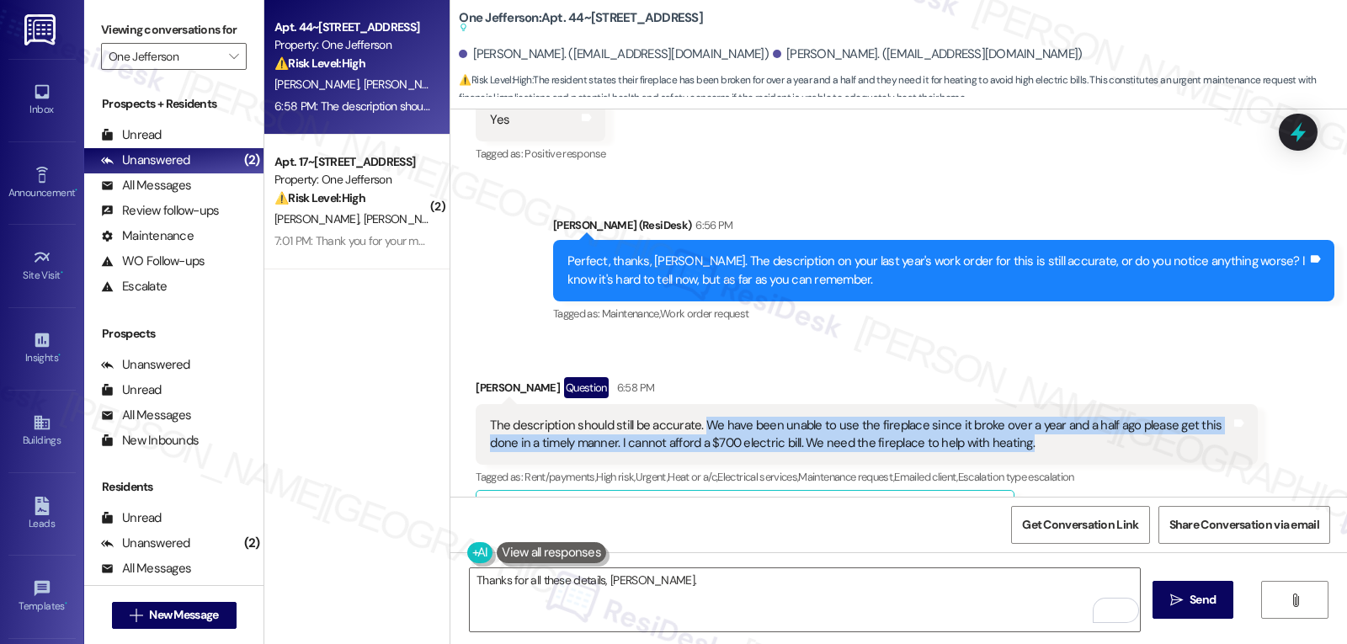
drag, startPoint x: 688, startPoint y: 404, endPoint x: 1059, endPoint y: 429, distance: 372.1
click at [1059, 429] on div "The description should still be accurate. We have been unable to use the firepl…" at bounding box center [860, 435] width 740 height 36
copy div "We have been unable to use the fireplace since it broke over a year and a half …"
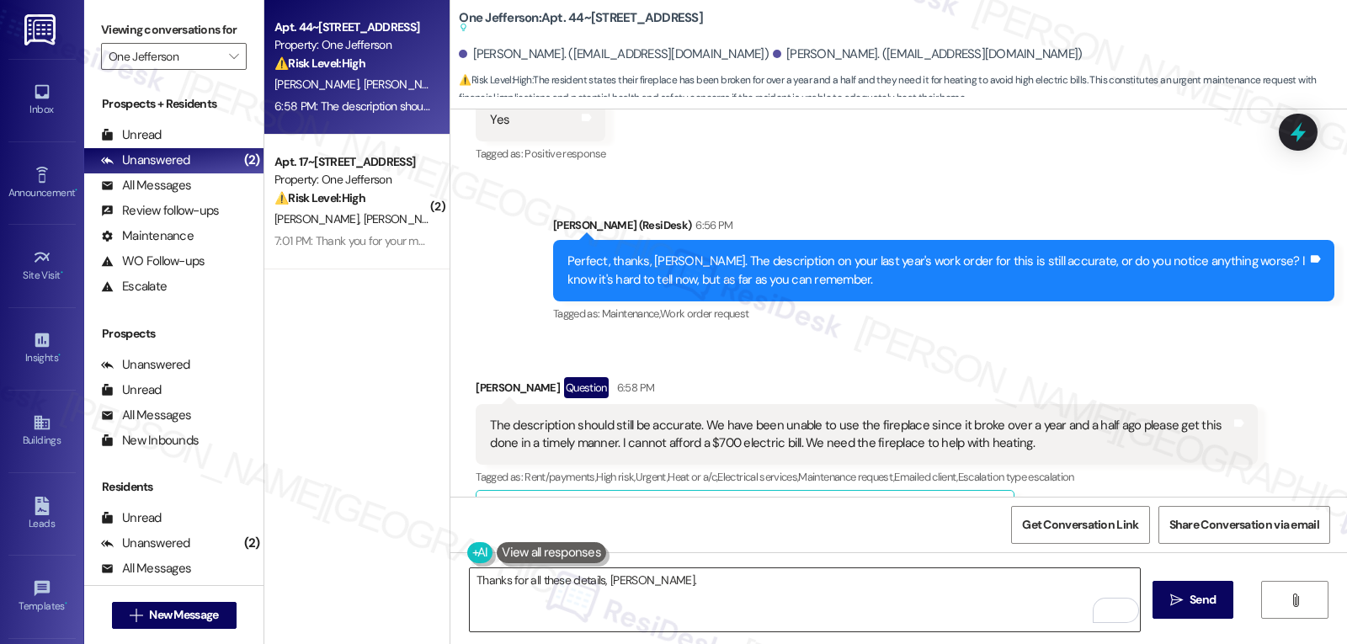
click at [679, 587] on textarea "Thanks for all these details, [PERSON_NAME]." at bounding box center [805, 599] width 670 height 63
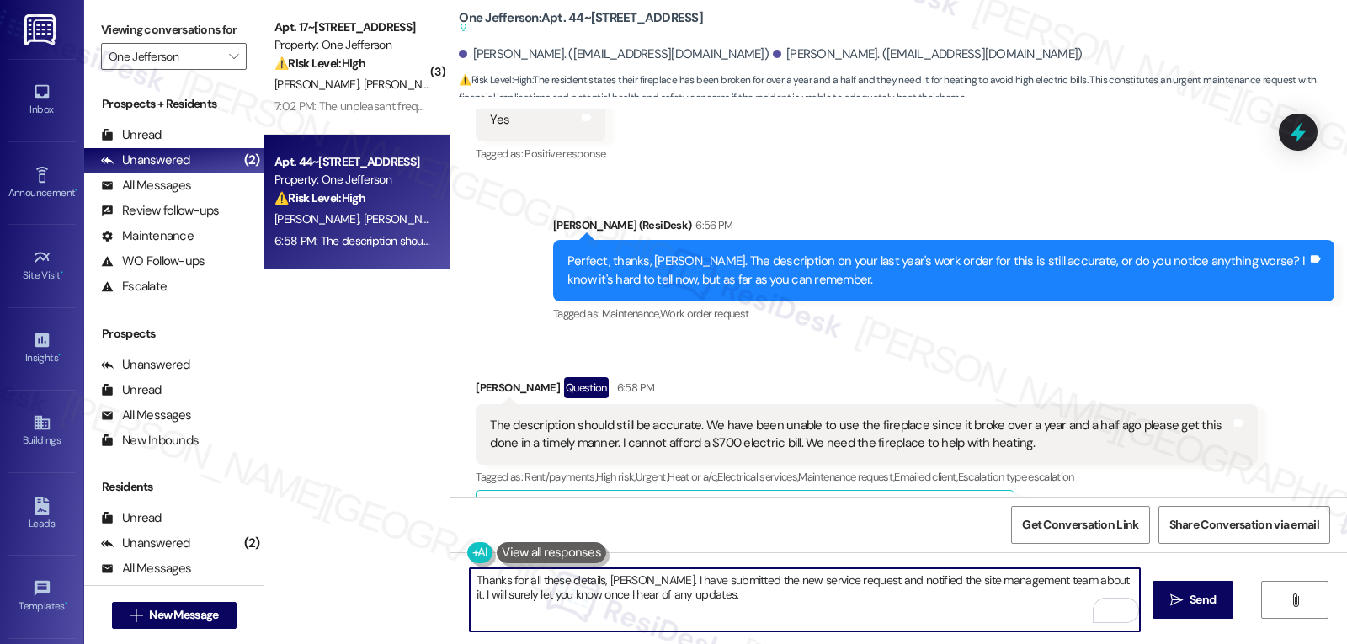
click at [830, 580] on textarea "Thanks for all these details, [PERSON_NAME]. I have submitted the new service r…" at bounding box center [805, 599] width 670 height 63
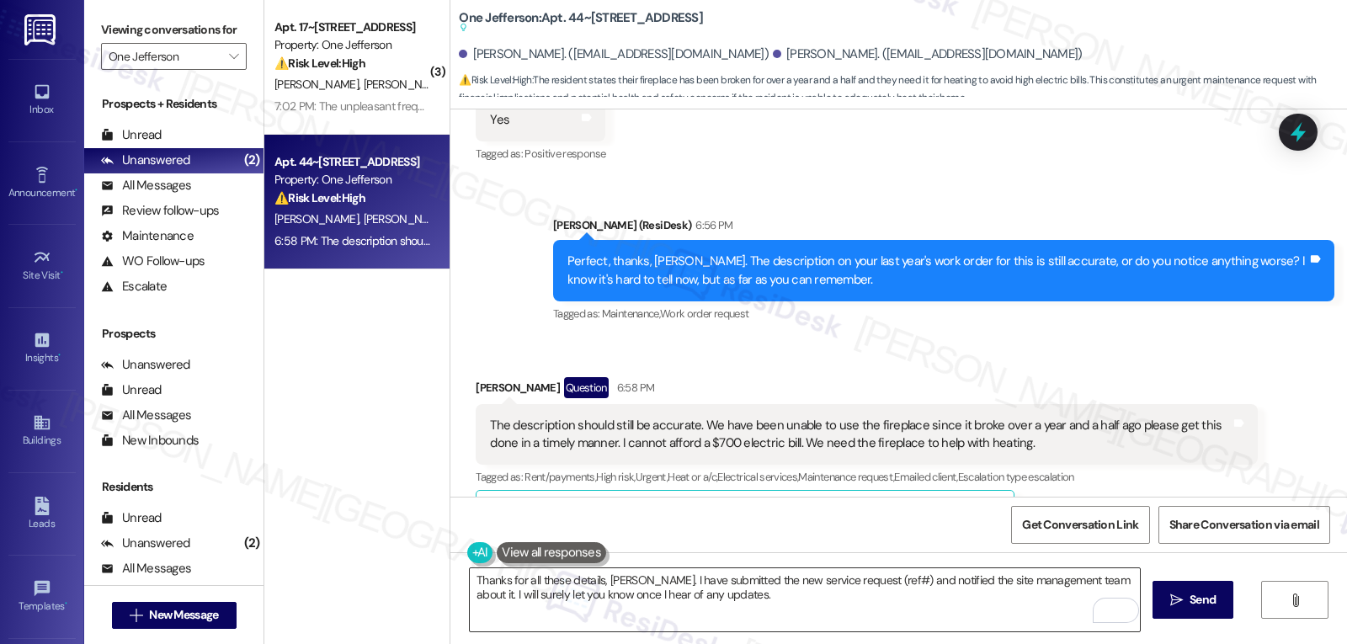
click at [855, 580] on textarea "Thanks for all these details, [PERSON_NAME]. I have submitted the new service r…" at bounding box center [805, 599] width 670 height 63
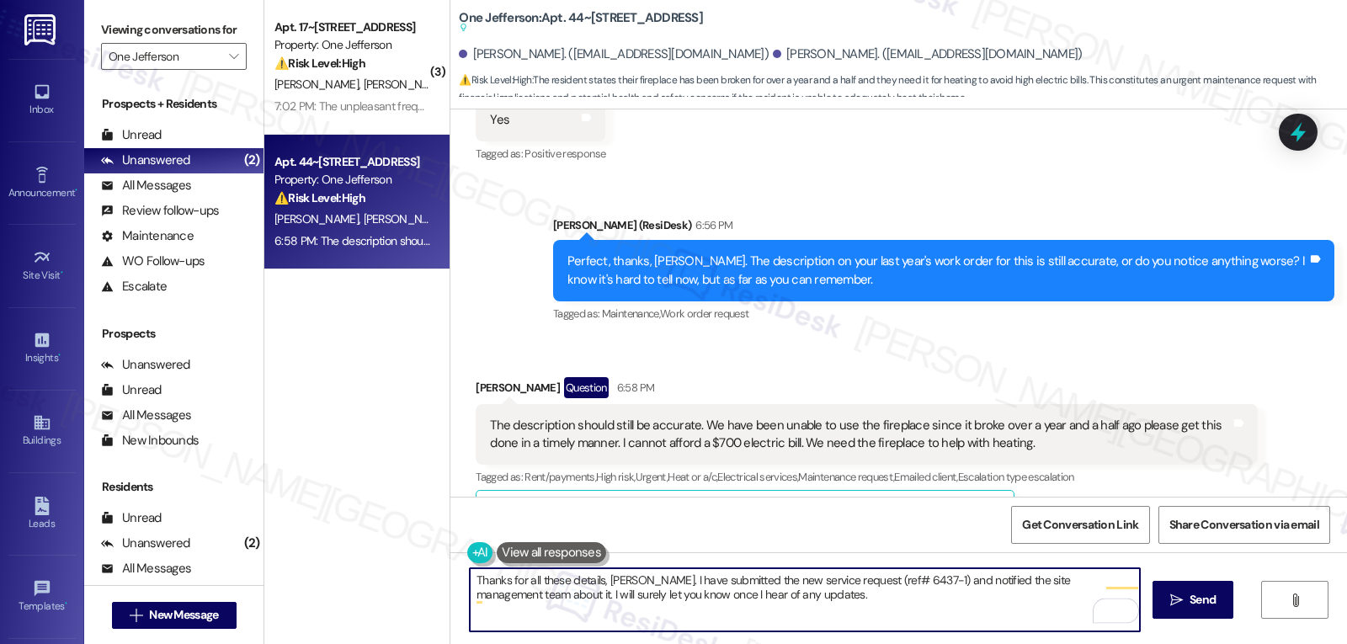
click at [855, 613] on textarea "Thanks for all these details, [PERSON_NAME]. I have submitted the new service r…" at bounding box center [805, 599] width 670 height 63
type textarea "Thanks for all these details, [PERSON_NAME]. I have submitted the new service r…"
click at [1206, 600] on span "Send" at bounding box center [1203, 600] width 26 height 18
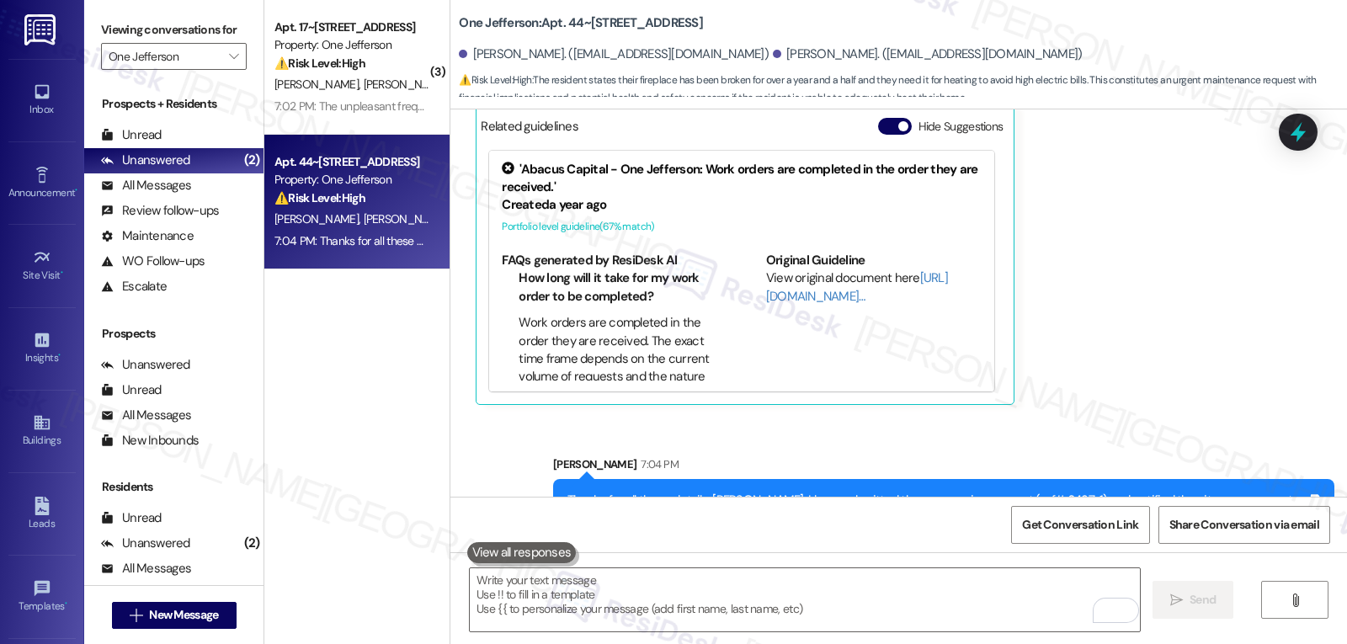
scroll to position [5428, 0]
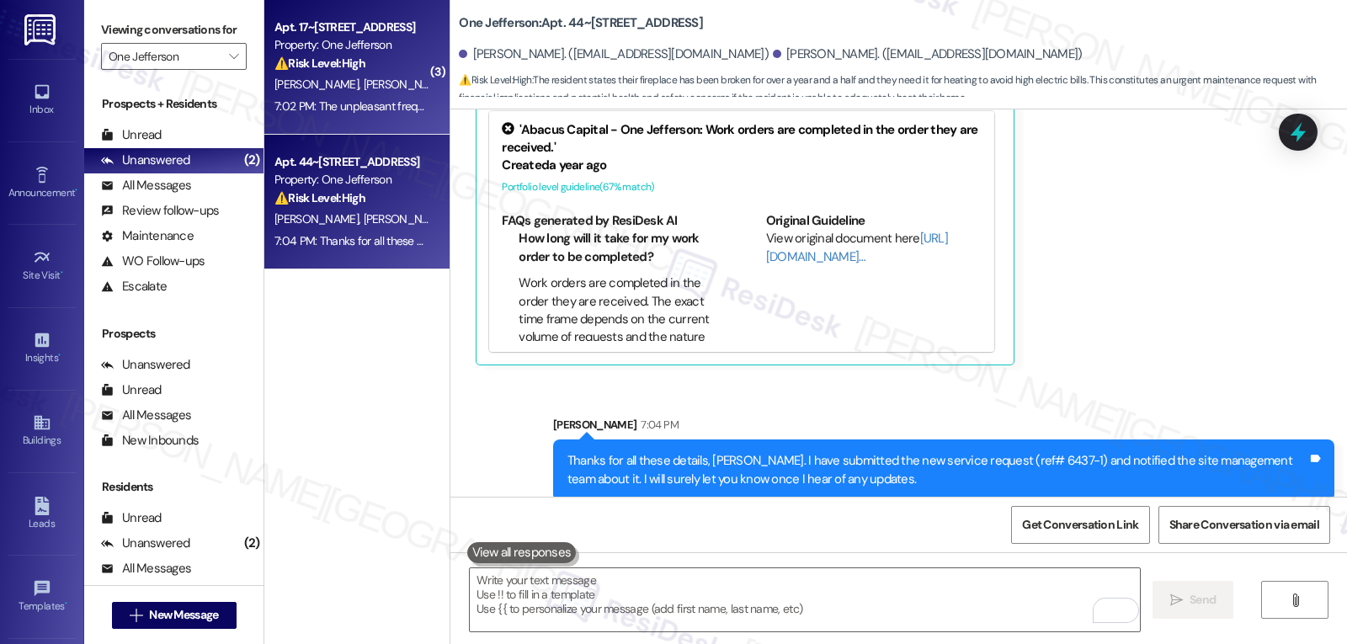
click at [393, 89] on div "[PERSON_NAME] [PERSON_NAME]" at bounding box center [352, 84] width 159 height 21
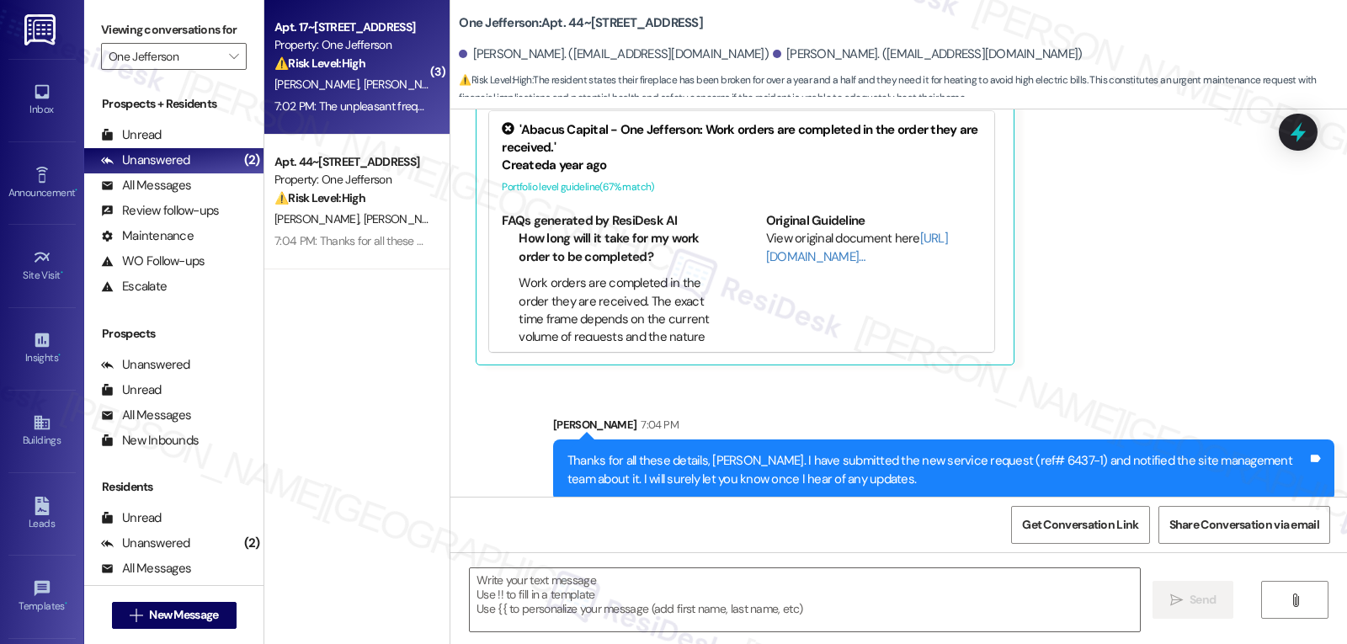
type textarea "Fetching suggested responses. Please feel free to read through the conversation…"
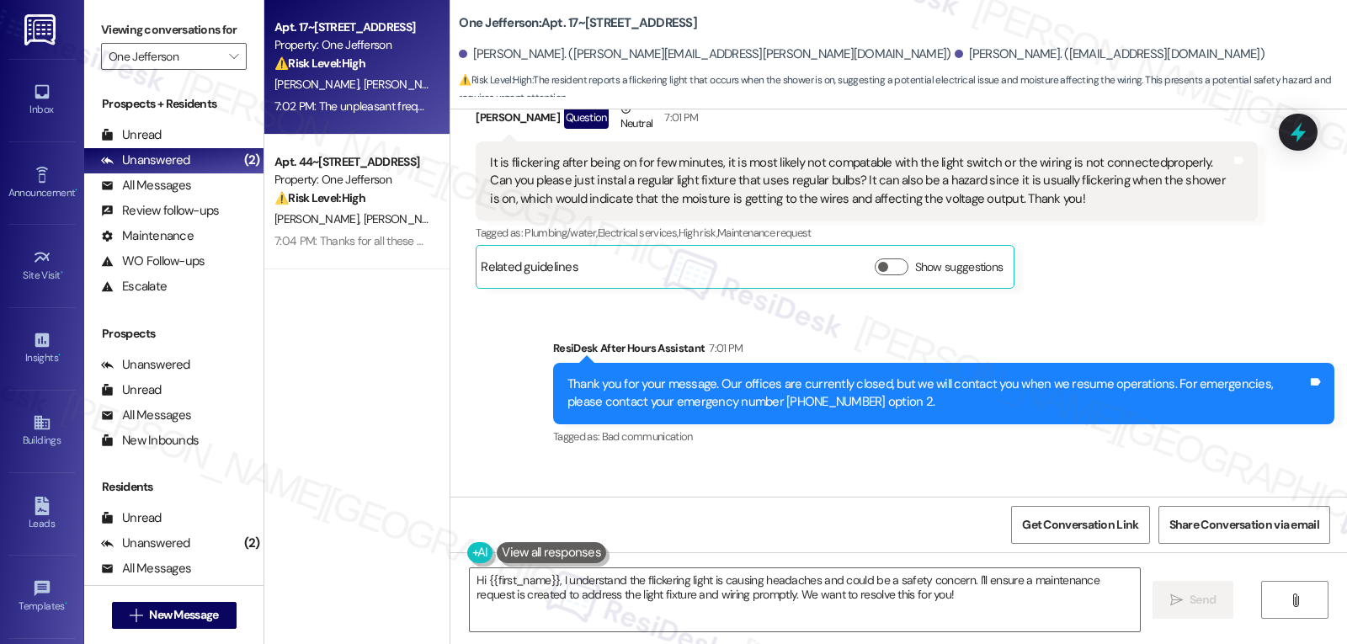
scroll to position [3784, 0]
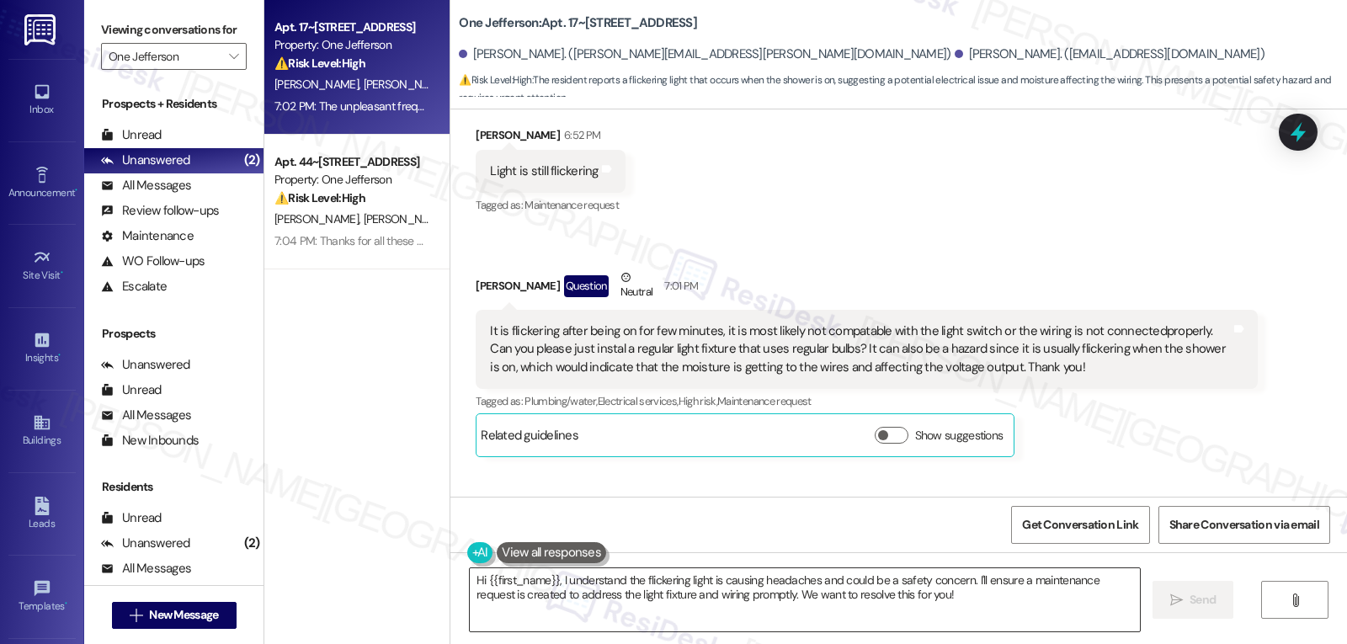
click at [477, 586] on textarea "Hi {{first_name}}, I understand the flickering light is causing headaches and c…" at bounding box center [805, 599] width 670 height 63
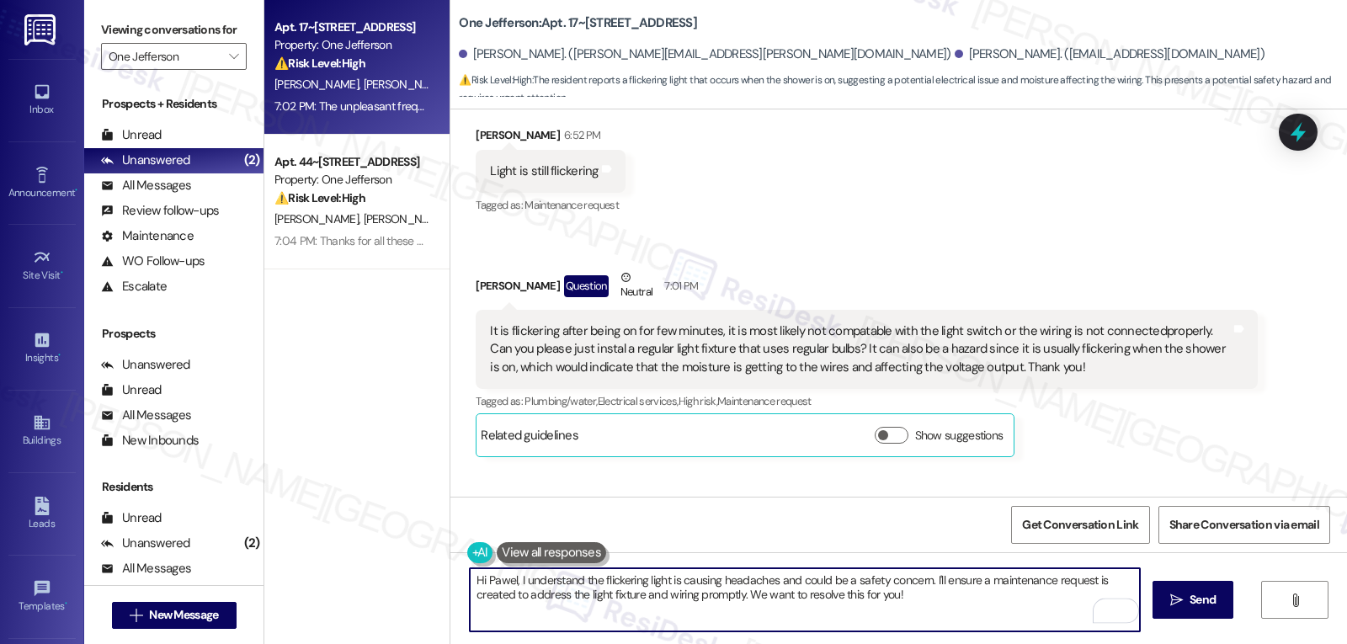
click at [931, 613] on textarea "Hi Pawel, I understand the flickering light is causing headaches and could be a…" at bounding box center [805, 599] width 670 height 63
drag, startPoint x: 968, startPoint y: 580, endPoint x: 1007, endPoint y: 684, distance: 110.6
click at [1007, 643] on html "Inbox Go to Inbox Announcement • Send A Text Announcement Site Visit • Go to Si…" at bounding box center [673, 322] width 1347 height 644
click at [993, 595] on textarea "Hi Pawel, I understand the flickering light is causing headaches and could be a…" at bounding box center [805, 599] width 670 height 63
click at [967, 576] on textarea "Hi Pawel, I understand the flickering light is causing headaches and could be a…" at bounding box center [805, 599] width 670 height 63
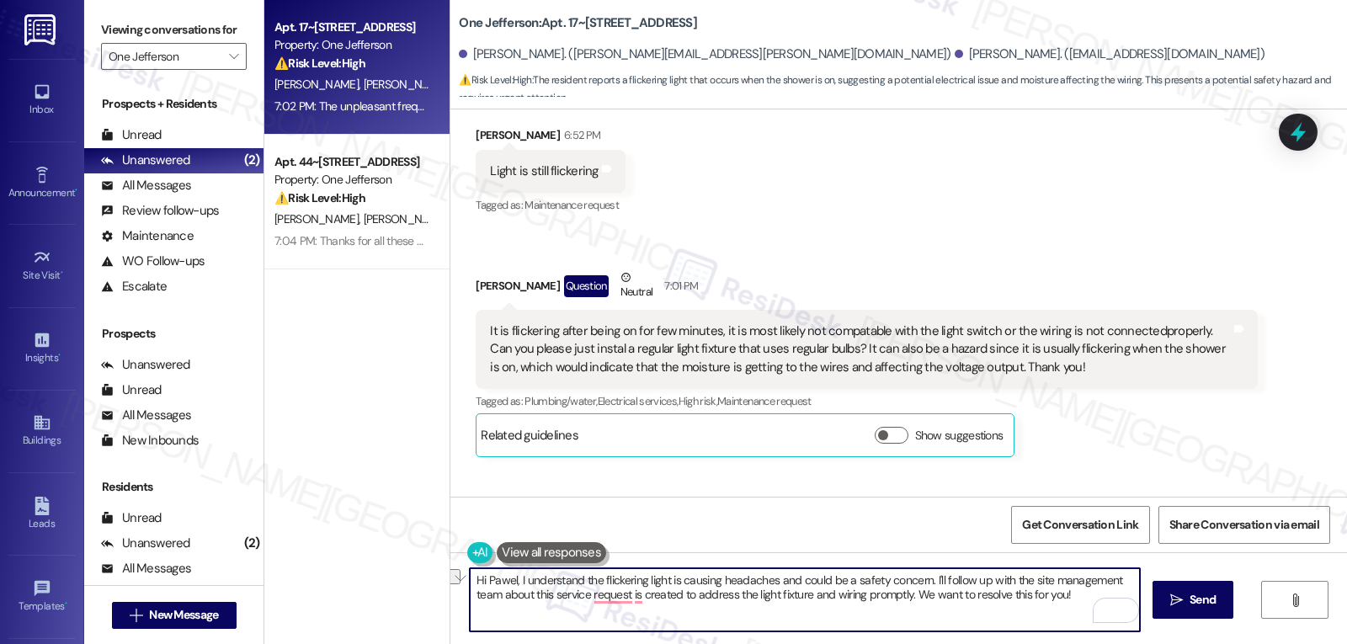
drag, startPoint x: 625, startPoint y: 597, endPoint x: 674, endPoint y: 599, distance: 49.7
click at [674, 599] on textarea "Hi Pawel, I understand the flickering light is causing headaches and could be a…" at bounding box center [805, 599] width 670 height 63
click at [824, 596] on textarea "Hi Pawel, I understand the flickering light is causing headaches and could be a…" at bounding box center [805, 599] width 670 height 63
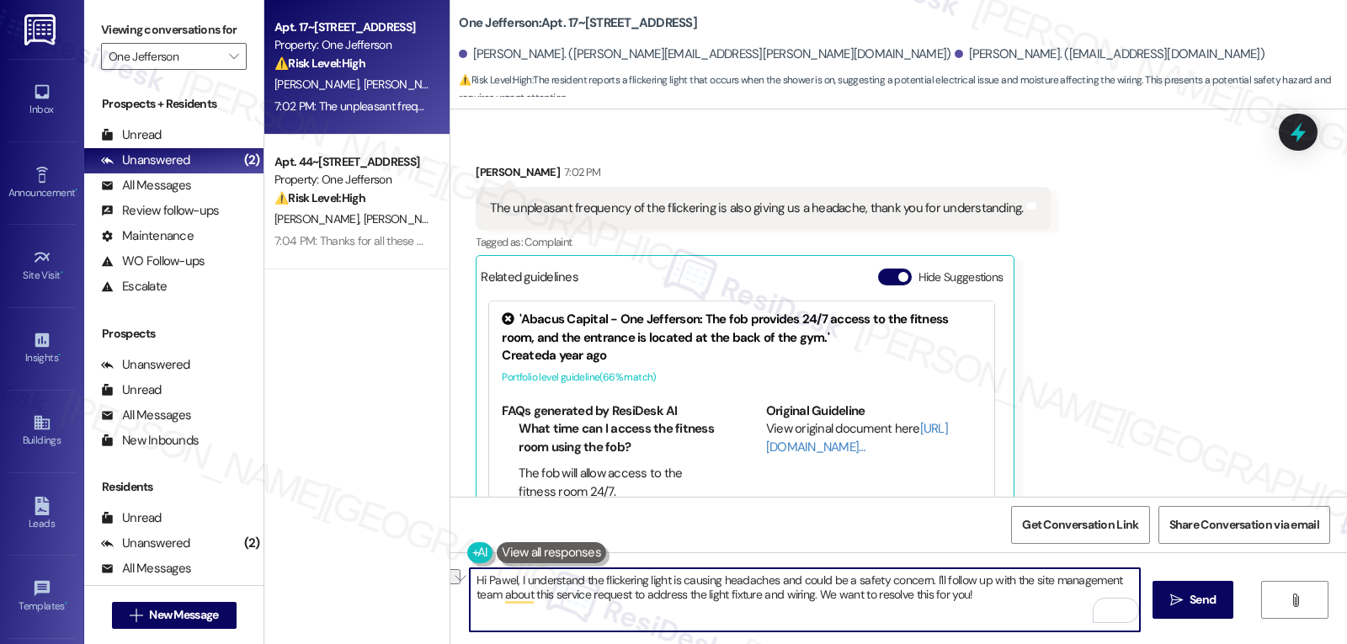
scroll to position [4289, 0]
click at [911, 597] on textarea "Hi Pawel, I understand the flickering light is causing headaches and could be a…" at bounding box center [805, 599] width 670 height 63
click at [647, 619] on textarea "Hi Pawel, I understand the flickering light is causing headaches and could be a…" at bounding box center [805, 599] width 670 height 63
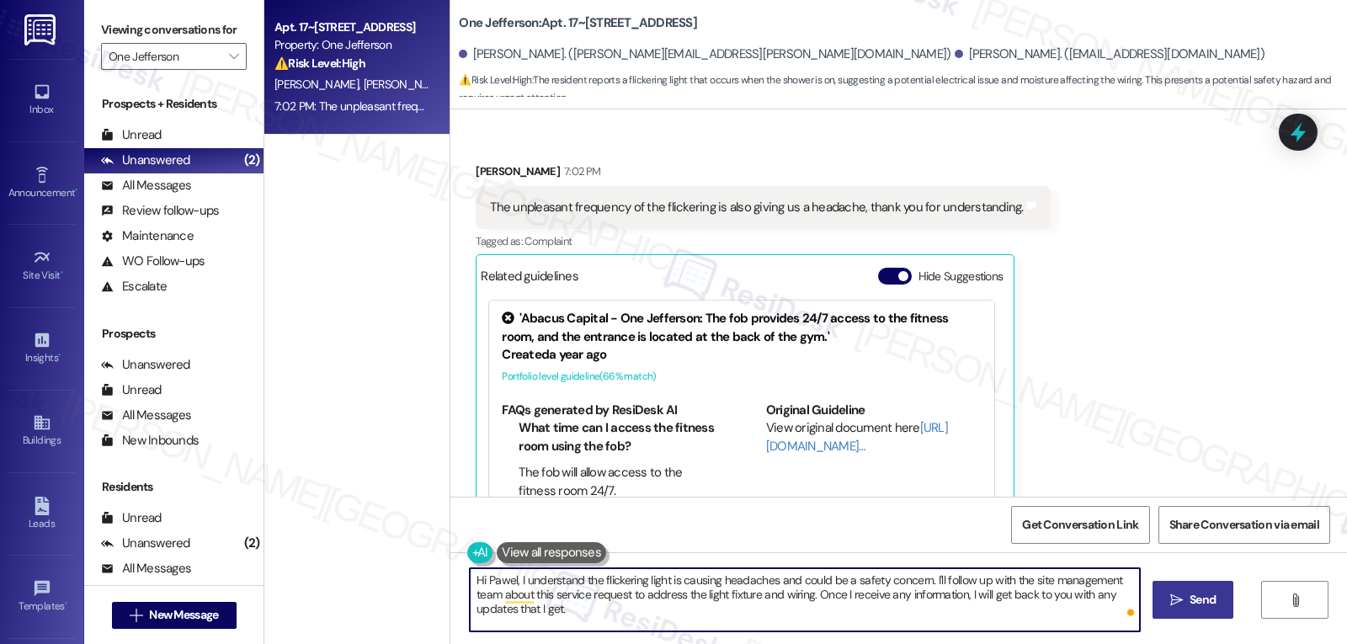
type textarea "Hi Pawel, I understand the flickering light is causing headaches and could be a…"
click at [1206, 594] on span "Send" at bounding box center [1203, 600] width 26 height 18
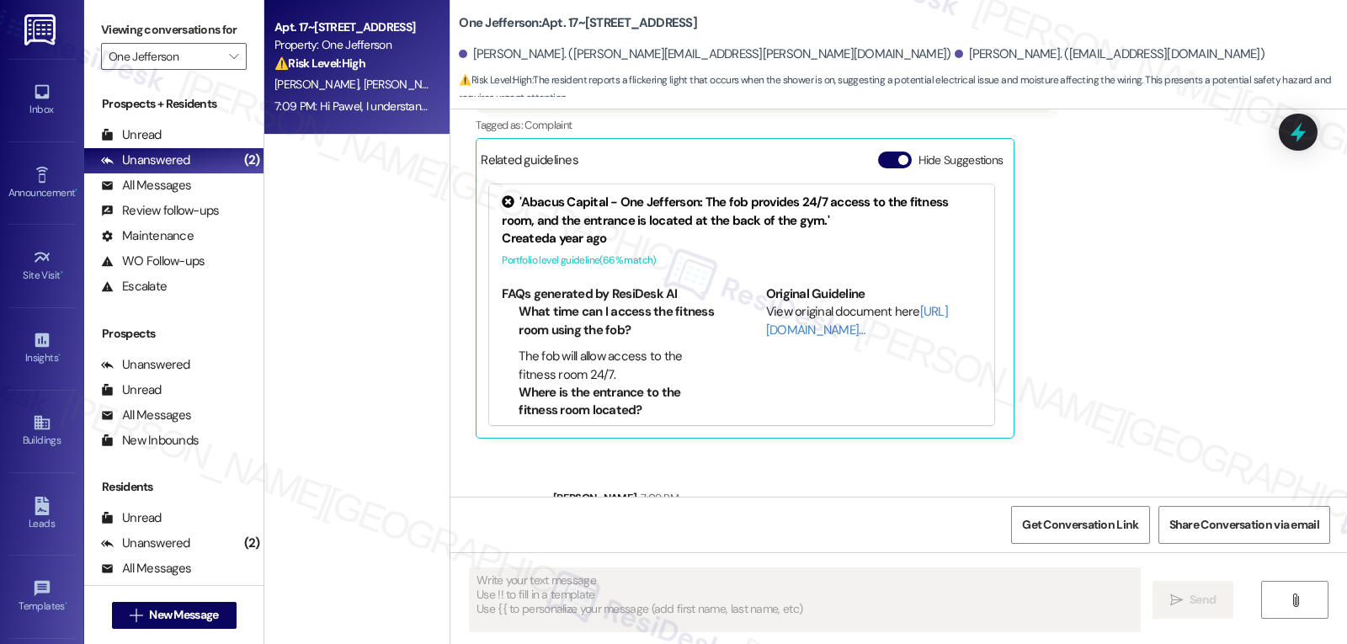
scroll to position [4442, 0]
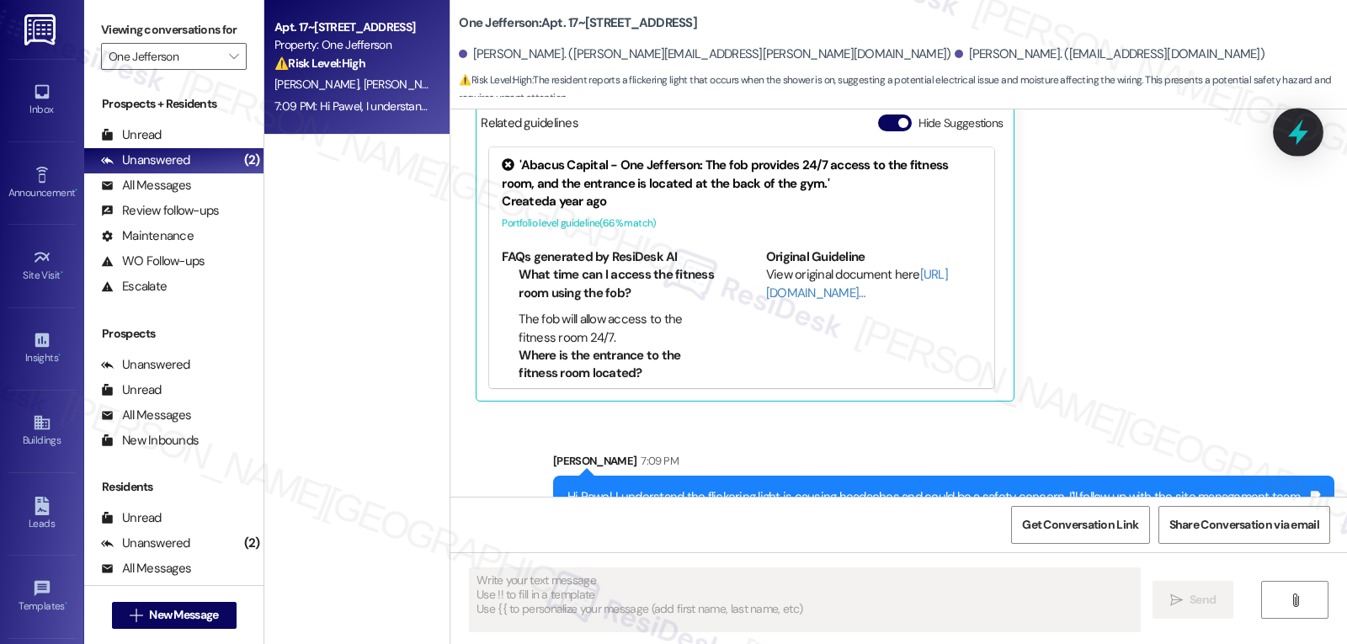
click at [1286, 135] on icon at bounding box center [1298, 132] width 29 height 29
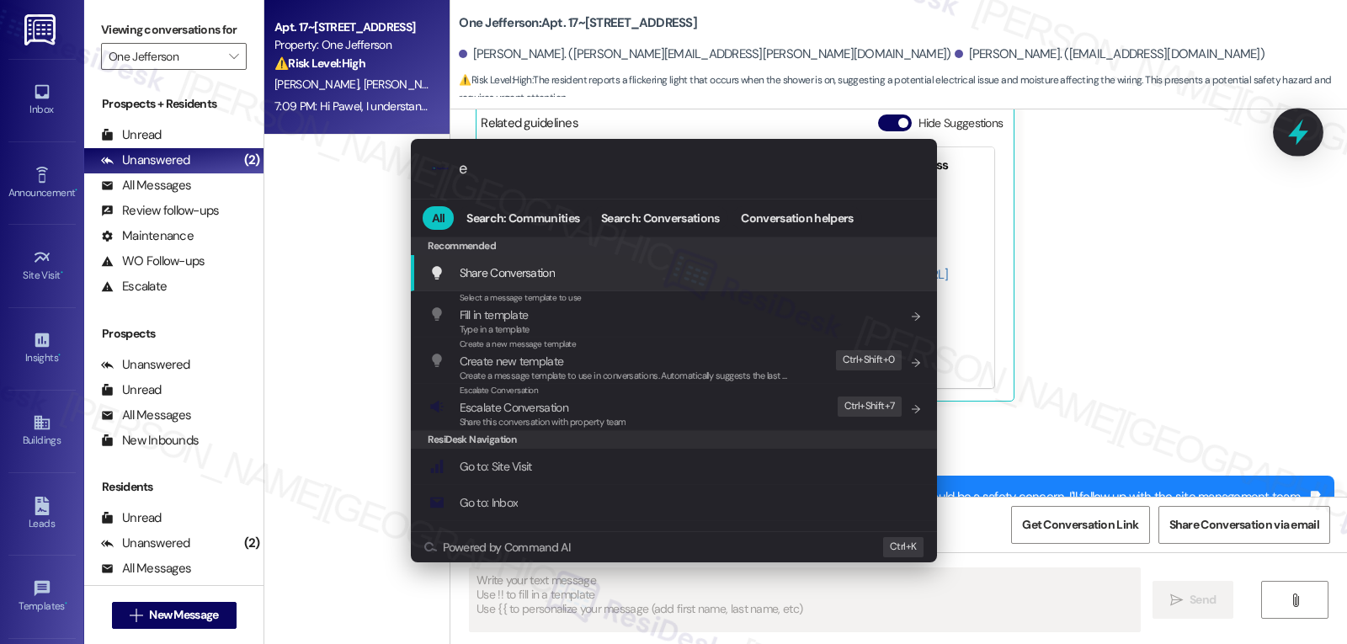
type input "es"
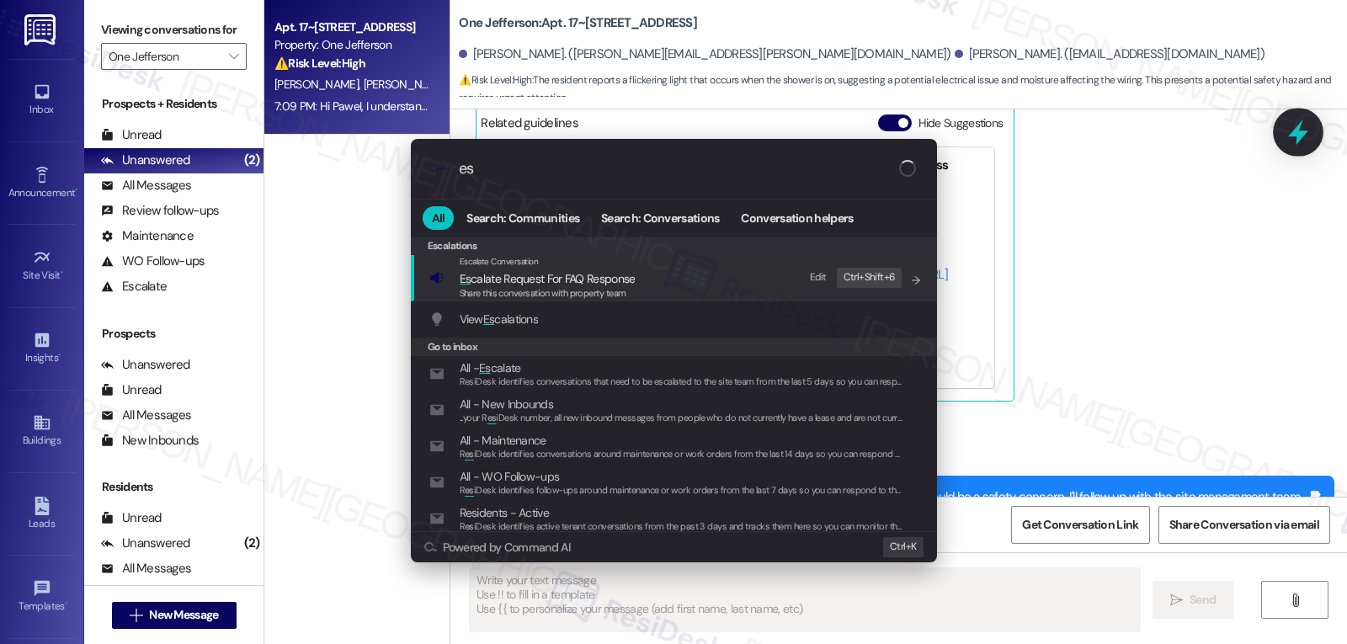
type textarea "Updating..."
type input "esc"
type textarea "Hi"
type input "esca"
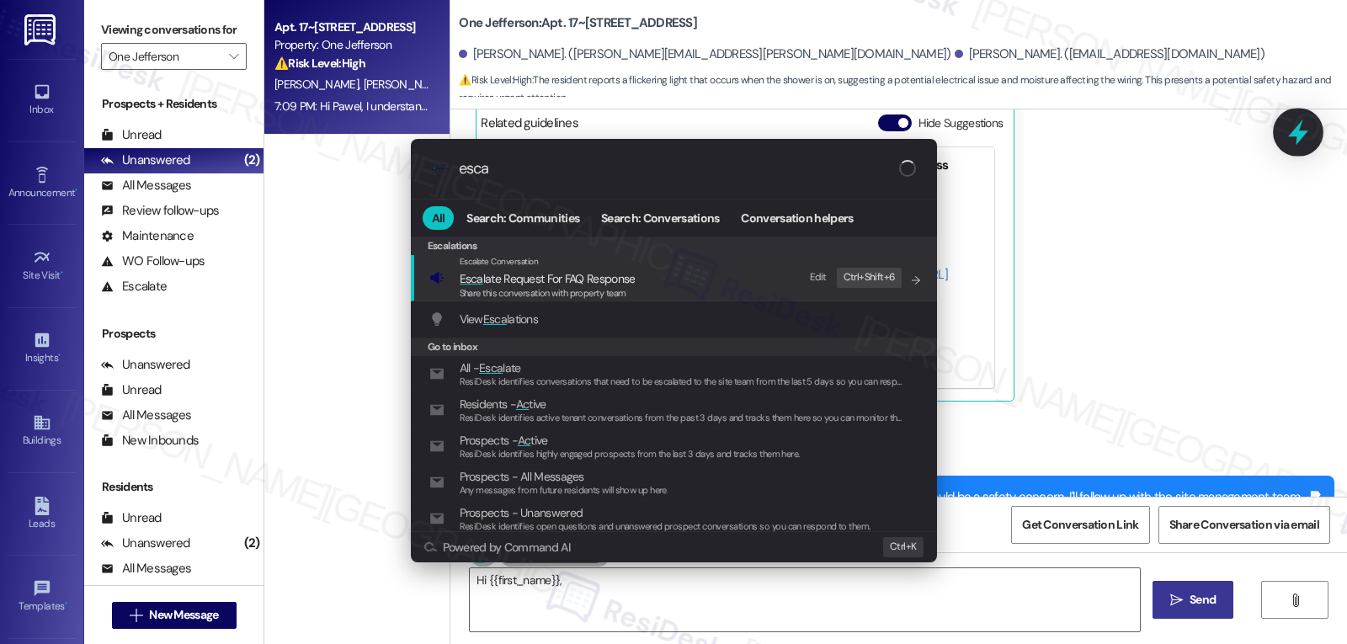
type textarea "Hi {{first_name}}, I"
type input "escal"
type textarea "Hi {{first_name}}, I"
type input "escala"
type textarea "Hi {{first_name}}, I understand"
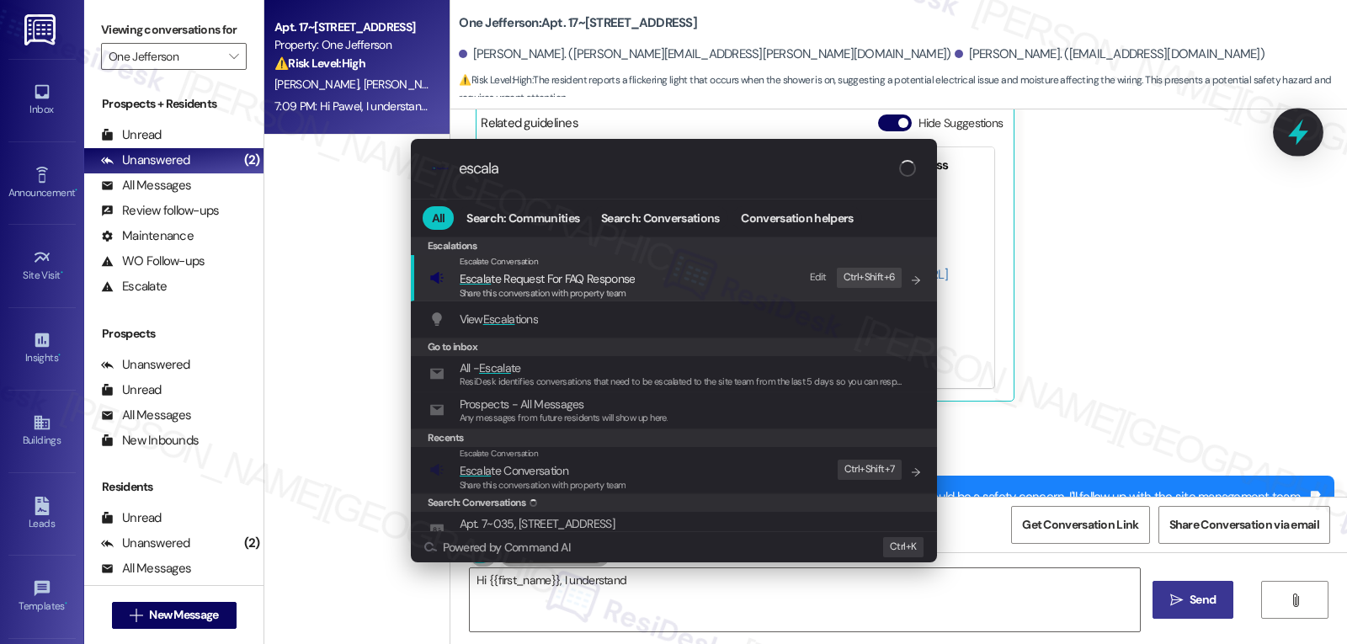
type input "escalat"
type textarea "Hi {{first_name}}, I understand"
type input "escalate"
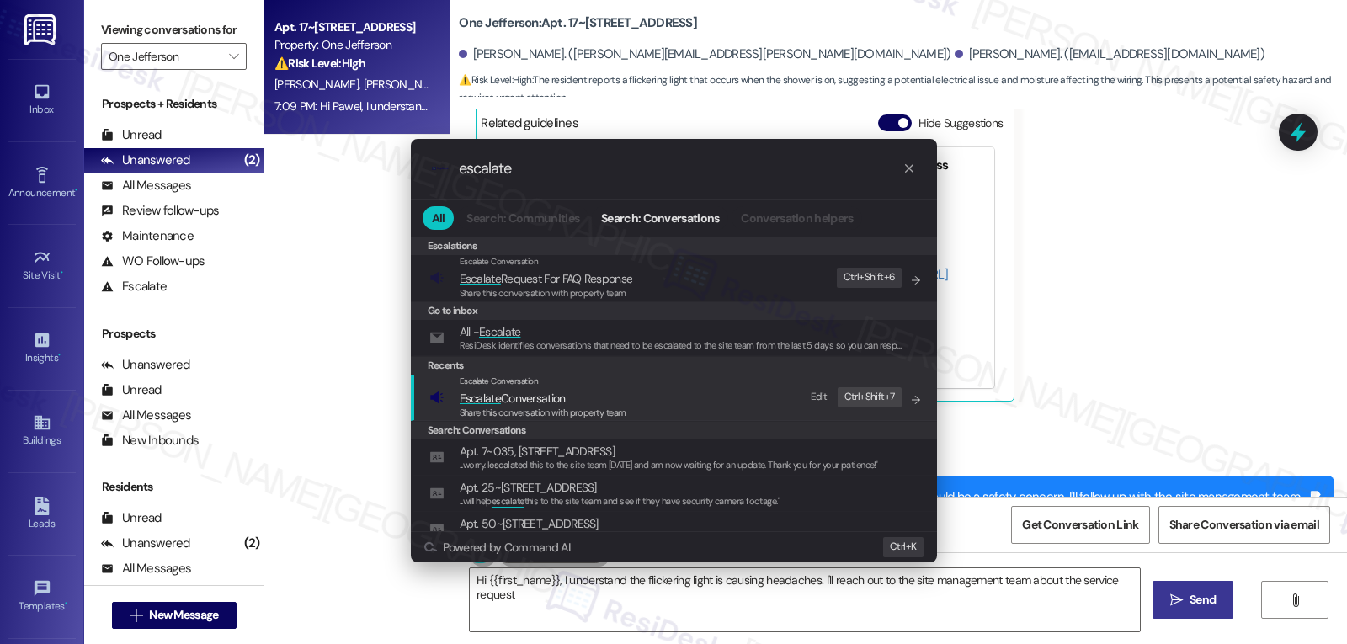
type textarea "Hi {{first_name}}, I understand the flickering light is causing headaches. I'll…"
type input "escalate"
type textarea "Hi {{first_name}}, I understand the flickering light is causing headaches. I'll…"
click at [542, 387] on div "Escalate Conversation" at bounding box center [543, 381] width 167 height 13
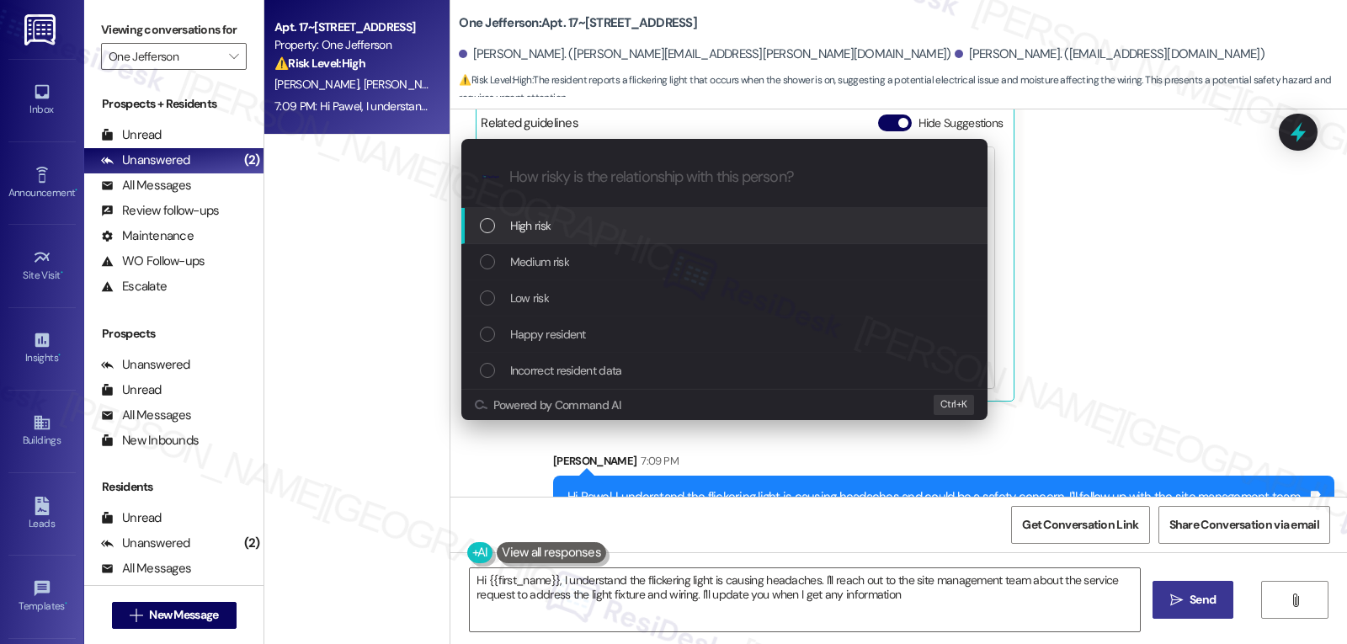
type textarea "Hi {{first_name}}, I understand the flickering light is causing headaches. I'll…"
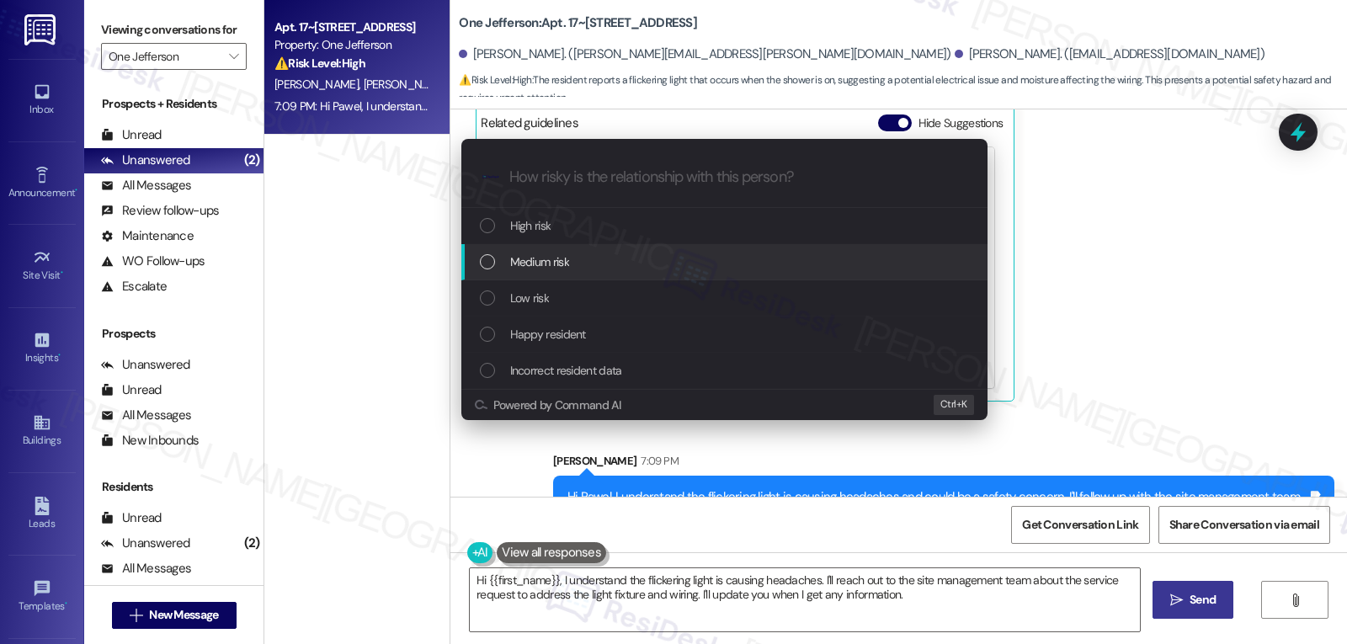
click at [540, 266] on span "Medium risk" at bounding box center [539, 262] width 59 height 19
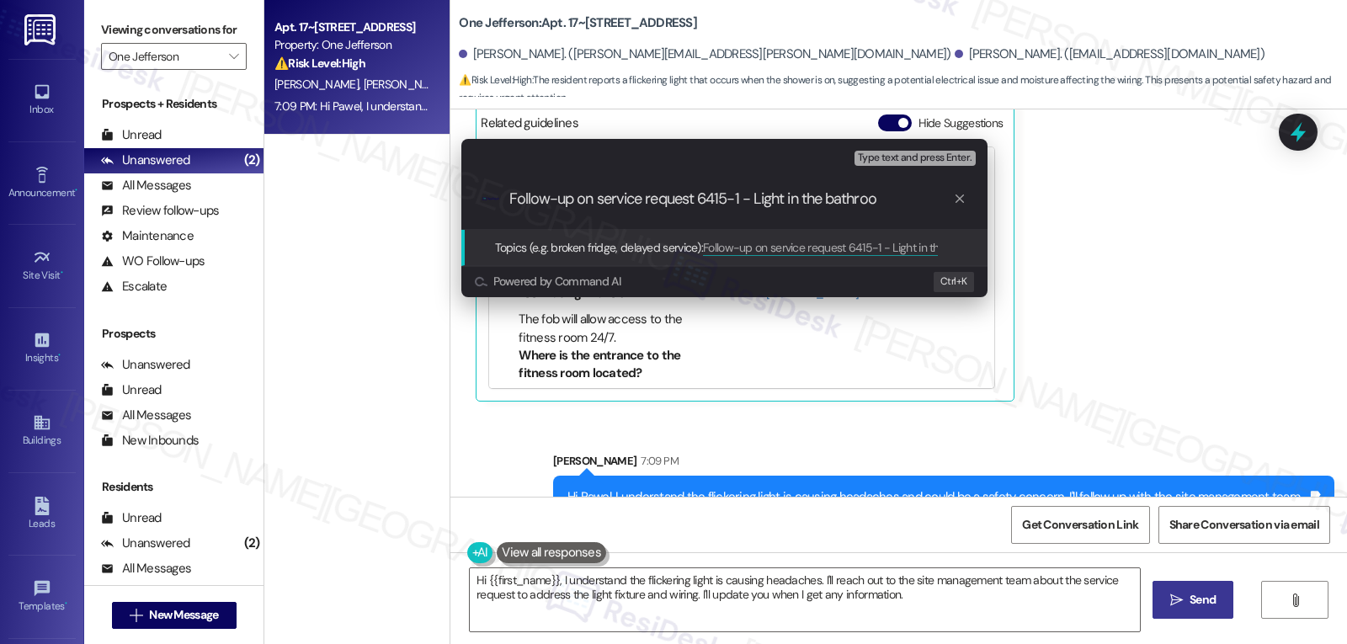
type input "Follow-up on service request 6415-1 - Light in the bathroom"
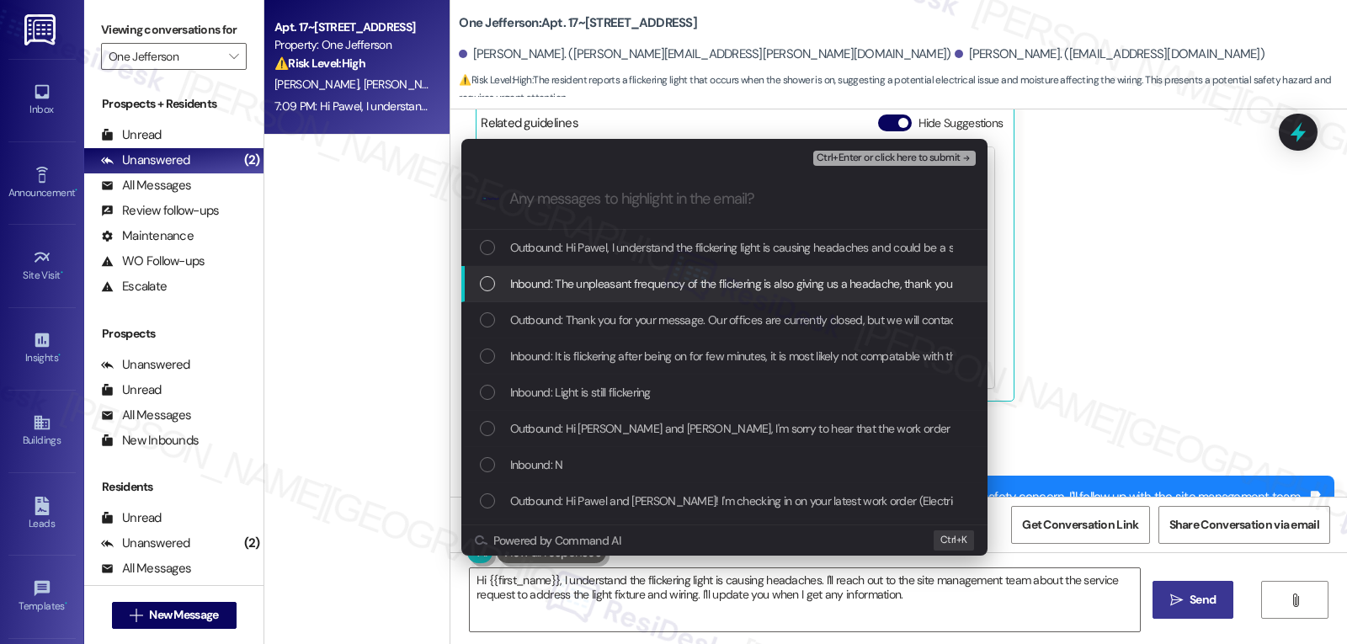
click at [491, 282] on div "List of options" at bounding box center [487, 283] width 15 height 15
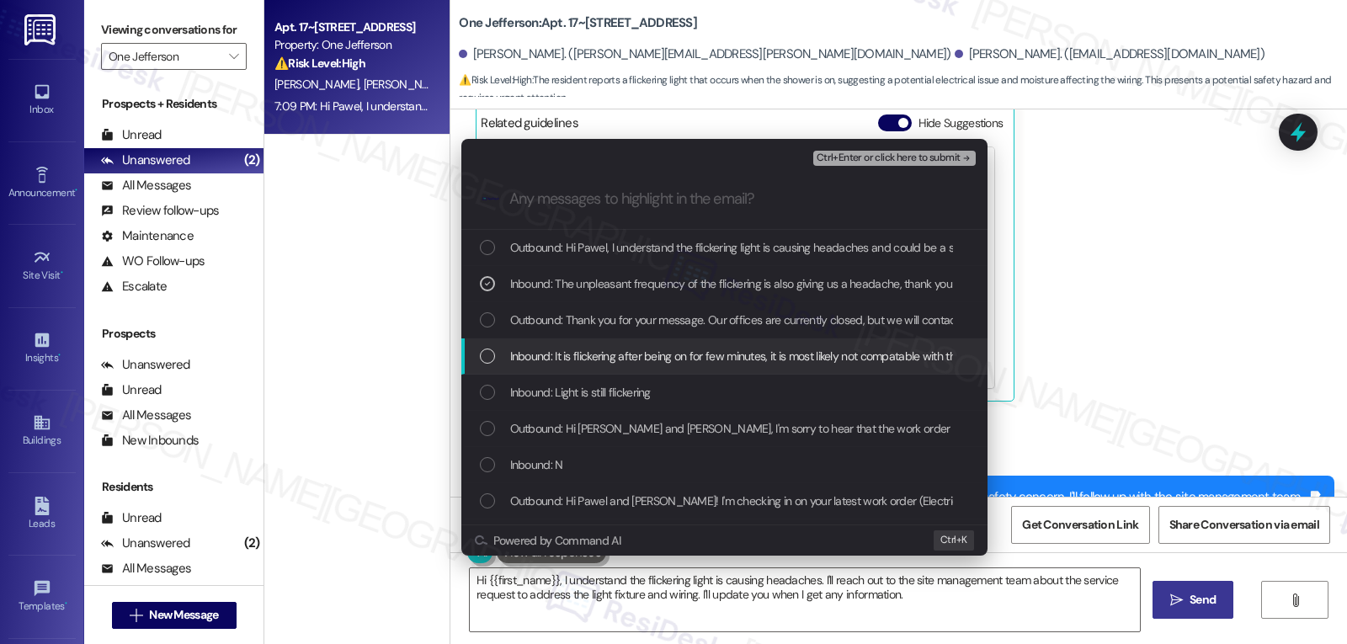
click at [489, 359] on div "List of options" at bounding box center [487, 356] width 15 height 15
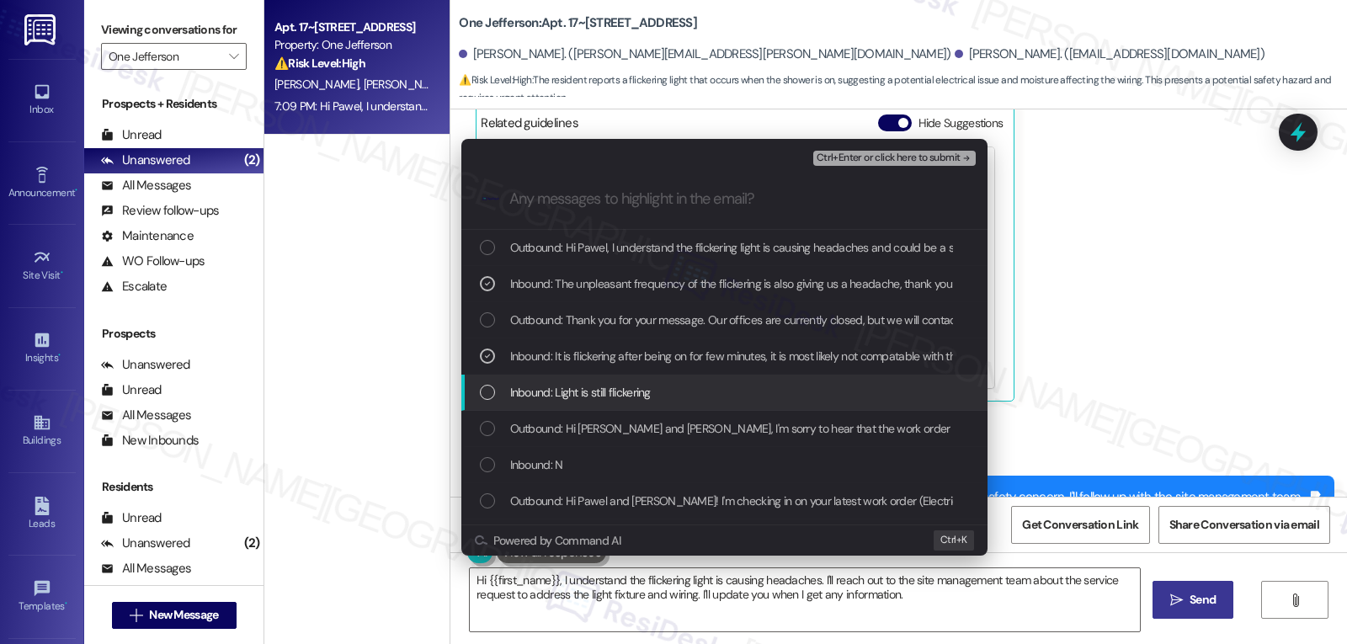
click at [493, 397] on div "List of options" at bounding box center [487, 392] width 15 height 15
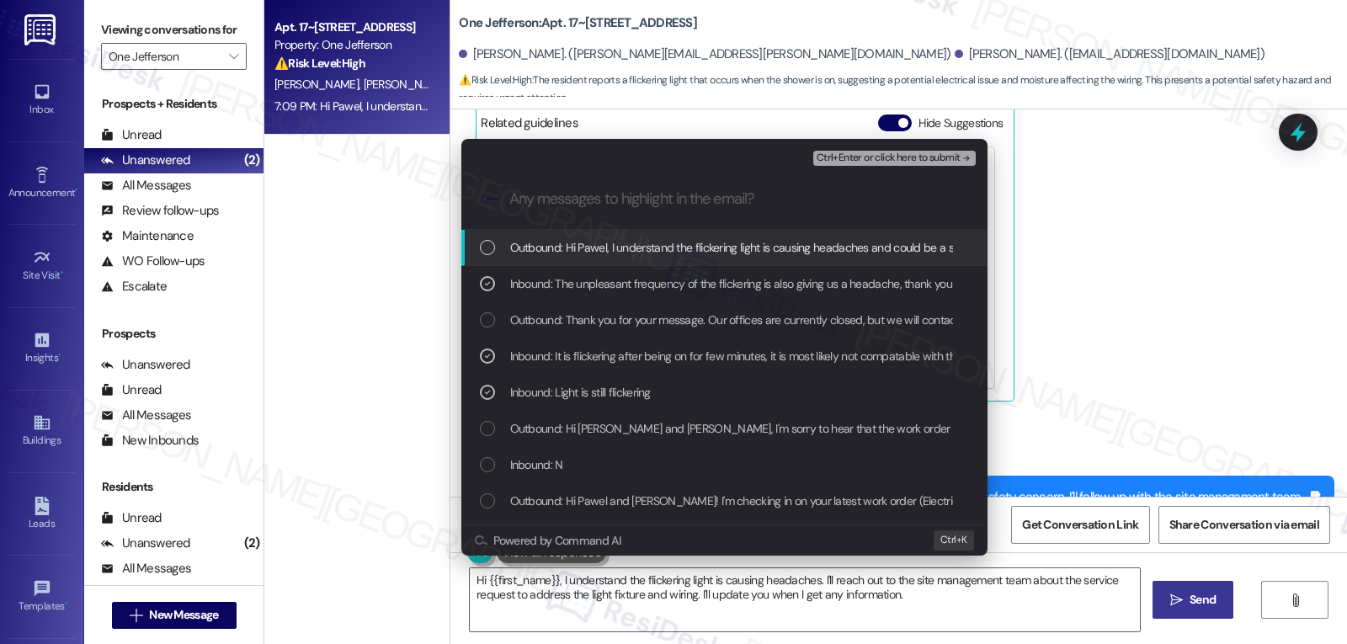
click at [890, 157] on span "Ctrl+Enter or click here to submit" at bounding box center [889, 158] width 144 height 12
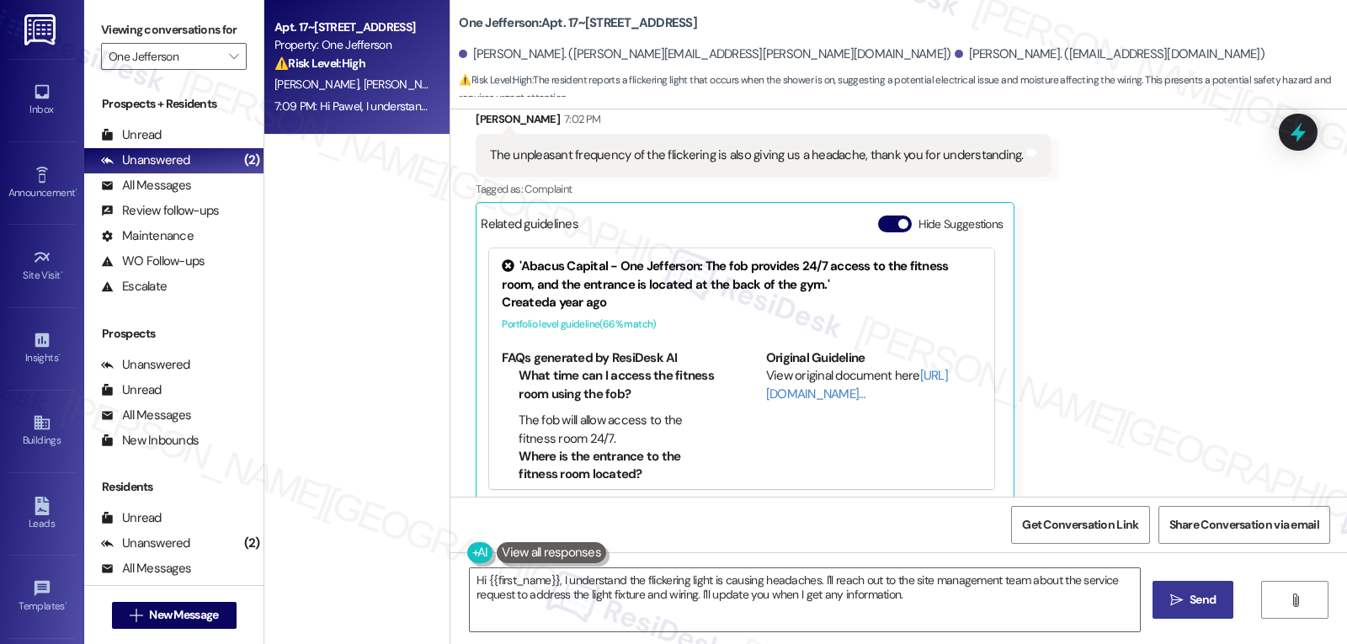
scroll to position [4288, 0]
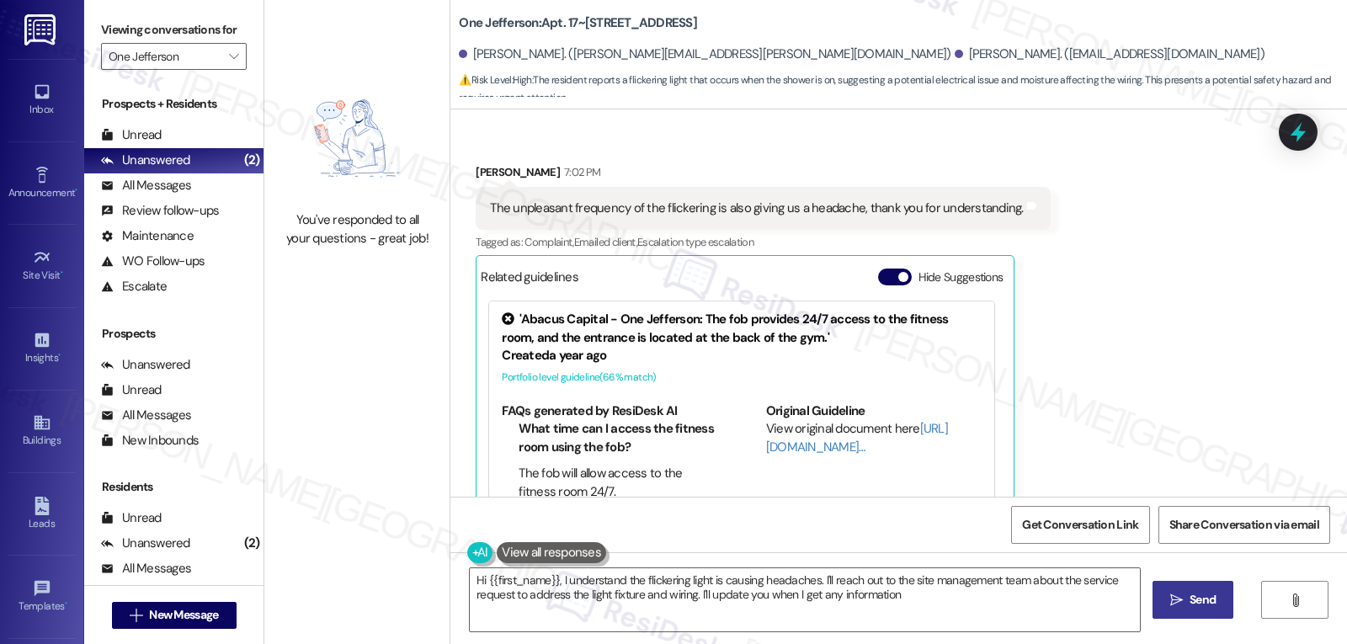
type textarea "Hi {{first_name}}, I understand the flickering light is causing headaches. I'll…"
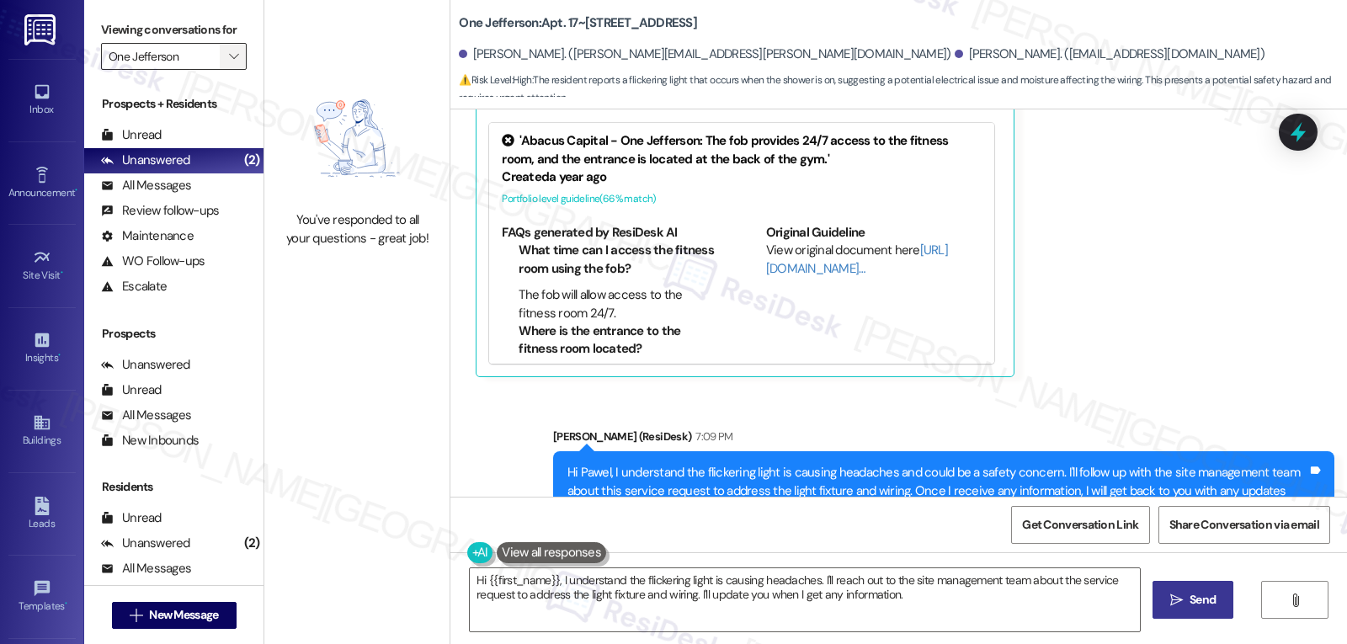
click at [220, 68] on button "" at bounding box center [233, 56] width 27 height 27
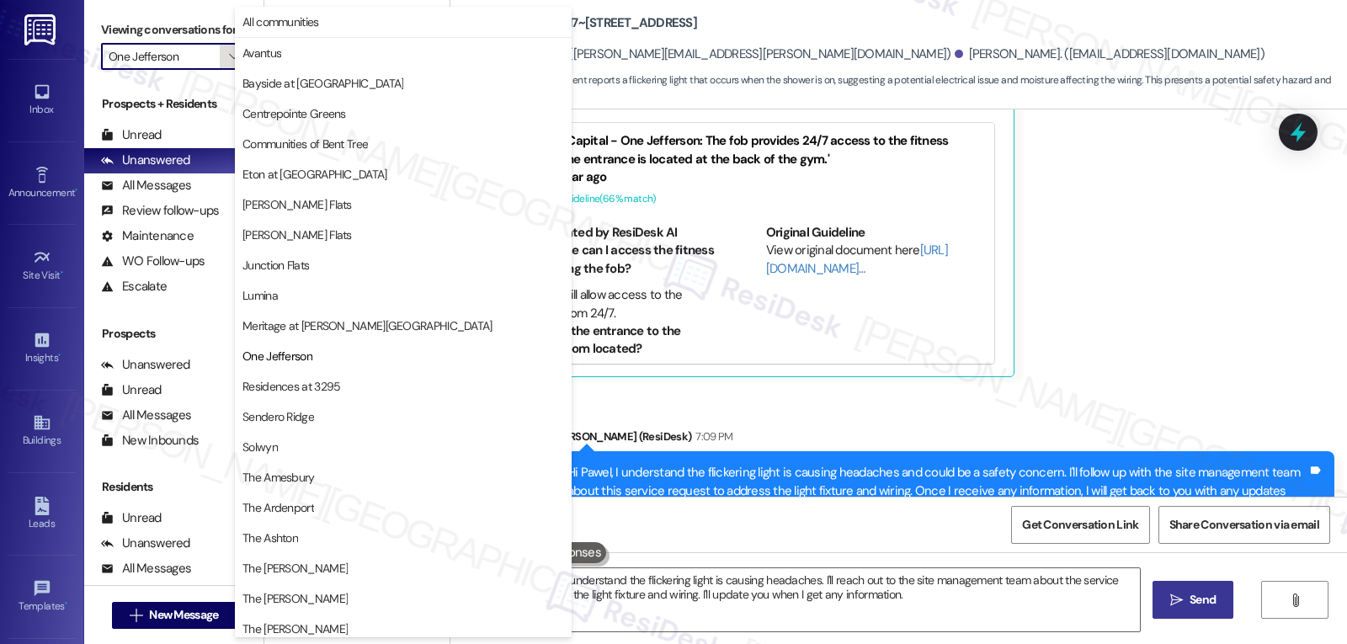
scroll to position [219, 0]
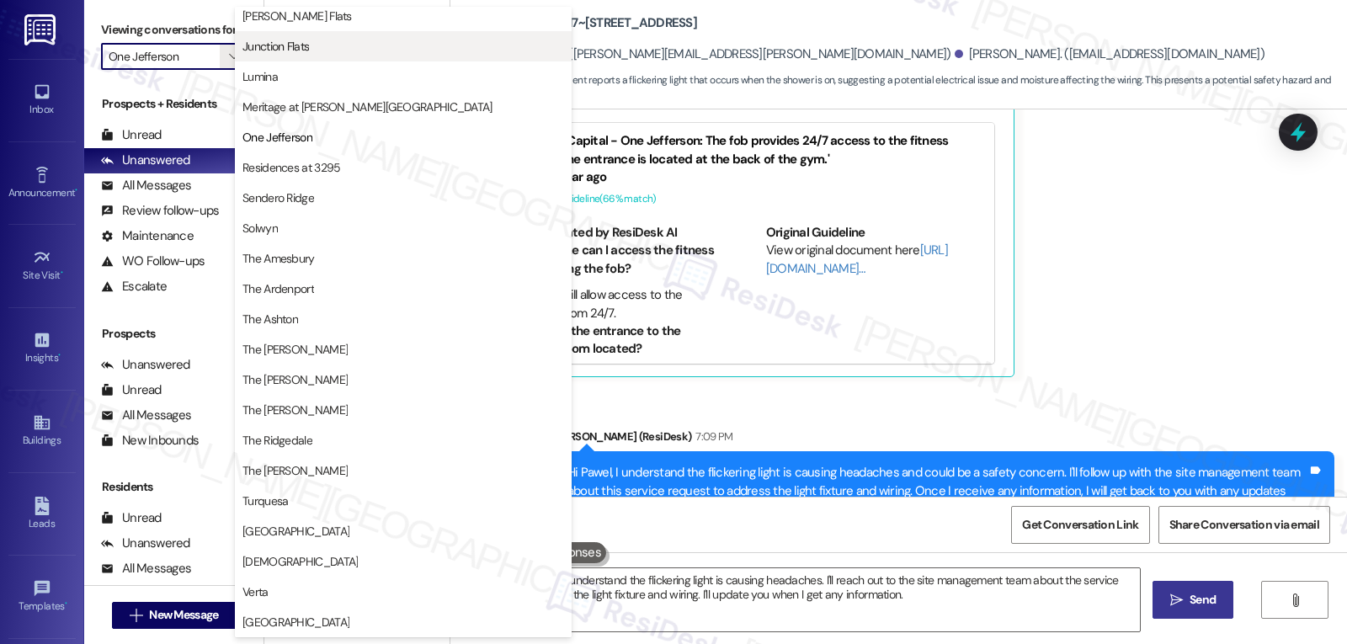
click at [370, 40] on span "Junction Flats" at bounding box center [403, 46] width 322 height 17
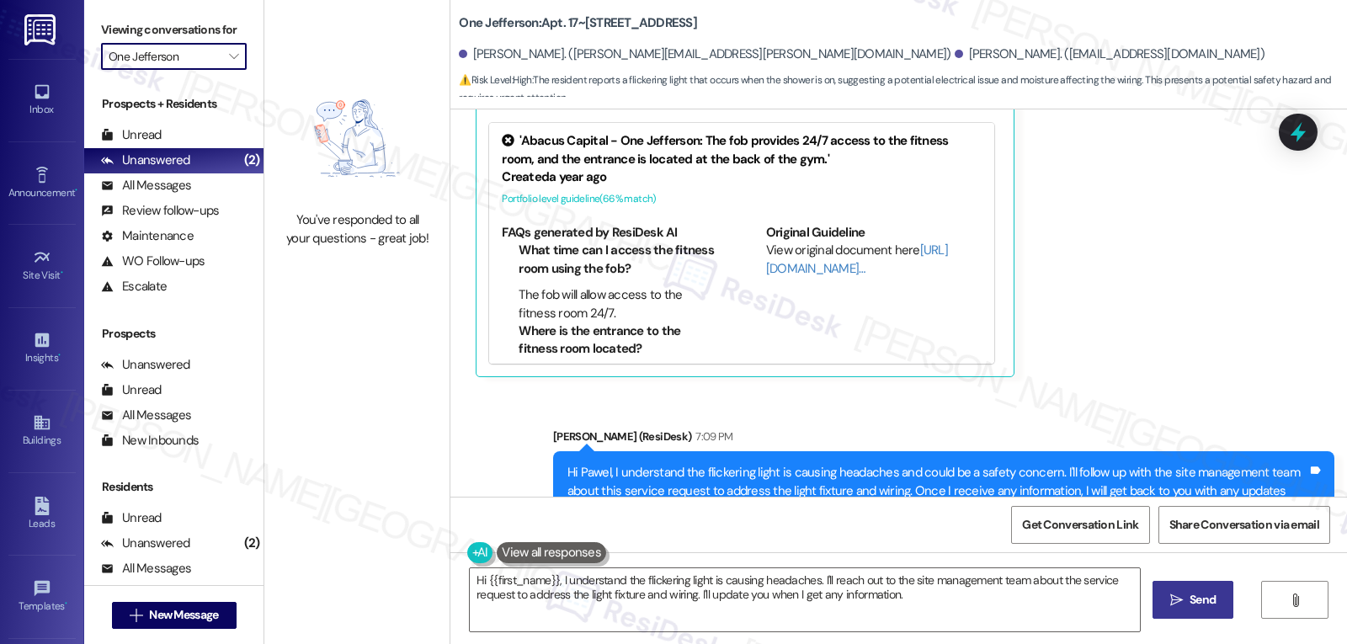
type input "Junction Flats"
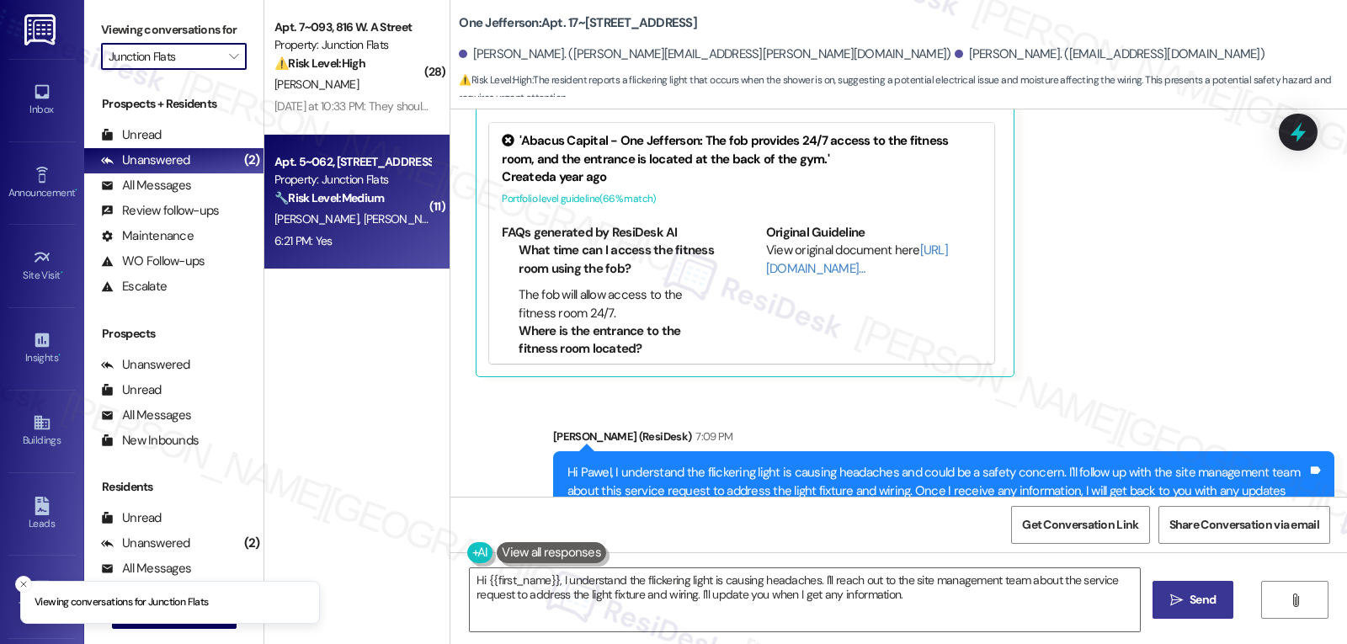
click at [386, 252] on div "6:21 PM: Yes 6:21 PM: Yes" at bounding box center [352, 241] width 159 height 21
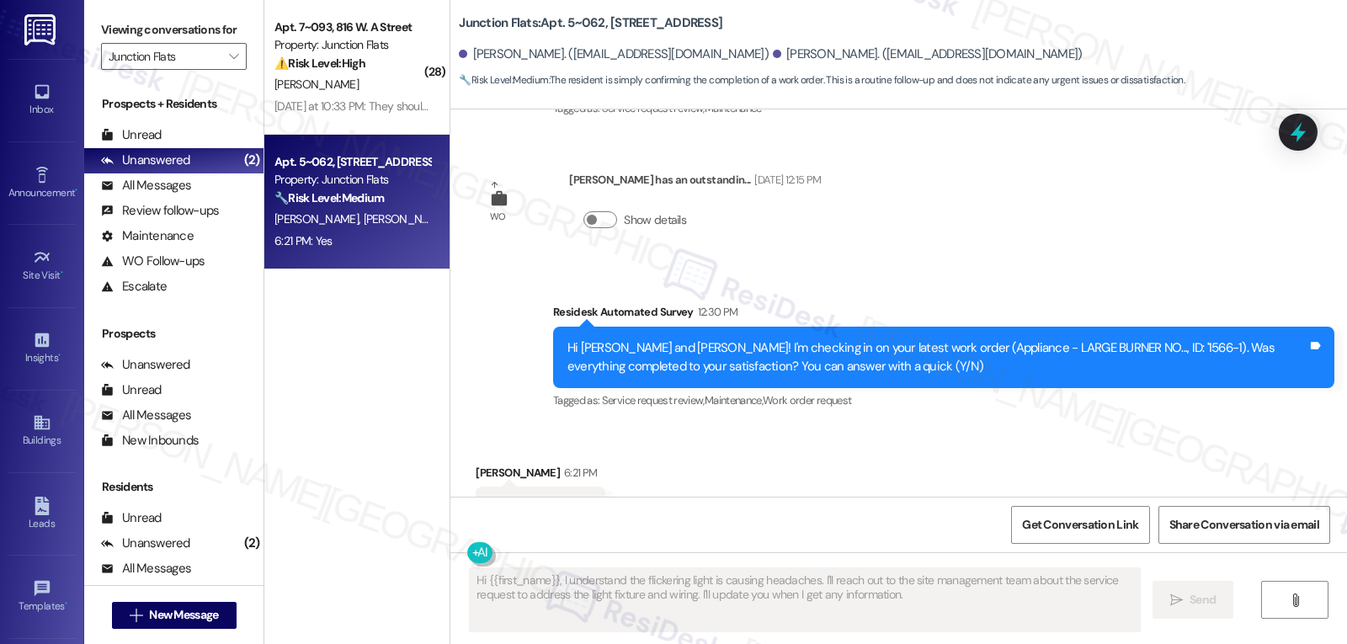
scroll to position [7067, 0]
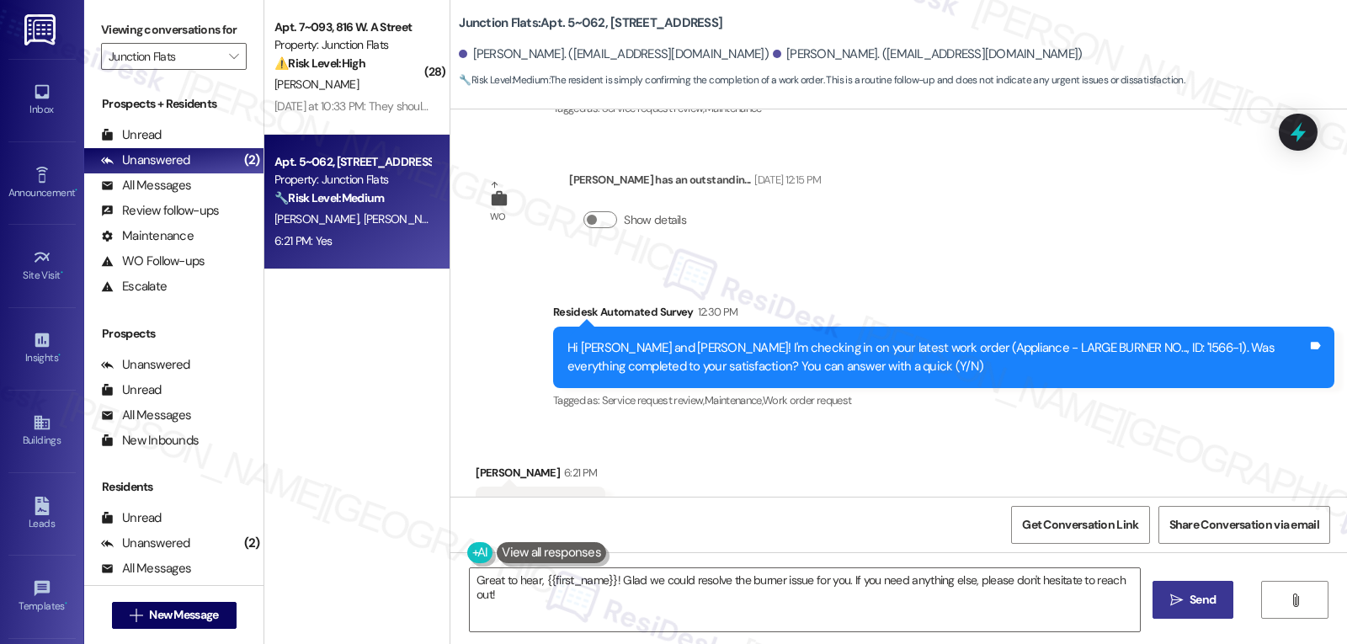
drag, startPoint x: 1130, startPoint y: 578, endPoint x: 1162, endPoint y: 570, distance: 33.1
click at [1131, 578] on textarea "Great to hear, {{first_name}}! Glad we could resolve the burner issue for you. …" at bounding box center [805, 599] width 670 height 63
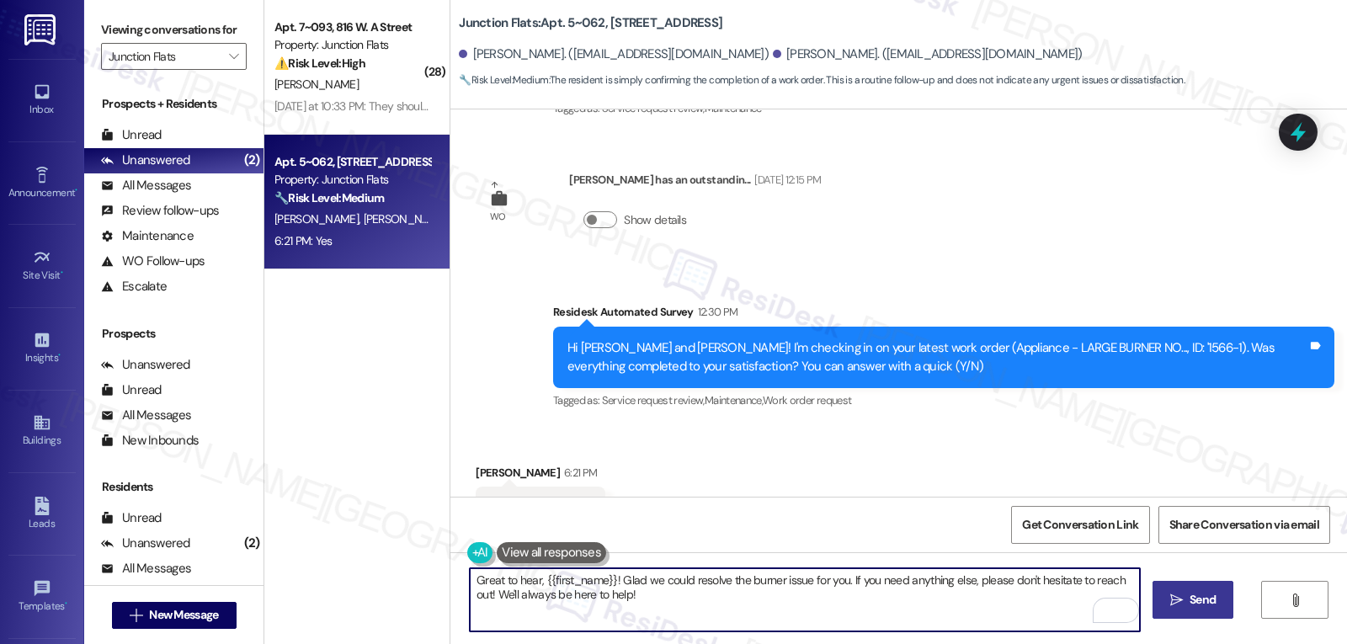
click at [537, 580] on textarea "Great to hear, {{first_name}}! Glad we could resolve the burner issue for you. …" at bounding box center [805, 599] width 670 height 63
click at [690, 611] on textarea "Great to hear, Mary! Glad we could resolve the burner issue for you. If you nee…" at bounding box center [805, 599] width 670 height 63
type textarea "Great to hear, Mary! Glad we could resolve the burner issue for you. If you nee…"
click at [1190, 591] on span "Send" at bounding box center [1203, 600] width 26 height 18
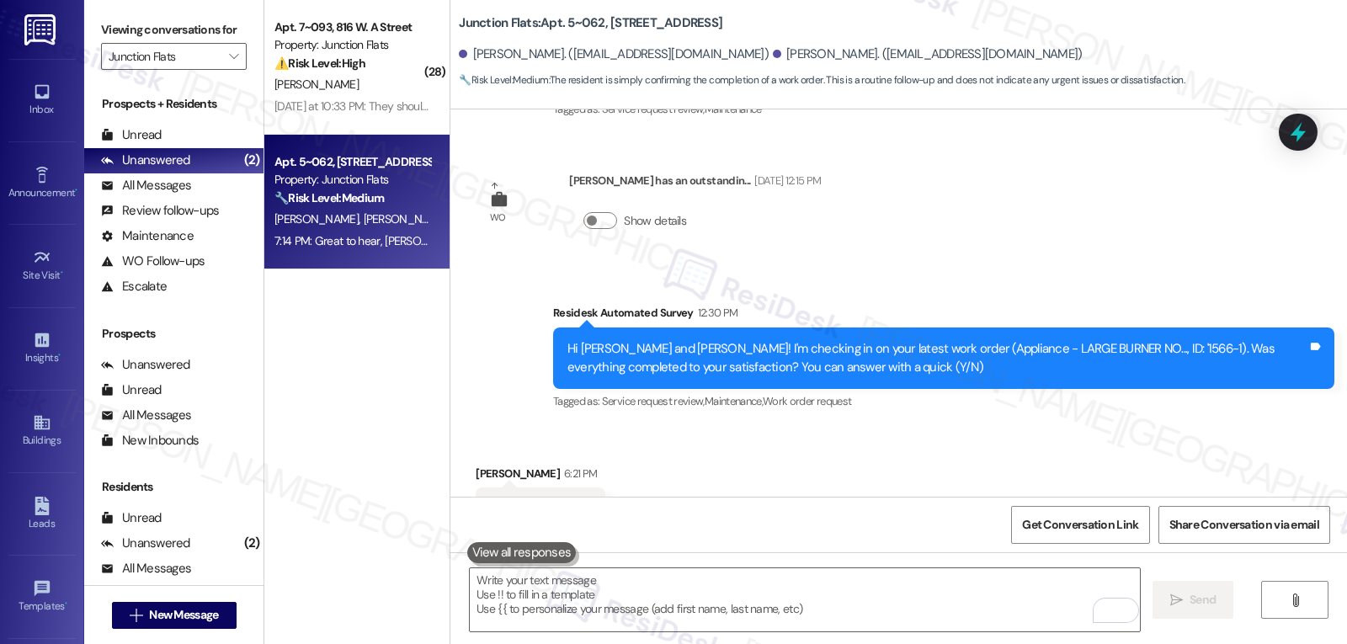
scroll to position [7202, 0]
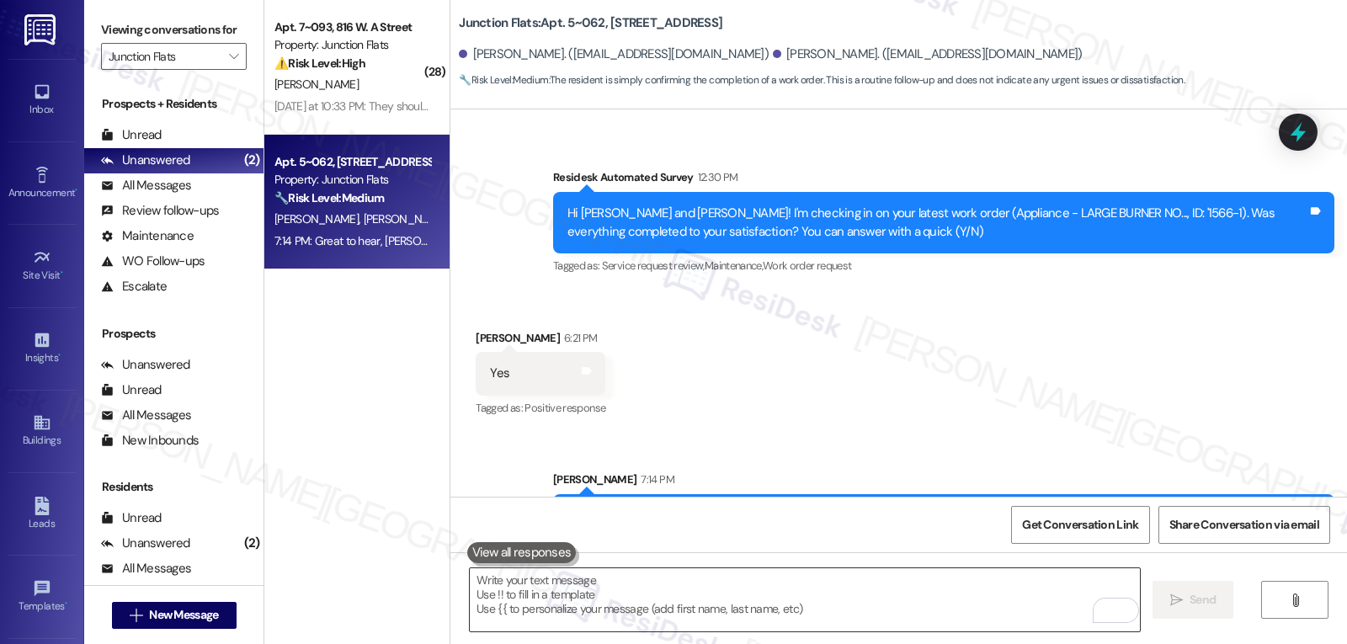
click at [576, 599] on textarea "To enrich screen reader interactions, please activate Accessibility in Grammarl…" at bounding box center [805, 599] width 670 height 63
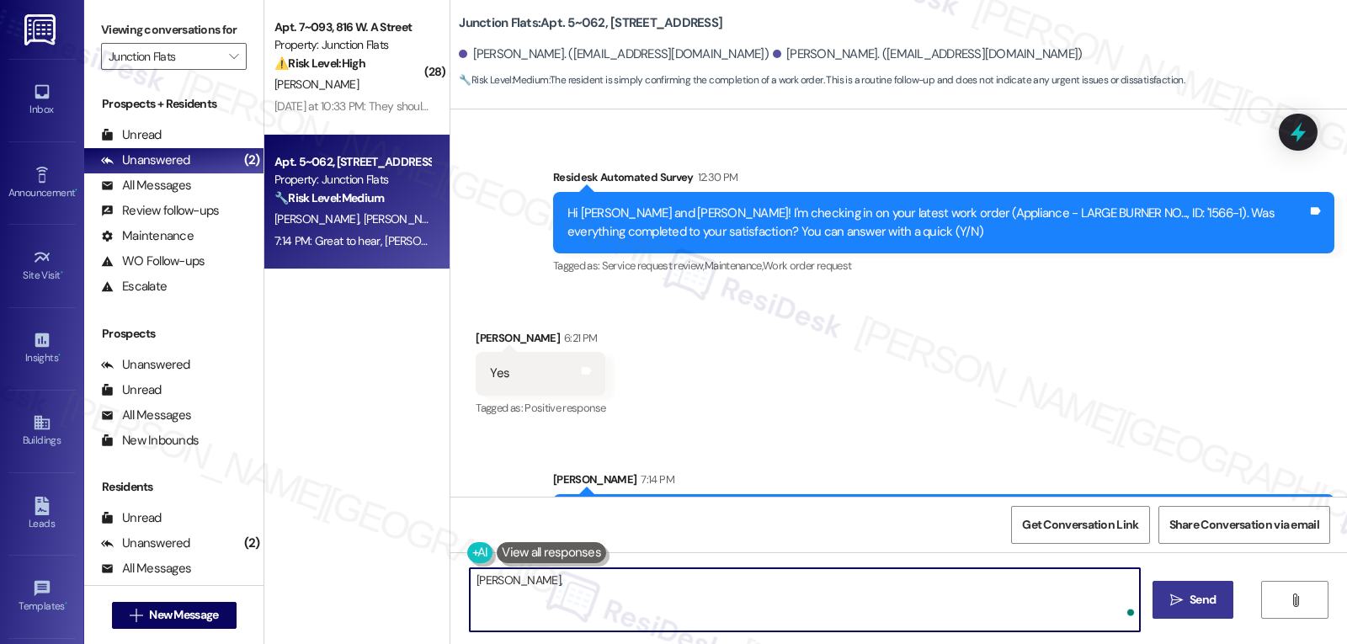
paste textarea "how’s everything going for you at {{property}}? Has it met your expectations so…"
type textarea "Mary, how’s everything going for you at {{property}}? Has it met your expectati…"
click at [1167, 597] on span " Send" at bounding box center [1193, 600] width 53 height 18
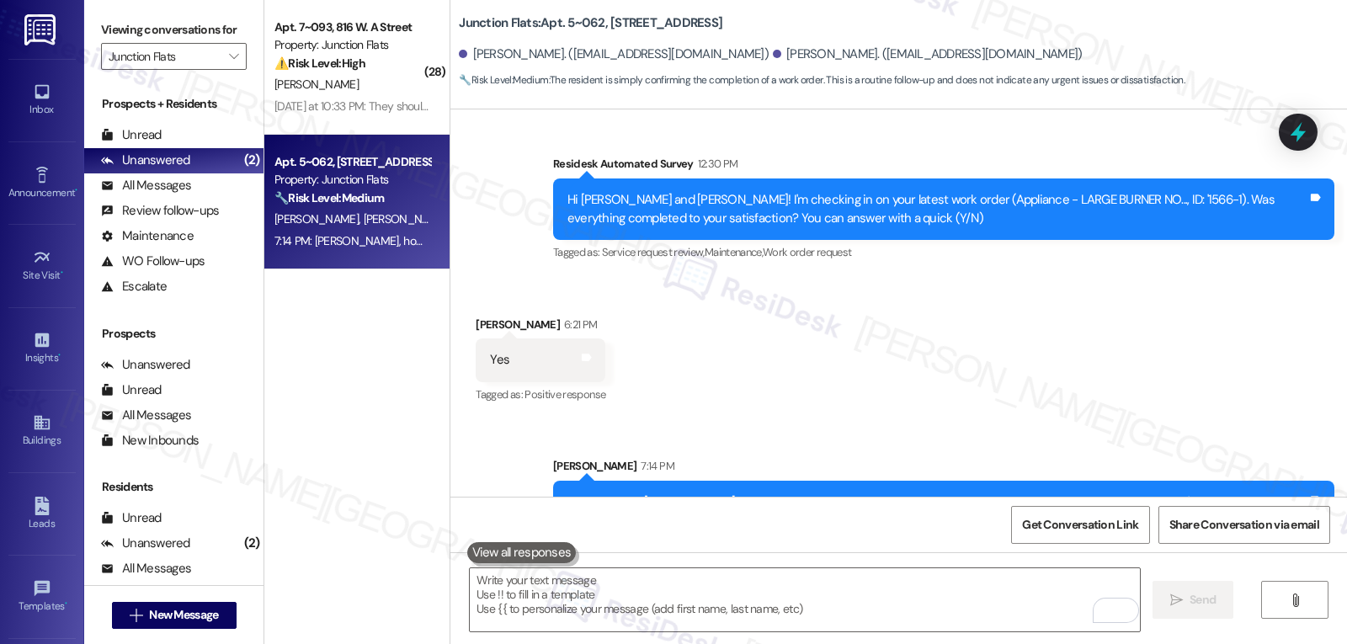
scroll to position [7320, 0]
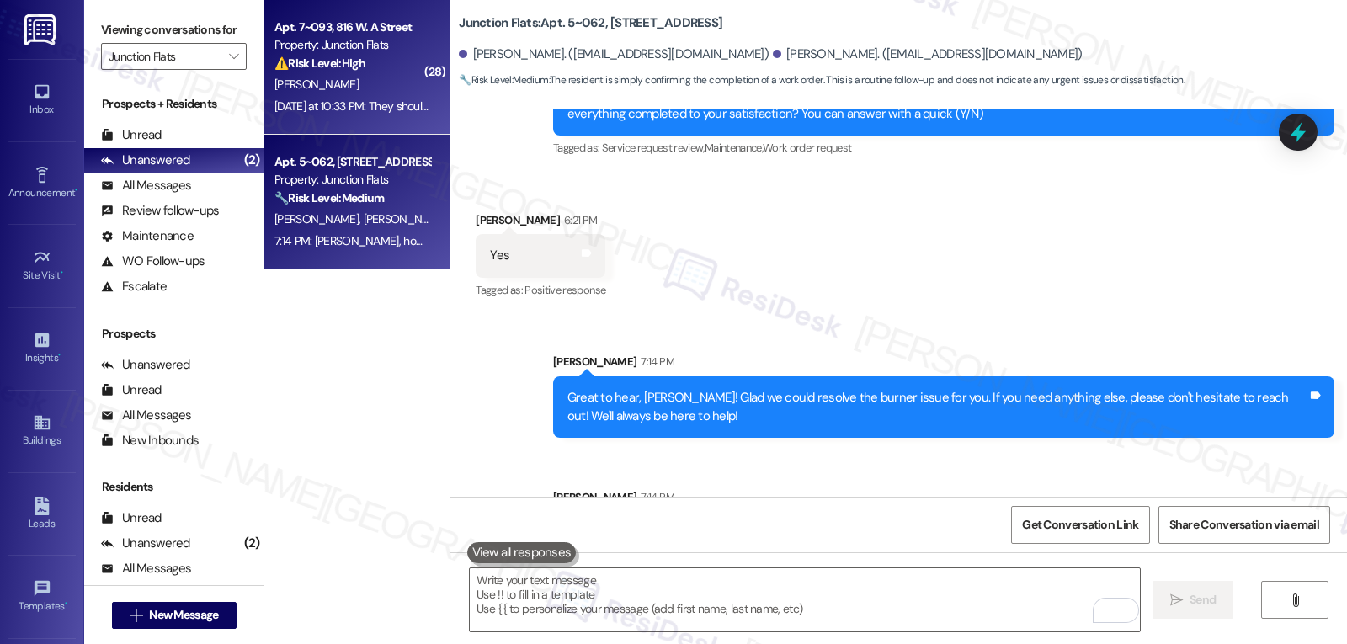
click at [387, 81] on div "[PERSON_NAME]" at bounding box center [352, 84] width 159 height 21
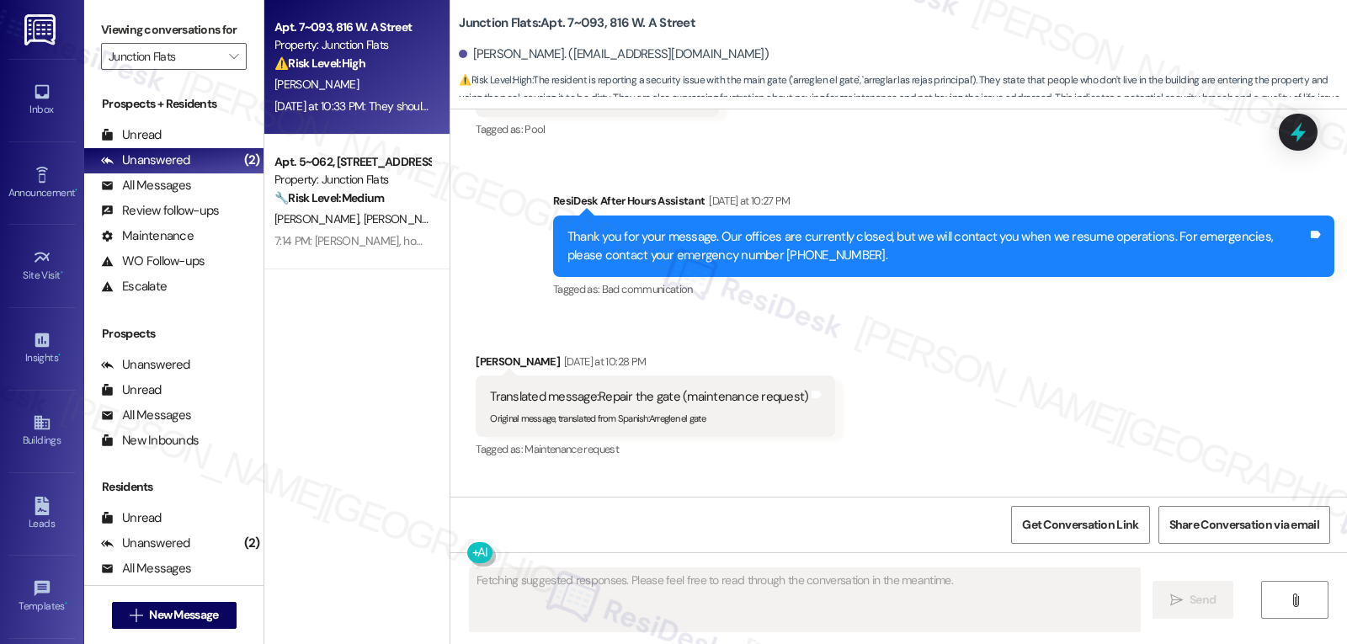
scroll to position [7453, 0]
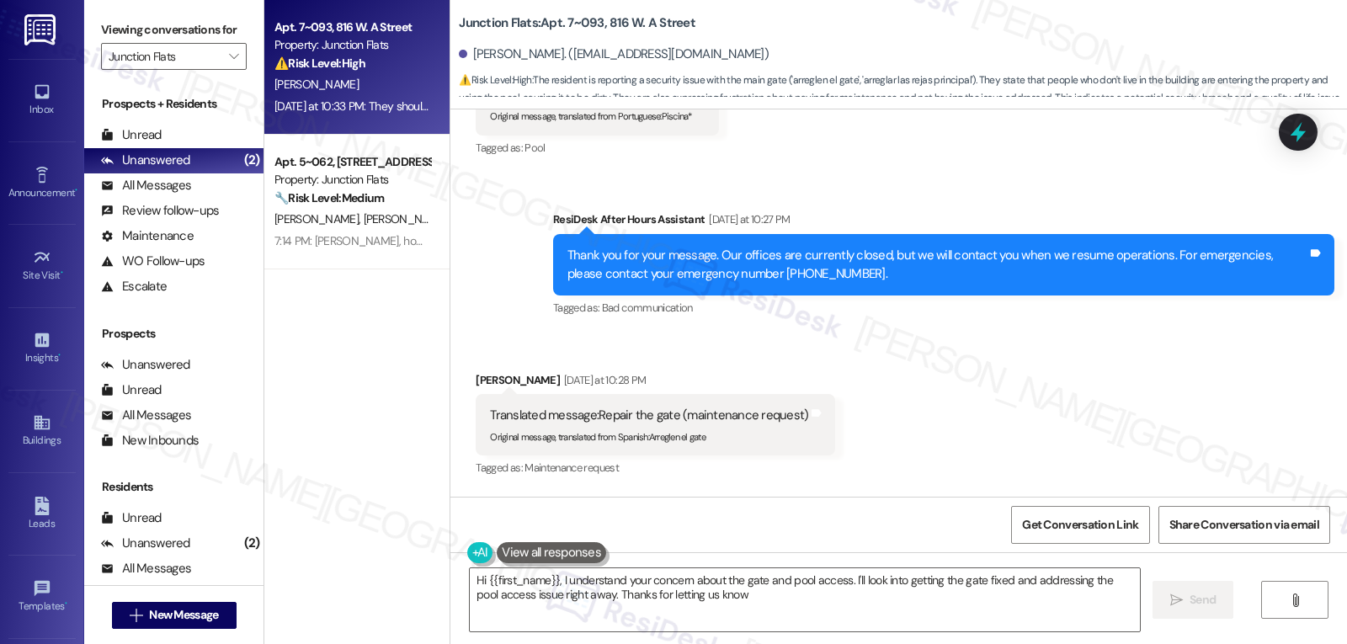
type textarea "Hi {{first_name}}, I understand your concern about the gate and pool access. I'…"
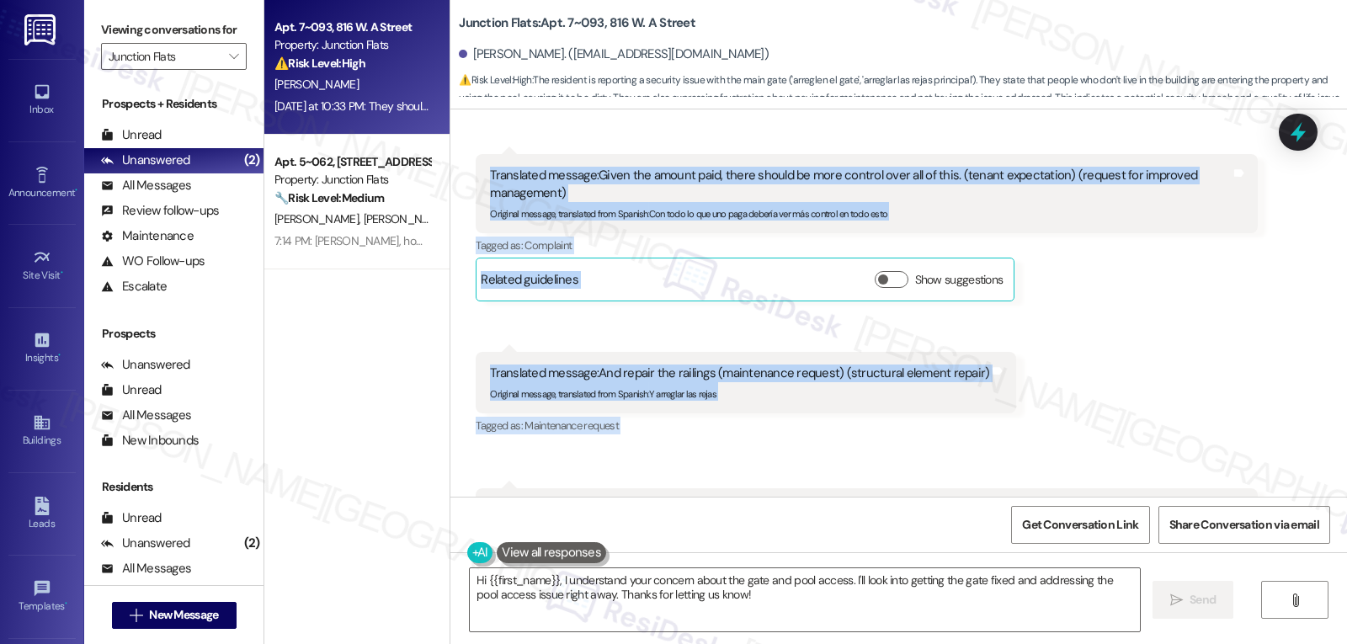
scroll to position [8127, 0]
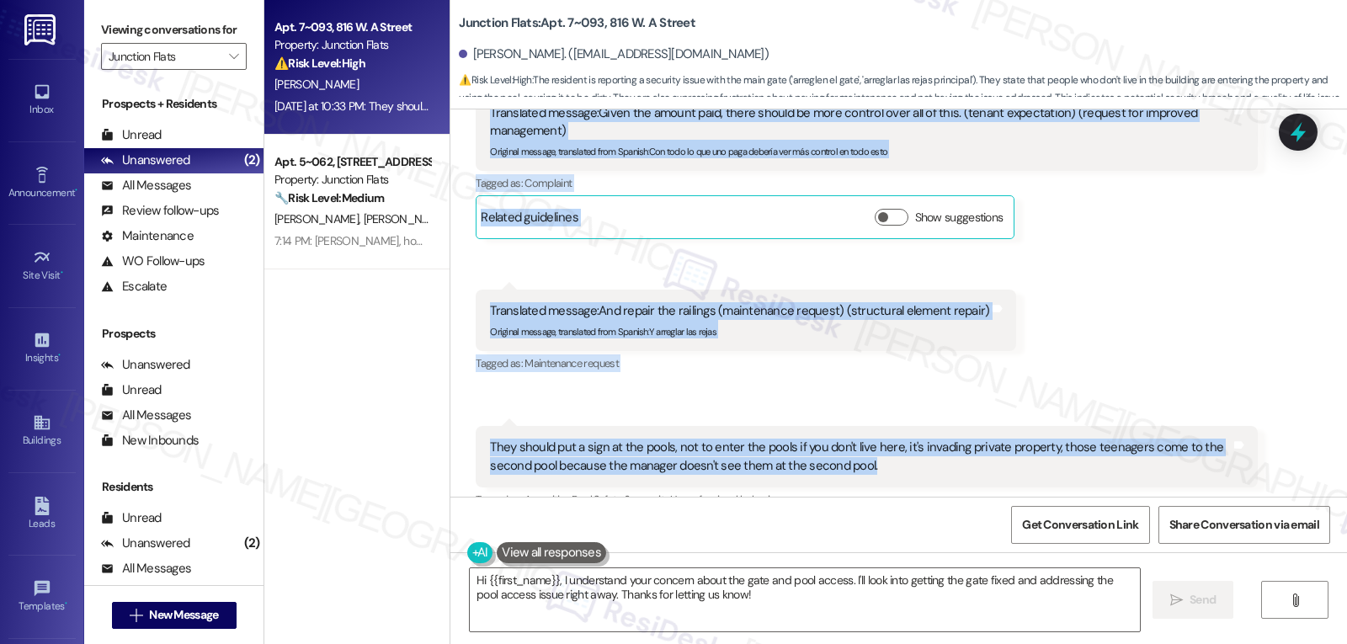
drag, startPoint x: 458, startPoint y: 308, endPoint x: 1029, endPoint y: 407, distance: 579.3
click at [1029, 407] on div "Received via SMS Bryan Barrera Yesterday at 10:28 PM Translated message: Repair…" at bounding box center [898, 114] width 897 height 908
copy div "Bryan Barrera Yesterday at 10:28 PM Translated message: Repair the gate (mainte…"
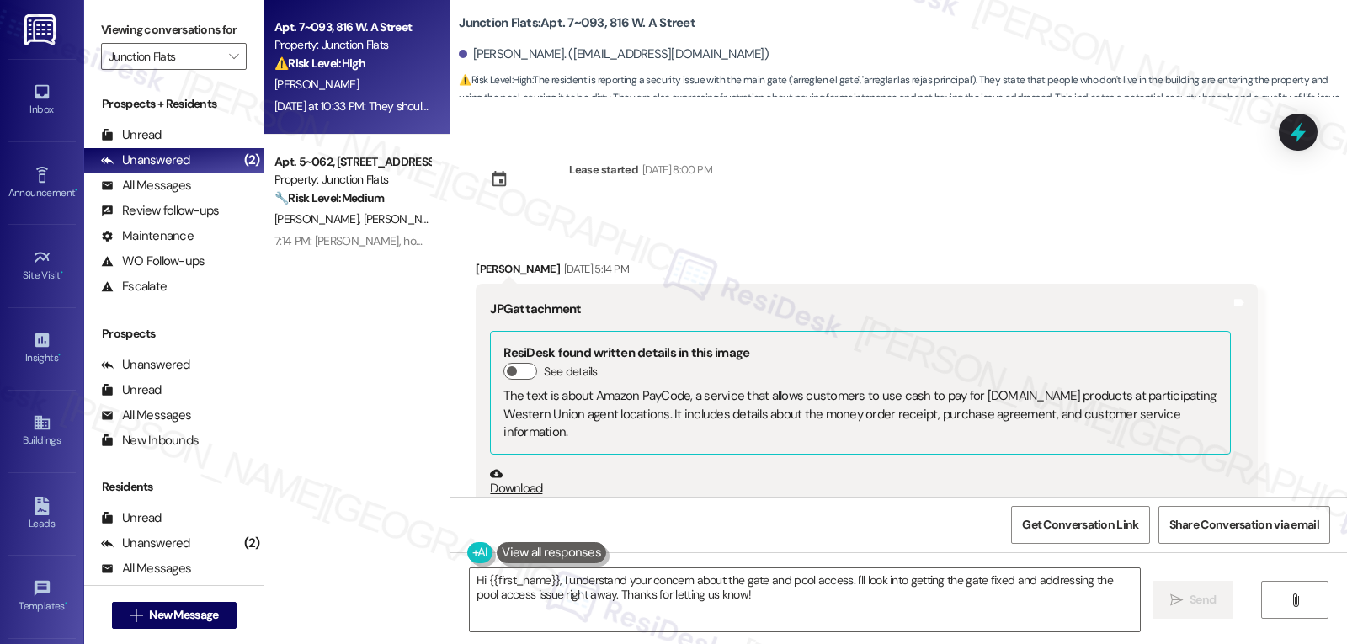
scroll to position [8127, 0]
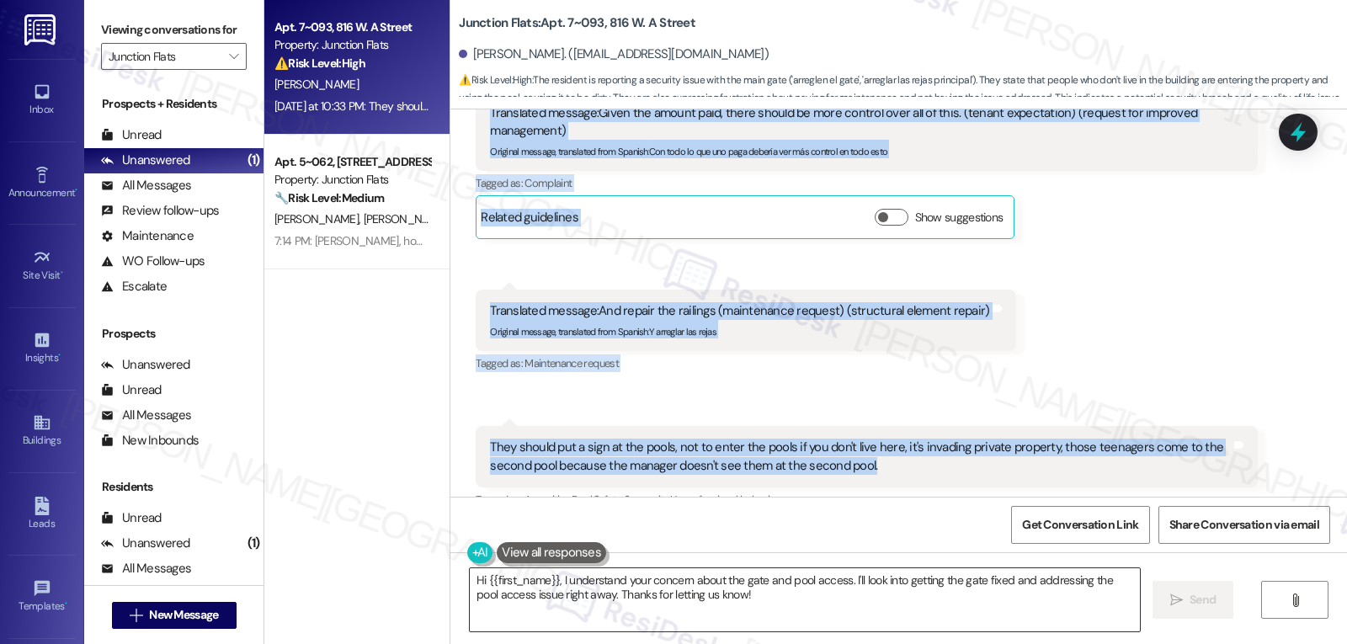
click at [786, 608] on textarea "Hi {{first_name}}, I understand your concern about the gate and pool access. I'…" at bounding box center [805, 599] width 670 height 63
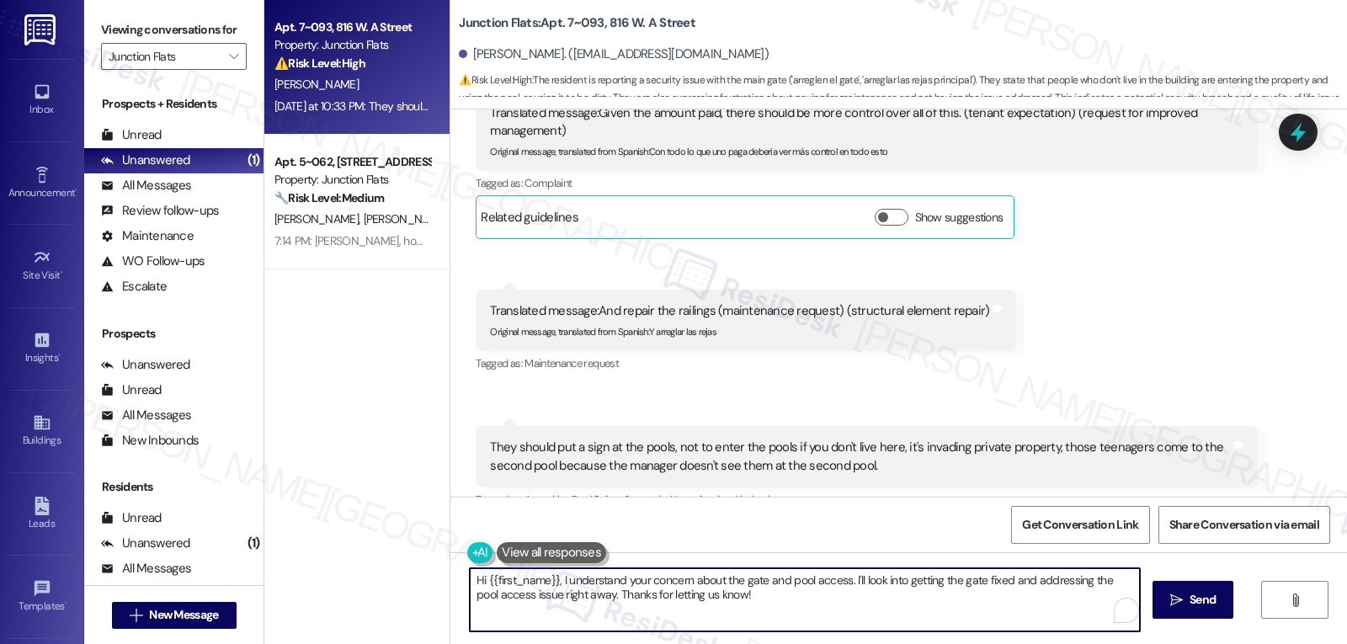
paste textarea "Hi [PERSON_NAME], thank you for sharing your concerns. I understand how frustra…"
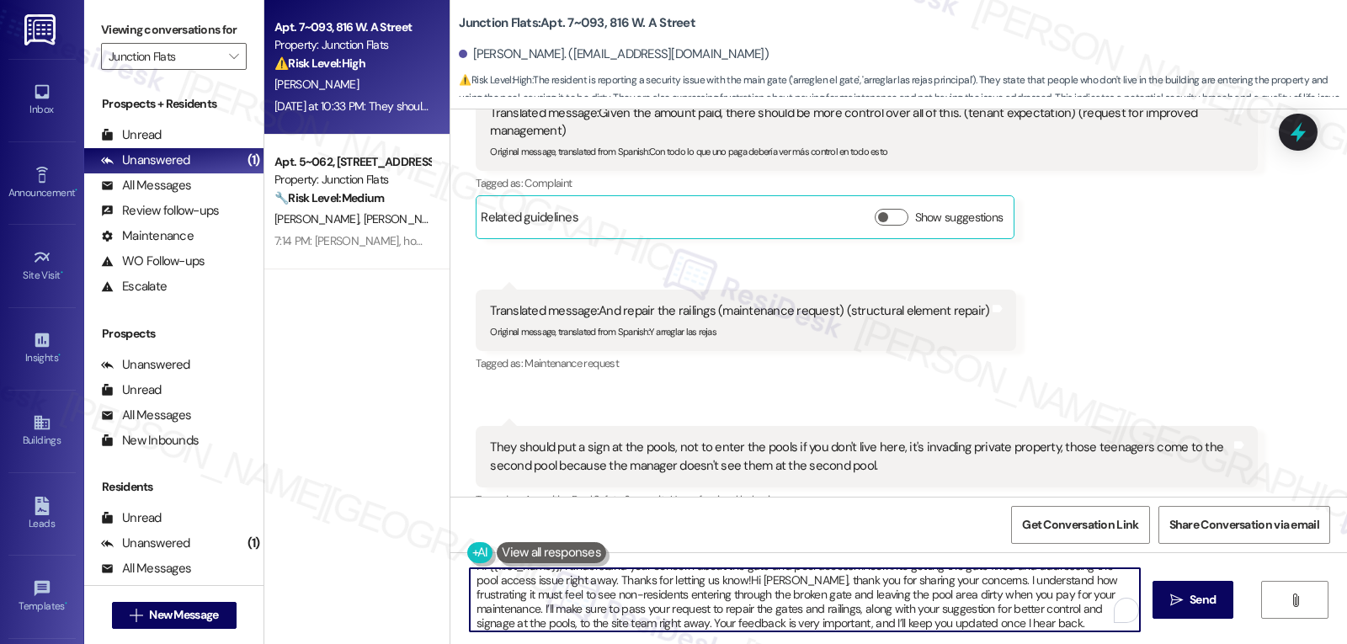
scroll to position [14, 0]
paste textarea "To enrich screen reader interactions, please activate Accessibility in Grammarl…"
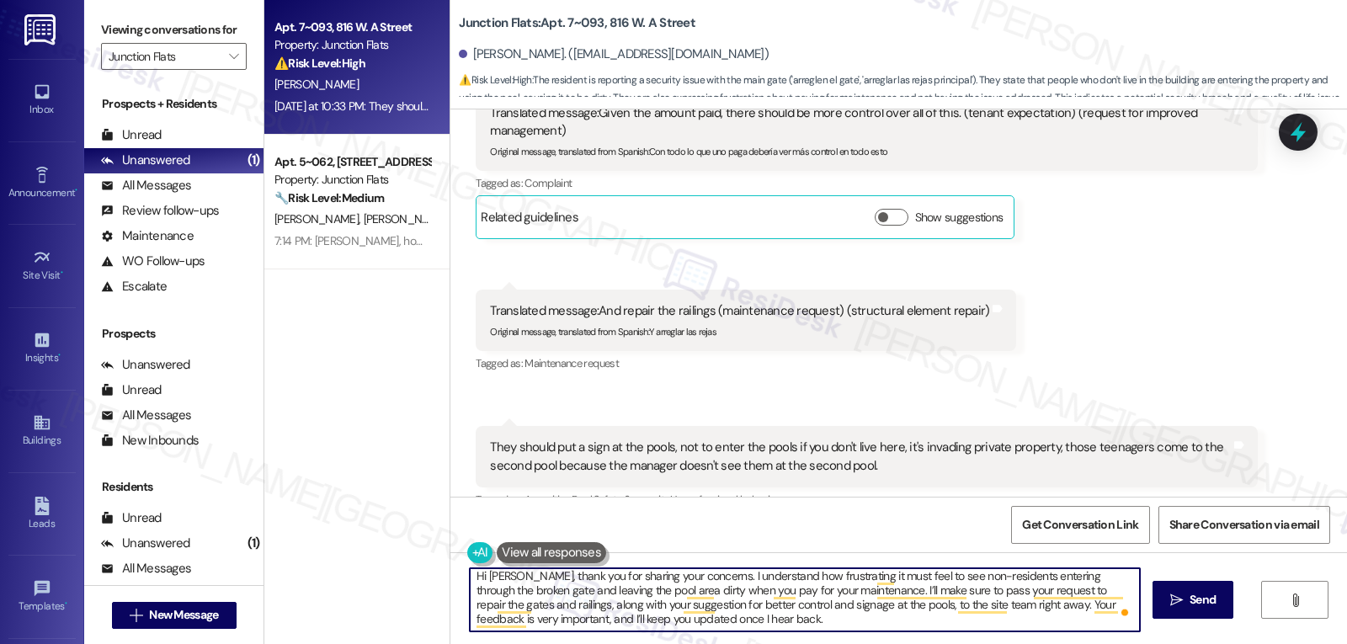
scroll to position [4, 0]
click at [917, 604] on textarea "Hi [PERSON_NAME], thank you for sharing your concerns. I understand how frustra…" at bounding box center [805, 599] width 670 height 63
click at [775, 620] on textarea "Hi [PERSON_NAME], thank you for sharing your concerns. I understand how frustra…" at bounding box center [805, 599] width 670 height 63
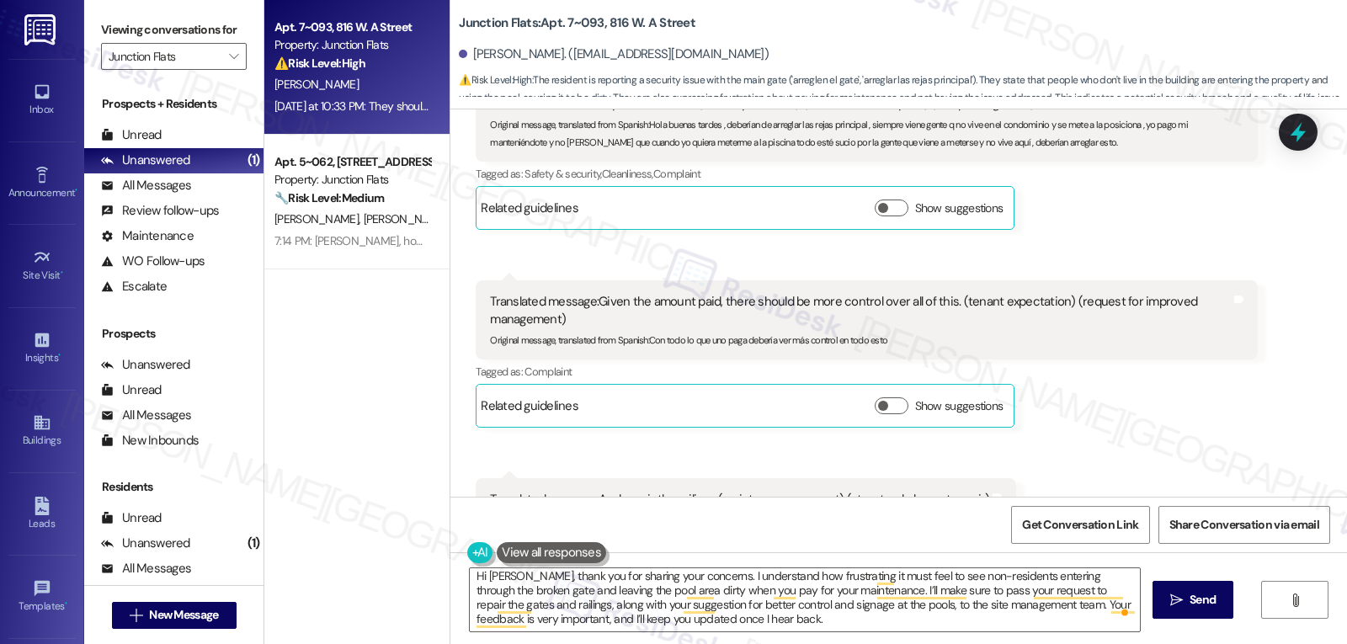
scroll to position [7959, 0]
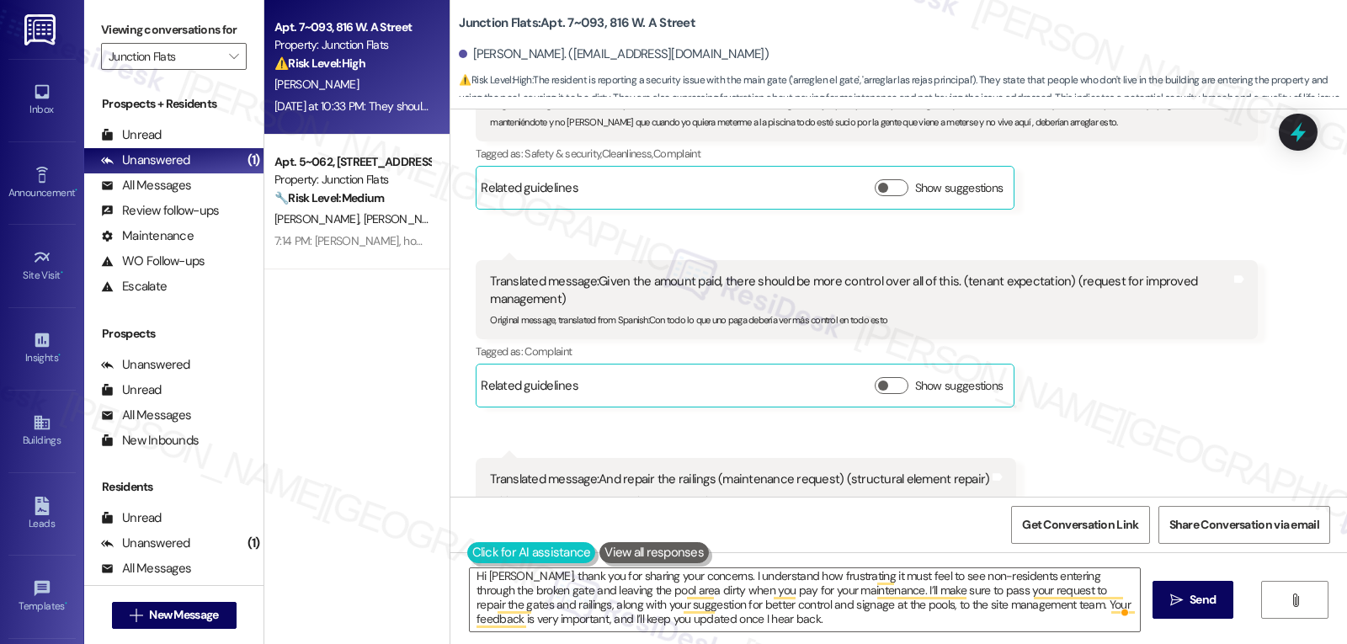
click at [467, 561] on button at bounding box center [531, 552] width 129 height 21
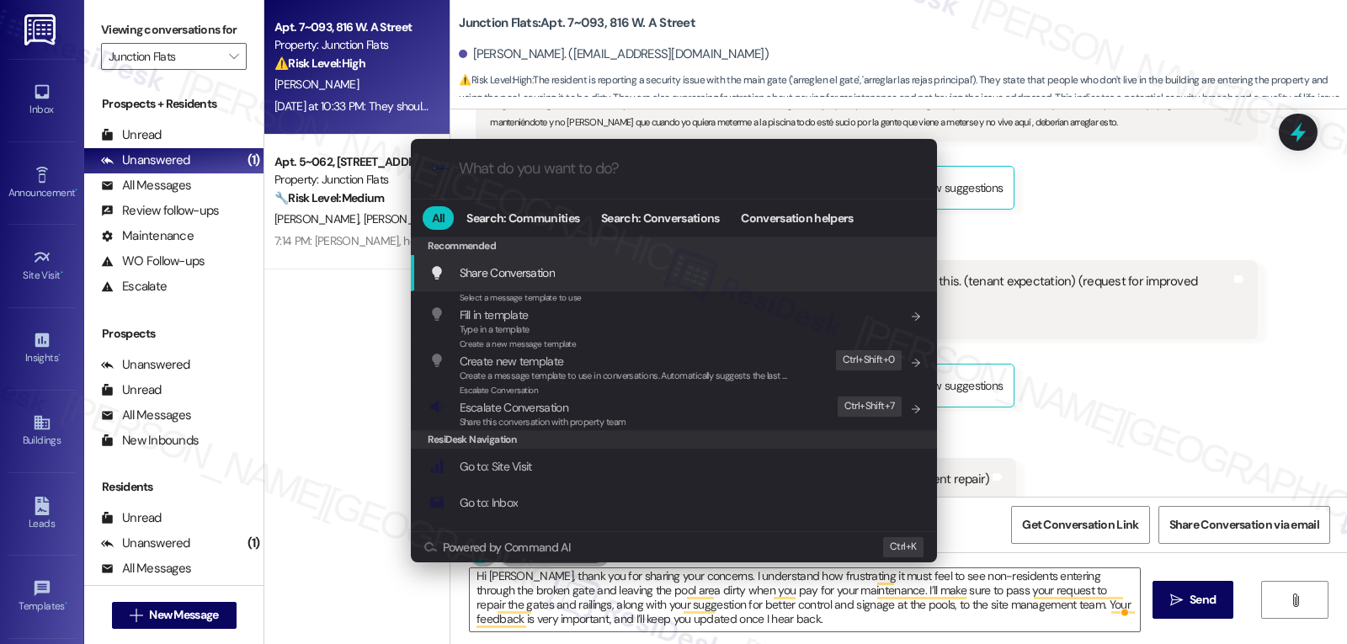
click at [738, 626] on div ".cls-1{fill:#0a055f;}.cls-2{fill:#0cc4c4;} resideskLogoBlueOrange All Search: C…" at bounding box center [673, 322] width 1347 height 644
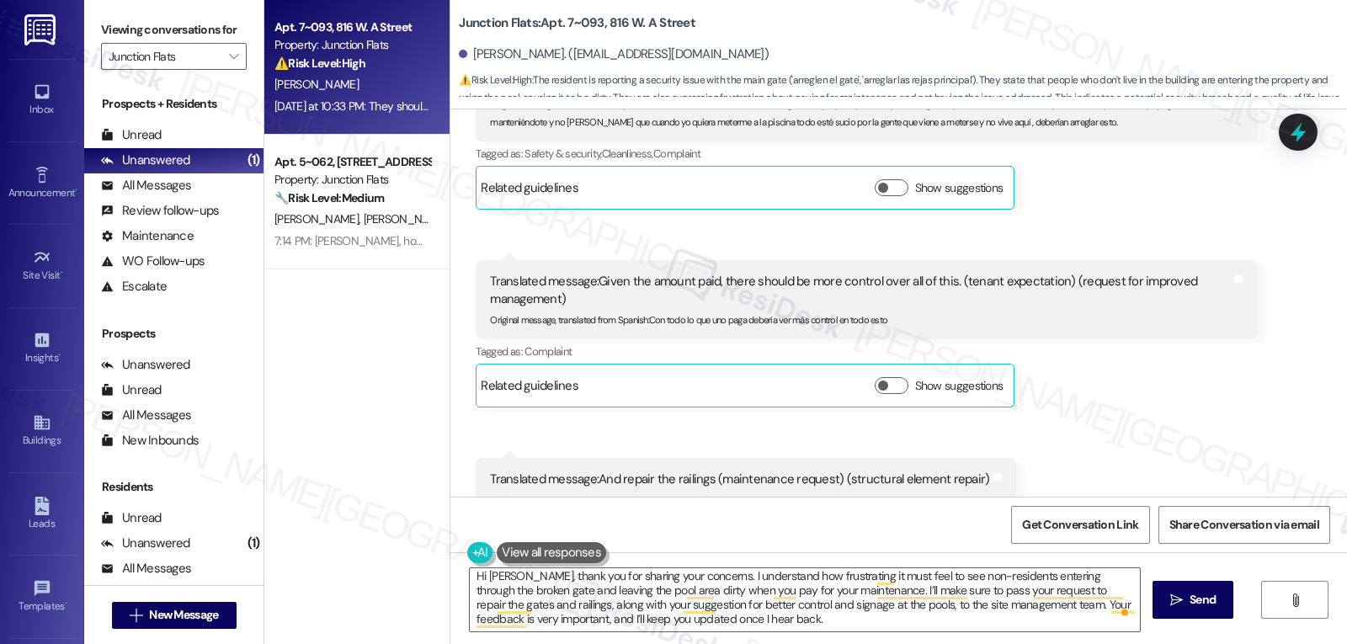
click at [738, 626] on textarea "Hi [PERSON_NAME], thank you for sharing your concerns. I understand how frustra…" at bounding box center [805, 599] width 670 height 63
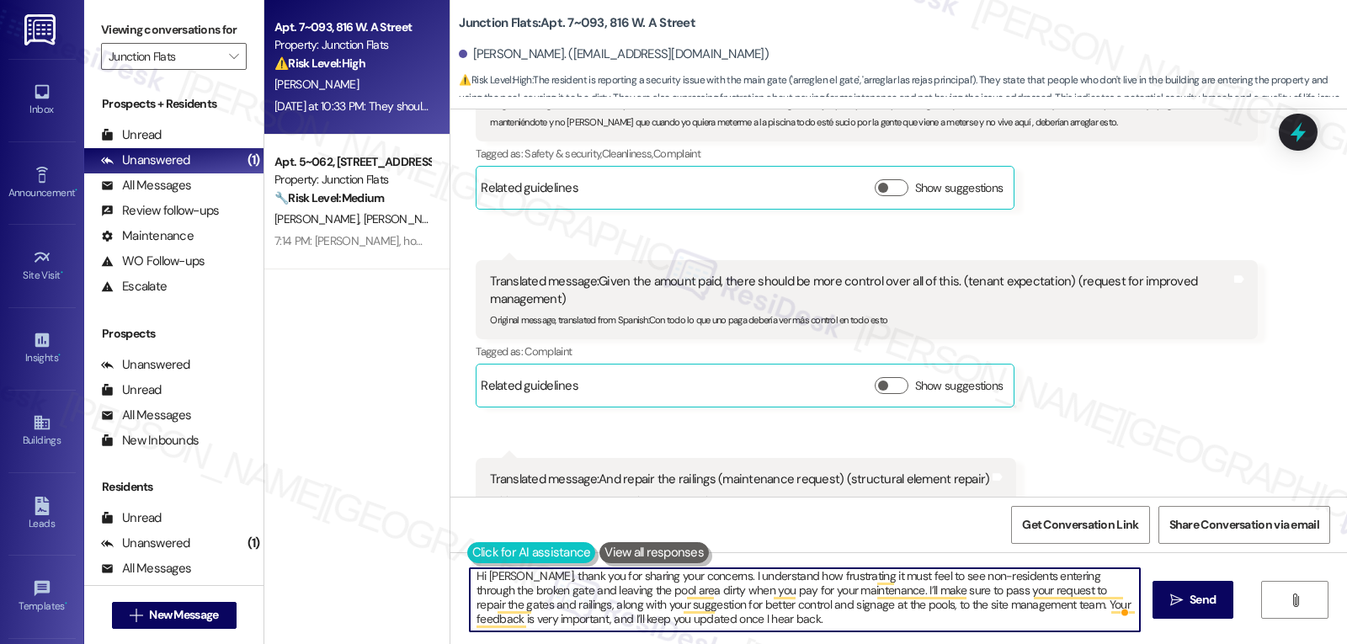
click at [467, 551] on button at bounding box center [531, 552] width 129 height 21
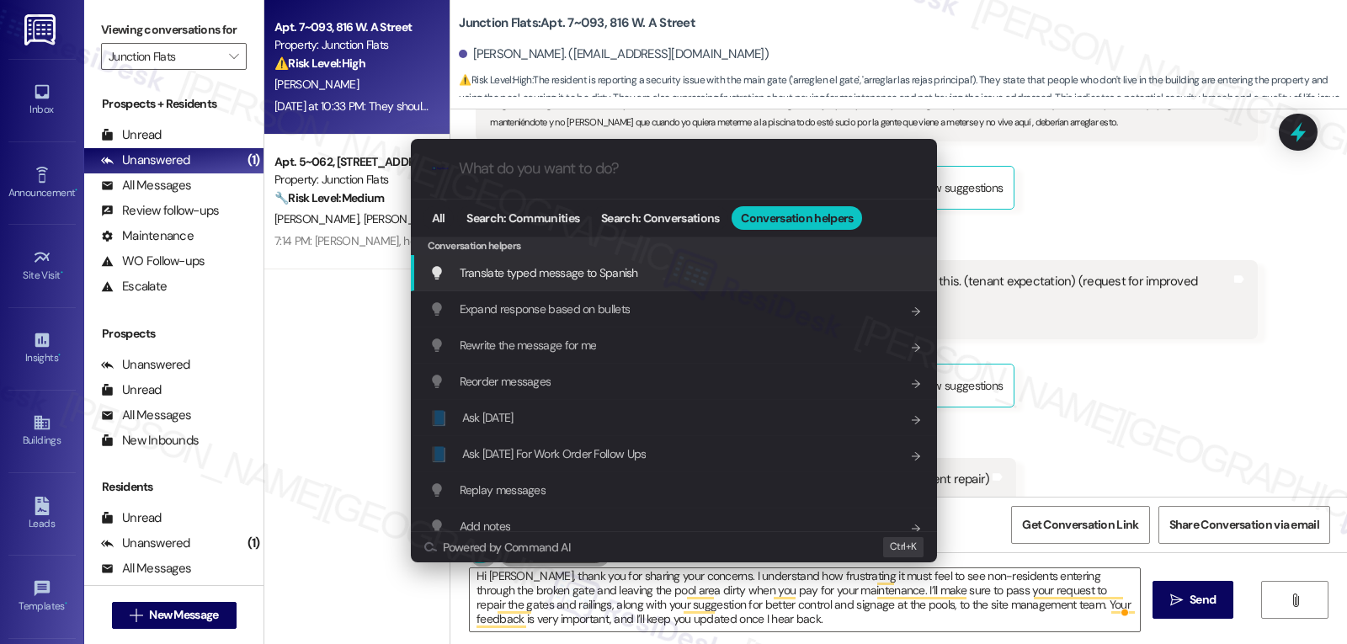
click at [619, 275] on span "Translate typed message to Spanish" at bounding box center [549, 272] width 178 height 15
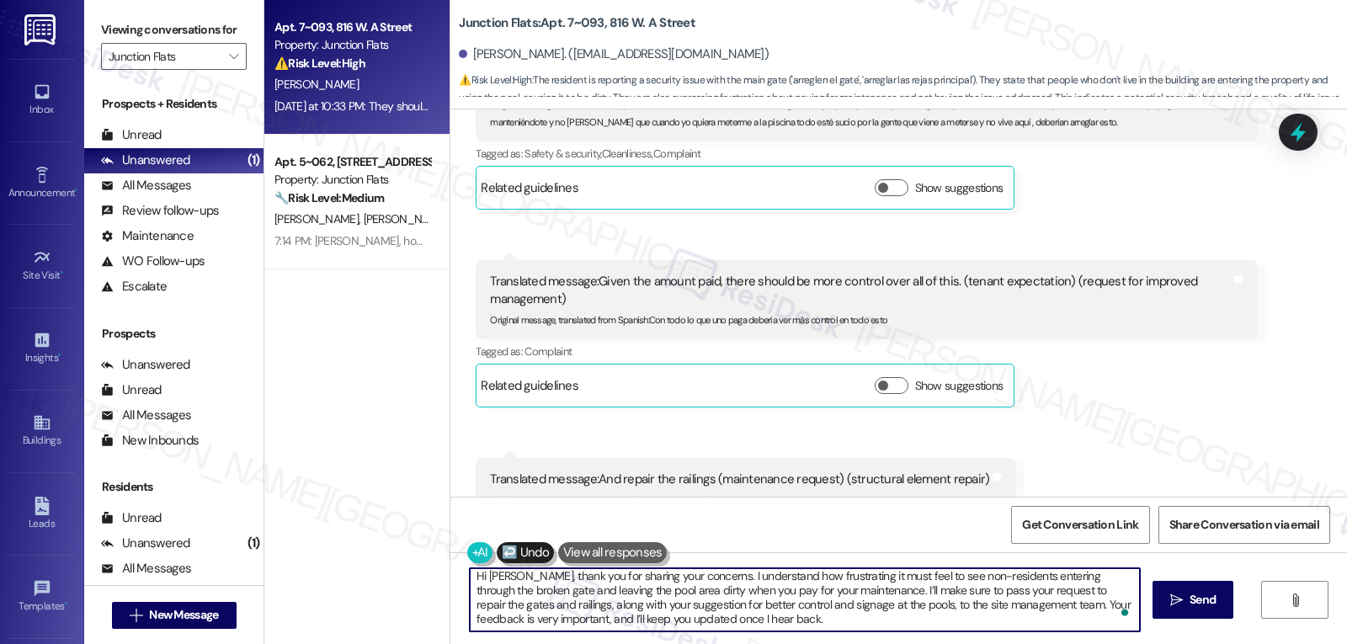
scroll to position [61, 0]
drag, startPoint x: 918, startPoint y: 593, endPoint x: 1242, endPoint y: 684, distance: 336.6
click at [1242, 643] on html "Inbox Go to Inbox Announcement • Send A Text Announcement Site Visit • Go to Si…" at bounding box center [673, 322] width 1347 height 644
drag, startPoint x: 915, startPoint y: 591, endPoint x: 1087, endPoint y: 684, distance: 195.1
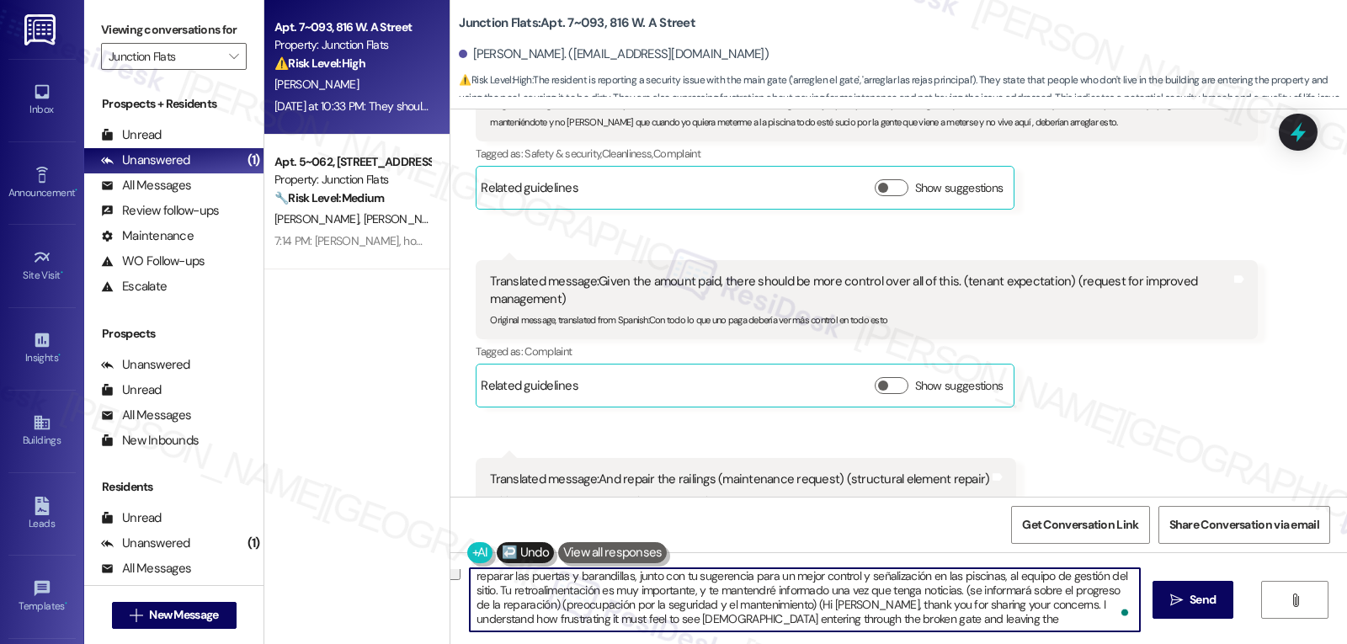
click at [1087, 643] on html "Inbox Go to Inbox Announcement • Send A Text Announcement Site Visit • Go to Si…" at bounding box center [673, 322] width 1347 height 644
type textarea "[PERSON_NAME], gracias por compartir tus inquietudes. Entiendo lo frustrante qu…"
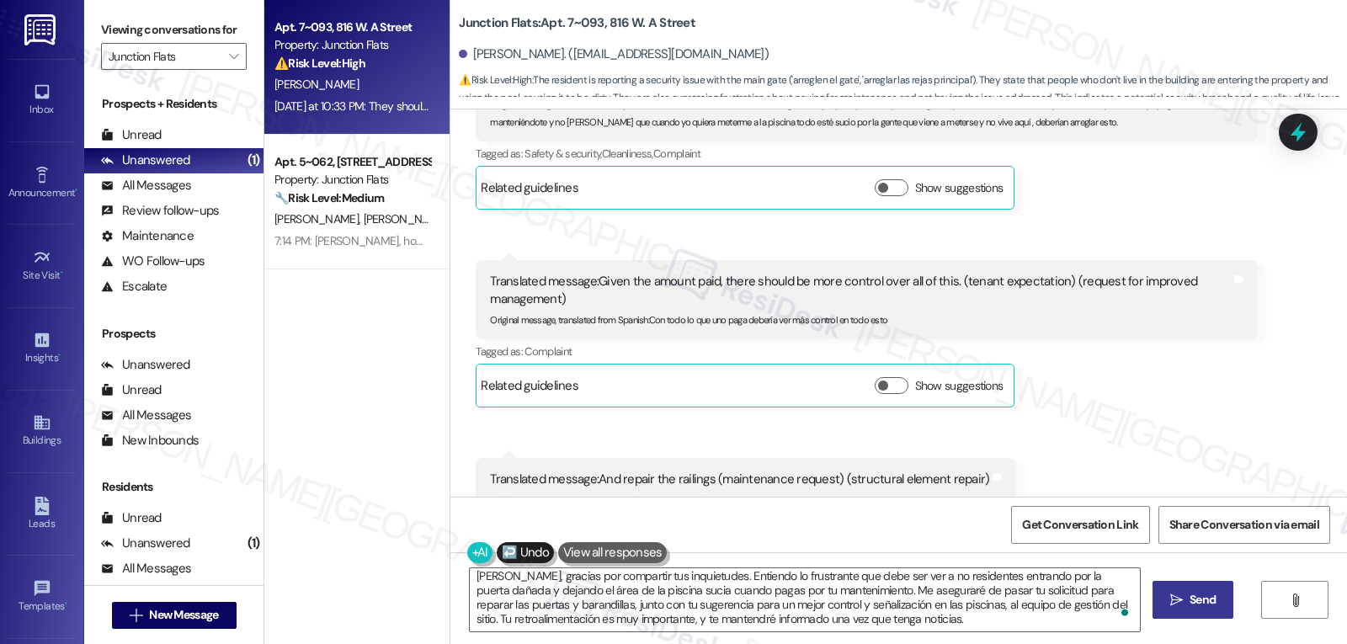
click at [1171, 607] on span " Send" at bounding box center [1193, 600] width 53 height 18
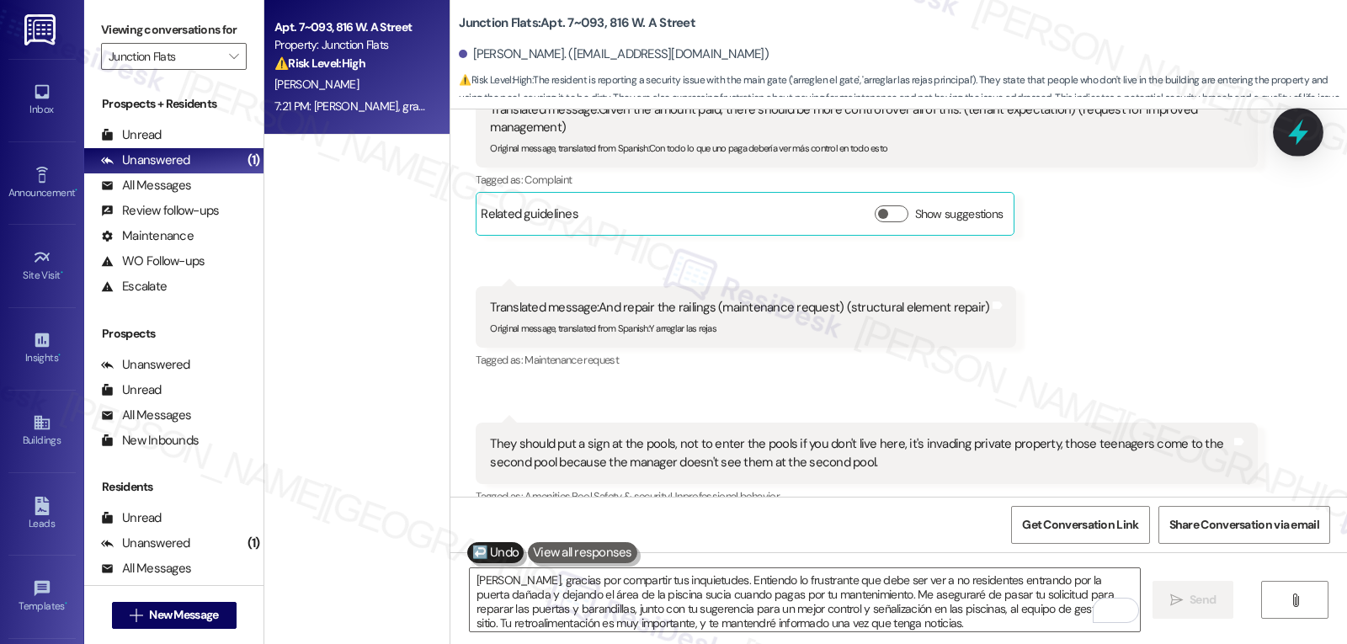
click at [1303, 141] on icon at bounding box center [1298, 132] width 29 height 29
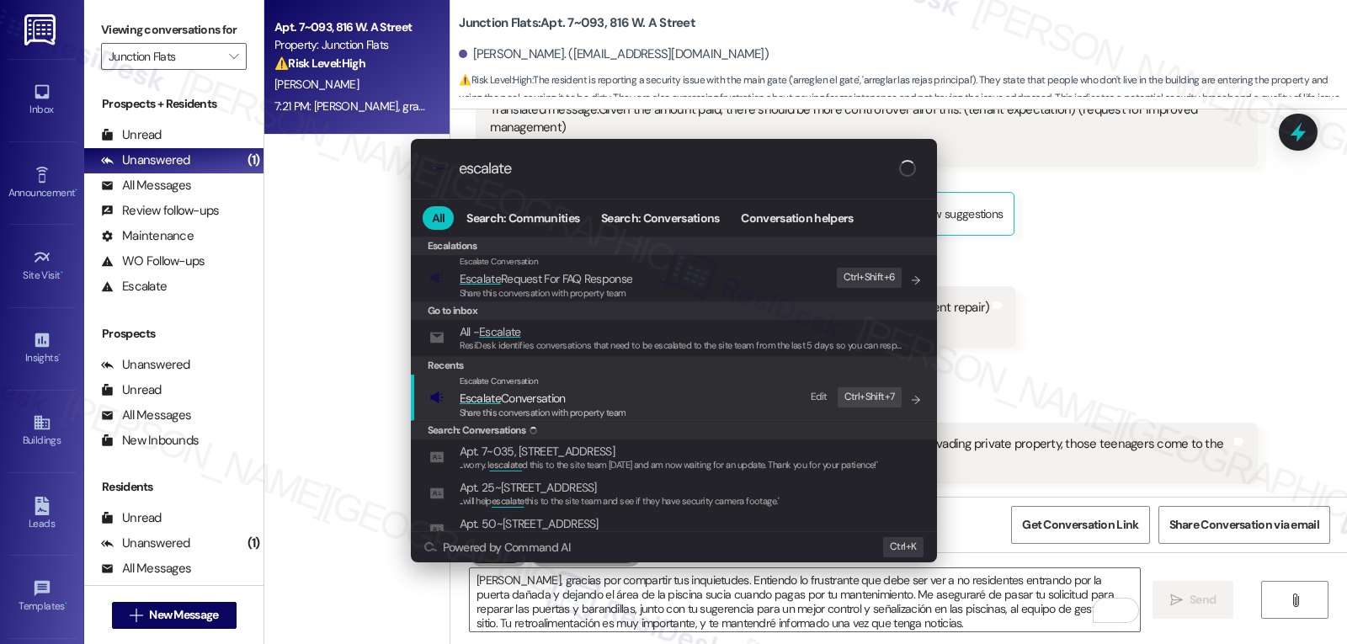
type input "escalate"
click at [519, 404] on span "Escalate Conversation" at bounding box center [513, 398] width 106 height 15
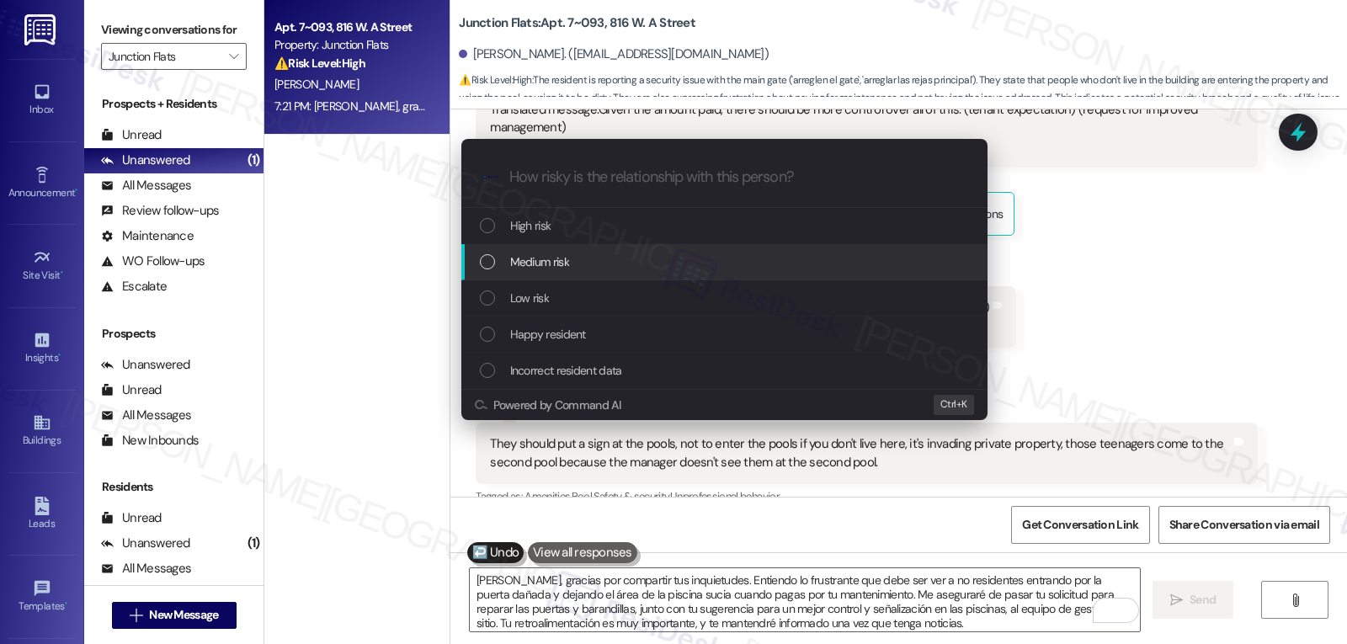
click at [566, 264] on span "Medium risk" at bounding box center [539, 262] width 59 height 19
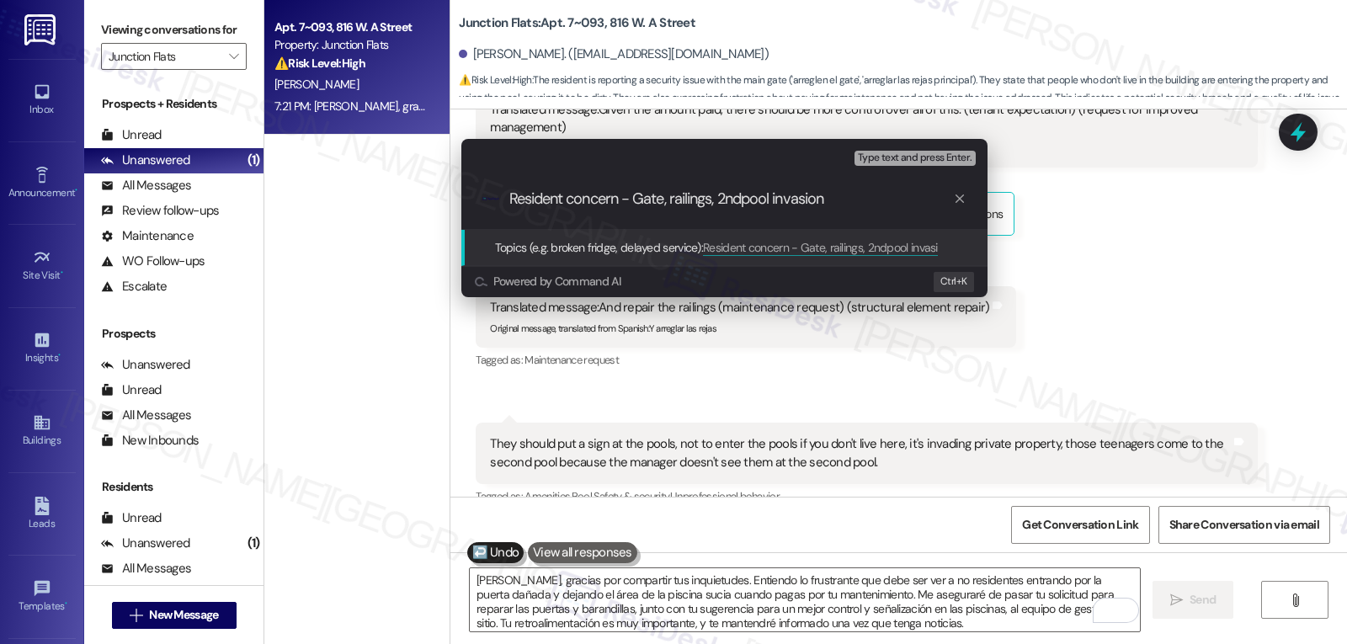
type input "Resident concern - Gate, railings, 2nd pool invasion"
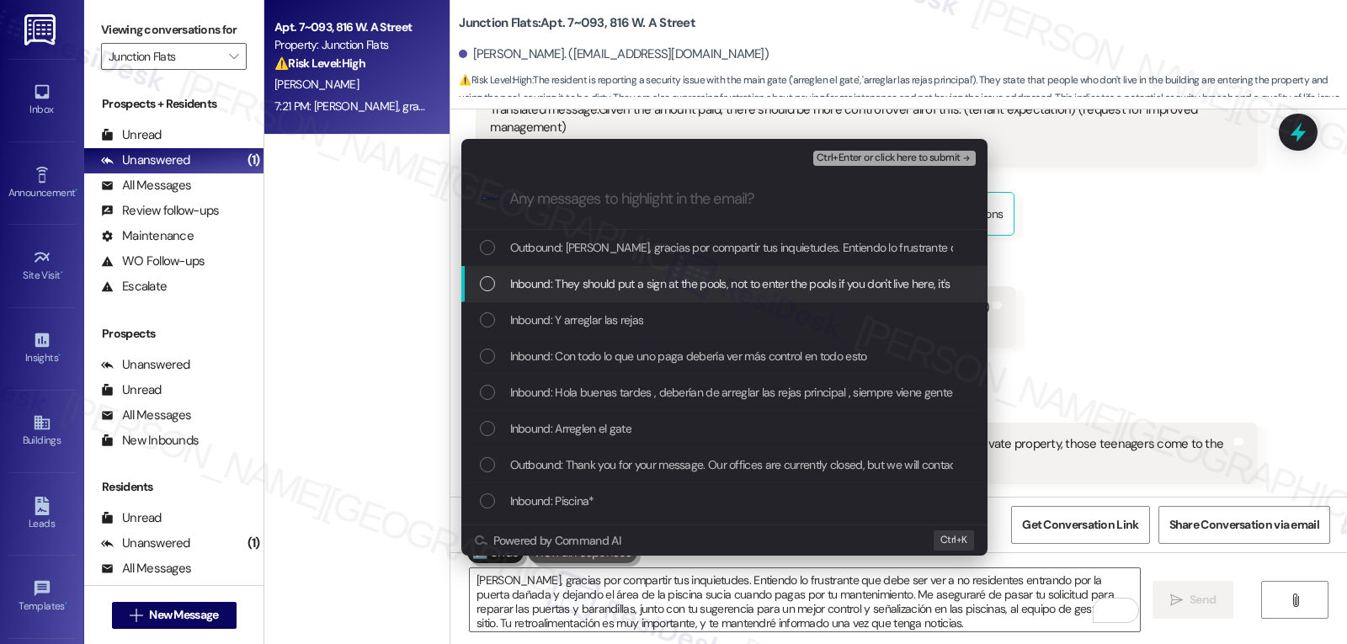
click at [620, 286] on span "Inbound: They should put a sign at the pools, not to enter the pools if you don…" at bounding box center [1044, 283] width 1069 height 19
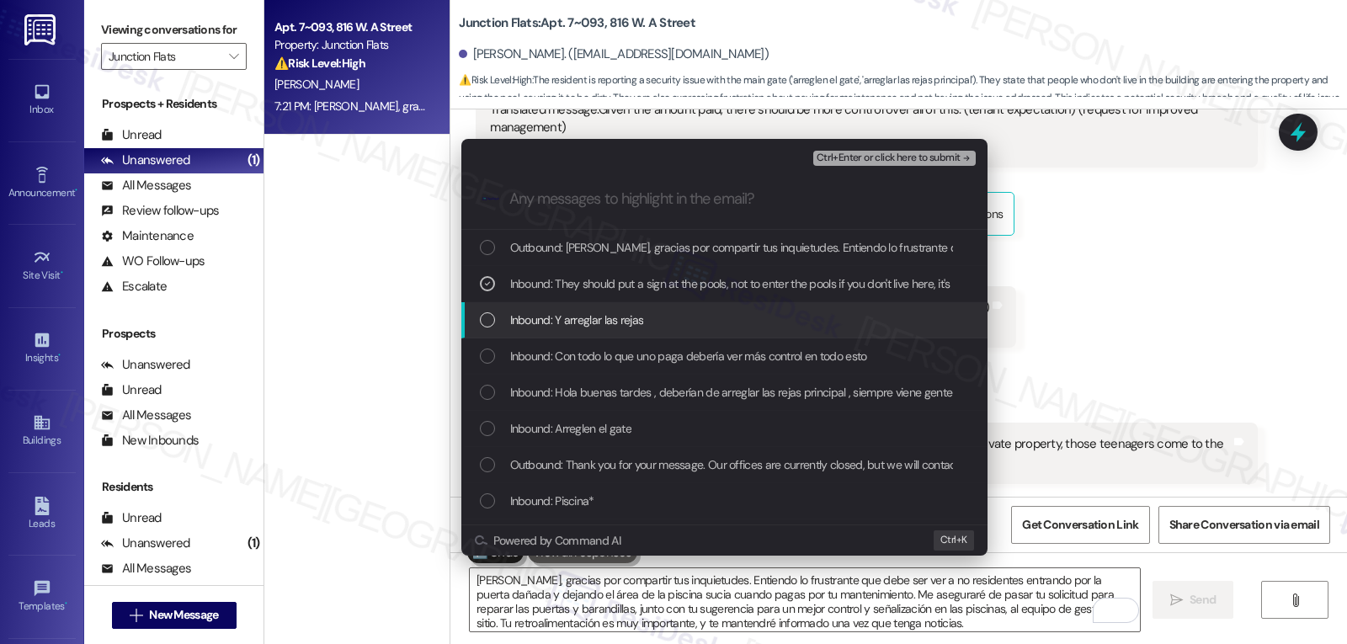
click at [561, 327] on span "Inbound: Y arreglar las rejas" at bounding box center [577, 320] width 134 height 19
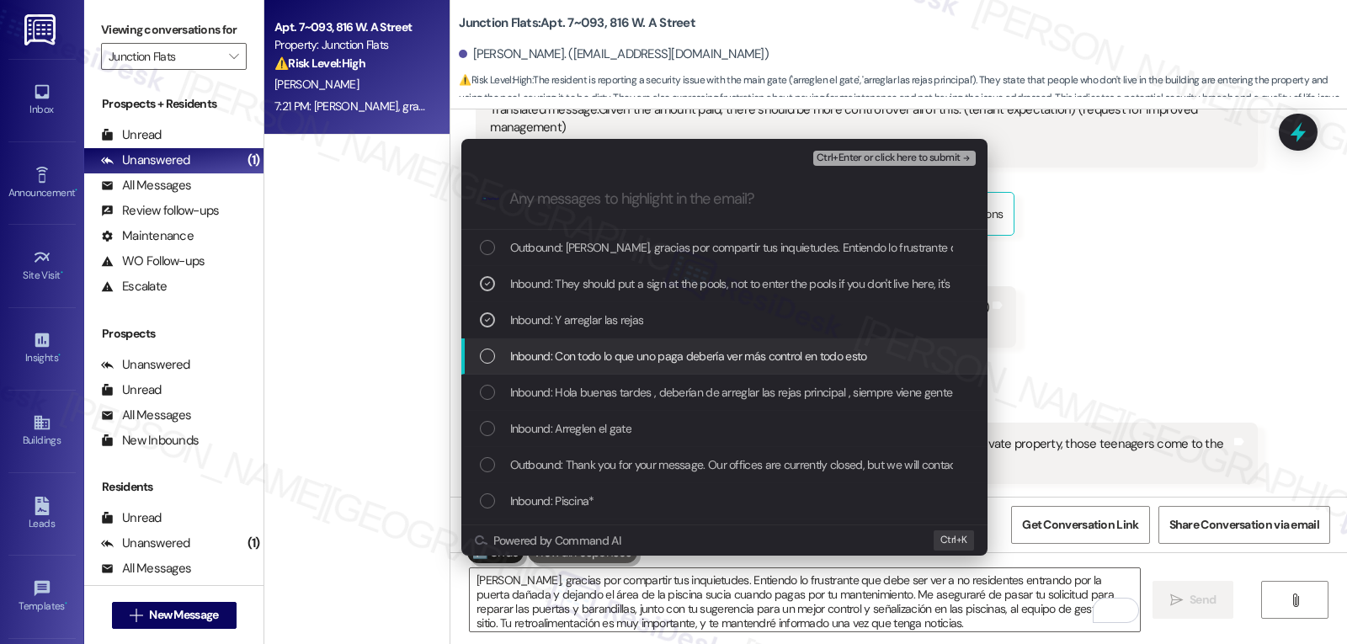
click at [492, 364] on div "List of options" at bounding box center [487, 356] width 15 height 15
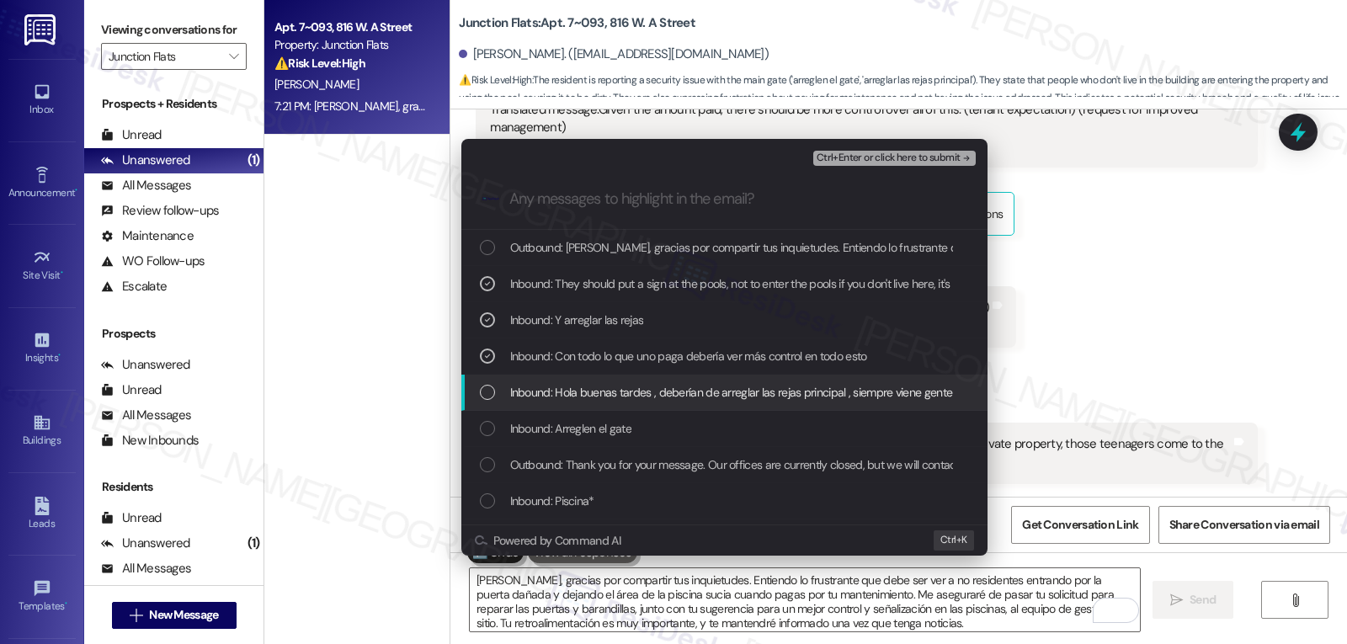
click at [490, 401] on div "Inbound: Hola buenas tardes , deberían de arreglar las rejas principal , siempr…" at bounding box center [726, 392] width 493 height 19
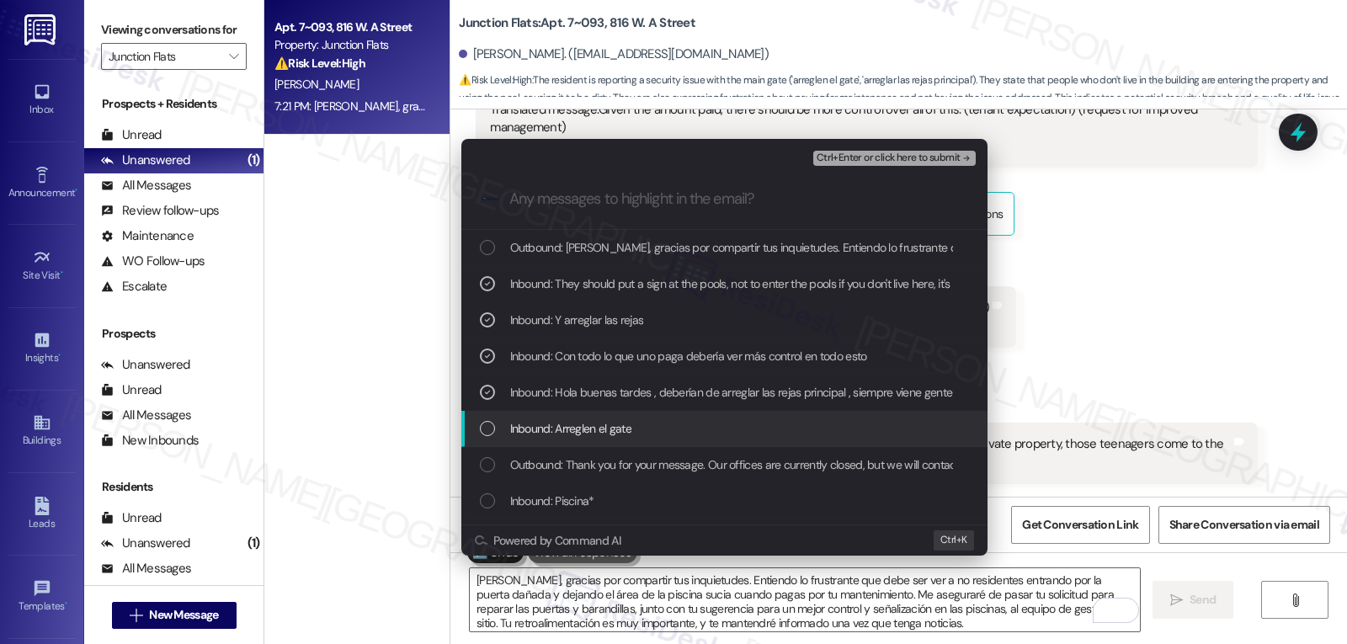
click at [491, 427] on div "List of options" at bounding box center [487, 428] width 15 height 15
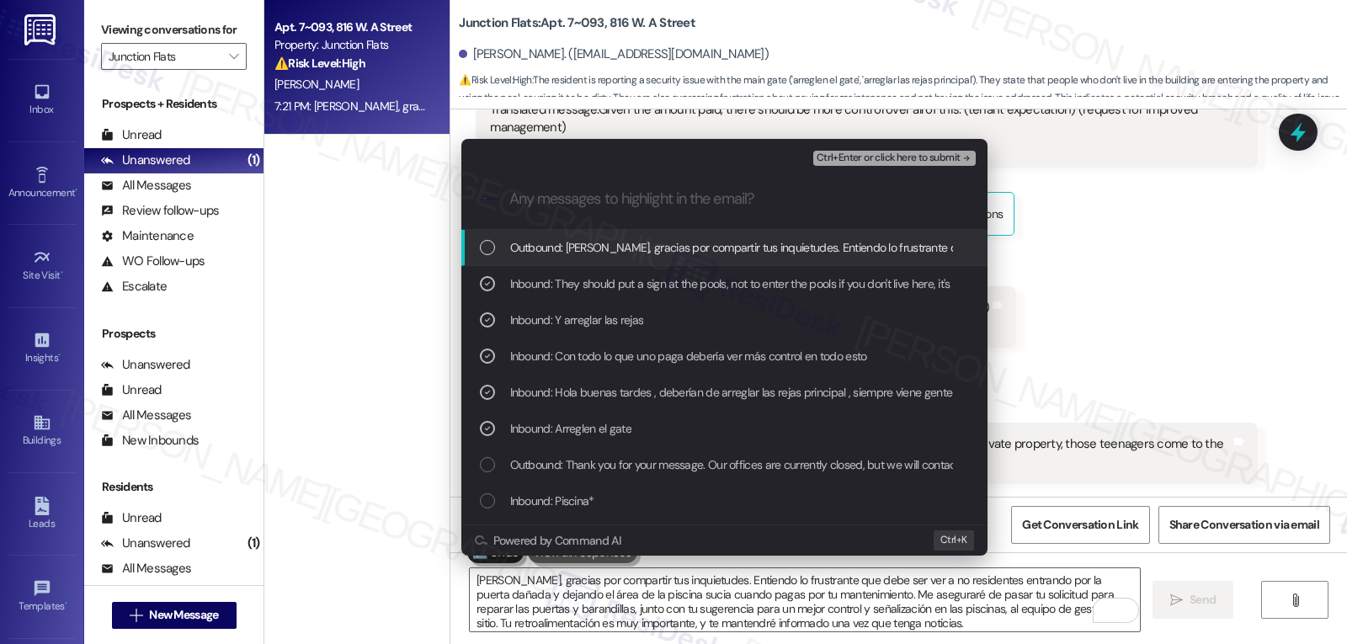
click at [882, 161] on span "Ctrl+Enter or click here to submit" at bounding box center [889, 158] width 144 height 12
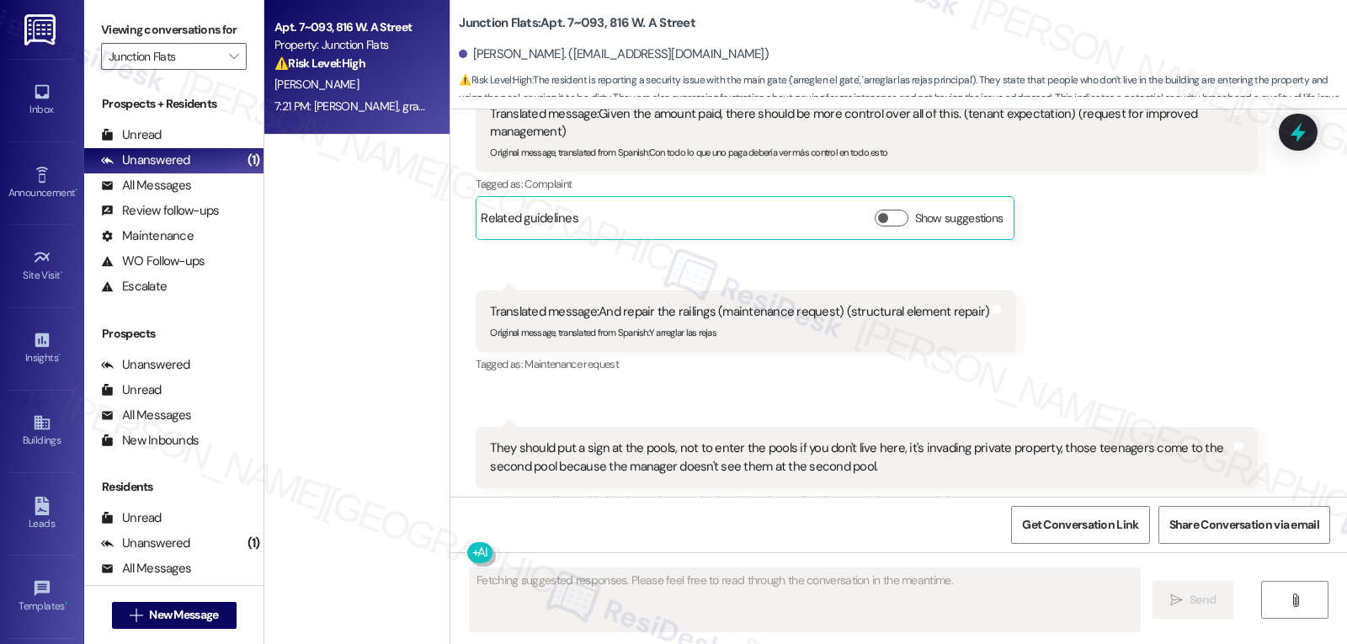
scroll to position [8377, 0]
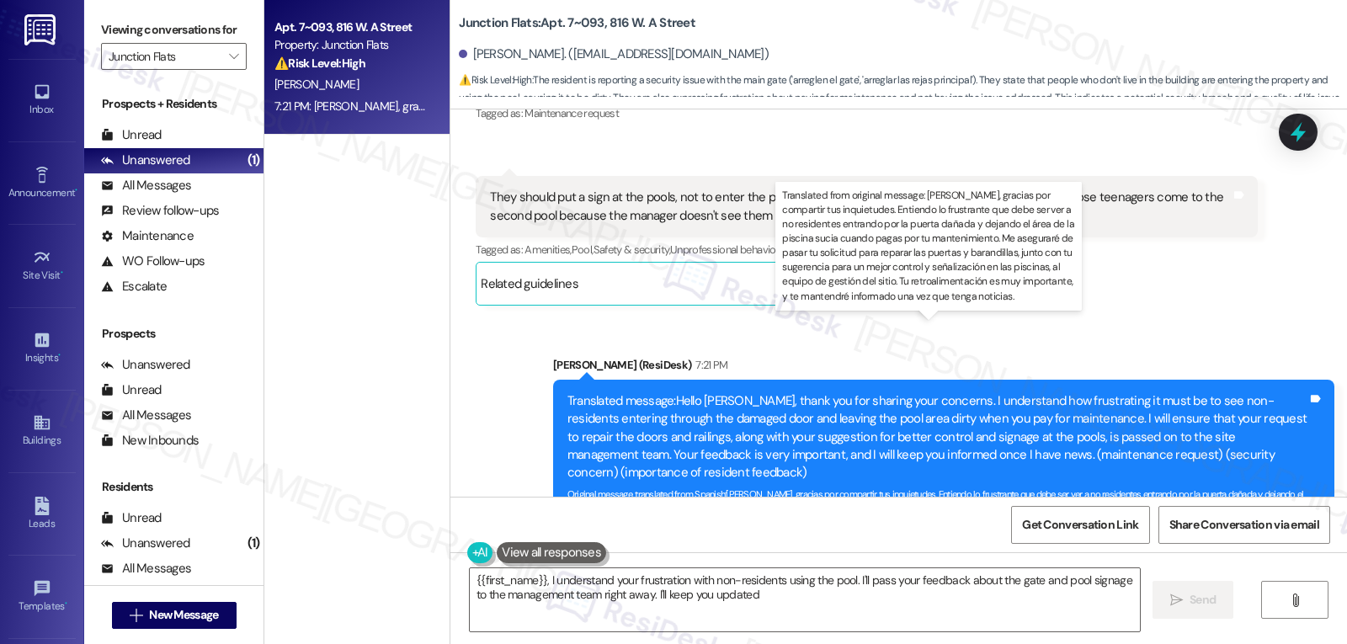
type textarea "{{first_name}}, I understand your frustration with non-residents using the pool…"
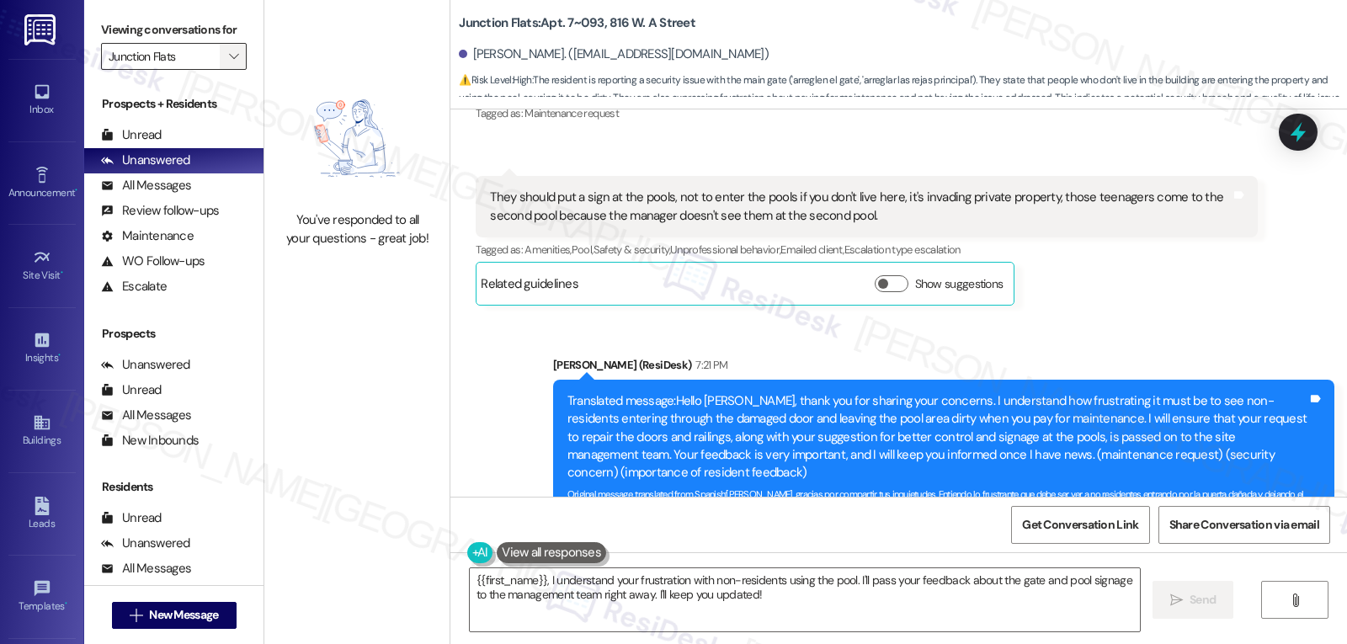
click at [226, 70] on span "" at bounding box center [234, 56] width 16 height 27
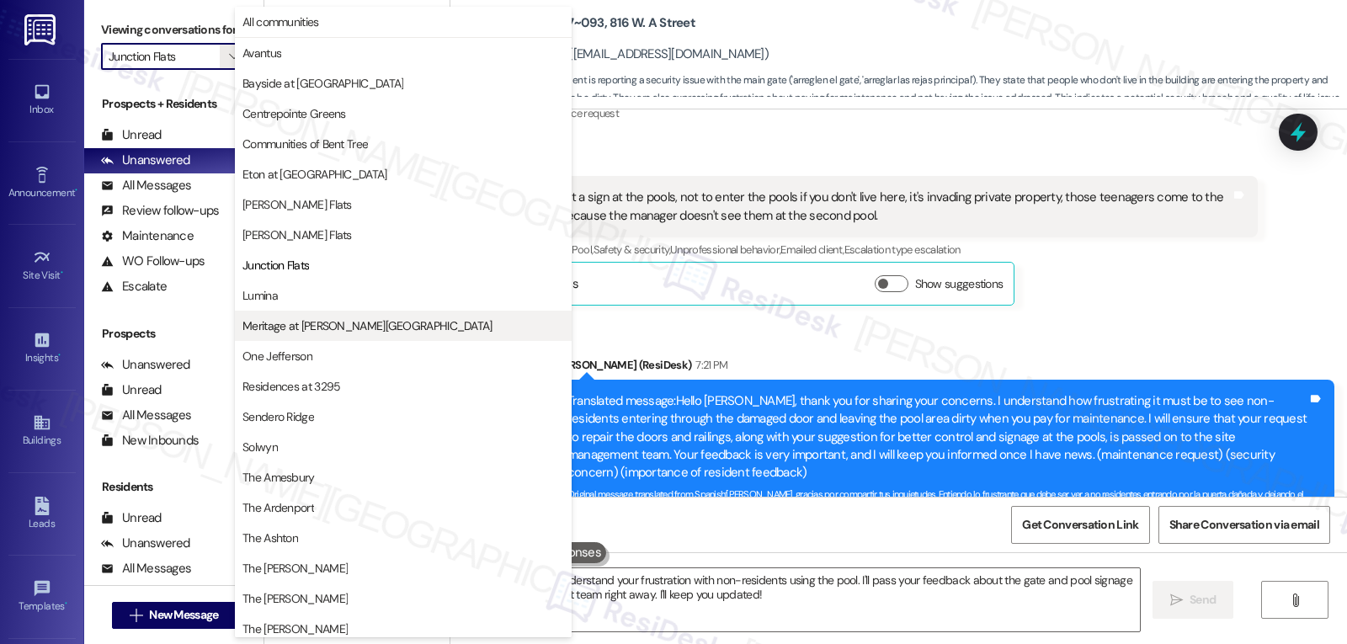
click at [313, 316] on button "Meritage at [PERSON_NAME][GEOGRAPHIC_DATA]" at bounding box center [403, 326] width 337 height 30
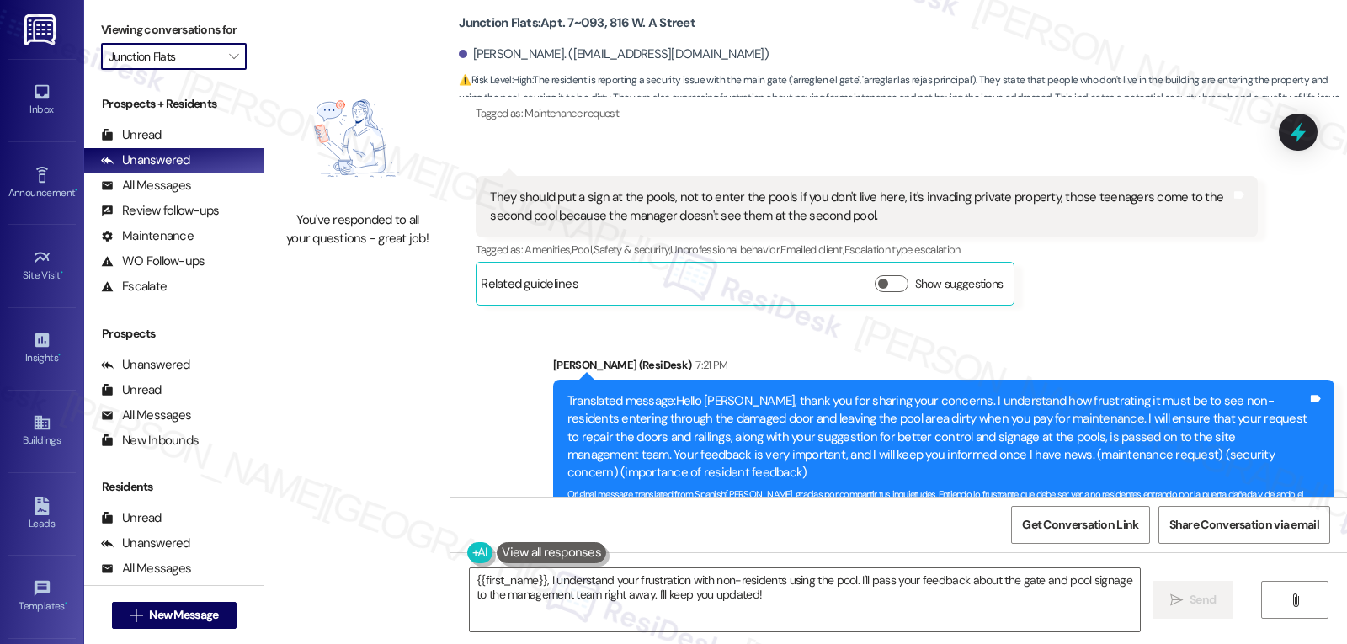
type input "Meritage at [PERSON_NAME][GEOGRAPHIC_DATA]"
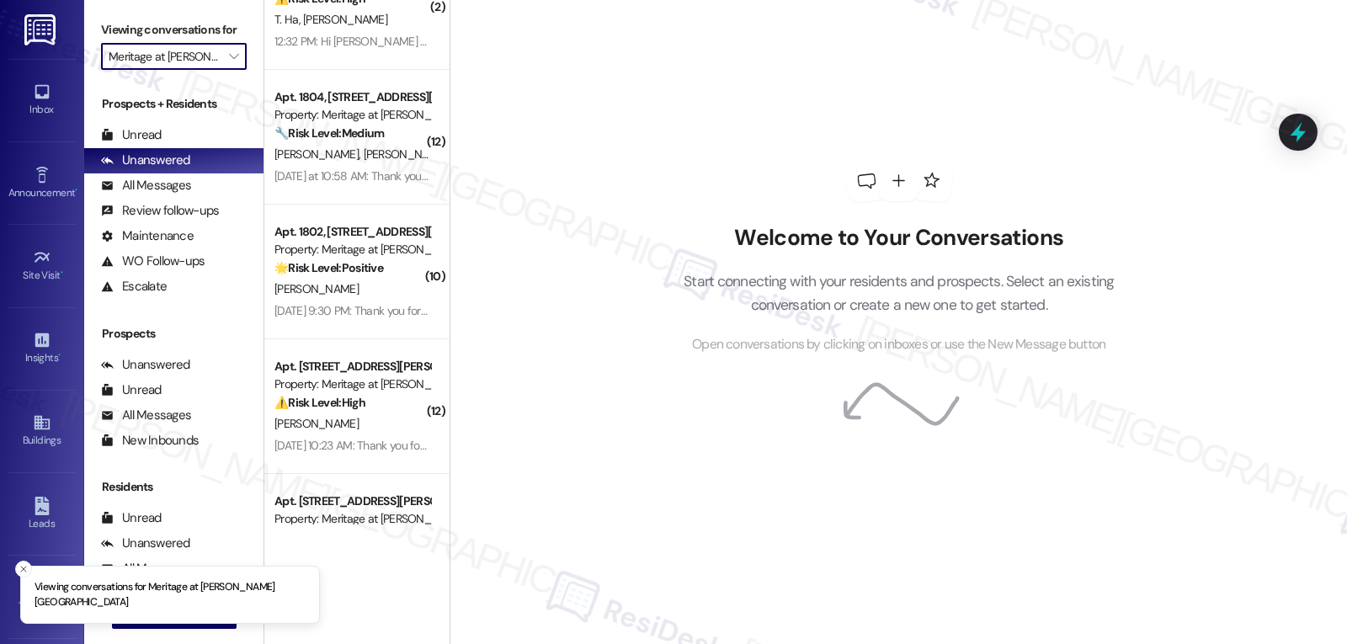
scroll to position [2708, 0]
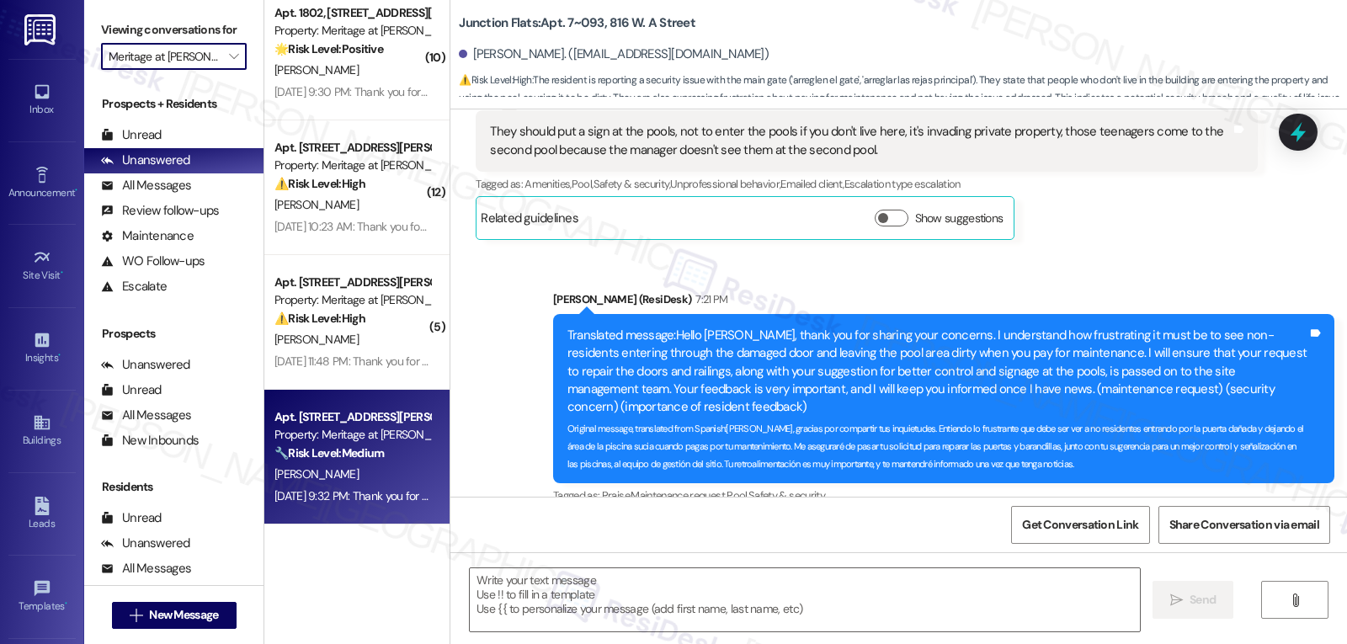
type textarea "Fetching suggested responses. Please feel free to read through the conversation…"
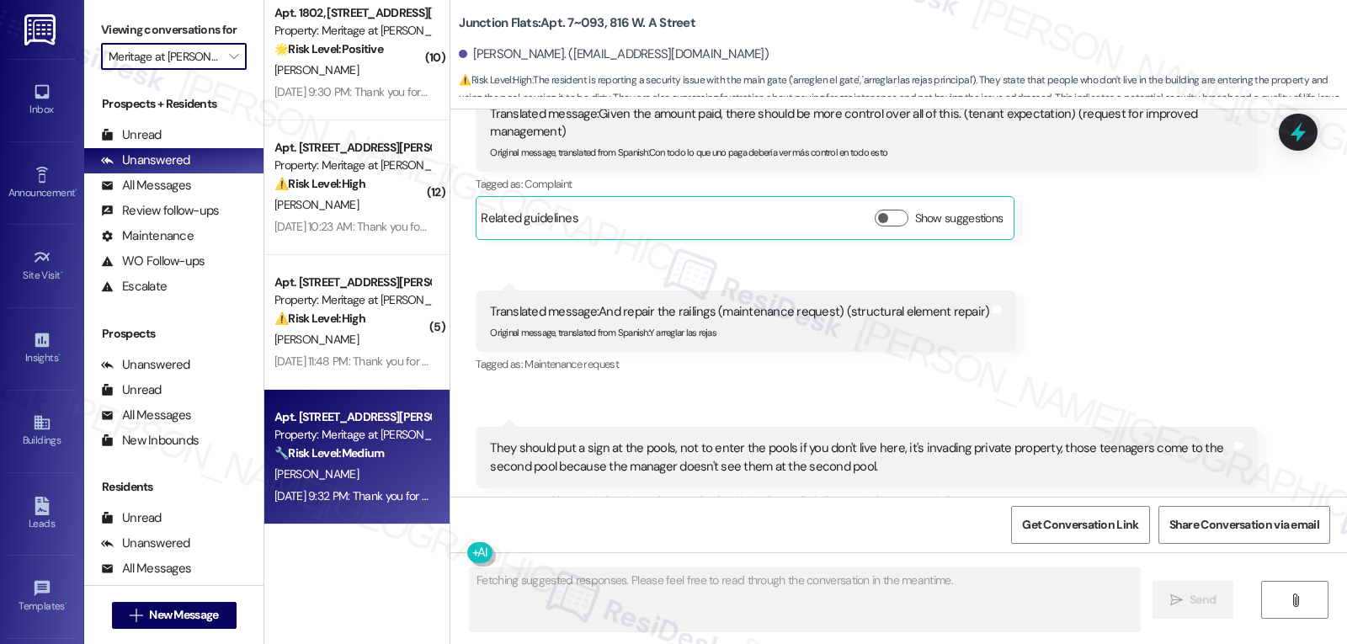
click at [338, 478] on div "[PERSON_NAME]" at bounding box center [352, 474] width 159 height 21
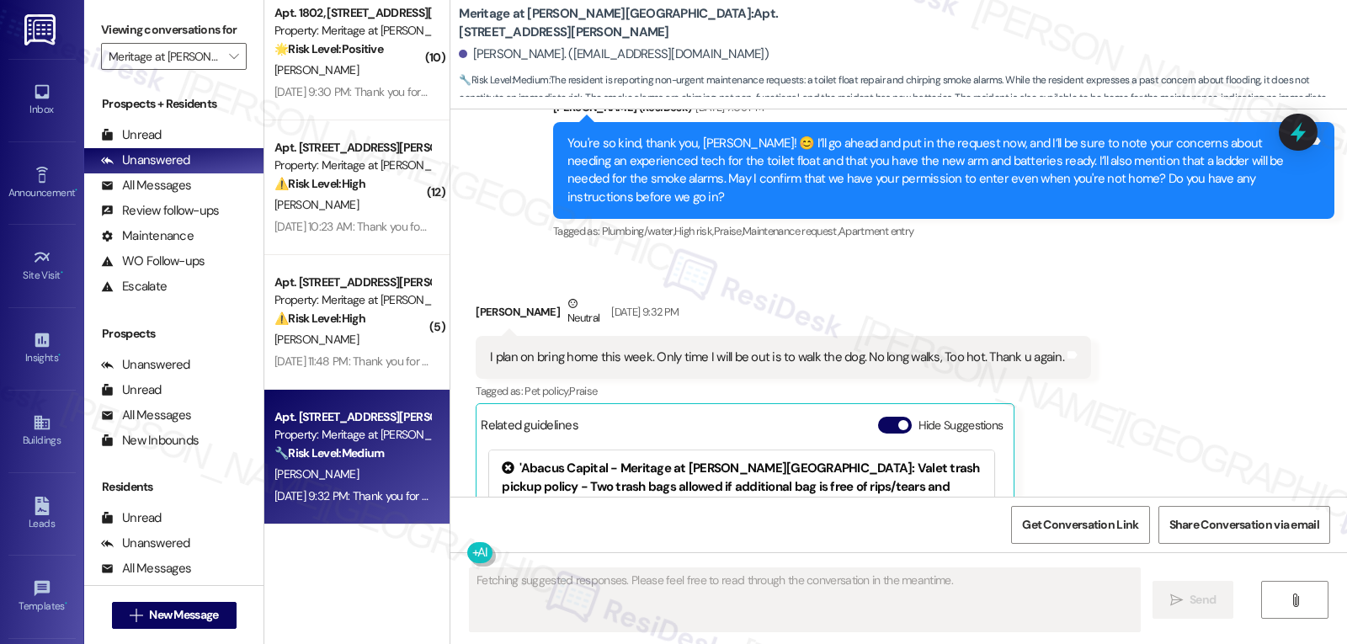
scroll to position [5248, 0]
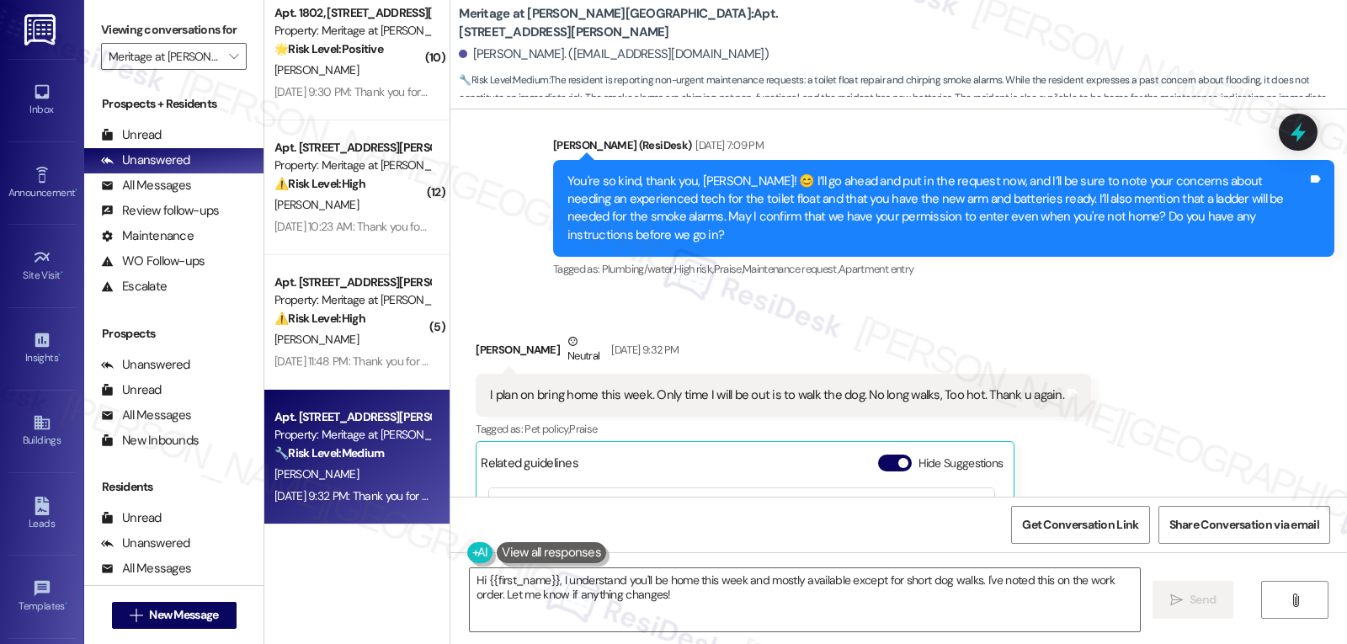
type textarea "Hi {{first_name}}, I understand you'll be home this week and mostly available e…"
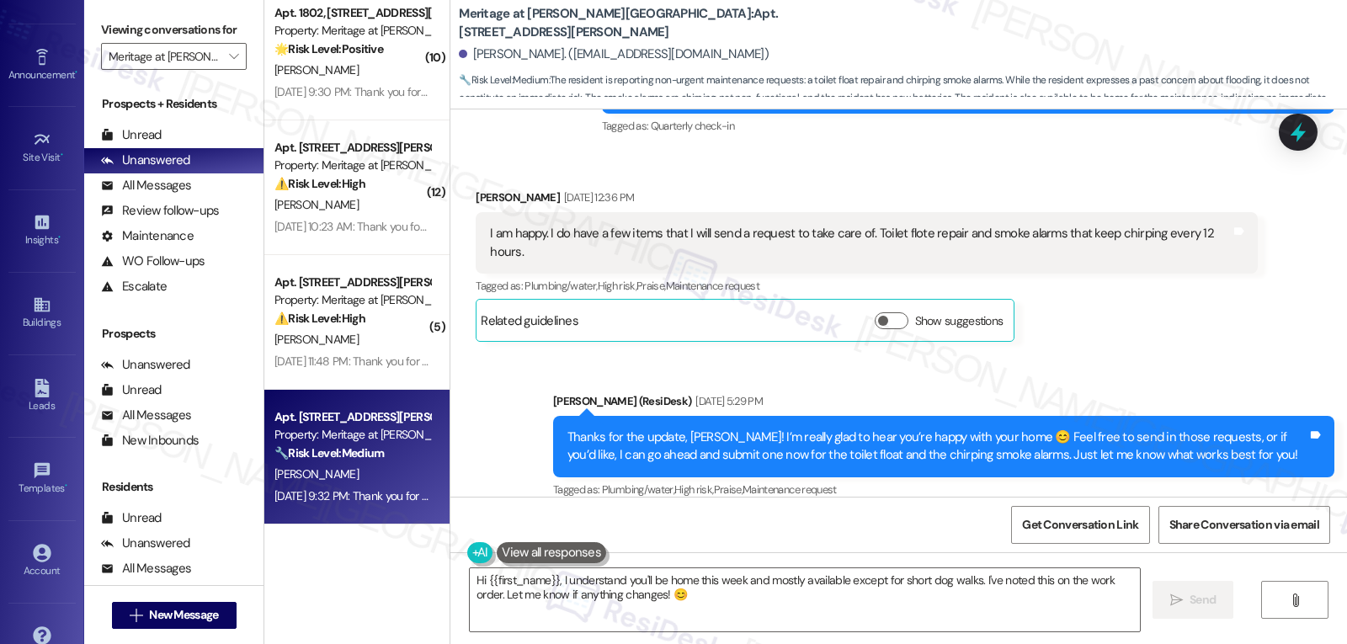
scroll to position [159, 0]
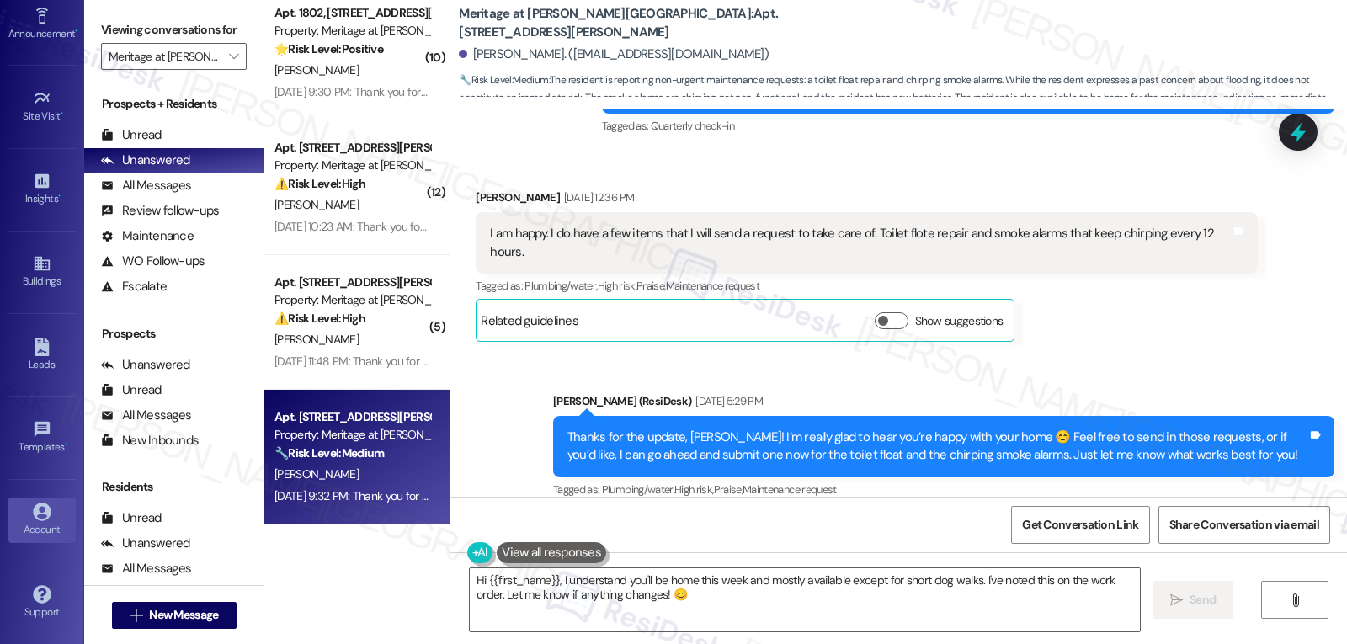
click at [37, 522] on div "Account" at bounding box center [42, 529] width 84 height 17
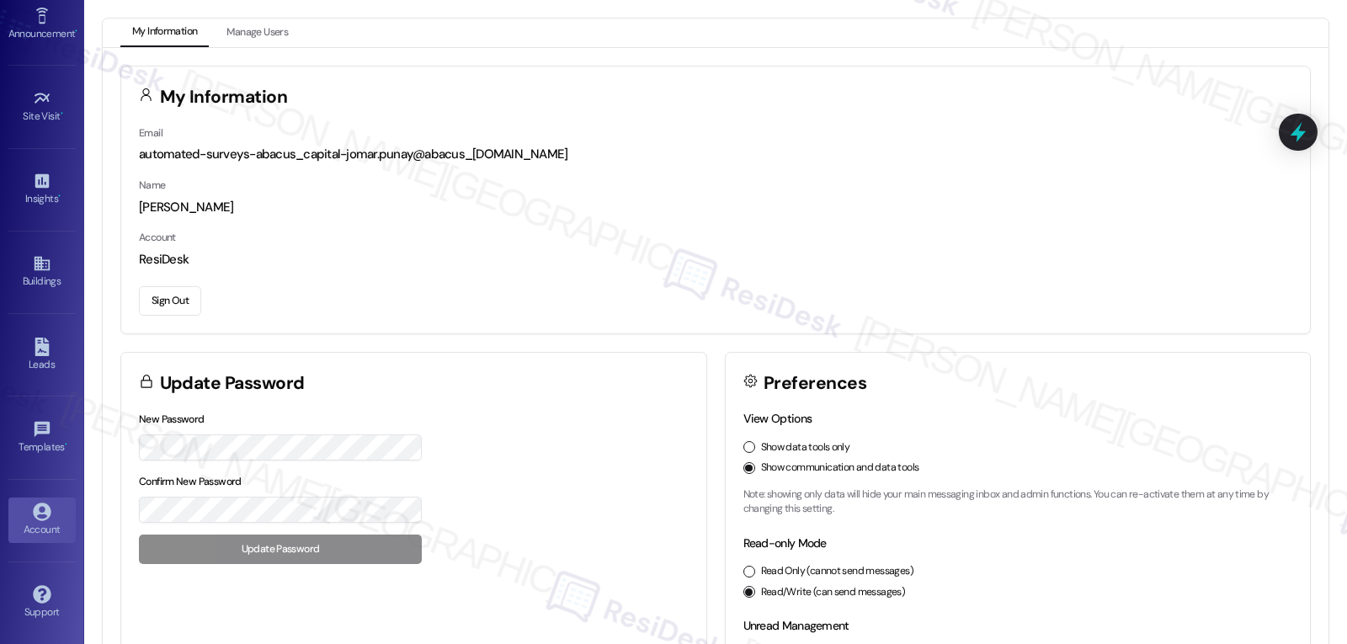
click at [156, 280] on div "Sign Out" at bounding box center [715, 297] width 1153 height 35
click at [158, 303] on button "Sign Out" at bounding box center [170, 300] width 62 height 29
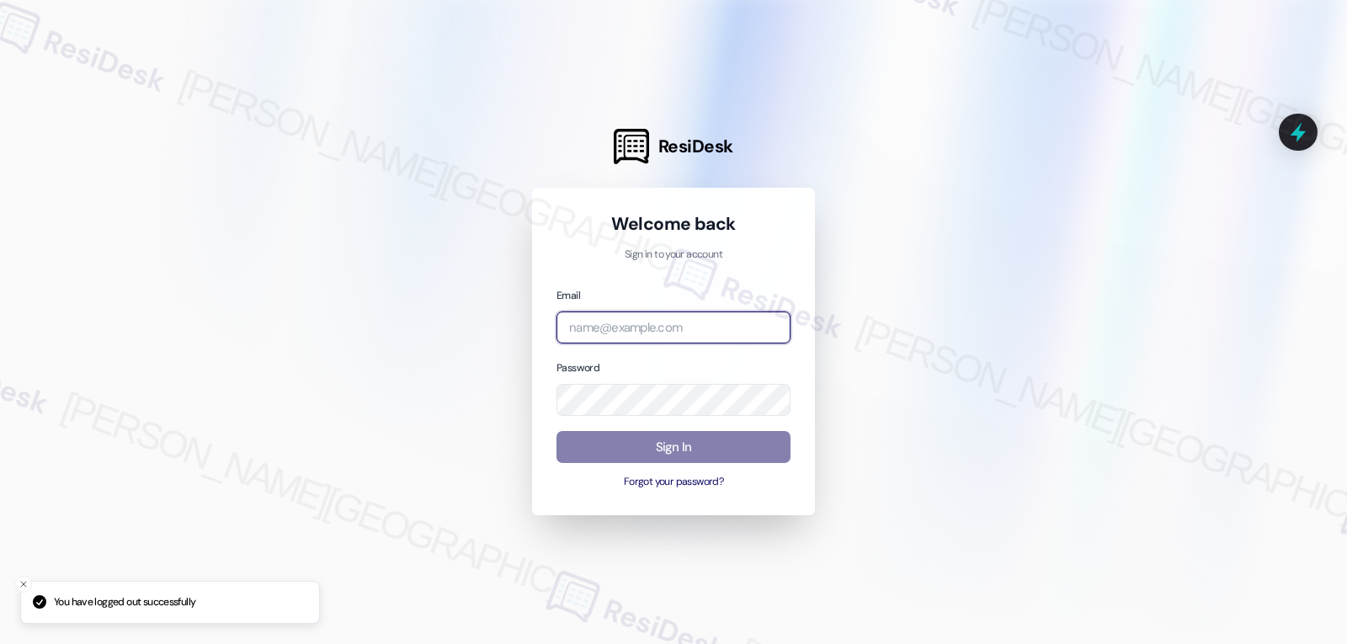
click at [668, 330] on input "email" at bounding box center [674, 328] width 234 height 33
click at [679, 322] on input "email" at bounding box center [674, 328] width 234 height 33
paste input "automated-surveys-archway_equities-jomar.punay@archway_[DOMAIN_NAME]"
type input "automated-surveys-archway_equities-jomar.punay@archway_[DOMAIN_NAME]"
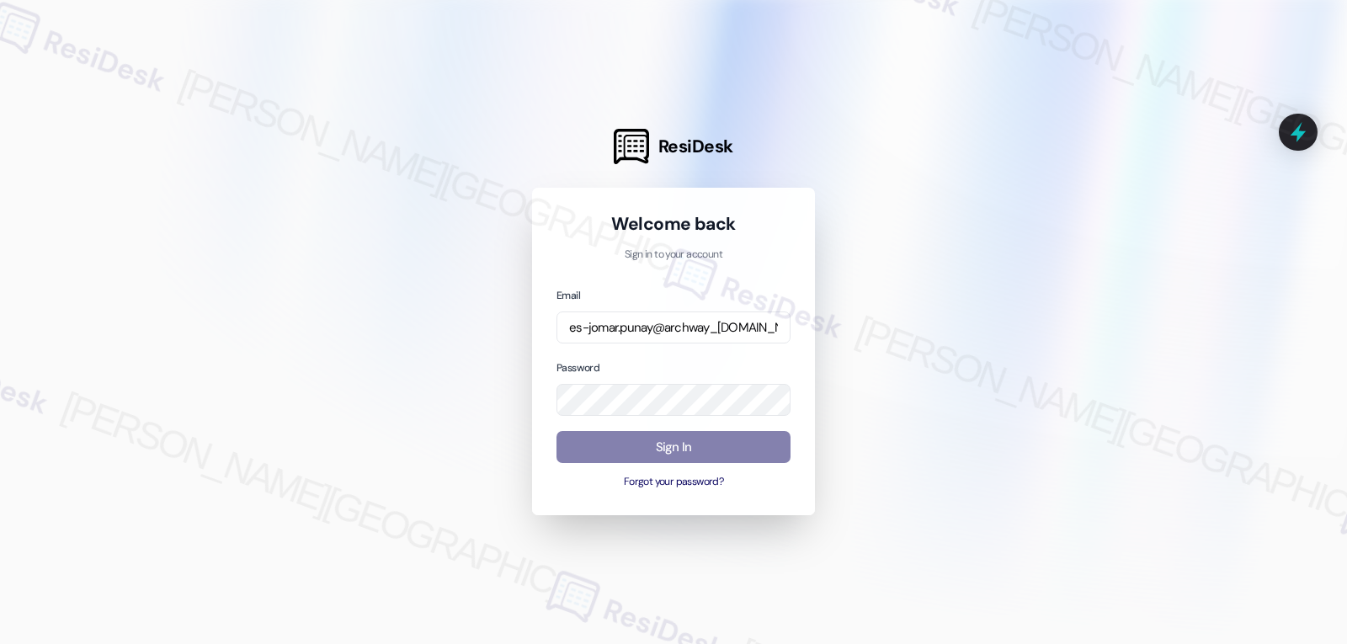
scroll to position [0, 0]
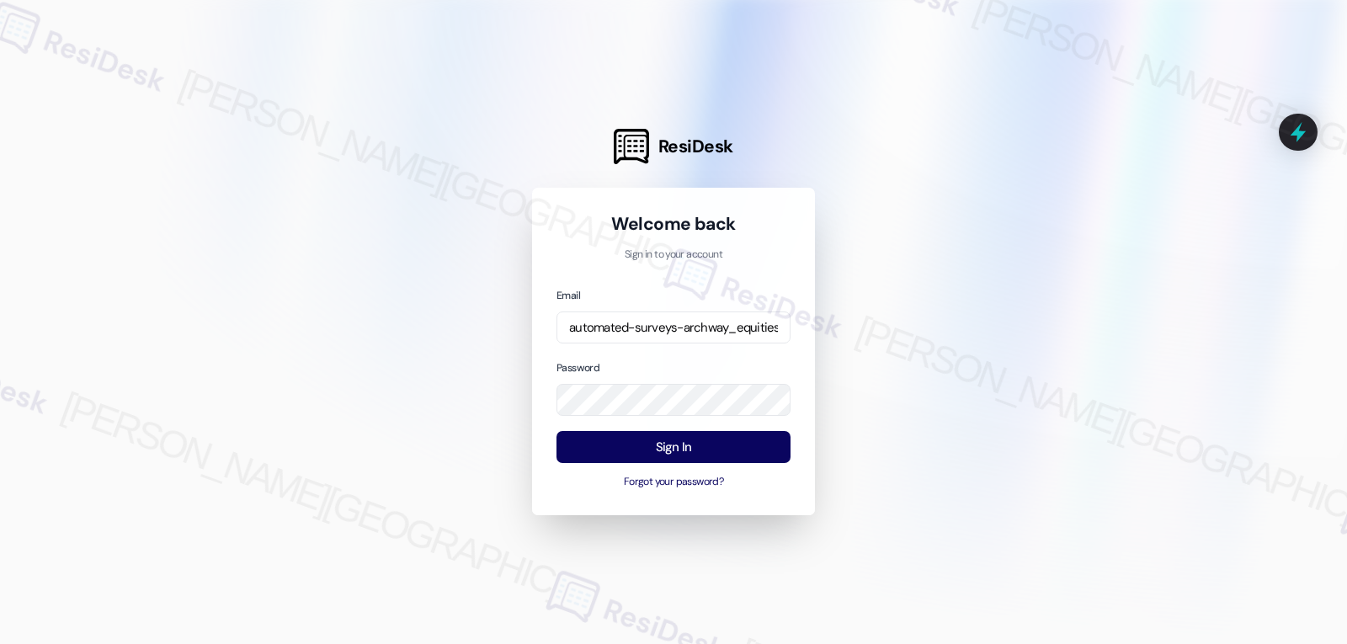
click at [636, 359] on div "Password" at bounding box center [674, 388] width 234 height 58
click at [687, 458] on button "Sign In" at bounding box center [674, 447] width 234 height 33
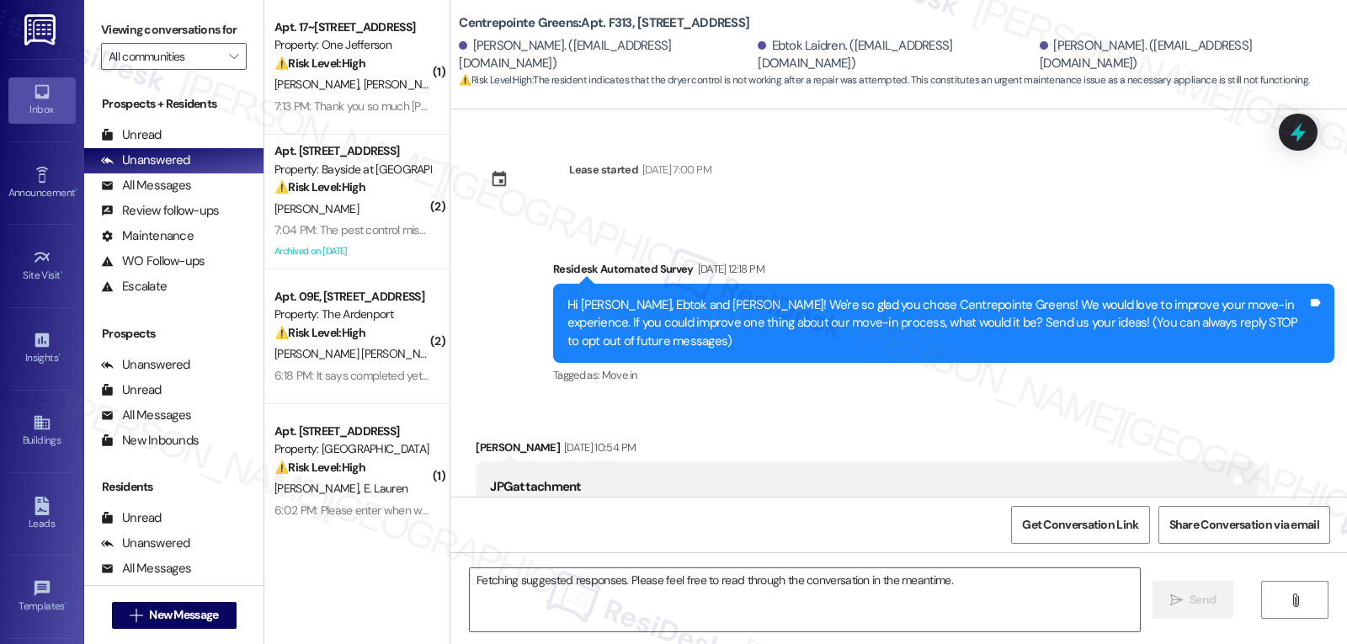
scroll to position [15531, 0]
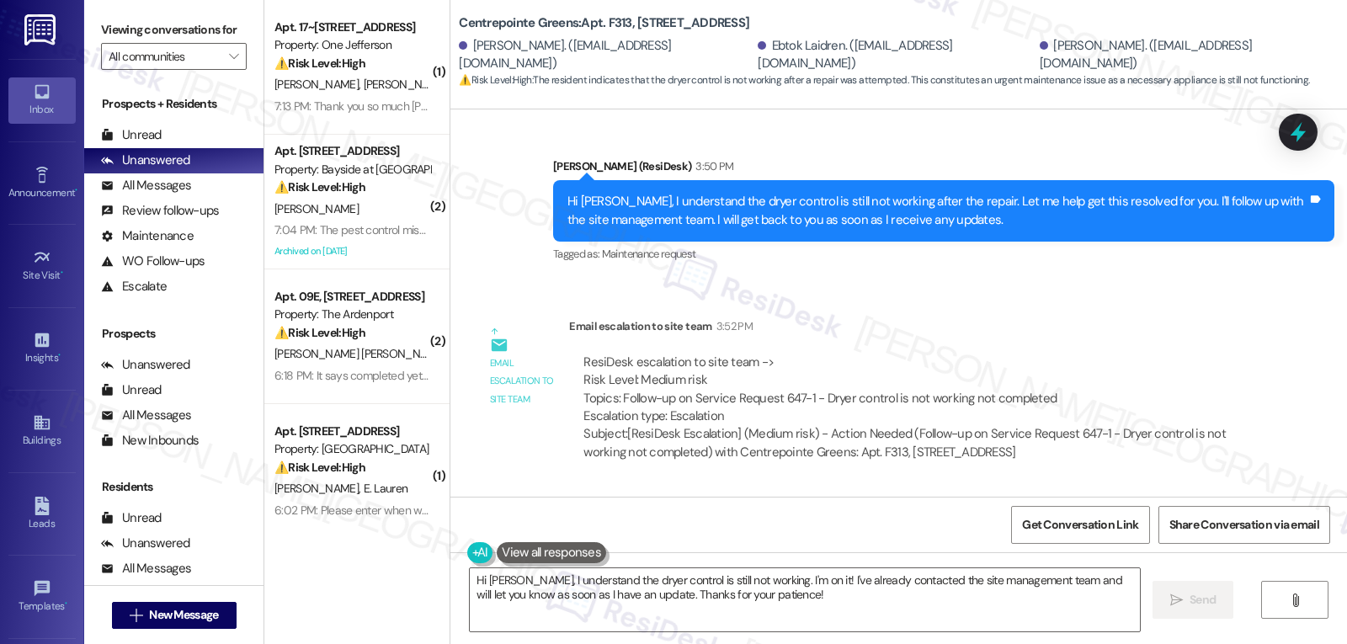
drag, startPoint x: 514, startPoint y: 581, endPoint x: 1346, endPoint y: 684, distance: 838.1
click at [1212, 643] on html "Inbox Go to Inbox Announcement • Send A Text Announcement Site Visit • Go to Si…" at bounding box center [673, 322] width 1347 height 644
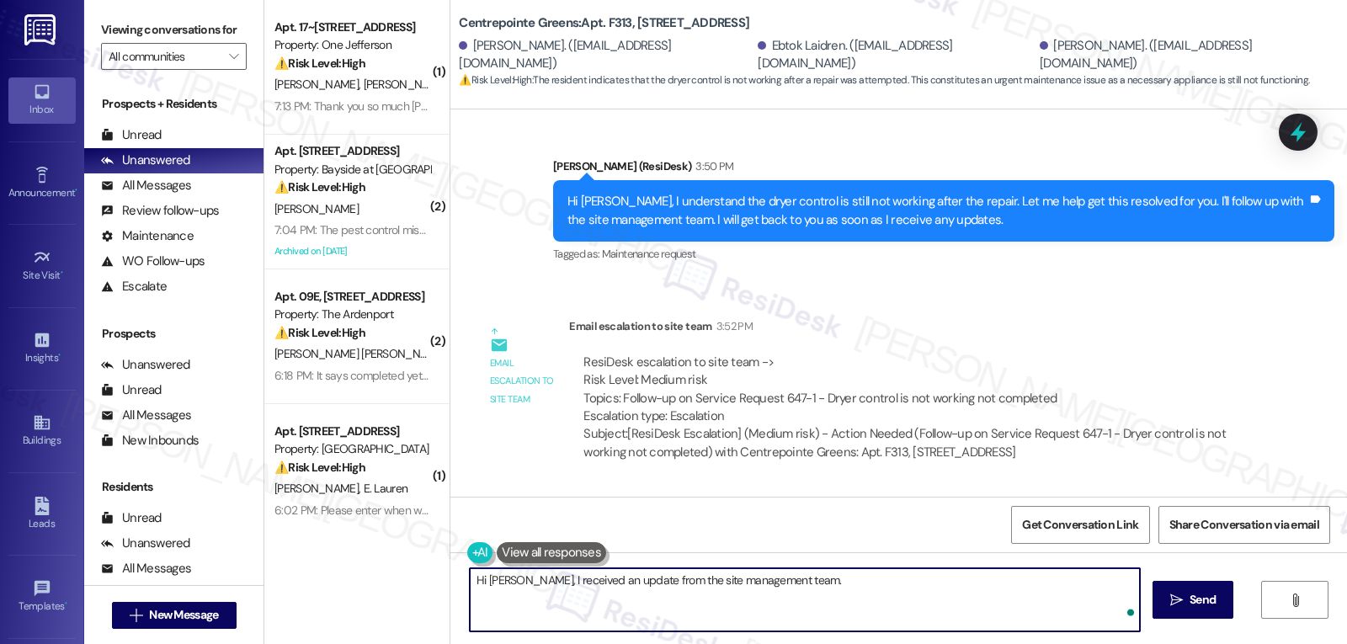
paste textarea "Your request was closed because our maintenance team came by twice but wasn’t a…"
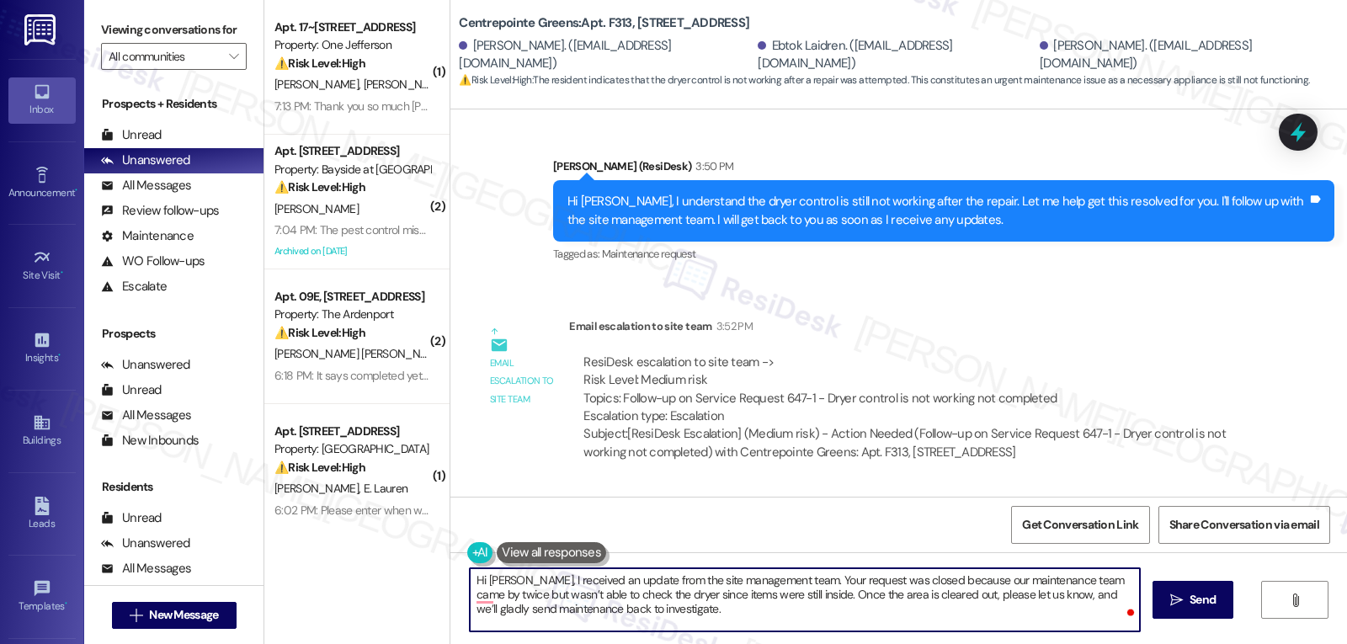
click at [975, 626] on textarea "Hi Jason, I received an update from the site management team. Your request was …" at bounding box center [805, 599] width 670 height 63
type textarea "Hi Jason, I received an update from the site management team. Your request was …"
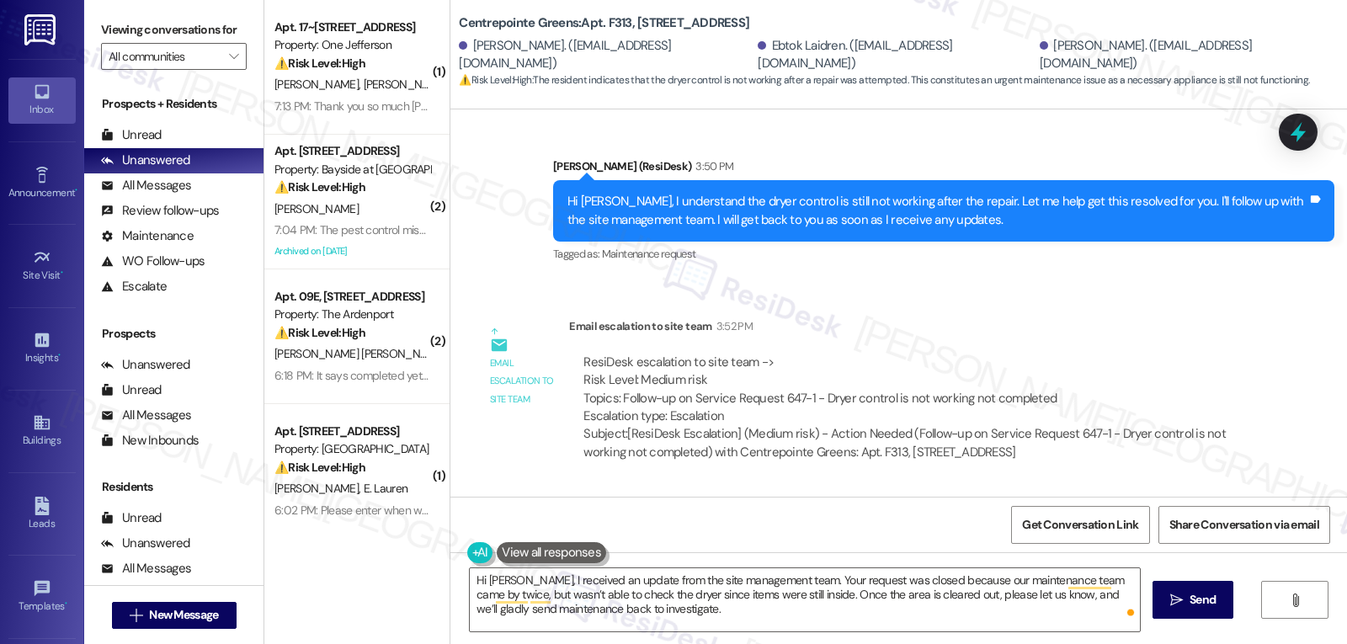
click at [671, 637] on div "Hi Jason, I received an update from the site management team. Your request was …" at bounding box center [898, 615] width 897 height 126
click at [679, 628] on textarea "Hi Jason, I received an update from the site management team. Your request was …" at bounding box center [805, 599] width 670 height 63
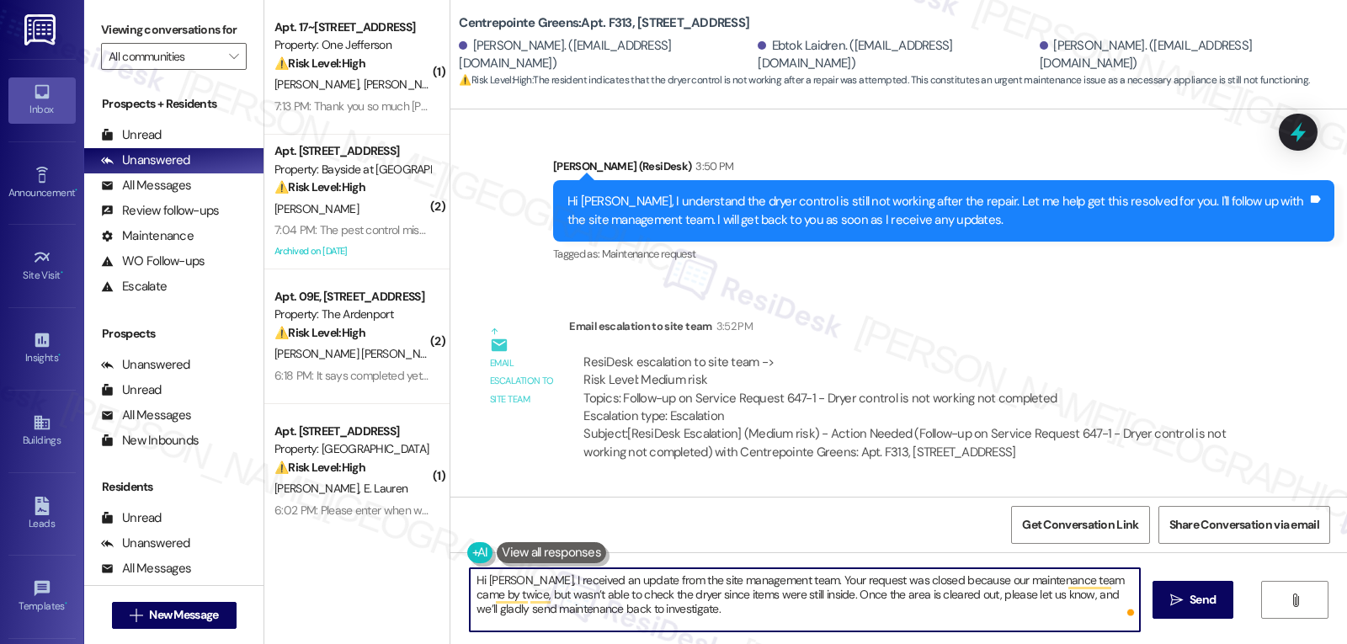
click at [674, 611] on textarea "Hi Jason, I received an update from the site management team. Your request was …" at bounding box center [805, 599] width 670 height 63
click at [1190, 598] on span "Send" at bounding box center [1203, 600] width 26 height 18
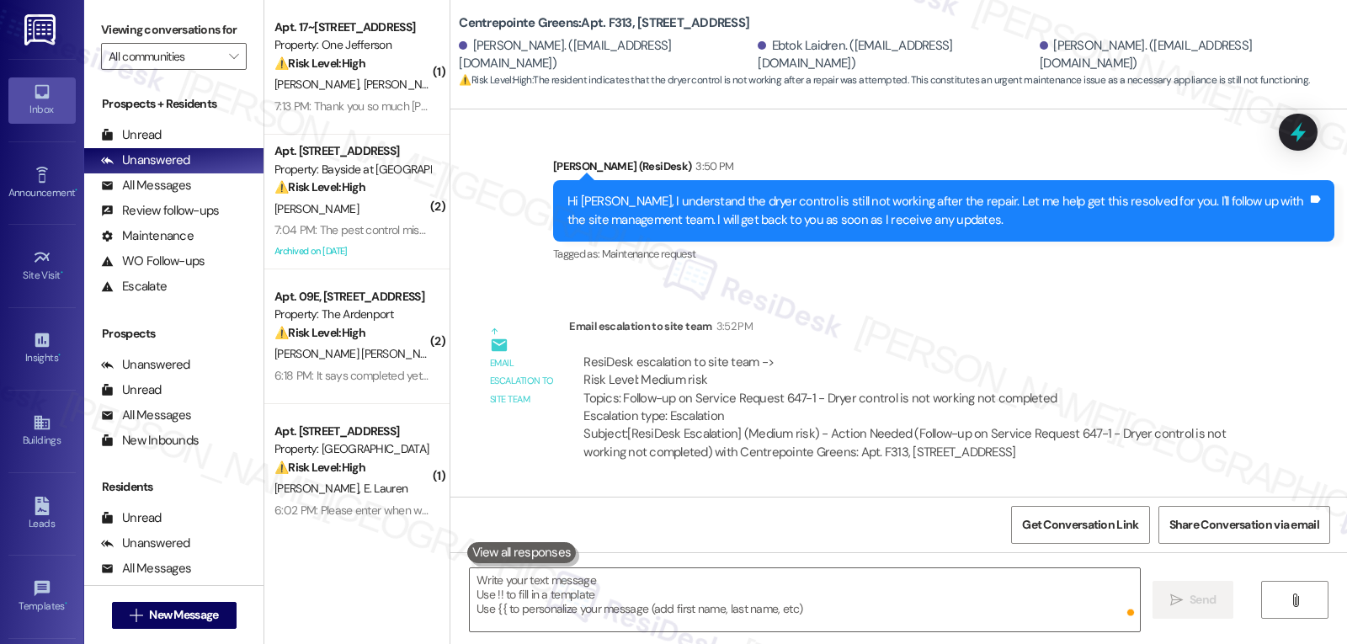
scroll to position [15009, 0]
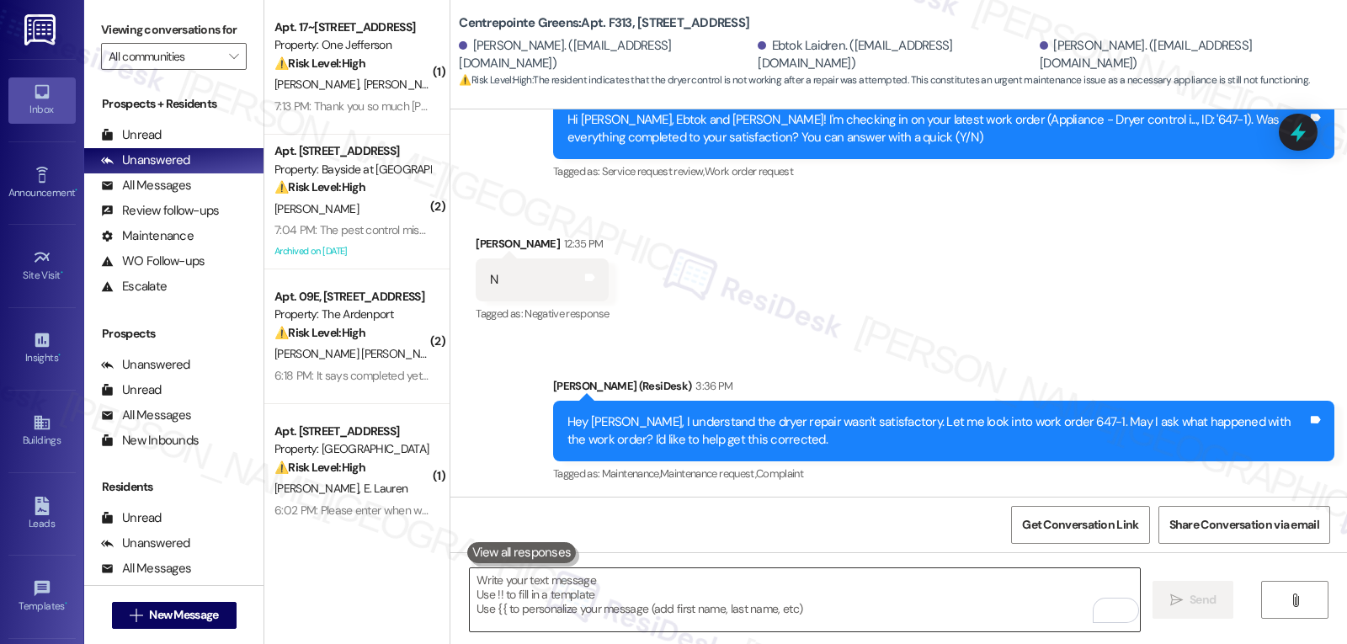
click at [726, 597] on textarea "To enrich screen reader interactions, please activate Accessibility in Grammarl…" at bounding box center [805, 599] width 670 height 63
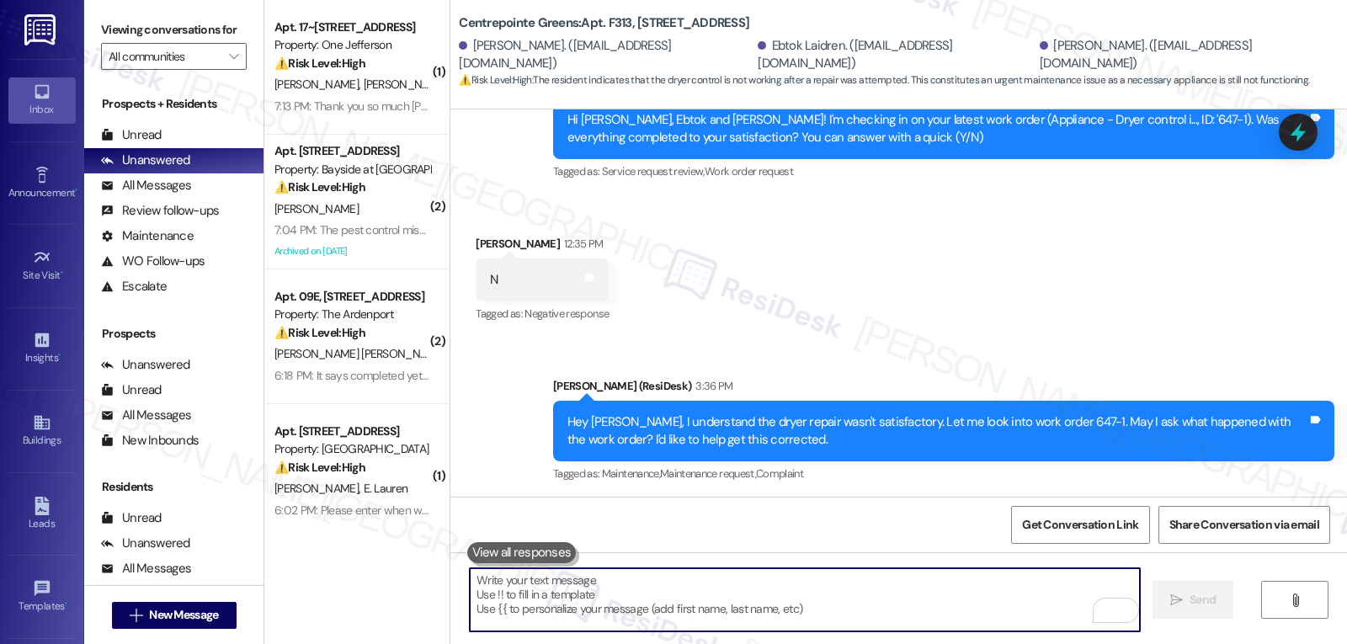
scroll to position [15684, 0]
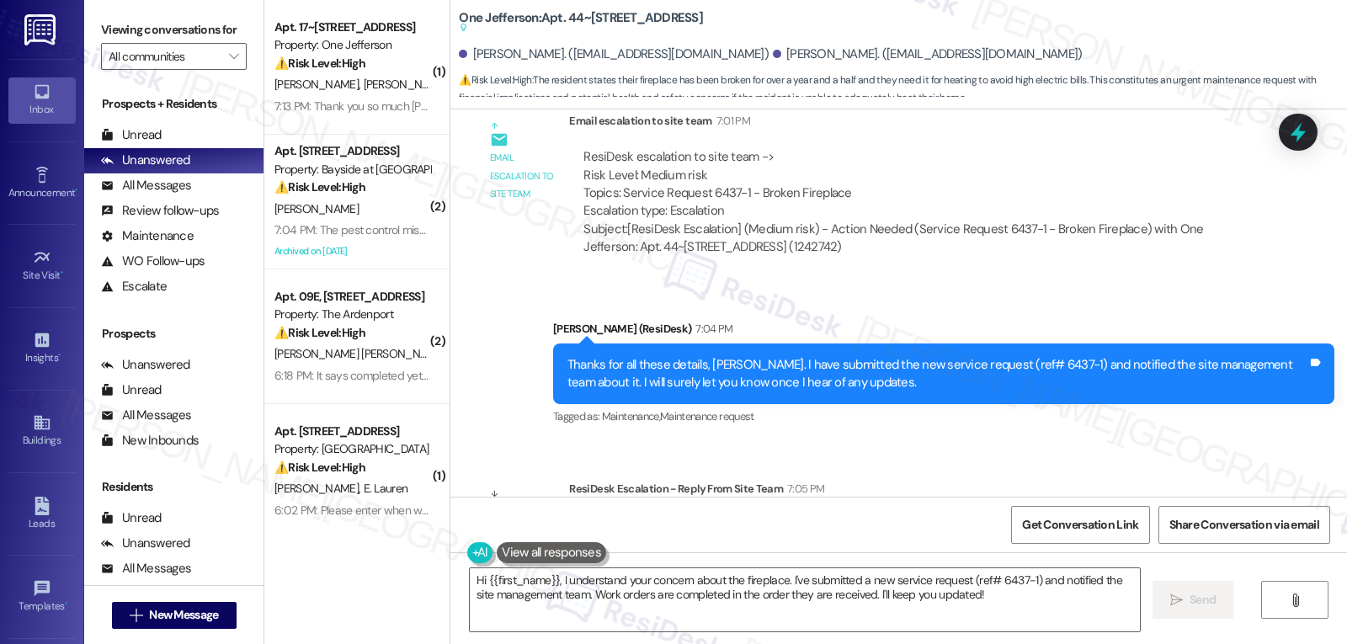
scroll to position [6029, 0]
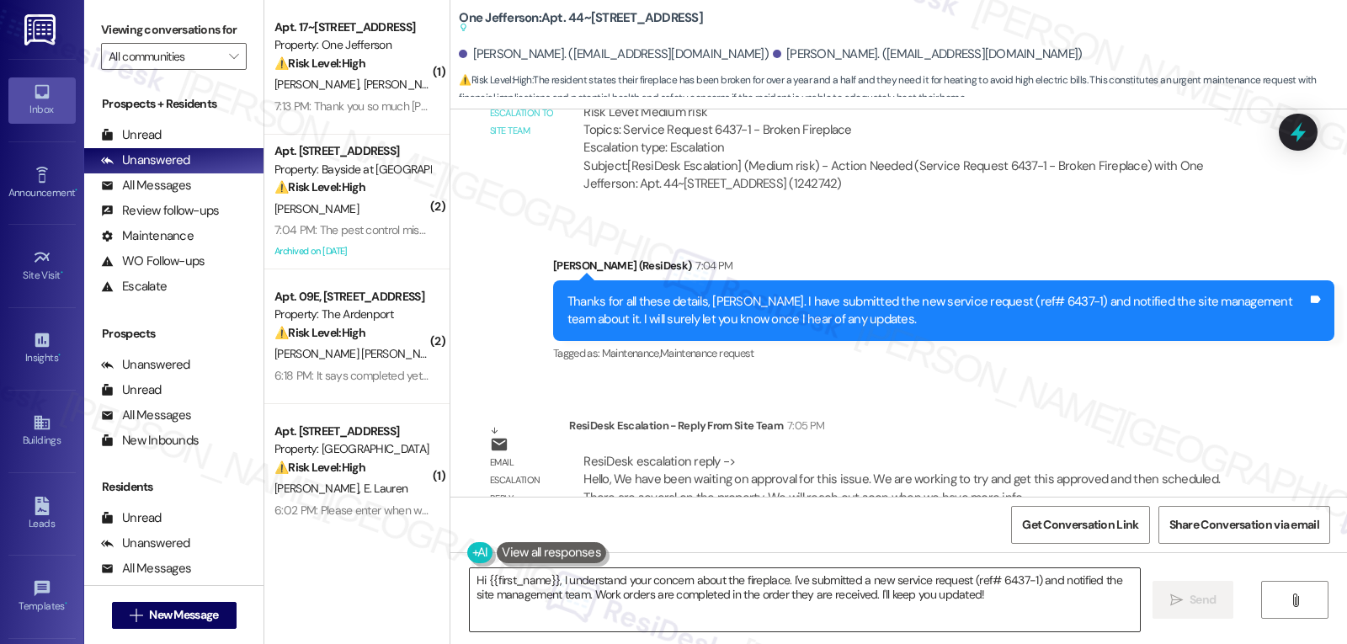
click at [601, 607] on textarea "Hi {{first_name}}, I understand your concern about the fireplace. I've submitte…" at bounding box center [805, 599] width 670 height 63
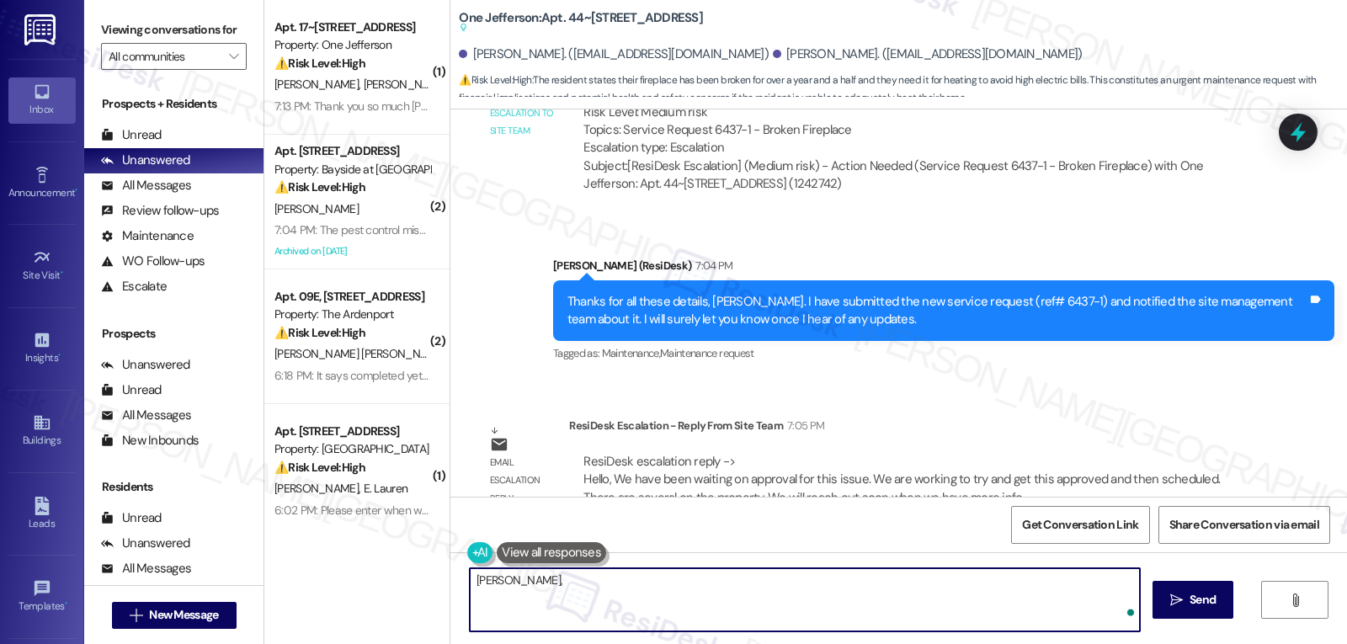
paste textarea "We’re still waiting on approval for this issue, and we’re doing our best to get…"
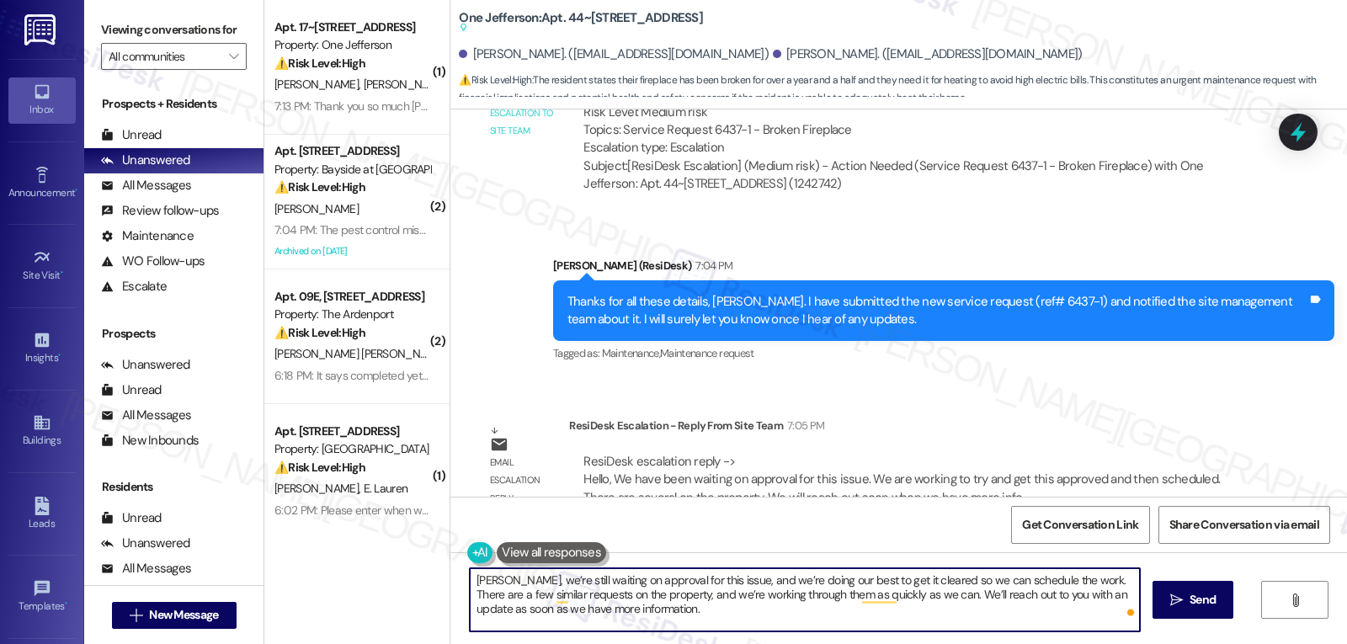
click at [767, 621] on textarea "[PERSON_NAME], we’re still waiting on approval for this issue, and we’re doing …" at bounding box center [805, 599] width 670 height 63
click at [846, 614] on textarea "Erich, we’re still waiting on approval for this issue, and we’re doing our best…" at bounding box center [805, 599] width 670 height 63
click at [674, 615] on textarea "Erich, we’re still waiting on approval for this issue, and we’re doing our best…" at bounding box center [805, 599] width 670 height 63
type textarea "Erich, we’re still waiting on approval for this issue, and we’re doing our best…"
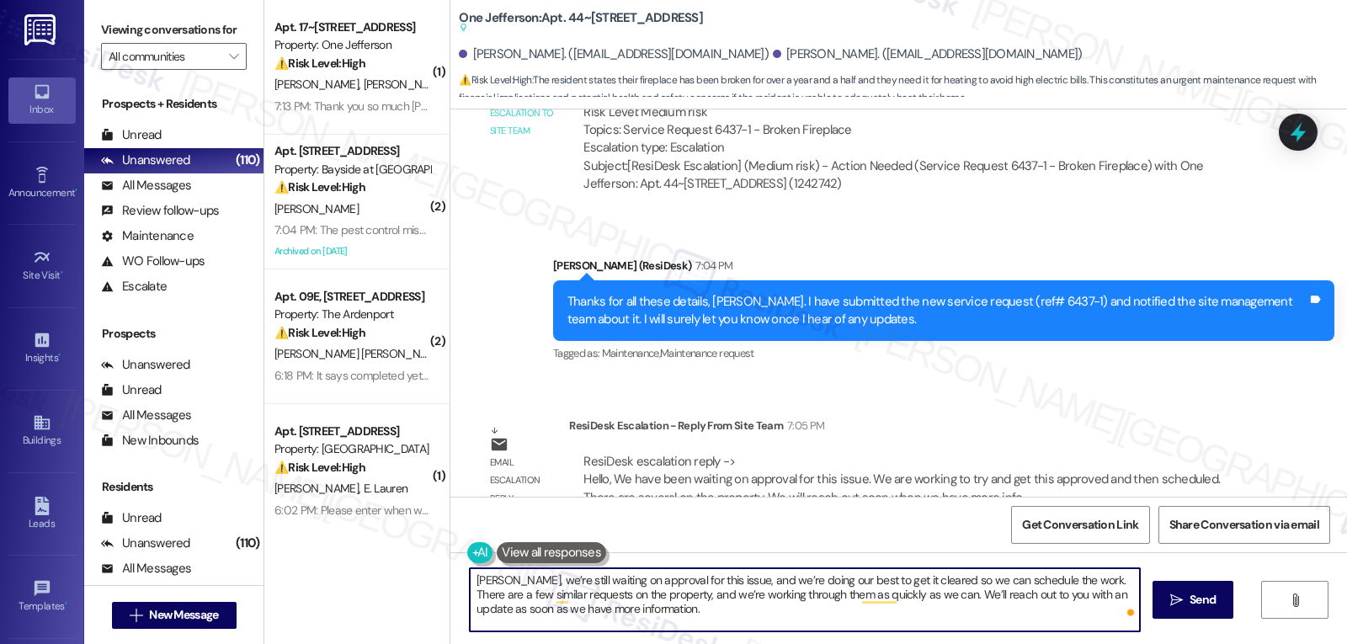
click at [1212, 625] on div "Erich, we’re still waiting on approval for this issue, and we’re doing our best…" at bounding box center [898, 615] width 897 height 126
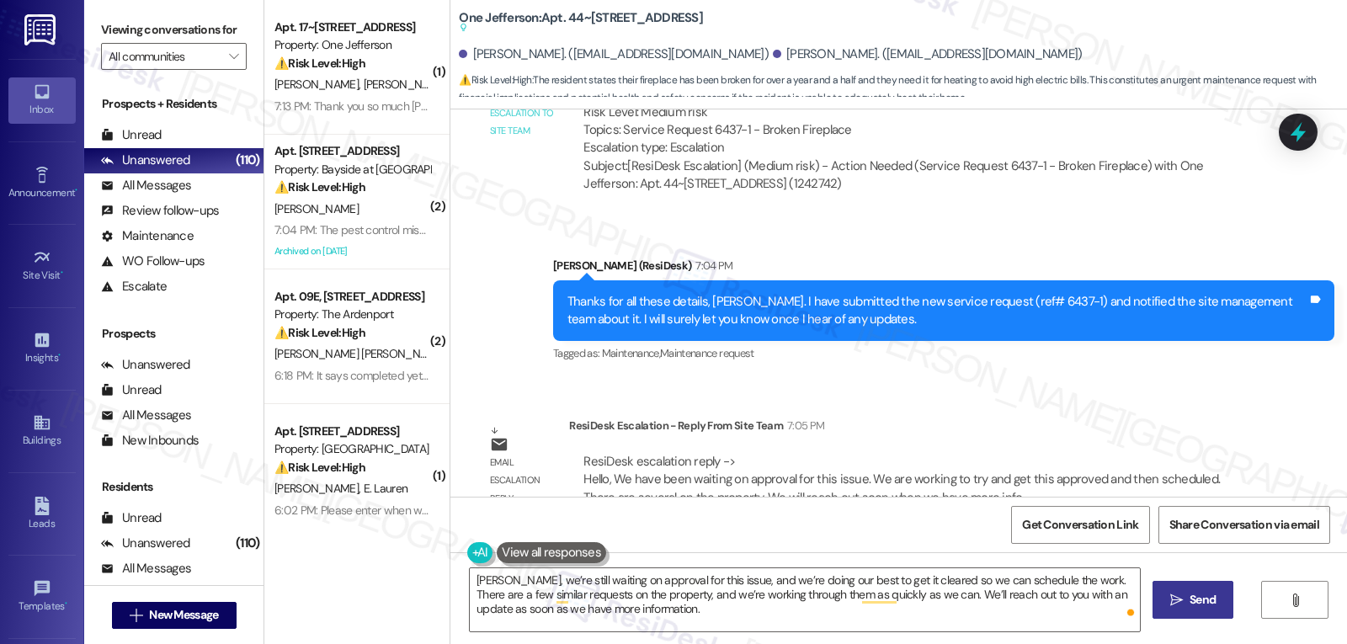
click at [1206, 600] on span "Send" at bounding box center [1203, 600] width 26 height 18
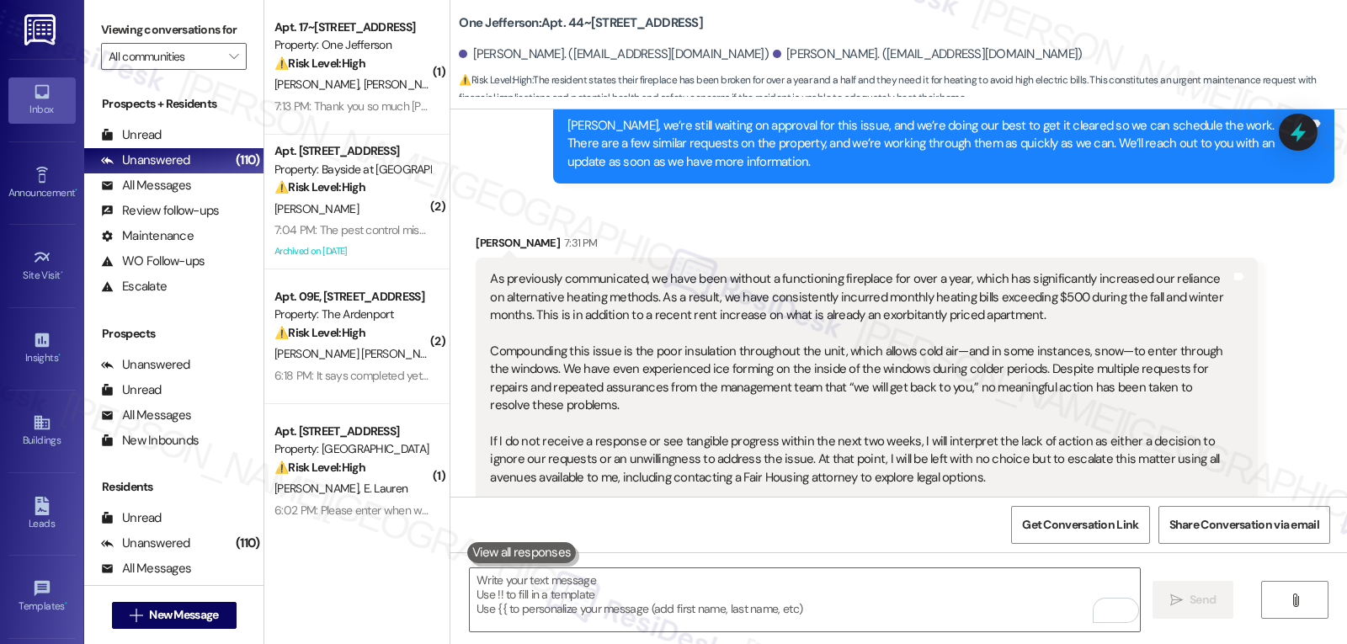
scroll to position [6117, 0]
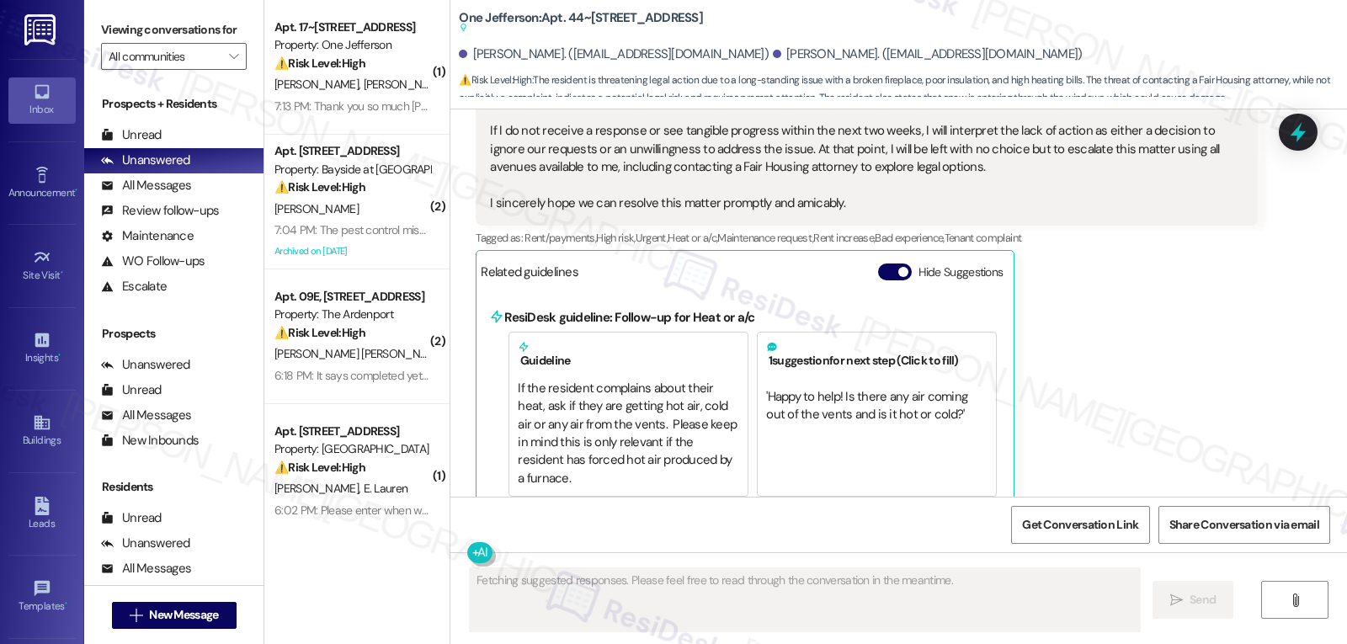
scroll to position [6644, 0]
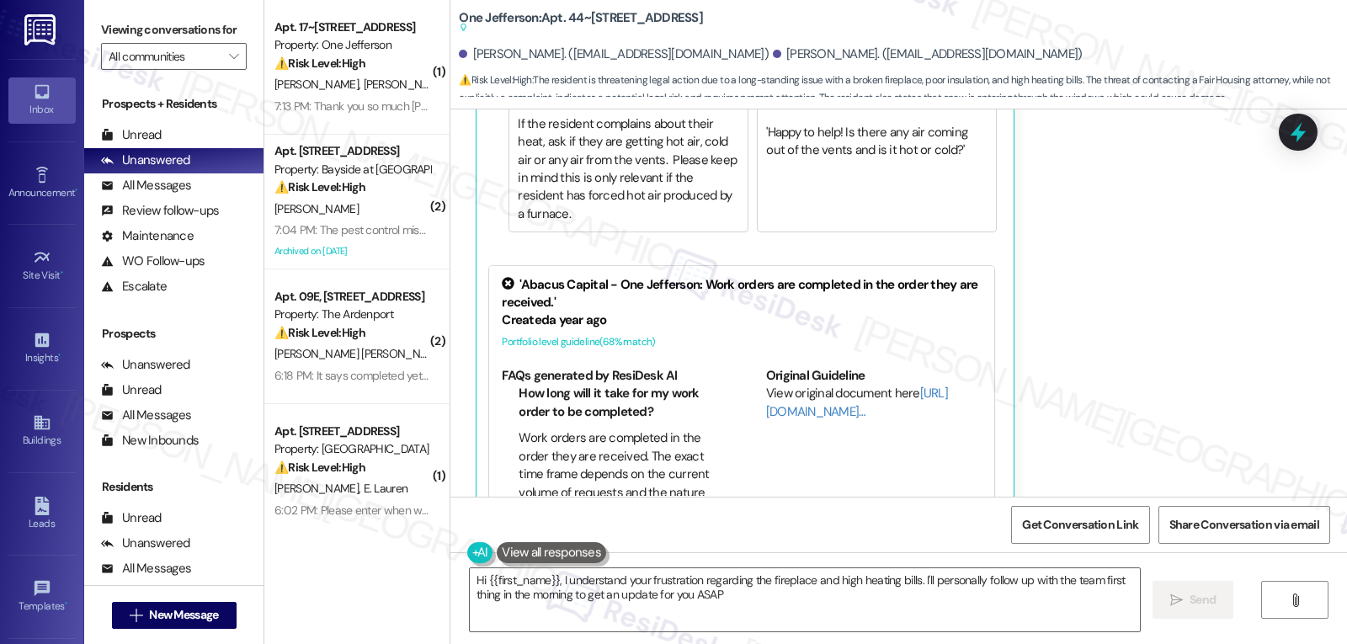
type textarea "Hi {{first_name}}, I understand your frustration regarding the fireplace and hi…"
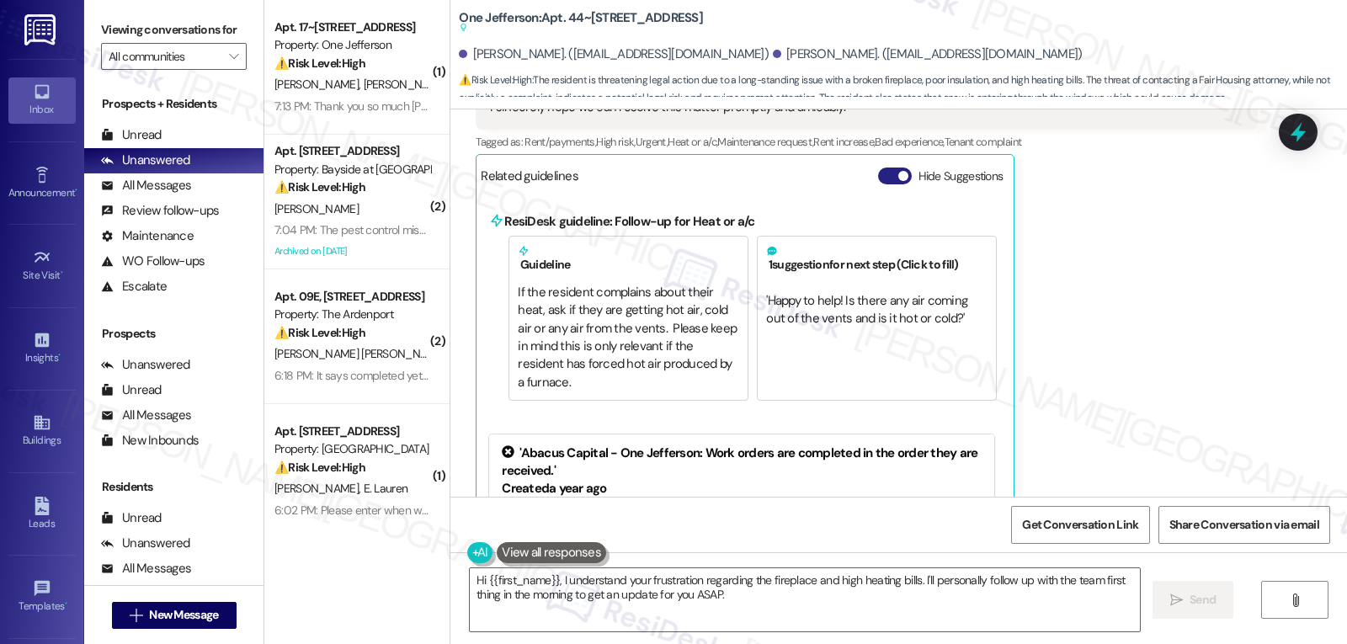
click at [878, 168] on button "Hide Suggestions" at bounding box center [895, 176] width 34 height 17
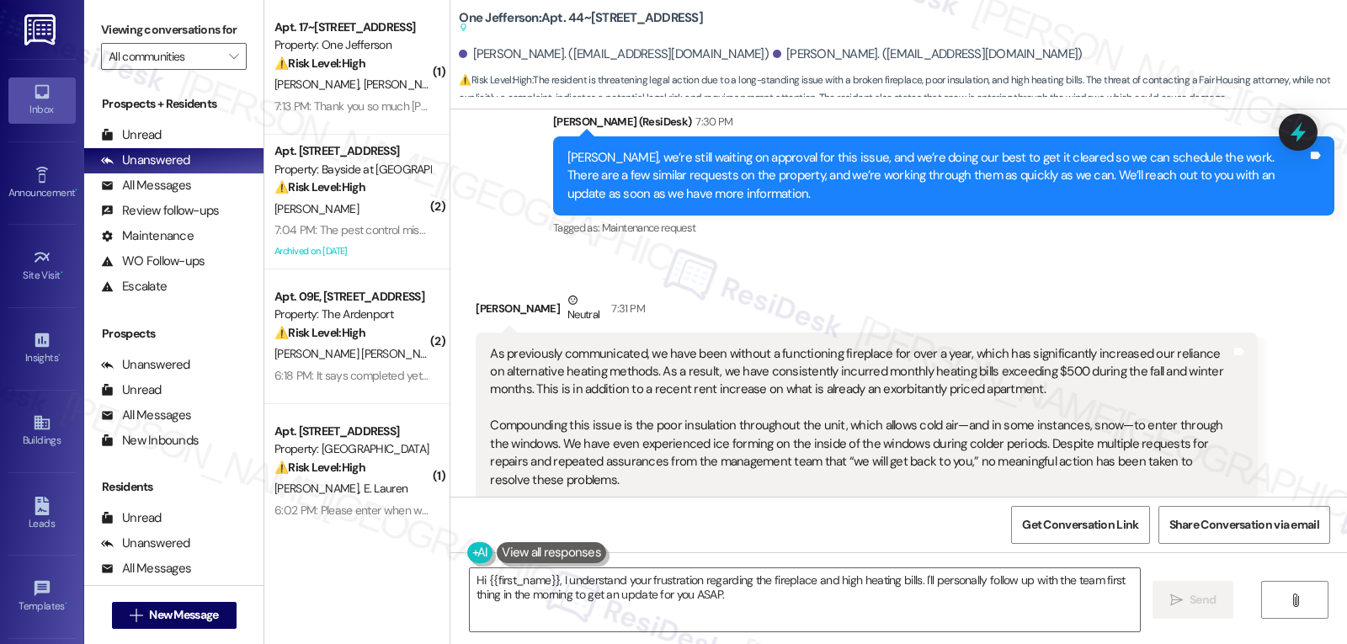
scroll to position [5826, 0]
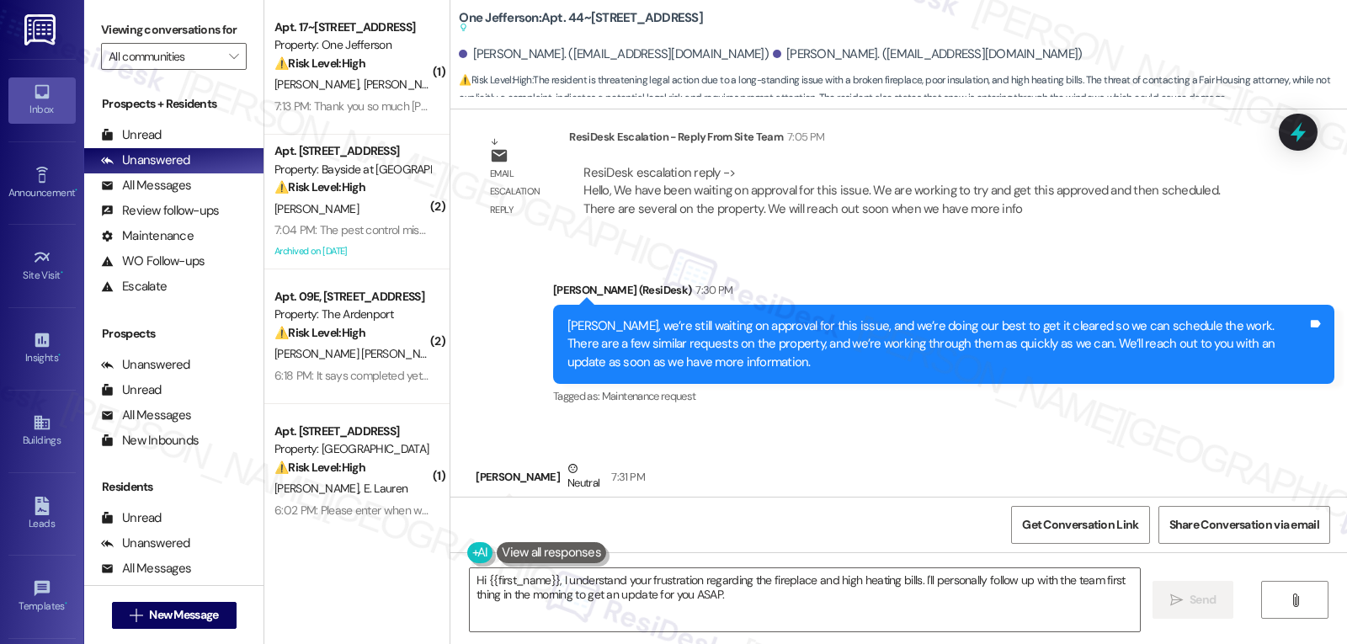
click at [921, 269] on div "Sent via SMS [PERSON_NAME] (ResiDesk) 7:30 PM [PERSON_NAME], we’re still waitin…" at bounding box center [944, 345] width 807 height 153
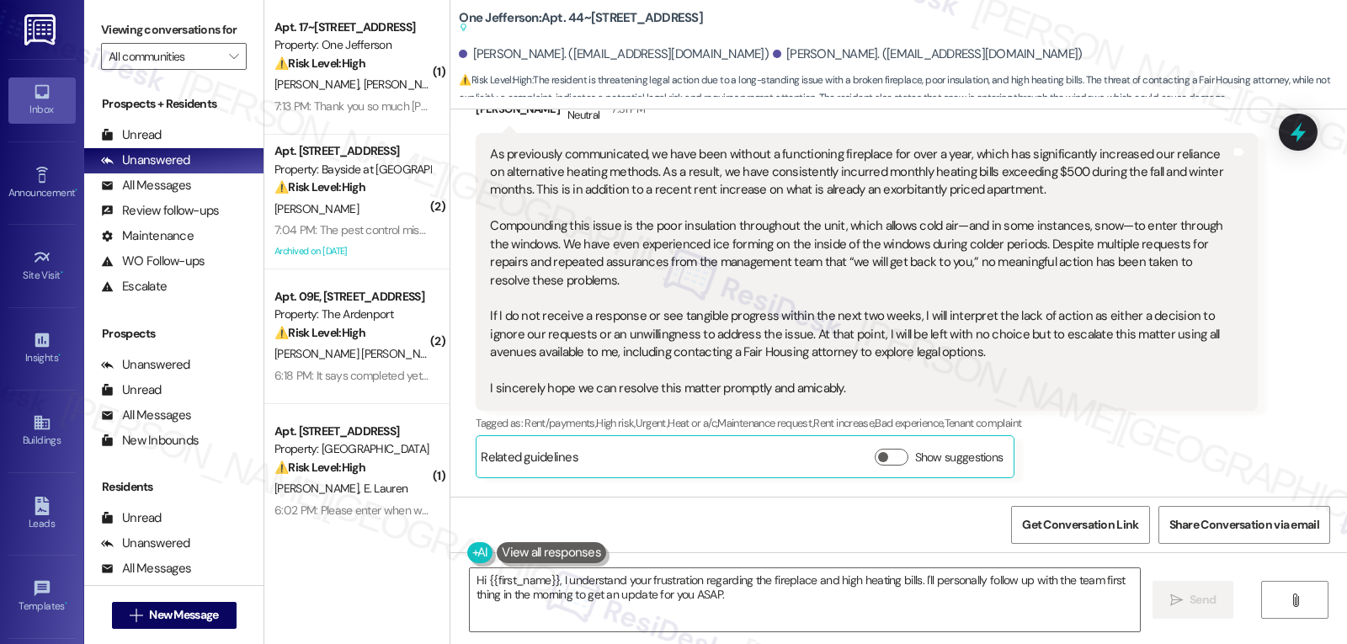
scroll to position [6331, 0]
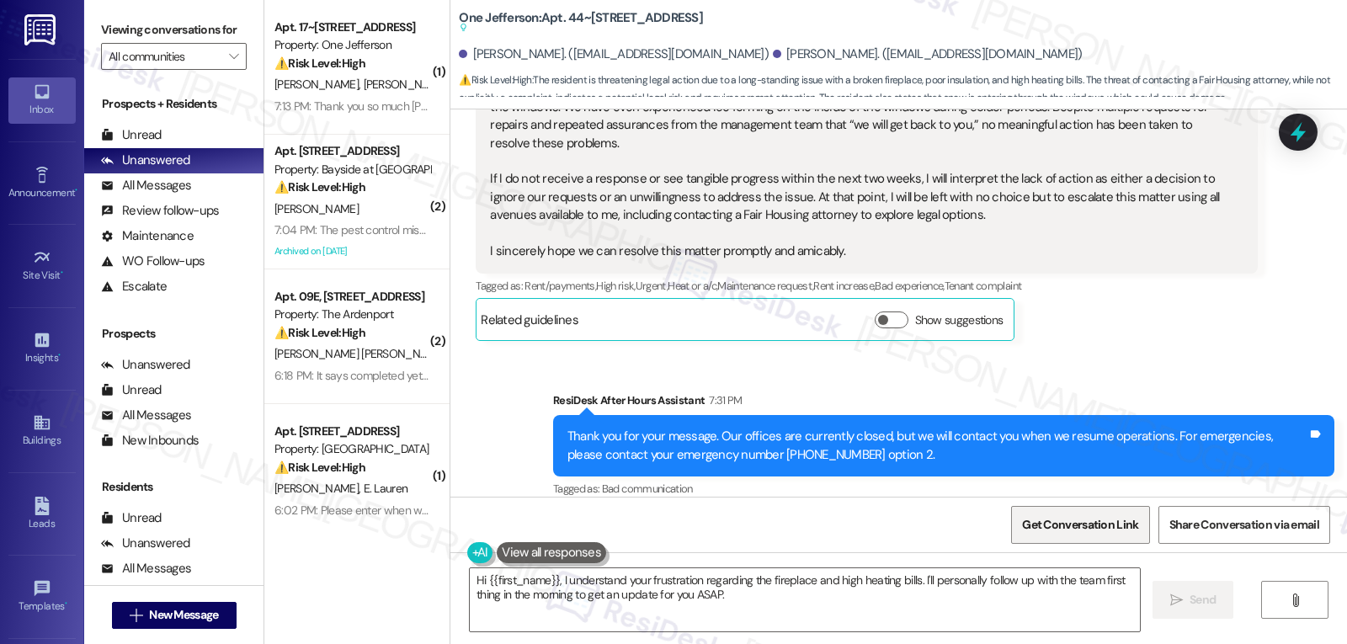
click at [1073, 534] on span "Get Conversation Link" at bounding box center [1080, 525] width 123 height 36
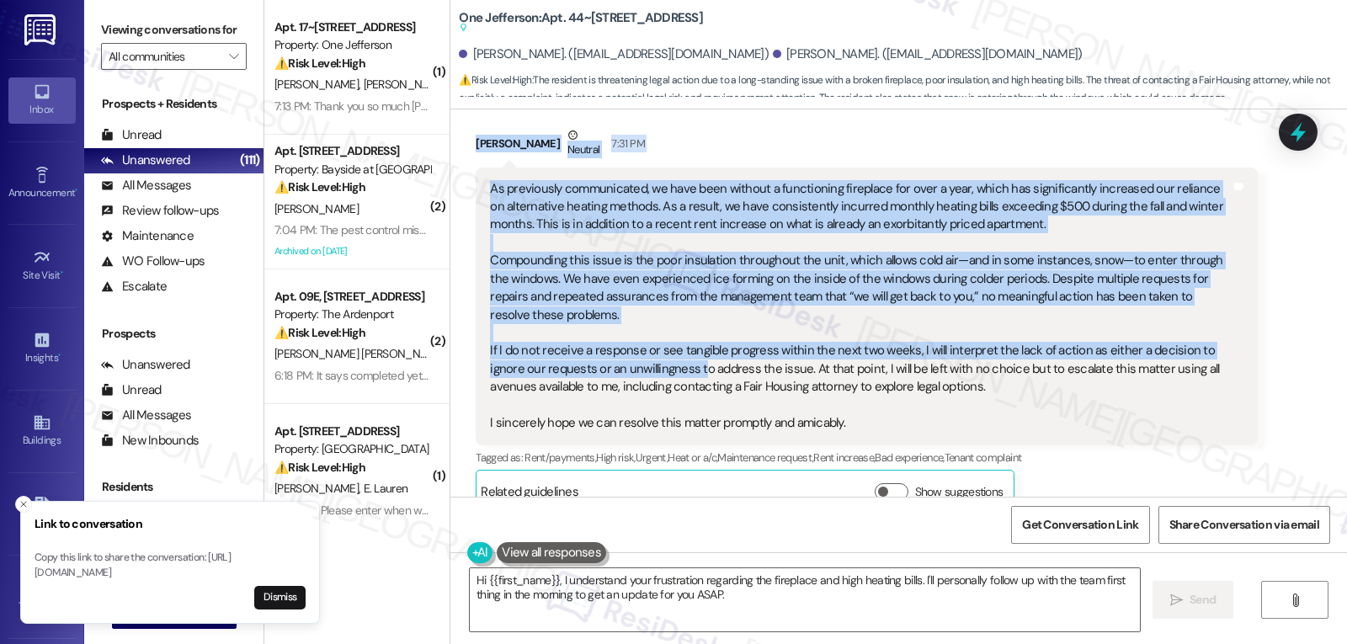
scroll to position [6163, 0]
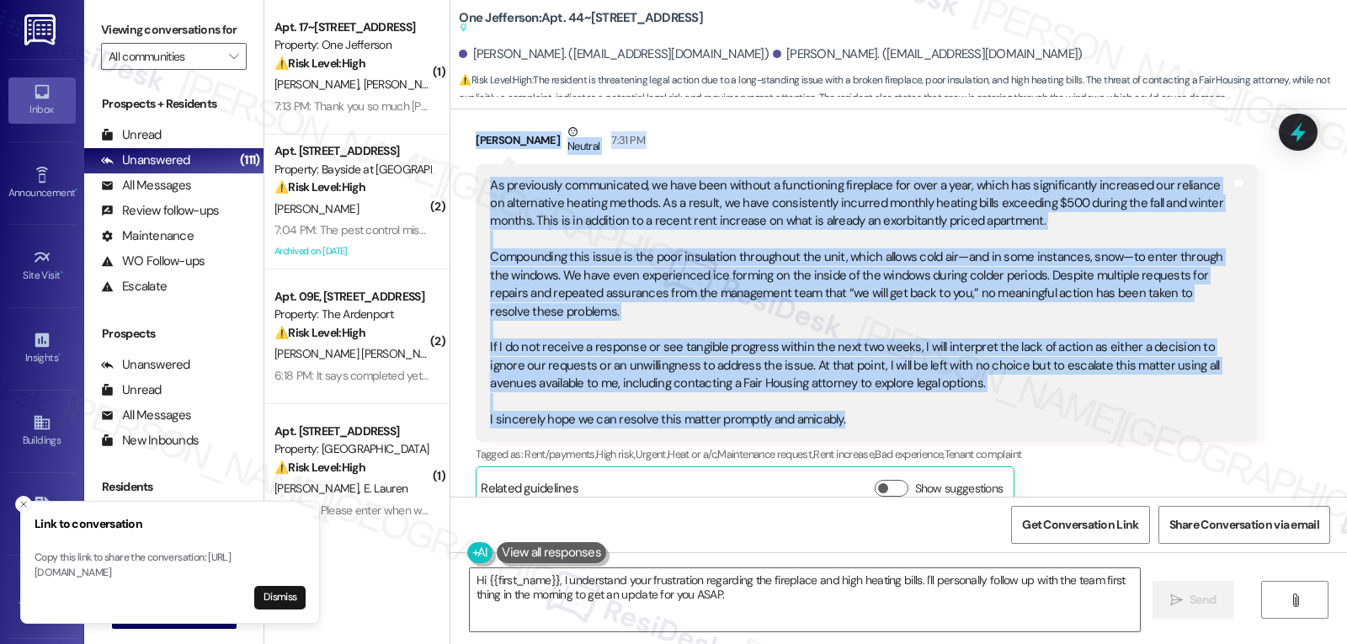
drag, startPoint x: 542, startPoint y: 280, endPoint x: 887, endPoint y: 414, distance: 370.5
click at [887, 414] on div "WO Opened request: Plumbing an... [DATE] 2:00 PM Status : Complete Priority : 0…" at bounding box center [898, 302] width 897 height 387
copy div "Lorem (IpsuMdol) 2:92 SI Ametc, ad’el seddo eiusmod te incididu utl etdo magna,…"
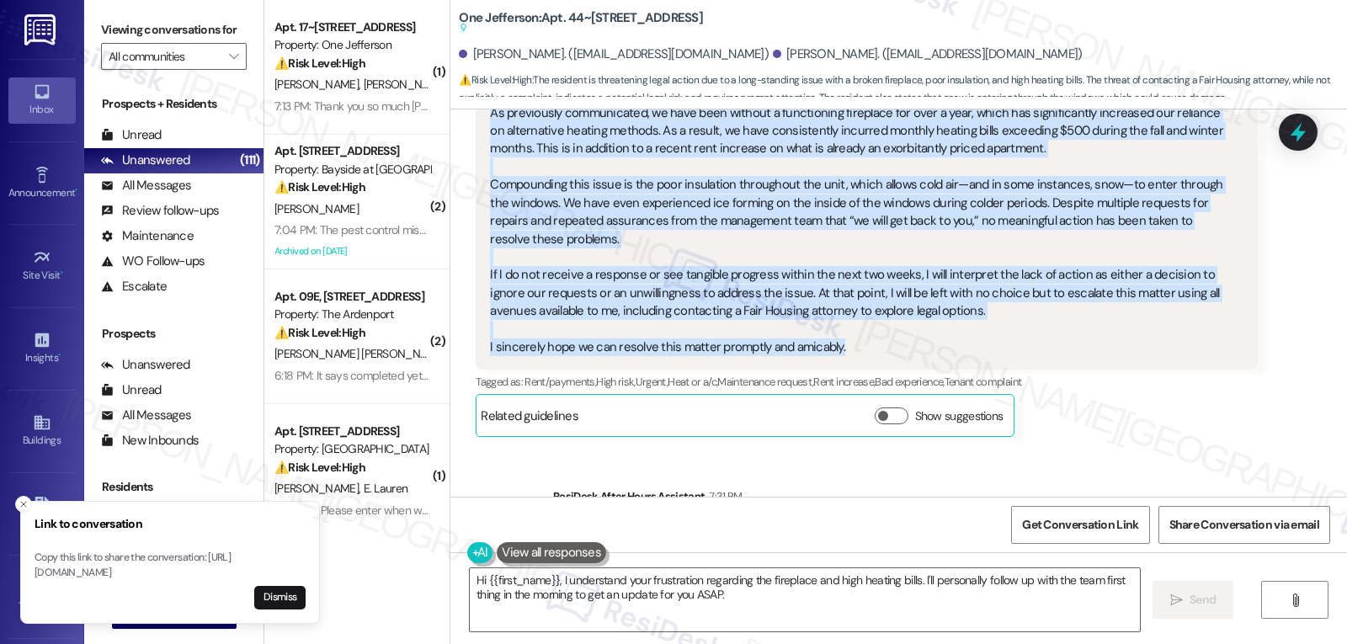
scroll to position [6331, 0]
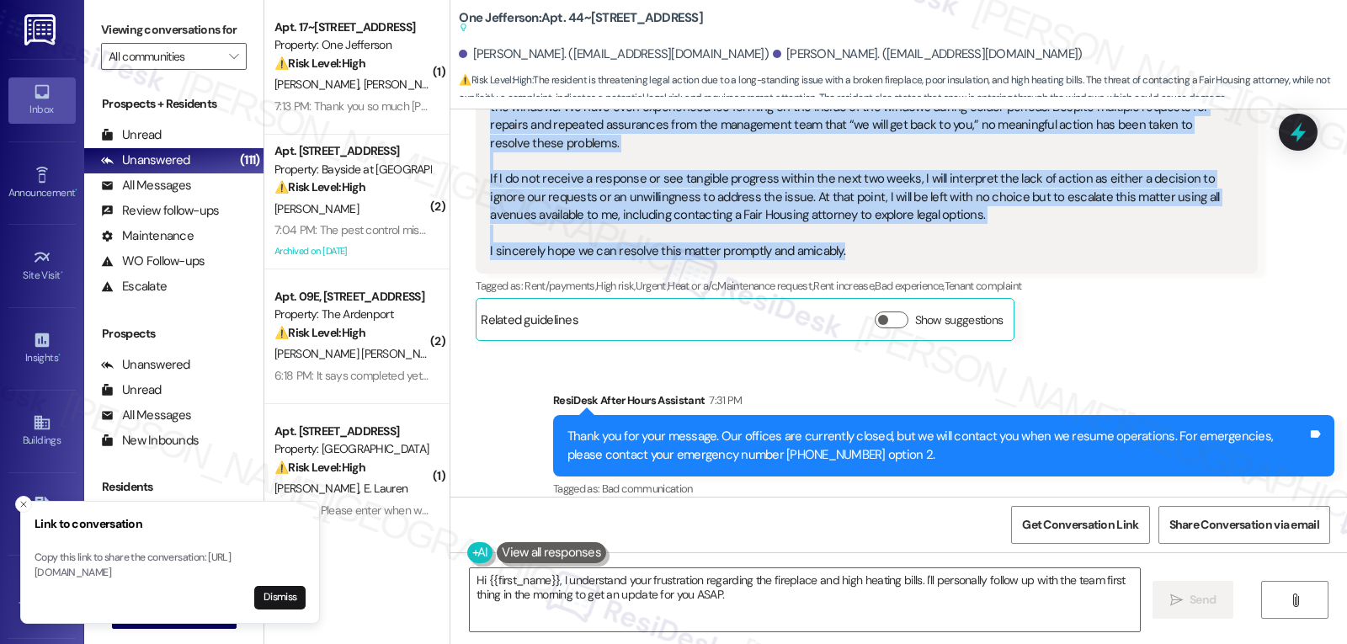
click at [19, 499] on icon "Close toast" at bounding box center [24, 504] width 10 height 10
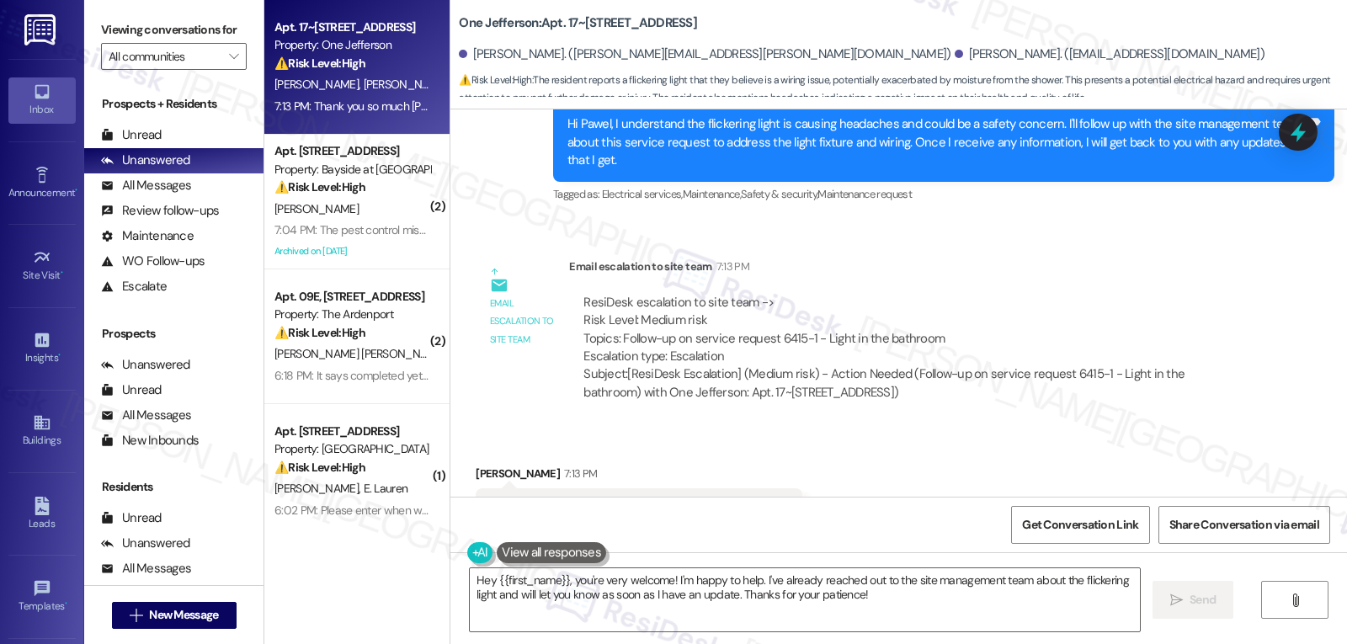
scroll to position [4712, 0]
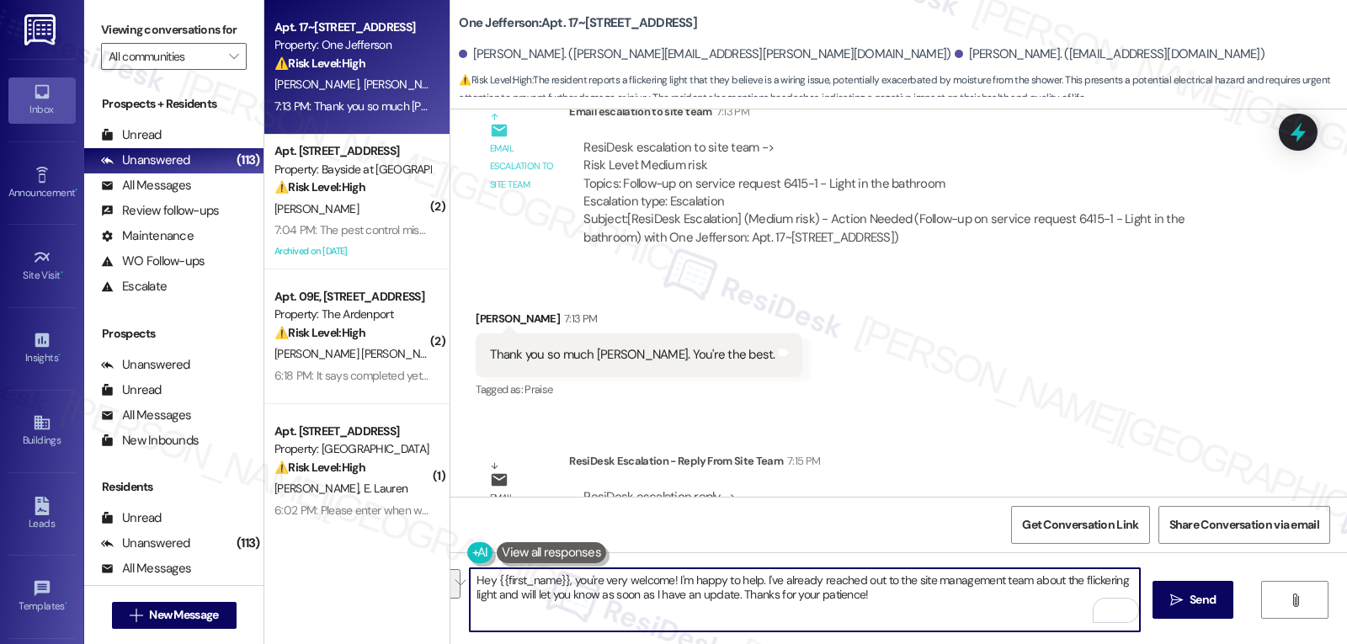
drag, startPoint x: 915, startPoint y: 593, endPoint x: 754, endPoint y: 578, distance: 161.5
click at [754, 578] on textarea "Hey {{first_name}}, you're very welcome! I'm happy to help. I've already reache…" at bounding box center [805, 599] width 670 height 63
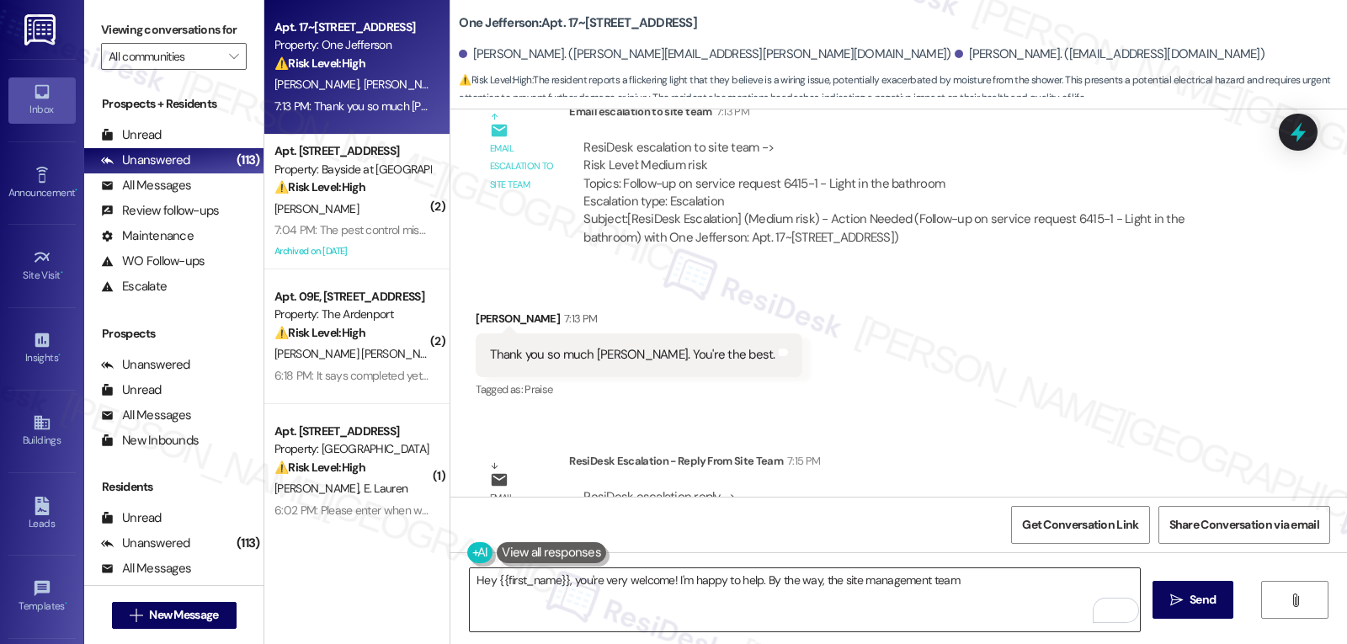
click at [985, 590] on textarea "Hey {{first_name}}, you're very welcome! I'm happy to help. By the way, the sit…" at bounding box center [805, 599] width 670 height 63
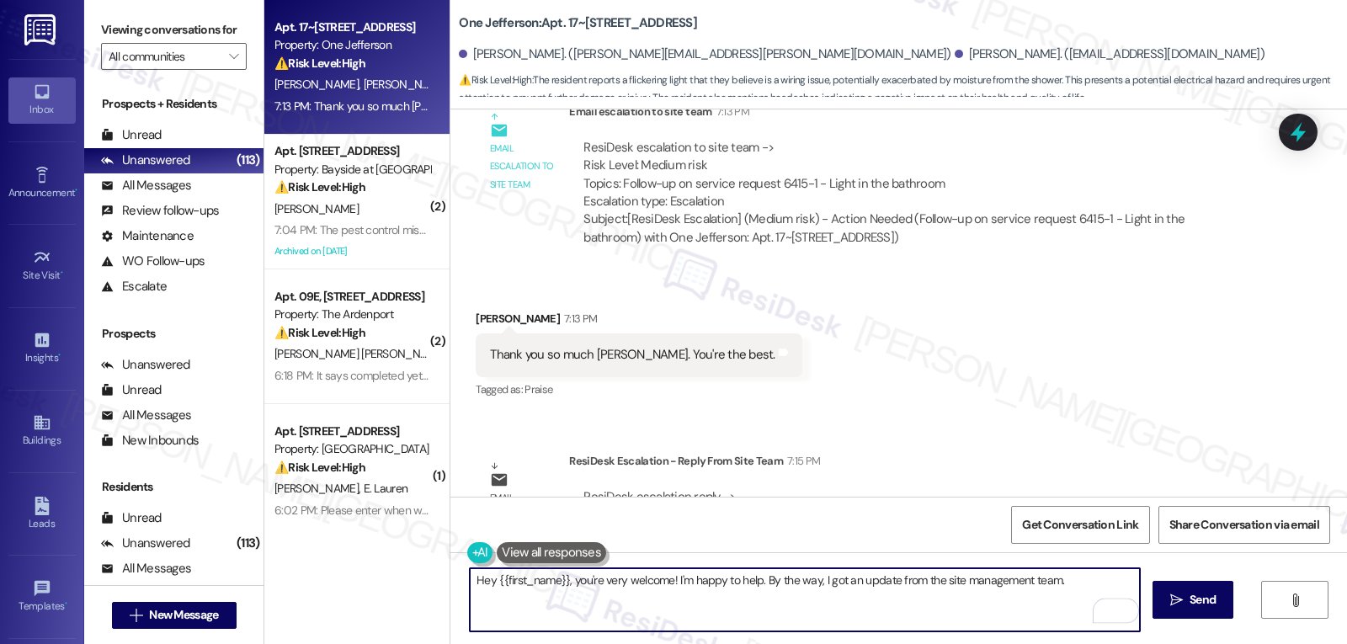
click at [1065, 584] on textarea "Hey {{first_name}}, you're very welcome! I'm happy to help. By the way, I got a…" at bounding box center [805, 599] width 670 height 63
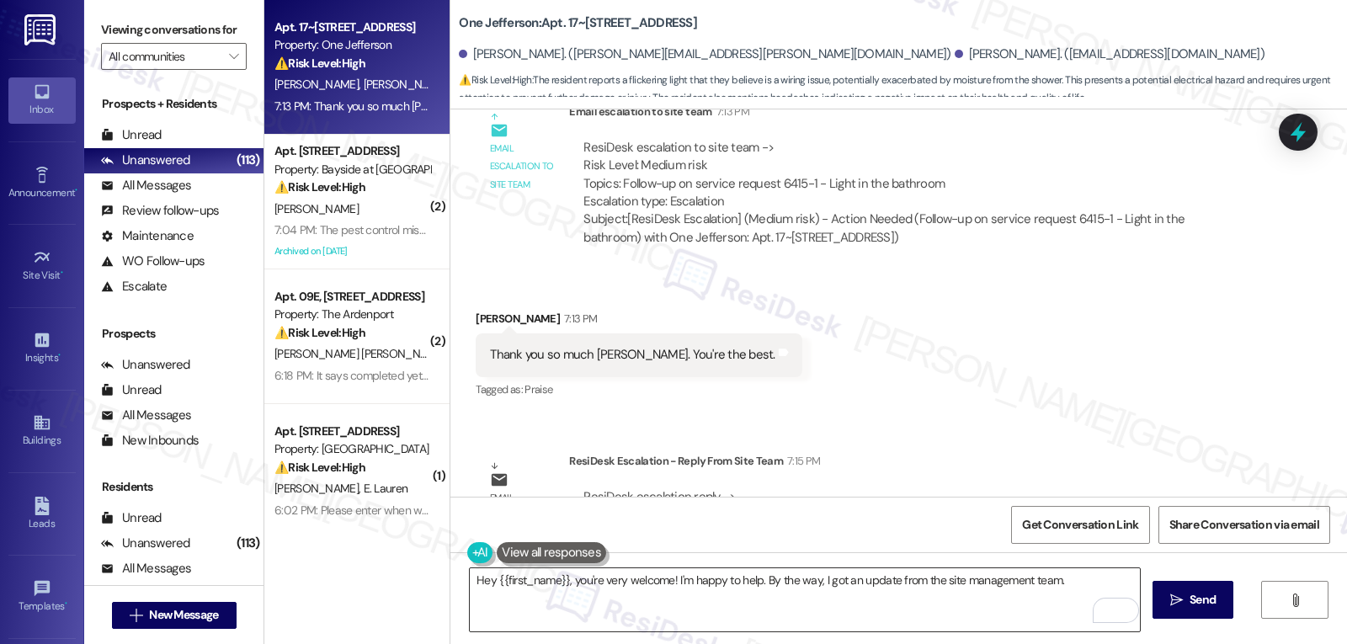
click at [1079, 582] on textarea "Hey {{first_name}}, you're very welcome! I'm happy to help. By the way, I got a…" at bounding box center [805, 599] width 670 height 63
paste textarea "Could you please send a video of the issue to [EMAIL_ADDRESS][DOMAIN_NAME] ? Ou…"
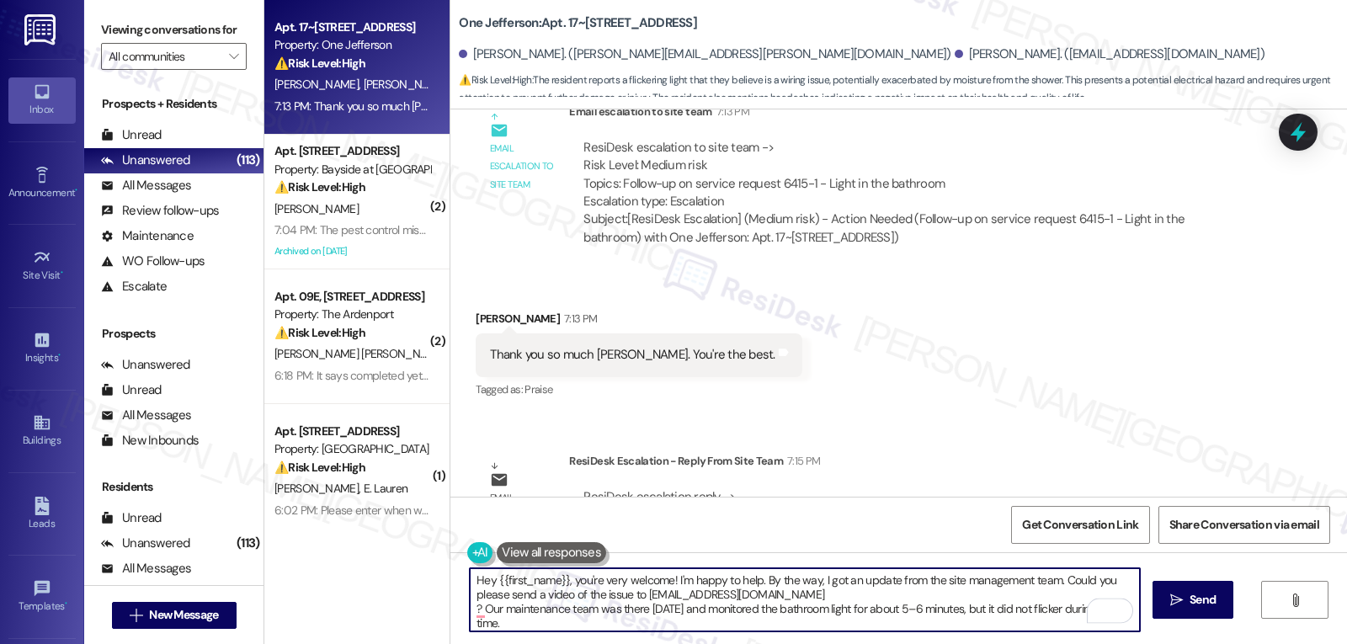
click at [902, 597] on textarea "Hey {{first_name}}, you're very welcome! I'm happy to help. By the way, I got a…" at bounding box center [805, 599] width 670 height 63
click at [876, 615] on textarea "Hey {{first_name}}, you're very welcome! I'm happy to help. By the way, I got a…" at bounding box center [805, 599] width 670 height 63
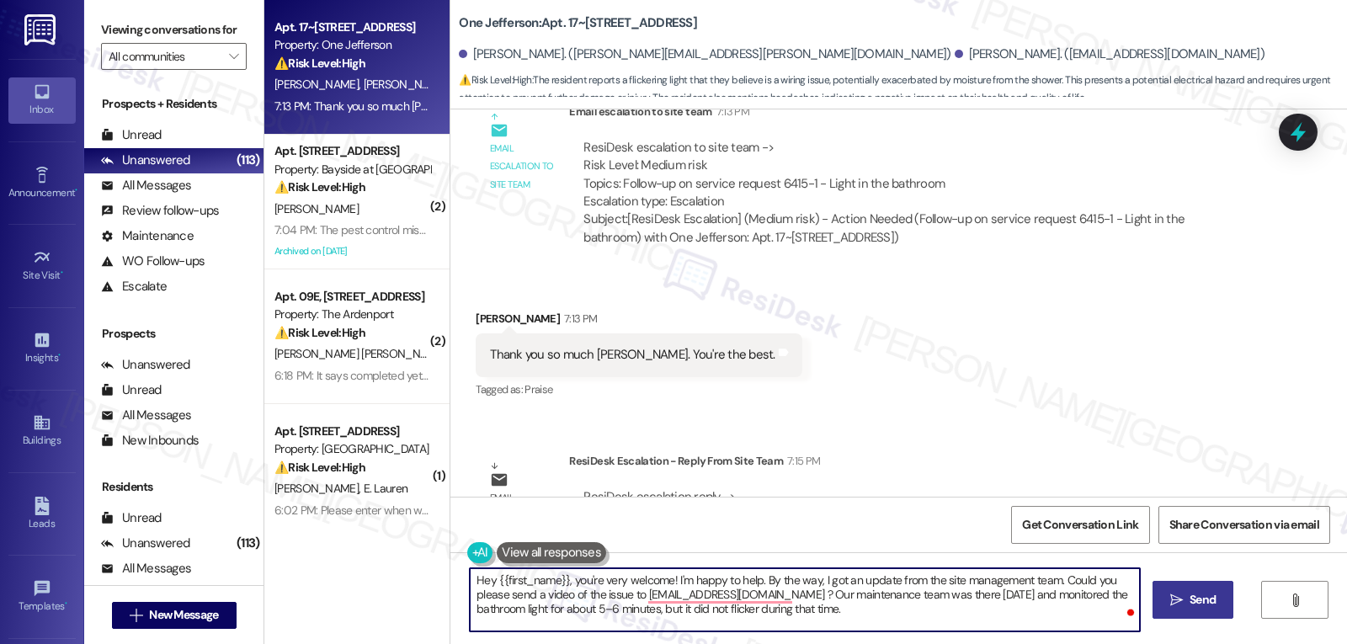
type textarea "Hey {{first_name}}, you're very welcome! I'm happy to help. By the way, I got a…"
click at [1179, 594] on icon "" at bounding box center [1176, 600] width 13 height 13
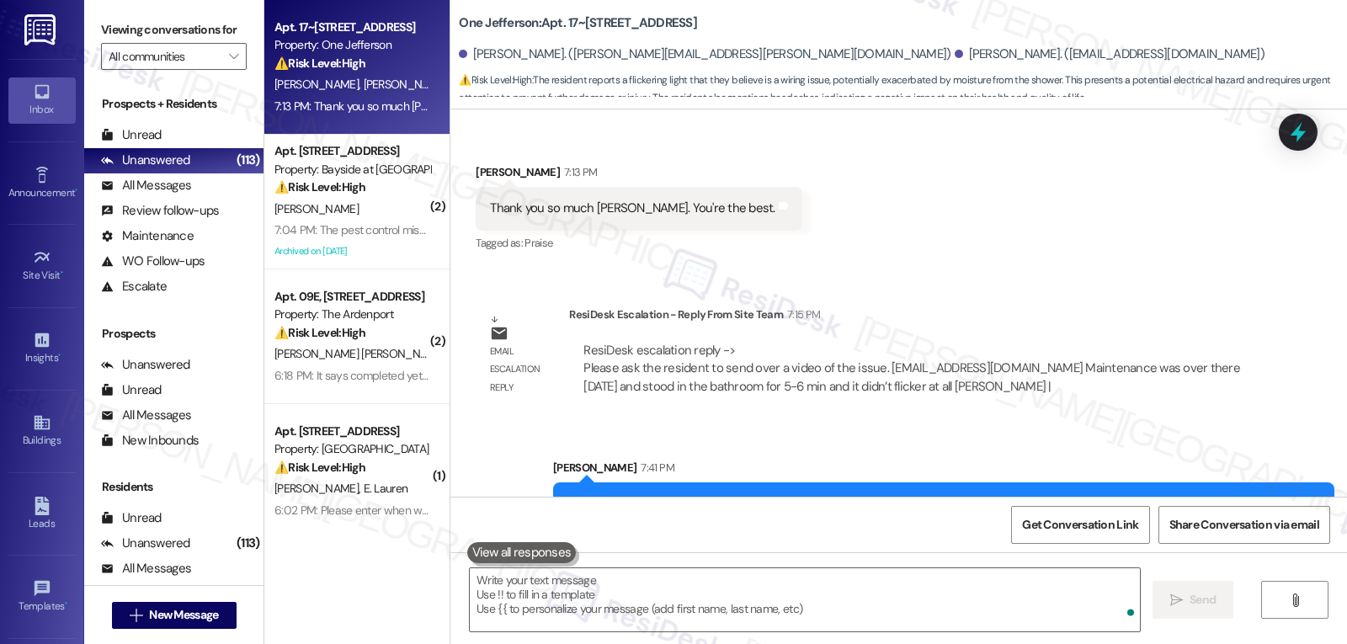
scroll to position [4865, 0]
